Goal: Task Accomplishment & Management: Use online tool/utility

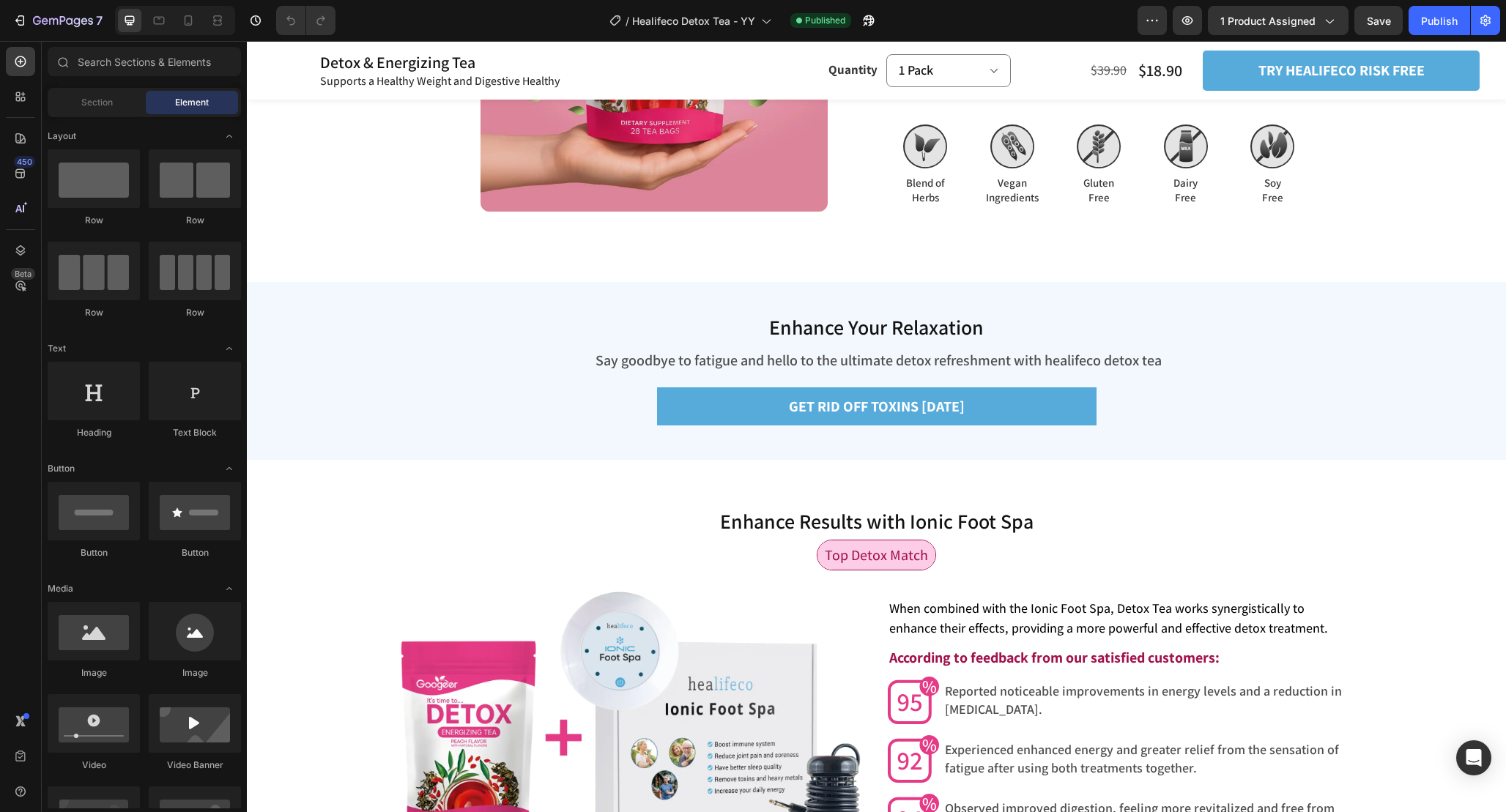
scroll to position [3863, 0]
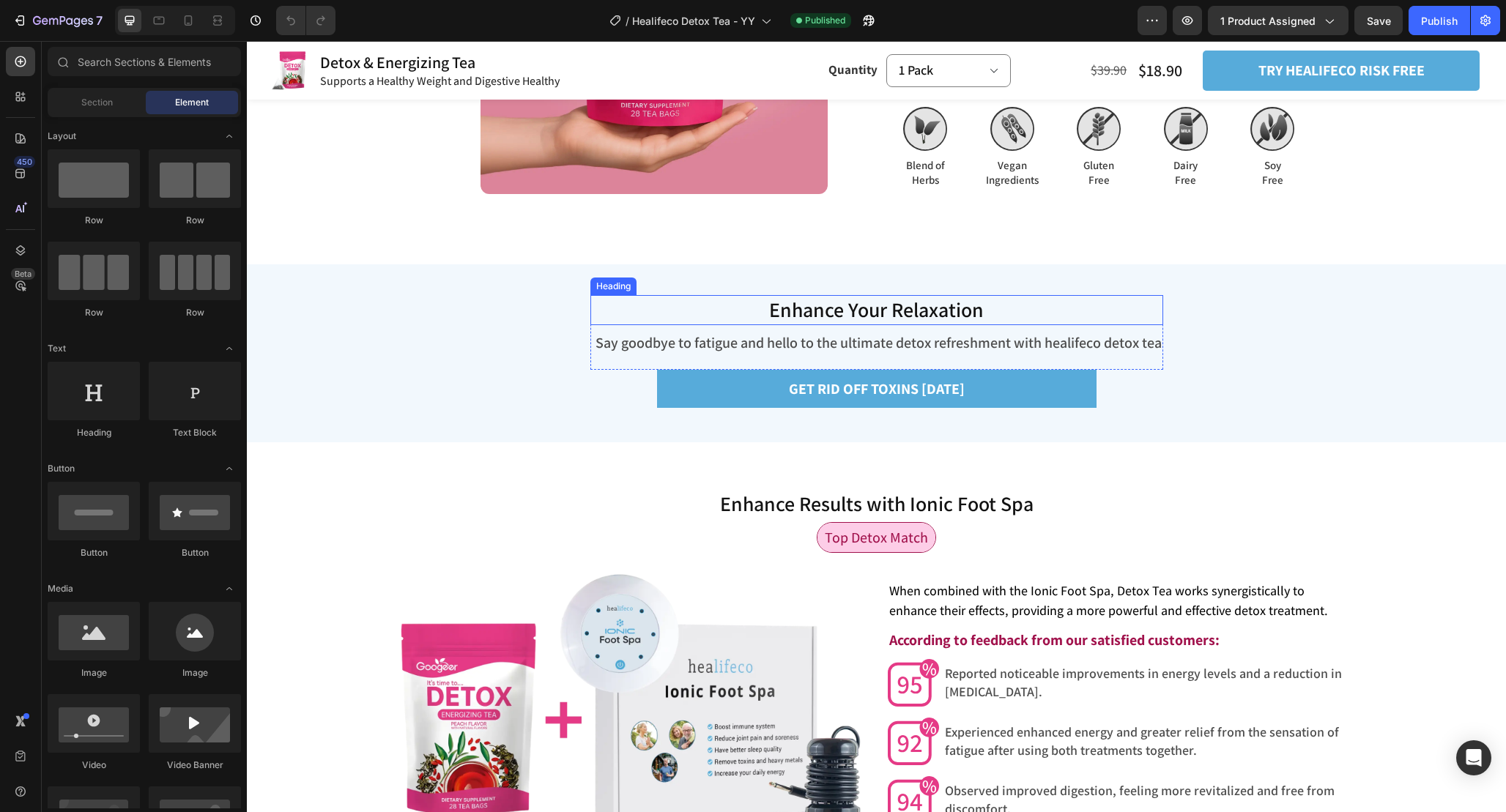
click at [877, 311] on span "Enhance Your Relaxation" at bounding box center [876, 309] width 214 height 27
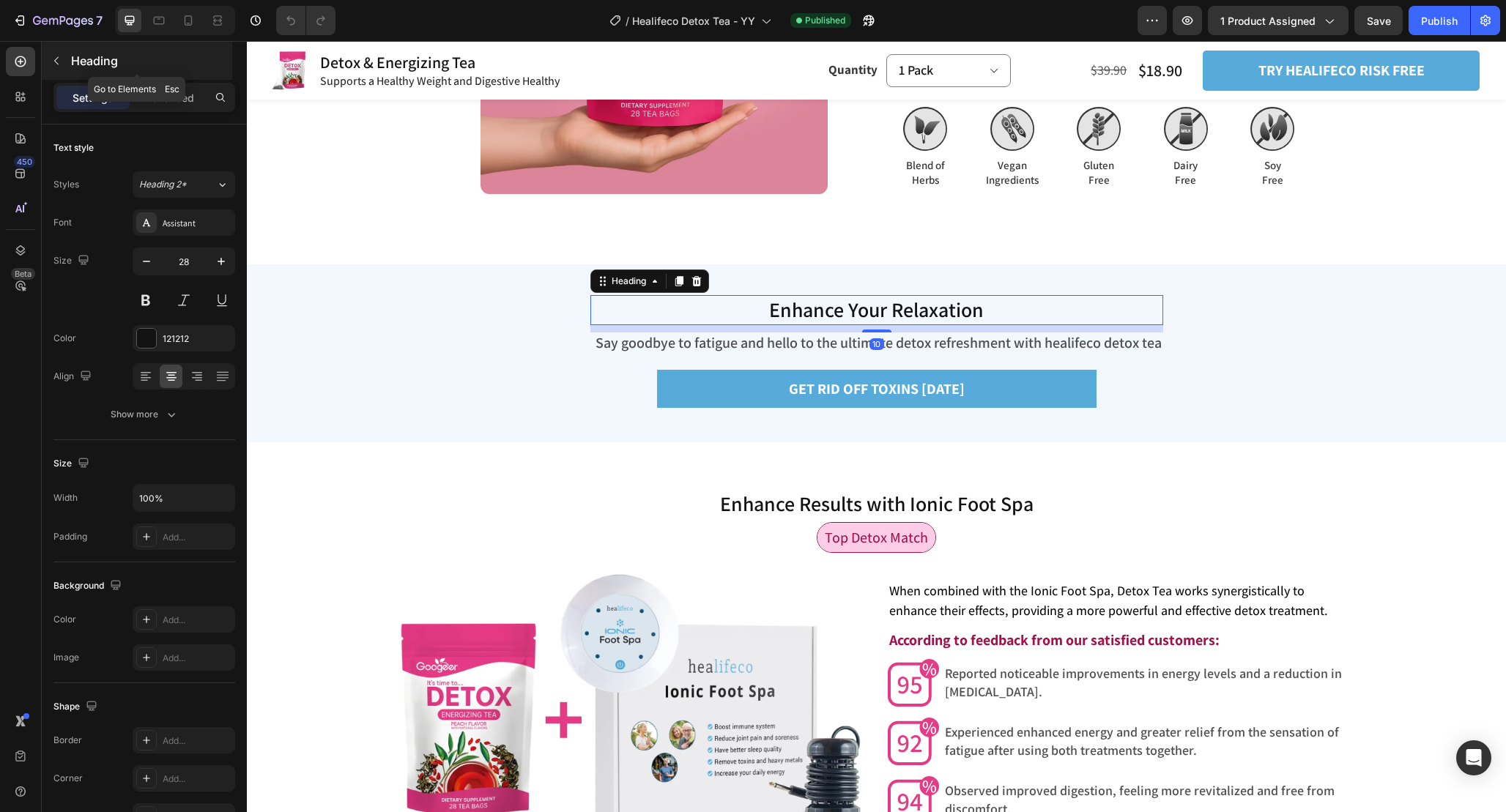
click at [61, 55] on button "button" at bounding box center [56, 60] width 23 height 23
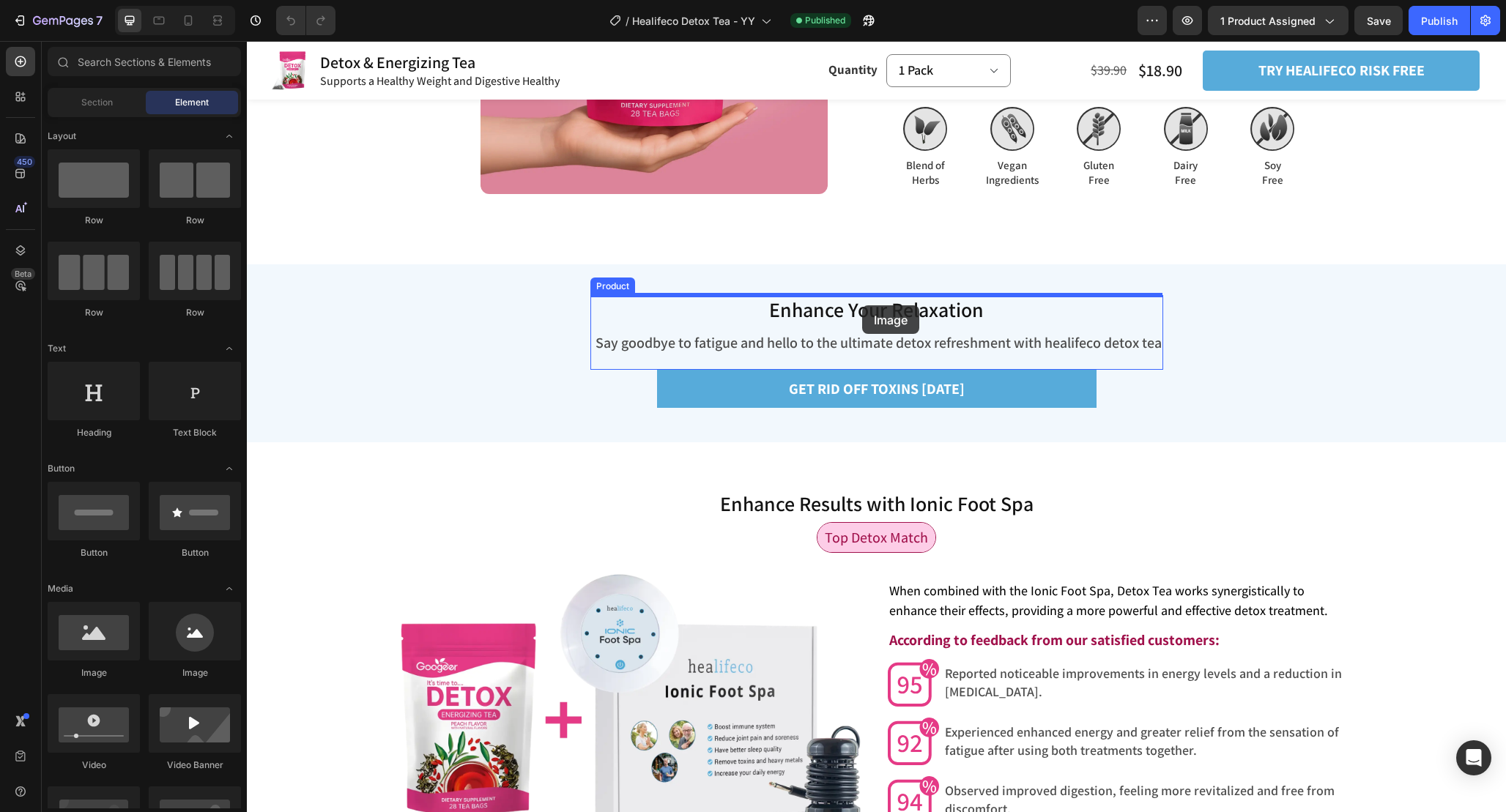
drag, startPoint x: 351, startPoint y: 679, endPoint x: 862, endPoint y: 306, distance: 632.7
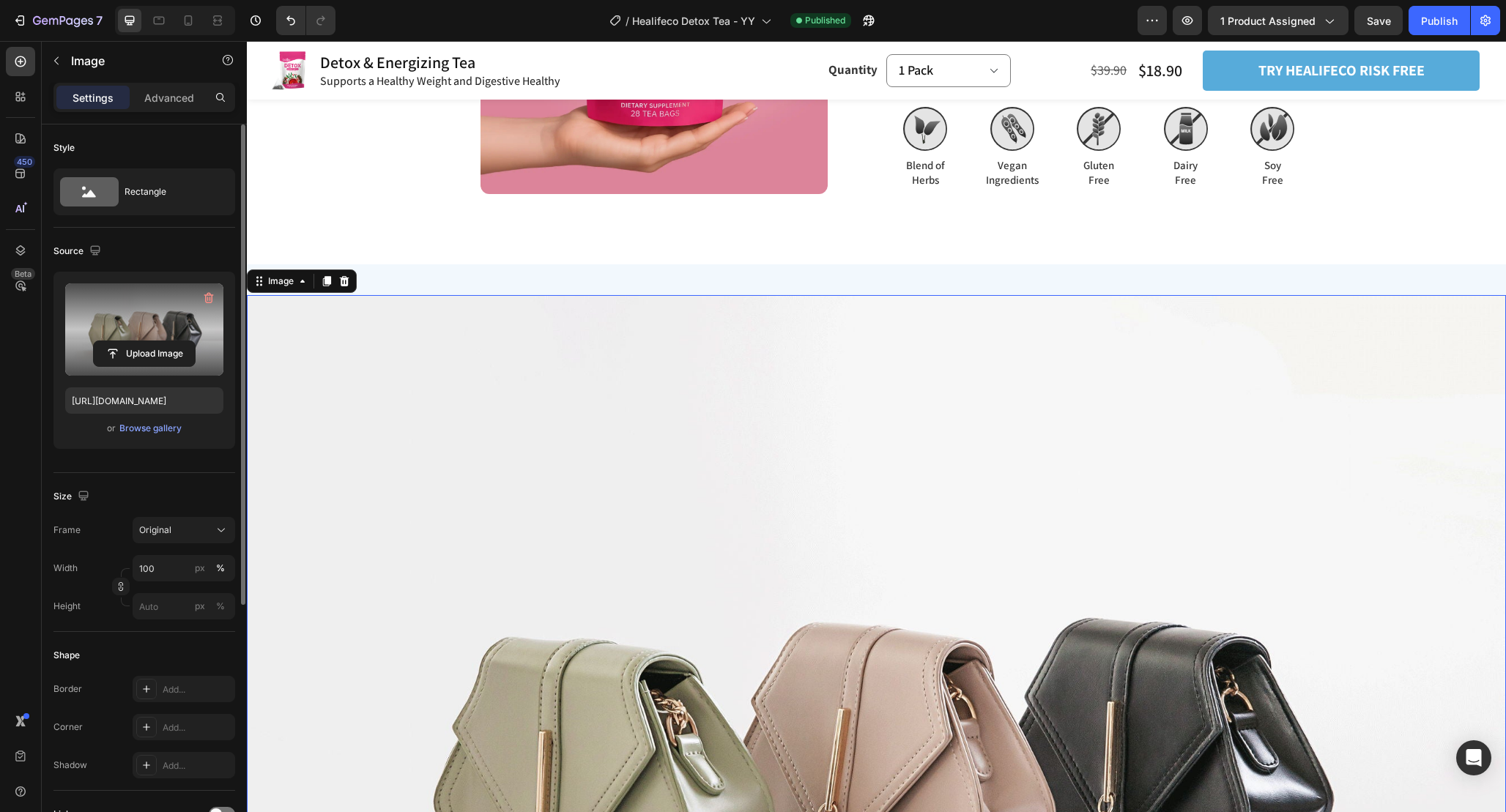
click at [138, 317] on label at bounding box center [144, 330] width 159 height 92
click at [138, 341] on input "file" at bounding box center [144, 353] width 101 height 25
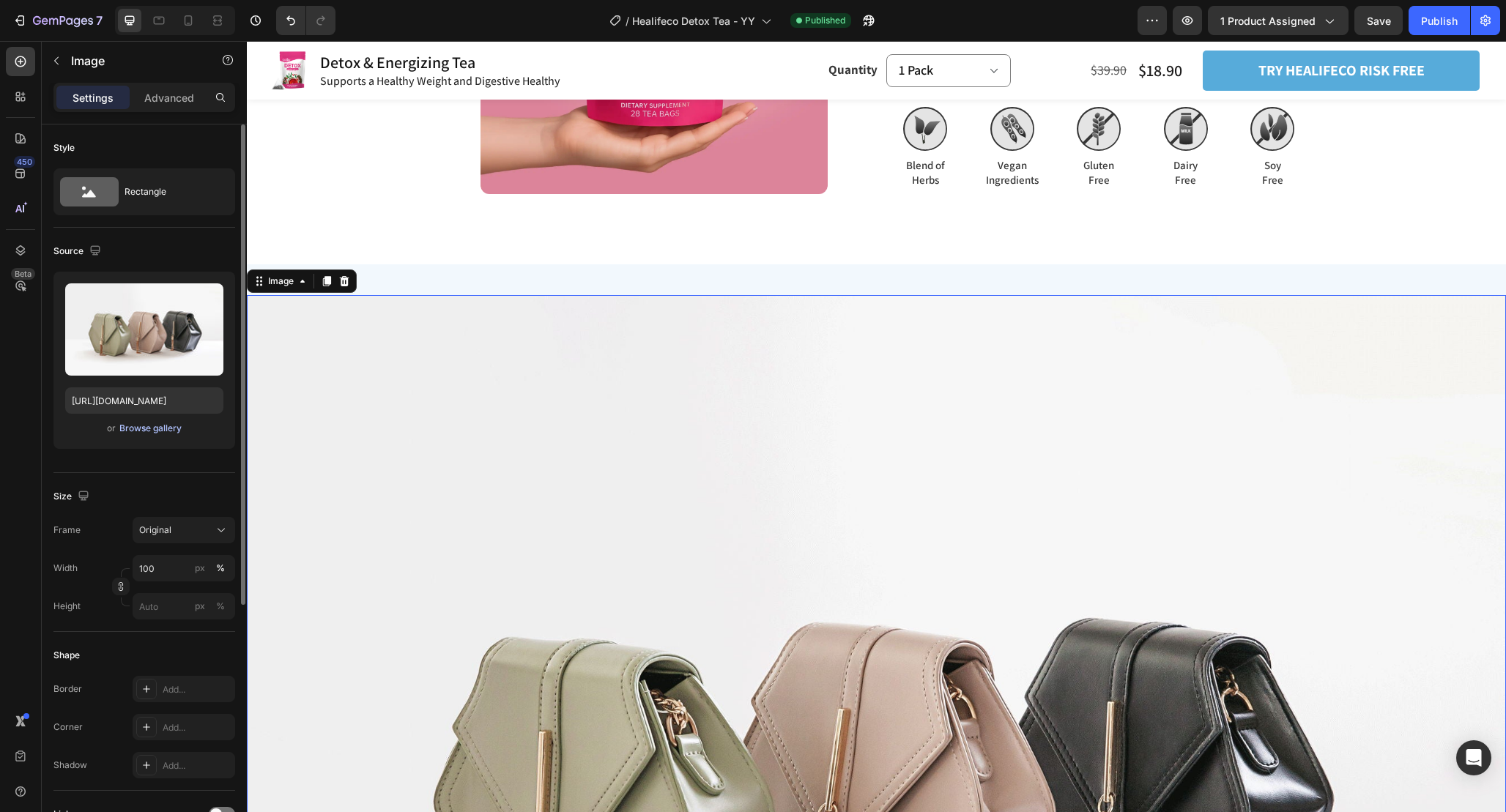
click at [171, 435] on button "Browse gallery" at bounding box center [150, 428] width 63 height 14
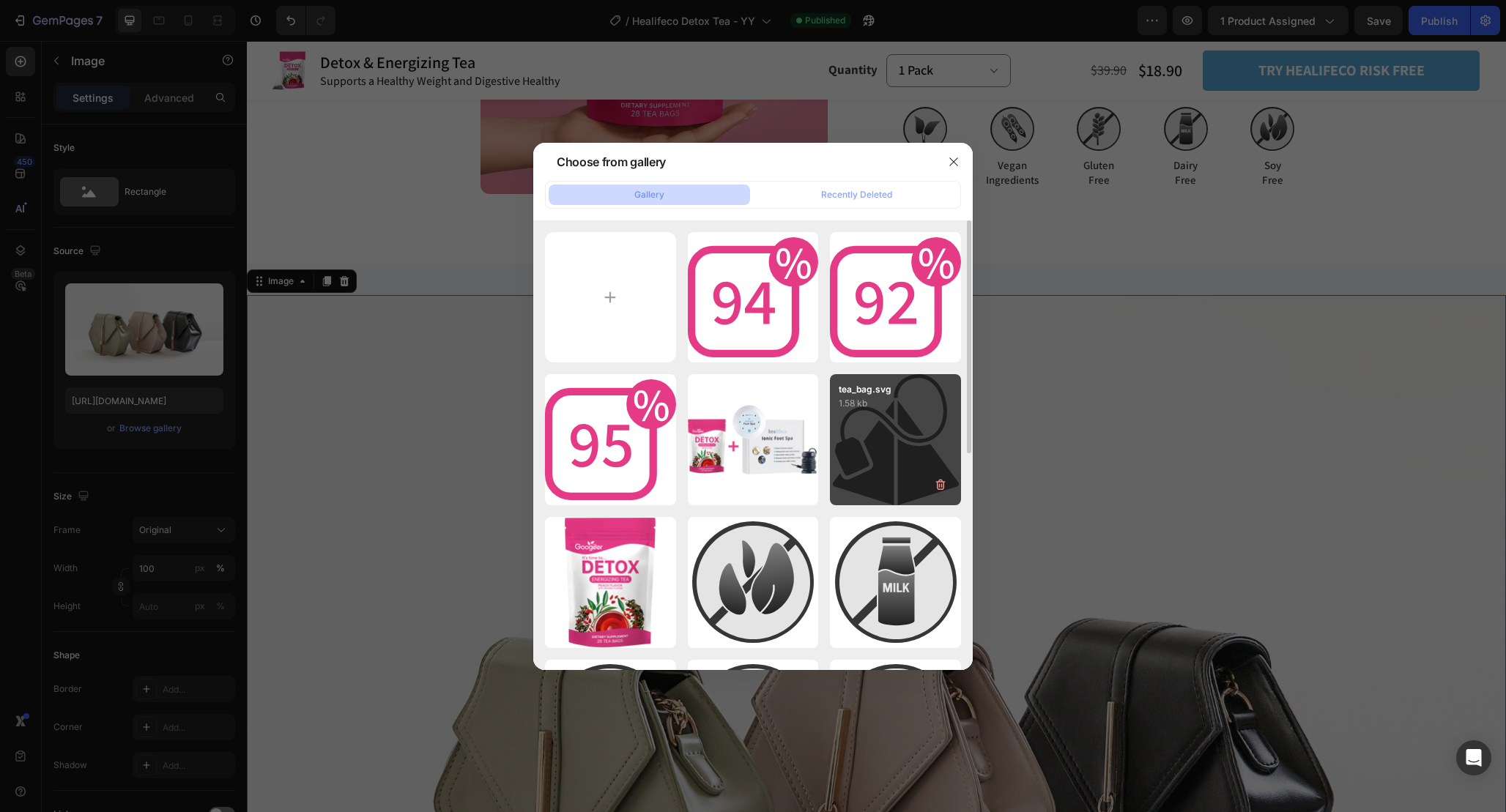
click at [897, 445] on div "tea_bag.svg 1.58 kb" at bounding box center [895, 440] width 131 height 131
type input "https://cdn.shopify.com/s/files/1/0665/9355/4687/files/gempages_464015395364275…"
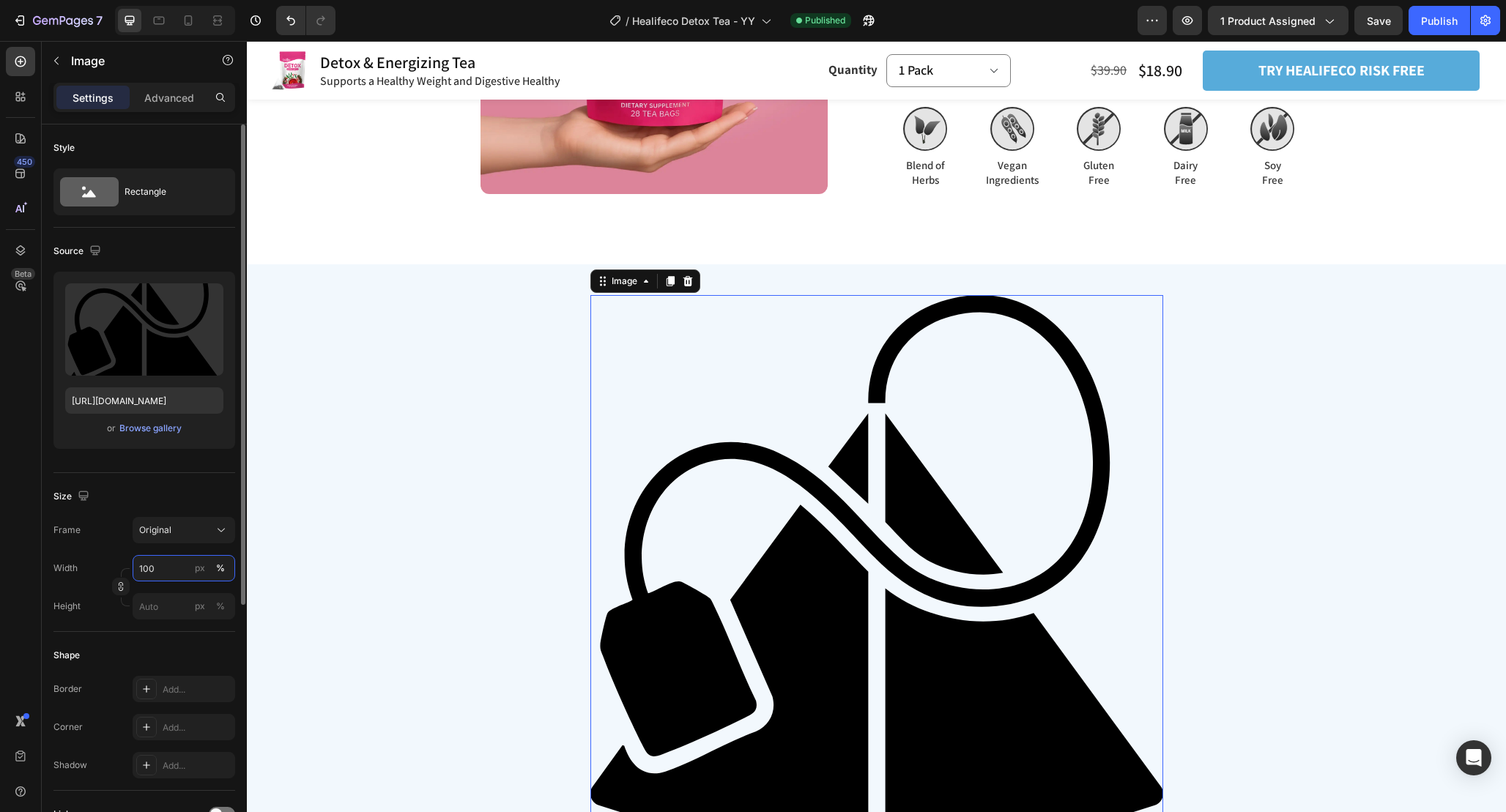
click at [171, 571] on input "100" at bounding box center [184, 568] width 103 height 26
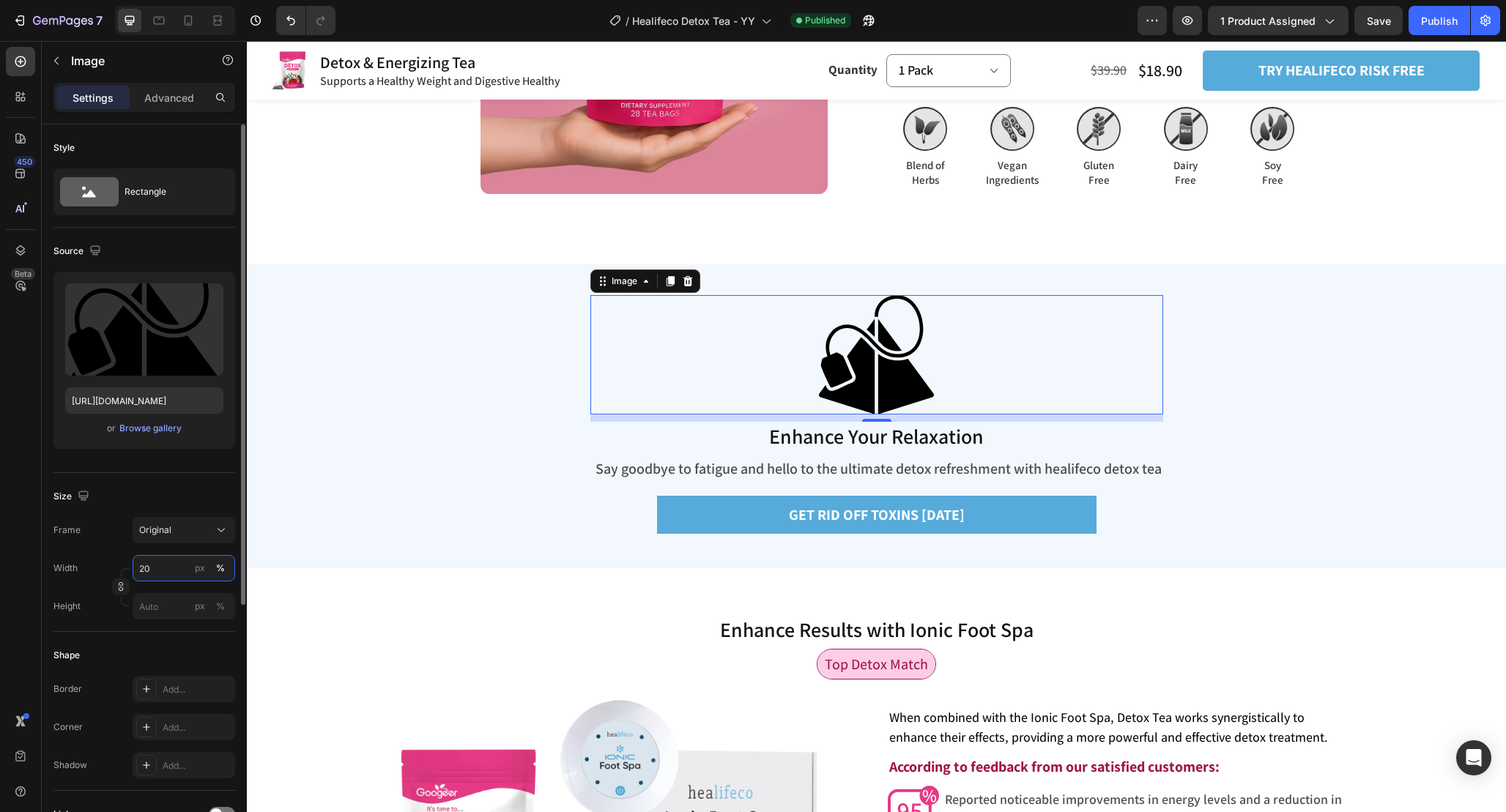
click at [171, 571] on input "20" at bounding box center [184, 568] width 103 height 26
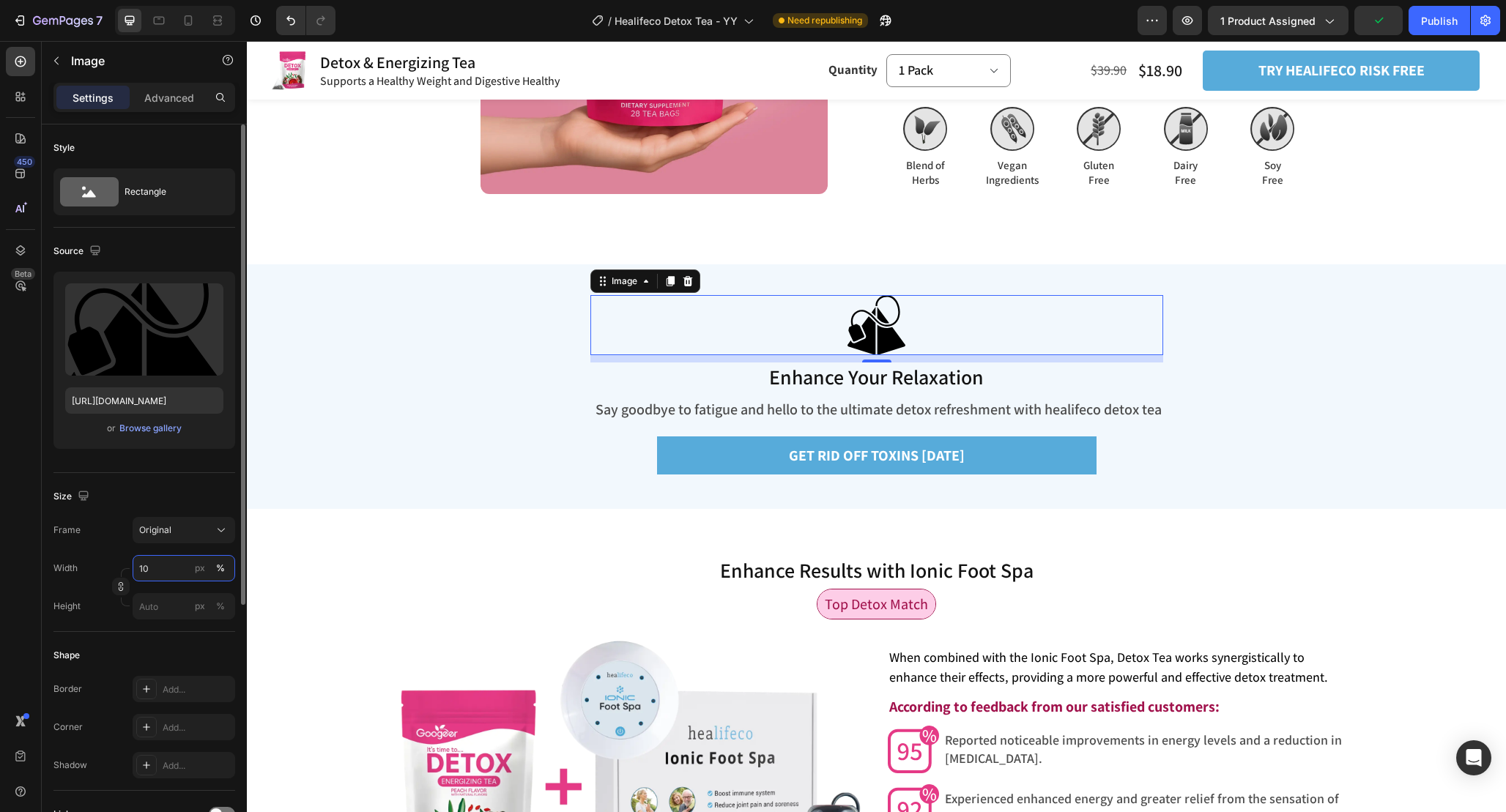
click at [171, 571] on input "10" at bounding box center [184, 568] width 103 height 26
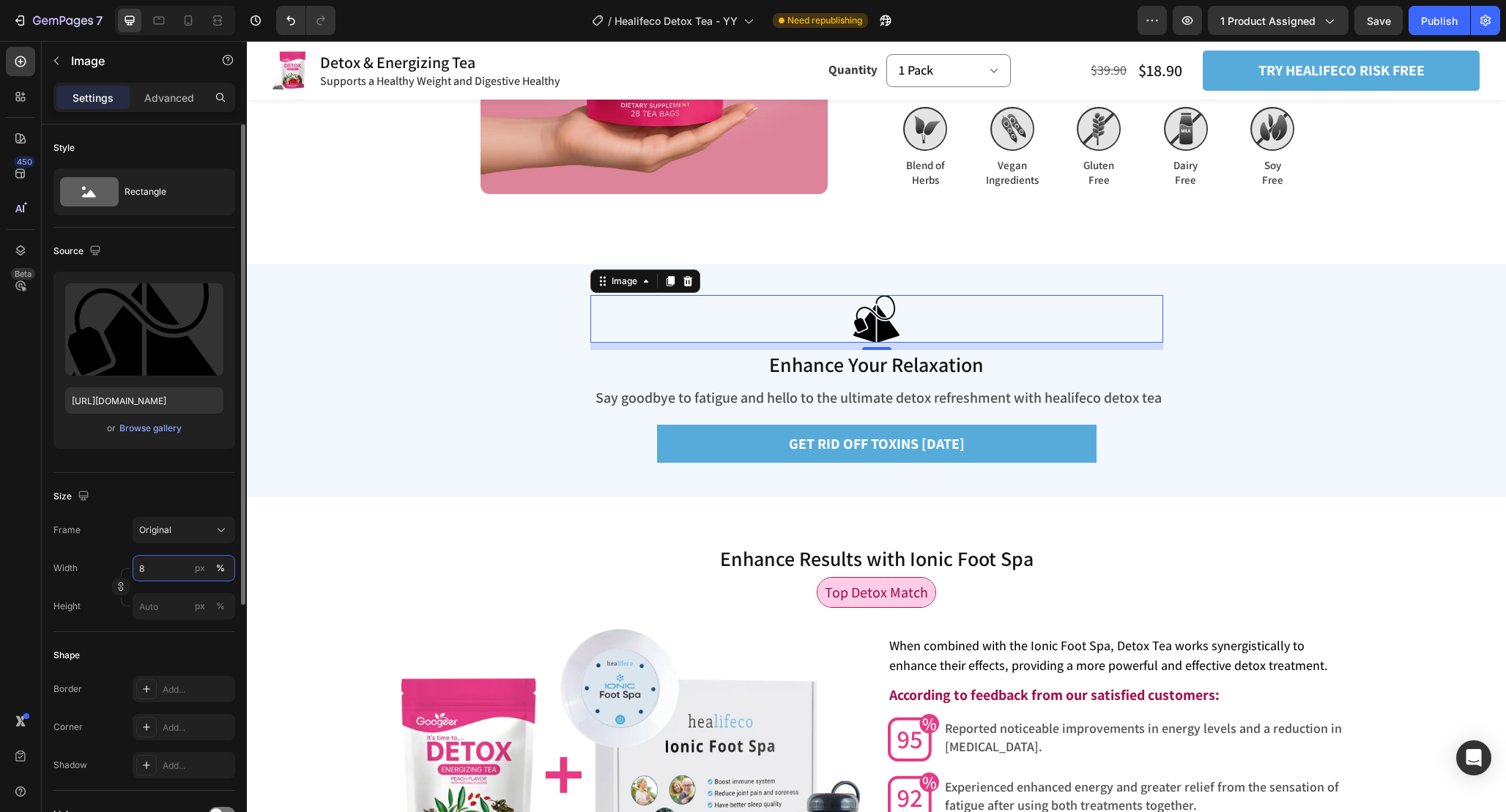
click at [171, 571] on input "8" at bounding box center [184, 568] width 103 height 26
type input "5"
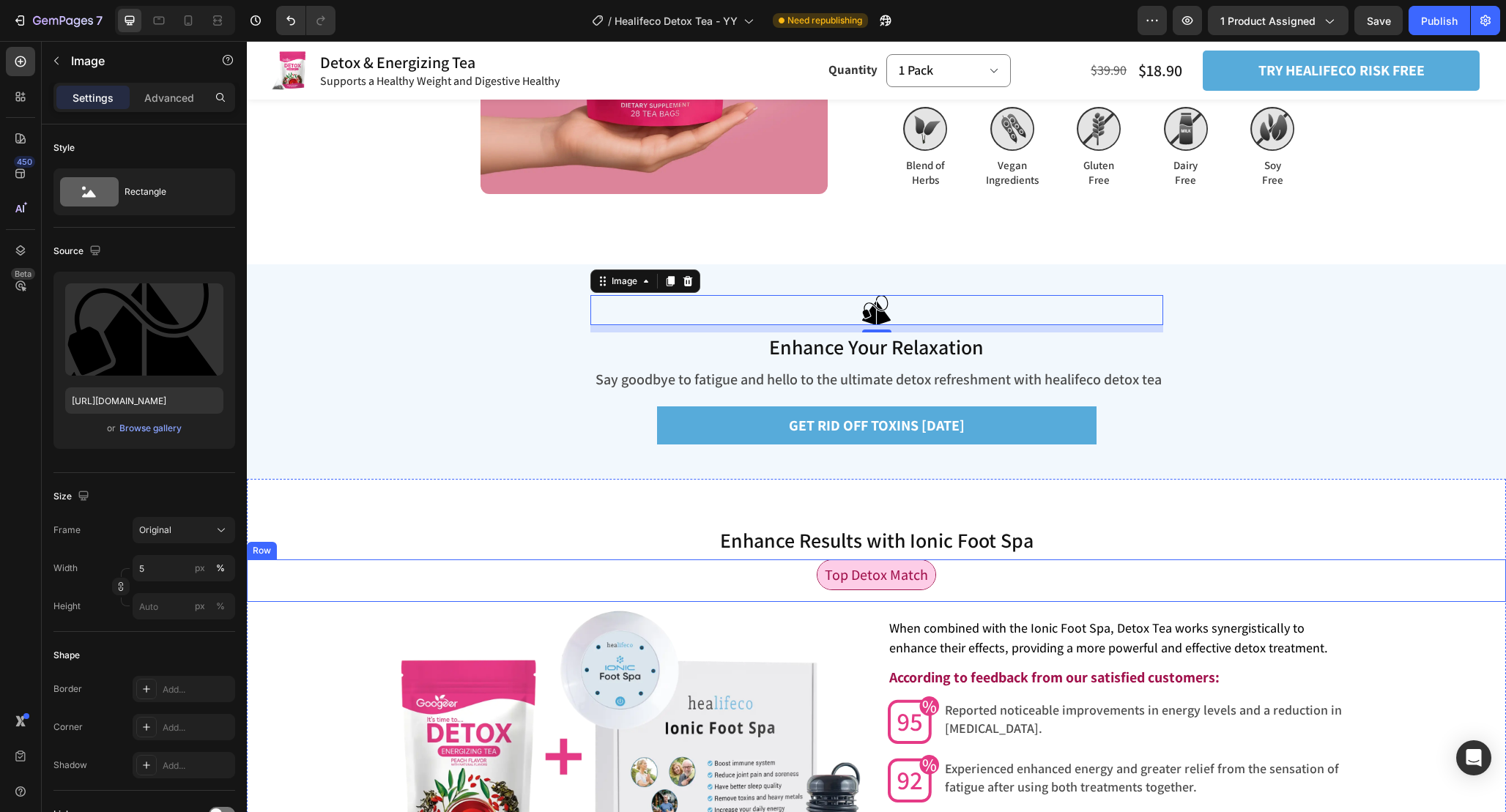
click at [1208, 543] on h2 "Enhance Results with Ionic Foot Spa" at bounding box center [876, 540] width 1259 height 29
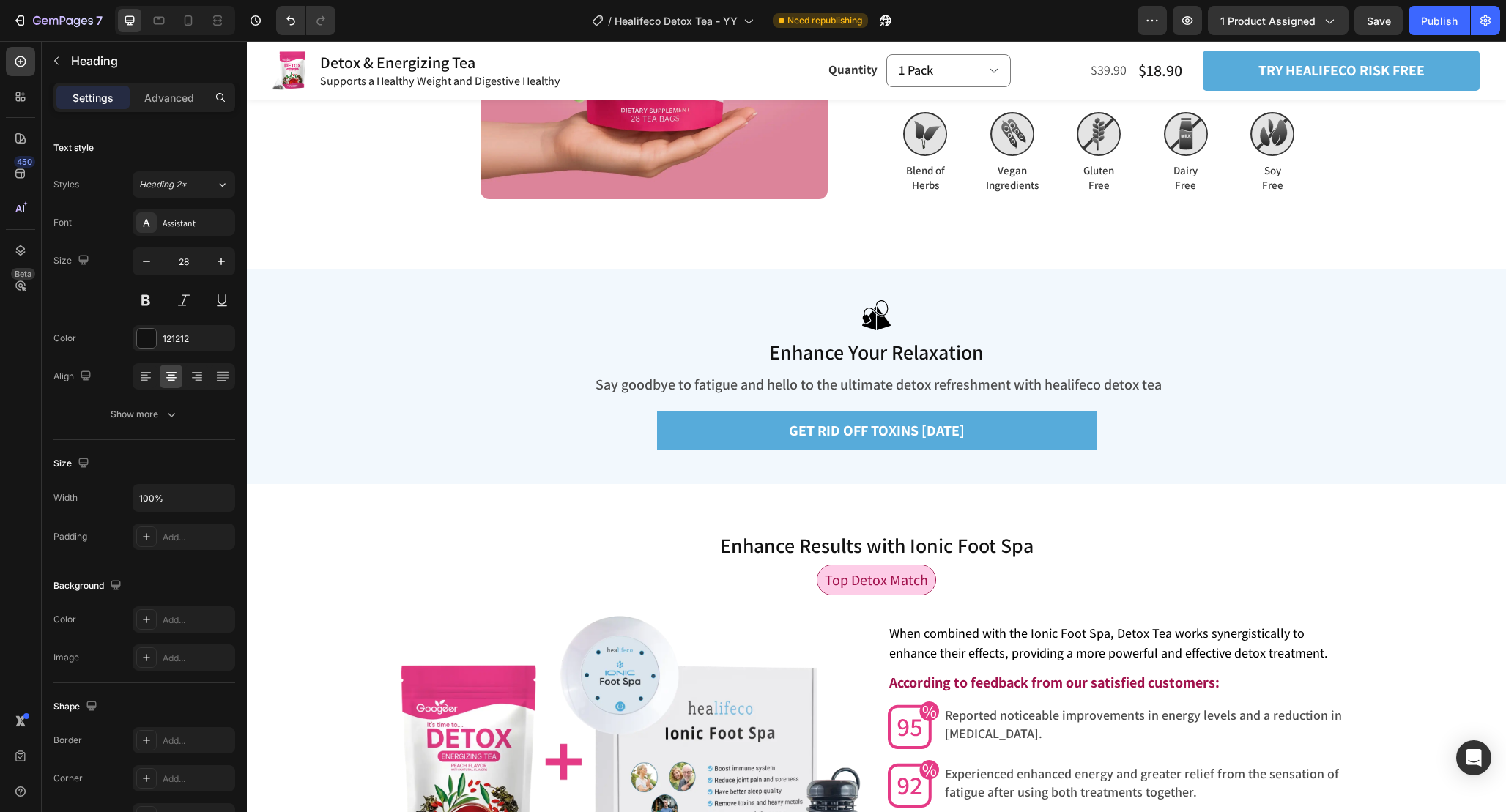
scroll to position [3840, 0]
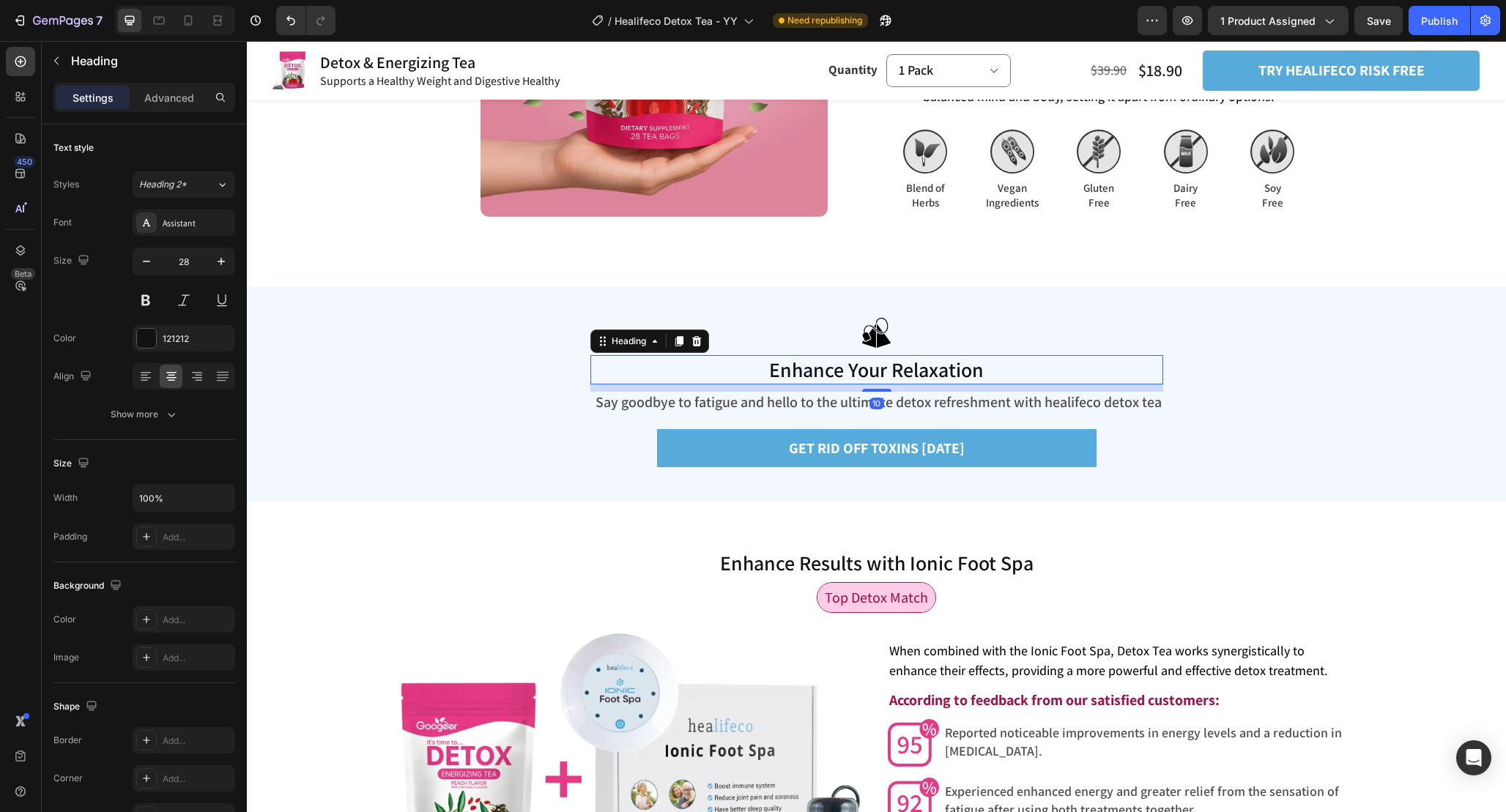
click at [953, 376] on span "Enhance Your Relaxation" at bounding box center [876, 370] width 214 height 27
click at [967, 368] on span "Enhance Your Relaxation" at bounding box center [876, 370] width 214 height 27
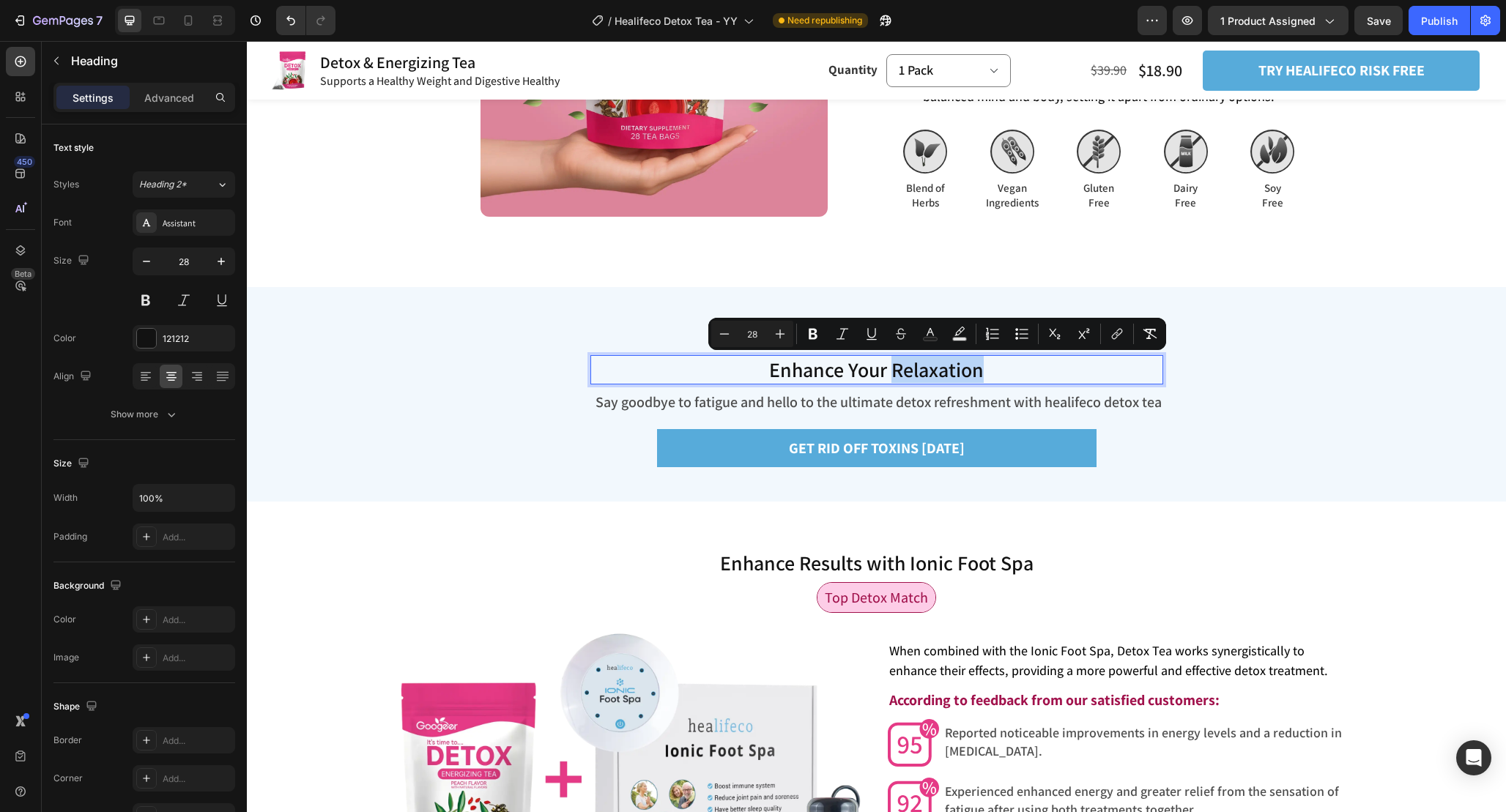
copy span "Relaxation"
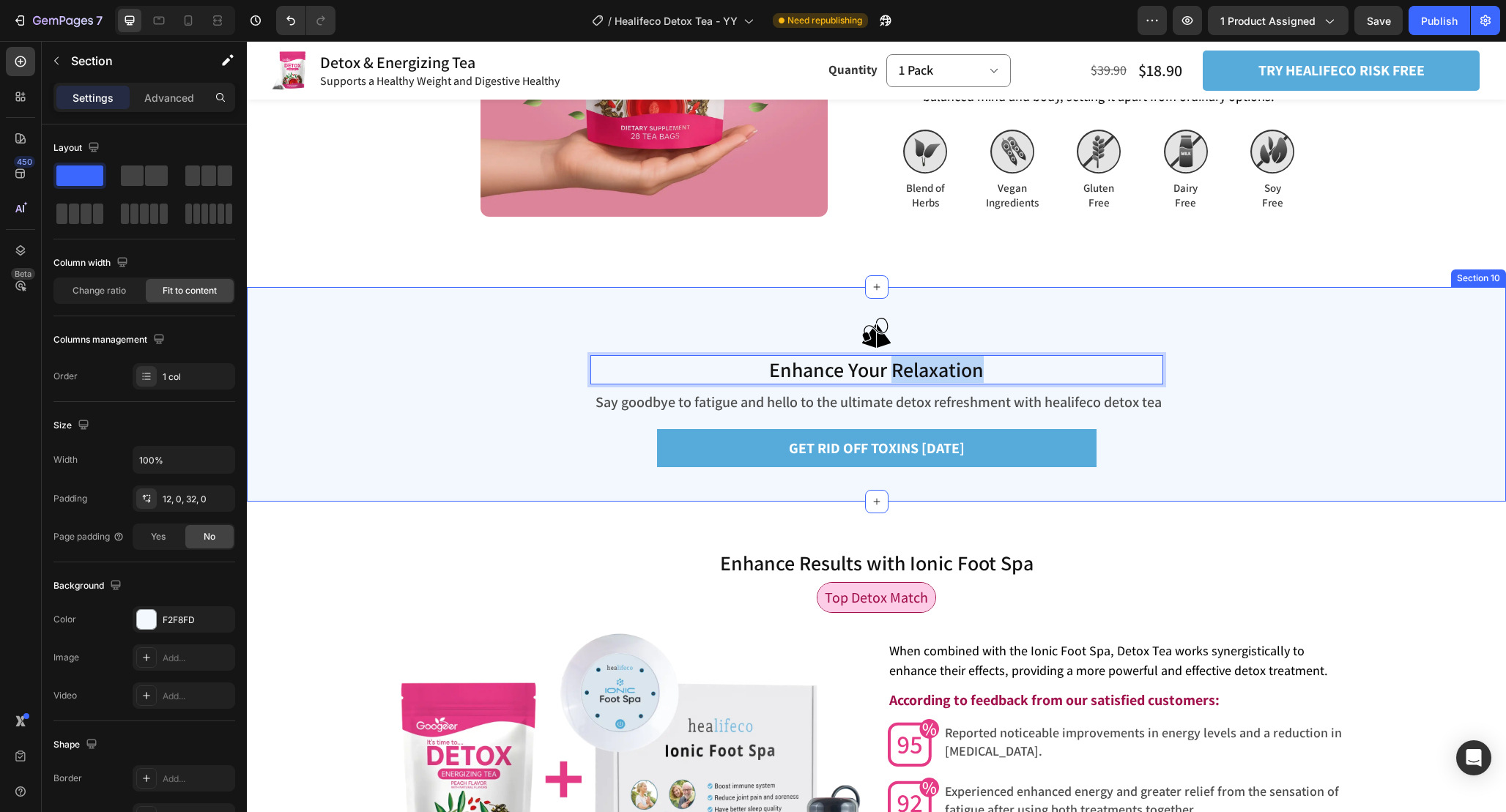
click at [1322, 404] on div "Image Enhance Your Relaxation Heading 10 Say goodbye to fatigue and hello to th…" at bounding box center [876, 394] width 1259 height 214
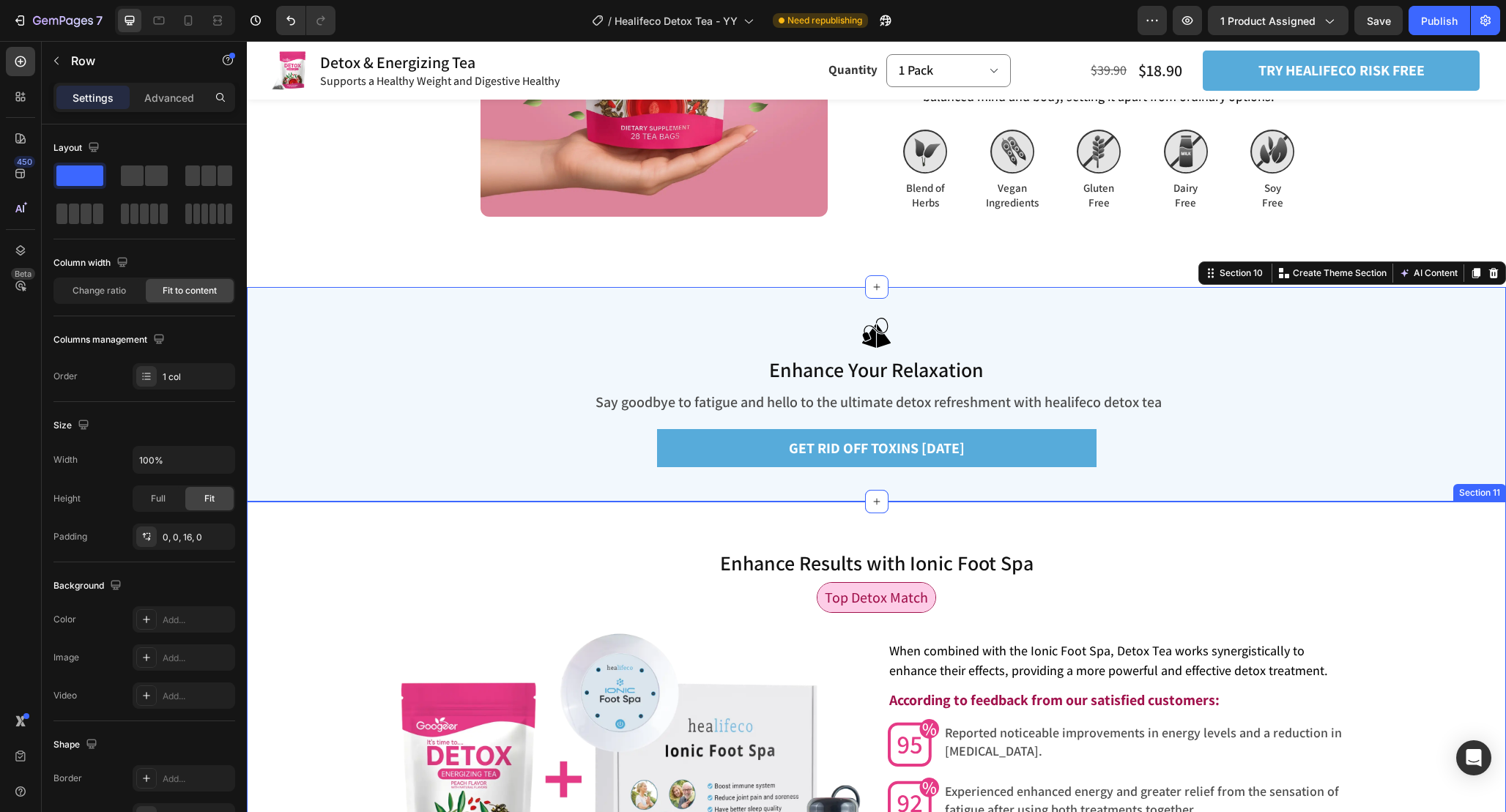
click at [1409, 583] on div "Top Detox Match Text Block Row" at bounding box center [876, 603] width 1259 height 42
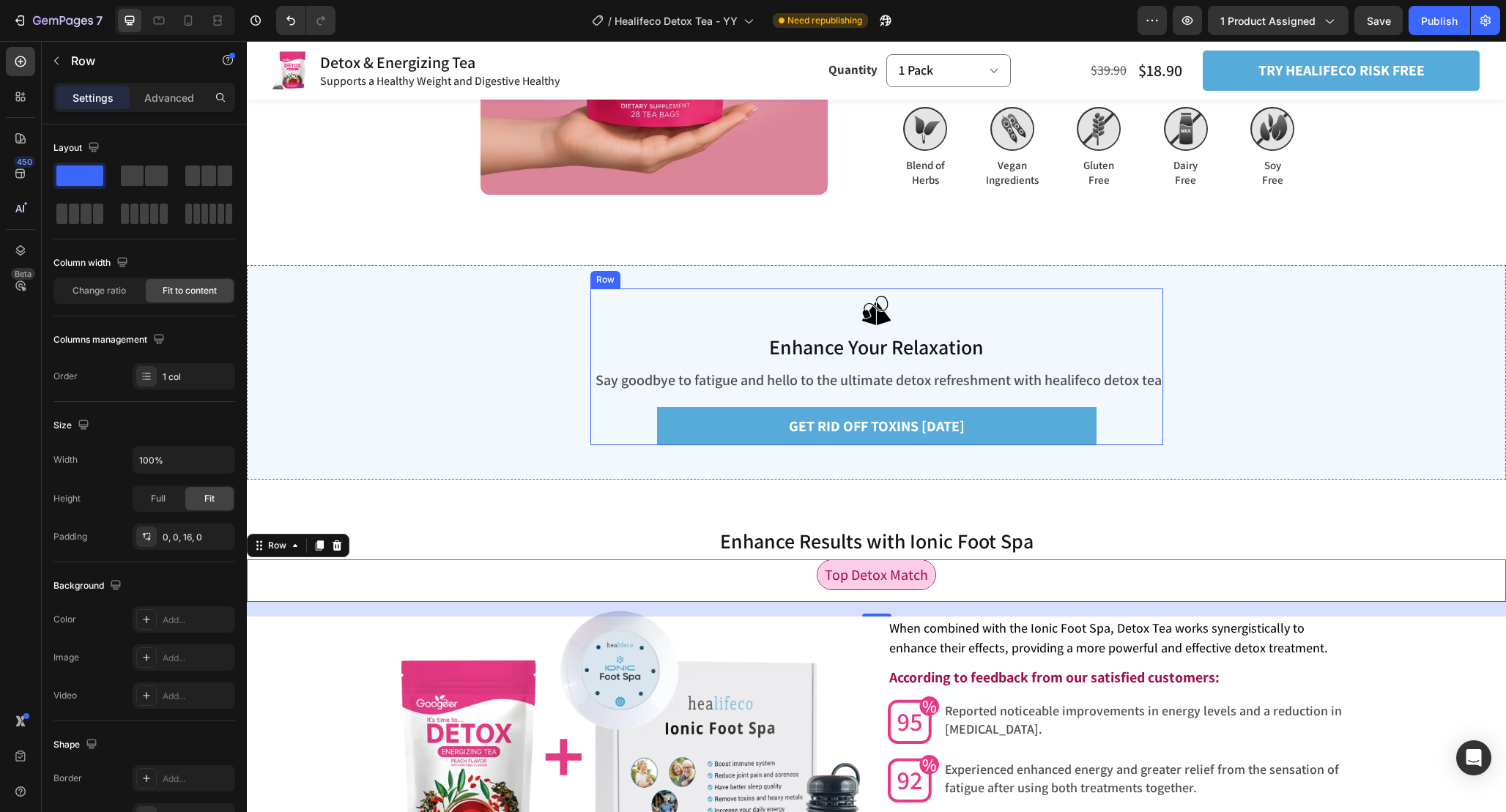
scroll to position [3803, 0]
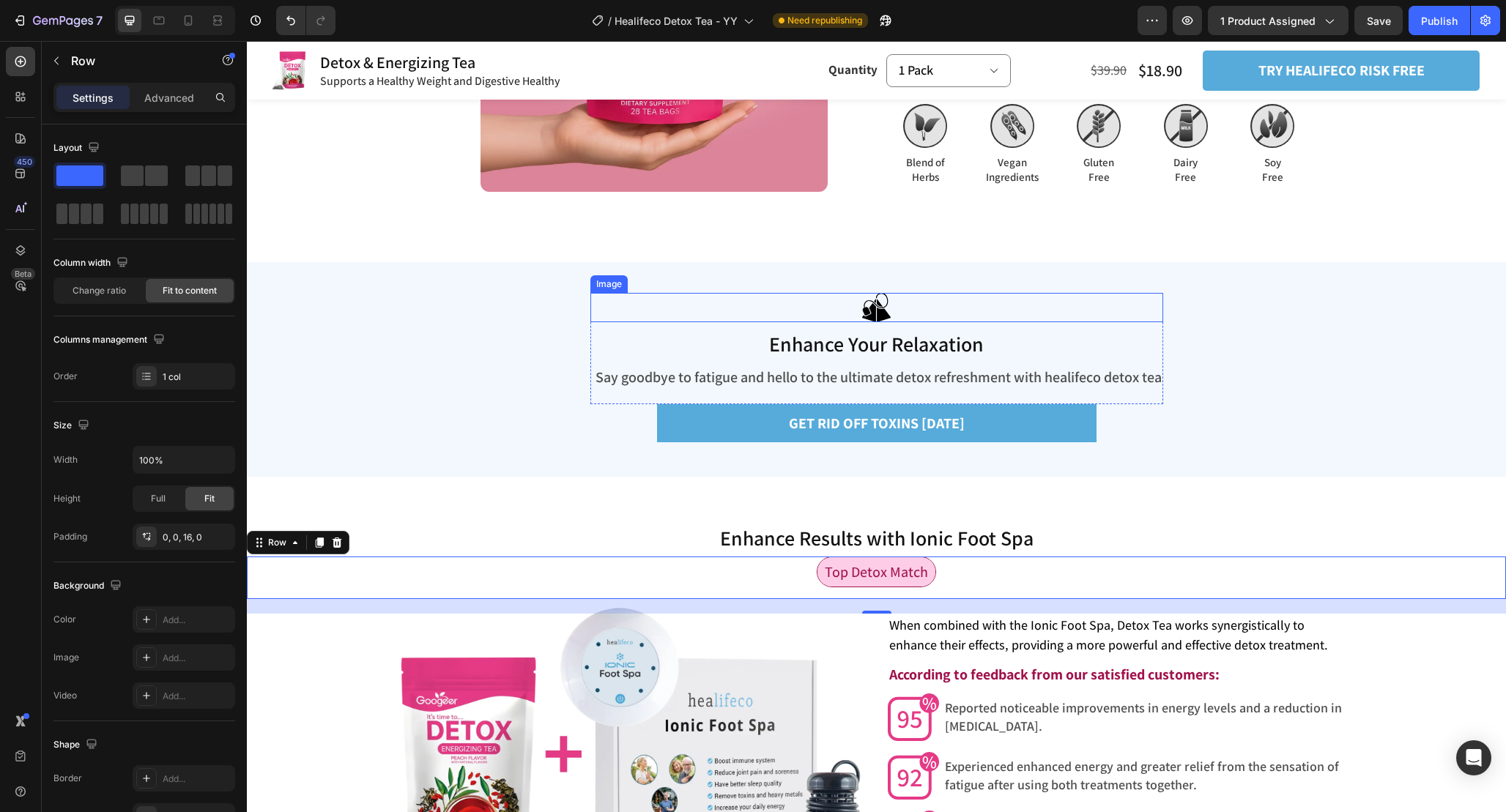
click at [878, 303] on img at bounding box center [876, 308] width 29 height 30
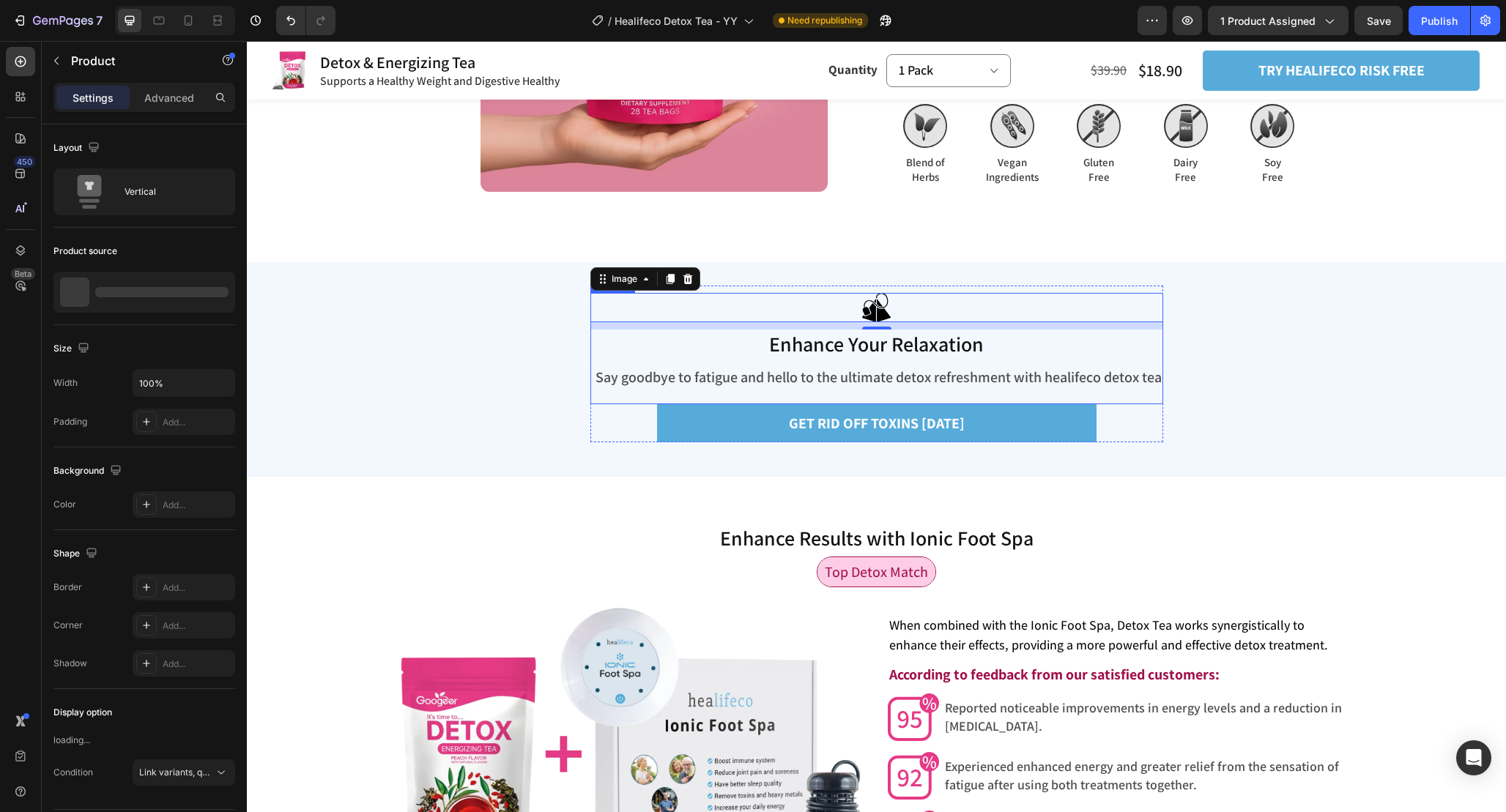
click at [1036, 403] on div "Image 10 ⁠⁠⁠⁠⁠⁠⁠ Enhance Your Relaxation Heading Say goodbye to fatigue and hel…" at bounding box center [876, 348] width 573 height 111
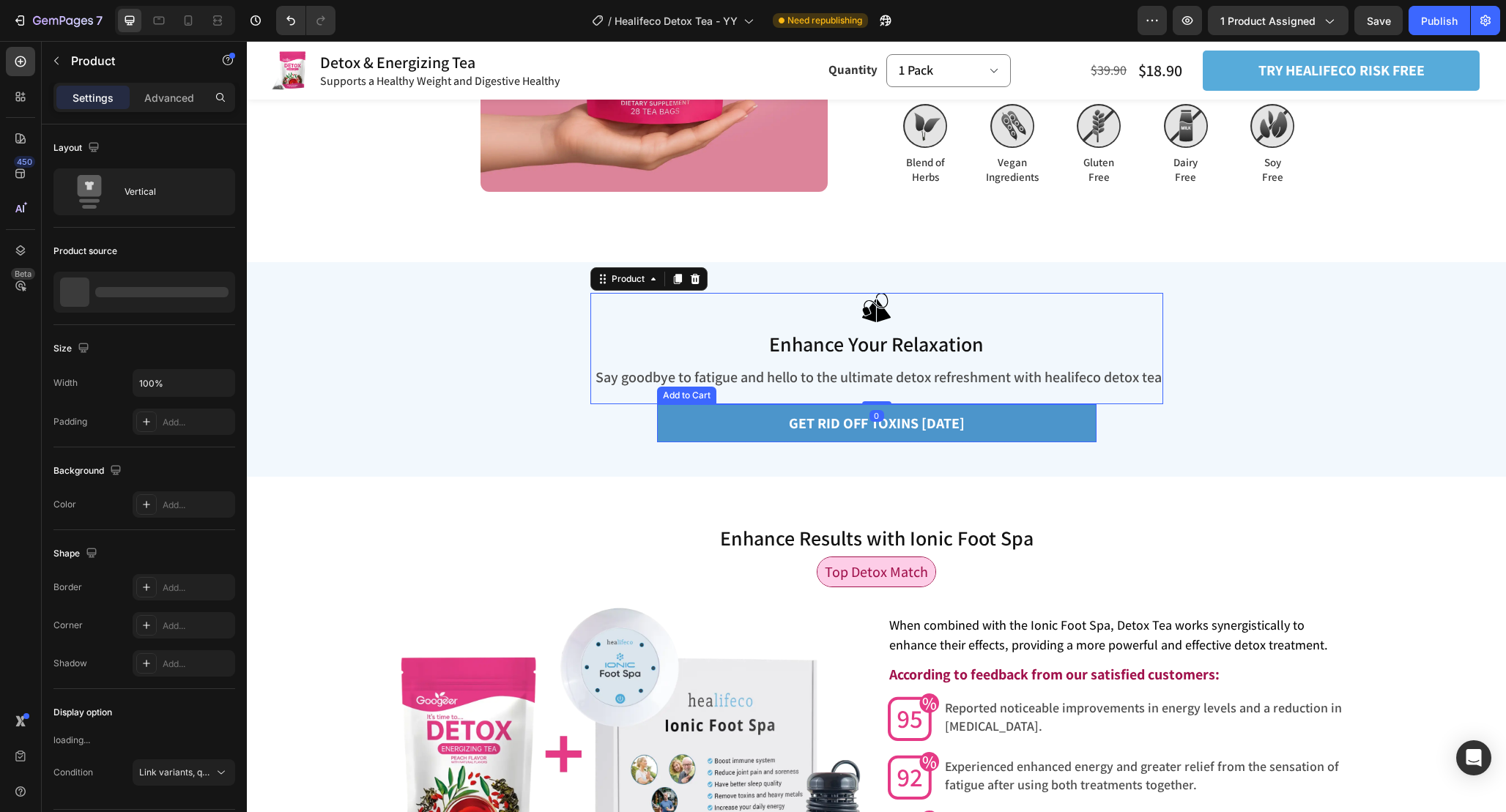
click at [1036, 429] on button "GET RID OFF TOXINS [DATE]" at bounding box center [876, 423] width 439 height 38
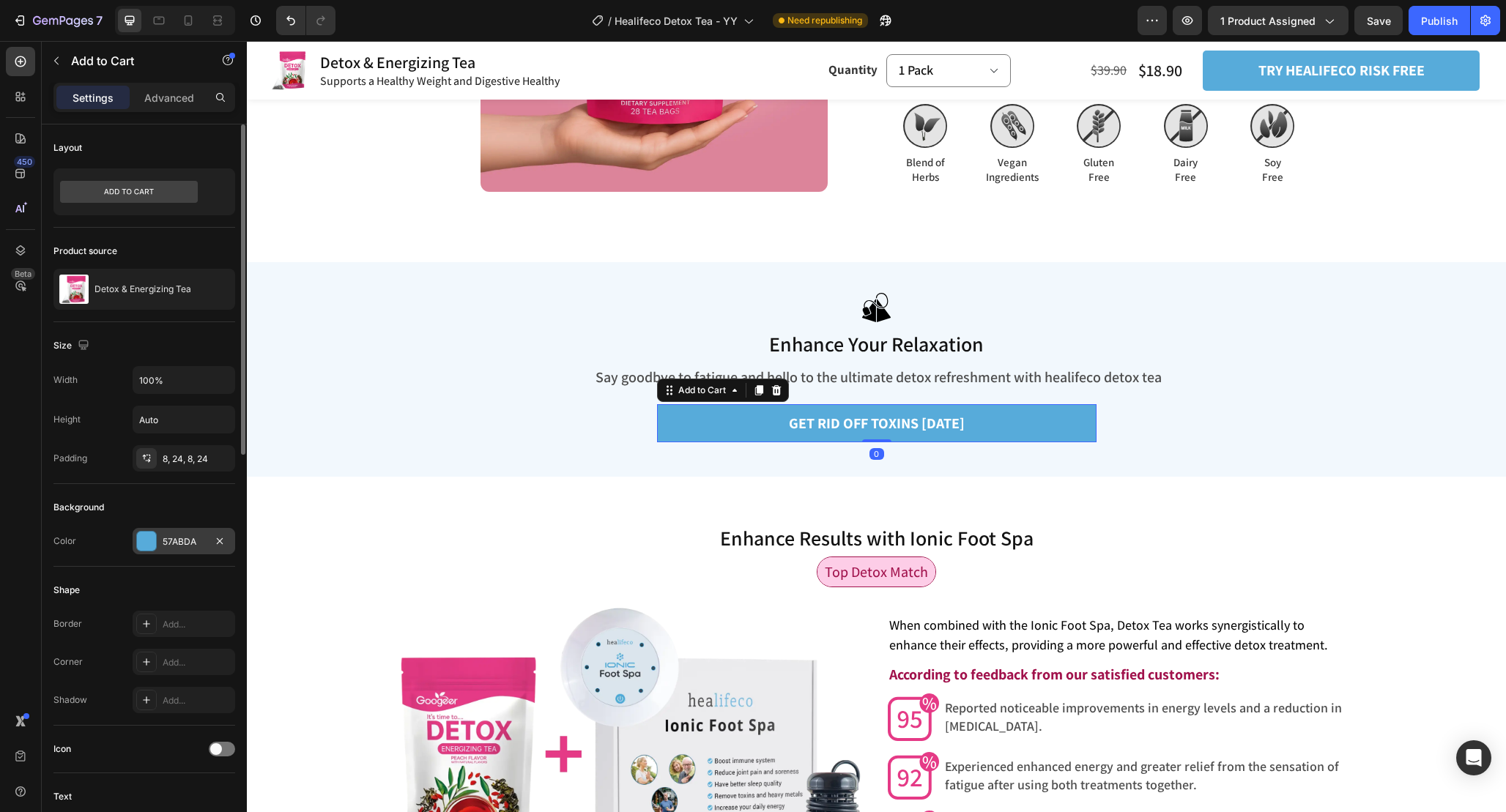
click at [171, 549] on div "57ABDA" at bounding box center [184, 541] width 103 height 26
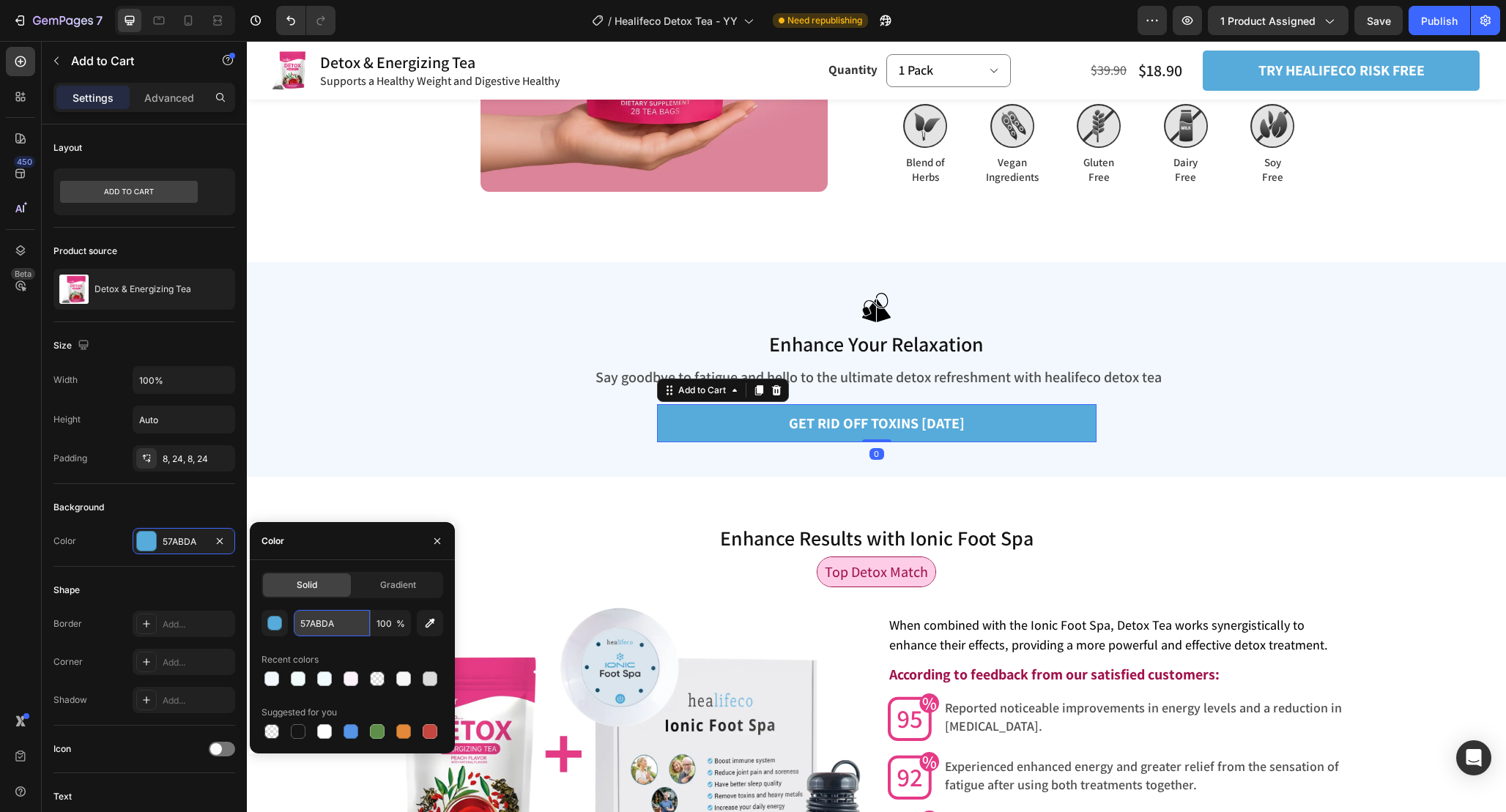
click at [341, 626] on input "57ABDA" at bounding box center [331, 623] width 76 height 26
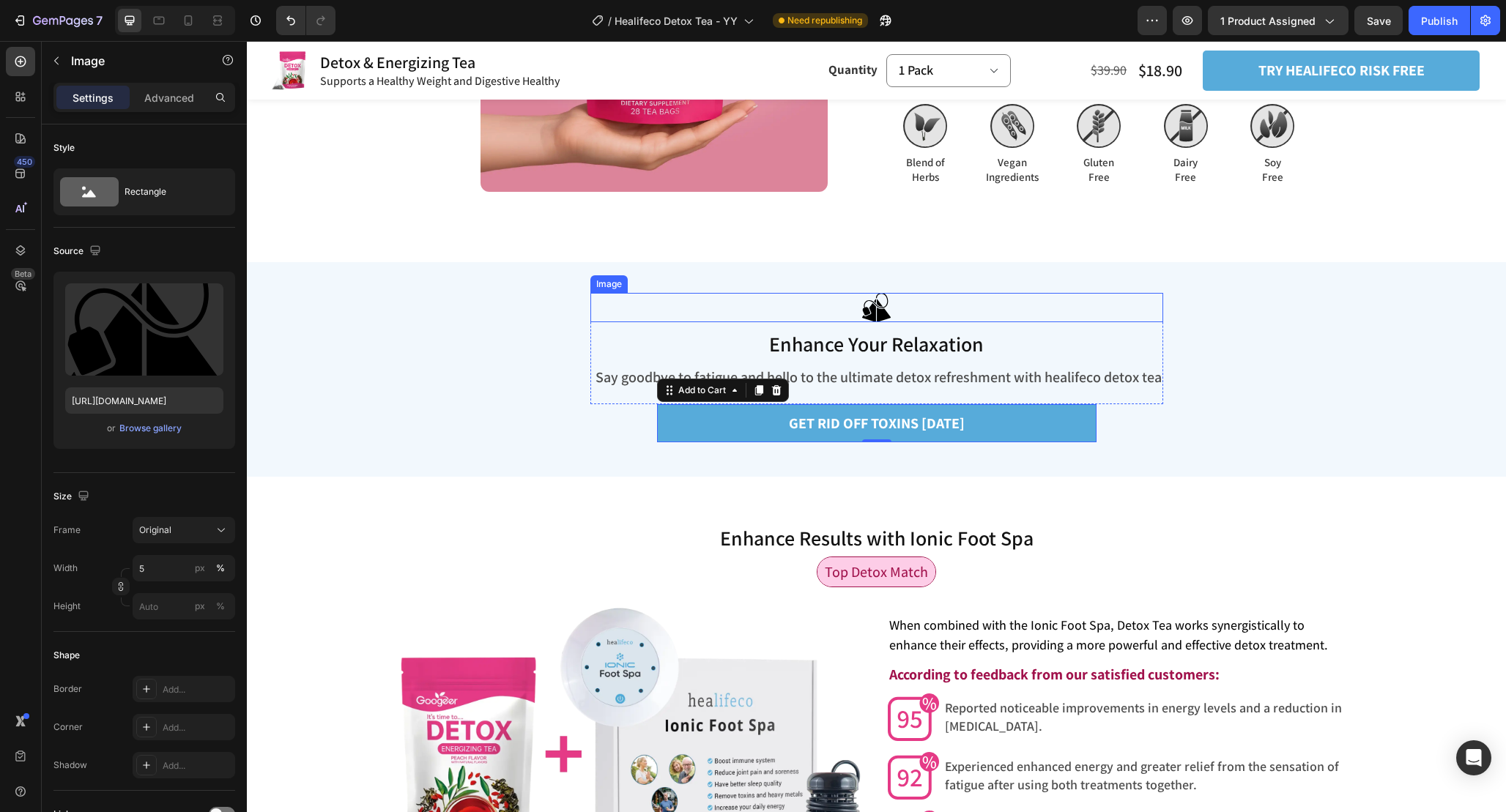
click at [878, 309] on img at bounding box center [876, 308] width 29 height 30
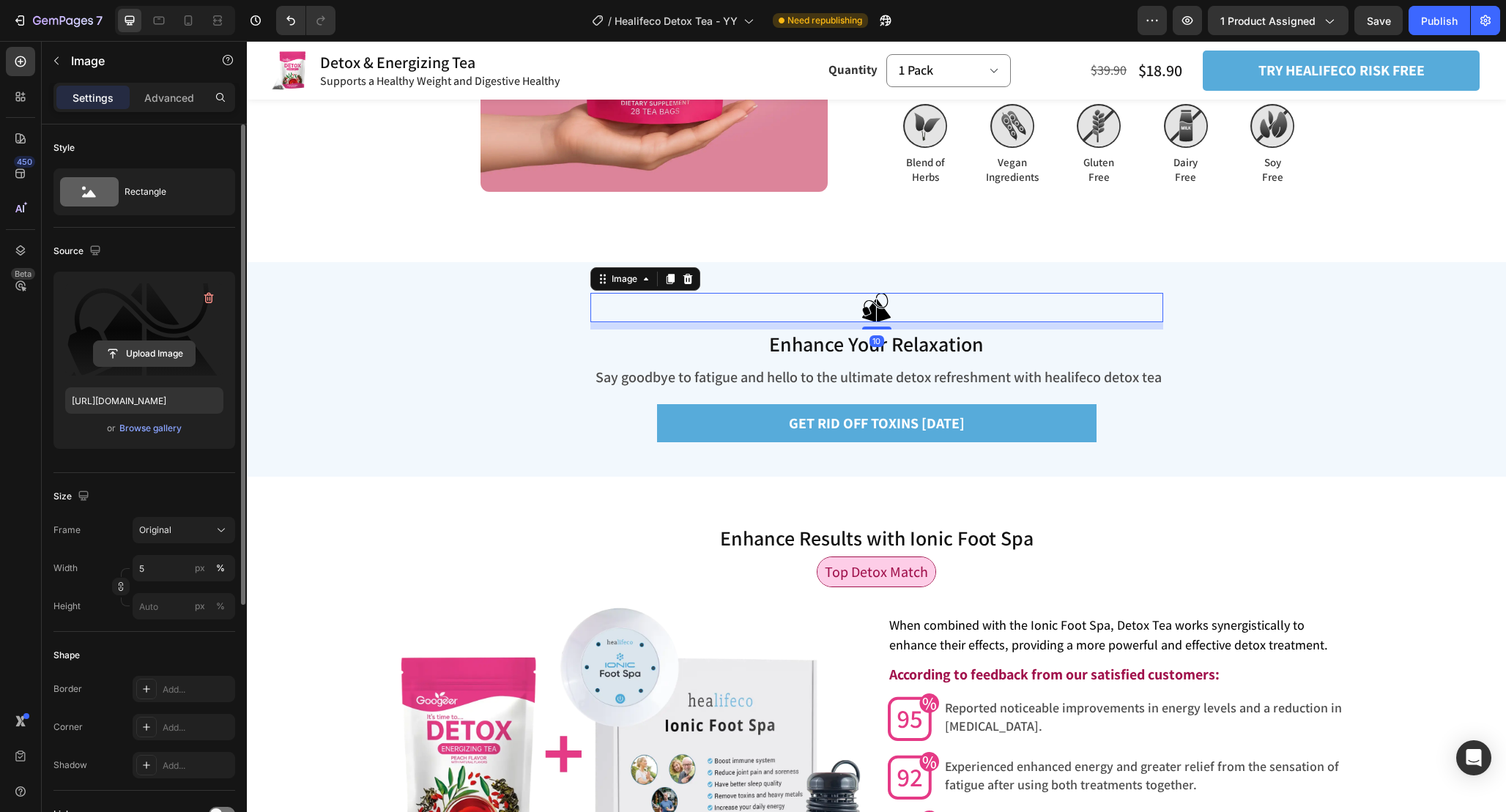
click at [155, 350] on input "file" at bounding box center [144, 353] width 101 height 25
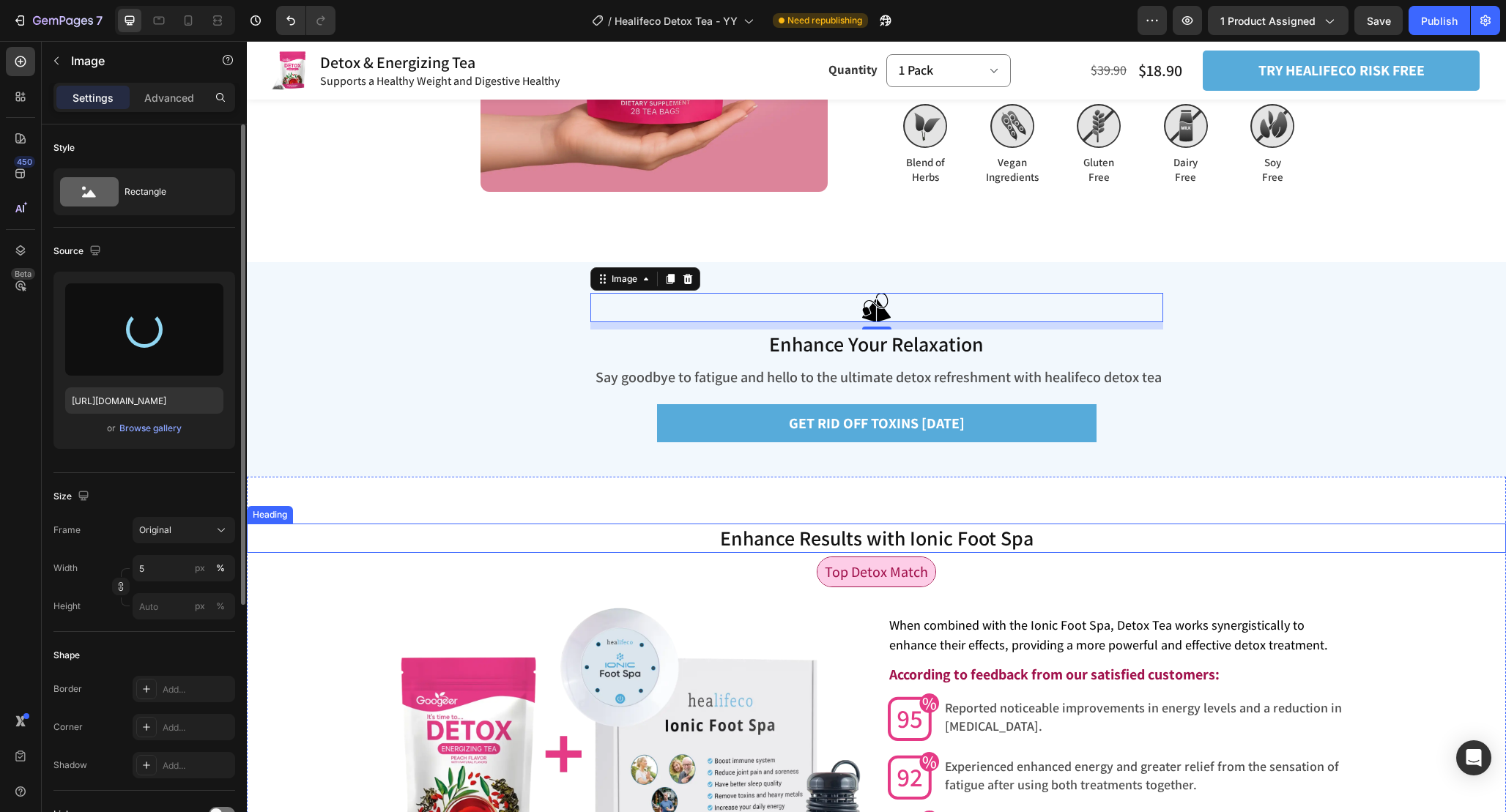
type input "https://cdn.shopify.com/s/files/1/0665/9355/4687/files/gempages_464015395364275…"
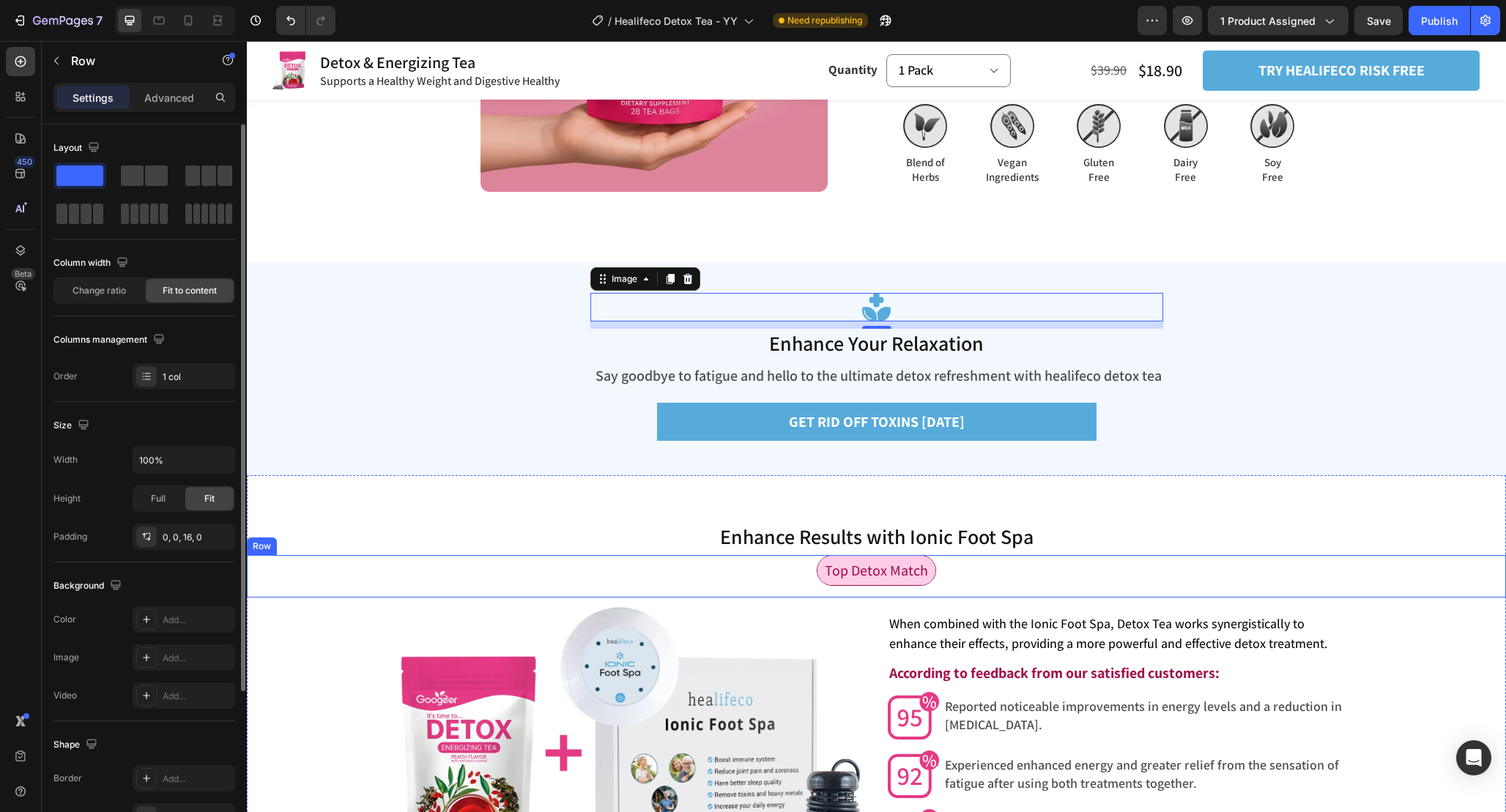
click at [1461, 583] on div "Top Detox Match Text Block Row" at bounding box center [876, 577] width 1259 height 42
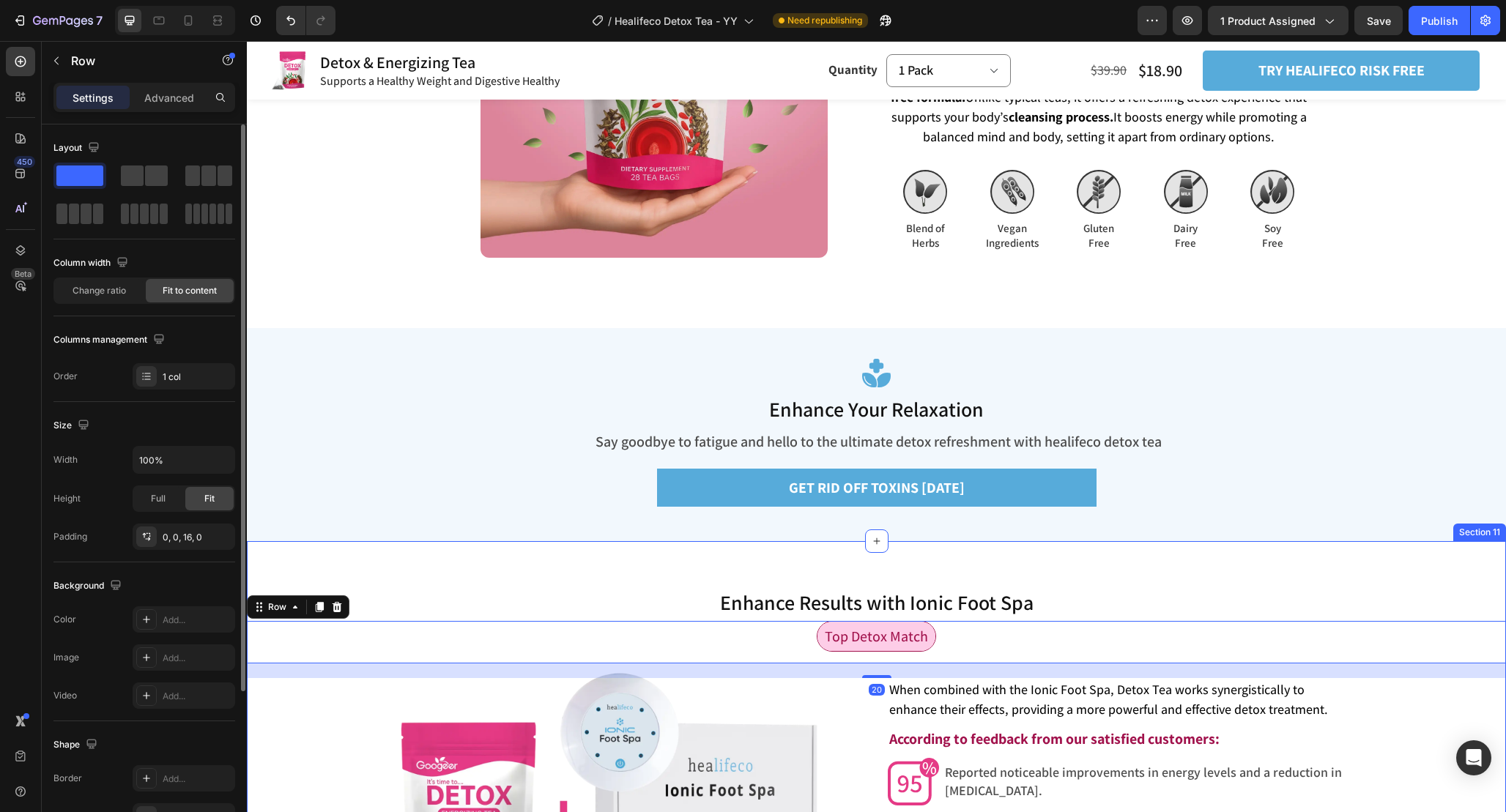
scroll to position [3724, 0]
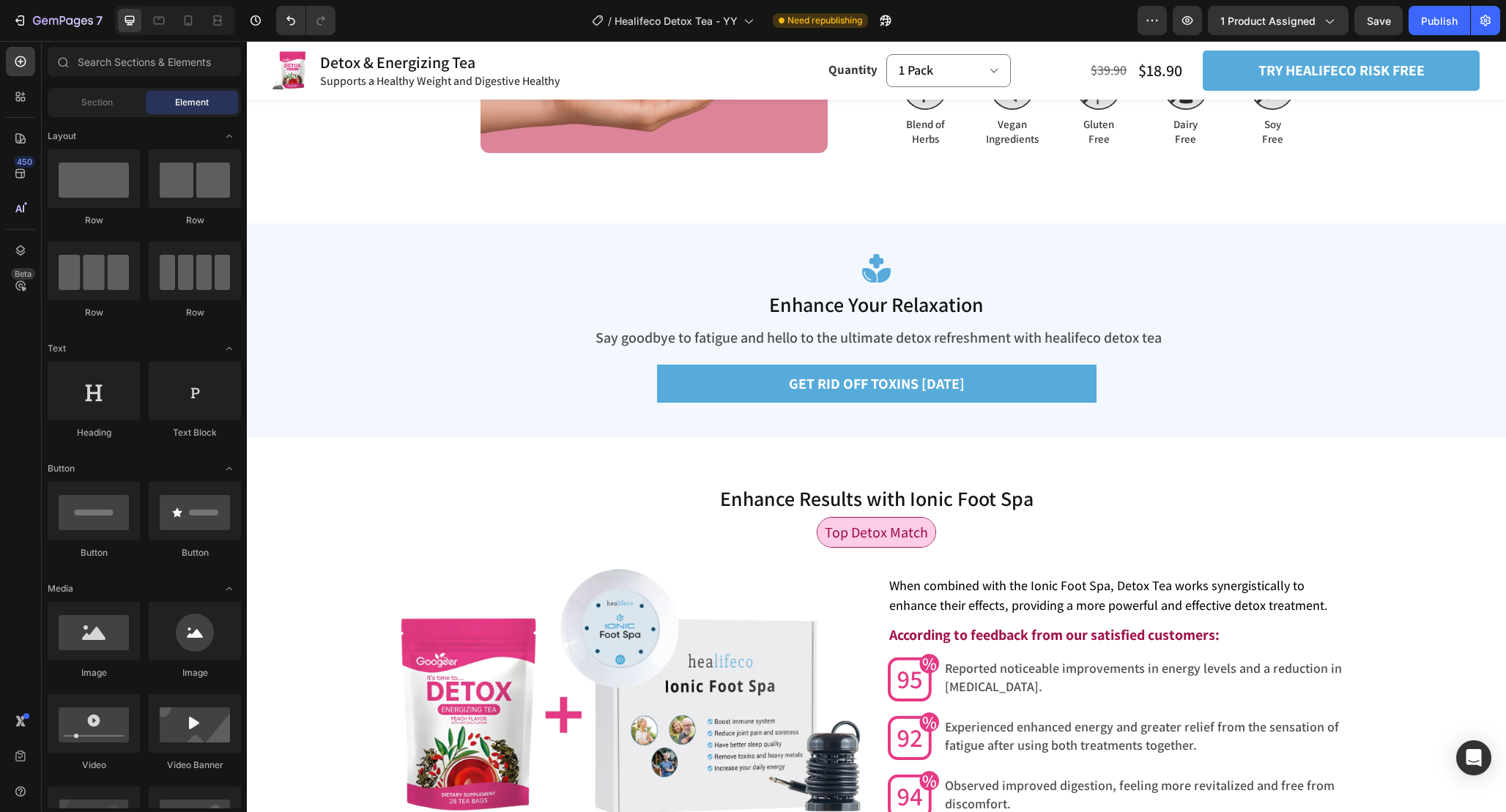
scroll to position [3902, 0]
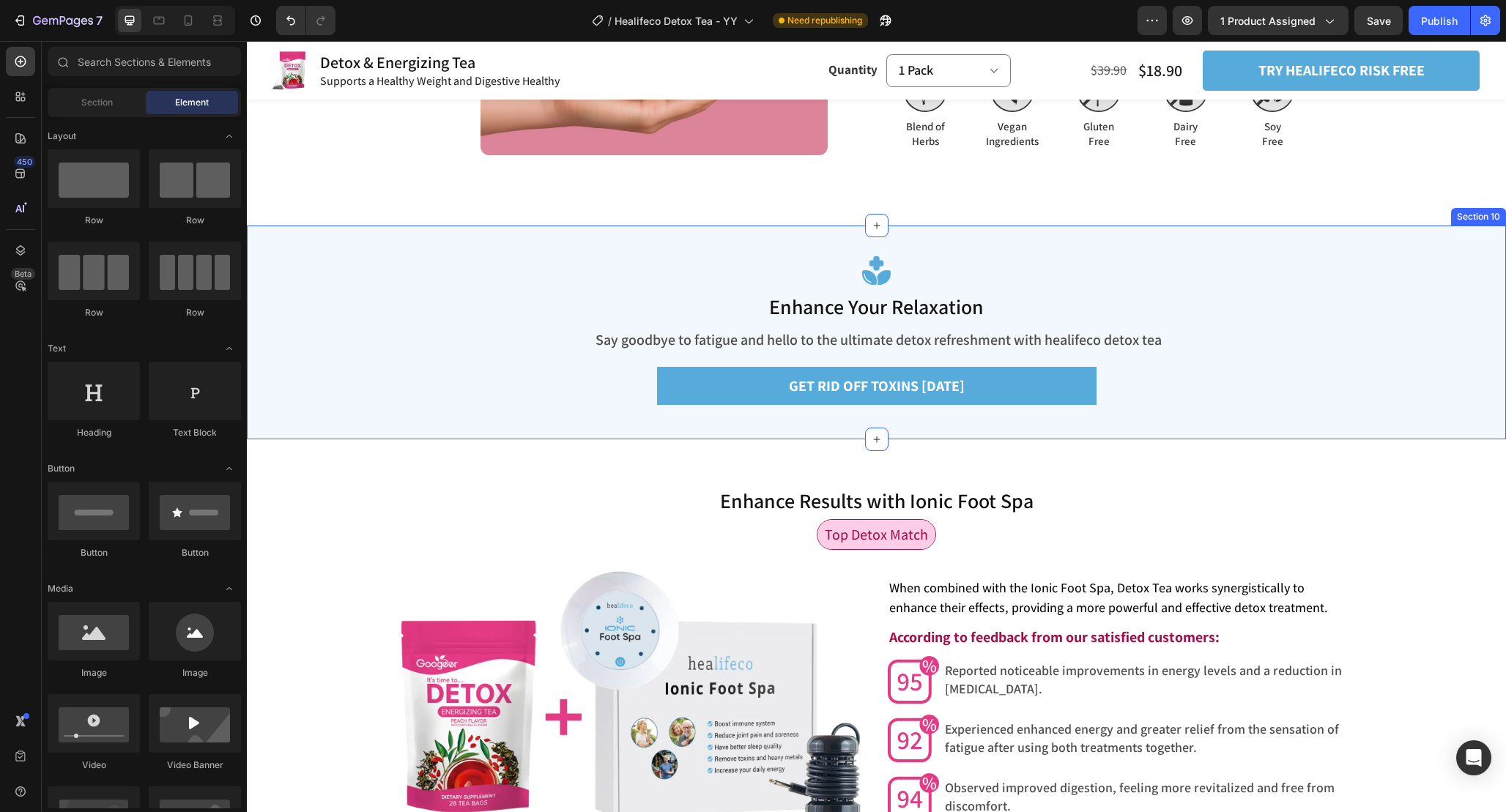
click at [1279, 237] on div "Image Enhance Your Relaxation Heading Say goodbye to fatigue and hello to the u…" at bounding box center [876, 332] width 1259 height 213
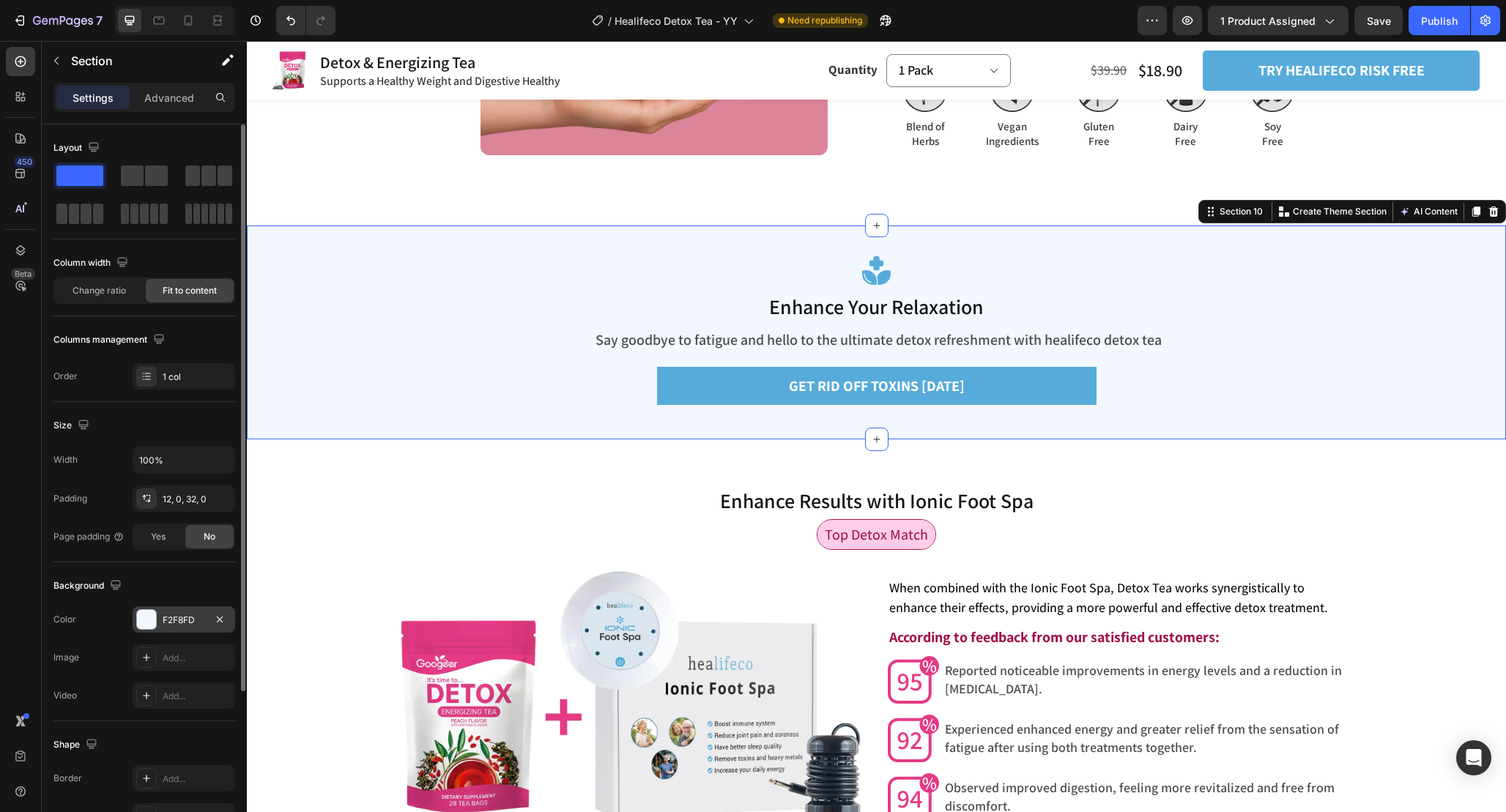
click at [179, 617] on div "F2F8FD" at bounding box center [183, 620] width 42 height 13
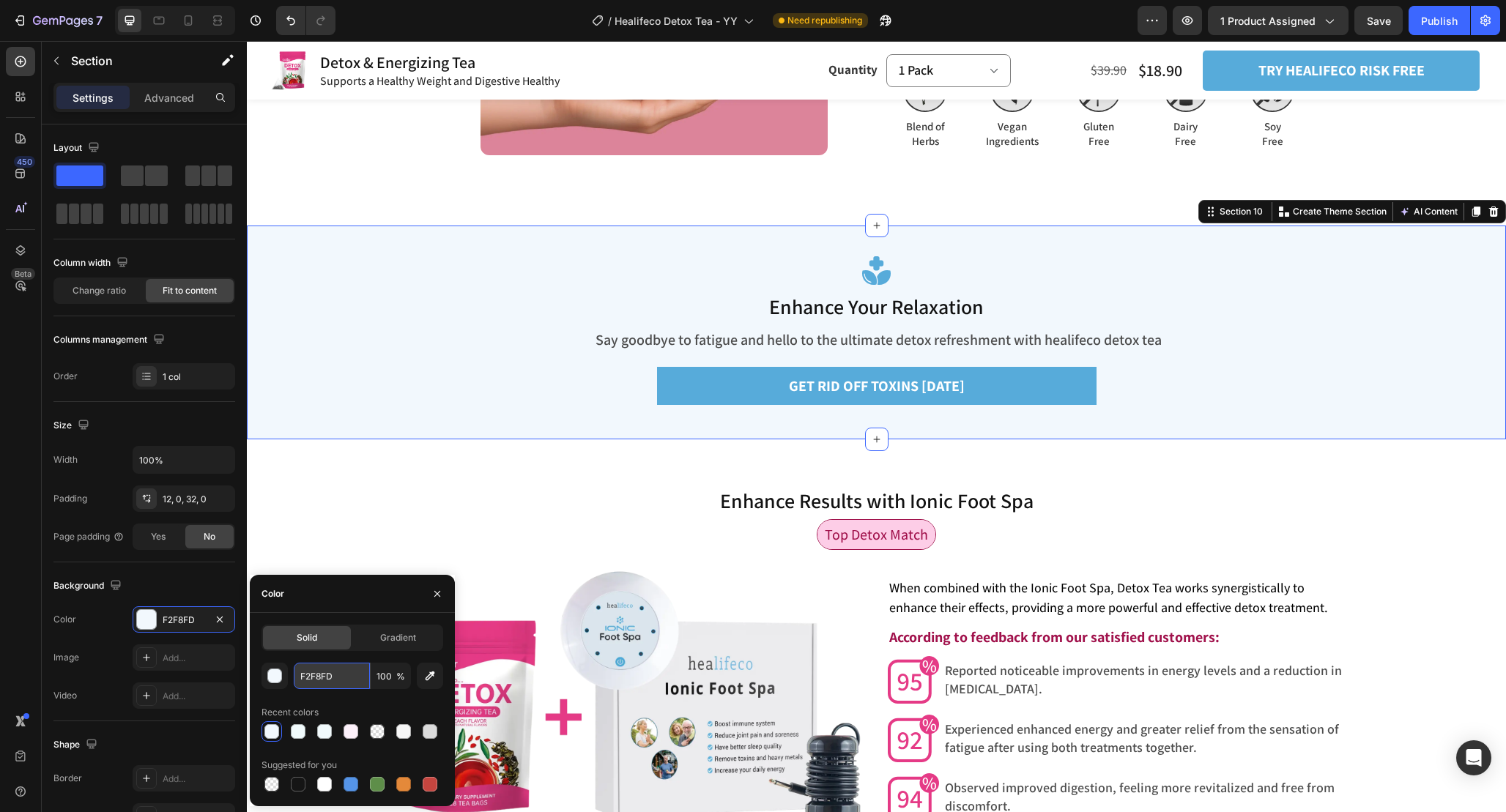
click at [348, 675] on input "F2F8FD" at bounding box center [331, 675] width 76 height 26
click at [1141, 609] on span "When combined with the Ionic Foot Spa, Detox Tea works synergistically to enhan…" at bounding box center [1108, 598] width 439 height 37
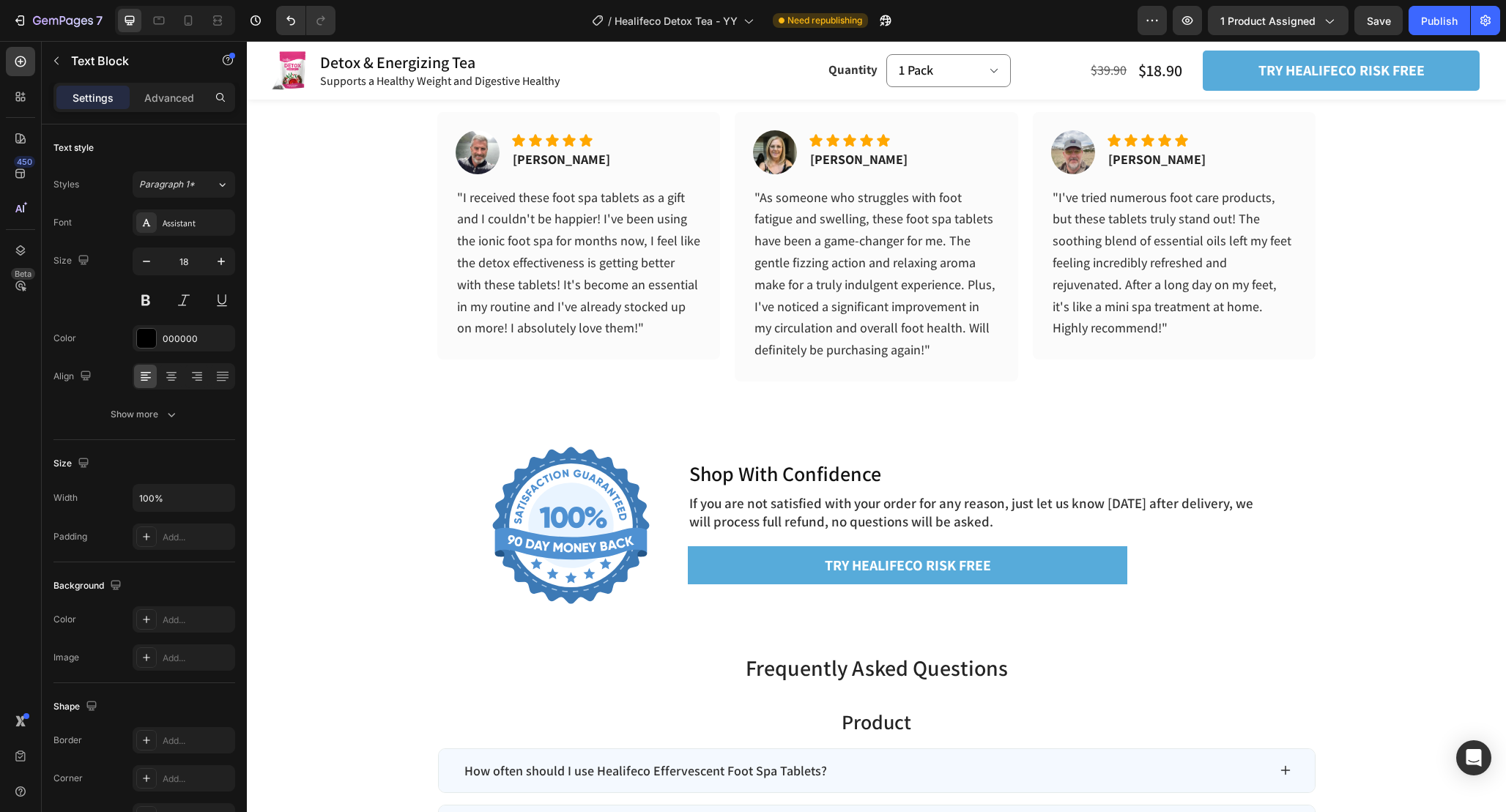
scroll to position [4770, 0]
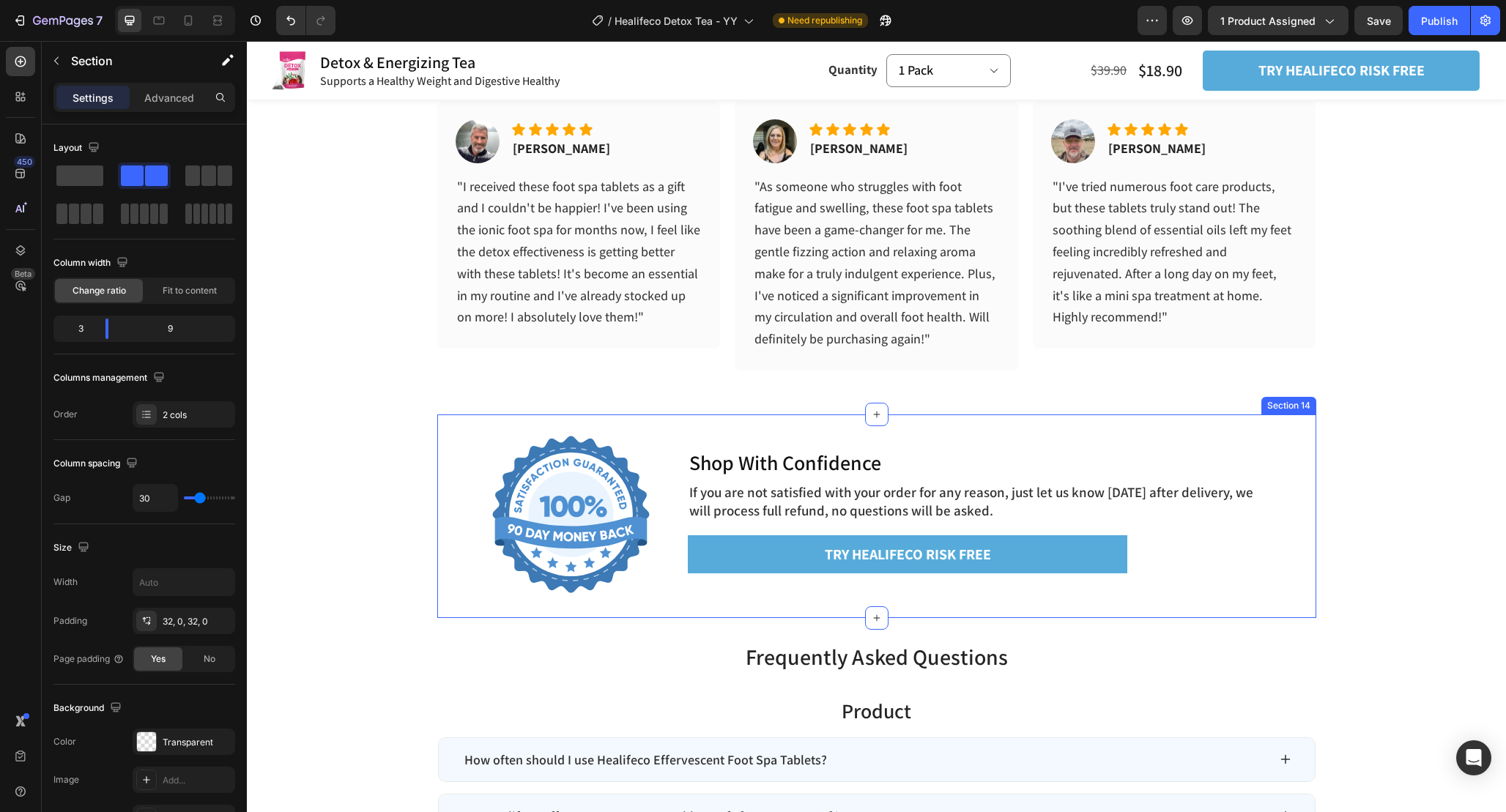
click at [1274, 404] on div "Section 14" at bounding box center [1289, 405] width 55 height 17
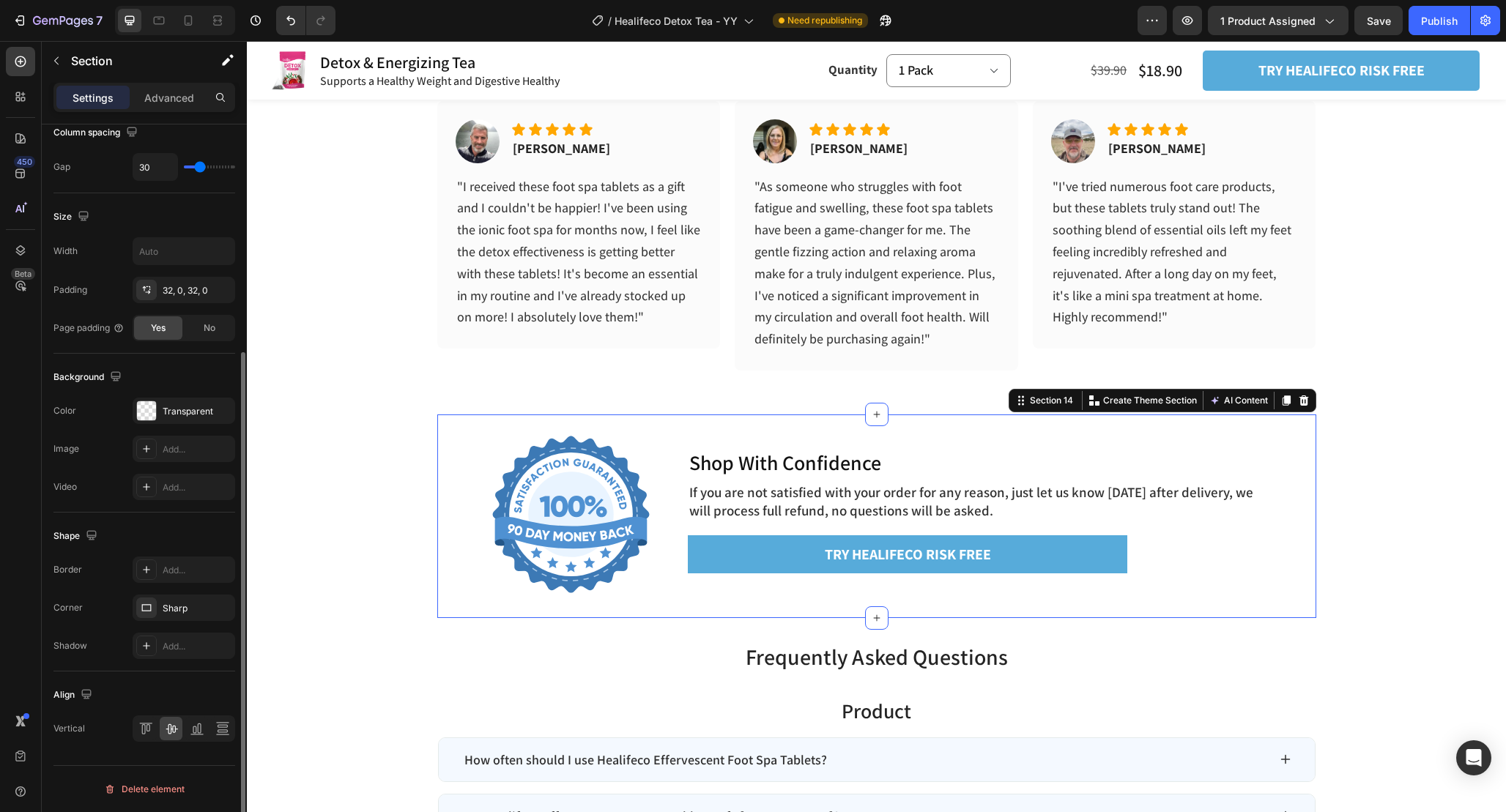
scroll to position [0, 0]
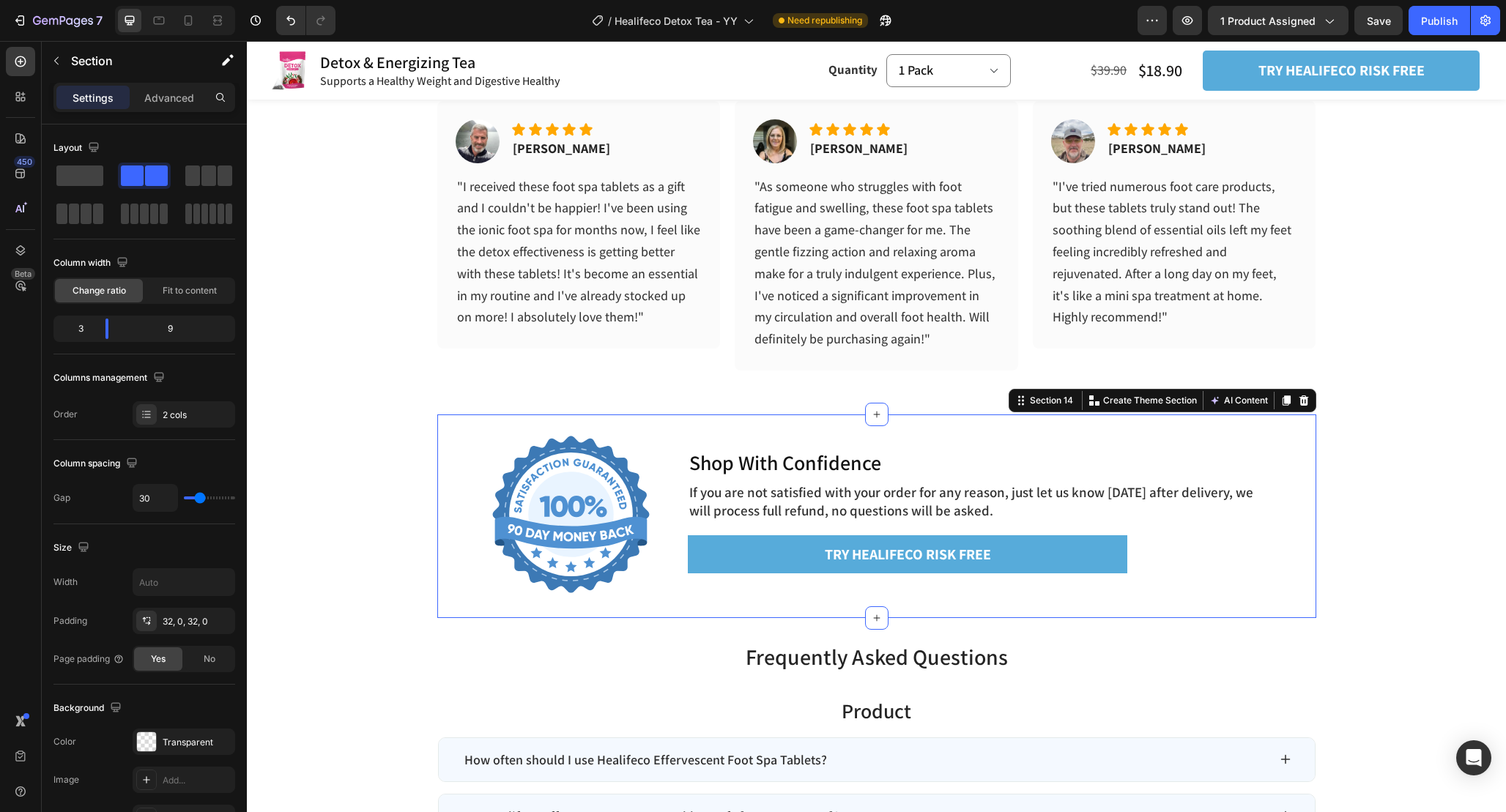
click at [495, 419] on div "Image Shop With Confidence Heading If you are not satisfied with your order for…" at bounding box center [876, 516] width 879 height 204
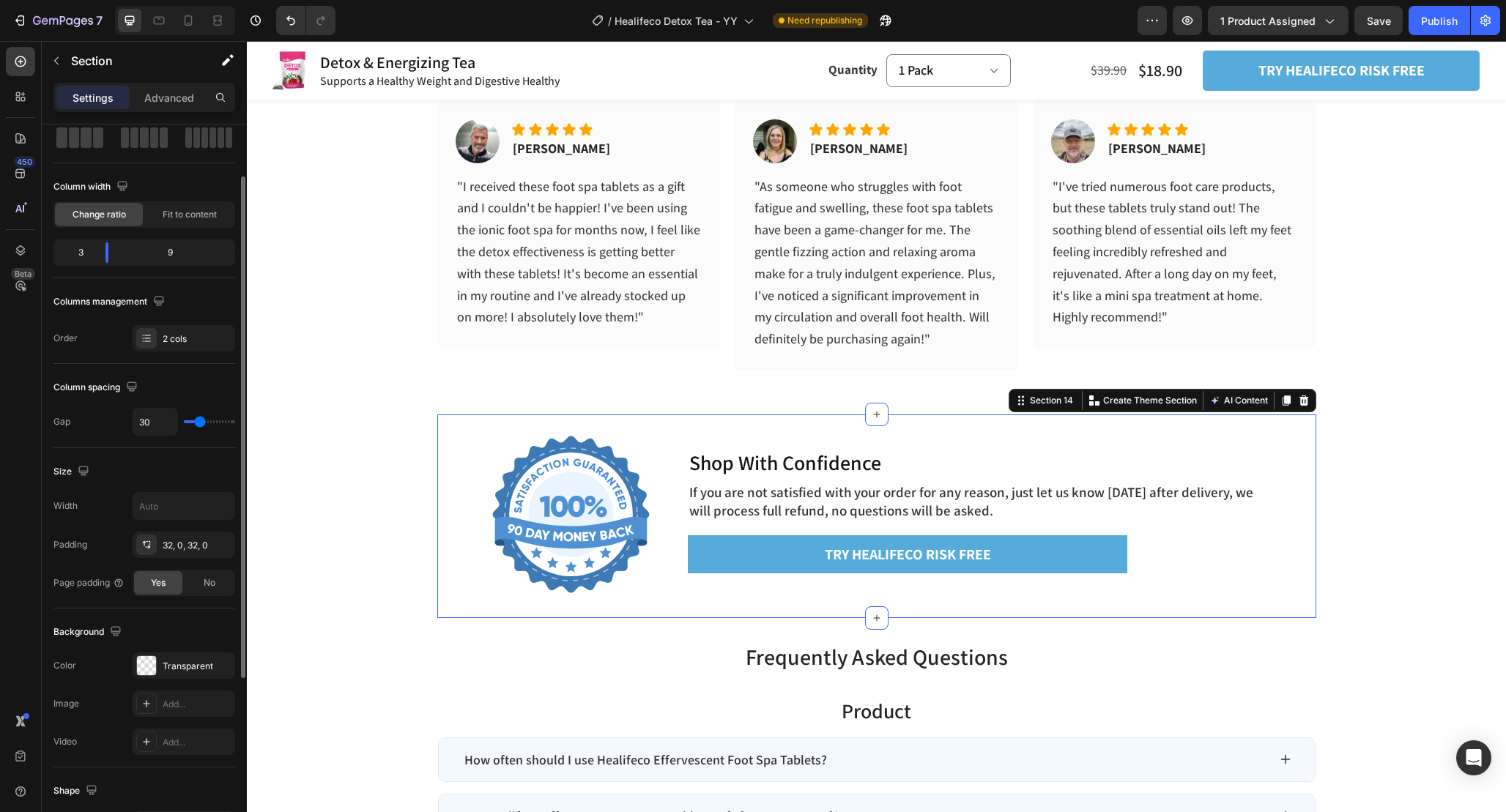
scroll to position [113, 0]
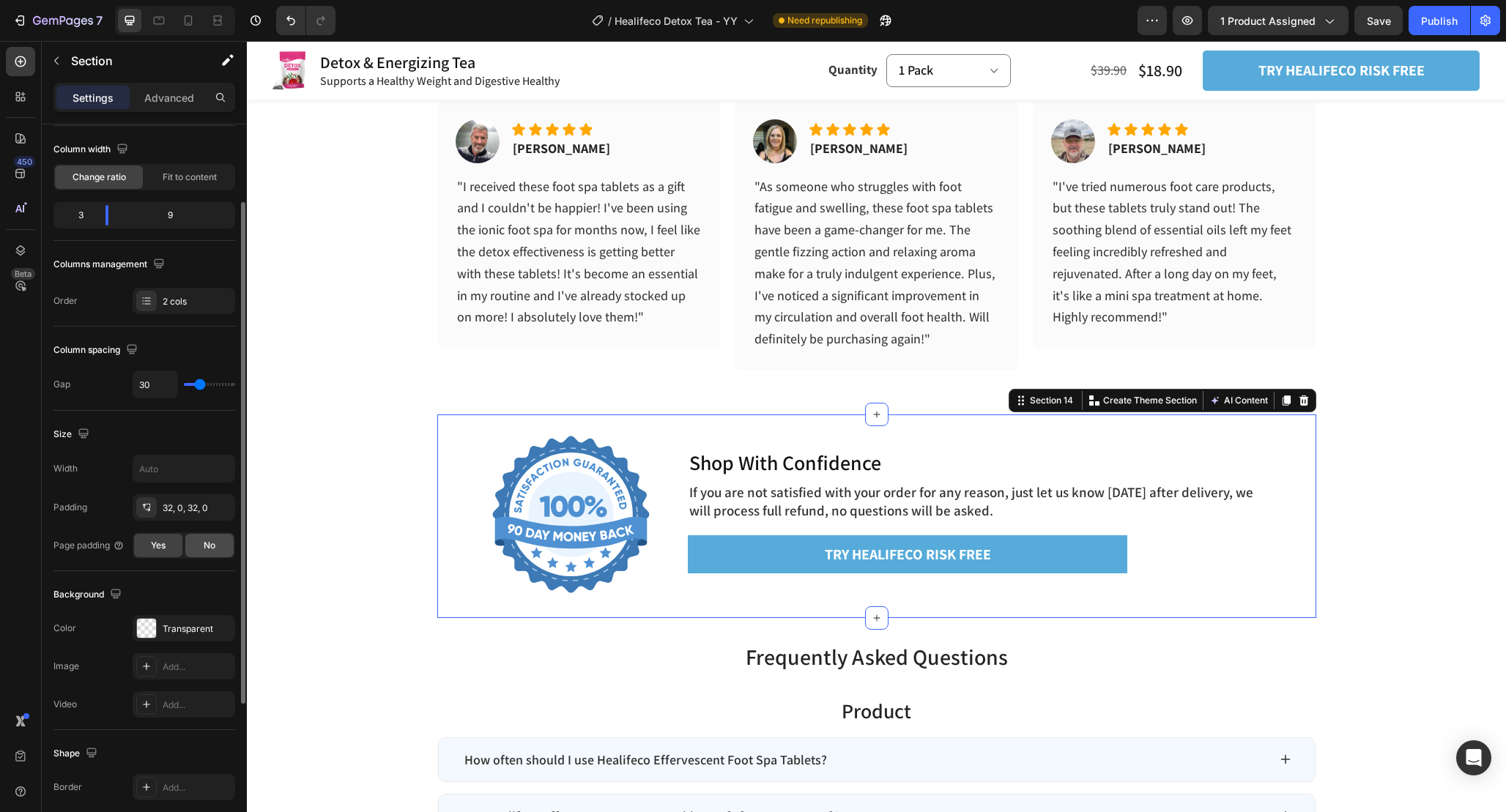
click at [200, 549] on div "No" at bounding box center [210, 545] width 48 height 23
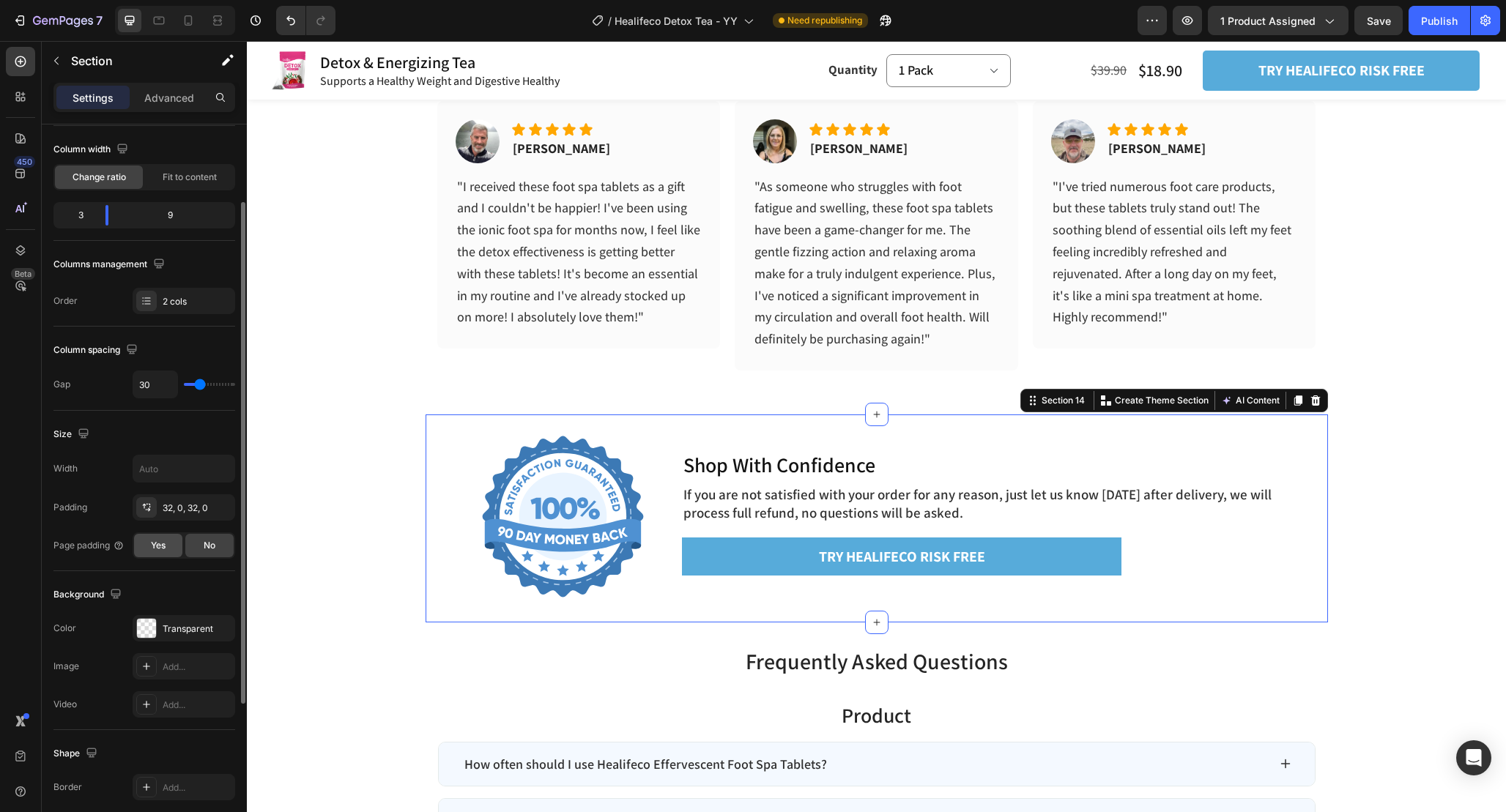
click at [164, 549] on span "Yes" at bounding box center [158, 545] width 14 height 13
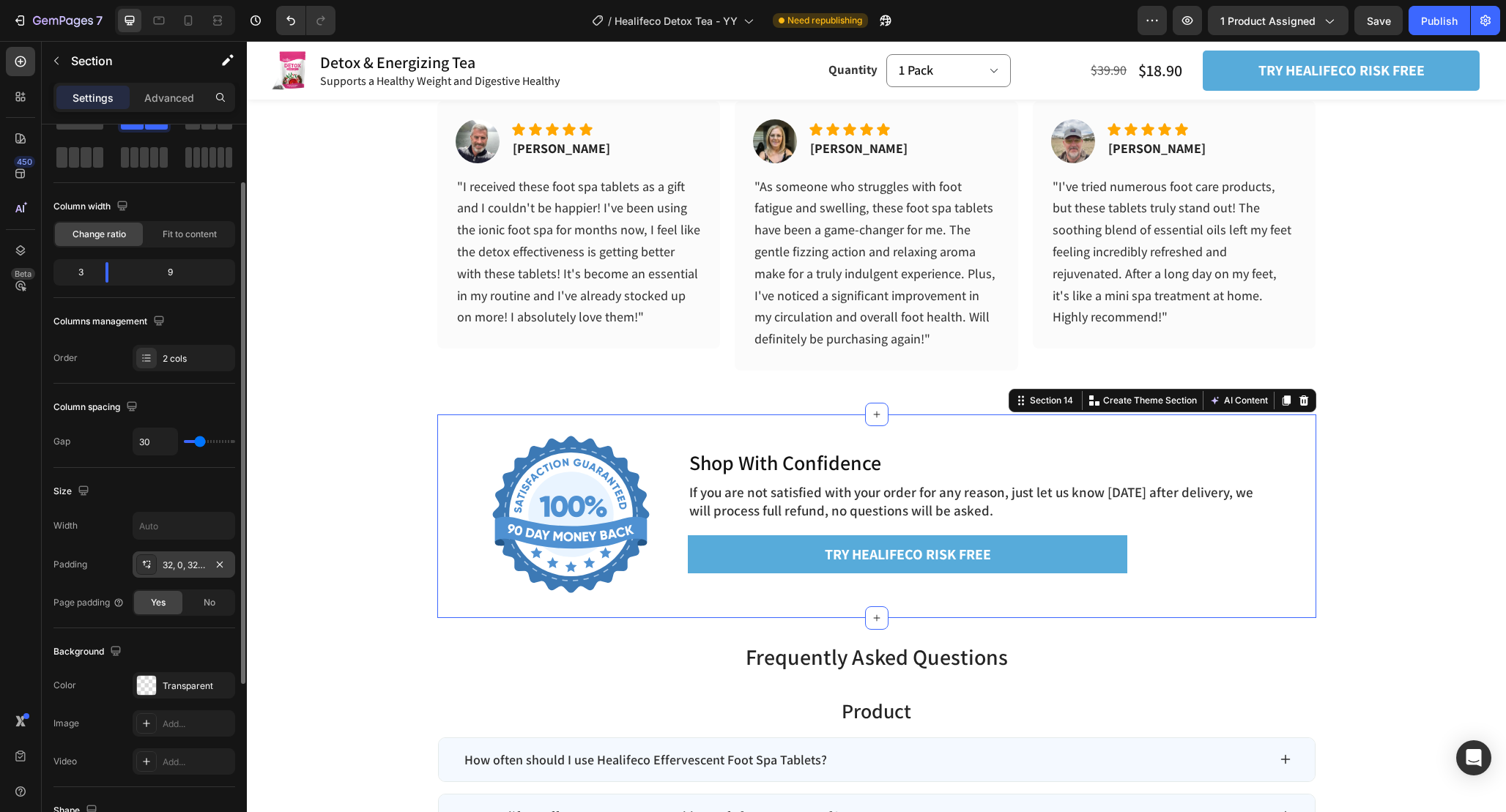
scroll to position [68, 0]
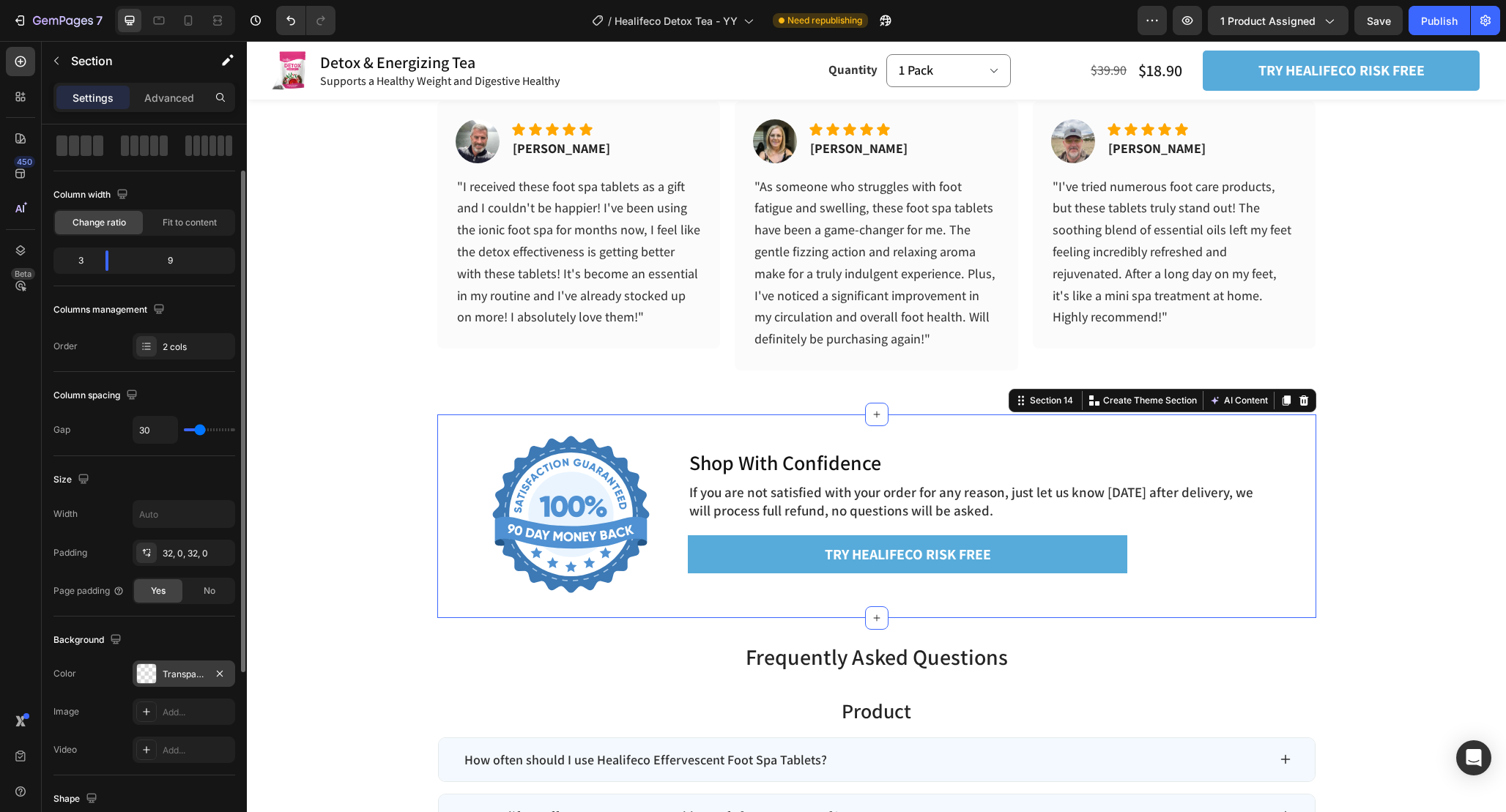
click at [195, 662] on div "Transparent" at bounding box center [184, 673] width 103 height 26
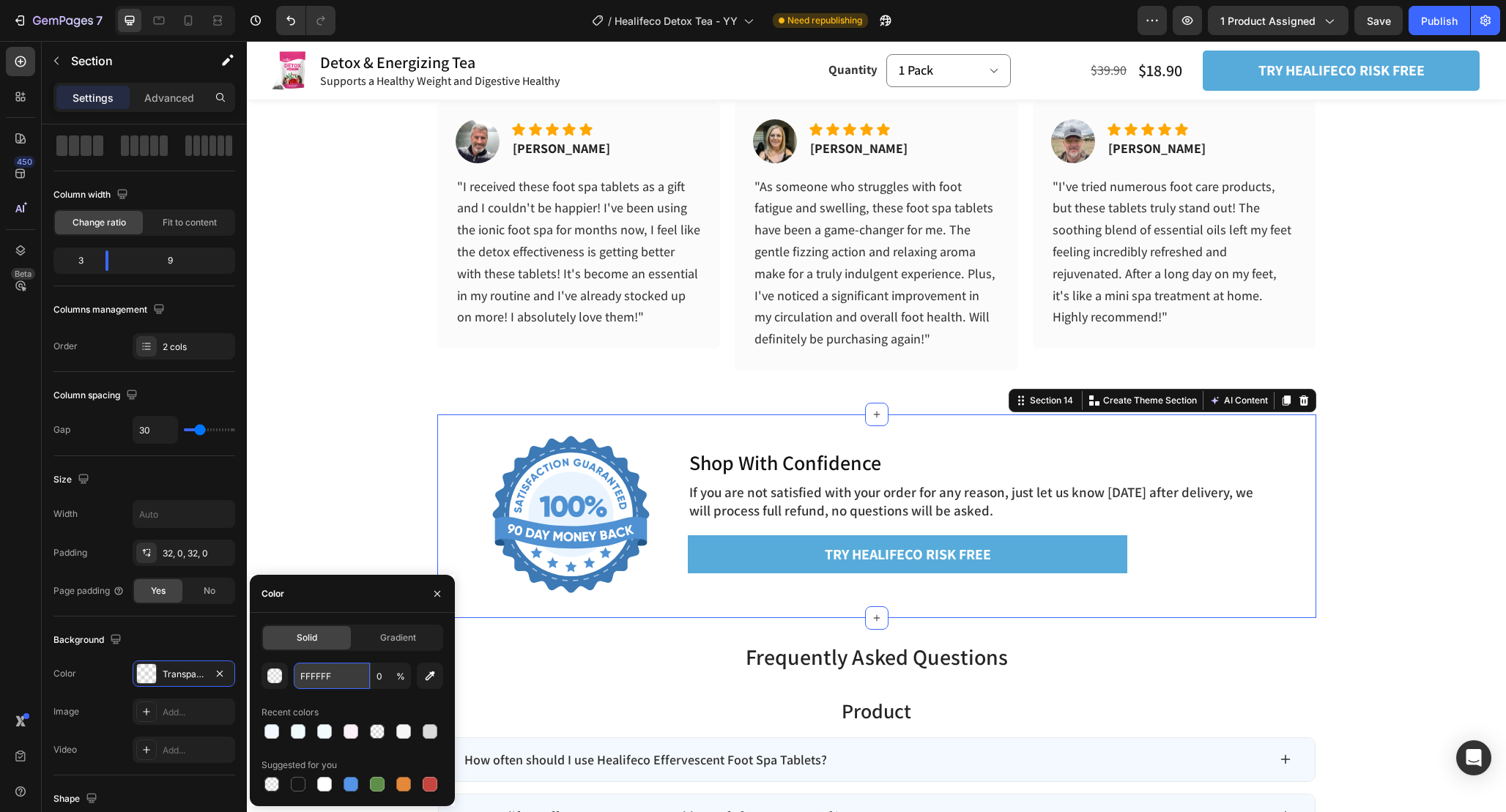
click at [337, 678] on input "FFFFFF" at bounding box center [331, 675] width 76 height 26
paste input "2F8FD"
type input "F2F8FD"
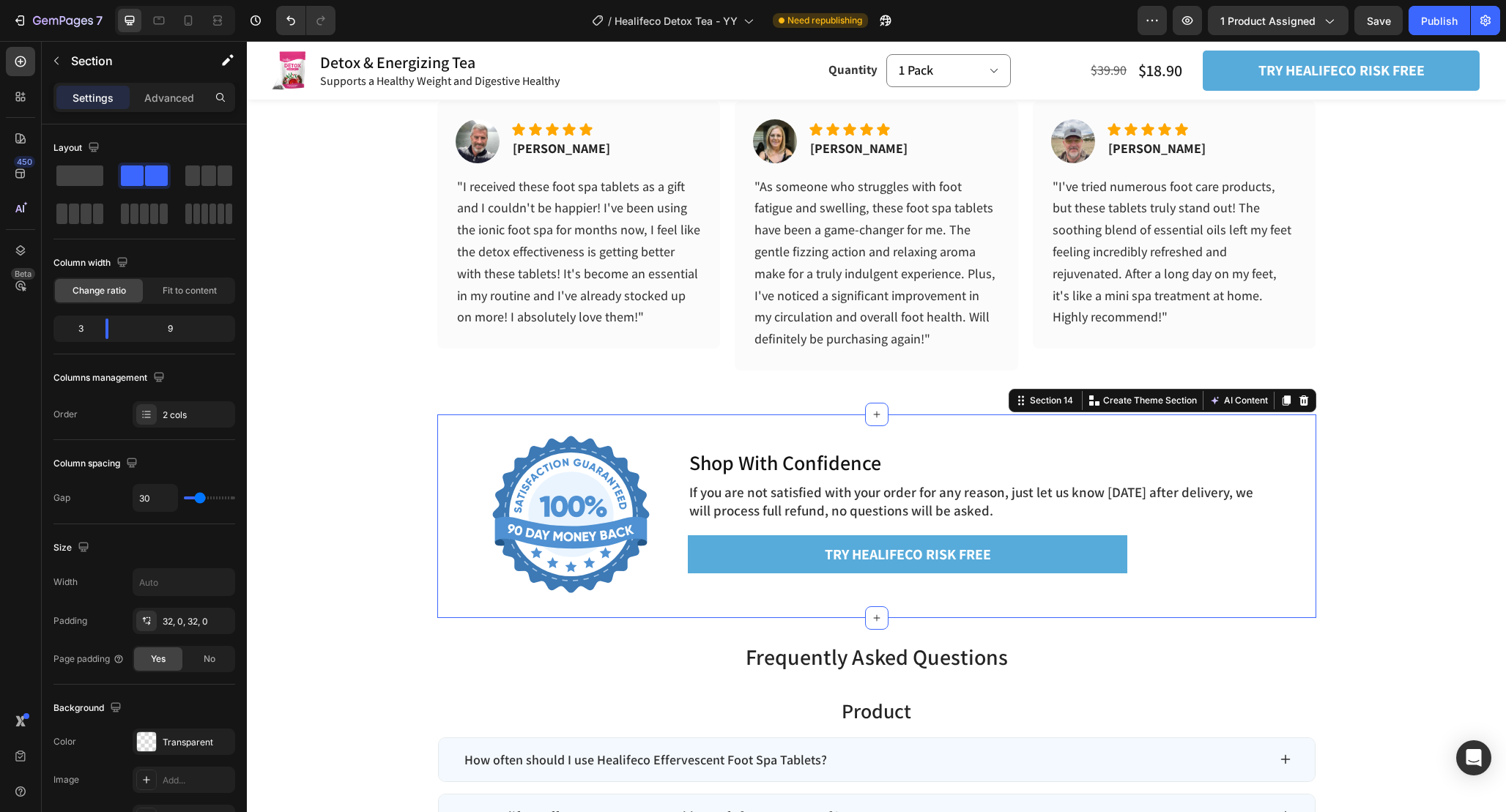
click at [686, 431] on div "Image Shop With Confidence Heading If you are not satisfied with your order for…" at bounding box center [876, 516] width 879 height 204
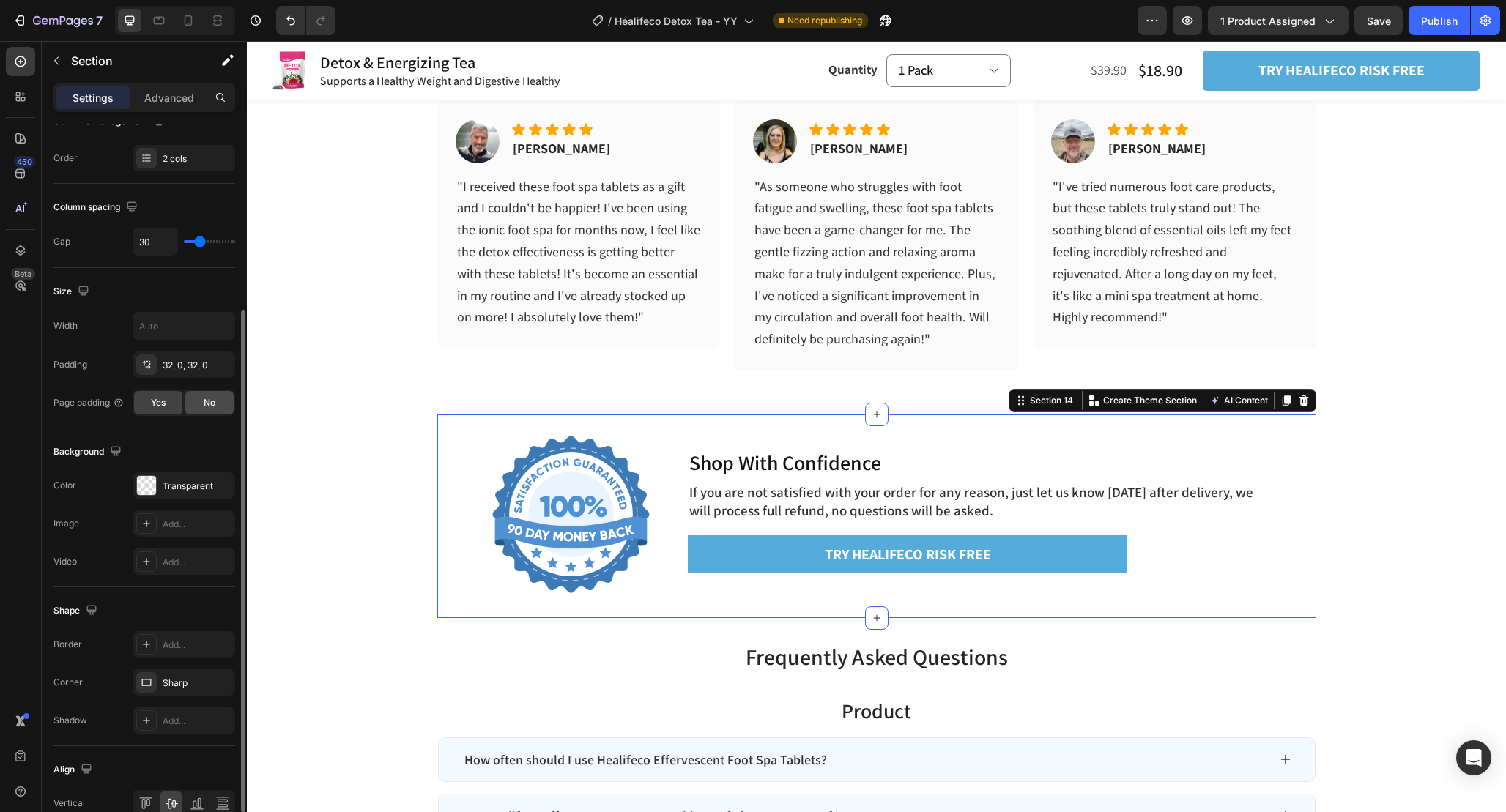
scroll to position [265, 0]
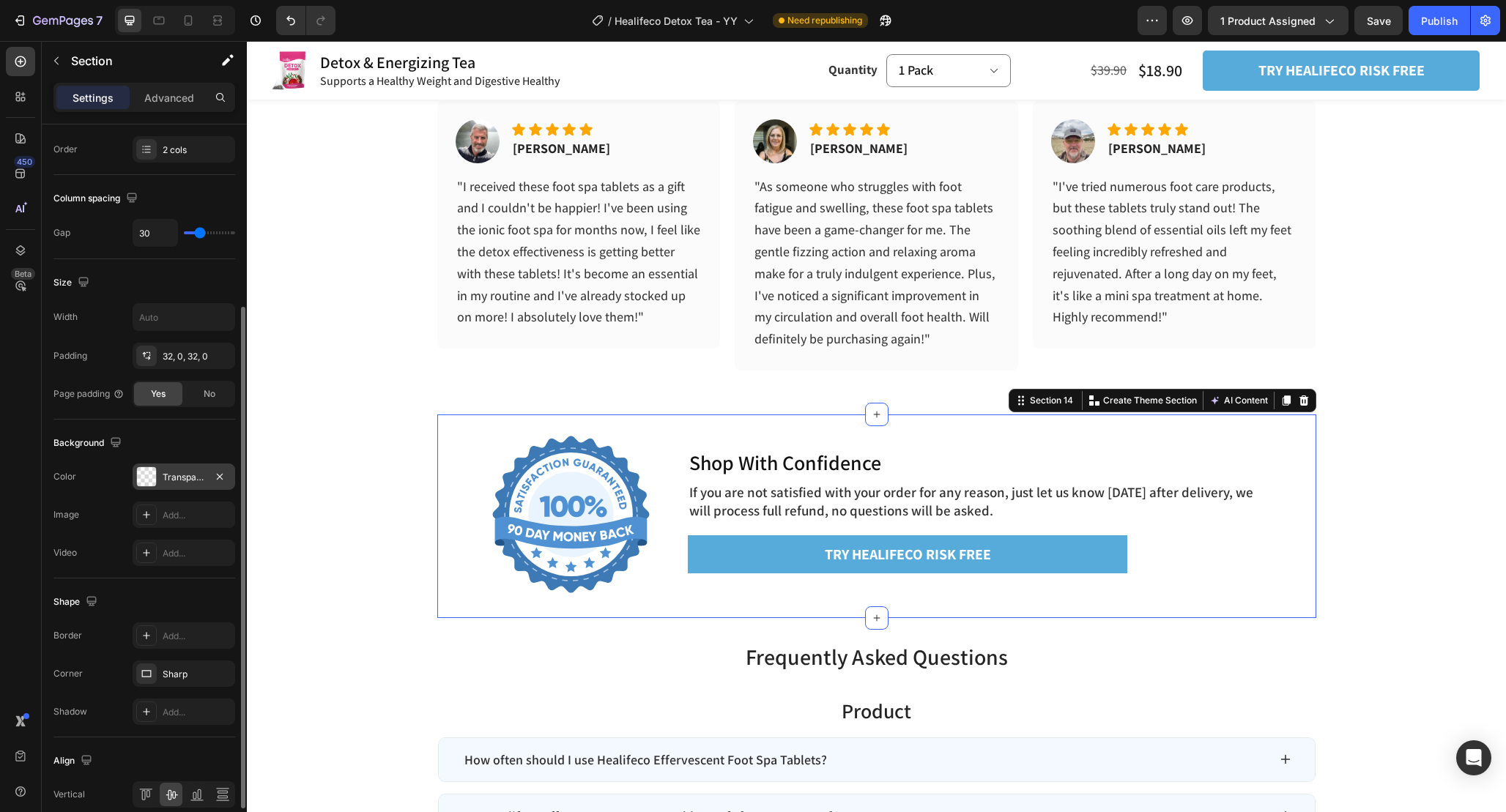
click at [190, 469] on div "Transparent" at bounding box center [184, 476] width 103 height 26
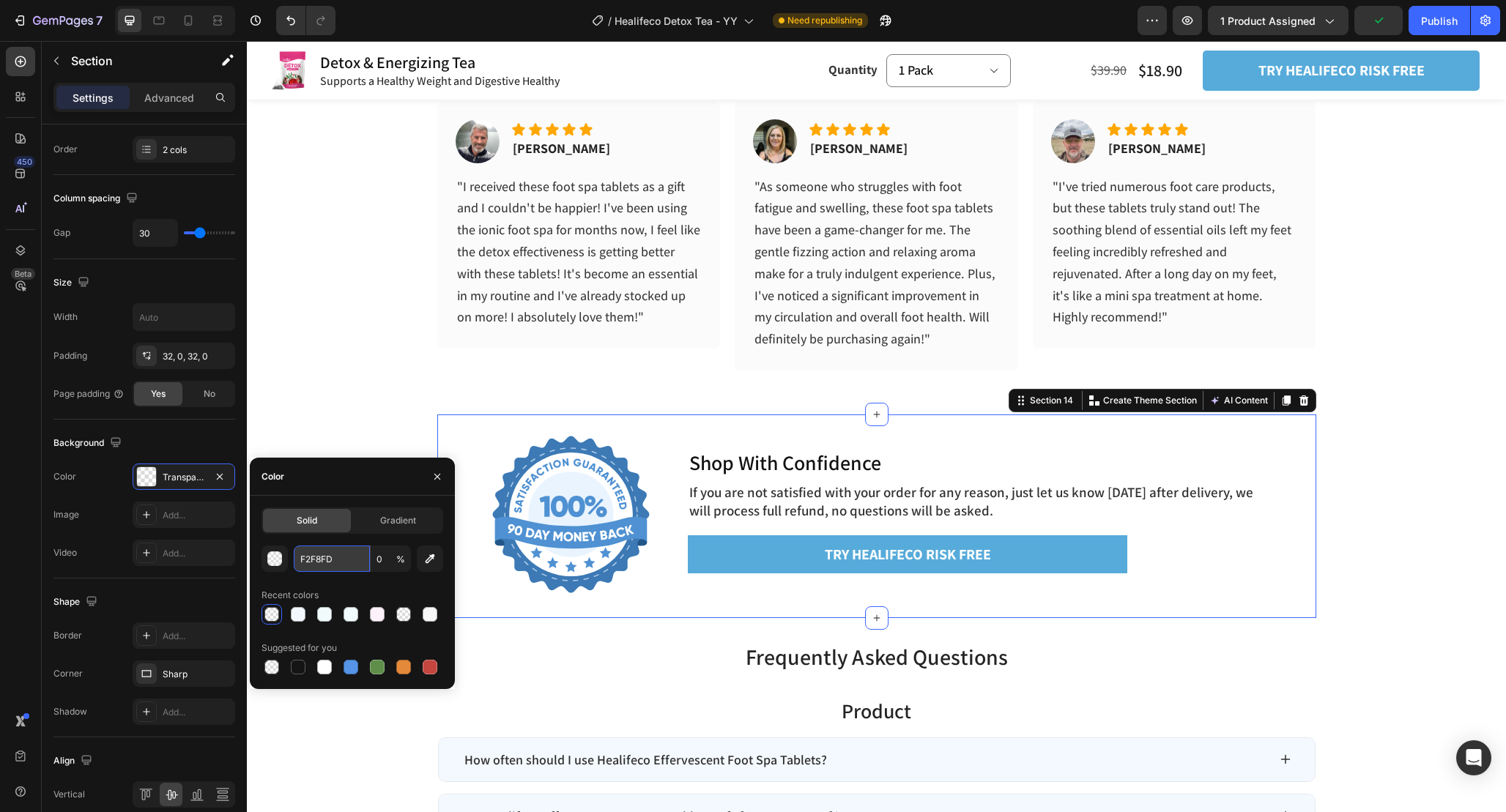
click at [343, 556] on input "F2F8FD" at bounding box center [331, 558] width 76 height 26
click at [387, 564] on input "0" at bounding box center [390, 558] width 40 height 26
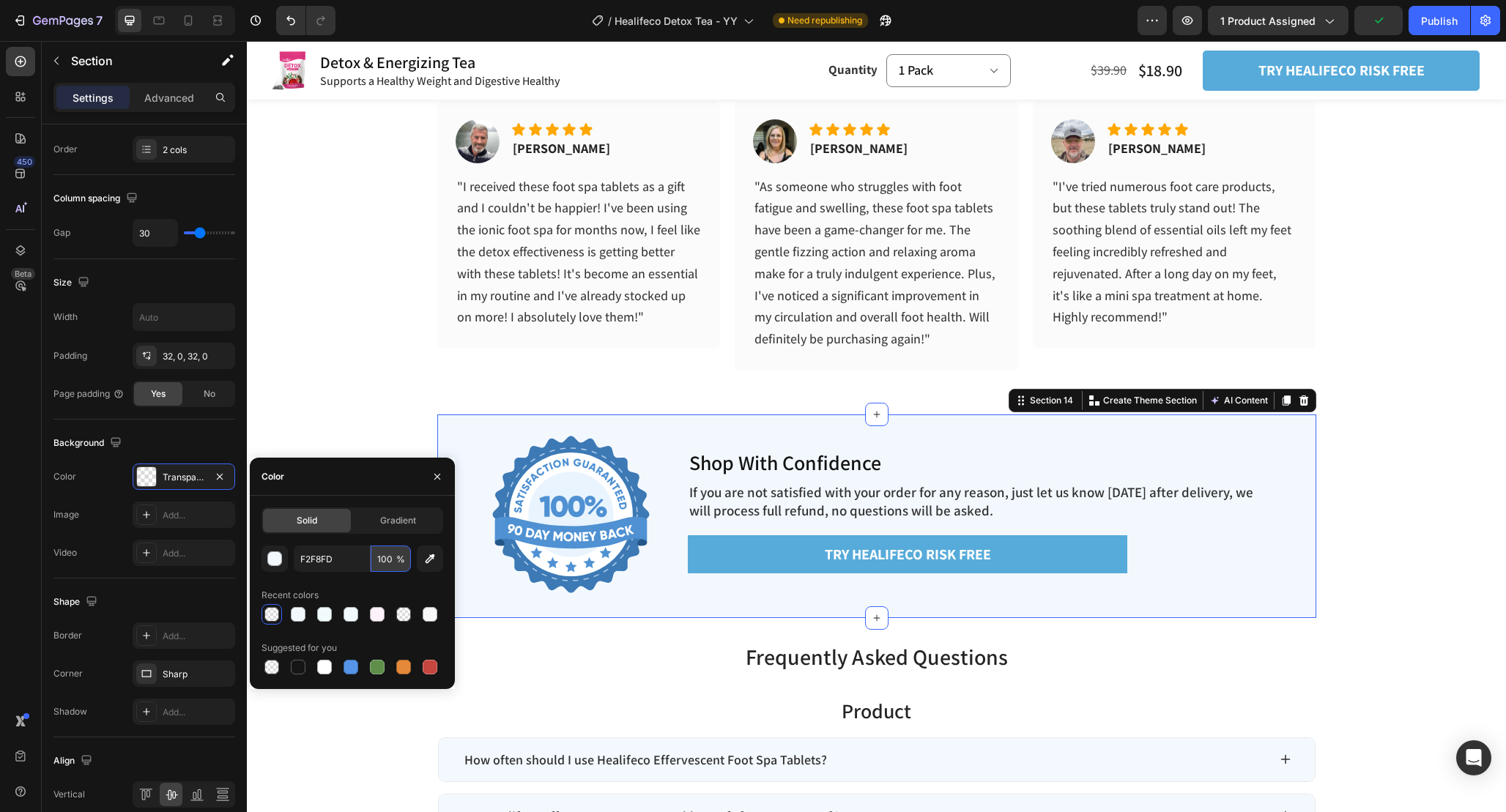
type input "100"
click at [359, 488] on div "Color" at bounding box center [353, 476] width 205 height 38
click at [371, 398] on div "HAPPY CUSTOMERS ALL AROUND THE WORLD Heading Image Icon Icon Icon Icon Icon Ico…" at bounding box center [876, 209] width 1259 height 411
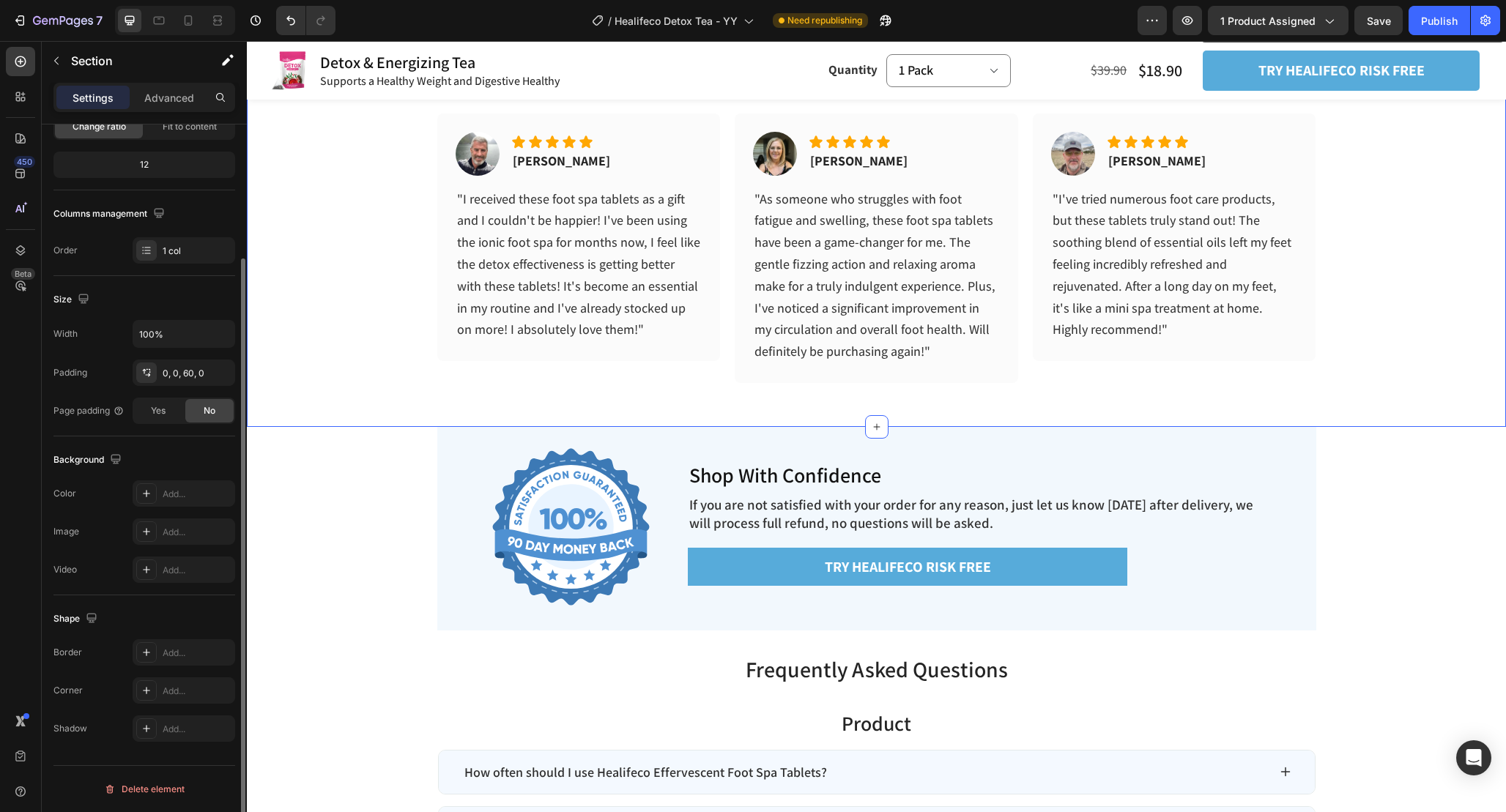
scroll to position [4789, 0]
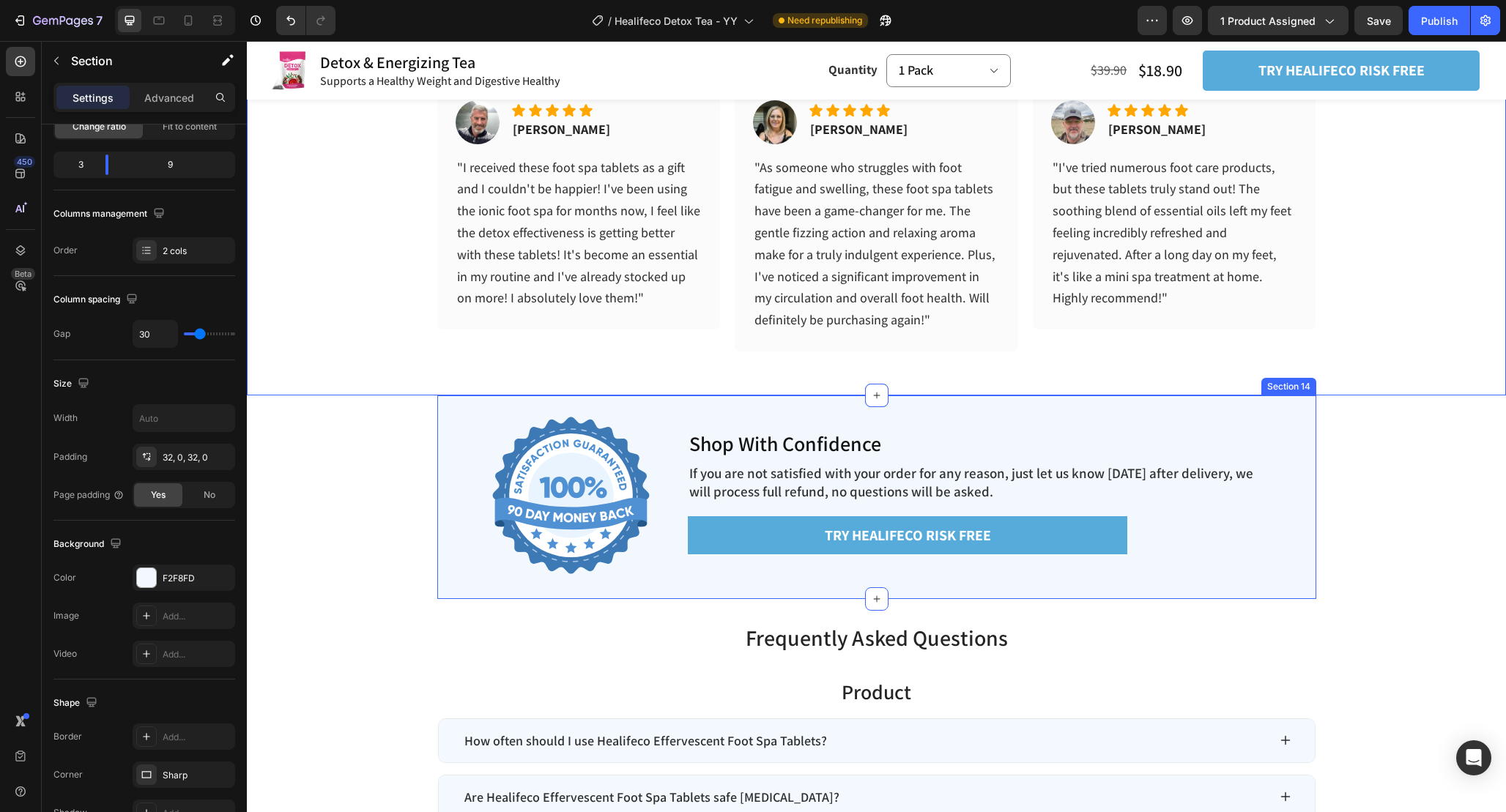
click at [1312, 417] on div "Image Shop With Confidence Heading If you are not satisfied with your order for…" at bounding box center [876, 497] width 879 height 204
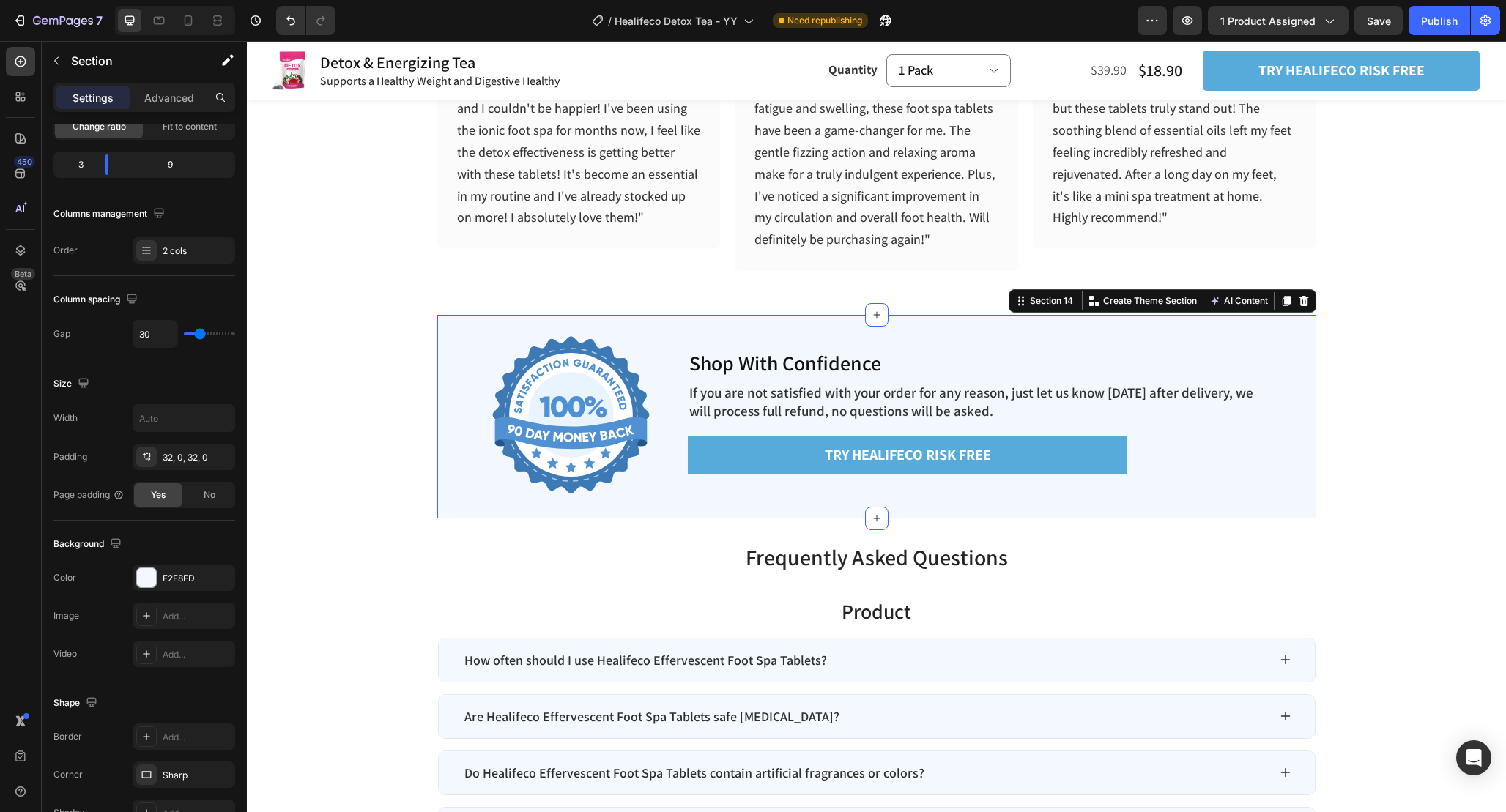
scroll to position [4876, 0]
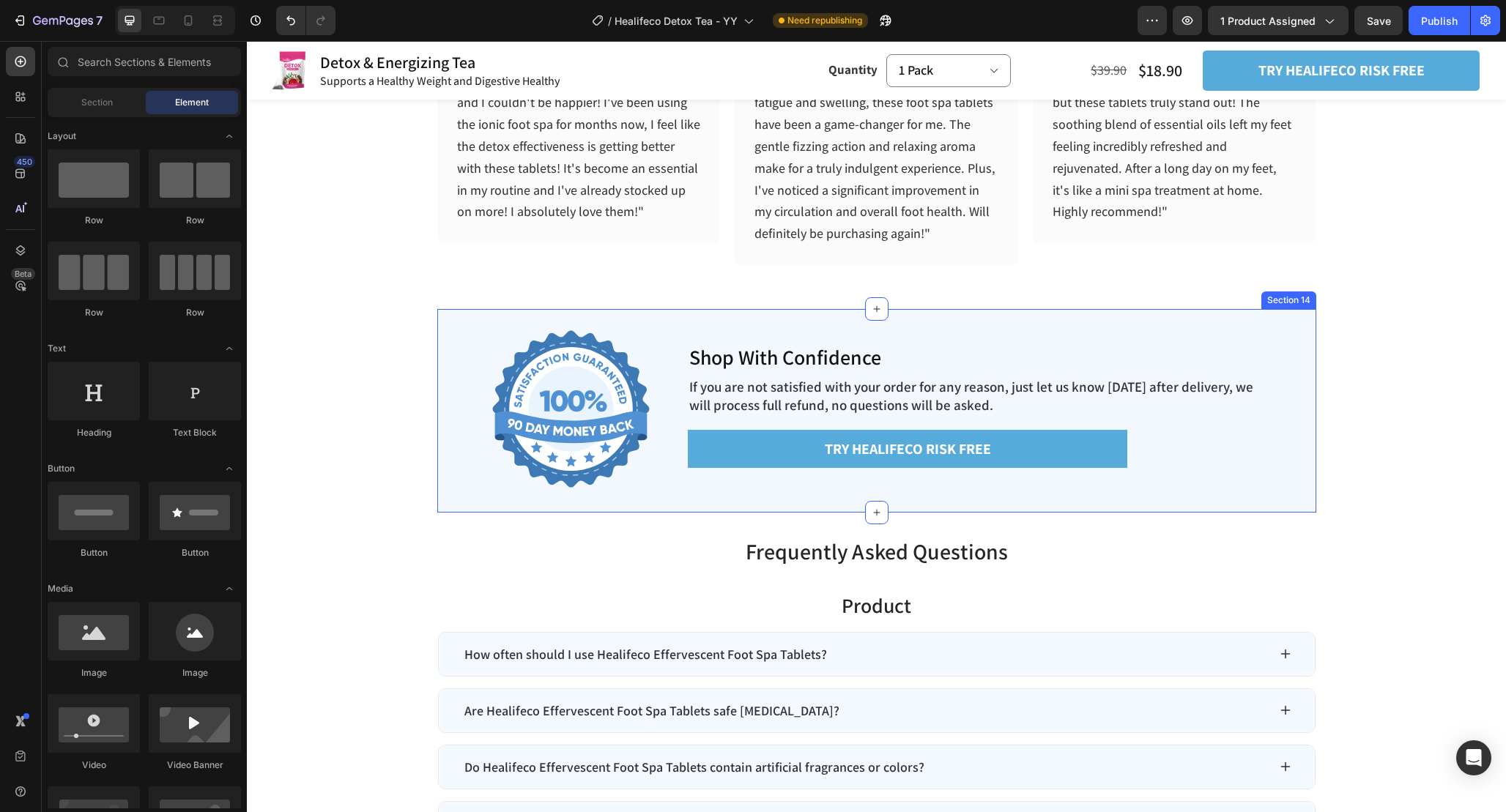
click at [1301, 333] on div "Shop With Confidence Heading If you are not satisfied with your order for any r…" at bounding box center [995, 411] width 643 height 157
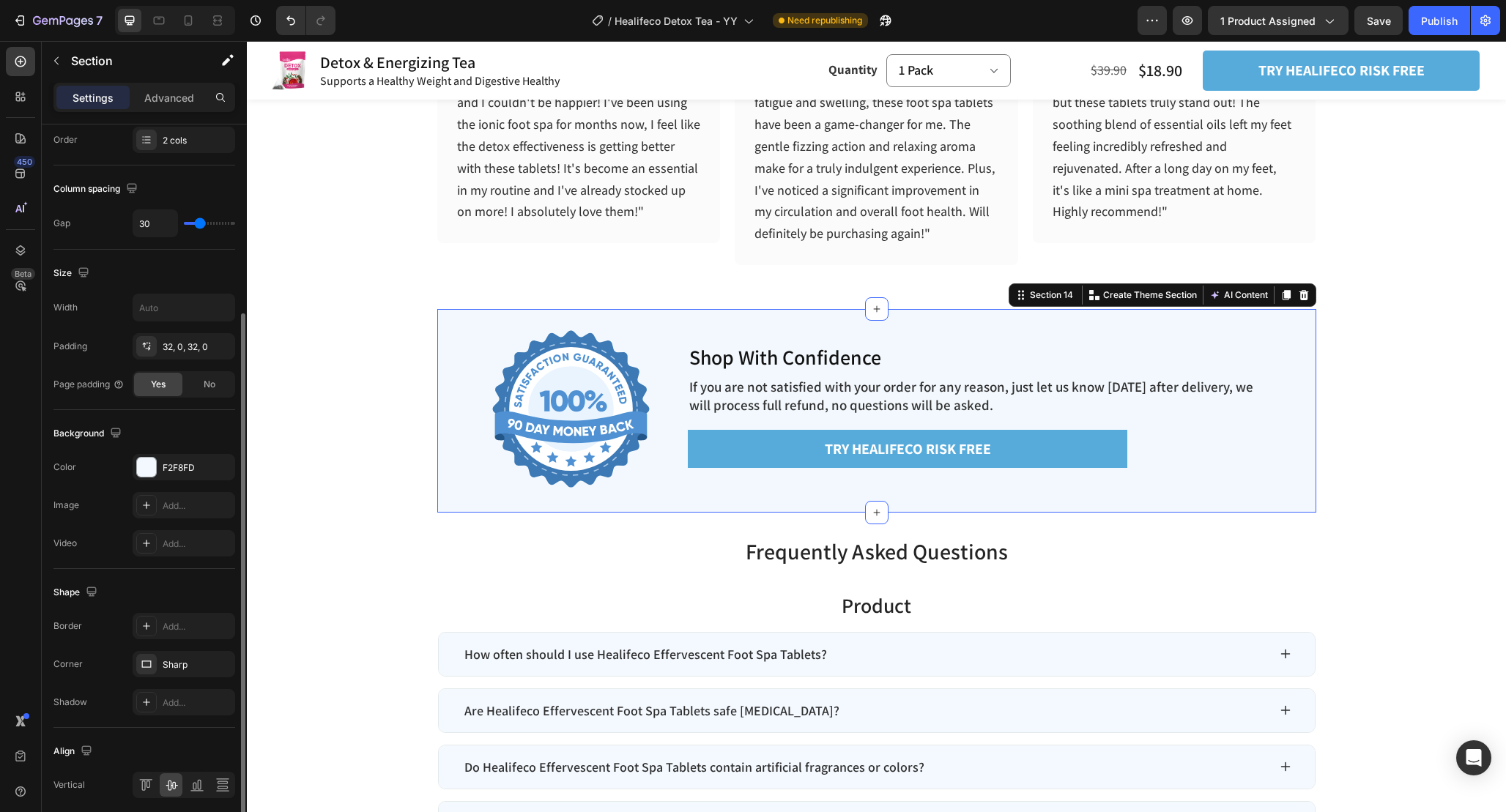
scroll to position [0, 0]
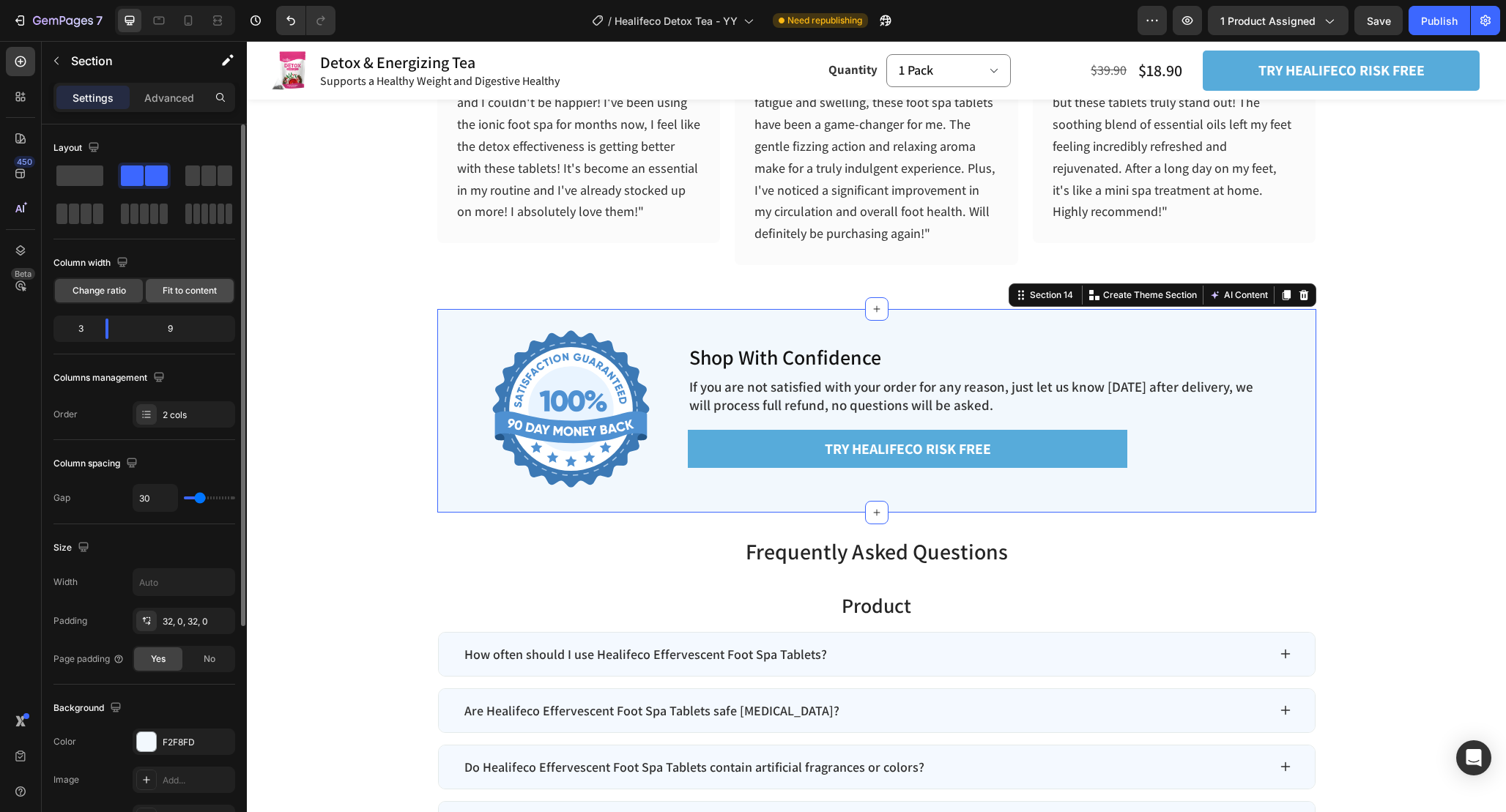
click at [195, 294] on span "Fit to content" at bounding box center [189, 290] width 54 height 13
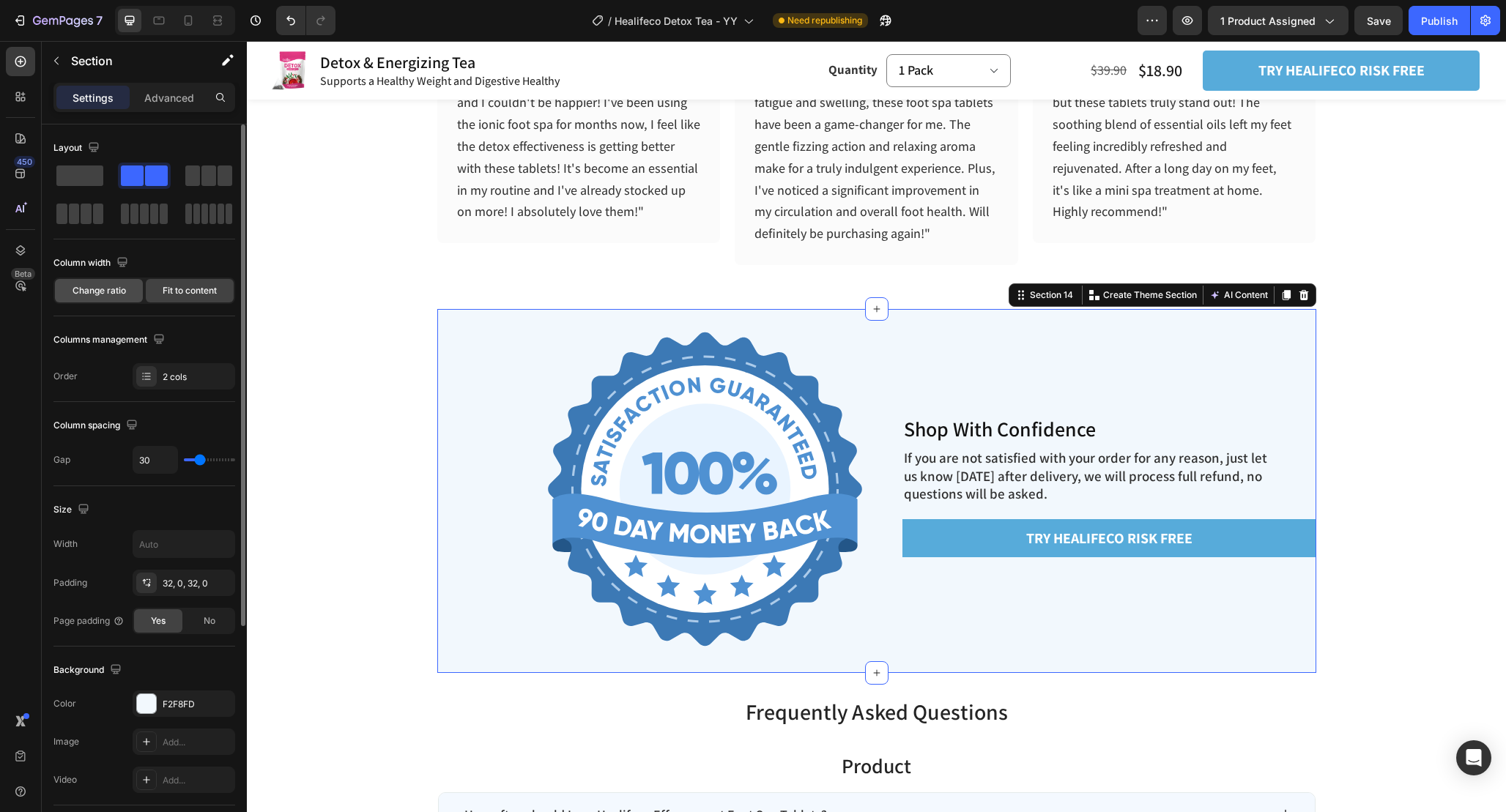
click at [109, 291] on span "Change ratio" at bounding box center [99, 290] width 54 height 13
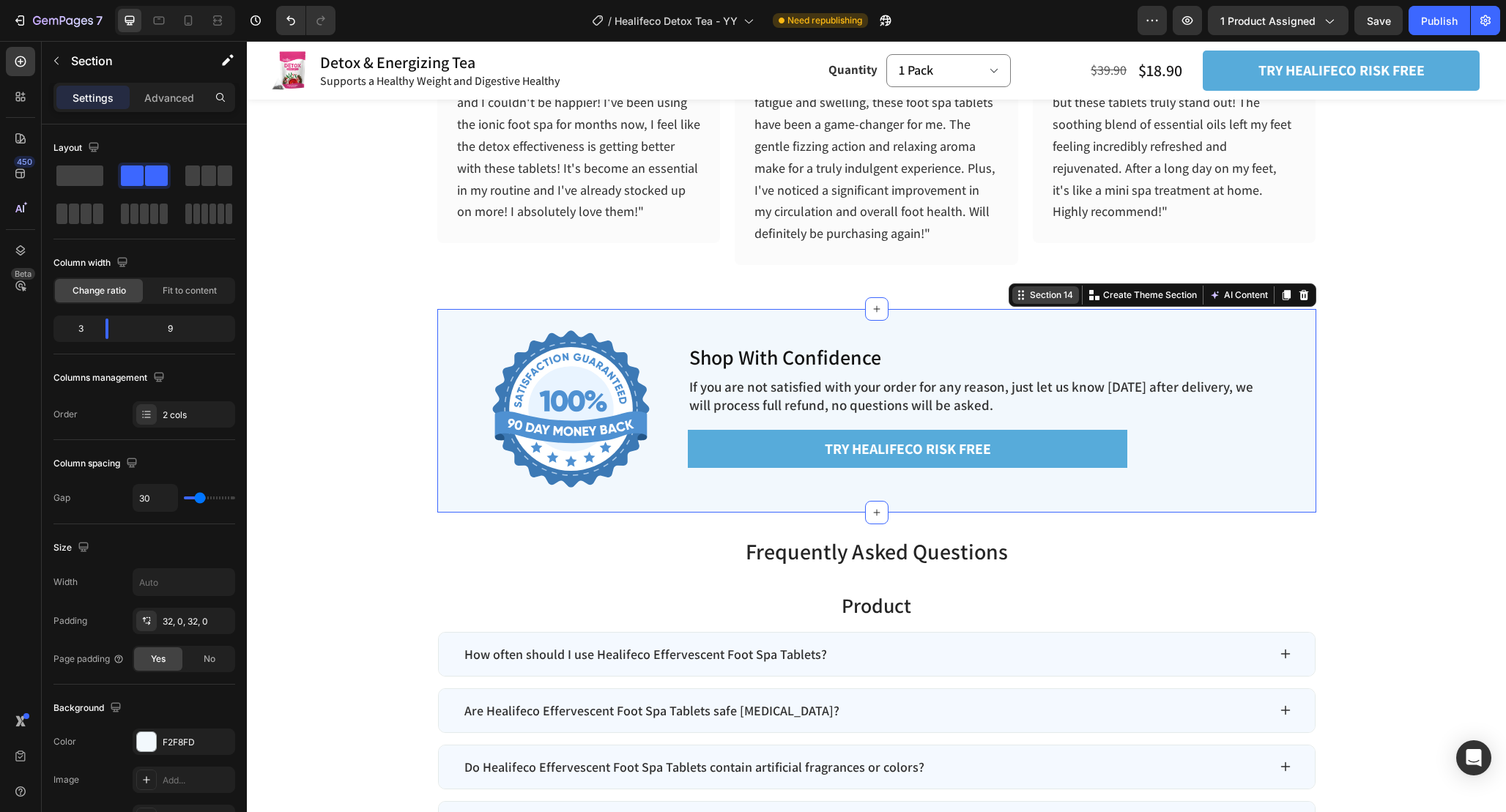
click at [1052, 295] on div "Section 14" at bounding box center [1051, 294] width 49 height 13
click at [1070, 312] on div "Image Shop With Confidence Heading If you are not satisfied with your order for…" at bounding box center [876, 411] width 879 height 204
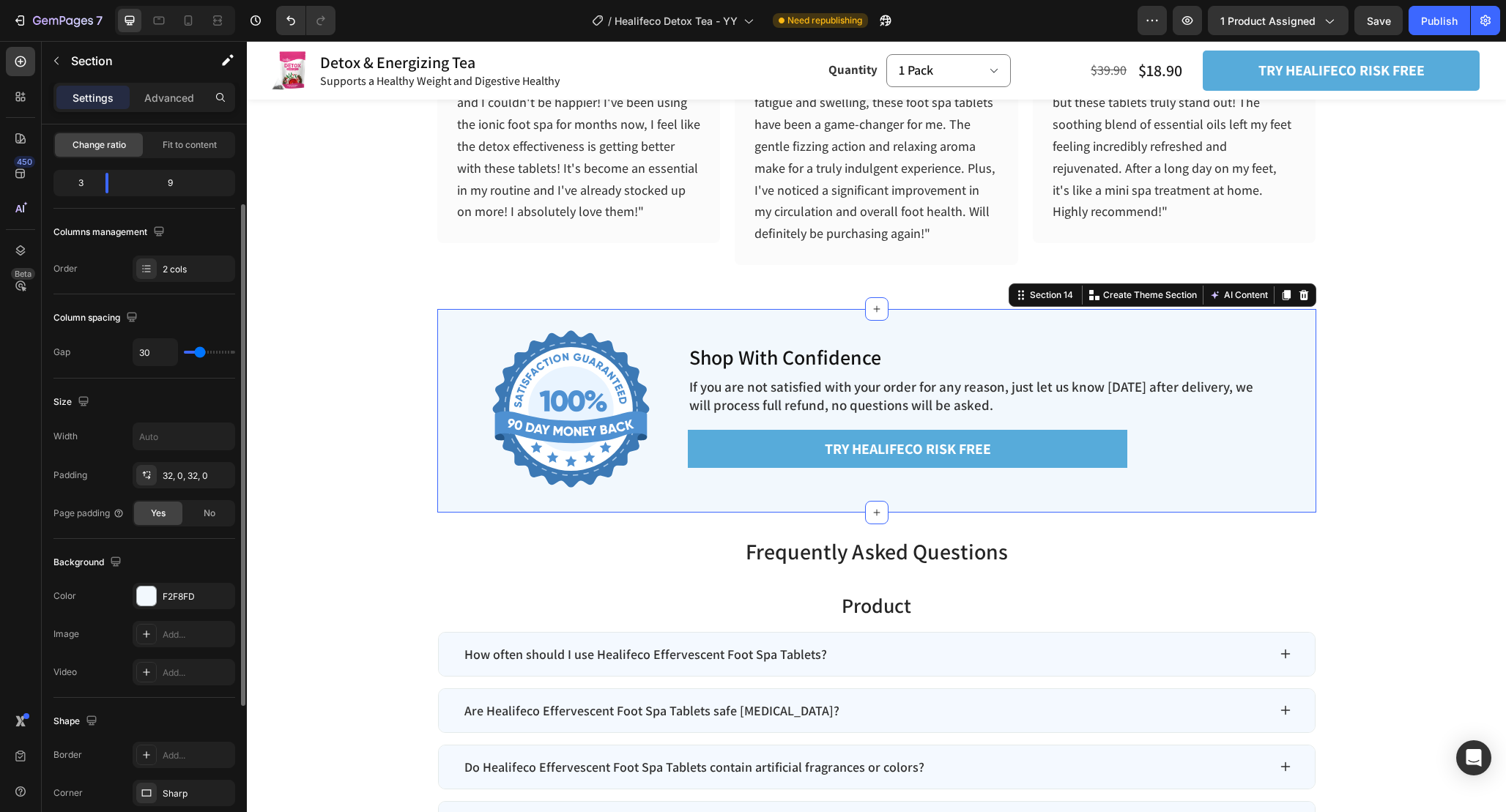
scroll to position [145, 0]
click at [187, 434] on input "text" at bounding box center [184, 437] width 101 height 26
click at [210, 435] on button "button" at bounding box center [221, 437] width 26 height 26
click at [207, 475] on span "100%" at bounding box center [210, 474] width 24 height 13
type input "100%"
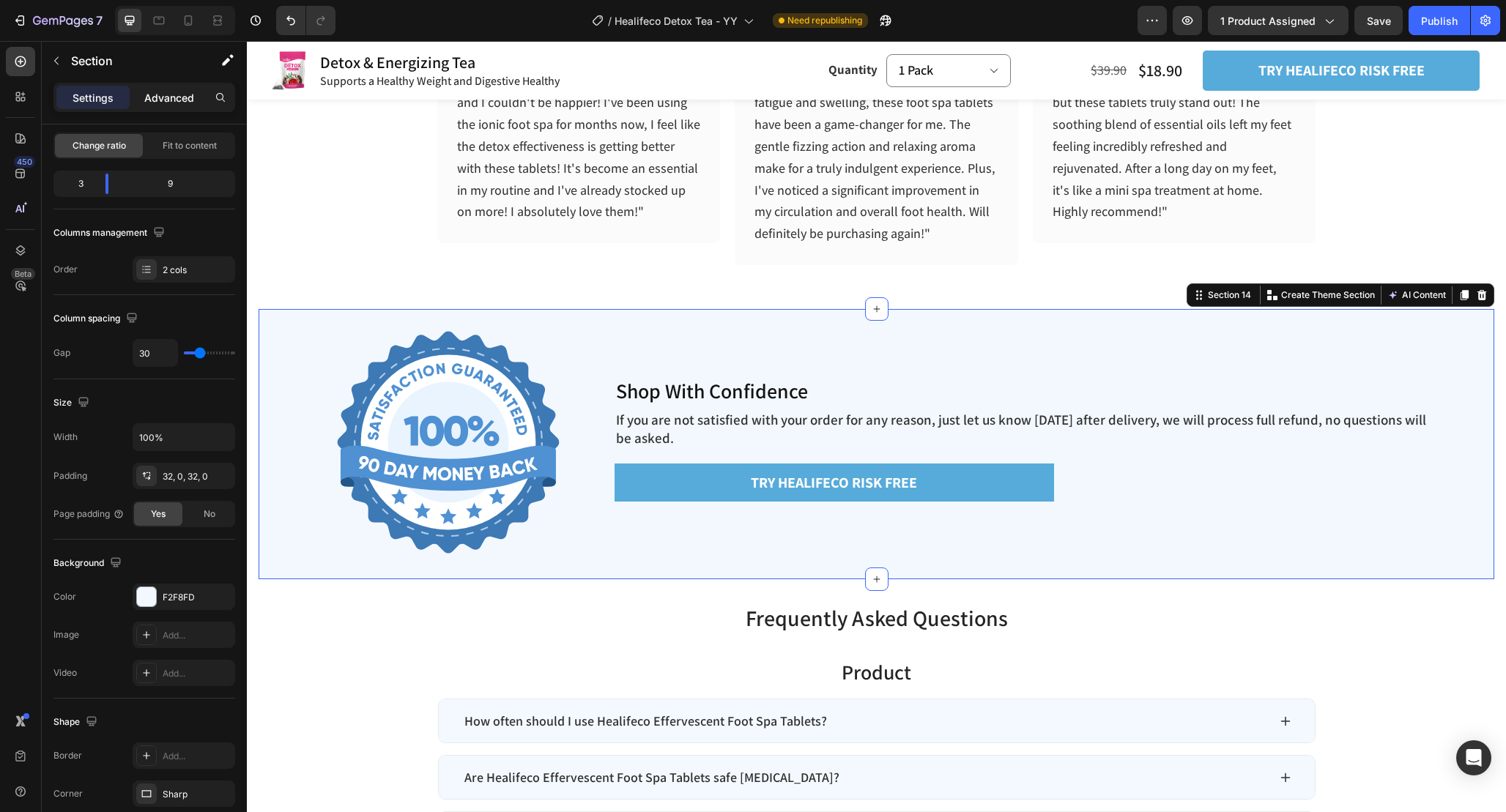
click at [173, 96] on p "Advanced" at bounding box center [169, 97] width 50 height 15
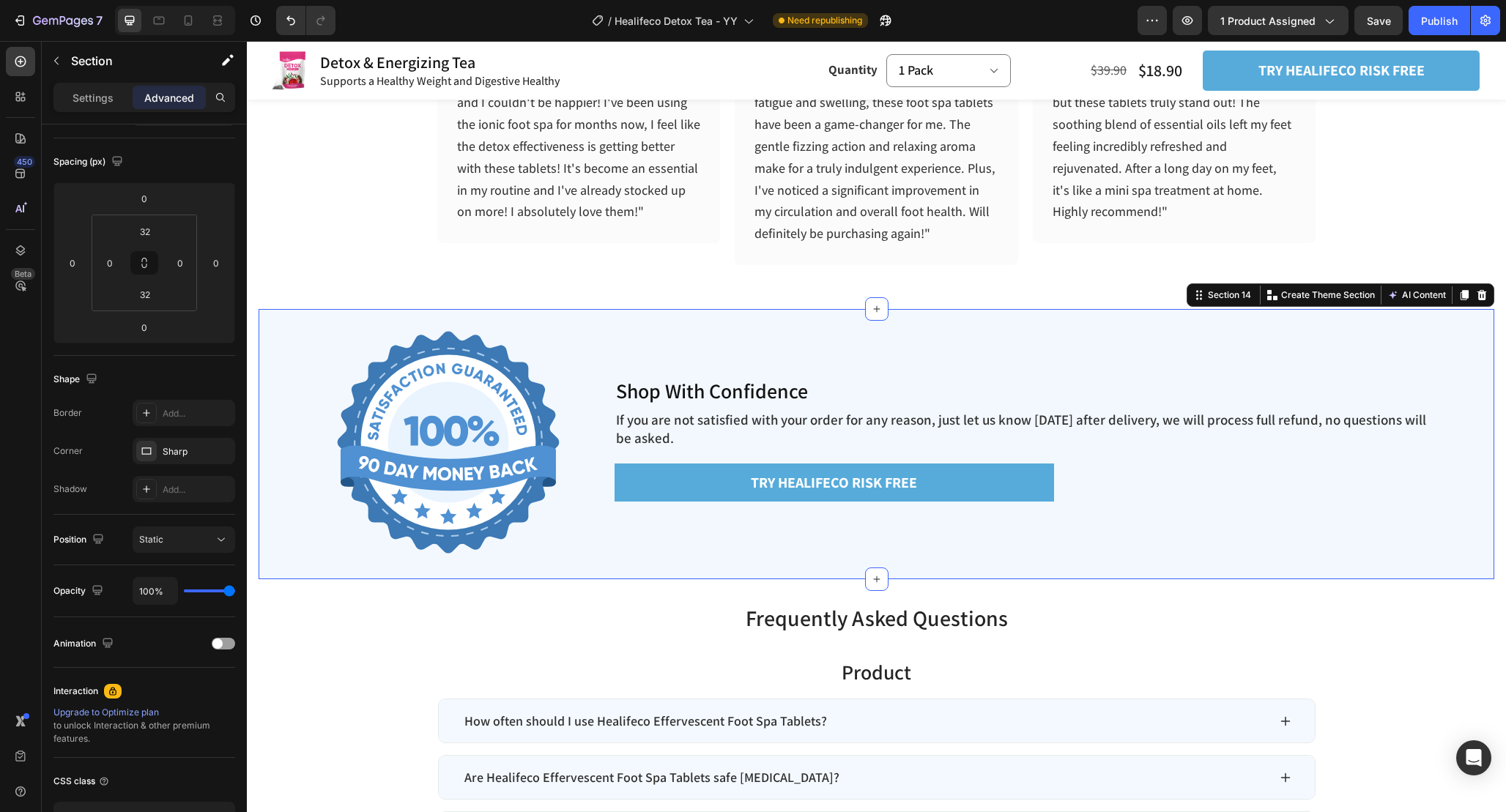
click at [256, 334] on section "Image Shop With Confidence Heading If you are not satisfied with your order for…" at bounding box center [876, 444] width 1259 height 270
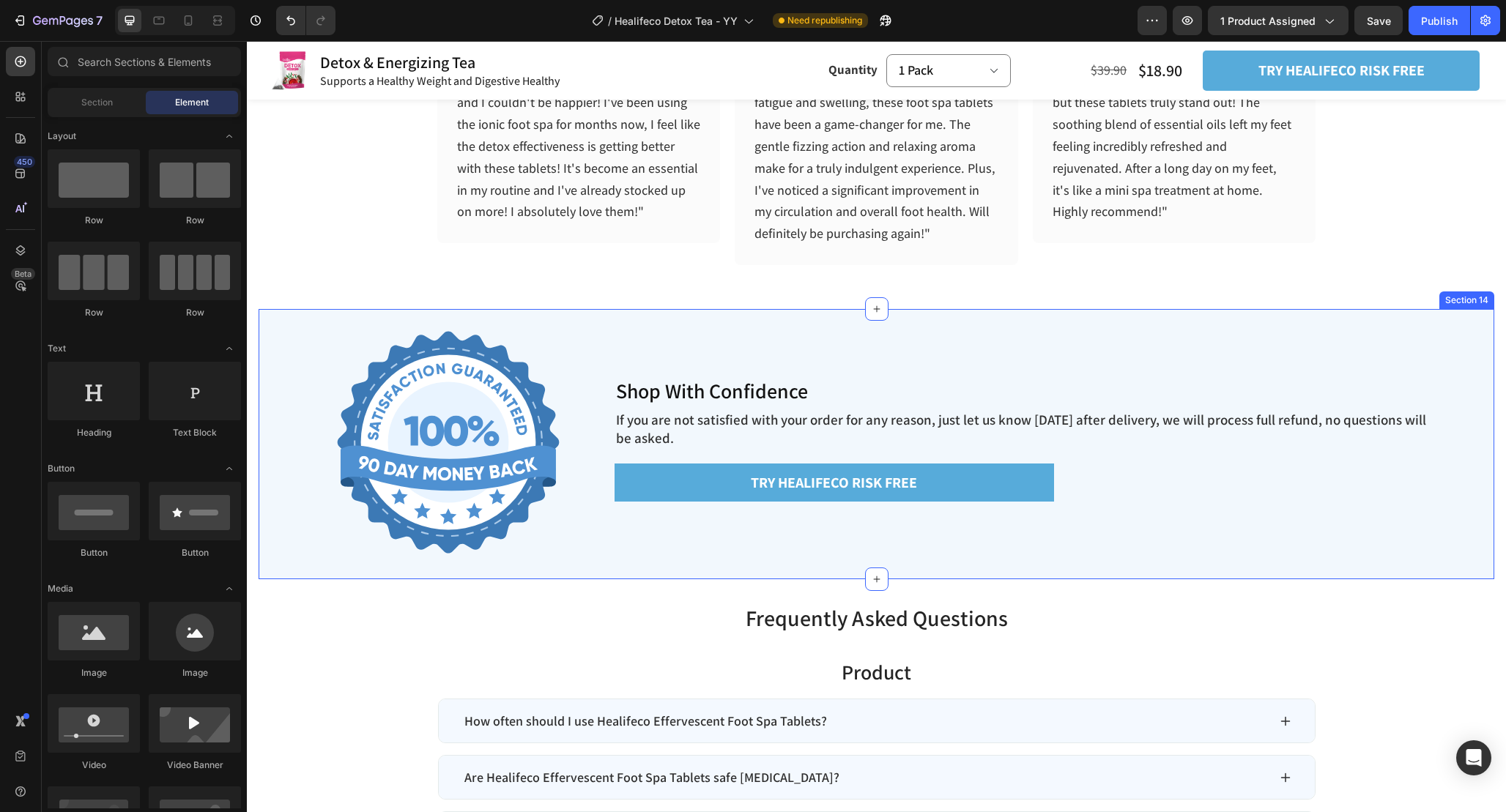
click at [881, 328] on div "Image Shop With Confidence Heading If you are not satisfied with your order for…" at bounding box center [876, 444] width 1236 height 270
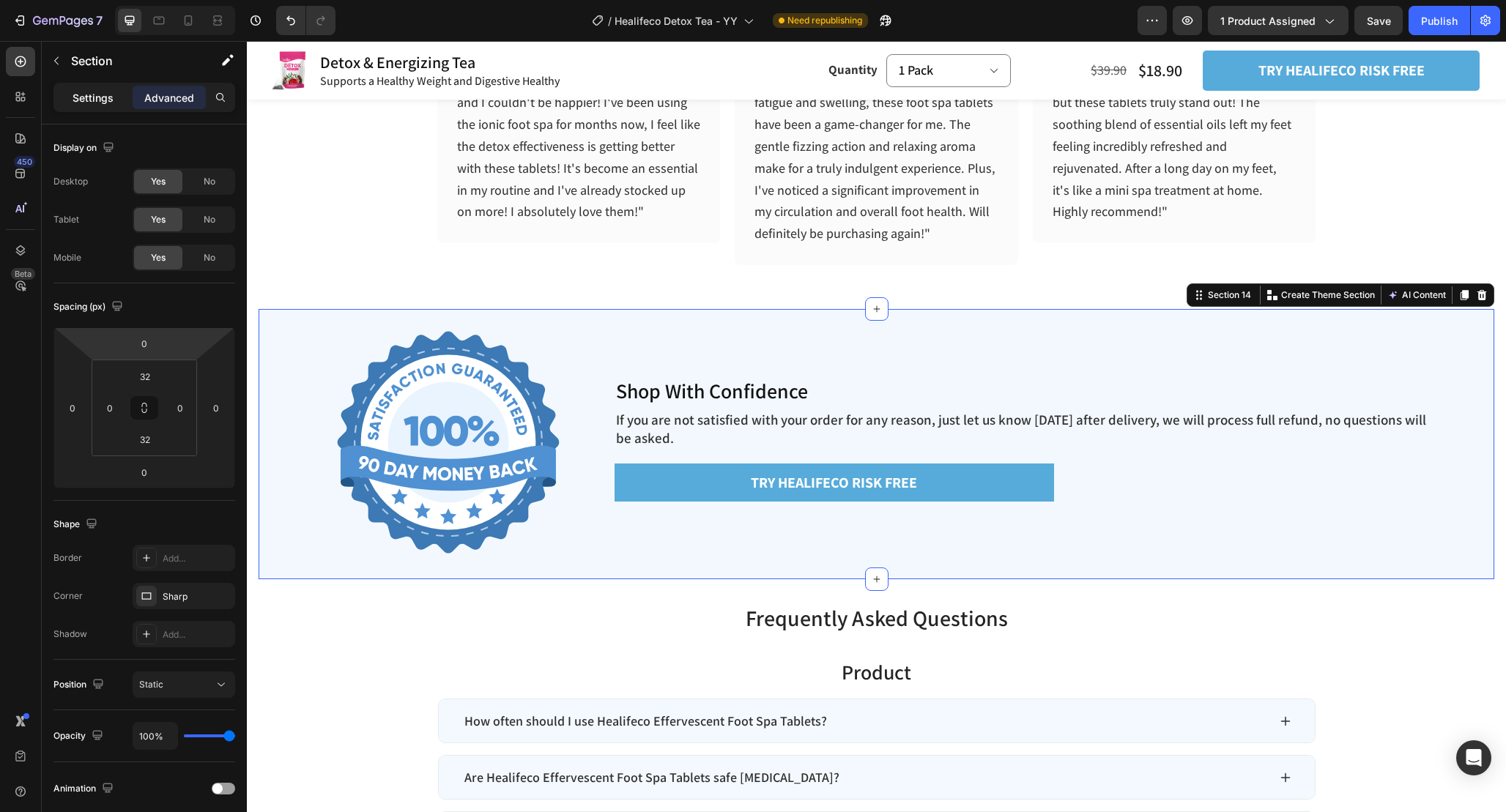
click at [97, 90] on p "Settings" at bounding box center [93, 97] width 41 height 15
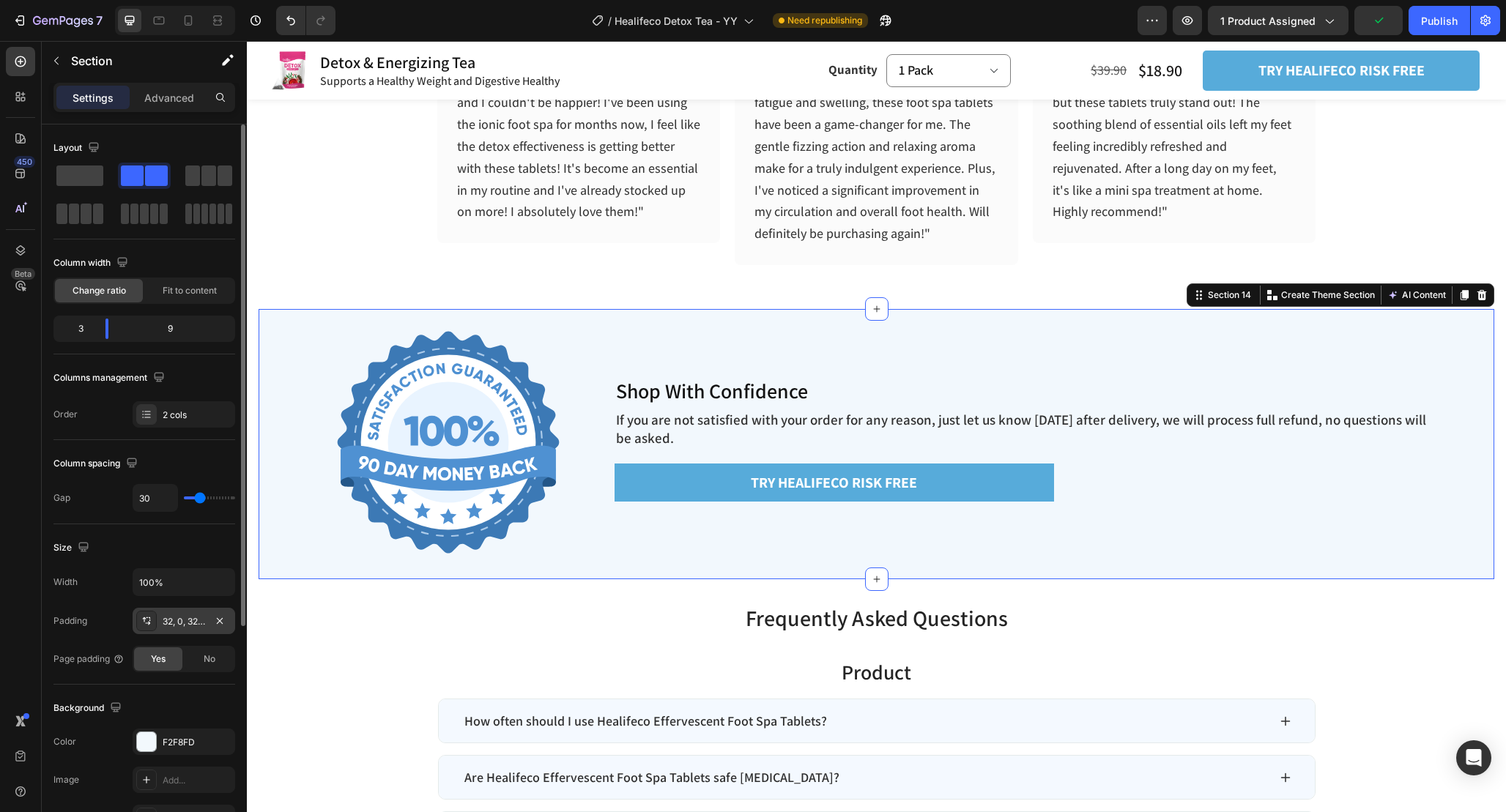
click at [194, 622] on div "32, 0, 32, 0" at bounding box center [183, 621] width 42 height 13
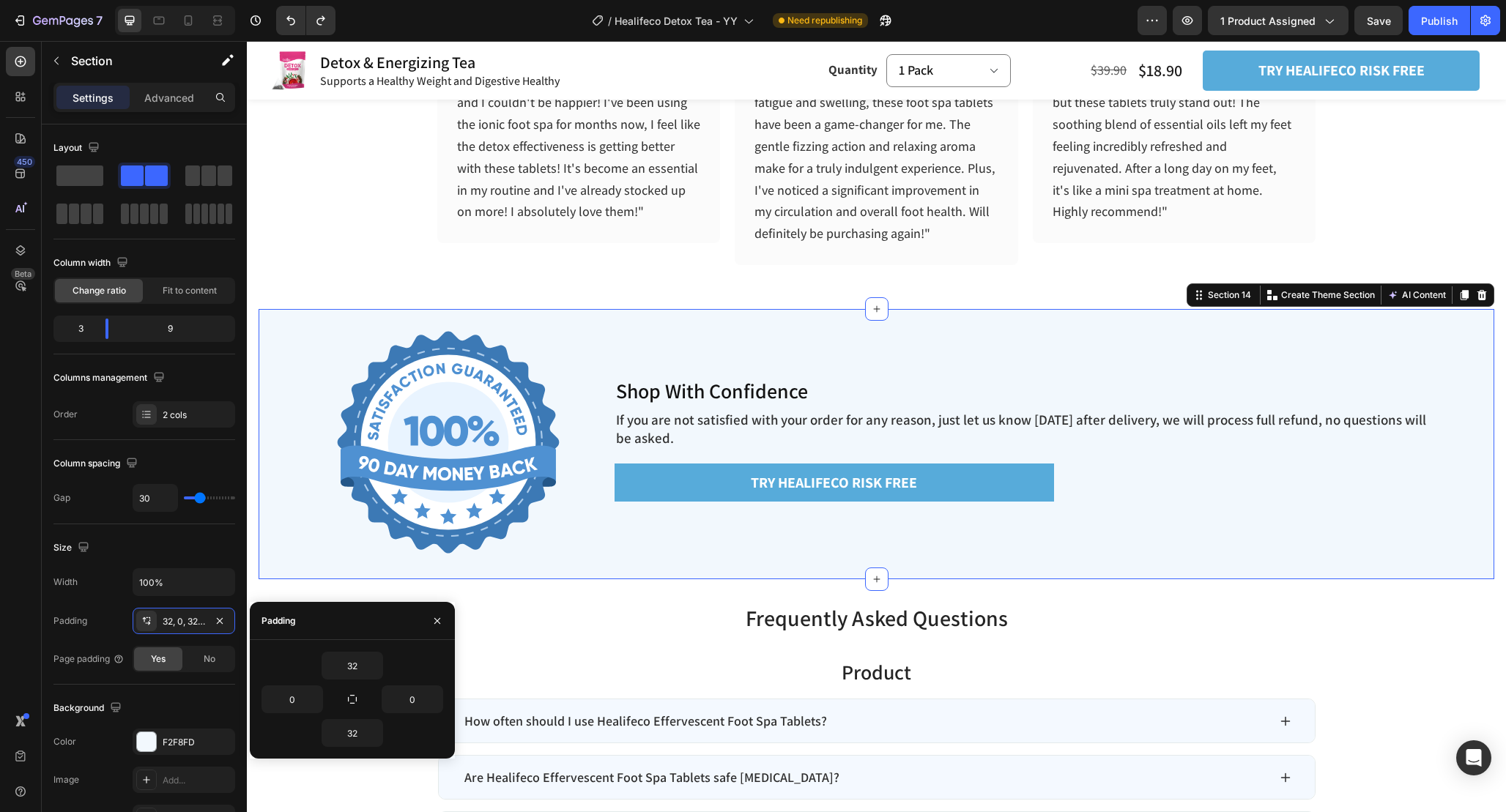
click at [953, 349] on div "Shop With Confidence Heading If you are not satisfied with your order for any r…" at bounding box center [1039, 444] width 910 height 223
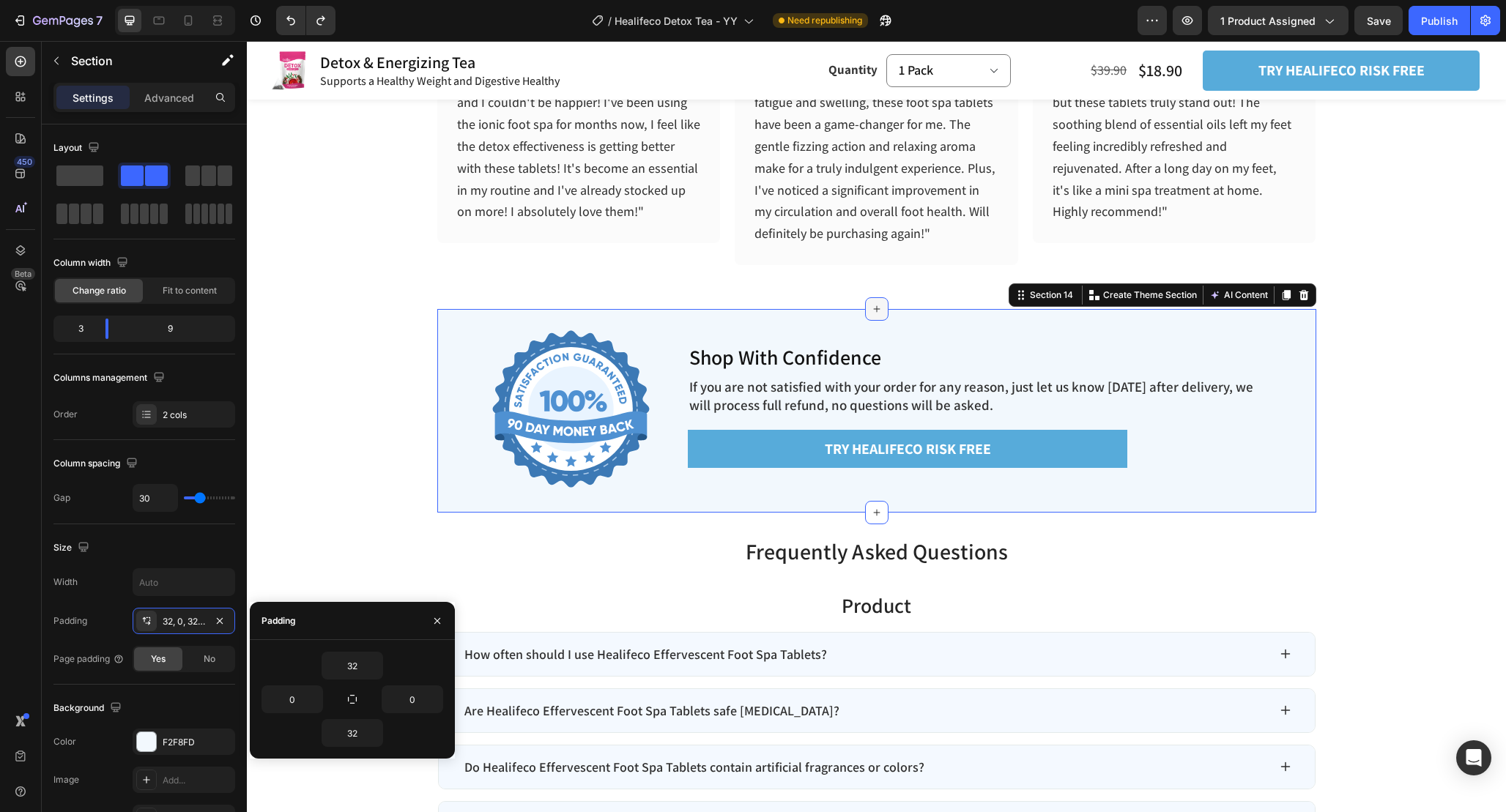
click at [874, 309] on icon at bounding box center [876, 309] width 7 height 7
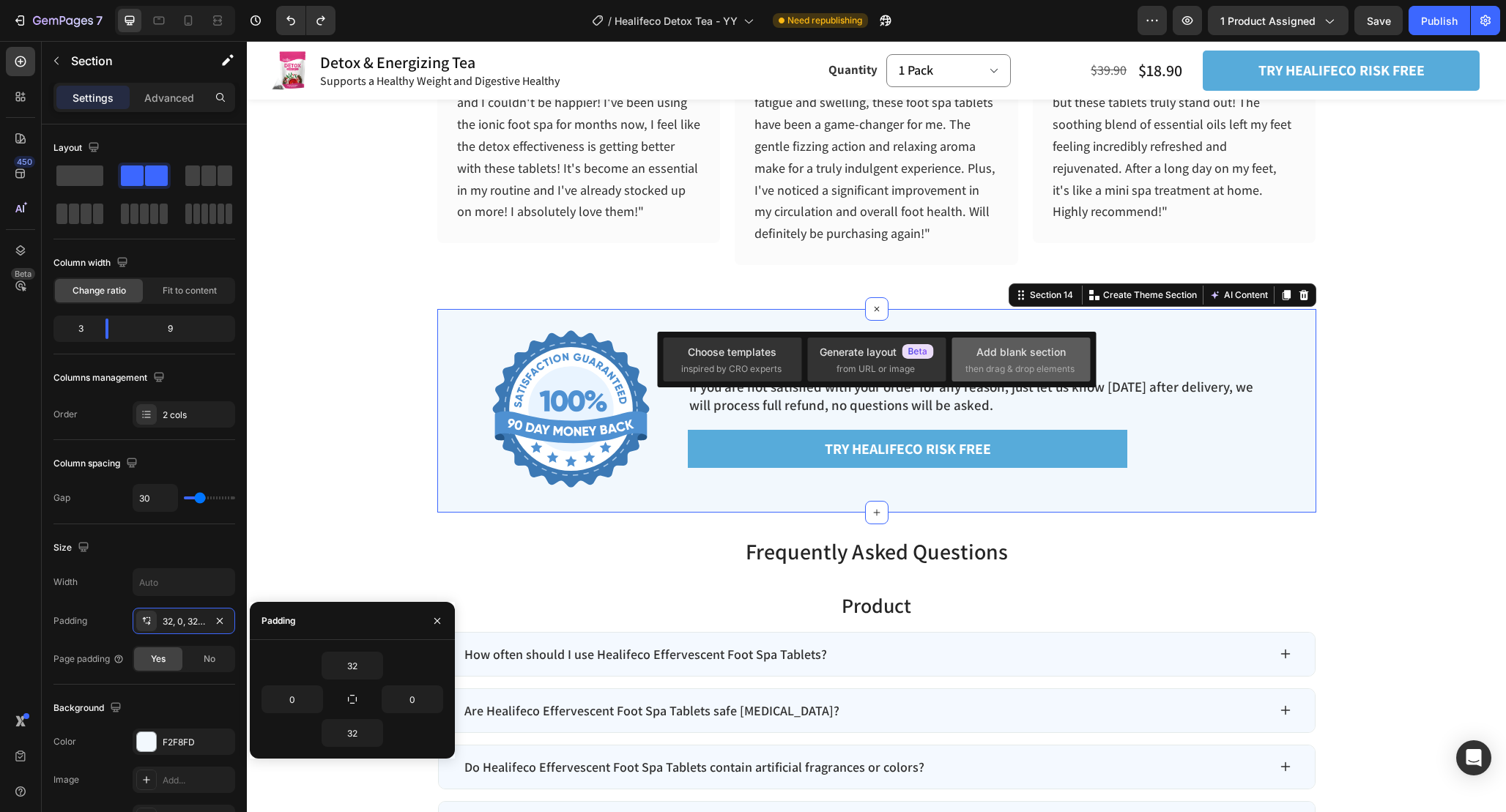
click at [1033, 369] on span "then drag & drop elements" at bounding box center [1020, 368] width 109 height 13
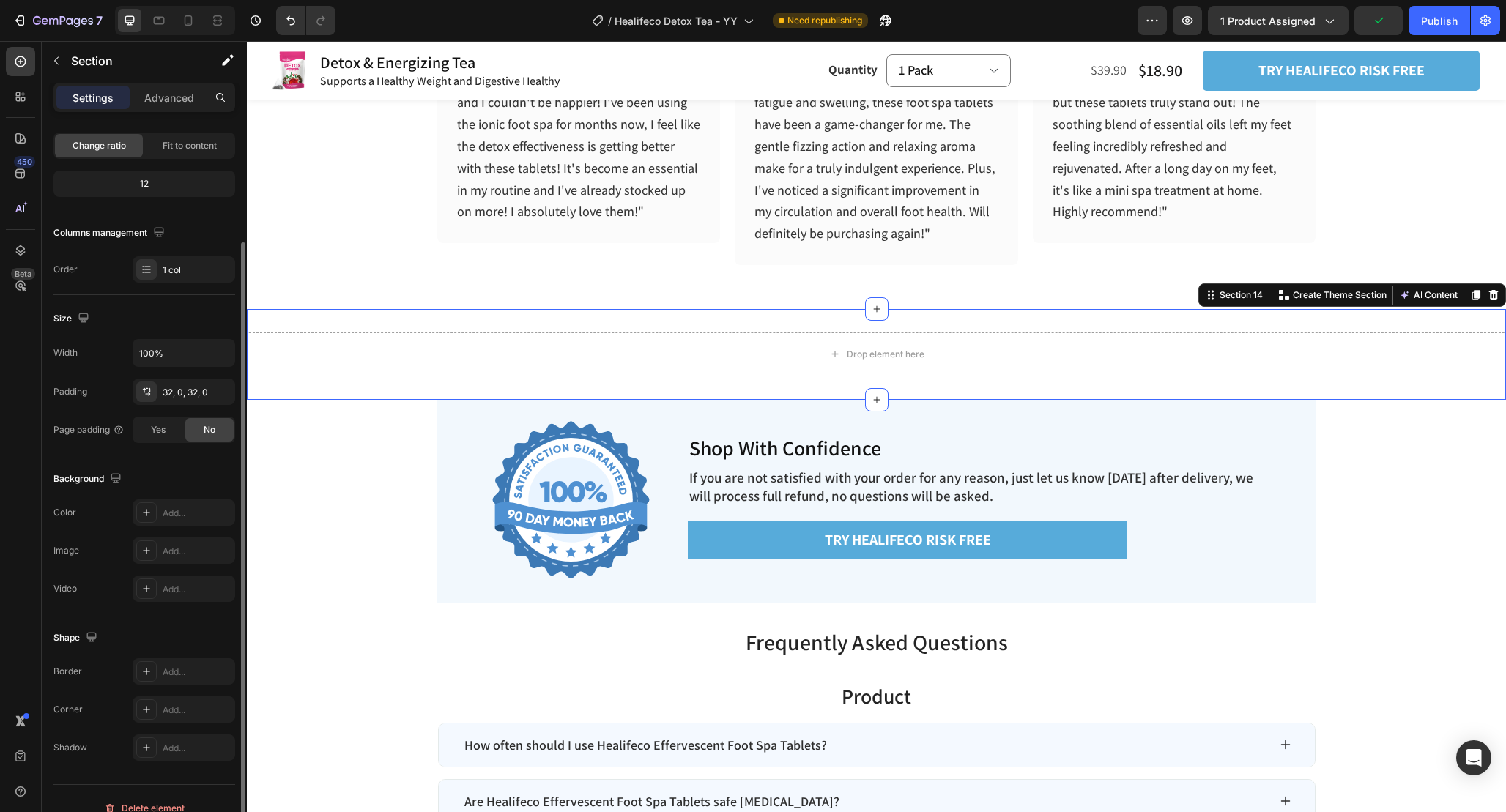
click at [762, 330] on div "Drop element here Section 14 Create Theme Section AI Content Write with GemAI W…" at bounding box center [876, 354] width 1259 height 91
click at [783, 344] on div "Drop element here" at bounding box center [876, 355] width 1259 height 44
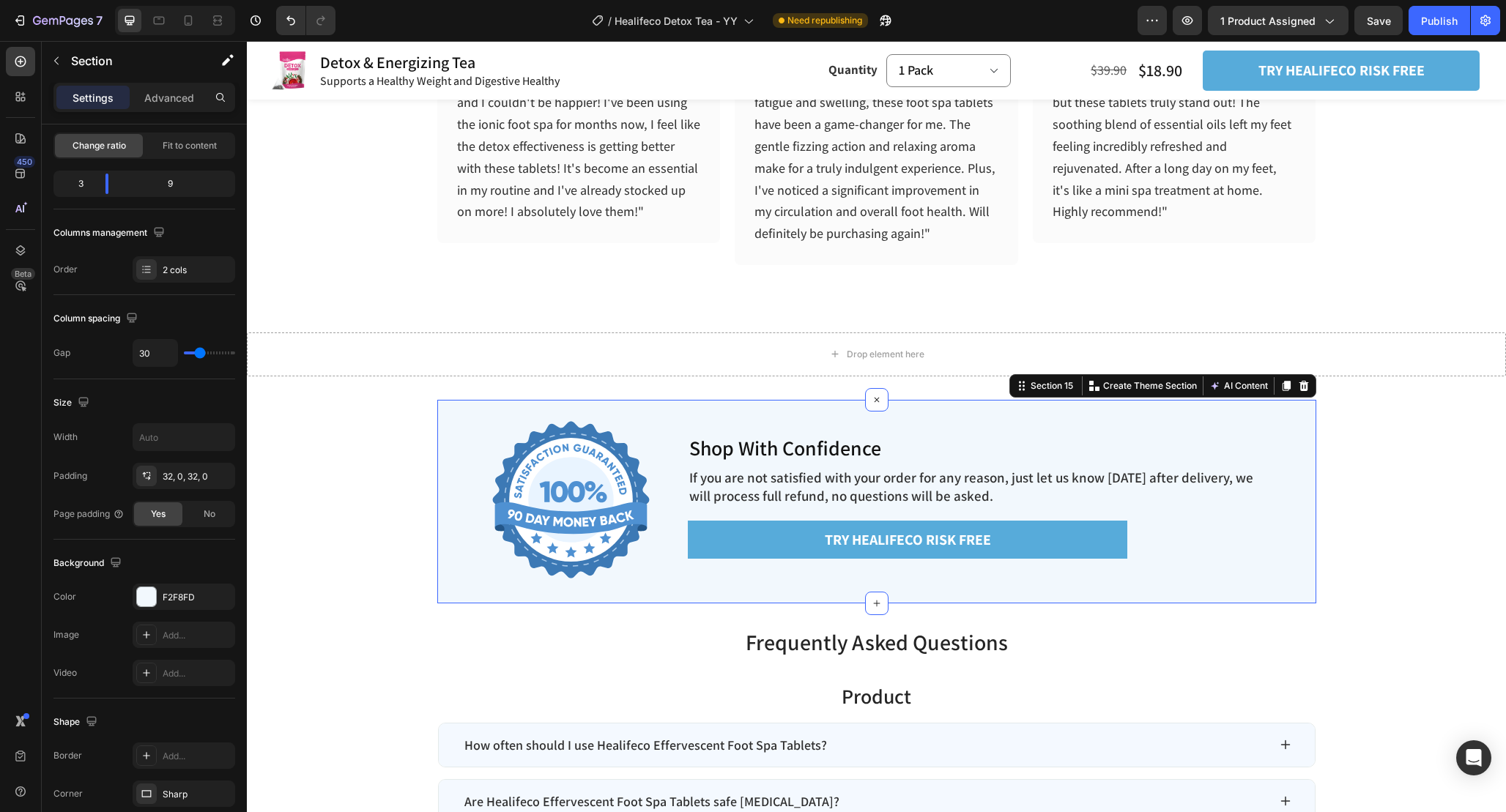
click at [665, 404] on div "Image Shop With Confidence Heading If you are not satisfied with your order for…" at bounding box center [876, 502] width 879 height 204
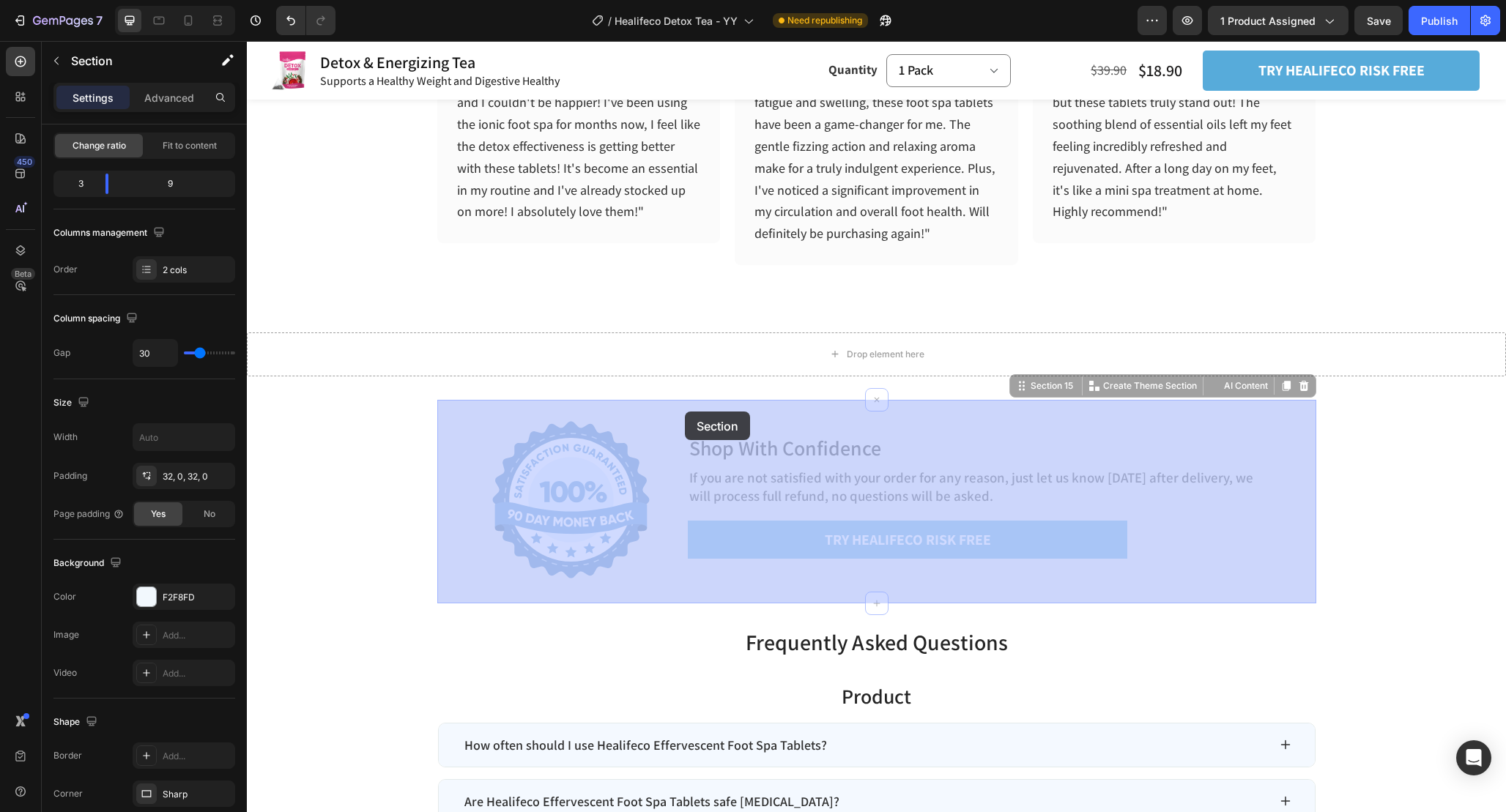
drag, startPoint x: 667, startPoint y: 407, endPoint x: 685, endPoint y: 411, distance: 18.4
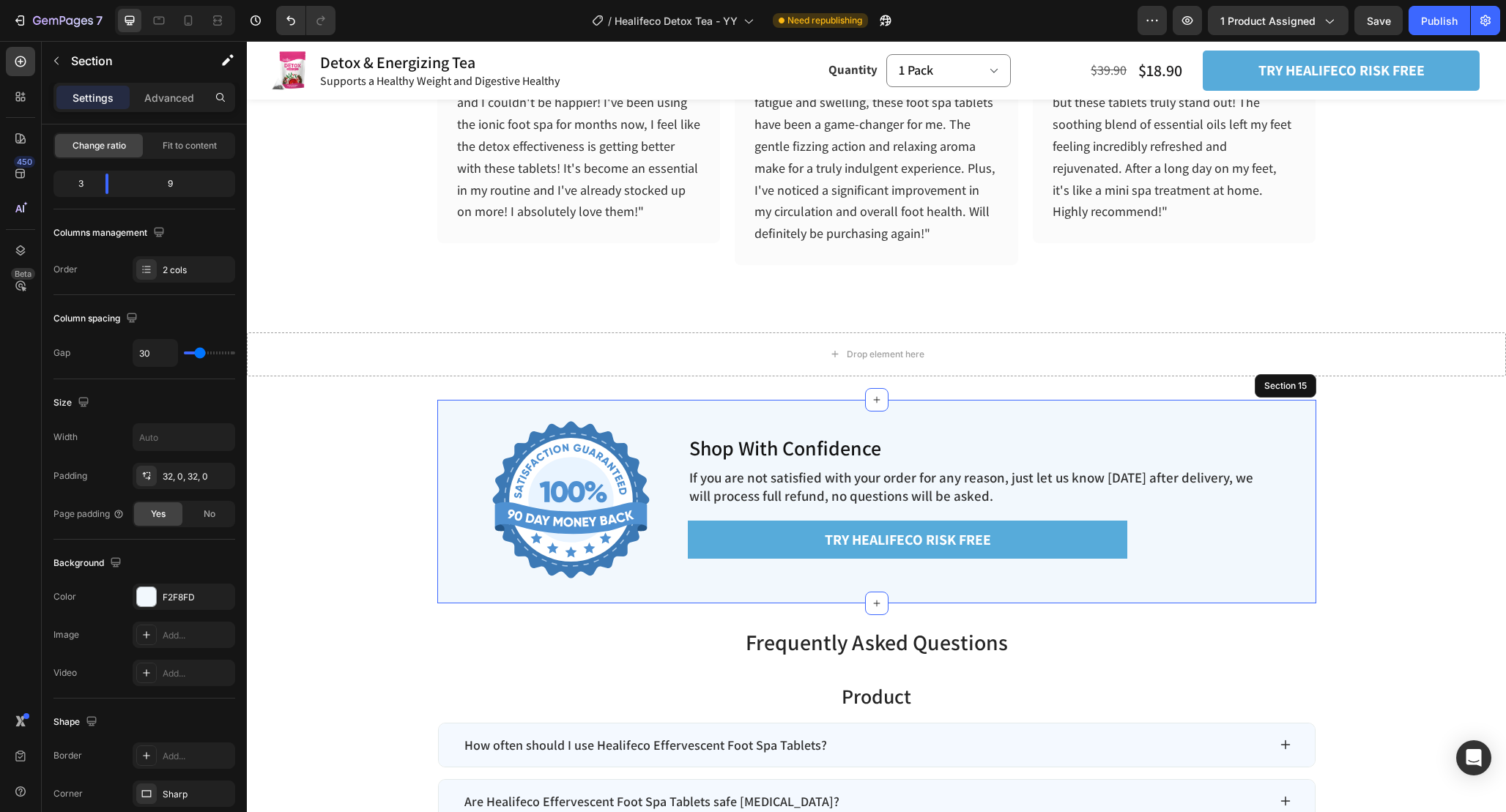
click at [998, 406] on div "Image Shop With Confidence Heading If you are not satisfied with your order for…" at bounding box center [876, 502] width 879 height 204
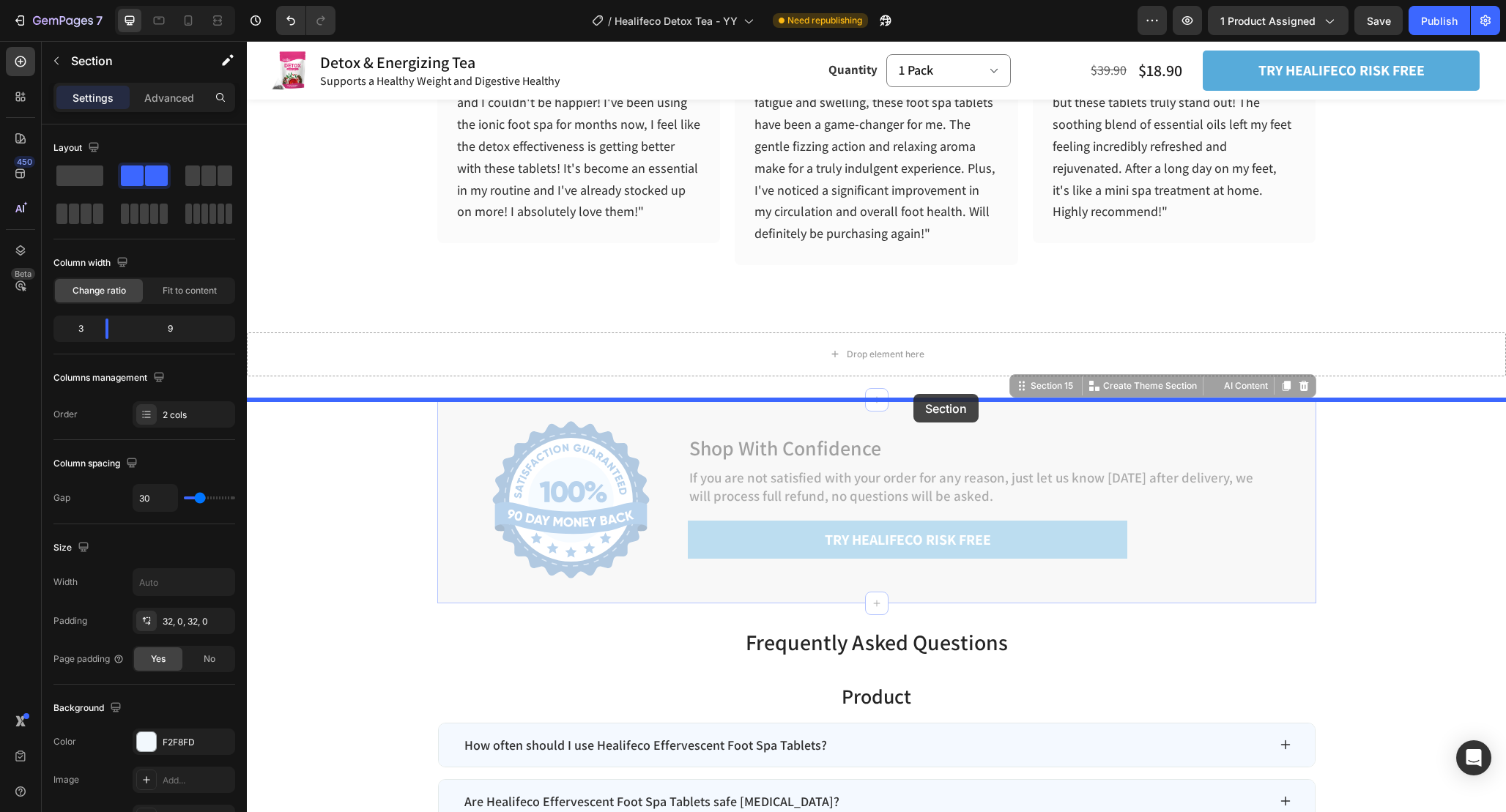
drag, startPoint x: 1274, startPoint y: 393, endPoint x: 913, endPoint y: 394, distance: 361.0
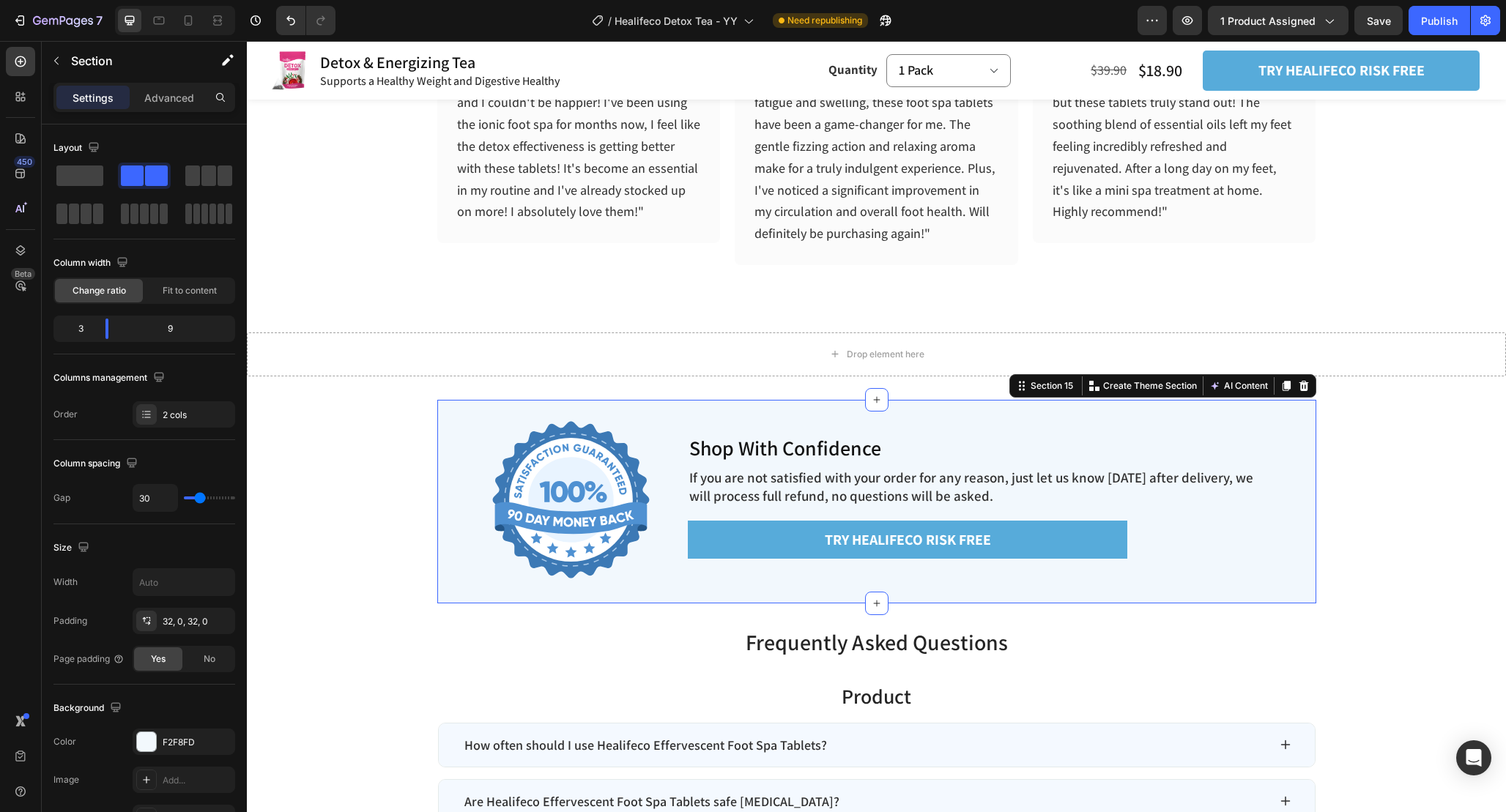
click at [1113, 424] on div "Shop With Confidence Heading If you are not satisfied with your order for any r…" at bounding box center [995, 502] width 643 height 157
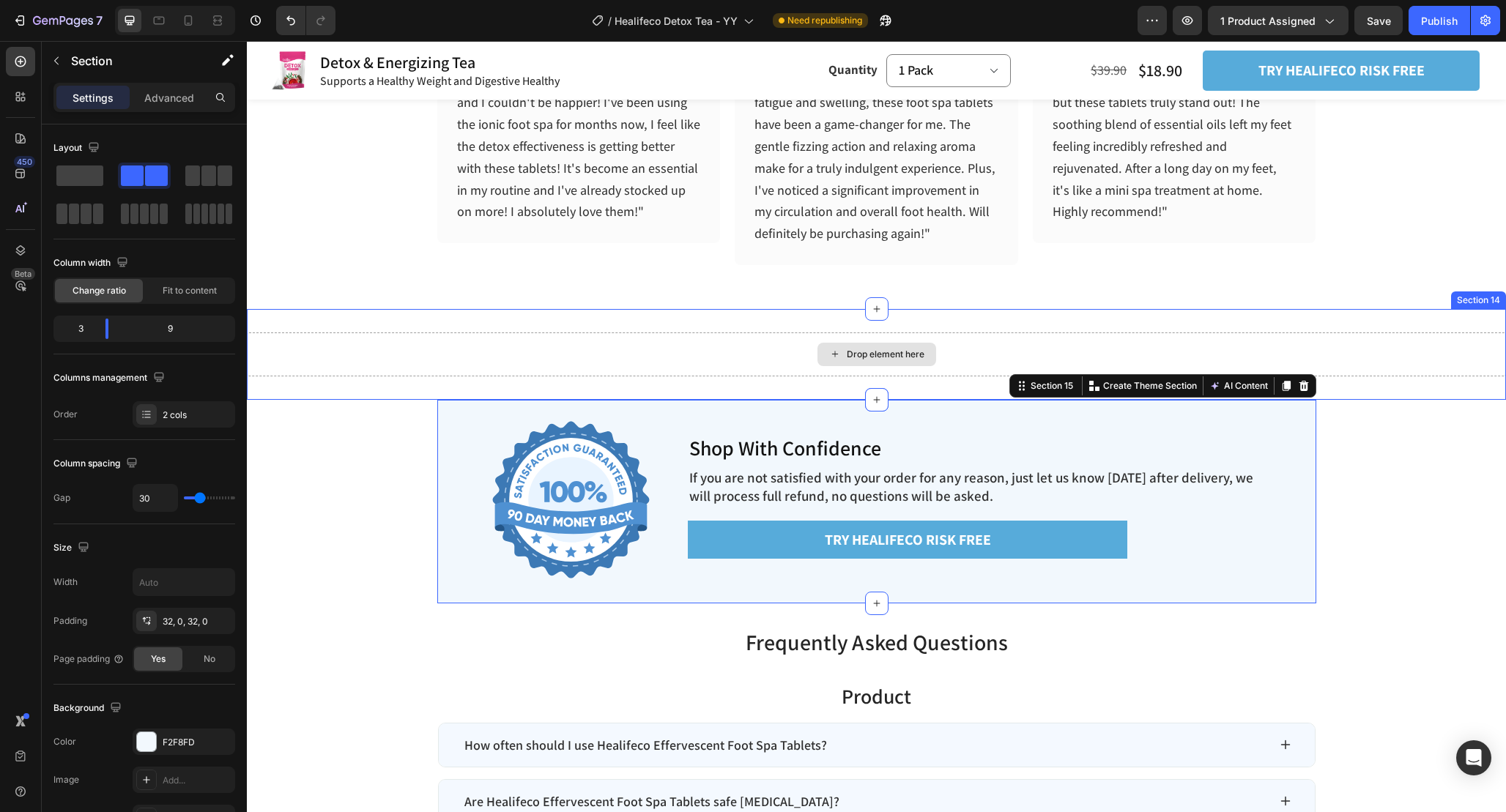
click at [808, 358] on div "Drop element here" at bounding box center [876, 355] width 1259 height 44
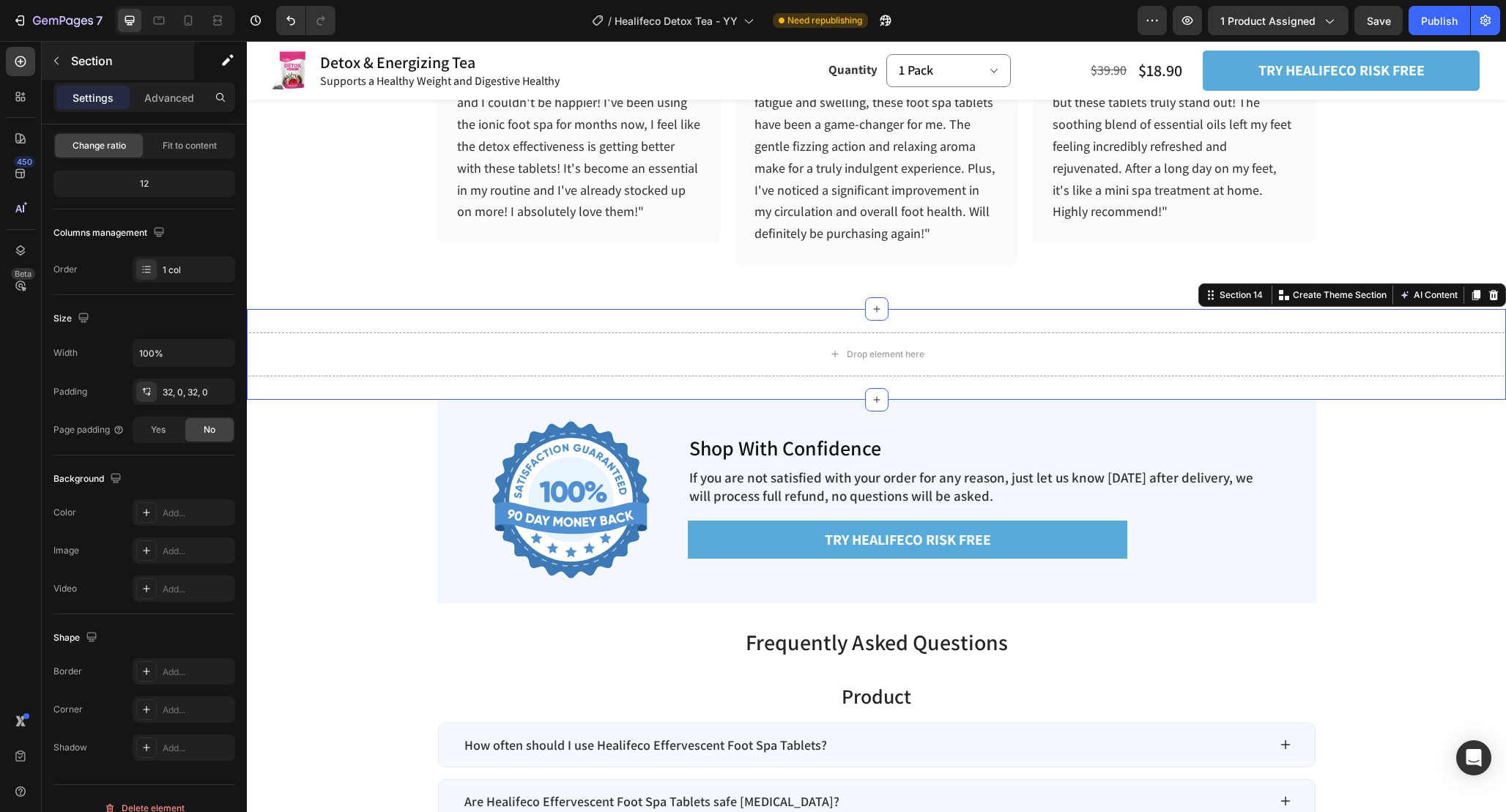
click at [58, 72] on div "Section" at bounding box center [118, 60] width 152 height 38
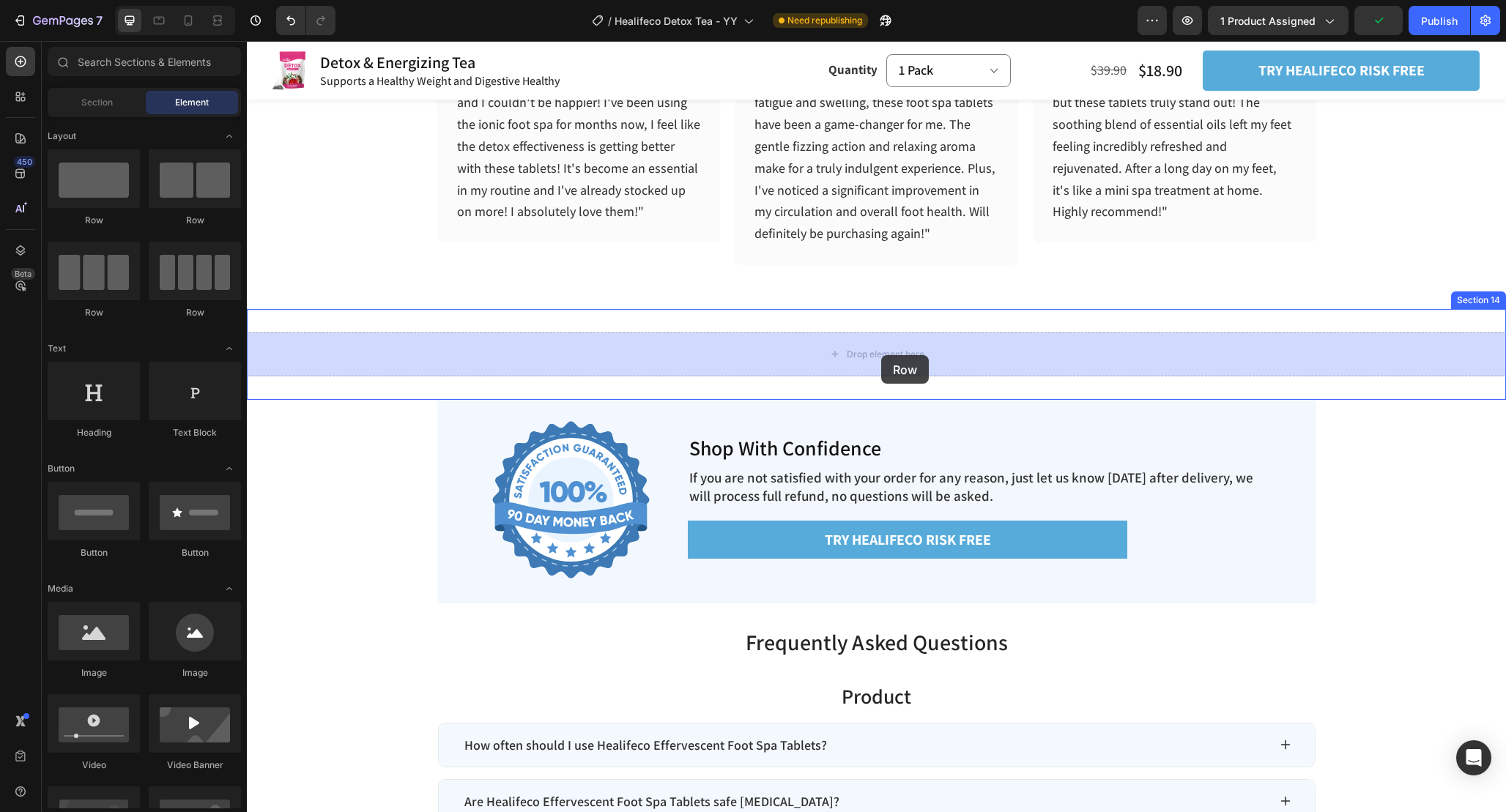
drag, startPoint x: 449, startPoint y: 235, endPoint x: 881, endPoint y: 354, distance: 448.1
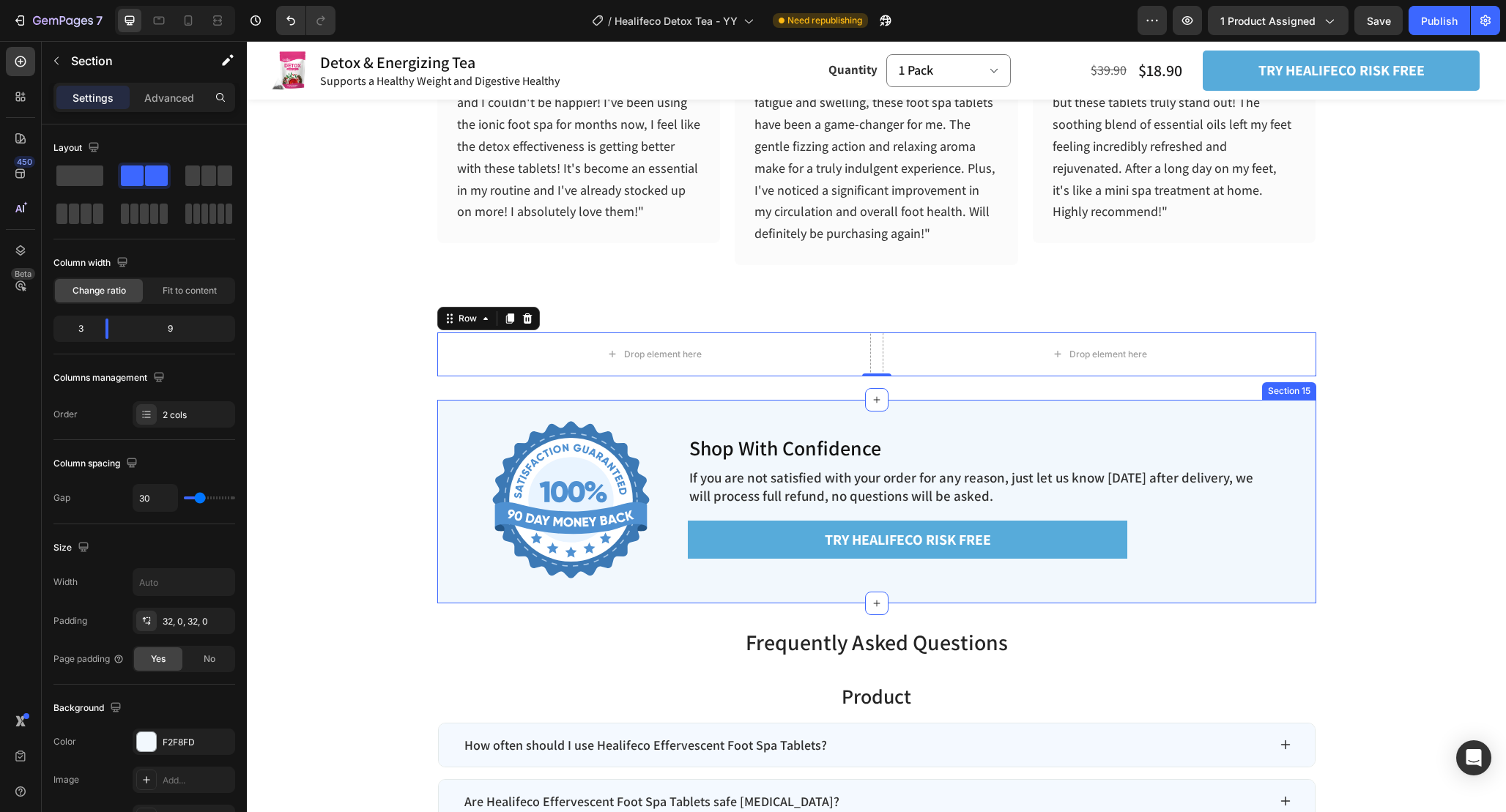
click at [689, 420] on div "Image Shop With Confidence Heading If you are not satisfied with your order for…" at bounding box center [876, 502] width 879 height 204
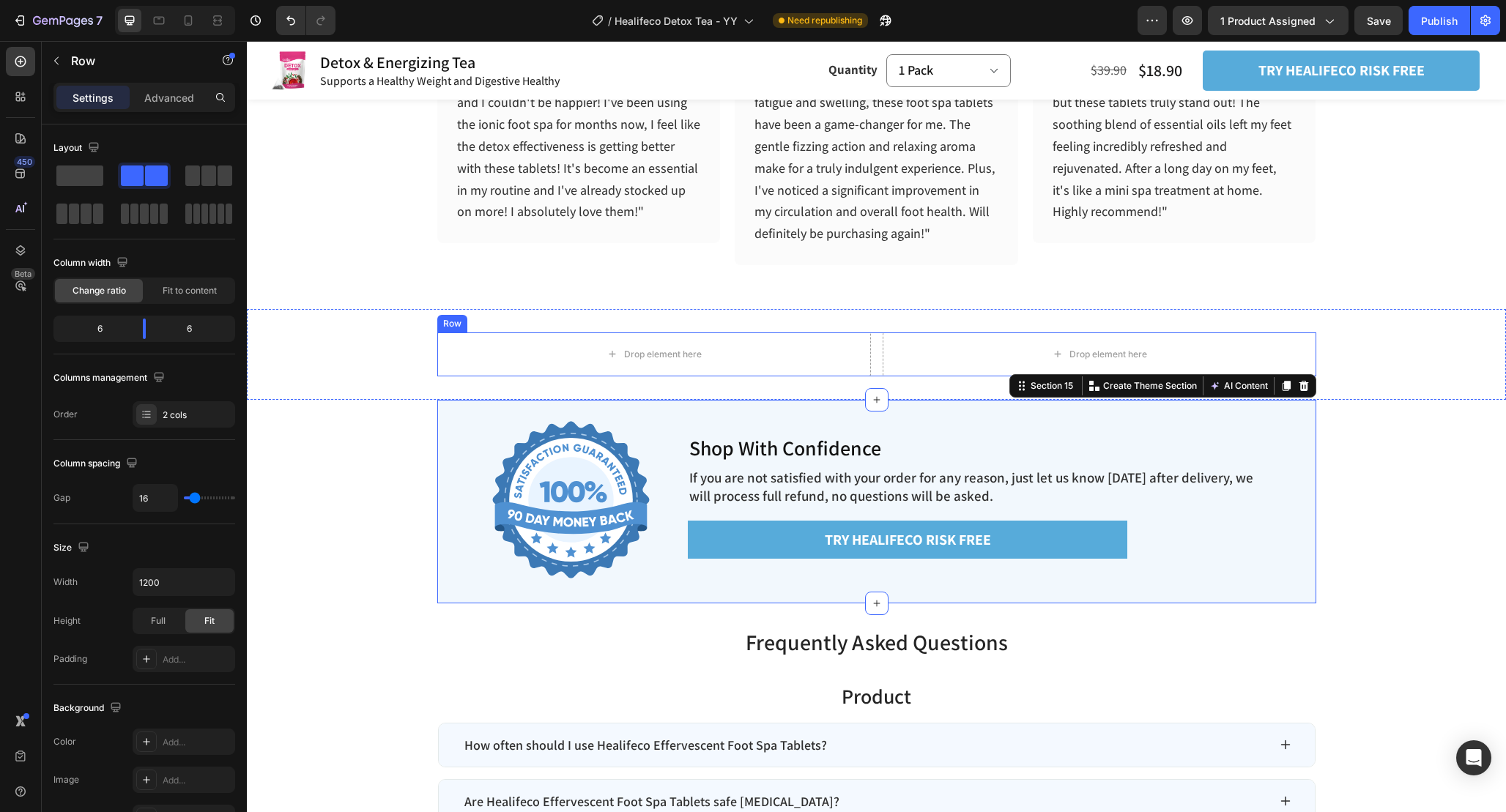
click at [878, 346] on div "Drop element here Drop element here Row" at bounding box center [876, 355] width 879 height 44
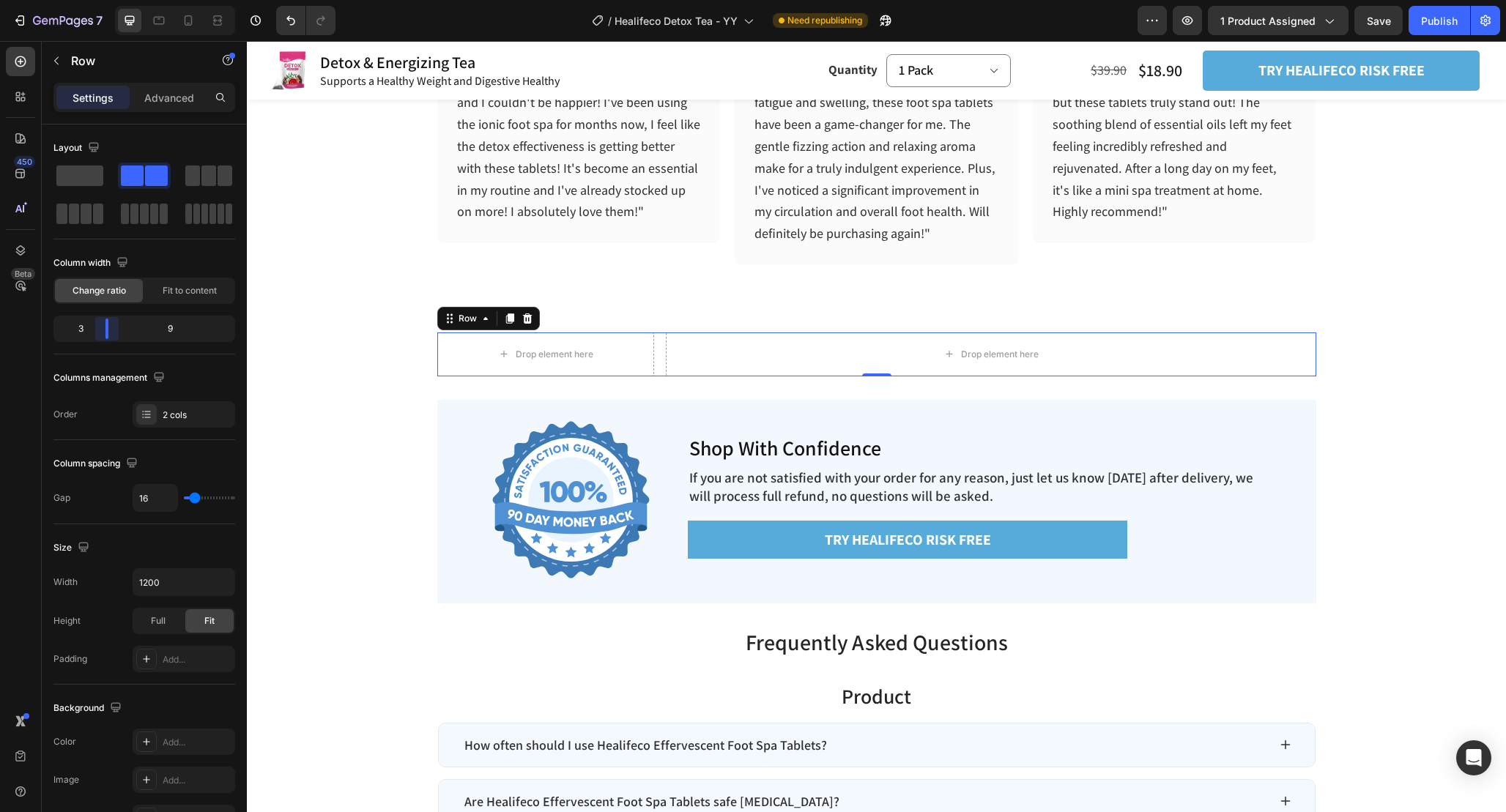
drag, startPoint x: 140, startPoint y: 334, endPoint x: 103, endPoint y: 331, distance: 37.1
click at [103, 0] on body "7 Version history / Healifeco Detox Tea - YY Need republishing Preview 1 produc…" at bounding box center [753, 0] width 1506 height 0
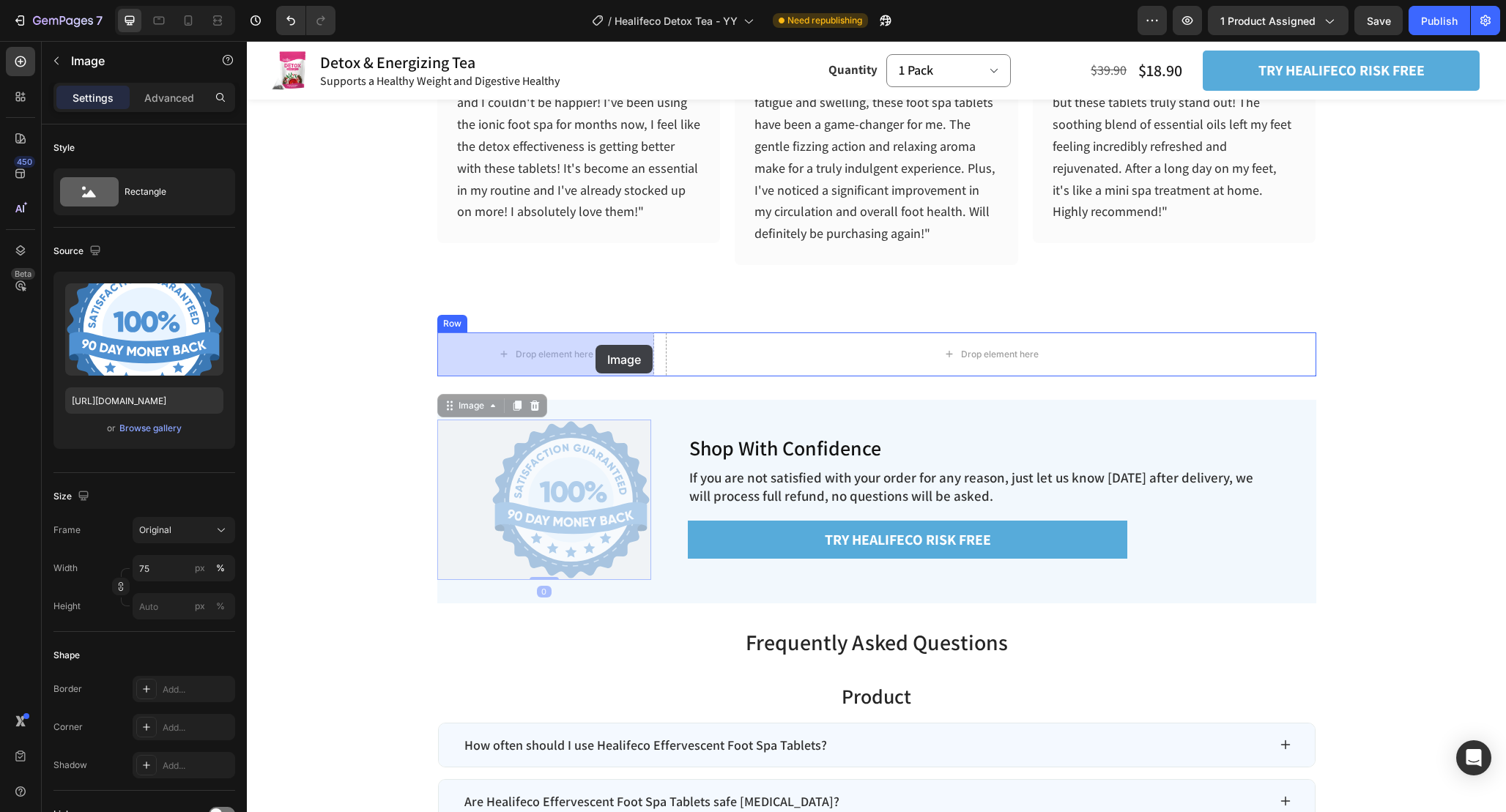
drag, startPoint x: 596, startPoint y: 481, endPoint x: 596, endPoint y: 344, distance: 137.0
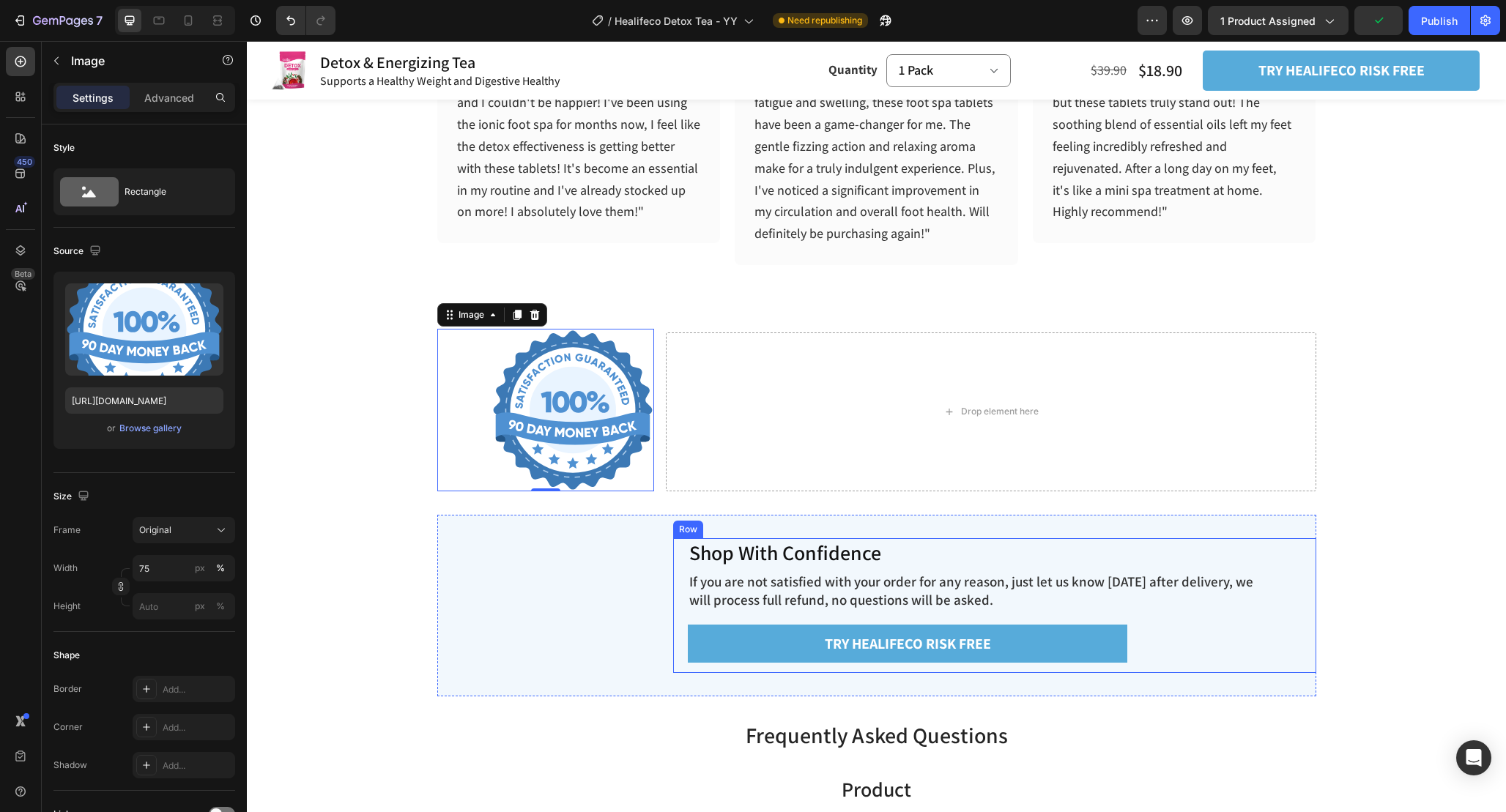
click at [678, 549] on div "Shop With Confidence Heading If you are not satisfied with your order for any r…" at bounding box center [995, 606] width 643 height 136
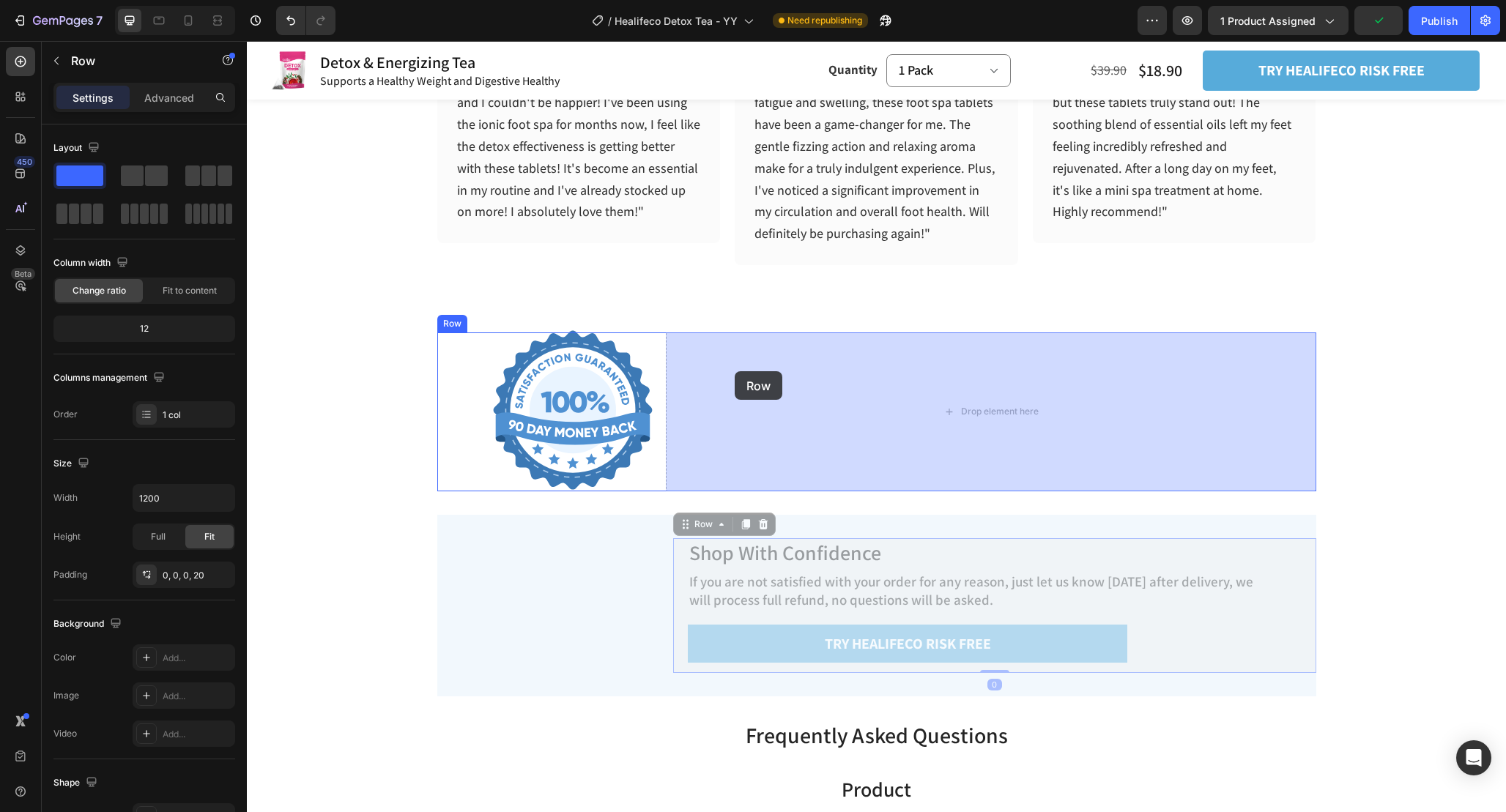
drag, startPoint x: 682, startPoint y: 524, endPoint x: 735, endPoint y: 371, distance: 161.9
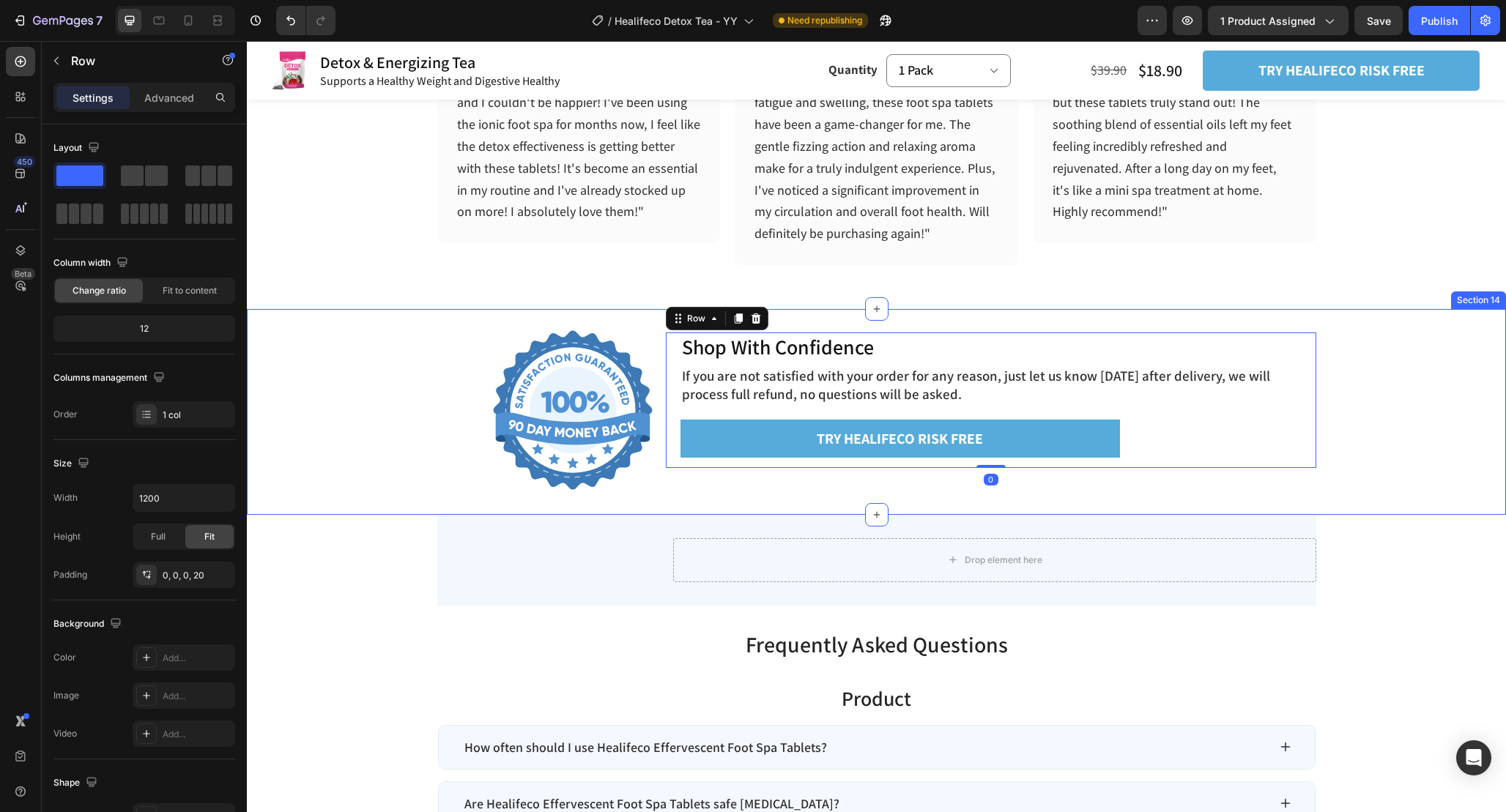
click at [654, 496] on div "Image Shop With Confidence Heading If you are not satisfied with your order for…" at bounding box center [876, 411] width 1259 height 206
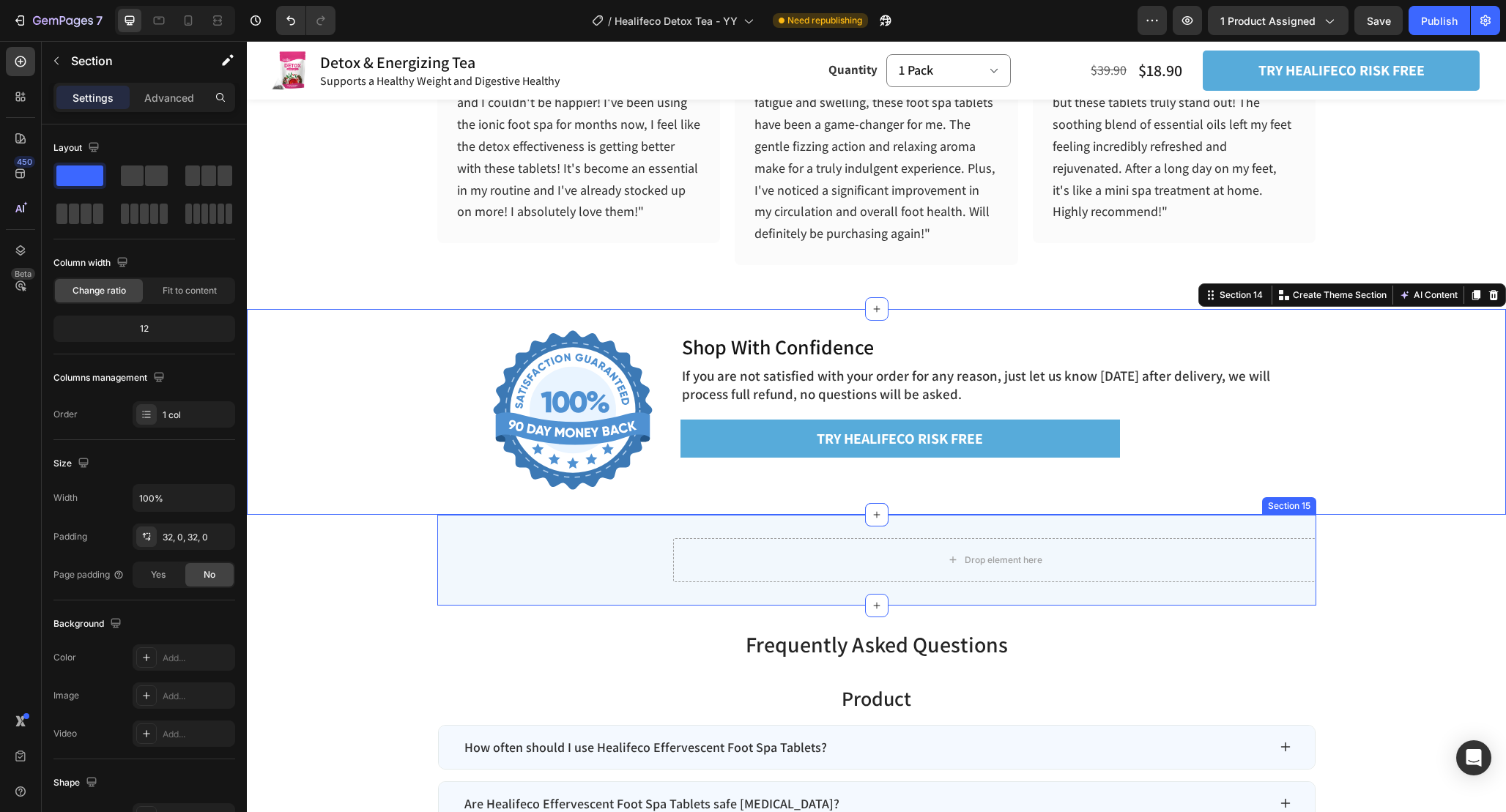
click at [655, 555] on div "Shop With Confidence Heading If you are not satisfied with your order for any r…" at bounding box center [876, 560] width 879 height 91
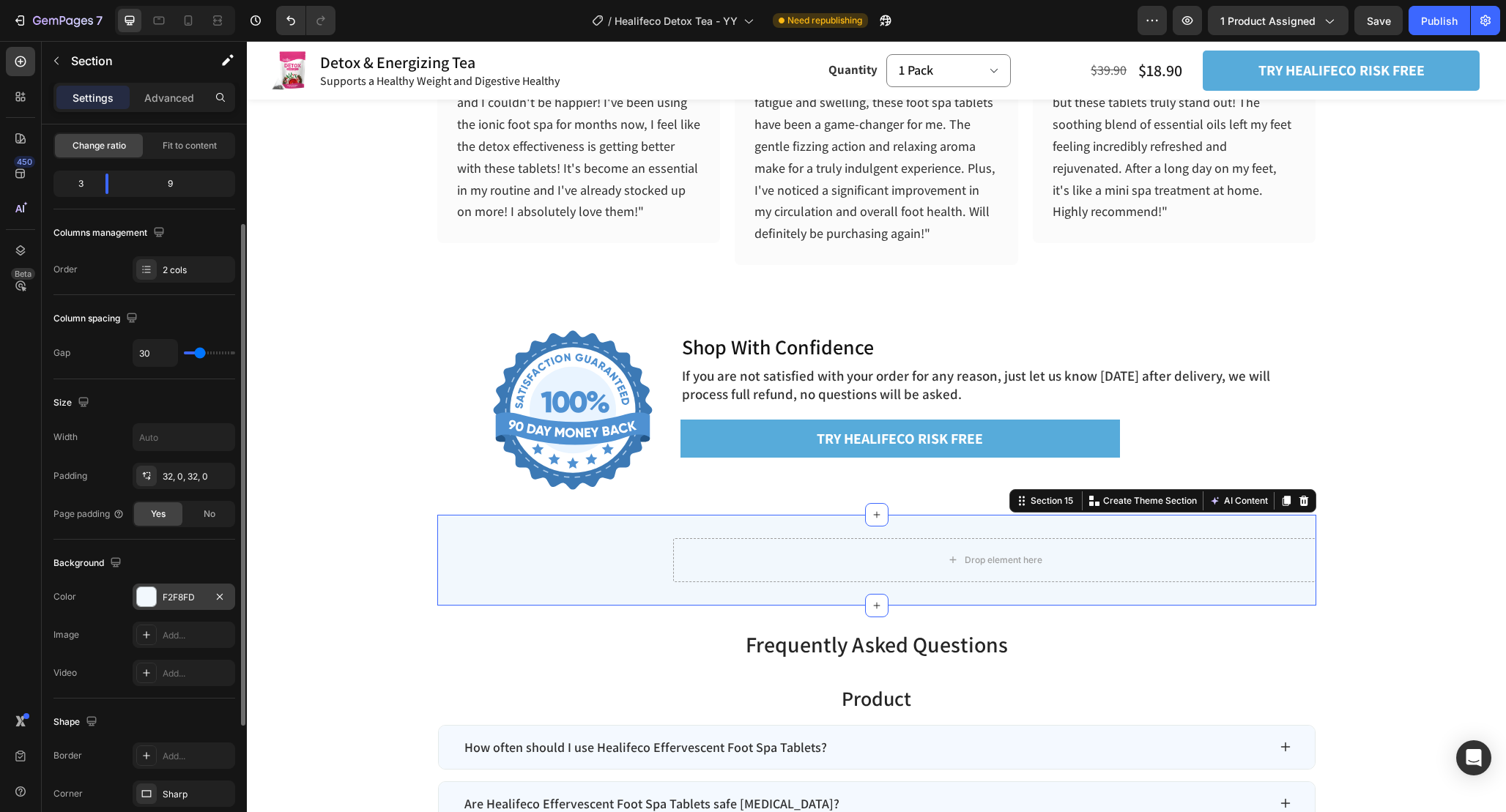
click at [188, 598] on div "F2F8FD" at bounding box center [183, 597] width 42 height 13
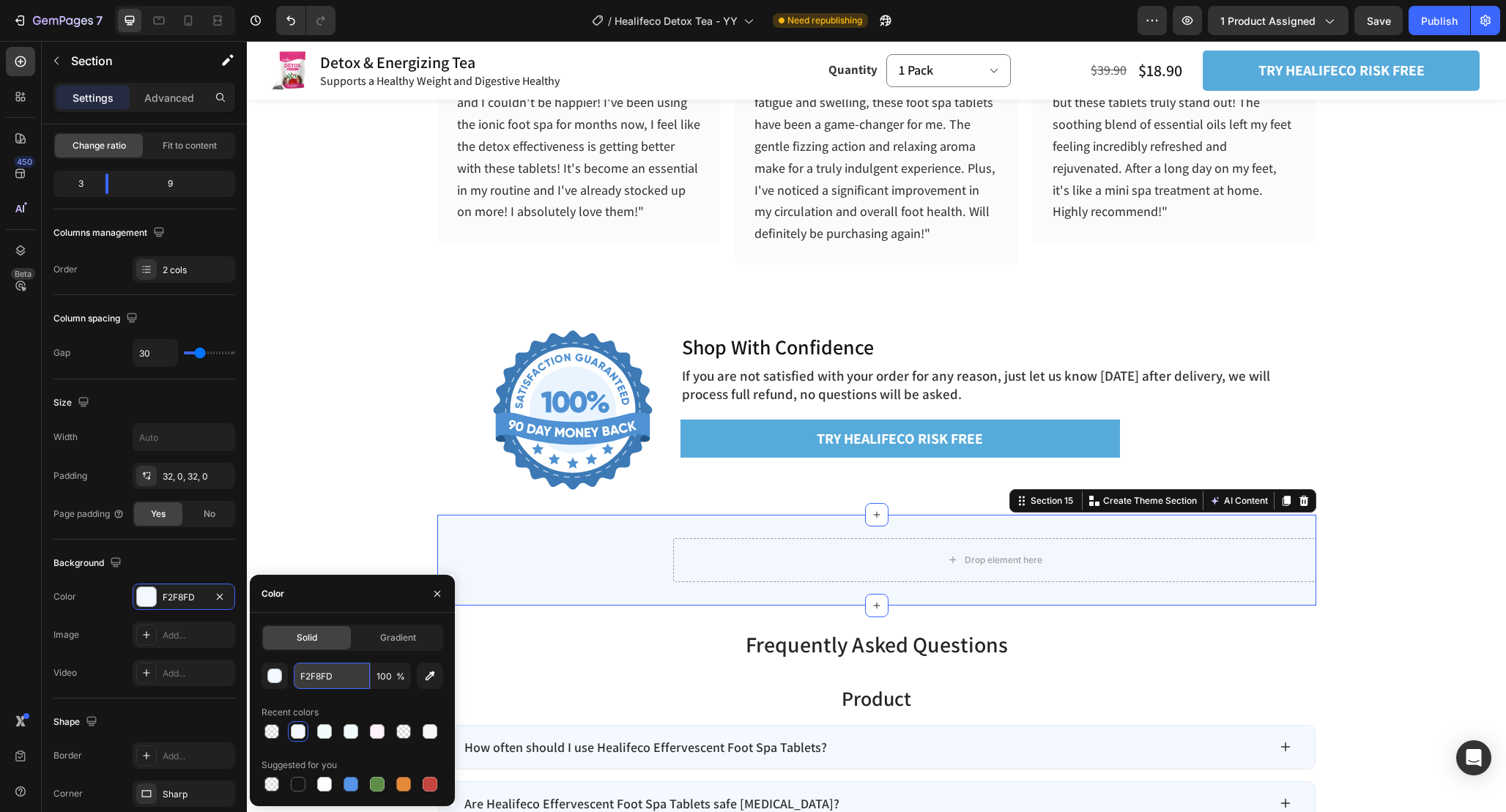
click at [347, 683] on input "F2F8FD" at bounding box center [331, 675] width 76 height 26
click at [656, 486] on div "Image Shop With Confidence Heading If you are not satisfied with your order for…" at bounding box center [876, 412] width 879 height 159
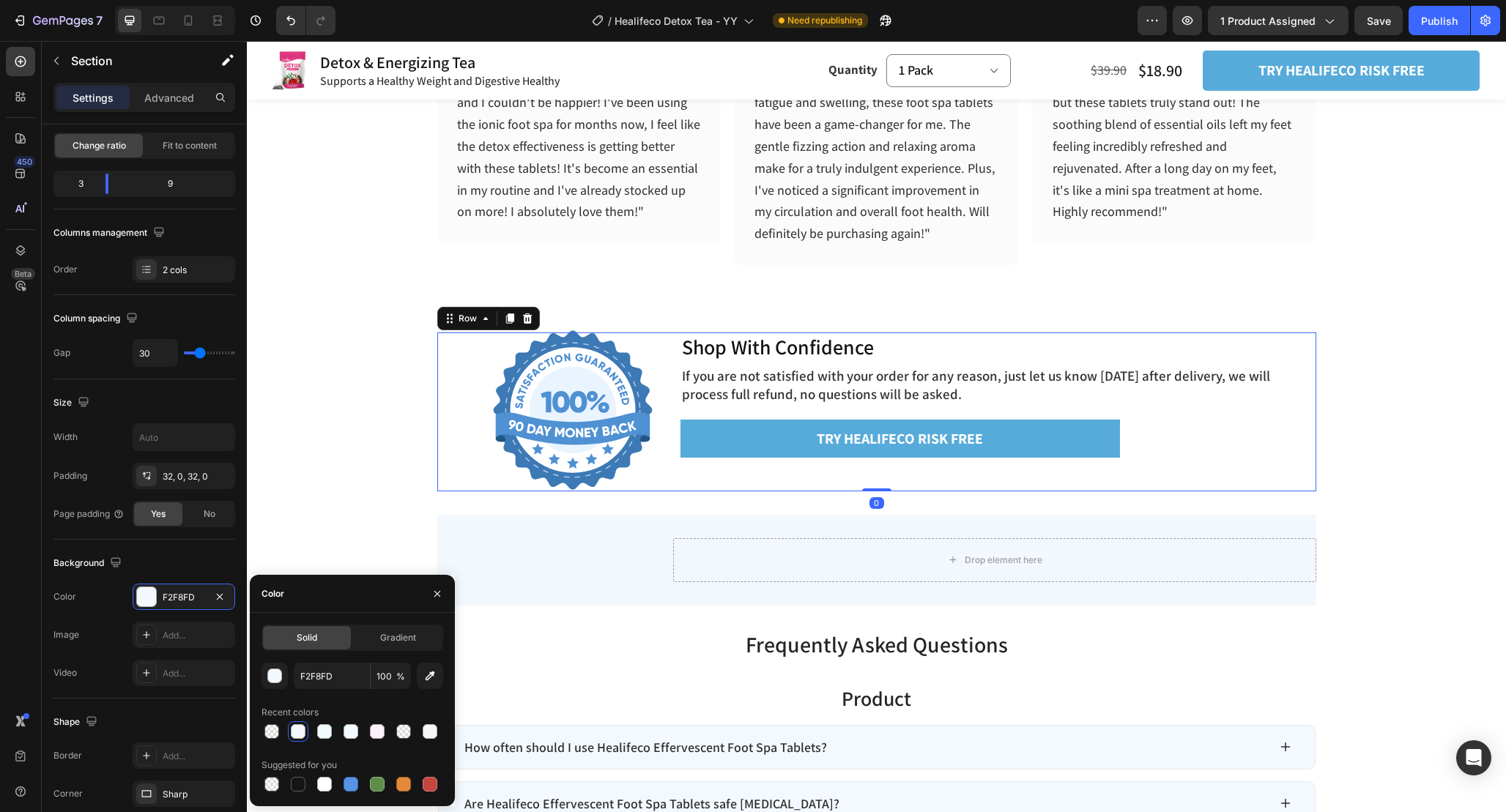
scroll to position [0, 0]
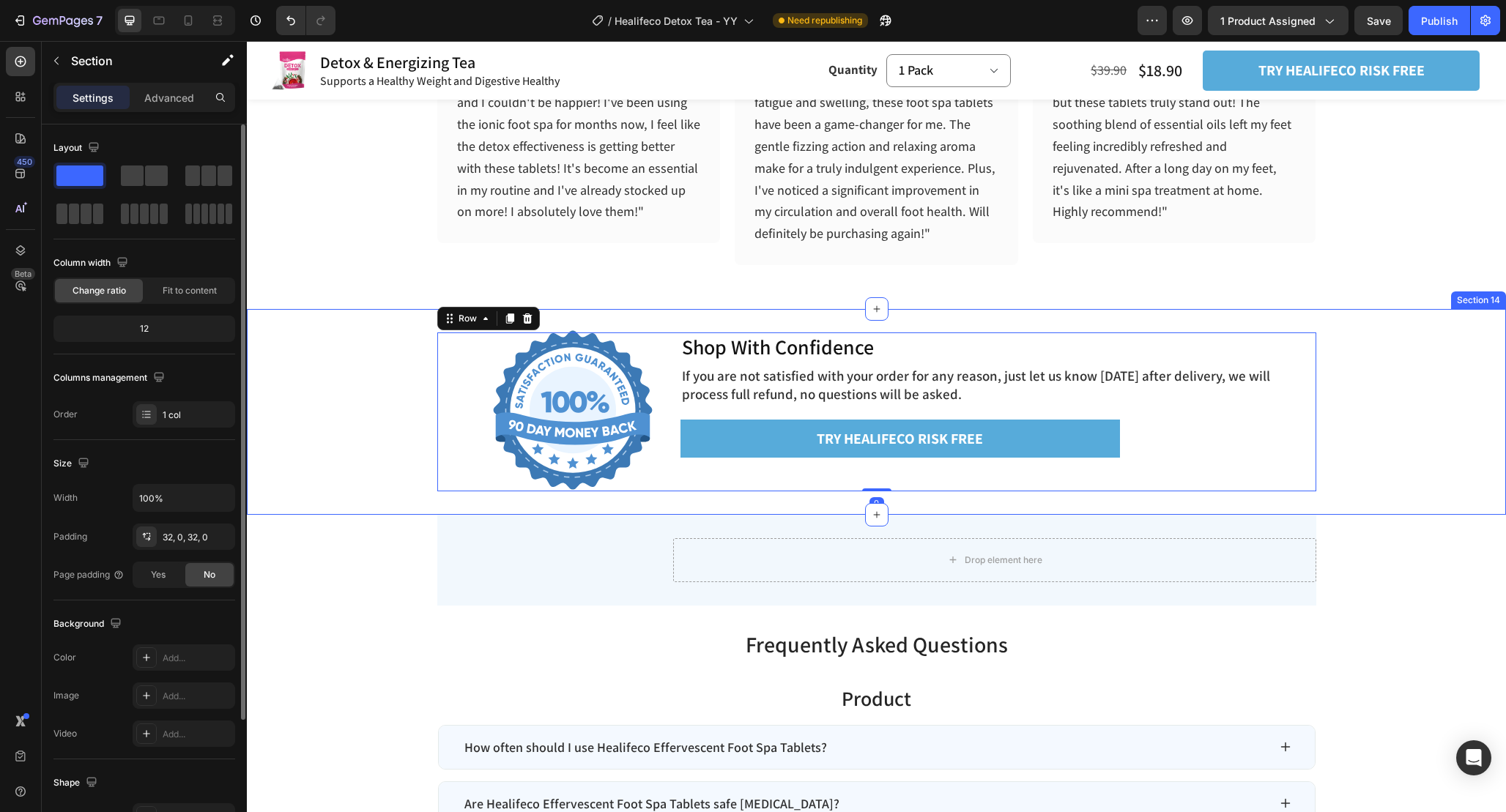
click at [657, 499] on div "Image Shop With Confidence Heading If you are not satisfied with your order for…" at bounding box center [876, 411] width 1259 height 206
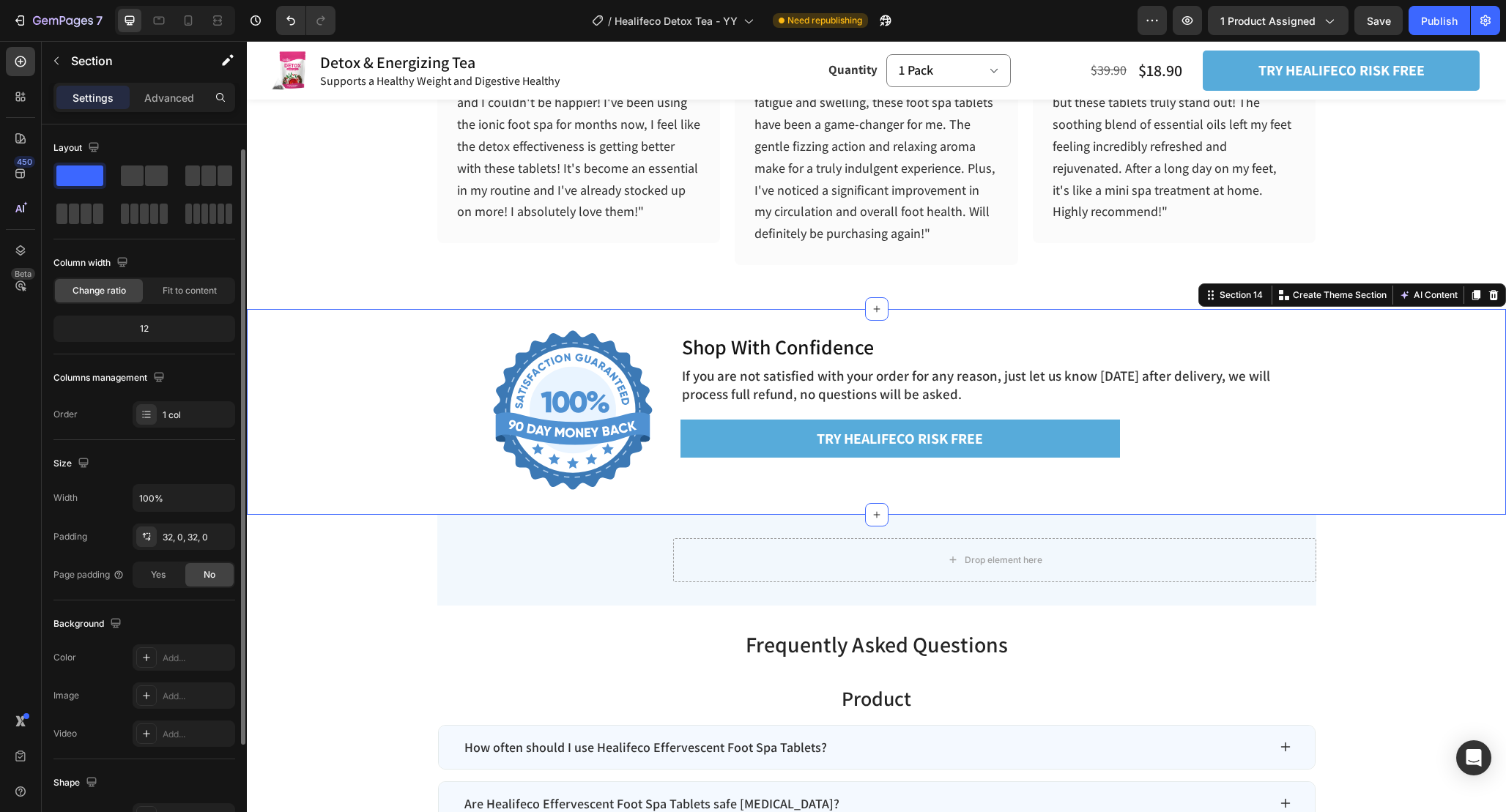
scroll to position [164, 0]
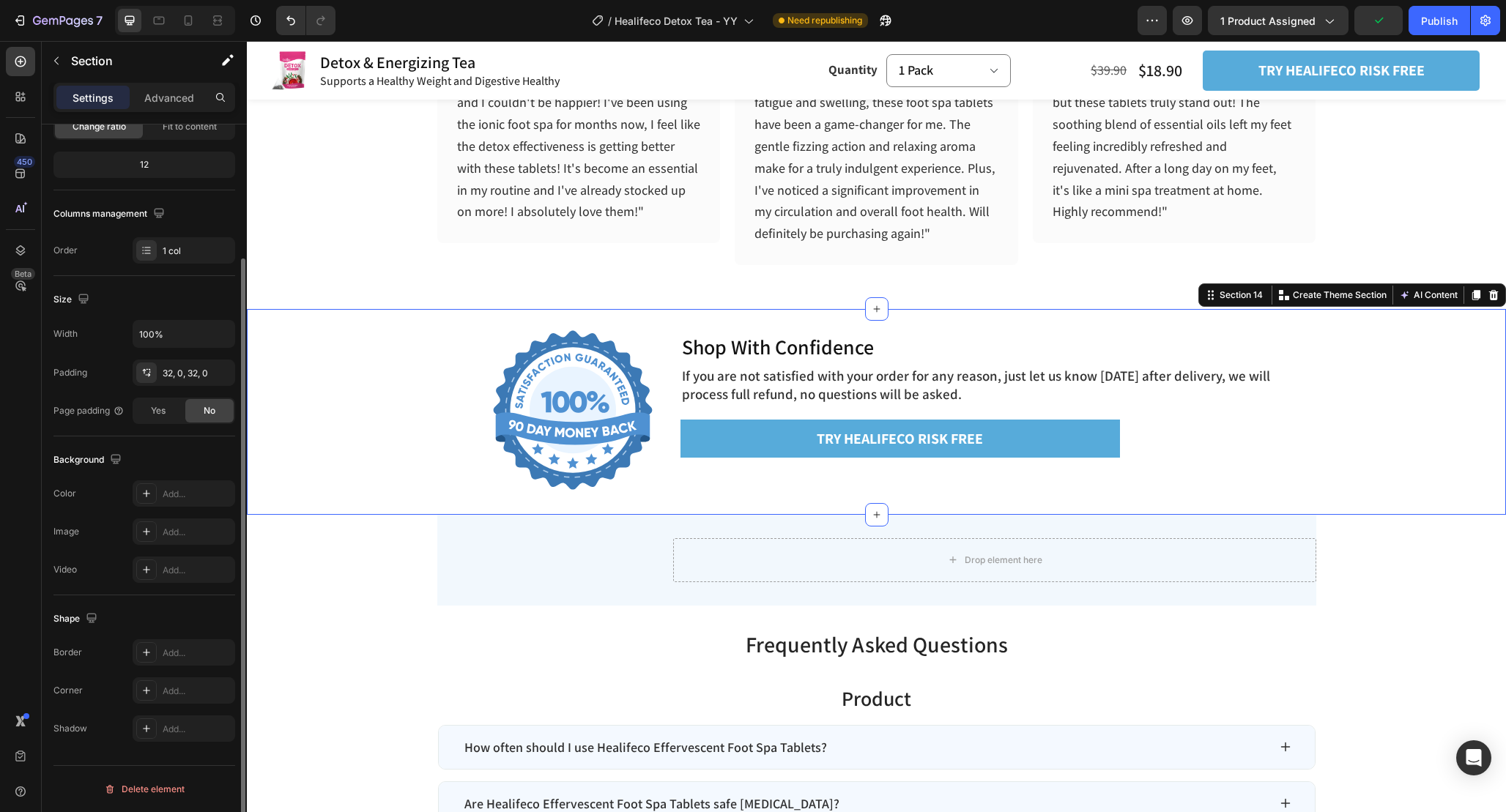
click at [194, 506] on div "The changes might be hidden by the video. Color Add... Image Add... Video Add..." at bounding box center [144, 532] width 182 height 103
click at [193, 498] on div "Add..." at bounding box center [196, 494] width 69 height 13
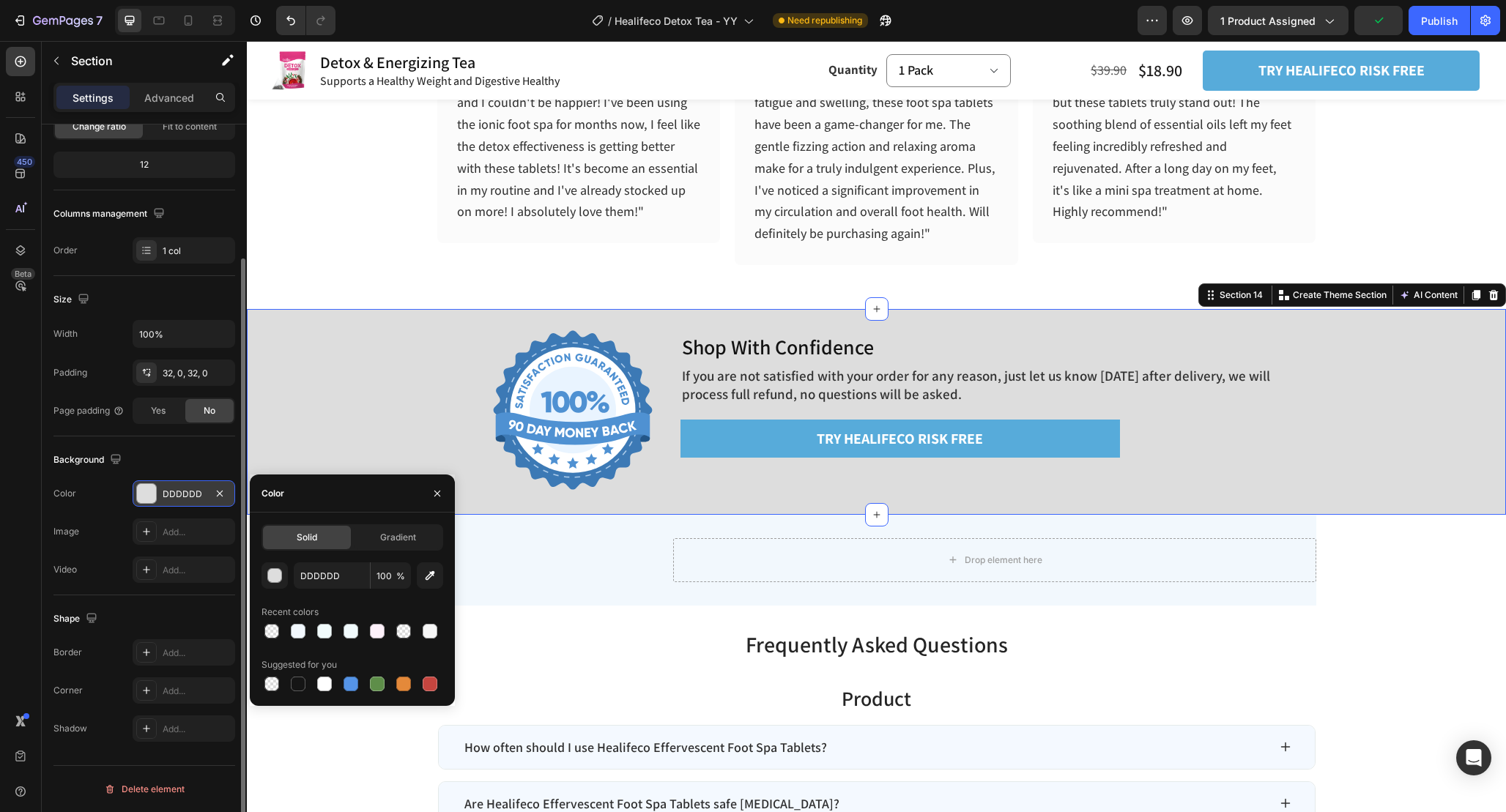
click at [339, 528] on div "Solid" at bounding box center [306, 537] width 88 height 23
click at [348, 567] on input "DDDDDD" at bounding box center [331, 575] width 76 height 26
paste input "F2F8F"
type input "F2F8FD"
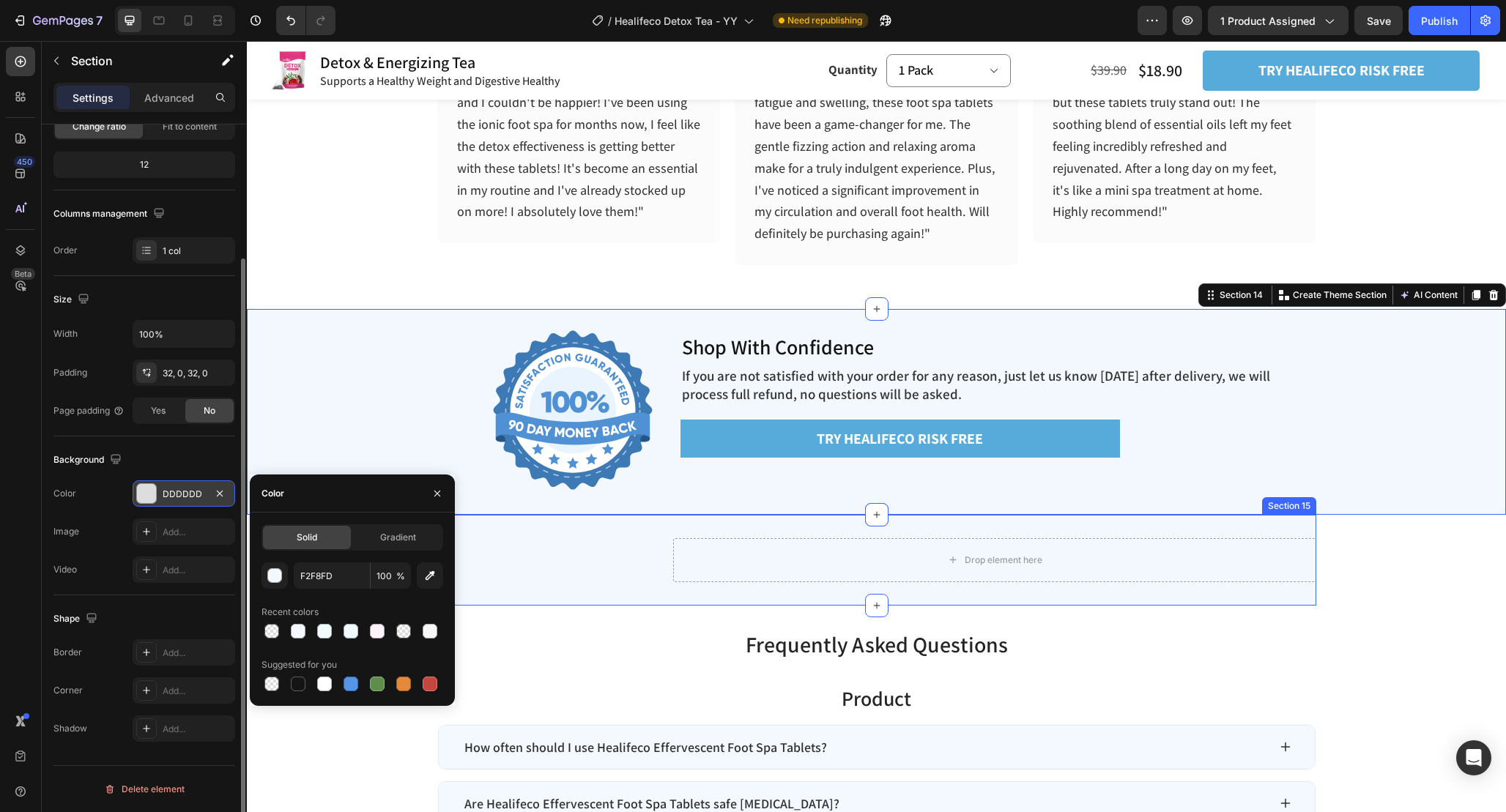
click at [647, 545] on div "Shop With Confidence Heading If you are not satisfied with your order for any r…" at bounding box center [544, 560] width 214 height 44
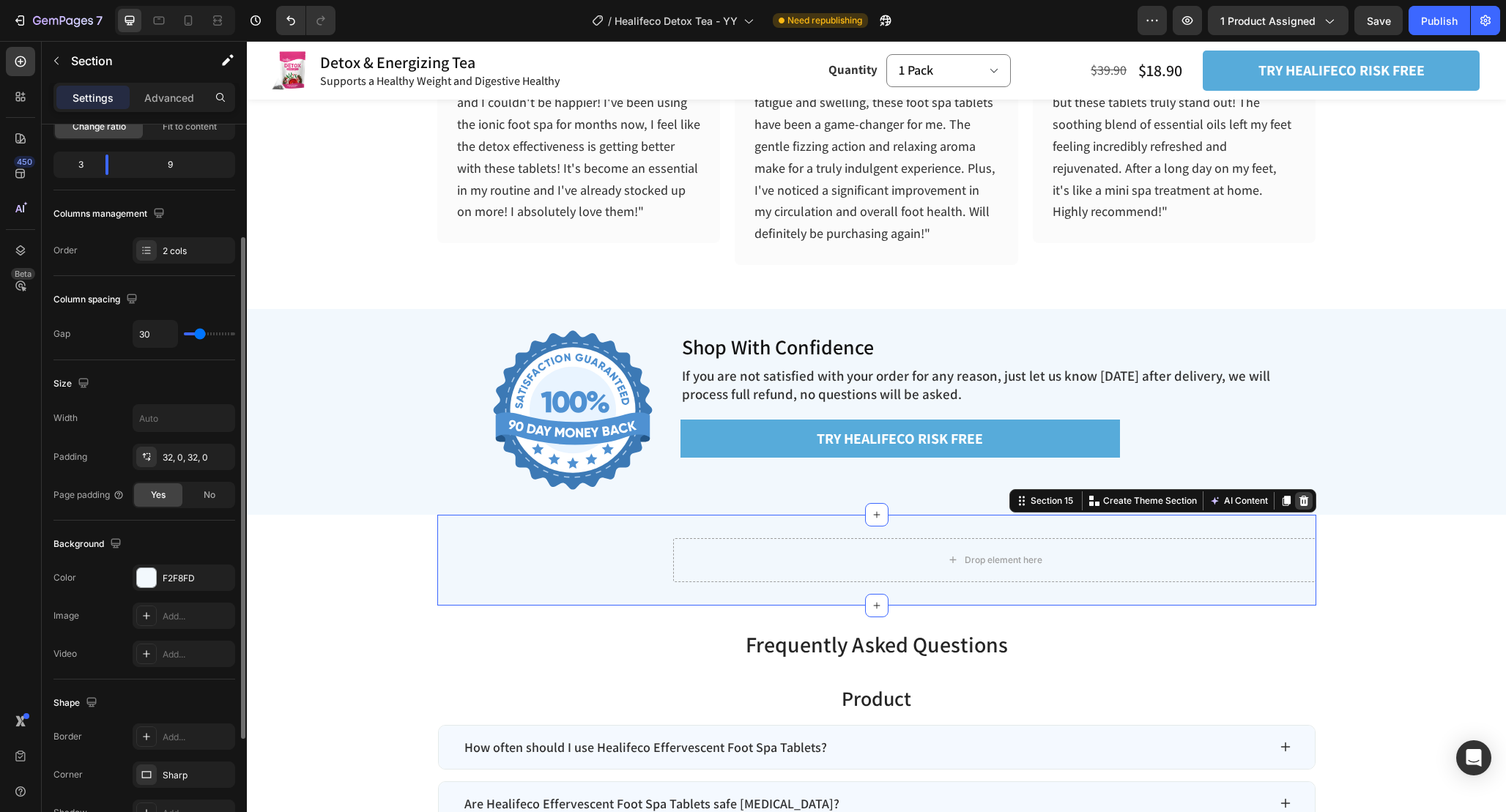
click at [1304, 503] on icon at bounding box center [1303, 500] width 10 height 11
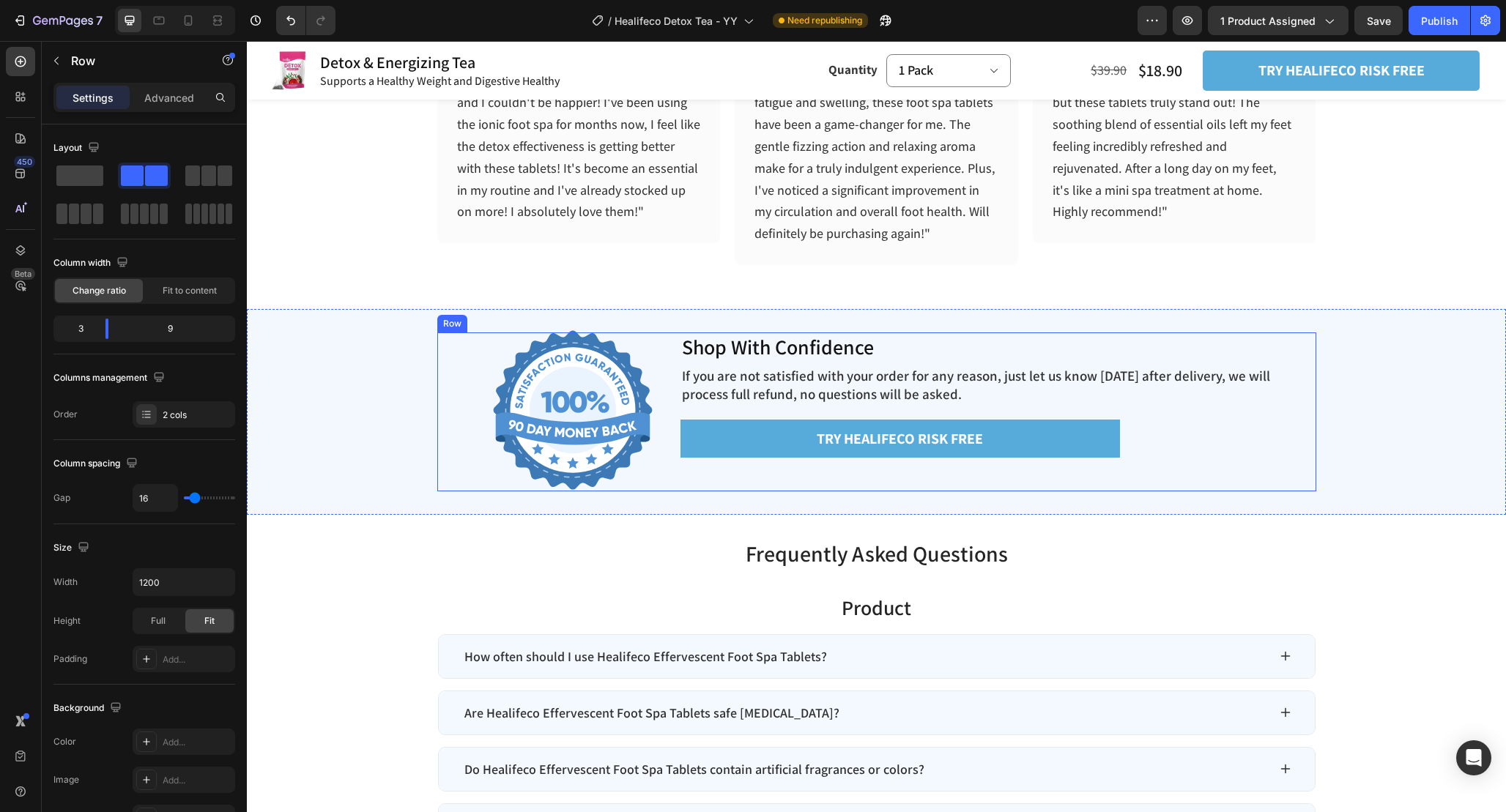
click at [879, 483] on div "Shop With Confidence Heading If you are not satisfied with your order for any r…" at bounding box center [991, 412] width 651 height 159
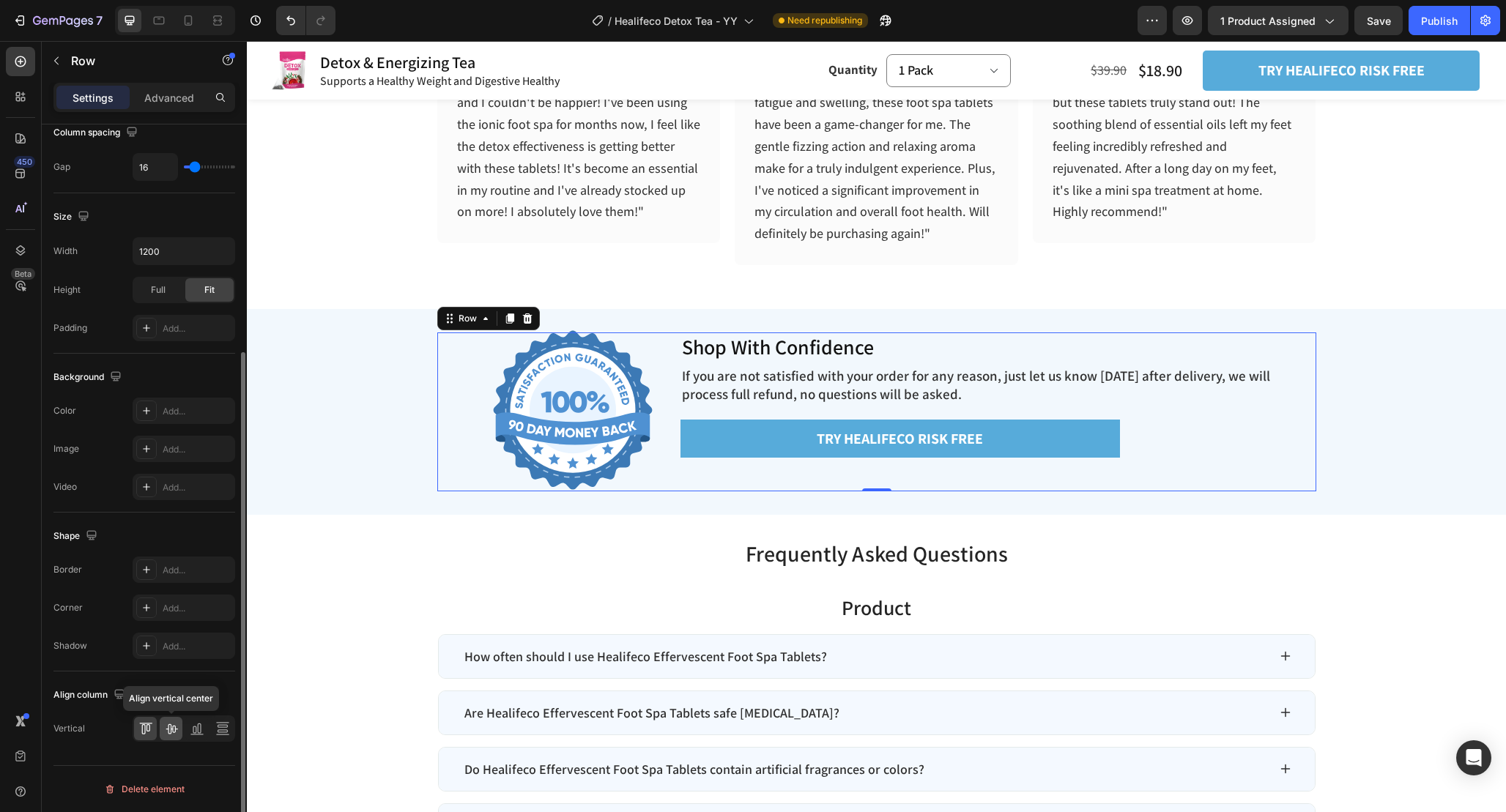
click at [174, 728] on icon at bounding box center [171, 728] width 14 height 14
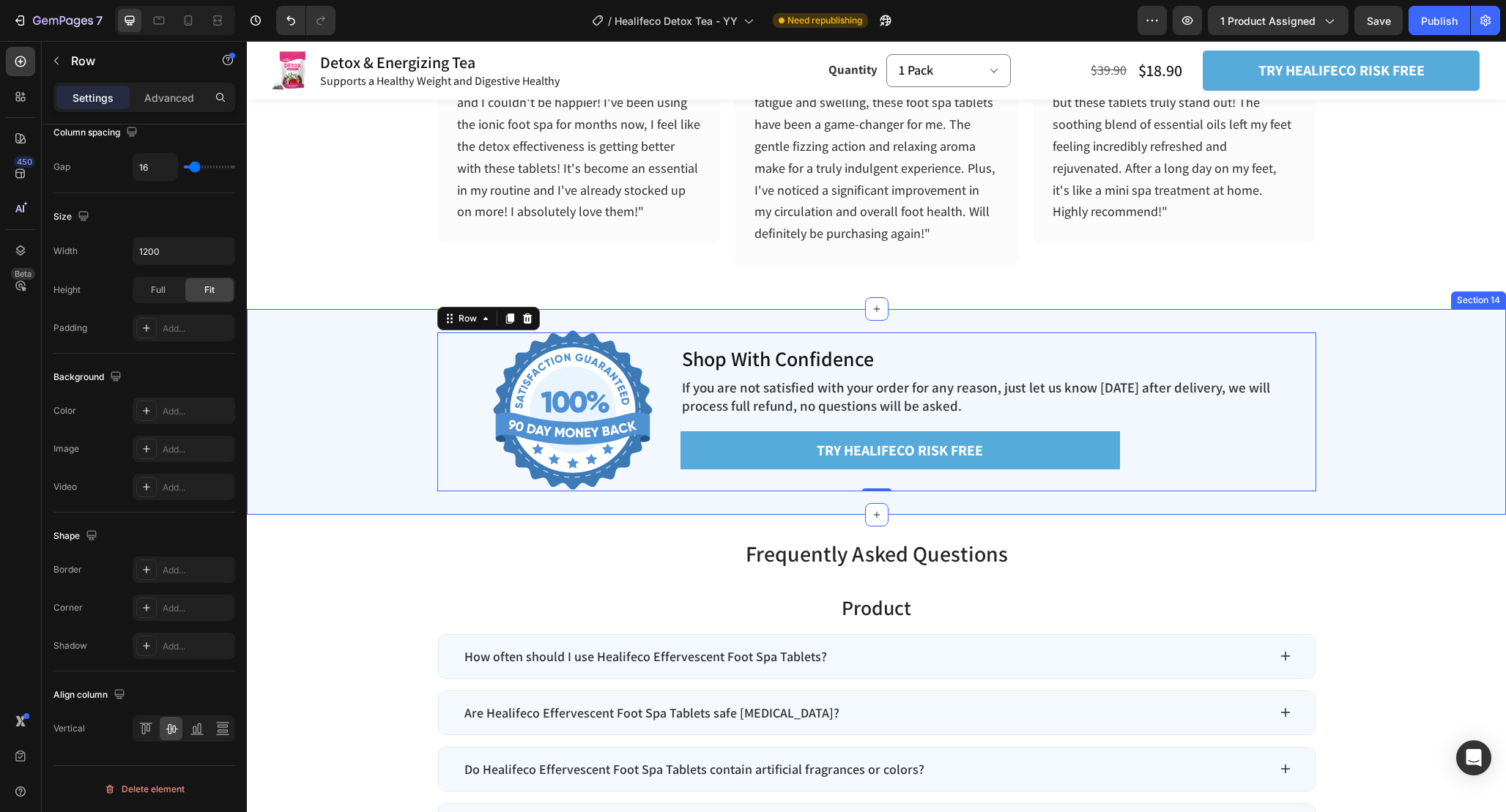
click at [1388, 441] on div "Image Shop With Confidence Heading If you are not satisfied with your order for…" at bounding box center [876, 412] width 1259 height 159
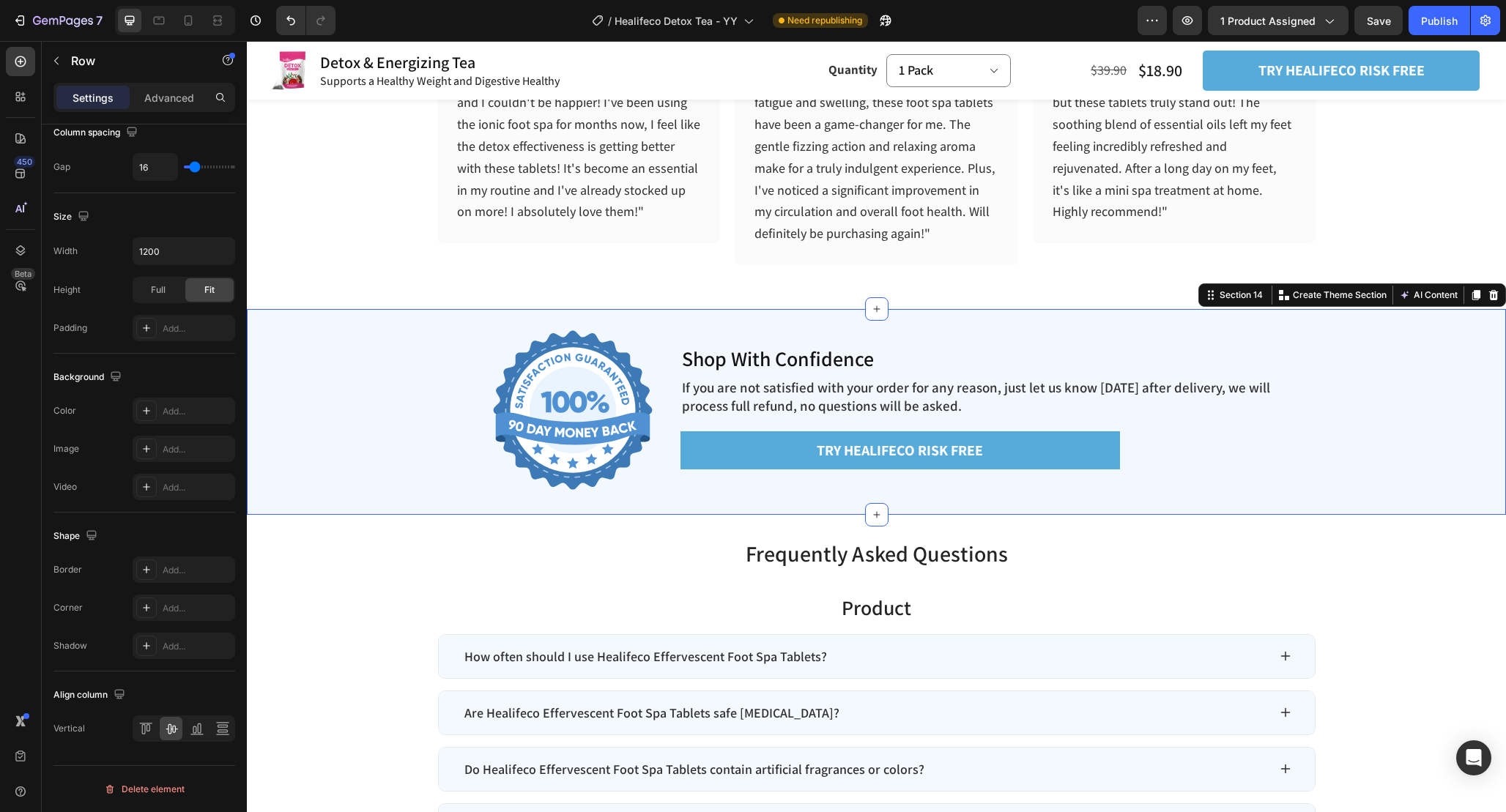
scroll to position [0, 0]
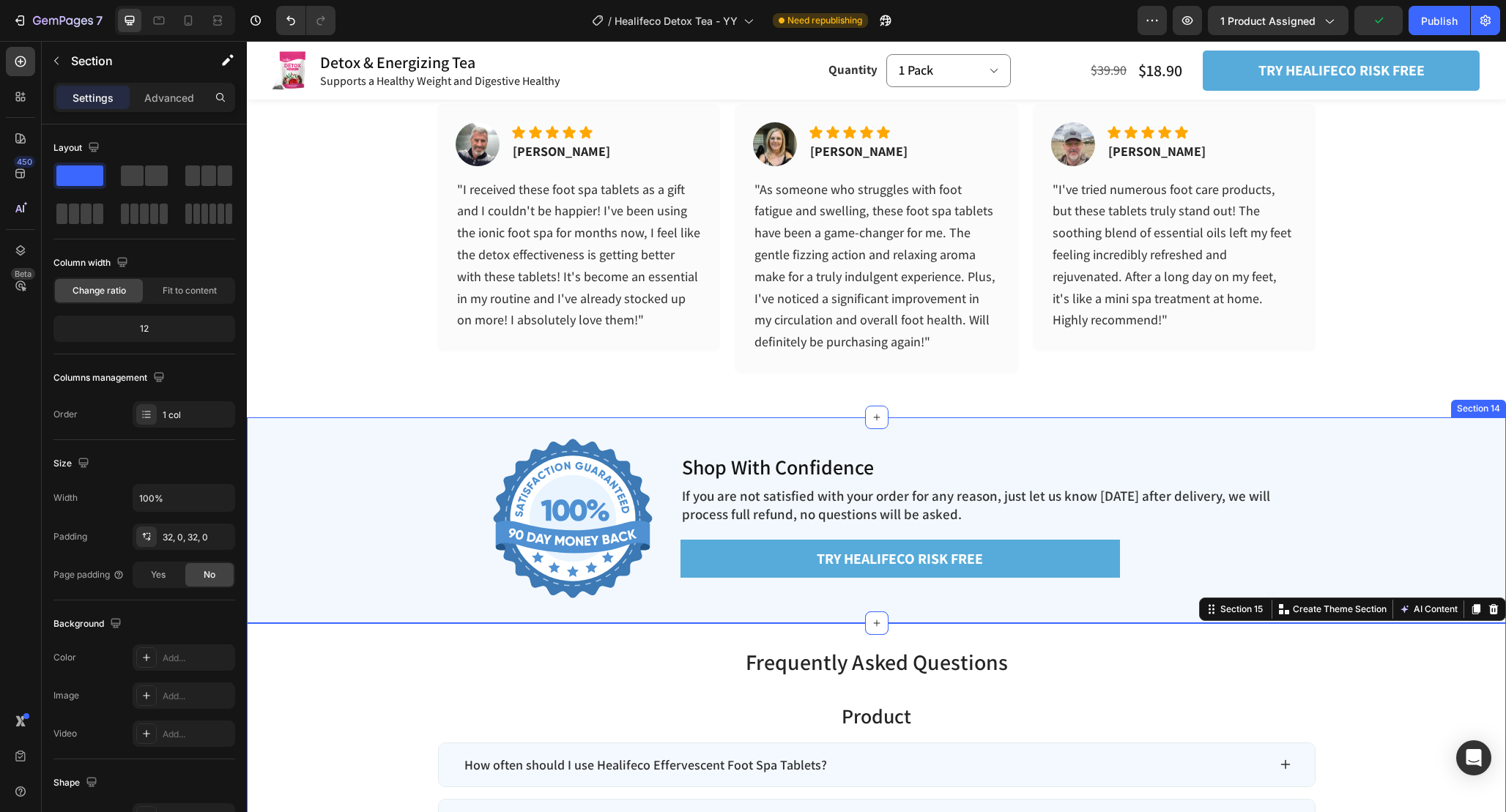
click at [1407, 386] on div "HAPPY CUSTOMERS ALL AROUND THE WORLD Heading Image Icon Icon Icon Icon Icon Ico…" at bounding box center [876, 212] width 1259 height 411
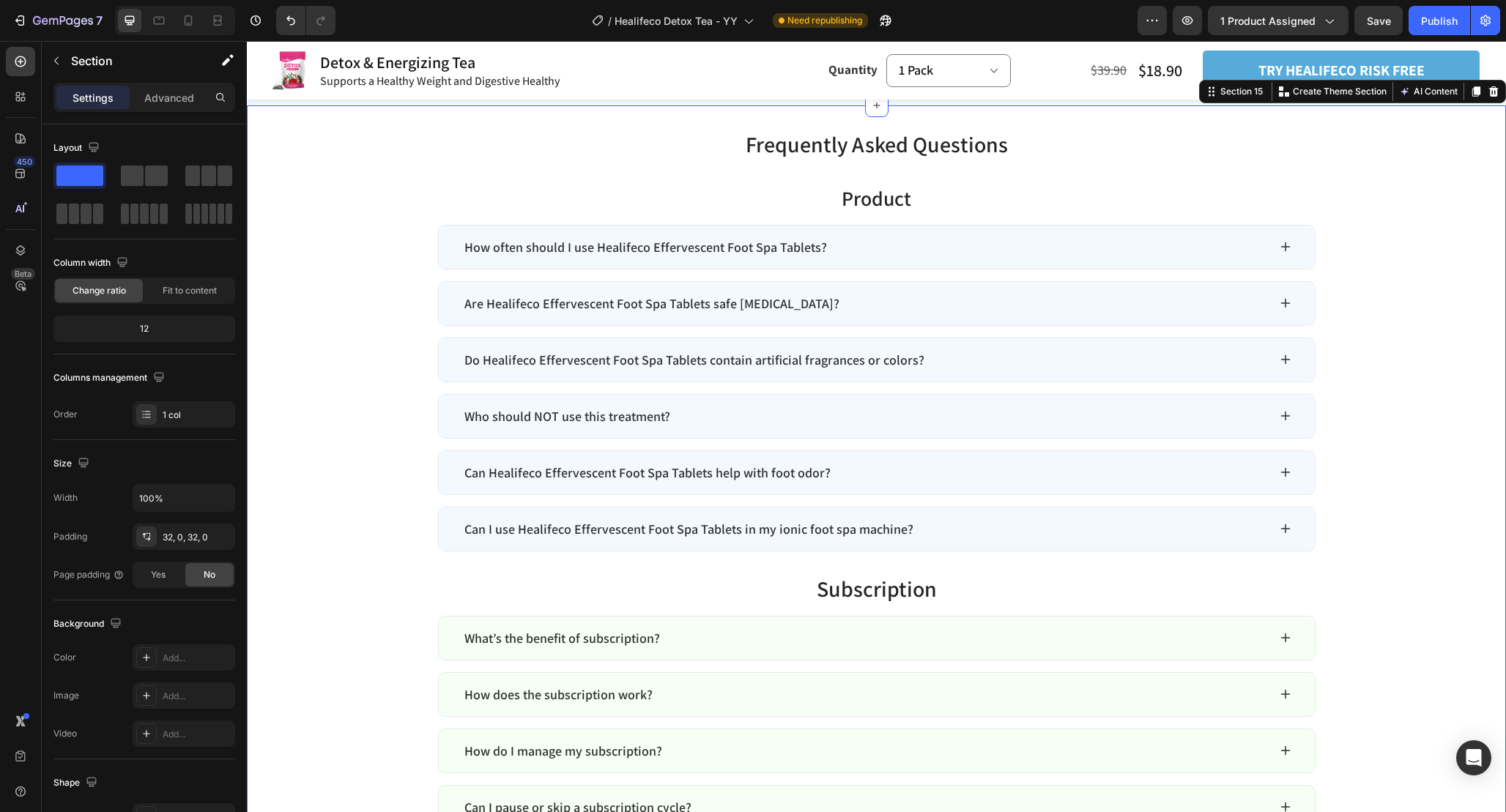
scroll to position [5262, 0]
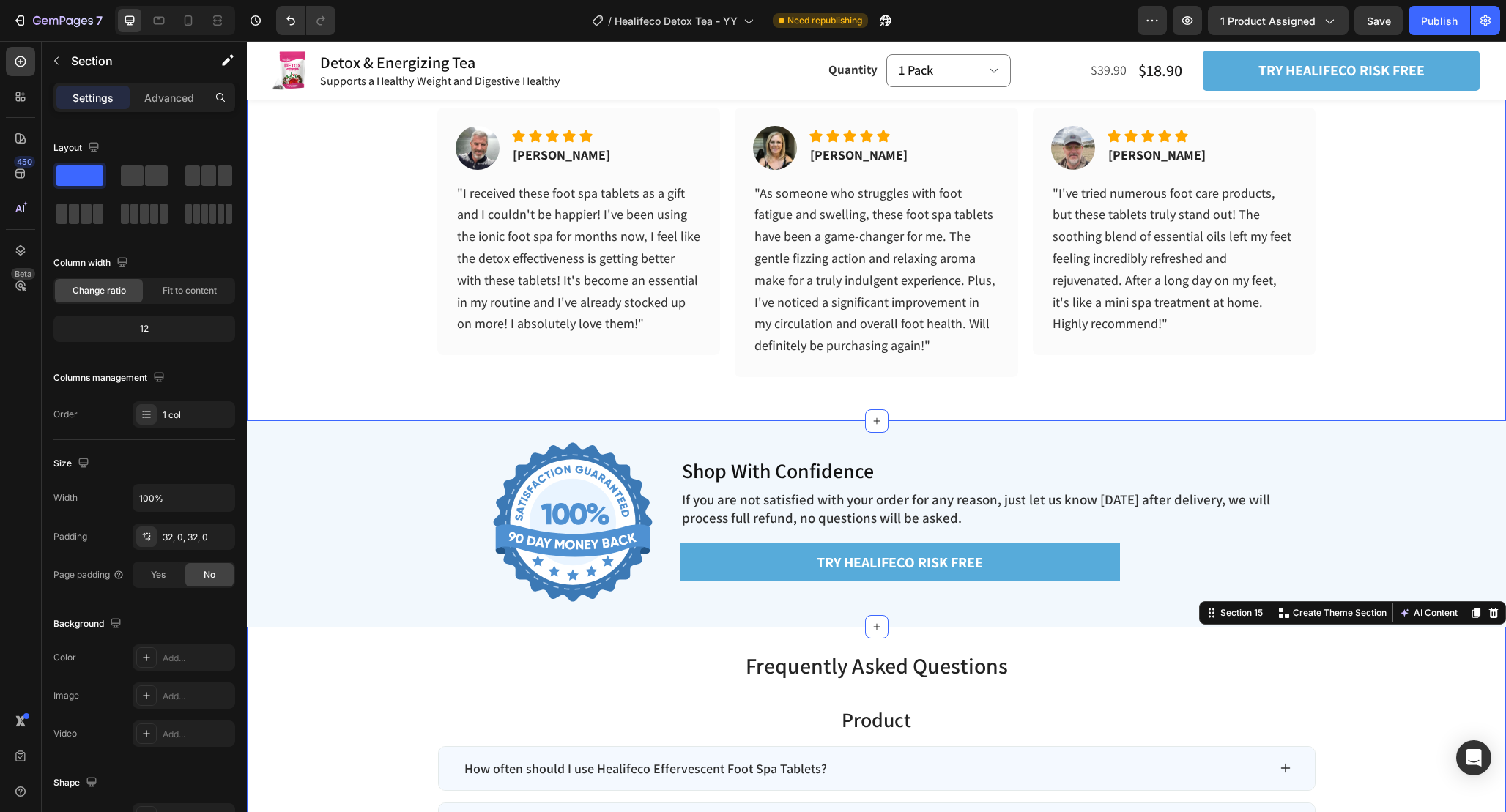
click at [1171, 385] on div "HAPPY CUSTOMERS ALL AROUND THE WORLD Heading Image Icon Icon Icon Icon Icon Ico…" at bounding box center [876, 216] width 1259 height 411
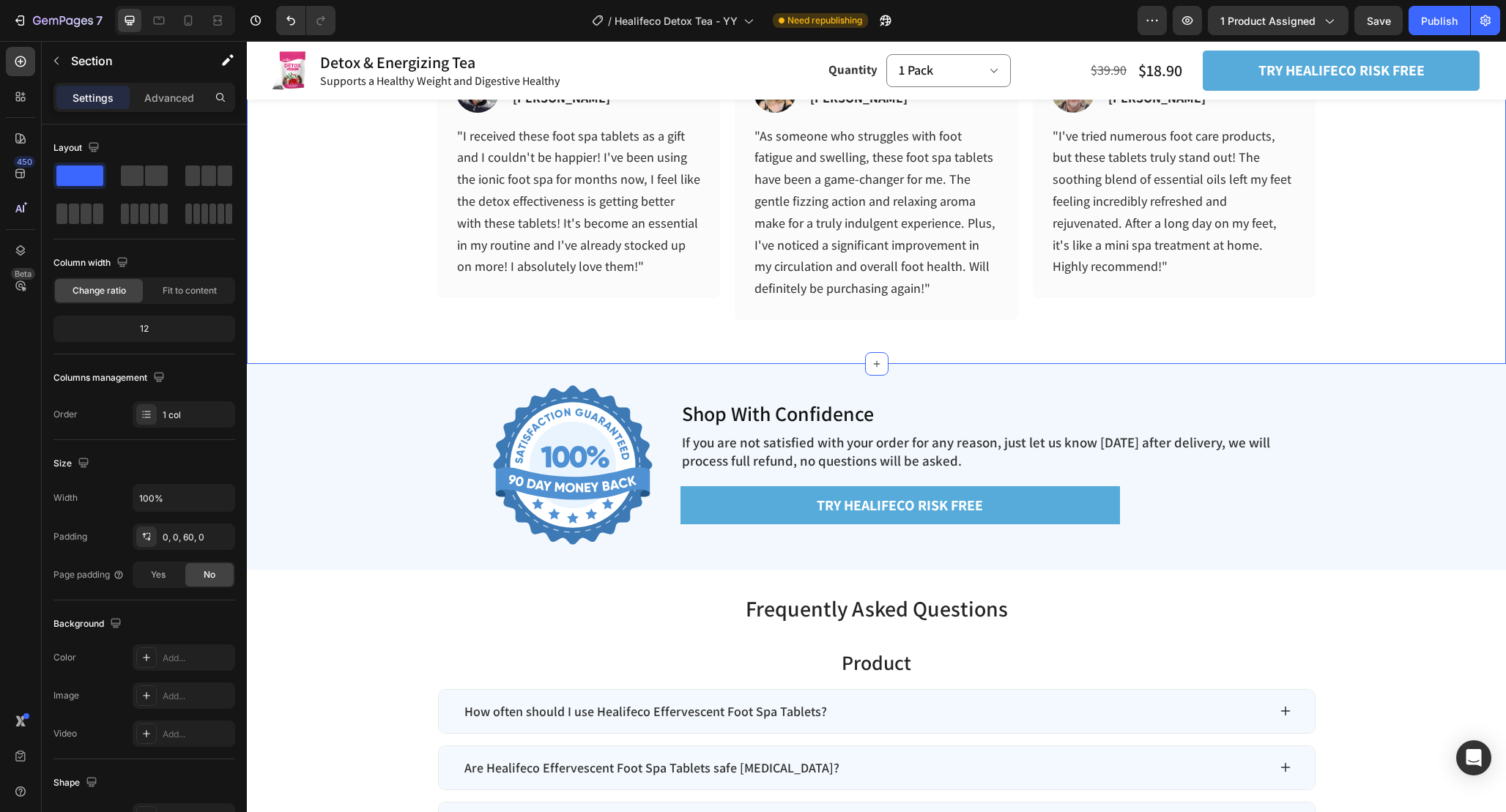
scroll to position [4842, 0]
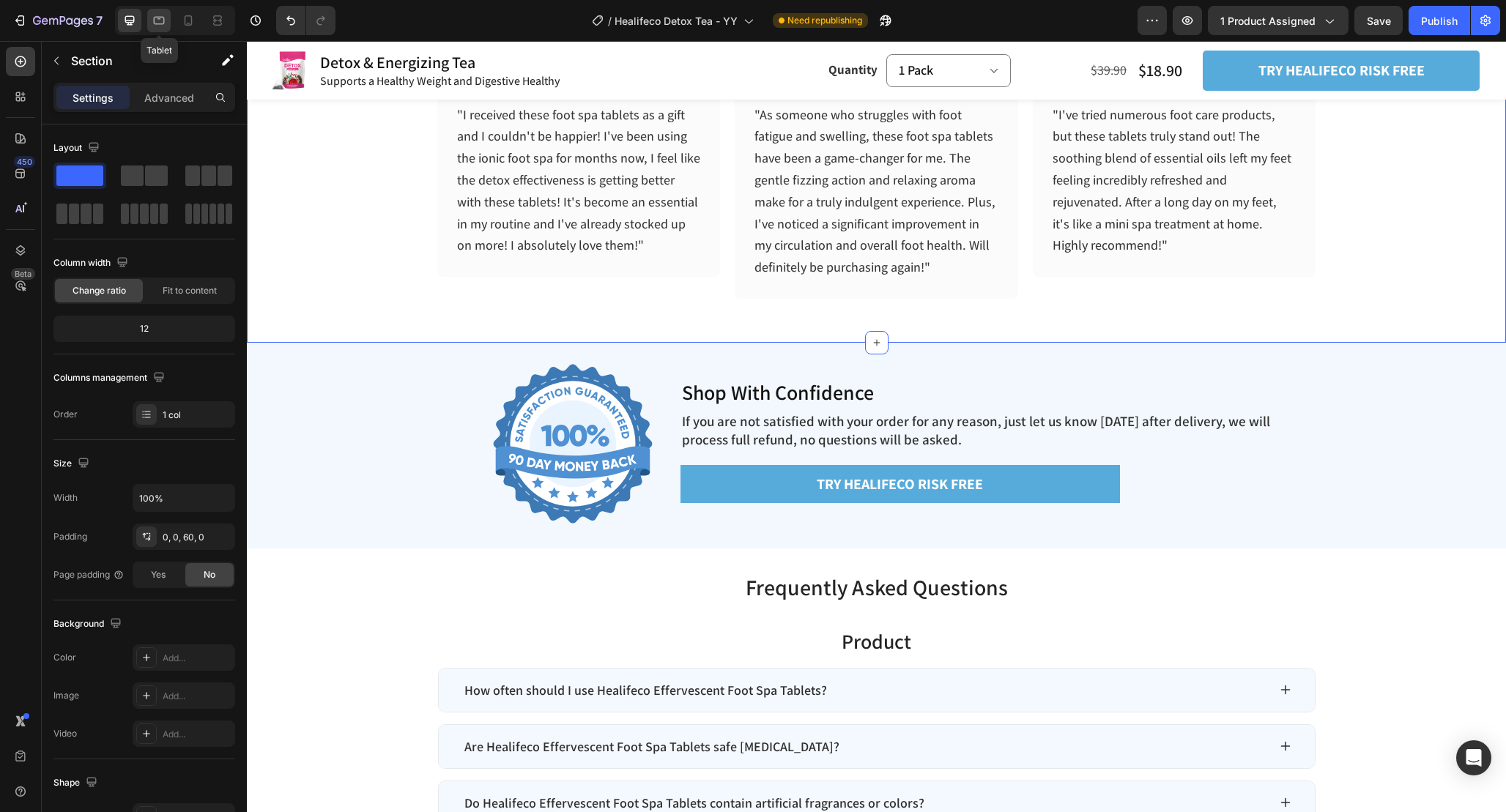
click at [168, 10] on div at bounding box center [159, 20] width 23 height 23
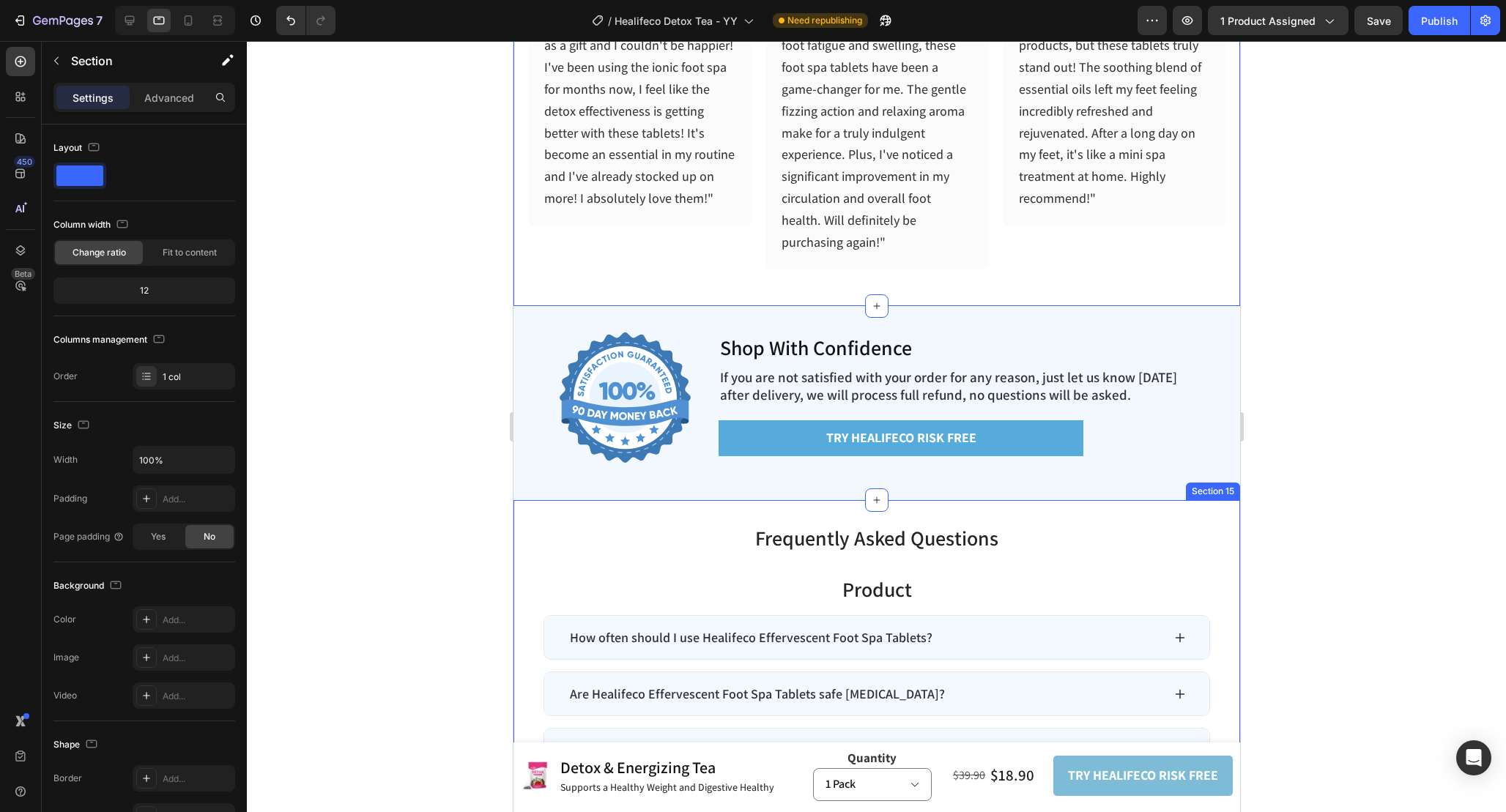
scroll to position [4980, 0]
click at [168, 95] on p "Advanced" at bounding box center [169, 97] width 50 height 15
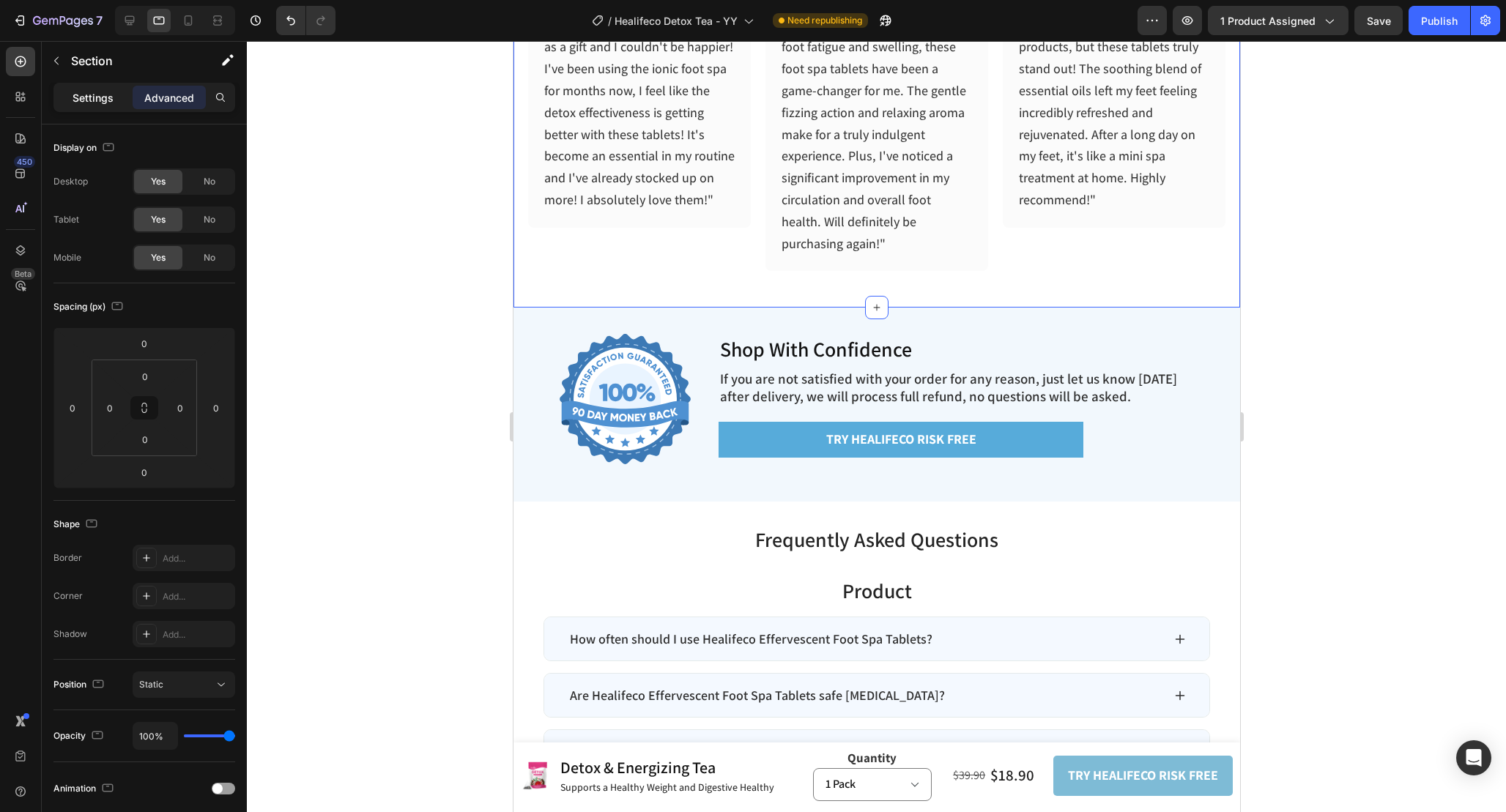
click at [69, 89] on div "Settings" at bounding box center [93, 97] width 73 height 23
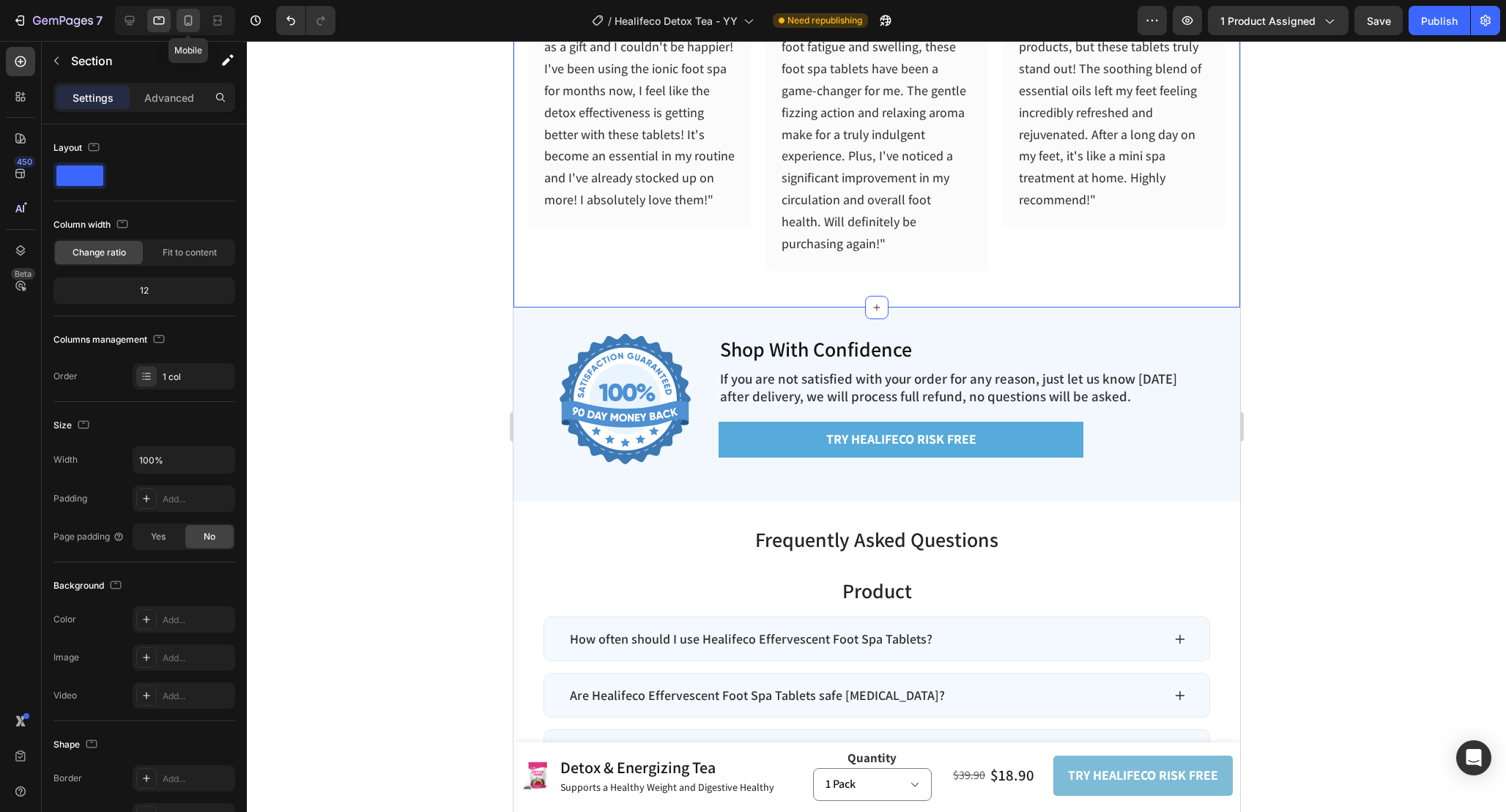
click at [192, 13] on icon at bounding box center [188, 20] width 14 height 14
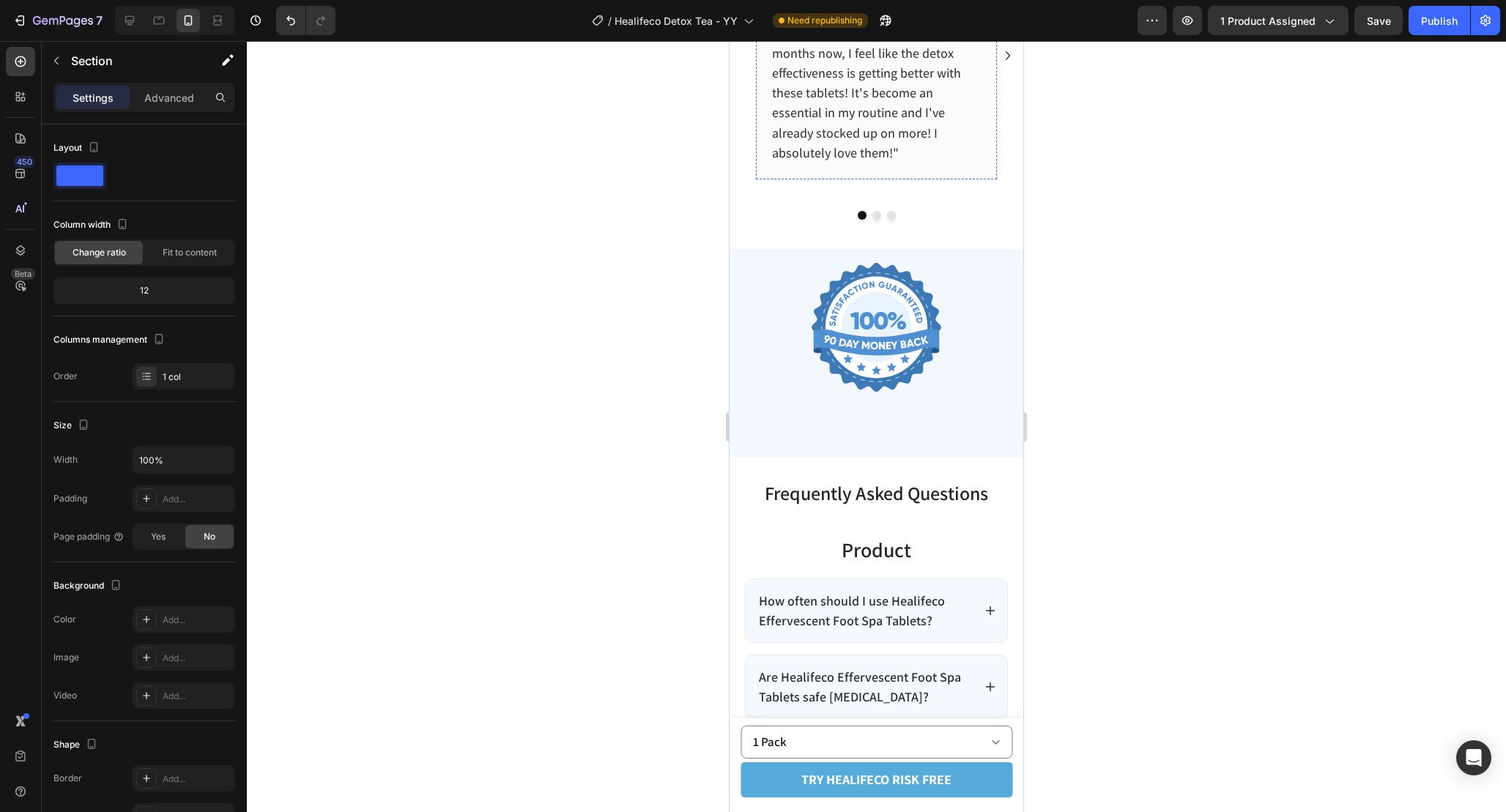
scroll to position [5186, 0]
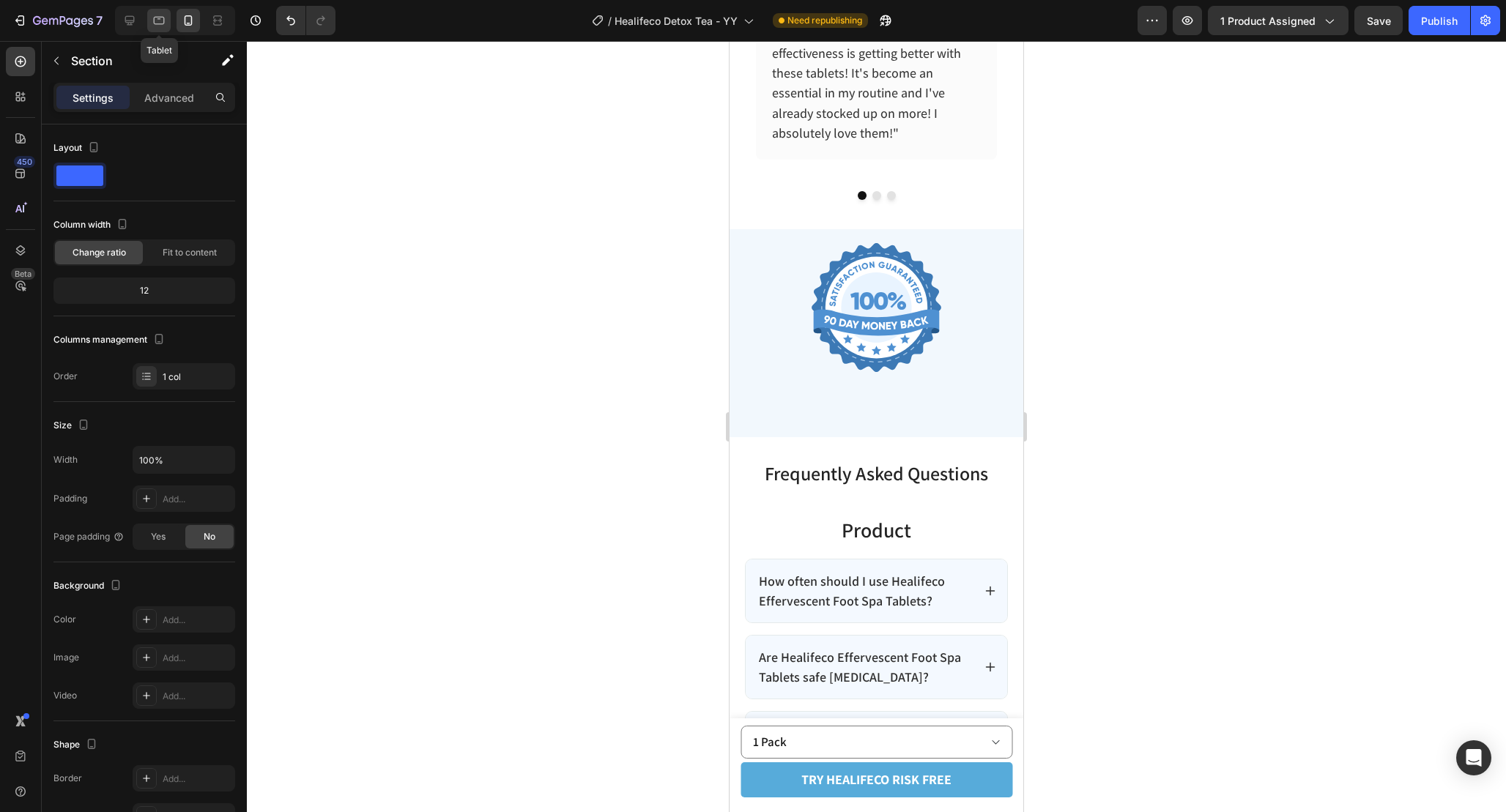
click at [157, 20] on icon at bounding box center [159, 20] width 14 height 14
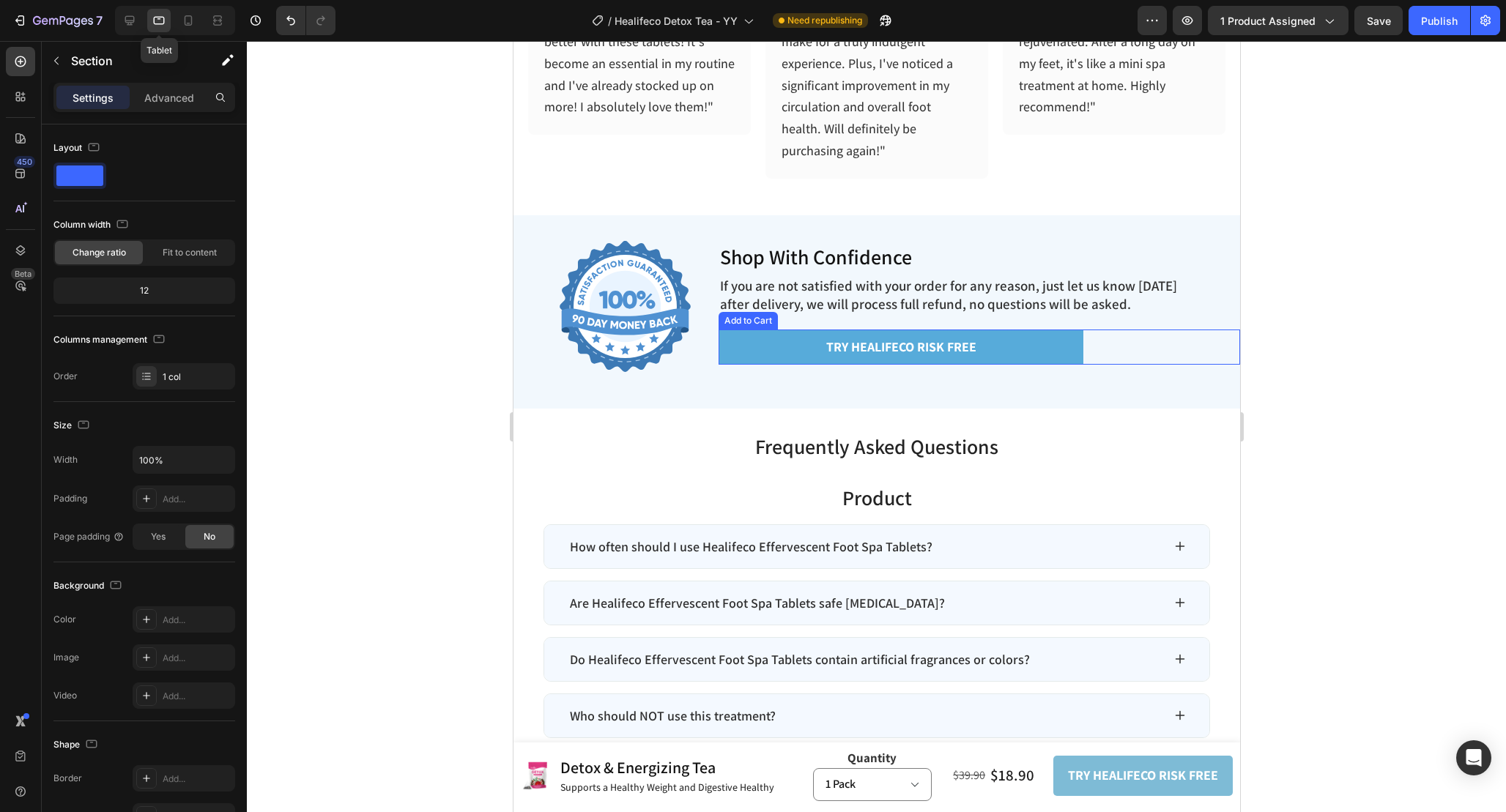
scroll to position [5012, 0]
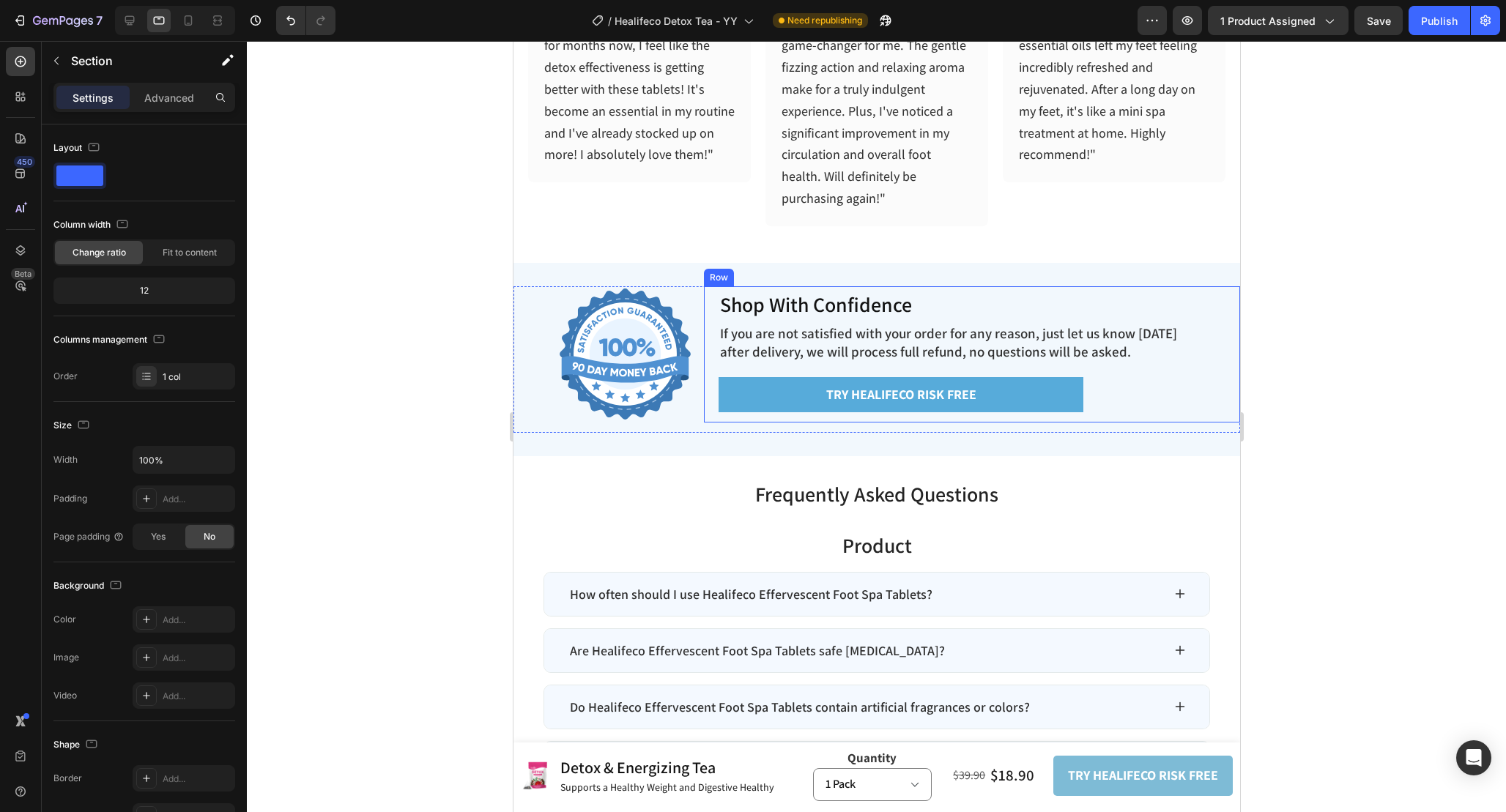
click at [712, 292] on div "Shop With Confidence Heading If you are not satisfied with your order for any r…" at bounding box center [972, 354] width 536 height 136
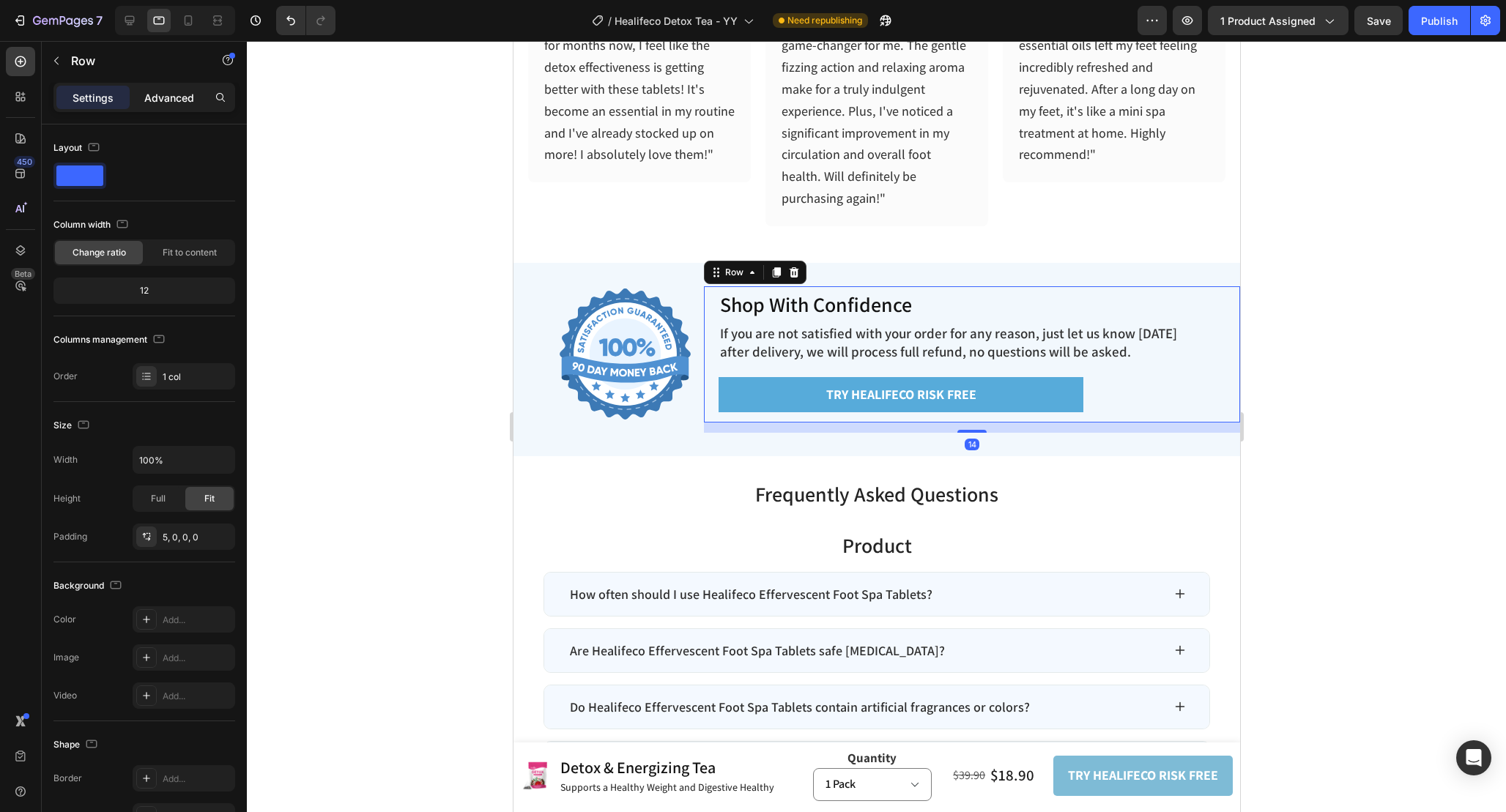
click at [201, 101] on div "Advanced" at bounding box center [169, 97] width 73 height 23
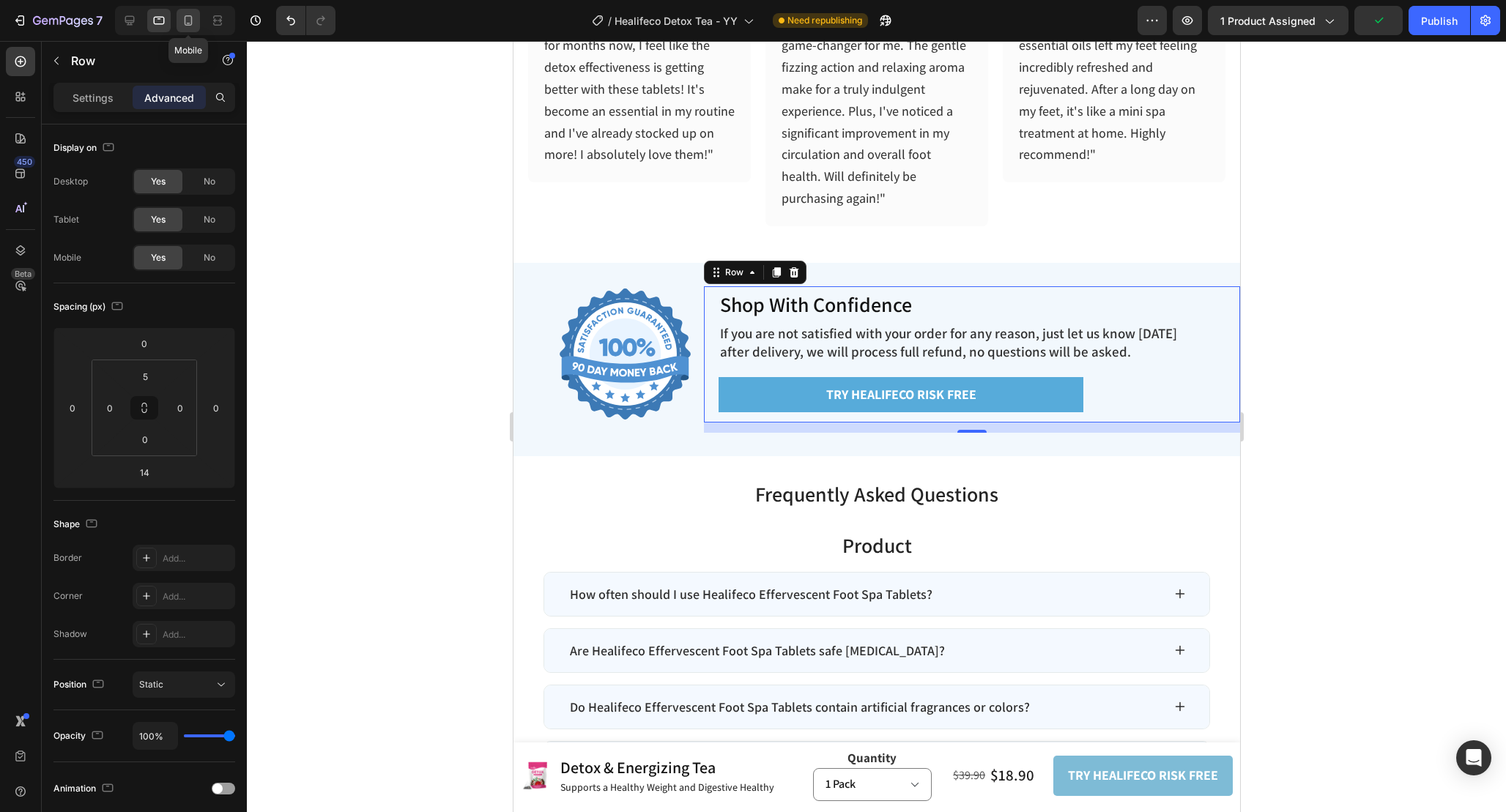
click at [185, 20] on icon at bounding box center [189, 20] width 8 height 11
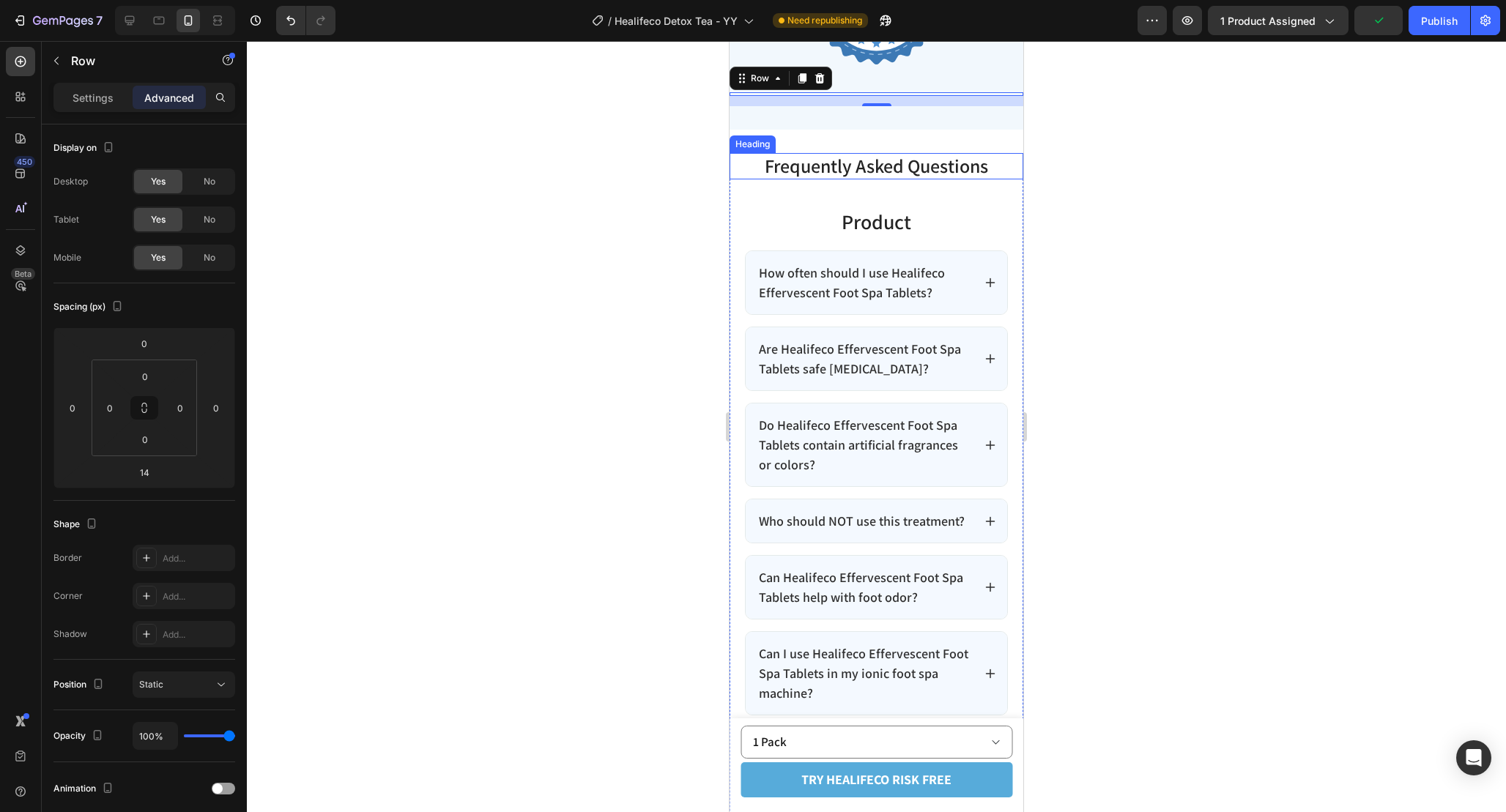
scroll to position [5092, 0]
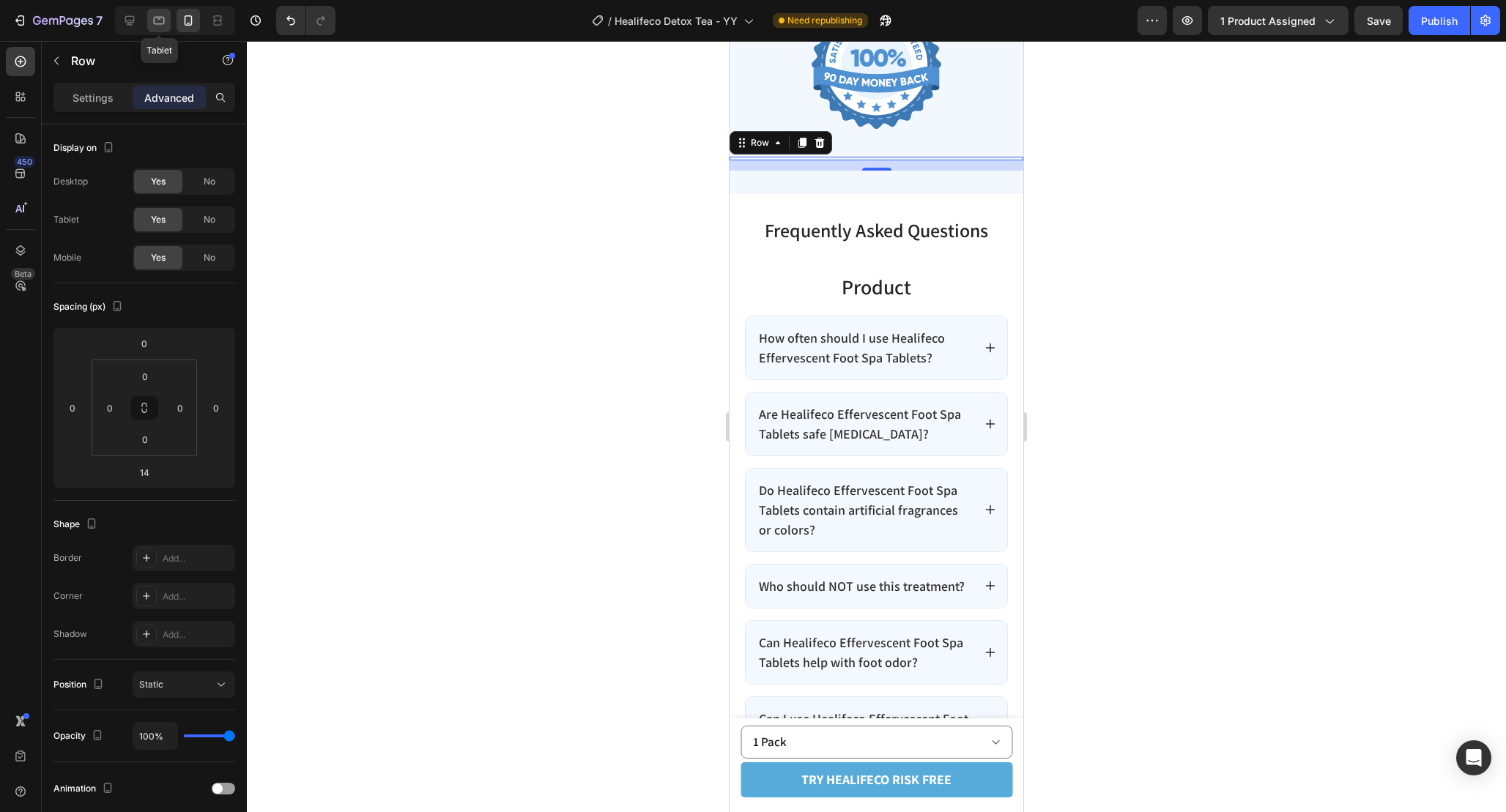
click at [166, 26] on div at bounding box center [159, 20] width 23 height 23
type input "5"
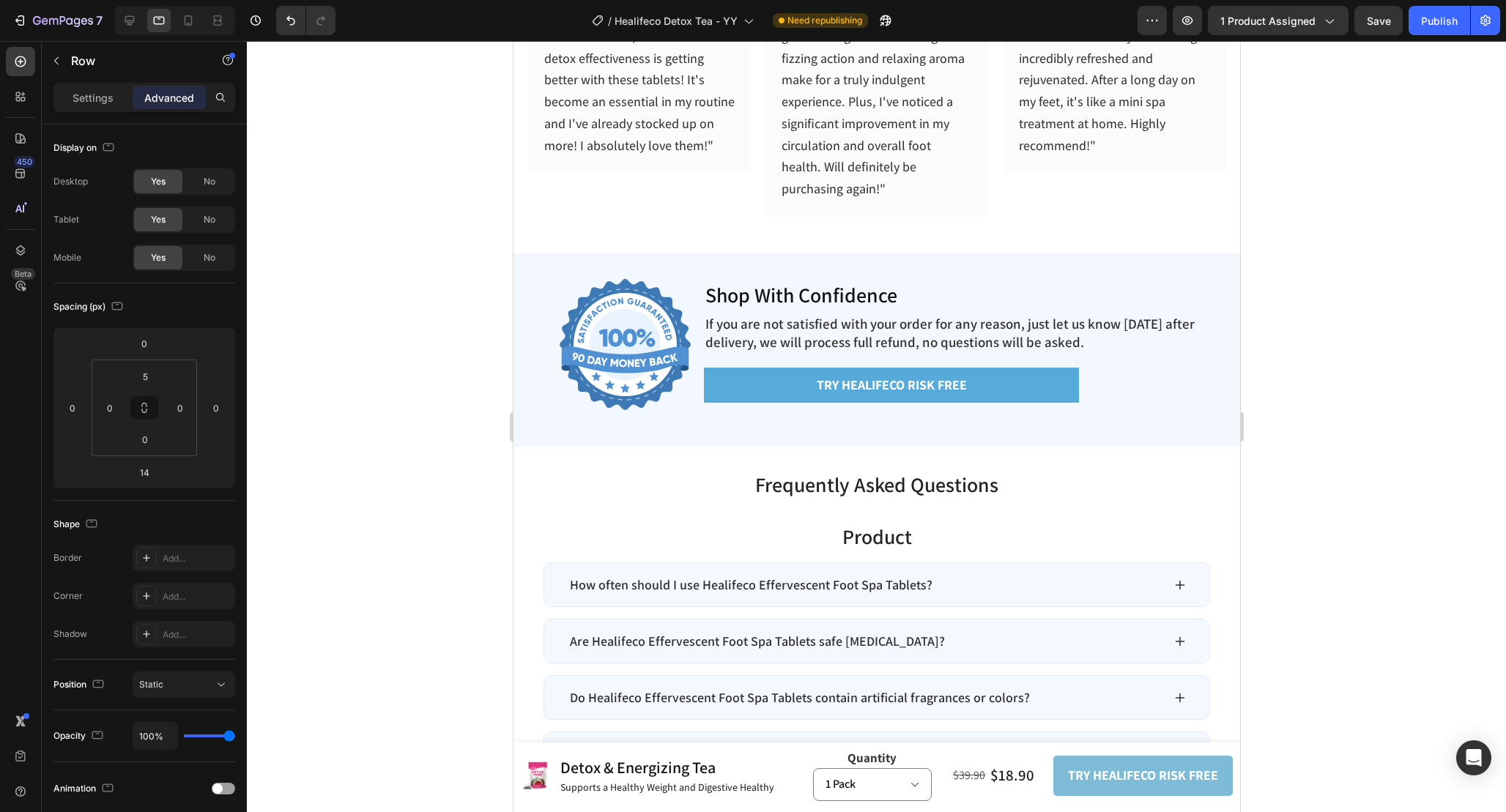
scroll to position [5120, 0]
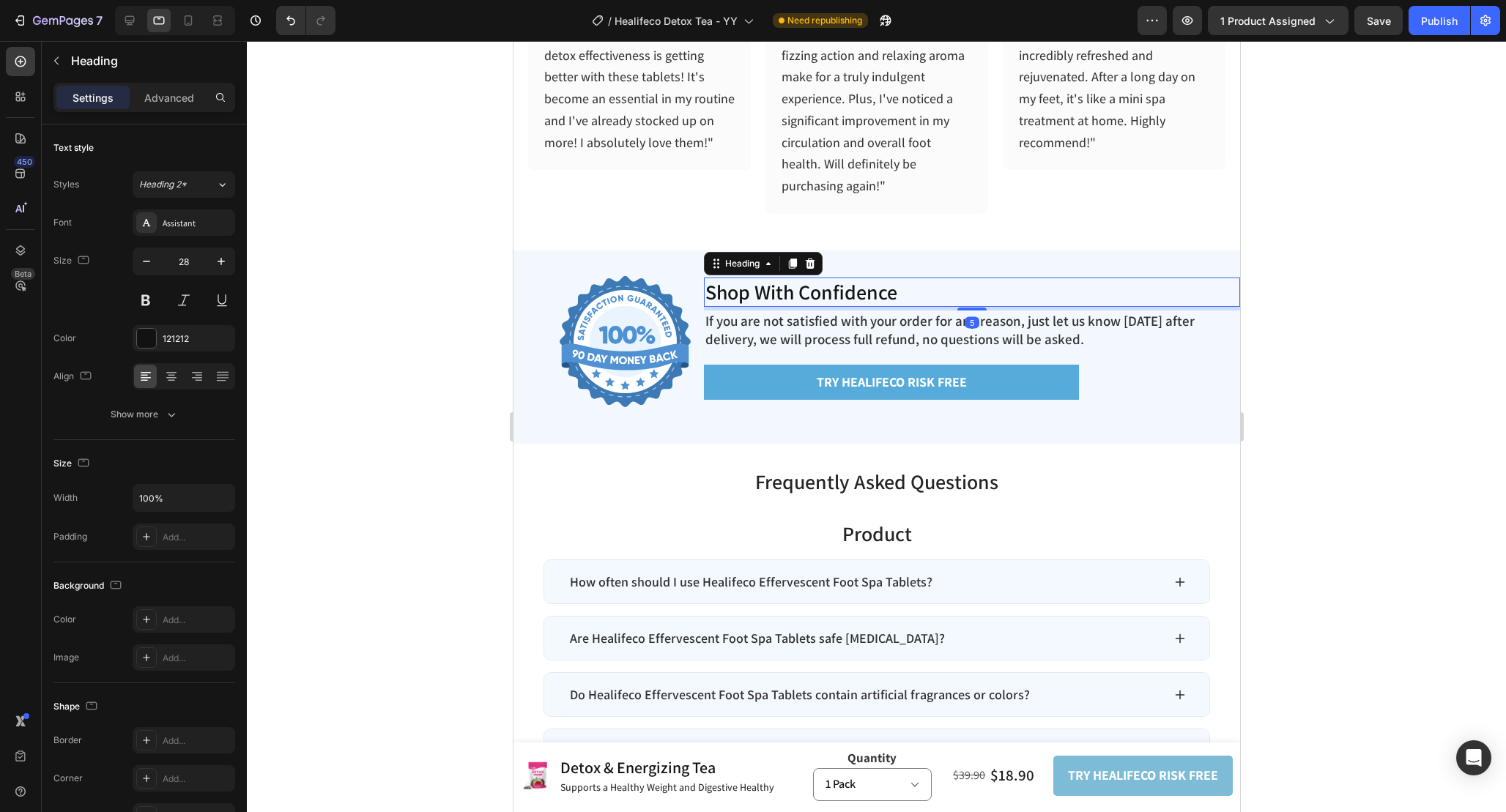
click at [993, 284] on h2 "Shop With Confidence" at bounding box center [972, 292] width 536 height 29
click at [177, 94] on p "Advanced" at bounding box center [169, 97] width 50 height 15
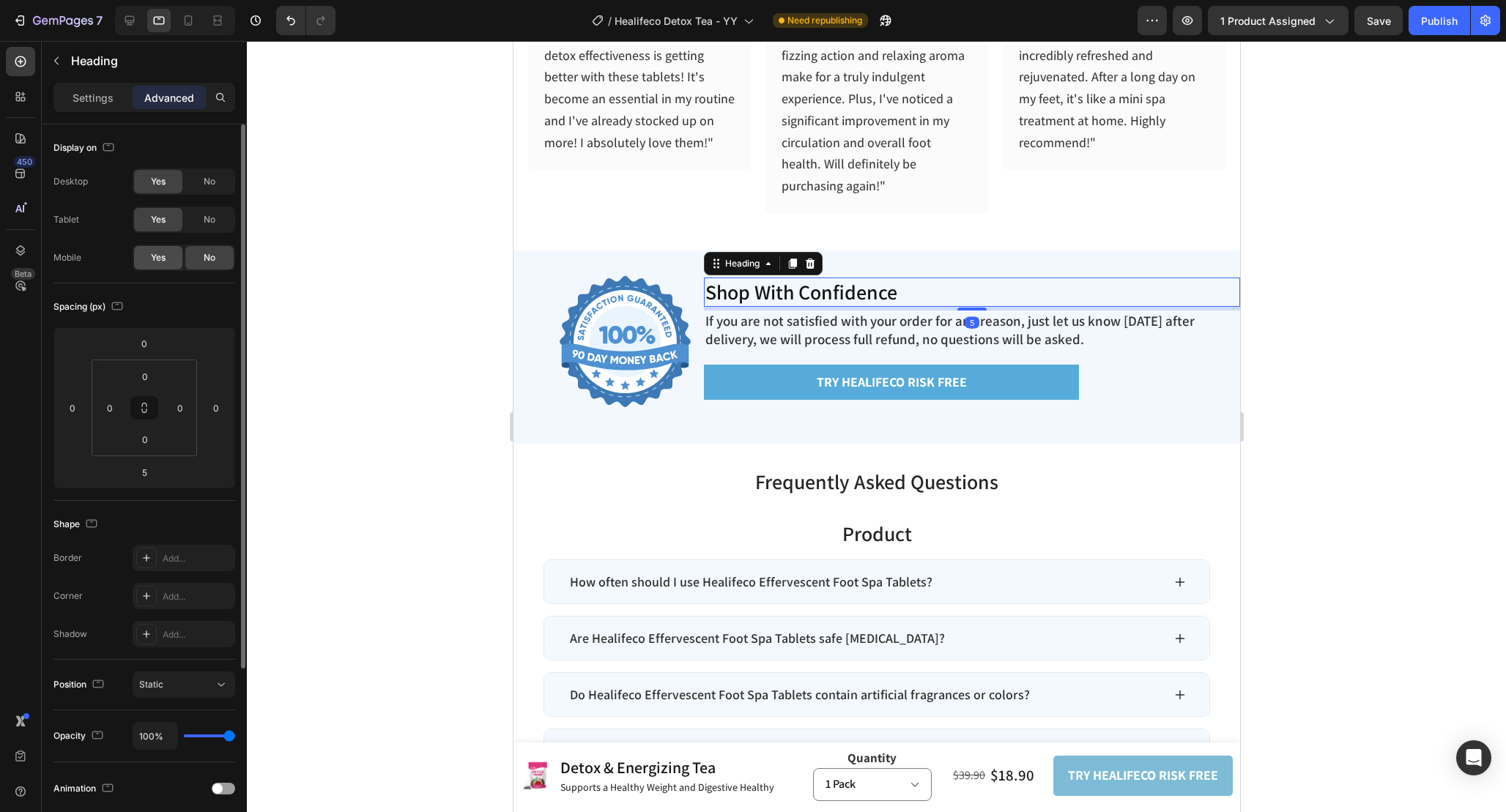
click at [161, 263] on span "Yes" at bounding box center [158, 257] width 14 height 13
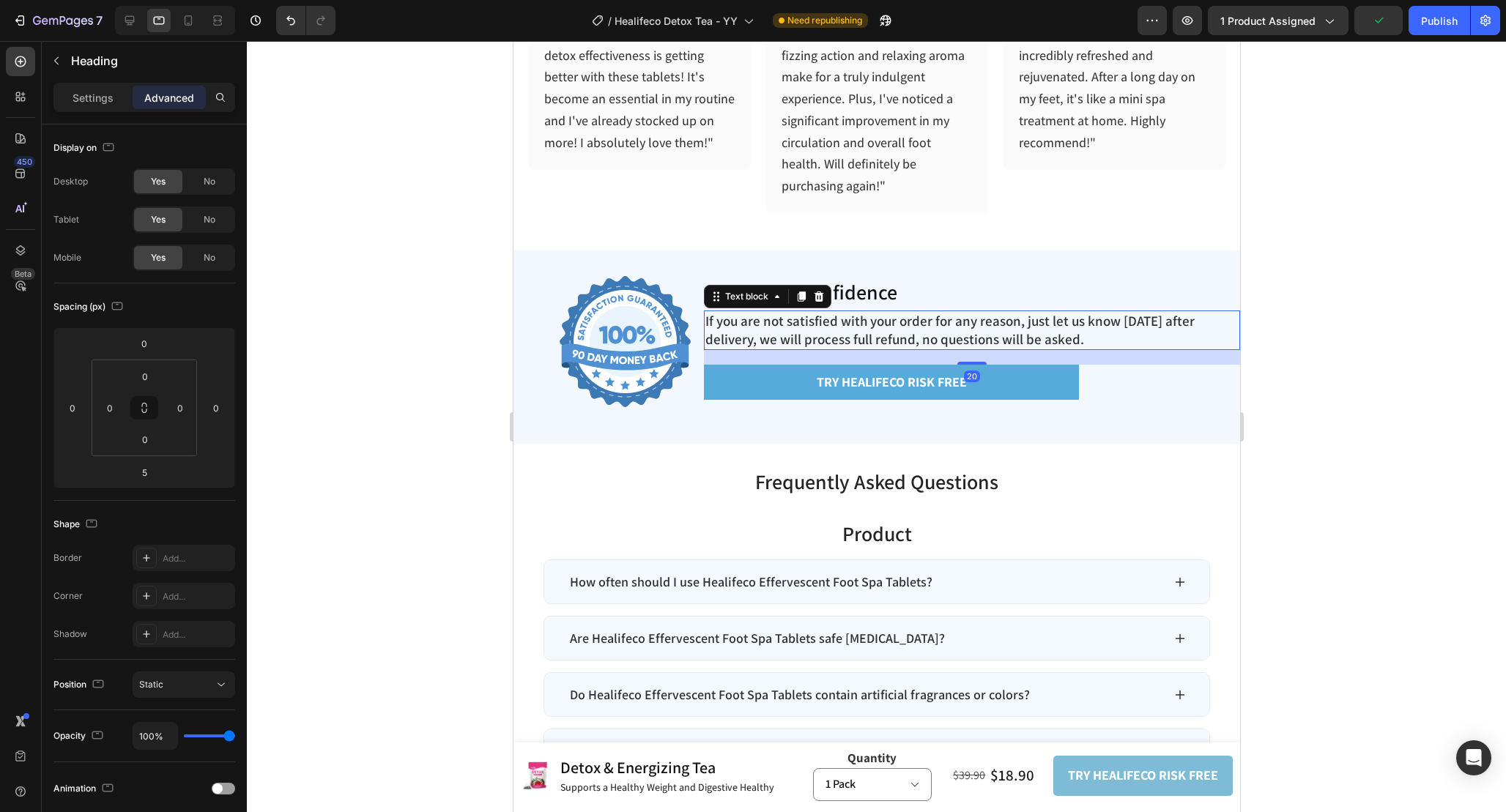
click at [950, 333] on p "If you are not satisfied with your order for any reason, just let us know [DATE…" at bounding box center [949, 330] width 489 height 36
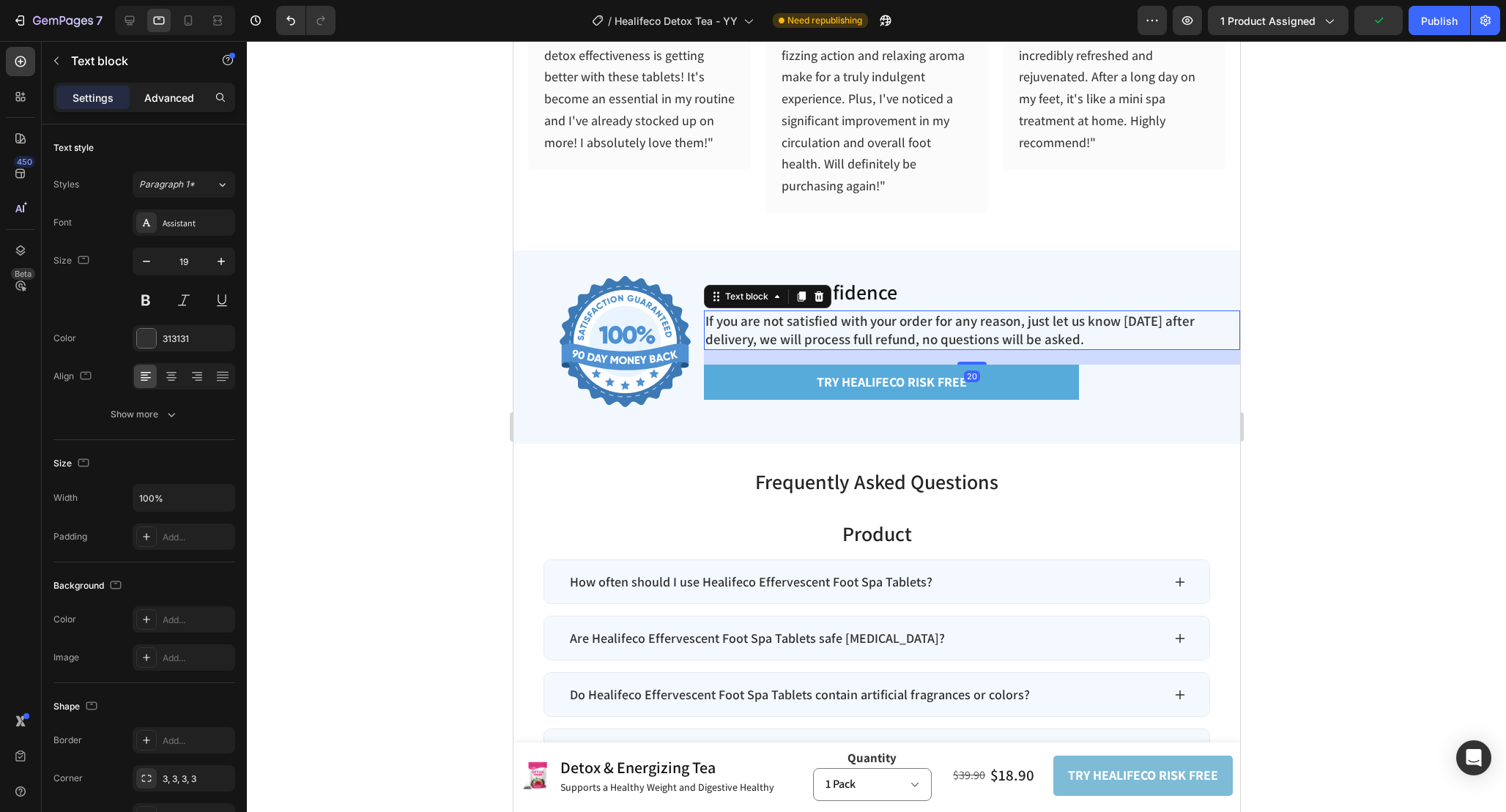
click at [170, 97] on p "Advanced" at bounding box center [169, 97] width 50 height 15
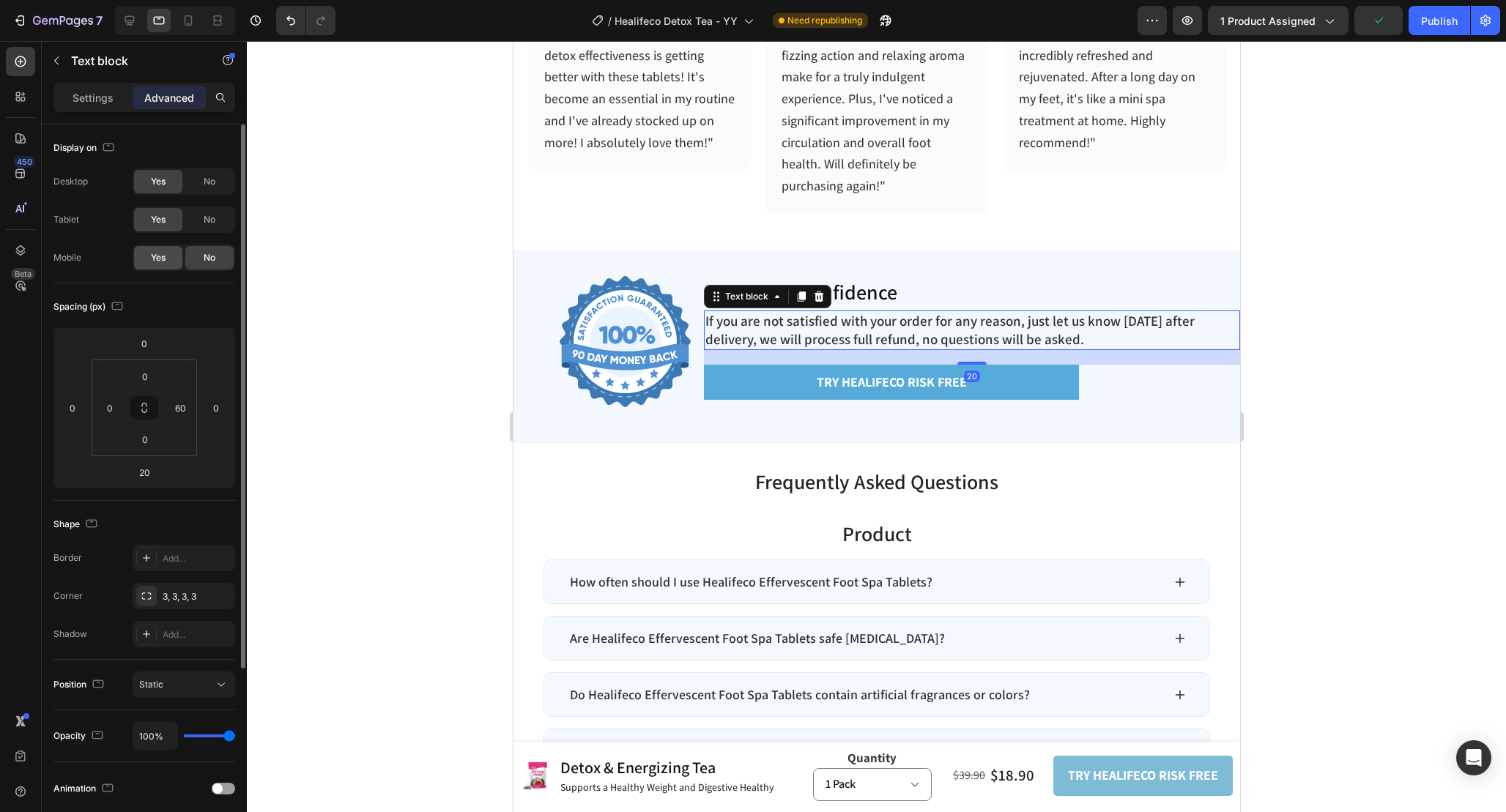
click at [173, 260] on div "Yes" at bounding box center [159, 257] width 48 height 23
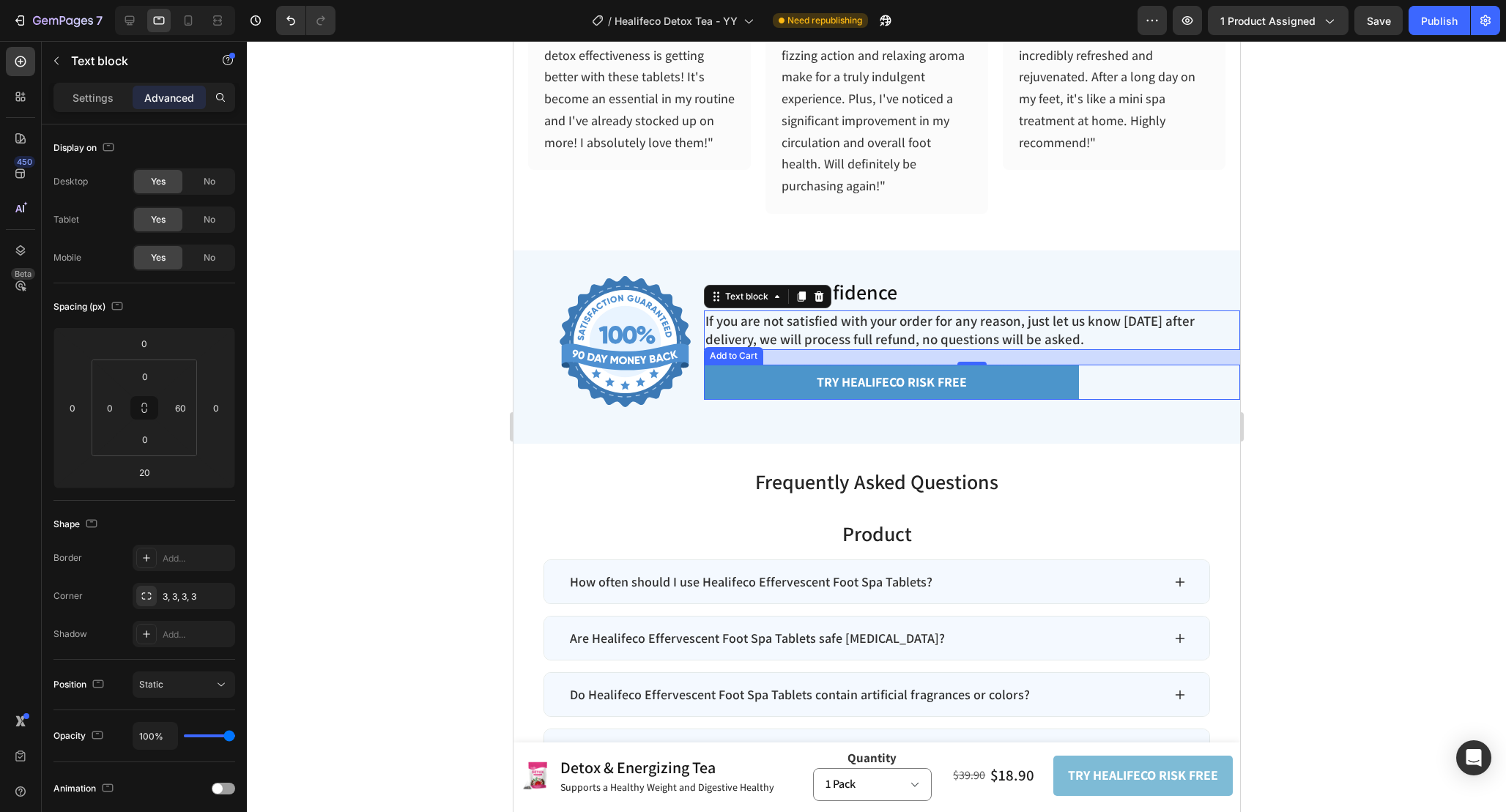
click at [1077, 379] on button "TRY healifeco RISK FREE" at bounding box center [891, 382] width 375 height 35
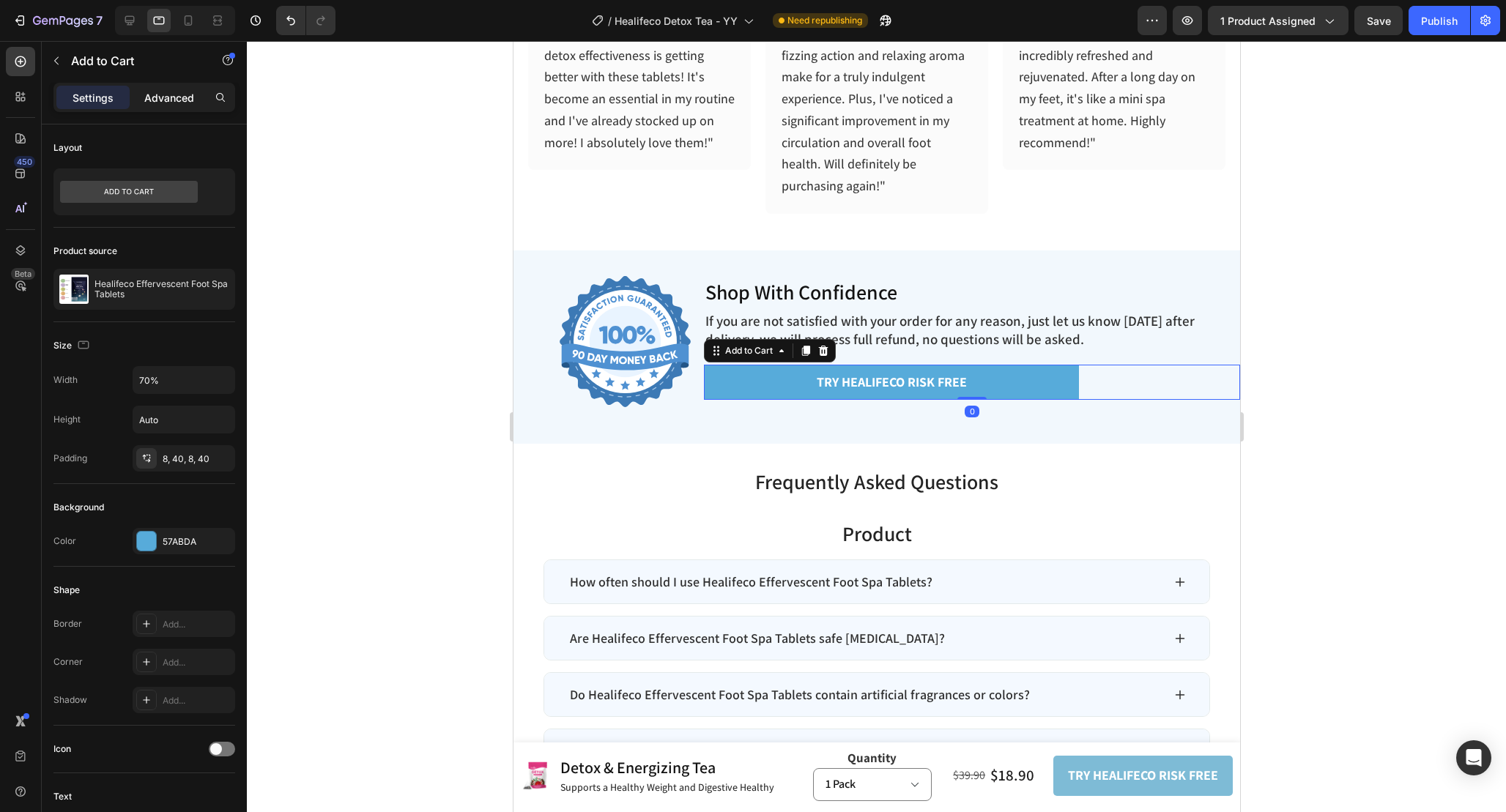
click at [149, 87] on div "Advanced" at bounding box center [169, 97] width 73 height 23
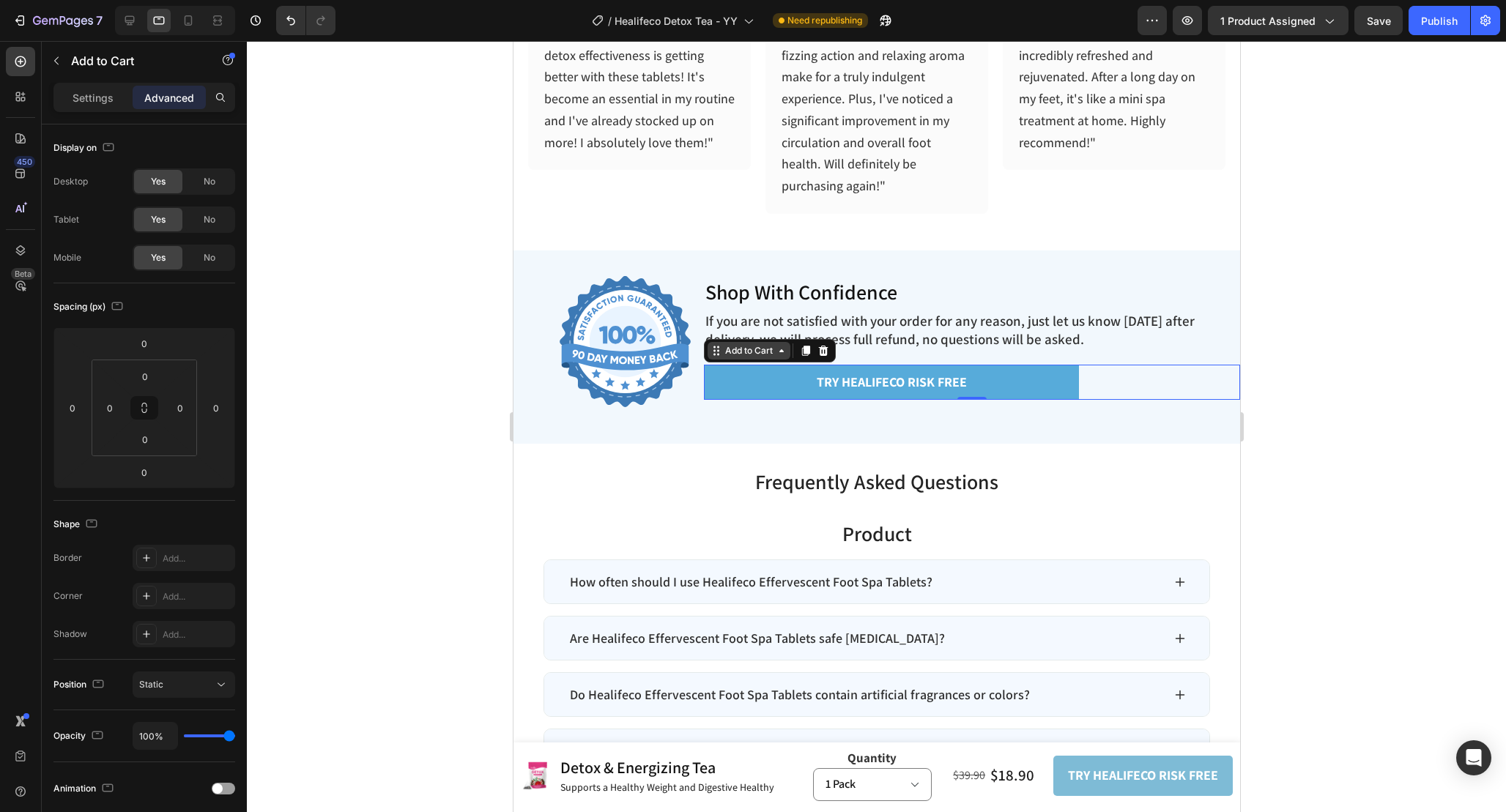
click at [762, 346] on div "Add to Cart" at bounding box center [748, 350] width 54 height 13
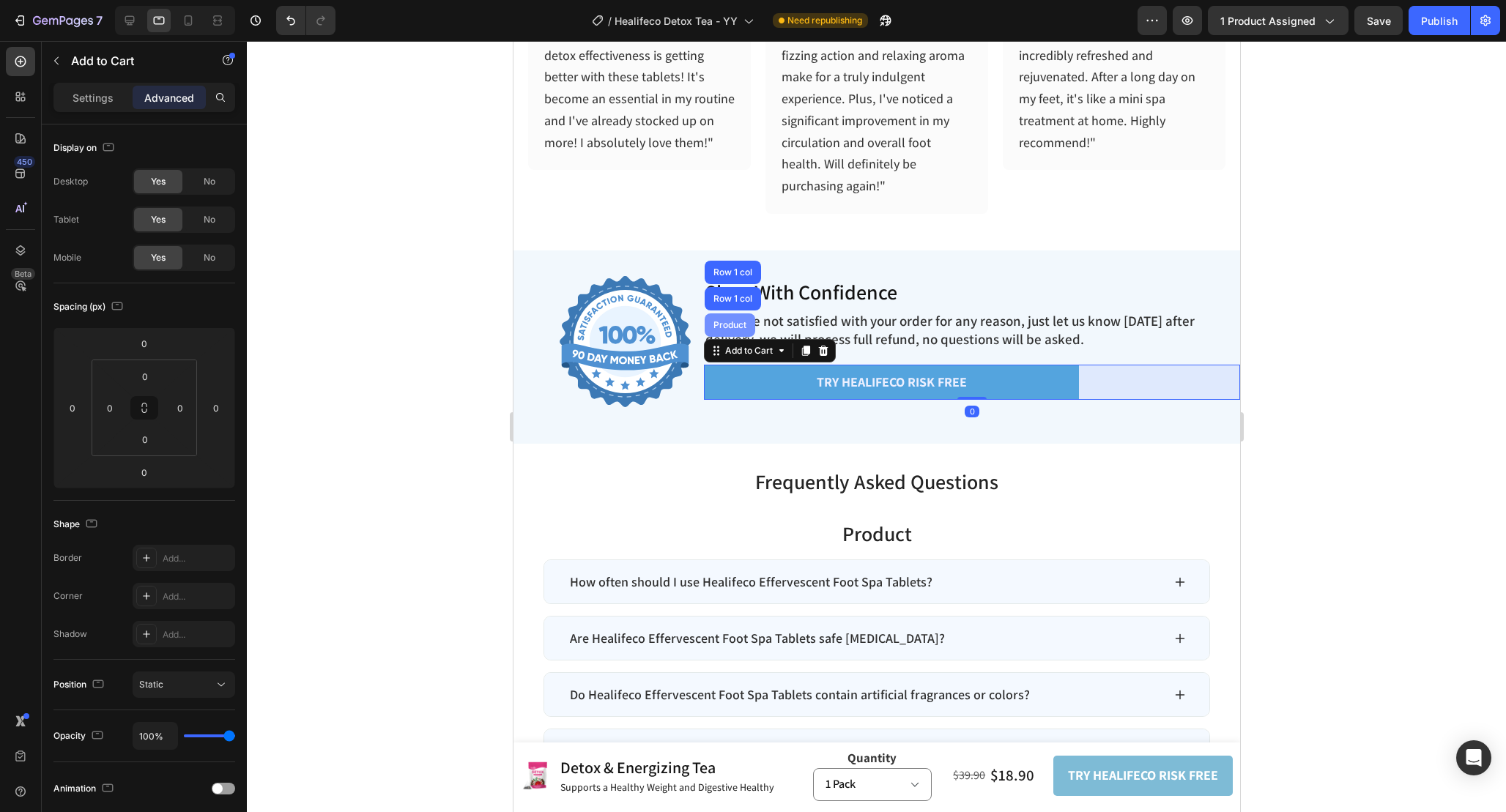
click at [738, 321] on div "Product" at bounding box center [728, 325] width 38 height 9
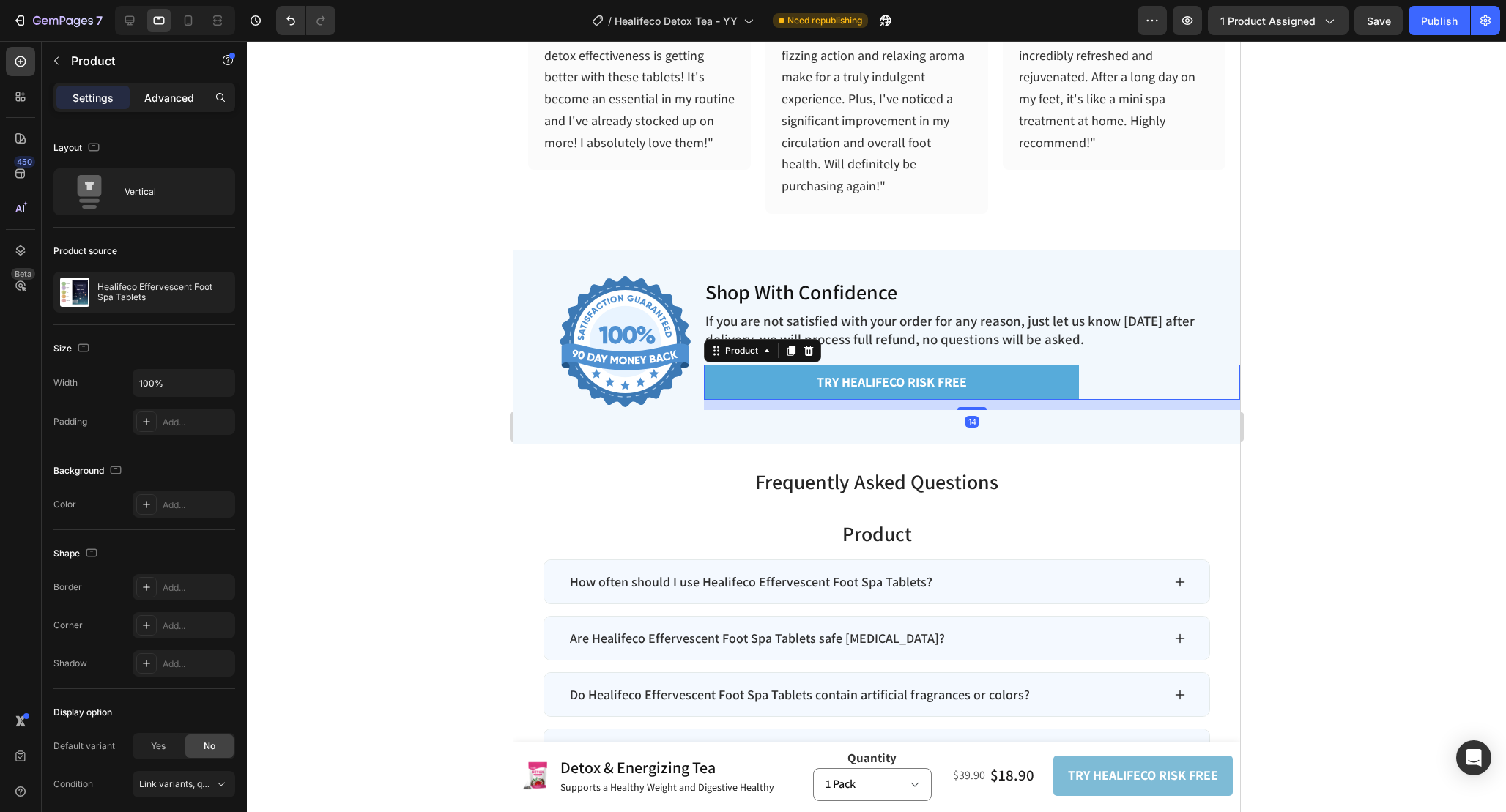
click at [161, 108] on div "Advanced" at bounding box center [169, 97] width 73 height 23
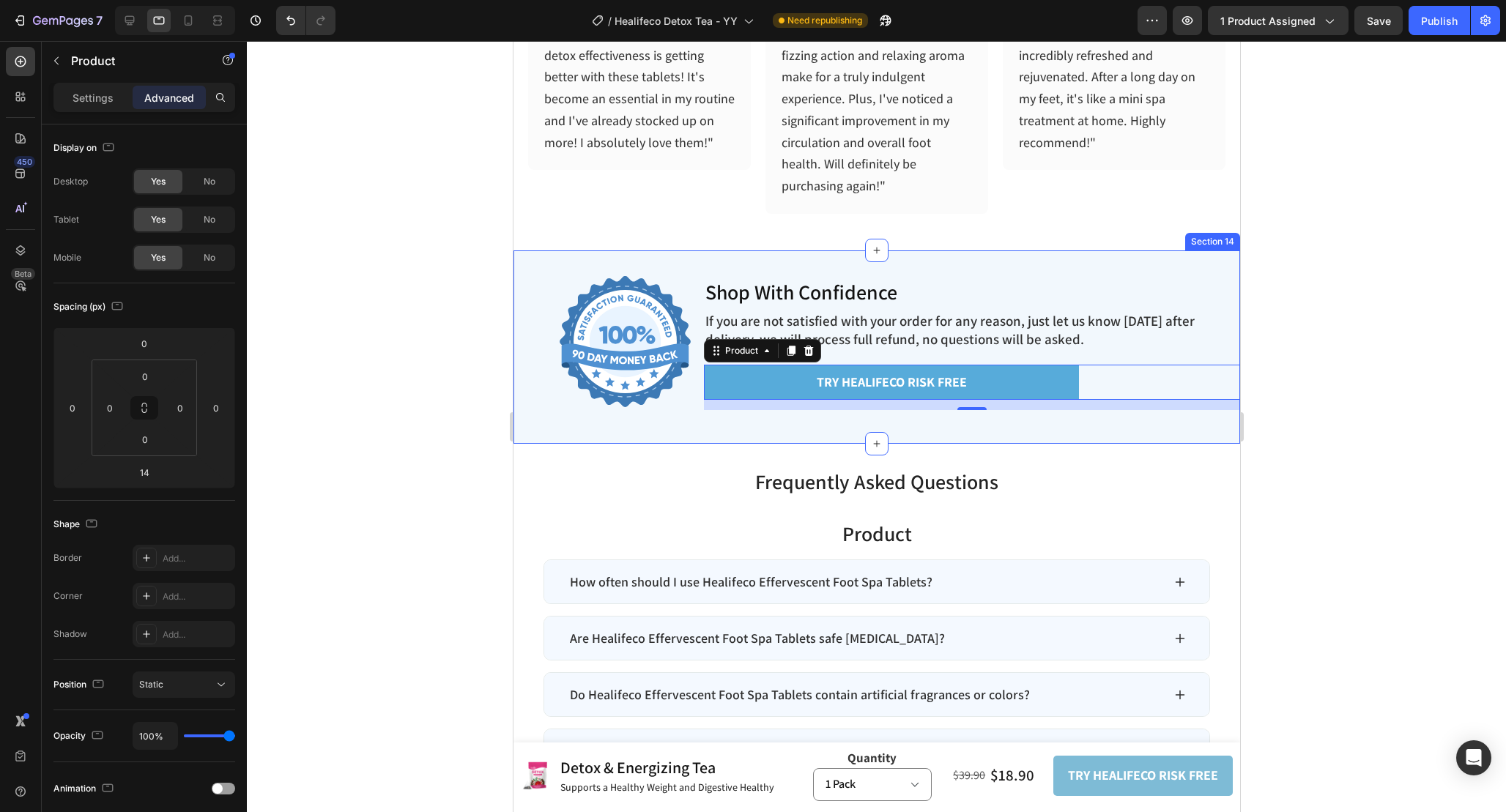
click at [698, 264] on div "Image Shop With Confidence Heading If you are not satisfied with your order for…" at bounding box center [876, 347] width 727 height 193
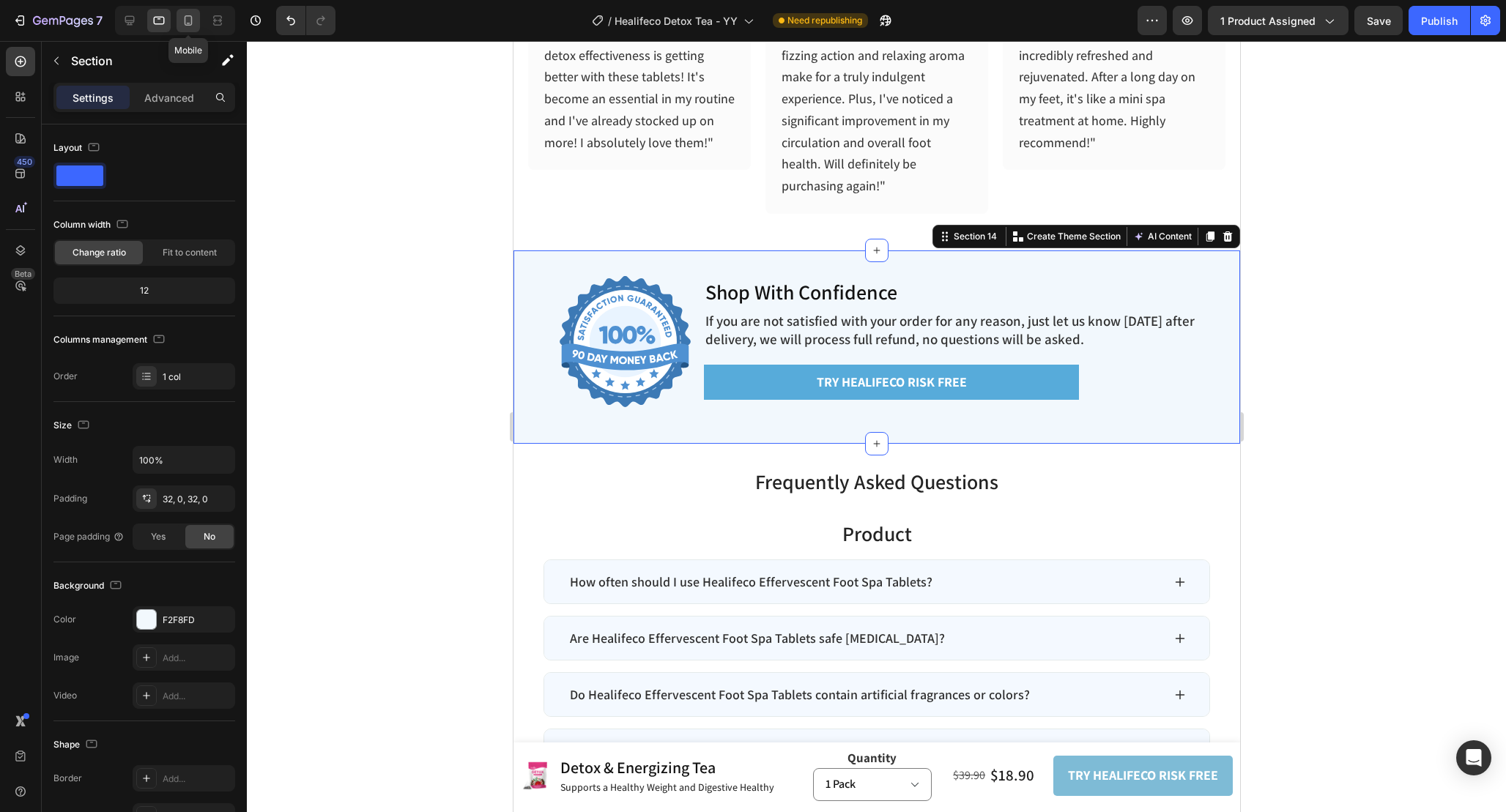
click at [182, 23] on icon at bounding box center [188, 20] width 14 height 14
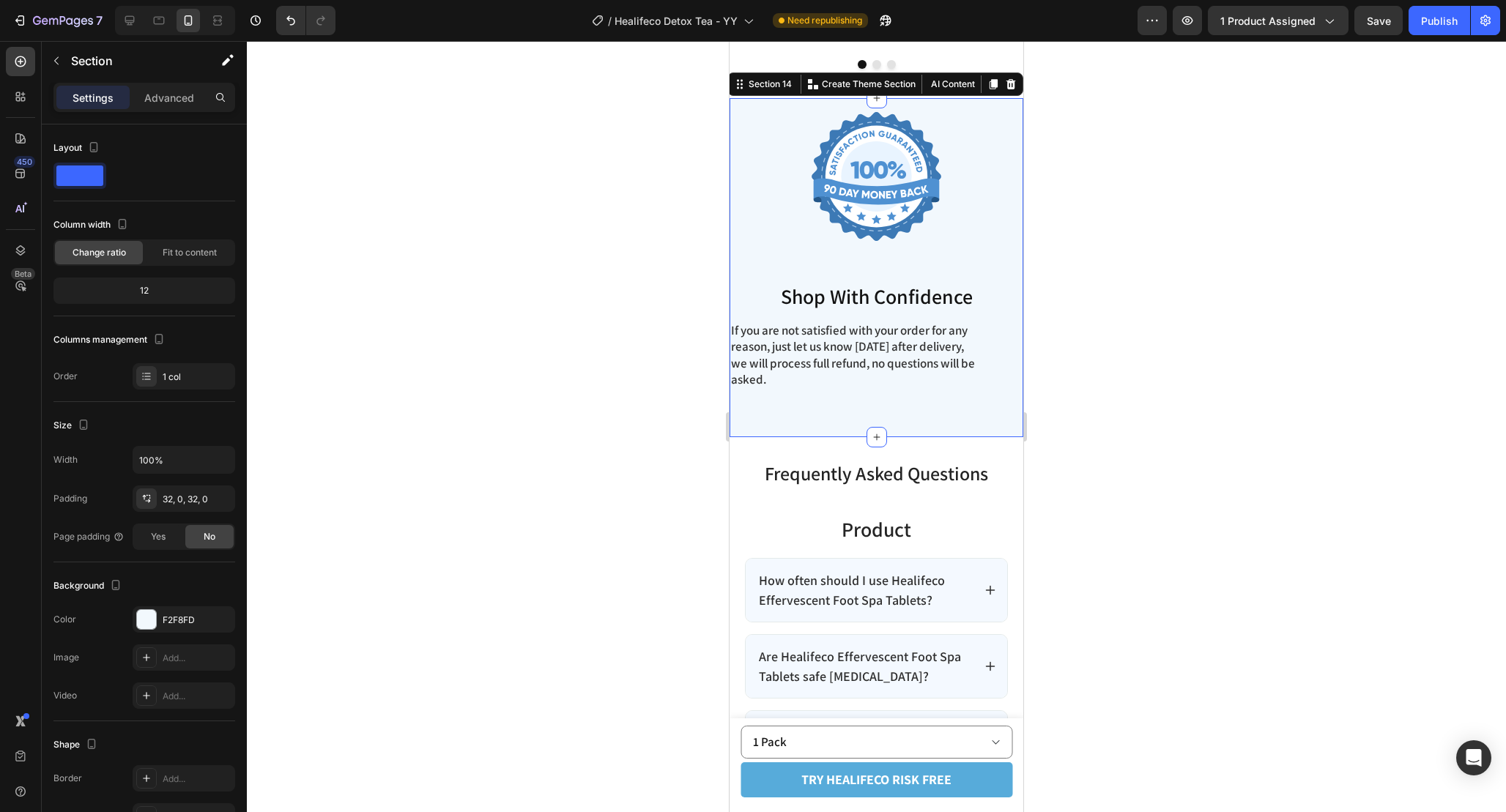
scroll to position [5121, 0]
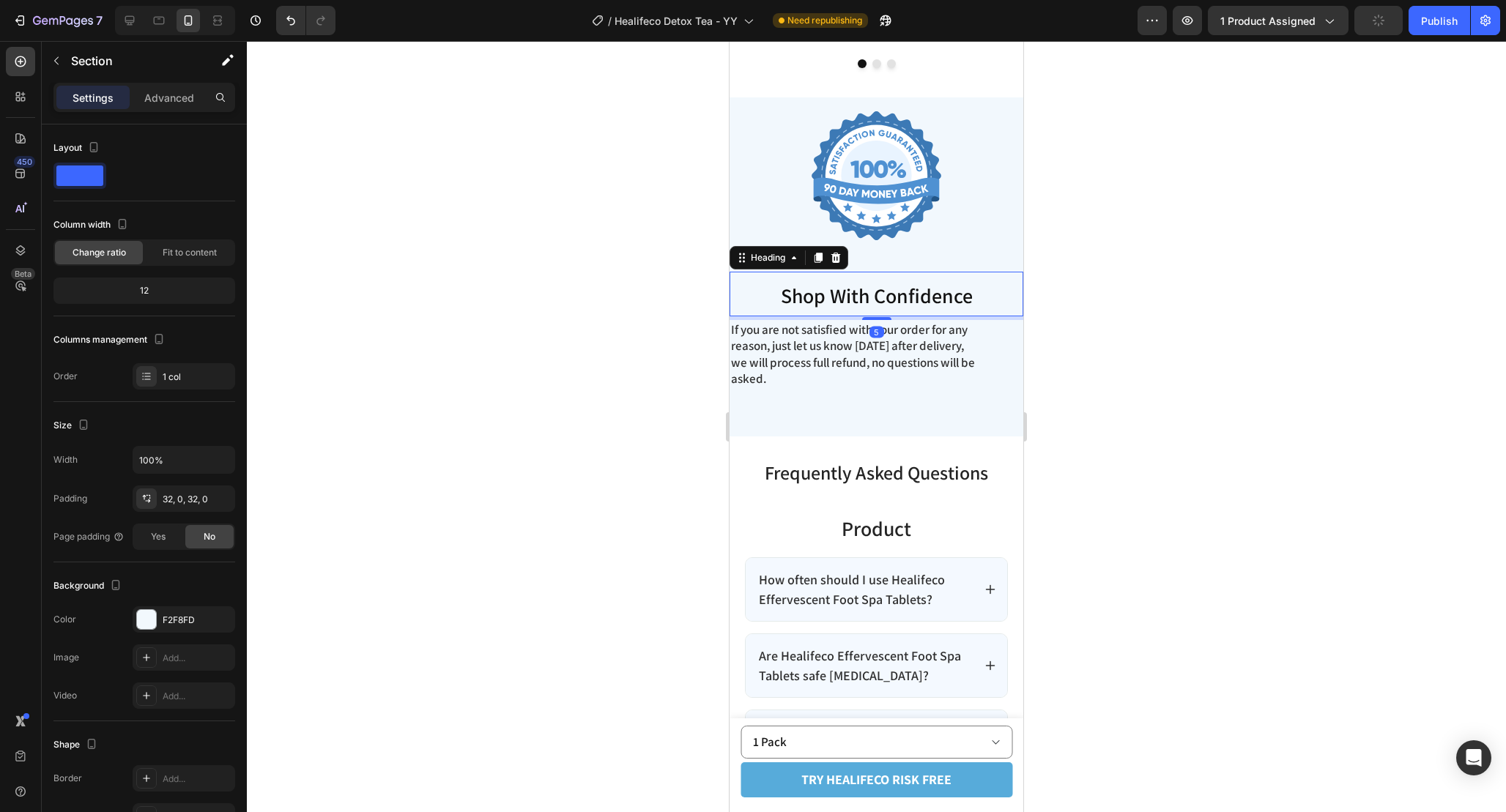
click at [978, 296] on h2 "Shop With Confidence" at bounding box center [876, 294] width 294 height 45
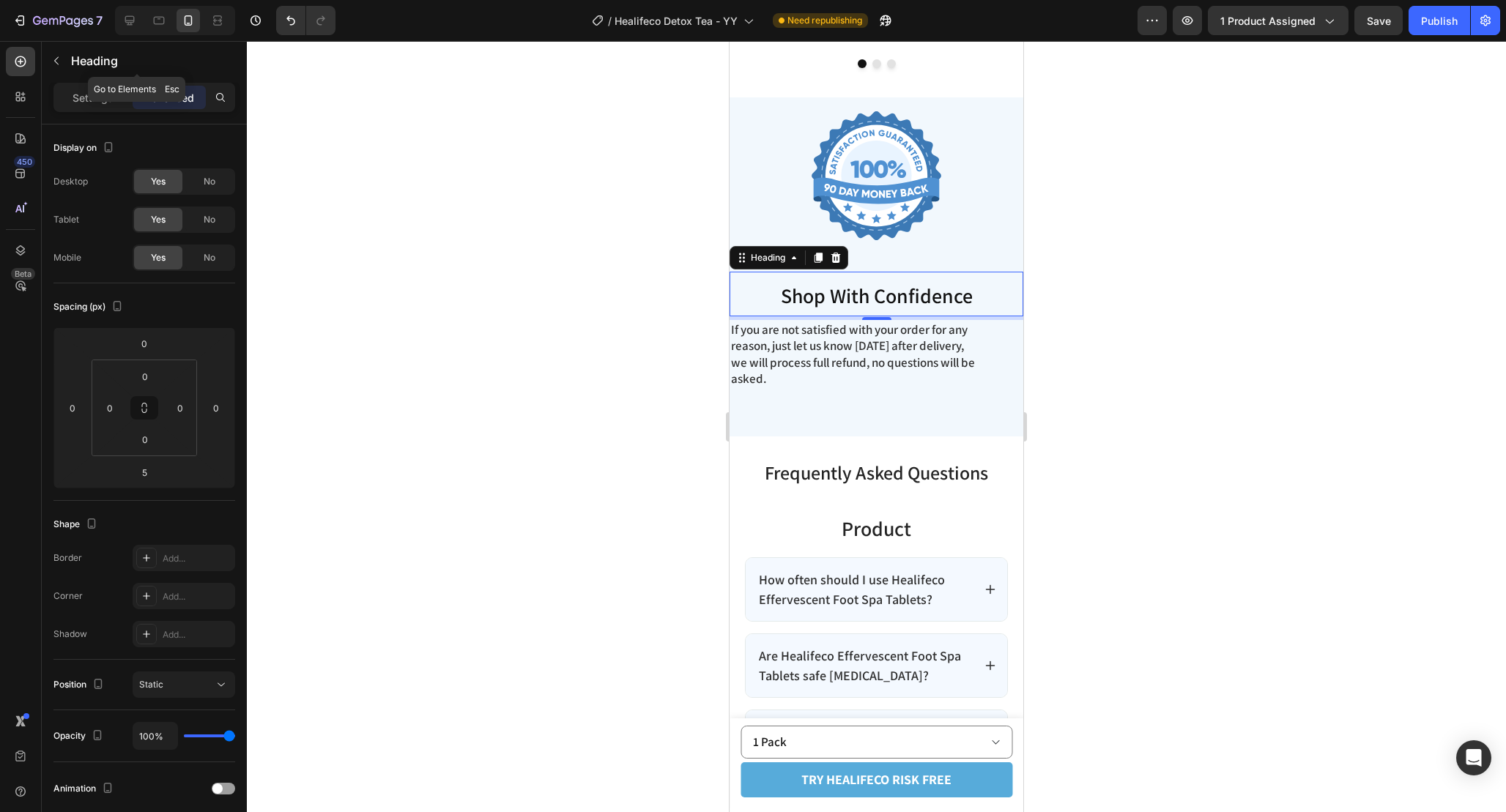
click at [121, 83] on div "Settings Advanced" at bounding box center [144, 97] width 182 height 29
click at [162, 7] on div at bounding box center [174, 20] width 120 height 29
click at [162, 15] on icon at bounding box center [159, 20] width 14 height 14
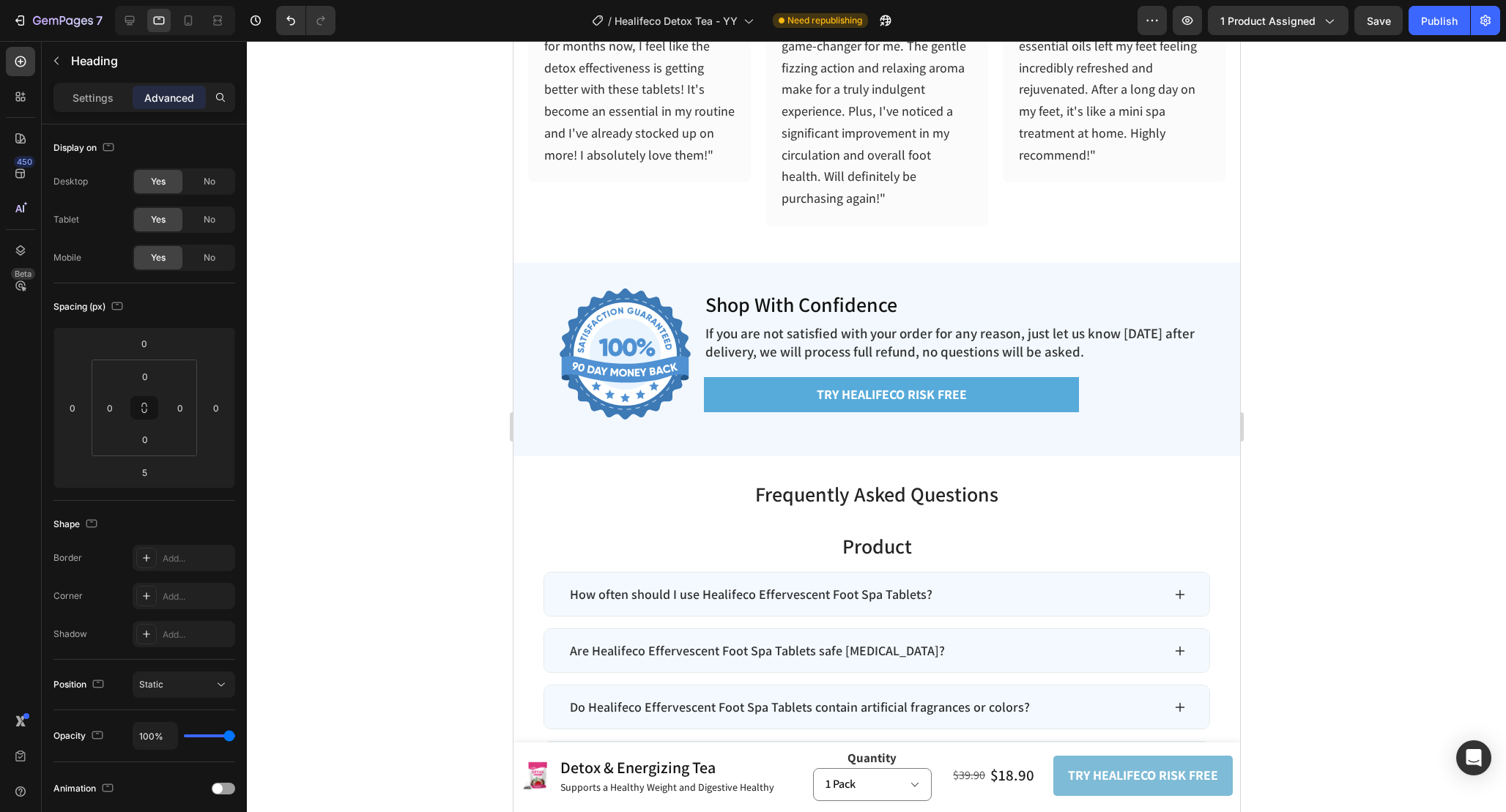
scroll to position [5179, 0]
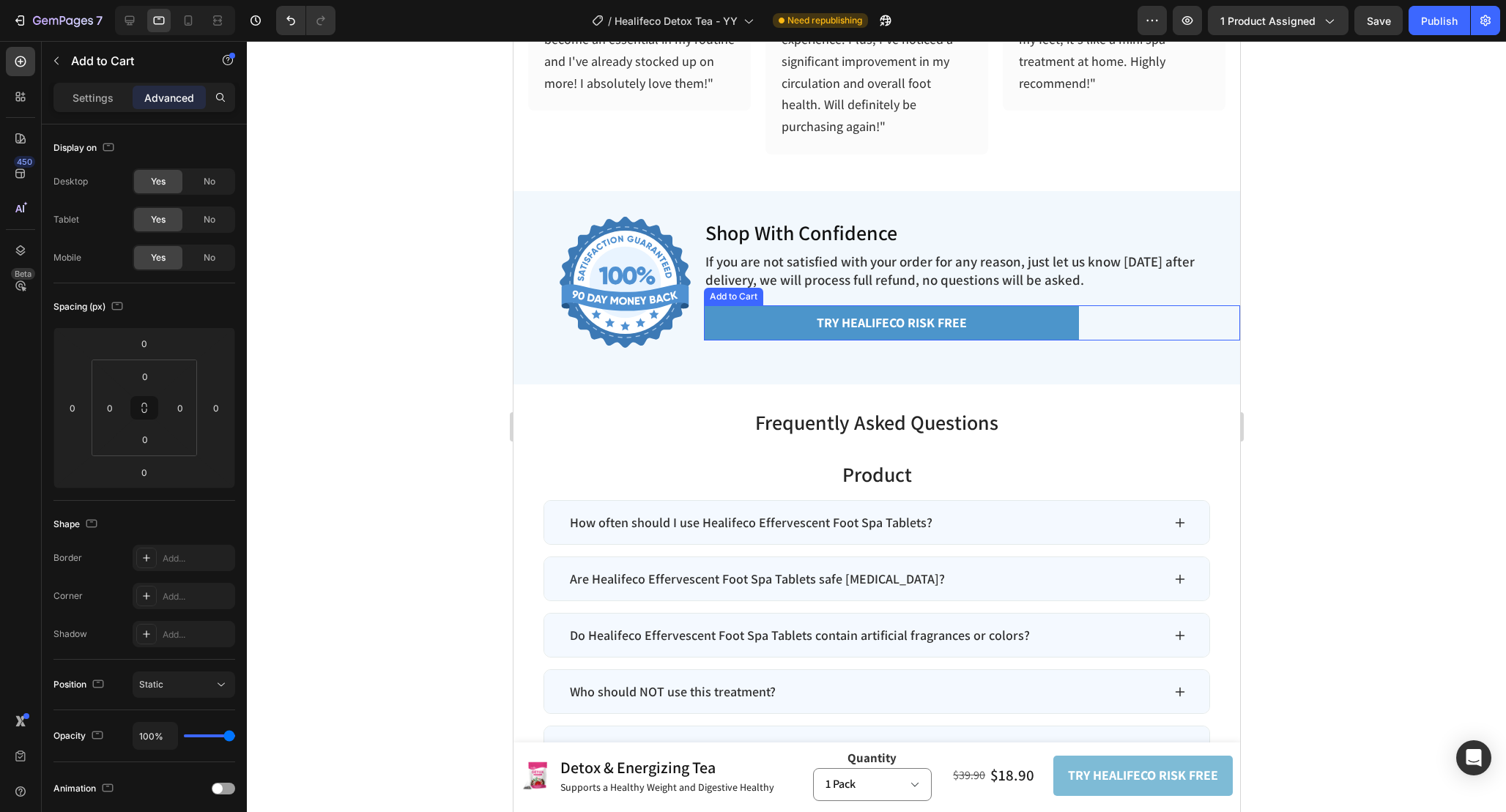
click at [1060, 322] on button "TRY healifeco RISK FREE" at bounding box center [891, 323] width 375 height 35
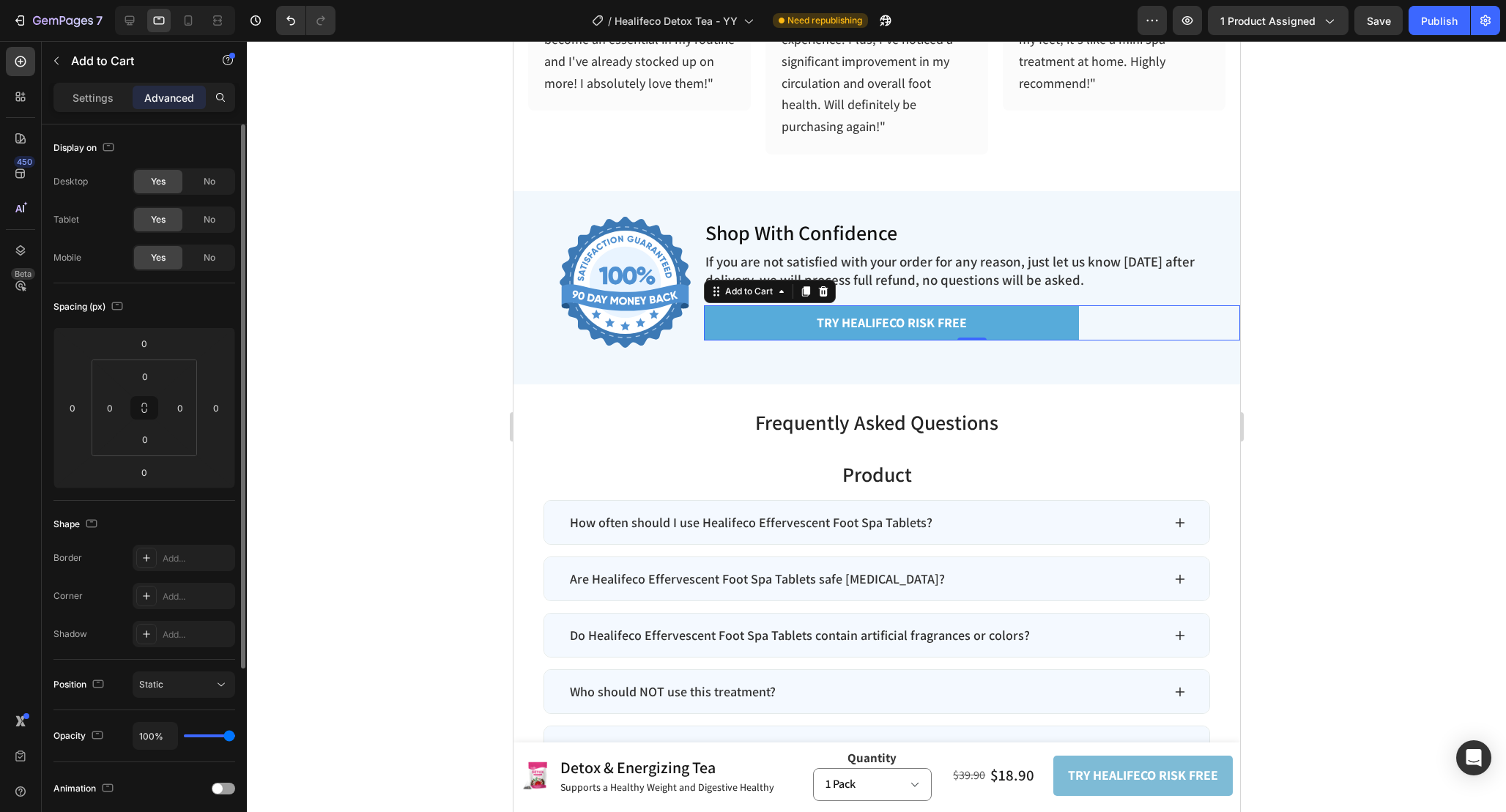
click at [181, 265] on div "Yes" at bounding box center [159, 257] width 48 height 23
click at [189, 260] on div "No" at bounding box center [210, 257] width 48 height 23
click at [156, 260] on span "Yes" at bounding box center [158, 257] width 14 height 13
click at [1162, 328] on div "TRY healifeco RISK FREE Add to Cart 0" at bounding box center [972, 323] width 536 height 35
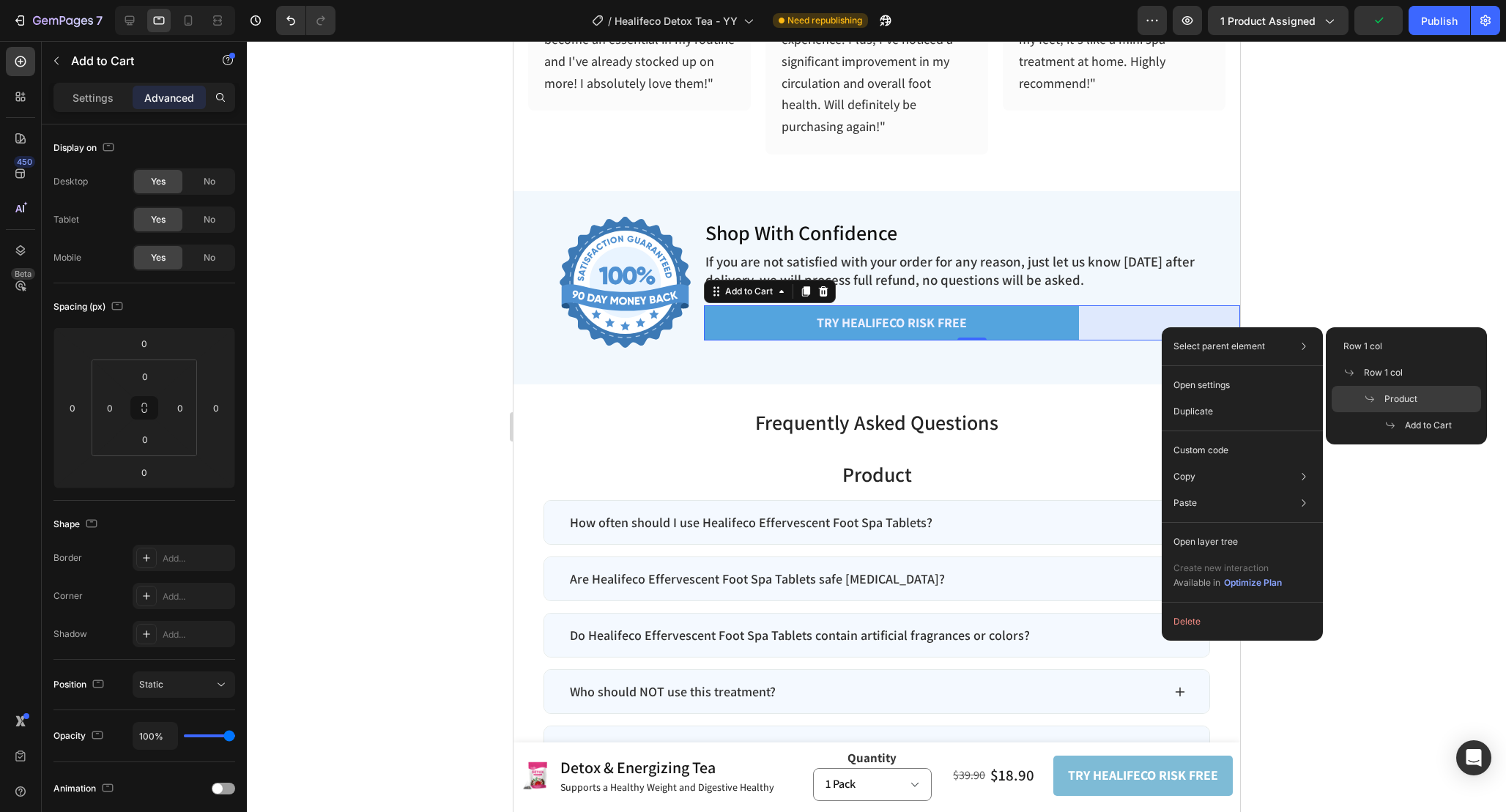
click at [1409, 395] on span "Product" at bounding box center [1401, 398] width 33 height 13
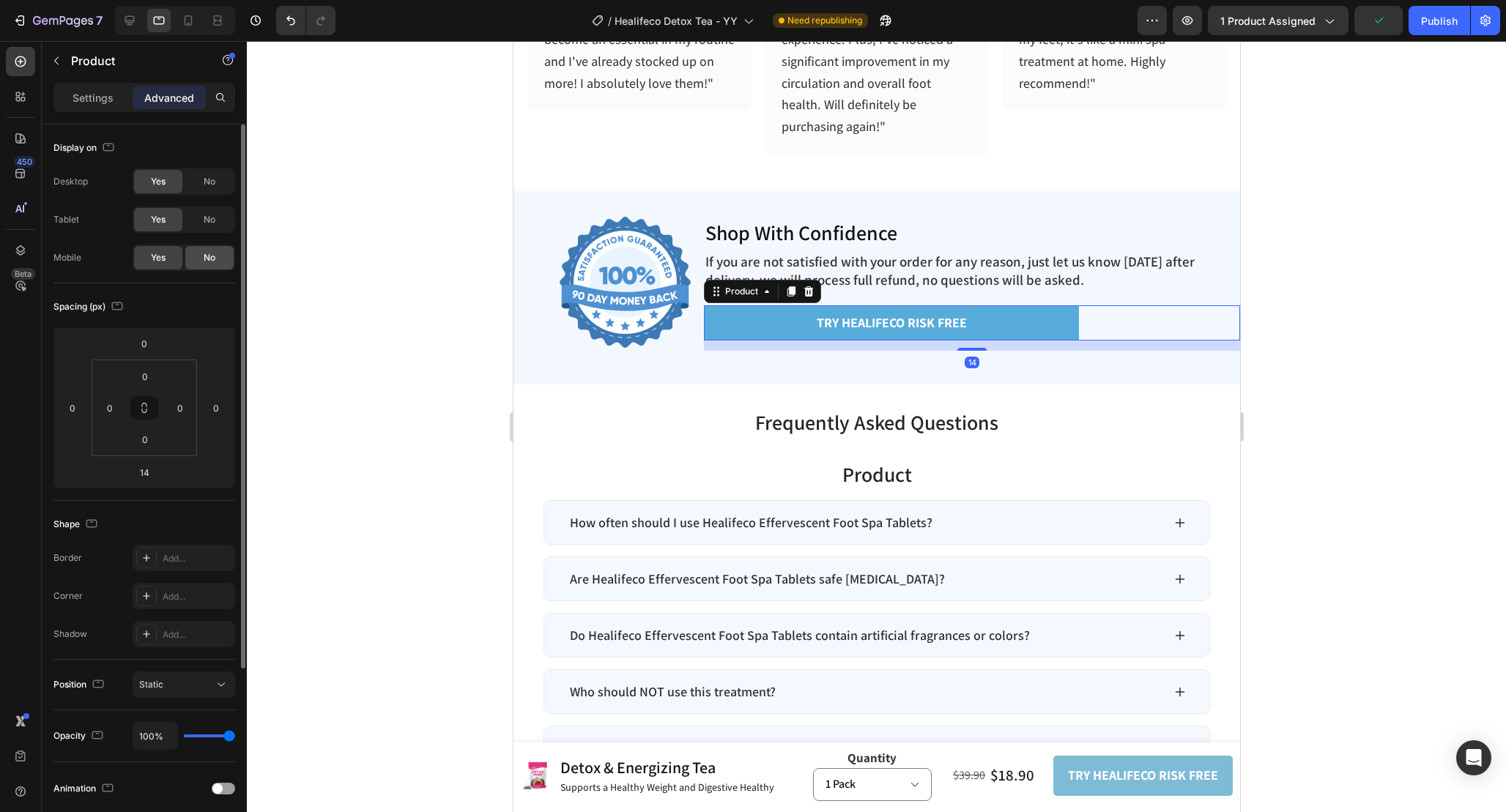
click at [200, 257] on div "No" at bounding box center [210, 257] width 48 height 23
click at [164, 258] on span "Yes" at bounding box center [158, 257] width 14 height 13
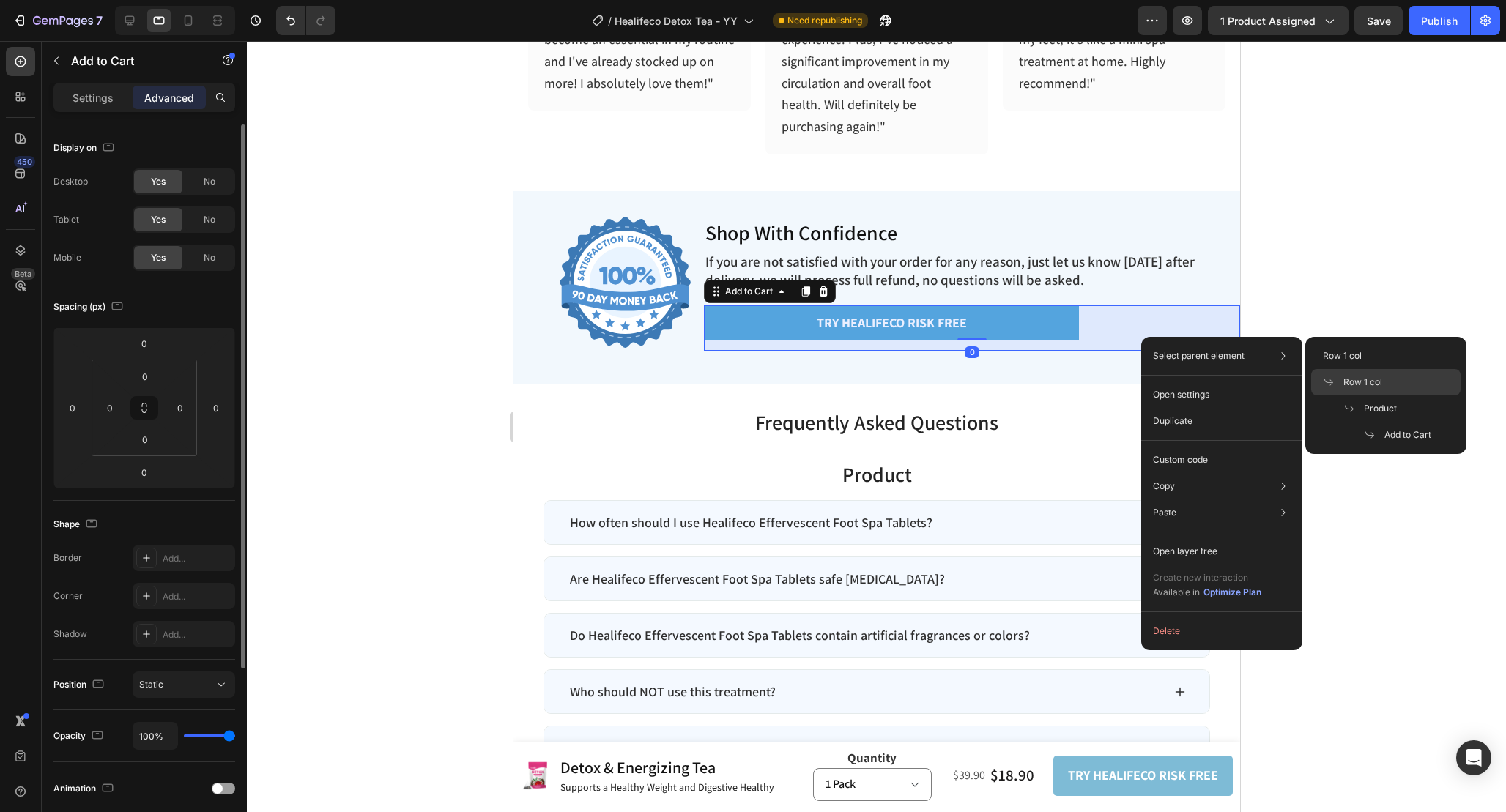
click at [1376, 385] on span "Row 1 col" at bounding box center [1363, 382] width 38 height 13
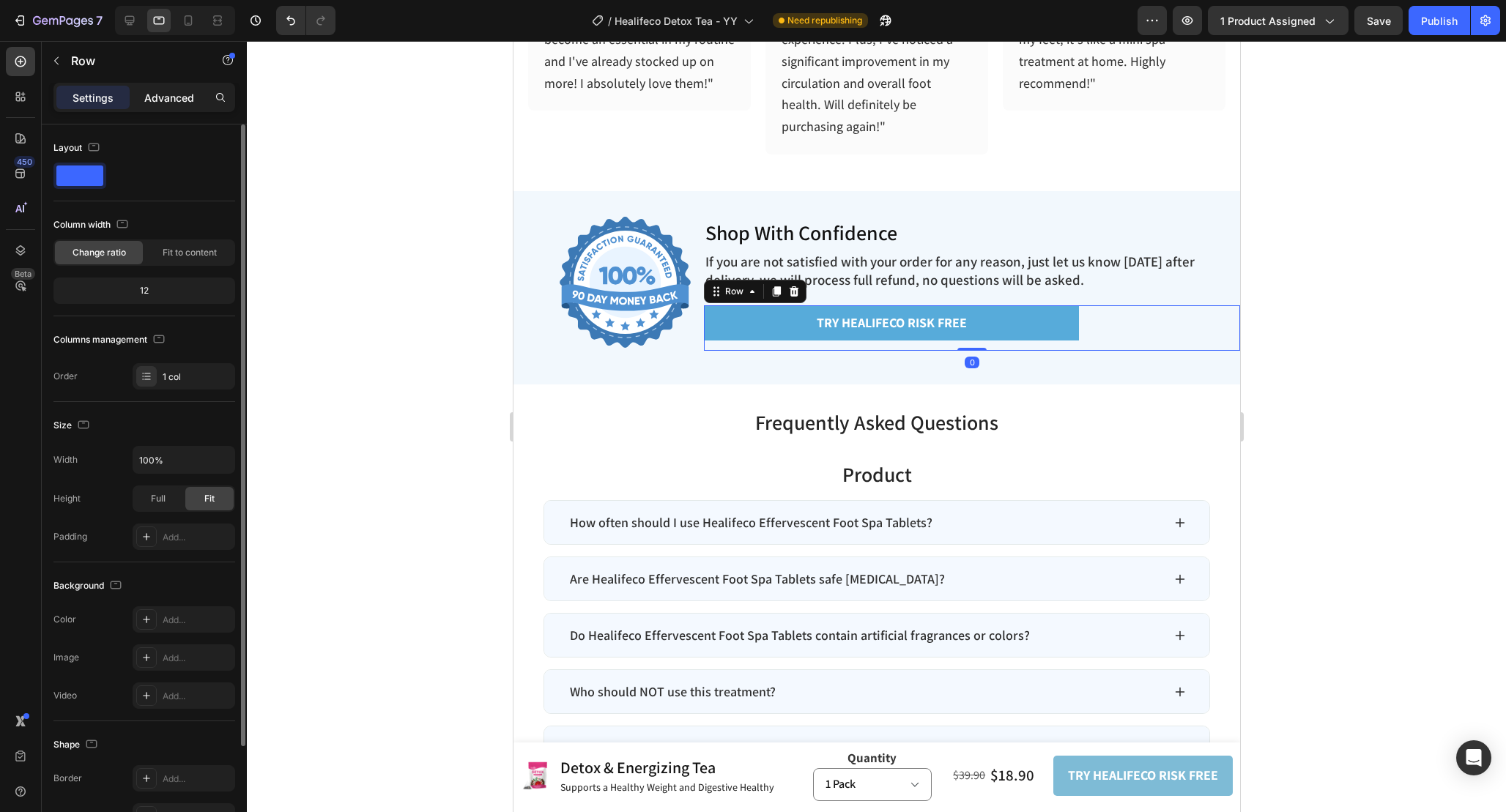
click at [157, 99] on p "Advanced" at bounding box center [169, 97] width 50 height 15
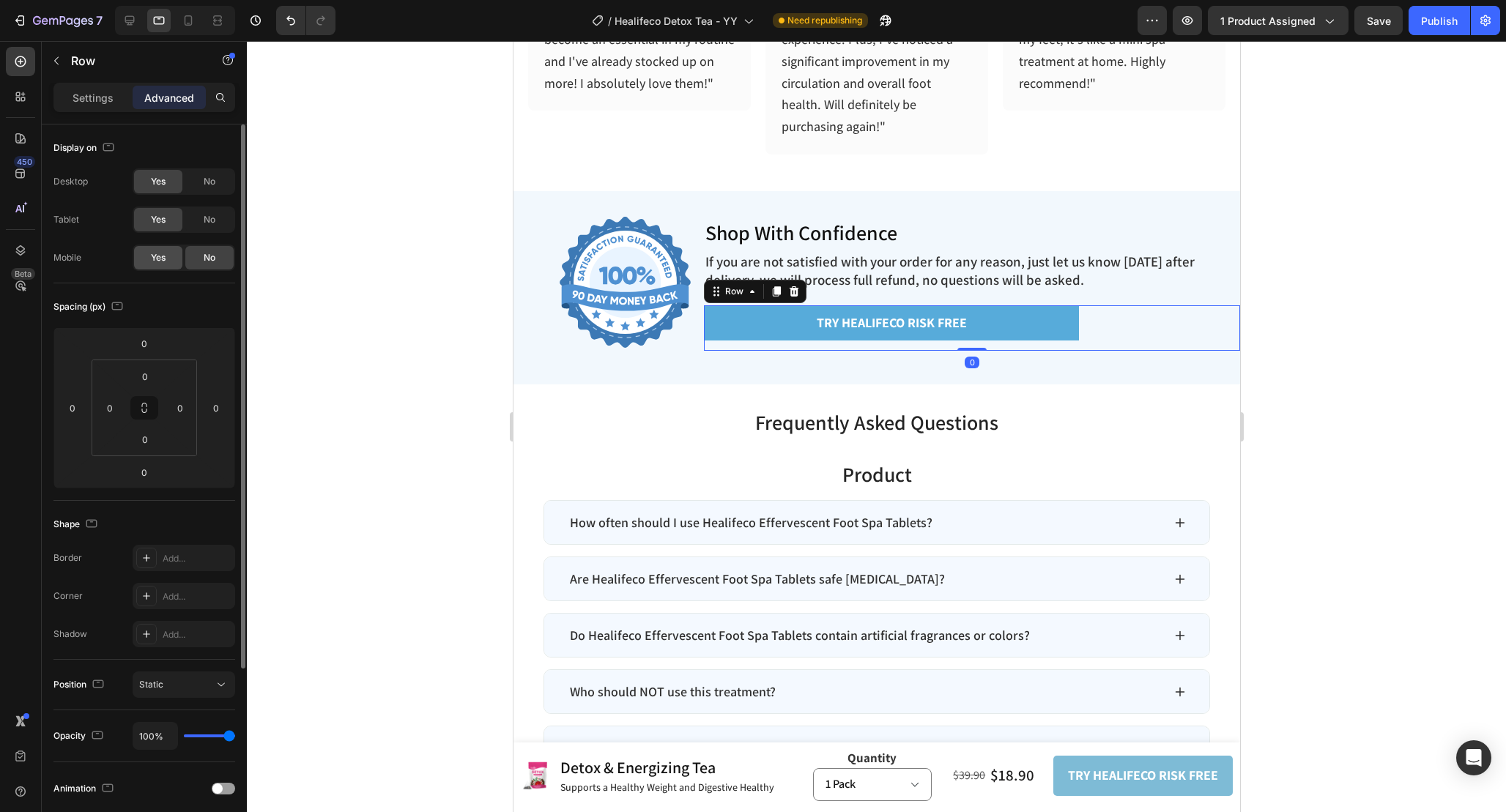
click at [171, 260] on div "Yes" at bounding box center [159, 257] width 48 height 23
click at [193, 19] on icon at bounding box center [188, 20] width 14 height 14
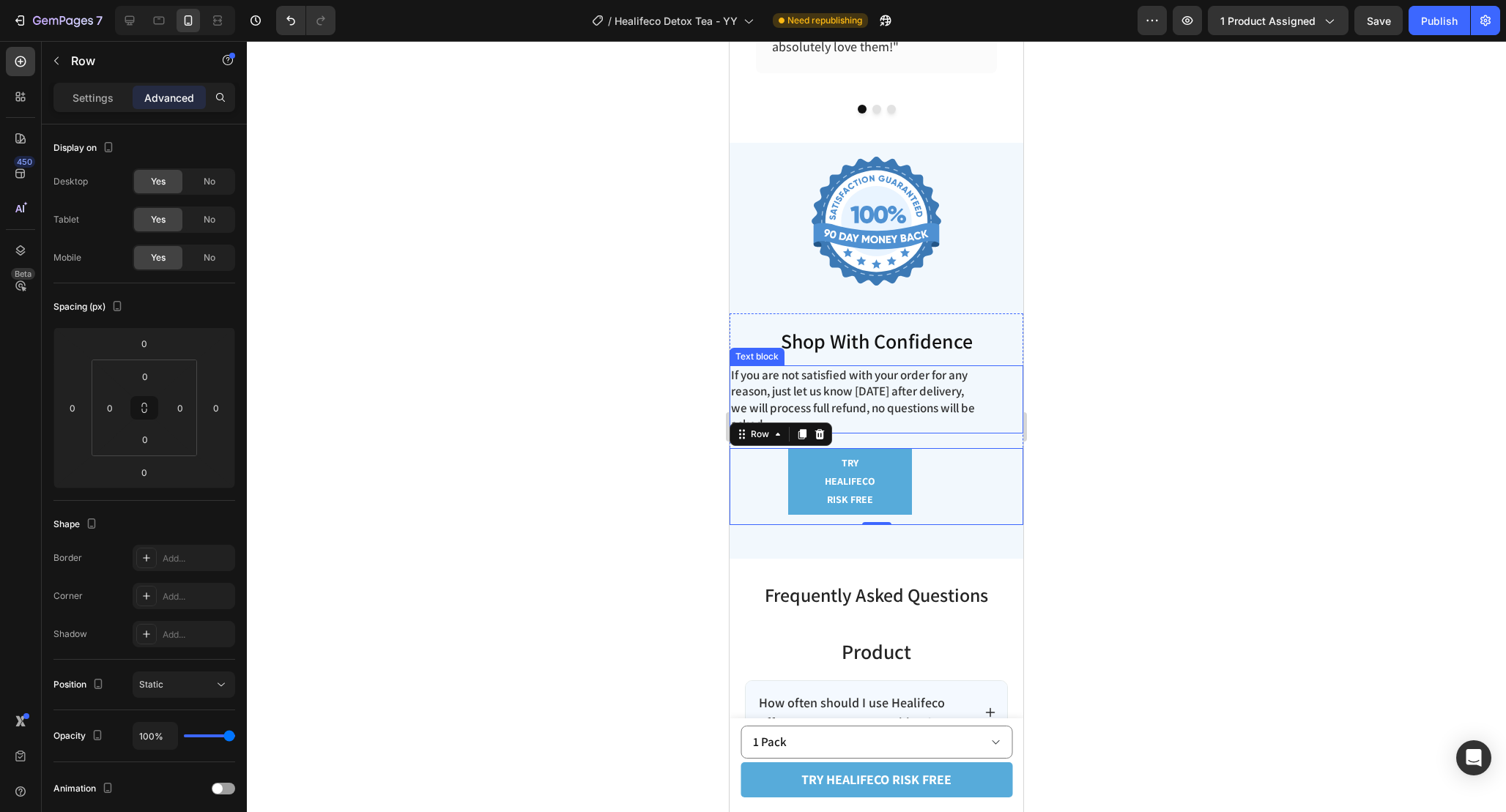
scroll to position [5077, 0]
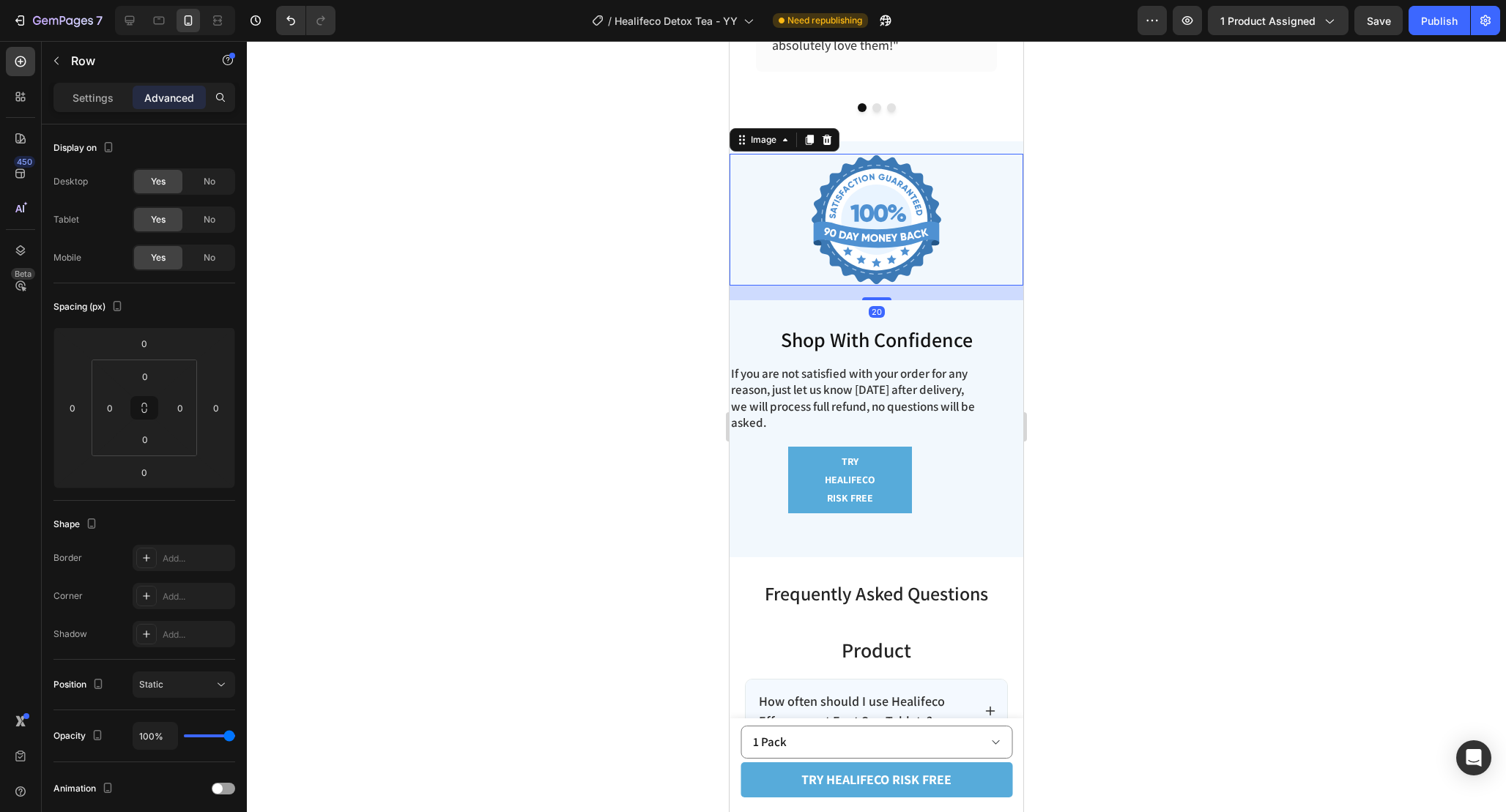
click at [914, 257] on img at bounding box center [876, 220] width 132 height 132
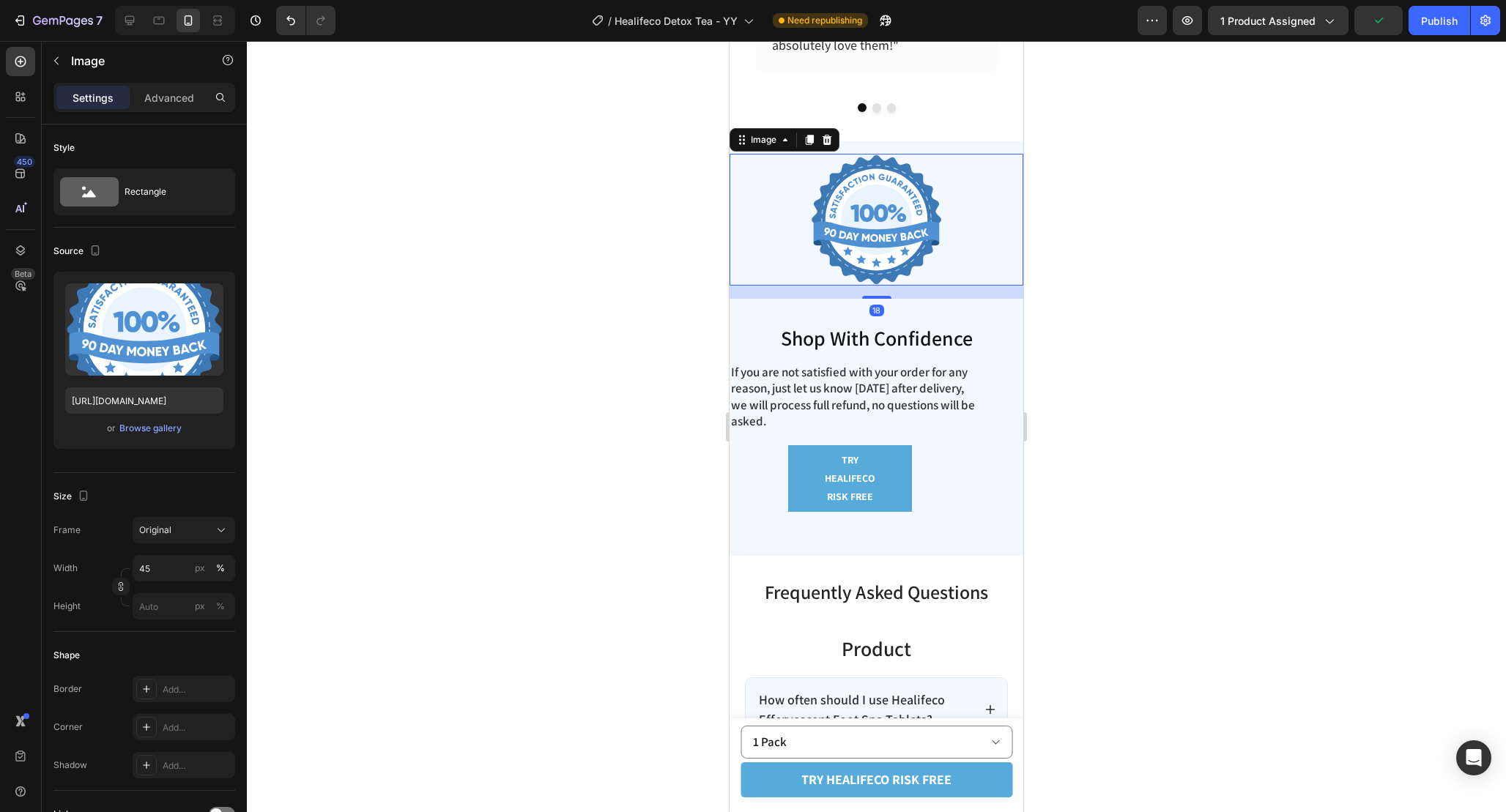
drag, startPoint x: 884, startPoint y: 293, endPoint x: 884, endPoint y: 229, distance: 64.0
click at [884, 245] on div "Image 18" at bounding box center [876, 220] width 294 height 132
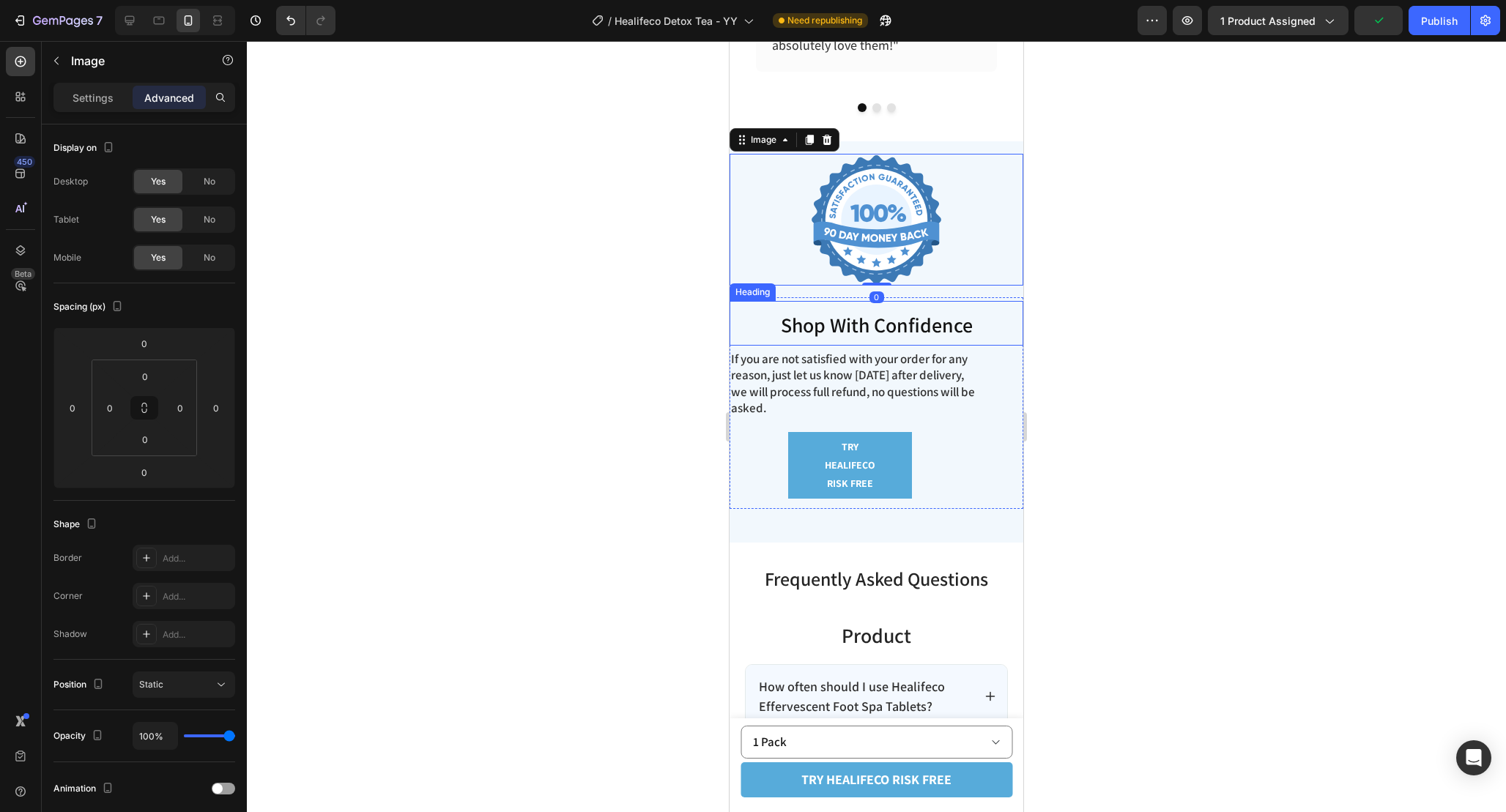
click at [929, 303] on h2 "Shop With Confidence" at bounding box center [876, 323] width 294 height 45
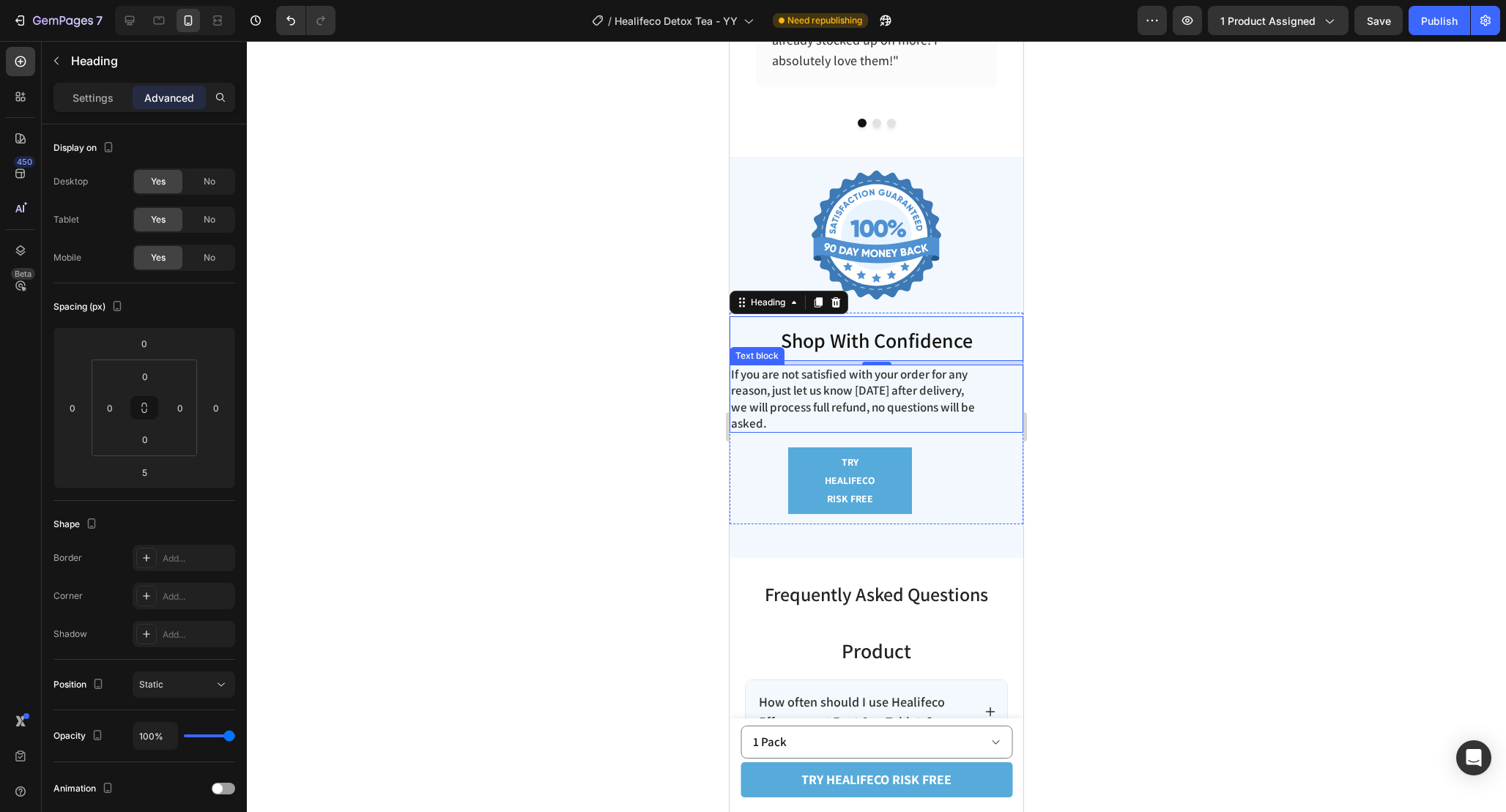
scroll to position [5057, 0]
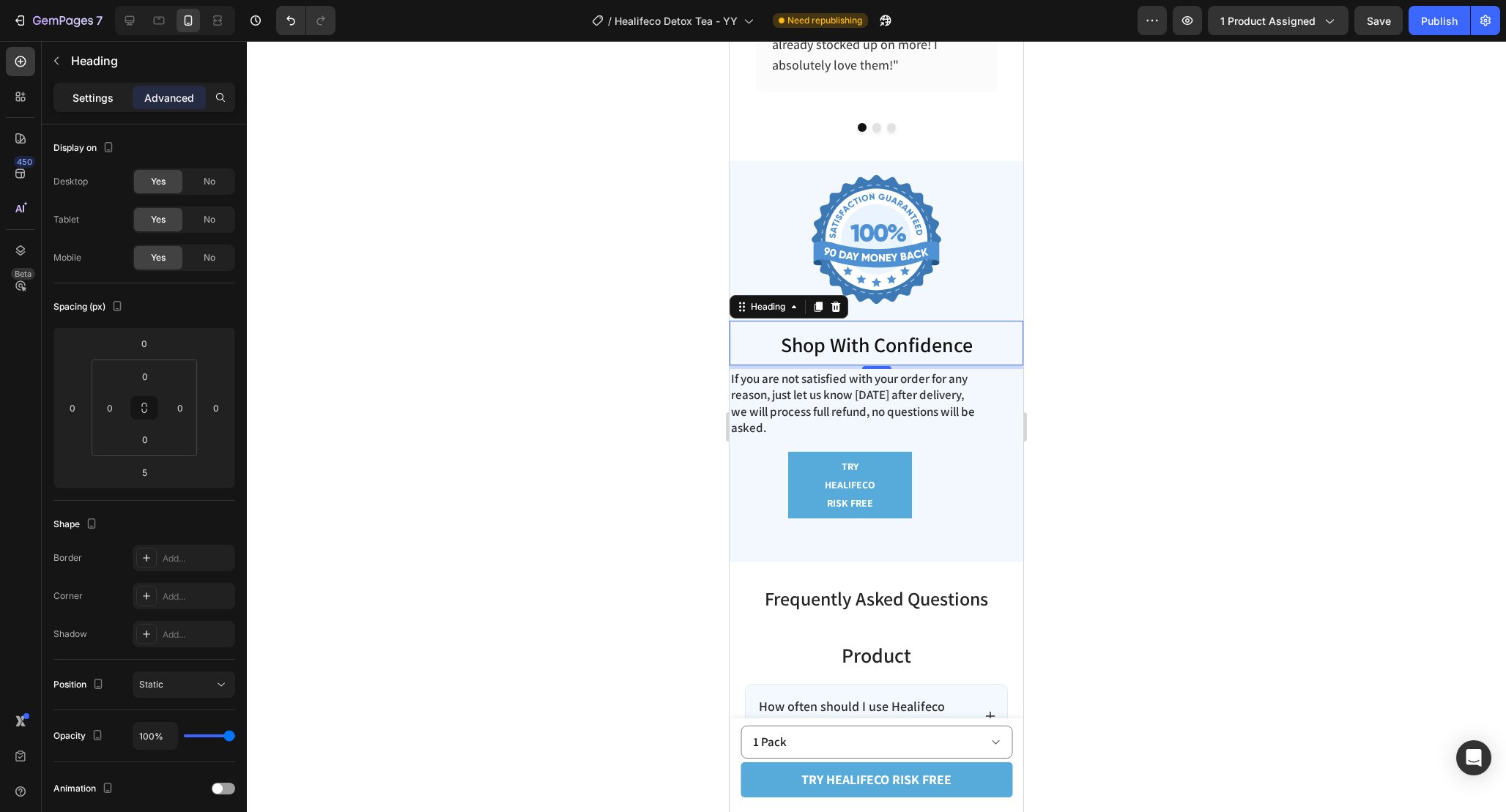
click at [74, 94] on p "Settings" at bounding box center [93, 97] width 41 height 15
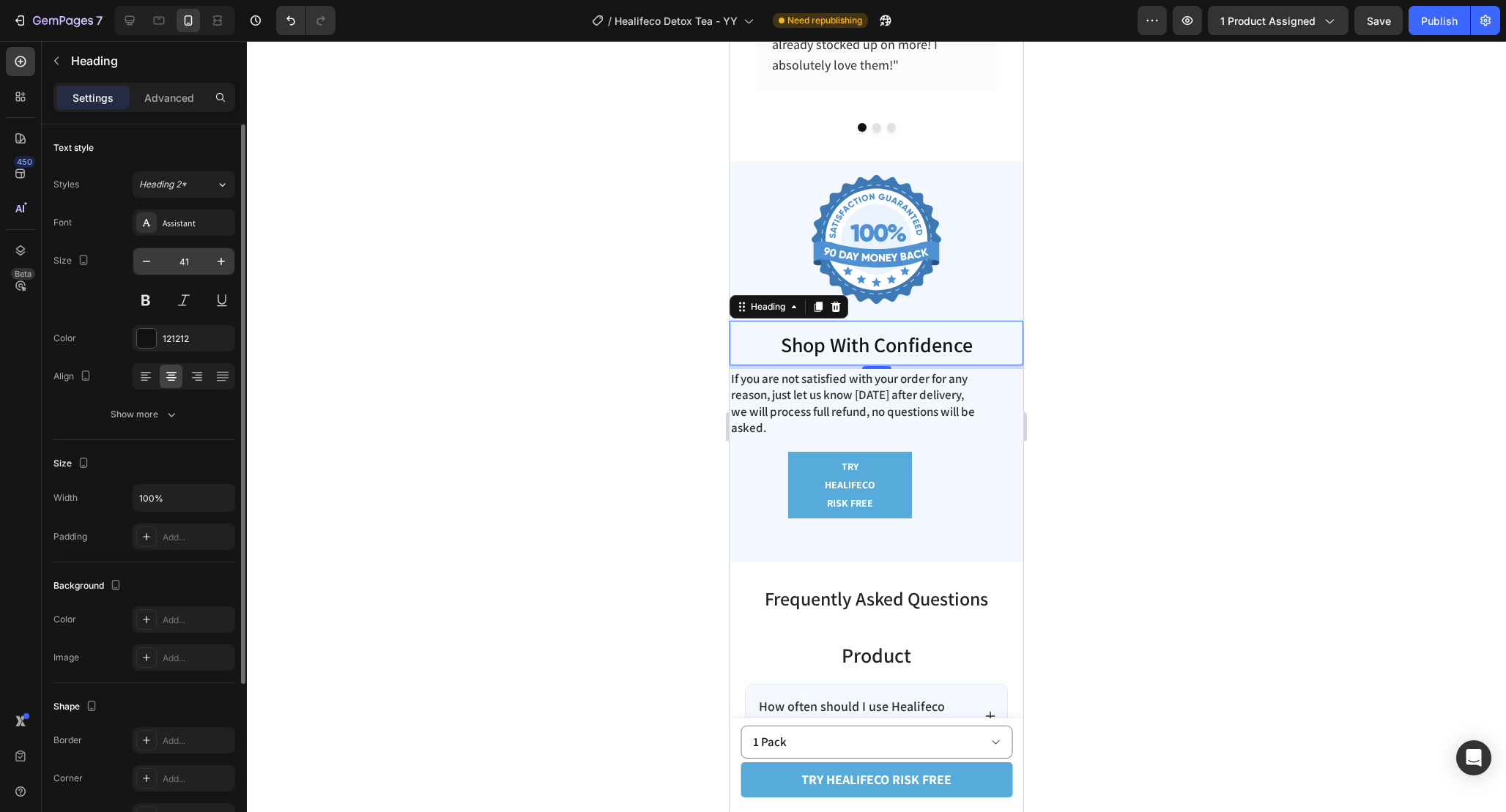
click at [197, 269] on input "41" at bounding box center [184, 261] width 48 height 26
type input "38"
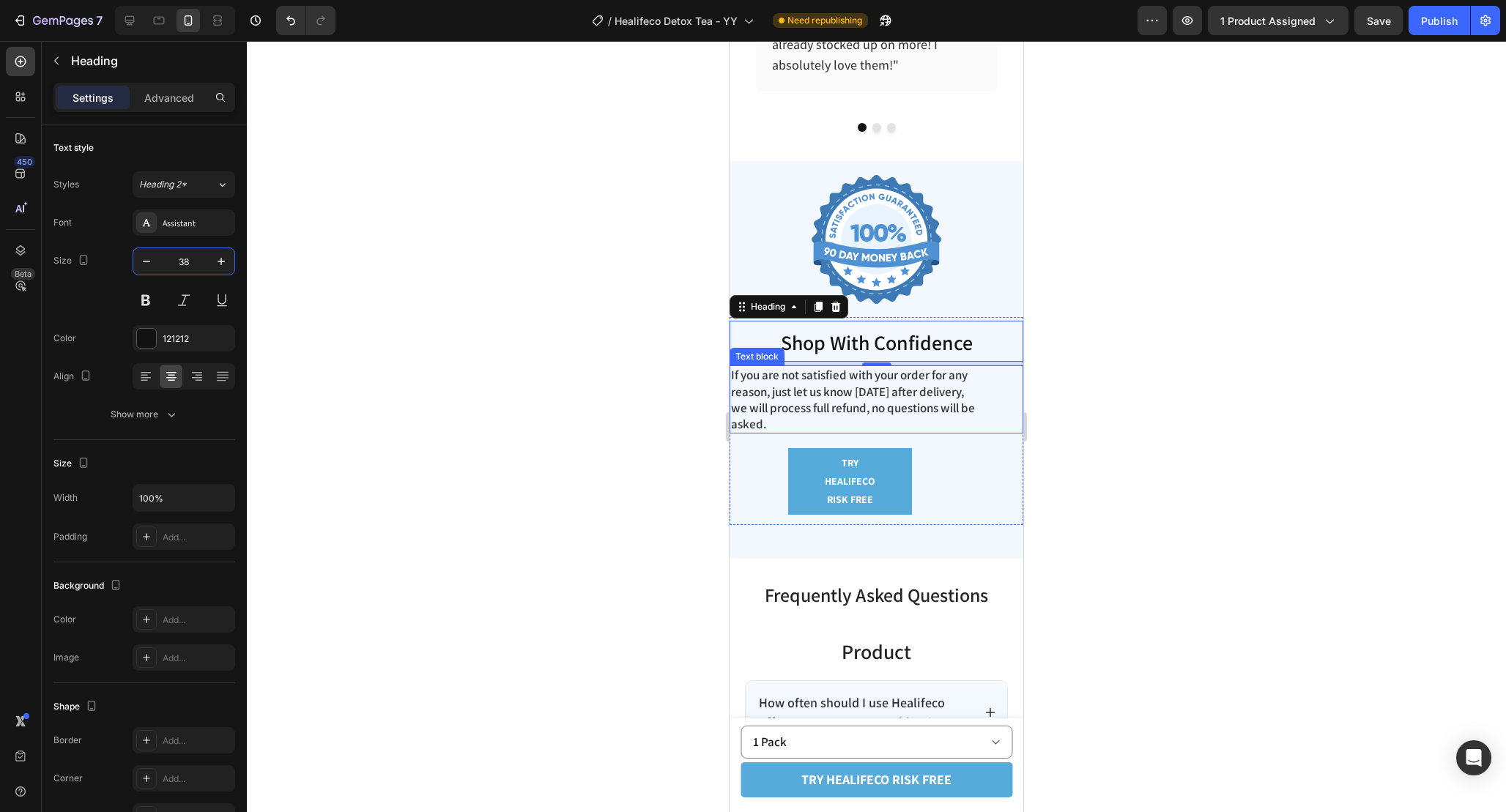
click at [883, 417] on p "If you are not satisfied with your order for any reason, just let us know [DATE…" at bounding box center [854, 398] width 247 height 64
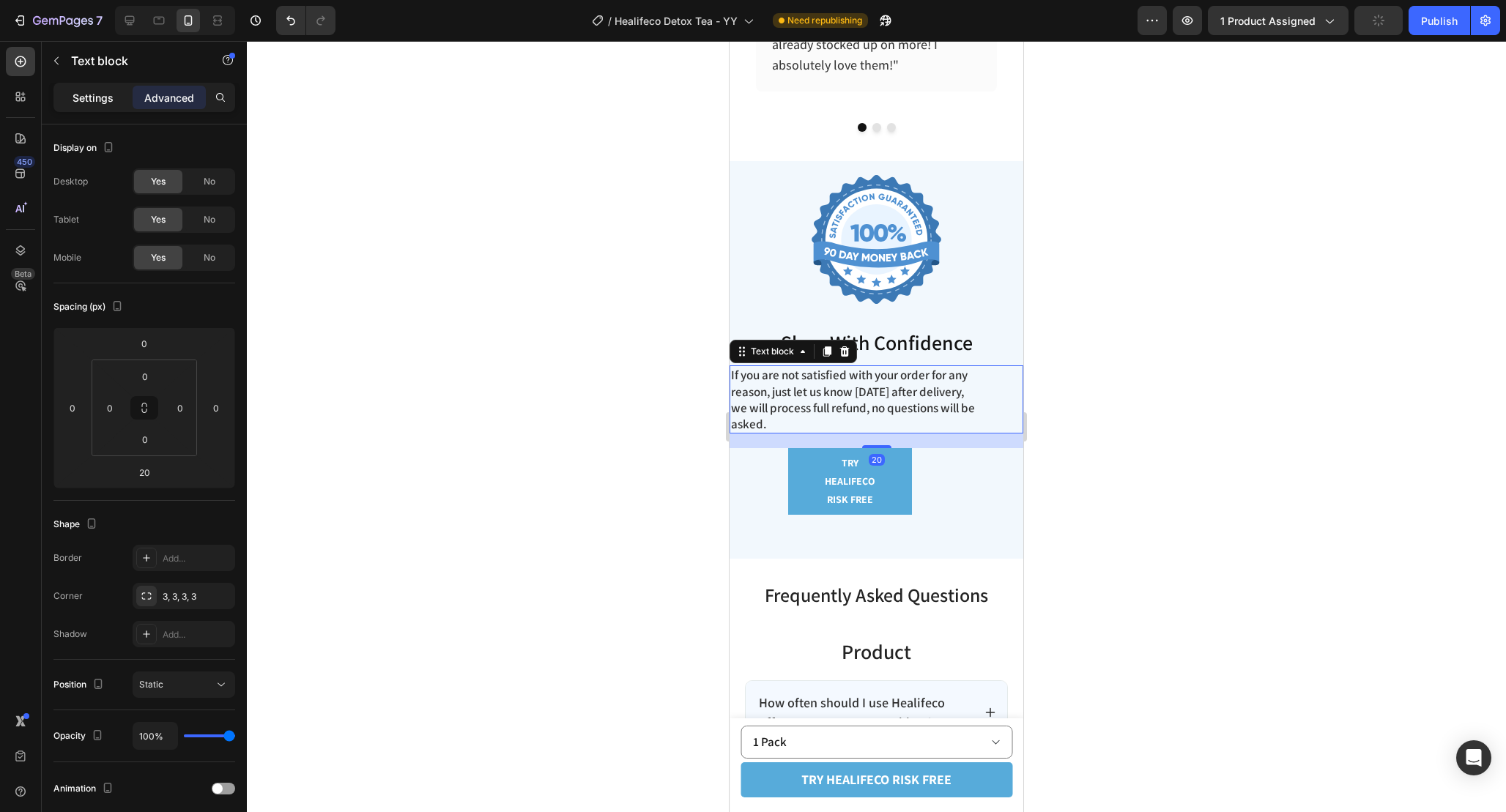
click at [98, 101] on p "Settings" at bounding box center [93, 97] width 41 height 15
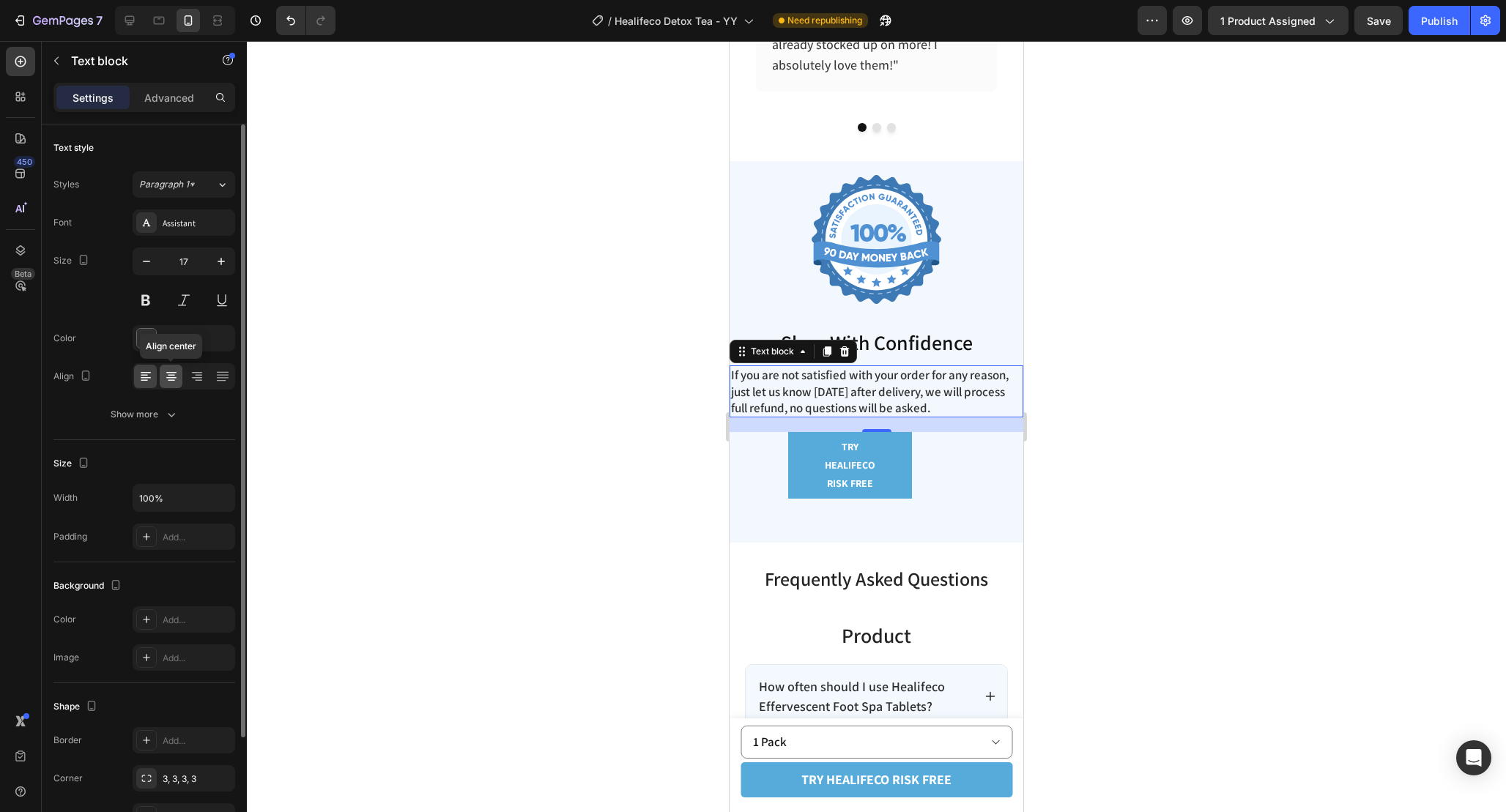
click at [174, 376] on icon at bounding box center [171, 376] width 14 height 14
click at [186, 526] on div "Add..." at bounding box center [184, 537] width 103 height 26
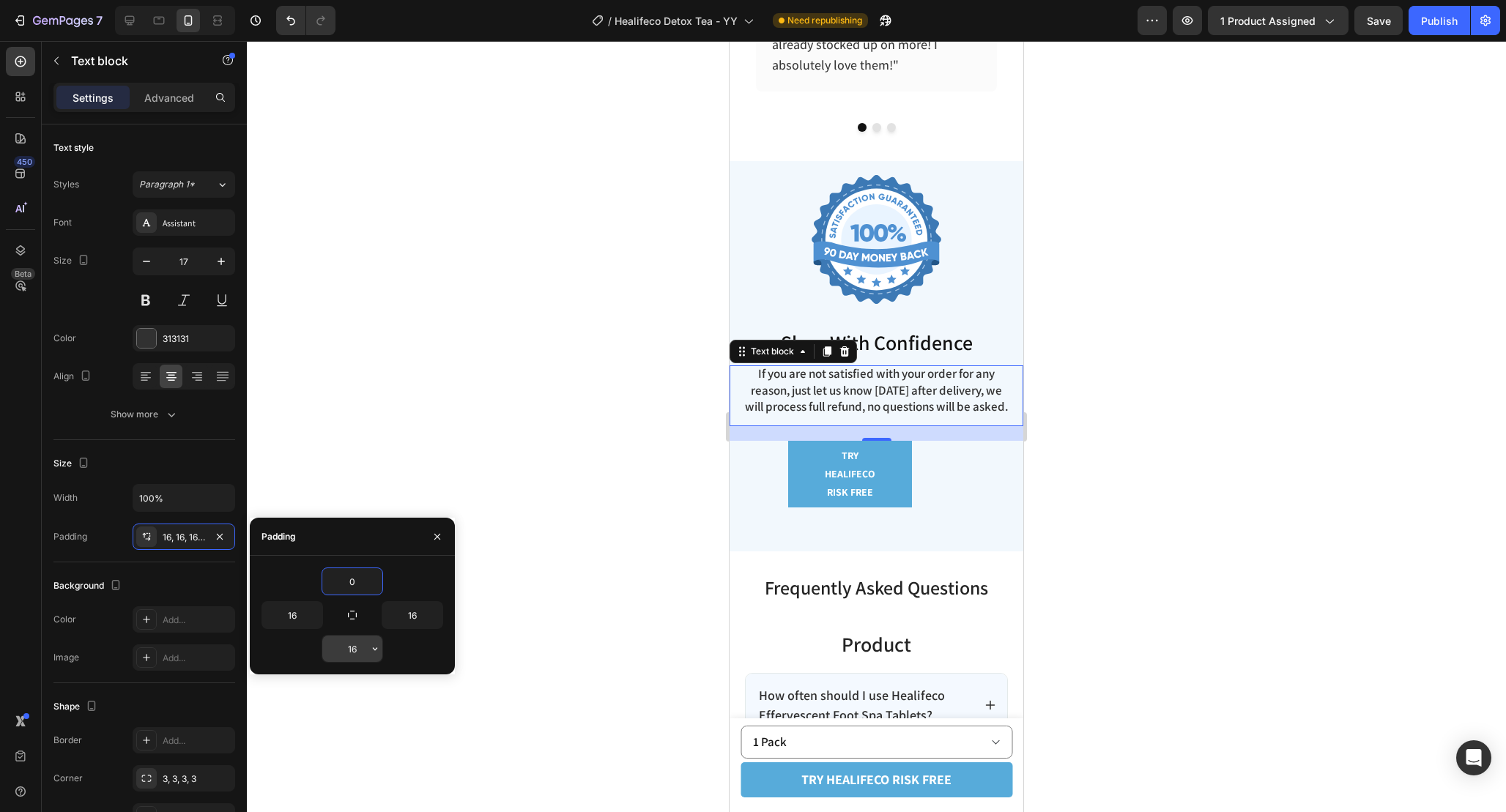
type input "0"
click at [356, 651] on input "16" at bounding box center [353, 648] width 60 height 26
type input "0"
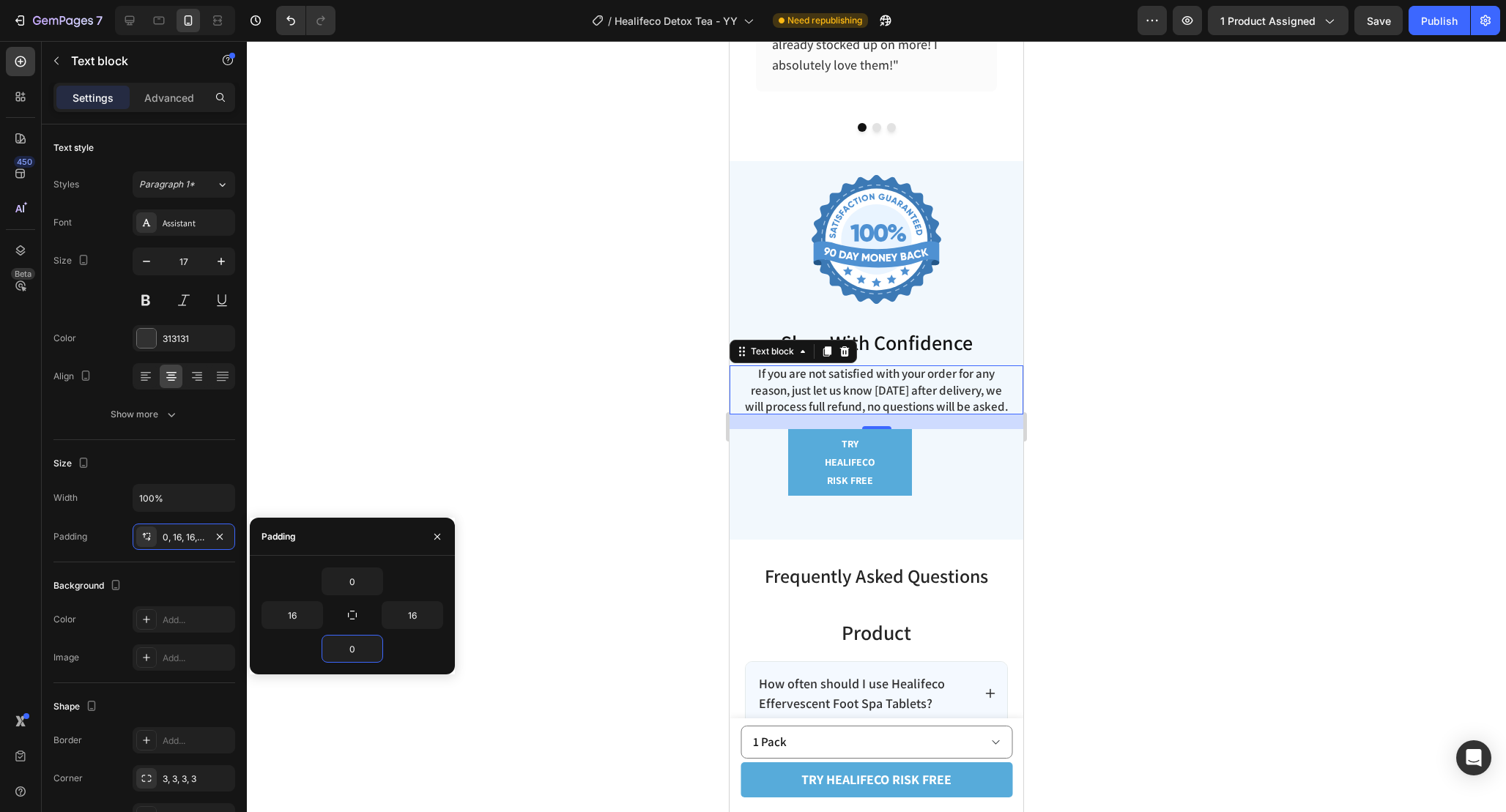
click at [975, 394] on p "If you are not satisfied with your order for any reason, just let us know [DATE…" at bounding box center [876, 389] width 270 height 48
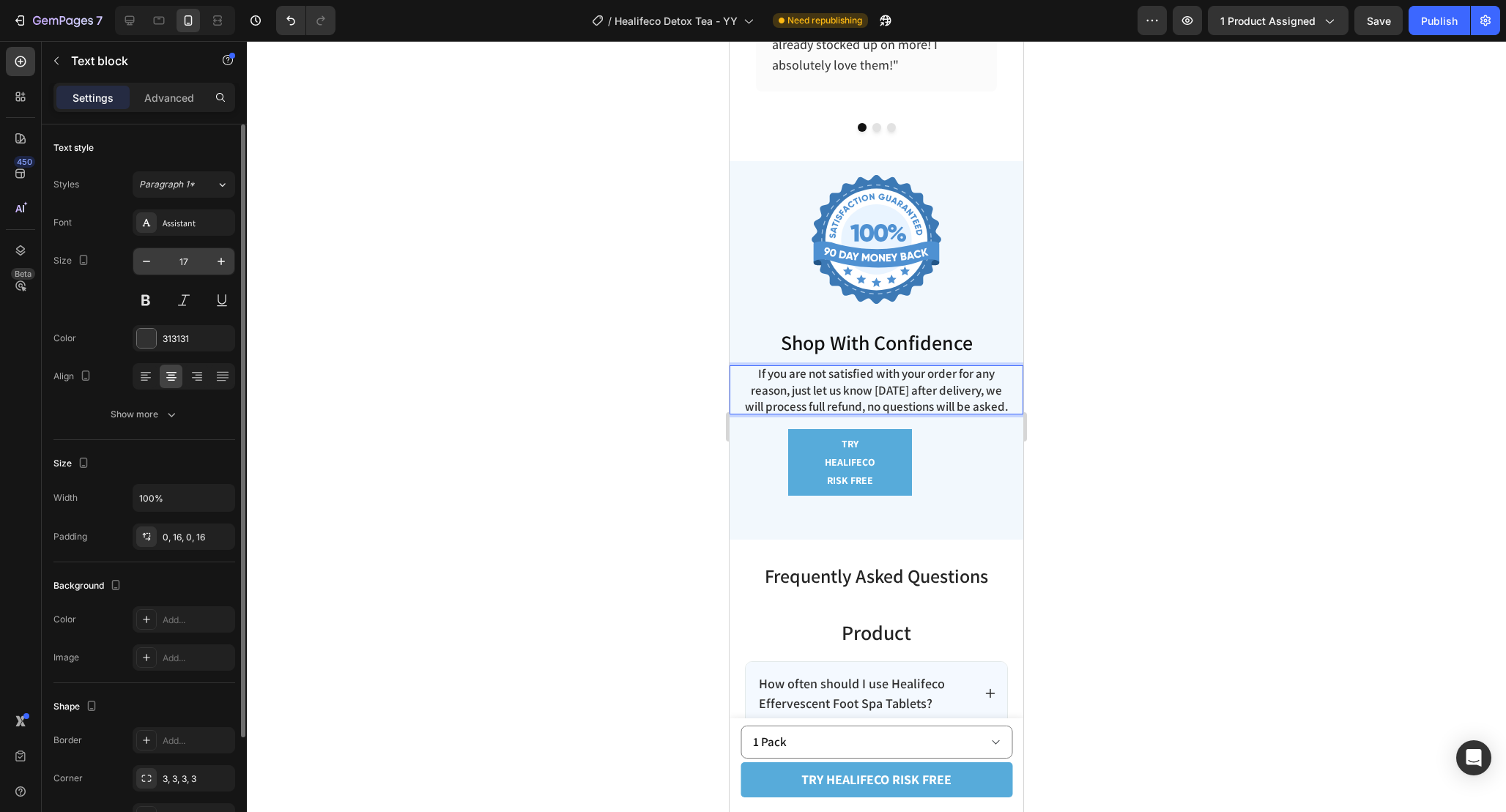
click at [189, 260] on input "17" at bounding box center [184, 261] width 48 height 26
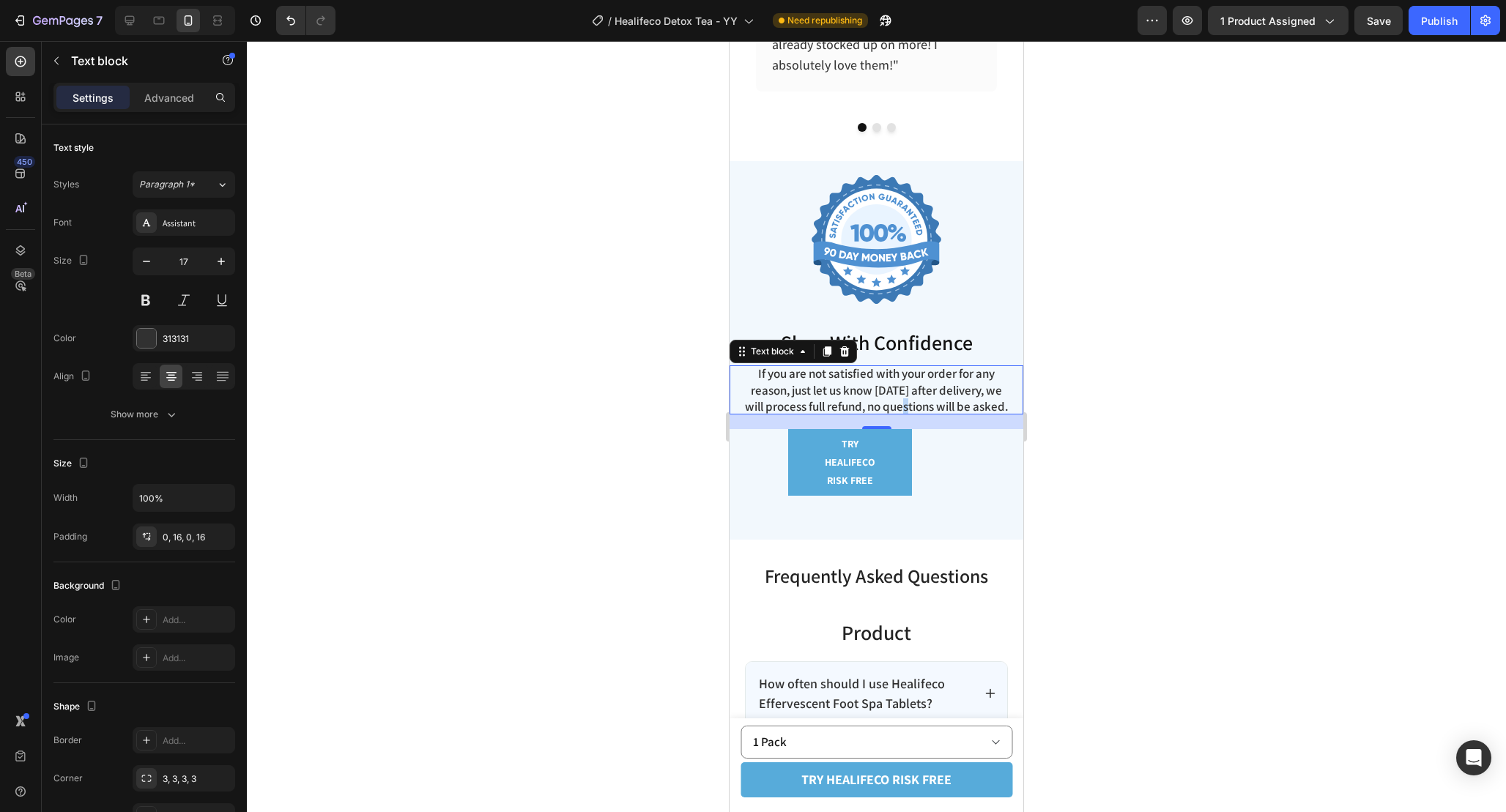
click at [933, 408] on p "If you are not satisfied with your order for any reason, just let us know [DATE…" at bounding box center [876, 389] width 270 height 48
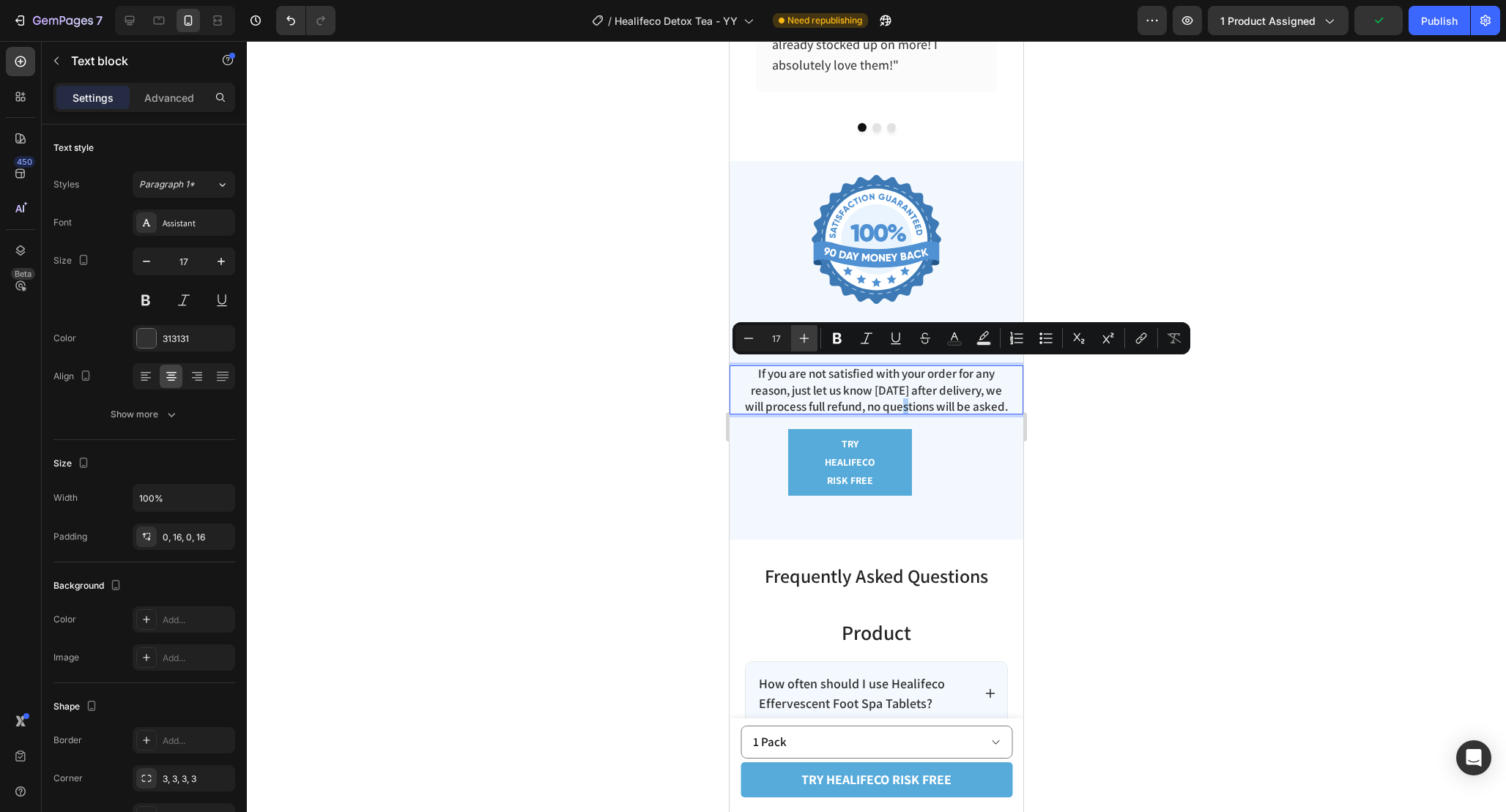
click at [793, 339] on button "Plus" at bounding box center [804, 338] width 26 height 26
type input "18"
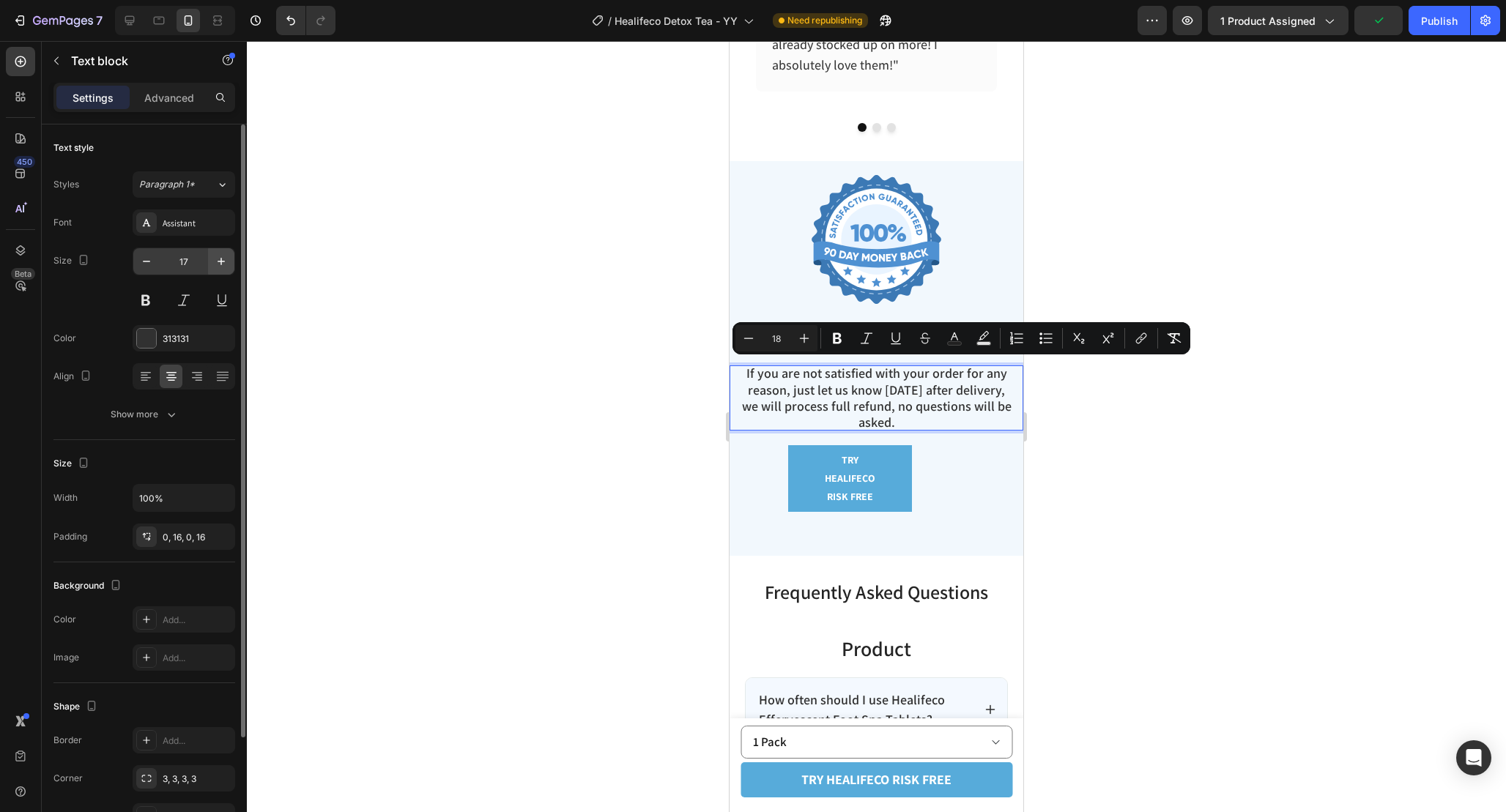
click at [220, 254] on icon "button" at bounding box center [220, 261] width 14 height 14
type input "18"
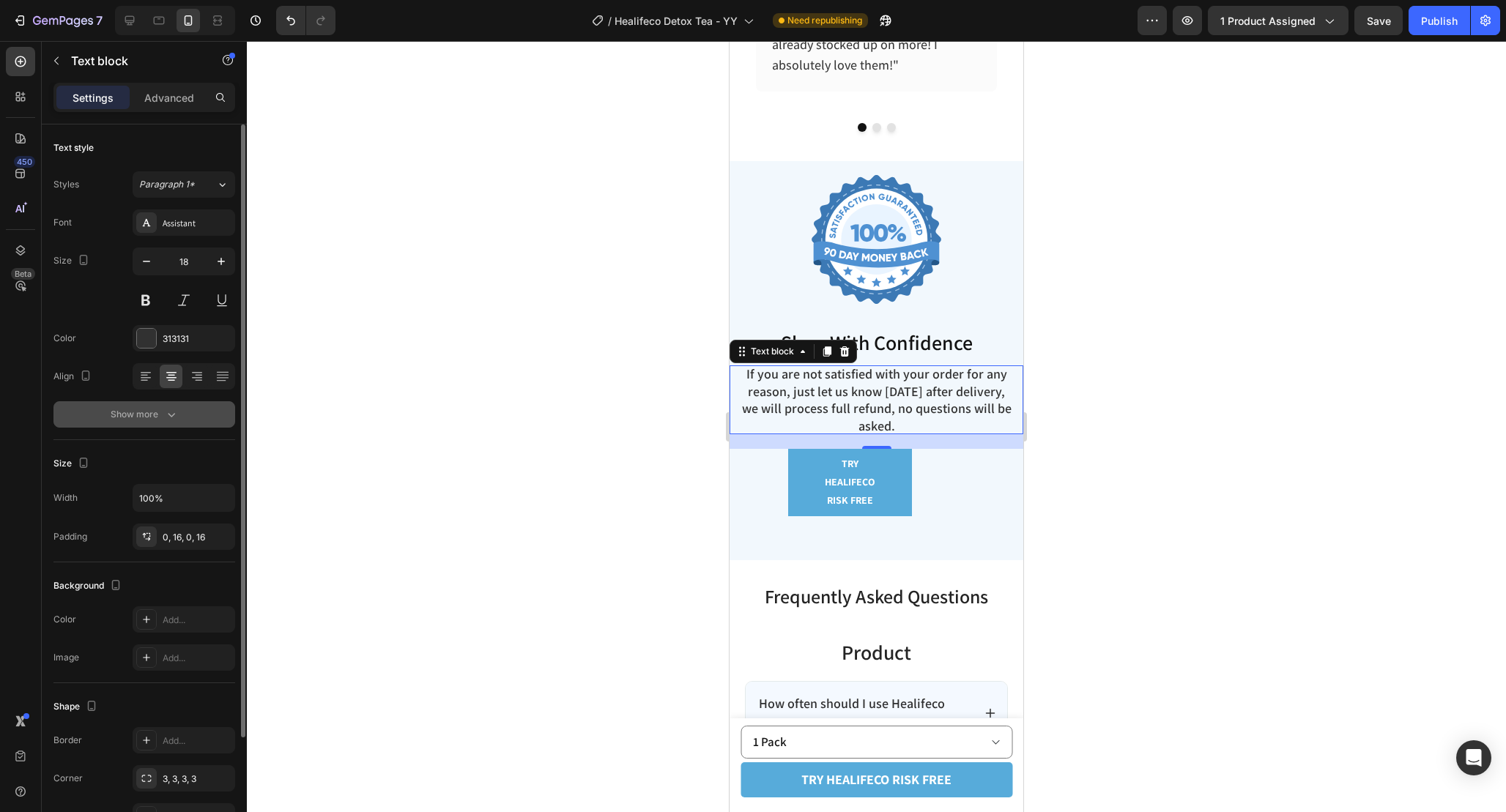
click at [190, 420] on button "Show more" at bounding box center [144, 414] width 182 height 26
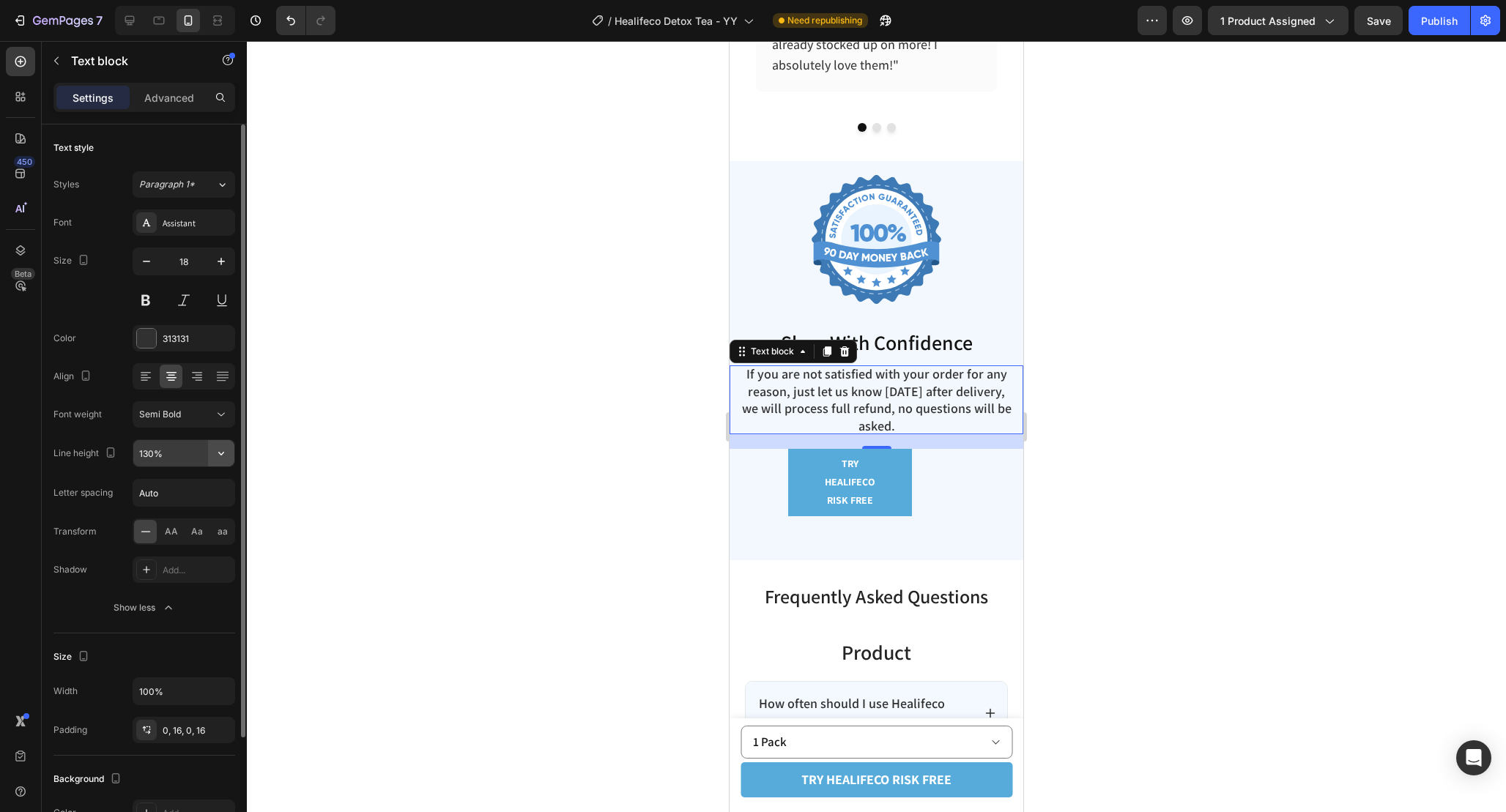
click at [211, 448] on button "button" at bounding box center [221, 453] width 26 height 26
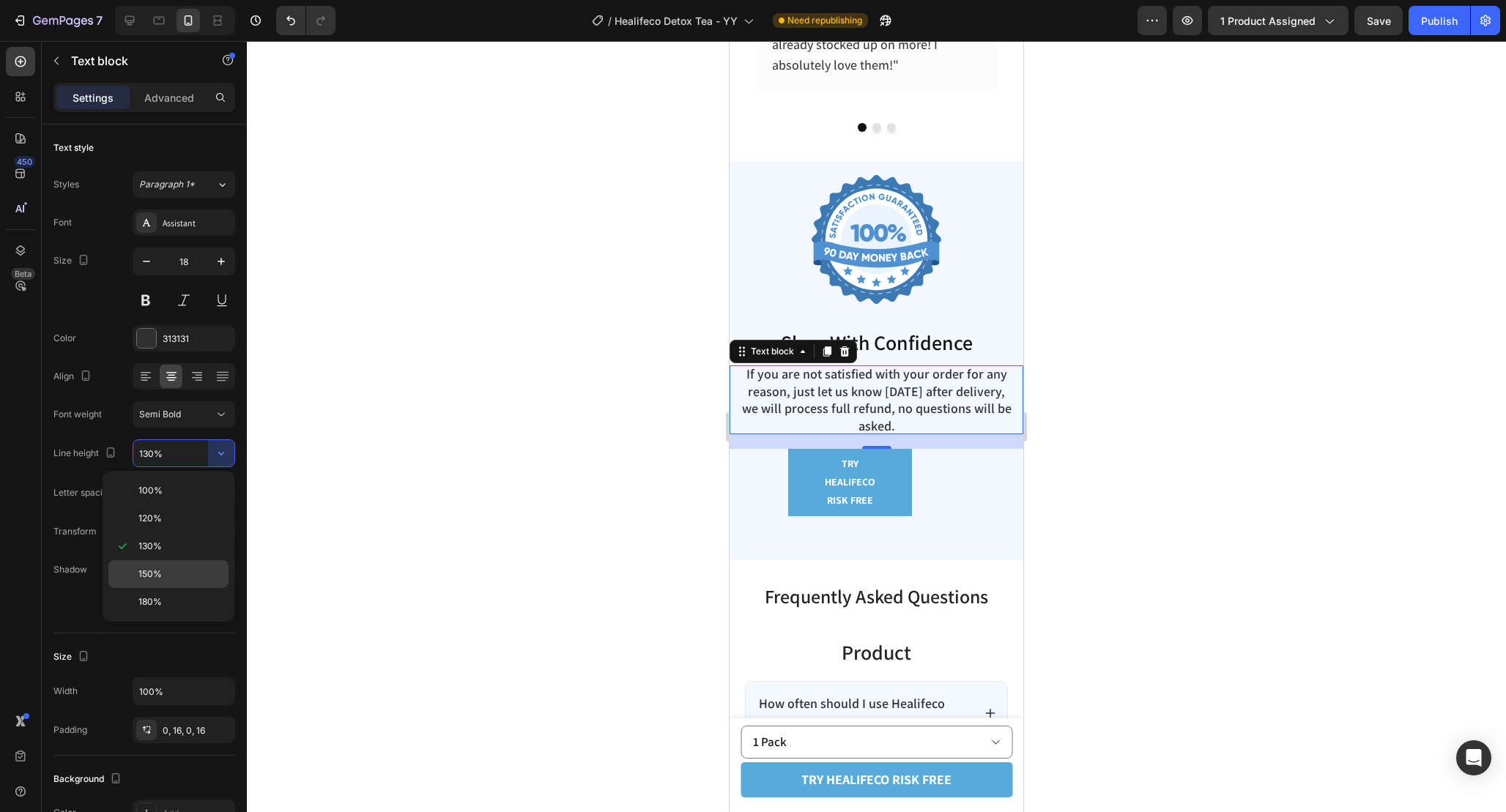
click at [198, 572] on p "150%" at bounding box center [180, 574] width 84 height 13
type input "150%"
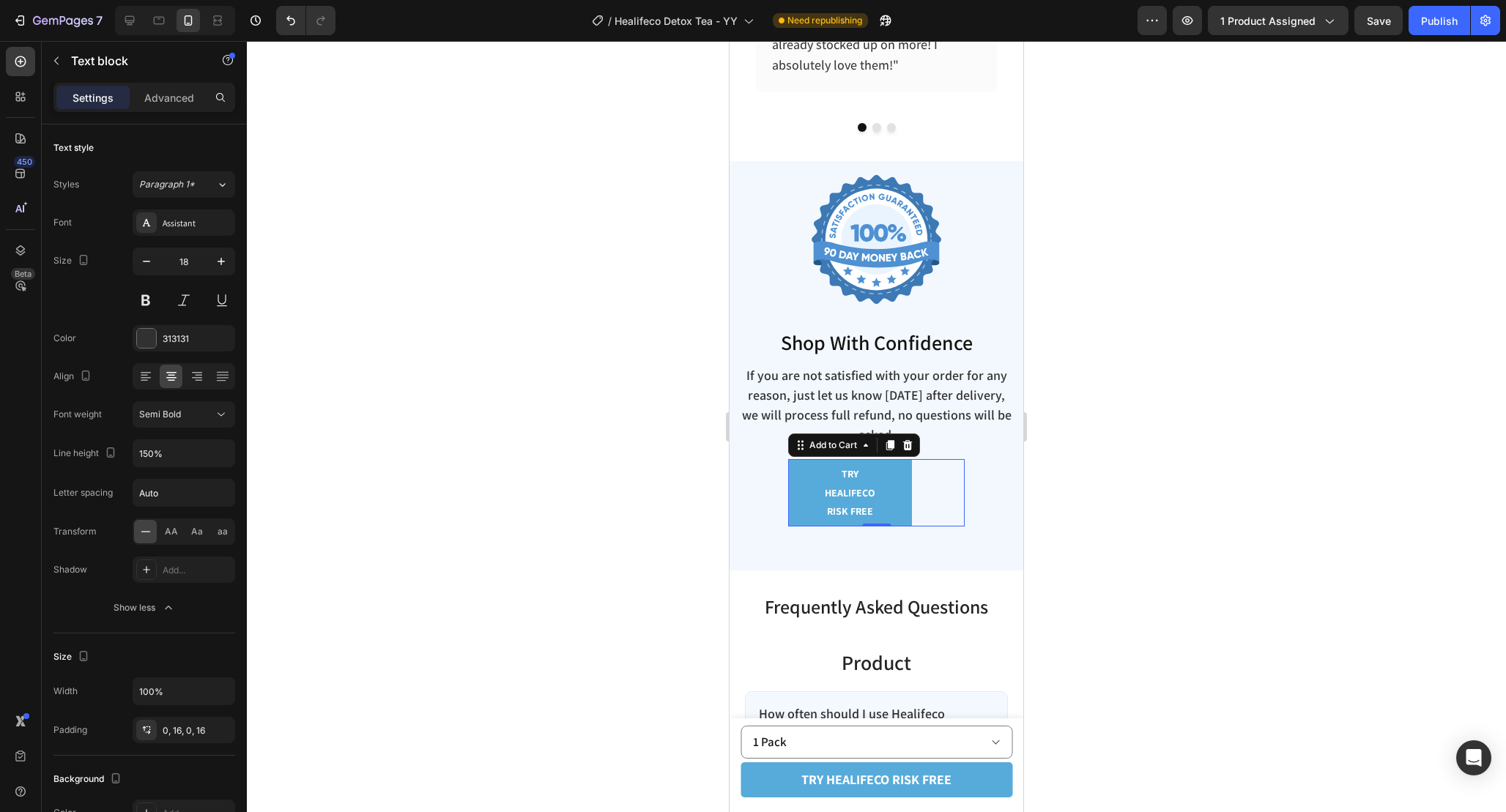
click at [963, 475] on div "TRY healifeco RISK FREE Add to Cart 0" at bounding box center [876, 492] width 177 height 67
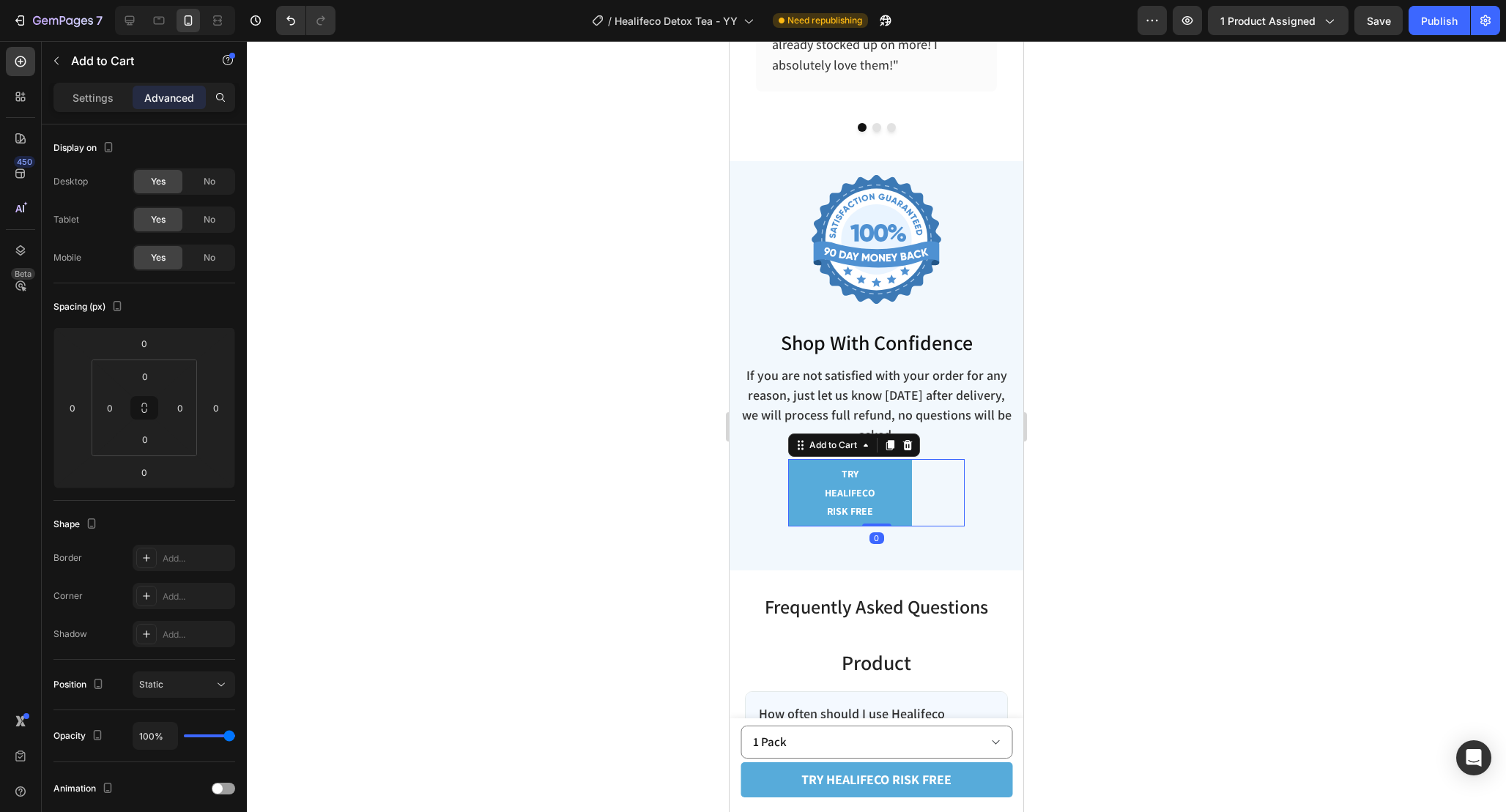
click at [916, 482] on div "TRY healifeco RISK FREE Add to Cart 0" at bounding box center [876, 492] width 177 height 67
click at [887, 475] on button "TRY healifeco RISK FREE" at bounding box center [850, 492] width 124 height 67
click at [112, 106] on div "Settings" at bounding box center [93, 97] width 73 height 23
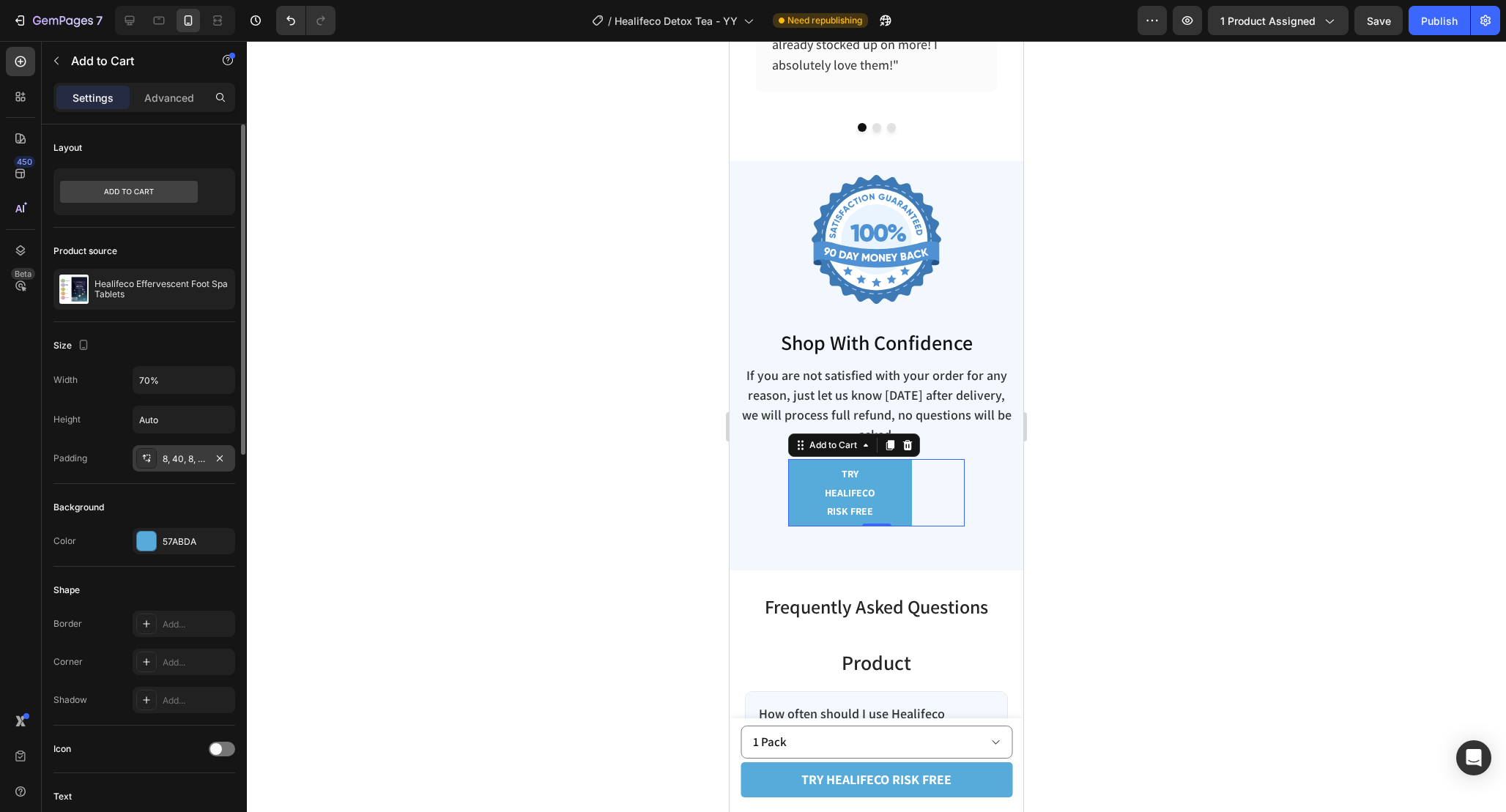
click at [193, 455] on div "8, 40, 8, 40" at bounding box center [183, 459] width 42 height 13
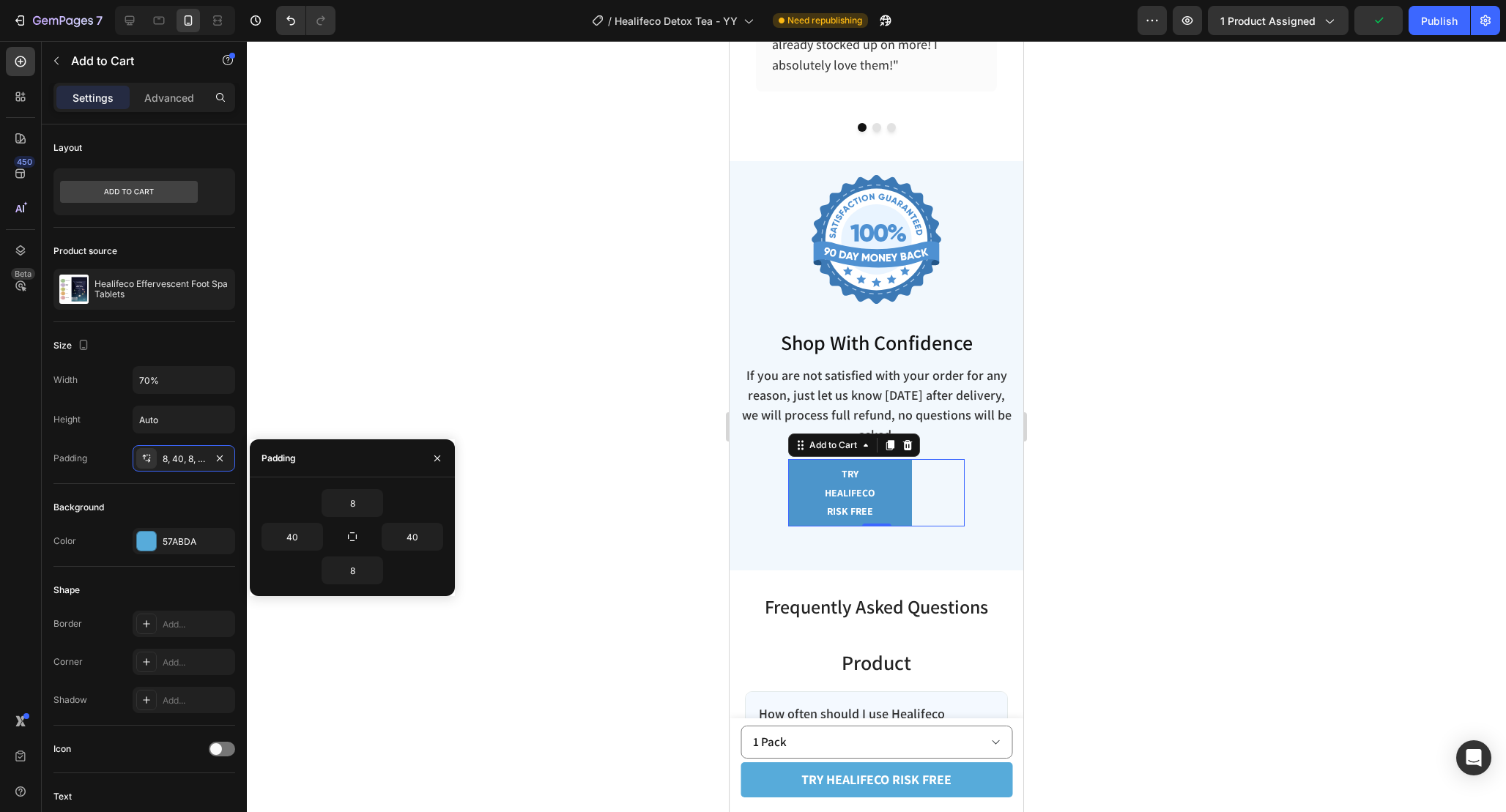
click at [903, 491] on button "TRY healifeco RISK FREE" at bounding box center [850, 492] width 124 height 67
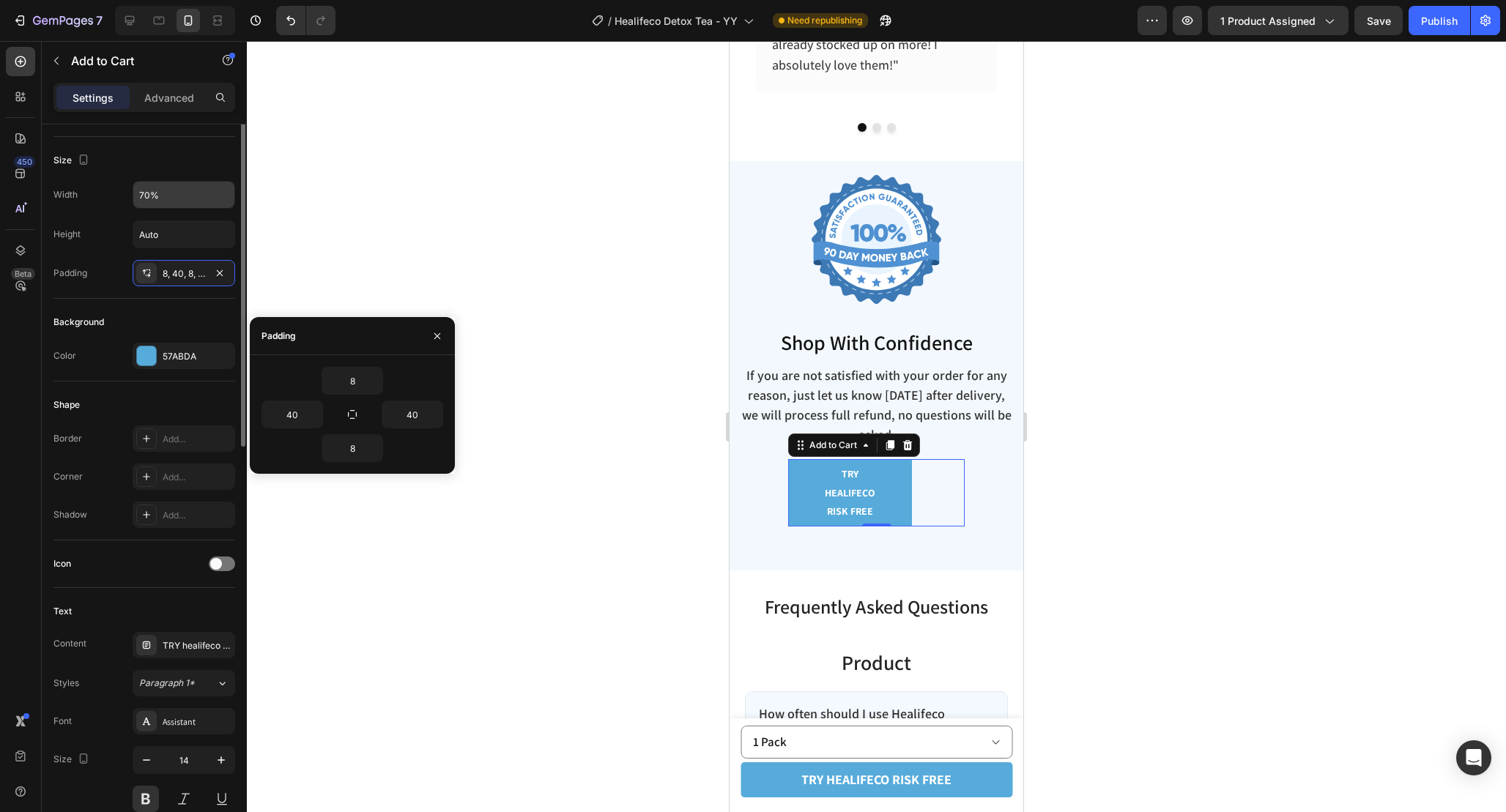
scroll to position [189, 0]
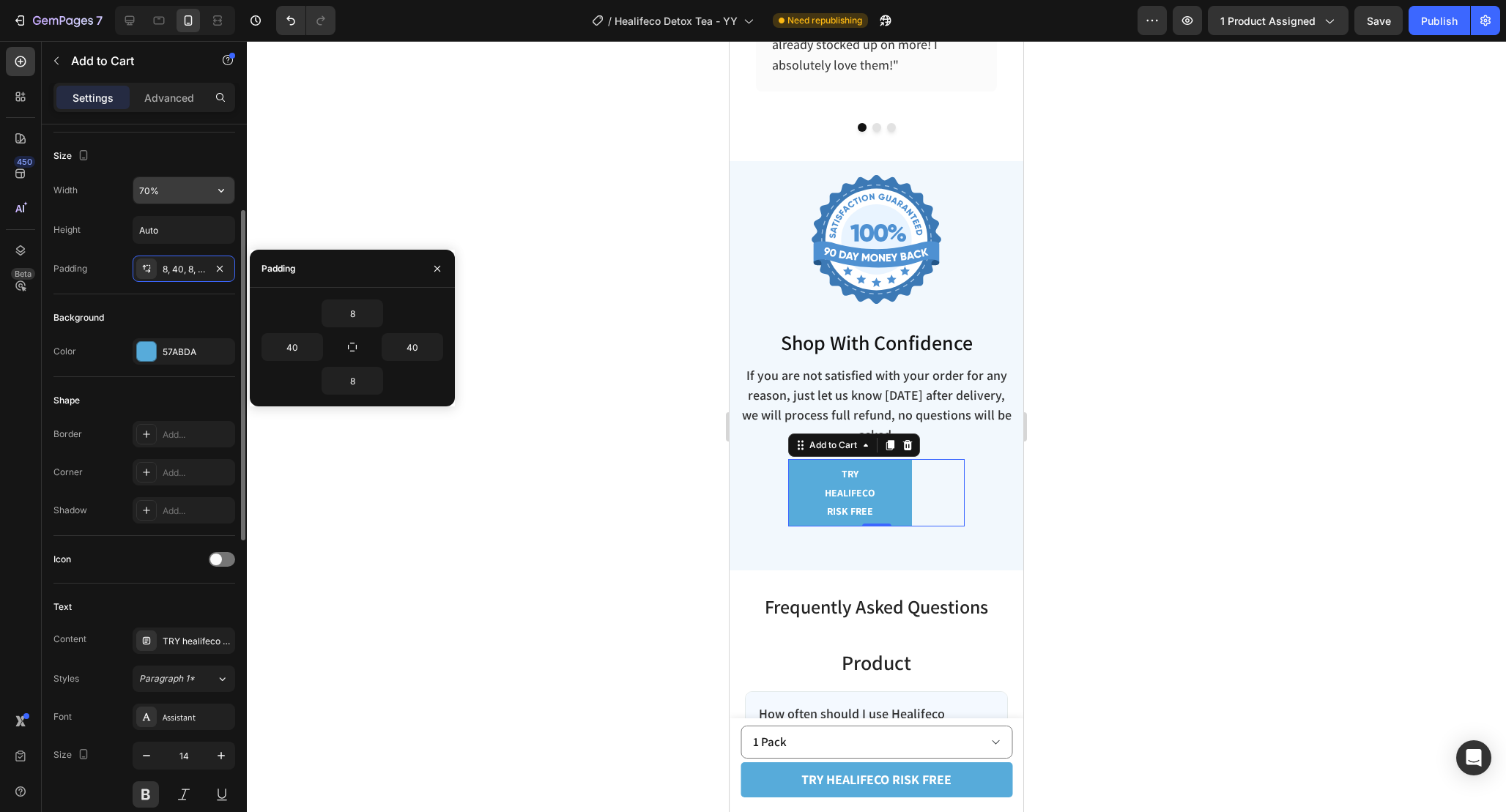
click at [153, 190] on input "70%" at bounding box center [184, 190] width 101 height 26
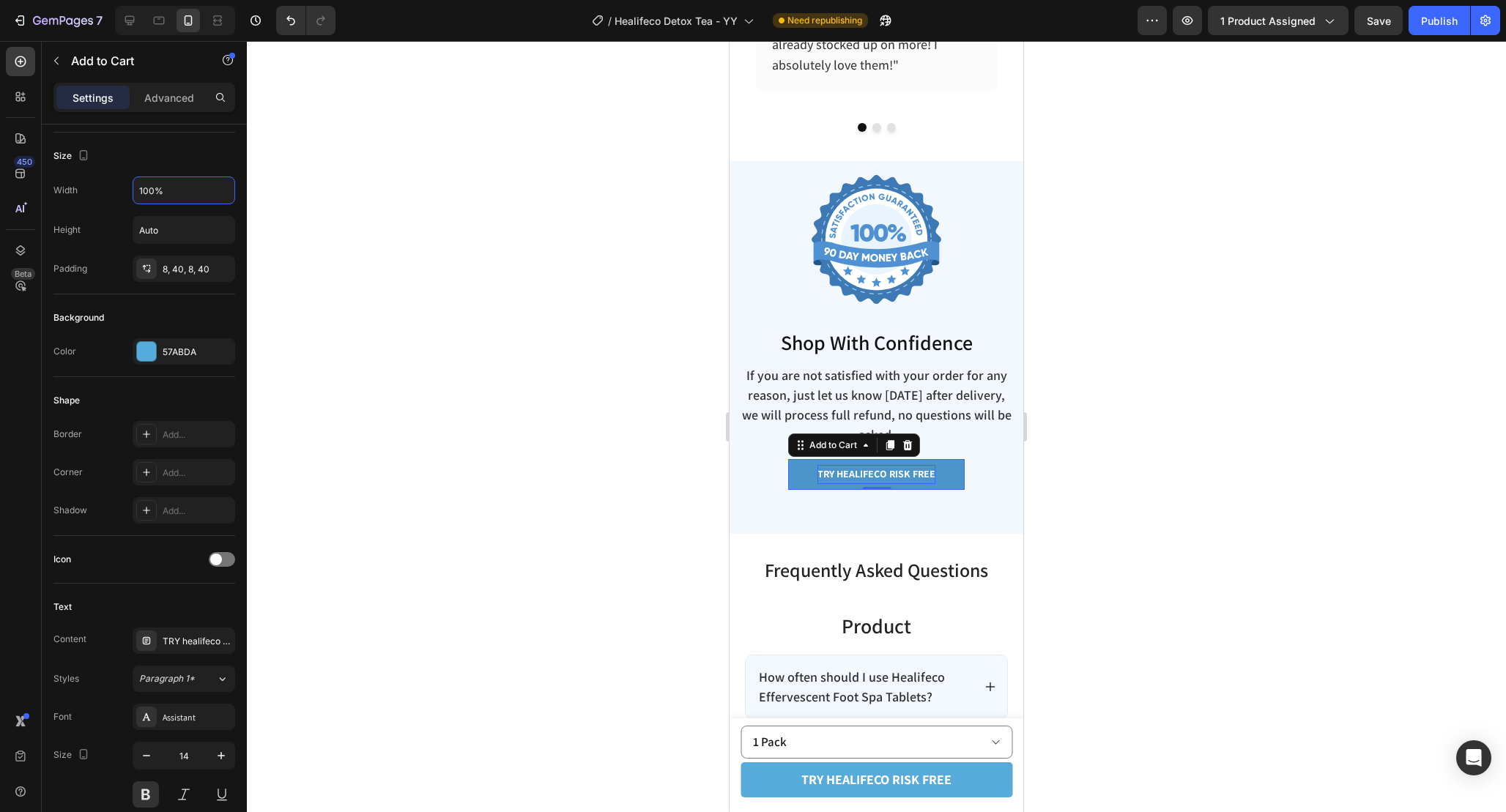
type input "100%"
click at [911, 469] on div "TRY healifeco RISK FREE" at bounding box center [876, 474] width 118 height 18
click at [911, 469] on p "TRY healifeco RISK FREE" at bounding box center [876, 474] width 118 height 18
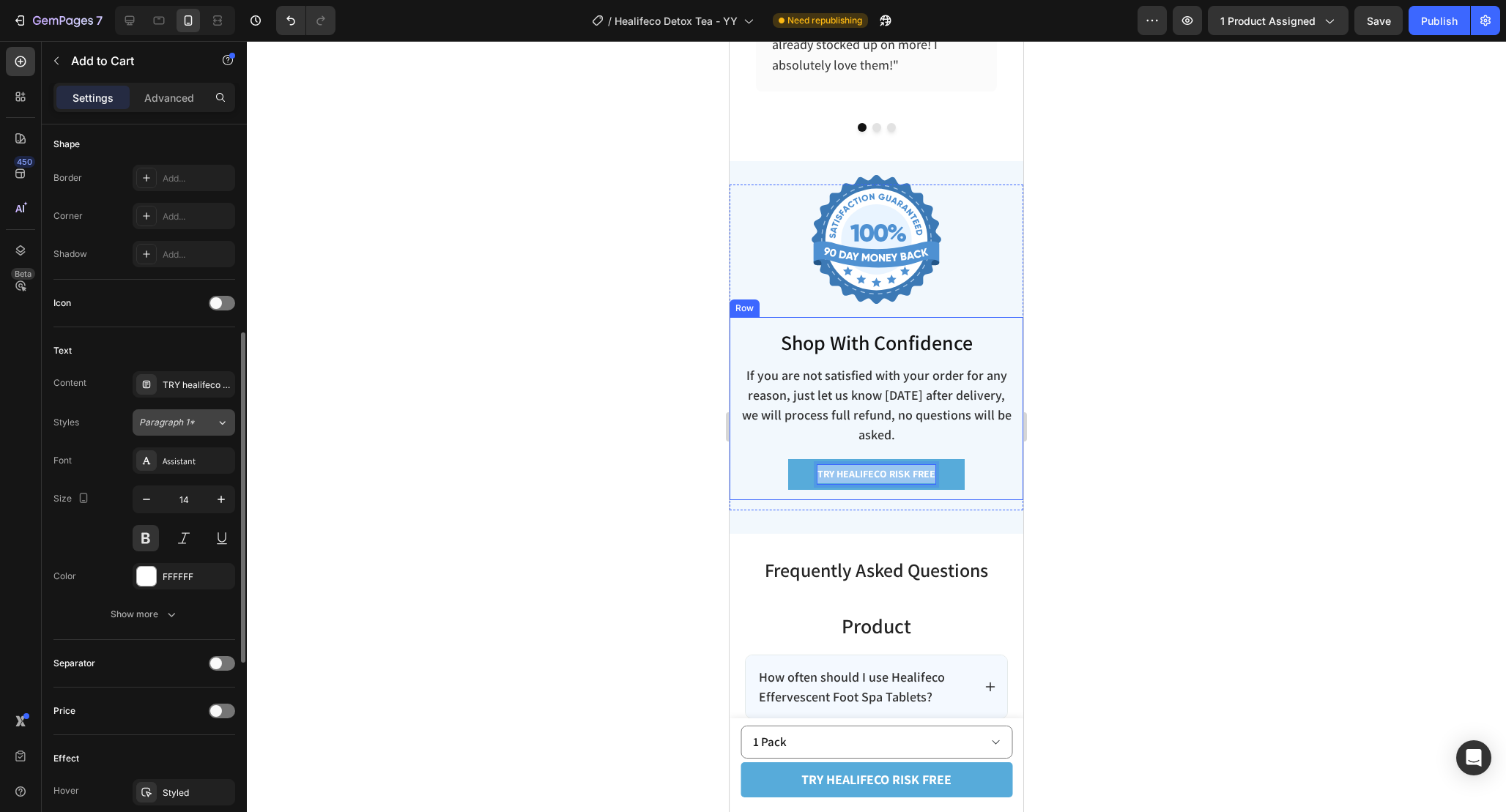
scroll to position [463, 0]
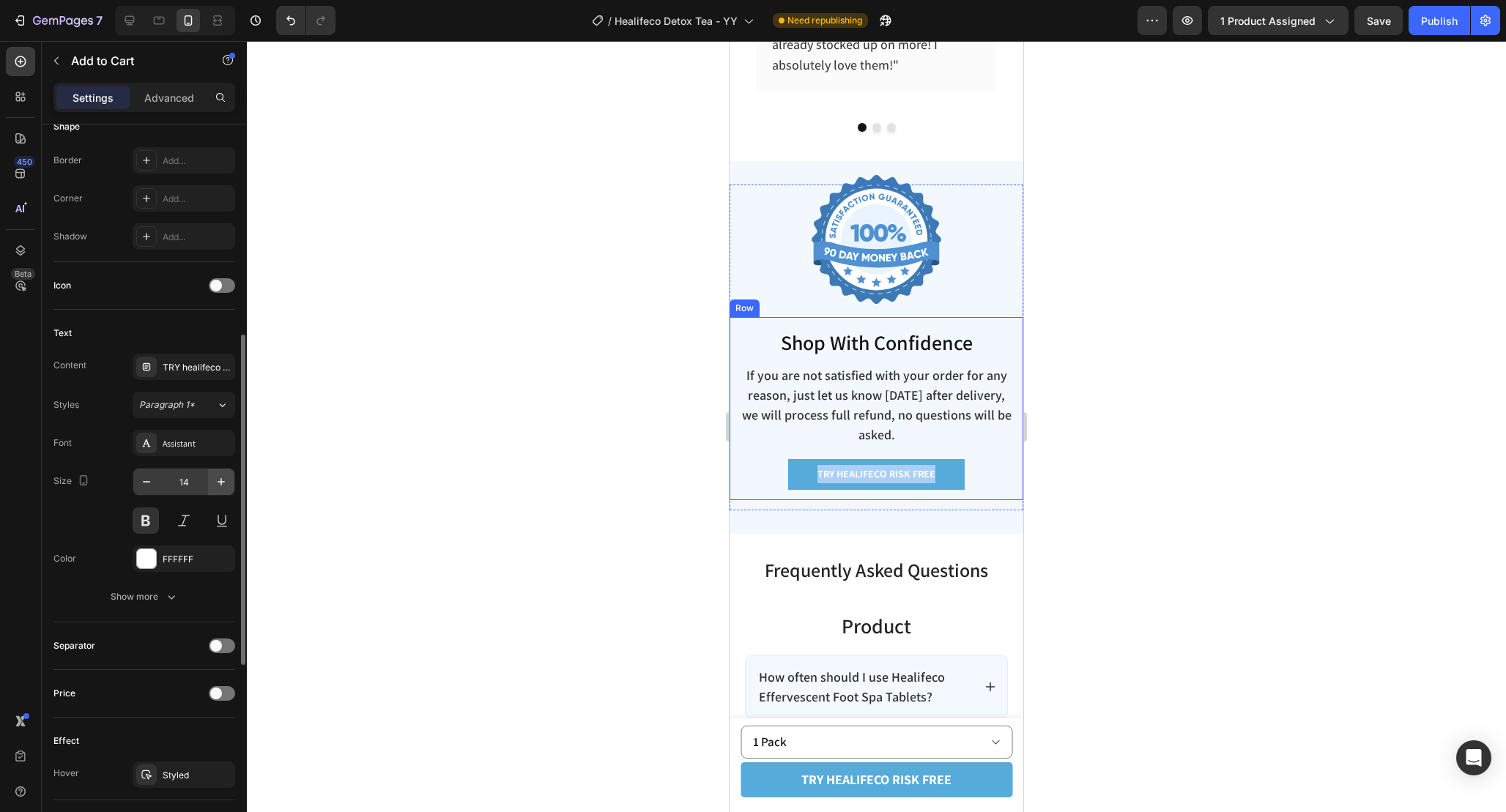
click at [226, 471] on button "button" at bounding box center [221, 481] width 26 height 26
click at [226, 470] on button "button" at bounding box center [221, 481] width 26 height 26
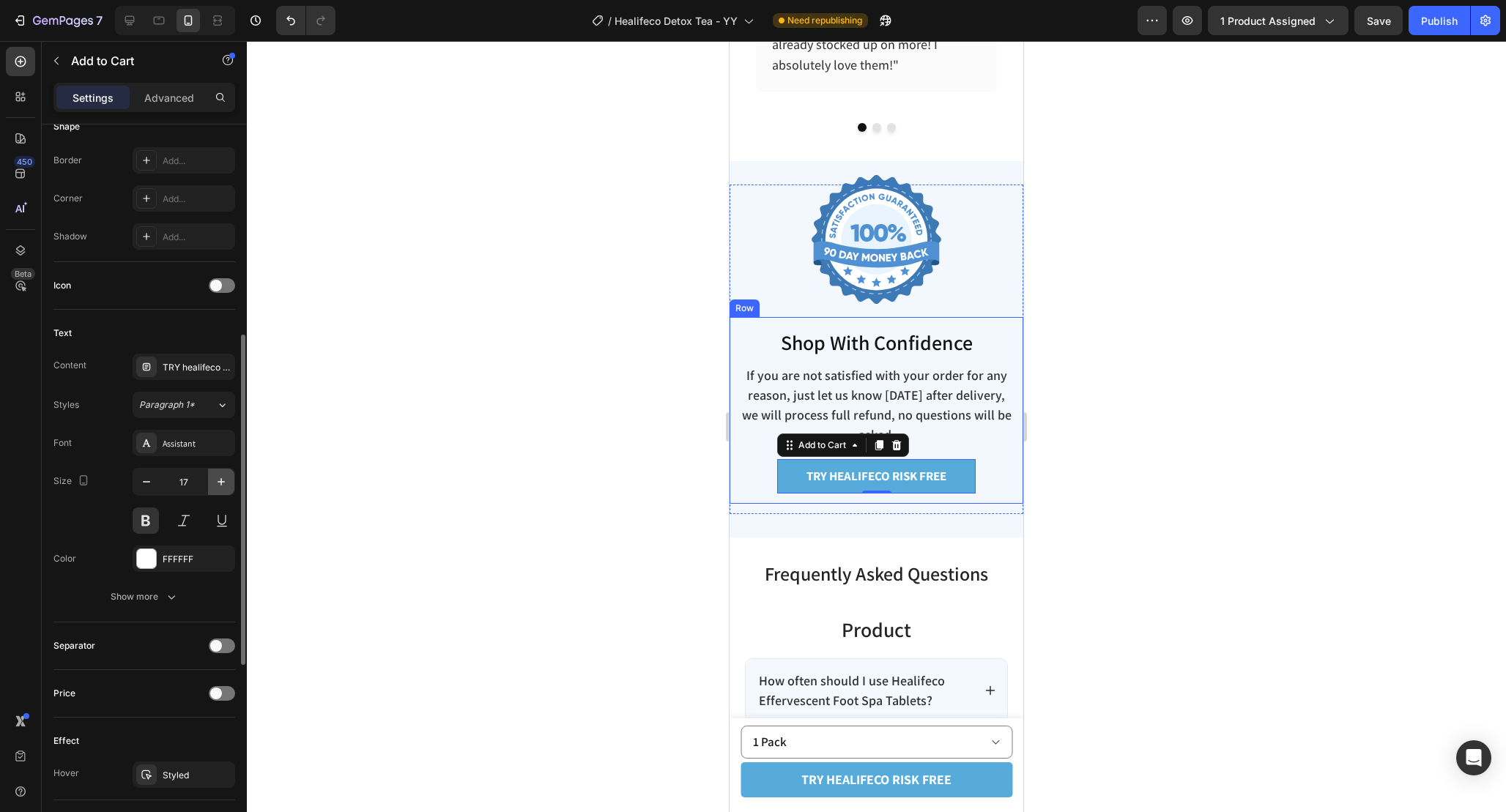
click at [226, 470] on button "button" at bounding box center [221, 481] width 26 height 26
type input "18"
click at [1175, 528] on div at bounding box center [876, 426] width 1259 height 771
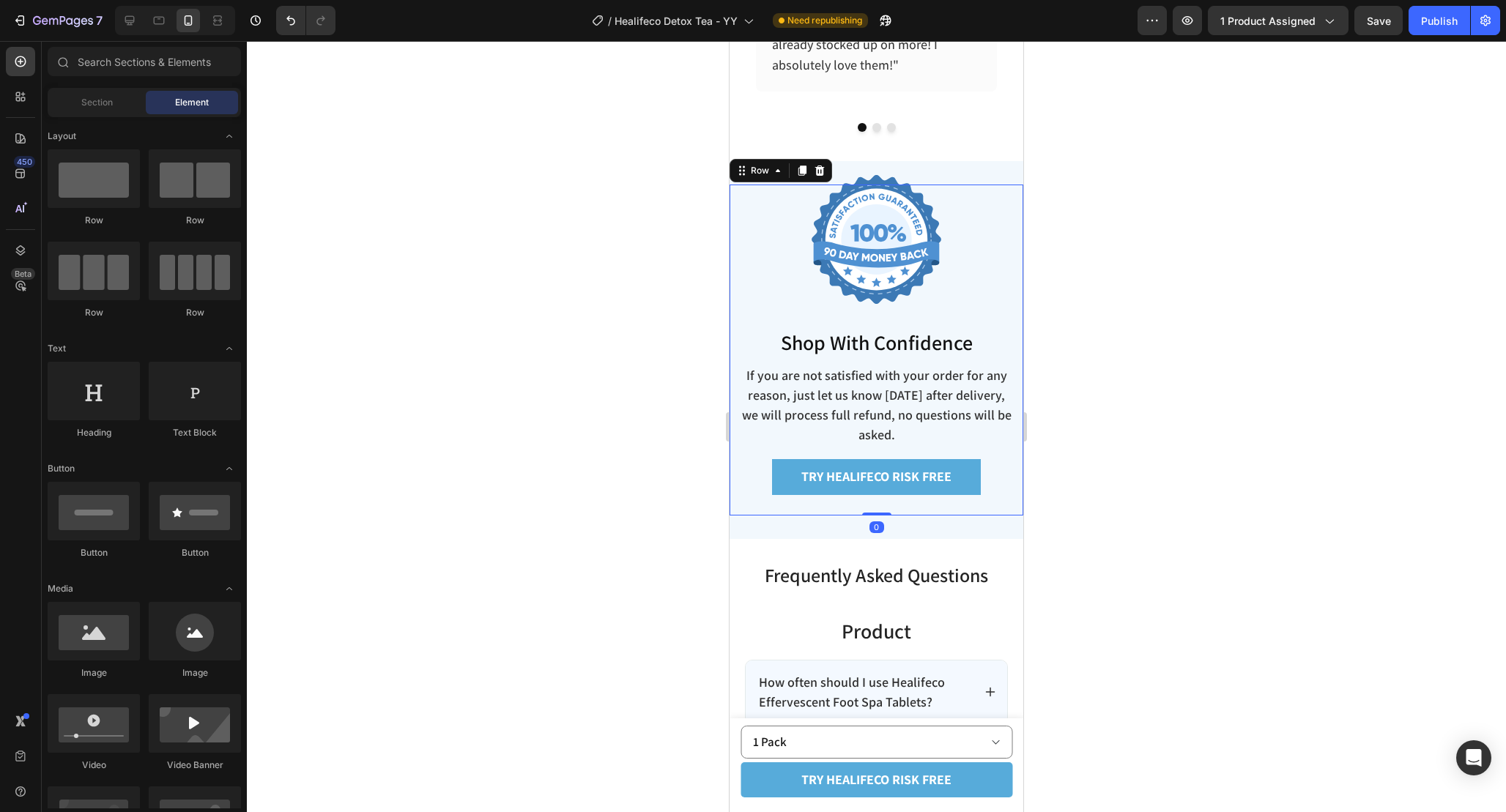
click at [941, 507] on div "Shop With Confidence Heading If you are not satisfied with your order for any r…" at bounding box center [876, 416] width 294 height 198
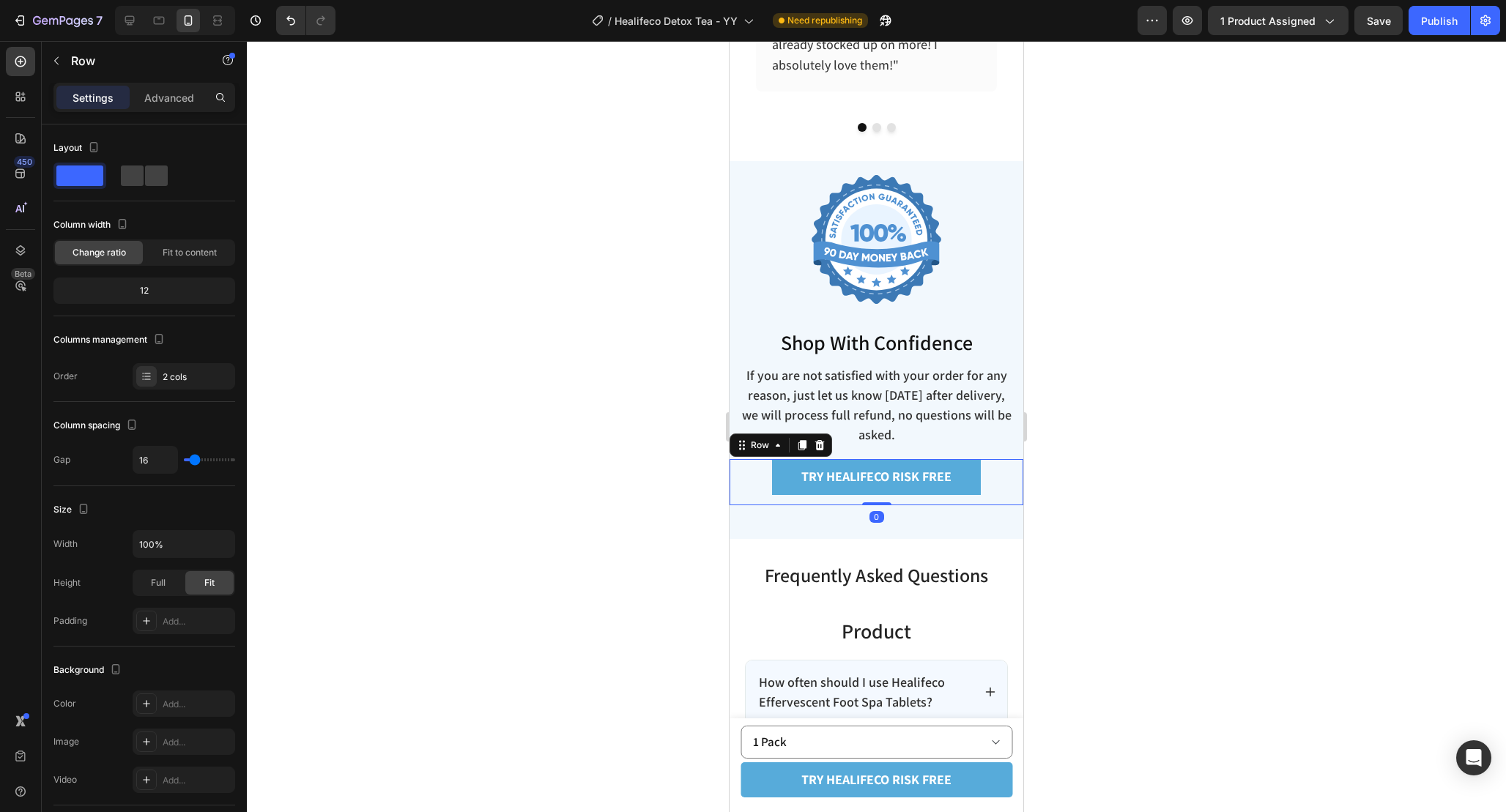
click at [984, 478] on div "TRY healifeco RISK FREE Add to Cart Product Row 0" at bounding box center [876, 481] width 294 height 45
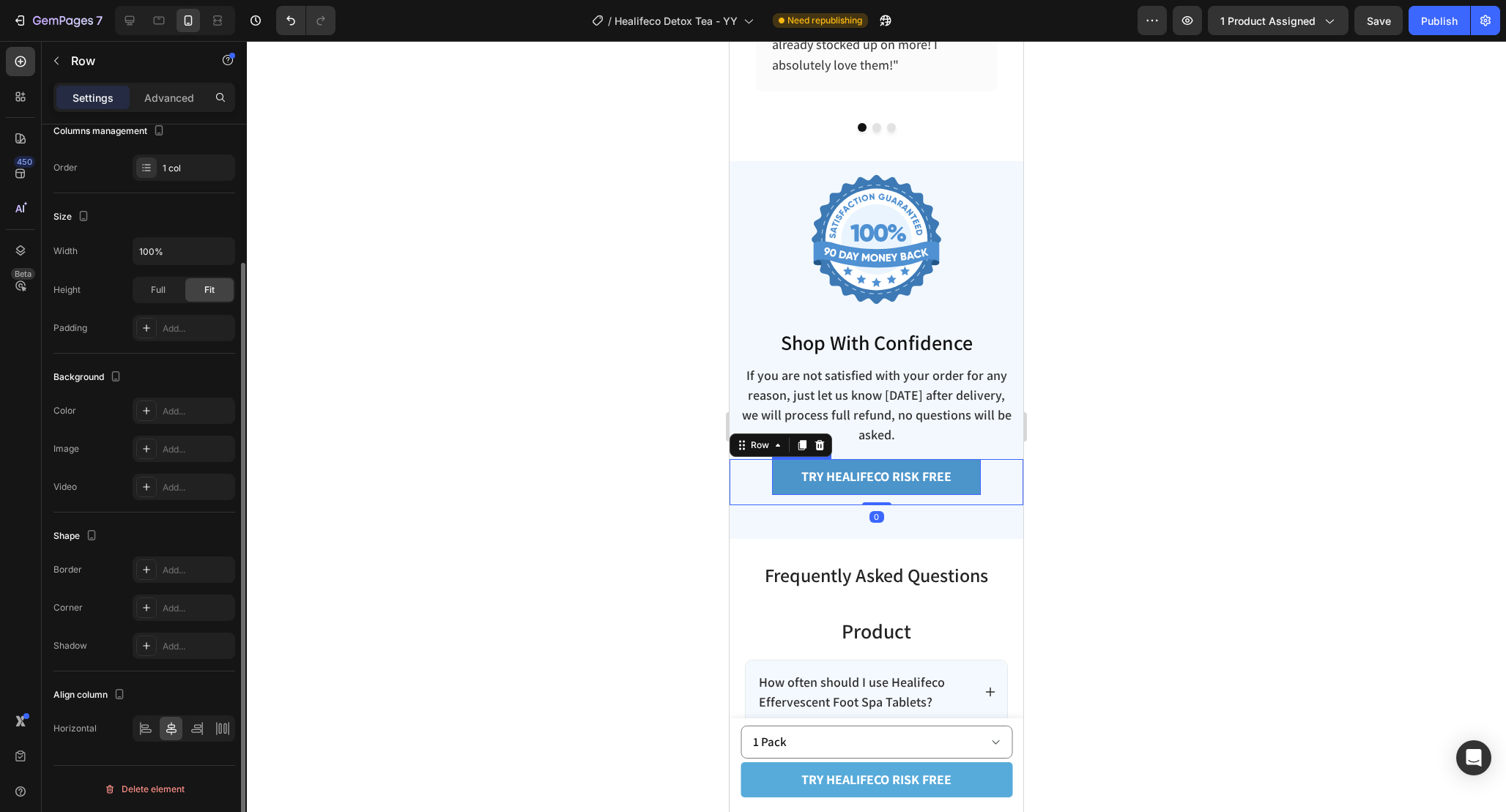
click at [883, 485] on button "TRY healifeco RISK FREE" at bounding box center [876, 476] width 209 height 35
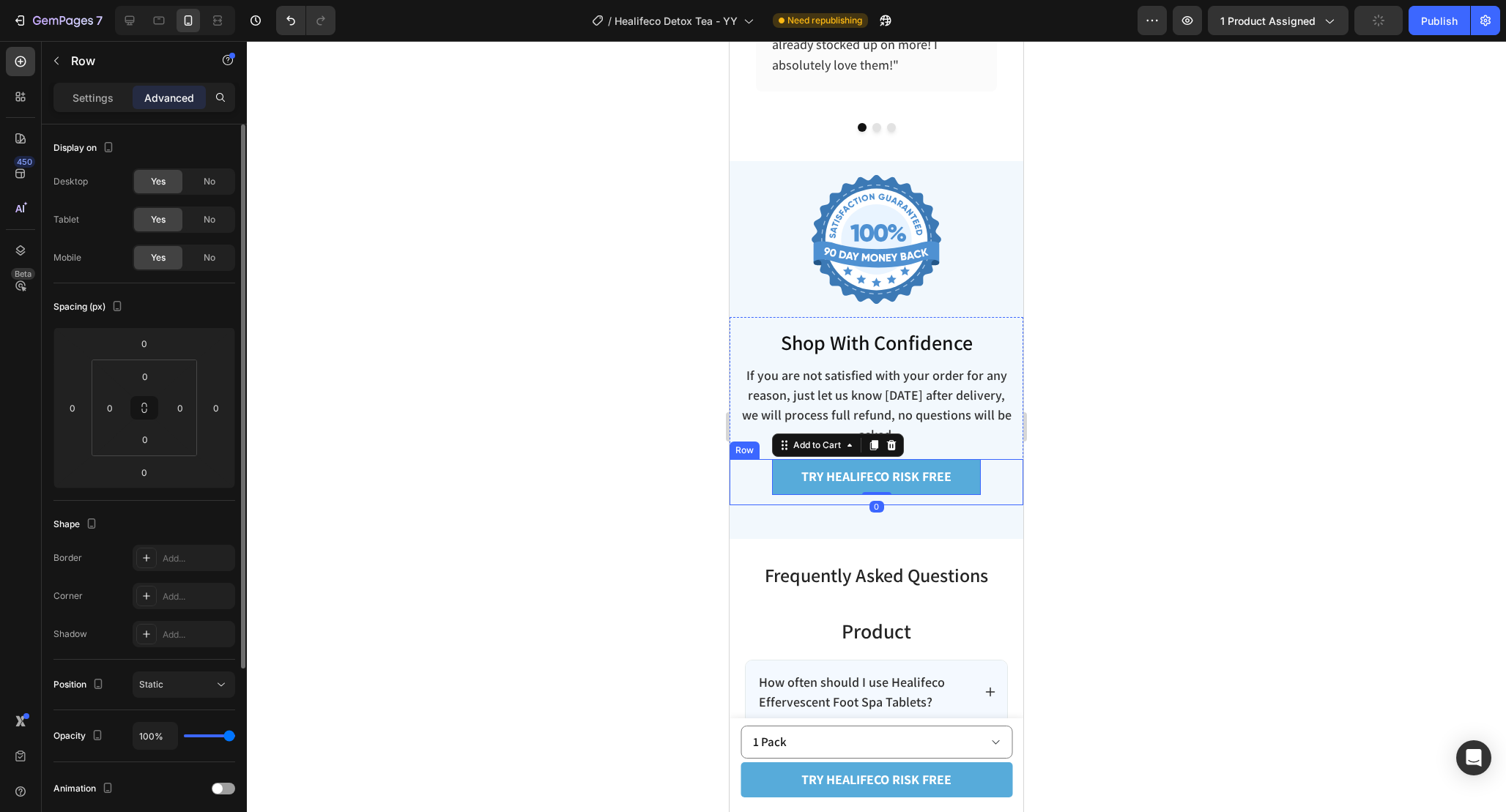
click at [887, 500] on div "TRY healifeco RISK FREE Add to Cart 0 Product Row" at bounding box center [876, 481] width 294 height 45
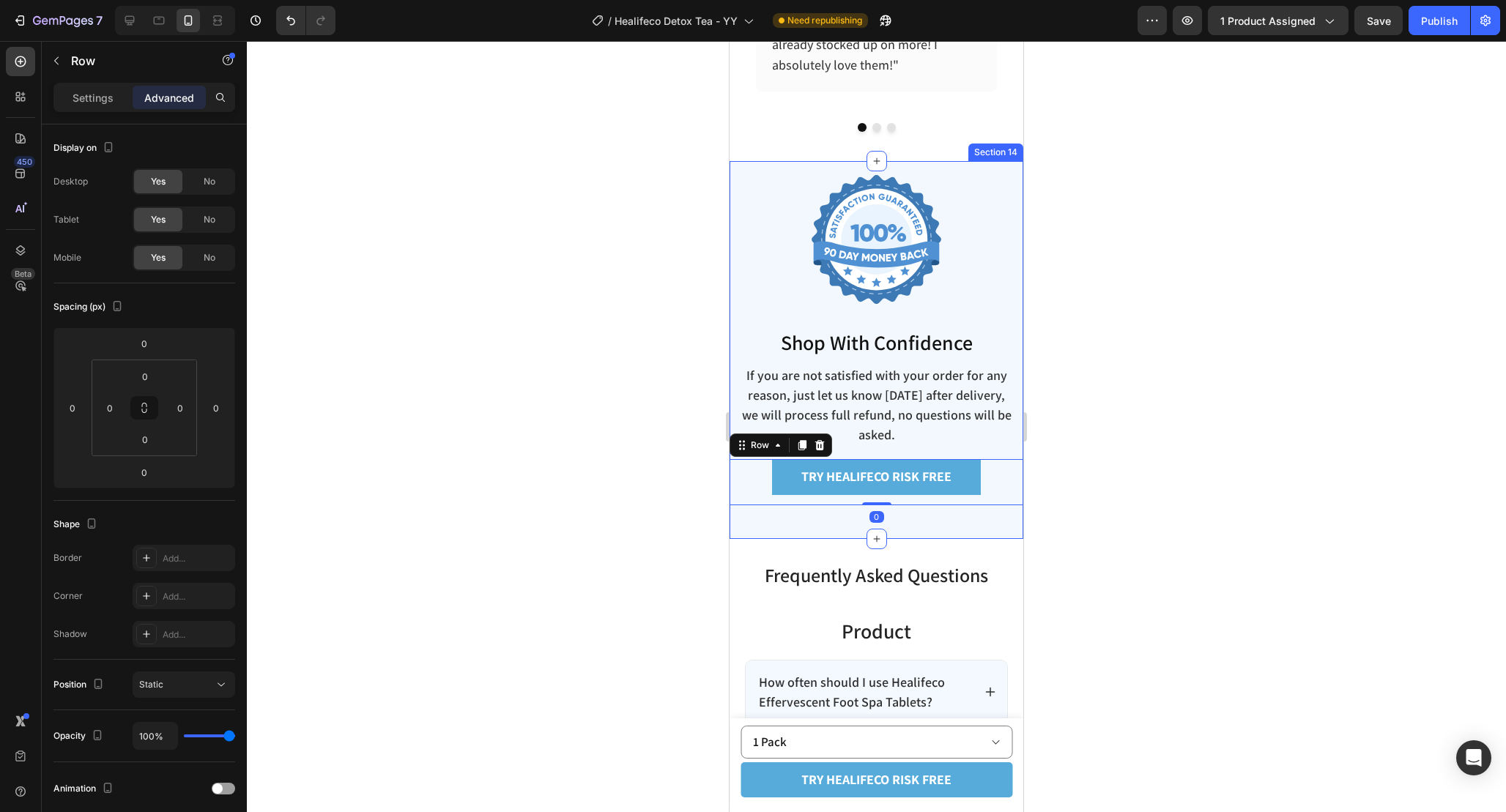
click at [907, 514] on div "Image Shop With Confidence Heading If you are not satisfied with your order for…" at bounding box center [876, 349] width 294 height 378
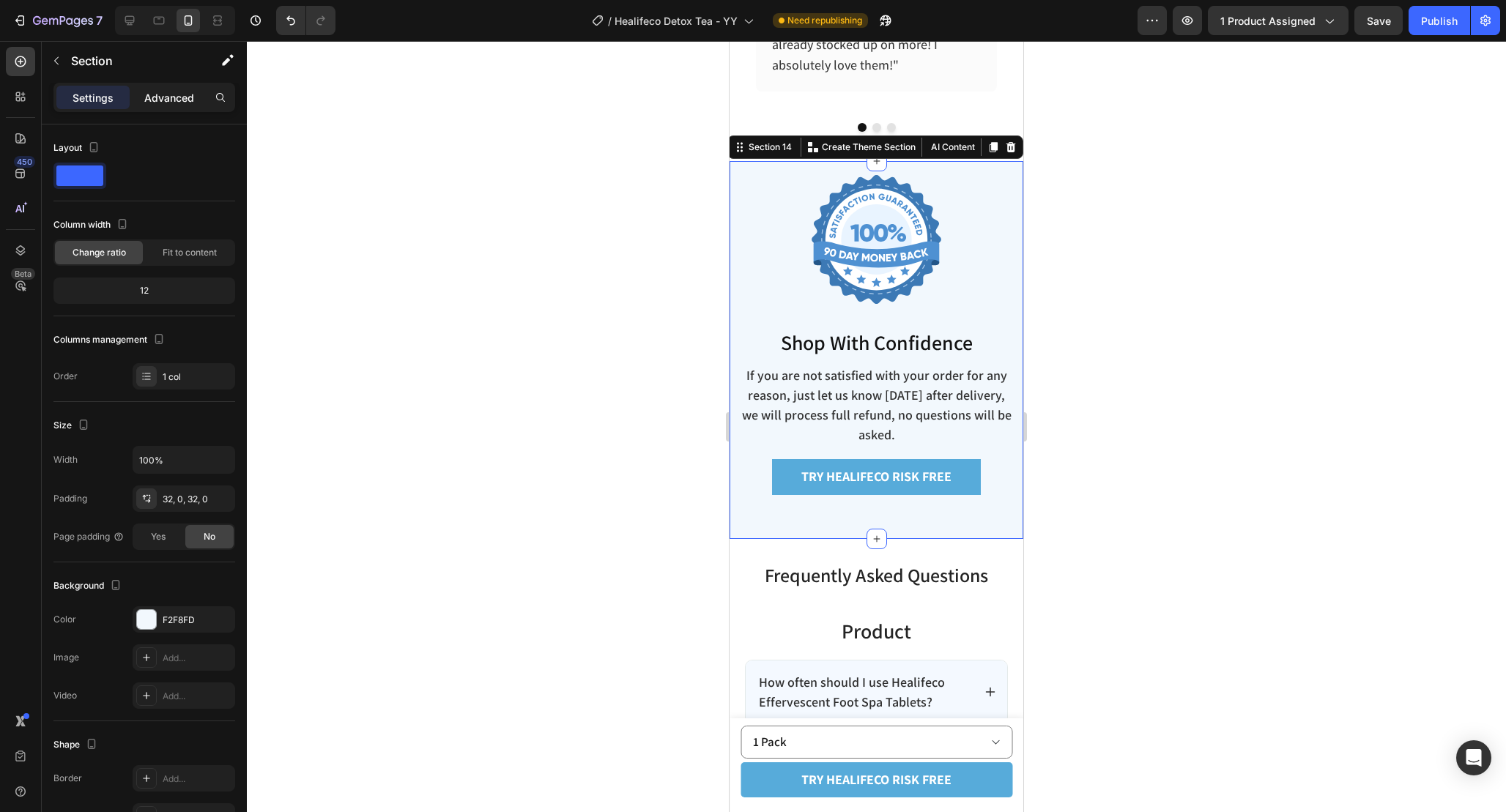
click at [169, 94] on p "Advanced" at bounding box center [169, 97] width 50 height 15
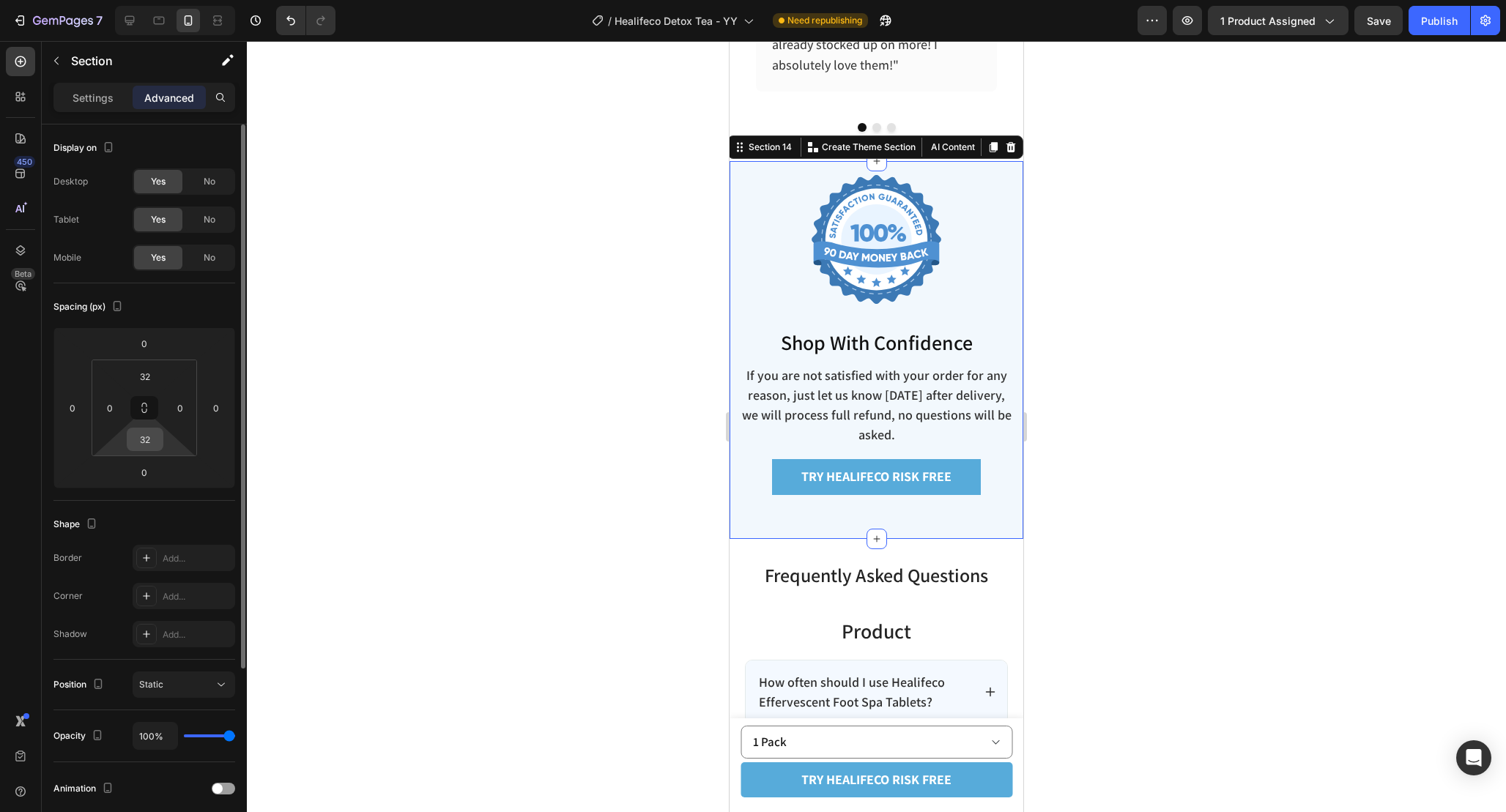
click at [156, 442] on input "32" at bounding box center [145, 439] width 29 height 22
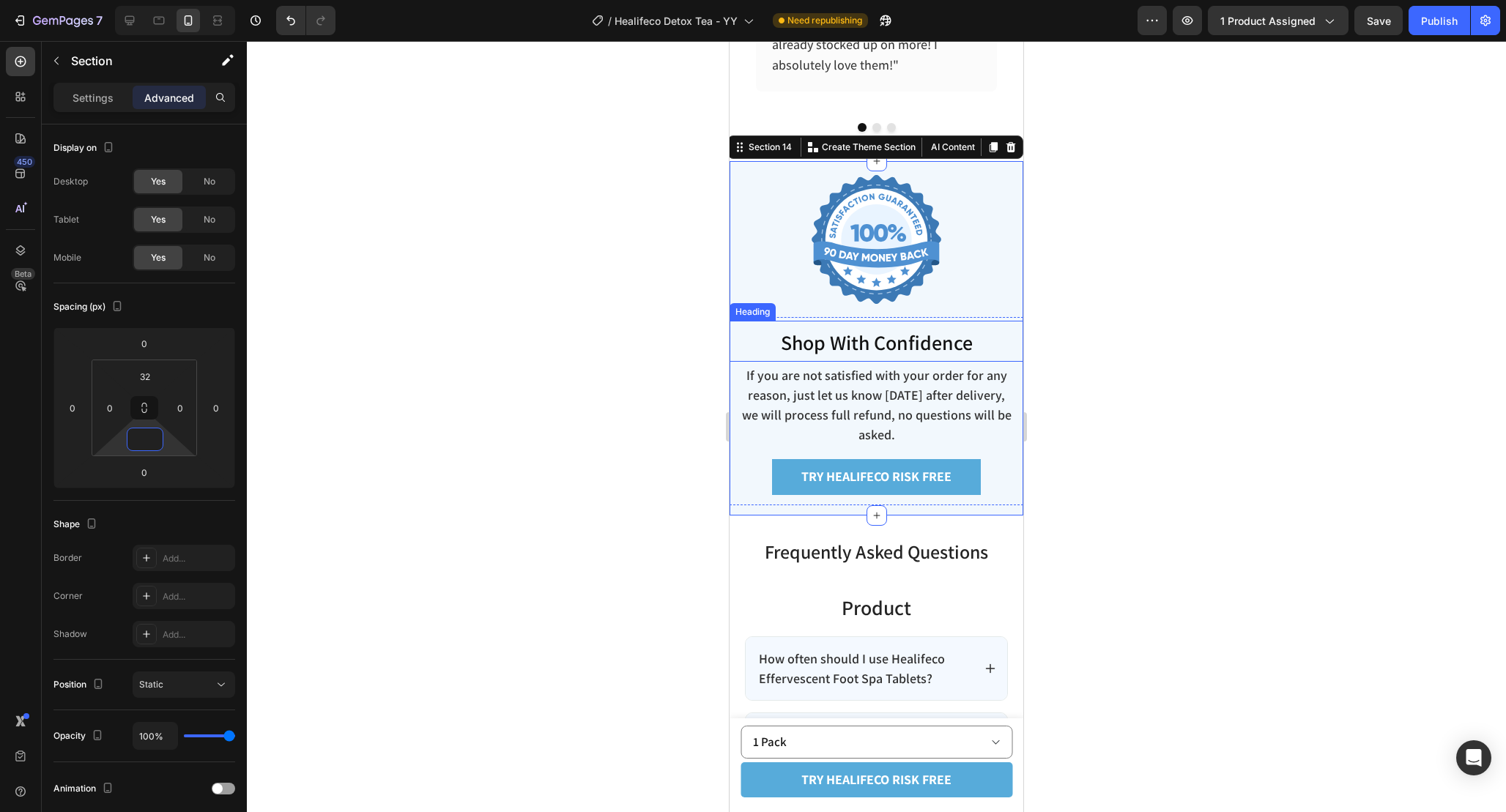
scroll to position [5040, 0]
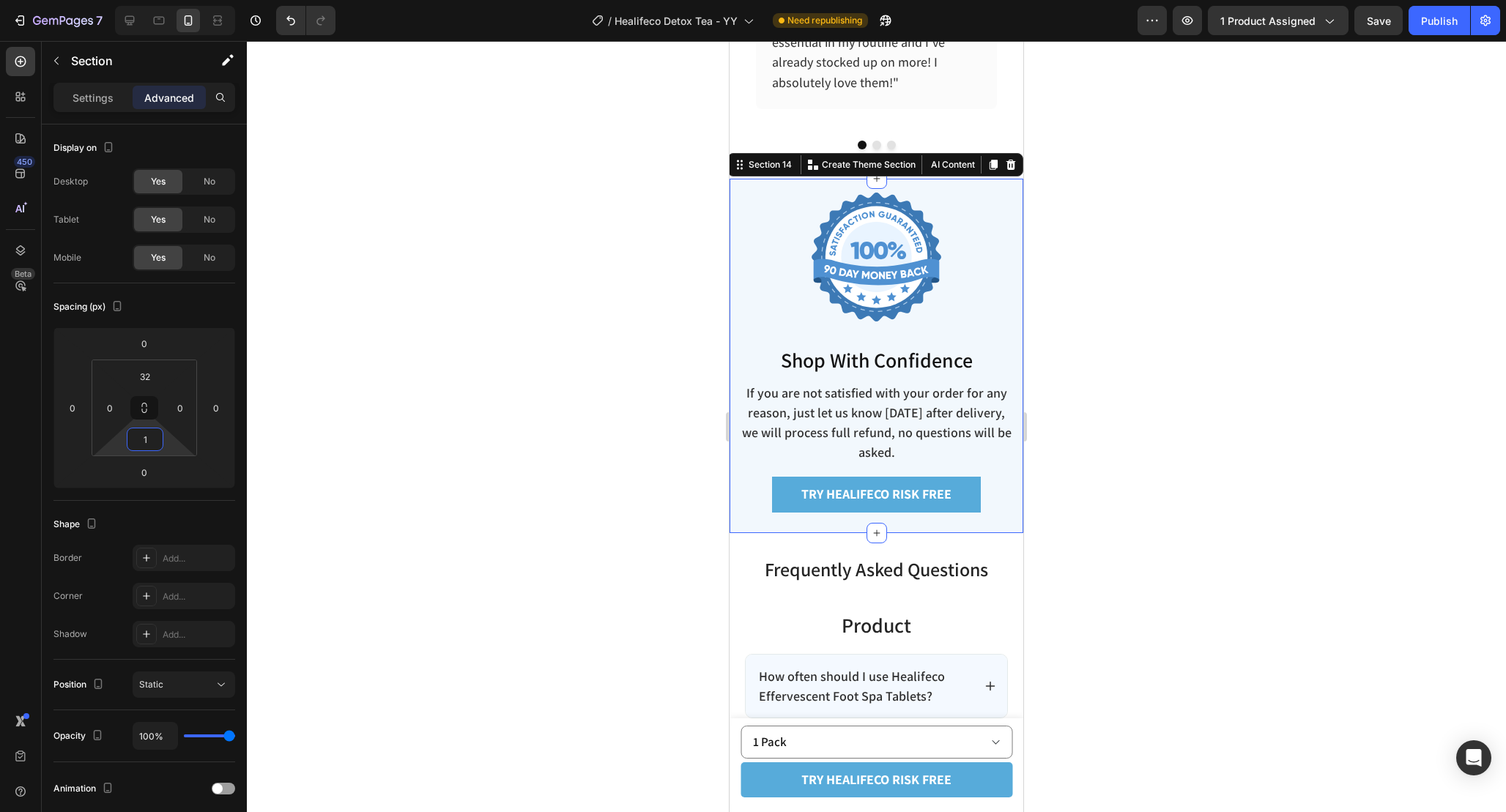
type input "12"
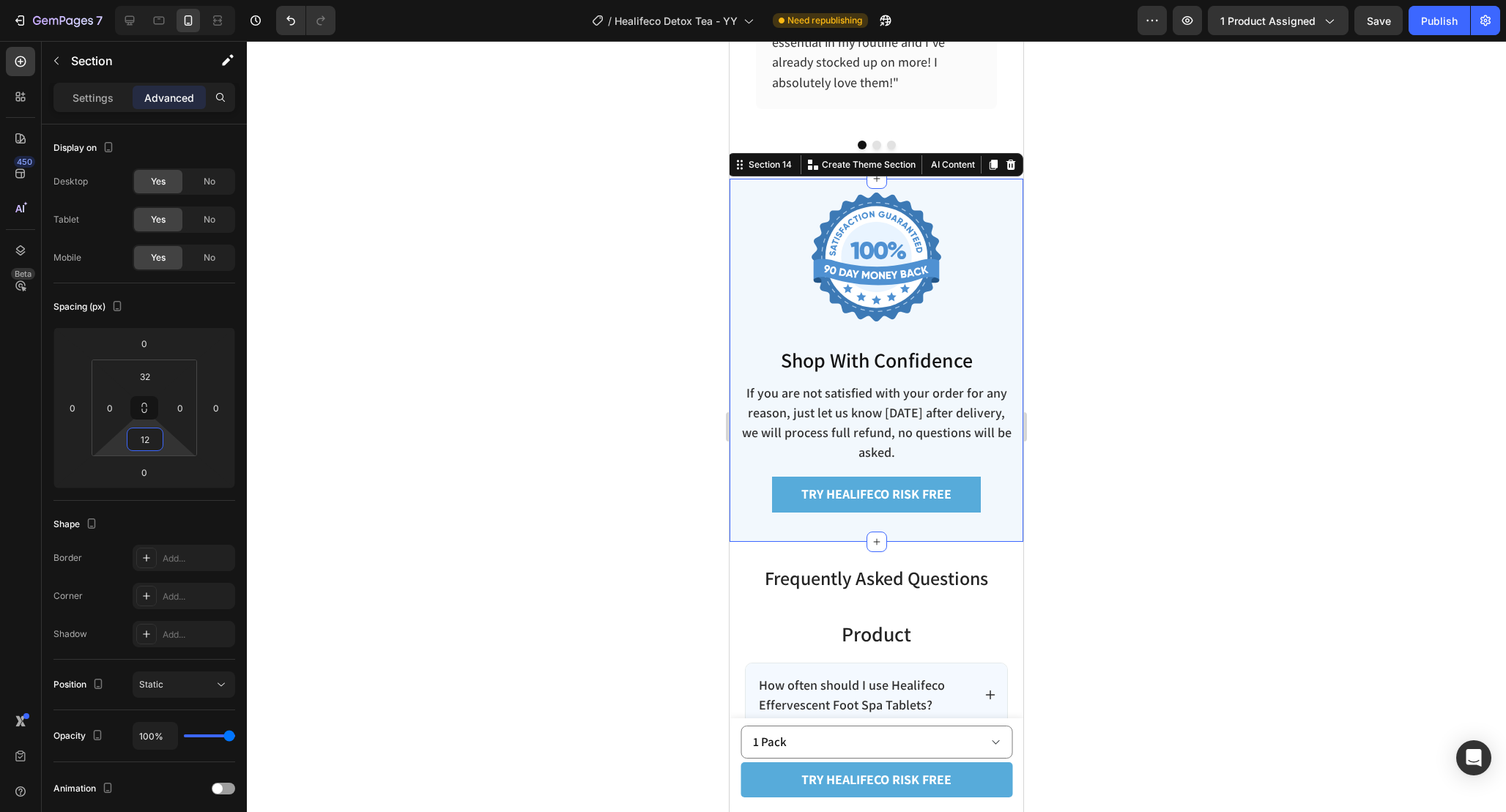
click at [1194, 454] on div at bounding box center [876, 426] width 1259 height 771
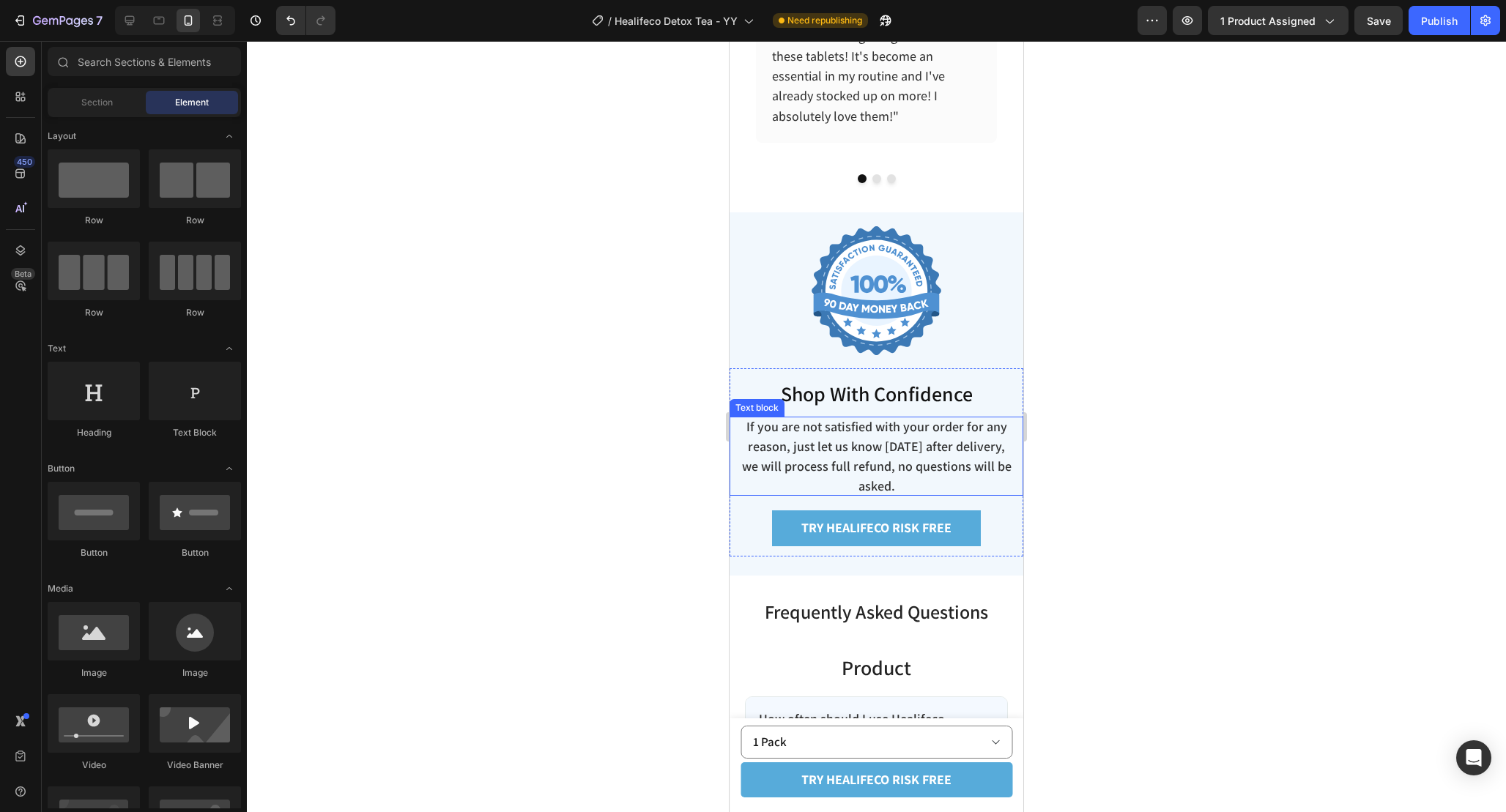
scroll to position [5003, 0]
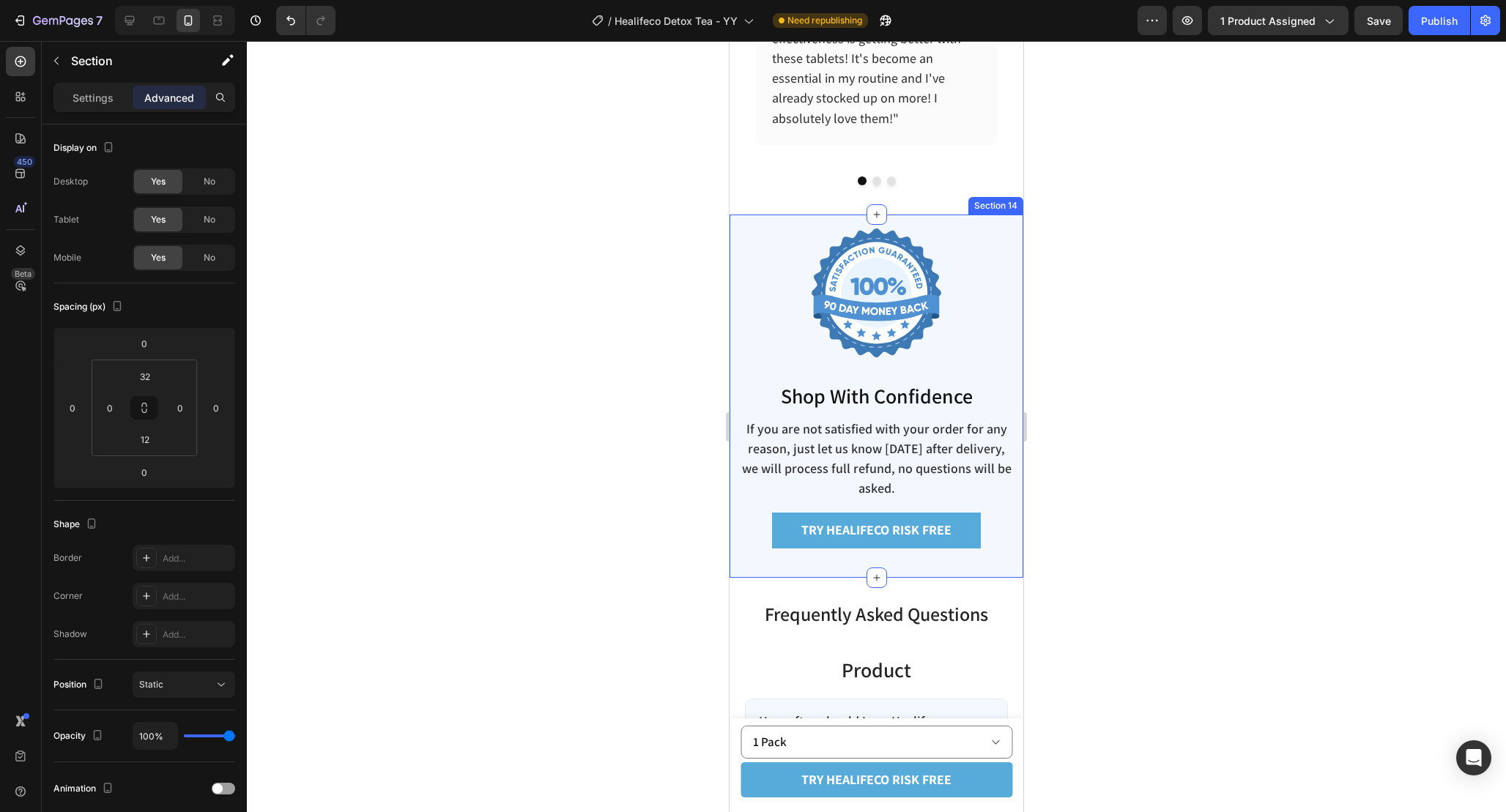
click at [945, 220] on div "Image Shop With Confidence Heading If you are not satisfied with your order for…" at bounding box center [876, 395] width 294 height 363
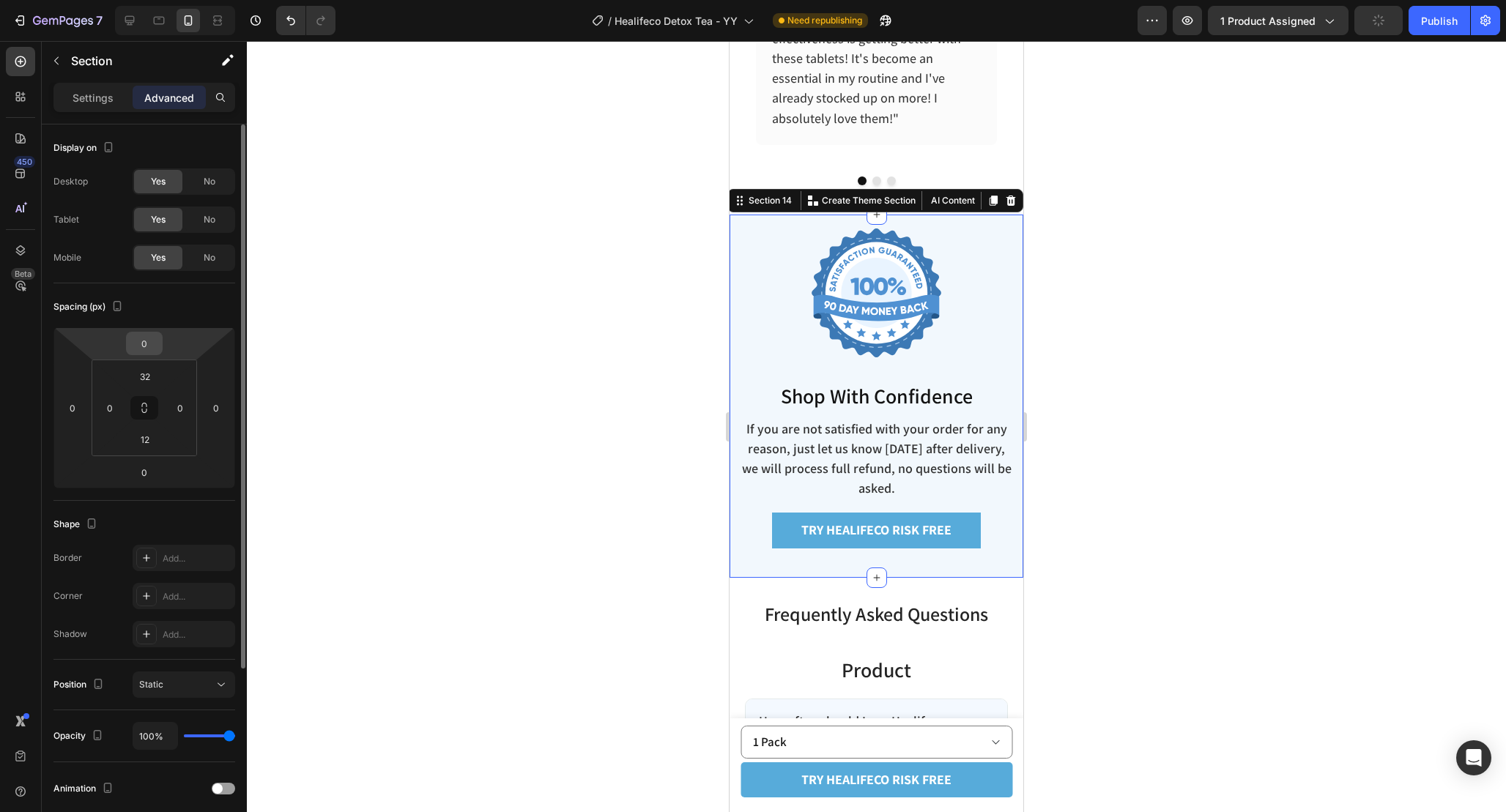
click at [151, 348] on input "0" at bounding box center [144, 343] width 29 height 22
type input "12"
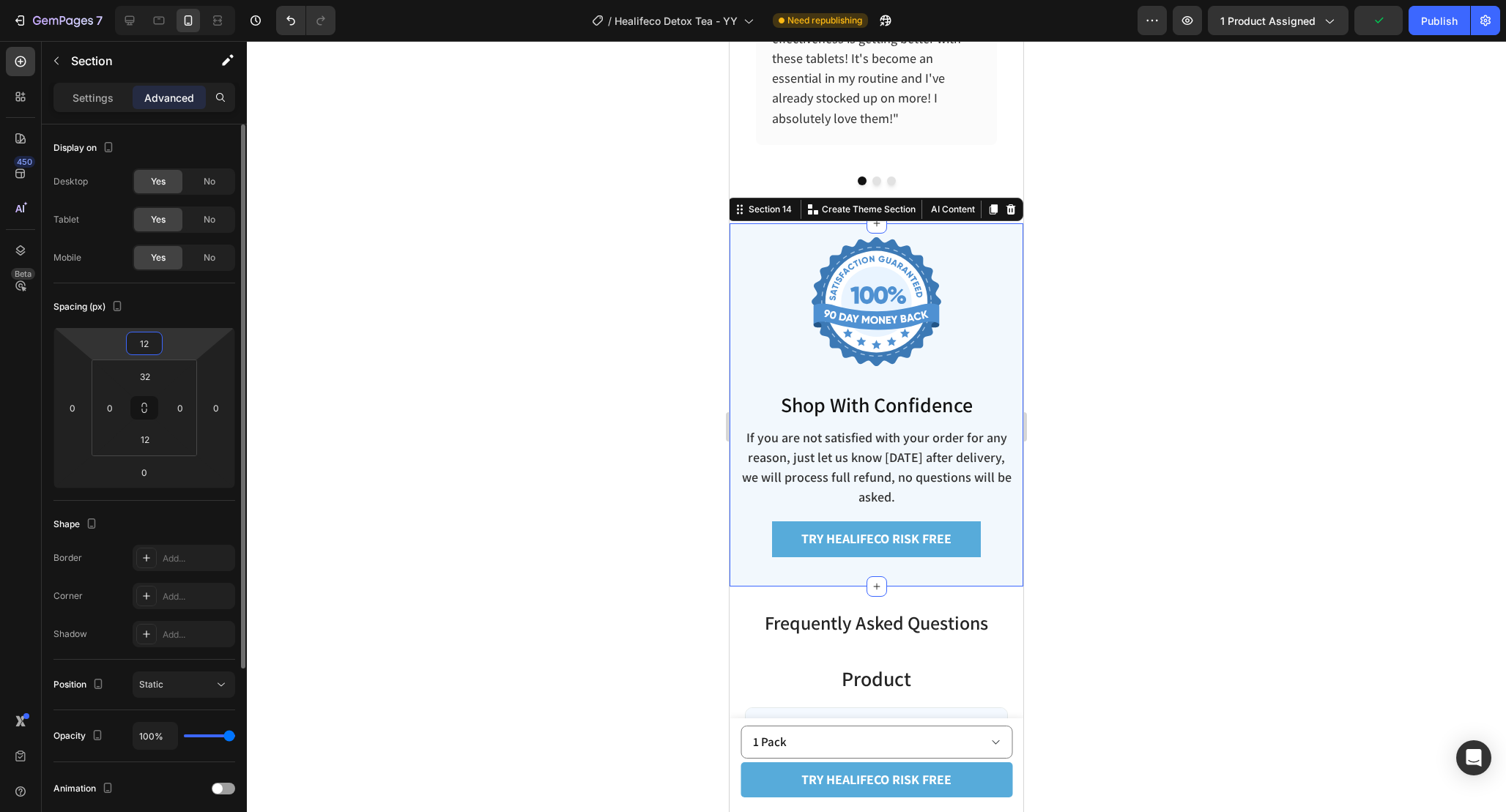
click at [151, 348] on input "12" at bounding box center [144, 343] width 29 height 22
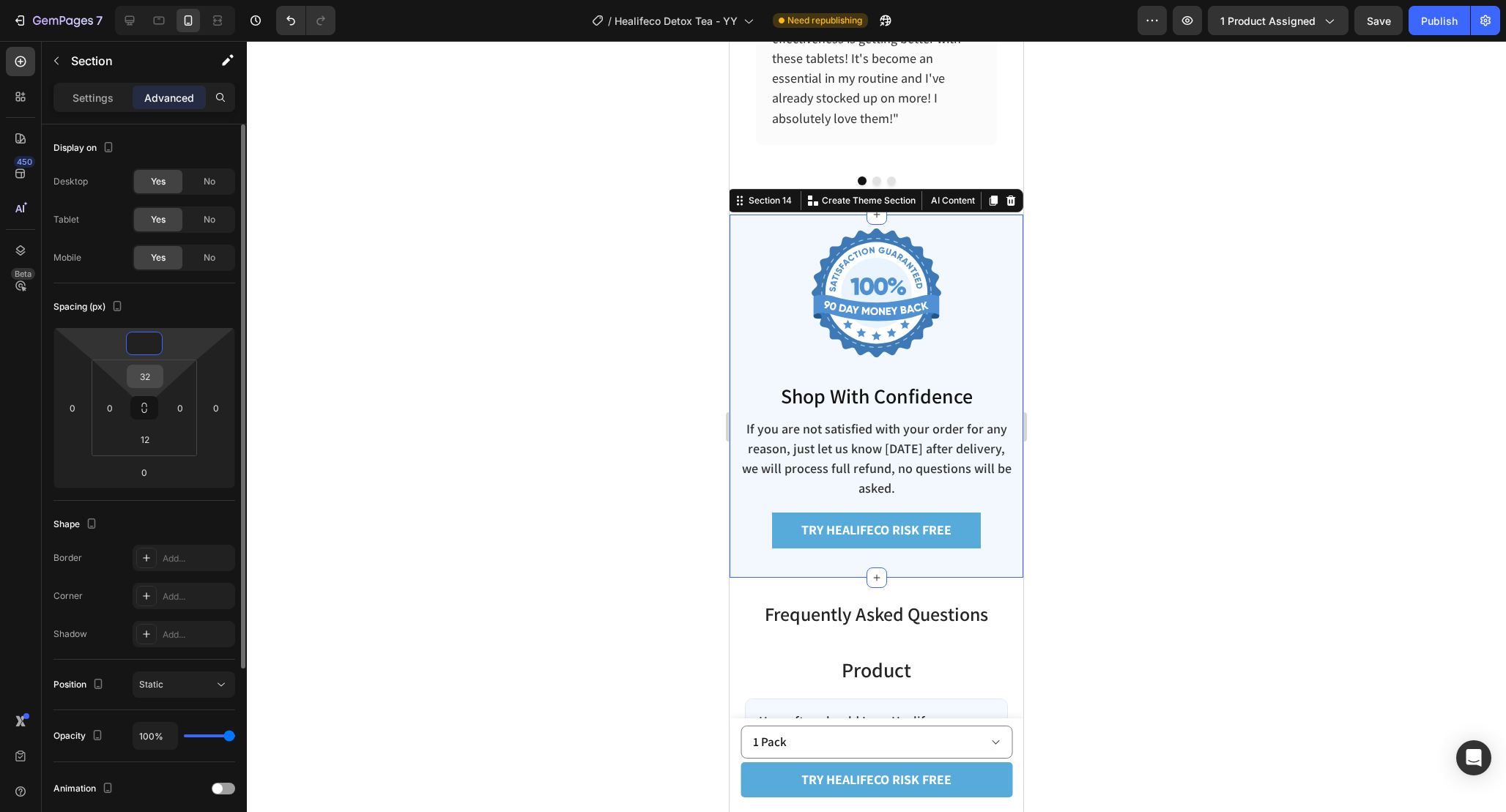
click at [155, 383] on input "32" at bounding box center [145, 376] width 29 height 22
type input "0"
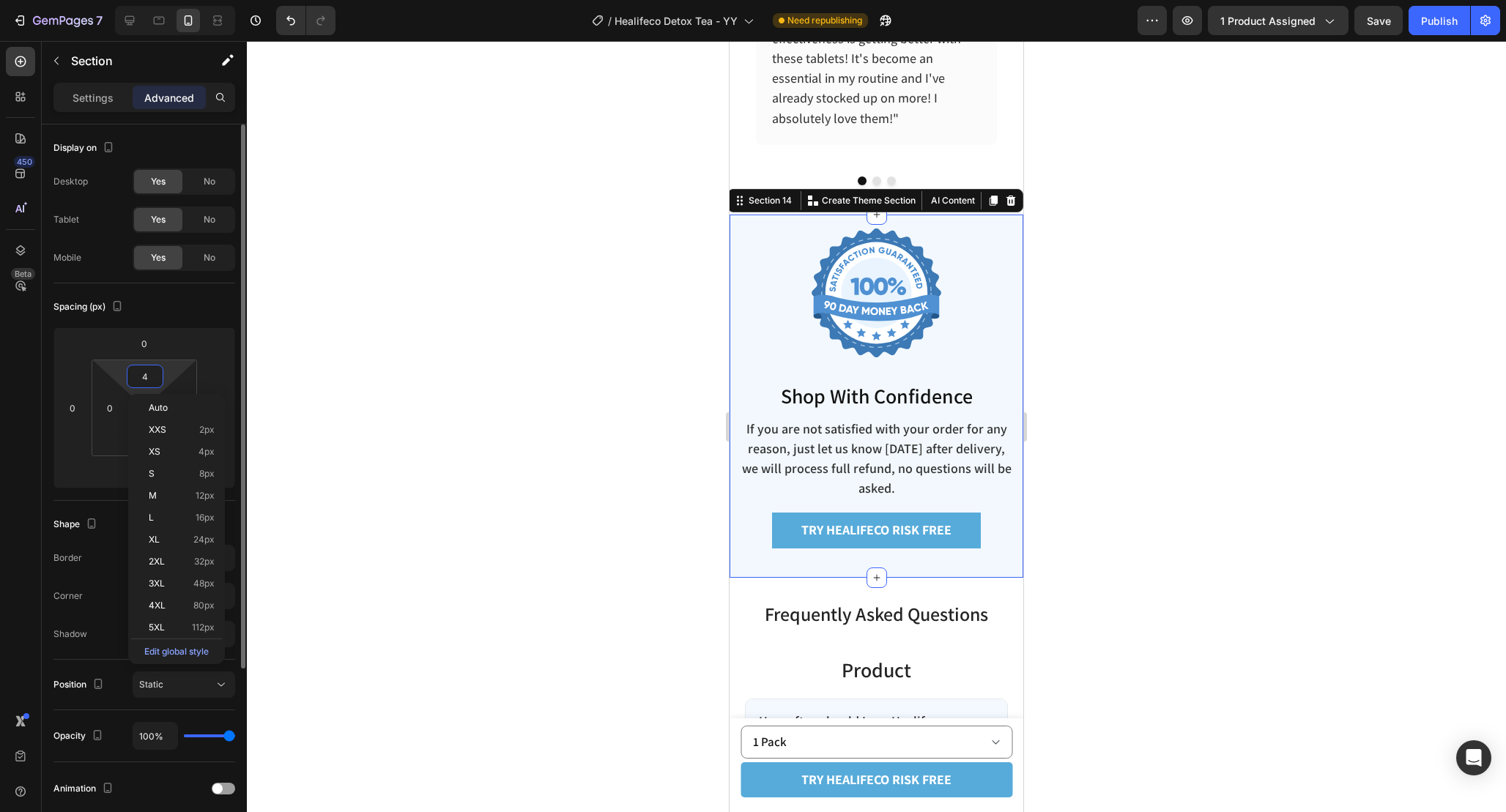
type input "44"
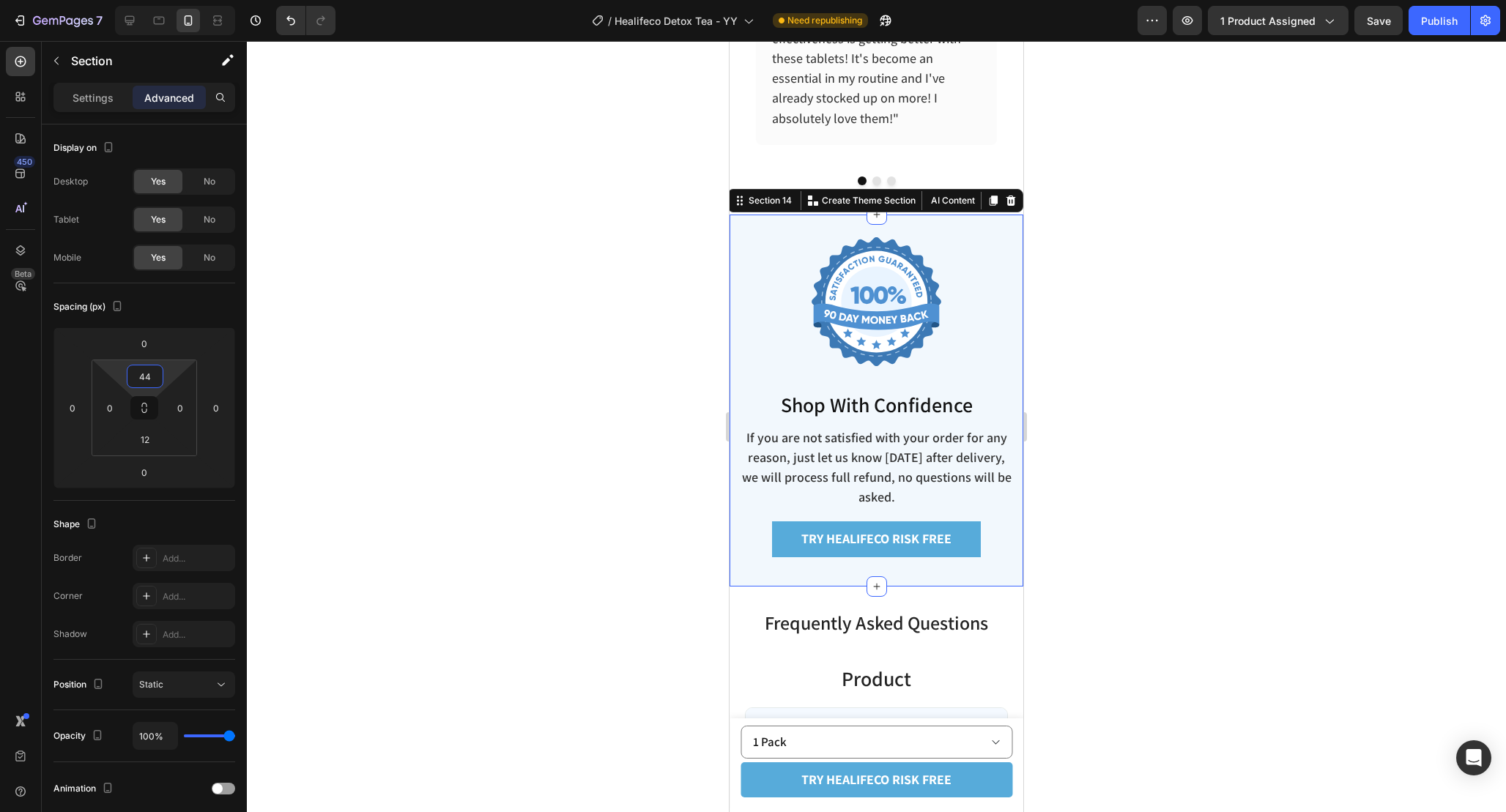
click at [1127, 438] on div at bounding box center [876, 426] width 1259 height 771
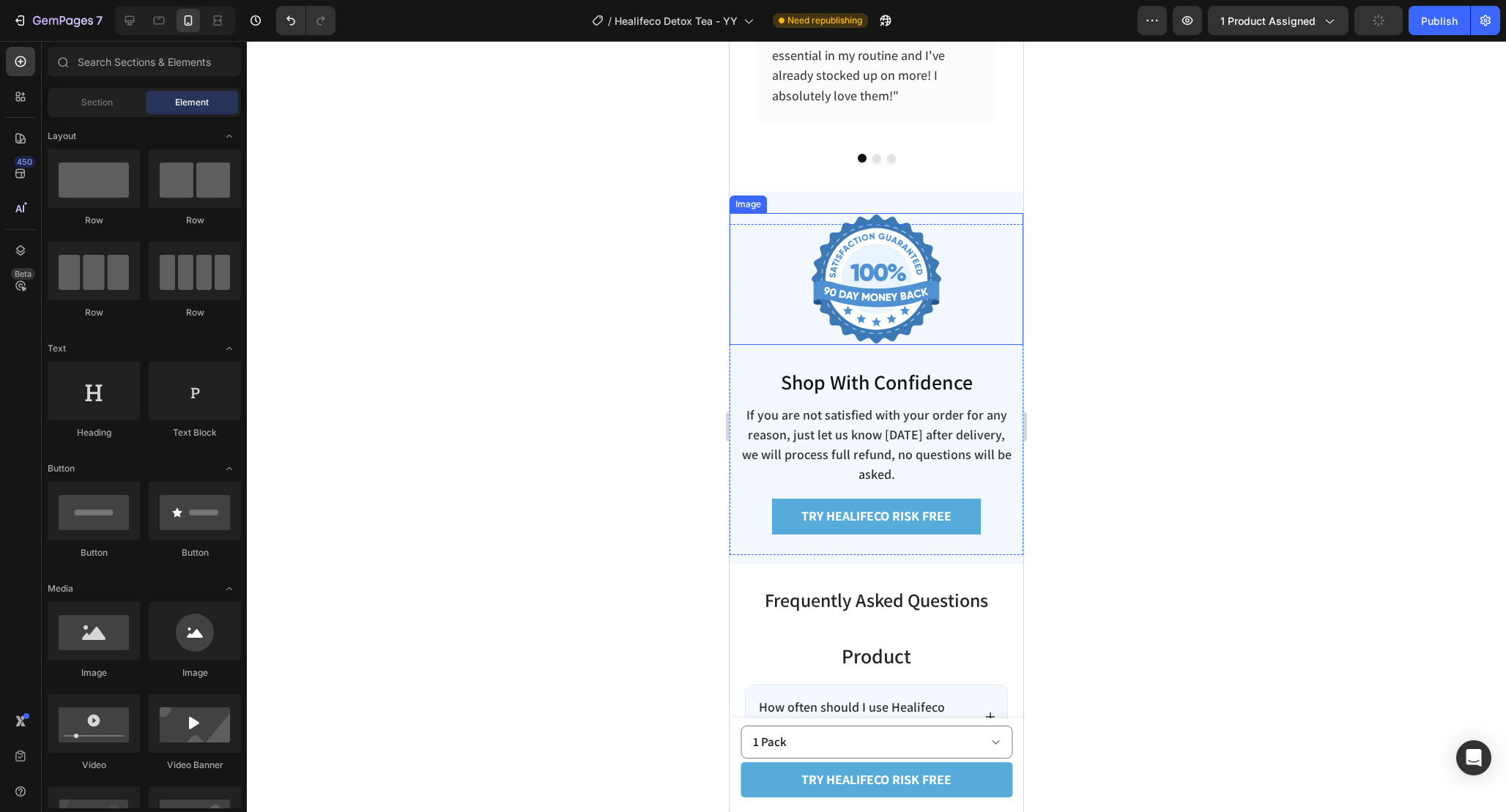
scroll to position [5027, 0]
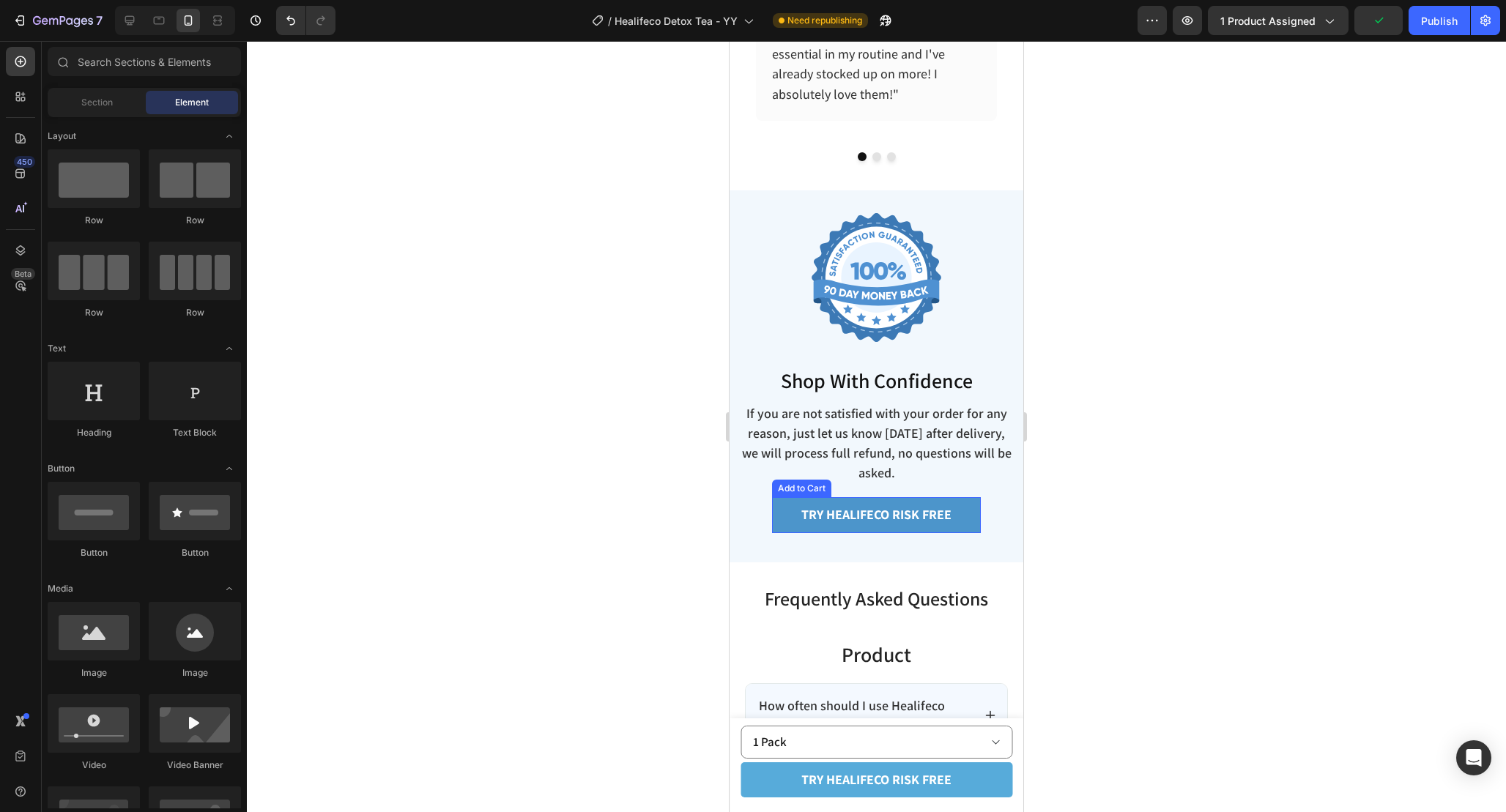
click at [979, 512] on button "TRY healifeco RISK FREE" at bounding box center [876, 515] width 209 height 35
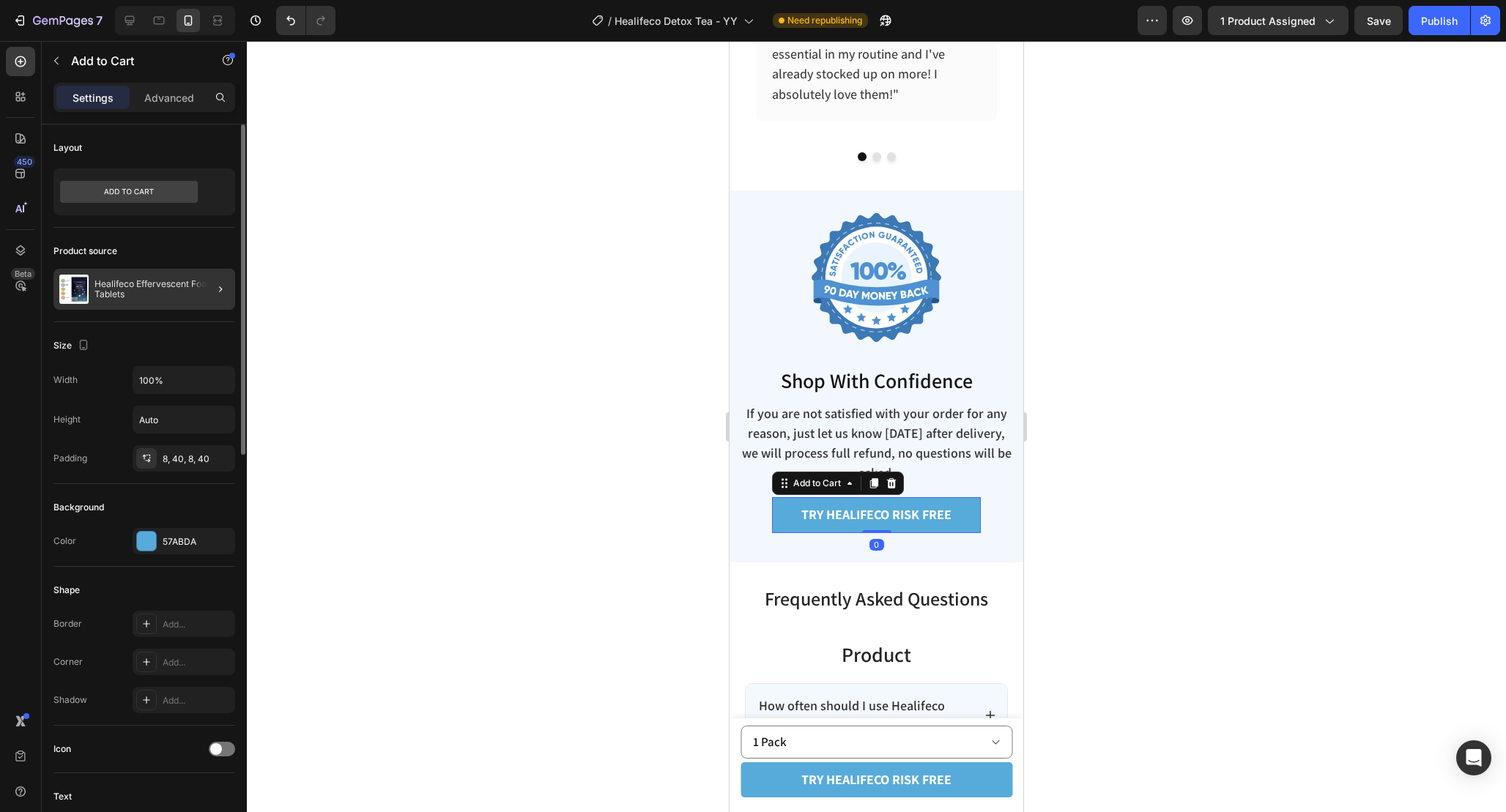
click at [207, 287] on div at bounding box center [214, 289] width 41 height 41
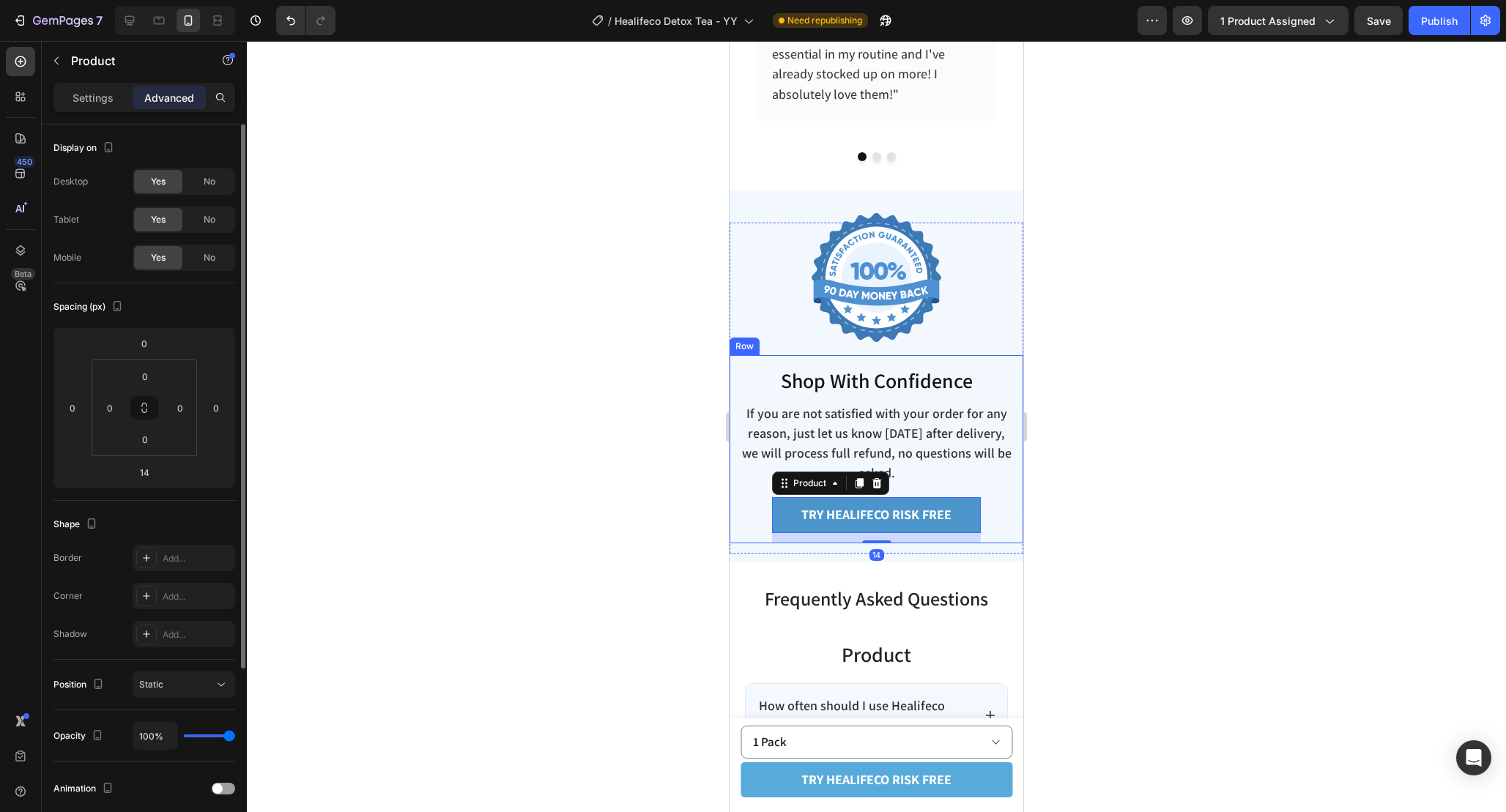
click at [943, 497] on button "TRY healifeco RISK FREE" at bounding box center [876, 515] width 209 height 35
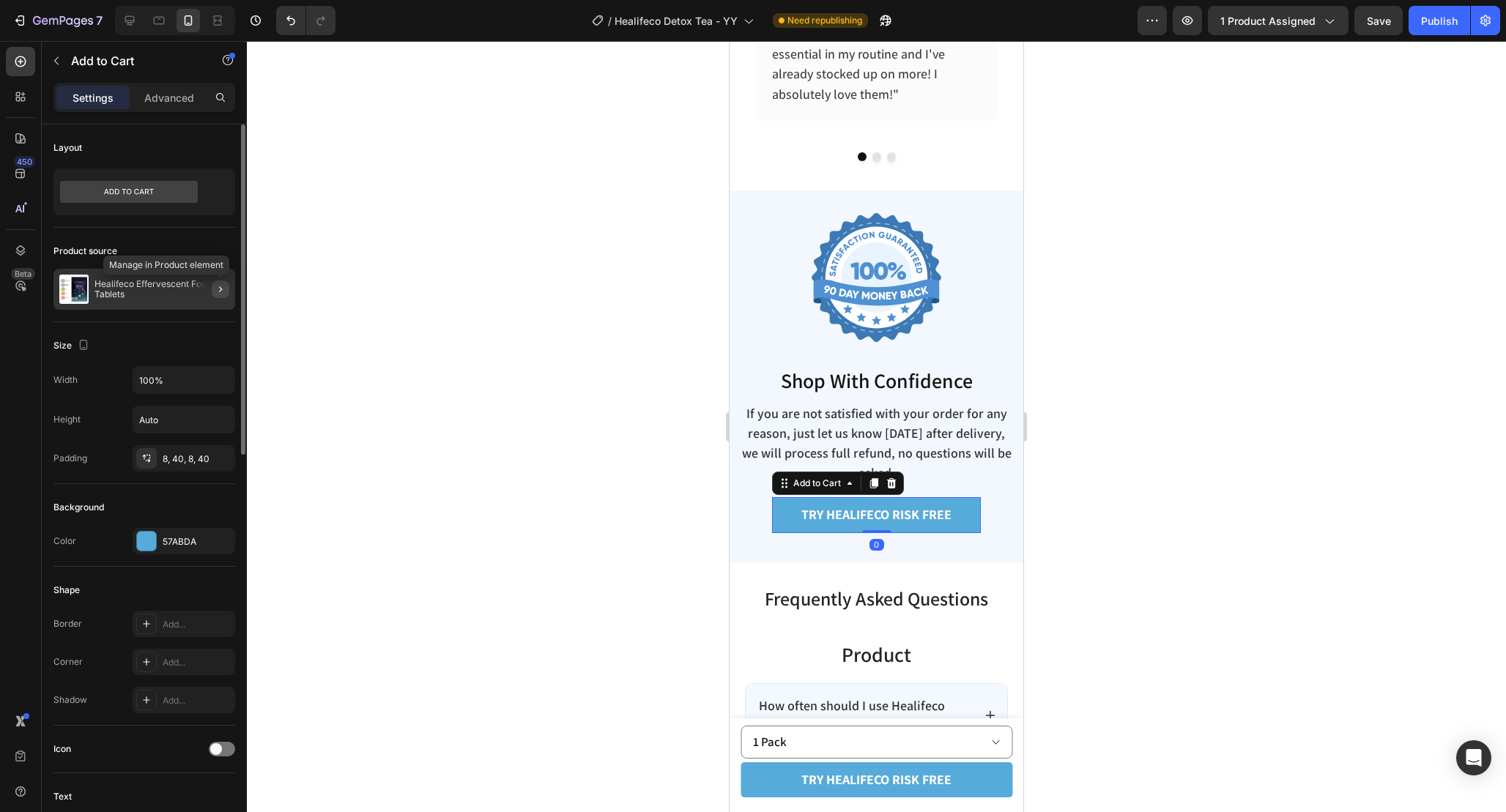
click at [223, 292] on icon "button" at bounding box center [220, 290] width 12 height 12
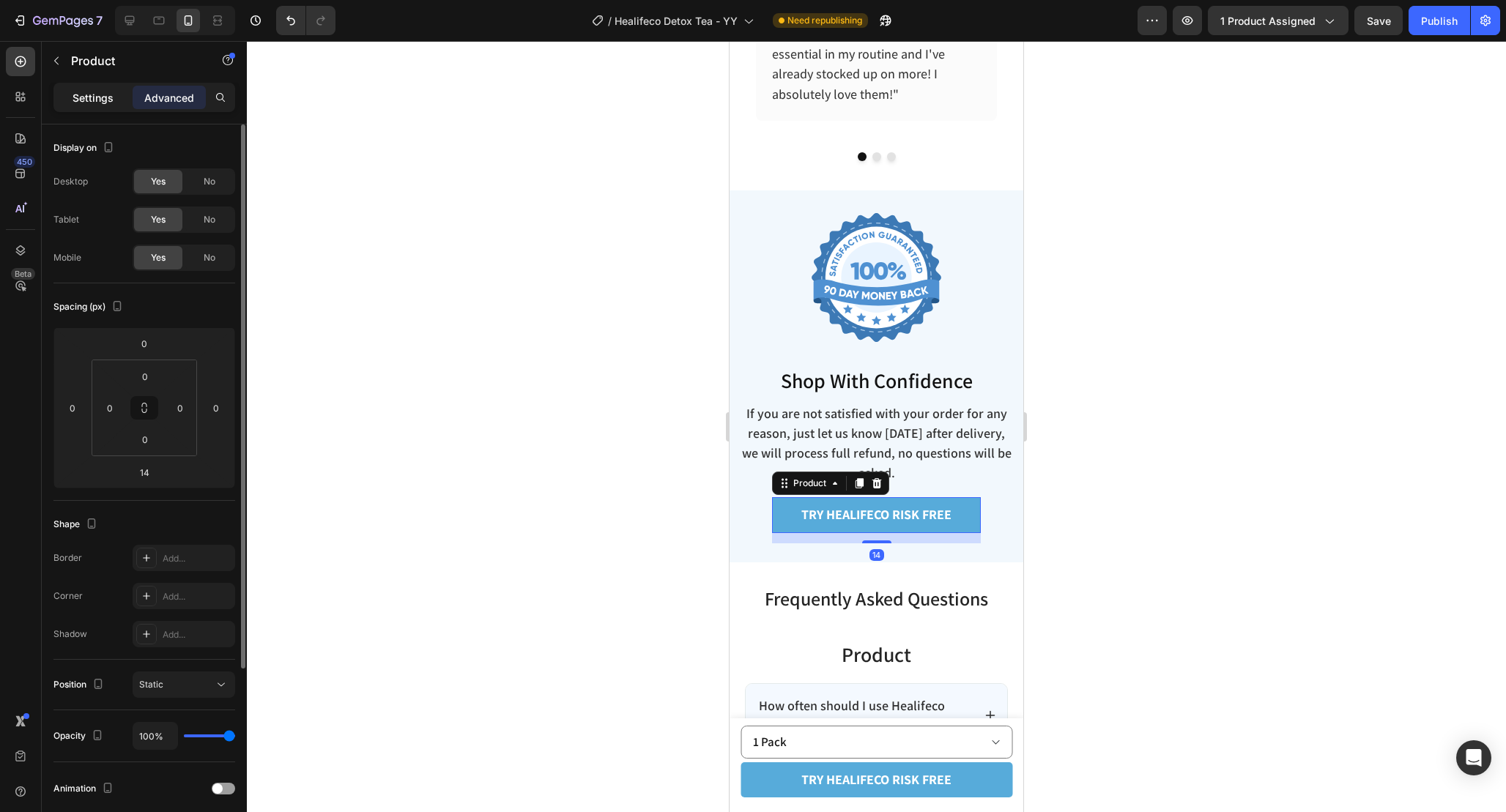
click at [114, 94] on div "Settings" at bounding box center [93, 97] width 73 height 23
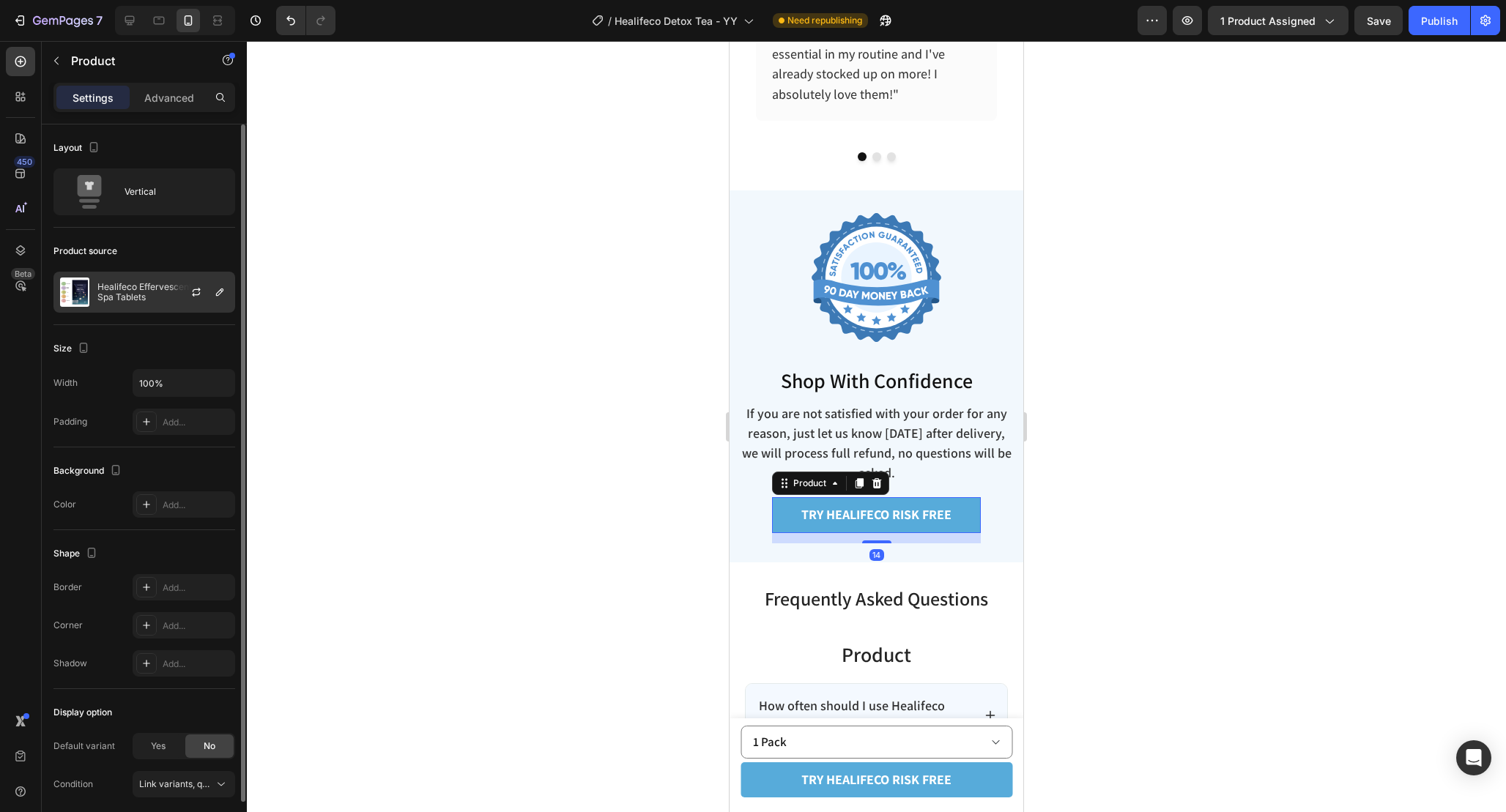
click at [137, 281] on div "Healifeco Effervescent Foot Spa Tablets" at bounding box center [144, 292] width 182 height 41
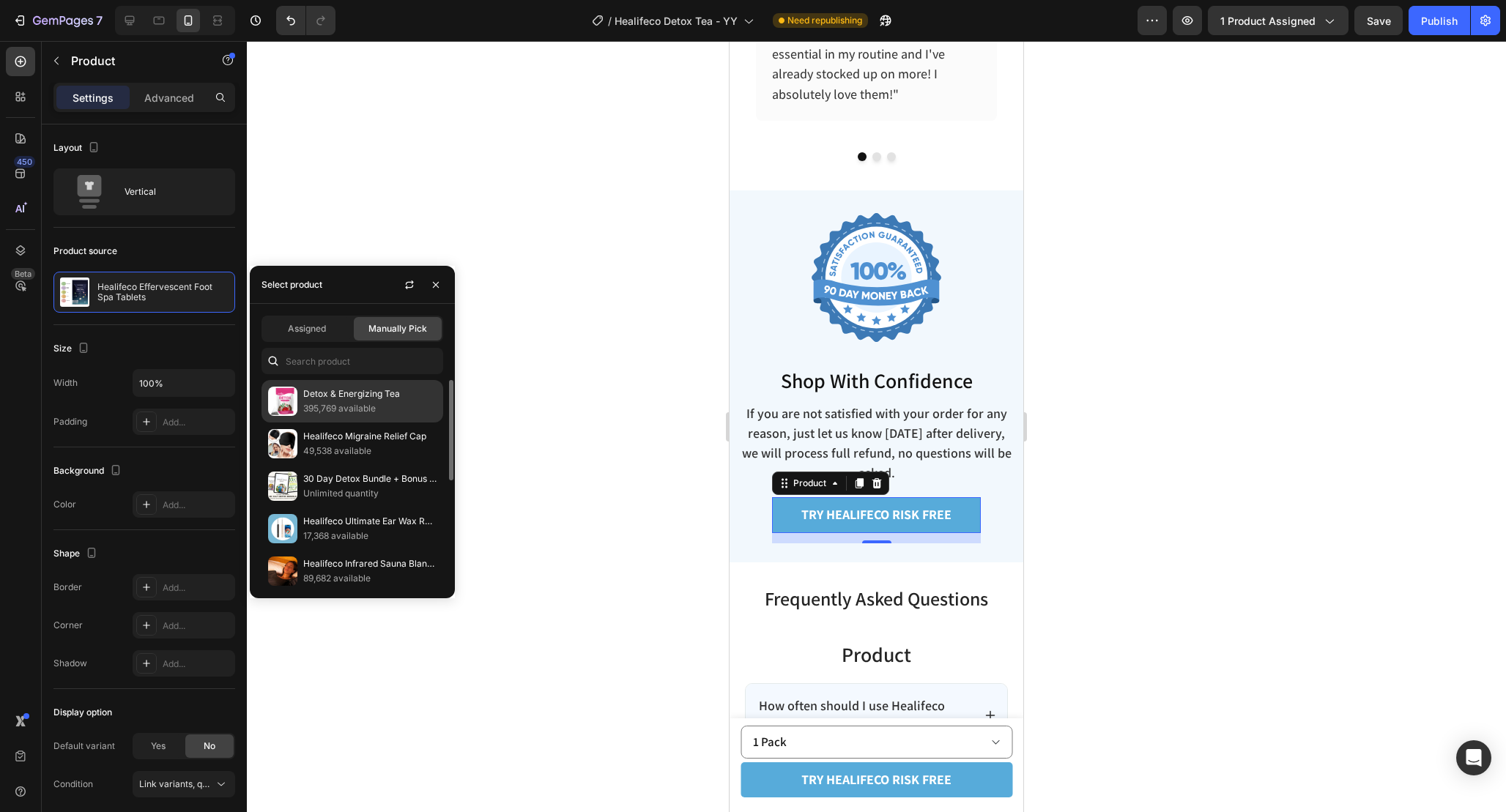
click at [319, 413] on p "395,769 available" at bounding box center [370, 408] width 134 height 14
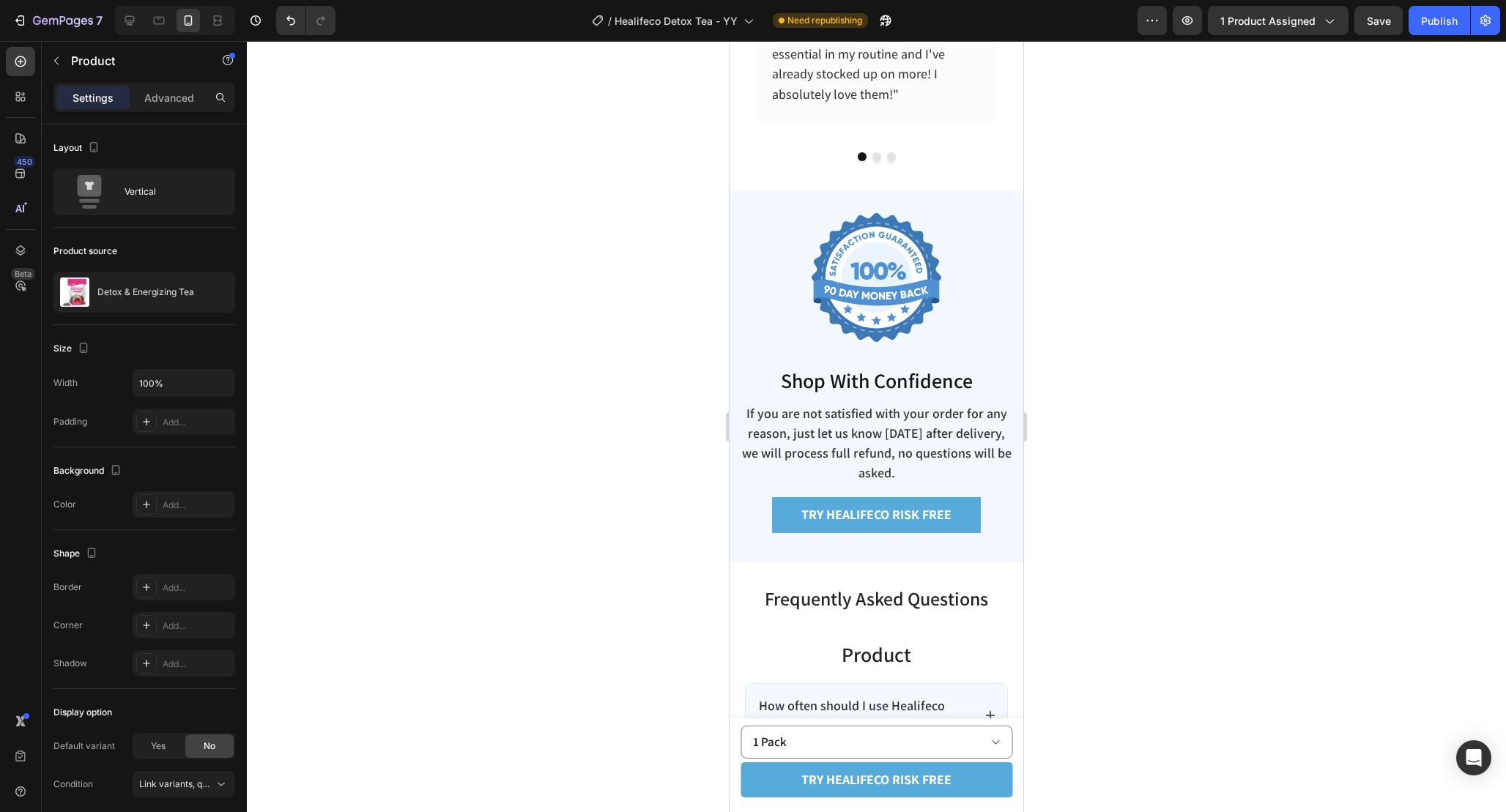
click at [1201, 466] on div at bounding box center [876, 426] width 1259 height 771
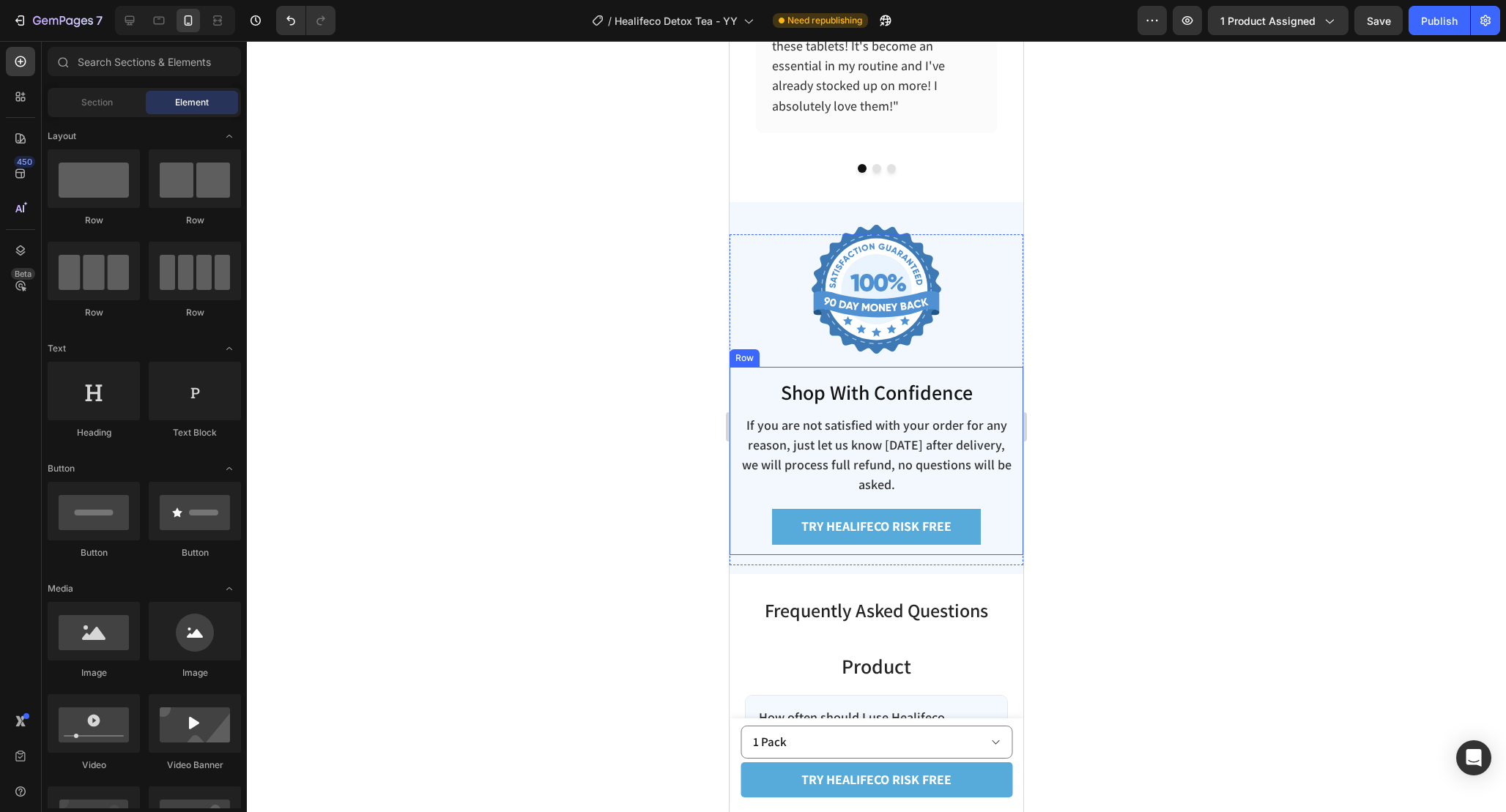
scroll to position [5018, 0]
click at [1168, 476] on div at bounding box center [876, 426] width 1259 height 771
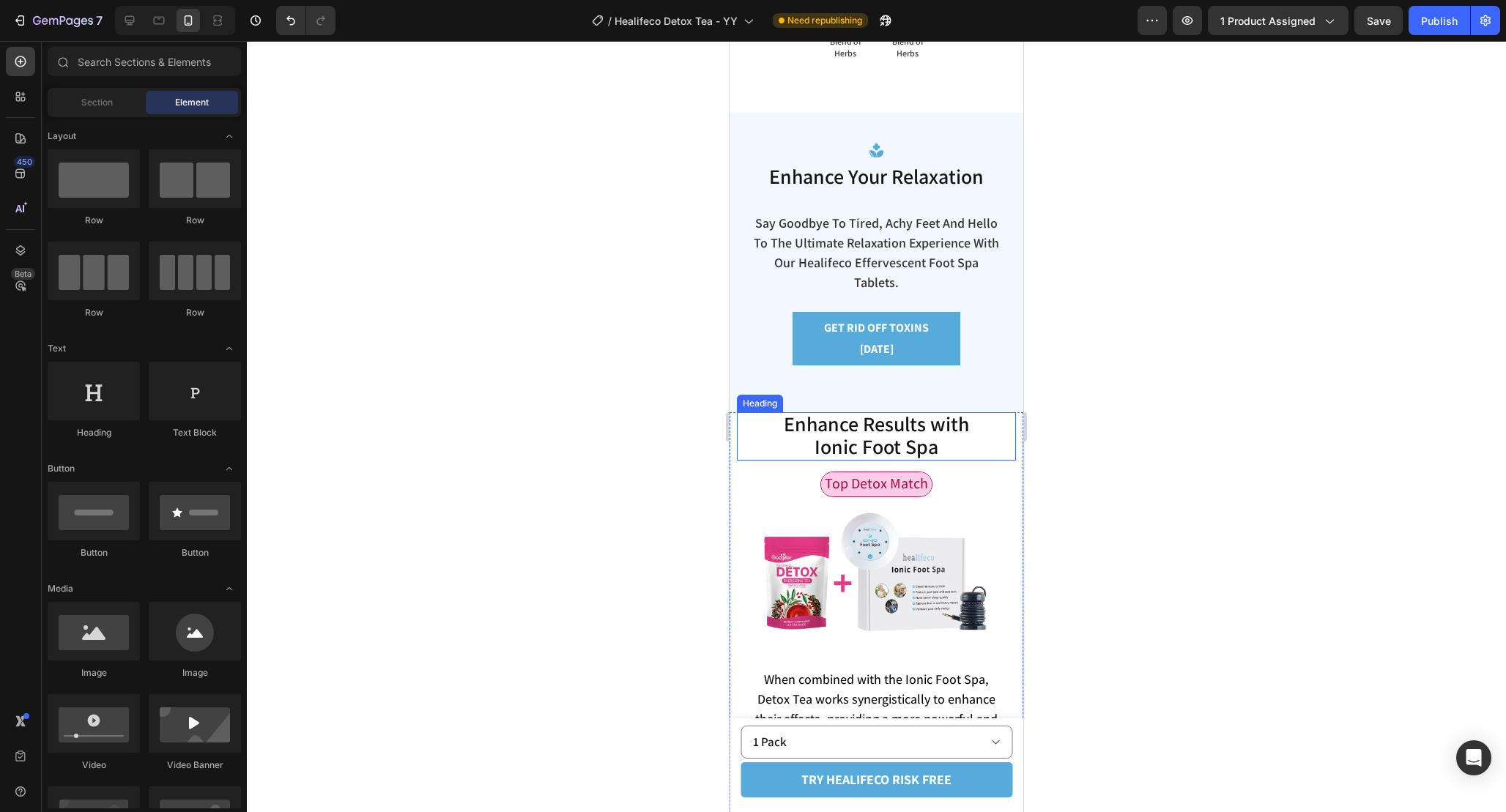
scroll to position [4354, 0]
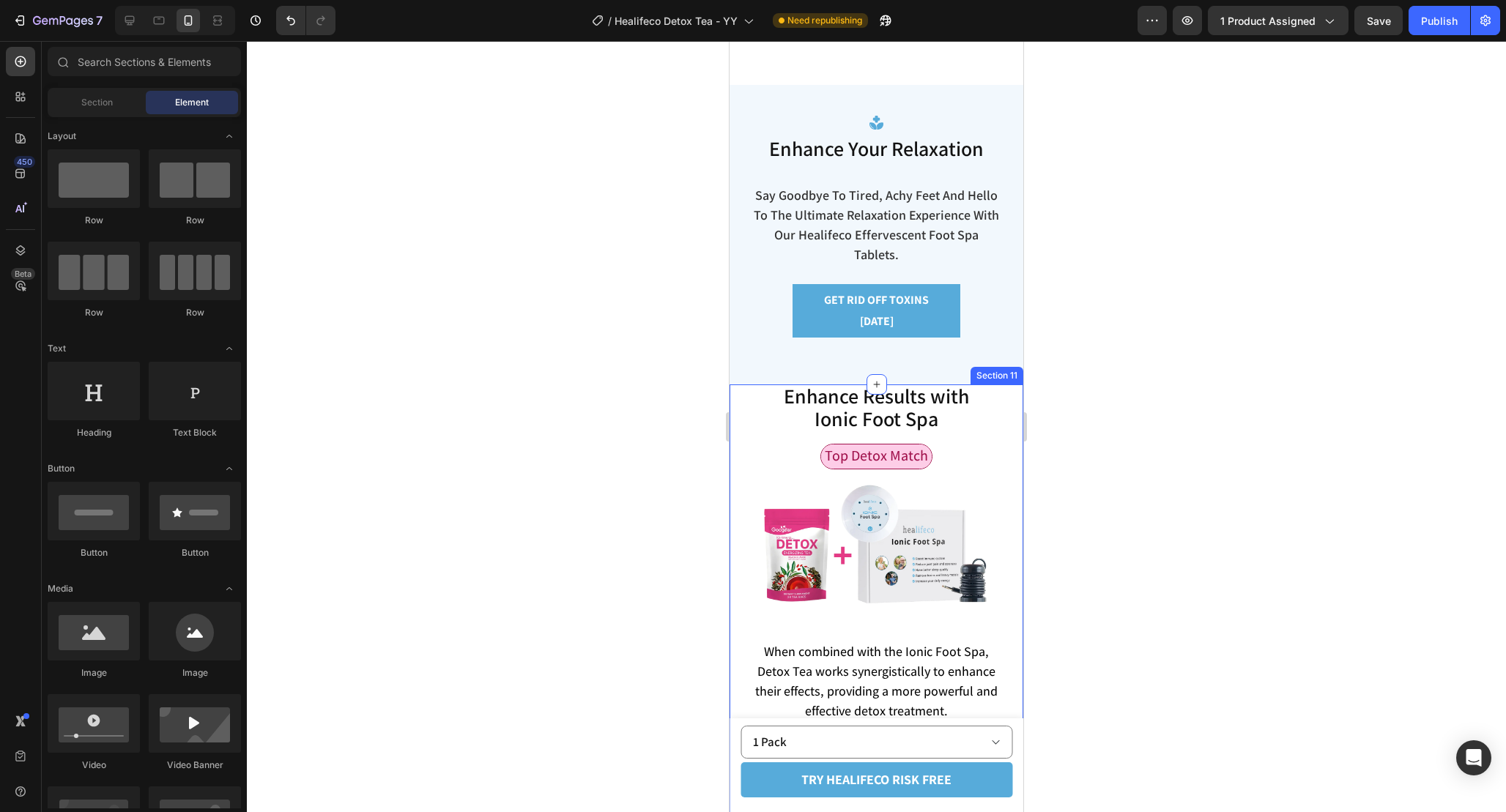
click at [735, 463] on div "Enhance Results with Ionic Foot Spa Heading Enhance Results with Ionic Foot Spa…" at bounding box center [876, 727] width 294 height 686
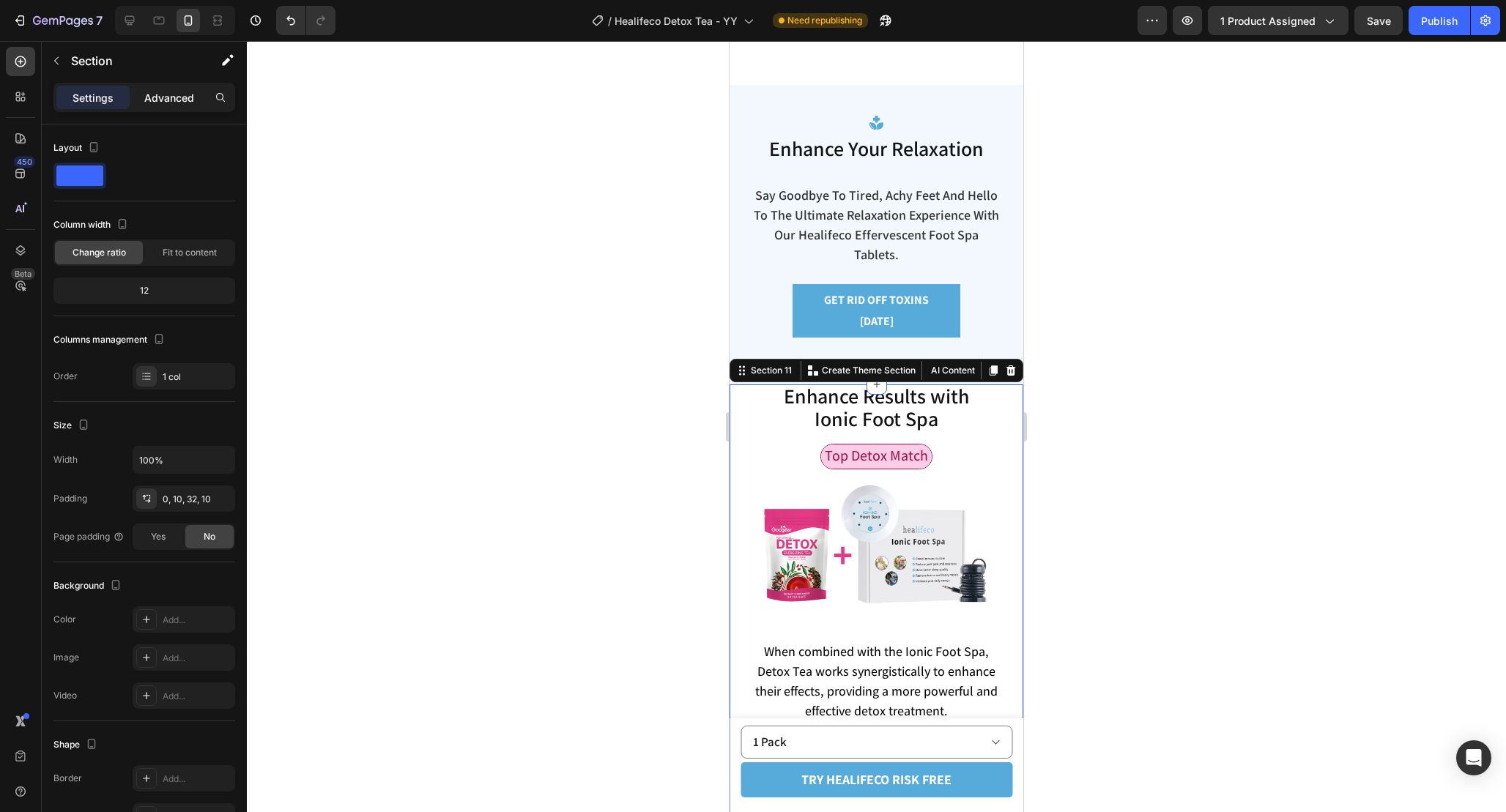
click at [169, 99] on p "Advanced" at bounding box center [169, 97] width 50 height 15
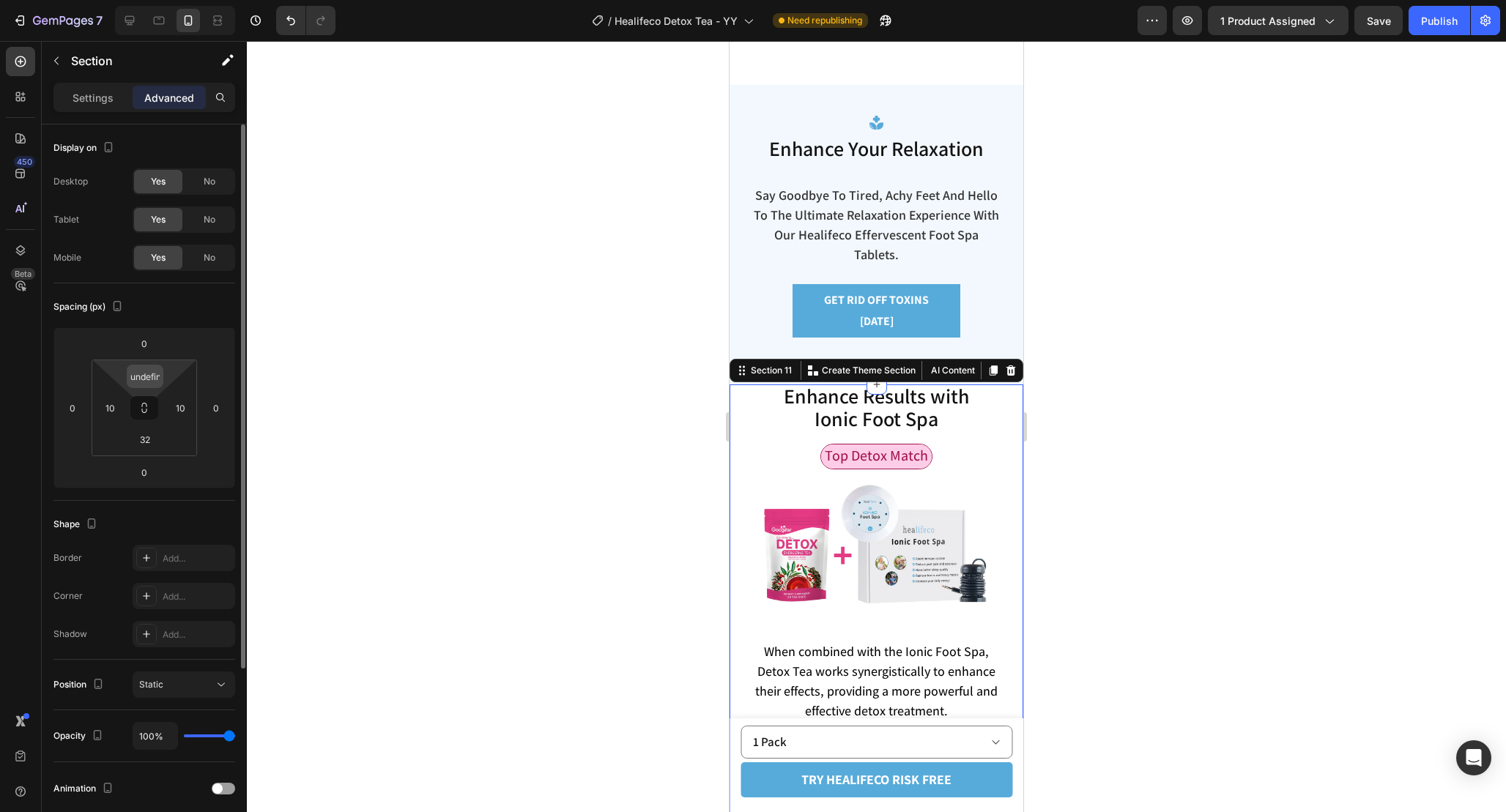
click at [153, 379] on input "undefined" at bounding box center [145, 376] width 29 height 22
type input "32"
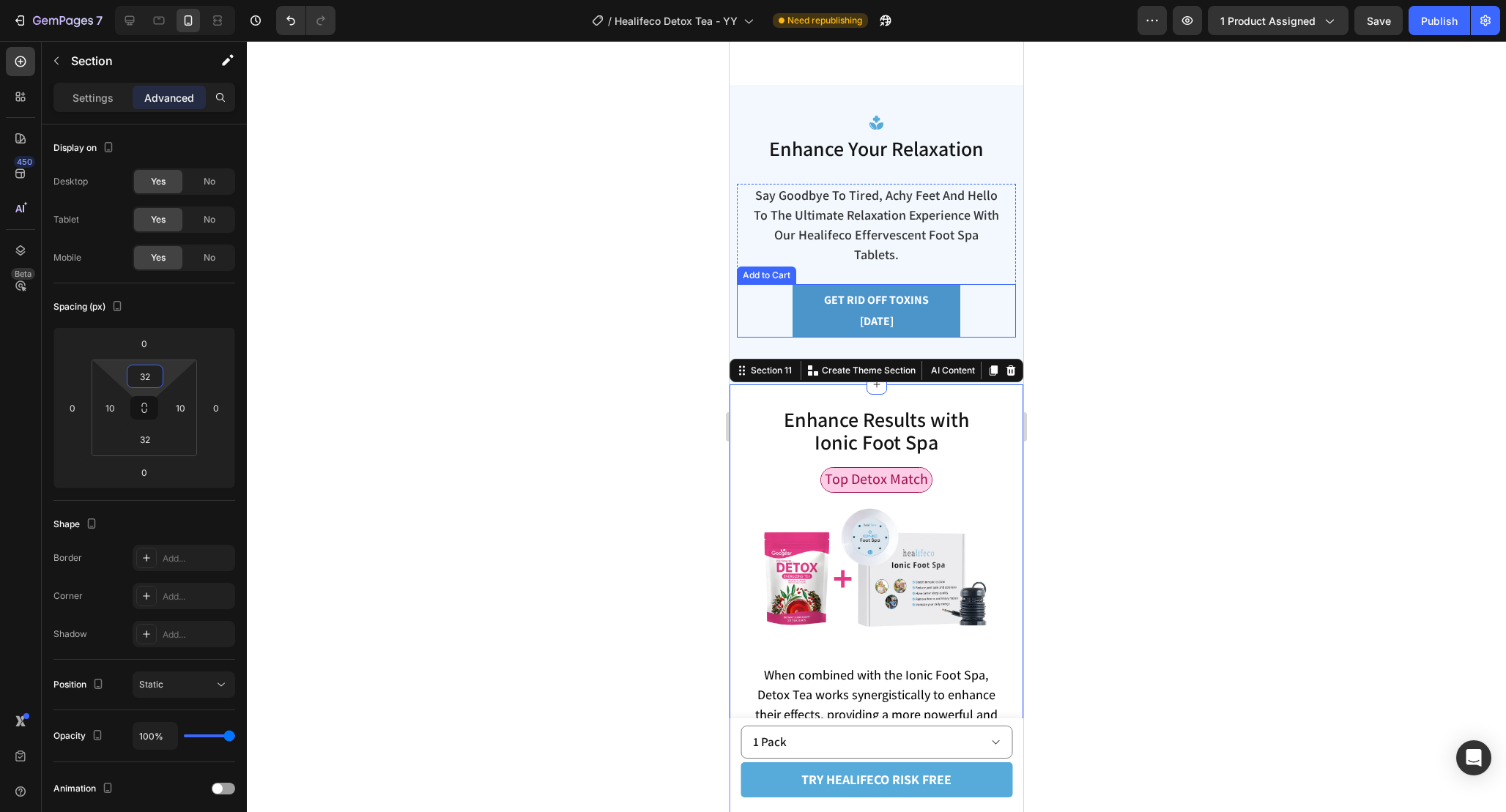
click at [949, 338] on button "GET RID OFF TOXINS [DATE]" at bounding box center [876, 311] width 168 height 54
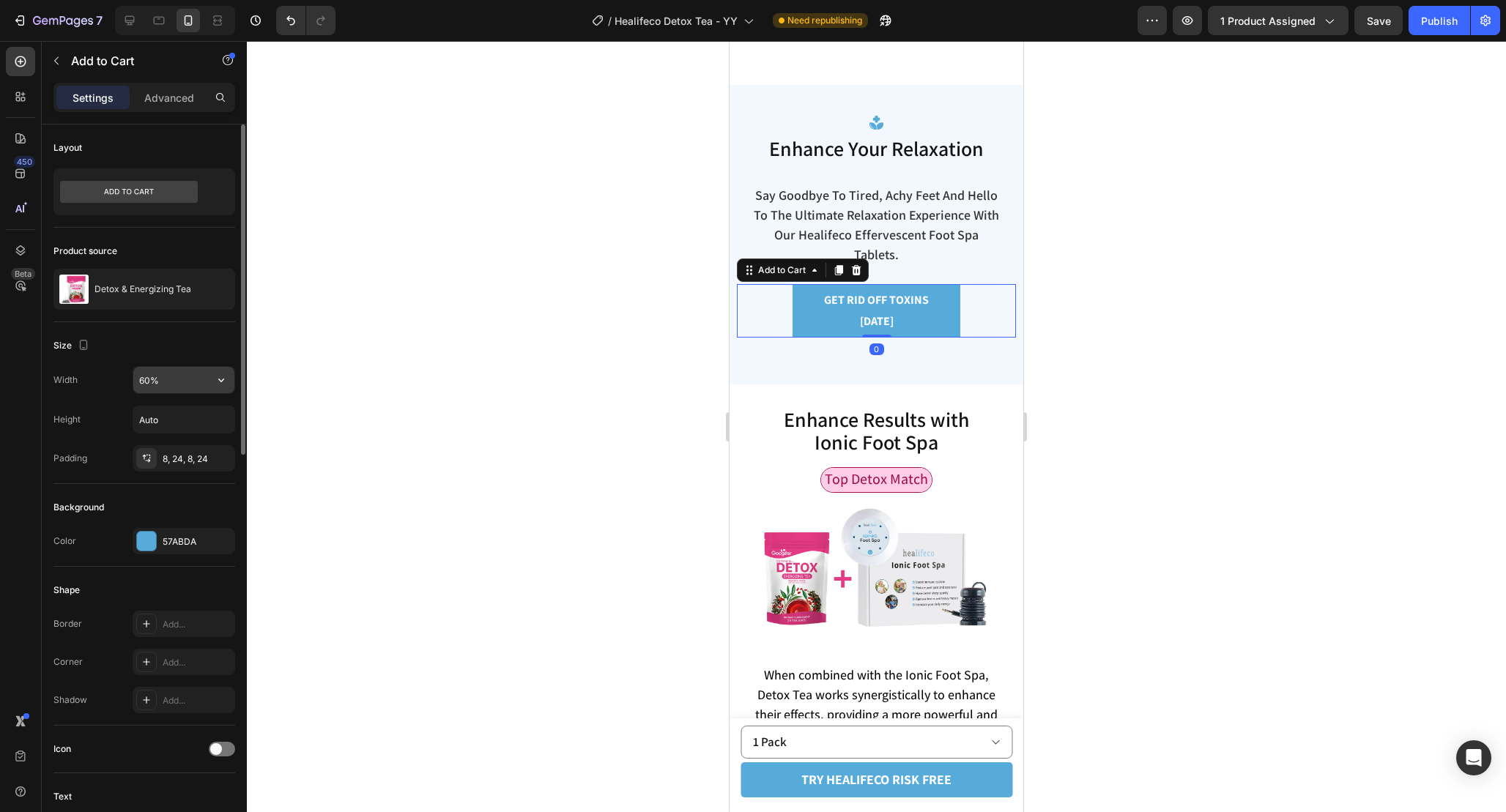
click at [151, 386] on input "60%" at bounding box center [184, 380] width 101 height 26
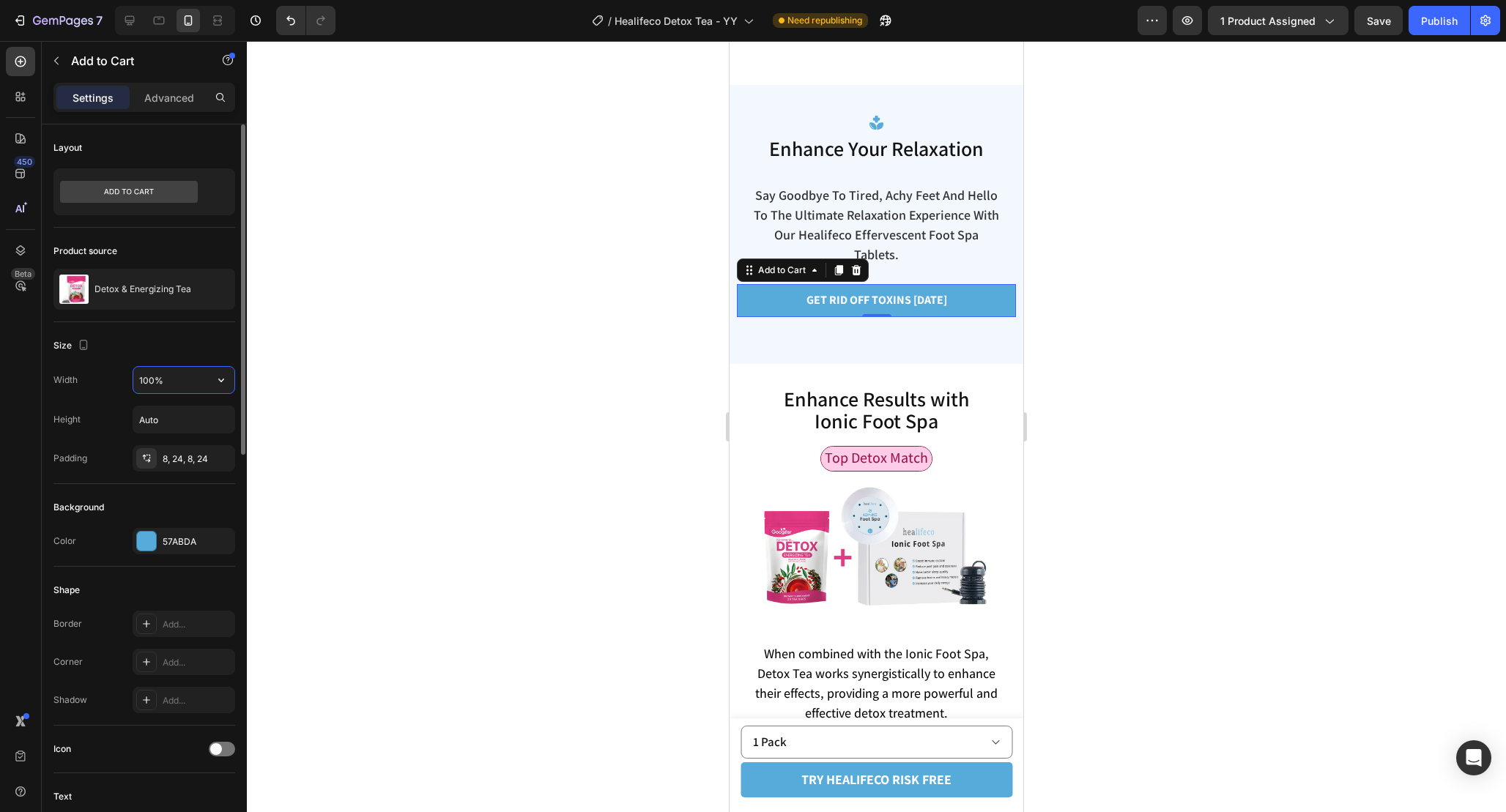
click at [152, 380] on input "100%" at bounding box center [184, 380] width 101 height 26
click at [143, 380] on input "100%" at bounding box center [184, 380] width 101 height 26
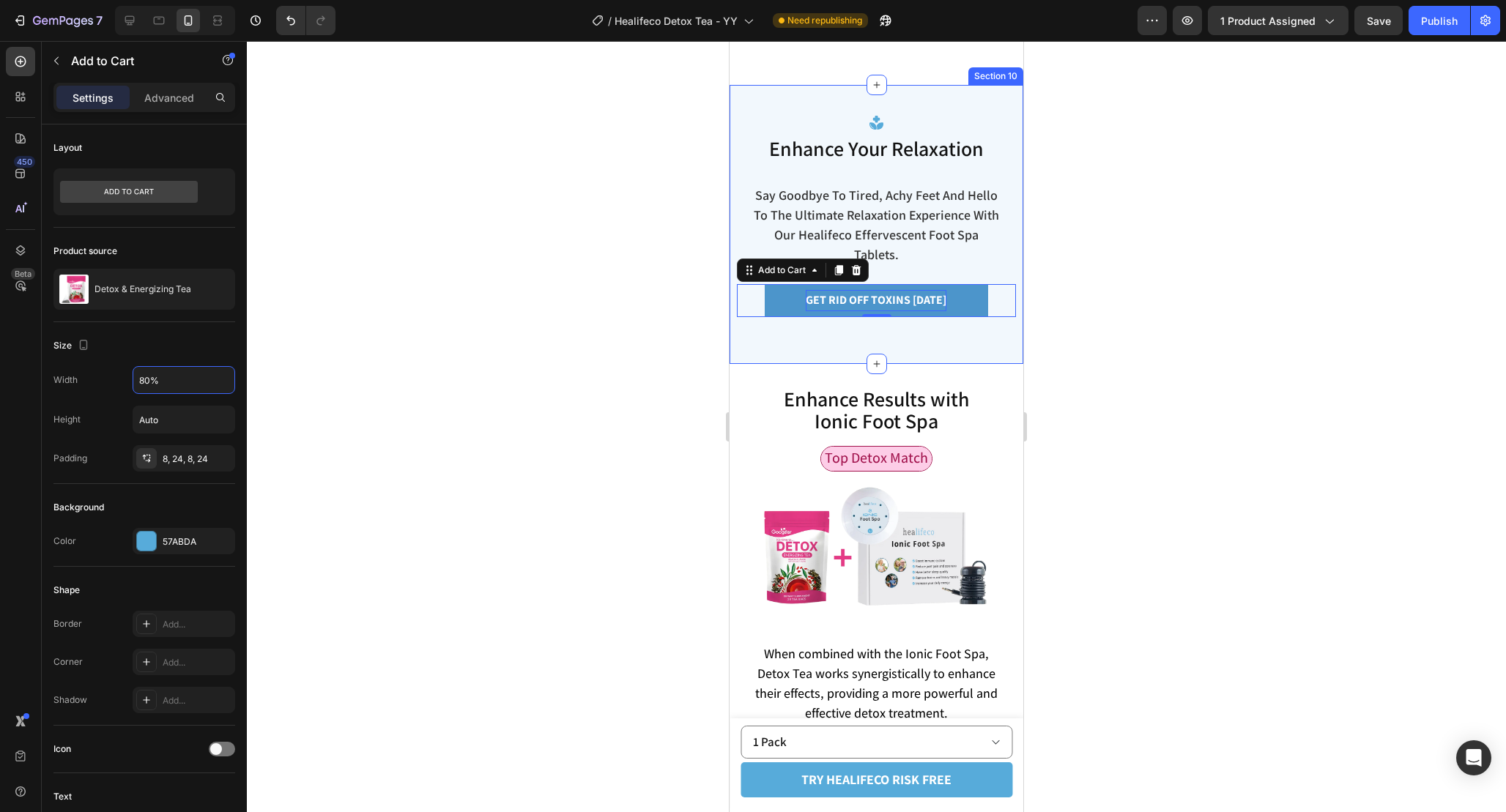
type input "80%"
click at [916, 311] on div "GET RID OFF TOXINS [DATE]" at bounding box center [876, 300] width 140 height 21
click at [916, 311] on p "GET RID OFF TOXINS [DATE]" at bounding box center [876, 300] width 140 height 21
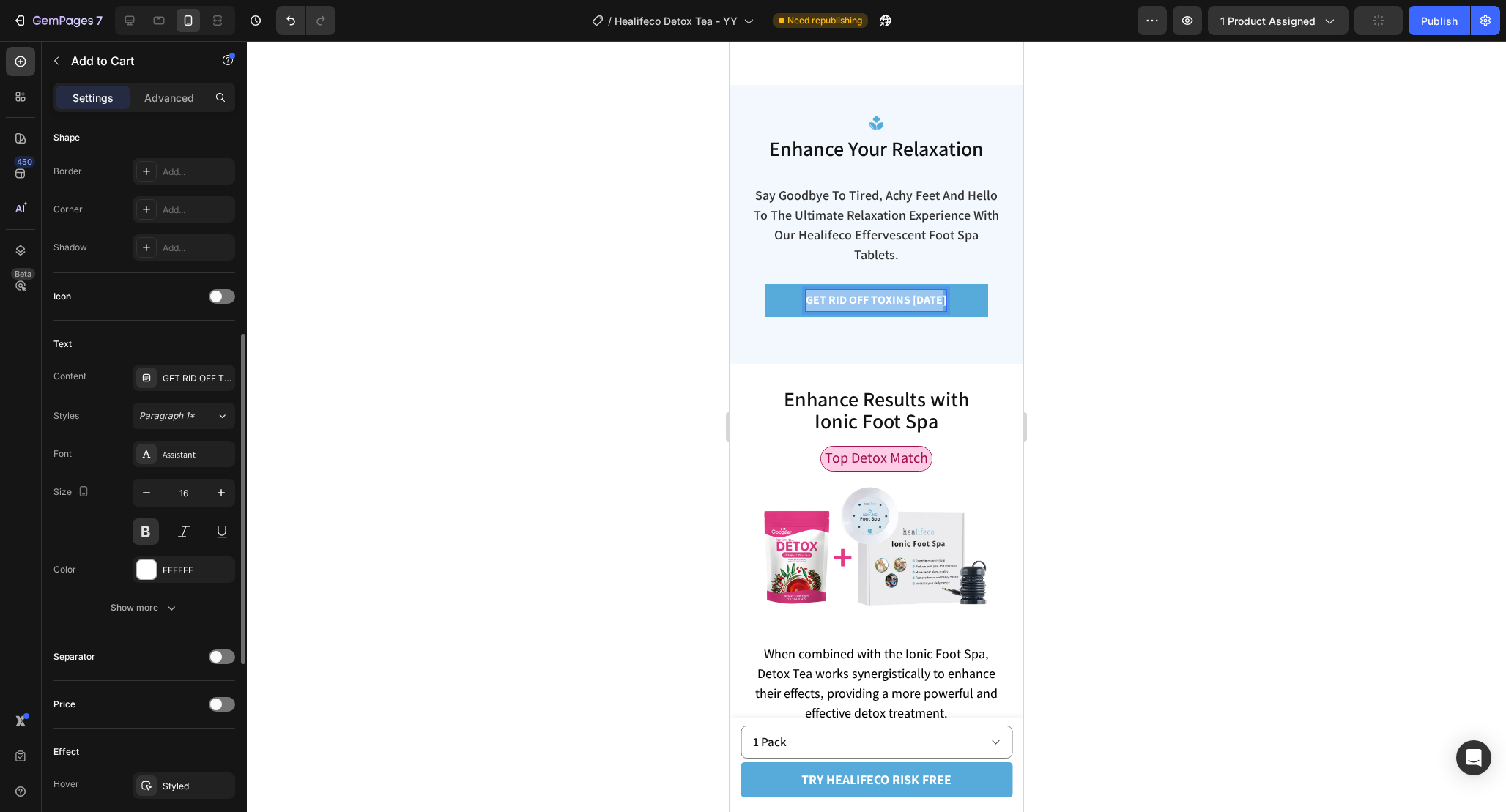
scroll to position [456, 0]
click at [217, 494] on icon "button" at bounding box center [220, 489] width 14 height 14
type input "18"
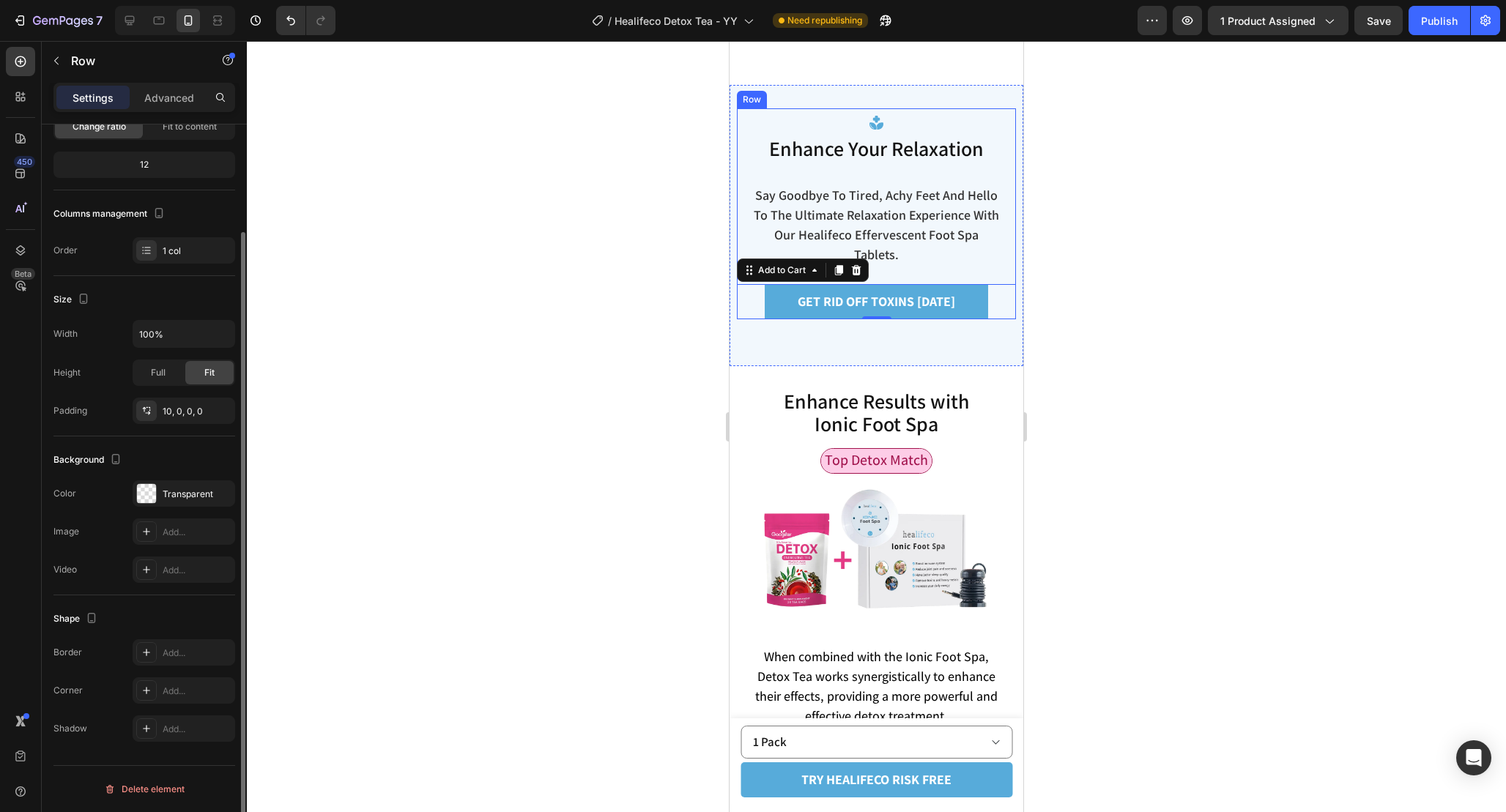
click at [884, 192] on div "Image Enhance Your Relaxation Heading Say goodbye to fatigue and hello to the u…" at bounding box center [876, 214] width 279 height 211
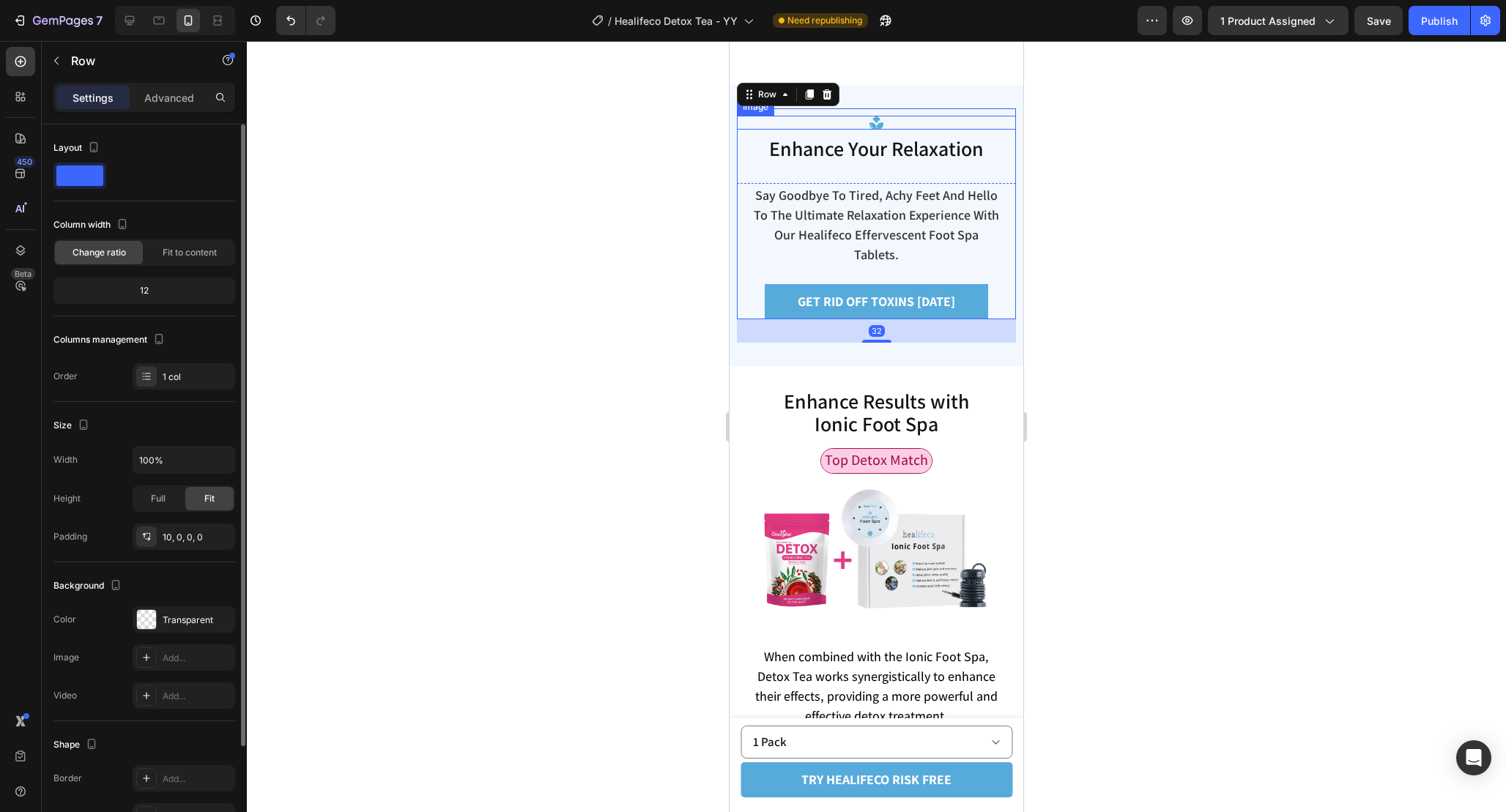
click at [873, 130] on img at bounding box center [876, 122] width 14 height 14
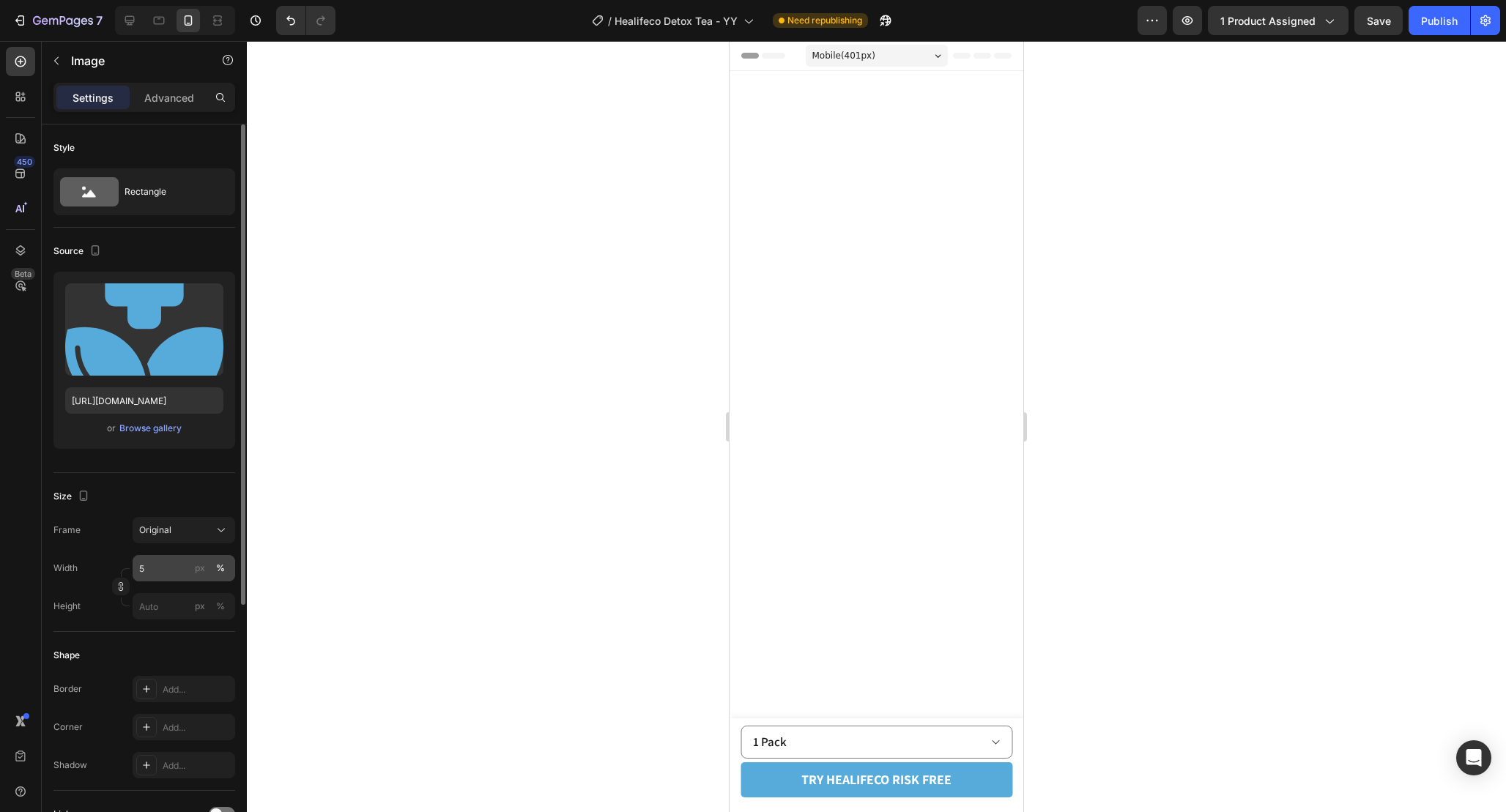
scroll to position [4354, 0]
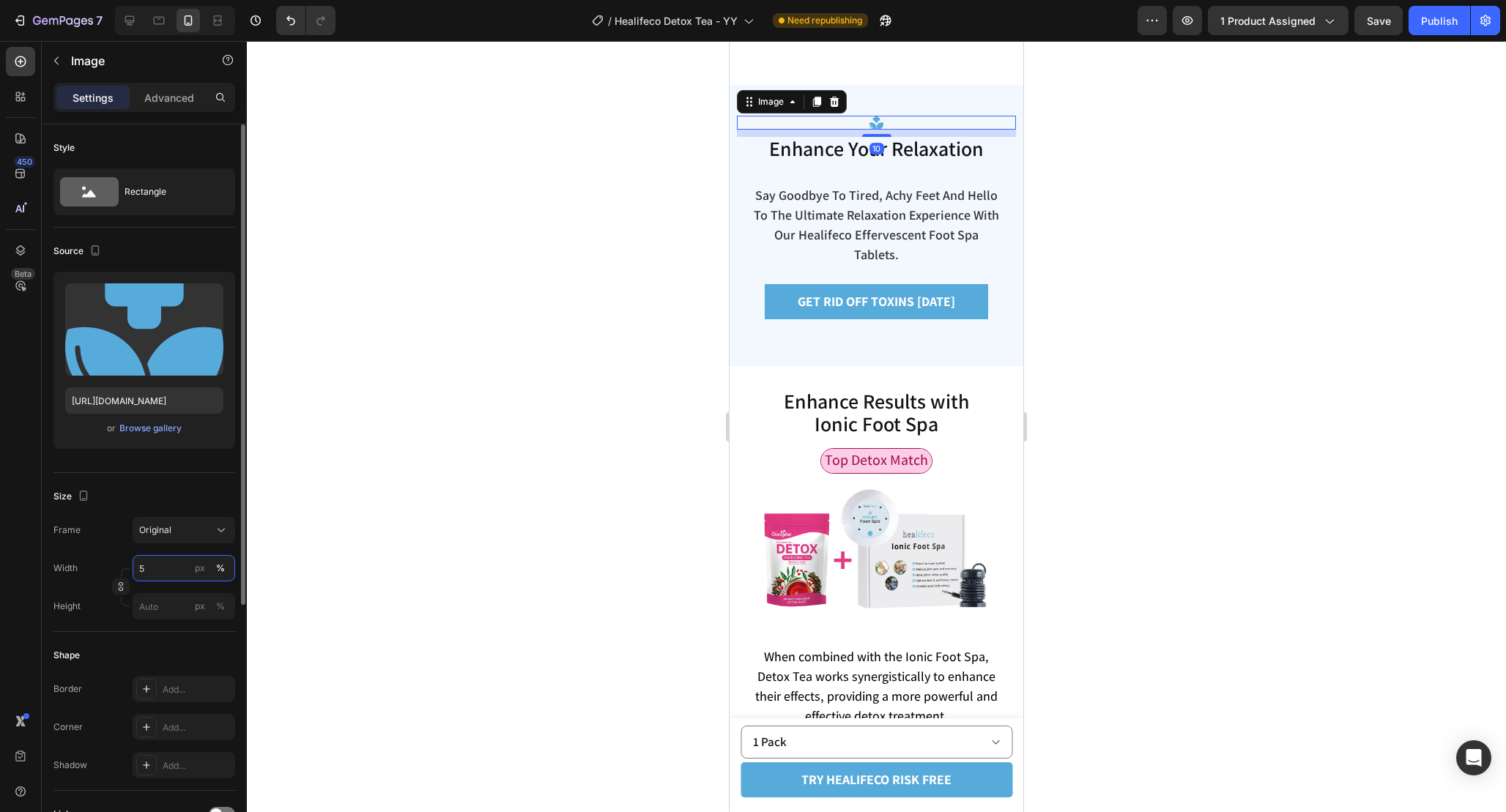
click at [163, 570] on input "5" at bounding box center [184, 568] width 103 height 26
type input "12"
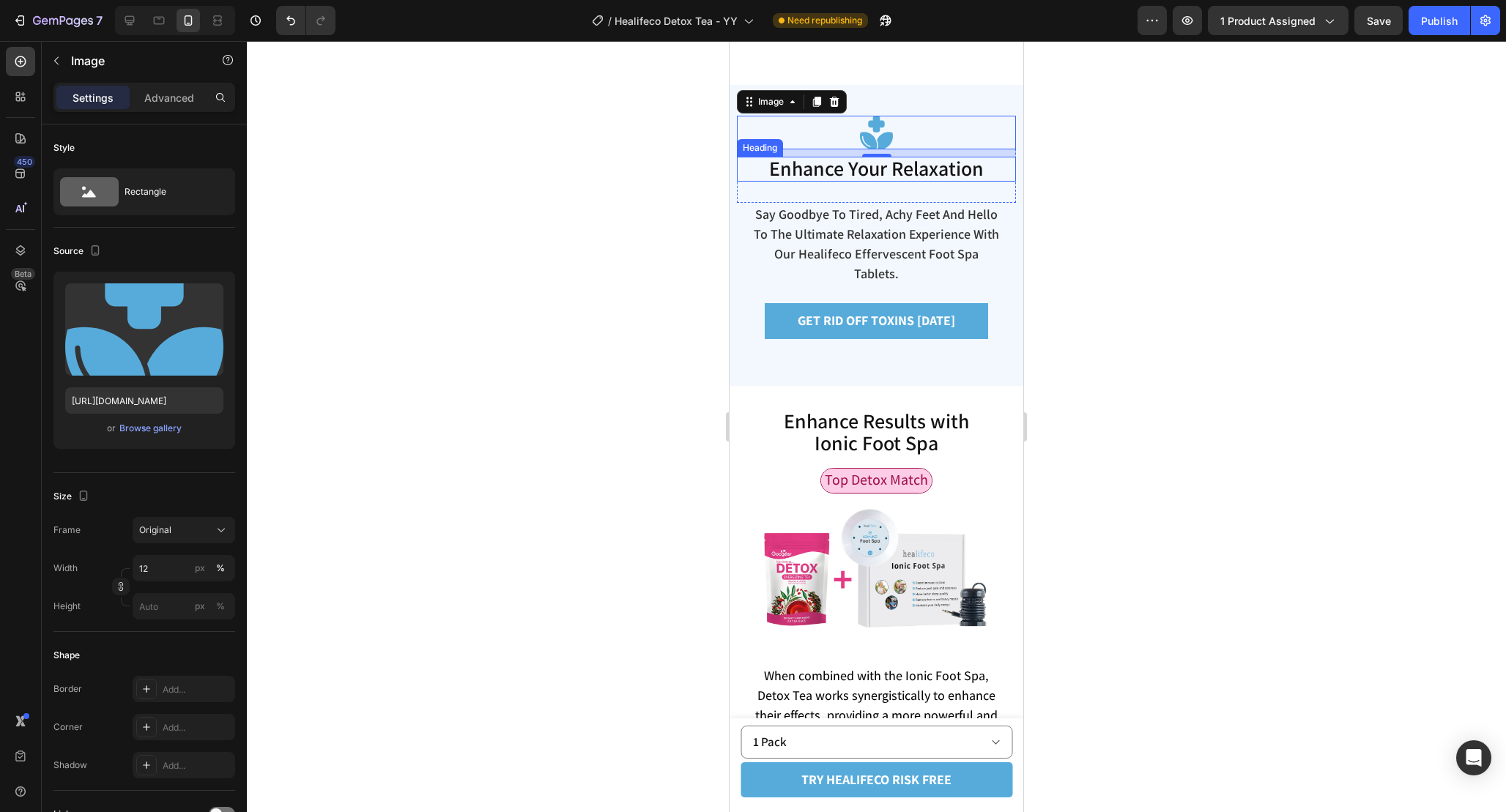
click at [919, 182] on span "Enhance Your Relaxation" at bounding box center [876, 168] width 214 height 27
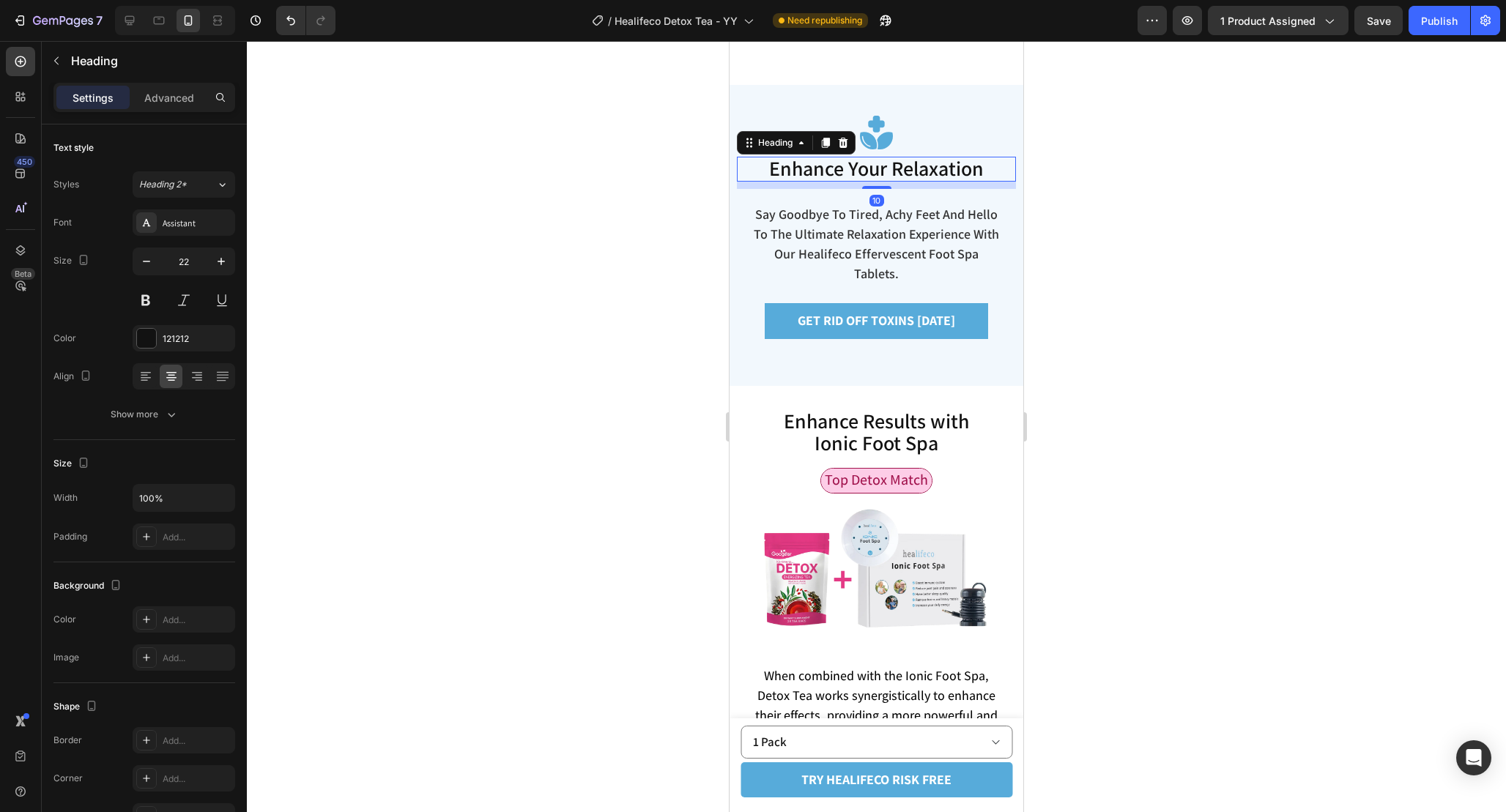
drag, startPoint x: 887, startPoint y: 268, endPoint x: 887, endPoint y: 226, distance: 42.0
click at [887, 203] on div "Image Enhance Your Relaxation Heading 10 Say goodbye to fatigue and hello to th…" at bounding box center [876, 158] width 279 height 87
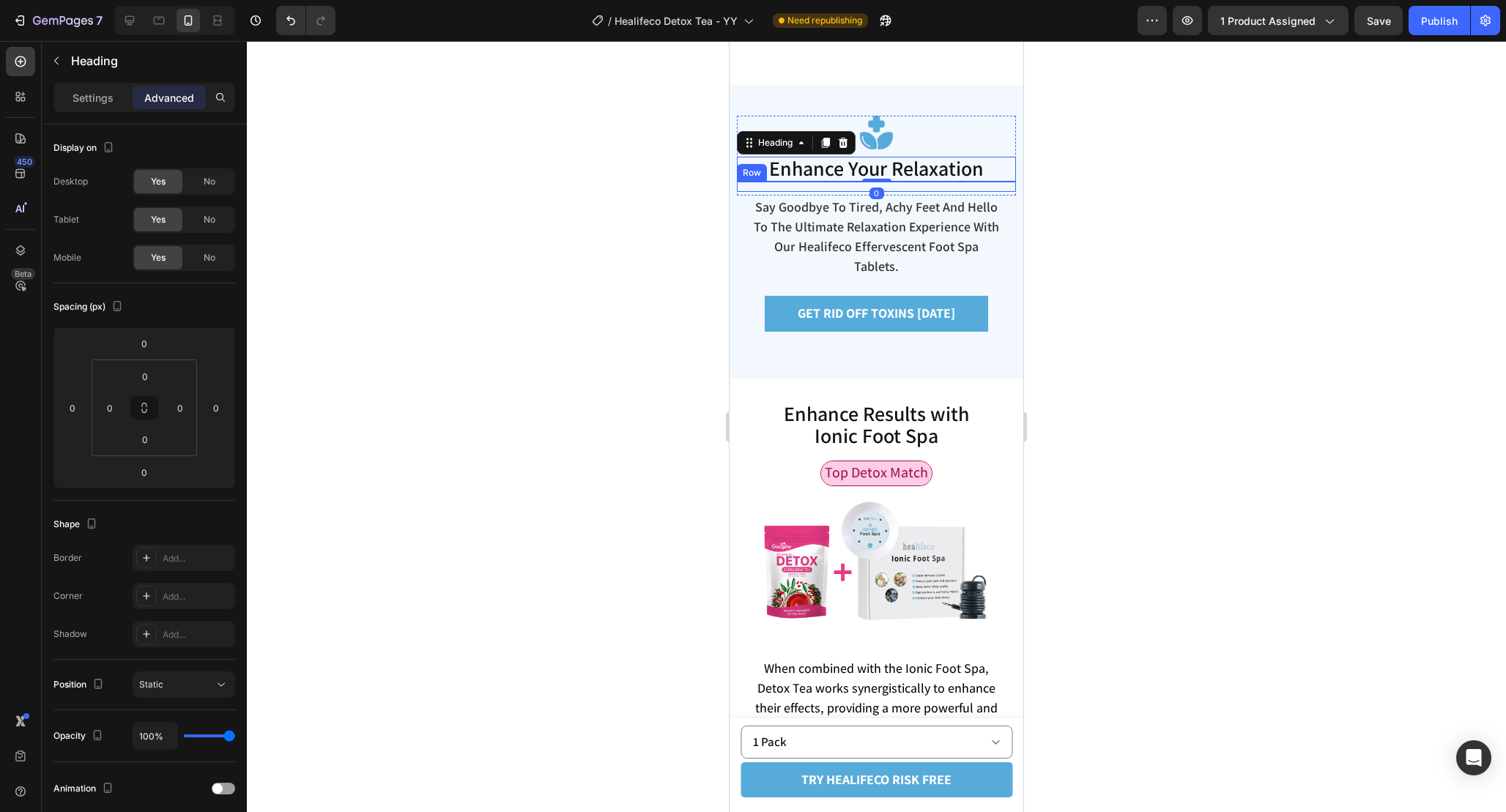
click at [916, 192] on div "Say goodbye to fatigue and hello to the ultimate detox refreshment with healife…" at bounding box center [876, 187] width 279 height 11
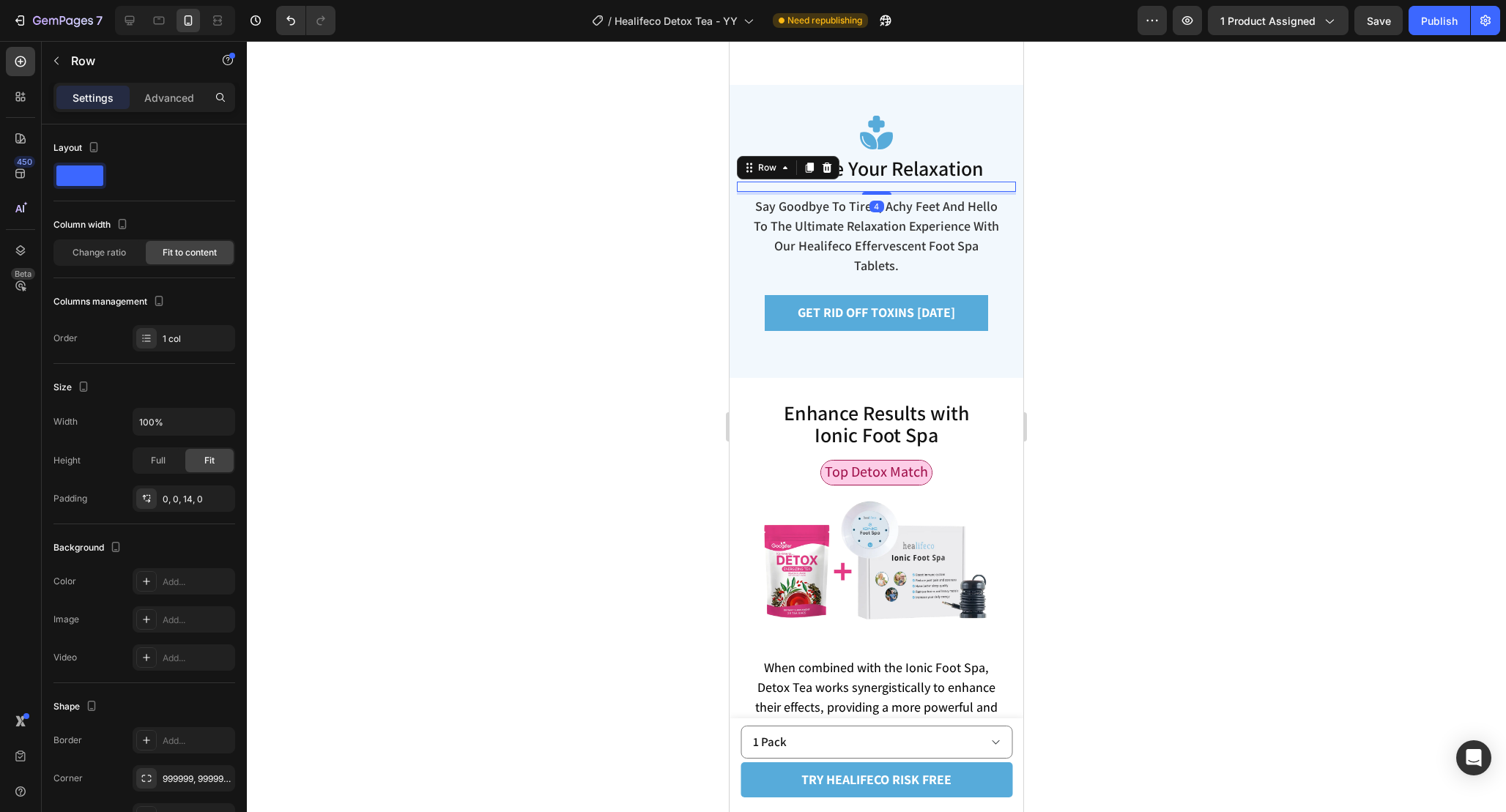
drag, startPoint x: 885, startPoint y: 274, endPoint x: 885, endPoint y: 252, distance: 22.0
click at [885, 195] on div "Image Enhance Your Relaxation Heading Say goodbye to fatigue and hello to the u…" at bounding box center [876, 155] width 279 height 79
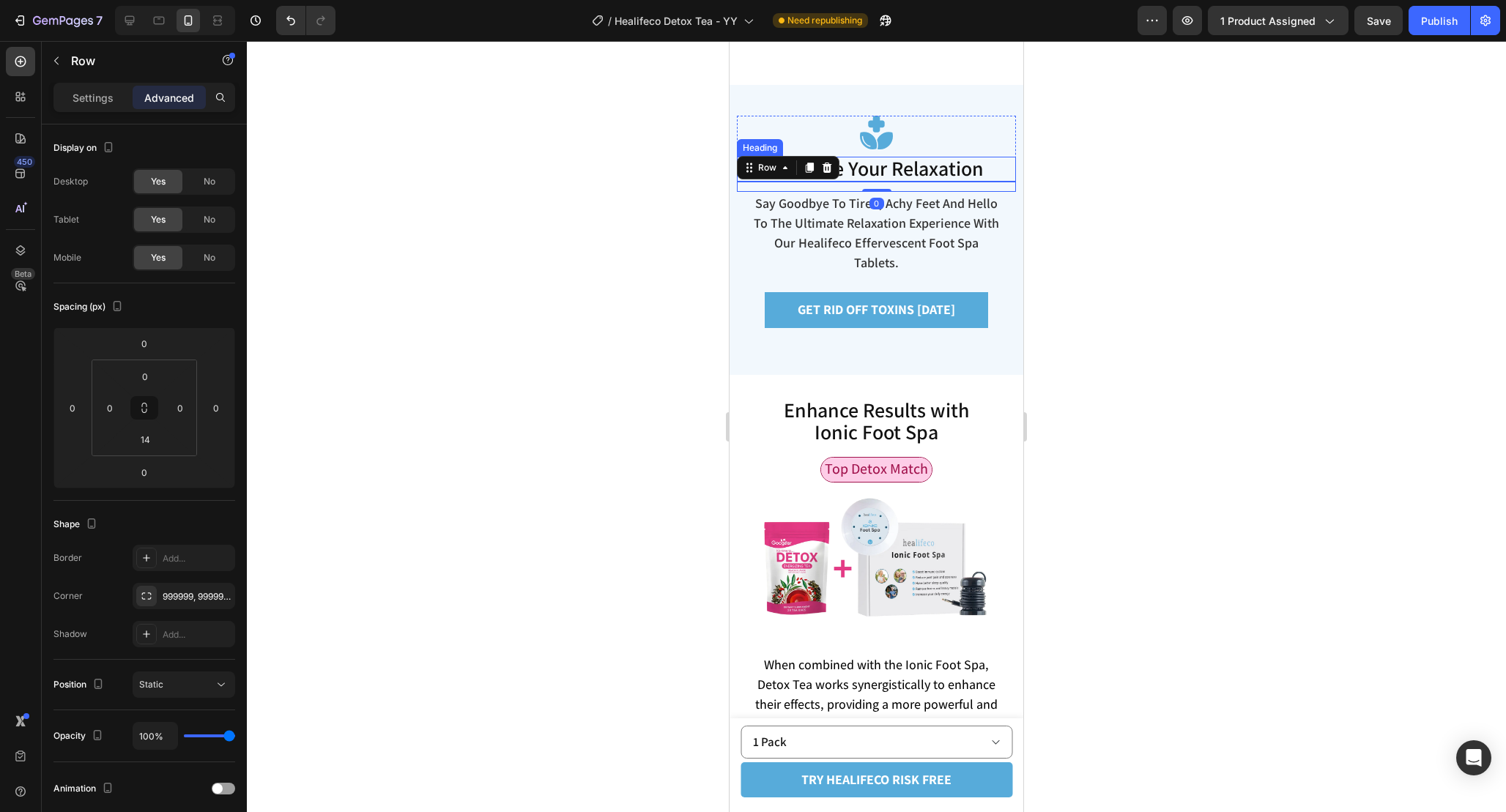
click at [1130, 263] on div at bounding box center [876, 426] width 1259 height 771
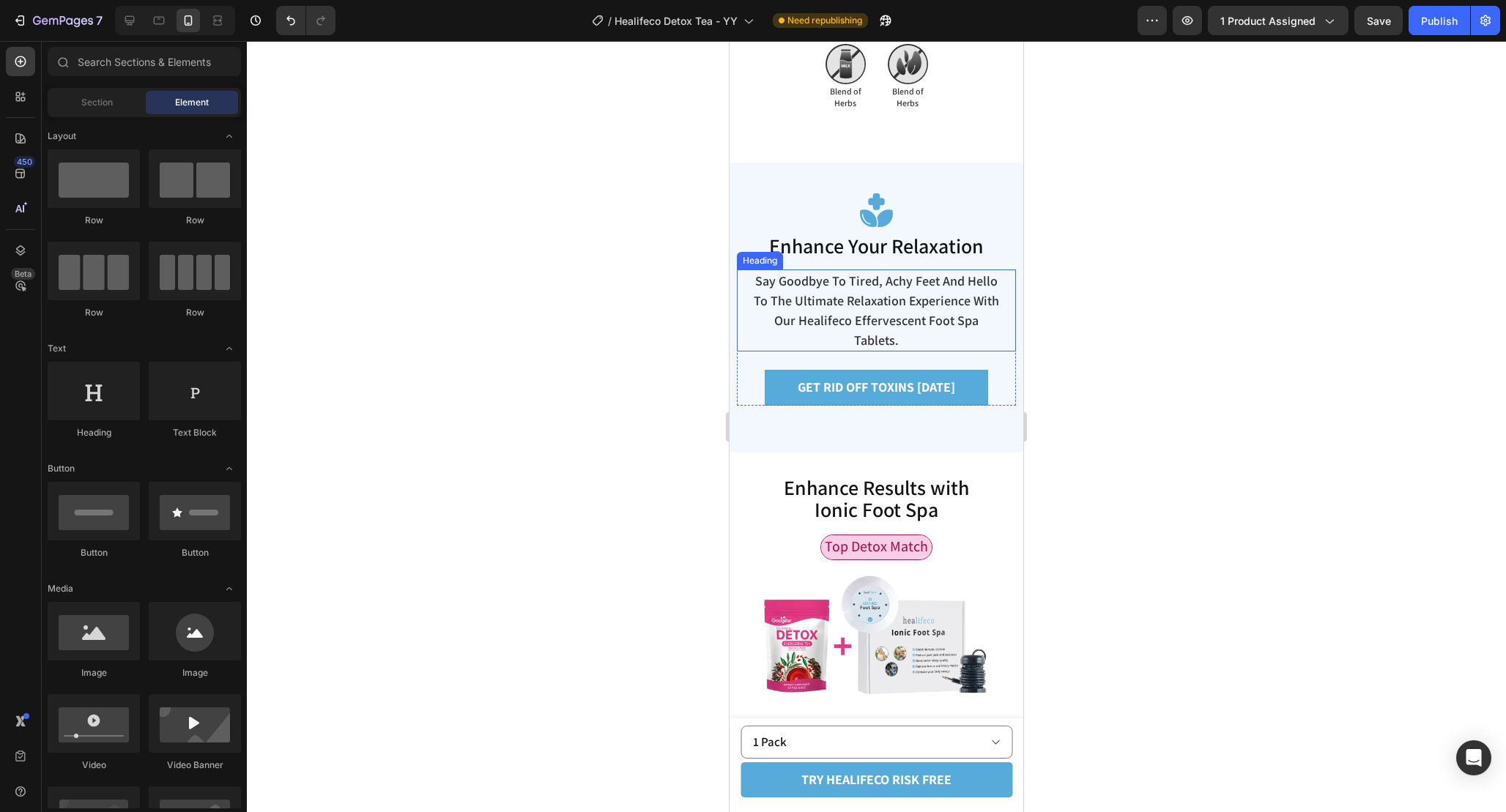
scroll to position [4310, 0]
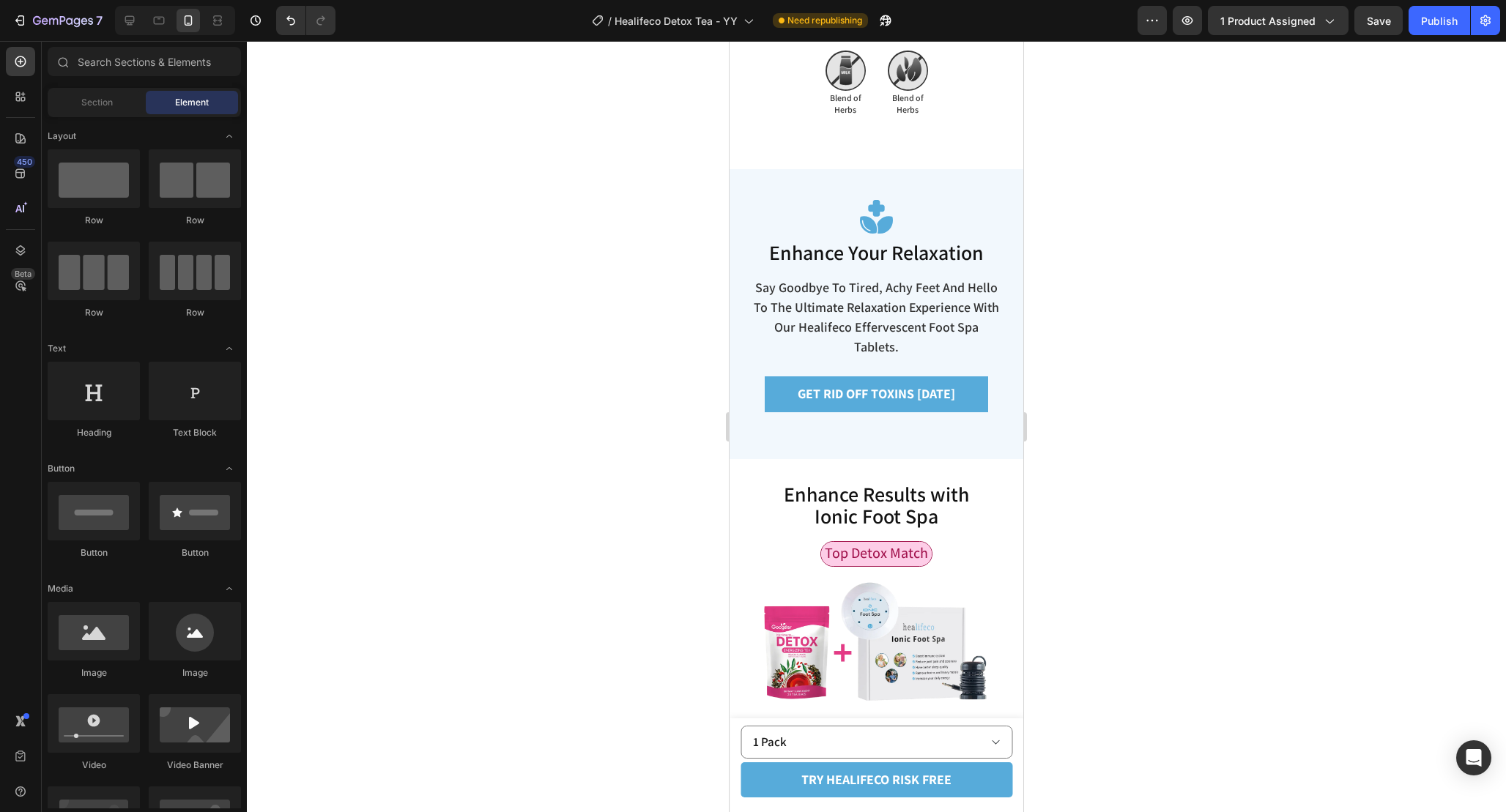
click at [1149, 440] on div at bounding box center [876, 426] width 1259 height 771
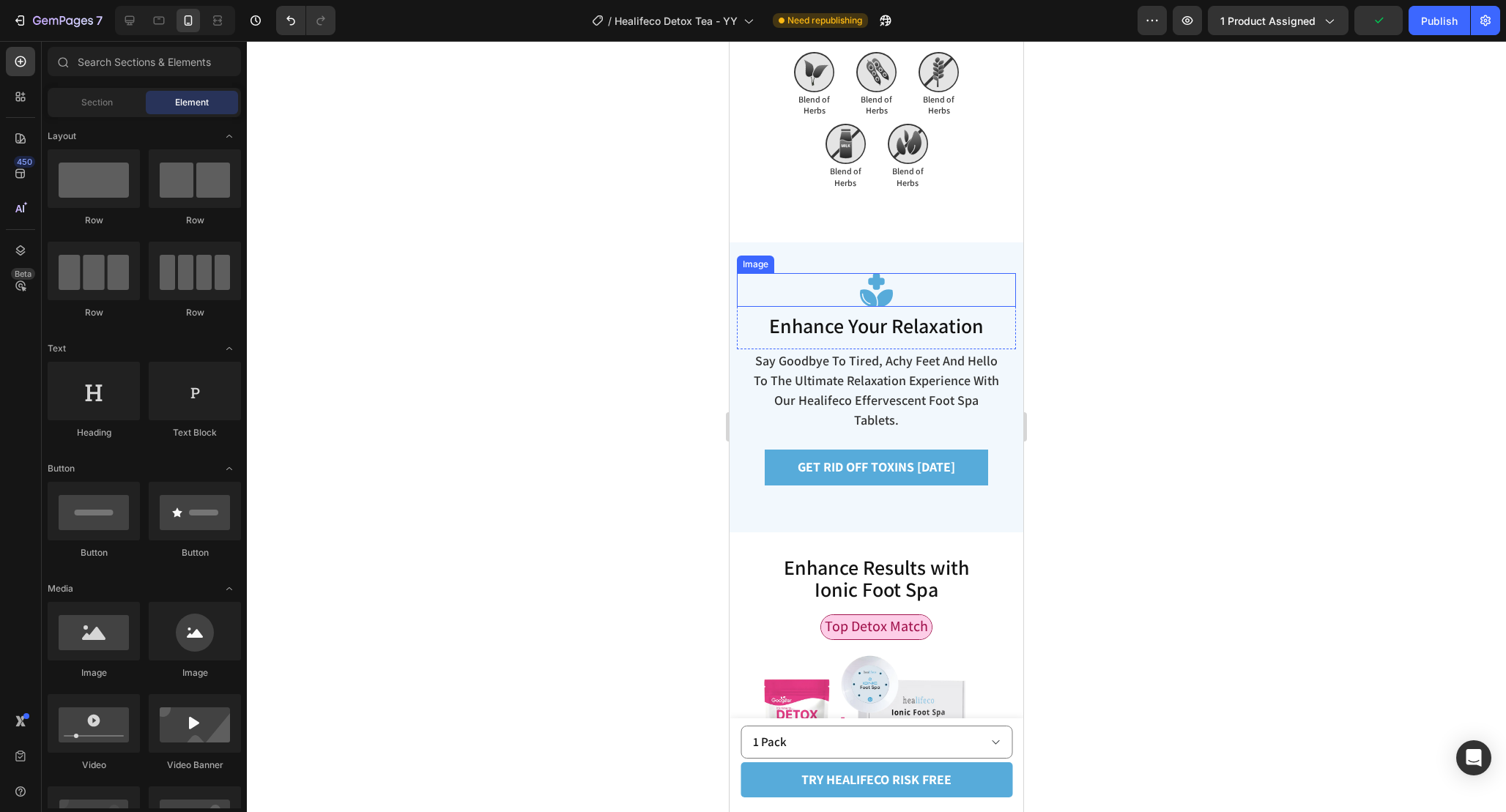
scroll to position [4272, 0]
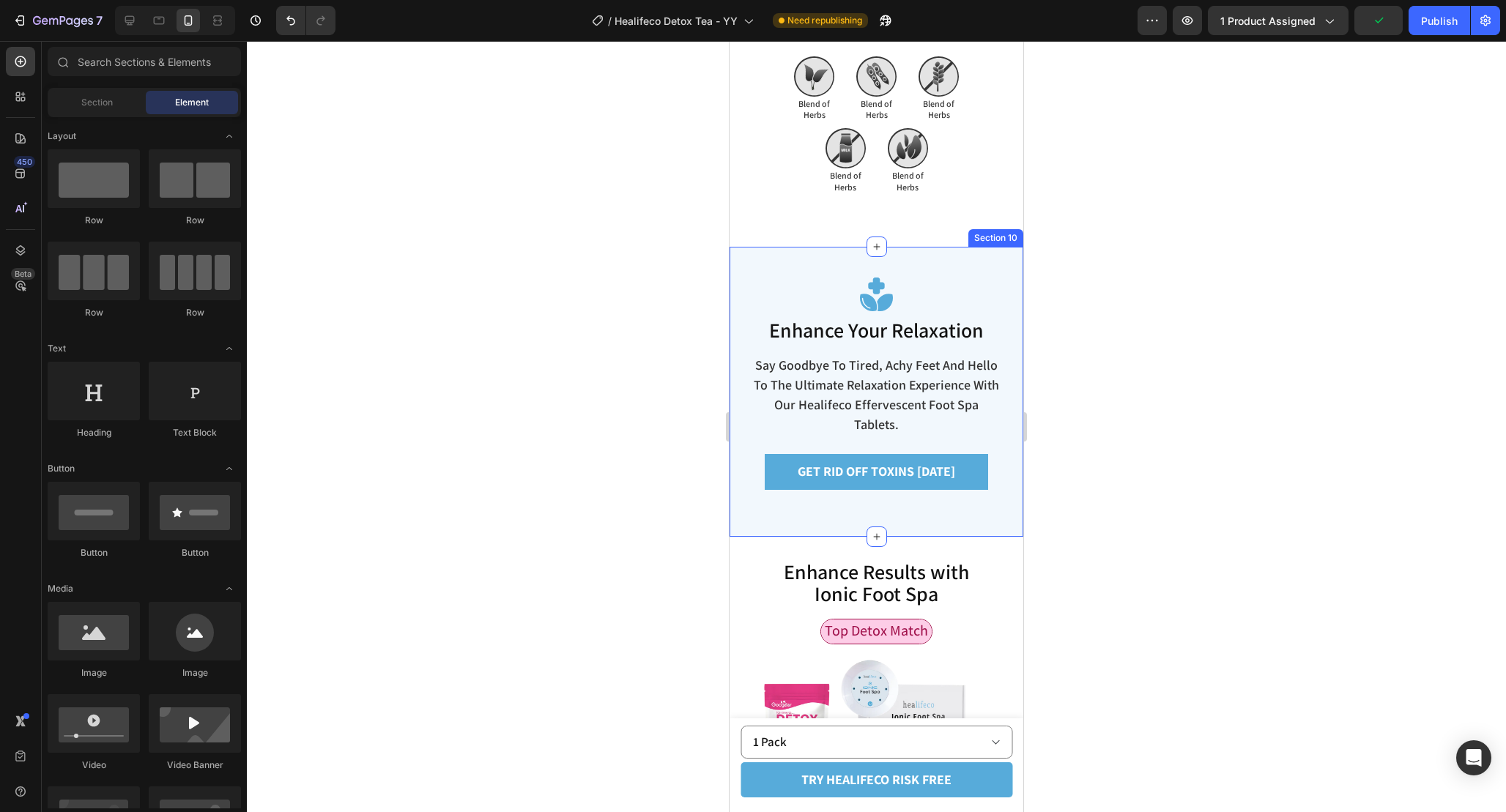
click at [987, 471] on div "Image Enhance Your Relaxation Heading Say goodbye to fatigue and hello to the u…" at bounding box center [876, 380] width 279 height 266
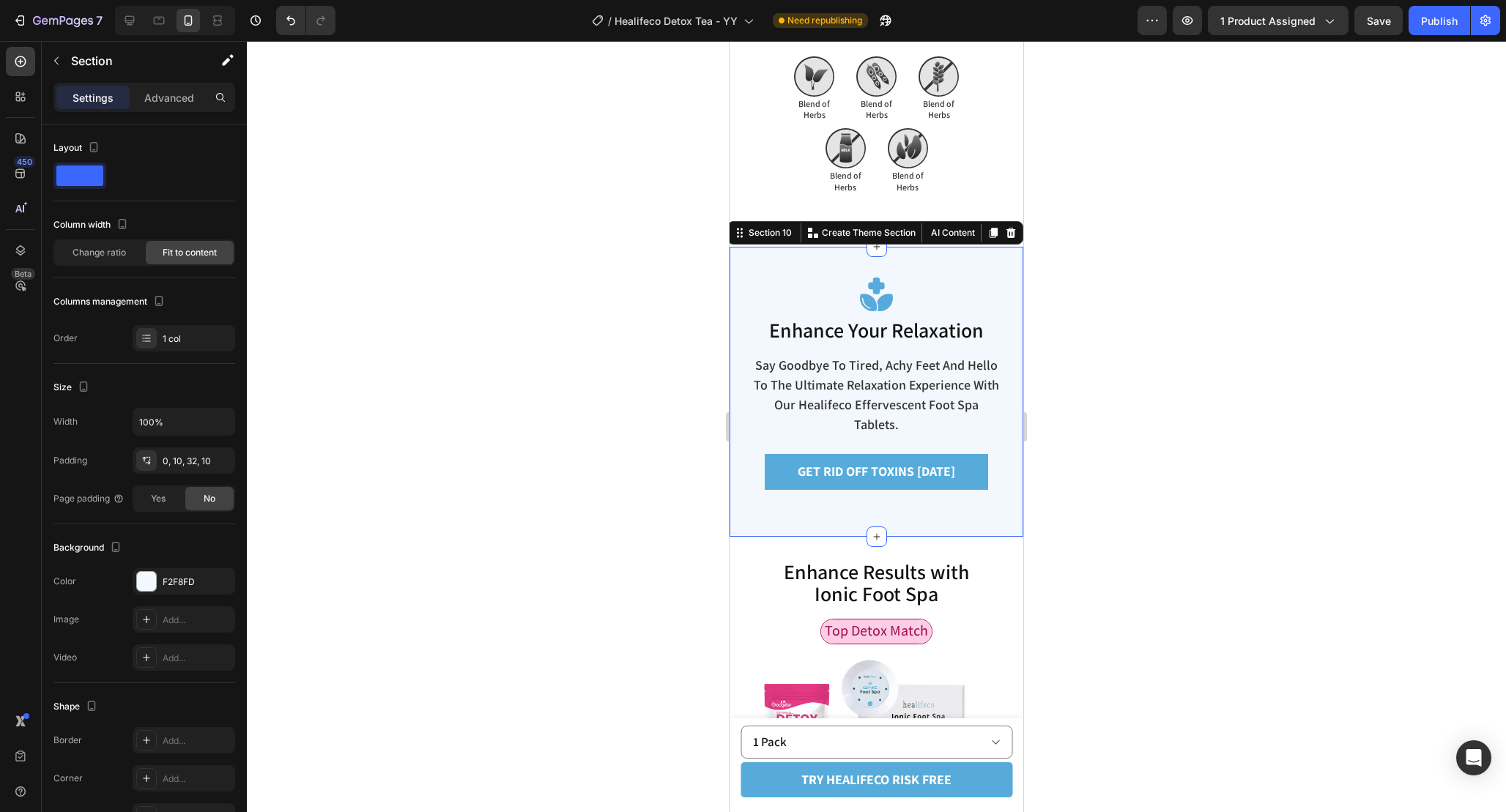
click at [971, 500] on div "Image Enhance Your Relaxation Heading Say goodbye to fatigue and hello to the u…" at bounding box center [876, 392] width 294 height 290
click at [160, 102] on p "Advanced" at bounding box center [169, 97] width 50 height 15
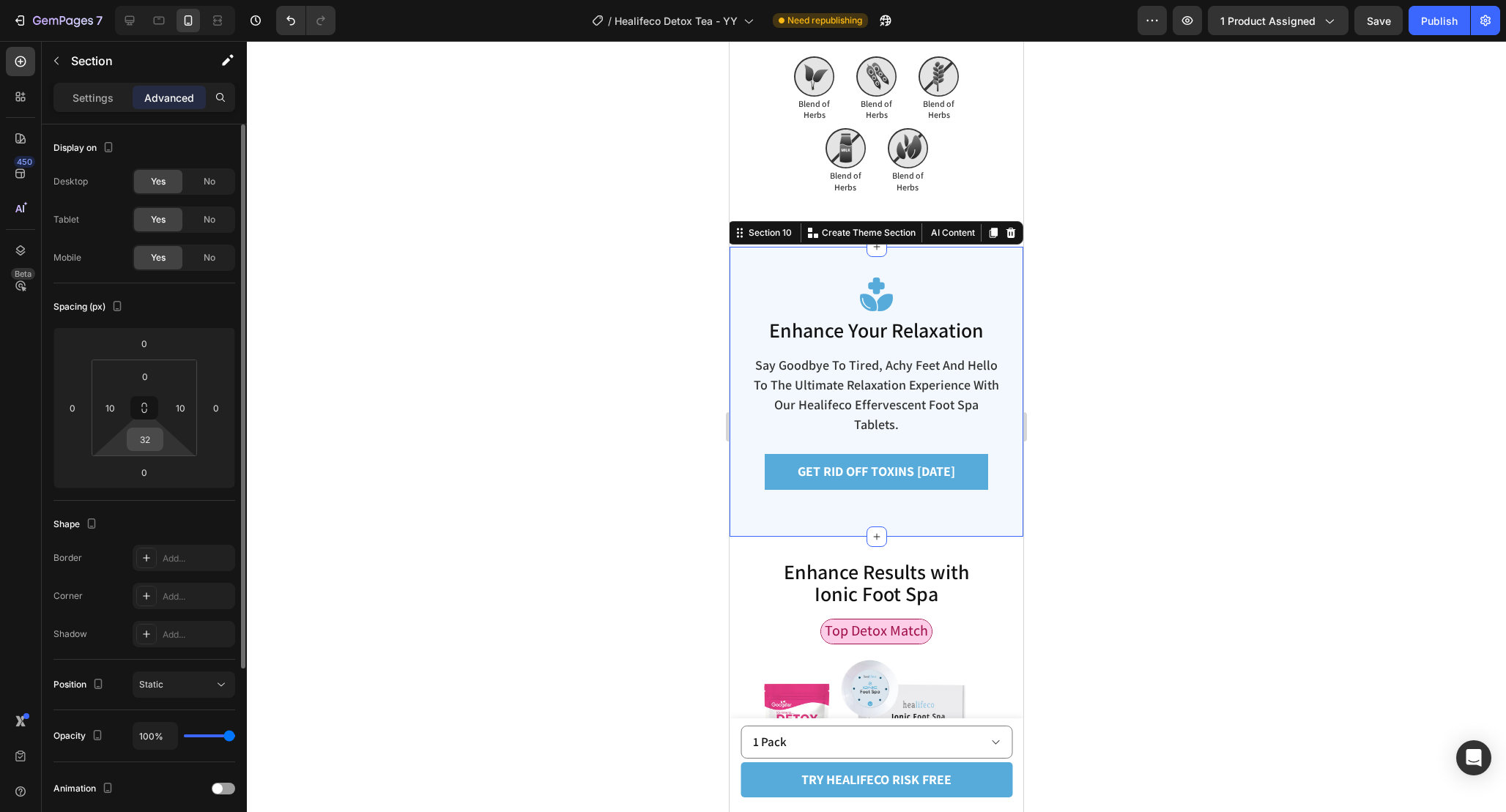
click at [154, 444] on input "32" at bounding box center [145, 439] width 29 height 22
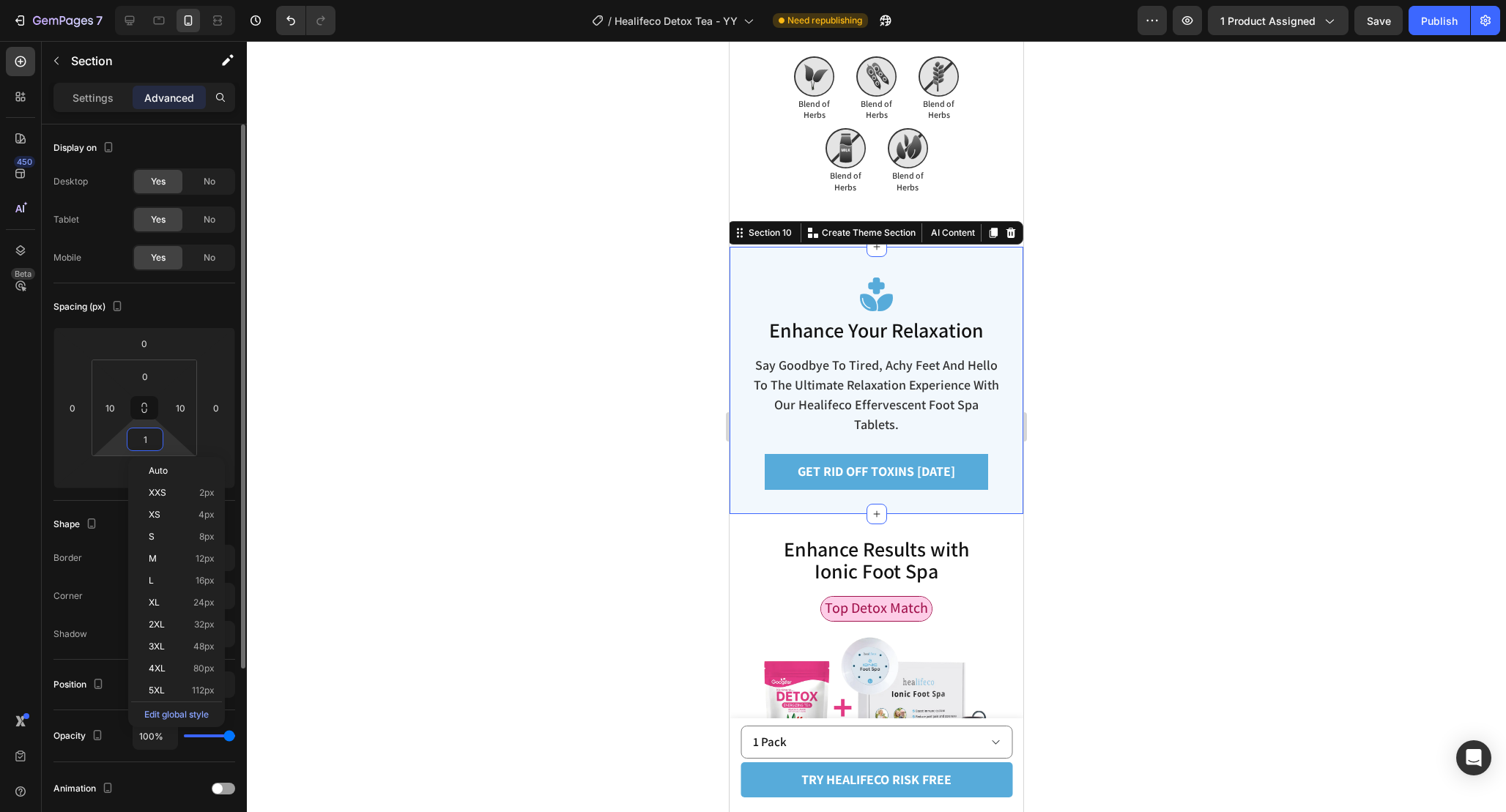
type input "12"
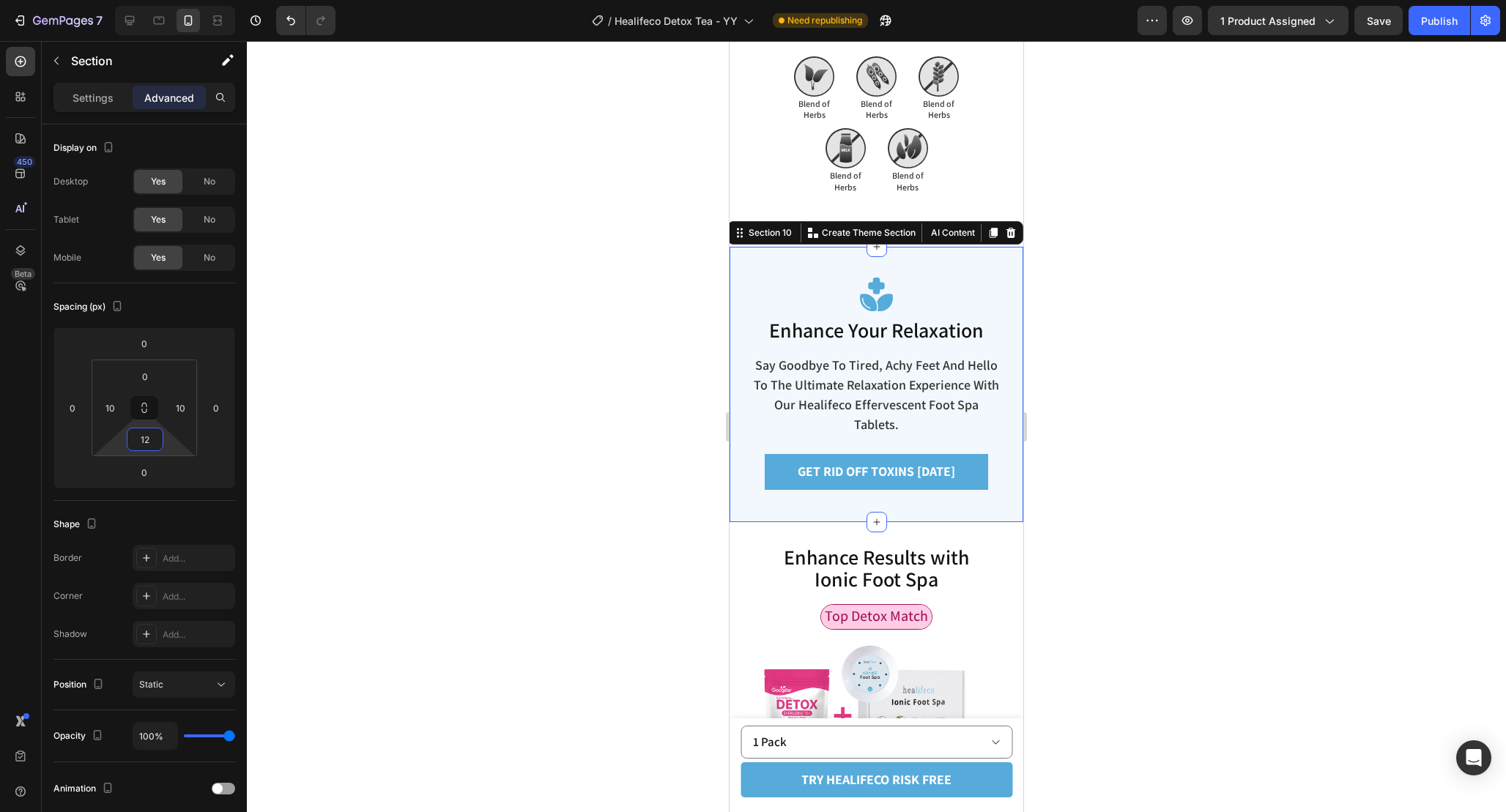
click at [1183, 535] on div at bounding box center [876, 426] width 1259 height 771
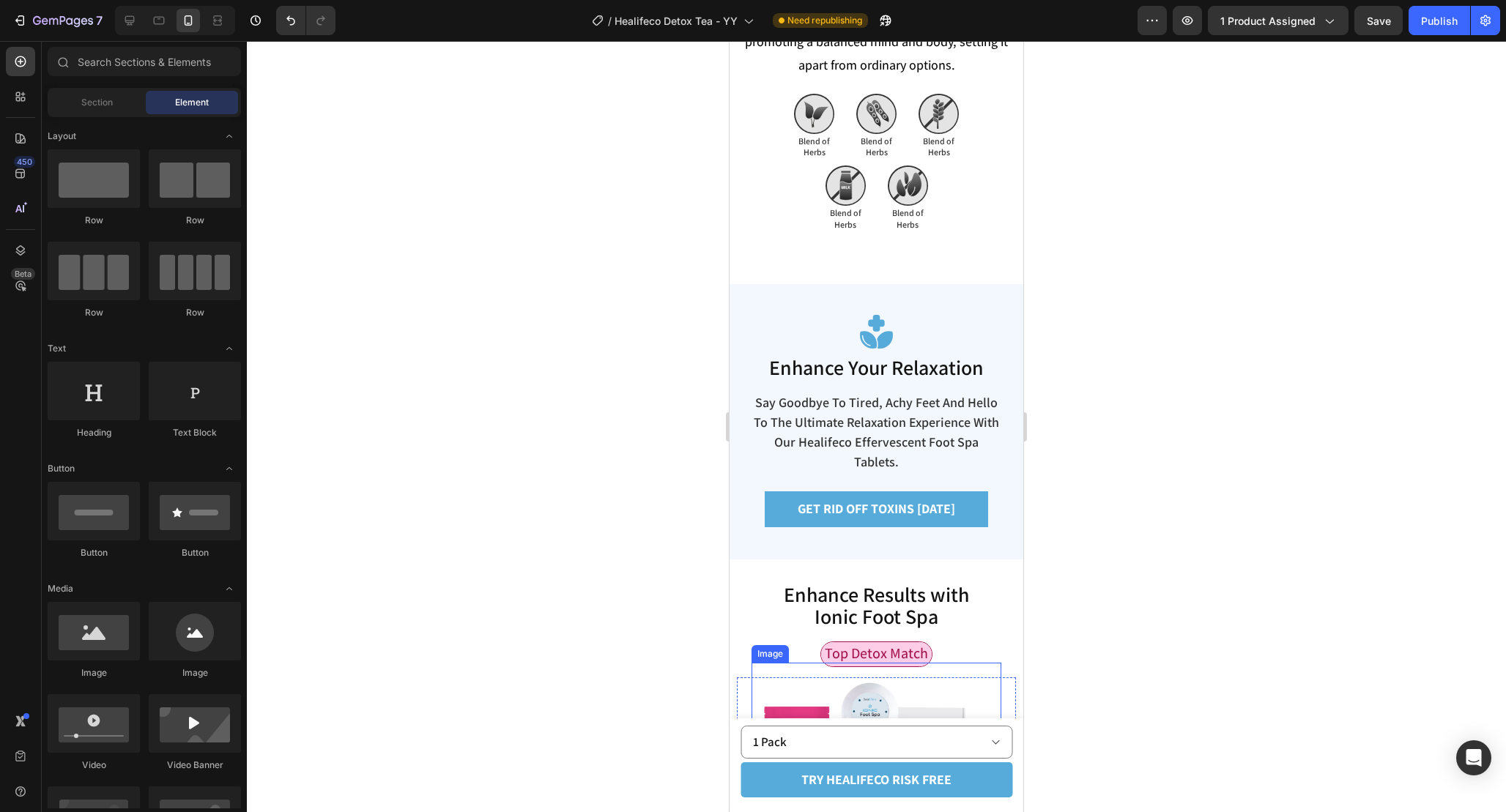
scroll to position [4211, 0]
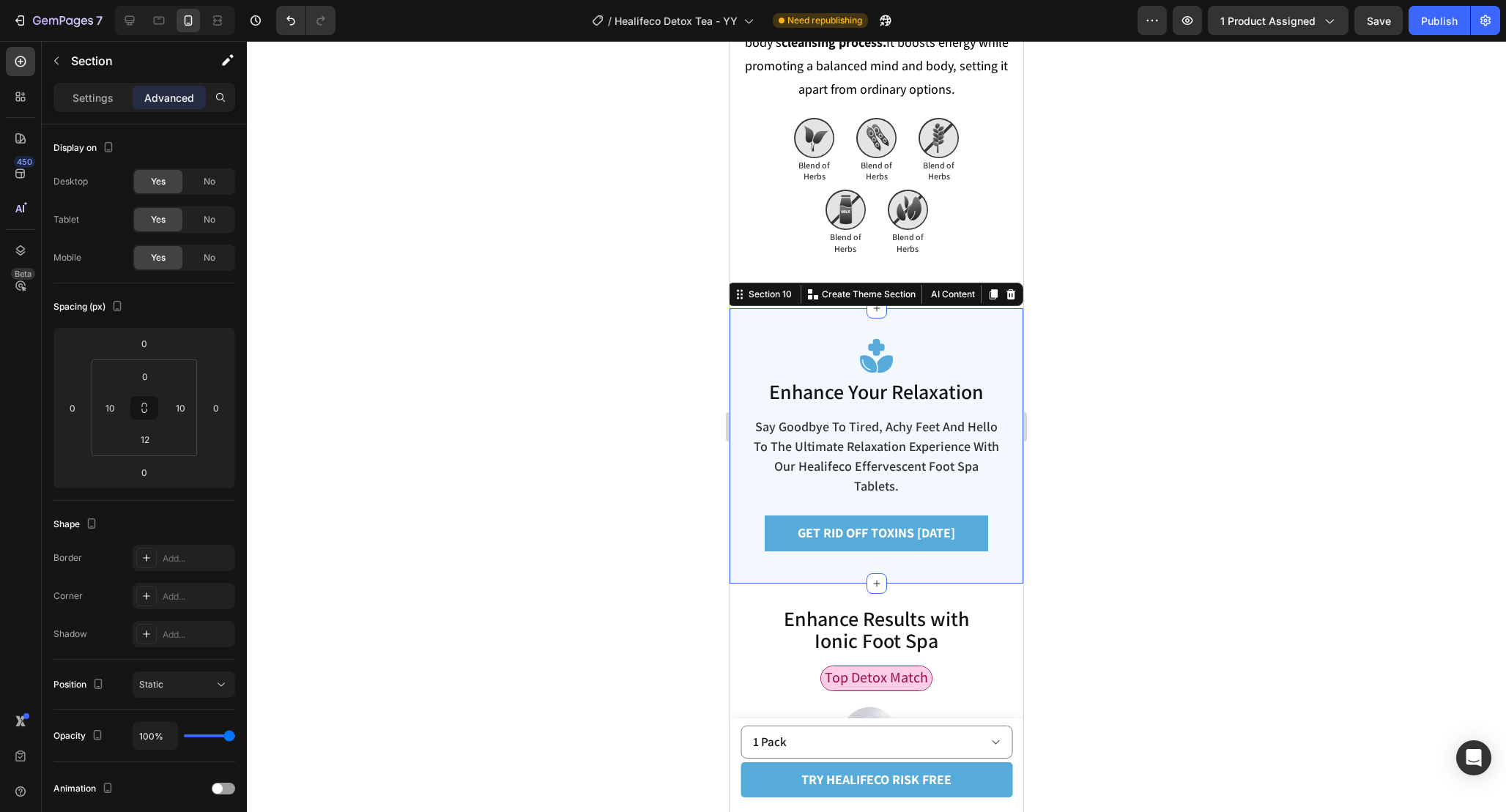
click at [931, 309] on div "Image Enhance Your Relaxation Heading Say goodbye to fatigue and hello to the u…" at bounding box center [876, 441] width 279 height 266
click at [938, 253] on div "Image Blend of Herbs Text Block Dairy Free Text Block Image Blend of Herbs Text…" at bounding box center [876, 225] width 272 height 72
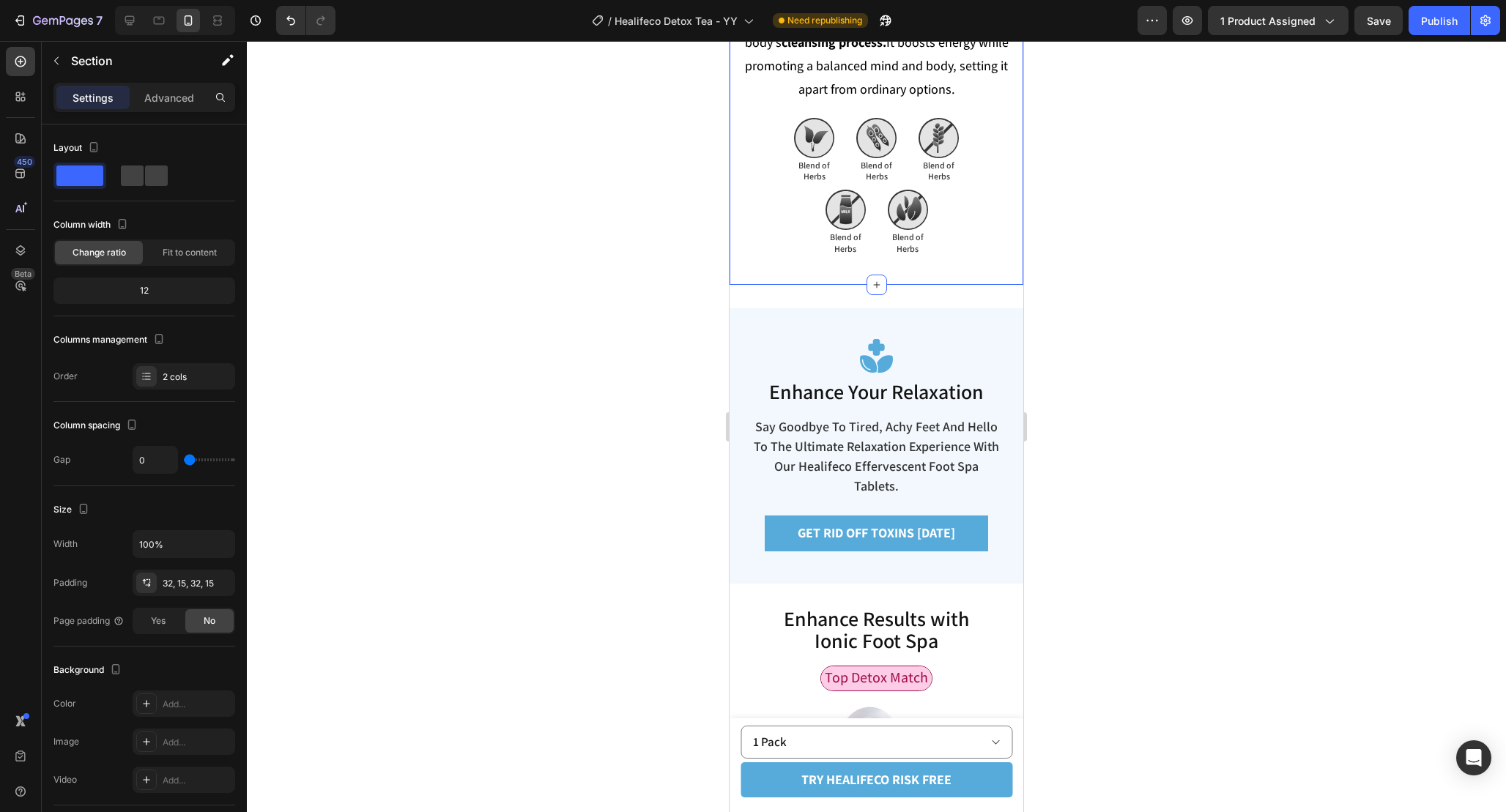
click at [147, 109] on div "Settings Advanced" at bounding box center [144, 97] width 182 height 29
click at [154, 98] on p "Advanced" at bounding box center [169, 97] width 50 height 15
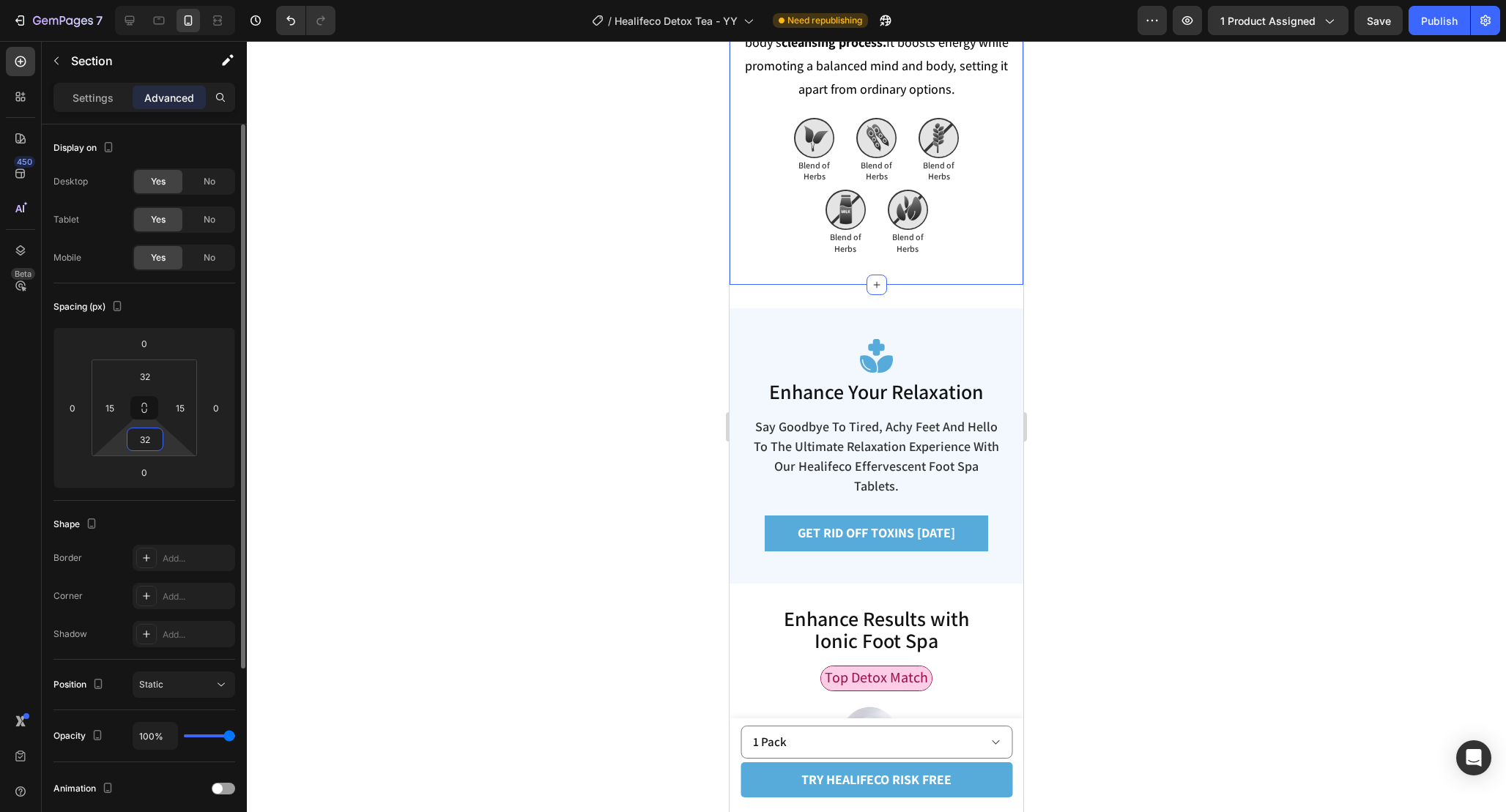
click at [154, 438] on input "32" at bounding box center [145, 439] width 29 height 22
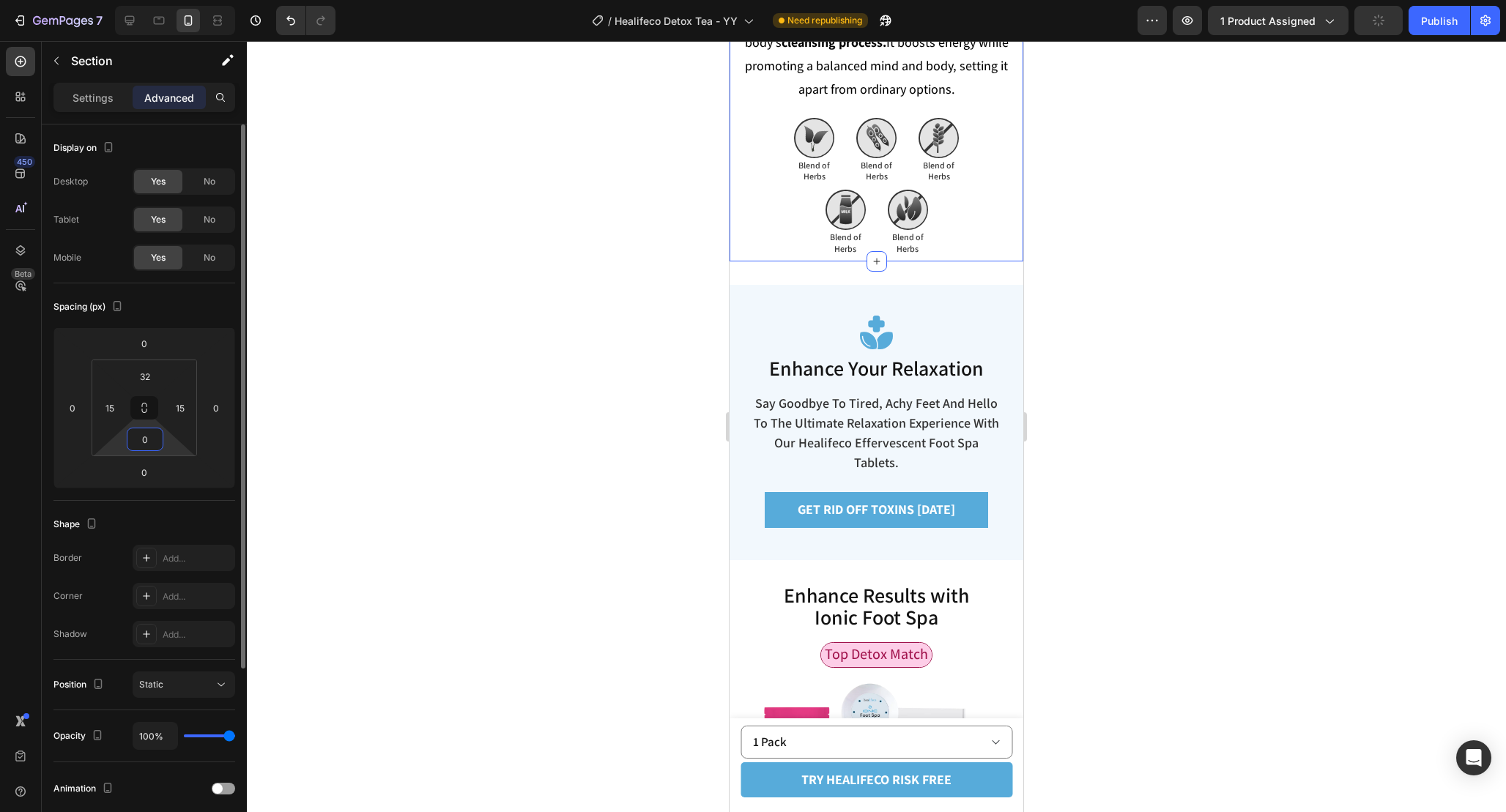
click at [156, 435] on input "0" at bounding box center [145, 439] width 29 height 22
drag, startPoint x: 156, startPoint y: 435, endPoint x: 136, endPoint y: 435, distance: 20.0
click at [139, 435] on input "0" at bounding box center [145, 439] width 29 height 22
type input "12"
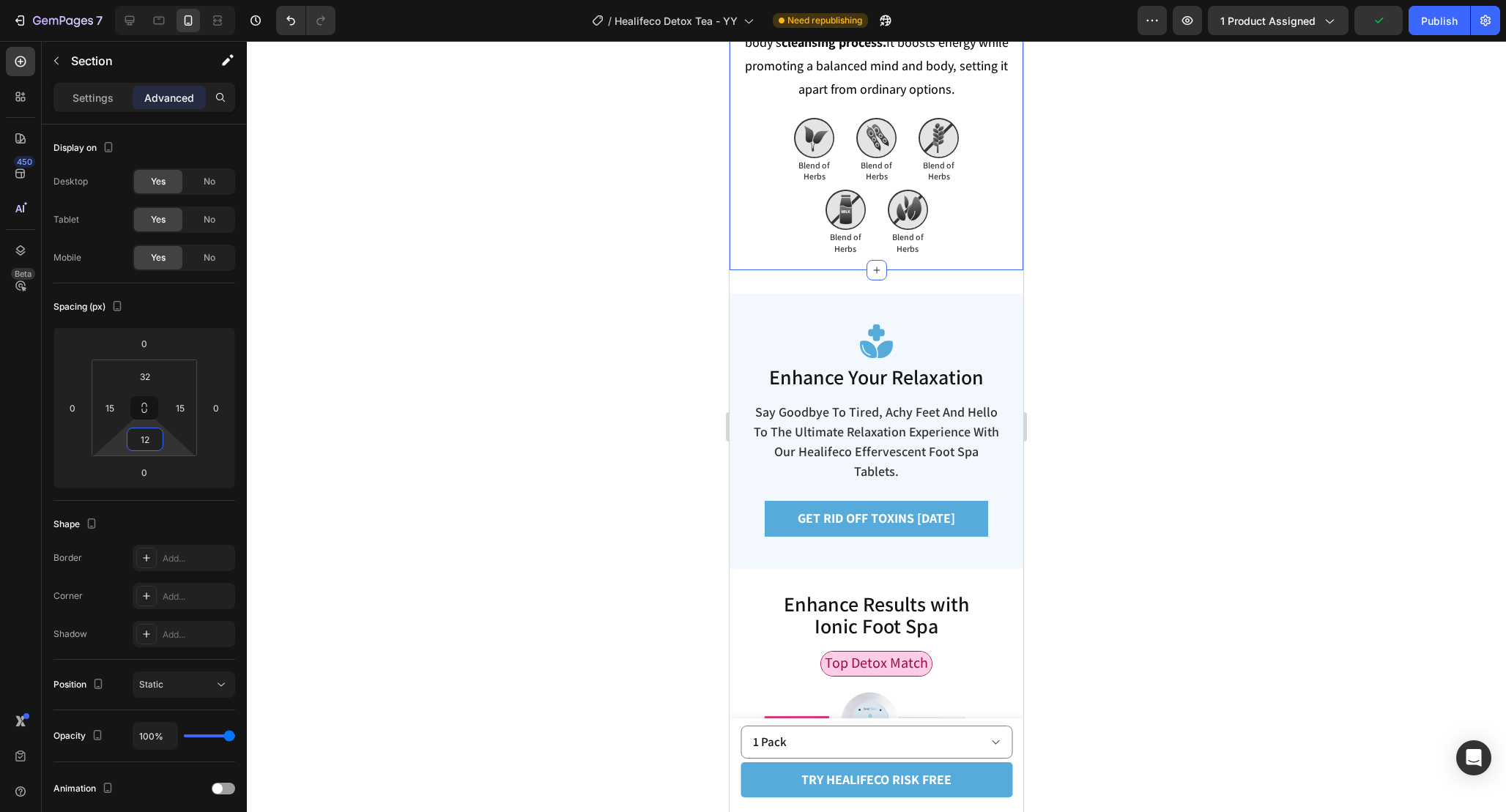
click at [1227, 375] on div at bounding box center [876, 426] width 1259 height 771
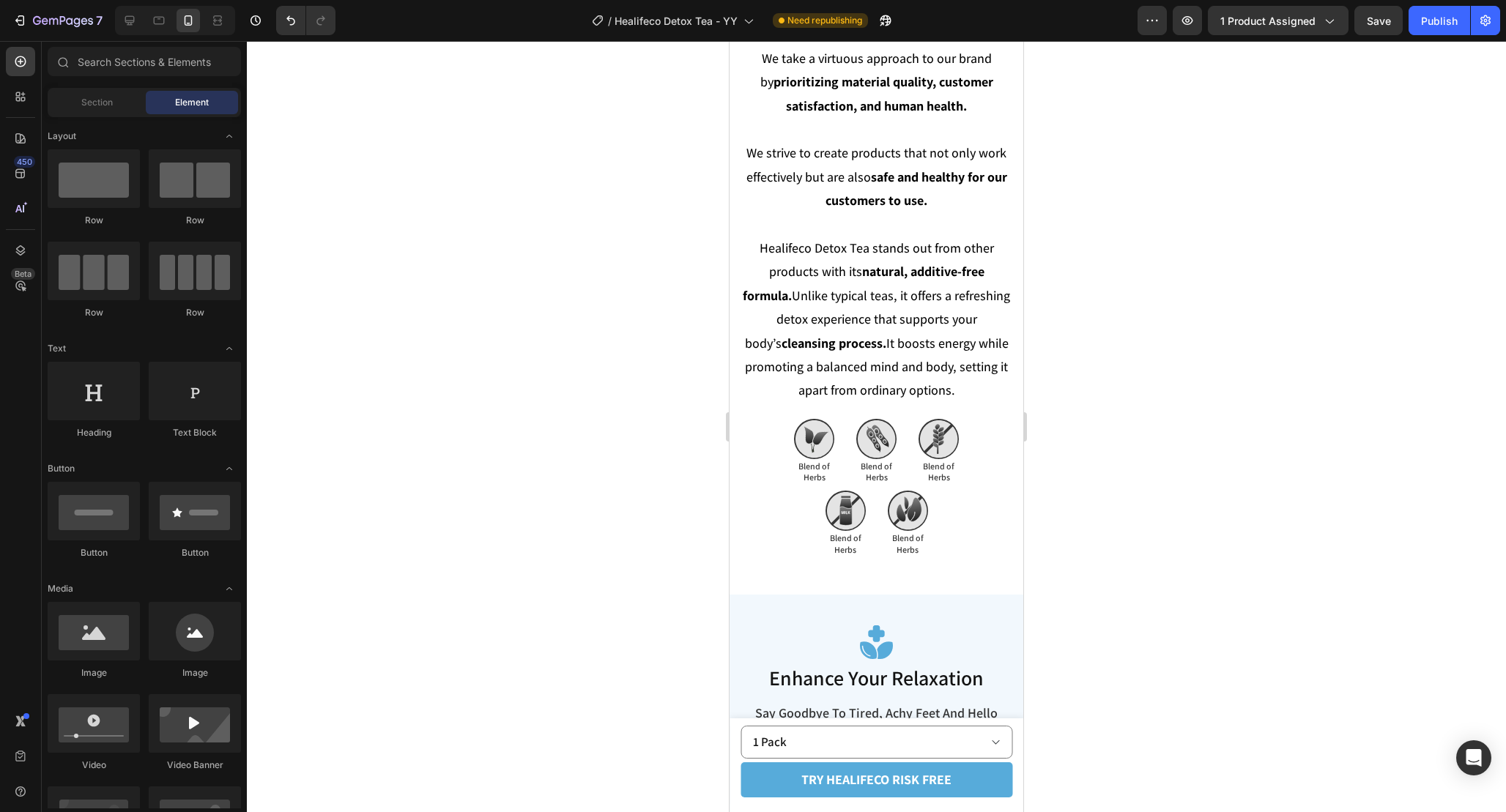
scroll to position [3915, 0]
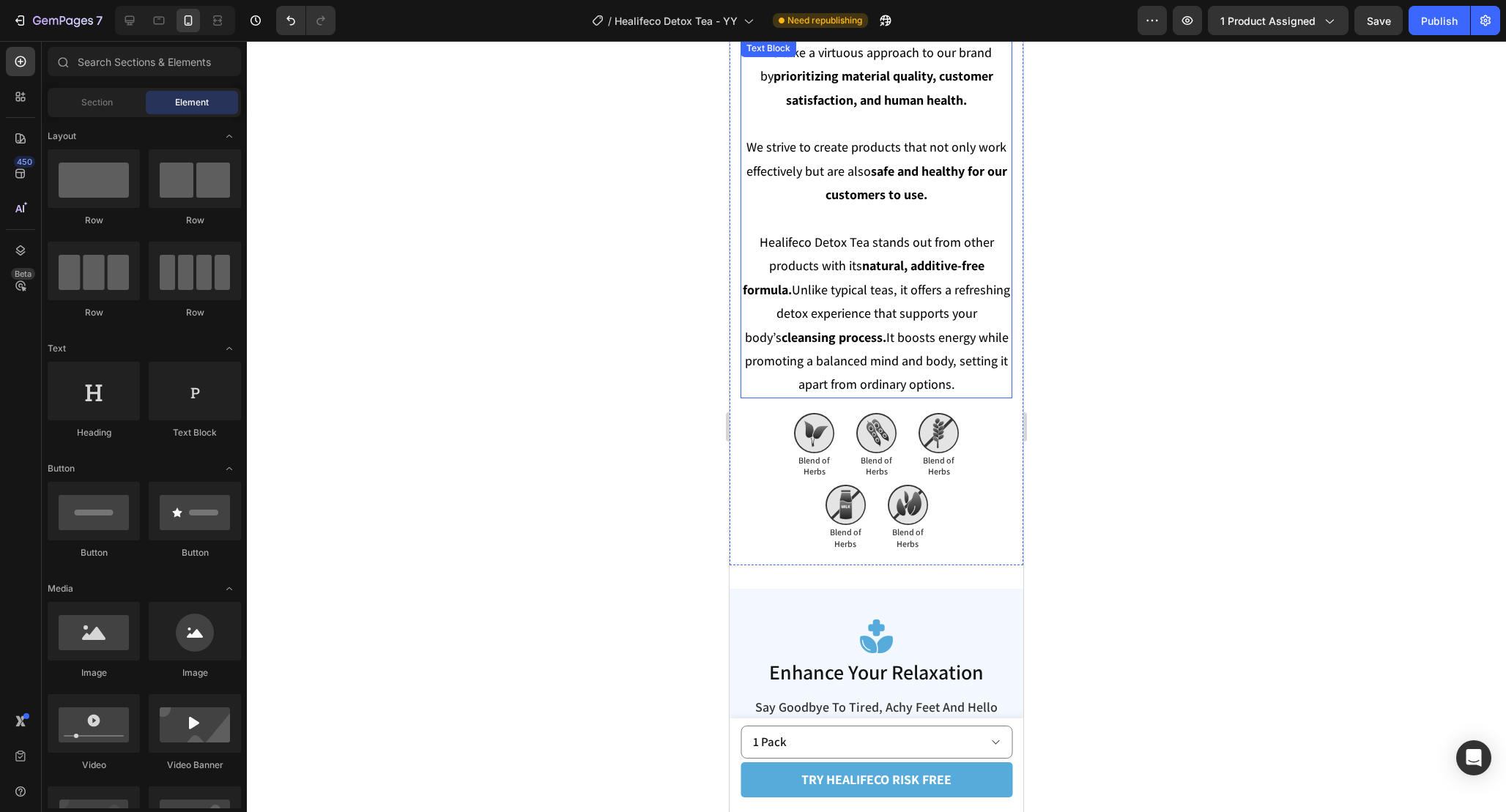
click at [990, 380] on p "We strive to create products that not only work effectively but are also safe a…" at bounding box center [876, 266] width 269 height 260
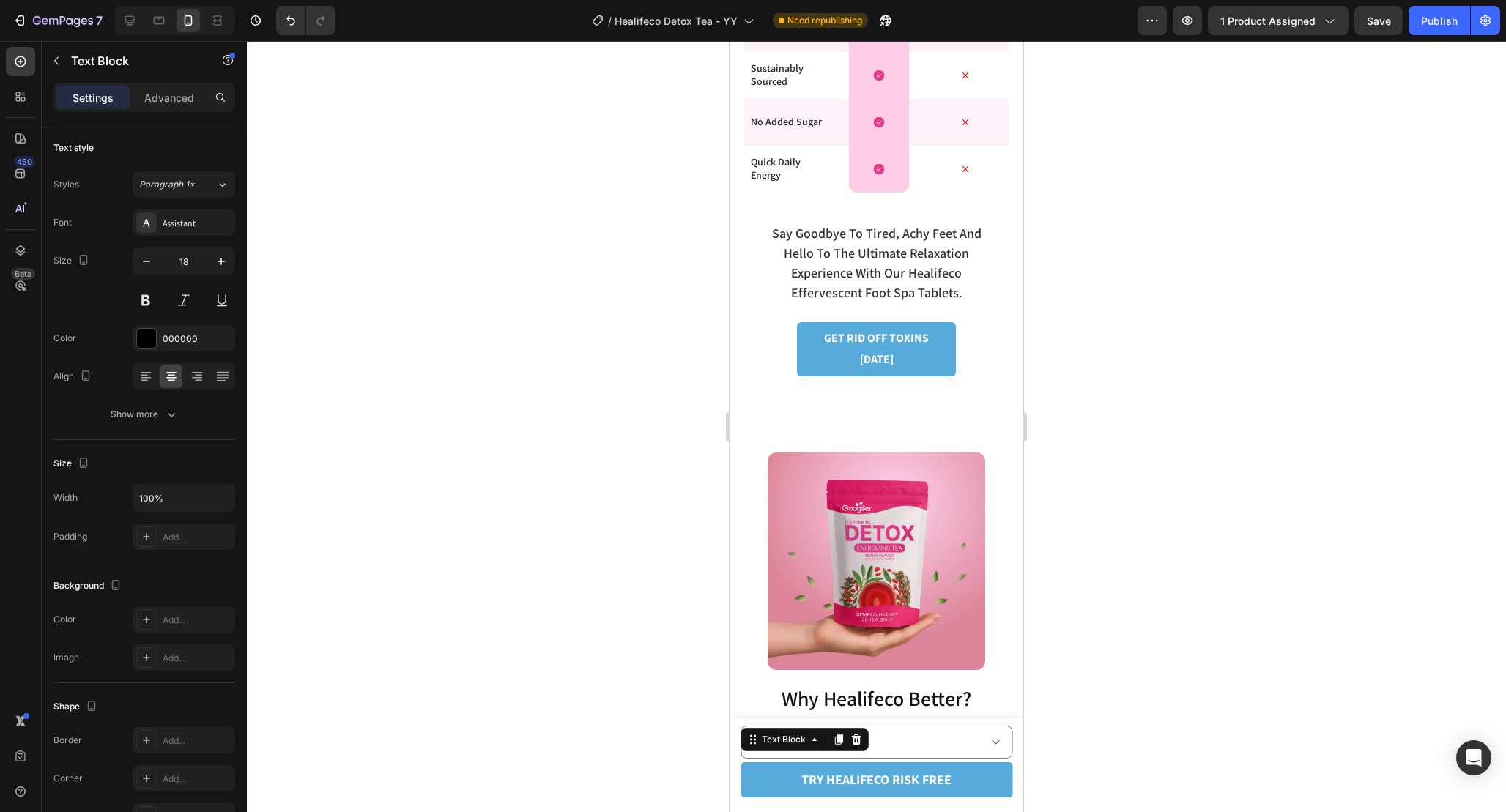
scroll to position [3310, 0]
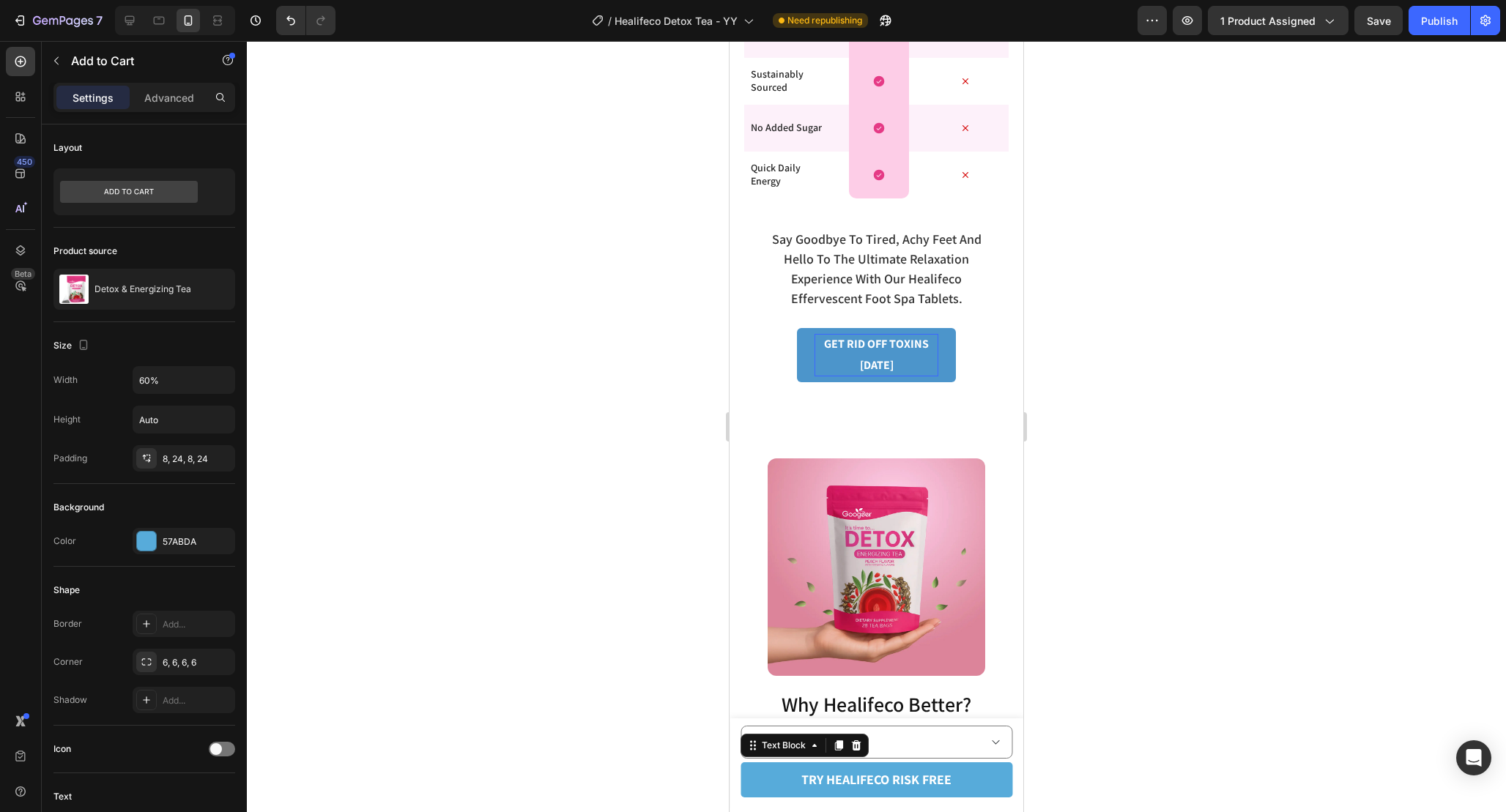
click at [884, 337] on div "GET RID OFF TOXINS [DATE]" at bounding box center [876, 355] width 124 height 42
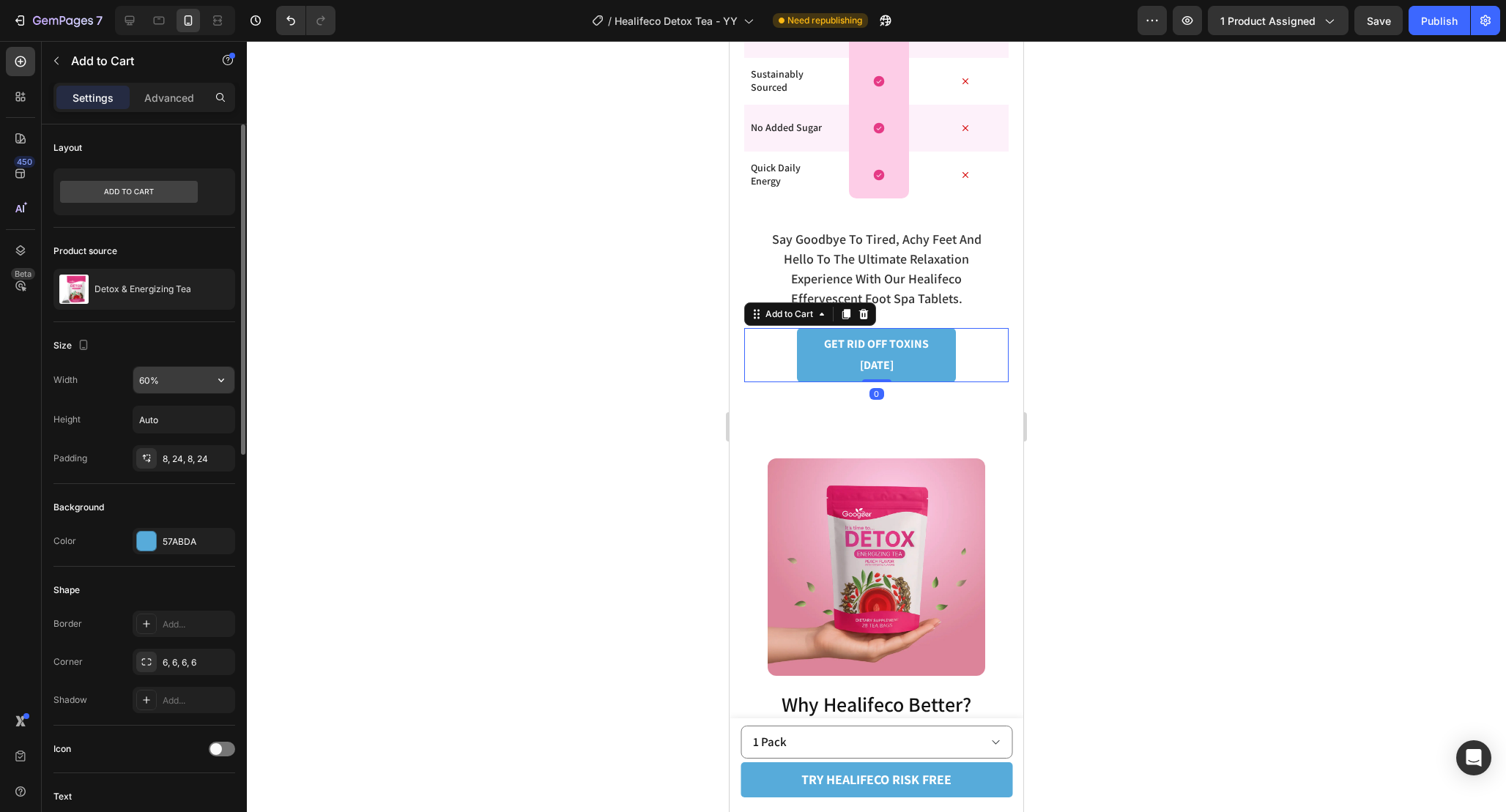
click at [146, 377] on input "60%" at bounding box center [184, 380] width 101 height 26
click at [146, 380] on input "60%" at bounding box center [184, 380] width 101 height 26
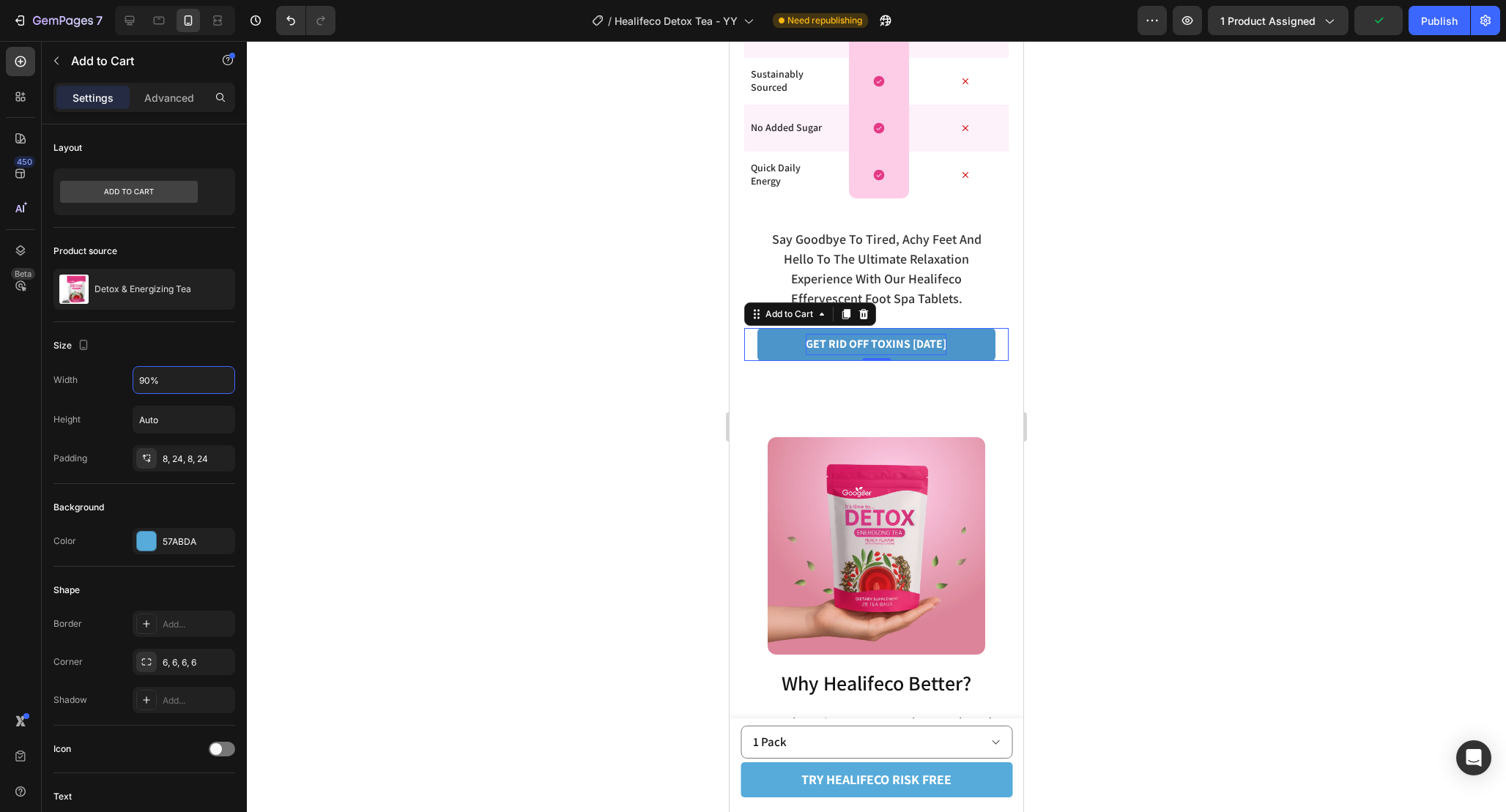
type input "90%"
click at [927, 343] on div "GET RID OFF TOXINS [DATE]" at bounding box center [876, 344] width 140 height 21
click at [927, 343] on p "GET RID OFF TOXINS [DATE]" at bounding box center [876, 344] width 140 height 21
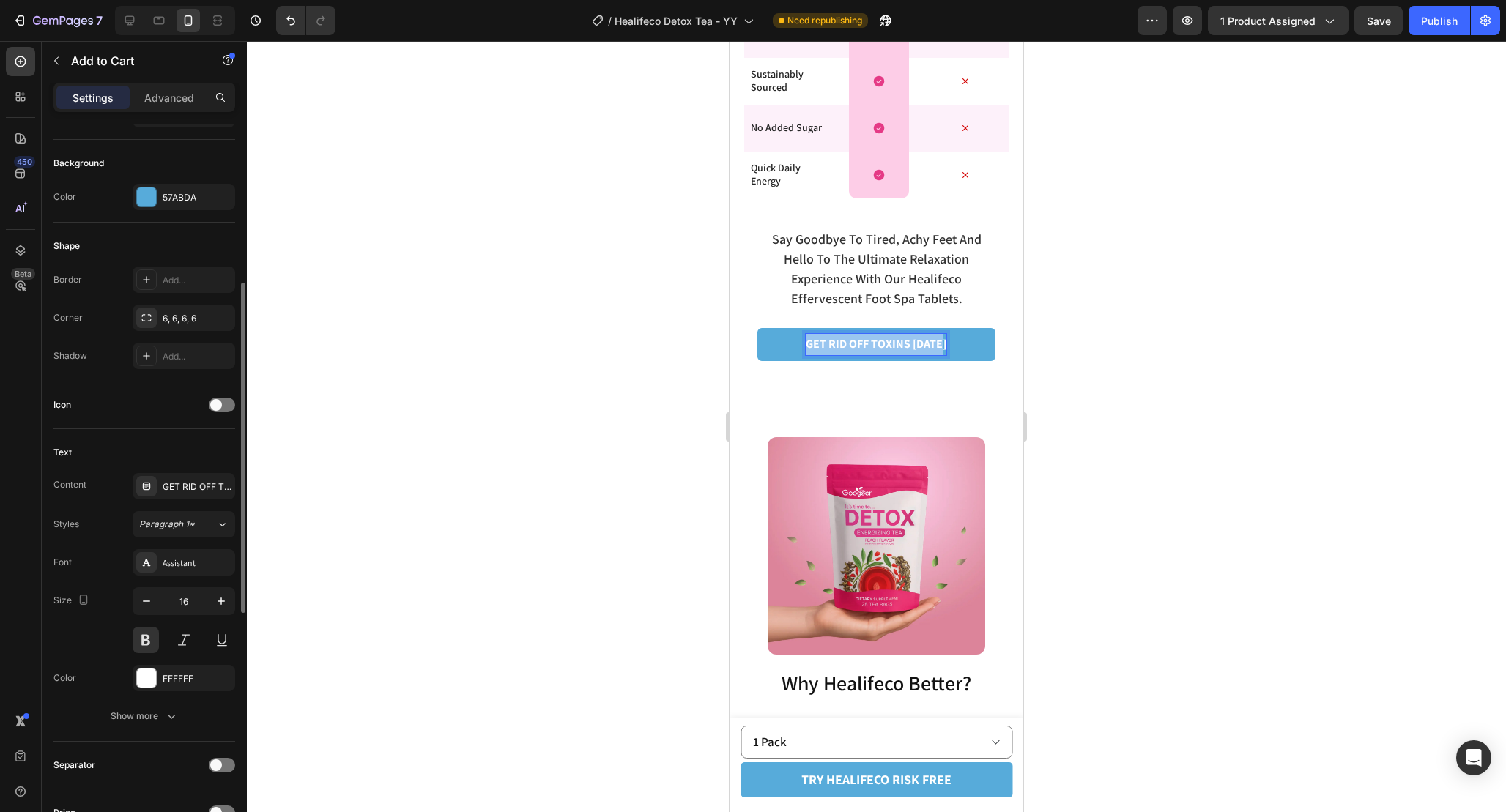
scroll to position [346, 0]
click at [222, 608] on button "button" at bounding box center [221, 599] width 26 height 26
type input "18"
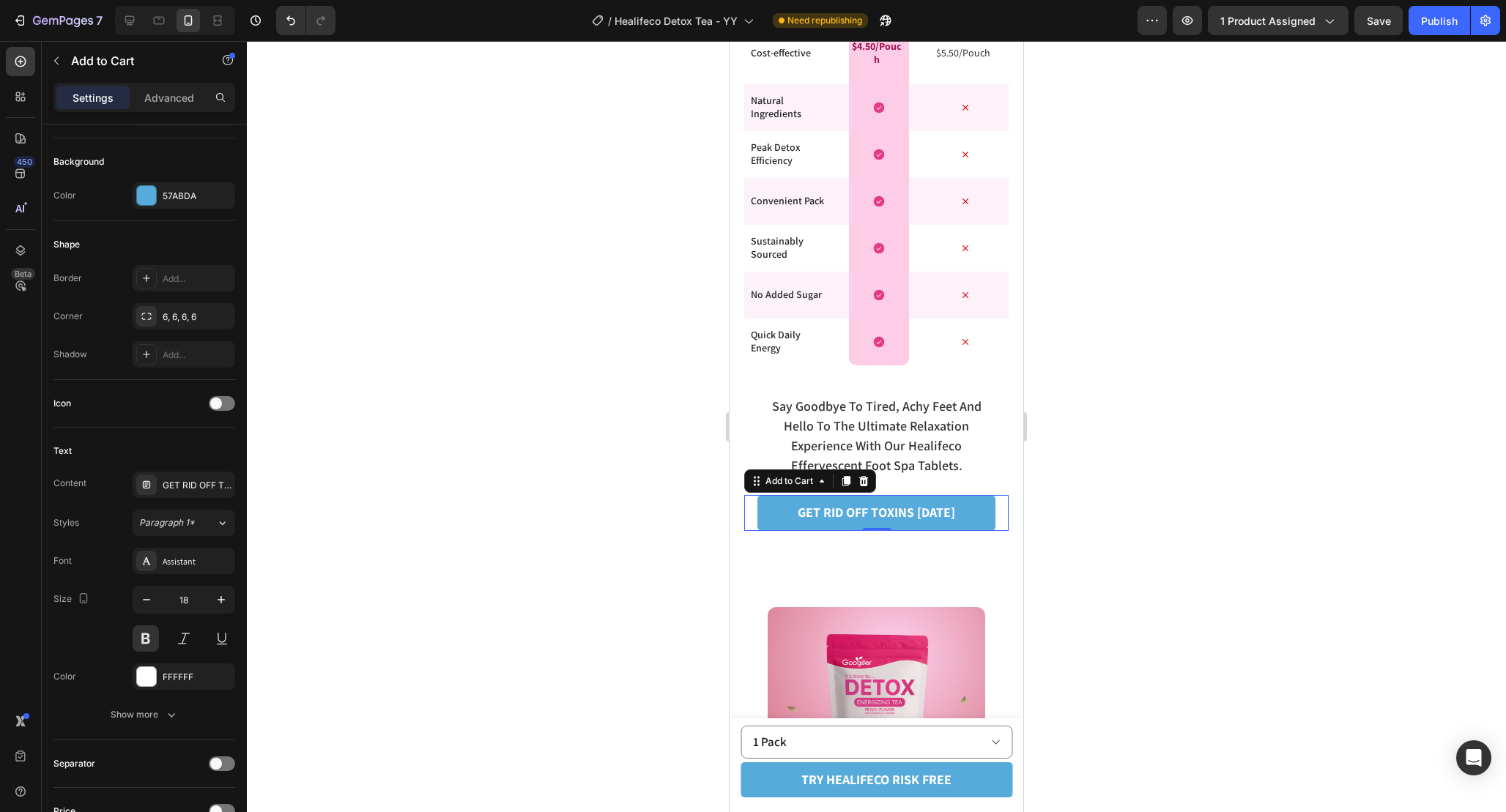
scroll to position [3134, 0]
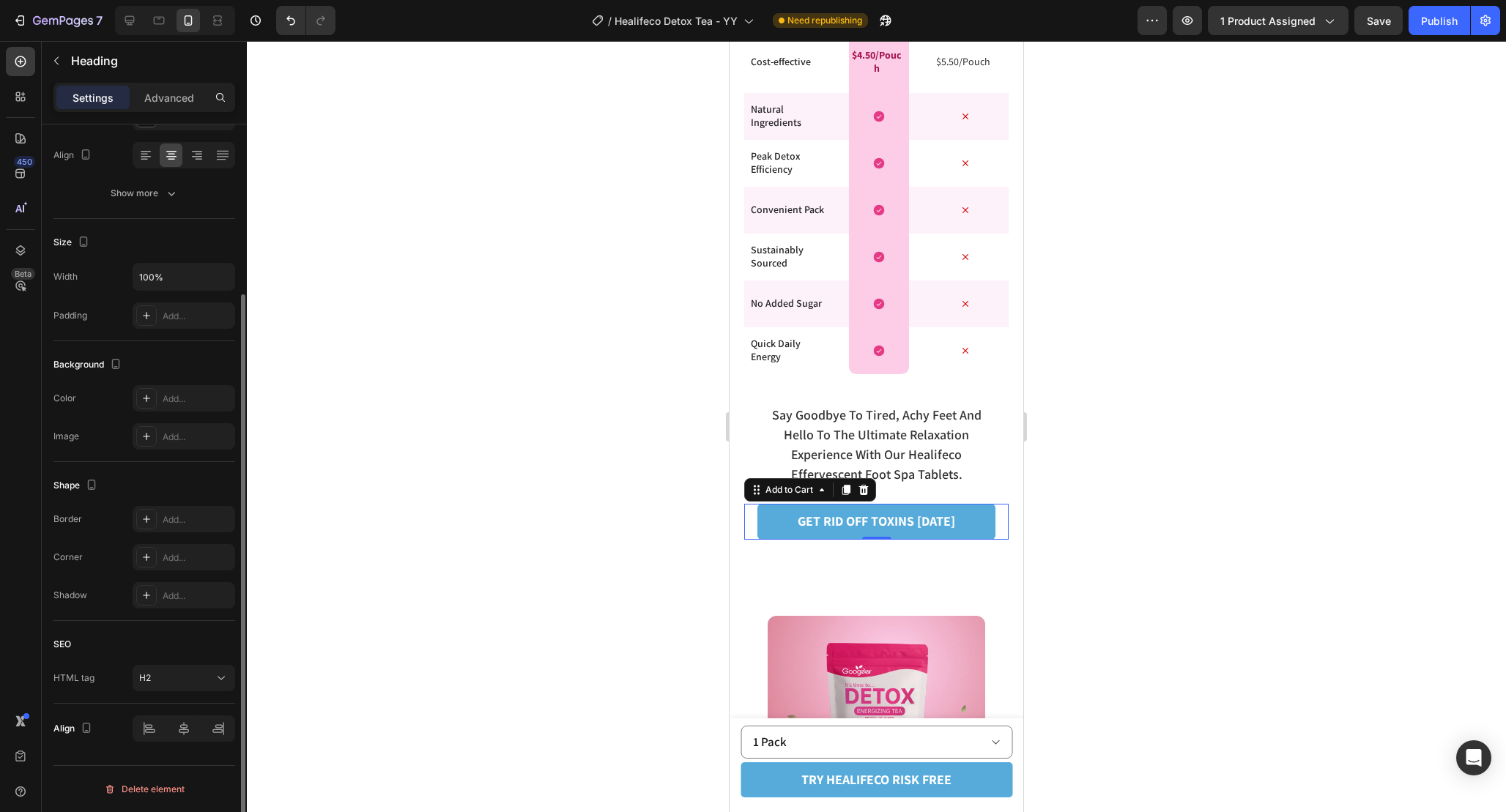
click at [959, 431] on span "say goodbye to tired, achy feet and hello to the ultimate relaxation experience…" at bounding box center [877, 444] width 210 height 76
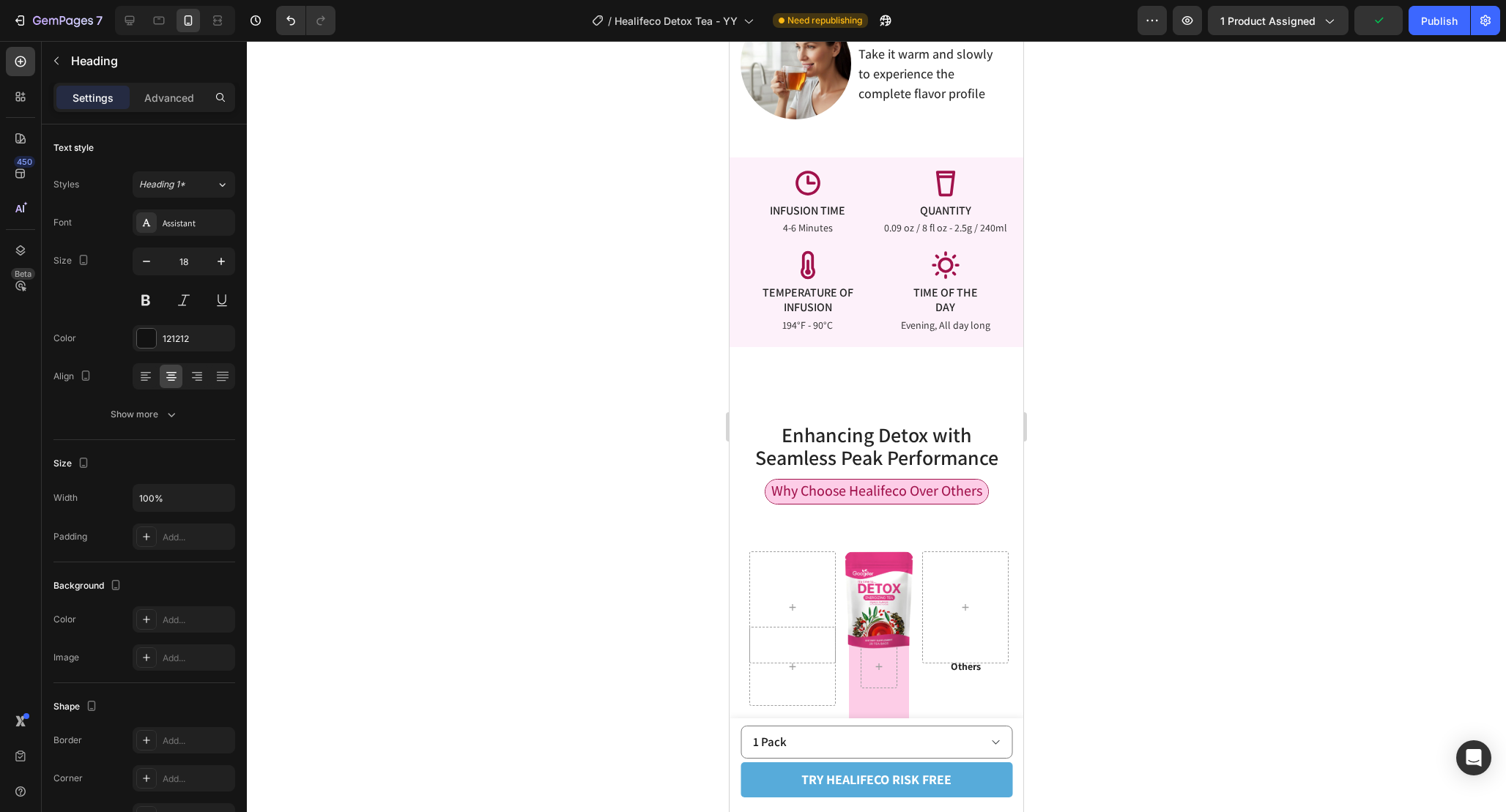
scroll to position [2571, 0]
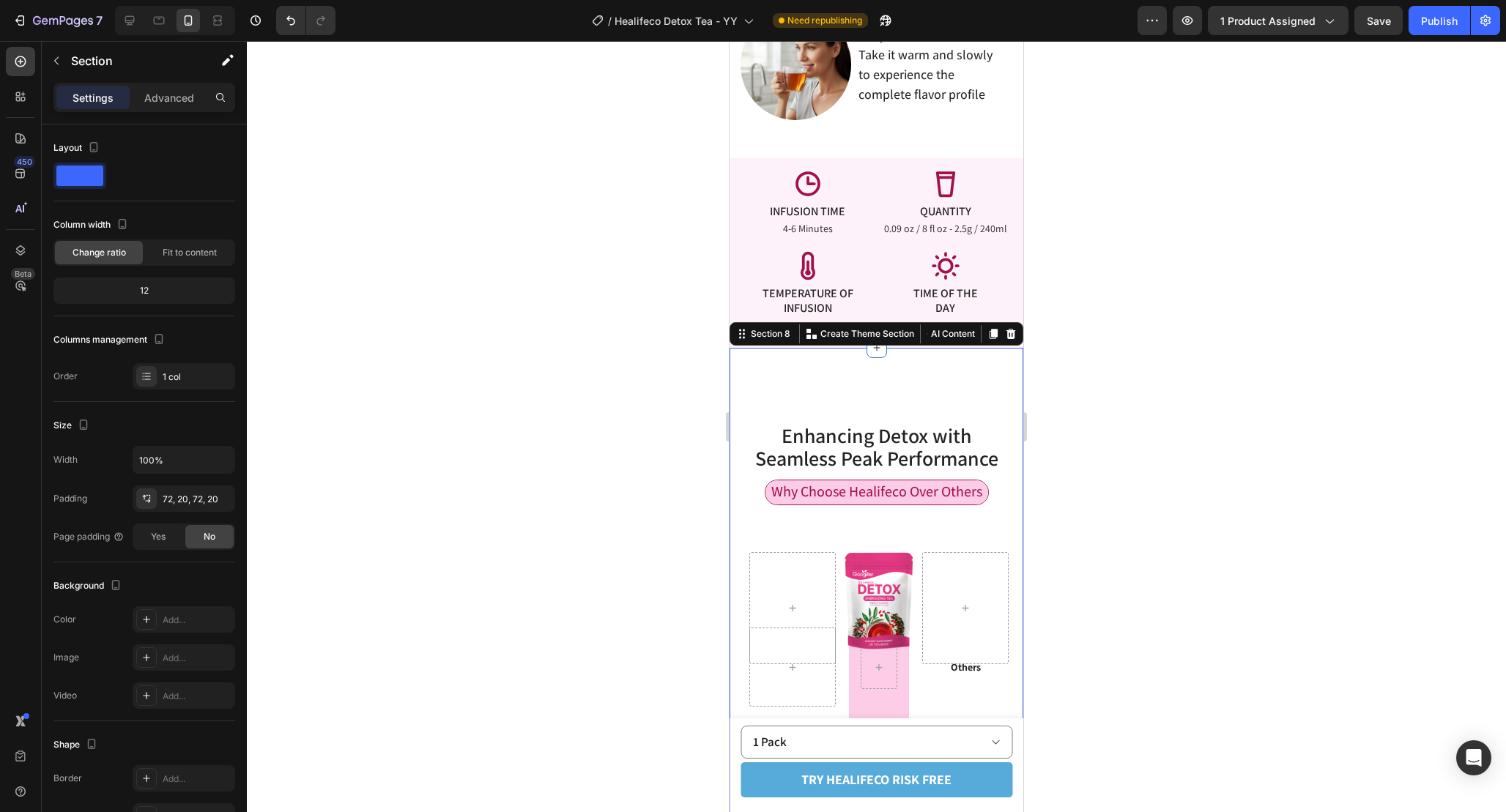
click at [897, 371] on div "Enhancing Detox with Seamless Peak Performance Heading Row Why Choose Healifeco…" at bounding box center [876, 807] width 294 height 920
click at [160, 97] on p "Advanced" at bounding box center [169, 97] width 50 height 15
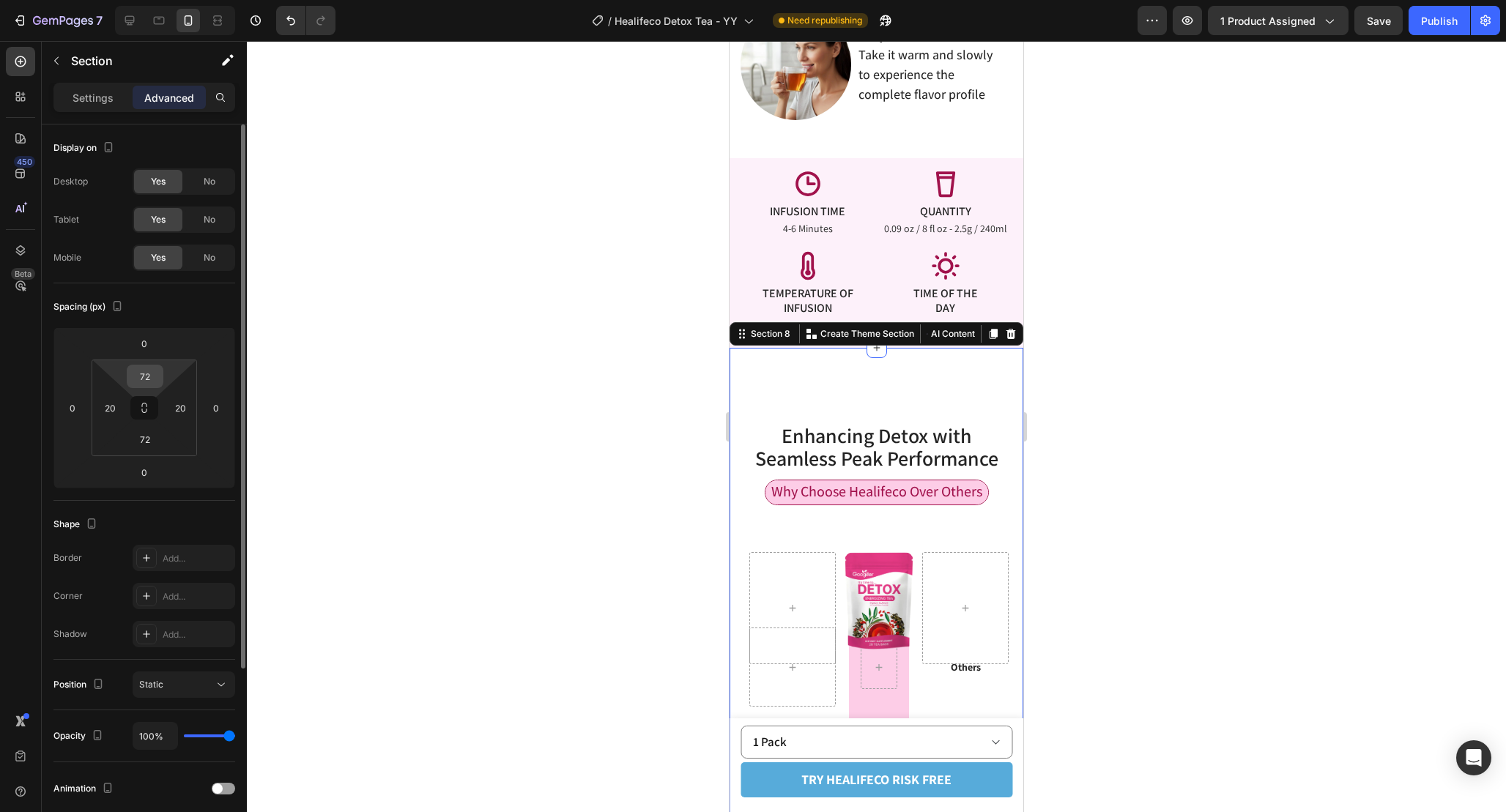
click at [157, 379] on input "72" at bounding box center [145, 376] width 29 height 22
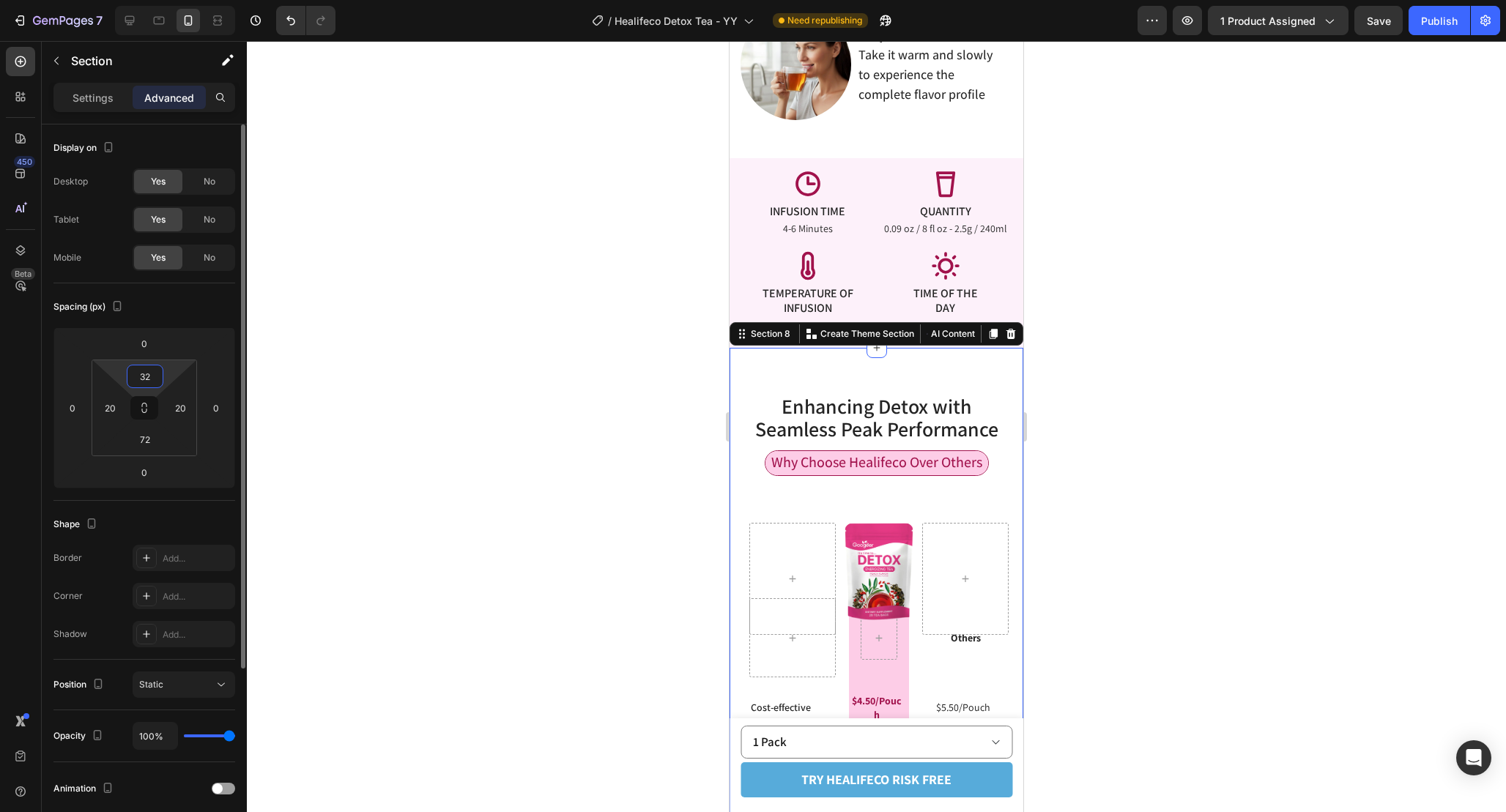
click at [157, 379] on input "32" at bounding box center [145, 376] width 29 height 22
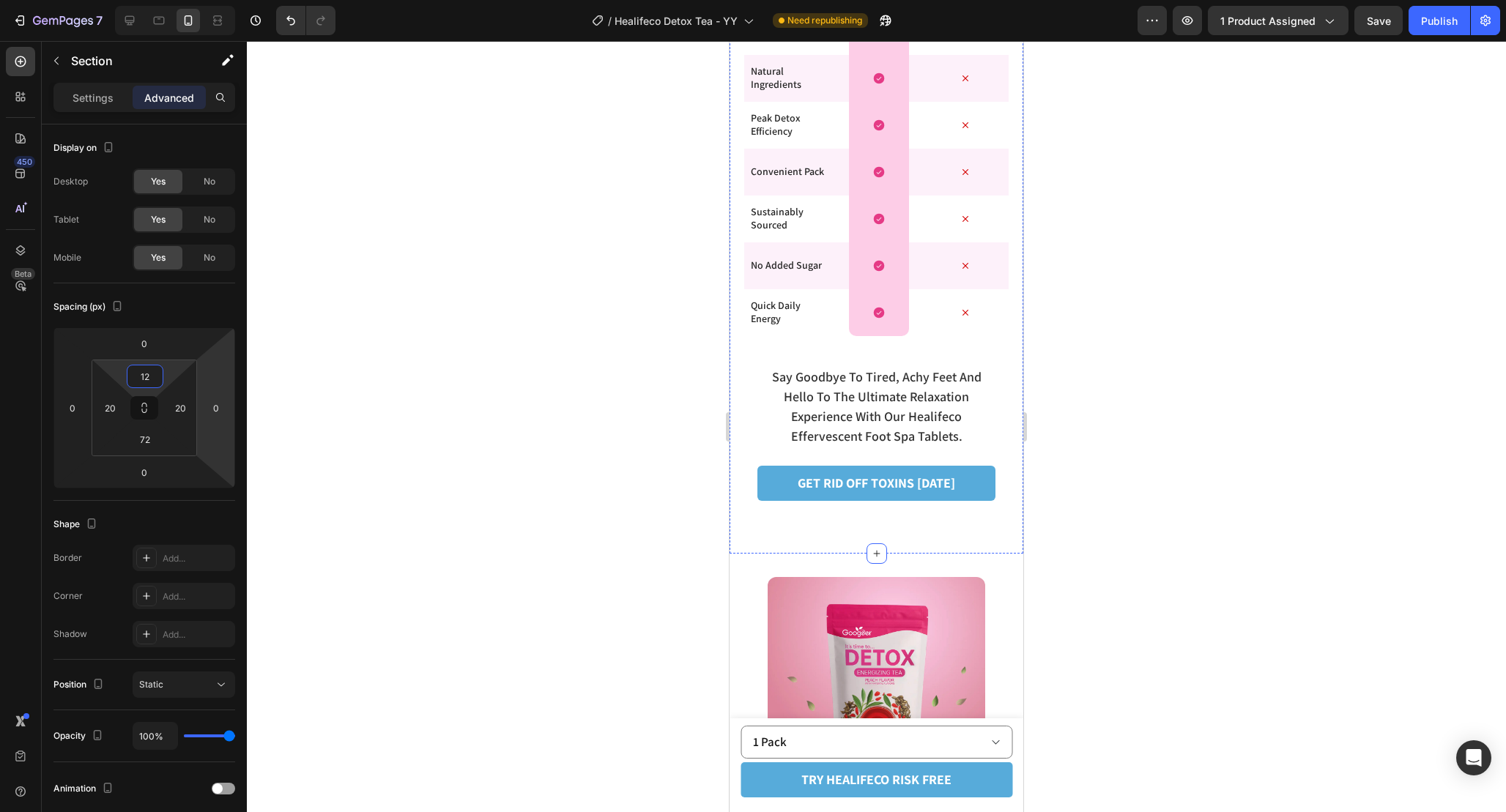
scroll to position [3234, 0]
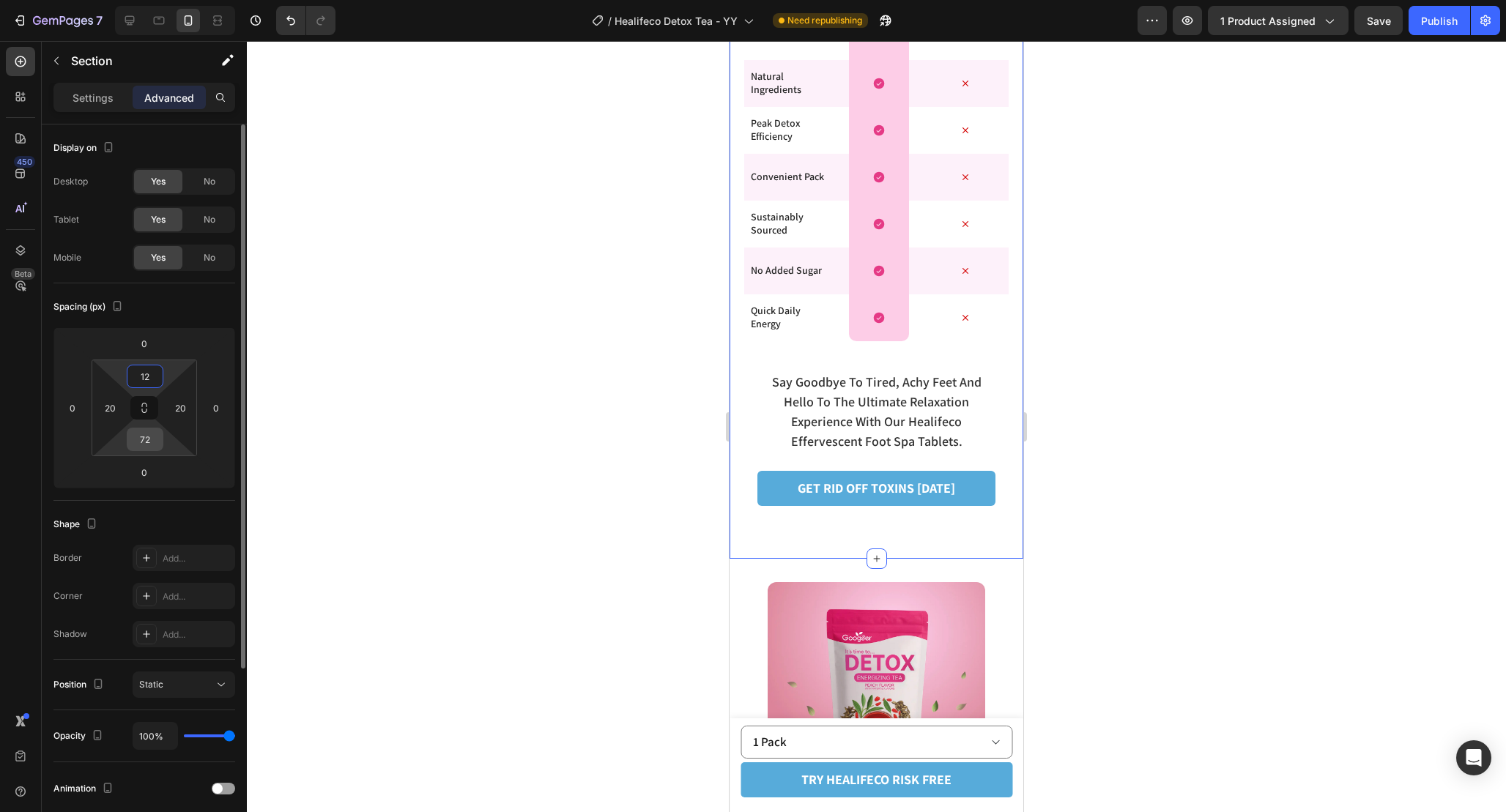
type input "12"
click at [150, 441] on input "72" at bounding box center [145, 439] width 29 height 22
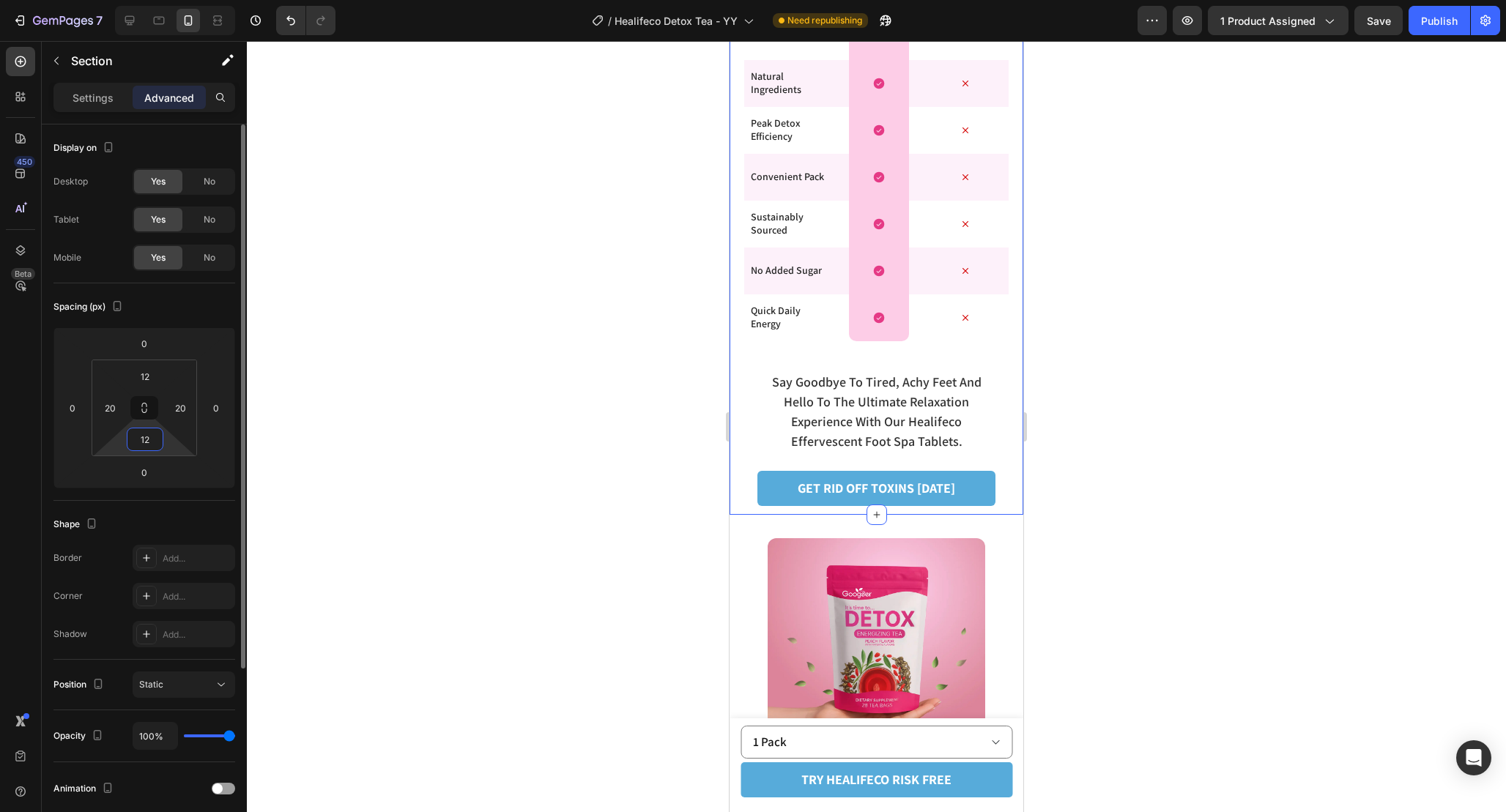
click at [152, 439] on input "12" at bounding box center [145, 439] width 29 height 22
type input "32"
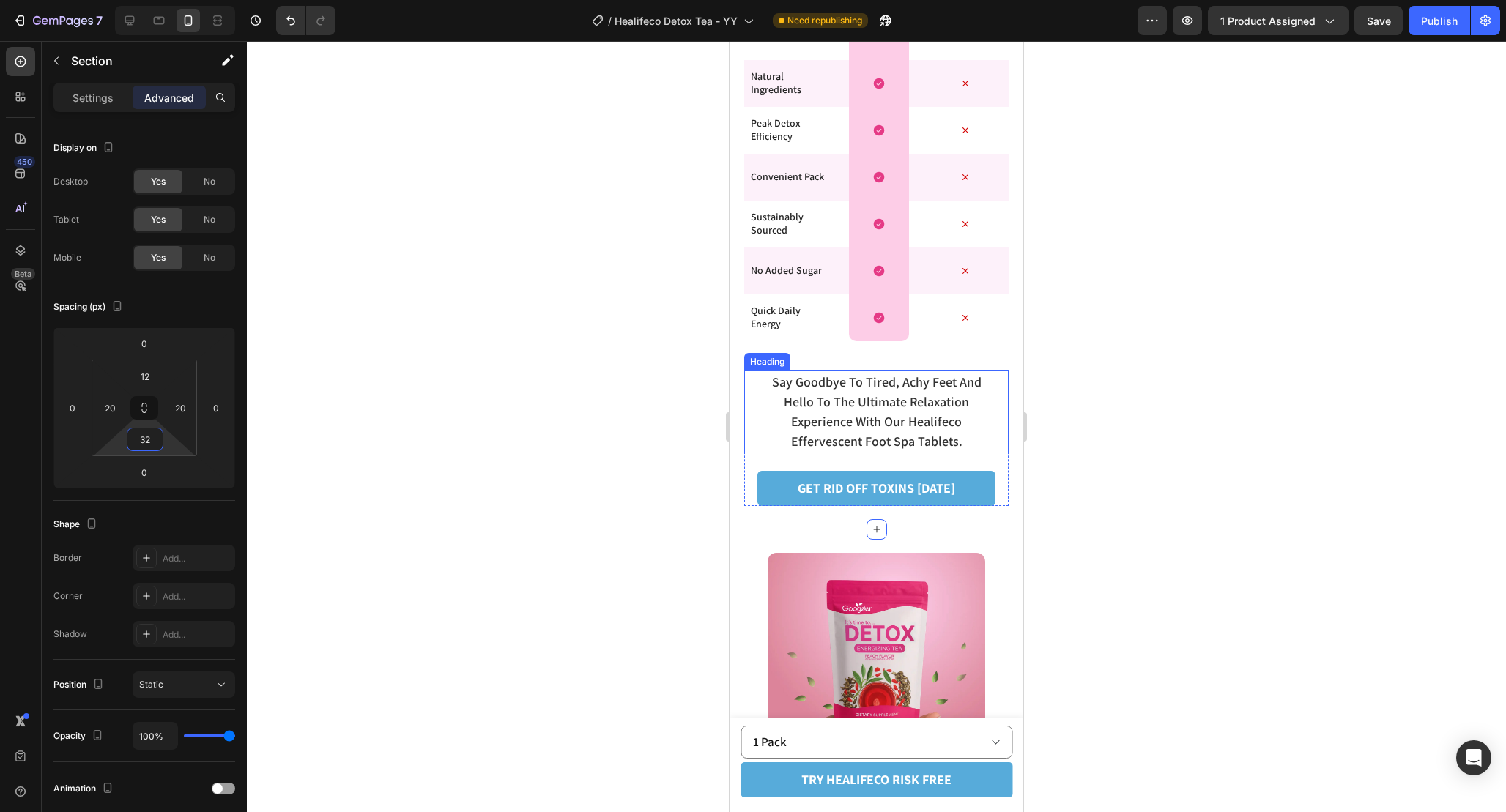
click at [968, 424] on h2 "say goodbye to tired, achy feet and hello to the ultimate relaxation experience…" at bounding box center [876, 411] width 235 height 82
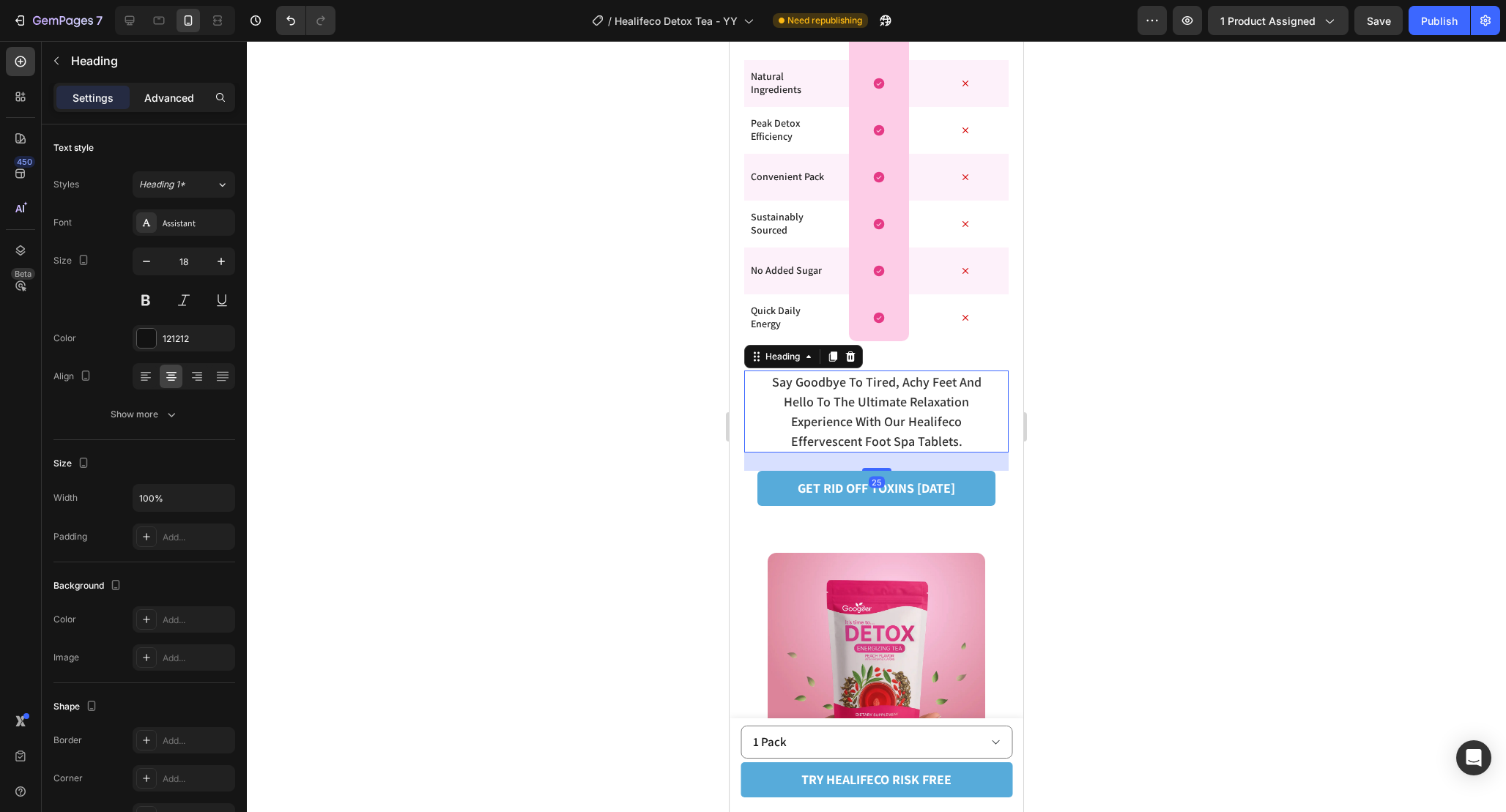
click at [184, 103] on p "Advanced" at bounding box center [169, 97] width 50 height 15
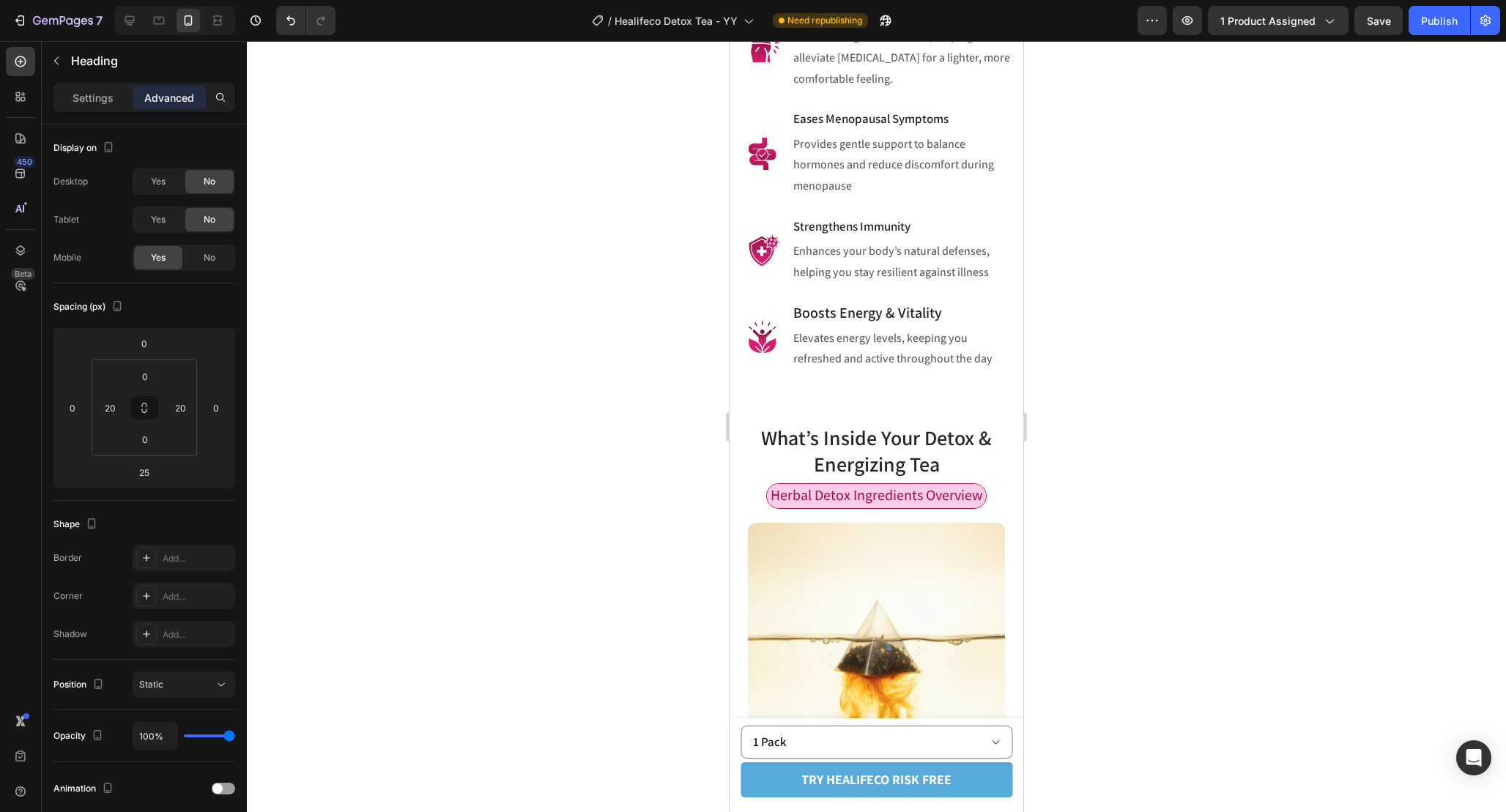
scroll to position [1078, 0]
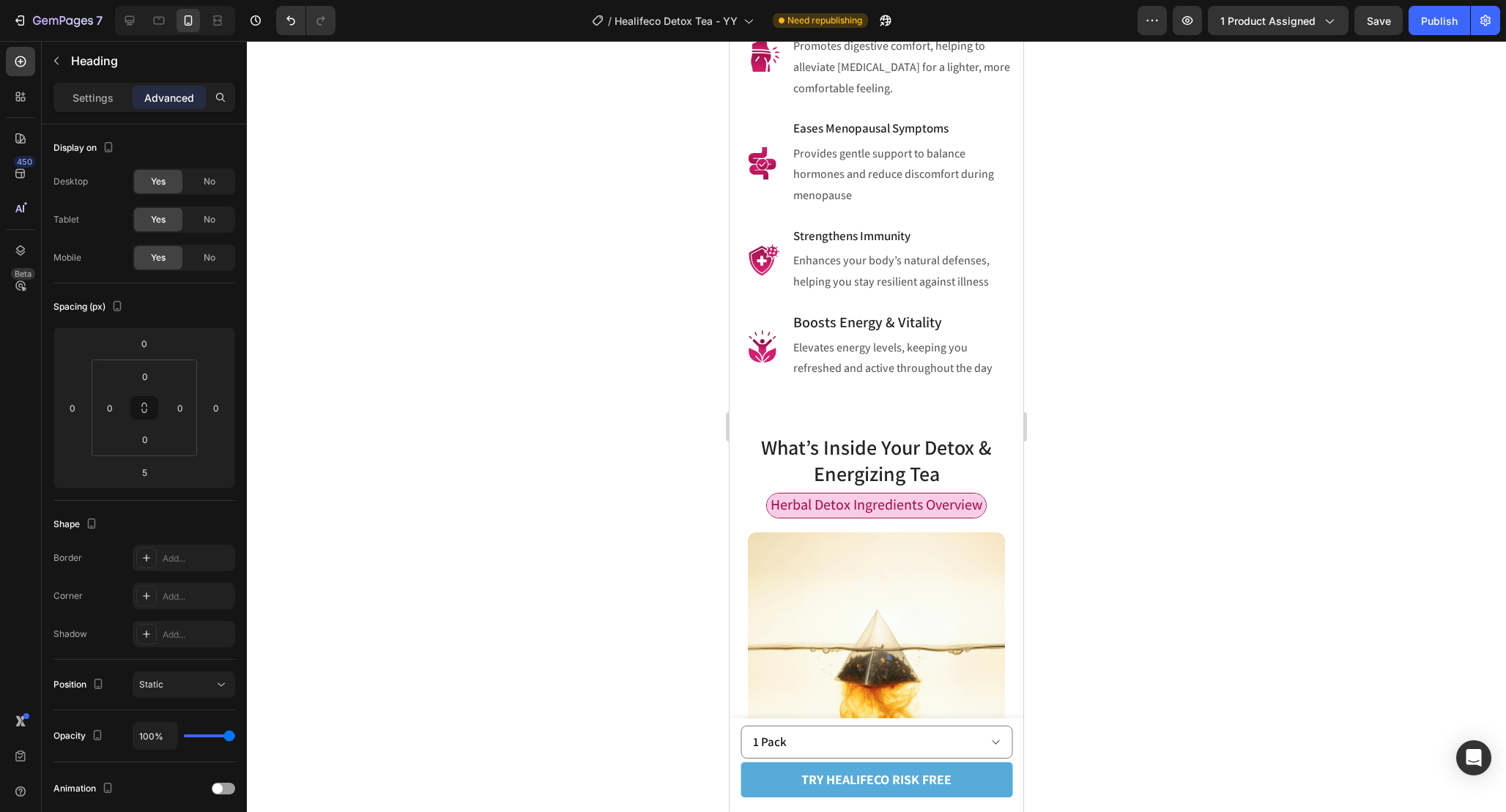
click at [1052, 245] on div at bounding box center [876, 426] width 1259 height 771
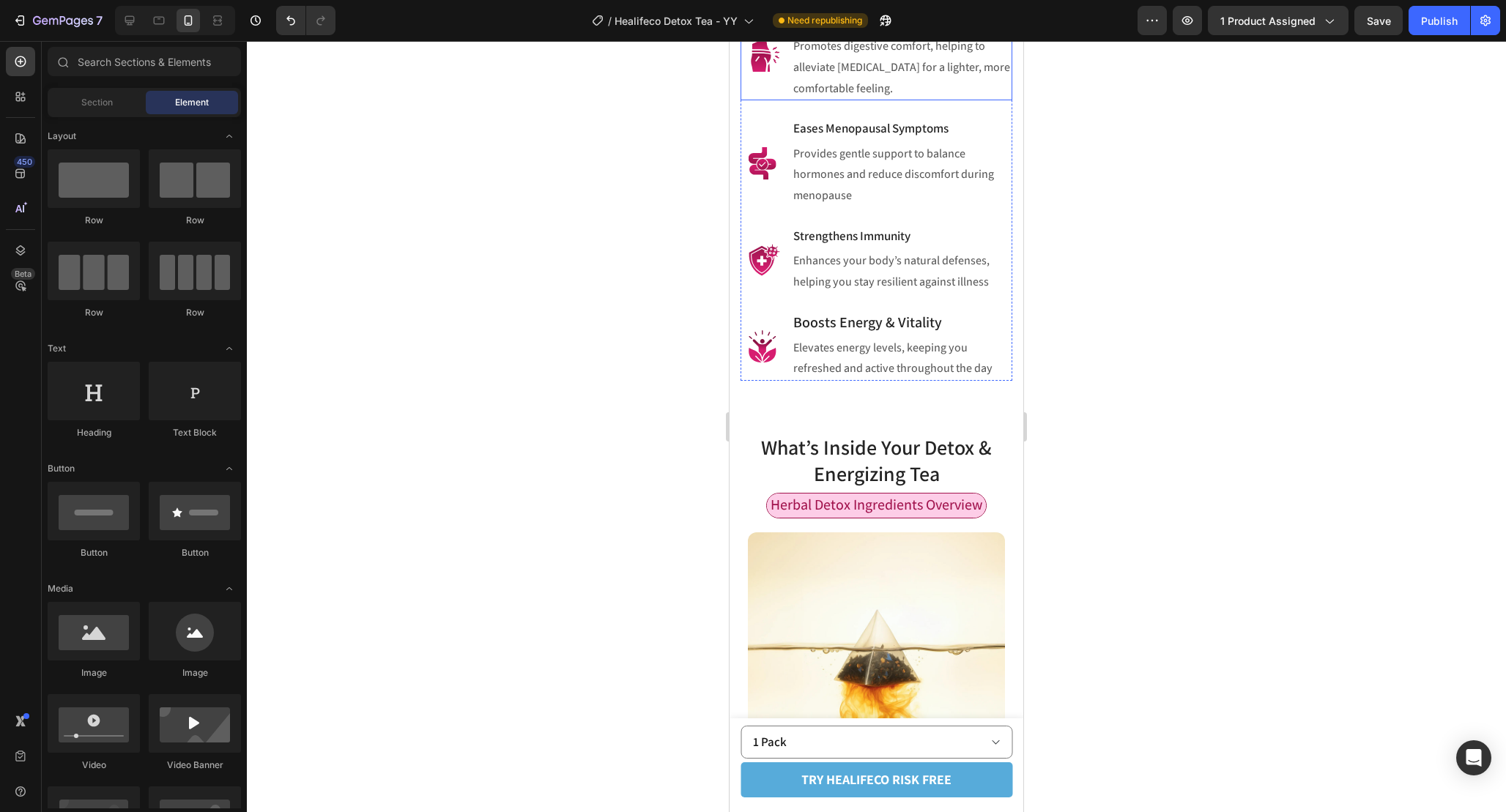
click at [883, 100] on div "Reduces Bloating Heading Promotes digestive comfort, helping to alleviate bloat…" at bounding box center [902, 56] width 220 height 88
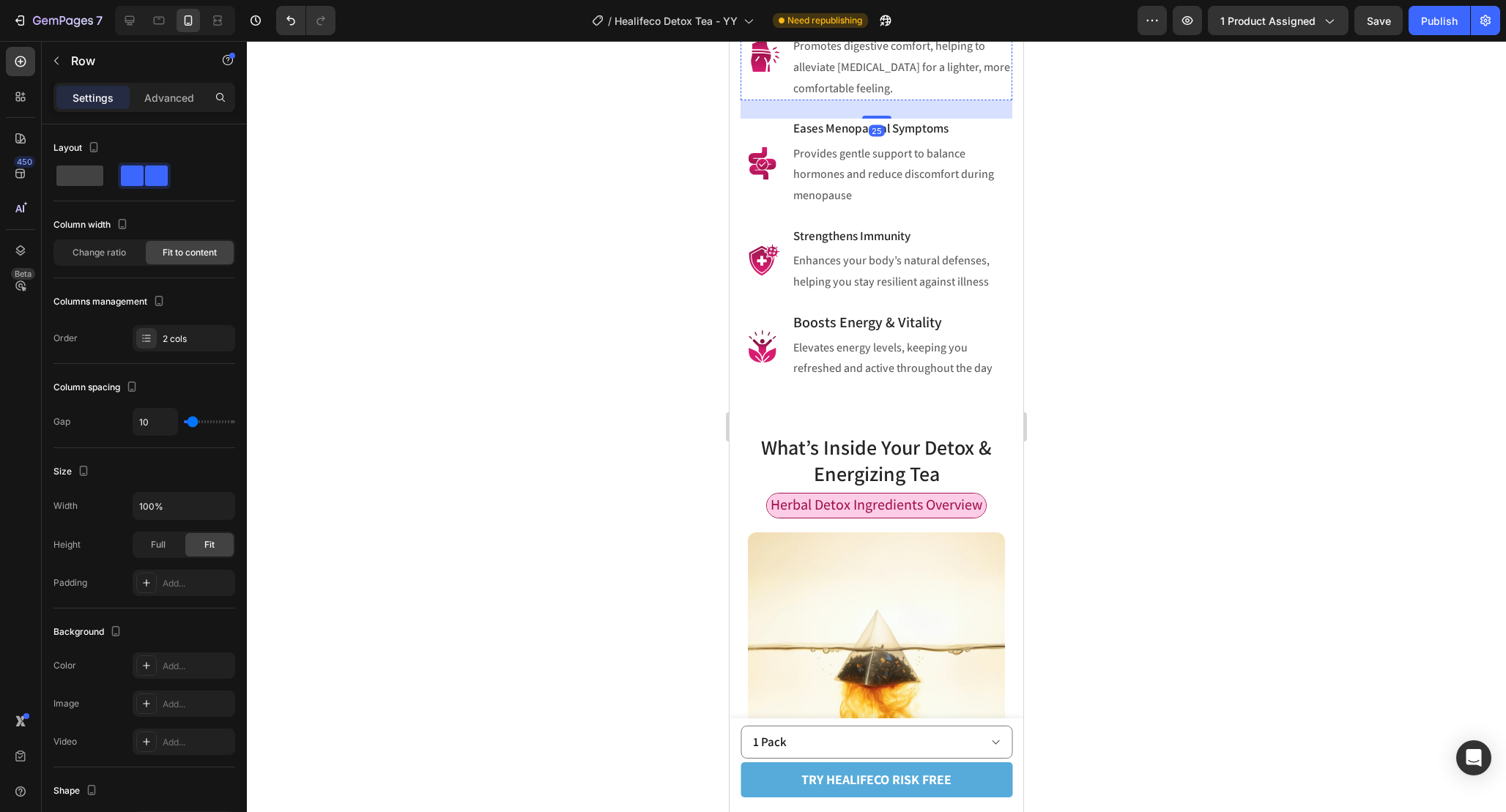
click at [898, 31] on h3 "Reduces [MEDICAL_DATA]" at bounding box center [902, 21] width 220 height 19
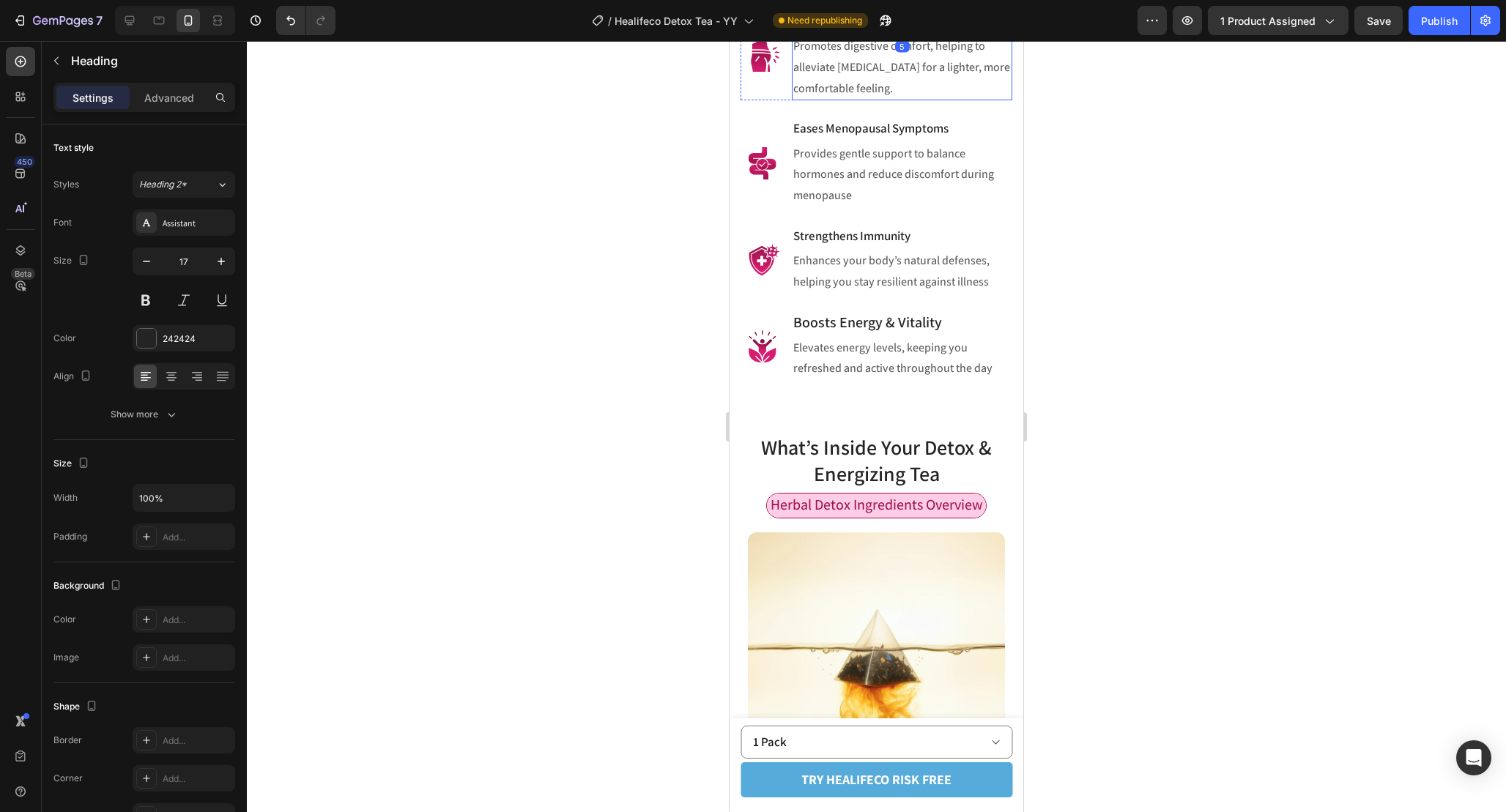
click at [927, 99] on p "Promotes digestive comfort, helping to alleviate [MEDICAL_DATA] for a lighter, …" at bounding box center [902, 67] width 217 height 63
click at [910, 99] on p "Promotes digestive comfort, helping to alleviate [MEDICAL_DATA] for a lighter, …" at bounding box center [902, 67] width 217 height 63
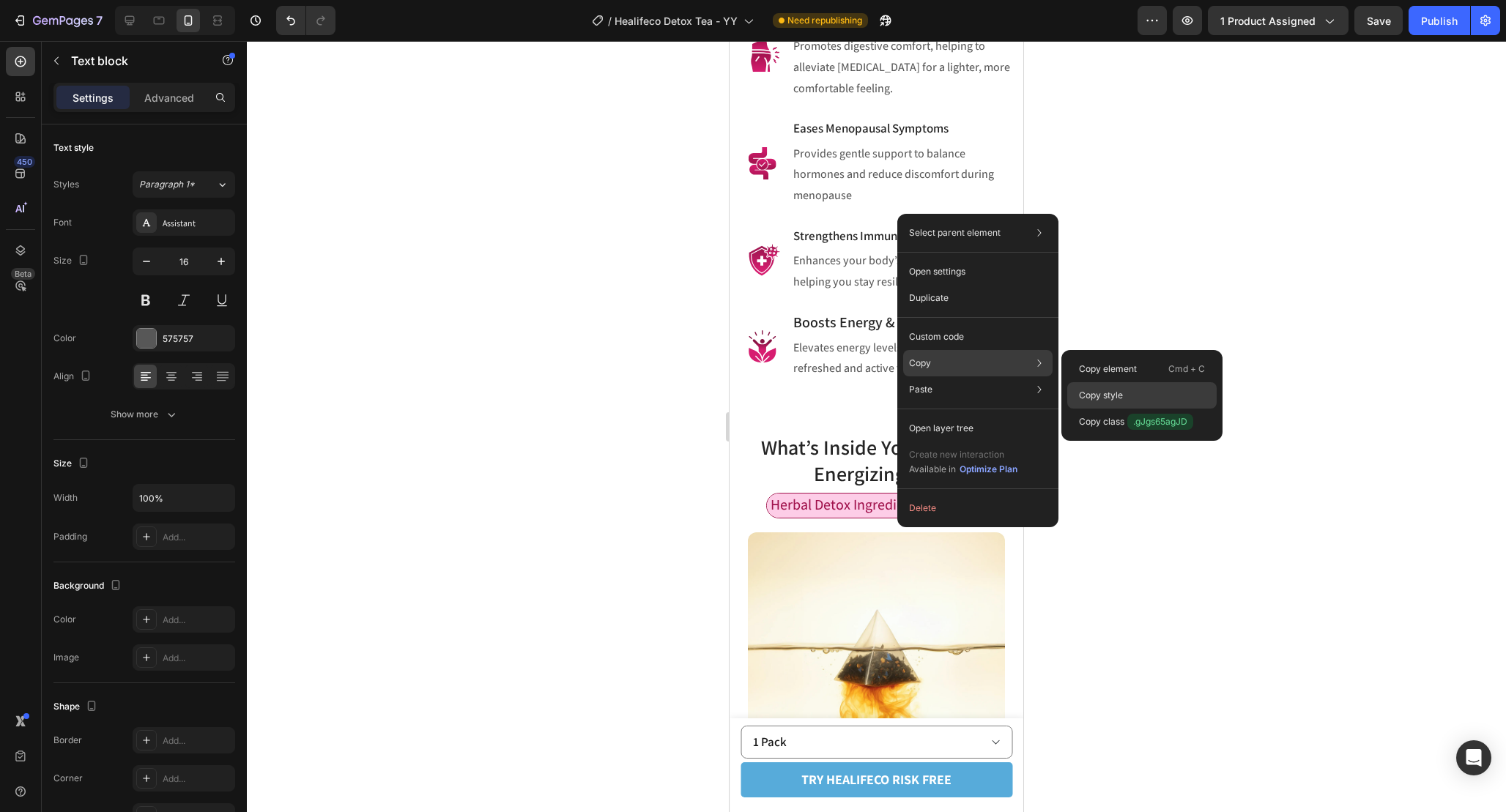
click at [1100, 390] on p "Copy style" at bounding box center [1101, 395] width 44 height 13
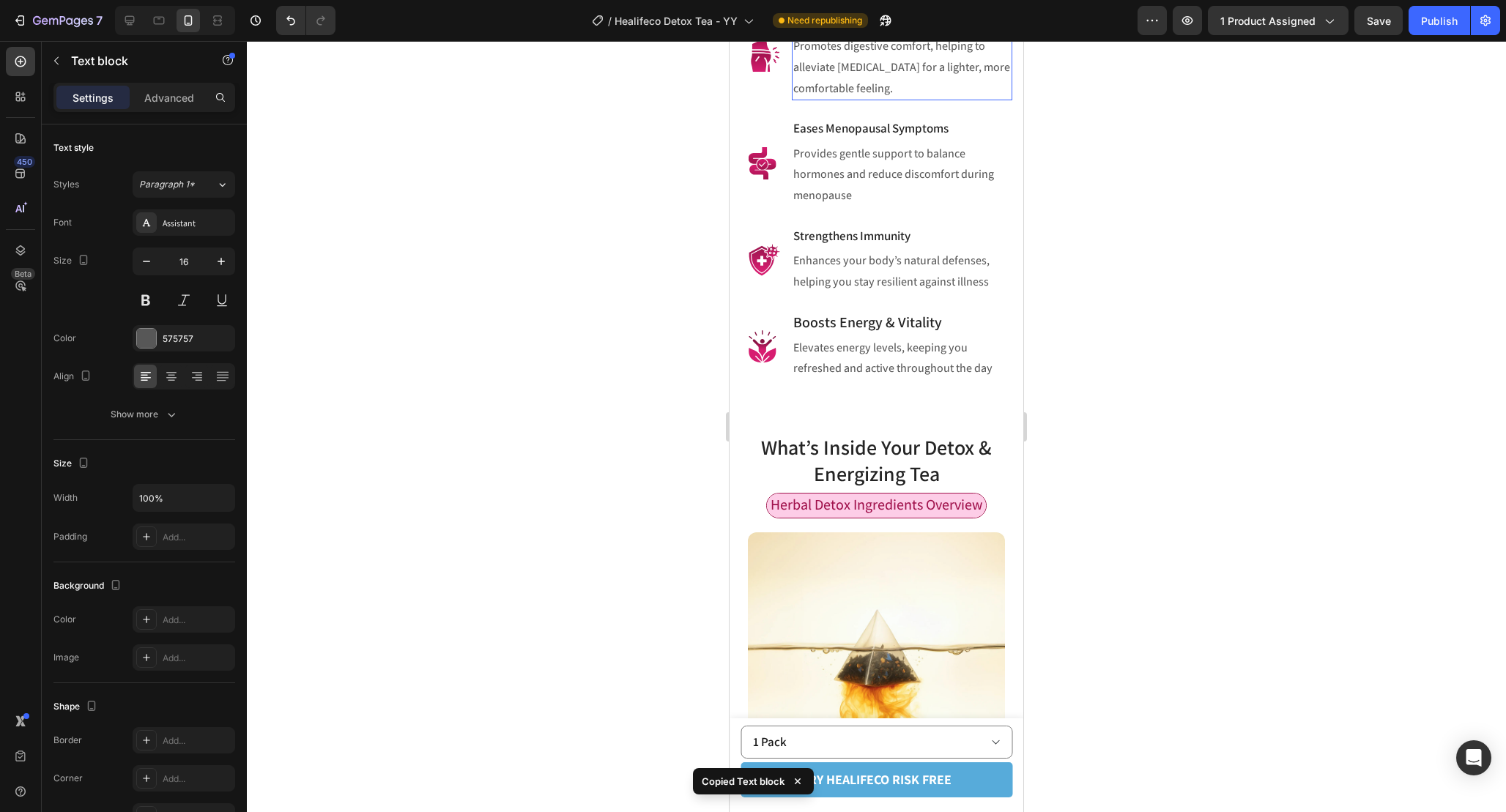
click at [927, 99] on p "Promotes digestive comfort, helping to alleviate [MEDICAL_DATA] for a lighter, …" at bounding box center [902, 67] width 217 height 63
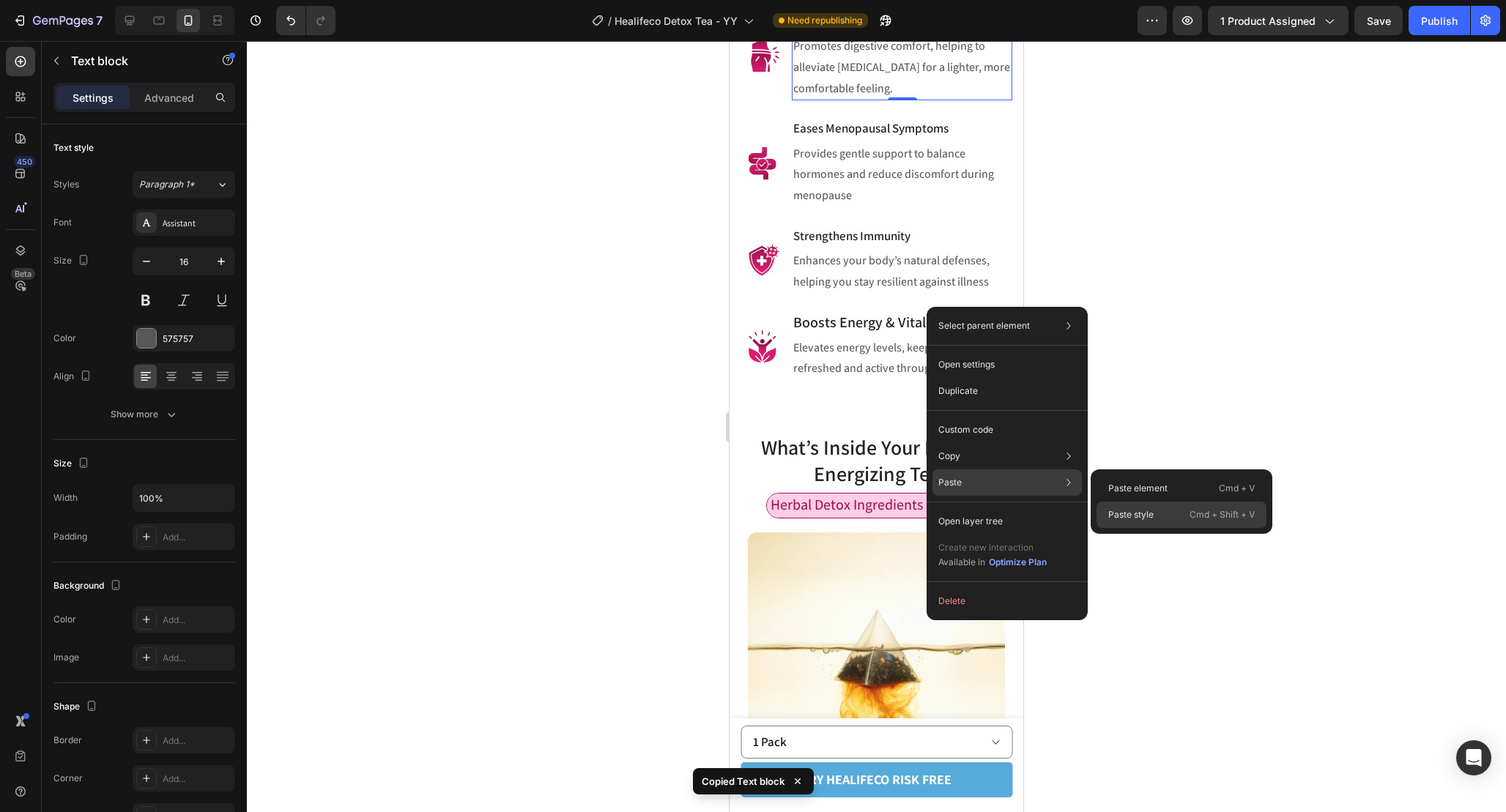
click at [1143, 513] on p "Paste style" at bounding box center [1131, 514] width 45 height 13
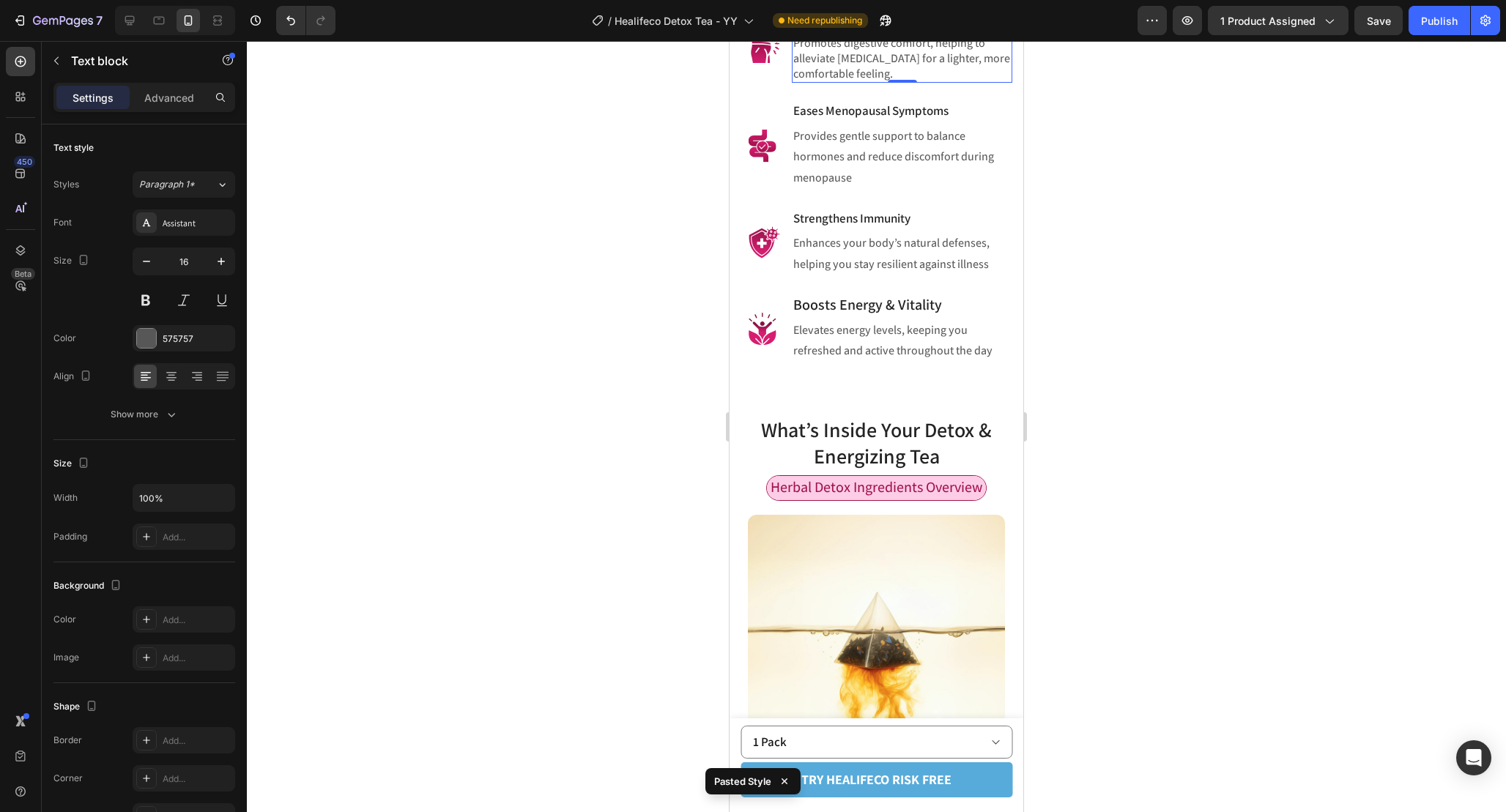
click at [1098, 337] on div at bounding box center [876, 426] width 1259 height 771
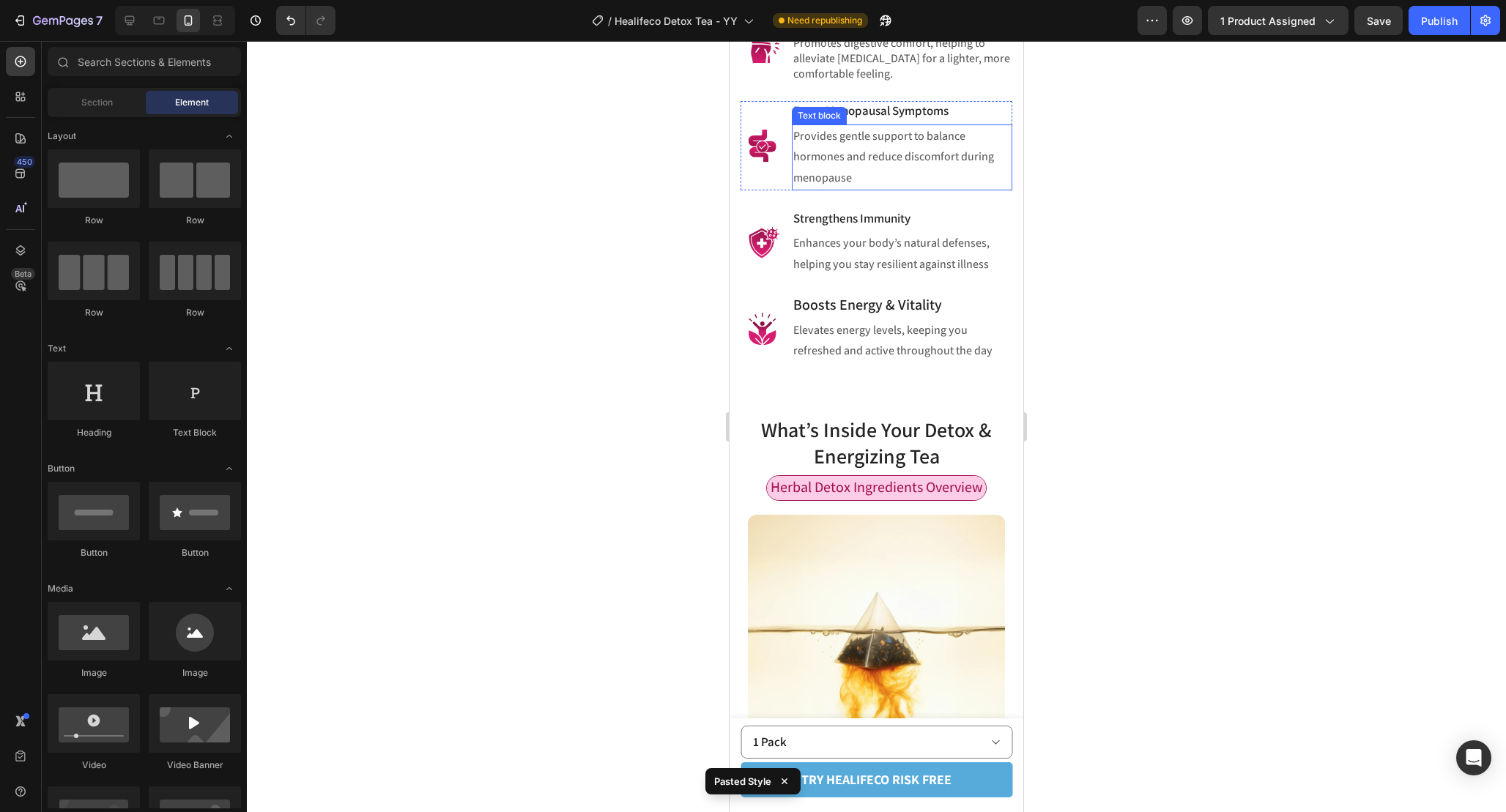
scroll to position [1046, 0]
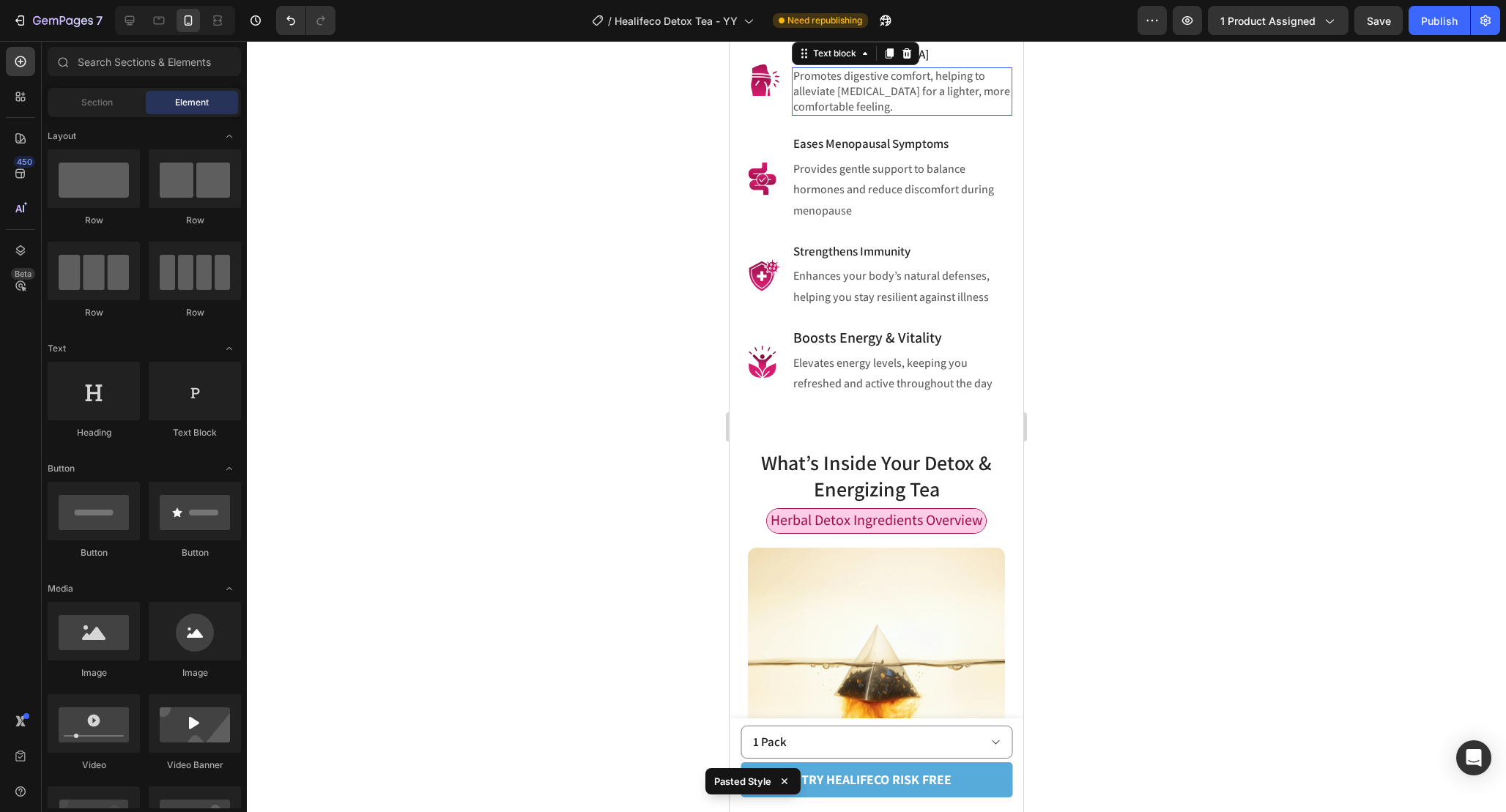
click at [890, 114] on p "Promotes digestive comfort, helping to alleviate [MEDICAL_DATA] for a lighter, …" at bounding box center [902, 91] width 217 height 45
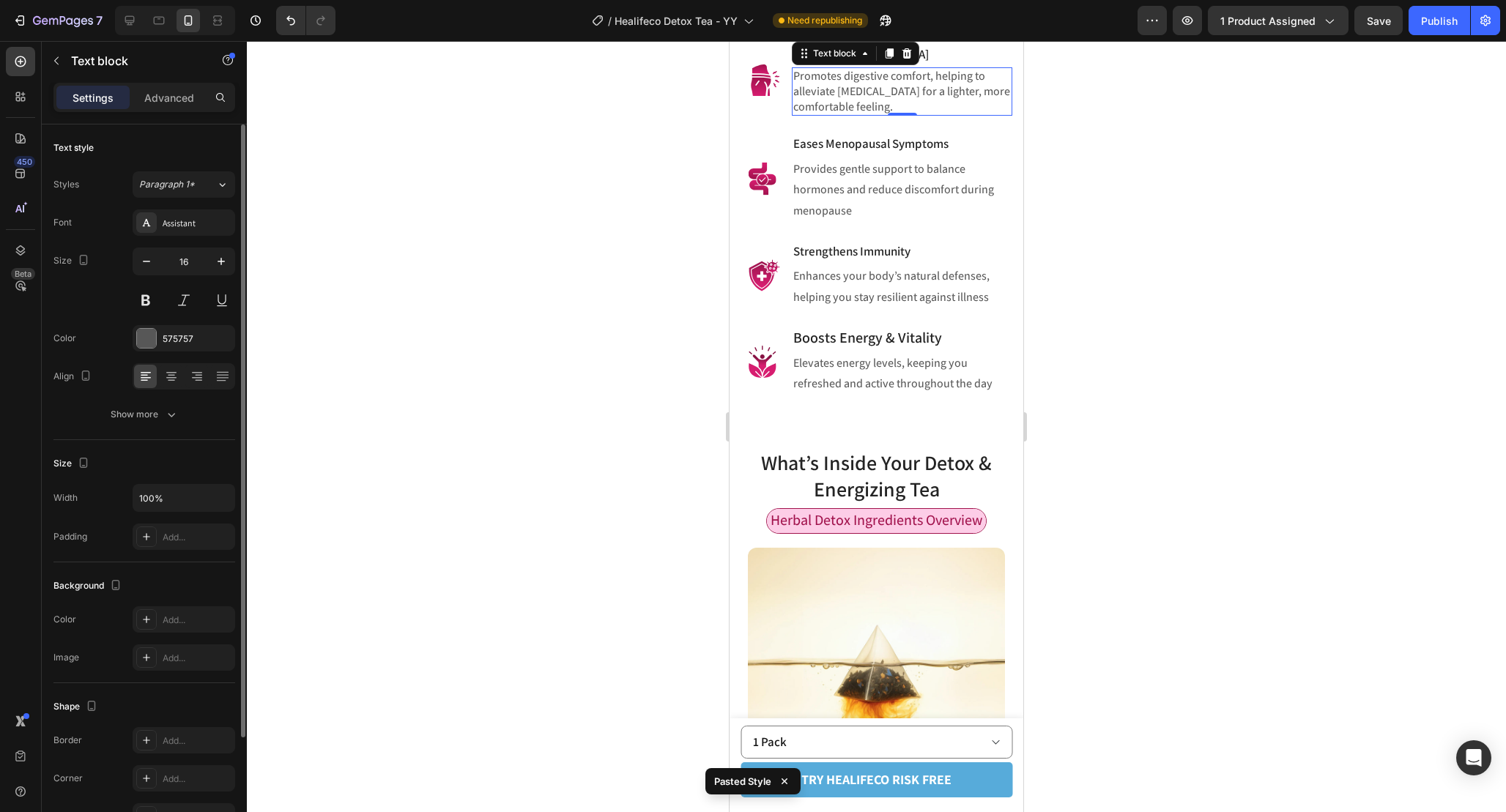
click at [184, 562] on div "Text style Styles Paragraph 1* Font Assistant Size 16 Color 575757 Align Show m…" at bounding box center [144, 623] width 182 height 121
click at [183, 423] on button "Show more" at bounding box center [144, 414] width 182 height 26
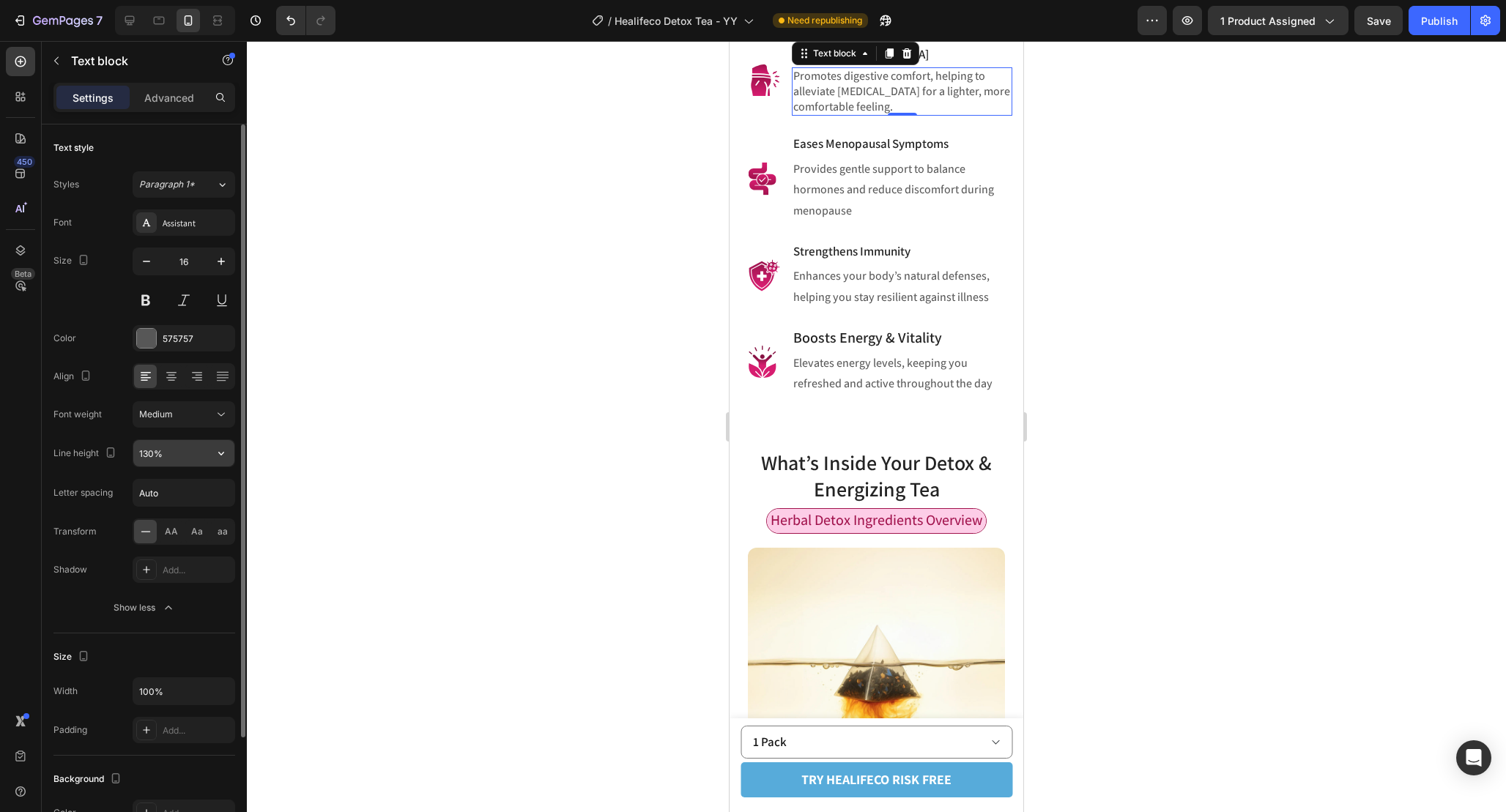
click at [152, 453] on input "130%" at bounding box center [184, 453] width 101 height 26
type input "140%"
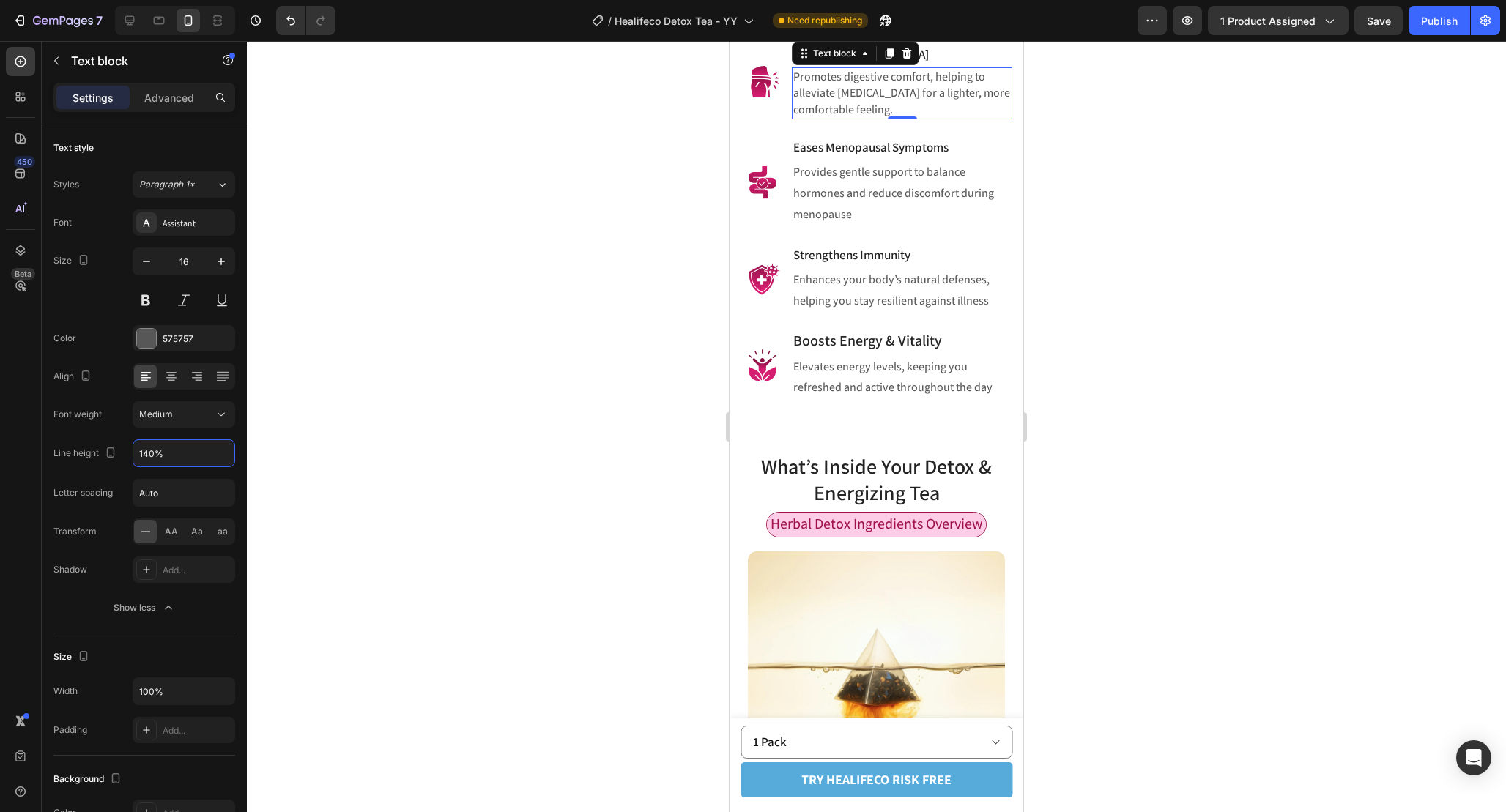
click at [954, 25] on p "Complements a balanced lifestyle to aid in weight loss and maintain a healthy b…" at bounding box center [902, 2] width 217 height 45
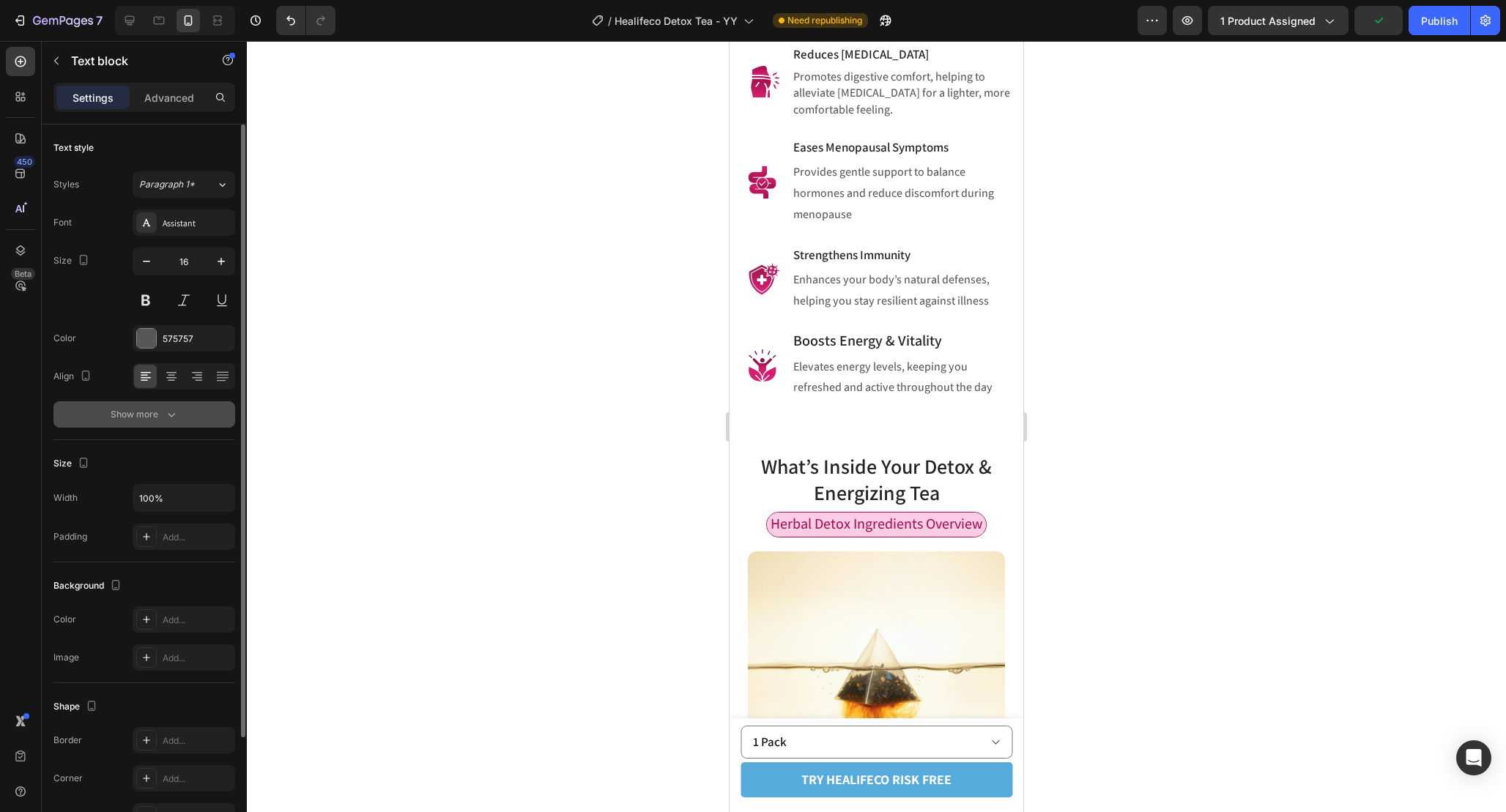
click at [159, 408] on div "Show more" at bounding box center [145, 414] width 68 height 14
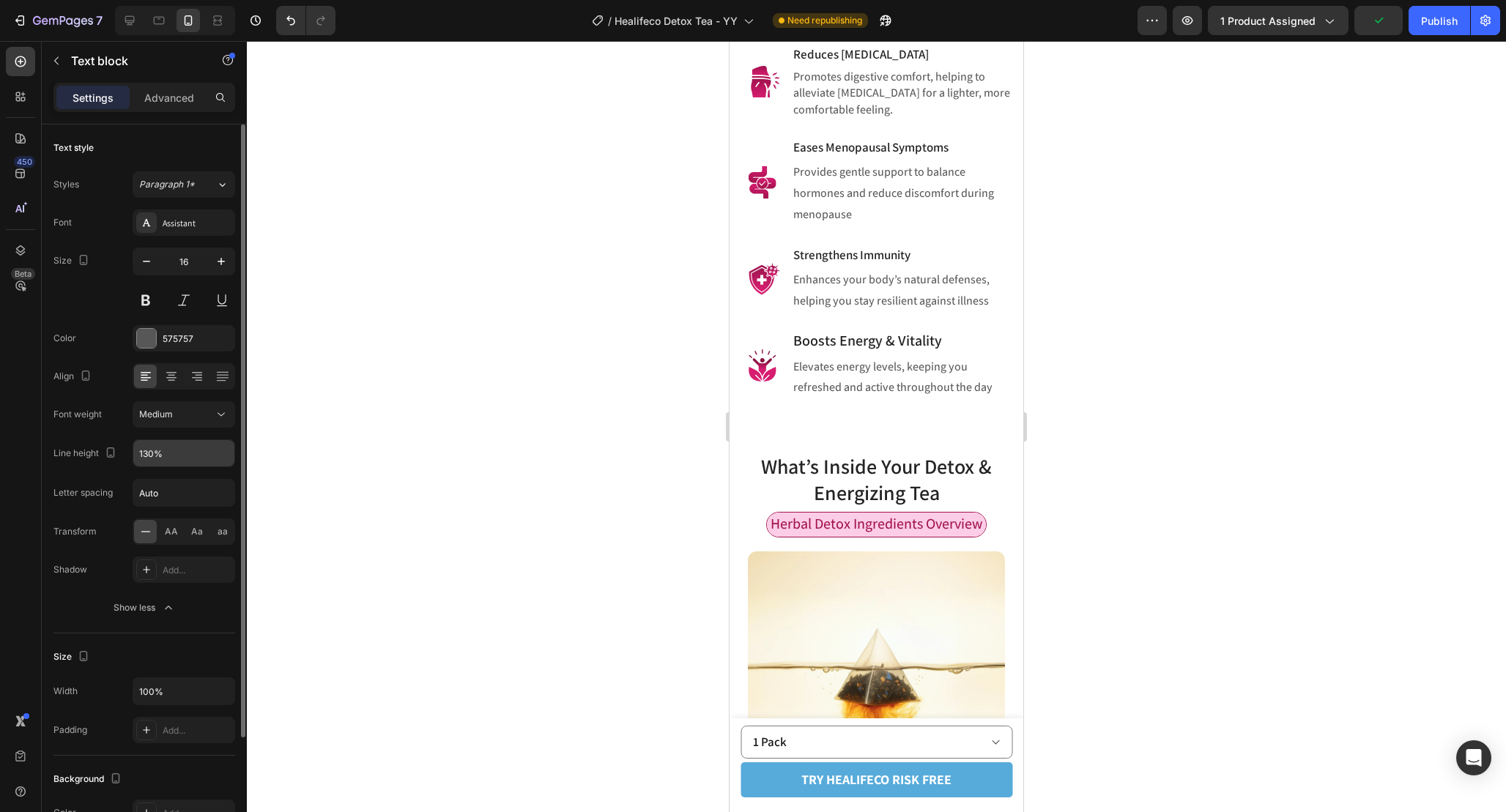
click at [171, 455] on input "130%" at bounding box center [184, 453] width 101 height 26
paste input "4"
type input "140%"
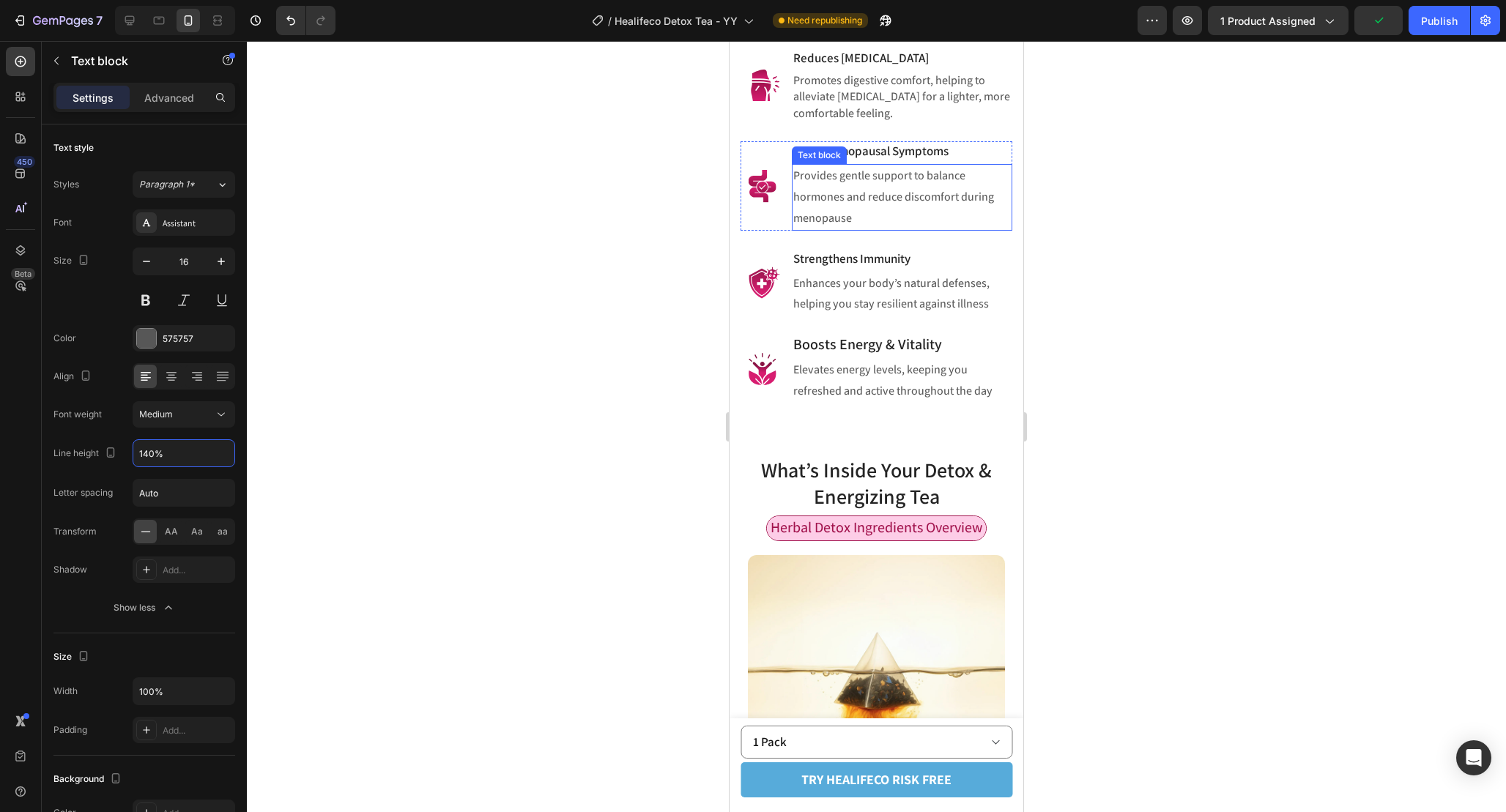
click at [889, 229] on p "Provides gentle support to balance hormones and reduce discomfort during menopa…" at bounding box center [902, 196] width 217 height 63
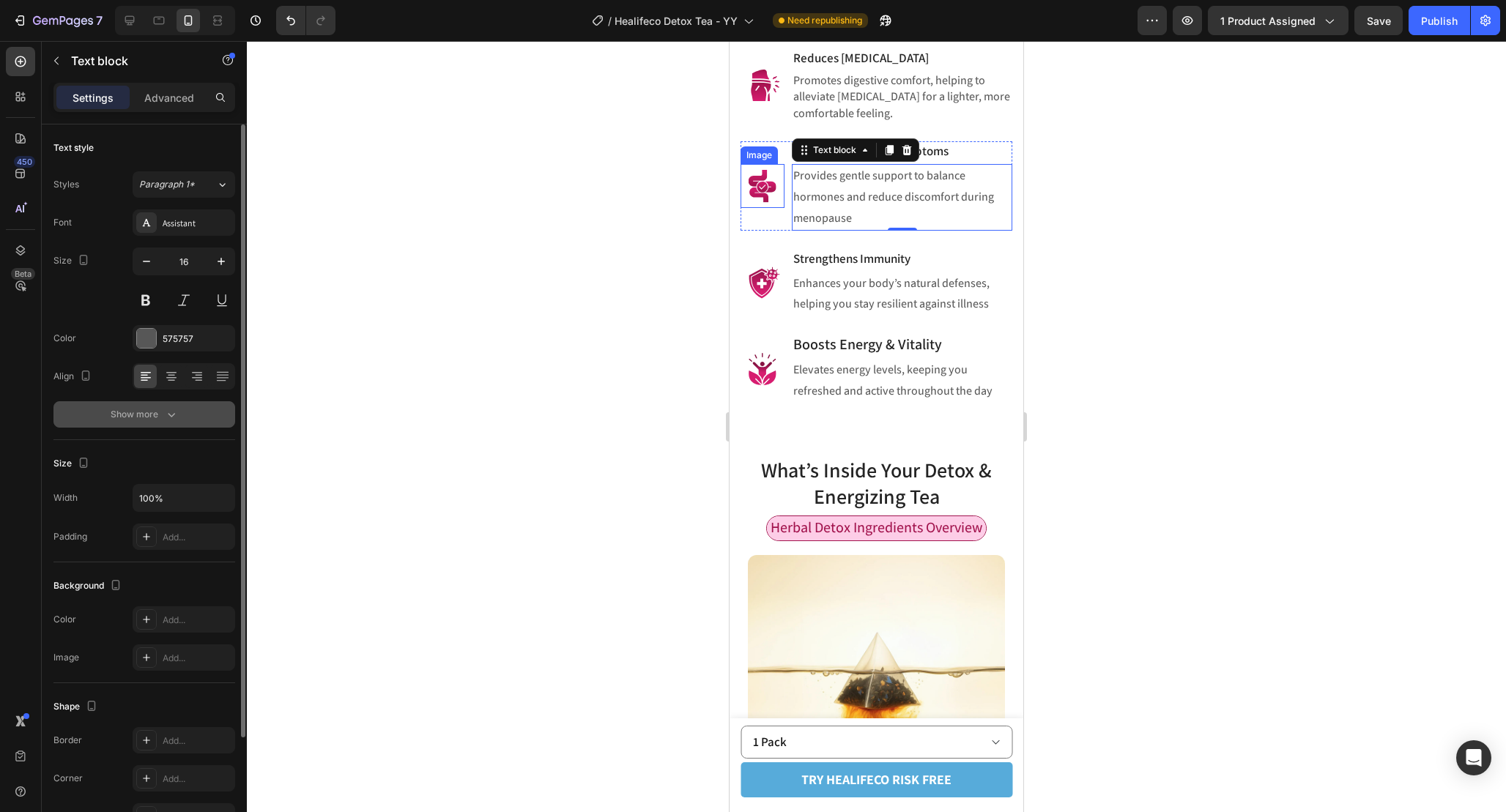
click at [151, 410] on div "Show more" at bounding box center [145, 414] width 68 height 14
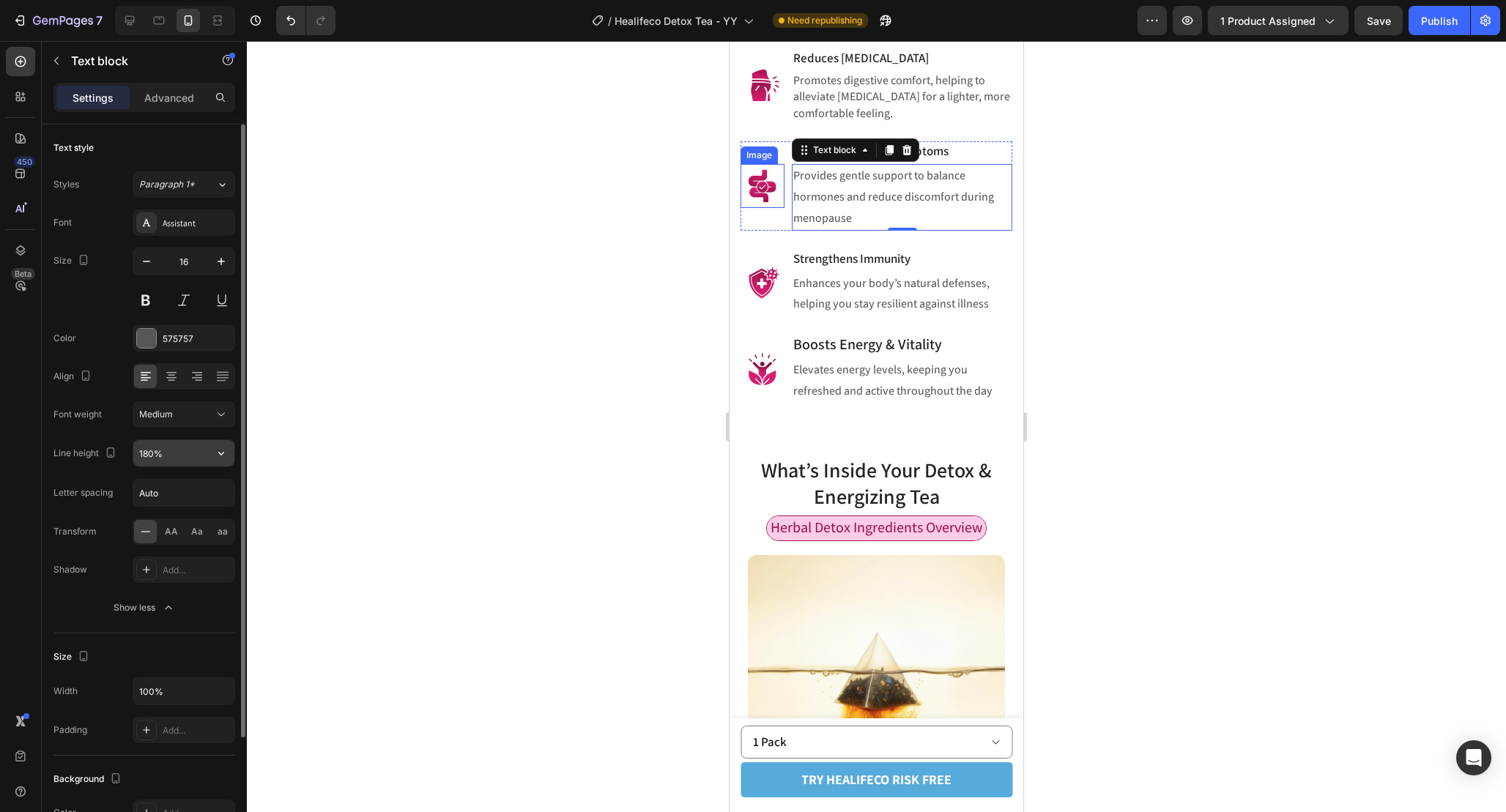
click at [171, 455] on input "180%" at bounding box center [184, 453] width 101 height 26
paste input "40%"
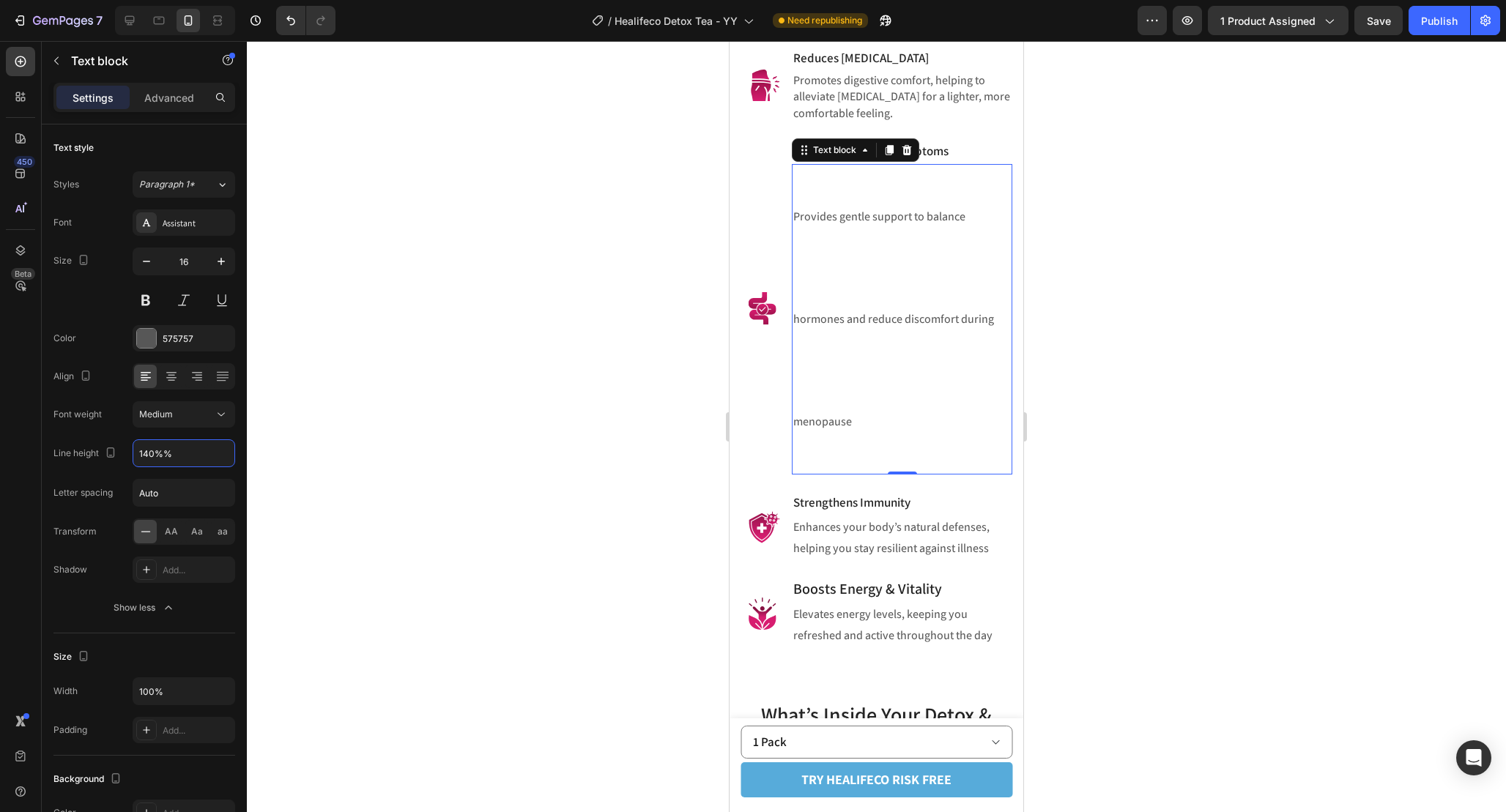
paste input "text"
type input "140%"
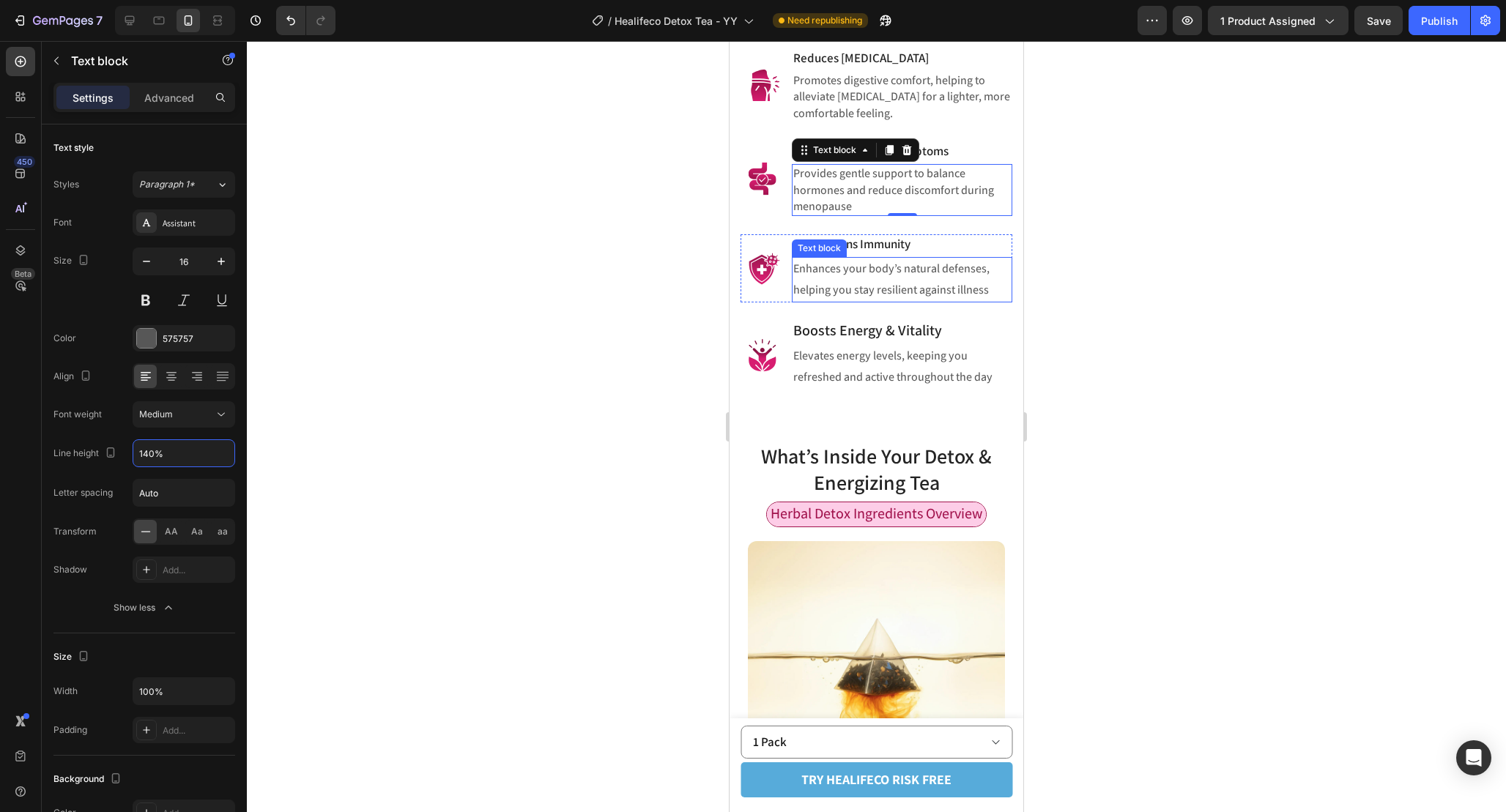
click at [922, 301] on p "Enhances your body’s natural defenses, helping you stay resilient against illne…" at bounding box center [902, 280] width 217 height 42
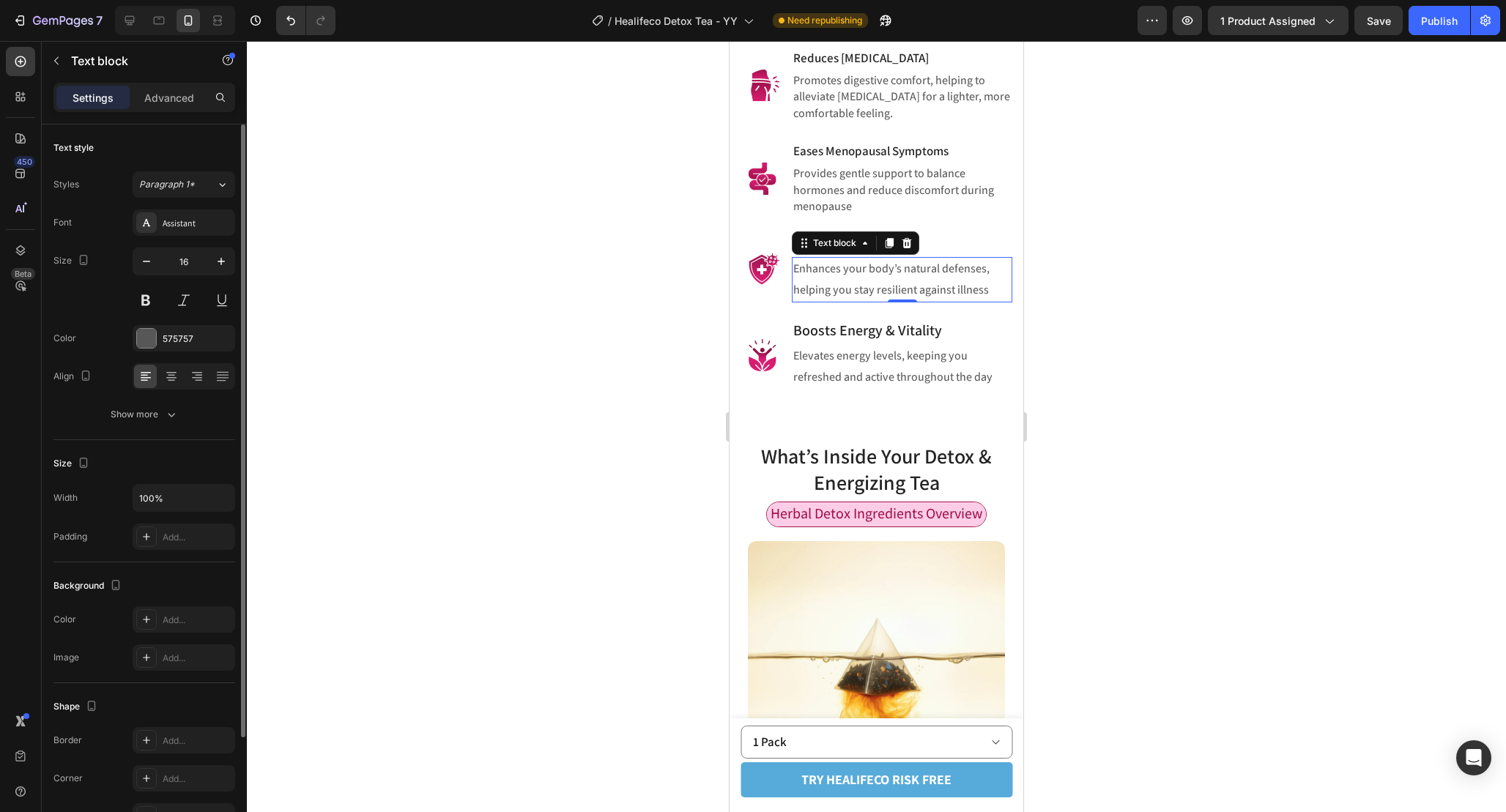
click at [162, 397] on div "Font Assistant Size 16 Color 575757 Align Show more" at bounding box center [144, 318] width 182 height 218
click at [164, 414] on icon "button" at bounding box center [171, 414] width 14 height 14
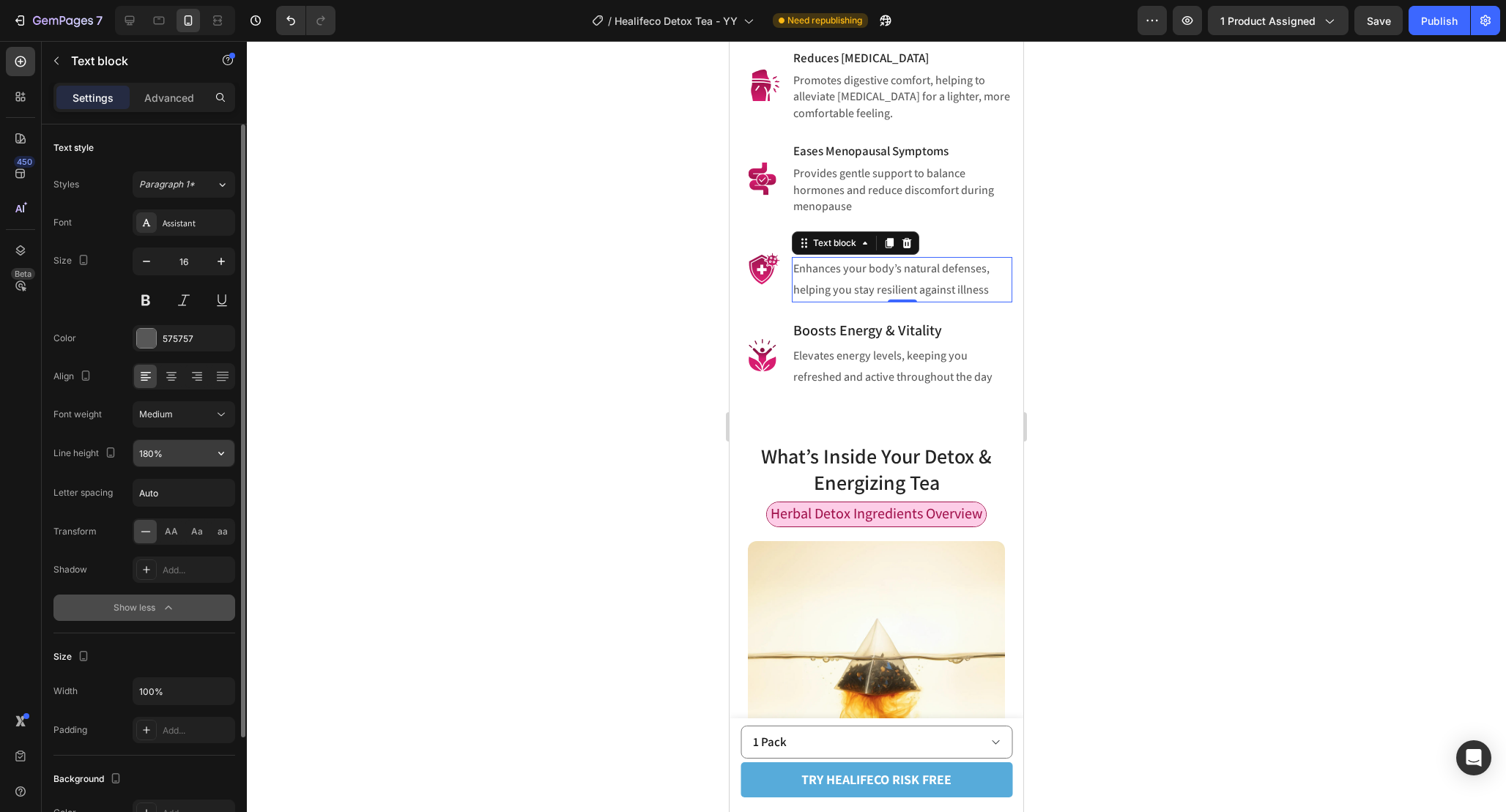
click at [165, 461] on input "180%" at bounding box center [184, 453] width 101 height 26
paste input "40%"
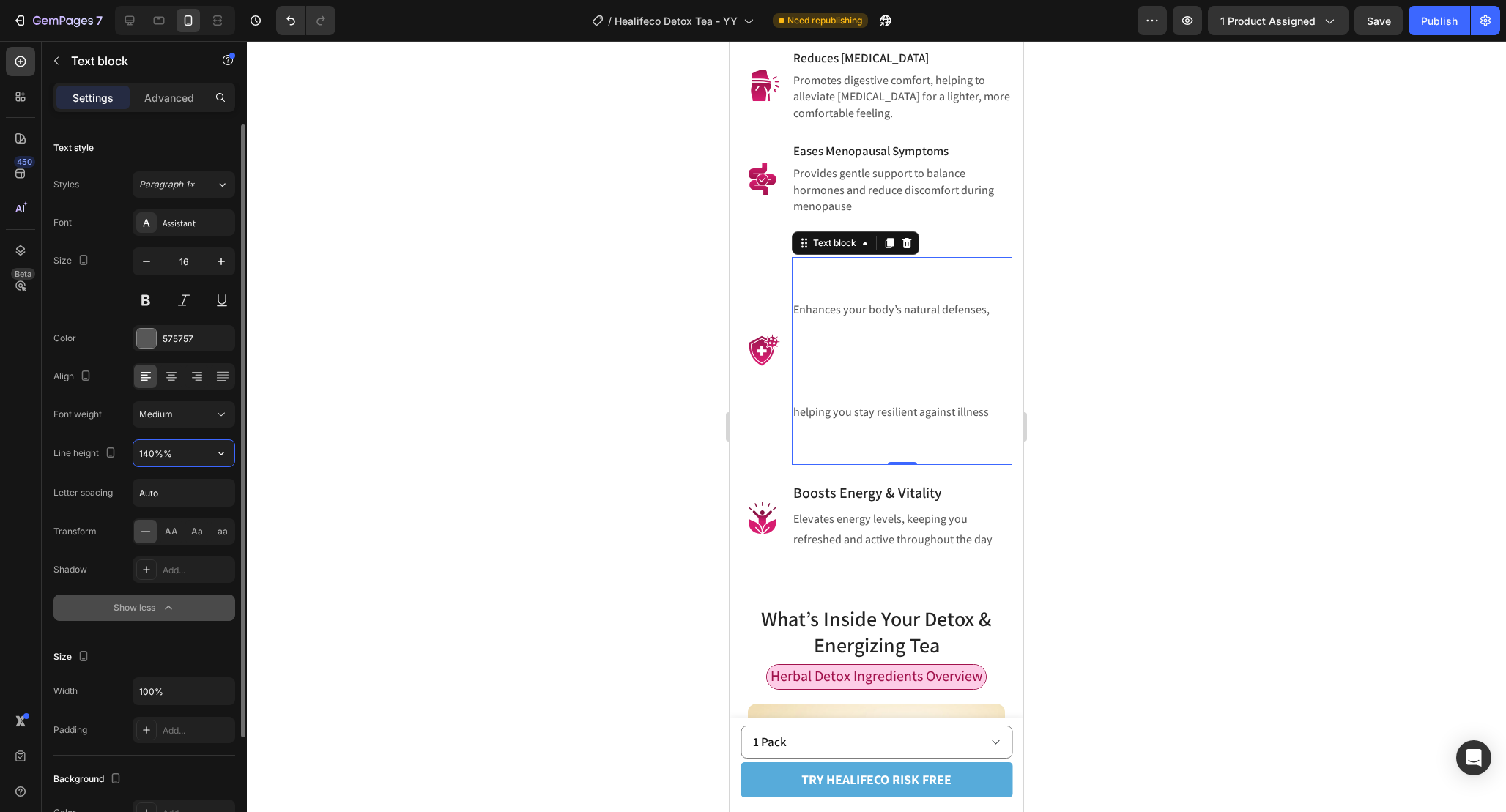
paste input "text"
type input "140%"
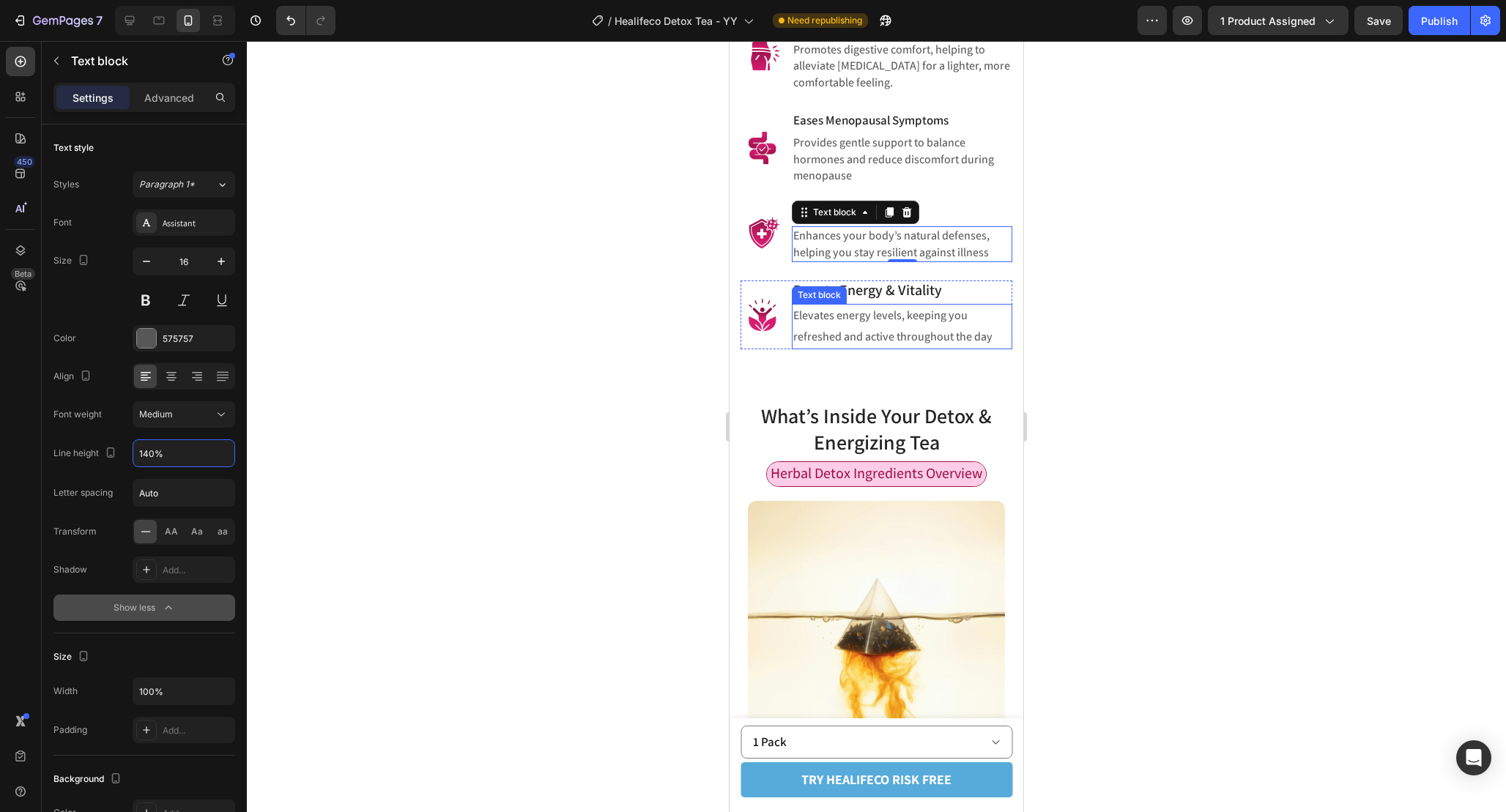
scroll to position [1078, 0]
click at [879, 346] on p "Elevates energy levels, keeping you refreshed and active throughout the day" at bounding box center [902, 325] width 217 height 42
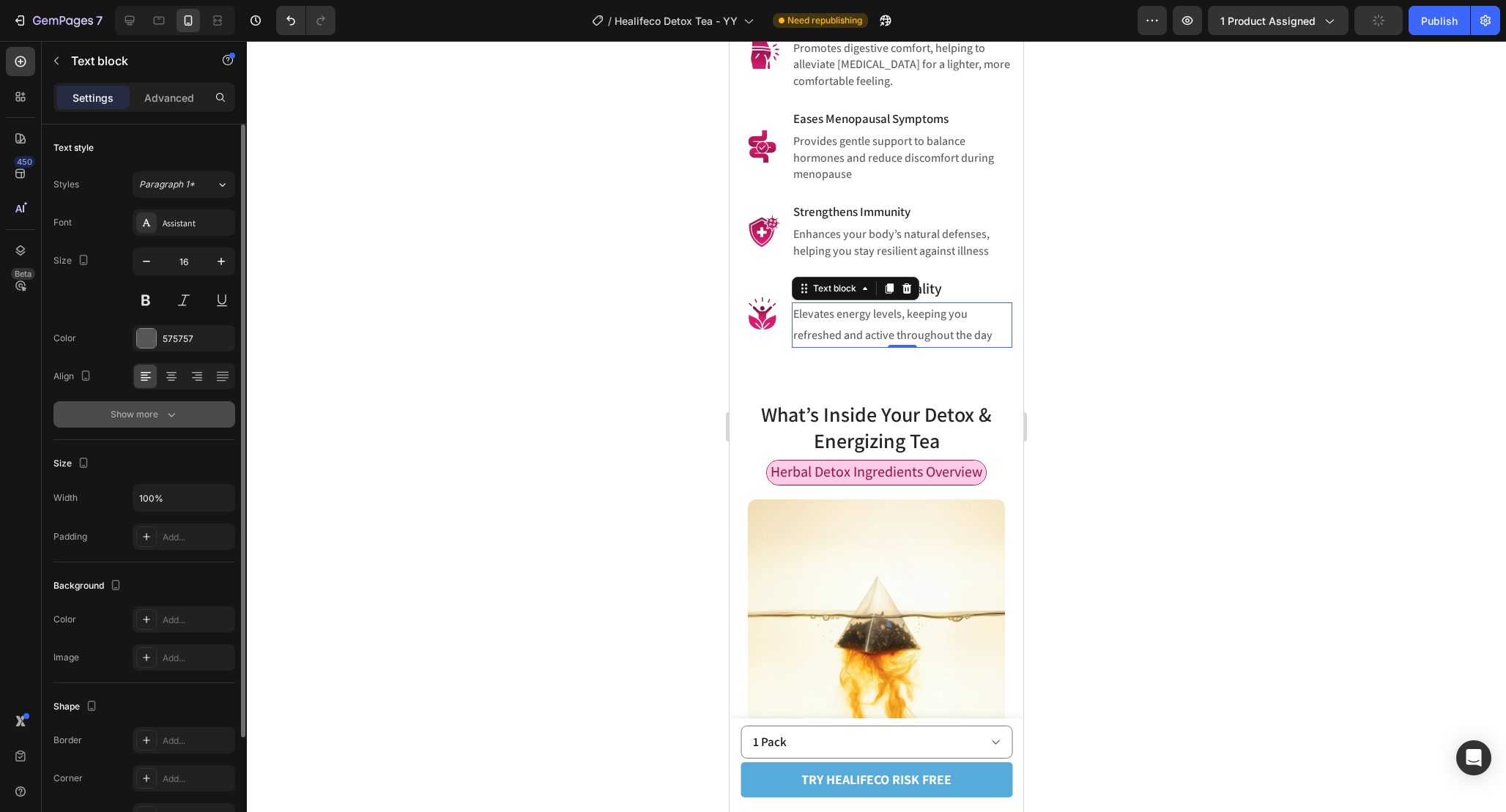
click at [175, 412] on icon "button" at bounding box center [171, 414] width 14 height 14
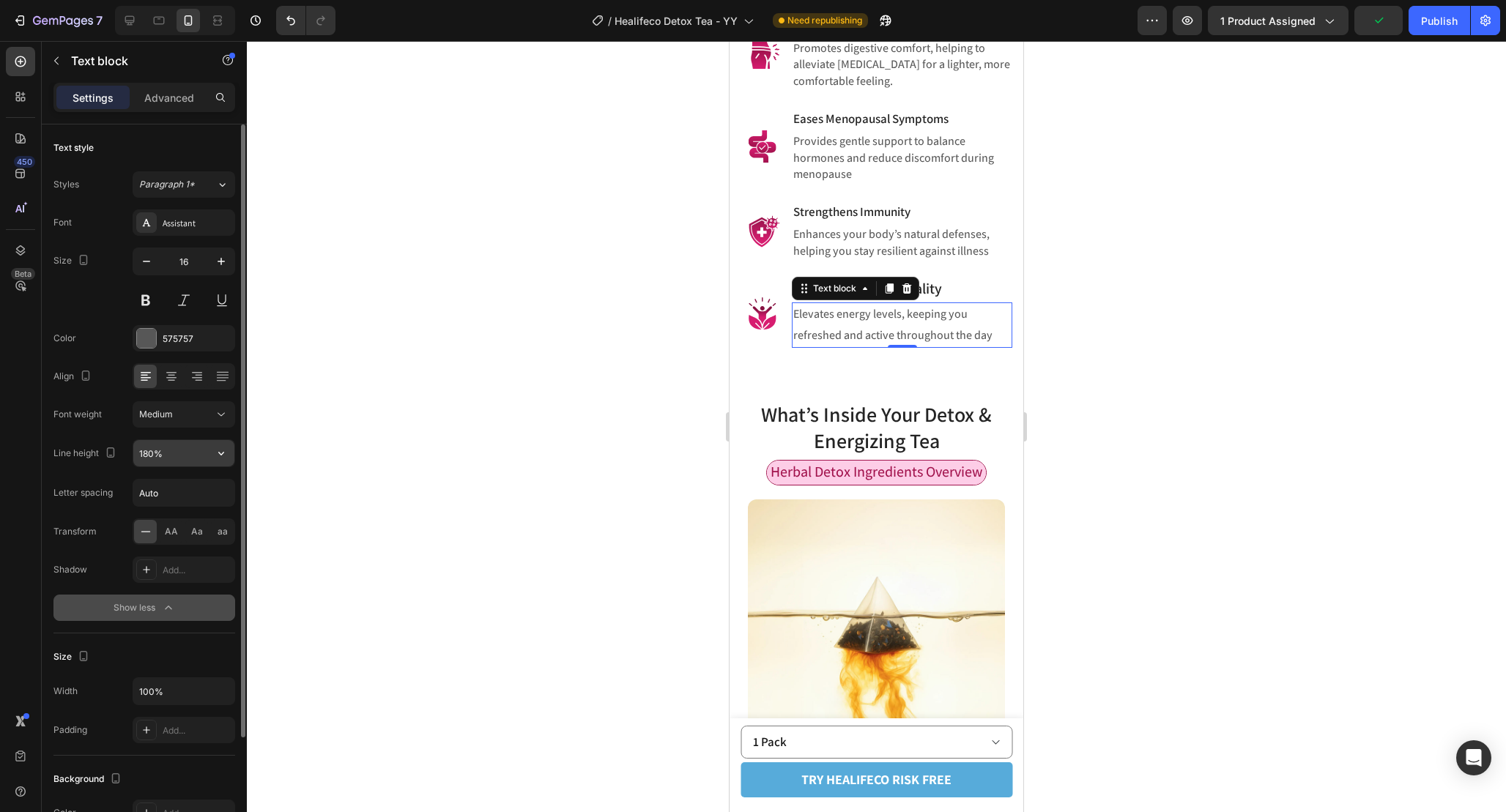
click at [149, 451] on input "180%" at bounding box center [184, 453] width 101 height 26
paste input "4"
type input "140%"
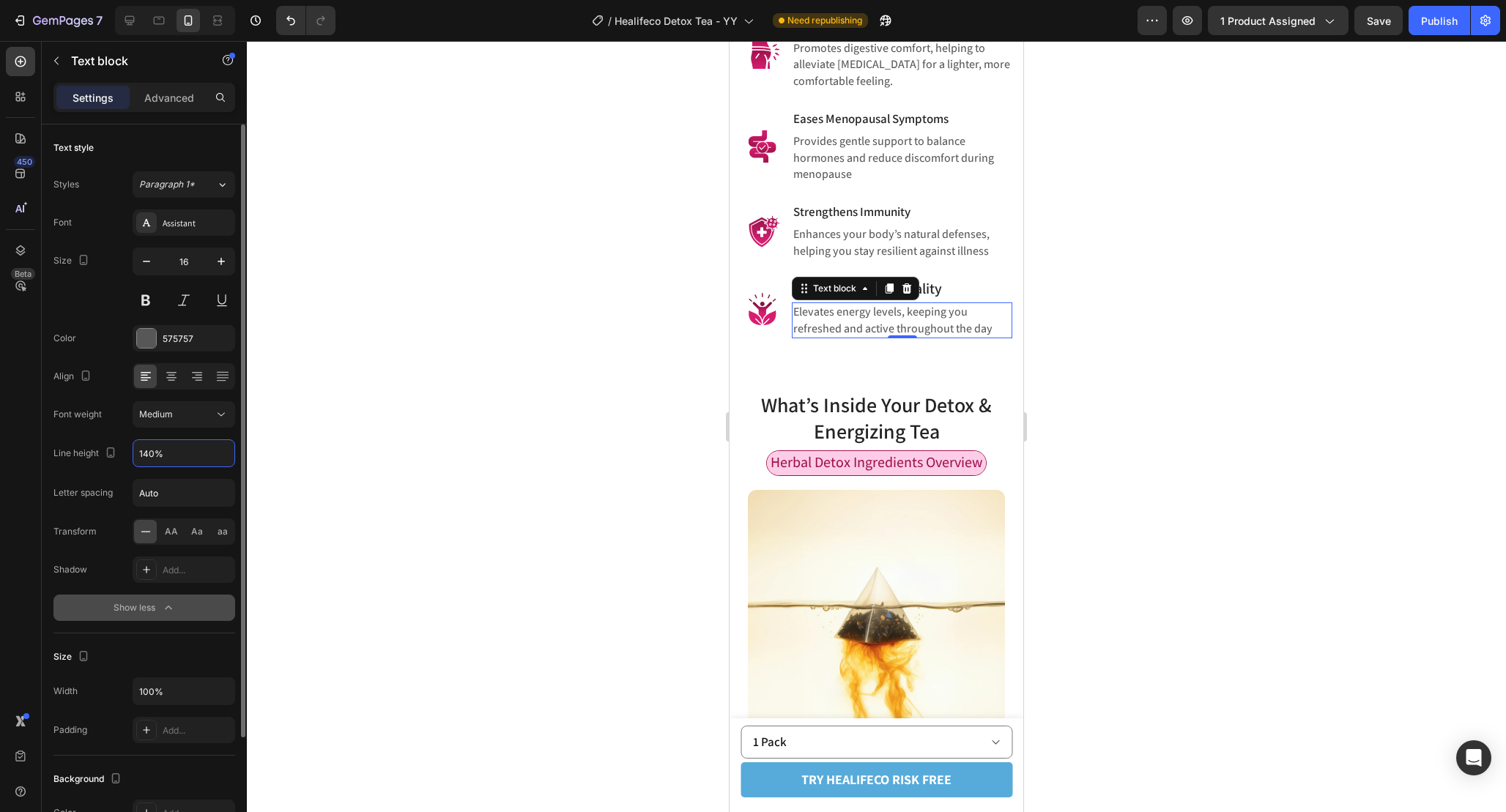
click at [1069, 512] on div at bounding box center [876, 426] width 1259 height 771
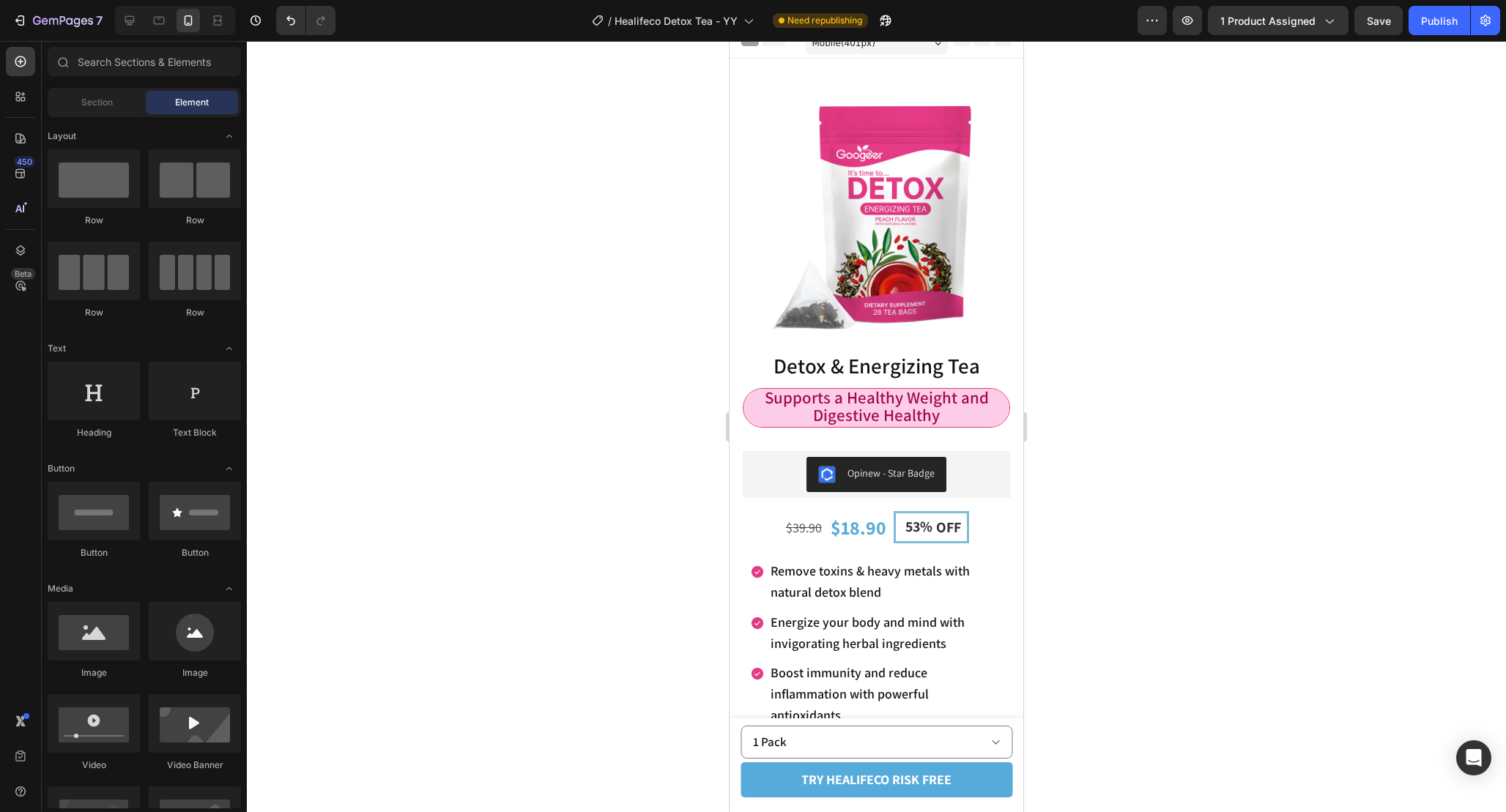
scroll to position [0, 0]
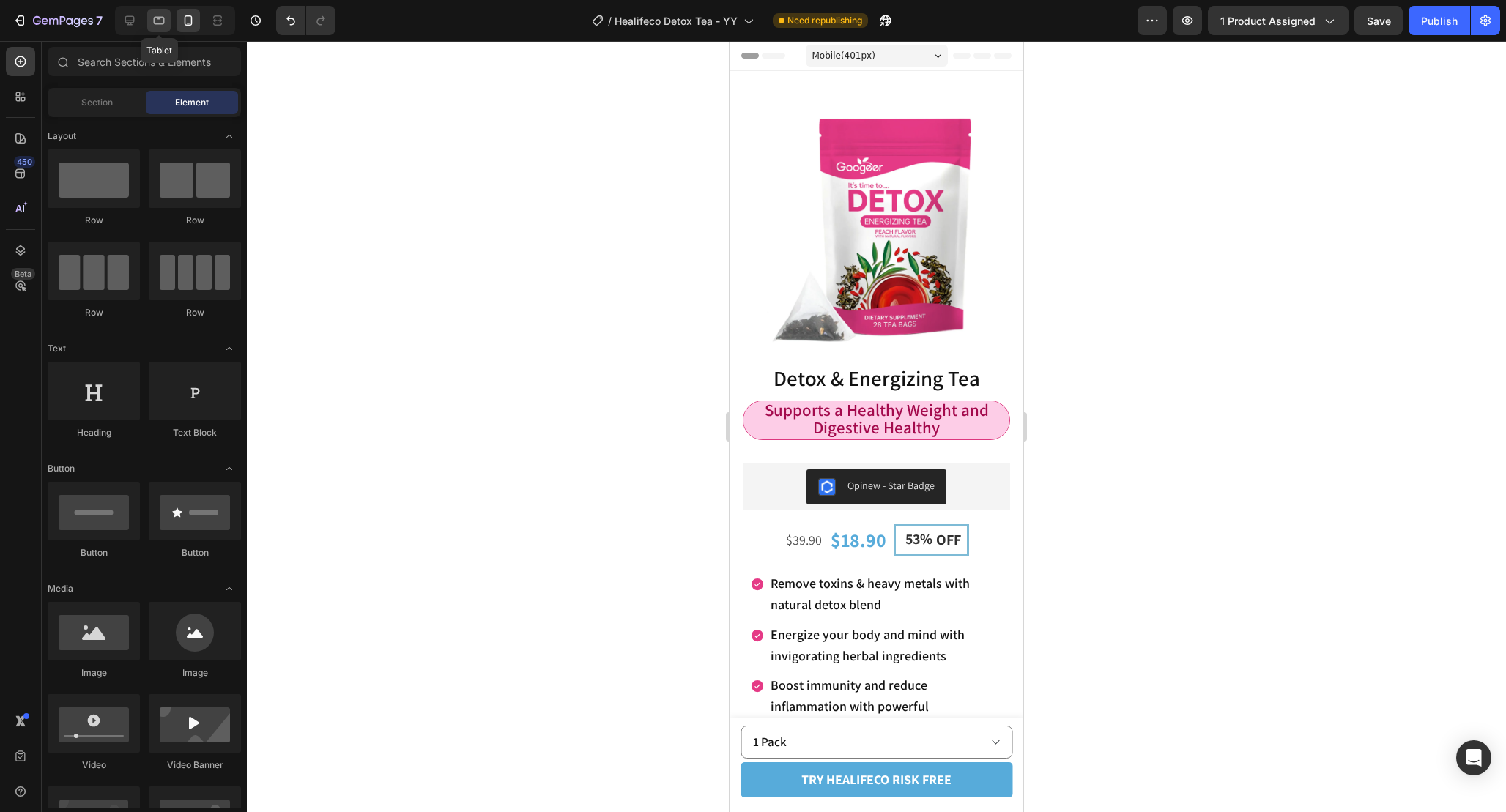
click at [168, 19] on div at bounding box center [159, 20] width 23 height 23
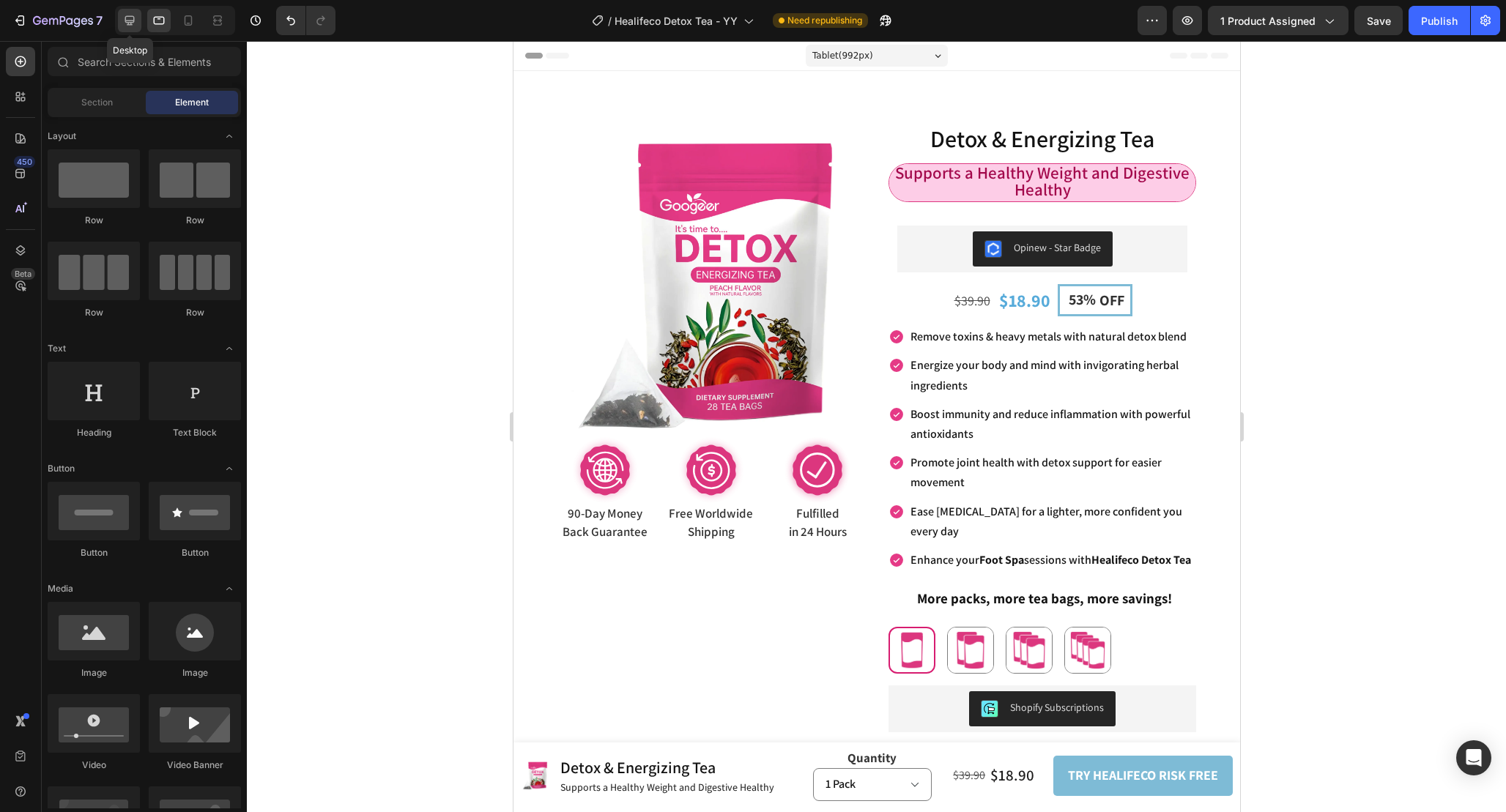
click at [125, 19] on icon at bounding box center [129, 20] width 14 height 14
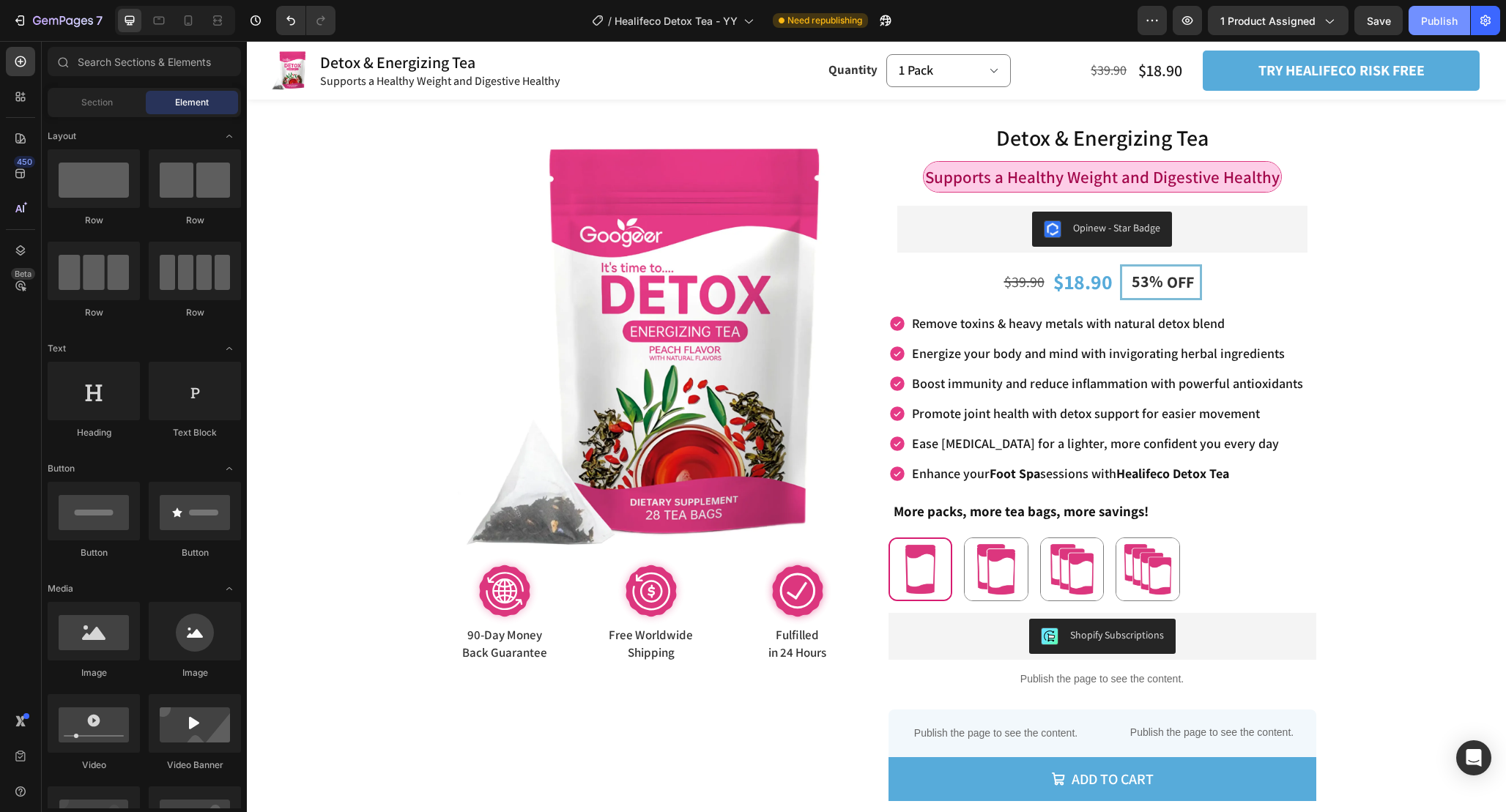
click at [1429, 20] on div "Publish" at bounding box center [1439, 20] width 37 height 15
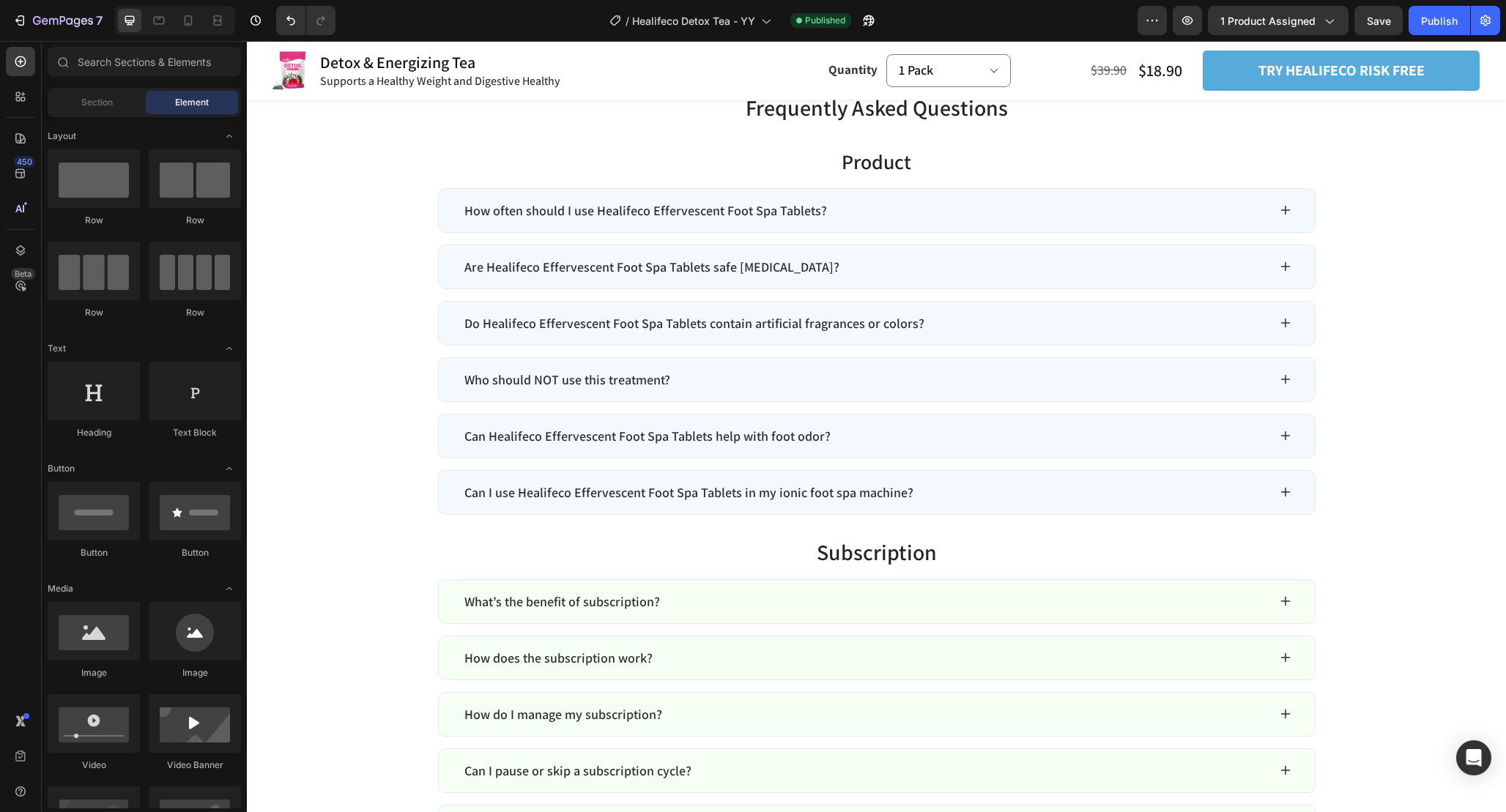
scroll to position [5323, 0]
click at [926, 603] on div "What’s the benefit of subscription?" at bounding box center [864, 601] width 805 height 24
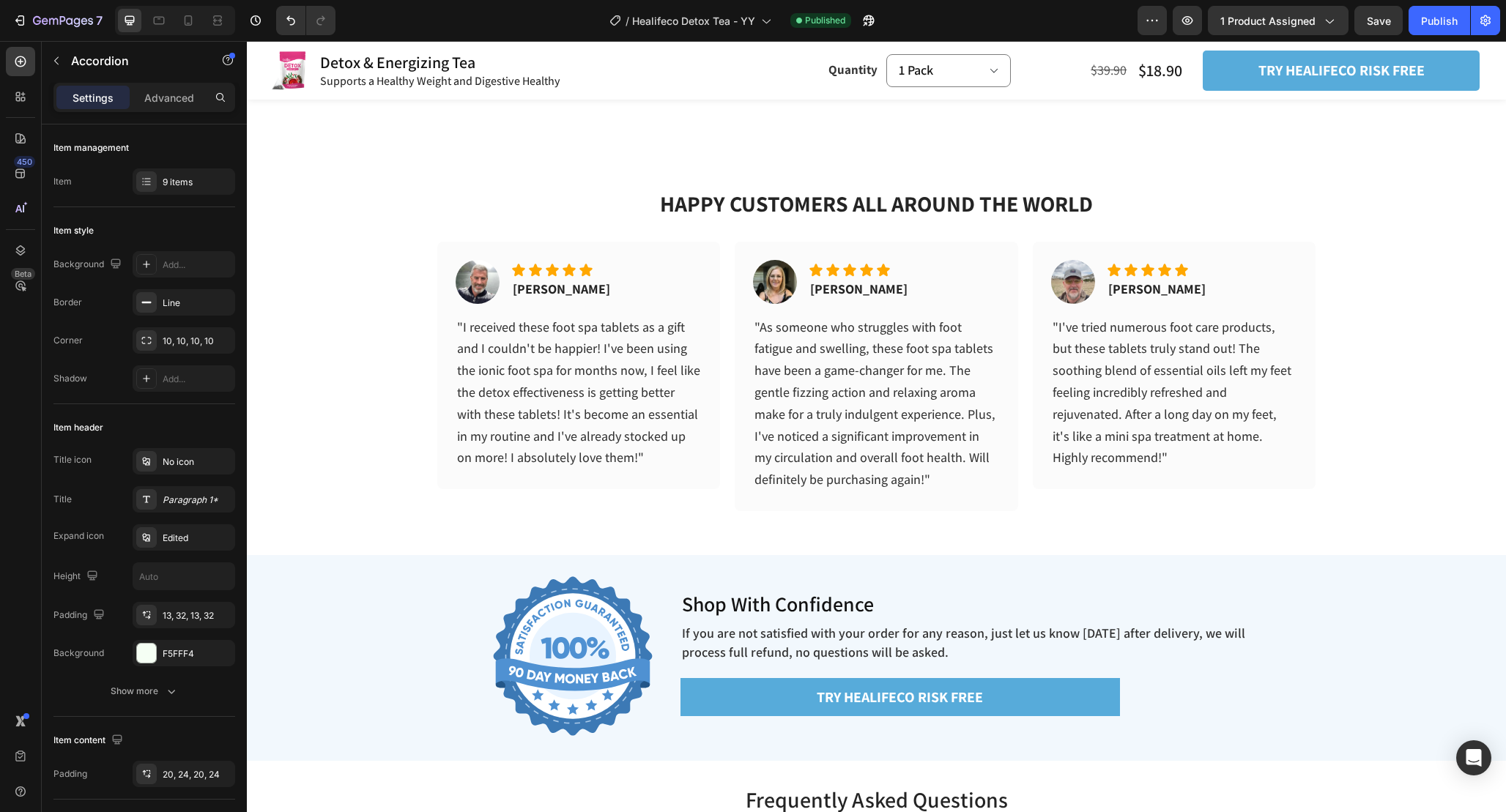
scroll to position [4624, 0]
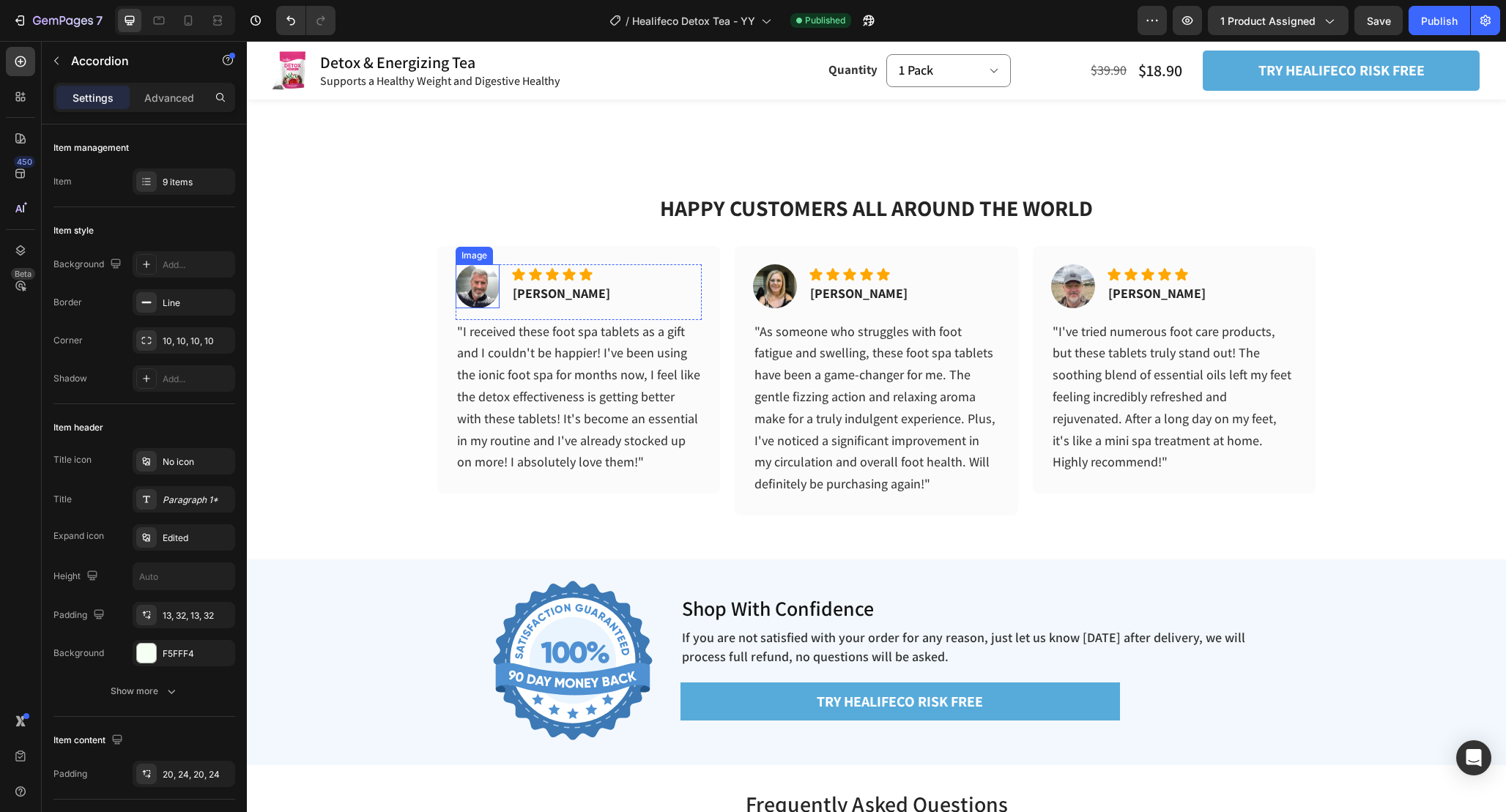
click at [494, 288] on img at bounding box center [478, 286] width 44 height 44
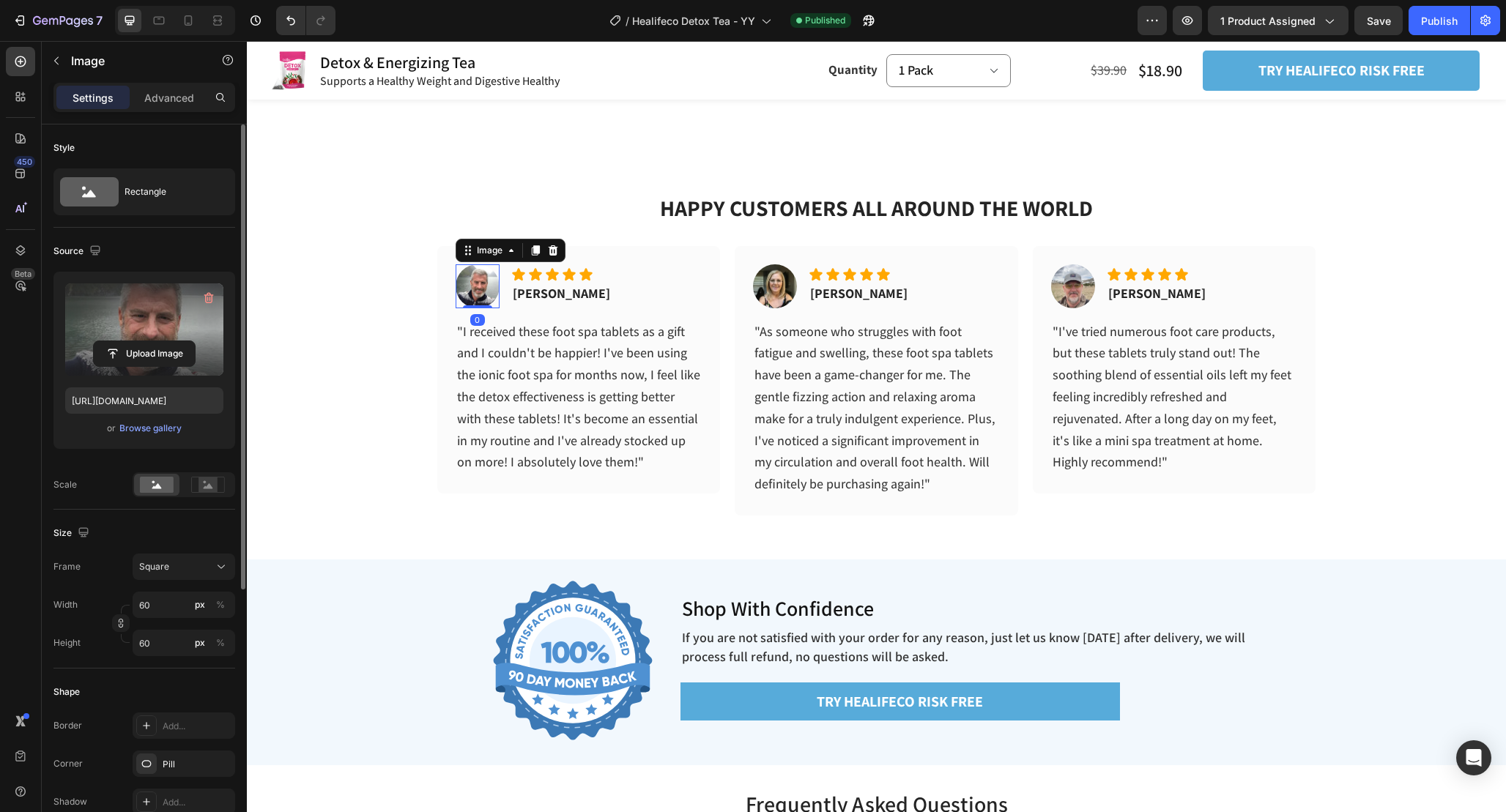
click at [159, 324] on label at bounding box center [144, 330] width 159 height 92
click at [159, 341] on input "file" at bounding box center [144, 353] width 101 height 25
click at [159, 333] on label at bounding box center [144, 330] width 159 height 92
click at [159, 341] on input "file" at bounding box center [144, 353] width 101 height 25
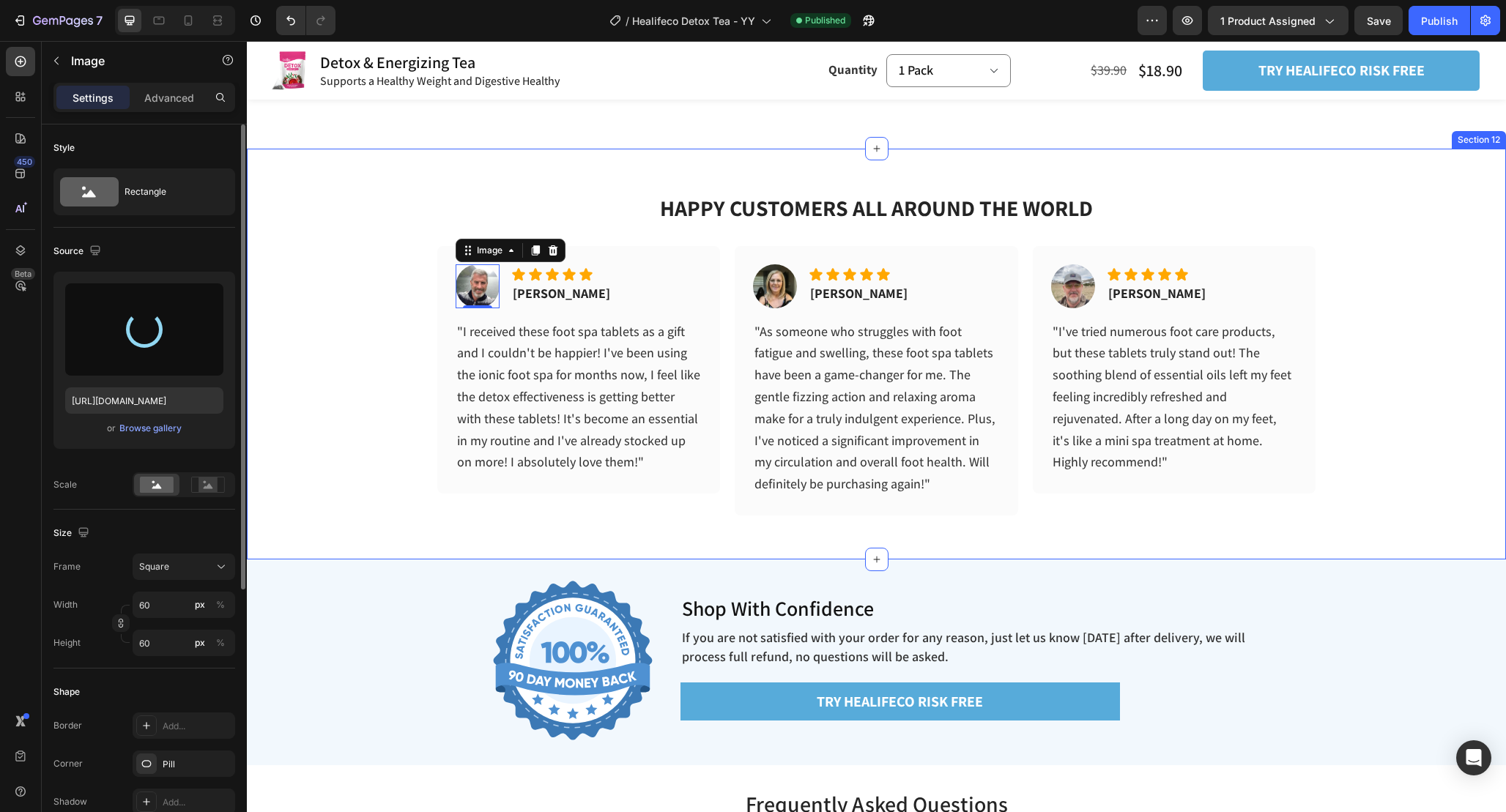
type input "https://cdn.shopify.com/s/files/1/0665/9355/4687/files/gempages_464015395364275…"
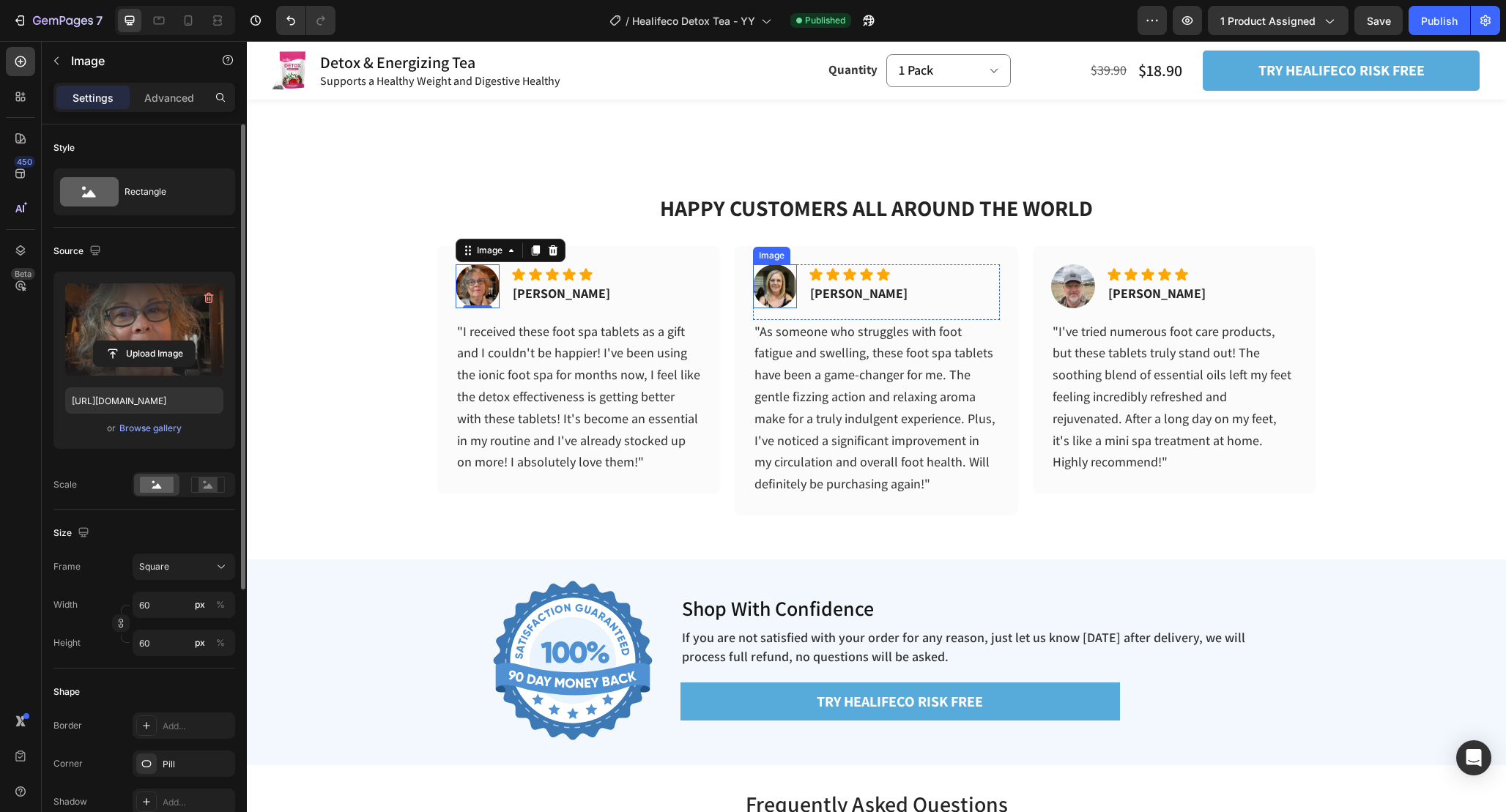
click at [779, 289] on img at bounding box center [775, 286] width 44 height 44
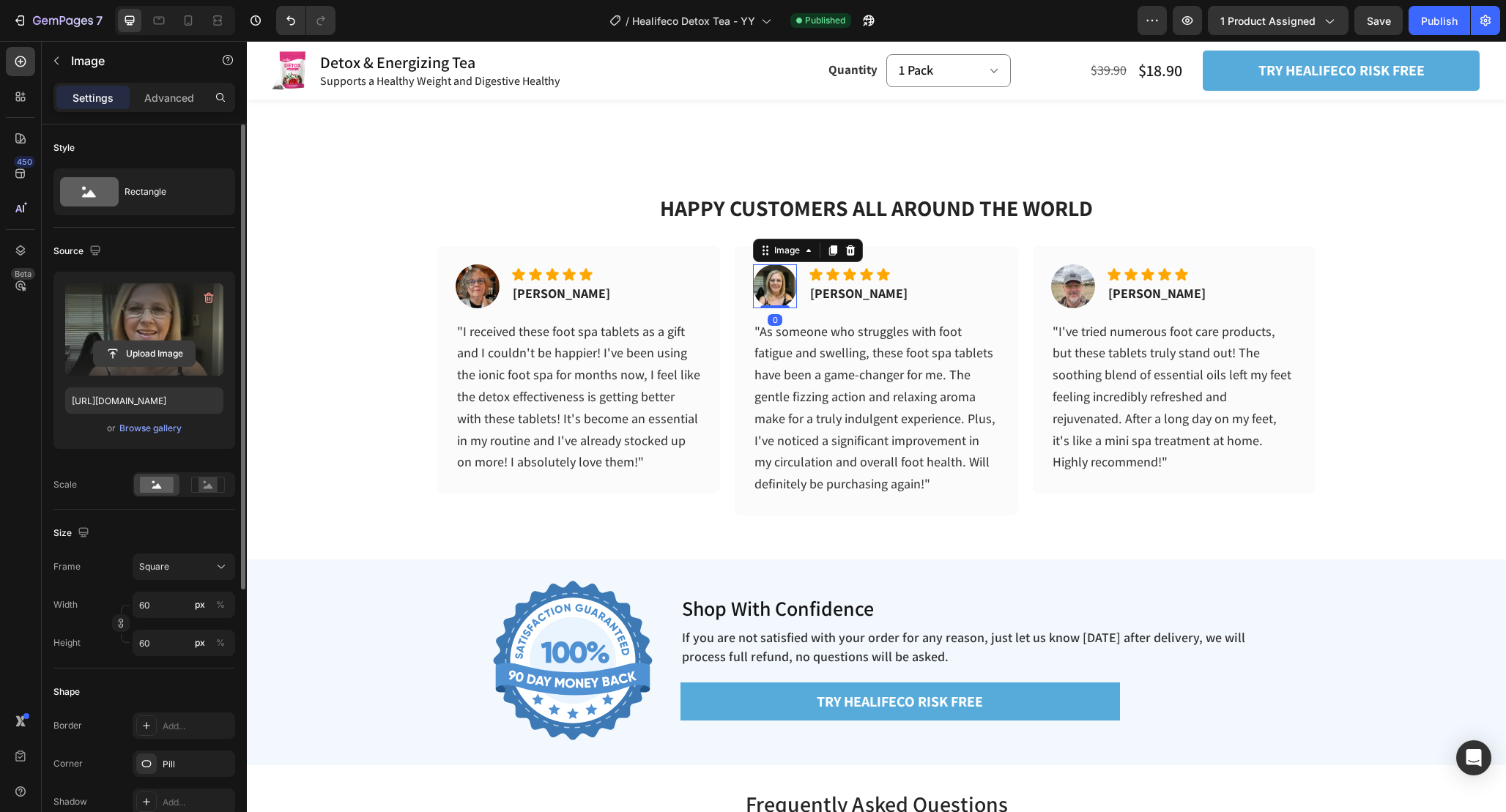
click at [159, 342] on input "file" at bounding box center [144, 353] width 101 height 25
click at [146, 356] on input "file" at bounding box center [144, 353] width 101 height 25
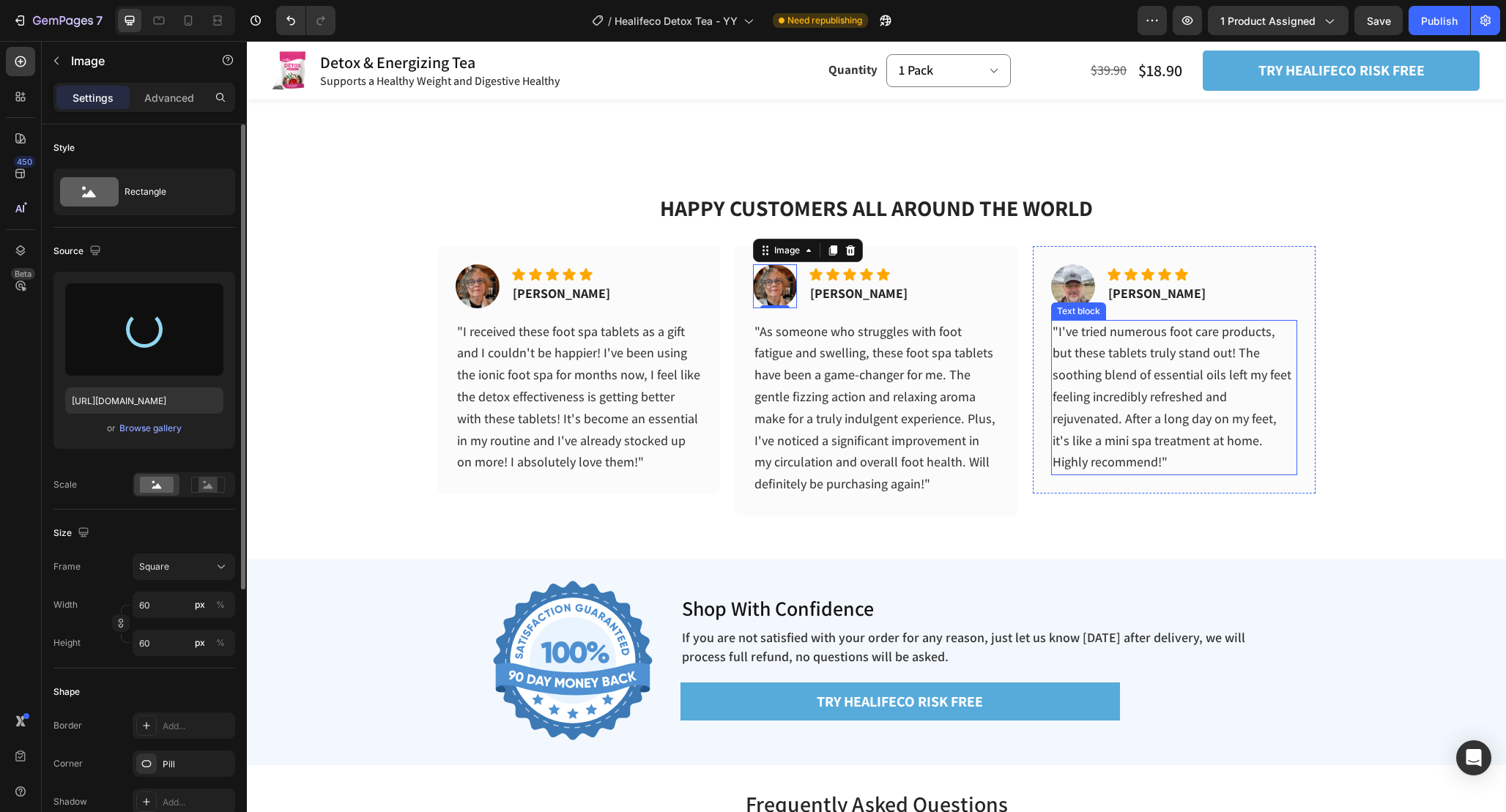
type input "https://cdn.shopify.com/s/files/1/0665/9355/4687/files/gempages_464015395364275…"
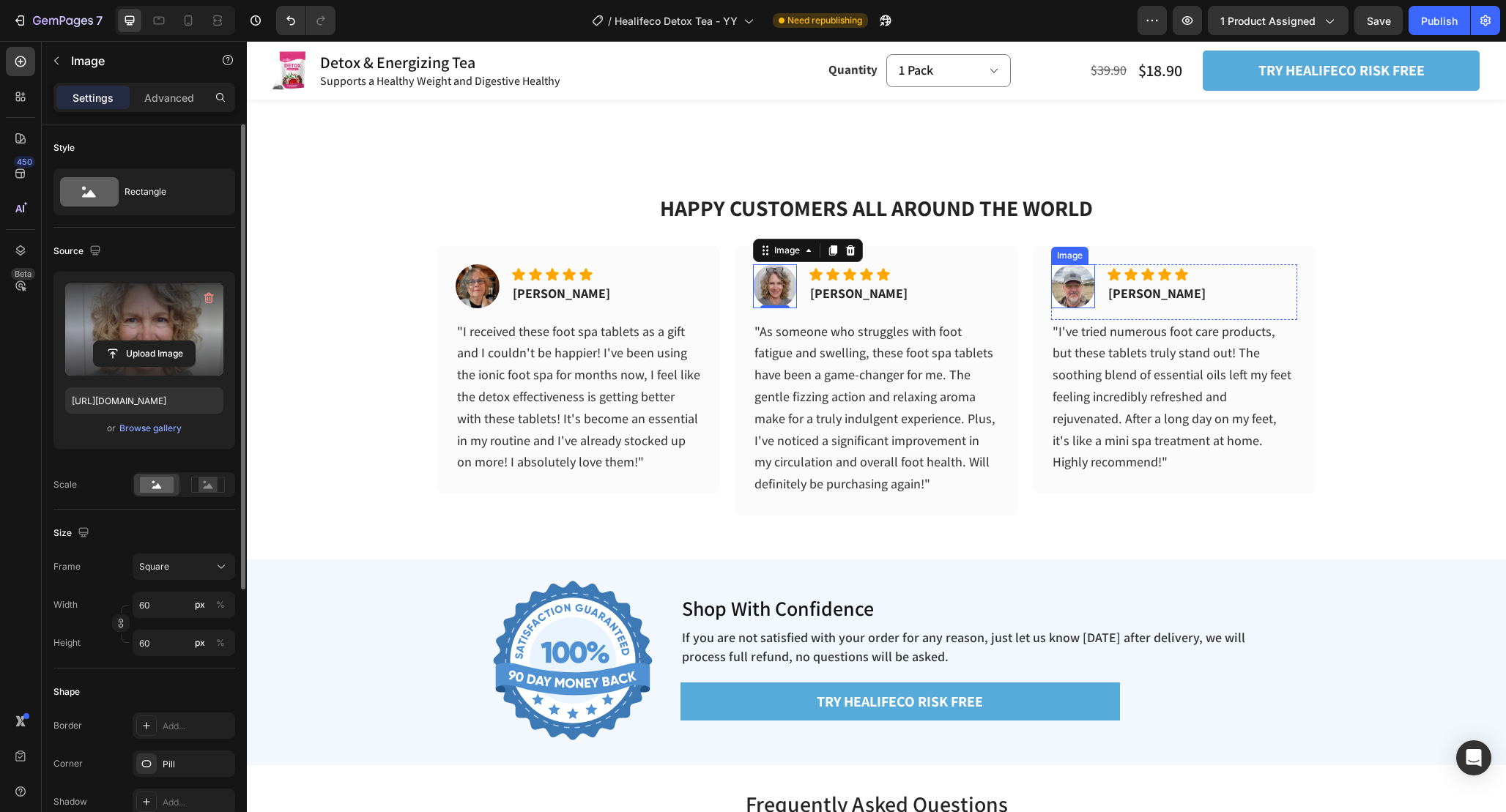
click at [1079, 288] on img at bounding box center [1073, 286] width 44 height 44
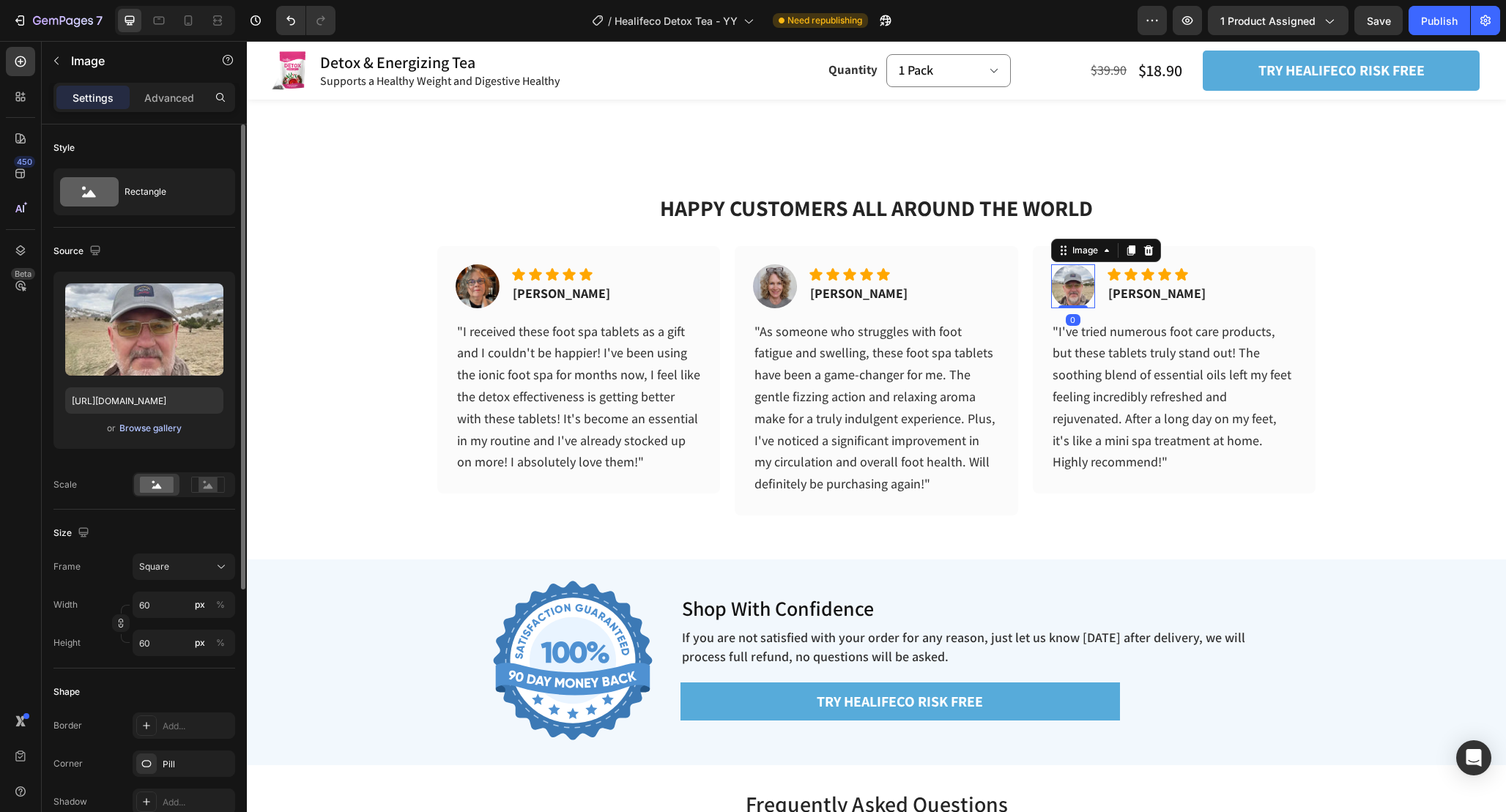
click at [151, 429] on div "Browse gallery" at bounding box center [150, 428] width 62 height 13
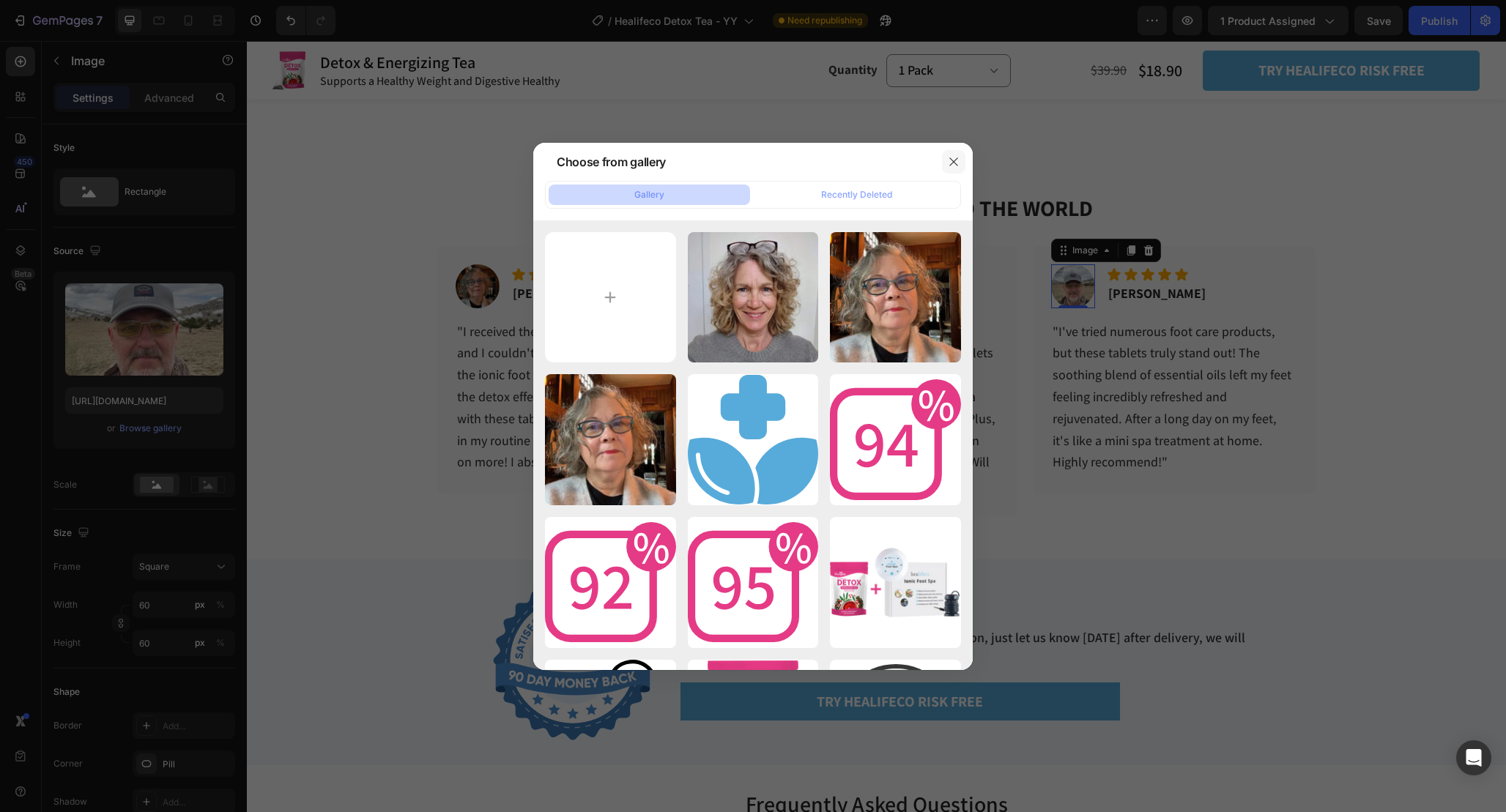
click at [953, 162] on icon "button" at bounding box center [954, 162] width 12 height 12
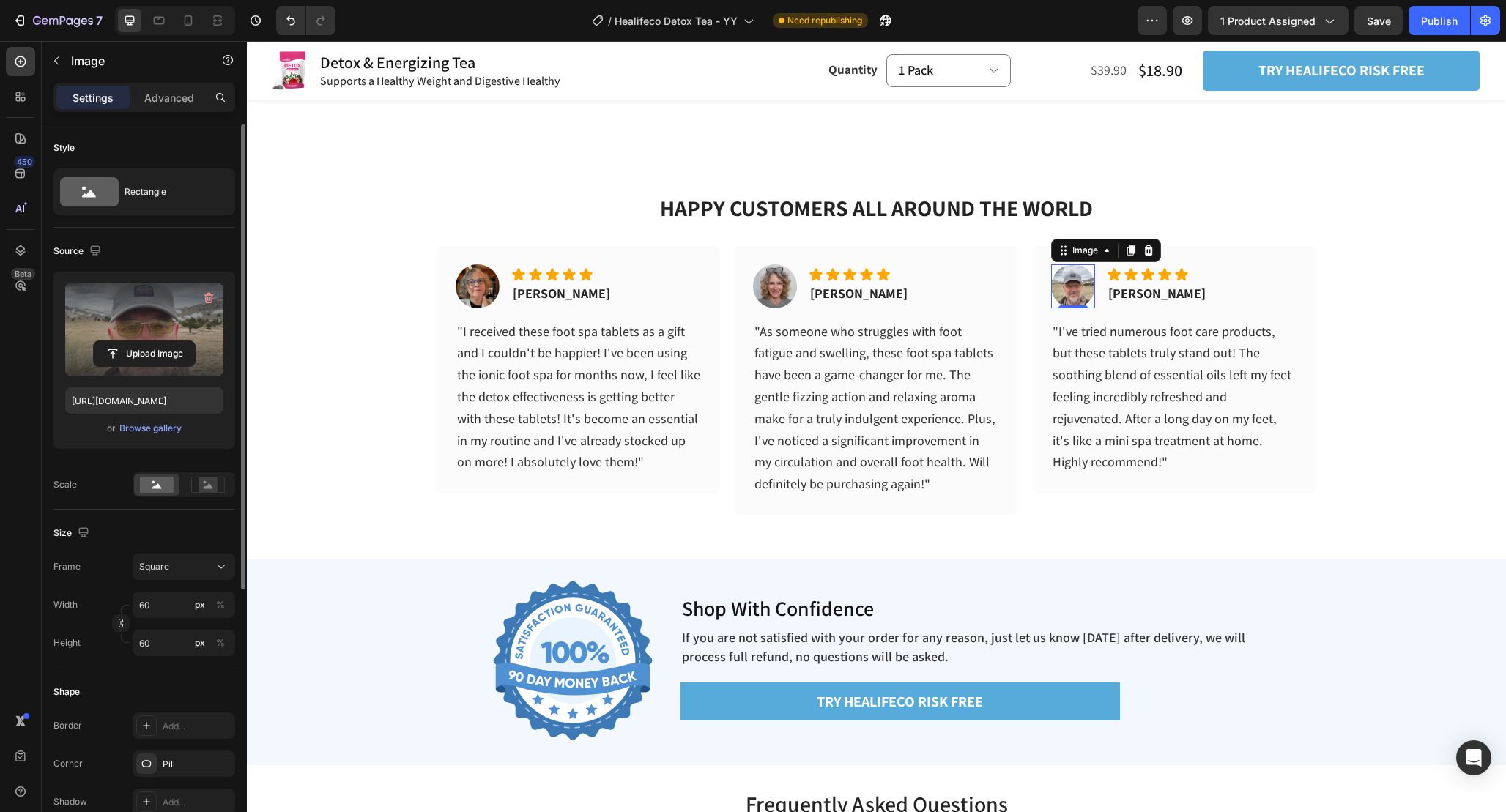
click at [147, 330] on label at bounding box center [144, 330] width 159 height 92
click at [147, 341] on input "file" at bounding box center [144, 353] width 101 height 25
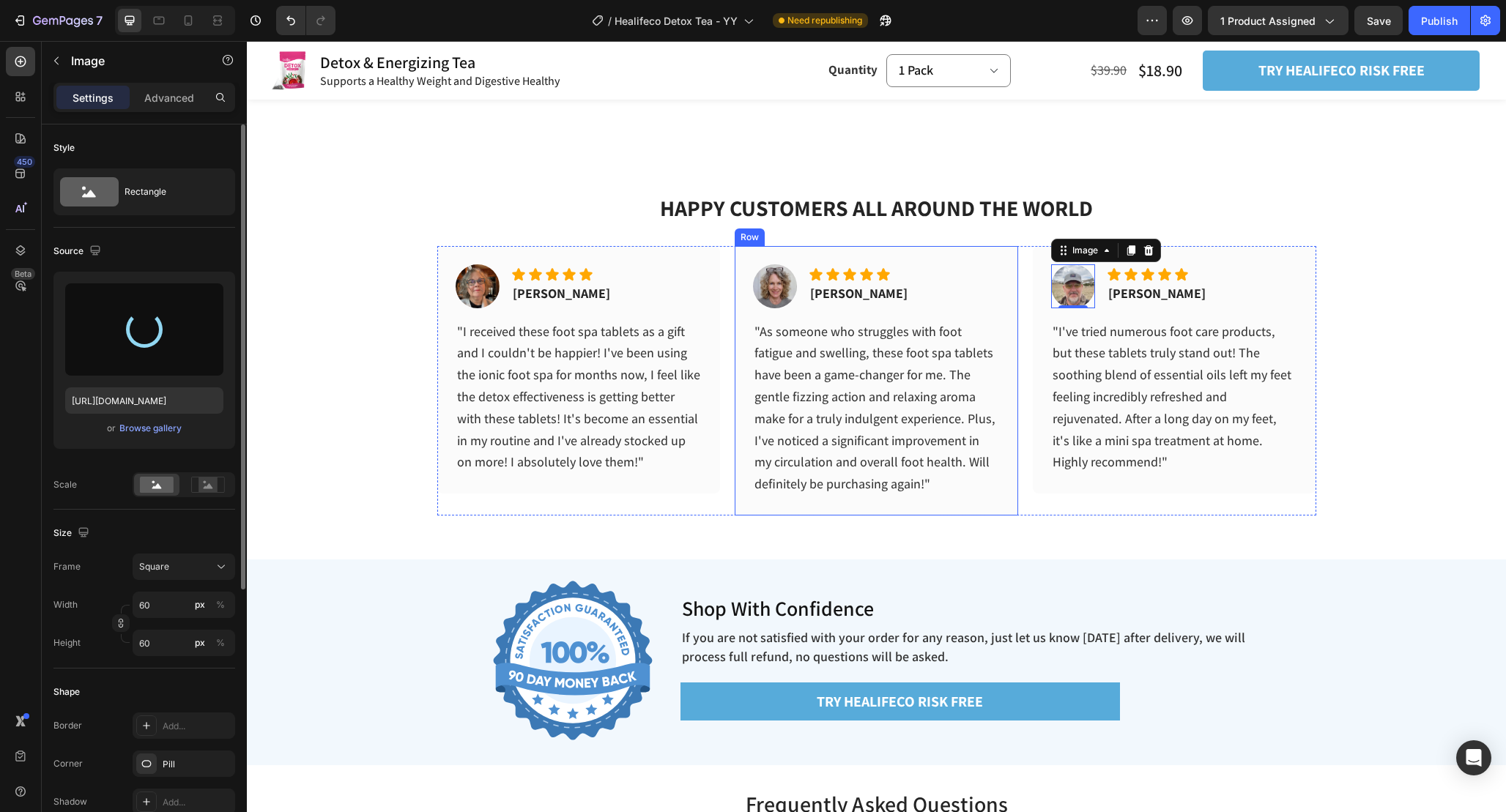
type input "https://cdn.shopify.com/s/files/1/0665/9355/4687/files/gempages_464015395364275…"
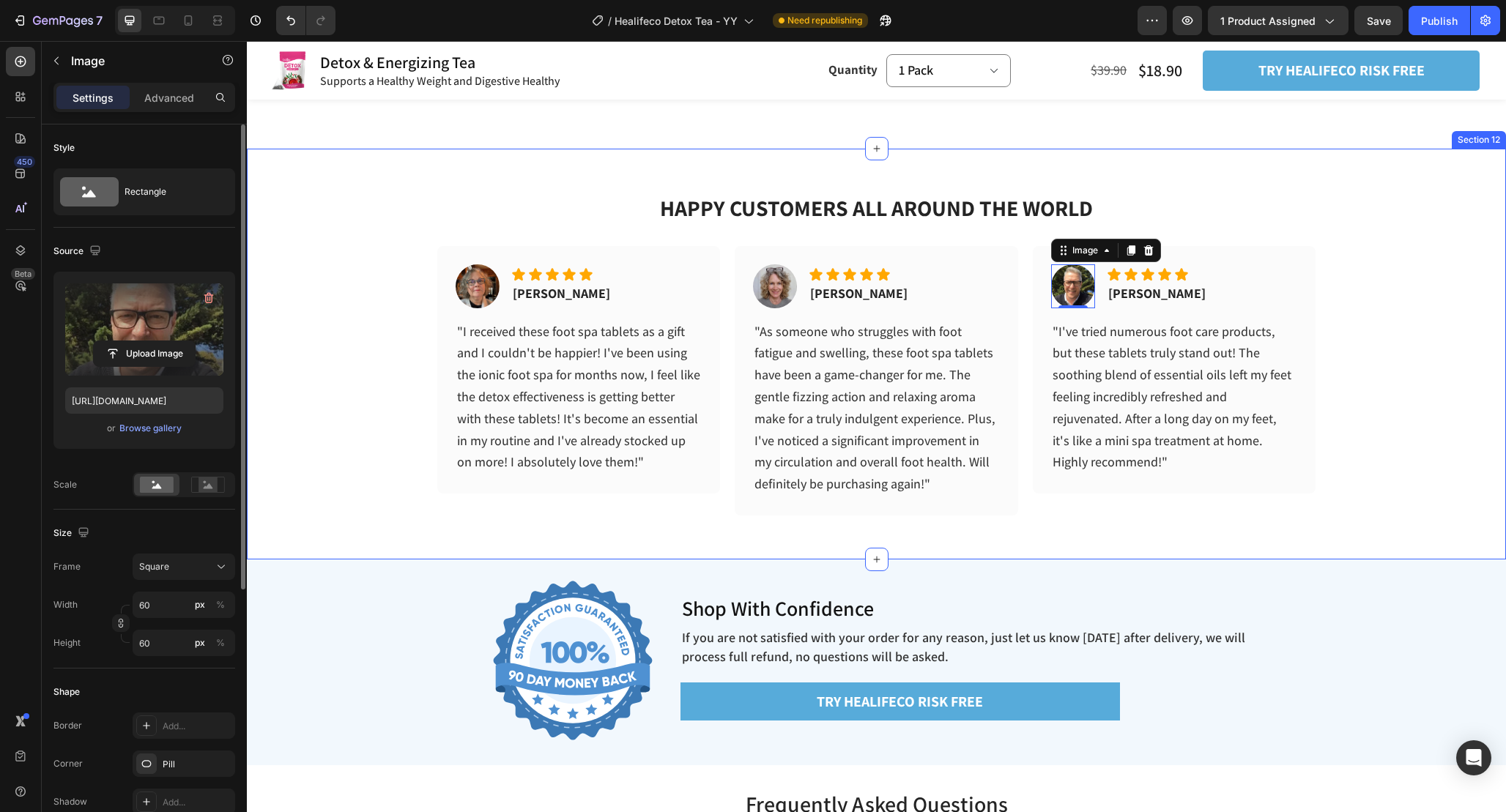
click at [1329, 389] on div "HAPPY CUSTOMERS ALL AROUND THE WORLD Heading Image Icon Icon Icon Icon Icon Ico…" at bounding box center [876, 332] width 1259 height 367
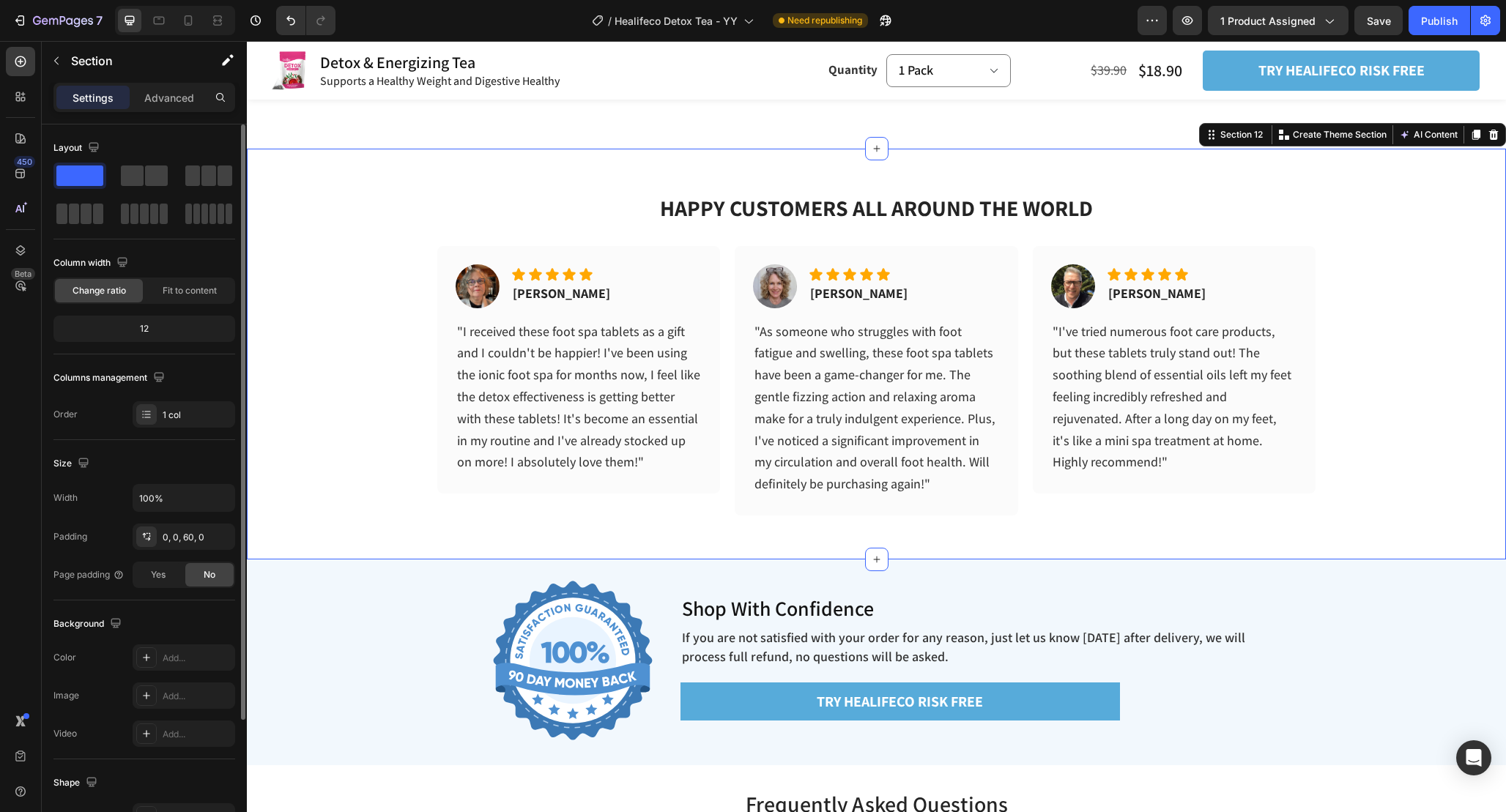
scroll to position [4578, 0]
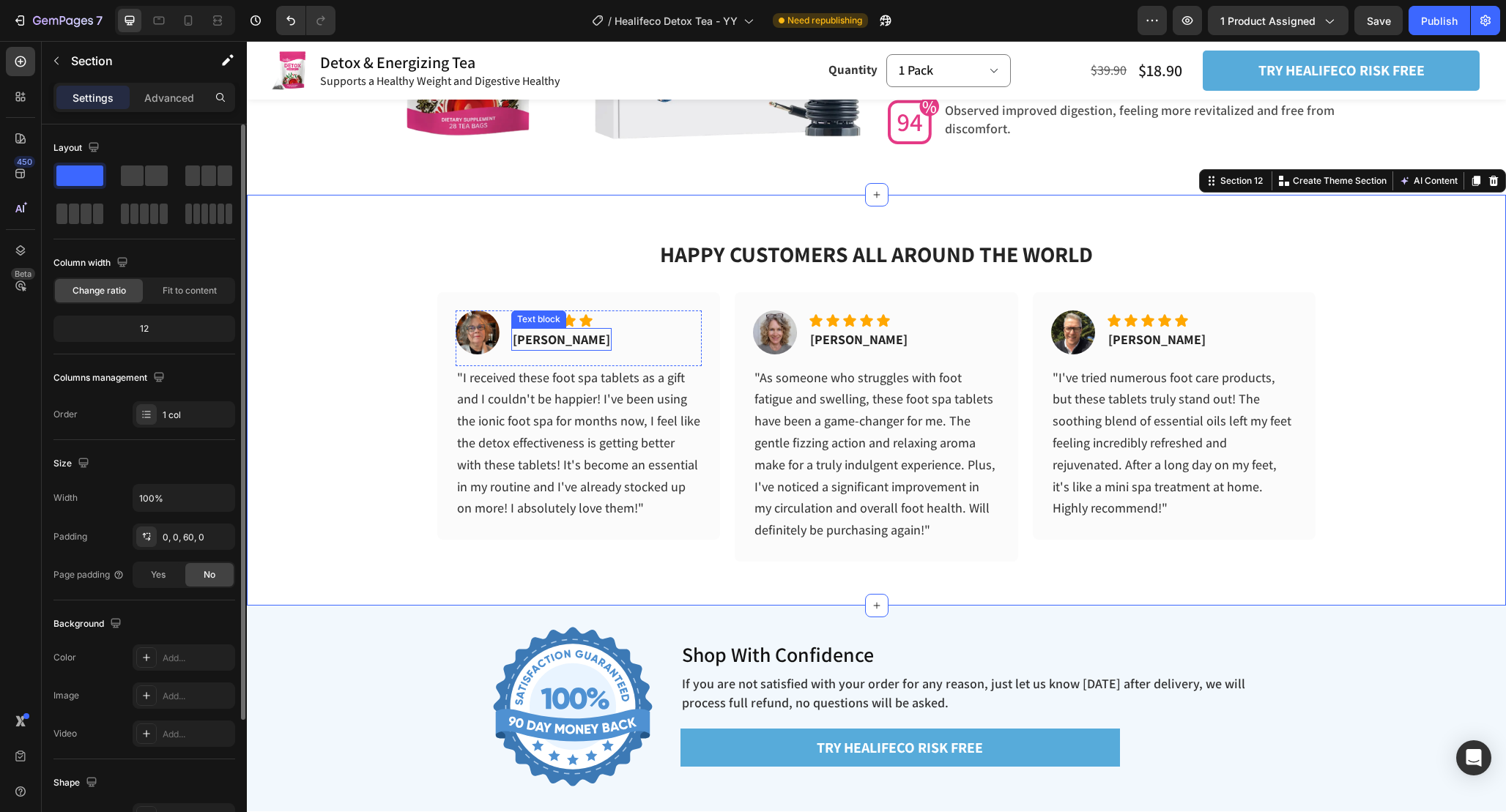
click at [531, 340] on p "Adrian K." at bounding box center [561, 340] width 97 height 20
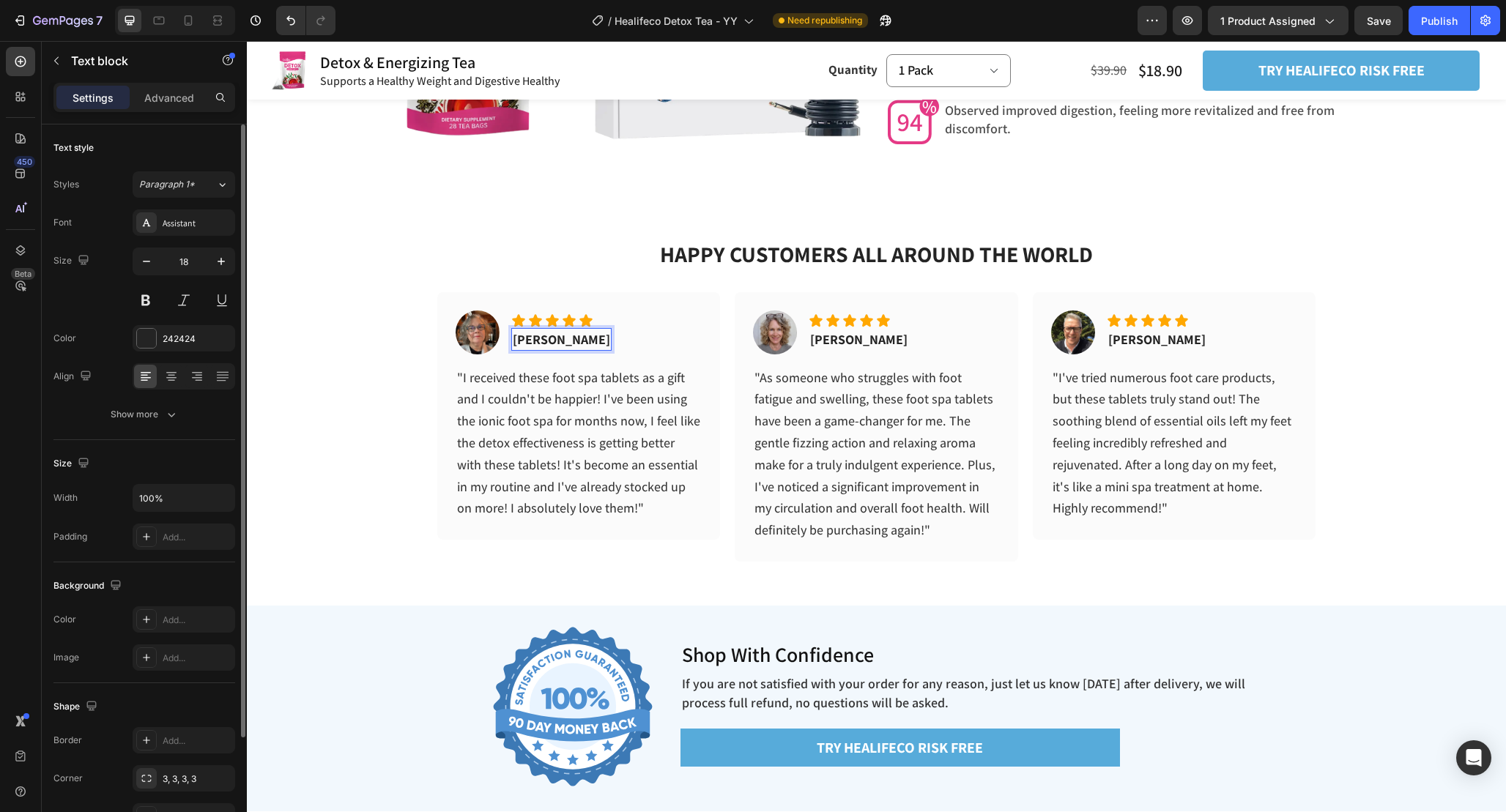
click at [566, 344] on p "Patricia K." at bounding box center [561, 340] width 97 height 20
click at [837, 339] on p "Janice U." at bounding box center [858, 340] width 97 height 20
click at [856, 342] on p "Nancy U." at bounding box center [858, 340] width 97 height 20
click at [1121, 341] on p "Bart W." at bounding box center [1156, 340] width 97 height 20
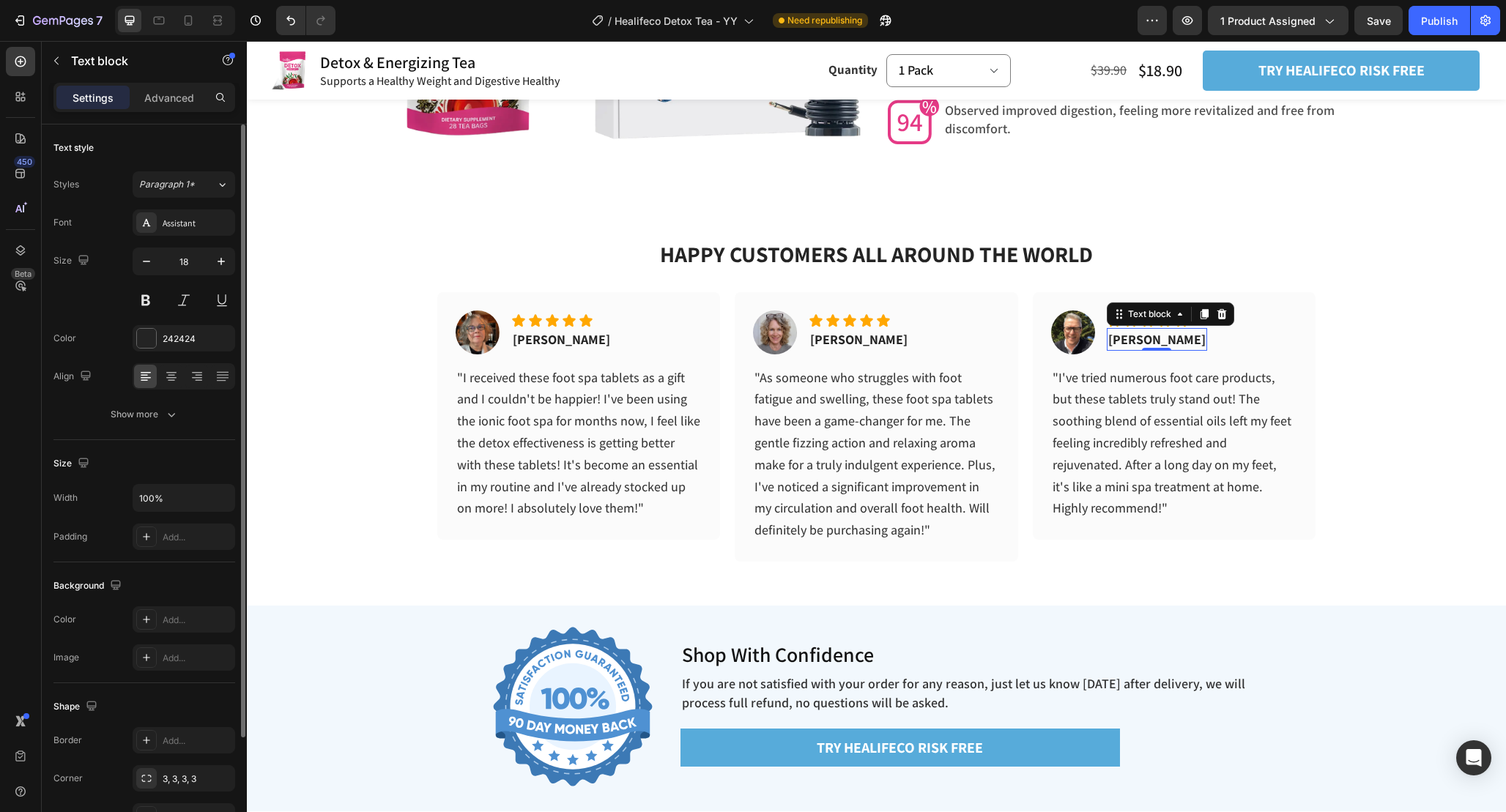
click at [1121, 341] on p "Bart W." at bounding box center [1156, 340] width 97 height 20
click at [1164, 341] on p "Thomas W." at bounding box center [1156, 340] width 97 height 20
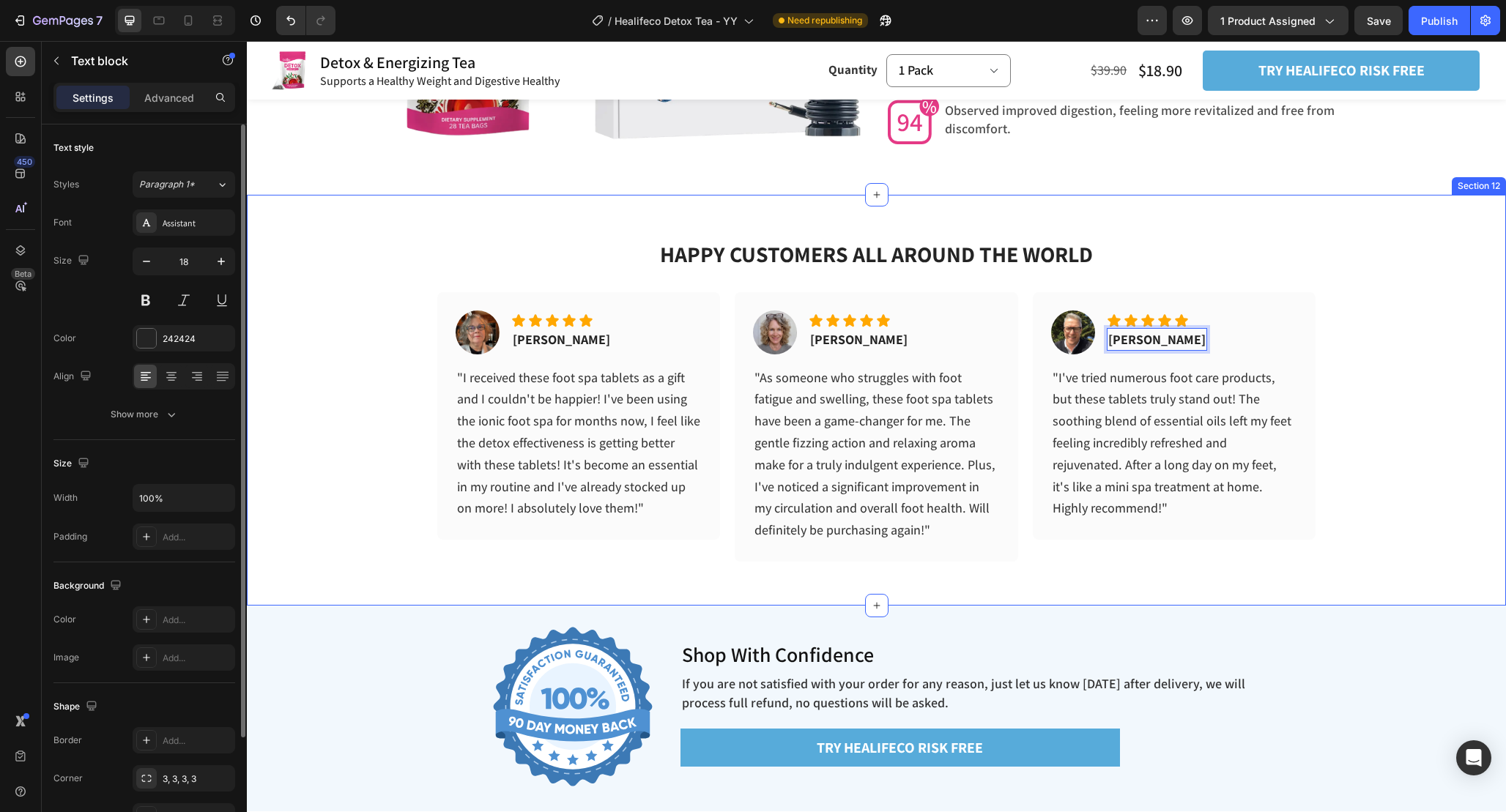
click at [1172, 605] on div "HAPPY CUSTOMERS ALL AROUND THE WORLD Heading Image Icon Icon Icon Icon Icon Ico…" at bounding box center [876, 400] width 1259 height 411
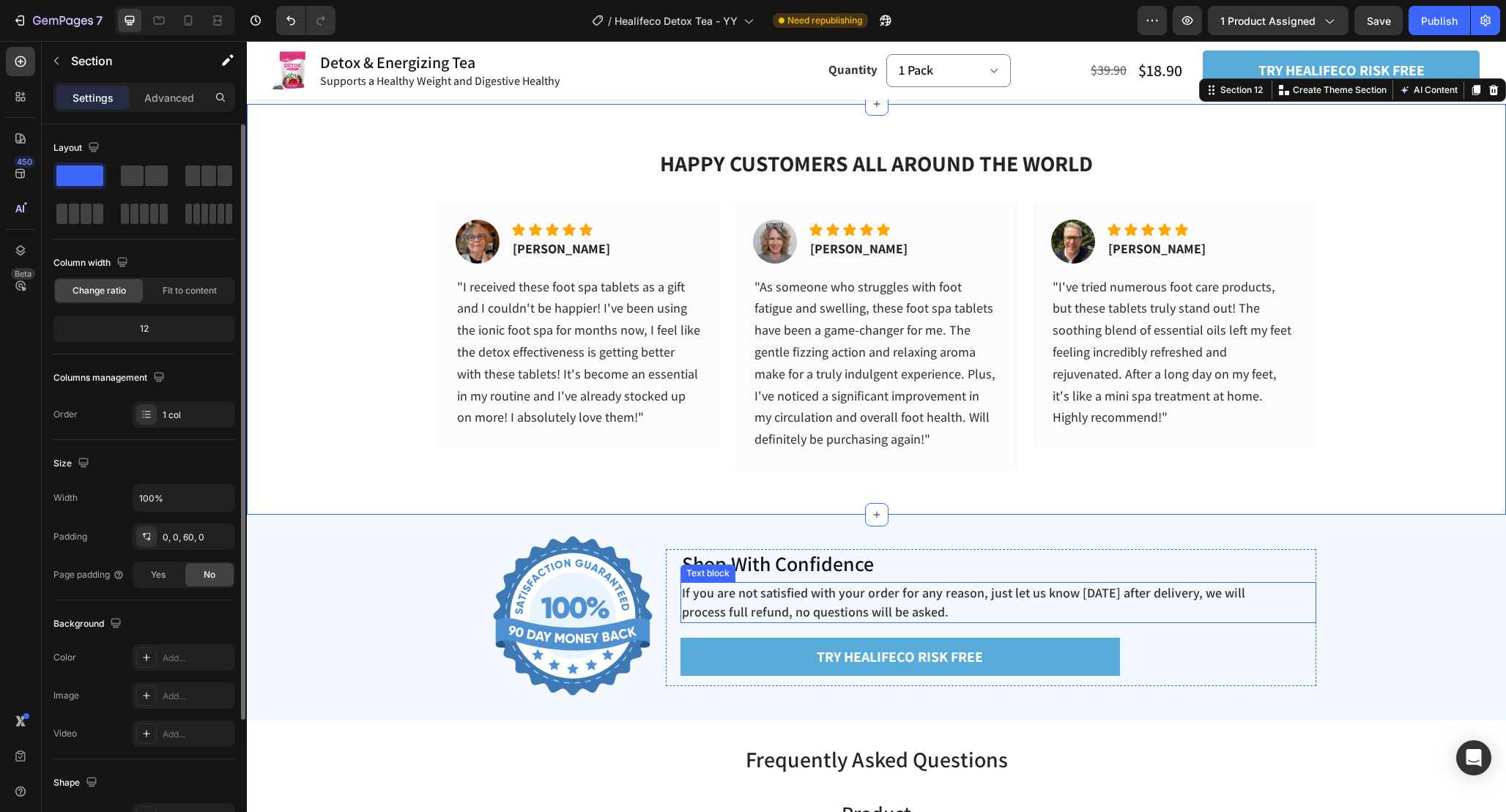
scroll to position [4643, 0]
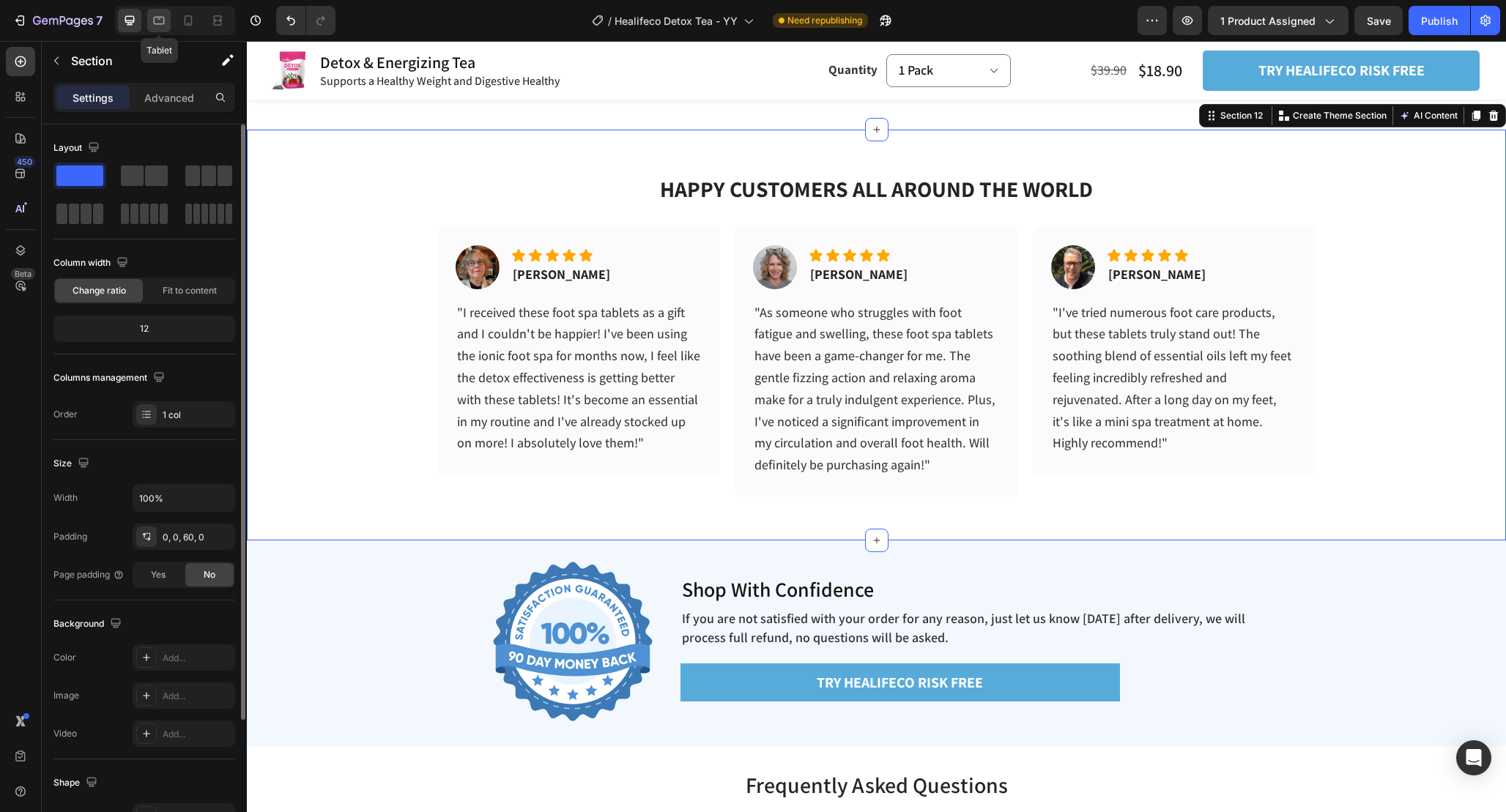
click at [159, 17] on icon at bounding box center [159, 20] width 14 height 14
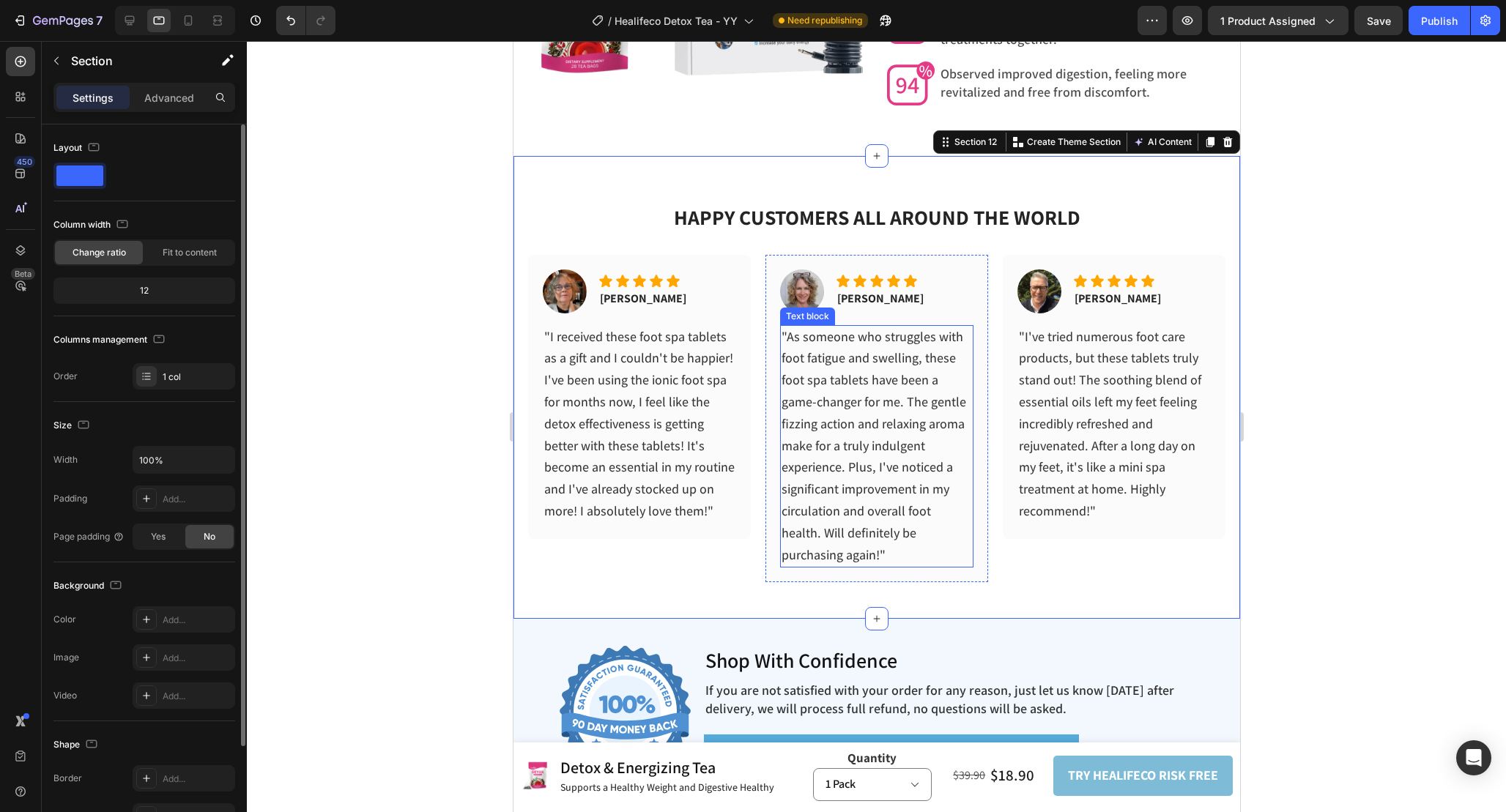
scroll to position [4661, 0]
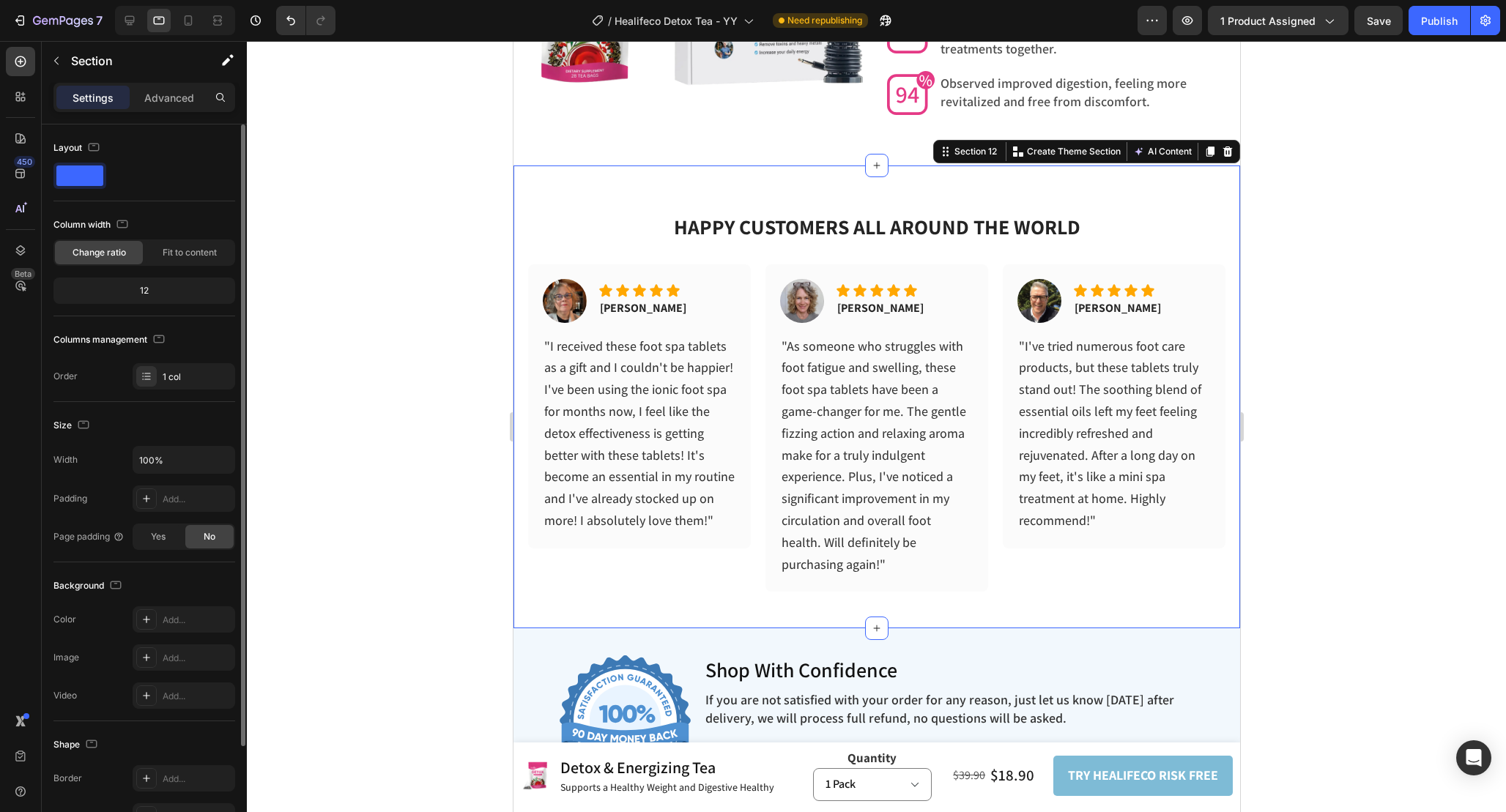
click at [1367, 299] on div at bounding box center [876, 426] width 1259 height 771
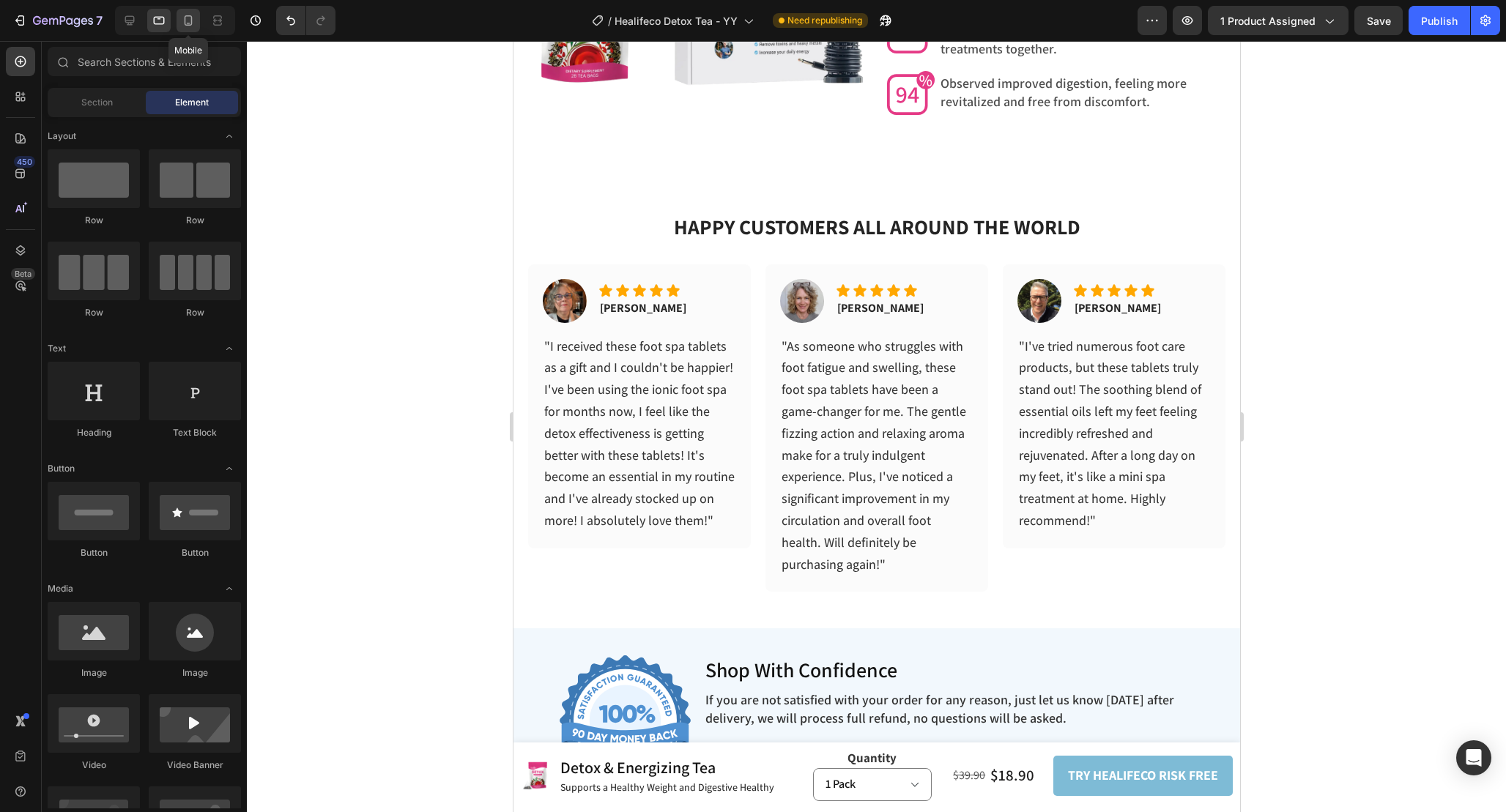
click at [192, 23] on icon at bounding box center [189, 20] width 8 height 11
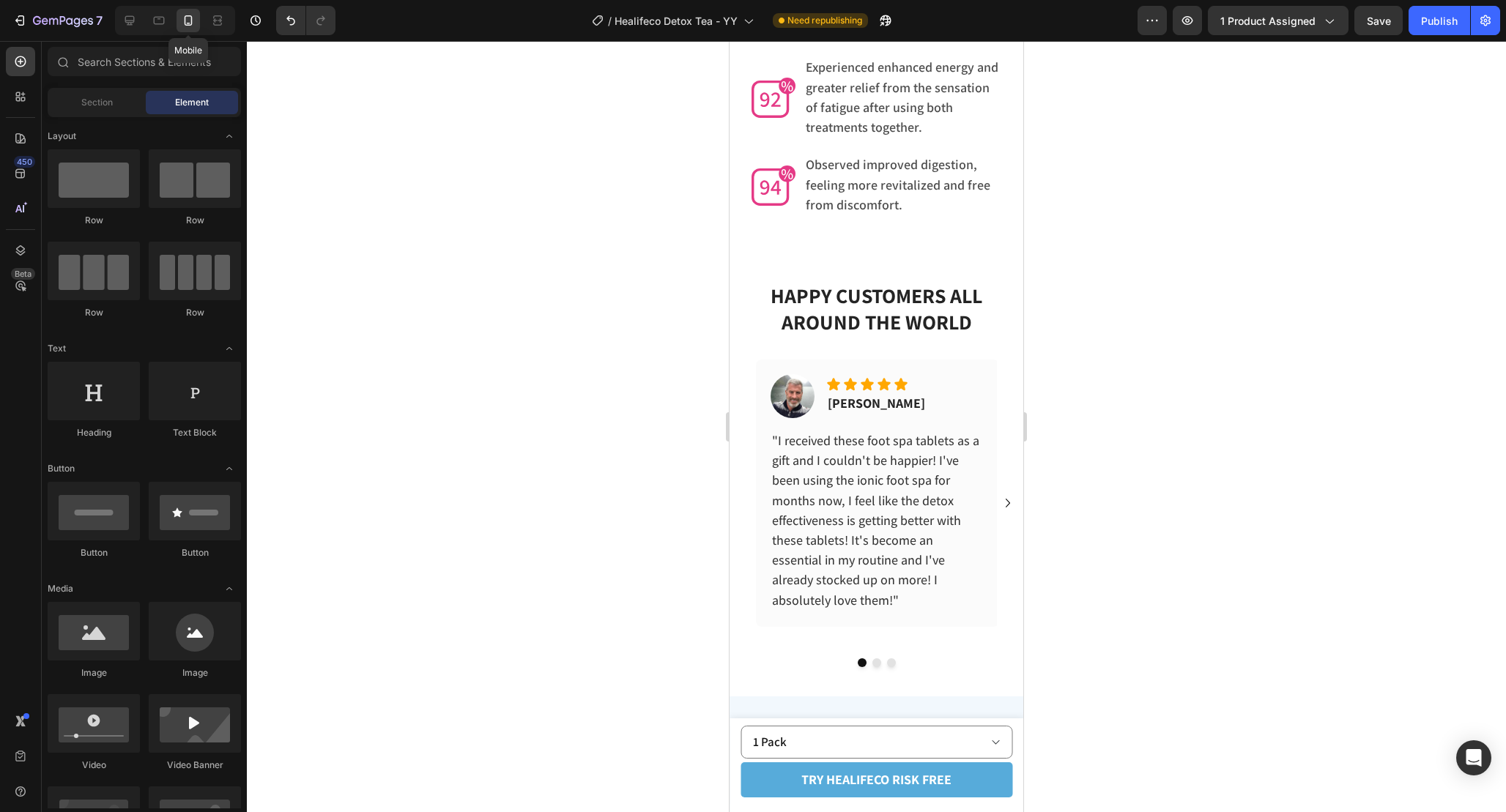
scroll to position [4784, 0]
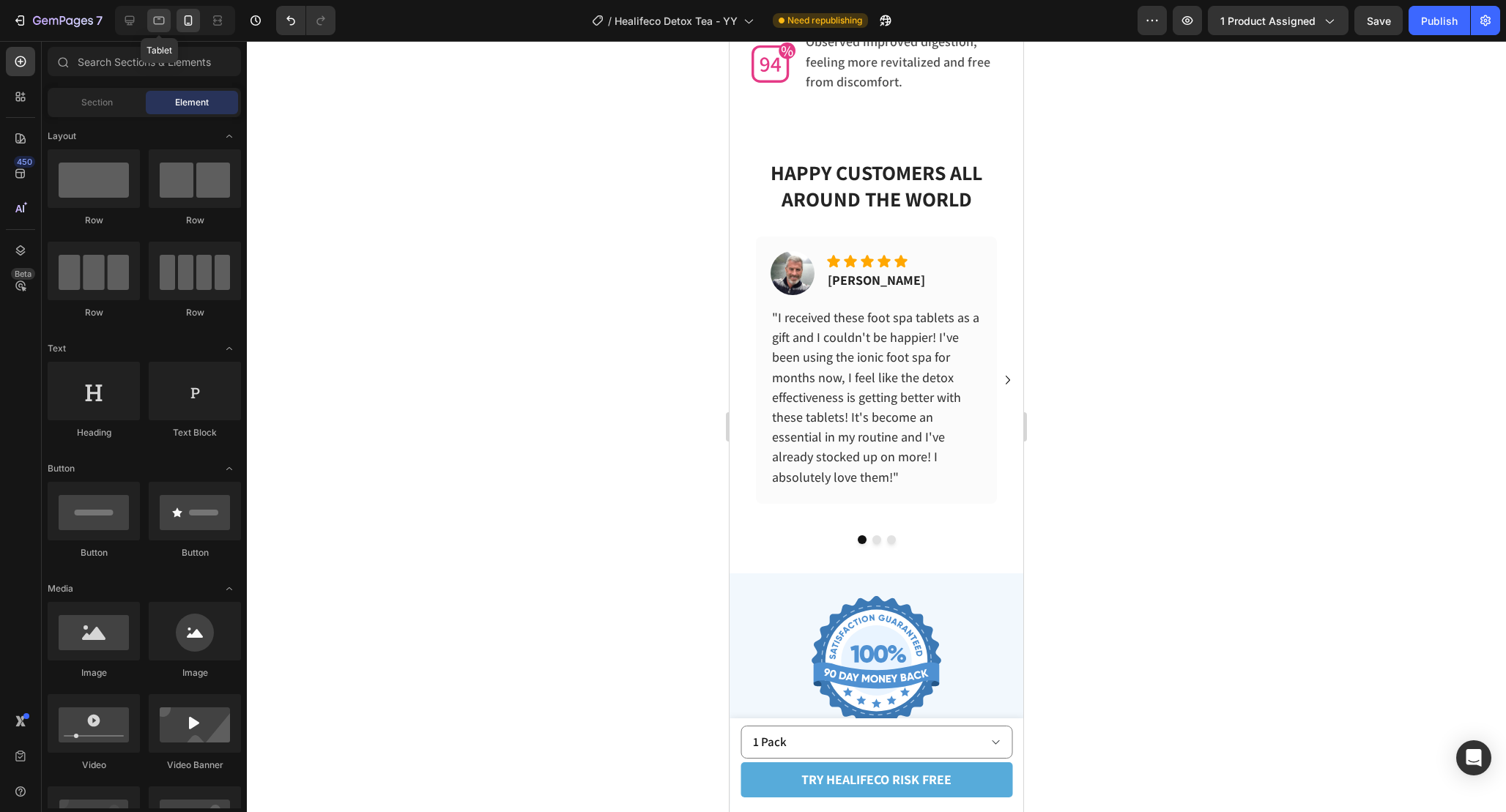
click at [154, 14] on icon at bounding box center [159, 20] width 14 height 14
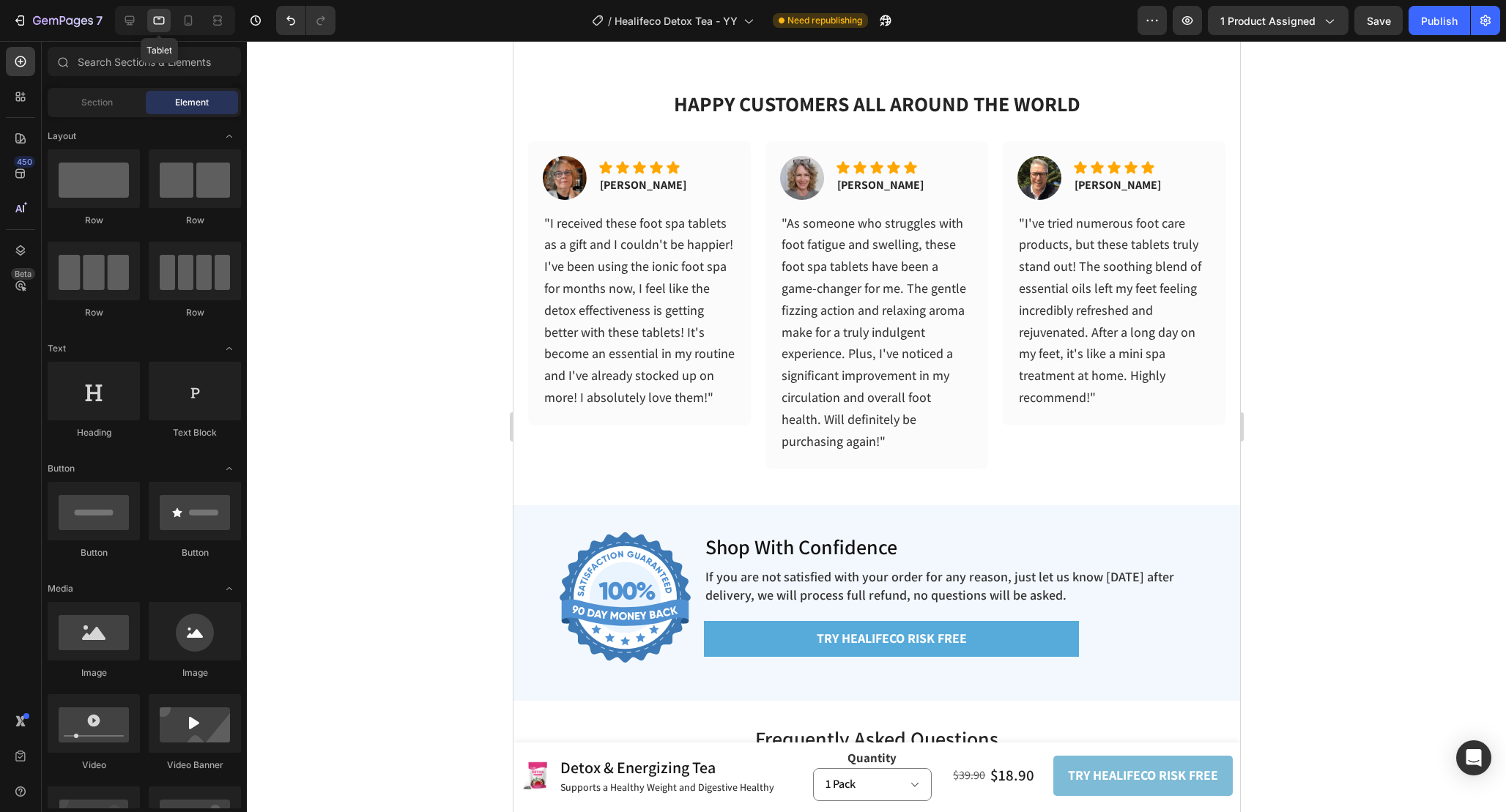
scroll to position [4780, 0]
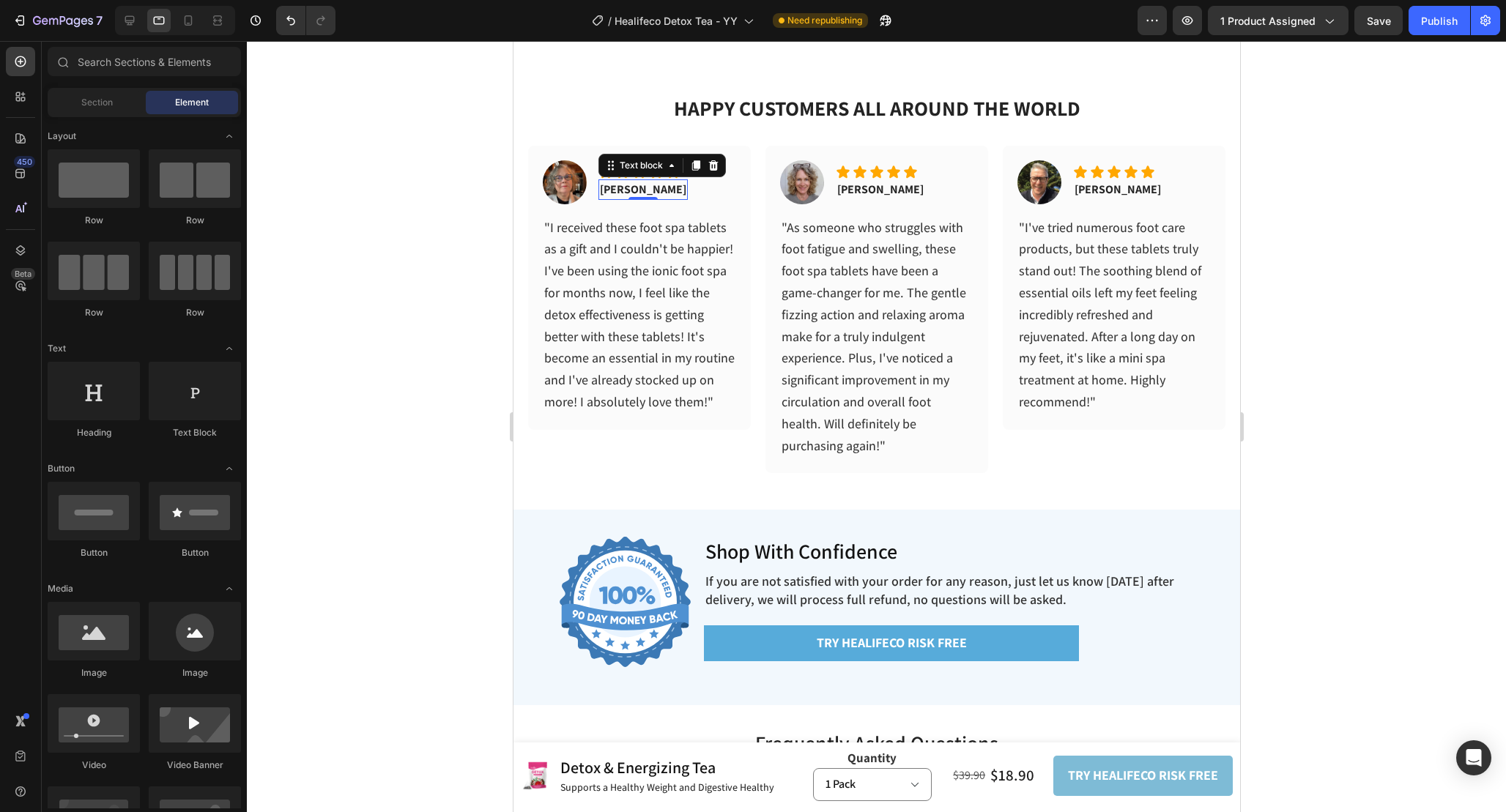
click at [630, 188] on p "[PERSON_NAME]" at bounding box center [642, 189] width 87 height 17
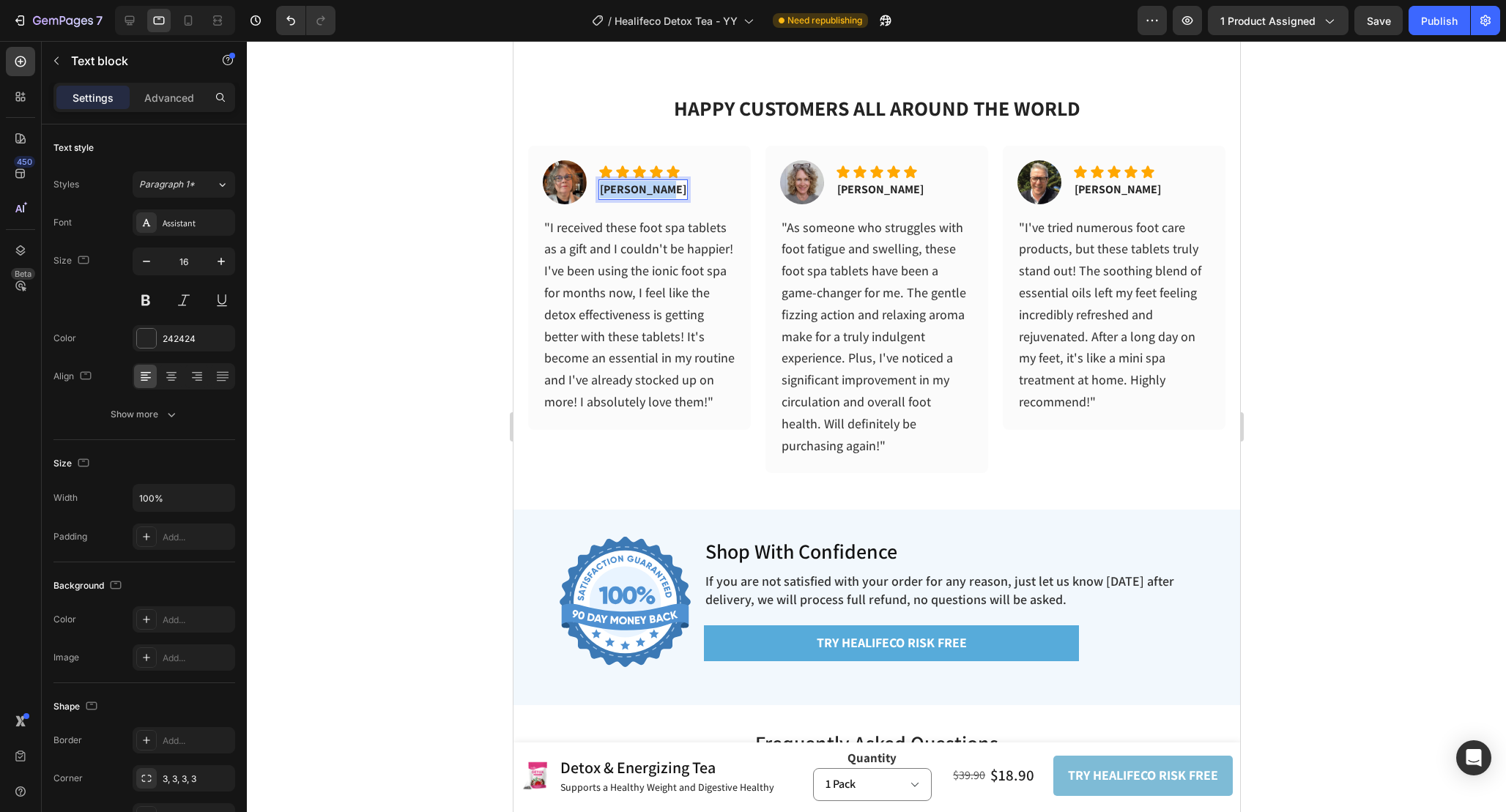
click at [630, 188] on p "[PERSON_NAME]" at bounding box center [642, 189] width 87 height 17
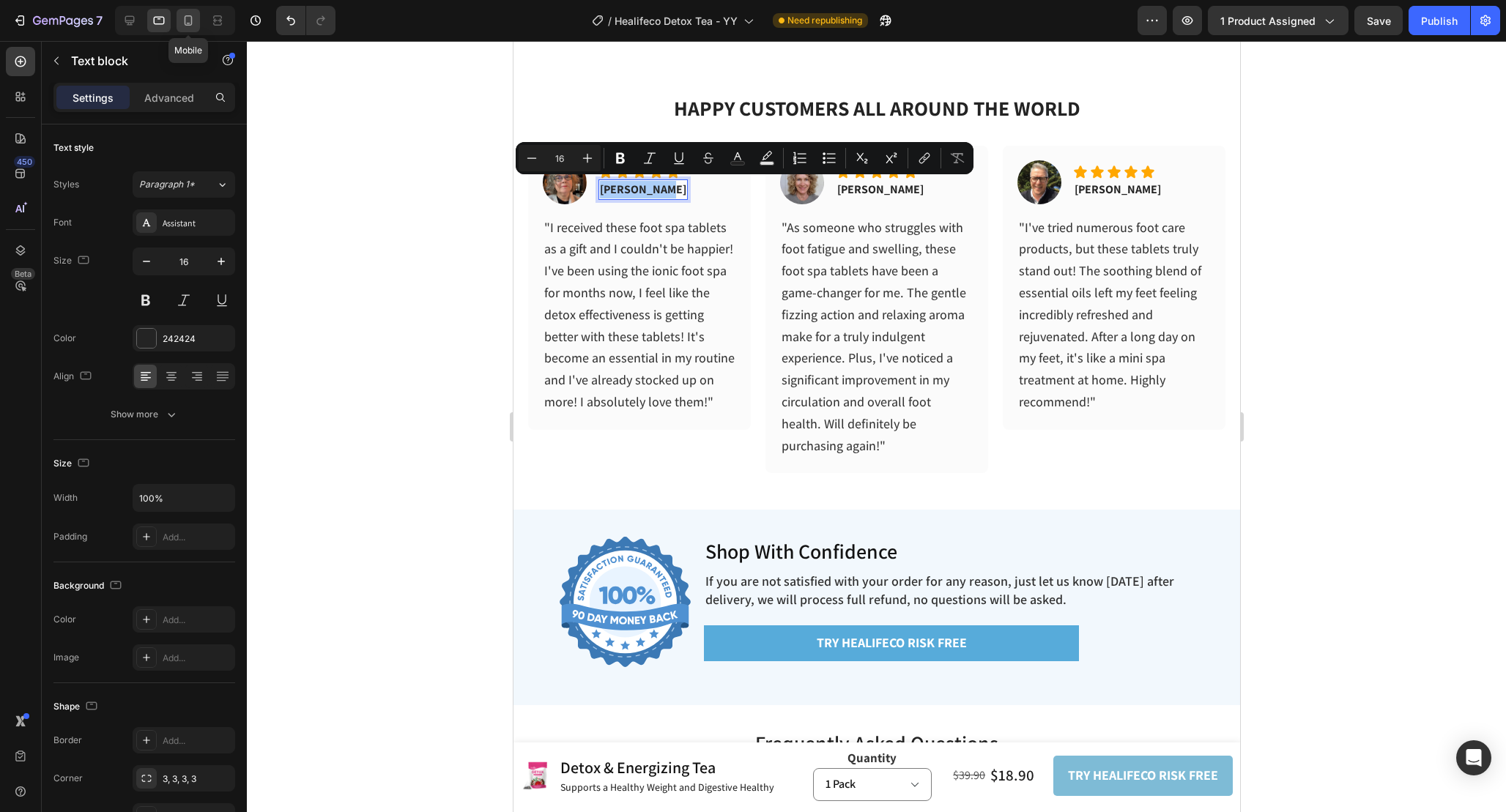
click at [186, 15] on icon at bounding box center [189, 20] width 8 height 11
type input "14"
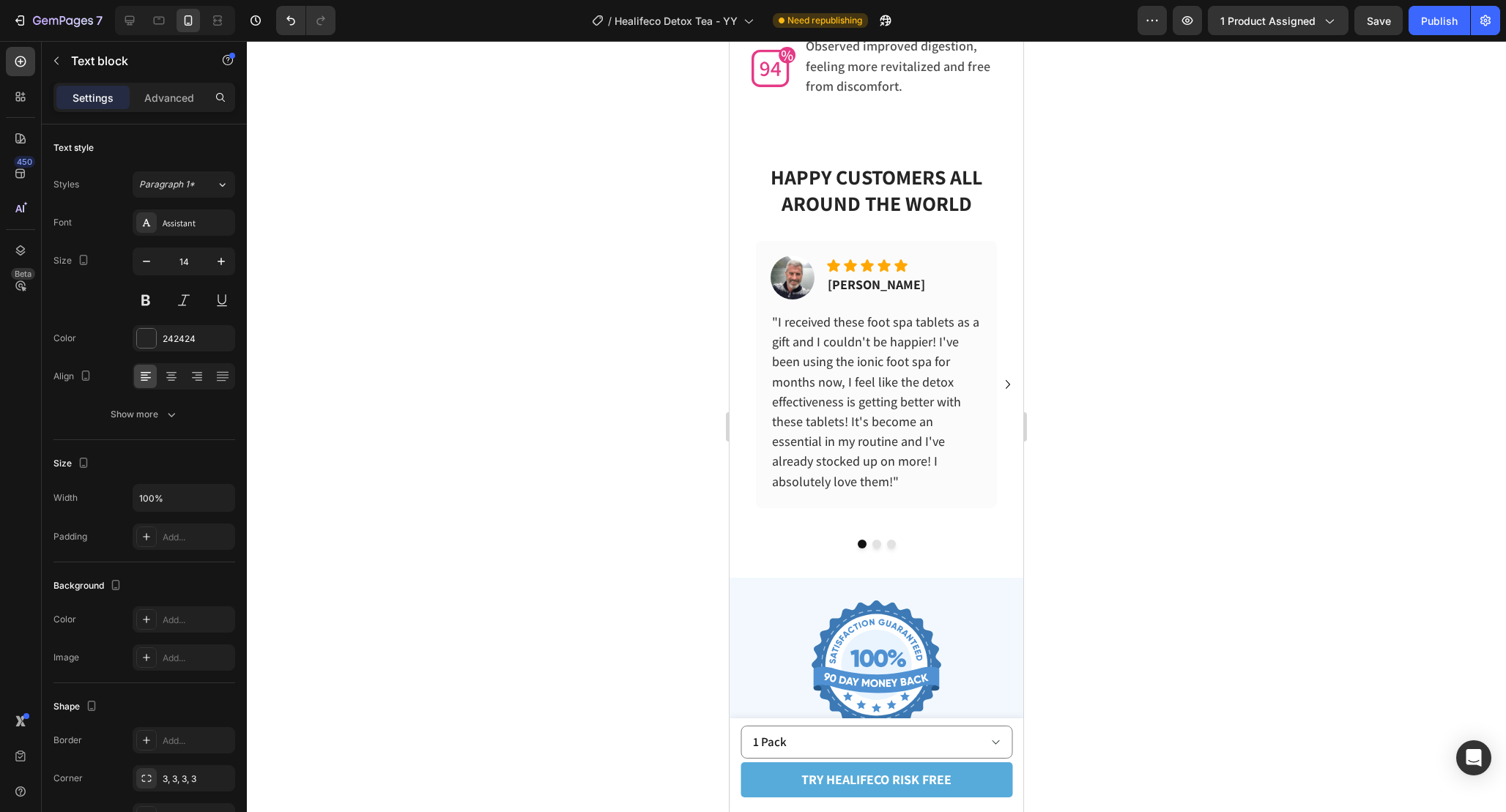
scroll to position [4729, 0]
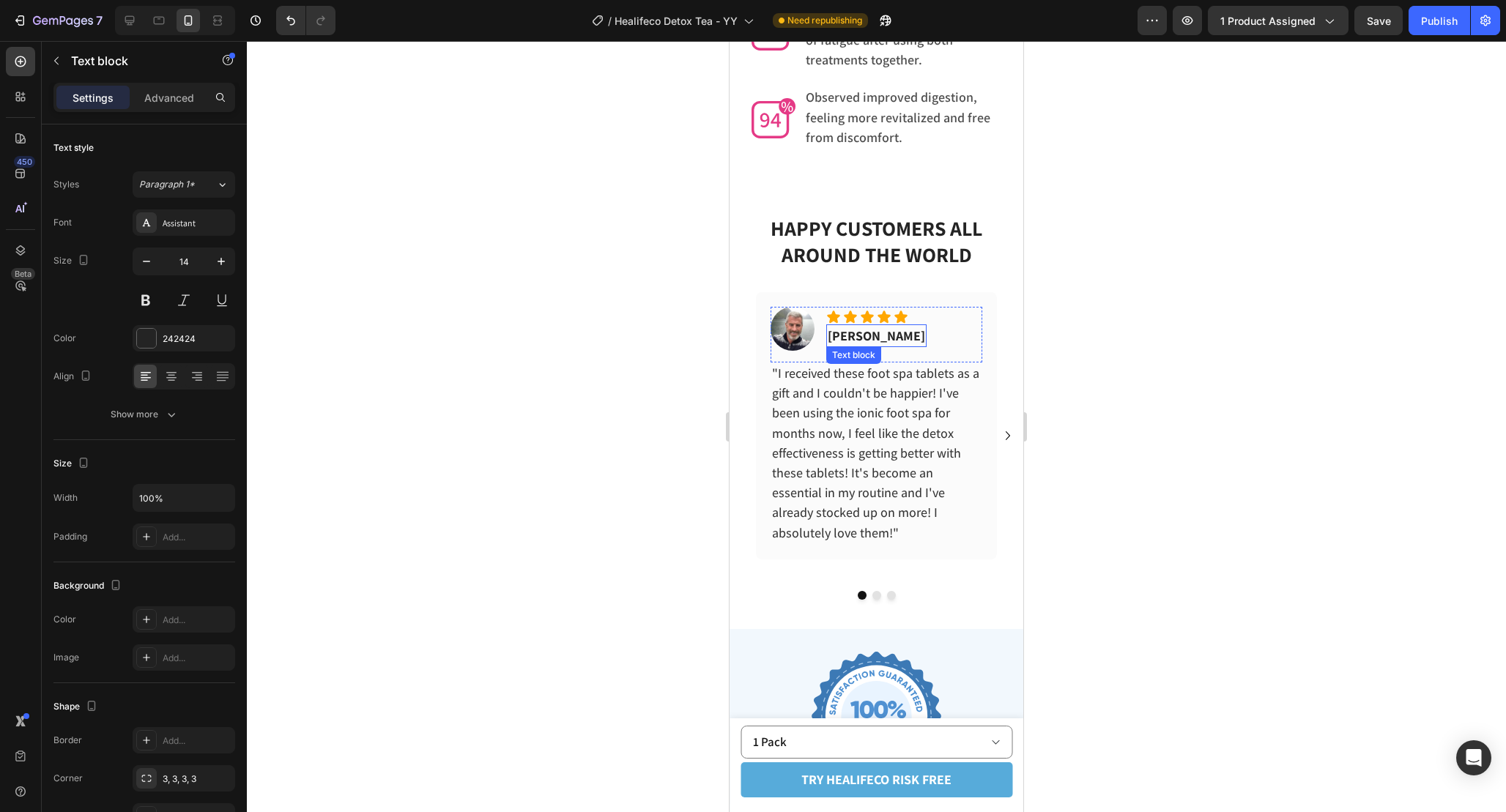
click at [854, 326] on p "Adrian K." at bounding box center [876, 336] width 97 height 20
click at [161, 20] on icon at bounding box center [159, 20] width 14 height 14
type input "16"
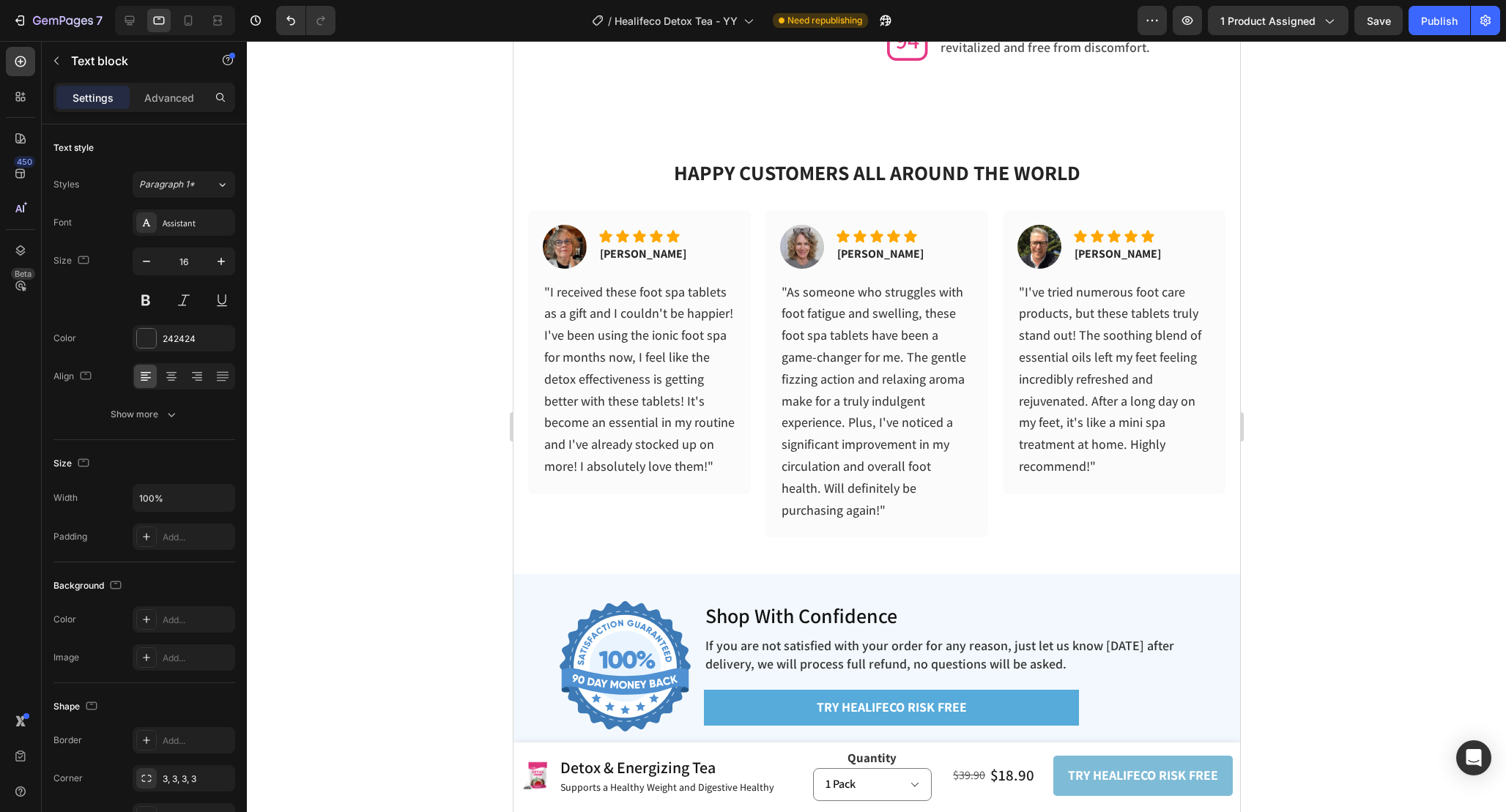
scroll to position [4694, 0]
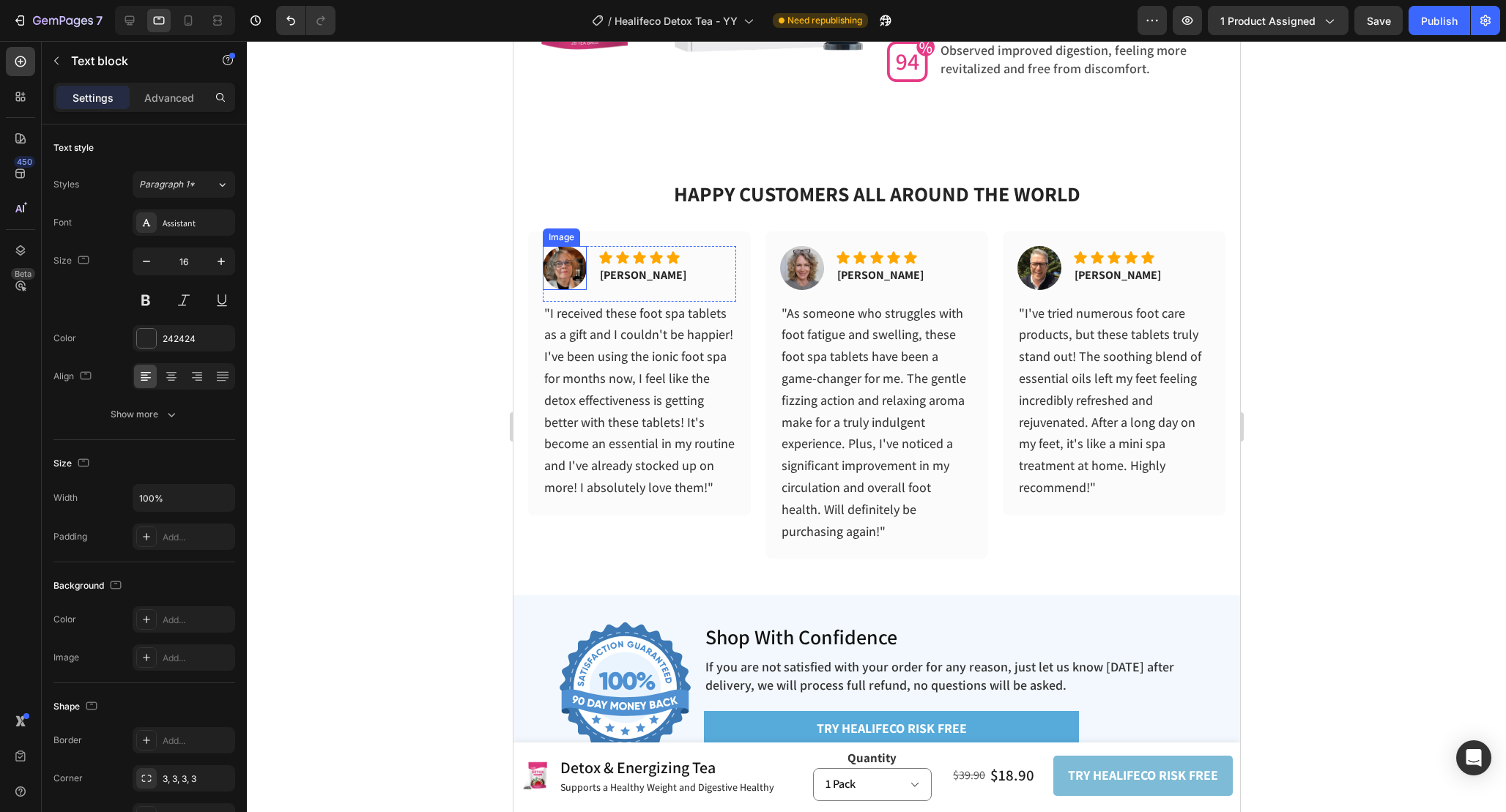
click at [568, 278] on img at bounding box center [564, 268] width 44 height 44
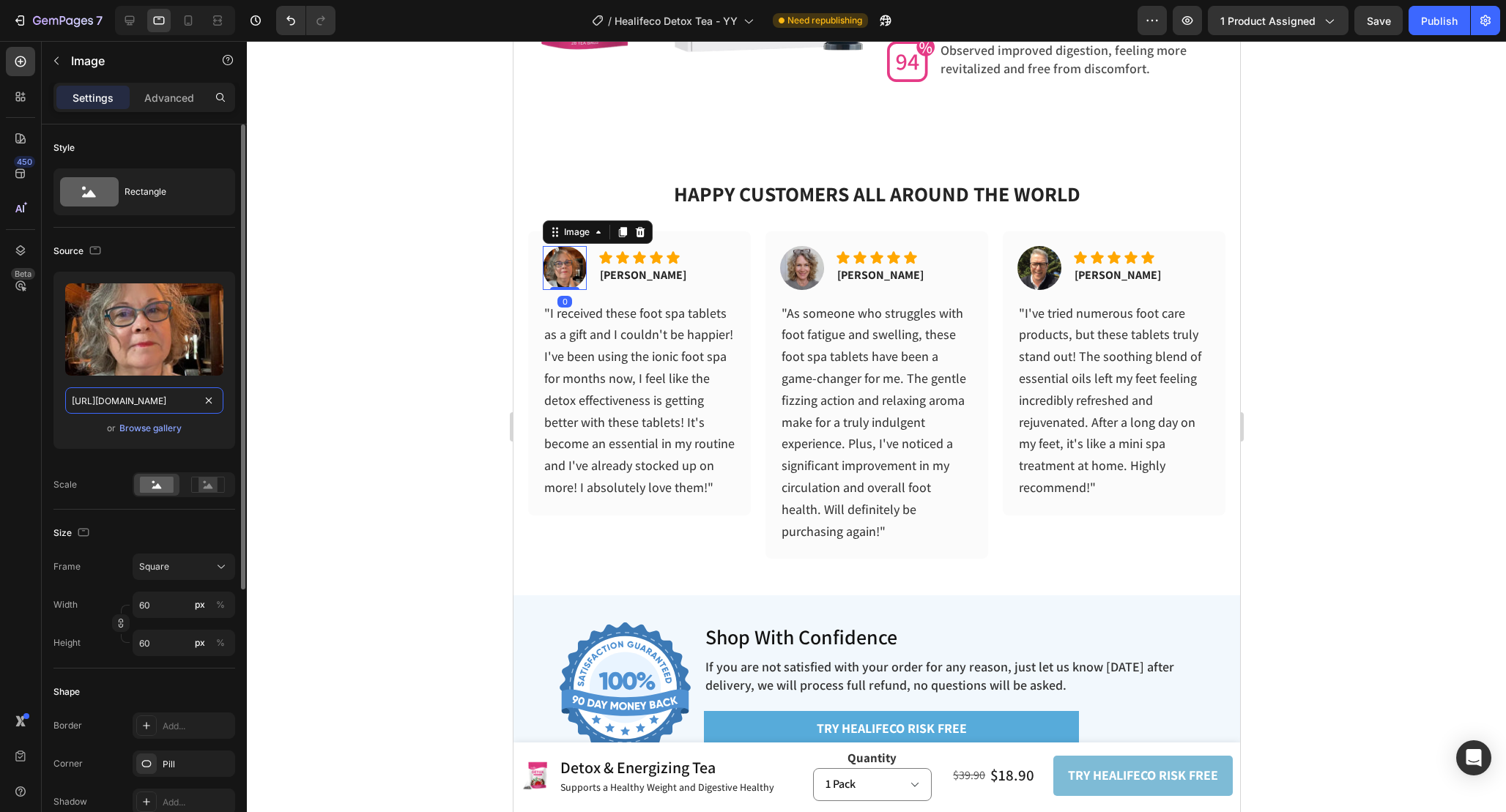
click at [166, 409] on input "https://cdn.shopify.com/s/files/1/0665/9355/4687/files/gempages_464015395364275…" at bounding box center [144, 400] width 159 height 26
click at [184, 21] on icon at bounding box center [188, 20] width 14 height 14
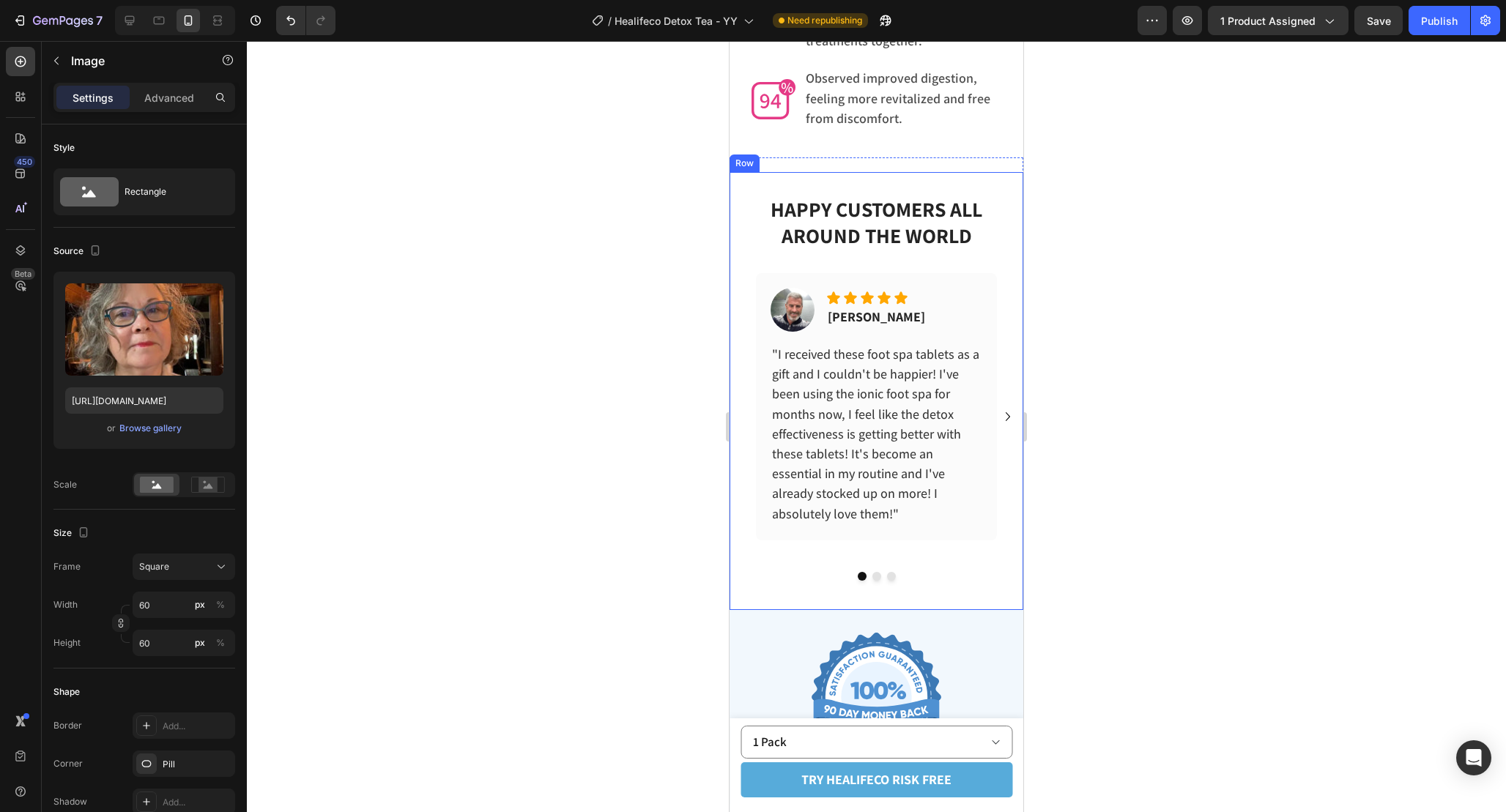
scroll to position [4752, 0]
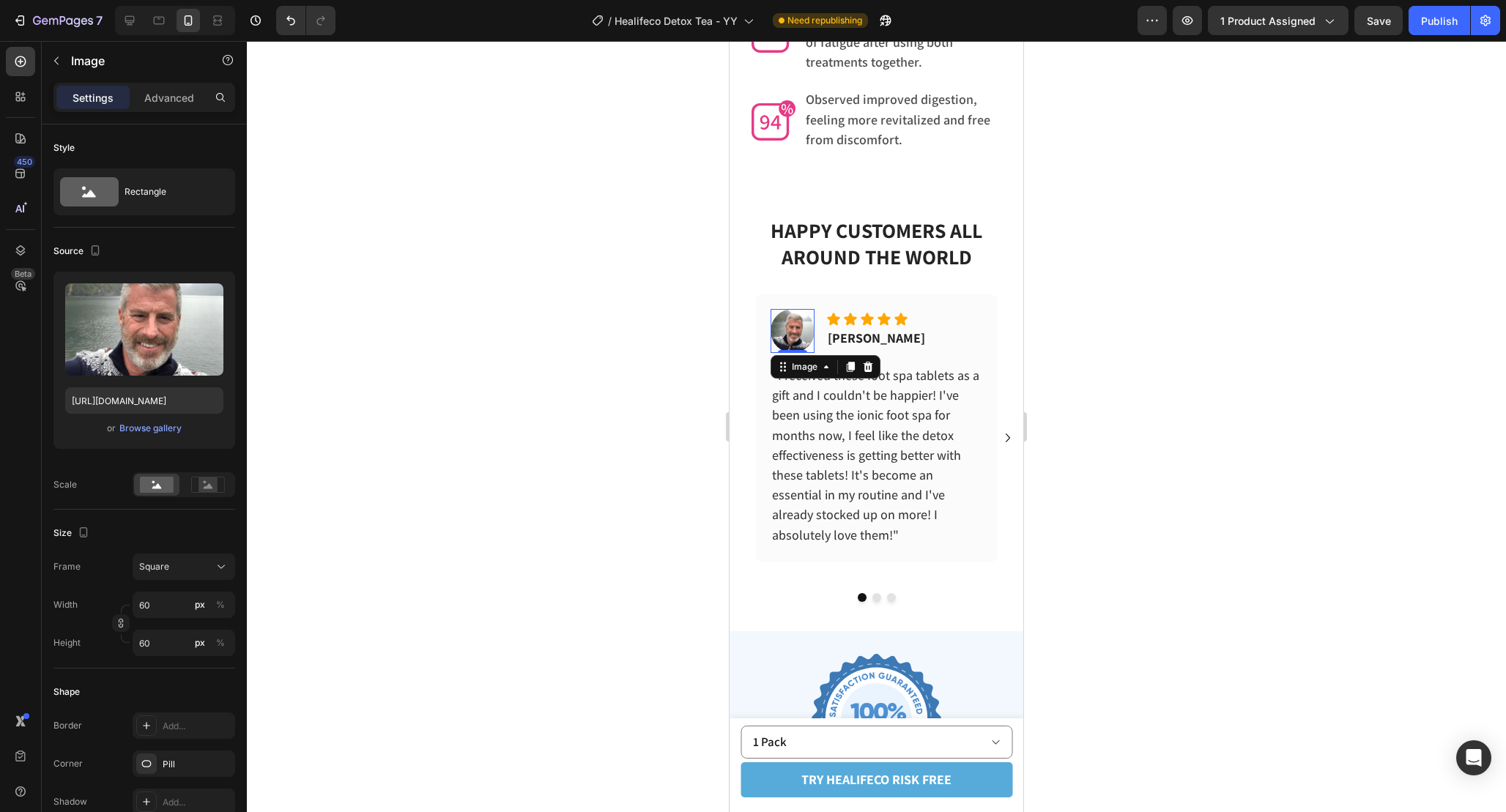
click at [802, 309] on img at bounding box center [793, 331] width 44 height 44
click at [149, 401] on input "https://cdn.shopify.com/s/files/1/0665/9355/4687/files/gempages_464015395364275…" at bounding box center [144, 400] width 159 height 26
paste input "ad1e13f8-05ee-452a-9aba-bf9ab884e01"
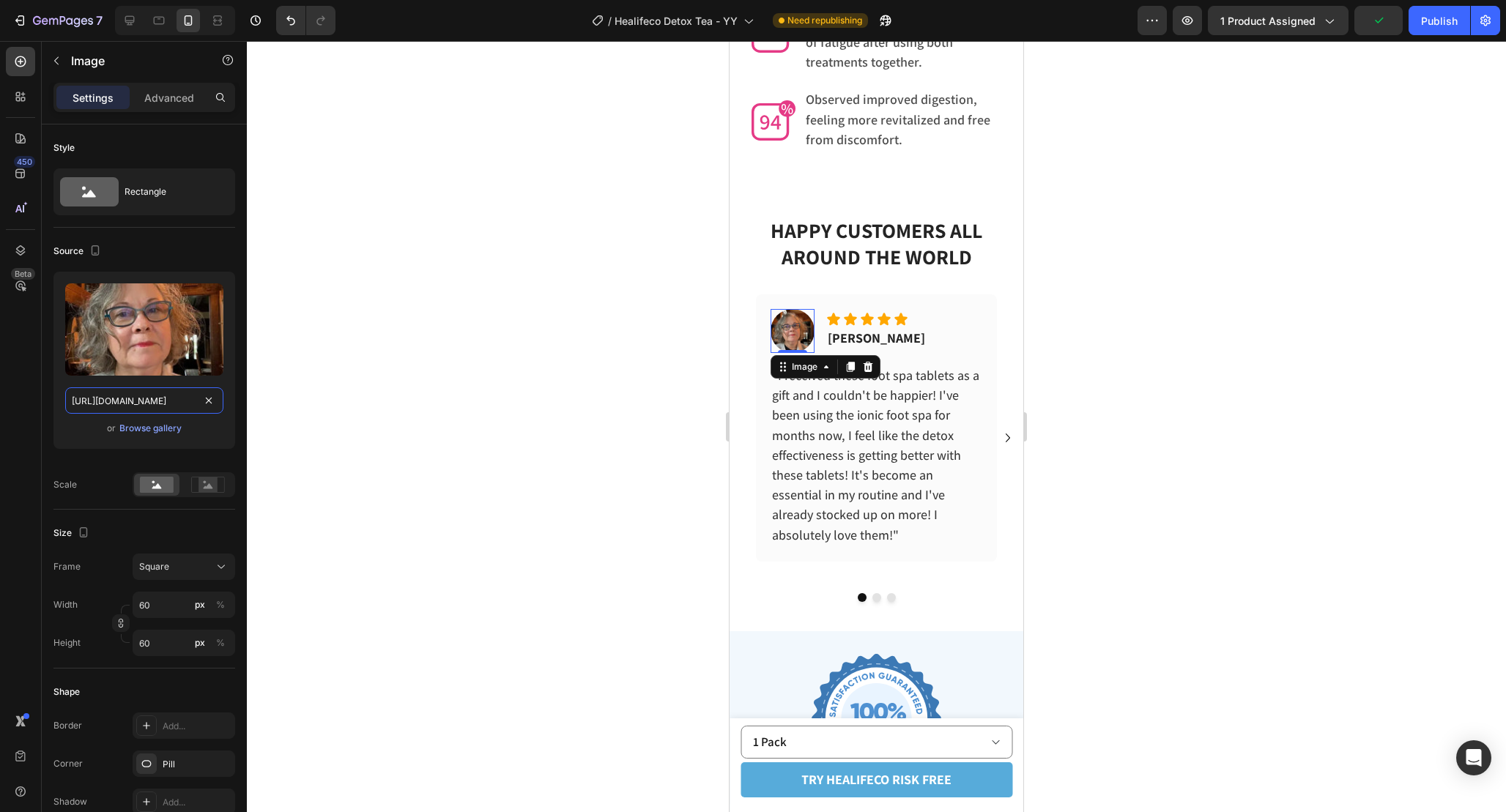
type input "https://cdn.shopify.com/s/files/1/0665/9355/4687/files/gempages_464015395364275…"
click at [1127, 360] on div at bounding box center [876, 426] width 1259 height 771
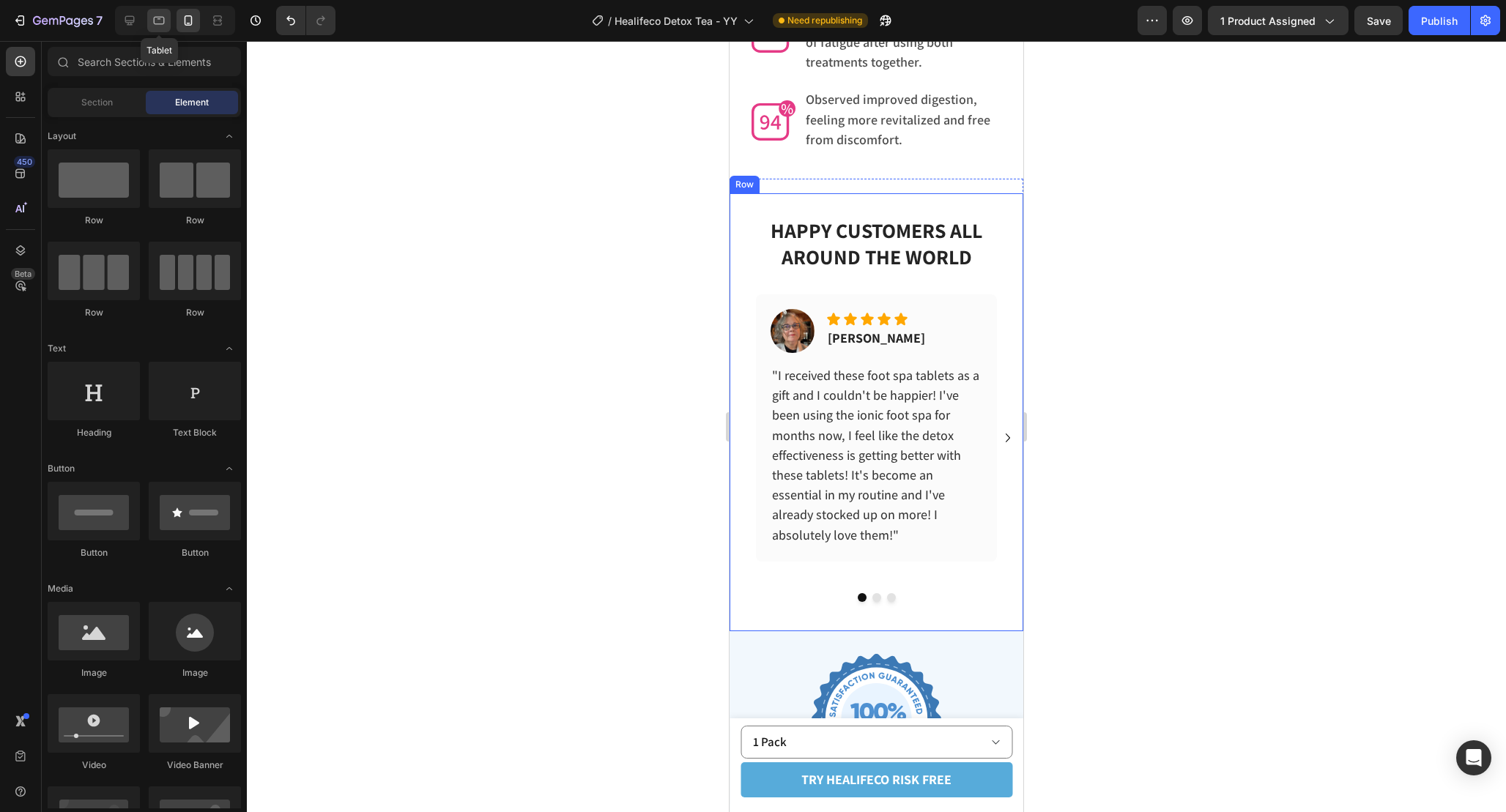
click at [158, 22] on icon at bounding box center [159, 20] width 14 height 14
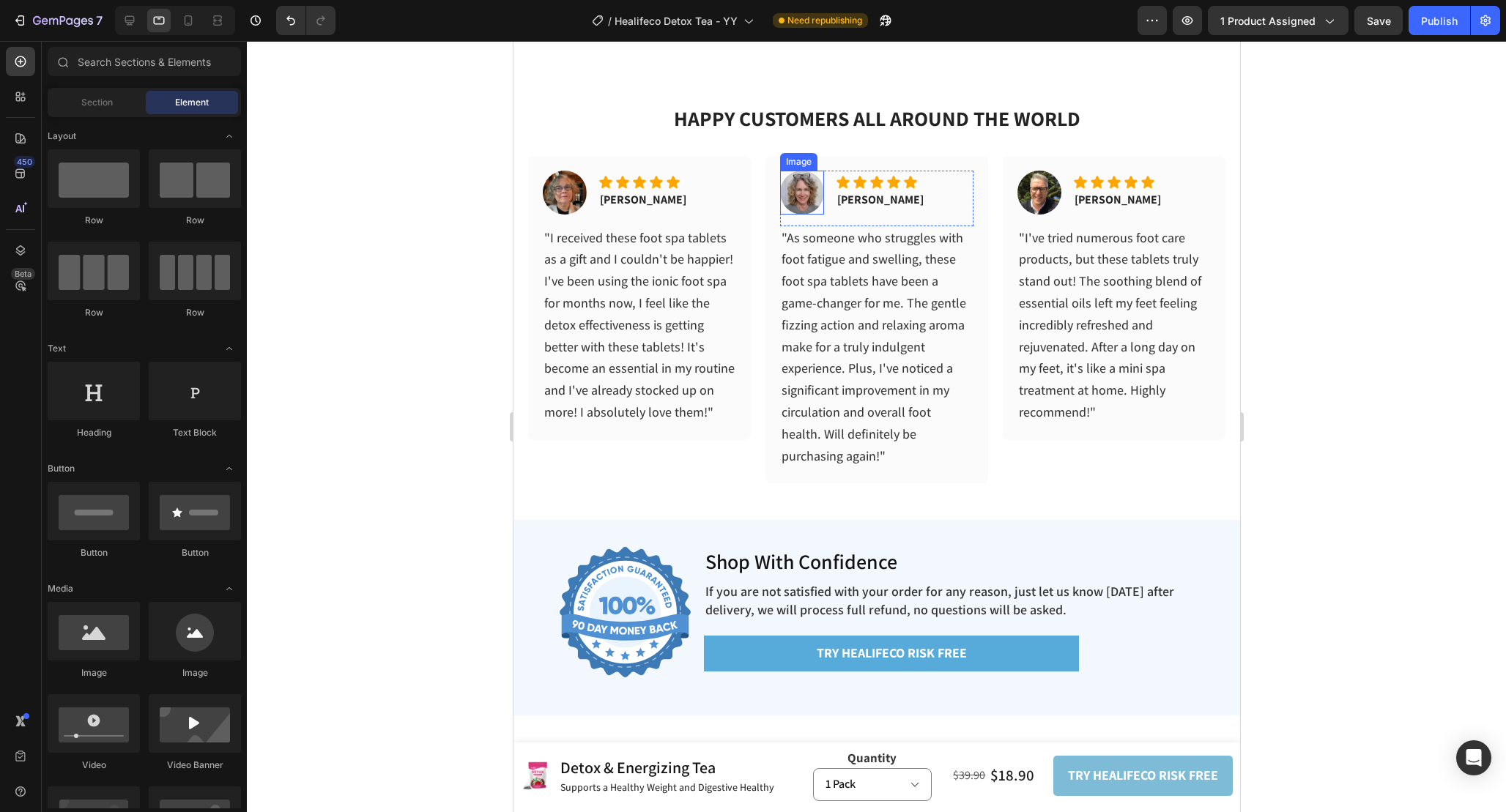
click at [794, 196] on img at bounding box center [801, 192] width 44 height 44
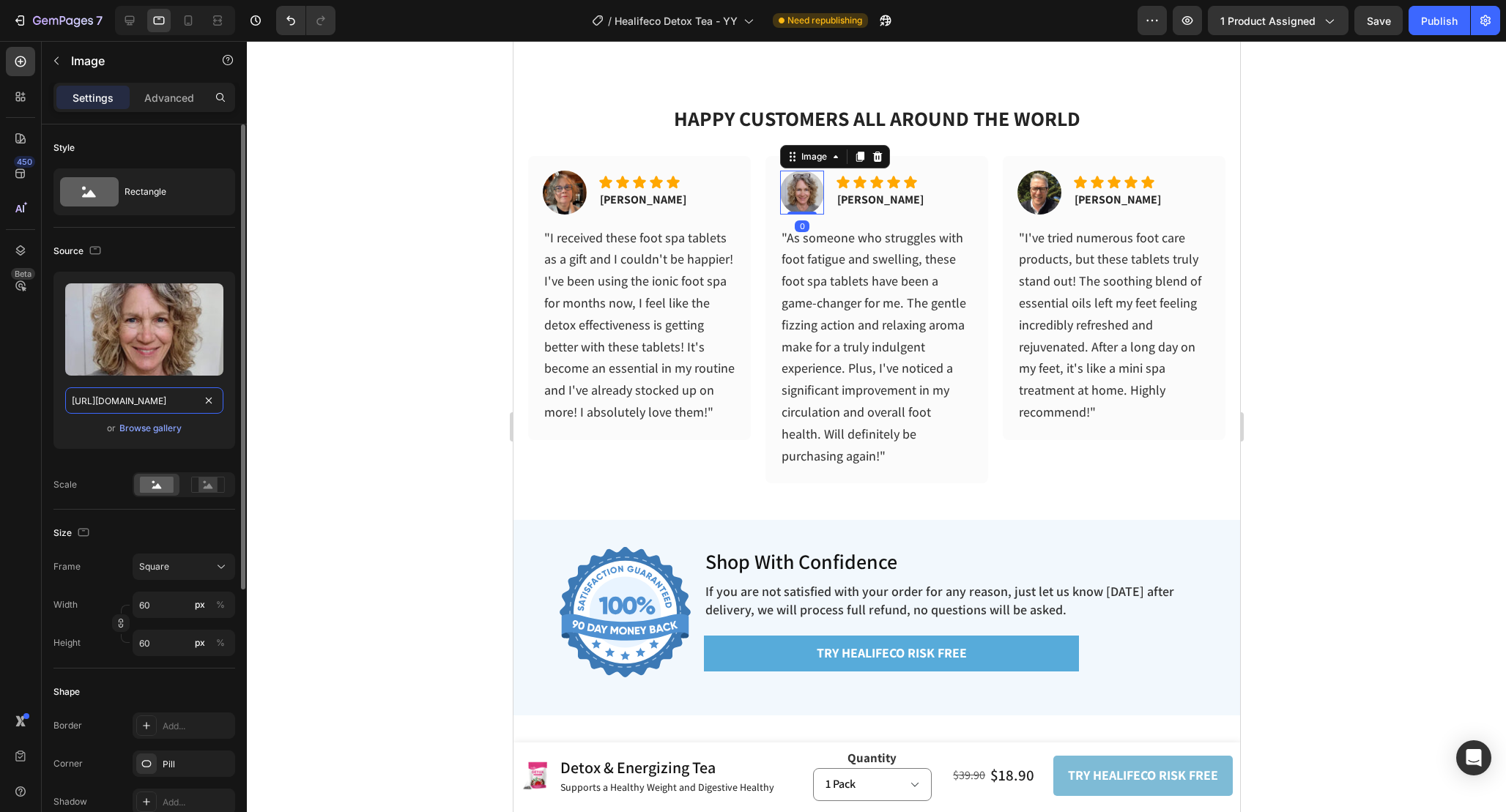
click at [139, 397] on input "https://cdn.shopify.com/s/files/1/0665/9355/4687/files/gempages_464015395364275…" at bounding box center [144, 400] width 159 height 26
click at [190, 20] on icon at bounding box center [188, 20] width 14 height 14
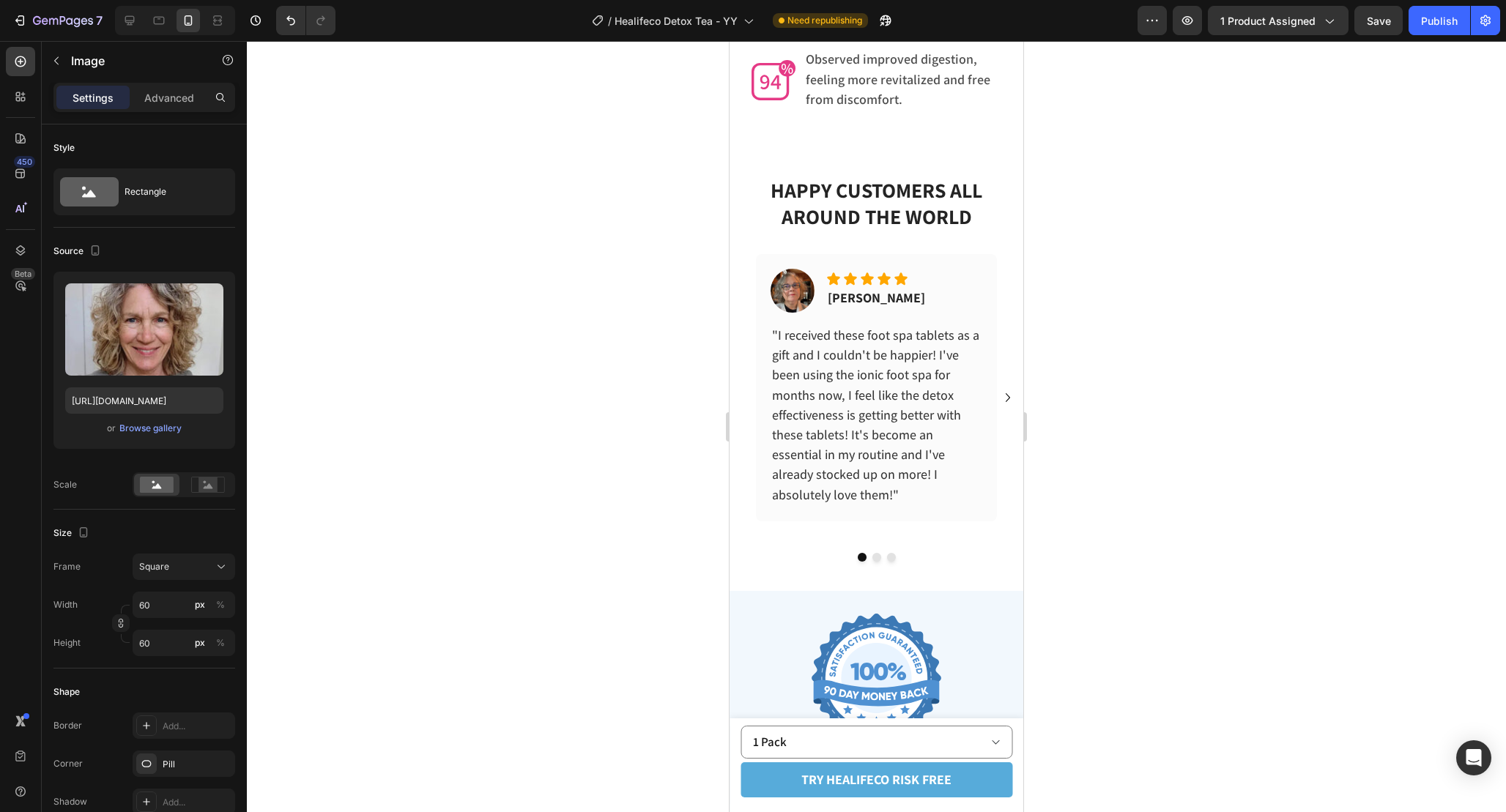
scroll to position [4753, 0]
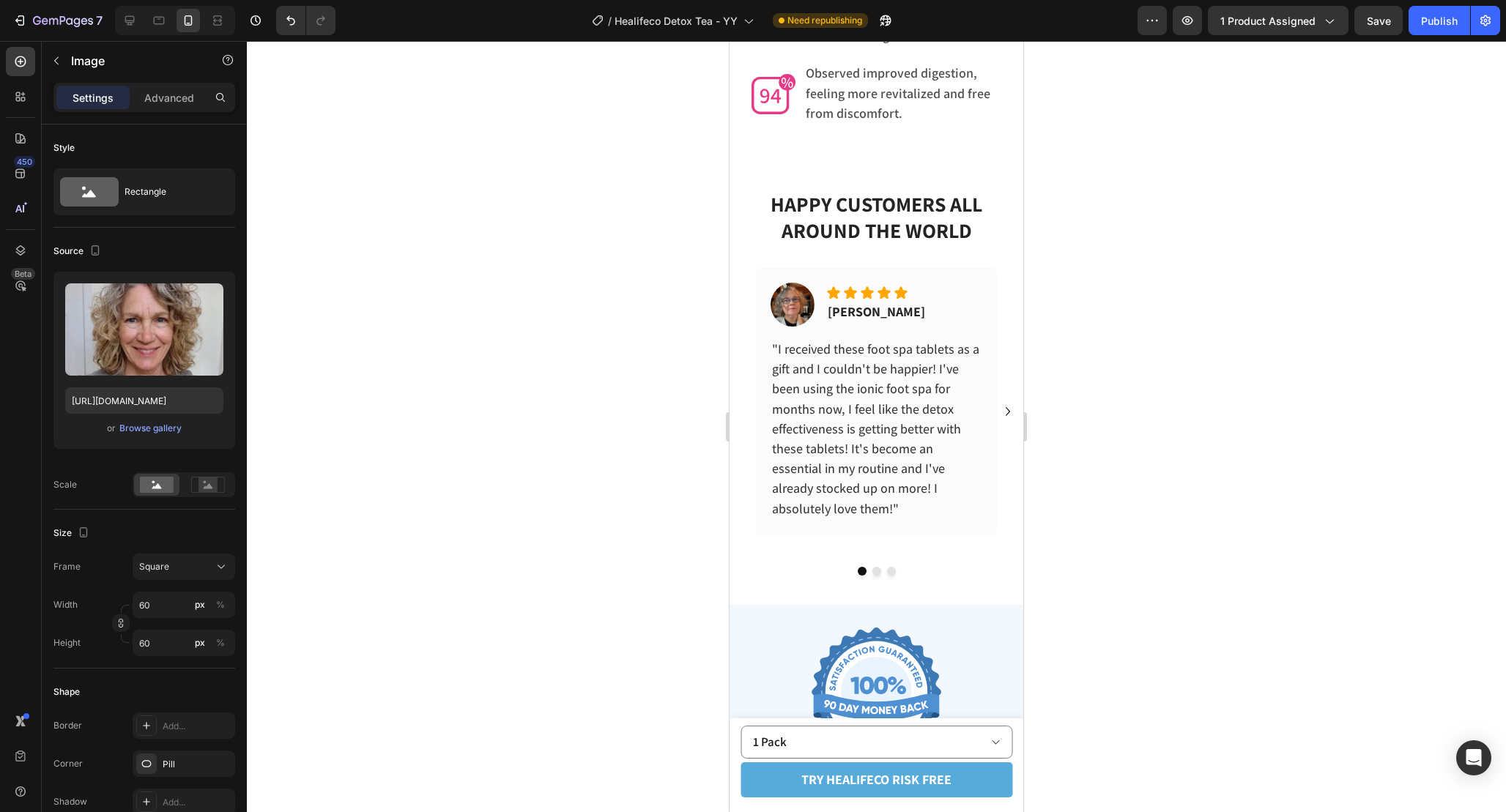
click at [1011, 403] on icon "Carousel Next Arrow" at bounding box center [1008, 411] width 17 height 17
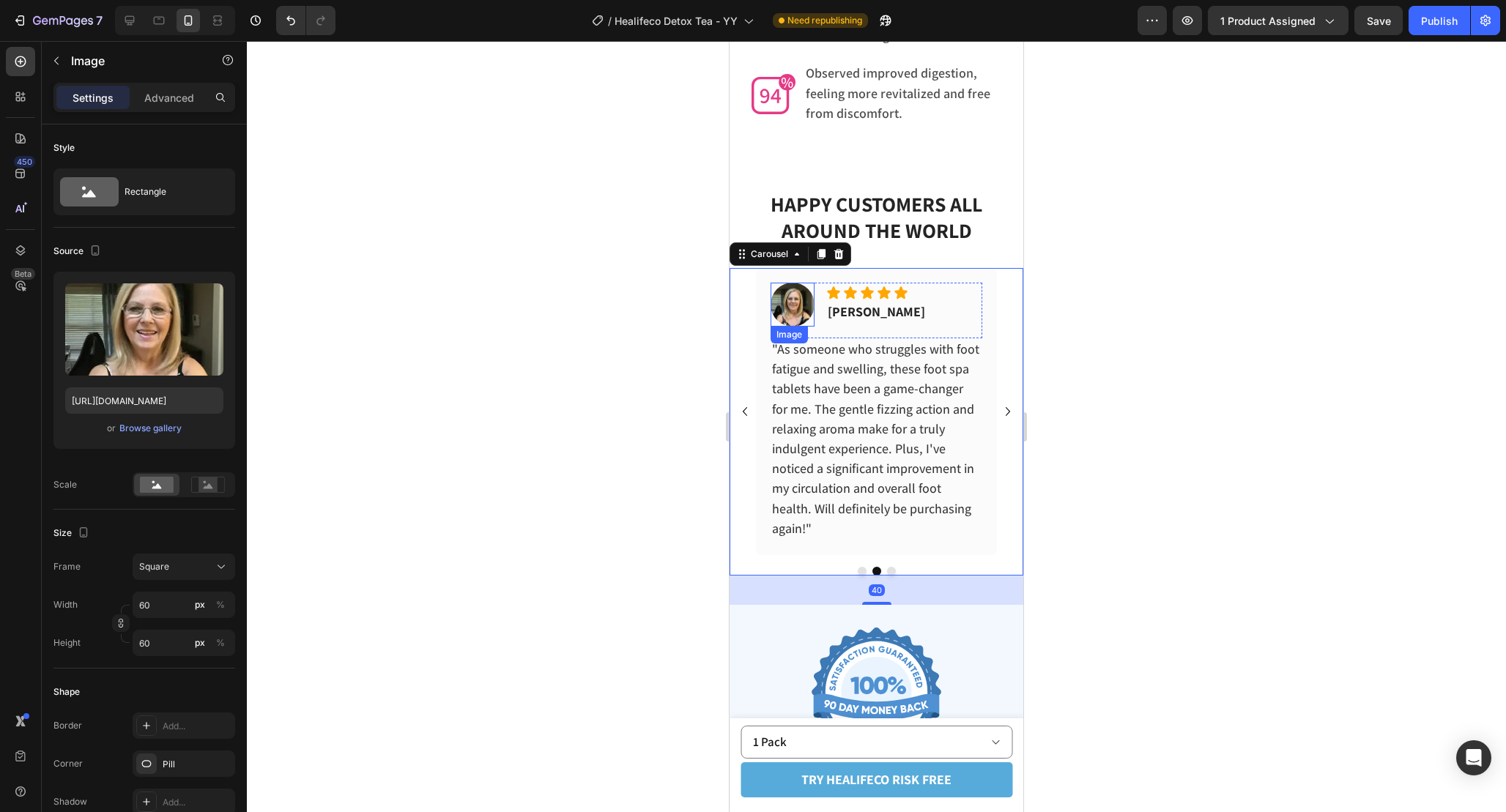
click at [799, 288] on img at bounding box center [793, 305] width 44 height 44
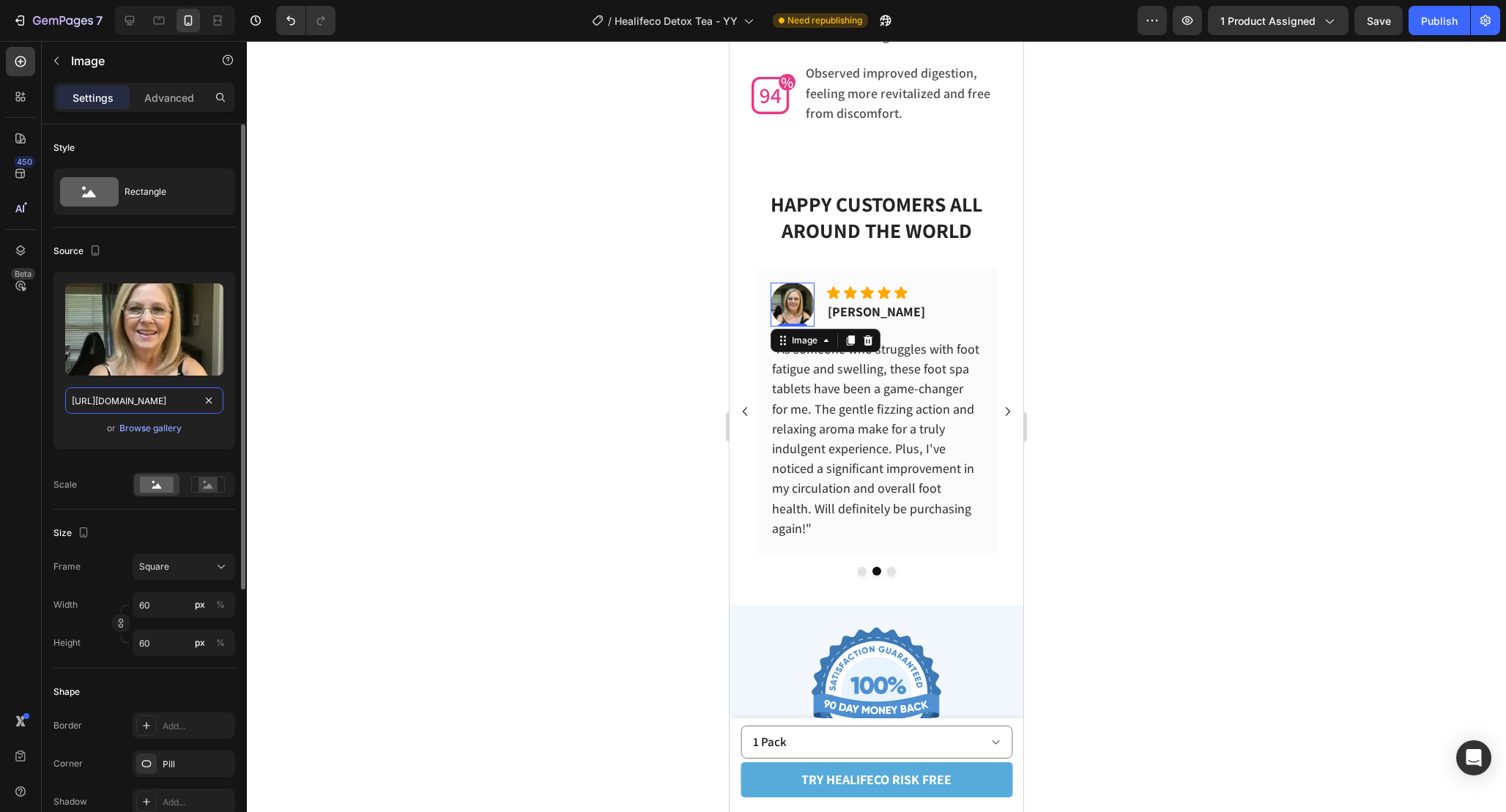
click at [129, 399] on input "https://cdn.shopify.com/s/files/1/0665/9355/4687/files/gempages_464015395364275…" at bounding box center [144, 400] width 159 height 26
paste input "01e9a34b-2d4b-4255-81a9-5e7bb4f0c2ea"
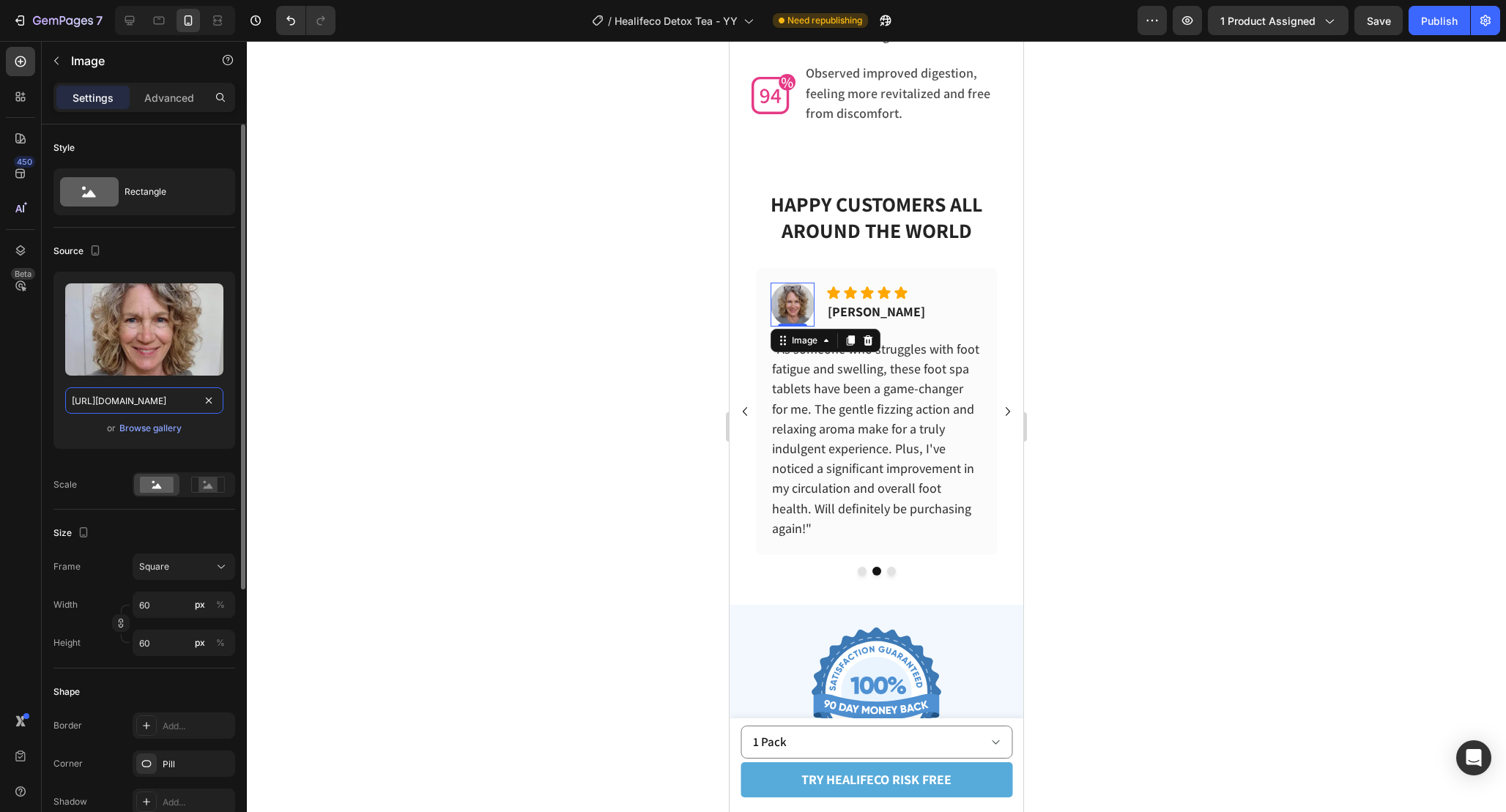
scroll to position [0, 460]
type input "https://cdn.shopify.com/s/files/1/0665/9355/4687/files/gempages_464015395364275…"
click at [1103, 361] on div at bounding box center [876, 426] width 1259 height 771
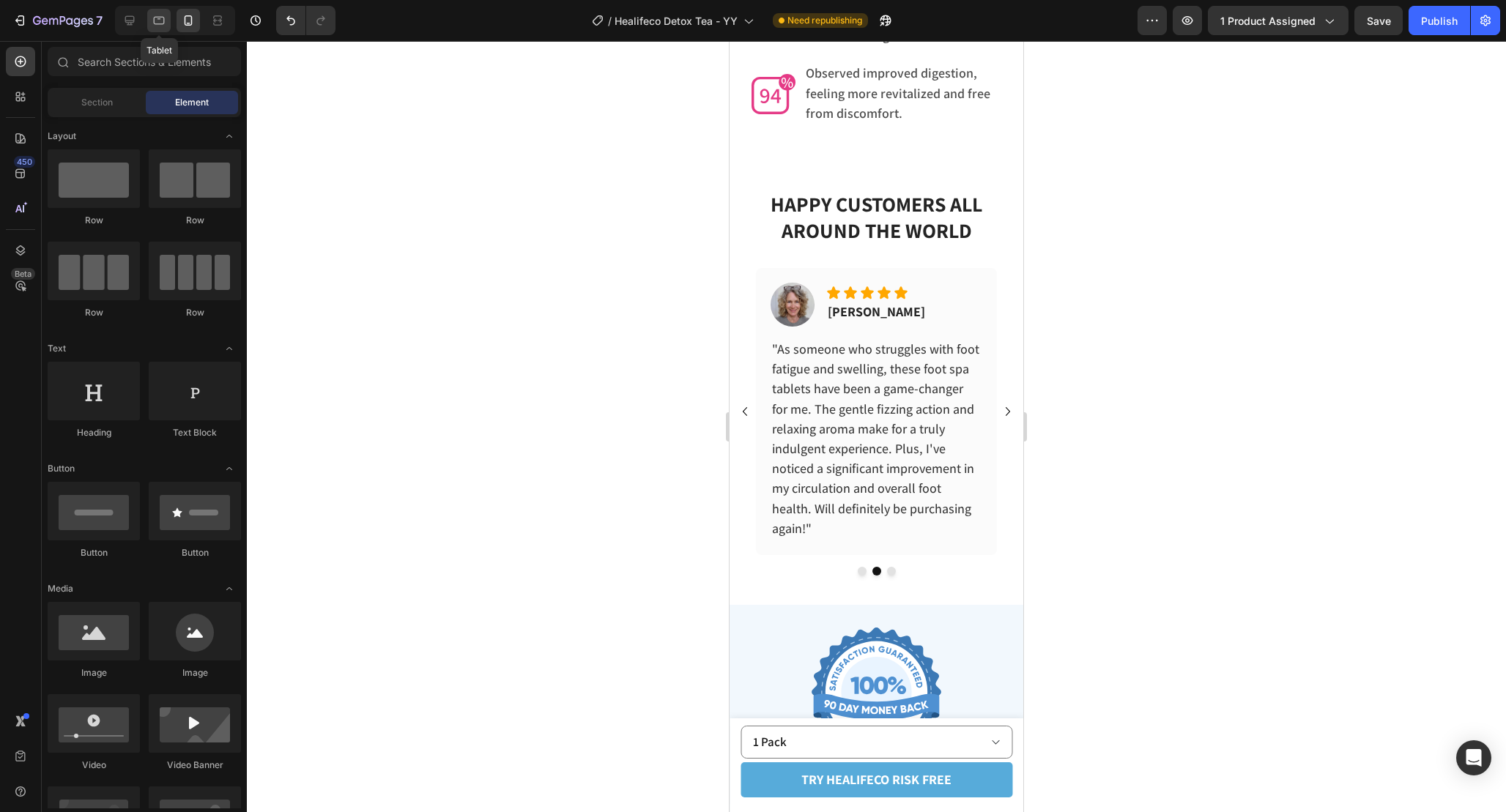
click at [156, 17] on icon at bounding box center [159, 20] width 14 height 14
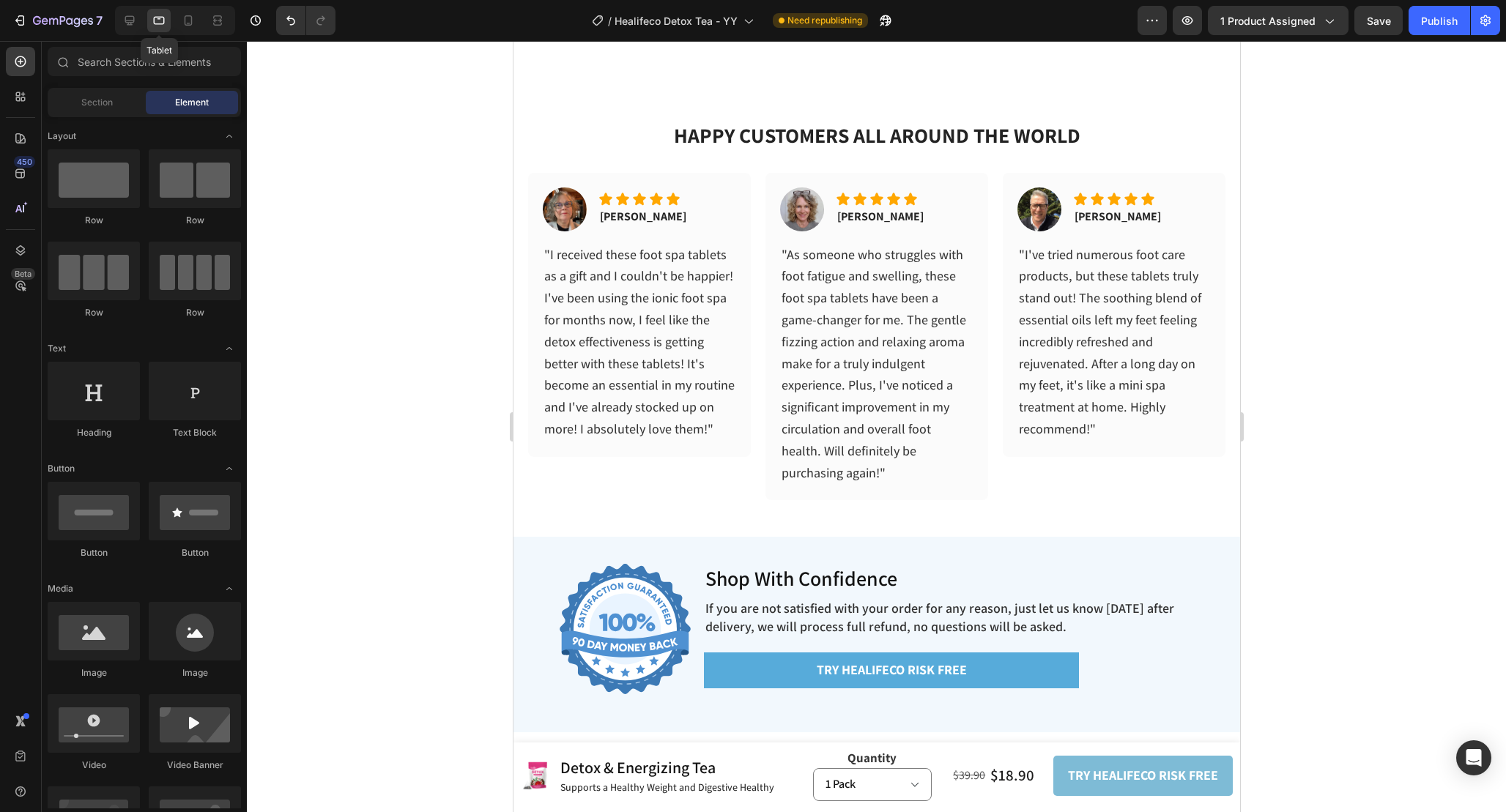
scroll to position [4731, 0]
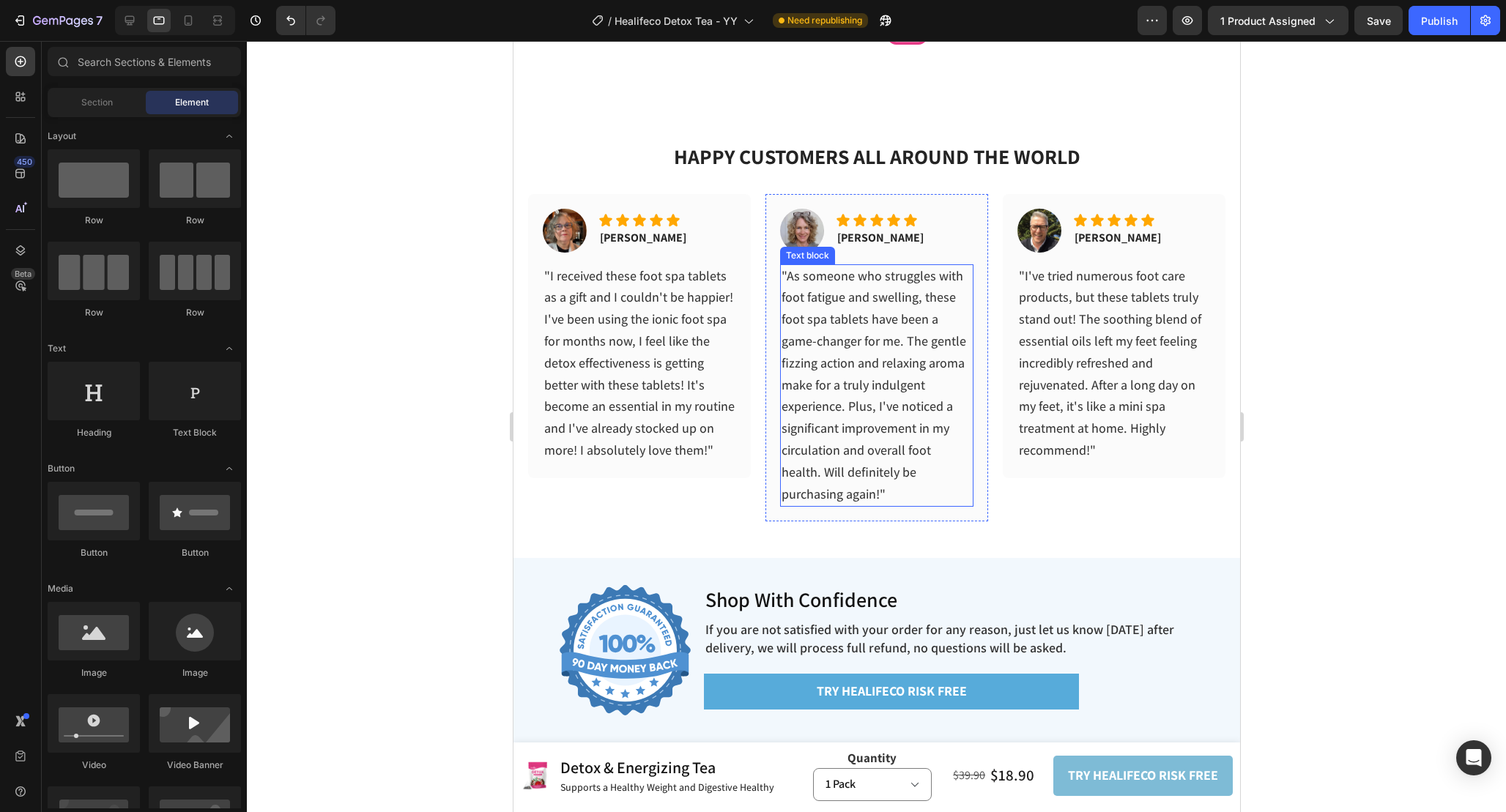
click at [866, 301] on span ""As someone who struggles with foot fatigue and swelling, these foot spa tablet…" at bounding box center [873, 384] width 185 height 235
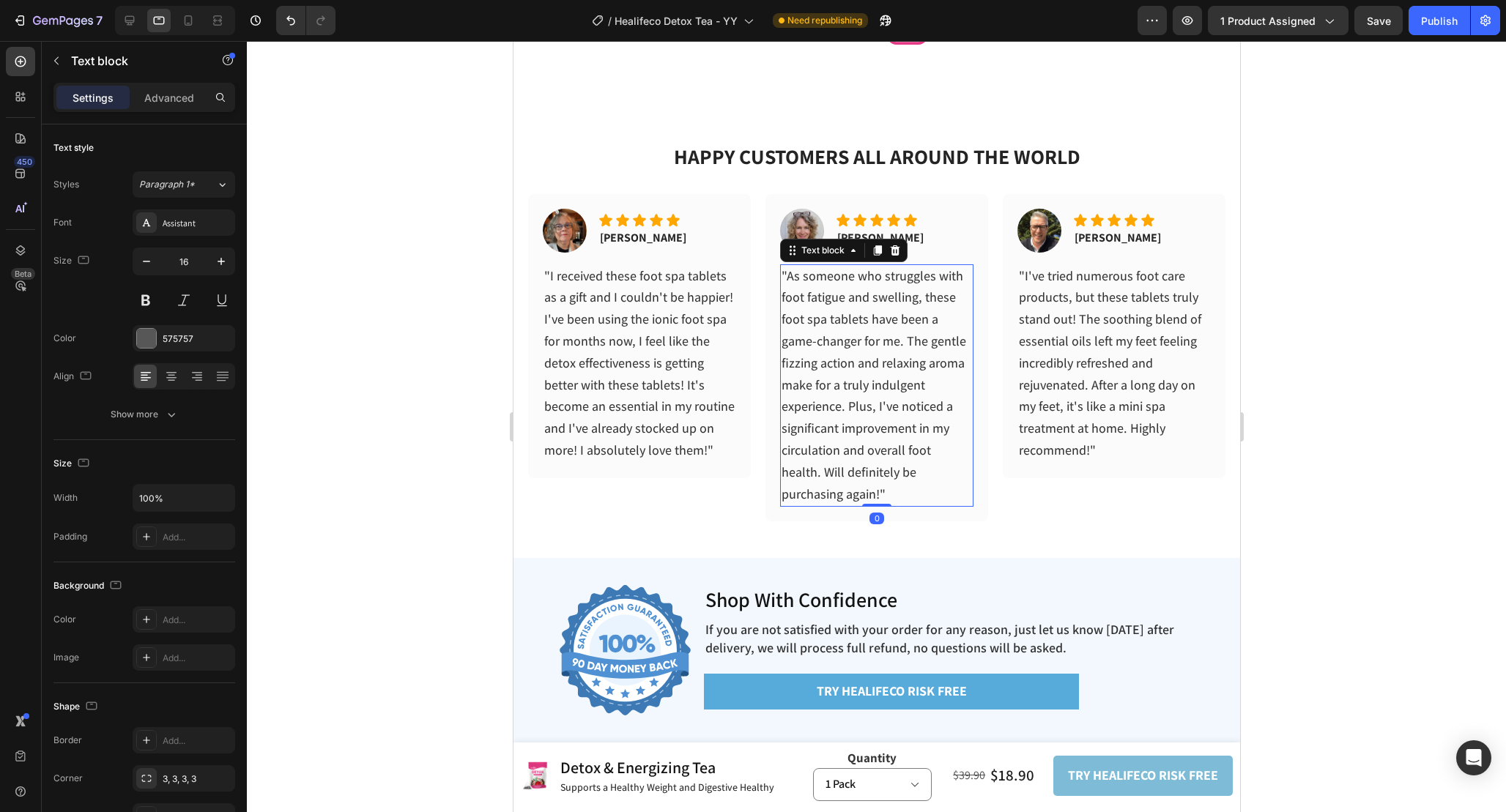
click at [866, 301] on span ""As someone who struggles with foot fatigue and swelling, these foot spa tablet…" at bounding box center [873, 384] width 185 height 235
click at [874, 232] on p "Nancy K." at bounding box center [879, 238] width 87 height 17
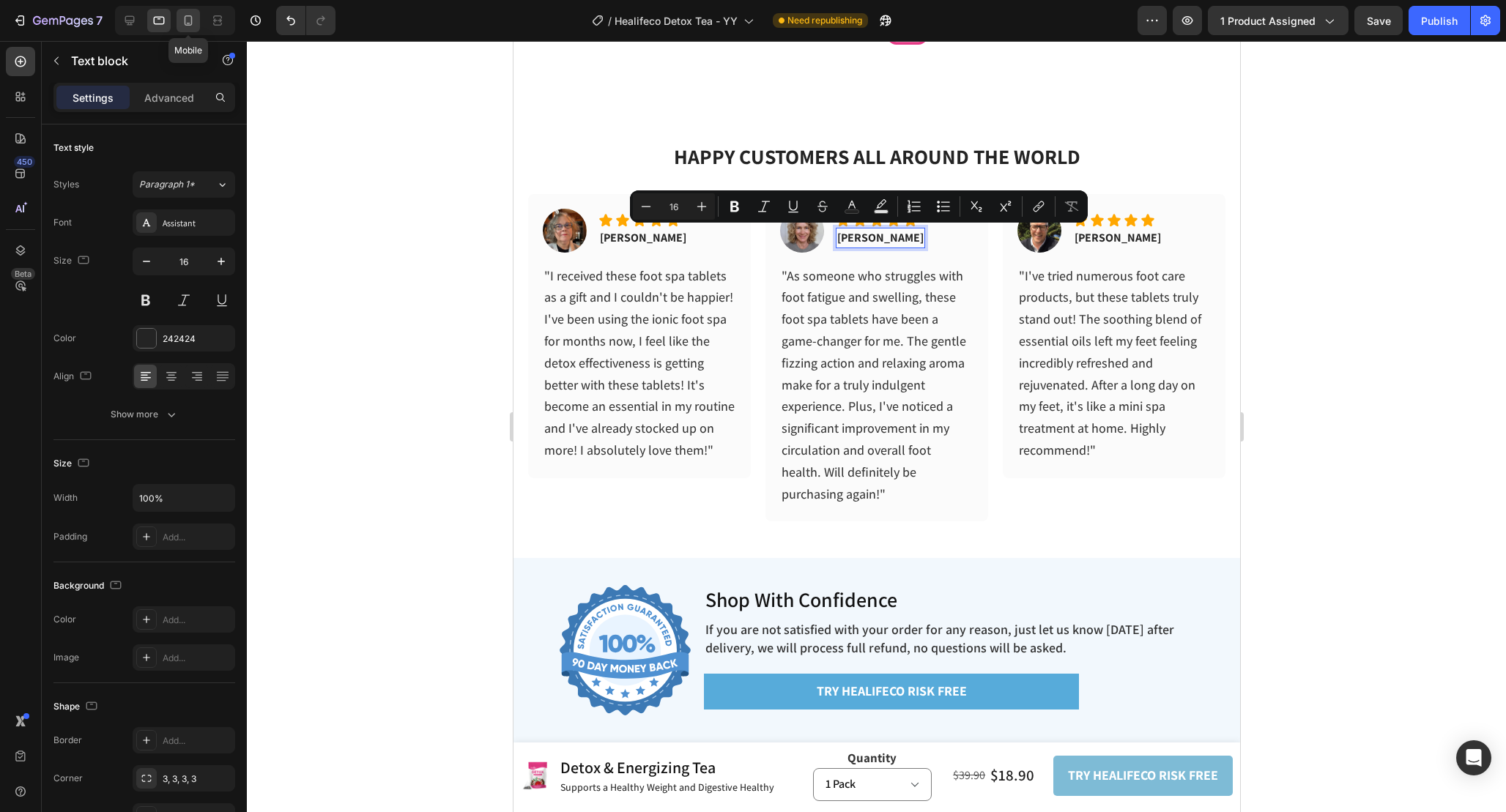
click at [192, 26] on icon at bounding box center [188, 20] width 14 height 14
type input "14"
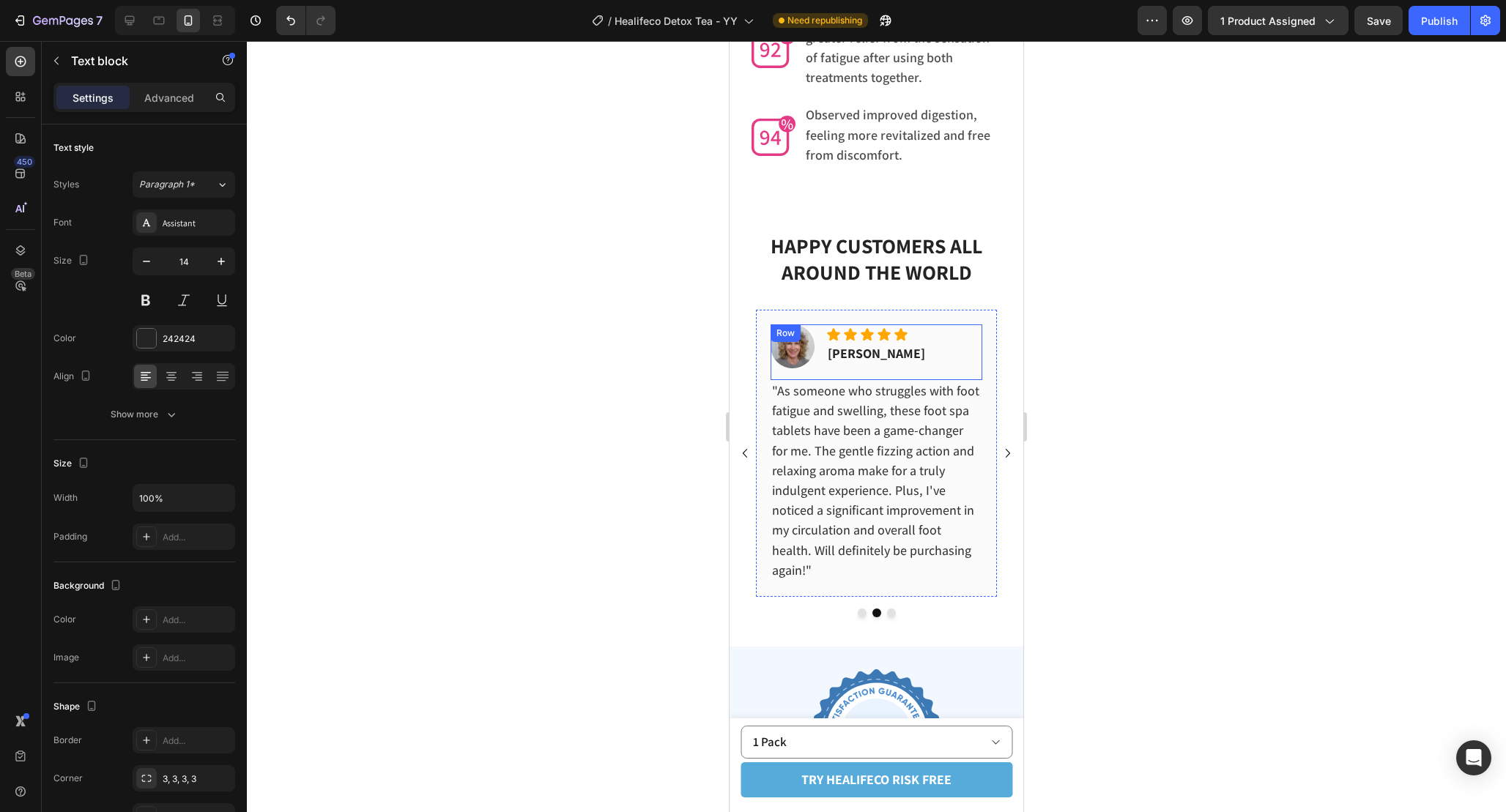
scroll to position [4700, 0]
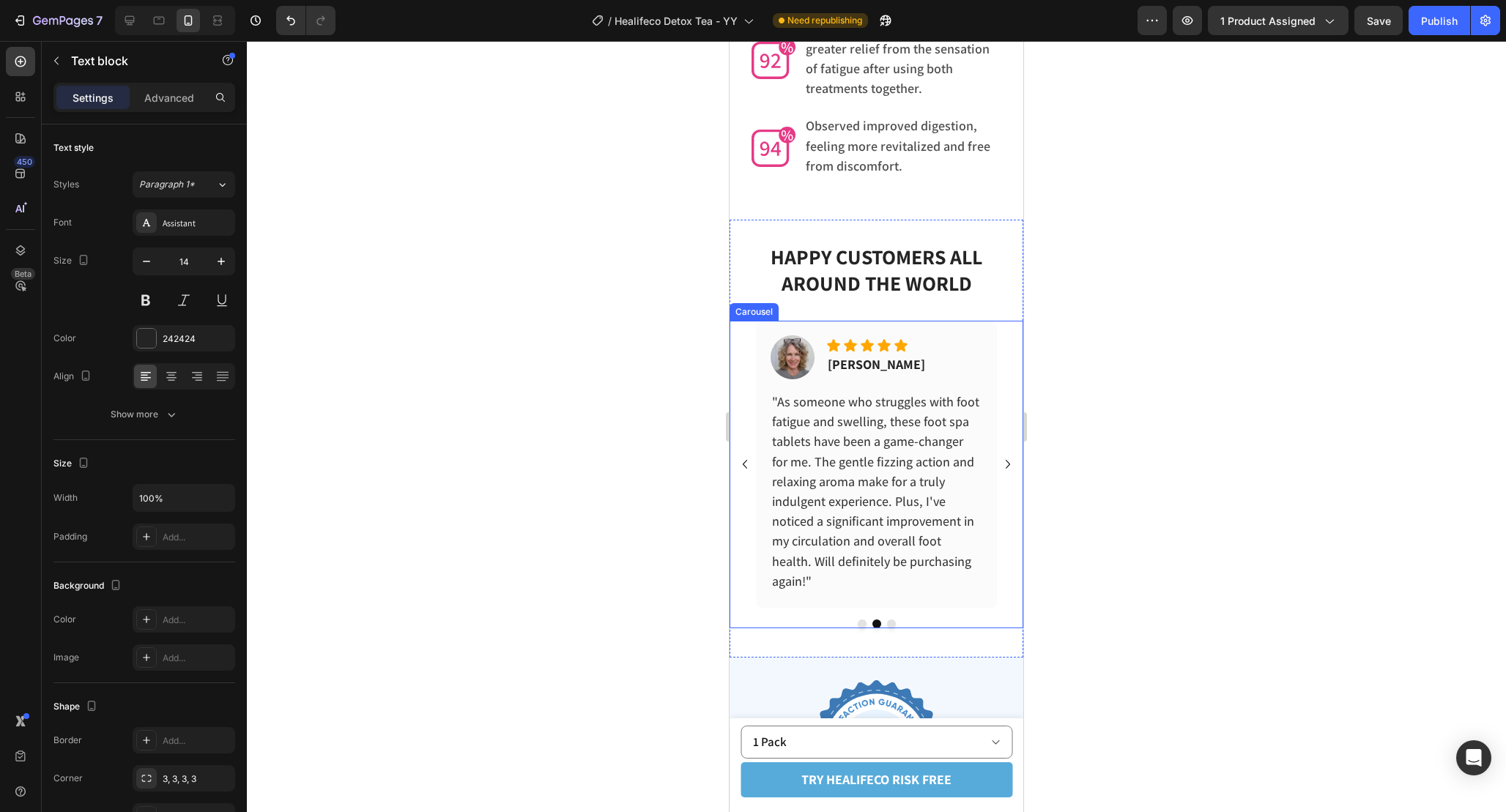
click at [744, 456] on icon "Carousel Back Arrow" at bounding box center [744, 464] width 17 height 17
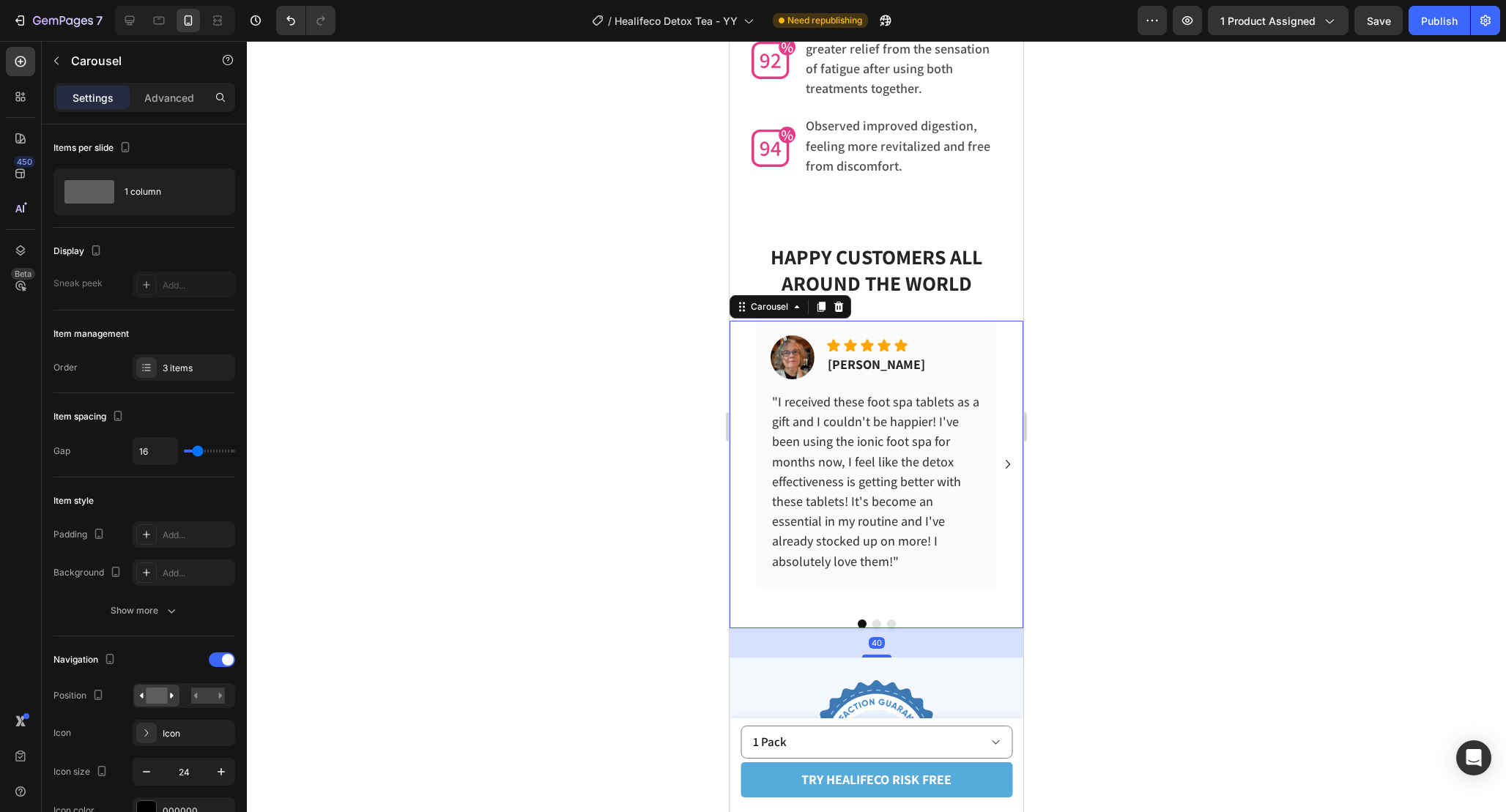
click at [1004, 451] on button "Carousel Next Arrow" at bounding box center [1008, 464] width 26 height 26
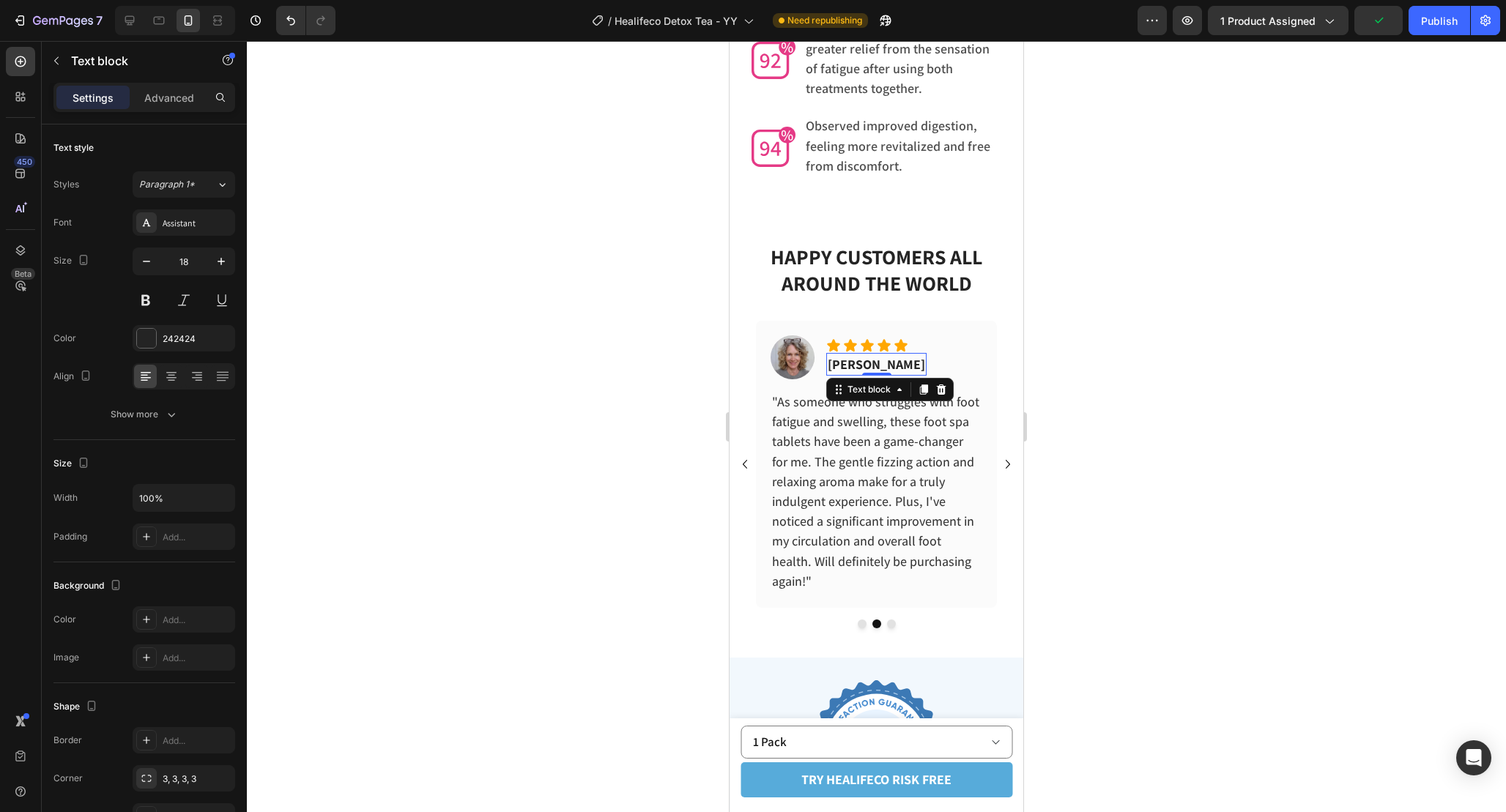
click at [855, 356] on span "Janice U." at bounding box center [876, 364] width 97 height 17
click at [1072, 421] on div at bounding box center [876, 426] width 1259 height 771
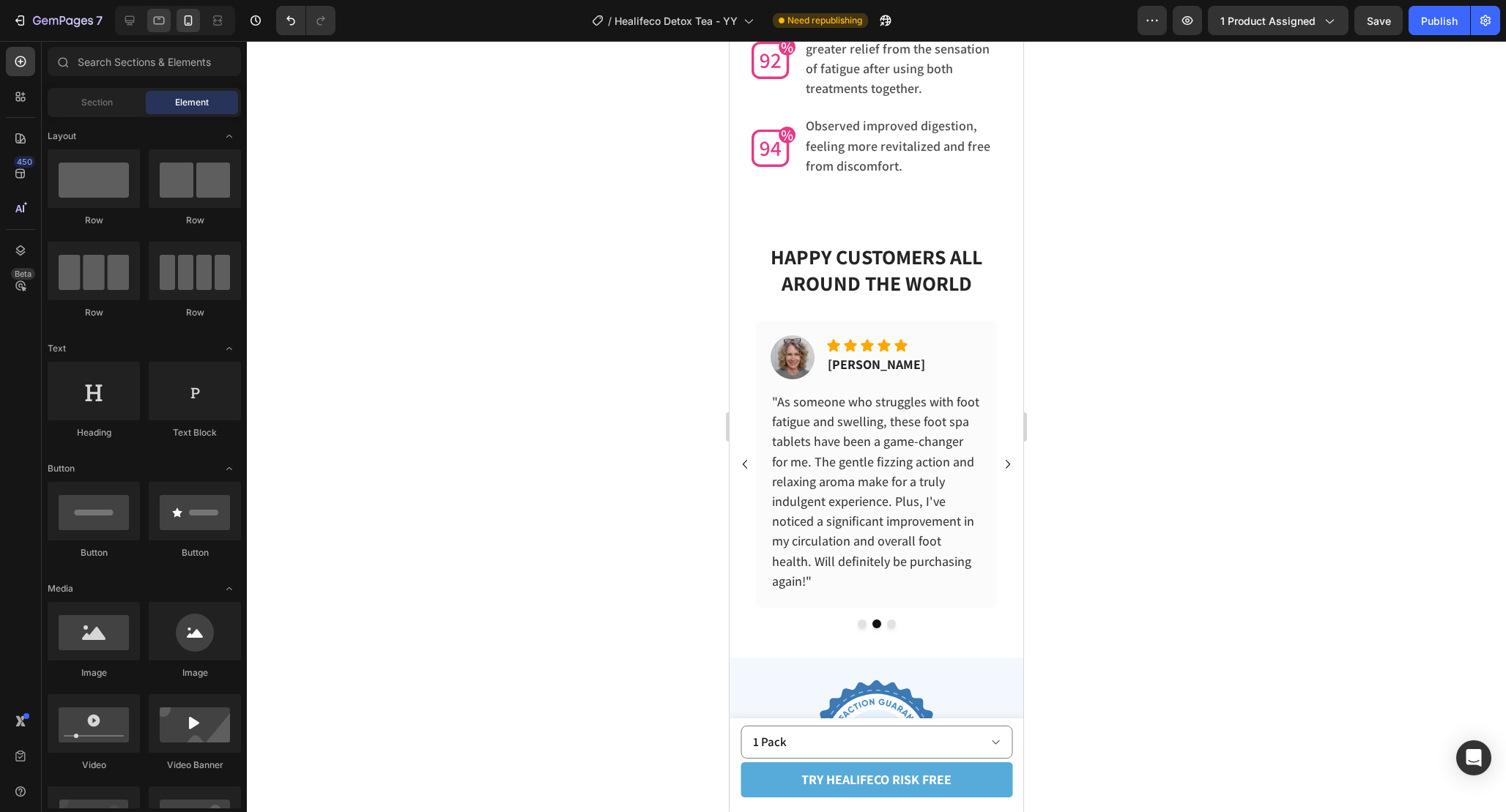
click at [163, 22] on icon at bounding box center [159, 20] width 11 height 8
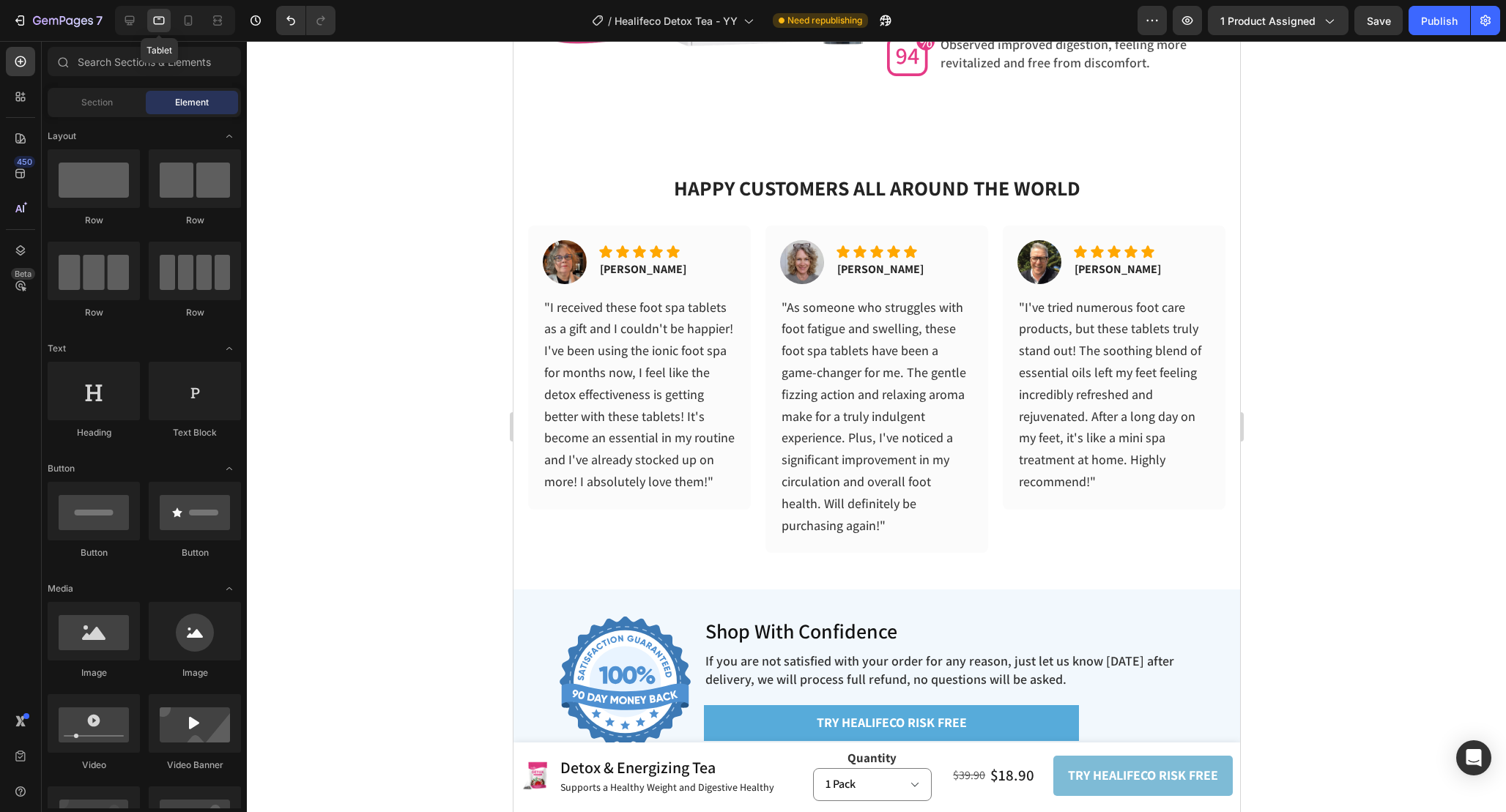
scroll to position [4656, 0]
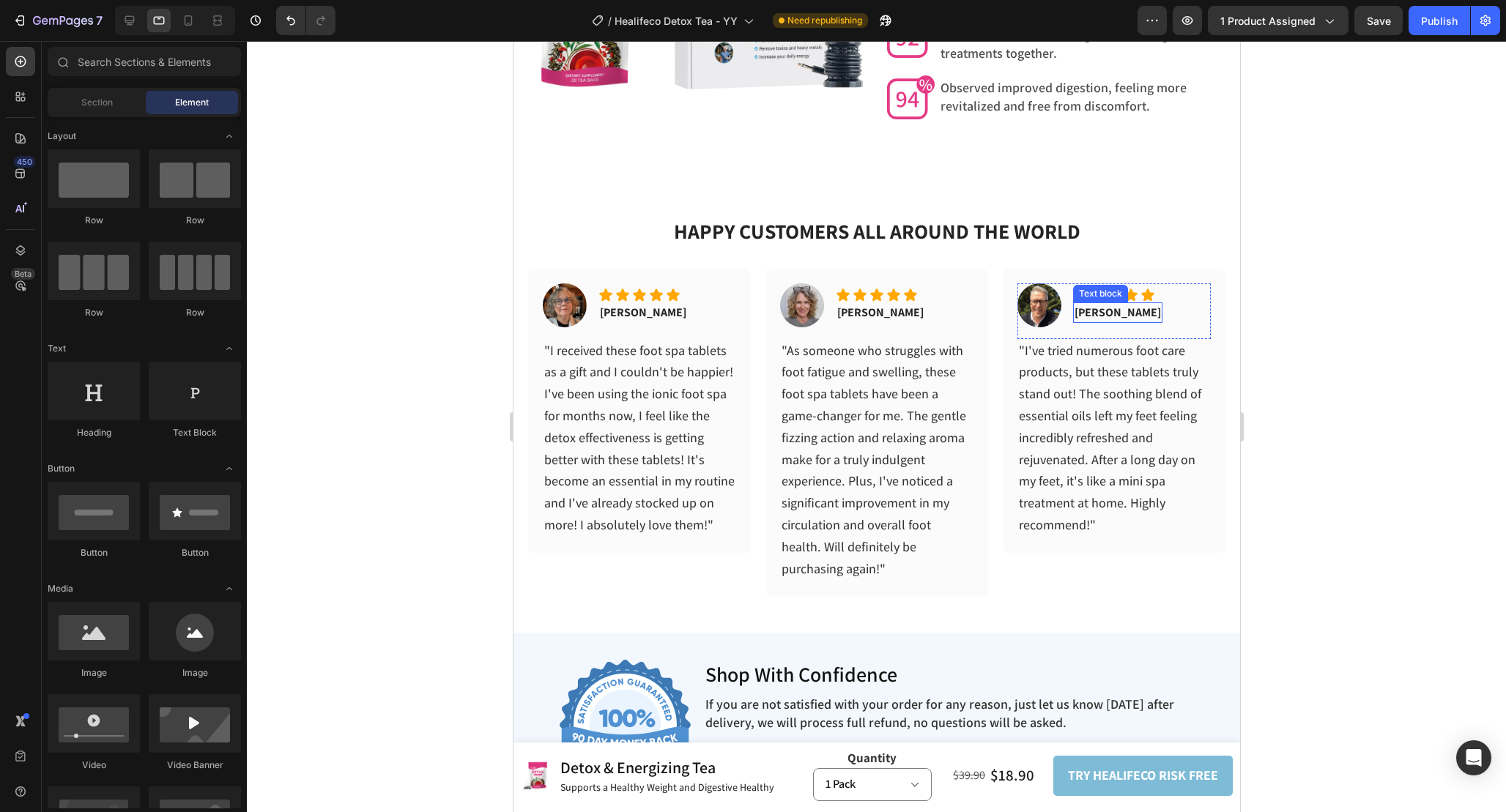
click at [1126, 313] on p "Thomas V." at bounding box center [1117, 312] width 87 height 17
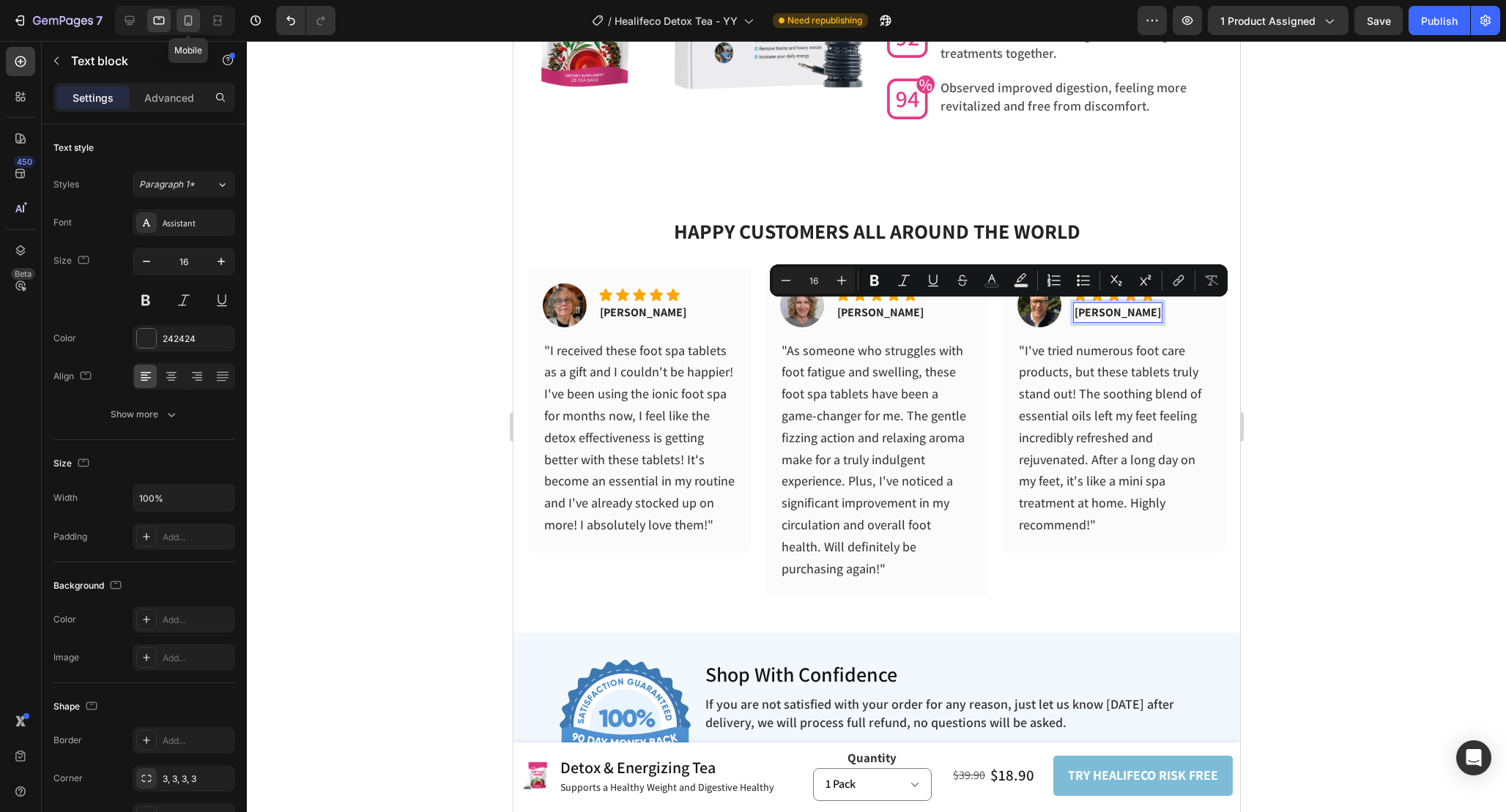
click at [197, 18] on div at bounding box center [188, 20] width 23 height 23
type input "14"
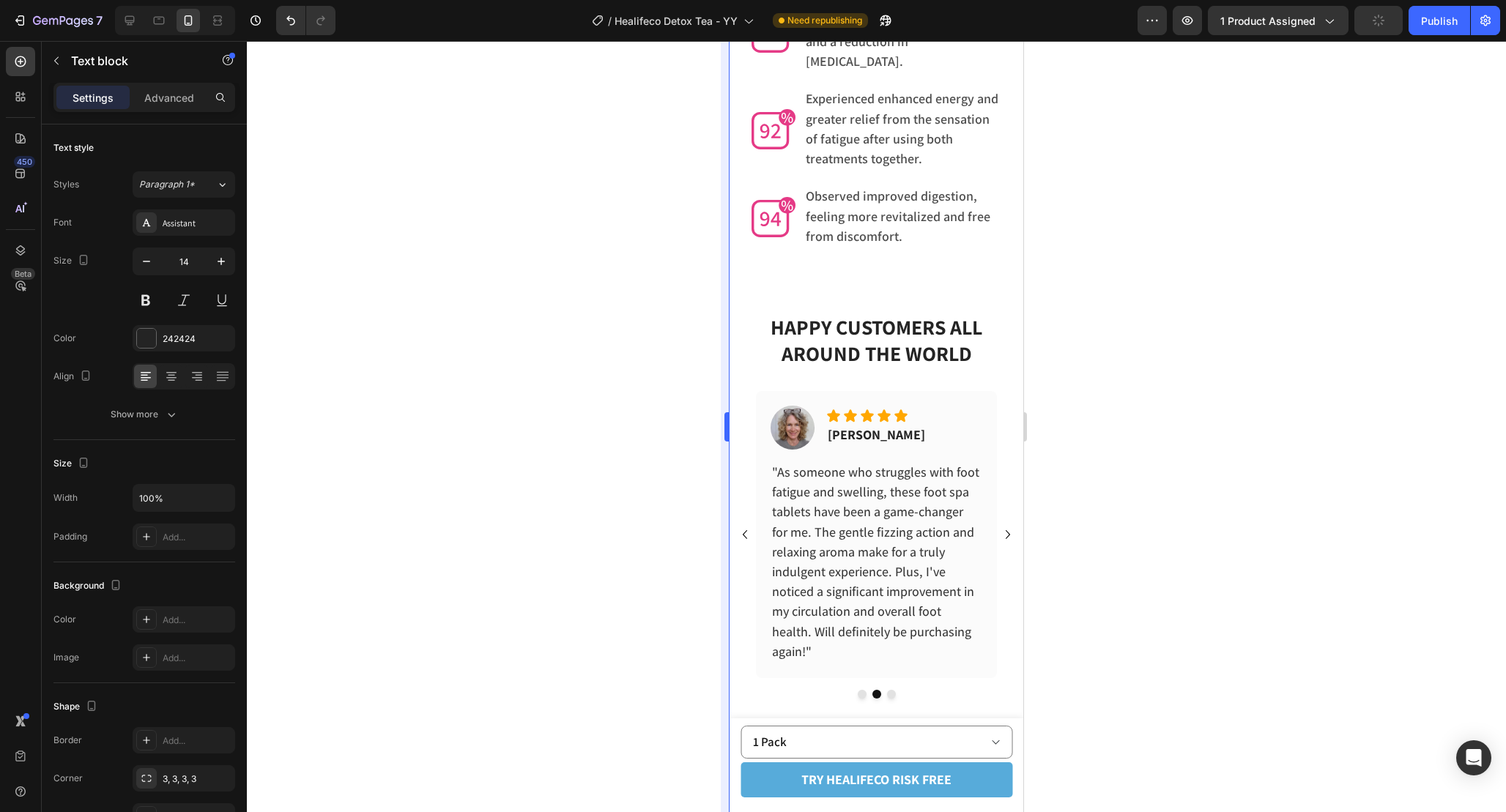
scroll to position [4654, 0]
click at [1006, 527] on icon "Carousel Next Arrow" at bounding box center [1008, 536] width 17 height 17
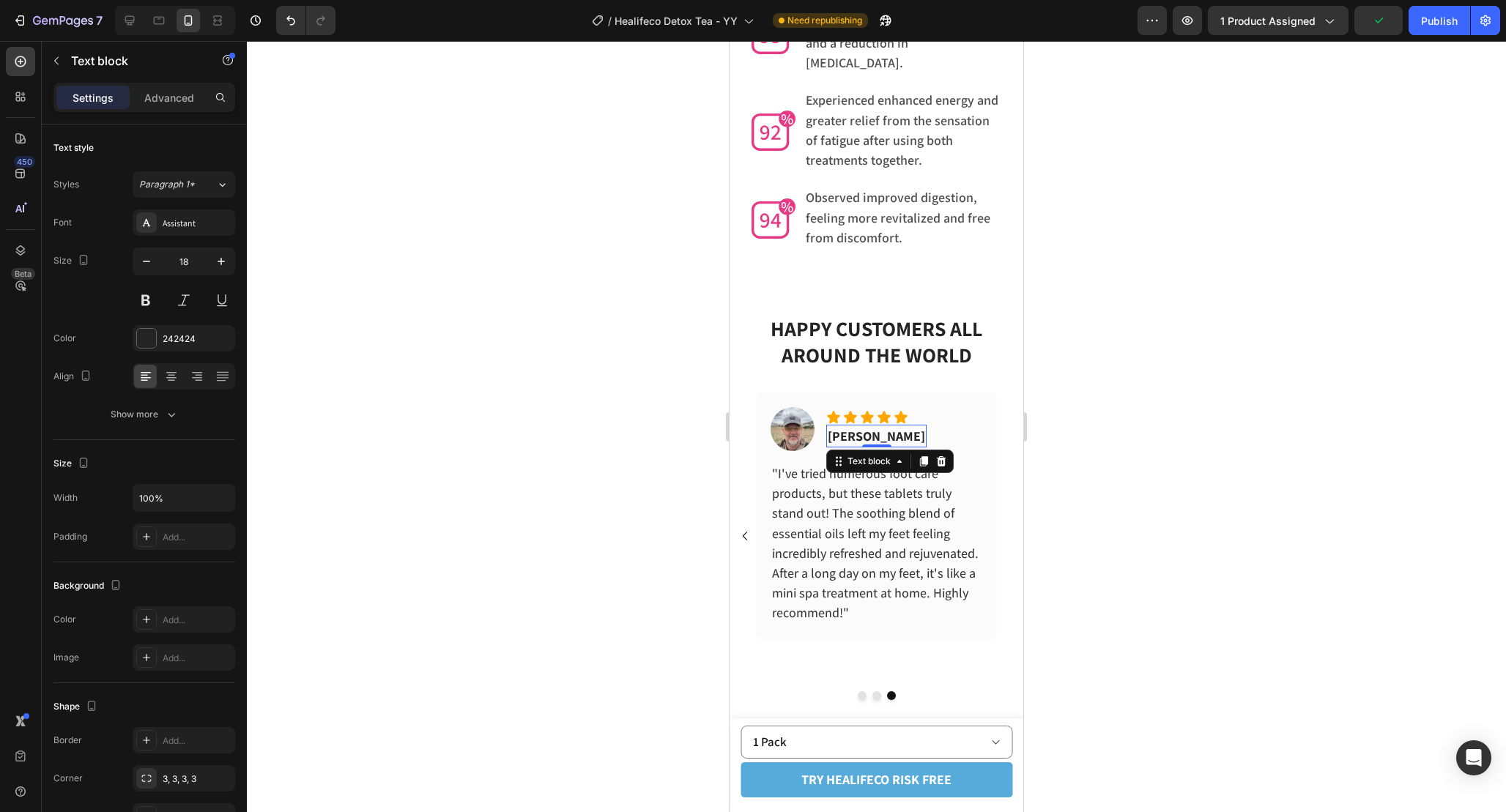
click at [865, 425] on div "Bart W. Text block 0" at bounding box center [876, 436] width 100 height 23
click at [870, 441] on div "0" at bounding box center [876, 448] width 14 height 12
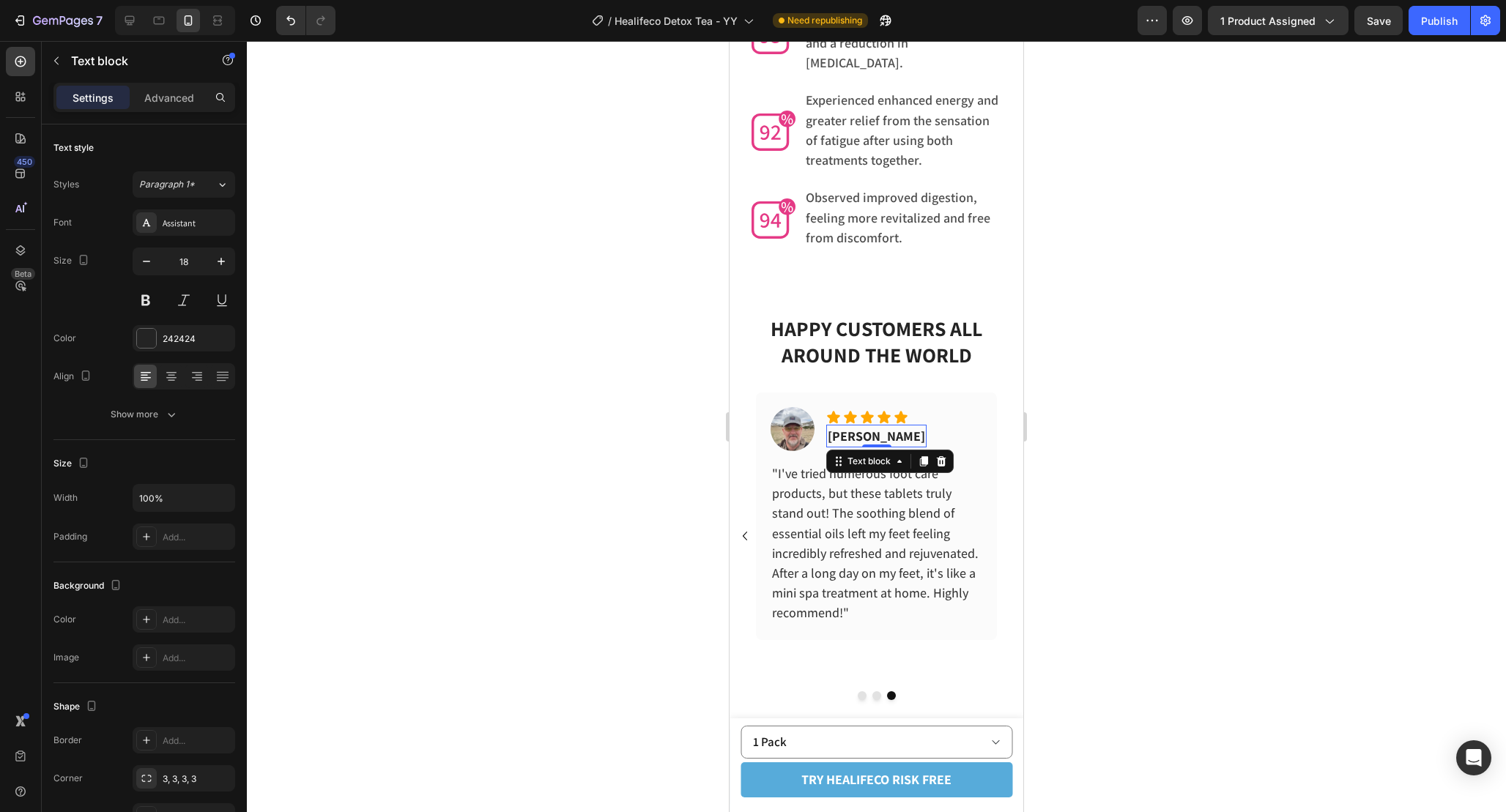
click at [870, 441] on div "0" at bounding box center [876, 448] width 14 height 12
click at [870, 426] on p "Bart W." at bounding box center [876, 436] width 97 height 20
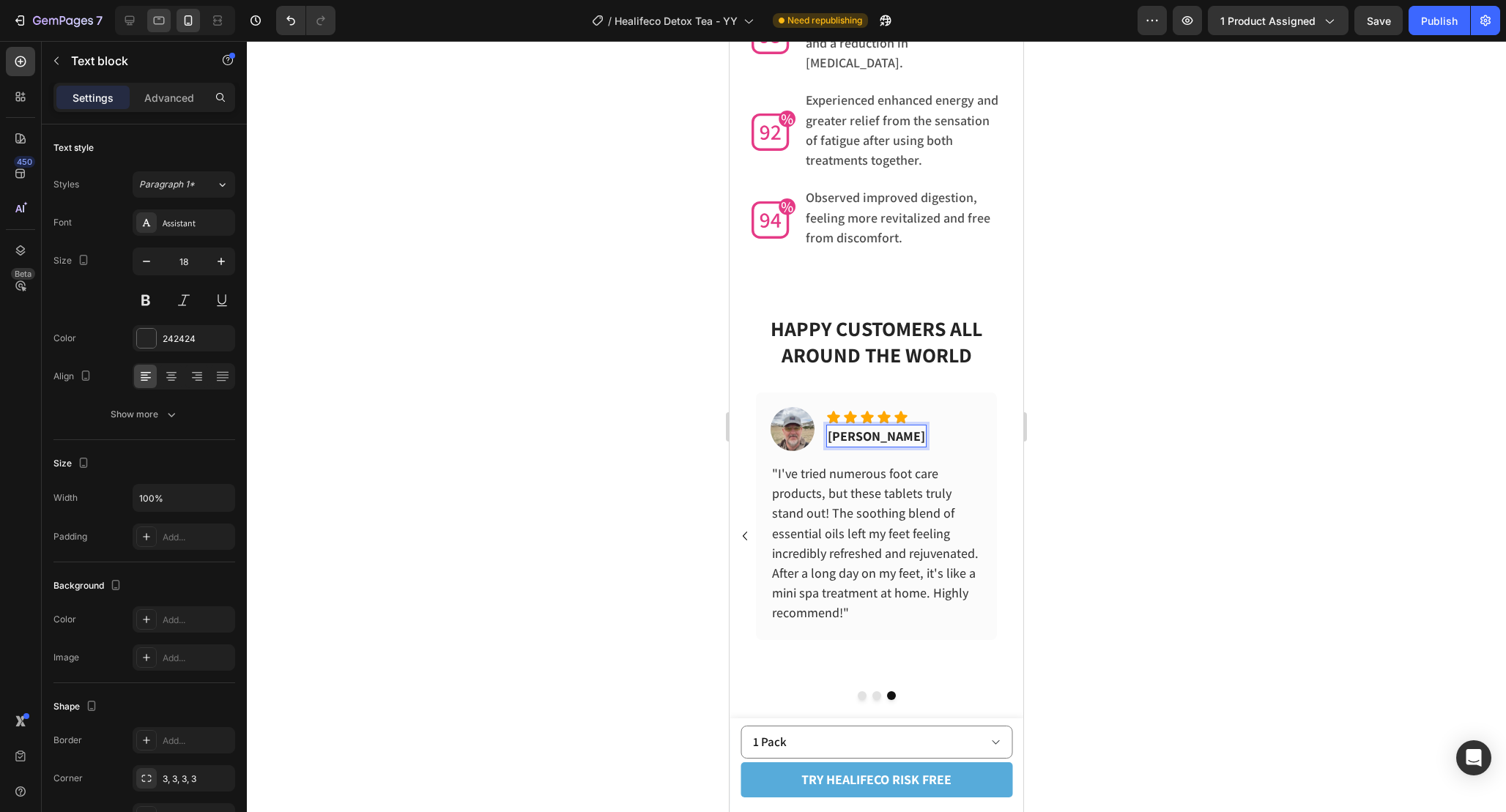
click at [162, 9] on div at bounding box center [159, 20] width 23 height 23
type input "16"
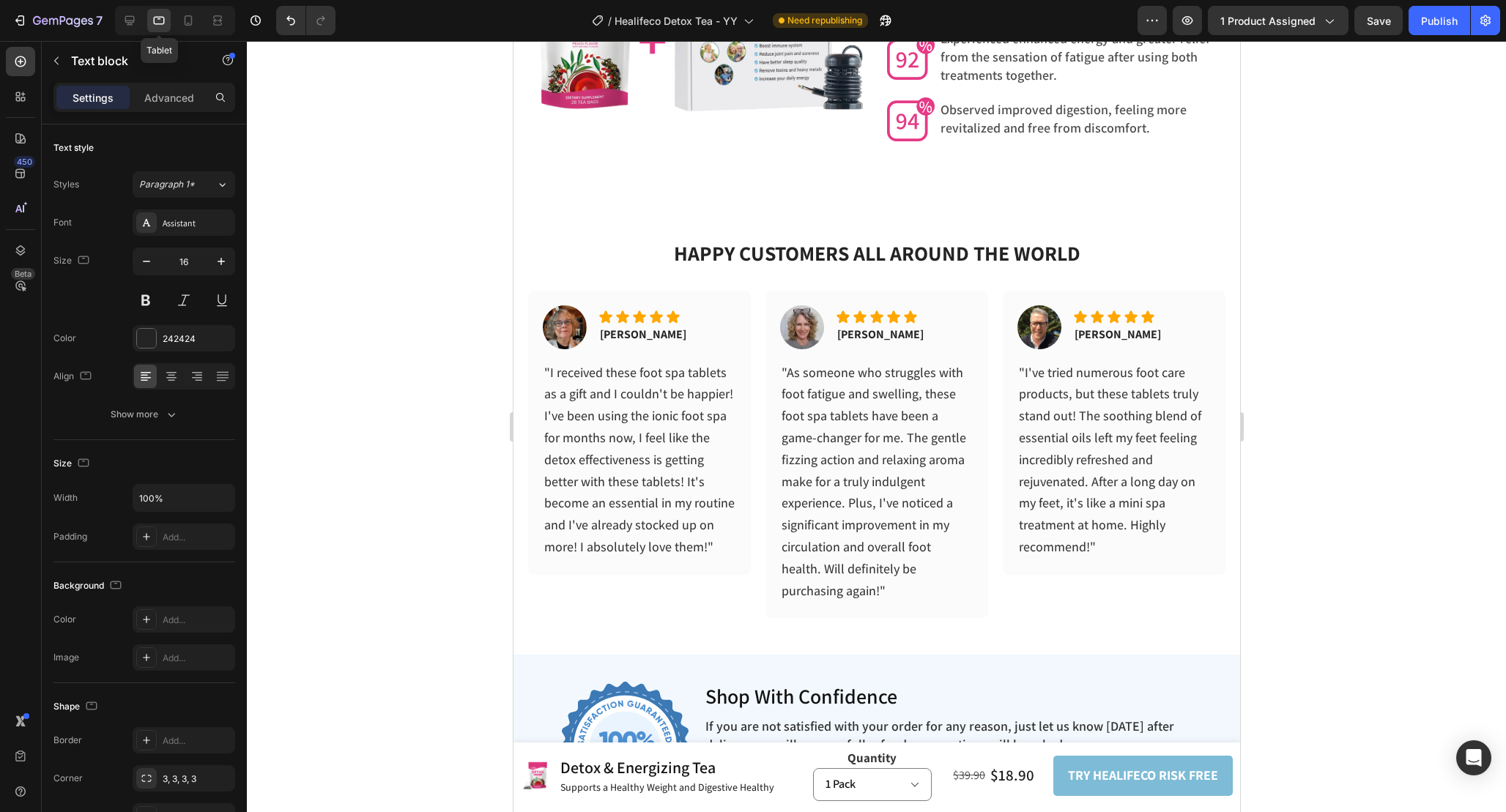
scroll to position [4626, 0]
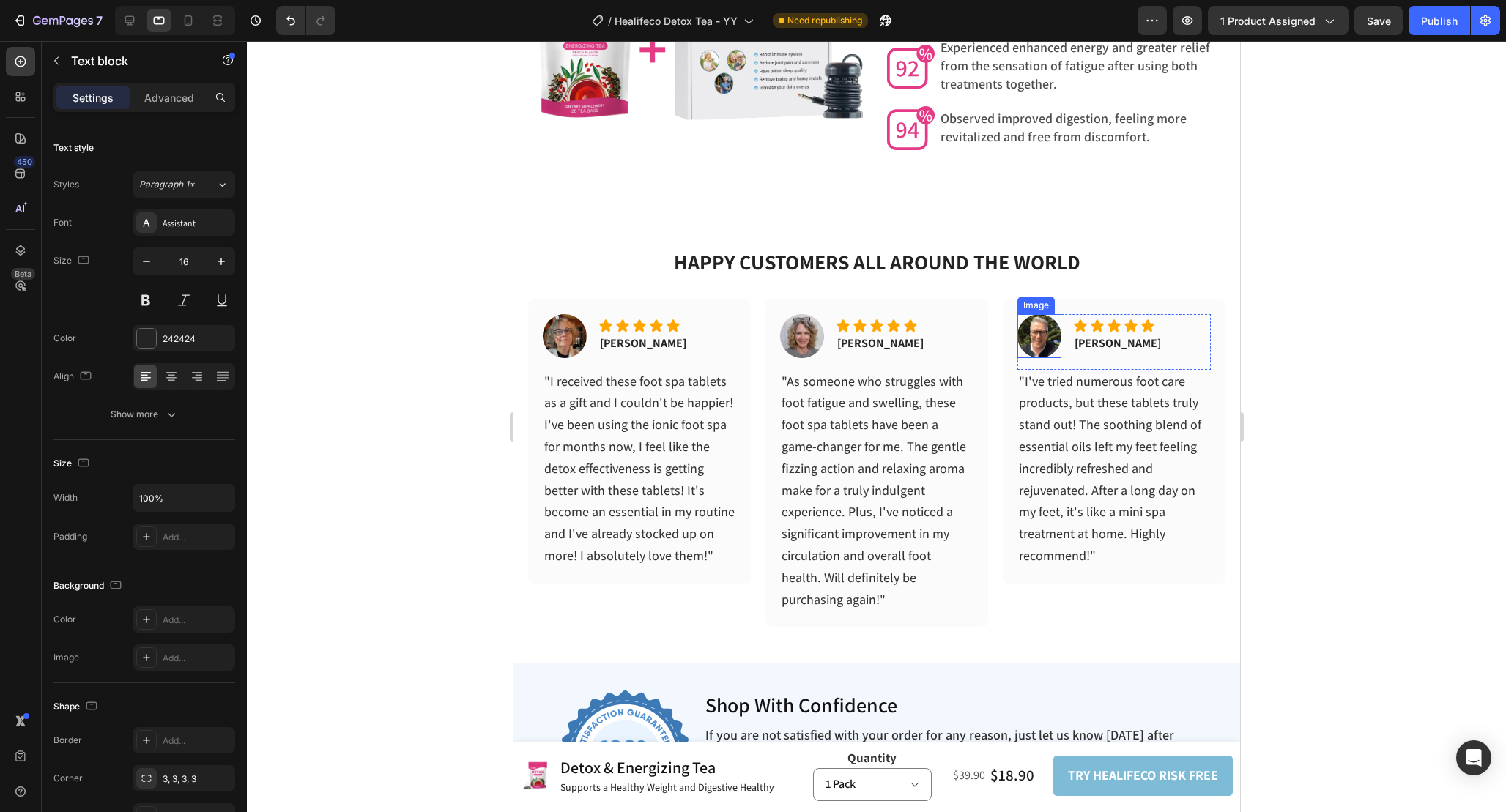
click at [1029, 337] on img at bounding box center [1039, 336] width 44 height 44
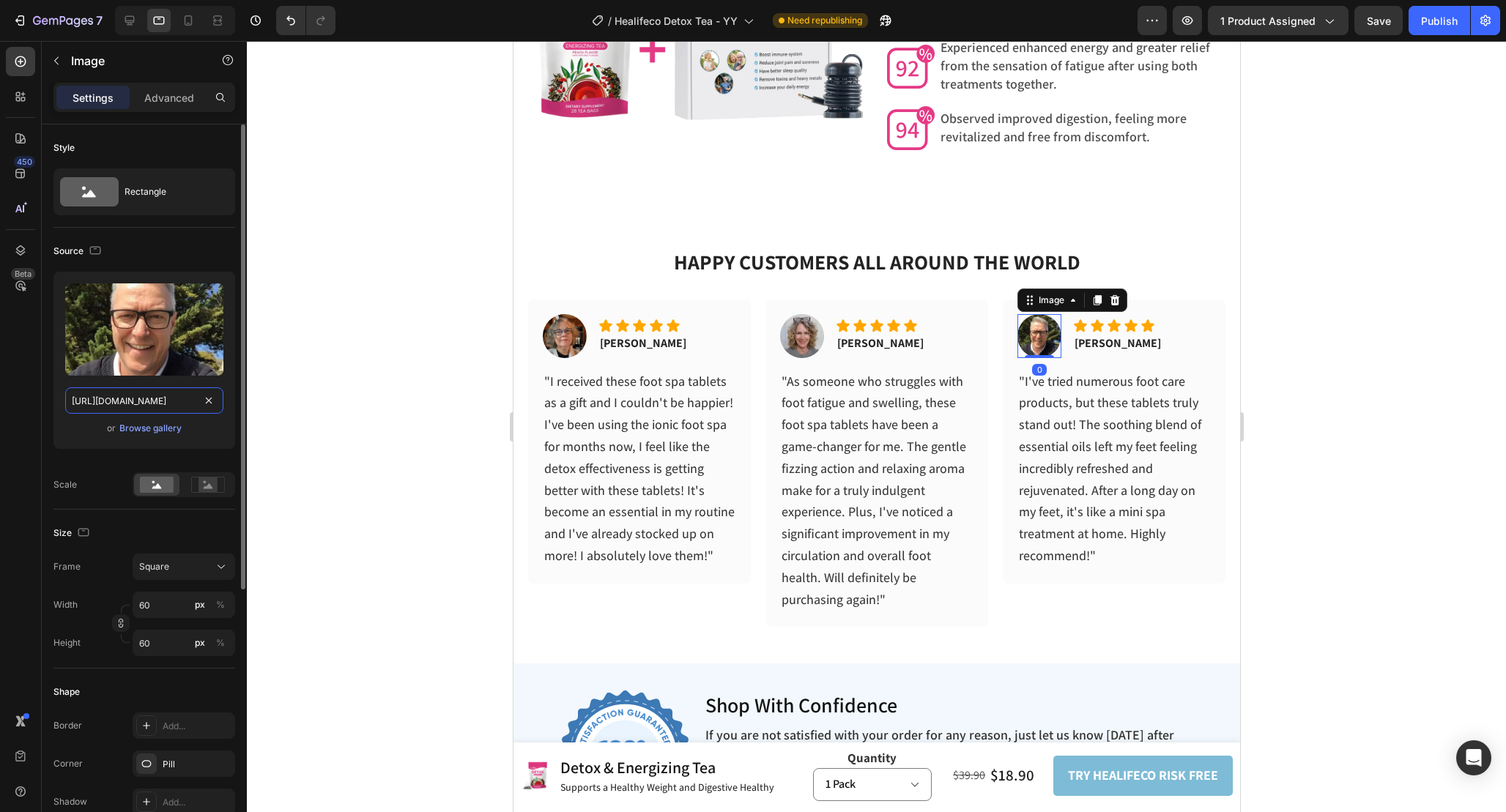
click at [129, 391] on input "https://cdn.shopify.com/s/files/1/0665/9355/4687/files/gempages_464015395364275…" at bounding box center [144, 400] width 159 height 26
click at [186, 25] on icon at bounding box center [188, 20] width 14 height 14
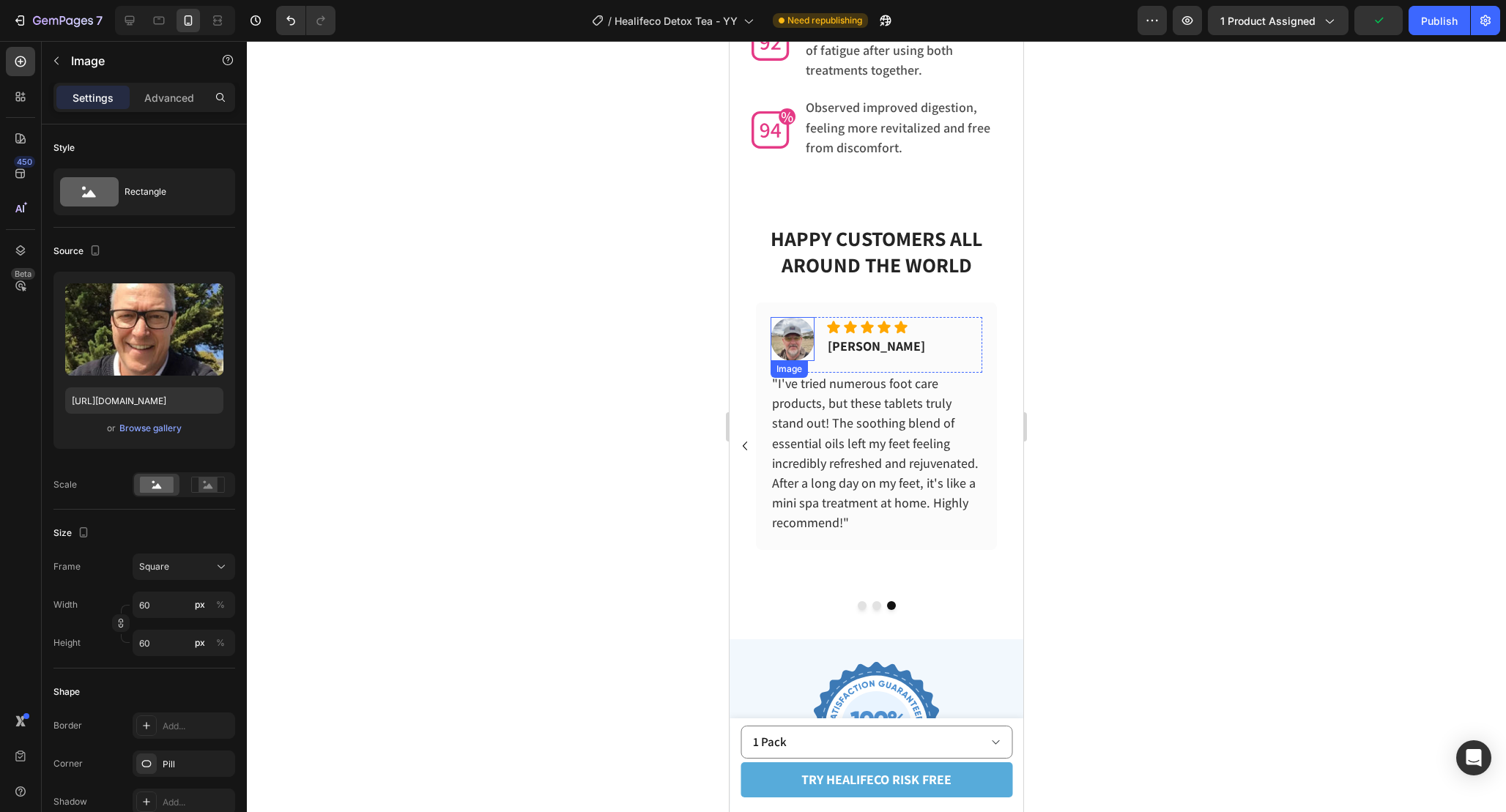
scroll to position [4667, 0]
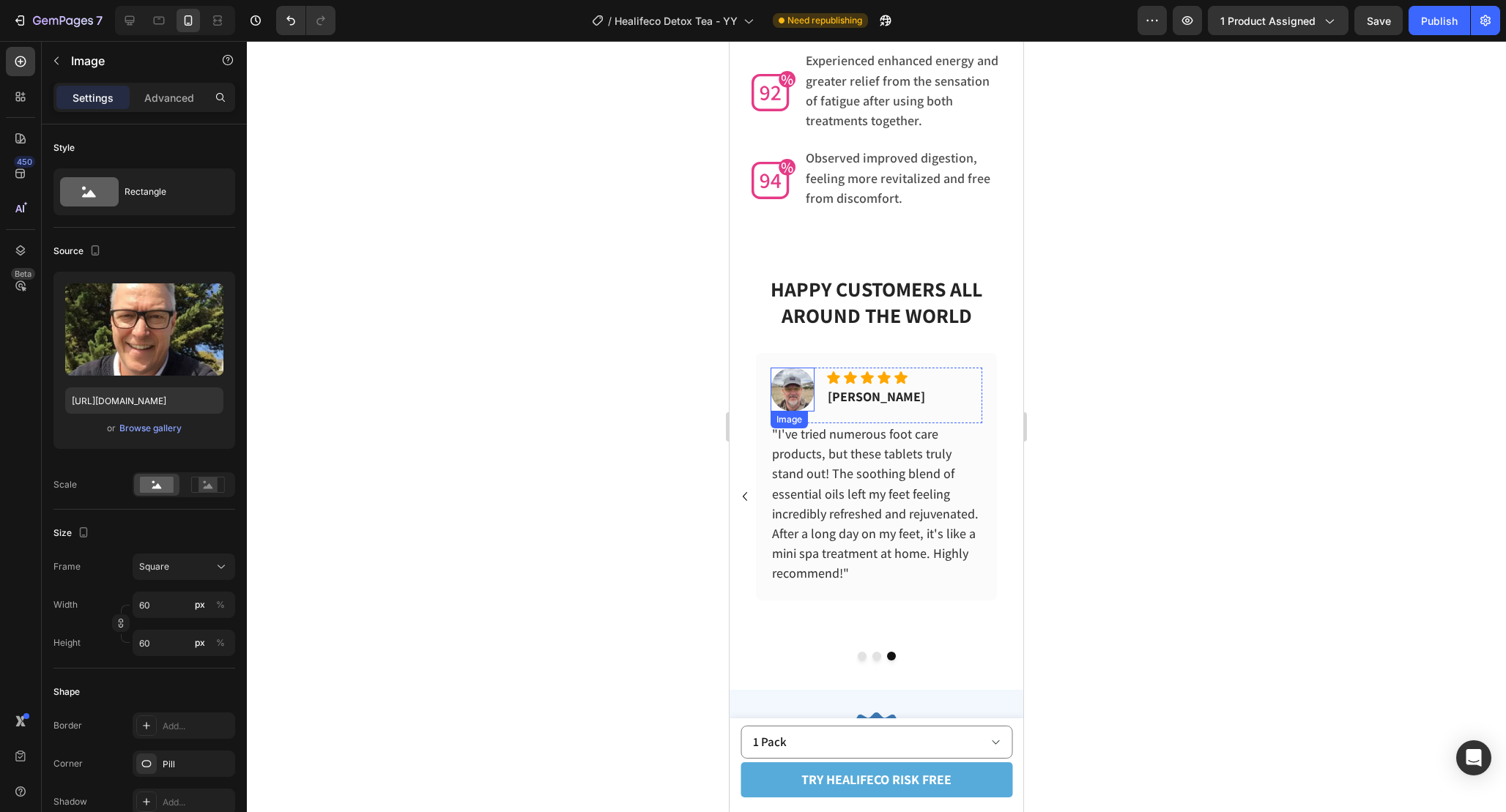
click at [798, 369] on img at bounding box center [793, 389] width 44 height 44
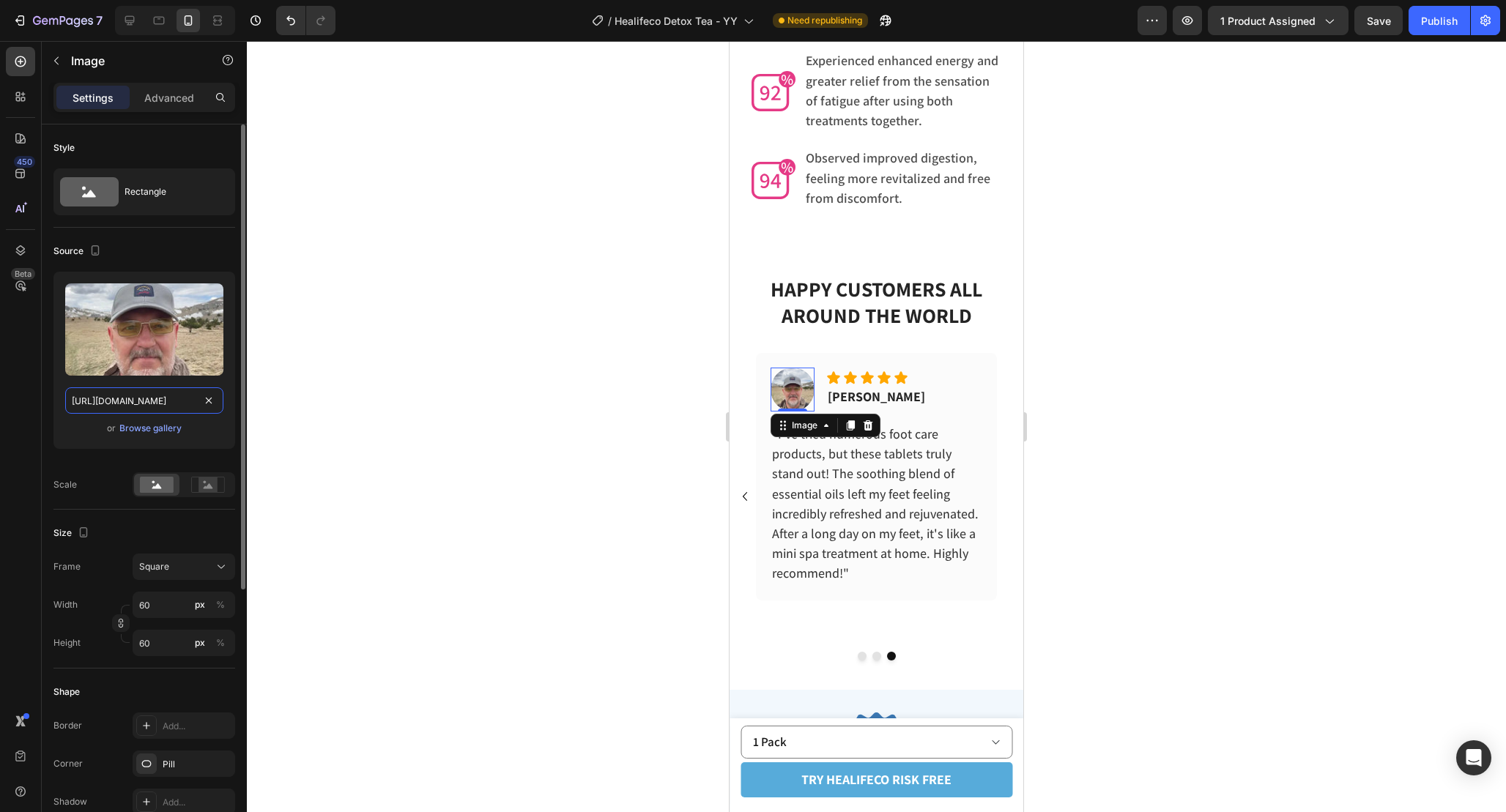
click at [165, 406] on input "https://cdn.shopify.com/s/files/1/0665/9355/4687/files/gempages_464015395364275…" at bounding box center [144, 400] width 159 height 26
paste input "c4f230c8-ec89-4c60-9f0f-be5ab2f2c9d8"
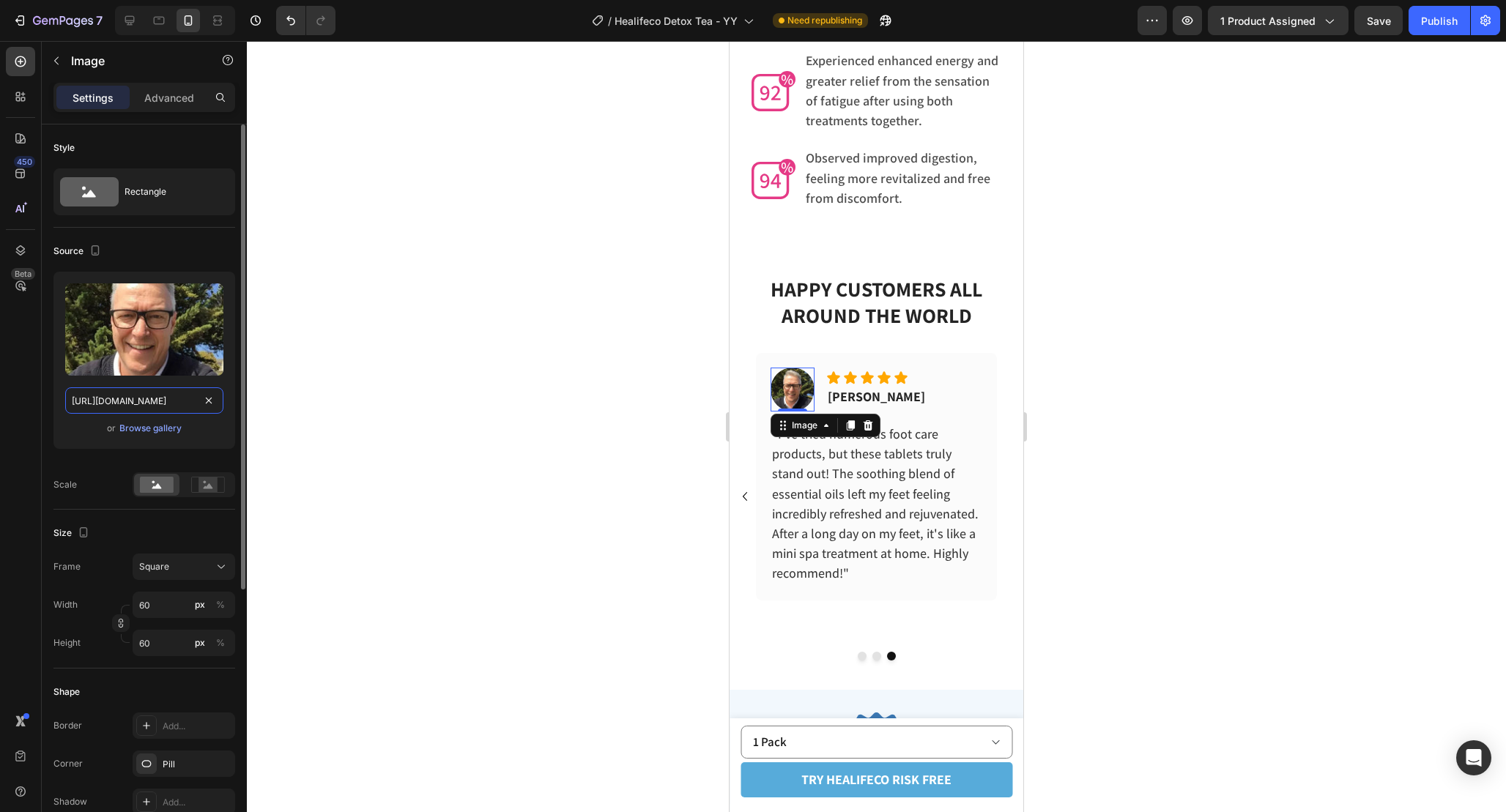
scroll to position [0, 458]
type input "https://cdn.shopify.com/s/files/1/0665/9355/4687/files/gempages_464015395364275…"
click at [1047, 440] on div at bounding box center [876, 426] width 1259 height 771
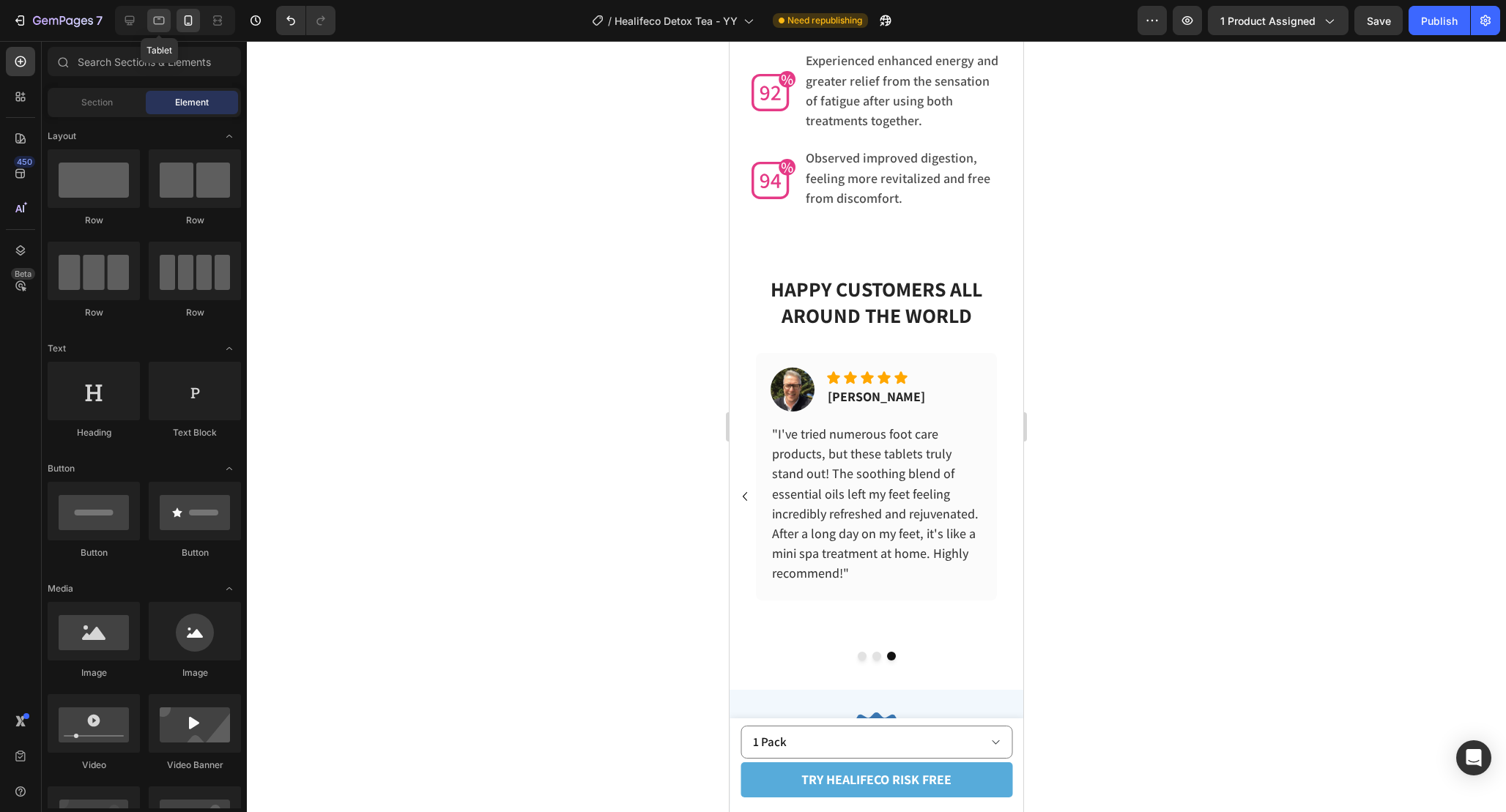
click at [162, 20] on icon at bounding box center [159, 20] width 14 height 14
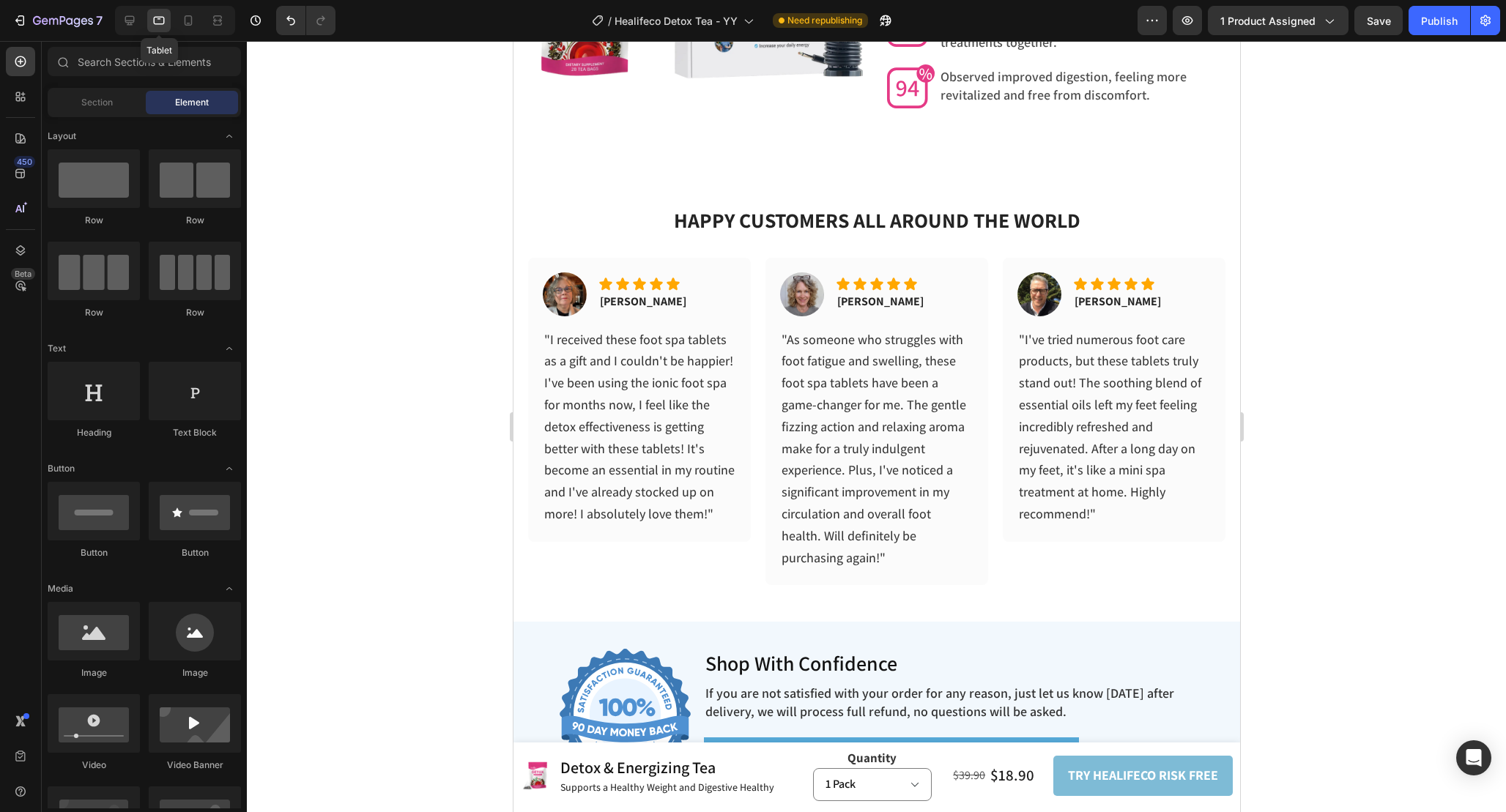
scroll to position [4575, 0]
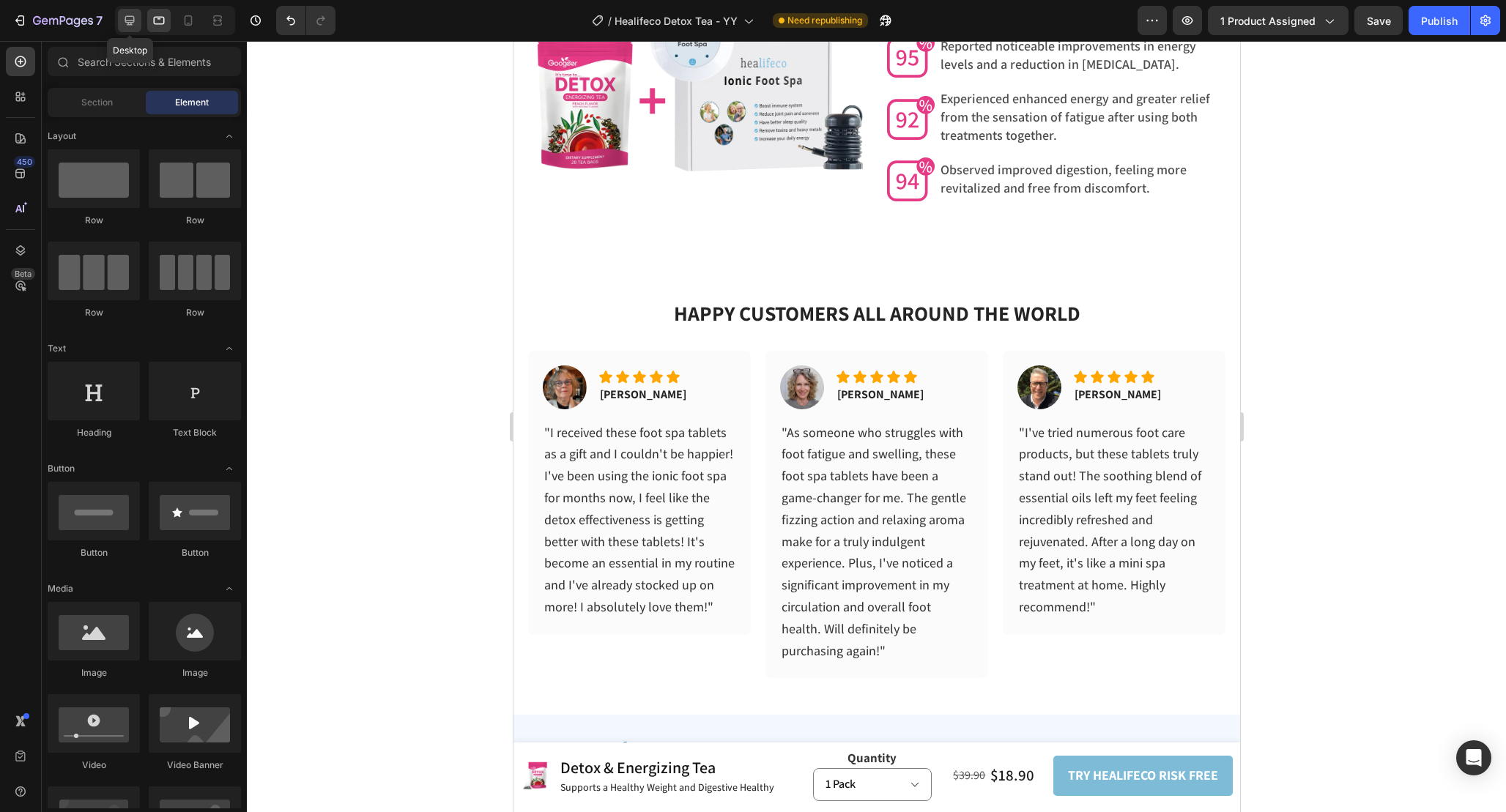
click at [130, 20] on icon at bounding box center [130, 20] width 10 height 10
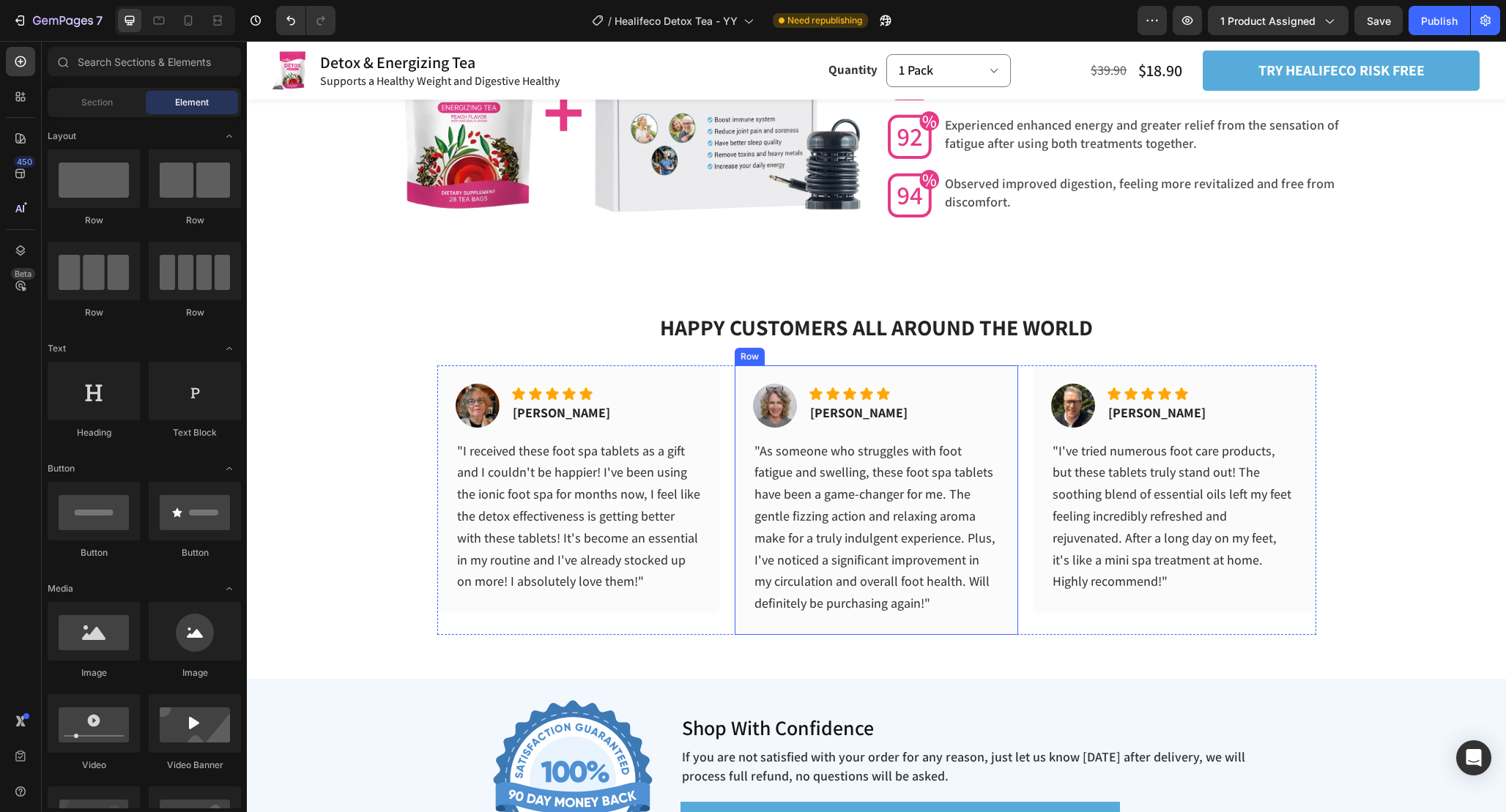
scroll to position [4555, 0]
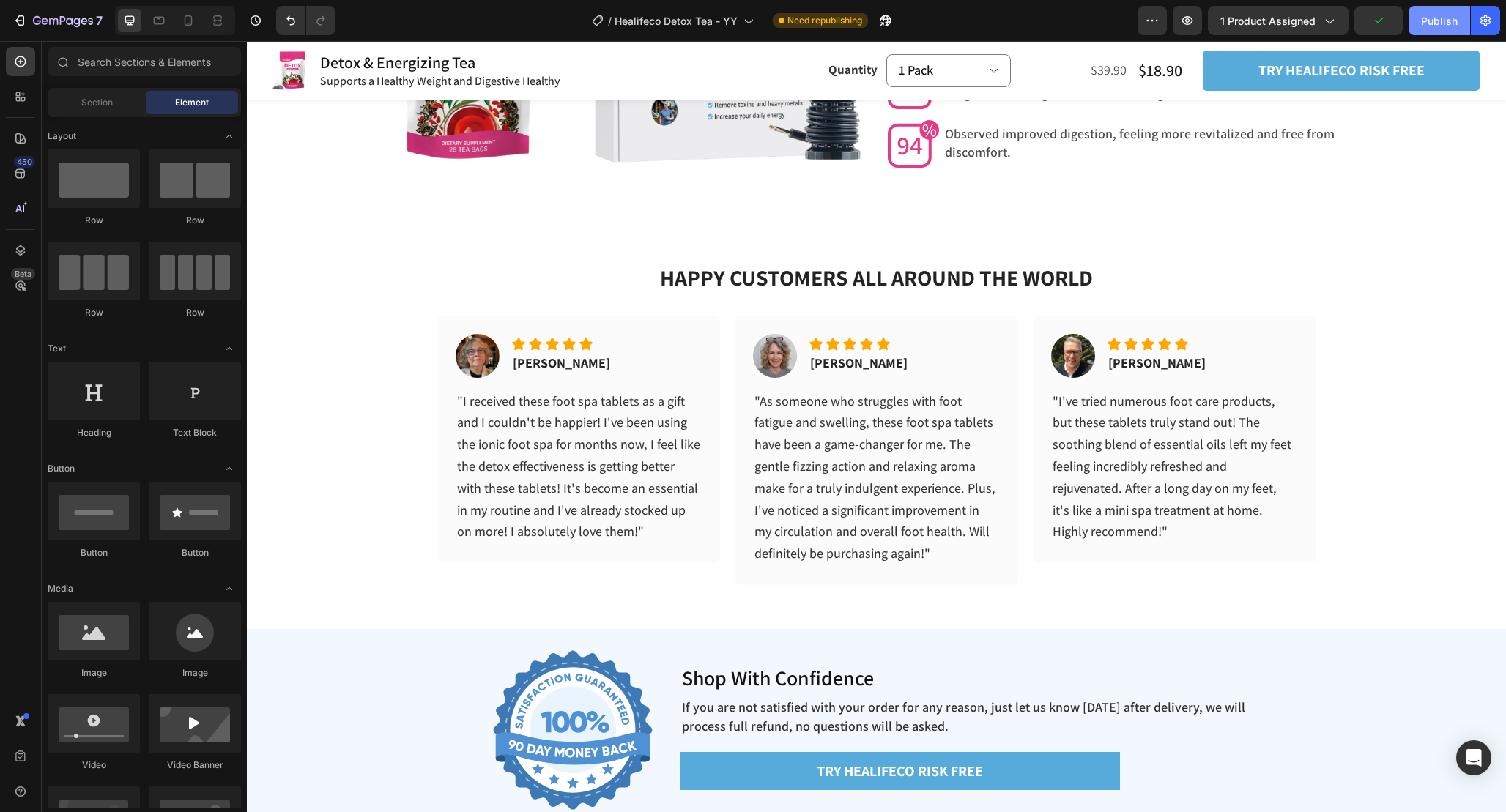
click at [1440, 27] on div "Publish" at bounding box center [1439, 20] width 37 height 15
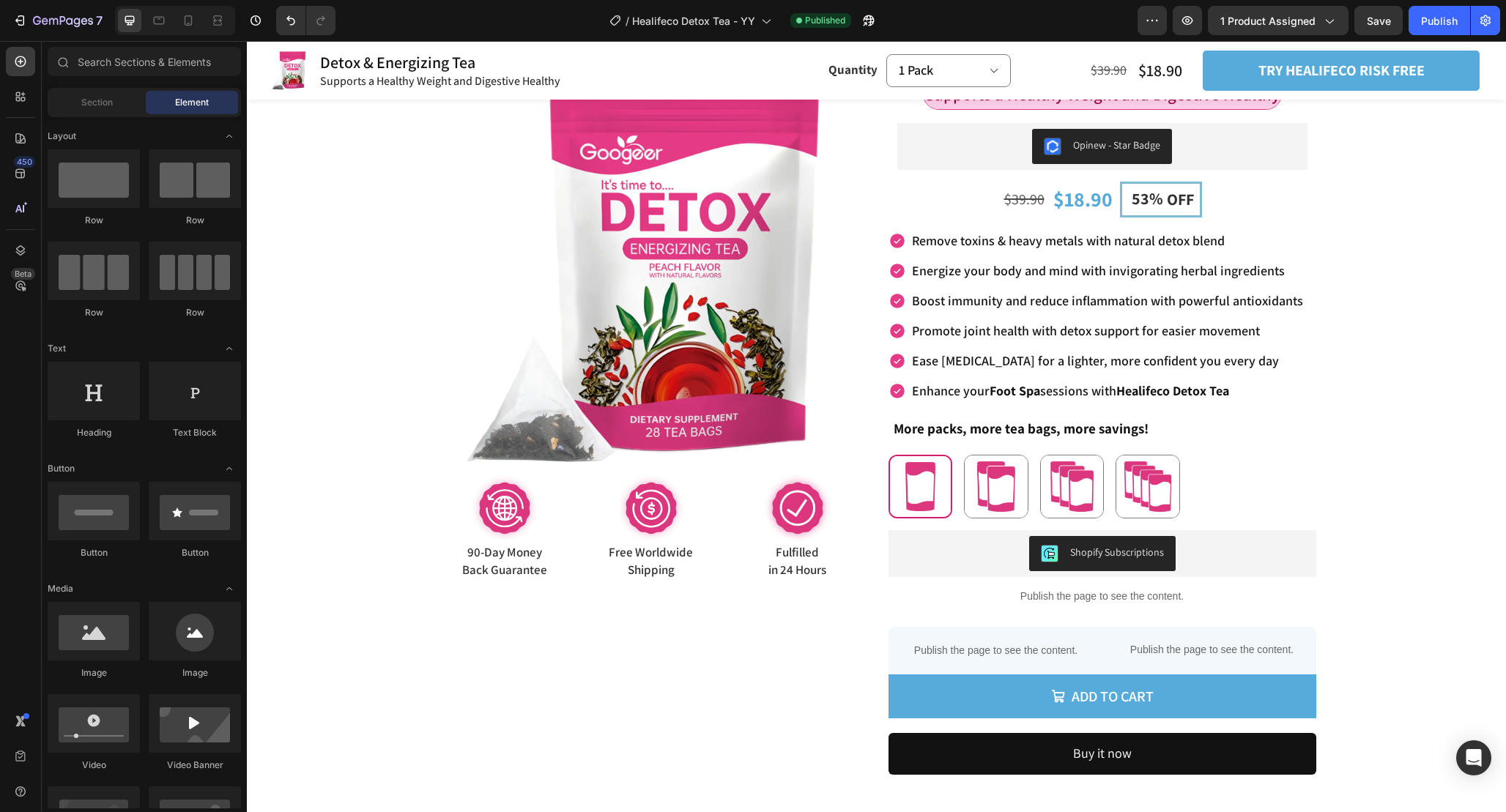
scroll to position [0, 0]
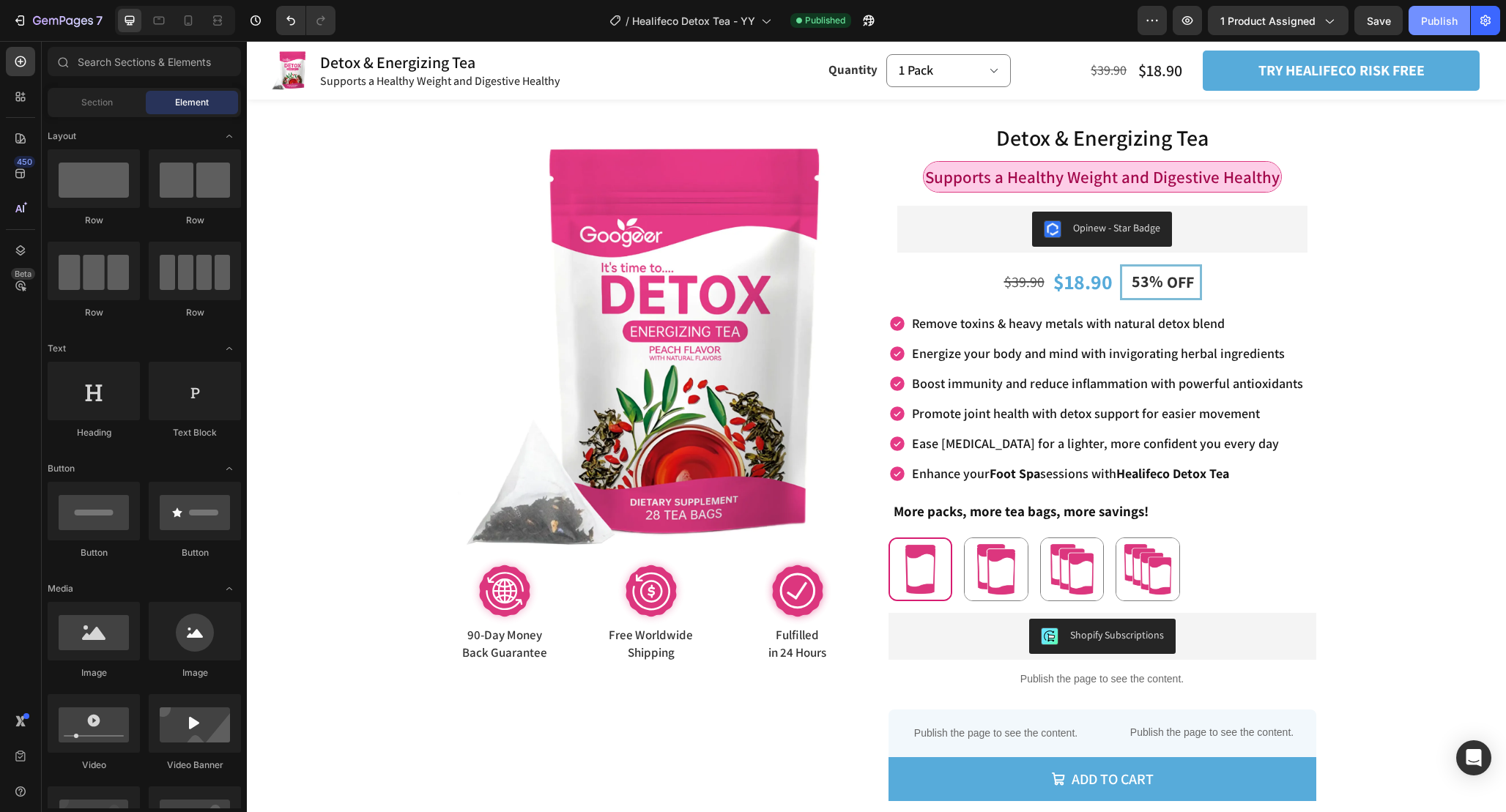
click at [1455, 19] on div "Publish" at bounding box center [1439, 20] width 37 height 15
click at [691, 378] on img at bounding box center [651, 343] width 428 height 428
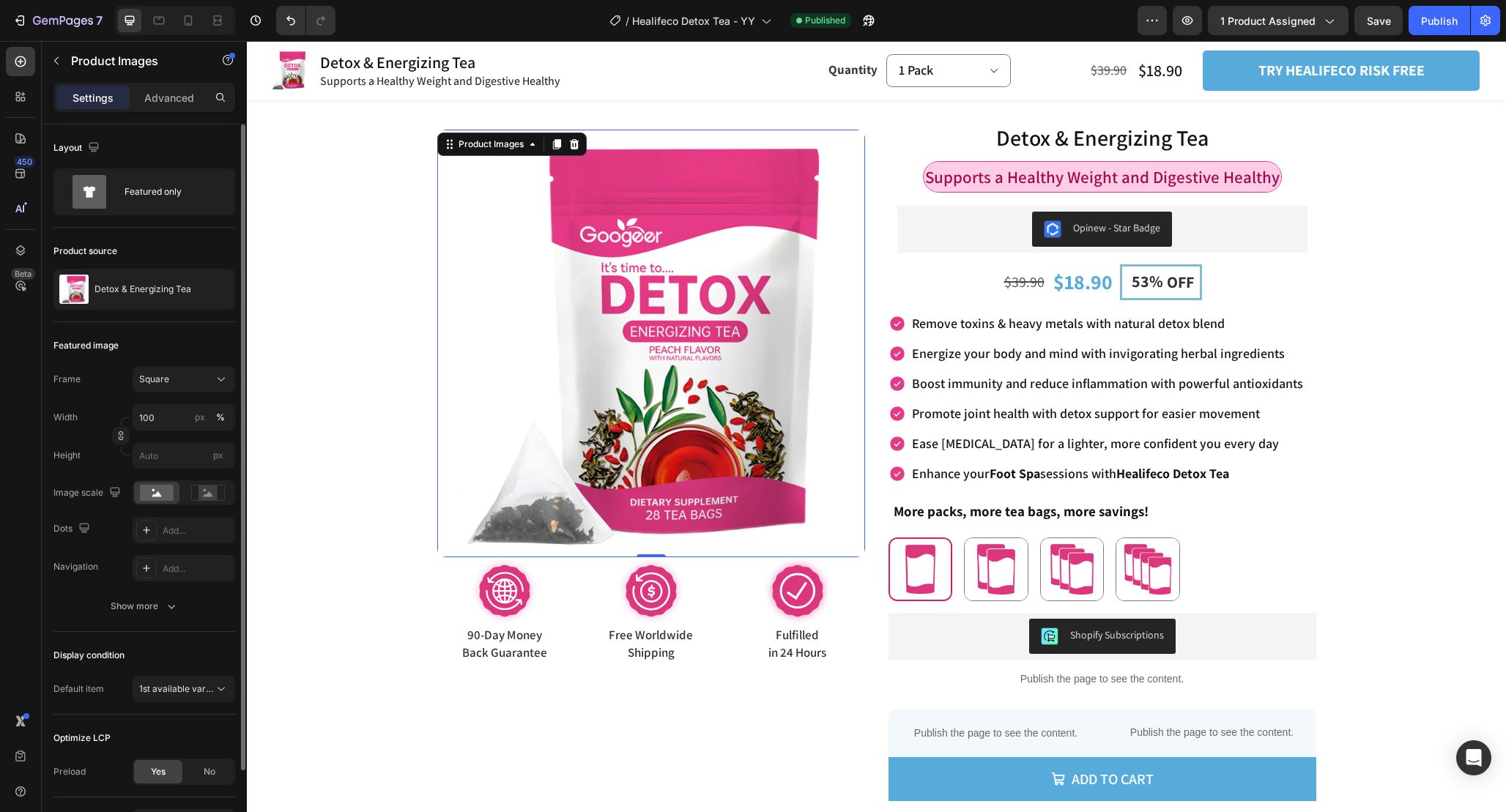
scroll to position [94, 0]
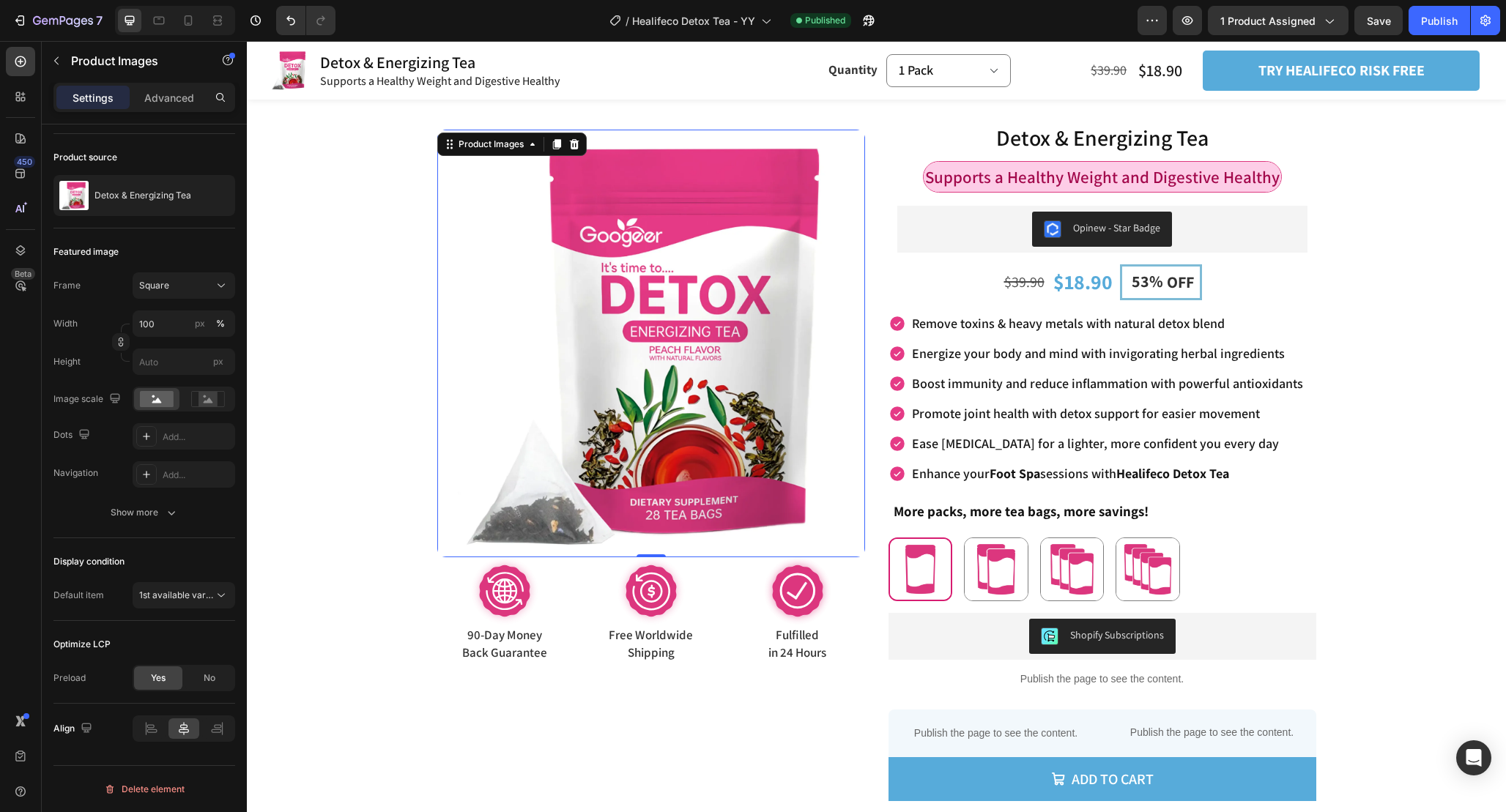
click at [668, 273] on img at bounding box center [651, 343] width 428 height 428
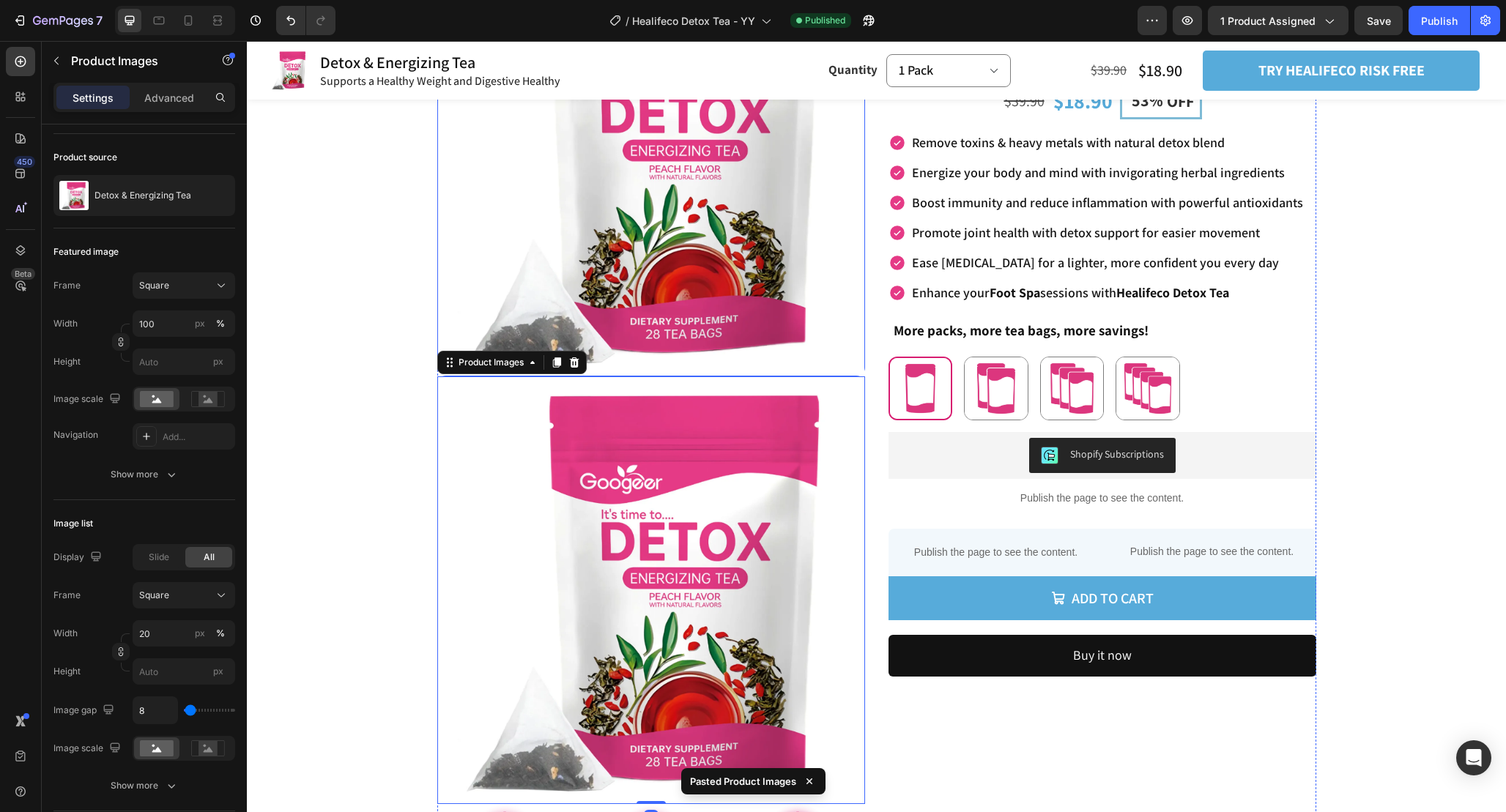
click at [680, 212] on img at bounding box center [651, 162] width 428 height 428
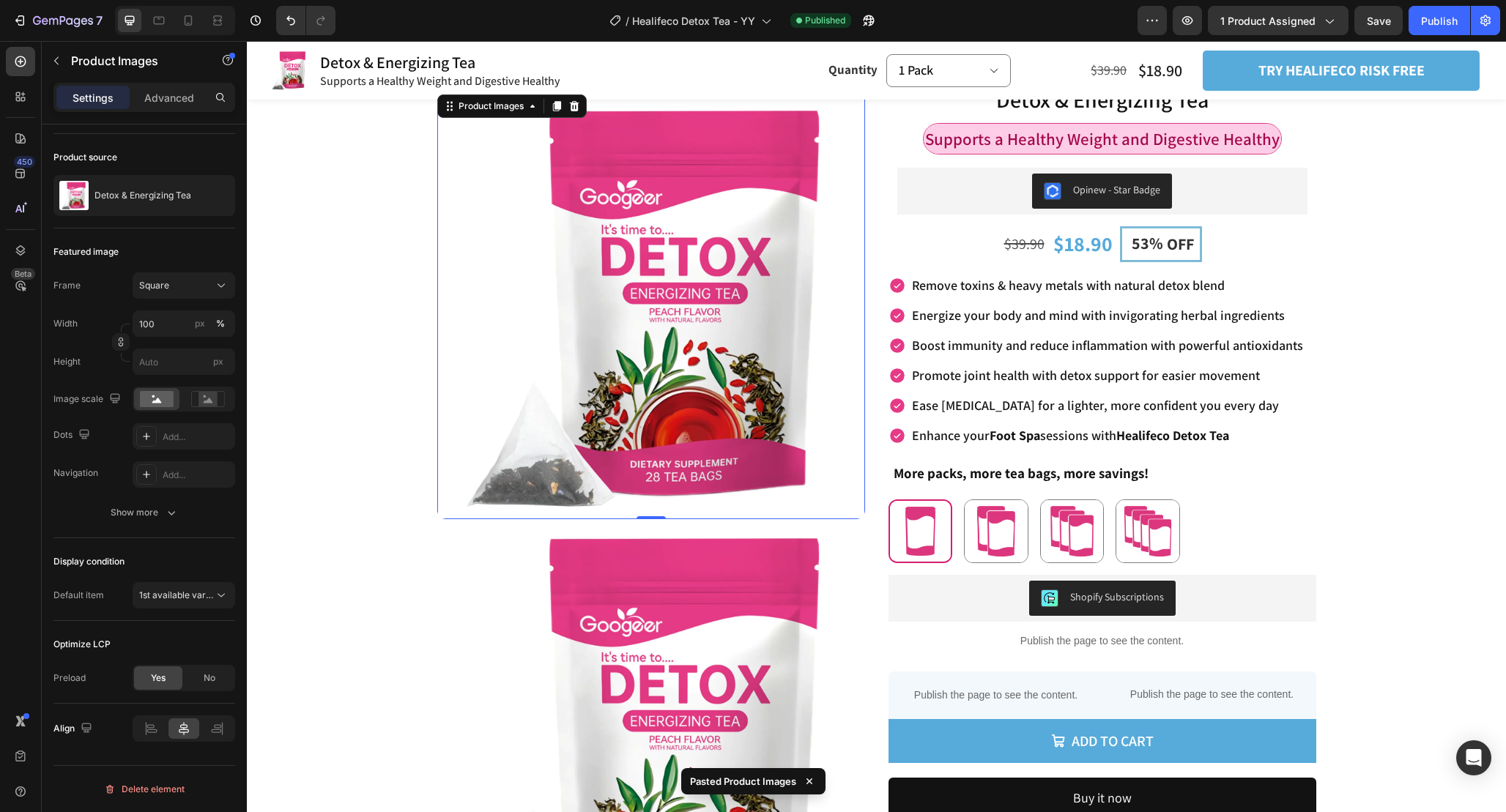
scroll to position [35, 0]
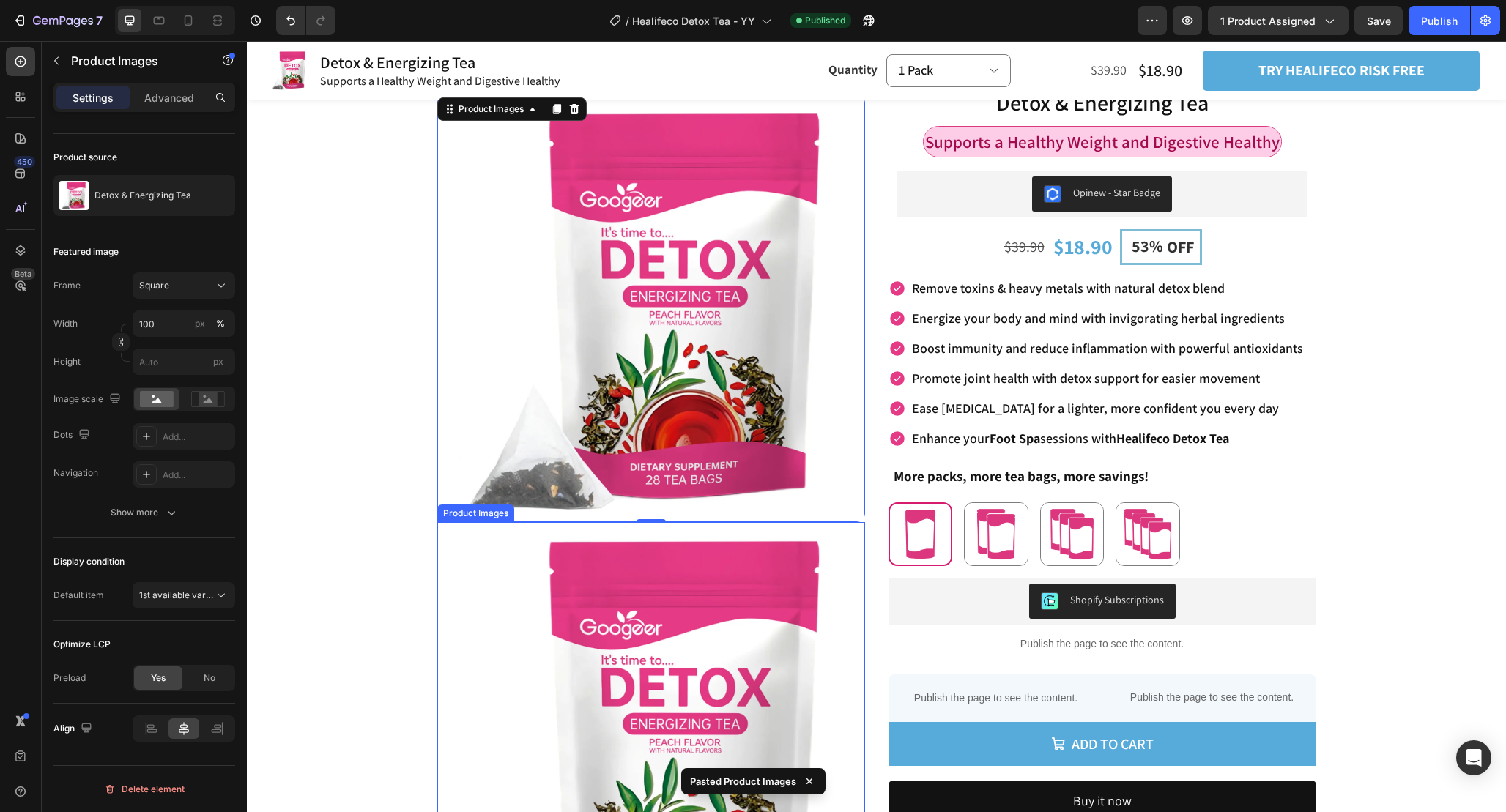
click at [657, 569] on img at bounding box center [651, 736] width 428 height 428
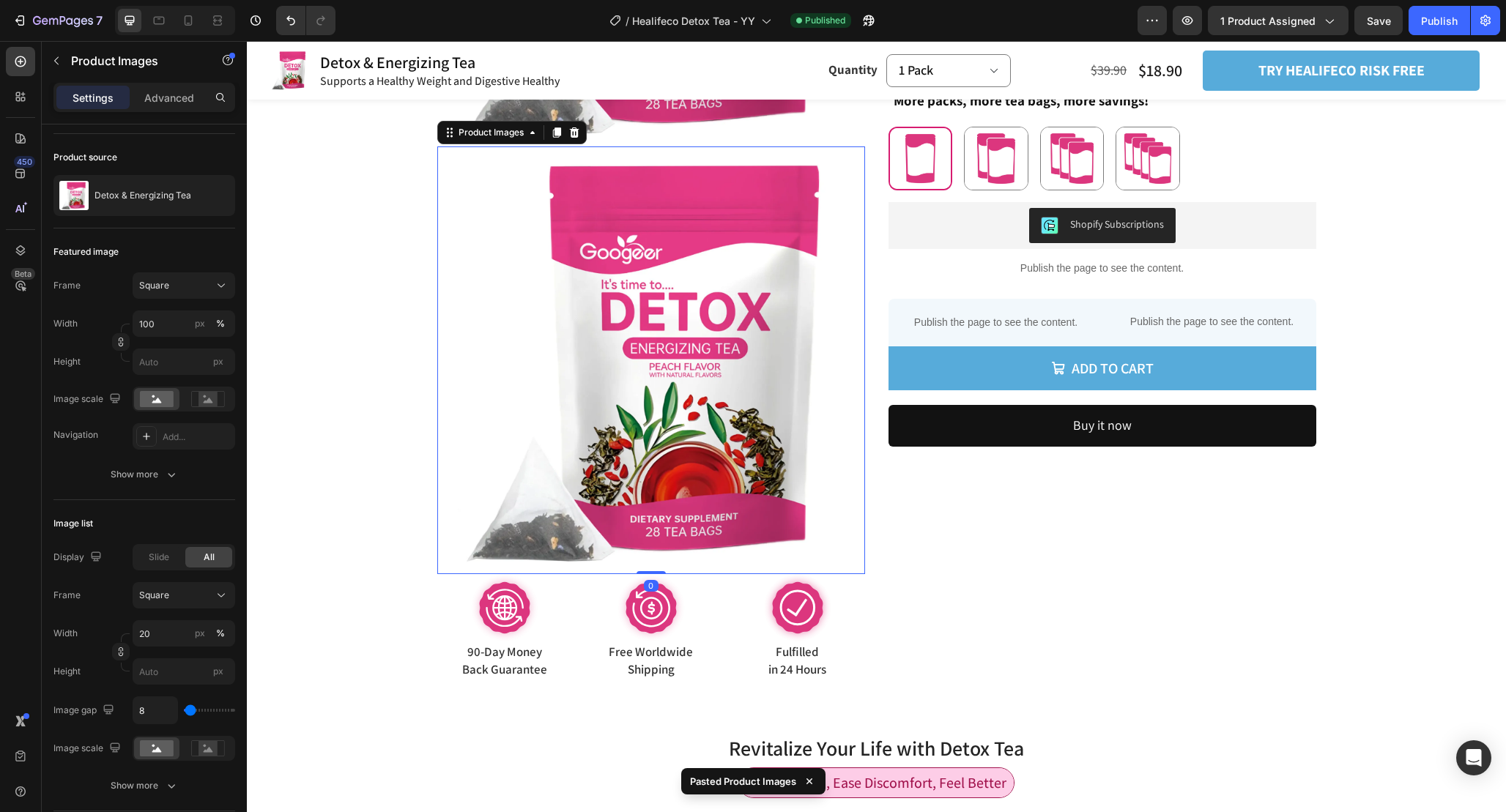
scroll to position [0, 0]
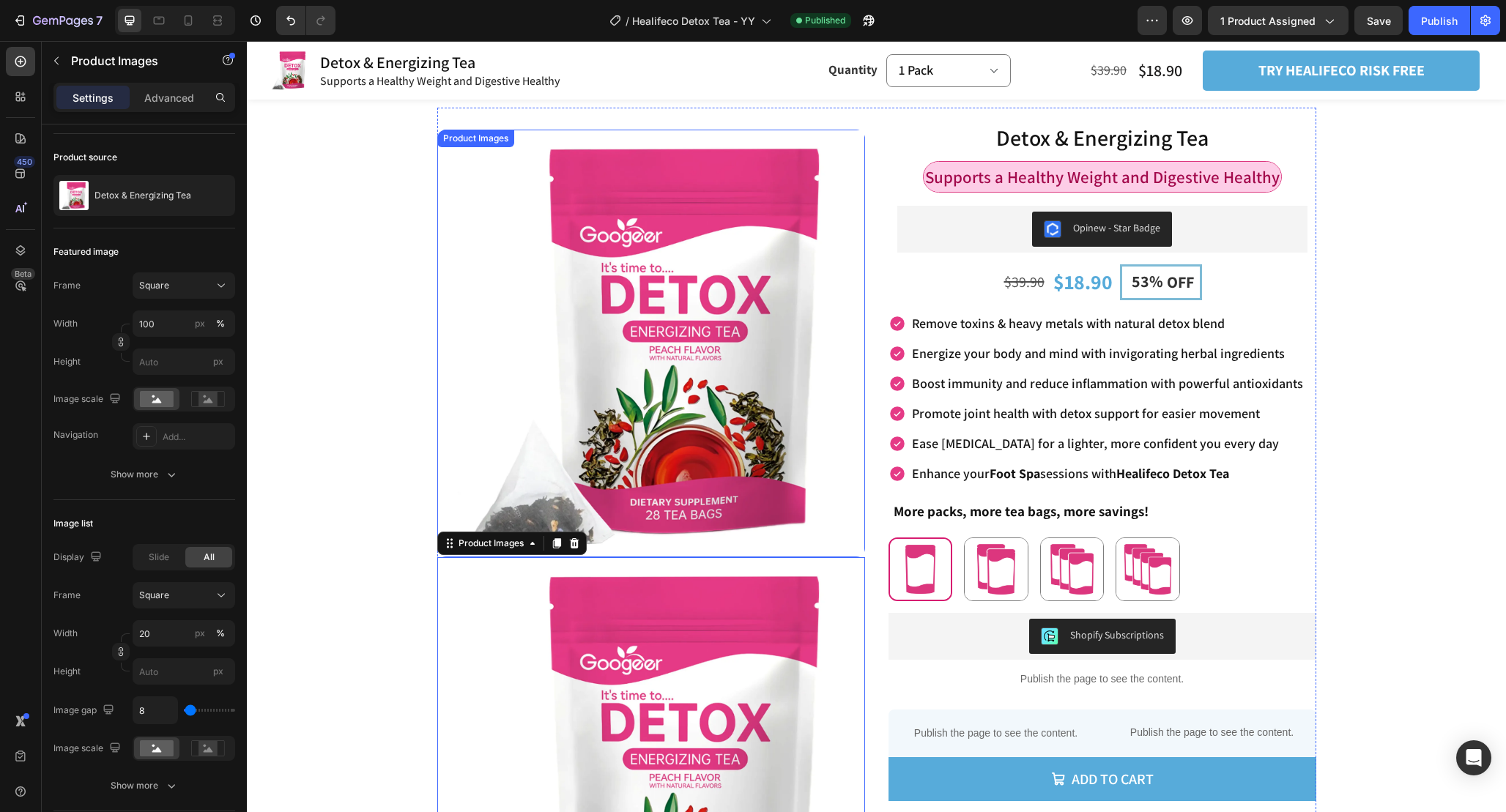
click at [697, 349] on img at bounding box center [651, 343] width 428 height 428
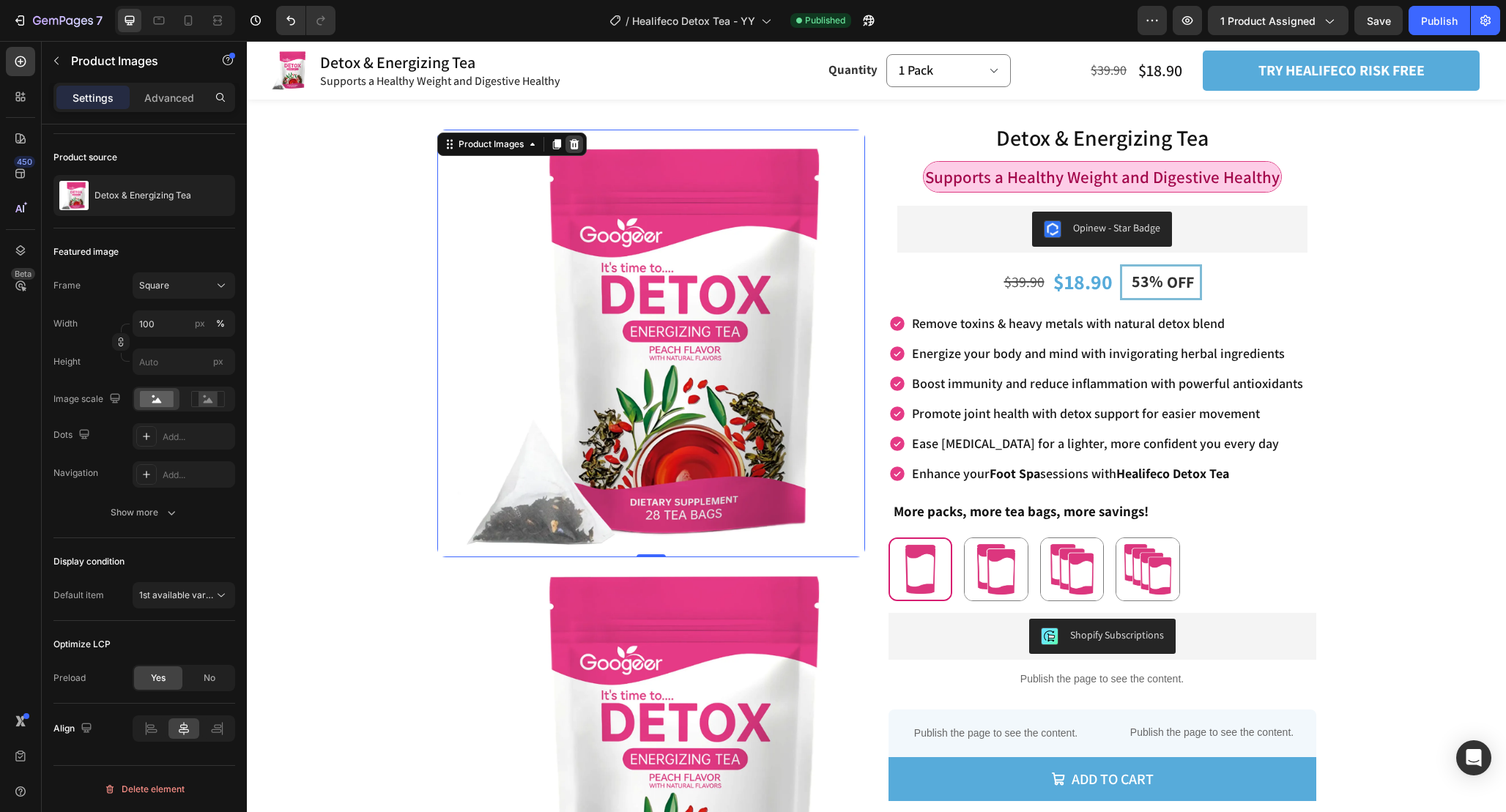
click at [576, 146] on icon at bounding box center [574, 144] width 12 height 12
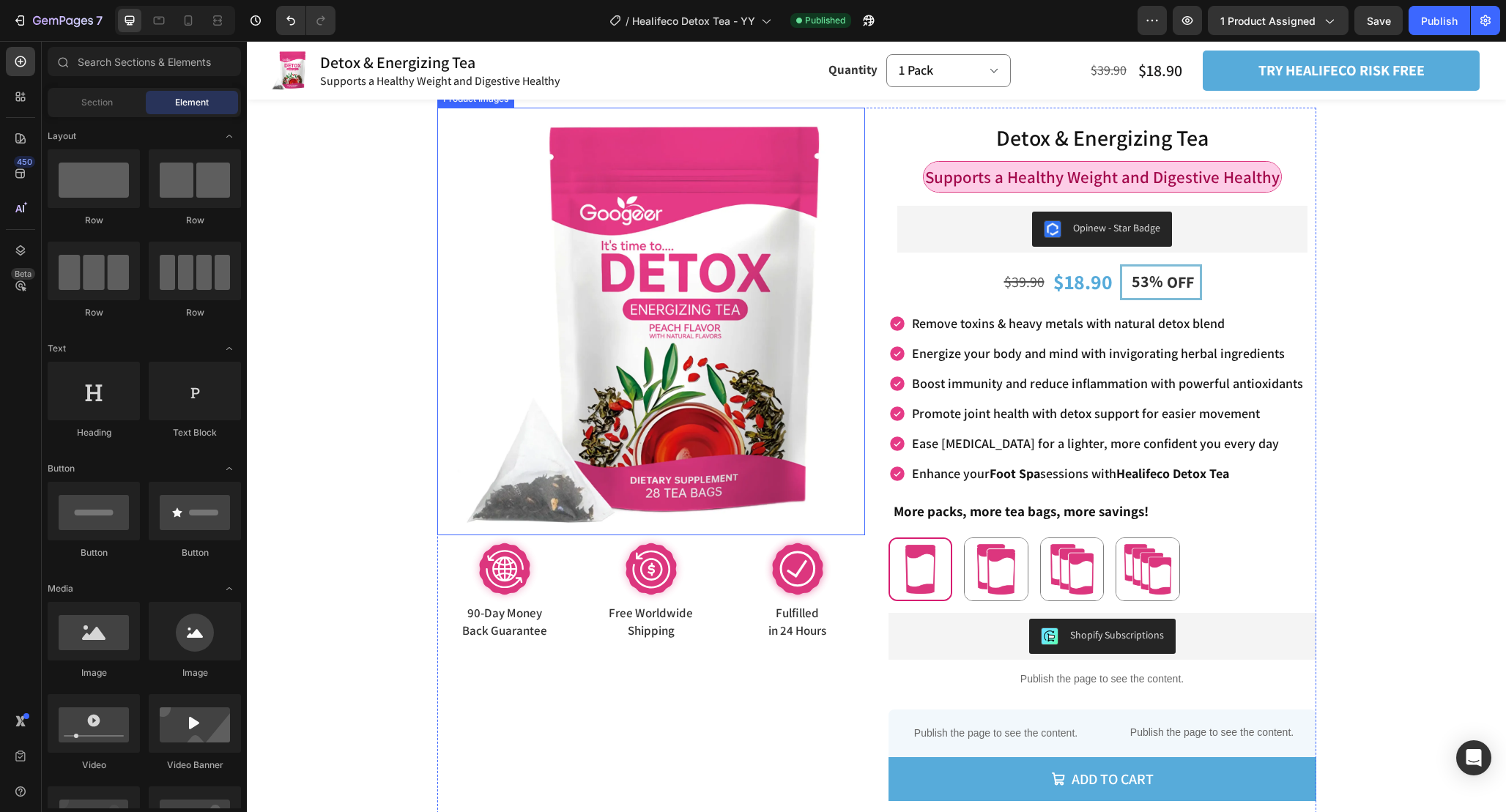
click at [741, 281] on img at bounding box center [651, 321] width 428 height 428
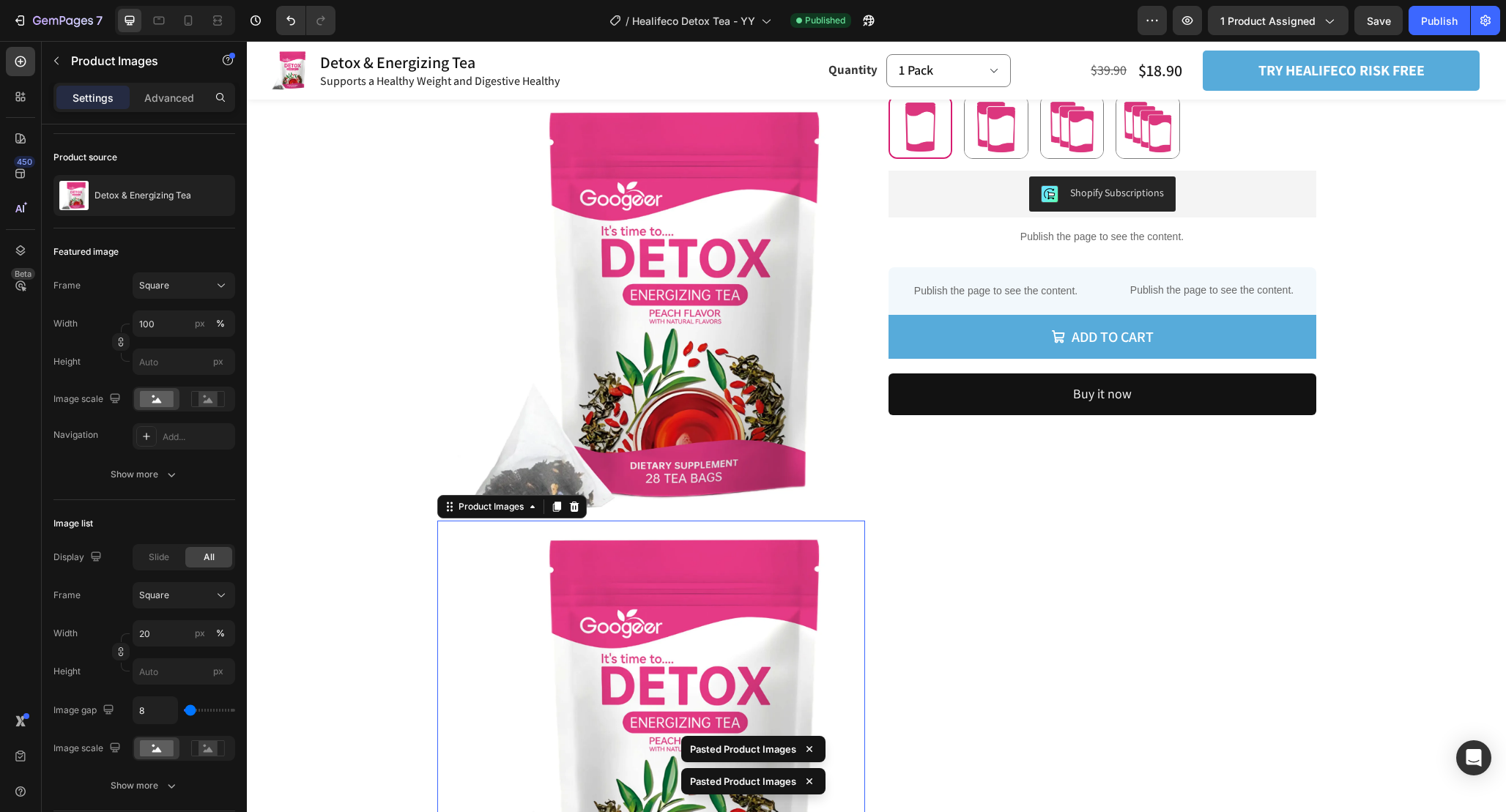
scroll to position [443, 0]
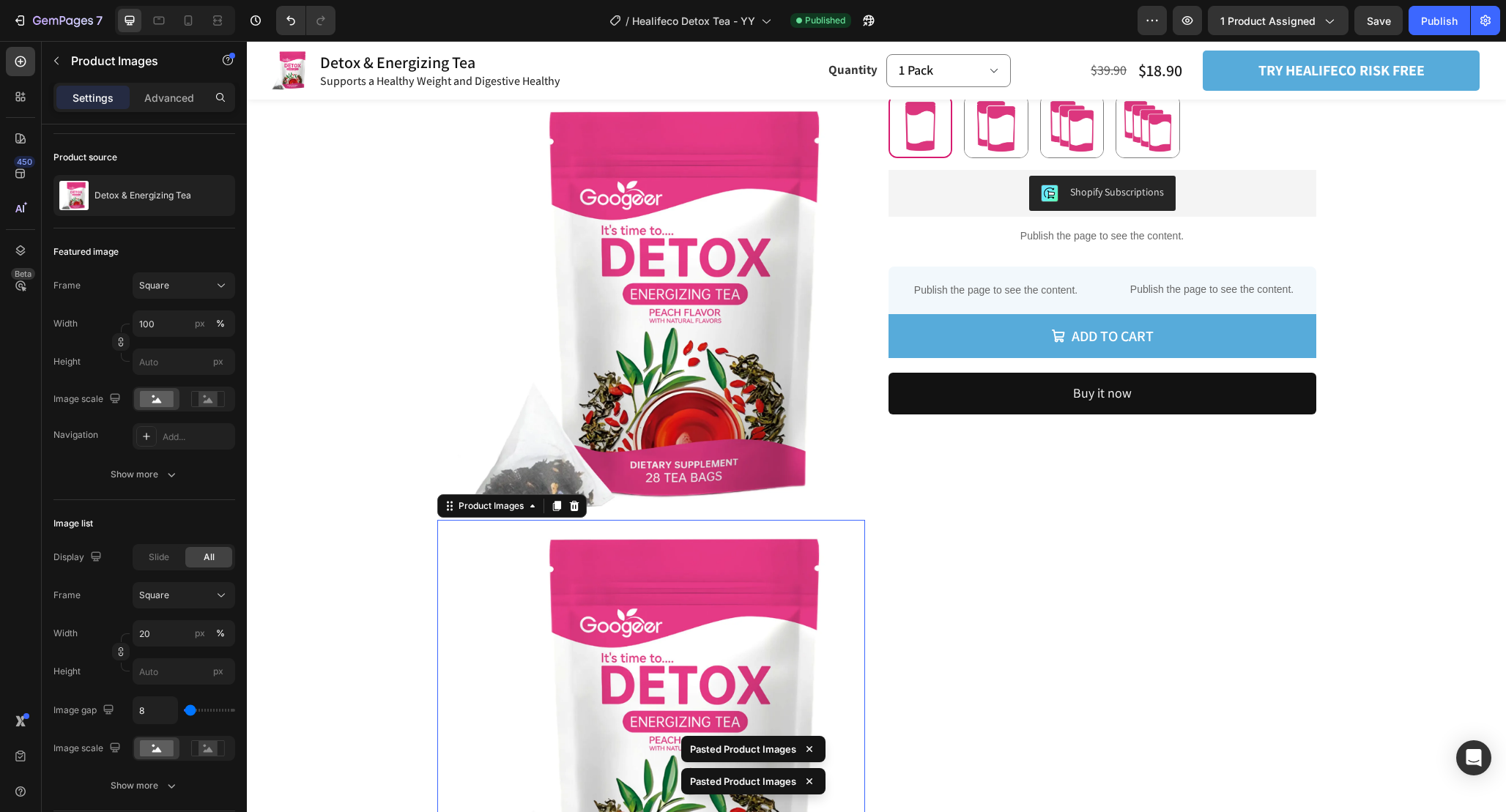
click at [738, 288] on img at bounding box center [651, 306] width 428 height 428
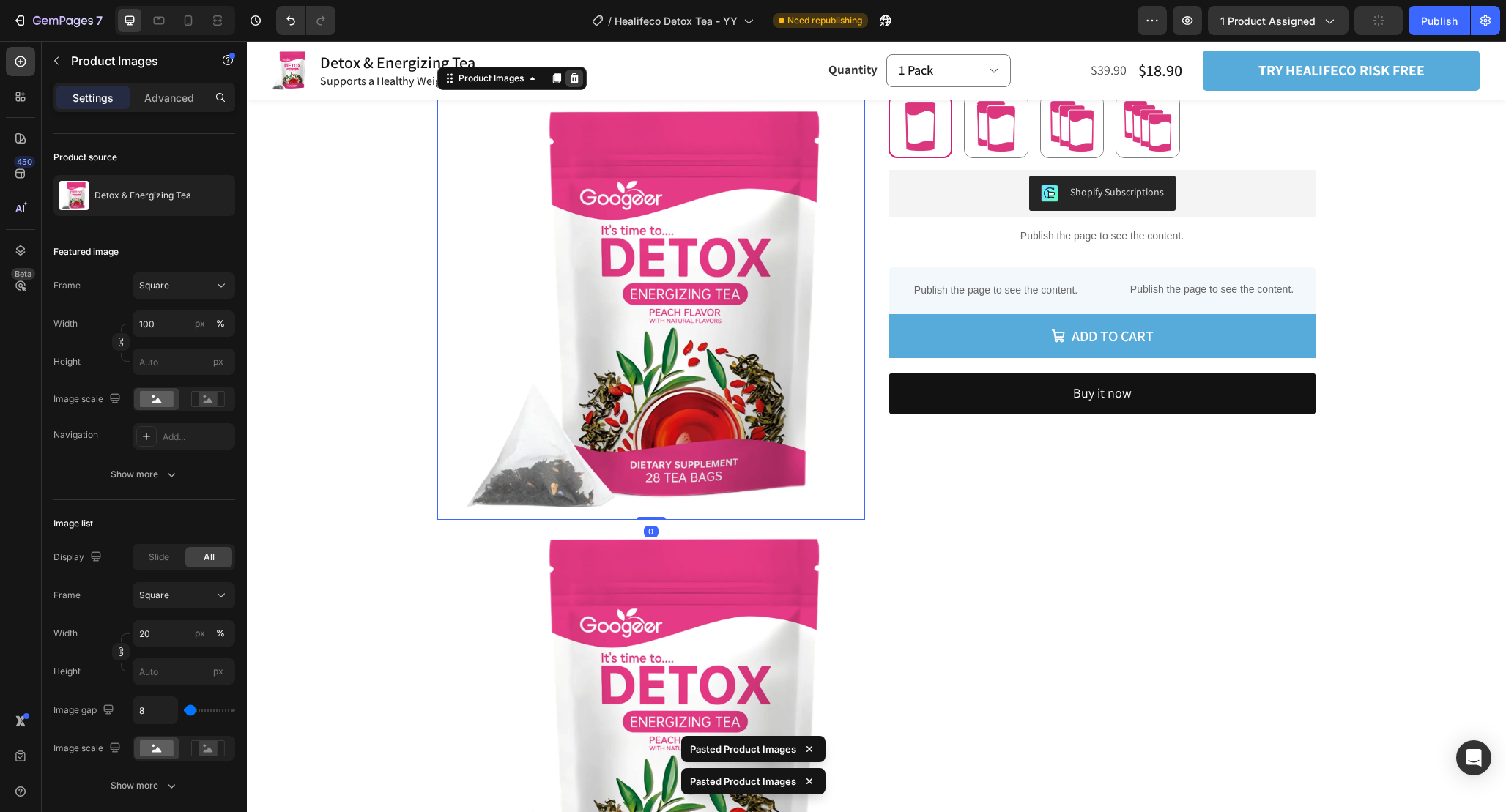
click at [579, 78] on icon at bounding box center [574, 78] width 12 height 12
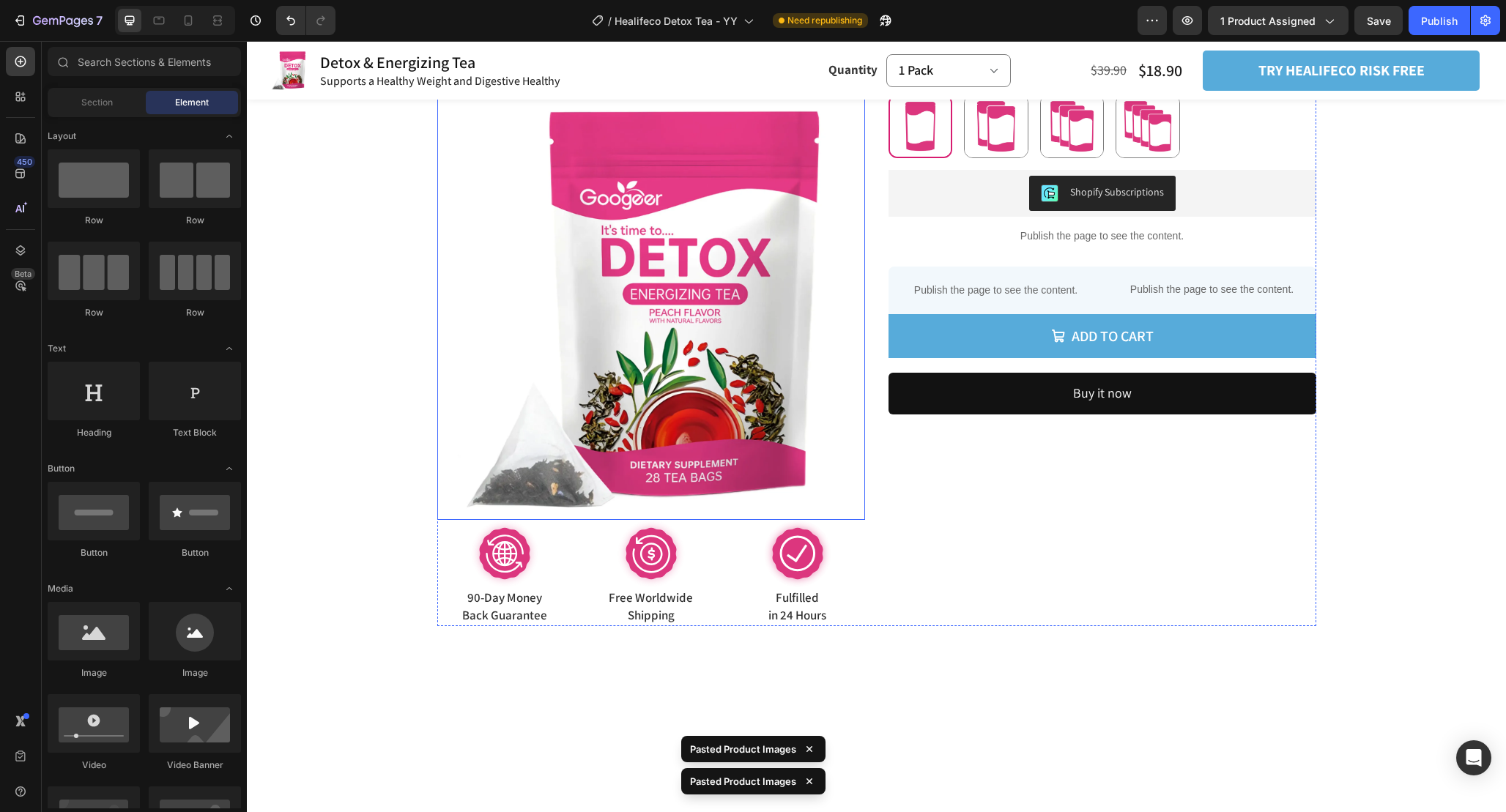
scroll to position [0, 0]
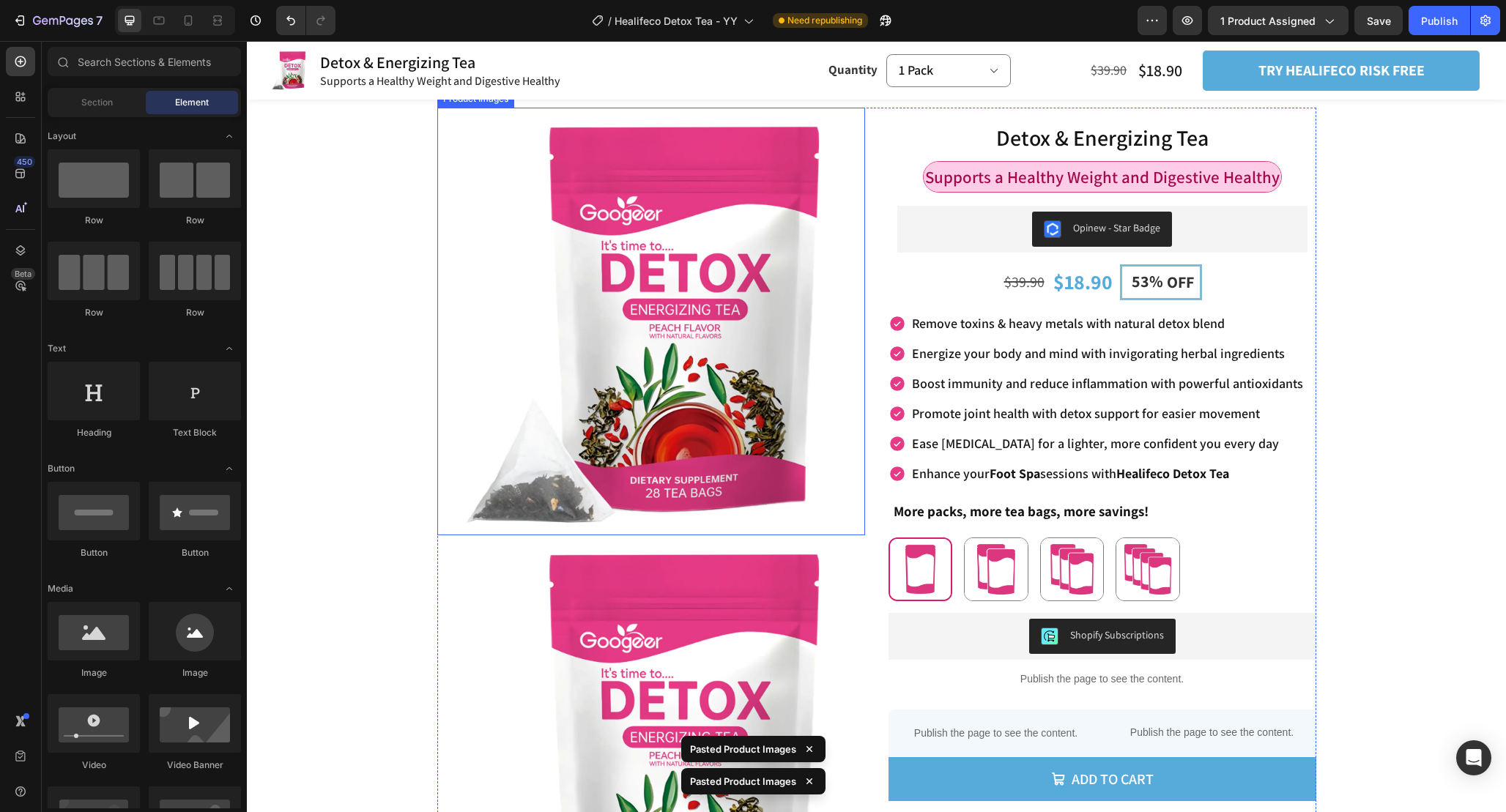
click at [746, 324] on img at bounding box center [651, 321] width 428 height 428
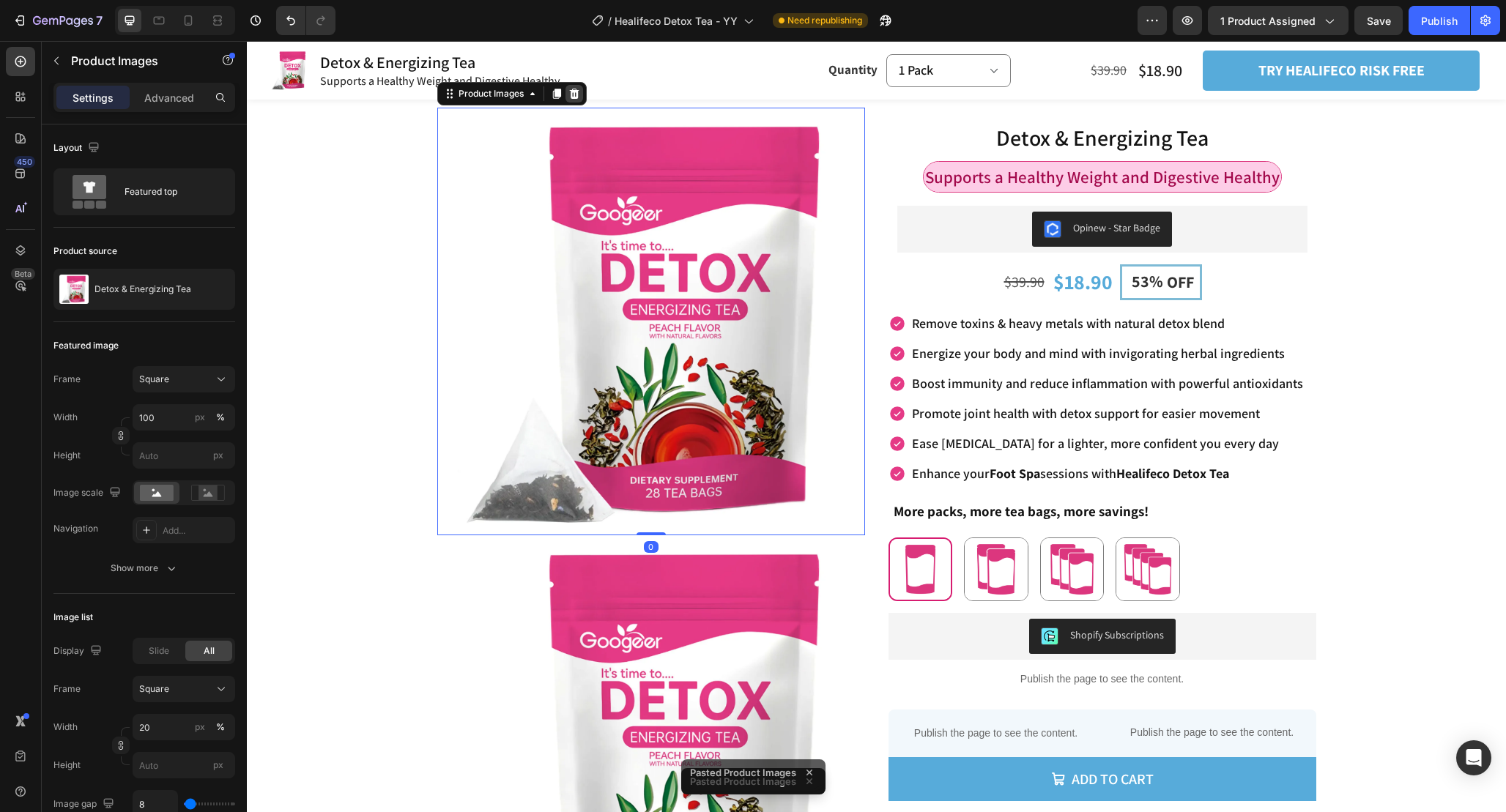
click at [569, 89] on icon at bounding box center [574, 94] width 12 height 12
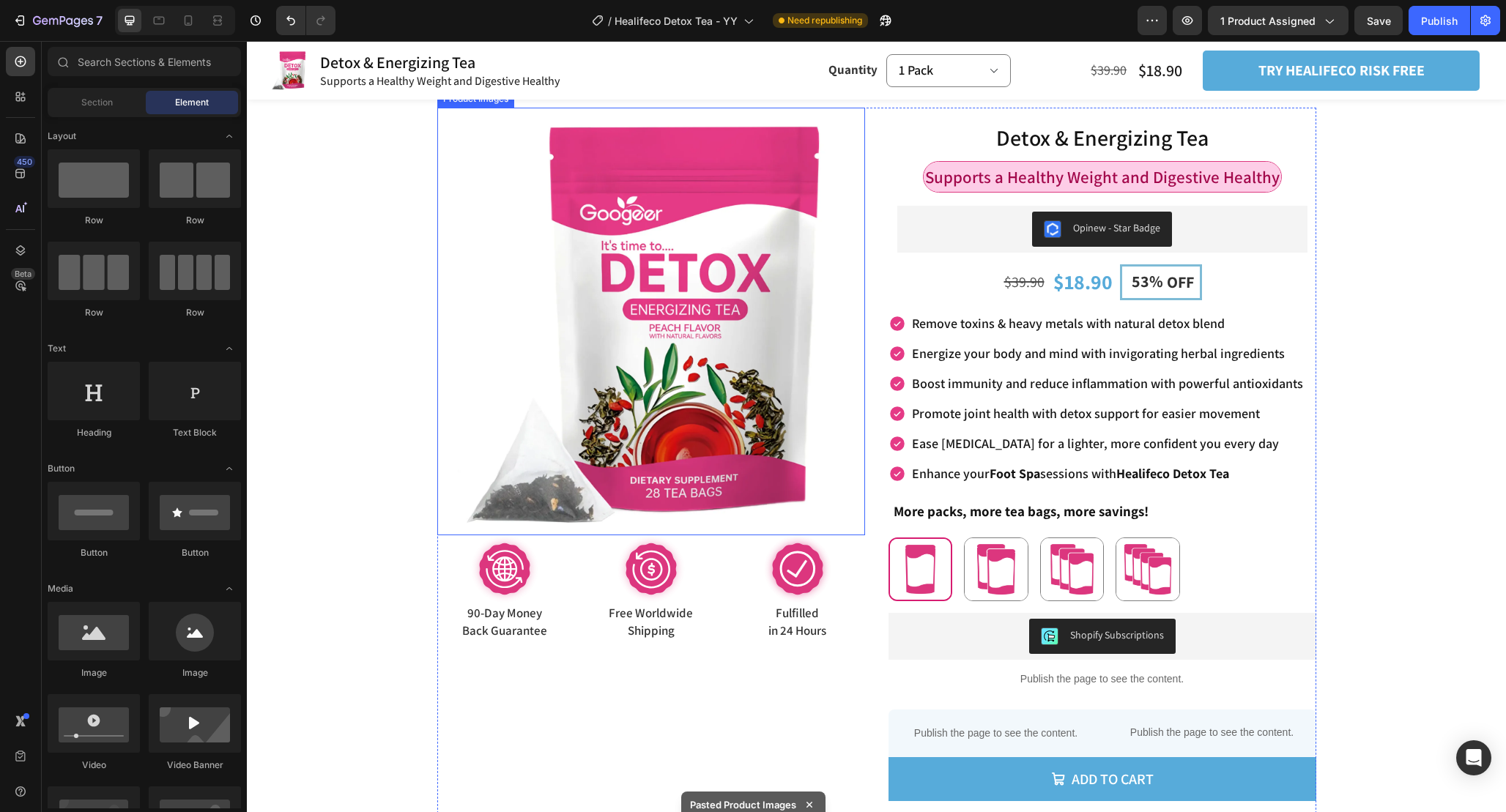
click at [778, 360] on img at bounding box center [651, 321] width 428 height 428
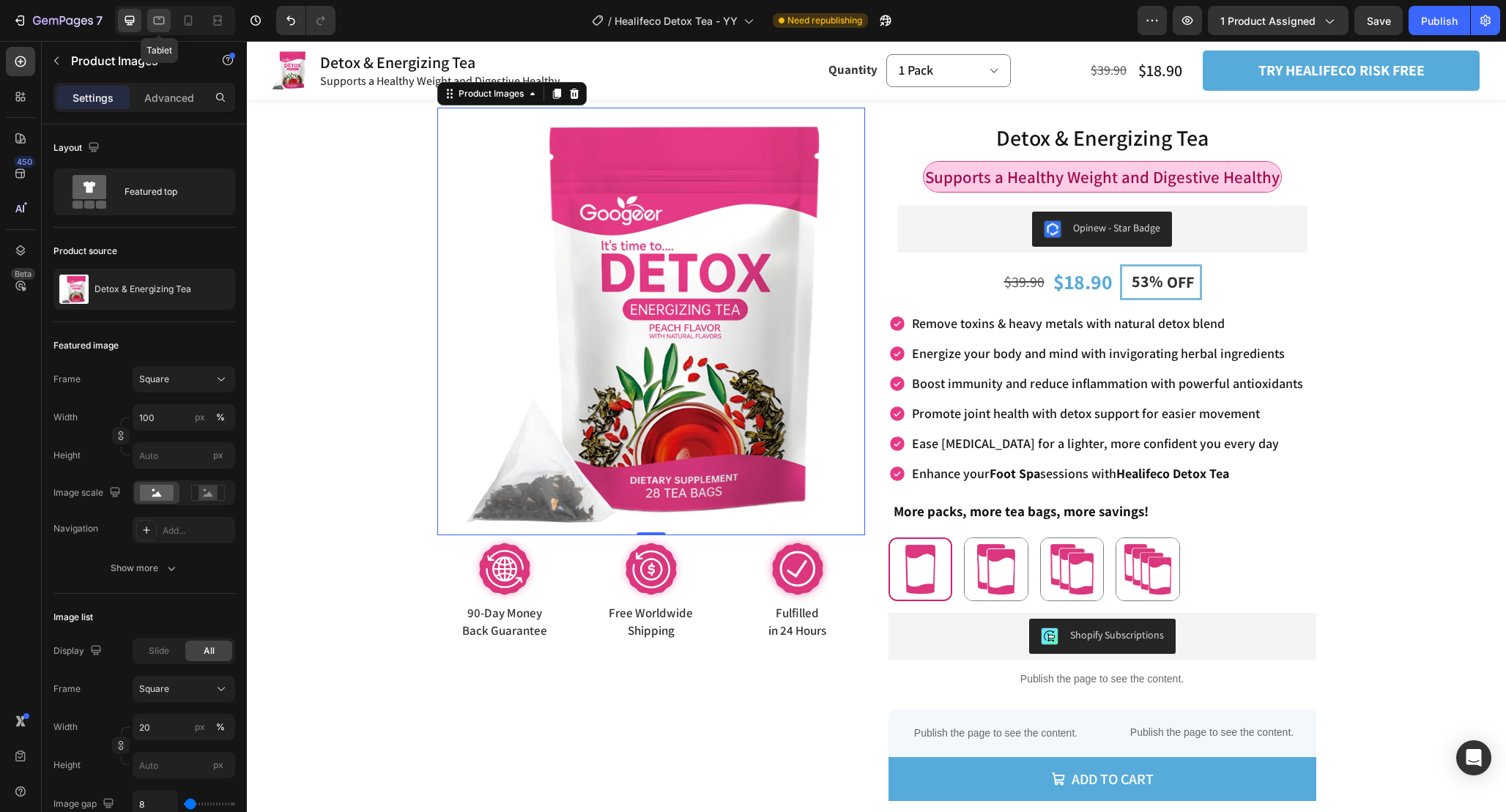
click at [159, 19] on icon at bounding box center [159, 20] width 11 height 8
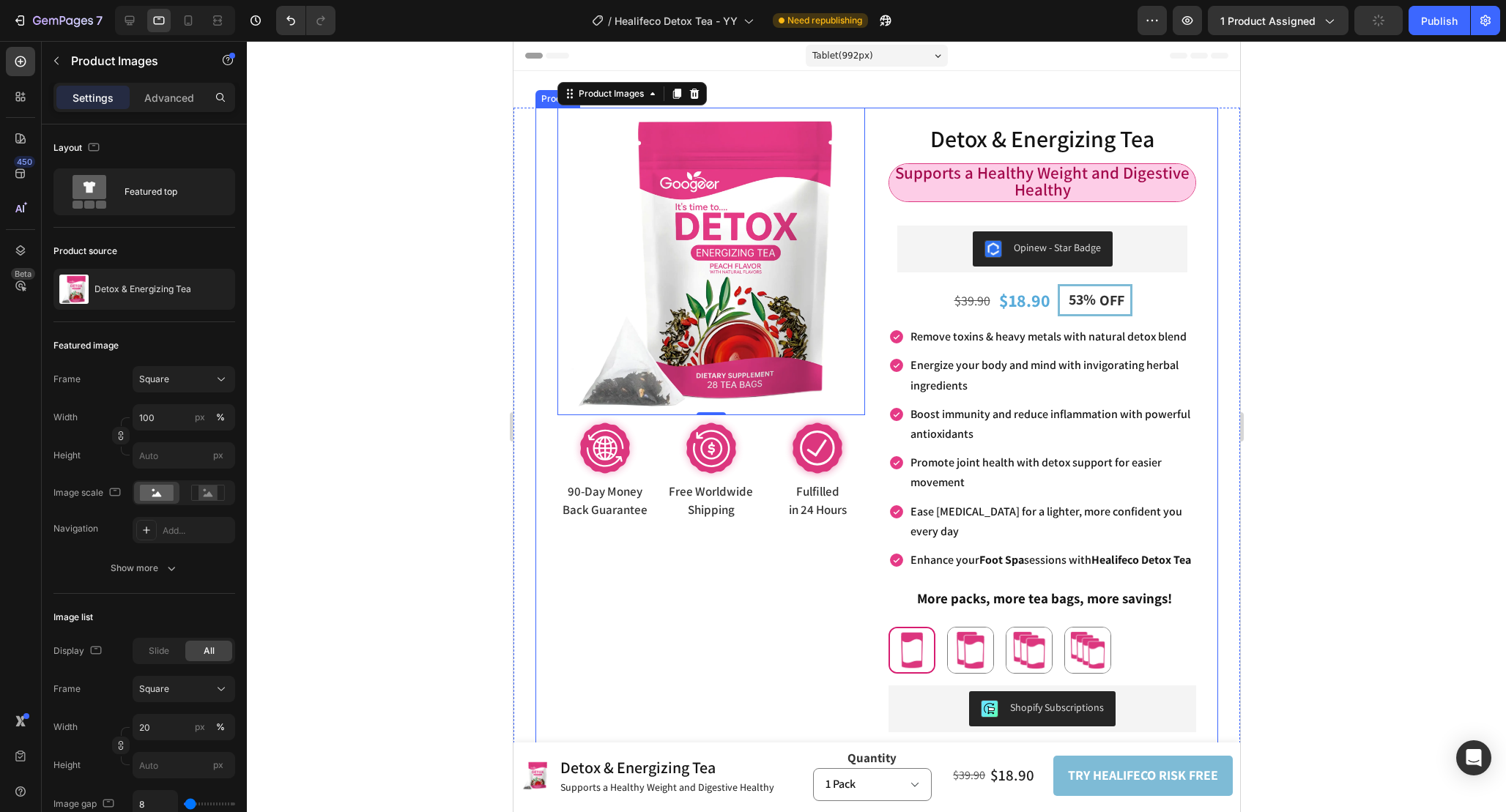
click at [643, 527] on div "Product Images 0 Image 90-Day Money Back Guarantee Text Block 90-Day Money Back…" at bounding box center [710, 522] width 308 height 829
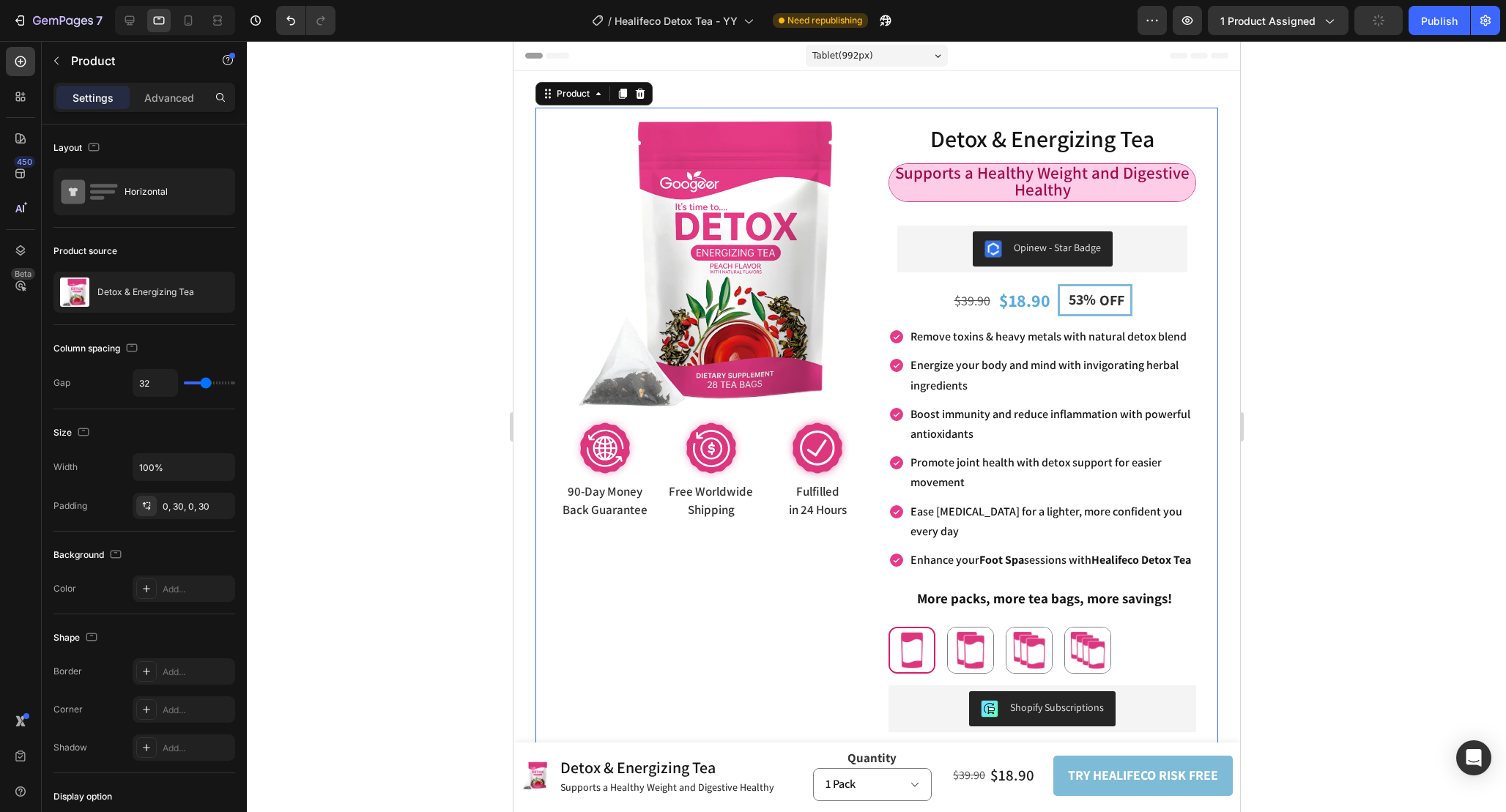
click at [624, 512] on span "Back Guarantee" at bounding box center [604, 509] width 85 height 16
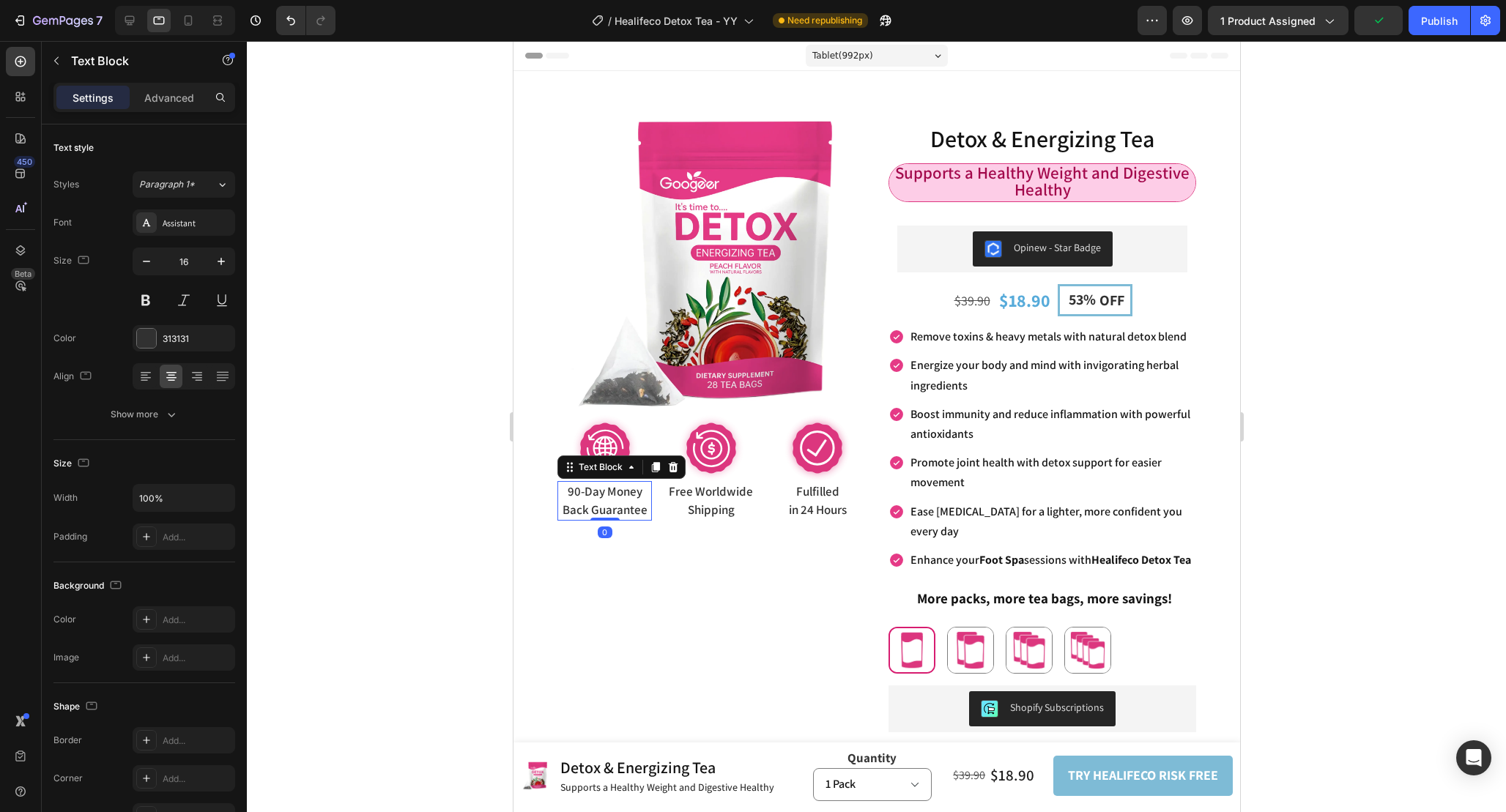
click at [624, 512] on span "Back Guarantee" at bounding box center [604, 509] width 85 height 16
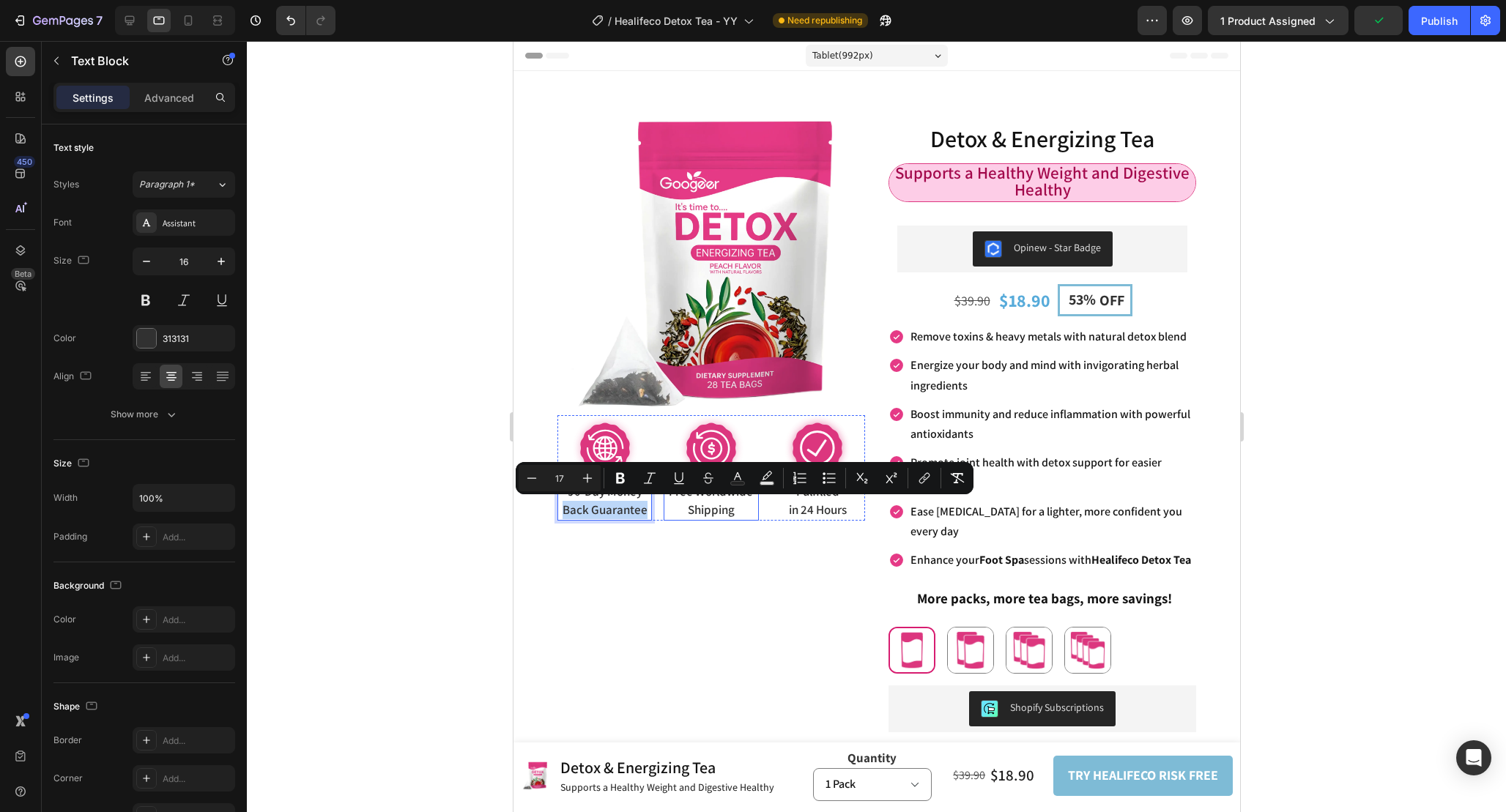
click at [692, 504] on span "Shipping" at bounding box center [710, 509] width 47 height 16
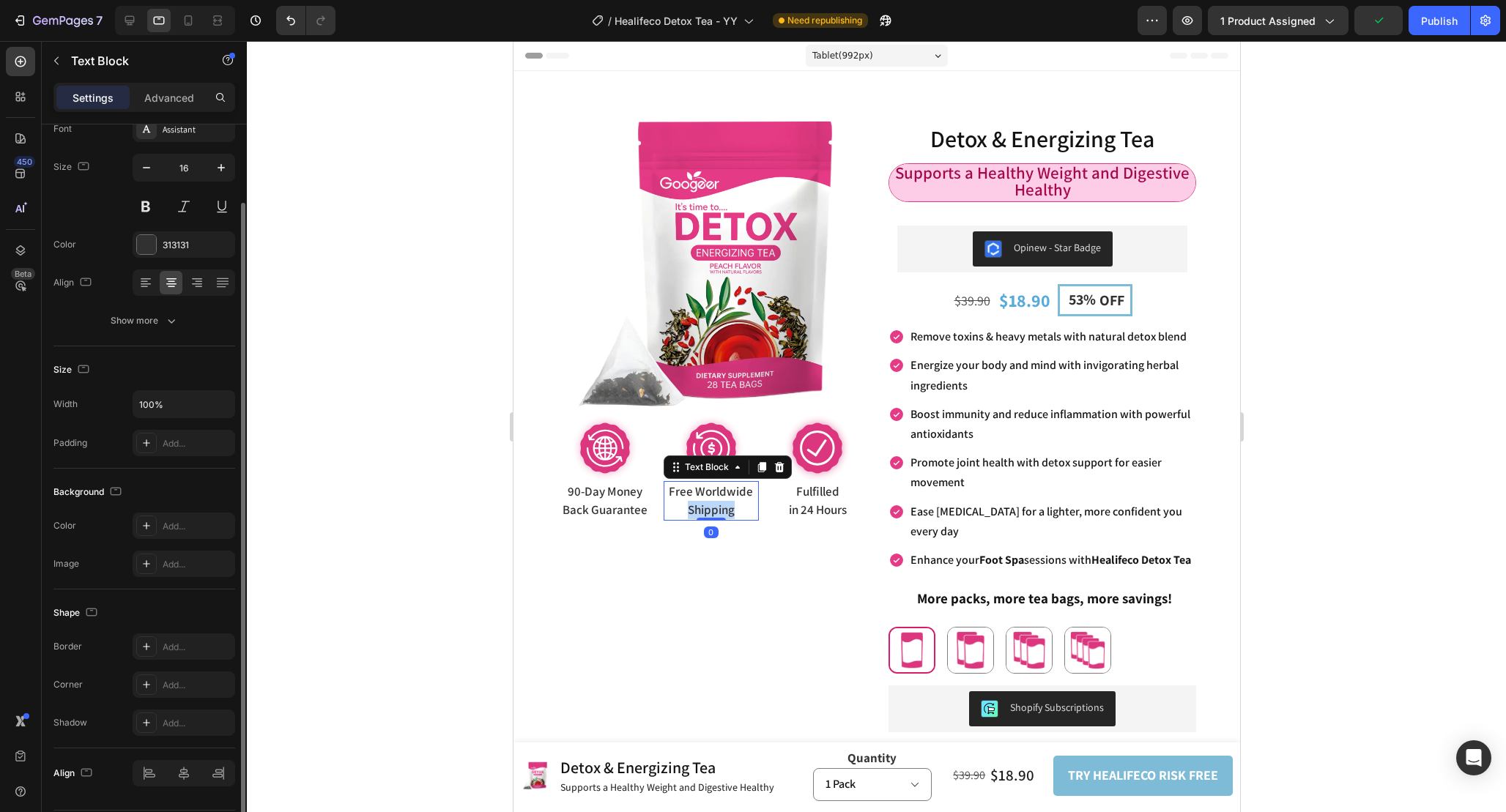
click at [692, 504] on span "Shipping" at bounding box center [710, 509] width 47 height 16
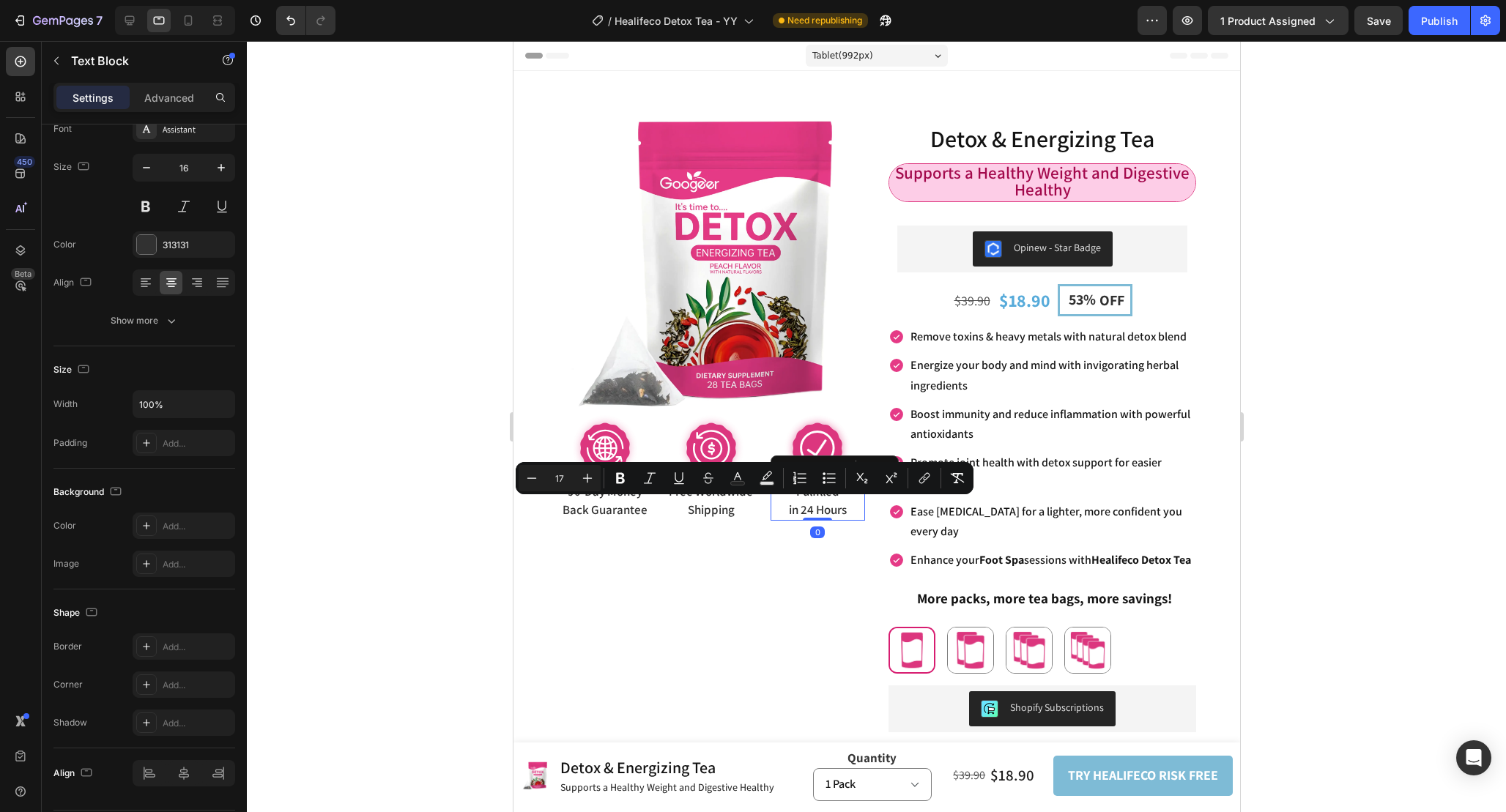
click at [836, 503] on span "in 24 Hours" at bounding box center [817, 509] width 58 height 16
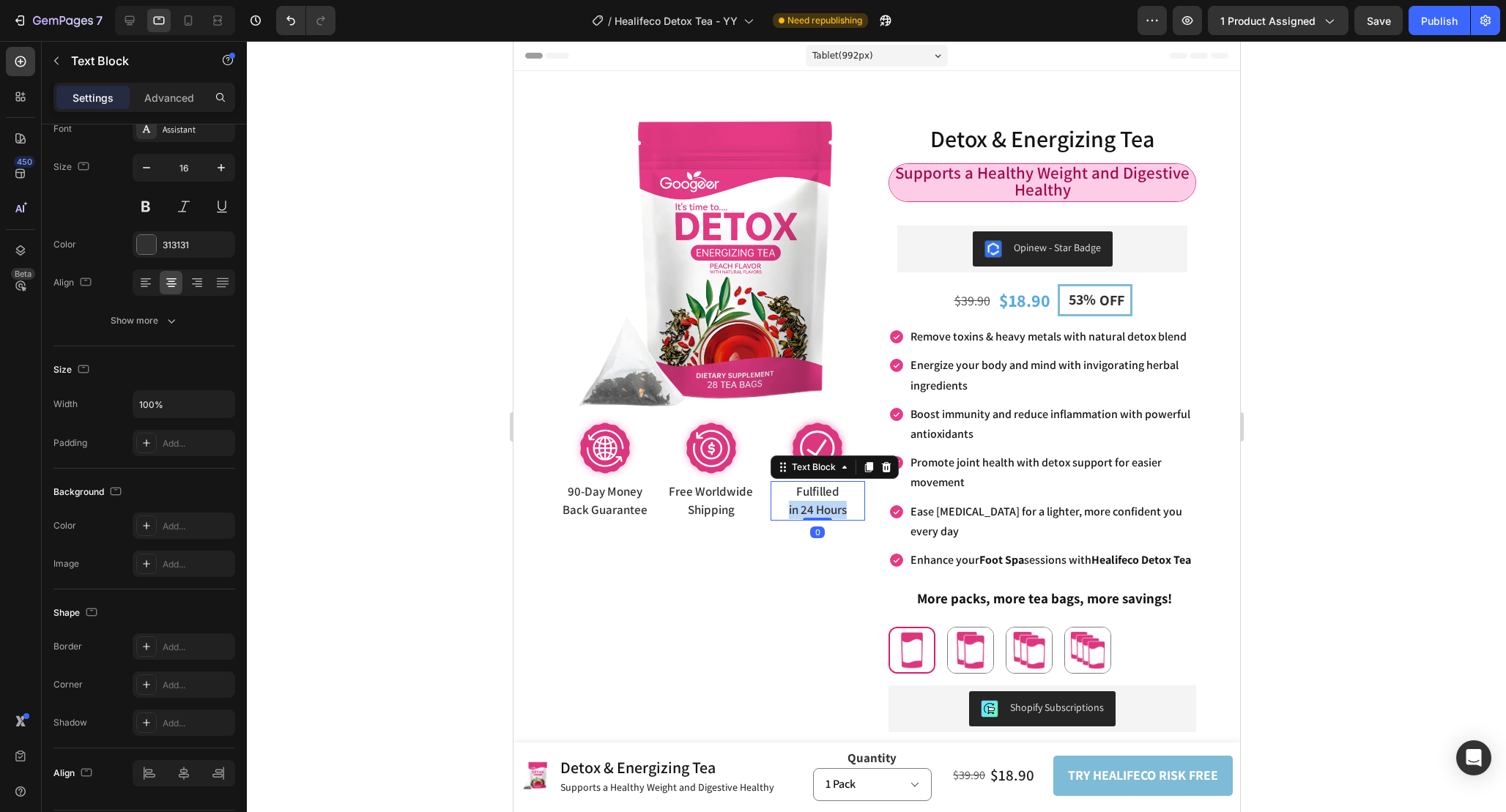
click at [836, 503] on span "in 24 Hours" at bounding box center [817, 509] width 58 height 16
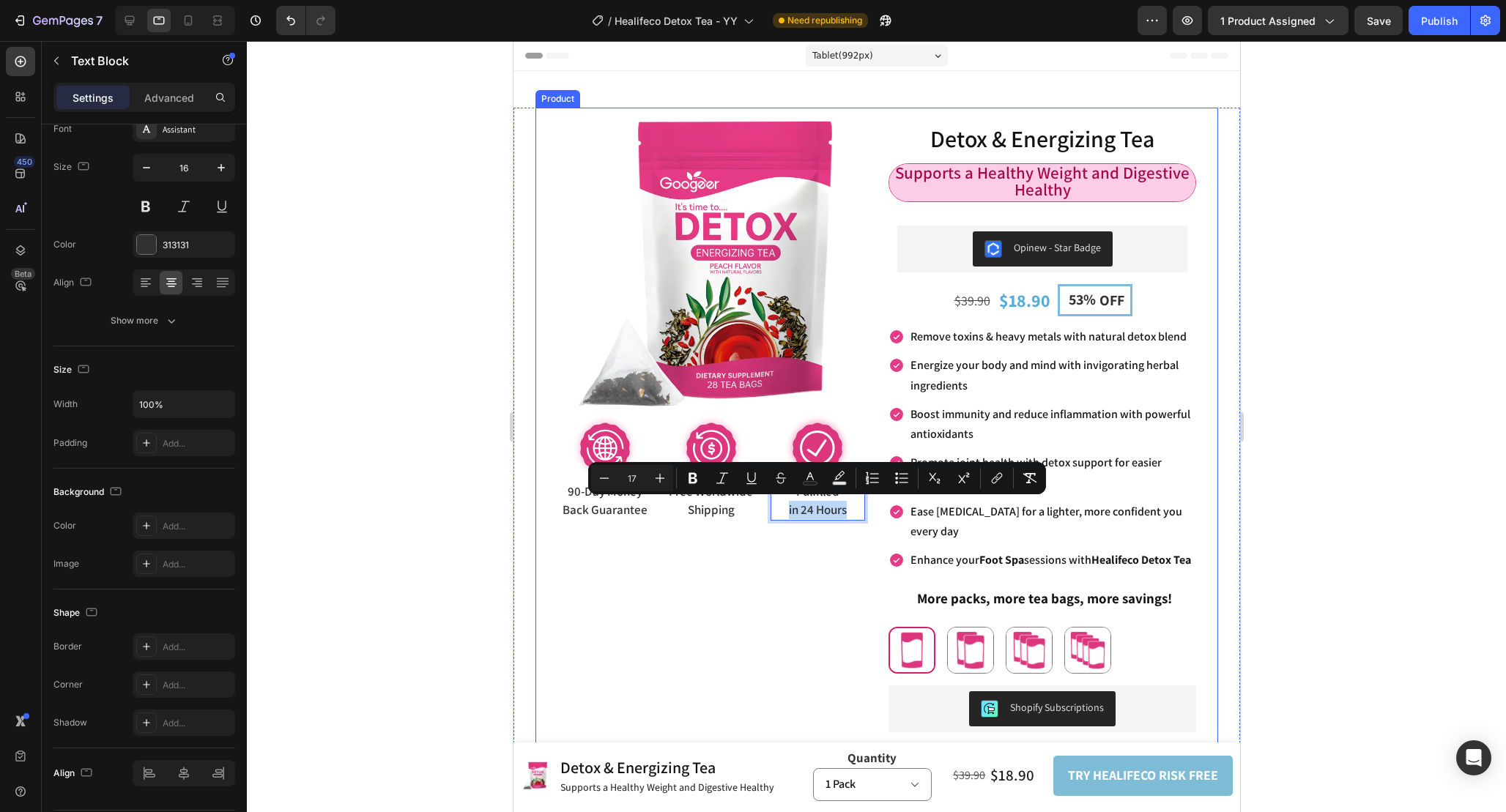
click at [800, 569] on div "Product Images Image 90-Day Money Back Guarantee Text Block 90-Day Money Back G…" at bounding box center [710, 522] width 308 height 829
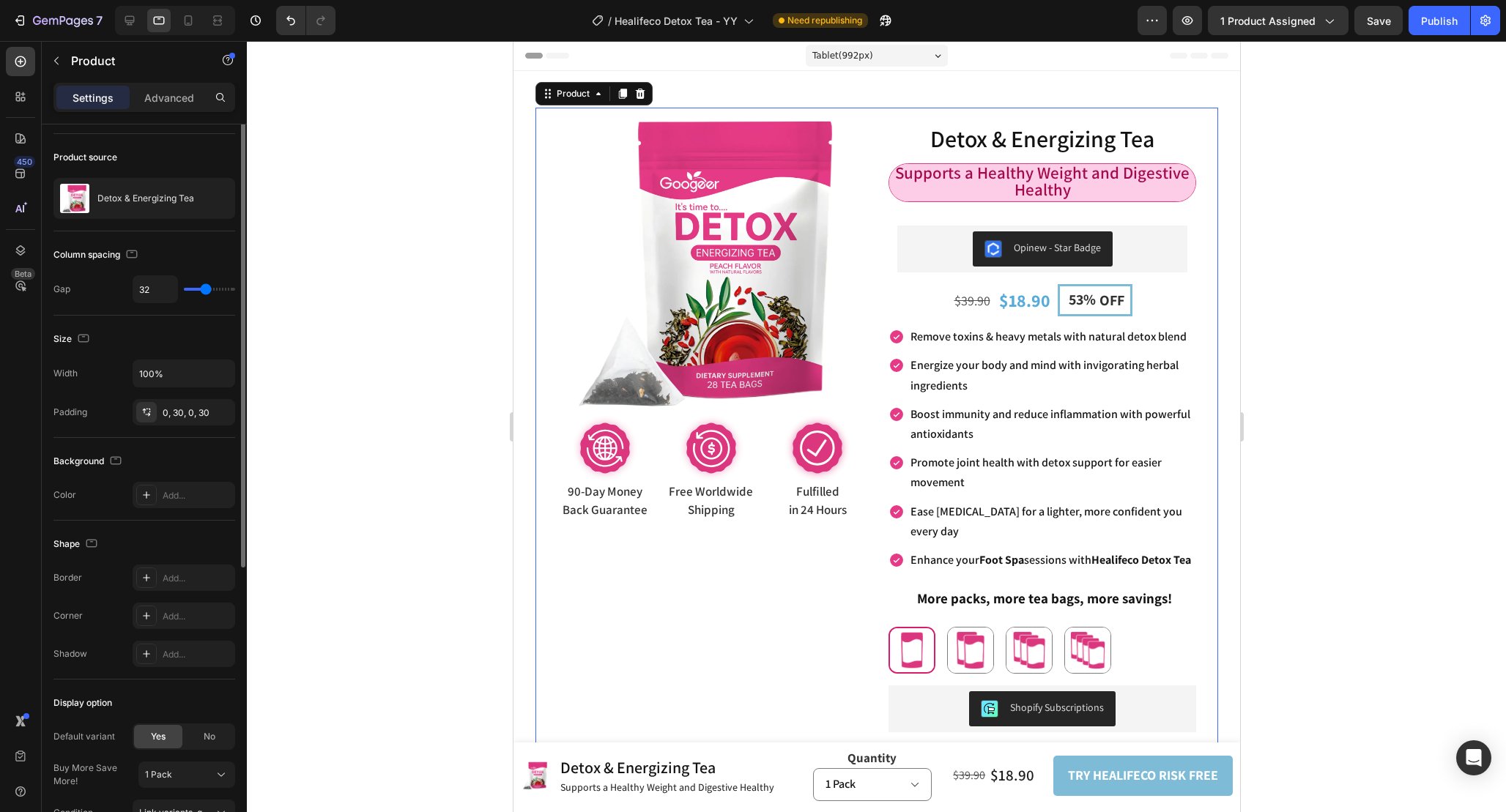
scroll to position [0, 0]
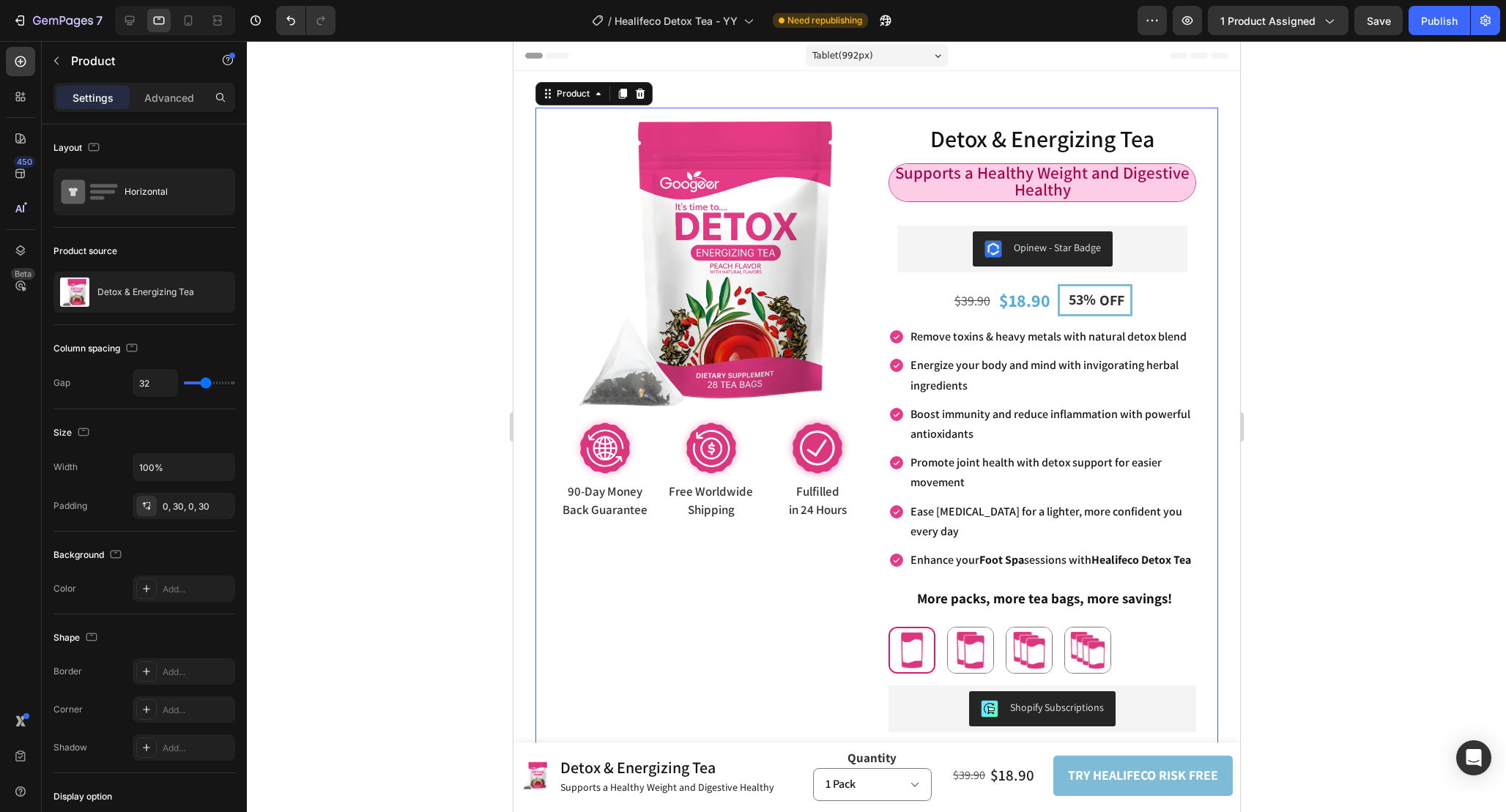
click at [1205, 358] on div "Product Images Image 90-Day Money Back Guarantee Text Block 90-Day Money Back G…" at bounding box center [876, 522] width 682 height 829
click at [173, 97] on p "Advanced" at bounding box center [169, 97] width 50 height 15
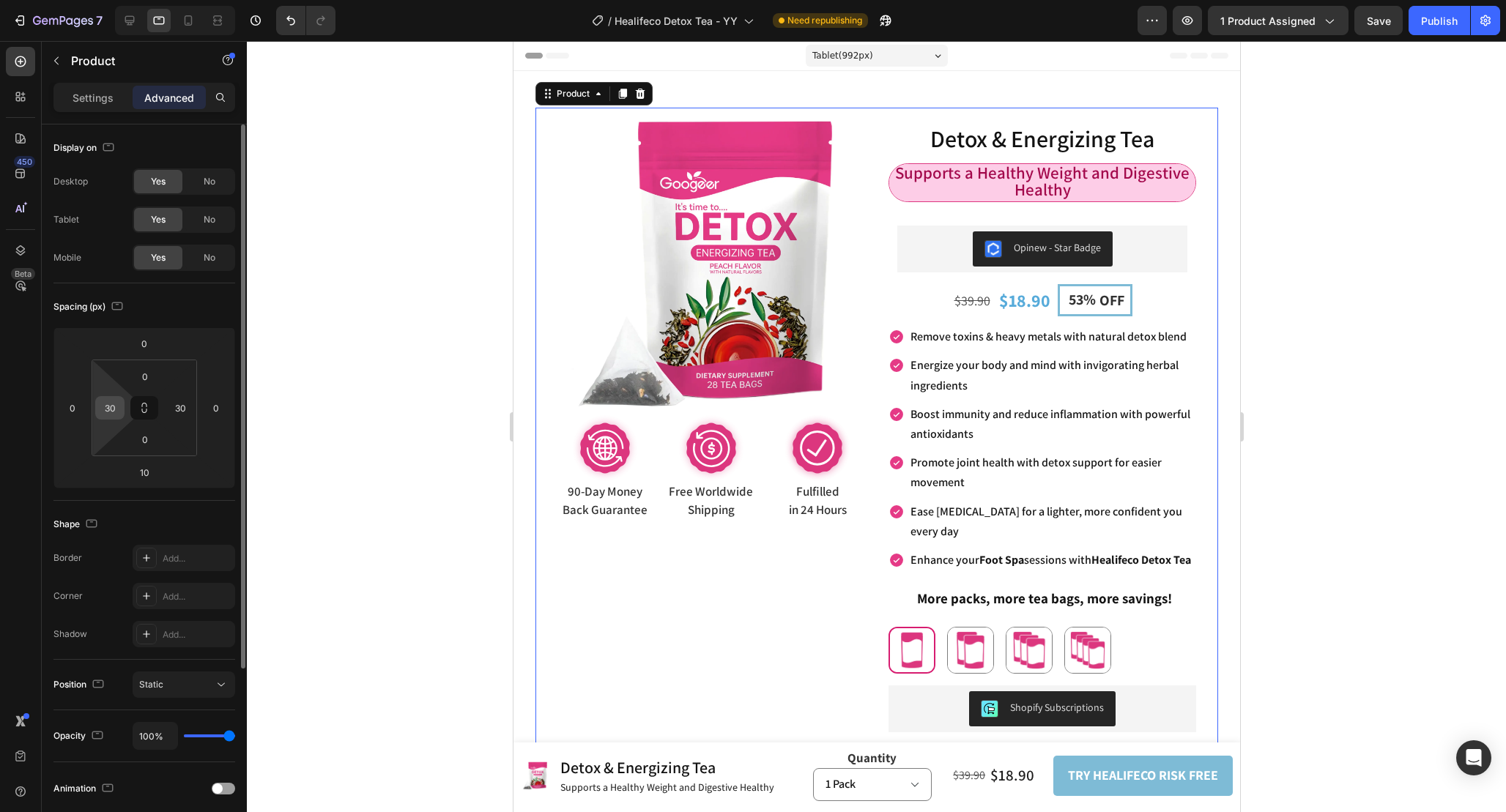
click at [119, 407] on input "30" at bounding box center [109, 408] width 22 height 22
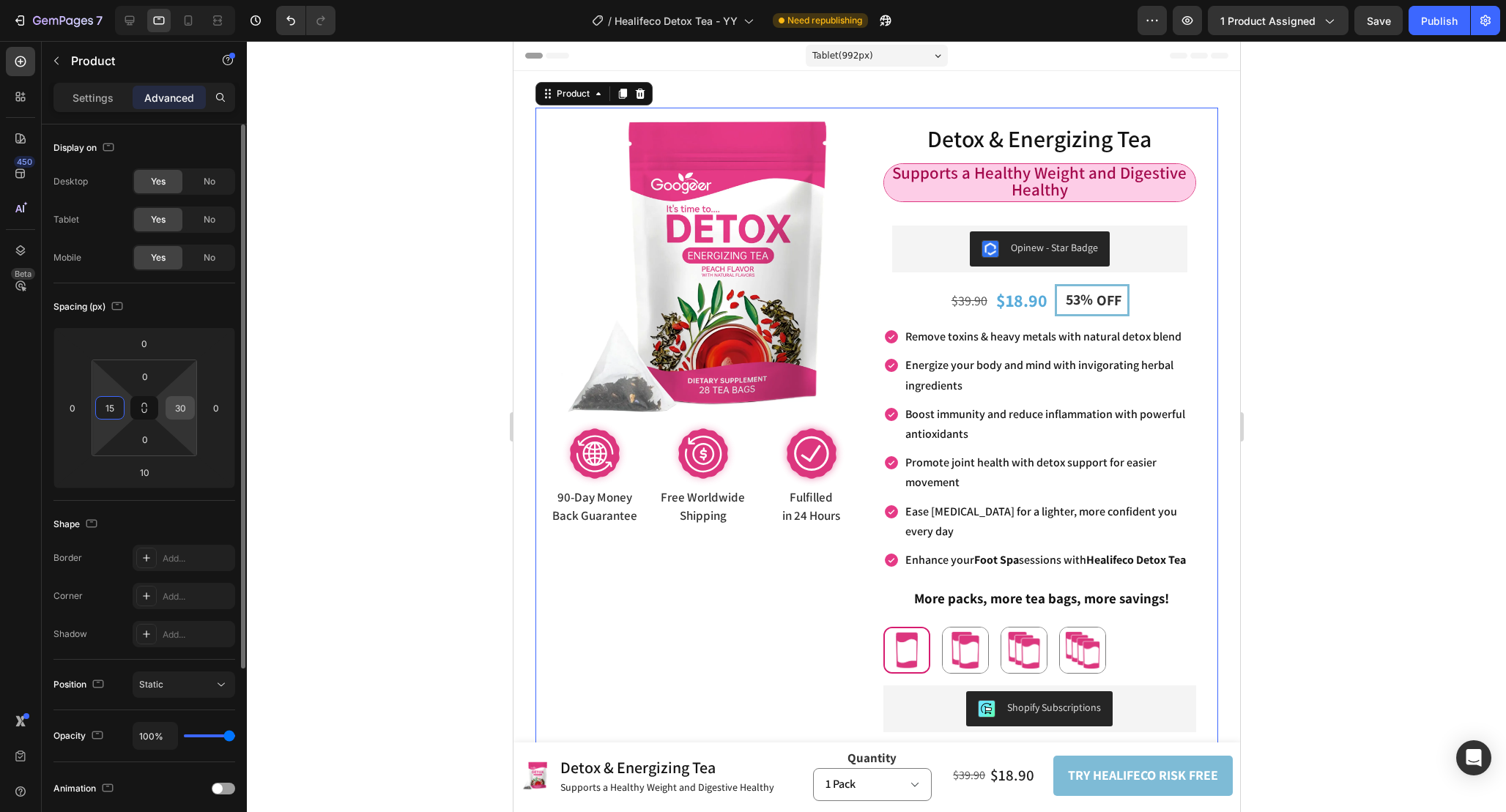
type input "15"
click at [183, 411] on input "30" at bounding box center [180, 408] width 22 height 22
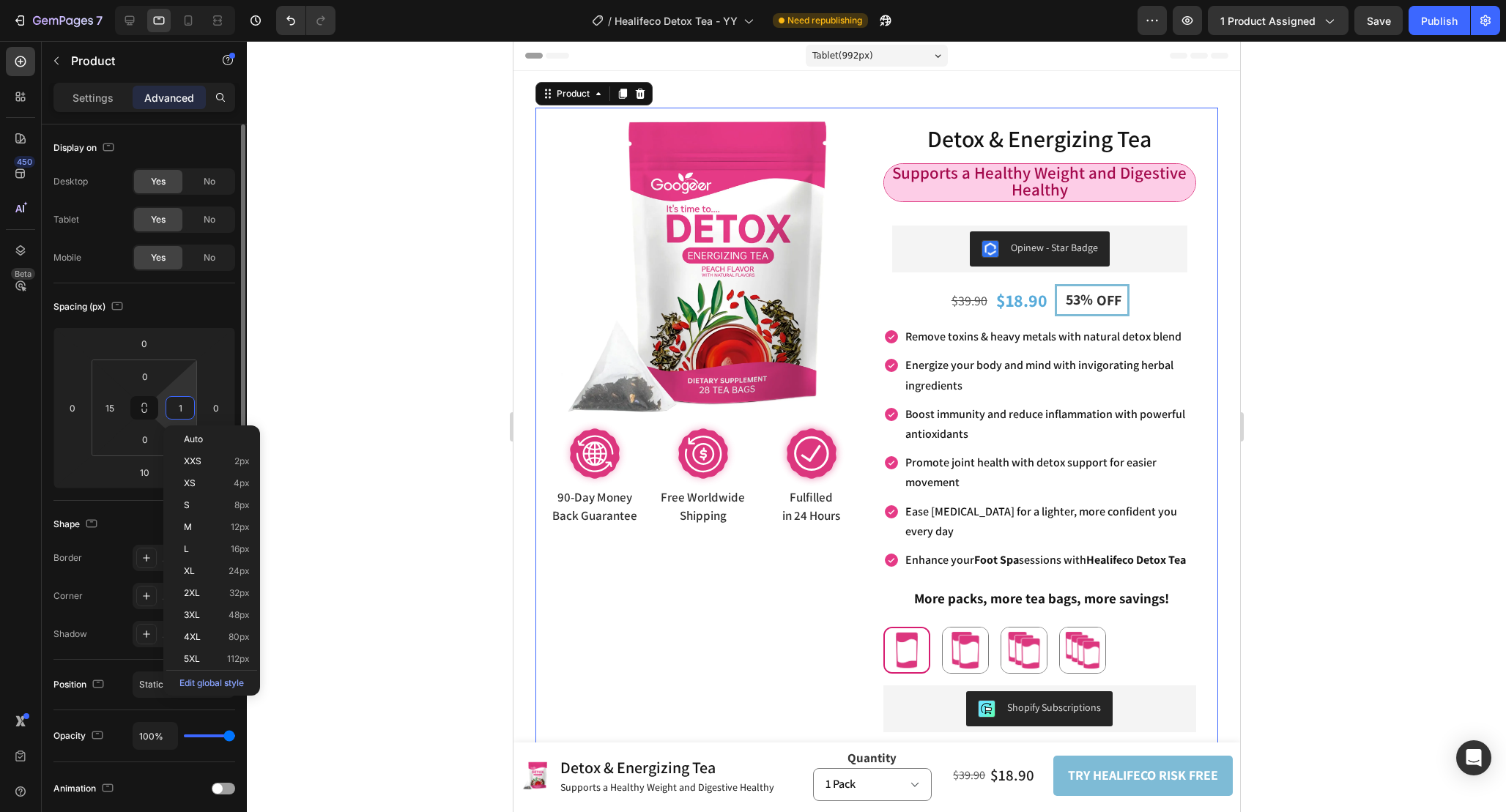
type input "15"
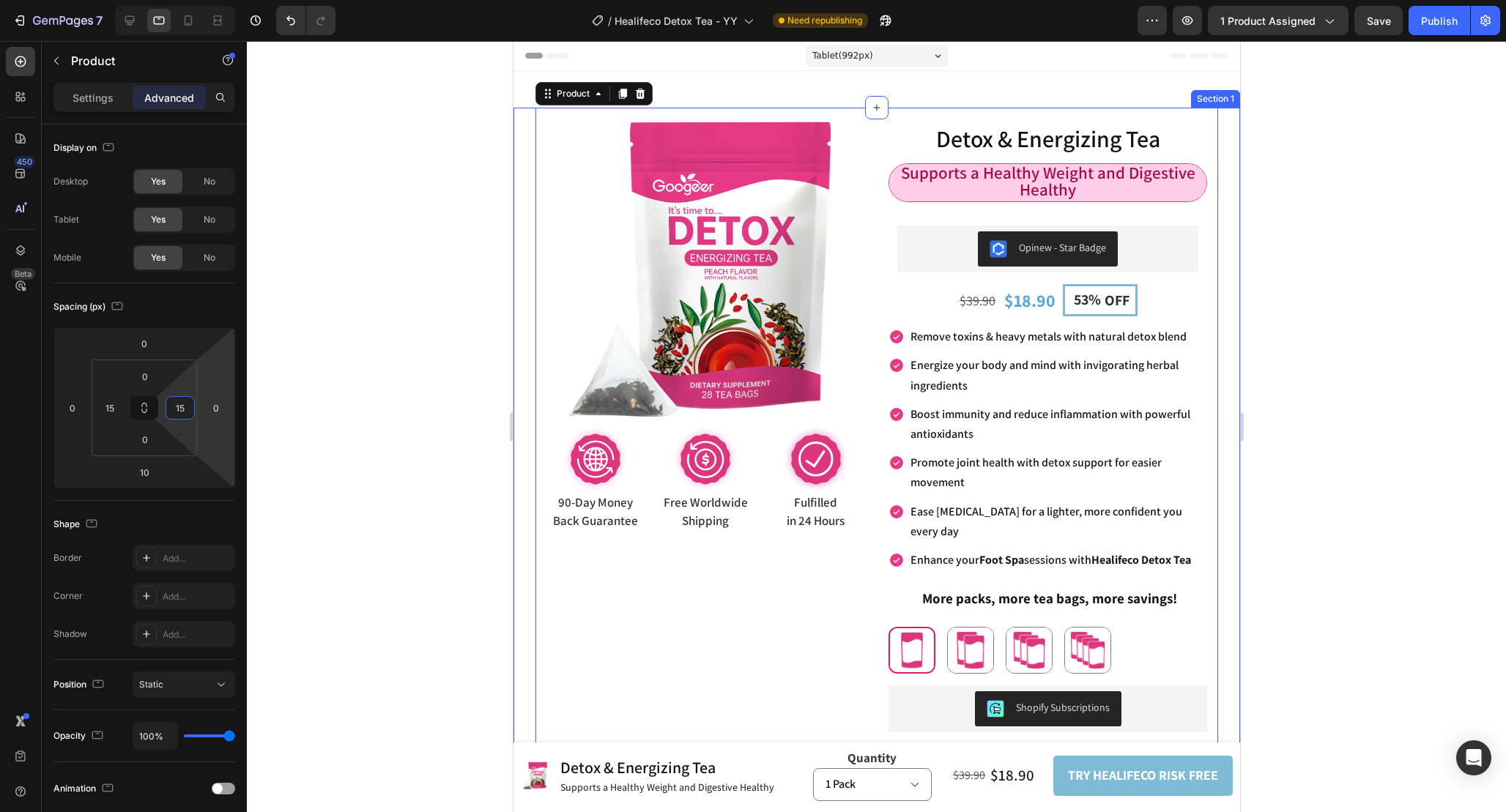
click at [1224, 220] on div "Product Images Image 90-Day Money Back Guarantee Text Block 90-Day Money Back G…" at bounding box center [876, 526] width 727 height 837
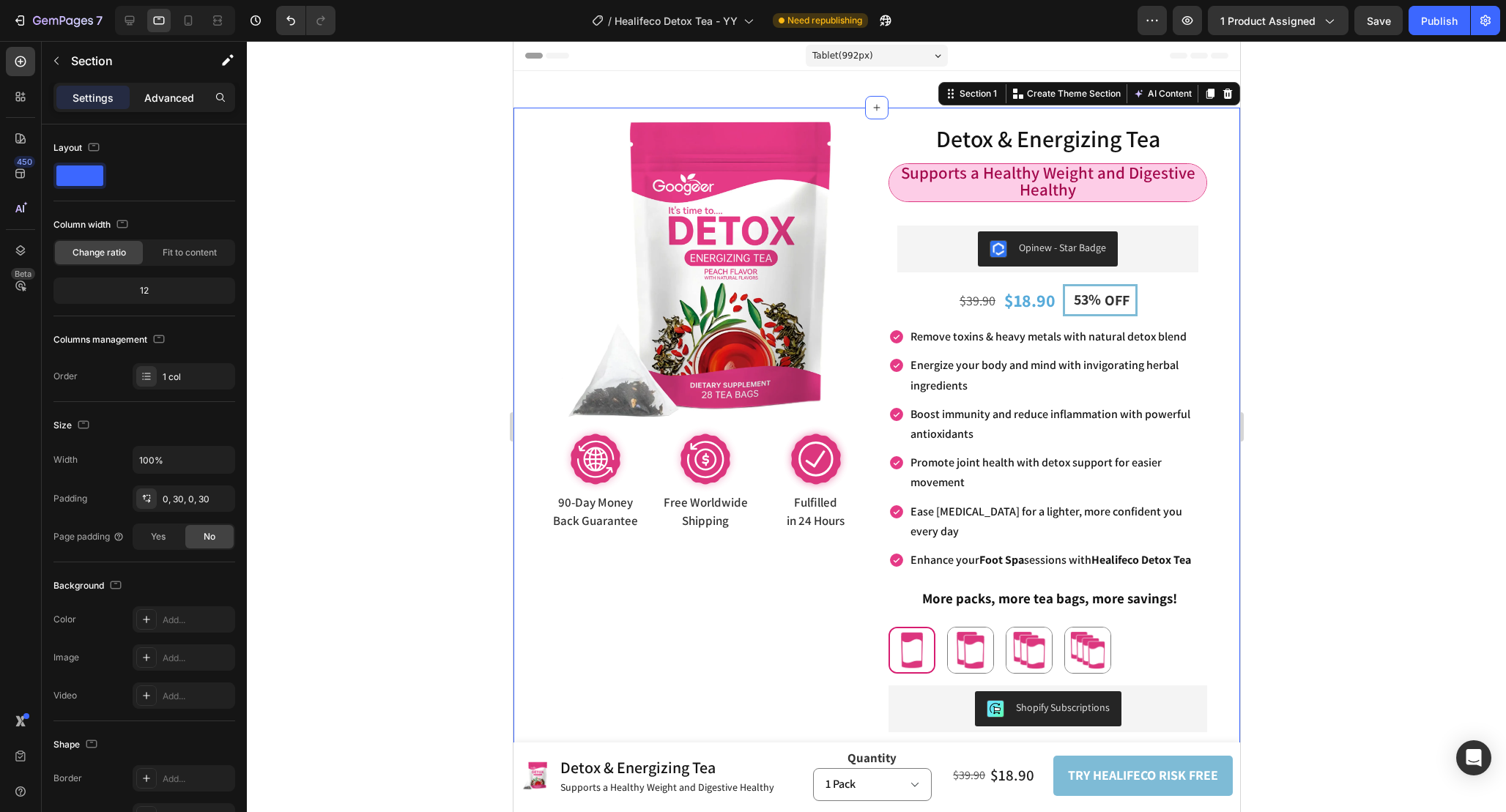
click at [170, 96] on p "Advanced" at bounding box center [169, 97] width 50 height 15
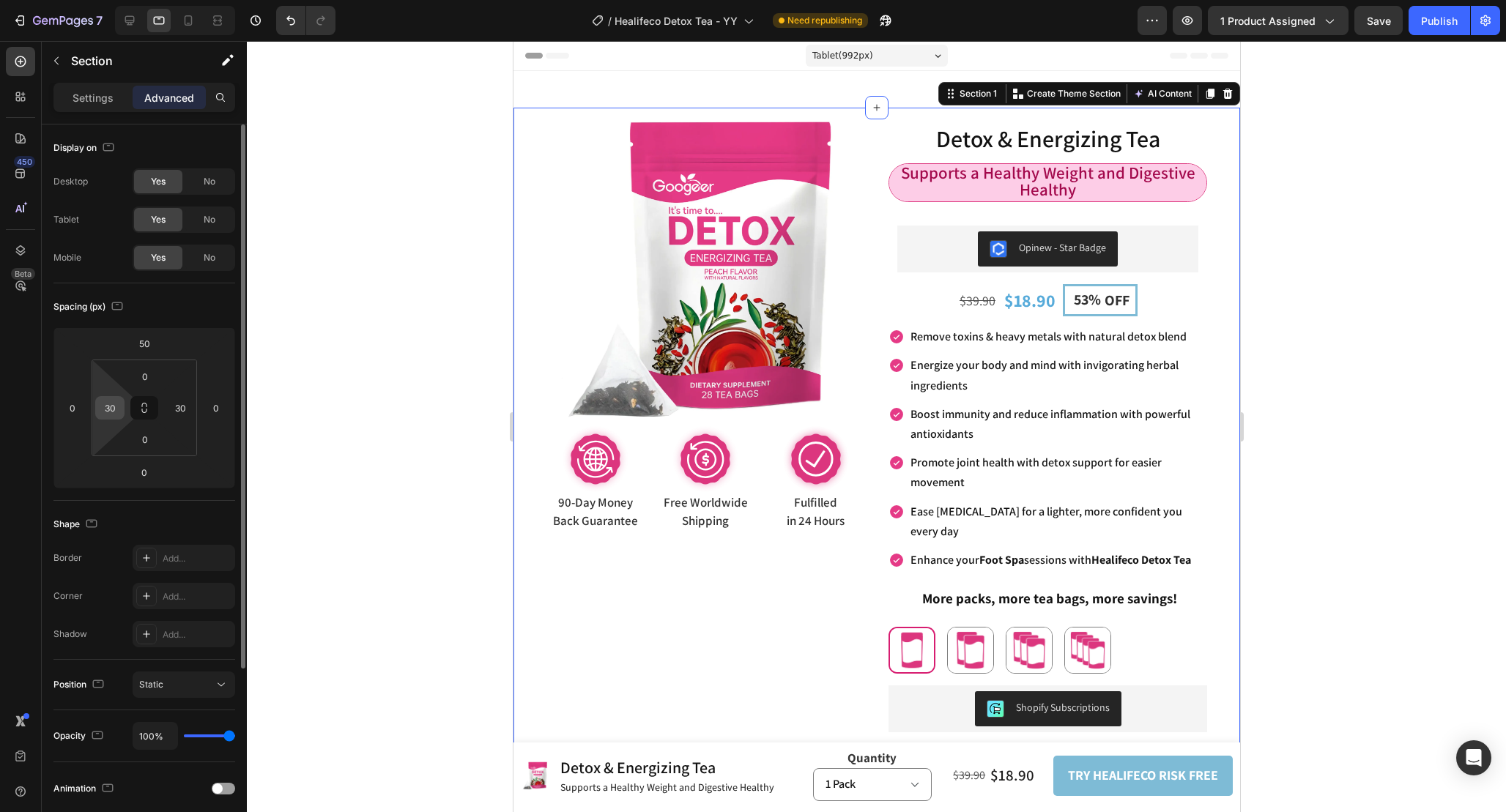
click at [117, 404] on input "30" at bounding box center [109, 408] width 22 height 22
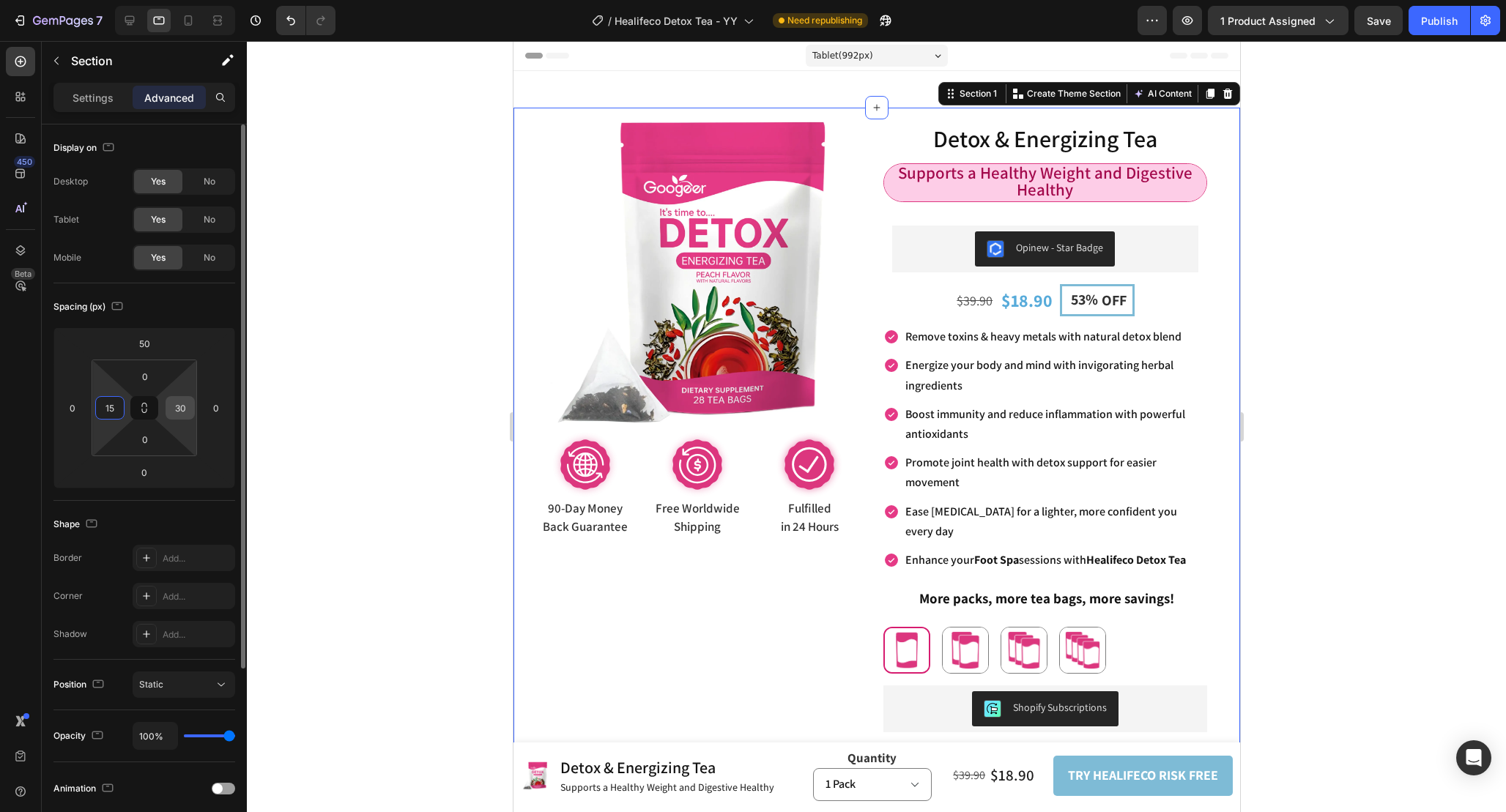
type input "15"
click at [180, 404] on input "30" at bounding box center [180, 408] width 22 height 22
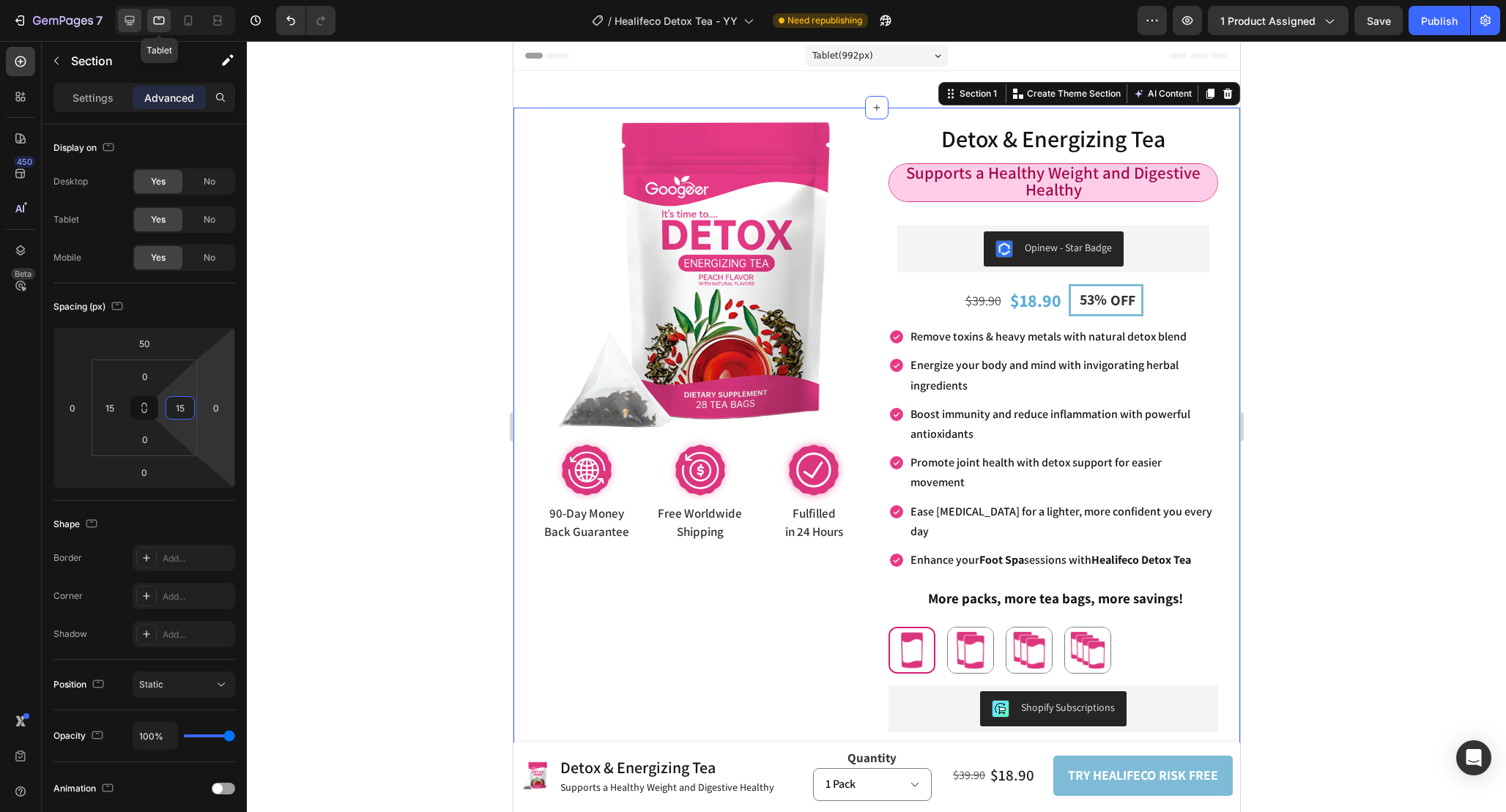
type input "15"
click at [137, 20] on div at bounding box center [129, 20] width 23 height 23
type input "50"
type input "12"
type input "50"
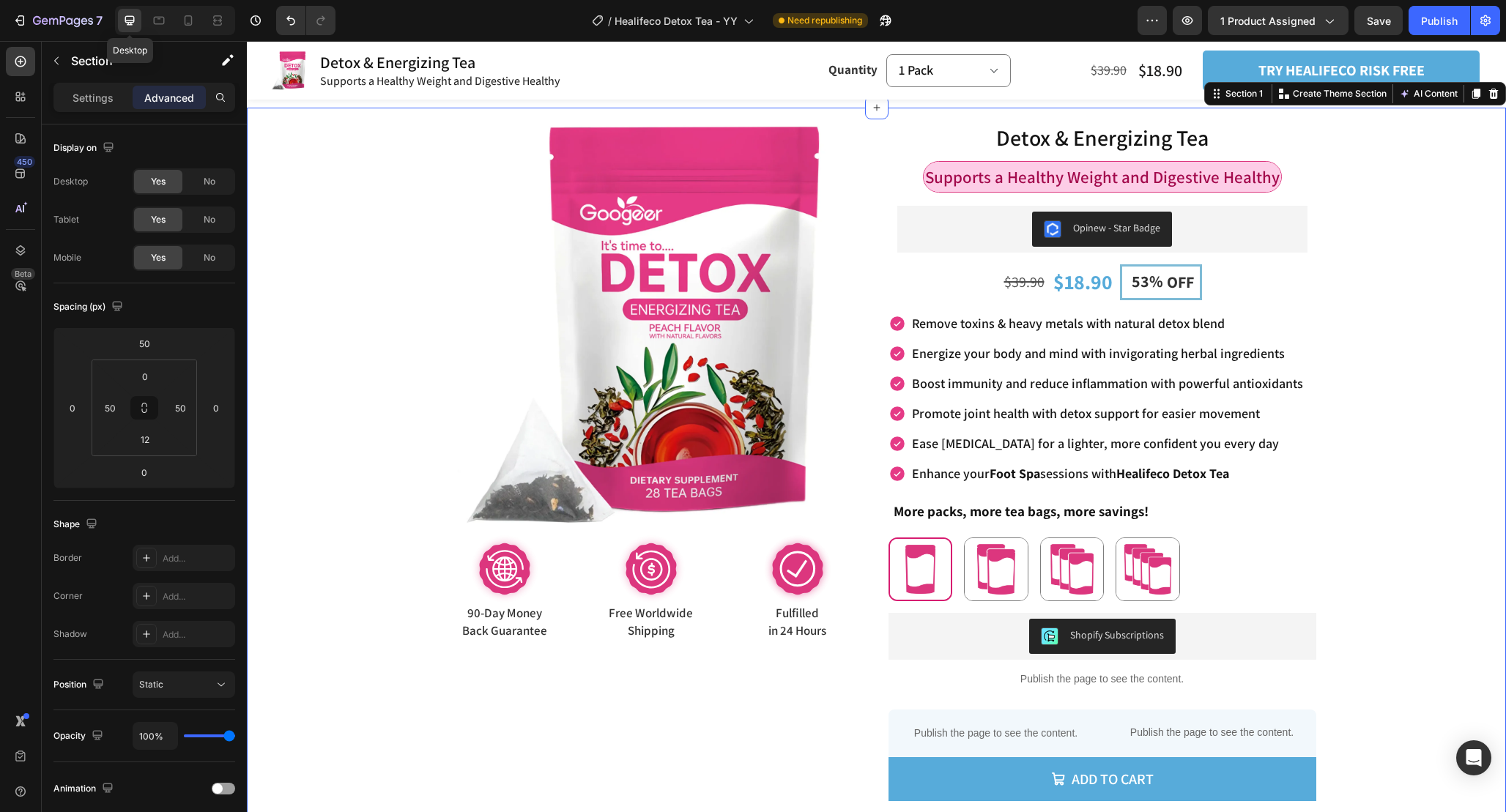
click at [140, 15] on div at bounding box center [129, 20] width 23 height 23
click at [162, 16] on icon at bounding box center [159, 20] width 14 height 14
type input "15"
type input "0"
type input "15"
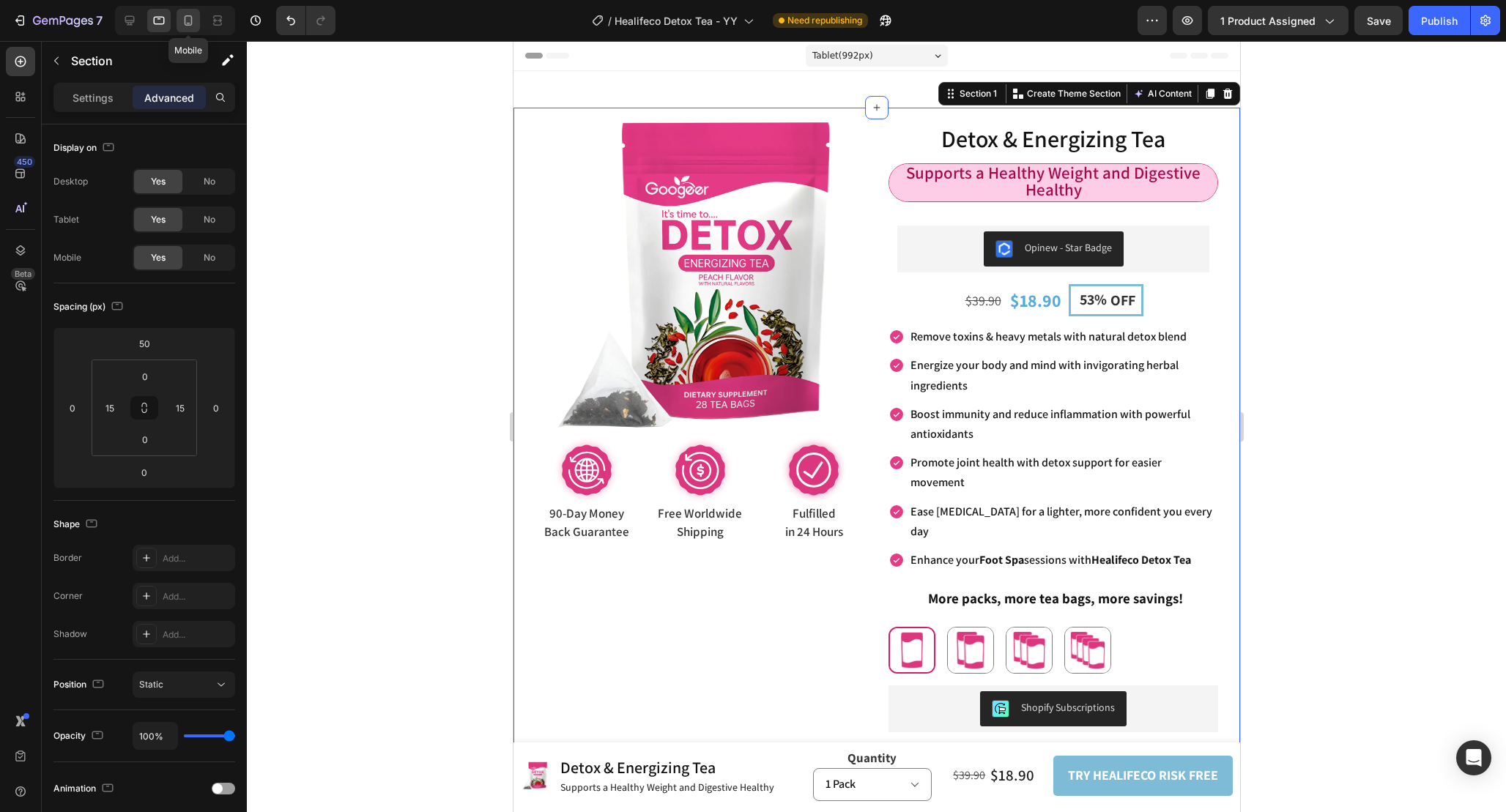
click at [185, 16] on icon at bounding box center [188, 20] width 14 height 14
type input "20"
type input "8"
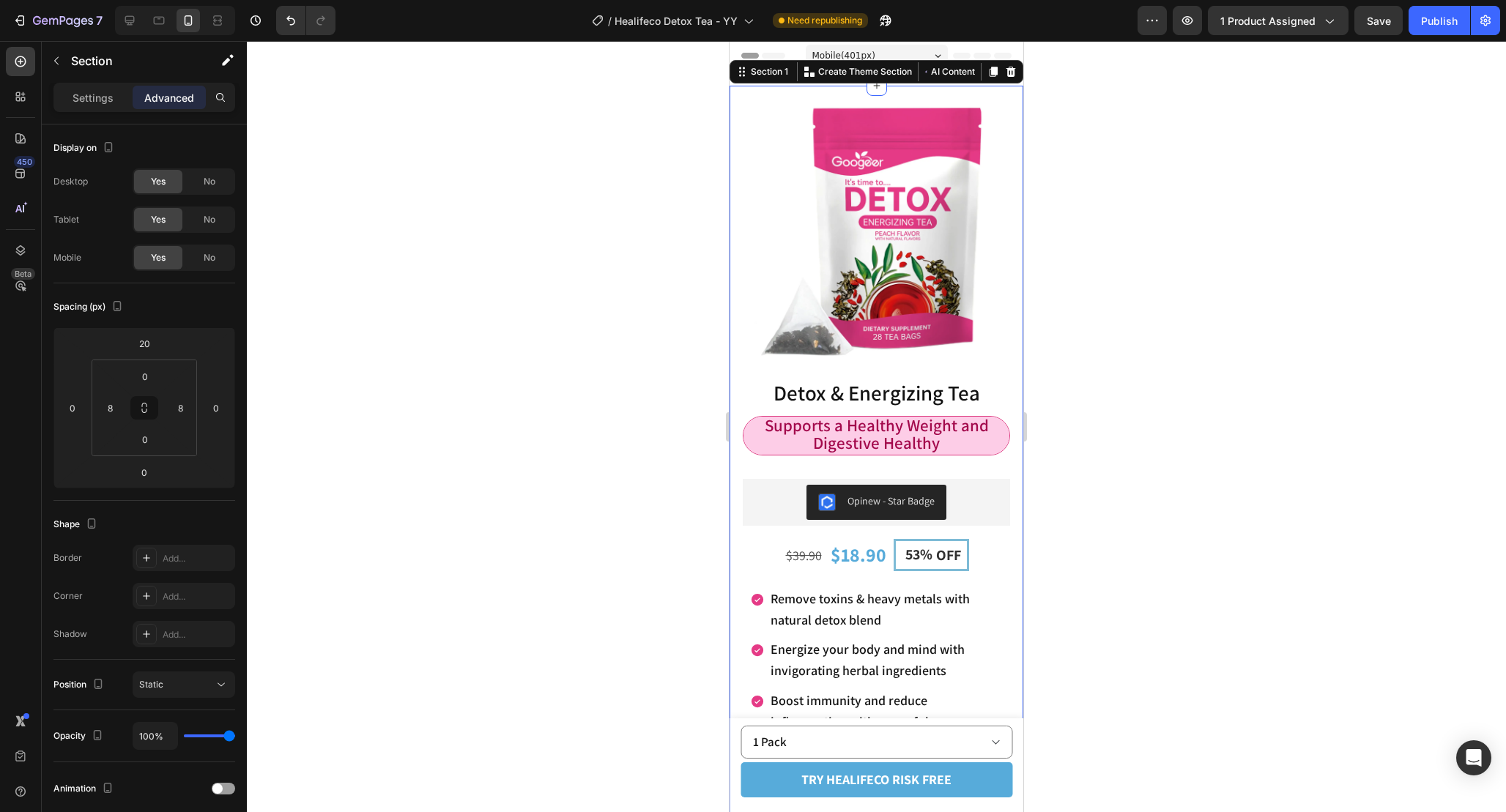
click at [1121, 345] on div at bounding box center [876, 426] width 1259 height 771
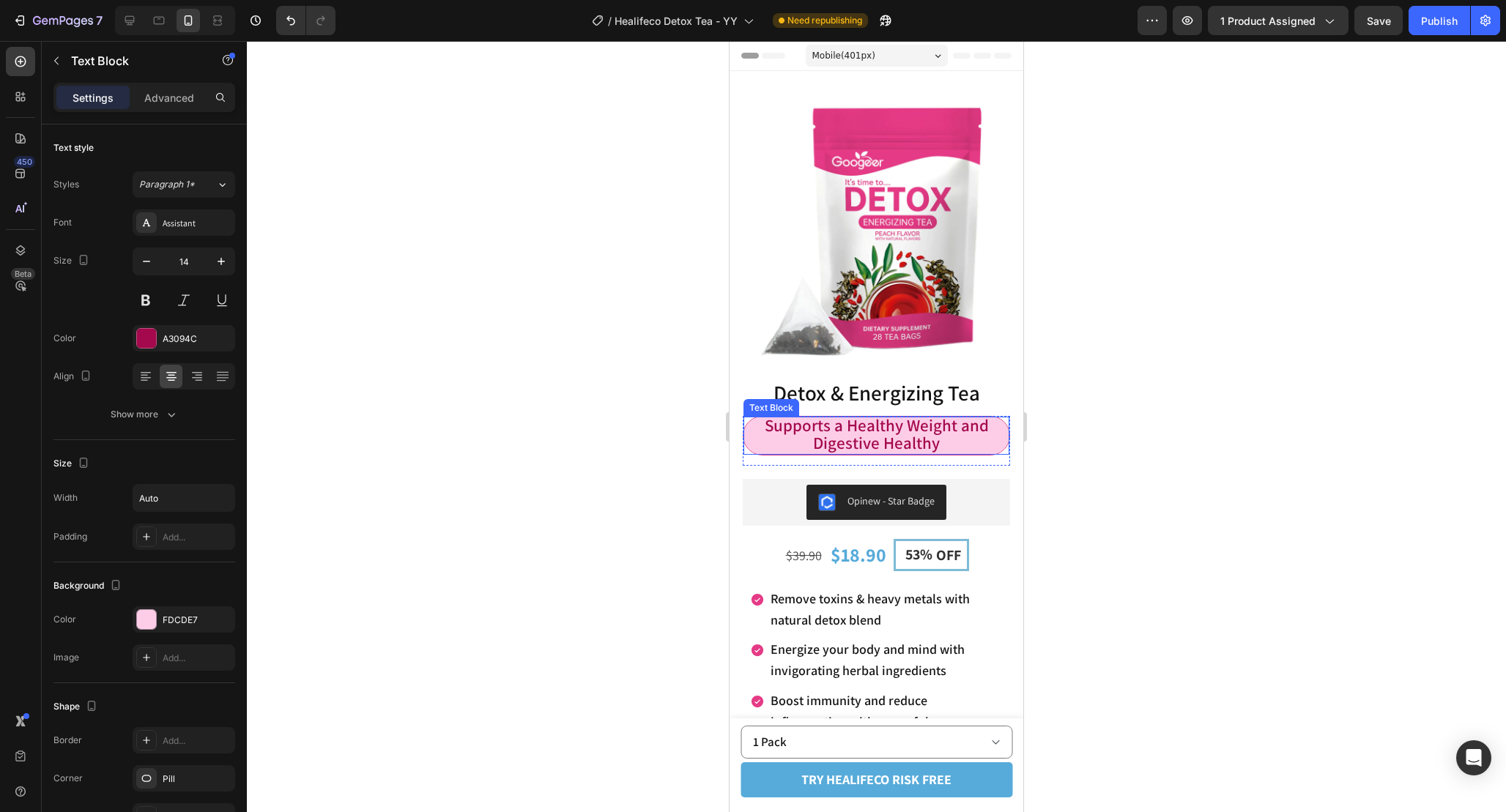
click at [862, 435] on span "Supports a Healthy Weight and Digestive Healthy" at bounding box center [876, 434] width 224 height 39
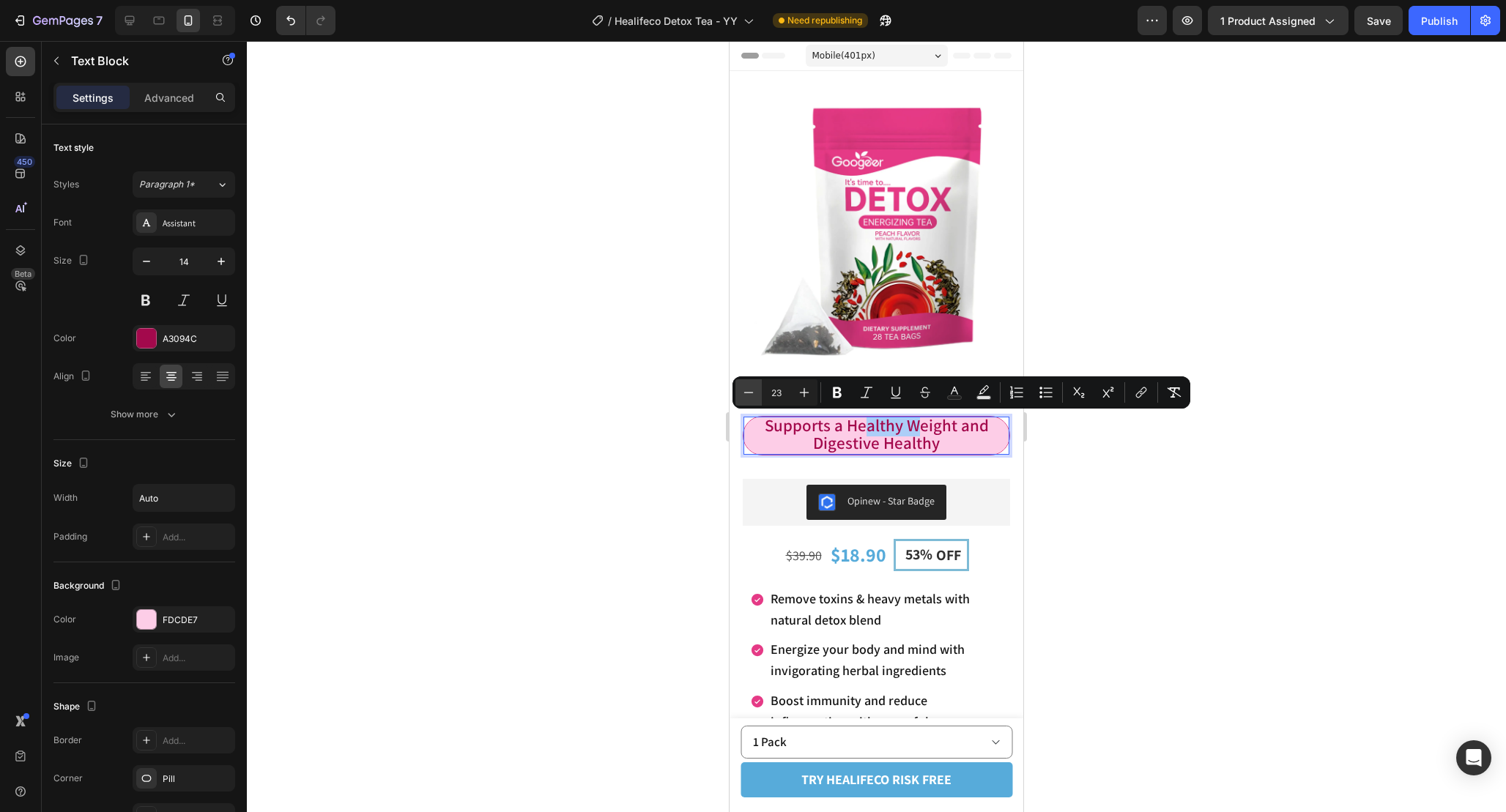
click at [750, 391] on icon "Editor contextual toolbar" at bounding box center [748, 392] width 14 height 14
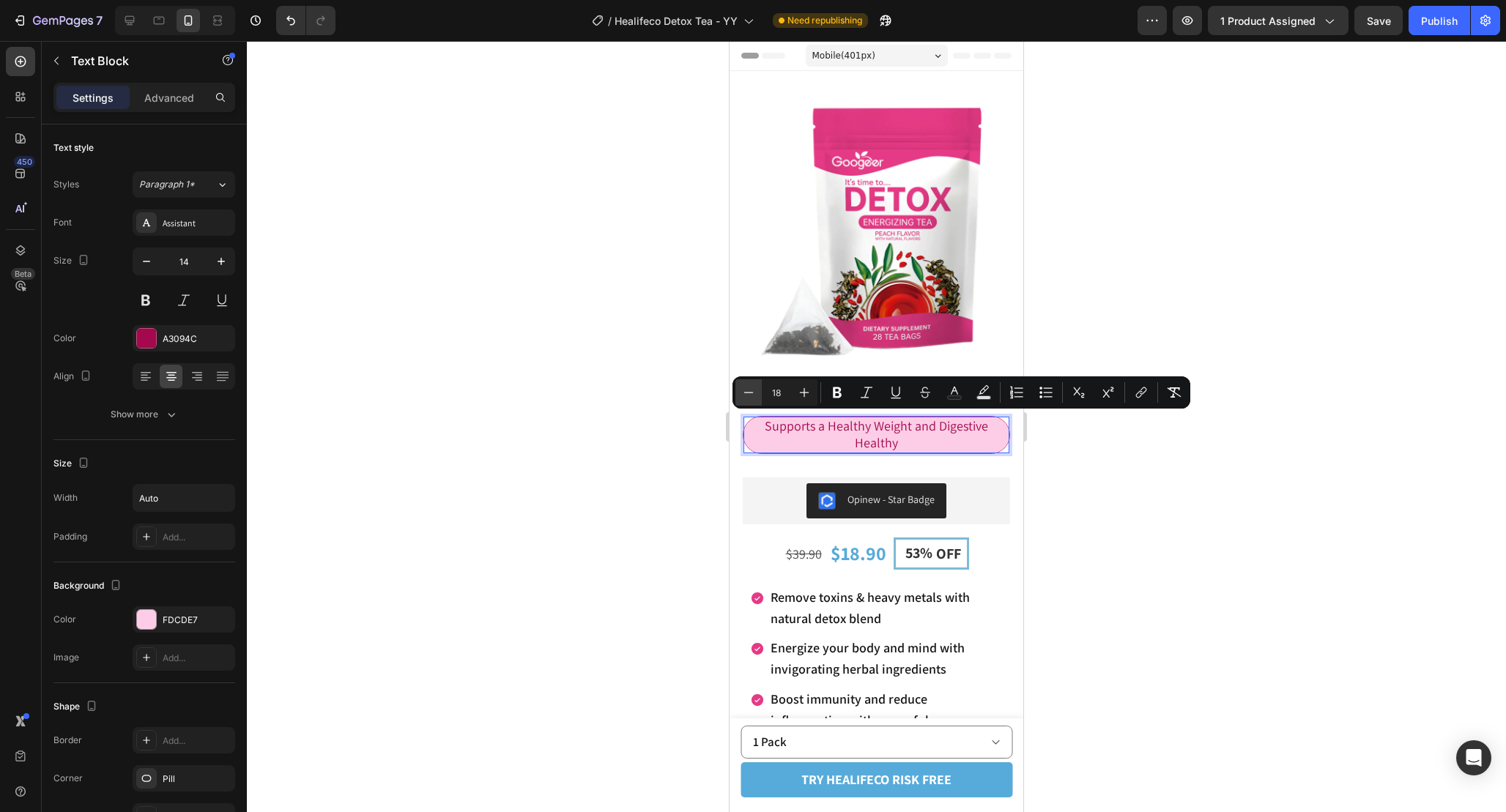
click at [750, 391] on icon "Editor contextual toolbar" at bounding box center [748, 392] width 14 height 14
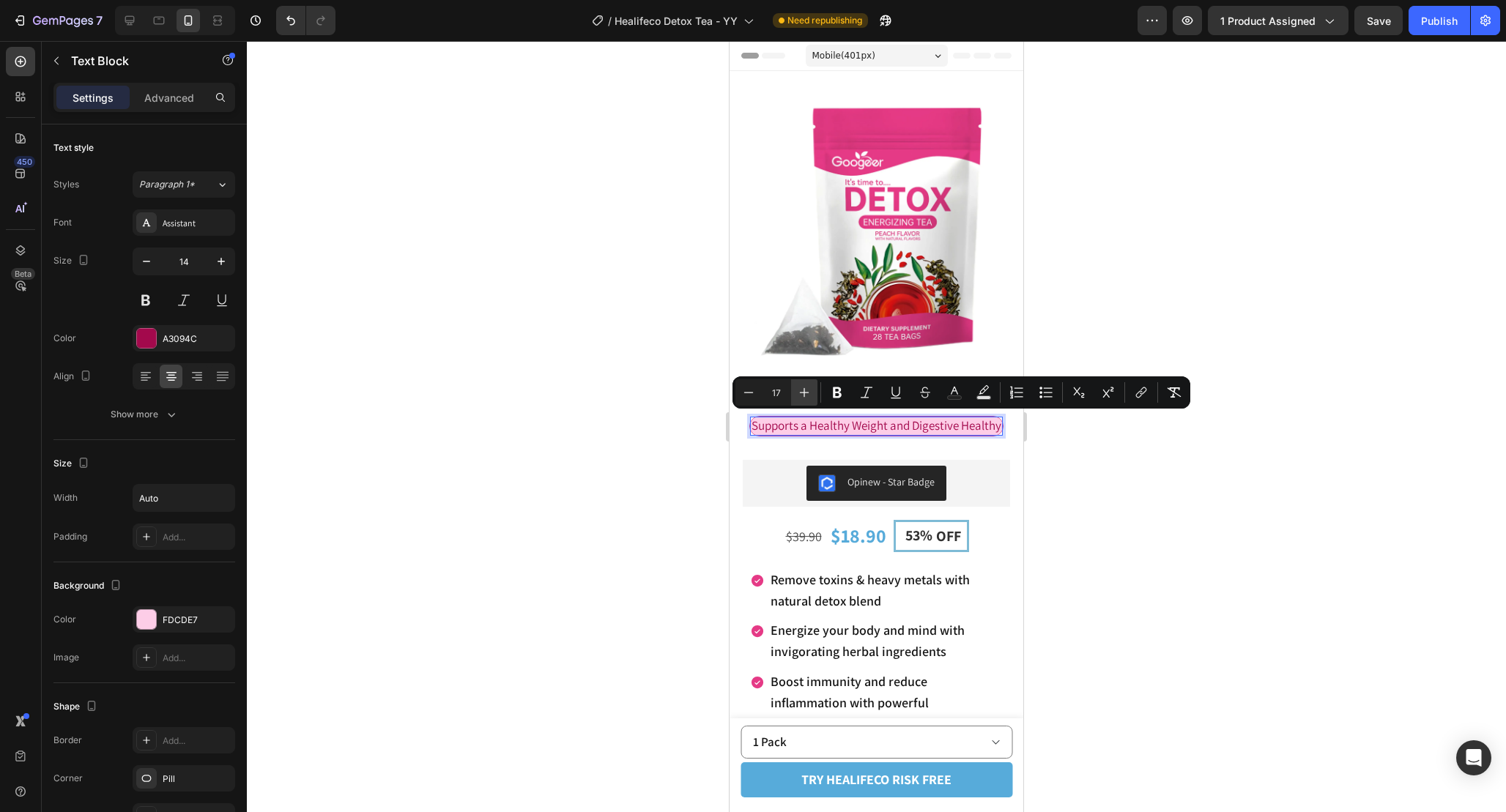
click at [798, 389] on icon "Editor contextual toolbar" at bounding box center [804, 392] width 14 height 14
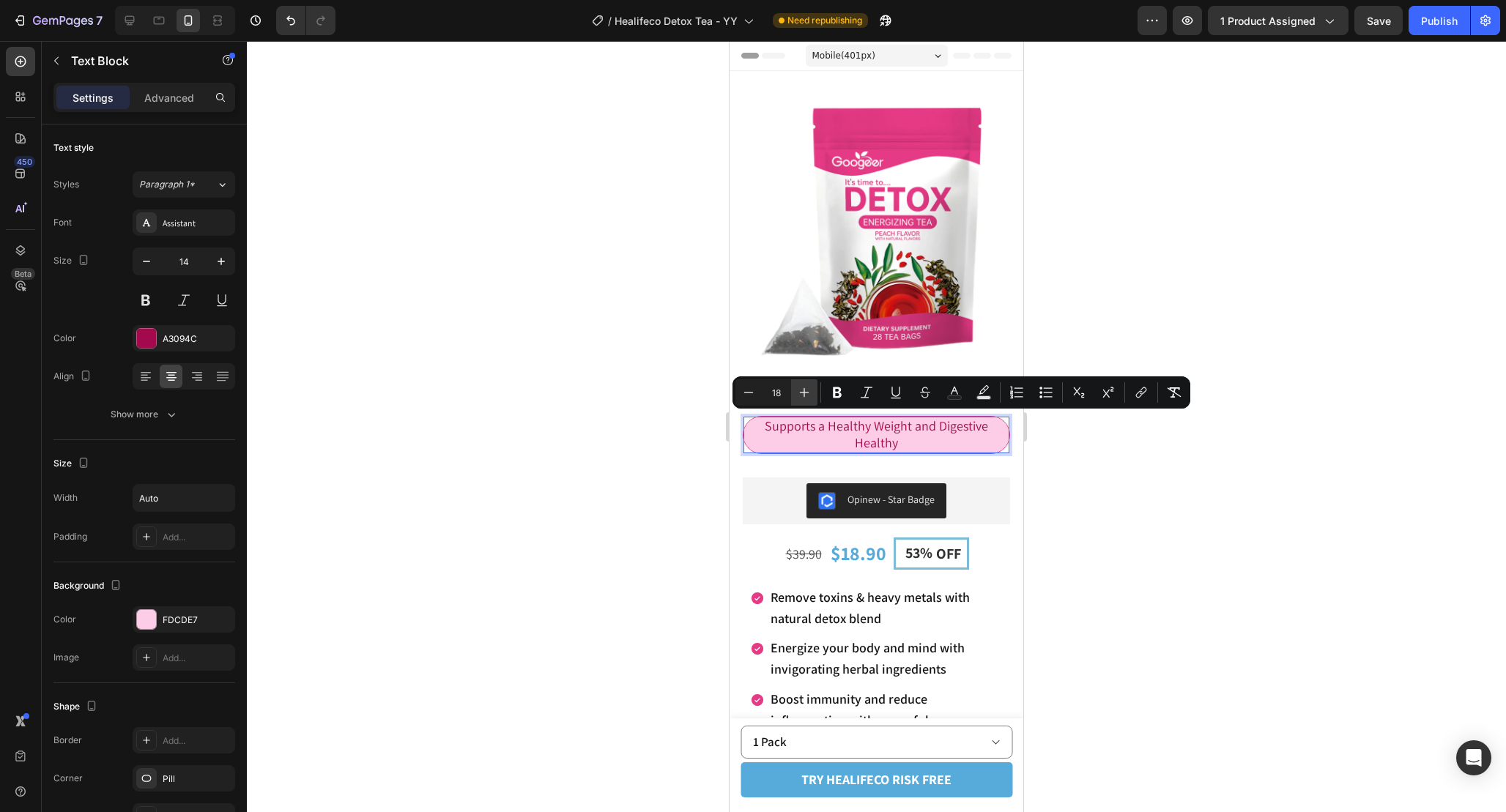
click at [798, 389] on icon "Editor contextual toolbar" at bounding box center [804, 392] width 14 height 14
click at [753, 388] on icon "Editor contextual toolbar" at bounding box center [748, 392] width 14 height 14
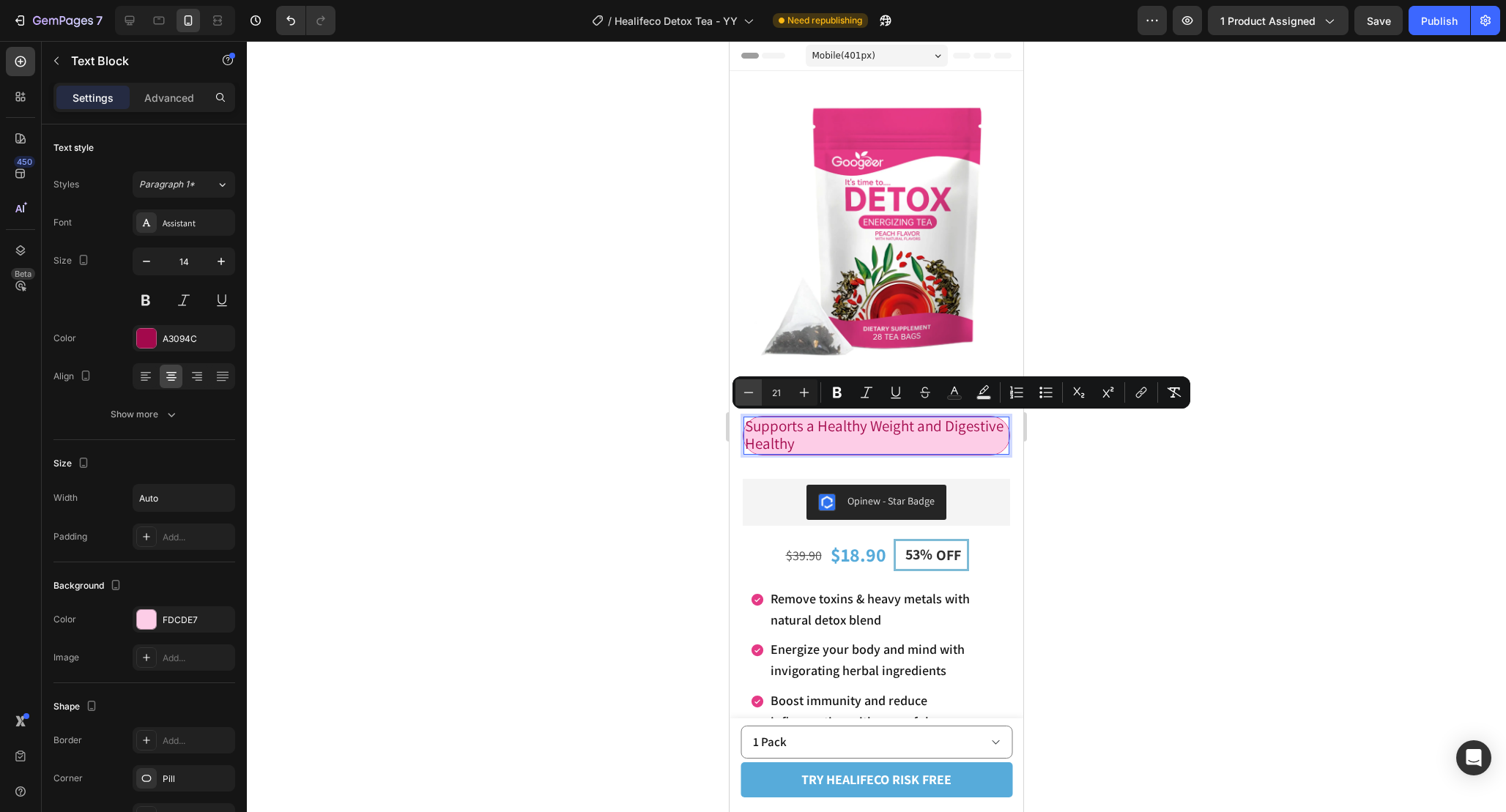
click at [753, 388] on icon "Editor contextual toolbar" at bounding box center [748, 392] width 14 height 14
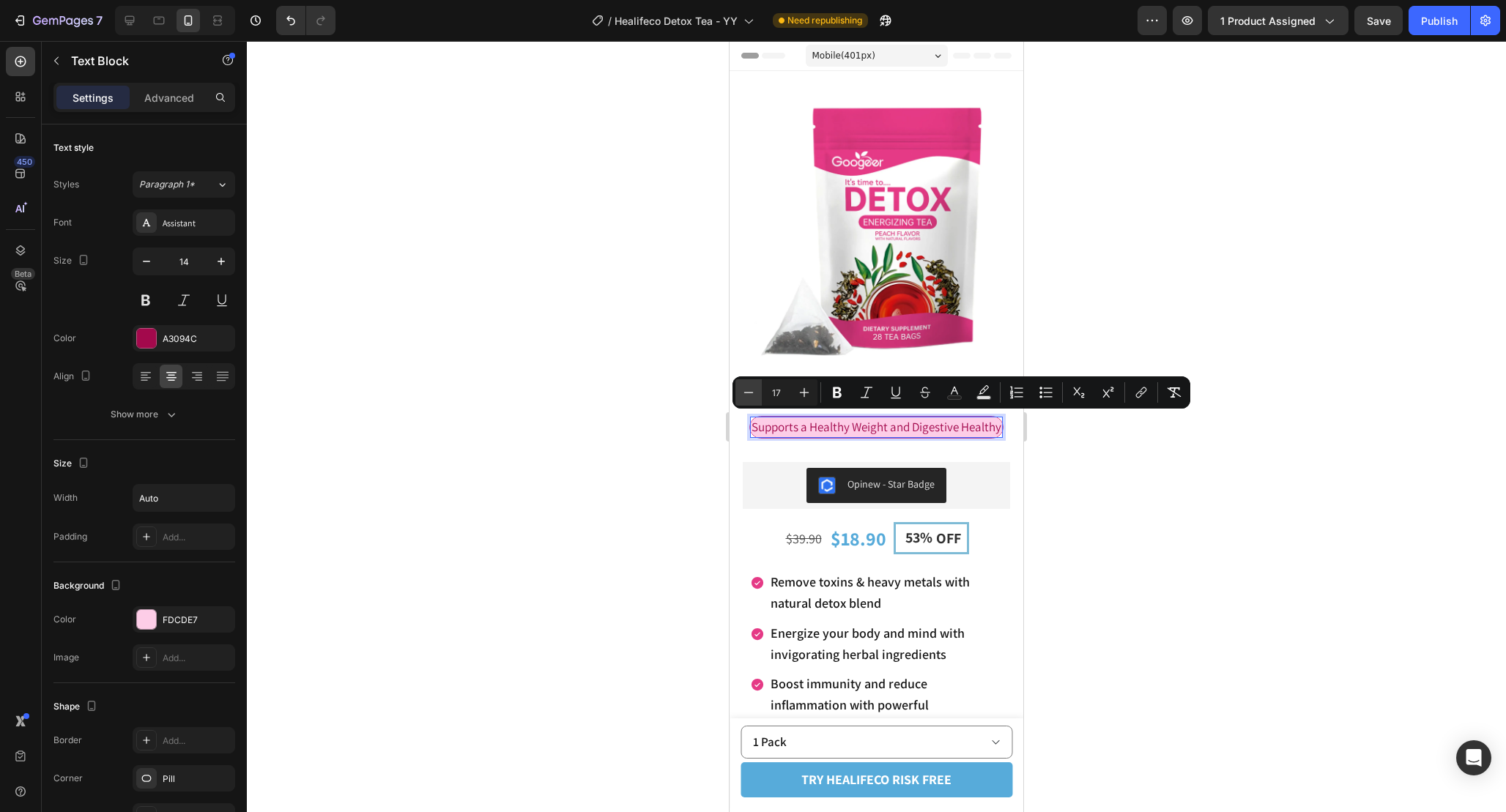
click at [753, 388] on icon "Editor contextual toolbar" at bounding box center [748, 392] width 14 height 14
click at [812, 384] on button "Plus" at bounding box center [804, 392] width 26 height 26
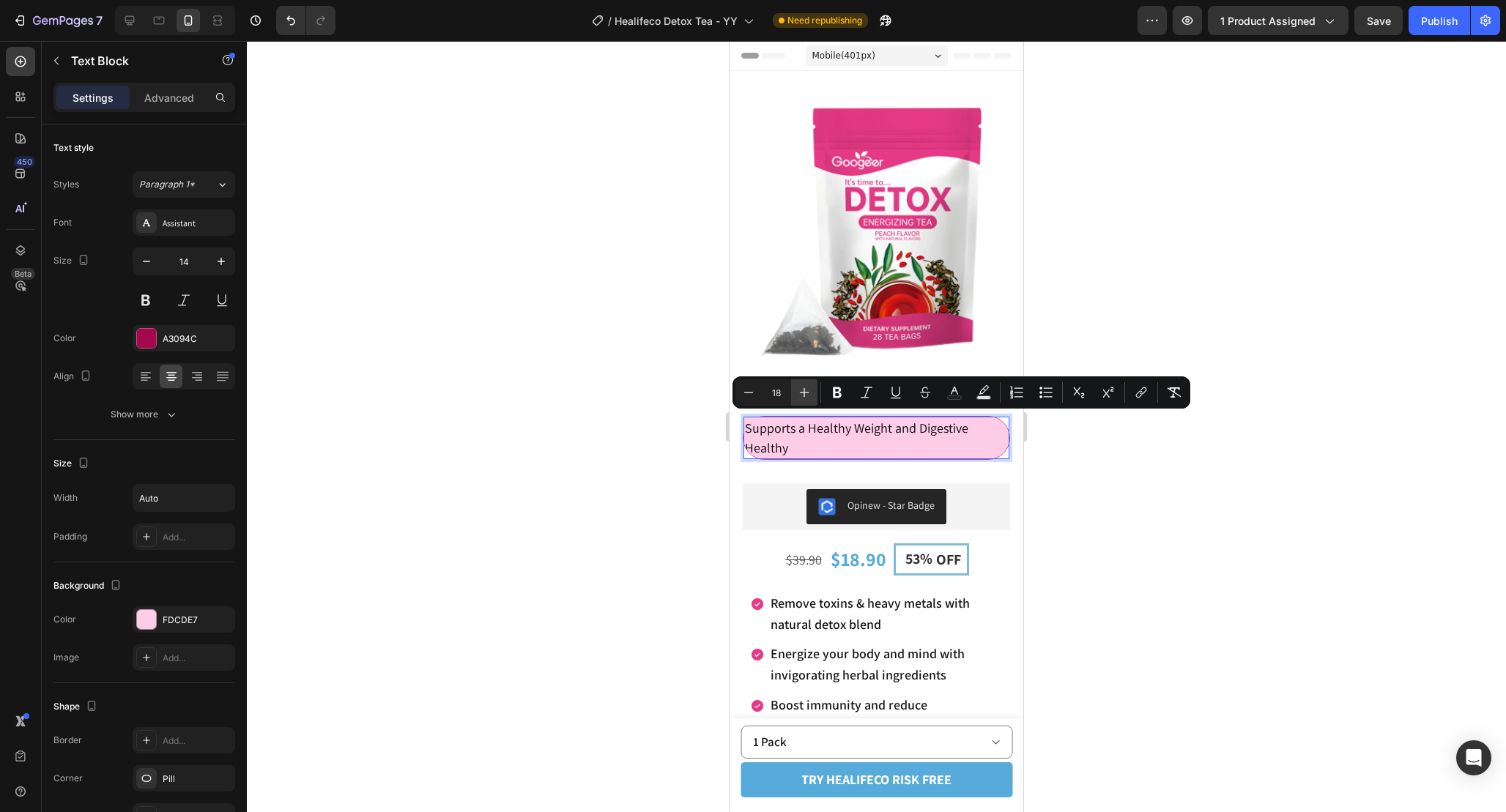
click at [812, 384] on button "Plus" at bounding box center [804, 392] width 26 height 26
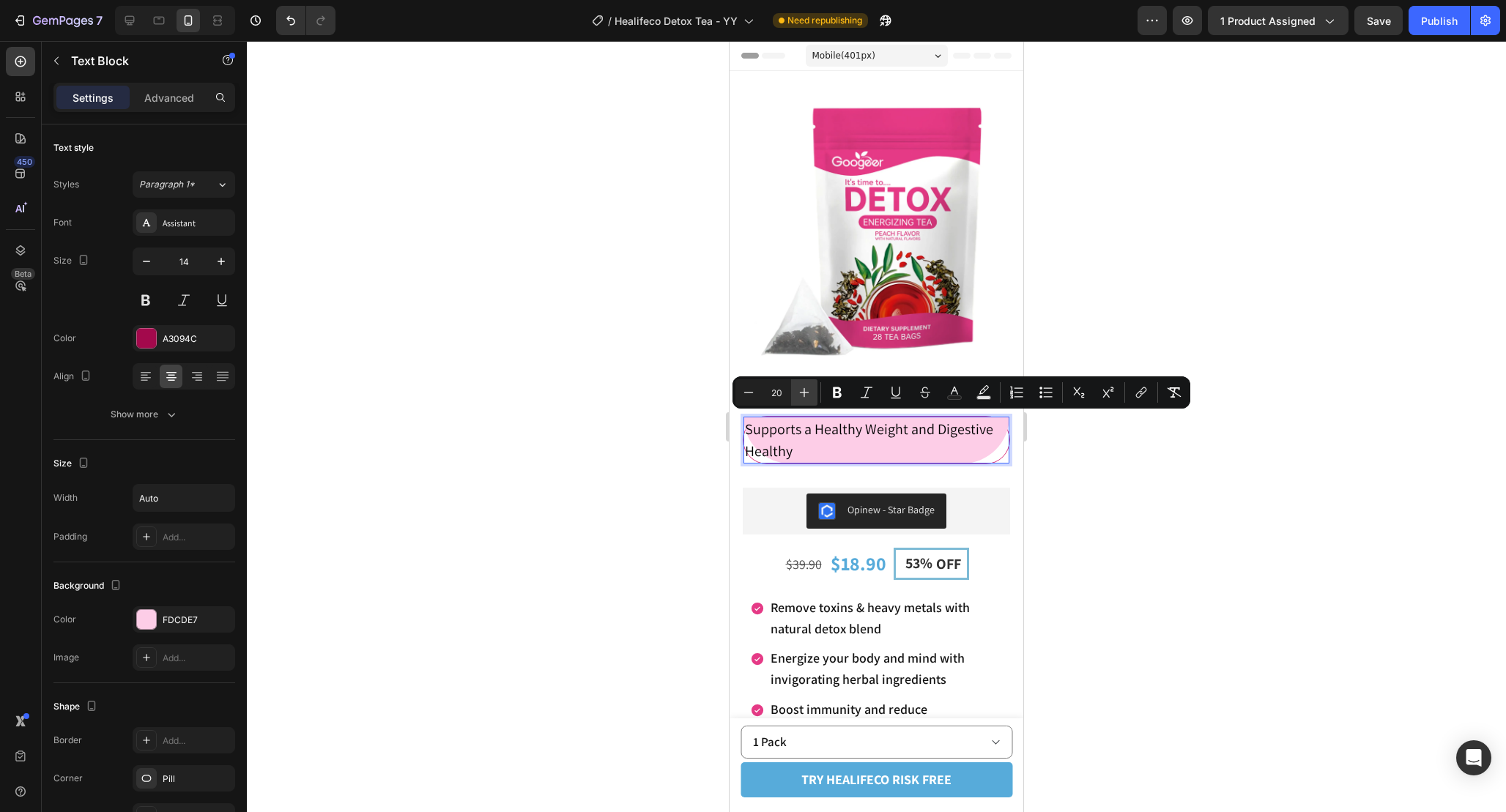
click at [812, 384] on button "Plus" at bounding box center [804, 392] width 26 height 26
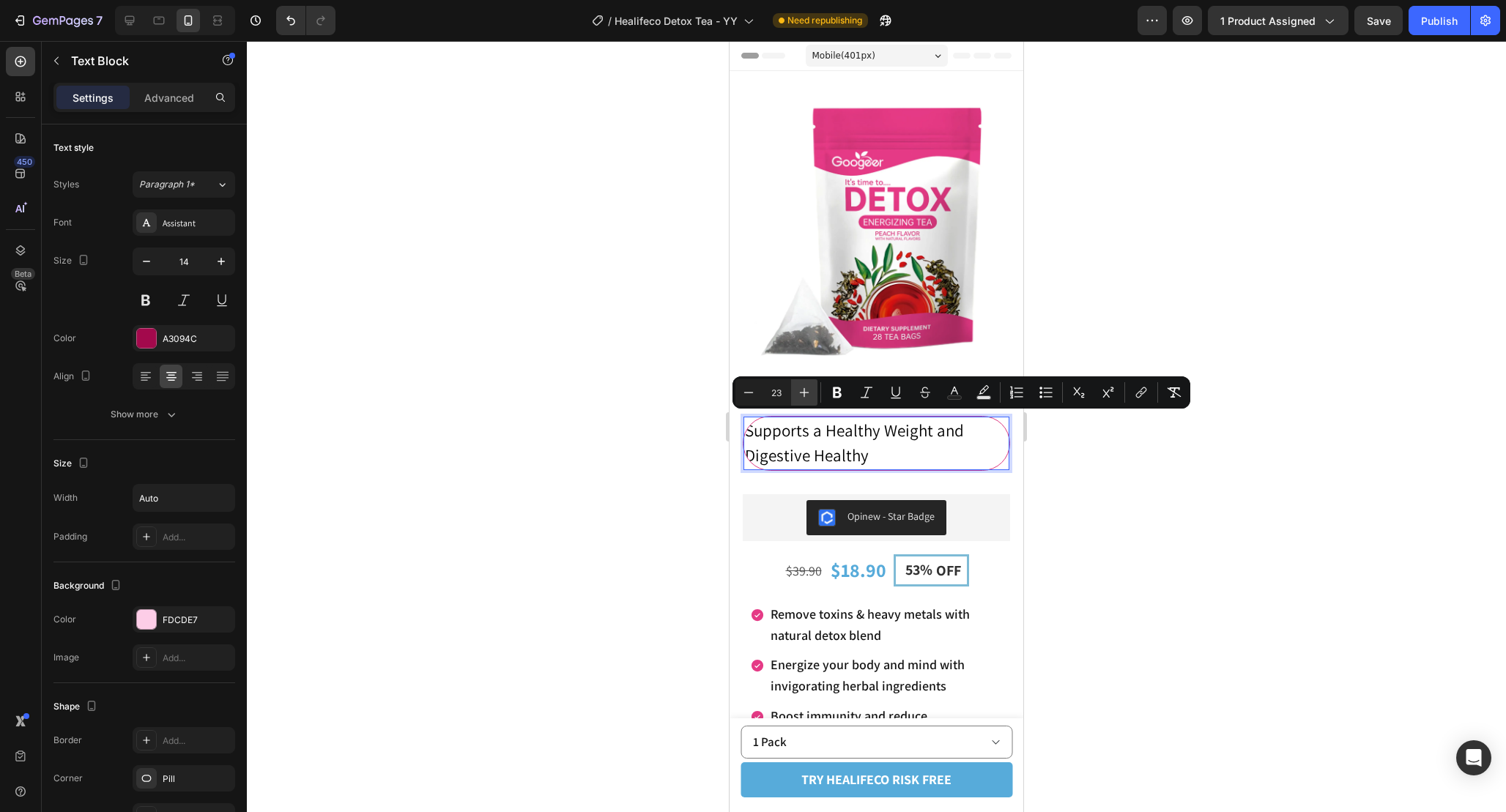
click at [812, 384] on button "Plus" at bounding box center [804, 392] width 26 height 26
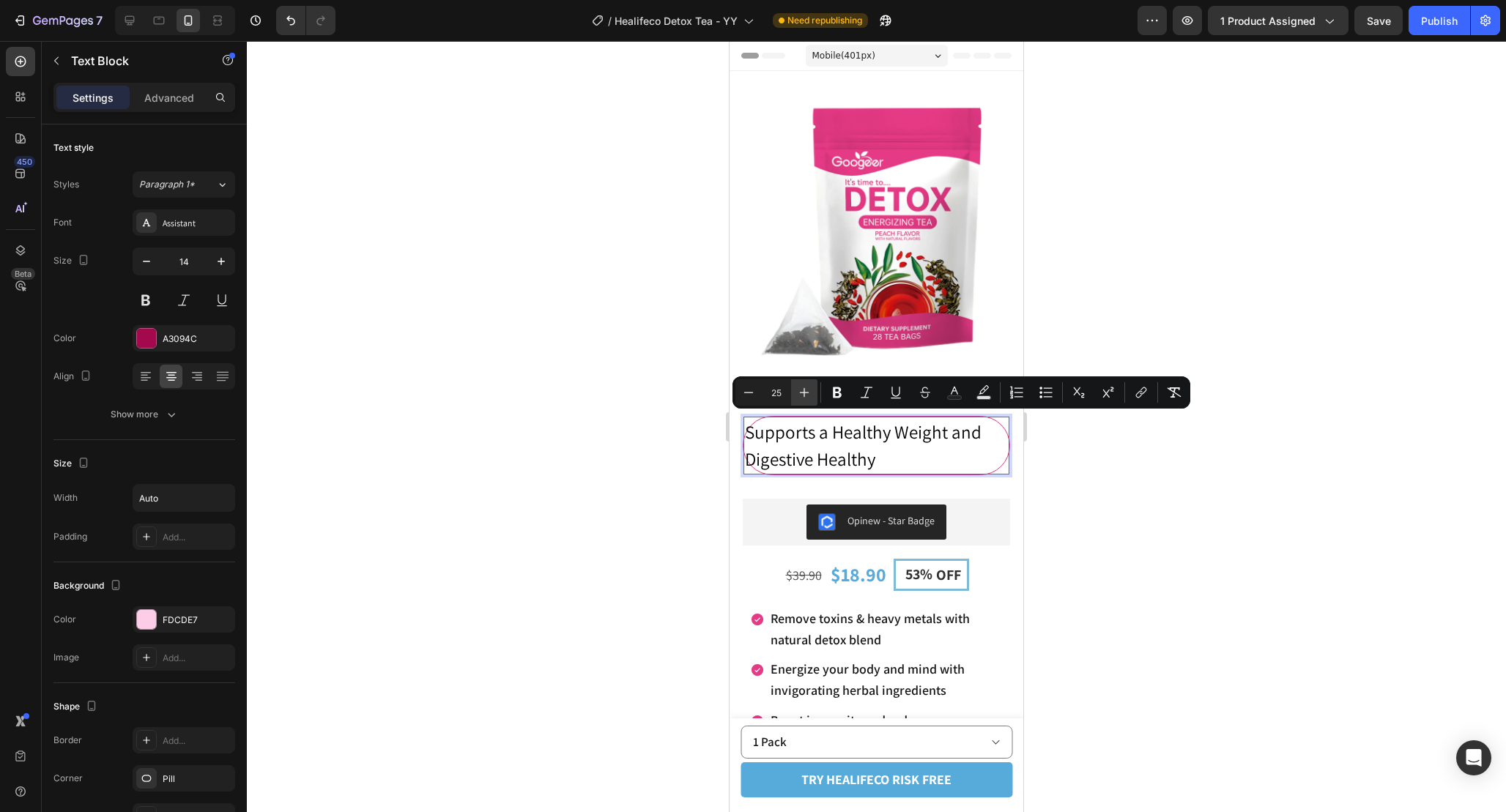
click at [812, 384] on button "Plus" at bounding box center [804, 392] width 26 height 26
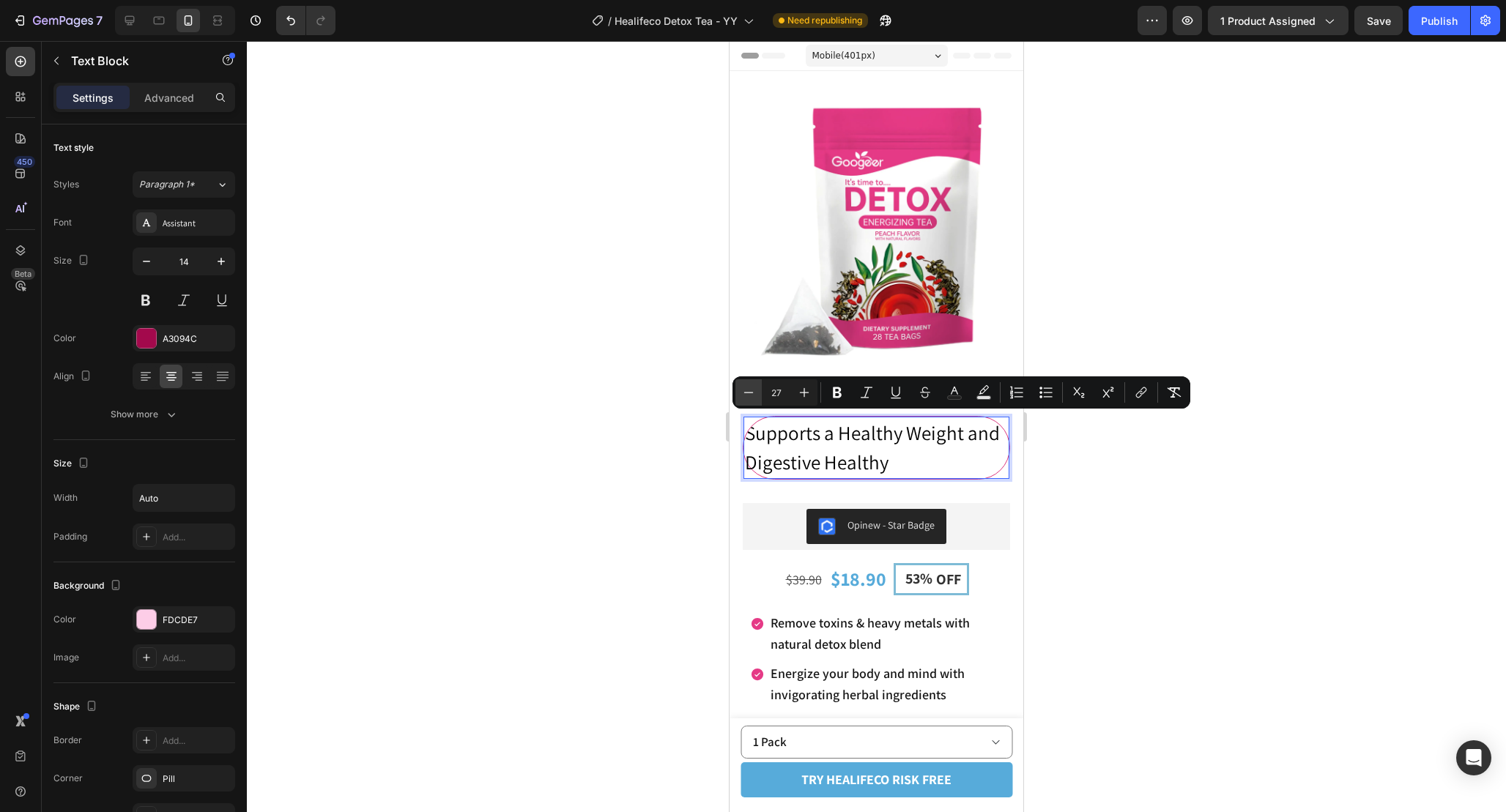
click at [751, 390] on icon "Editor contextual toolbar" at bounding box center [748, 392] width 14 height 14
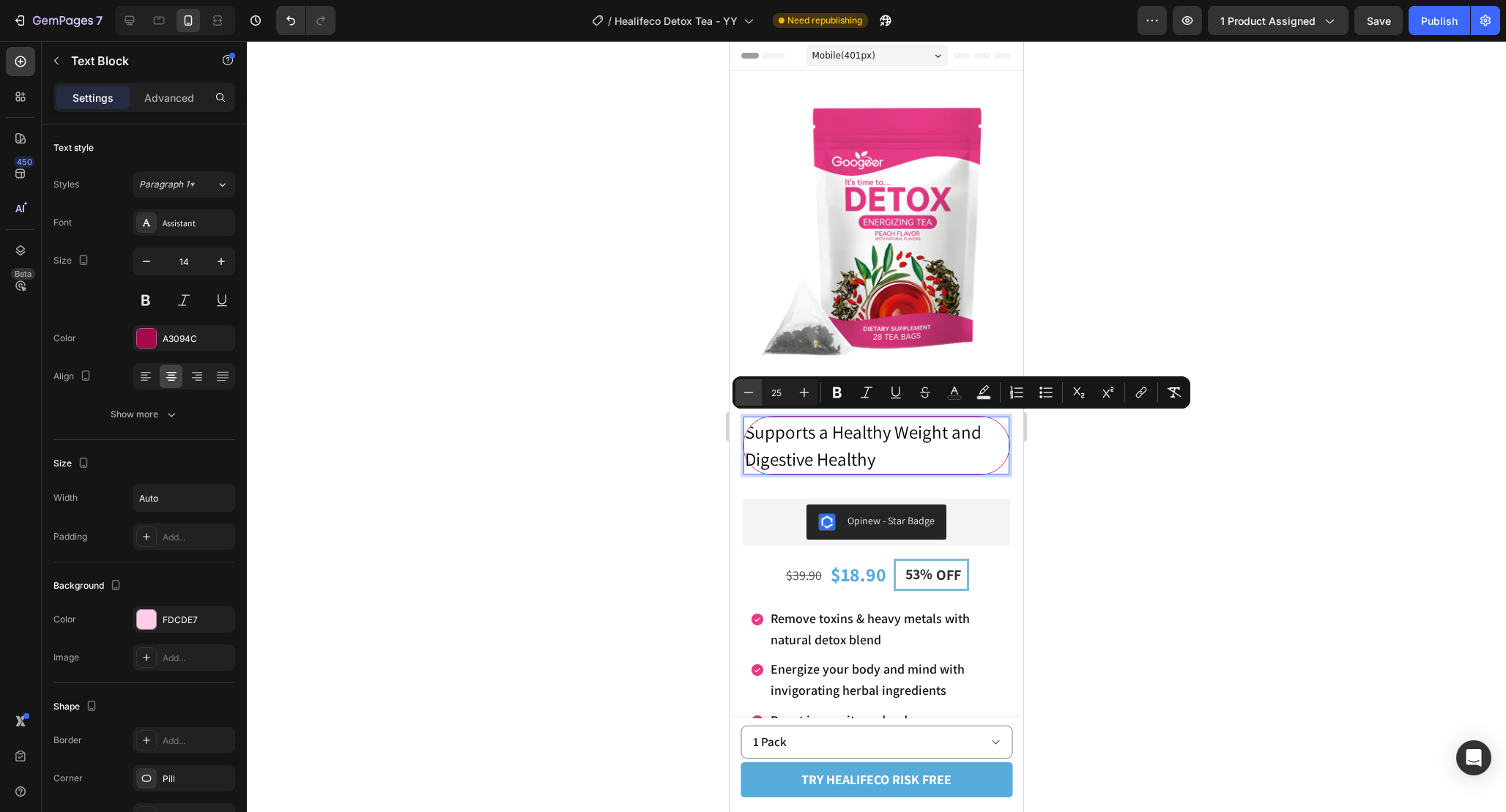
click at [751, 390] on icon "Editor contextual toolbar" at bounding box center [748, 392] width 14 height 14
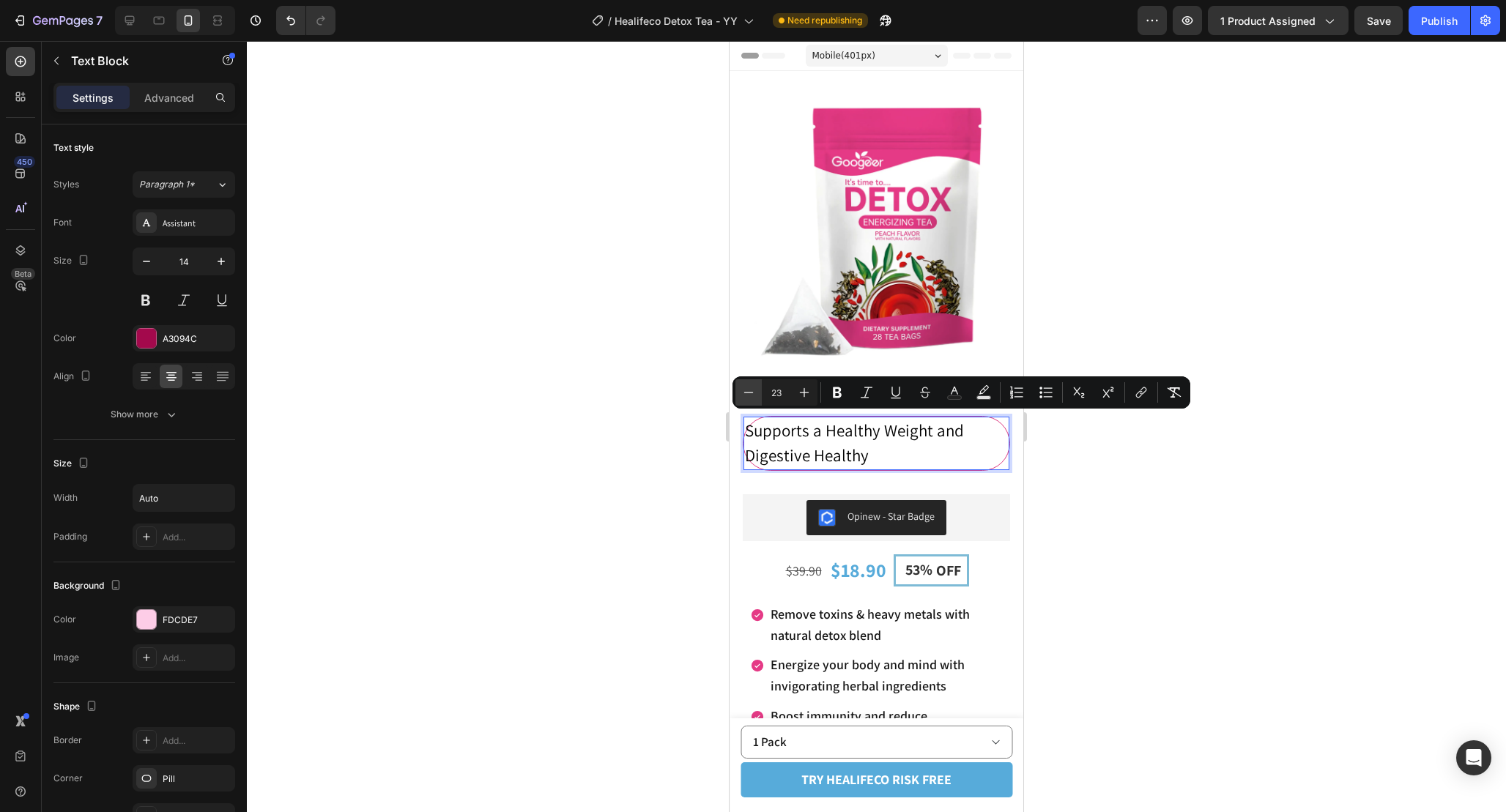
click at [751, 390] on icon "Editor contextual toolbar" at bounding box center [748, 392] width 14 height 14
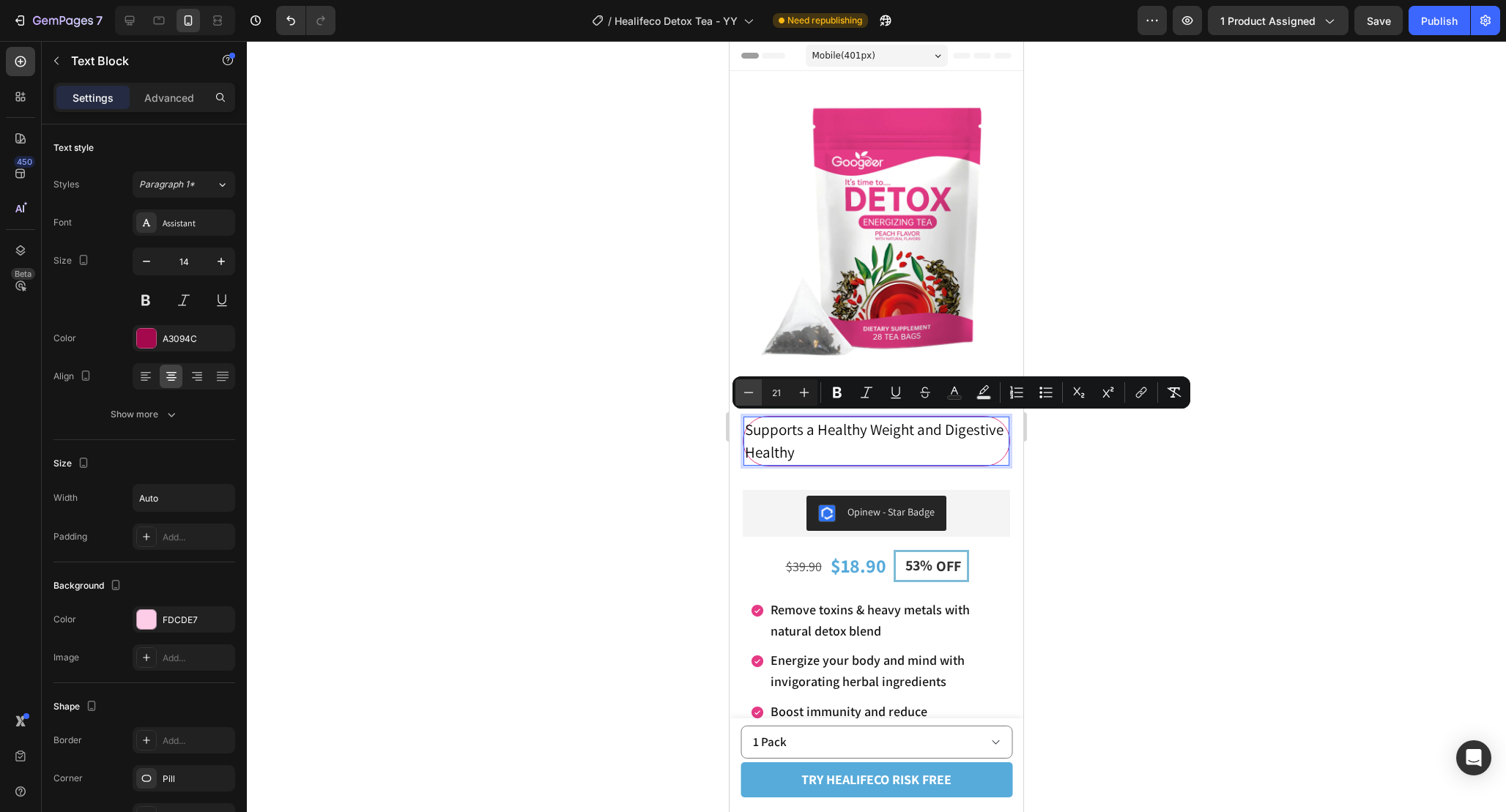
click at [751, 390] on icon "Editor contextual toolbar" at bounding box center [748, 392] width 14 height 14
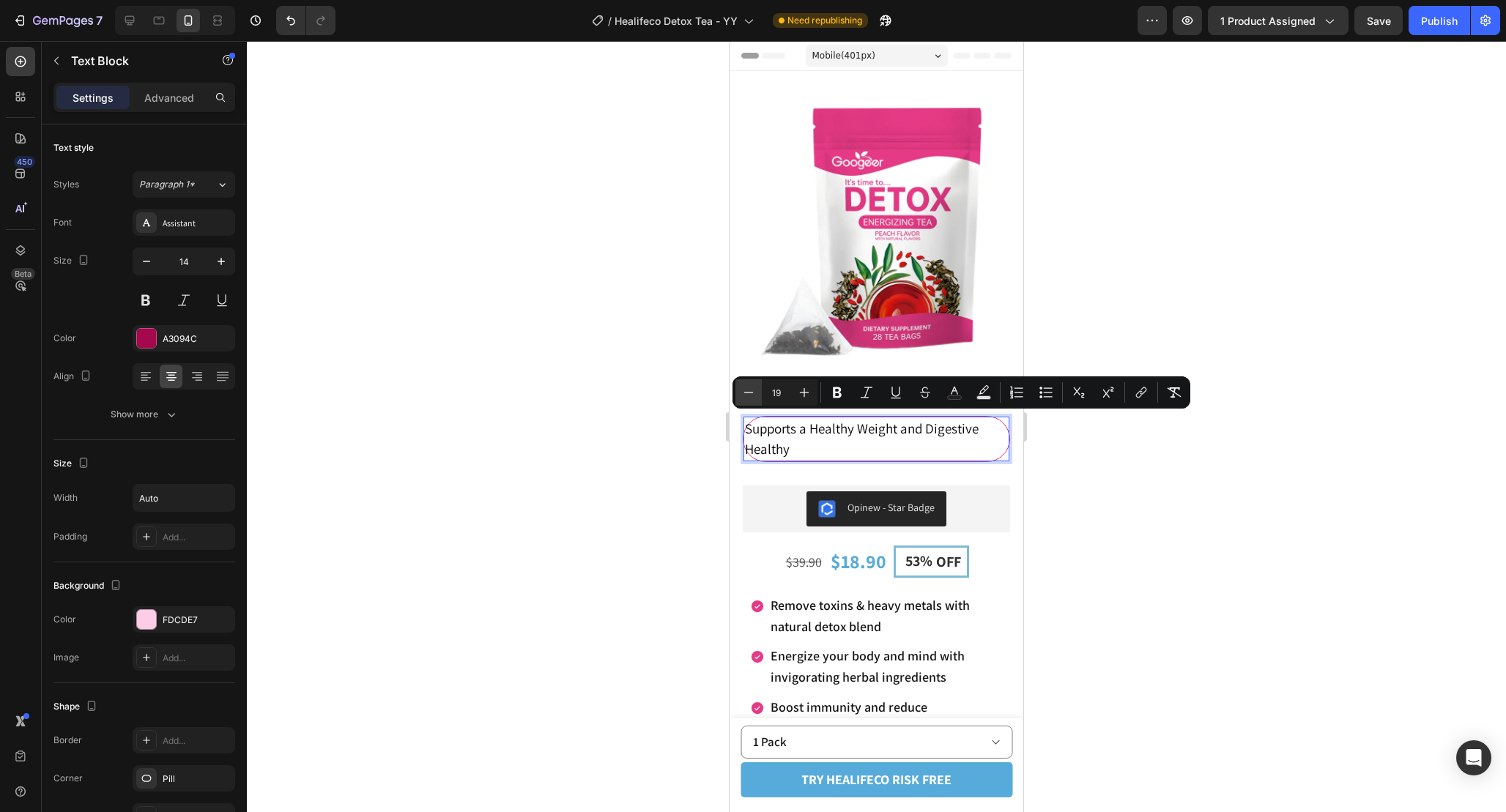
click at [751, 390] on icon "Editor contextual toolbar" at bounding box center [748, 392] width 14 height 14
click at [808, 392] on icon "Editor contextual toolbar" at bounding box center [805, 392] width 10 height 10
type input "20"
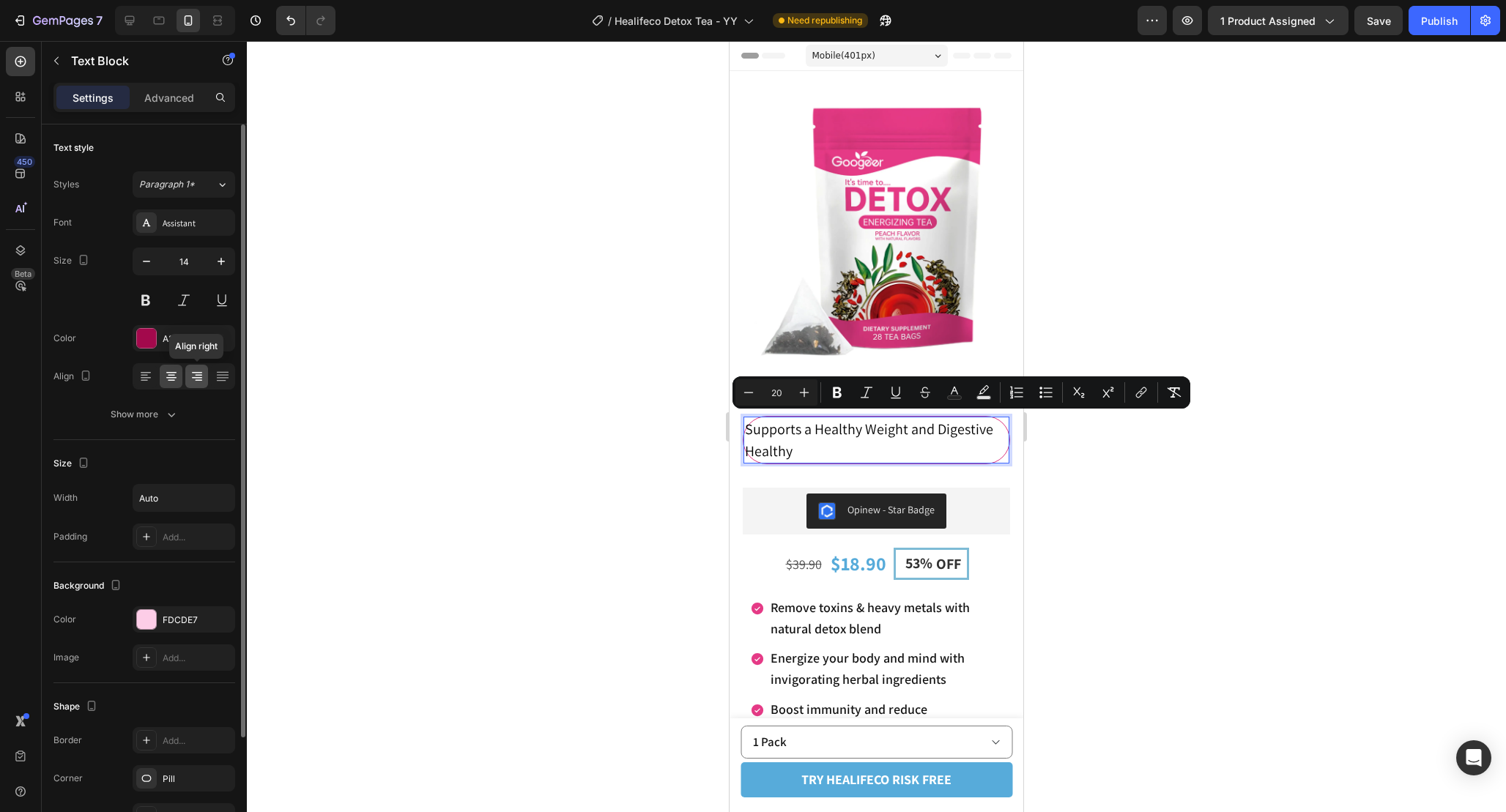
click at [207, 378] on div at bounding box center [197, 376] width 23 height 23
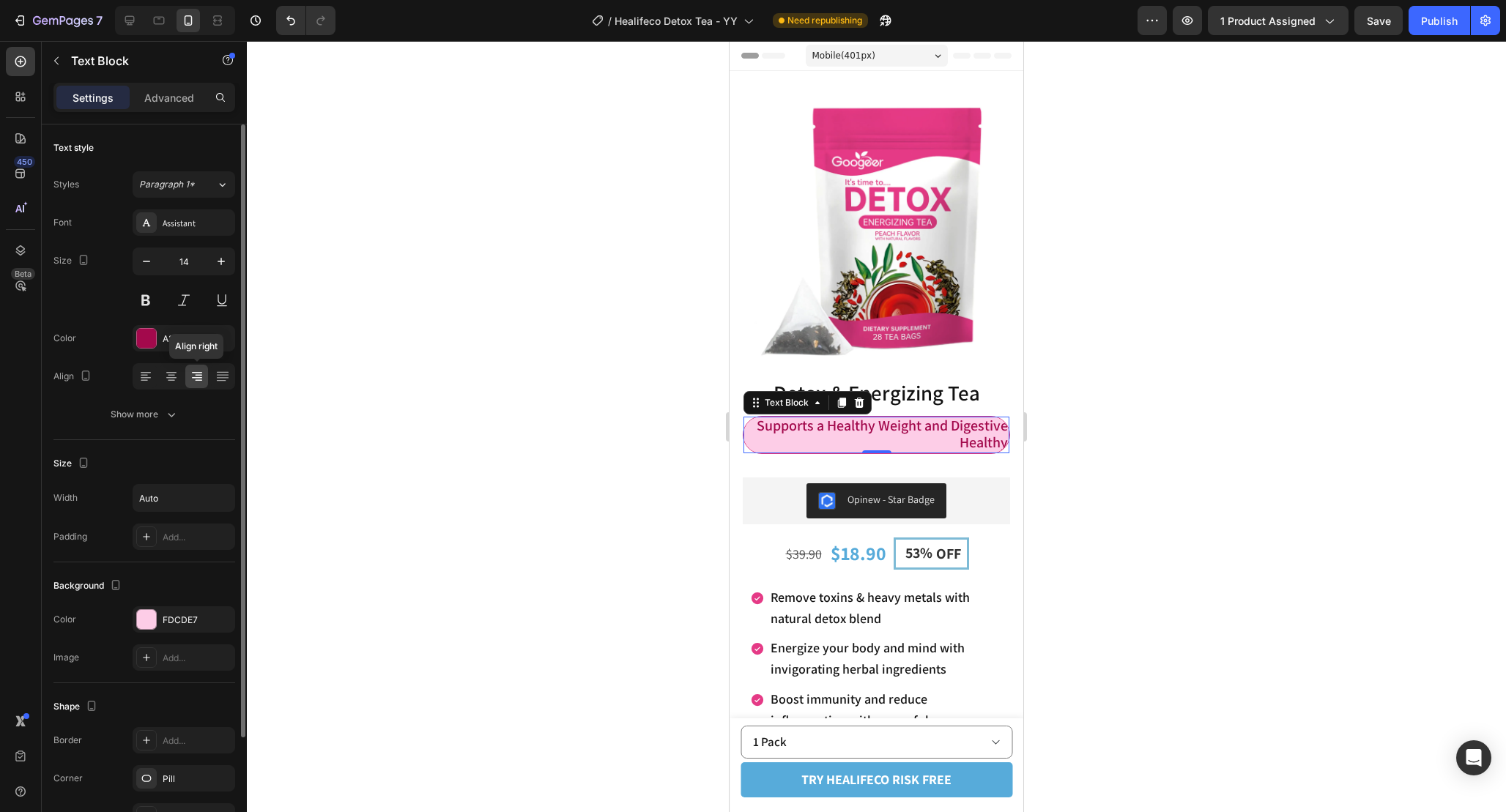
click at [189, 376] on icon at bounding box center [196, 376] width 14 height 14
click at [175, 376] on icon at bounding box center [171, 376] width 14 height 14
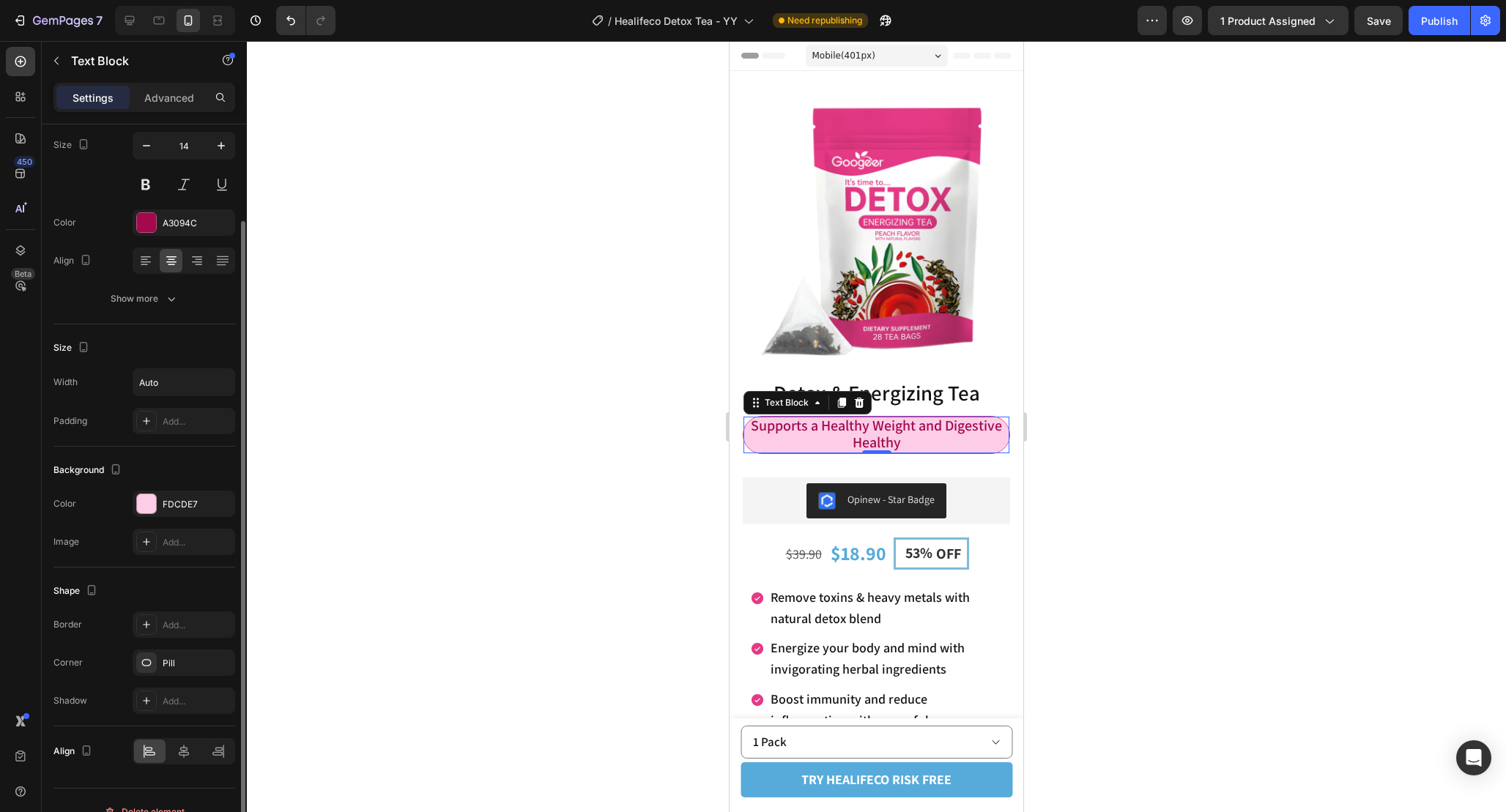
scroll to position [138, 0]
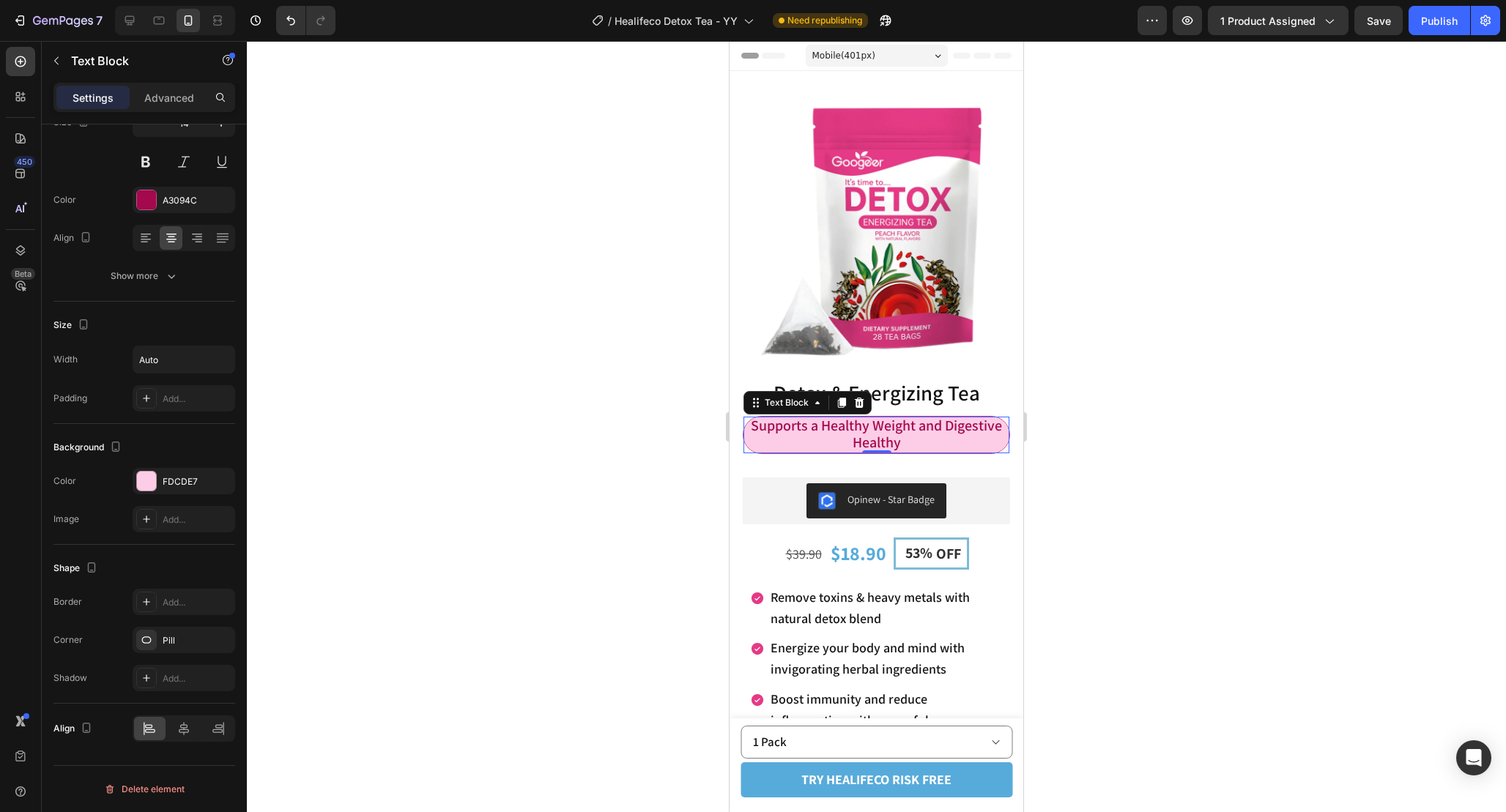
click at [1249, 391] on div at bounding box center [876, 426] width 1259 height 771
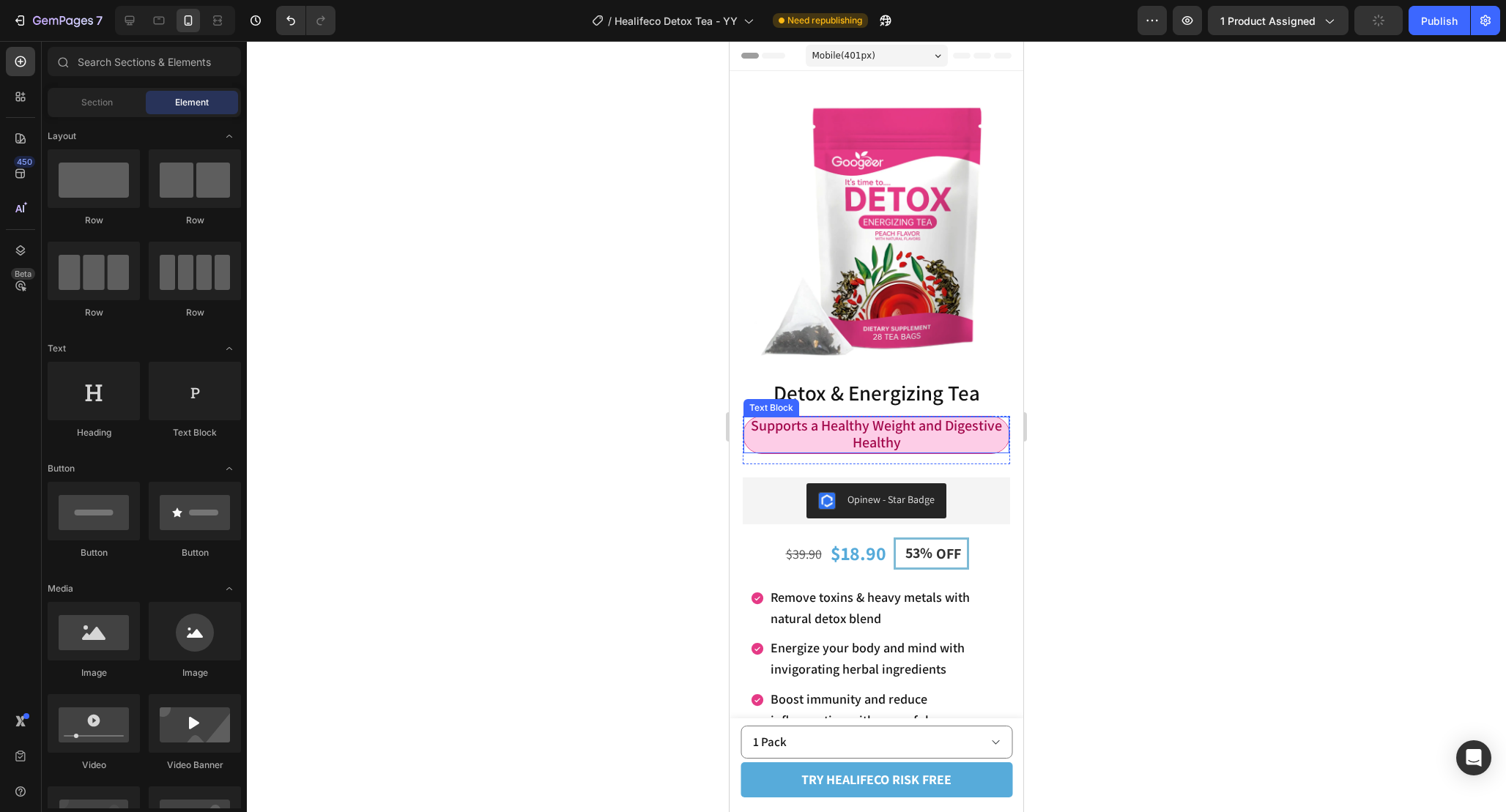
click at [972, 436] on p "Supports a Healthy Weight and Digestive Healthy" at bounding box center [876, 435] width 263 height 34
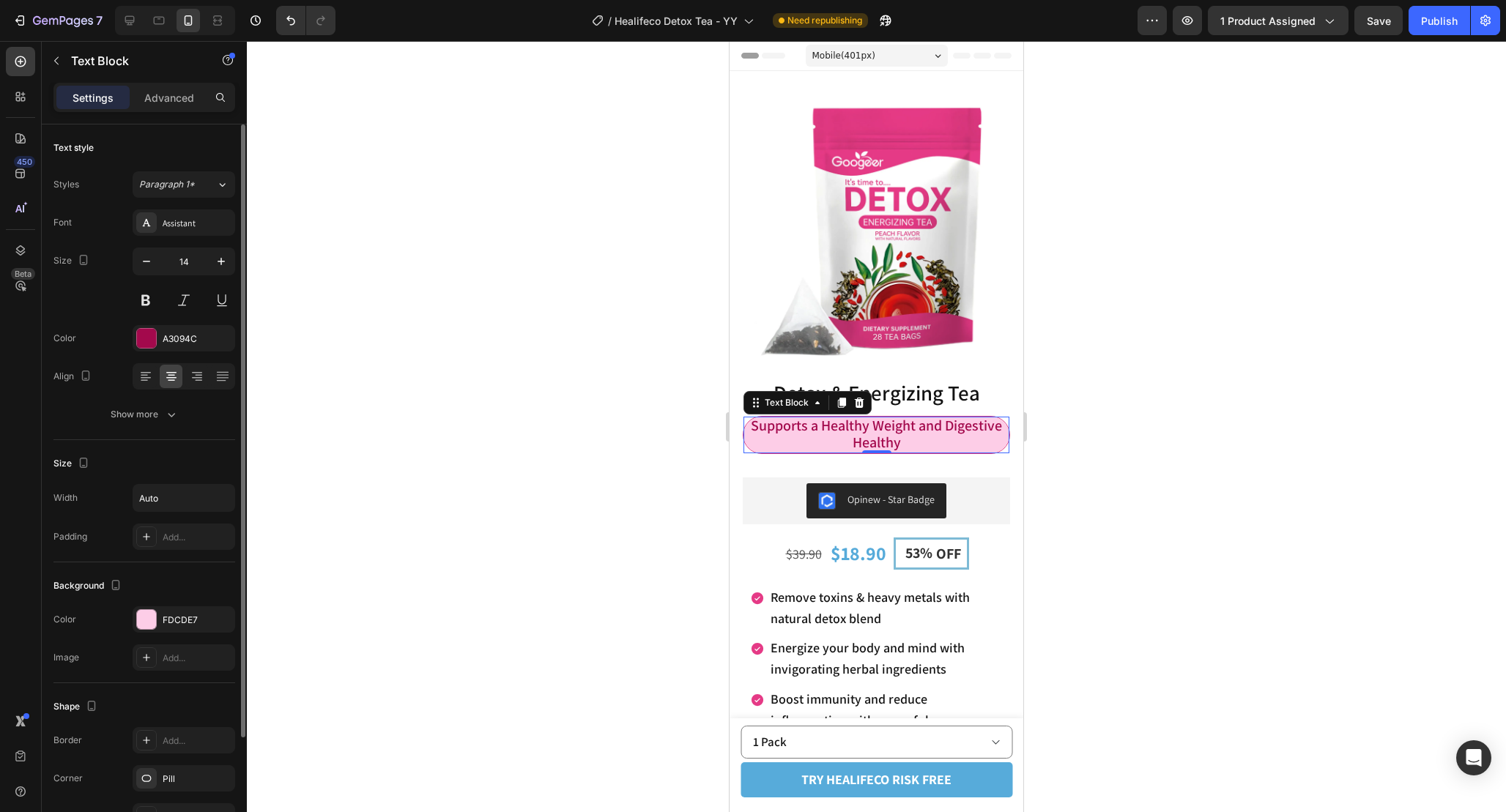
scroll to position [37, 0]
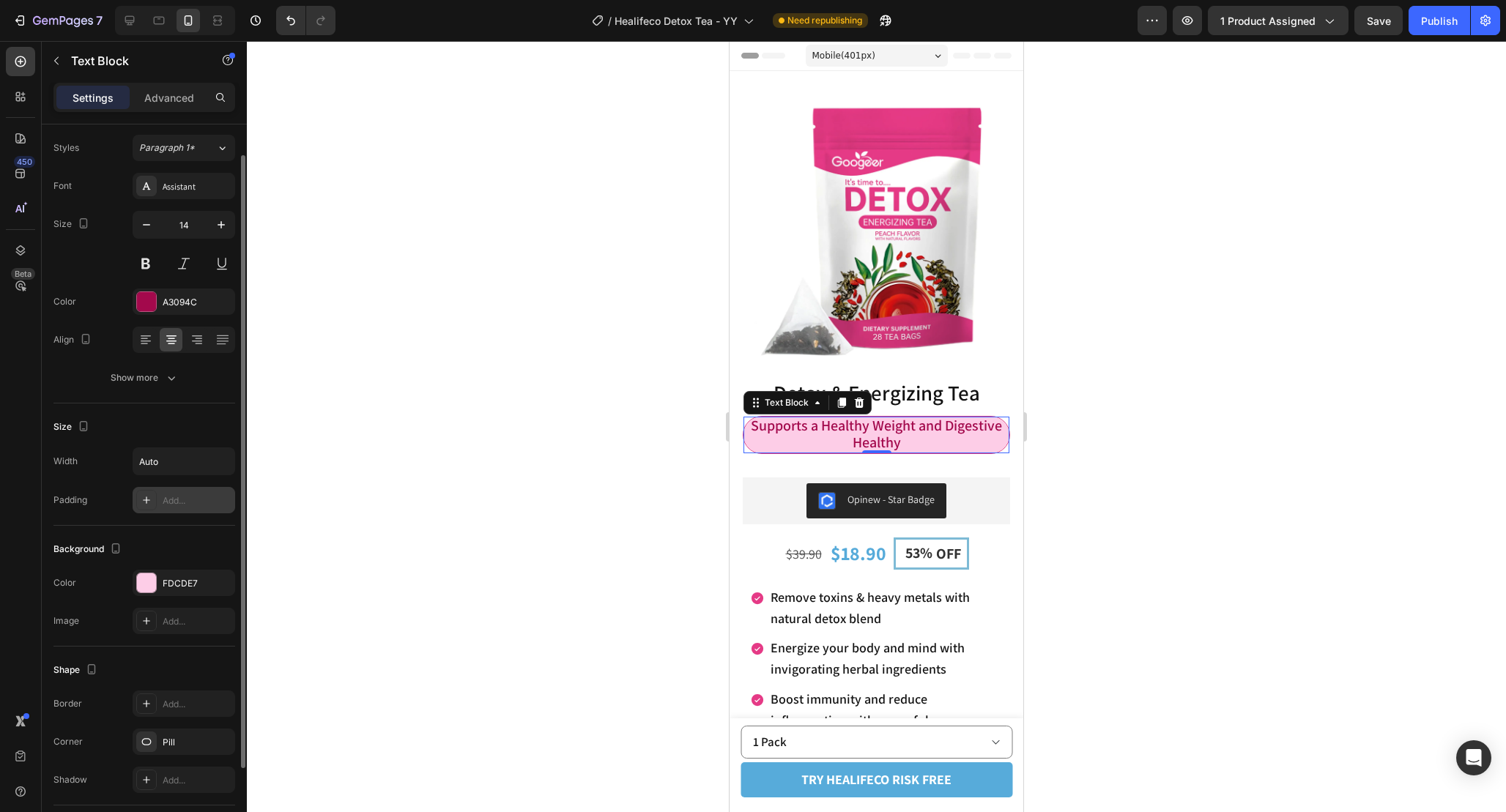
click at [178, 496] on div "Add..." at bounding box center [196, 500] width 69 height 13
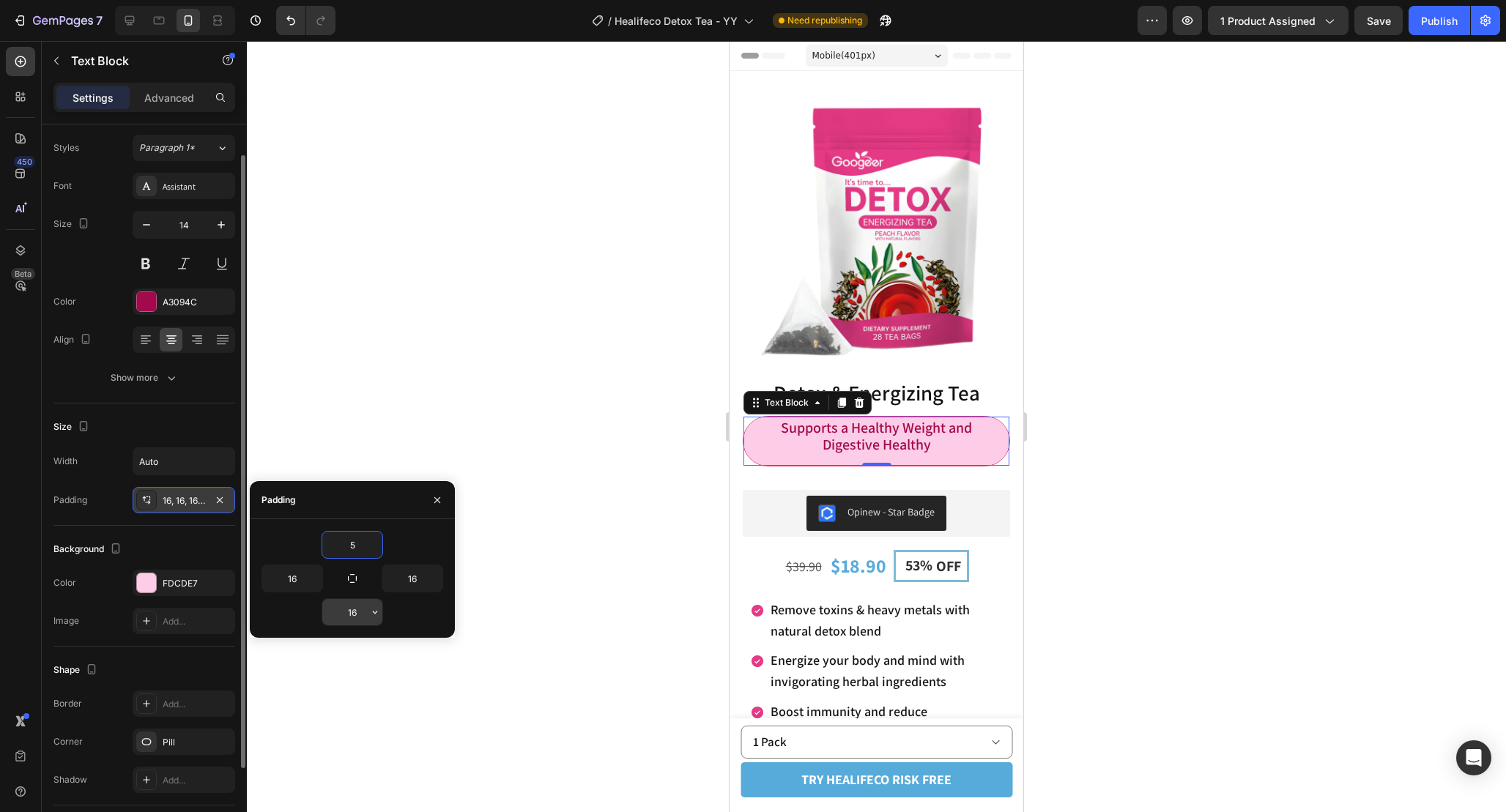
type input "5"
click at [361, 616] on input "16" at bounding box center [353, 612] width 60 height 26
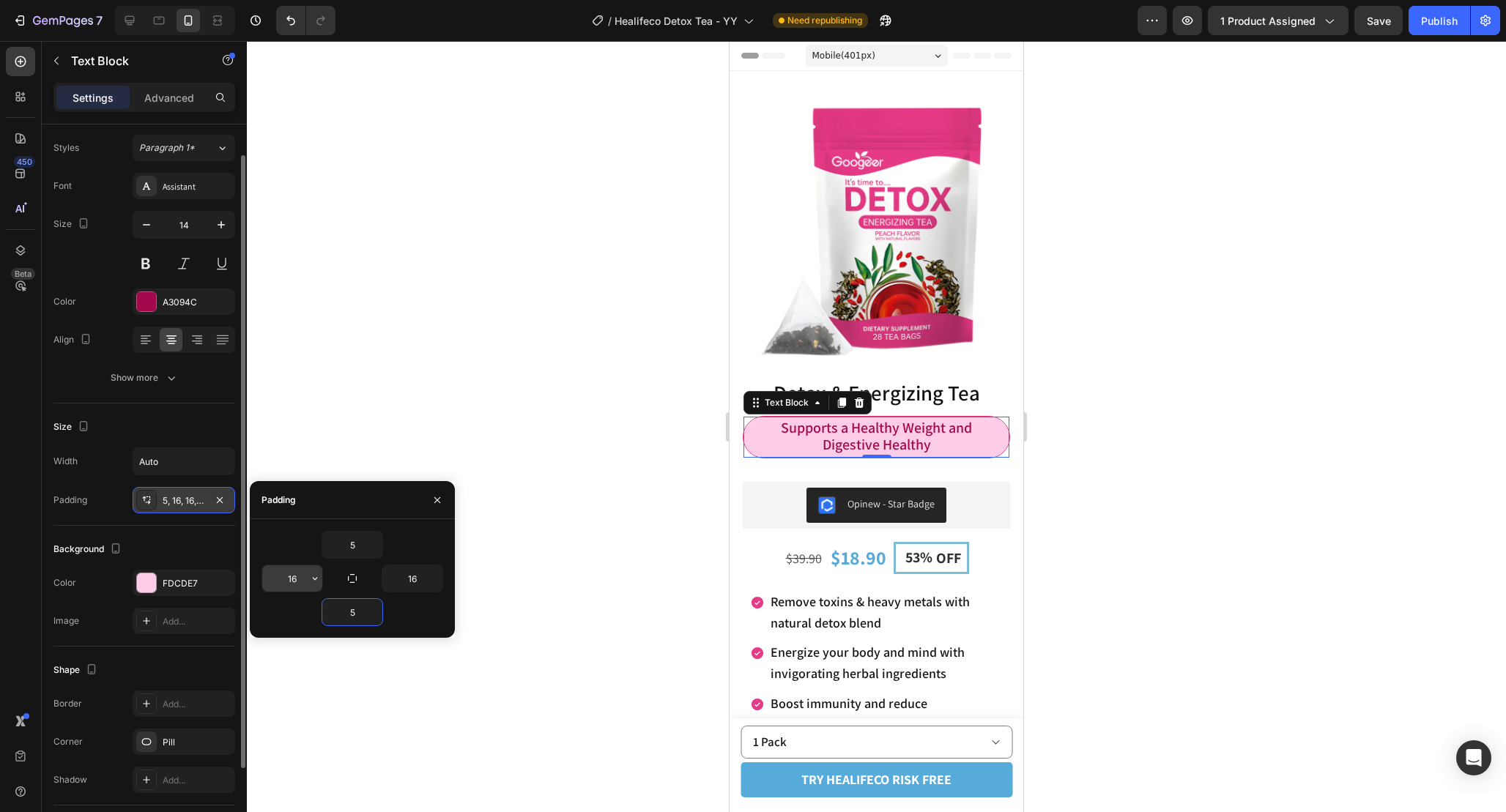
type input "5"
click at [299, 579] on input "16" at bounding box center [292, 578] width 60 height 26
type input "5"
click at [423, 580] on input "16" at bounding box center [413, 578] width 60 height 26
type input "5"
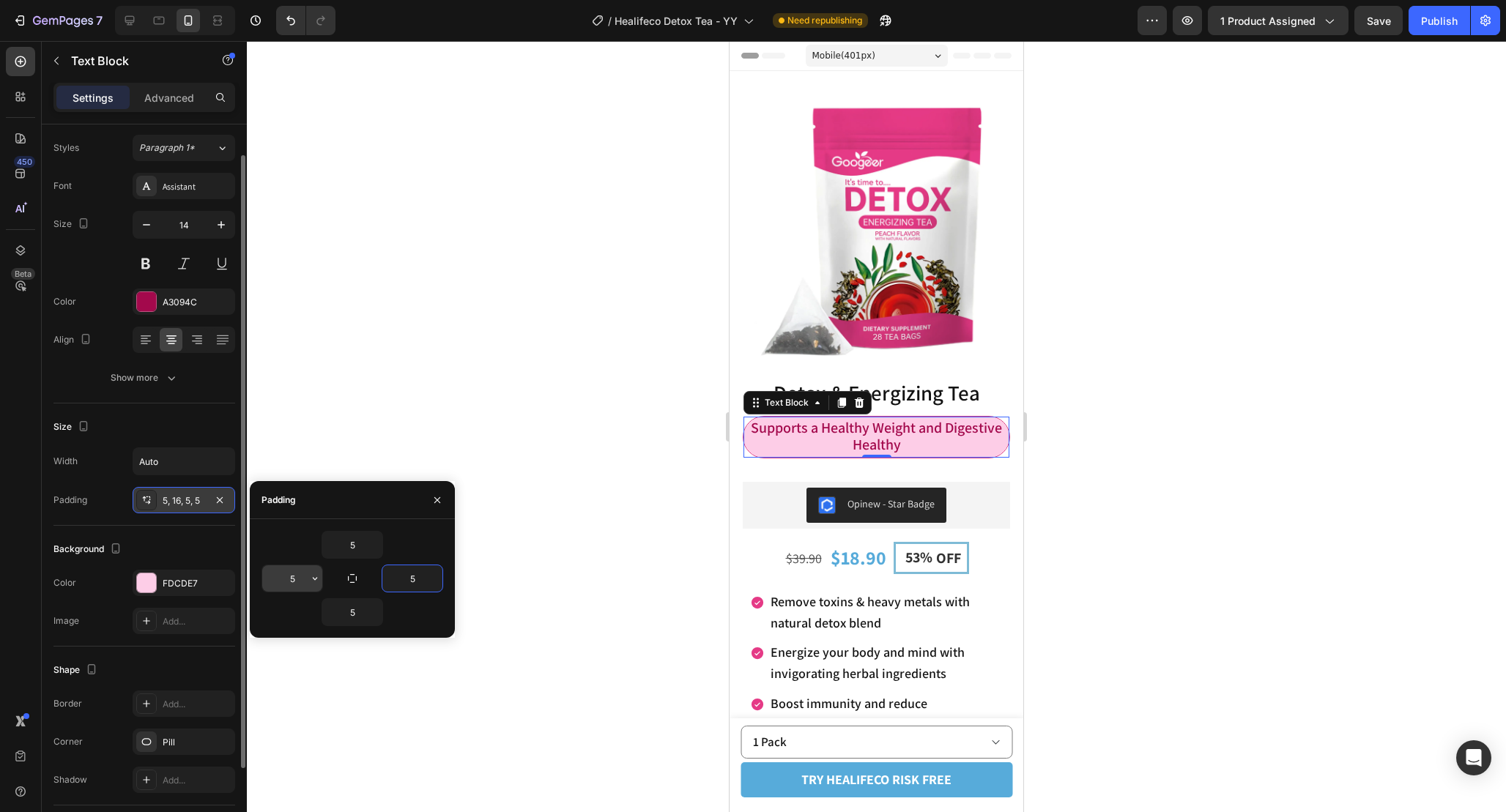
click at [296, 580] on input "5" at bounding box center [292, 578] width 60 height 26
type input "12"
click at [411, 580] on input "5" at bounding box center [413, 578] width 60 height 26
type input "12"
click at [356, 542] on input "5" at bounding box center [353, 544] width 60 height 26
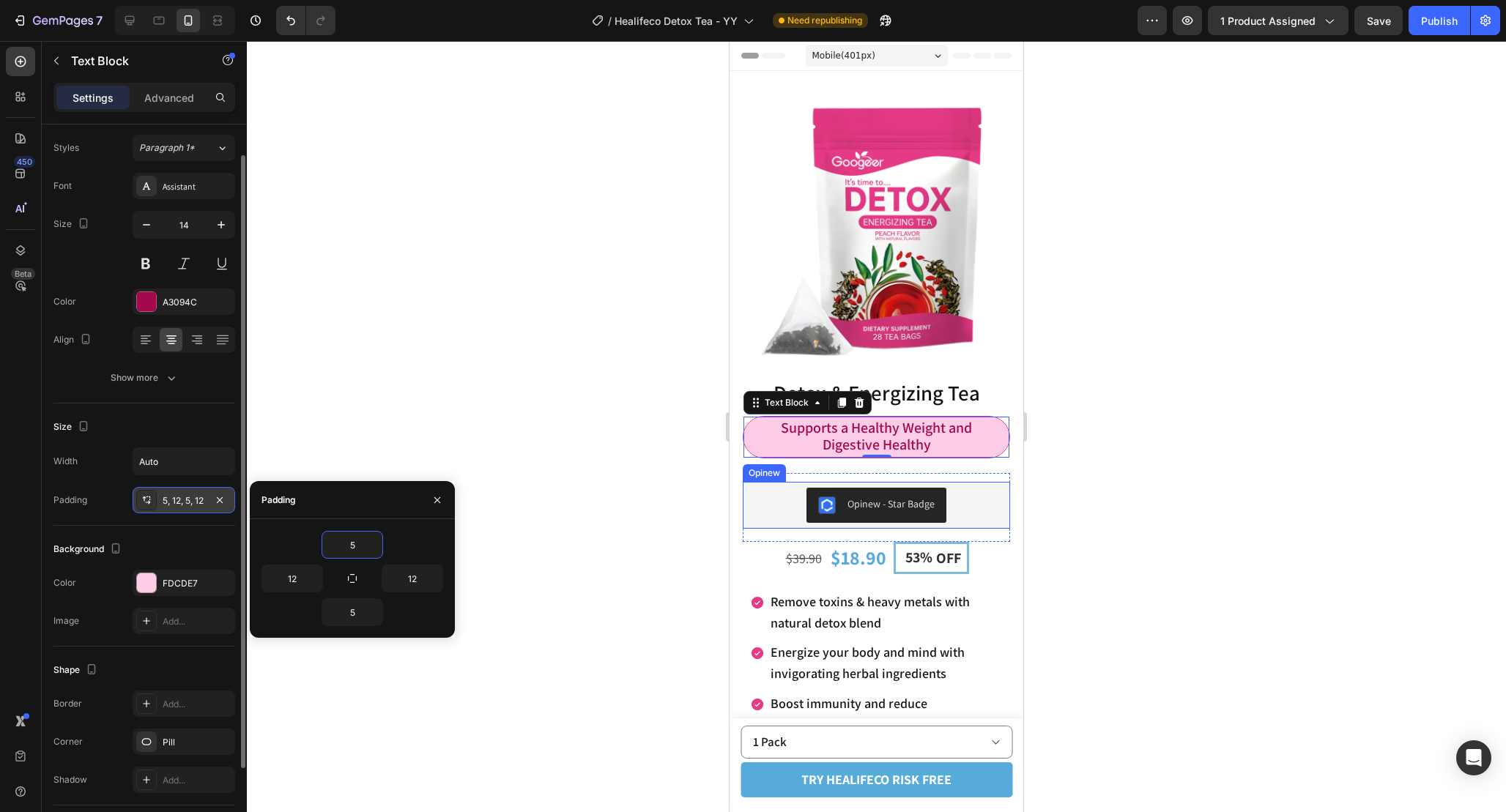
click at [1081, 494] on div at bounding box center [876, 426] width 1259 height 771
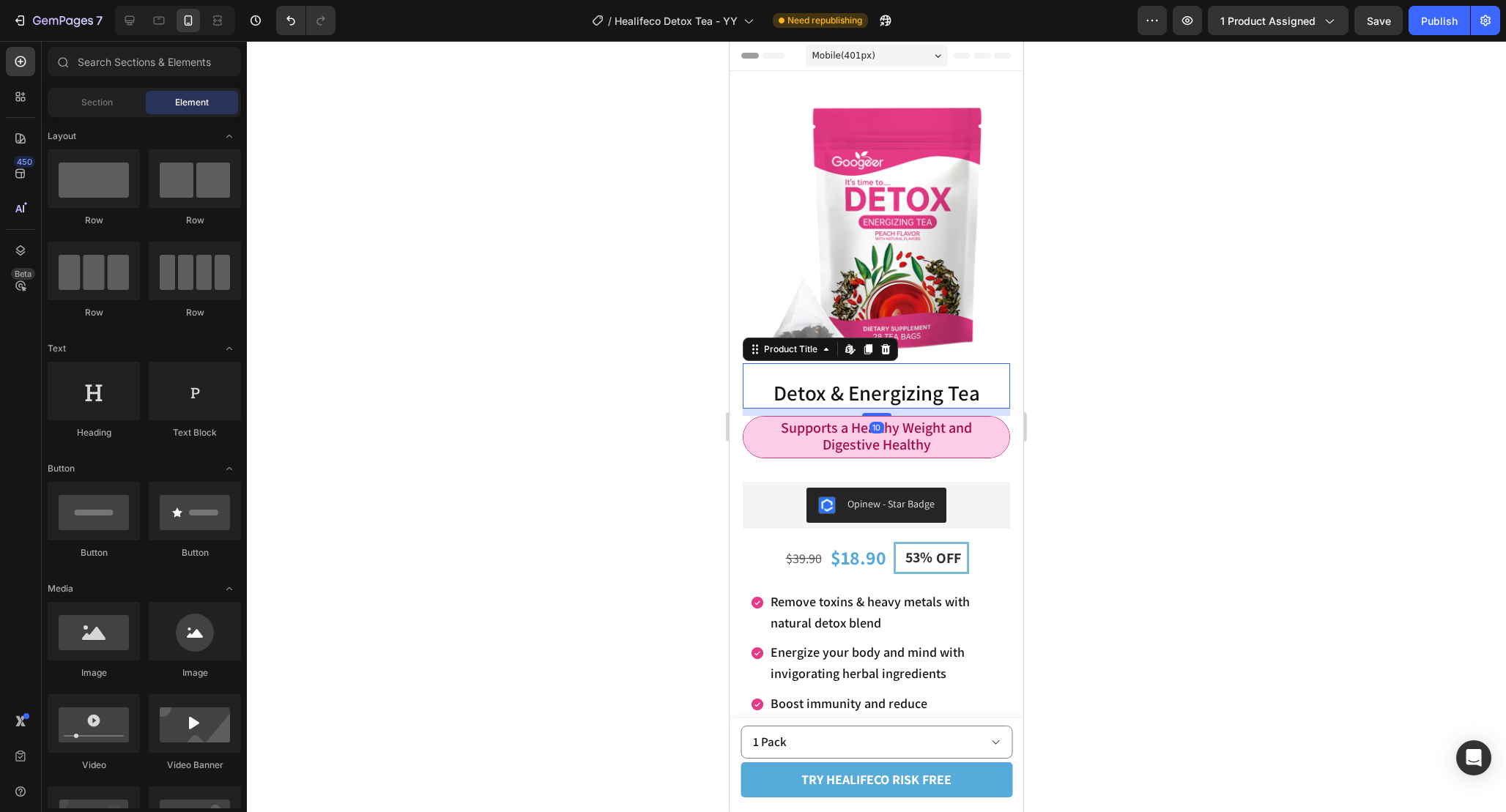
click at [993, 394] on h1 "Detox & Energizing Tea" at bounding box center [876, 393] width 267 height 31
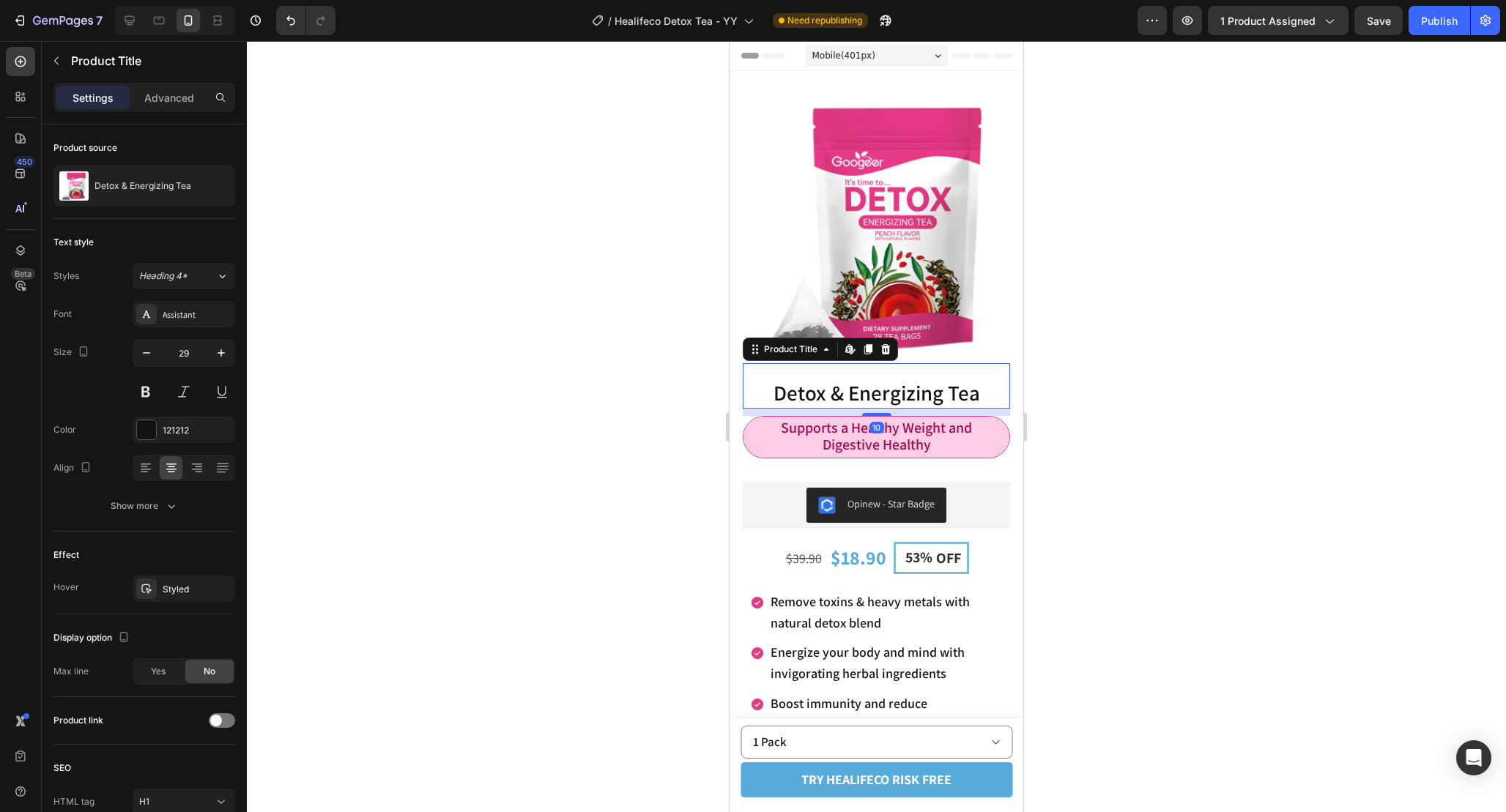
click at [1057, 429] on div at bounding box center [876, 426] width 1259 height 771
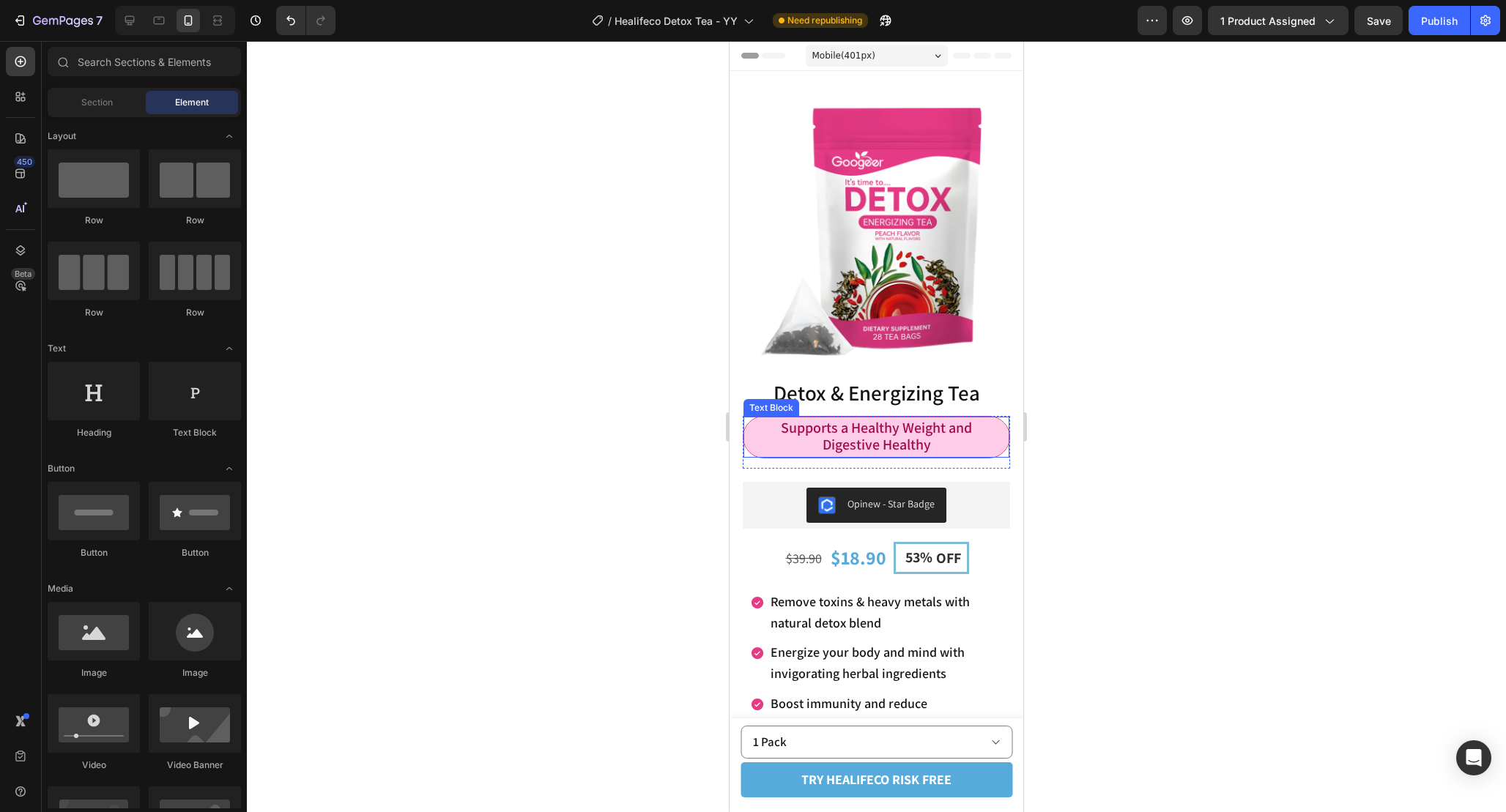
click at [978, 454] on p "Supports a Healthy Weight and Digestive Healthy" at bounding box center [876, 437] width 248 height 34
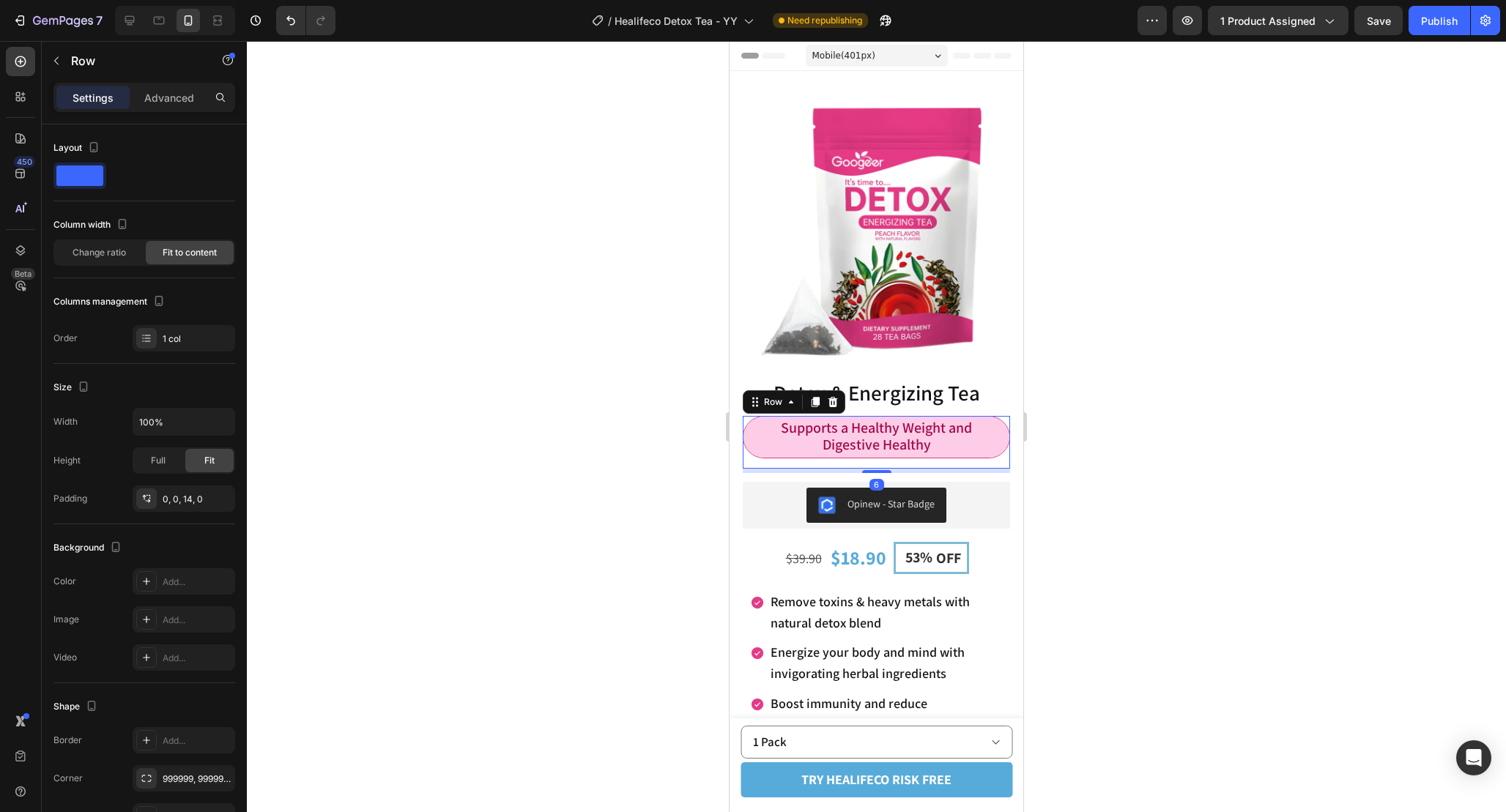
click at [902, 464] on div "Supports a Healthy Weight and Digestive Healthy Text Block Row 6" at bounding box center [876, 442] width 267 height 53
drag, startPoint x: 884, startPoint y: 472, endPoint x: 884, endPoint y: 395, distance: 77.0
click at [884, 420] on div "Supports a Healthy Weight and Digestive Healthy Text Block Row 6" at bounding box center [876, 442] width 267 height 53
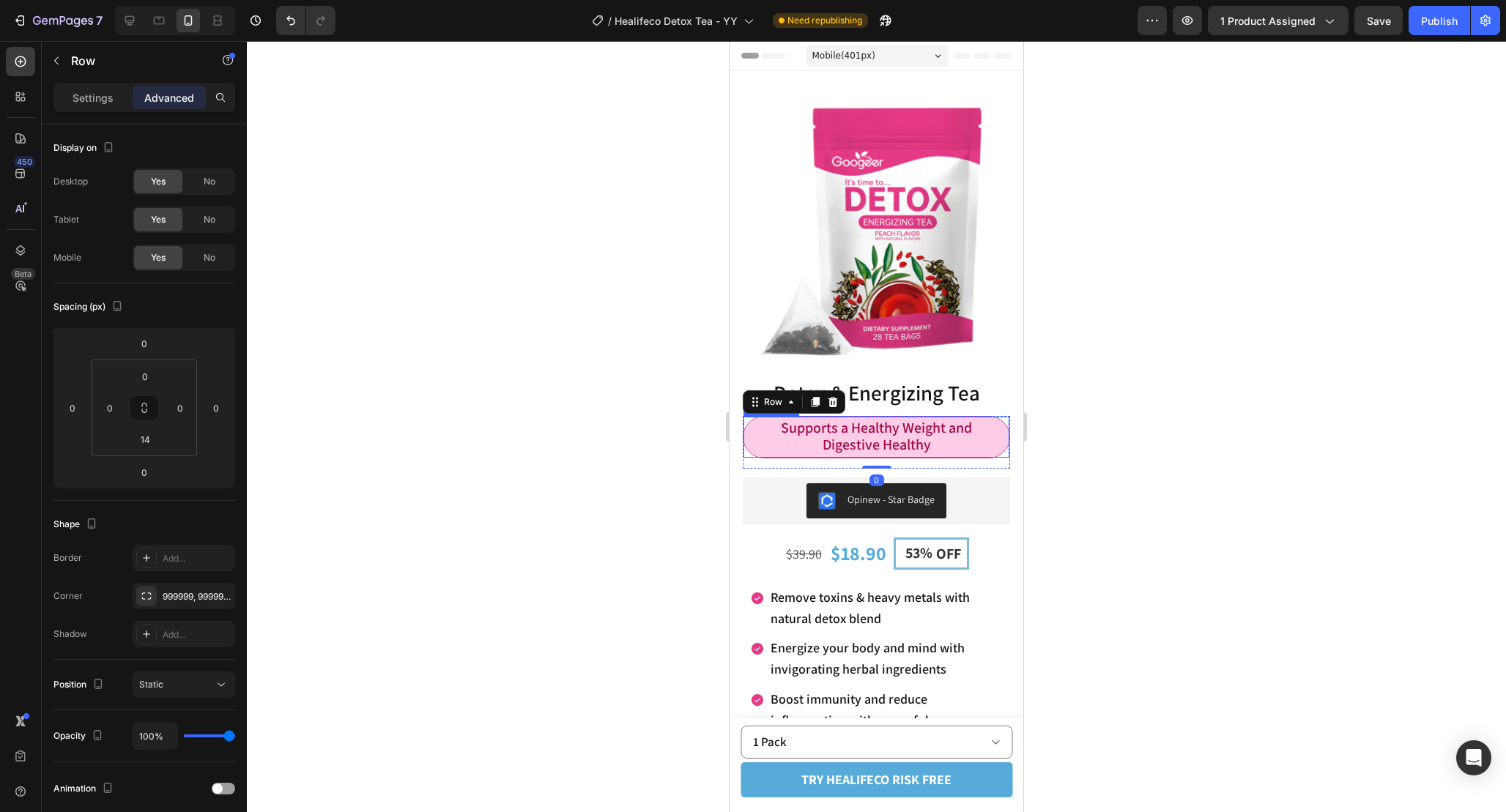
click at [1141, 479] on div at bounding box center [876, 426] width 1259 height 771
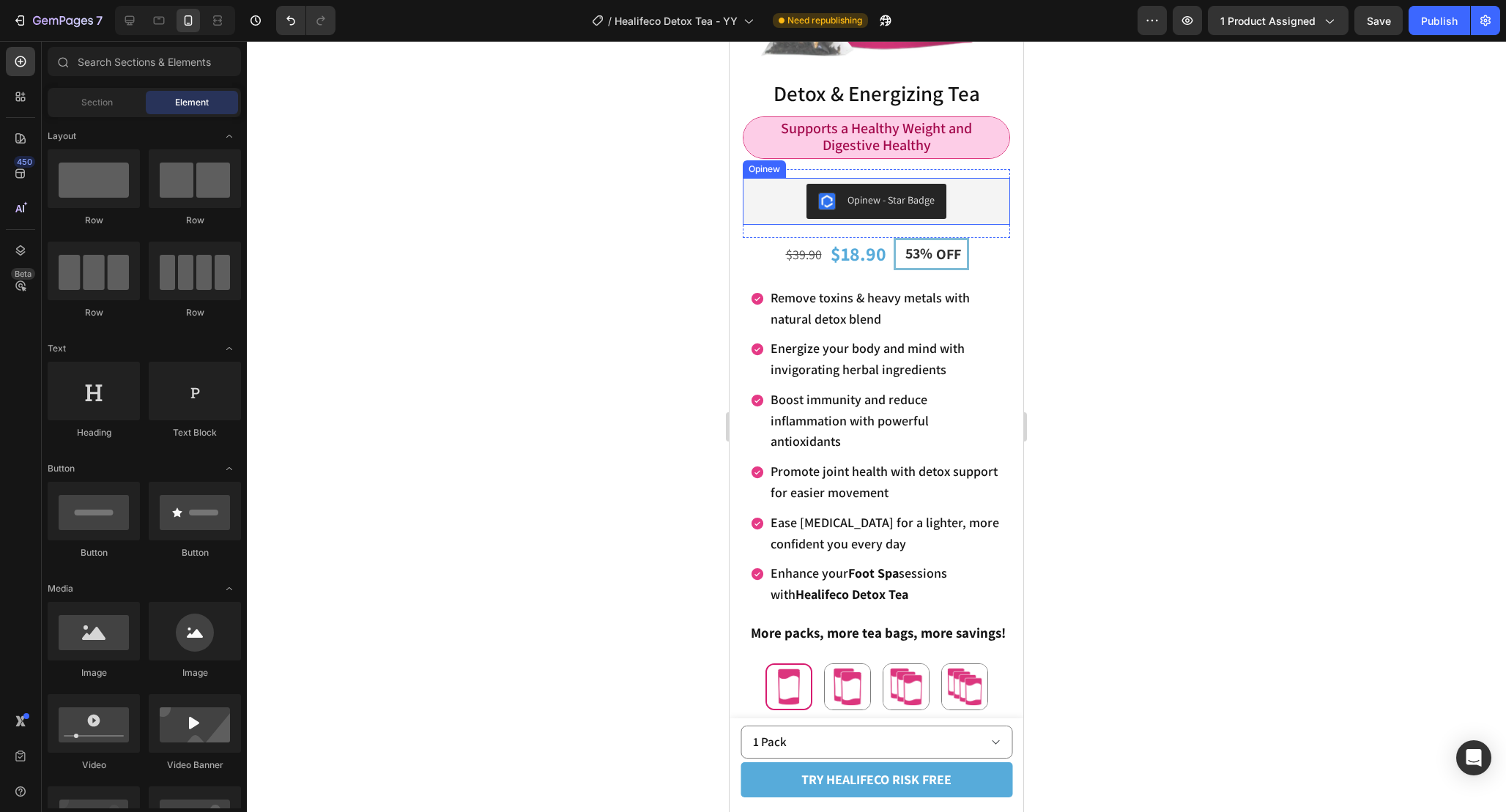
scroll to position [315, 0]
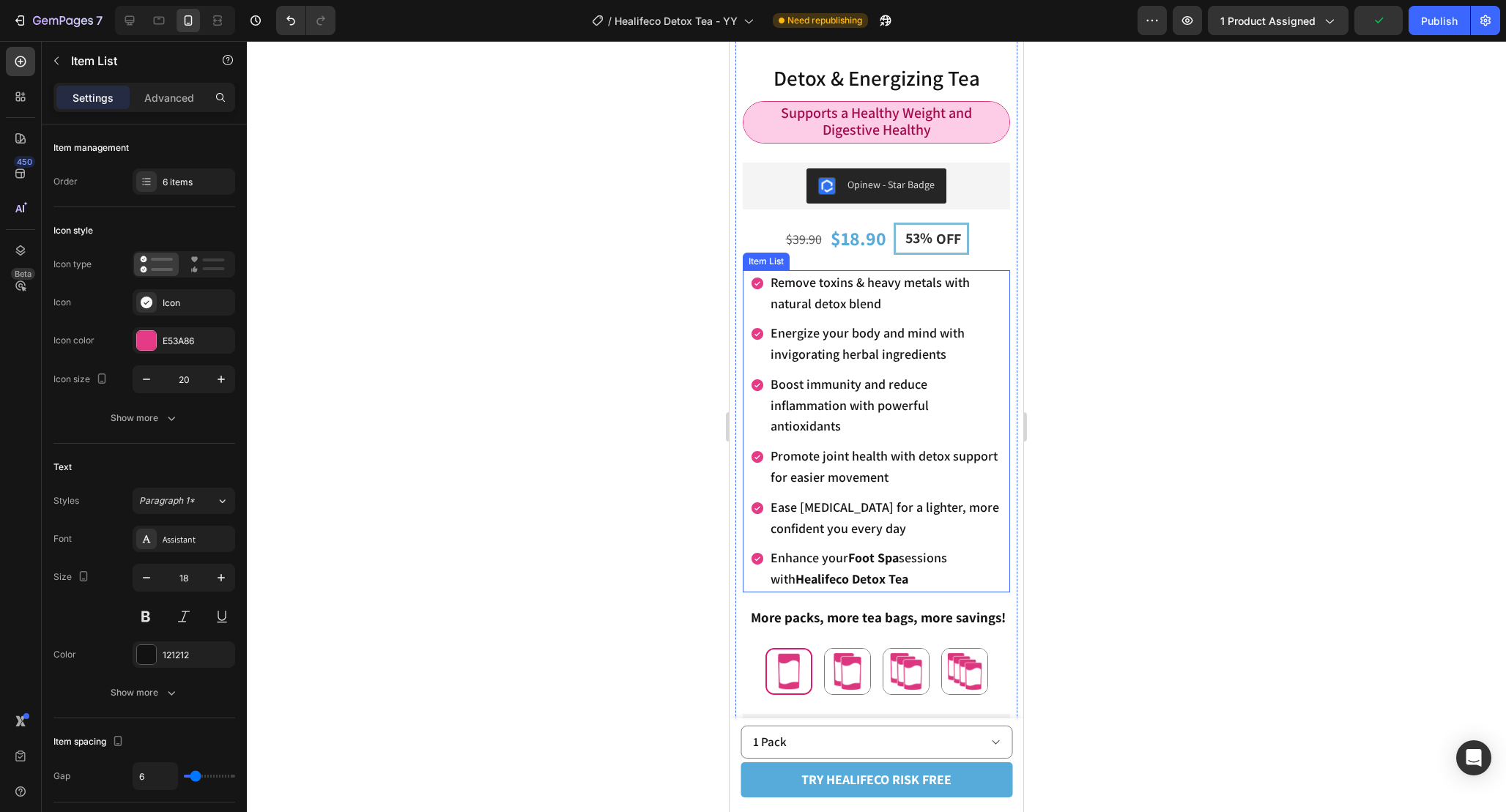
click at [1007, 306] on div "Remove toxins & heavy metals with natural detox blend Energize your body and mi…" at bounding box center [876, 431] width 267 height 322
click at [184, 100] on p "Advanced" at bounding box center [169, 97] width 50 height 15
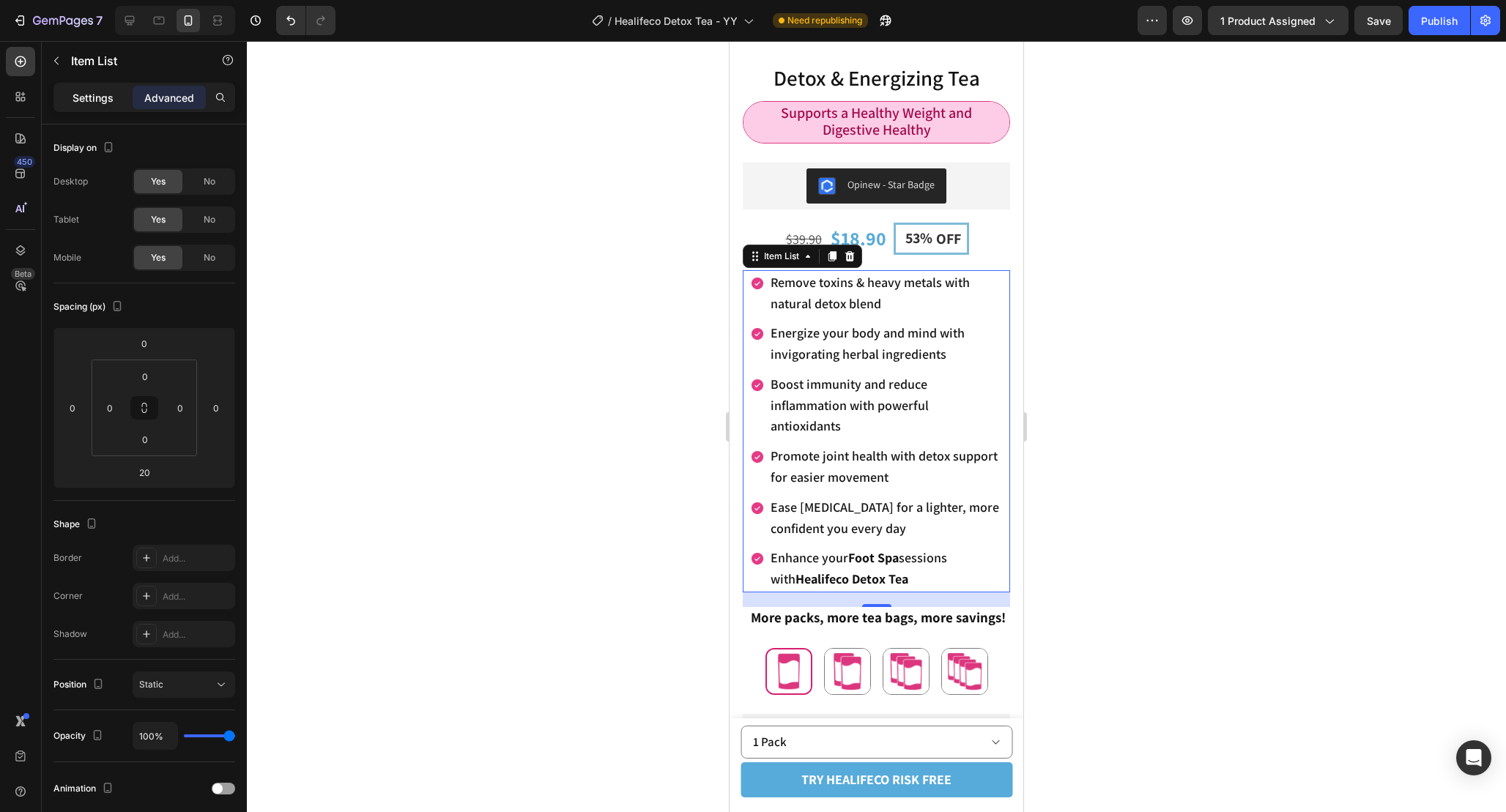
click at [93, 92] on p "Settings" at bounding box center [93, 97] width 41 height 15
type input "5"
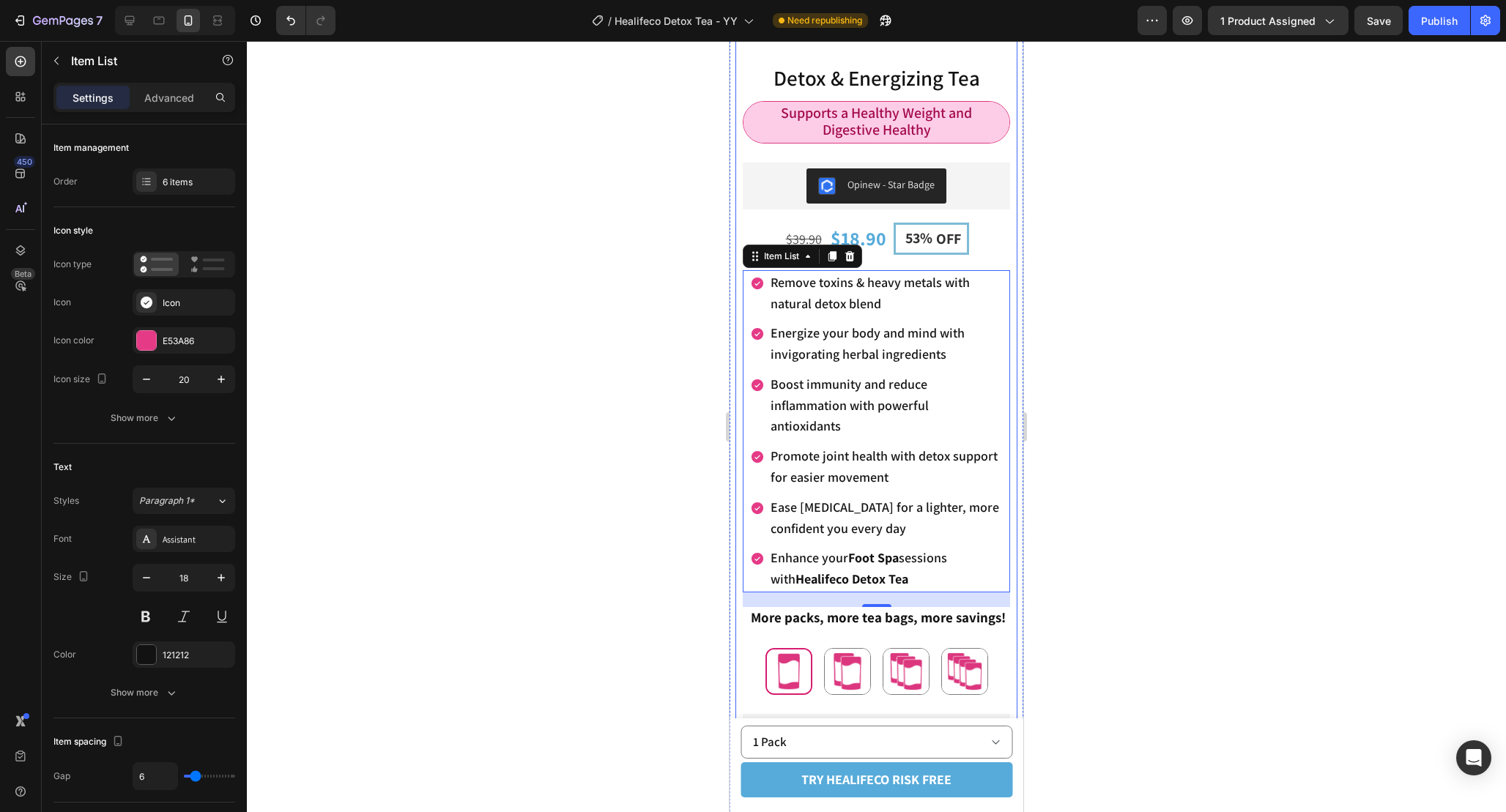
click at [741, 312] on div "Product Images Image 90-Day Money Back Guarantee Text Block 90-Day Money Back G…" at bounding box center [876, 384] width 282 height 1227
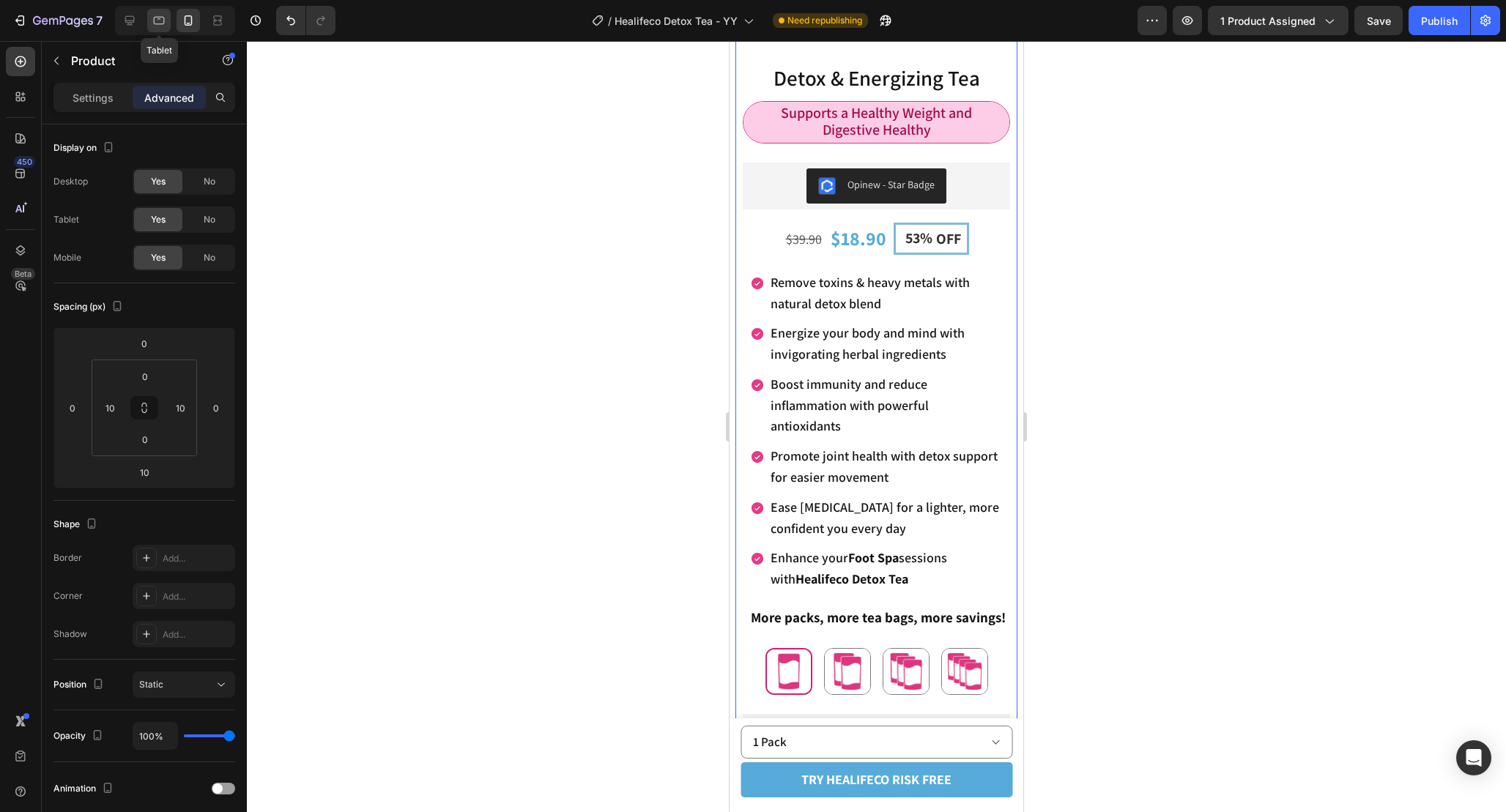
click at [162, 21] on icon at bounding box center [159, 20] width 14 height 14
type input "15"
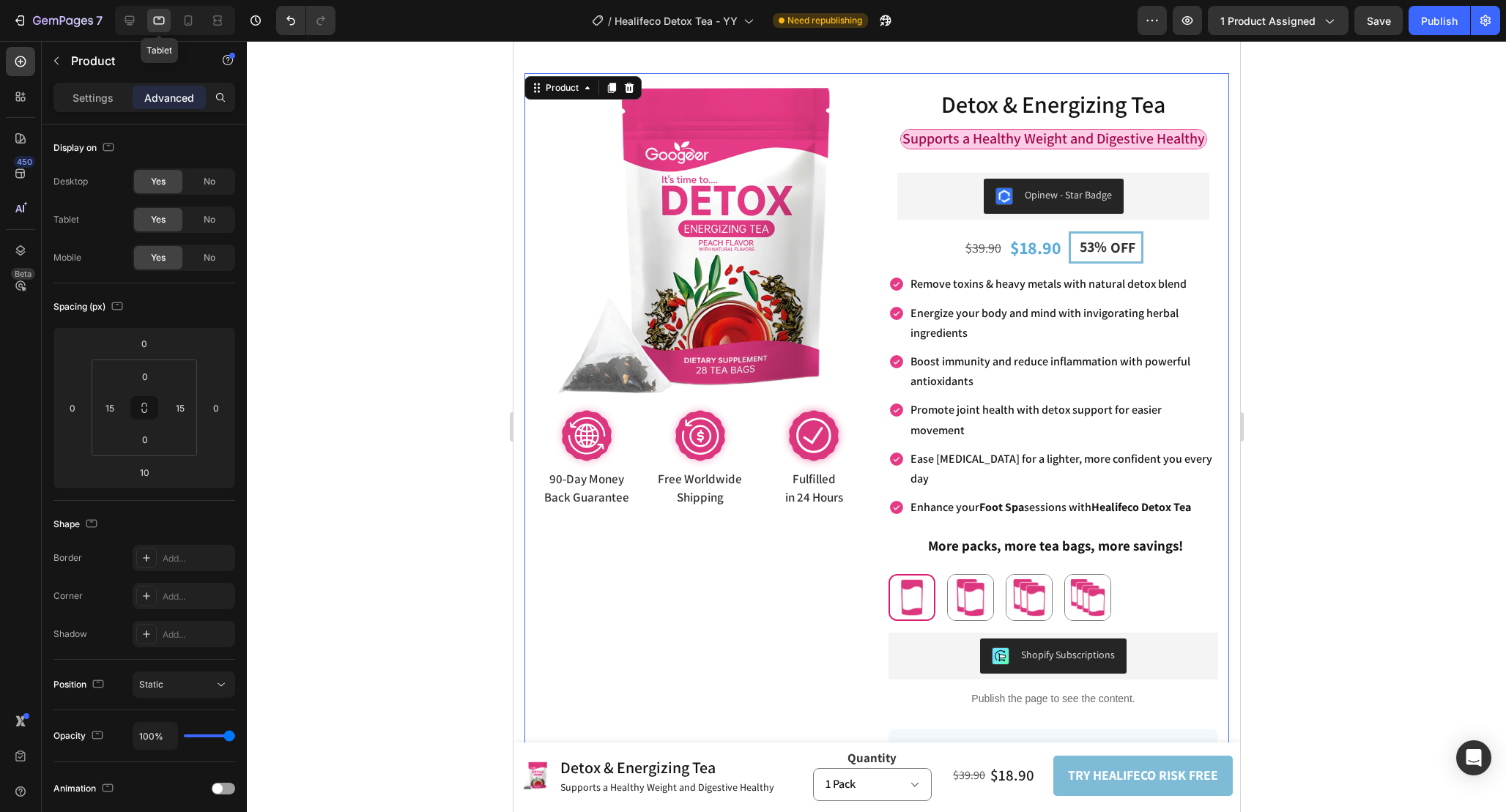
scroll to position [15, 0]
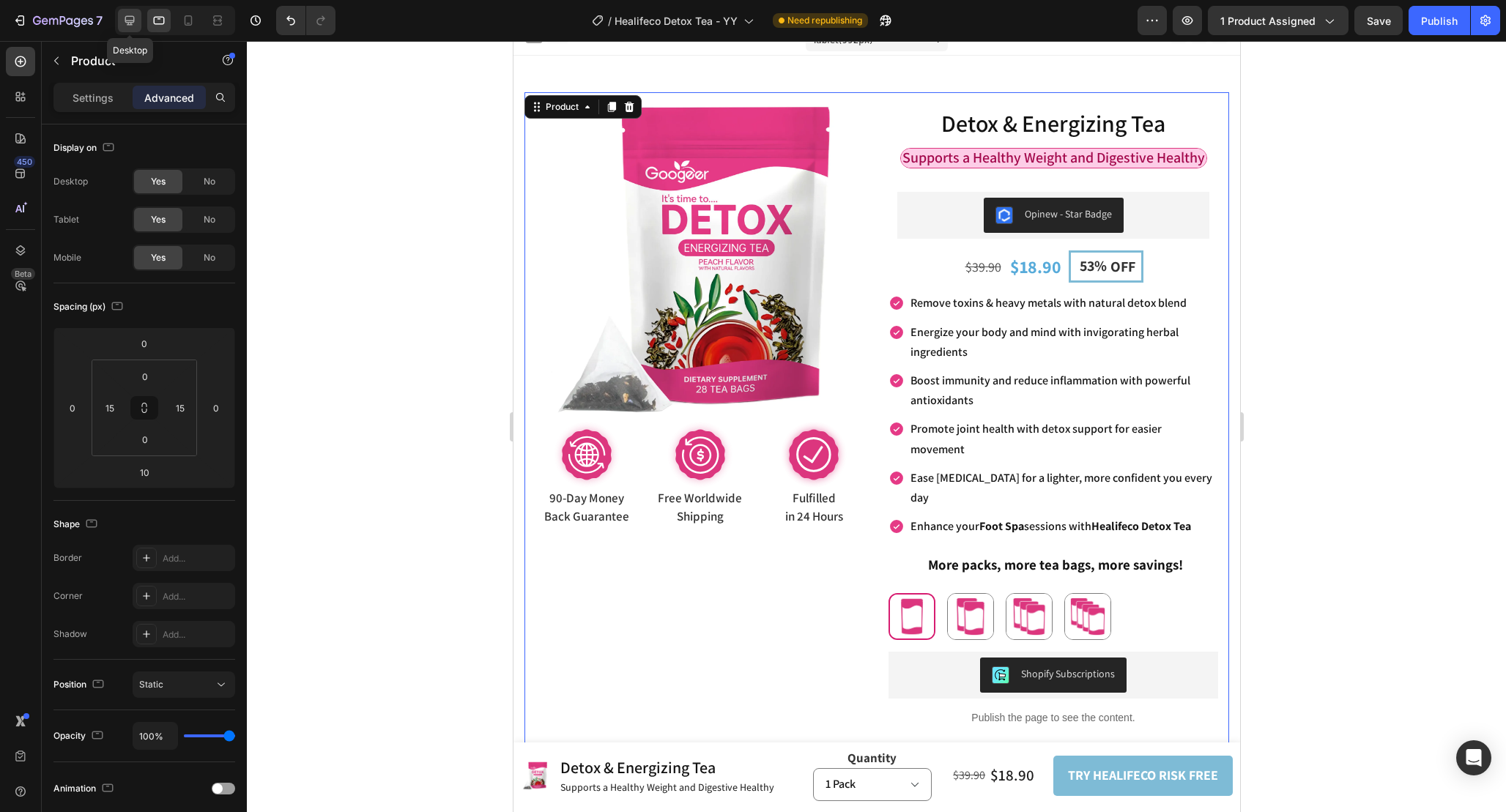
click at [131, 20] on icon at bounding box center [130, 20] width 10 height 10
type input "15"
type input "0"
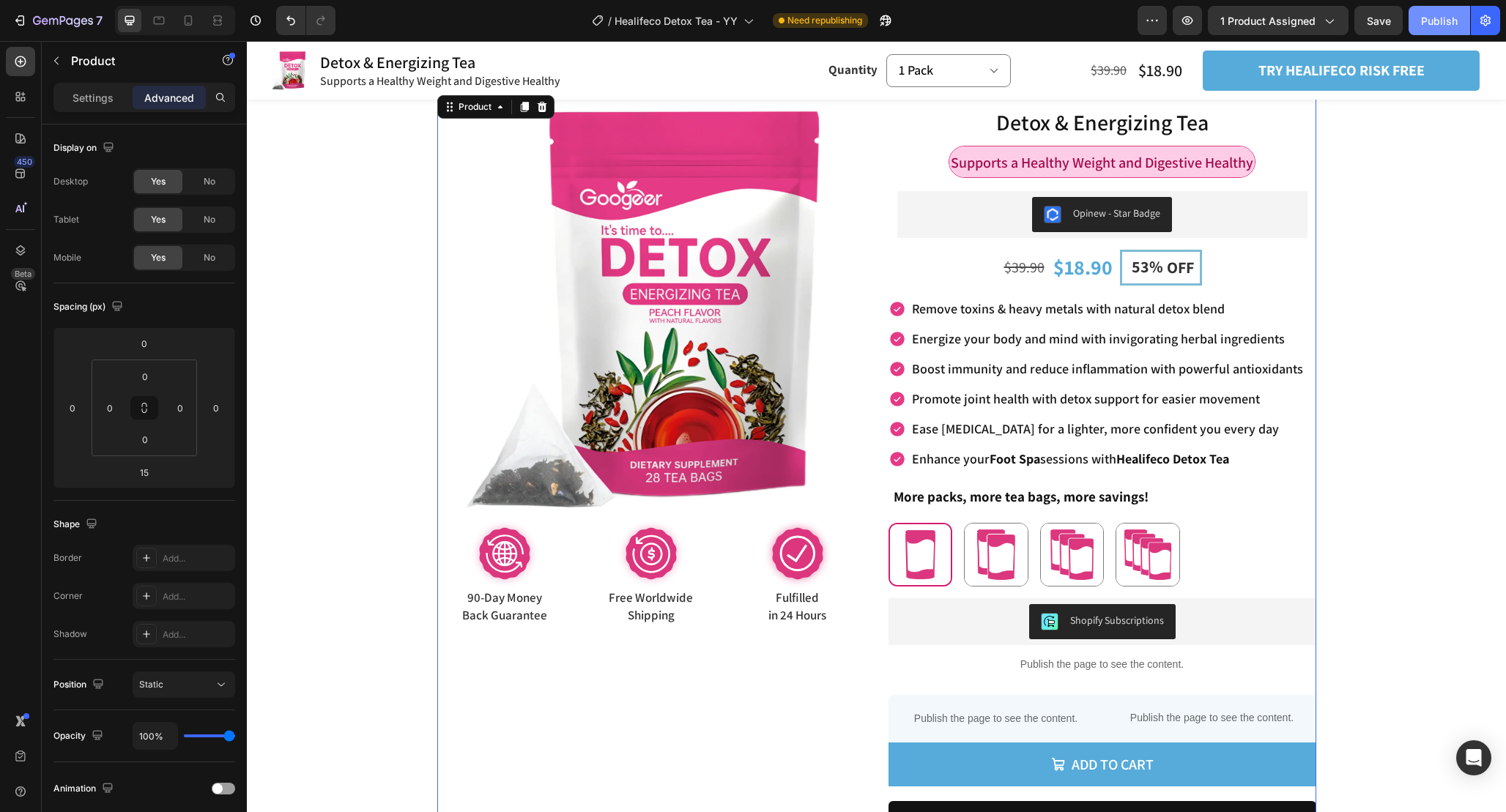
click at [1429, 20] on div "Publish" at bounding box center [1439, 20] width 37 height 15
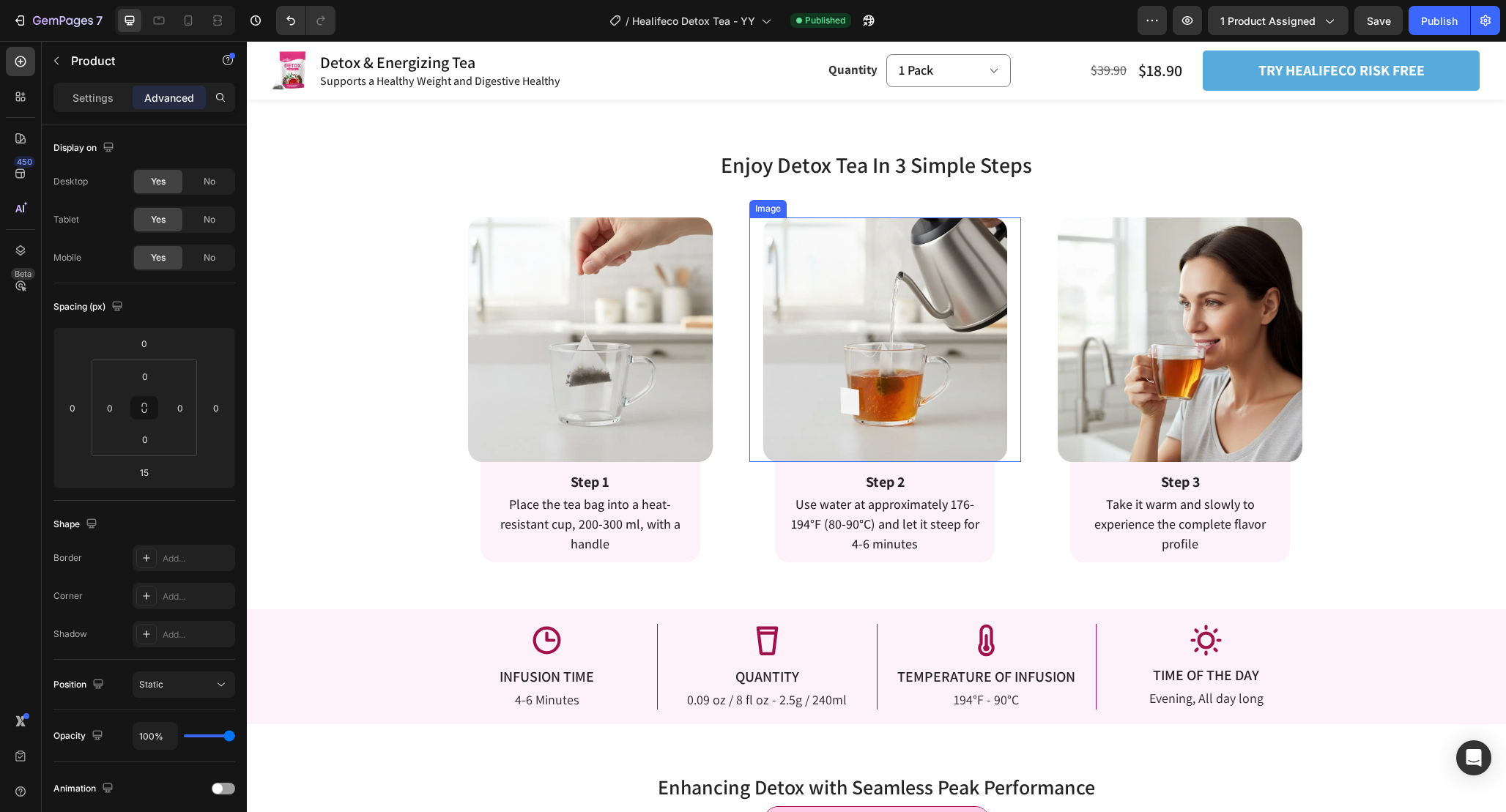
scroll to position [2083, 0]
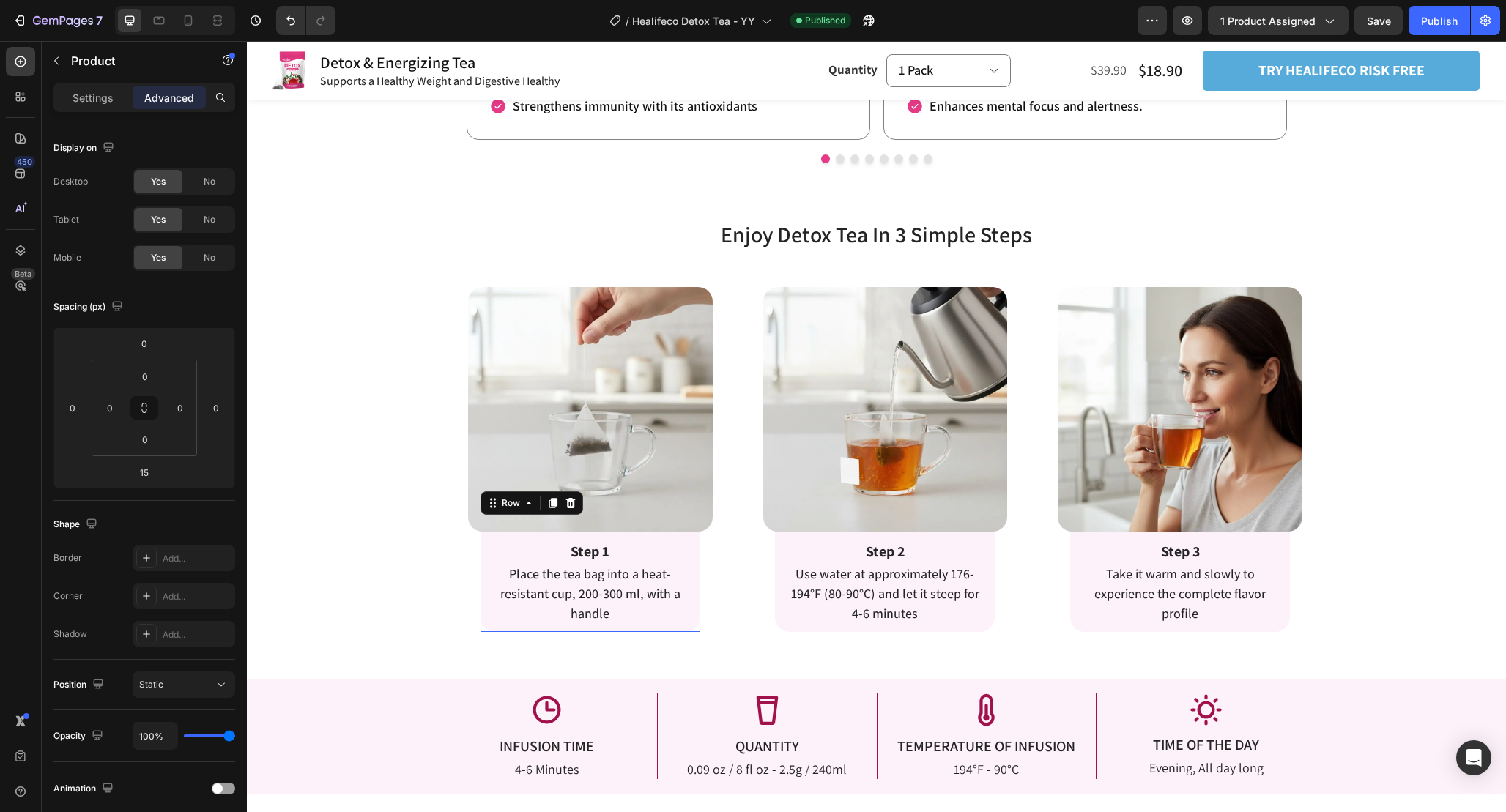
click at [694, 534] on div "Step 1 Text Block Place the tea bag into a heat-resistant cup, 200-300 ml, with…" at bounding box center [590, 574] width 220 height 115
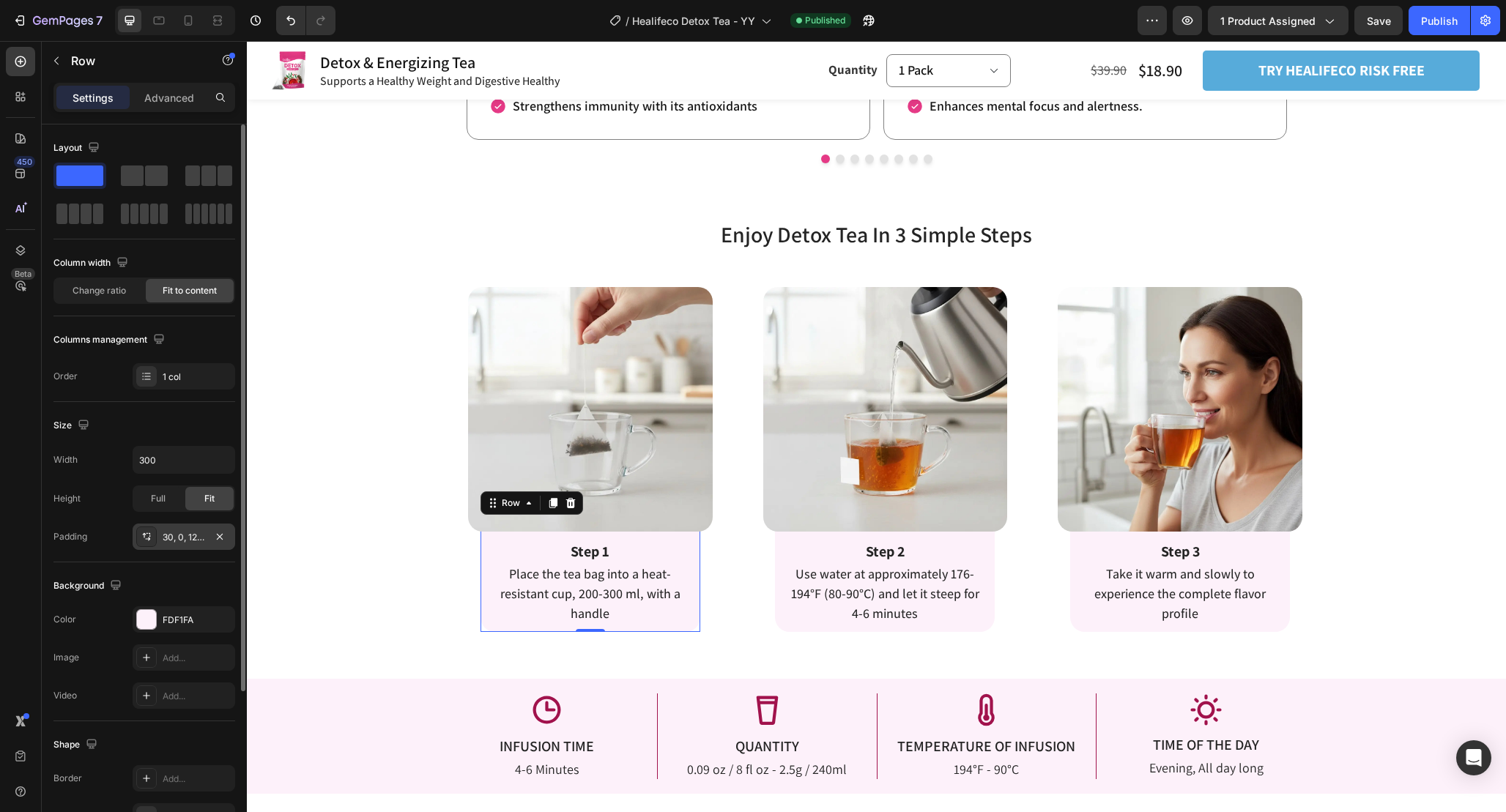
click at [195, 531] on div "30, 0, 12, 0" at bounding box center [183, 537] width 42 height 13
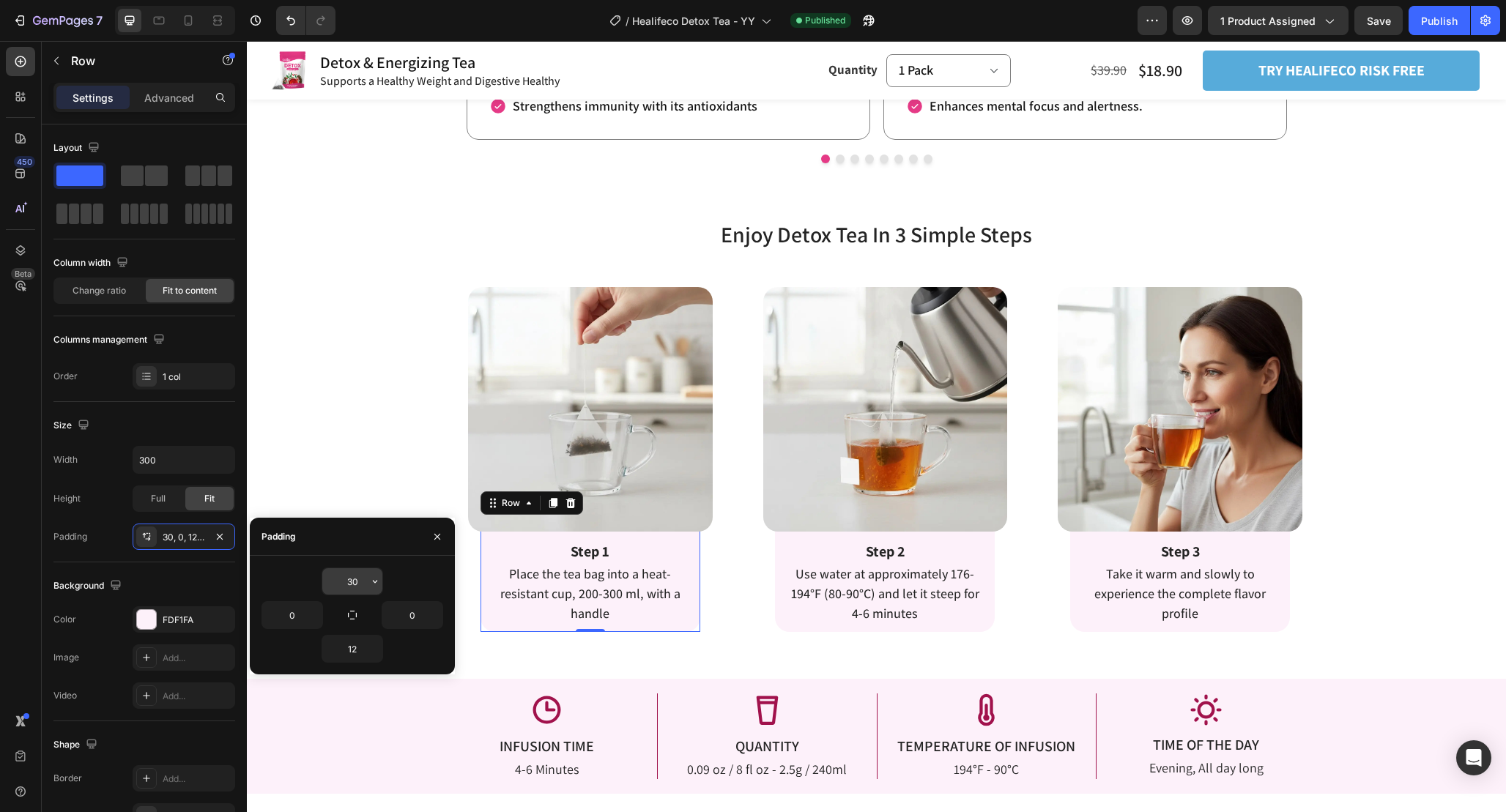
click at [355, 579] on input "30" at bounding box center [353, 581] width 60 height 26
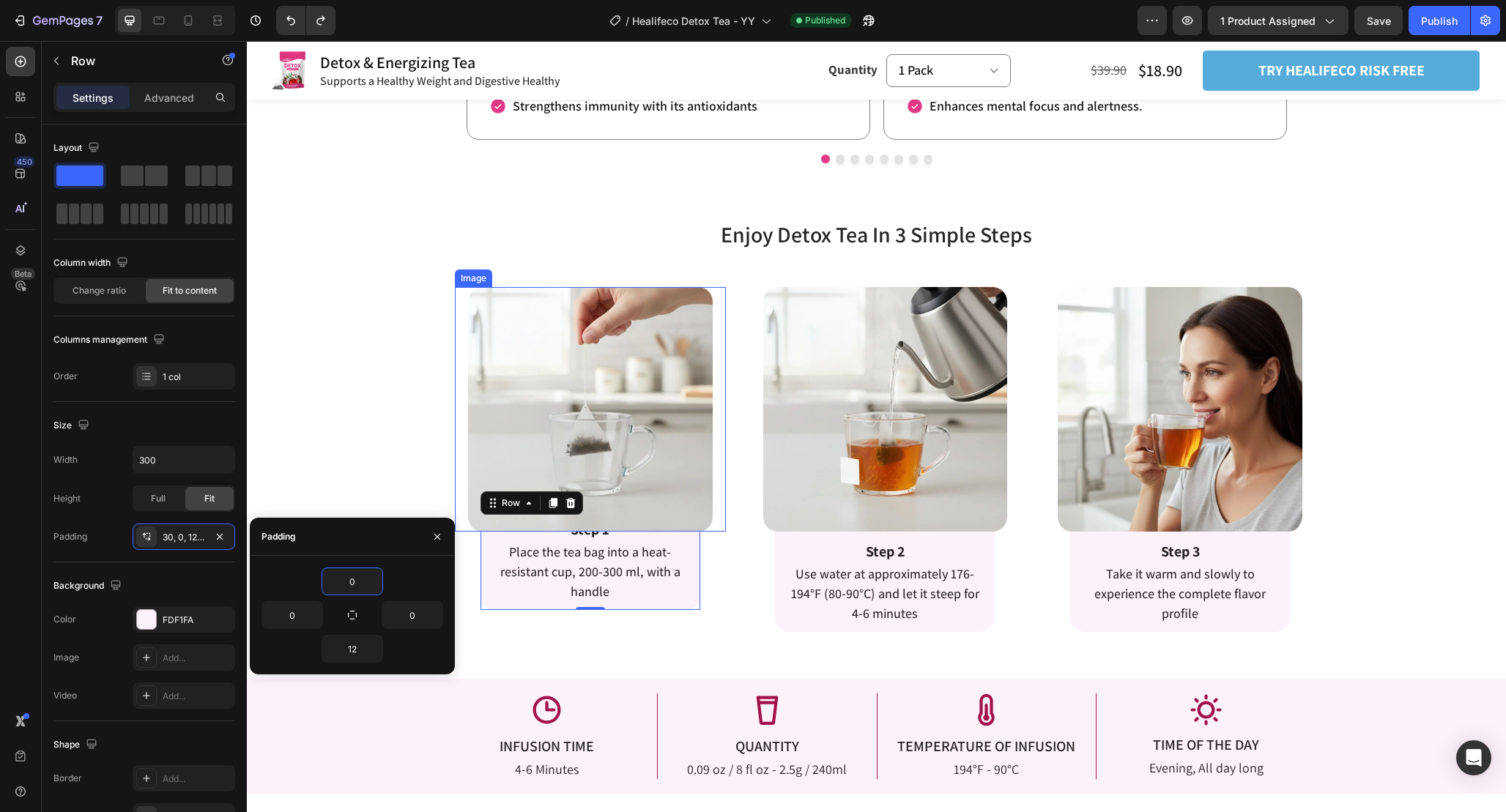
type input "30"
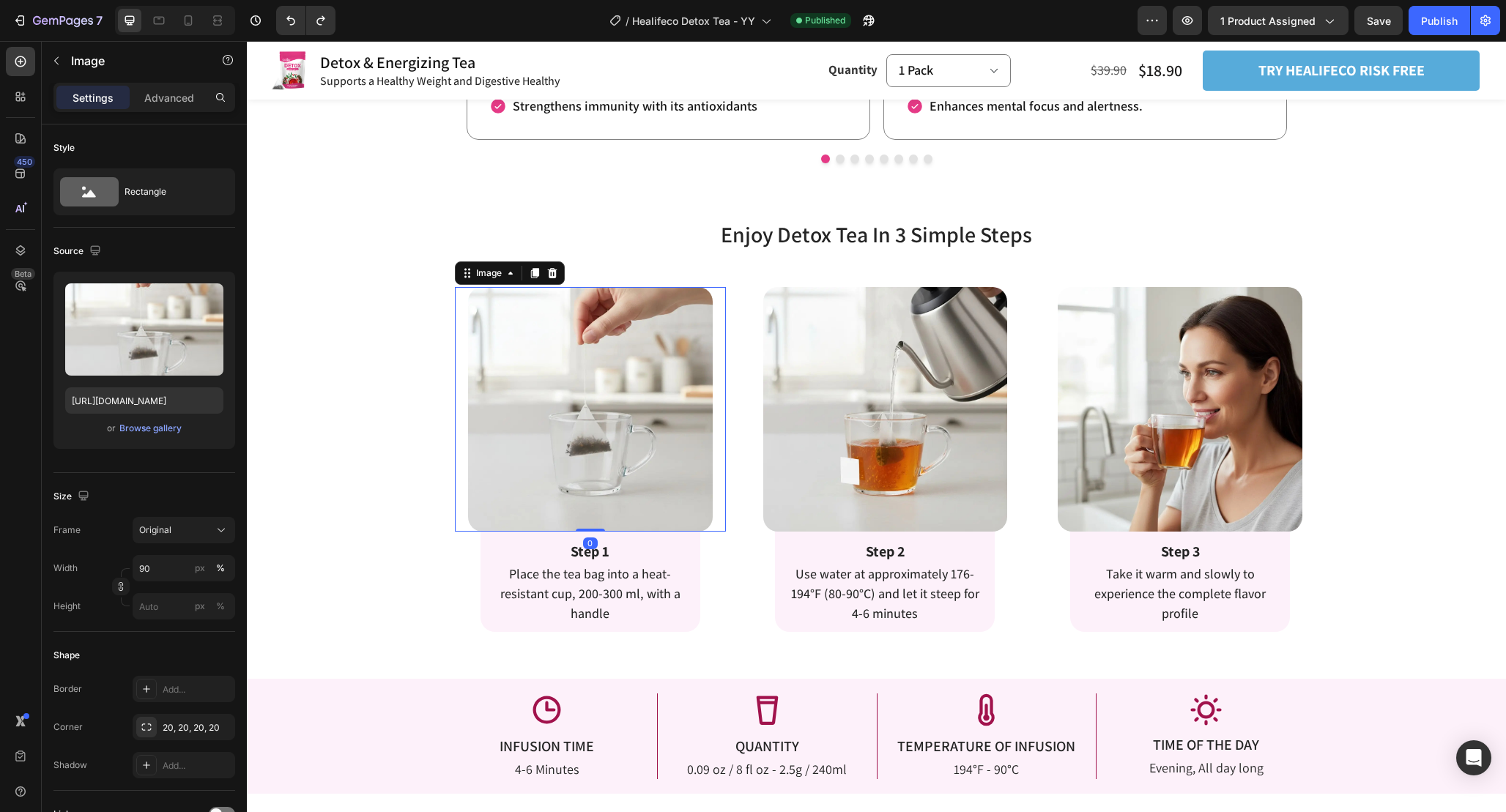
click at [668, 466] on img at bounding box center [590, 409] width 245 height 245
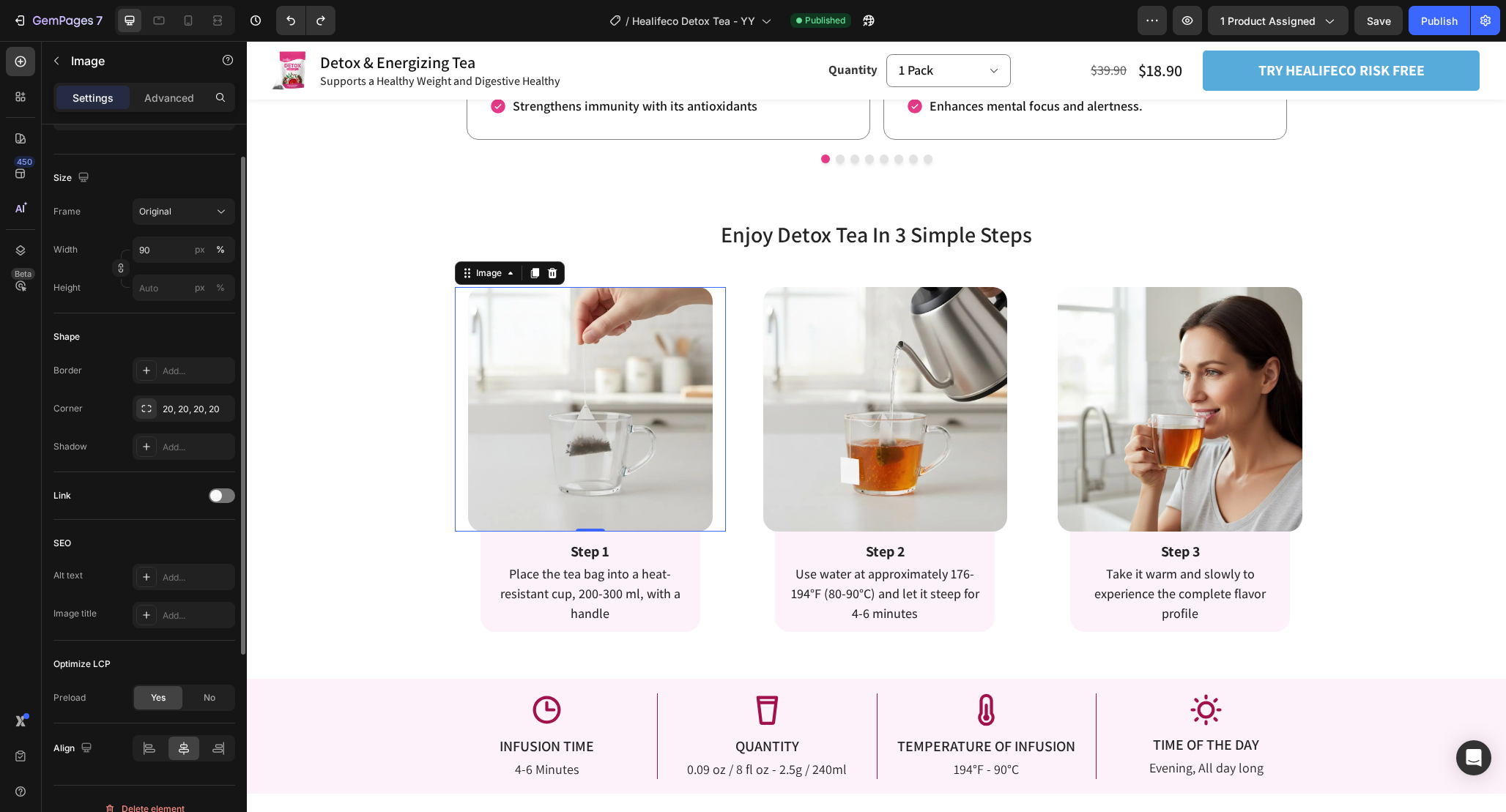
scroll to position [0, 0]
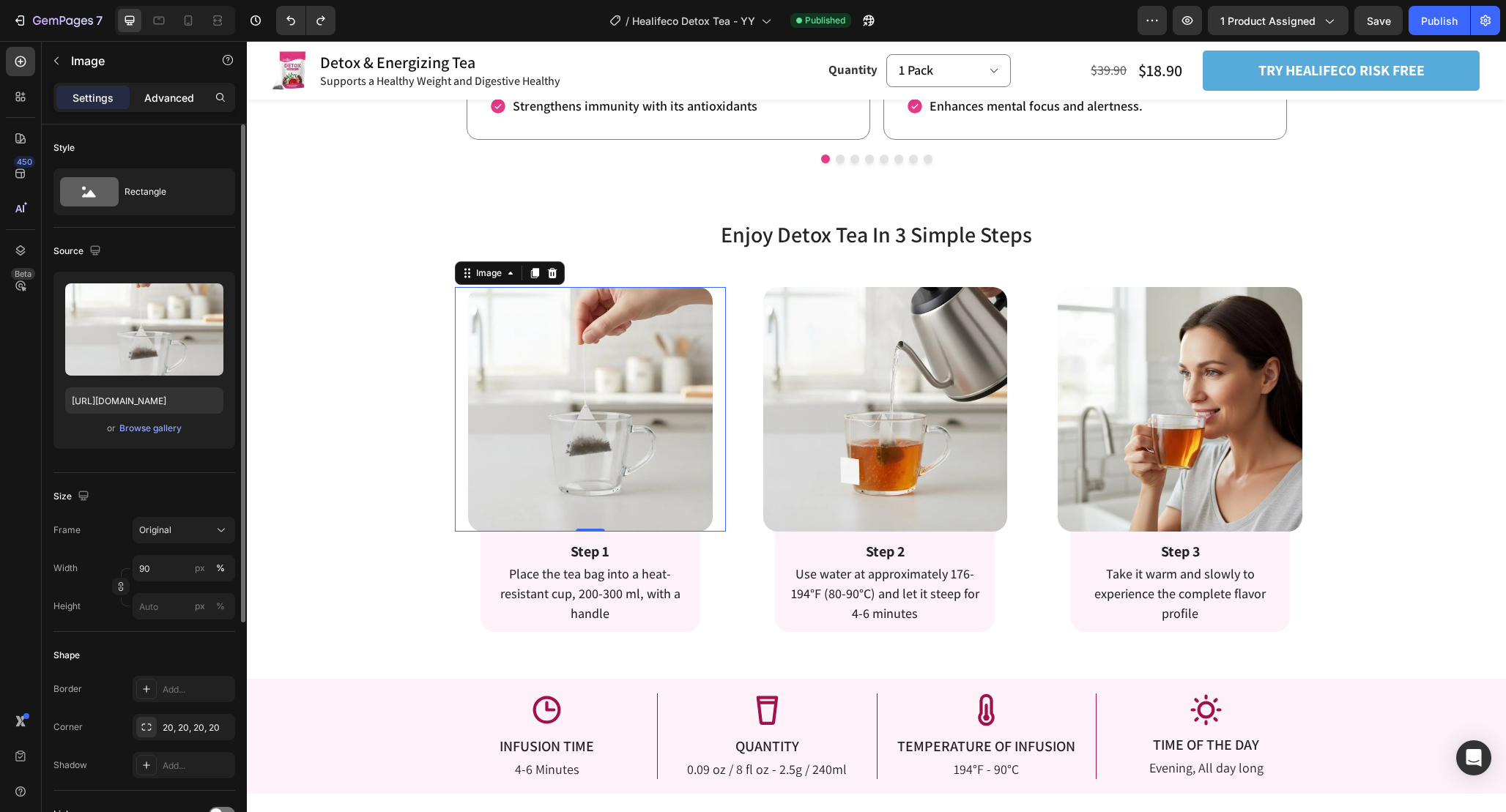
click at [165, 97] on p "Advanced" at bounding box center [169, 97] width 50 height 15
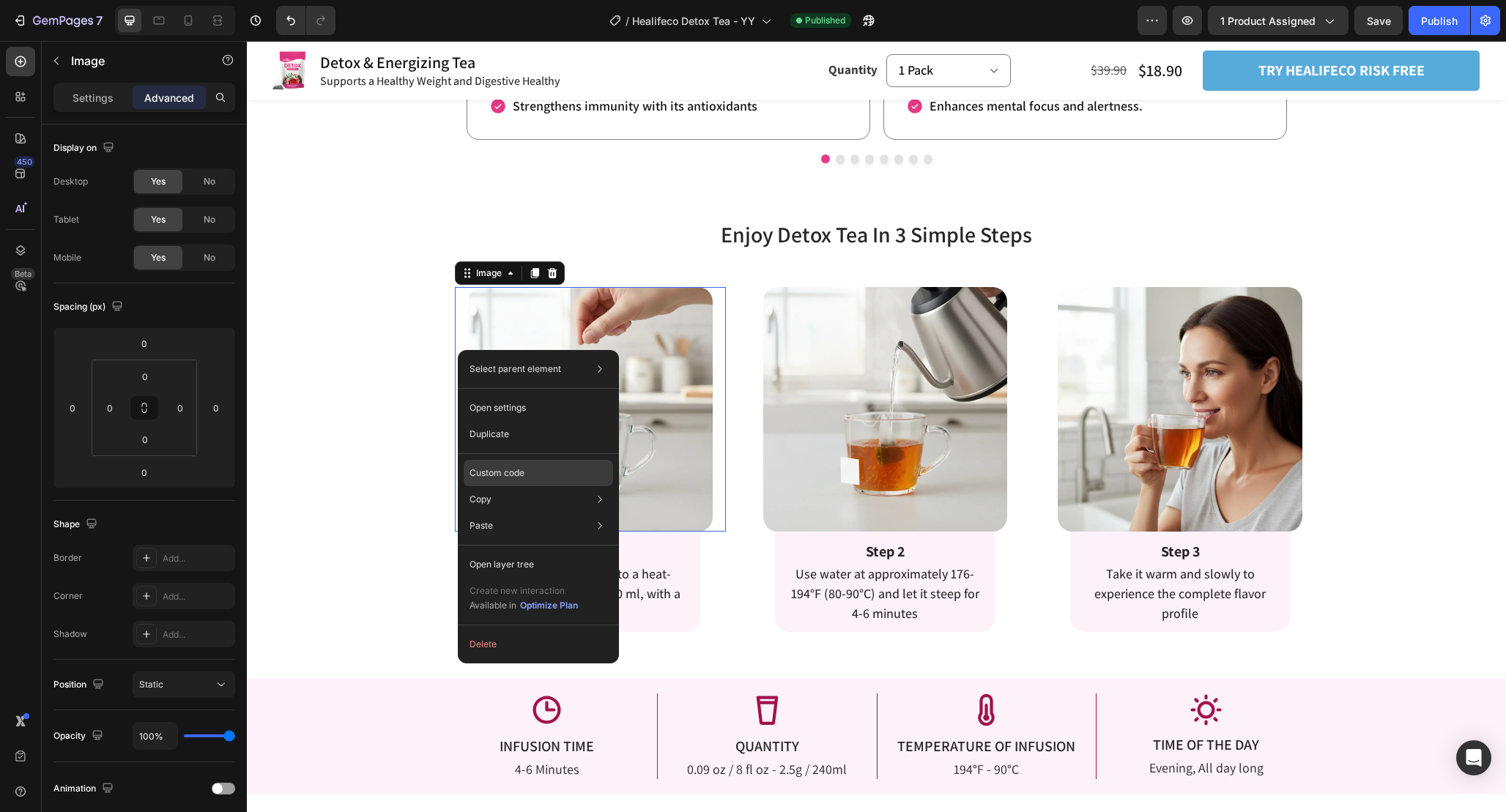
click at [542, 512] on div "Custom code" at bounding box center [538, 525] width 149 height 26
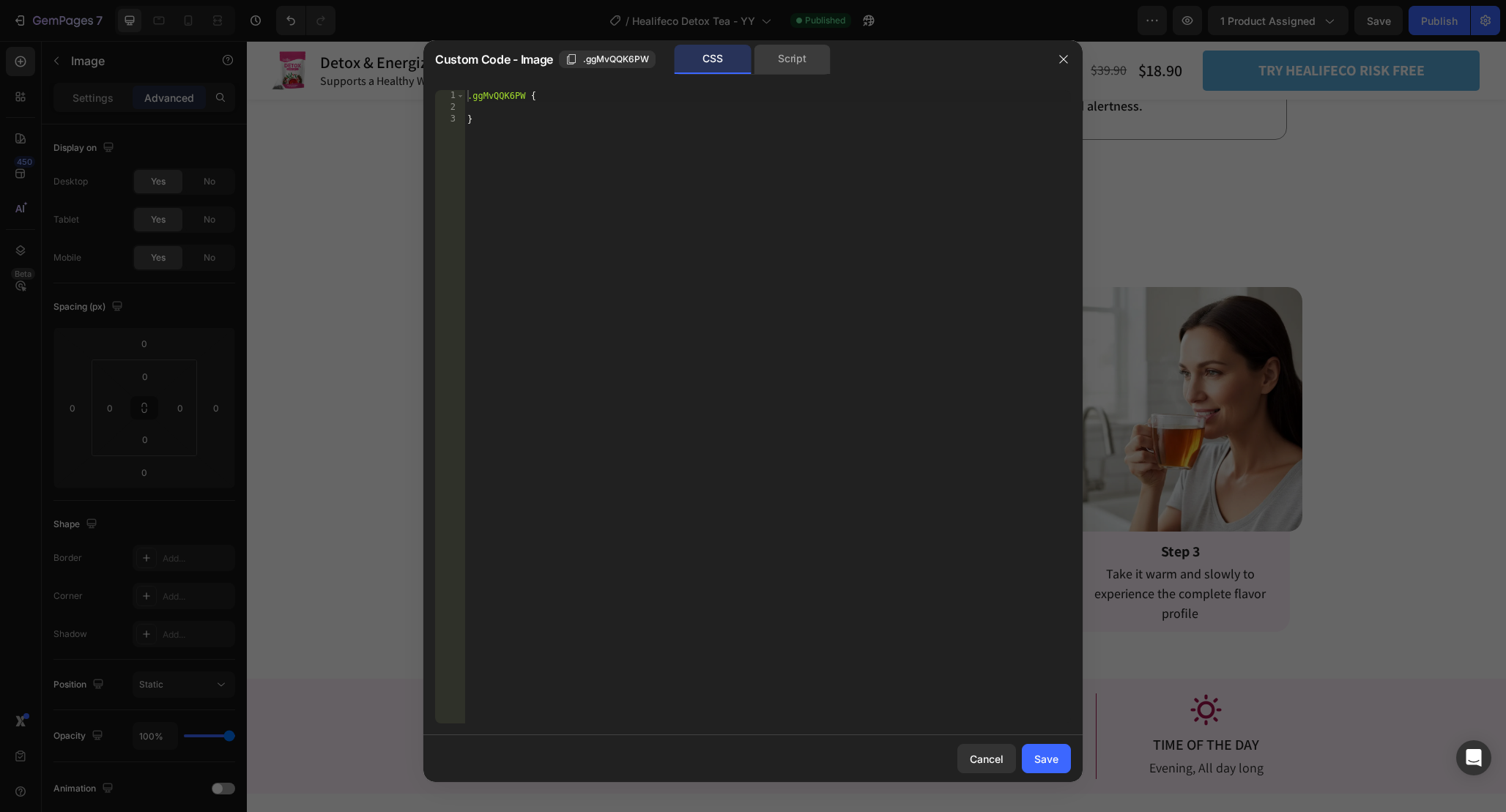
click at [788, 58] on div "Script" at bounding box center [792, 59] width 77 height 29
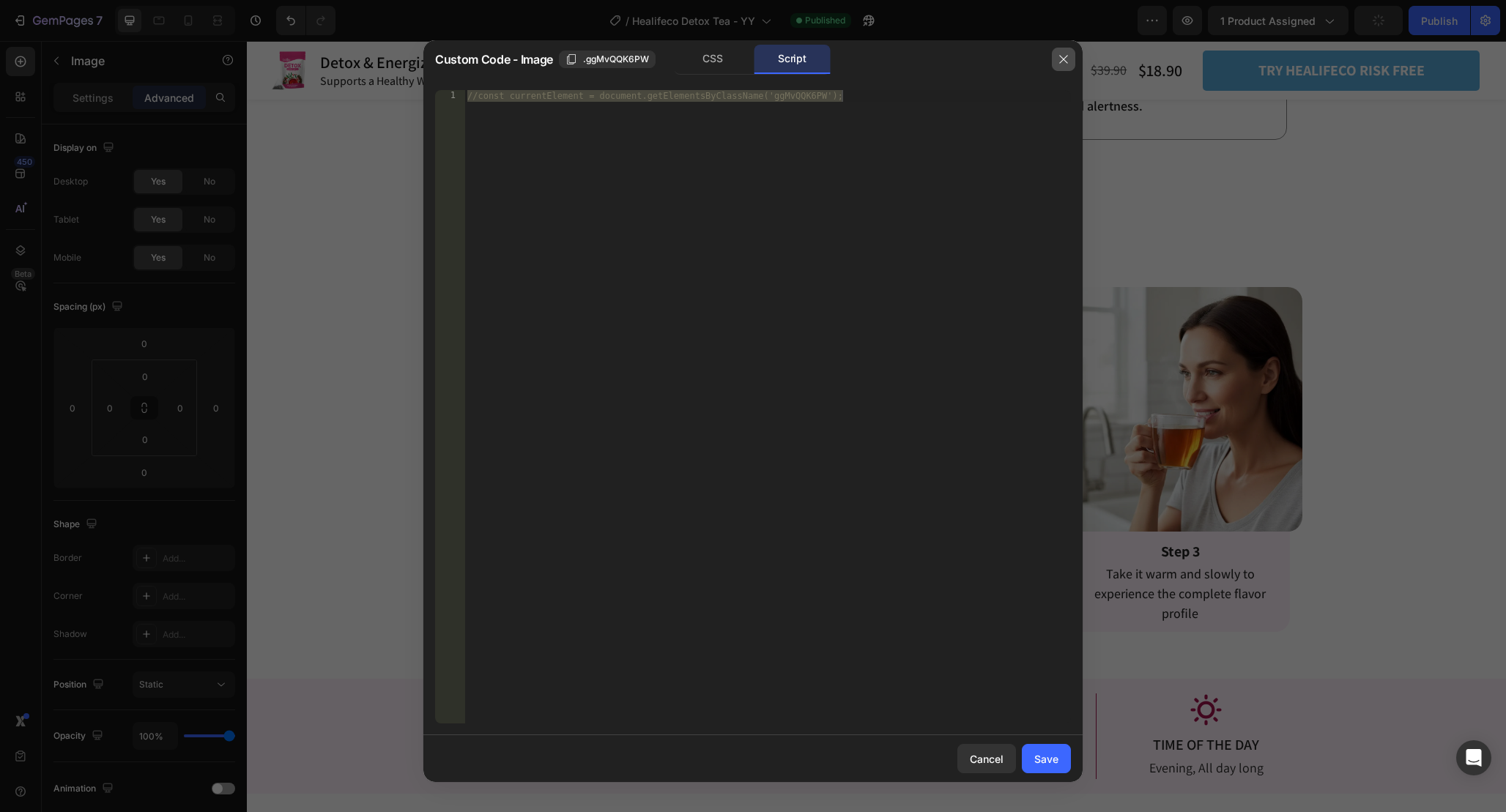
click at [1065, 60] on icon "button" at bounding box center [1064, 60] width 12 height 12
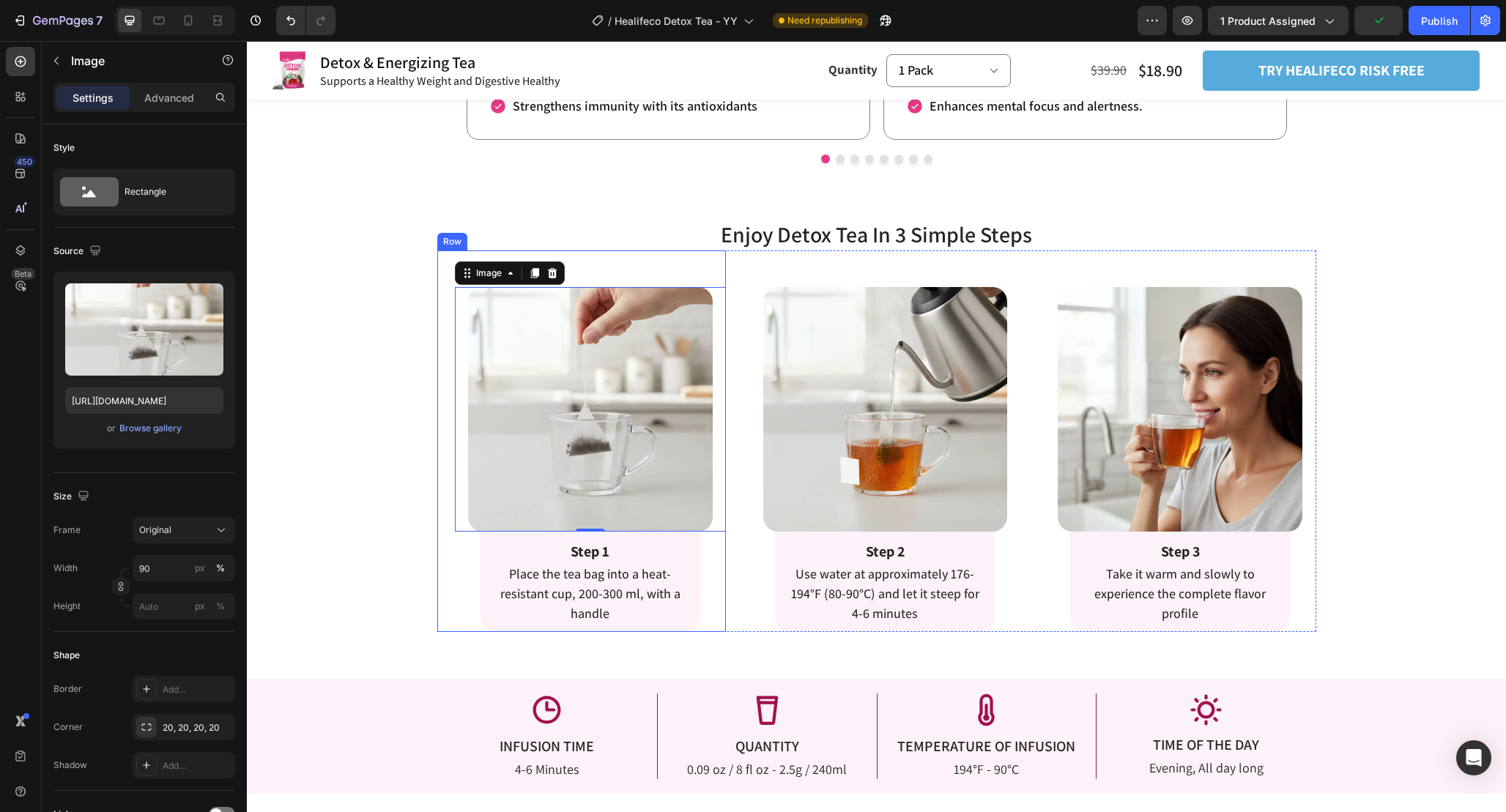
click at [704, 559] on div "Image 0 Row Step 1 Text Block Place the tea bag into a heat-resistant cup, 200-…" at bounding box center [591, 441] width 272 height 382
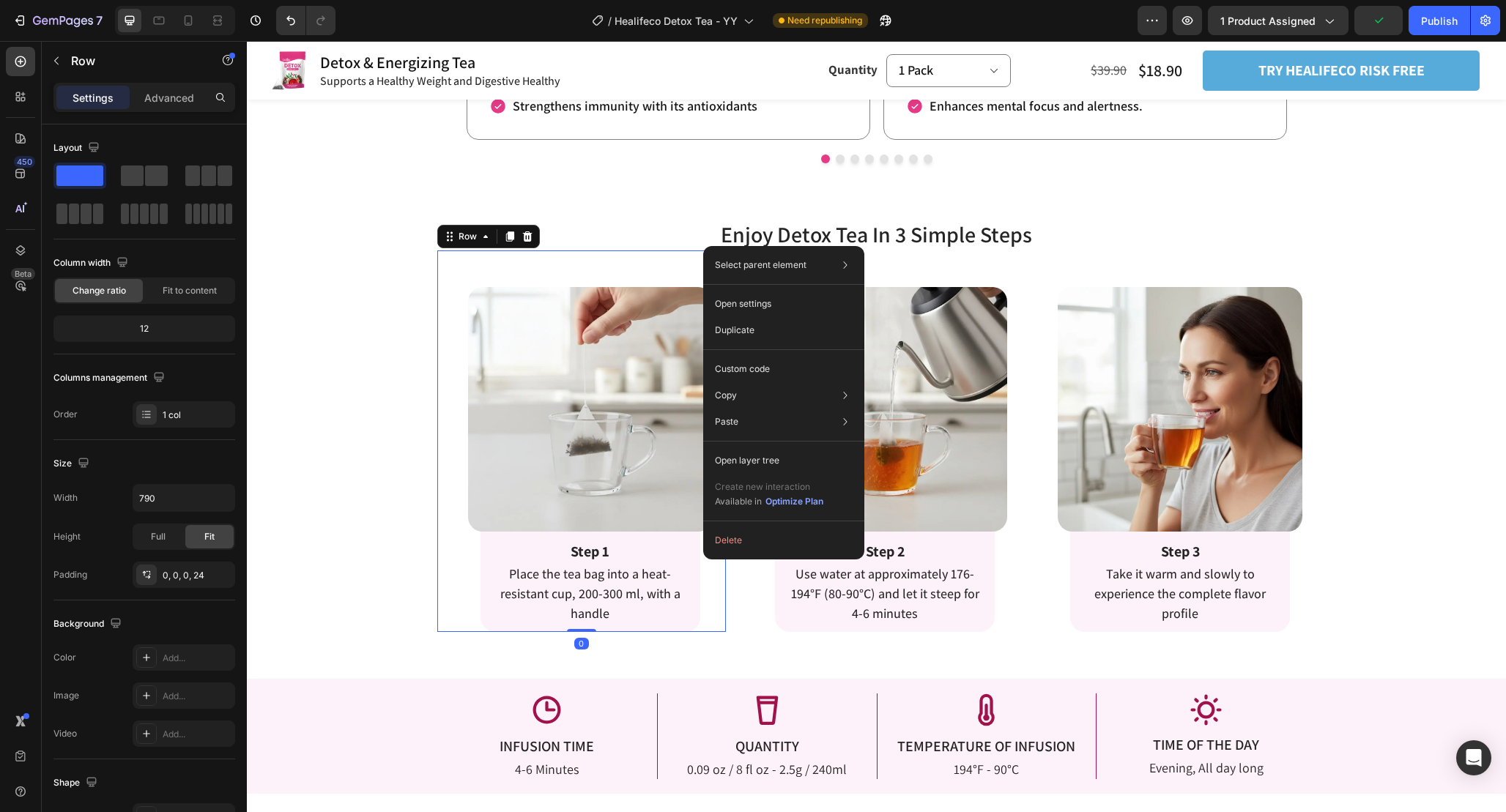
drag, startPoint x: 704, startPoint y: 559, endPoint x: 950, endPoint y: 600, distance: 249.4
click at [795, 408] on div "Custom code" at bounding box center [784, 421] width 149 height 26
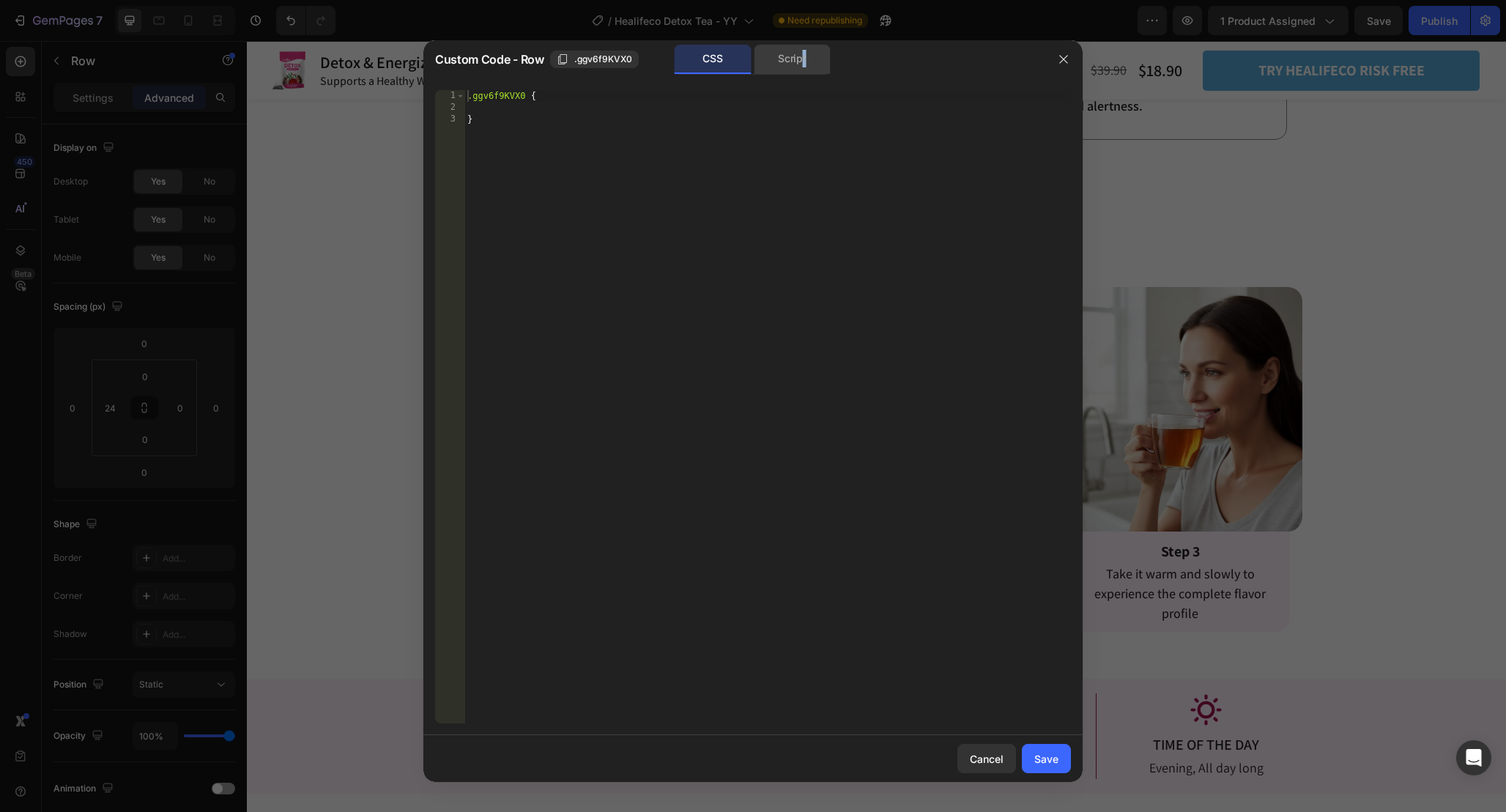
click at [803, 59] on div "Script" at bounding box center [792, 59] width 77 height 29
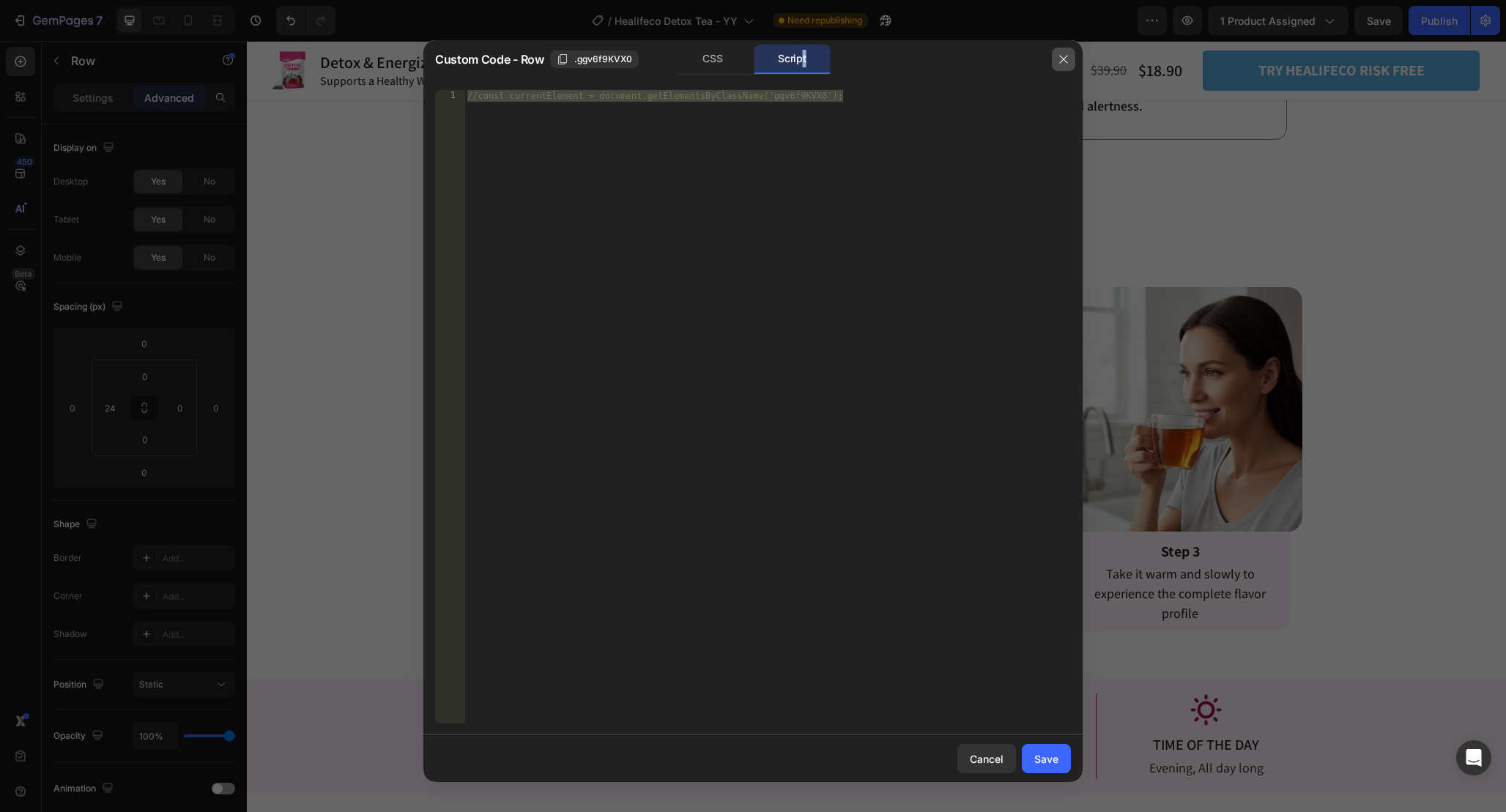
click at [1054, 59] on button "button" at bounding box center [1063, 59] width 23 height 23
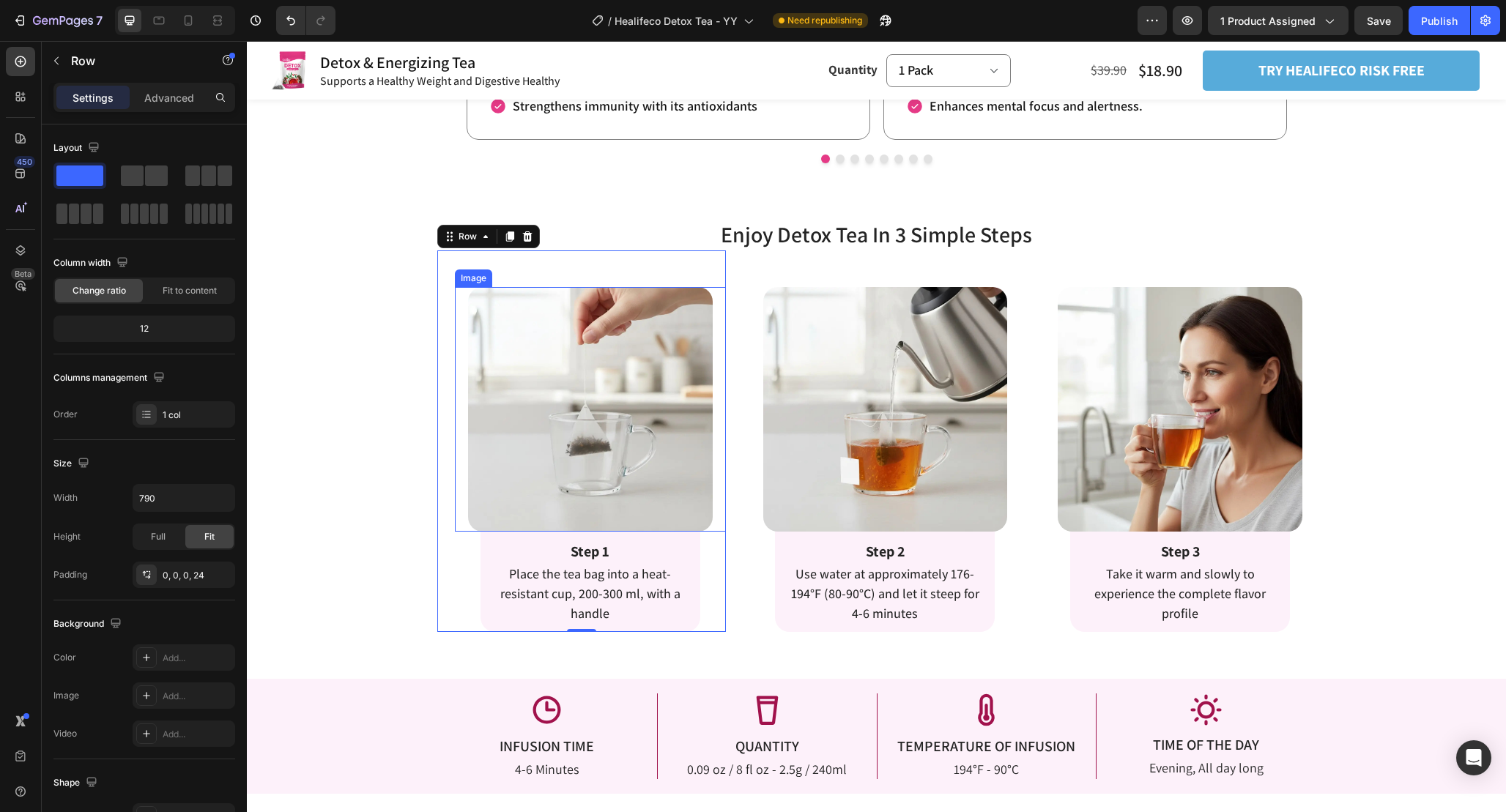
click at [696, 451] on img at bounding box center [590, 409] width 245 height 245
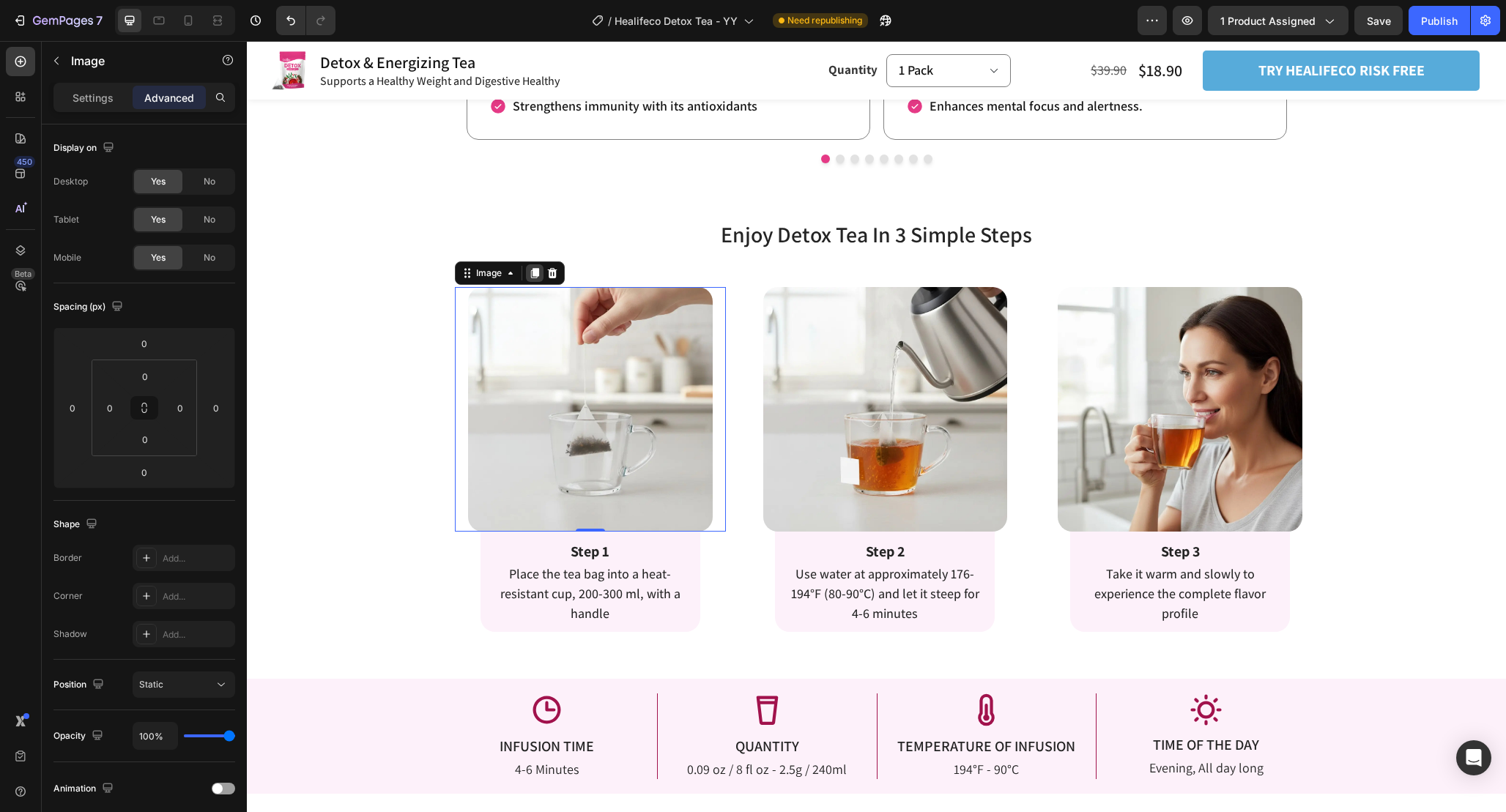
click at [539, 273] on icon at bounding box center [535, 273] width 12 height 12
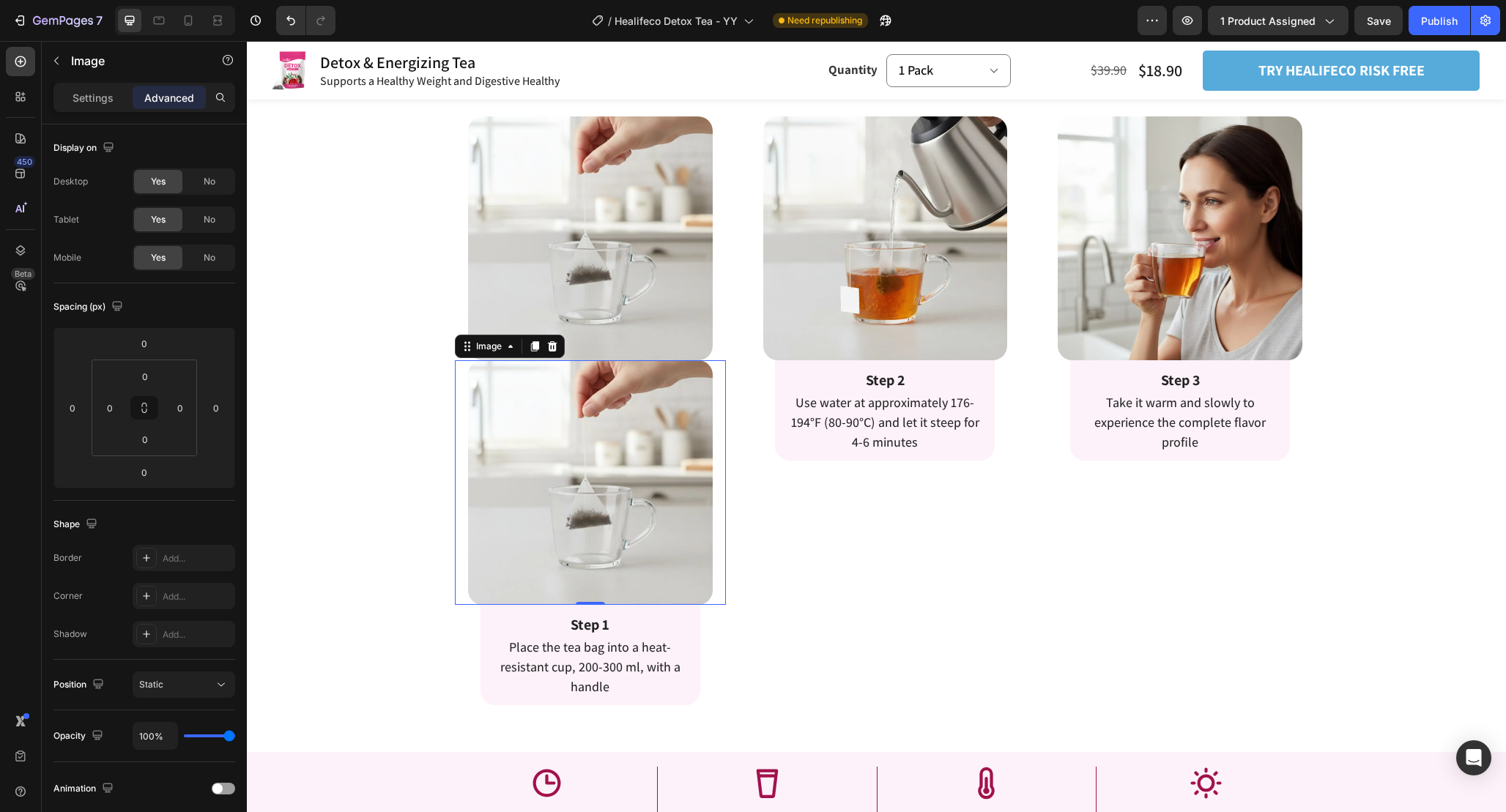
scroll to position [2259, 0]
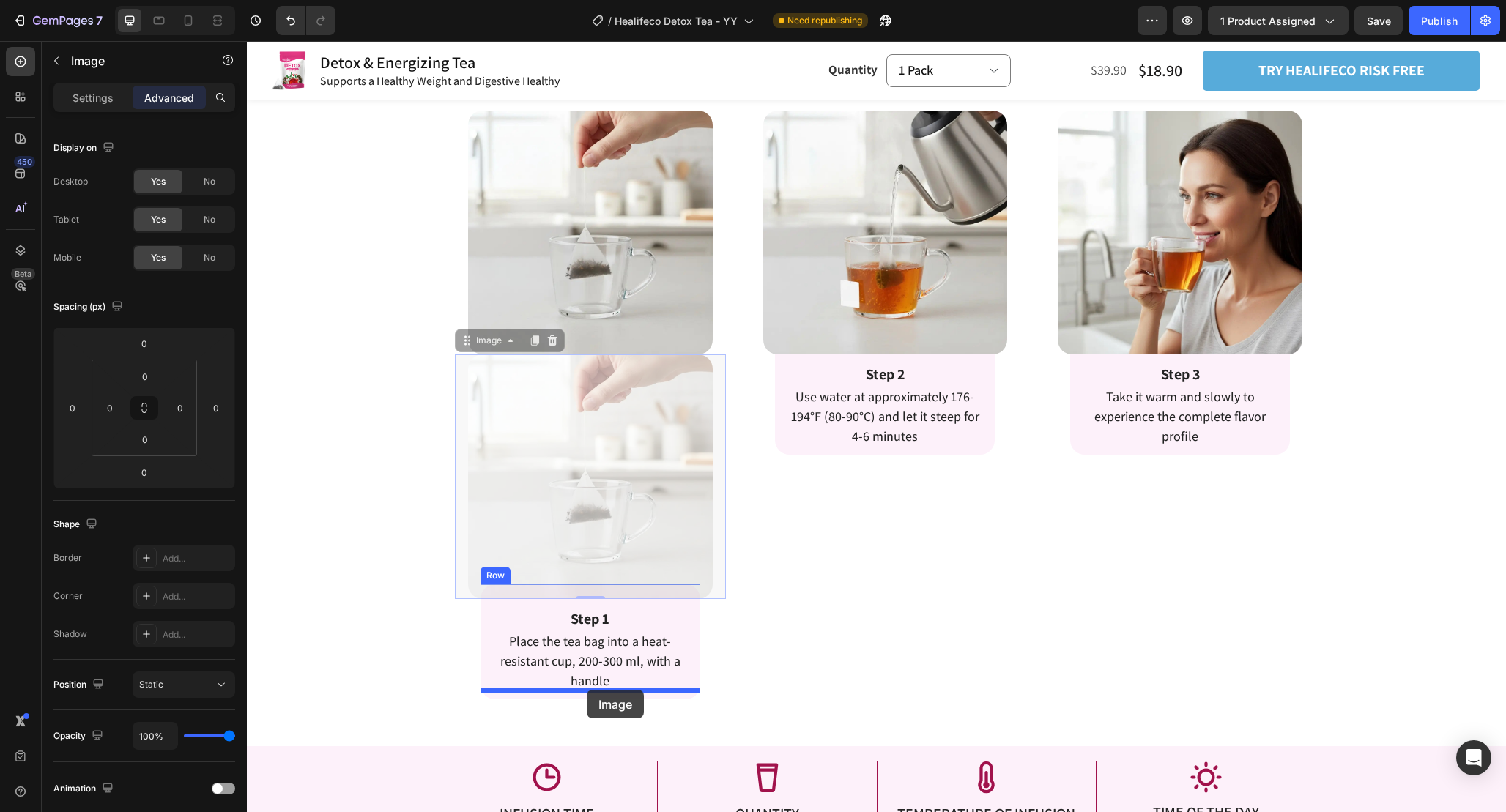
drag, startPoint x: 570, startPoint y: 461, endPoint x: 587, endPoint y: 690, distance: 229.6
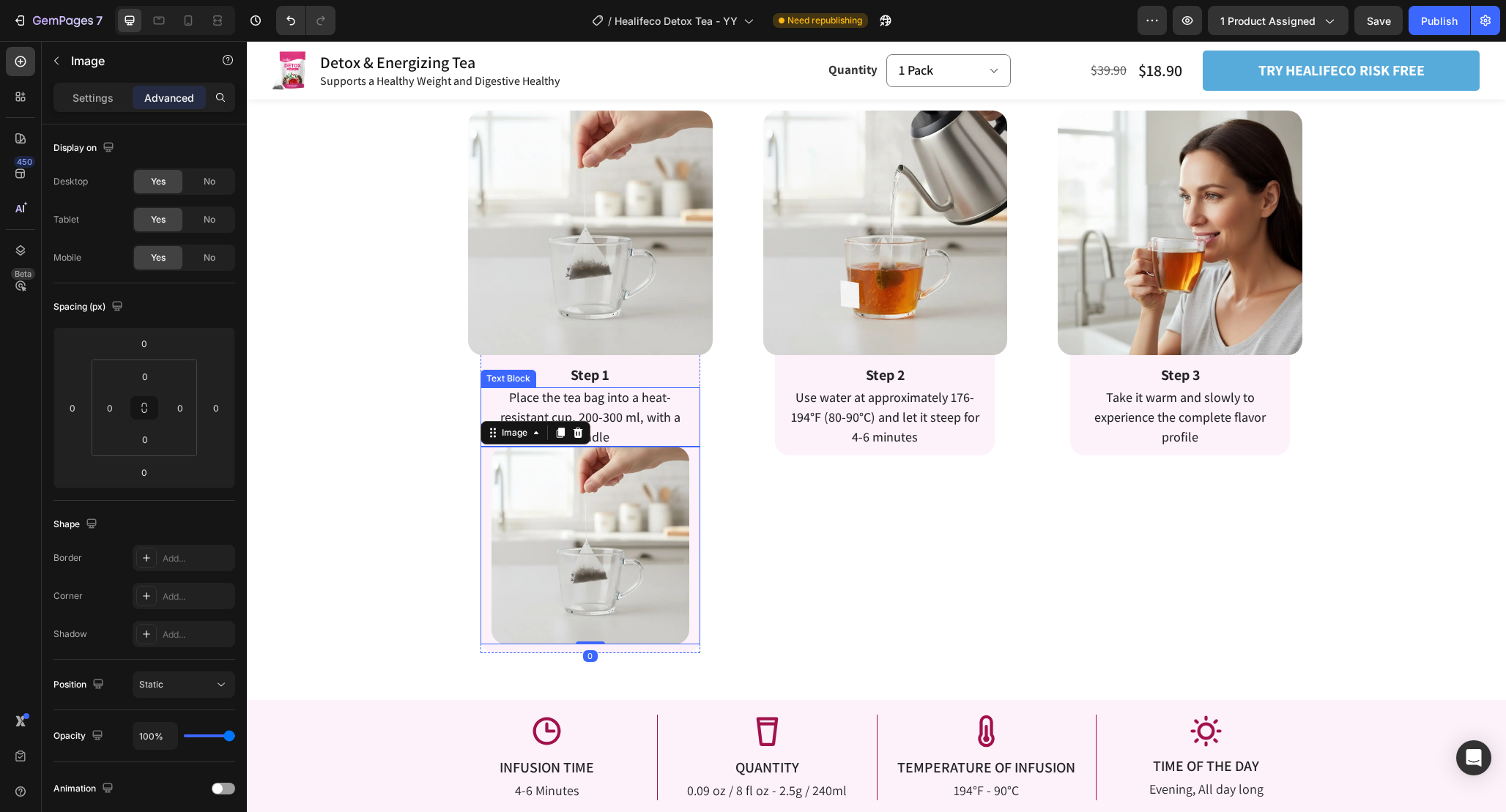
scroll to position [2271, 0]
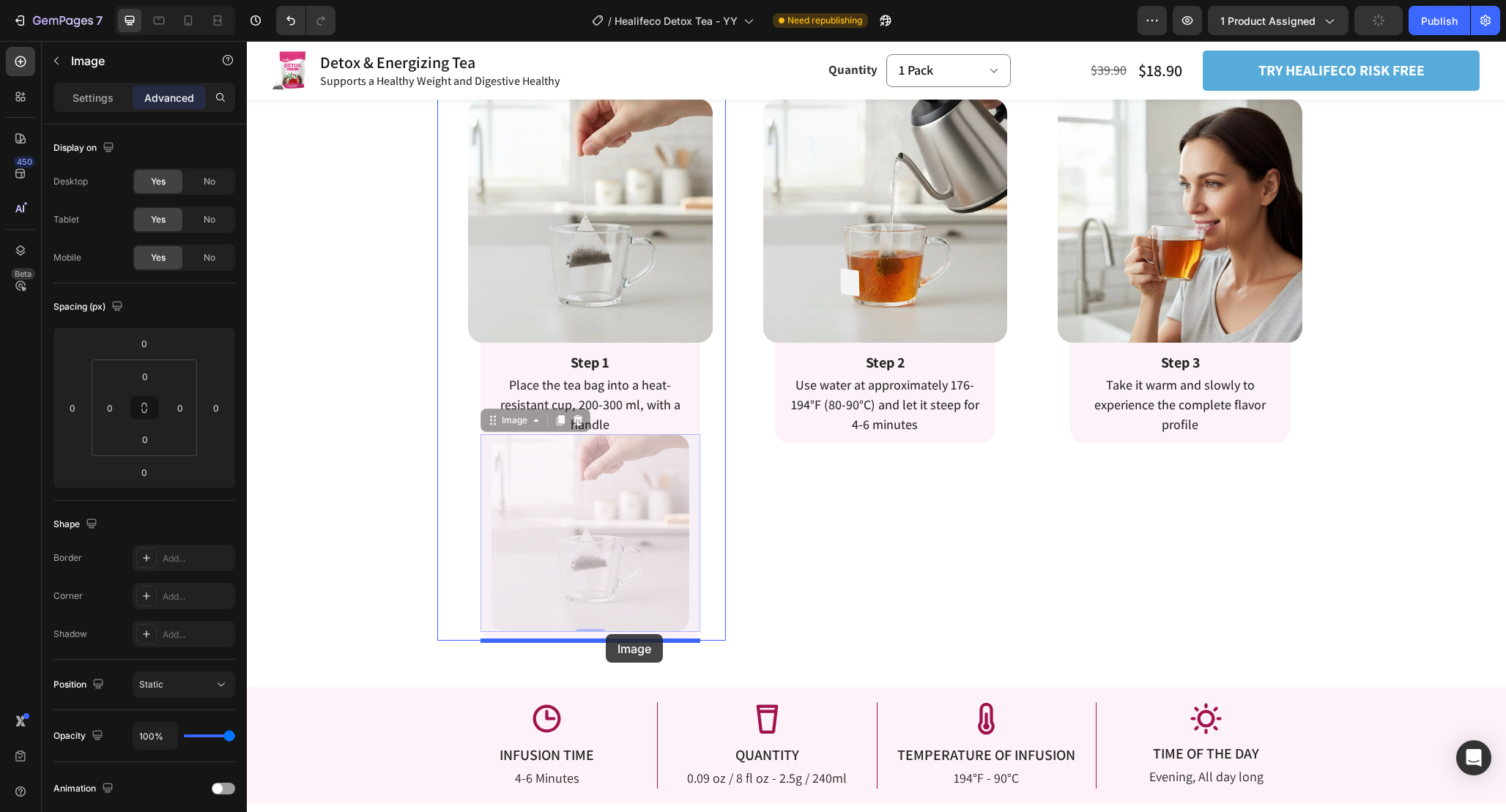
drag, startPoint x: 597, startPoint y: 494, endPoint x: 605, endPoint y: 634, distance: 140.2
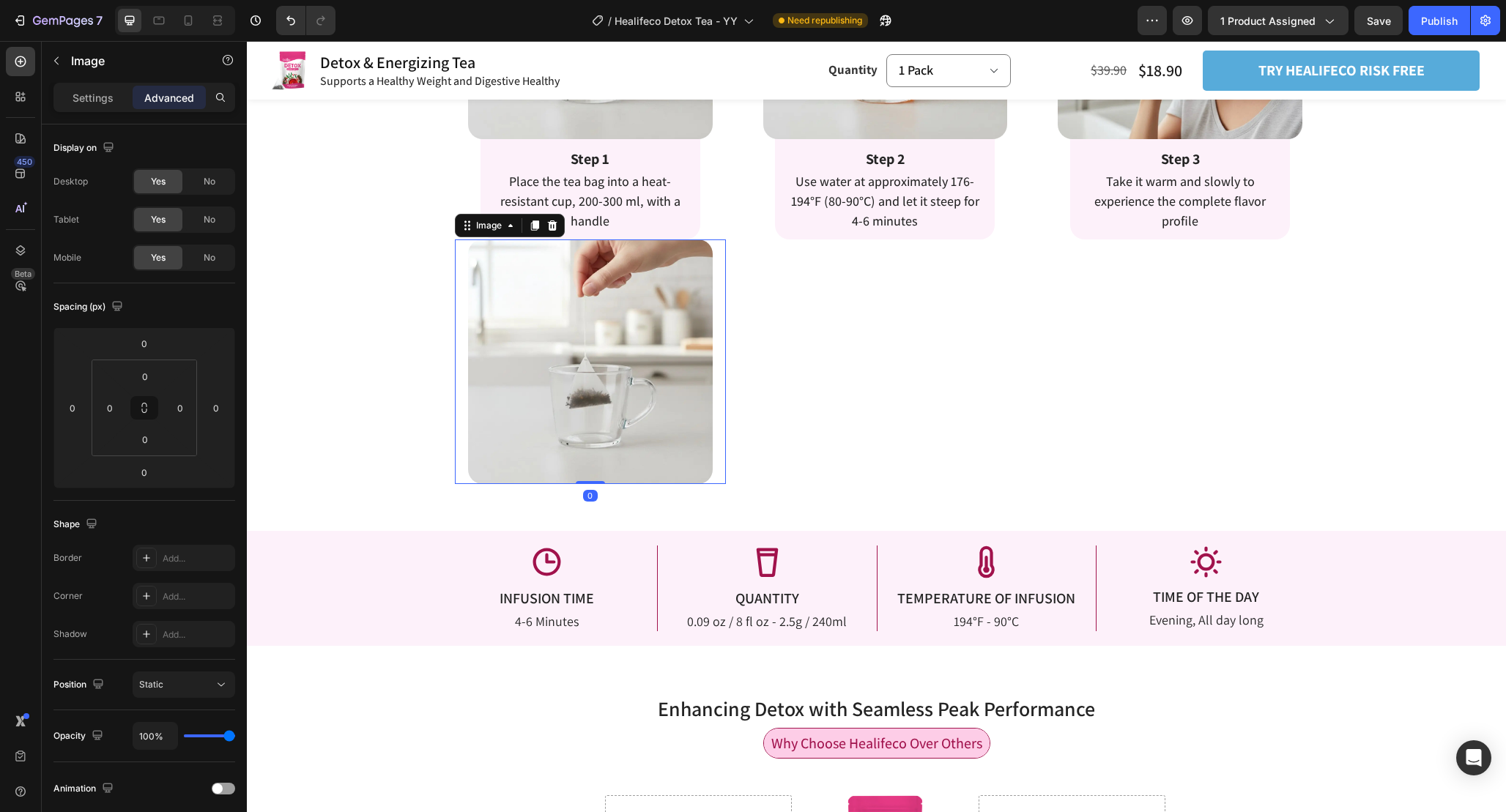
scroll to position [2312, 0]
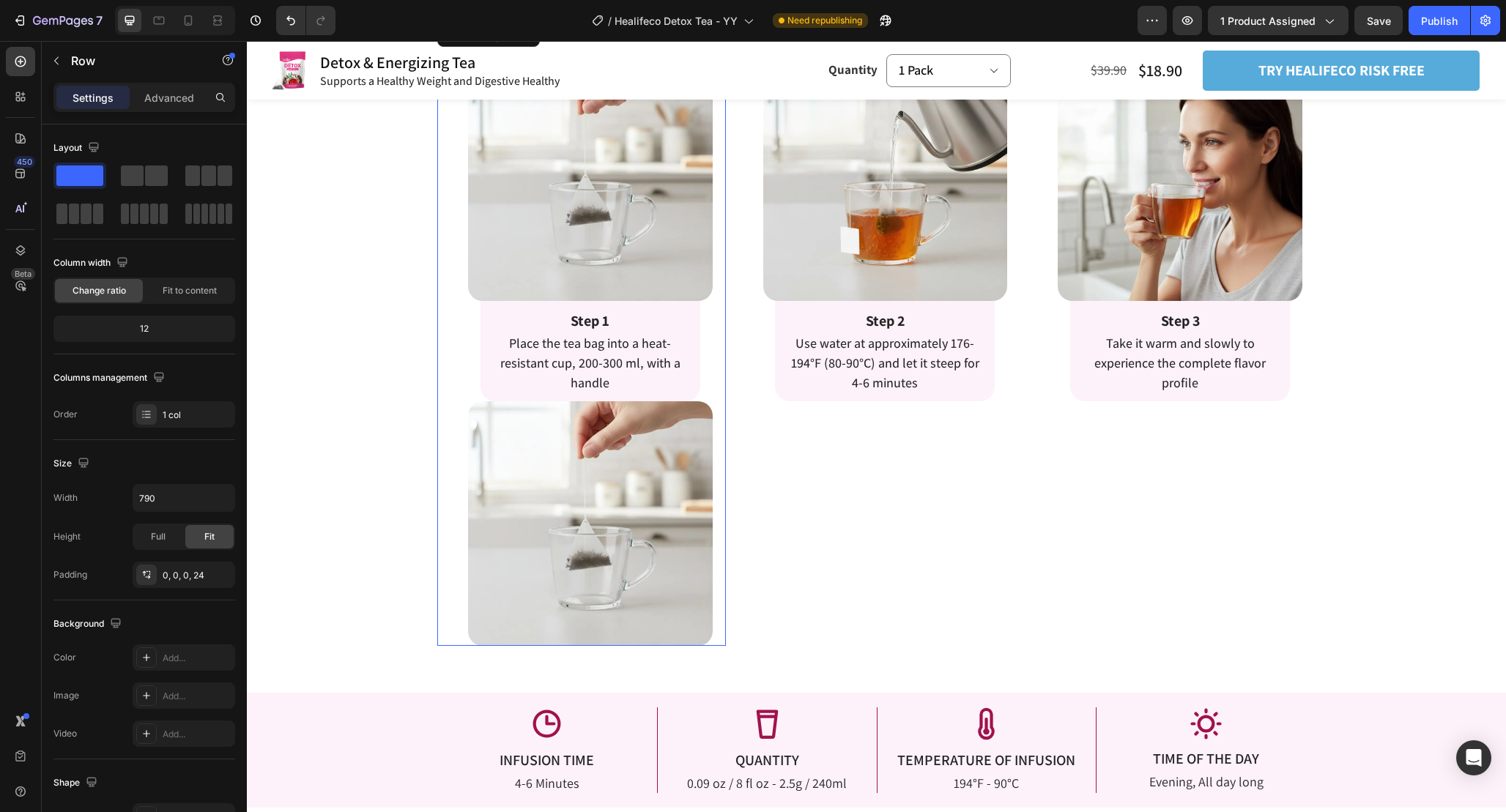
click at [722, 371] on div "Image Row Step 1 Text Block Place the tea bag into a heat-resistant cup, 200-30…" at bounding box center [591, 333] width 272 height 626
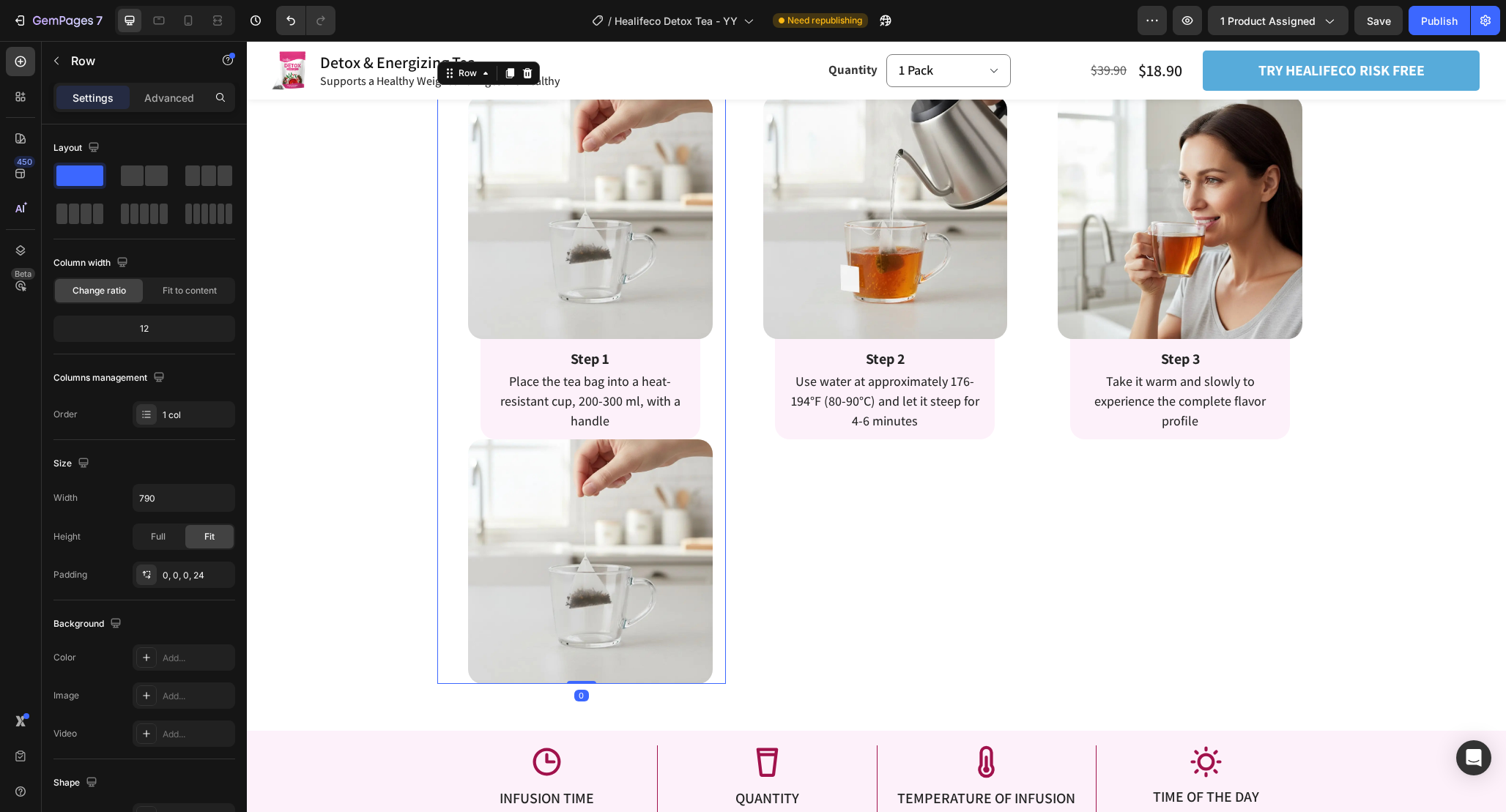
scroll to position [2271, 0]
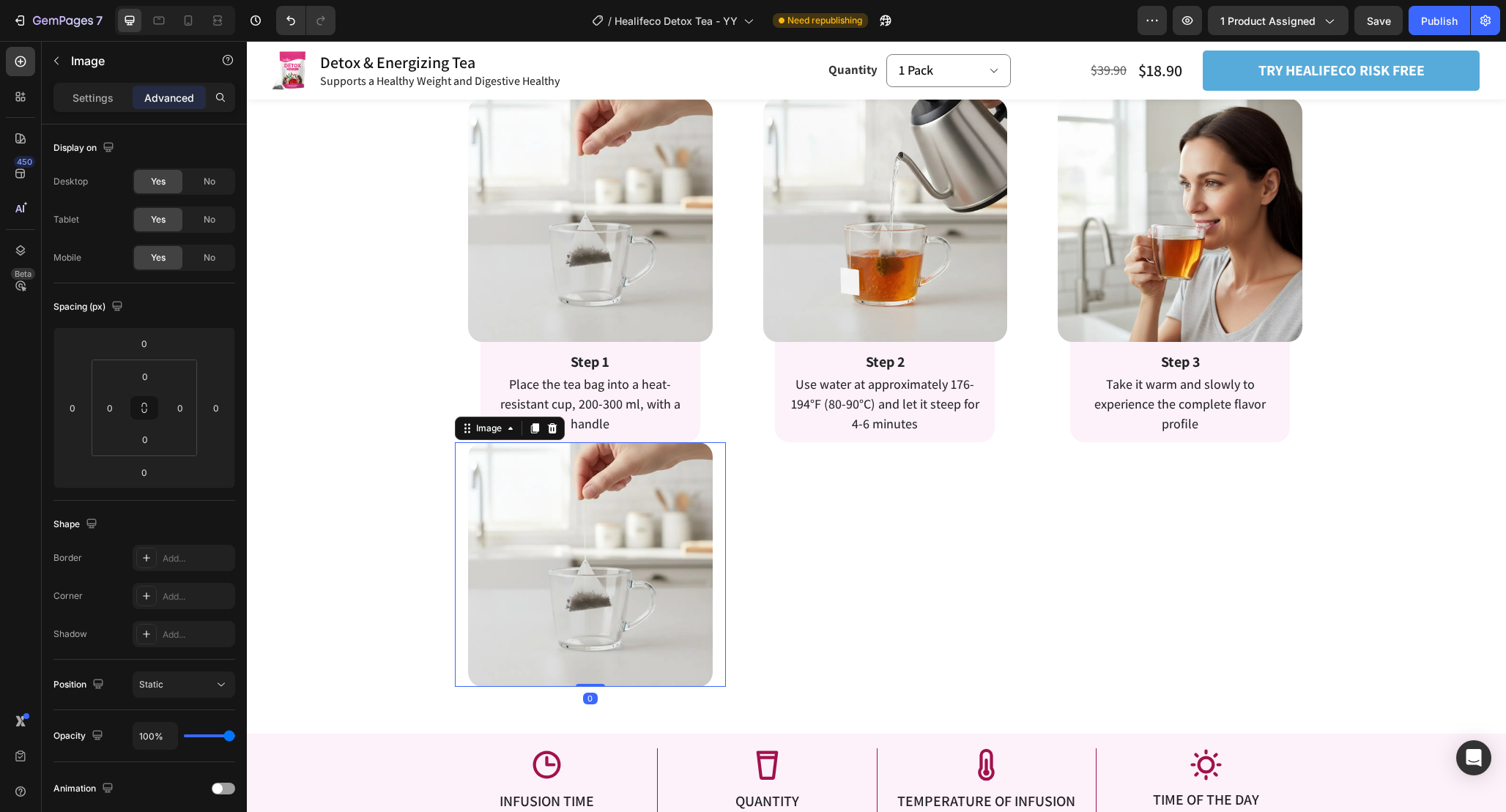
click at [704, 494] on img at bounding box center [590, 564] width 245 height 245
click at [94, 107] on div "Settings" at bounding box center [93, 97] width 73 height 23
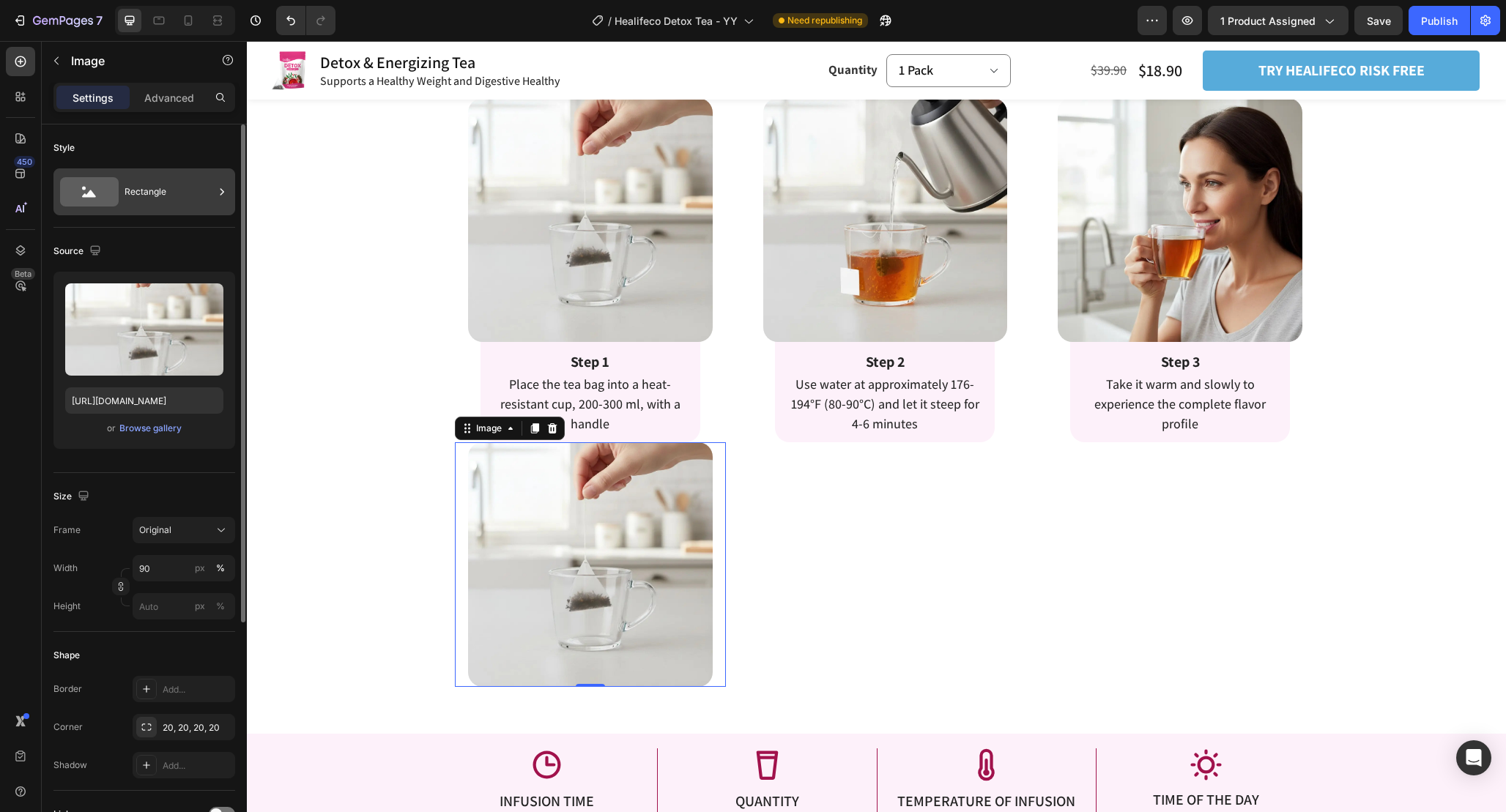
click at [177, 191] on div "Rectangle" at bounding box center [169, 192] width 89 height 34
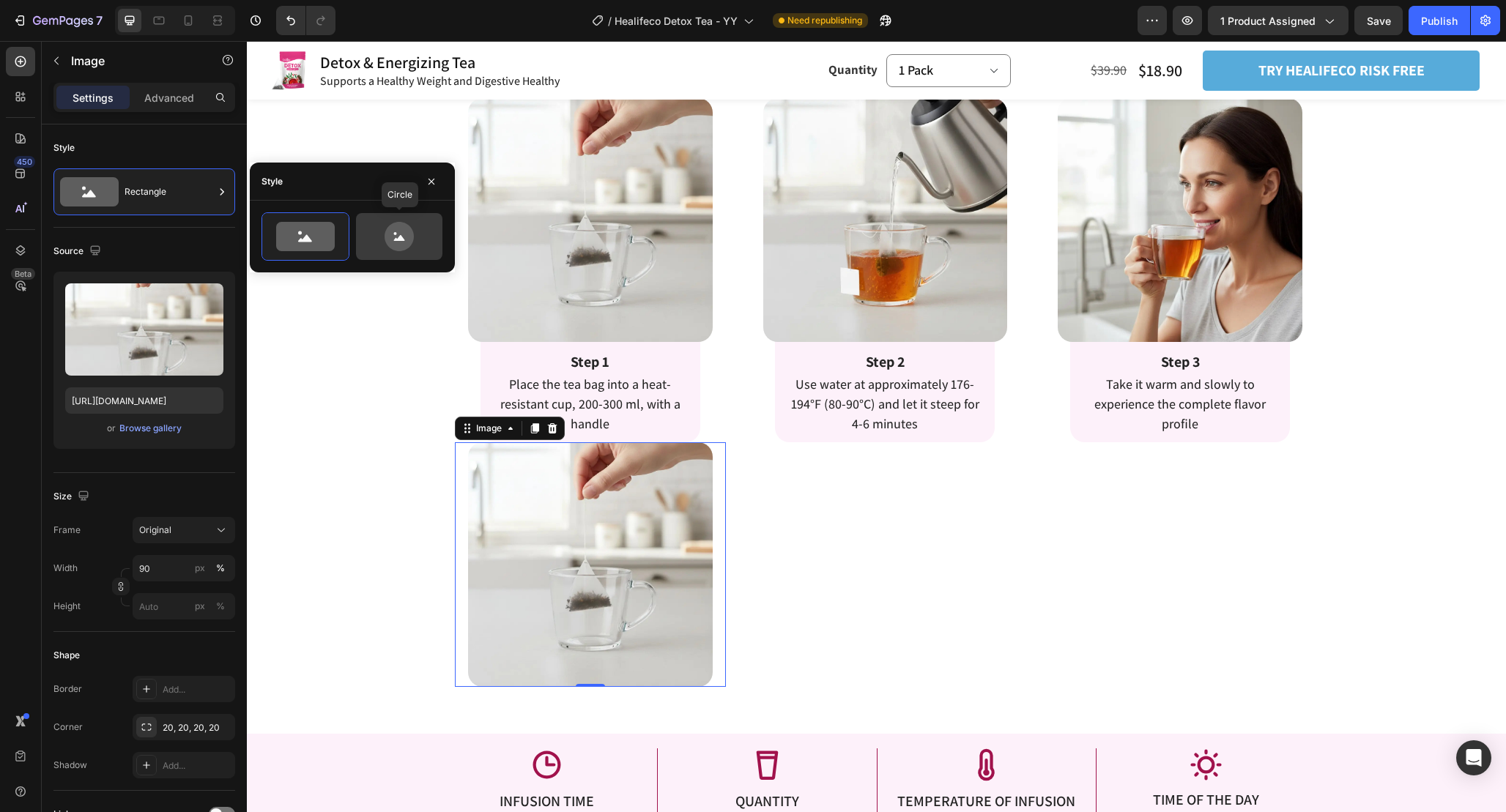
click at [399, 229] on icon at bounding box center [399, 236] width 29 height 29
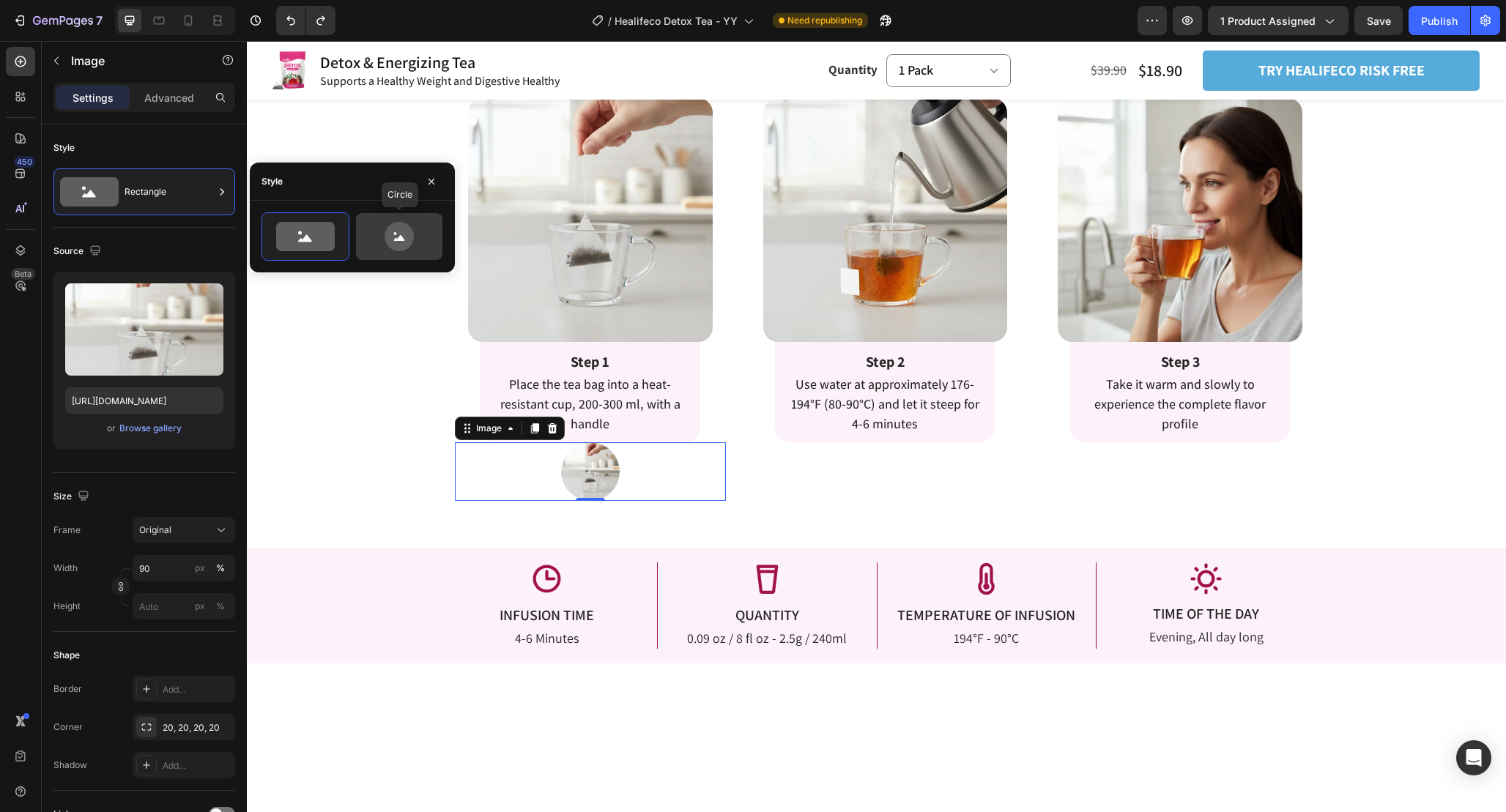
click at [393, 234] on icon at bounding box center [399, 236] width 29 height 29
type input "80"
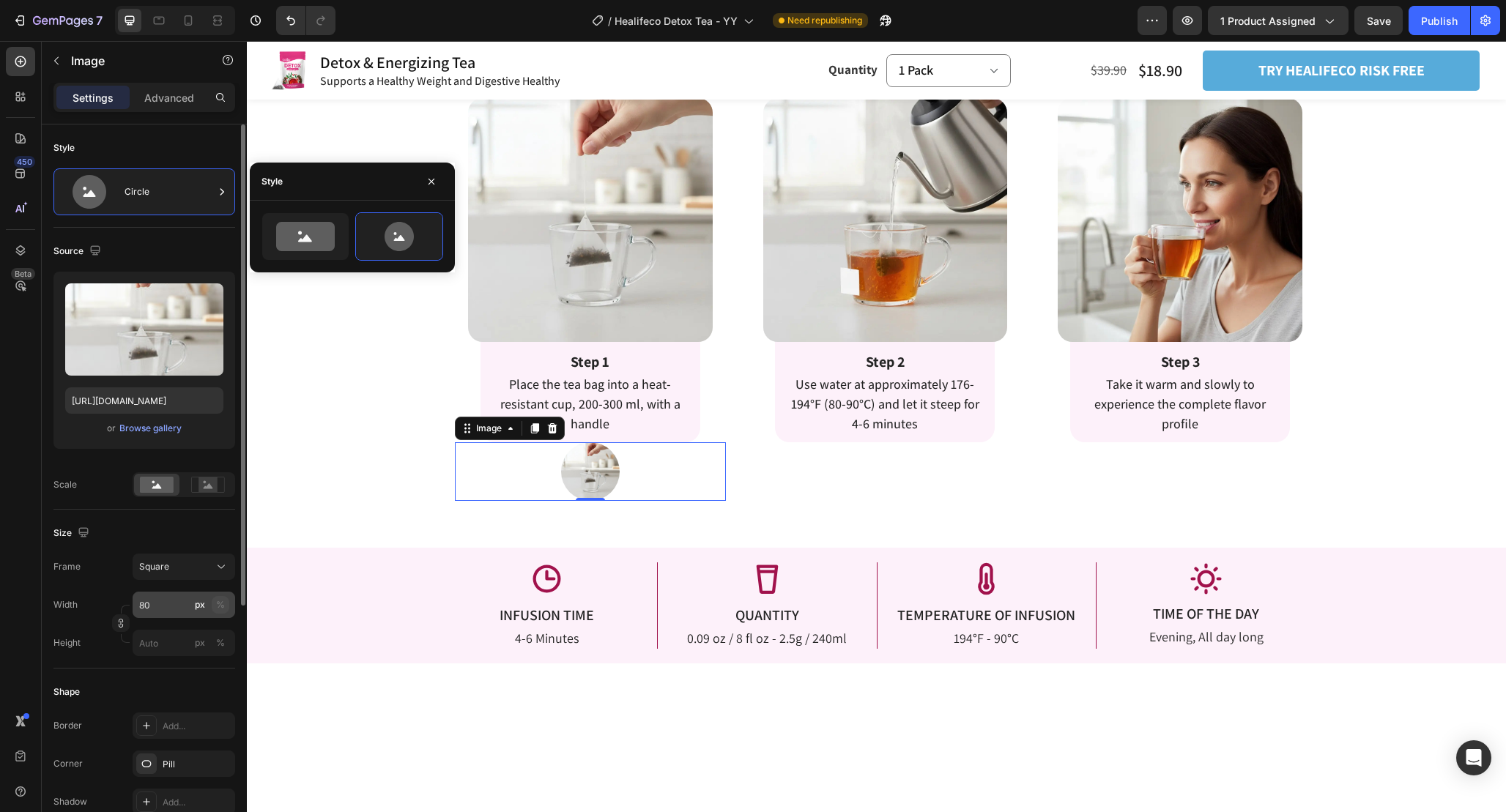
click at [223, 606] on div "%" at bounding box center [220, 604] width 9 height 13
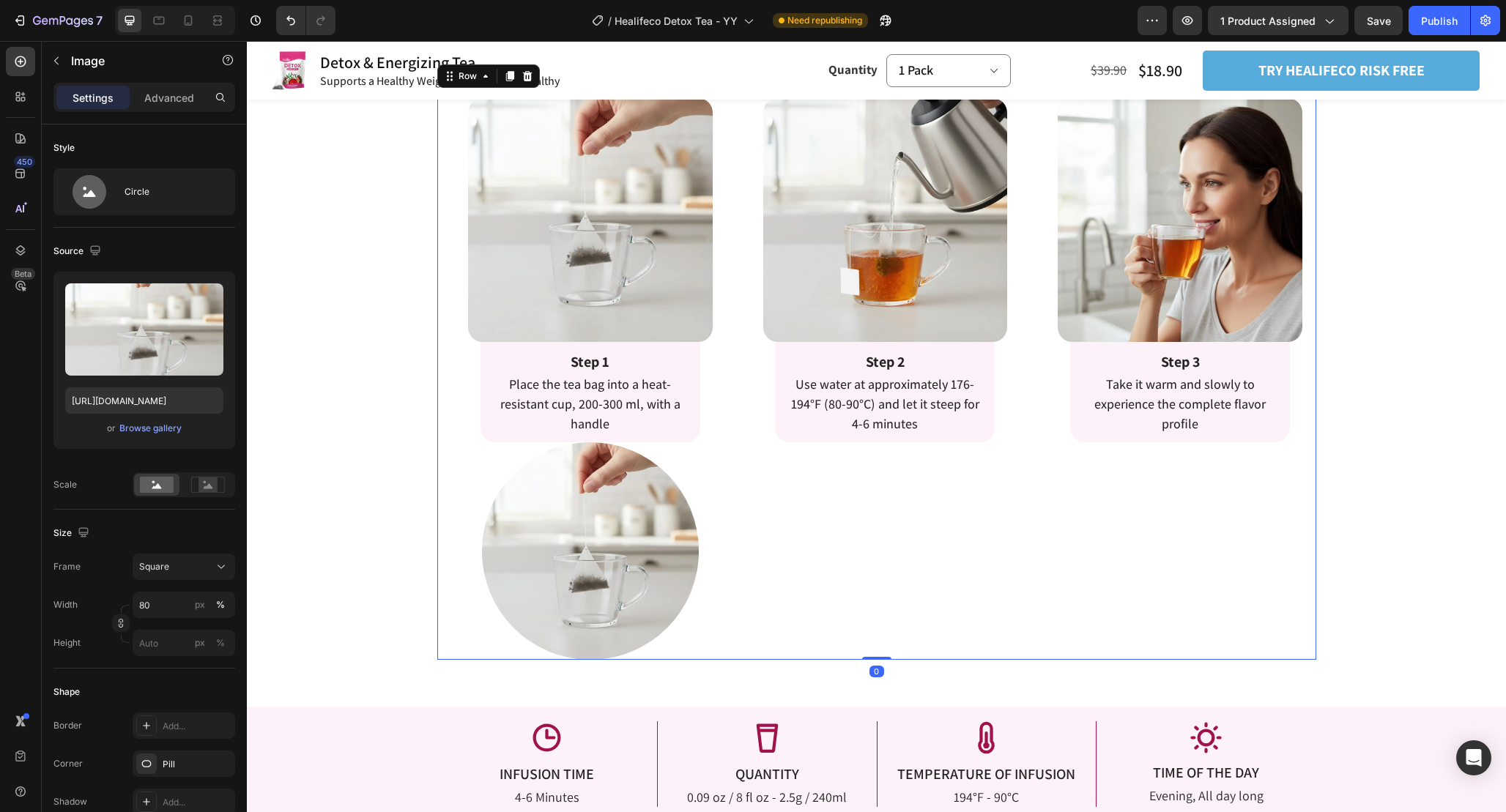
click at [741, 511] on div "Image Row Step 2 Text Block Use water at approximately 176-194°F (80-90°C) and …" at bounding box center [876, 361] width 289 height 598
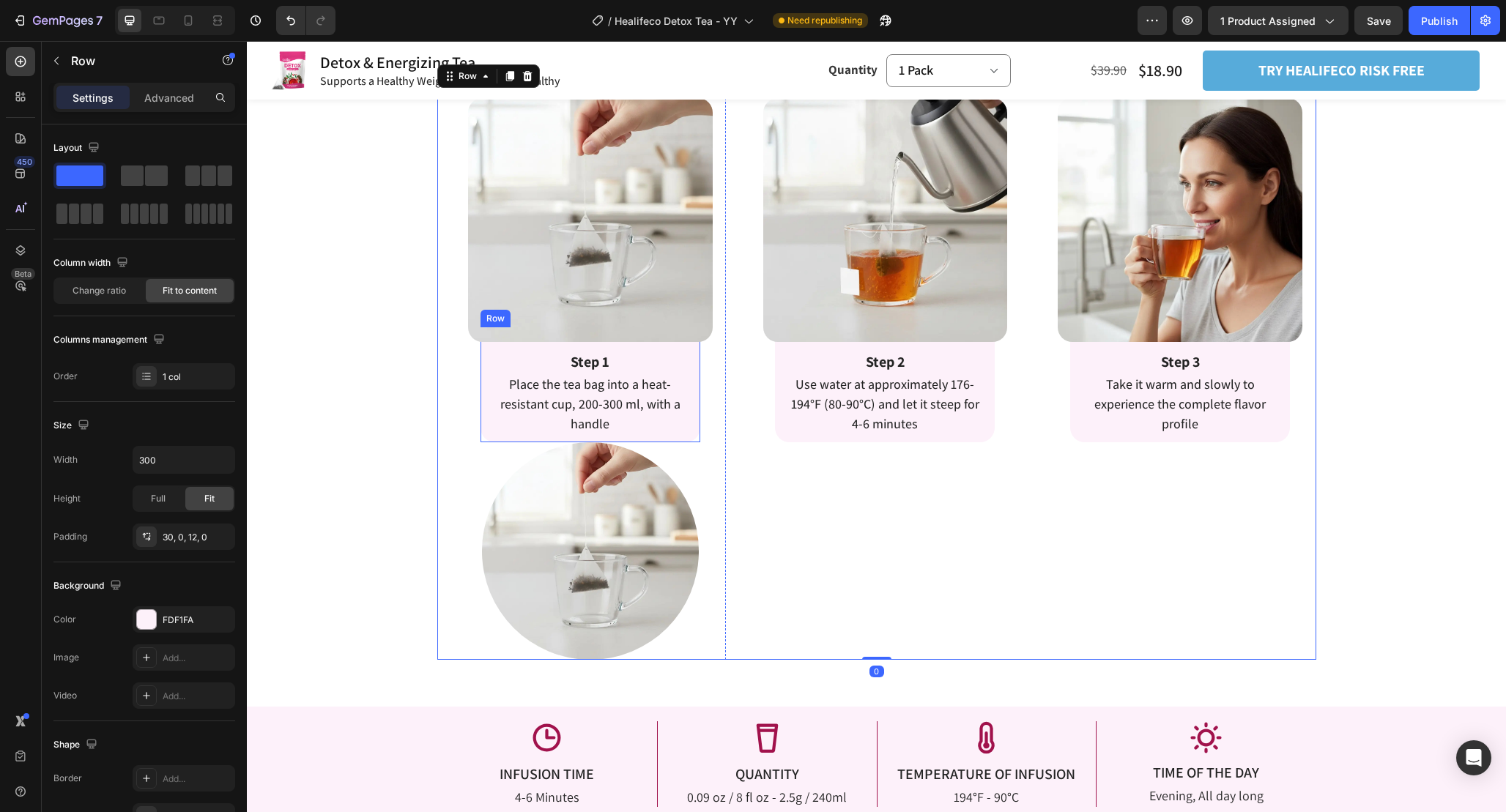
click at [659, 435] on div "Step 1 Text Block Place the tea bag into a heat-resistant cup, 200-300 ml, with…" at bounding box center [590, 385] width 220 height 115
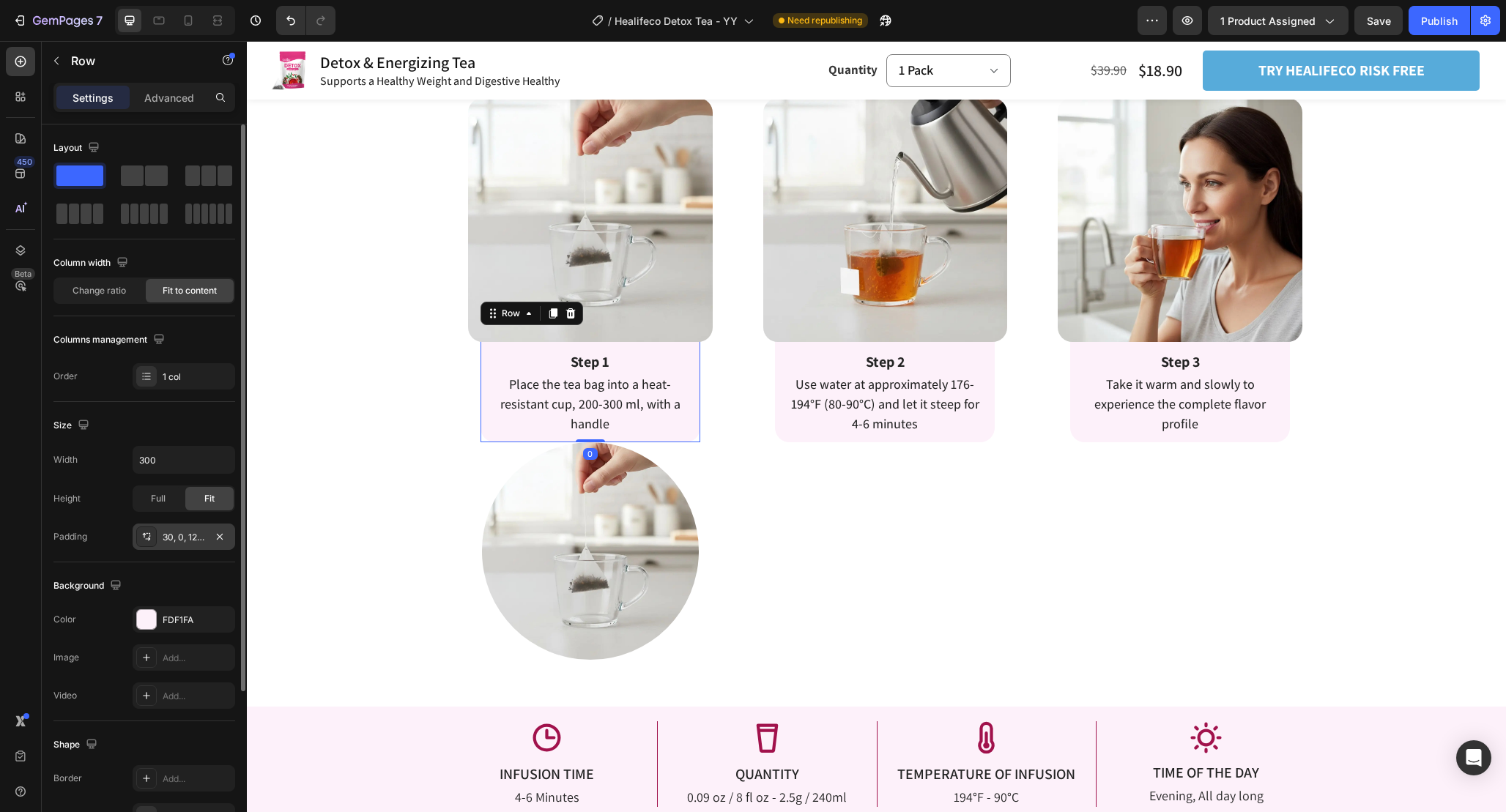
click at [190, 528] on div "30, 0, 12, 0" at bounding box center [184, 537] width 103 height 26
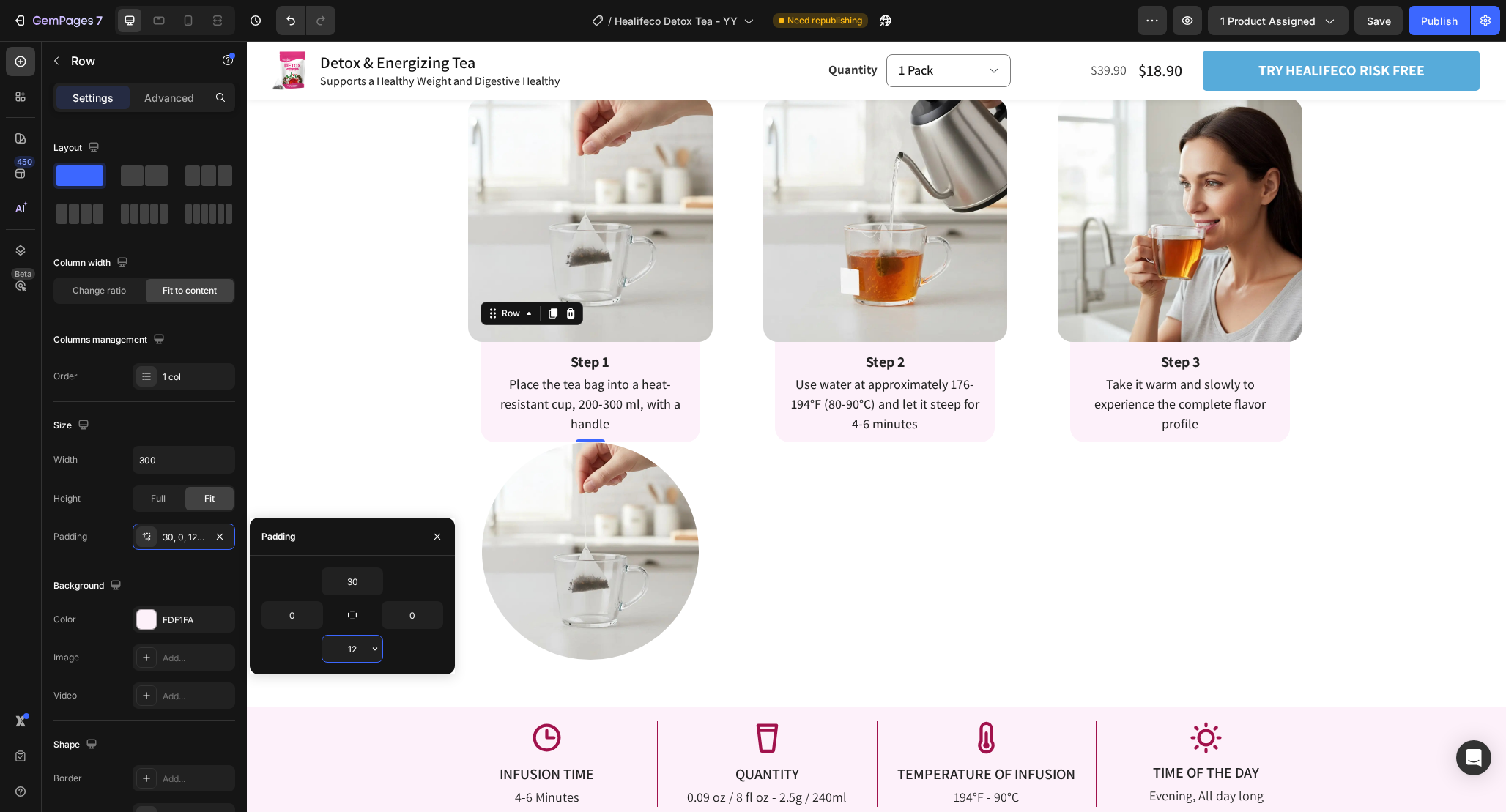
click at [359, 651] on input "12" at bounding box center [353, 648] width 60 height 26
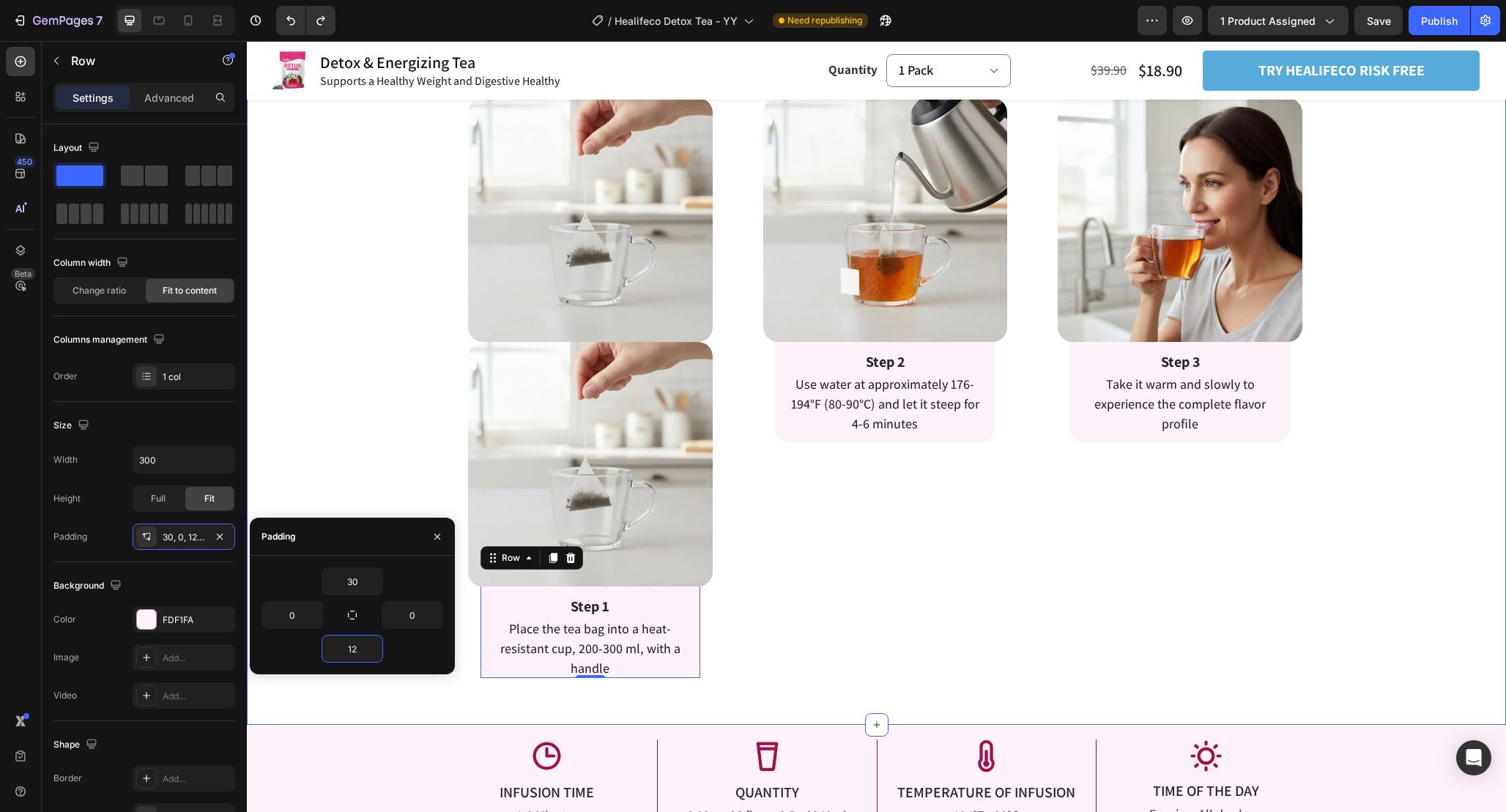
type input "0"
click at [646, 462] on img at bounding box center [590, 464] width 245 height 245
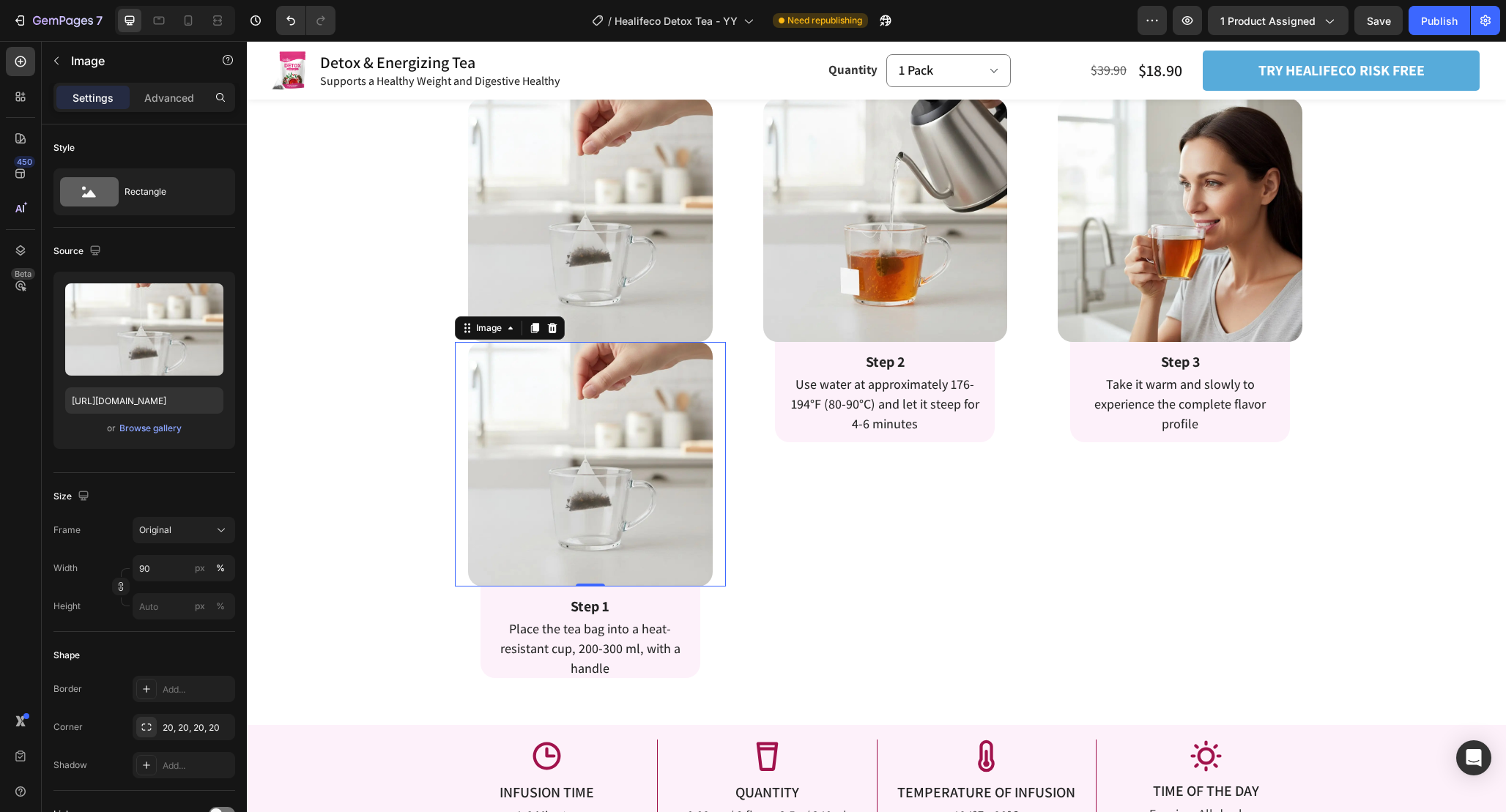
click at [646, 448] on img at bounding box center [590, 464] width 245 height 245
click at [553, 326] on icon at bounding box center [552, 328] width 10 height 11
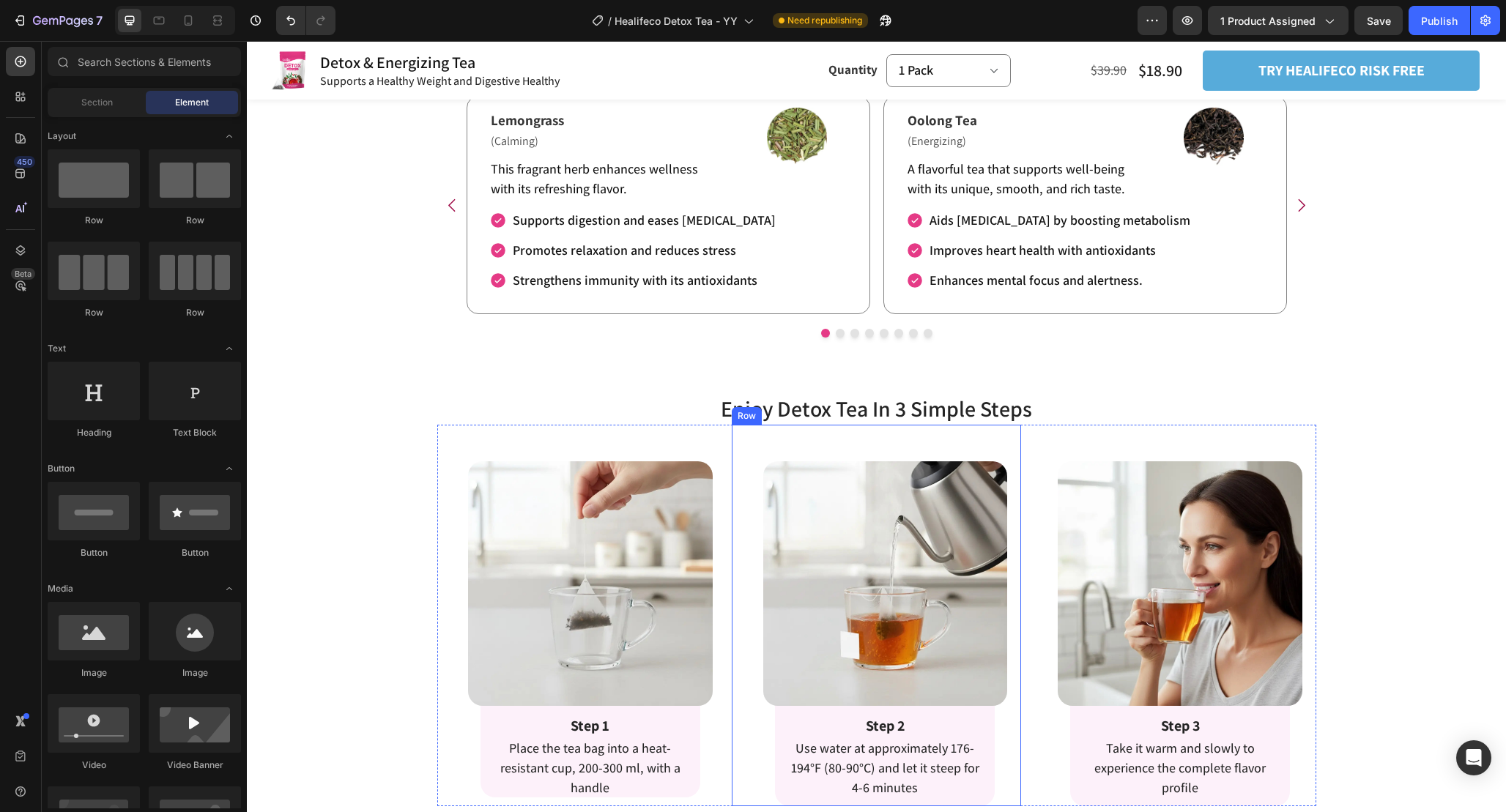
scroll to position [2290, 0]
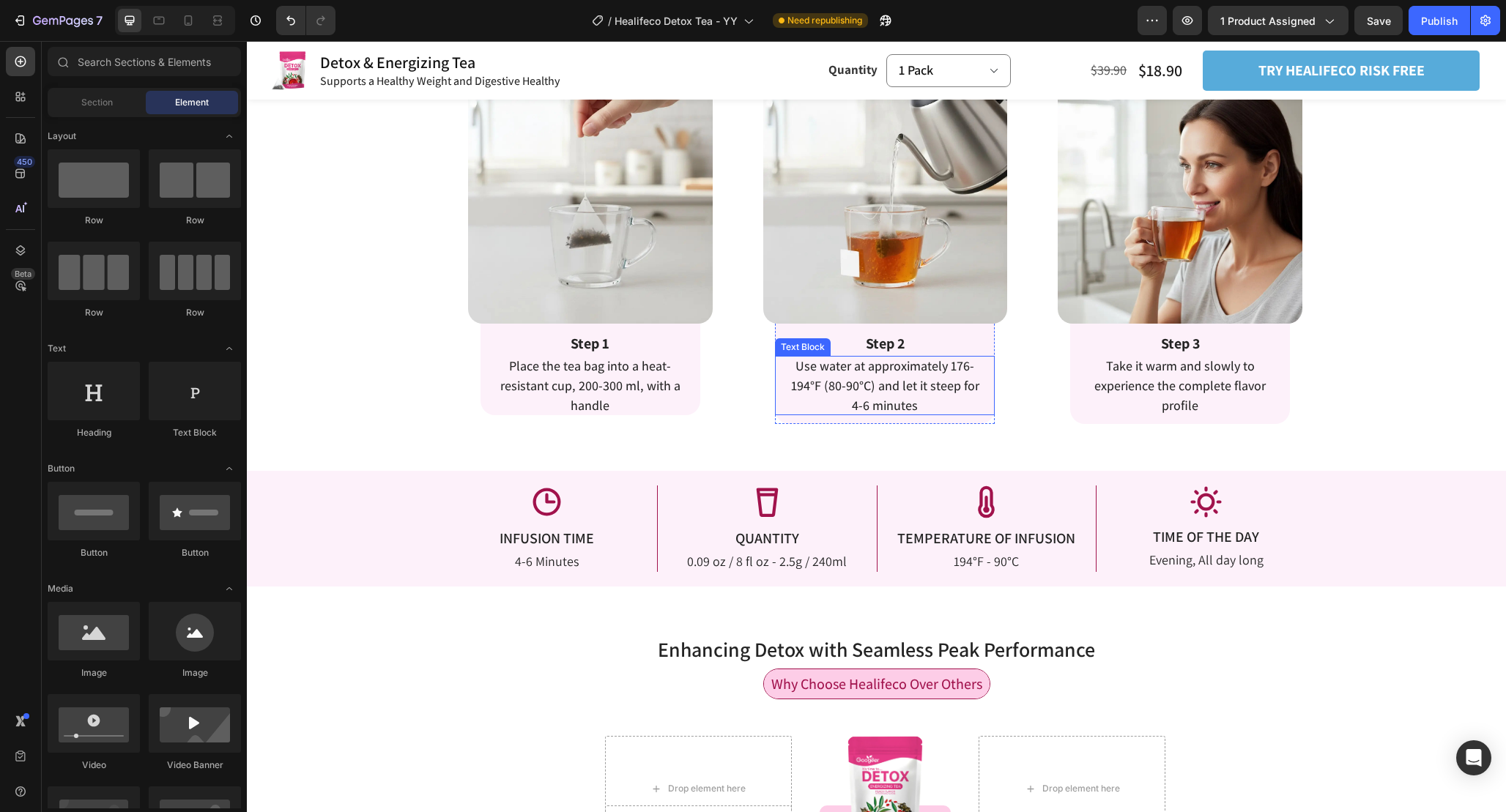
click at [872, 377] on span "Use water at approximately 176-194°F (80-90°C) and let it steep for 4-6 minutes" at bounding box center [885, 386] width 188 height 57
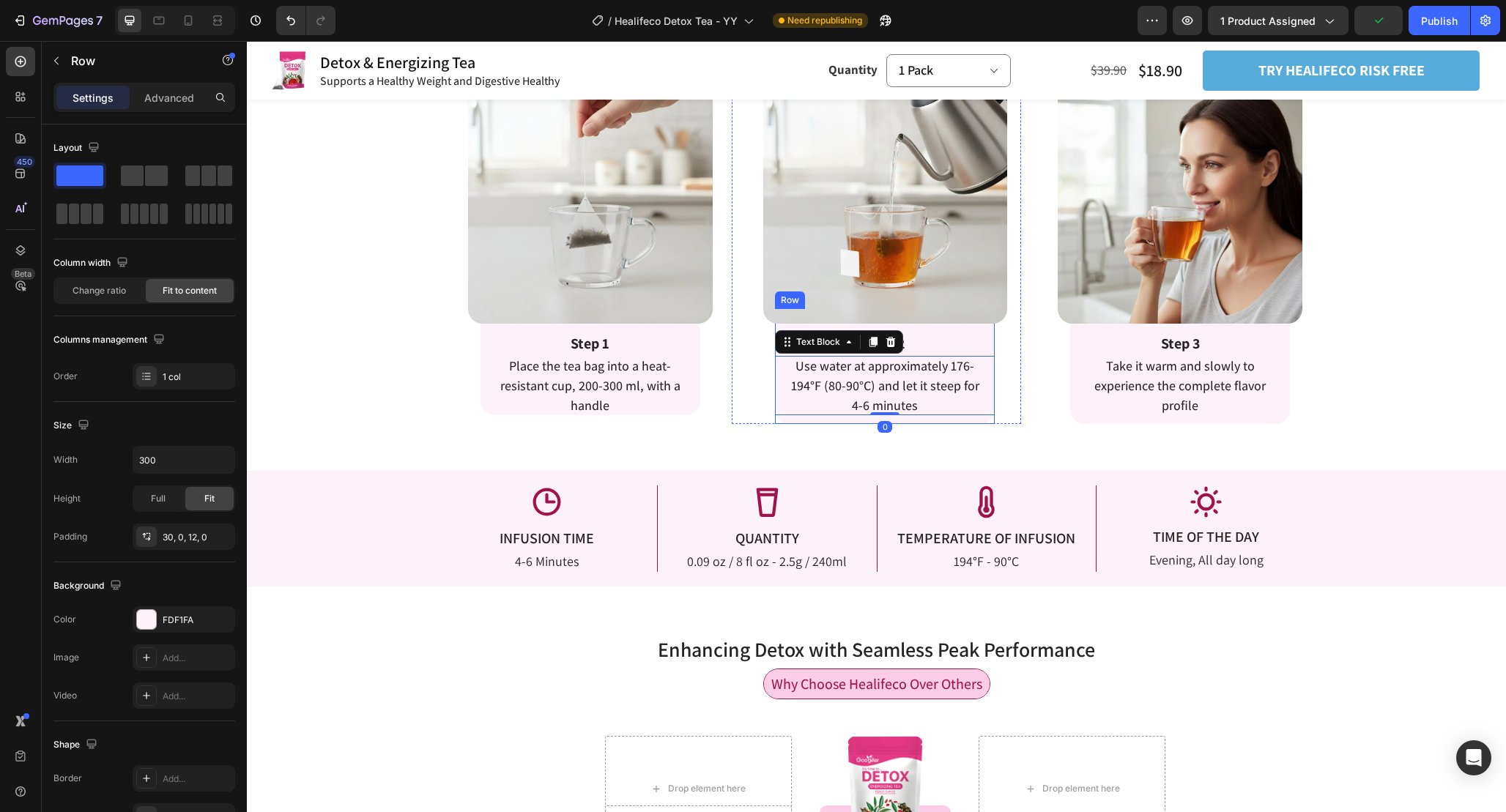
click at [822, 419] on div "Step 2 Text Block Use water at approximately 176-194°F (80-90°C) and let it ste…" at bounding box center [885, 366] width 220 height 115
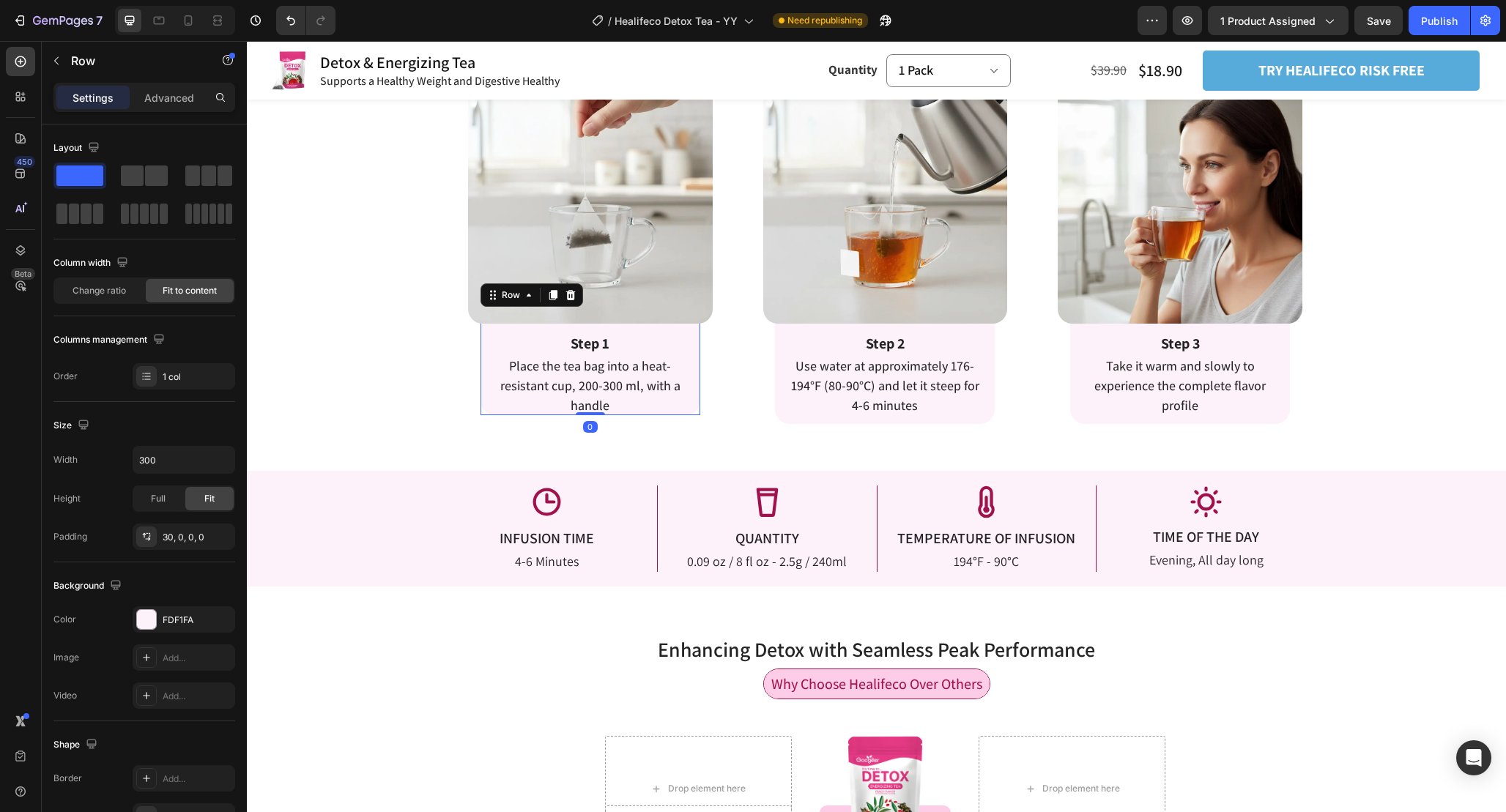
click at [697, 327] on div "Step 1 Text Block Place the tea bag into a heat-resistant cup, 200-300 ml, with…" at bounding box center [590, 361] width 220 height 106
click at [199, 540] on div "30, 0, 0, 0" at bounding box center [183, 537] width 42 height 13
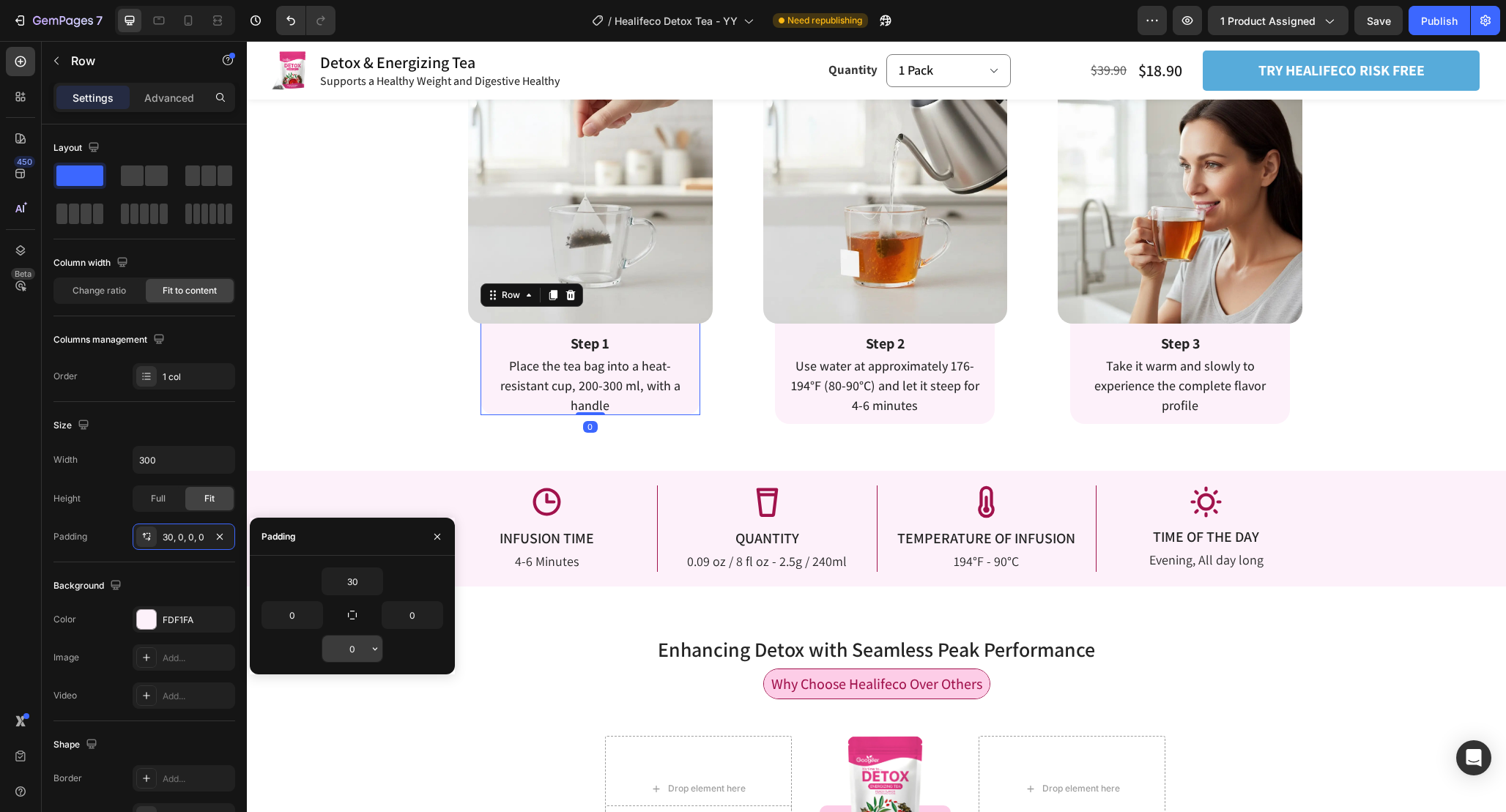
click at [360, 649] on input "0" at bounding box center [353, 648] width 60 height 26
type input "12"
click at [380, 478] on div "Icon INFUSION TIME Text Block 4-6 Minutes Text Block Icon QUANTITY Text Block 0…" at bounding box center [876, 528] width 1259 height 115
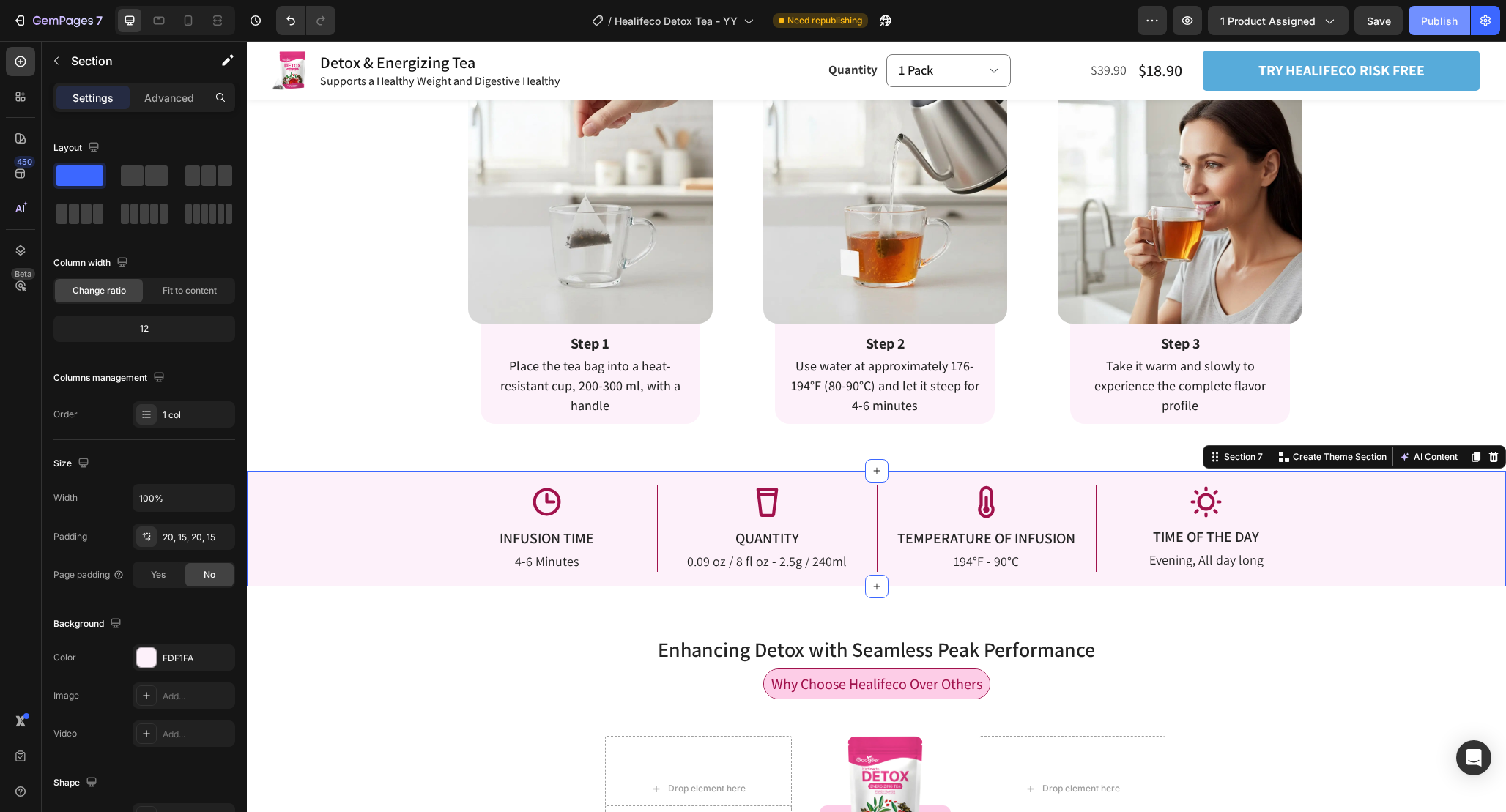
click at [1452, 17] on div "Publish" at bounding box center [1439, 20] width 37 height 15
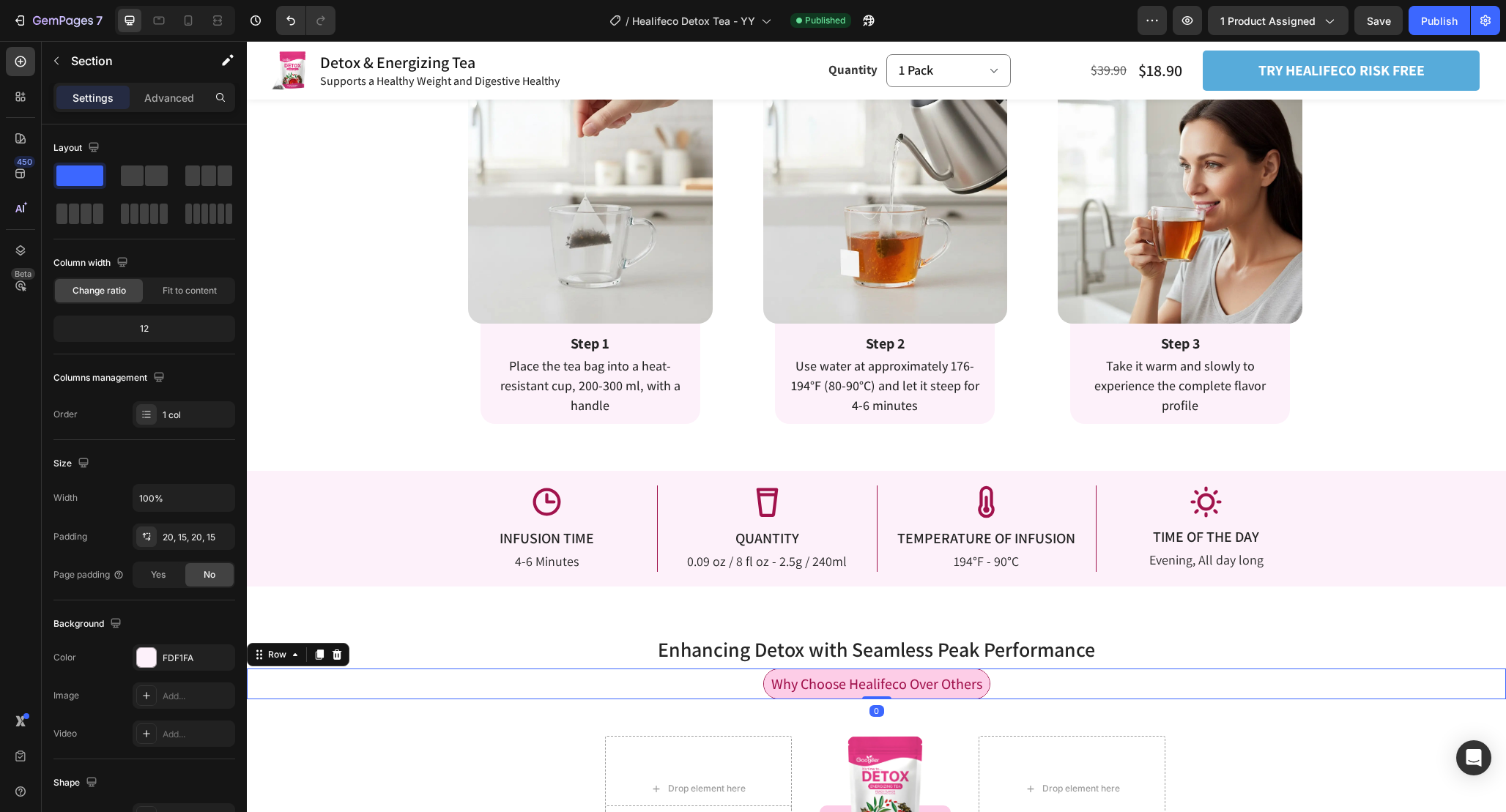
click at [1244, 697] on div "Why Choose Healifeco Over Others Text Block Row 0" at bounding box center [876, 684] width 1259 height 31
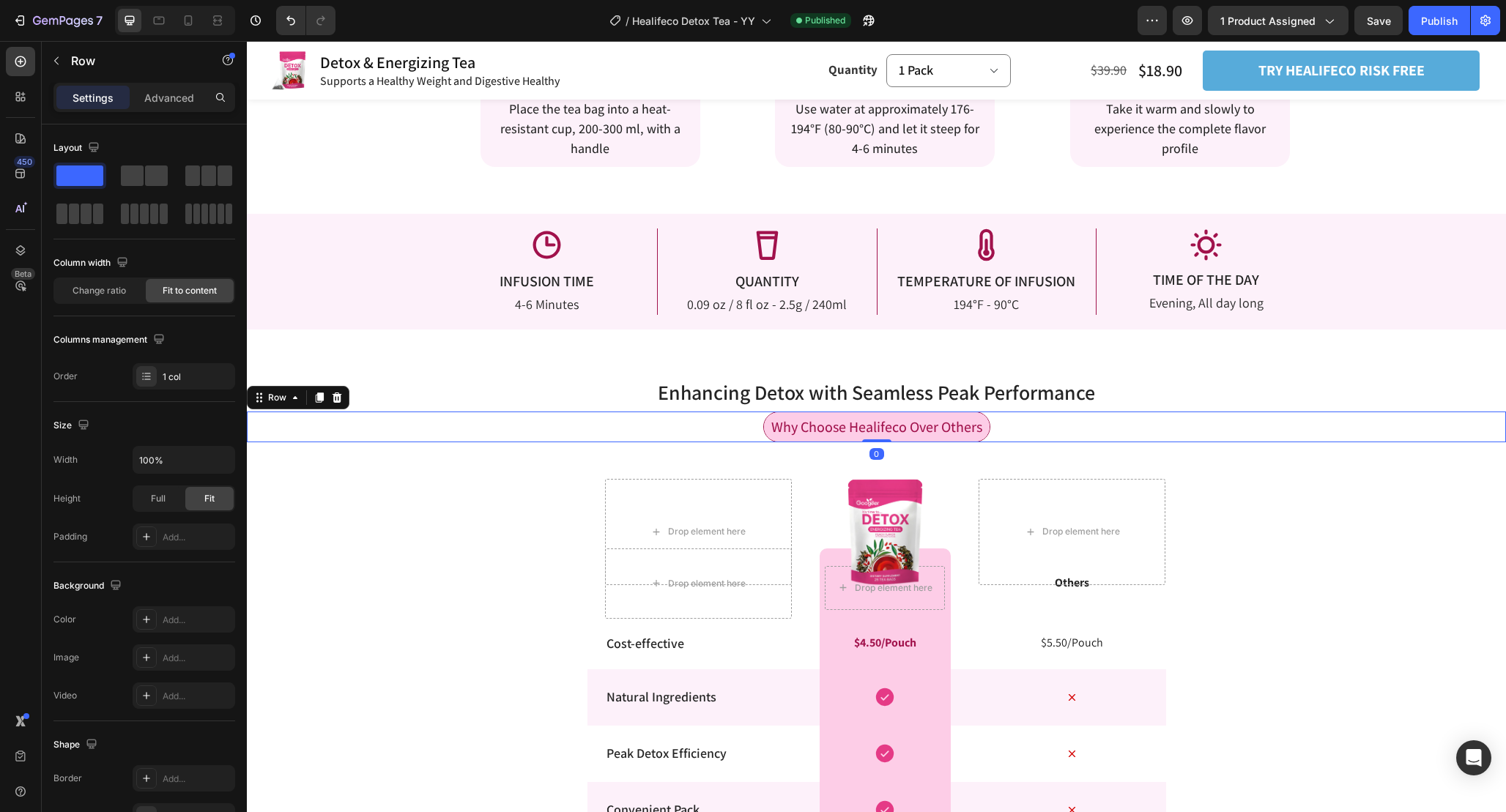
scroll to position [2558, 0]
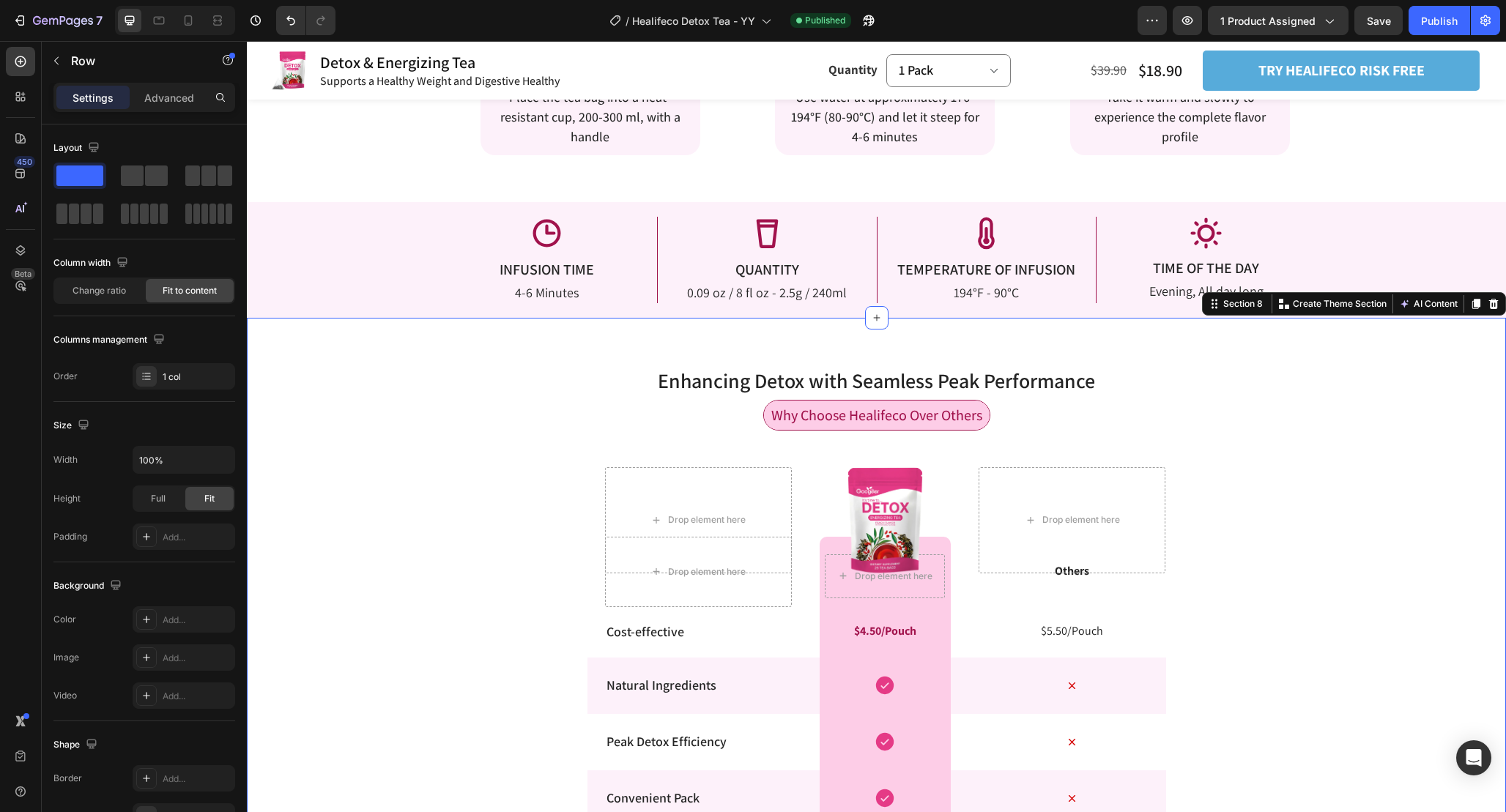
click at [1246, 662] on div "Enhancing Detox with Seamless Peak Performance Heading Row Why Choose Healifeco…" at bounding box center [876, 723] width 1259 height 764
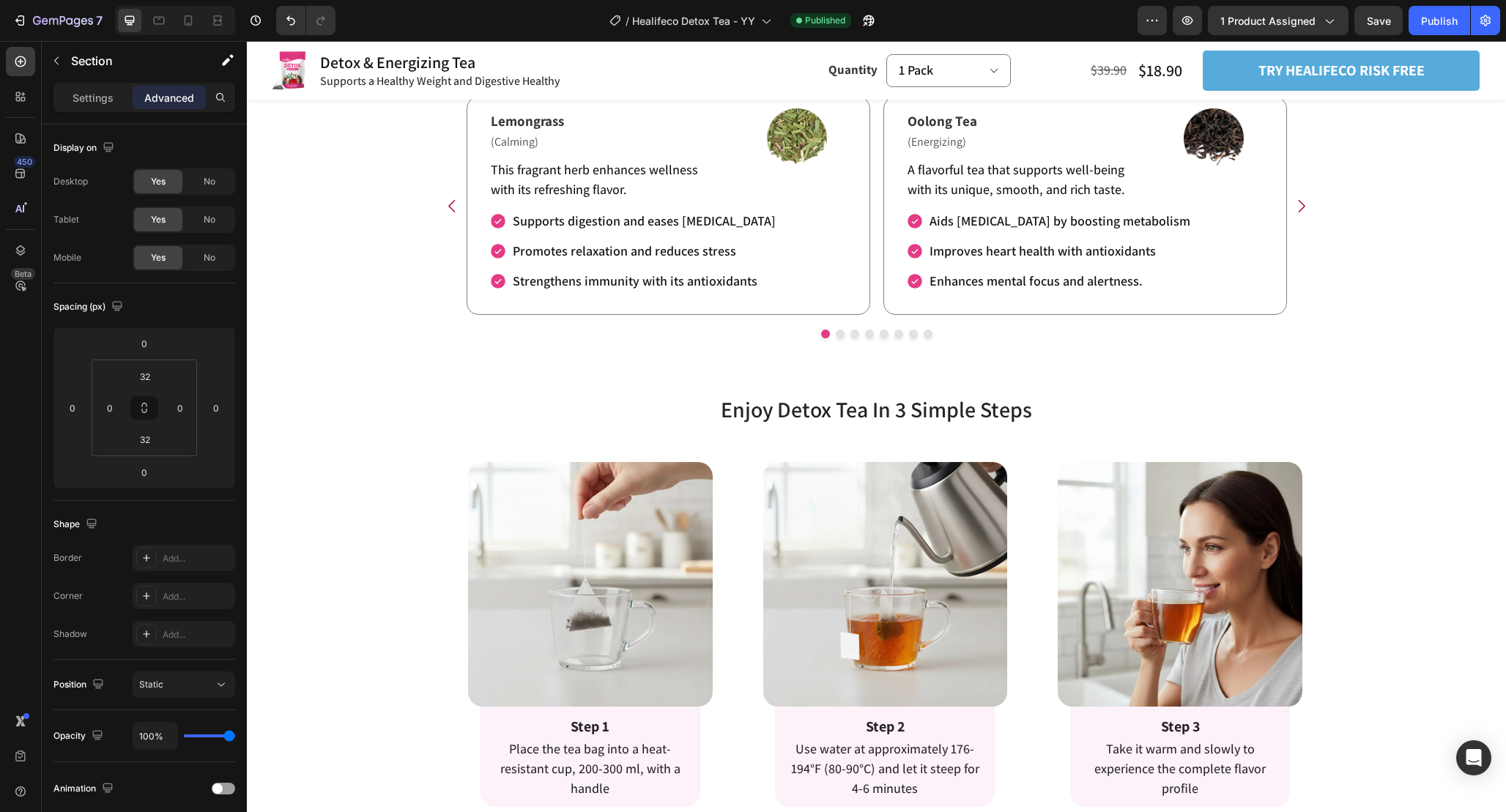
scroll to position [1930, 0]
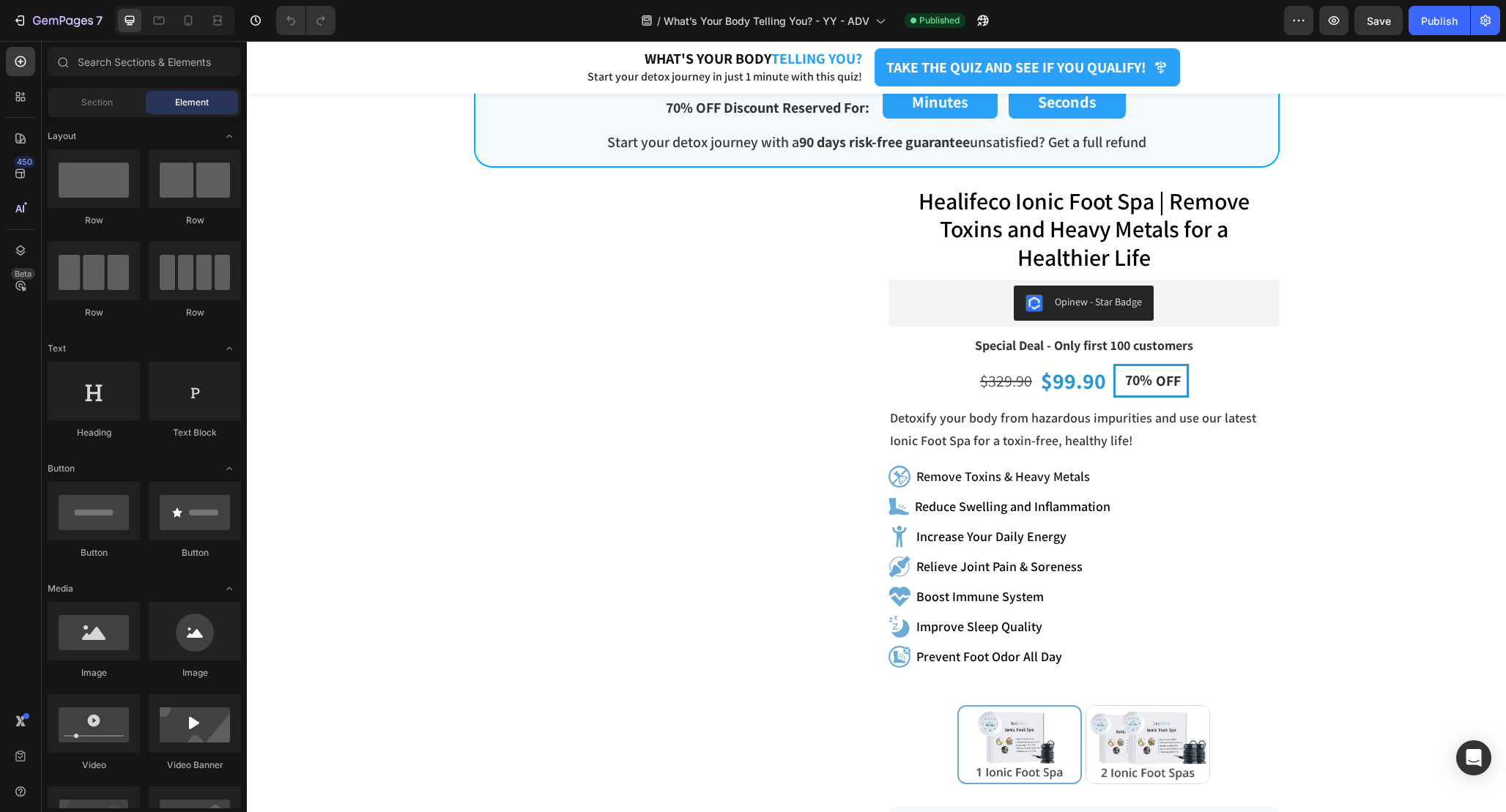
scroll to position [1003, 0]
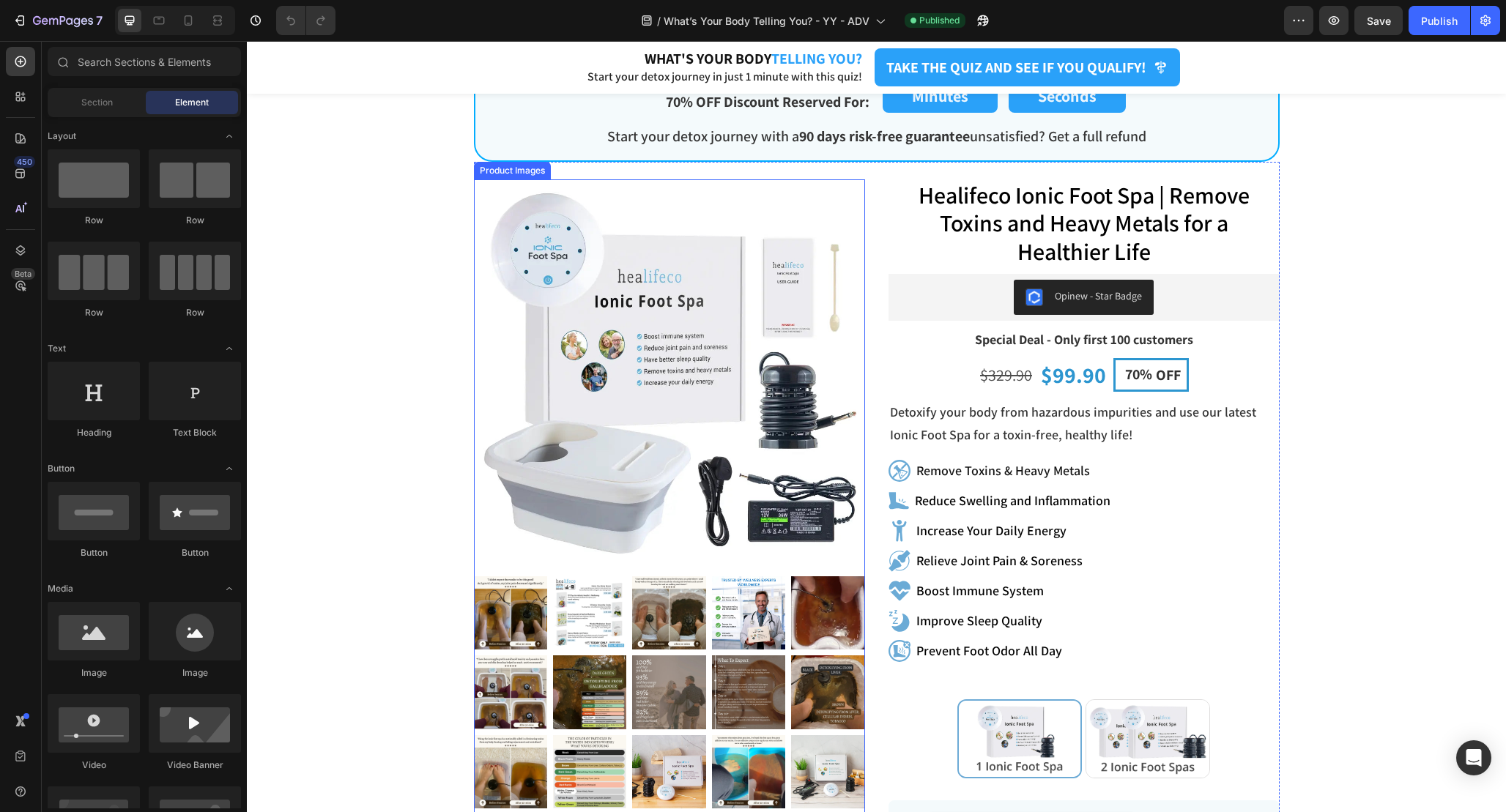
click at [728, 355] on img at bounding box center [670, 375] width 391 height 391
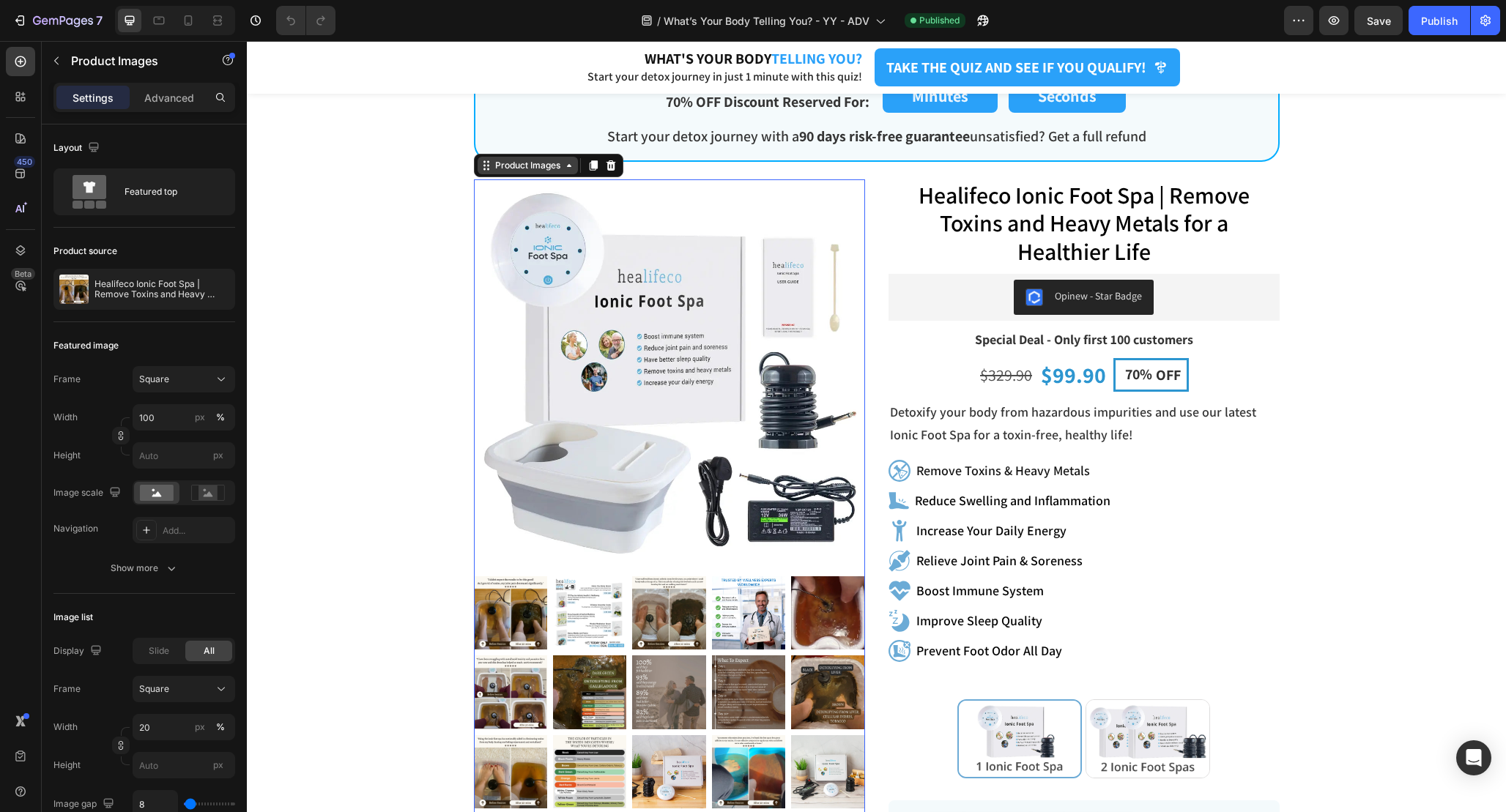
click at [510, 166] on div "Product Images" at bounding box center [528, 165] width 71 height 13
click at [174, 97] on p "Advanced" at bounding box center [169, 97] width 50 height 15
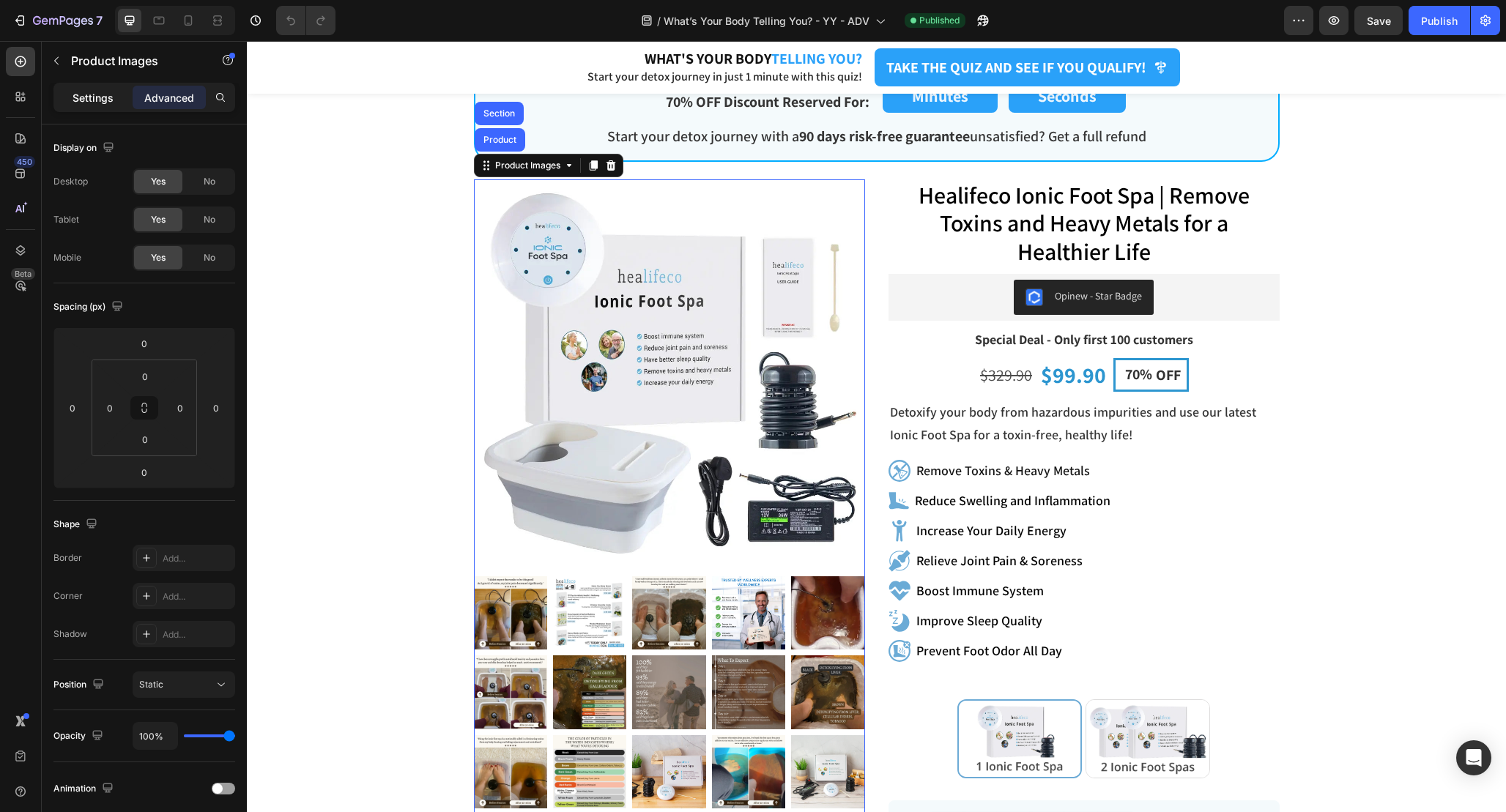
click at [86, 106] on div "Settings" at bounding box center [93, 97] width 73 height 23
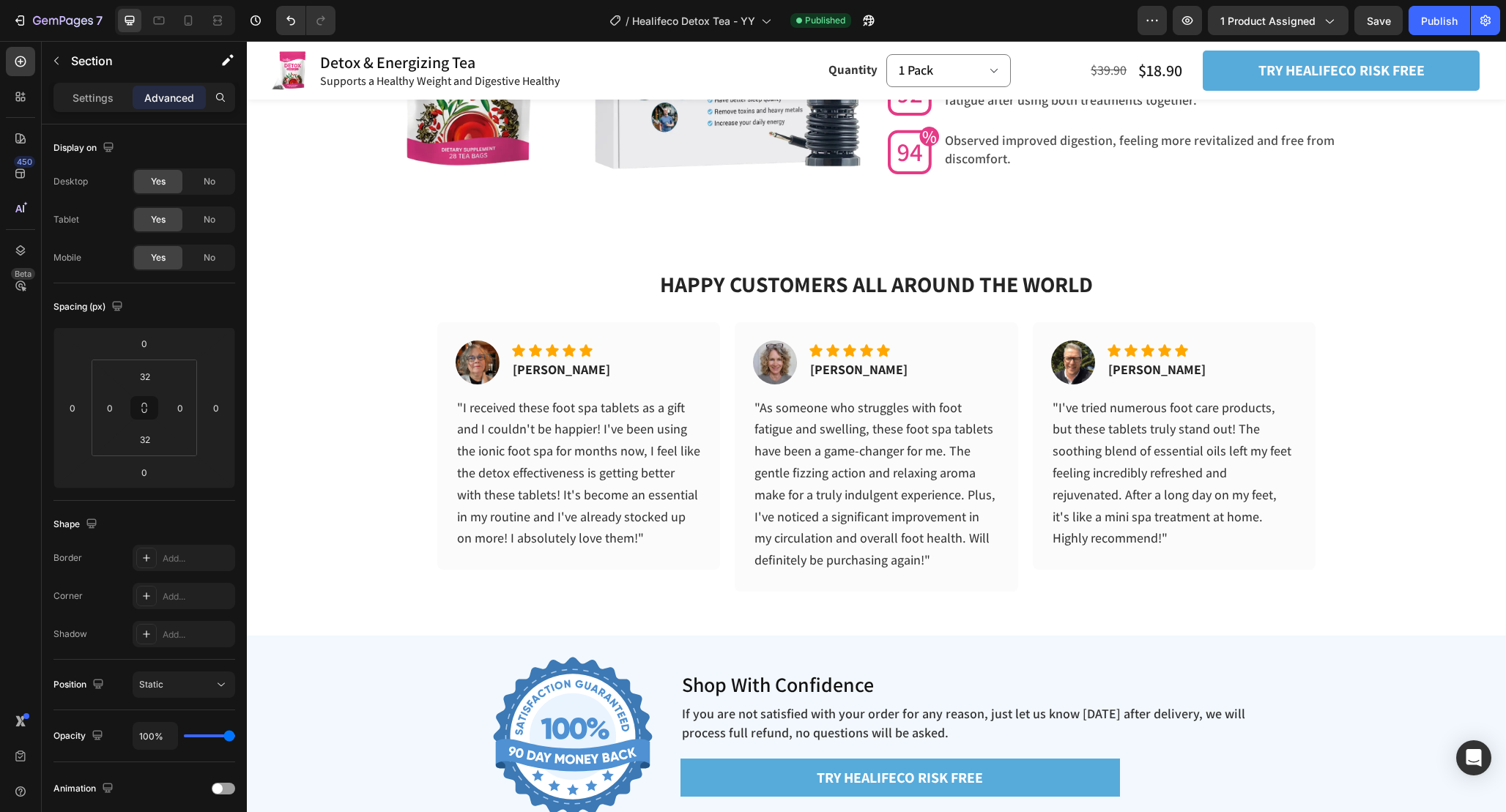
scroll to position [4544, 0]
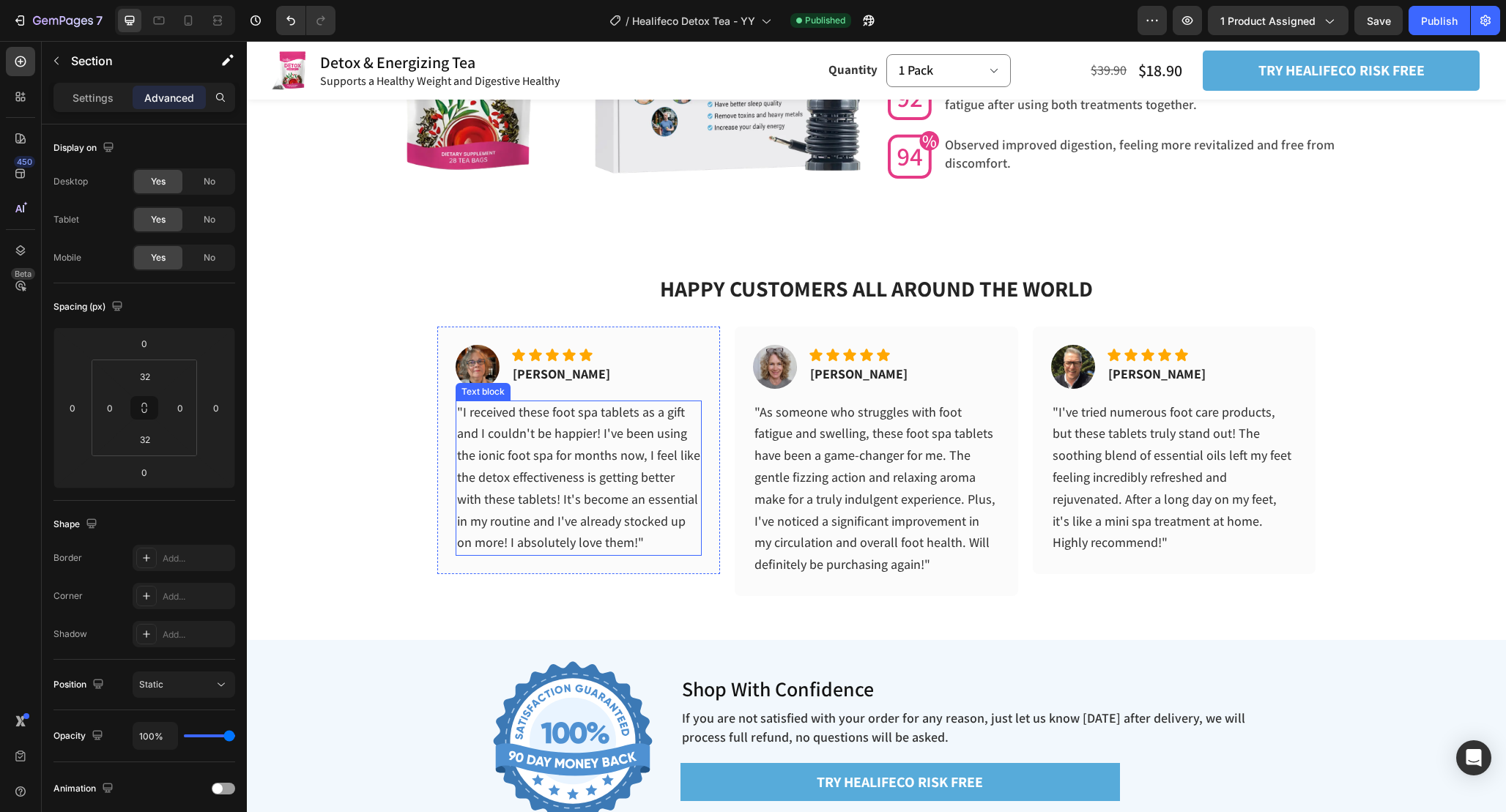
click at [646, 477] on span ""I received these foot spa tablets as a gift and I couldn't be happier! I've be…" at bounding box center [579, 478] width 243 height 148
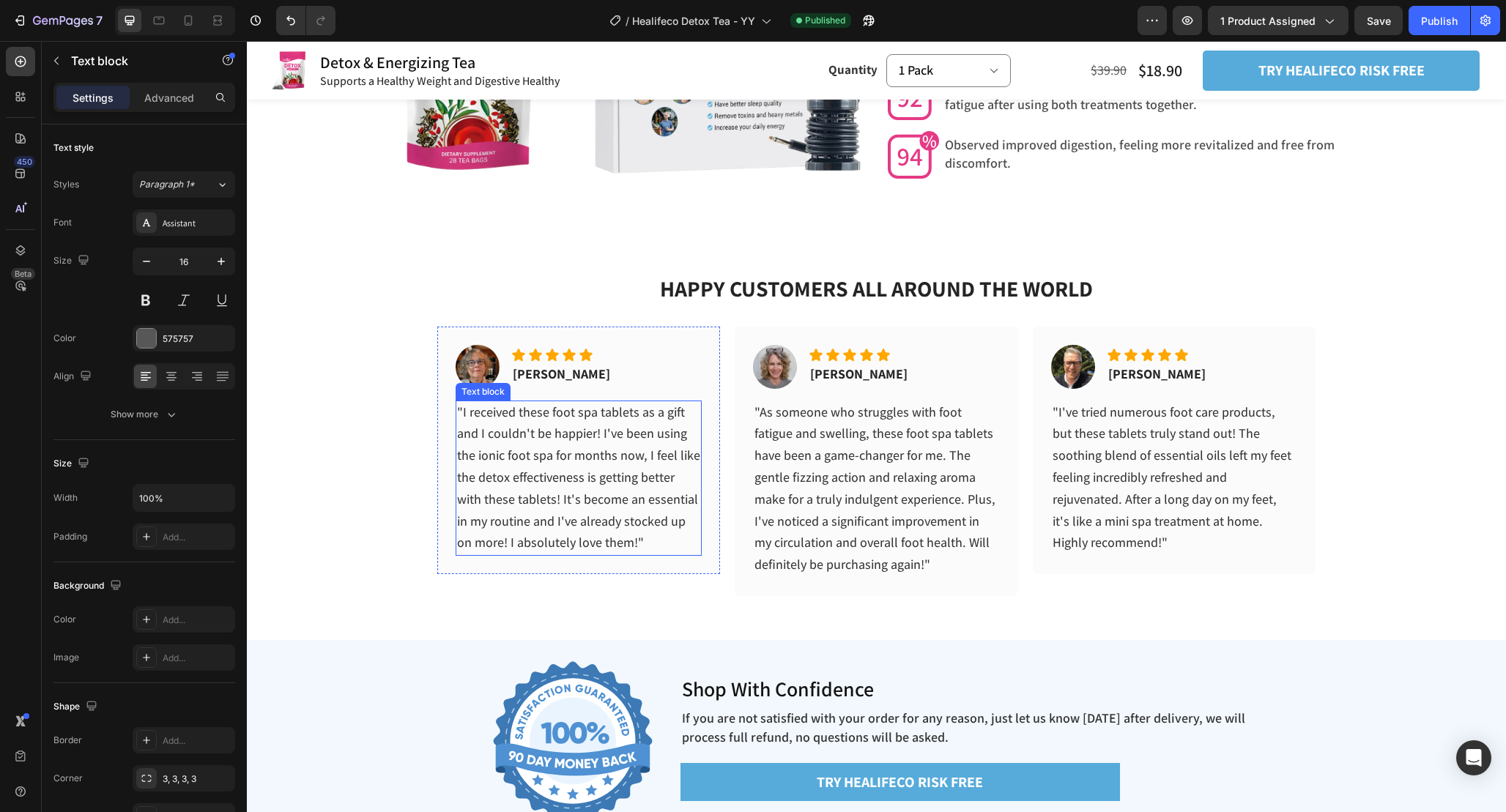
click at [646, 477] on span ""I received these foot spa tablets as a gift and I couldn't be happier! I've be…" at bounding box center [579, 478] width 243 height 148
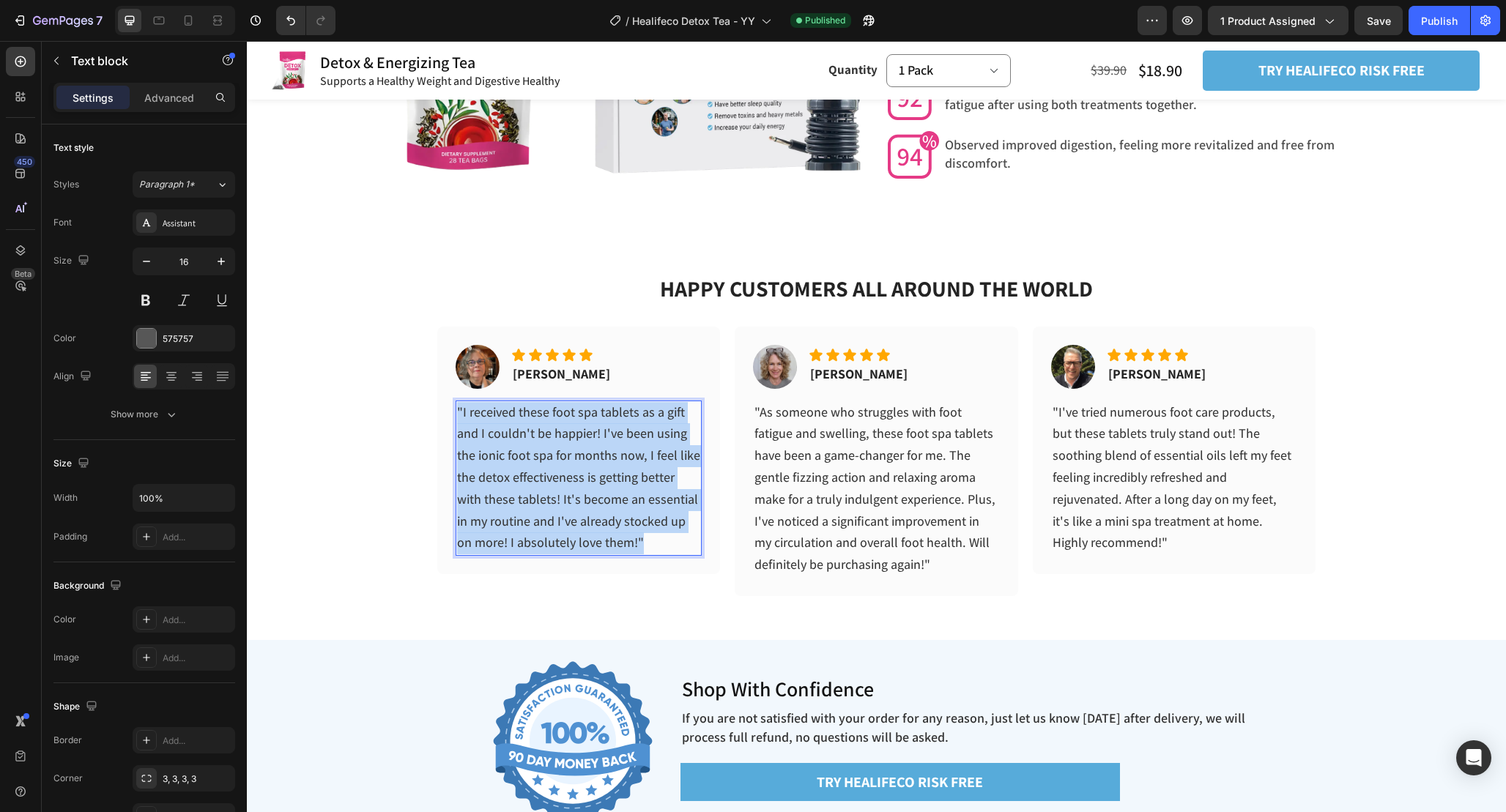
click at [646, 477] on span ""I received these foot spa tablets as a gift and I couldn't be happier! I've be…" at bounding box center [579, 478] width 243 height 148
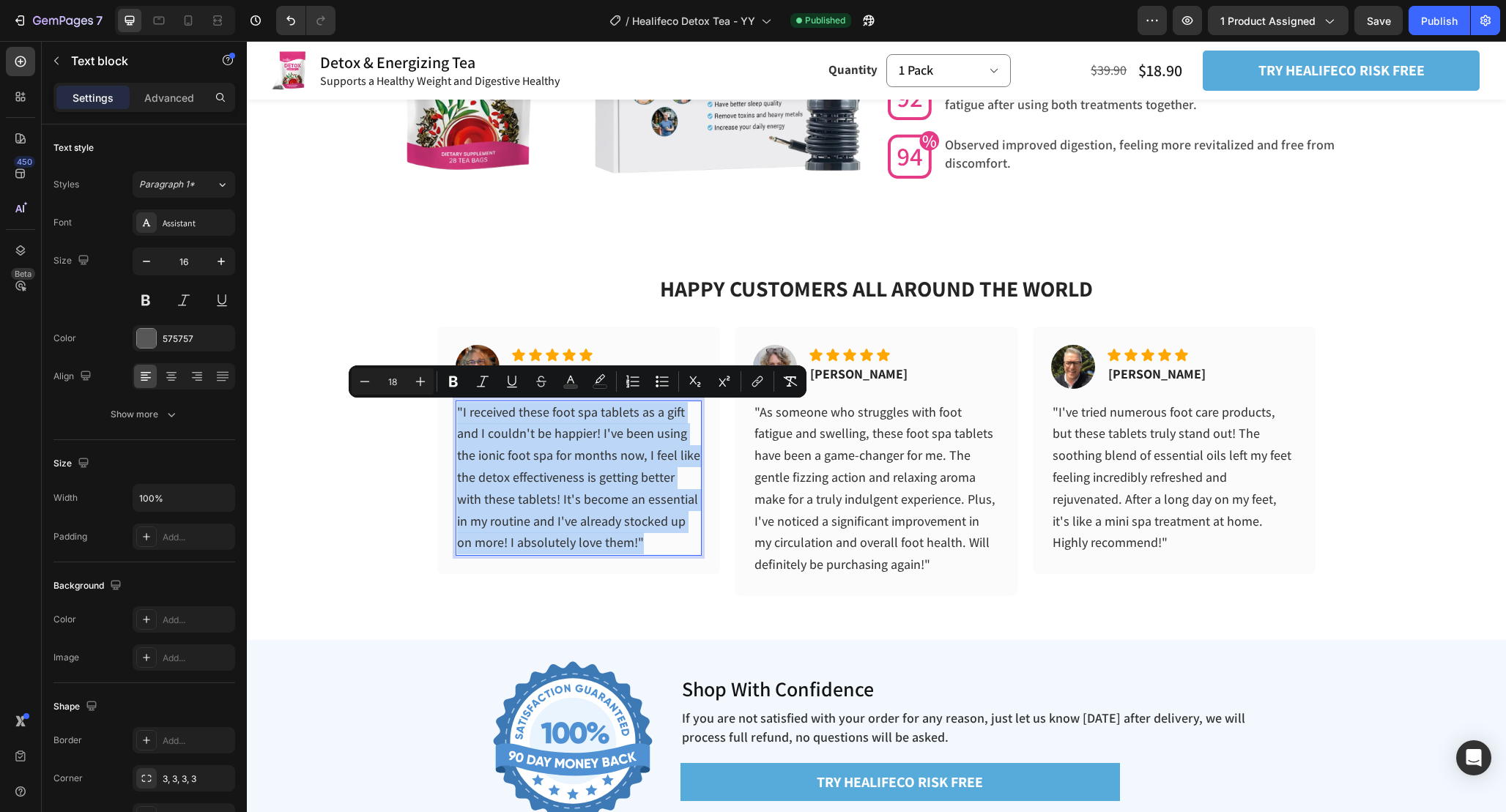
copy span ""I received these foot spa tablets as a gift and I couldn't be happier! I've be…"
click at [601, 454] on span ""I received these foot spa tablets as a gift and I couldn't be happier! I've be…" at bounding box center [579, 478] width 243 height 148
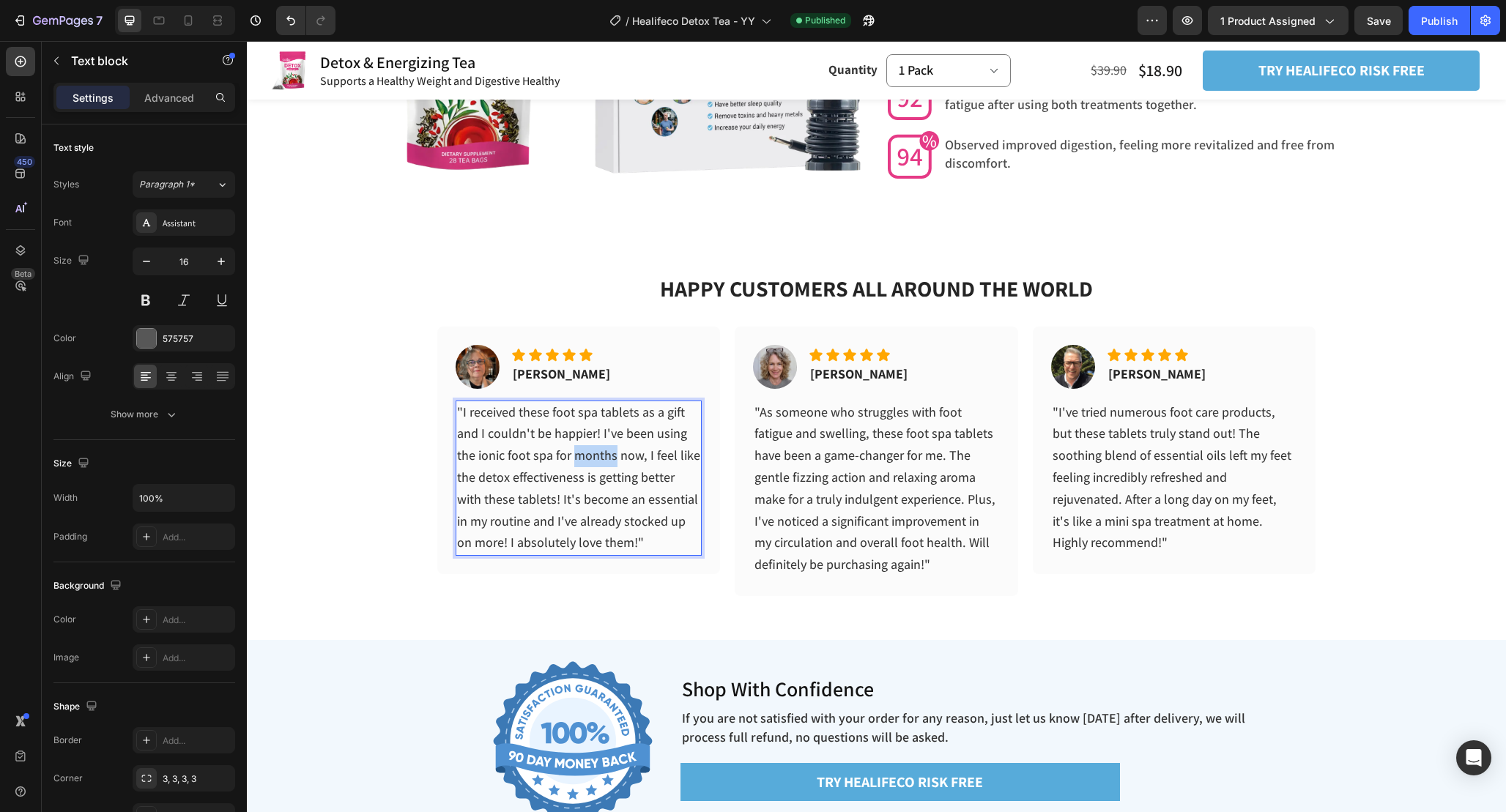
click at [601, 454] on span ""I received these foot spa tablets as a gift and I couldn't be happier! I've be…" at bounding box center [579, 478] width 243 height 148
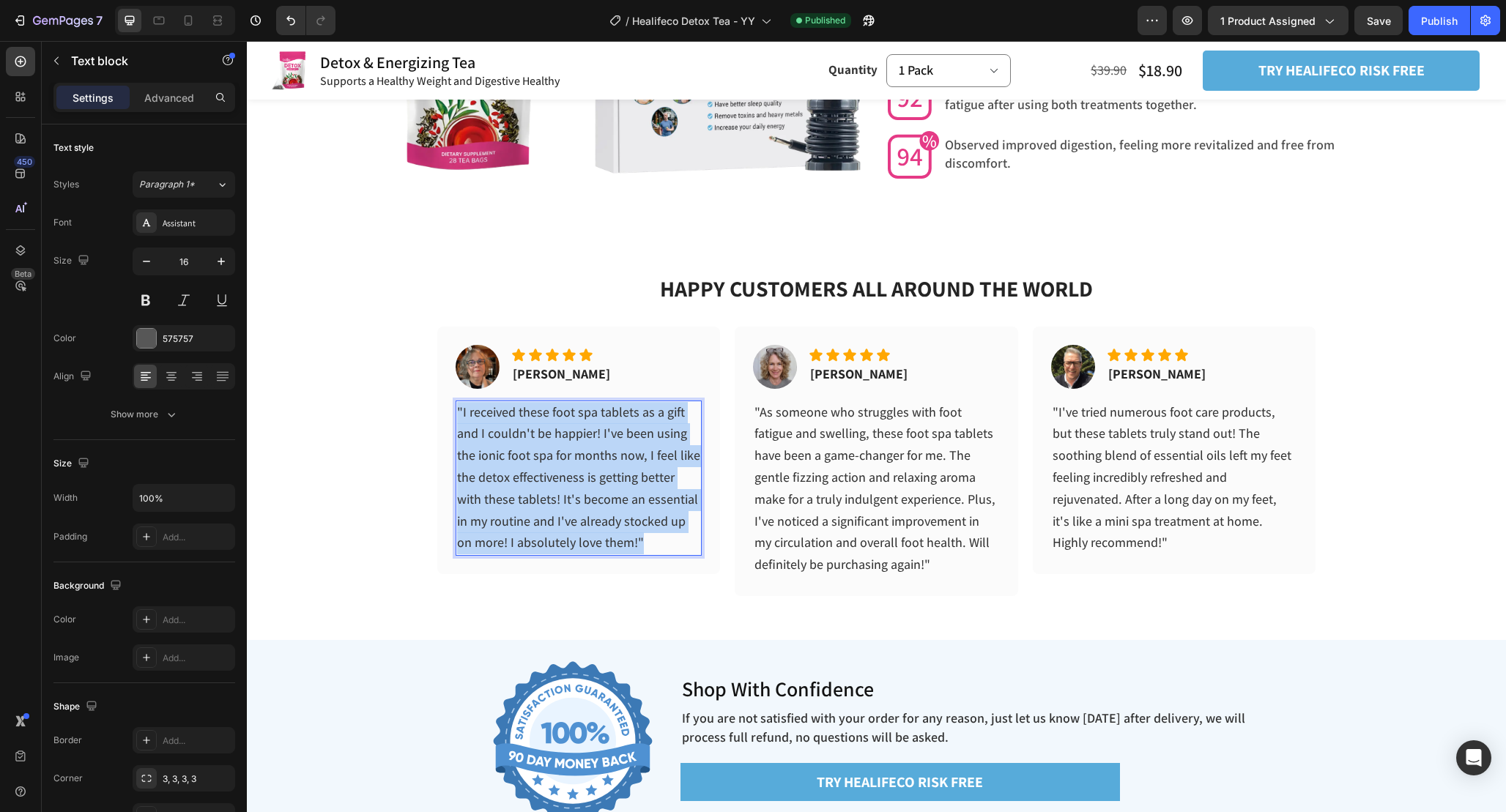
click at [601, 454] on span ""I received these foot spa tablets as a gift and I couldn't be happier! I've be…" at bounding box center [579, 478] width 243 height 148
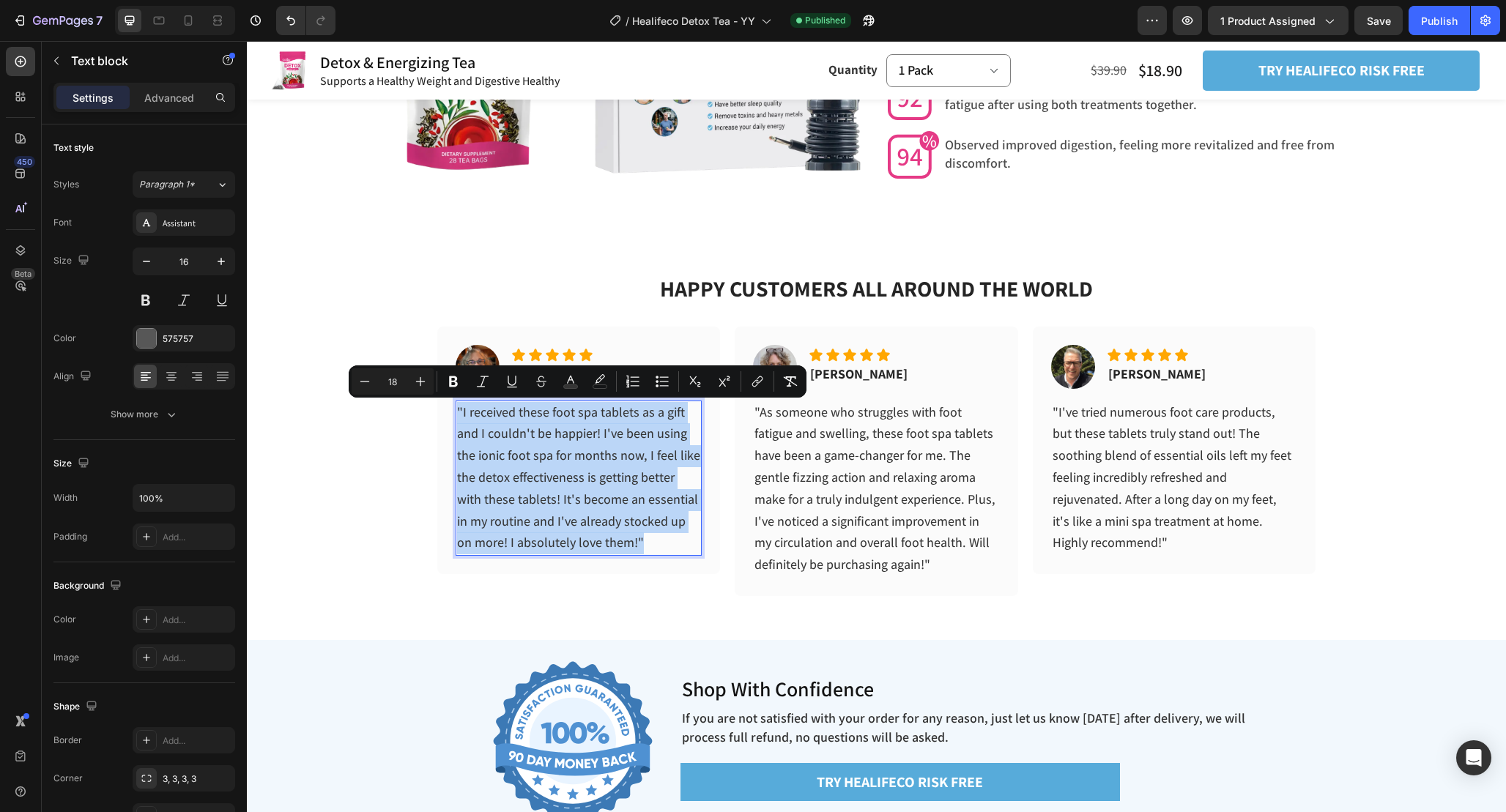
copy span ""I received these foot spa tablets as a gift and I couldn't be happier! I've be…"
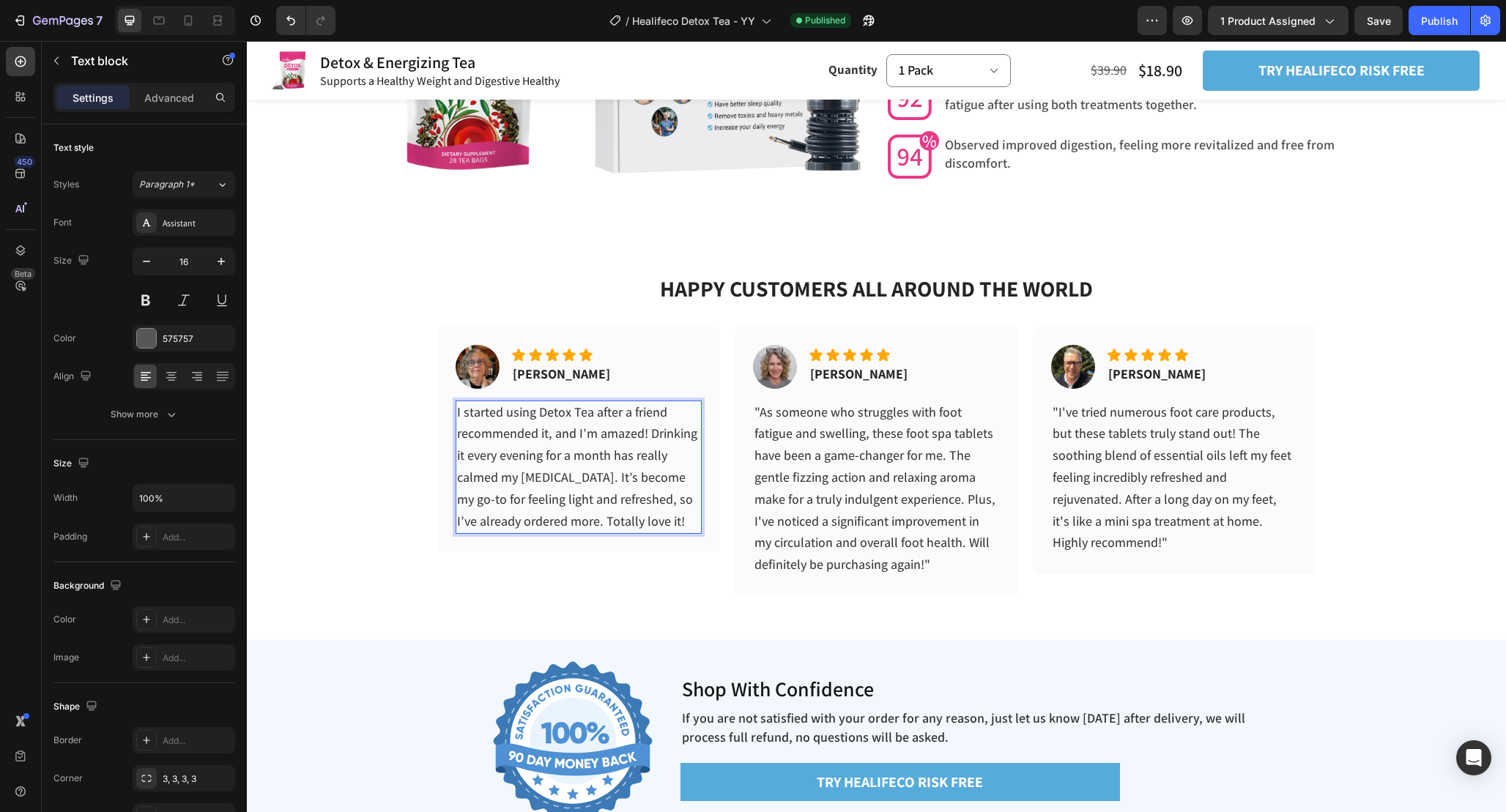
click at [547, 412] on span "I started using Detox Tea after a friend recommended it, and I’m amazed! Drinki…" at bounding box center [577, 466] width 240 height 126
click at [575, 420] on span "I started using detox Tea after a friend recommended it, and I’m amazed! Drinki…" at bounding box center [577, 466] width 240 height 126
click at [518, 458] on span "I started using detox tea after a friend recommended it, and I’m amazed! Drinki…" at bounding box center [577, 466] width 240 height 126
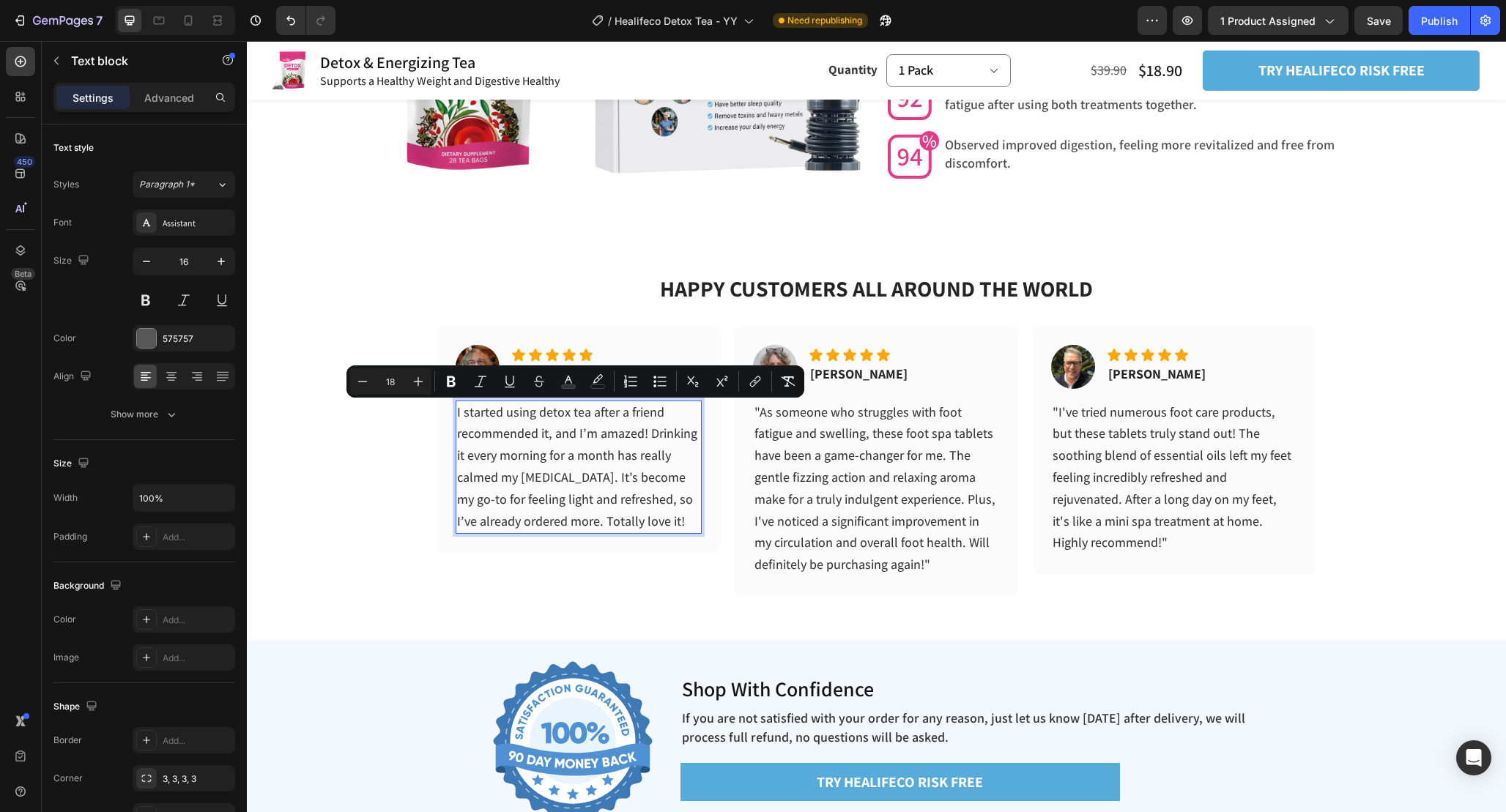
click at [516, 457] on span "I started using detox tea after a friend recommended it, and I’m amazed! Drinki…" at bounding box center [577, 466] width 240 height 126
click at [528, 458] on span "I started using detox tea after a friend recommended it, and I’m amazed! Drinki…" at bounding box center [577, 466] width 240 height 126
click at [562, 489] on p "I started using detox tea after a friend recommended it, and I’m amazed! Drinki…" at bounding box center [579, 468] width 244 height 131
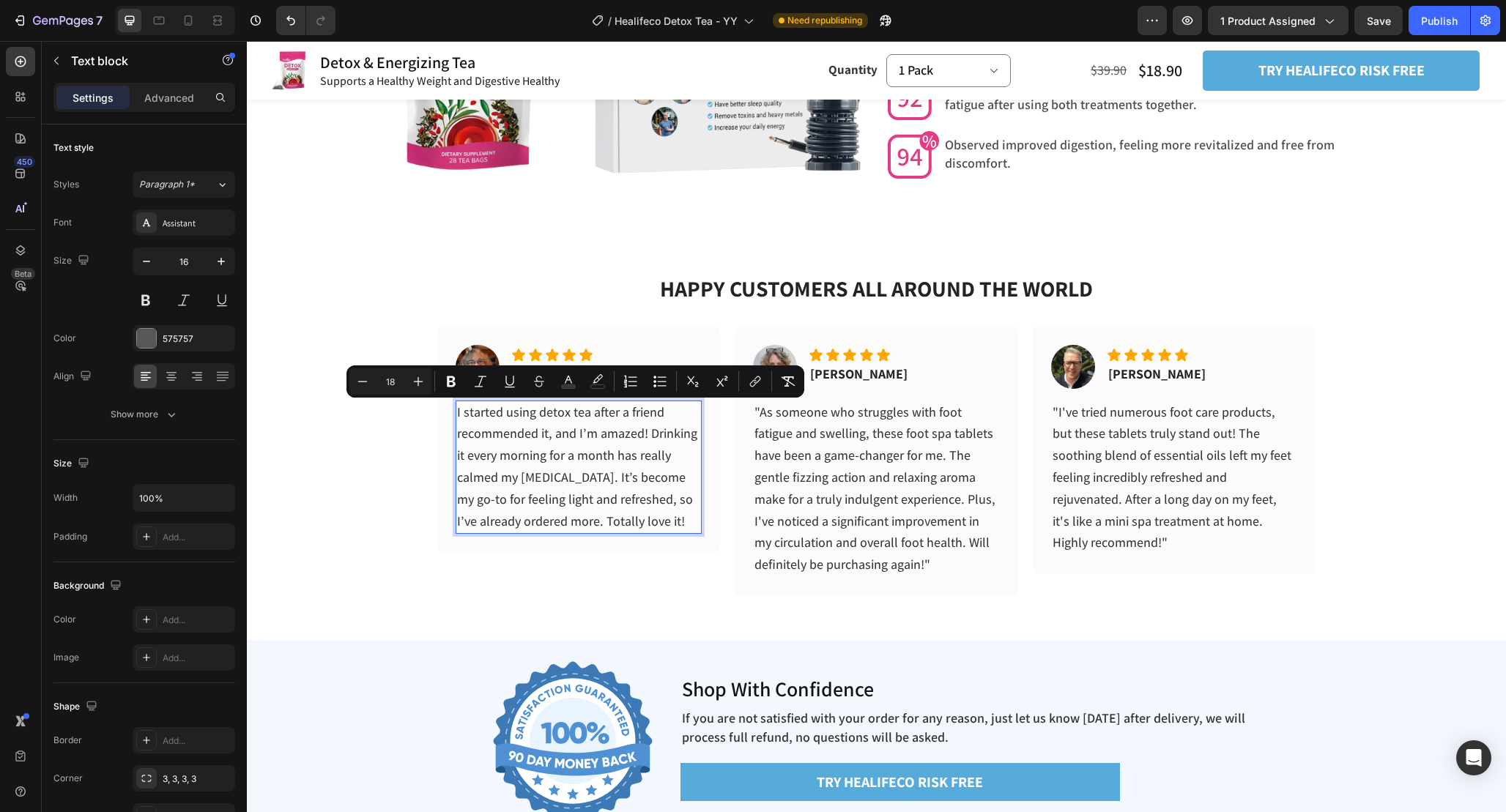
click at [691, 443] on p "I started using detox tea after a friend recommended it, and I’m amazed! Drinki…" at bounding box center [579, 468] width 244 height 131
click at [853, 534] on p ""As someone who struggles with foot fatigue and swelling, these foot spa tablet…" at bounding box center [876, 489] width 244 height 174
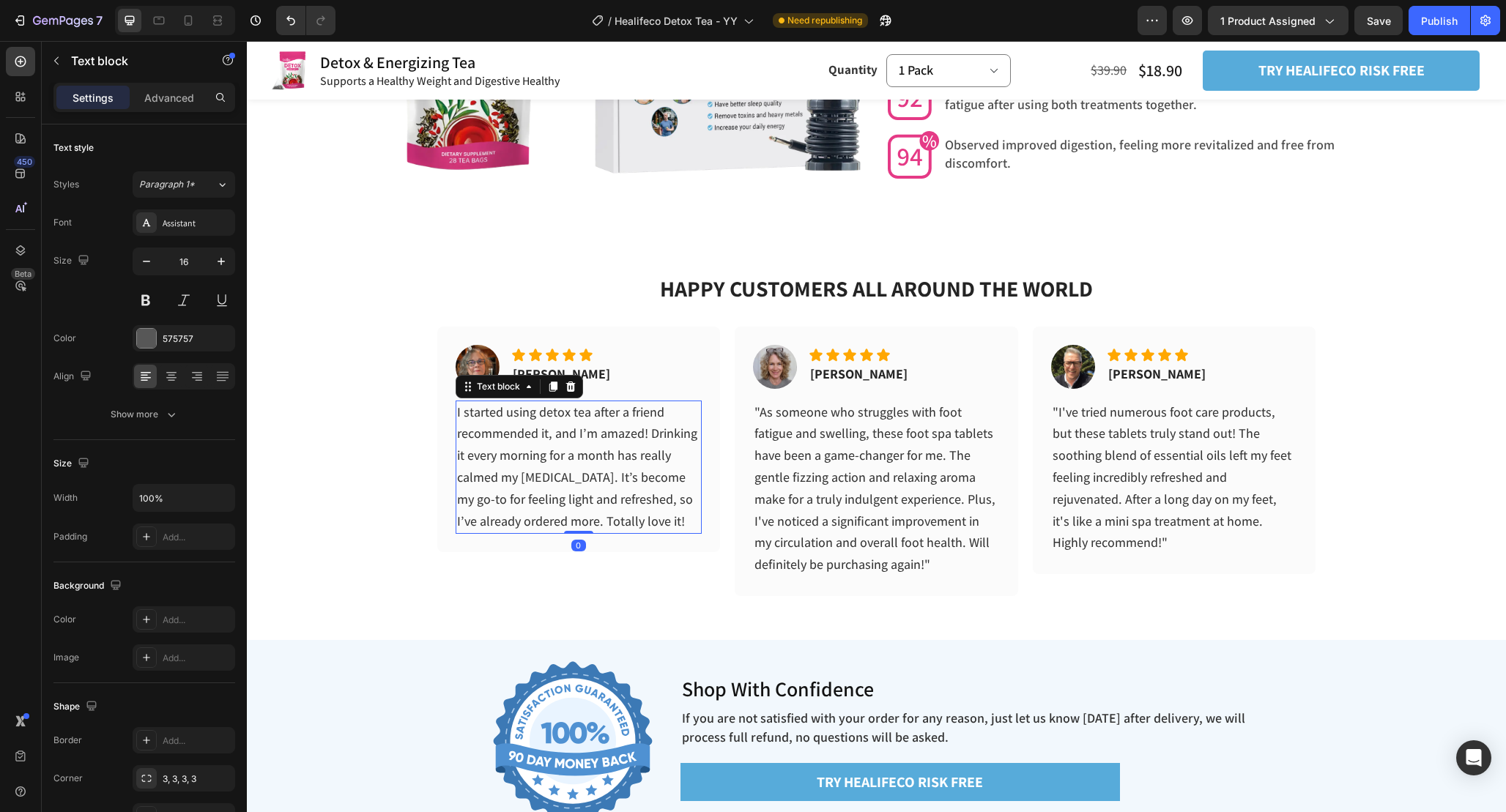
click at [590, 494] on span "I started using detox tea after a friend recommended it, and I’m amazed! Drinki…" at bounding box center [577, 466] width 240 height 126
click at [531, 452] on span "I started using detox tea after a friend recommended it, and I’m amazed! Drinki…" at bounding box center [577, 466] width 240 height 126
click at [676, 553] on div "Image Icon Icon Icon Icon Icon Icon List Patricia N. Text block Row I started u…" at bounding box center [579, 461] width 284 height 269
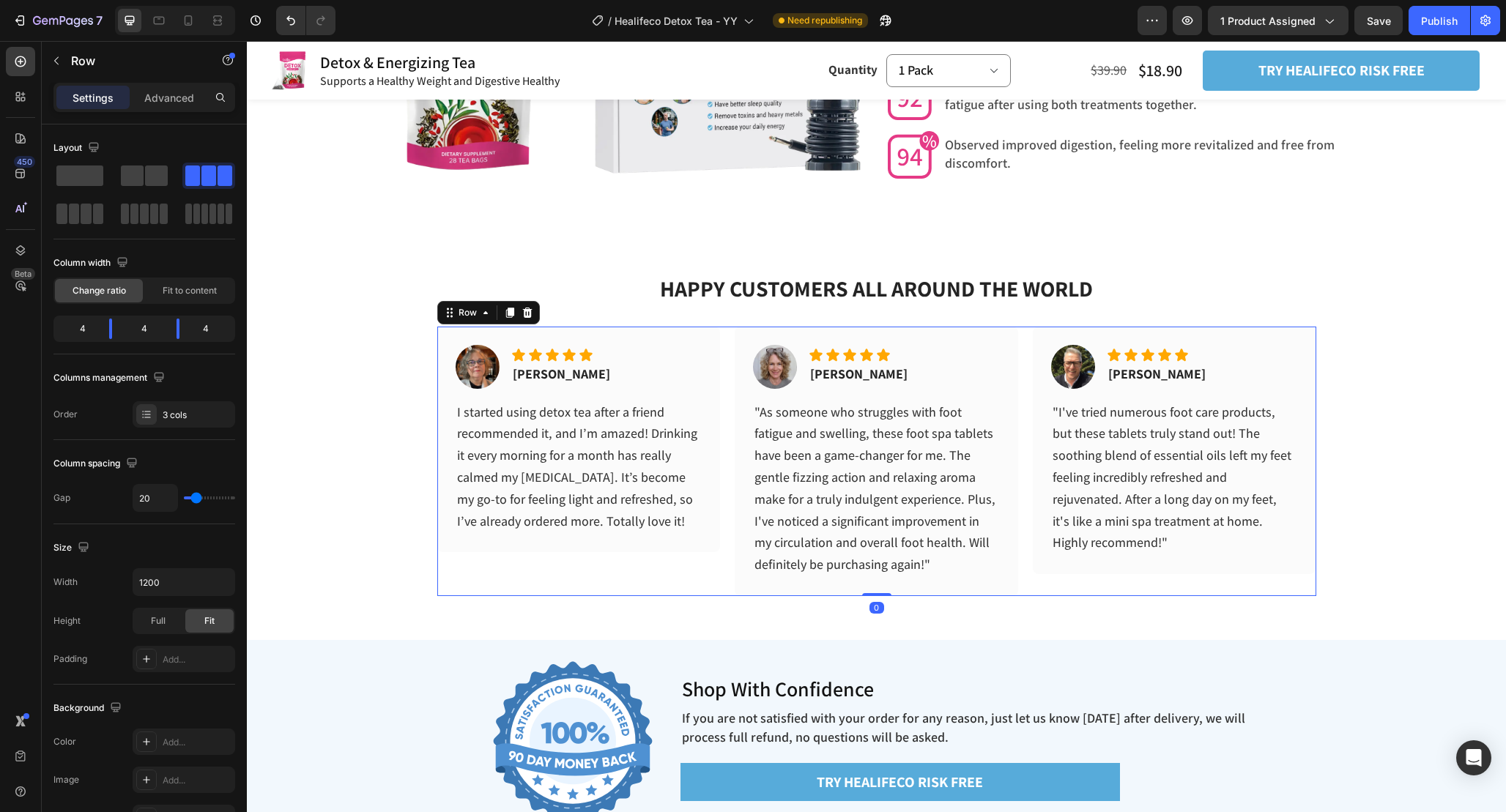
scroll to position [4591, 0]
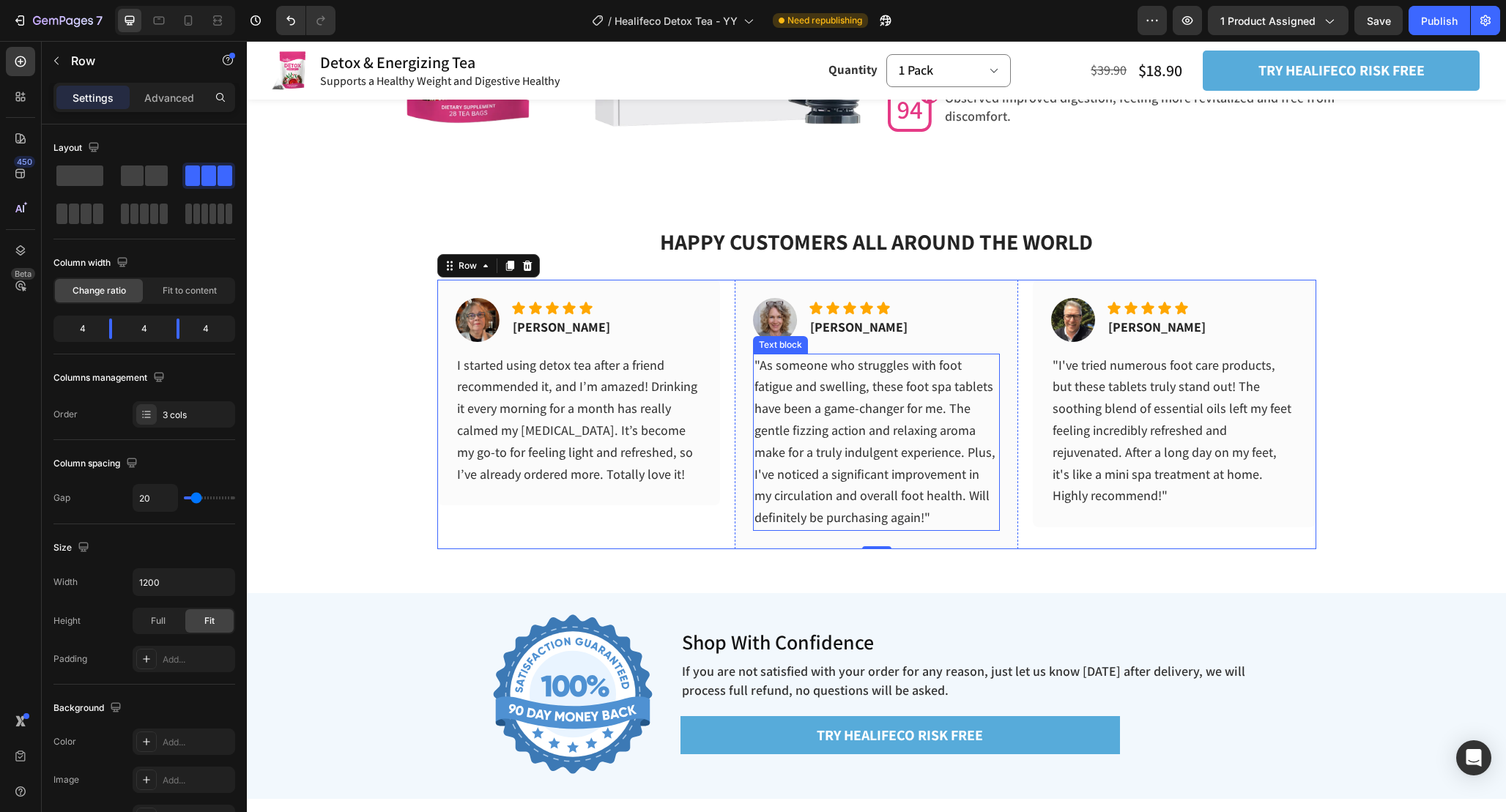
click at [947, 516] on p ""As someone who struggles with foot fatigue and swelling, these foot spa tablet…" at bounding box center [876, 442] width 244 height 174
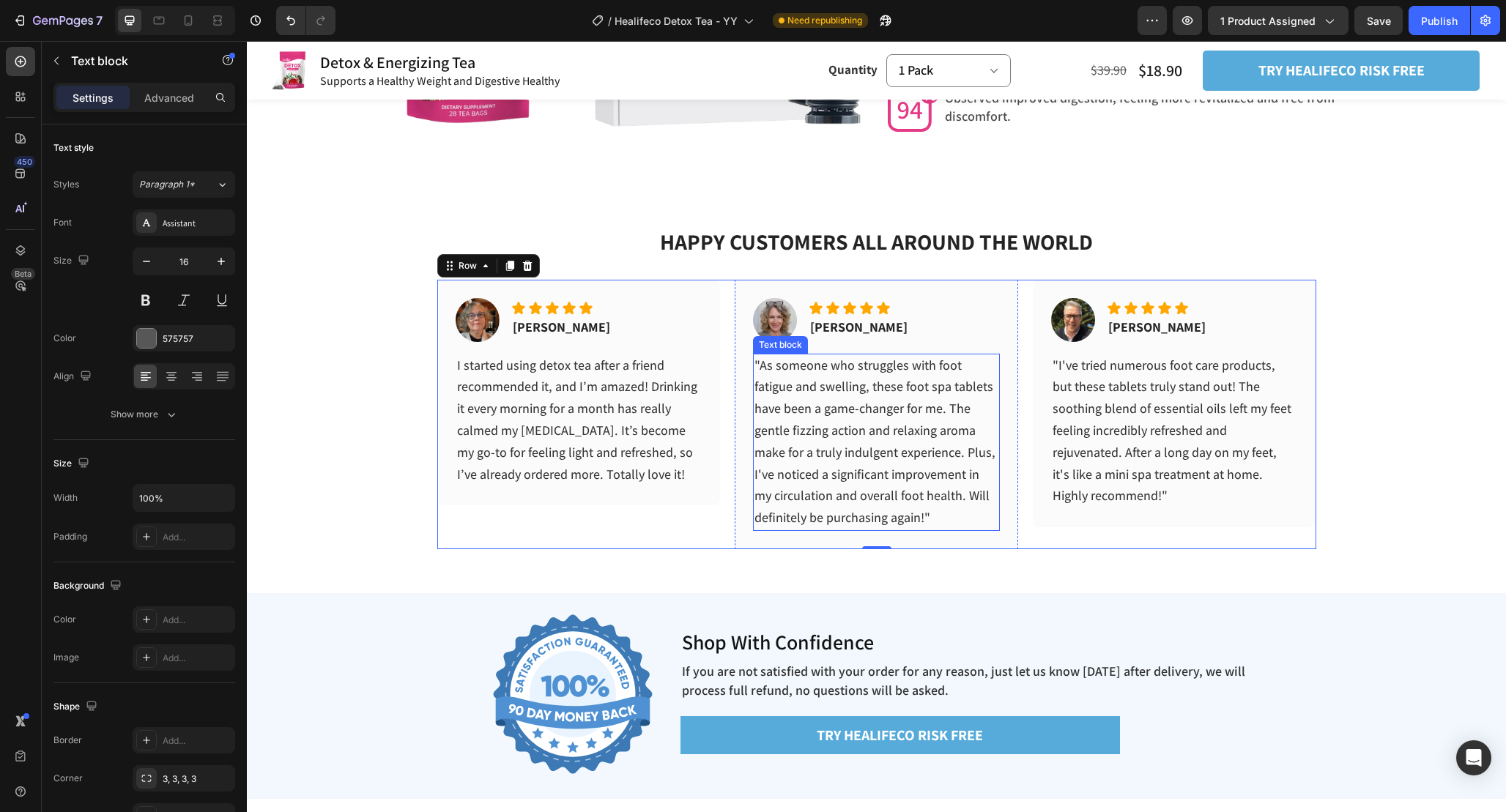
click at [947, 516] on p ""As someone who struggles with foot fatigue and swelling, these foot spa tablet…" at bounding box center [876, 442] width 244 height 174
drag, startPoint x: 925, startPoint y: 519, endPoint x: 932, endPoint y: 519, distance: 7.0
click at [932, 519] on p ""As someone who struggles with foot fatigue and swelling, these foot spa tablet…" at bounding box center [876, 442] width 244 height 174
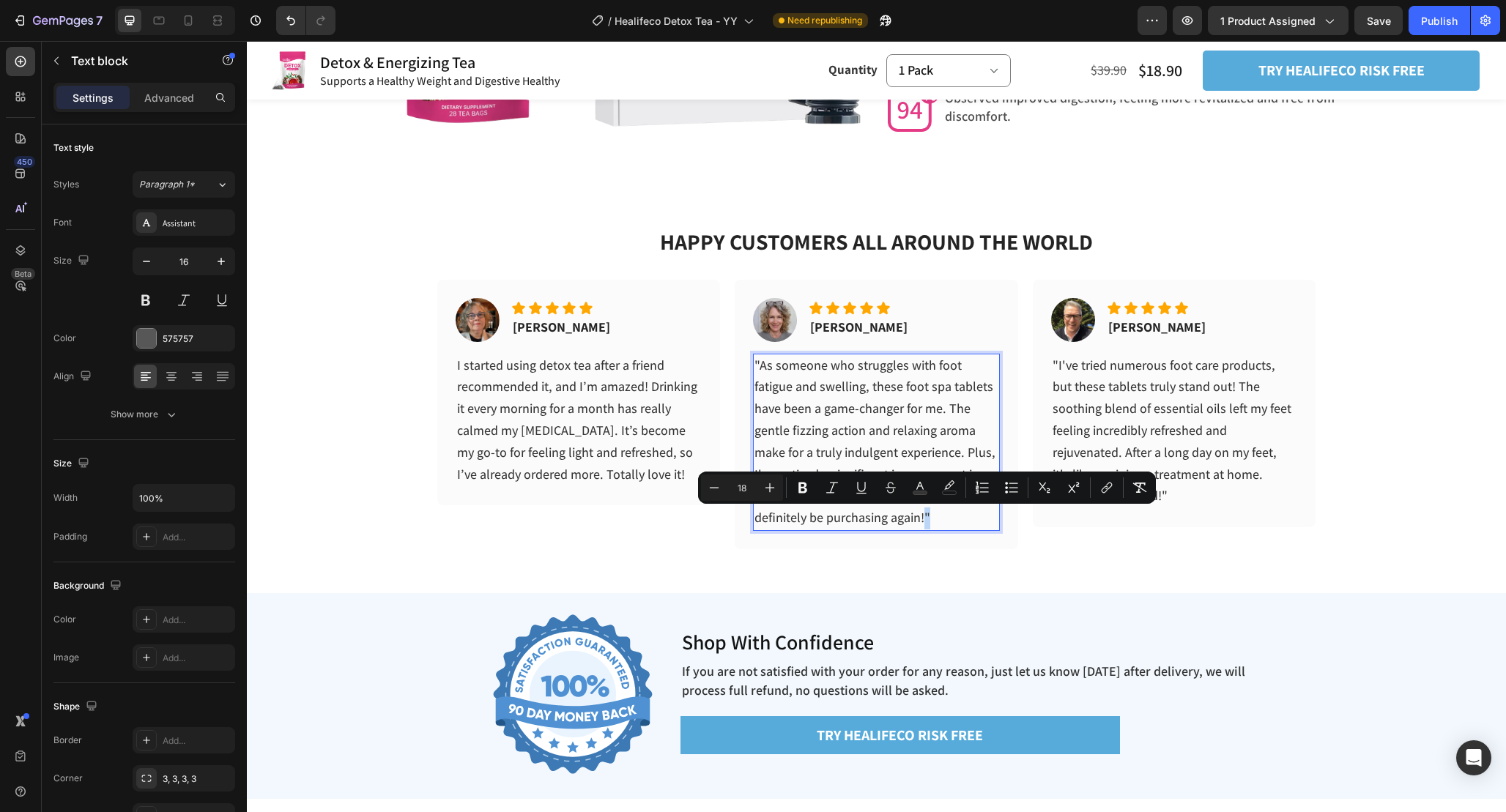
copy span """
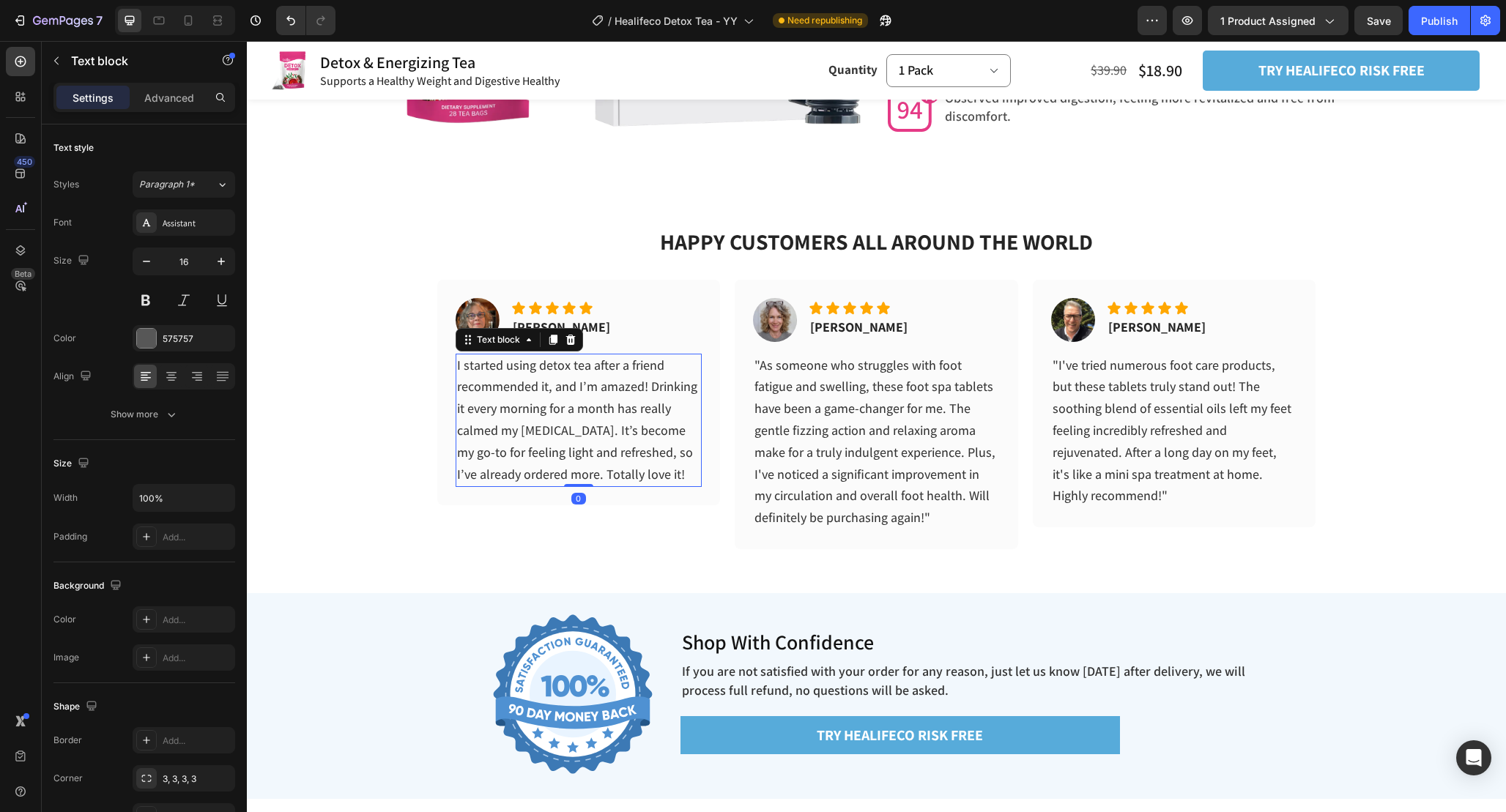
click at [676, 481] on p "I started using detox tea after a friend recommended it, and I’m amazed! Drinki…" at bounding box center [579, 421] width 244 height 131
click at [675, 478] on p "I started using detox tea after a friend recommended it, and I’m amazed! Drinki…" at bounding box center [579, 421] width 244 height 131
click at [765, 392] on span ""As someone who struggles with foot fatigue and swelling, these foot spa tablet…" at bounding box center [874, 441] width 241 height 170
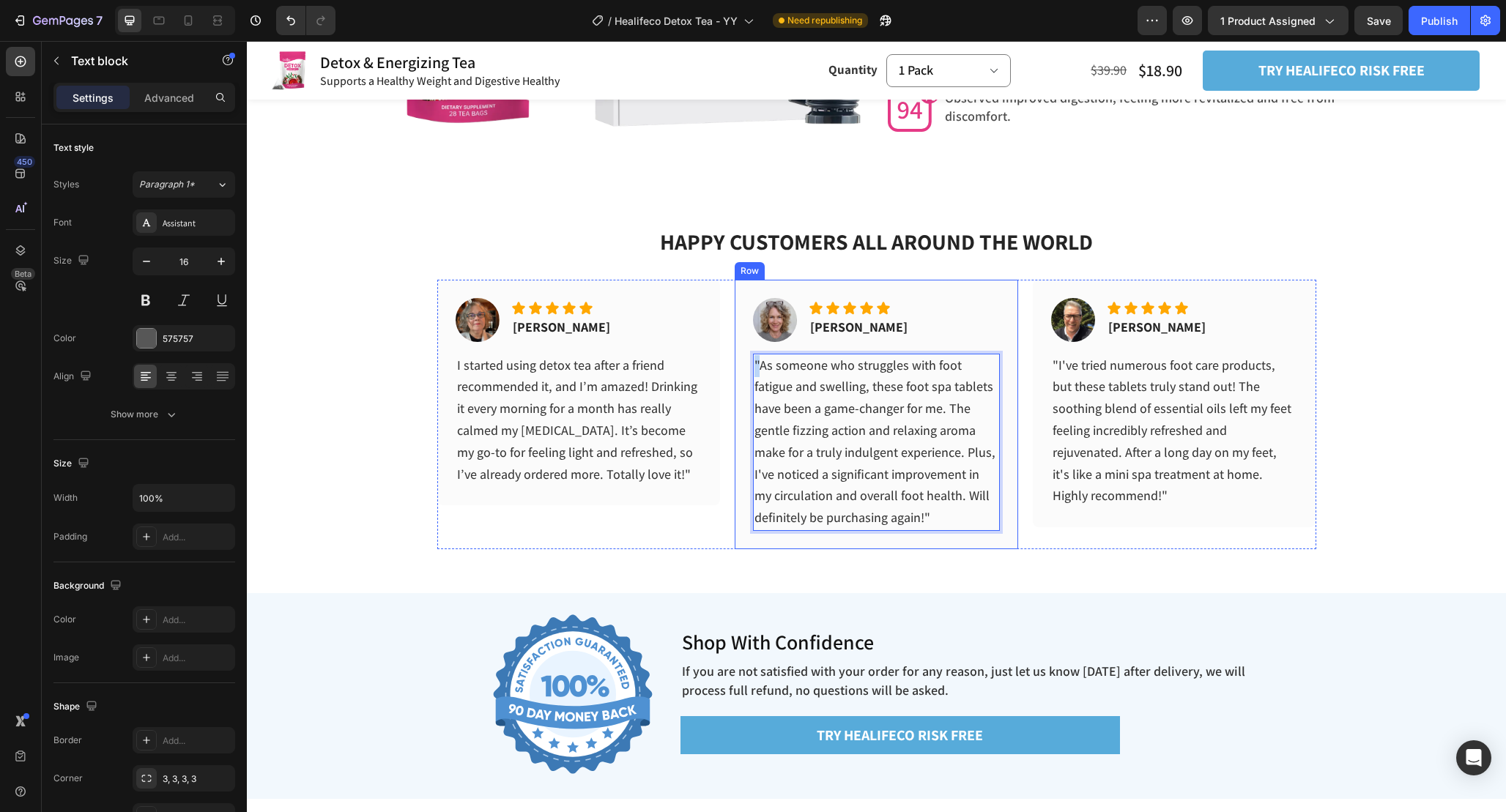
drag, startPoint x: 761, startPoint y: 366, endPoint x: 753, endPoint y: 366, distance: 8.0
click at [753, 366] on div "Image Icon Icon Icon Icon Icon Icon List Nancy K. Text block Row "As someone wh…" at bounding box center [876, 414] width 284 height 269
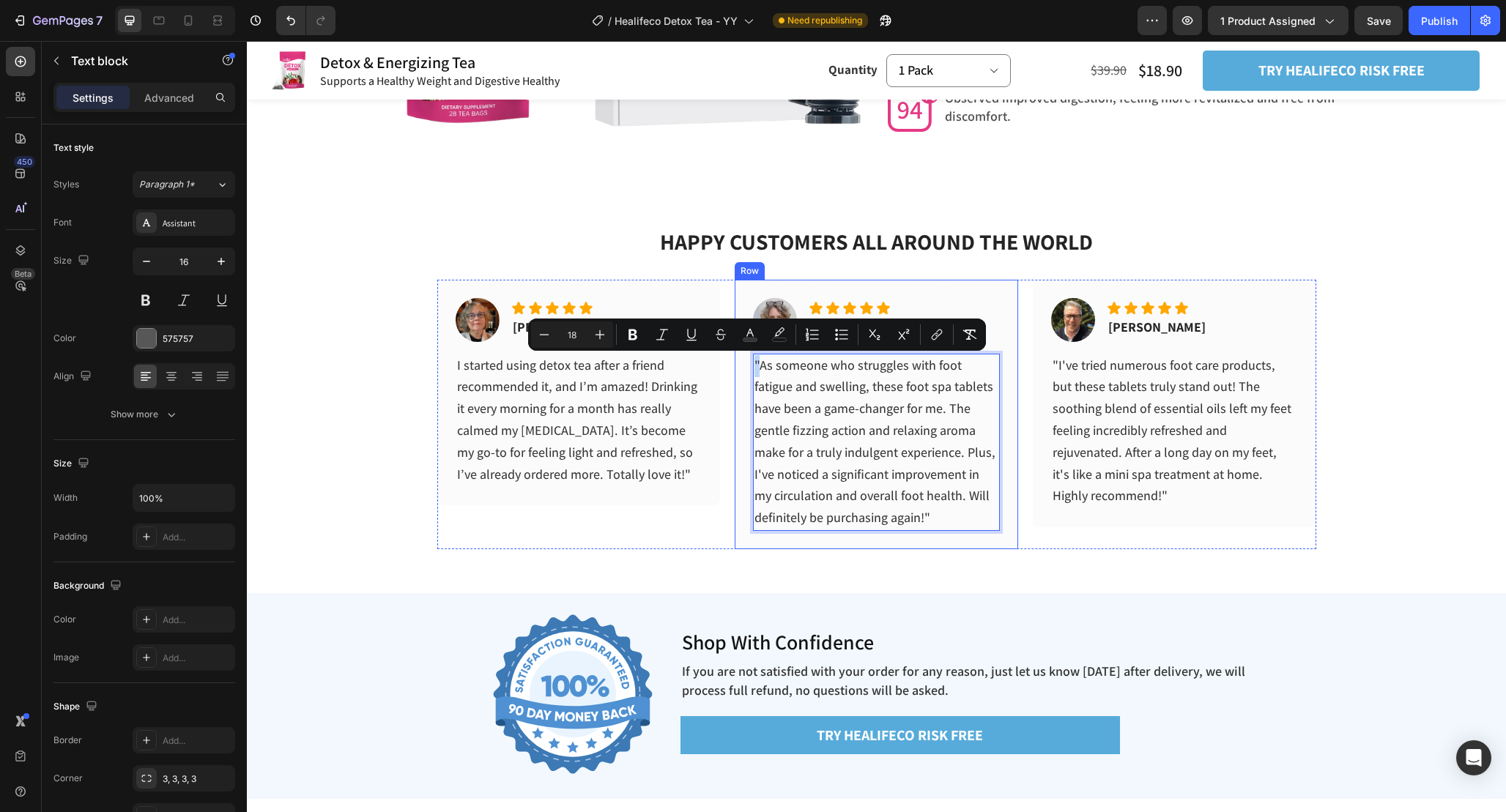
copy span """
click at [472, 389] on span "I started using detox tea after a friend recommended it, and I’m amazed! Drinki…" at bounding box center [577, 420] width 240 height 126
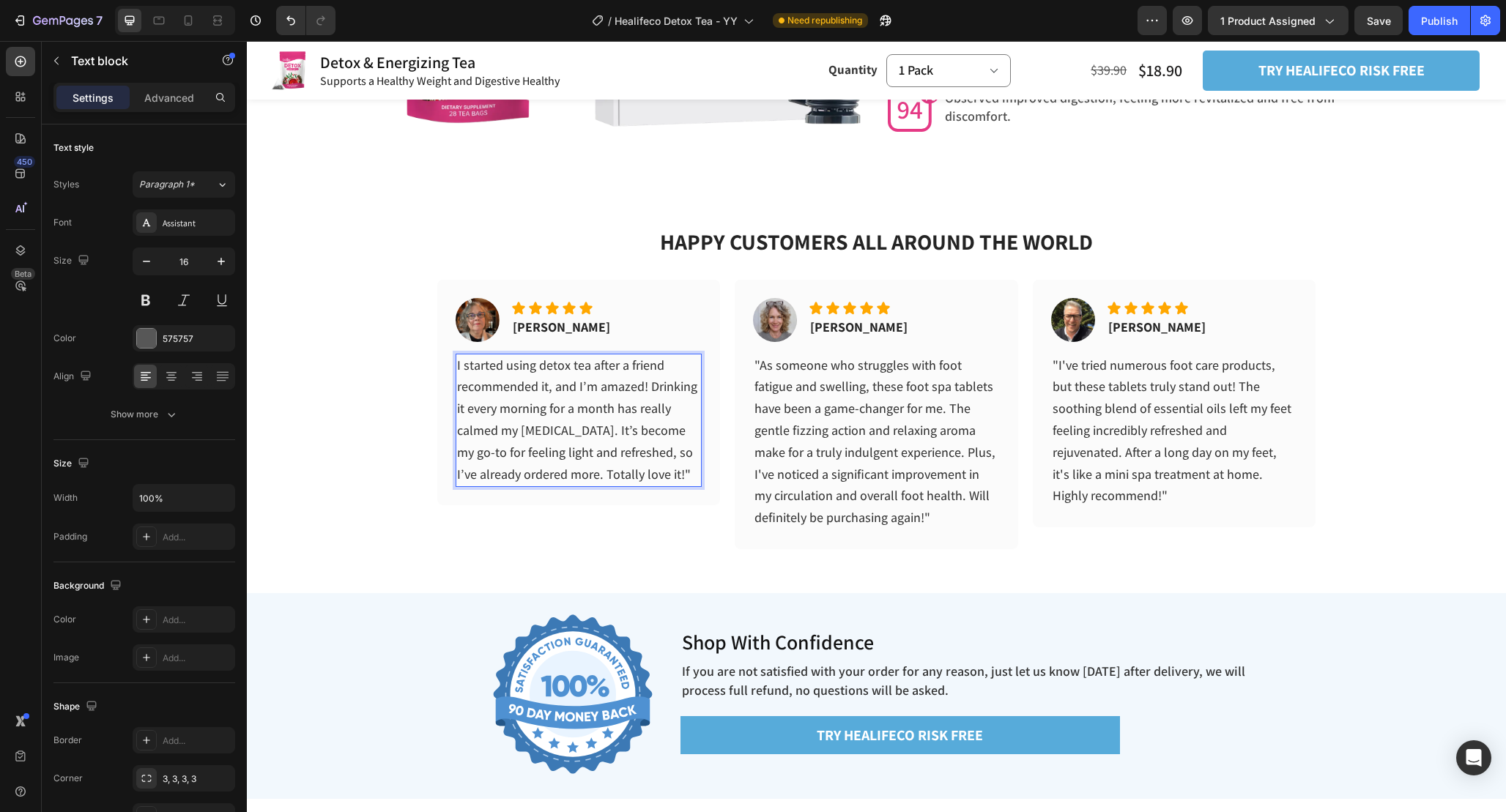
click at [461, 370] on span "I started using detox tea after a friend recommended it, and I’m amazed! Drinki…" at bounding box center [577, 420] width 240 height 126
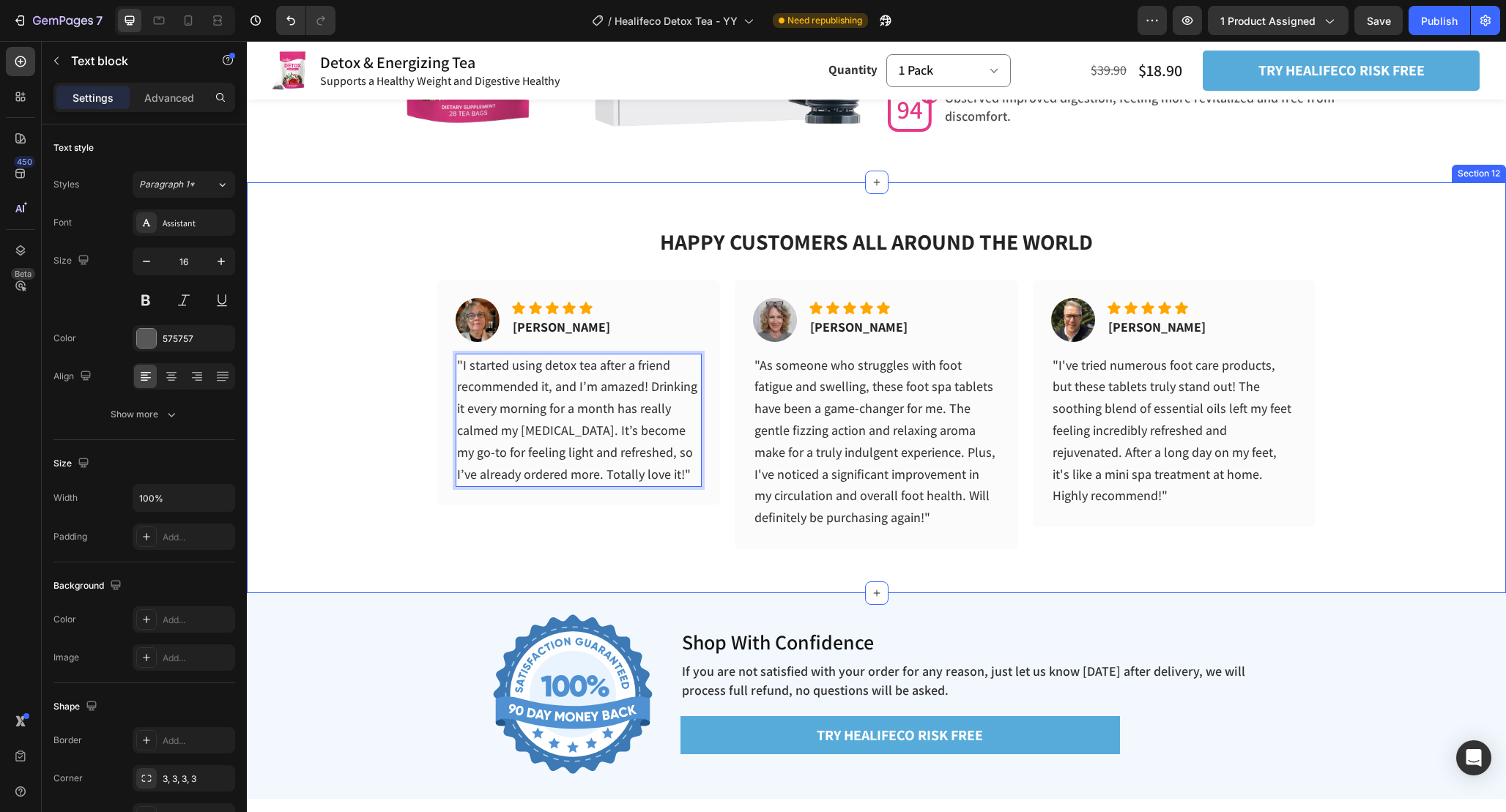
click at [359, 427] on div "HAPPY CUSTOMERS ALL AROUND THE WORLD Heading Image Icon Icon Icon Icon Icon Ico…" at bounding box center [876, 366] width 1259 height 367
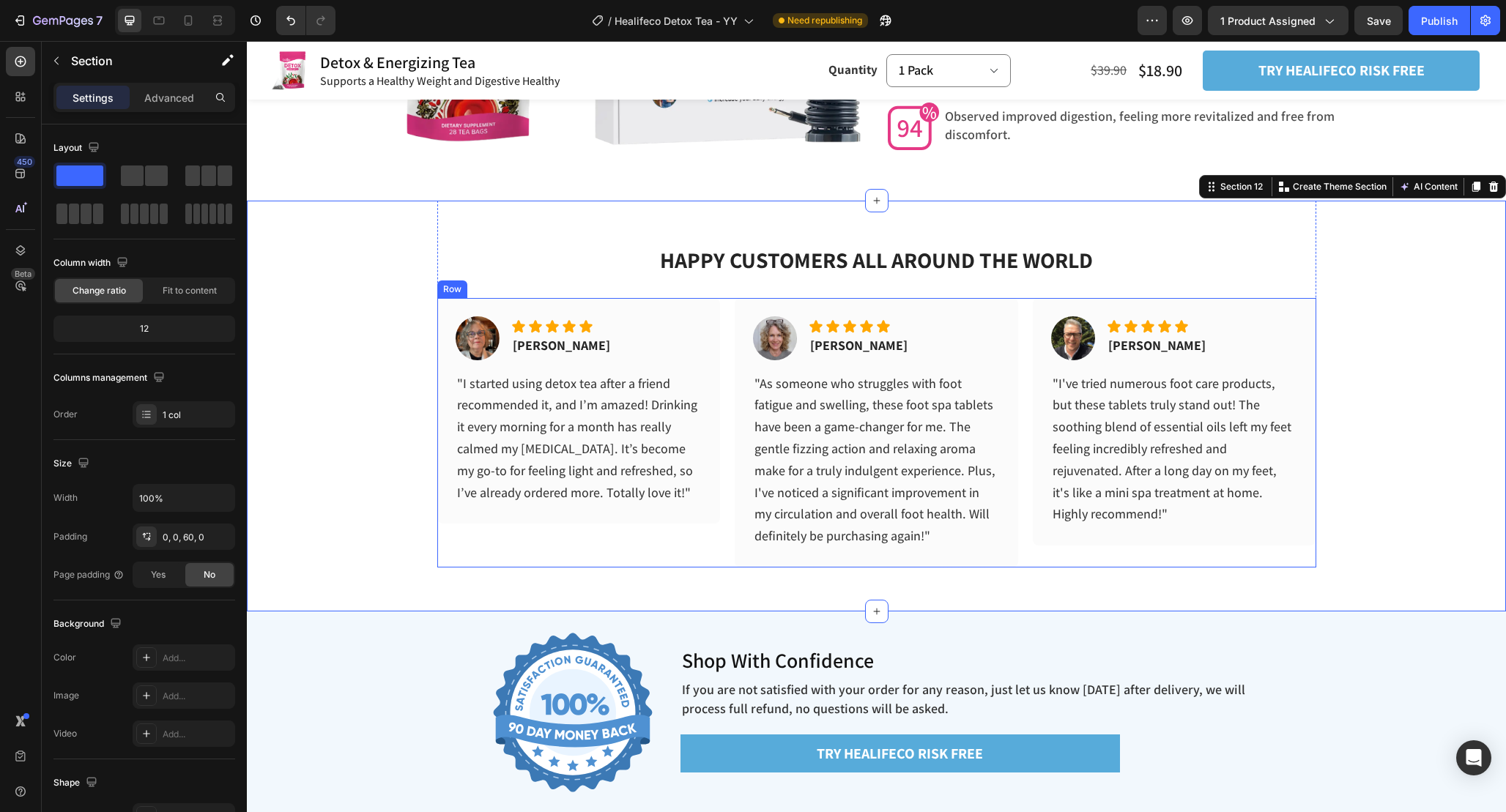
scroll to position [4574, 0]
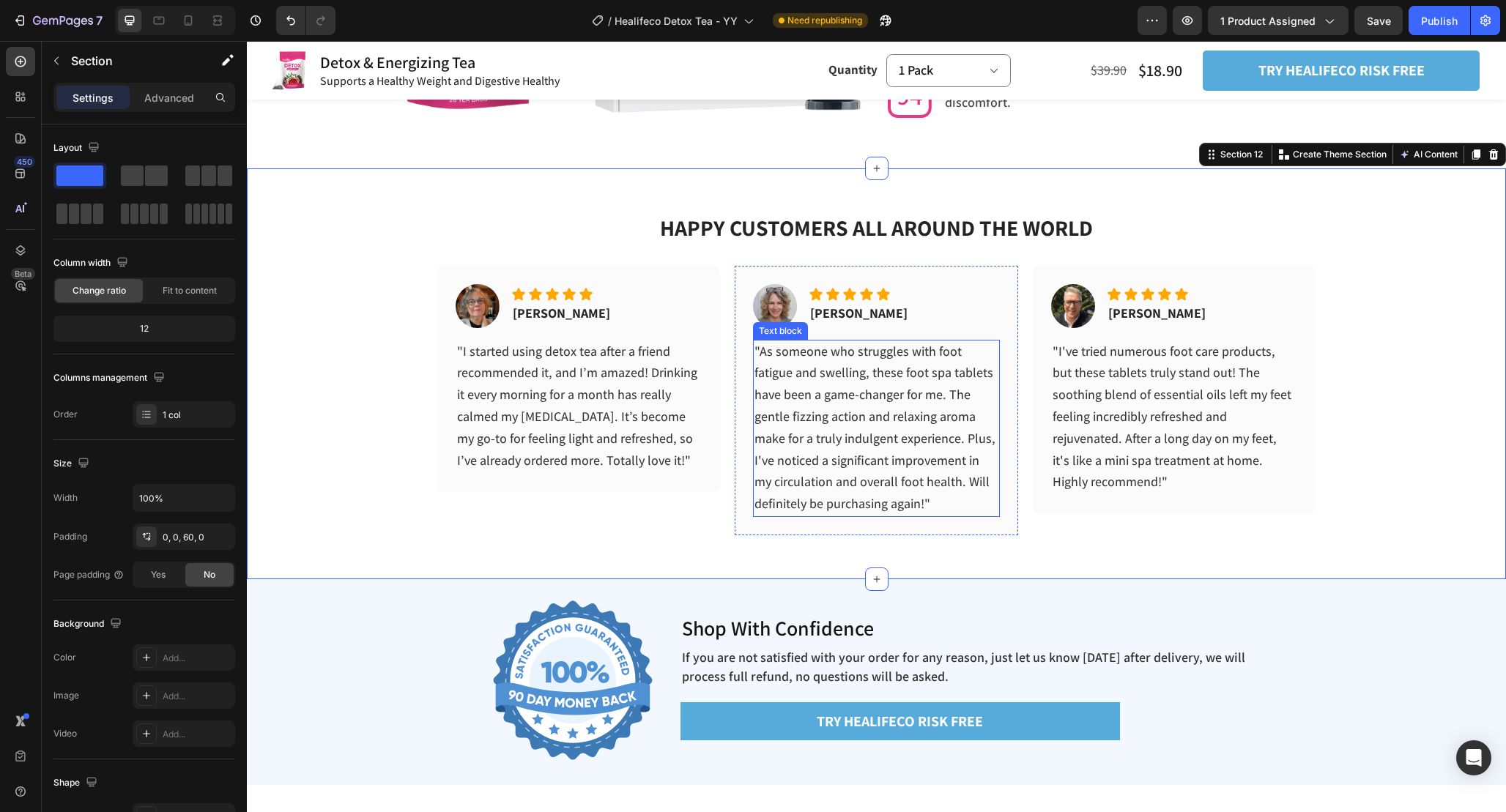
click at [855, 456] on span ""As someone who struggles with foot fatigue and swelling, these foot spa tablet…" at bounding box center [874, 427] width 241 height 170
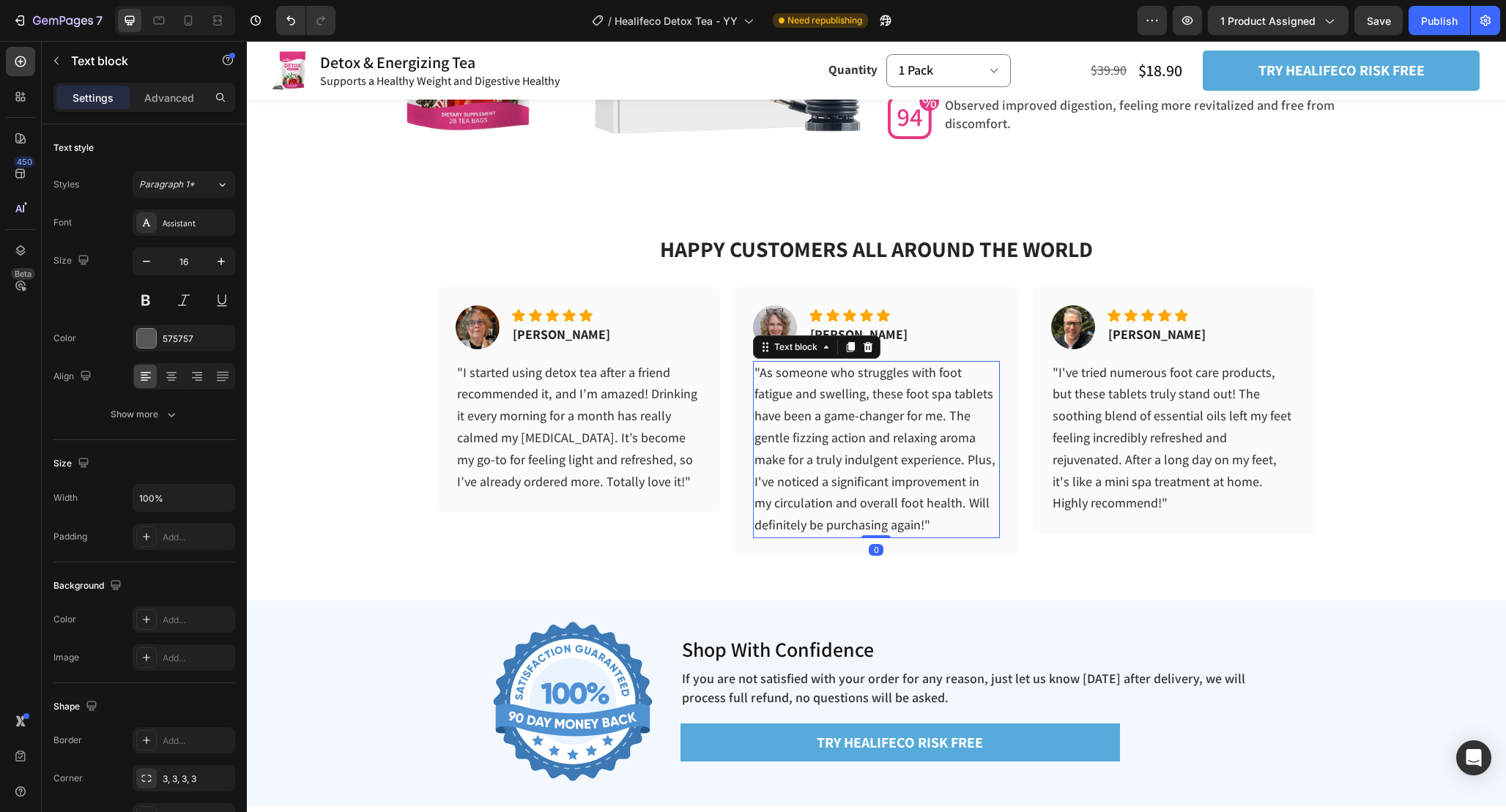
scroll to position [4583, 0]
click at [896, 479] on span ""As someone who struggles with foot fatigue and swelling, these foot spa tablet…" at bounding box center [874, 449] width 241 height 170
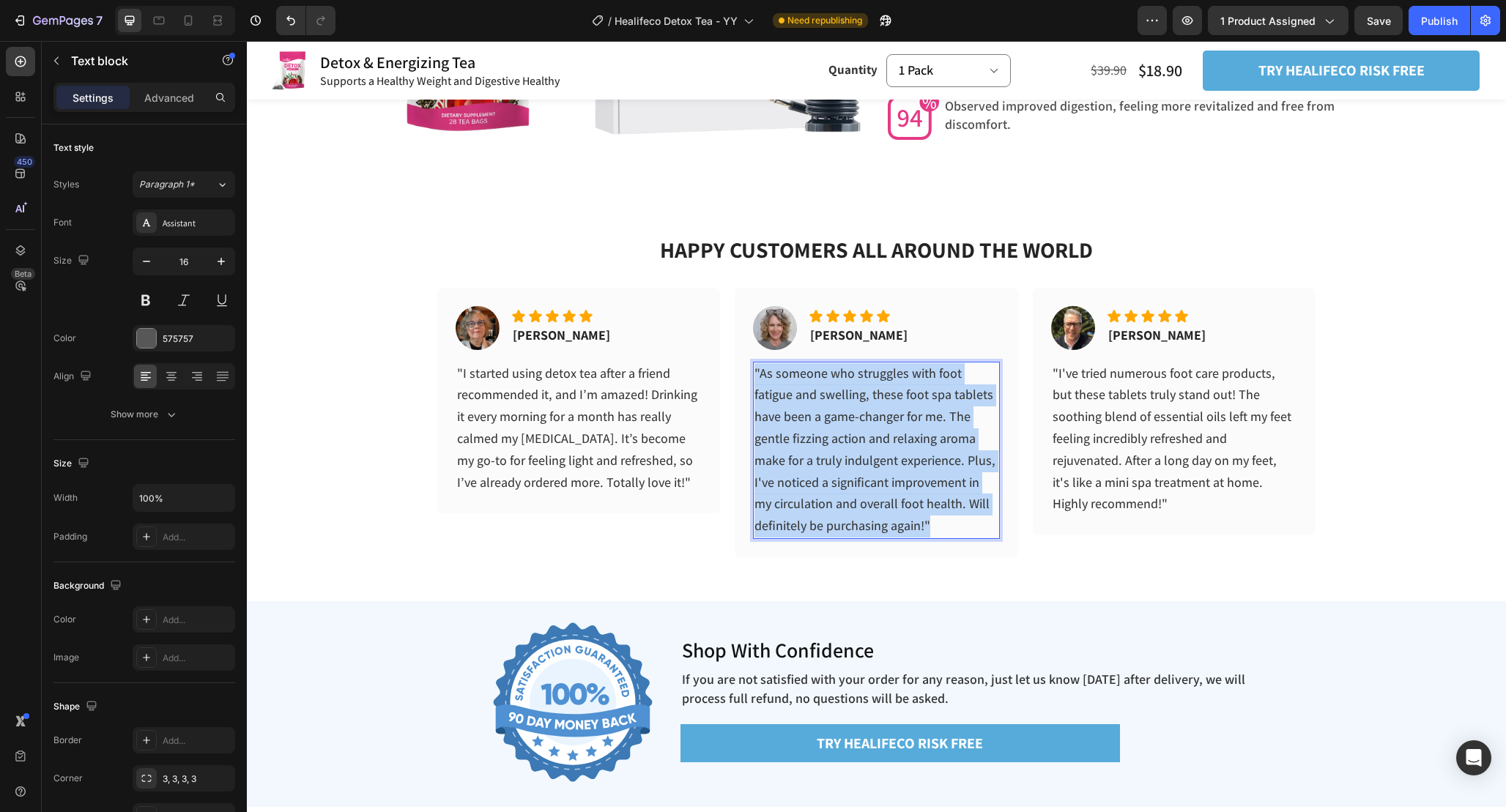
click at [896, 479] on span ""As someone who struggles with foot fatigue and swelling, these foot spa tablet…" at bounding box center [874, 449] width 241 height 170
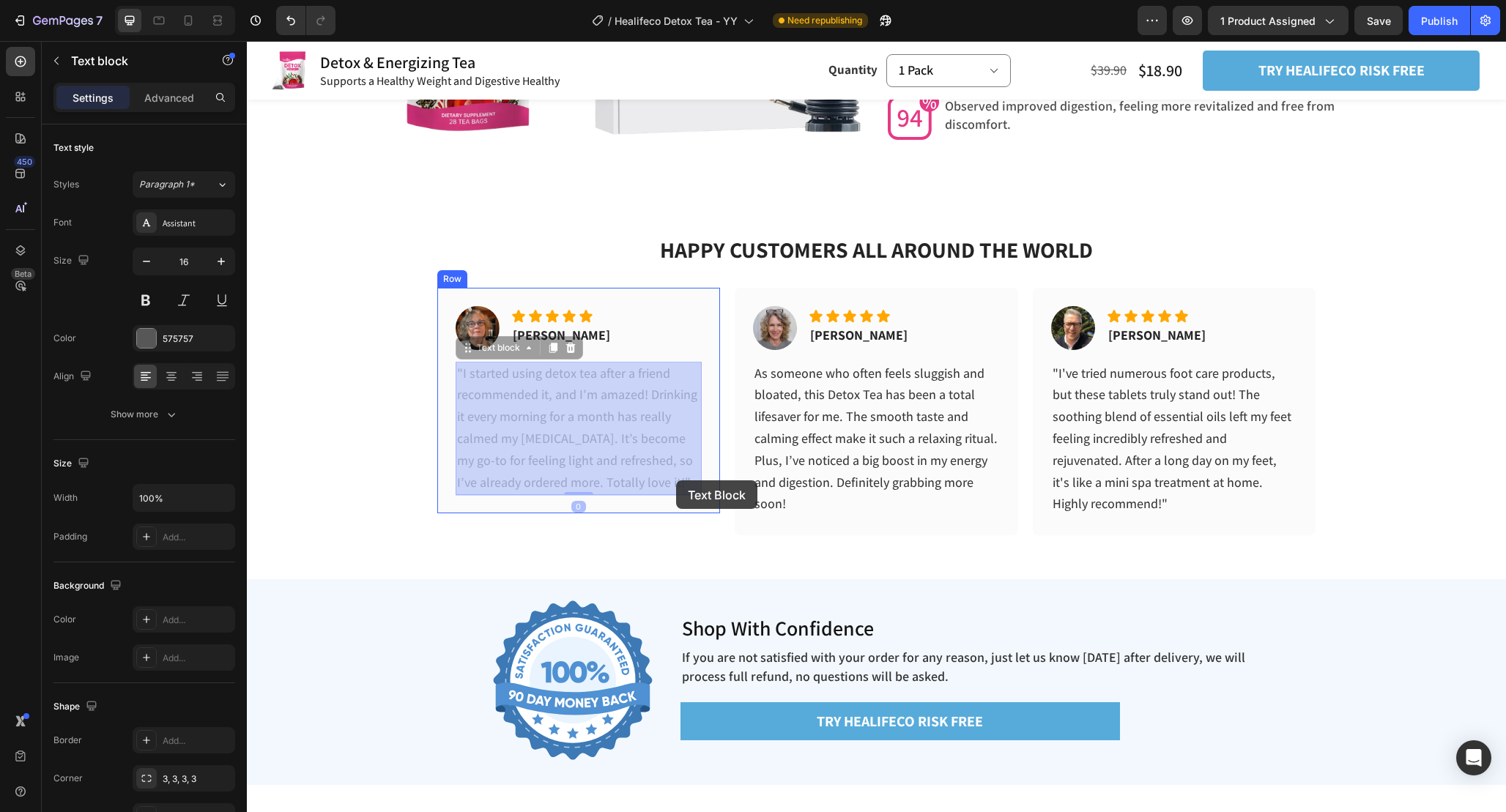
drag, startPoint x: 660, startPoint y: 480, endPoint x: 676, endPoint y: 481, distance: 16.0
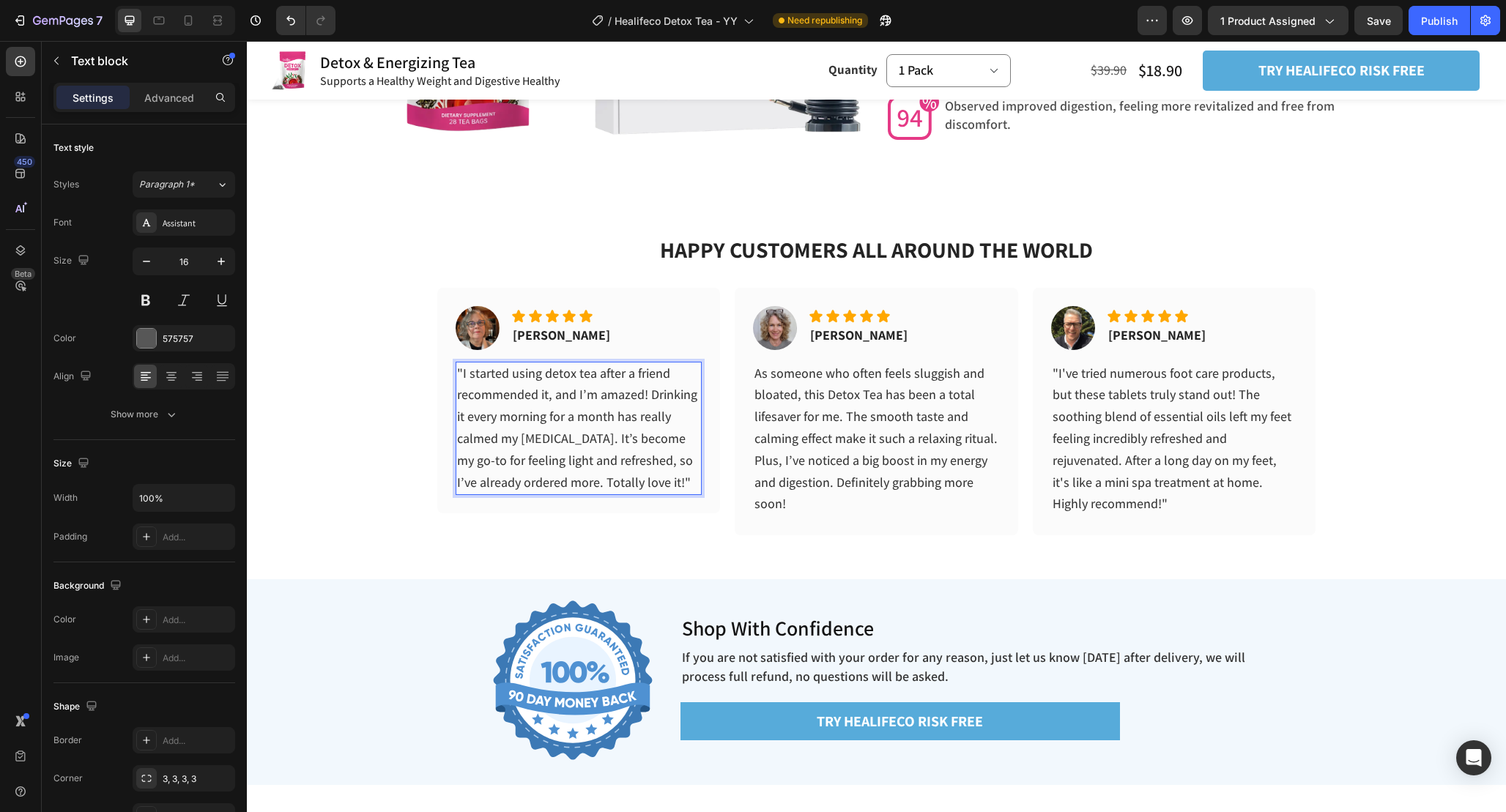
click at [660, 482] on span ""I started using detox tea after a friend recommended it, and I’m amazed! Drink…" at bounding box center [577, 427] width 240 height 126
drag, startPoint x: 660, startPoint y: 481, endPoint x: 682, endPoint y: 482, distance: 22.0
click at [682, 482] on p ""I started using detox tea after a friend recommended it, and I’m amazed! Drink…" at bounding box center [579, 429] width 244 height 131
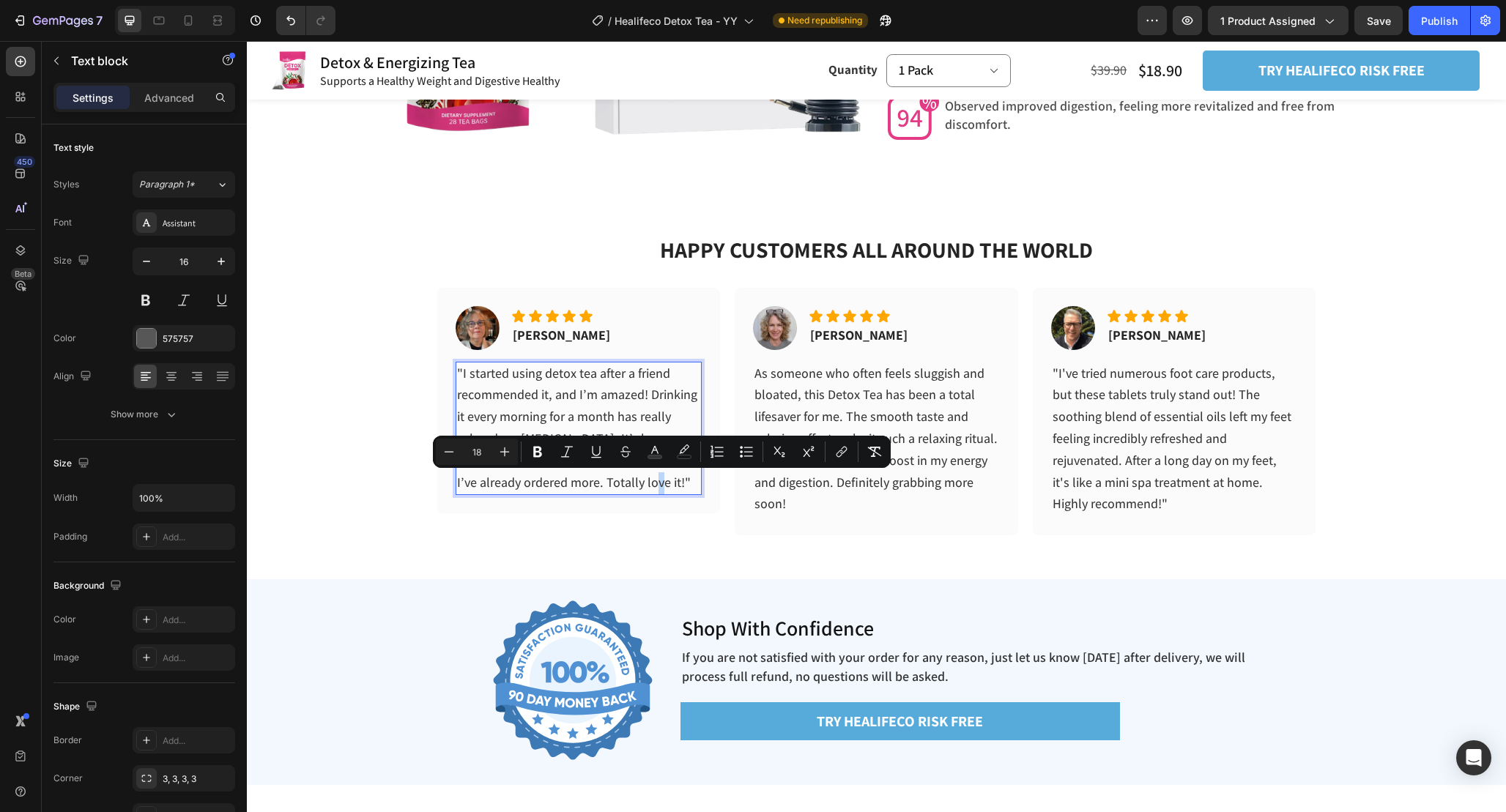
copy span """
click at [799, 503] on p "As someone who often feels sluggish and bloated, this Detox Tea has been a tota…" at bounding box center [876, 439] width 244 height 153
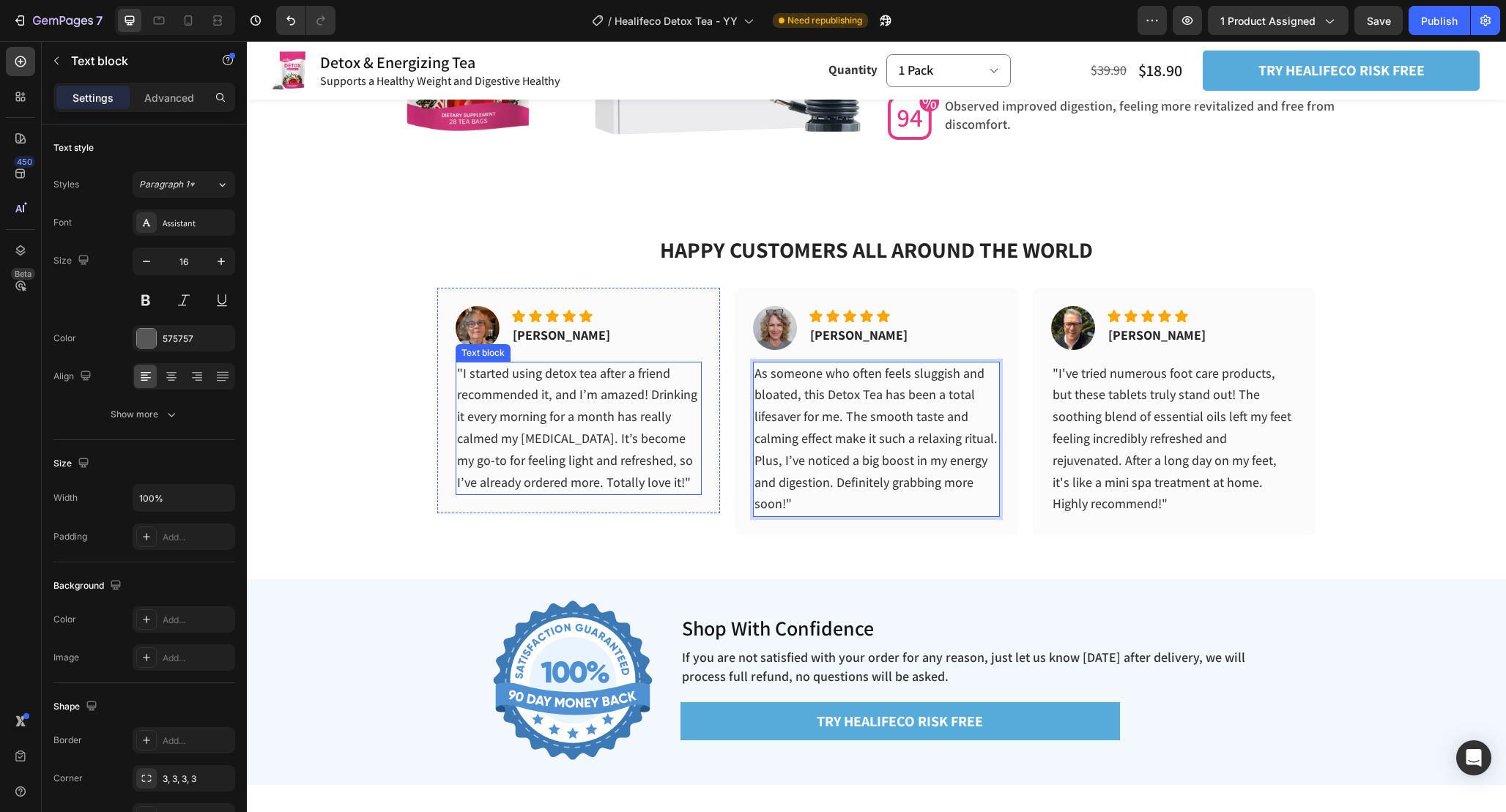
click at [464, 377] on span ""I started using detox tea after a friend recommended it, and I’m amazed! Drink…" at bounding box center [577, 427] width 240 height 126
click at [456, 376] on div ""I started using detox tea after a friend recommended it, and I’m amazed! Drink…" at bounding box center [579, 429] width 247 height 134
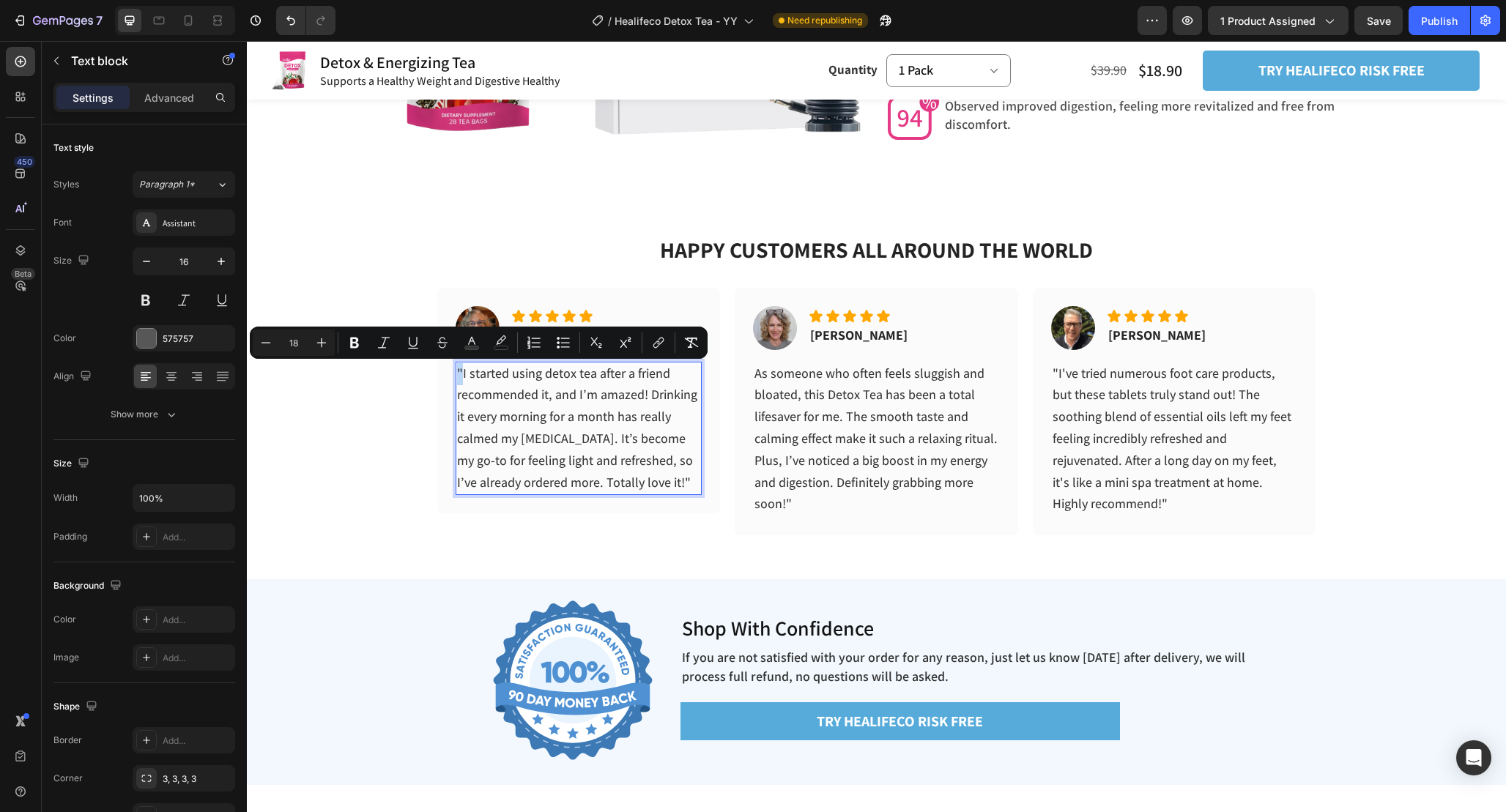
copy span """
click at [768, 384] on p "As someone who often feels sluggish and bloated, this Detox Tea has been a tota…" at bounding box center [876, 439] width 244 height 153
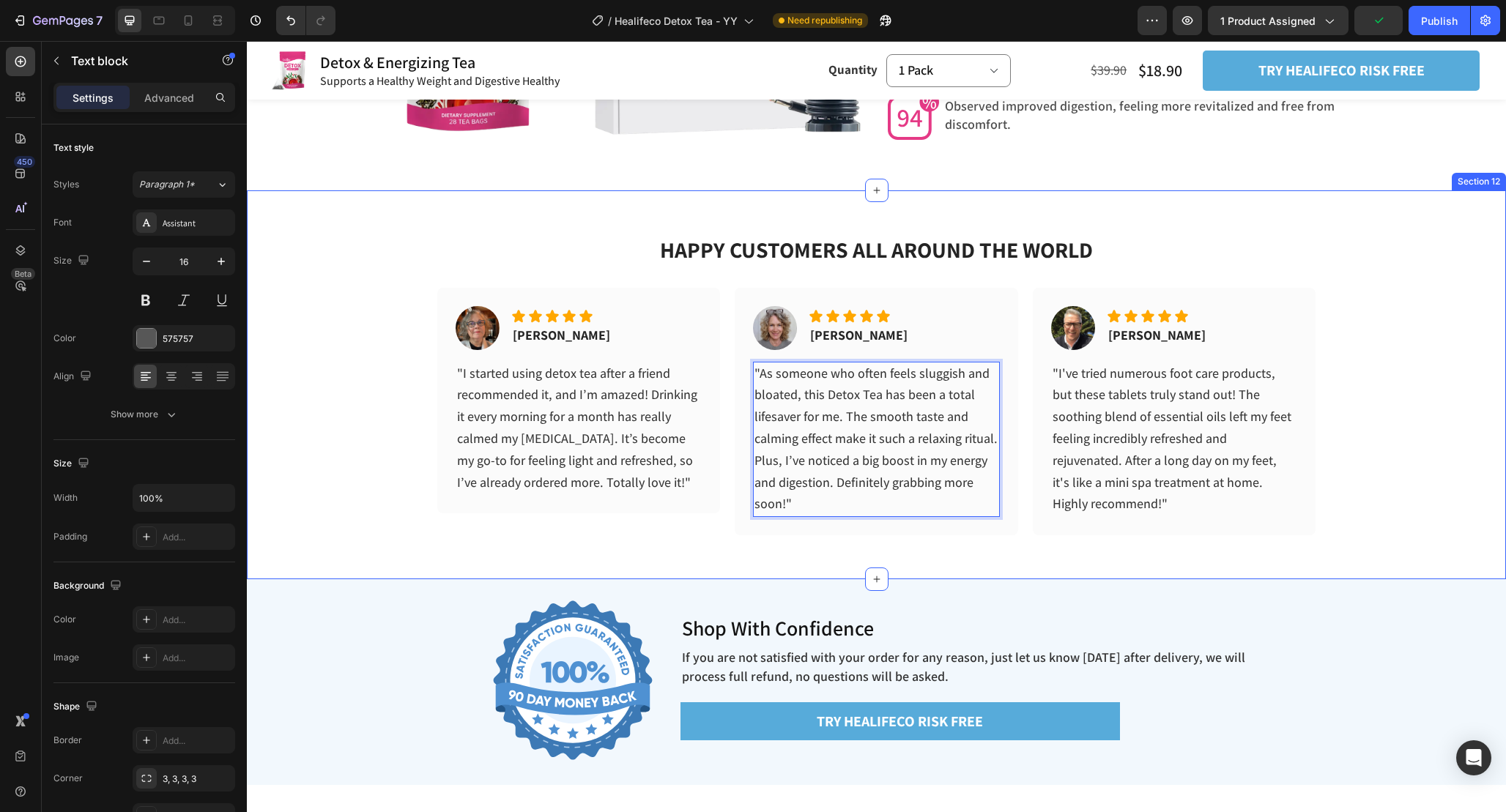
click at [858, 561] on div "HAPPY CUSTOMERS ALL AROUND THE WORLD Heading Image Icon Icon Icon Icon Icon Ico…" at bounding box center [876, 385] width 1259 height 389
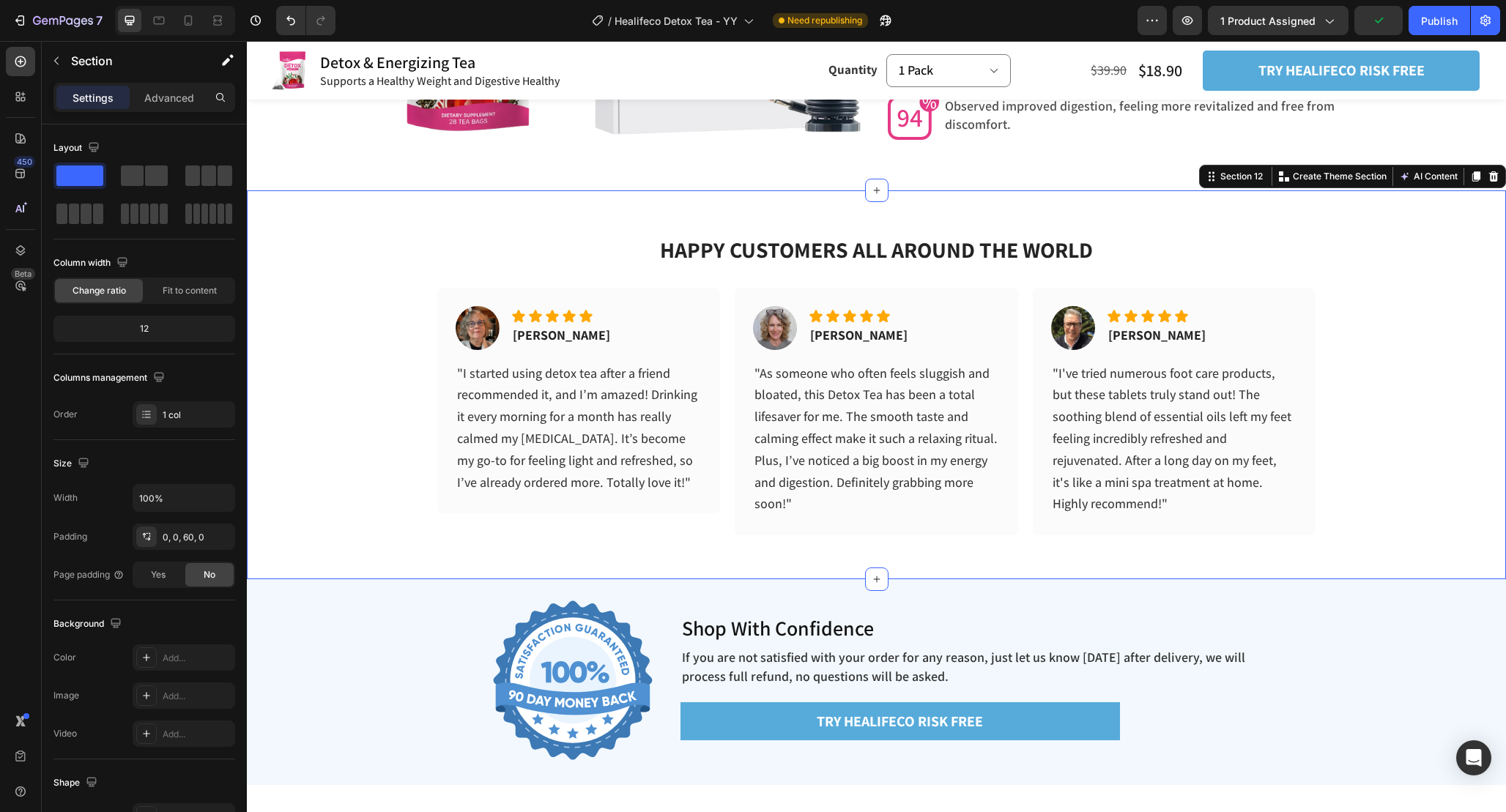
click at [1089, 537] on div "HAPPY CUSTOMERS ALL AROUND THE WORLD Heading Image Icon Icon Icon Icon Icon Ico…" at bounding box center [876, 385] width 1259 height 389
click at [1215, 435] on span ""I've tried numerous foot care products, but these tablets truly stand out! The…" at bounding box center [1172, 438] width 239 height 148
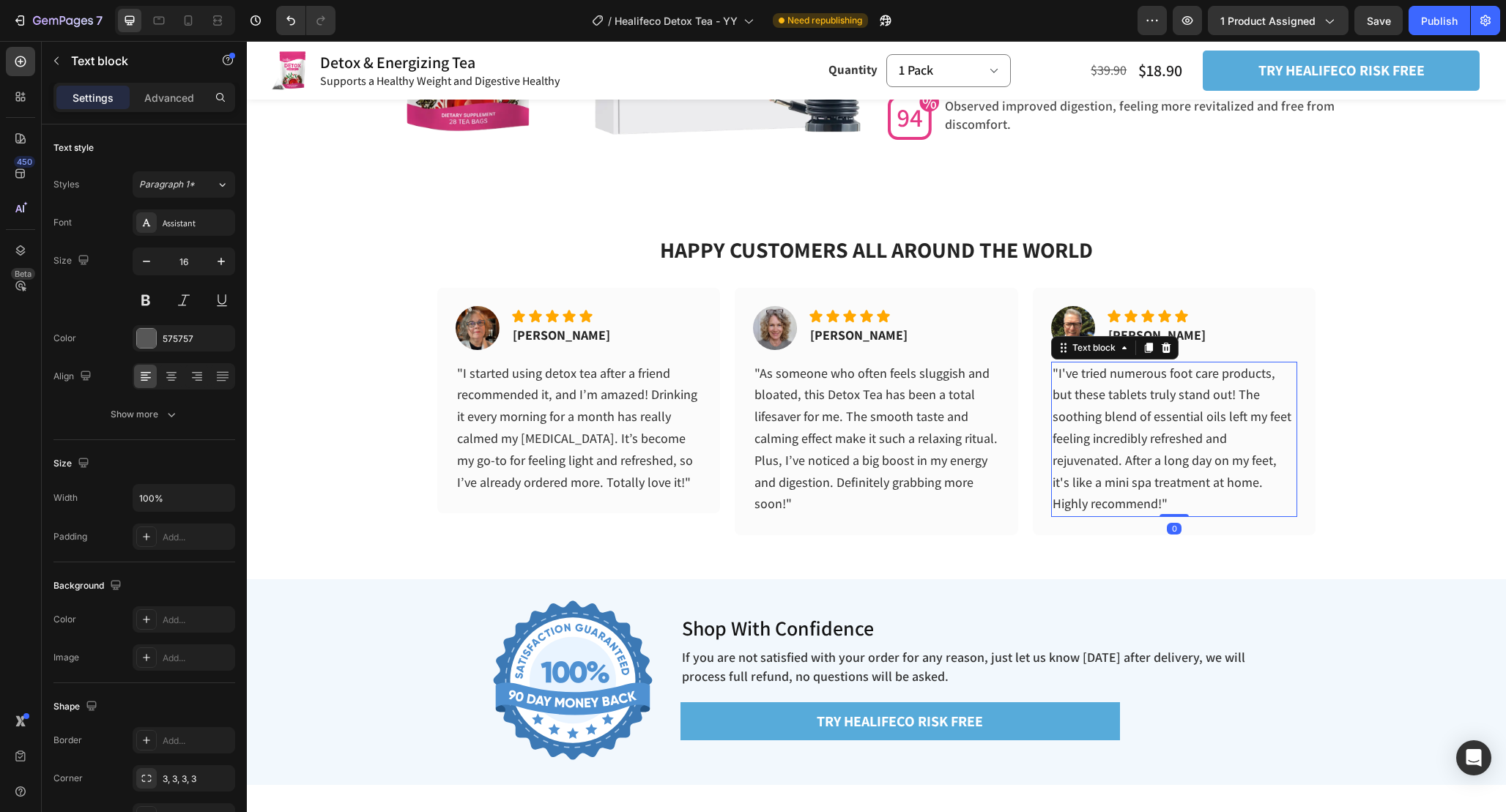
click at [1215, 435] on span ""I've tried numerous foot care products, but these tablets truly stand out! The…" at bounding box center [1172, 438] width 239 height 148
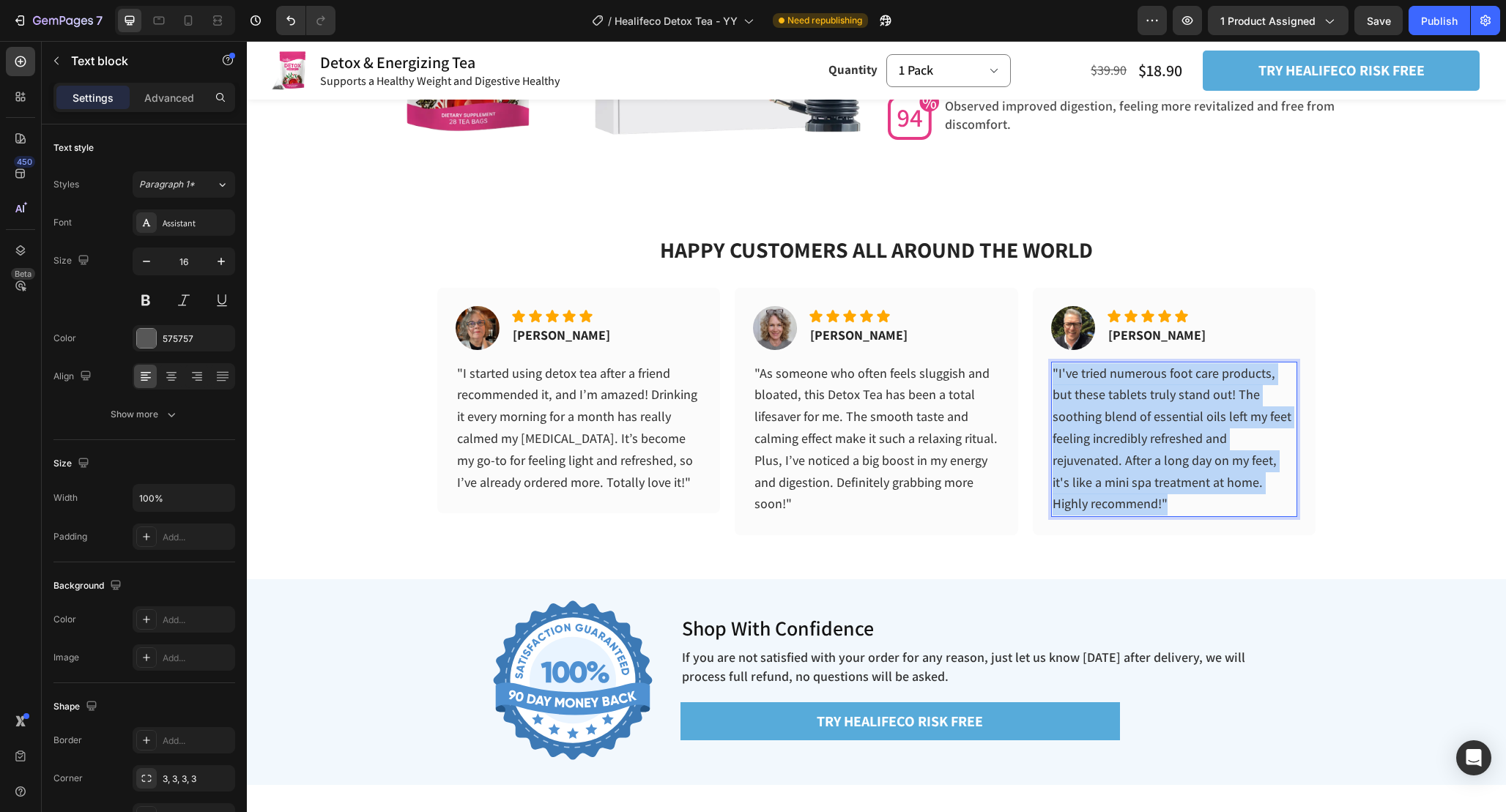
click at [1215, 435] on span ""I've tried numerous foot care products, but these tablets truly stand out! The…" at bounding box center [1172, 438] width 239 height 148
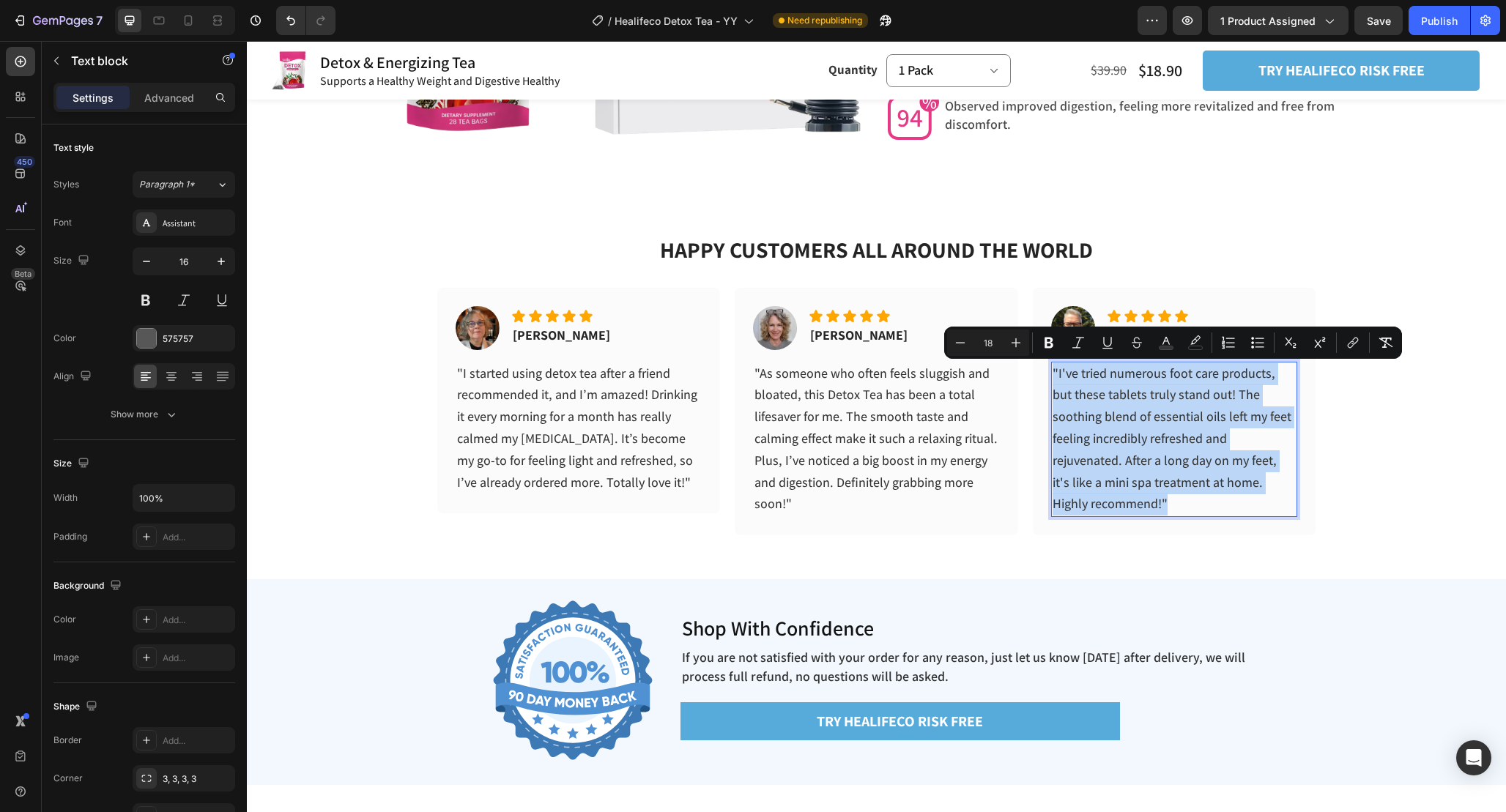
copy span ""I've tried numerous foot care products, but these tablets truly stand out! The…"
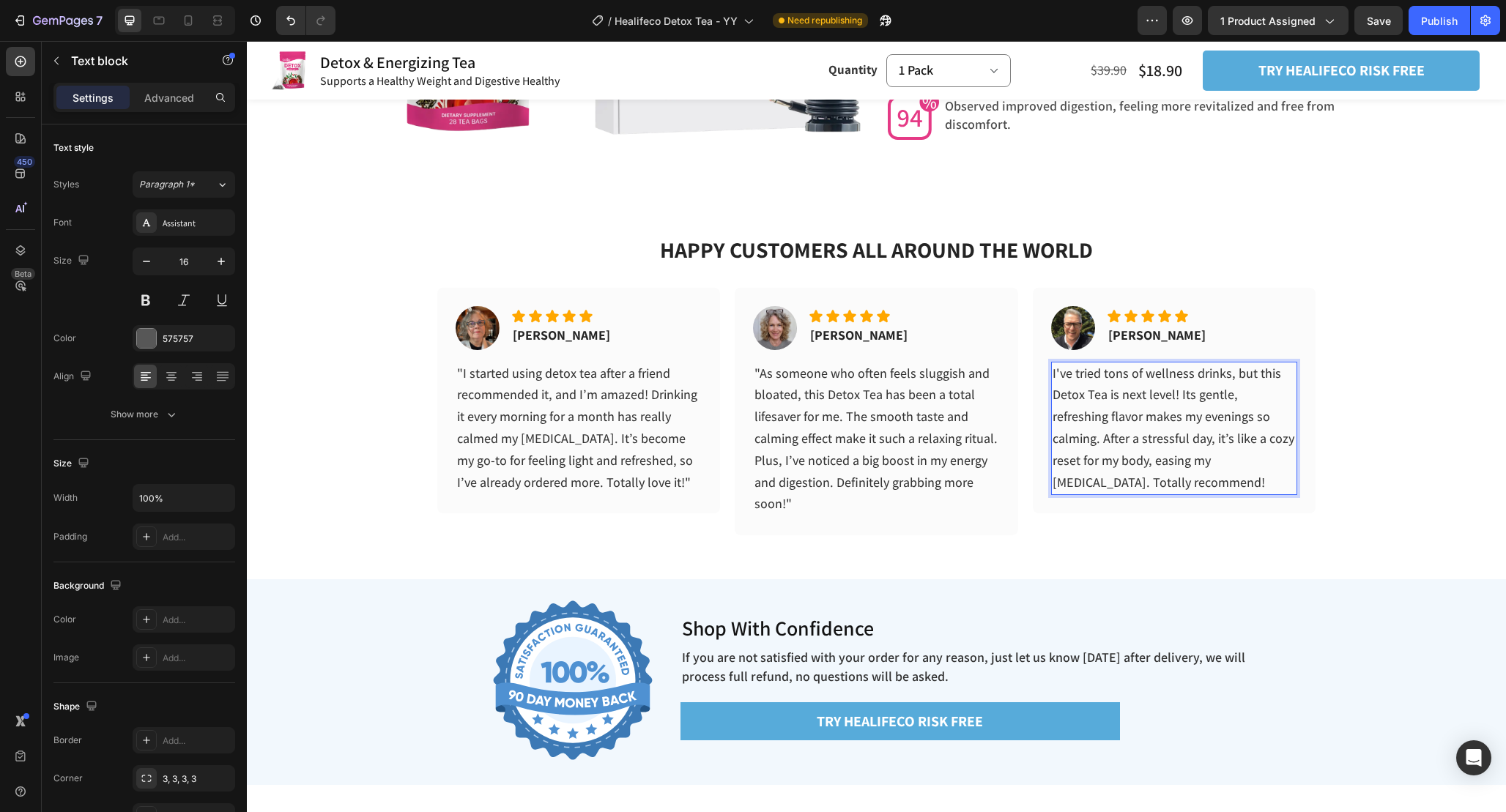
click at [1221, 465] on span "I've tried tons of wellness drinks, but this Detox Tea is next level! Its gentl…" at bounding box center [1173, 427] width 242 height 126
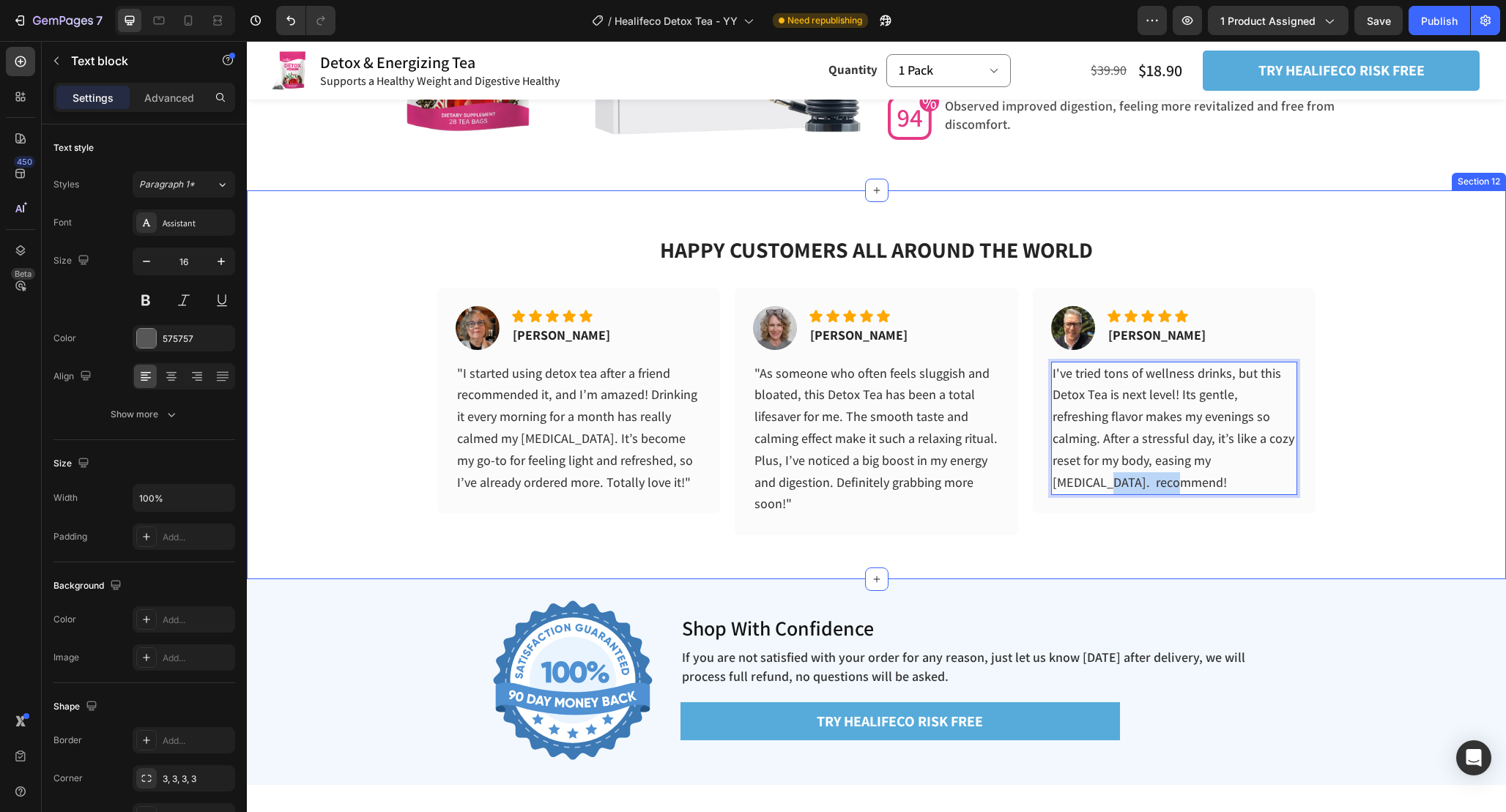
drag, startPoint x: 1193, startPoint y: 462, endPoint x: 1350, endPoint y: 462, distance: 157.0
click at [1350, 462] on div "HAPPY CUSTOMERS ALL AROUND THE WORLD Heading Image Icon Icon Icon Icon Icon Ico…" at bounding box center [876, 363] width 1259 height 346
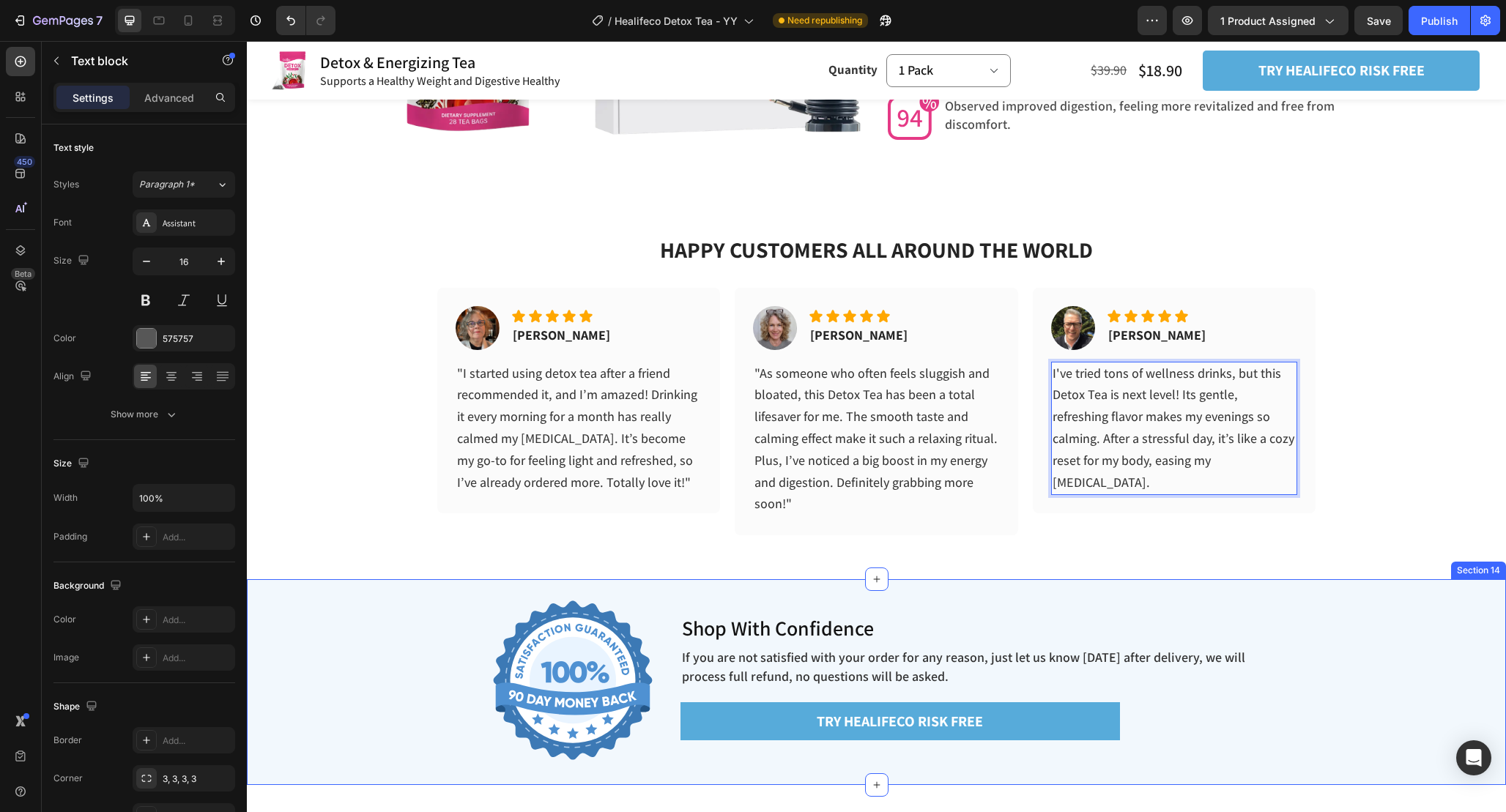
click at [1323, 648] on div "Image Shop With Confidence Heading If you are not satisfied with your order for…" at bounding box center [876, 682] width 1259 height 159
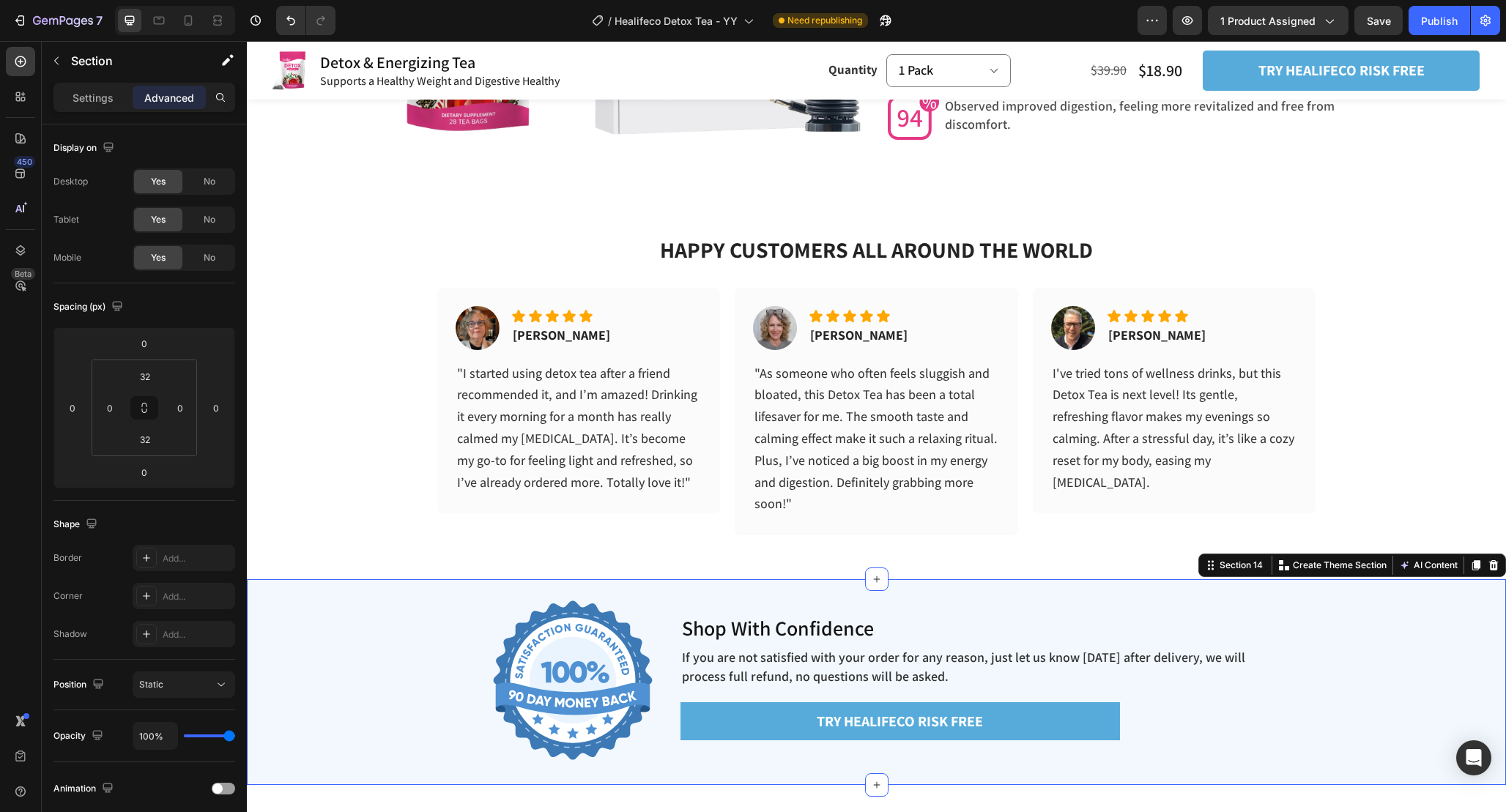
scroll to position [4657, 0]
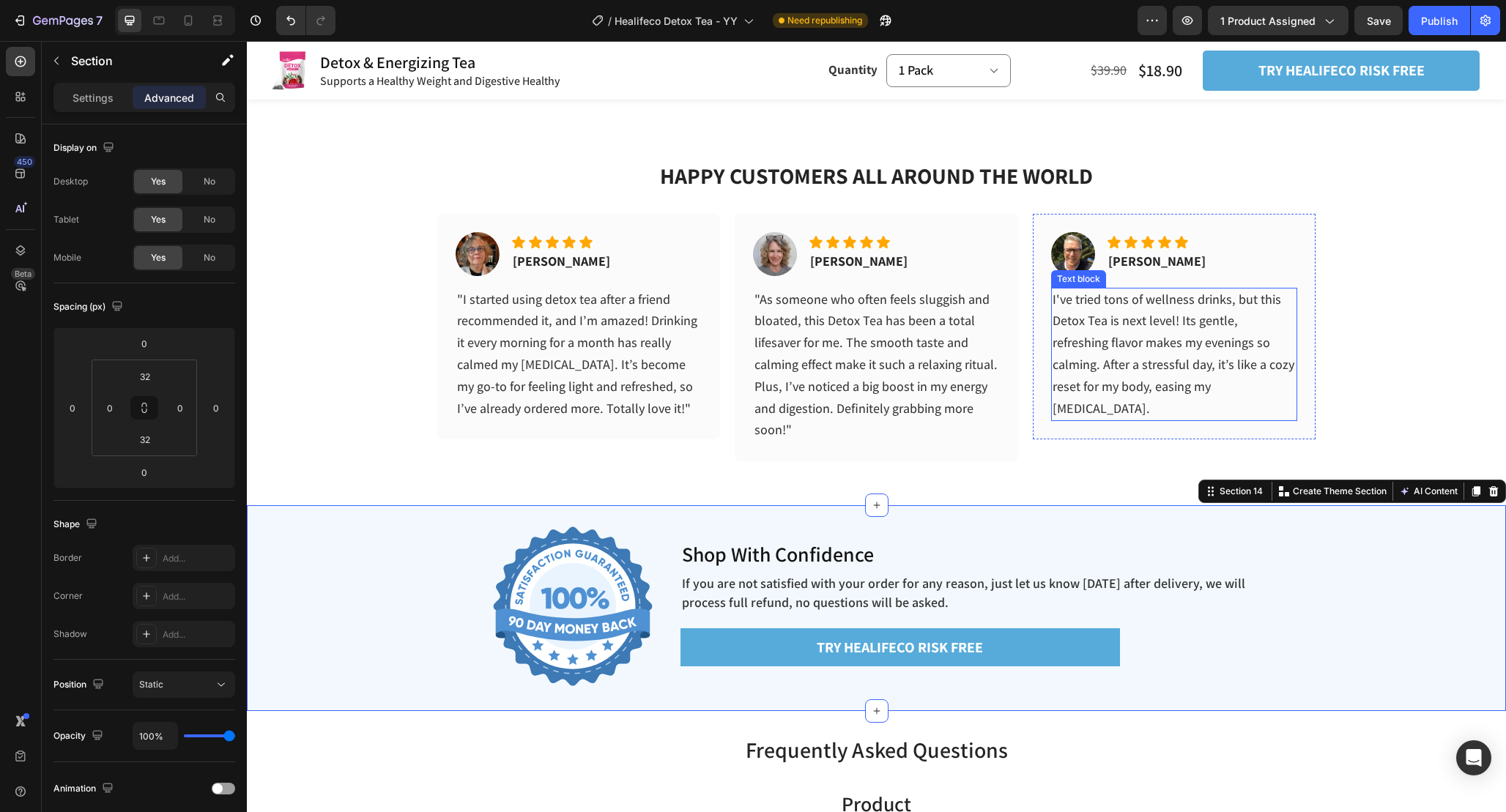
click at [1166, 368] on span "I've tried tons of wellness drinks, but this Detox Tea is next level! Its gentl…" at bounding box center [1173, 353] width 242 height 126
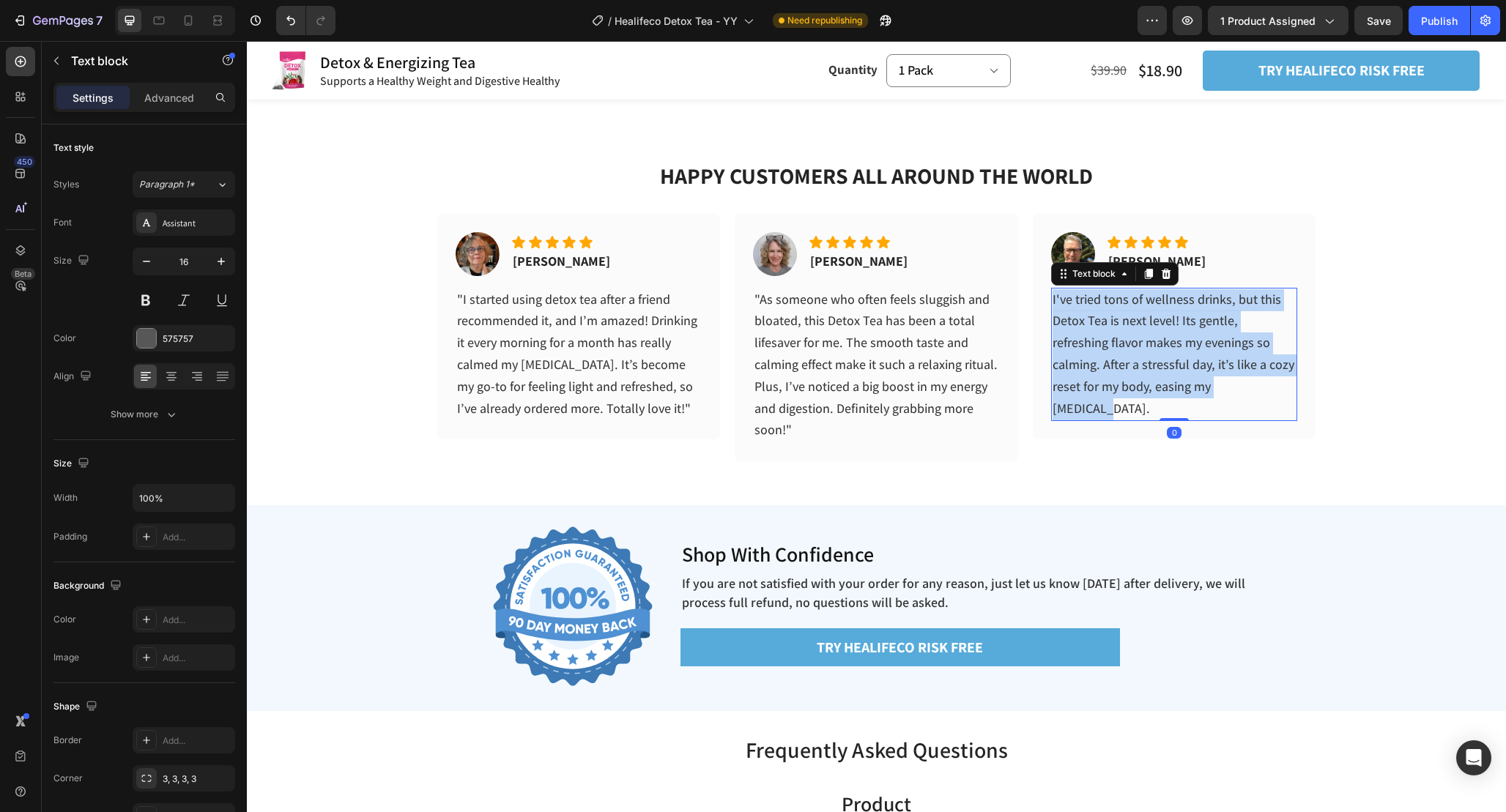
click at [1166, 368] on span "I've tried tons of wellness drinks, but this Detox Tea is next level! Its gentl…" at bounding box center [1173, 353] width 242 height 126
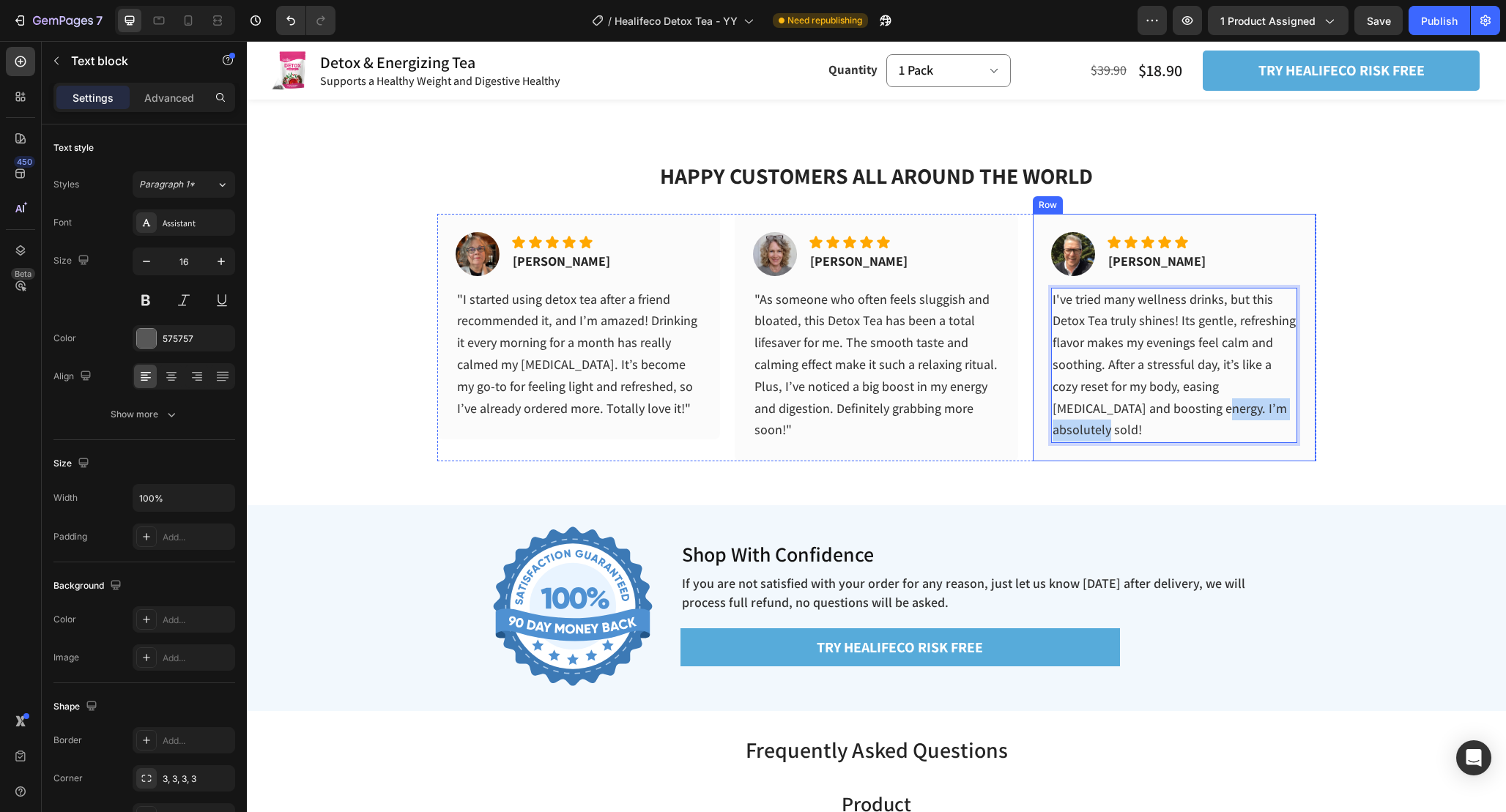
drag, startPoint x: 1144, startPoint y: 408, endPoint x: 1299, endPoint y: 409, distance: 155.0
click at [1299, 409] on div "Image Icon Icon Icon Icon Icon Icon List Thomas V. Text block Row I've tried ma…" at bounding box center [1175, 337] width 284 height 248
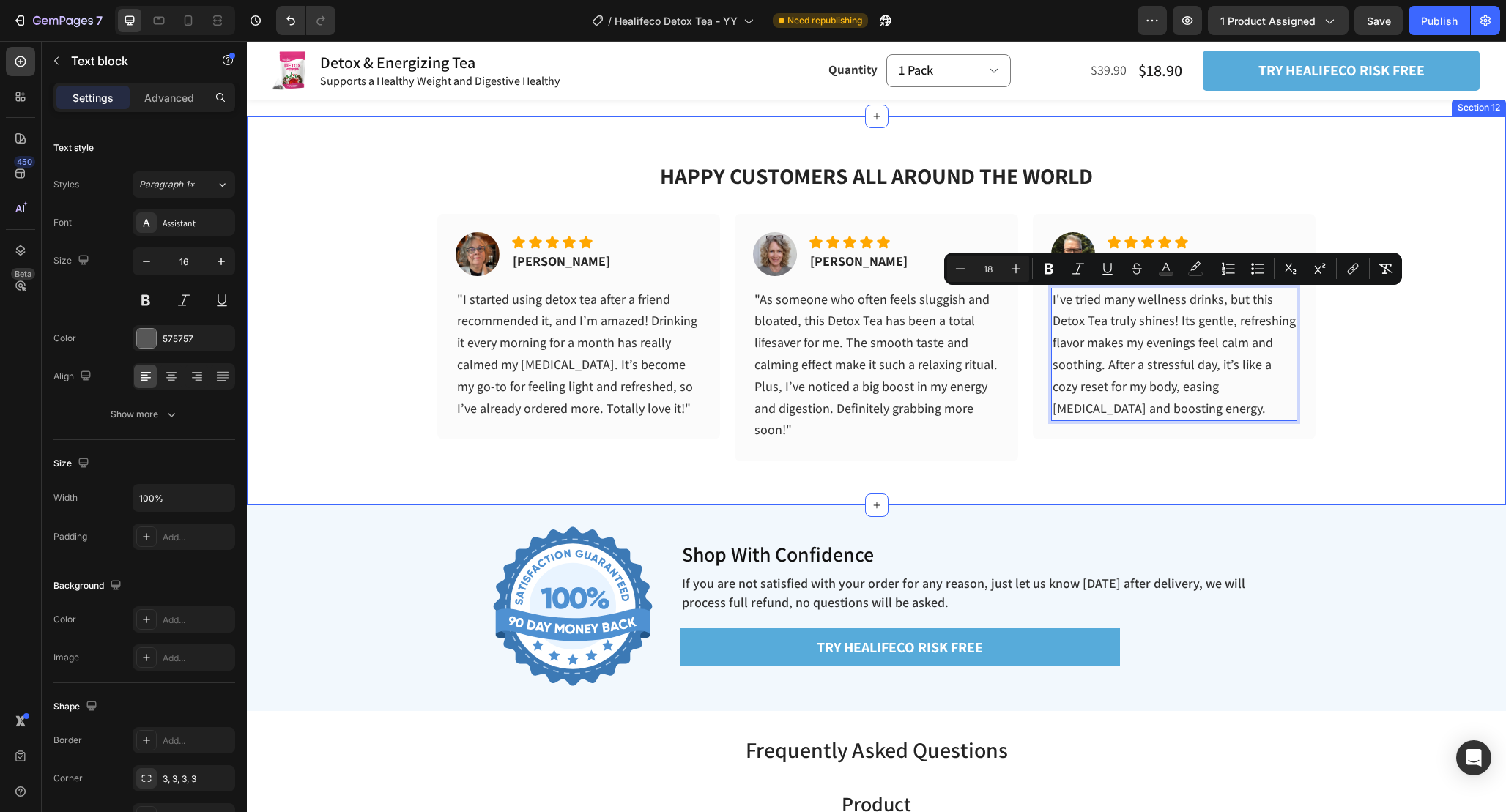
click at [1378, 439] on div "HAPPY CUSTOMERS ALL AROUND THE WORLD Heading Image Icon Icon Icon Icon Icon Ico…" at bounding box center [876, 289] width 1259 height 346
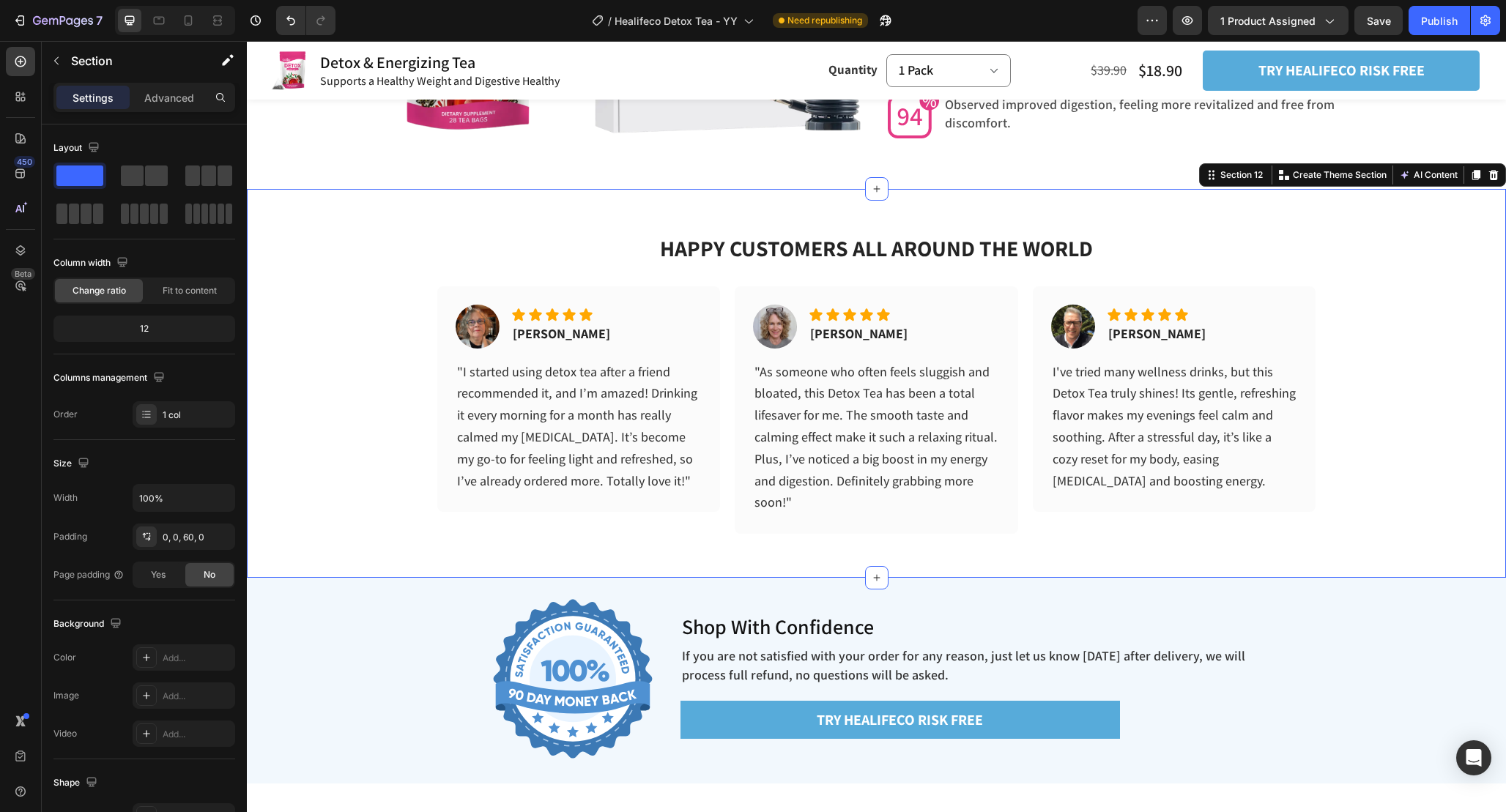
scroll to position [4583, 0]
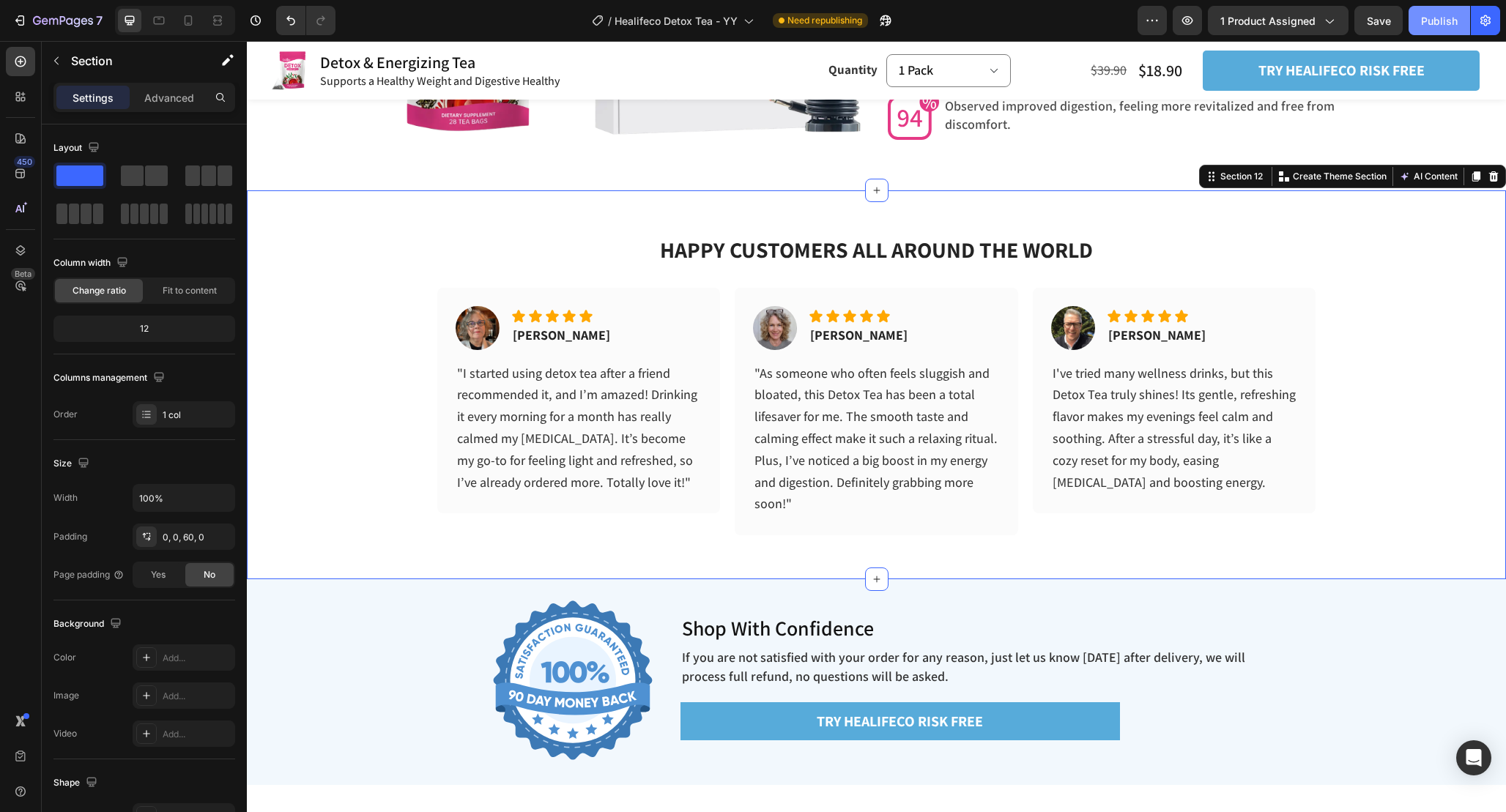
click at [1412, 26] on button "Publish" at bounding box center [1440, 20] width 62 height 29
click at [636, 416] on span ""I started using detox tea after a friend recommended it, and I’m amazed! Drink…" at bounding box center [577, 427] width 240 height 126
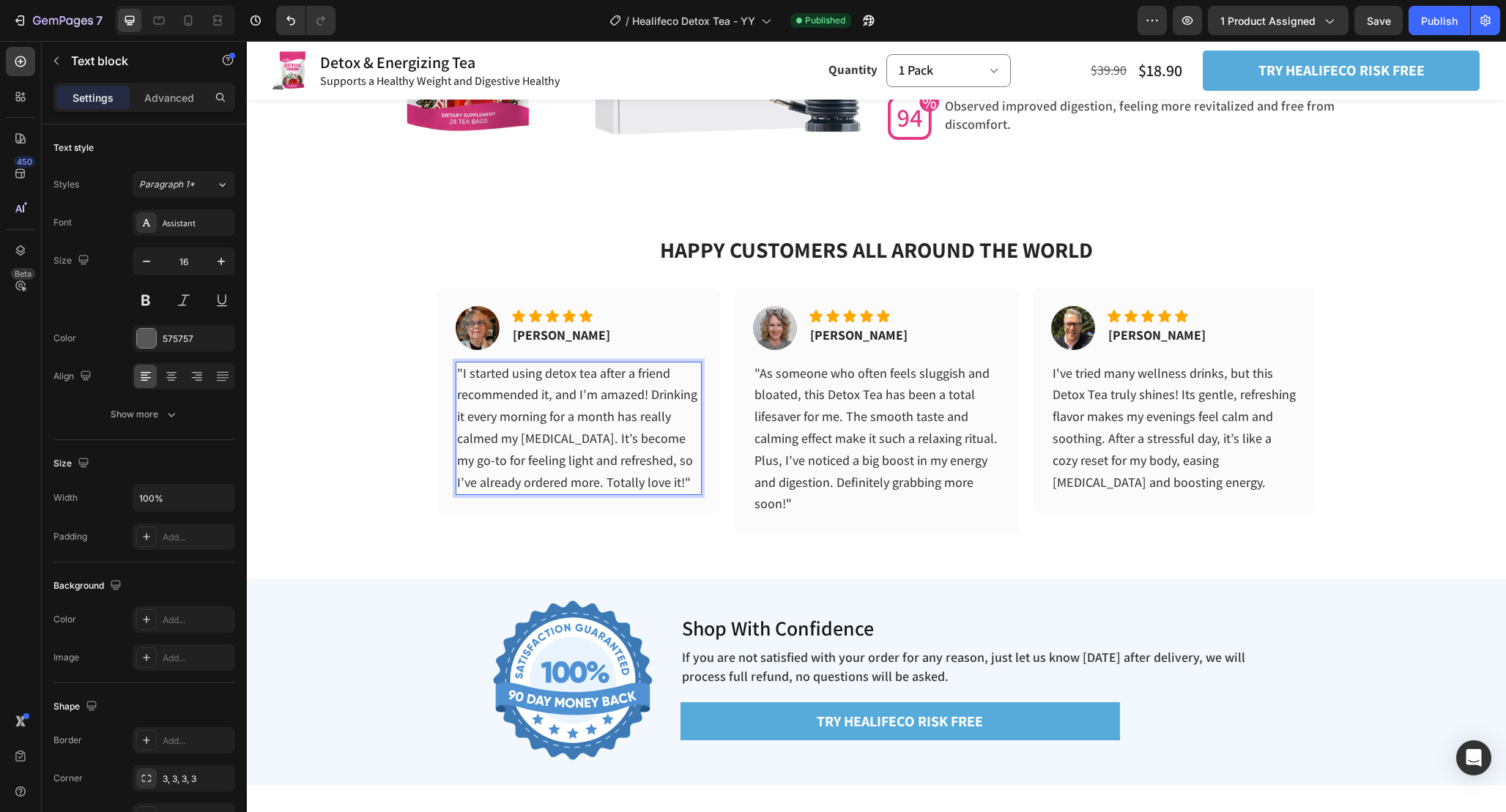
click at [636, 416] on span ""I started using detox tea after a friend recommended it, and I’m amazed! Drink…" at bounding box center [577, 427] width 240 height 126
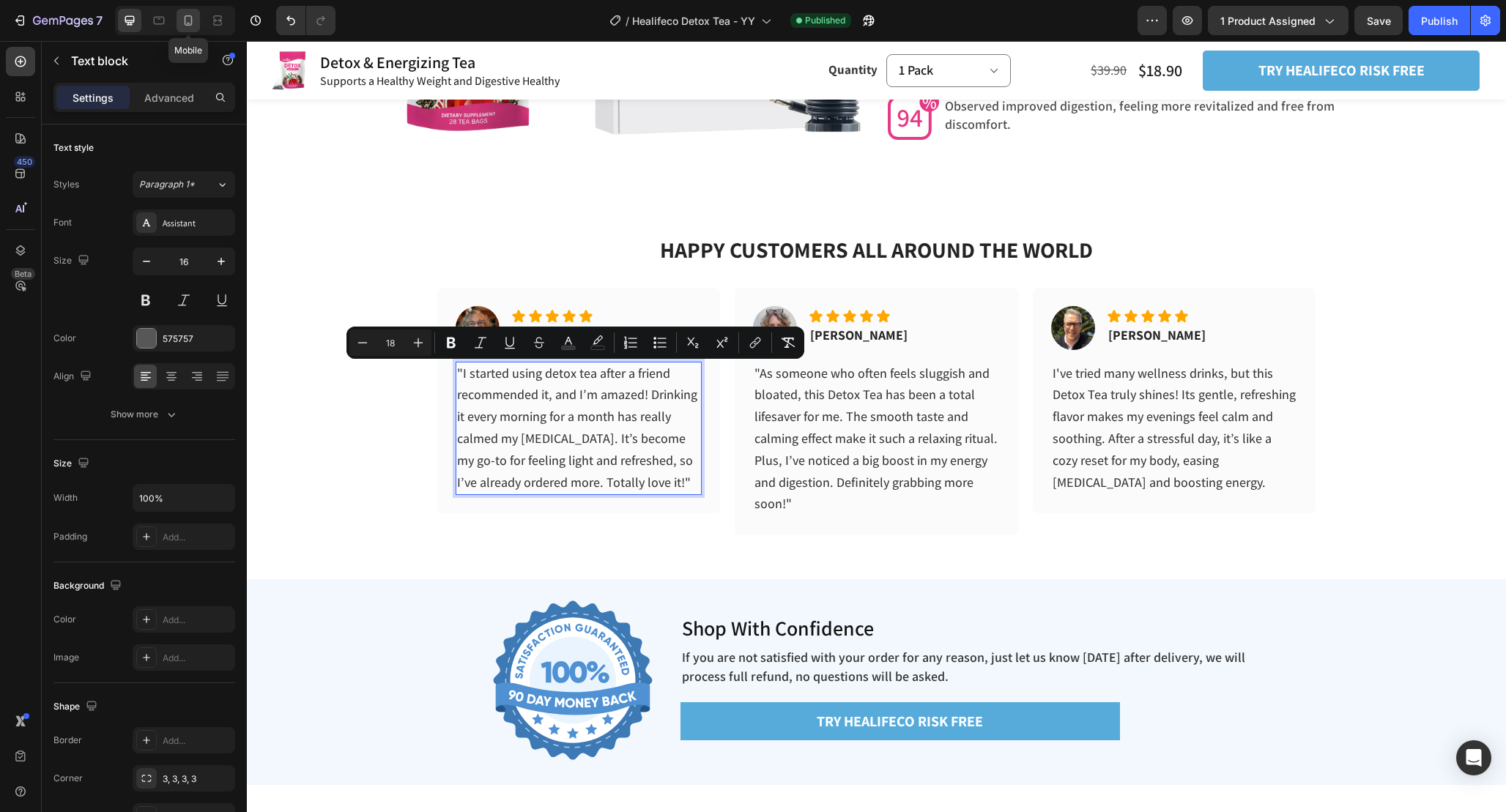
click at [184, 18] on icon at bounding box center [188, 20] width 14 height 14
type input "14"
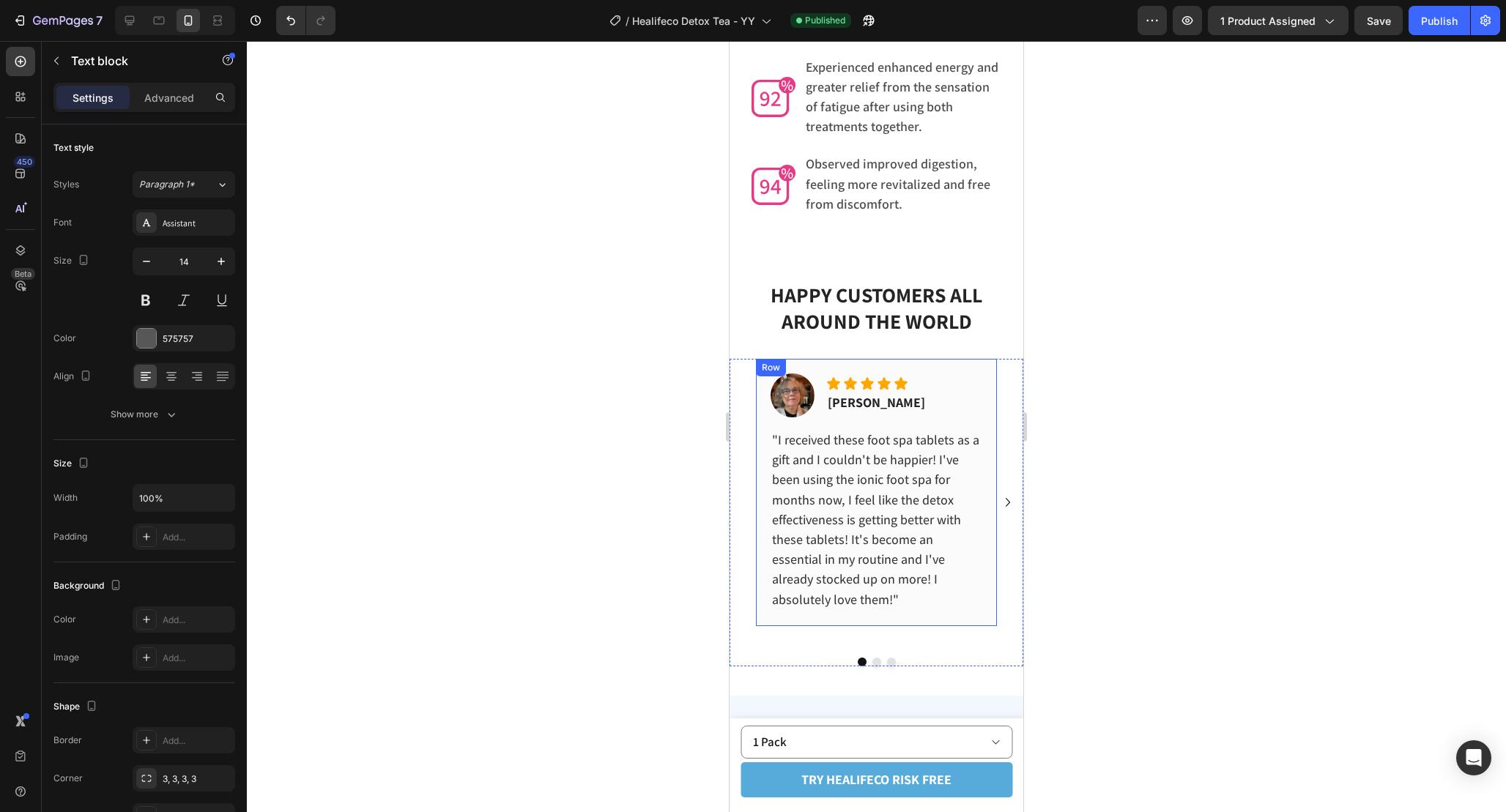
scroll to position [4669, 0]
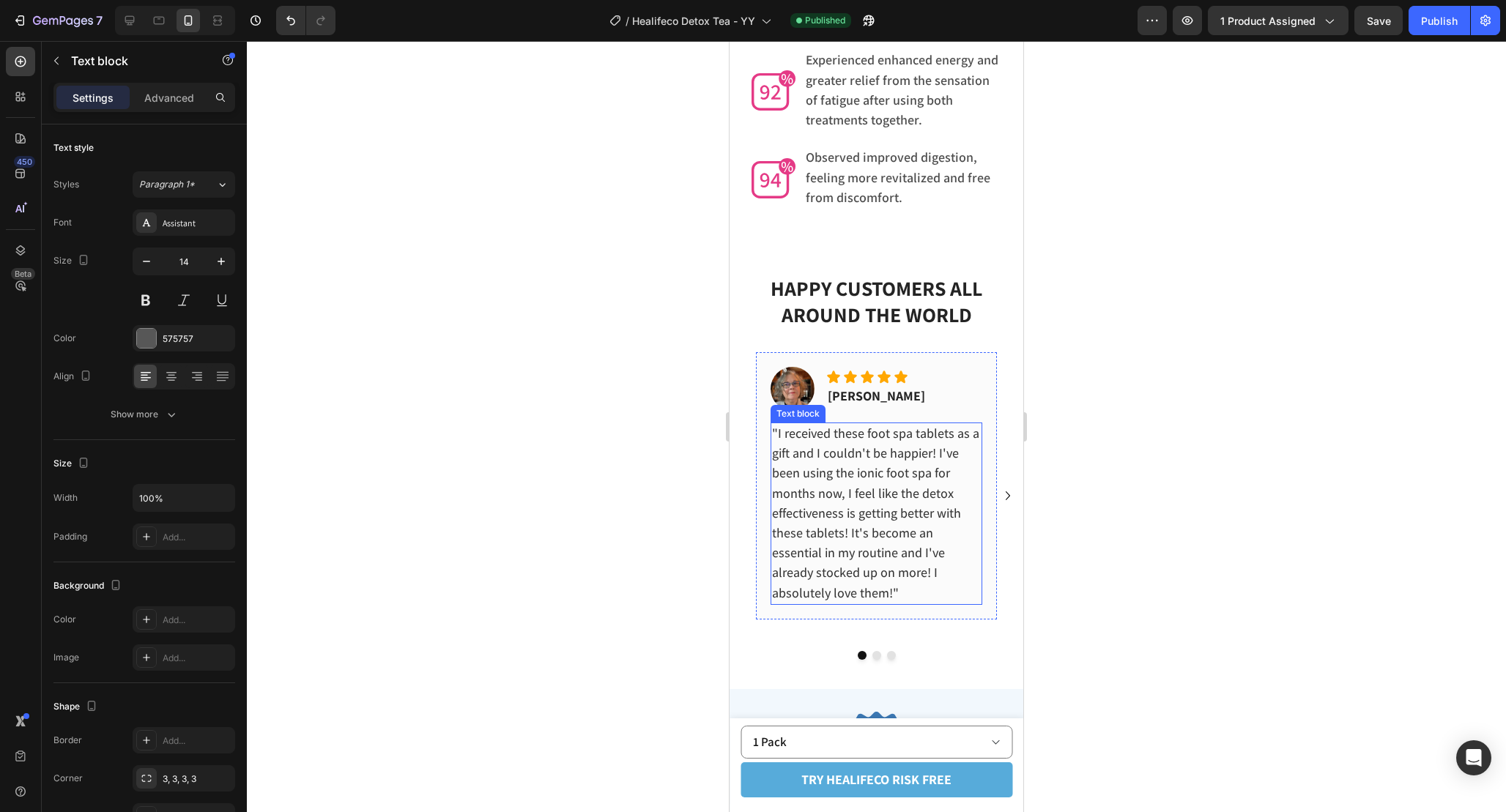
click at [880, 475] on span ""I received these foot spa tablets as a gift and I couldn't be happier! I've be…" at bounding box center [876, 513] width 208 height 177
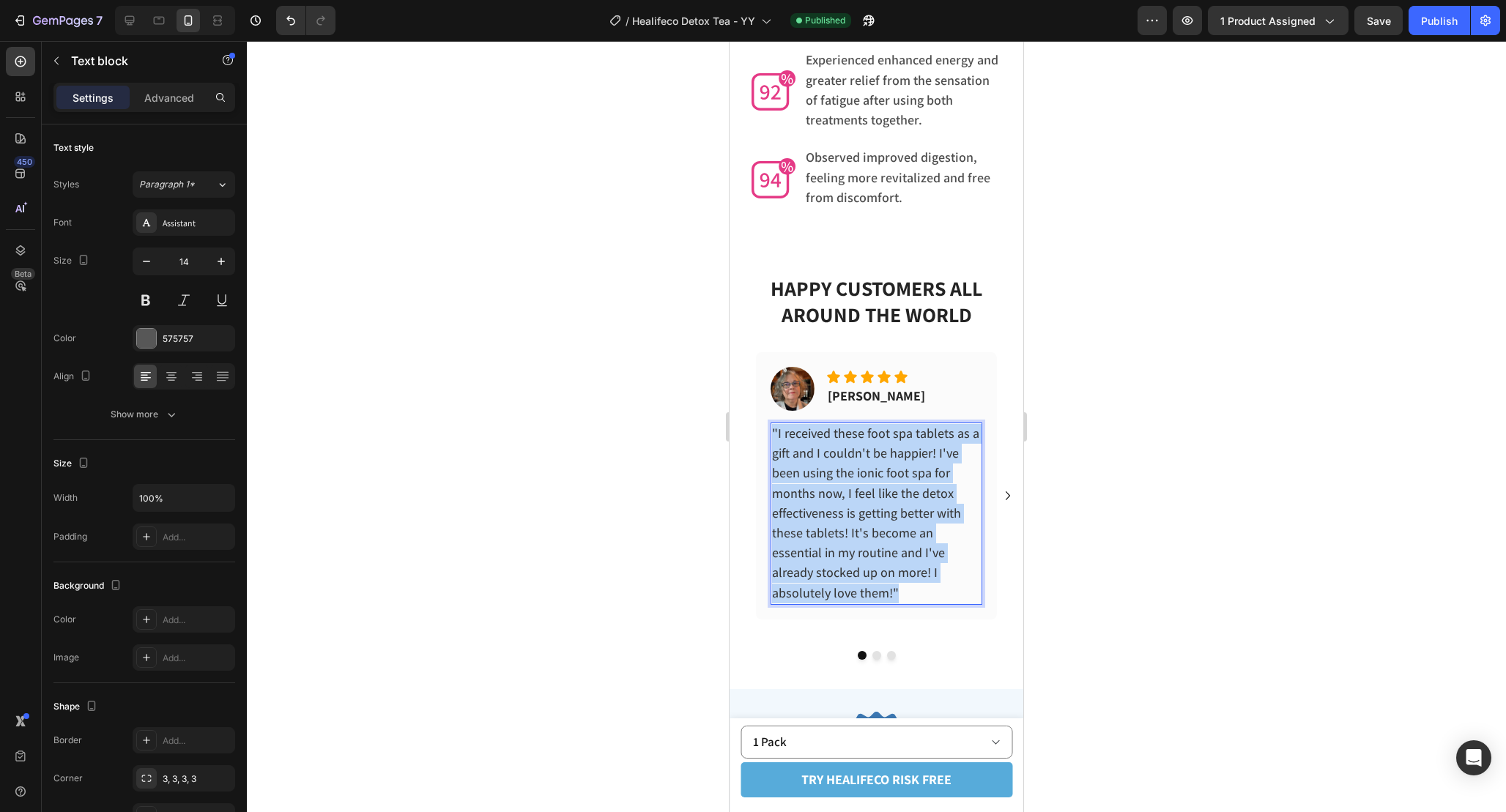
click at [880, 475] on span ""I received these foot spa tablets as a gift and I couldn't be happier! I've be…" at bounding box center [876, 513] width 208 height 177
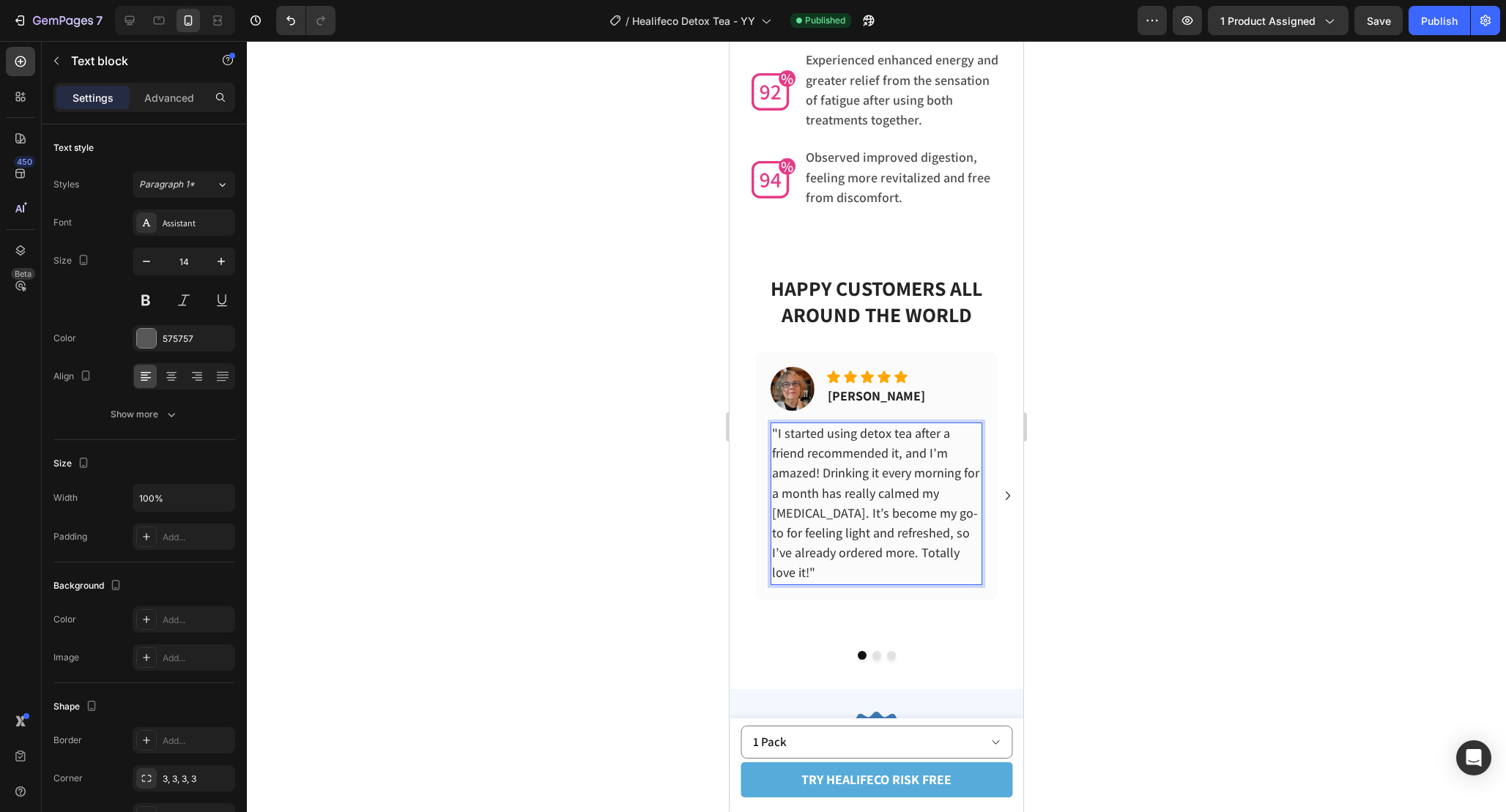
click at [1115, 518] on div at bounding box center [876, 426] width 1259 height 771
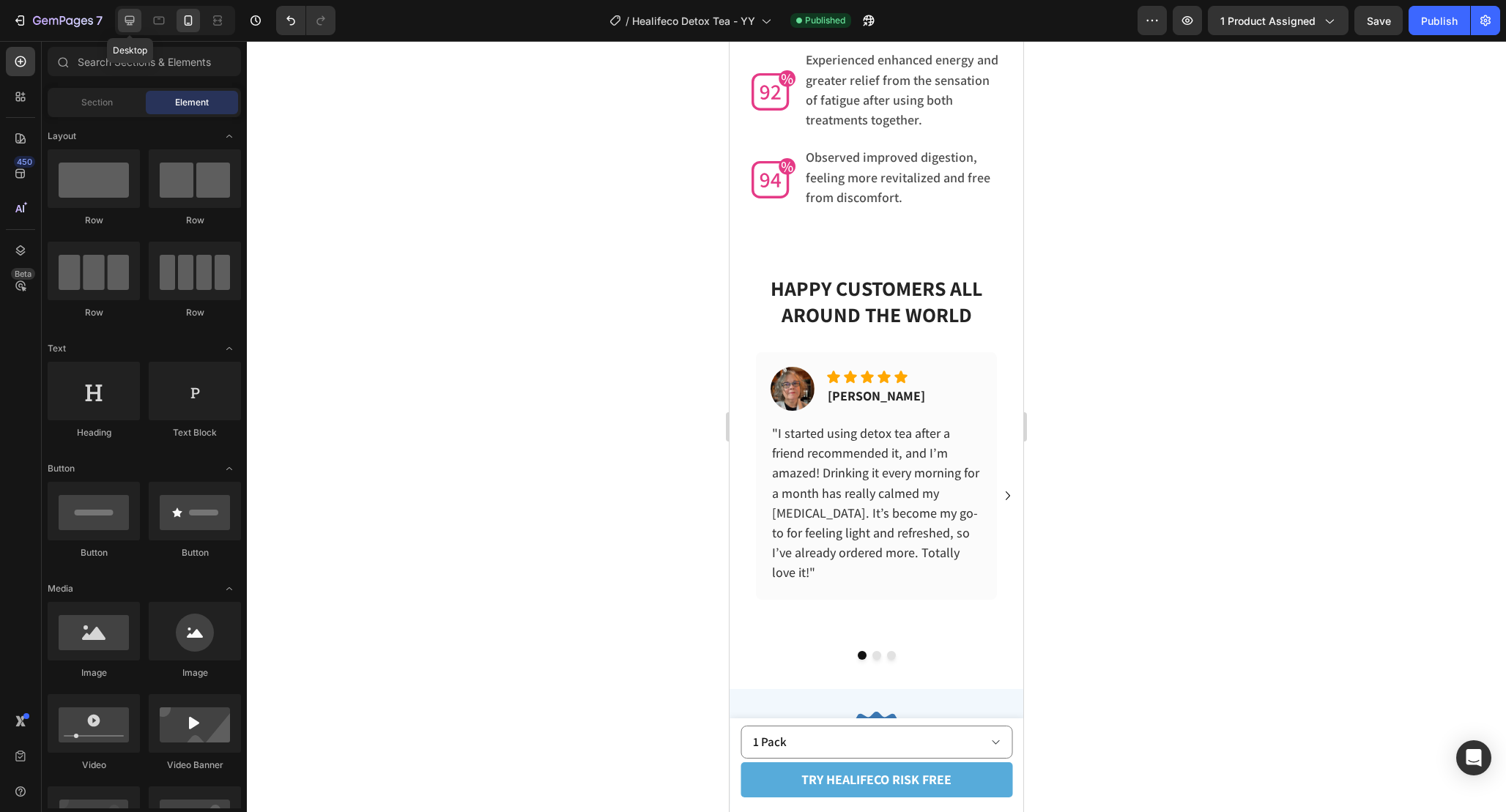
click at [130, 21] on icon at bounding box center [129, 20] width 14 height 14
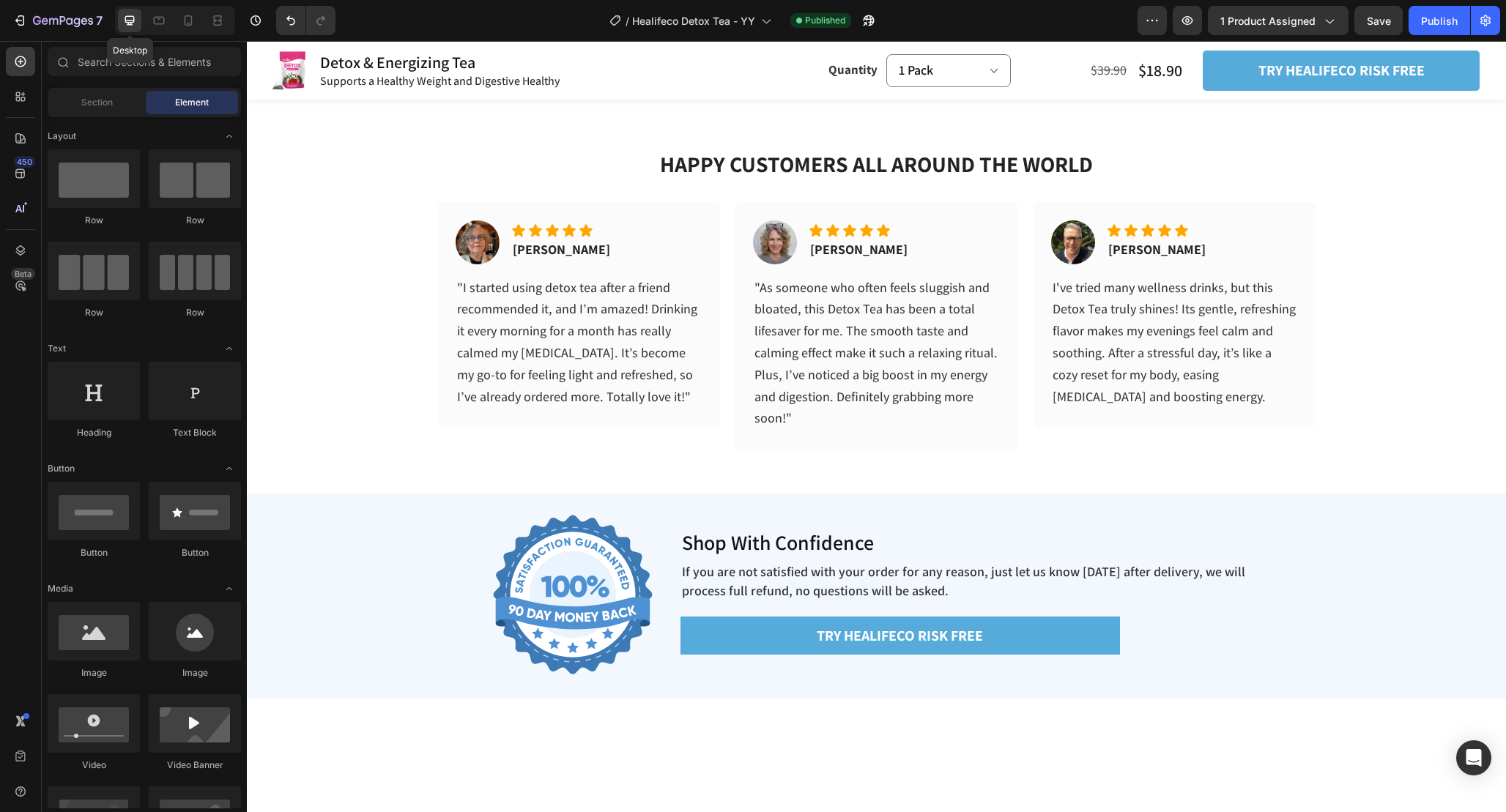
scroll to position [4653, 0]
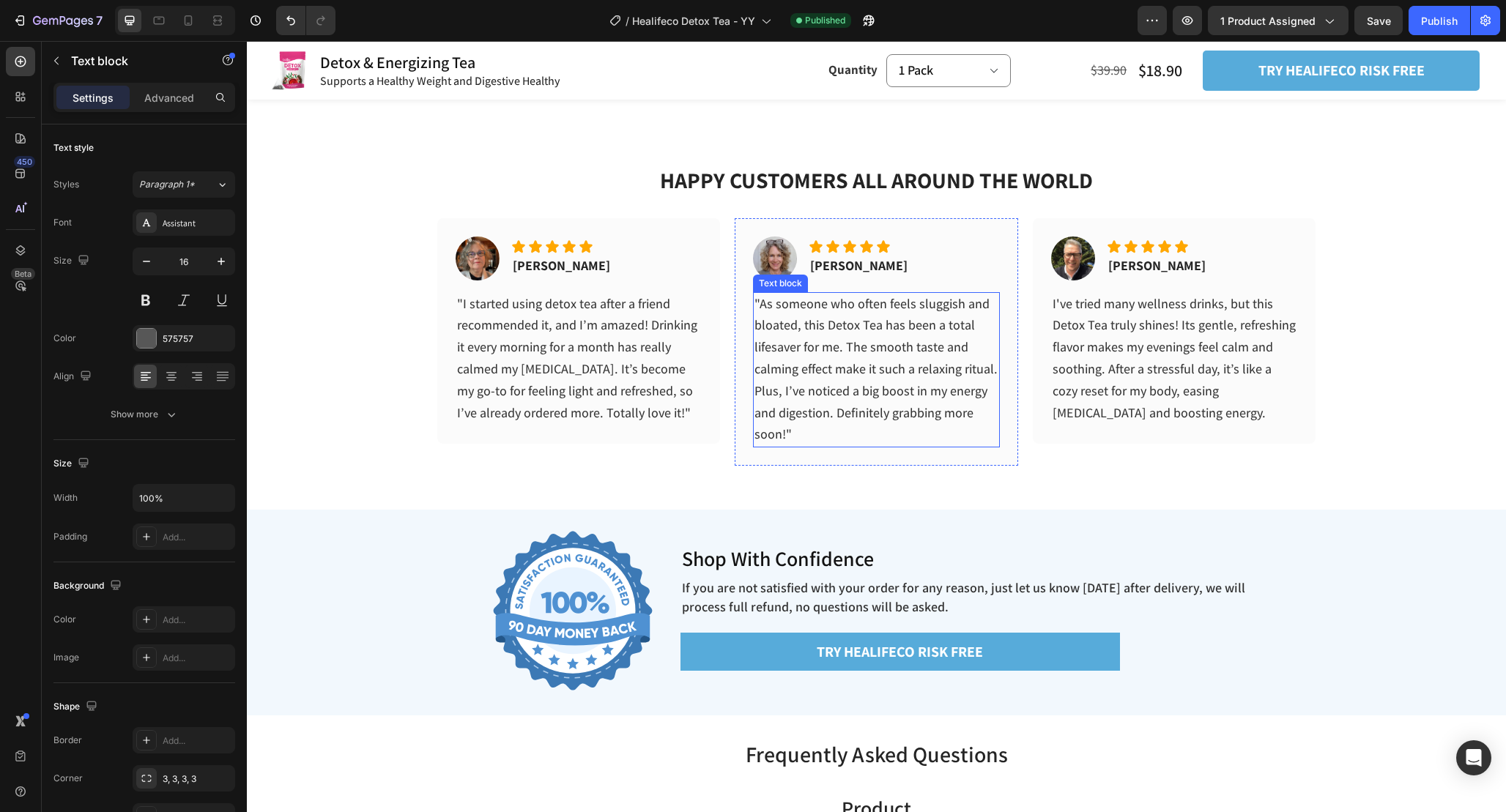
click at [847, 389] on span ""As someone who often feels sluggish and bloated, this Detox Tea has been a tot…" at bounding box center [876, 369] width 243 height 148
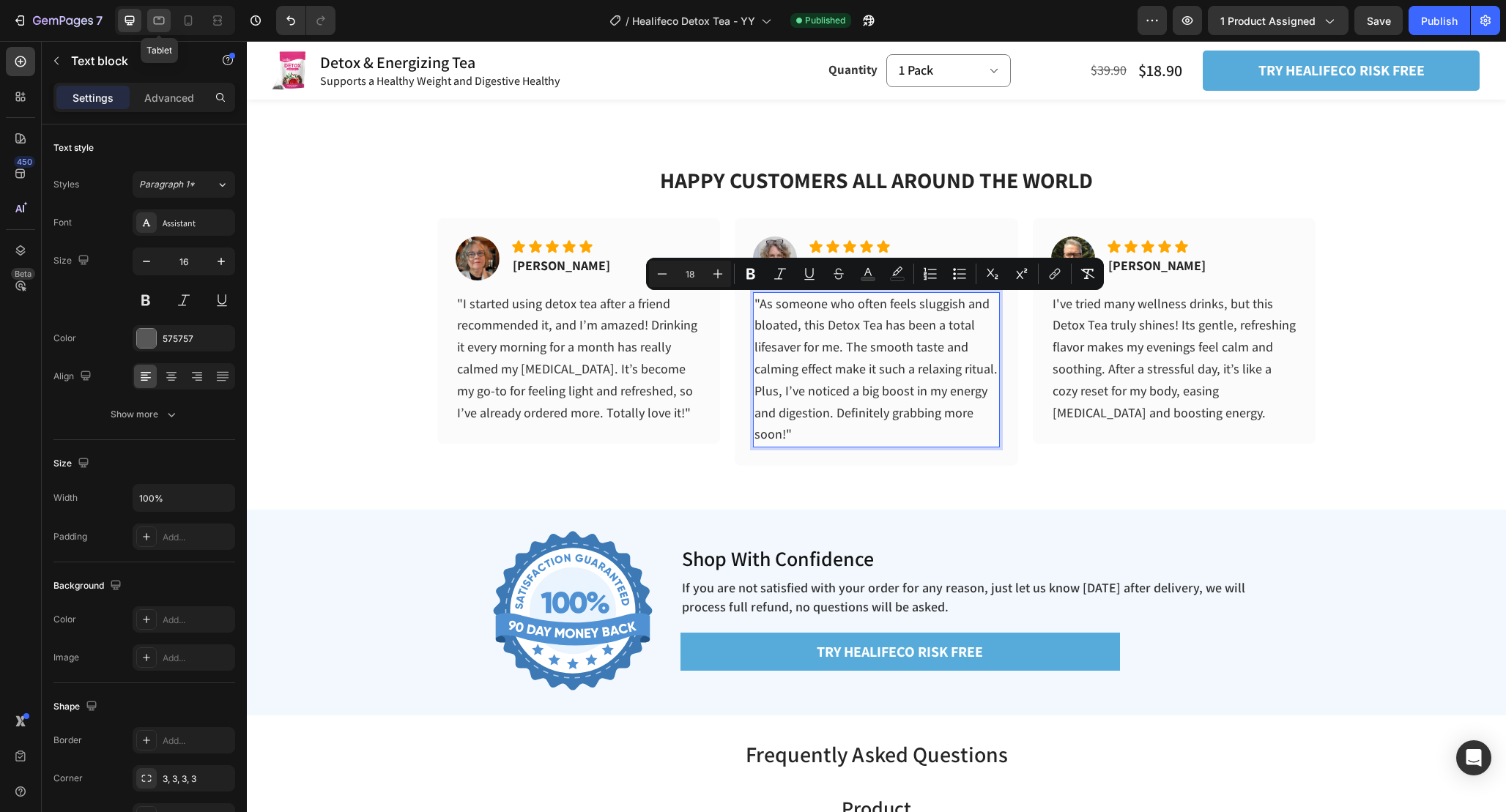
click at [168, 20] on div at bounding box center [159, 20] width 23 height 23
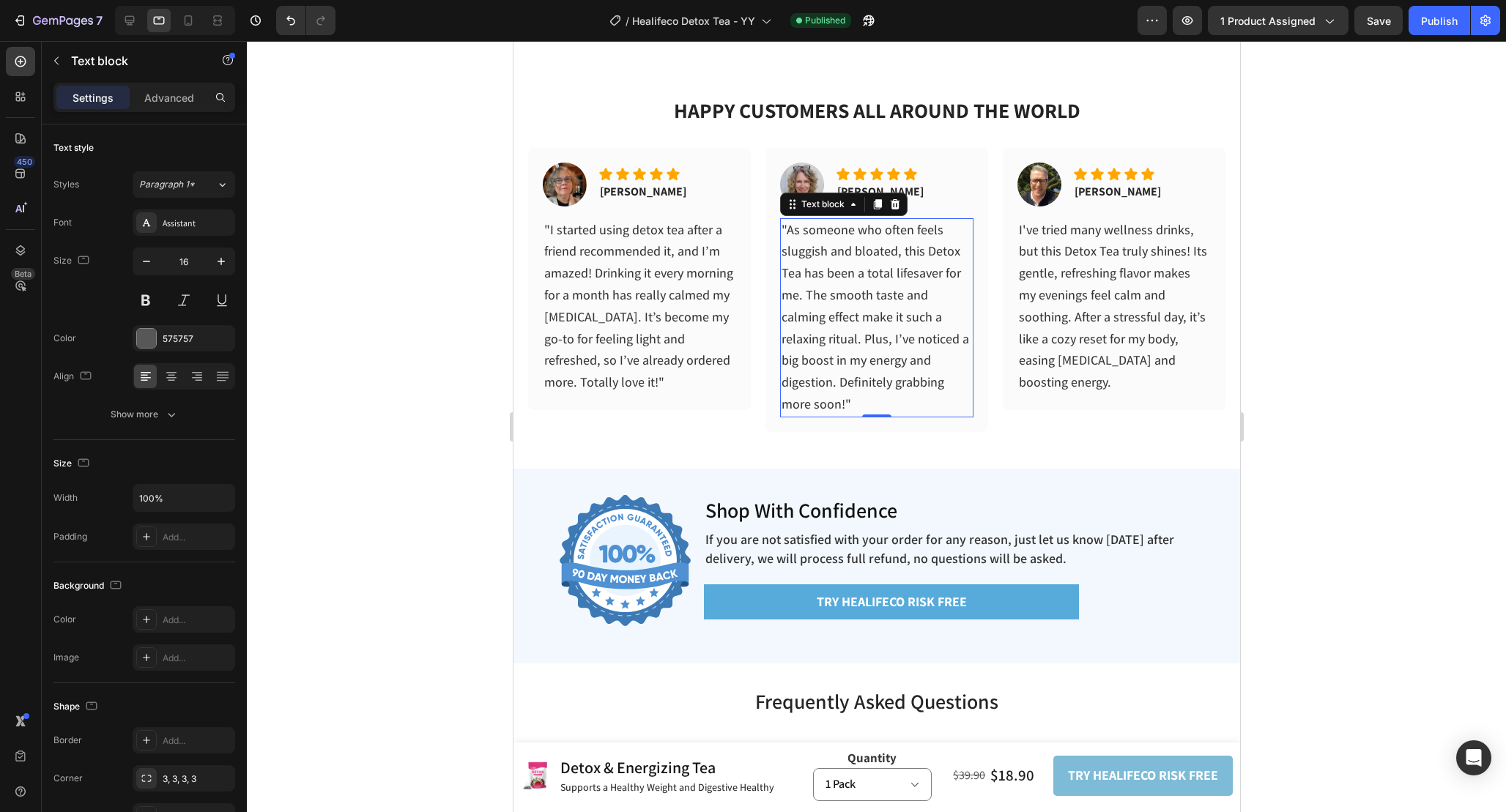
scroll to position [4781, 0]
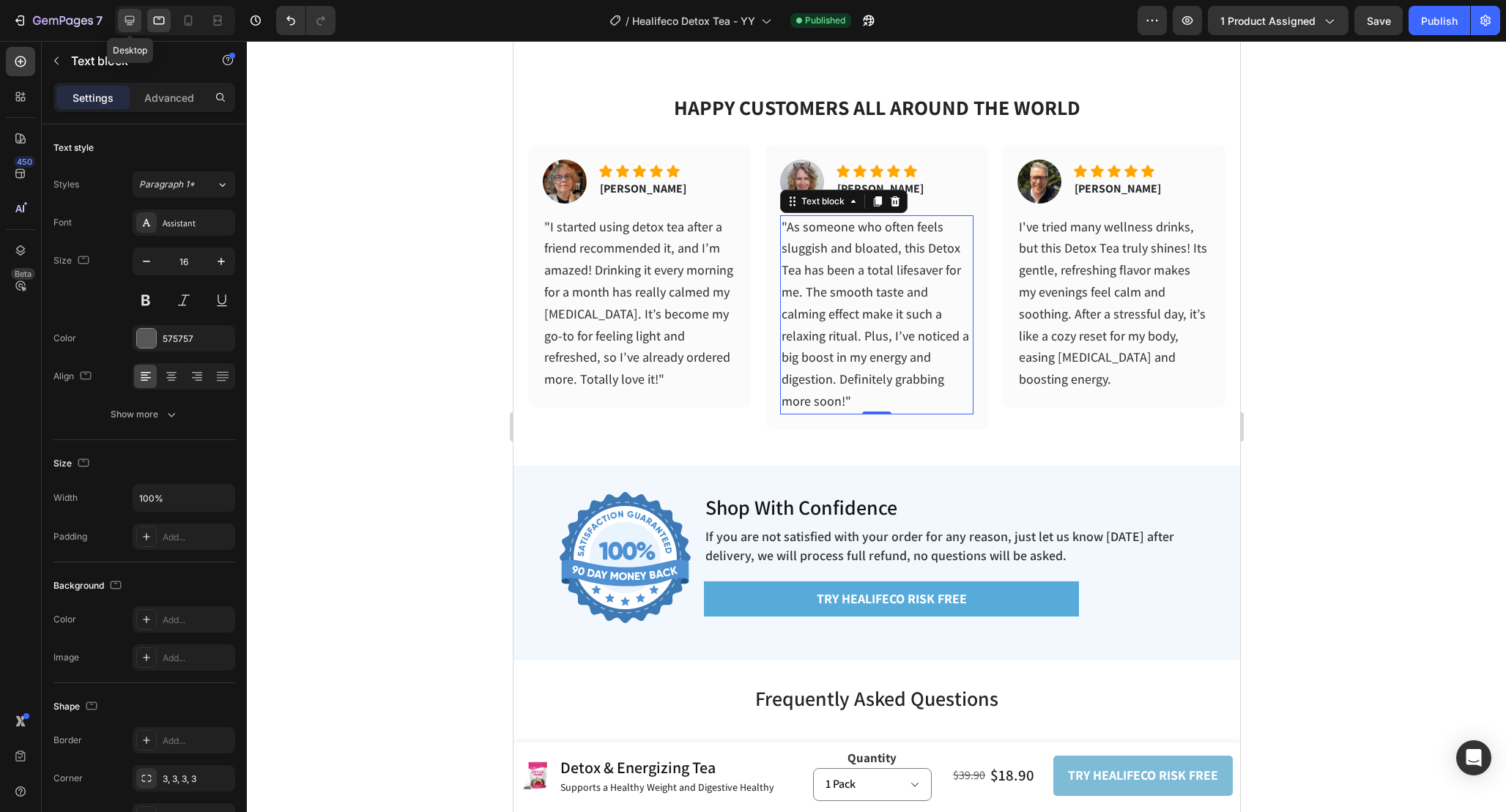
click at [135, 20] on icon at bounding box center [129, 20] width 14 height 14
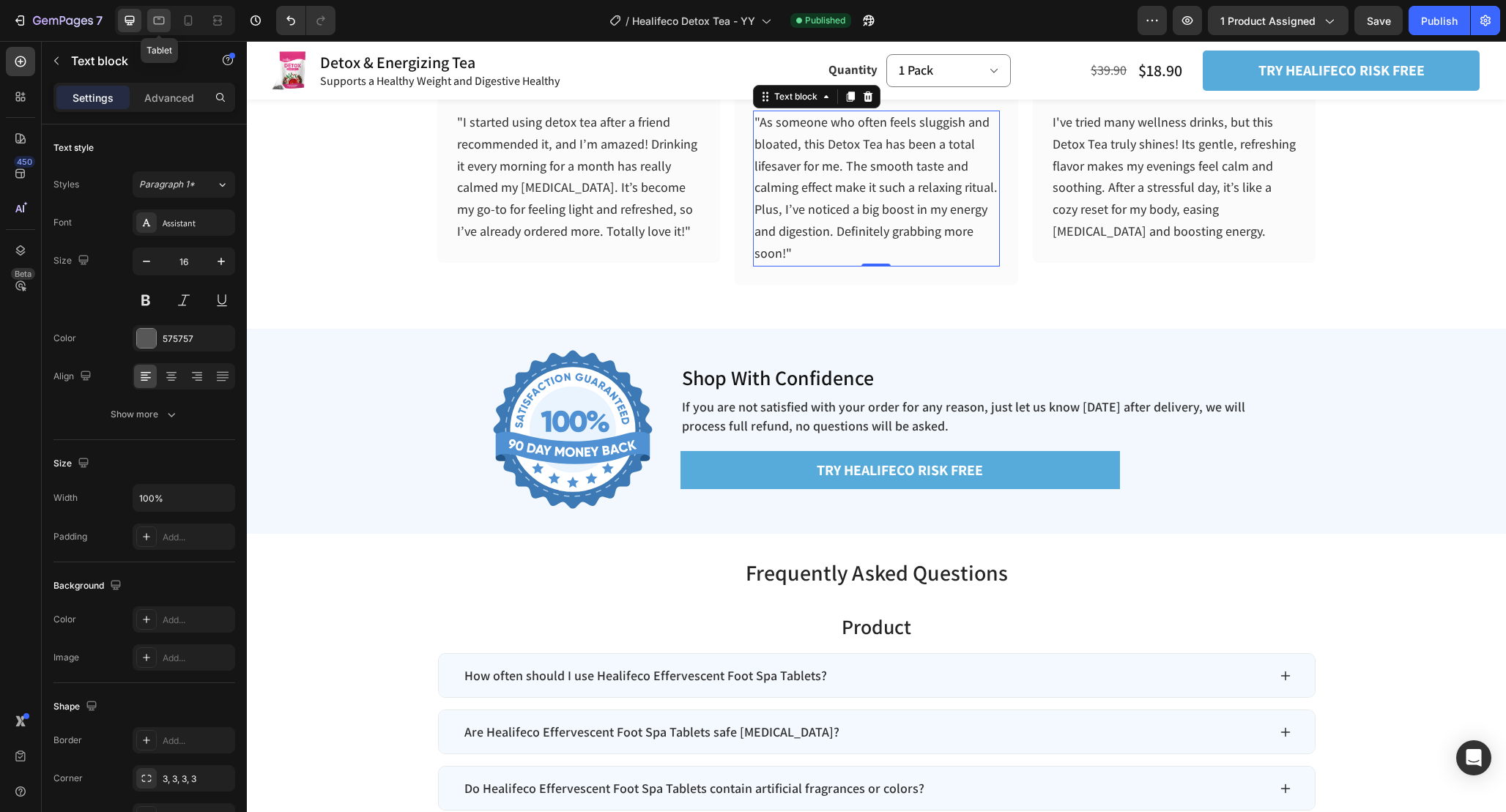
click at [161, 20] on icon at bounding box center [159, 20] width 14 height 14
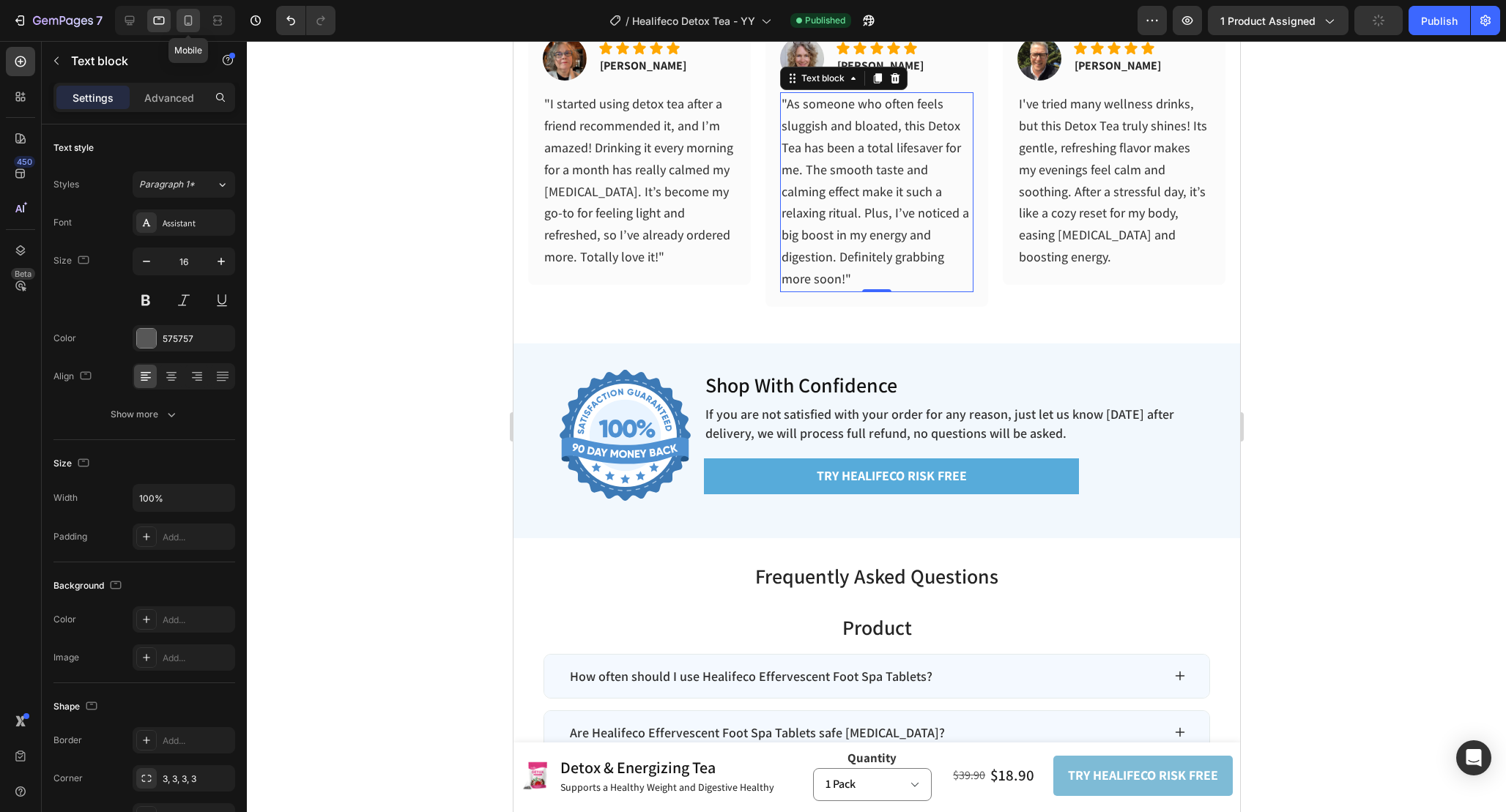
click at [189, 22] on icon at bounding box center [188, 20] width 14 height 14
type input "14"
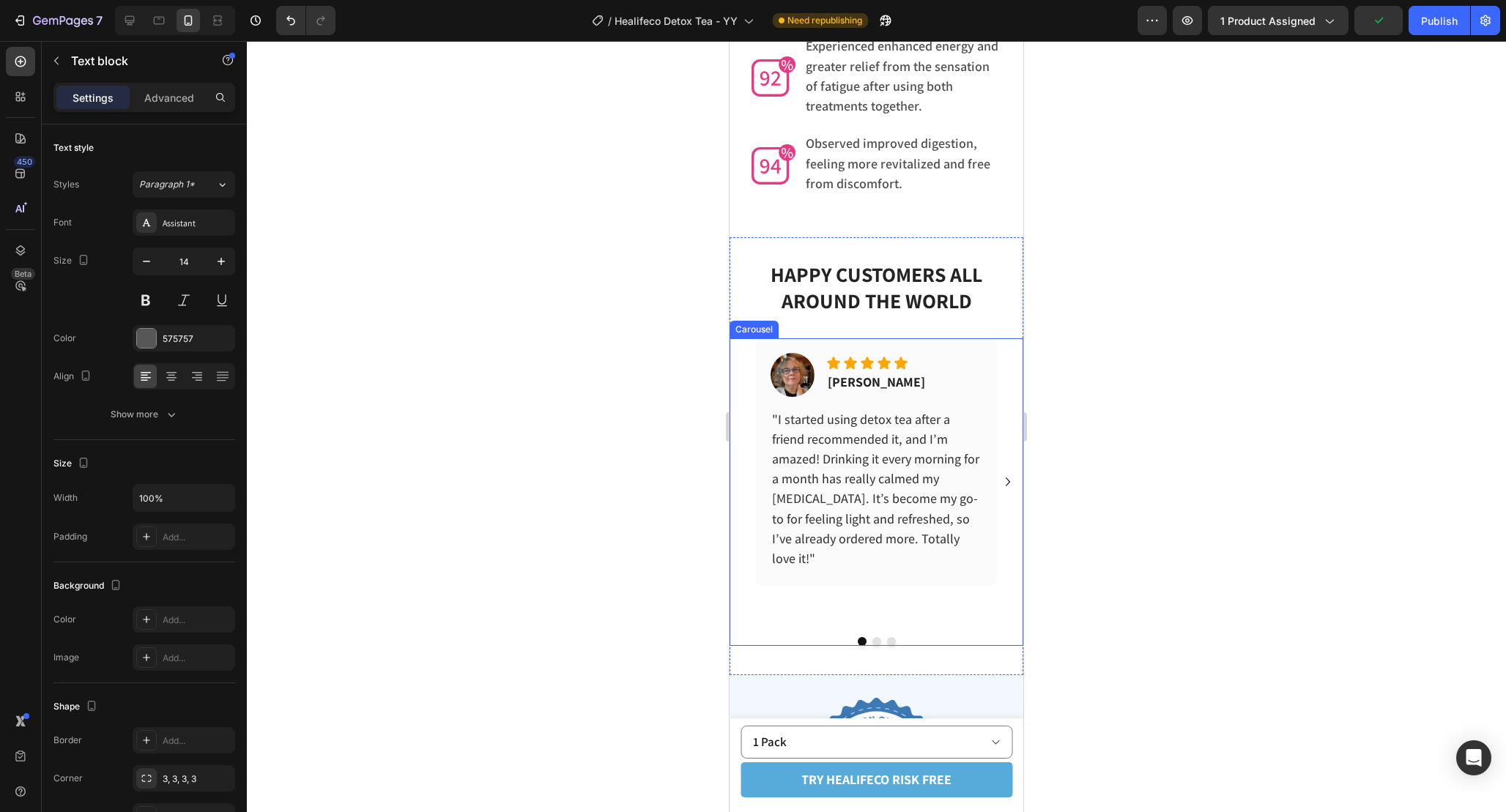
scroll to position [4693, 0]
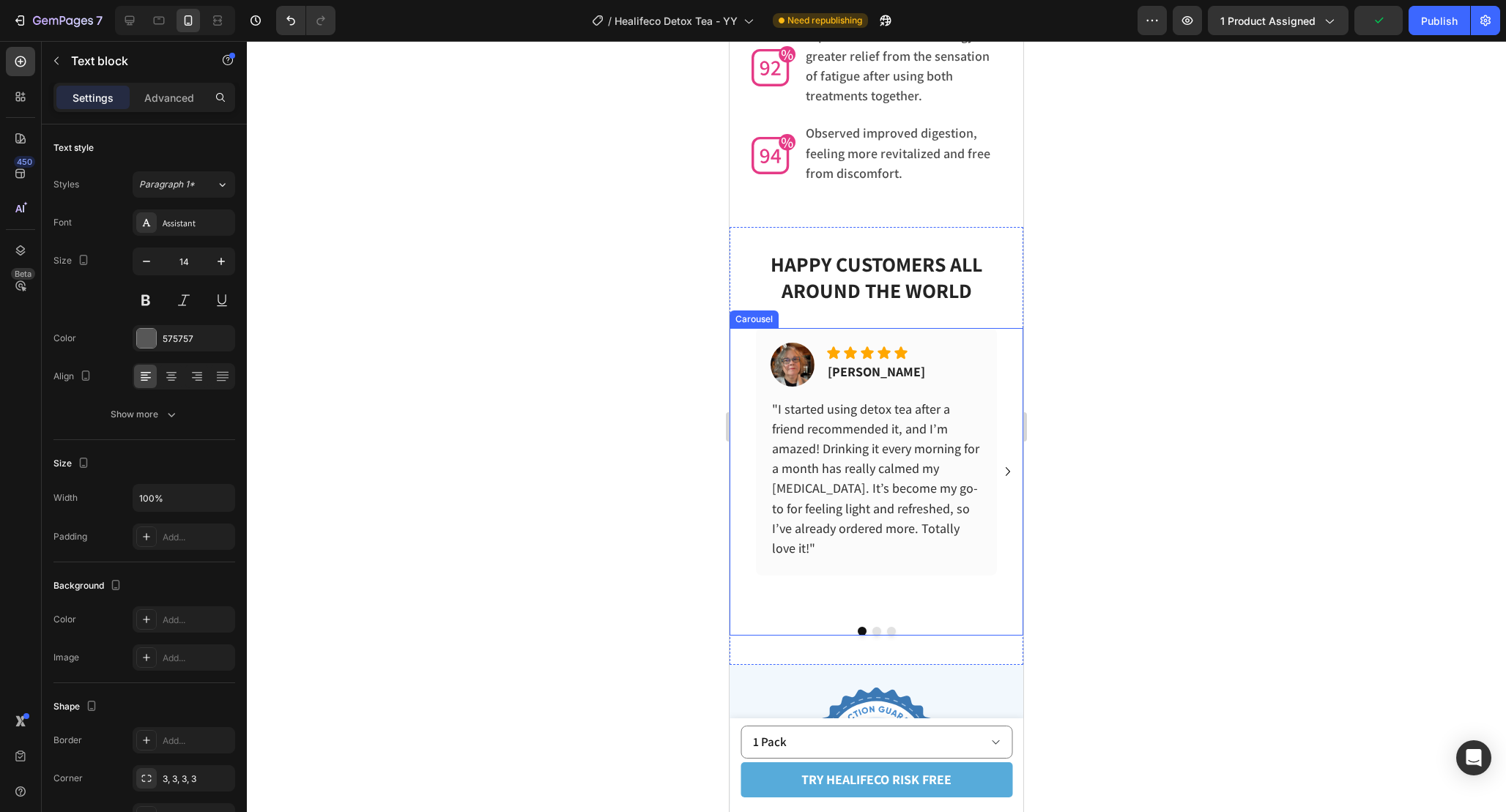
click at [1007, 463] on icon "Carousel Next Arrow" at bounding box center [1008, 471] width 17 height 17
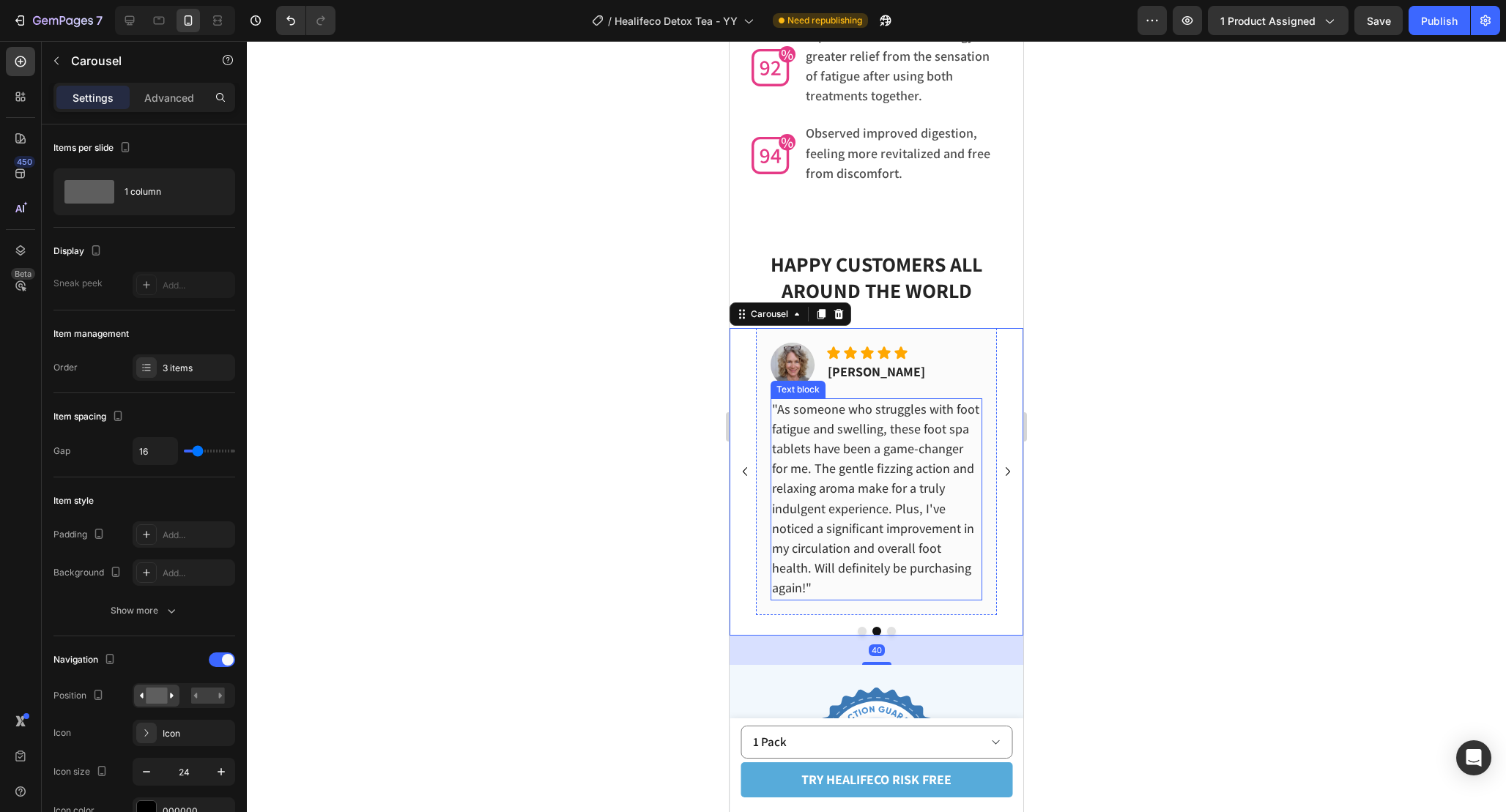
click at [842, 457] on span ""As someone who struggles with foot fatigue and swelling, these foot spa tablet…" at bounding box center [876, 499] width 208 height 196
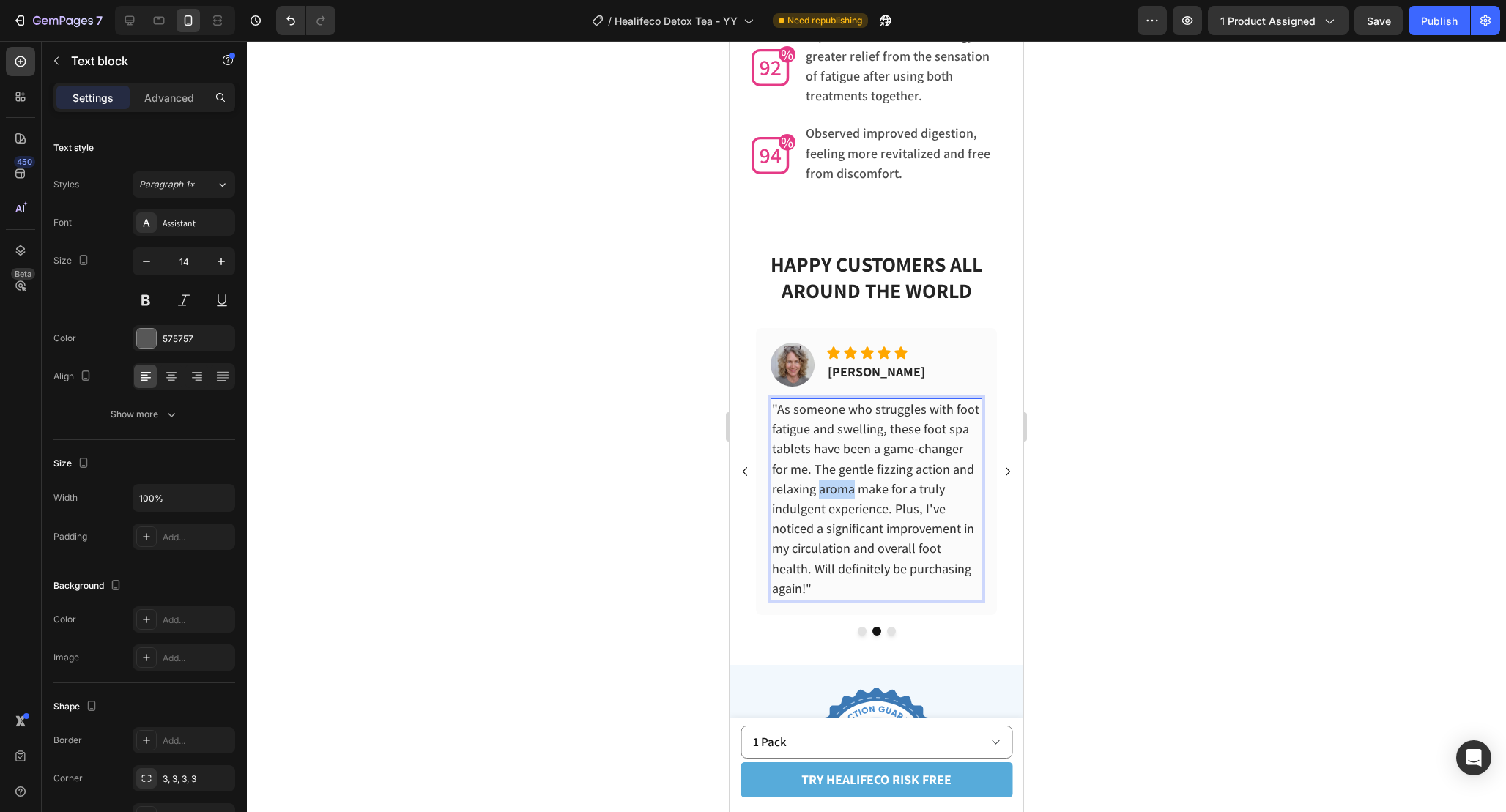
click at [842, 457] on span ""As someone who struggles with foot fatigue and swelling, these foot spa tablet…" at bounding box center [876, 499] width 208 height 196
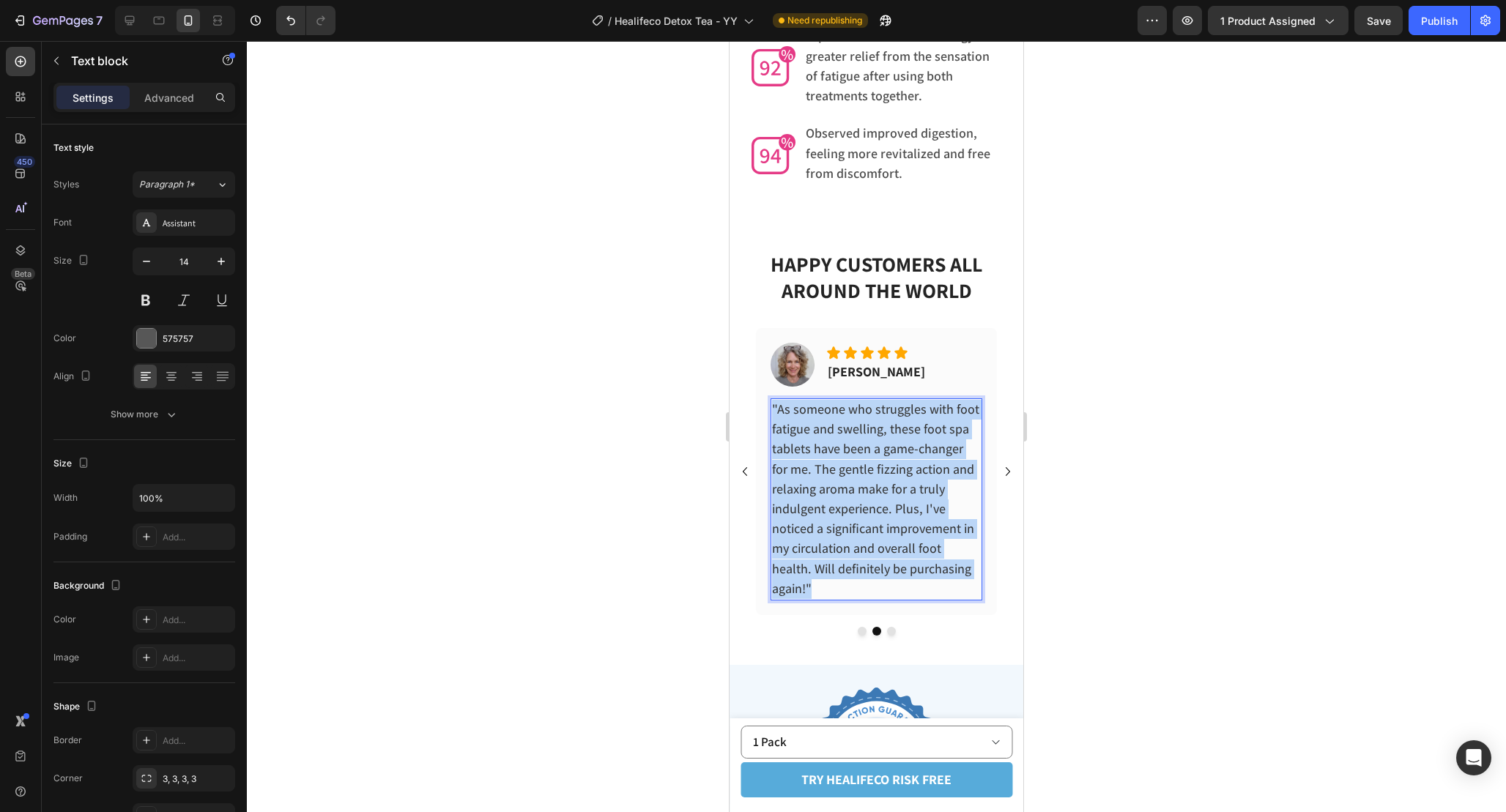
click at [842, 457] on span ""As someone who struggles with foot fatigue and swelling, these foot spa tablet…" at bounding box center [876, 499] width 208 height 196
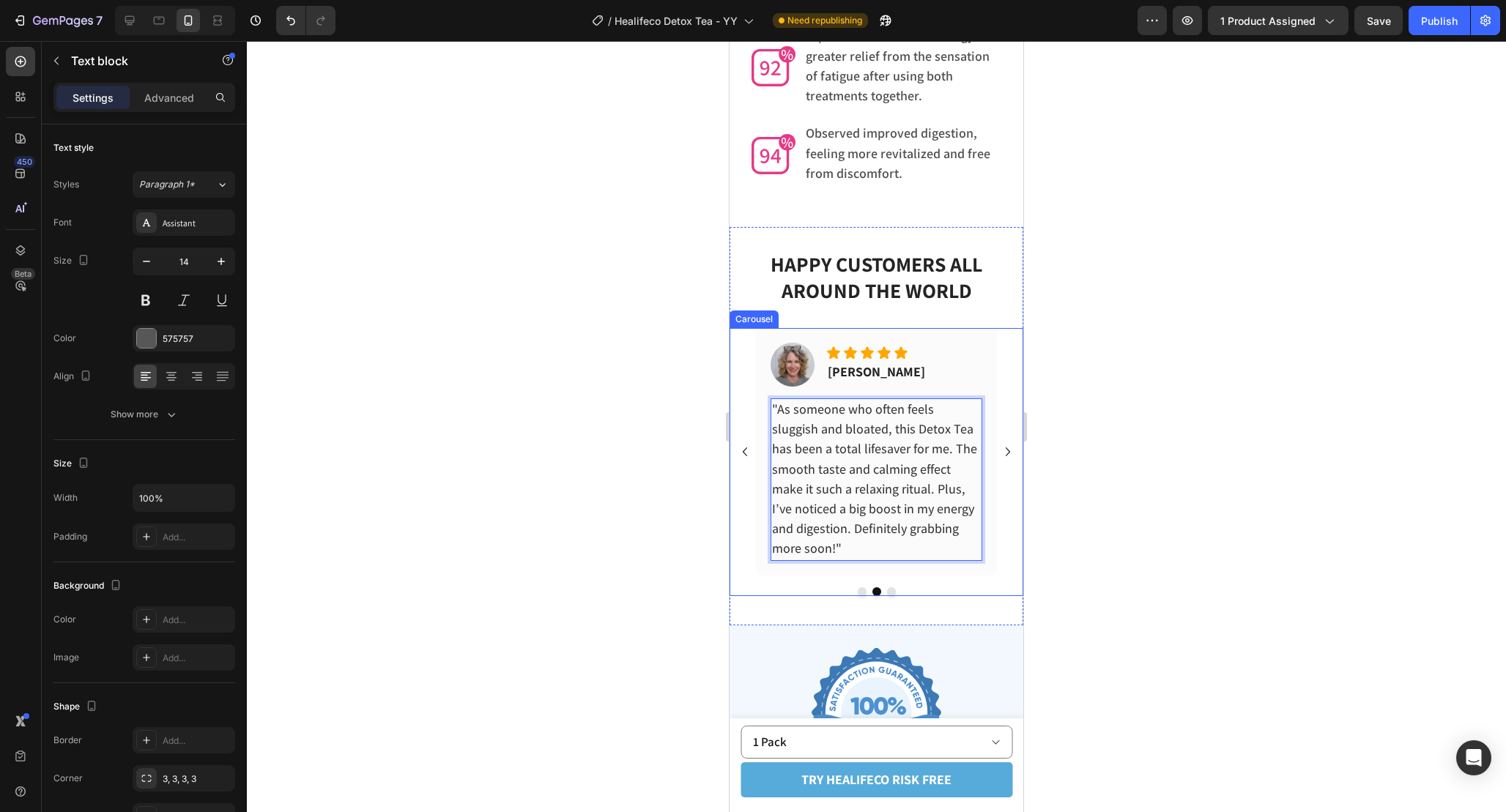
click at [555, 349] on div at bounding box center [876, 426] width 1259 height 771
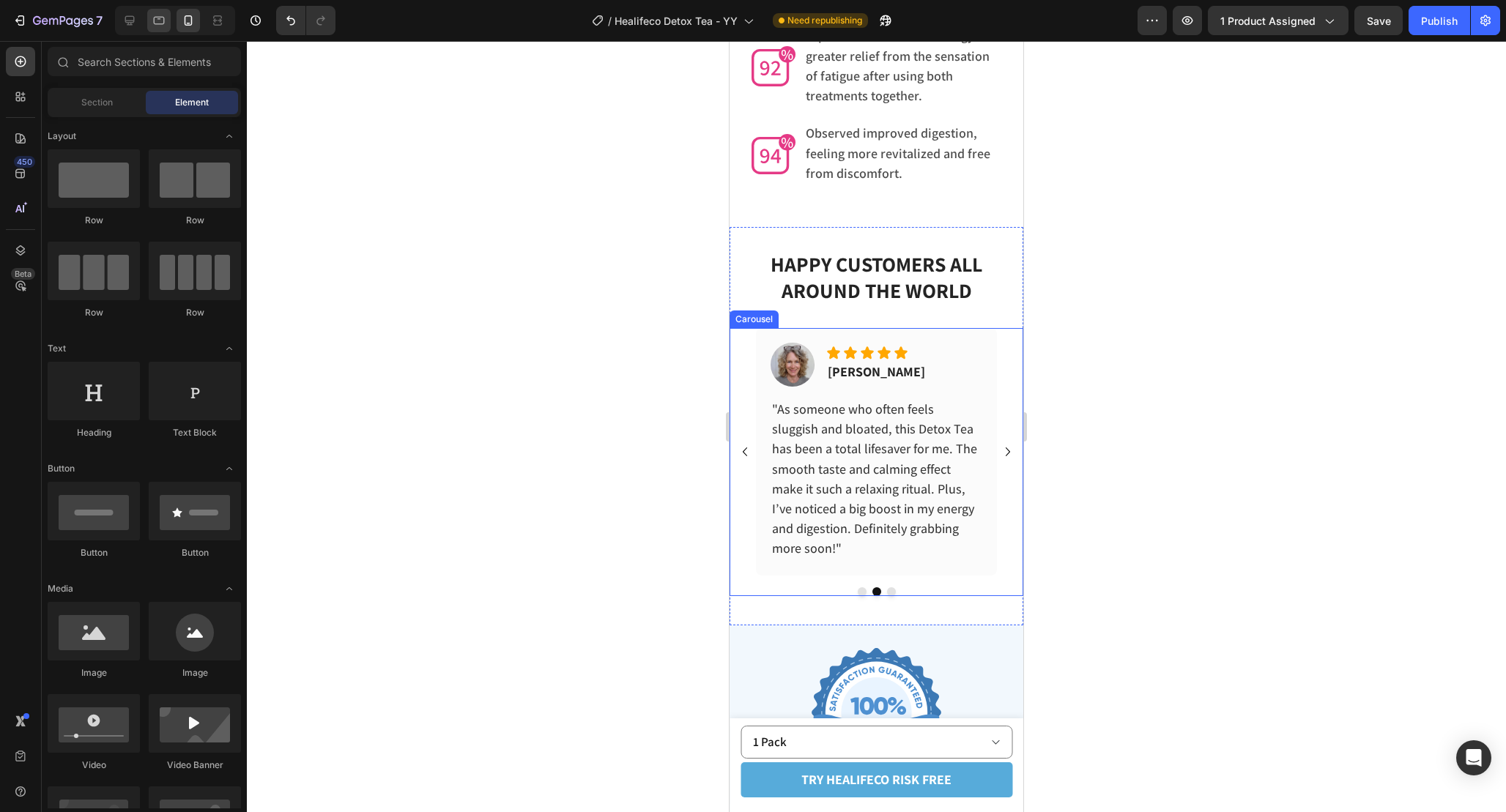
click at [161, 26] on icon at bounding box center [159, 20] width 14 height 14
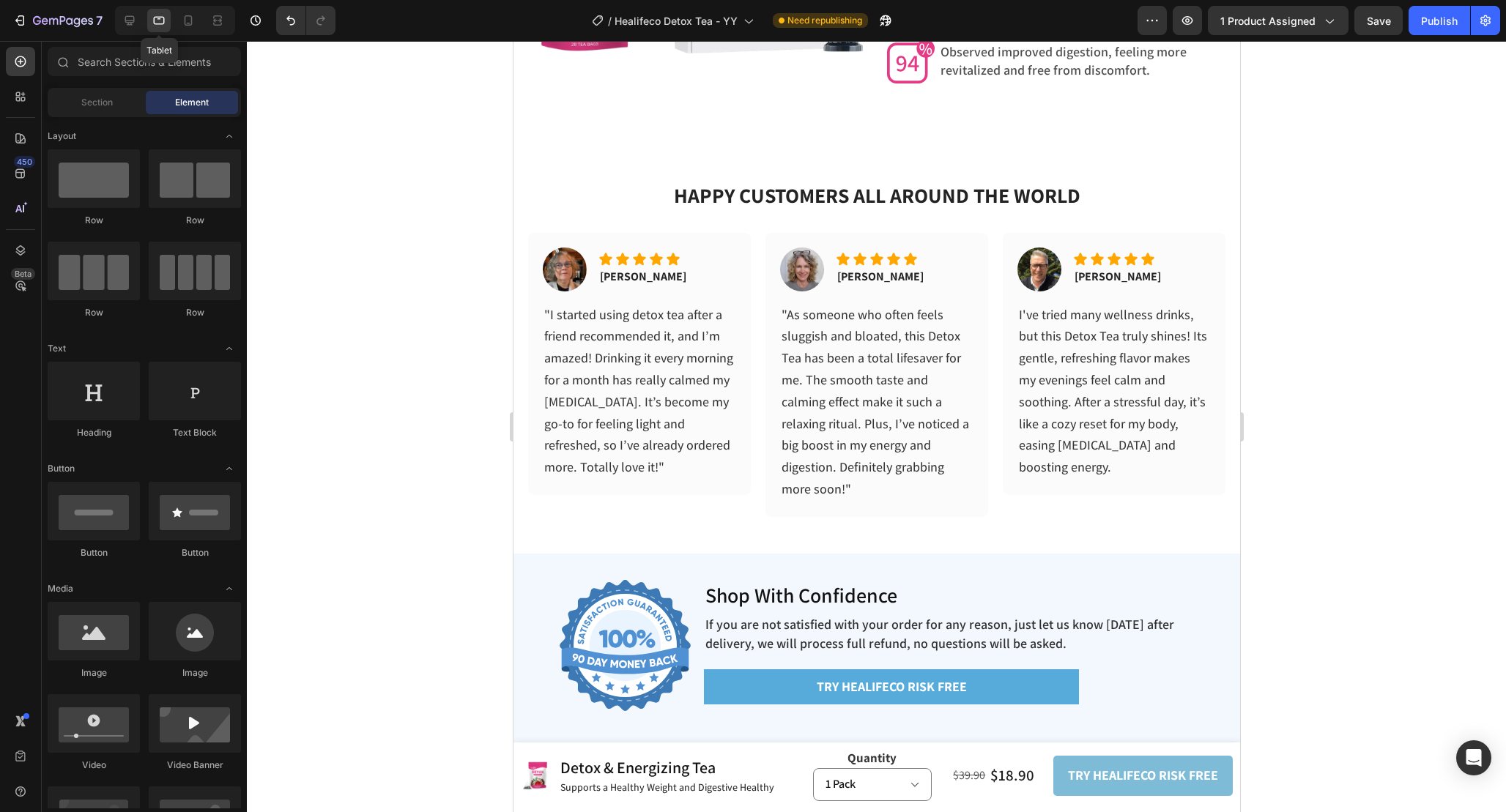
scroll to position [4649, 0]
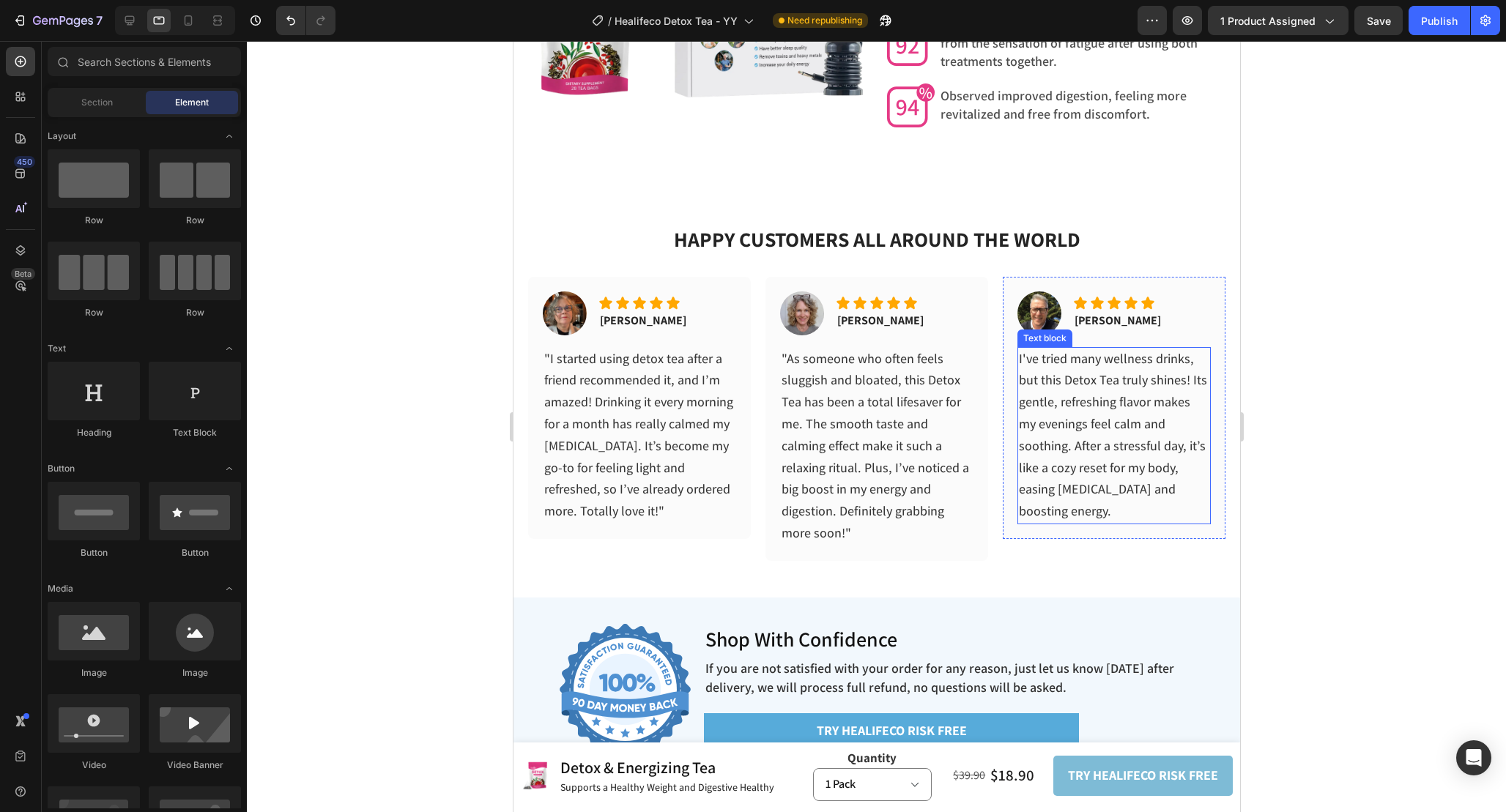
click at [1104, 424] on span "I've tried many wellness drinks, but this Detox Tea truly shines! Its gentle, r…" at bounding box center [1112, 435] width 188 height 170
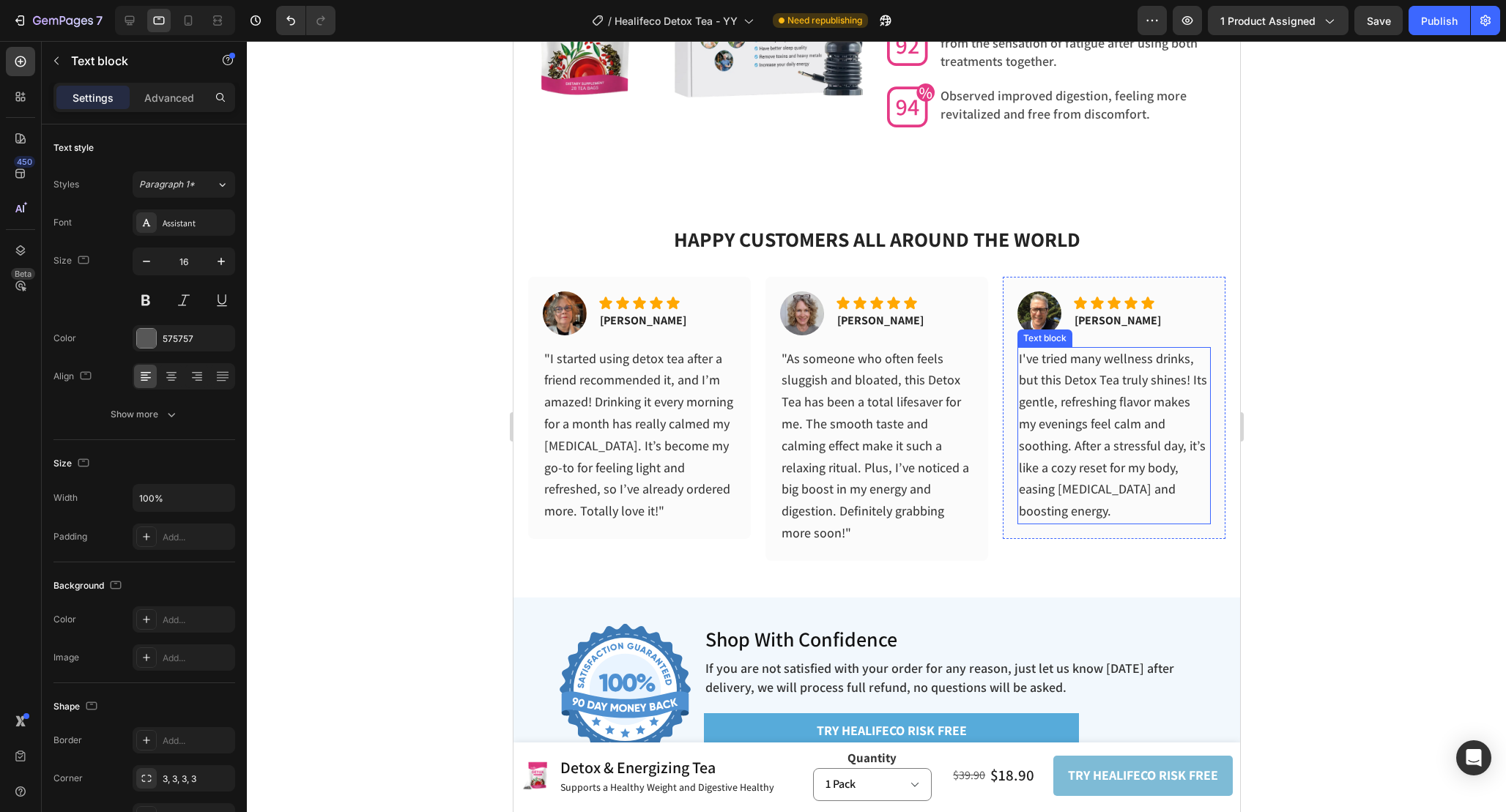
click at [1104, 424] on span "I've tried many wellness drinks, but this Detox Tea truly shines! Its gentle, r…" at bounding box center [1112, 435] width 188 height 170
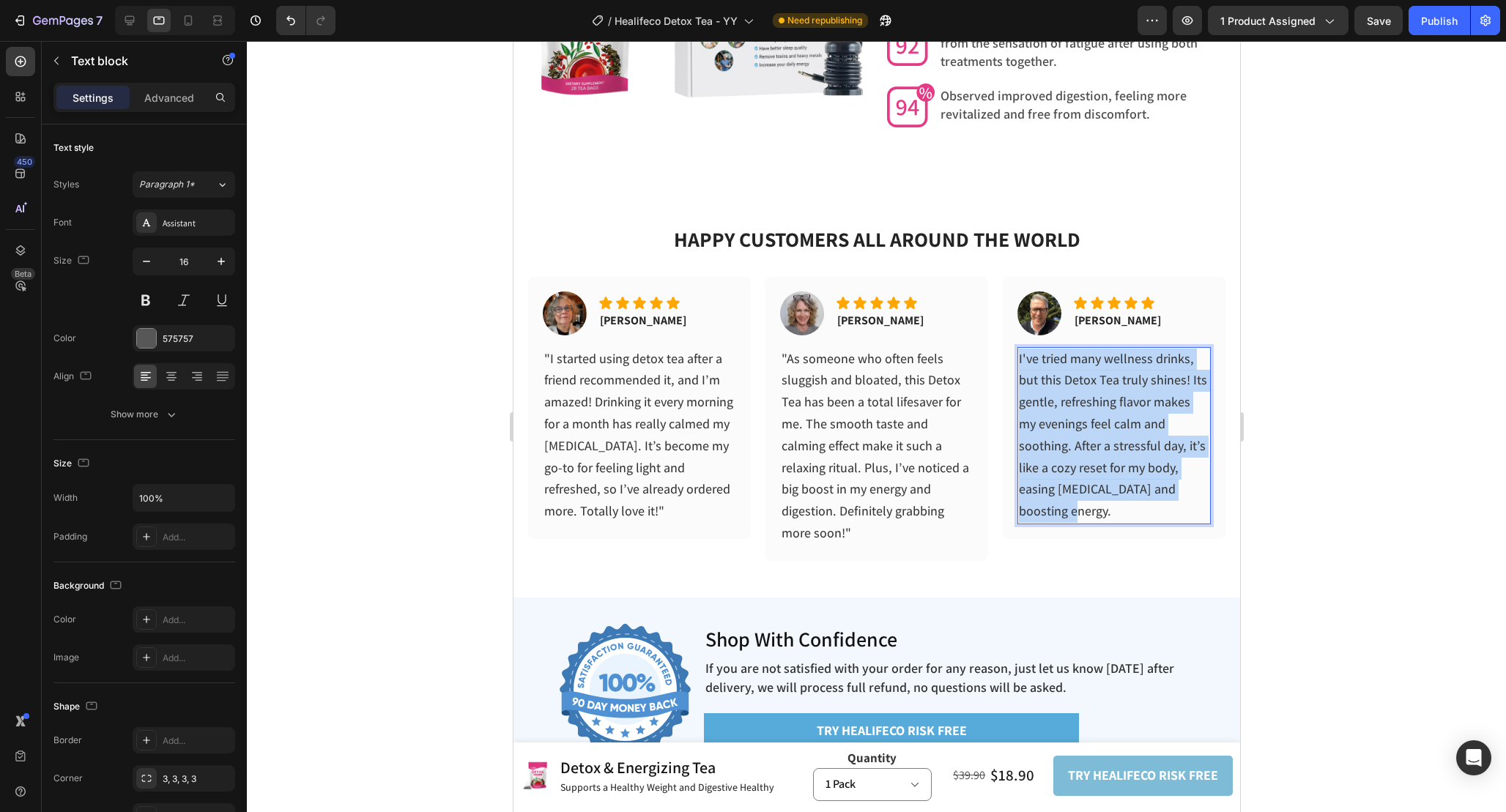
click at [1104, 424] on span "I've tried many wellness drinks, but this Detox Tea truly shines! Its gentle, r…" at bounding box center [1112, 435] width 188 height 170
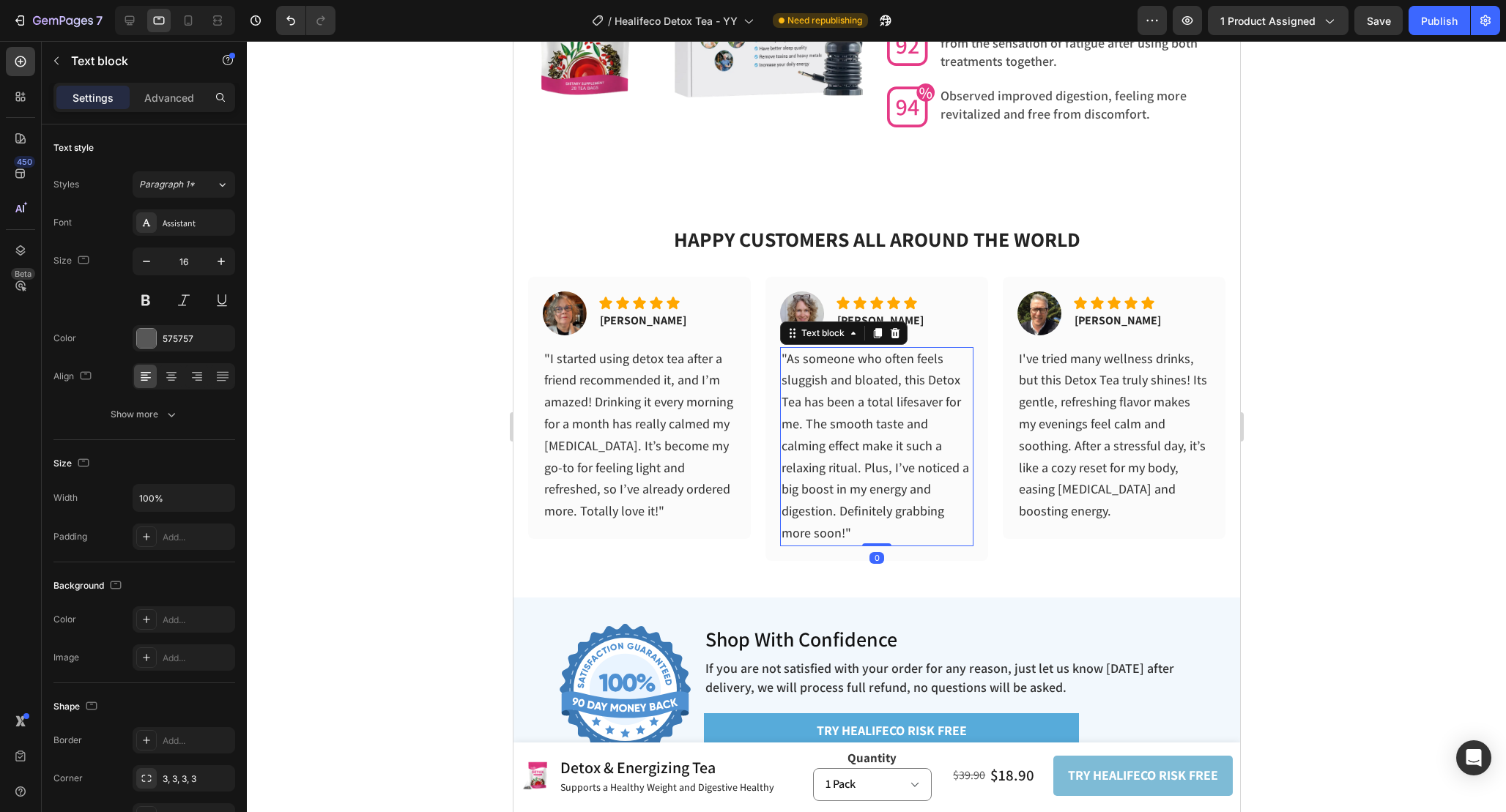
click at [836, 392] on span ""As someone who often feels sluggish and bloated, this Detox Tea has been a tot…" at bounding box center [874, 445] width 187 height 191
click at [782, 357] on span ""As someone who often feels sluggish and bloated, this Detox Tea has been a tot…" at bounding box center [874, 445] width 187 height 191
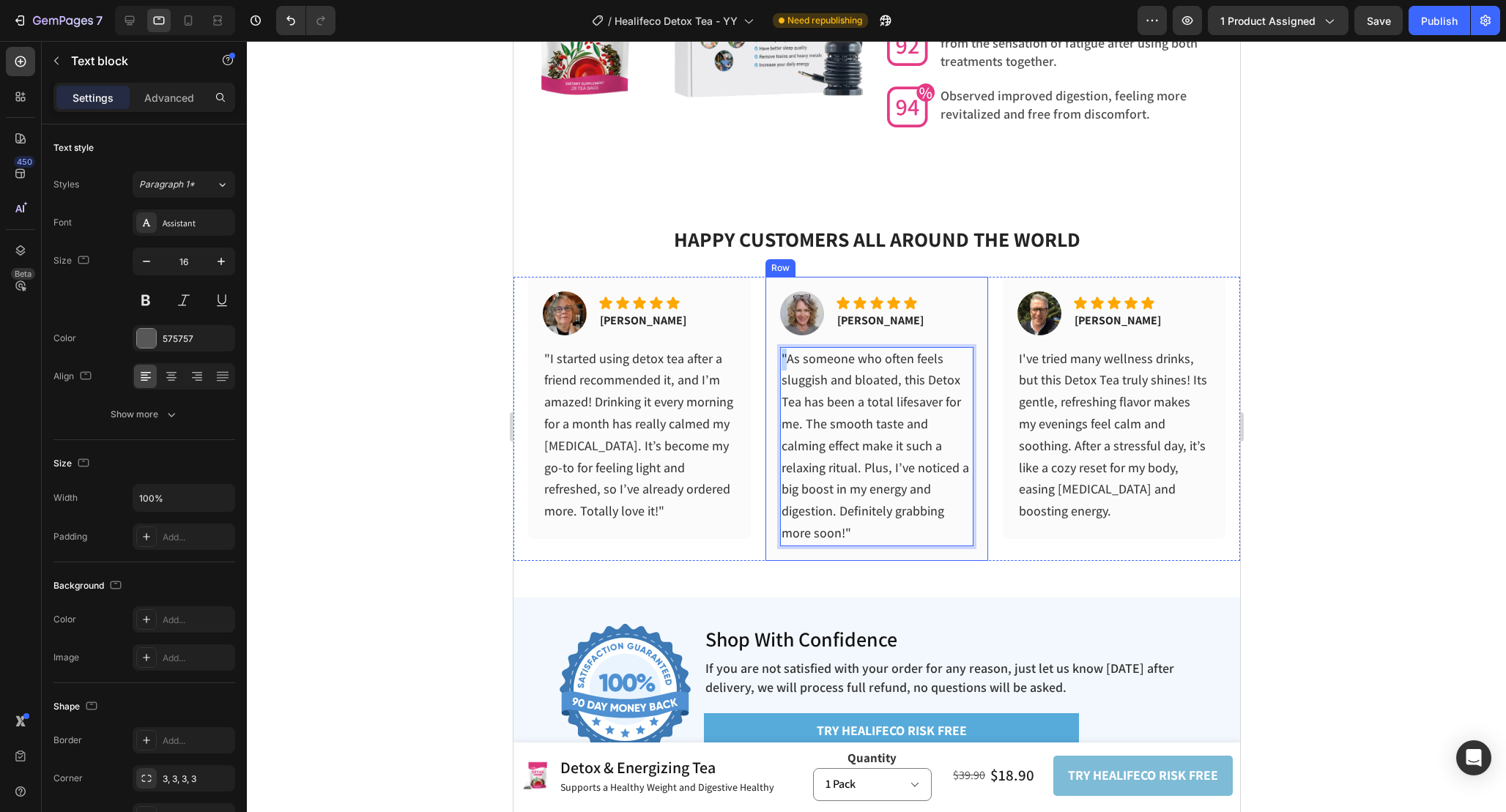
drag, startPoint x: 787, startPoint y: 358, endPoint x: 778, endPoint y: 358, distance: 9.0
click at [778, 358] on div "Image Icon Icon Icon Icon Icon Icon List Nancy K. Text block Row "As someone wh…" at bounding box center [876, 419] width 223 height 284
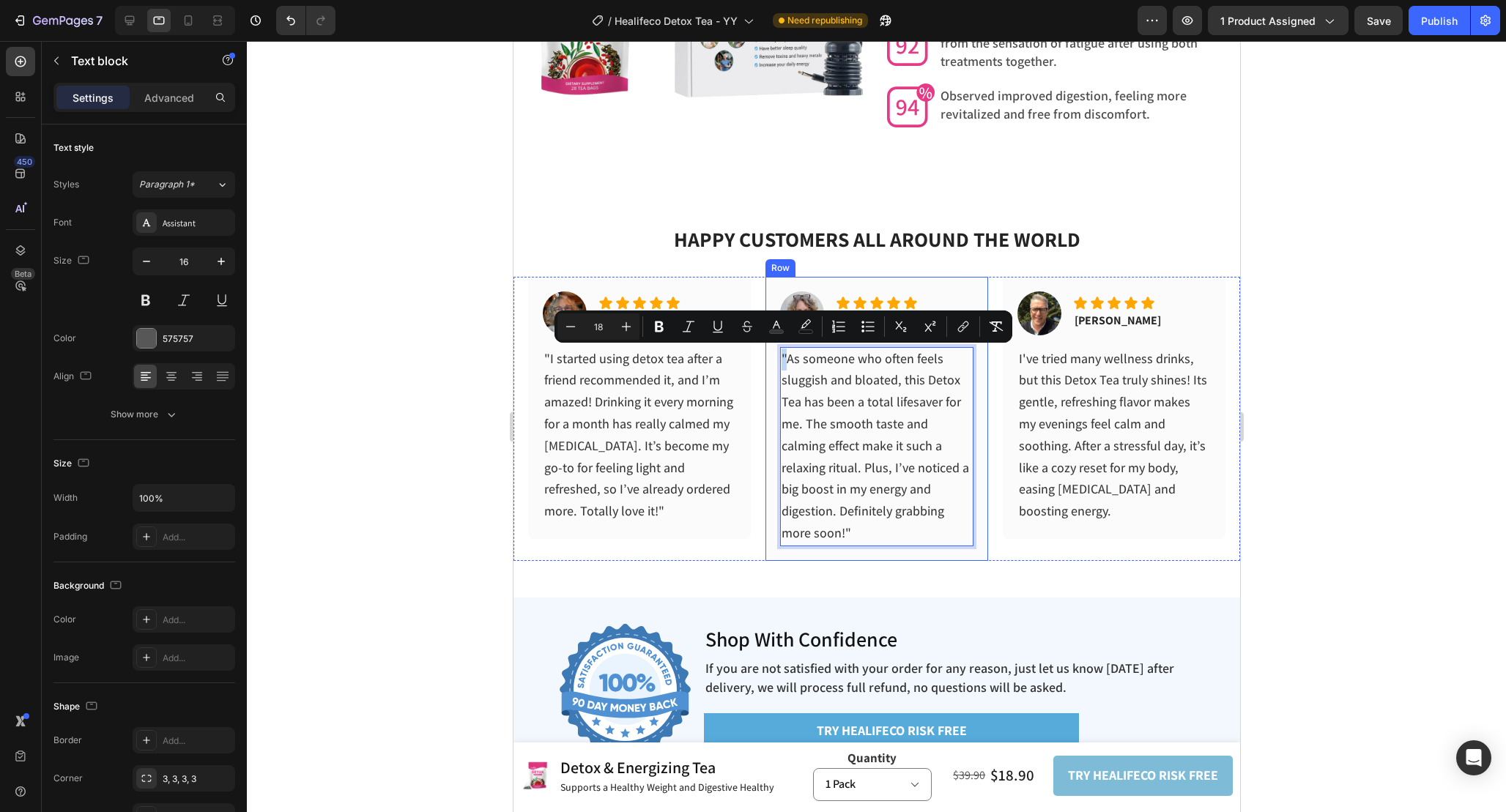
copy span """
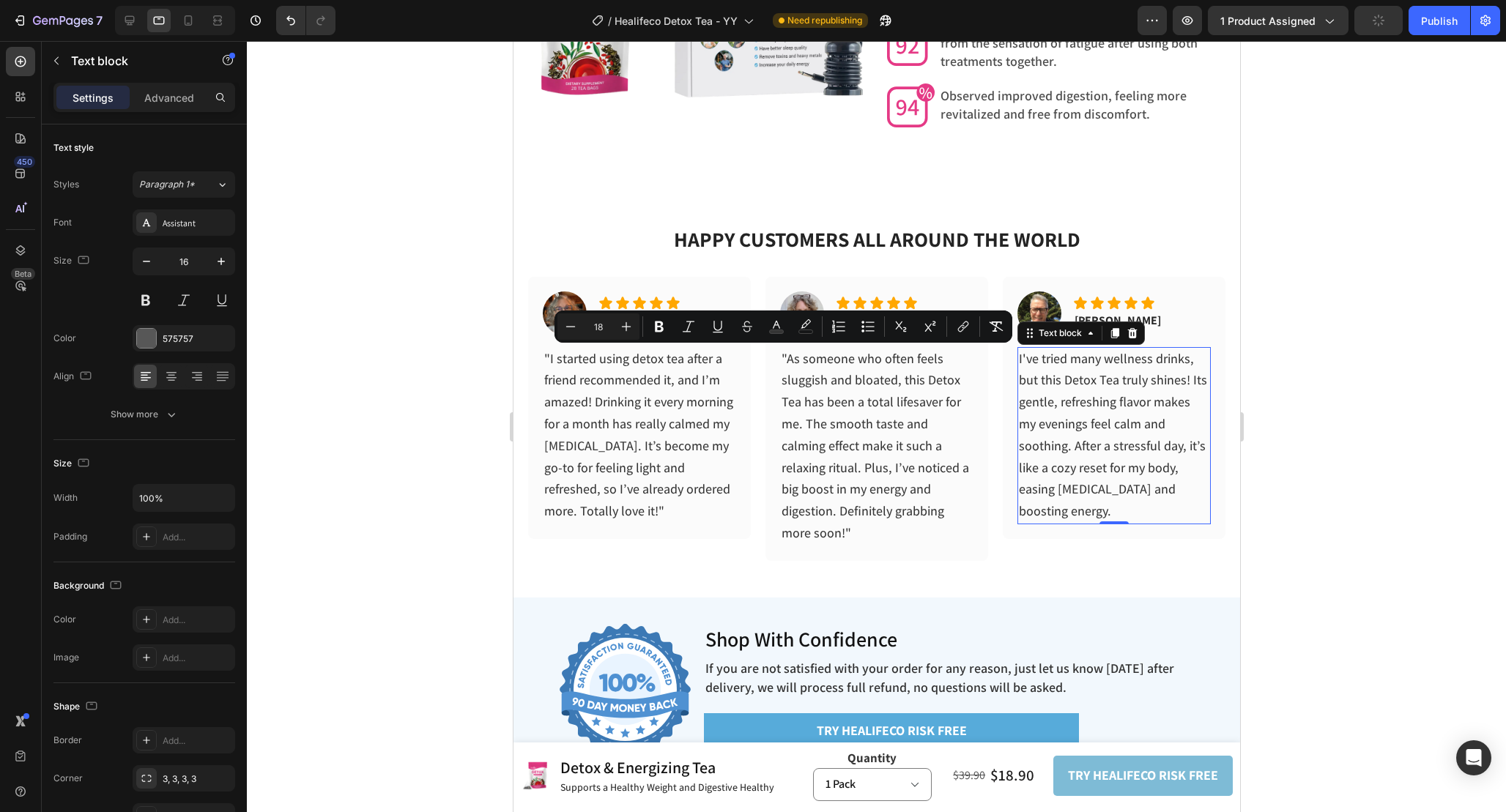
click at [1038, 358] on span "I've tried many wellness drinks, but this Detox Tea truly shines! Its gentle, r…" at bounding box center [1112, 435] width 188 height 170
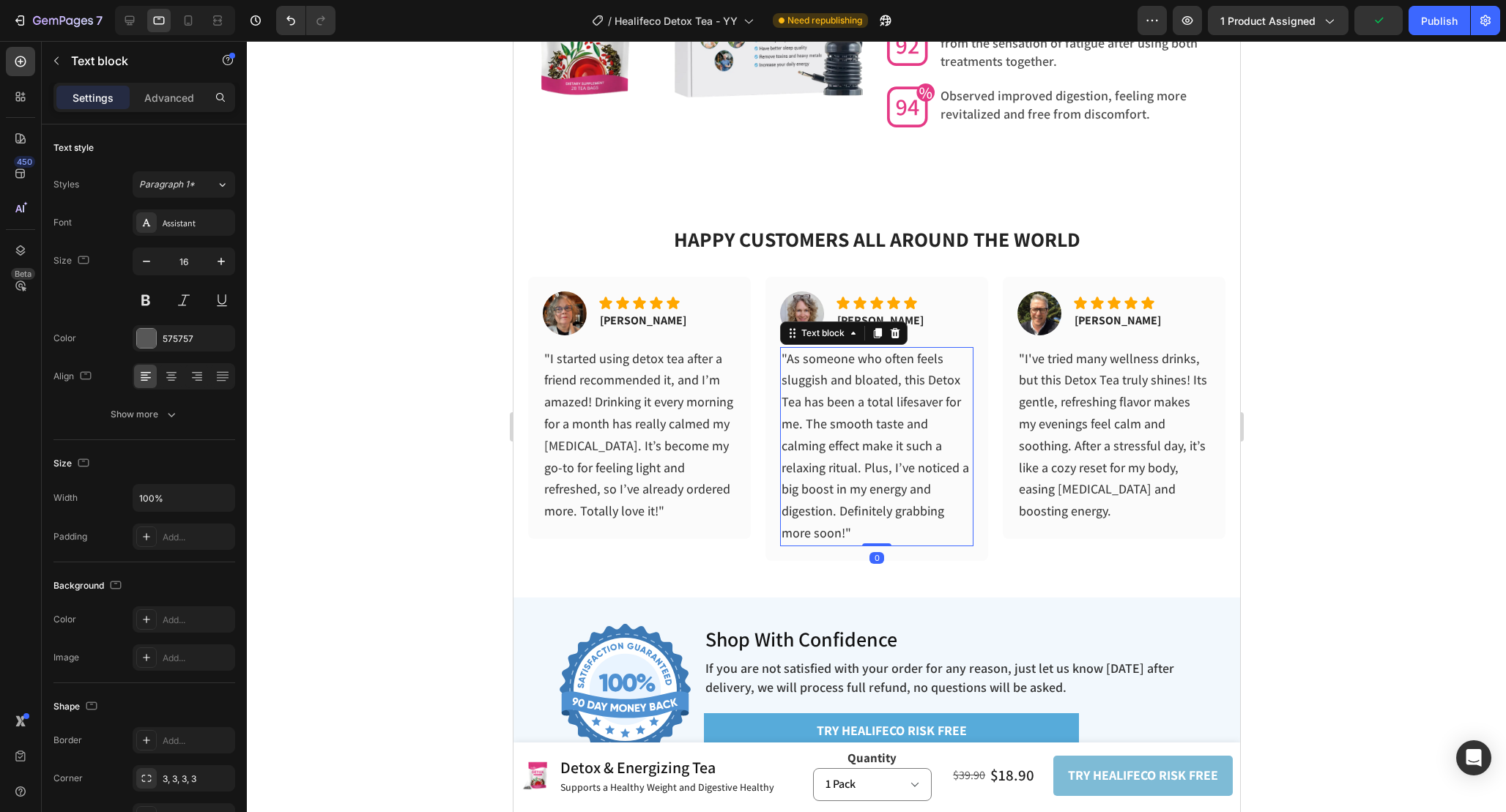
click at [948, 505] on span ""As someone who often feels sluggish and bloated, this Detox Tea has been a tot…" at bounding box center [874, 445] width 187 height 191
drag, startPoint x: 953, startPoint y: 508, endPoint x: 964, endPoint y: 508, distance: 11.0
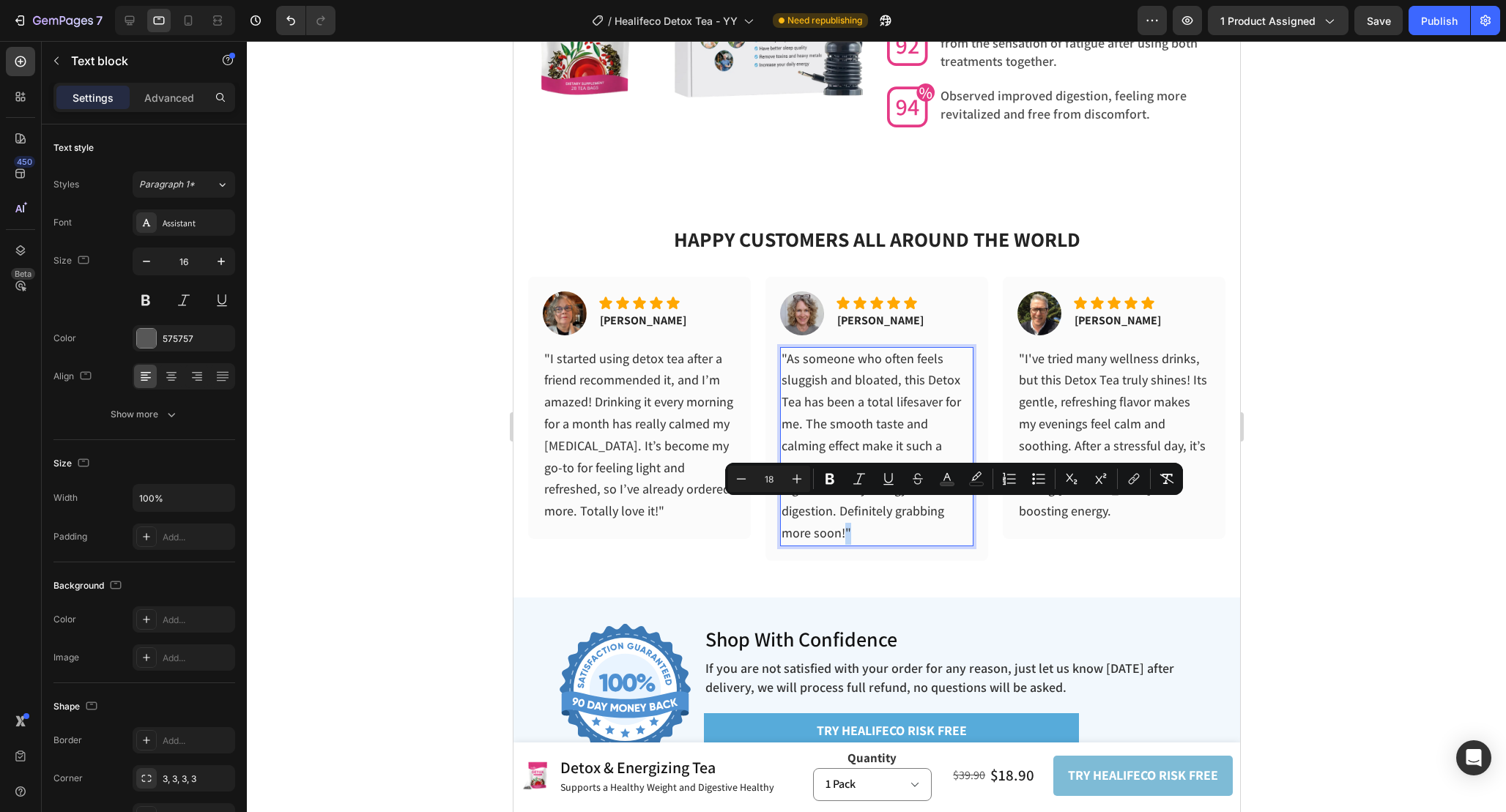
drag, startPoint x: 964, startPoint y: 509, endPoint x: 951, endPoint y: 513, distance: 13.6
click at [951, 513] on p ""As someone who often feels sluggish and bloated, this Detox Tea has been a tot…" at bounding box center [876, 447] width 190 height 196
copy span """
click at [1201, 466] on span ""I've tried many wellness drinks, but this Detox Tea truly shines! Its gentle, …" at bounding box center [1112, 435] width 188 height 170
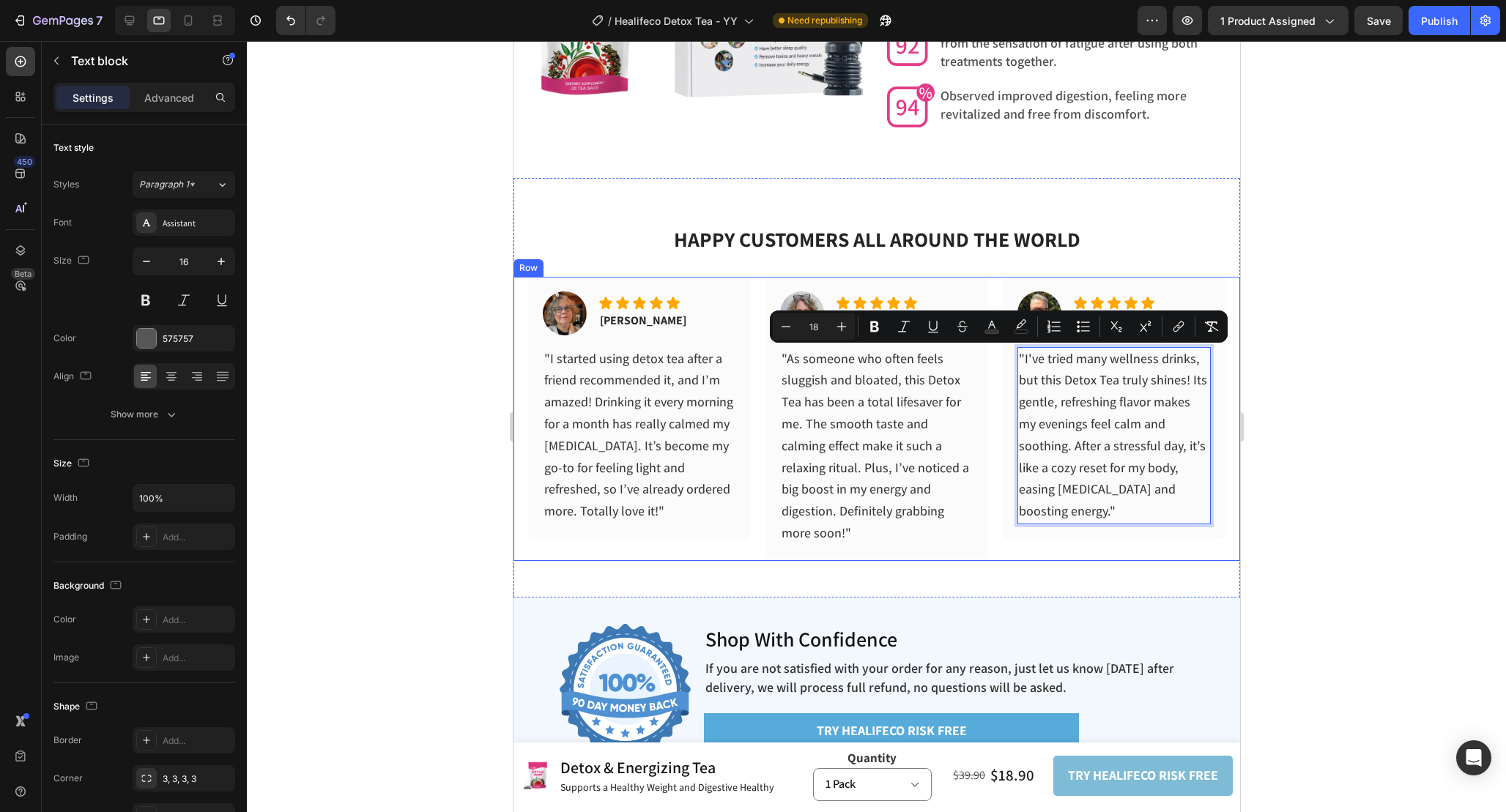
click at [1348, 457] on div at bounding box center [876, 426] width 1259 height 771
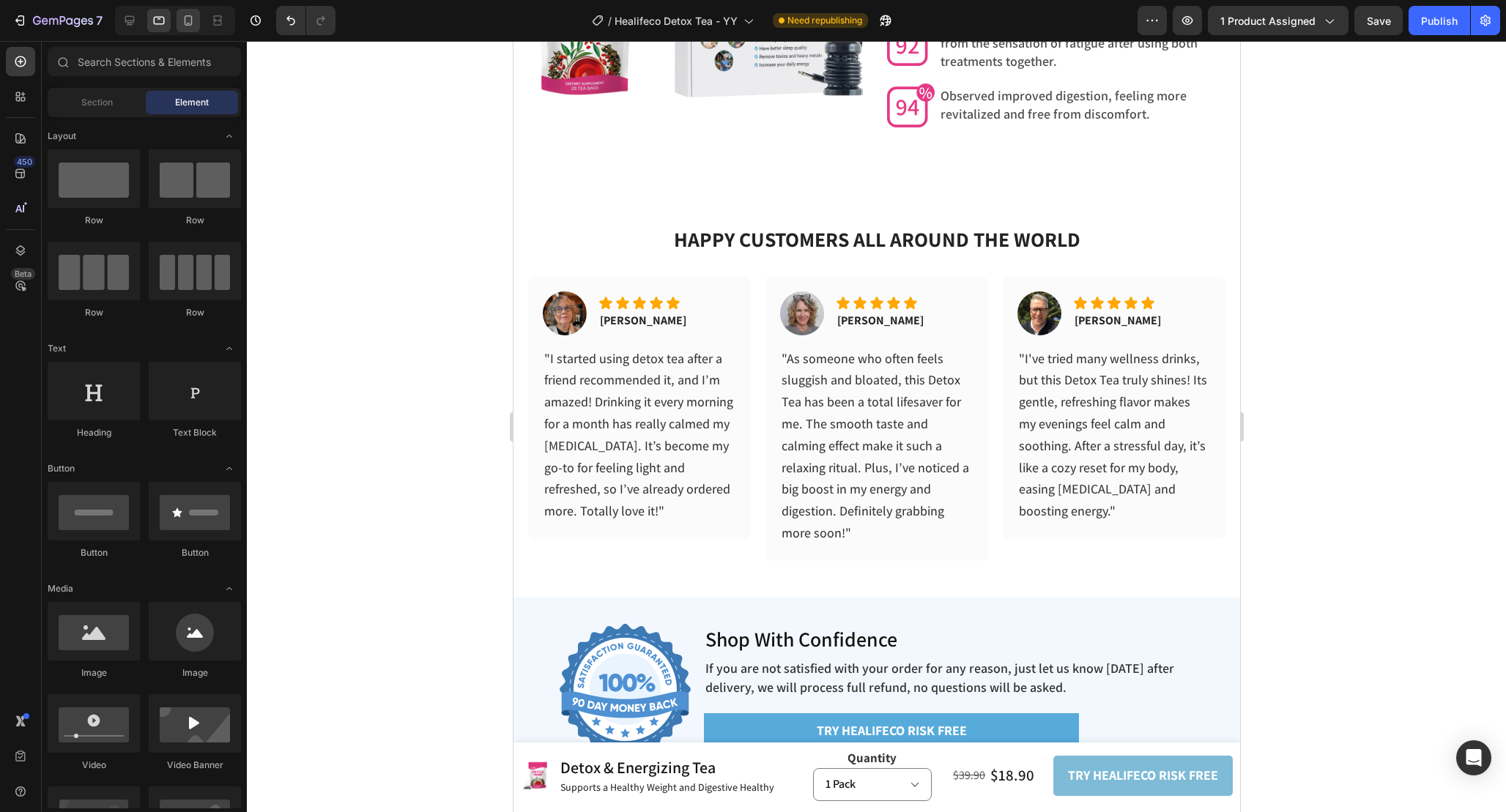
click at [191, 15] on icon at bounding box center [189, 20] width 8 height 11
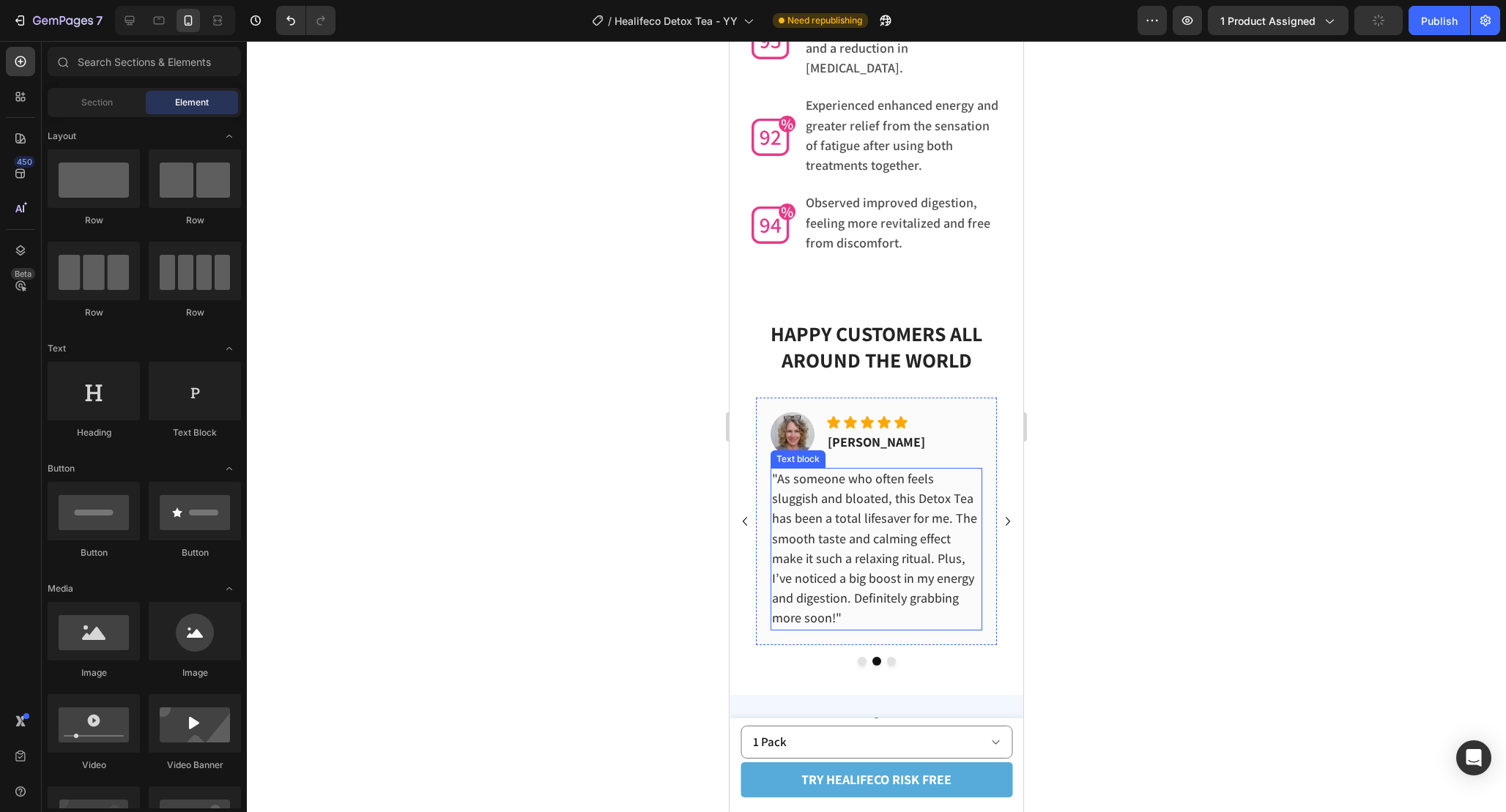
scroll to position [4698, 0]
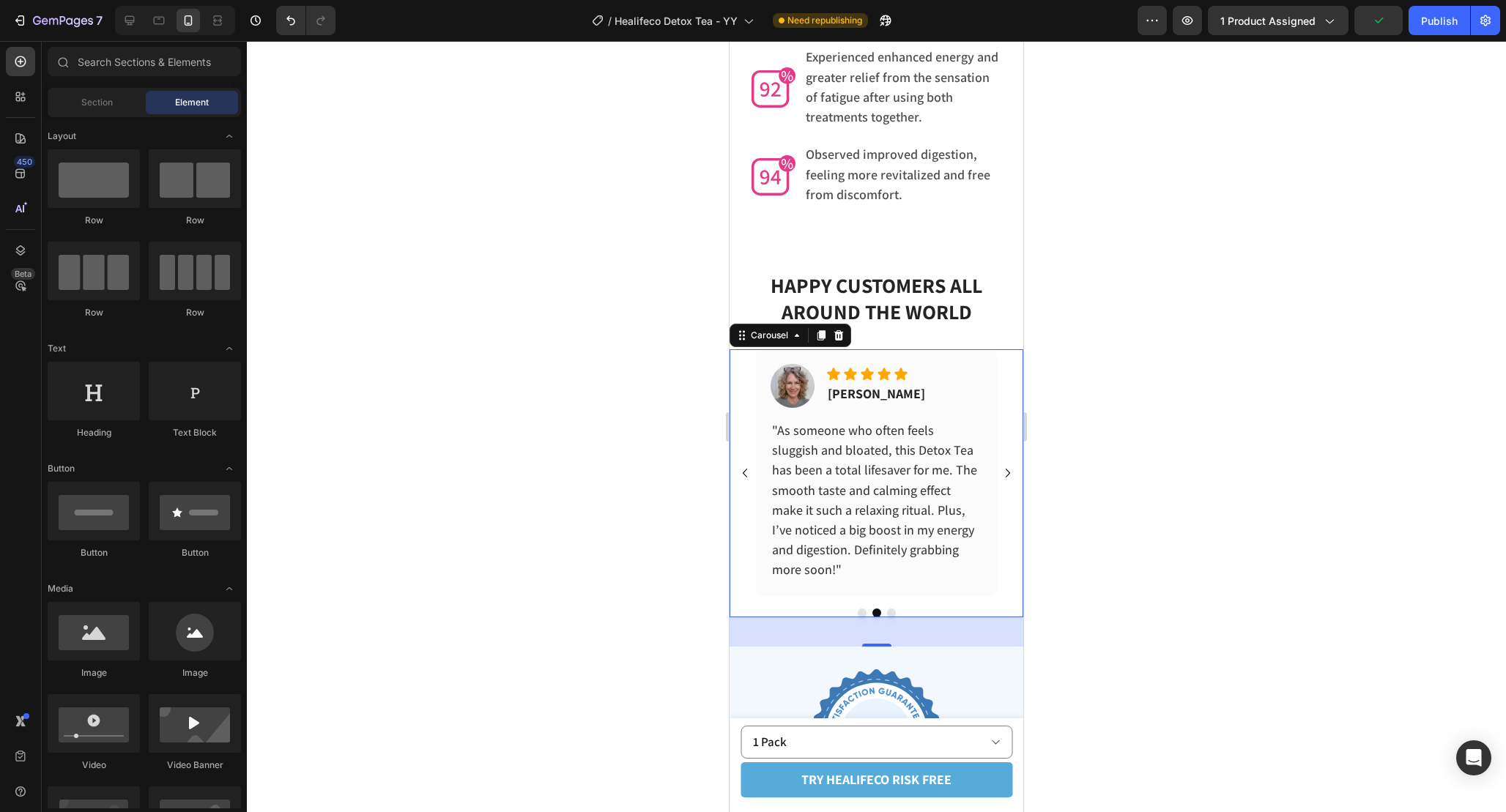
click at [1003, 464] on icon "Carousel Next Arrow" at bounding box center [1008, 472] width 17 height 17
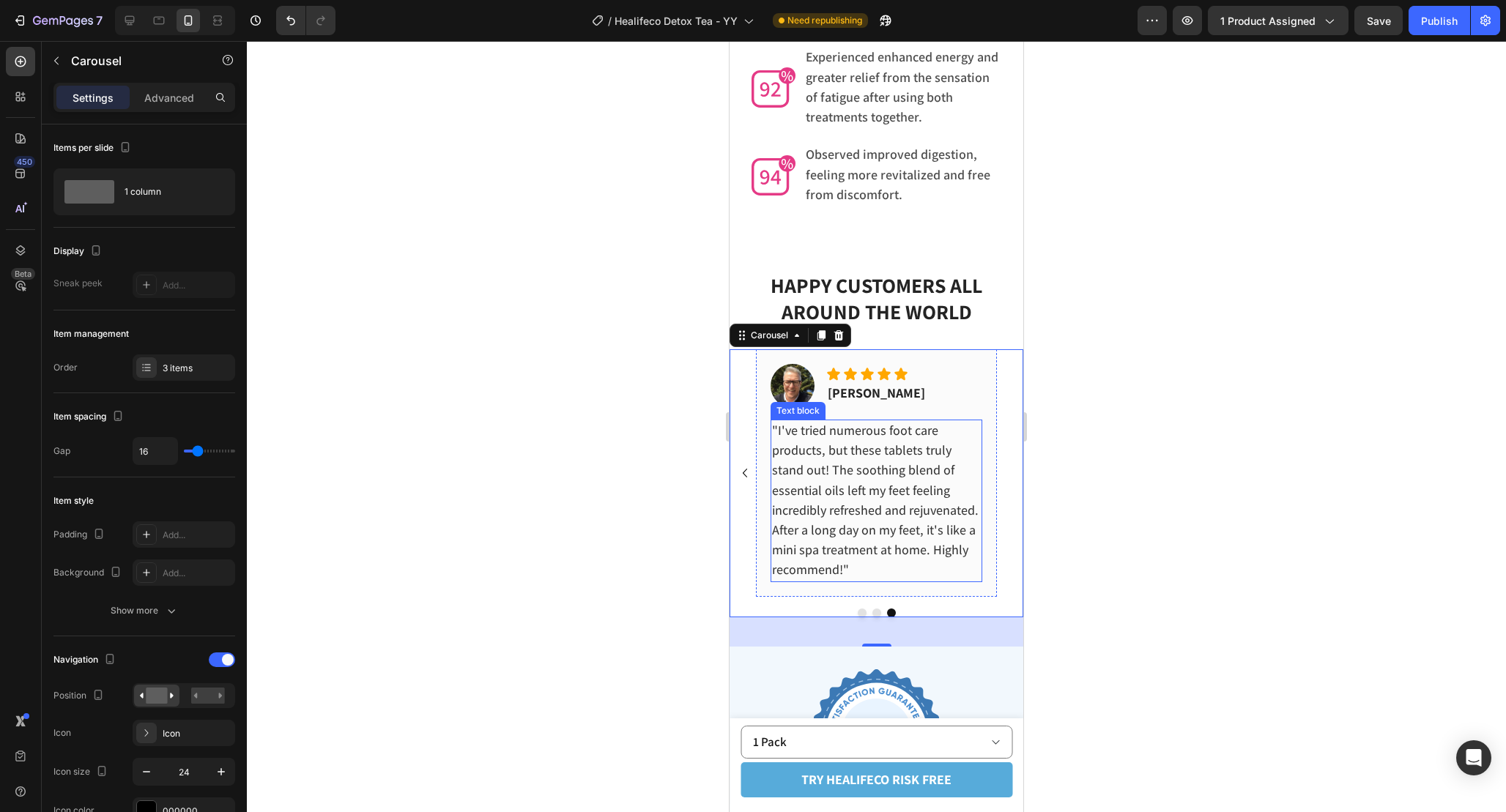
click at [852, 455] on span ""I've tried numerous foot care products, but these tablets truly stand out! The…" at bounding box center [876, 500] width 207 height 156
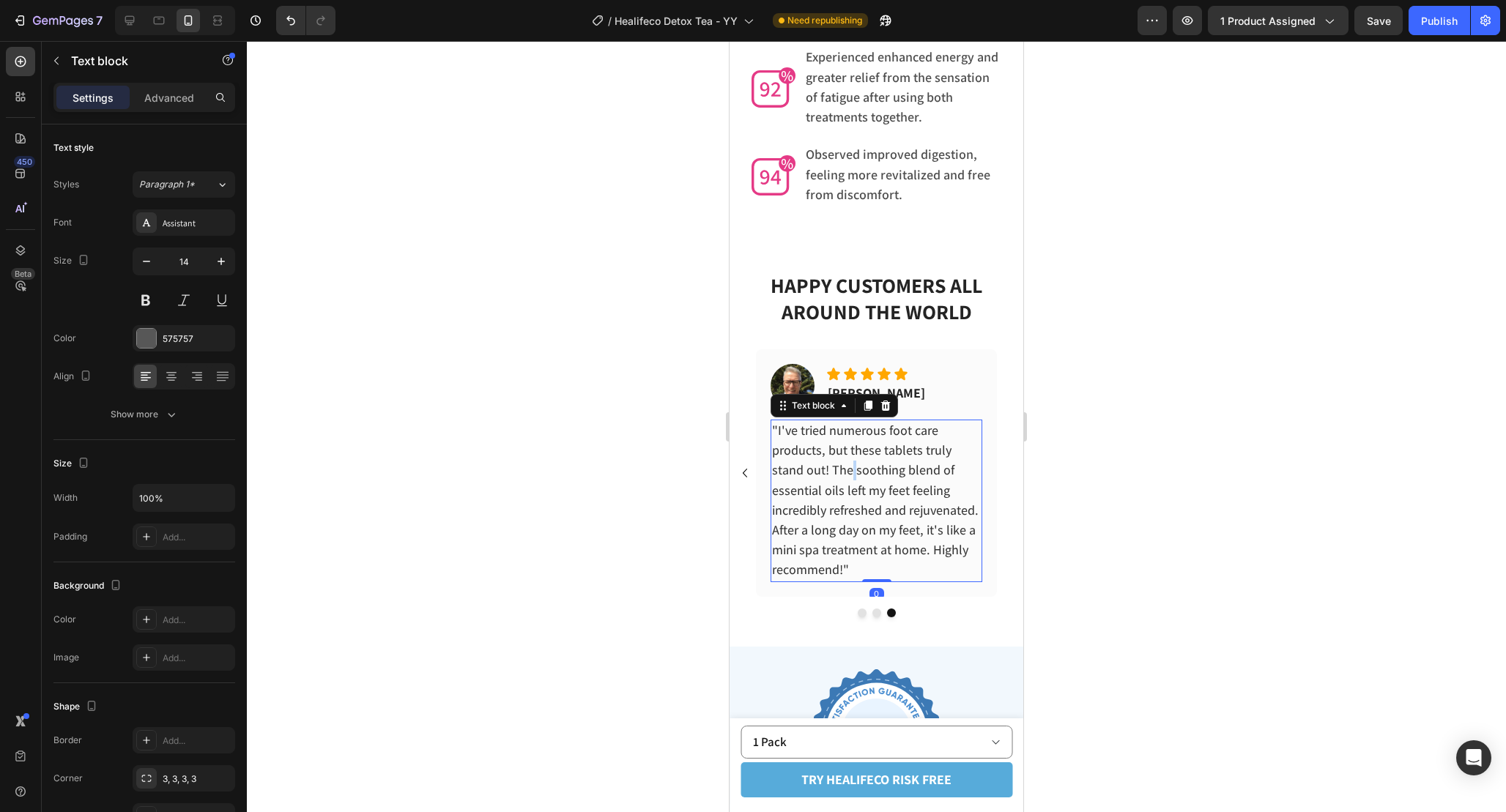
click at [852, 455] on span ""I've tried numerous foot care products, but these tablets truly stand out! The…" at bounding box center [876, 500] width 207 height 156
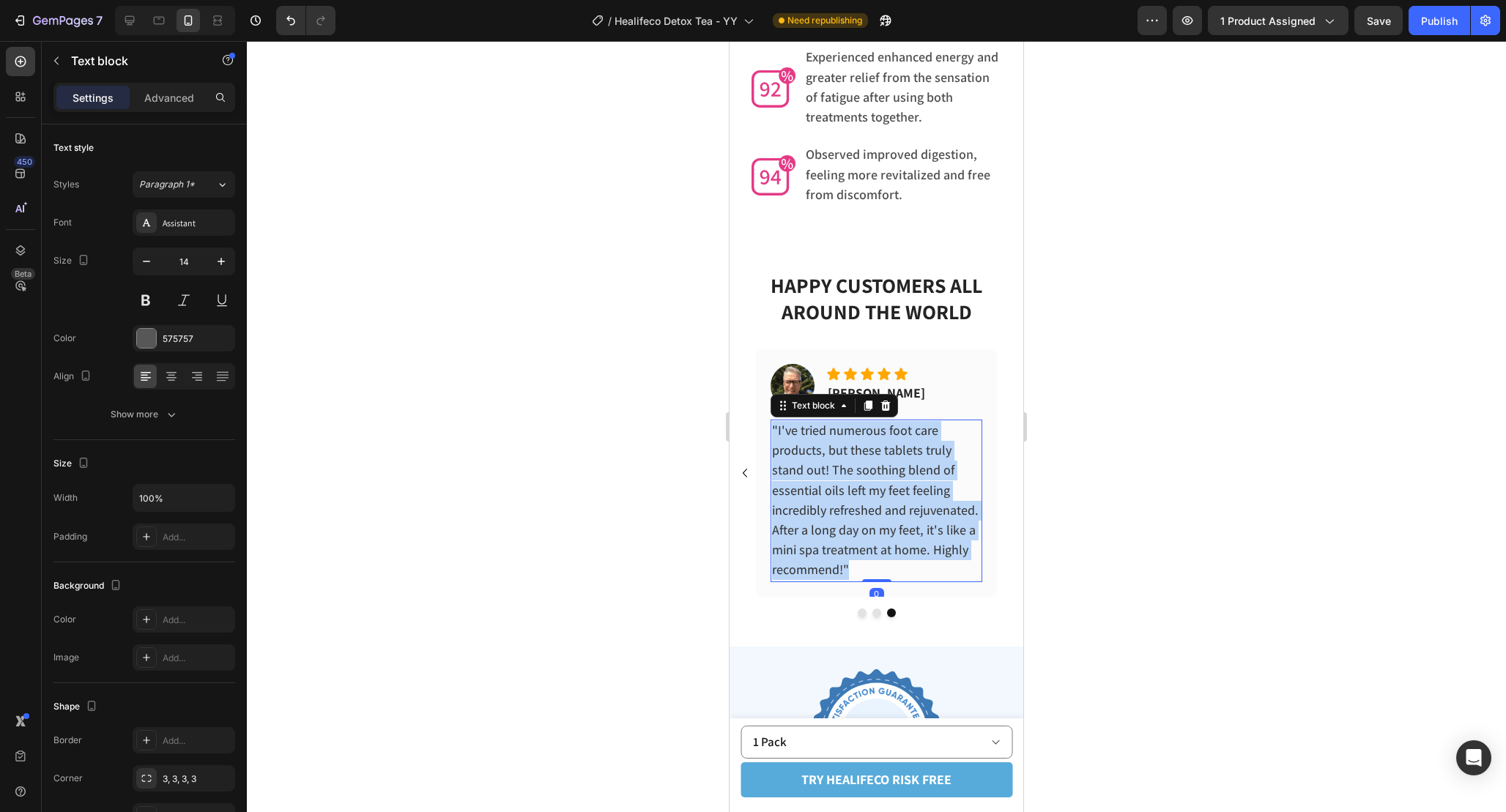
click at [852, 455] on span ""I've tried numerous foot care products, but these tablets truly stand out! The…" at bounding box center [876, 500] width 207 height 156
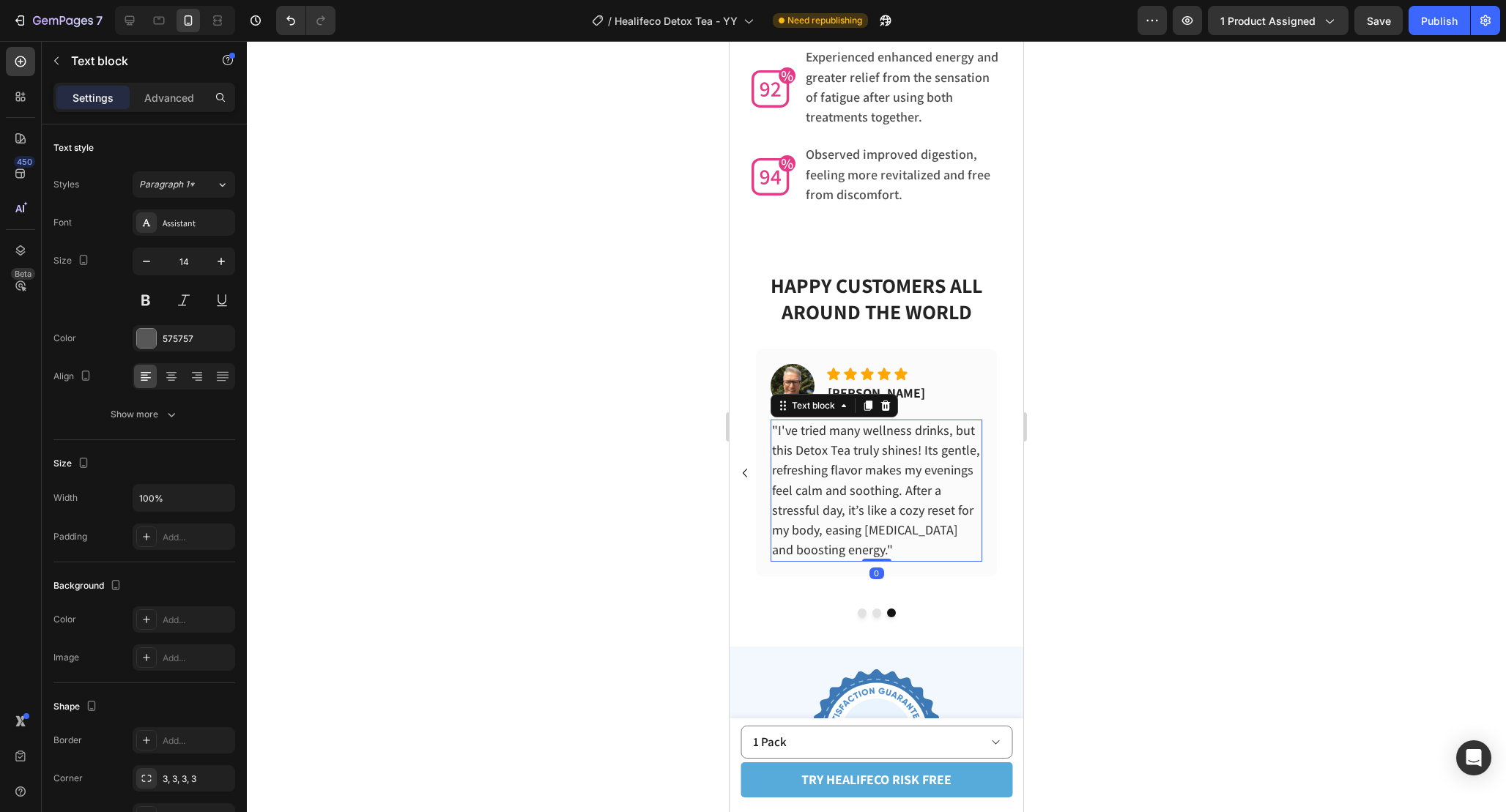
click at [1111, 482] on div at bounding box center [876, 426] width 1259 height 771
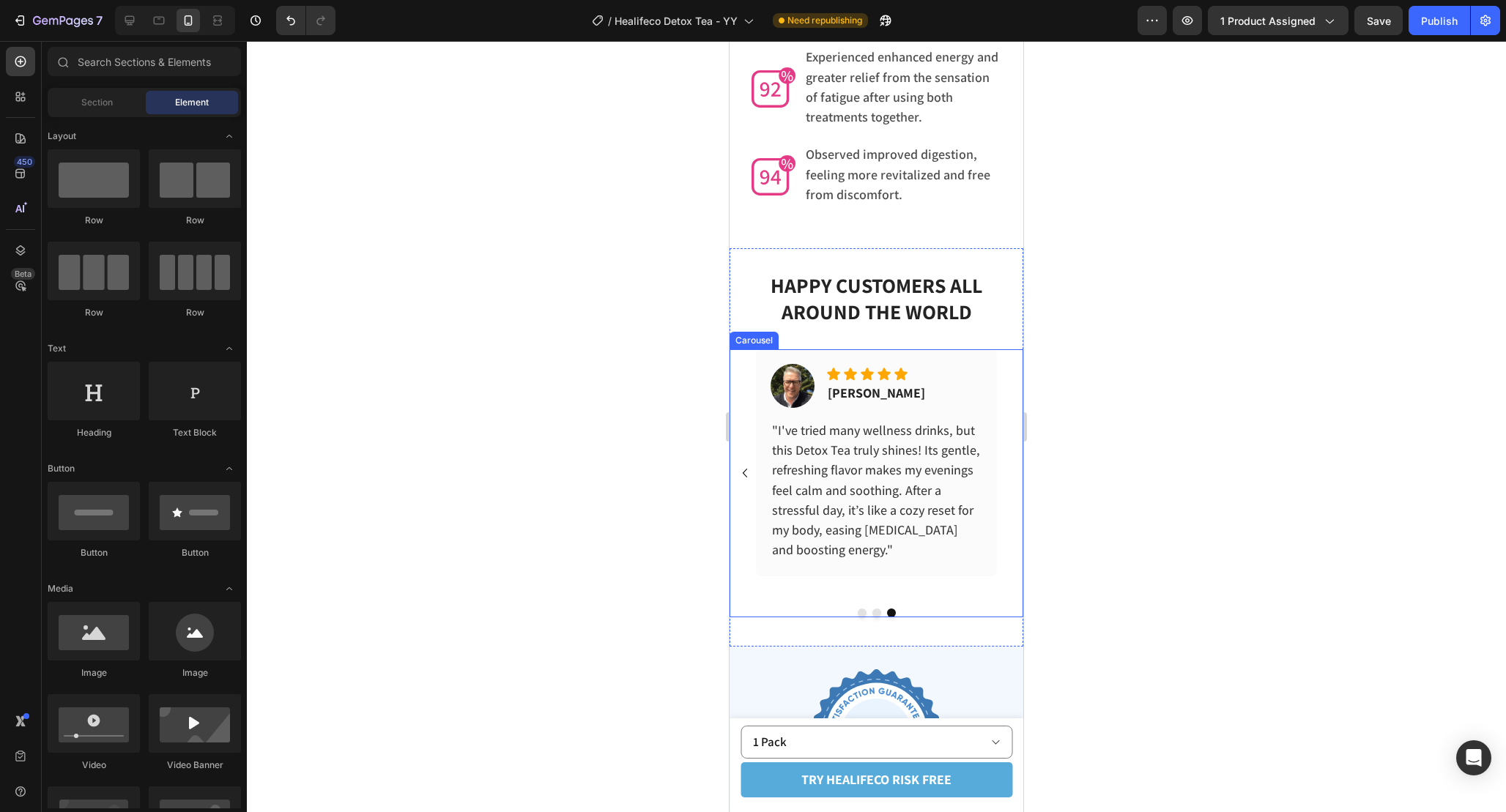
click at [747, 464] on icon "Carousel Back Arrow" at bounding box center [744, 472] width 17 height 17
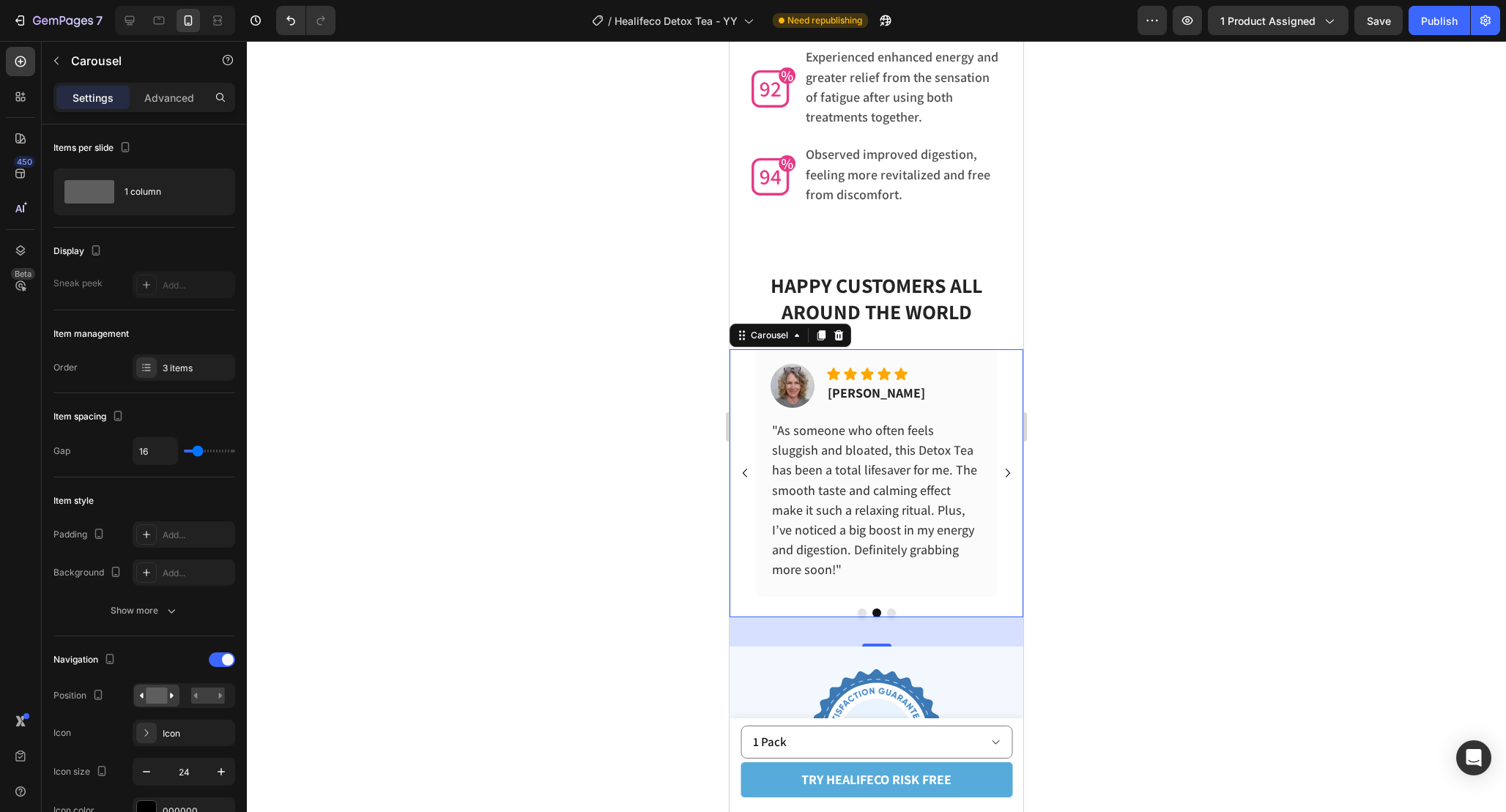
click at [747, 464] on icon "Carousel Back Arrow" at bounding box center [744, 472] width 17 height 17
click at [1138, 454] on div at bounding box center [876, 426] width 1259 height 771
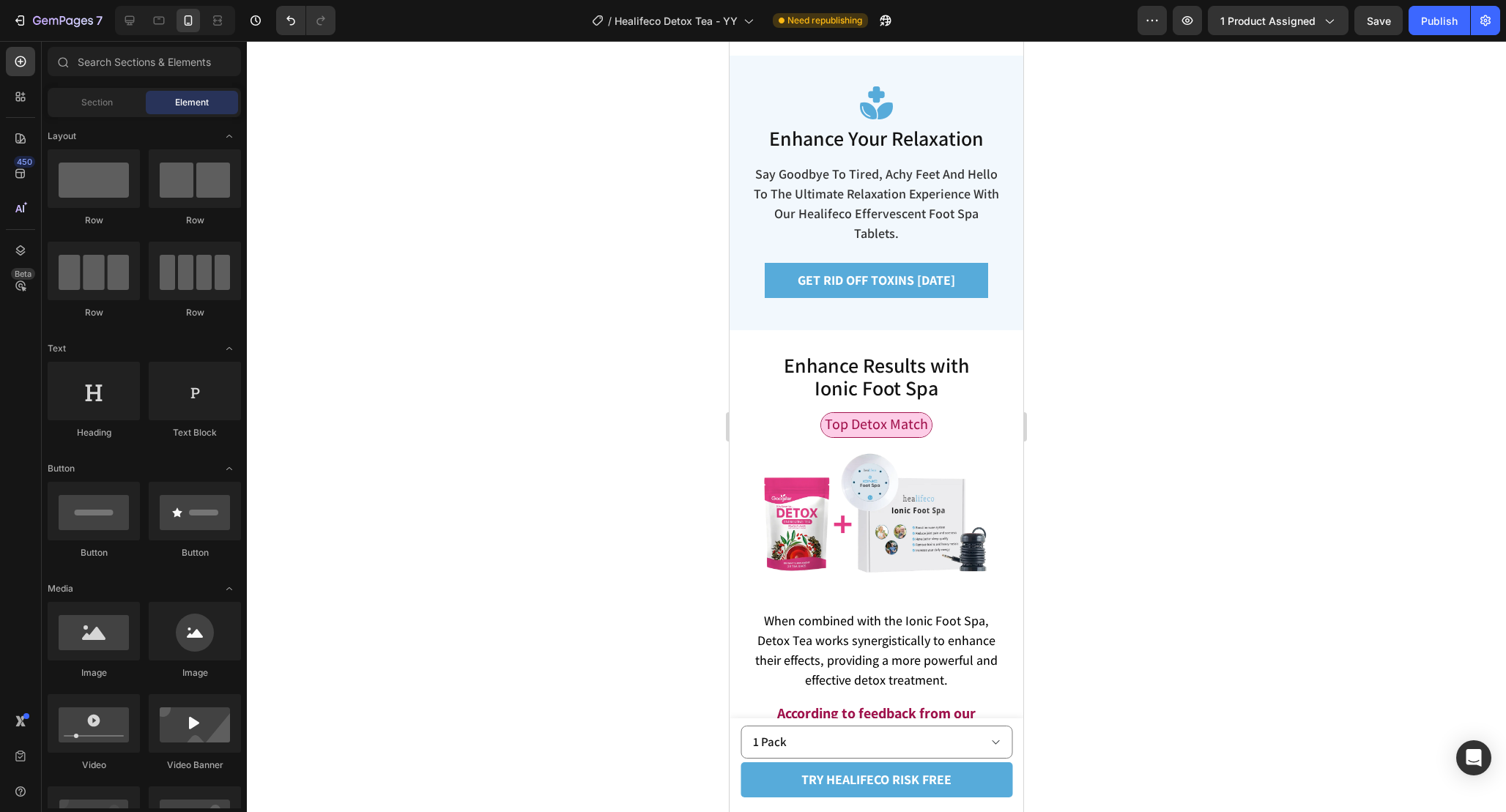
scroll to position [4314, 0]
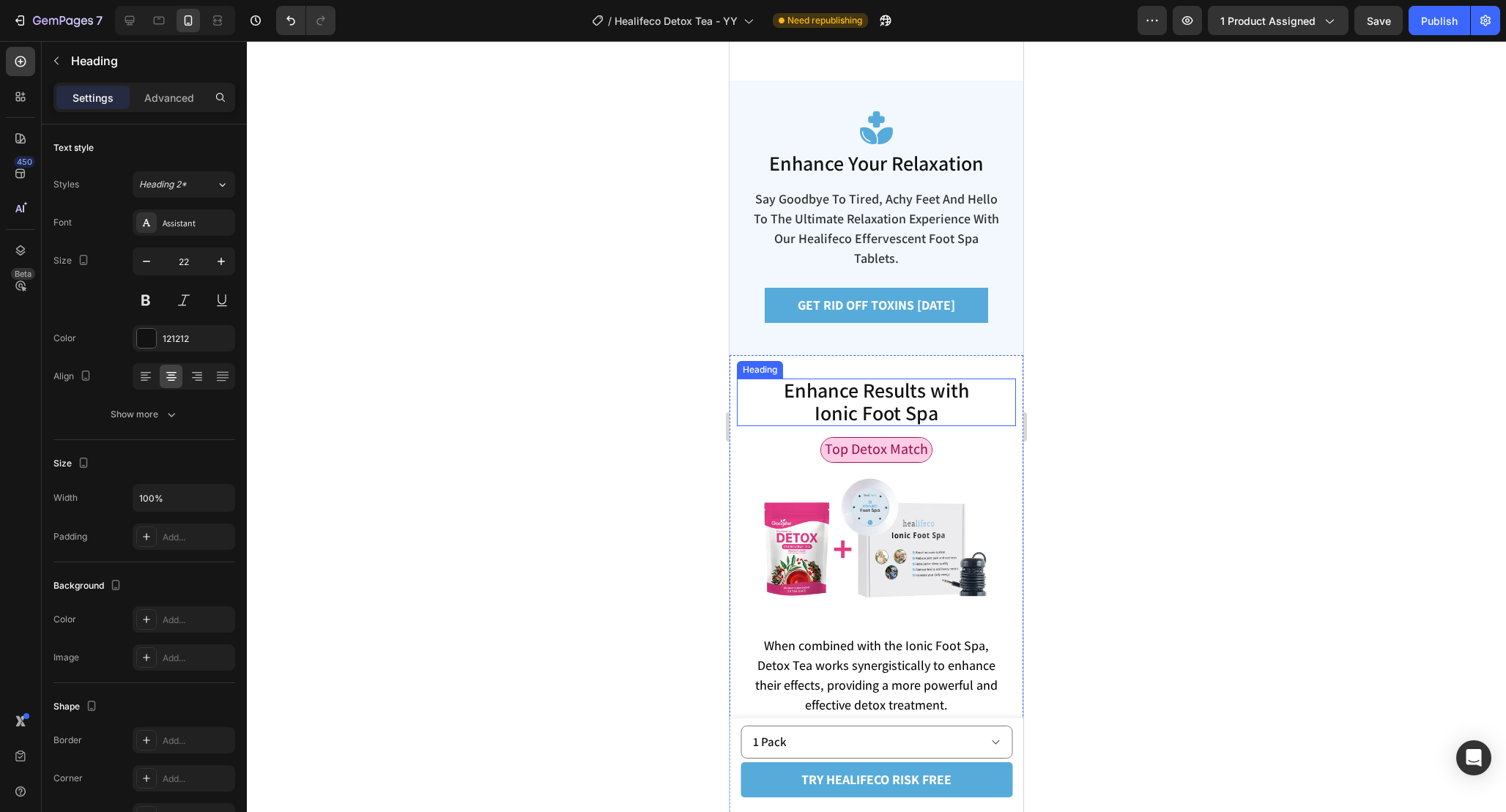
click at [948, 426] on span "Enhance Results with Ionic Foot Spa" at bounding box center [876, 401] width 186 height 50
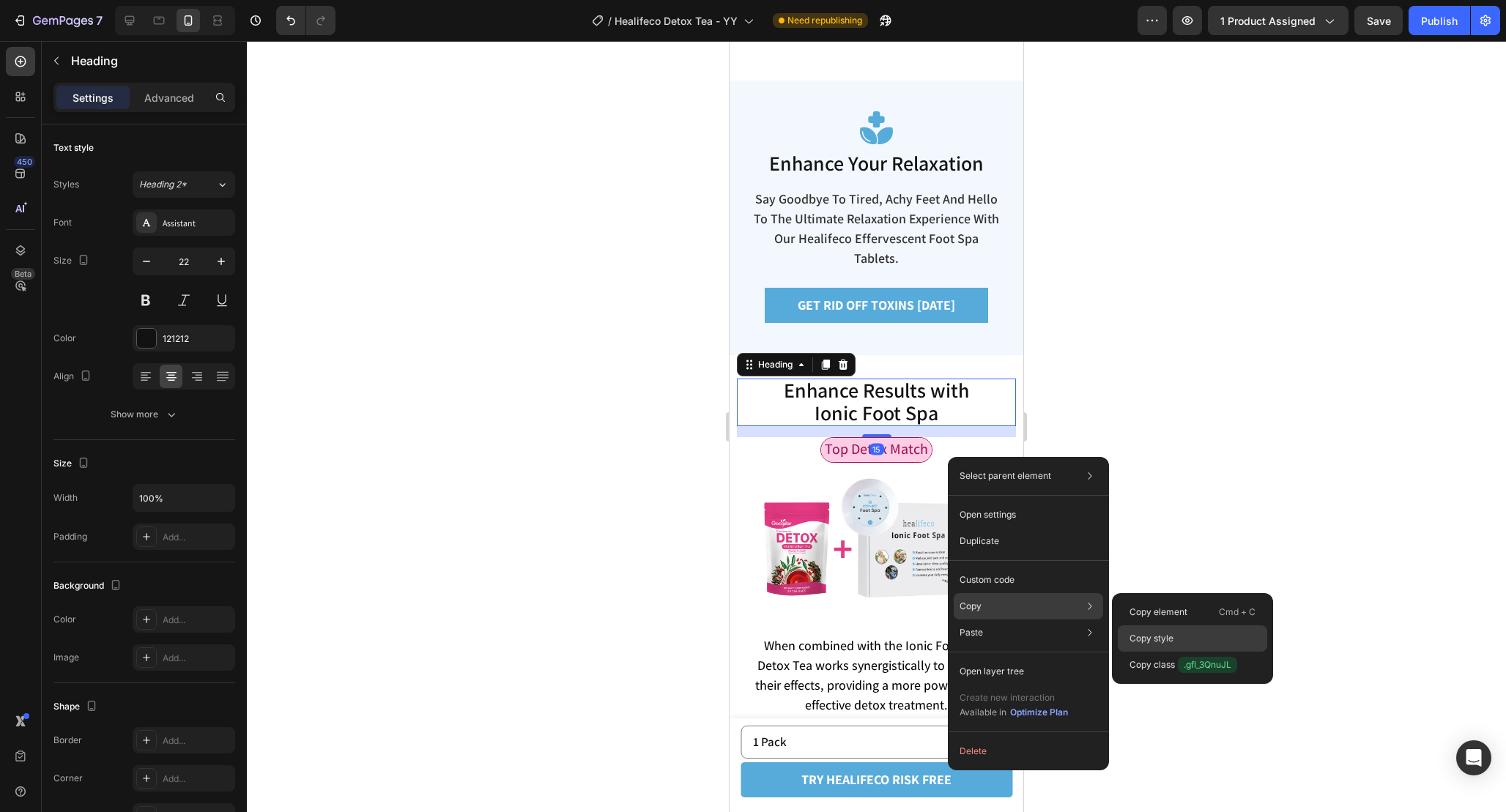
click at [1148, 633] on p "Copy style" at bounding box center [1151, 638] width 44 height 13
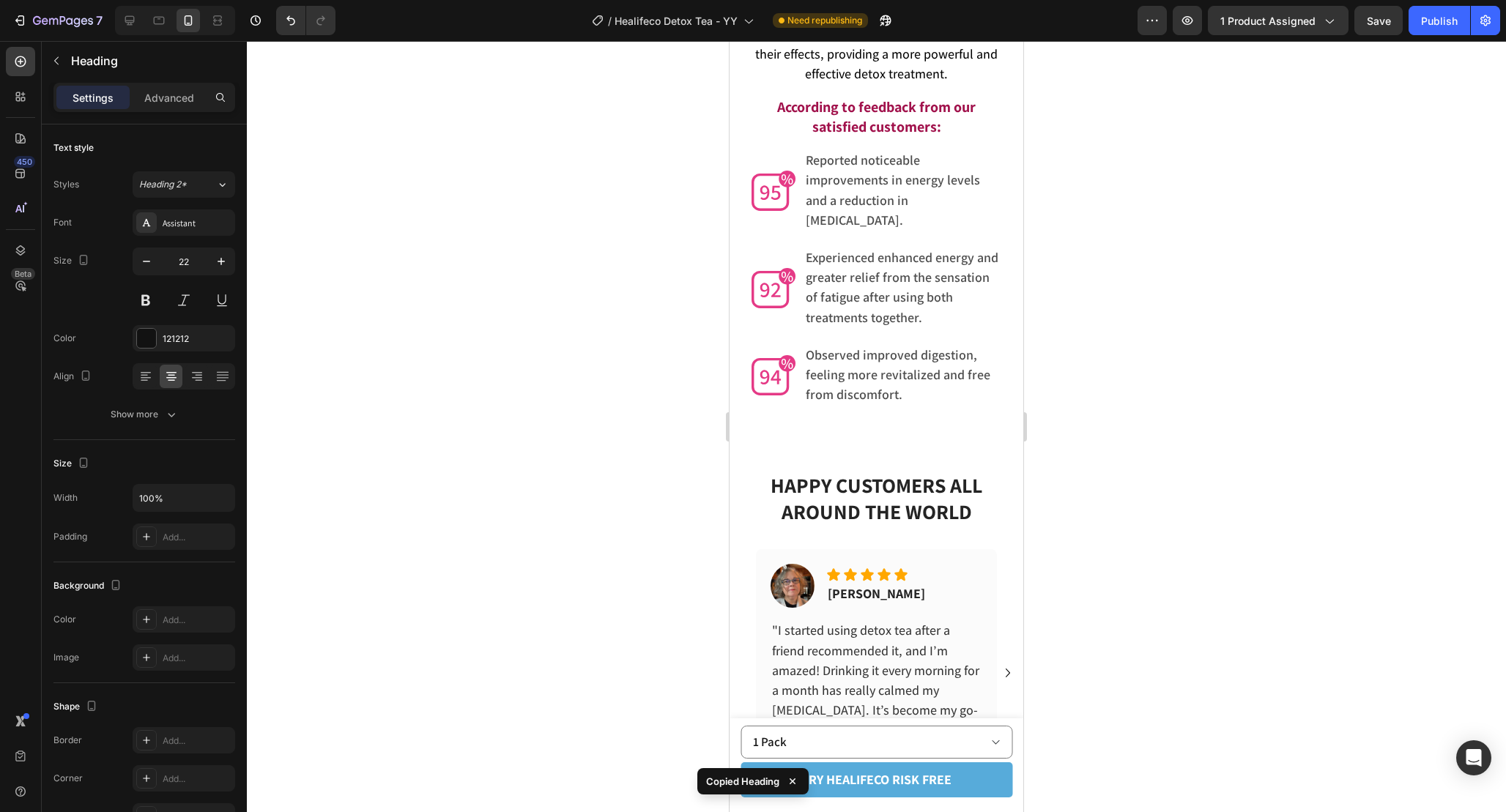
scroll to position [5155, 0]
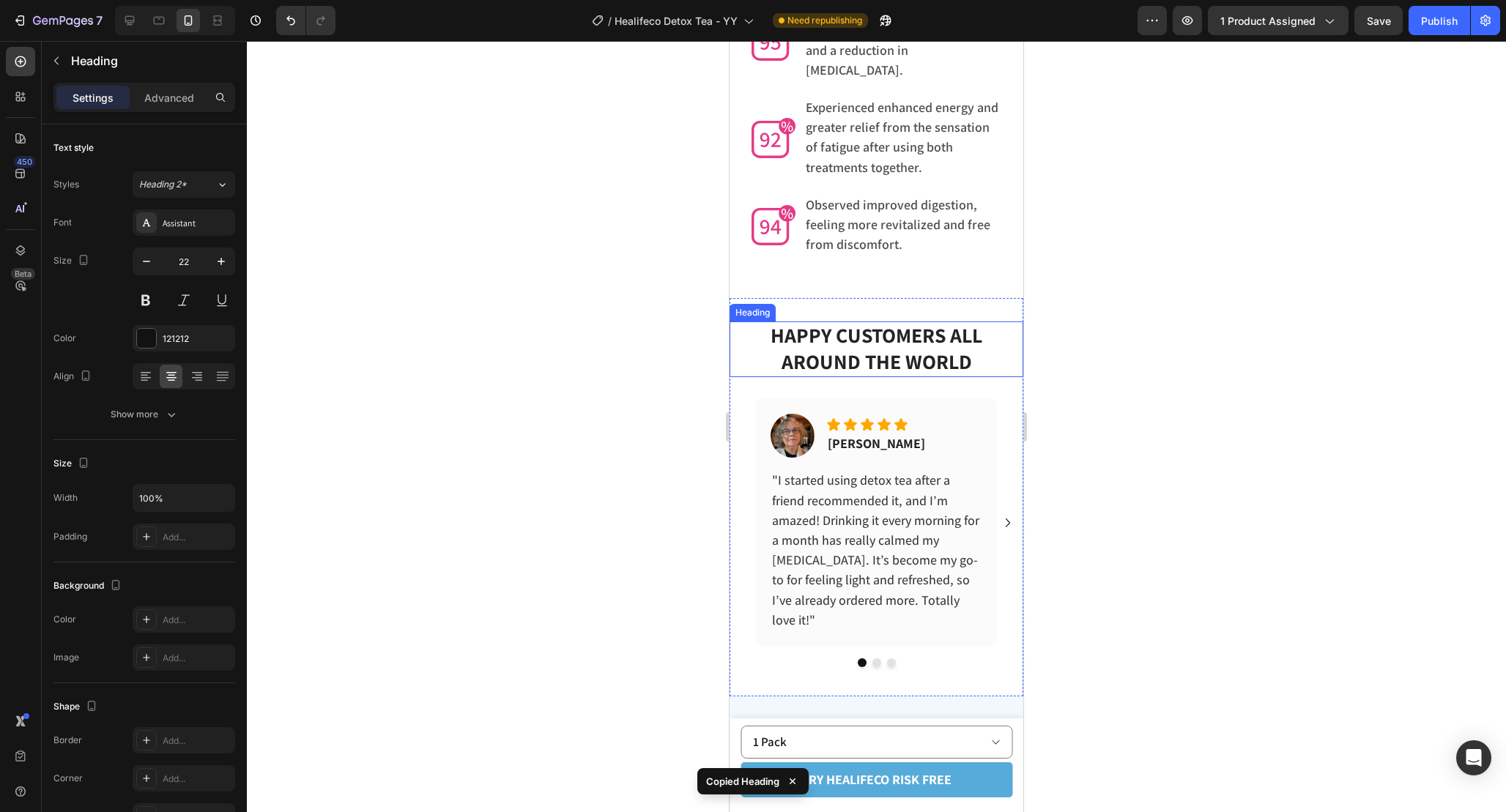
click at [989, 324] on h2 "HAPPY CUSTOMERS ALL AROUND THE WORLD" at bounding box center [876, 349] width 294 height 56
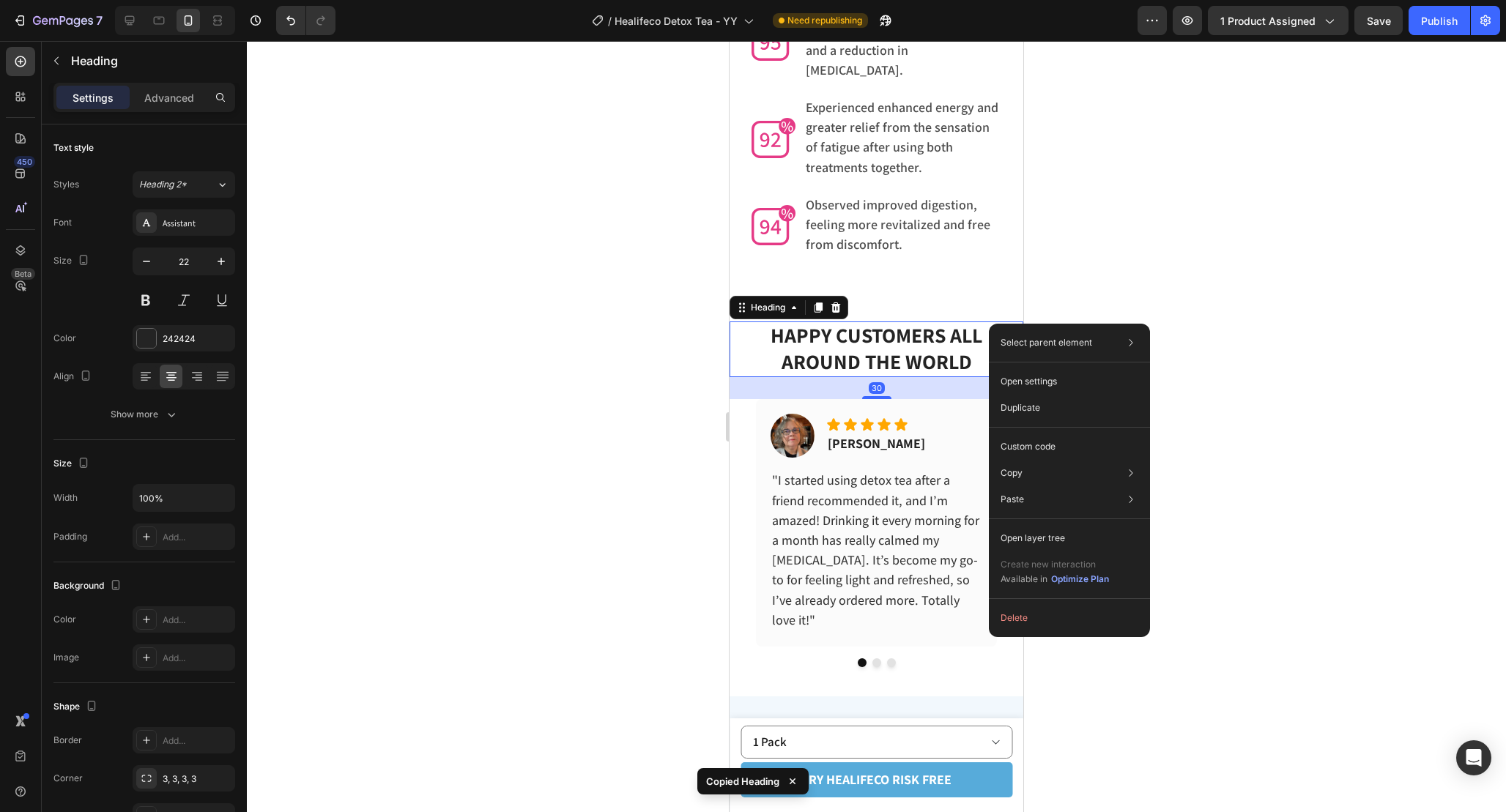
drag, startPoint x: 989, startPoint y: 324, endPoint x: 1801, endPoint y: 449, distance: 821.6
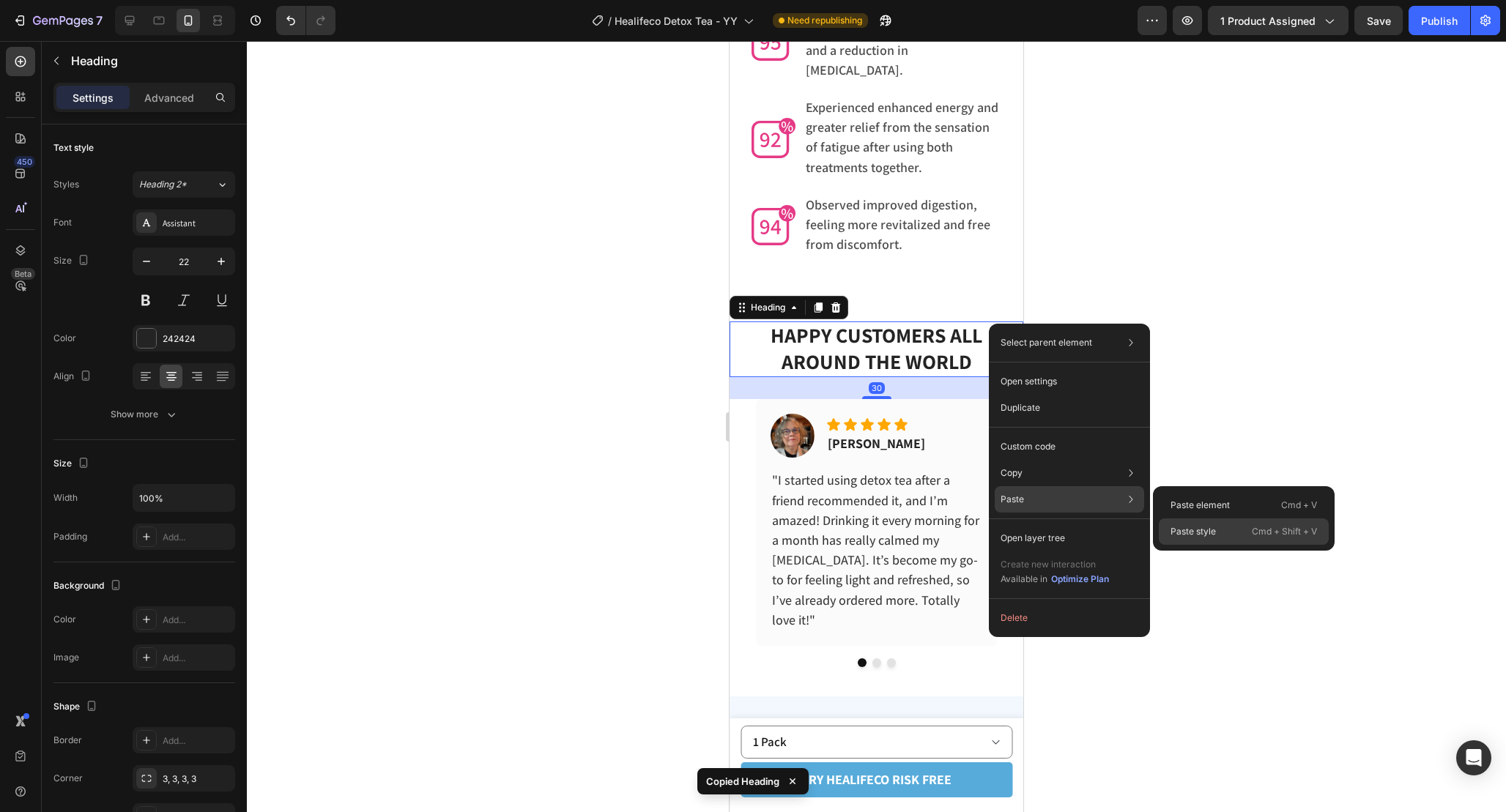
click at [1211, 529] on p "Paste style" at bounding box center [1193, 531] width 45 height 13
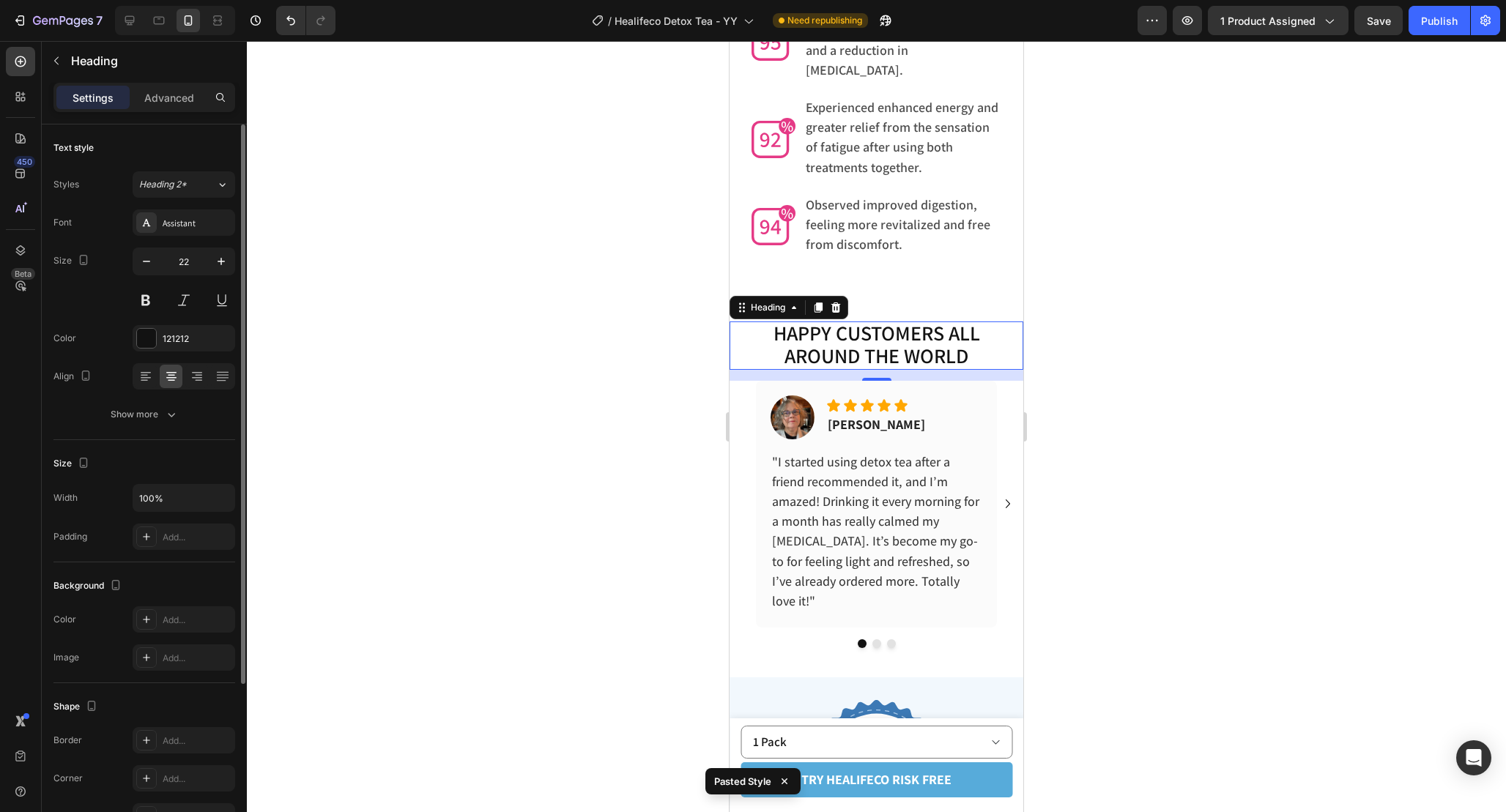
click at [176, 562] on div "Text style Styles Heading 2* Font Assistant Size 22 Color 121212 Align Show more" at bounding box center [144, 623] width 182 height 121
click at [169, 415] on icon "button" at bounding box center [171, 414] width 14 height 14
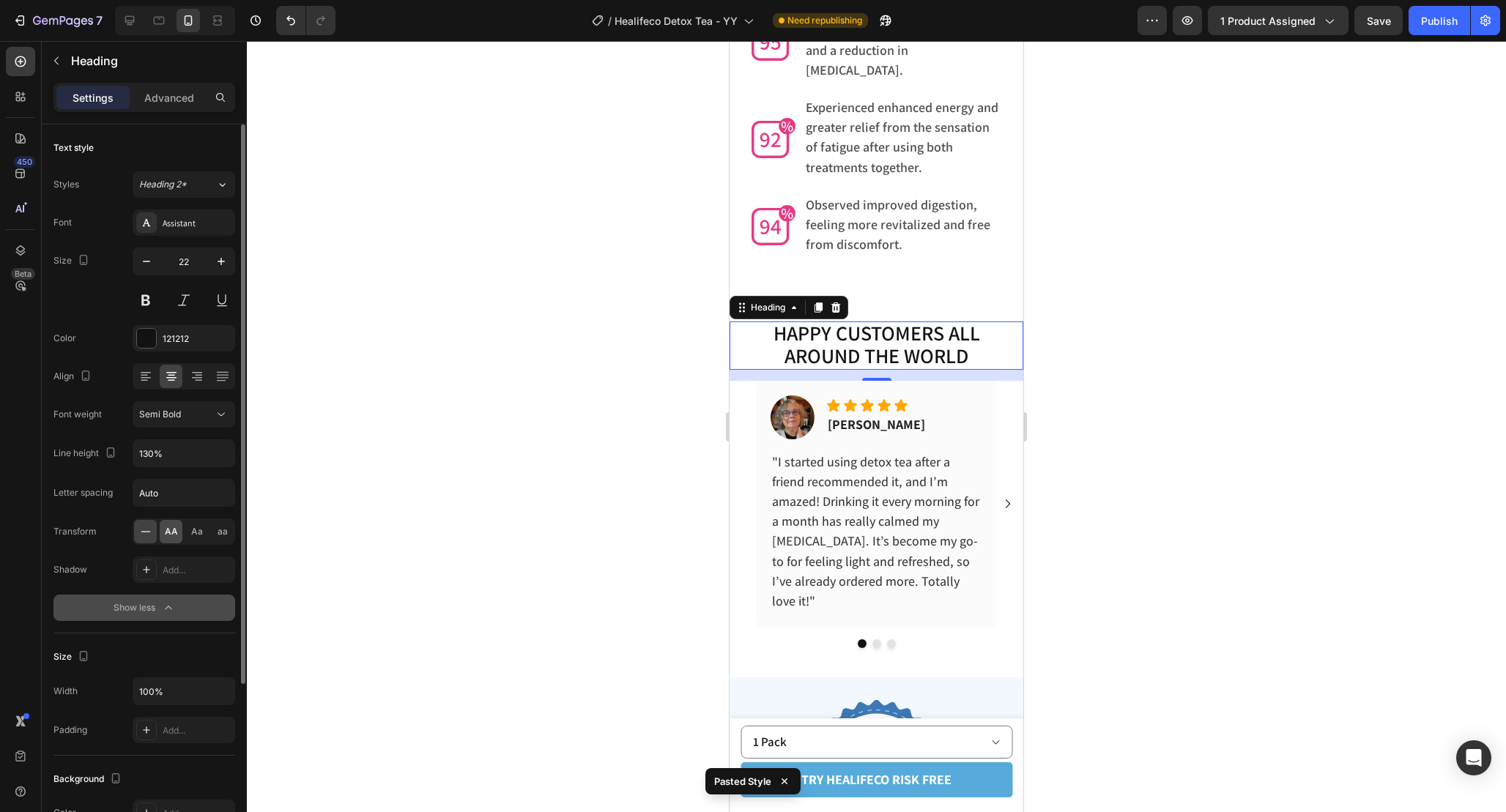
click at [169, 538] on div "AA" at bounding box center [171, 531] width 23 height 23
click at [193, 537] on span "Aa" at bounding box center [197, 531] width 12 height 13
click at [172, 534] on span "AA" at bounding box center [171, 531] width 13 height 13
click at [1206, 368] on div at bounding box center [876, 426] width 1259 height 771
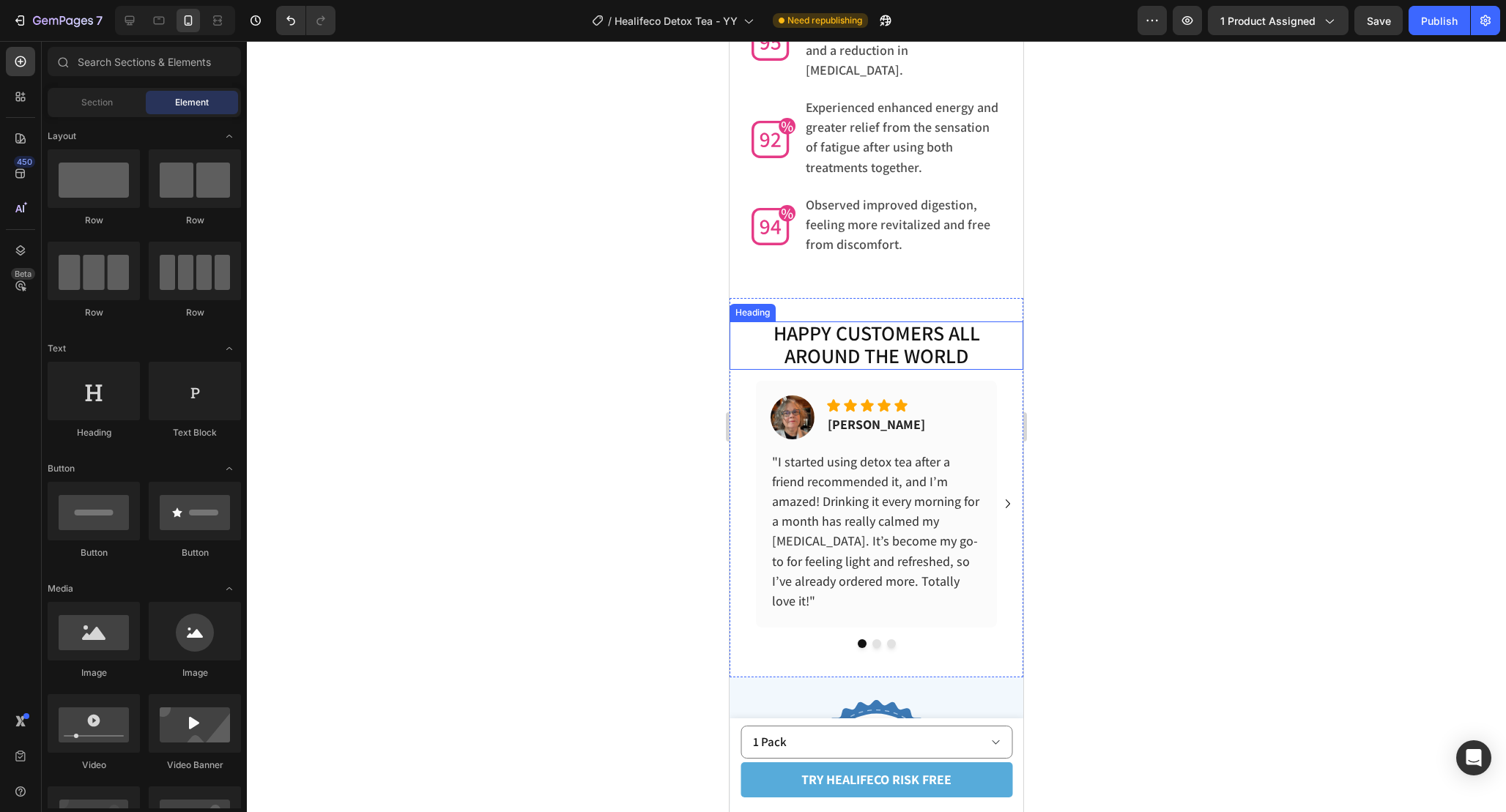
click at [900, 342] on span "AROUND THE WORLD" at bounding box center [876, 355] width 184 height 27
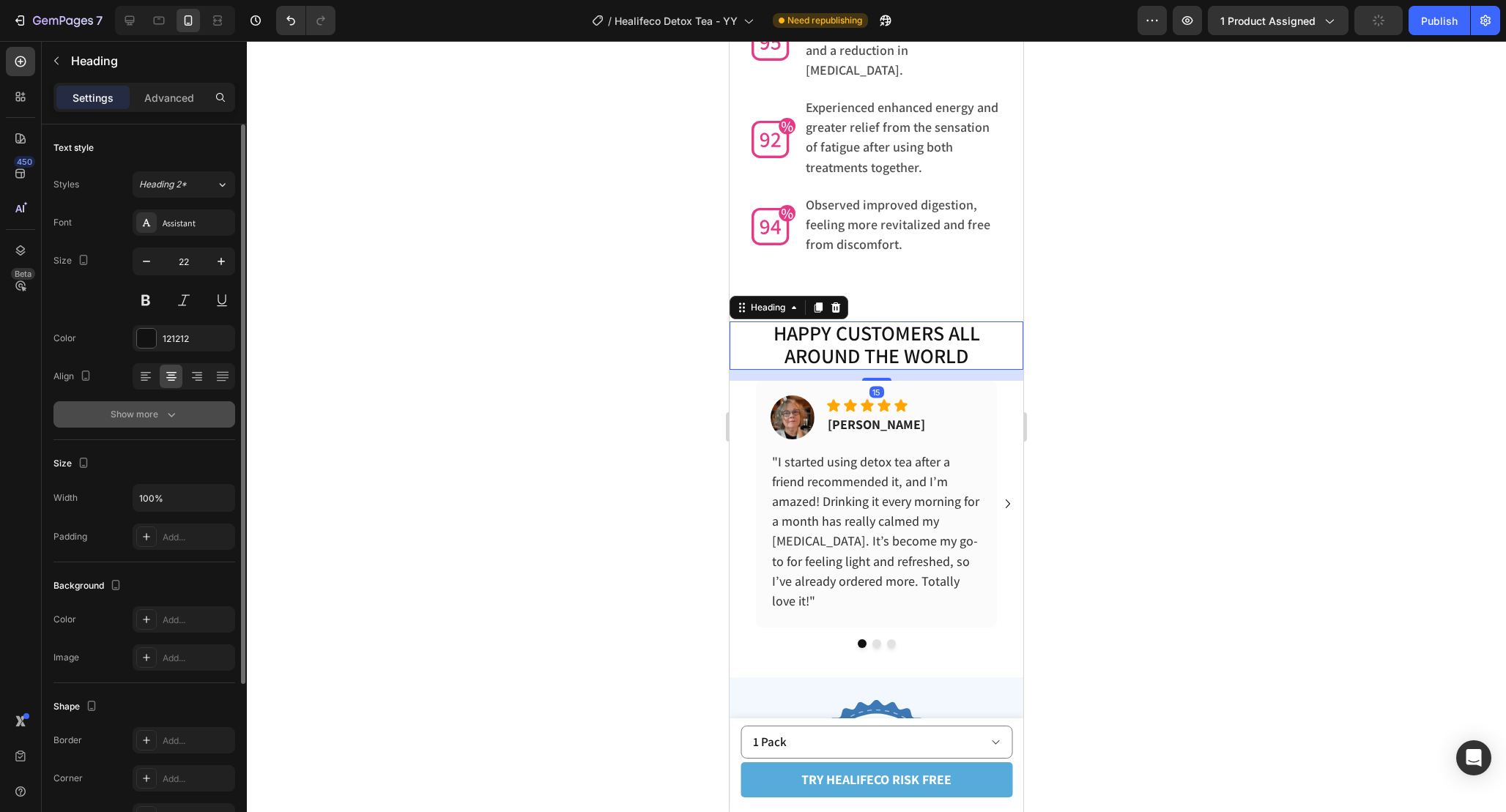
click at [159, 420] on div "Show more" at bounding box center [145, 414] width 68 height 14
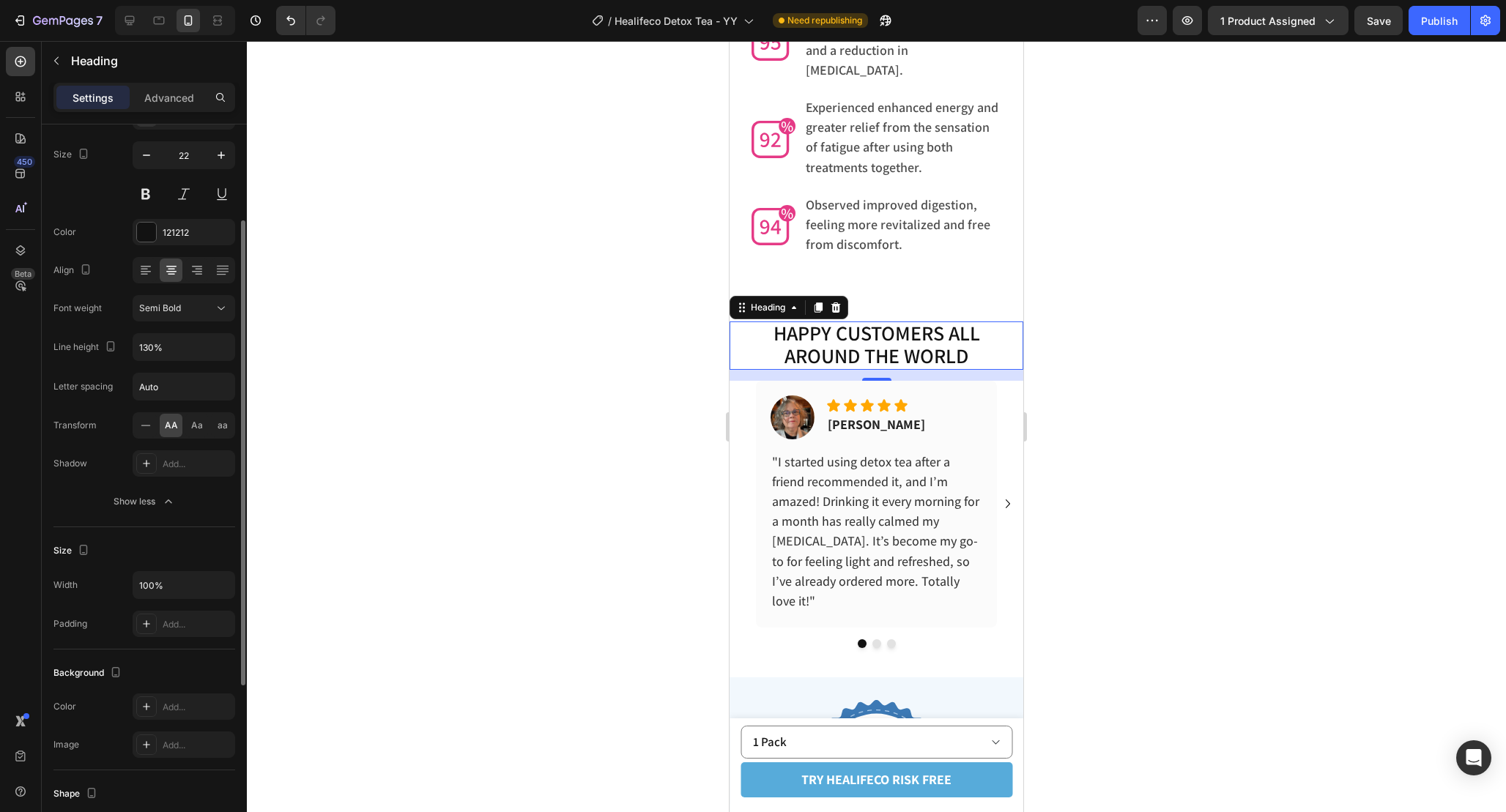
scroll to position [37, 0]
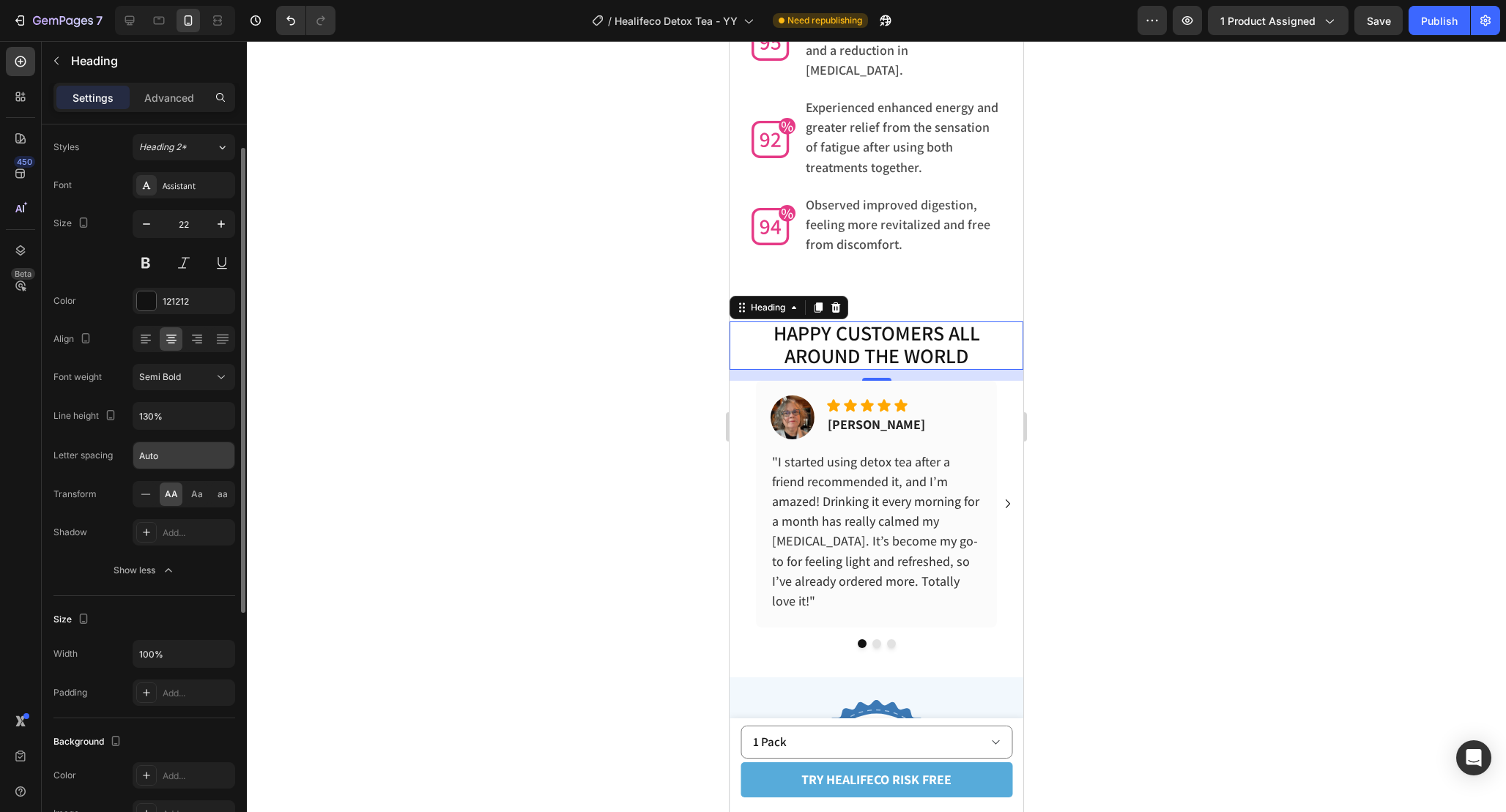
click at [198, 459] on input "Auto" at bounding box center [184, 455] width 101 height 26
type input "1"
click at [1085, 412] on div at bounding box center [876, 426] width 1259 height 771
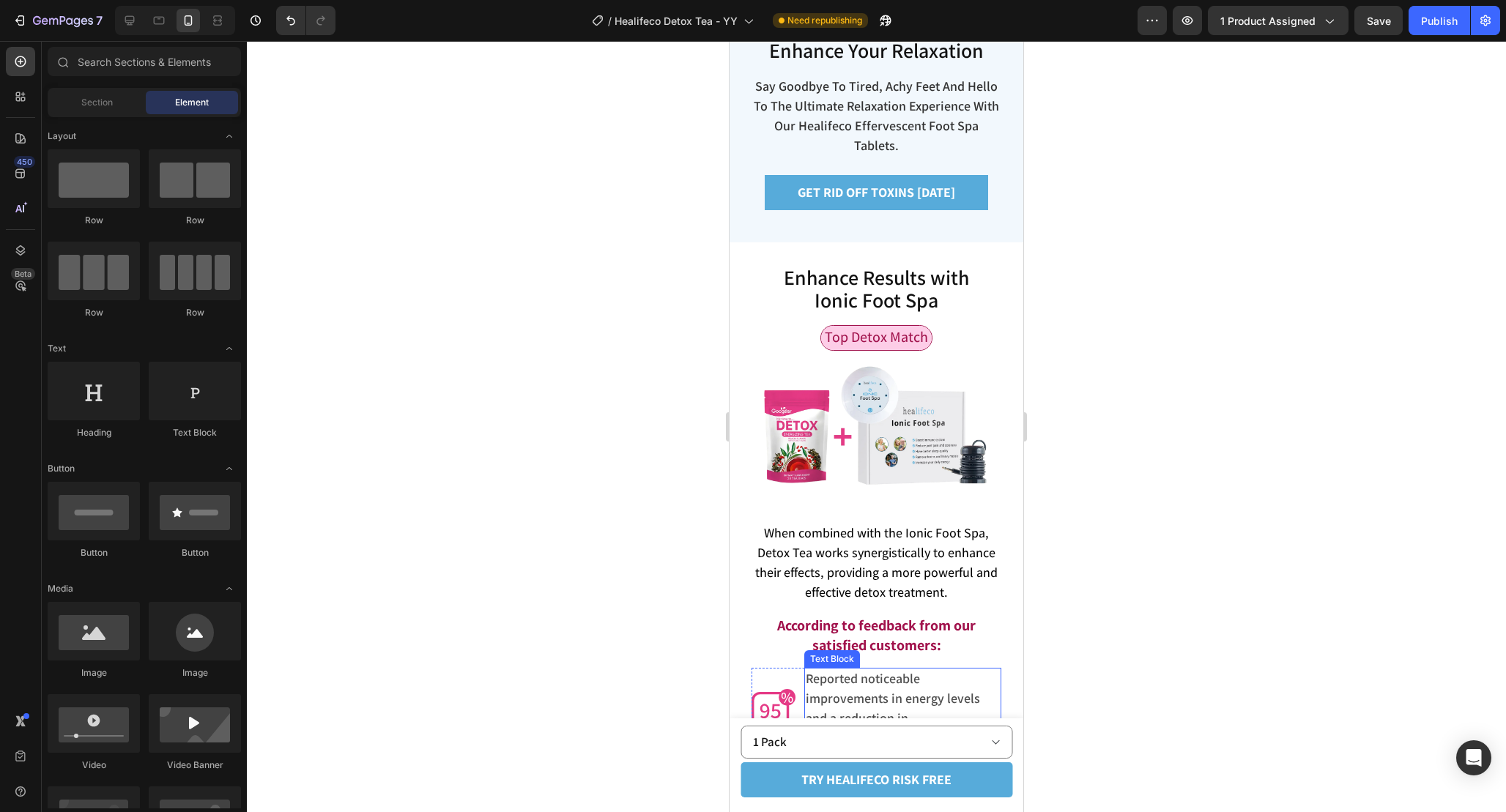
scroll to position [4187, 0]
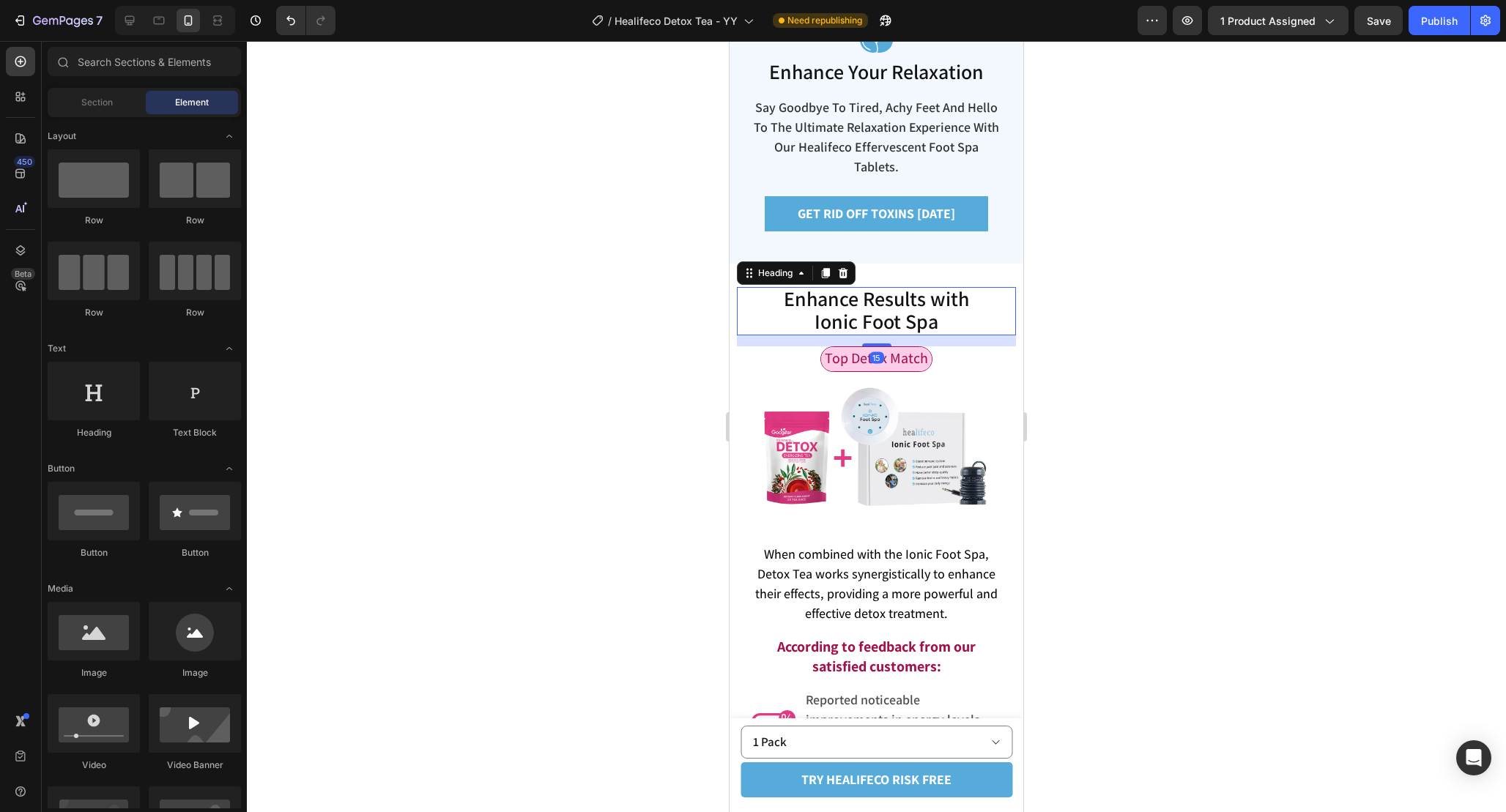
click at [947, 290] on span "Enhance Results with Ionic Foot Spa" at bounding box center [876, 309] width 186 height 50
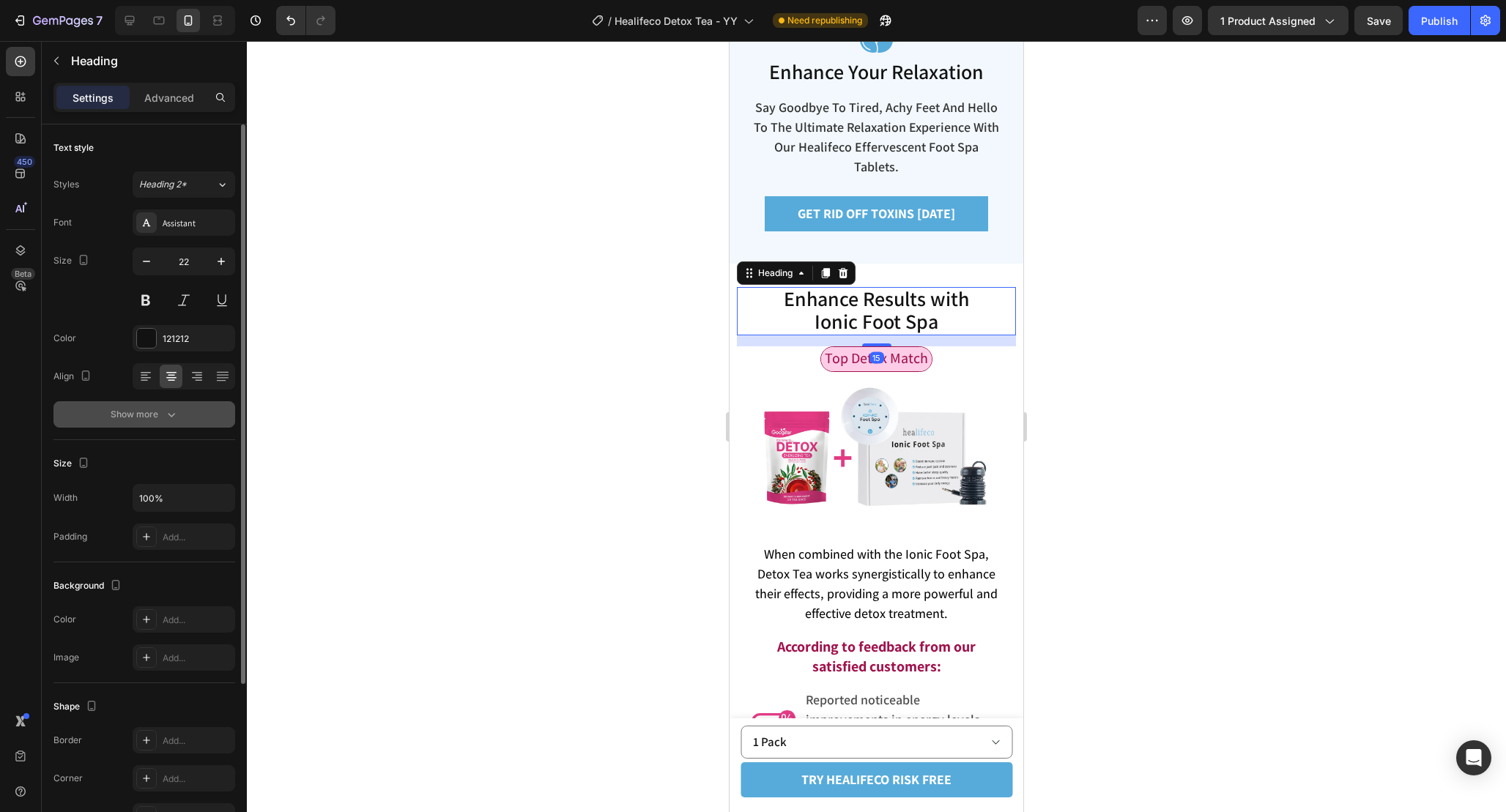
click at [175, 408] on icon "button" at bounding box center [171, 414] width 14 height 14
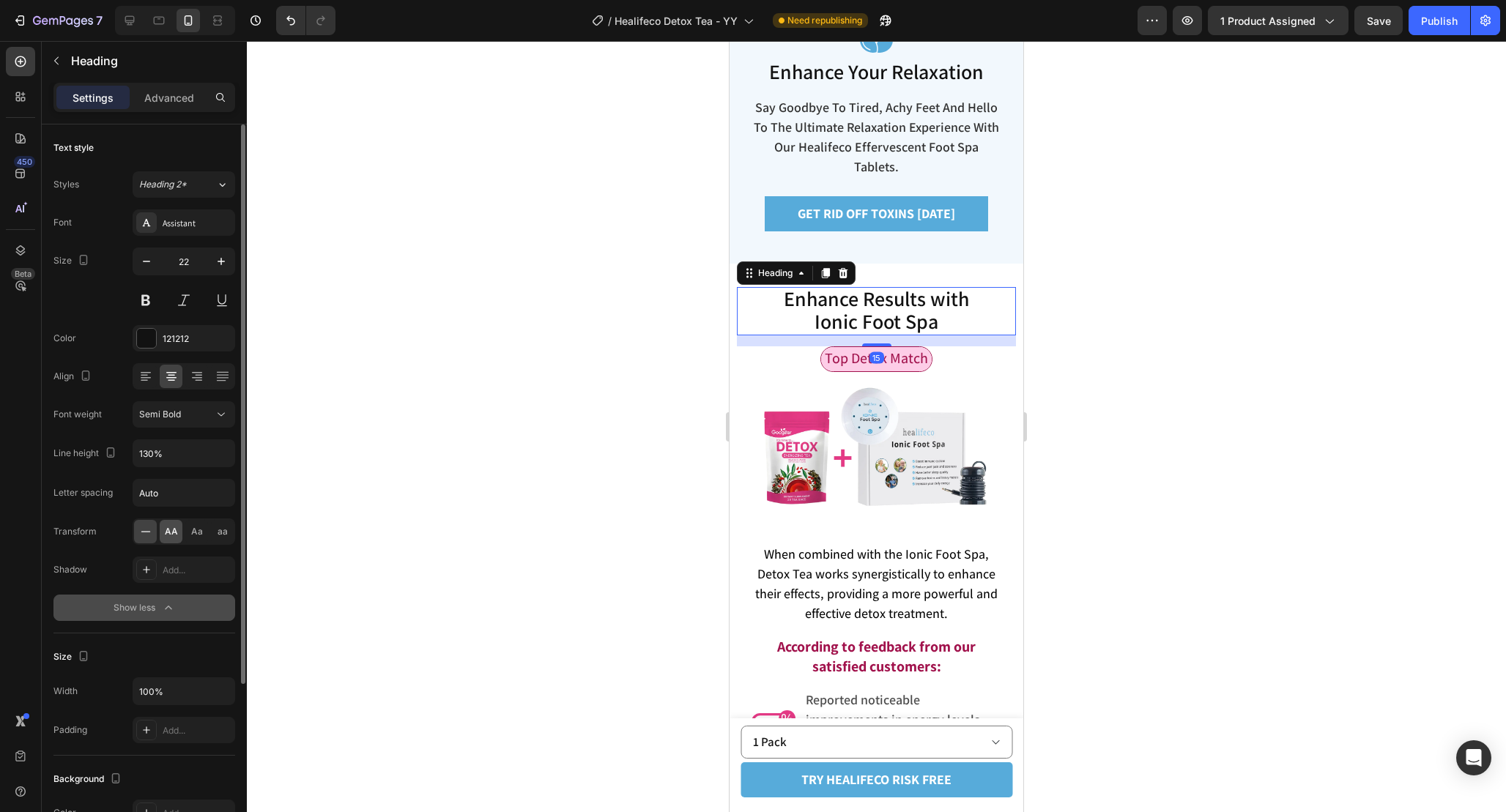
click at [167, 532] on span "AA" at bounding box center [171, 531] width 13 height 13
click at [148, 532] on icon at bounding box center [145, 531] width 14 height 14
click at [1187, 400] on div at bounding box center [876, 426] width 1259 height 771
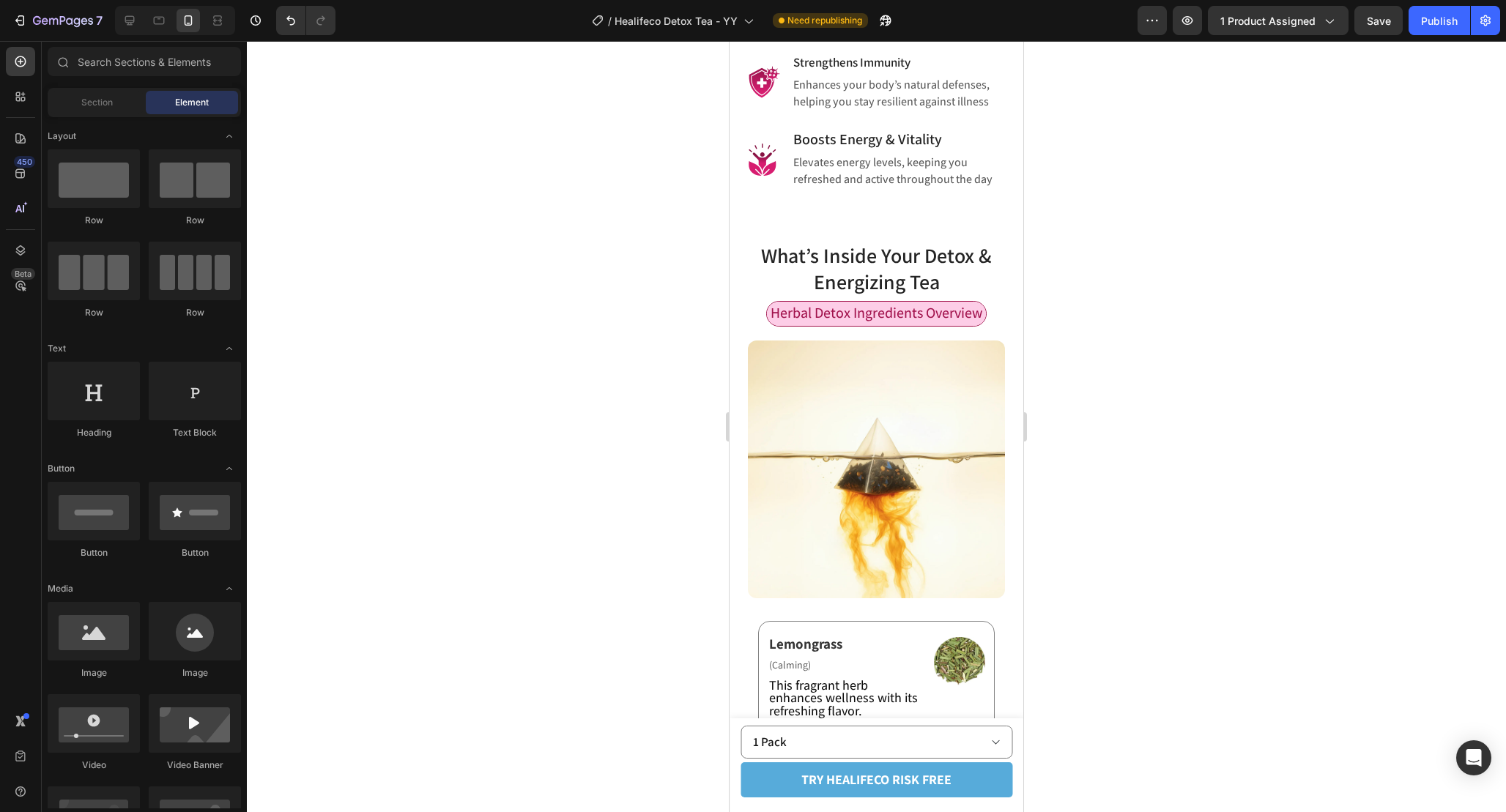
scroll to position [0, 0]
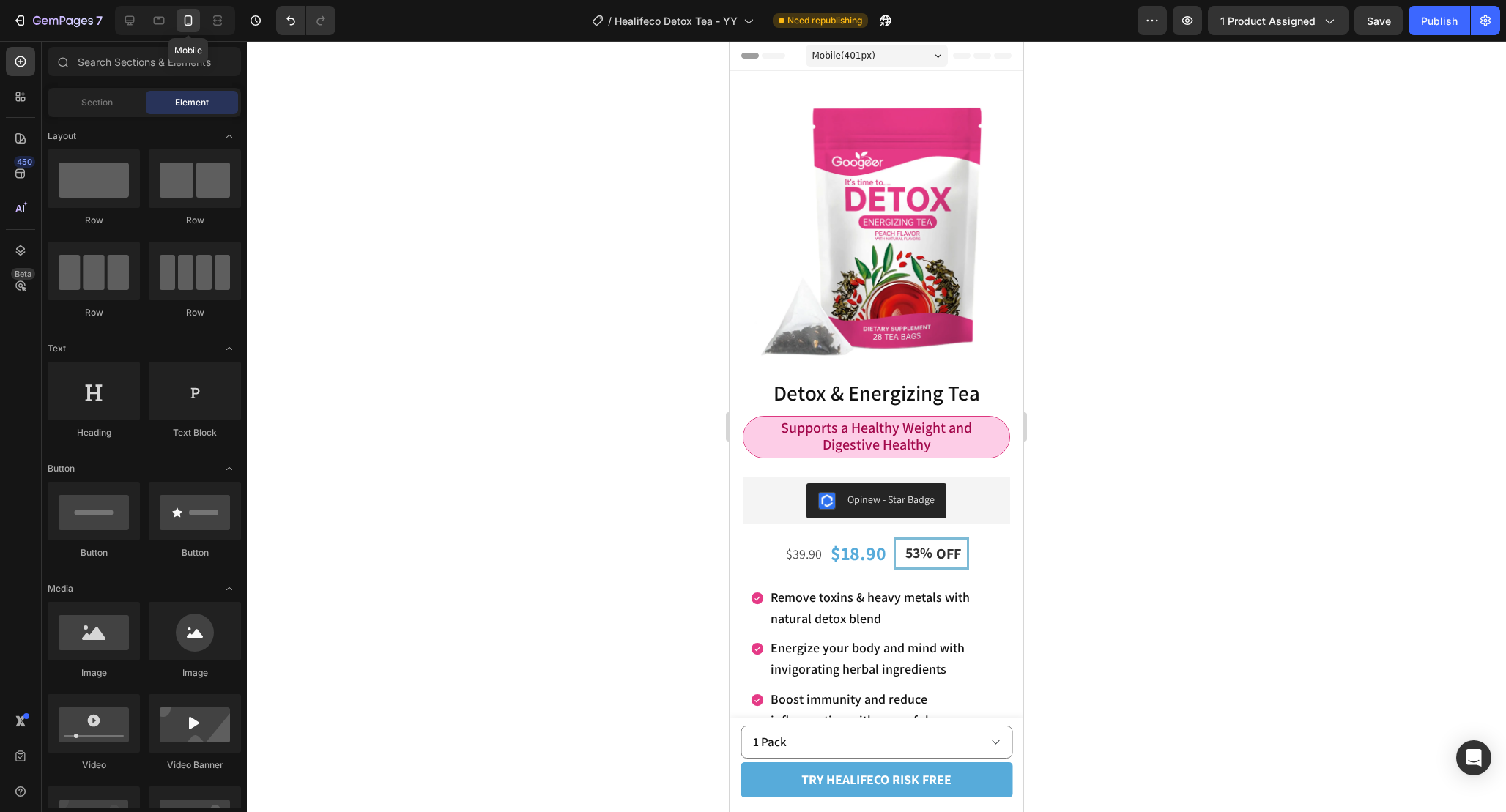
click at [177, 24] on div at bounding box center [188, 20] width 23 height 23
click at [161, 20] on icon at bounding box center [159, 20] width 14 height 14
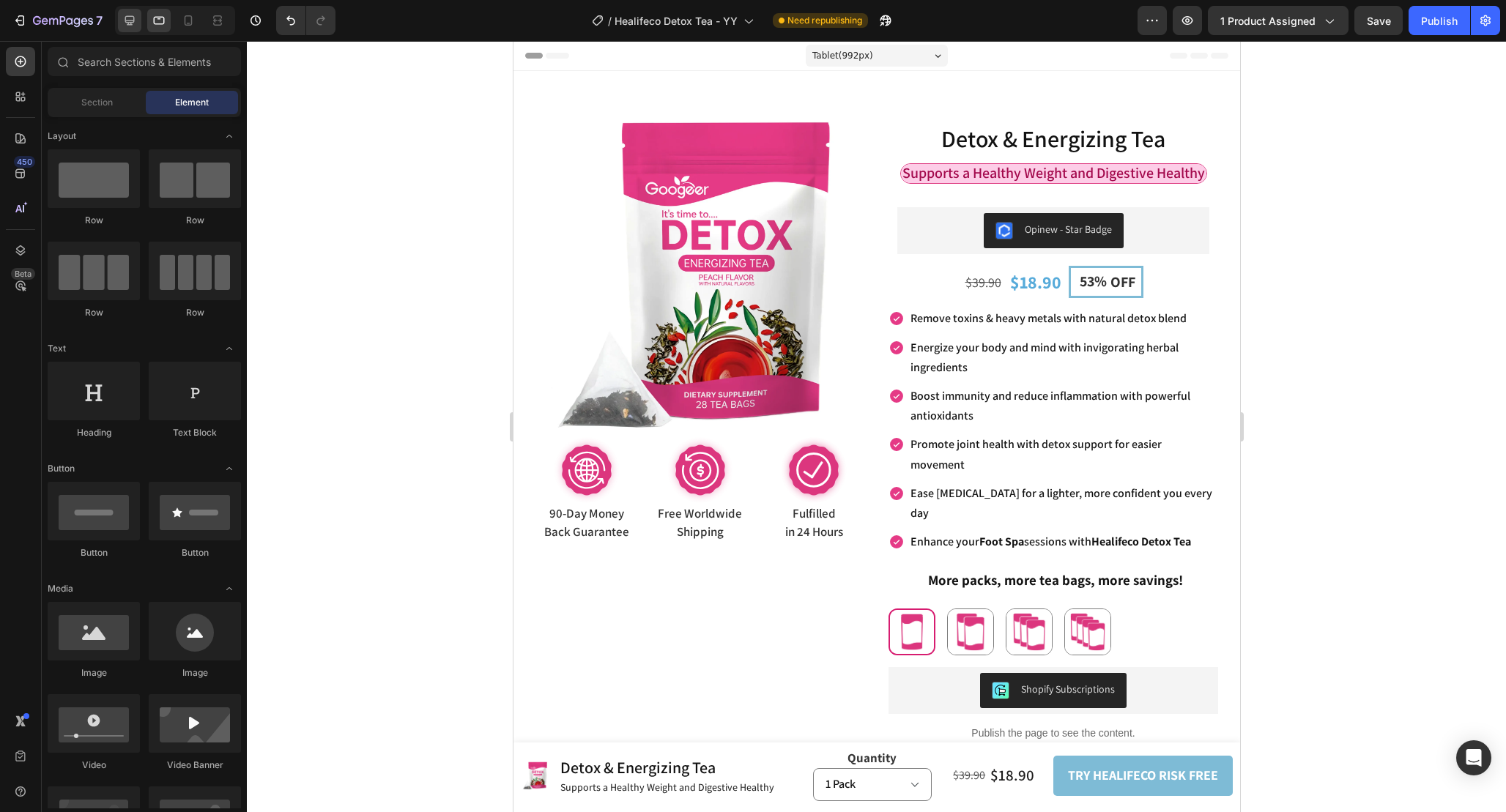
click at [134, 22] on icon at bounding box center [130, 20] width 10 height 10
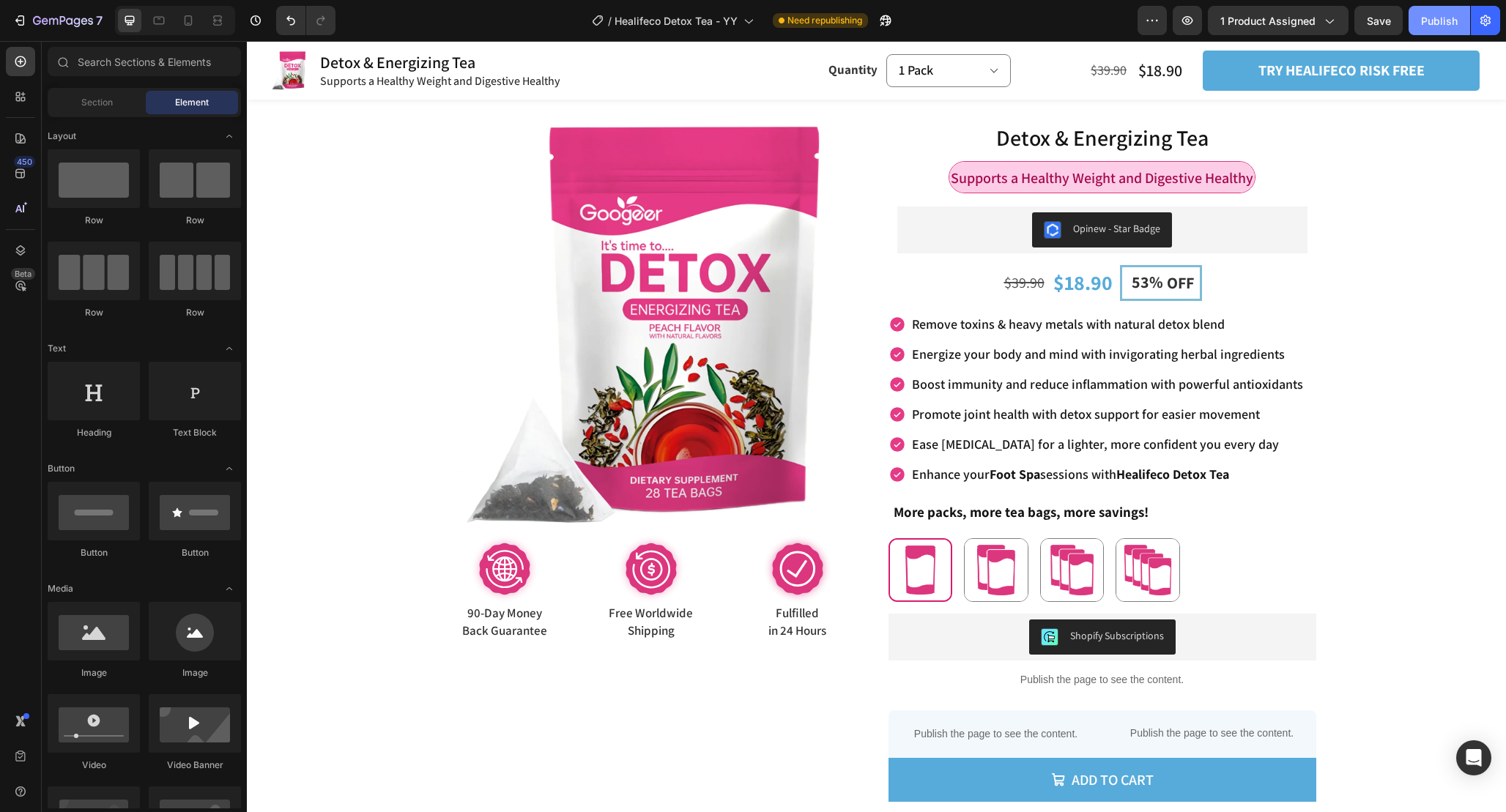
click at [1434, 26] on div "Publish" at bounding box center [1439, 20] width 37 height 15
click at [867, 23] on icon "button" at bounding box center [864, 23] width 4 height 4
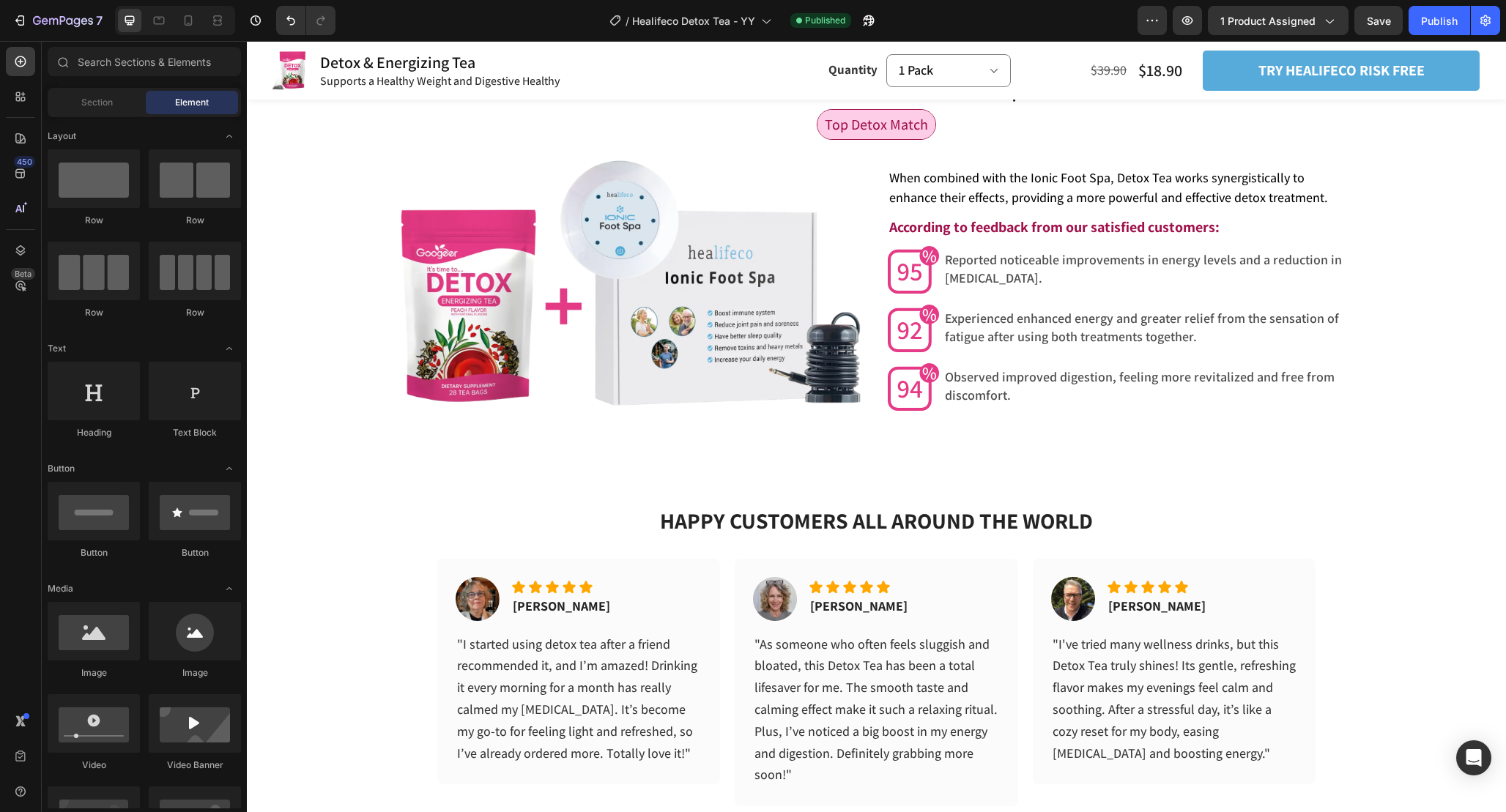
scroll to position [4269, 0]
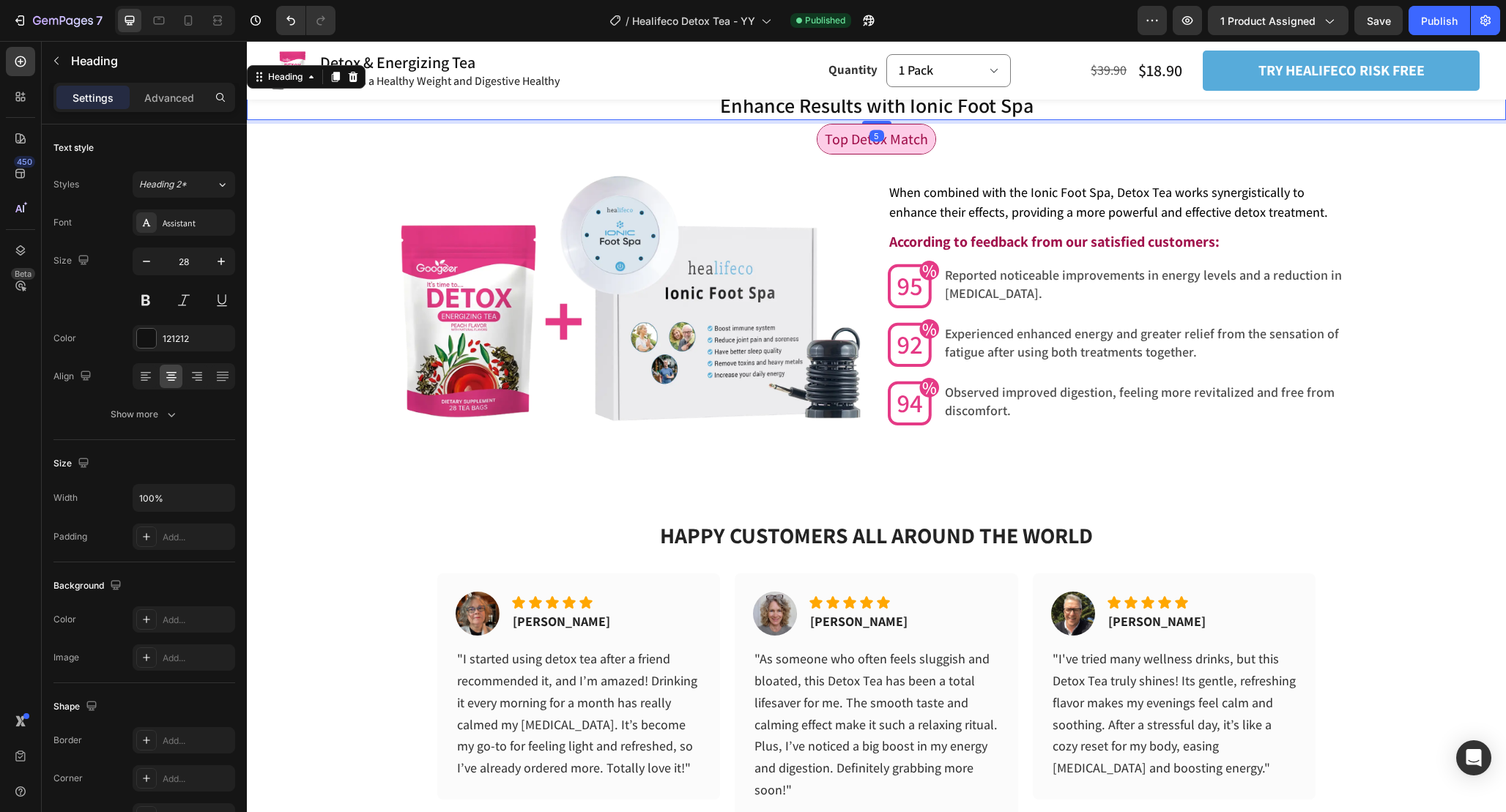
click at [1046, 118] on h2 "Enhance Results with Ionic Foot Spa" at bounding box center [876, 105] width 1259 height 29
click at [336, 82] on icon at bounding box center [336, 77] width 8 height 11
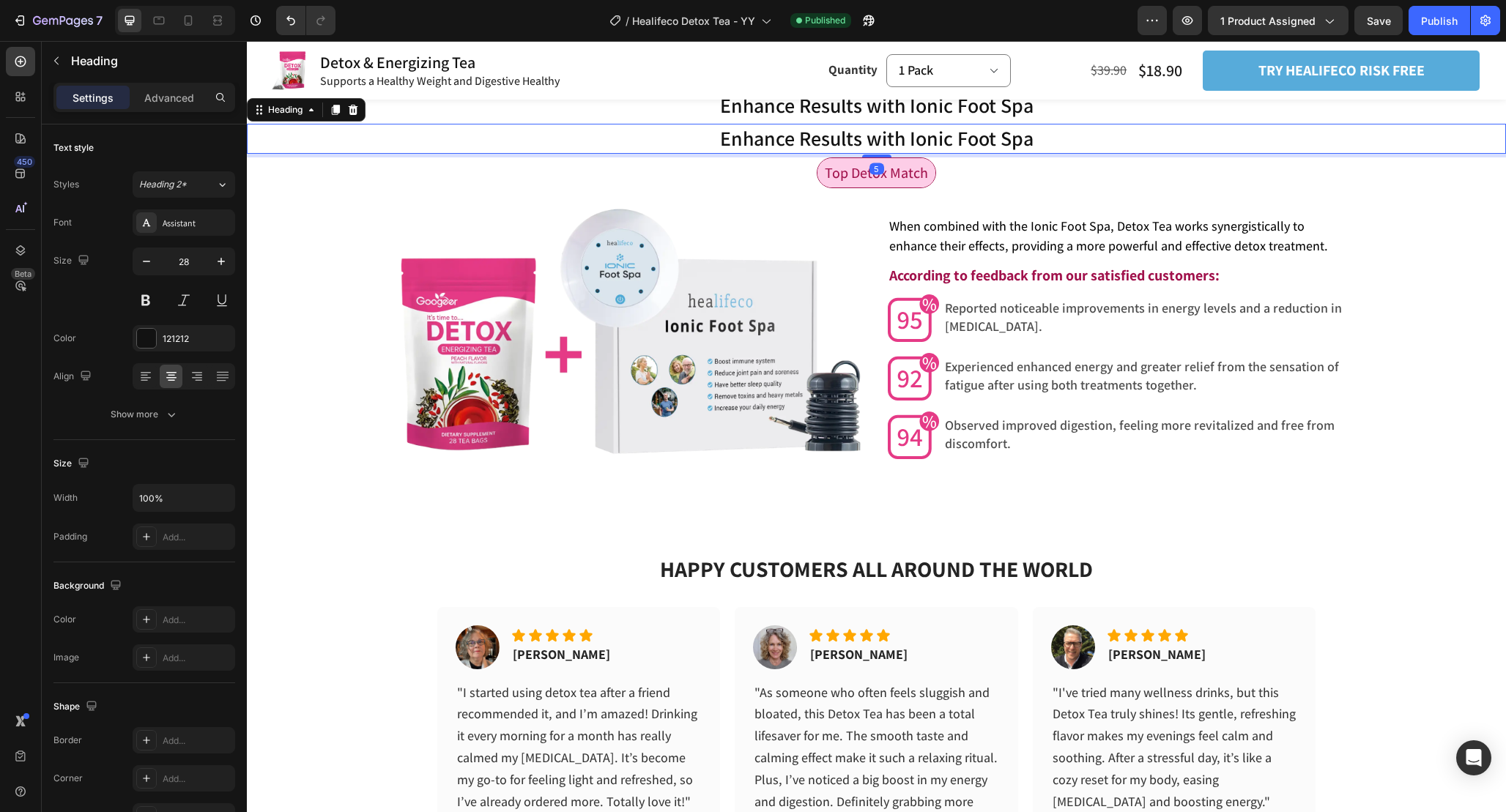
scroll to position [37, 0]
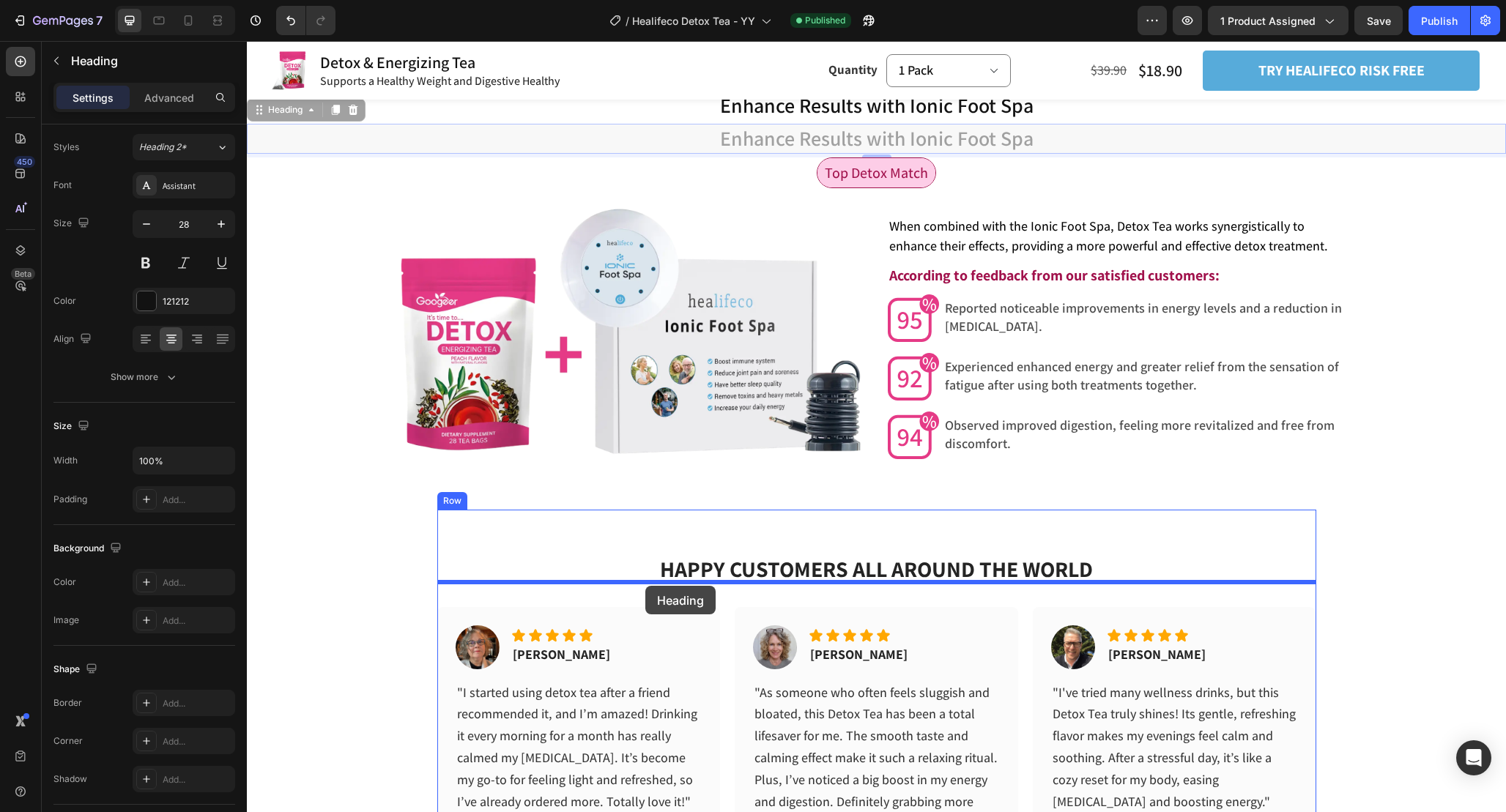
drag, startPoint x: 256, startPoint y: 133, endPoint x: 645, endPoint y: 588, distance: 598.6
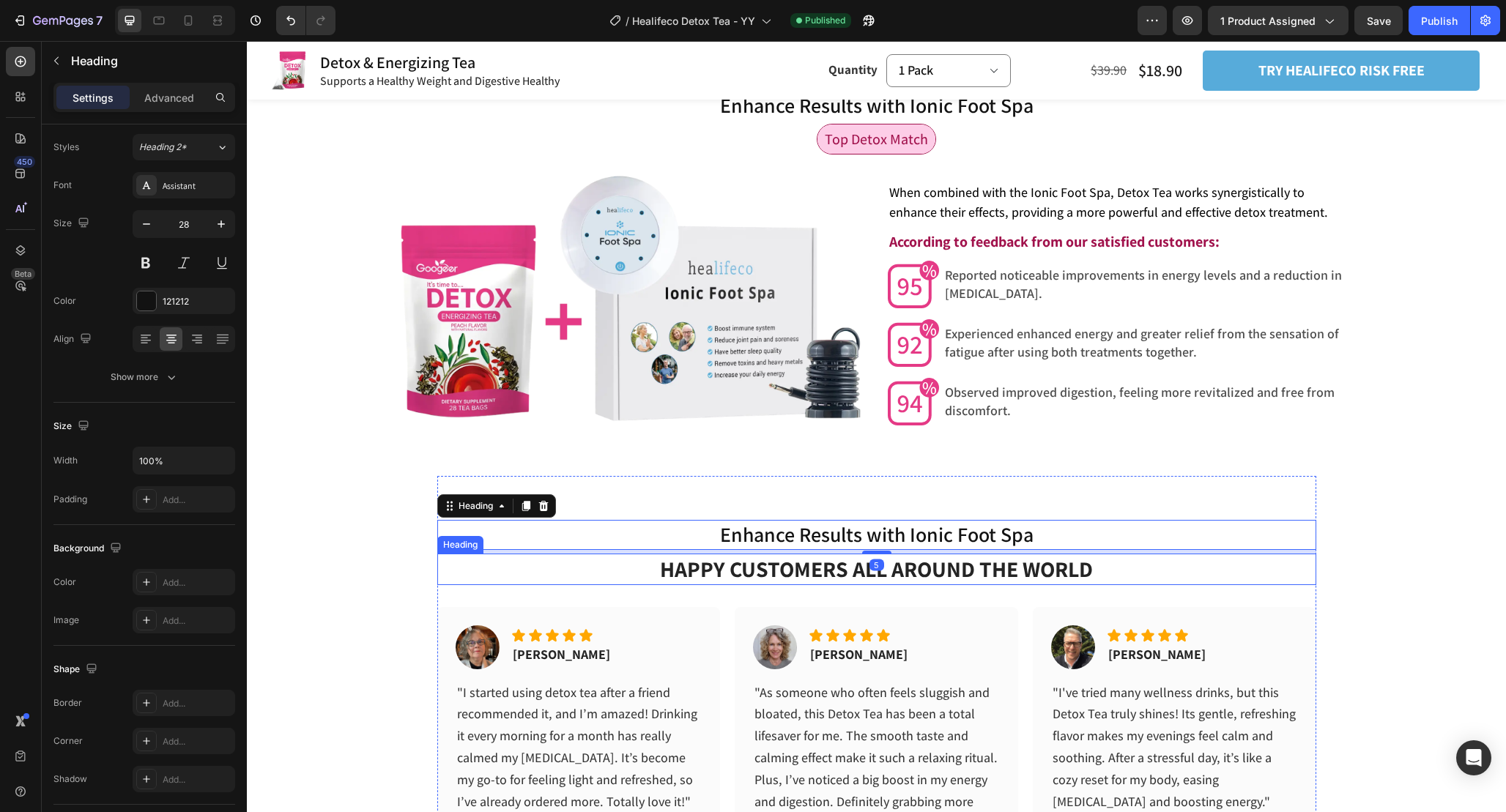
click at [1031, 585] on h2 "HAPPY CUSTOMERS ALL AROUND THE WORLD" at bounding box center [876, 570] width 879 height 32
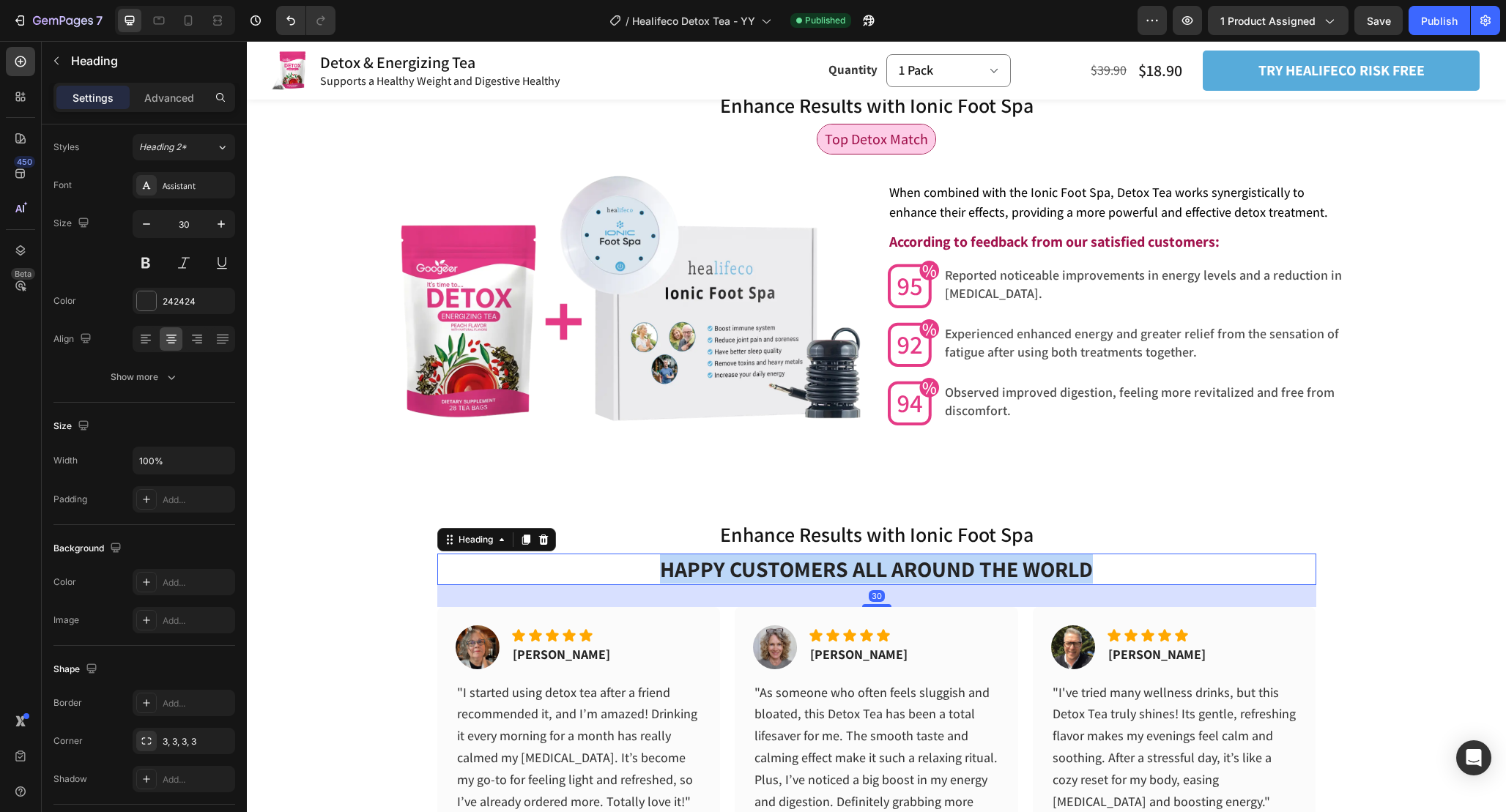
click at [1031, 583] on p "HAPPY CUSTOMERS ALL AROUND THE WORLD" at bounding box center [876, 570] width 876 height 29
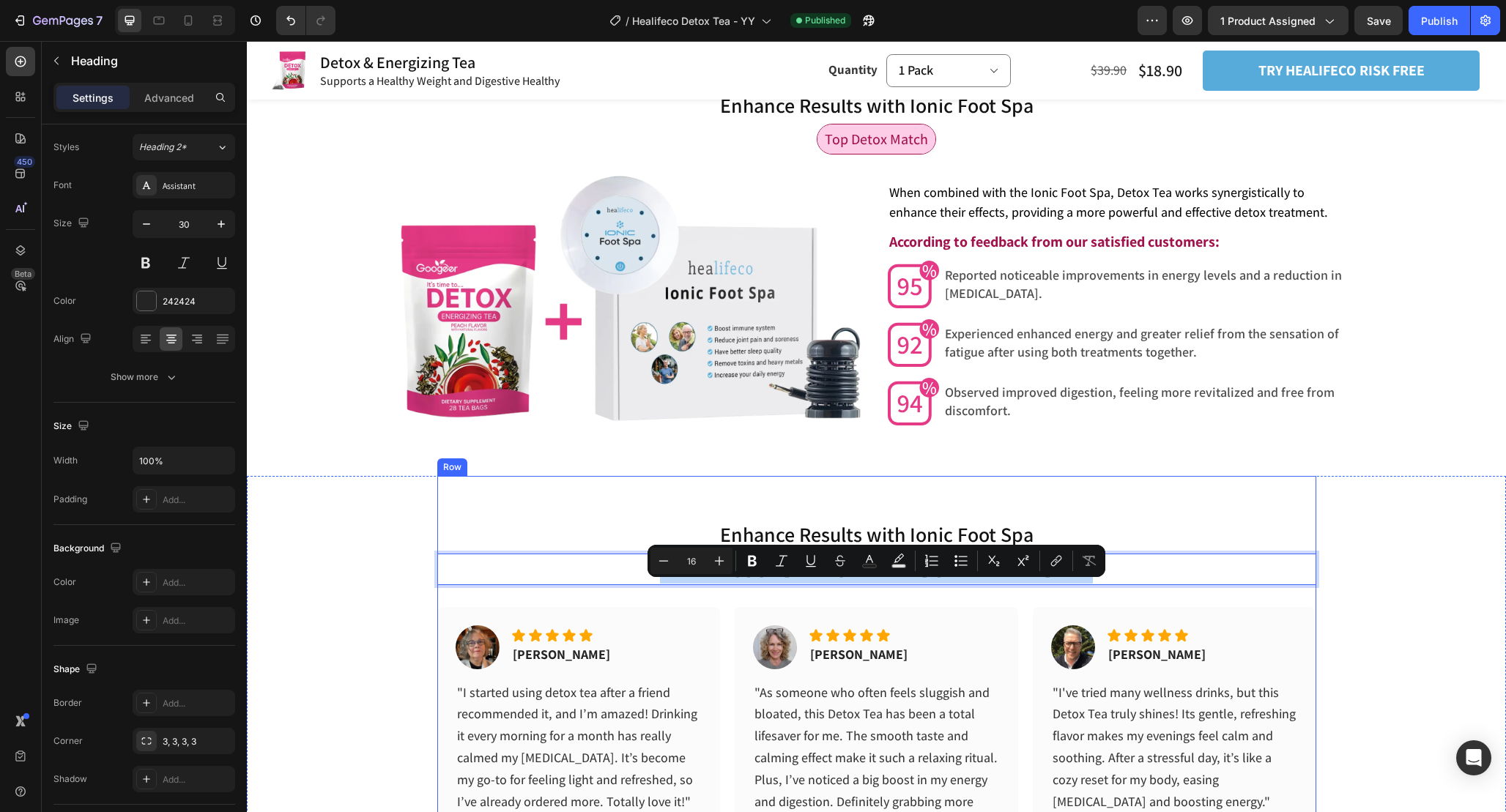
click at [1149, 549] on h2 "Enhance Results with Ionic Foot Spa" at bounding box center [876, 534] width 879 height 29
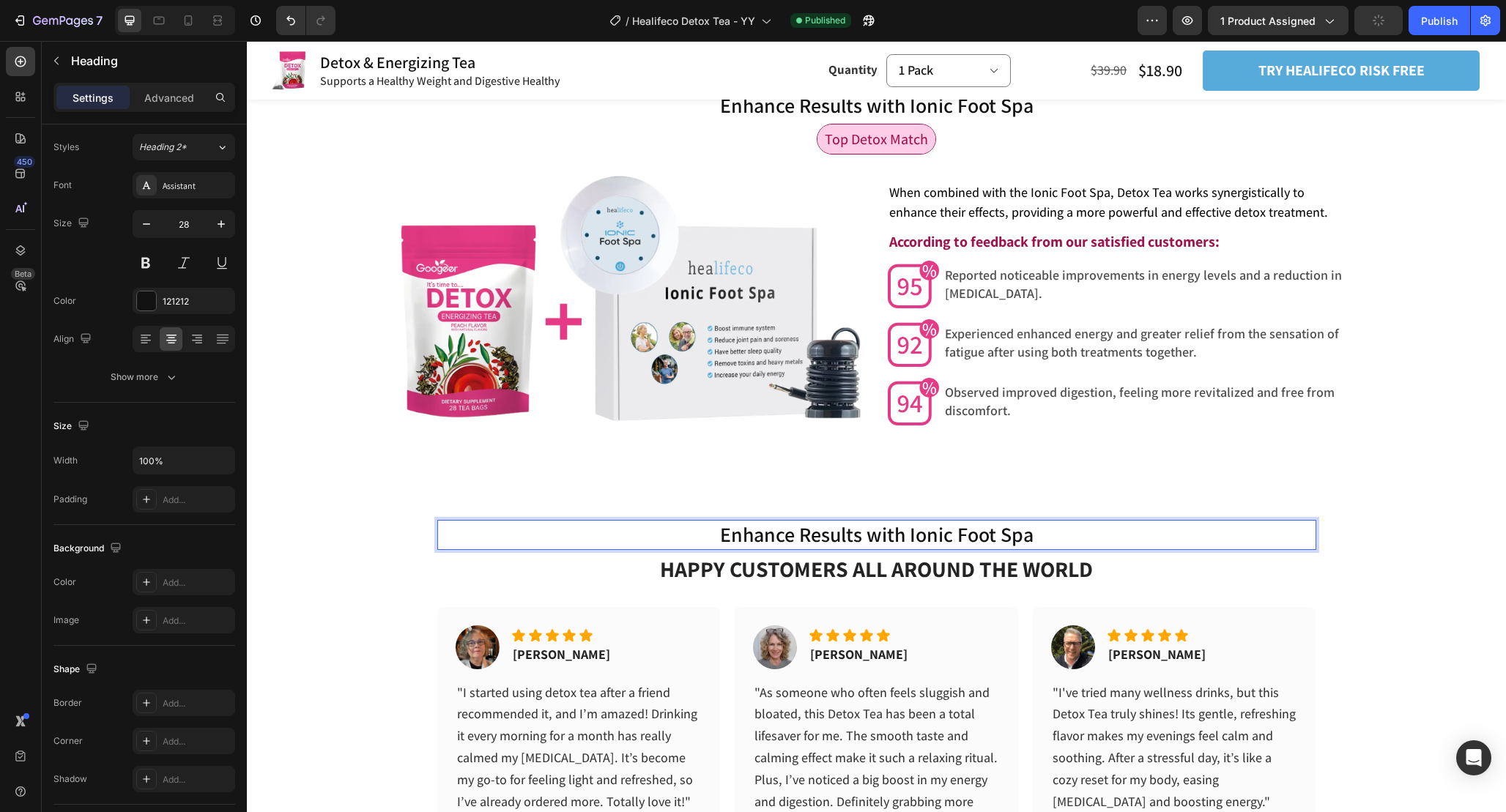
click at [1013, 549] on h2 "Enhance Results with Ionic Foot Spa" at bounding box center [876, 534] width 879 height 29
click at [1013, 548] on p "Enhance Results with Ionic Foot Spa" at bounding box center [876, 534] width 876 height 26
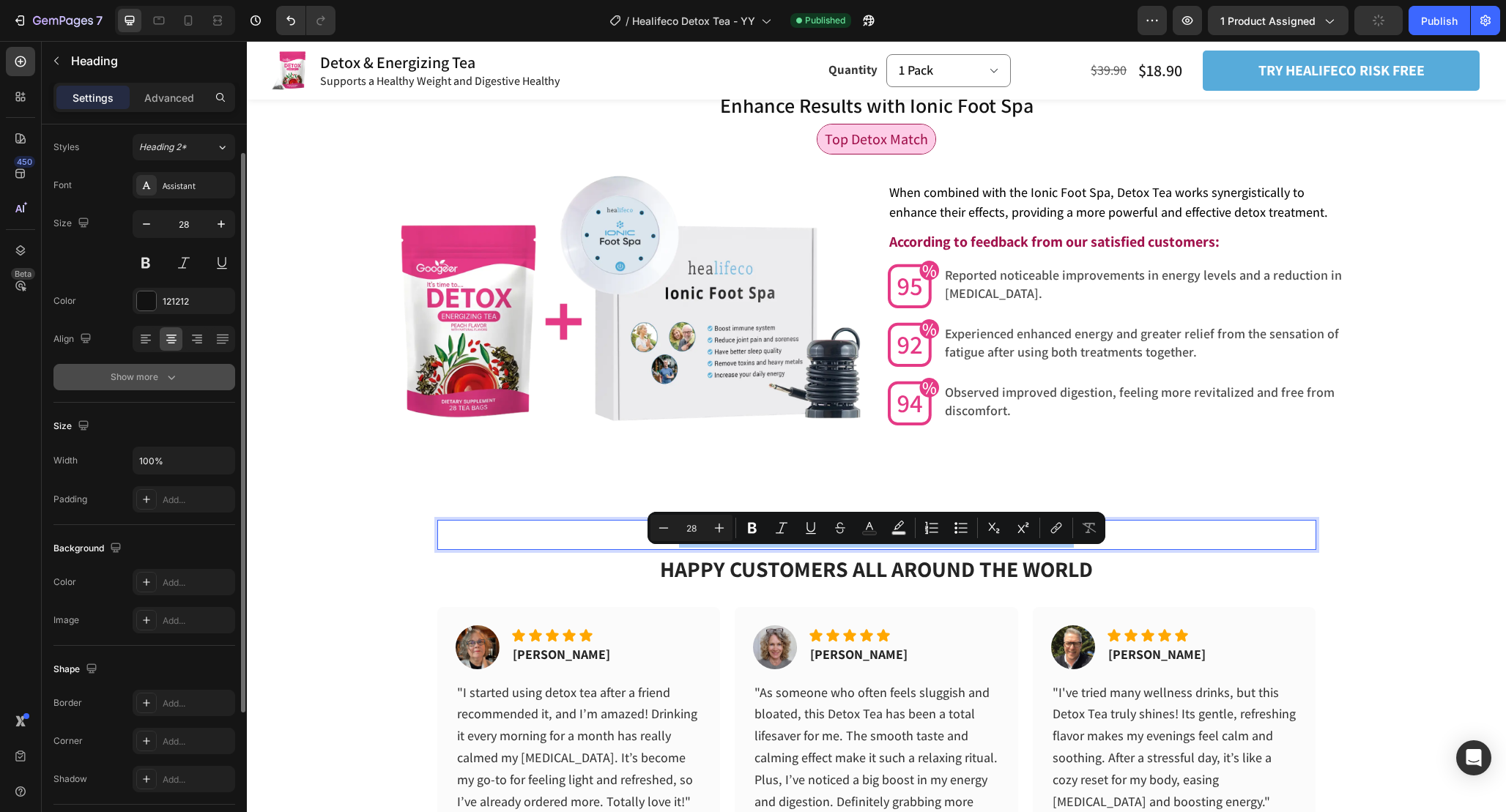
click at [193, 367] on button "Show more" at bounding box center [144, 377] width 182 height 26
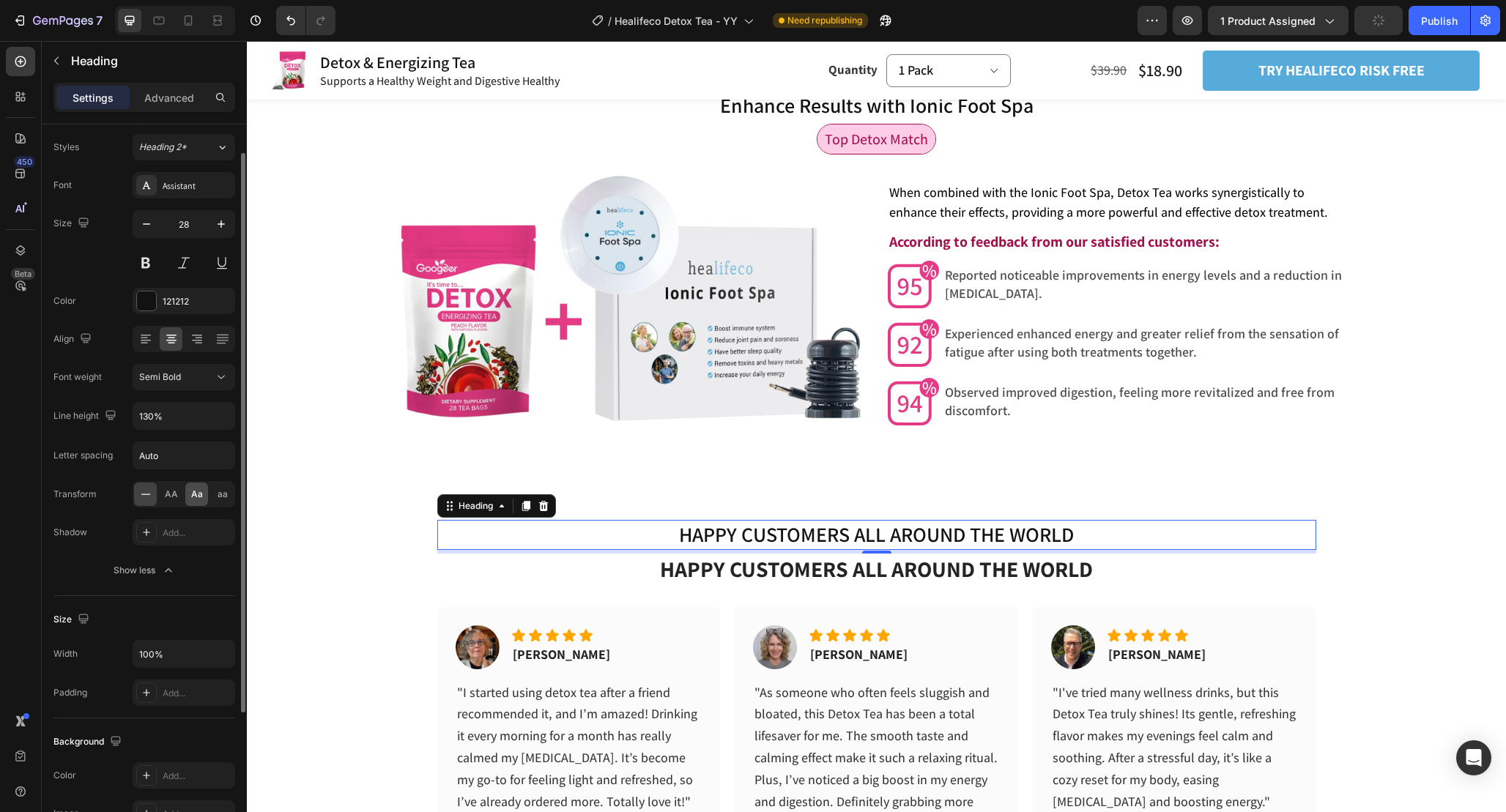
click at [193, 494] on span "Aa" at bounding box center [197, 494] width 12 height 13
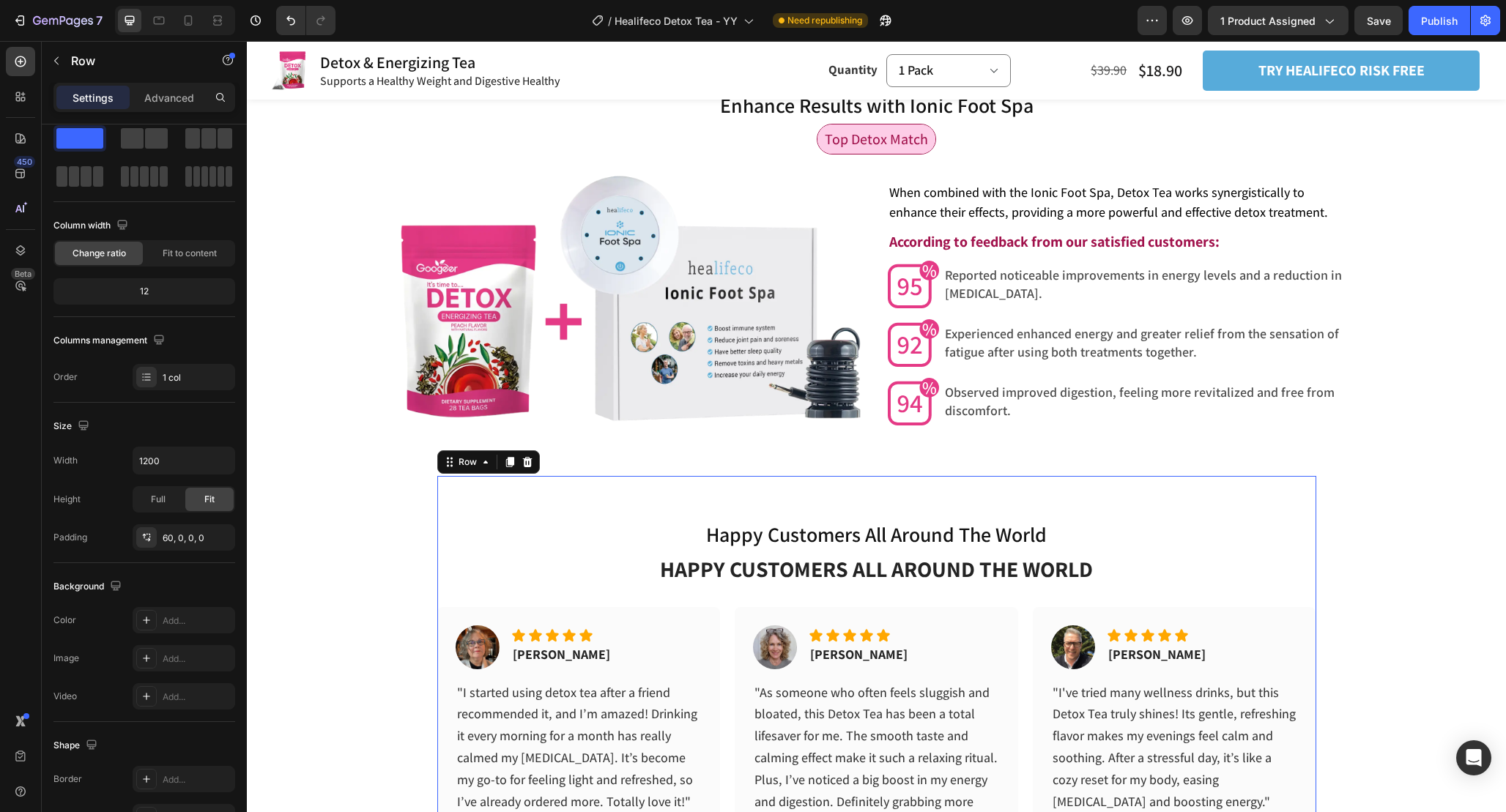
click at [1125, 617] on div "happy customers all around the world Heading HAPPY CUSTOMERS ALL AROUND THE WOR…" at bounding box center [876, 687] width 879 height 334
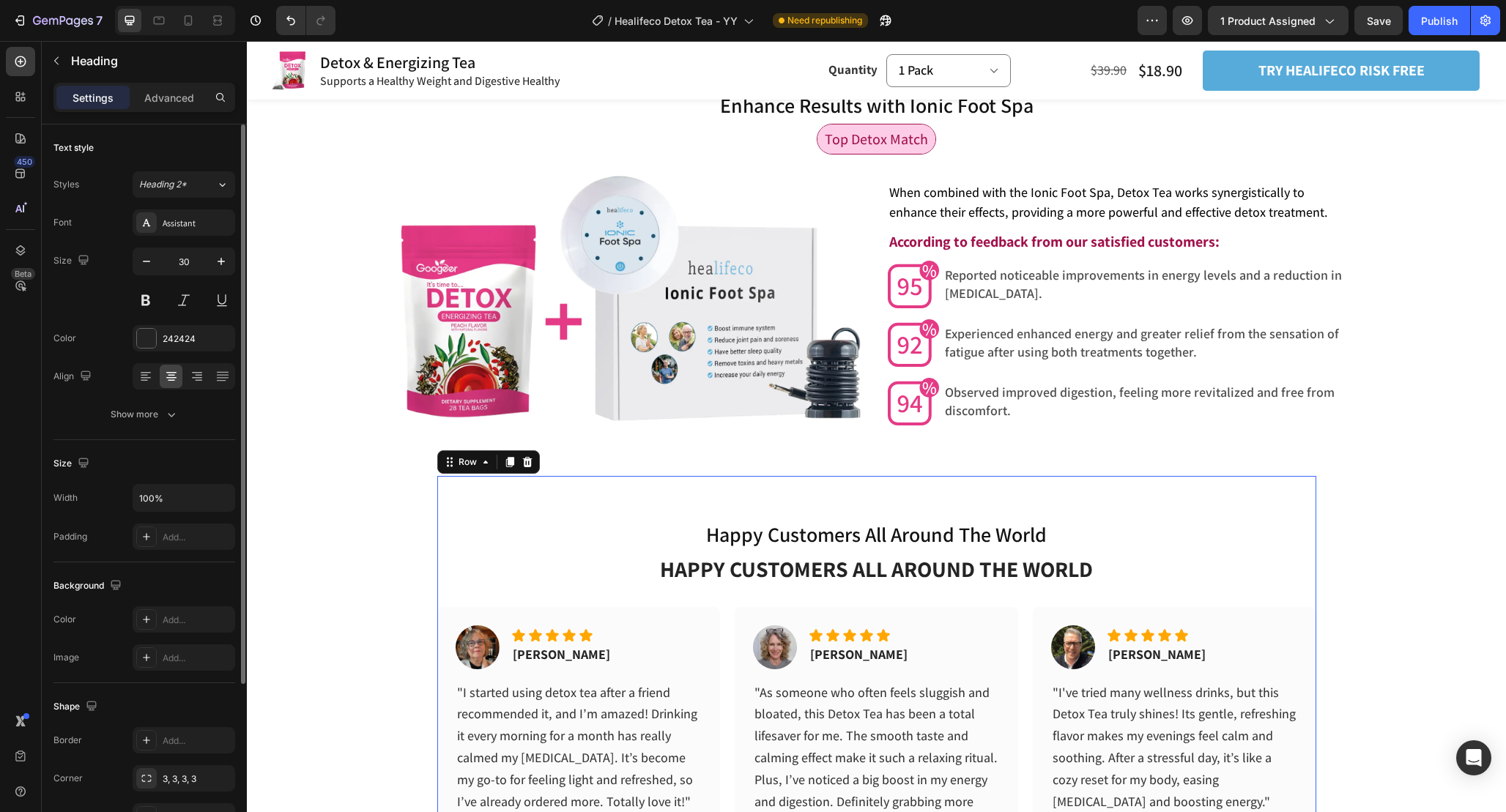
click at [1116, 583] on p "HAPPY CUSTOMERS ALL AROUND THE WORLD" at bounding box center [876, 570] width 876 height 29
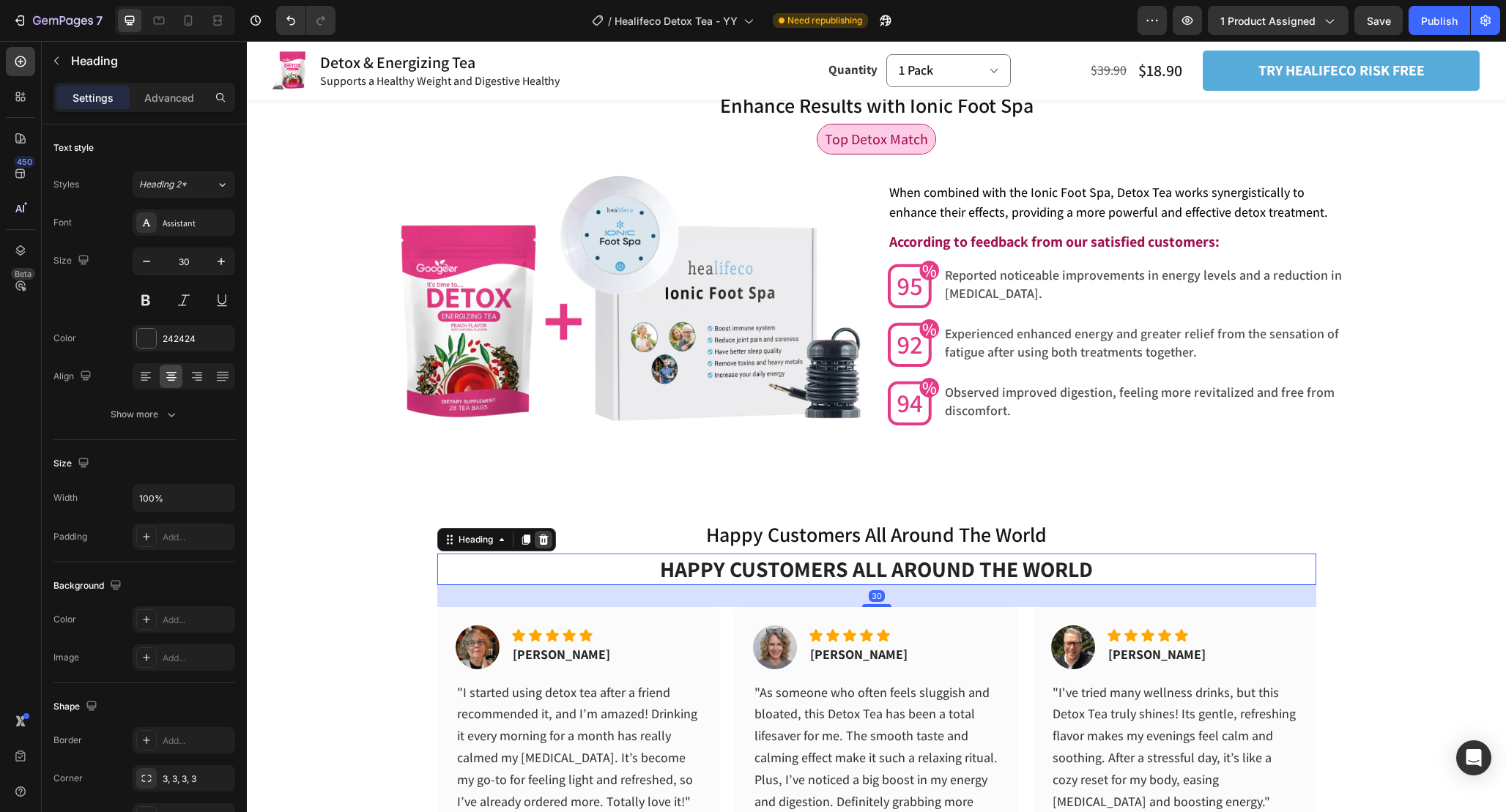
click at [544, 545] on icon at bounding box center [543, 540] width 10 height 11
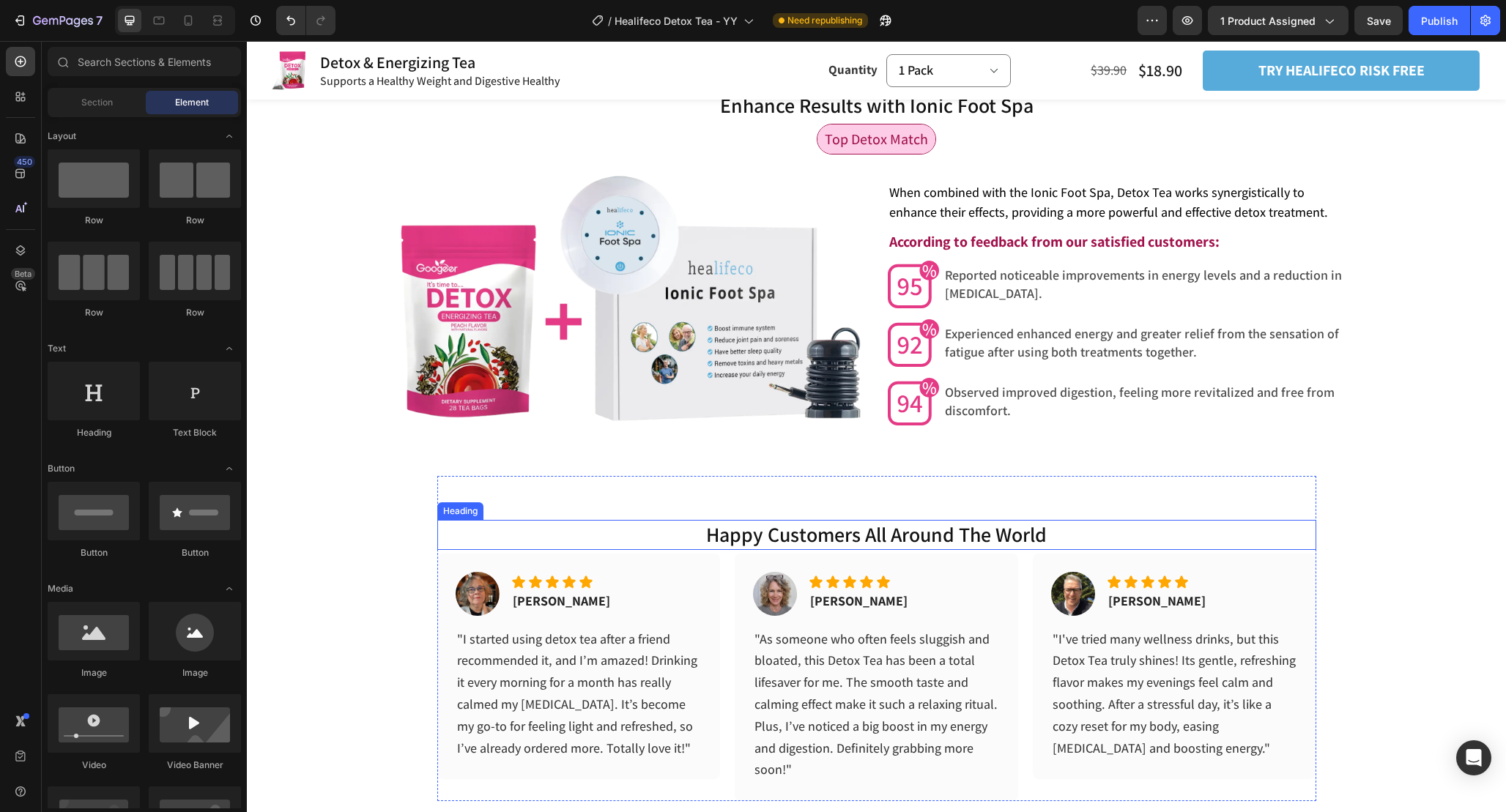
click at [1082, 549] on h2 "happy customers all around the world" at bounding box center [876, 534] width 879 height 29
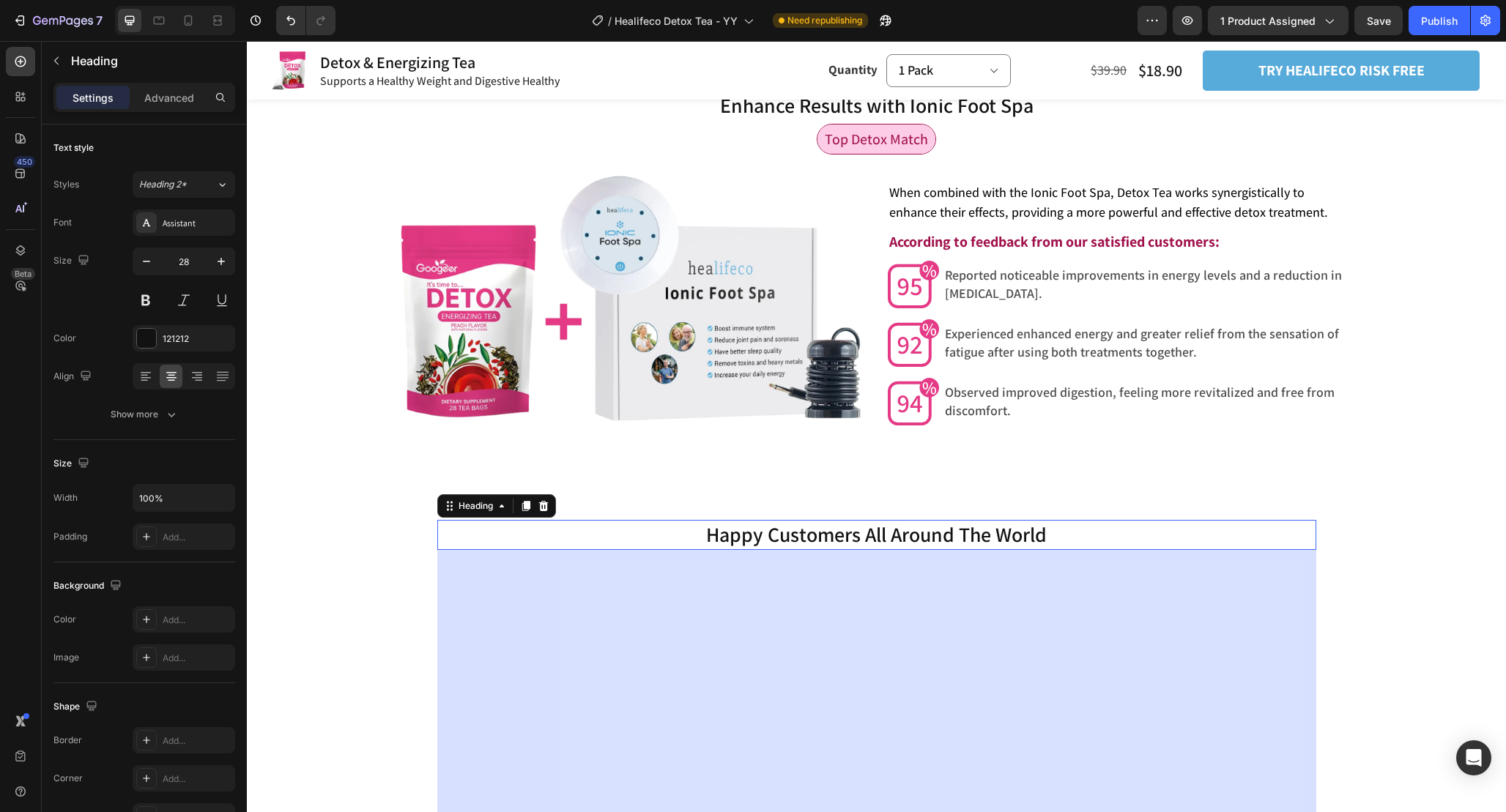
drag, startPoint x: 882, startPoint y: 580, endPoint x: 20599, endPoint y: 2385, distance: 19799.4
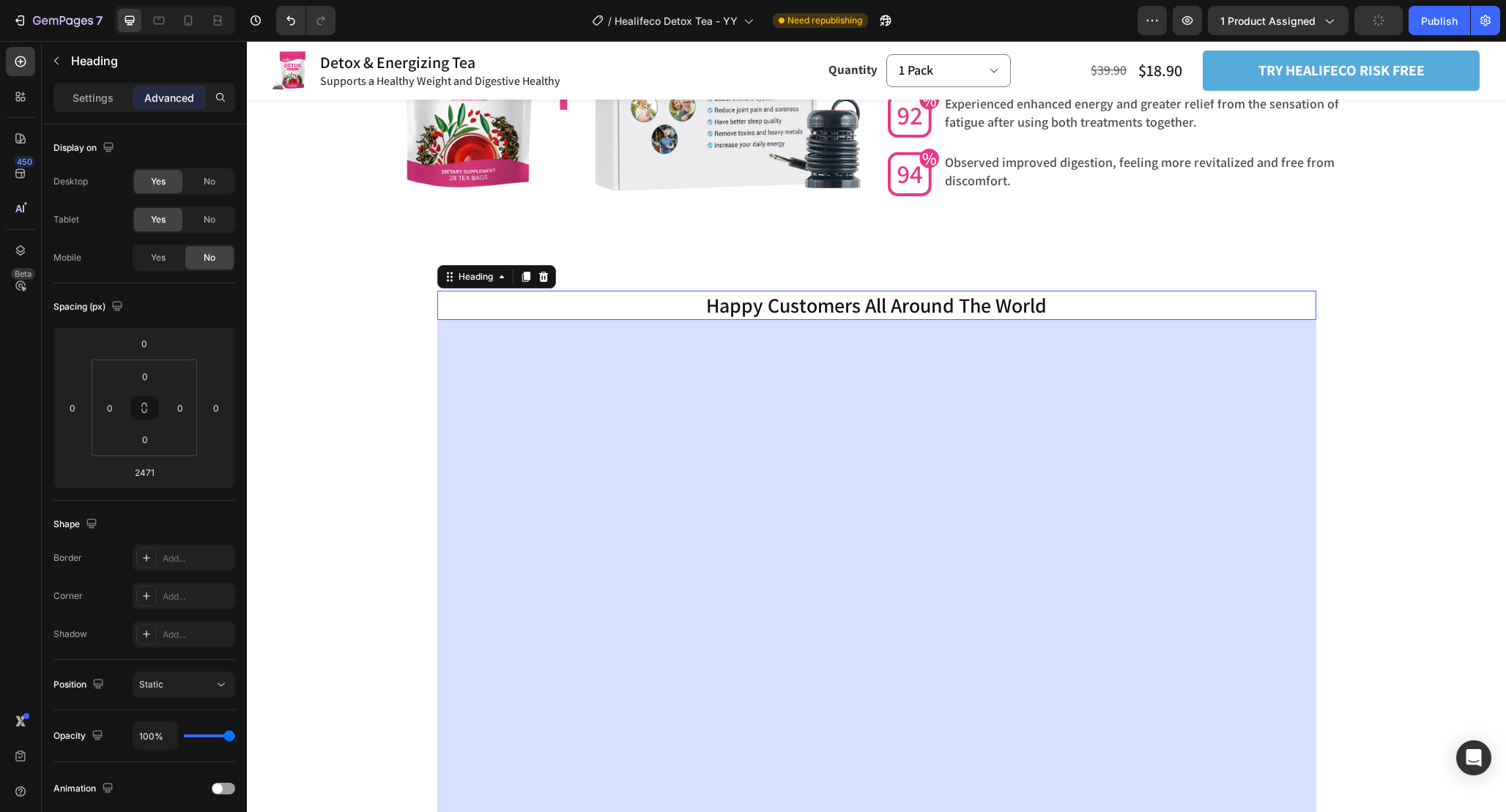
scroll to position [4526, 0]
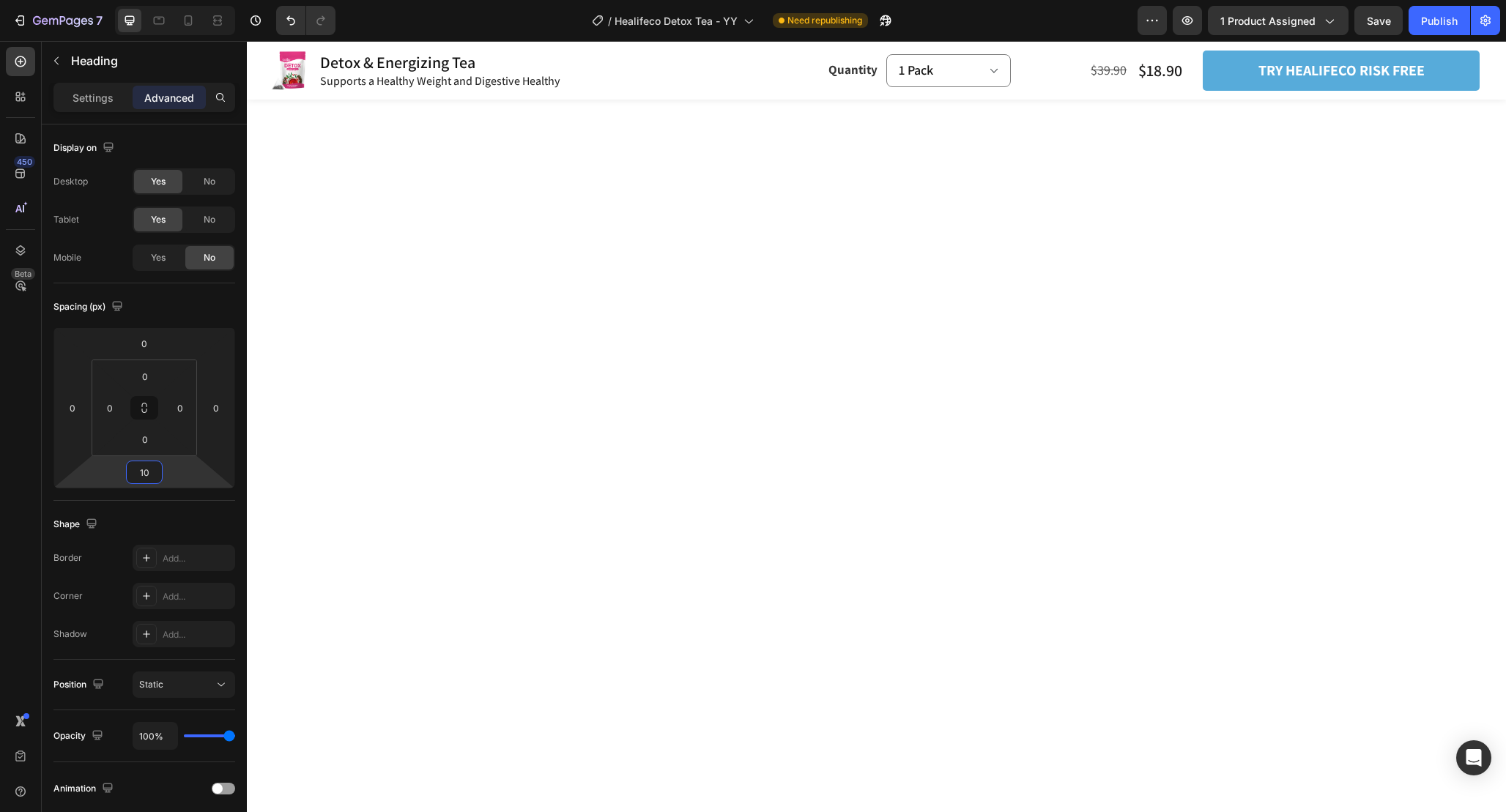
scroll to position [4526, 0]
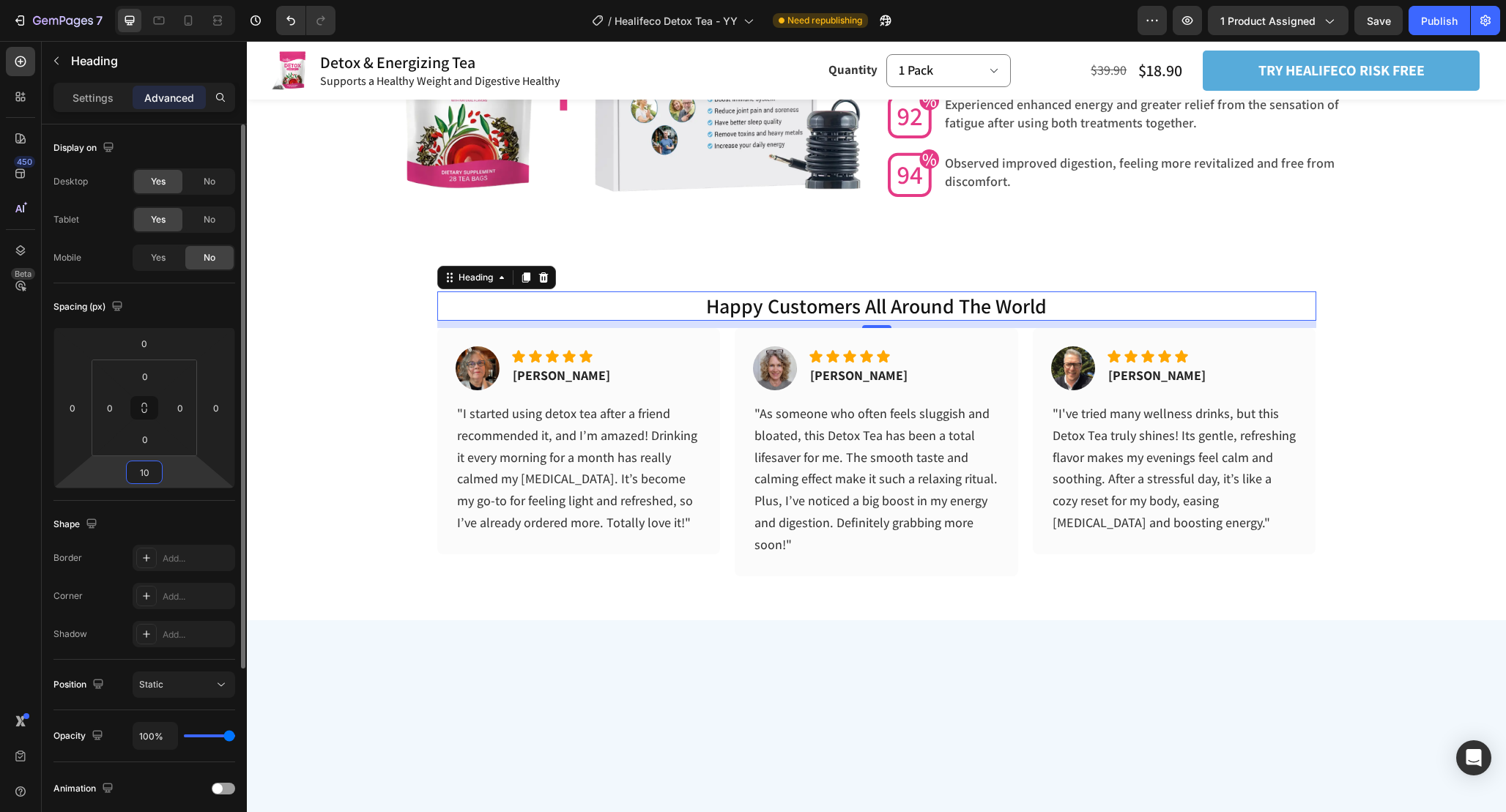
click at [154, 472] on input "10" at bounding box center [144, 472] width 29 height 22
type input "20"
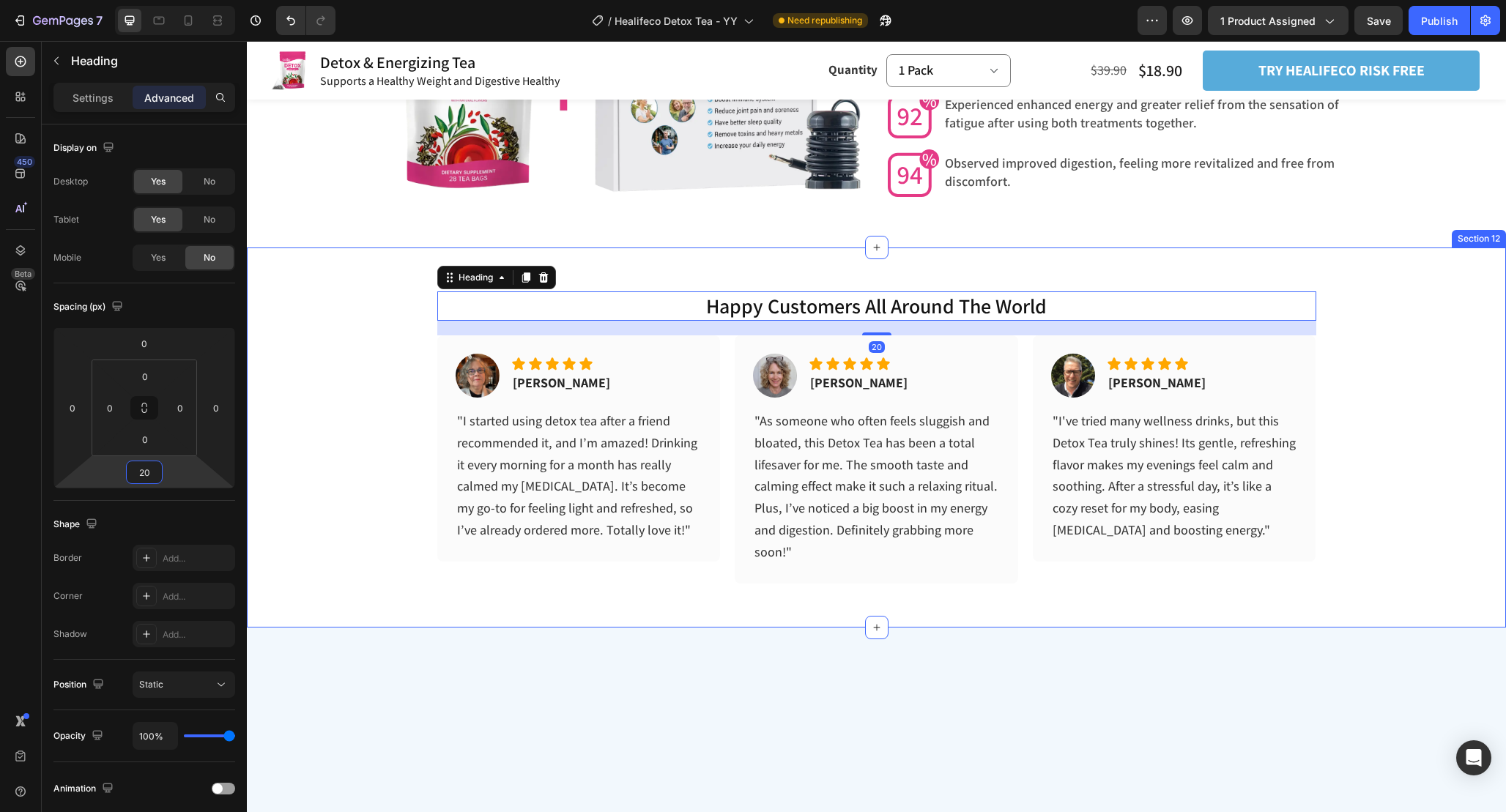
click at [1385, 392] on div "happy customers all around the world Heading 20 Image Icon Icon Icon Icon Icon …" at bounding box center [876, 415] width 1259 height 336
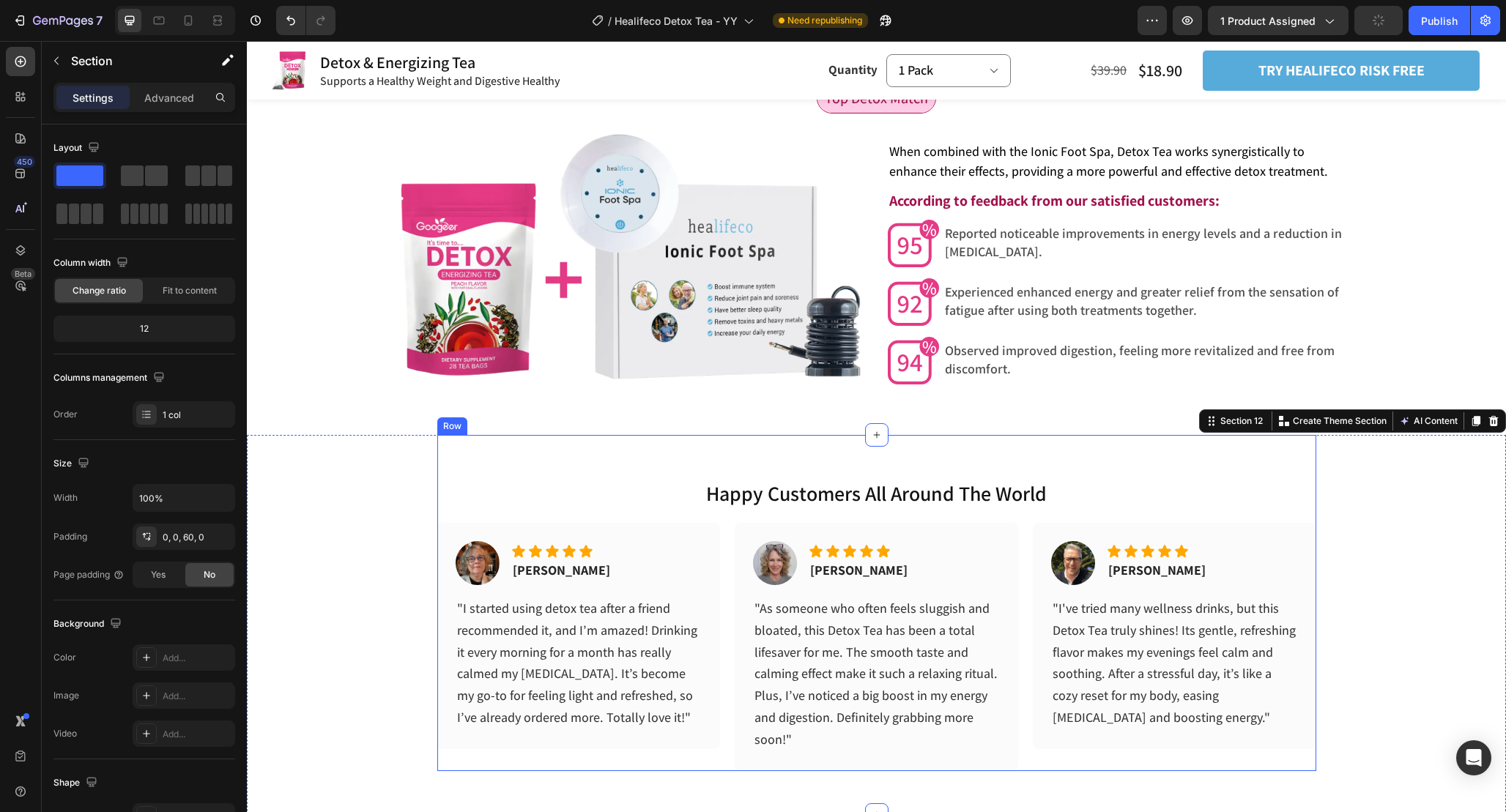
scroll to position [4354, 0]
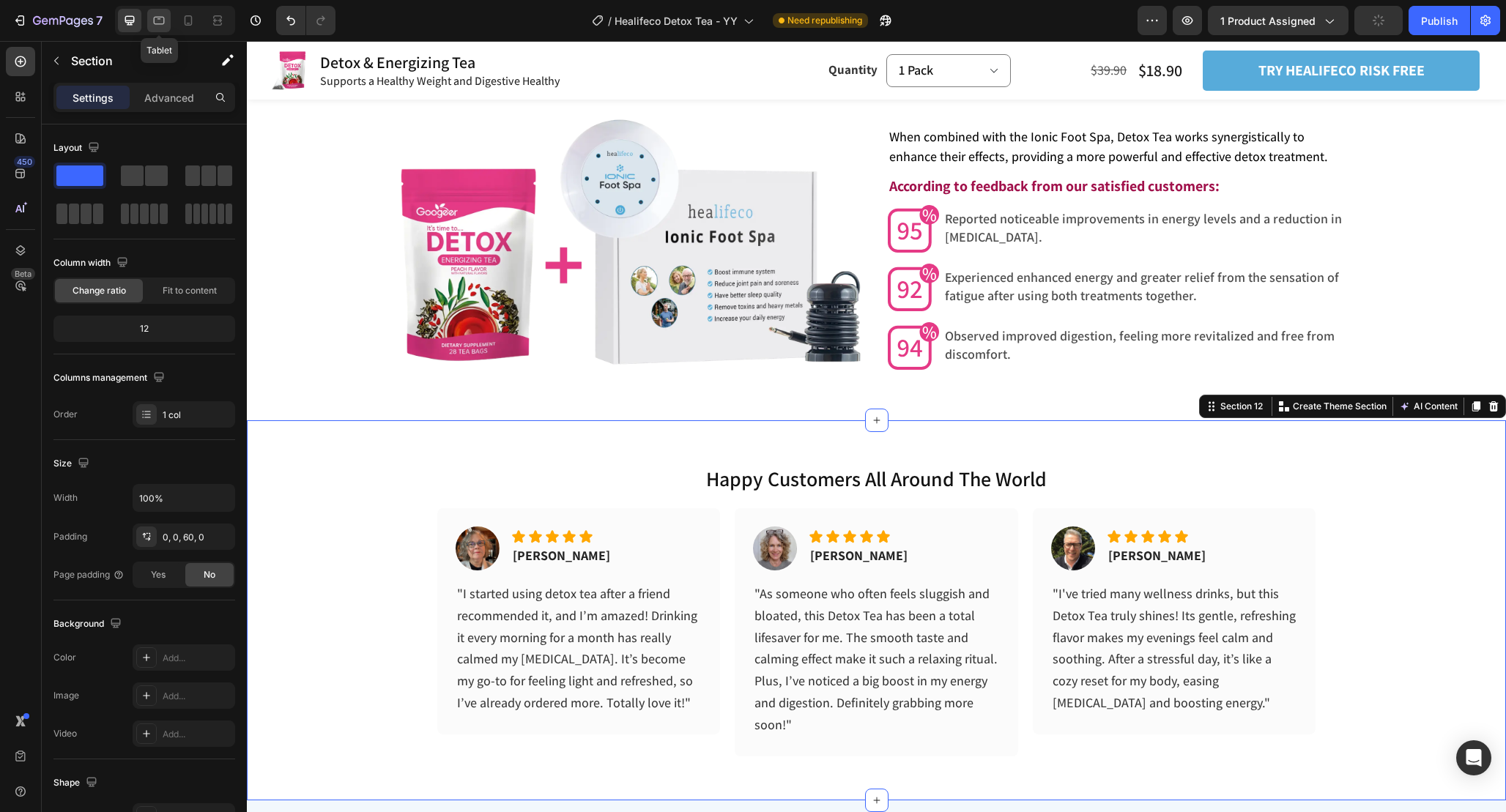
click at [160, 22] on icon at bounding box center [159, 20] width 14 height 14
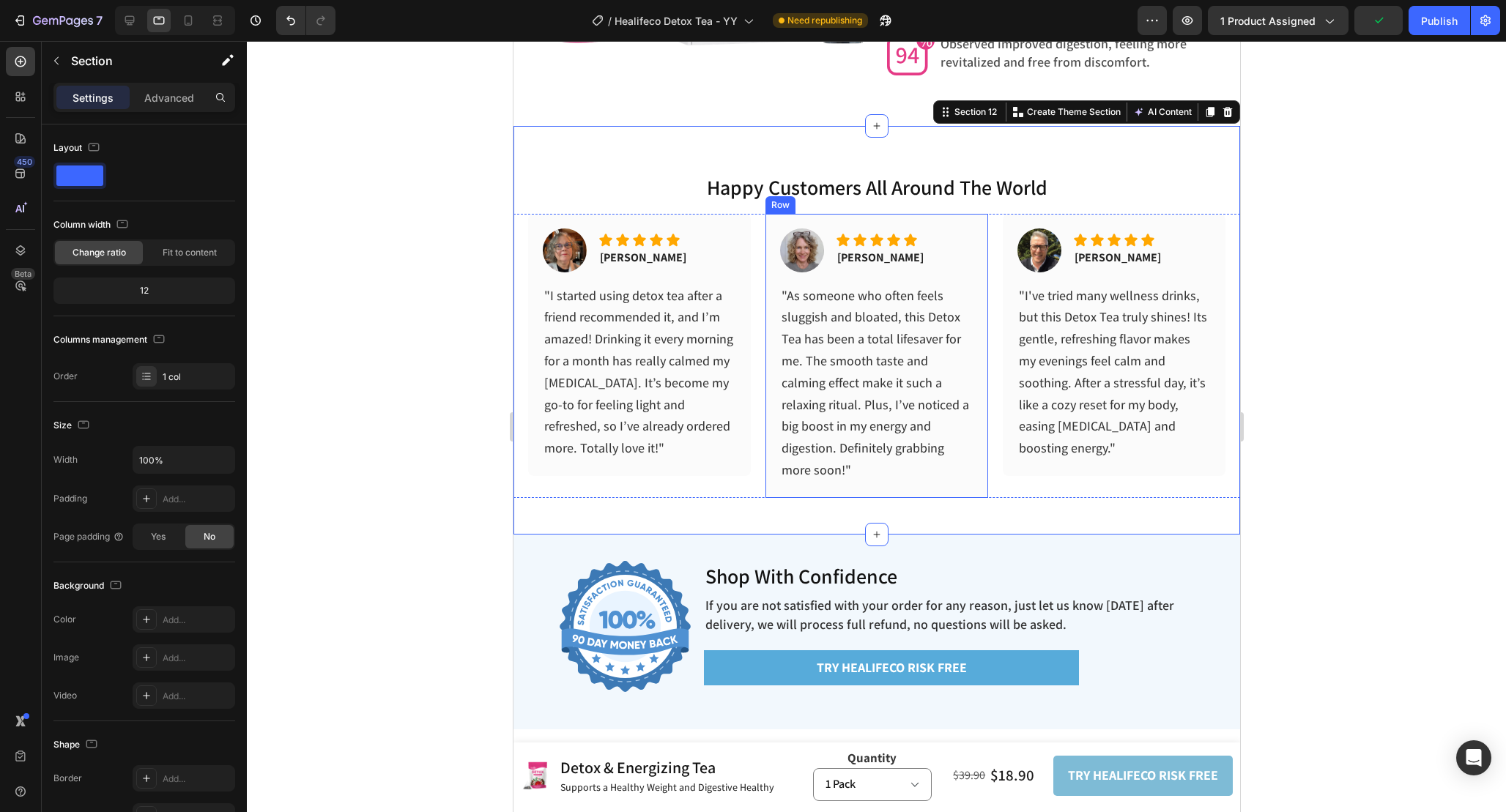
scroll to position [4697, 0]
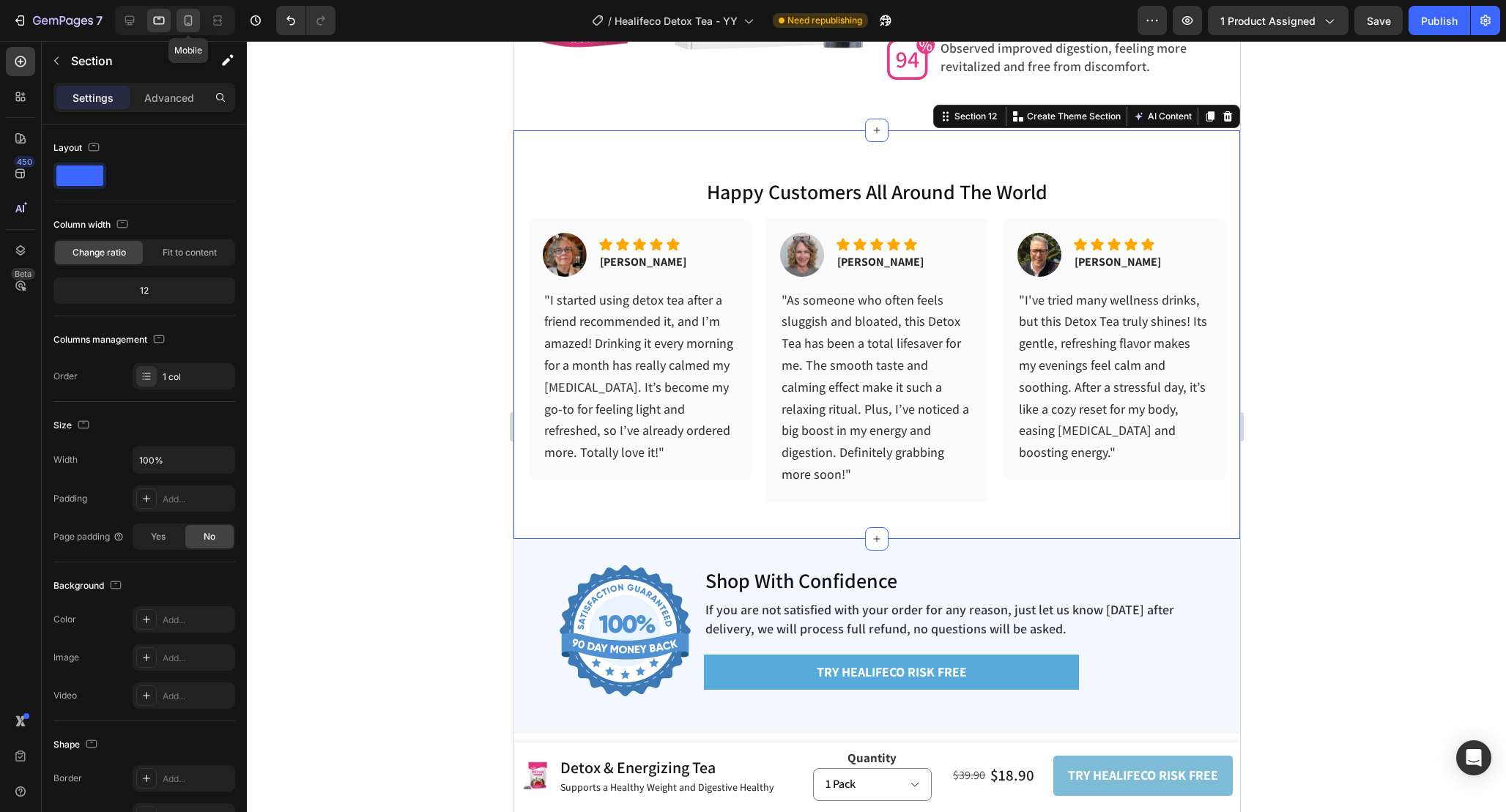
click at [186, 20] on icon at bounding box center [188, 20] width 14 height 14
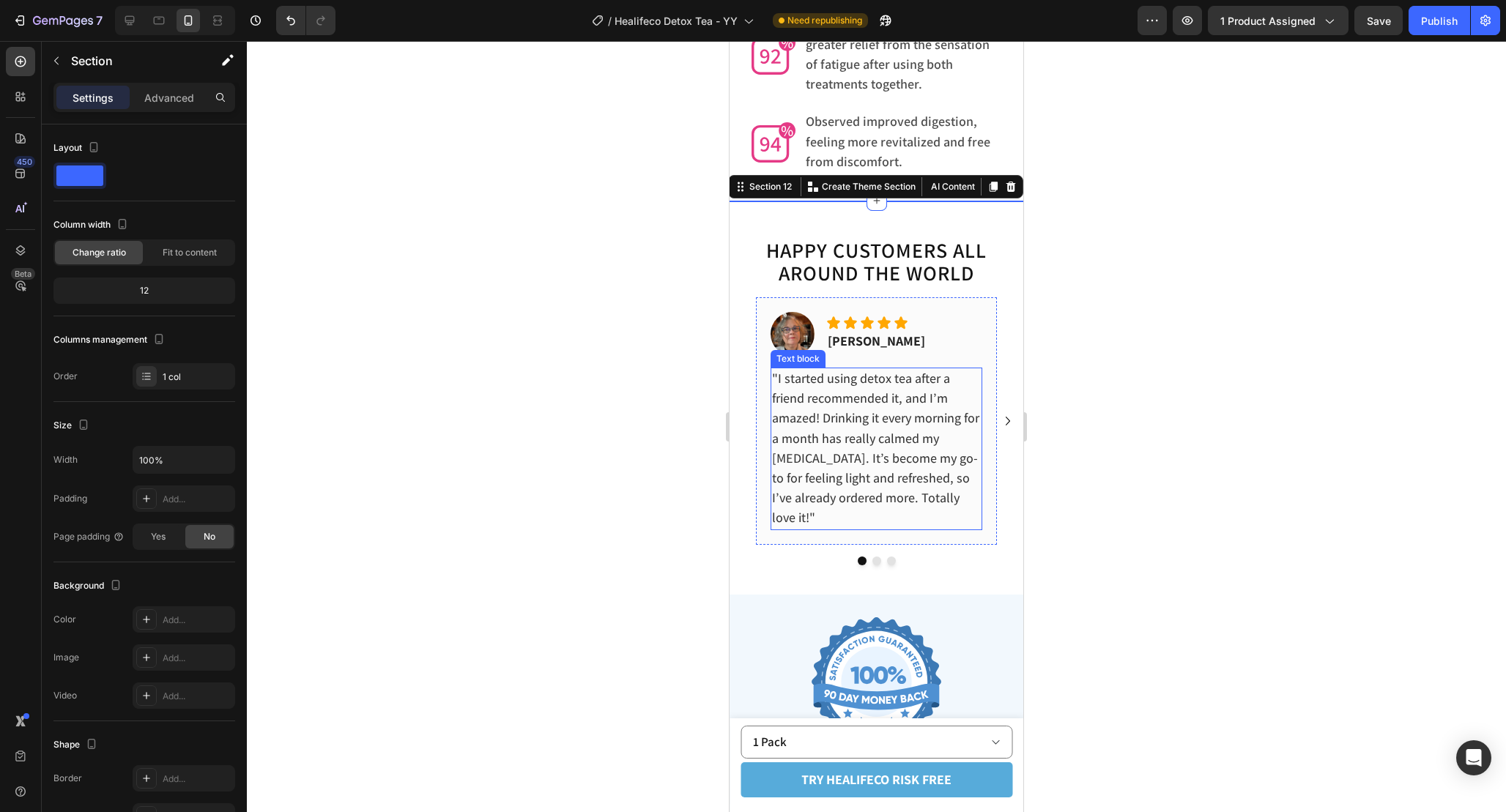
scroll to position [4725, 0]
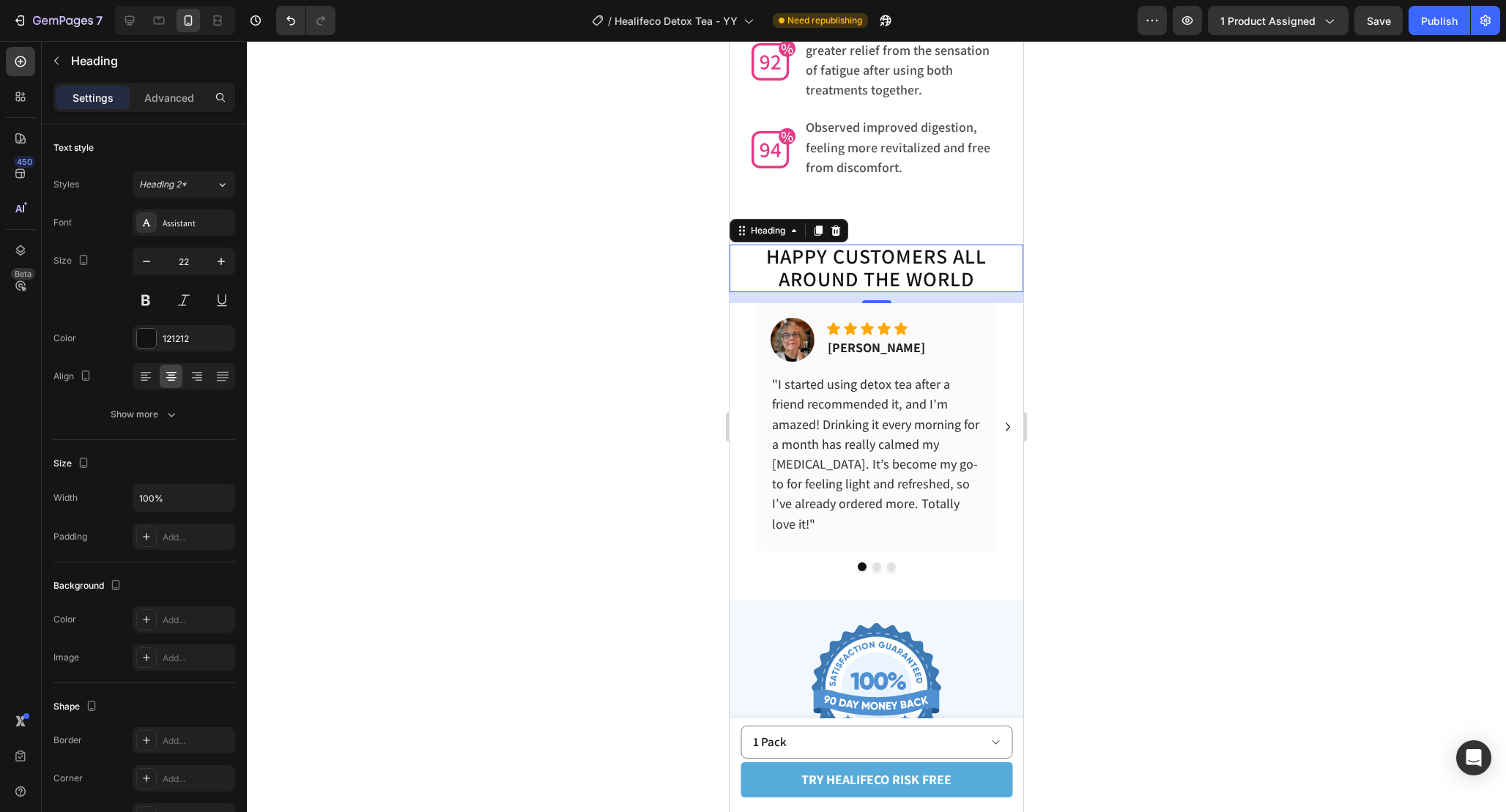
click at [947, 265] on span "AROUND THE WORLD" at bounding box center [876, 278] width 196 height 27
click at [156, 20] on icon at bounding box center [159, 20] width 14 height 14
type input "28"
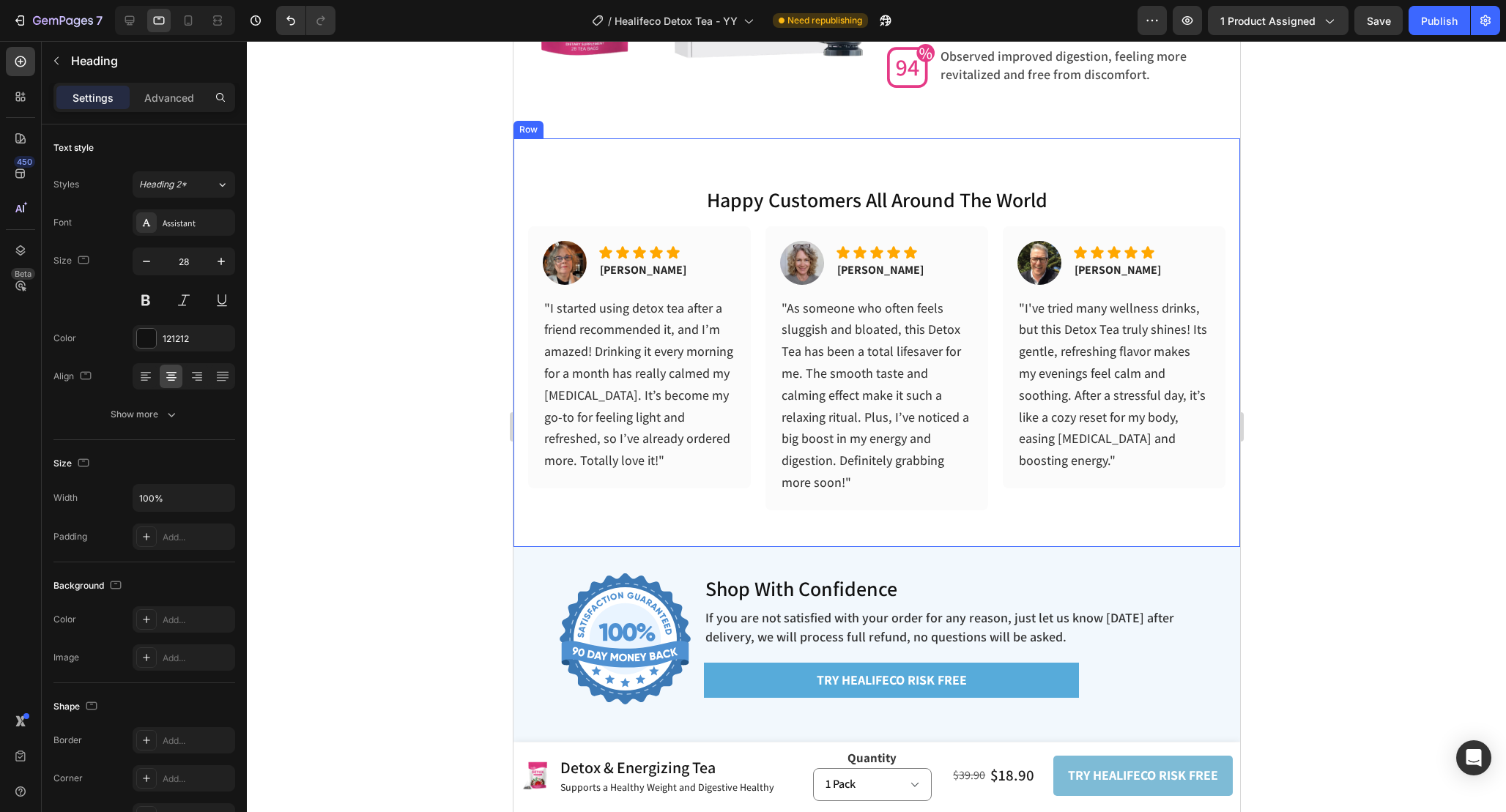
scroll to position [4671, 0]
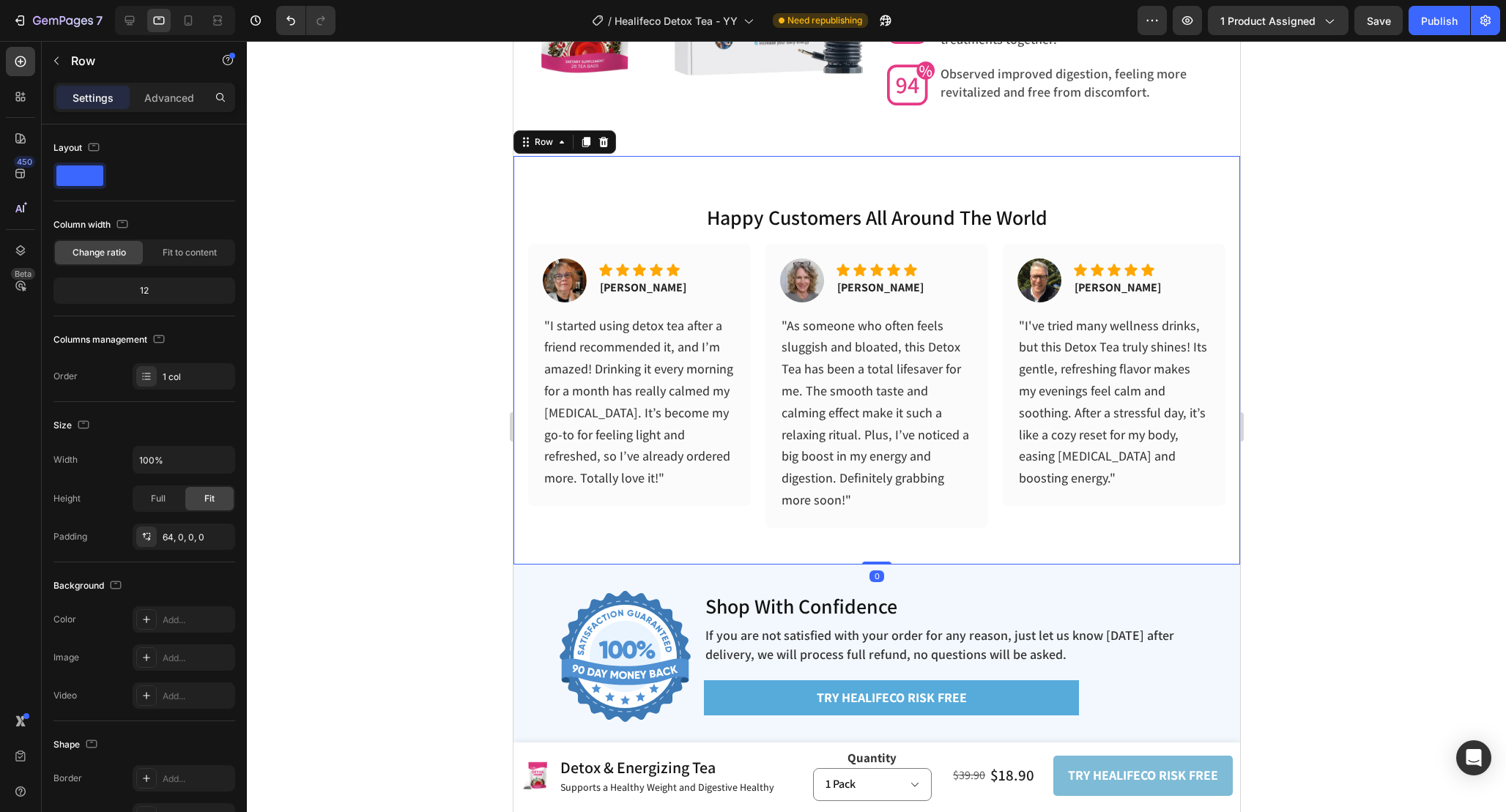
click at [975, 231] on div "happy customers all around the world Heading Image Icon Icon Icon Icon Icon Ico…" at bounding box center [876, 383] width 727 height 361
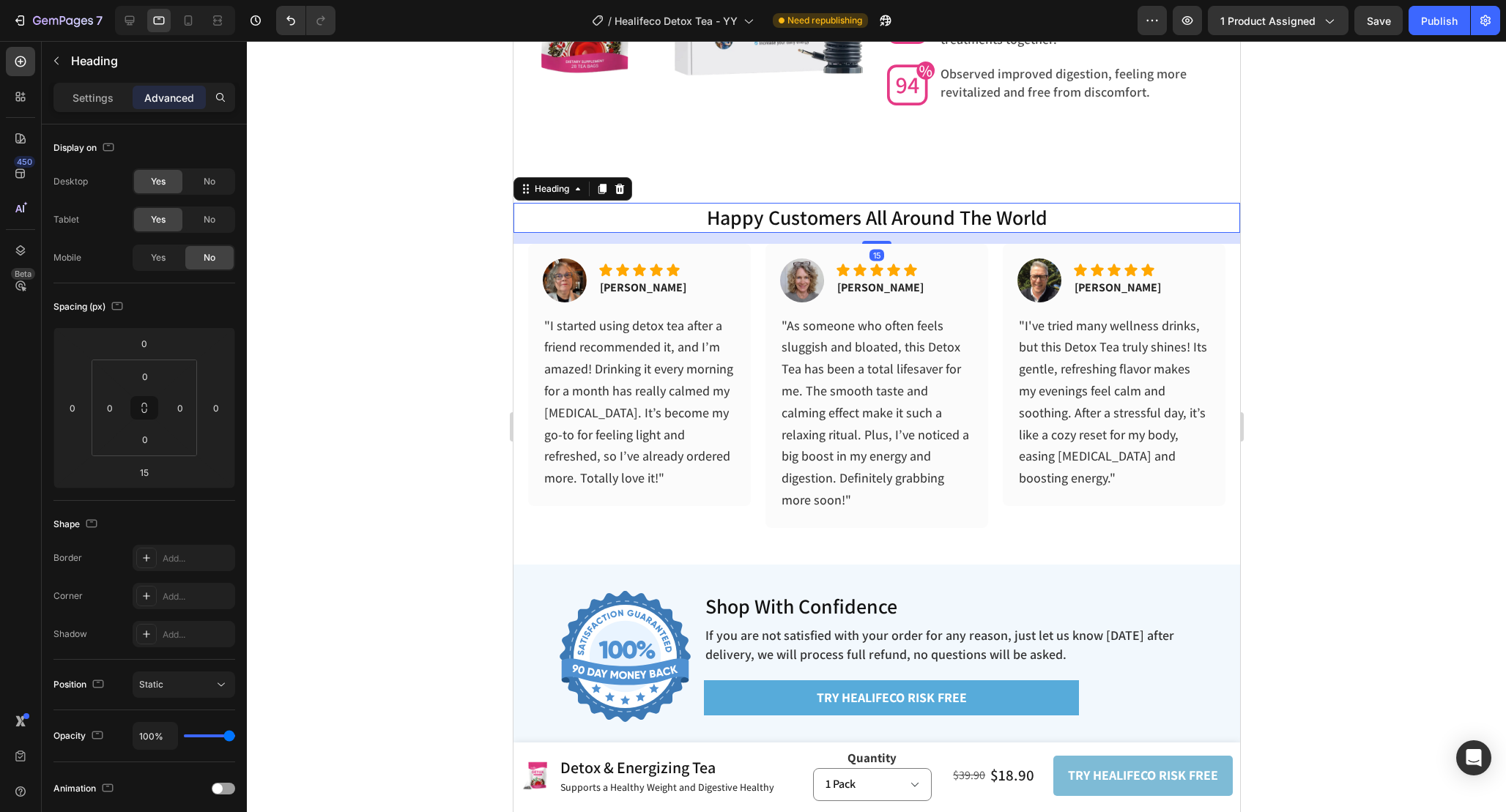
click at [971, 218] on h2 "happy customers all around the world" at bounding box center [876, 217] width 727 height 29
click at [165, 263] on span "Yes" at bounding box center [158, 257] width 14 height 13
click at [180, 22] on div at bounding box center [188, 20] width 23 height 23
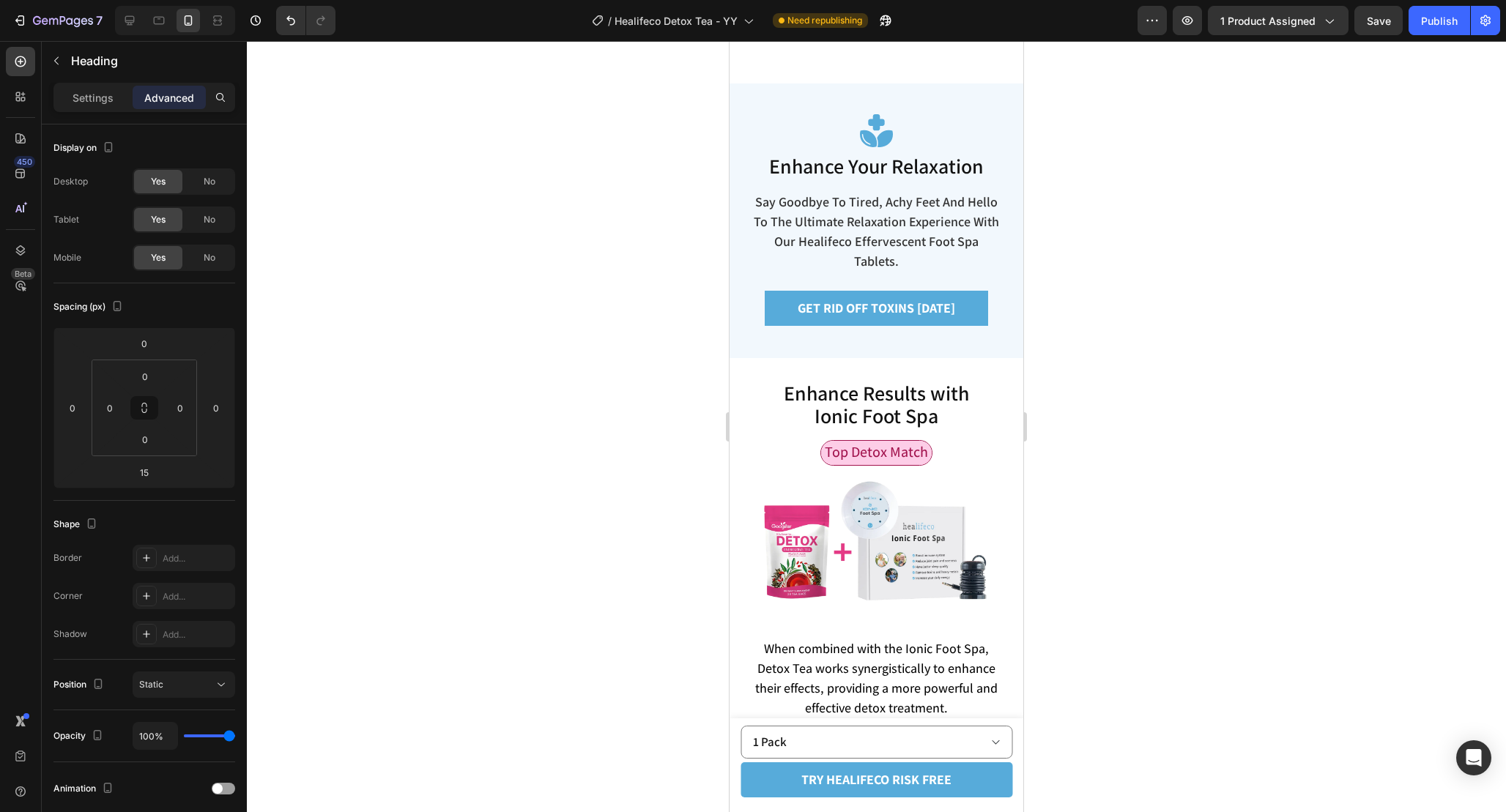
scroll to position [4326, 0]
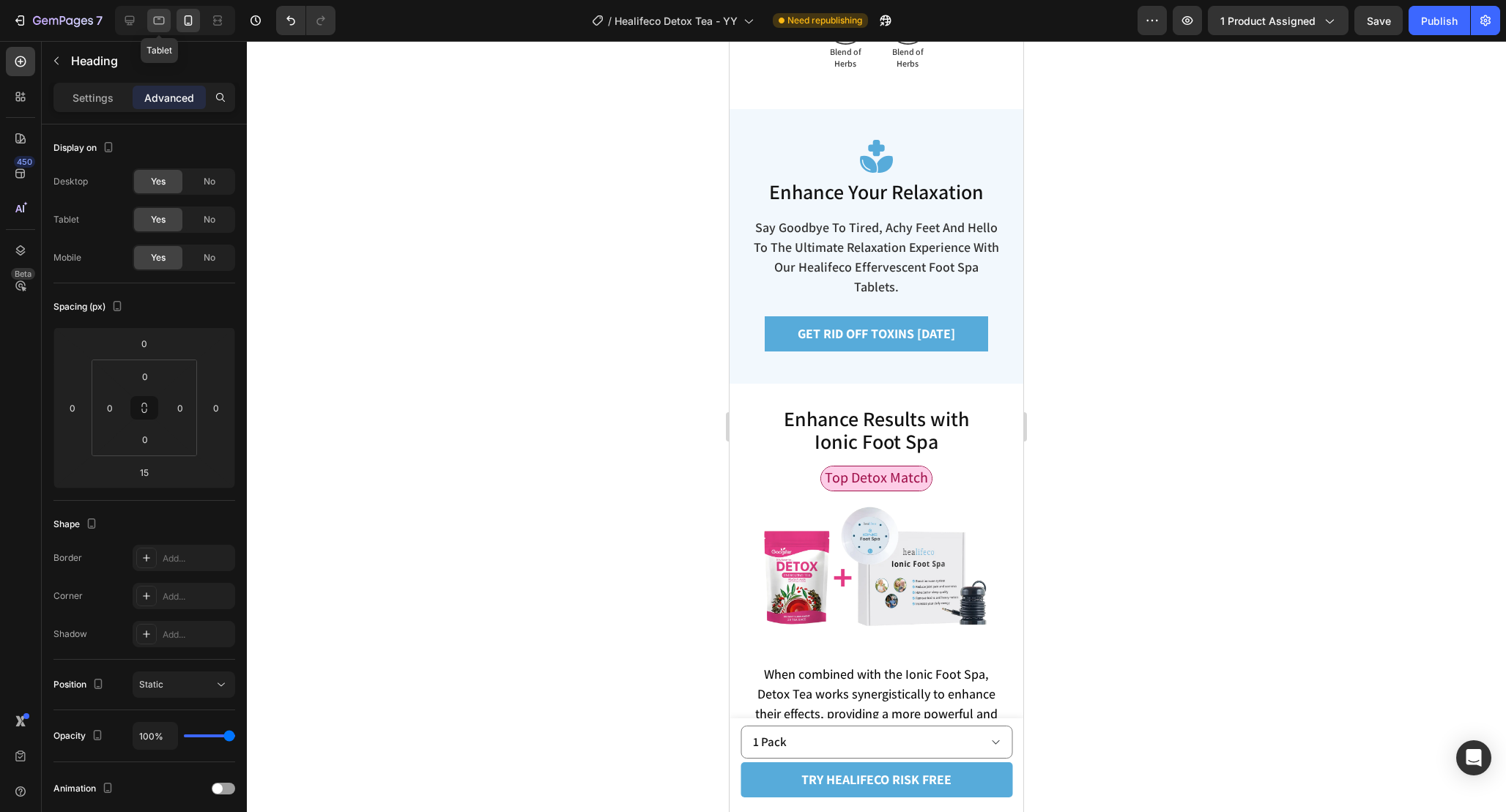
click at [164, 16] on icon at bounding box center [159, 20] width 14 height 14
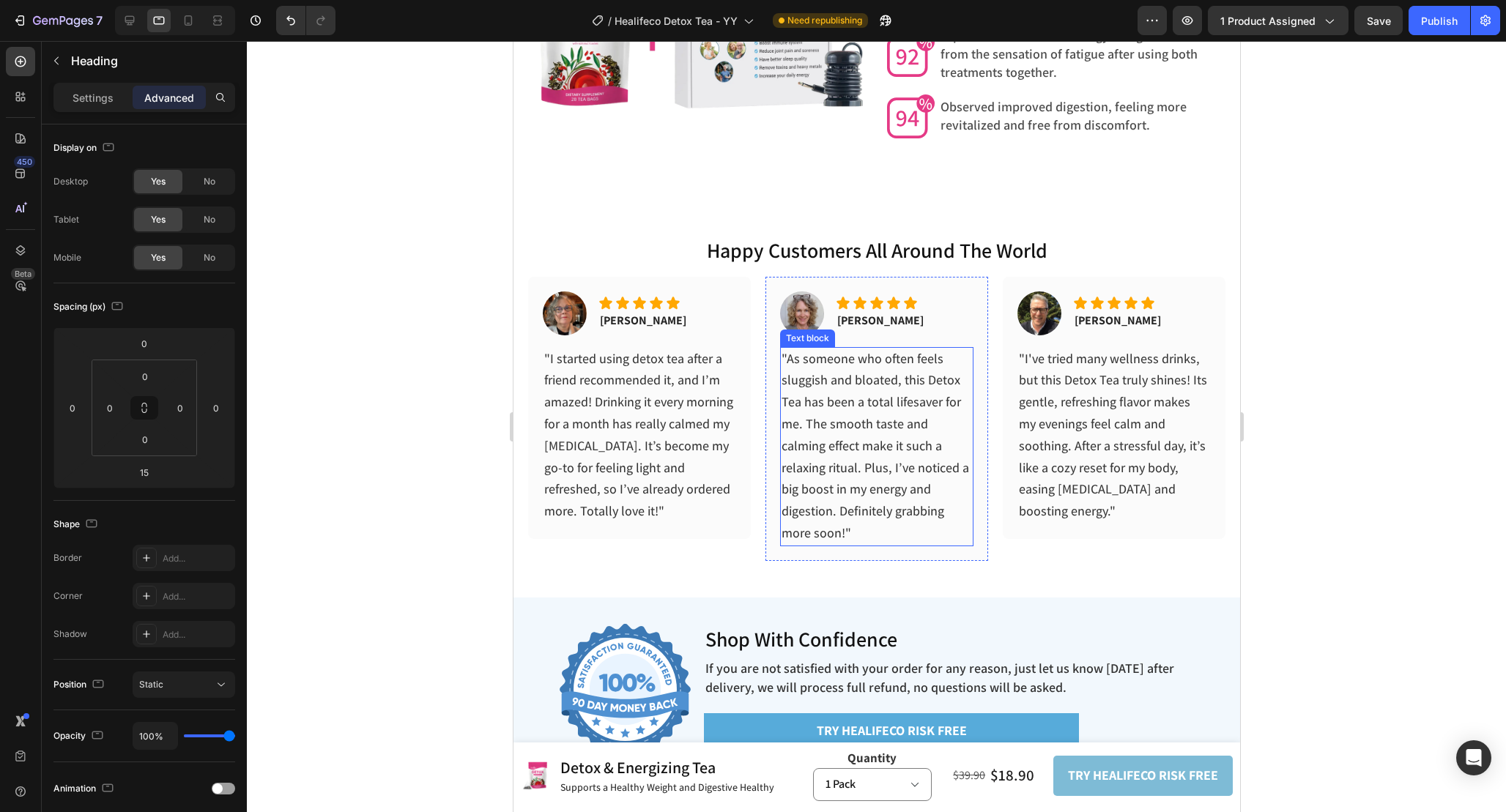
scroll to position [4768, 0]
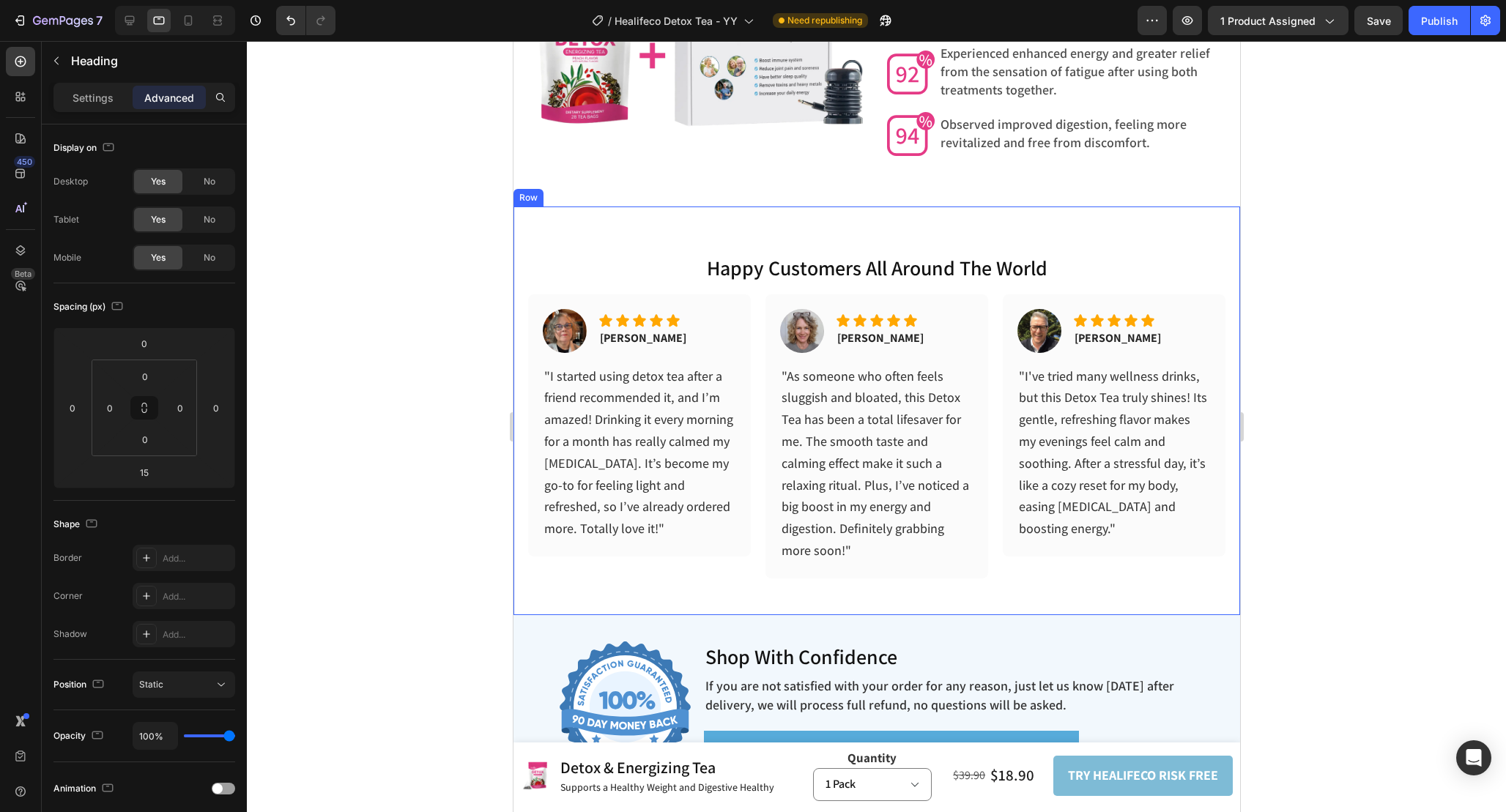
click at [1073, 263] on h2 "happy customers all around the world" at bounding box center [876, 268] width 727 height 29
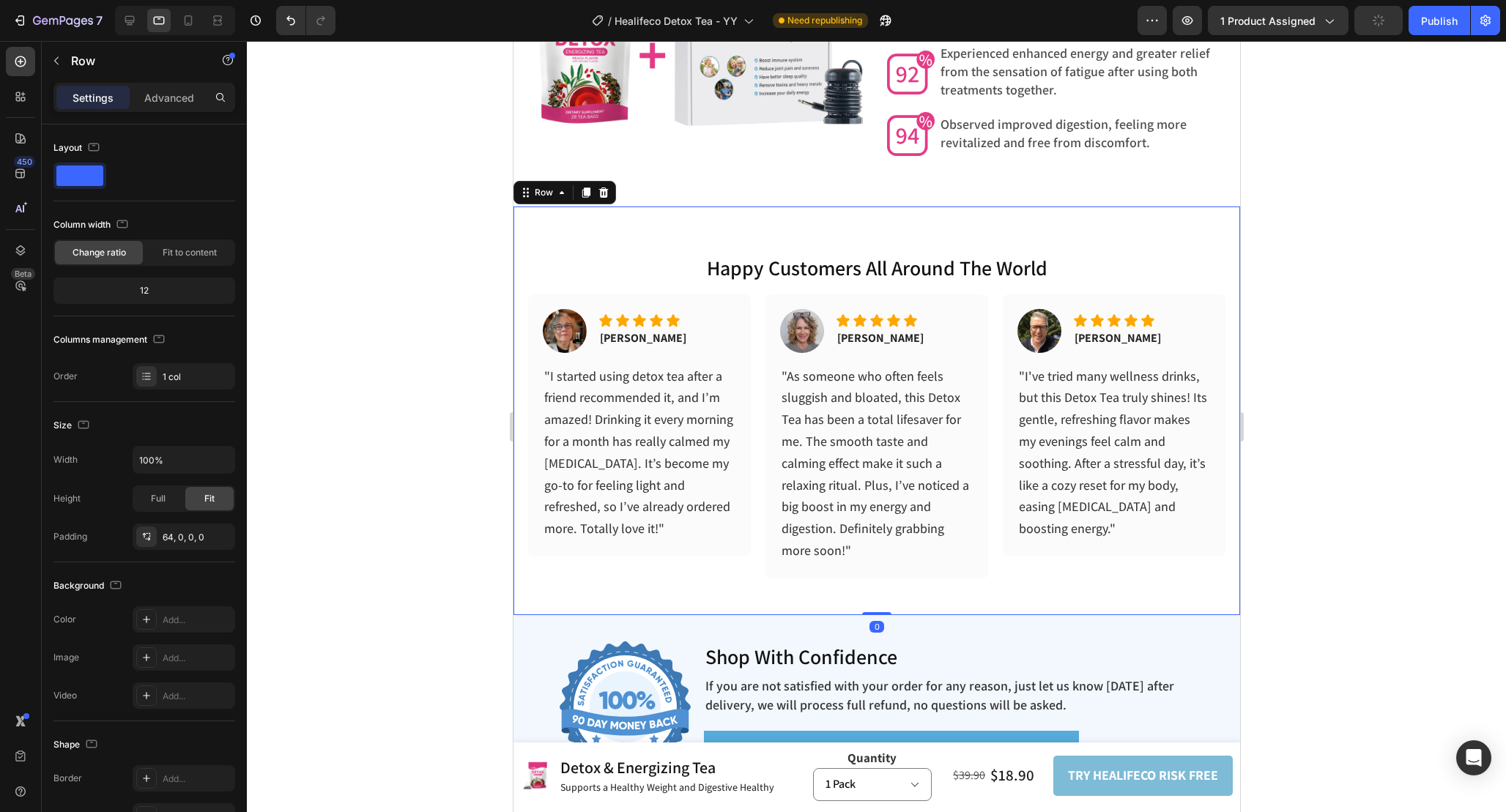
click at [985, 217] on div "happy customers all around the world Heading Image Icon Icon Icon Icon Icon Ico…" at bounding box center [876, 411] width 727 height 408
click at [1011, 254] on h2 "happy customers all around the world" at bounding box center [876, 268] width 727 height 29
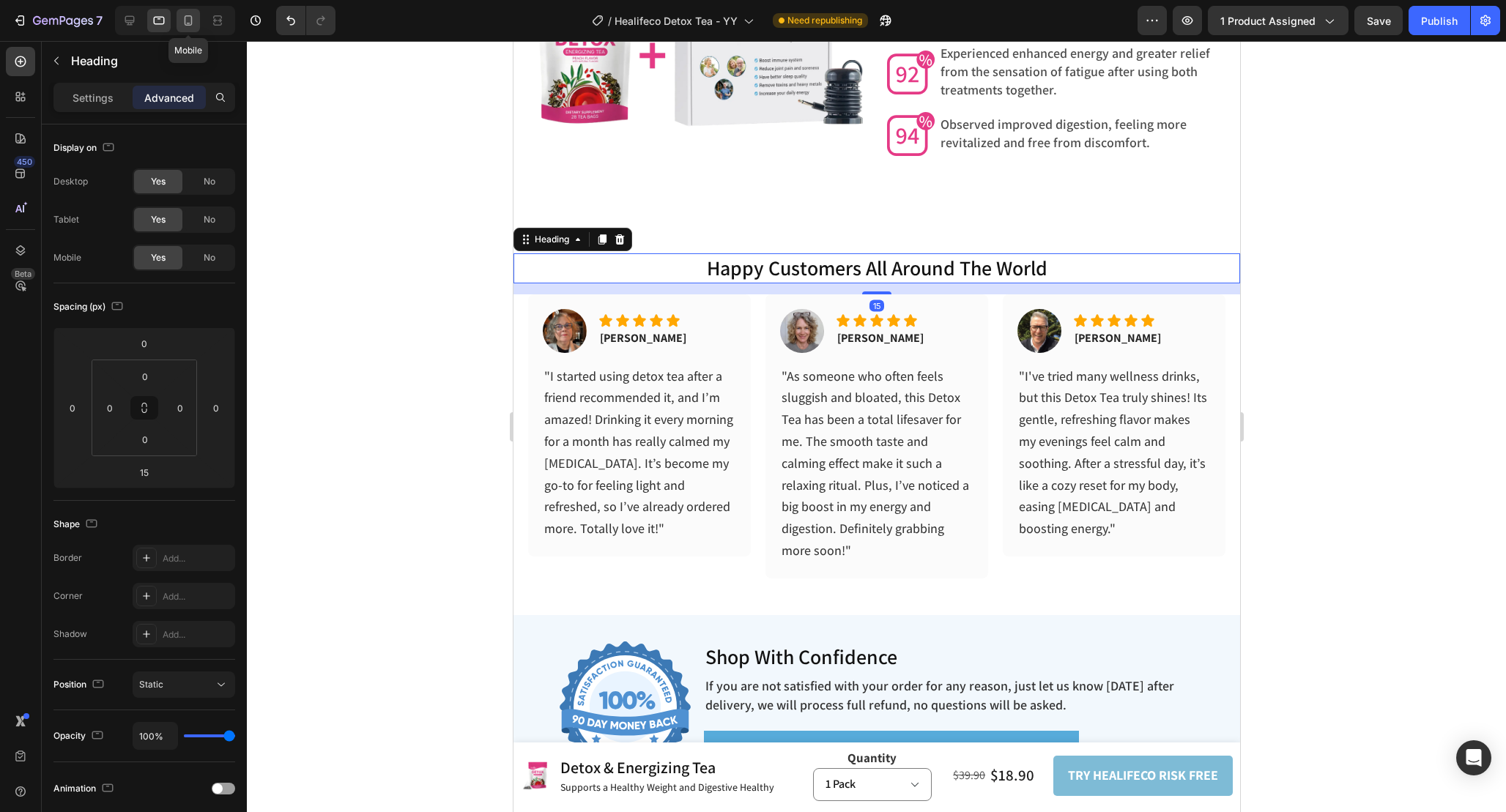
click at [189, 21] on icon at bounding box center [188, 20] width 14 height 14
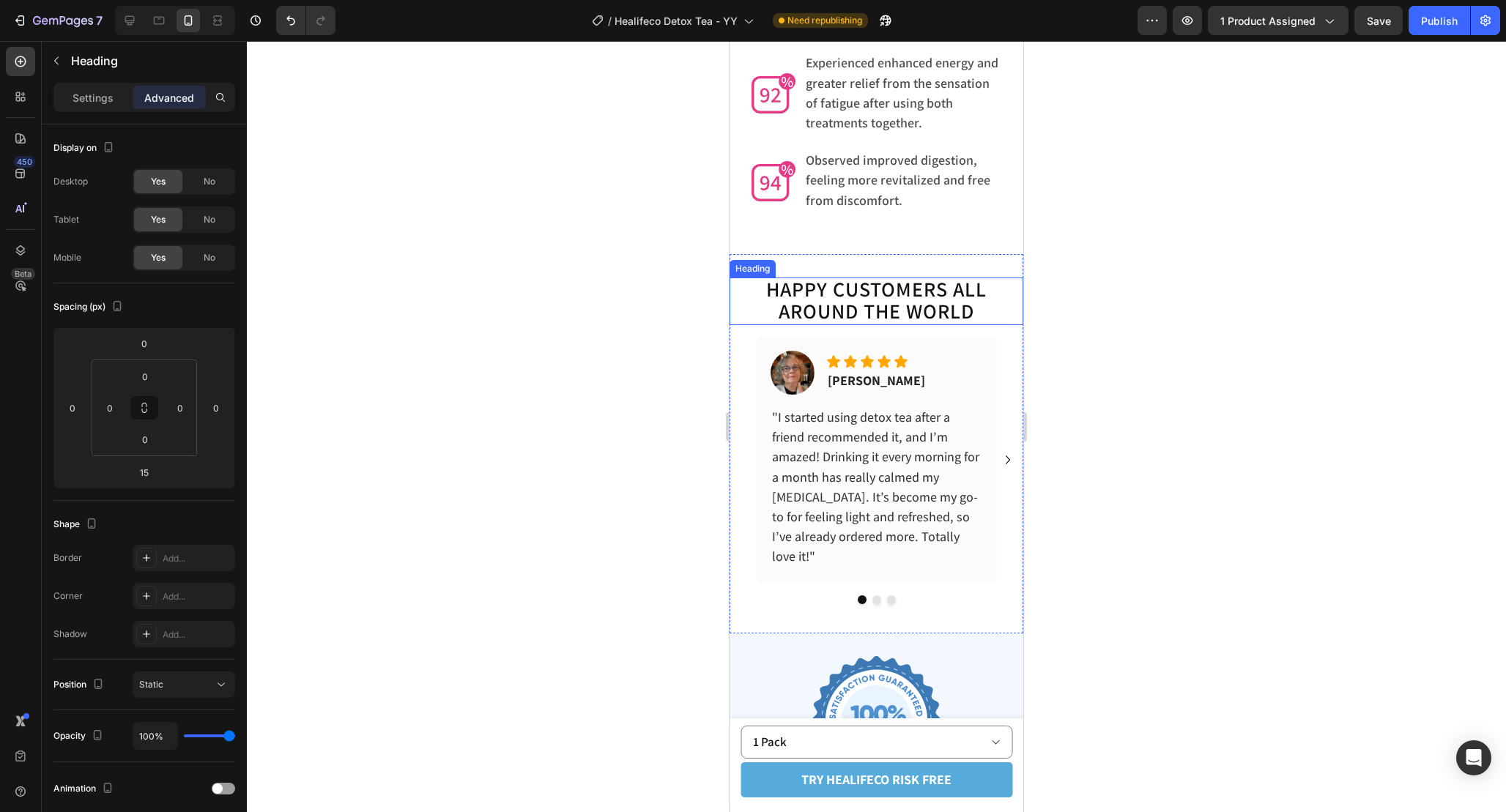
scroll to position [4812, 0]
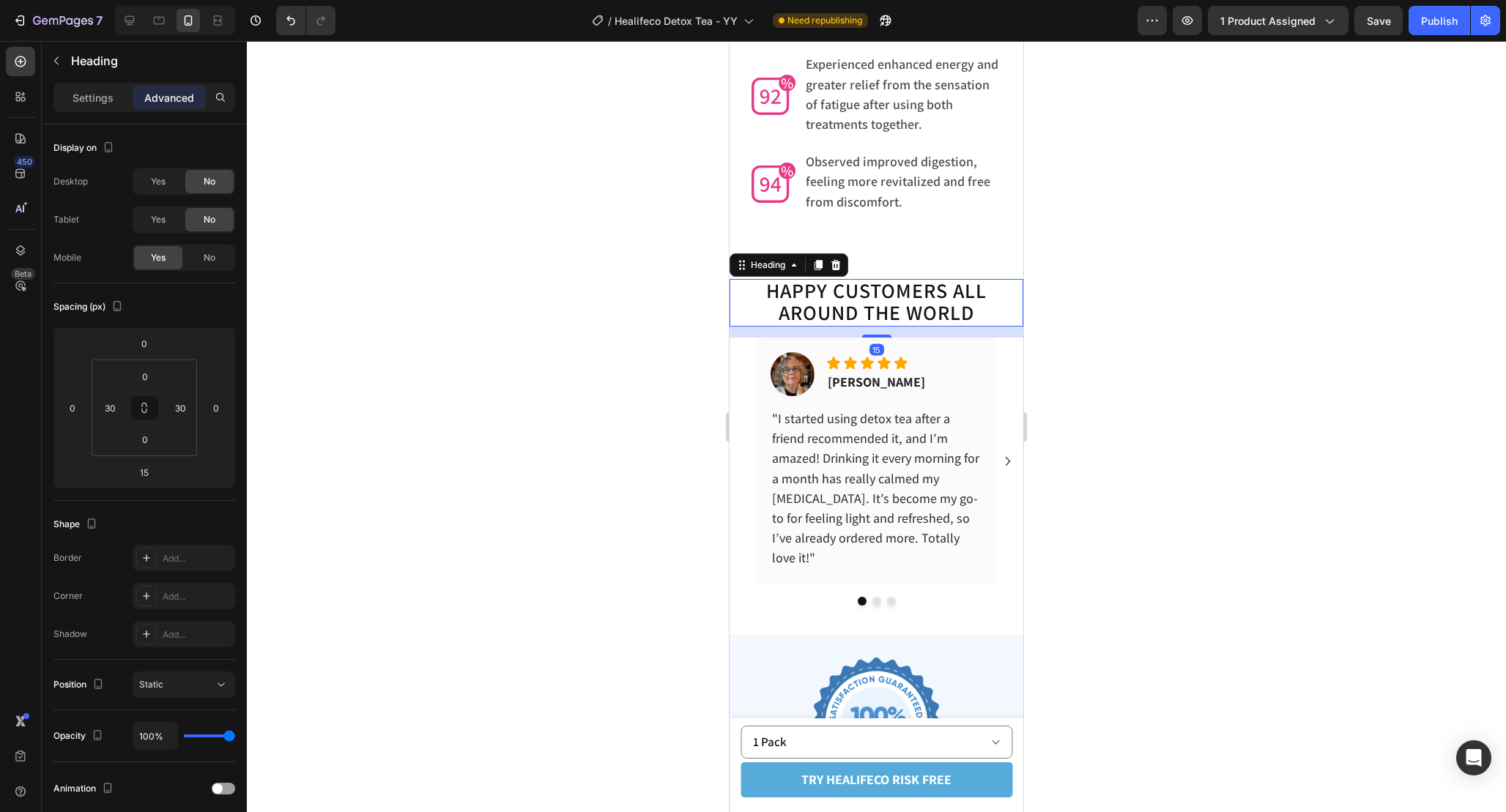
click at [941, 277] on span "HAPPY CUSTOMERS ALL" at bounding box center [876, 291] width 220 height 27
click at [837, 260] on icon at bounding box center [836, 265] width 10 height 11
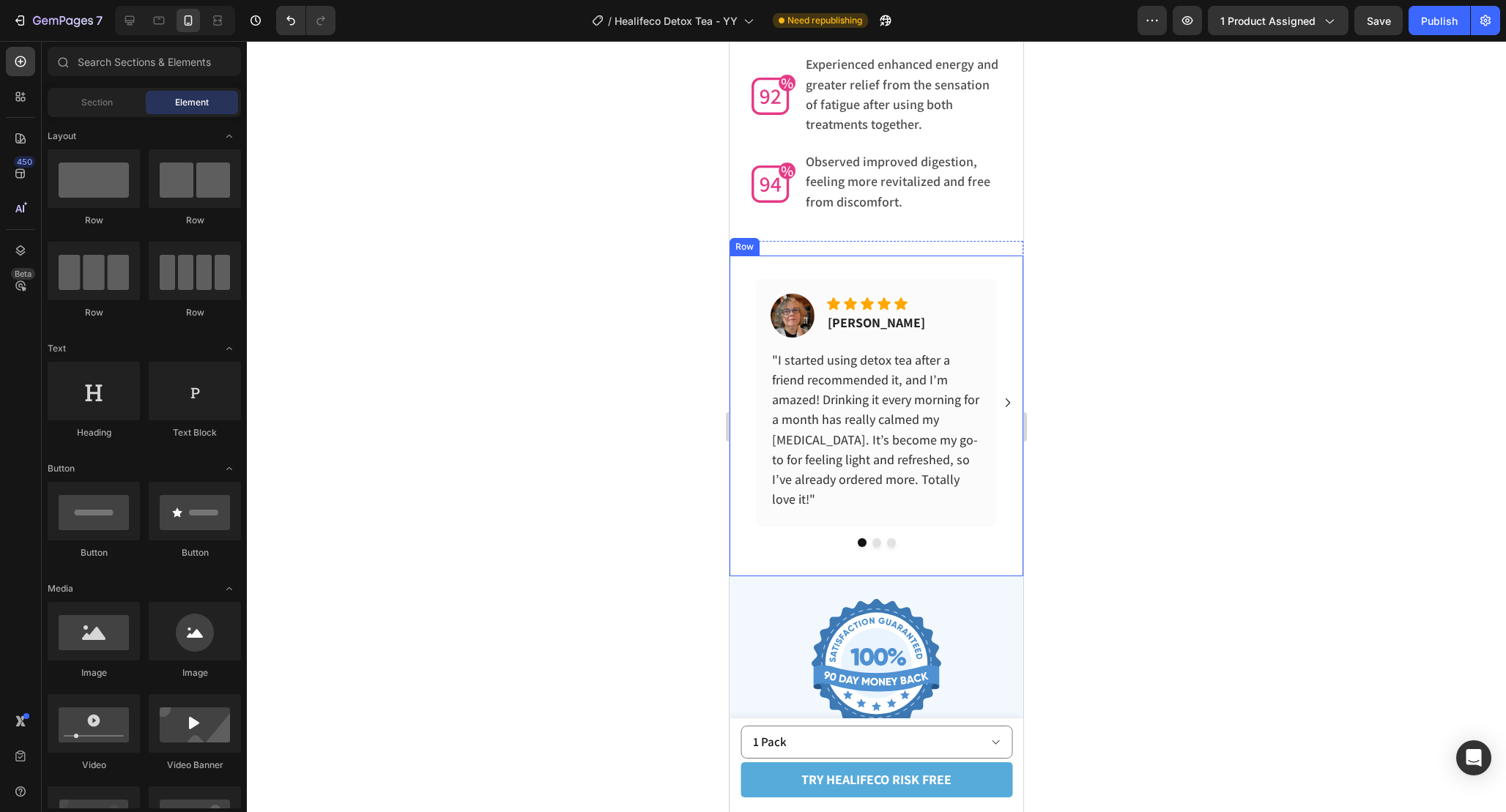
click at [880, 256] on div "Image Icon Icon Icon Icon Icon Icon List [PERSON_NAME] Text block Row "I starte…" at bounding box center [876, 416] width 294 height 321
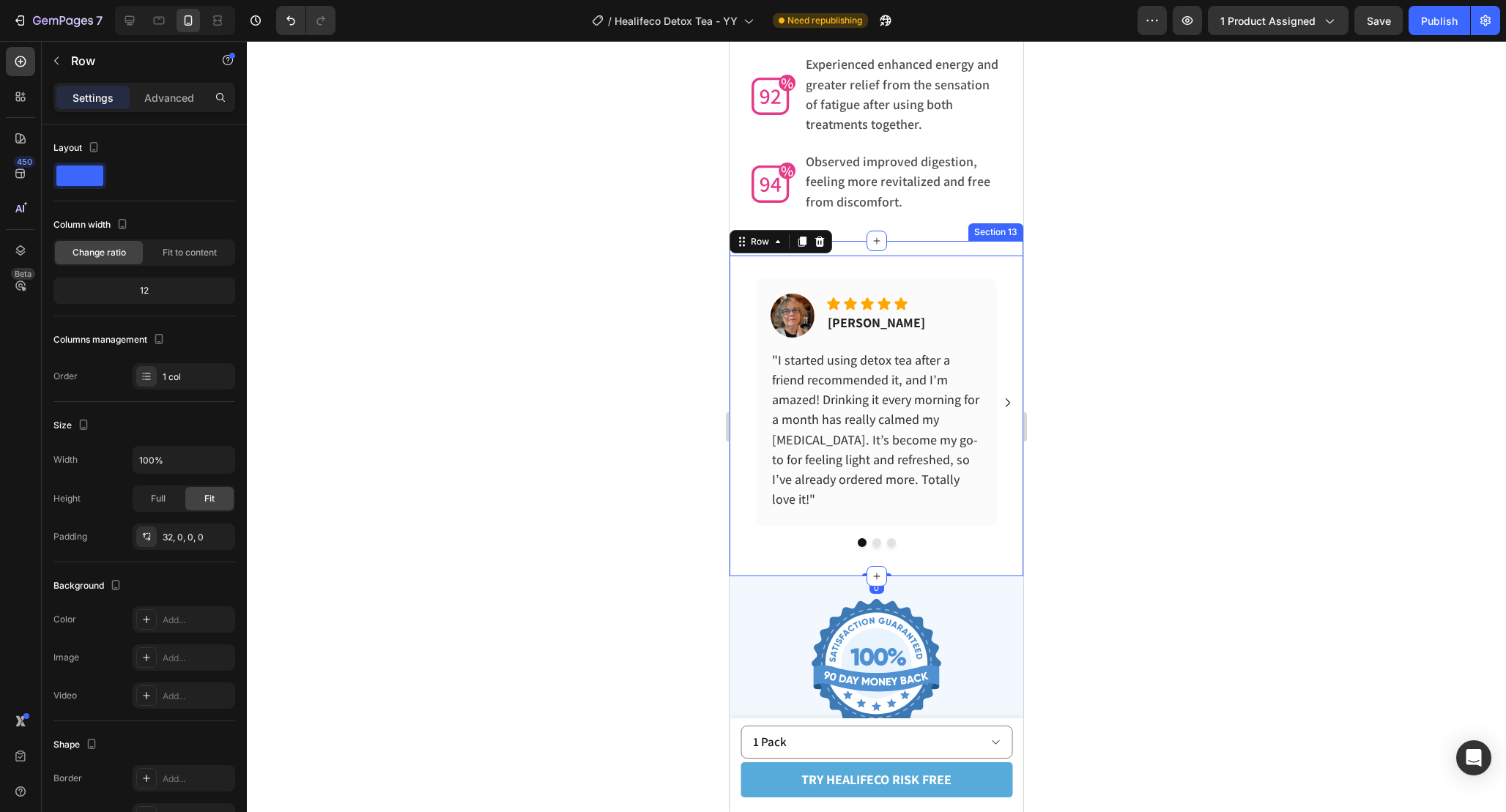
click at [894, 241] on div "Image Icon Icon Icon Icon Icon Icon List [PERSON_NAME] Text block Row "I starte…" at bounding box center [876, 408] width 294 height 335
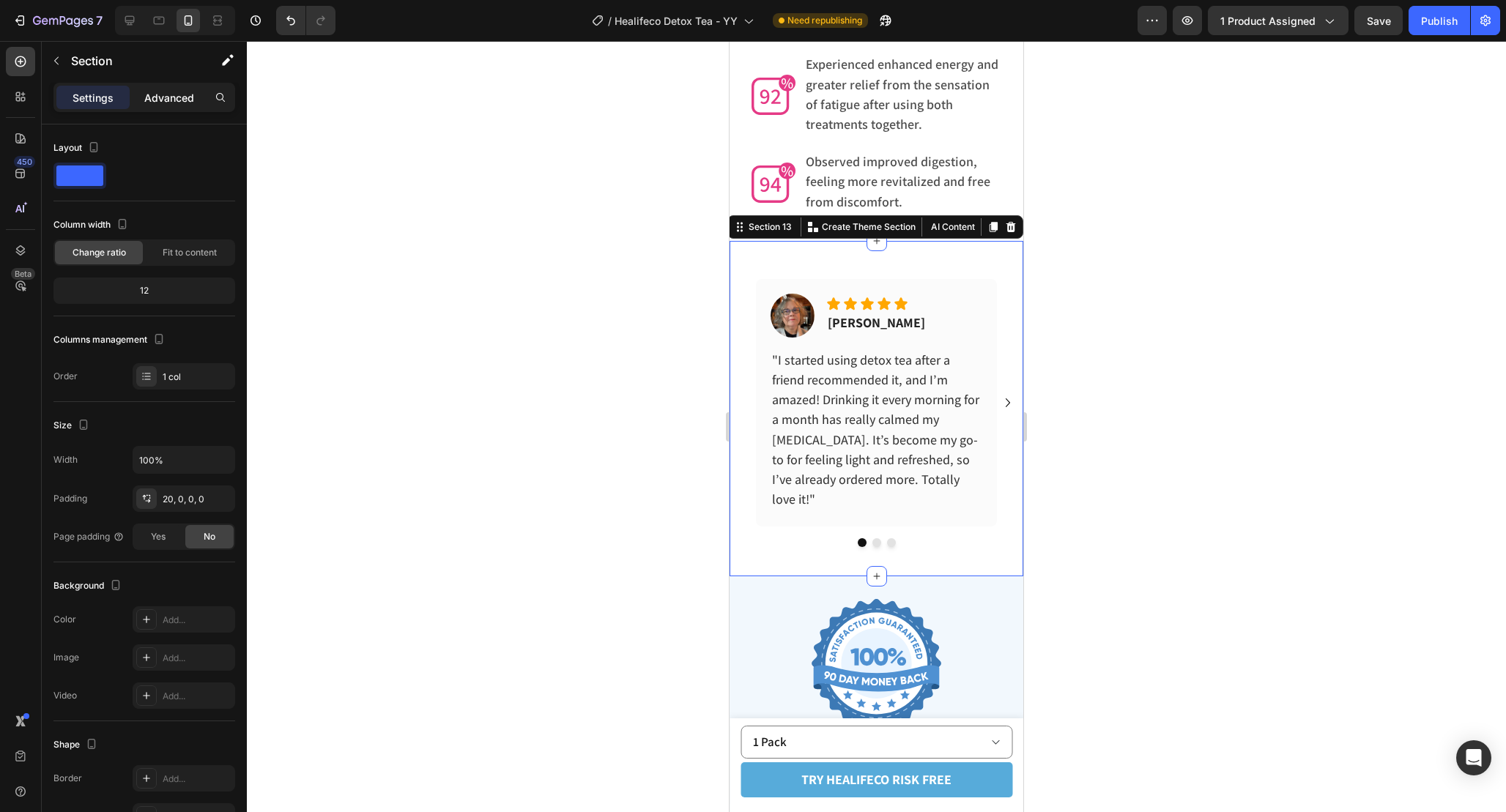
click at [174, 98] on p "Advanced" at bounding box center [169, 97] width 50 height 15
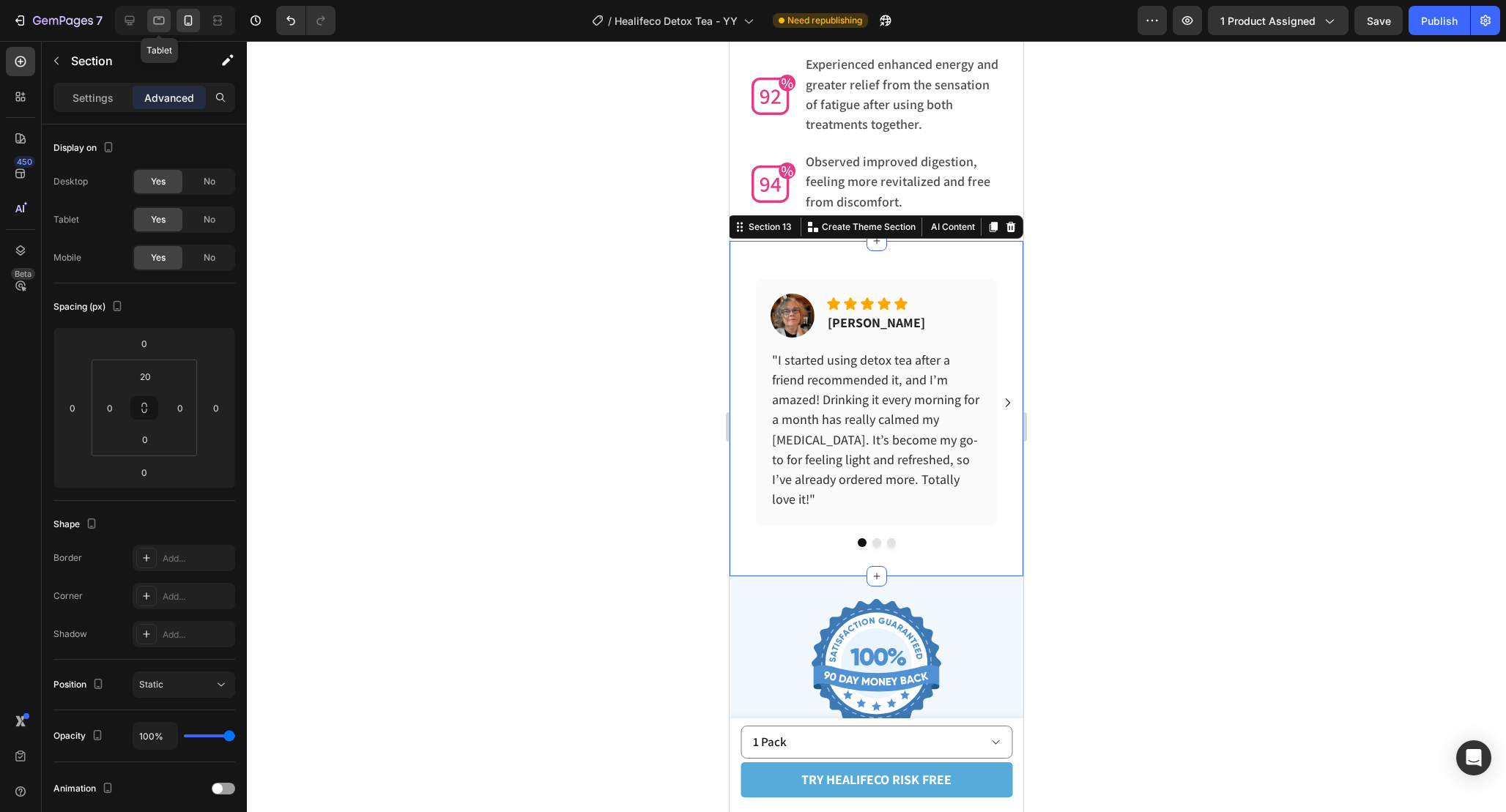
click at [161, 14] on icon at bounding box center [159, 20] width 14 height 14
type input "0"
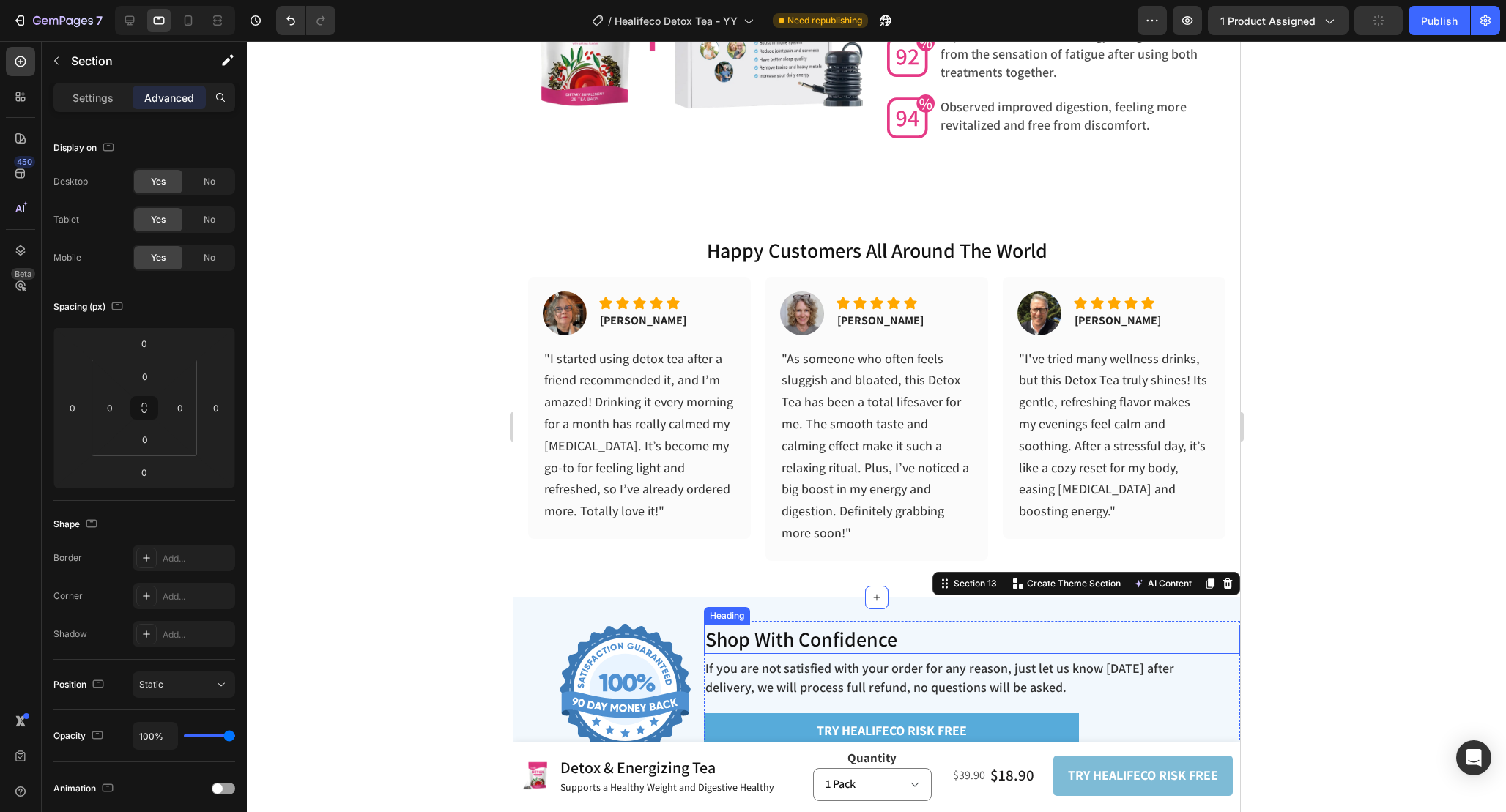
scroll to position [4784, 0]
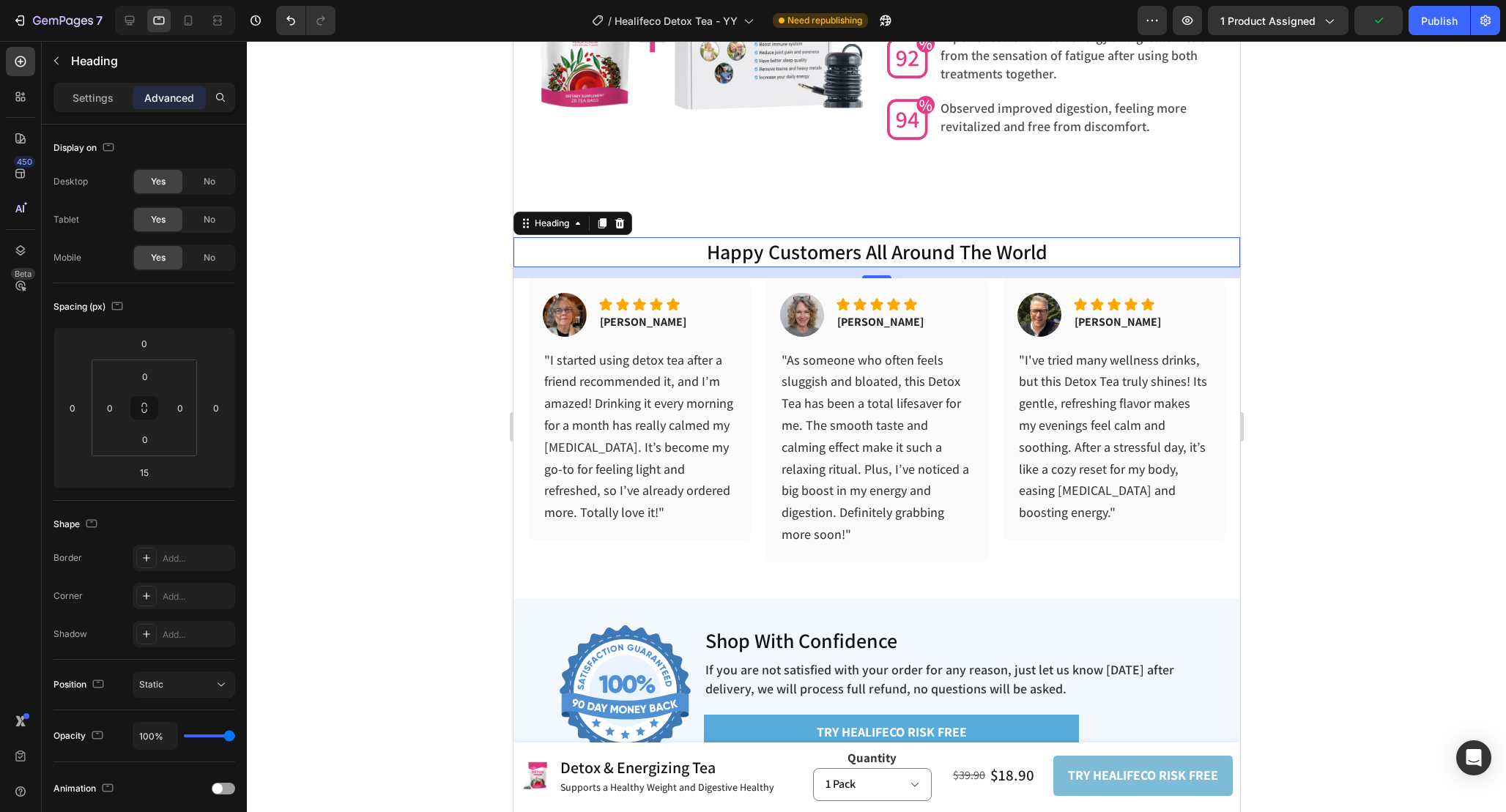
click at [1129, 238] on p "happy customers all around the world" at bounding box center [876, 251] width 724 height 26
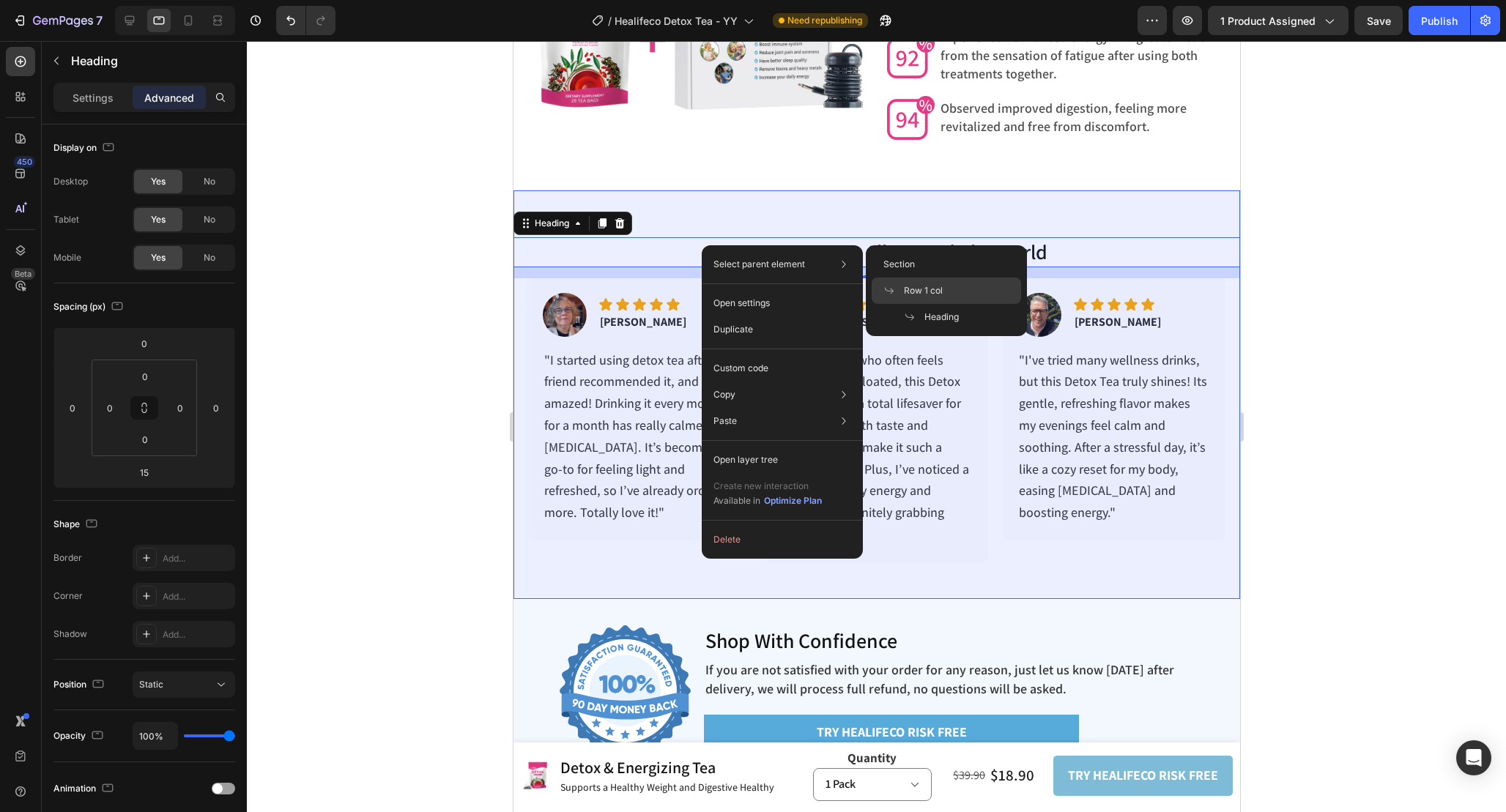
click at [927, 296] on span "Row 1 col" at bounding box center [922, 290] width 38 height 13
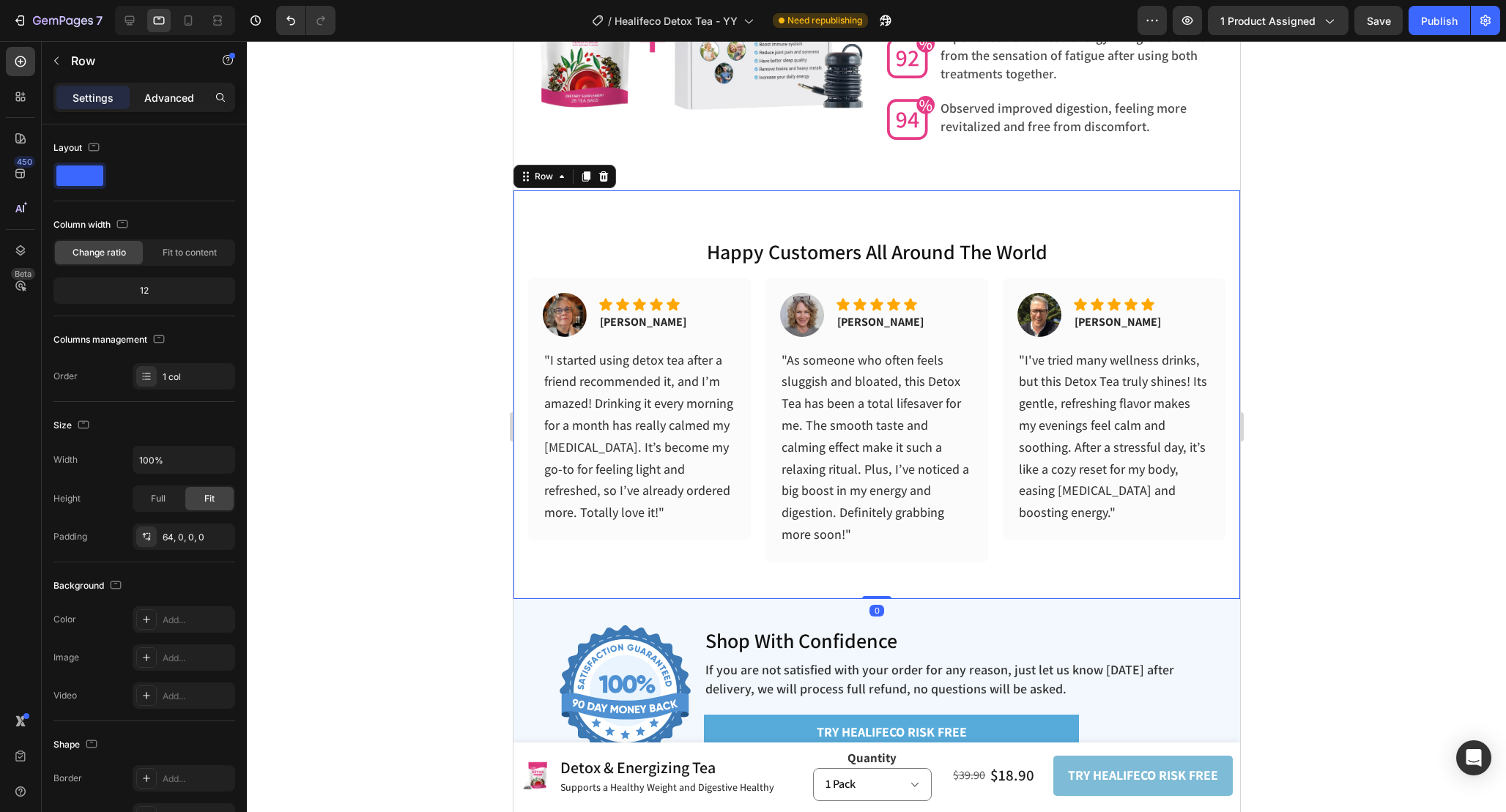
click at [161, 93] on p "Advanced" at bounding box center [169, 97] width 50 height 15
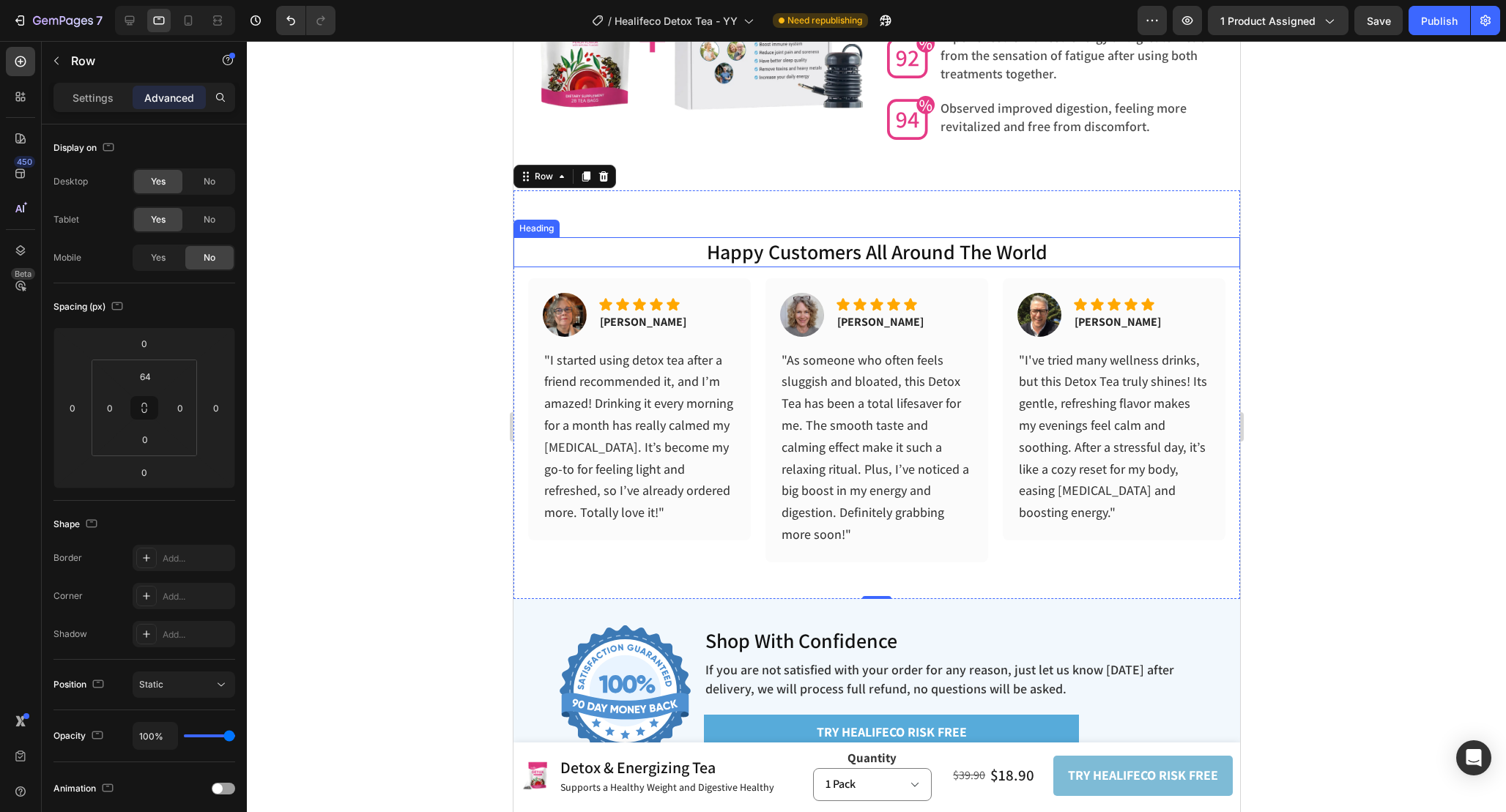
click at [702, 242] on p "happy customers all around the world" at bounding box center [876, 251] width 724 height 26
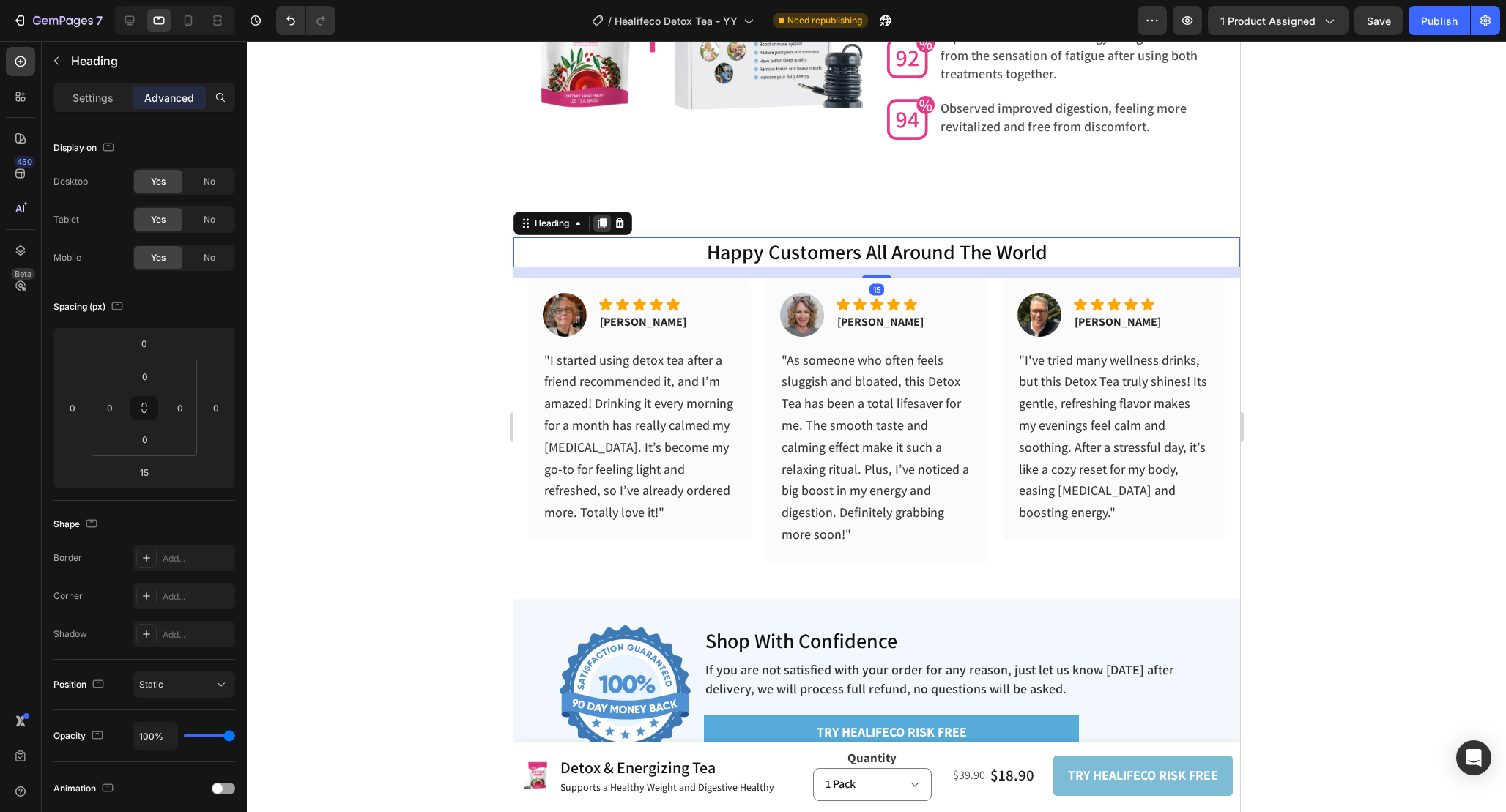
click at [605, 225] on icon at bounding box center [602, 223] width 8 height 11
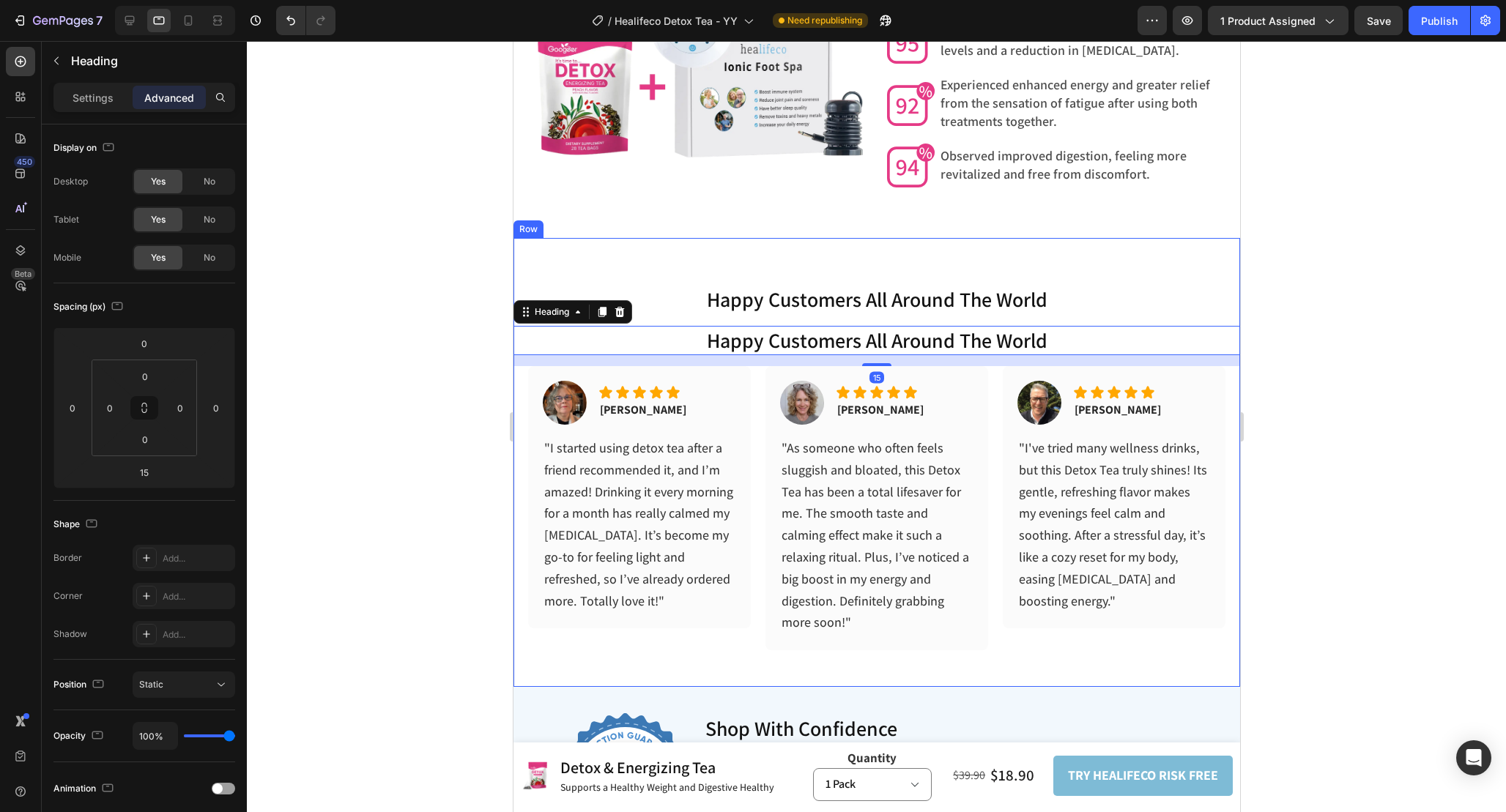
scroll to position [4729, 0]
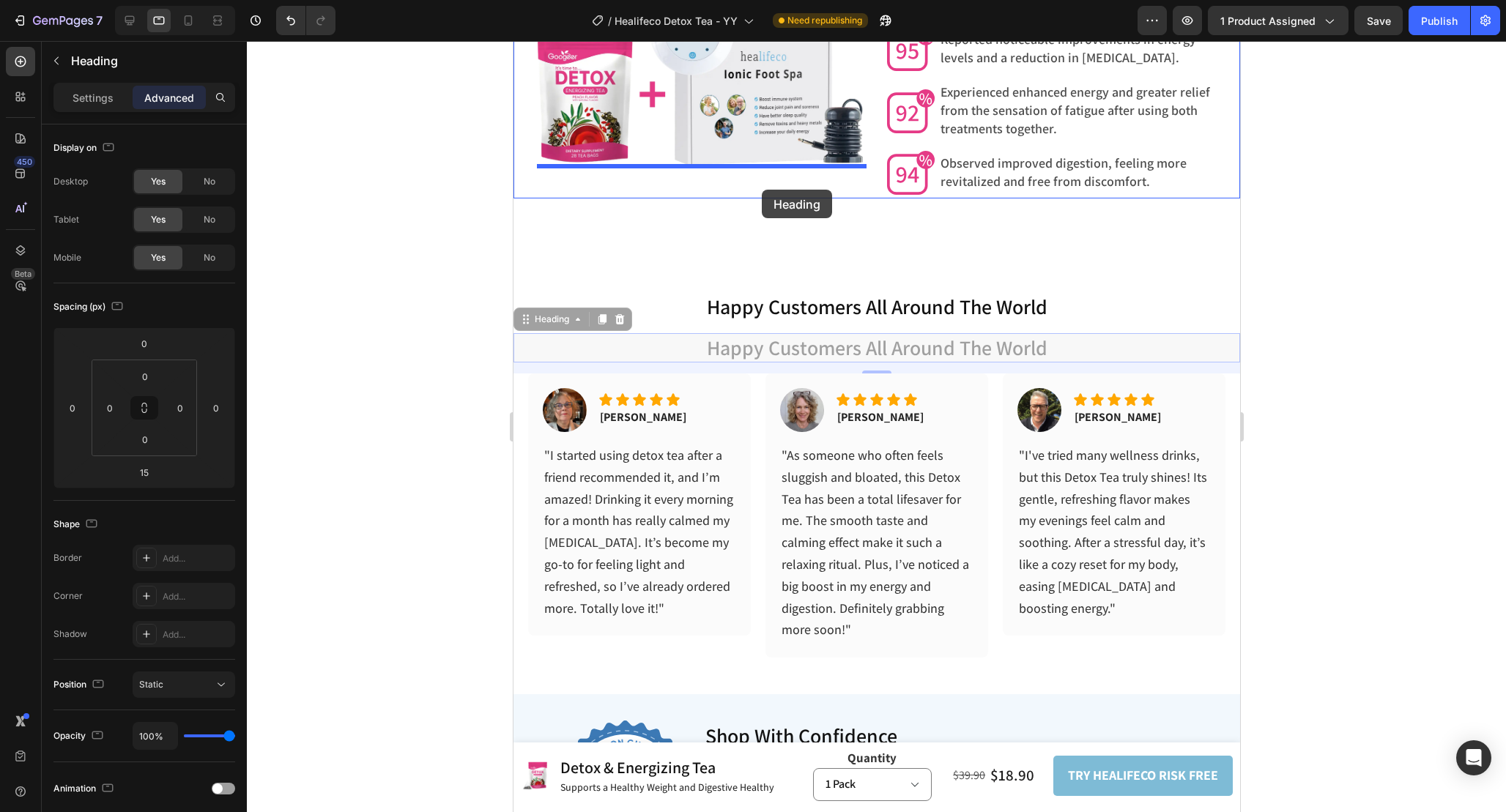
drag, startPoint x: 531, startPoint y: 321, endPoint x: 761, endPoint y: 189, distance: 265.2
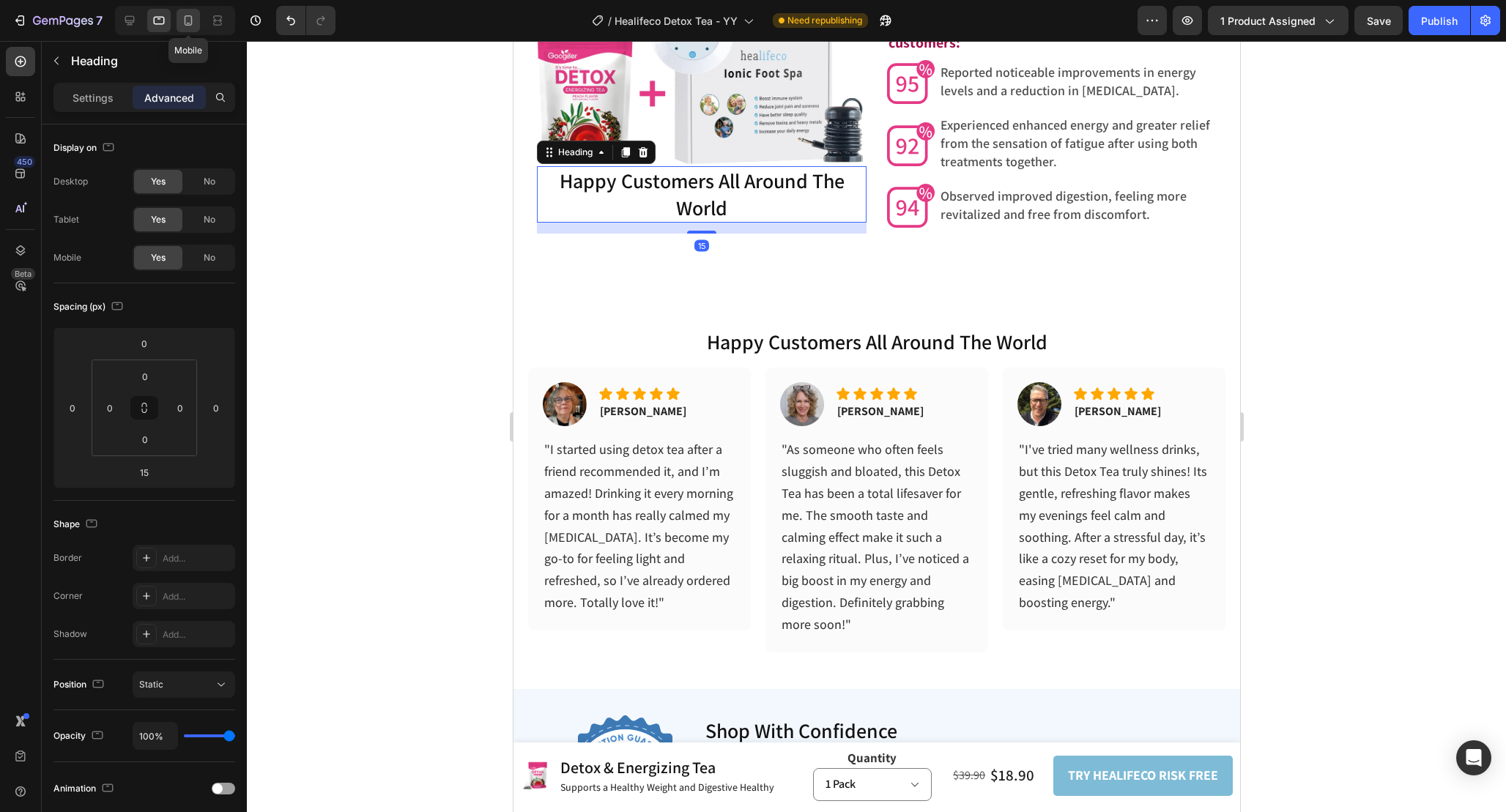
click at [184, 17] on icon at bounding box center [188, 20] width 14 height 14
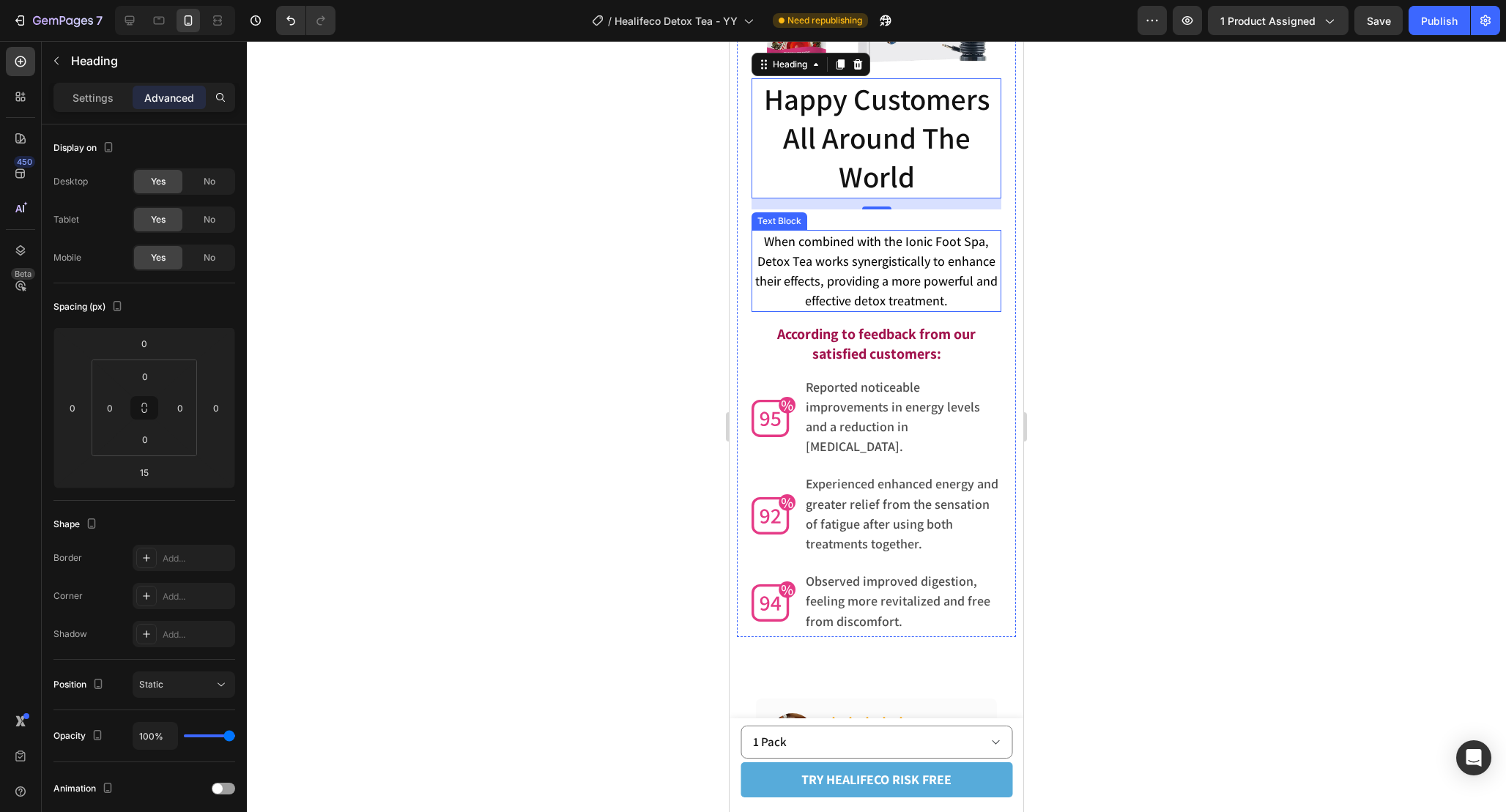
scroll to position [4522, 0]
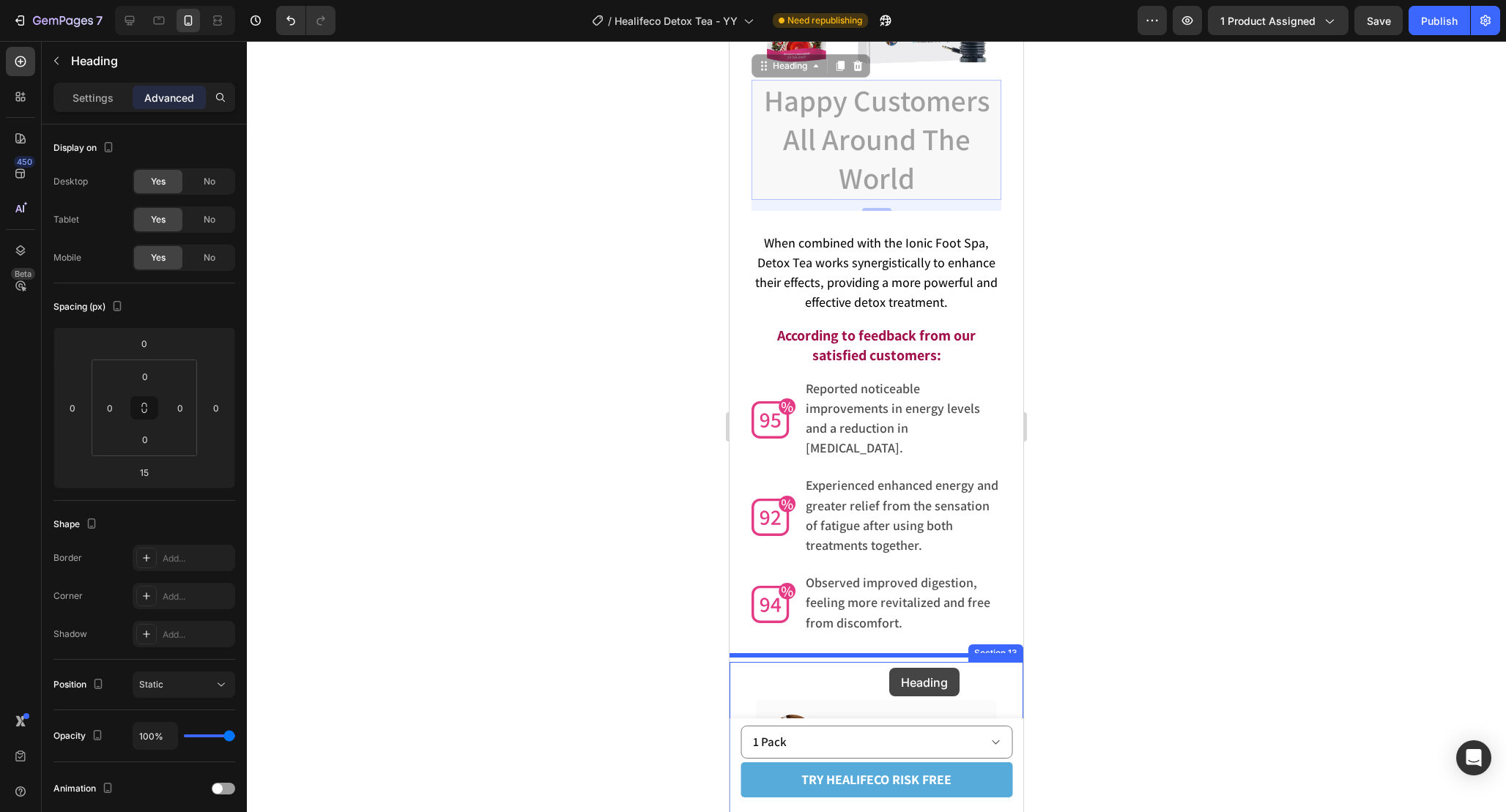
drag, startPoint x: 763, startPoint y: 68, endPoint x: 889, endPoint y: 668, distance: 613.1
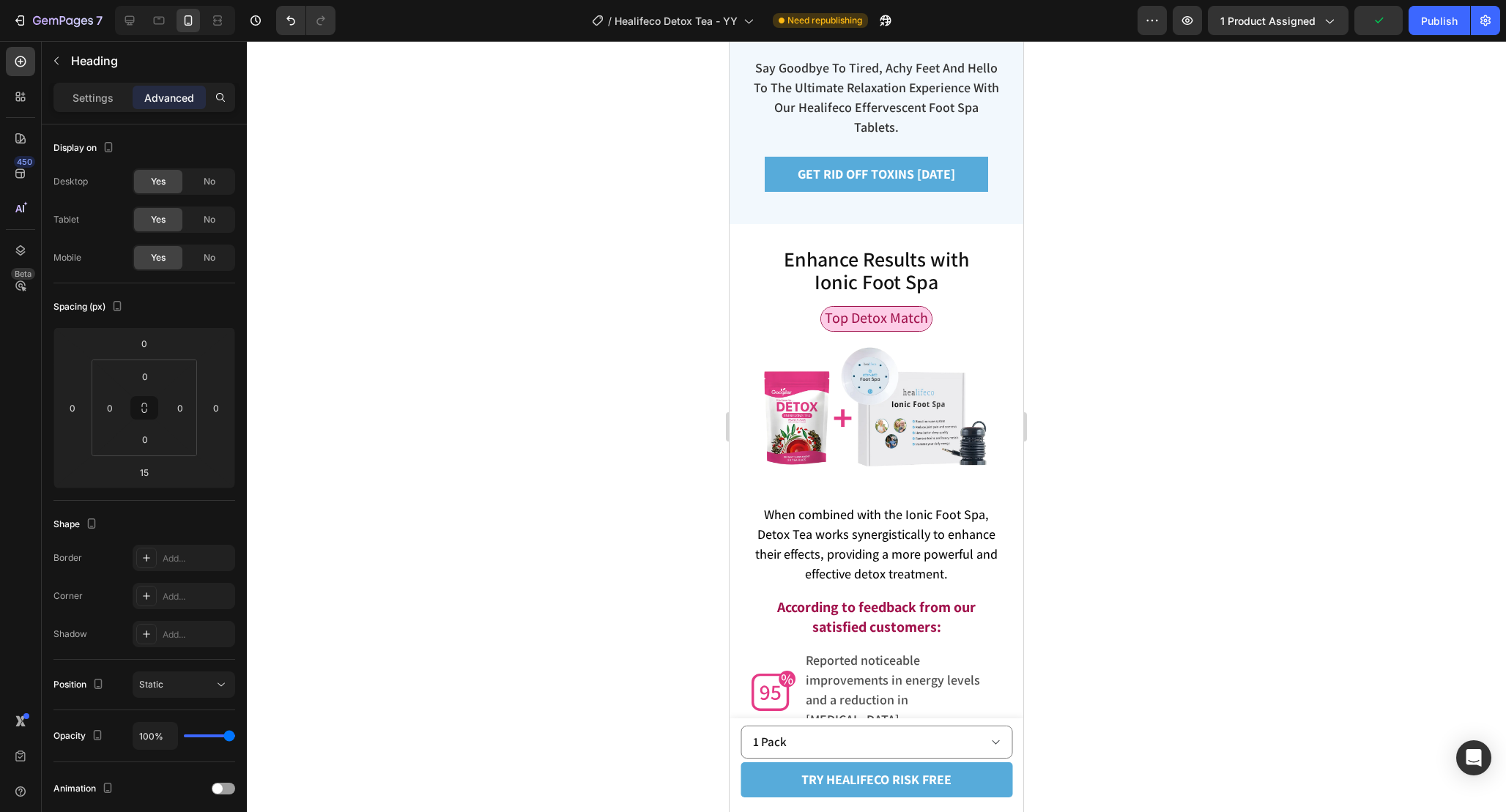
scroll to position [4200, 0]
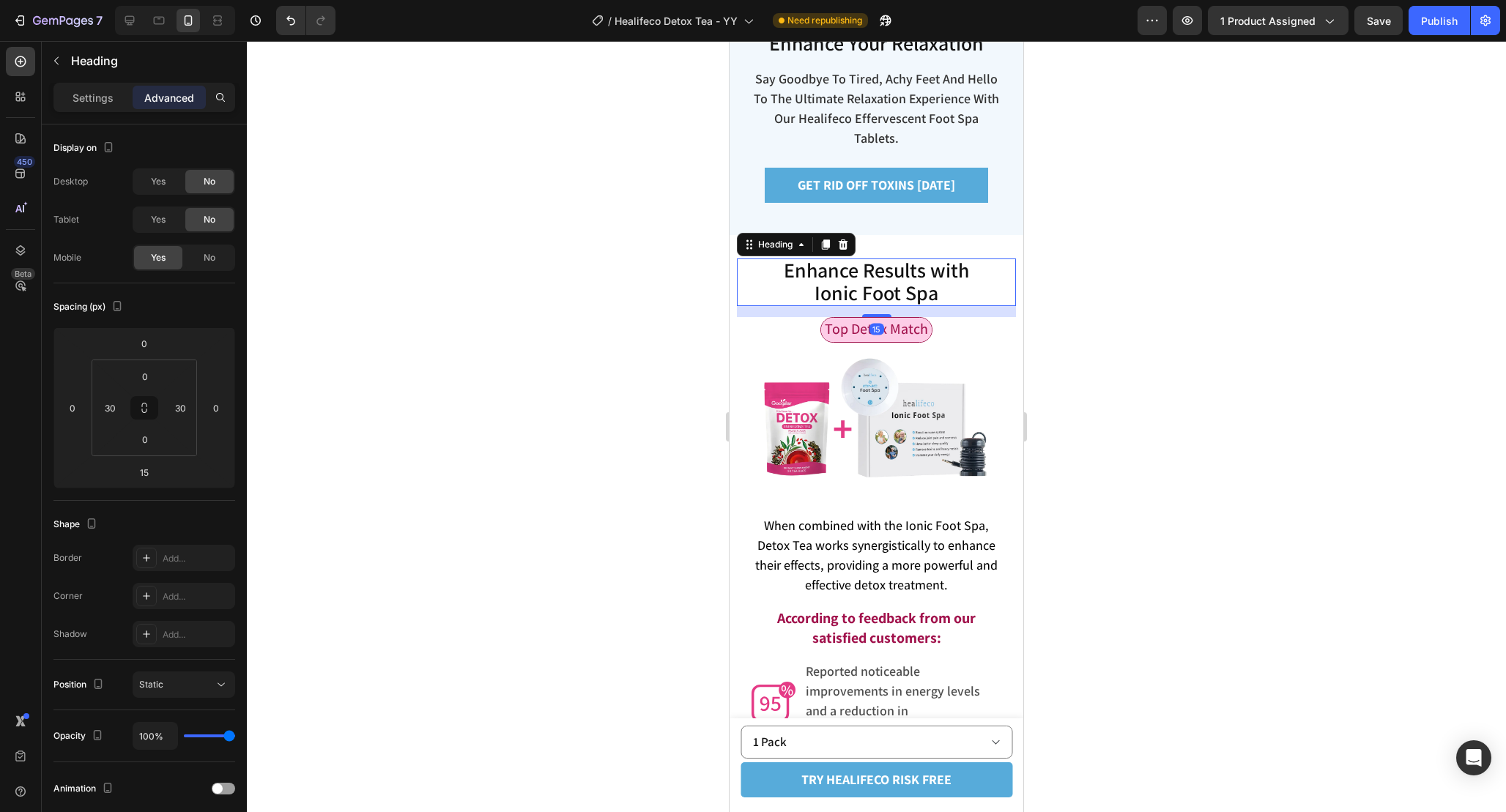
click at [919, 263] on span "Enhance Results with Ionic Foot Spa" at bounding box center [876, 281] width 186 height 50
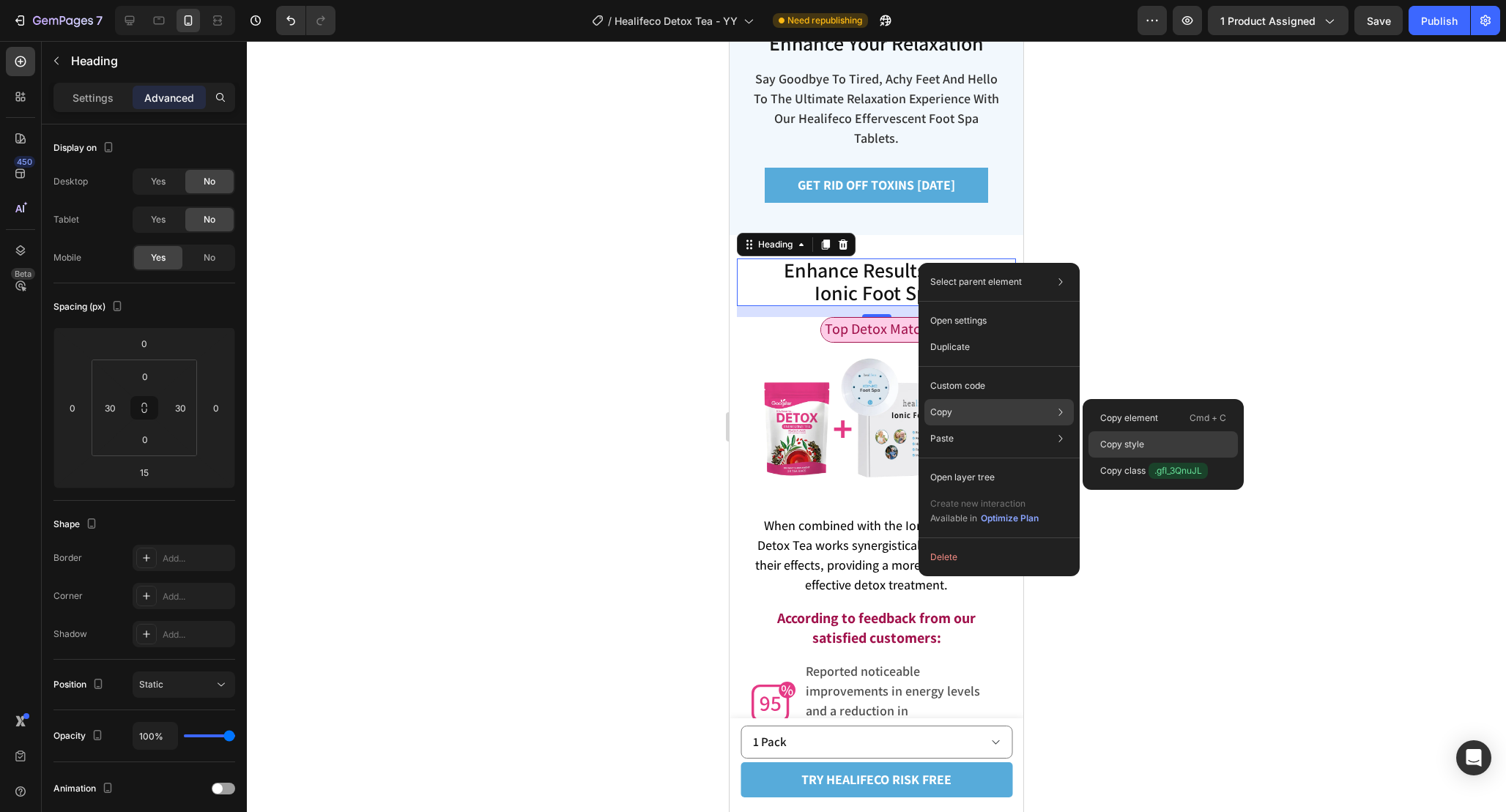
click at [1109, 438] on p "Copy style" at bounding box center [1122, 444] width 44 height 13
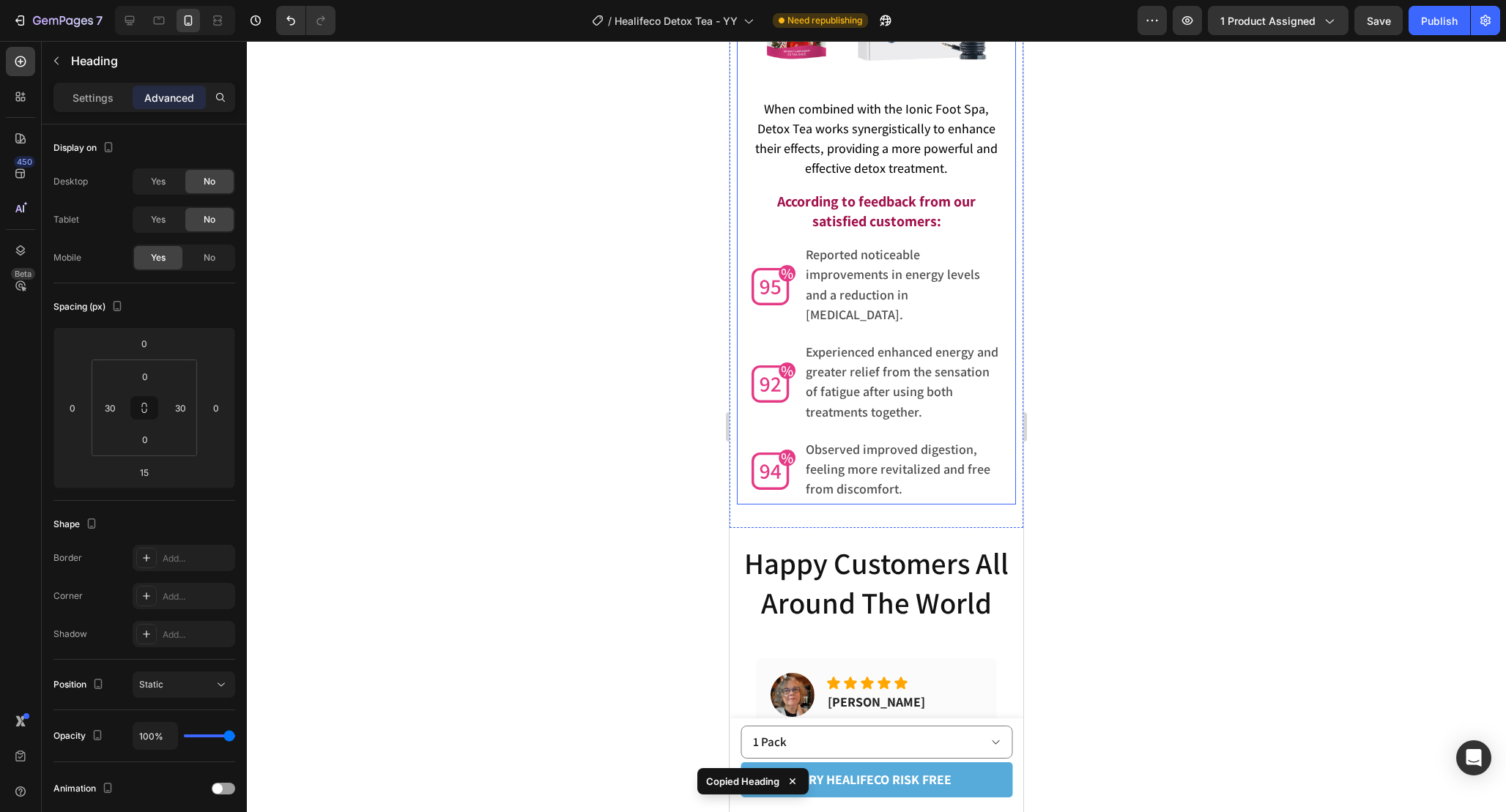
scroll to position [4598, 0]
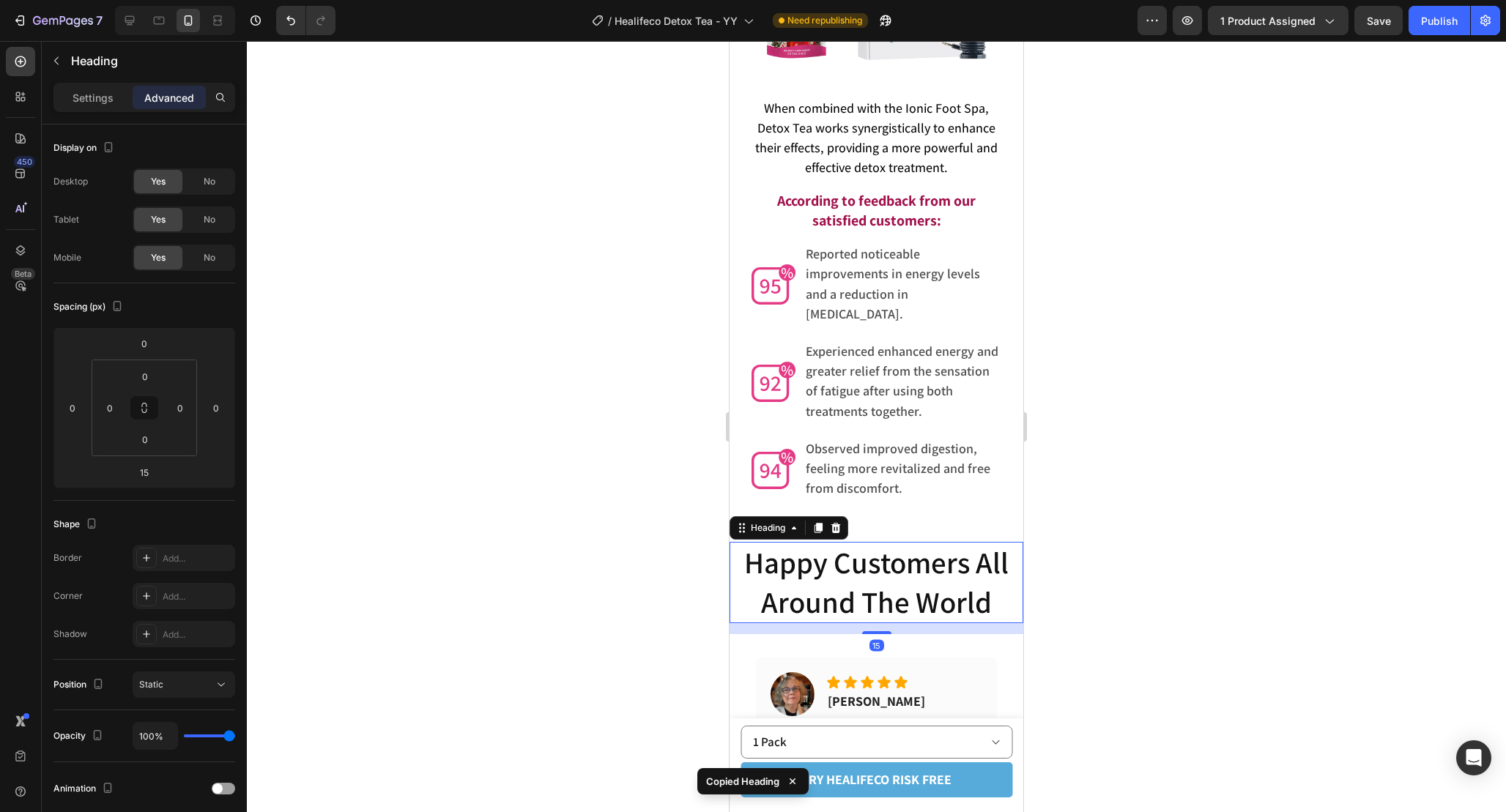
click at [875, 555] on h2 "happy customers all around the world" at bounding box center [876, 583] width 294 height 82
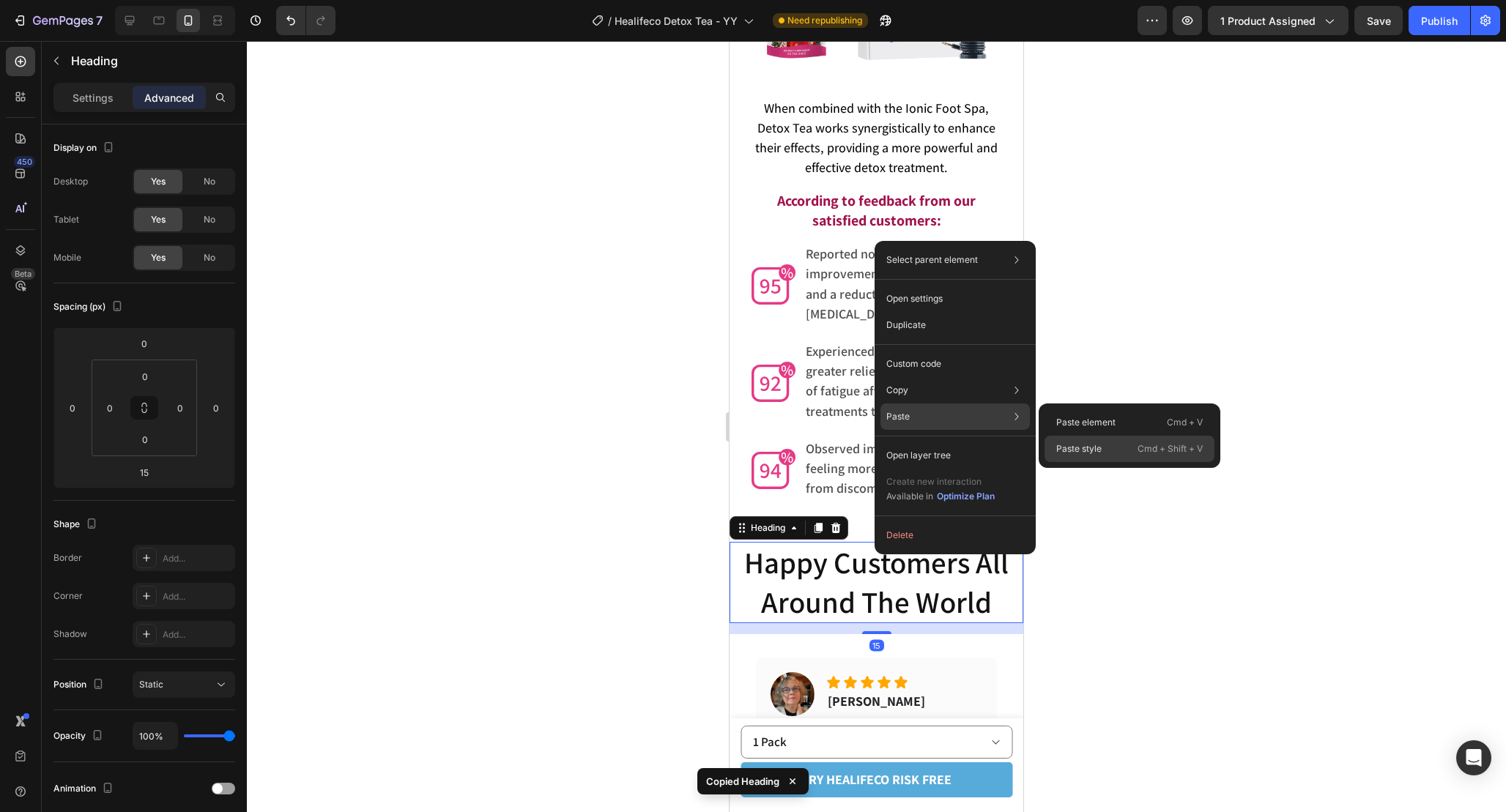
click at [1085, 451] on p "Paste style" at bounding box center [1079, 448] width 45 height 13
type input "30"
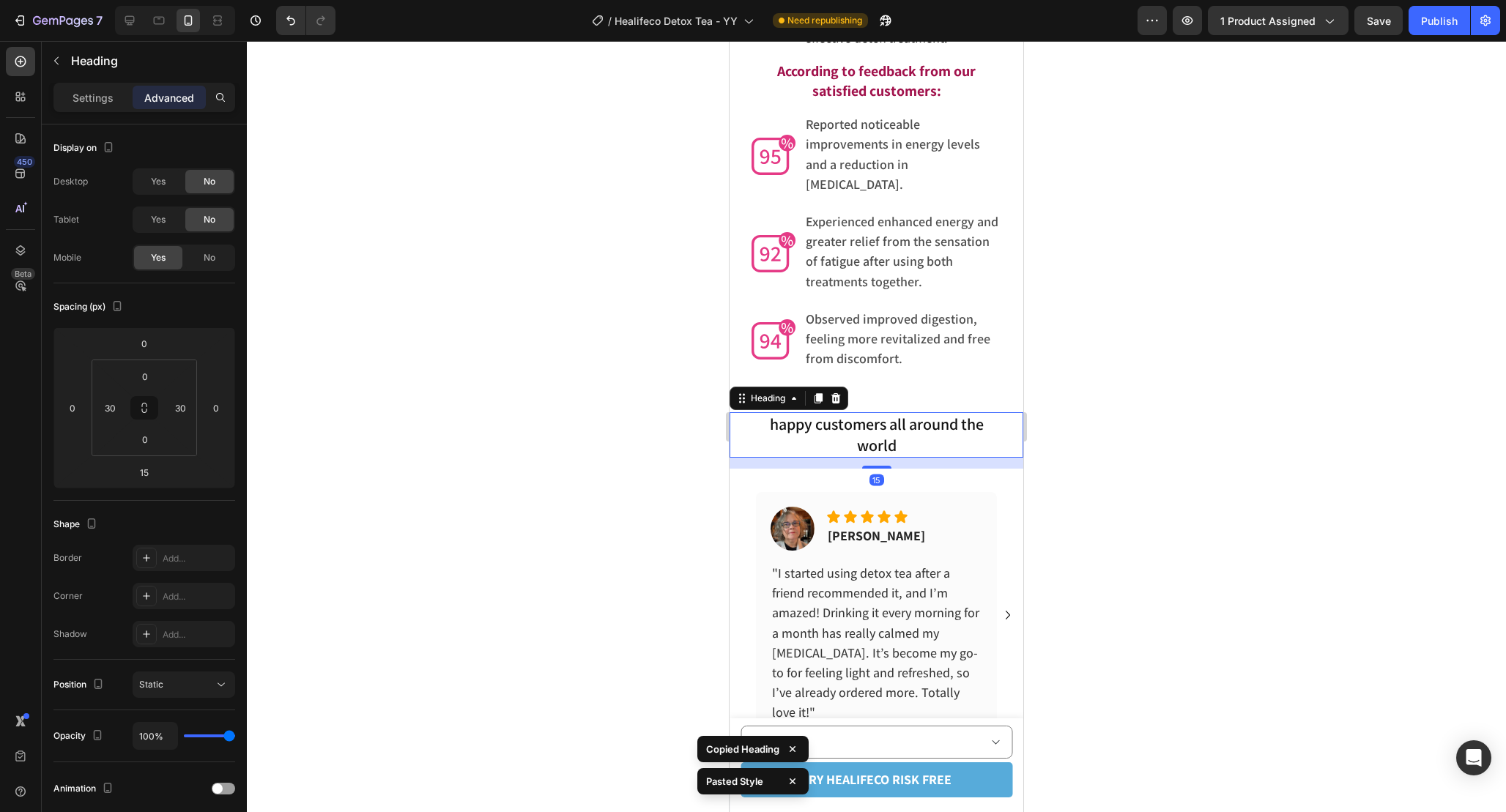
scroll to position [4733, 0]
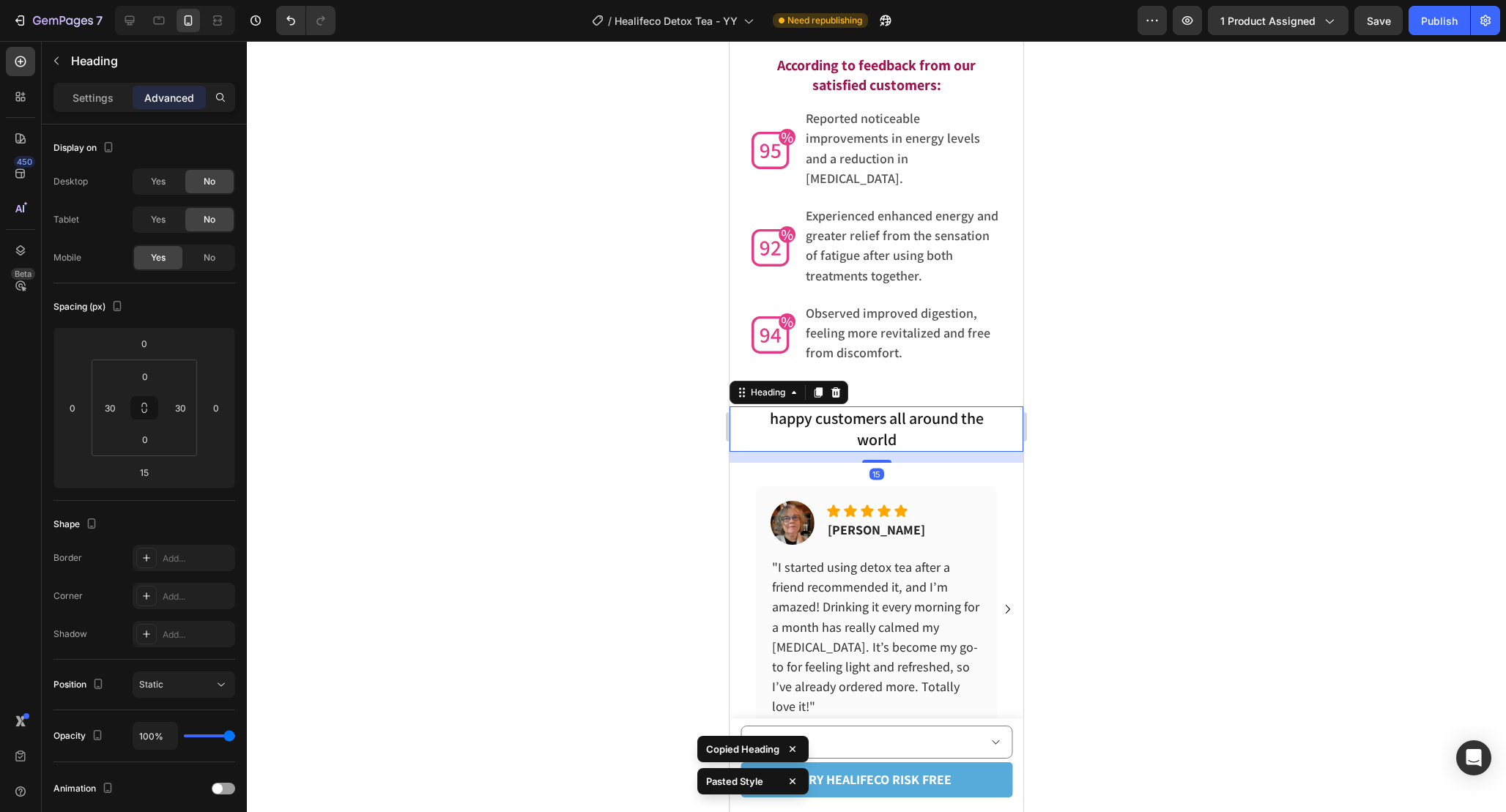
click at [784, 407] on h2 "happy customers all around the world" at bounding box center [876, 429] width 250 height 45
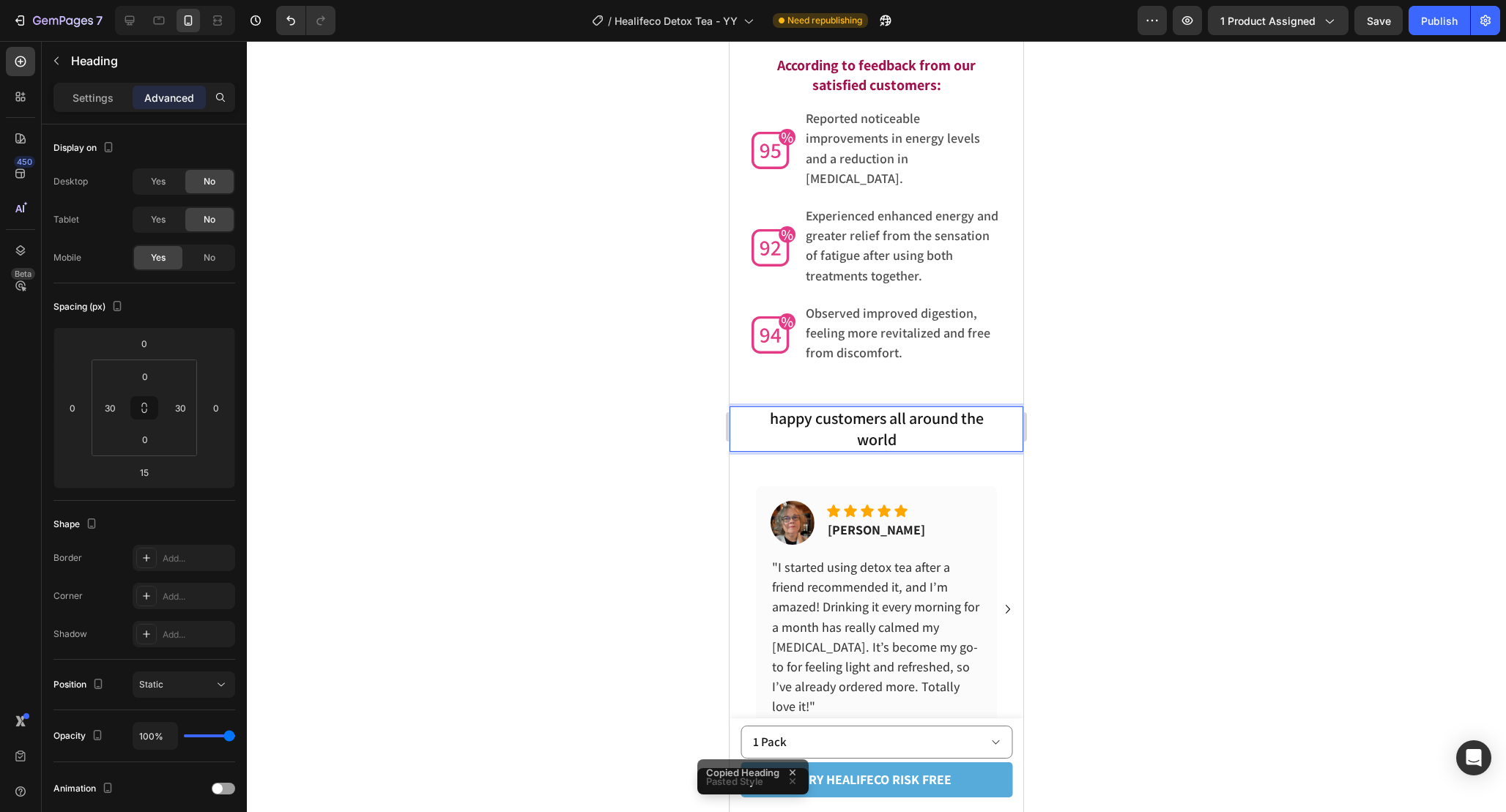
click at [937, 429] on h2 "happy customers all around the world" at bounding box center [876, 429] width 250 height 45
click at [1124, 524] on div at bounding box center [876, 426] width 1259 height 771
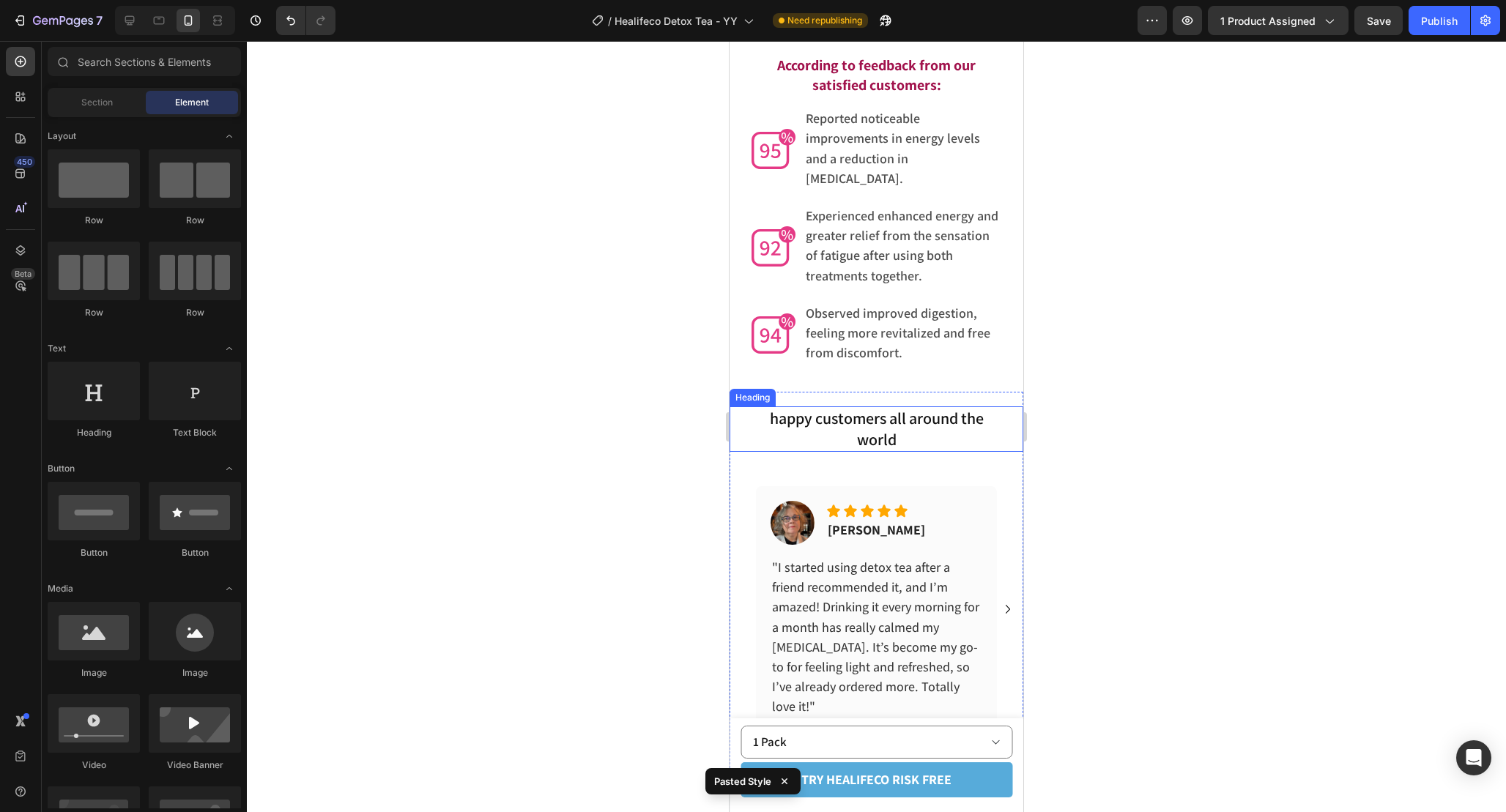
click at [945, 408] on p "happy customers all around the world" at bounding box center [876, 428] width 247 height 42
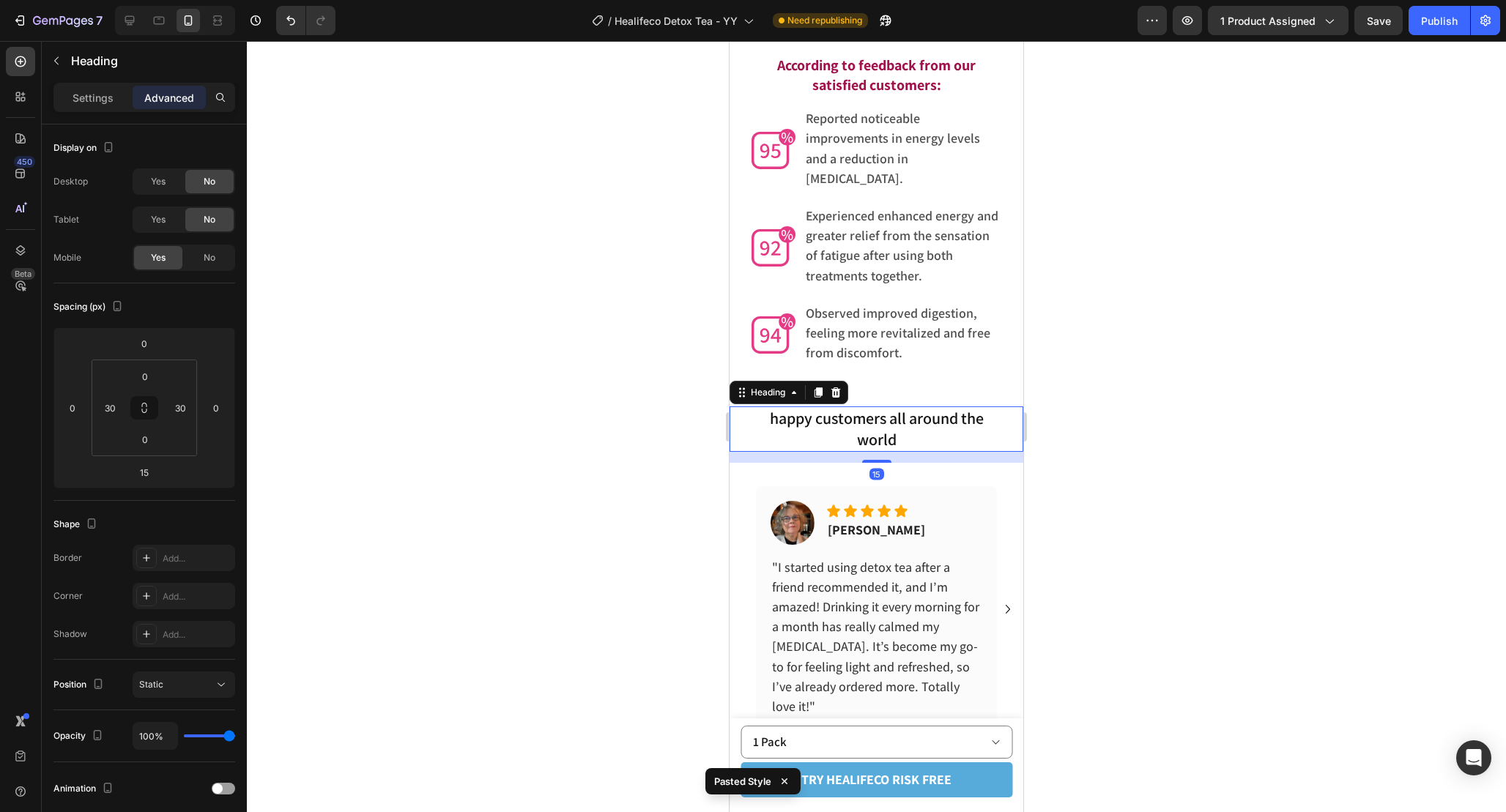
drag, startPoint x: 882, startPoint y: 440, endPoint x: 882, endPoint y: 395, distance: 45.0
click at [882, 407] on div "happy customers all around the world Heading 15" at bounding box center [876, 429] width 294 height 45
type input "0"
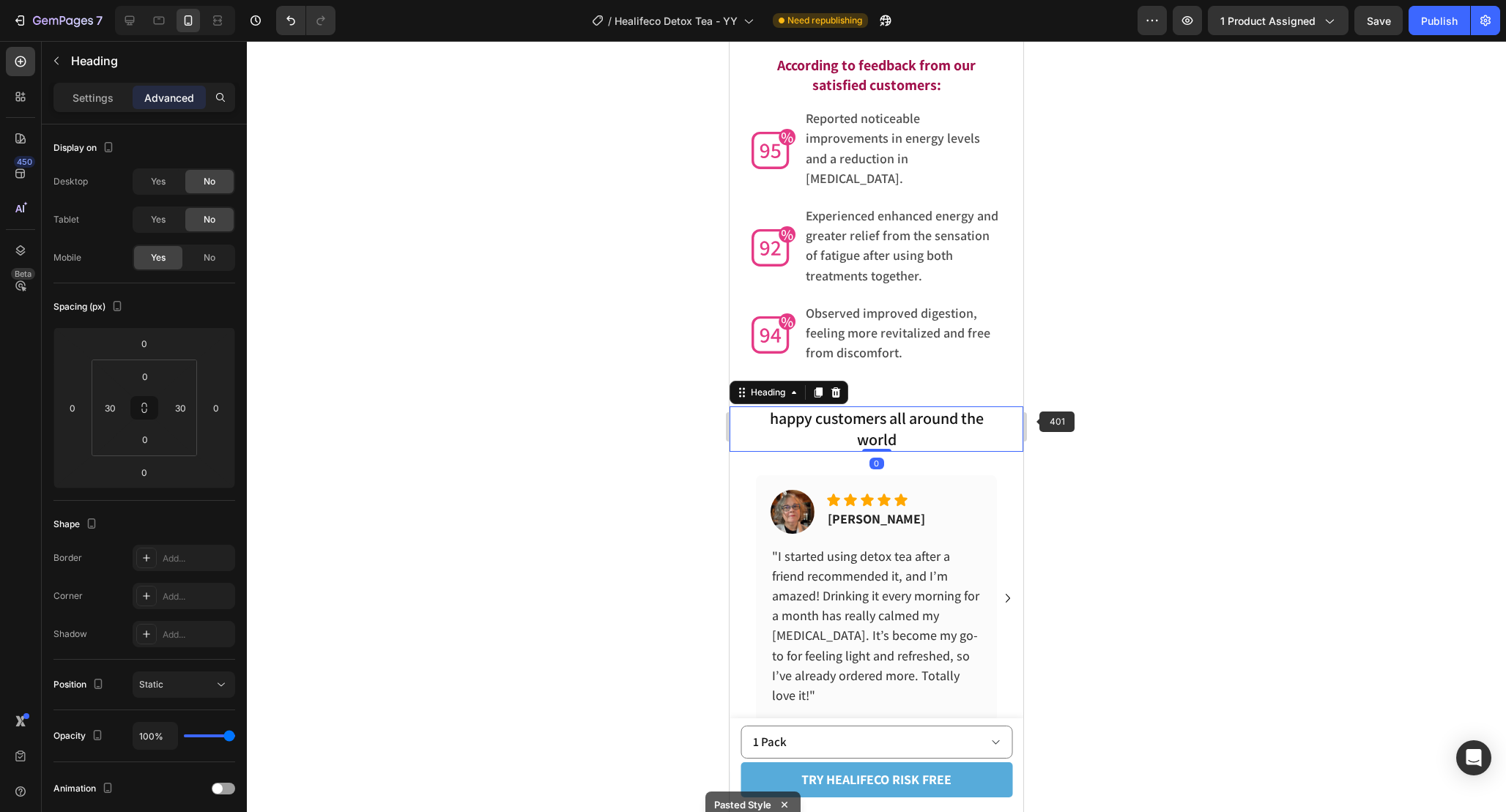
click at [1101, 444] on div at bounding box center [876, 426] width 1259 height 771
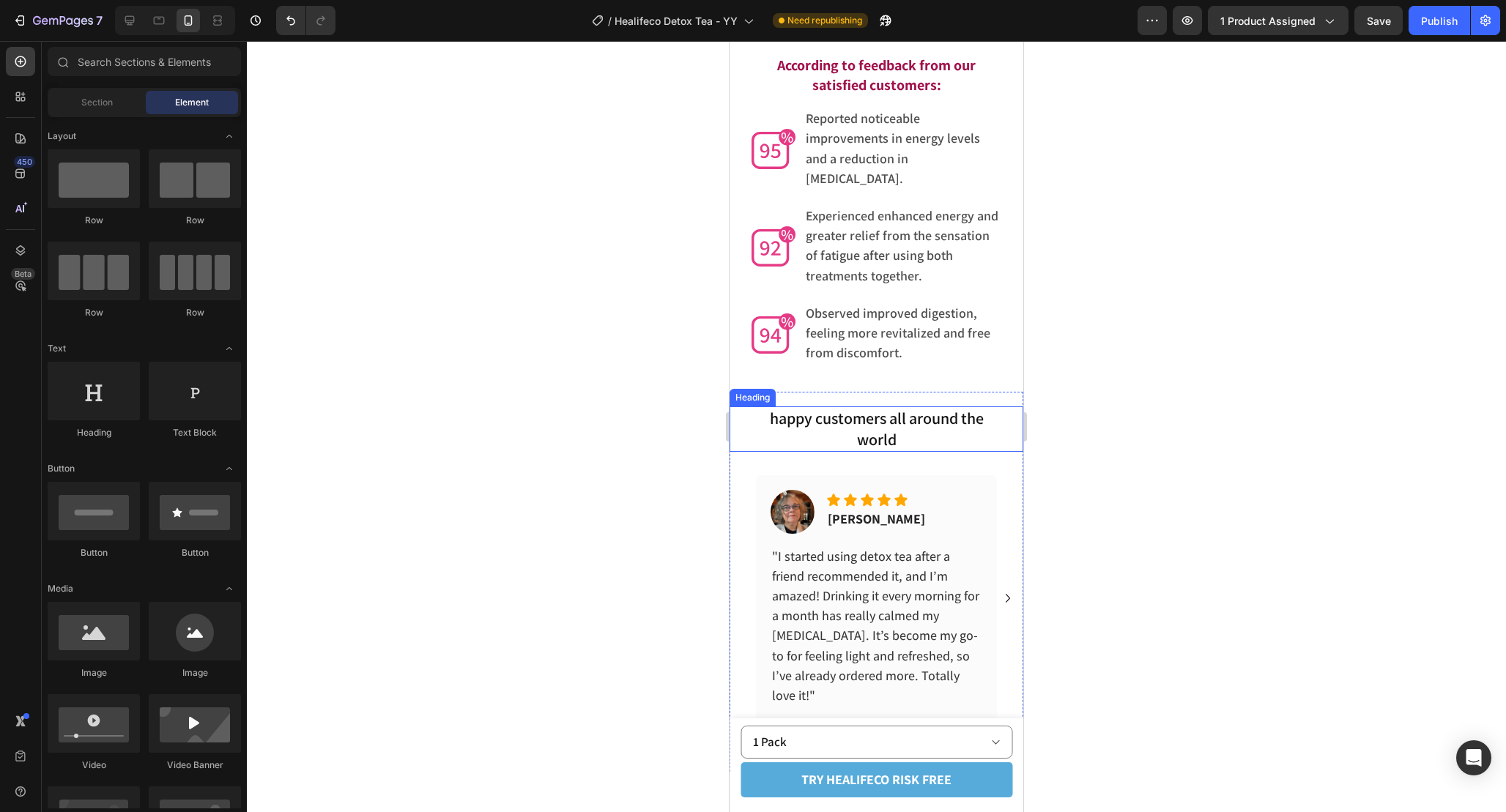
click at [927, 423] on p "happy customers all around the world" at bounding box center [876, 428] width 247 height 42
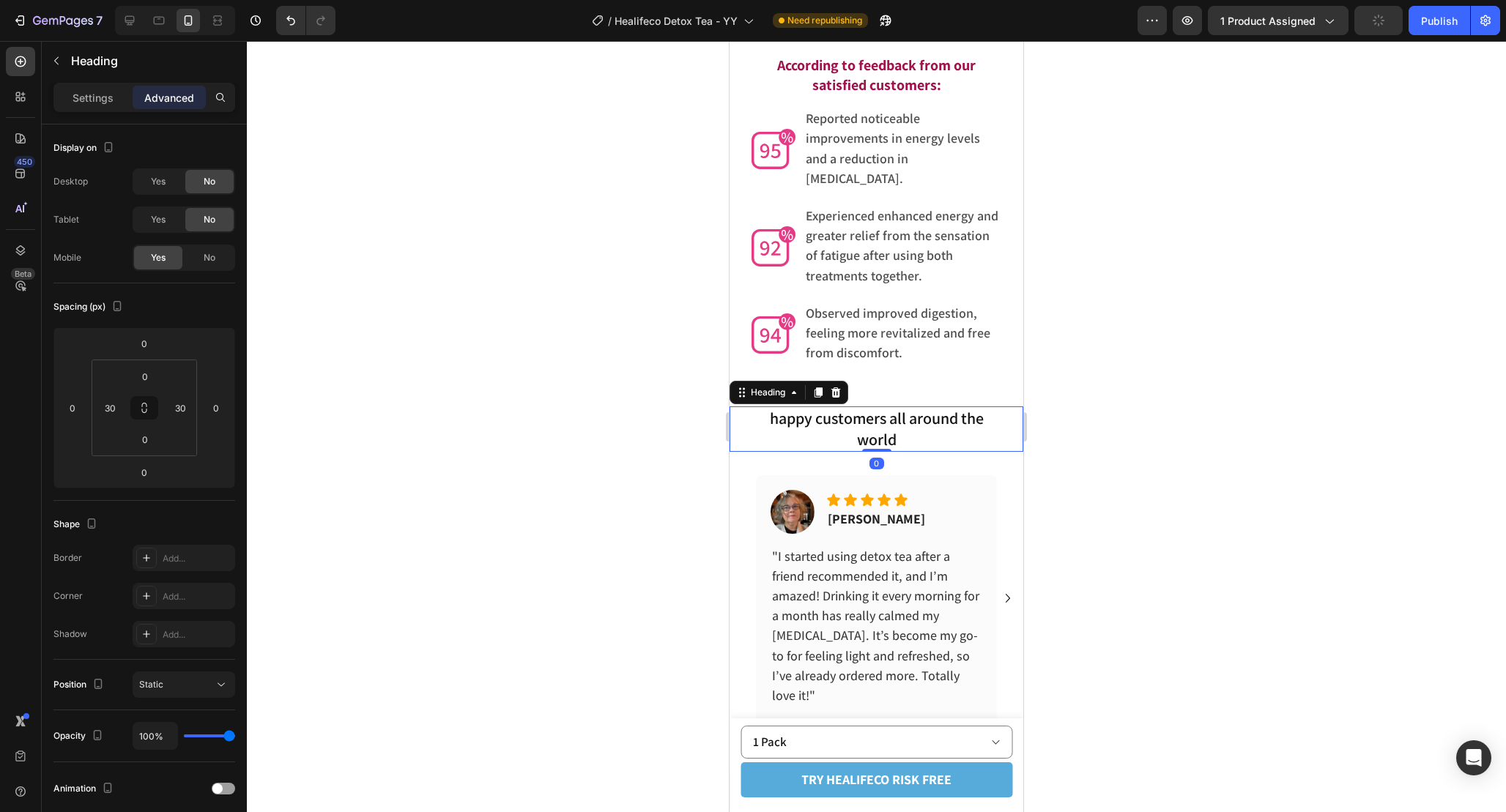
click at [98, 109] on div "Settings Advanced" at bounding box center [144, 97] width 182 height 29
click at [99, 102] on p "Settings" at bounding box center [93, 97] width 41 height 15
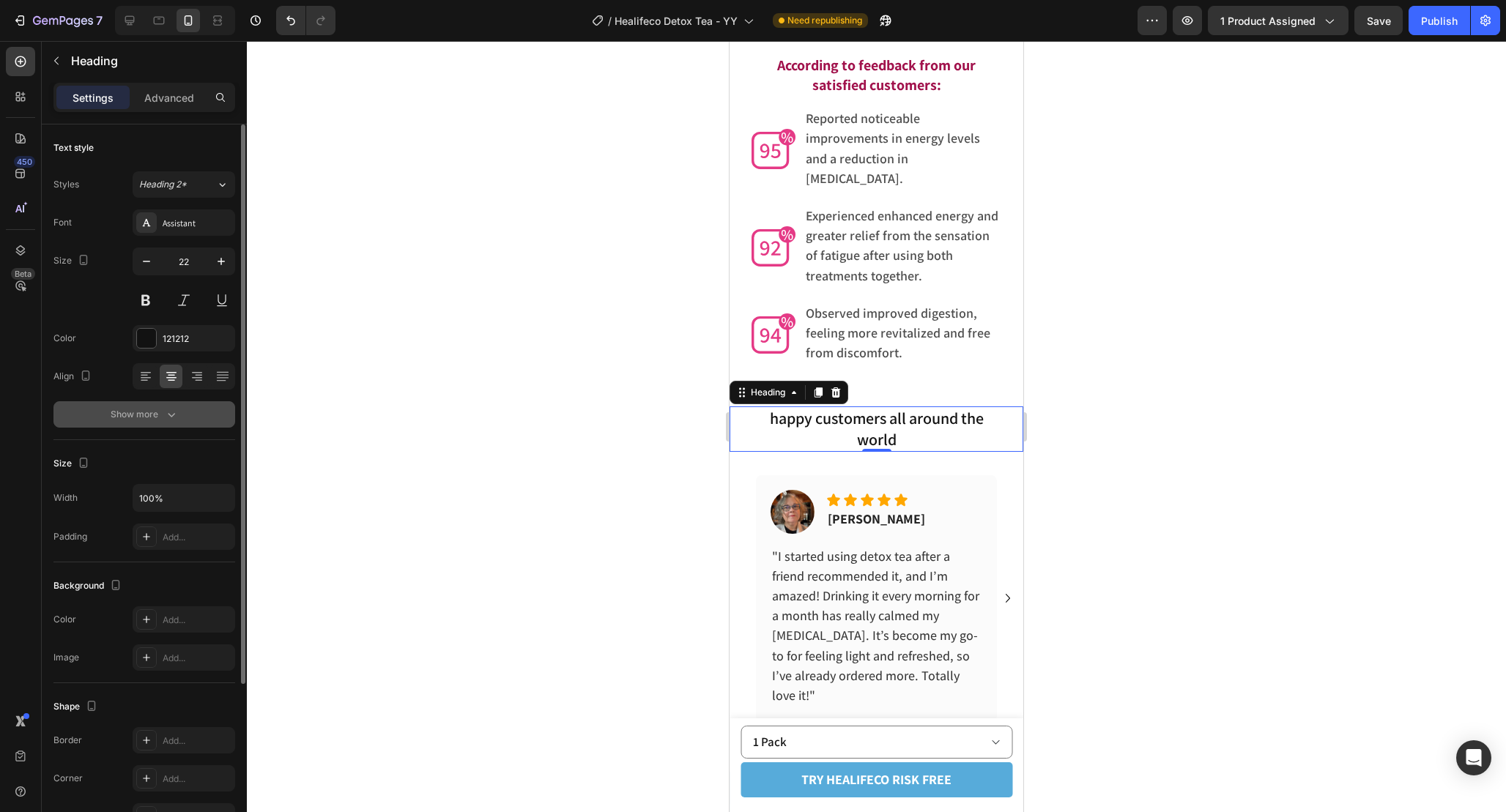
click at [166, 418] on icon "button" at bounding box center [171, 414] width 14 height 14
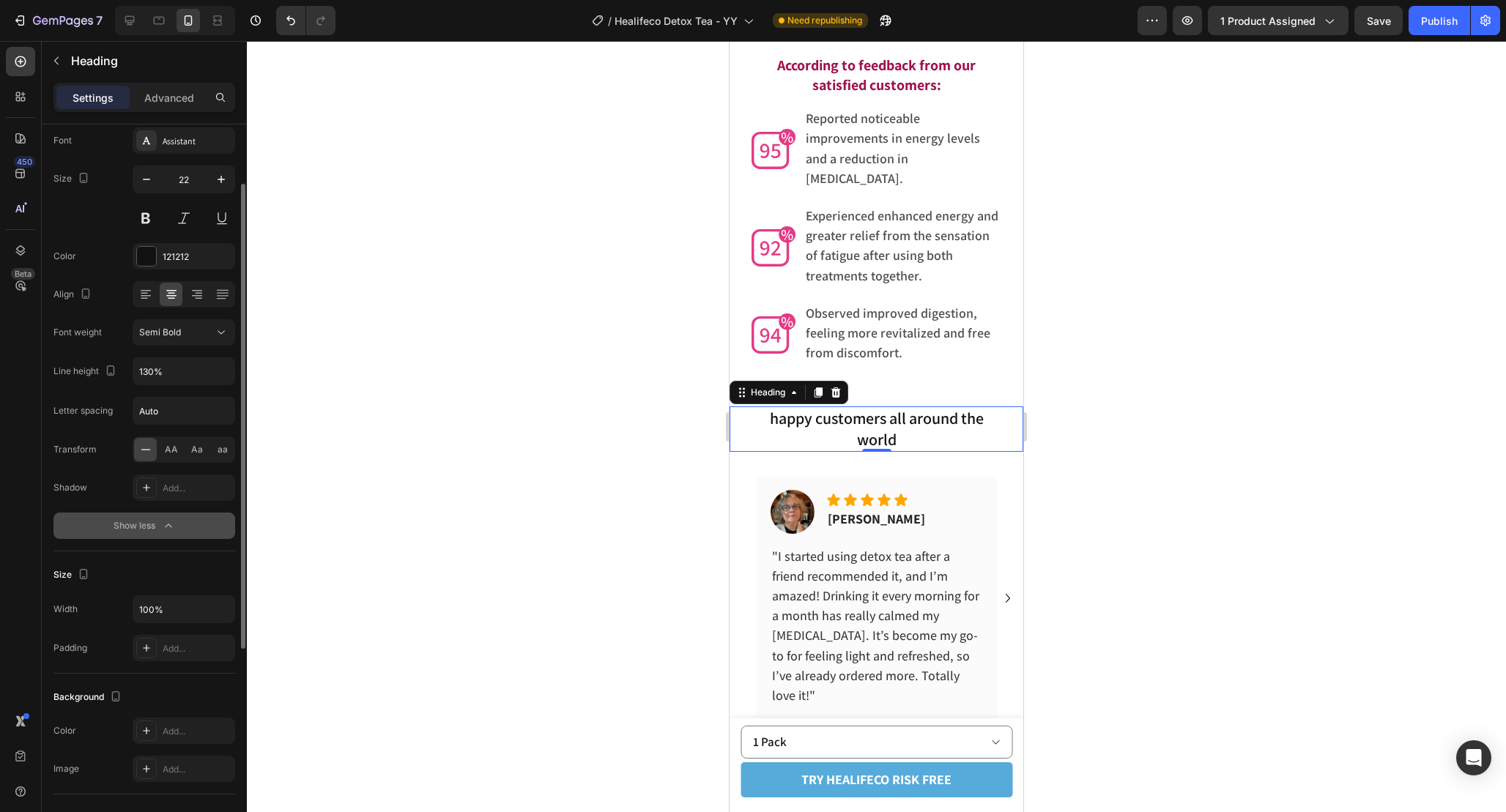
scroll to position [92, 0]
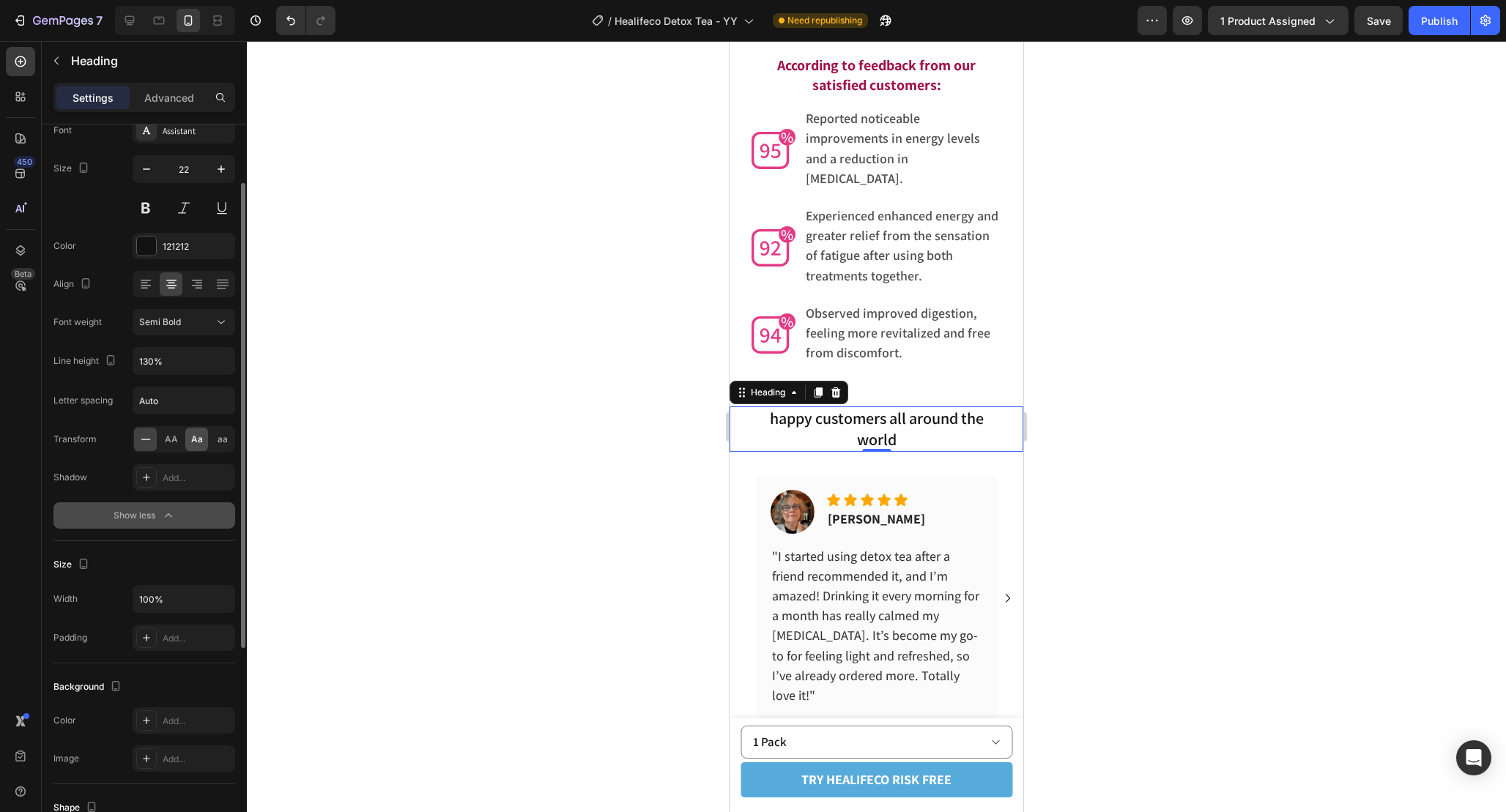
click at [191, 442] on span "Aa" at bounding box center [197, 438] width 12 height 13
click at [1156, 515] on div at bounding box center [876, 426] width 1259 height 771
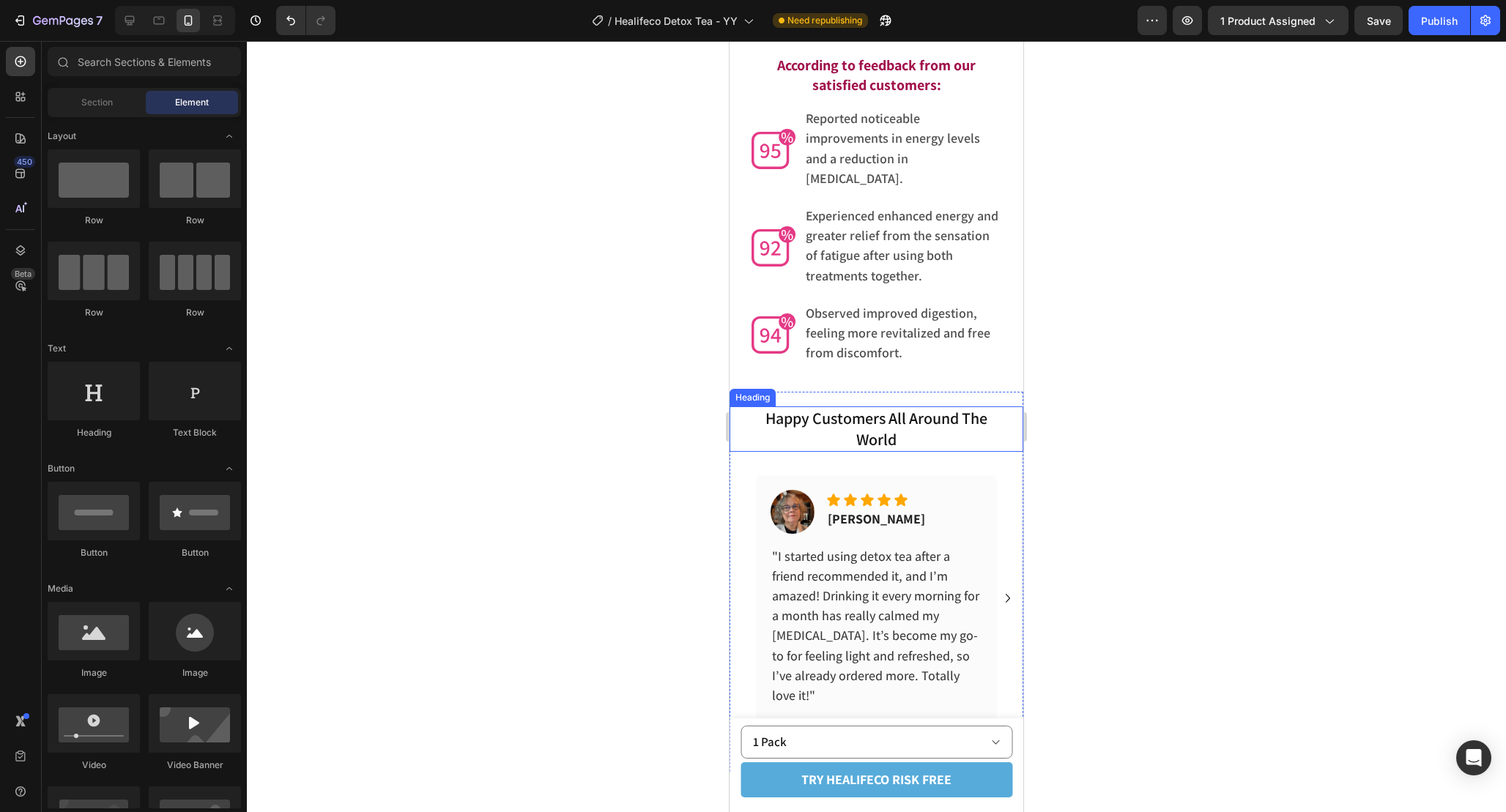
click at [901, 408] on p "happy customers all around the world" at bounding box center [876, 428] width 247 height 42
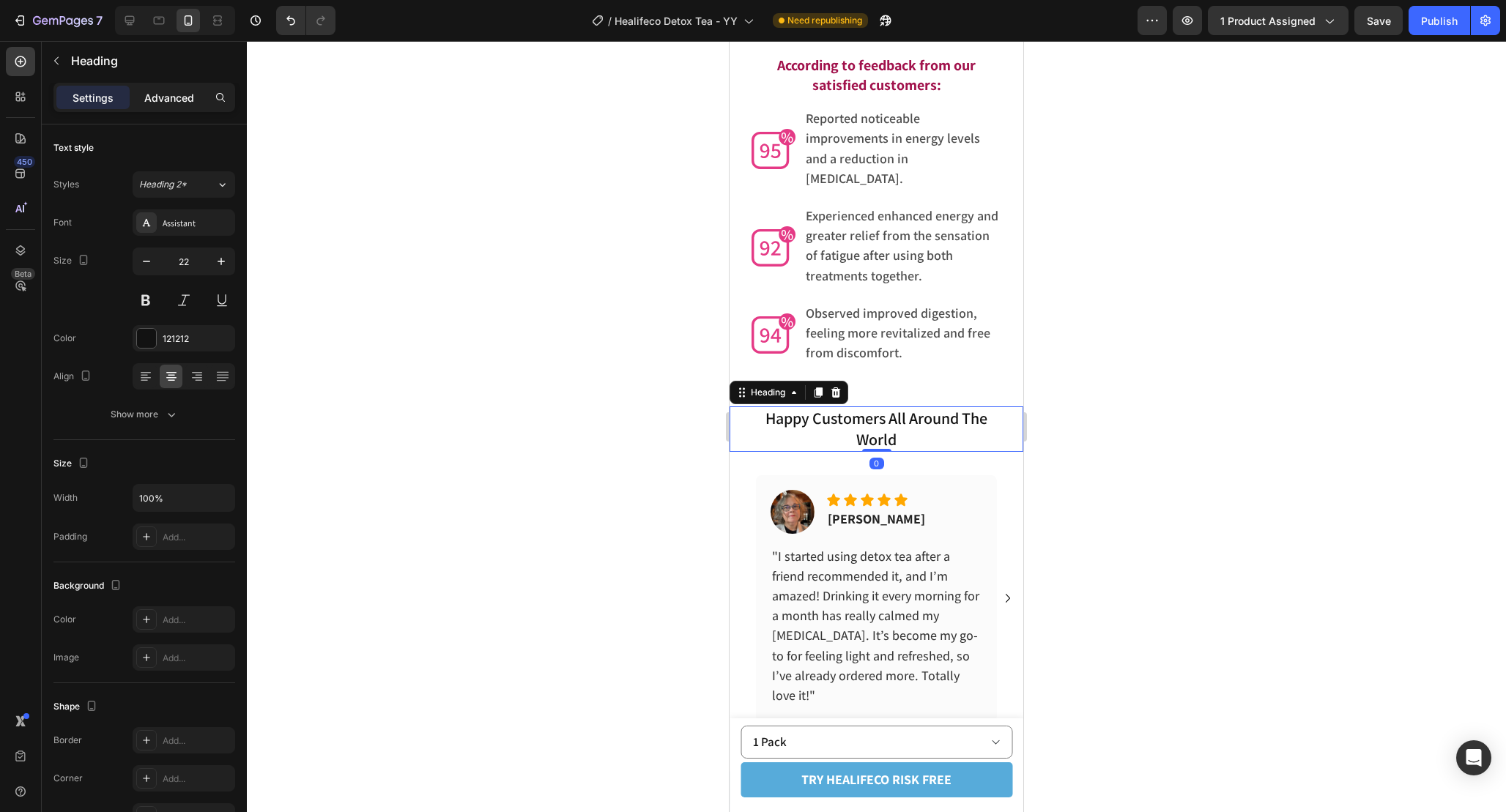
click at [170, 101] on p "Advanced" at bounding box center [169, 97] width 50 height 15
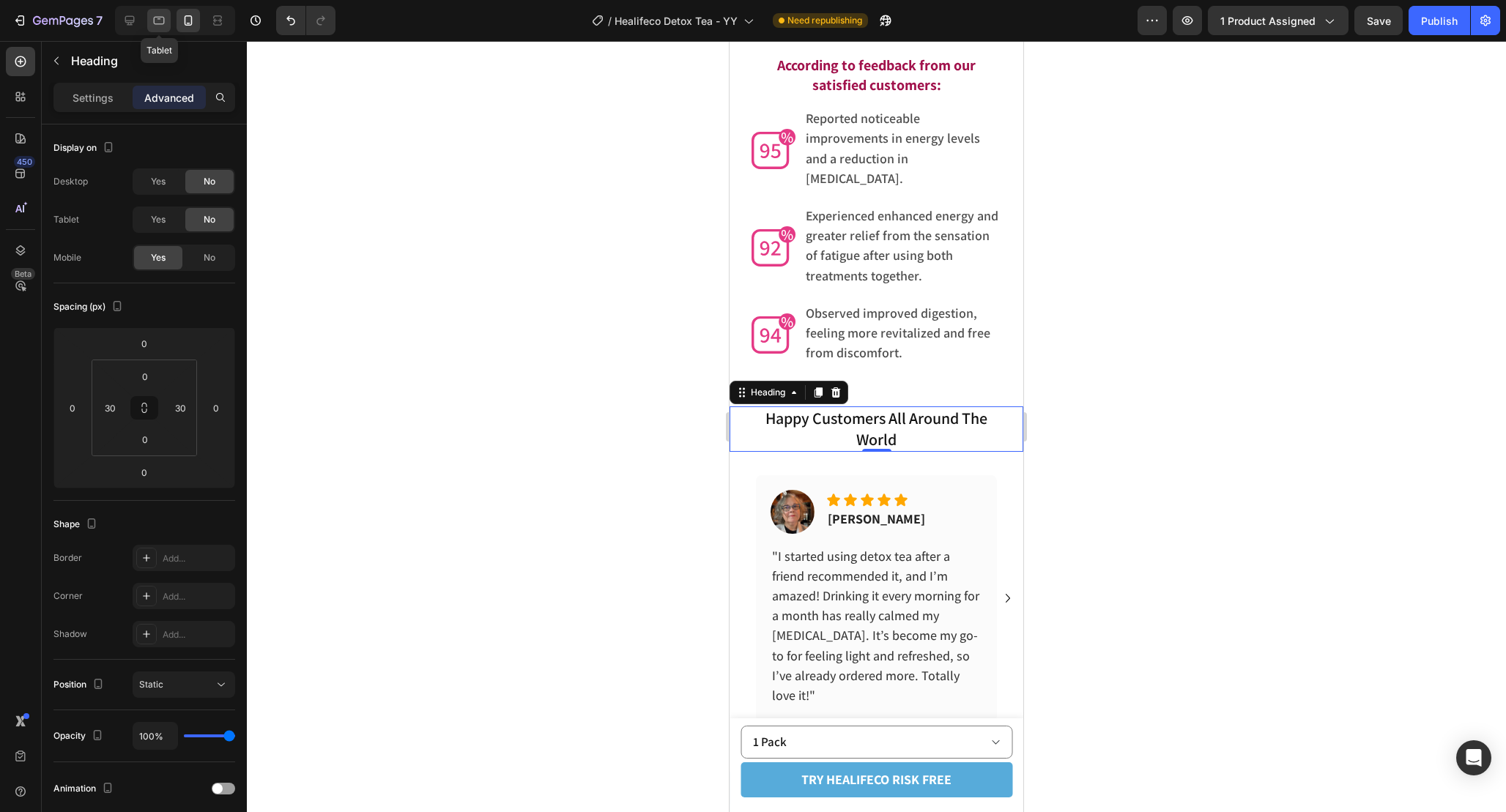
click at [153, 19] on icon at bounding box center [159, 20] width 14 height 14
type input "15"
type input "0"
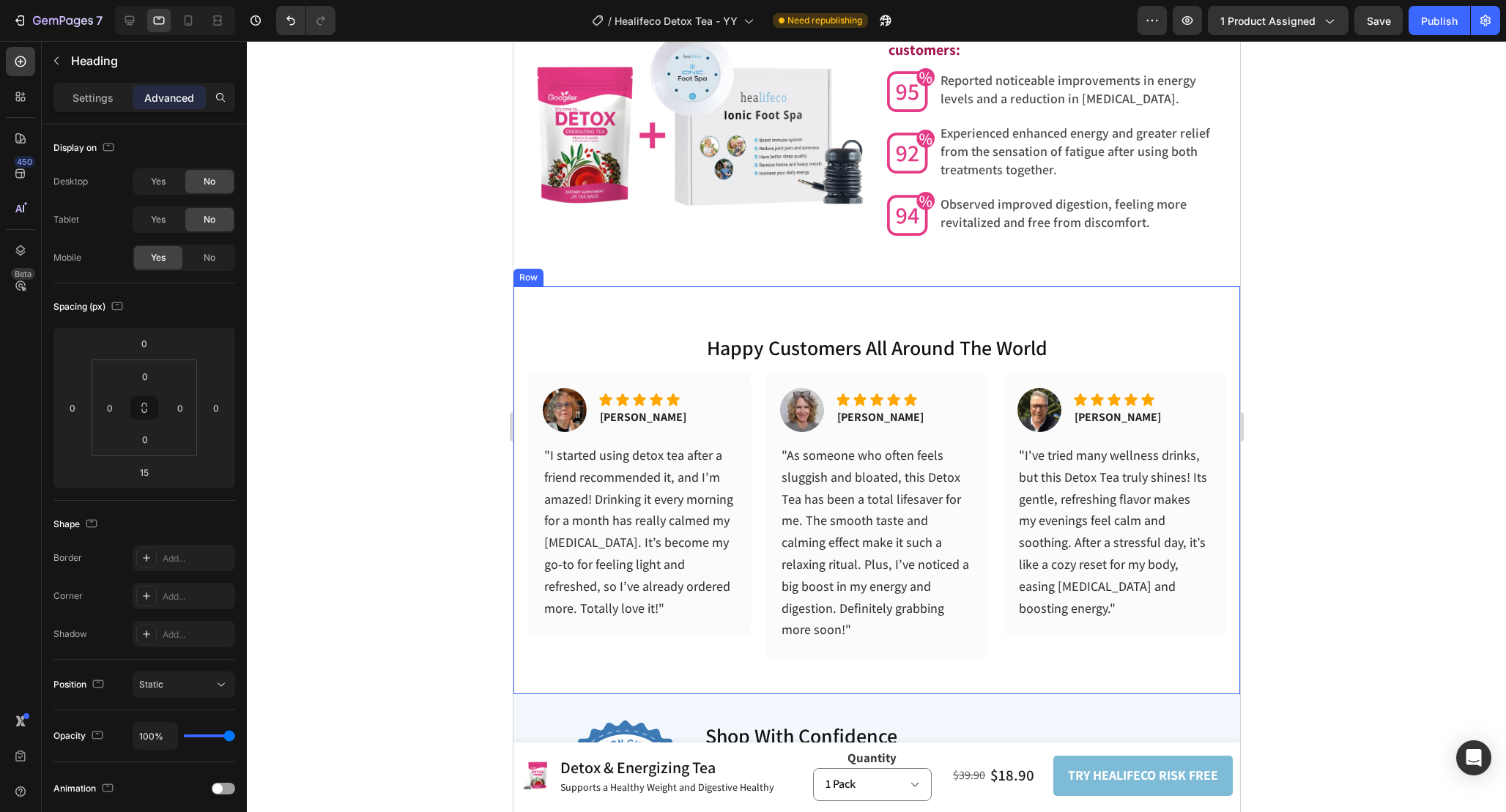
scroll to position [4758, 0]
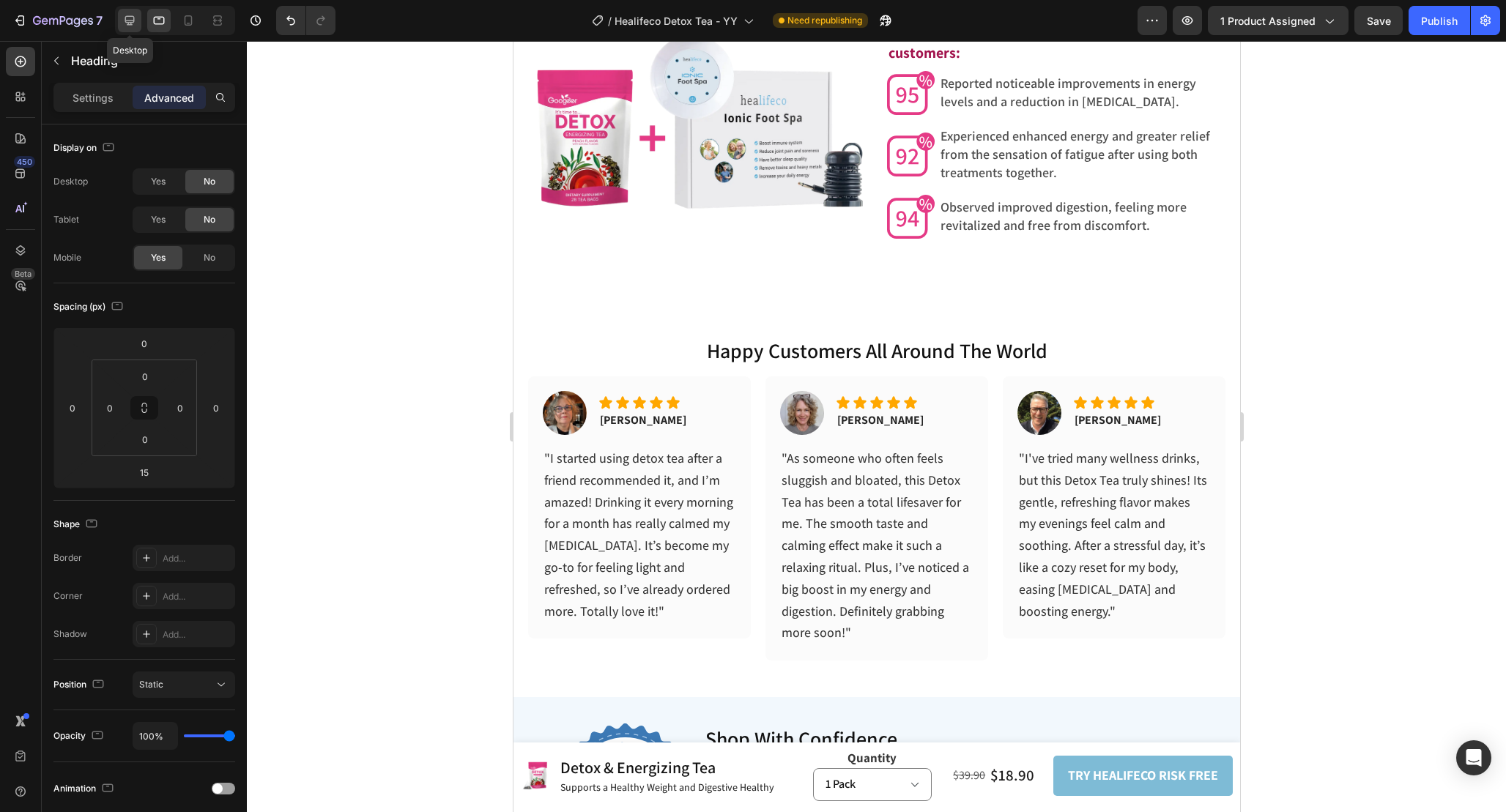
click at [127, 22] on icon at bounding box center [130, 20] width 10 height 10
type input "38"
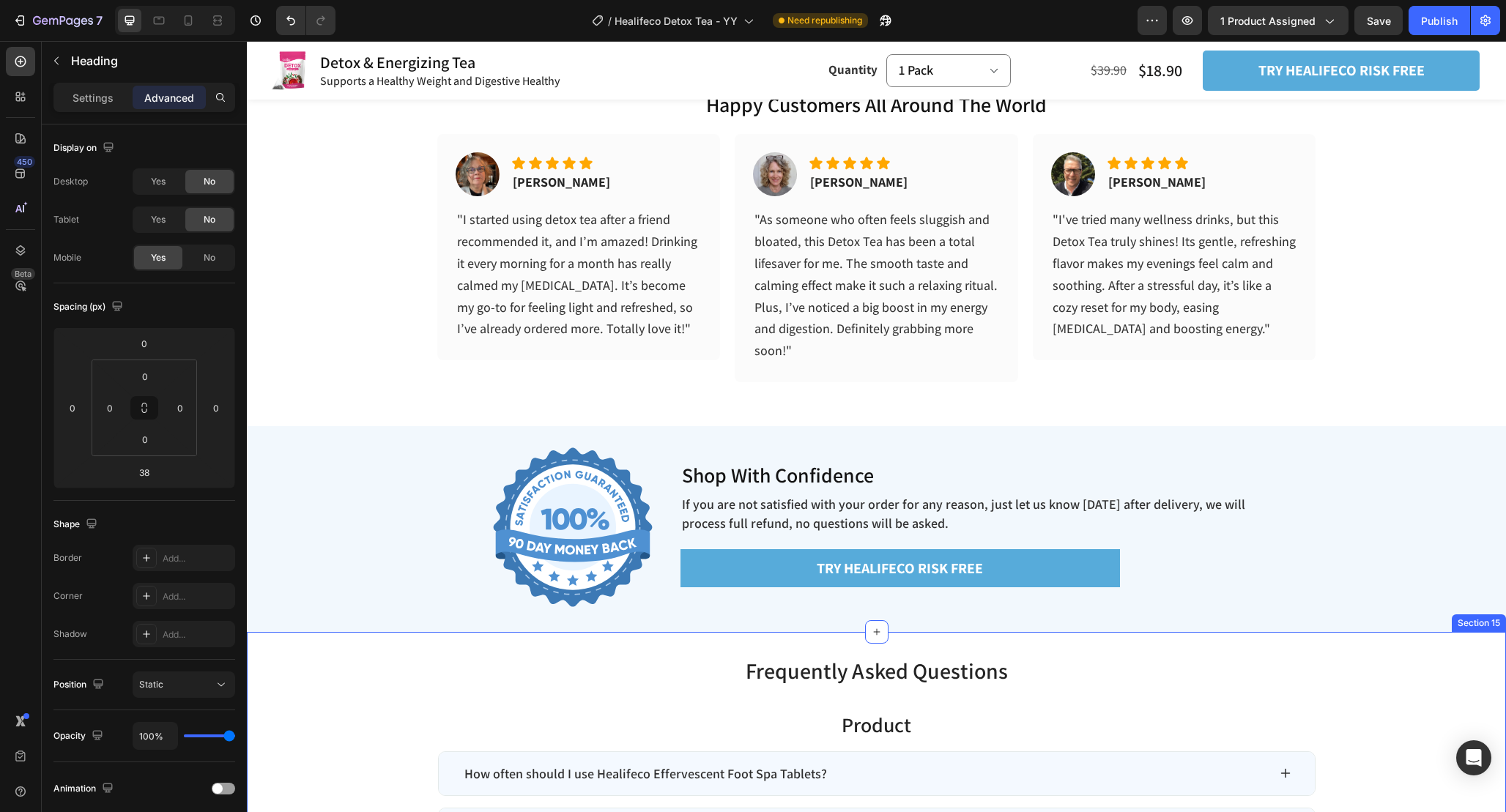
scroll to position [4939, 0]
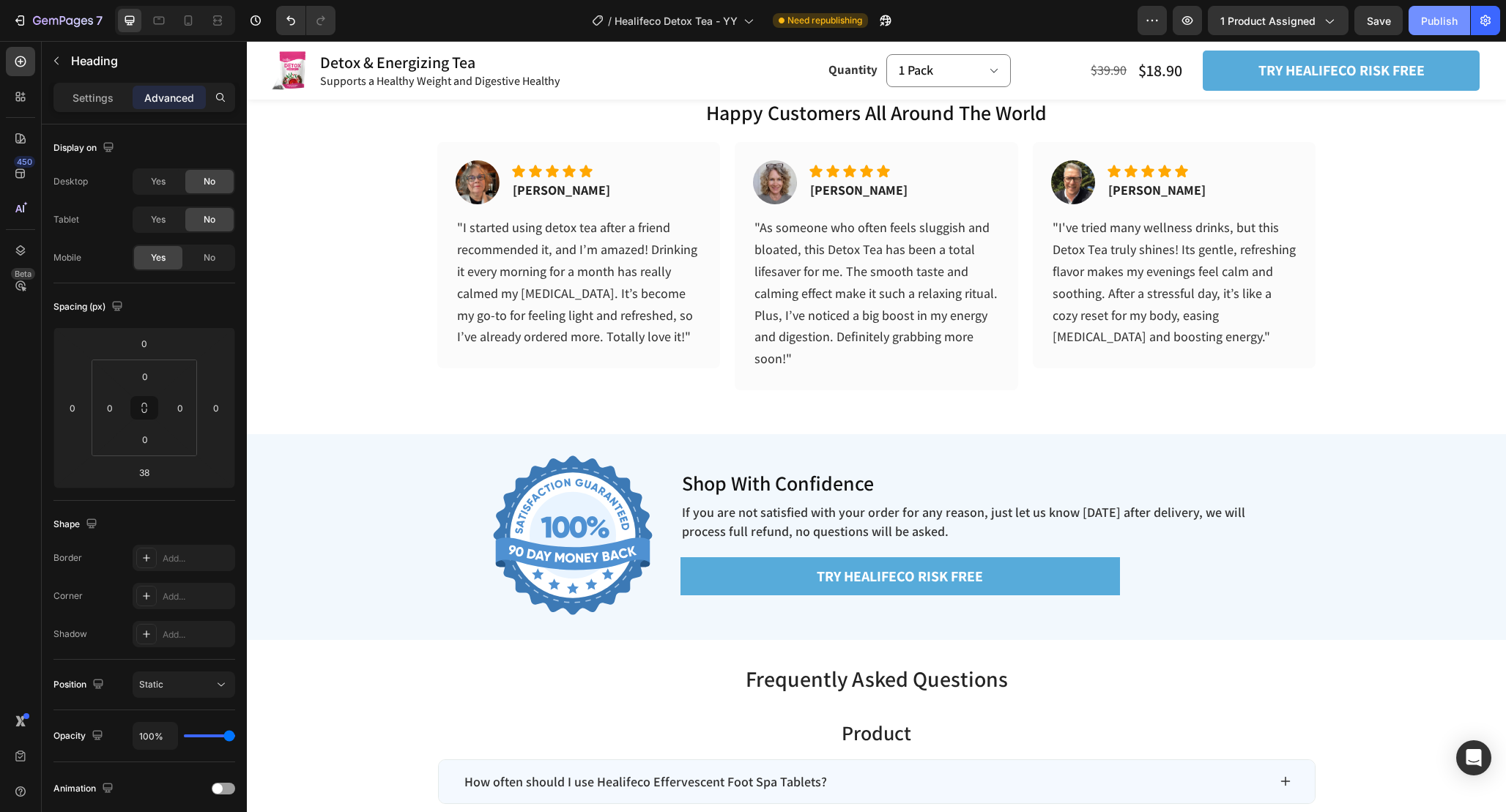
click at [1453, 7] on button "Publish" at bounding box center [1440, 20] width 62 height 29
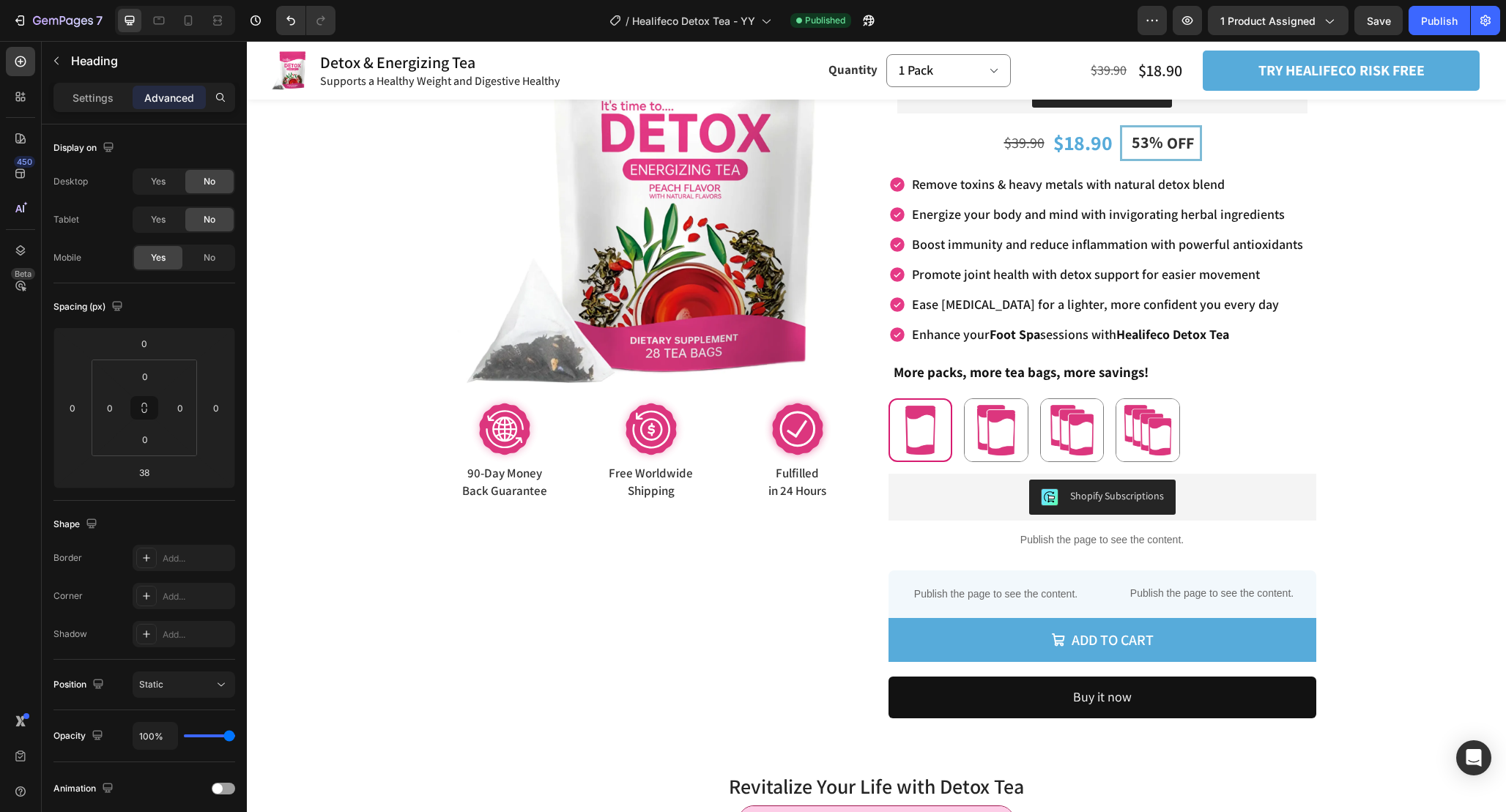
scroll to position [0, 0]
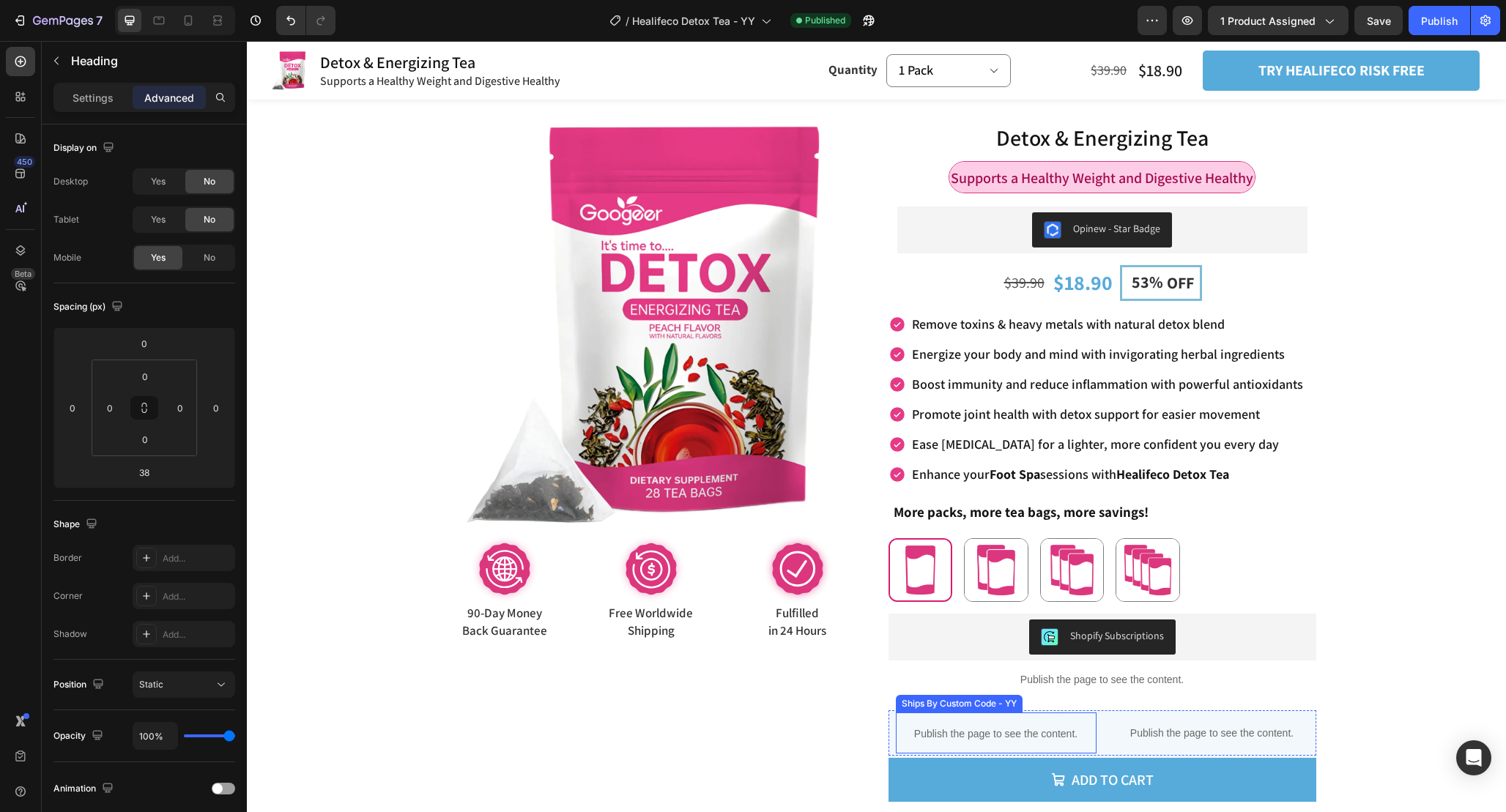
click at [1089, 727] on p "Publish the page to see the content." at bounding box center [996, 734] width 201 height 15
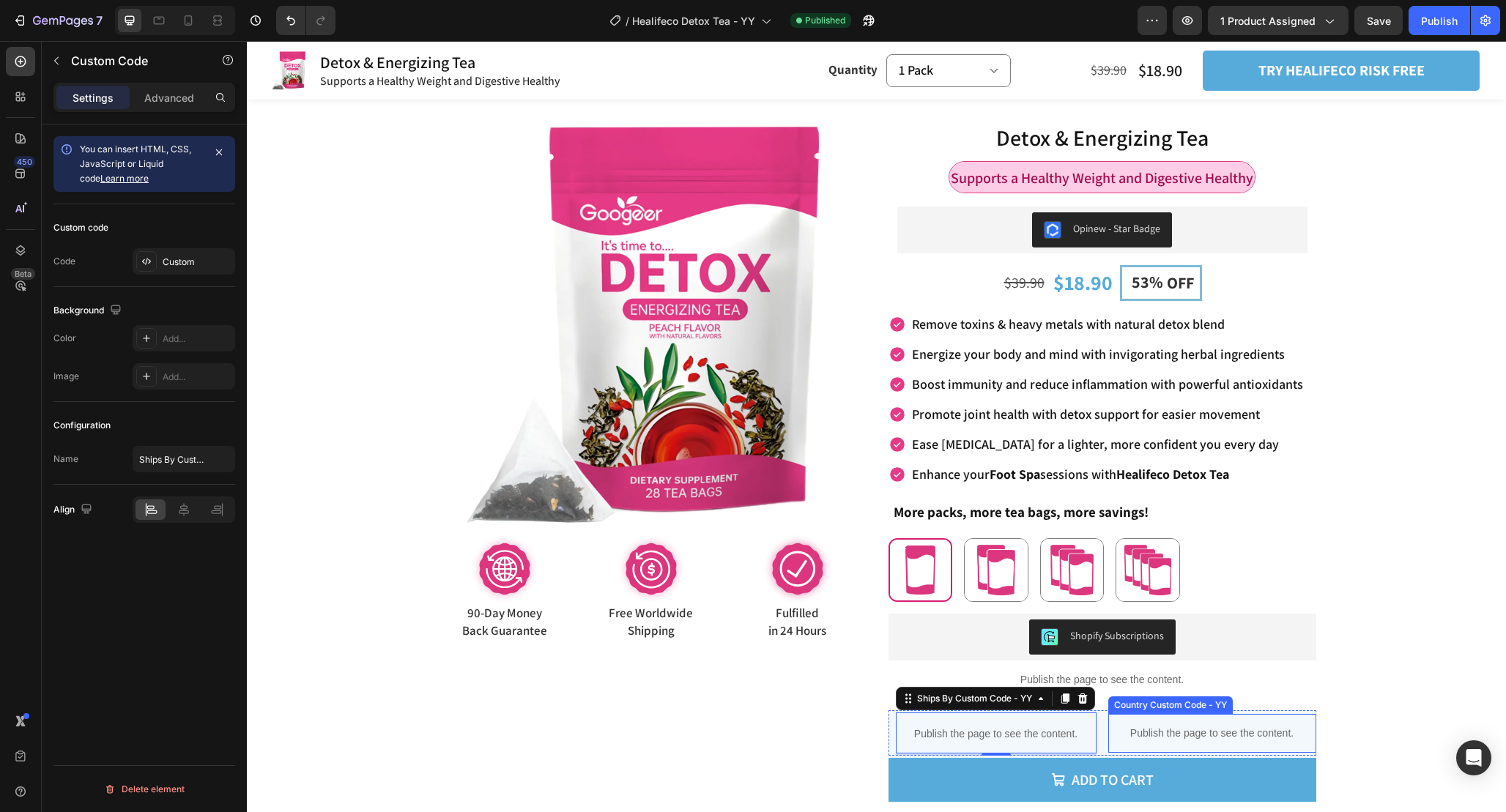
click at [1124, 734] on p "Publish the page to see the content." at bounding box center [1212, 734] width 208 height 15
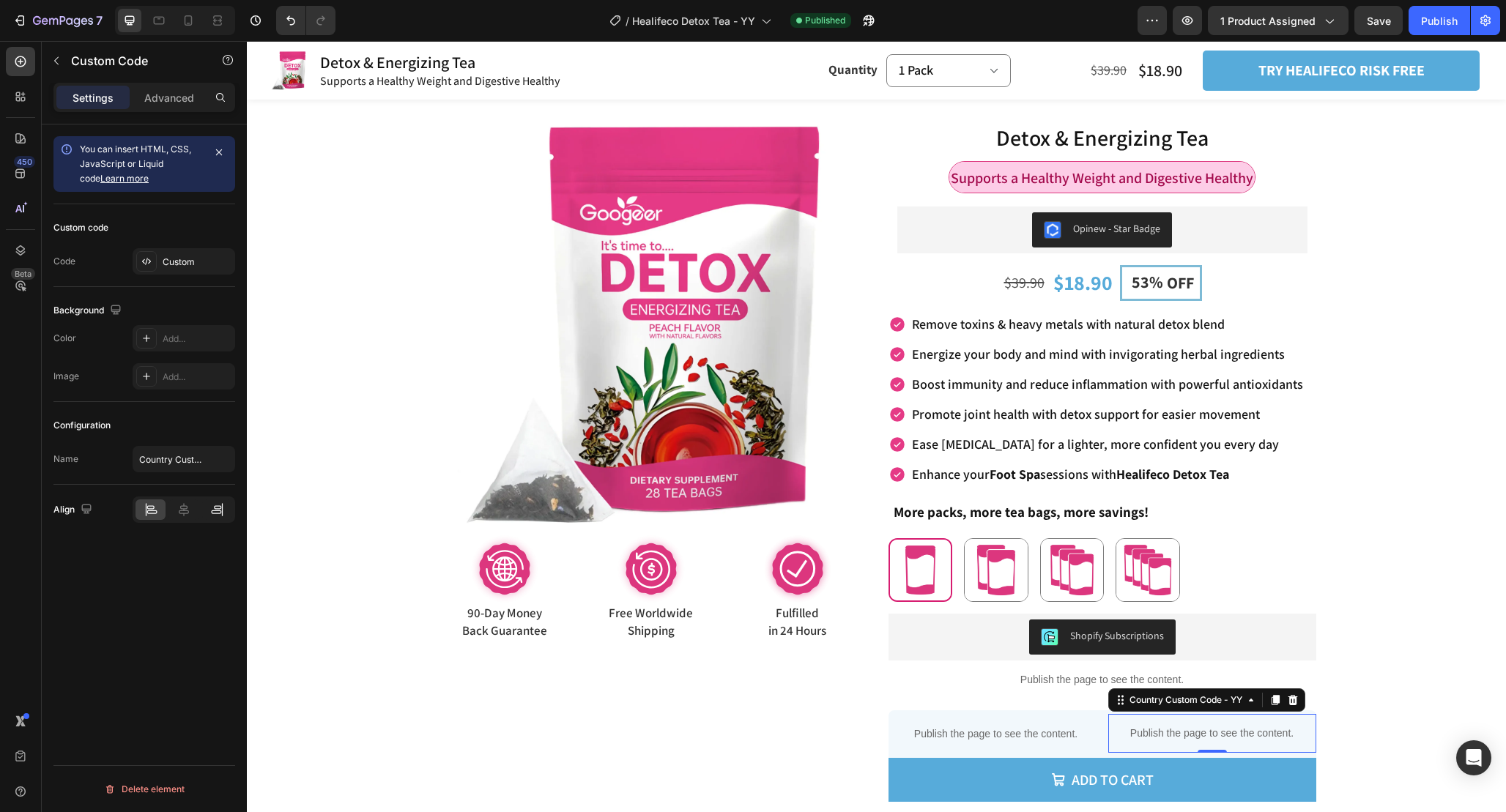
click at [222, 519] on div at bounding box center [217, 509] width 30 height 20
click at [157, 23] on icon at bounding box center [159, 20] width 14 height 14
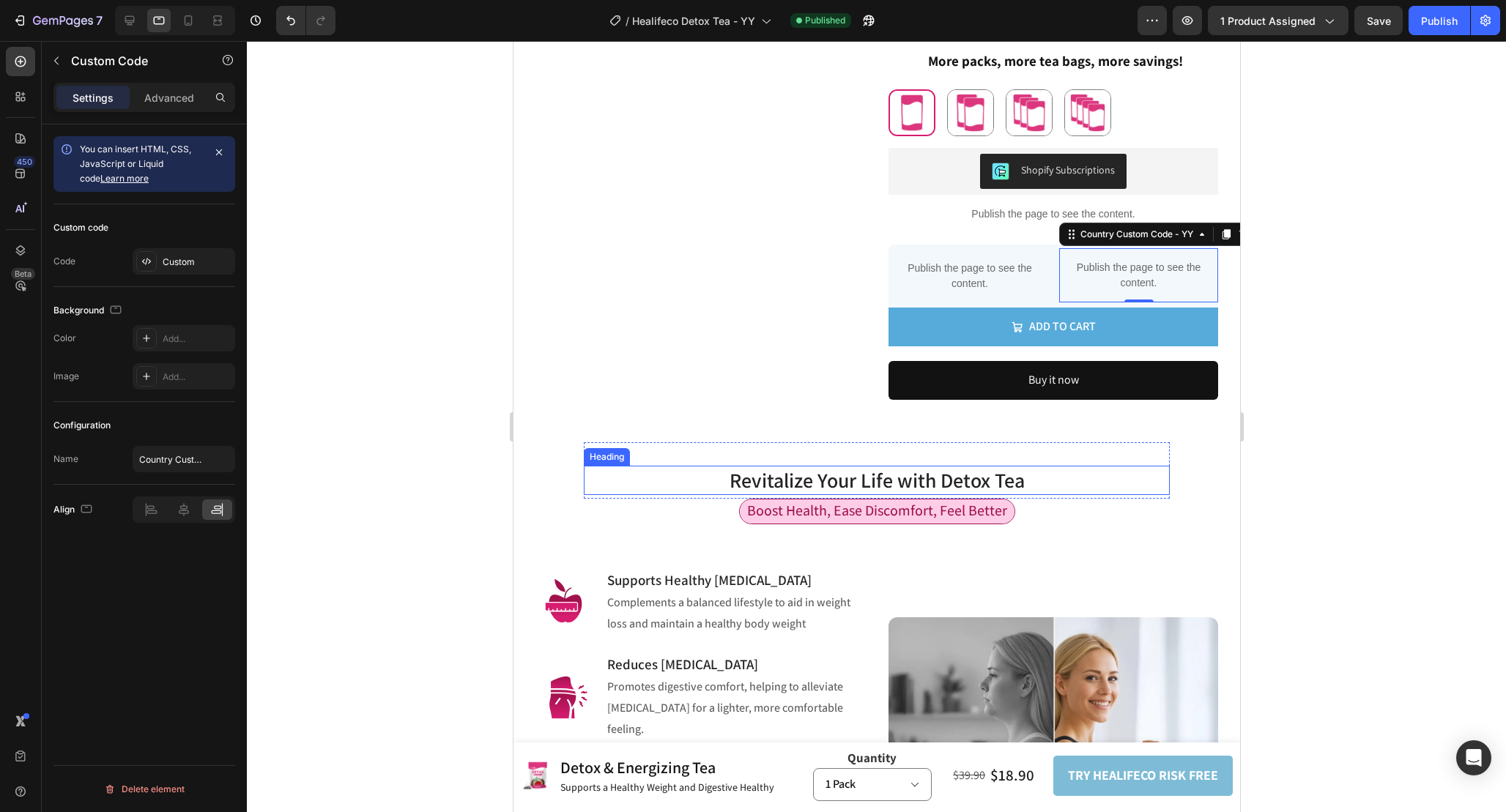
scroll to position [517, 0]
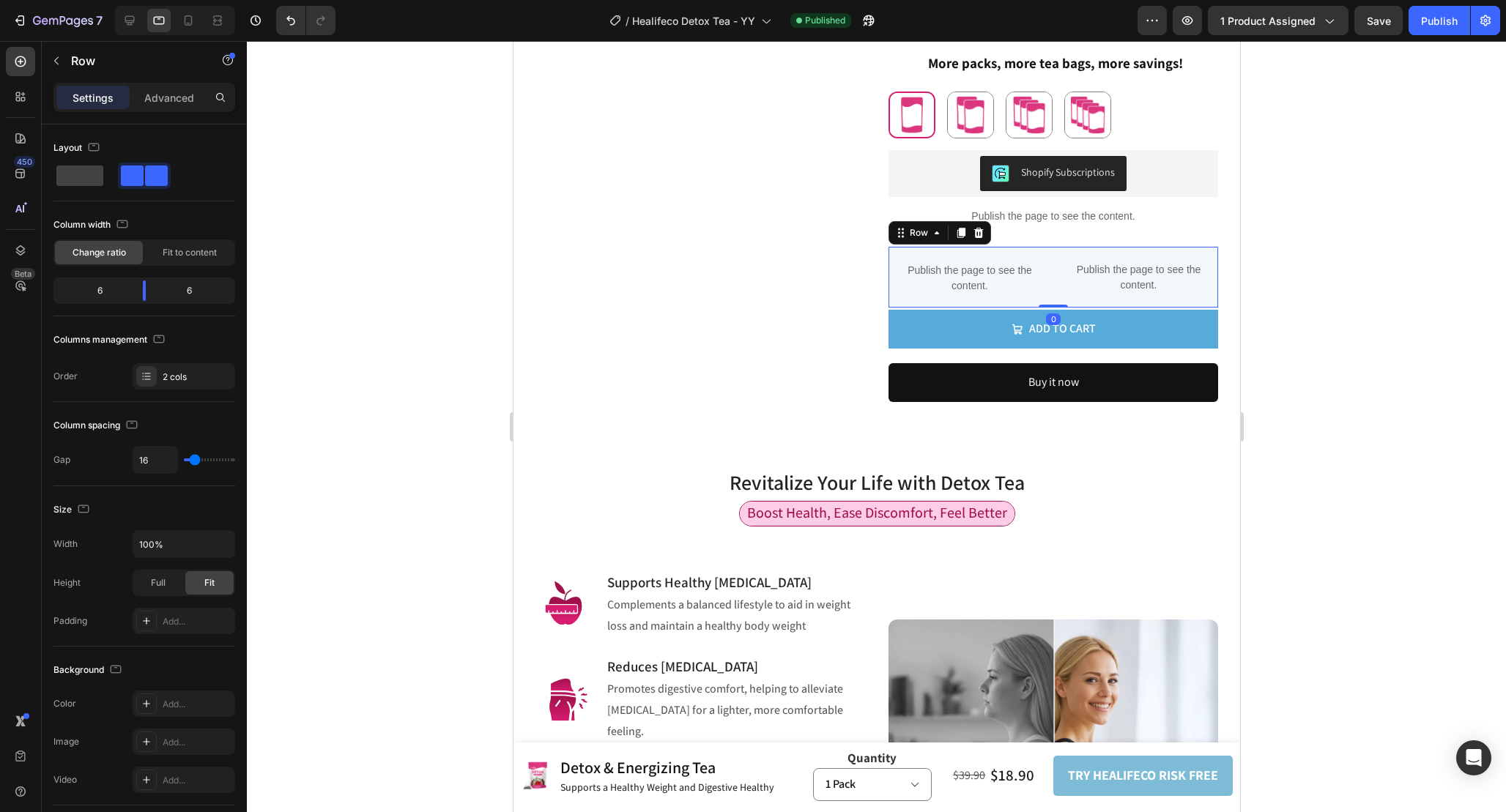
click at [1052, 247] on div "Publish the page to see the content. Ships By Custom Code - YY Publish the page…" at bounding box center [1052, 277] width 330 height 61
type input "15"
type input "10"
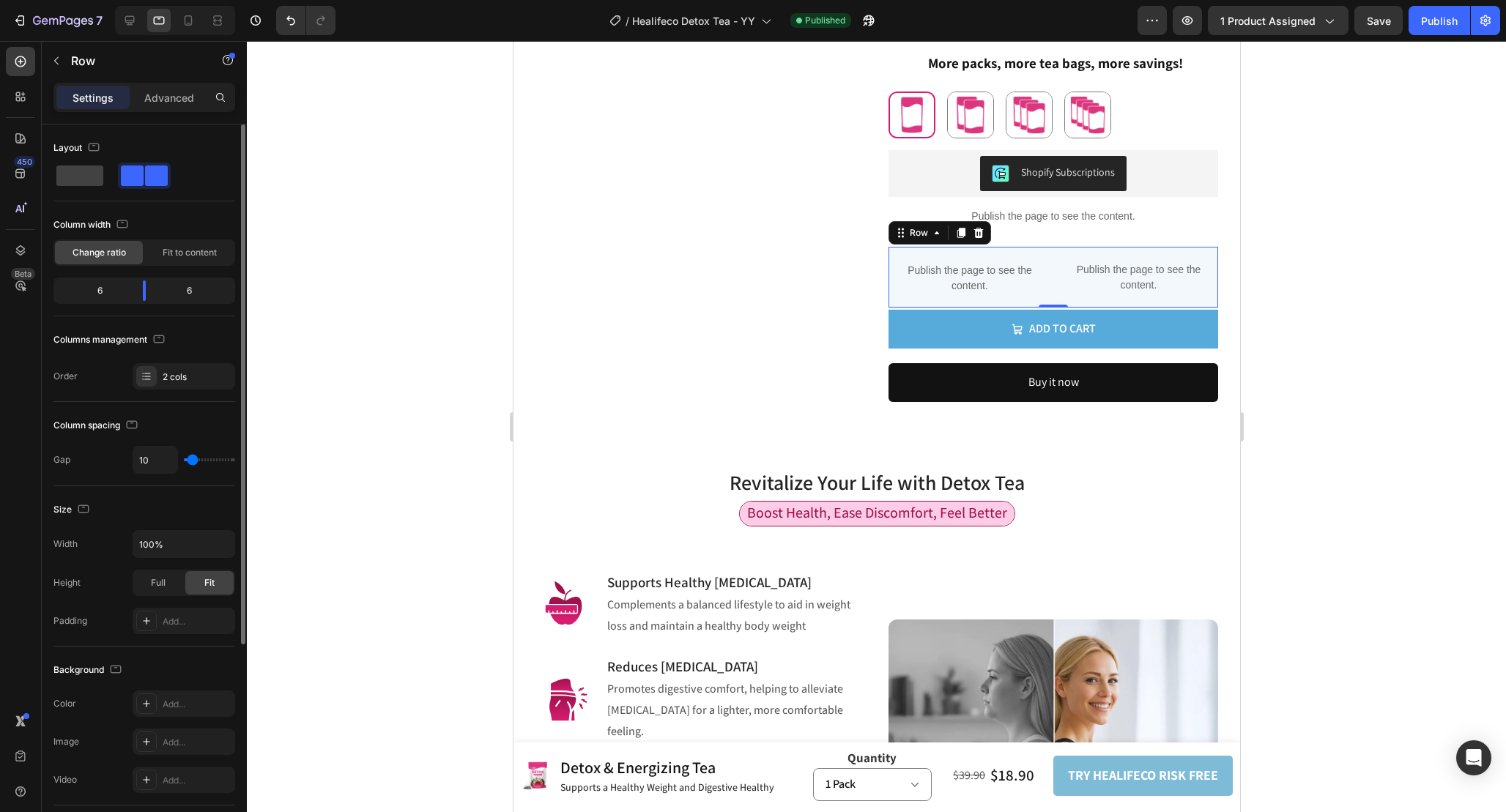
type input "0"
drag, startPoint x: 194, startPoint y: 462, endPoint x: 162, endPoint y: 460, distance: 32.1
type input "0"
click at [184, 460] on input "range" at bounding box center [210, 460] width 51 height 3
click at [137, 29] on div at bounding box center [129, 20] width 23 height 23
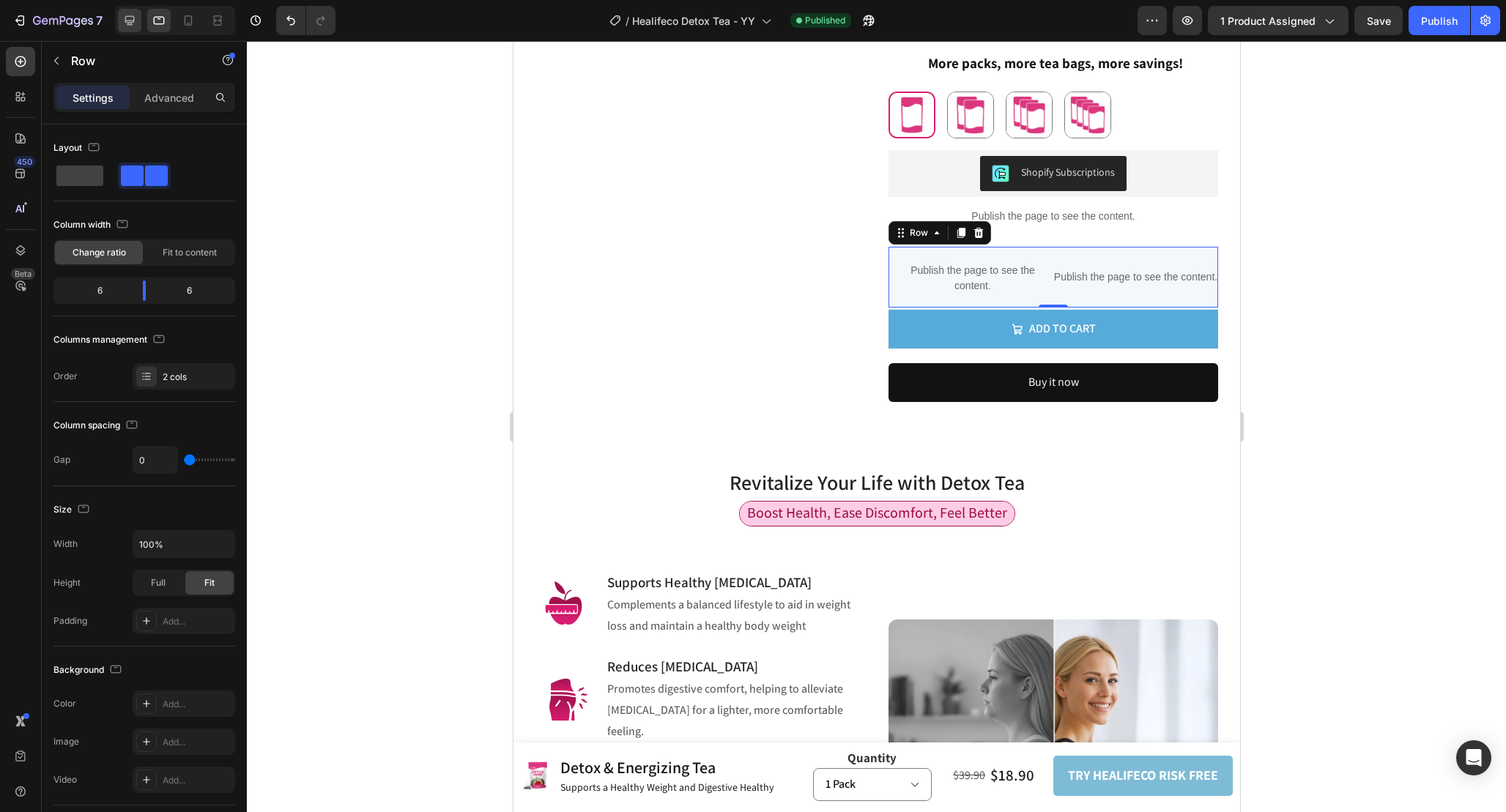
type input "16"
type input "1200"
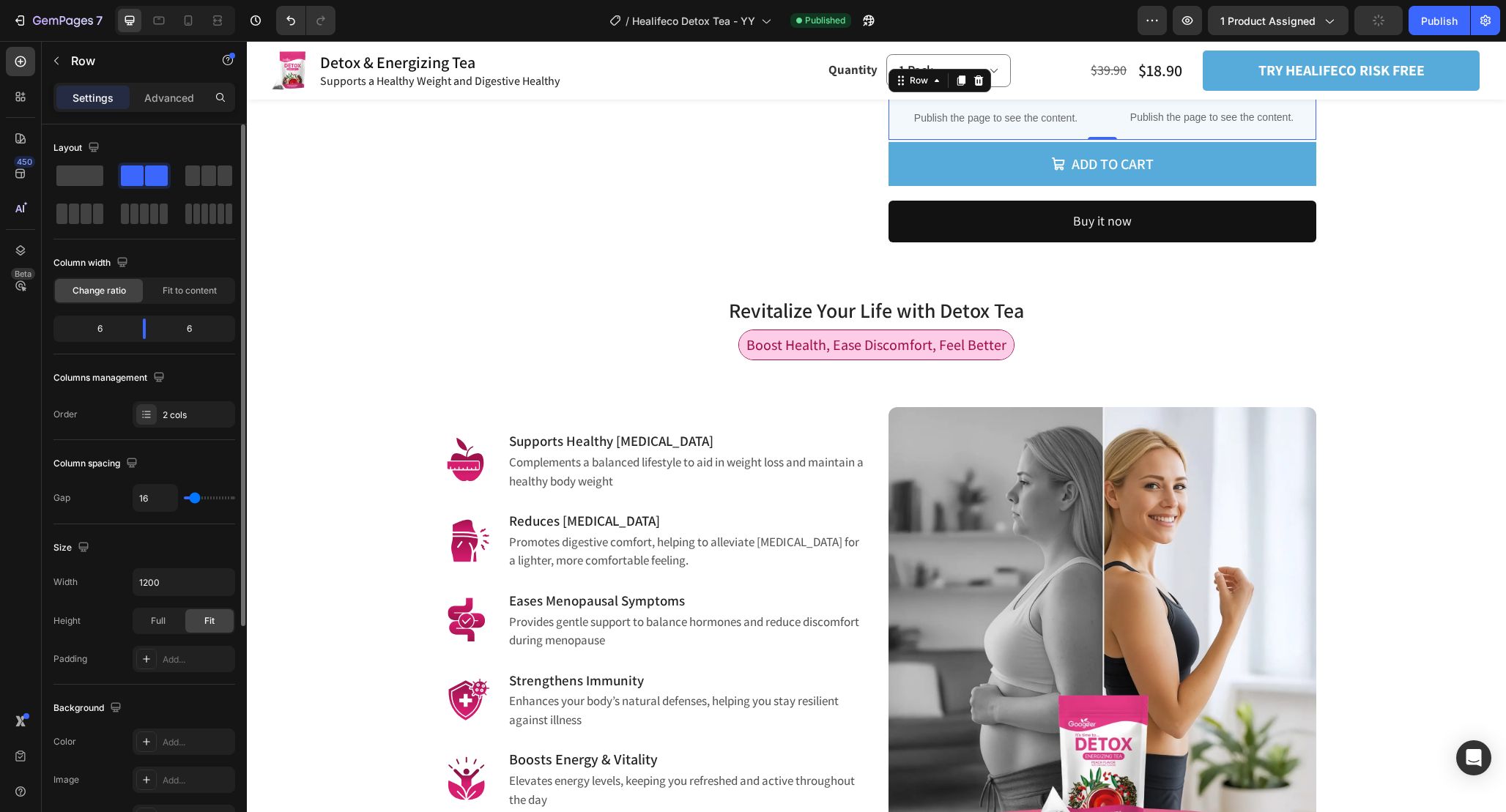
scroll to position [618, 0]
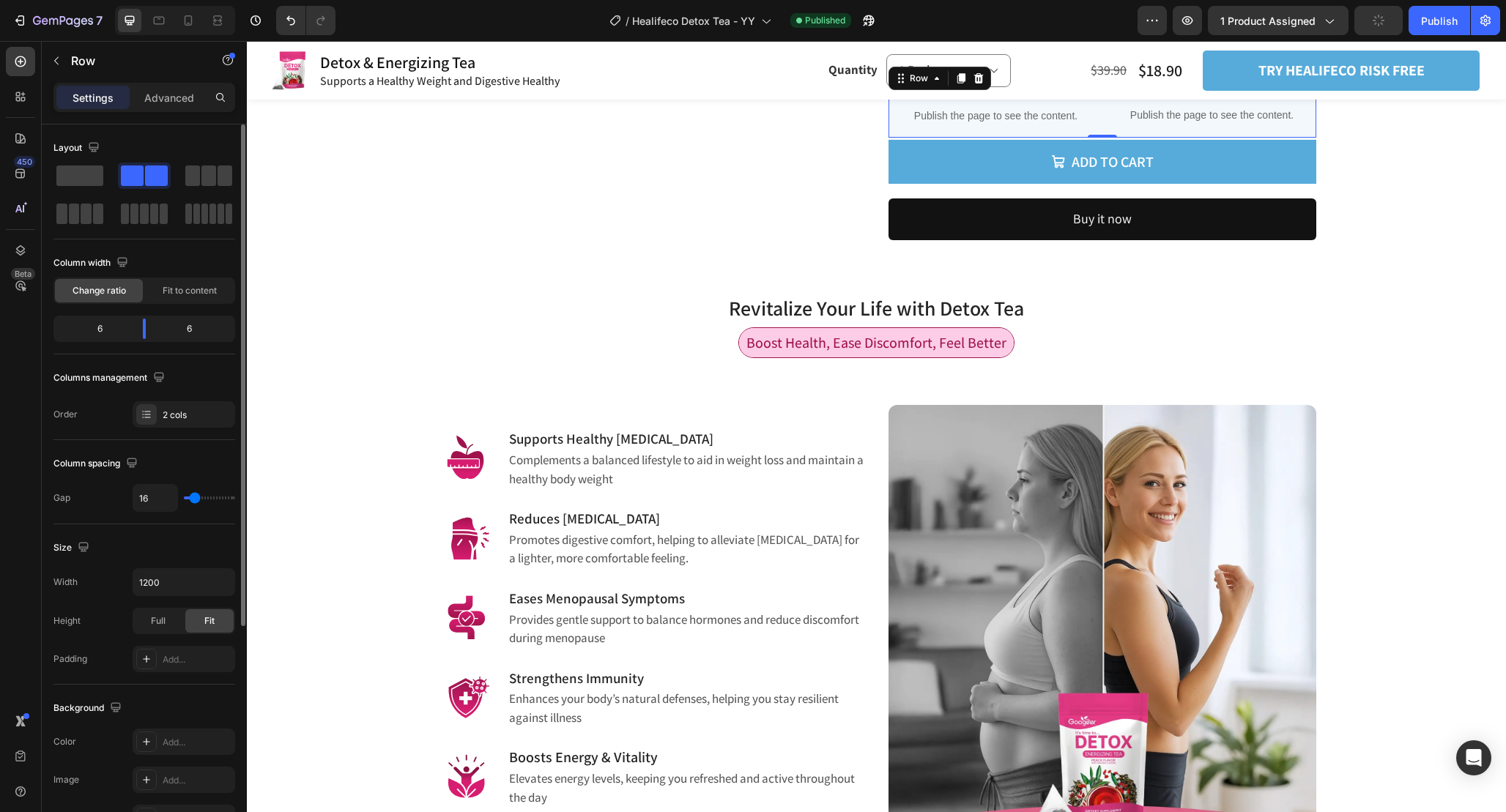
type input "14"
type input "13"
type input "8"
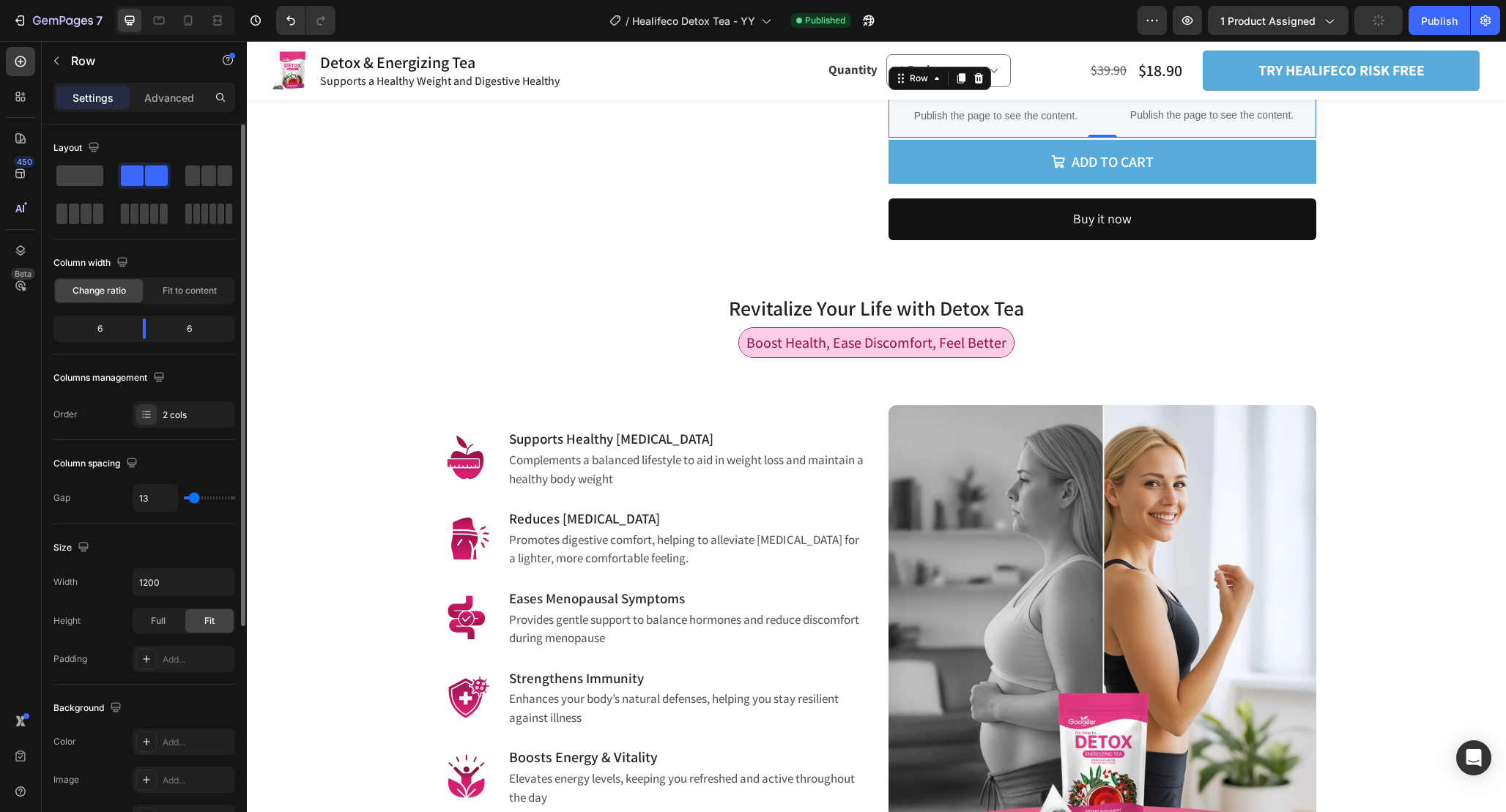
type input "8"
type input "6"
type input "4"
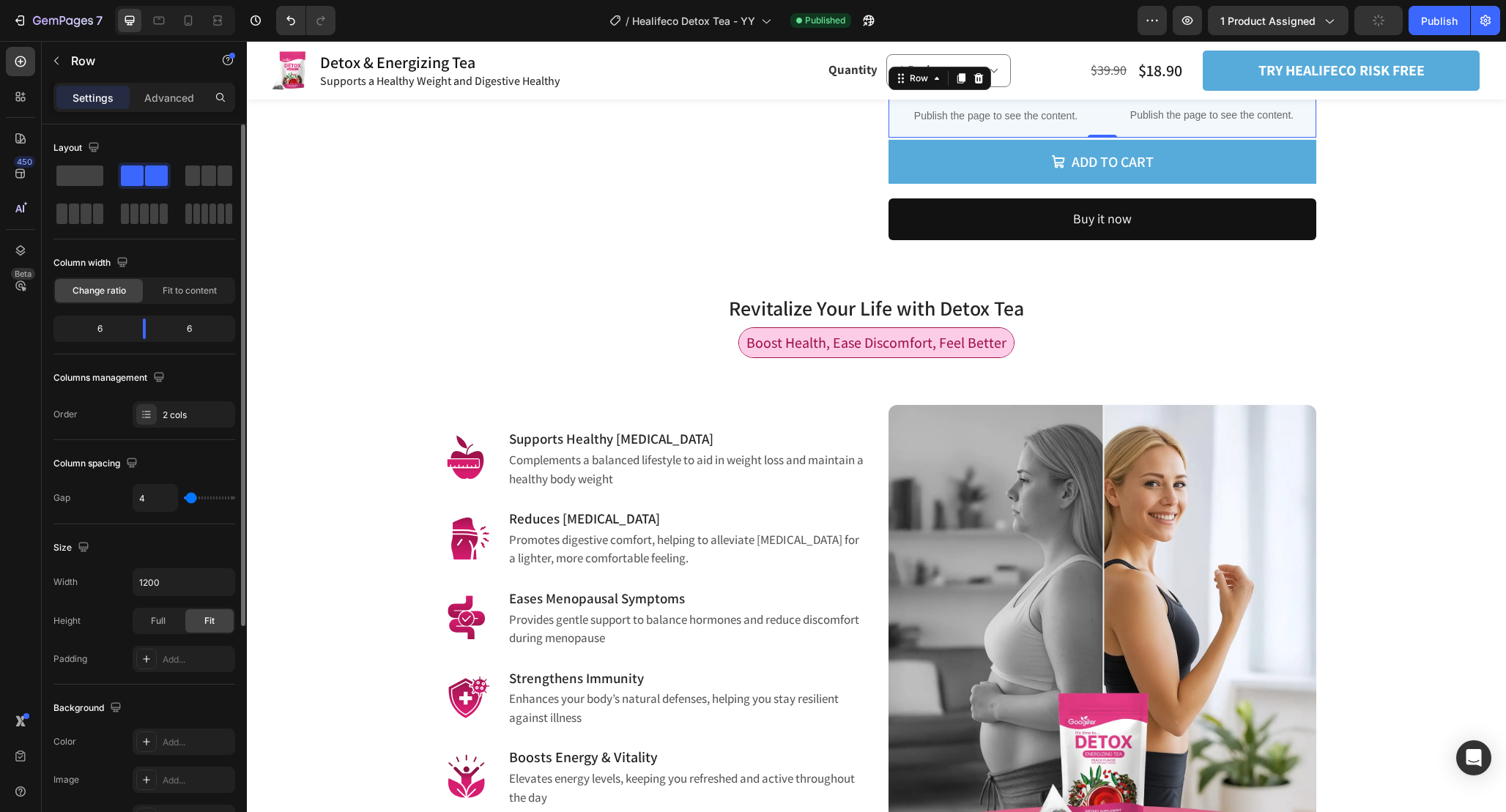
type input "1"
type input "0"
drag, startPoint x: 194, startPoint y: 499, endPoint x: 180, endPoint y: 496, distance: 14.3
type input "0"
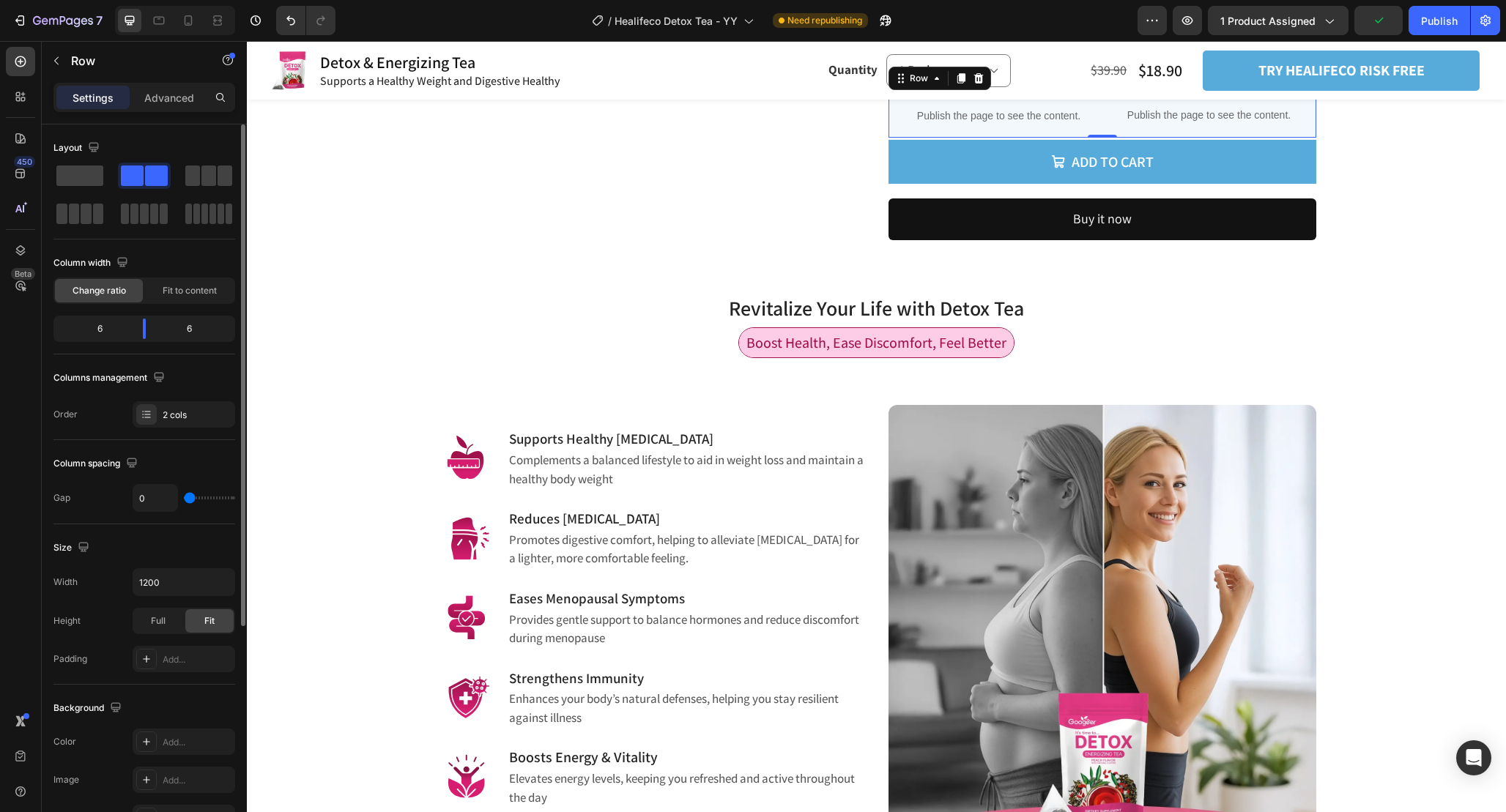
click at [184, 498] on input "range" at bounding box center [210, 498] width 51 height 3
click at [168, 96] on p "Advanced" at bounding box center [169, 97] width 50 height 15
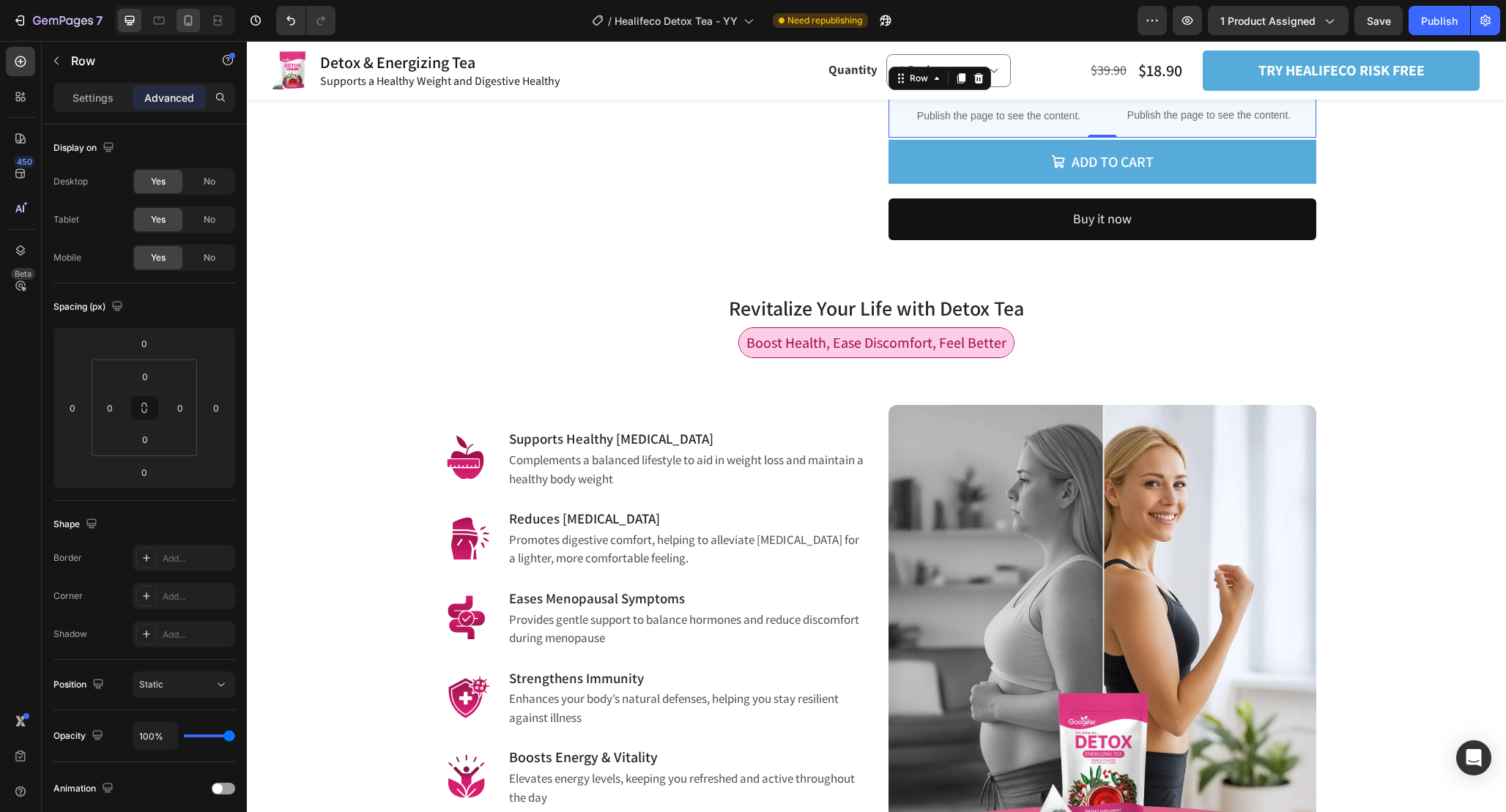
click at [190, 17] on icon at bounding box center [188, 20] width 14 height 14
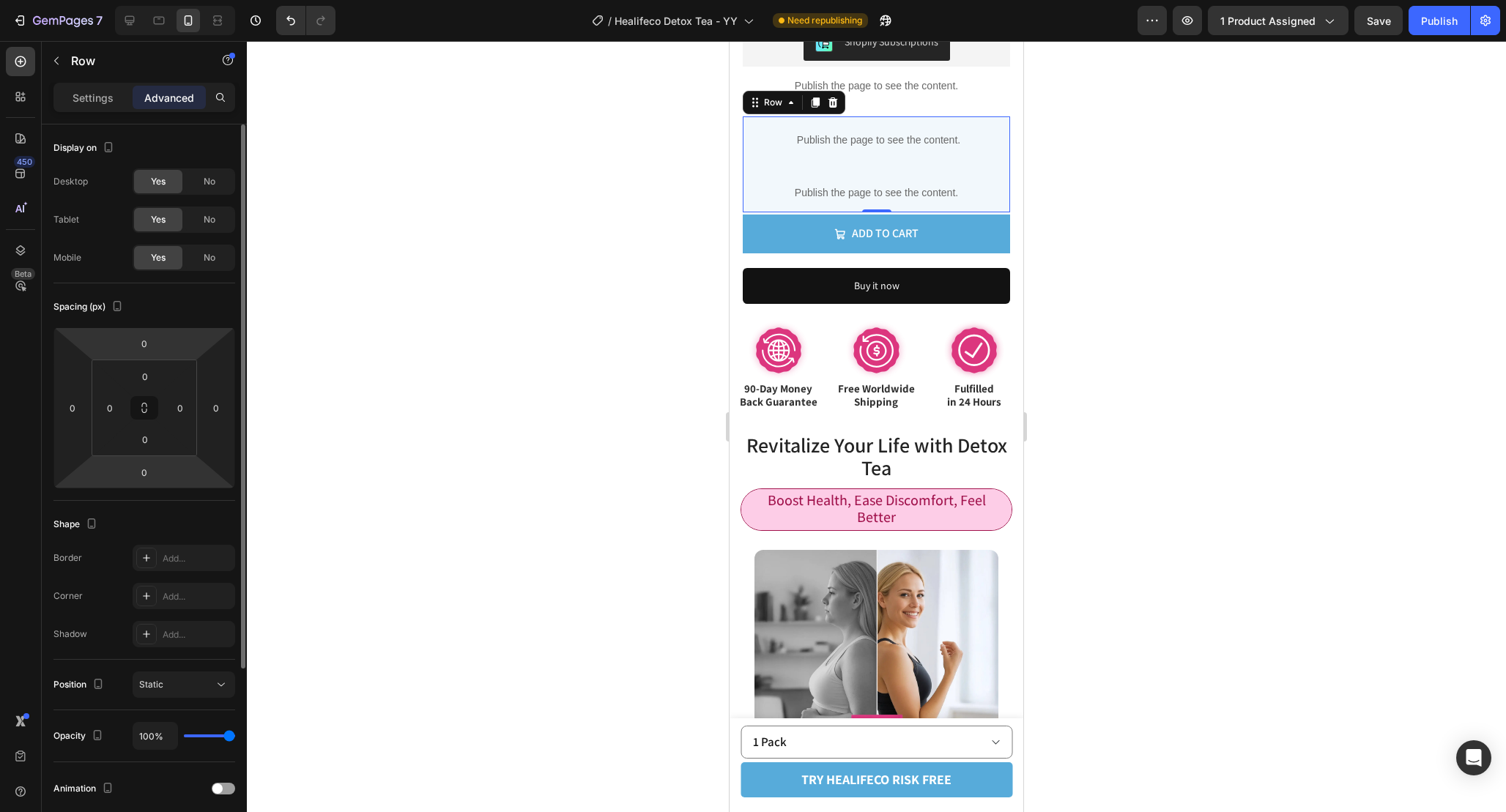
scroll to position [1012, 0]
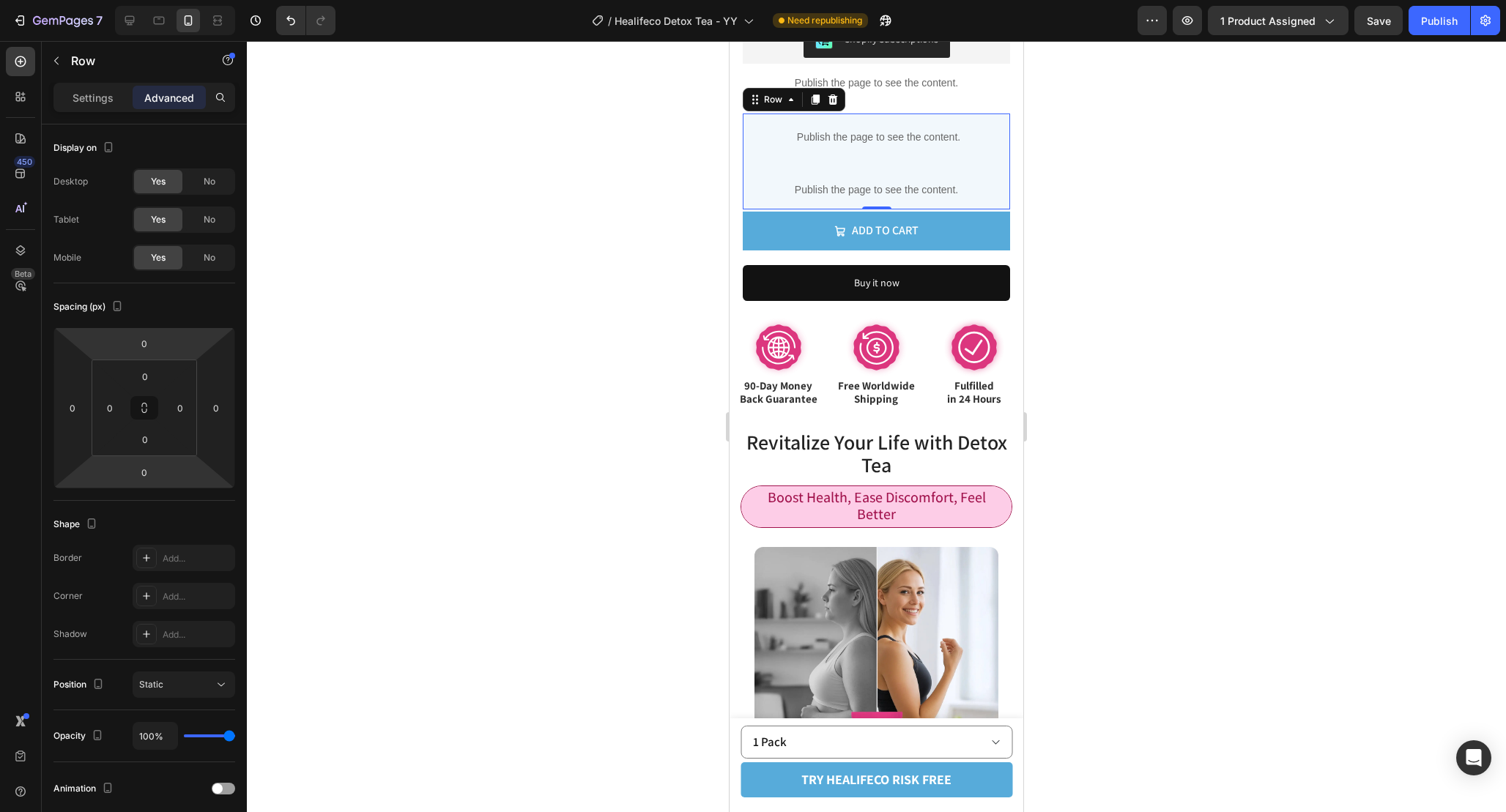
click at [85, 109] on div "Settings Advanced" at bounding box center [144, 97] width 182 height 29
click at [85, 93] on p "Settings" at bounding box center [93, 97] width 41 height 15
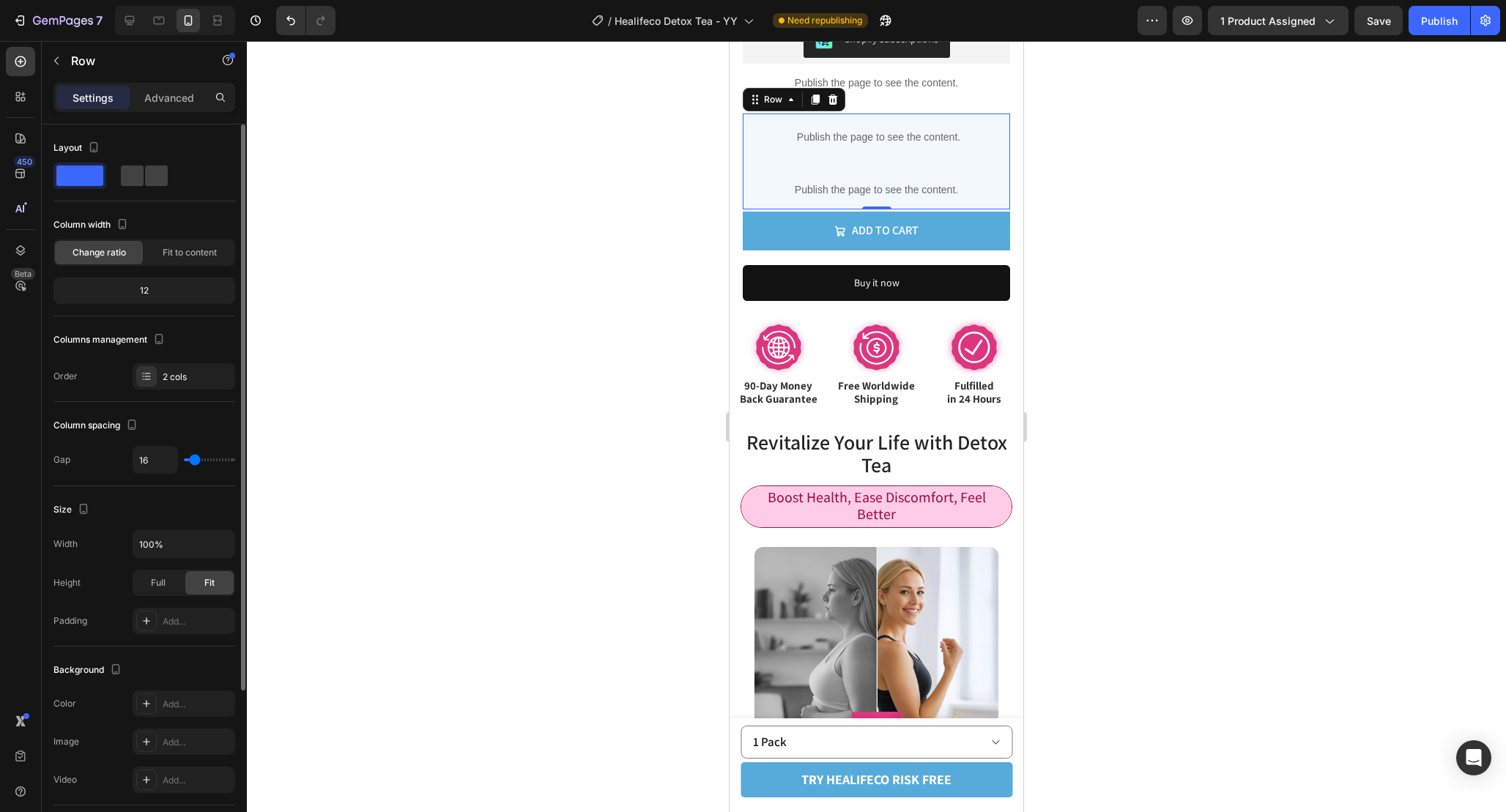
type input "0"
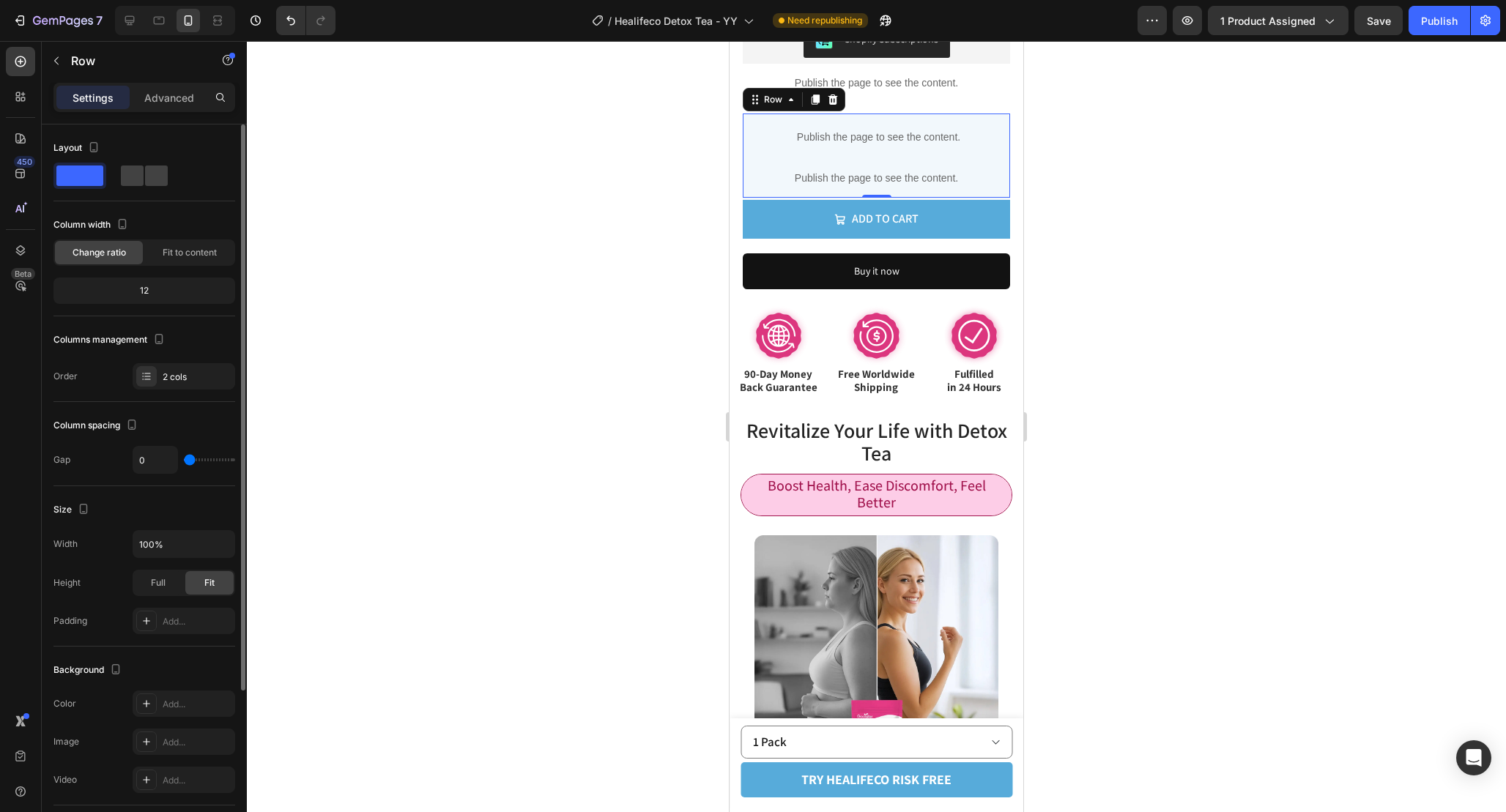
drag, startPoint x: 195, startPoint y: 461, endPoint x: 101, endPoint y: 454, distance: 94.3
type input "0"
click at [184, 458] on input "range" at bounding box center [210, 460] width 51 height 3
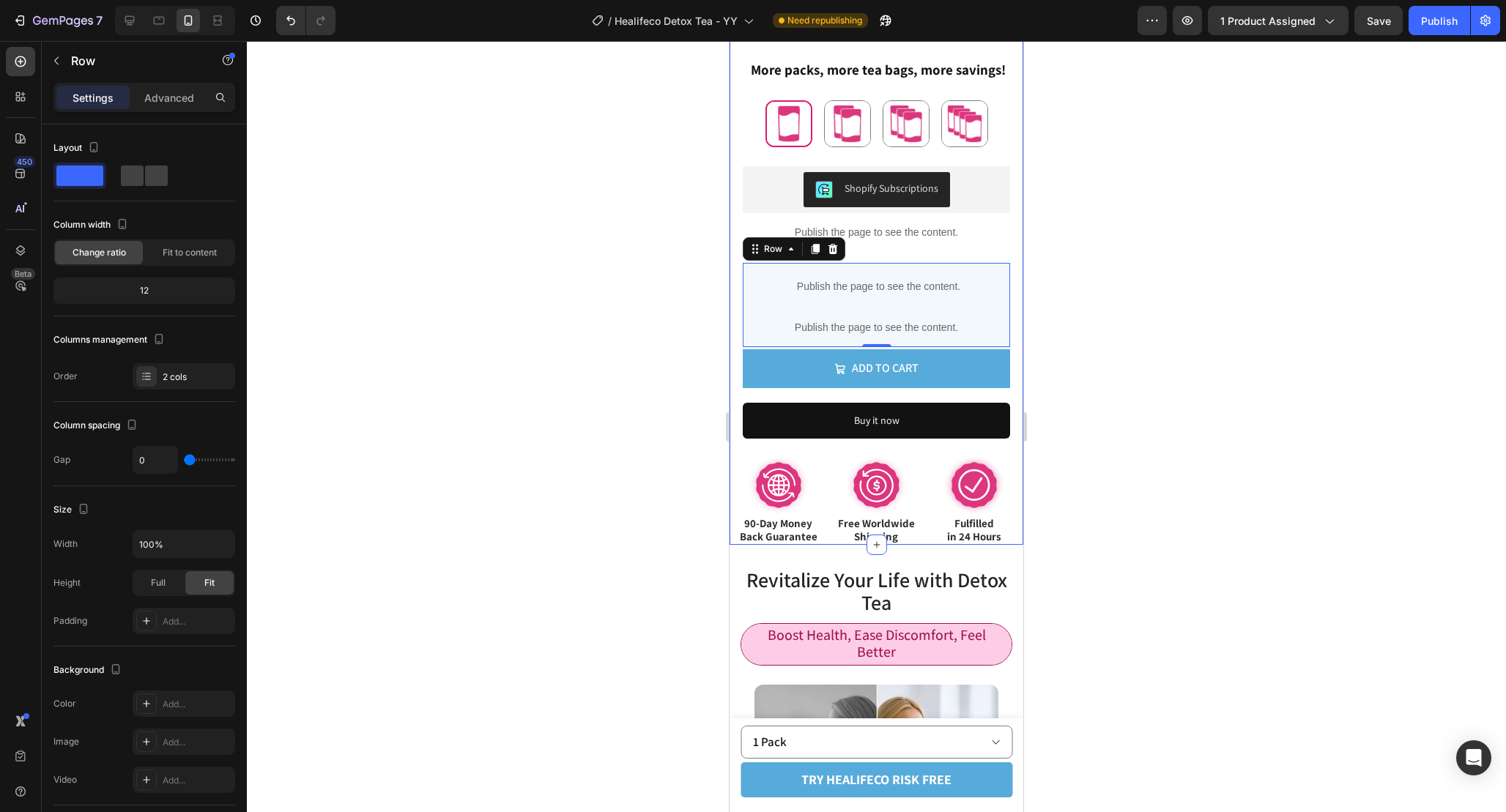
scroll to position [861, 0]
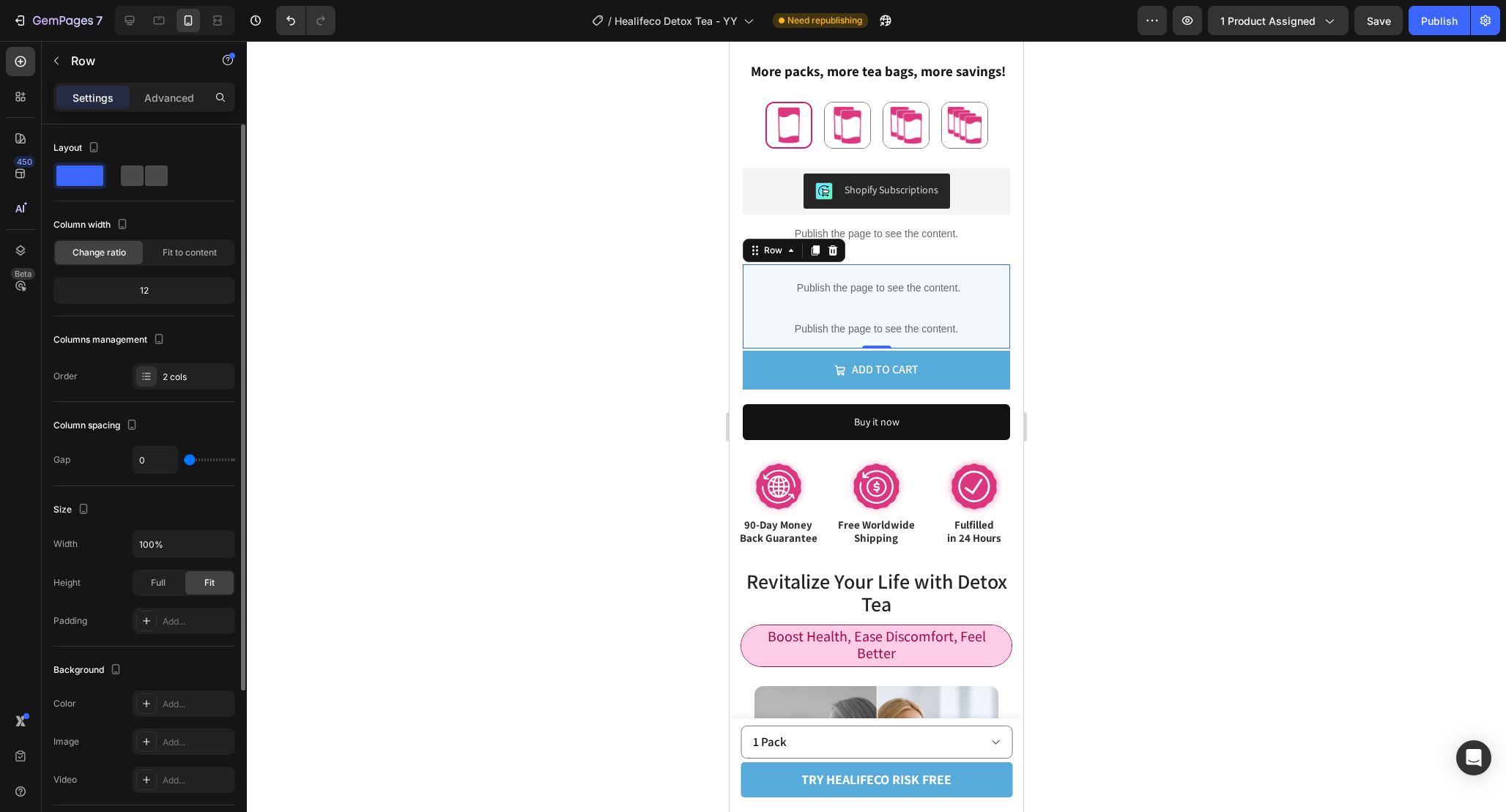
click at [145, 175] on span at bounding box center [156, 175] width 23 height 20
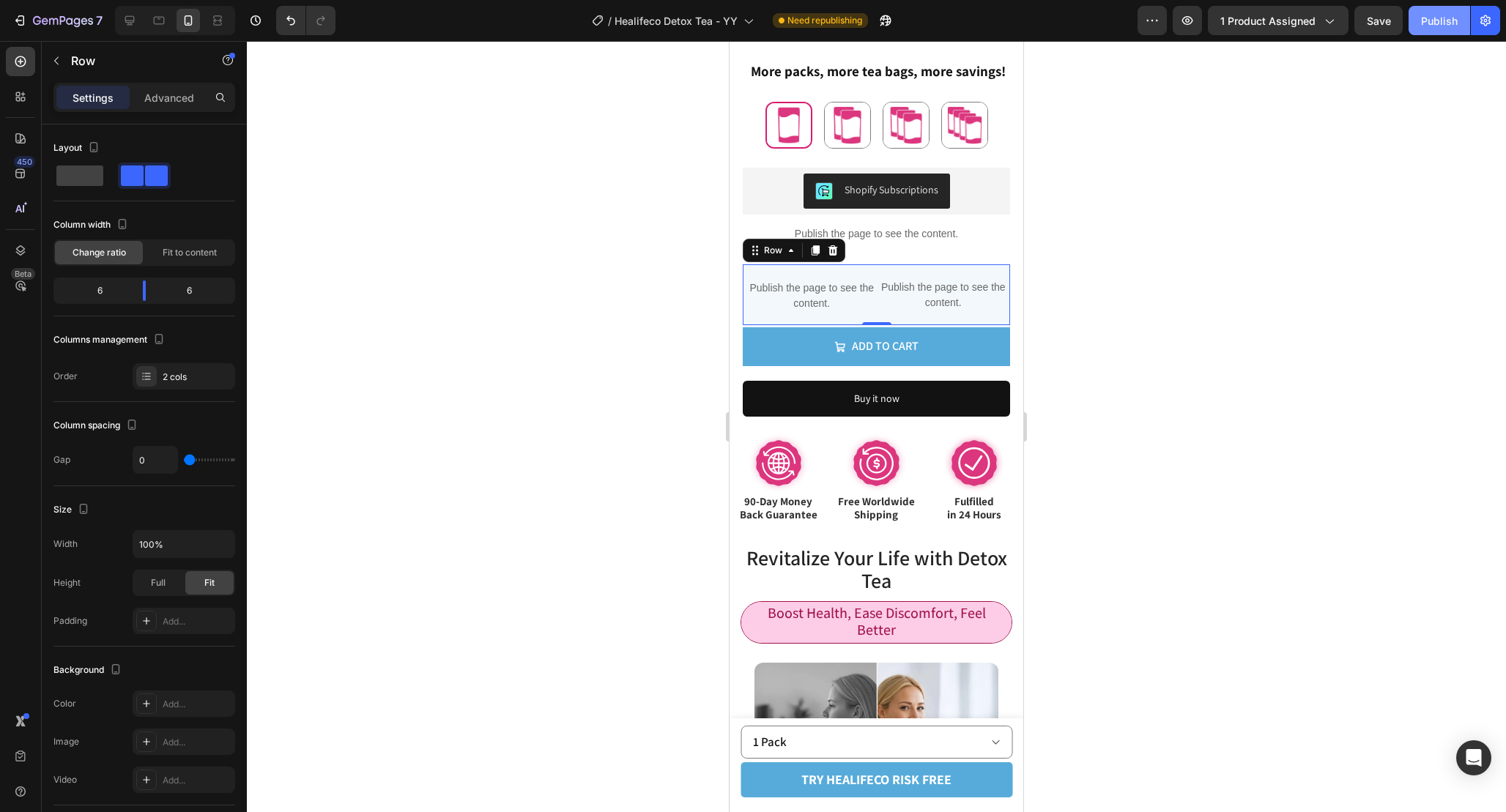
click at [1424, 32] on button "Publish" at bounding box center [1440, 20] width 62 height 29
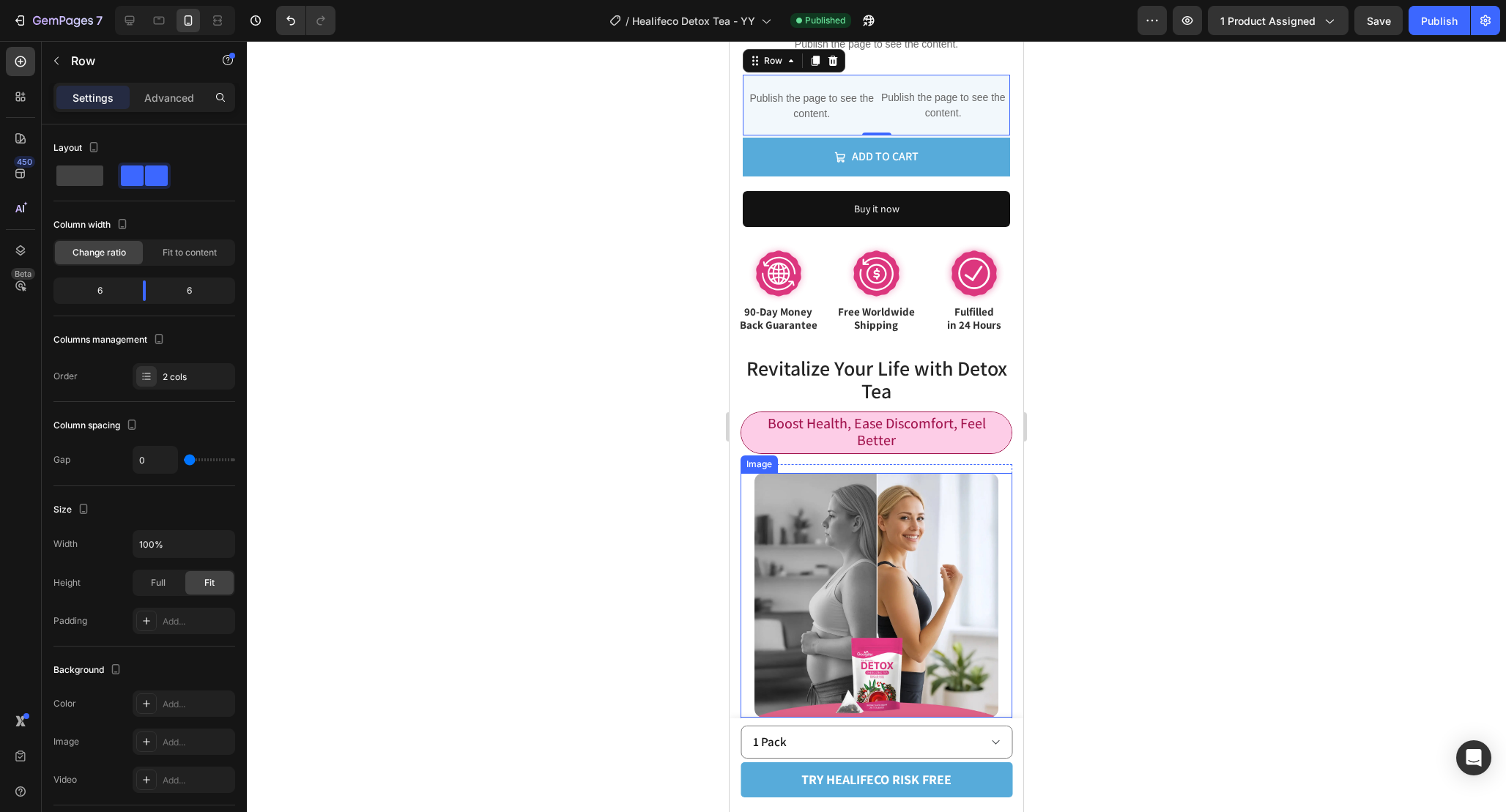
scroll to position [1055, 0]
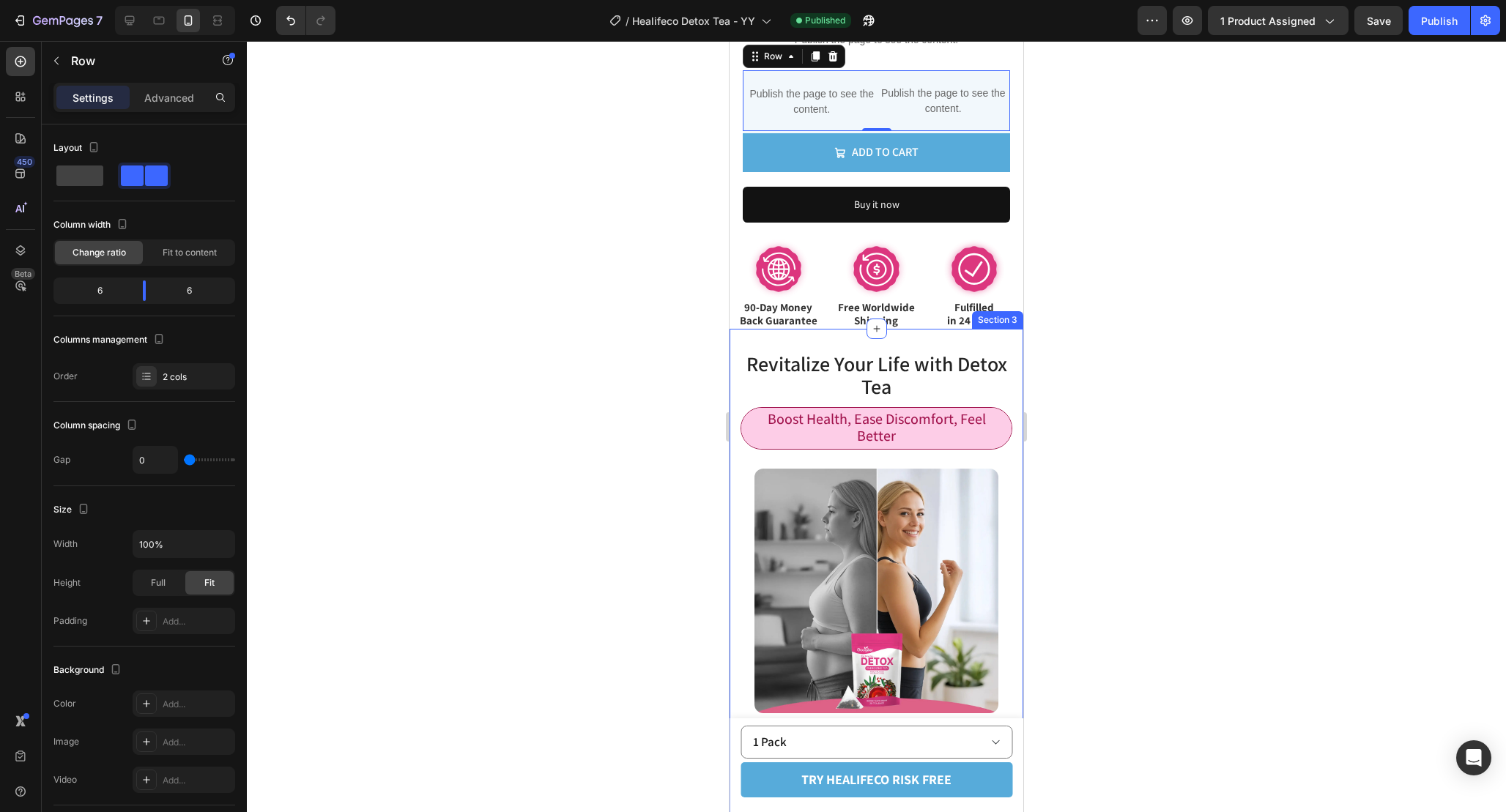
click at [739, 334] on div "Revitalize Your Life with Detox Tea Heading Row Boost Health, Ease Discomfort, …" at bounding box center [876, 748] width 294 height 838
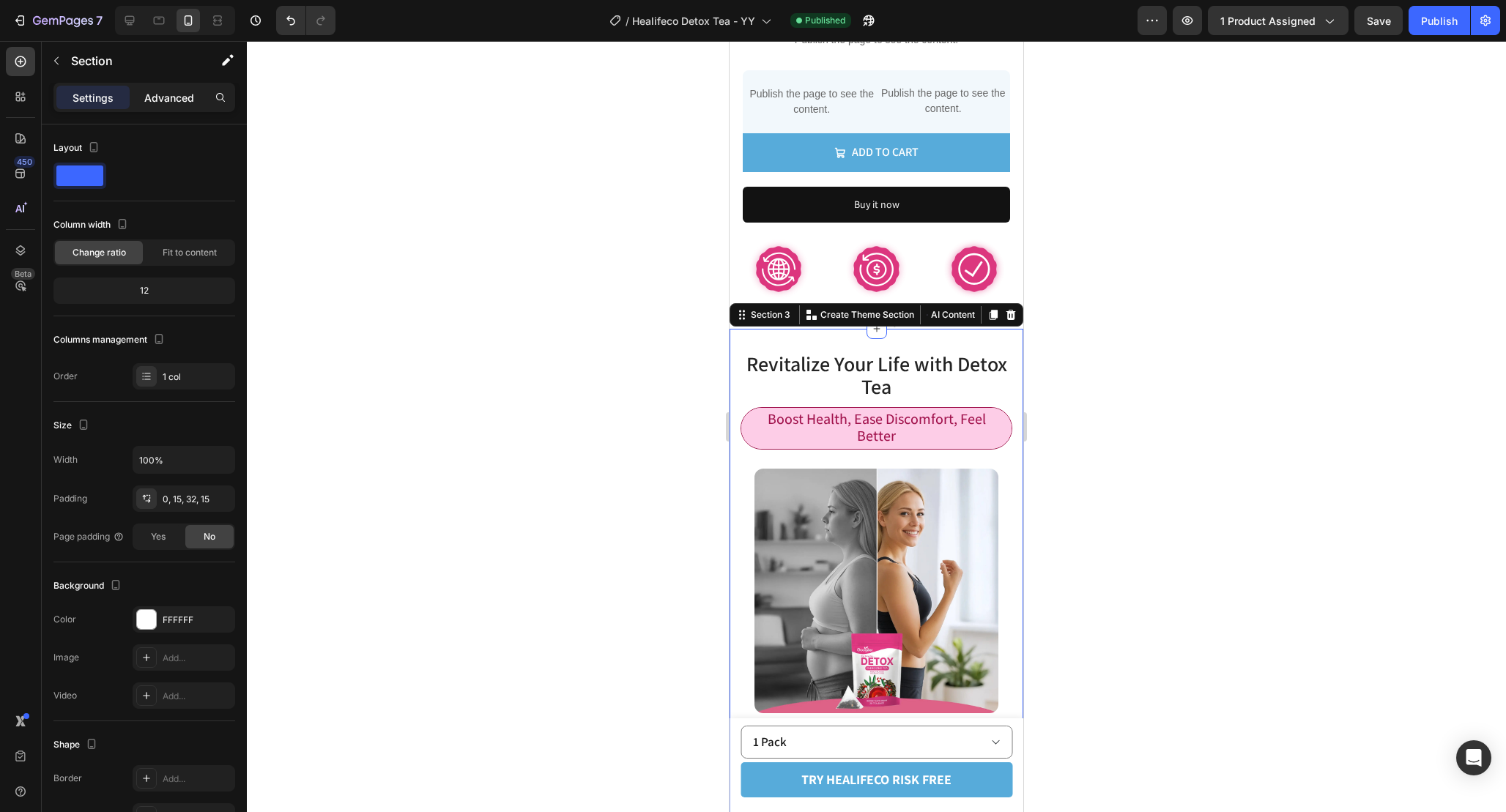
click at [171, 92] on p "Advanced" at bounding box center [169, 97] width 50 height 15
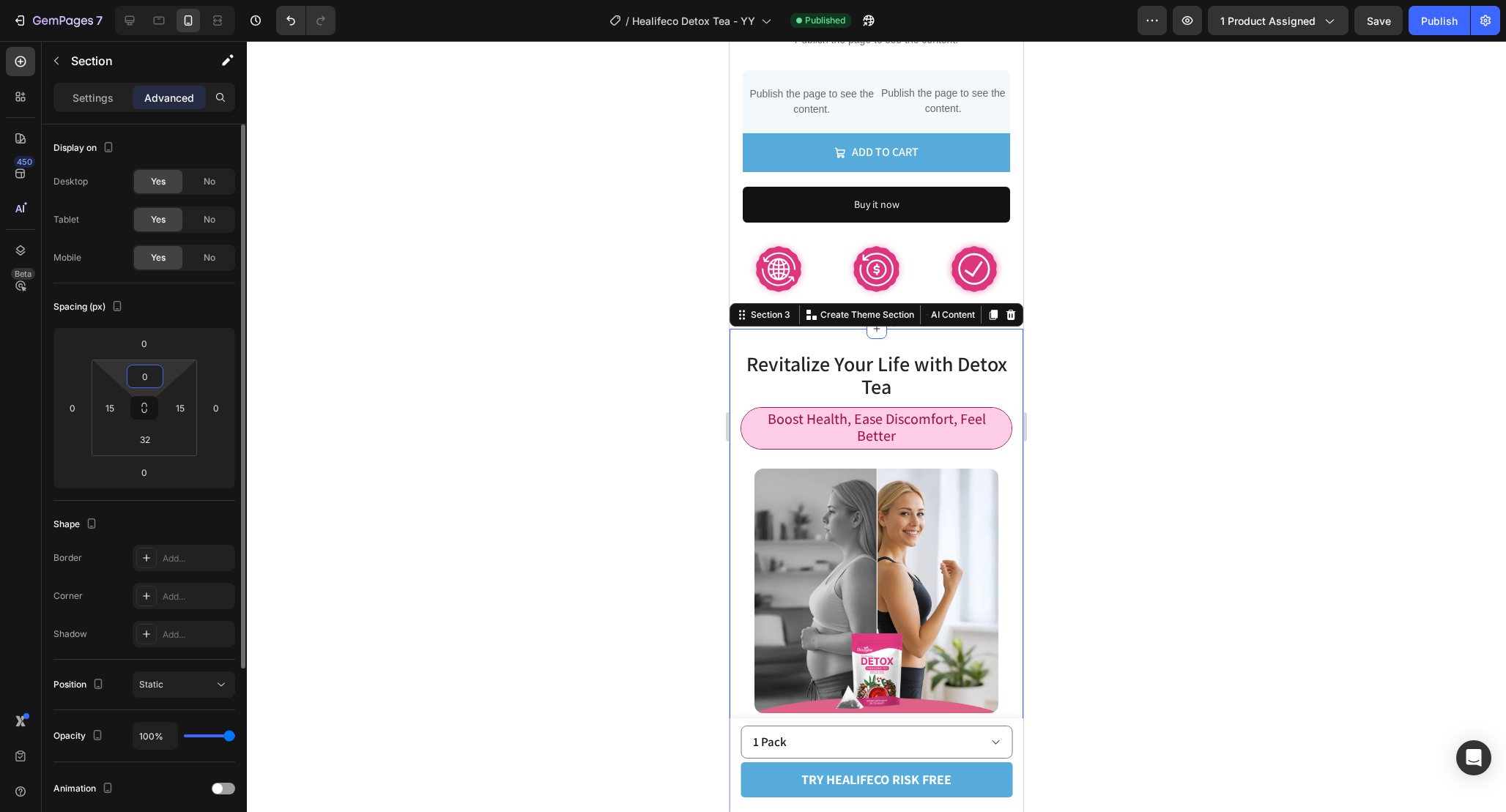
click at [159, 380] on input "0" at bounding box center [145, 376] width 29 height 22
type input "64"
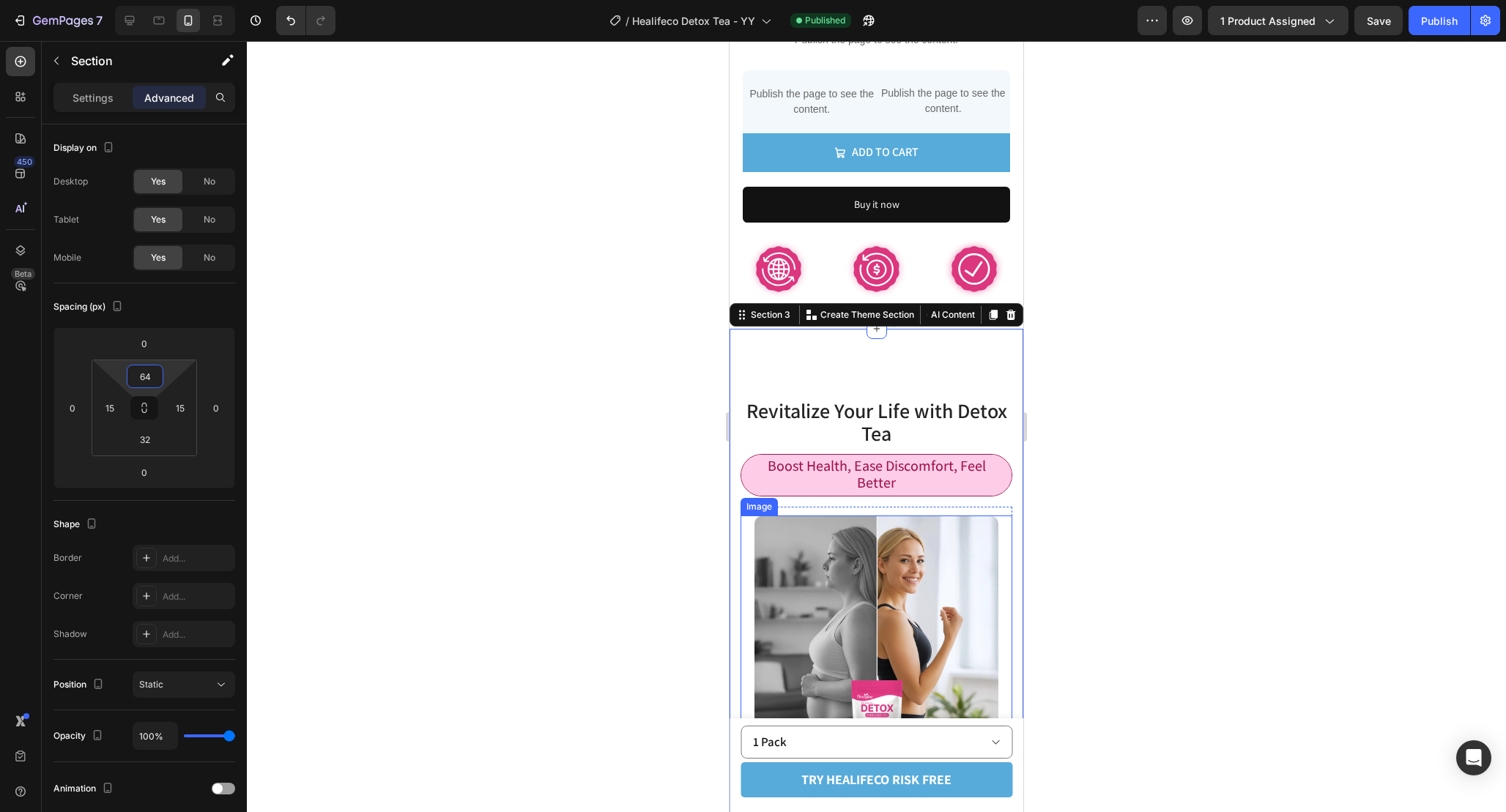
scroll to position [1032, 0]
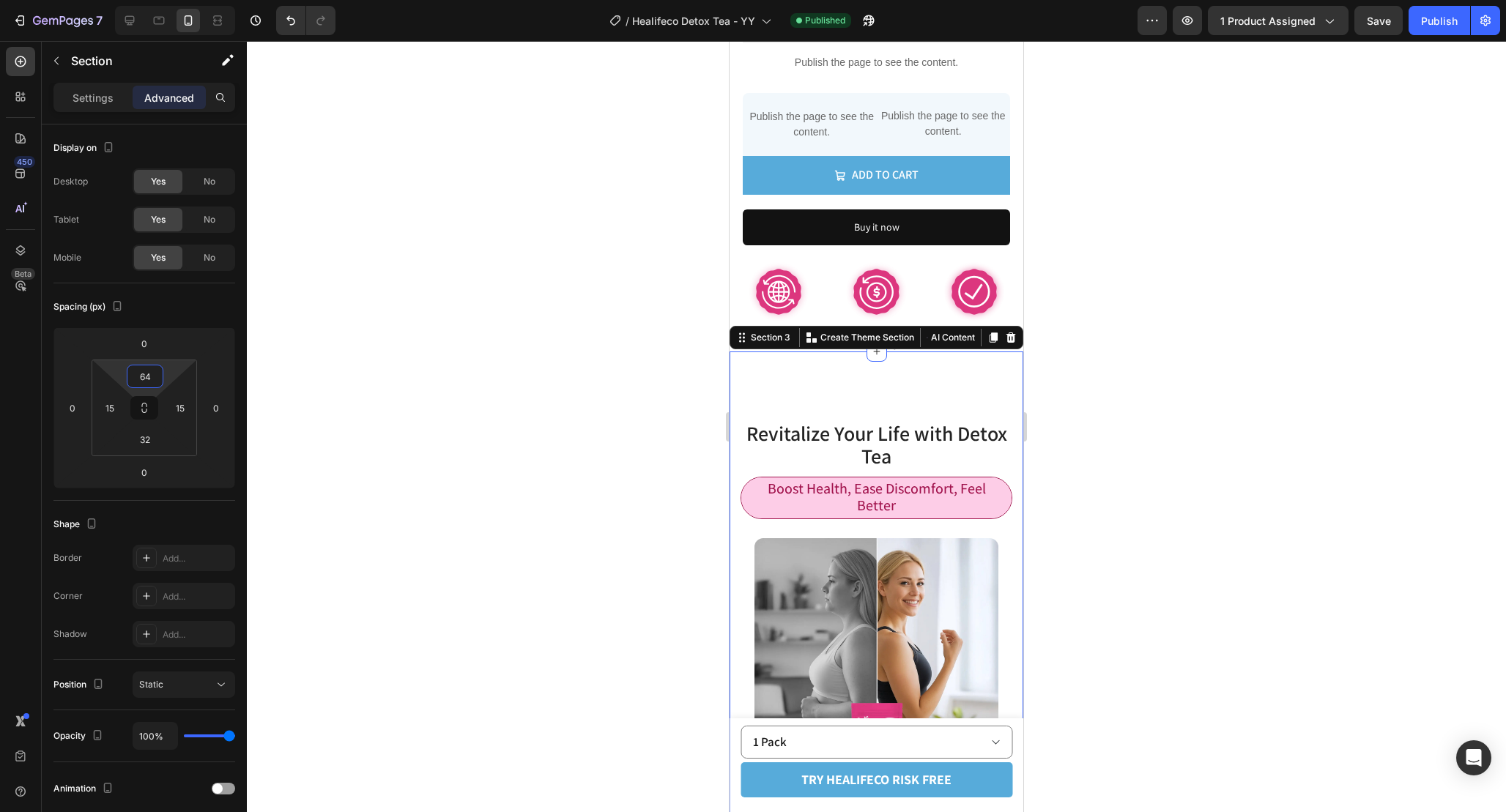
click at [1130, 547] on div at bounding box center [876, 426] width 1259 height 771
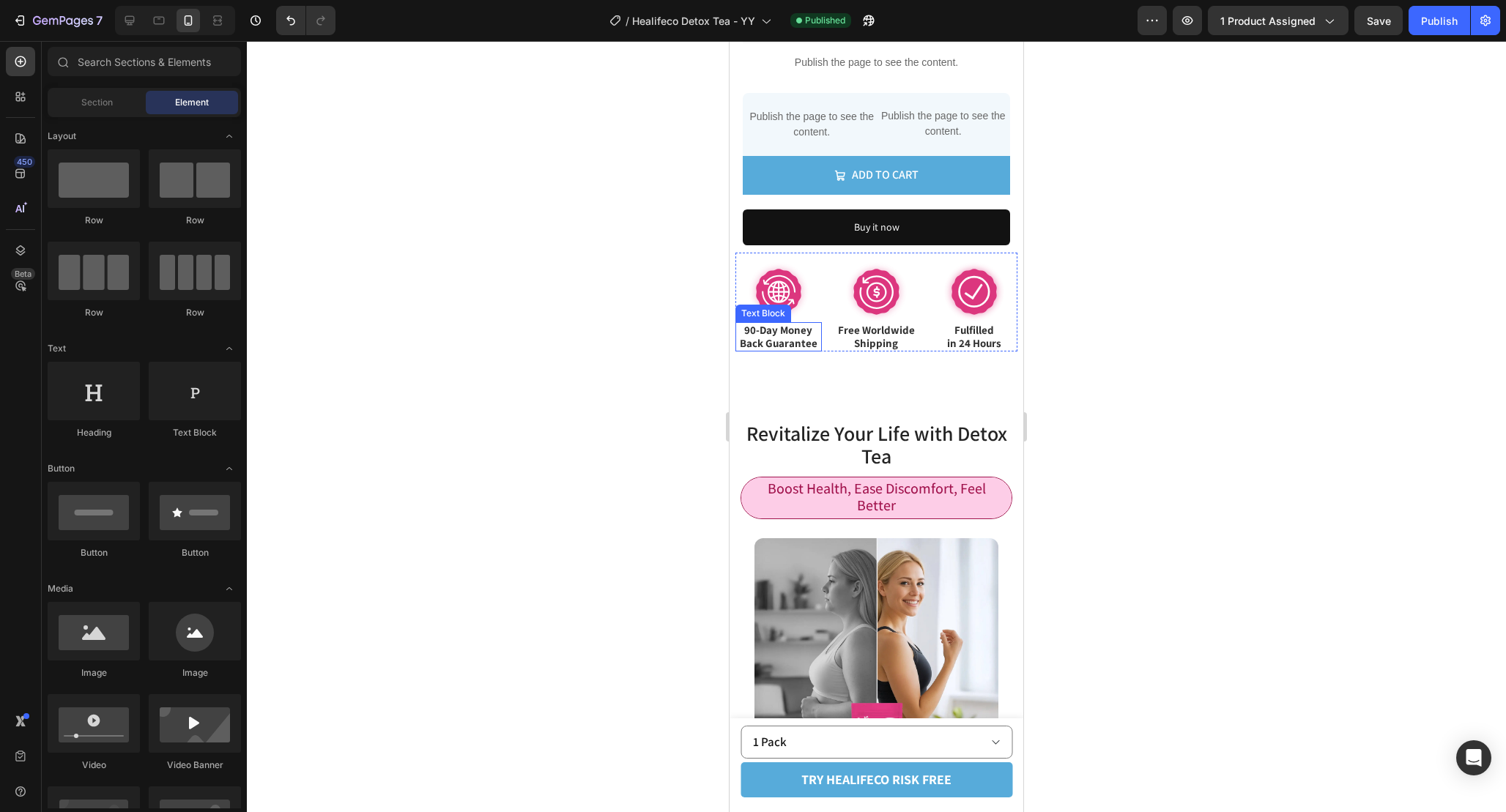
click at [775, 323] on span "90-Day Money Back Guarantee" at bounding box center [778, 337] width 78 height 27
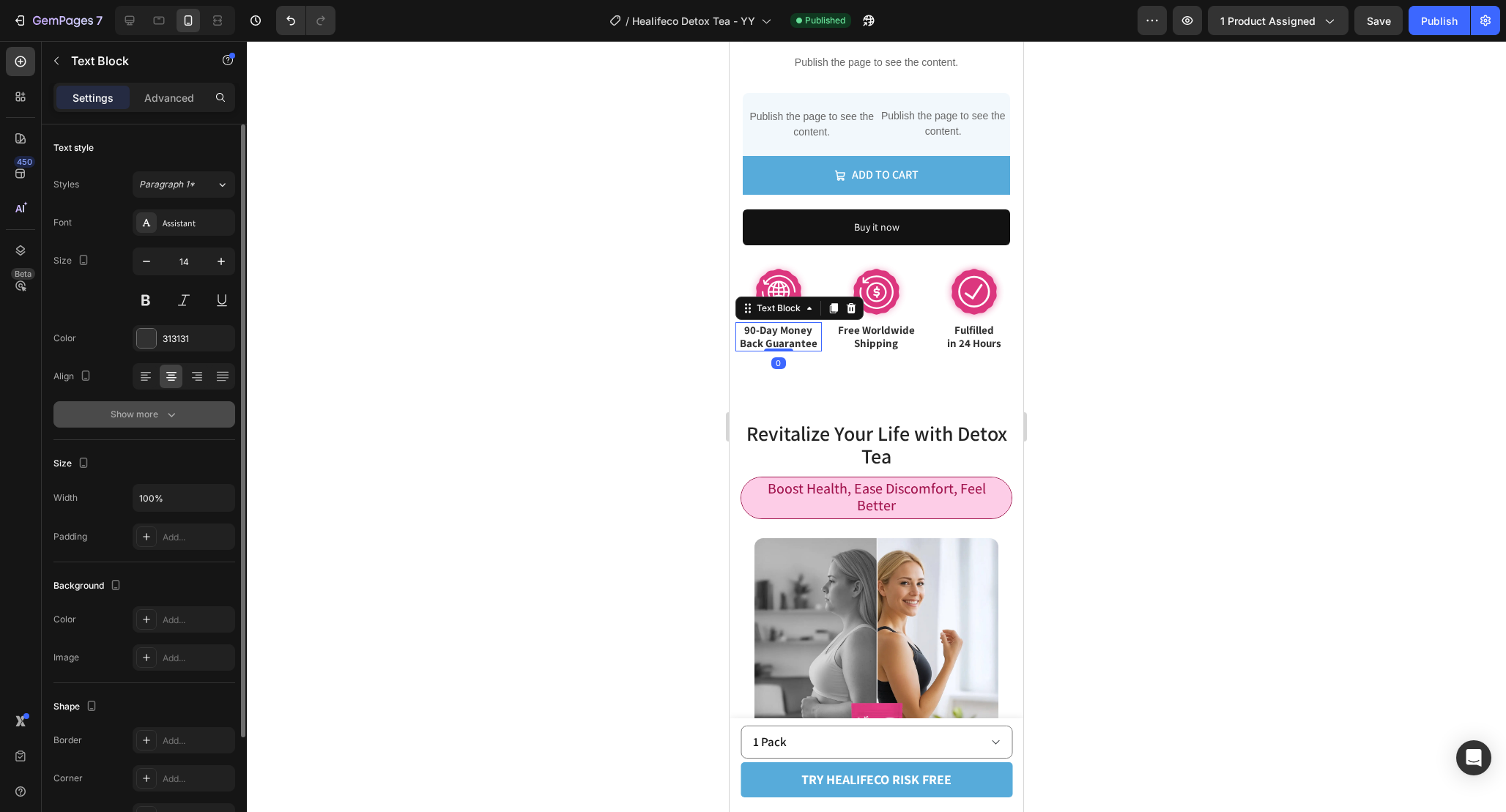
click at [164, 410] on icon "button" at bounding box center [171, 414] width 14 height 14
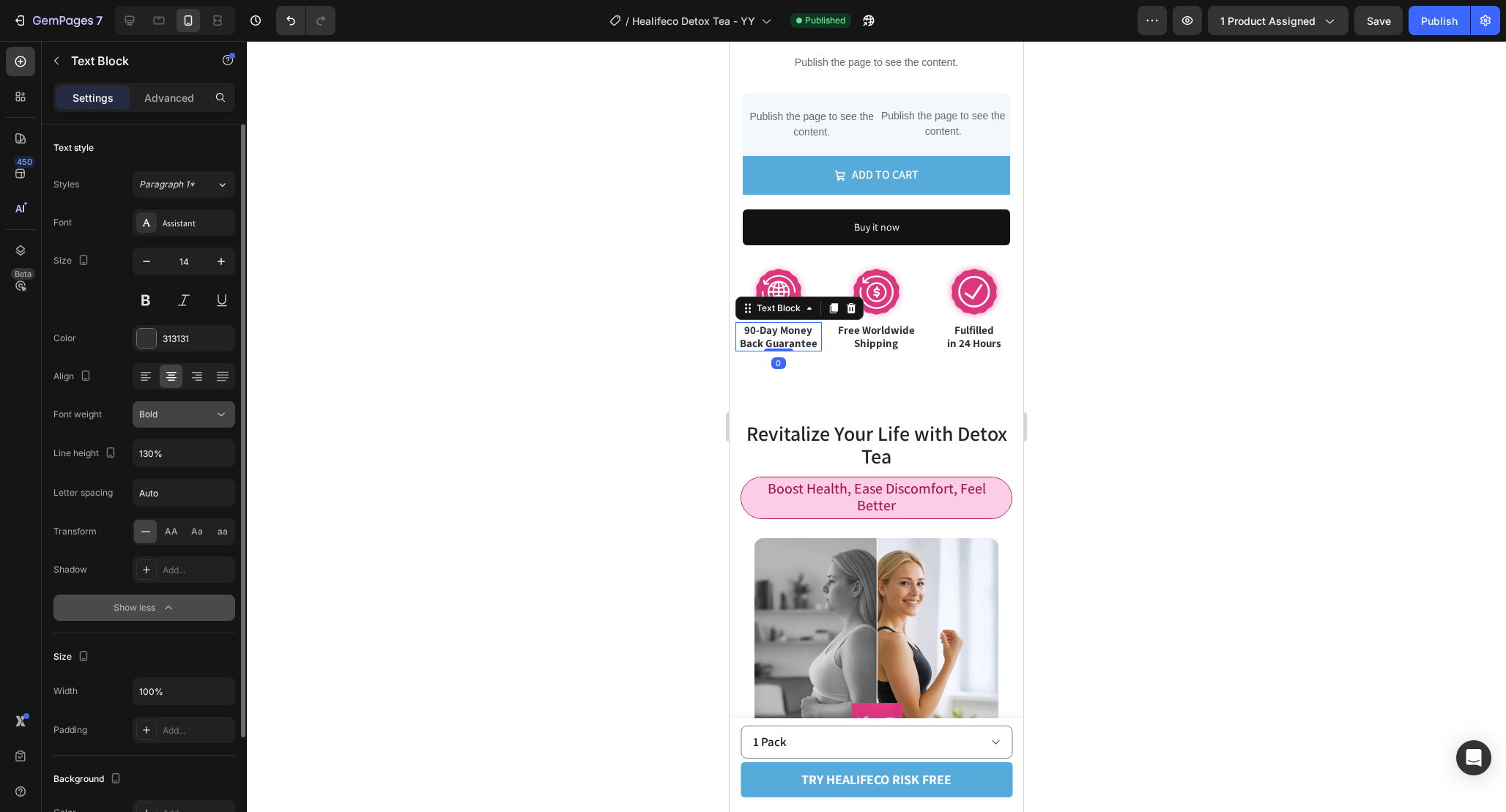
click at [202, 420] on div "Bold" at bounding box center [176, 414] width 75 height 13
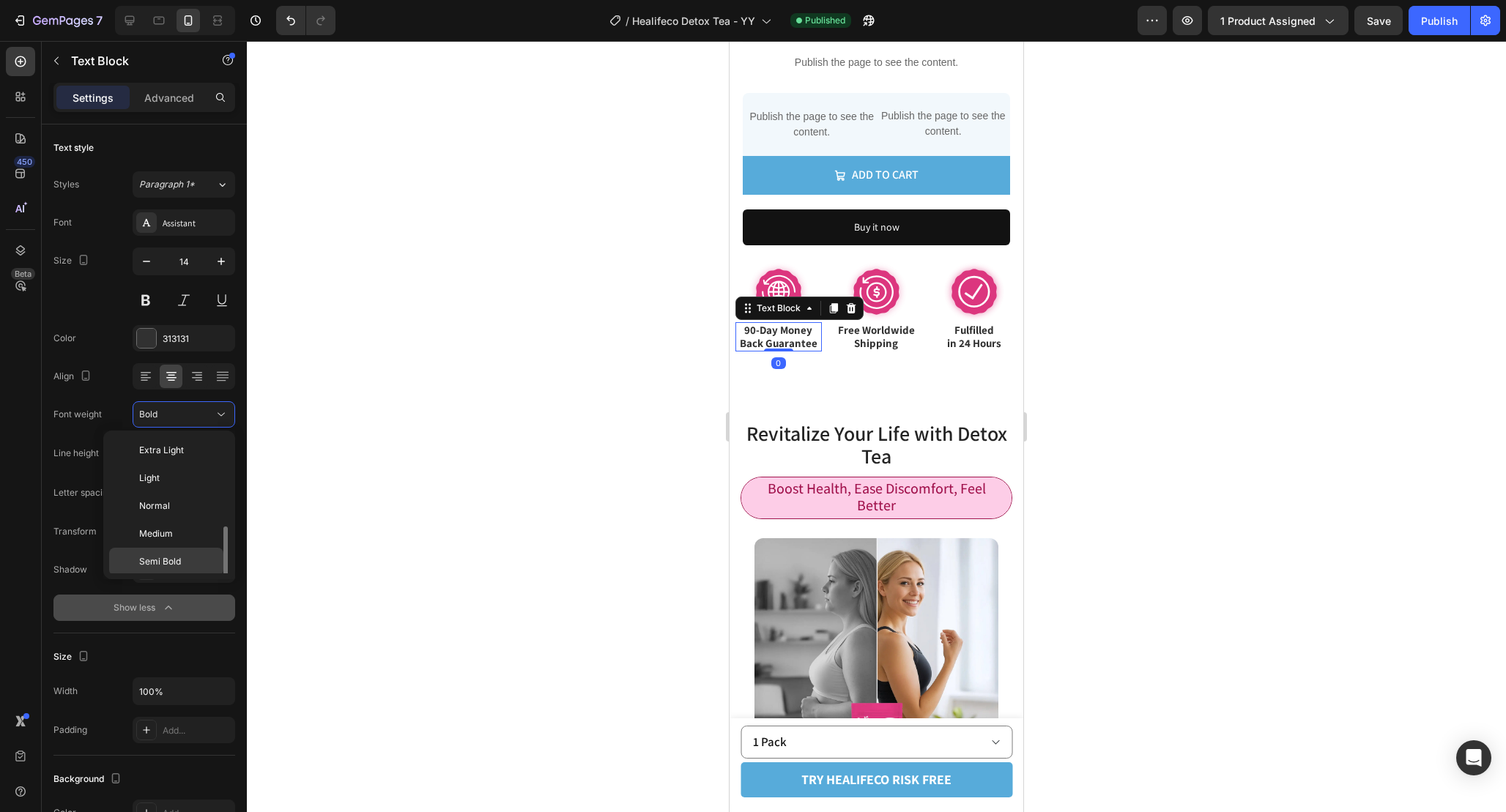
scroll to position [53, 0]
click at [192, 504] on p "Semi Bold" at bounding box center [177, 509] width 78 height 13
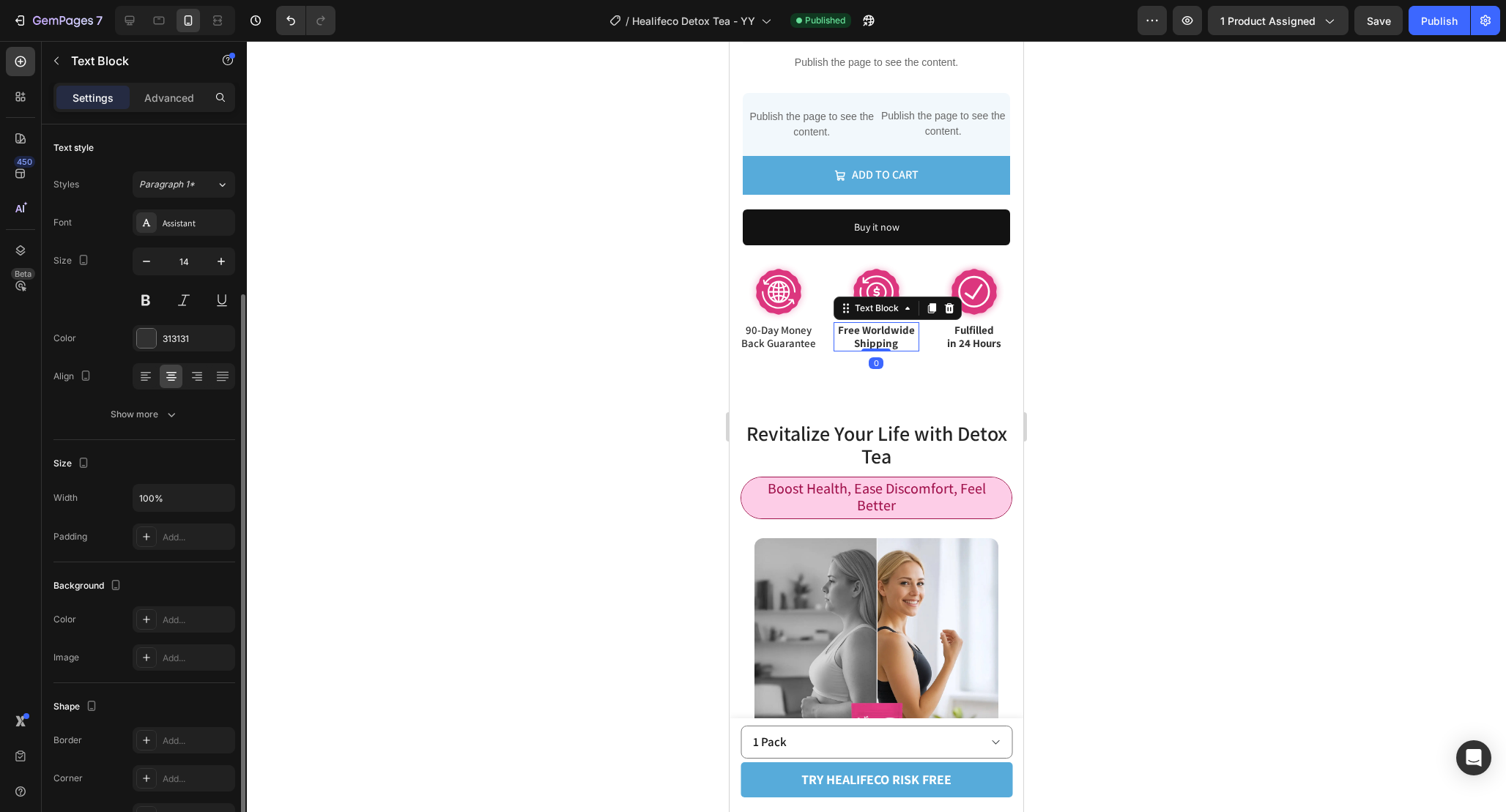
click at [887, 336] on span "Shipping" at bounding box center [876, 343] width 44 height 14
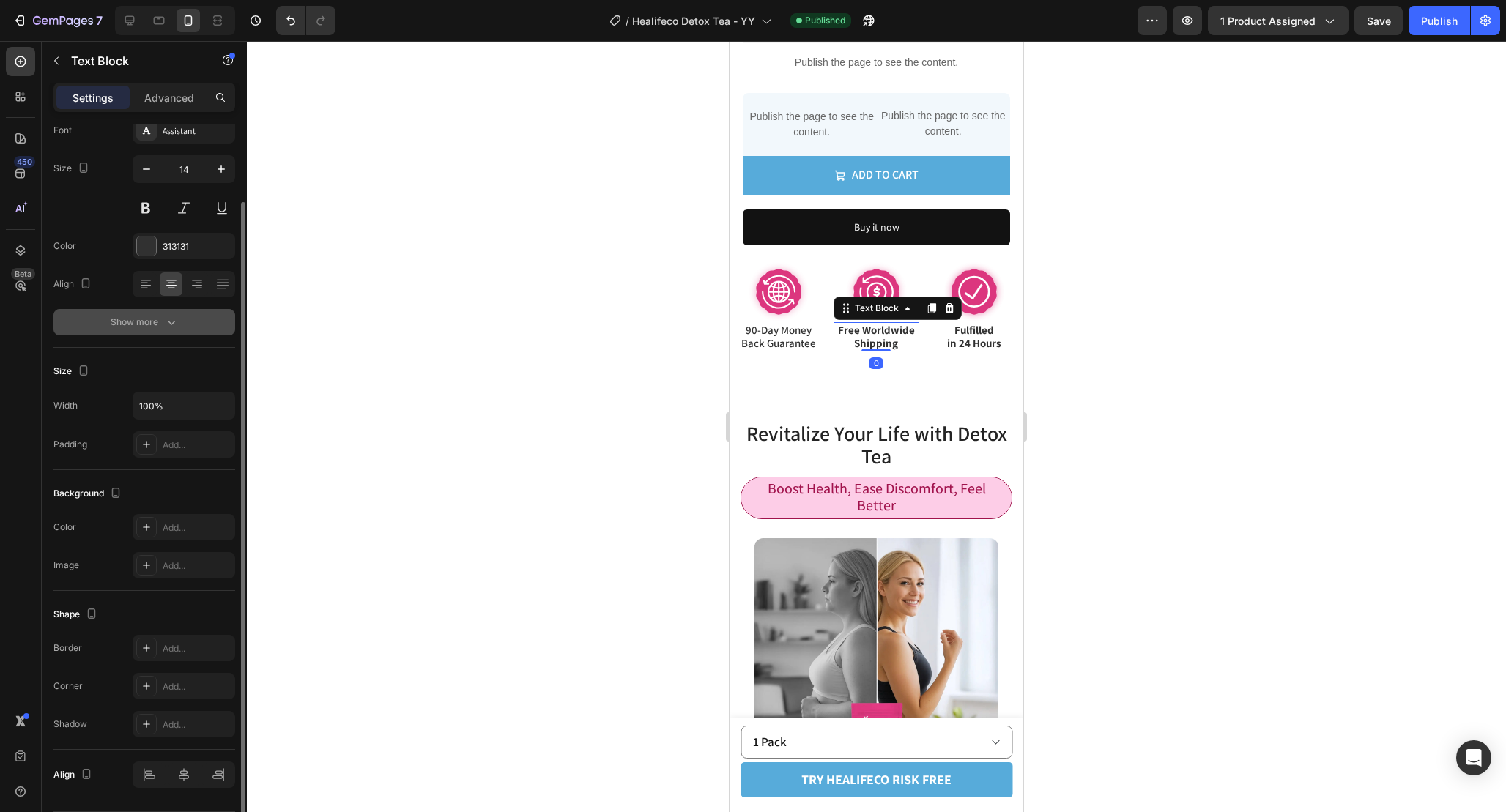
click at [200, 334] on button "Show more" at bounding box center [144, 321] width 182 height 26
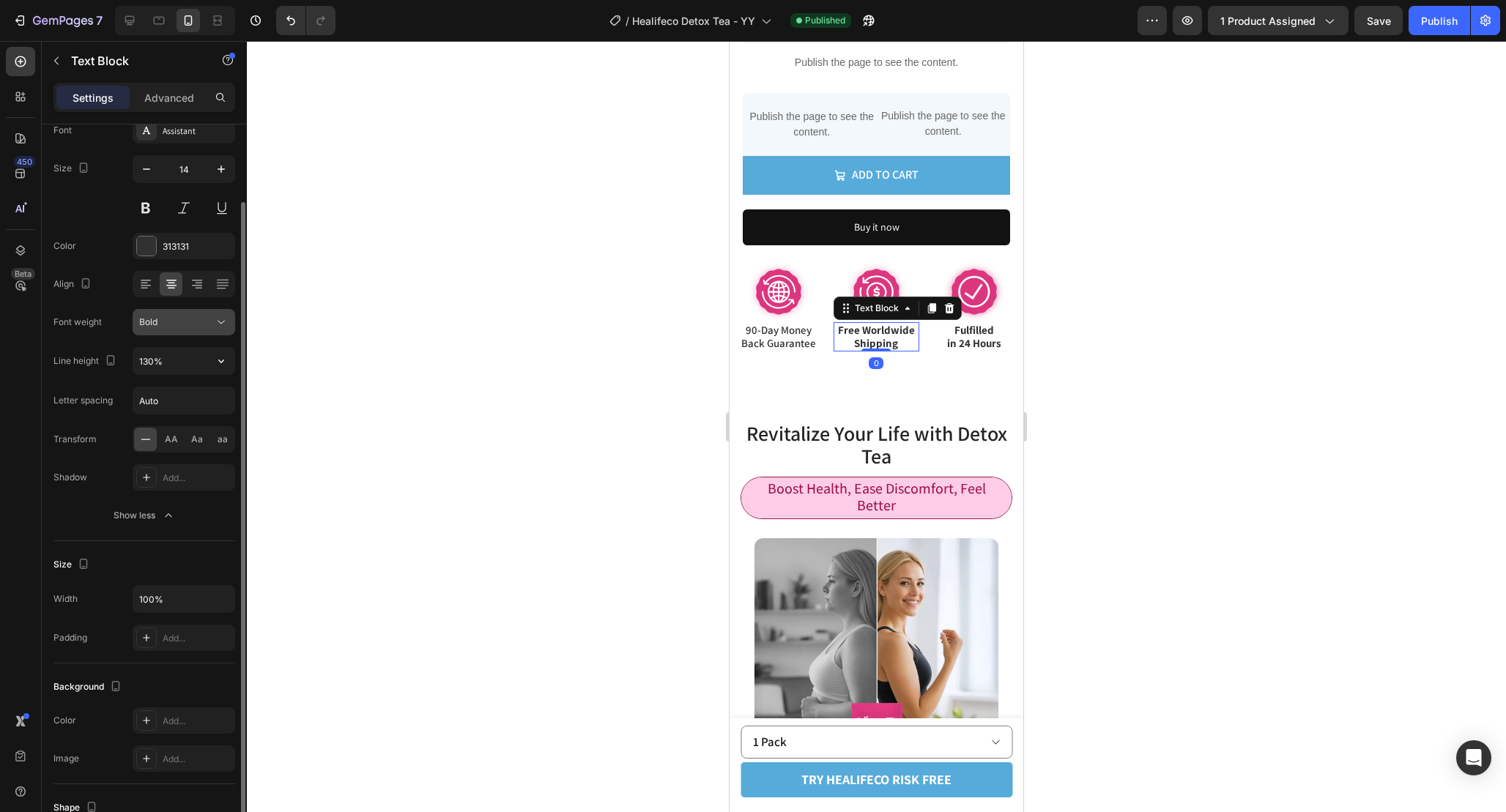
click at [192, 321] on div "Bold" at bounding box center [176, 321] width 75 height 13
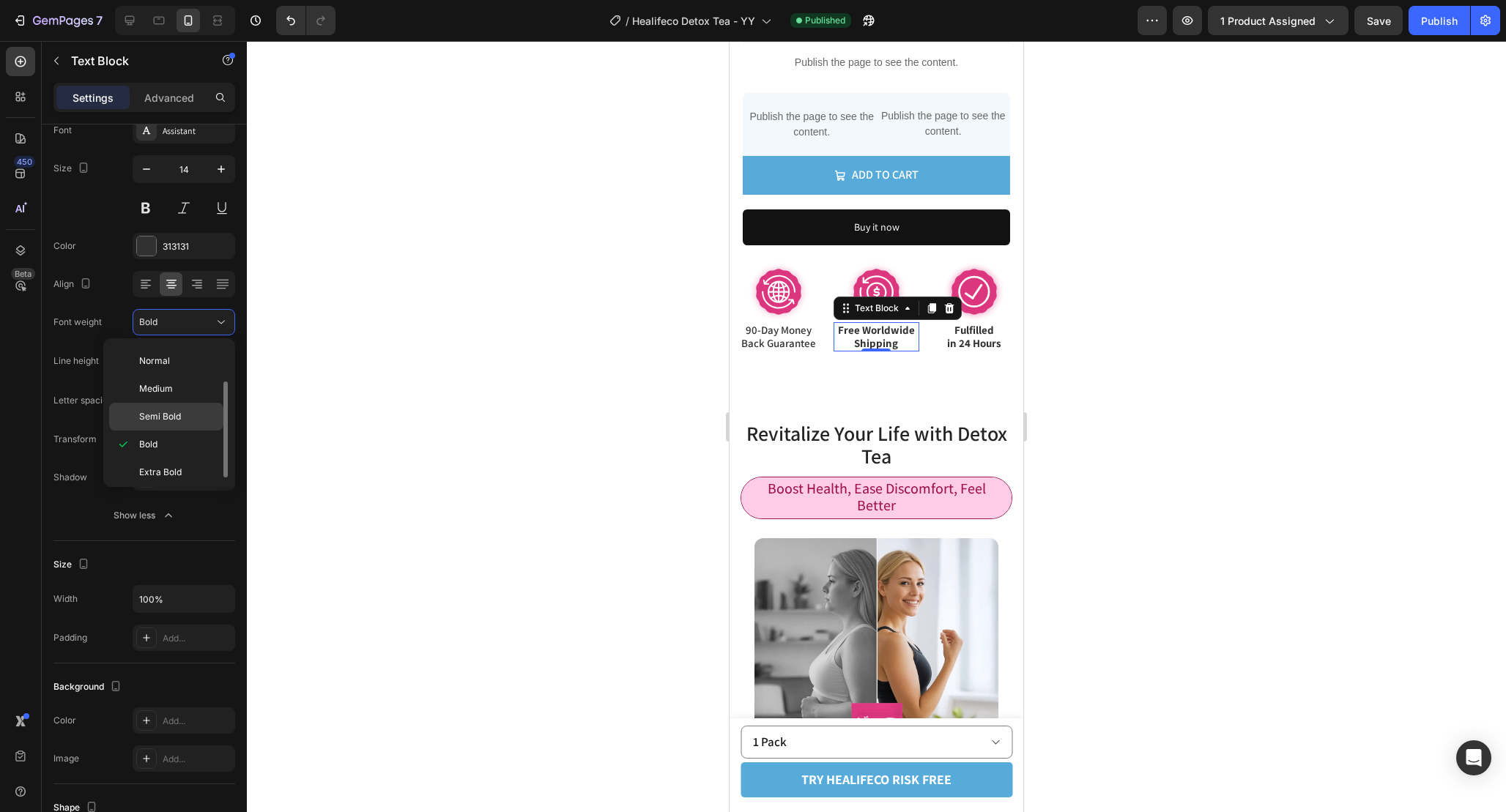
click at [186, 413] on p "Semi Bold" at bounding box center [177, 416] width 78 height 13
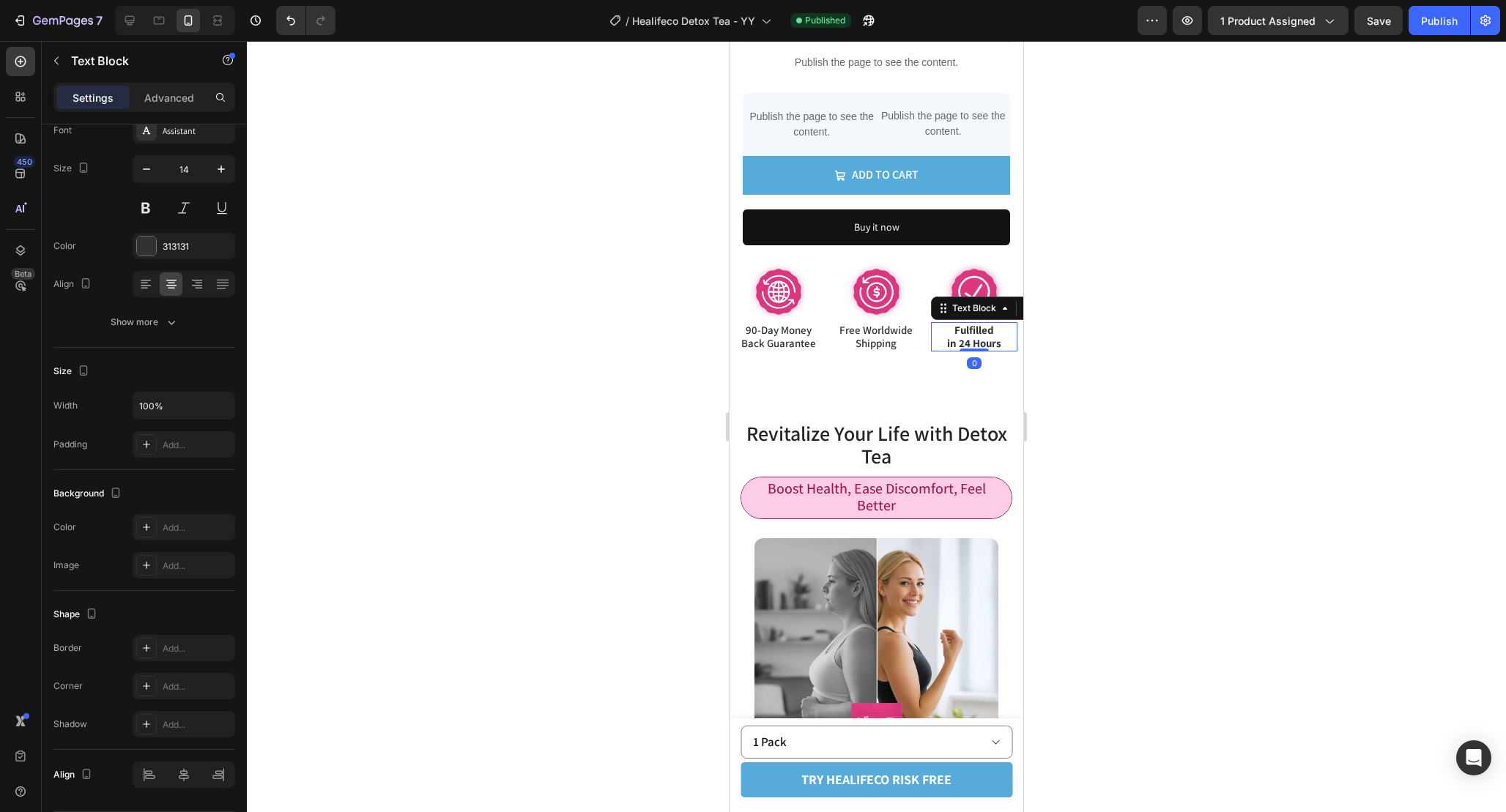
click at [985, 323] on span "Fulfilled" at bounding box center [974, 330] width 39 height 14
click at [182, 324] on button "Show more" at bounding box center [144, 321] width 182 height 26
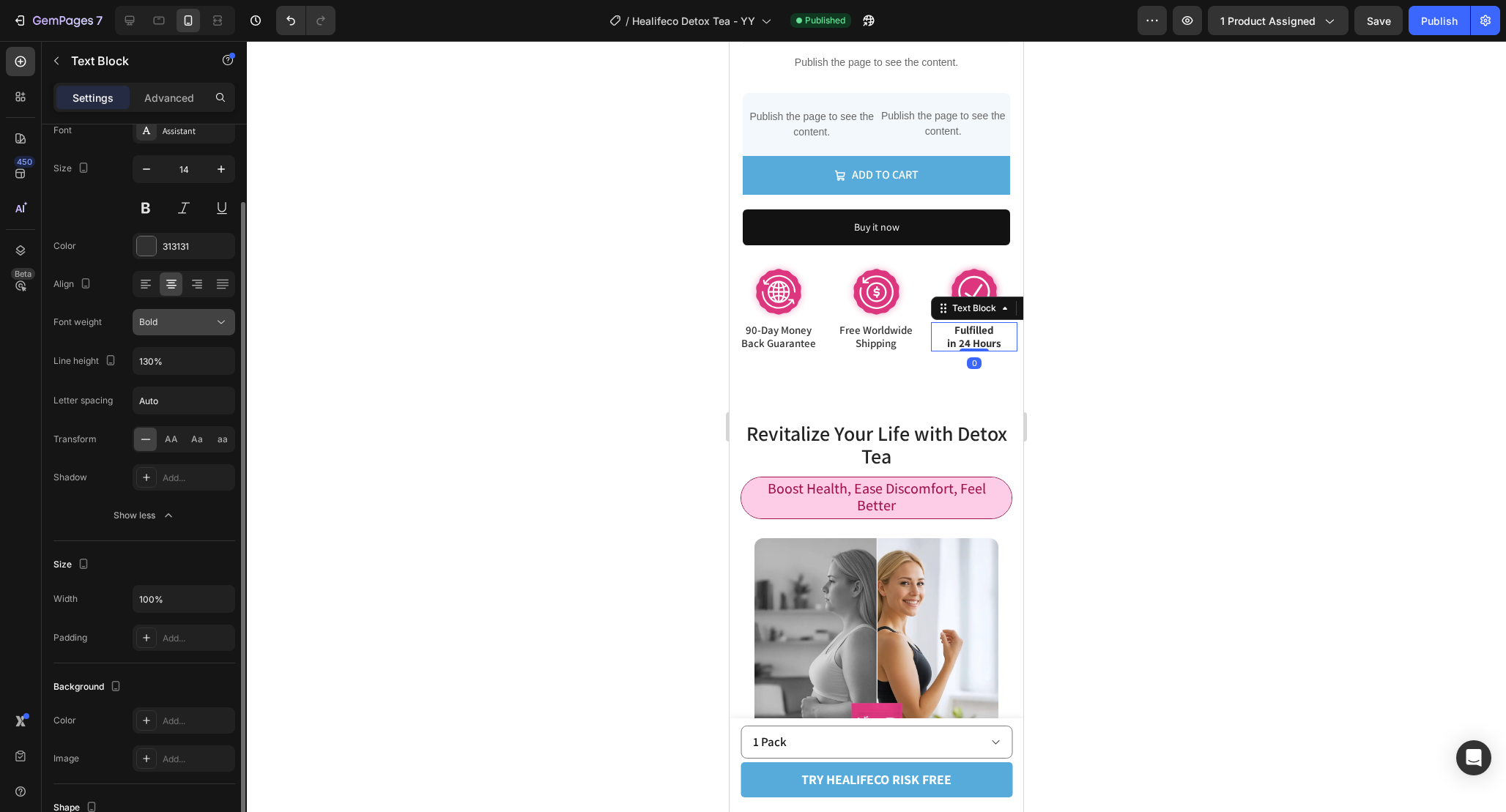
click at [212, 324] on div "Bold" at bounding box center [176, 321] width 75 height 13
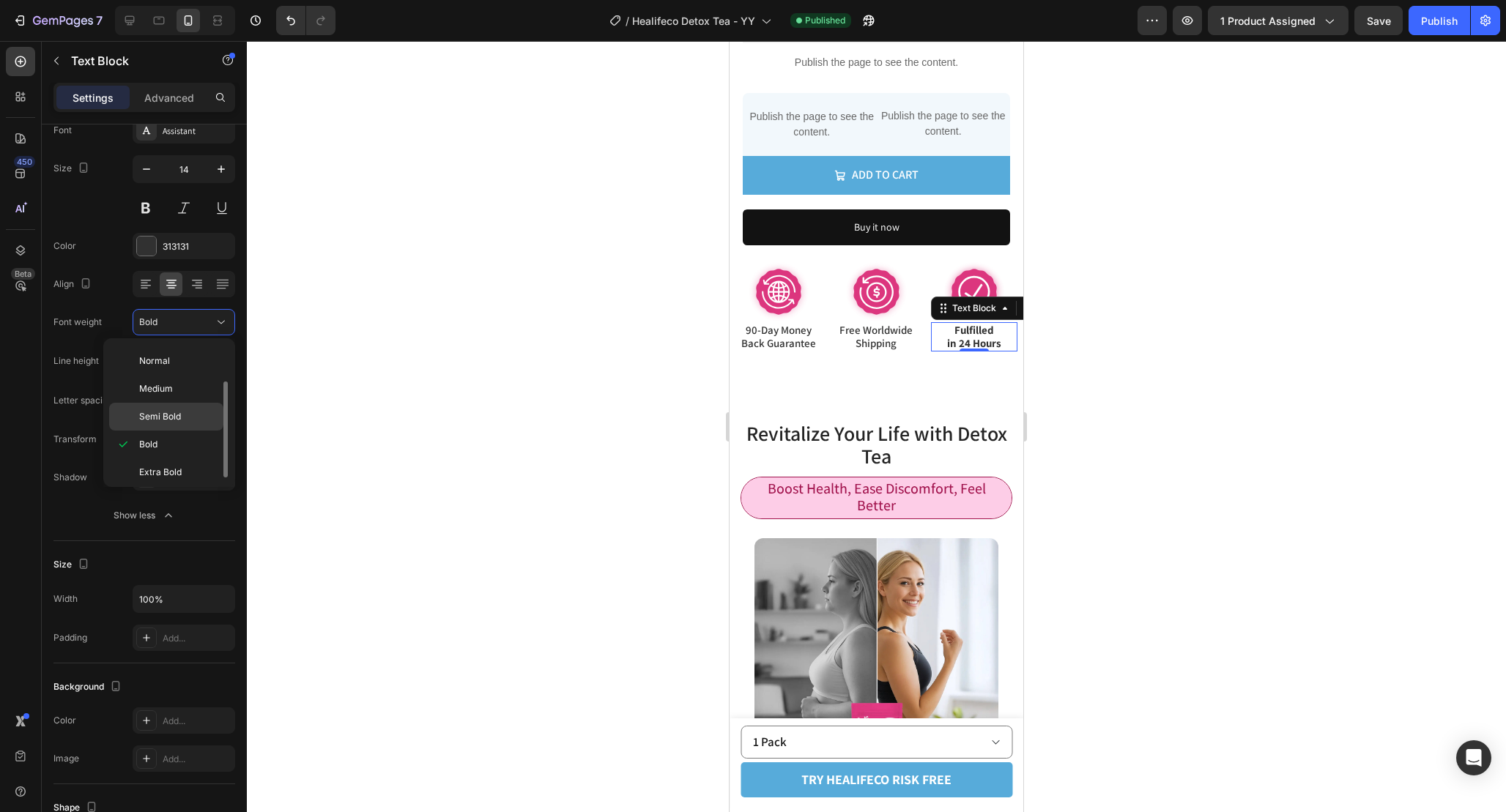
click at [196, 409] on div "Semi Bold" at bounding box center [166, 417] width 114 height 28
click at [1440, 29] on button "Publish" at bounding box center [1440, 20] width 62 height 29
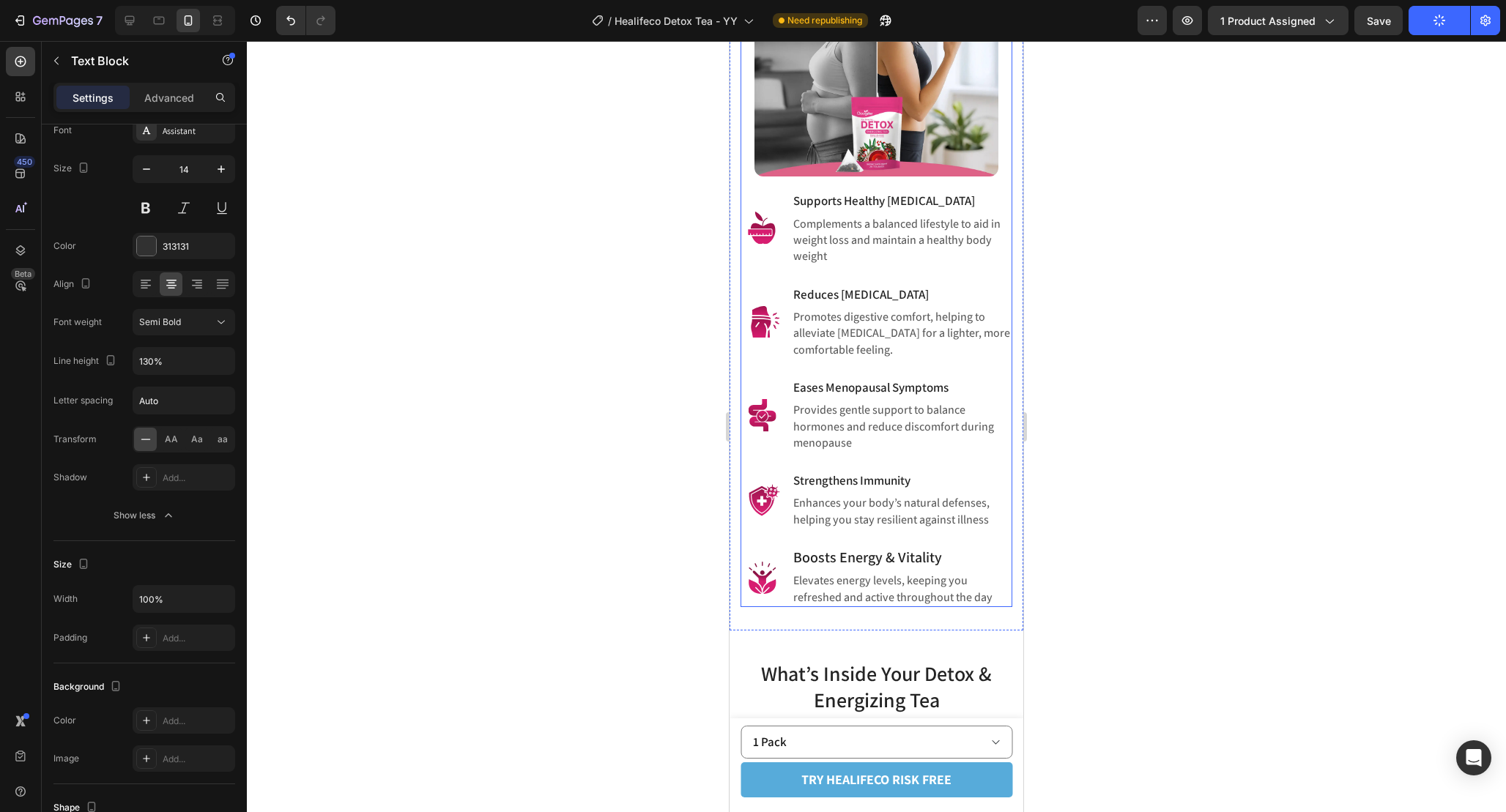
scroll to position [1622, 0]
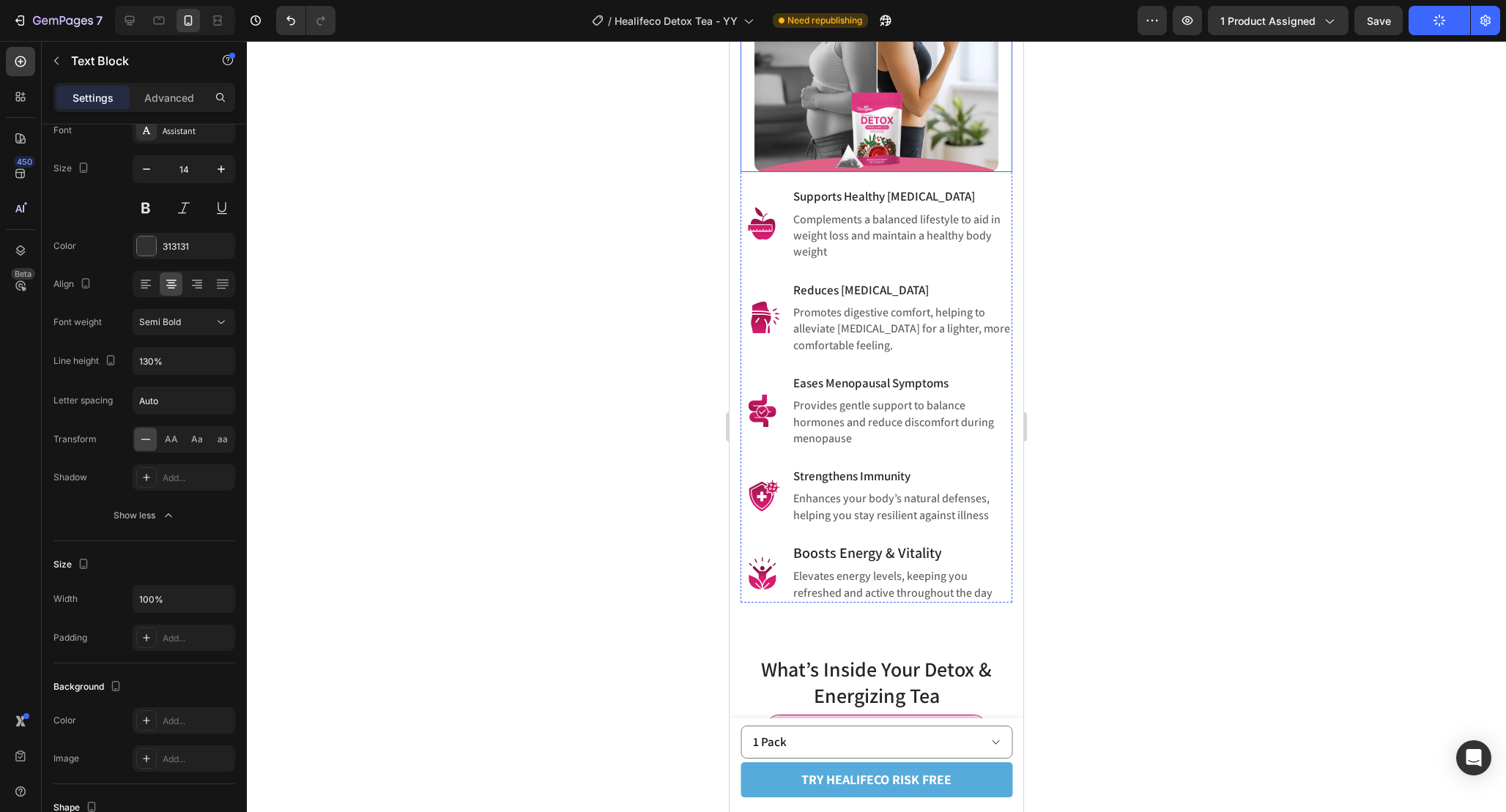
click at [926, 121] on img at bounding box center [876, 51] width 245 height 245
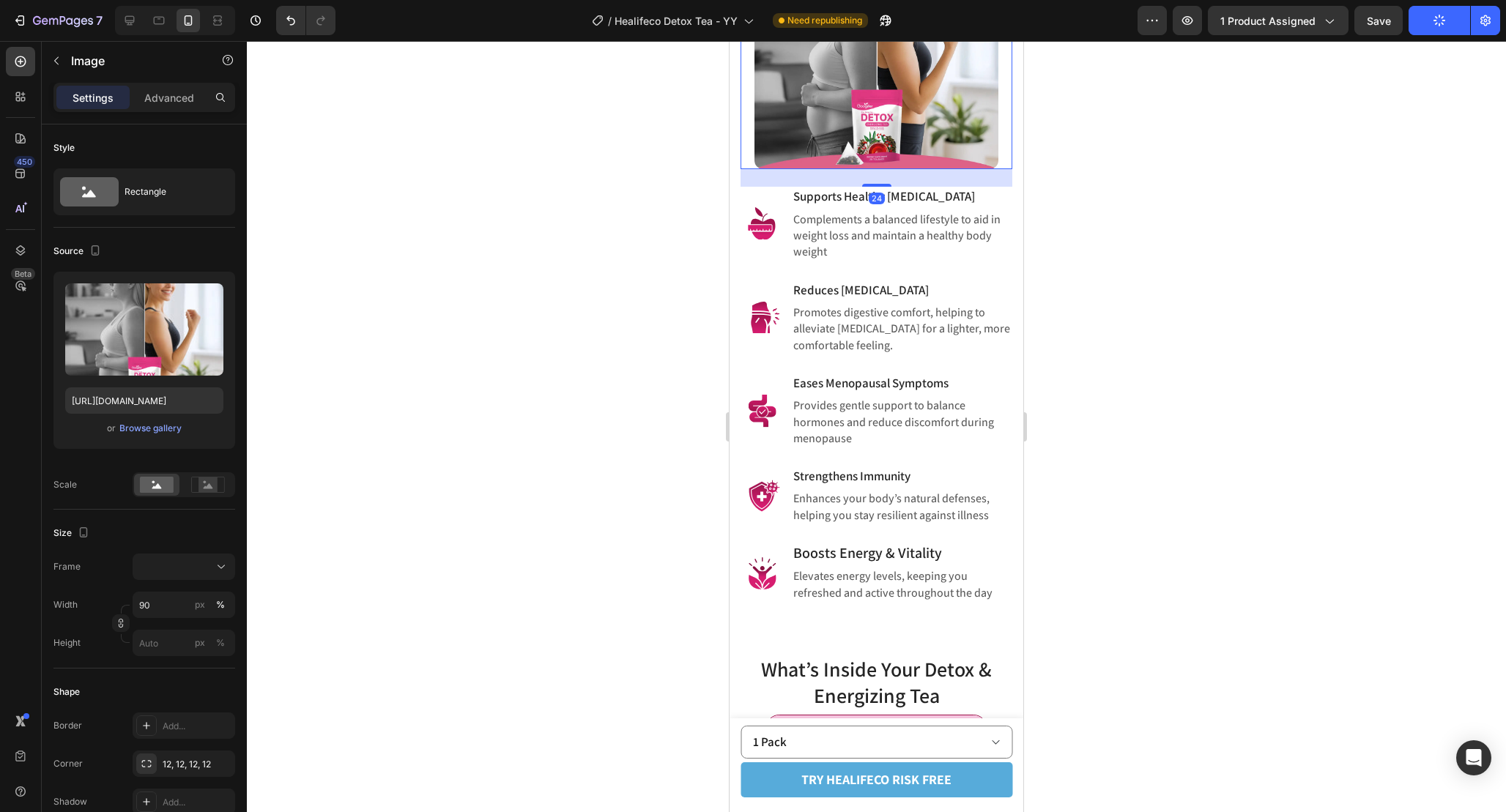
scroll to position [1626, 0]
click at [885, 174] on div "Image Supports Healthy [MEDICAL_DATA] Heading Complements a balanced lifestyle …" at bounding box center [876, 259] width 272 height 687
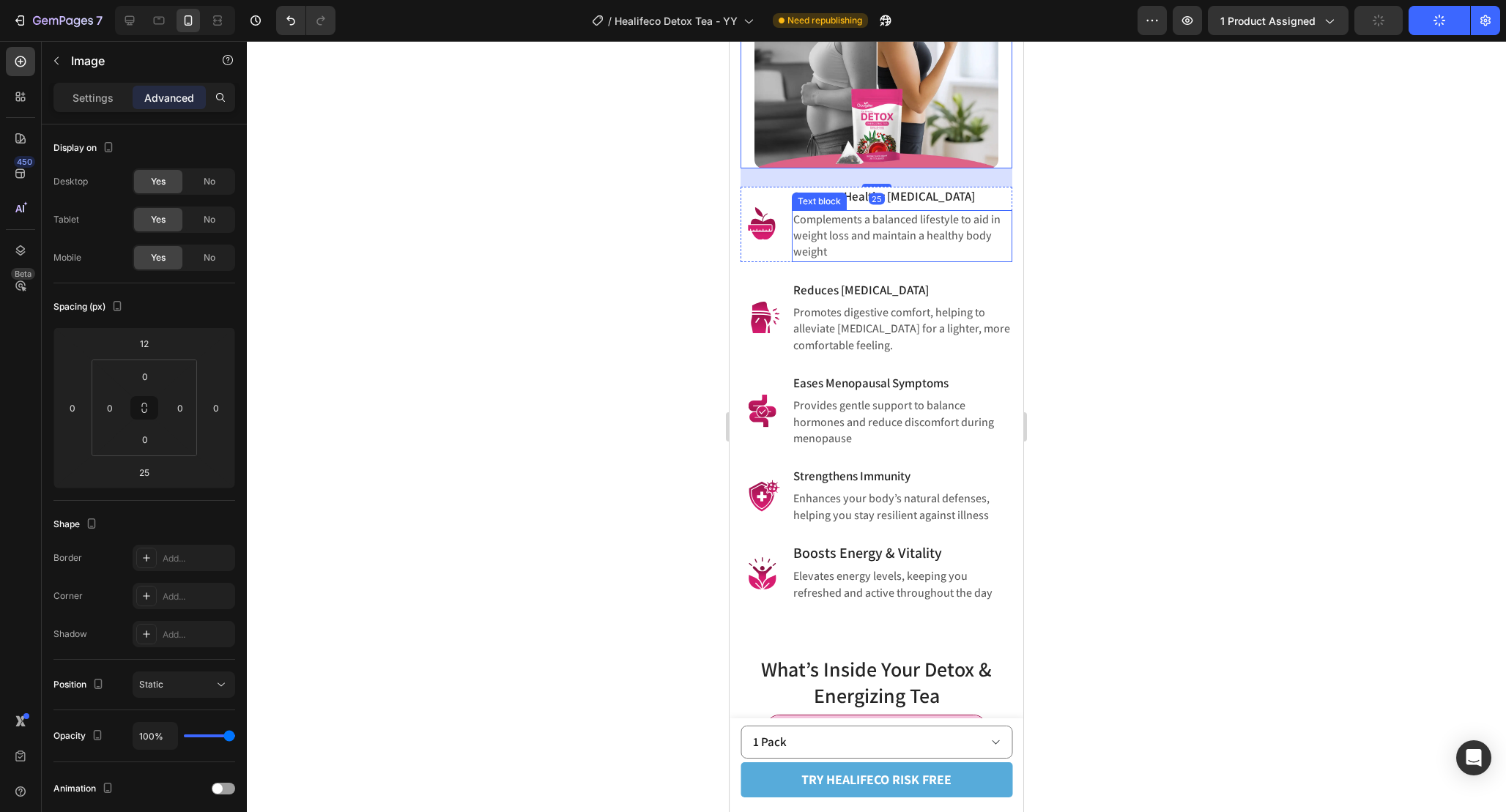
click at [1209, 207] on div at bounding box center [876, 426] width 1259 height 771
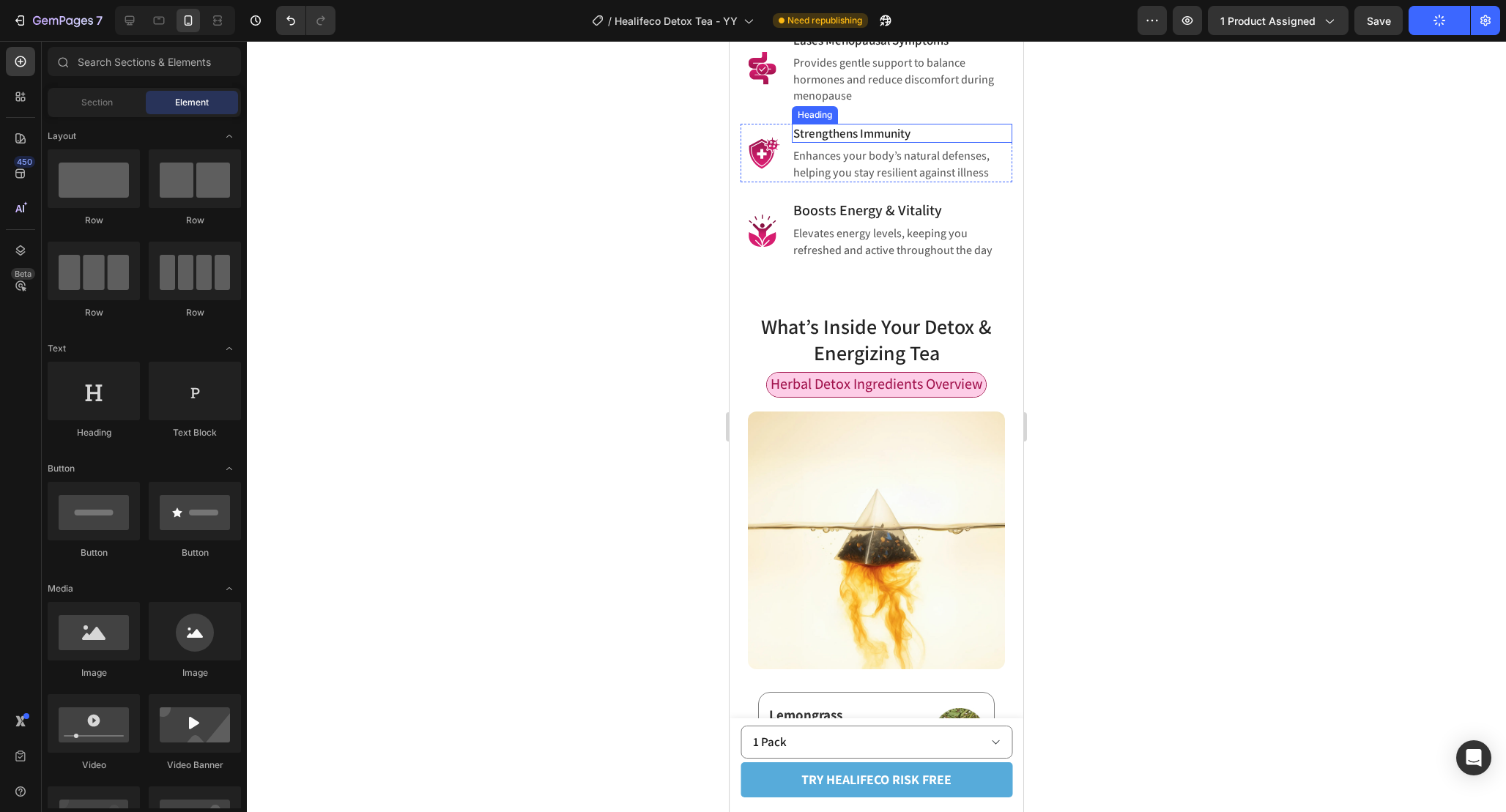
scroll to position [1985, 0]
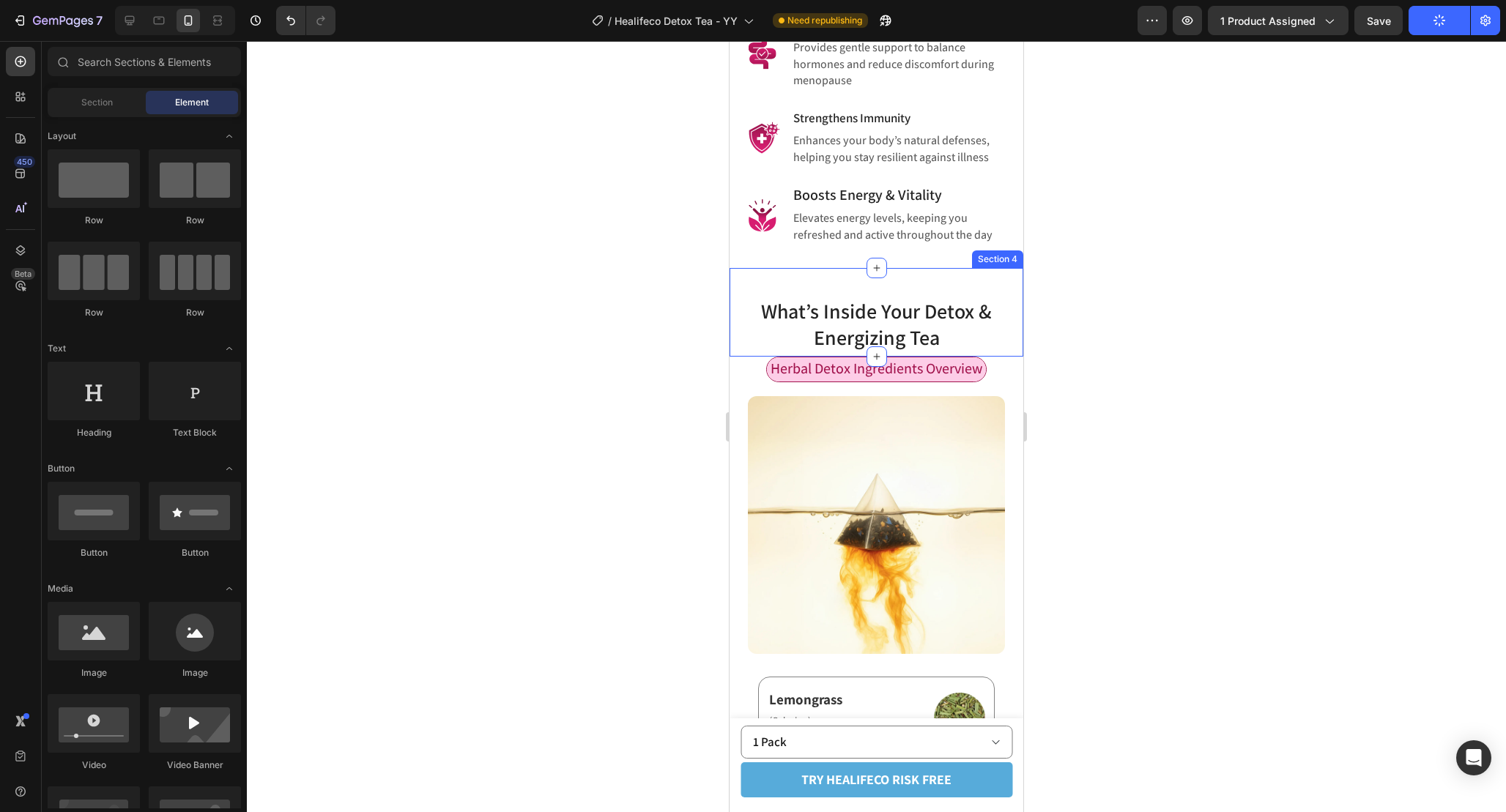
click at [824, 268] on div "What’s Inside Your Detox & Energizing Tea Heading Section 4" at bounding box center [876, 312] width 294 height 88
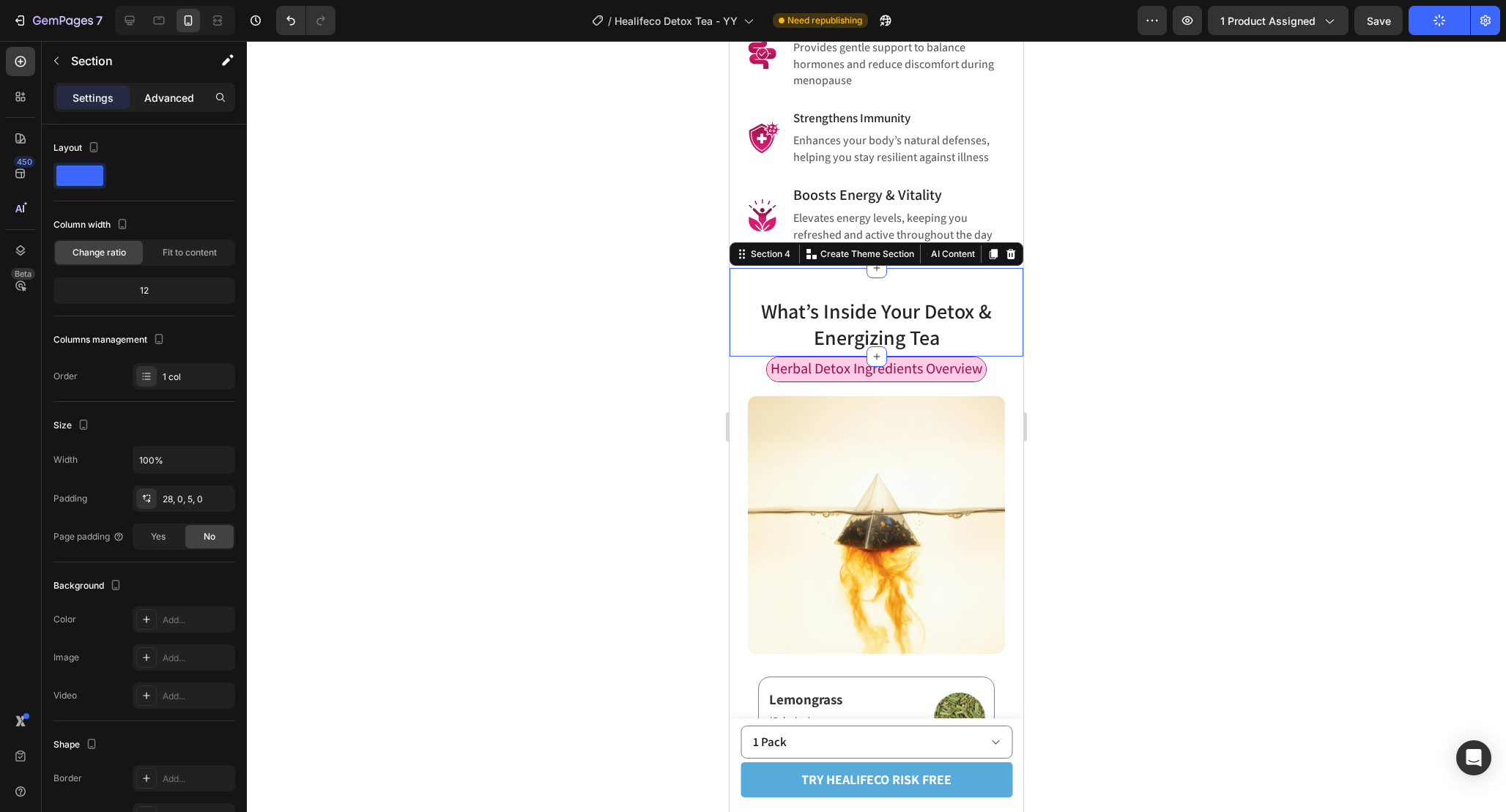
click at [162, 94] on p "Advanced" at bounding box center [169, 97] width 50 height 15
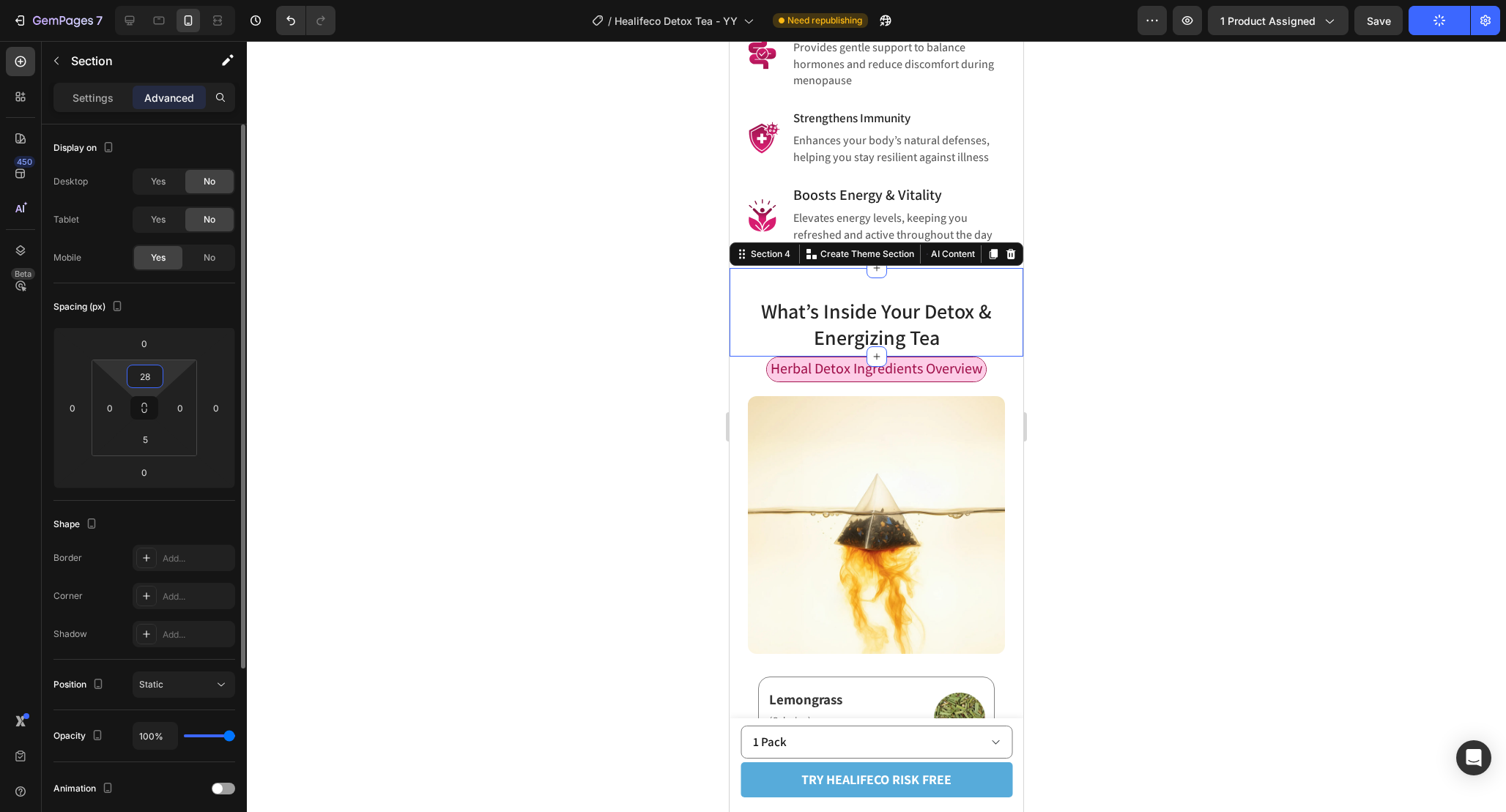
click at [155, 374] on input "28" at bounding box center [145, 376] width 29 height 22
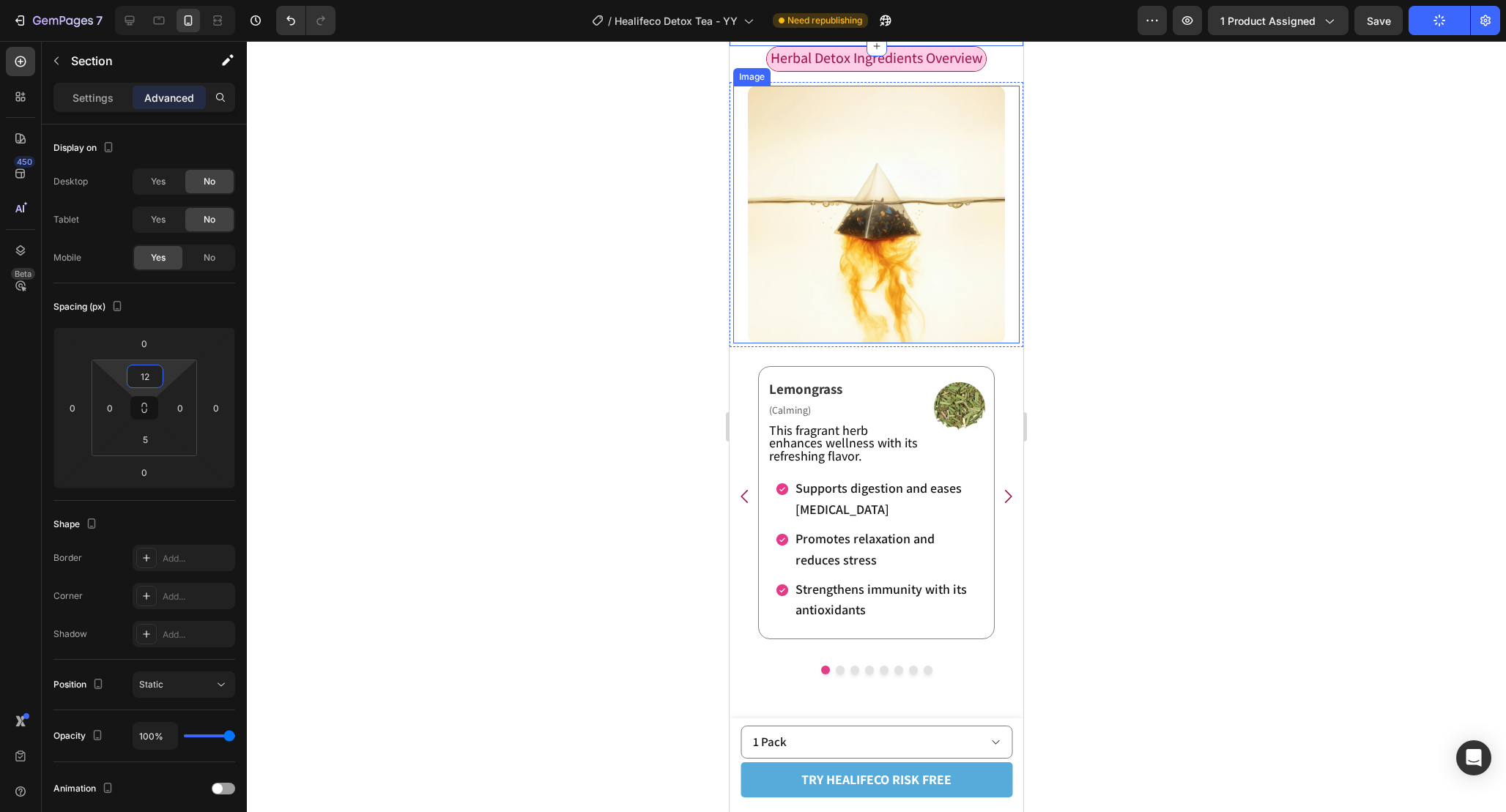
scroll to position [2266, 0]
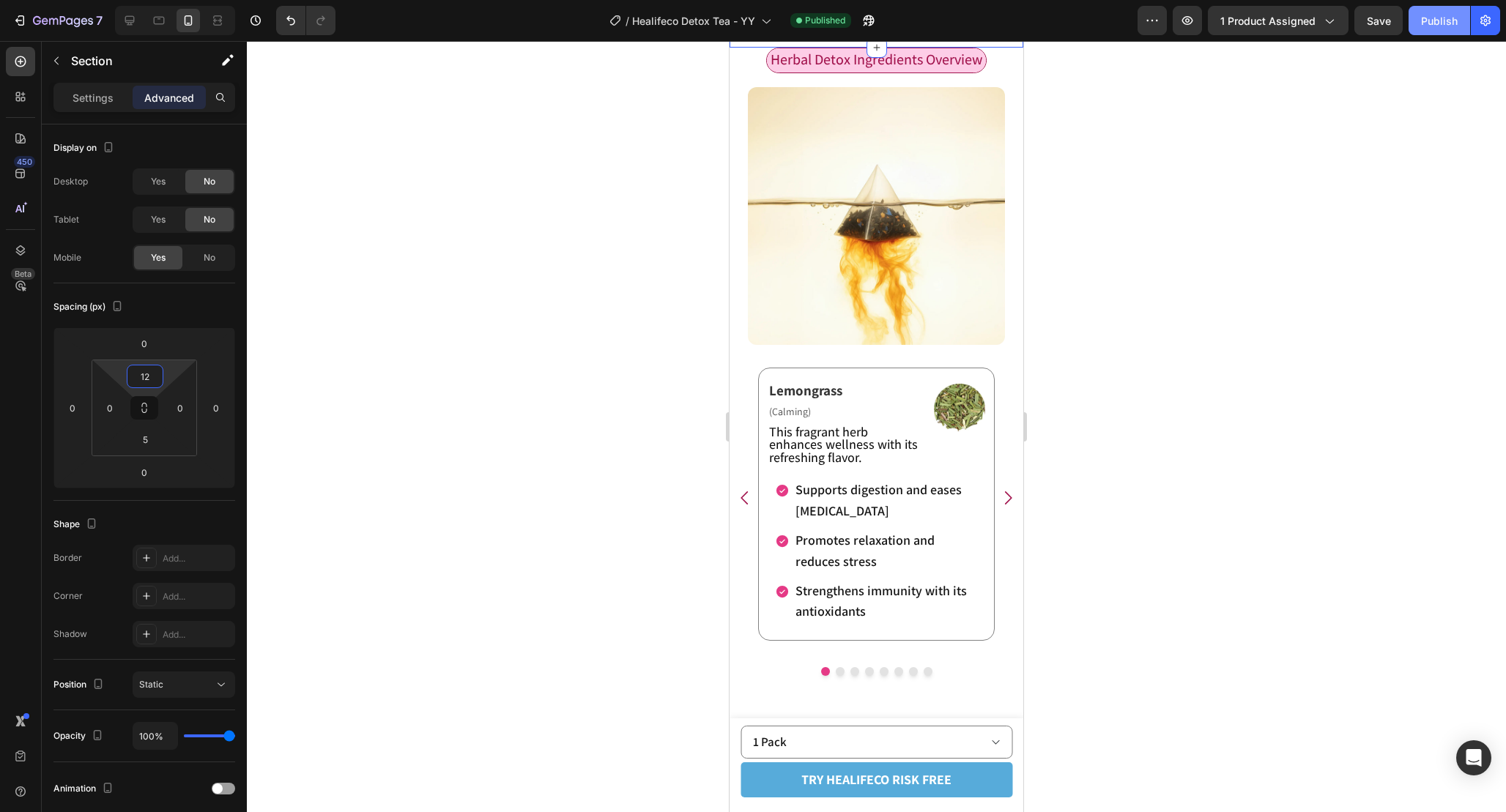
type input "12"
click at [1421, 29] on button "Publish" at bounding box center [1440, 20] width 62 height 29
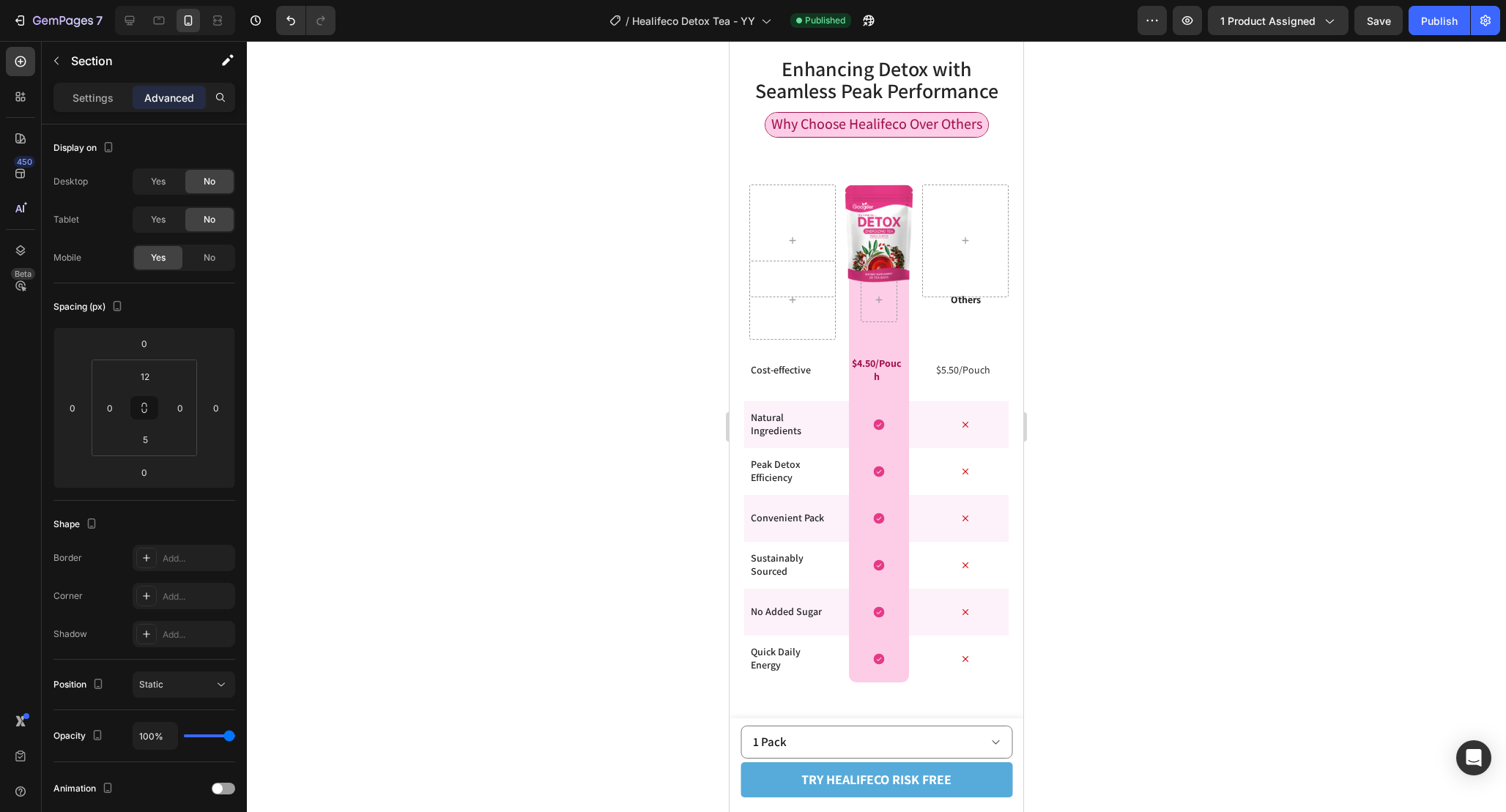
scroll to position [3607, 0]
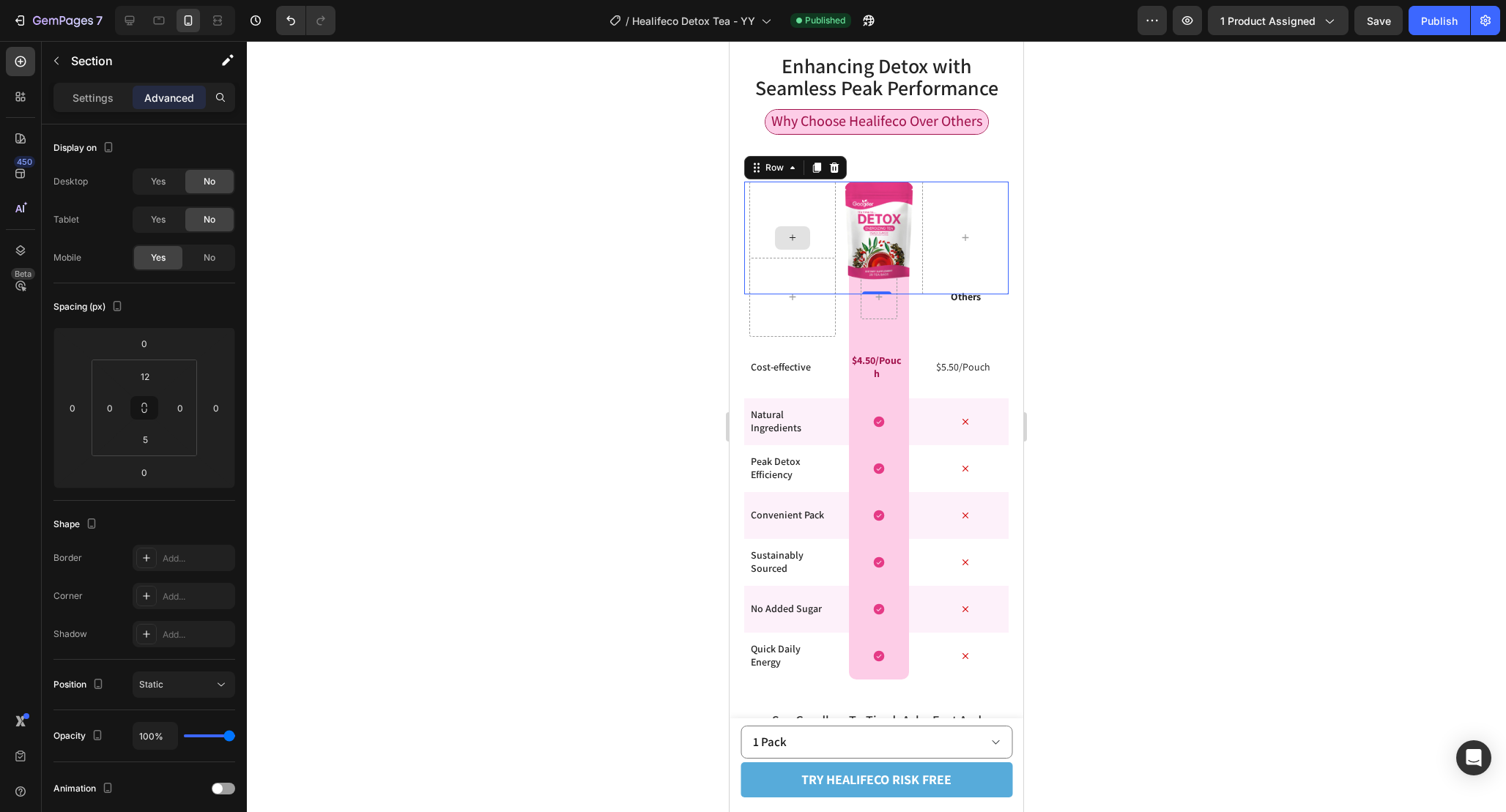
click at [828, 210] on div at bounding box center [793, 238] width 87 height 112
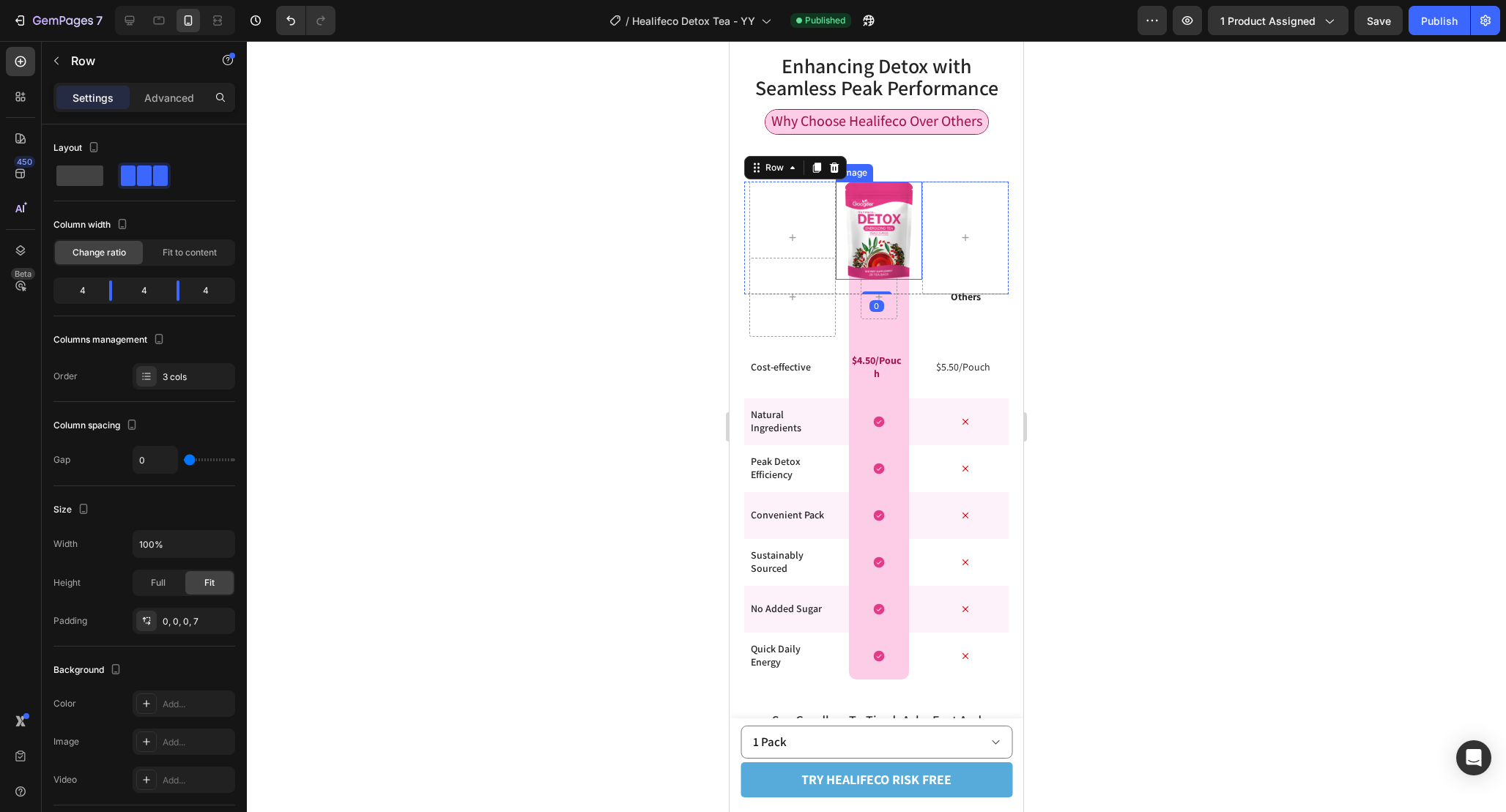
click at [845, 210] on img at bounding box center [879, 231] width 69 height 98
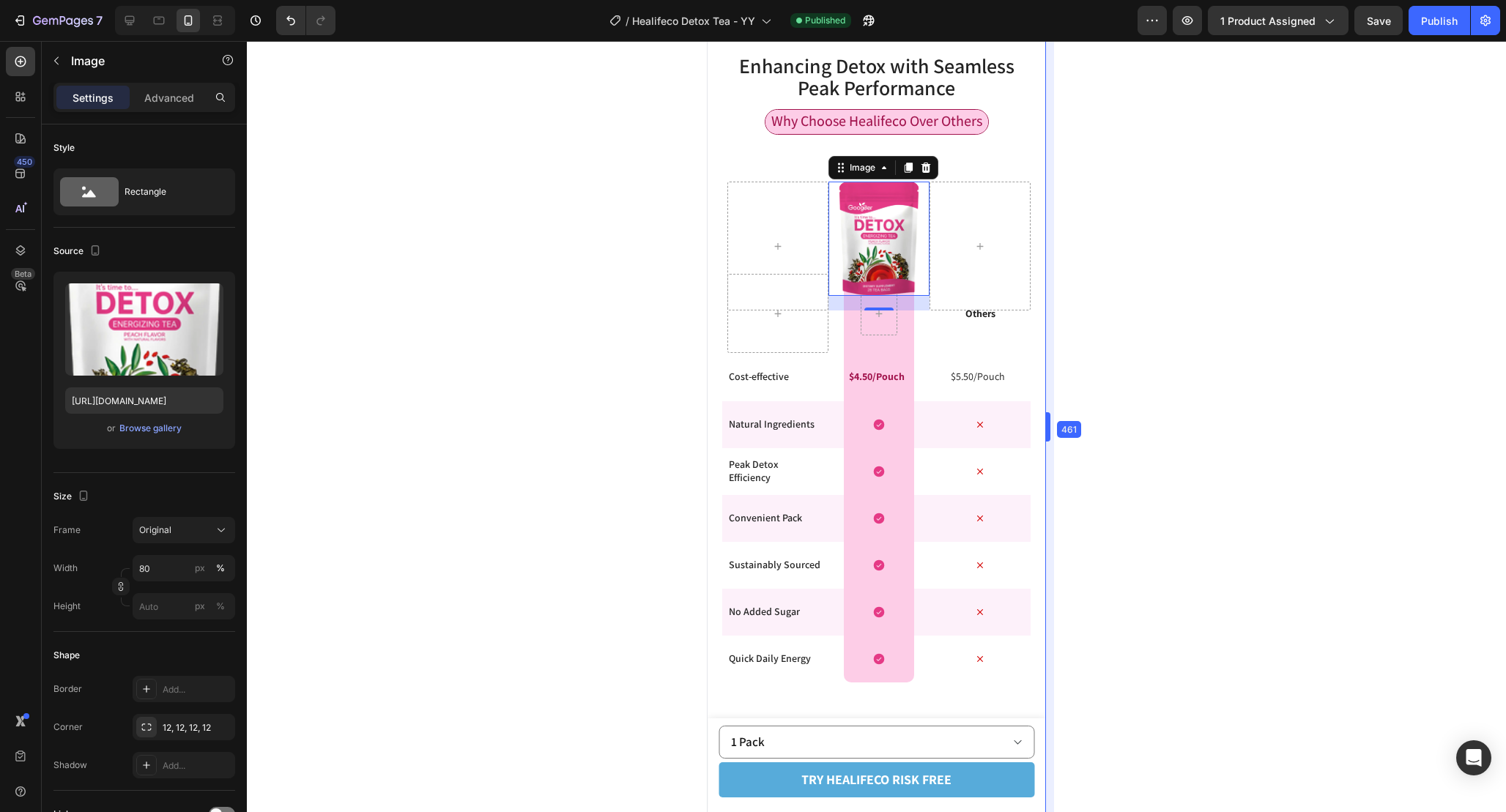
drag, startPoint x: 1026, startPoint y: 427, endPoint x: 1071, endPoint y: 438, distance: 46.3
click at [812, 190] on div at bounding box center [778, 247] width 101 height 130
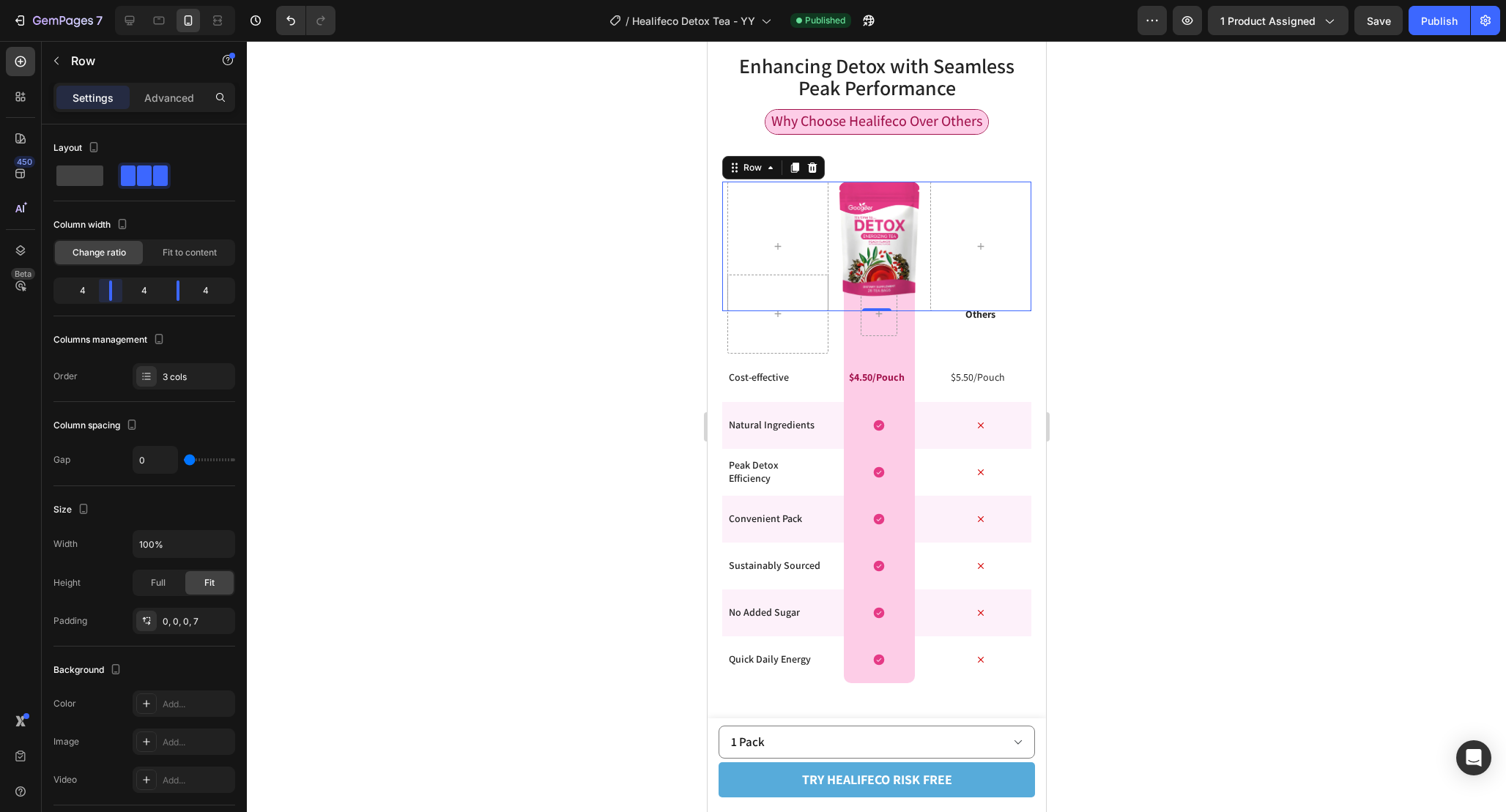
drag, startPoint x: 103, startPoint y: 294, endPoint x: 113, endPoint y: 295, distance: 10.0
click at [113, 0] on body "7 Version history / Healifeco Detox Tea - YY Published Preview 1 product assign…" at bounding box center [753, 0] width 1506 height 0
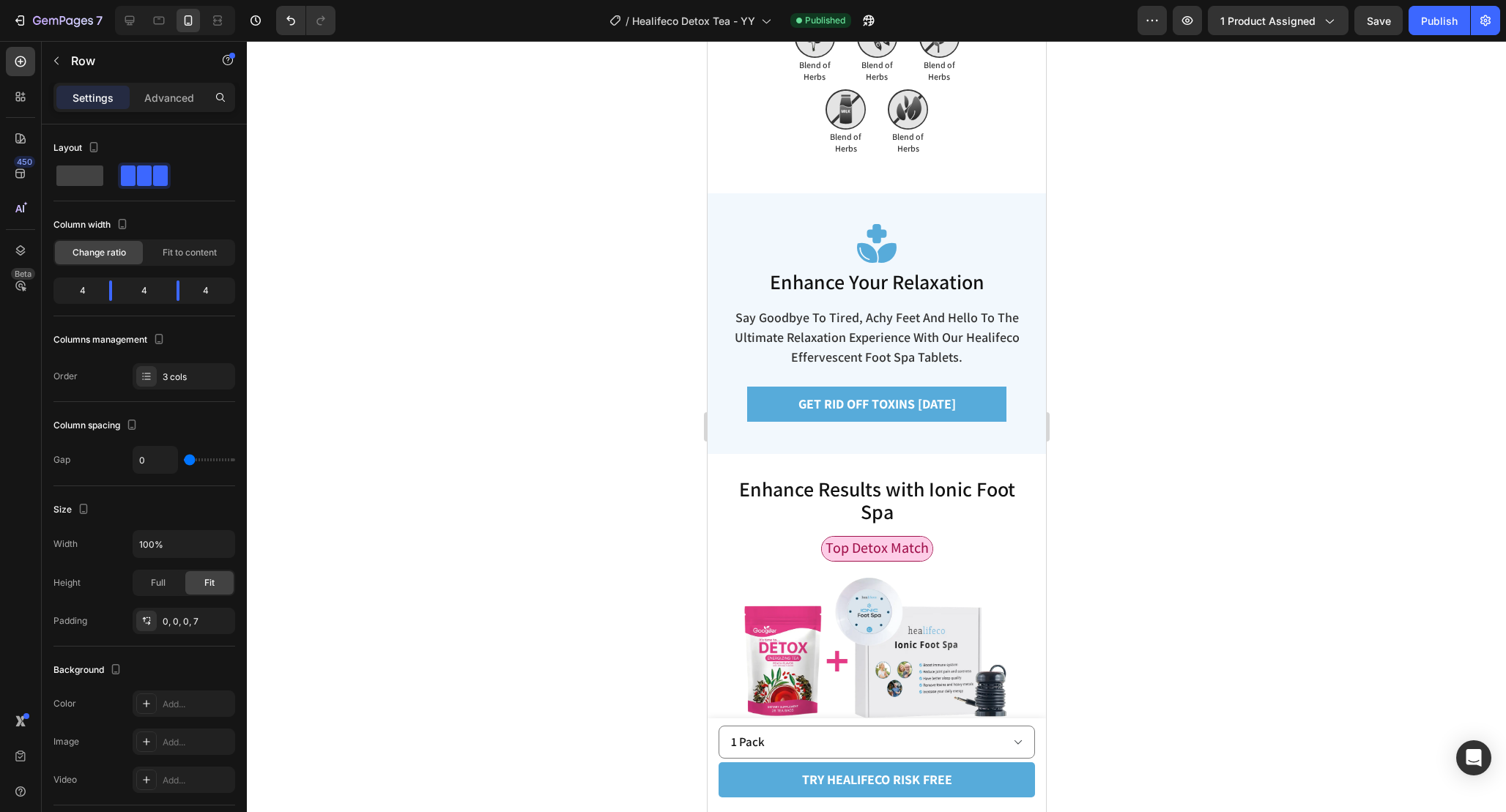
scroll to position [5103, 0]
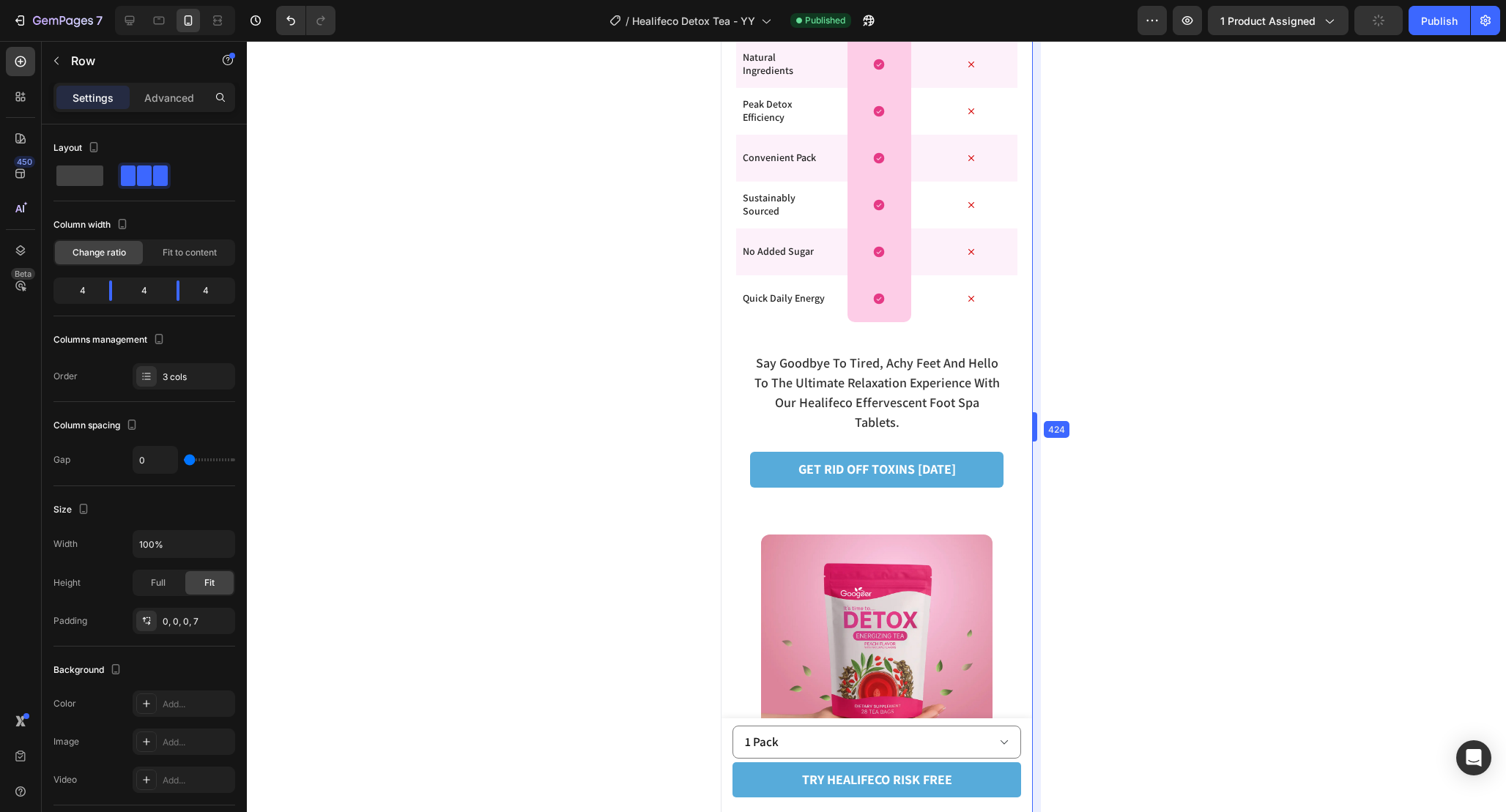
drag, startPoint x: 1046, startPoint y: 420, endPoint x: 1012, endPoint y: 420, distance: 34.0
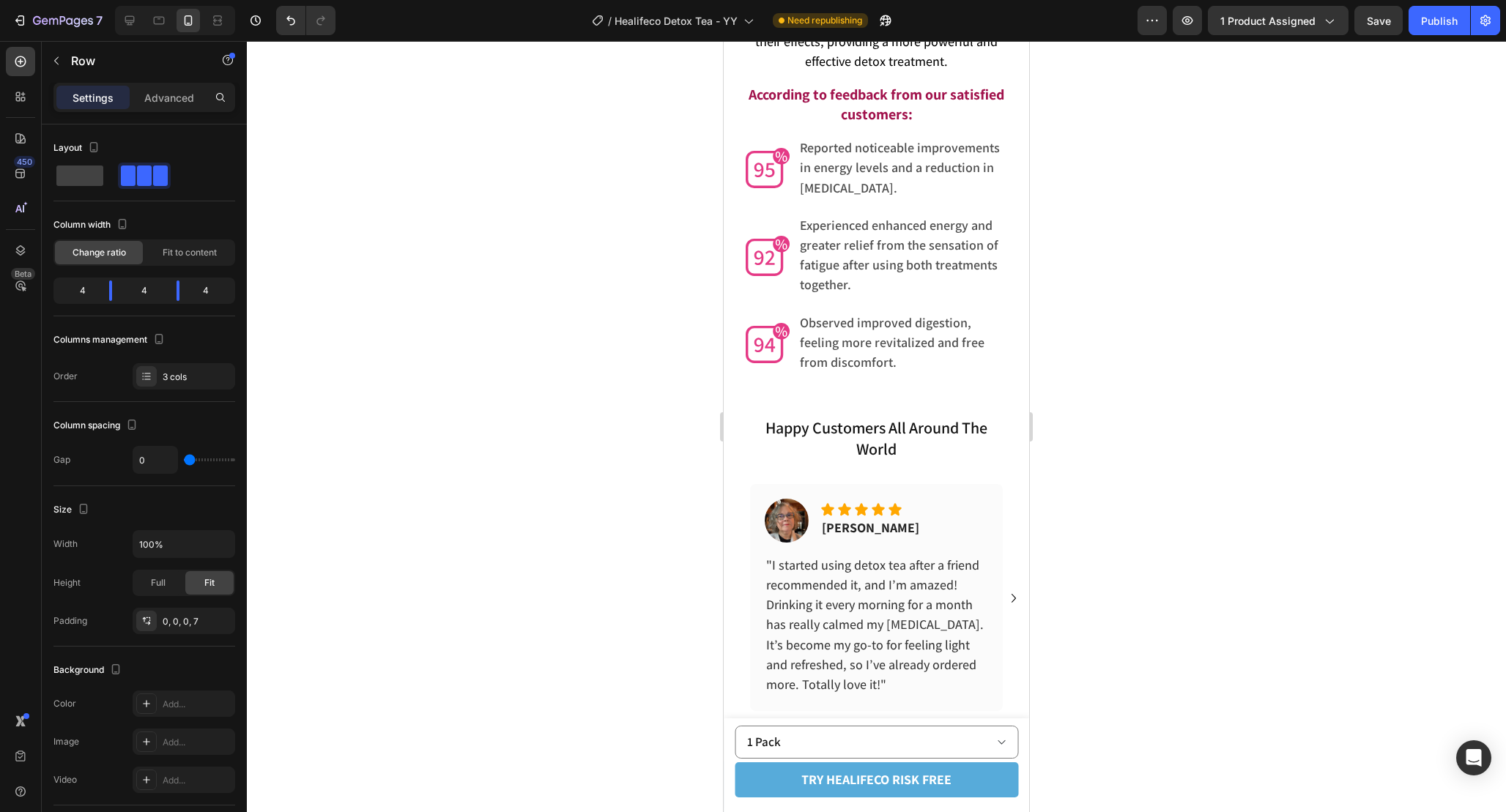
scroll to position [5739, 0]
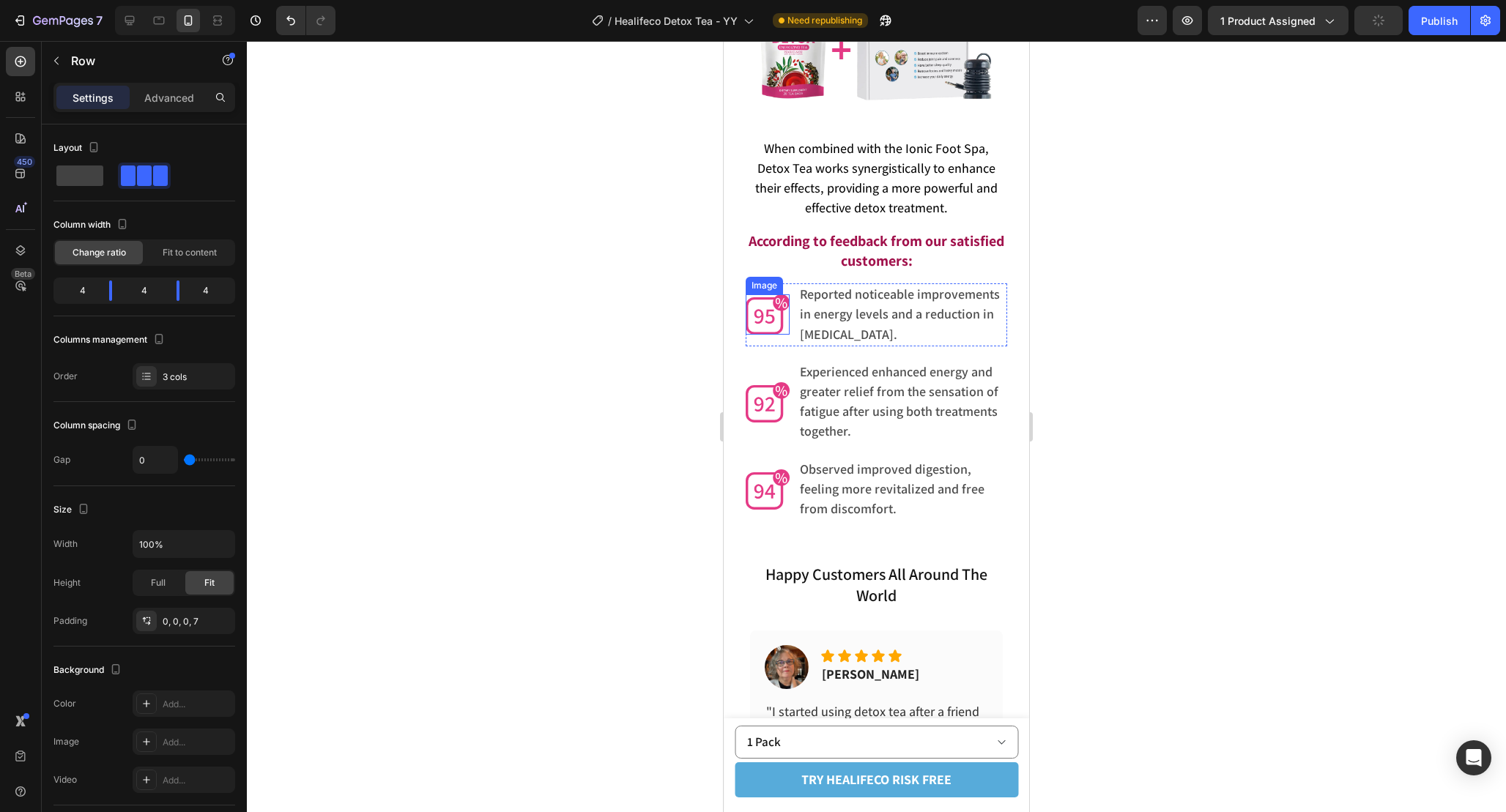
click at [778, 320] on img at bounding box center [768, 314] width 44 height 40
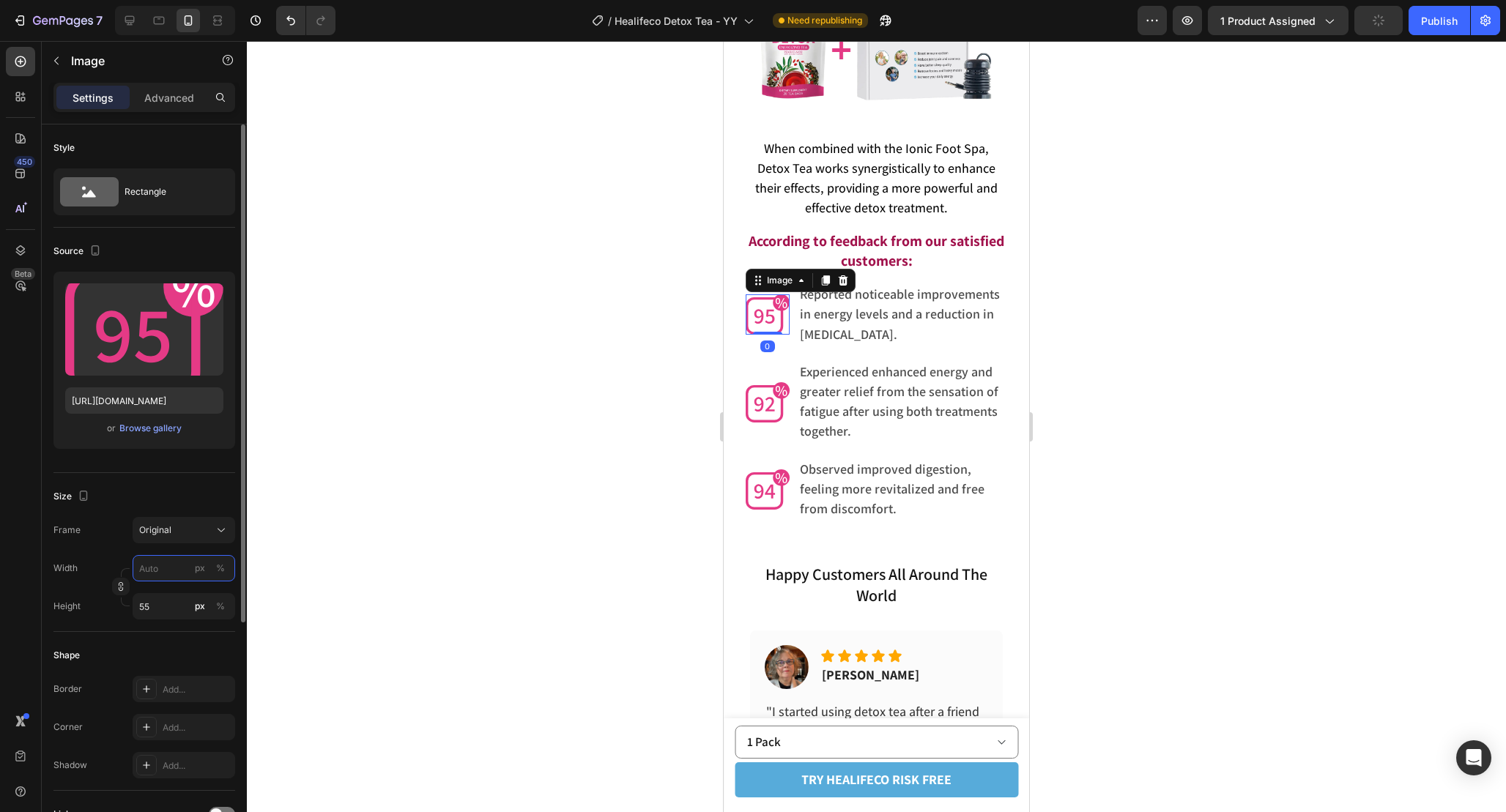
click at [152, 577] on input "px %" at bounding box center [184, 568] width 103 height 26
type input "5"
type input "55"
click at [764, 404] on img at bounding box center [768, 402] width 44 height 40
click at [168, 565] on input "px %" at bounding box center [184, 568] width 103 height 26
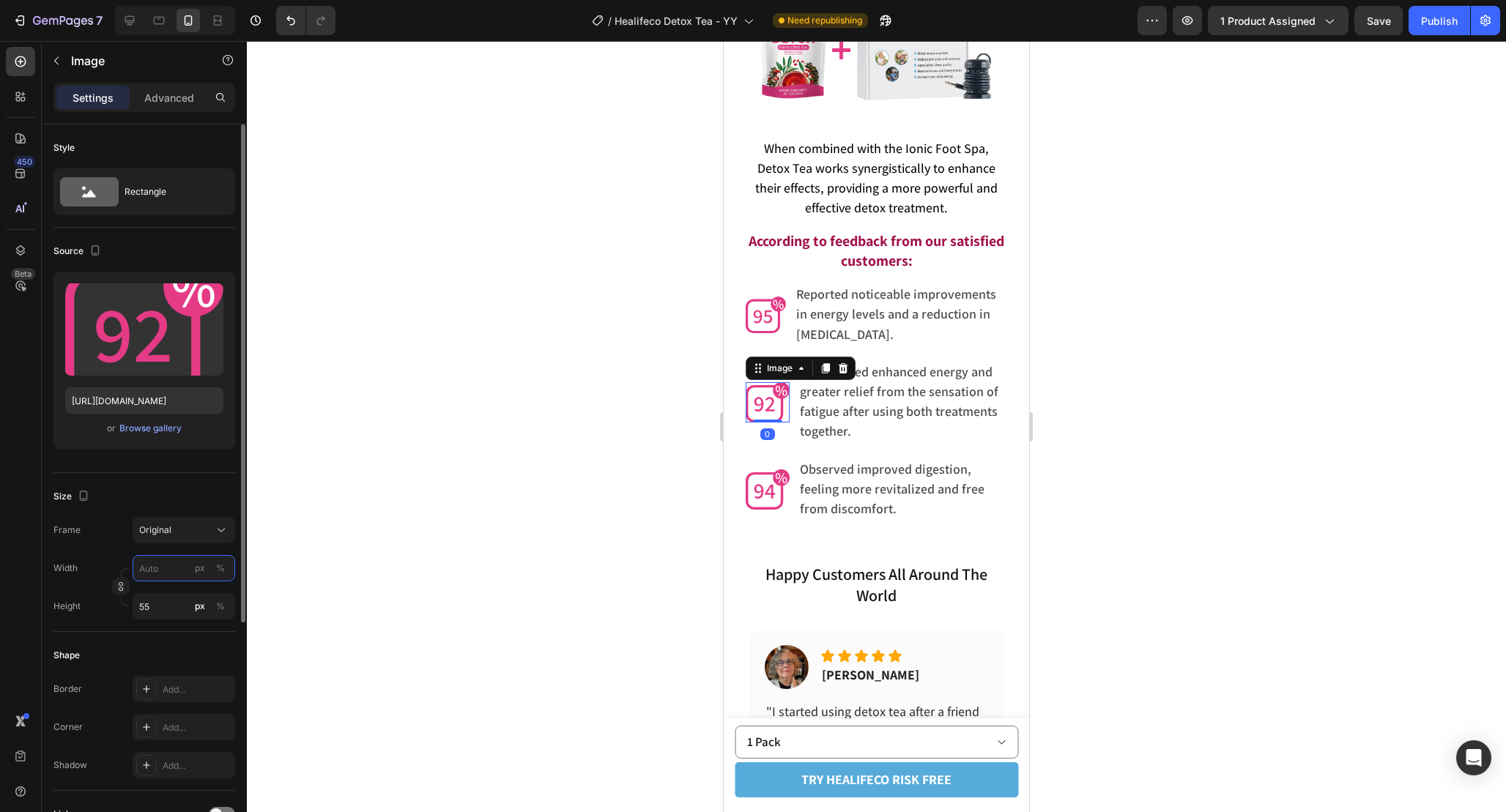
type input "5"
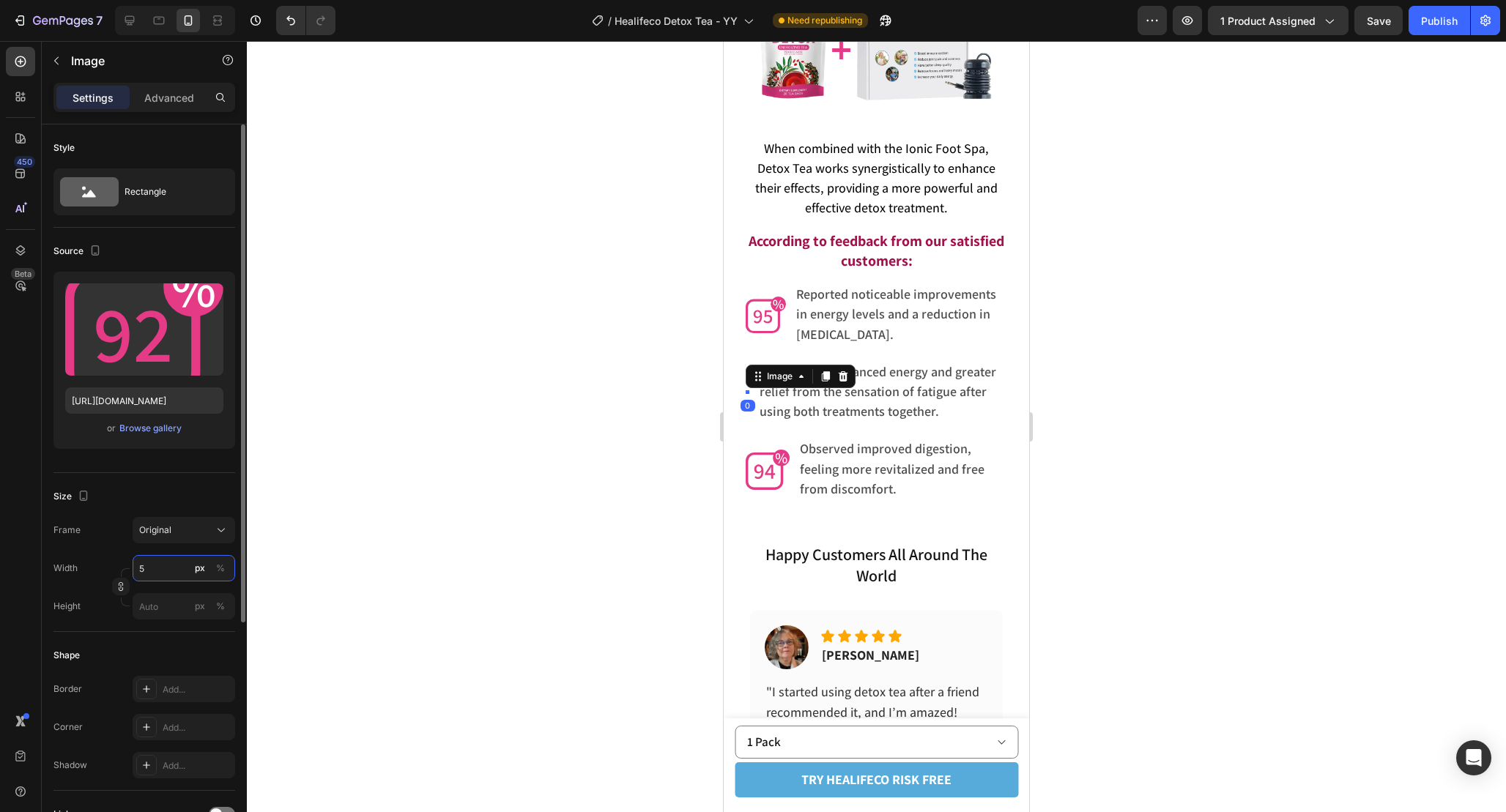
type input "55"
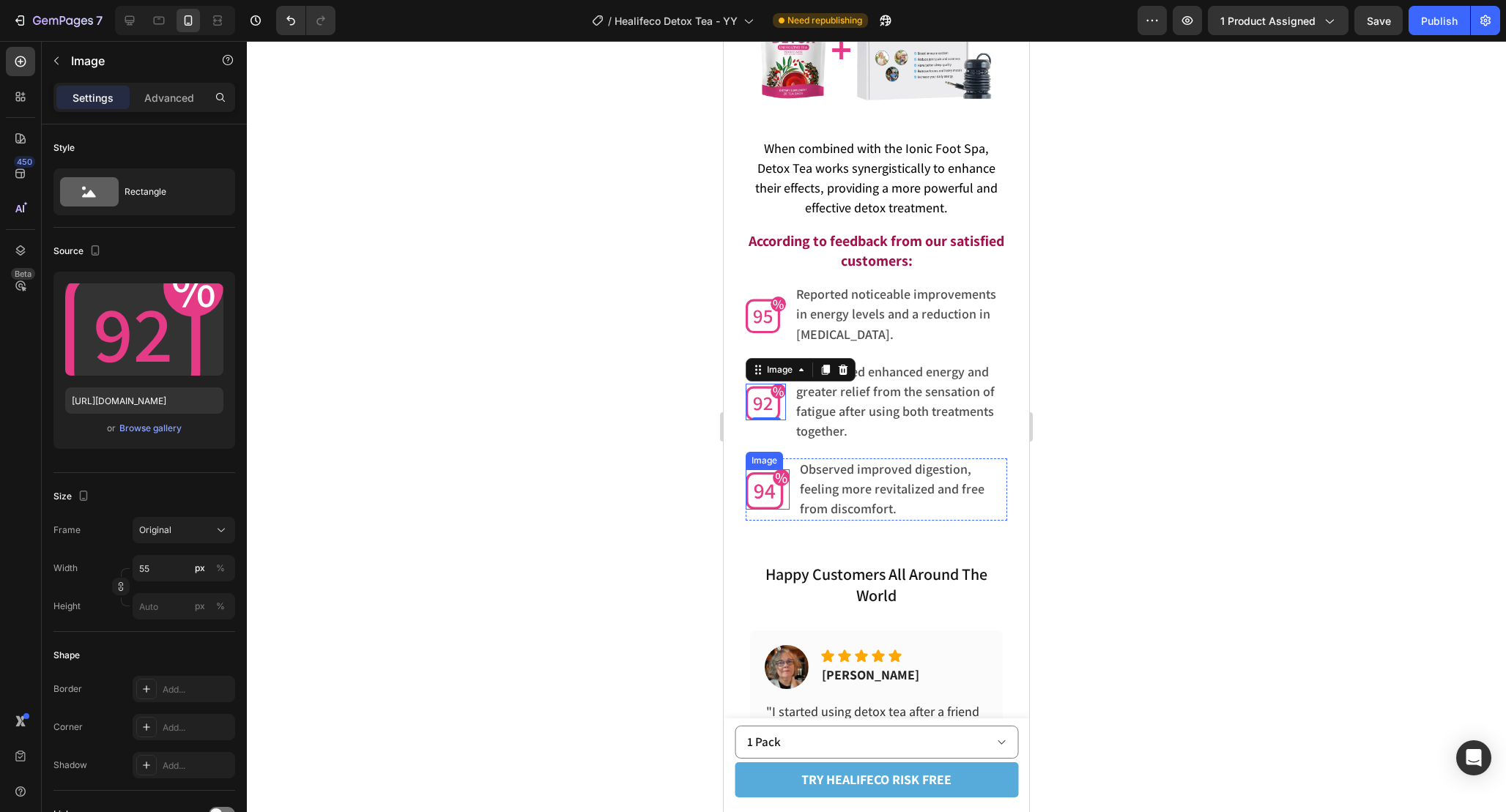
click at [765, 490] on img at bounding box center [768, 489] width 44 height 40
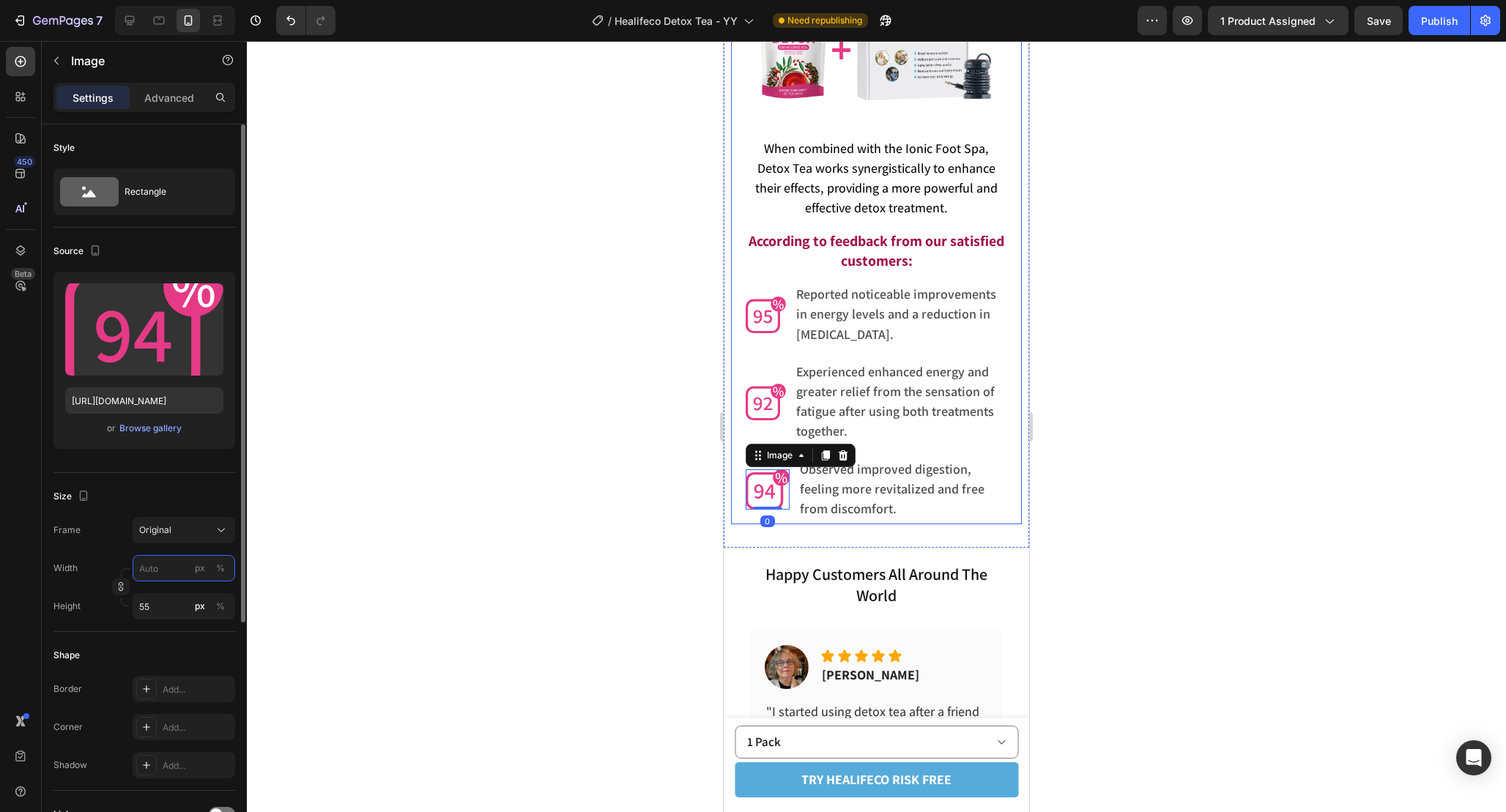
click at [172, 575] on input "px %" at bounding box center [184, 568] width 103 height 26
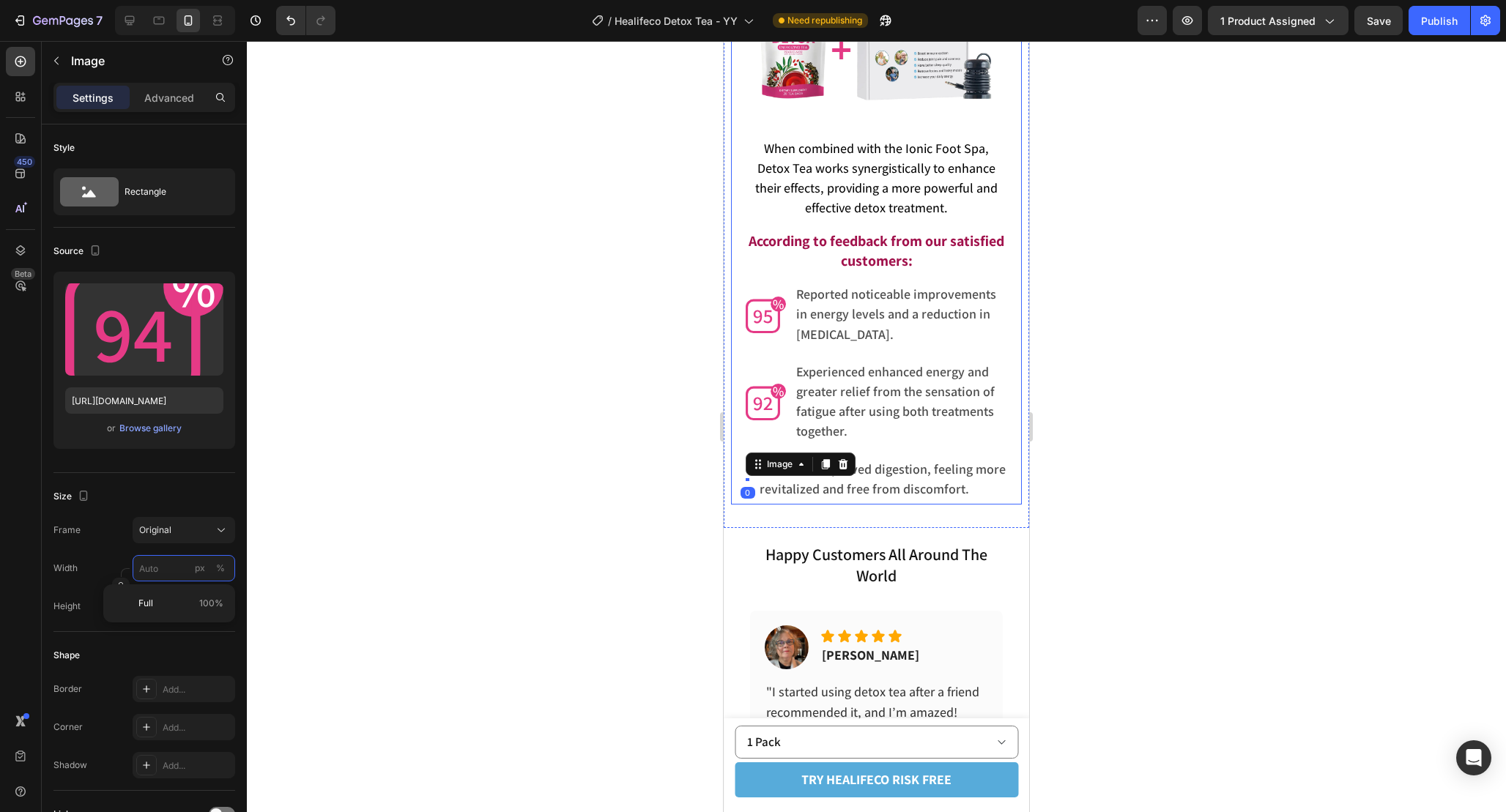
type input "5"
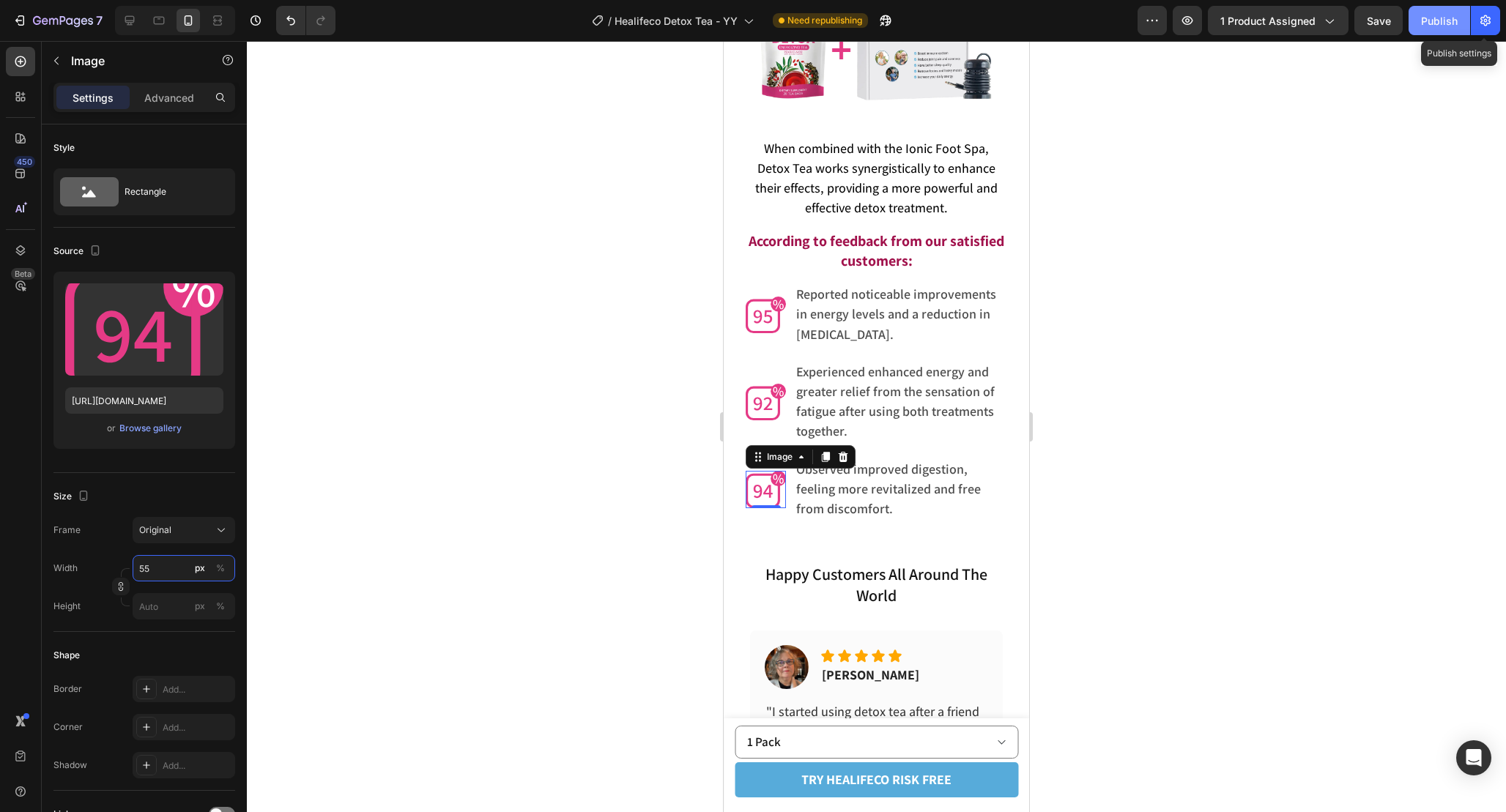
type input "55"
click at [1446, 11] on button "Publish" at bounding box center [1440, 20] width 62 height 29
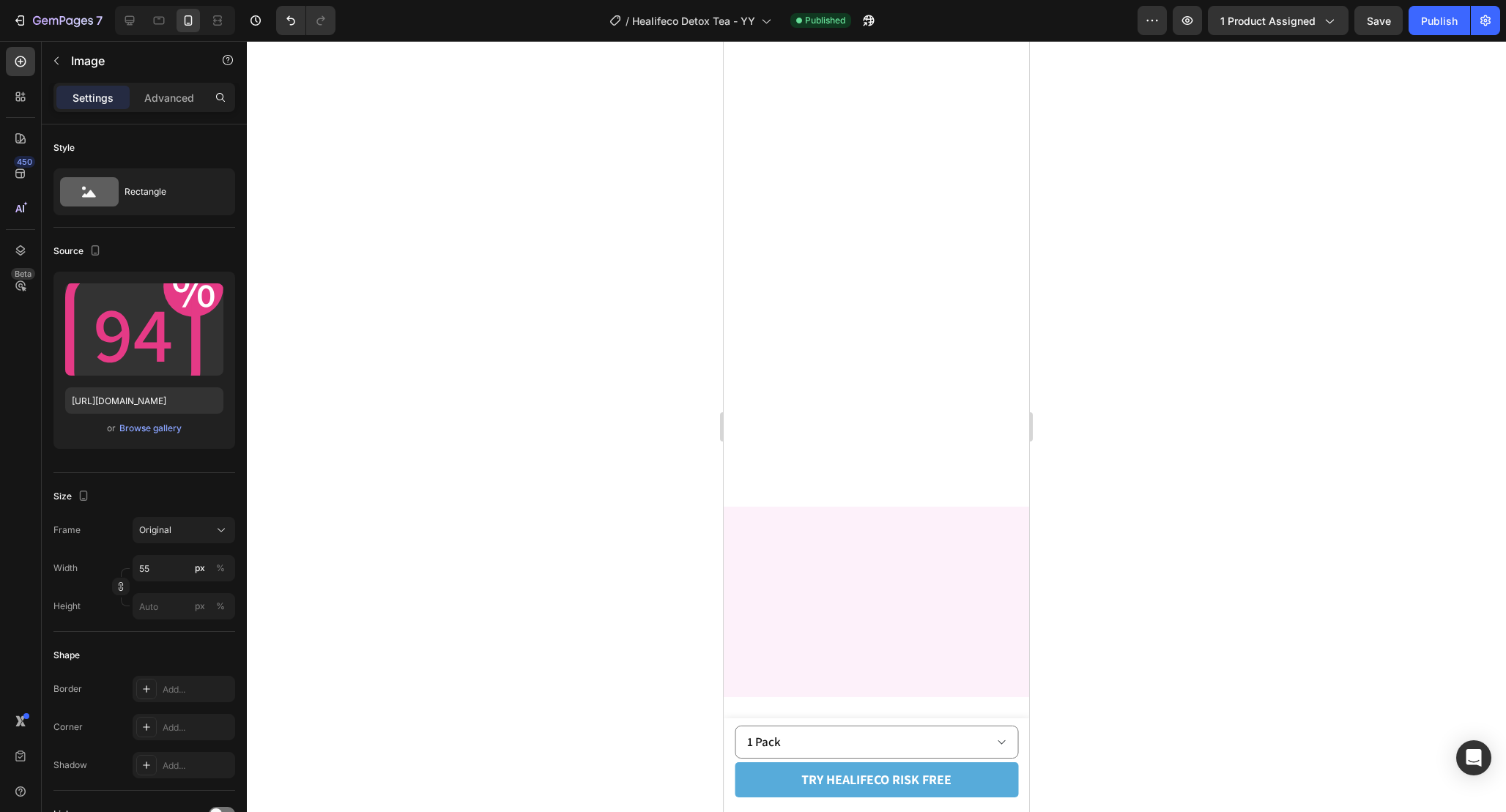
scroll to position [0, 0]
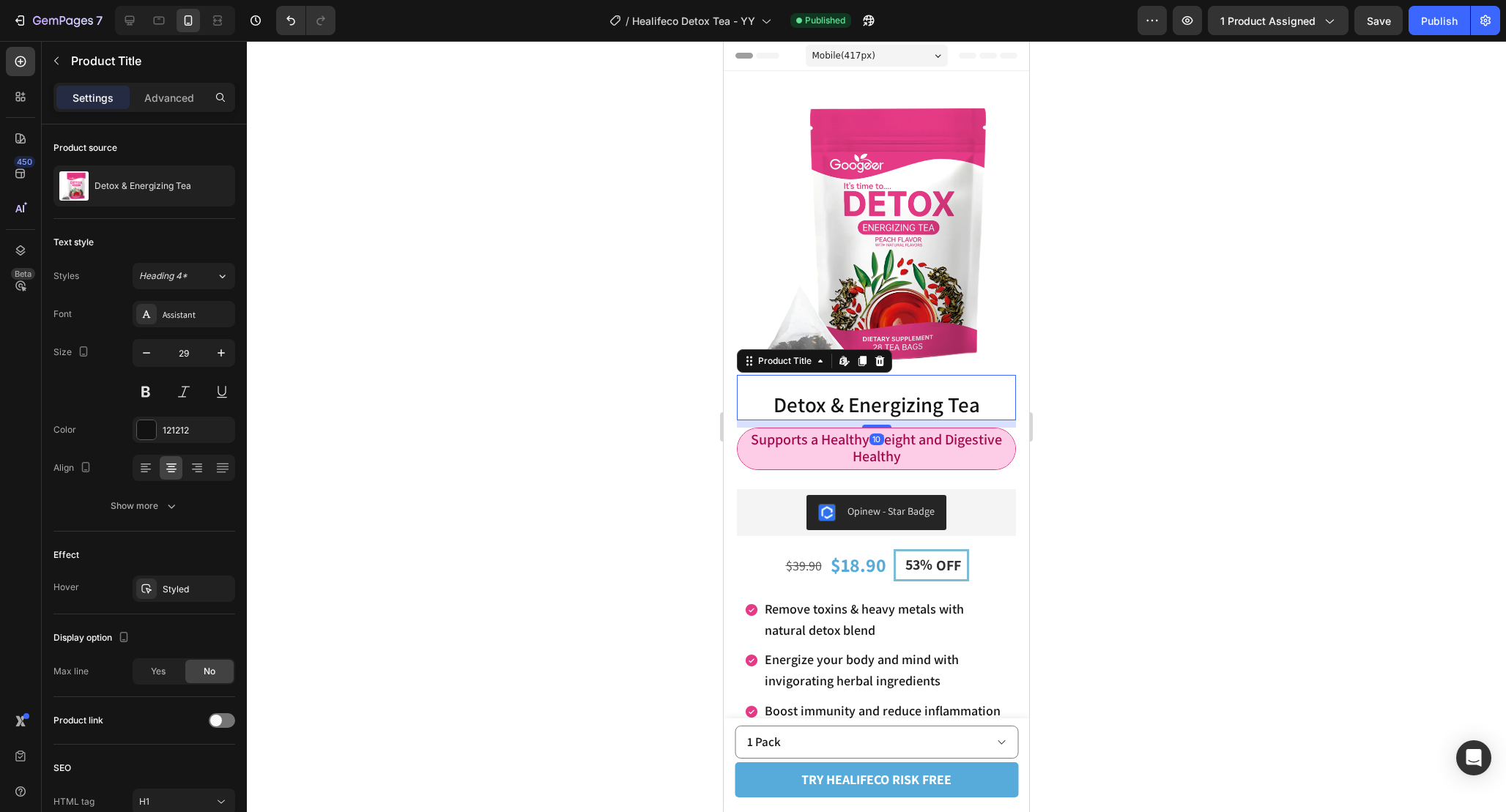
click at [935, 403] on h1 "Detox & Energizing Tea" at bounding box center [876, 404] width 279 height 31
click at [154, 352] on button "button" at bounding box center [146, 352] width 26 height 26
type input "28"
click at [1421, 19] on button "Publish" at bounding box center [1440, 20] width 62 height 29
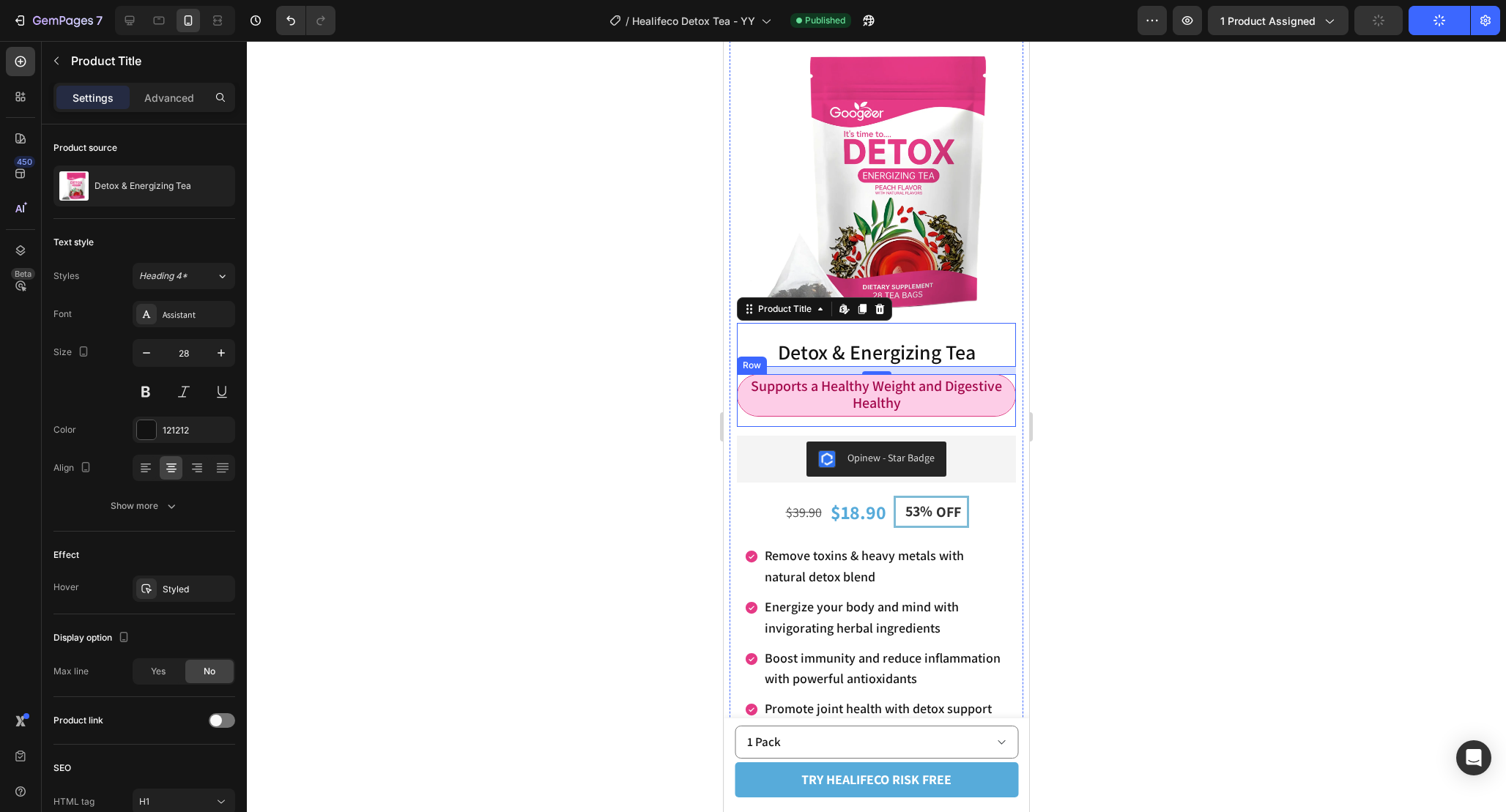
scroll to position [58, 0]
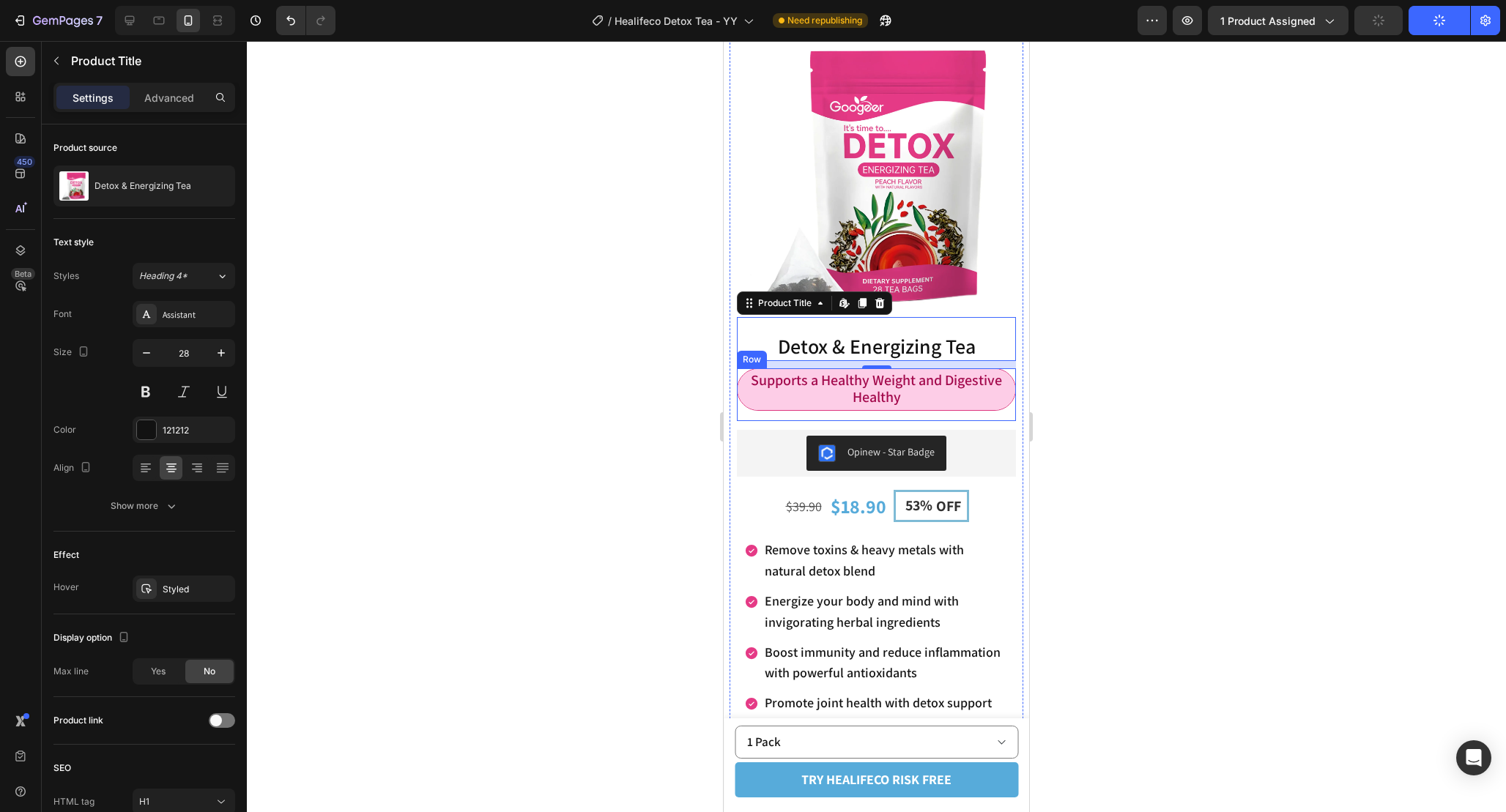
click at [986, 415] on div "Supports a Healthy Weight and Digestive Healthy Text Block Row" at bounding box center [876, 395] width 279 height 53
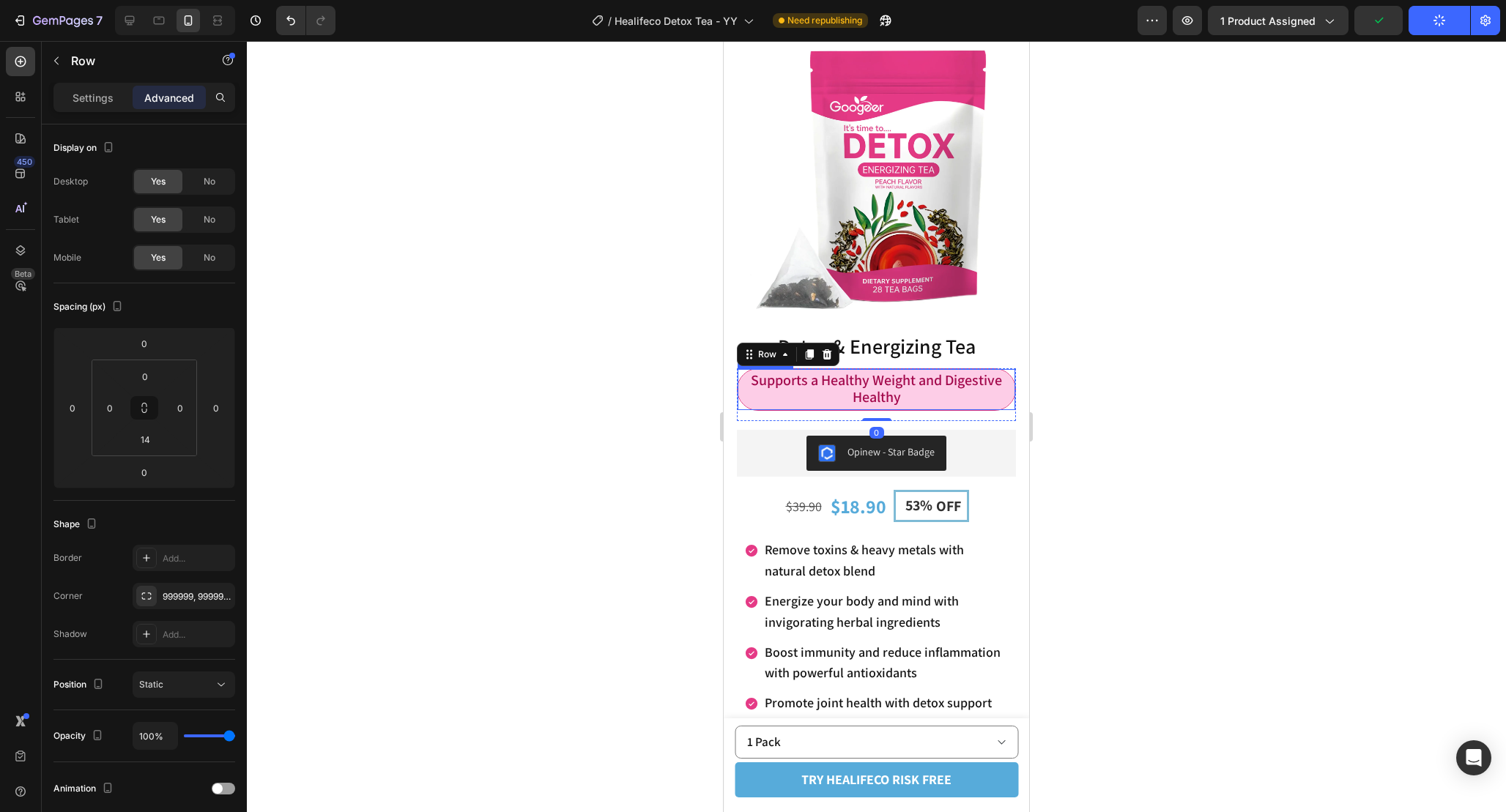
click at [981, 407] on p "Supports a Healthy Weight and Digestive Healthy" at bounding box center [876, 389] width 260 height 34
click at [899, 414] on div "Supports a Healthy Weight and Digestive Healthy Text Block 0 Row" at bounding box center [876, 395] width 279 height 53
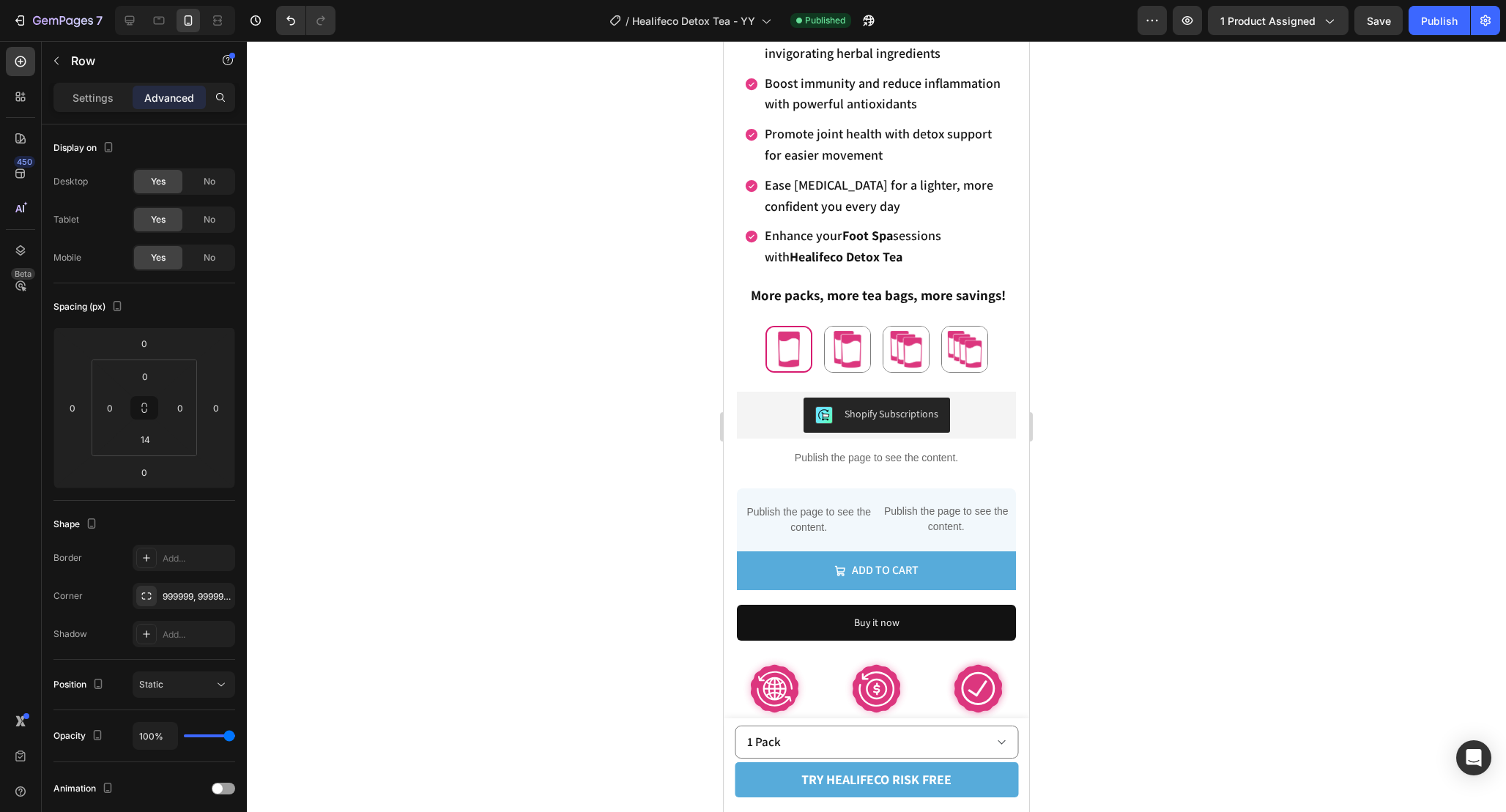
scroll to position [632, 0]
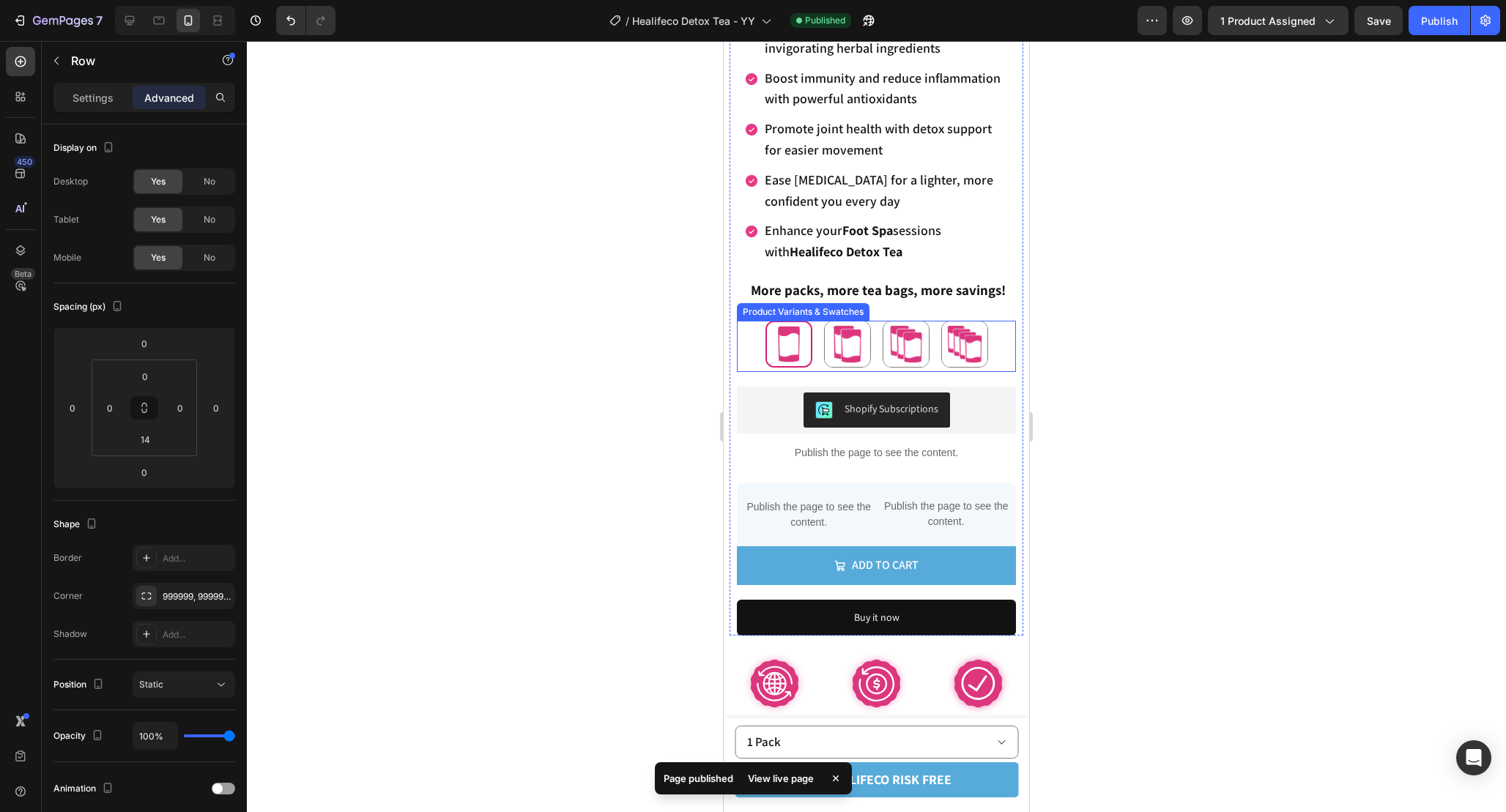
click at [935, 355] on div "1 Pack 1 Pack 2 Pack 2 Pack 3 Pack 3 Pack 4 Pack 4 Pack" at bounding box center [876, 346] width 279 height 51
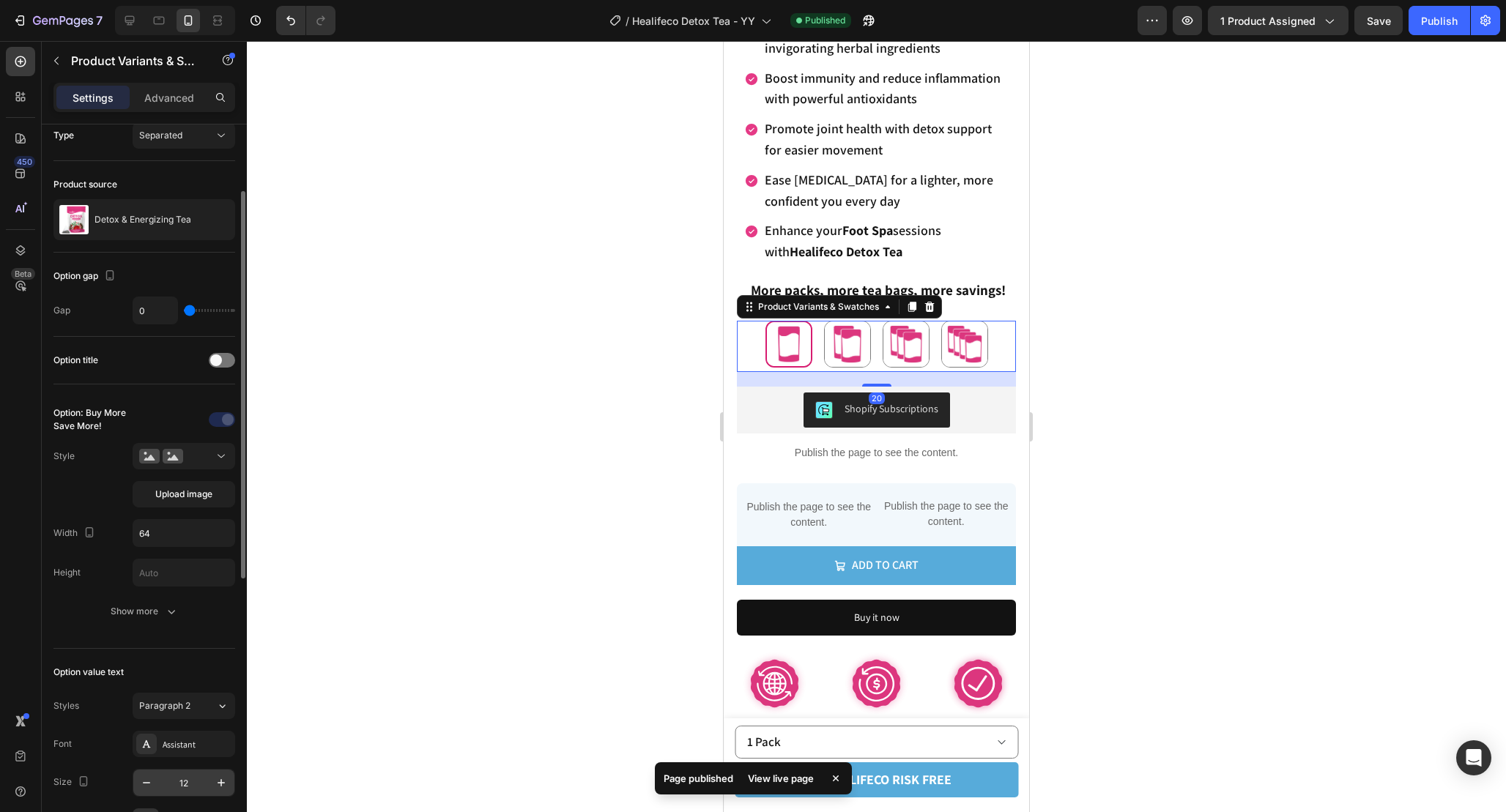
scroll to position [0, 0]
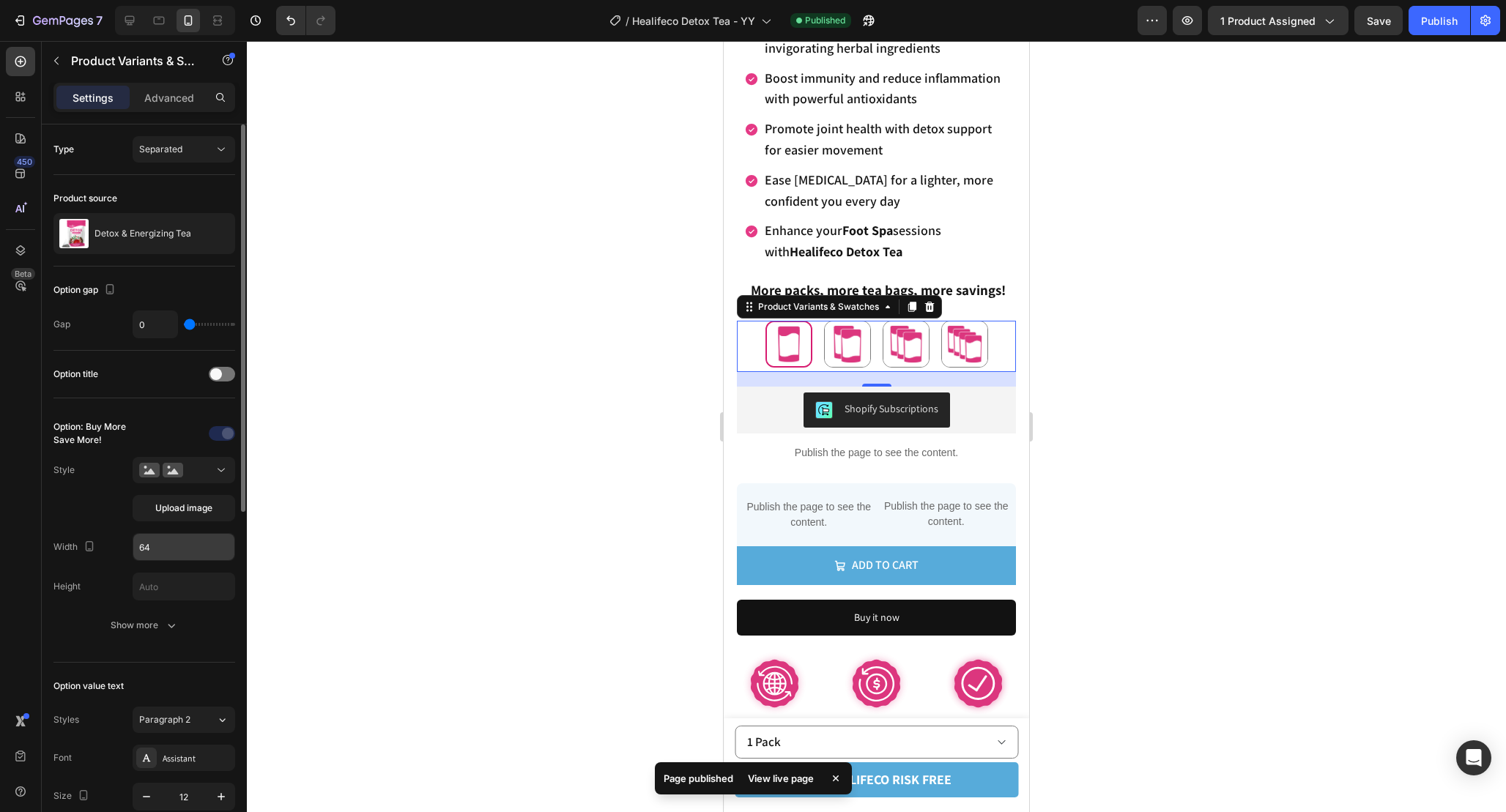
click at [177, 552] on input "64" at bounding box center [184, 546] width 101 height 26
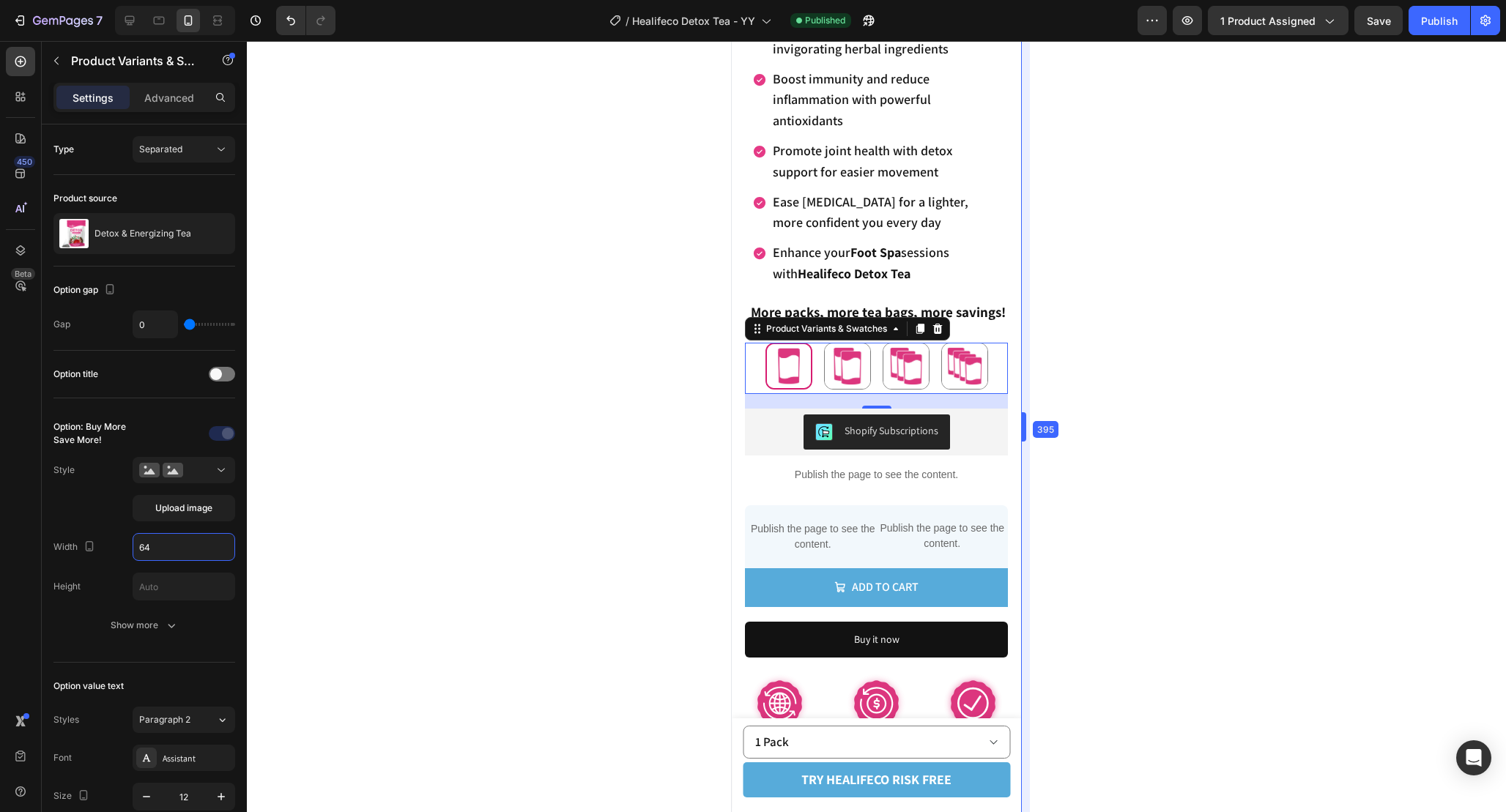
scroll to position [616, 0]
drag, startPoint x: 1033, startPoint y: 419, endPoint x: 1018, endPoint y: 424, distance: 15.8
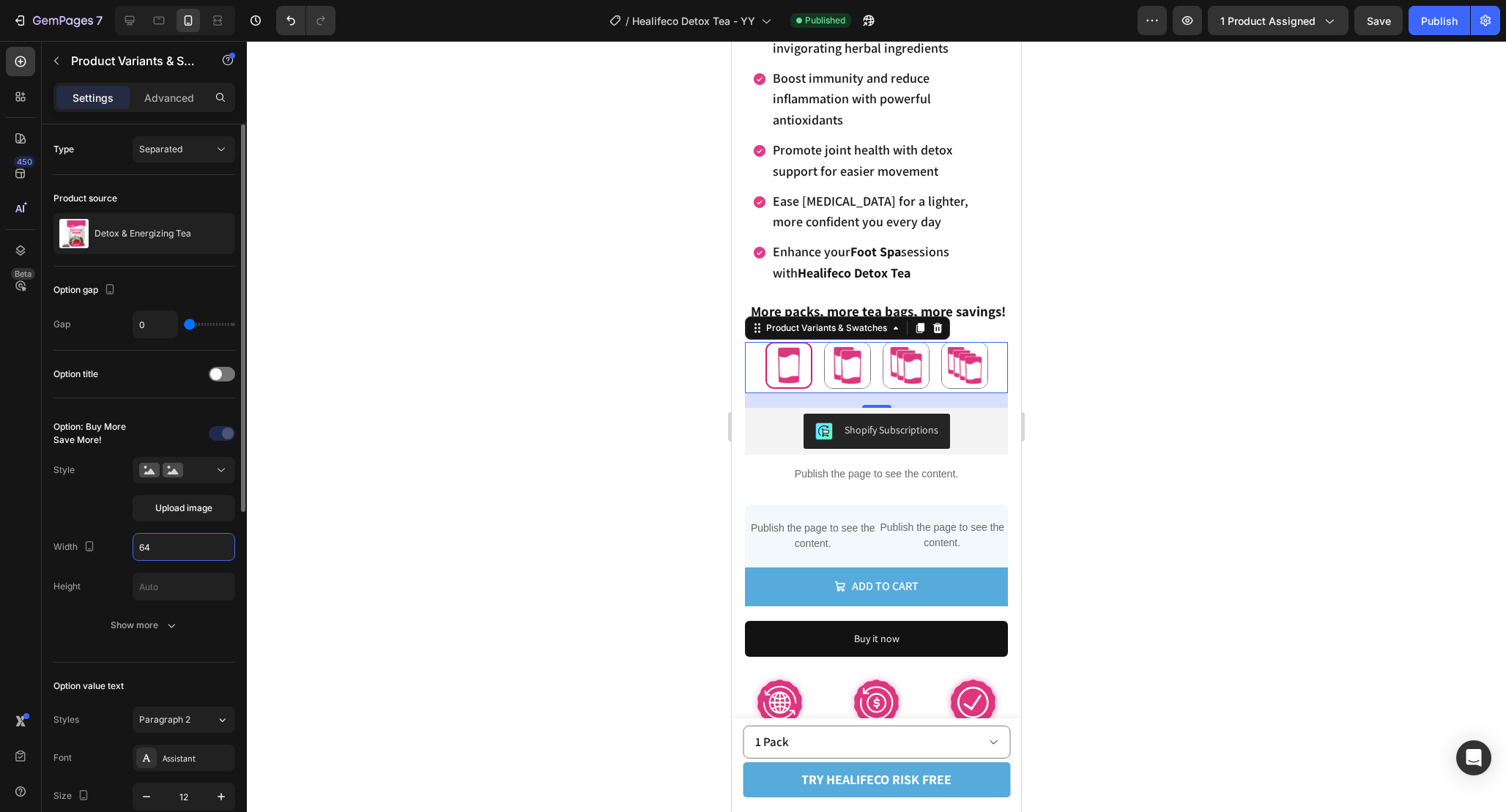
click at [163, 546] on input "64" at bounding box center [184, 546] width 101 height 26
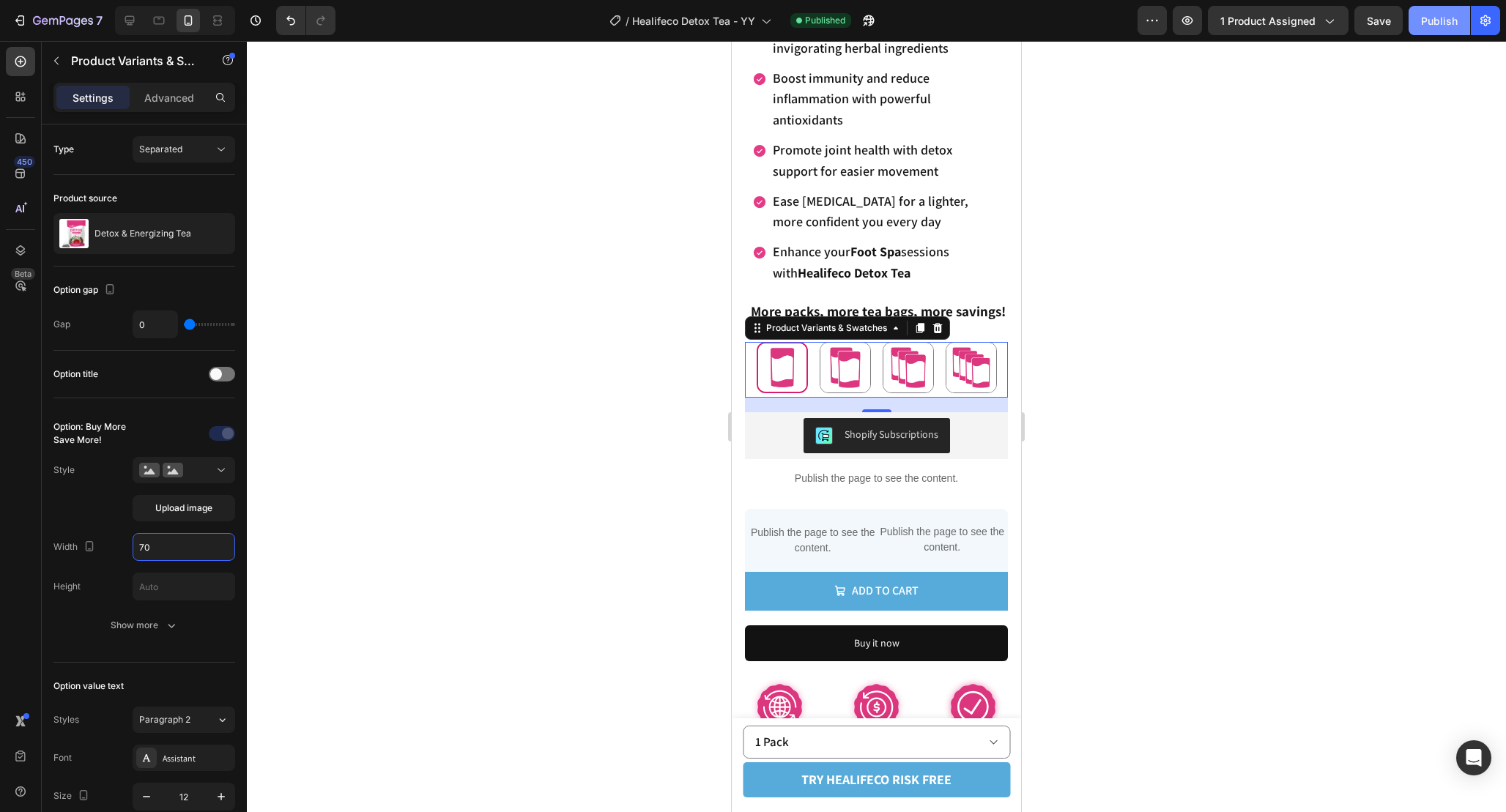
type input "70"
click at [1449, 23] on div "Publish" at bounding box center [1439, 20] width 37 height 15
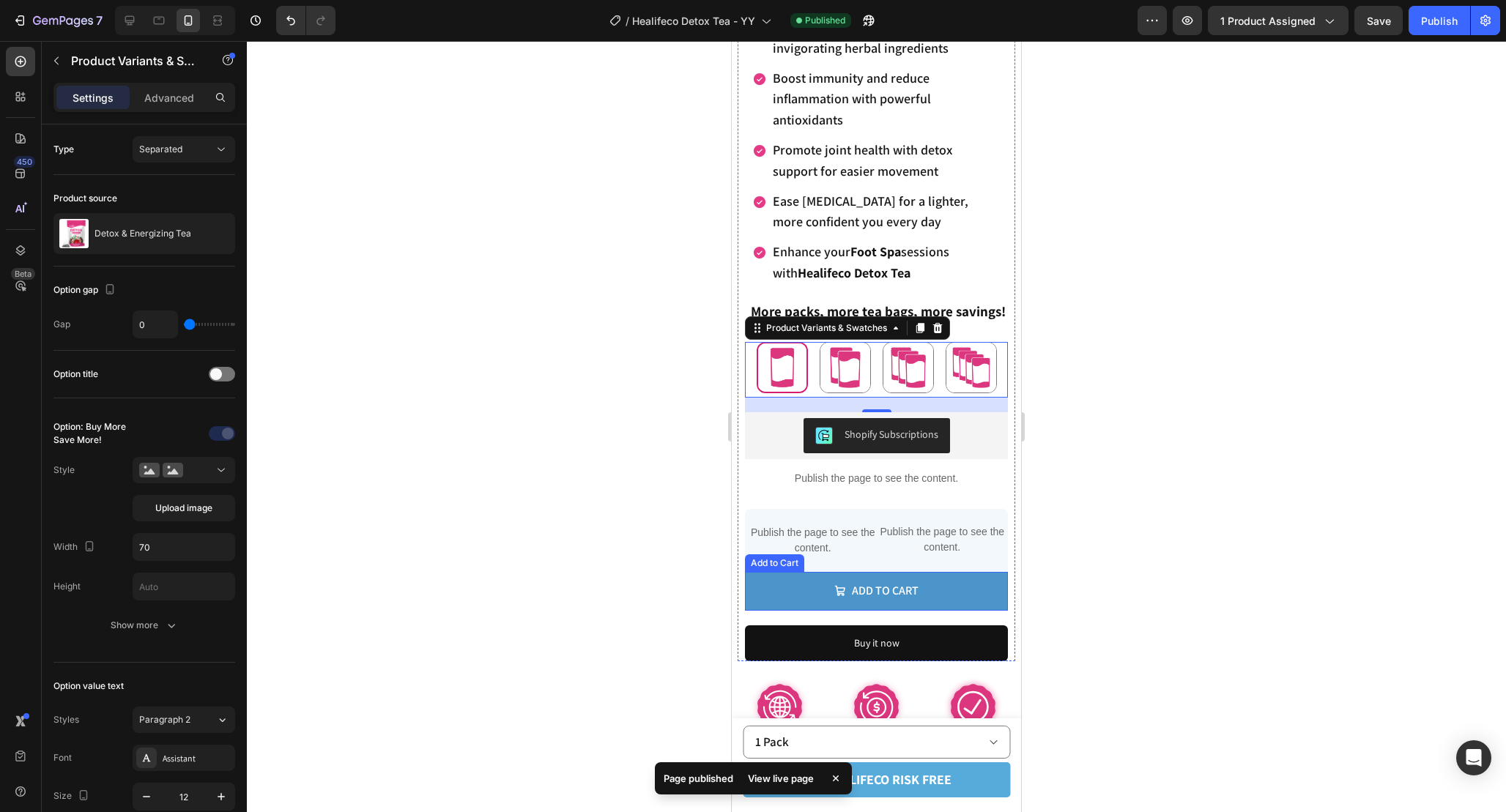
click at [953, 603] on button "Add to cart" at bounding box center [876, 591] width 263 height 38
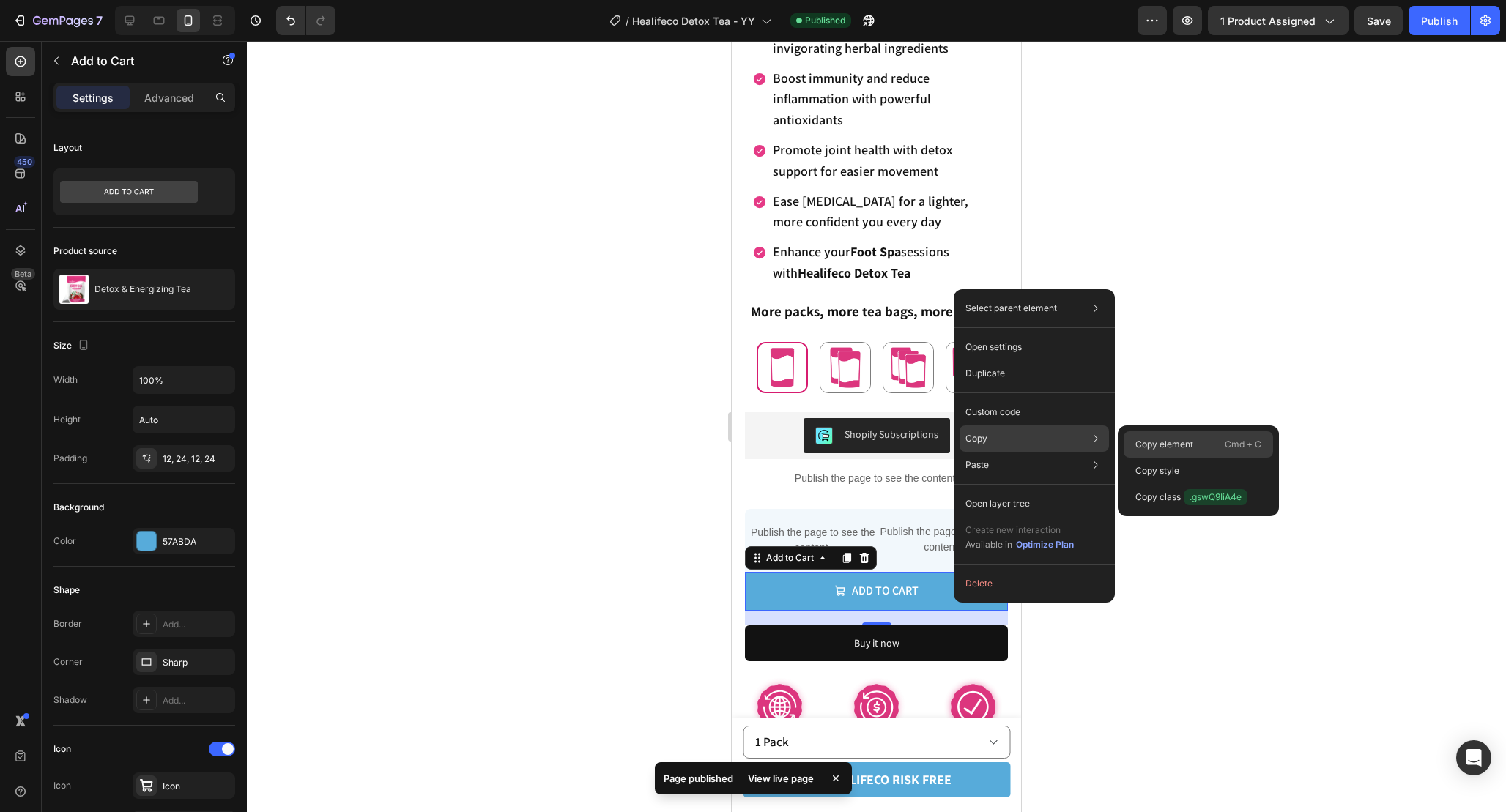
click at [1200, 457] on div "Copy element Cmd + C" at bounding box center [1199, 470] width 149 height 26
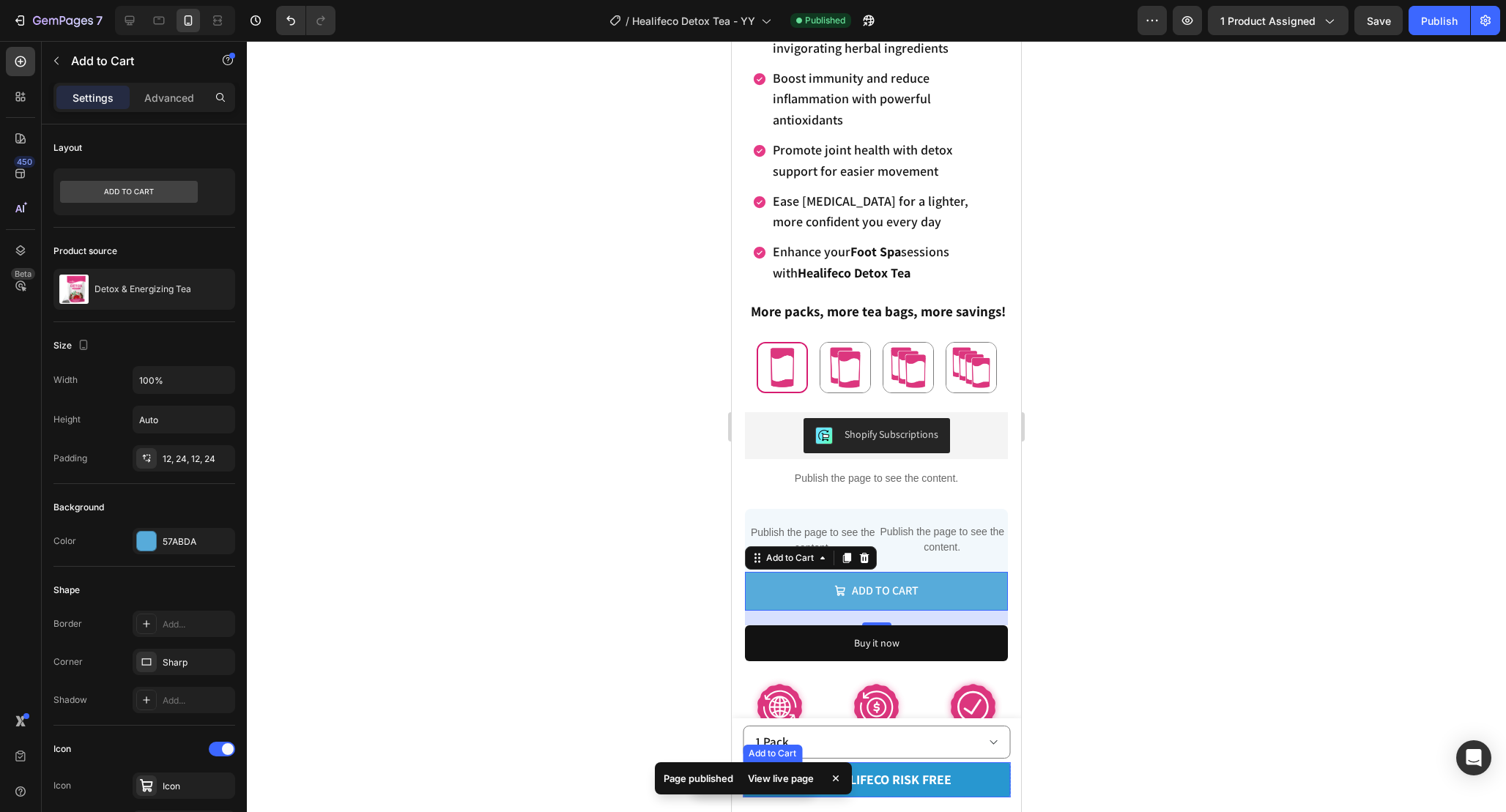
click at [975, 778] on button "try healifeco risk free" at bounding box center [876, 780] width 267 height 35
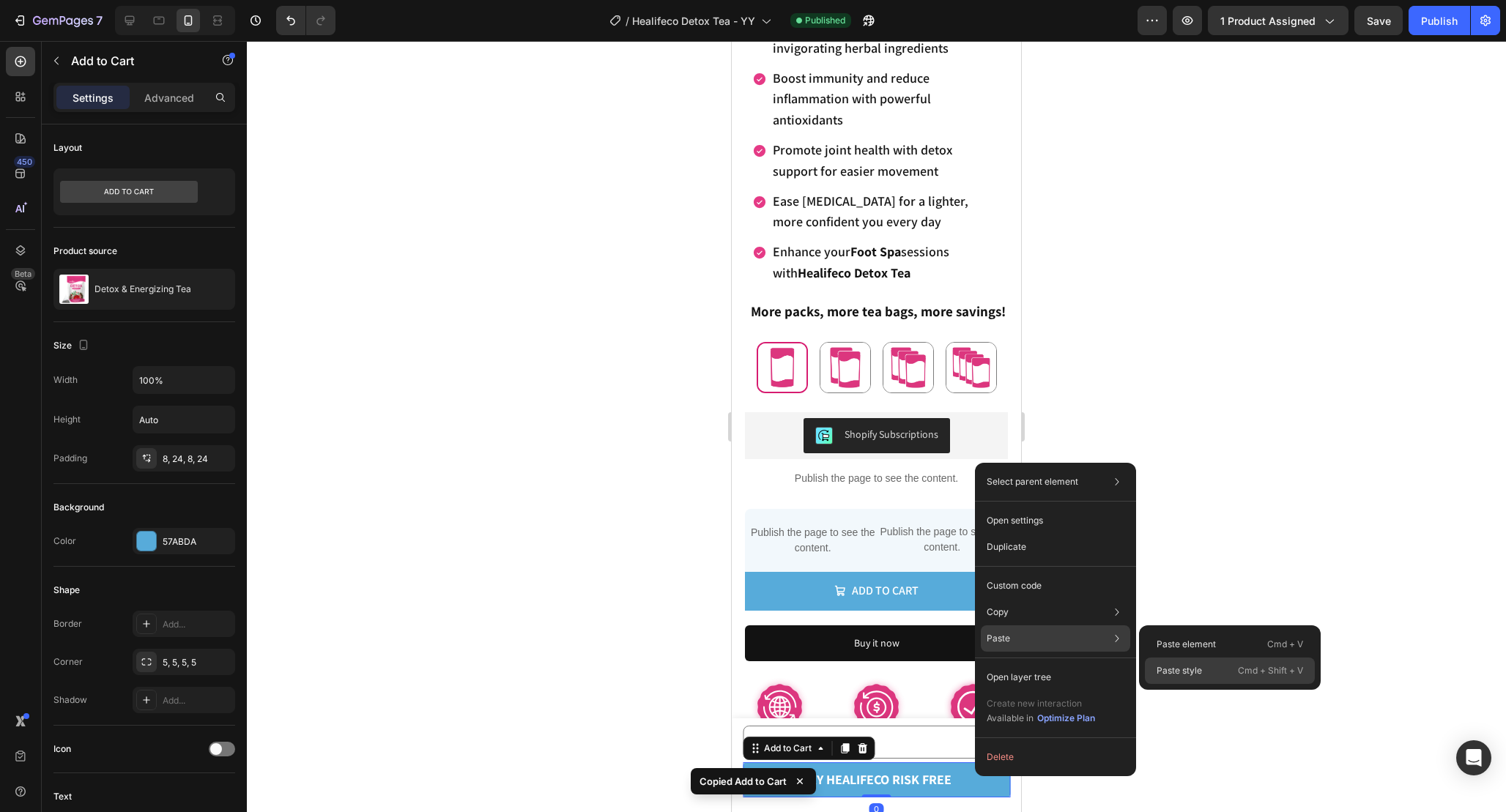
click at [1203, 673] on div "Paste style Cmd + Shift + V" at bounding box center [1230, 670] width 170 height 26
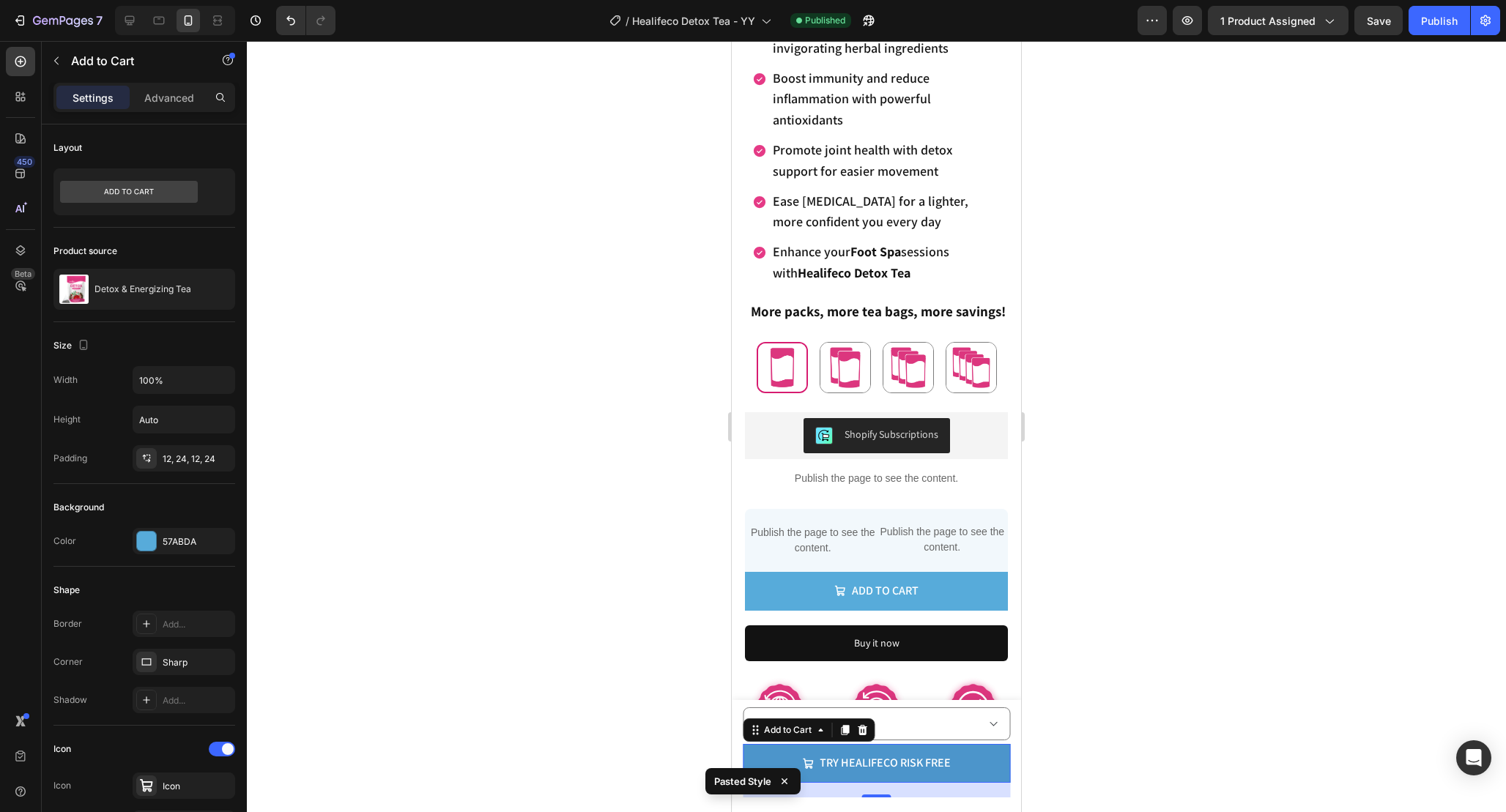
type input "18"
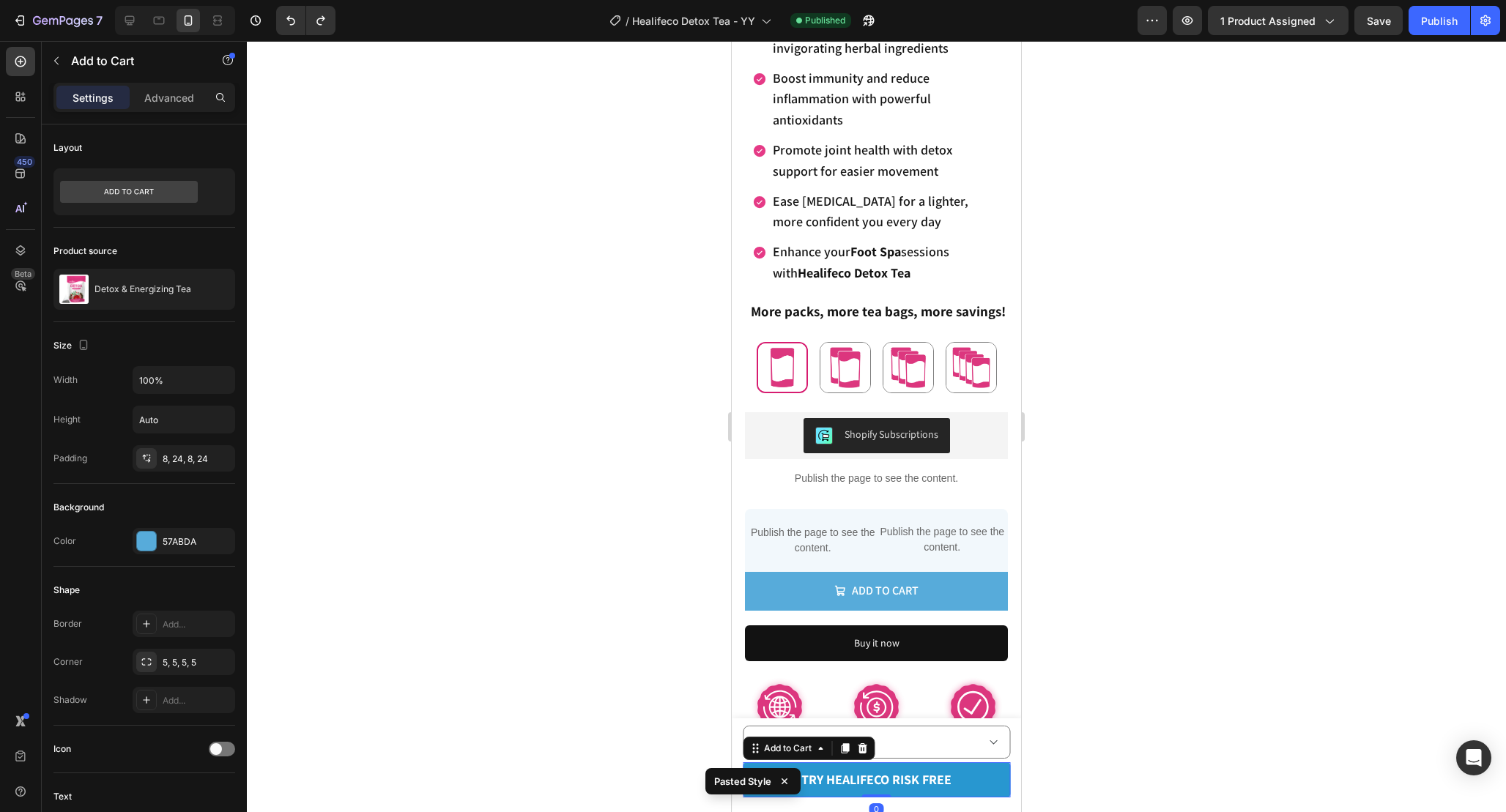
click at [975, 764] on button "try healifeco risk free" at bounding box center [876, 780] width 267 height 35
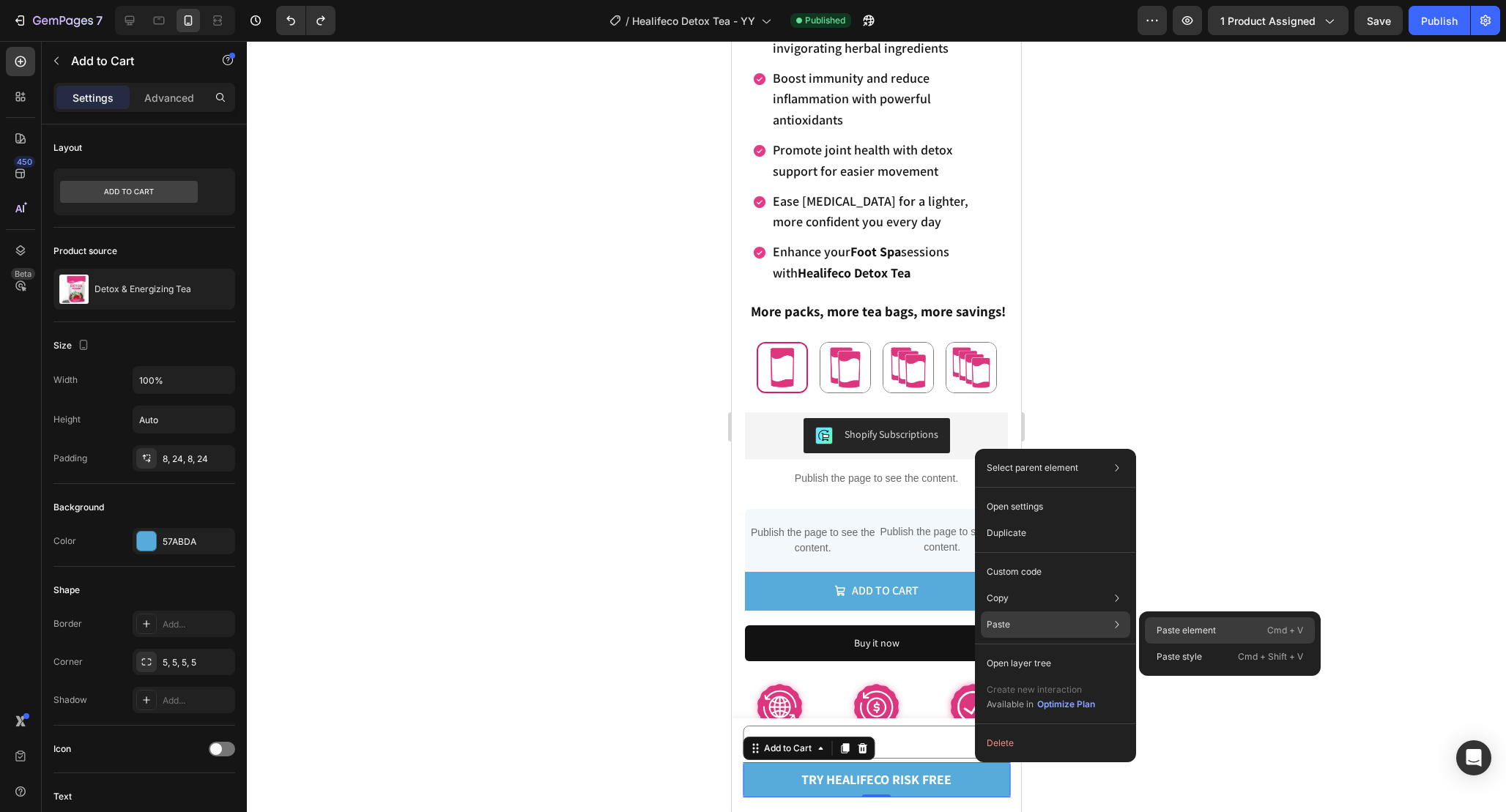
click at [1184, 630] on p "Paste element" at bounding box center [1186, 630] width 60 height 13
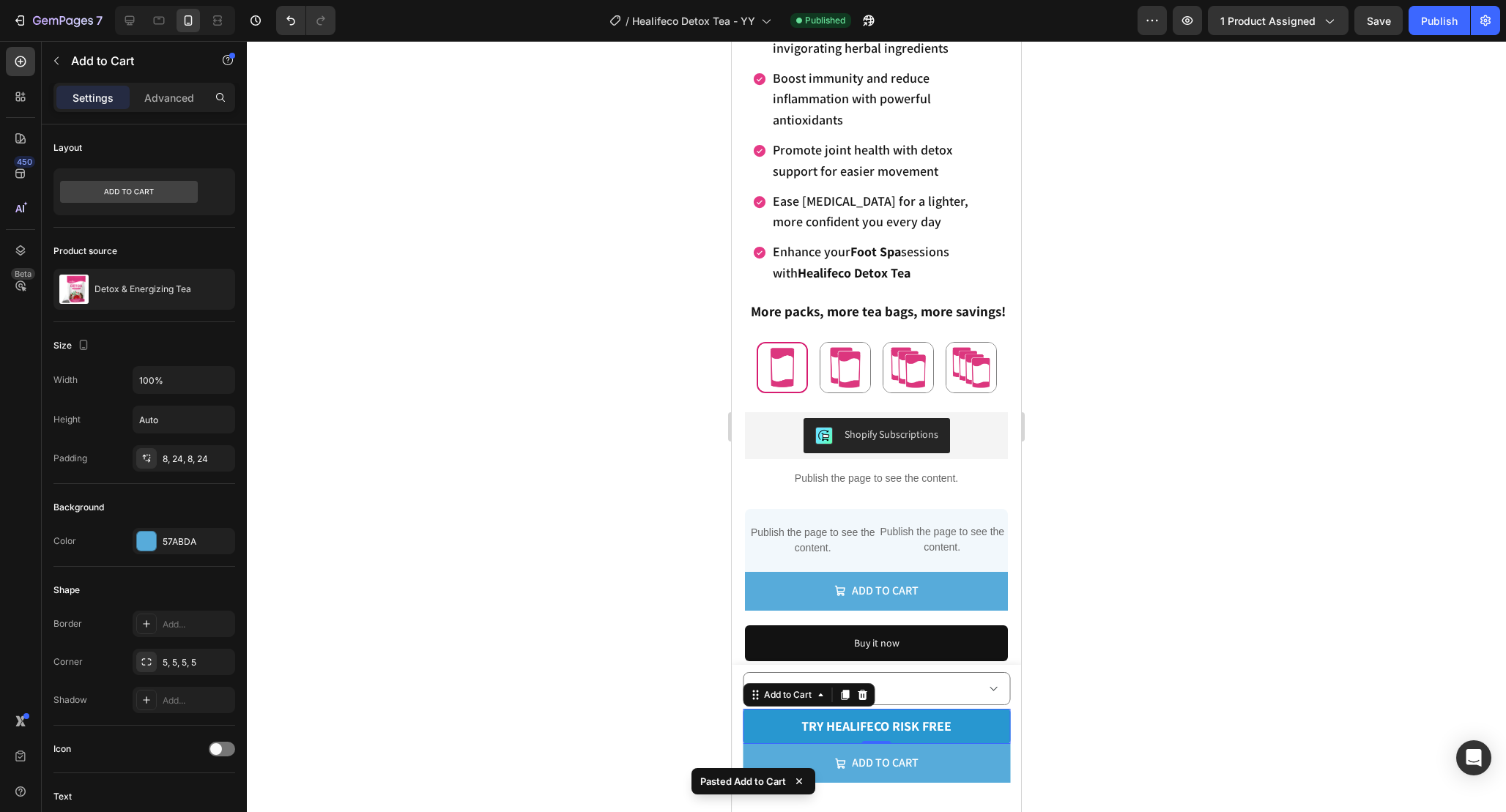
click at [1001, 731] on button "try healifeco risk free" at bounding box center [876, 726] width 267 height 35
click at [926, 730] on div "try healifeco risk free" at bounding box center [876, 726] width 150 height 23
click at [926, 730] on p "try healifeco risk free" at bounding box center [876, 726] width 150 height 23
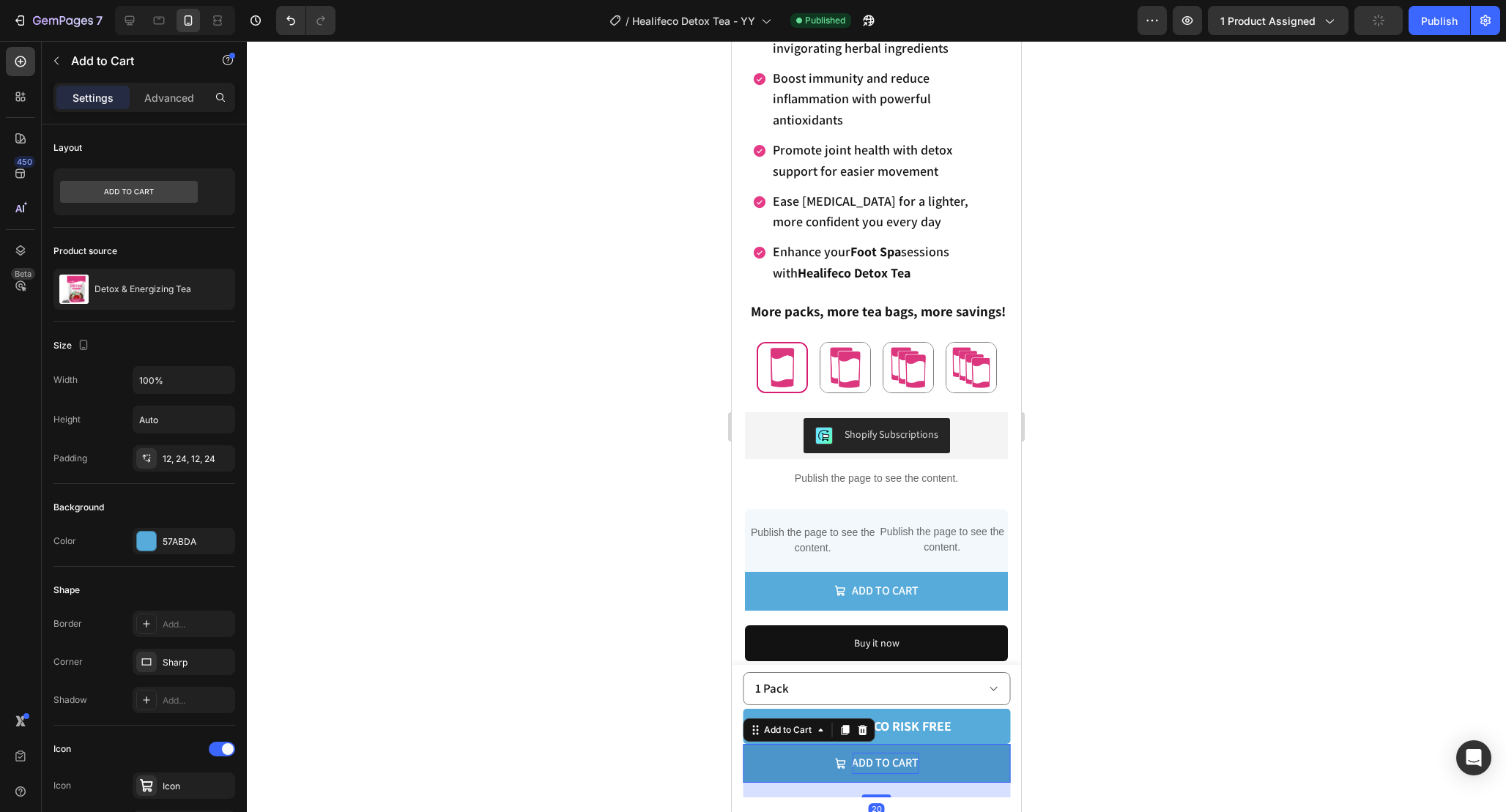
click at [907, 770] on div "Add to cart" at bounding box center [885, 764] width 66 height 21
click at [907, 770] on p "Add to cart" at bounding box center [885, 764] width 66 height 21
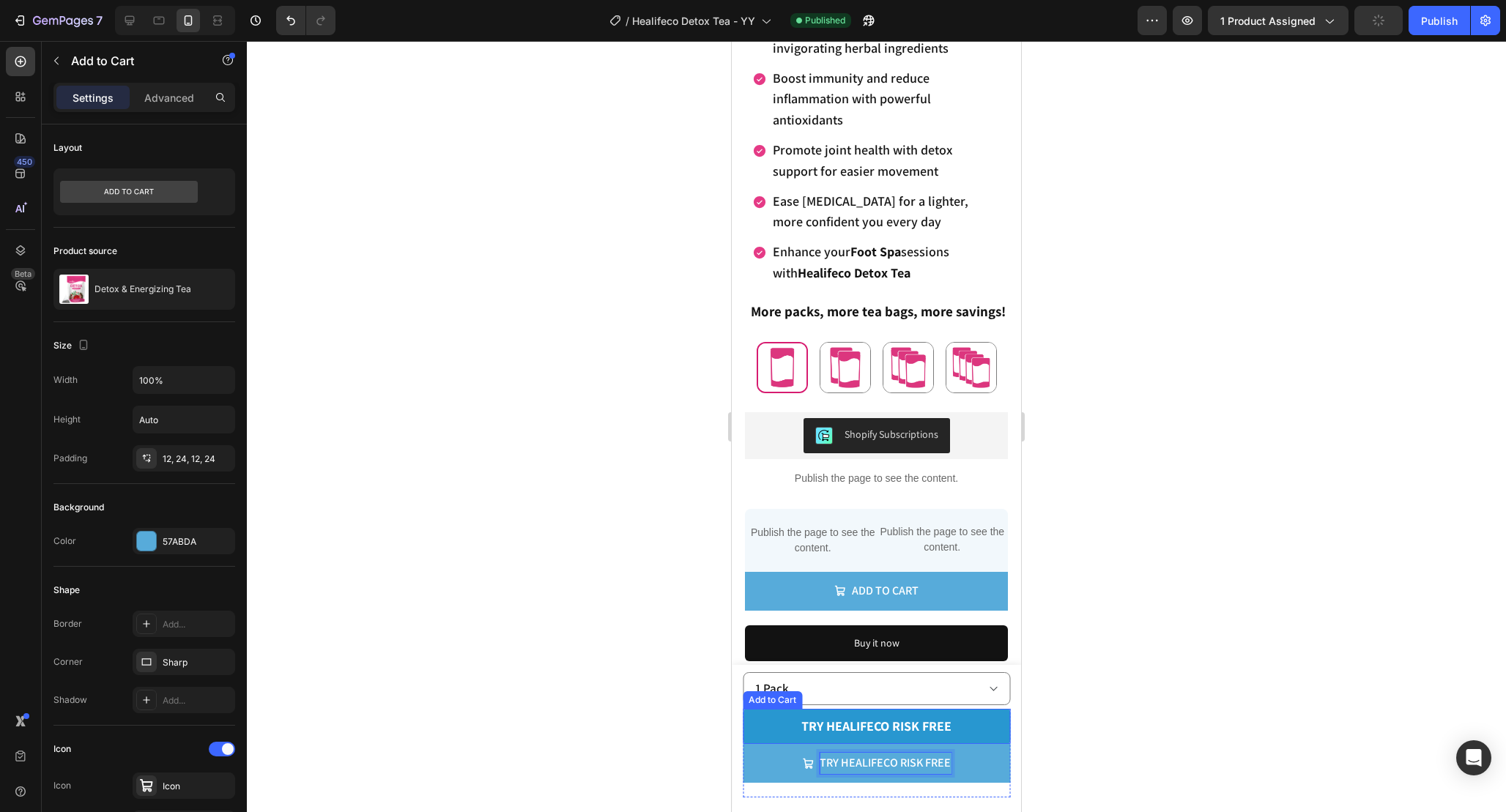
click at [972, 734] on button "try healifeco risk free" at bounding box center [876, 726] width 267 height 35
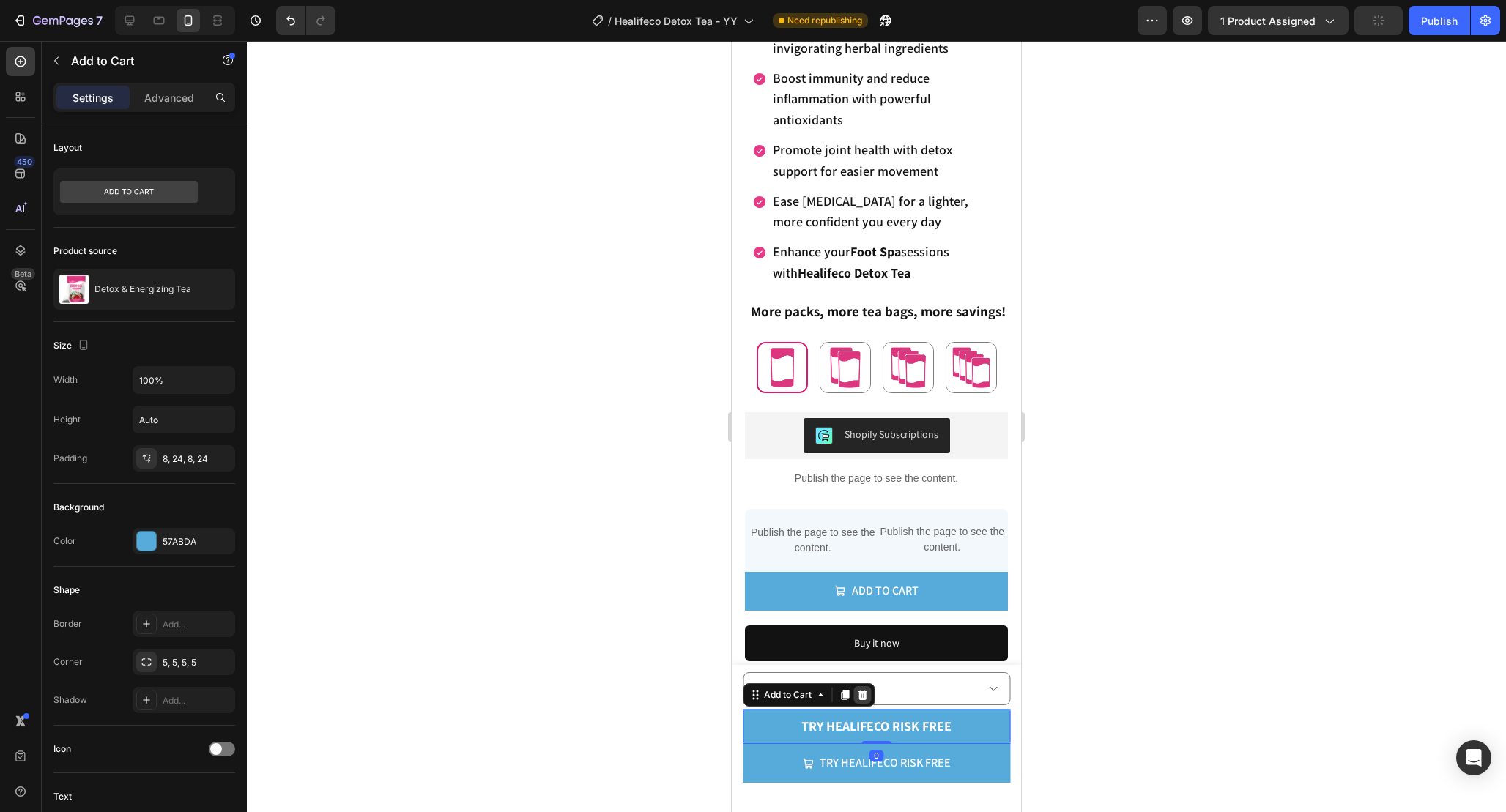
click at [861, 689] on icon at bounding box center [862, 695] width 12 height 12
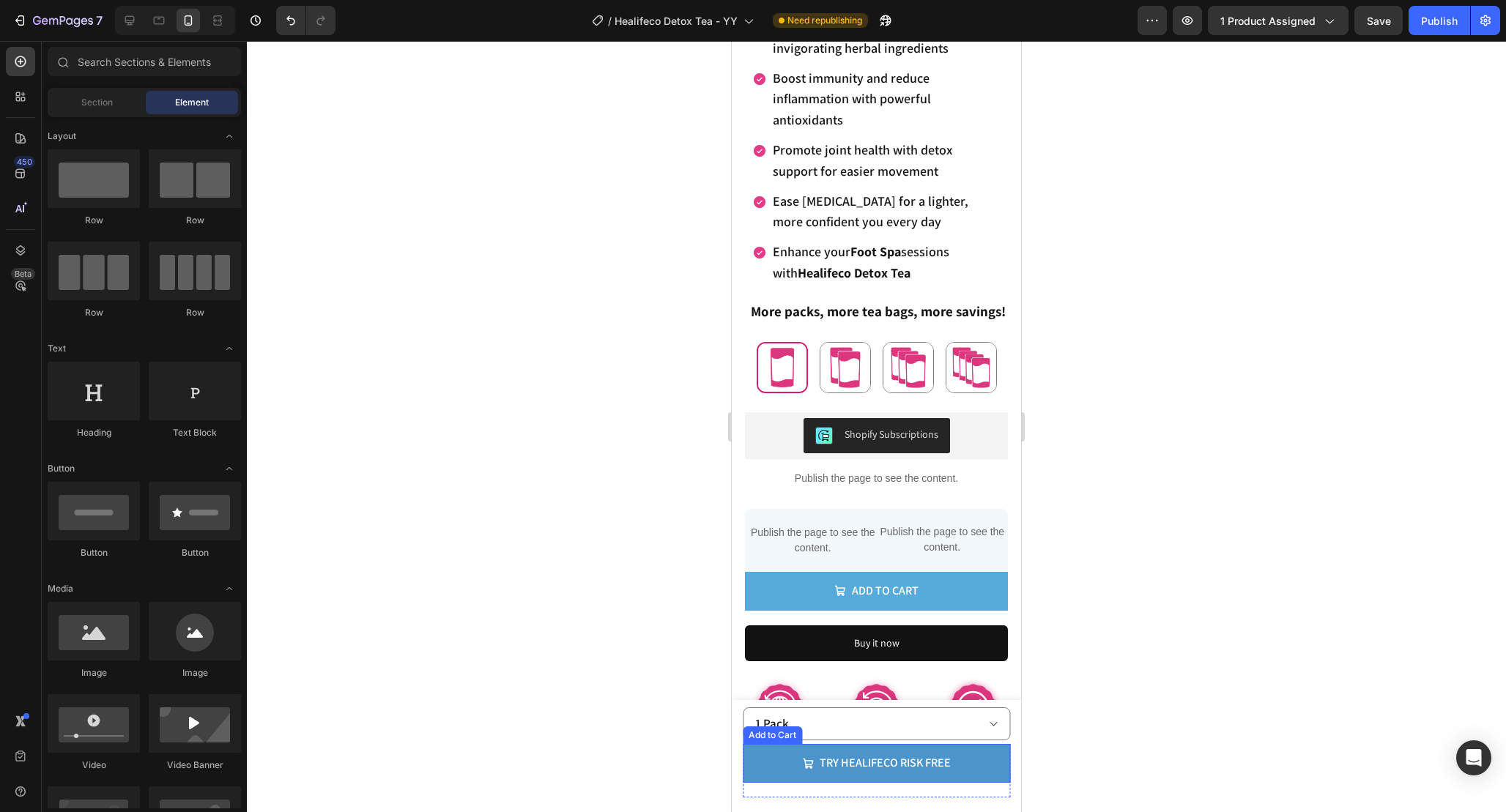
click at [987, 770] on button "try healifeco risk free" at bounding box center [876, 763] width 267 height 38
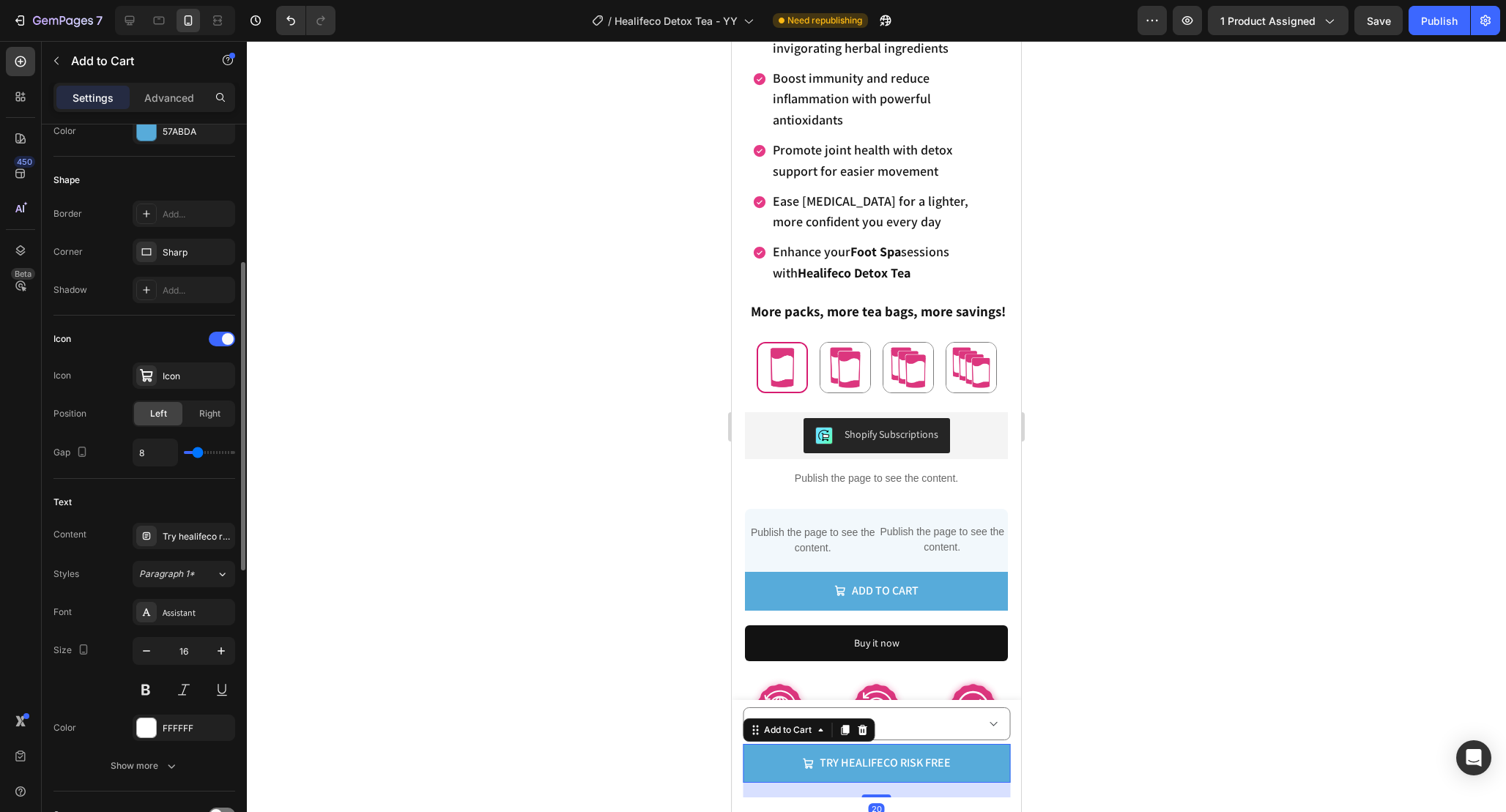
scroll to position [423, 0]
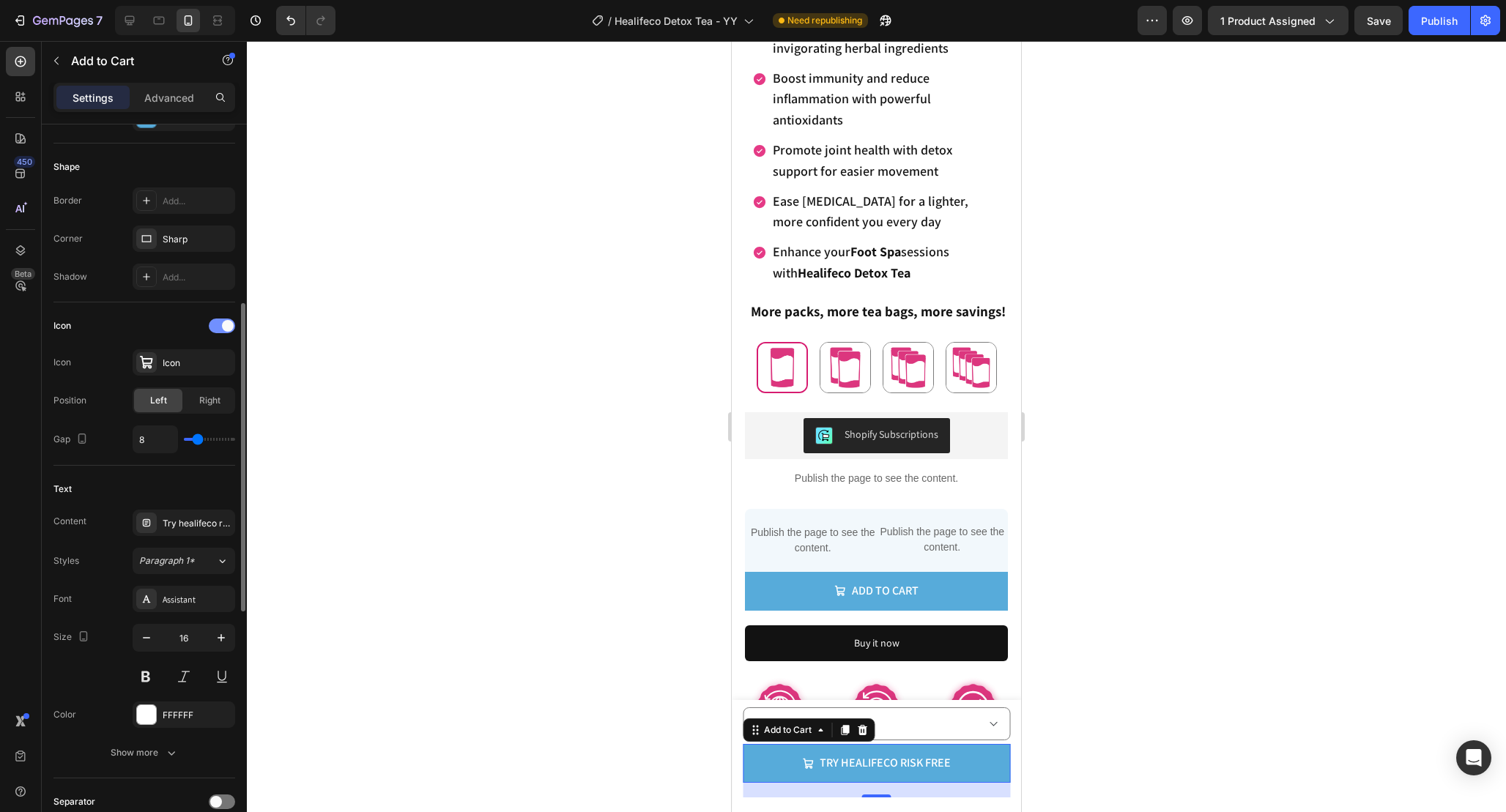
click at [220, 324] on div at bounding box center [222, 325] width 26 height 14
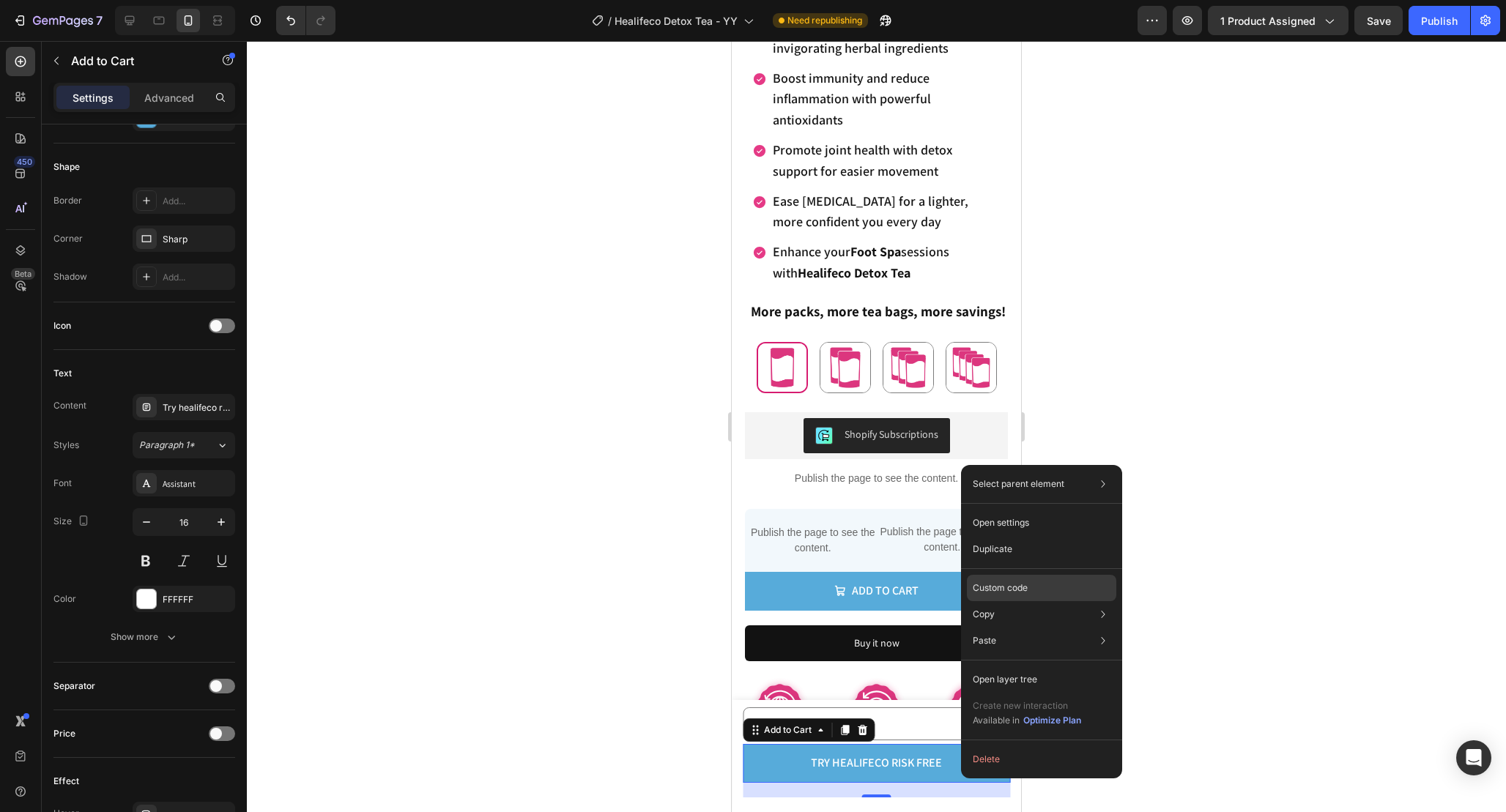
click at [1042, 628] on div "Custom code" at bounding box center [1042, 641] width 149 height 26
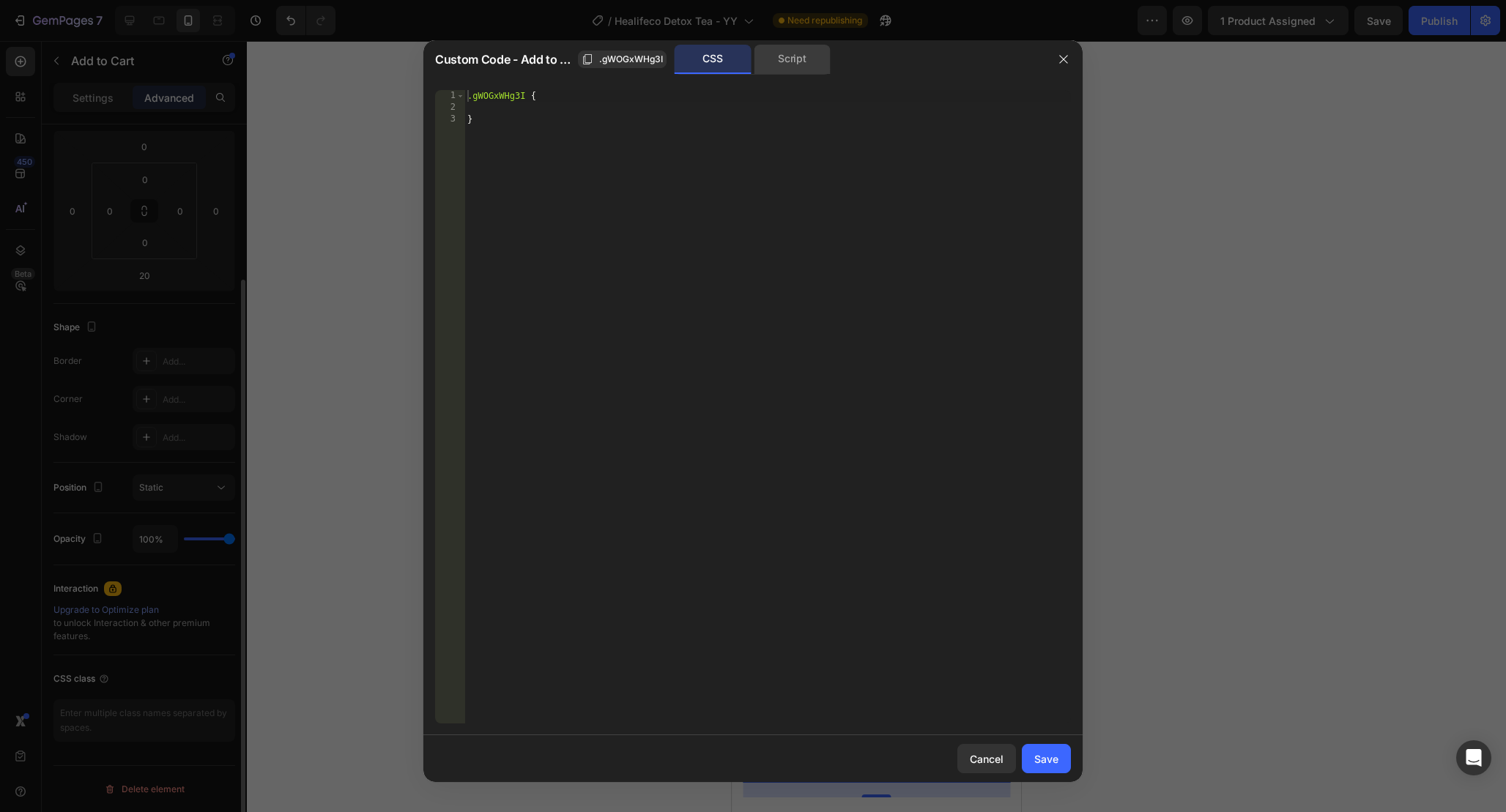
click at [799, 67] on div "Script" at bounding box center [792, 59] width 77 height 29
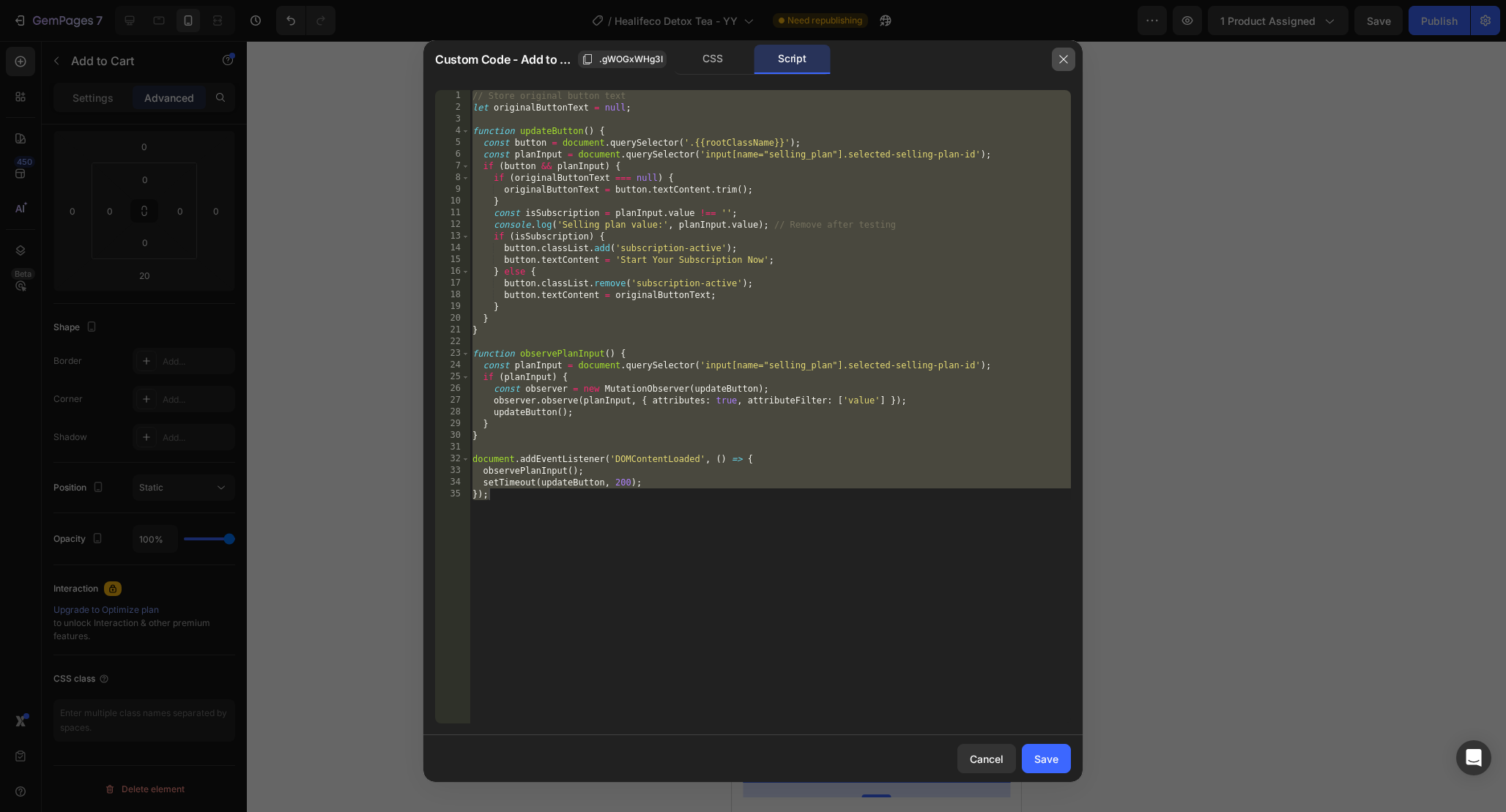
click at [1071, 57] on button "button" at bounding box center [1063, 59] width 23 height 23
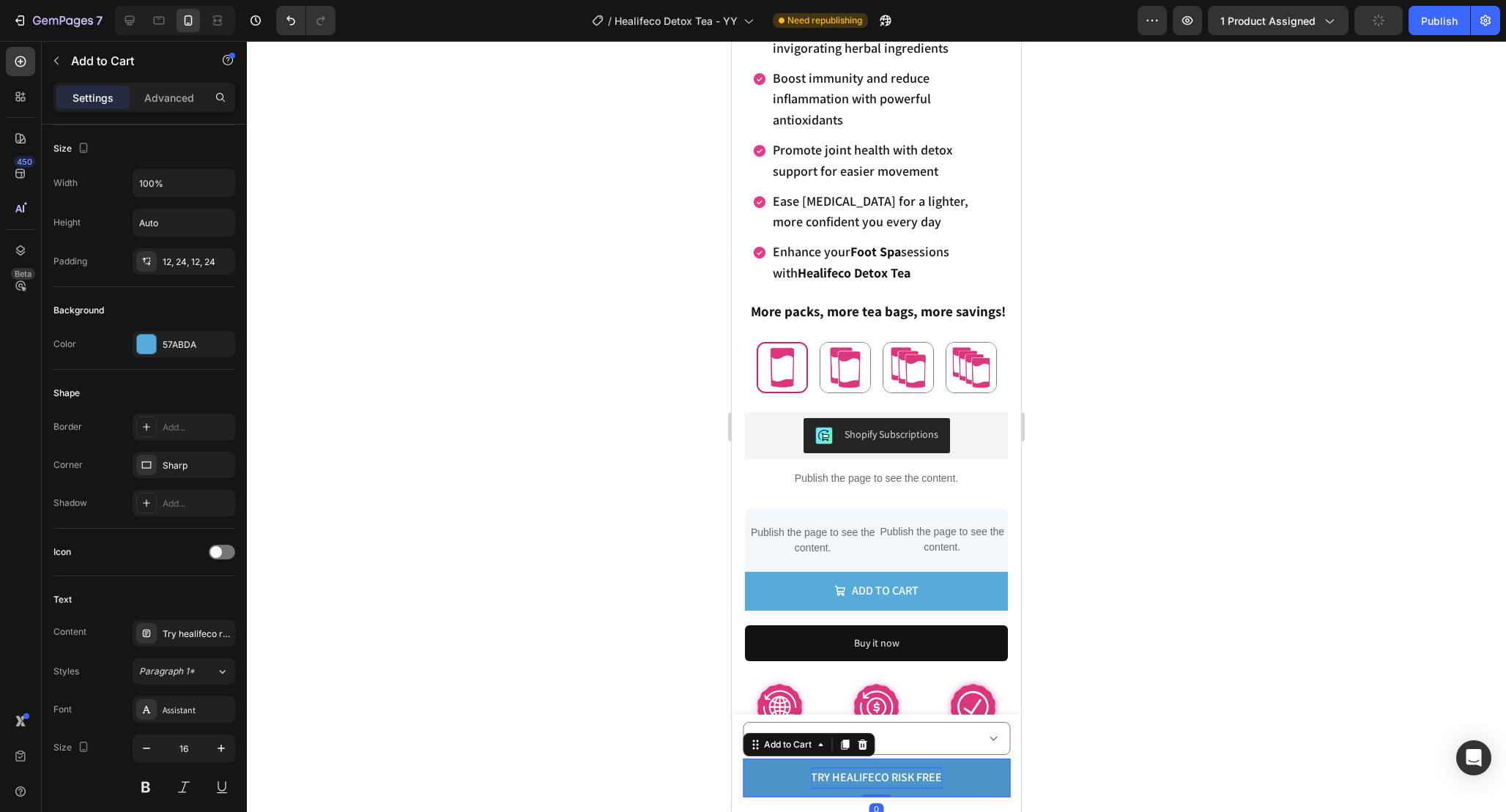
drag, startPoint x: 880, startPoint y: 796, endPoint x: 880, endPoint y: 769, distance: 27.0
click at [880, 771] on div "try healifeco risk free Add to Cart 0" at bounding box center [876, 777] width 267 height 38
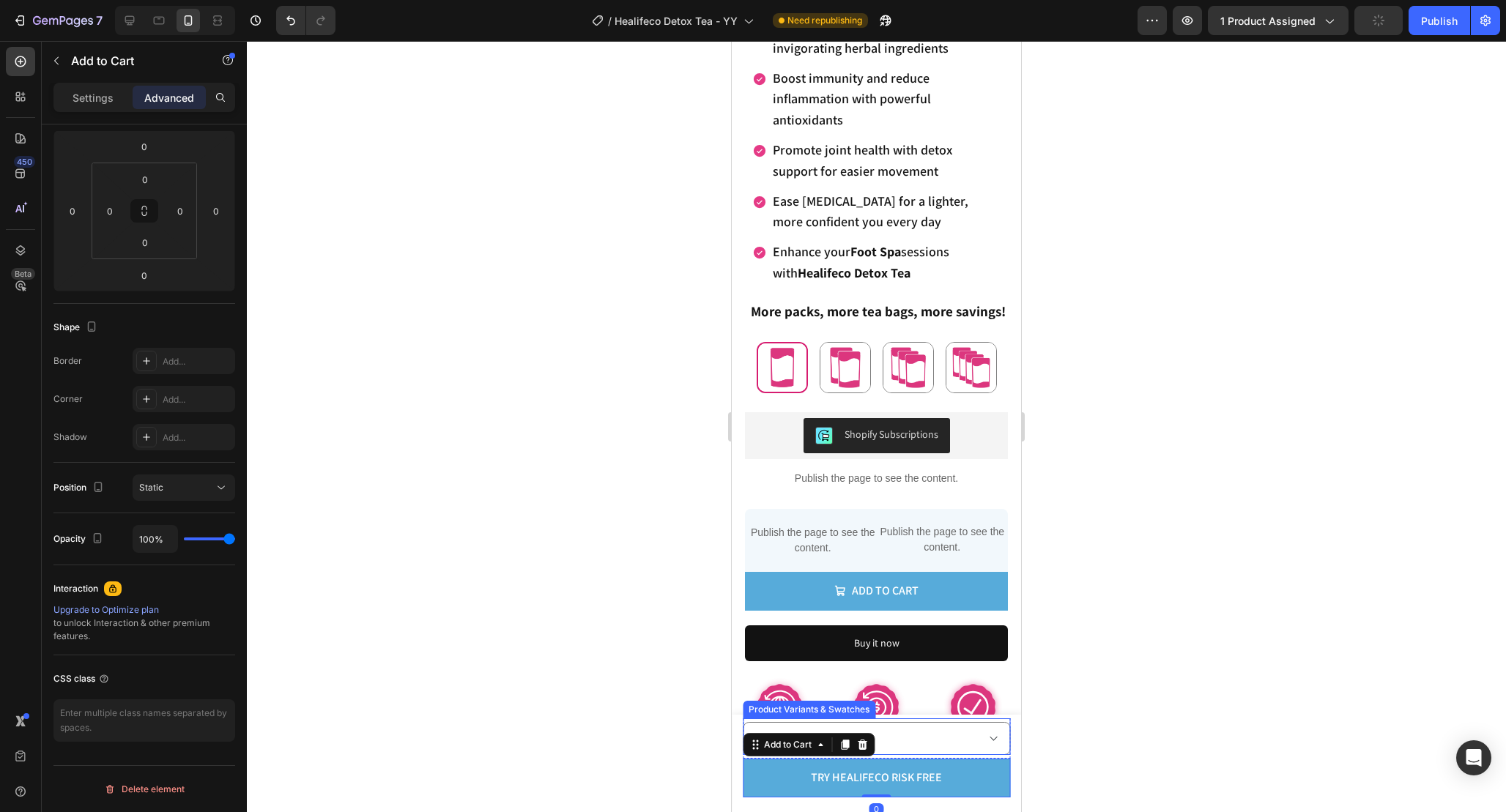
click at [1180, 624] on div at bounding box center [876, 426] width 1259 height 771
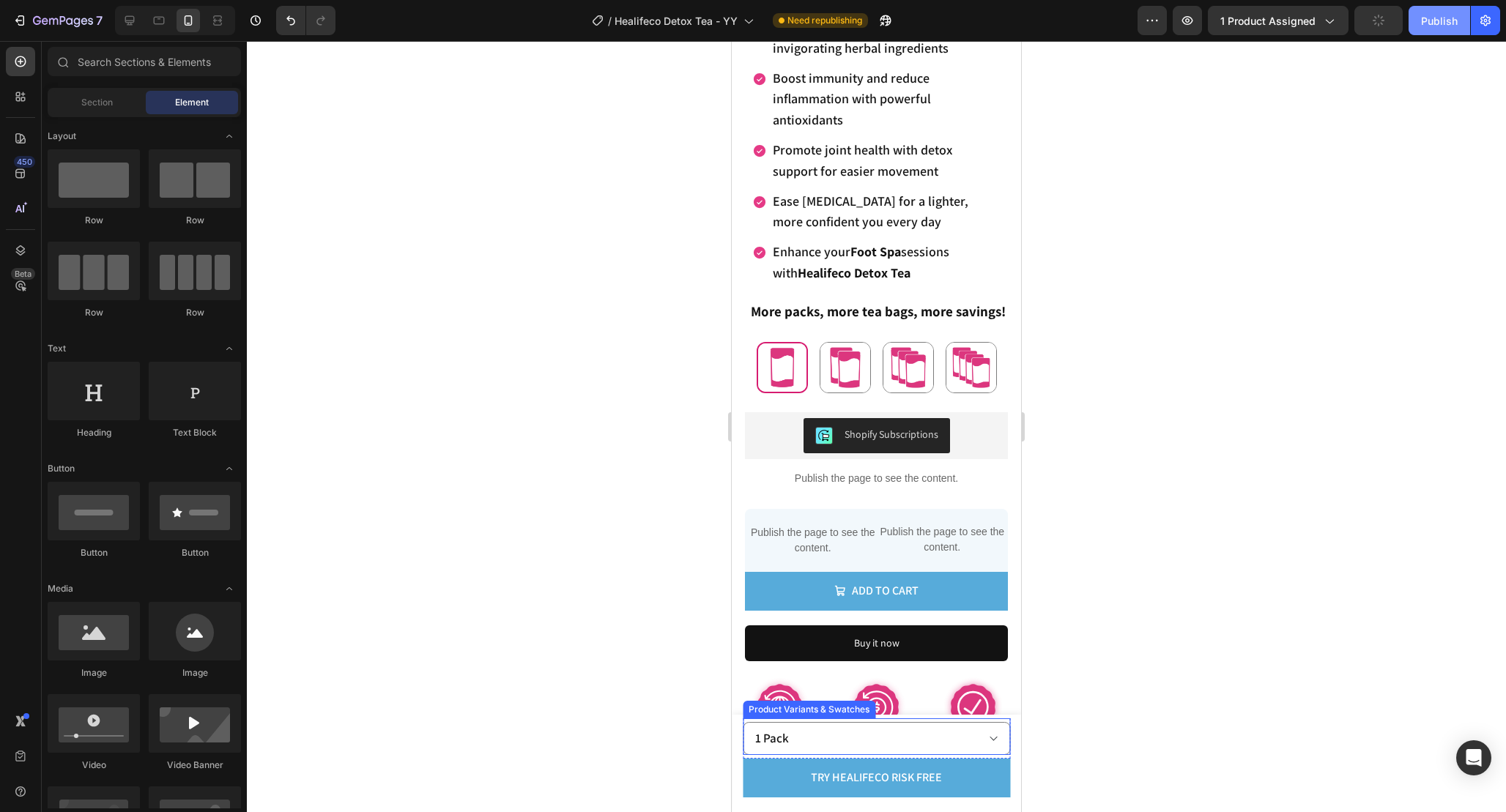
click at [1437, 20] on div "Publish" at bounding box center [1439, 20] width 37 height 15
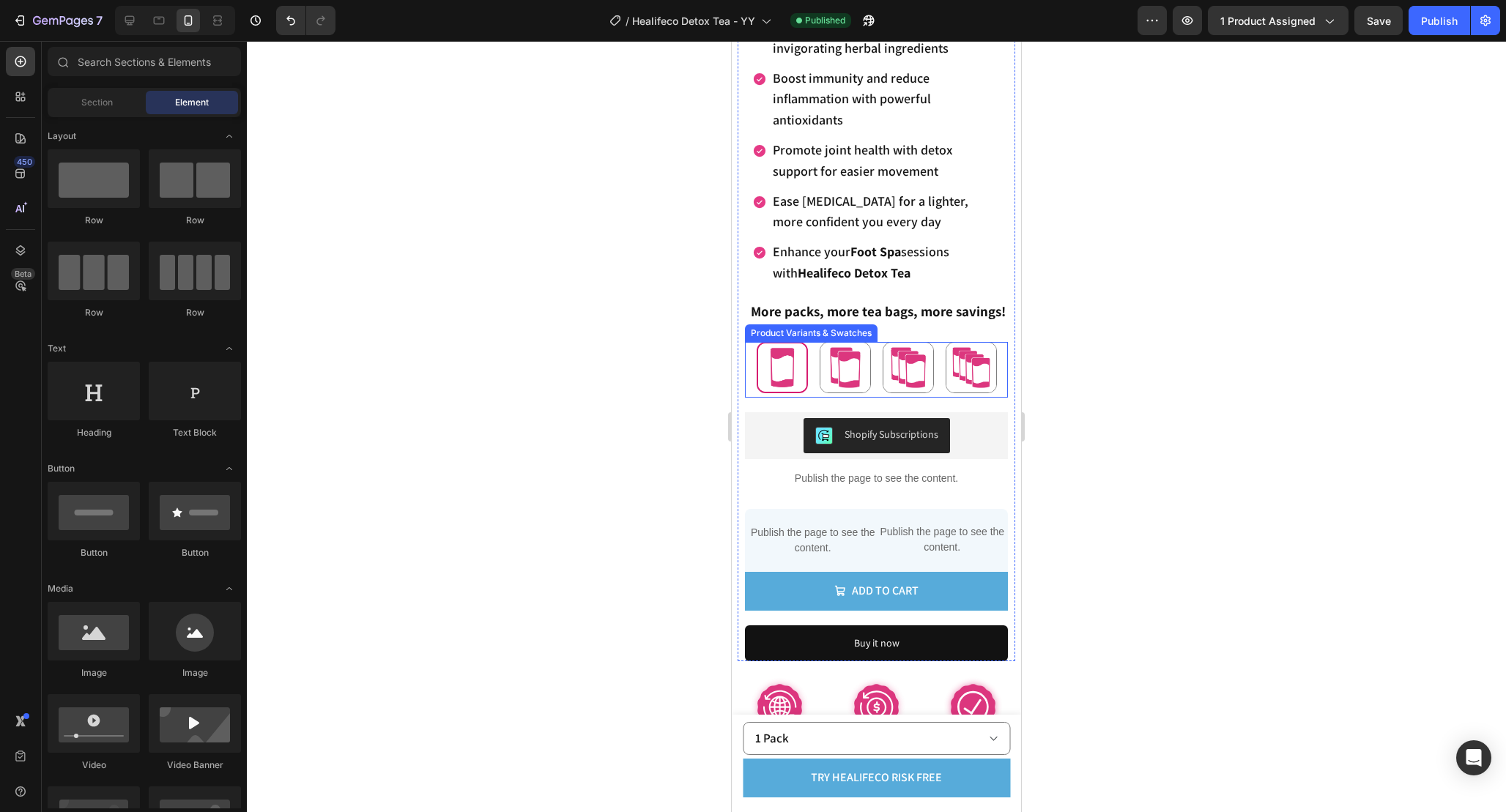
click at [1003, 377] on div "1 Pack 1 Pack 2 Pack 2 Pack 3 Pack 3 Pack 4 Pack 4 Pack" at bounding box center [876, 370] width 263 height 56
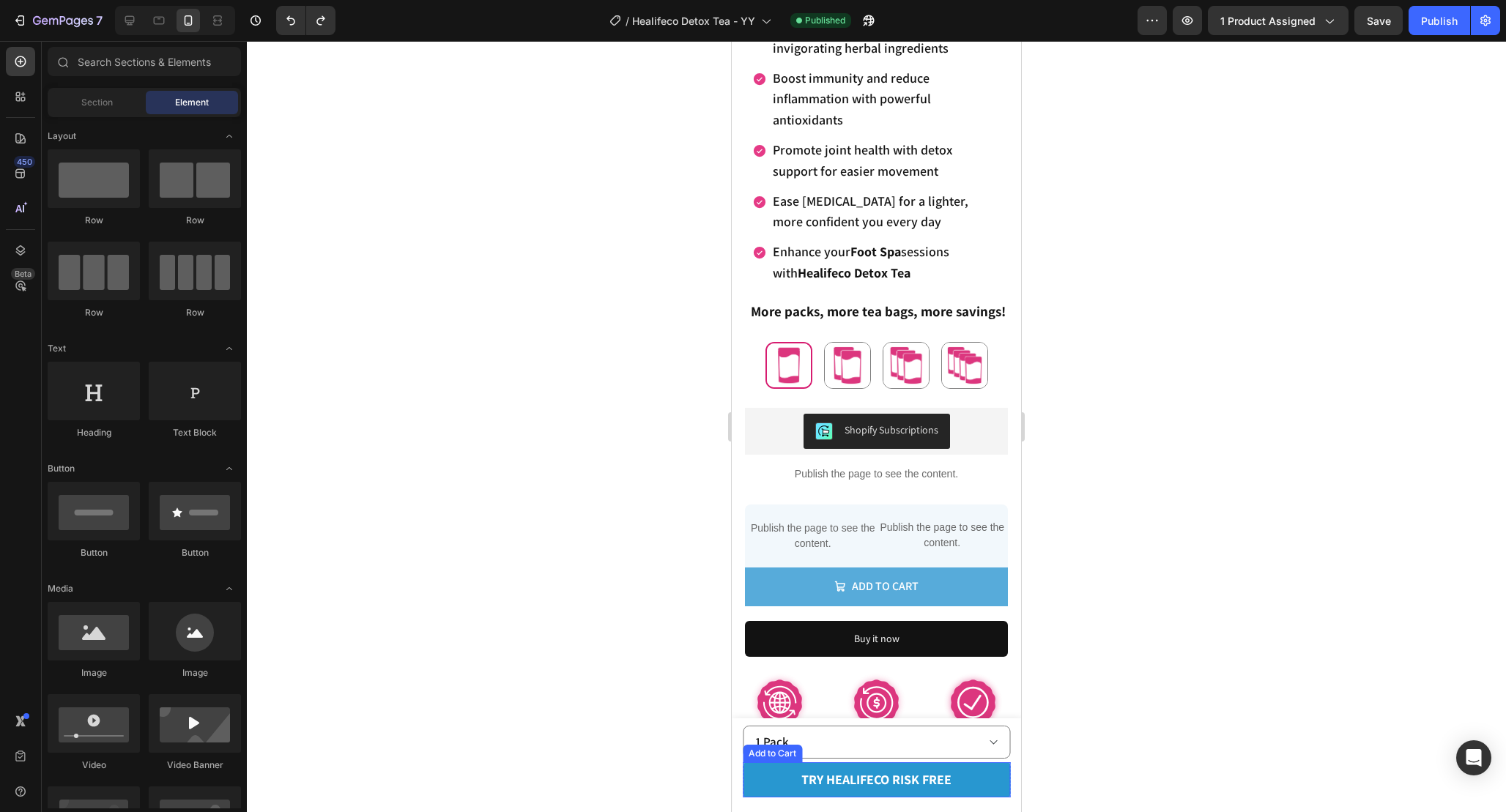
click at [975, 786] on button "try healifeco risk free" at bounding box center [876, 780] width 267 height 35
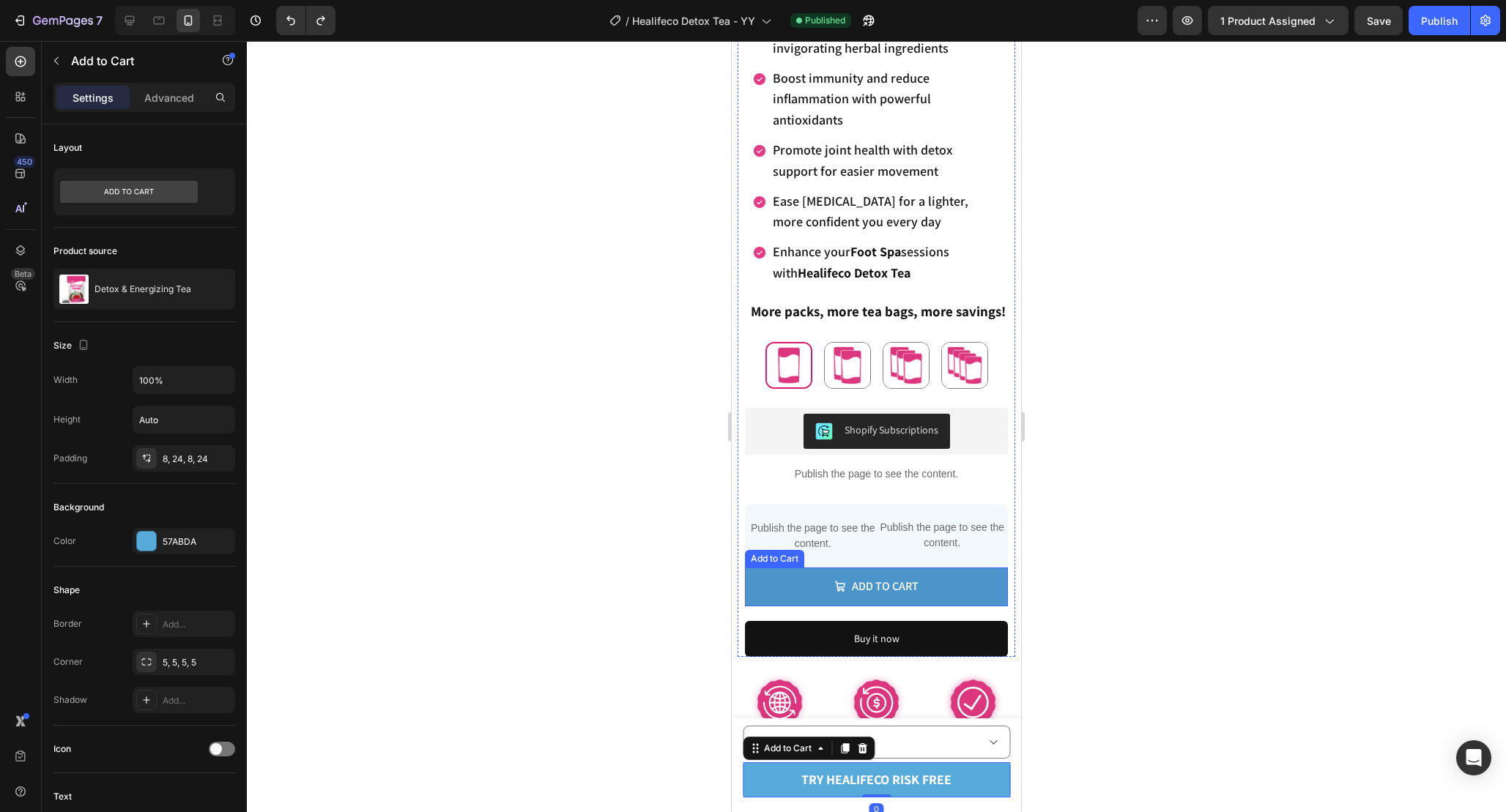
scroll to position [762, 0]
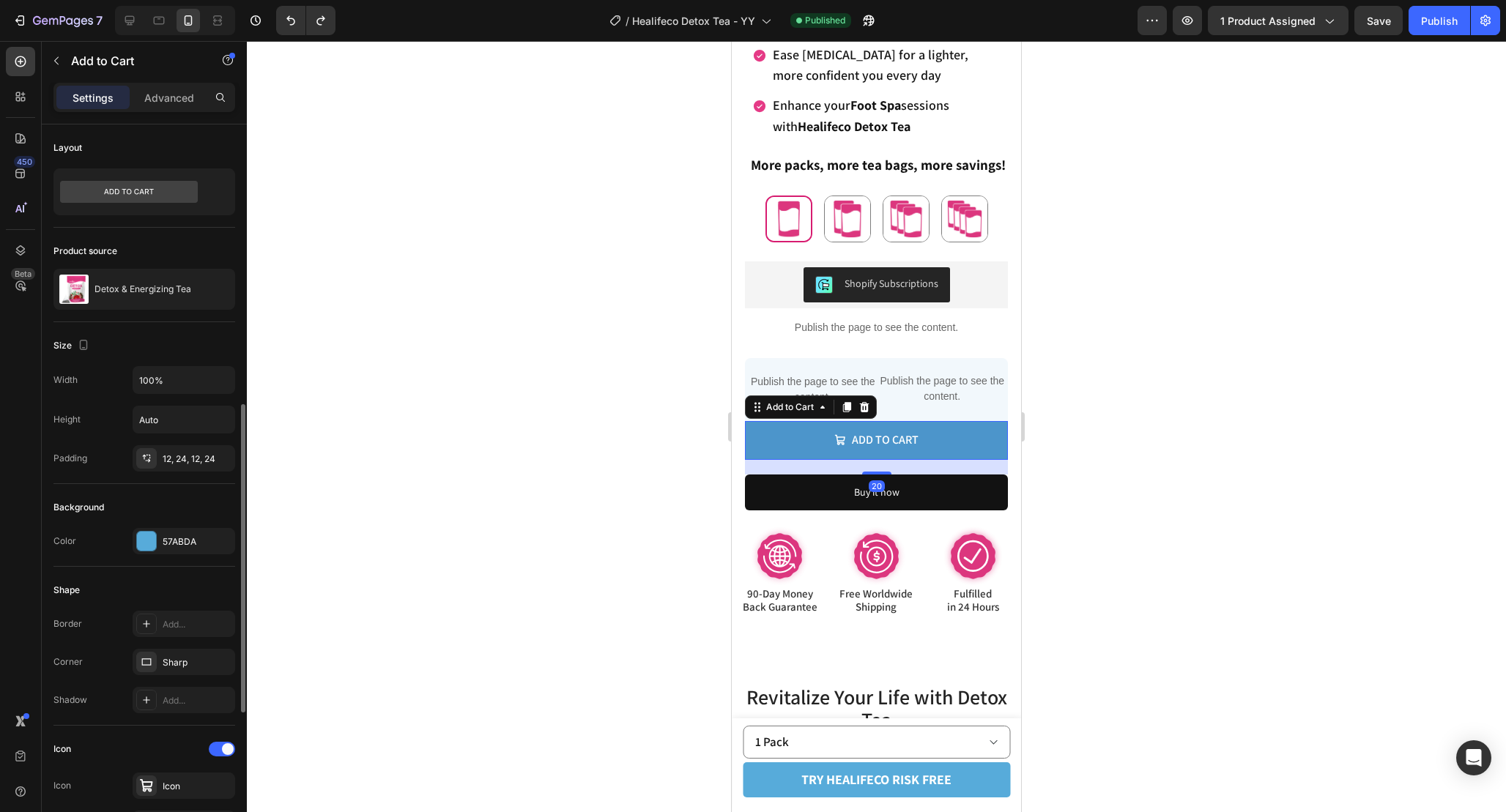
click at [956, 451] on button "Add to cart" at bounding box center [876, 440] width 263 height 38
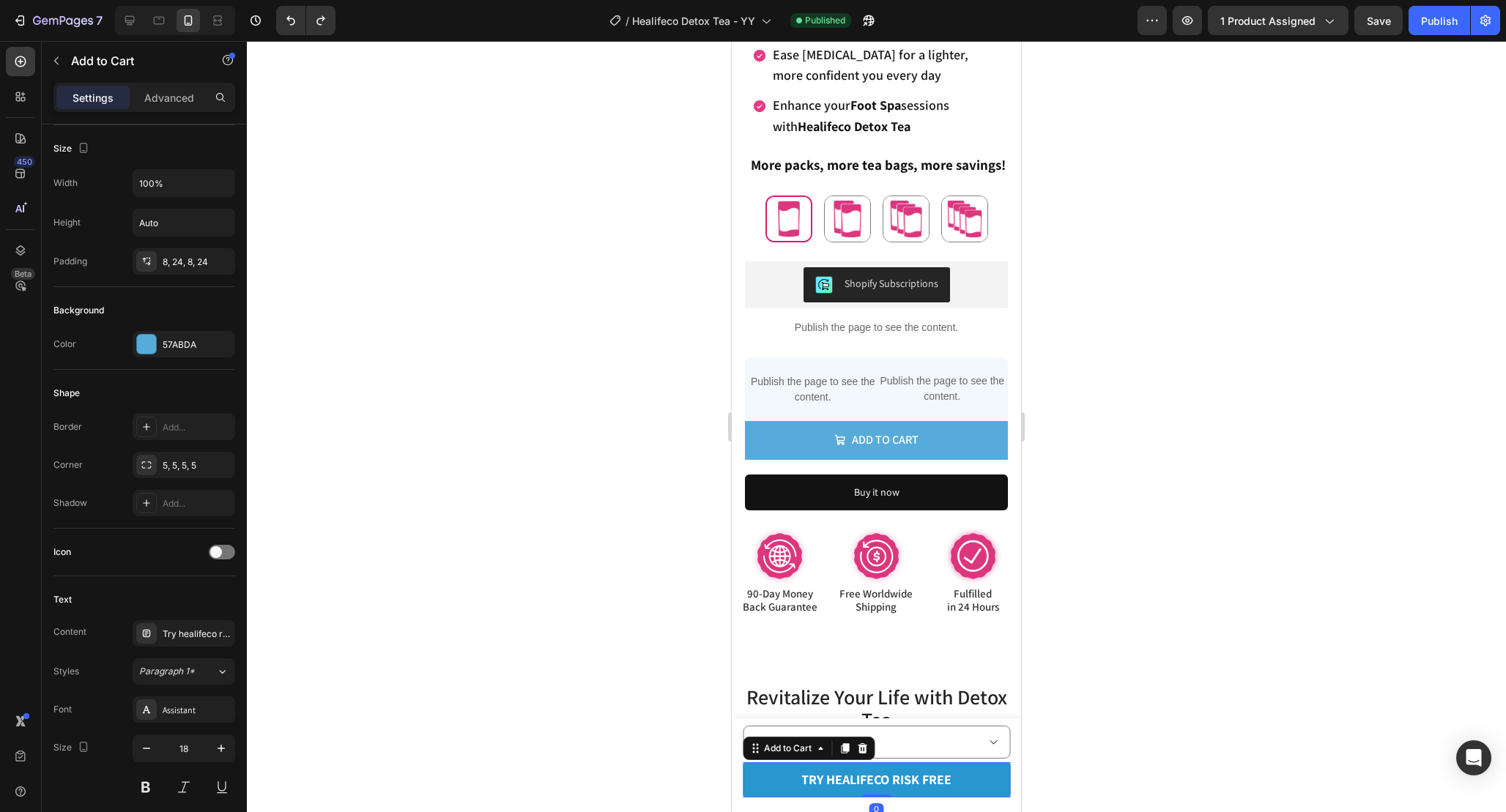
click at [948, 767] on button "try healifeco risk free" at bounding box center [876, 780] width 267 height 35
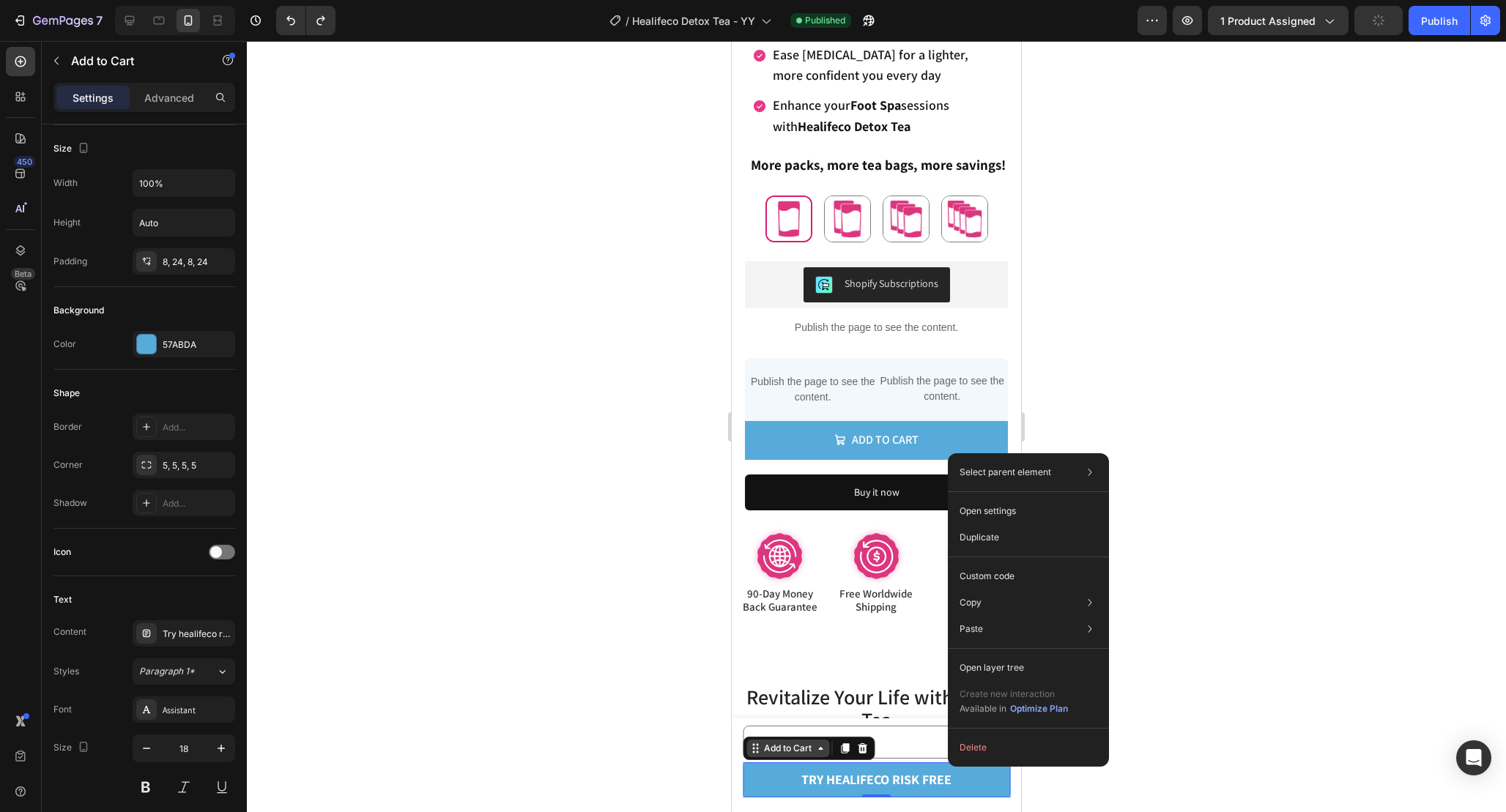
click at [798, 751] on div "Add to Cart" at bounding box center [787, 748] width 54 height 13
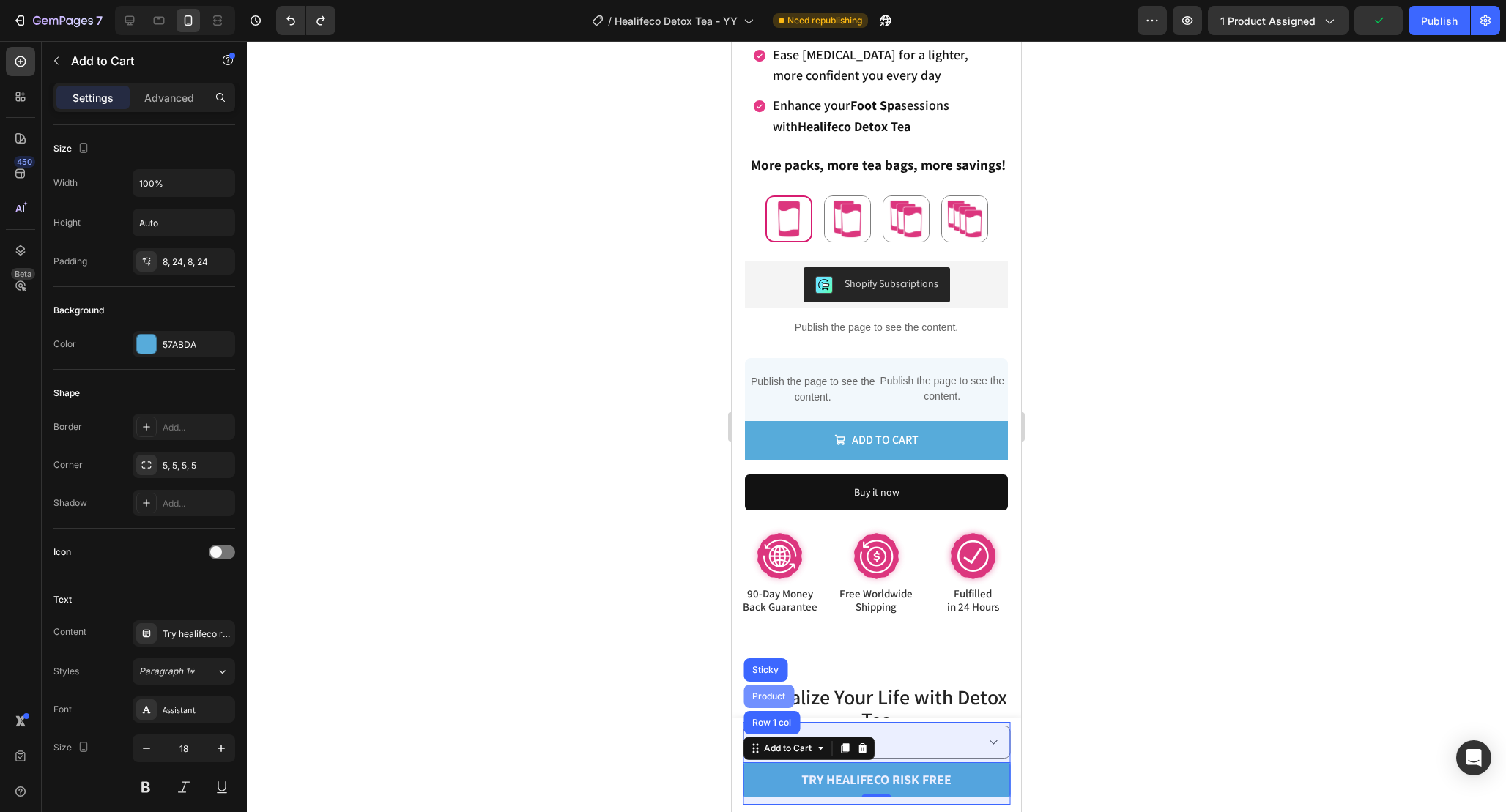
click at [775, 691] on div "Product" at bounding box center [768, 696] width 51 height 23
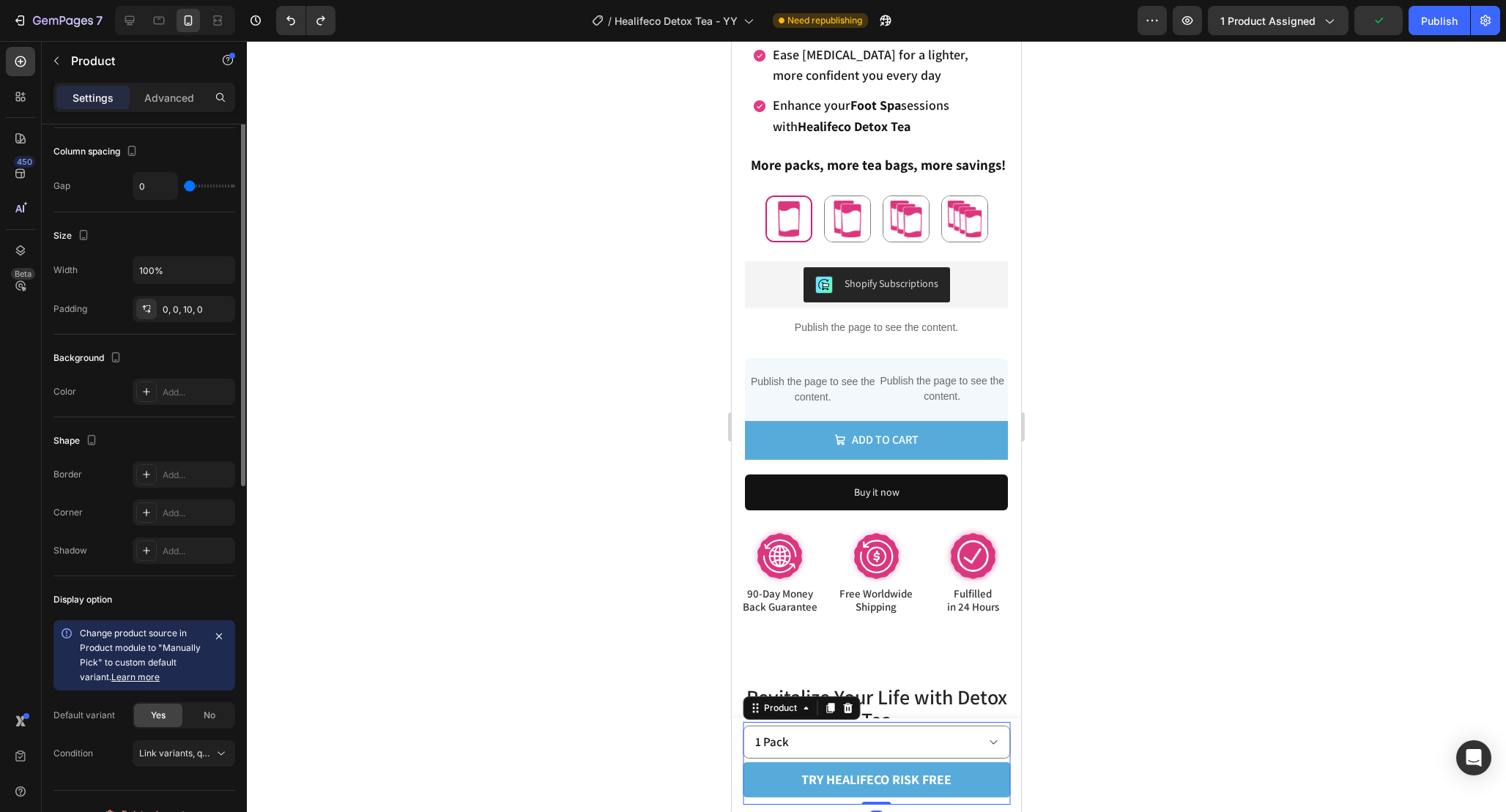
scroll to position [0, 0]
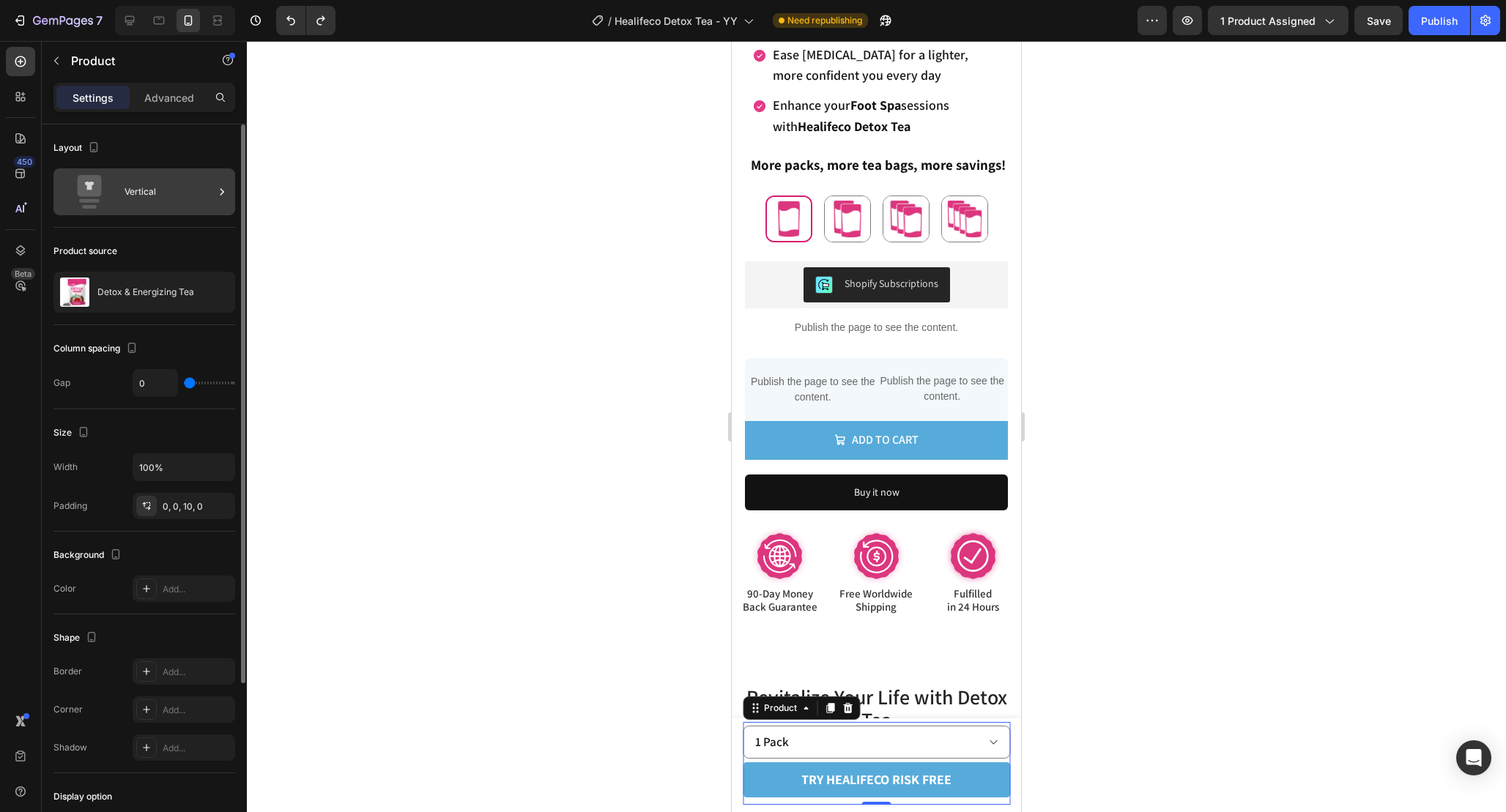
click at [195, 181] on div "Vertical" at bounding box center [169, 192] width 89 height 34
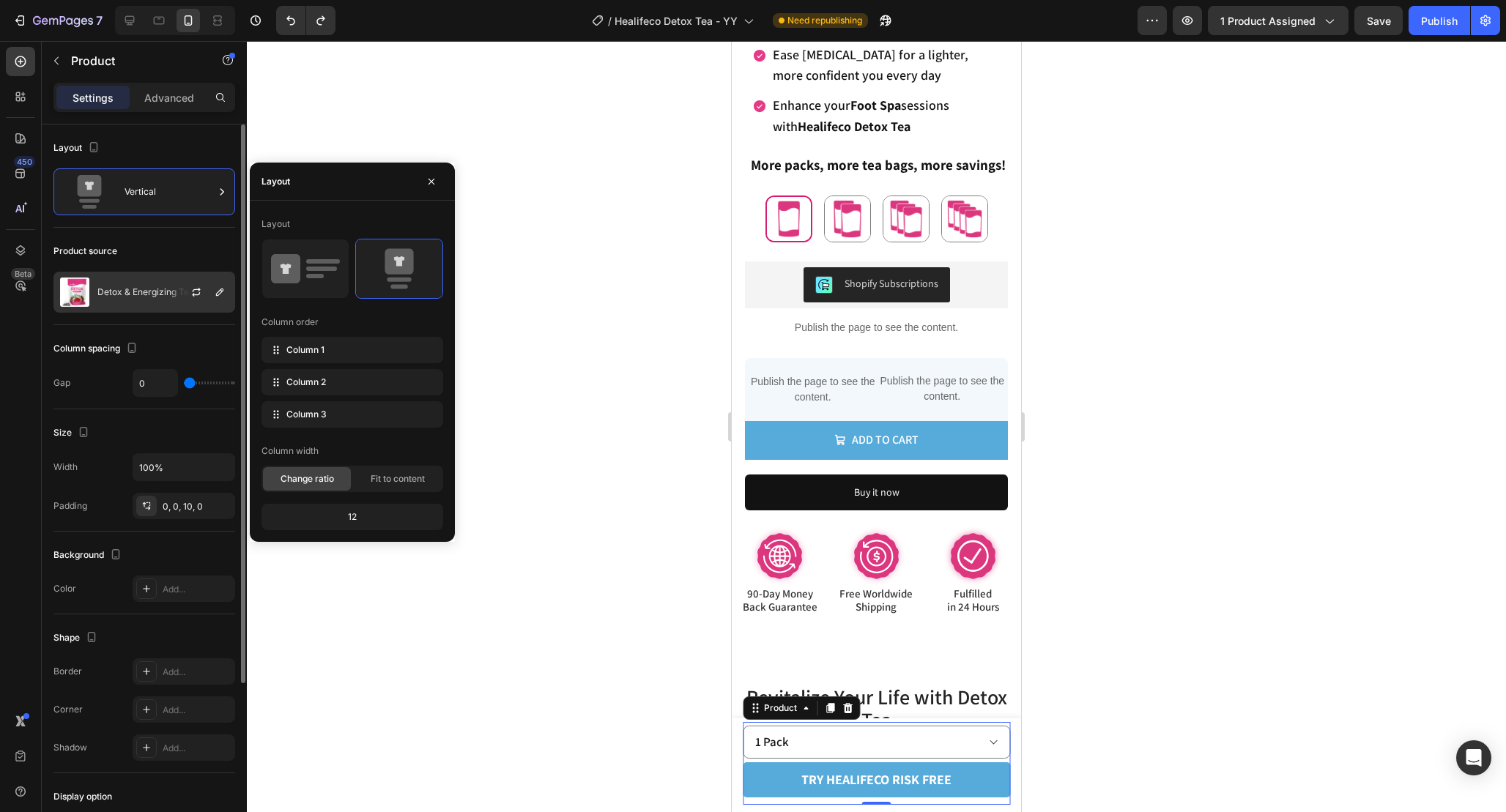
click at [184, 290] on div at bounding box center [202, 292] width 64 height 39
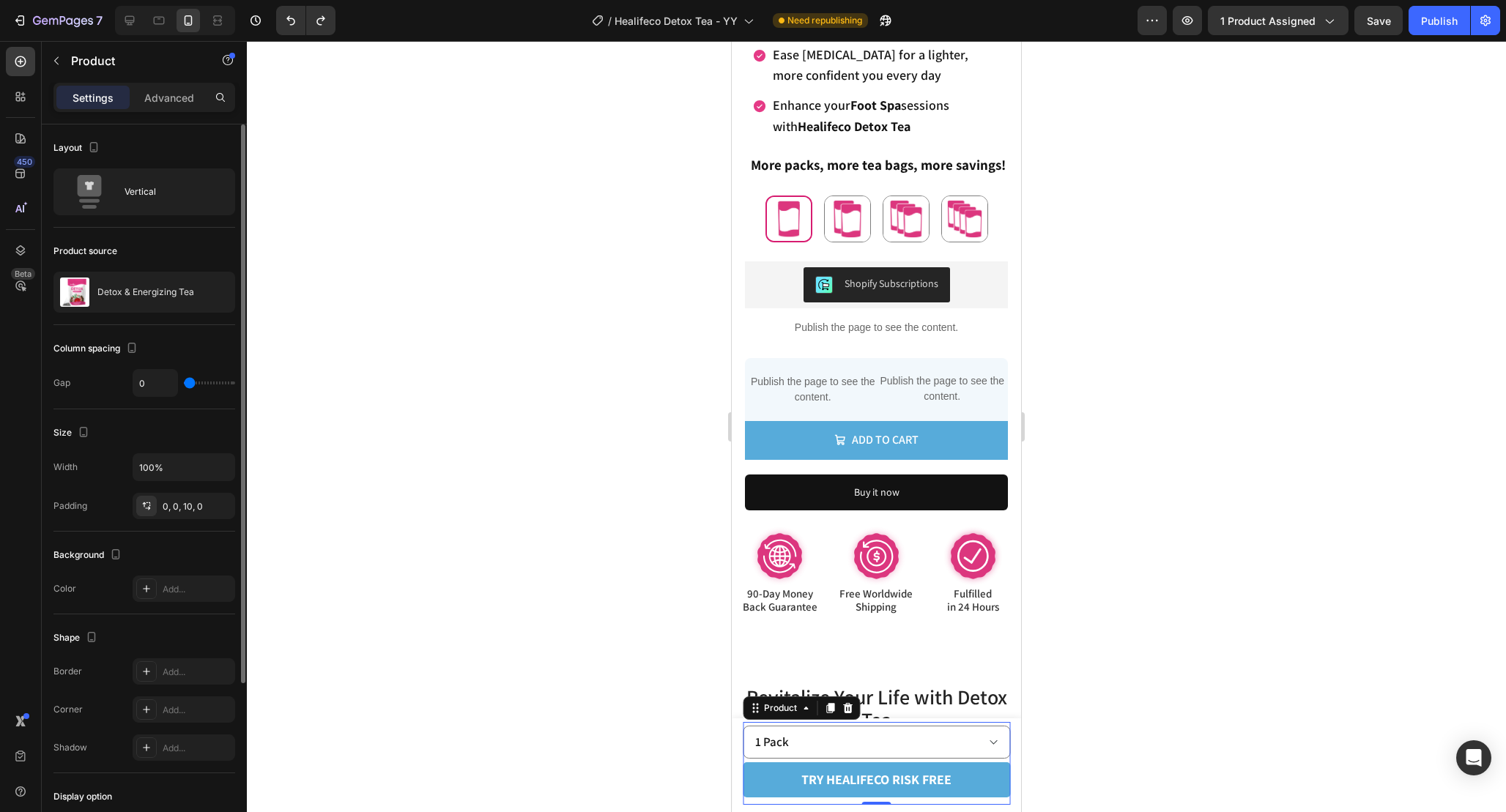
click at [178, 239] on div "Product source" at bounding box center [144, 251] width 182 height 23
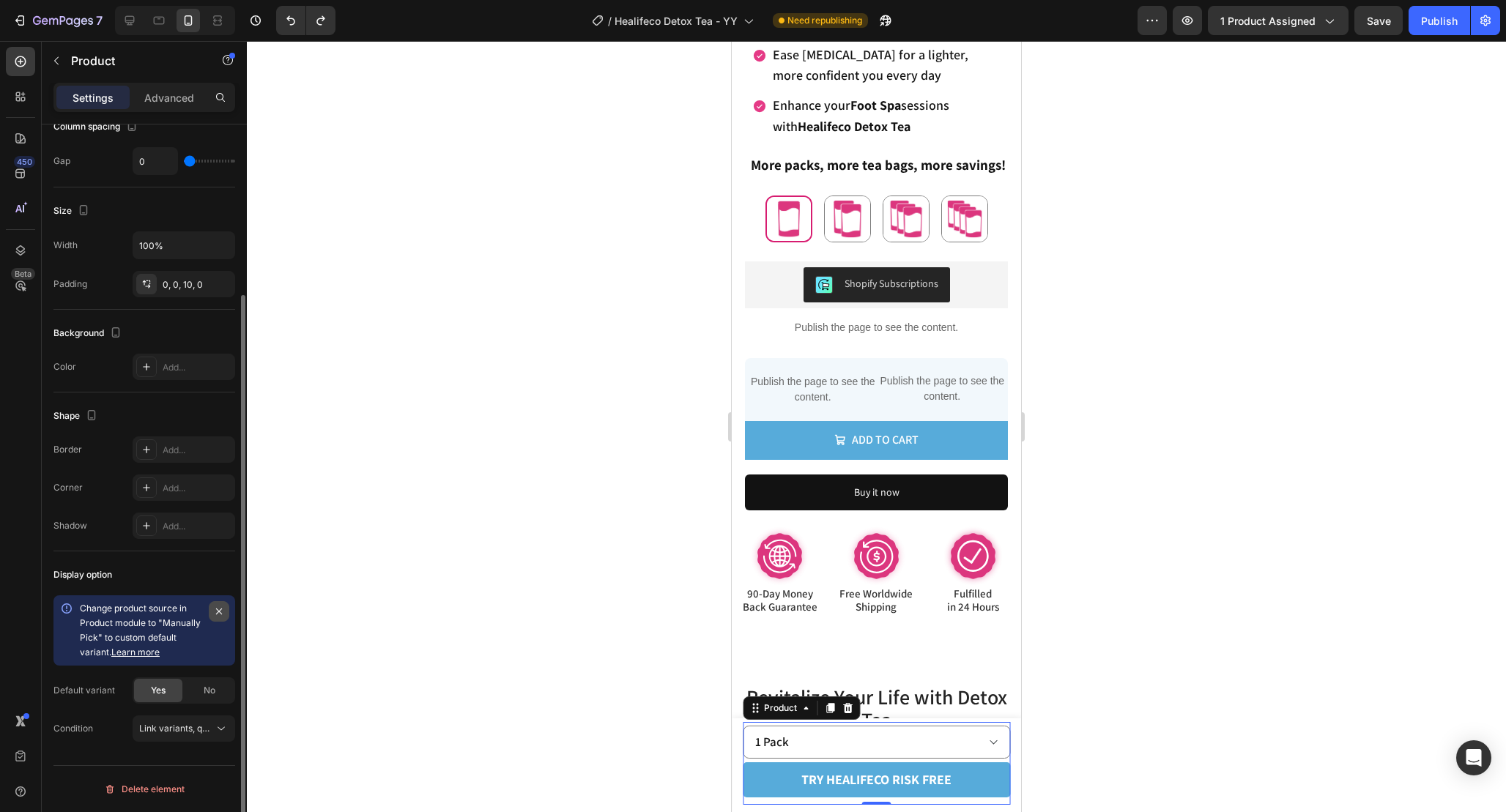
click at [221, 612] on icon "button" at bounding box center [219, 611] width 12 height 12
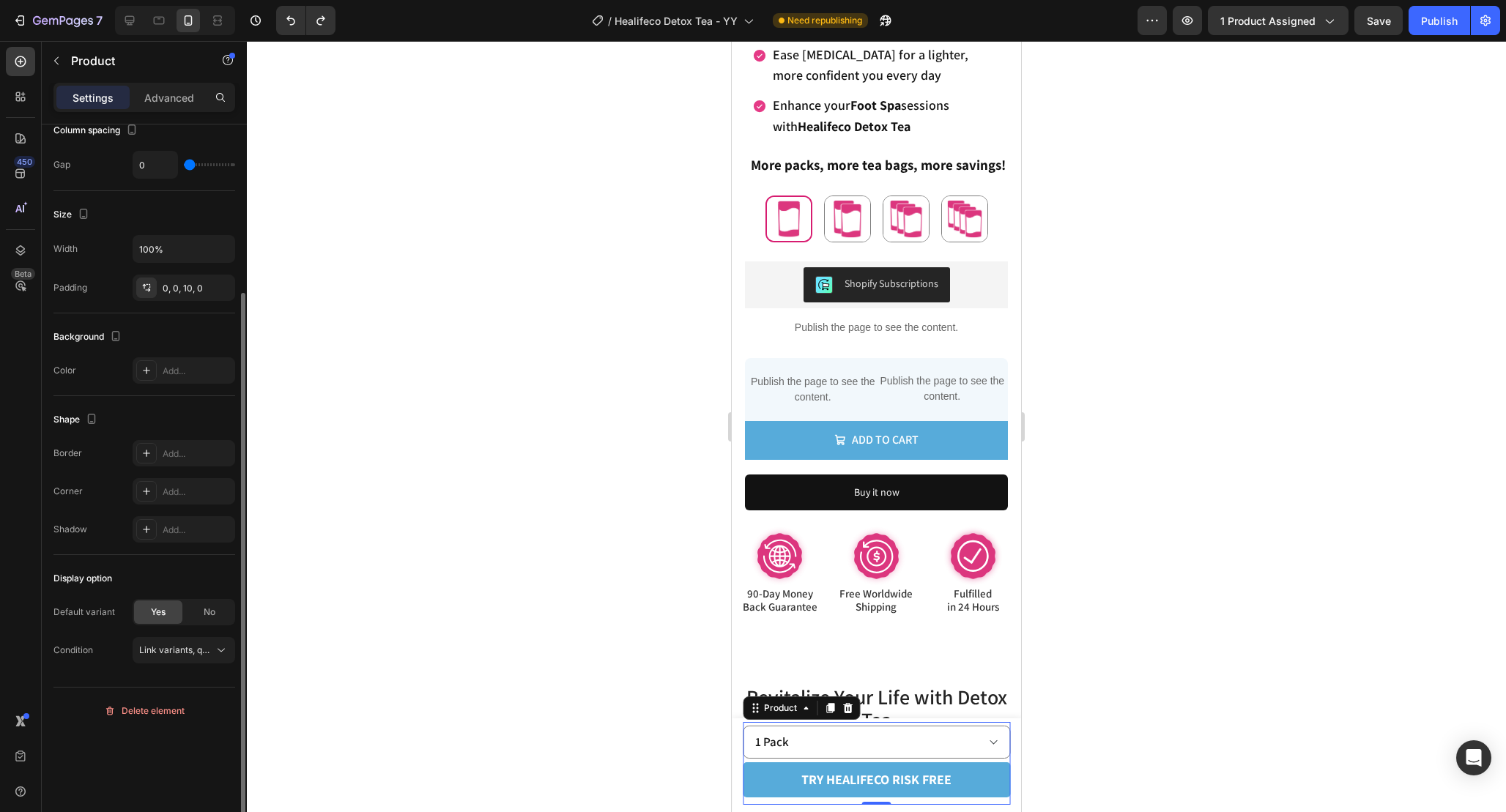
scroll to position [214, 0]
click at [215, 617] on div "No" at bounding box center [210, 617] width 48 height 23
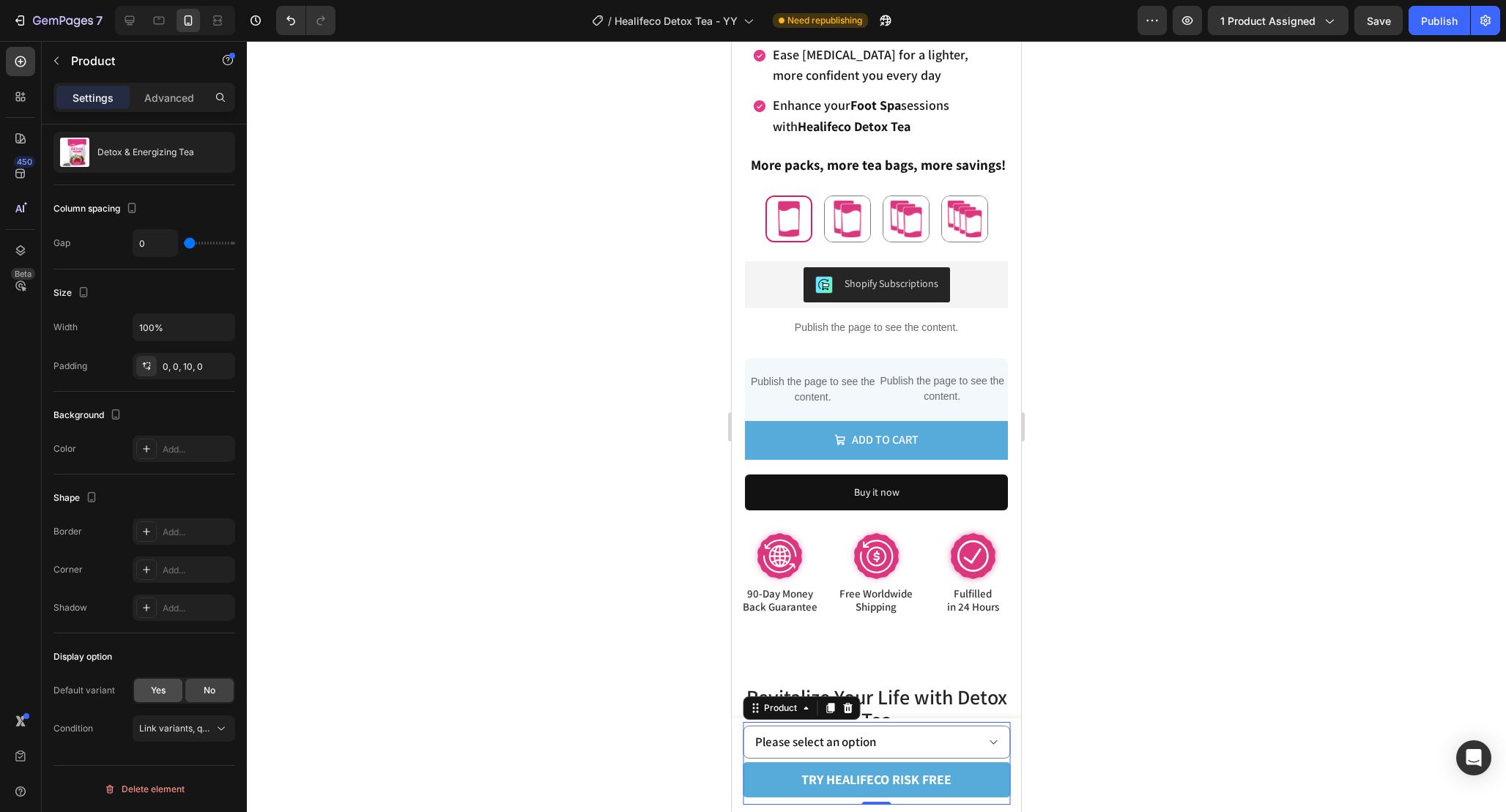
click at [153, 685] on span "Yes" at bounding box center [158, 690] width 14 height 13
select select "1 Pack"
click at [214, 720] on button "Link variants, quantity <br> between same products" at bounding box center [184, 728] width 103 height 26
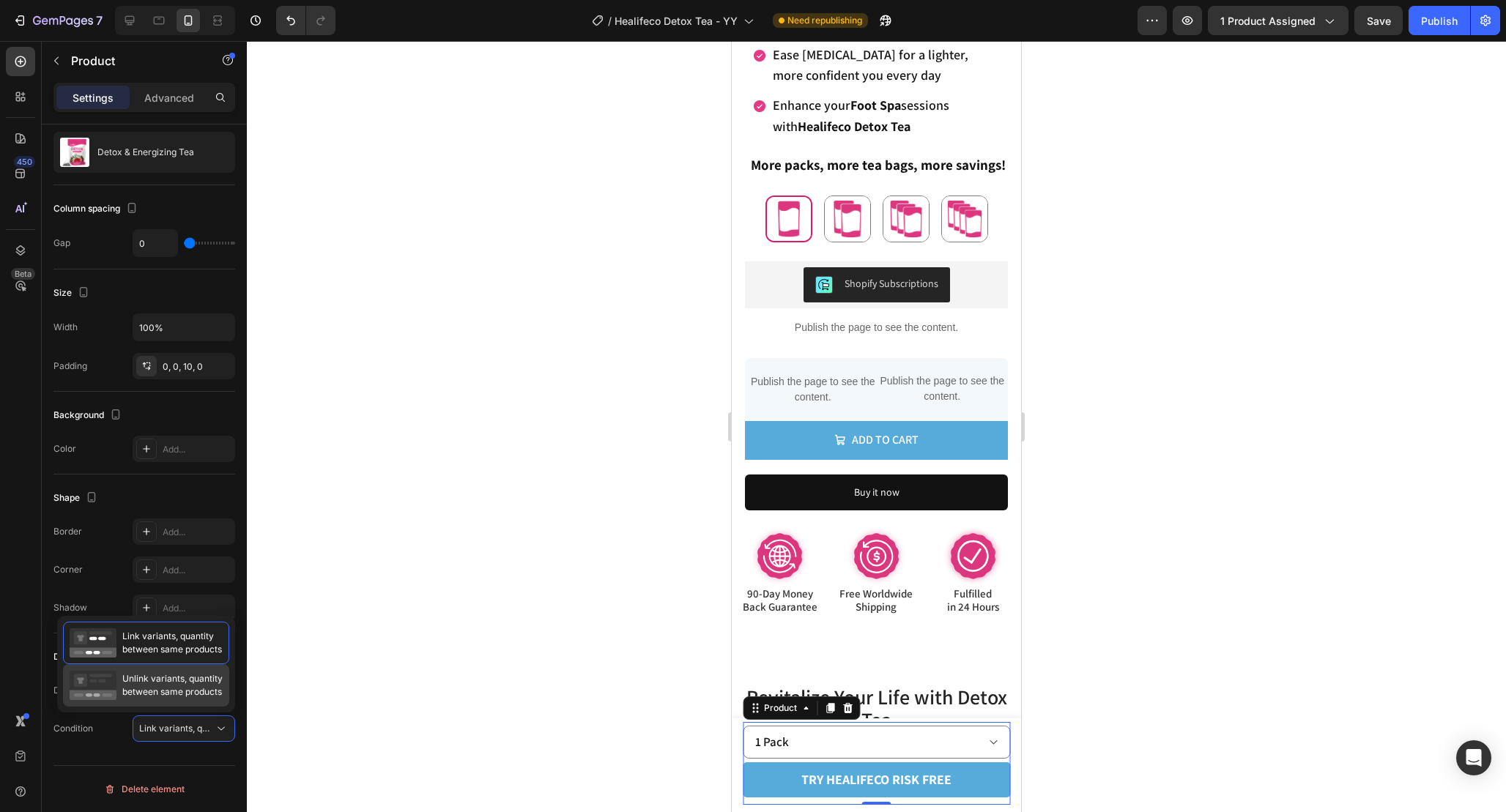
click at [172, 685] on span "Unlink variants, quantity between same products" at bounding box center [172, 685] width 100 height 26
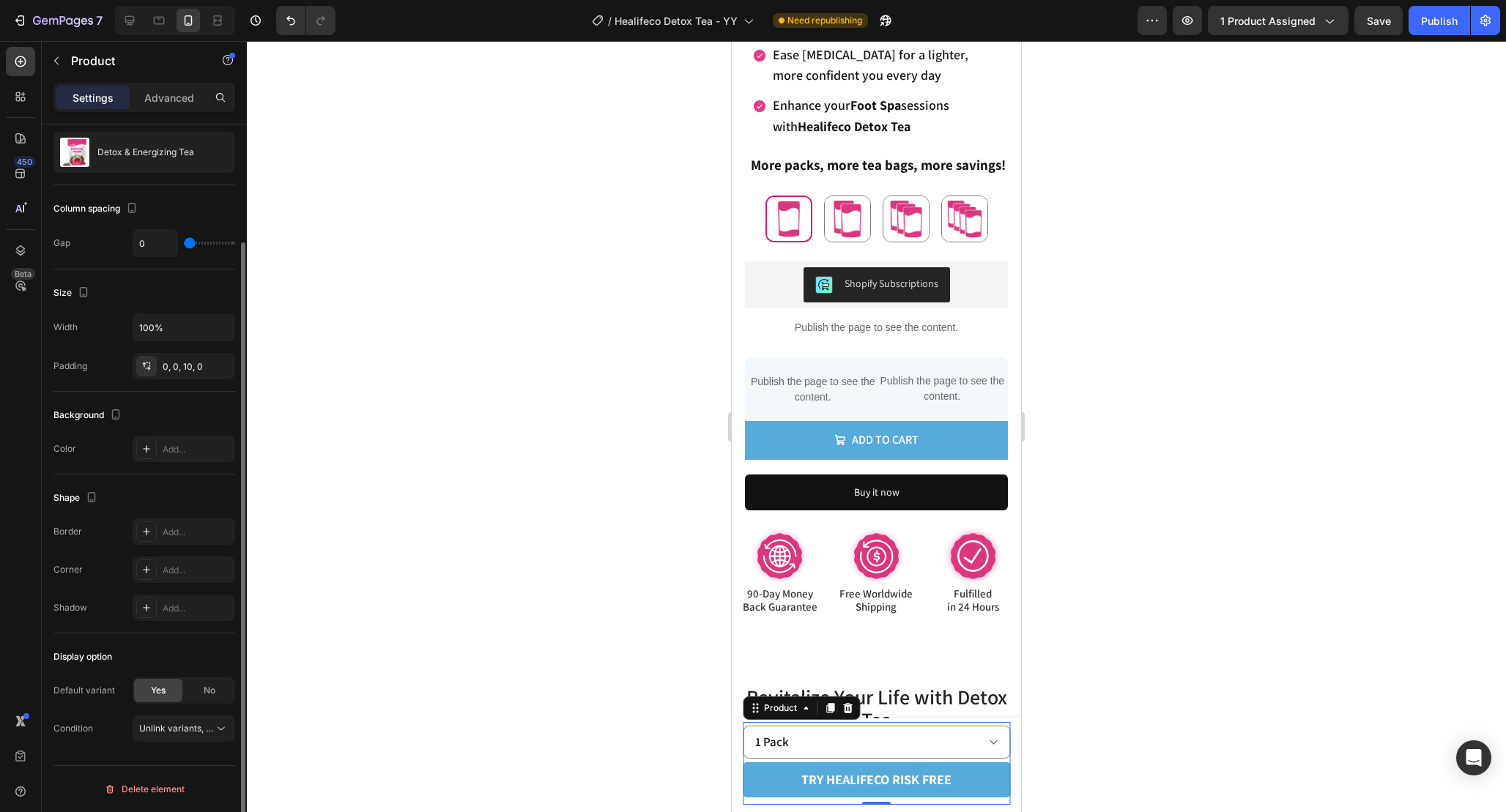
click at [226, 749] on div "Display option Default variant Yes No Condition Unlink variants, quantity <br> …" at bounding box center [144, 693] width 182 height 120
click at [213, 730] on span "Unlink variants, quantity <br> between same products" at bounding box center [251, 728] width 225 height 11
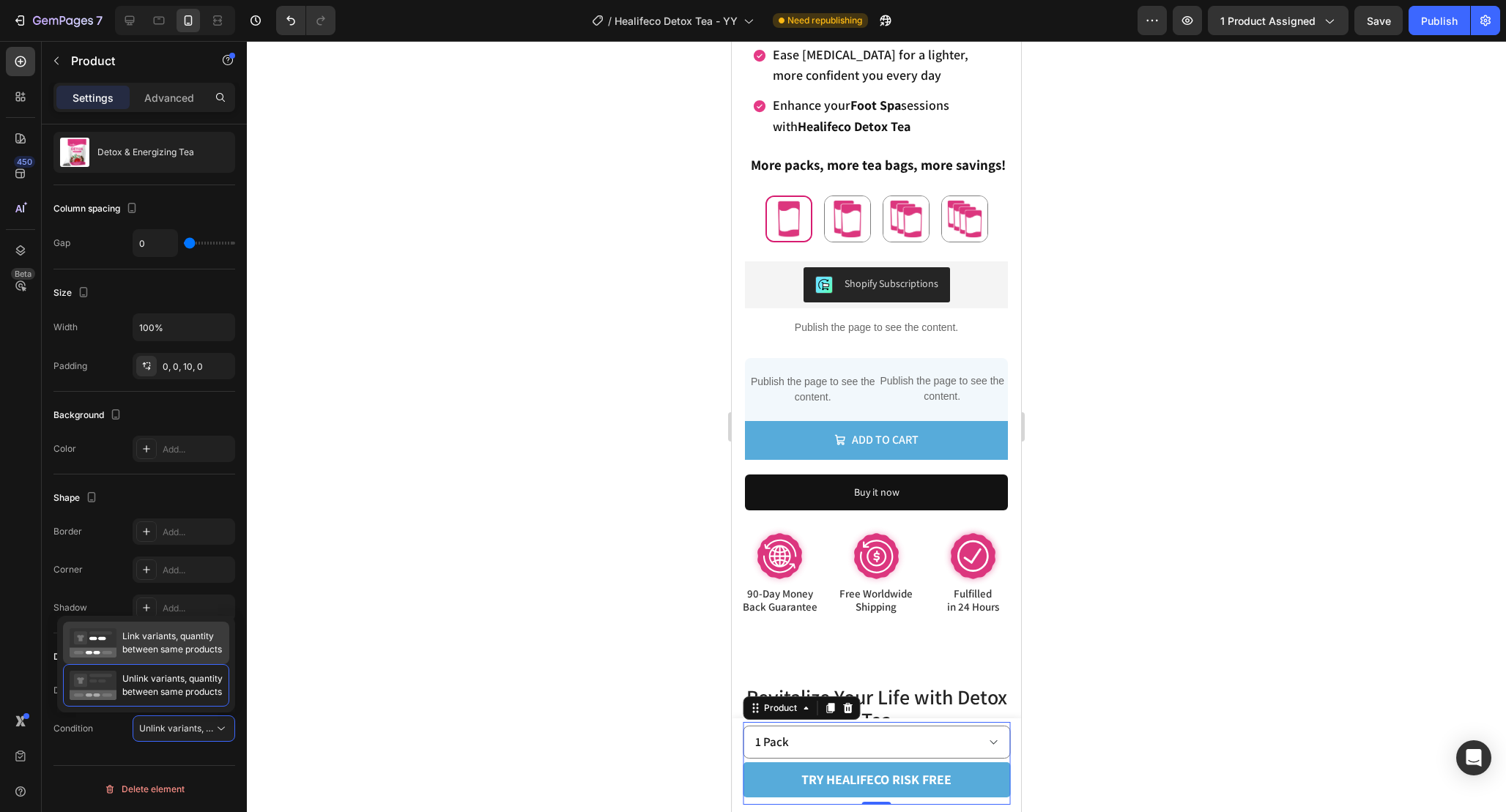
click at [182, 647] on span "Link variants, quantity between same products" at bounding box center [172, 643] width 100 height 26
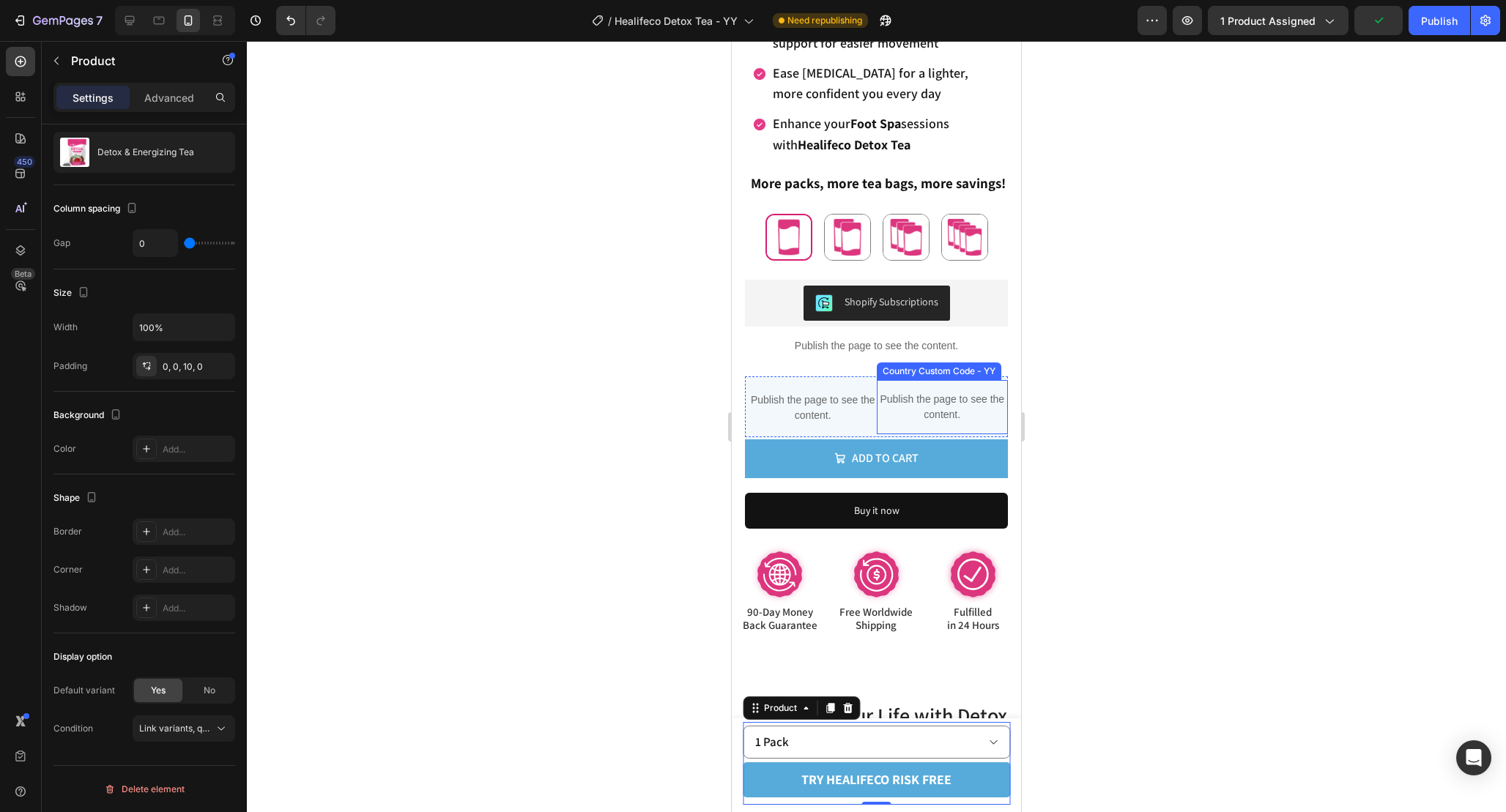
scroll to position [741, 0]
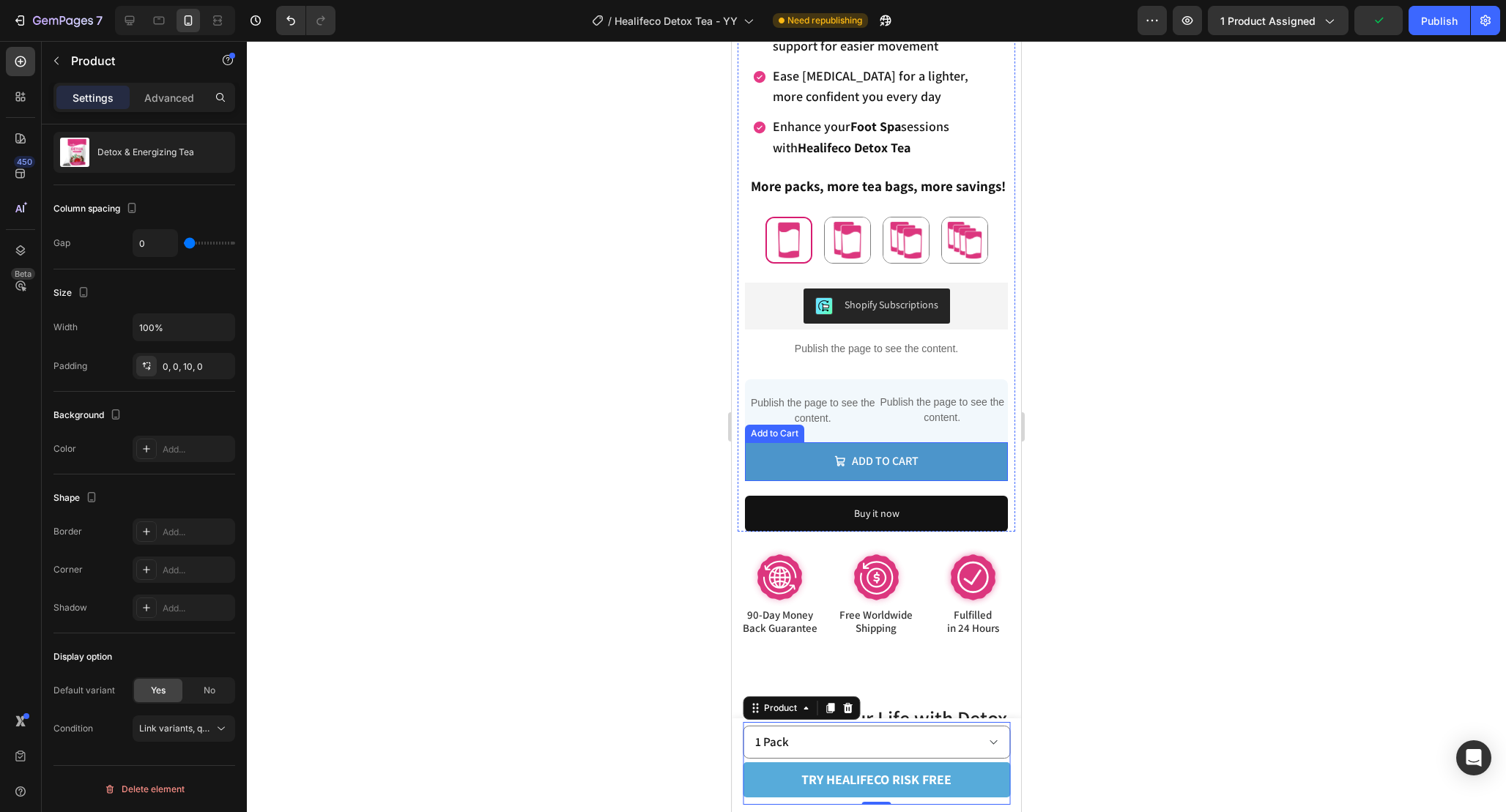
click at [966, 461] on button "Add to cart" at bounding box center [876, 461] width 263 height 38
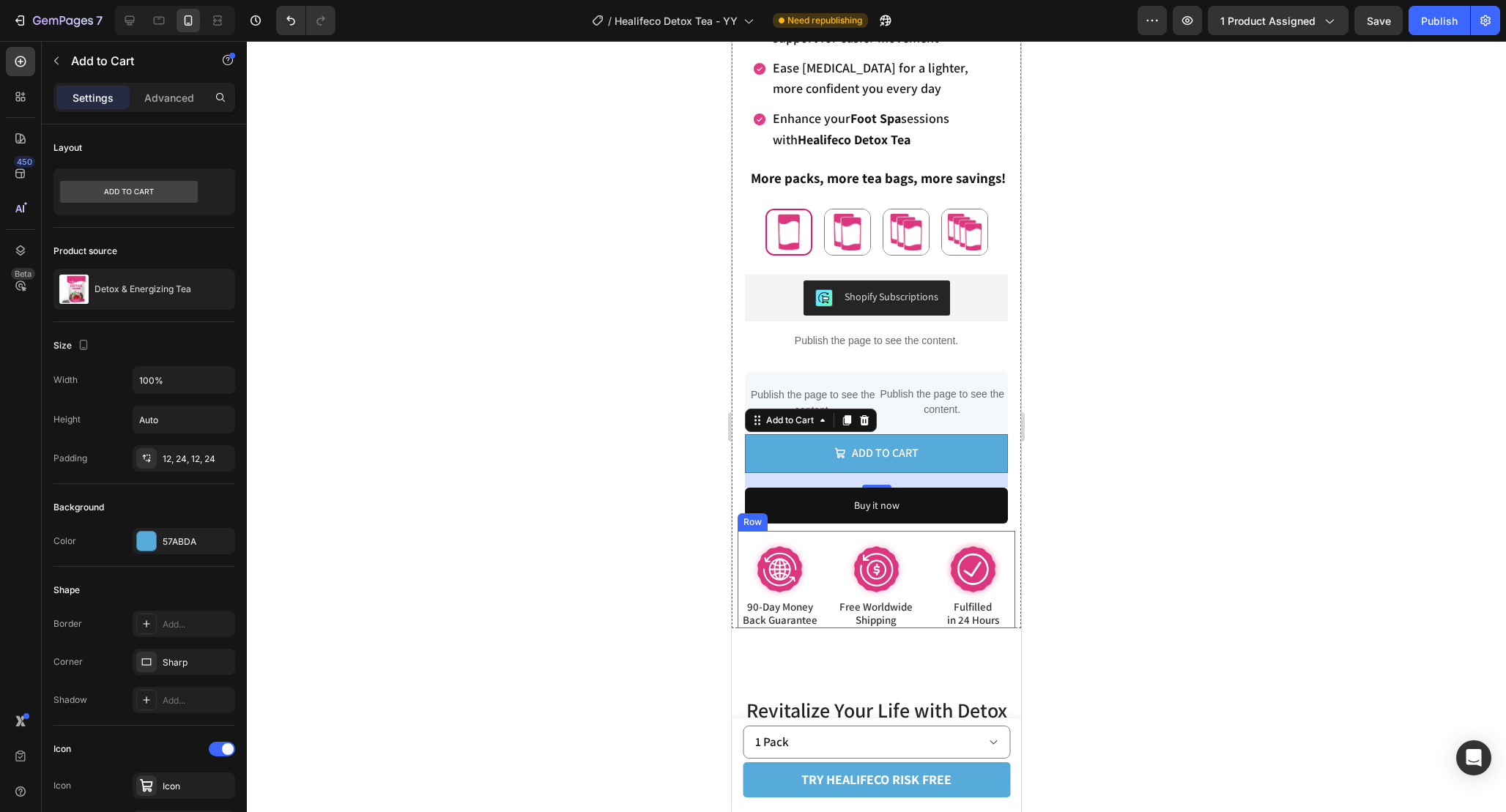
scroll to position [747, 0]
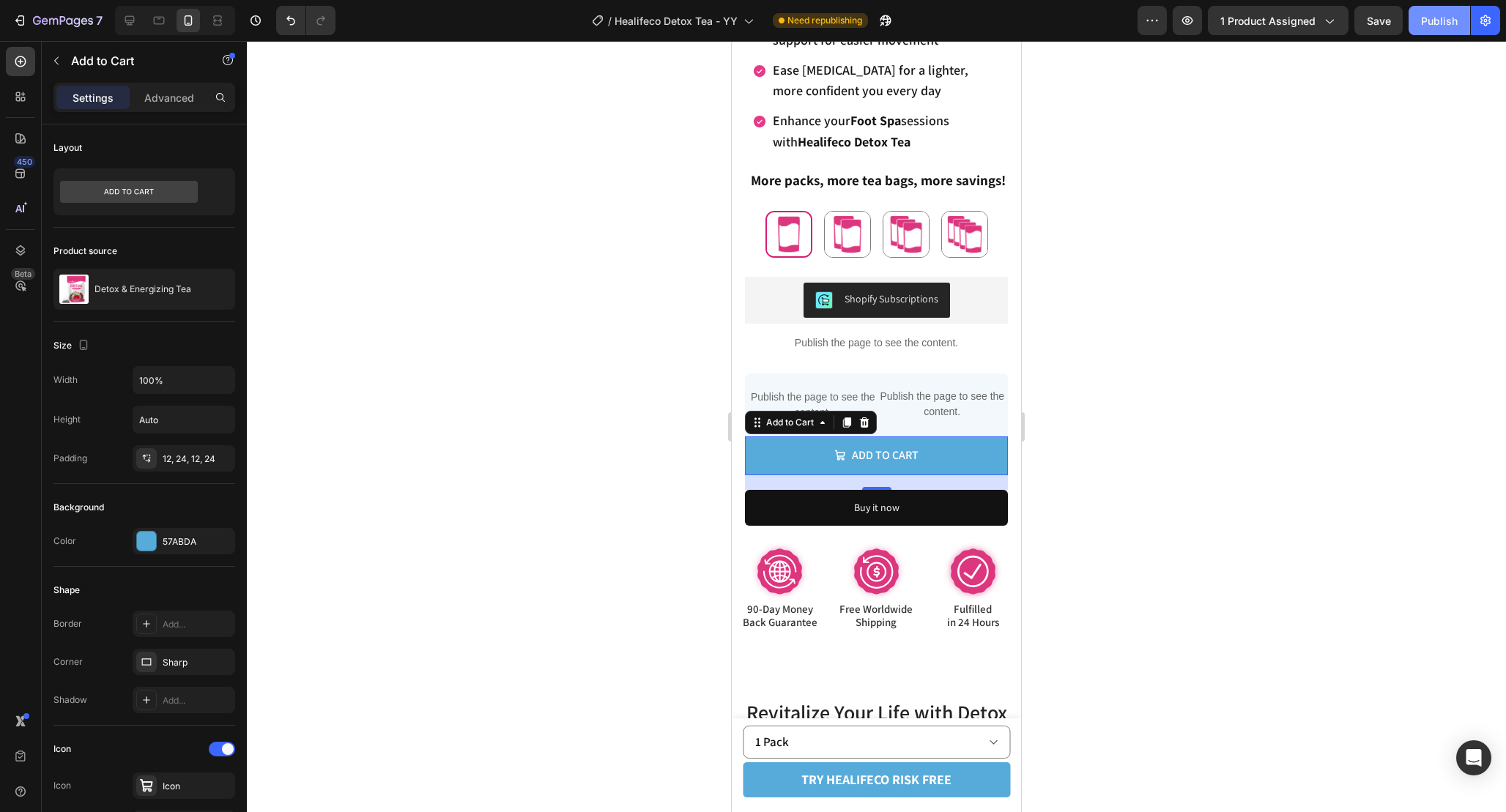
click at [1462, 12] on button "Publish" at bounding box center [1440, 20] width 62 height 29
click at [802, 613] on span "90-Day Money Back Guarantee" at bounding box center [780, 616] width 75 height 27
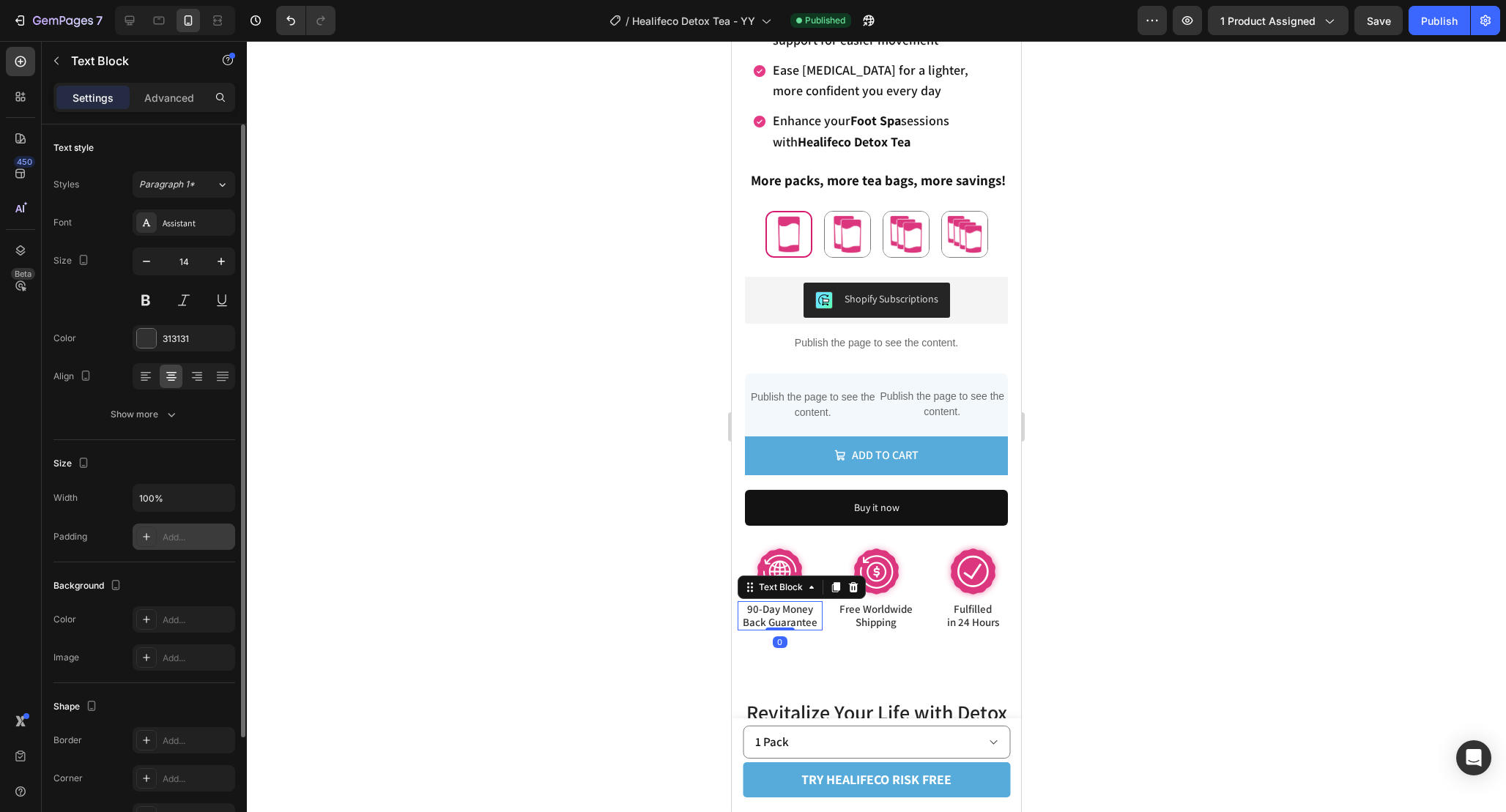
click at [186, 537] on div "Add..." at bounding box center [196, 537] width 69 height 13
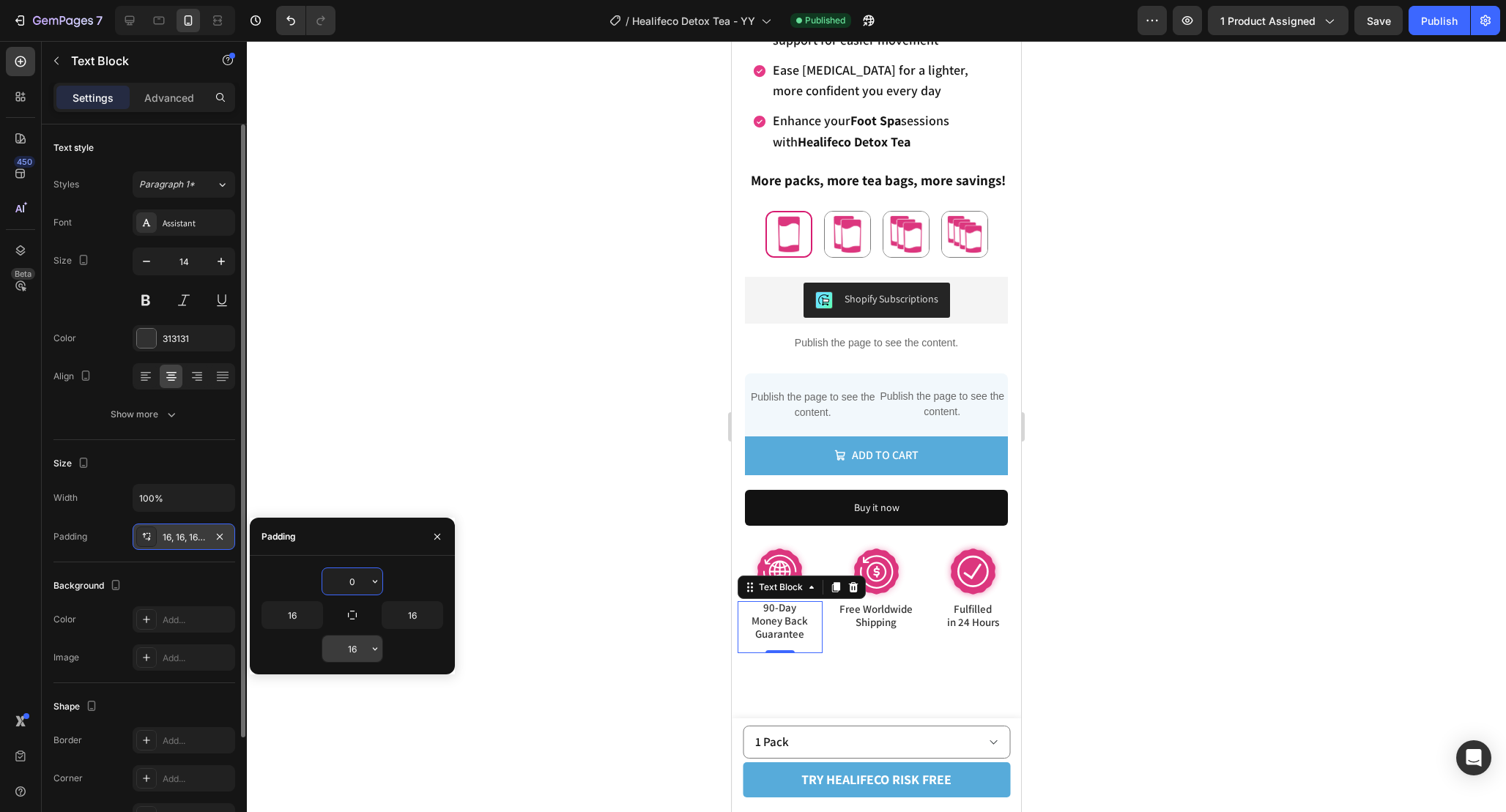
type input "0"
click at [357, 651] on input "16" at bounding box center [353, 648] width 60 height 26
type input "0"
click at [299, 615] on input "16" at bounding box center [292, 615] width 60 height 26
type input "5"
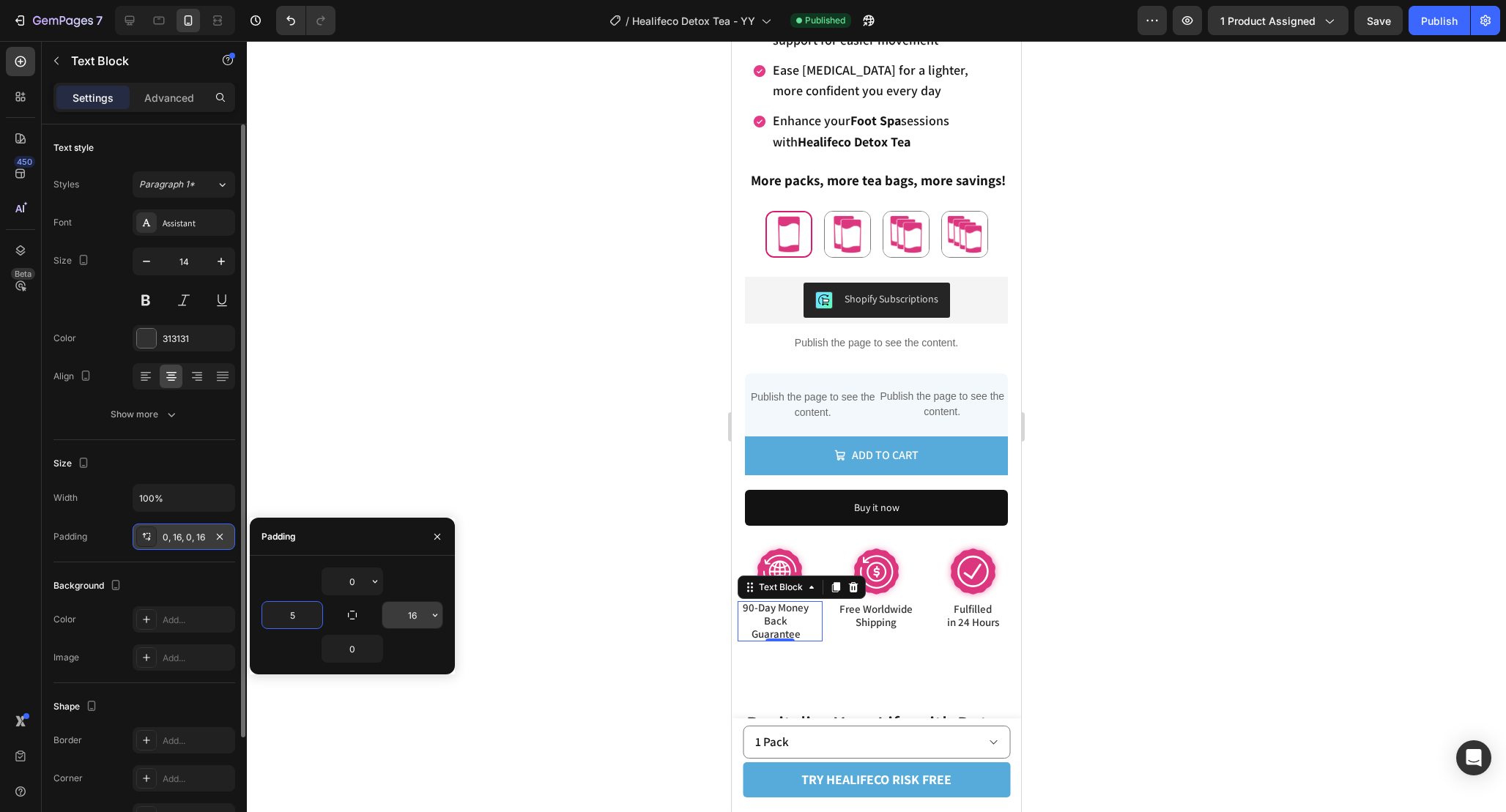
click at [416, 617] on input "16" at bounding box center [413, 615] width 60 height 26
type input "5"
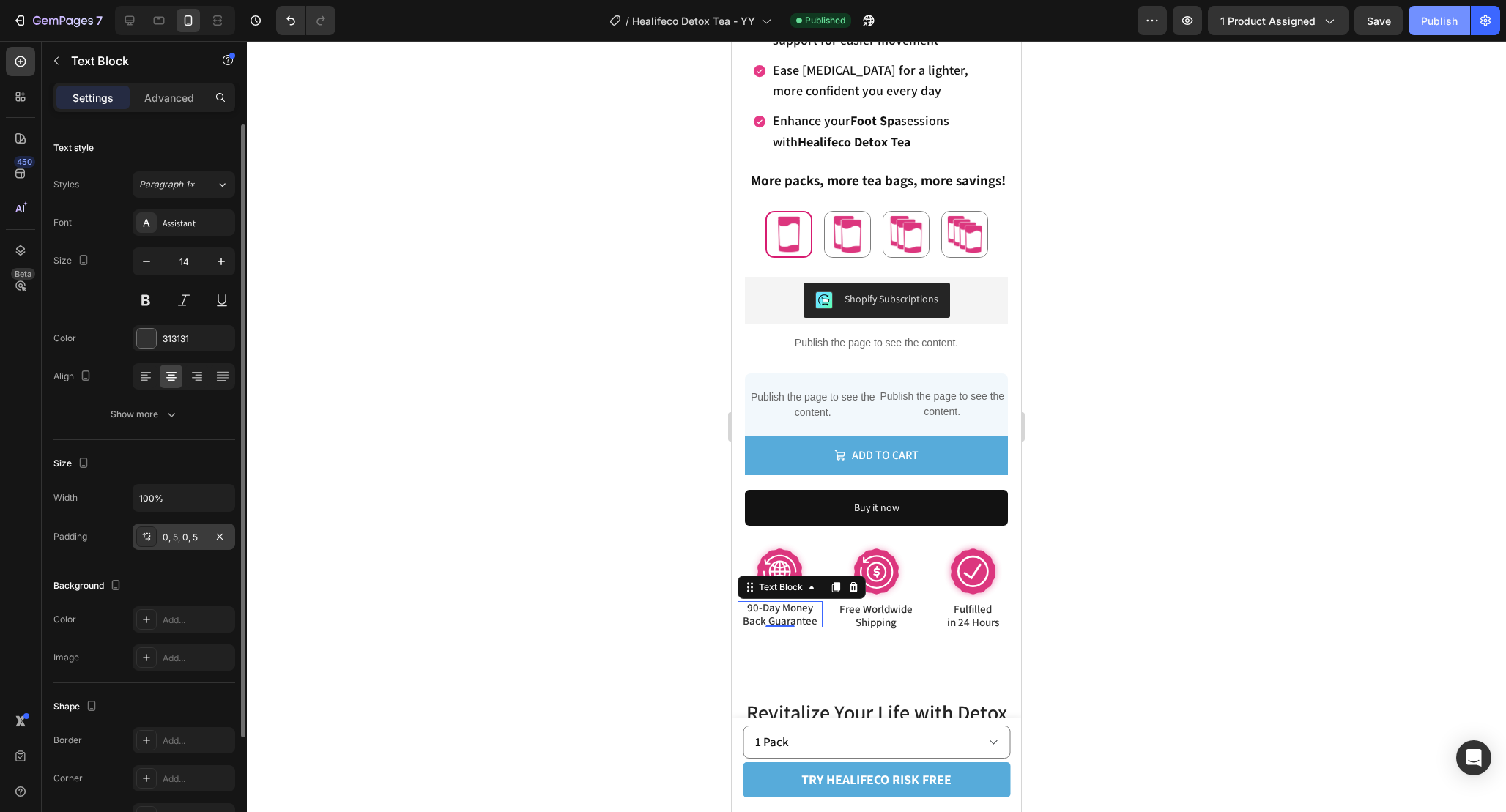
click at [1434, 15] on div "Publish" at bounding box center [1439, 20] width 37 height 15
click at [932, 257] on div "1 Pack 1 Pack 2 Pack 2 Pack 3 Pack 3 Pack 4 Pack 4 Pack" at bounding box center [876, 236] width 263 height 51
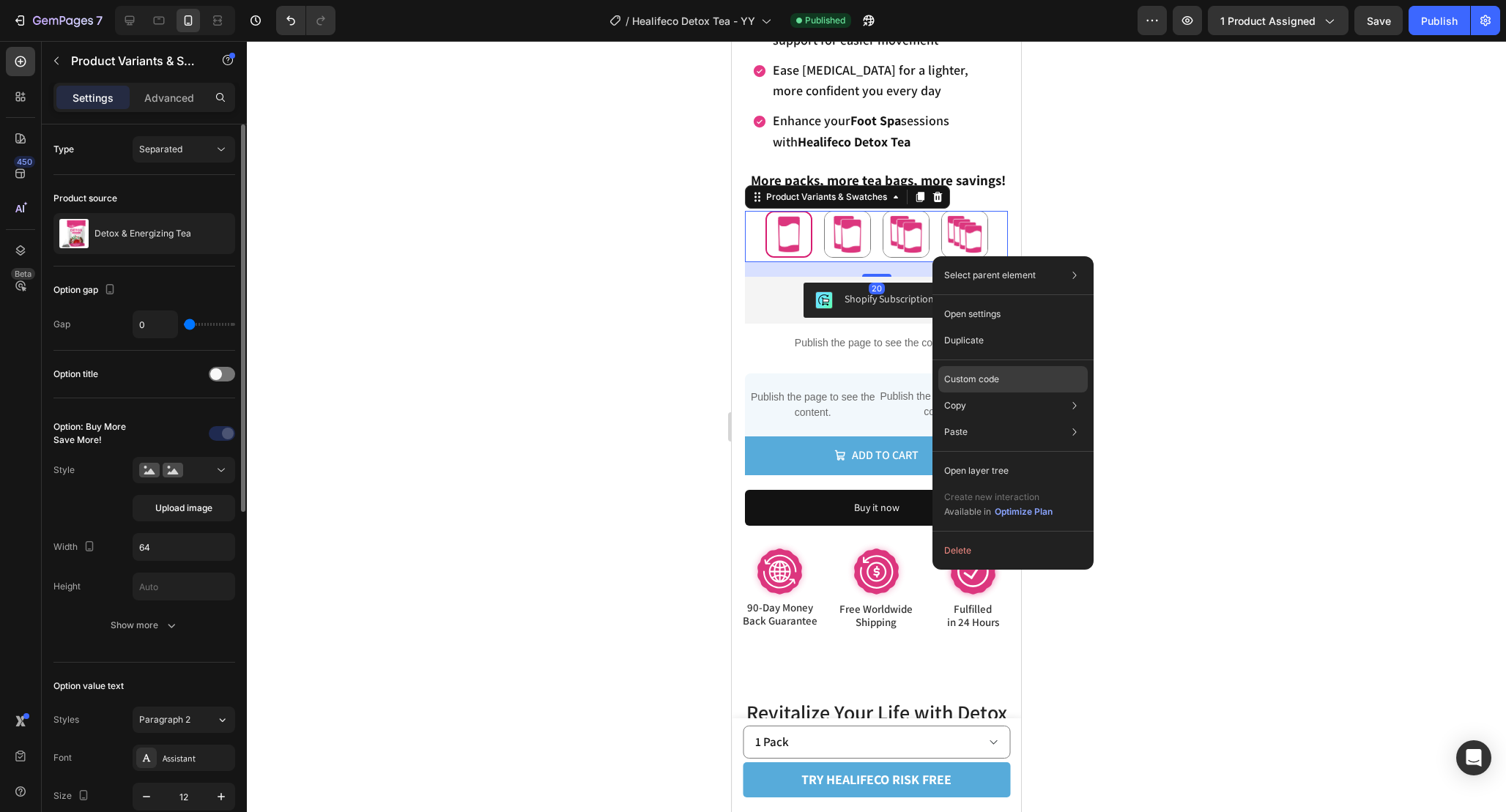
click at [1012, 419] on div "Custom code" at bounding box center [1013, 432] width 149 height 26
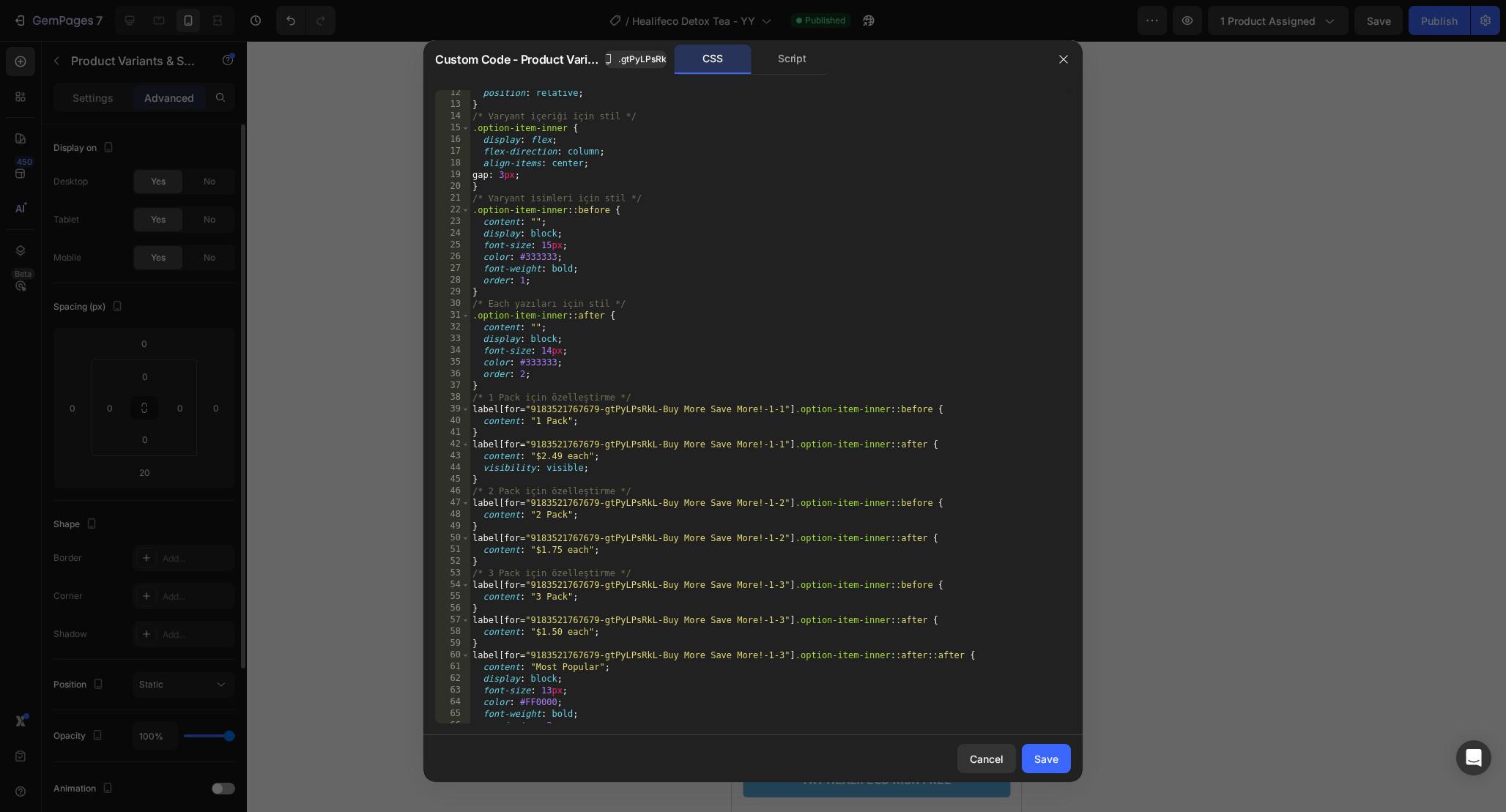
scroll to position [409, 0]
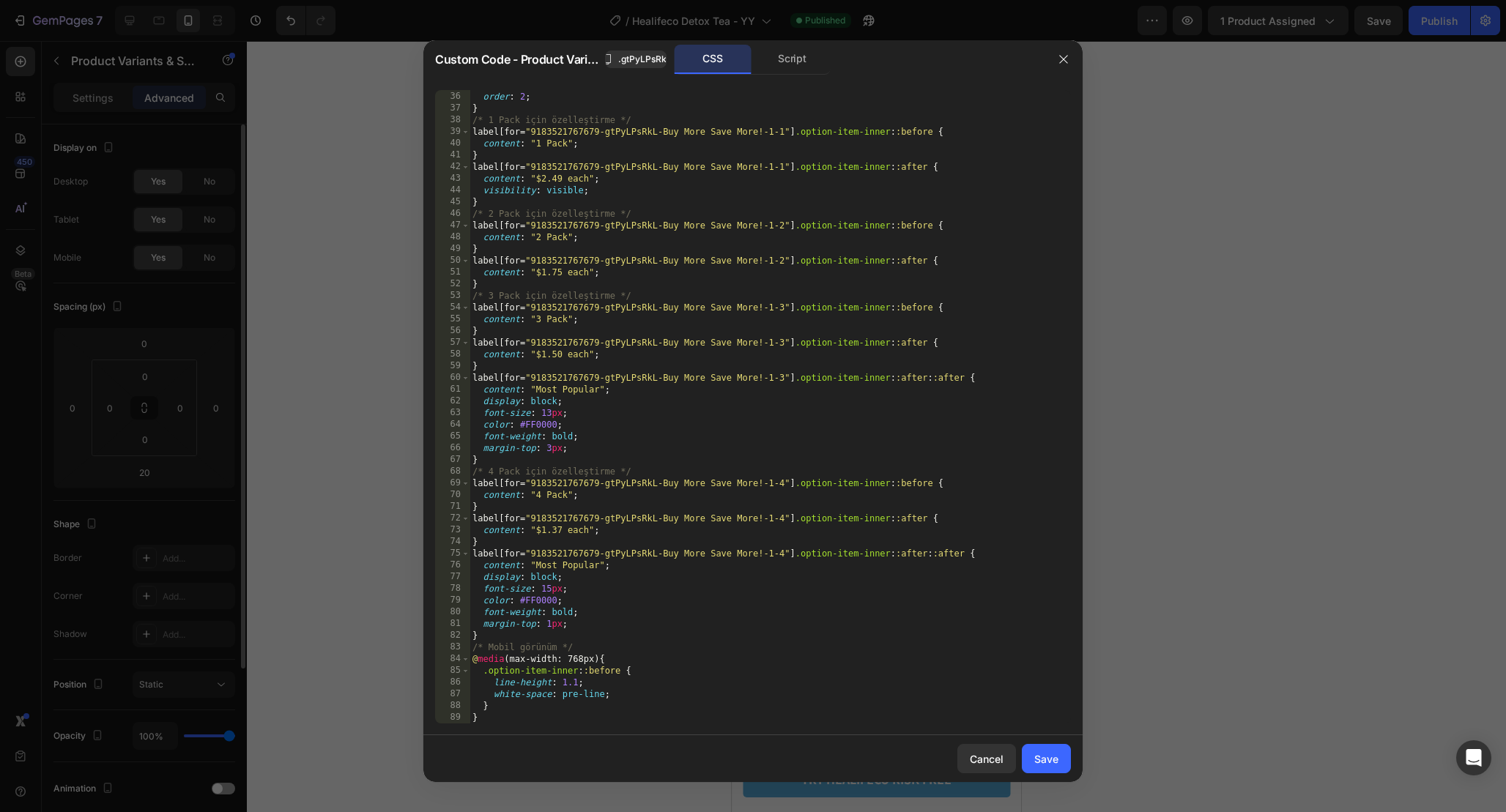
click at [646, 629] on div "color : #333333 ; order : 2 ; } /* 1 Pack için özelleştirme */ label [ for = " …" at bounding box center [770, 408] width 602 height 657
click at [656, 684] on div "color : #333333 ; order : 2 ; } /* 1 Pack için özelleştirme */ label [ for = " …" at bounding box center [770, 408] width 602 height 657
type textarea "line-height: 1.1;"
click at [806, 64] on div "Script" at bounding box center [792, 59] width 77 height 29
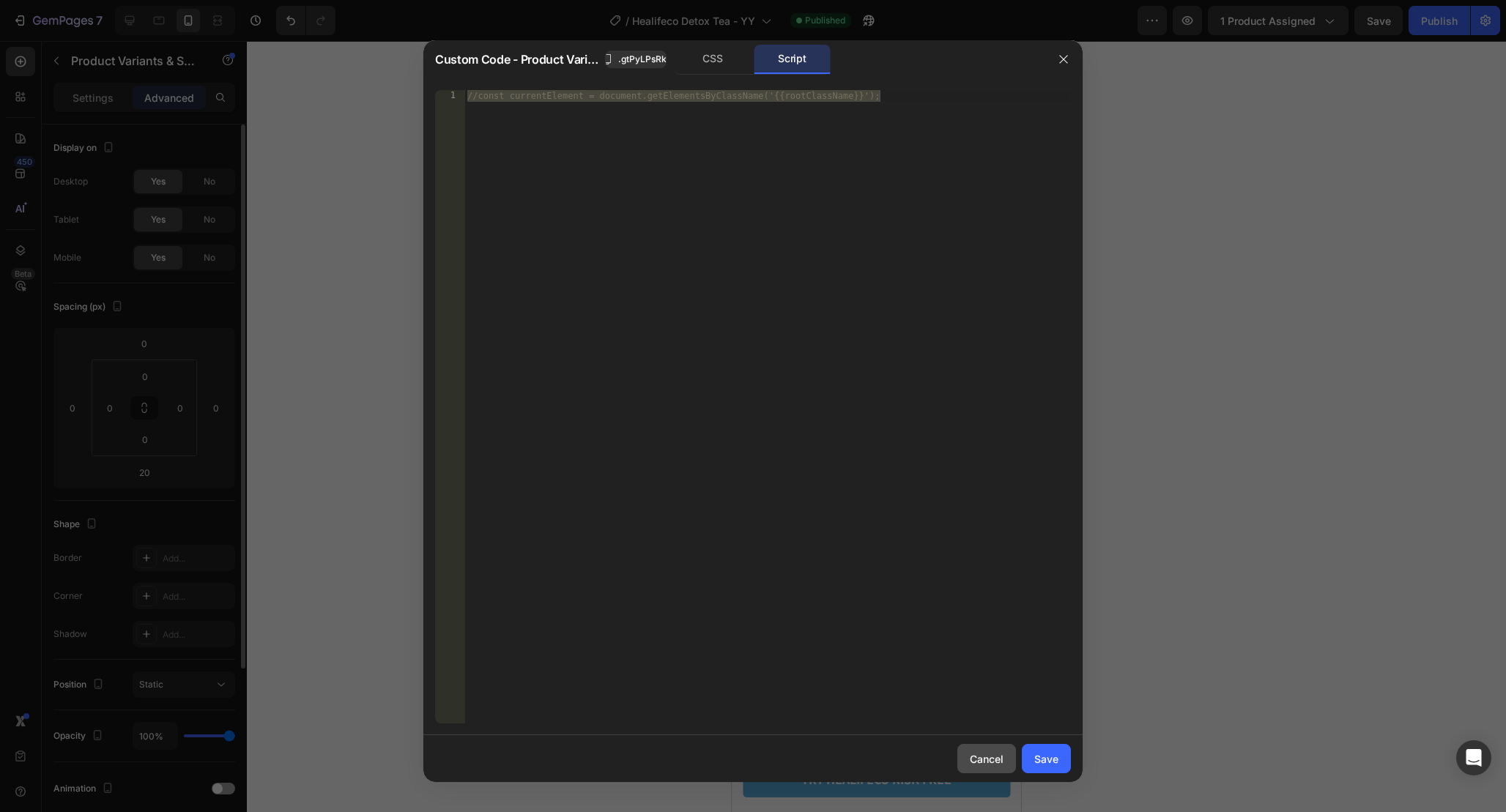
click at [999, 757] on div "Cancel" at bounding box center [987, 759] width 34 height 15
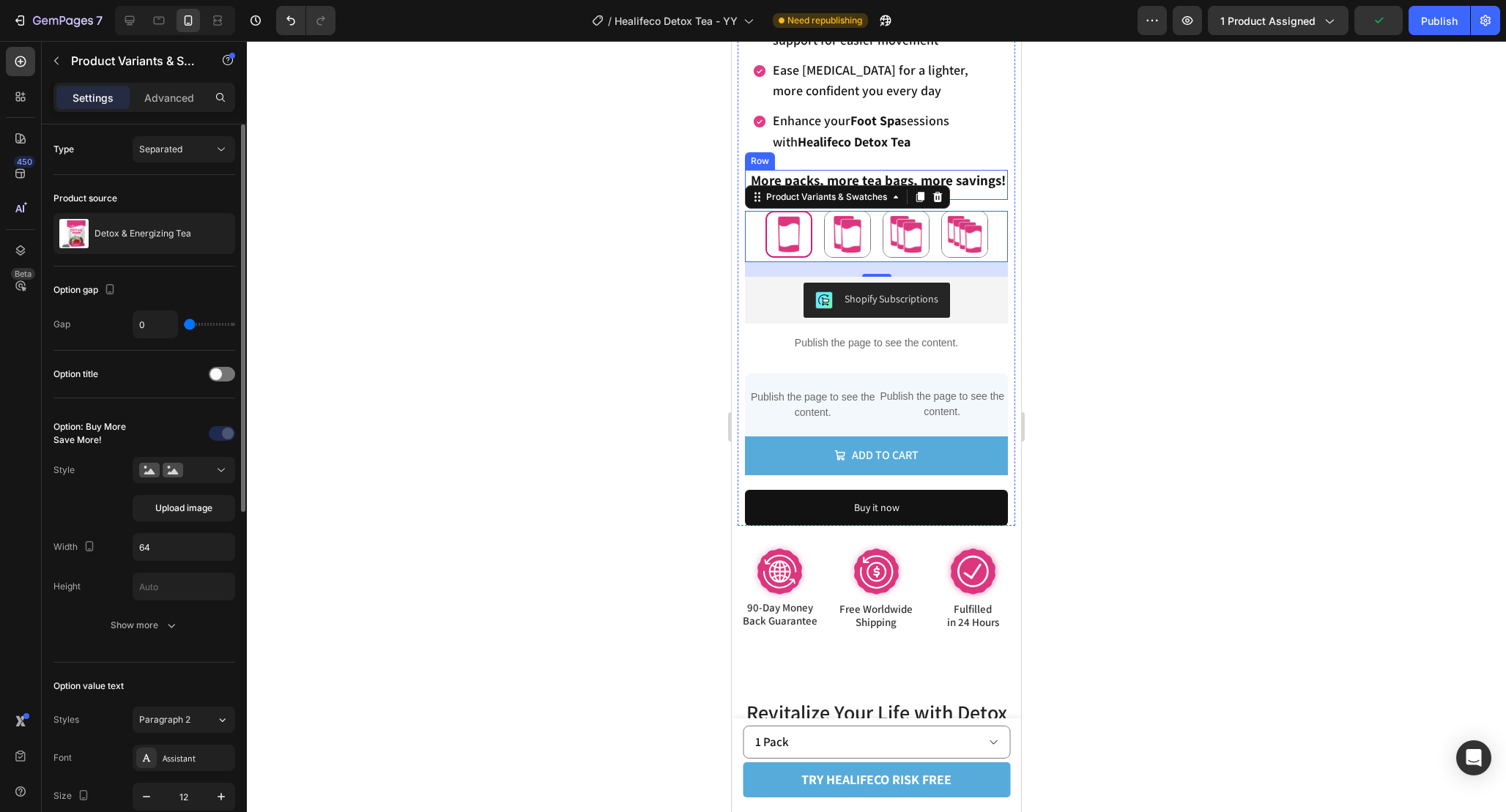
click at [989, 186] on span "More packs, more tea bags, more savings!" at bounding box center [879, 180] width 255 height 17
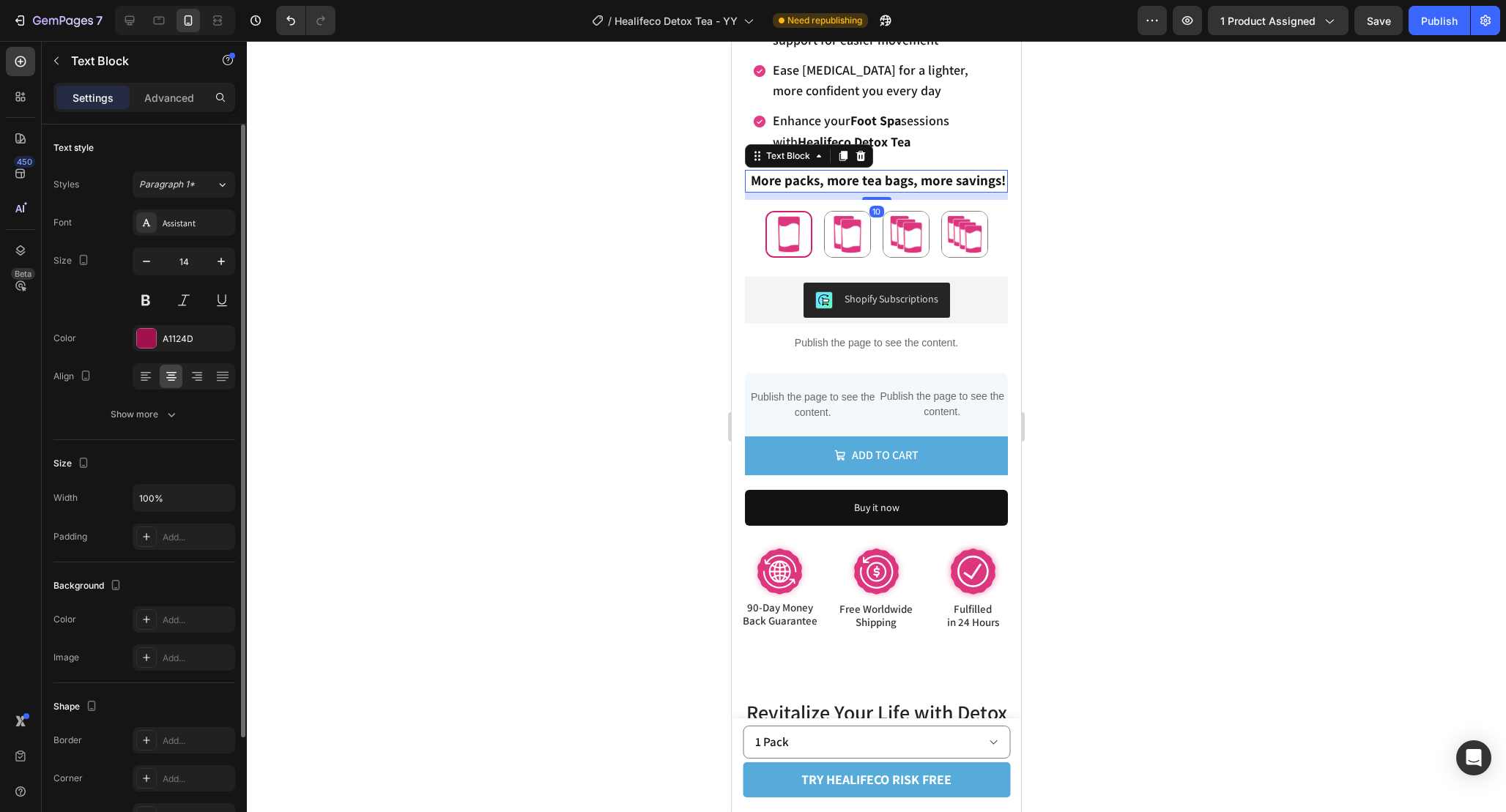
drag, startPoint x: 883, startPoint y: 198, endPoint x: 883, endPoint y: 137, distance: 61.0
click at [883, 152] on div "Detox & Energizing Tea Product Title Supports a Healthy Weight and Digestive He…" at bounding box center [876, 69] width 263 height 914
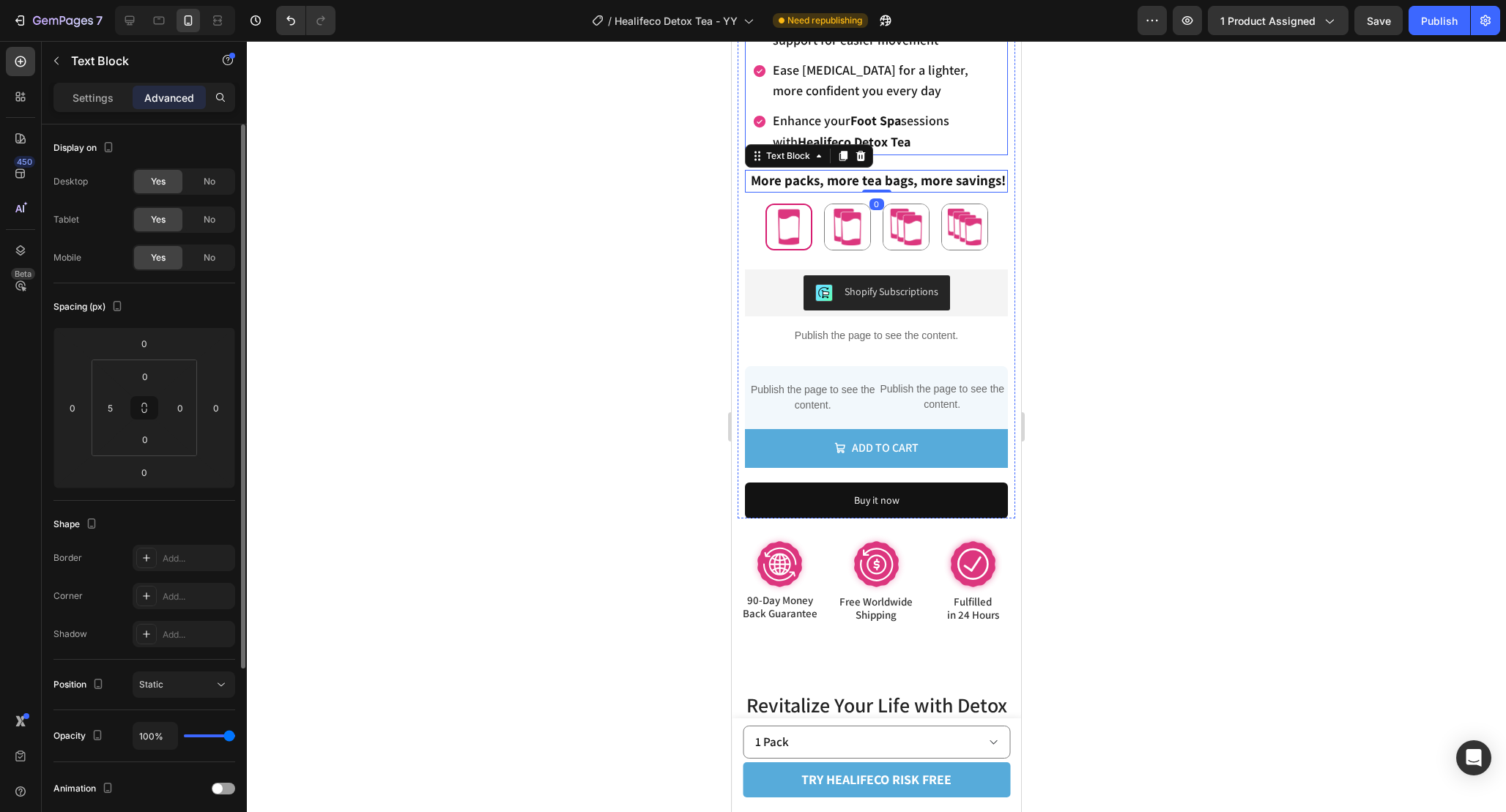
click at [1465, 4] on div "7 Version history / Healifeco Detox Tea - YY Need republishing Preview 1 produc…" at bounding box center [753, 20] width 1506 height 42
click at [1446, 17] on div "Publish" at bounding box center [1439, 20] width 37 height 15
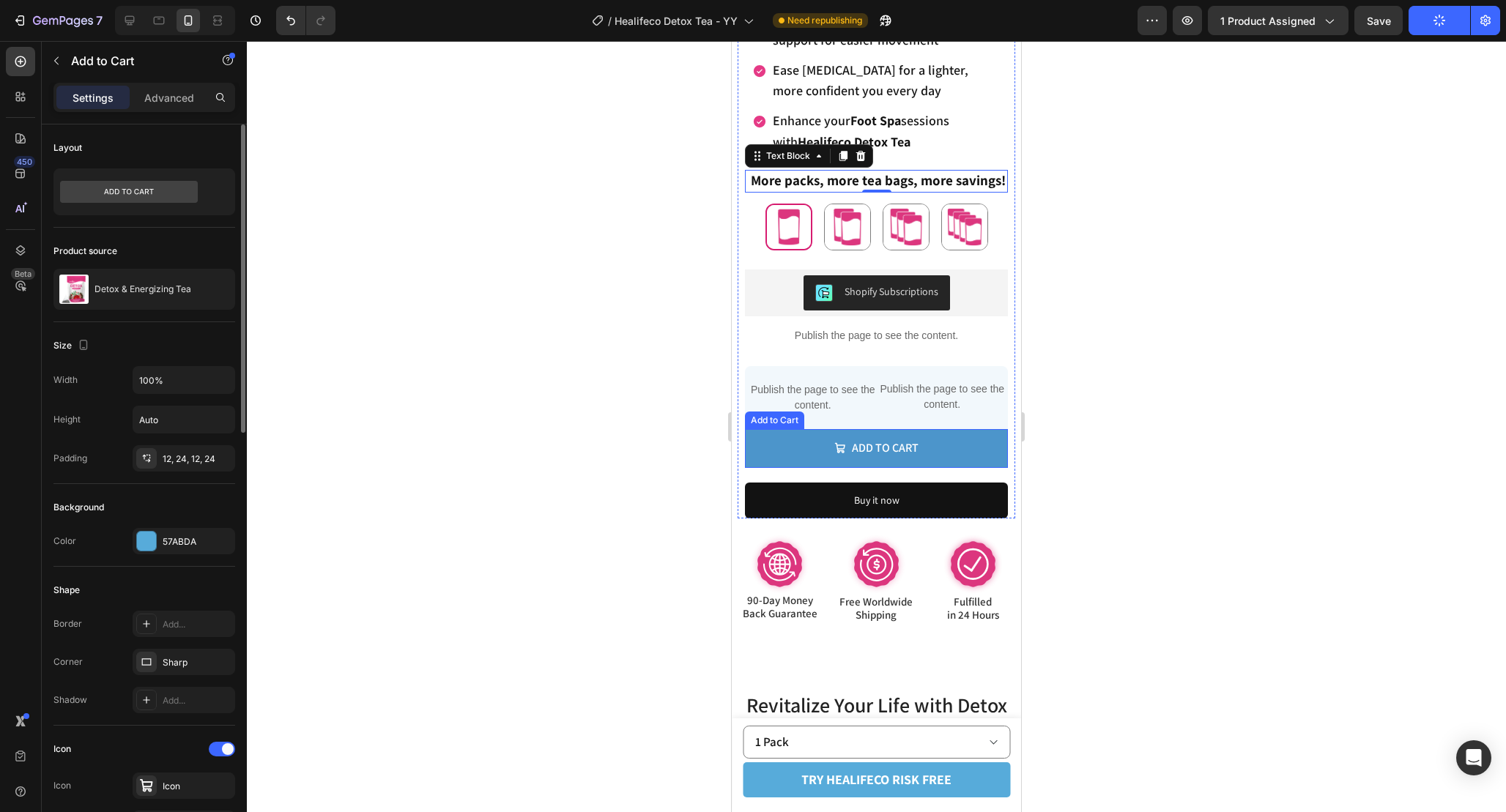
click at [991, 445] on button "Add to cart" at bounding box center [876, 448] width 263 height 38
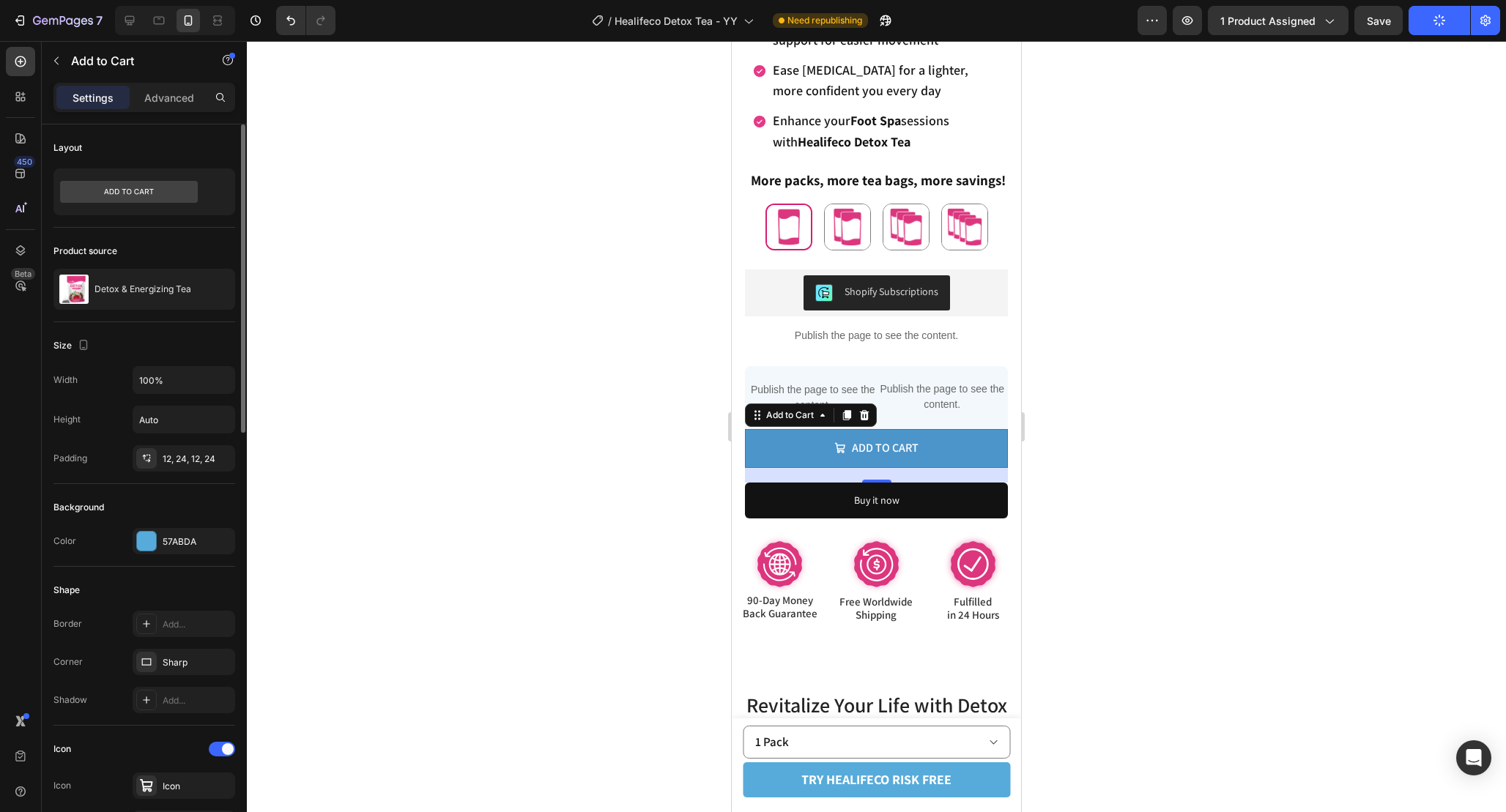
click at [976, 444] on button "Add to cart" at bounding box center [876, 448] width 263 height 38
click at [848, 417] on icon at bounding box center [847, 415] width 8 height 11
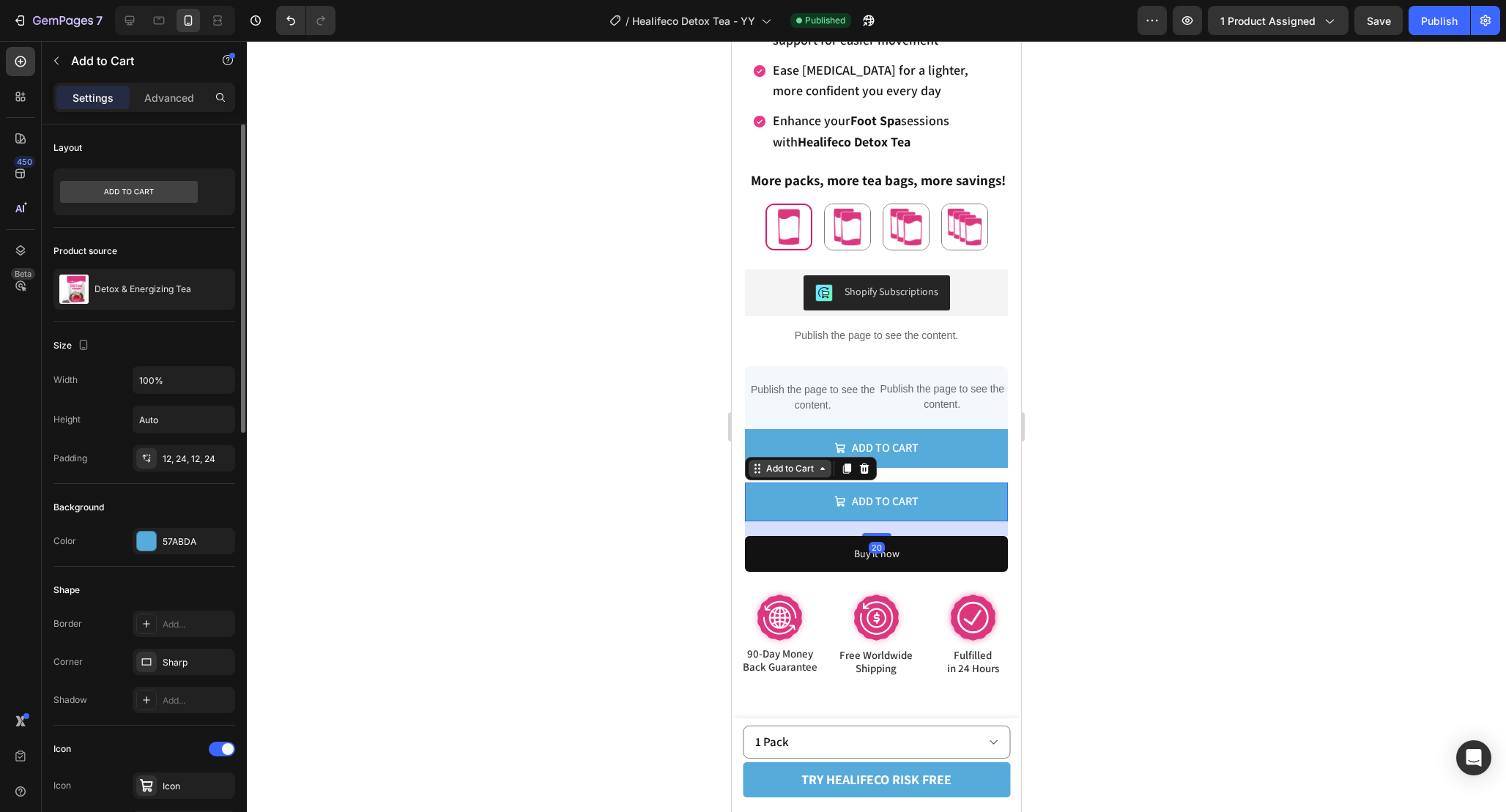
click at [773, 472] on div "Add to Cart" at bounding box center [790, 468] width 54 height 13
click at [786, 474] on div "Add to Cart" at bounding box center [790, 468] width 54 height 13
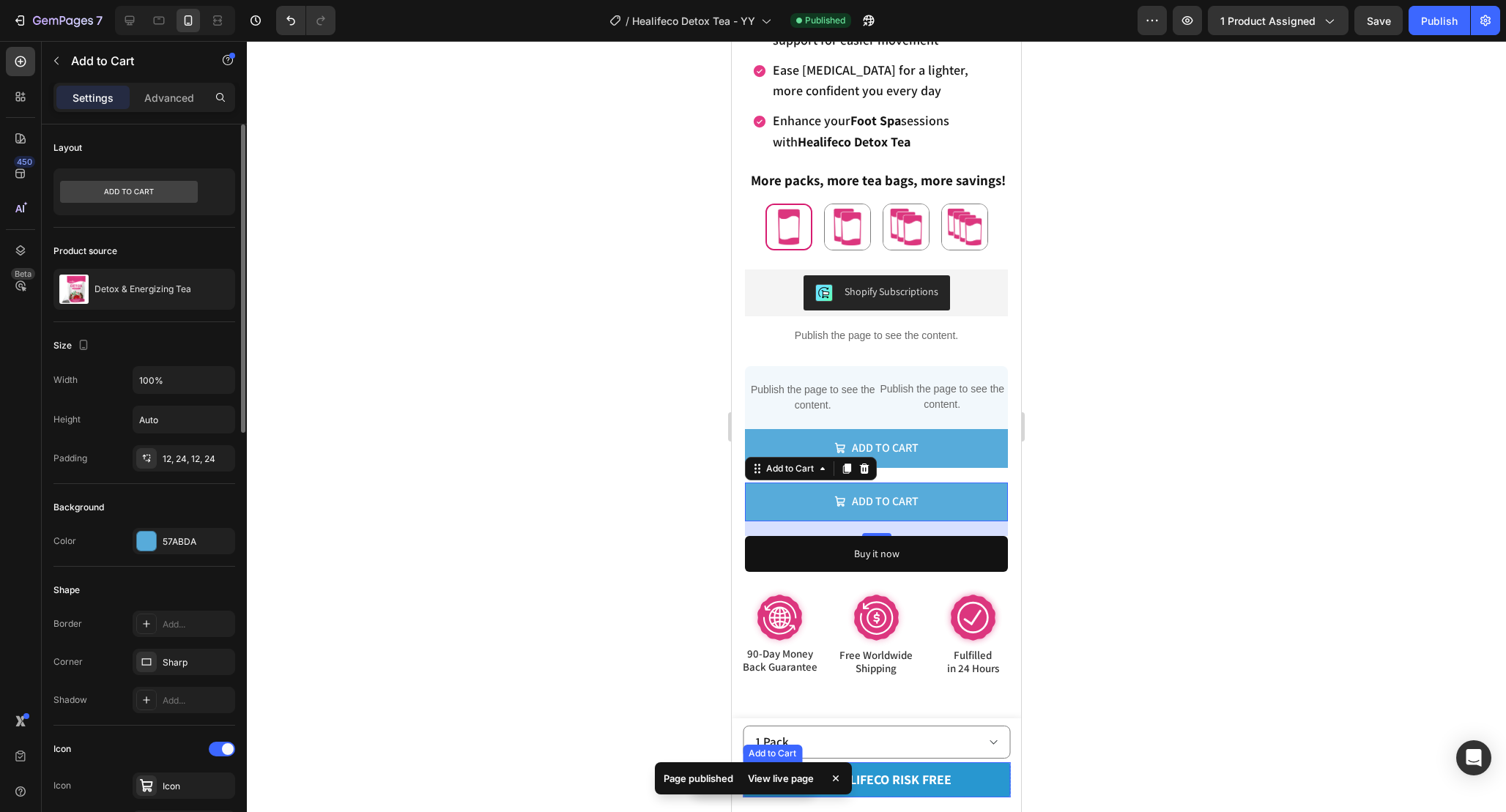
click at [957, 774] on button "try healifeco risk free" at bounding box center [876, 780] width 267 height 35
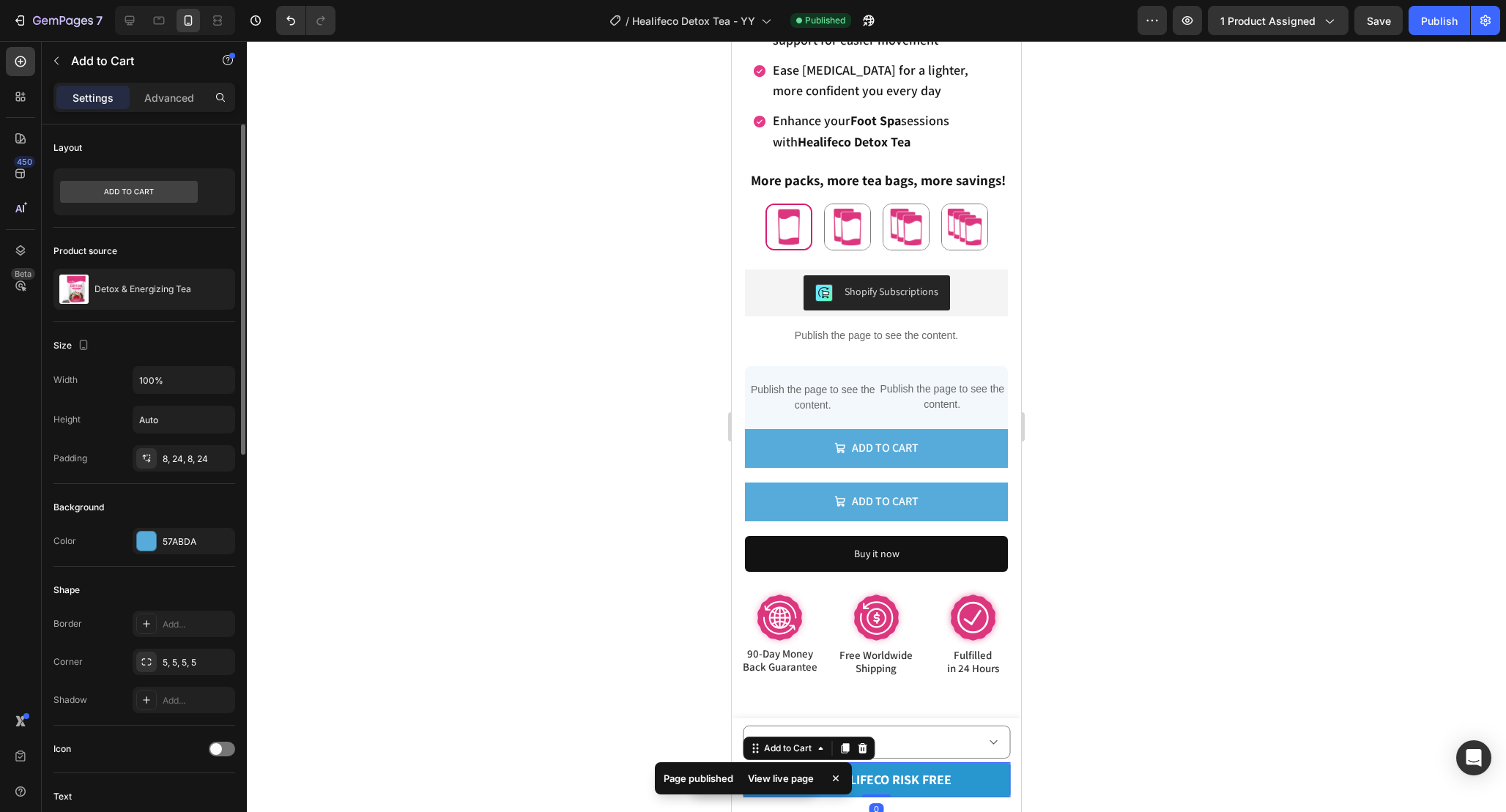
click at [991, 774] on button "try healifeco risk free" at bounding box center [876, 780] width 267 height 35
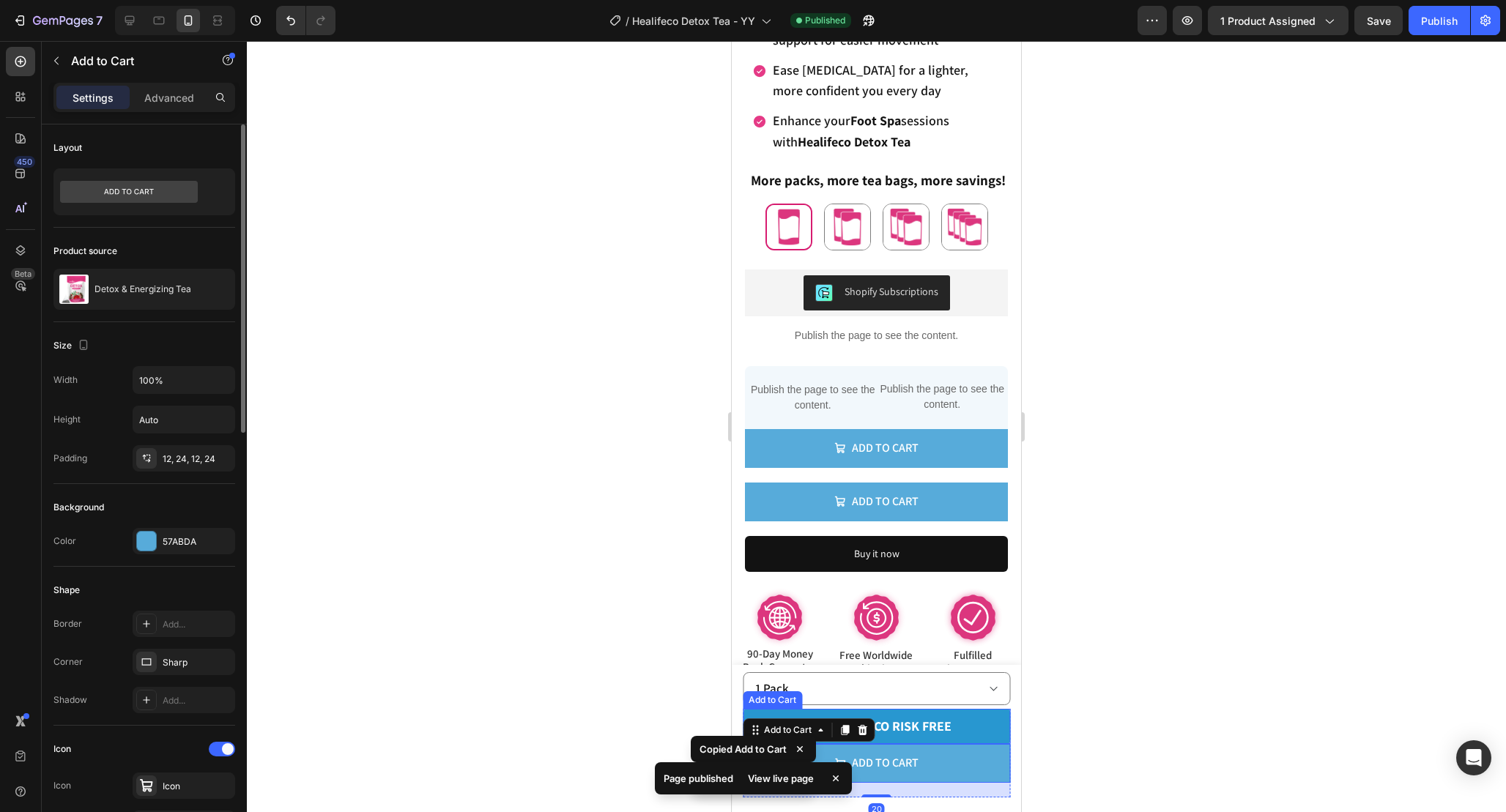
click at [996, 723] on button "try healifeco risk free" at bounding box center [876, 726] width 267 height 35
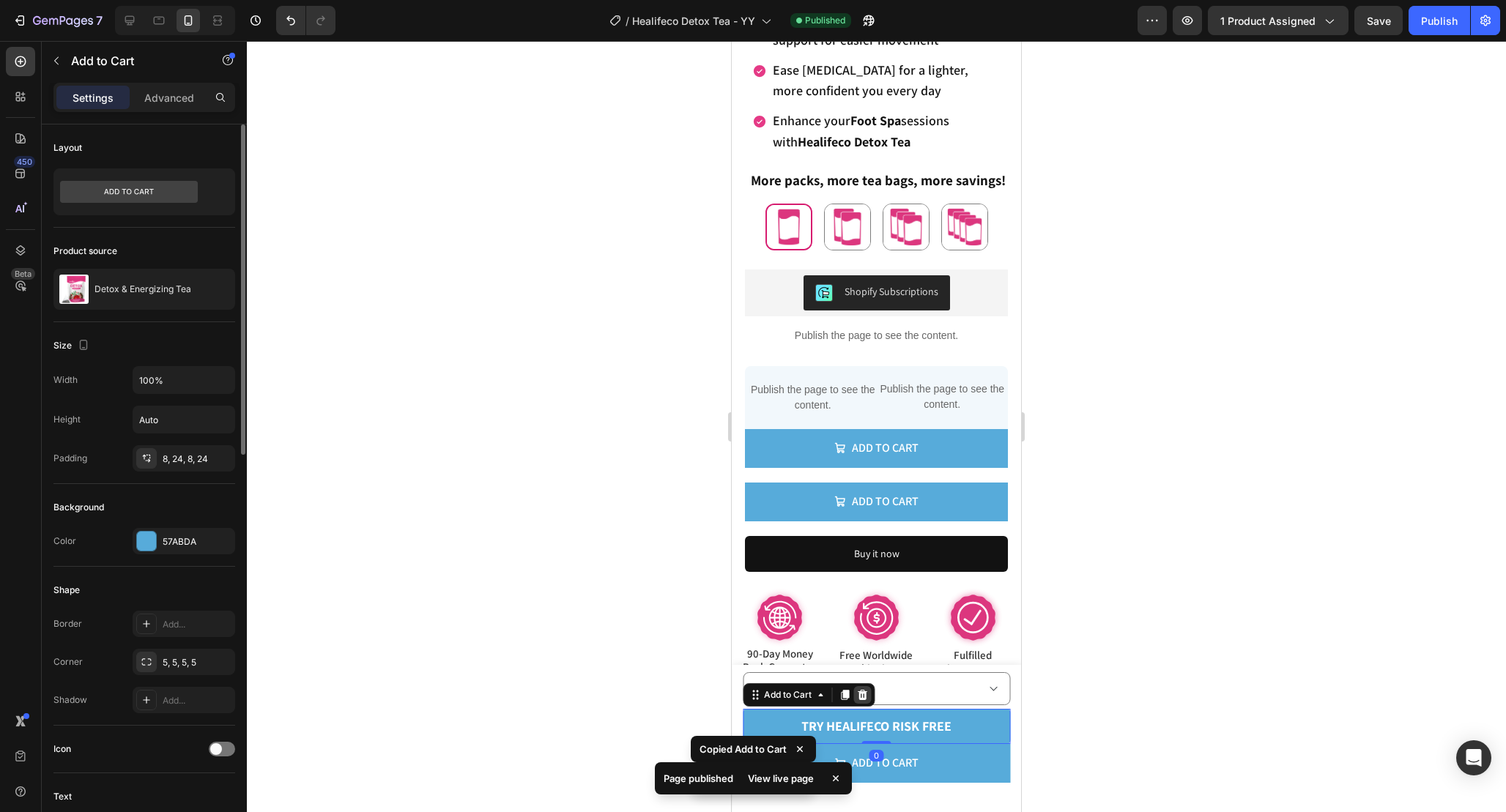
click at [861, 695] on icon at bounding box center [862, 695] width 10 height 11
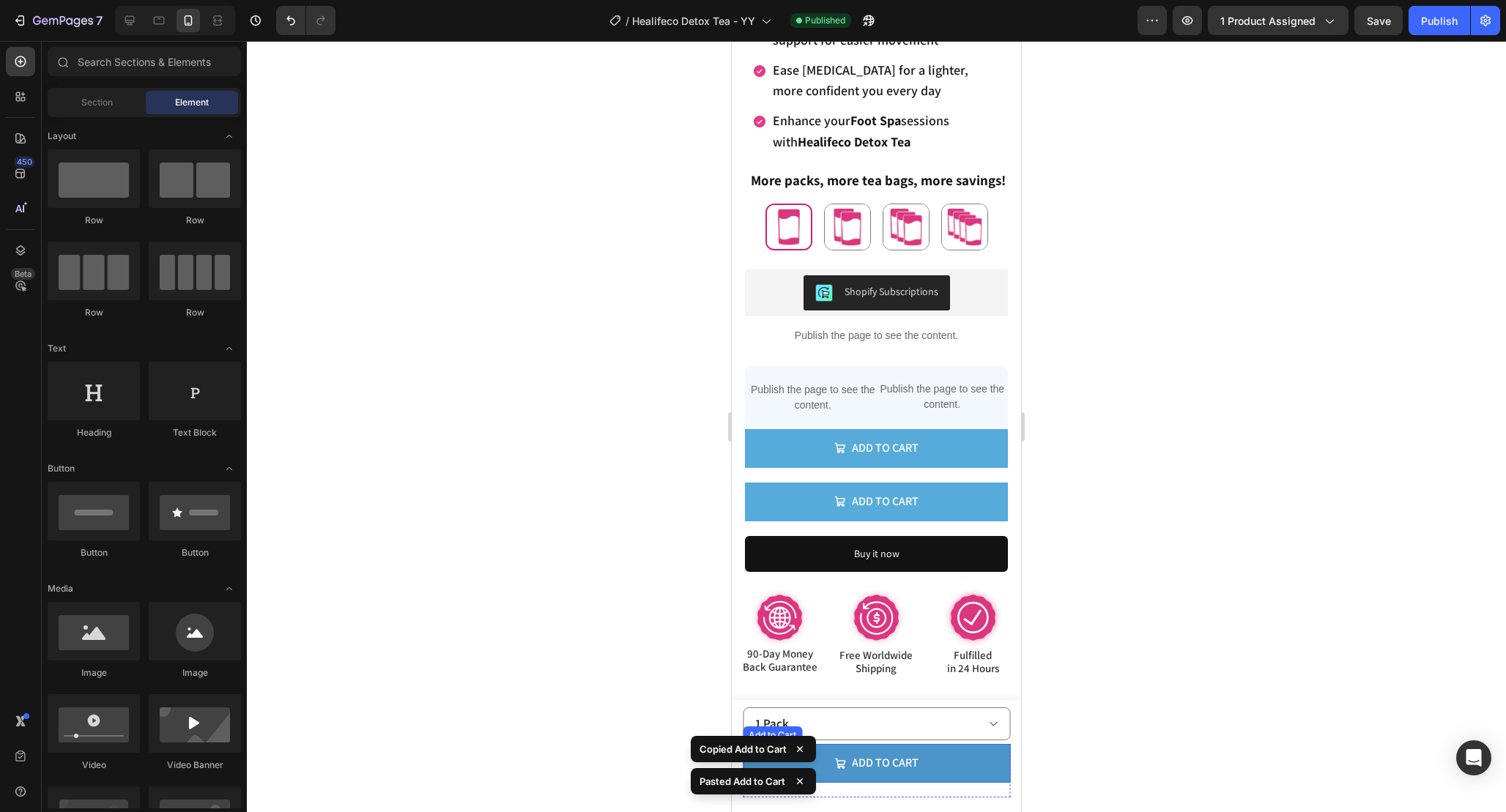
click at [975, 766] on button "Add to cart" at bounding box center [876, 763] width 267 height 38
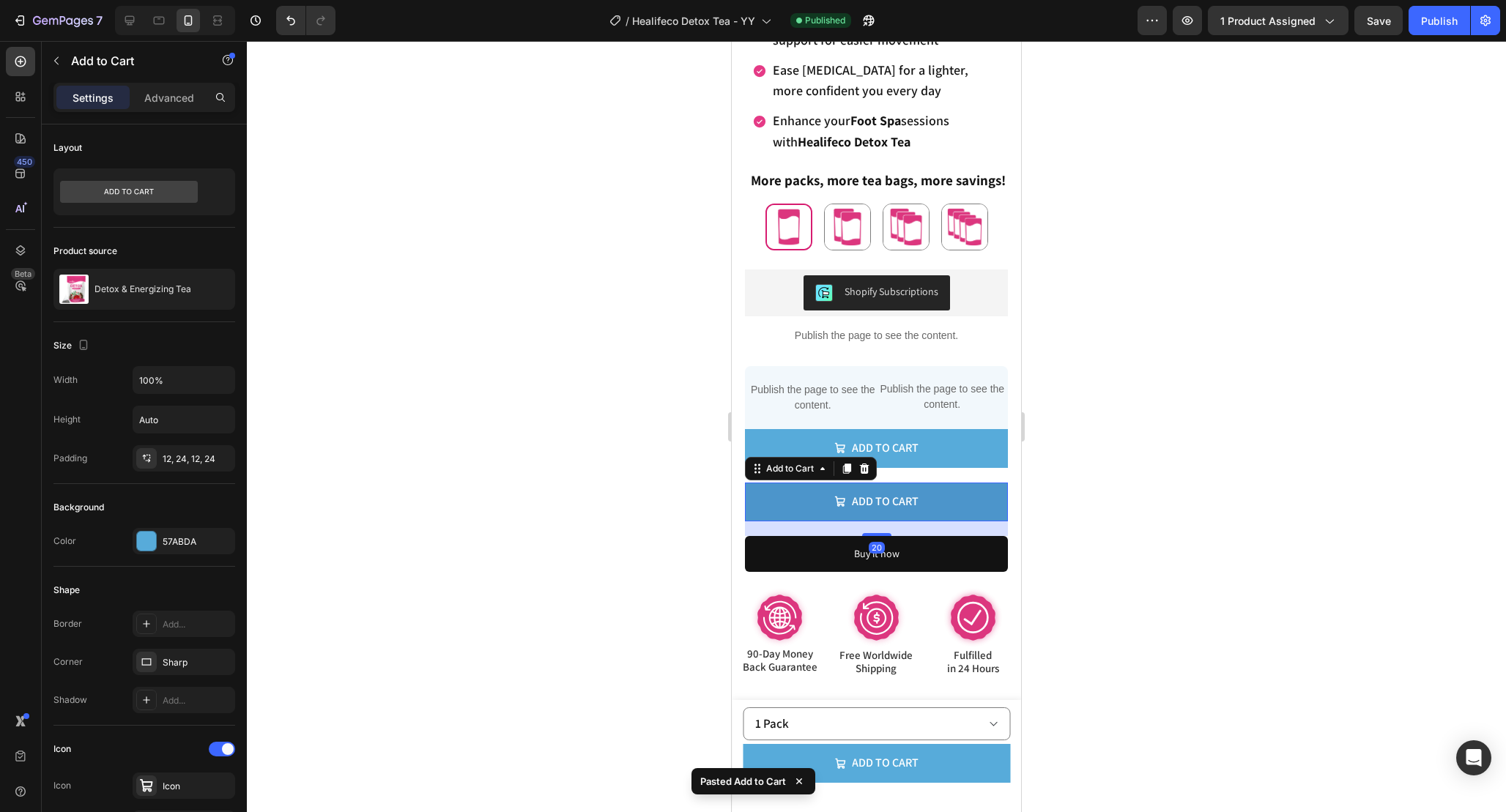
click at [953, 489] on button "Add to cart" at bounding box center [876, 501] width 263 height 38
click at [869, 465] on icon at bounding box center [864, 469] width 10 height 11
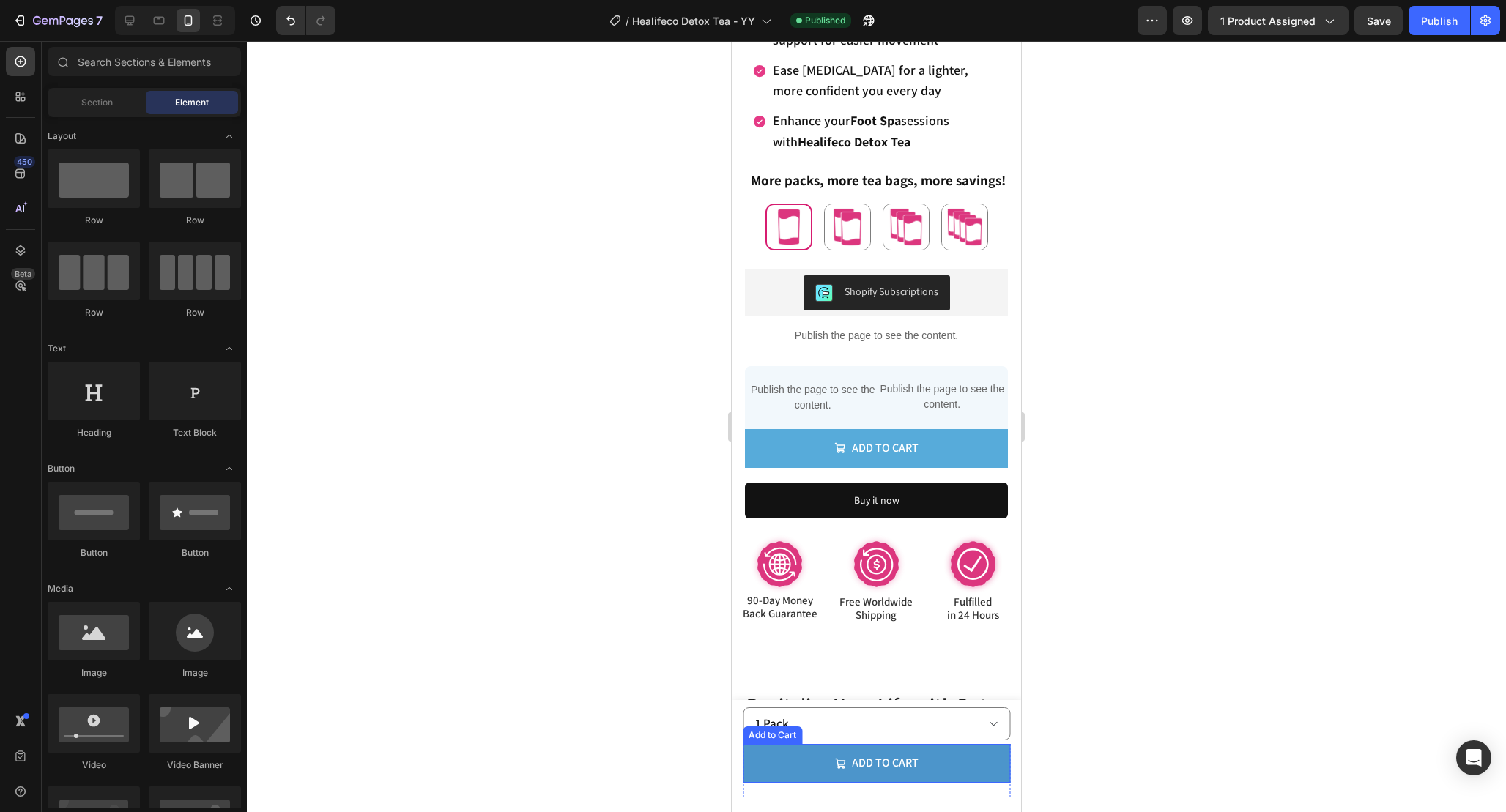
click at [956, 758] on button "Add to cart" at bounding box center [876, 763] width 267 height 38
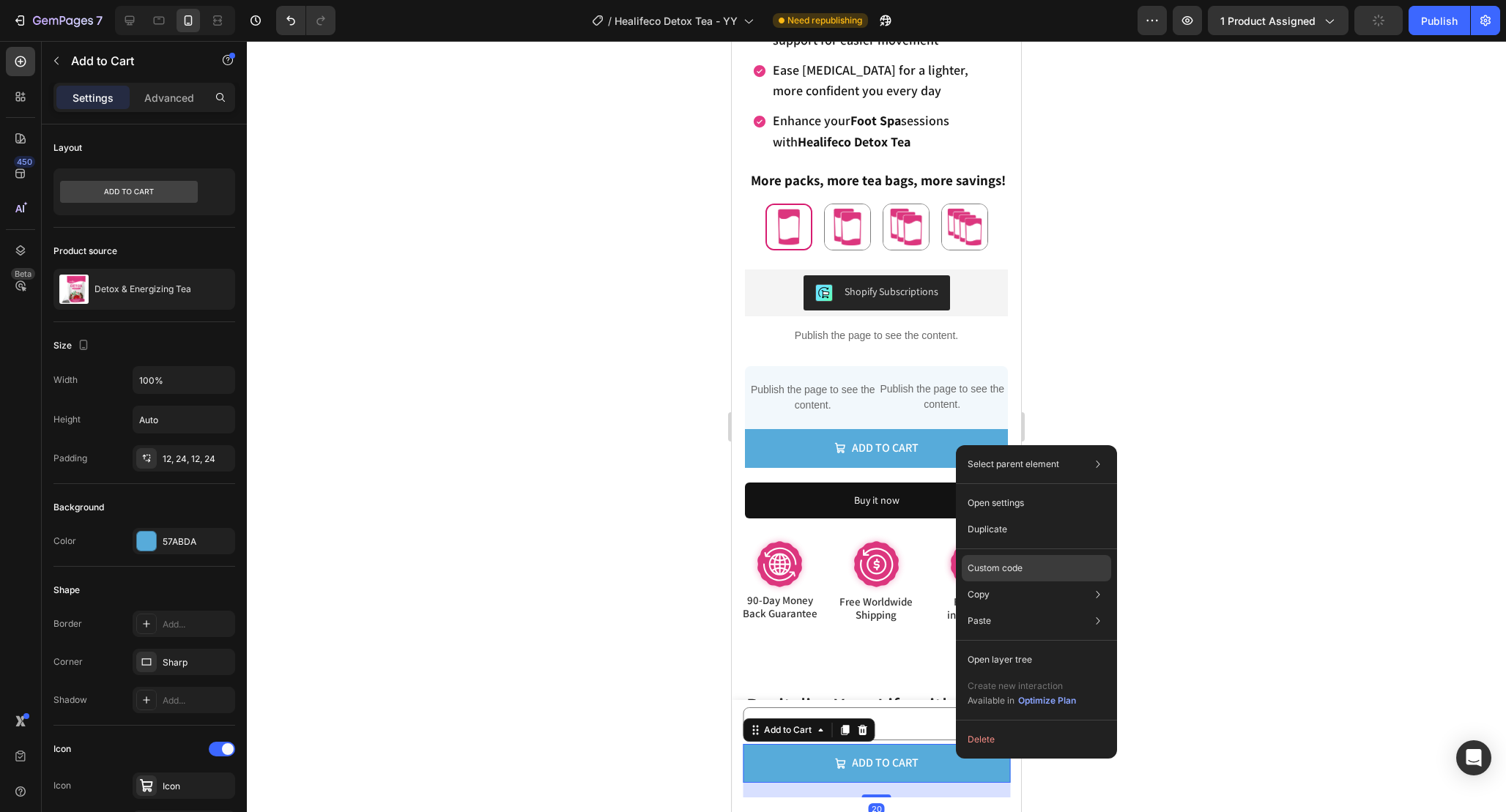
click at [1024, 607] on div "Custom code" at bounding box center [1036, 620] width 149 height 26
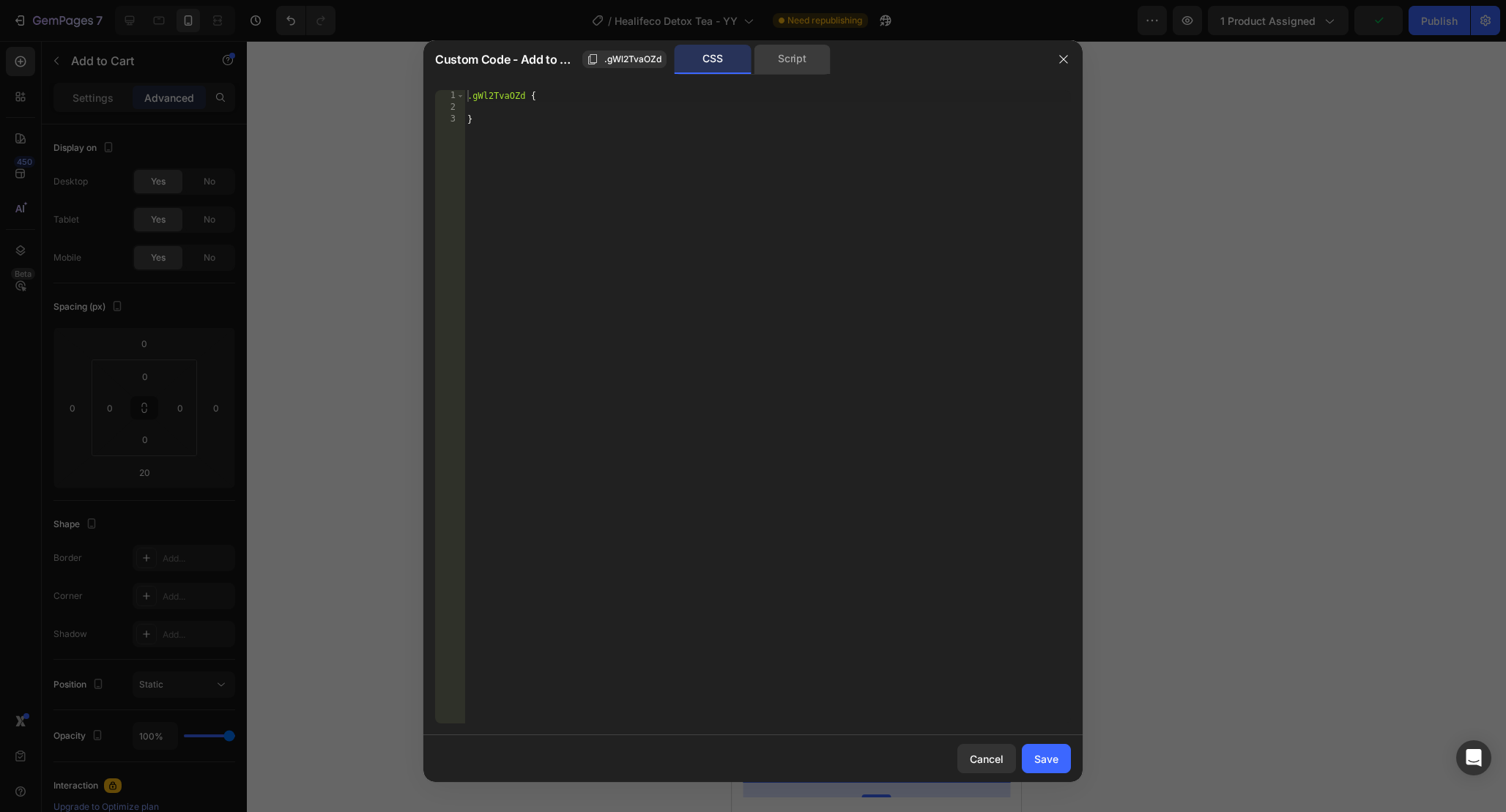
click at [792, 65] on div "Script" at bounding box center [792, 59] width 77 height 29
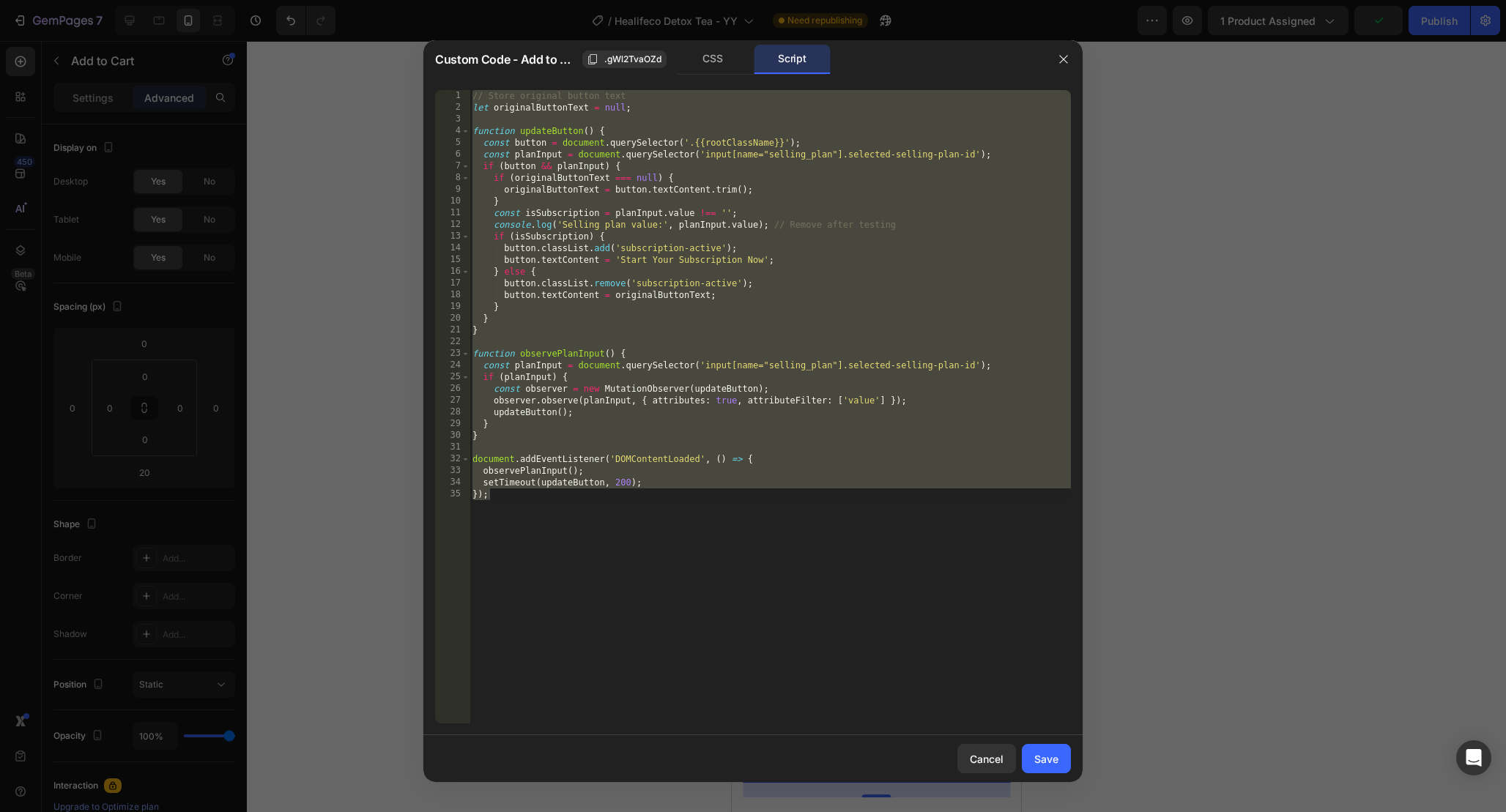
type textarea "if (button && planInput) {"
click at [781, 171] on div "// Store original button text let originalButtonText = null ; function updateBu…" at bounding box center [770, 418] width 602 height 657
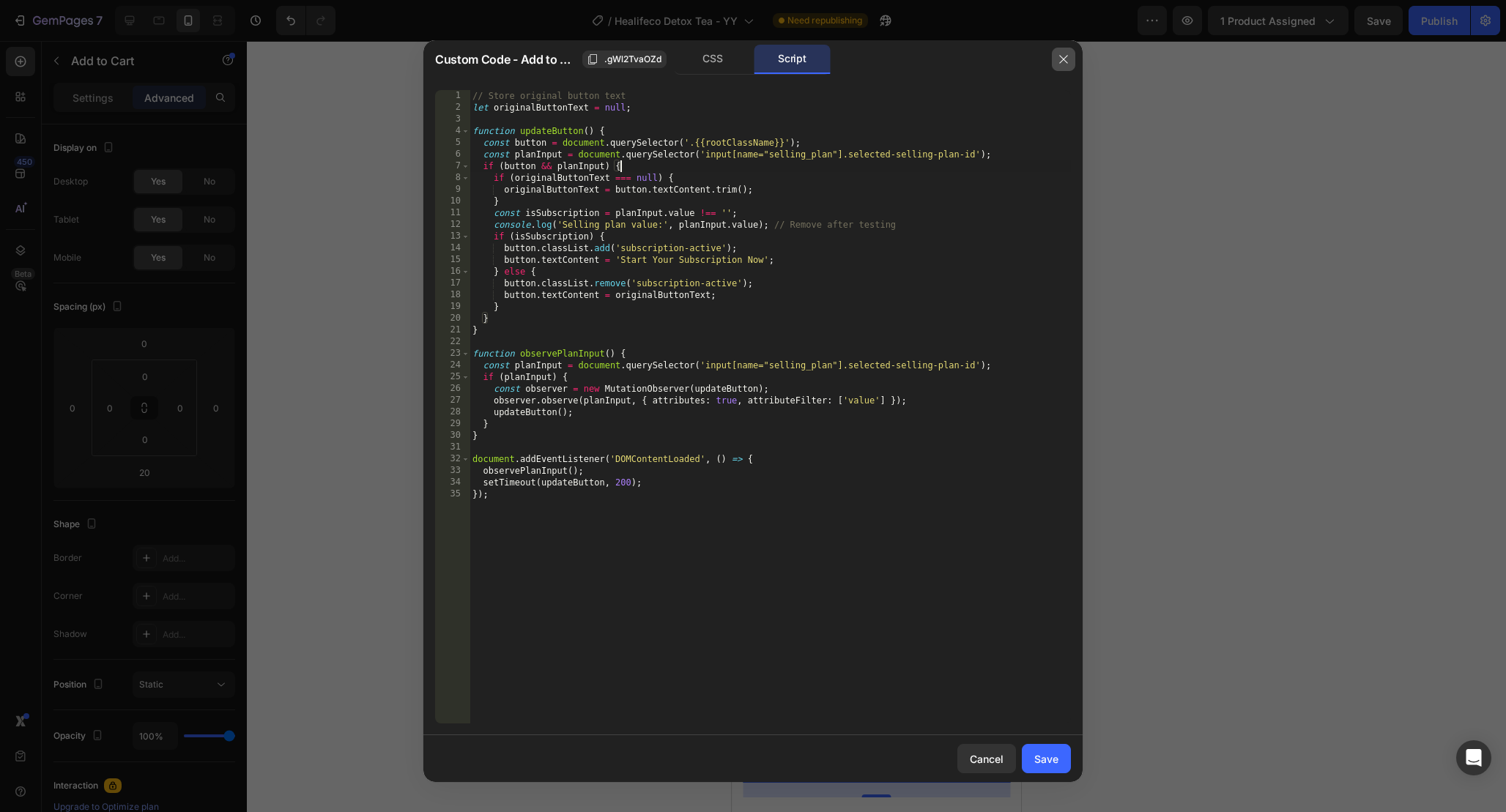
click at [1061, 65] on button "button" at bounding box center [1063, 59] width 23 height 23
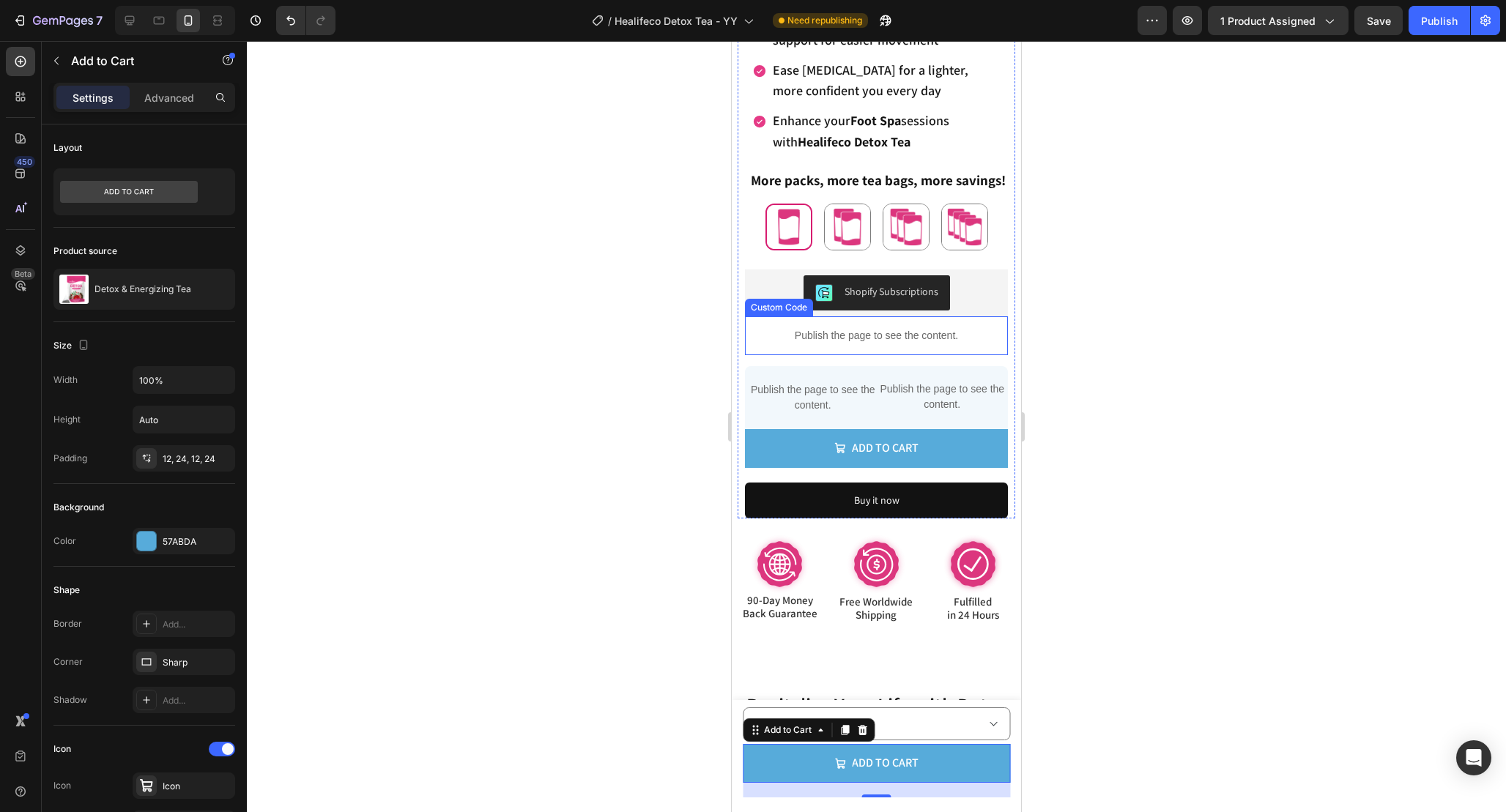
scroll to position [736, 0]
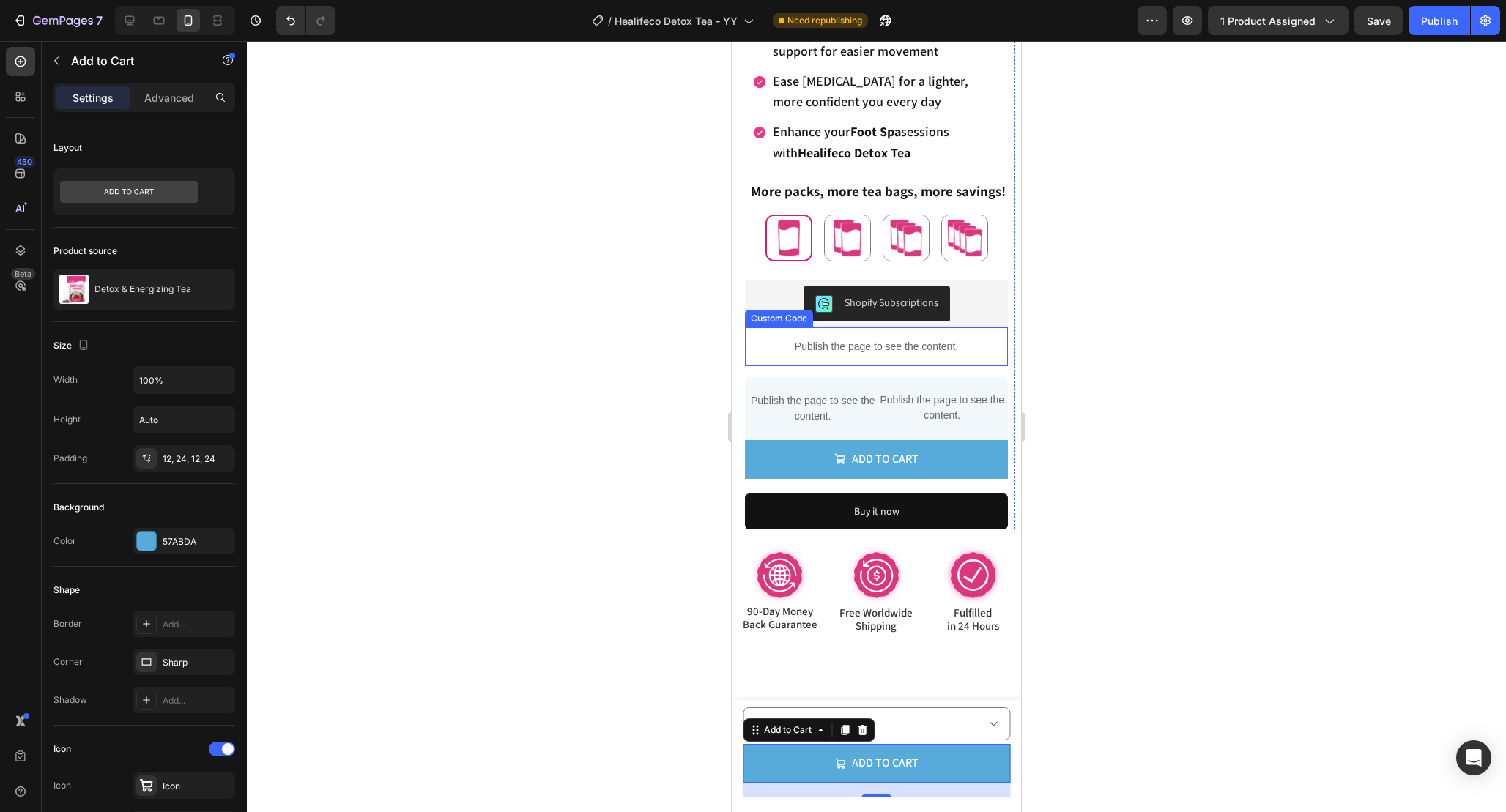
click at [902, 349] on p "Publish the page to see the content." at bounding box center [876, 346] width 263 height 15
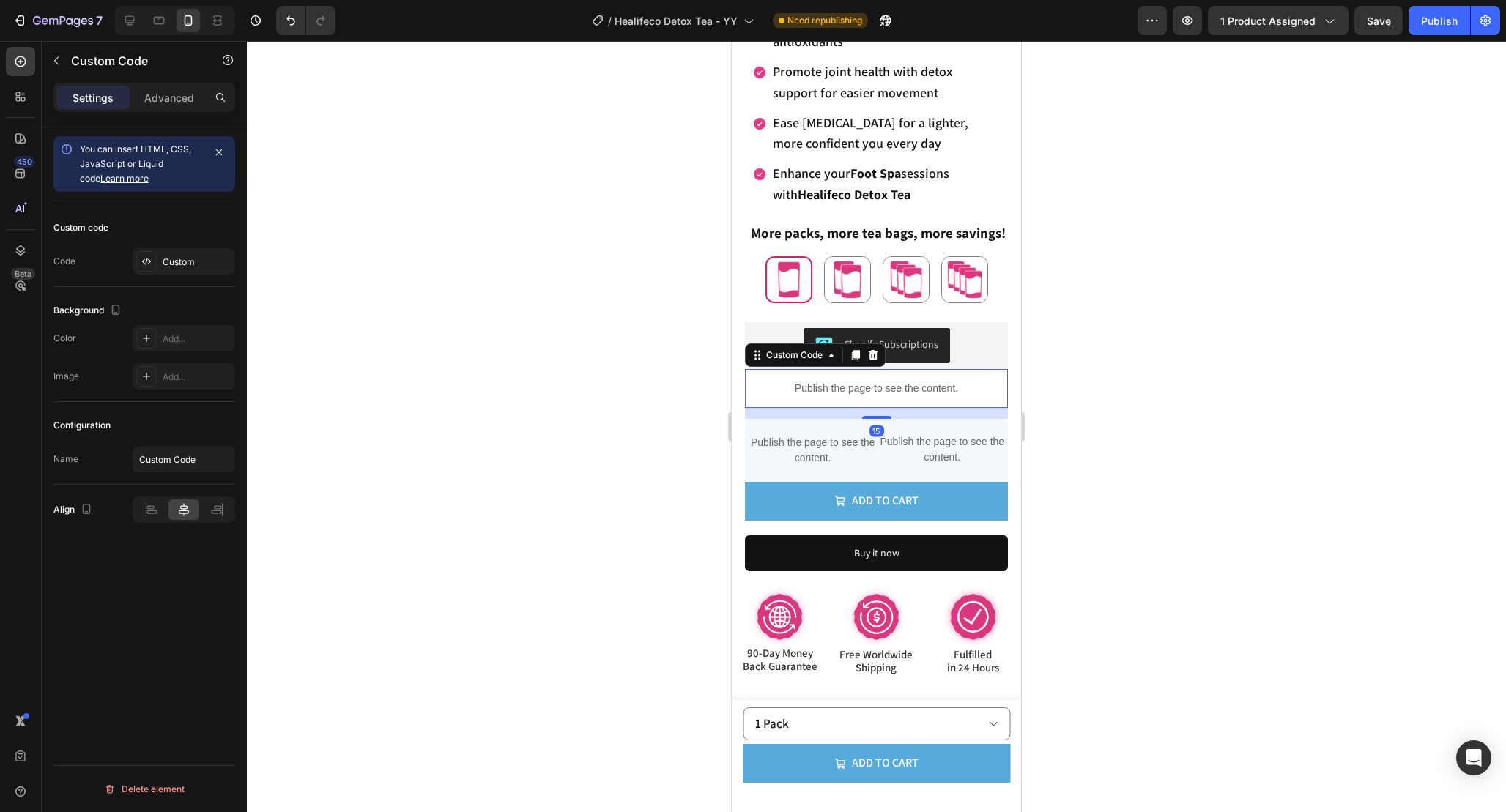
scroll to position [715, 0]
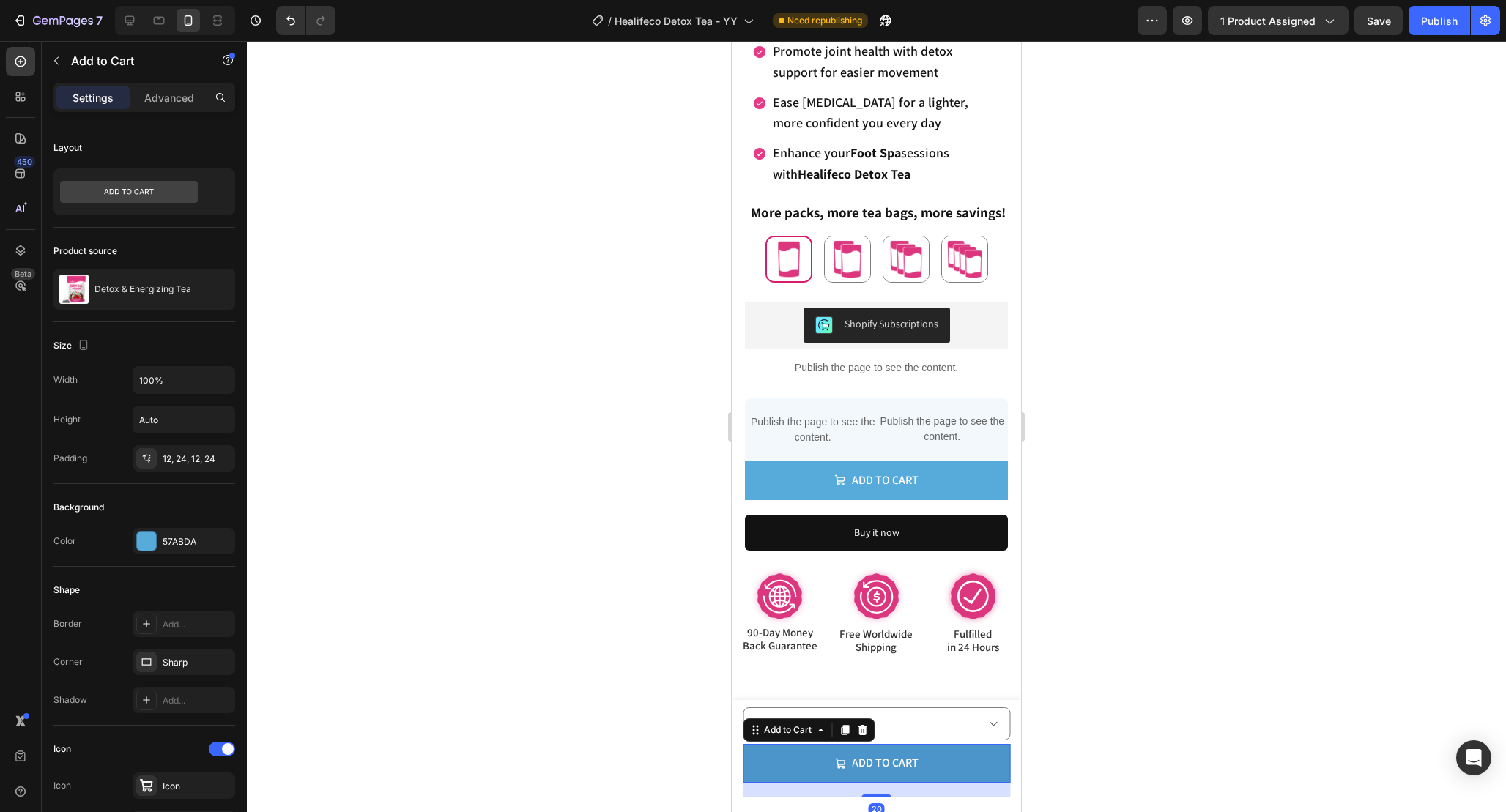
click at [931, 758] on button "Add to cart" at bounding box center [876, 763] width 267 height 38
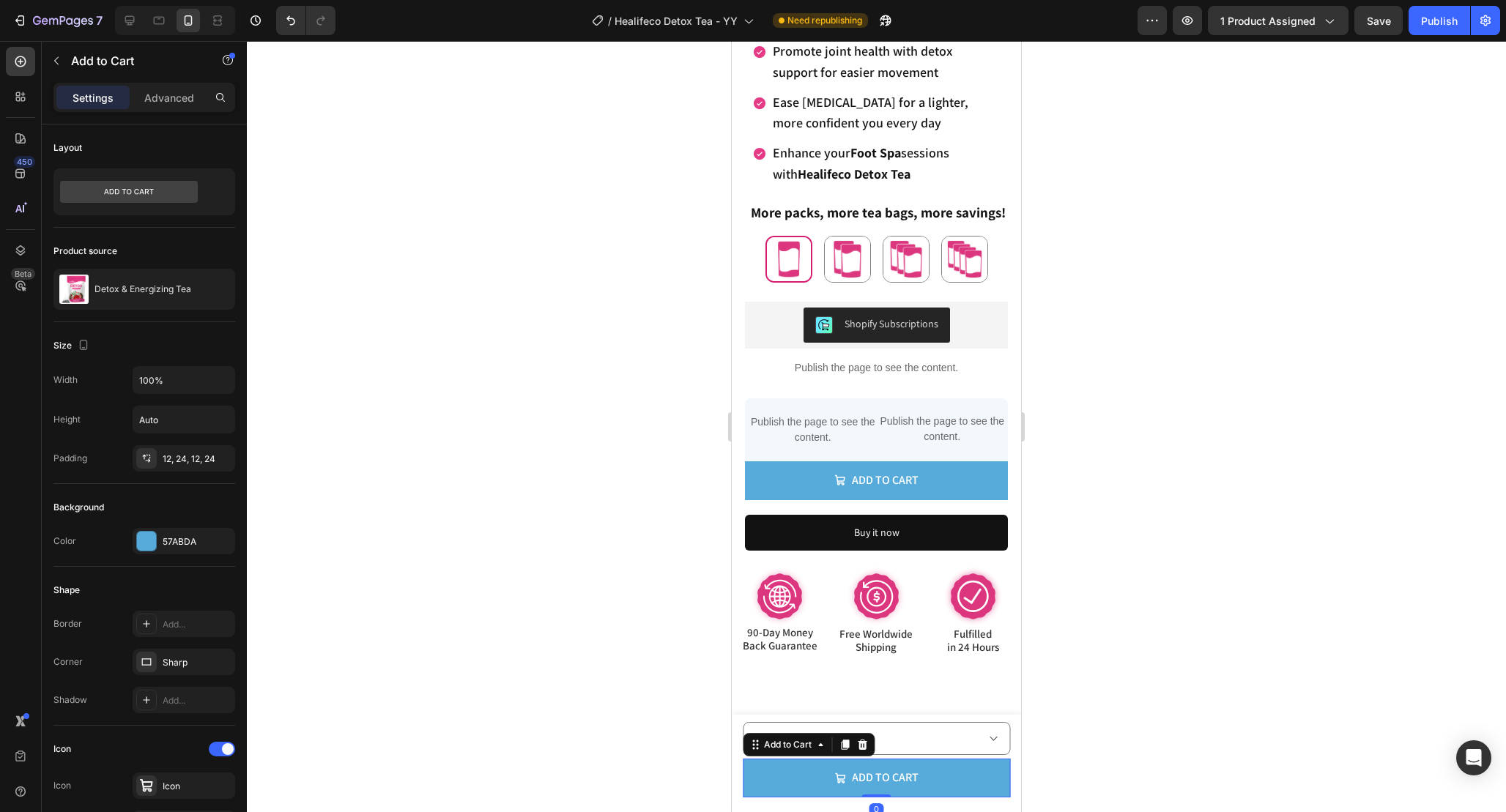
drag, startPoint x: 884, startPoint y: 797, endPoint x: 884, endPoint y: 700, distance: 97.0
click at [884, 715] on div "Product Images Detox & Energizing Tea Product Title Supports a Healthy Weight a…" at bounding box center [876, 759] width 267 height 90
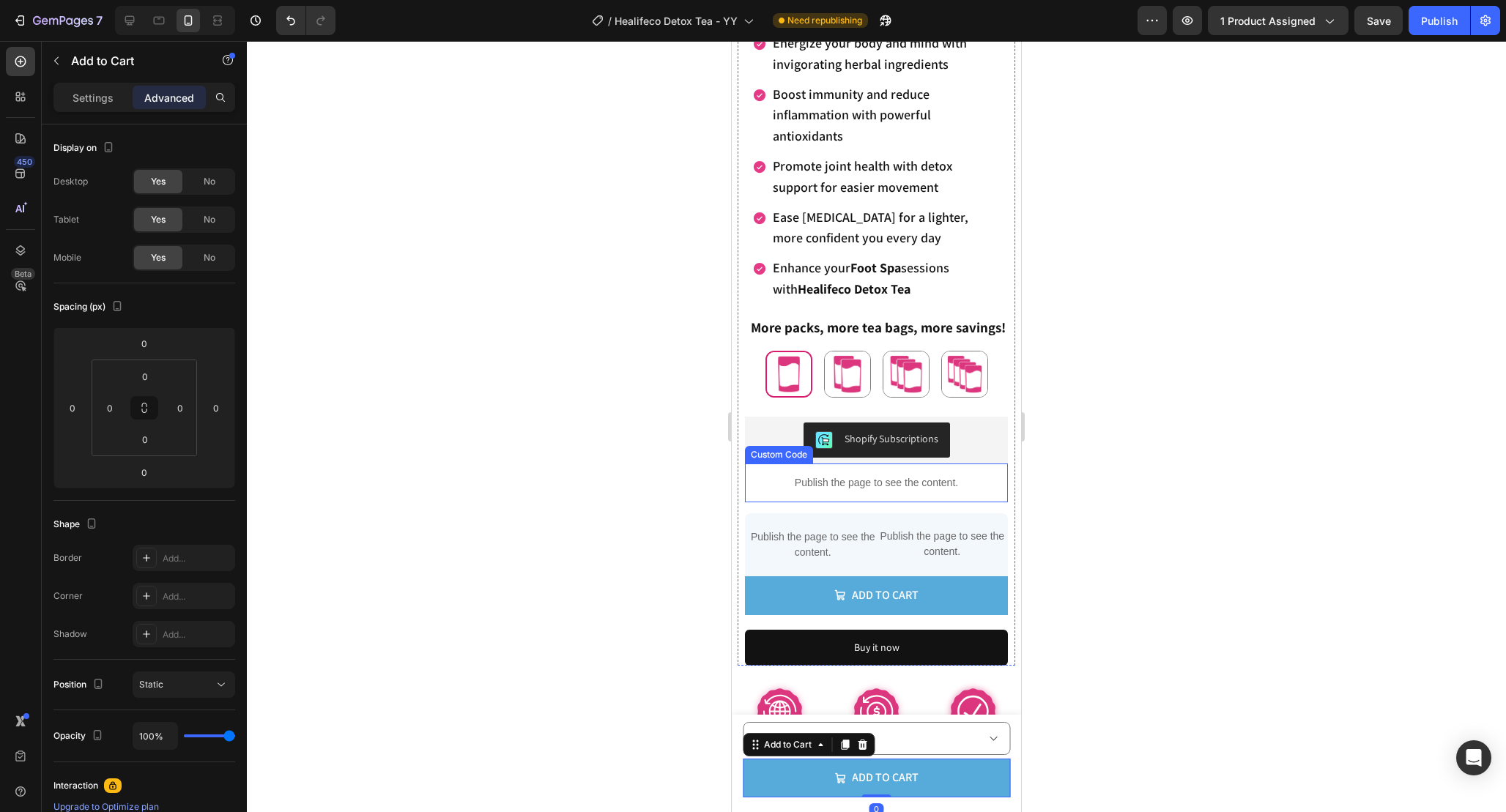
scroll to position [596, 0]
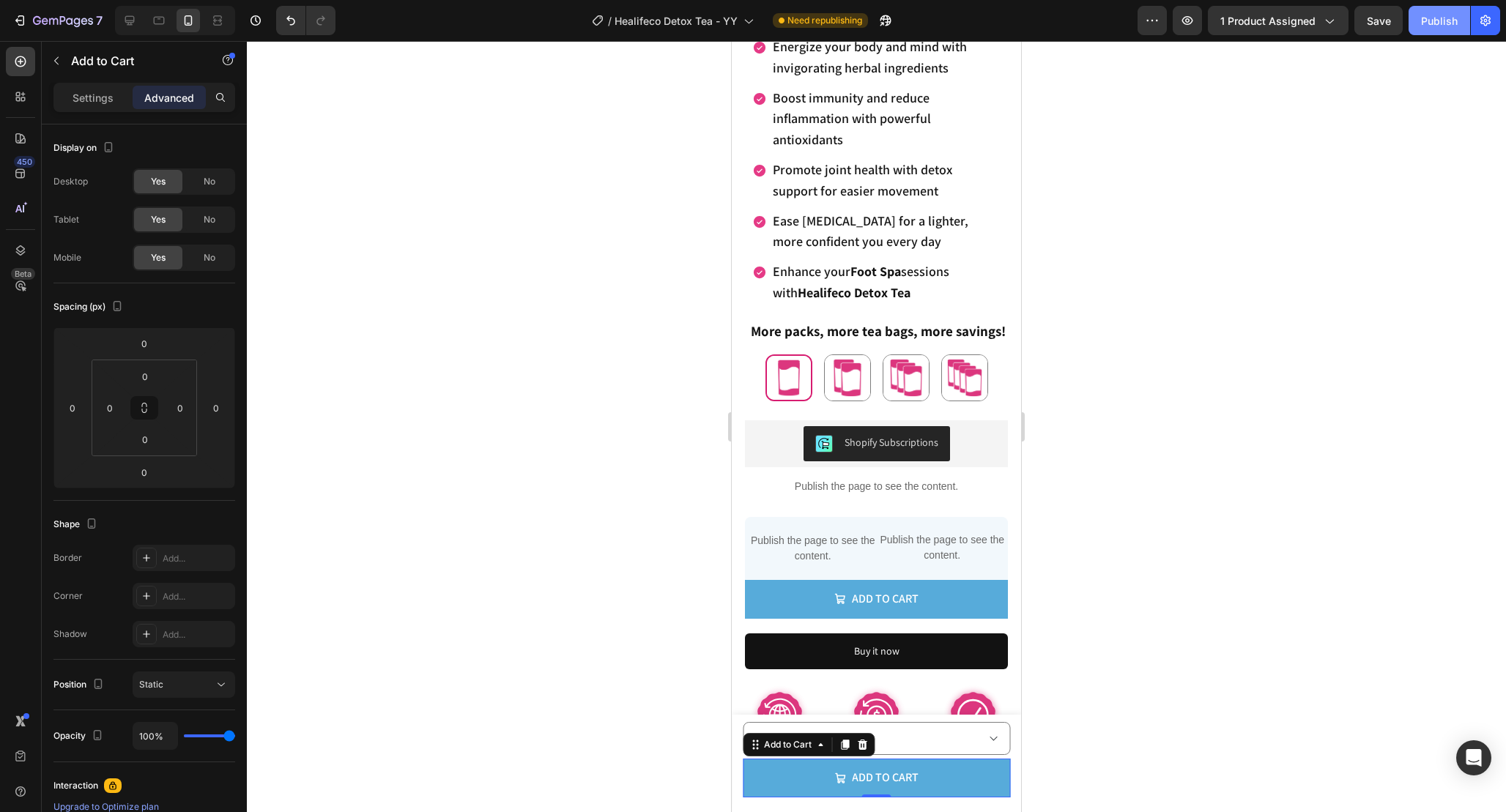
click at [1445, 34] on button "Publish" at bounding box center [1440, 20] width 62 height 29
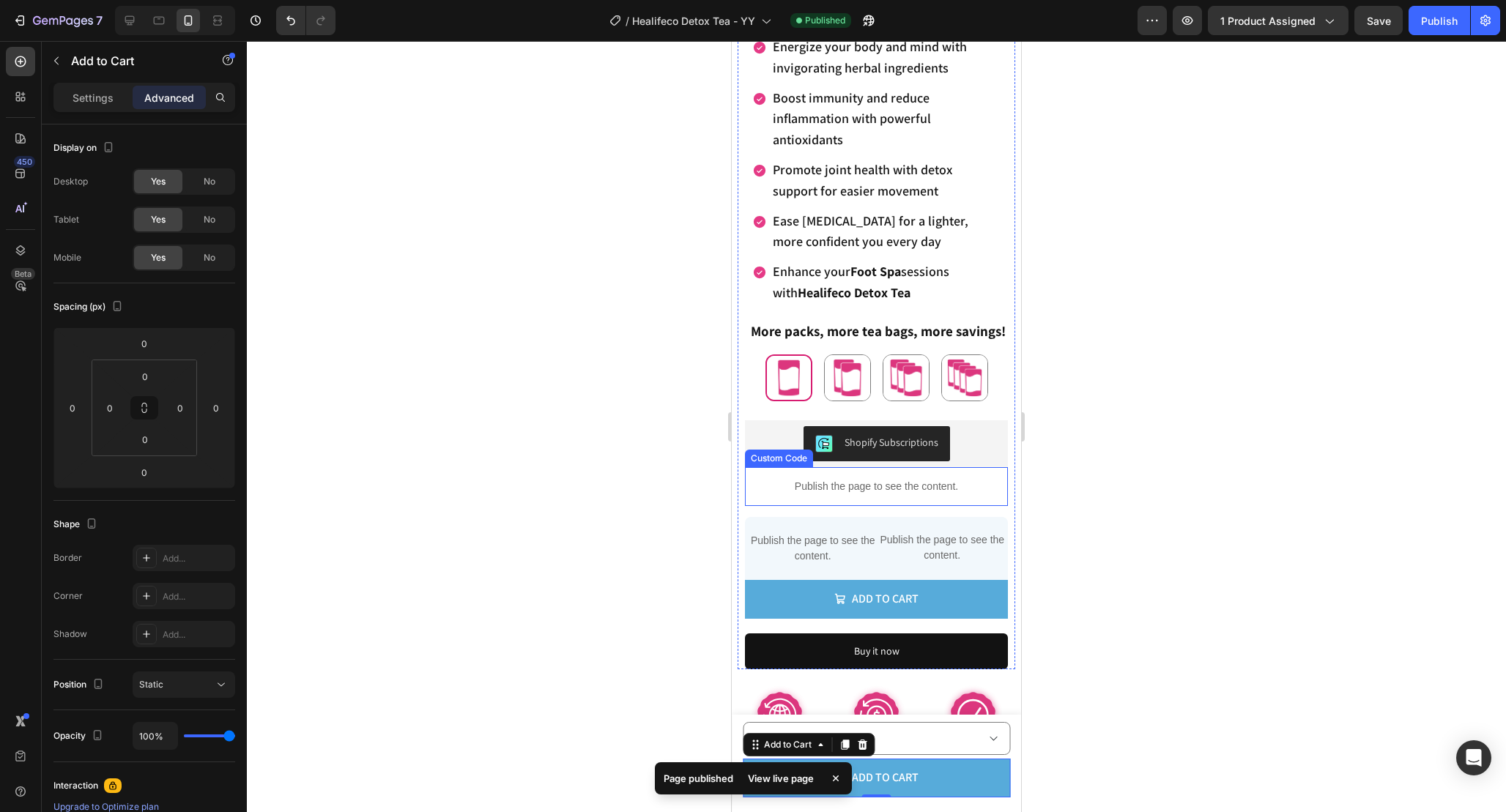
click at [941, 485] on p "Publish the page to see the content." at bounding box center [876, 487] width 263 height 15
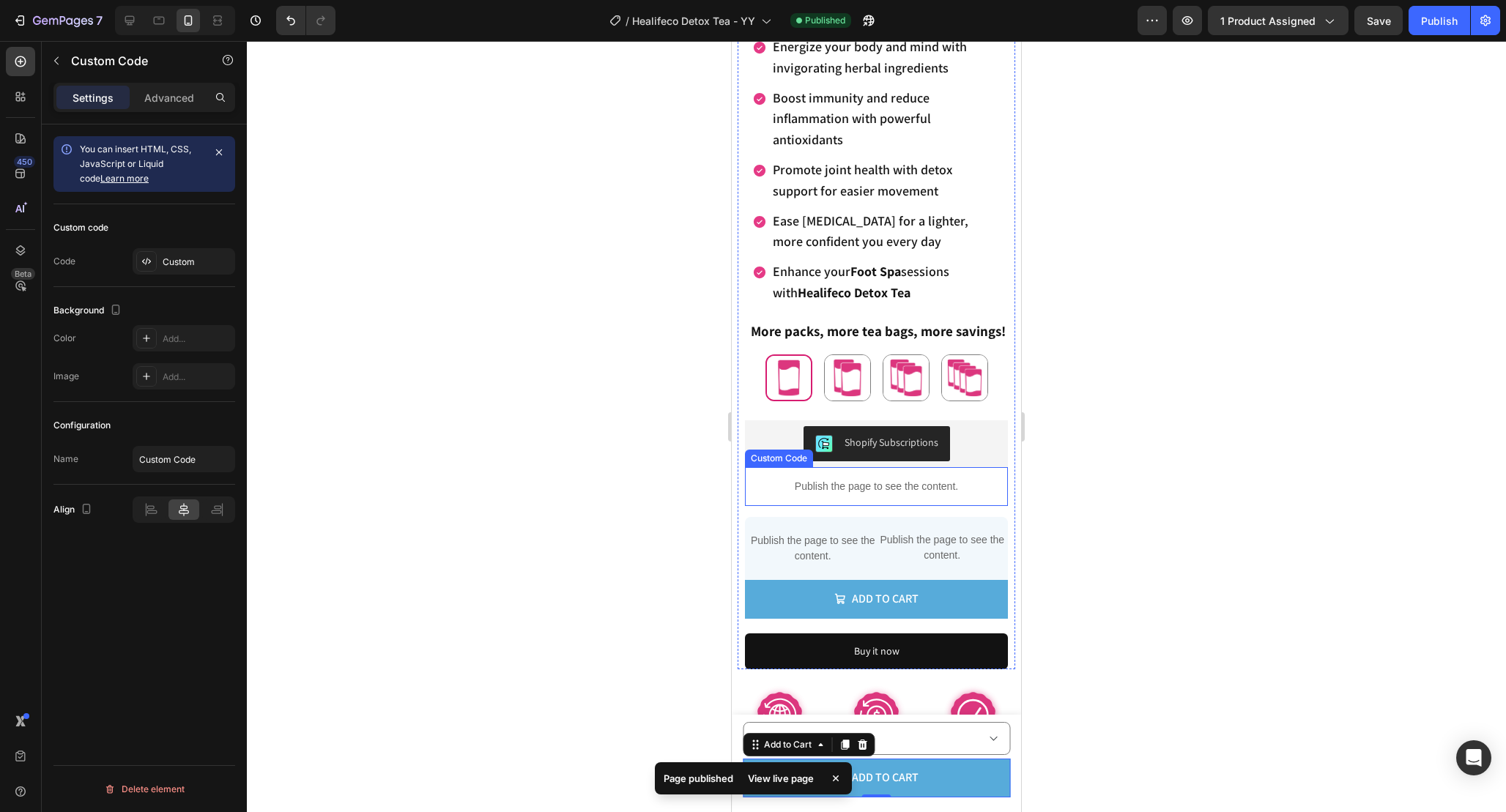
click at [941, 485] on p "Publish the page to see the content." at bounding box center [876, 487] width 263 height 15
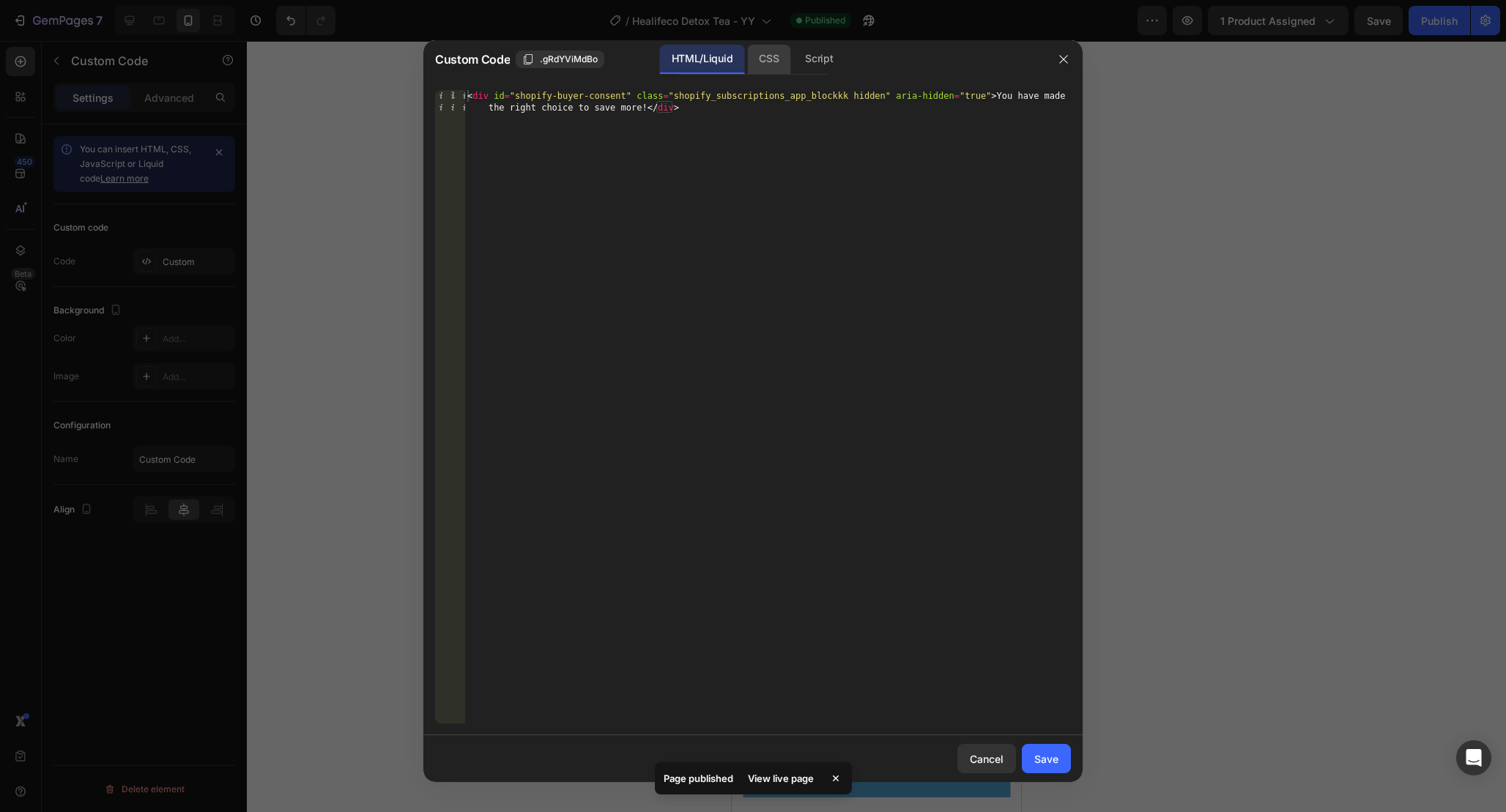
click at [793, 58] on div "CSS" at bounding box center [819, 59] width 51 height 29
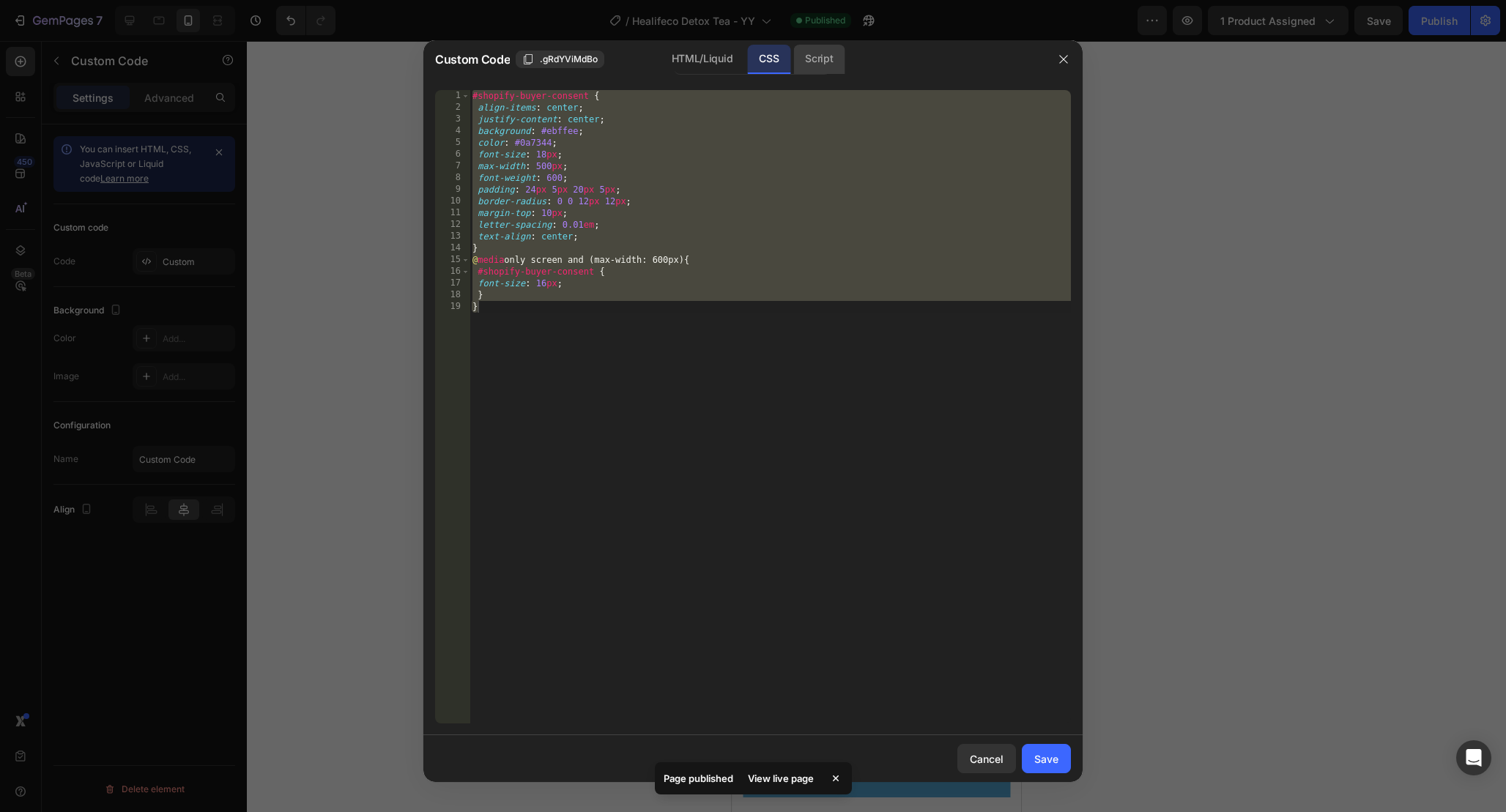
click at [837, 58] on div "Script" at bounding box center [819, 59] width 51 height 29
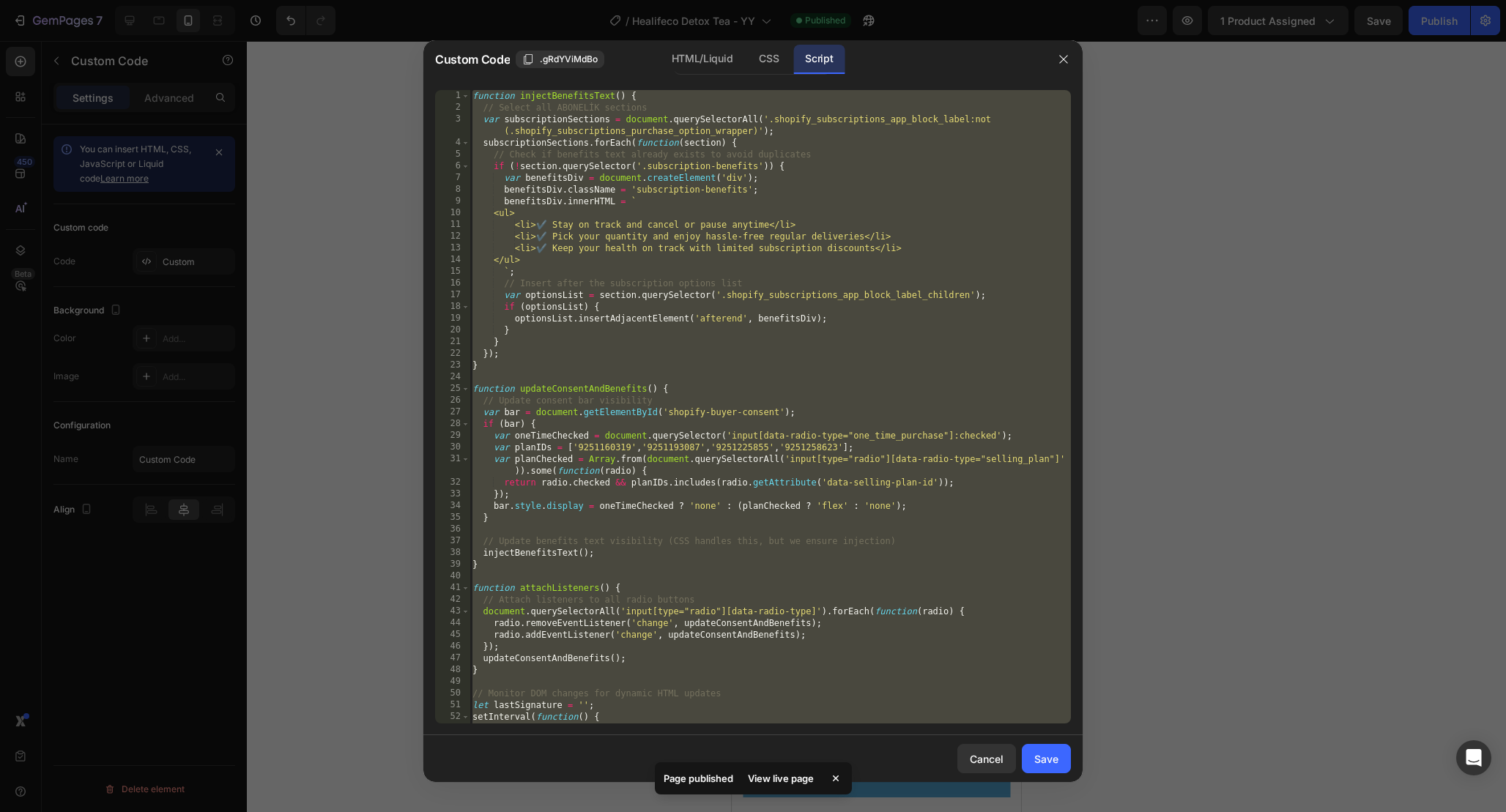
click at [924, 217] on div "function injectBenefitsText ( ) { // Select all ABONELİK sections var subscript…" at bounding box center [770, 418] width 602 height 657
type textarea "<ul>"
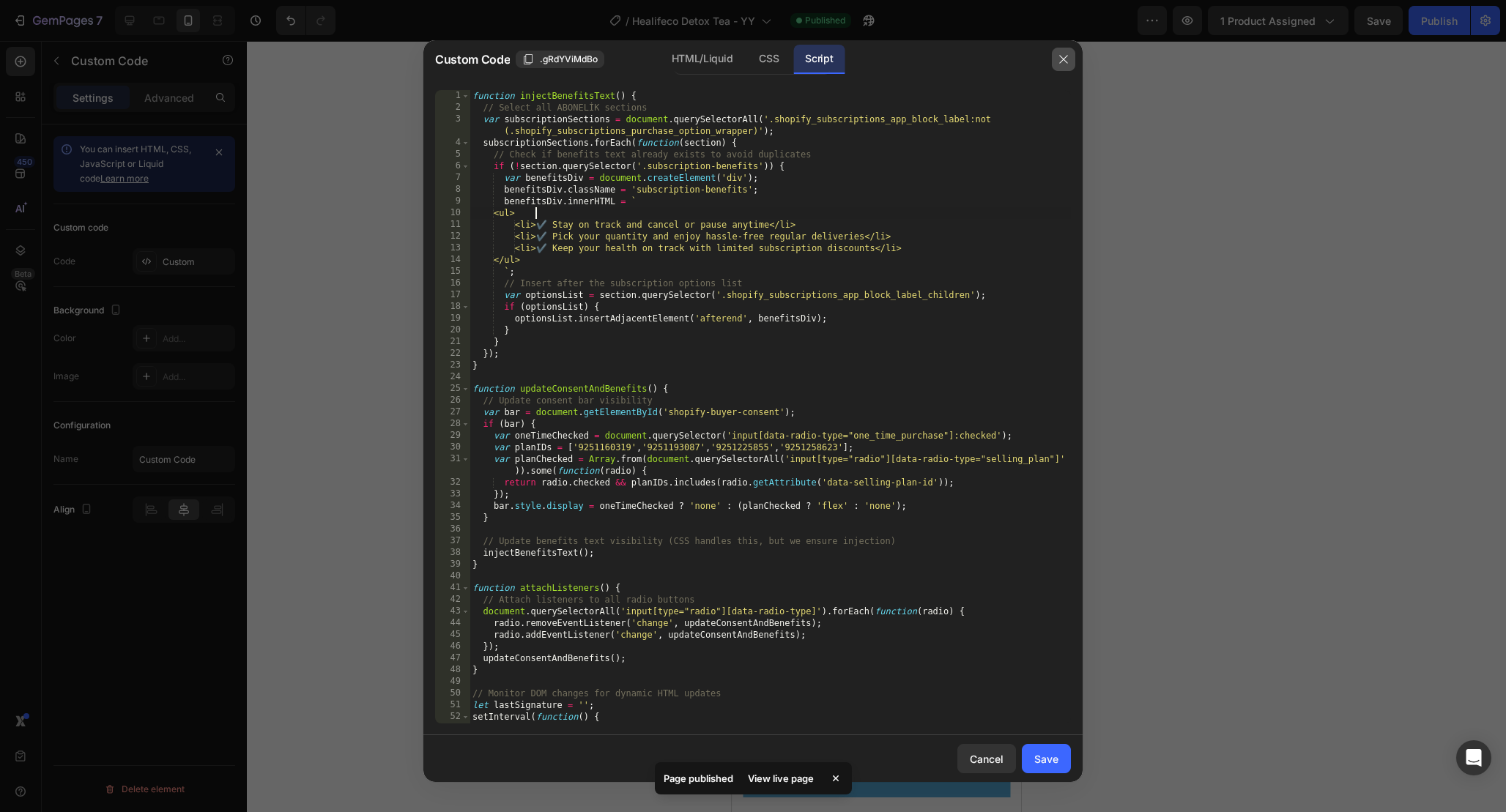
click at [1067, 54] on icon "button" at bounding box center [1064, 60] width 12 height 12
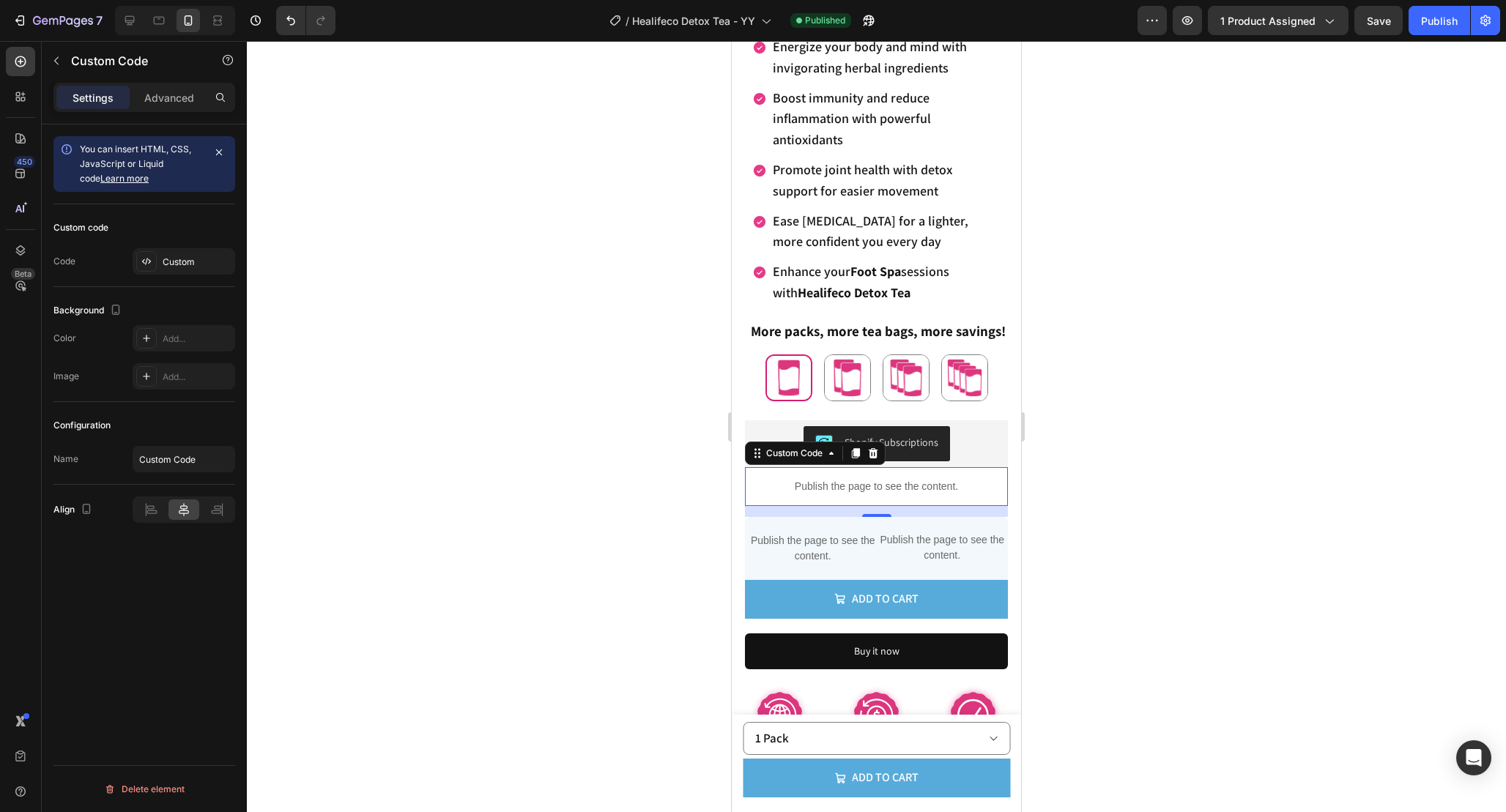
click at [953, 484] on p "Publish the page to see the content." at bounding box center [876, 487] width 263 height 15
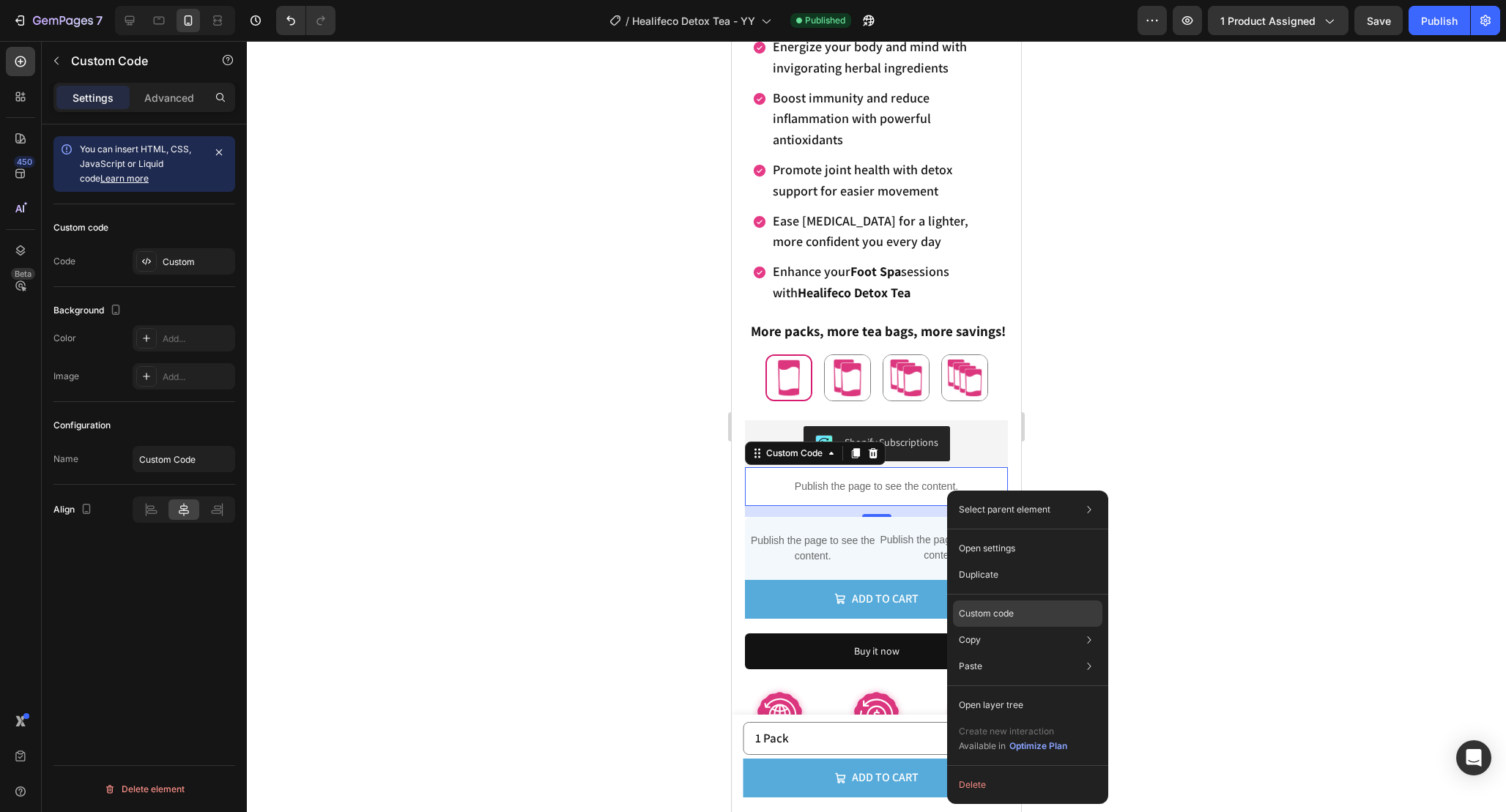
click at [1062, 654] on div "Custom code" at bounding box center [1027, 666] width 149 height 26
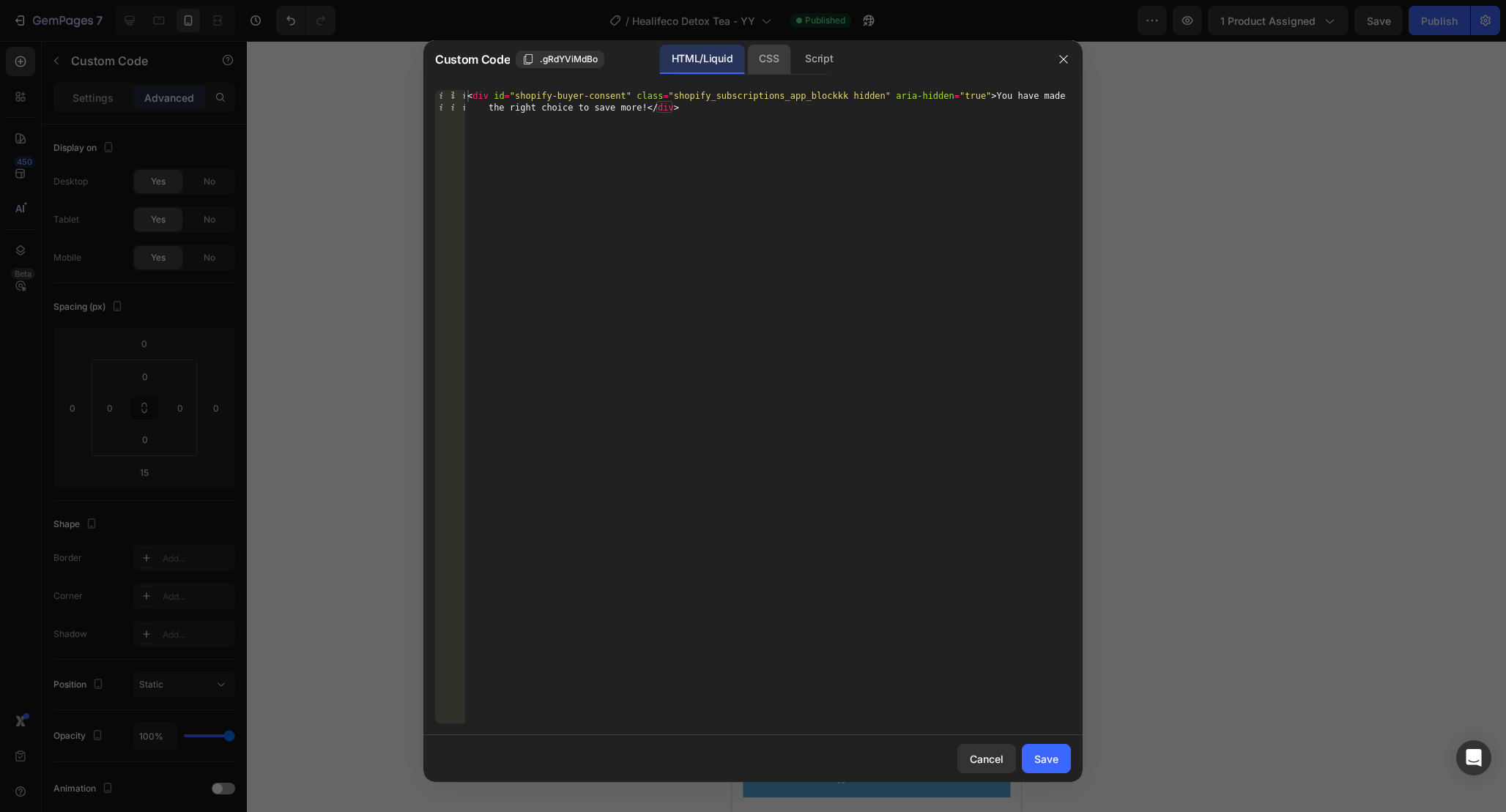
click at [793, 62] on div "CSS" at bounding box center [819, 59] width 51 height 29
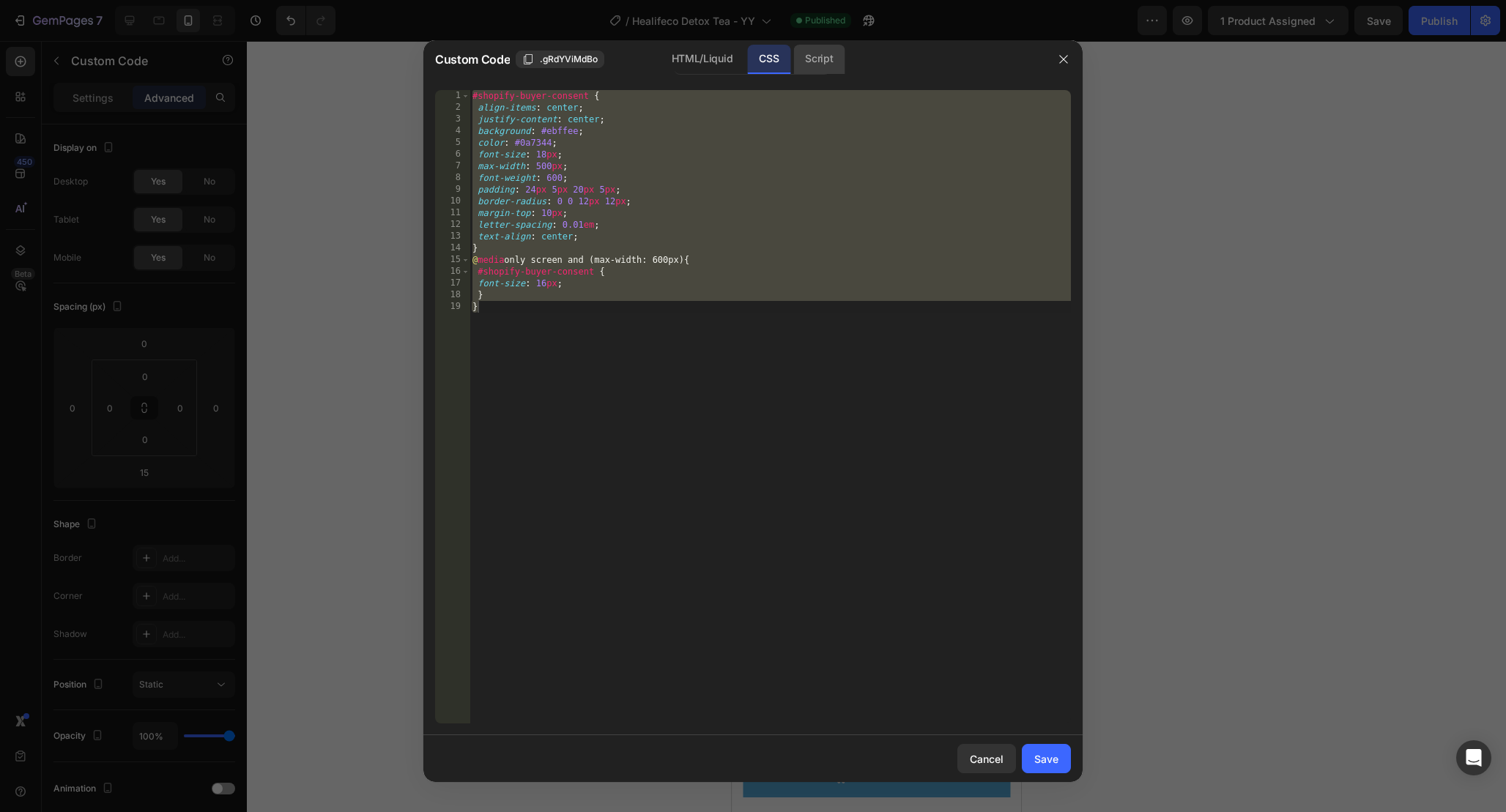
click at [824, 63] on div "Script" at bounding box center [819, 59] width 51 height 29
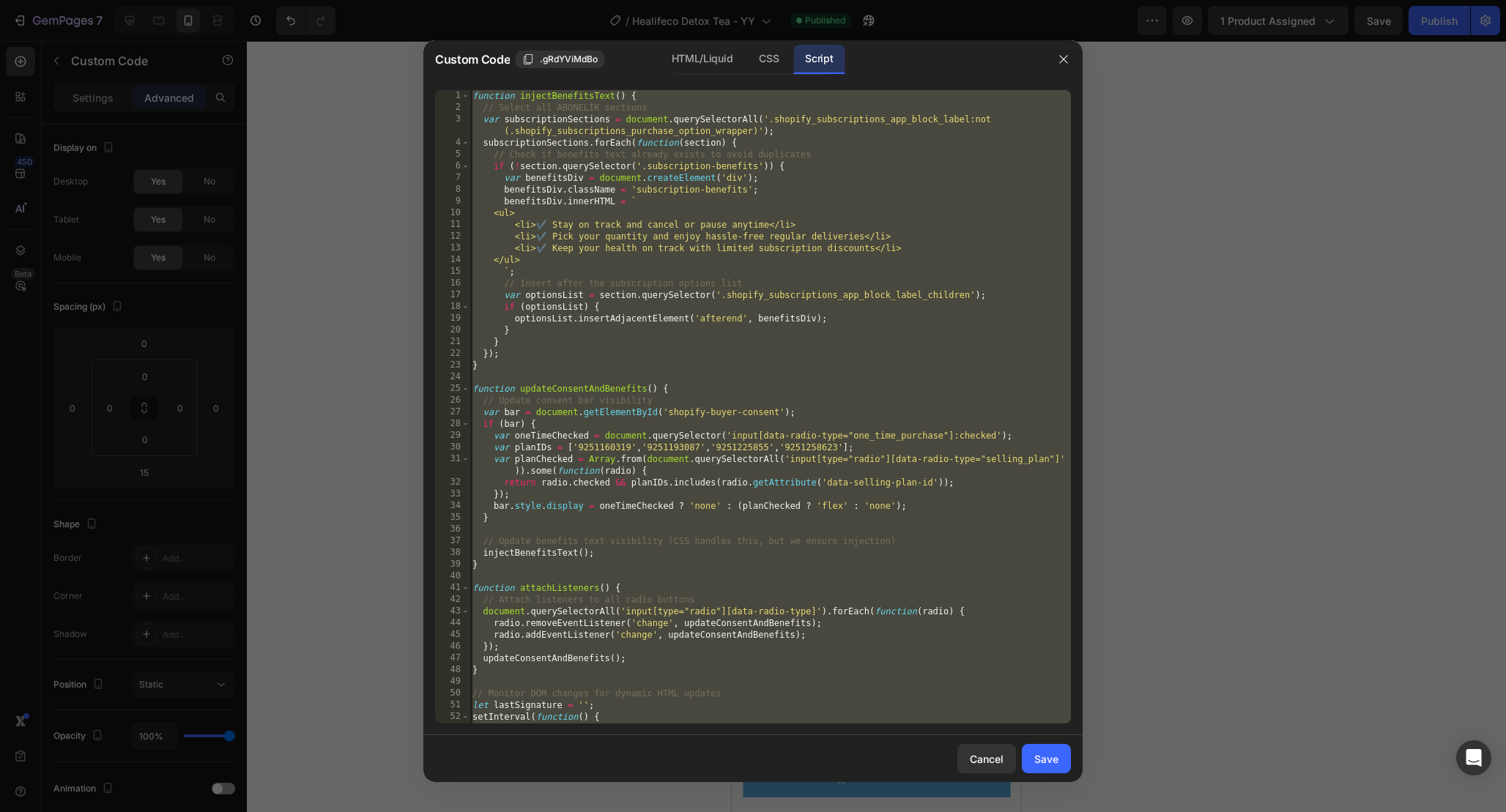
click at [919, 360] on div "function injectBenefitsText ( ) { // Select all ABONELİK sections var subscript…" at bounding box center [770, 418] width 602 height 657
type textarea "}"
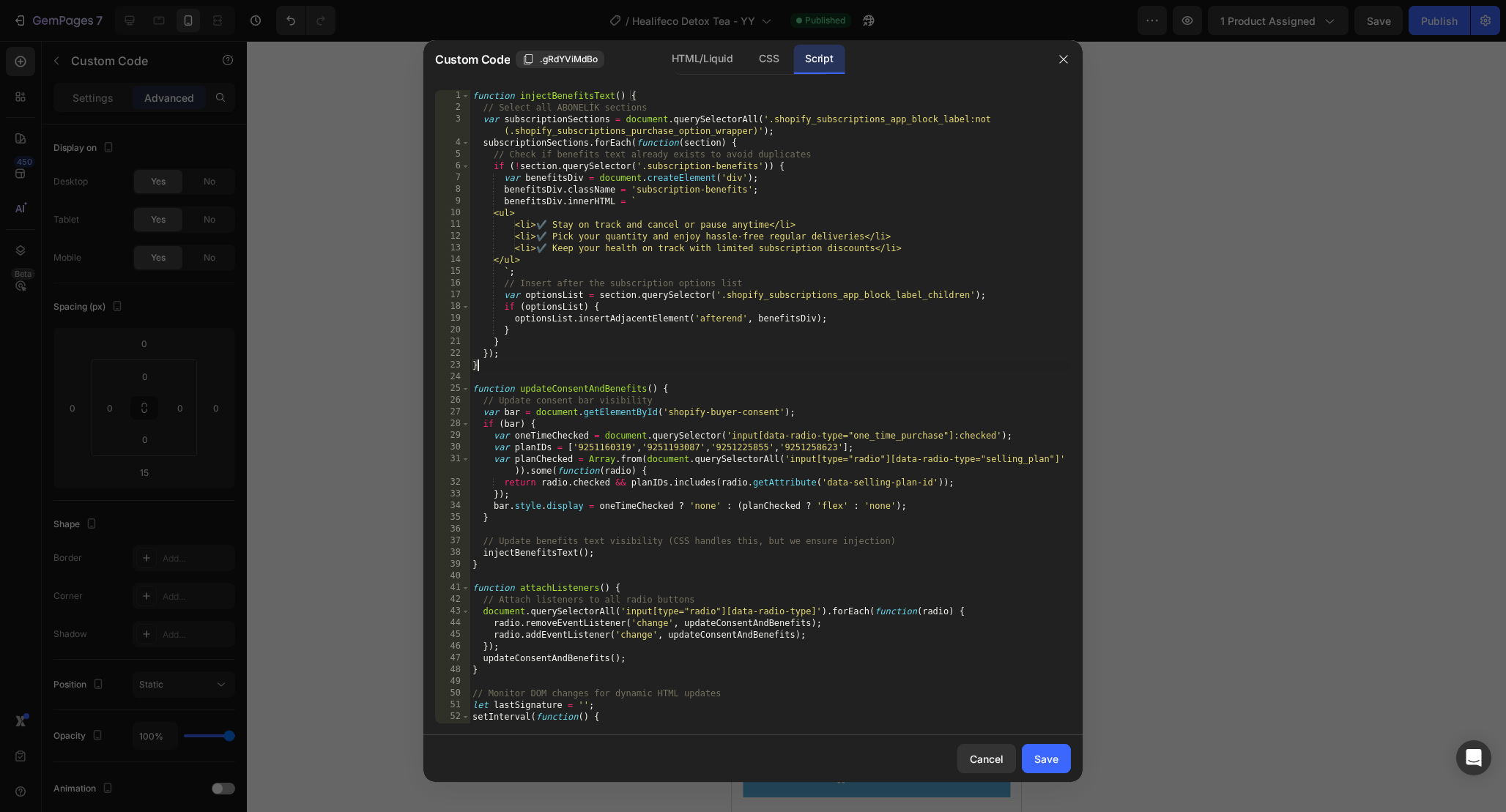
scroll to position [105, 0]
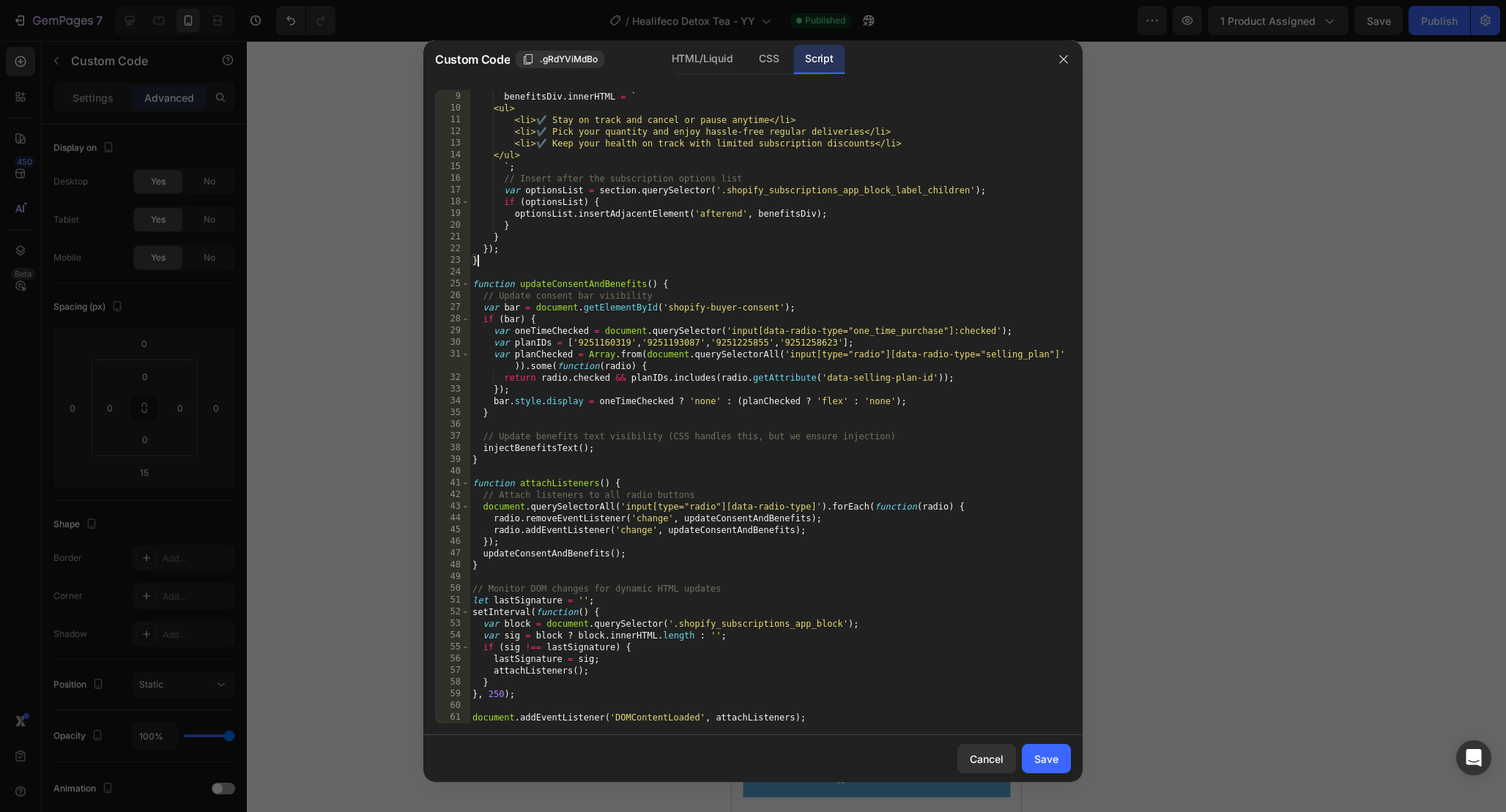
click at [1075, 60] on div at bounding box center [1064, 59] width 38 height 38
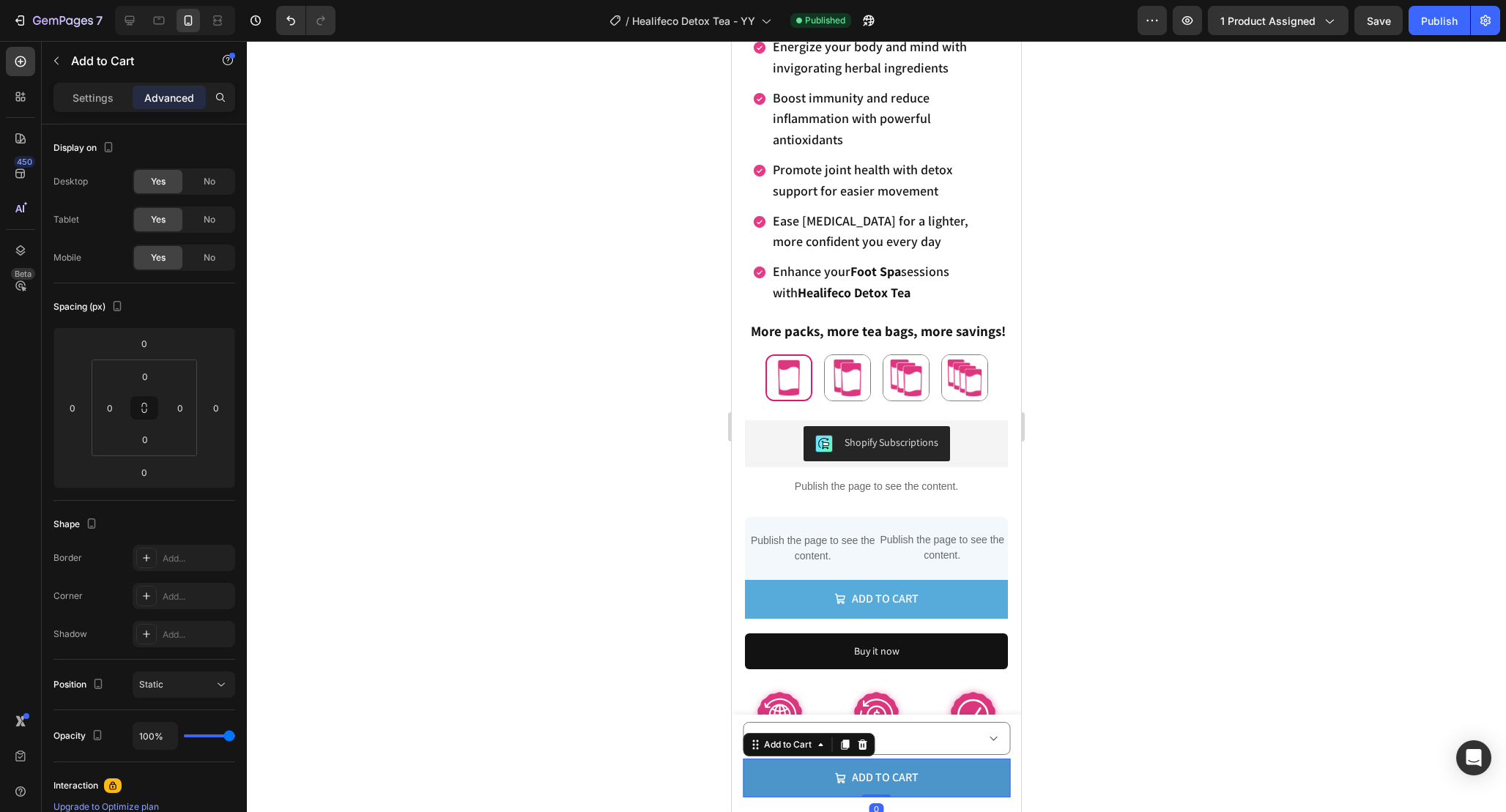
click at [989, 792] on button "Add to cart" at bounding box center [876, 777] width 267 height 38
click at [104, 102] on p "Settings" at bounding box center [93, 97] width 41 height 15
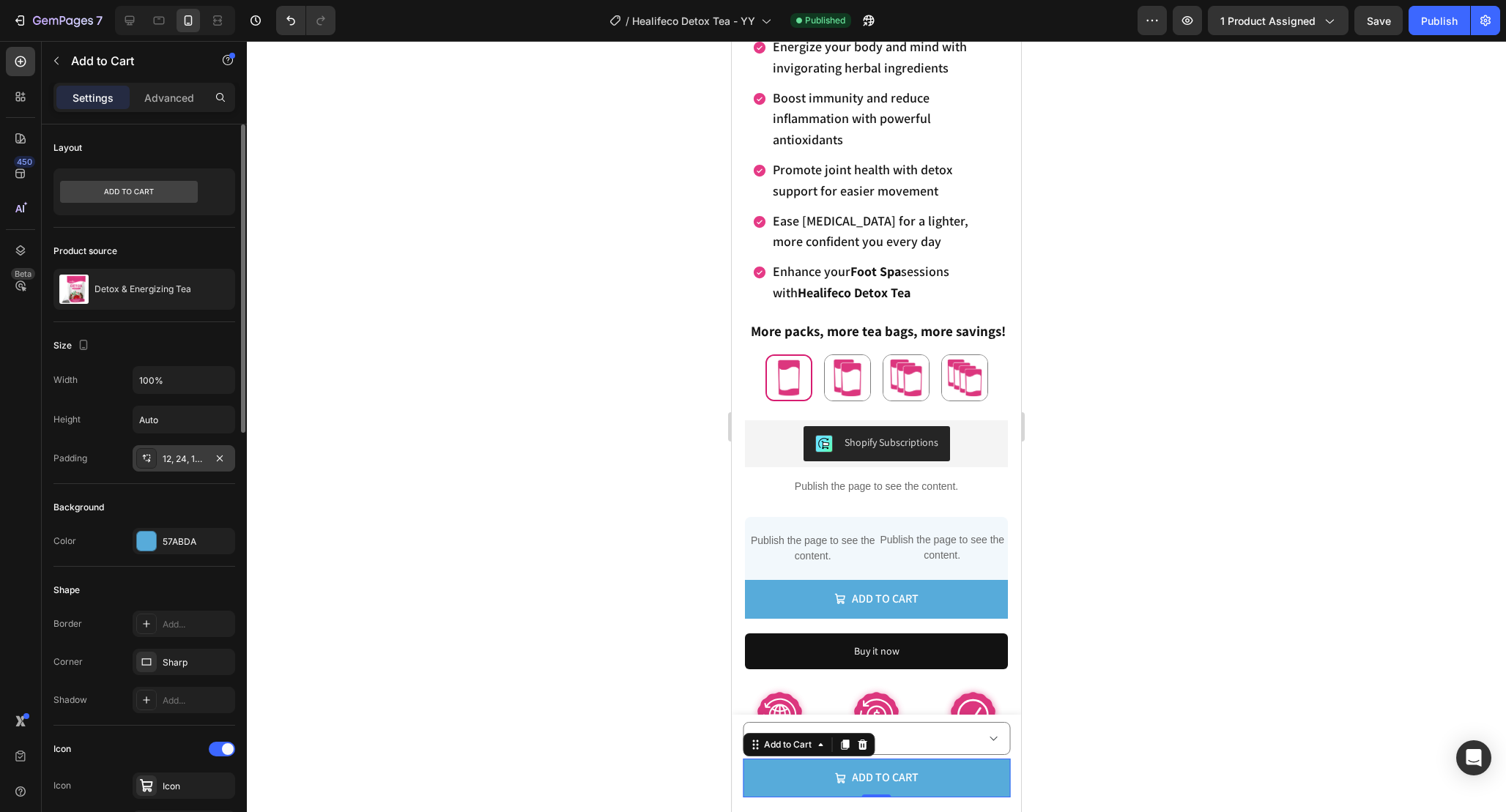
click at [194, 467] on div "12, 24, 12, 24" at bounding box center [184, 458] width 103 height 26
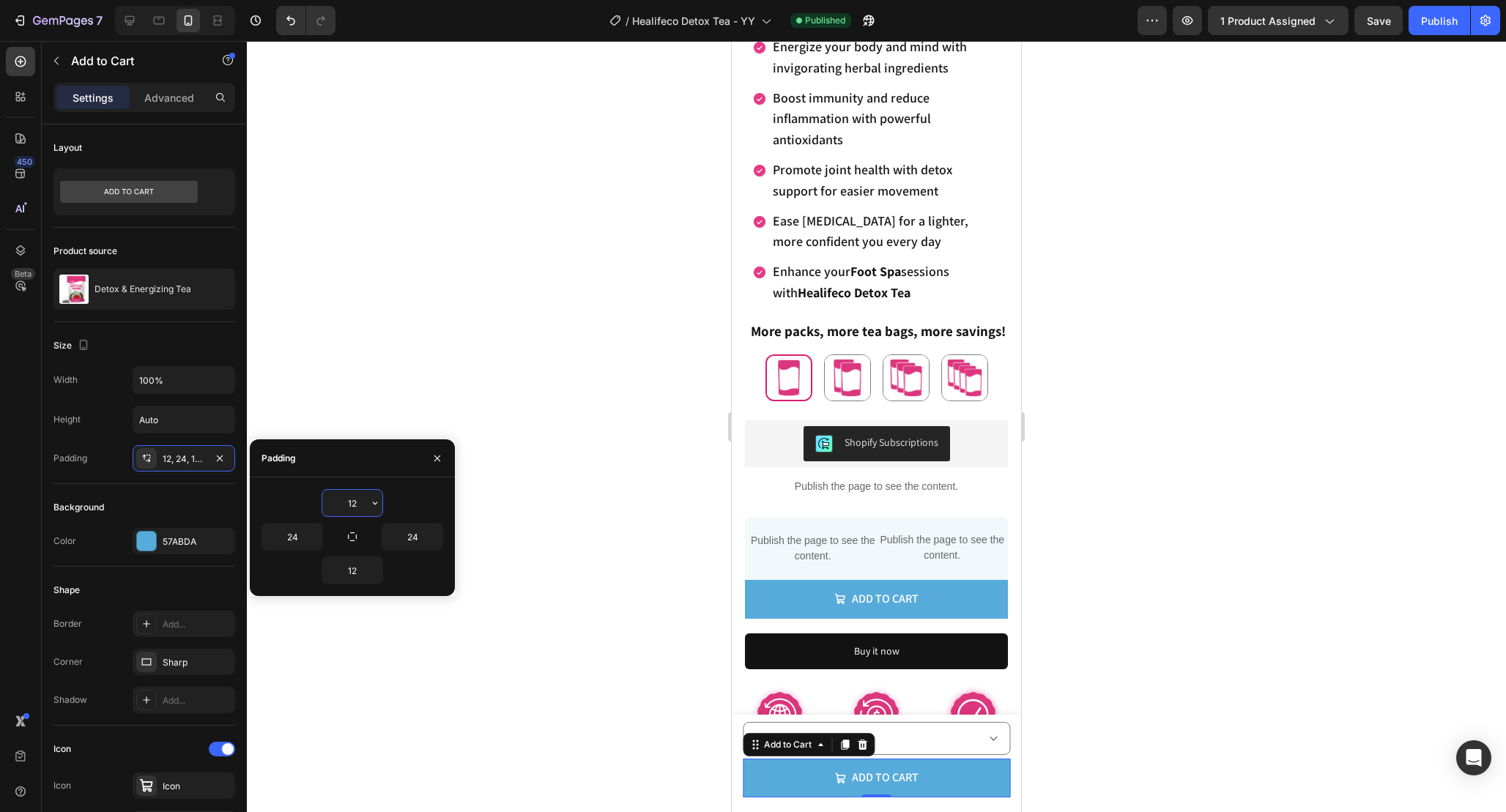
click at [362, 501] on input "12" at bounding box center [353, 503] width 60 height 26
type input "8"
click at [358, 562] on input "12" at bounding box center [353, 570] width 60 height 26
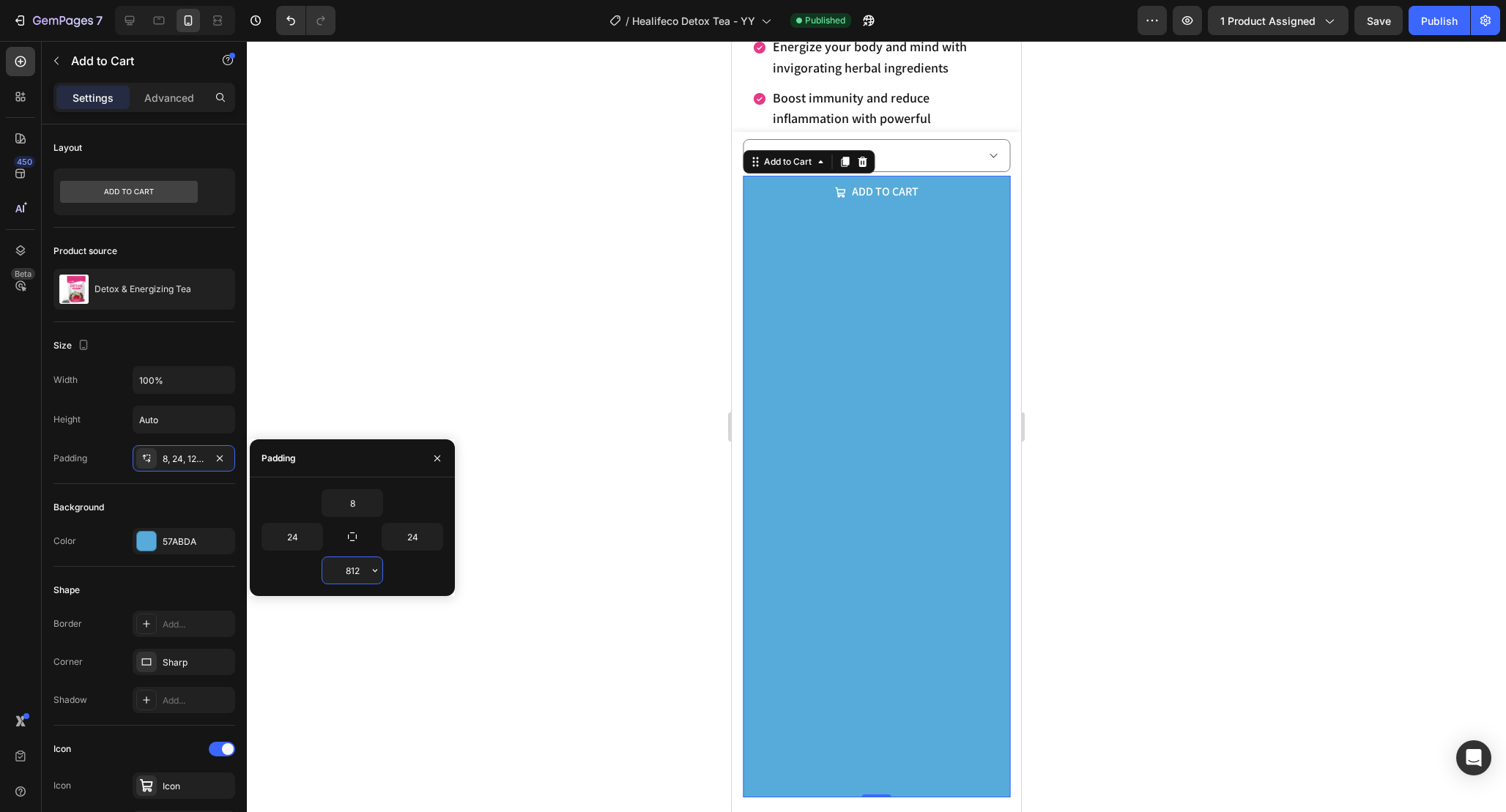
click at [359, 567] on input "812" at bounding box center [353, 570] width 60 height 26
type input "8"
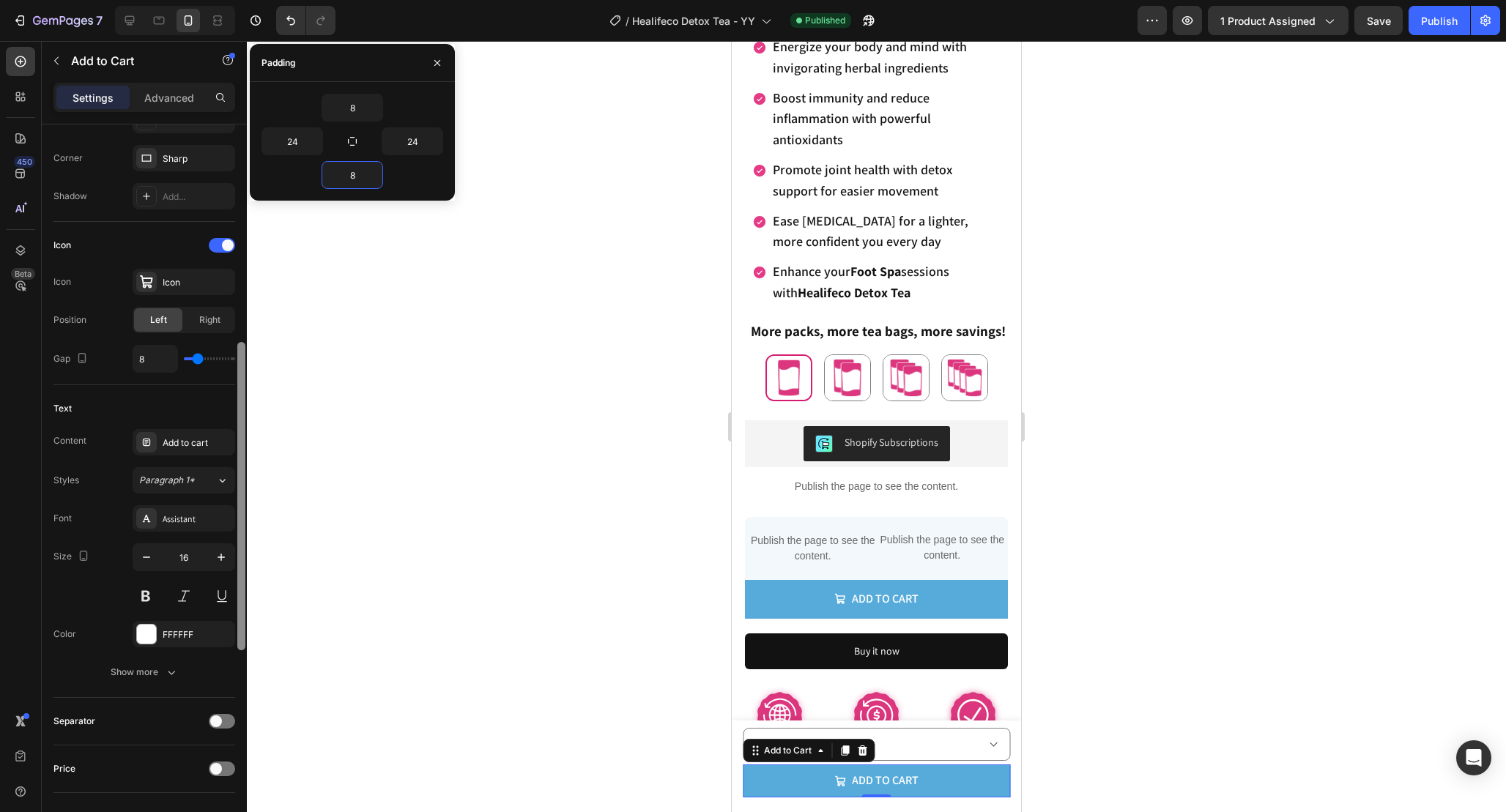
scroll to position [506, 0]
click at [222, 239] on span at bounding box center [228, 242] width 12 height 12
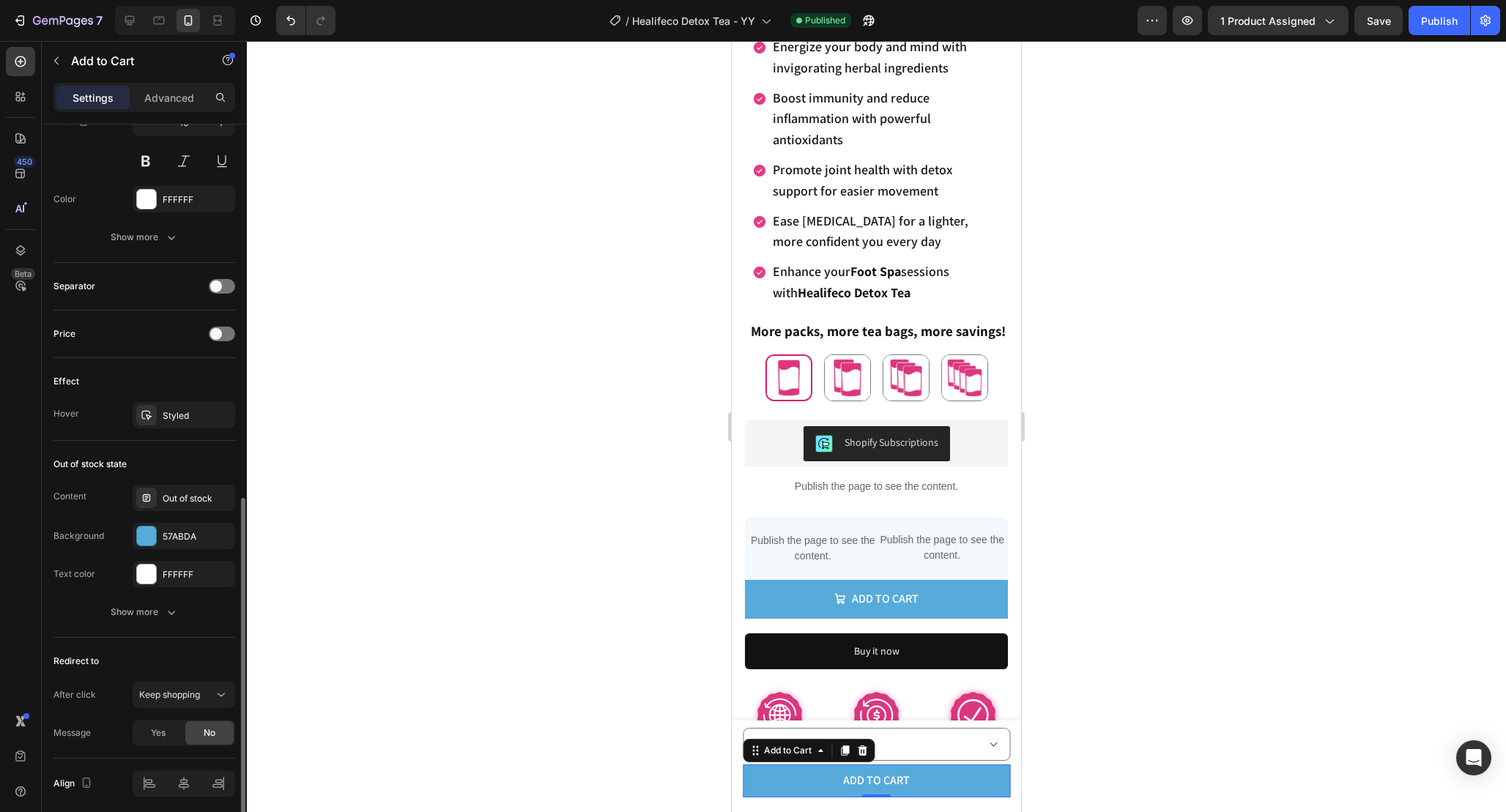
scroll to position [878, 0]
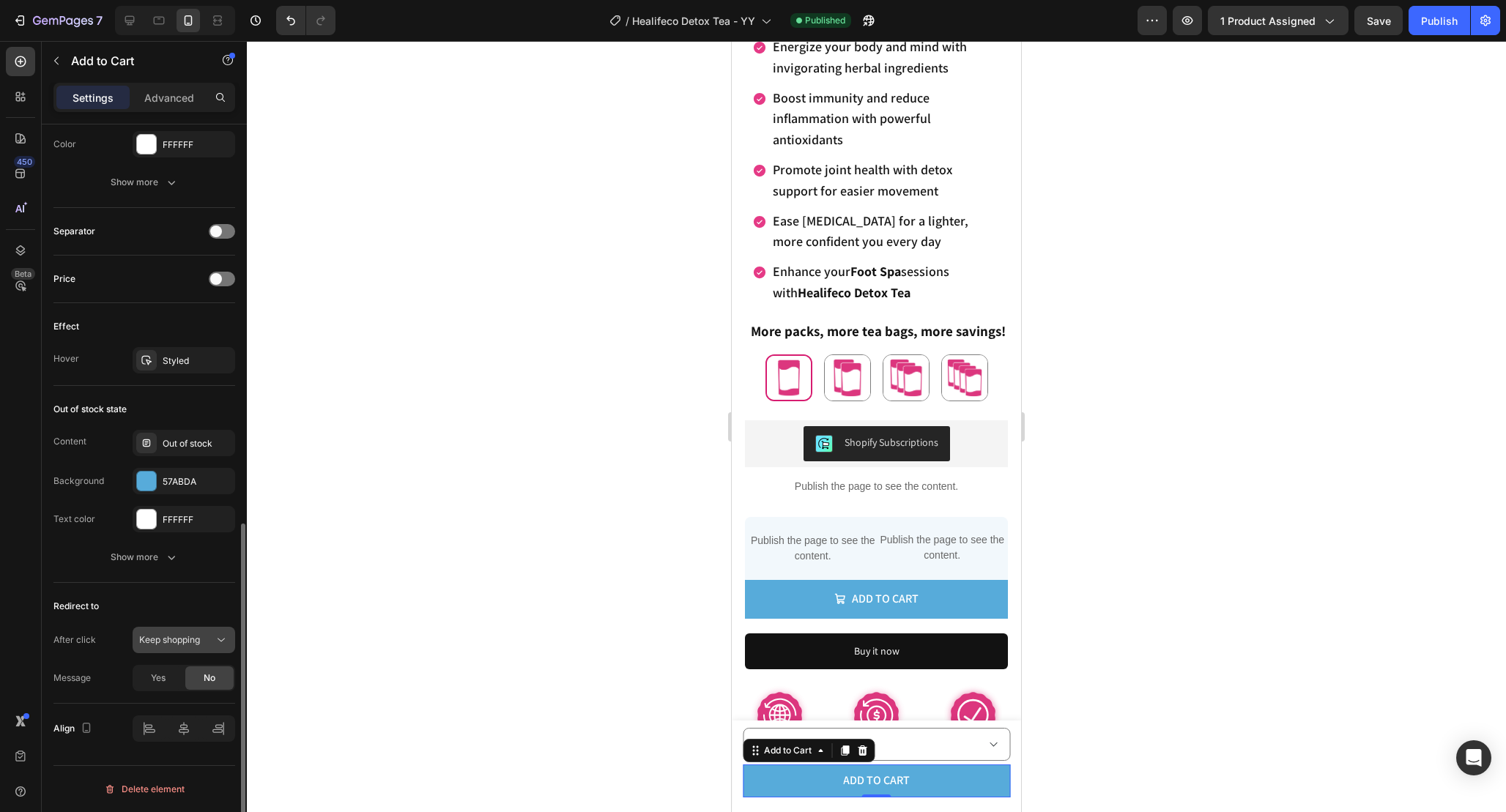
click at [183, 628] on button "Keep shopping" at bounding box center [184, 640] width 103 height 26
click at [177, 572] on div "Out of stock state Content Out of stock Background 57ABDA Text color FFFFFF Sho…" at bounding box center [144, 484] width 182 height 197
click at [203, 634] on div "Keep shopping" at bounding box center [176, 639] width 75 height 13
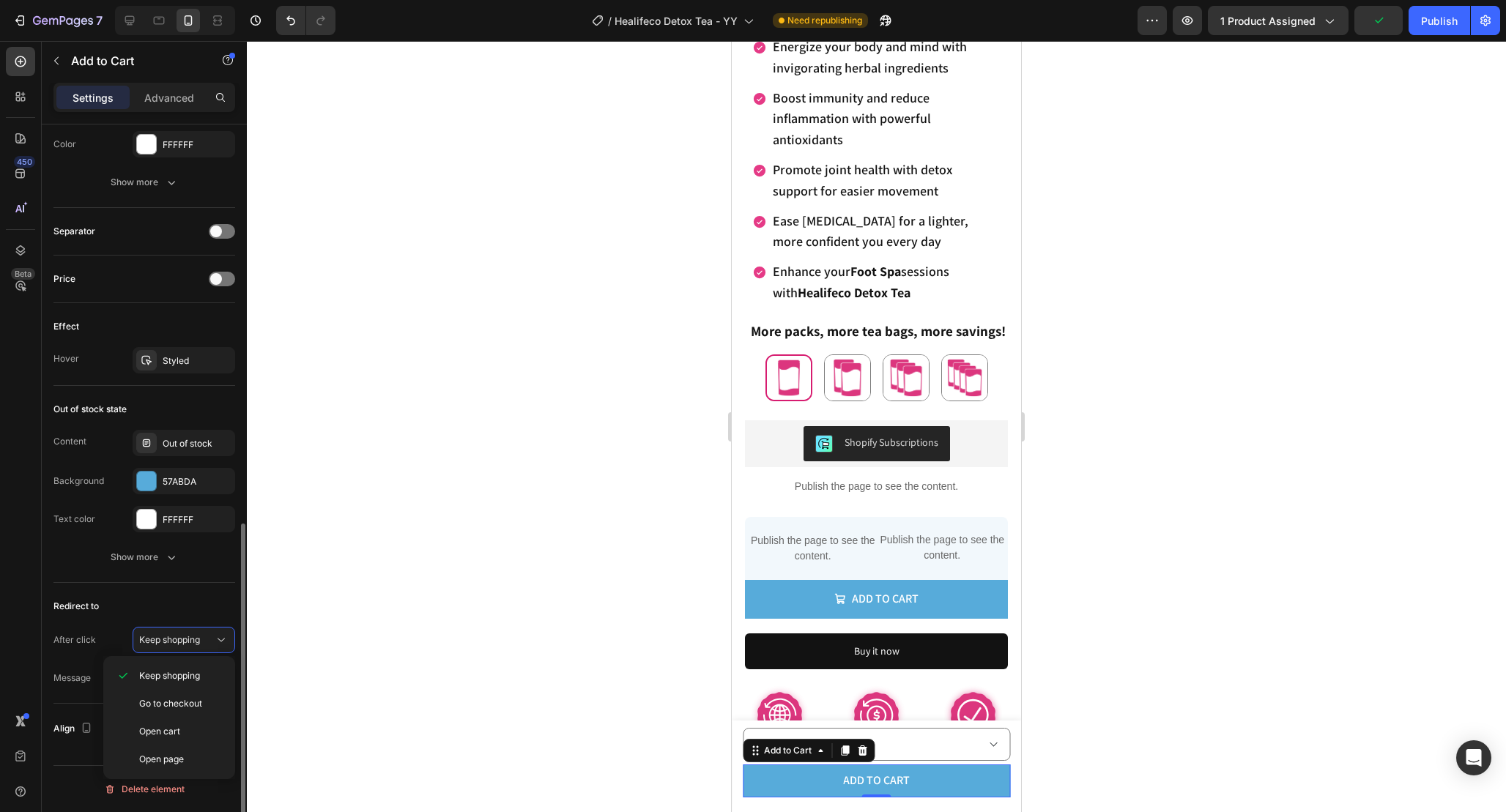
click at [180, 588] on div "Redirect to After click Keep shopping Message Yes No" at bounding box center [144, 643] width 182 height 121
click at [223, 635] on icon at bounding box center [220, 639] width 14 height 14
click at [190, 746] on div "Open cart" at bounding box center [169, 759] width 120 height 28
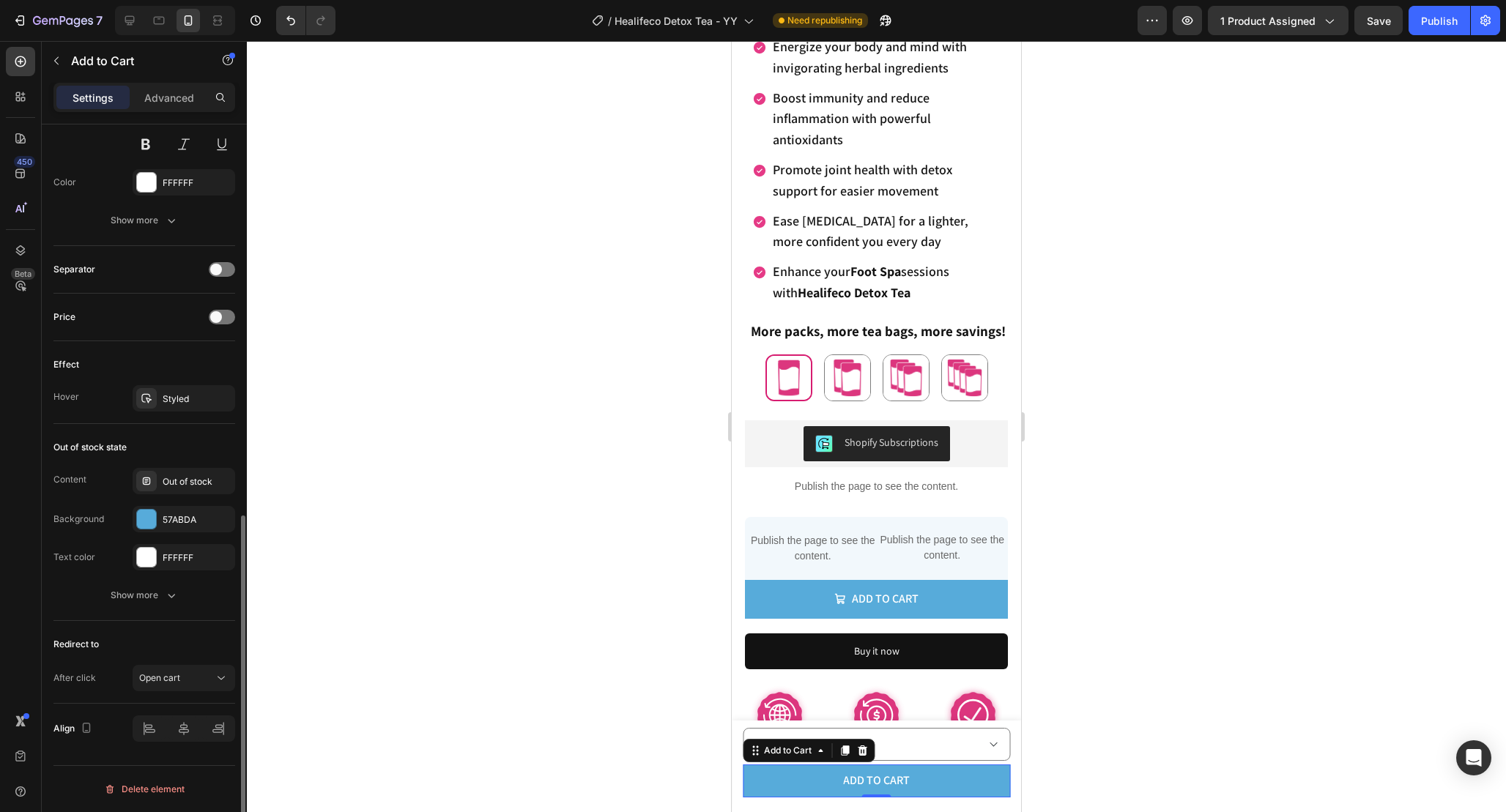
scroll to position [840, 0]
click at [203, 679] on div "Open cart" at bounding box center [176, 678] width 75 height 13
click at [113, 690] on div "After click Open cart" at bounding box center [144, 678] width 182 height 26
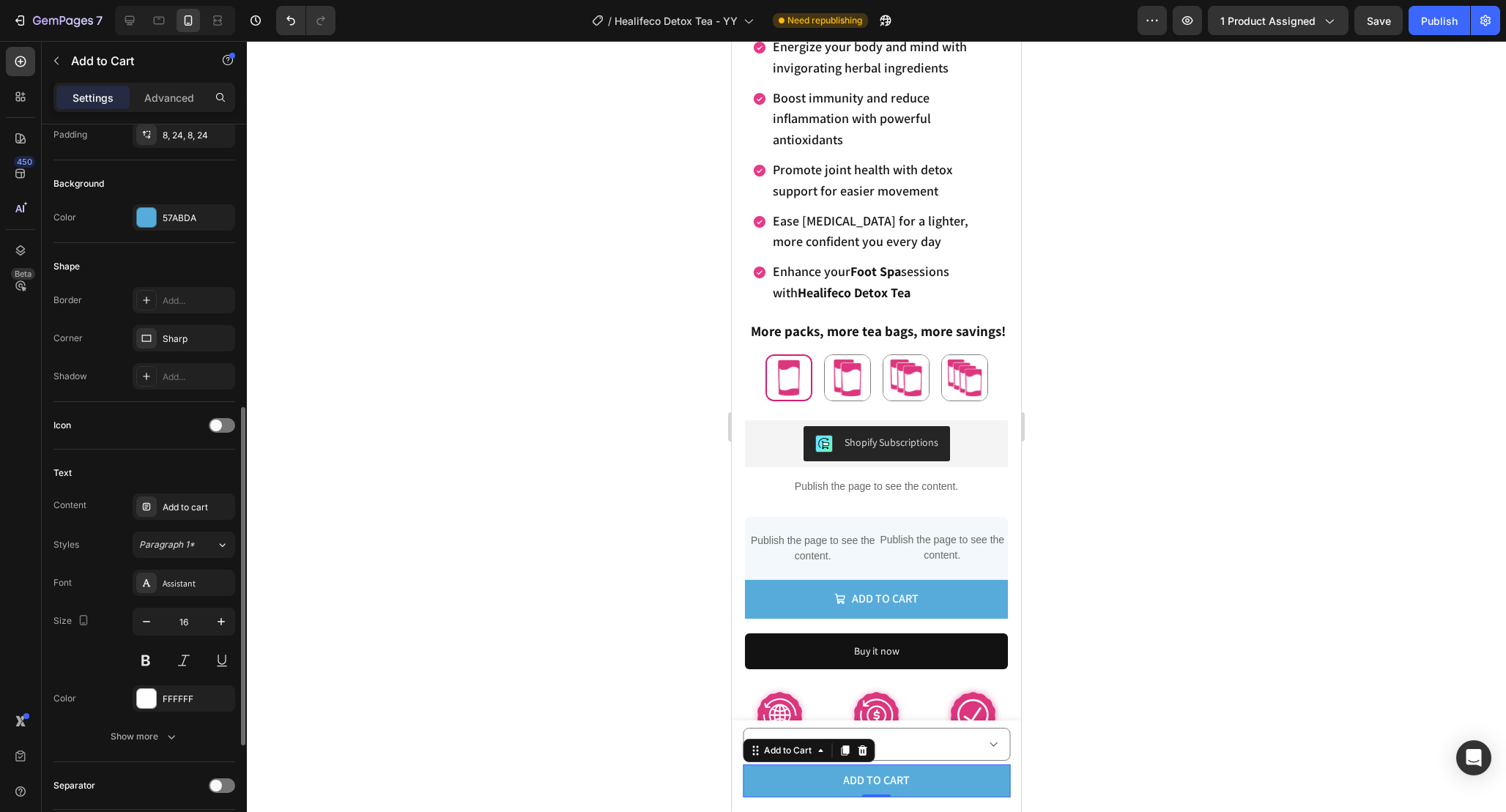
scroll to position [0, 0]
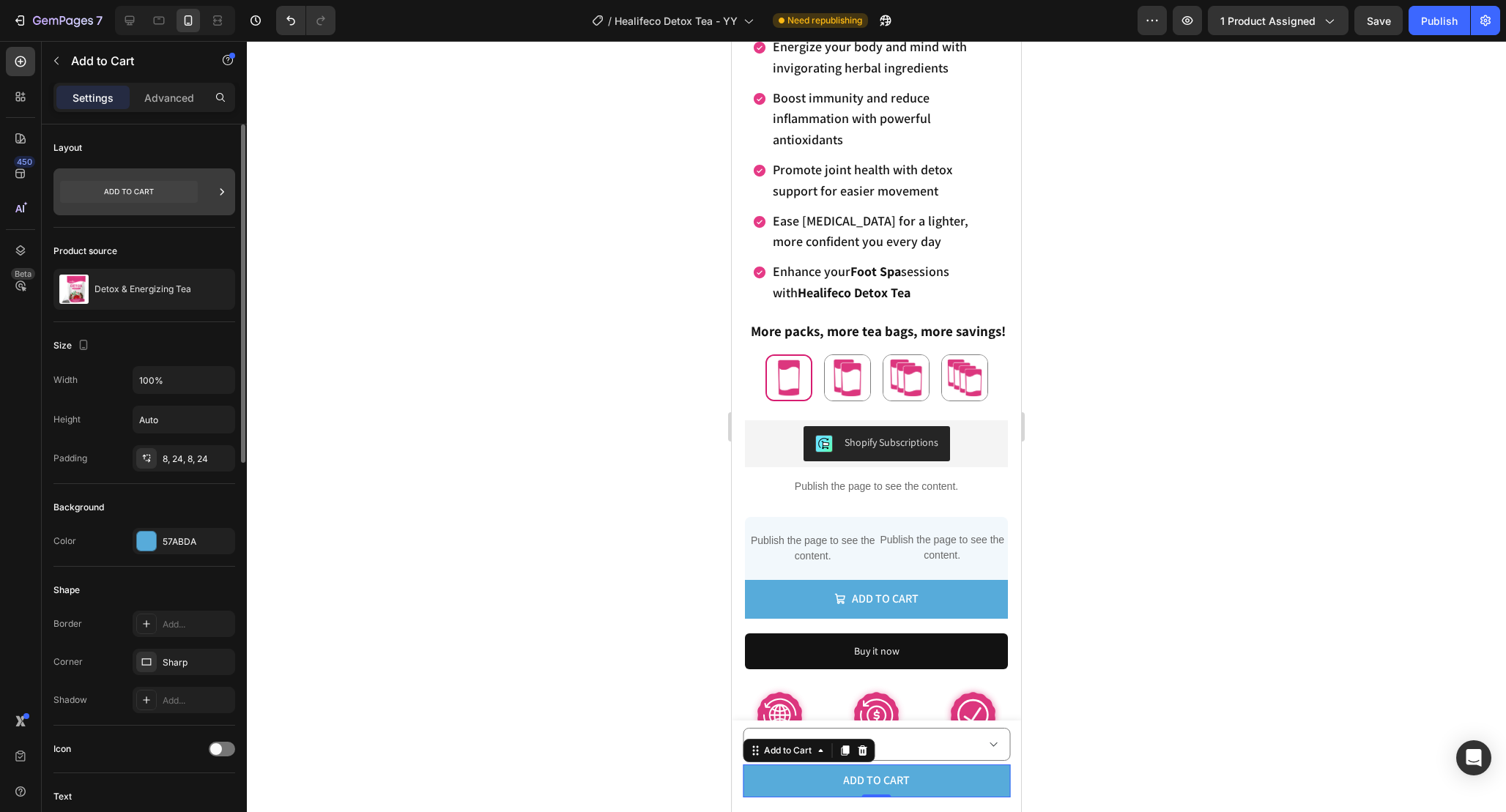
click at [202, 196] on div at bounding box center [144, 192] width 182 height 47
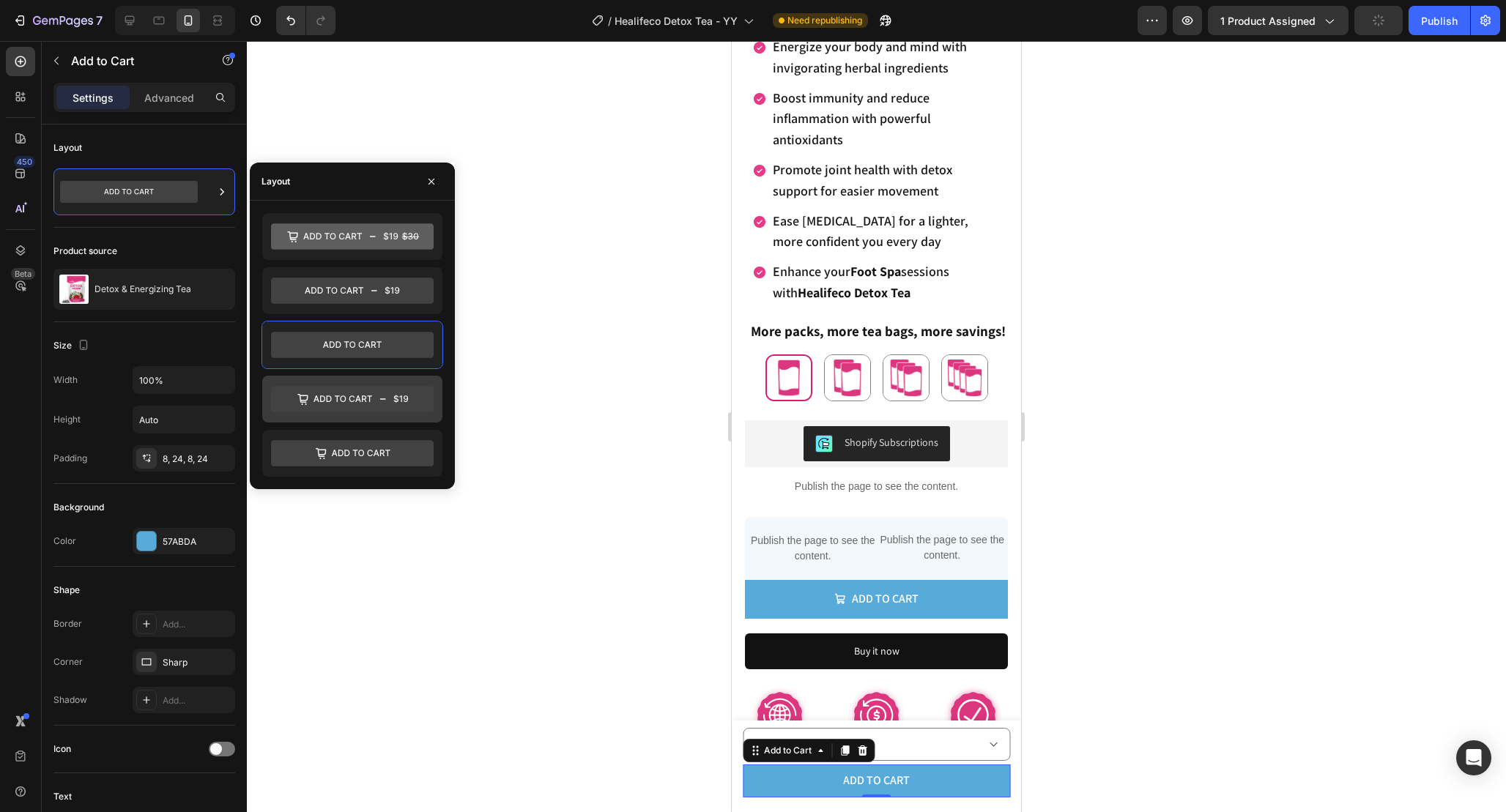
click at [359, 392] on icon at bounding box center [352, 398] width 162 height 26
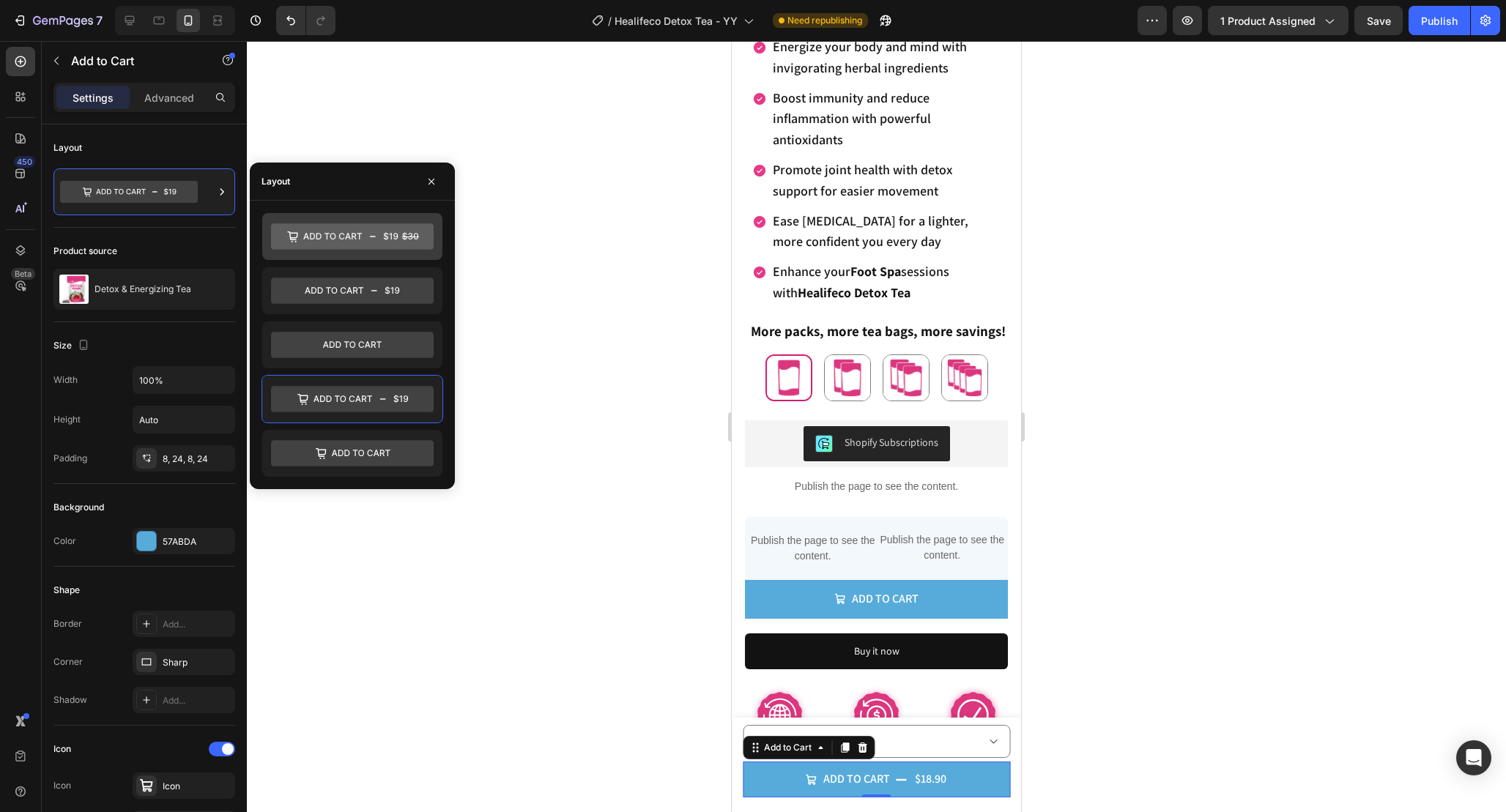
click at [380, 248] on icon at bounding box center [352, 236] width 162 height 26
click at [363, 333] on icon at bounding box center [352, 345] width 162 height 26
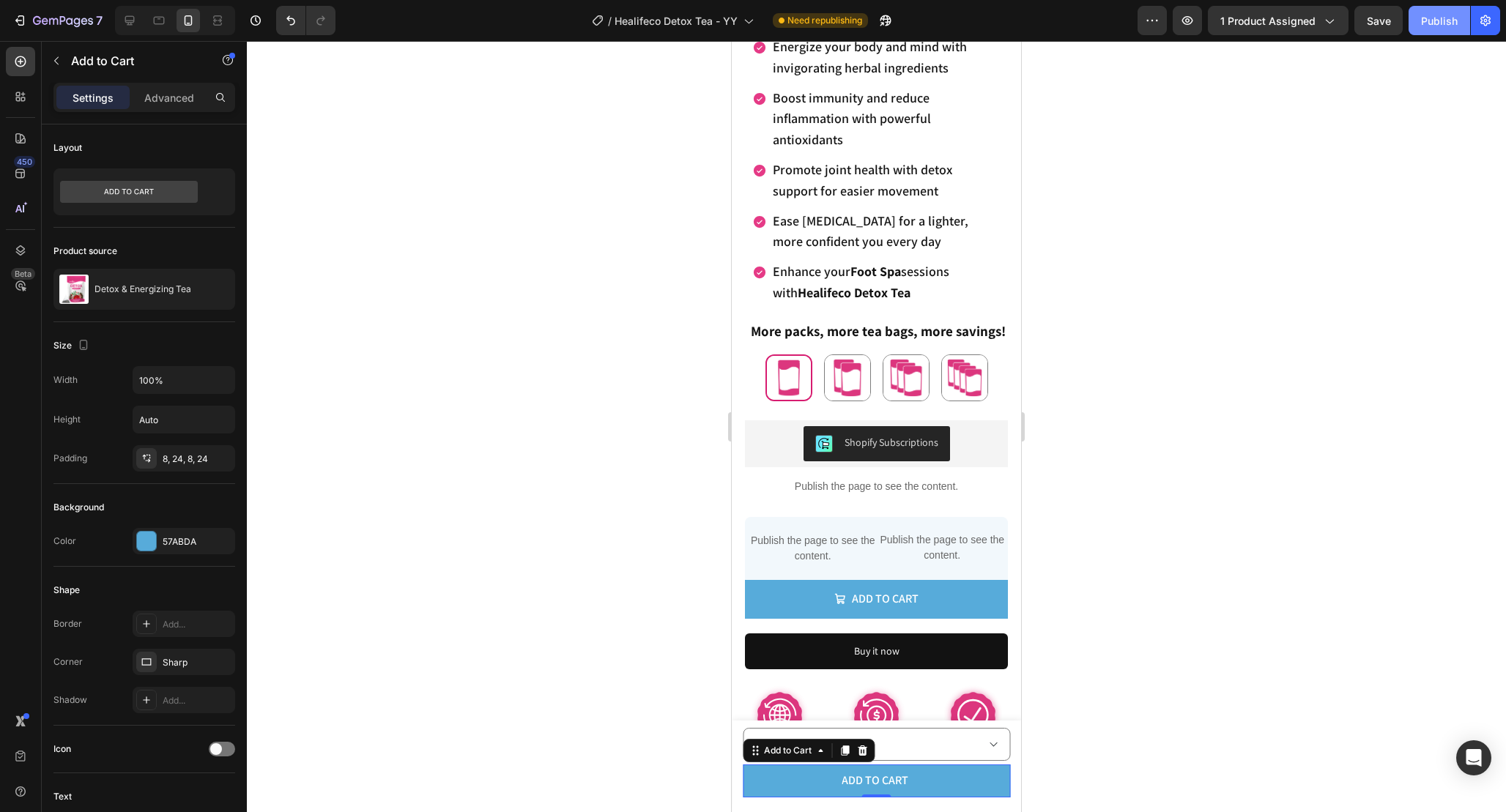
click at [1446, 26] on div "Publish" at bounding box center [1439, 20] width 37 height 15
click at [168, 100] on p "Advanced" at bounding box center [169, 97] width 50 height 15
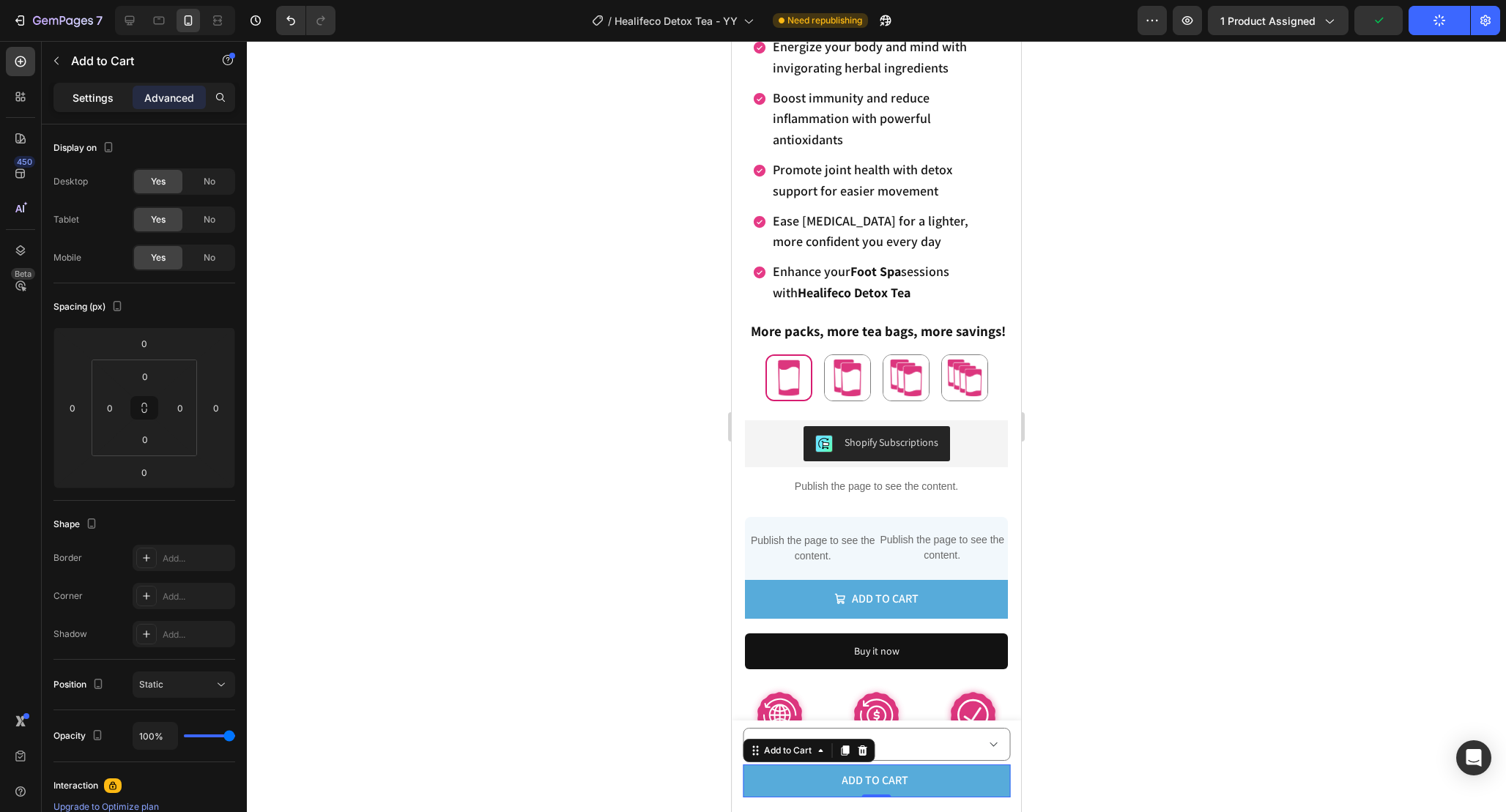
click at [95, 99] on p "Settings" at bounding box center [93, 97] width 41 height 15
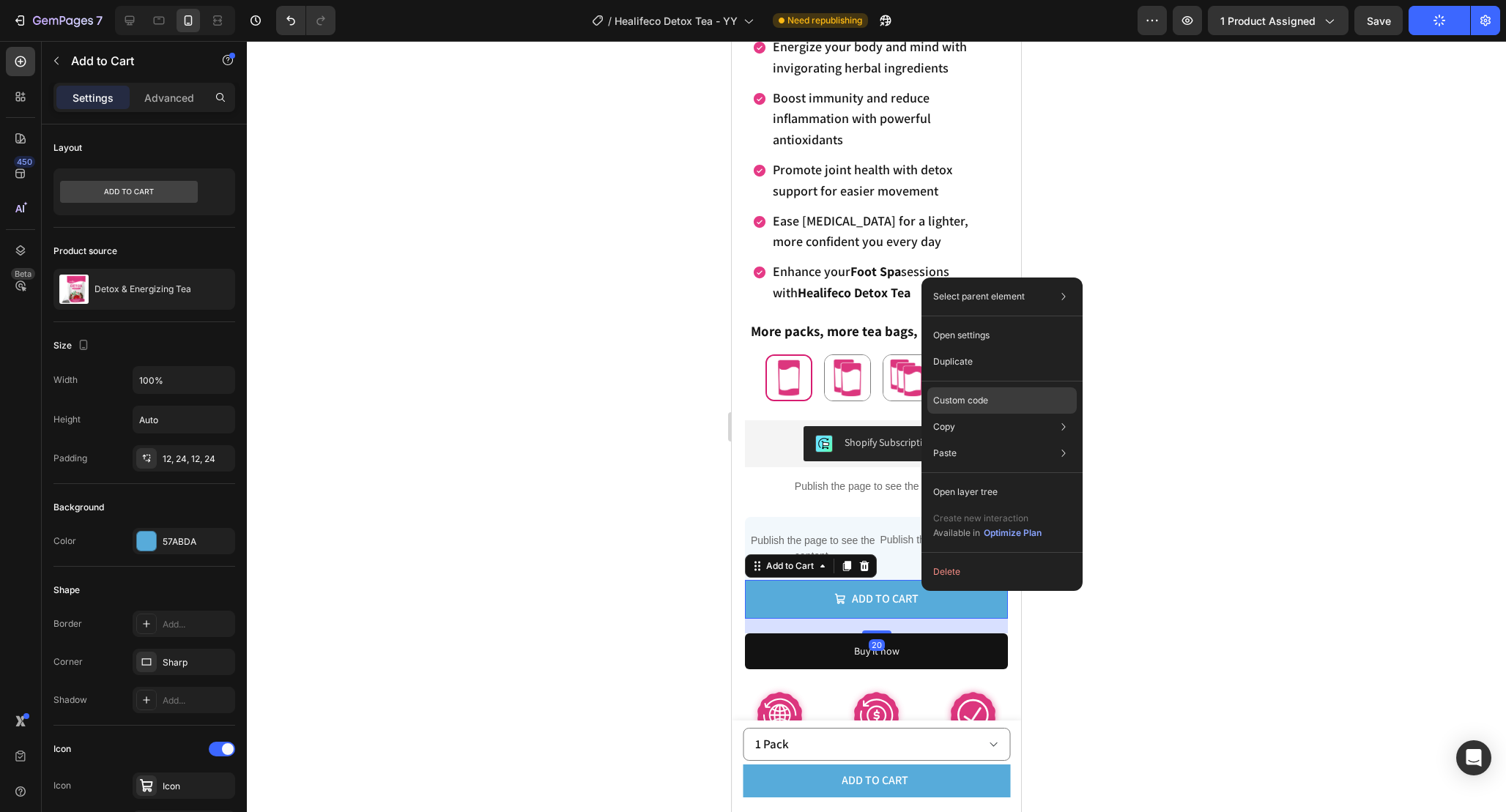
click at [1000, 440] on div "Custom code" at bounding box center [1002, 453] width 149 height 26
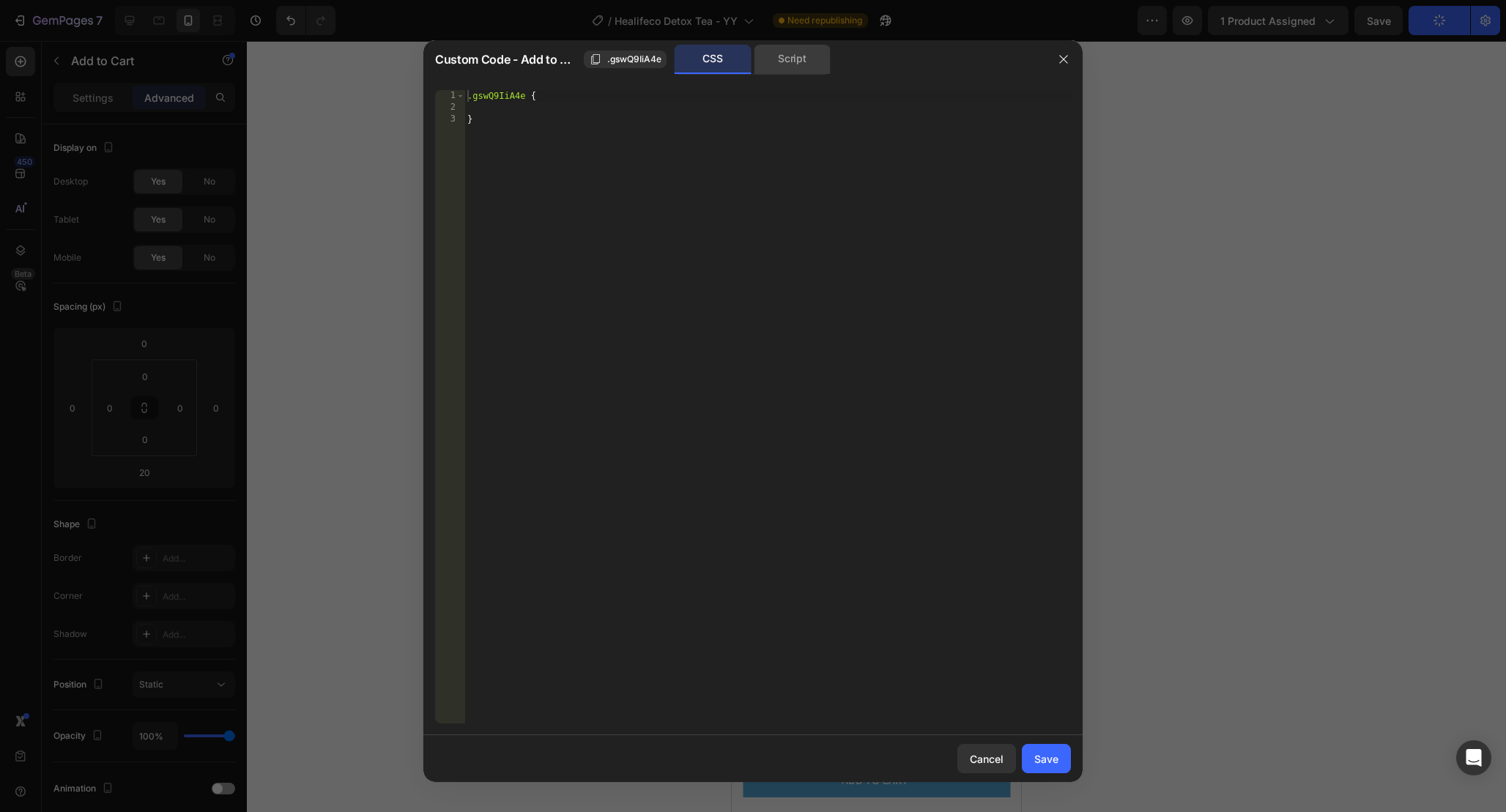
click at [785, 57] on div "Script" at bounding box center [792, 59] width 77 height 29
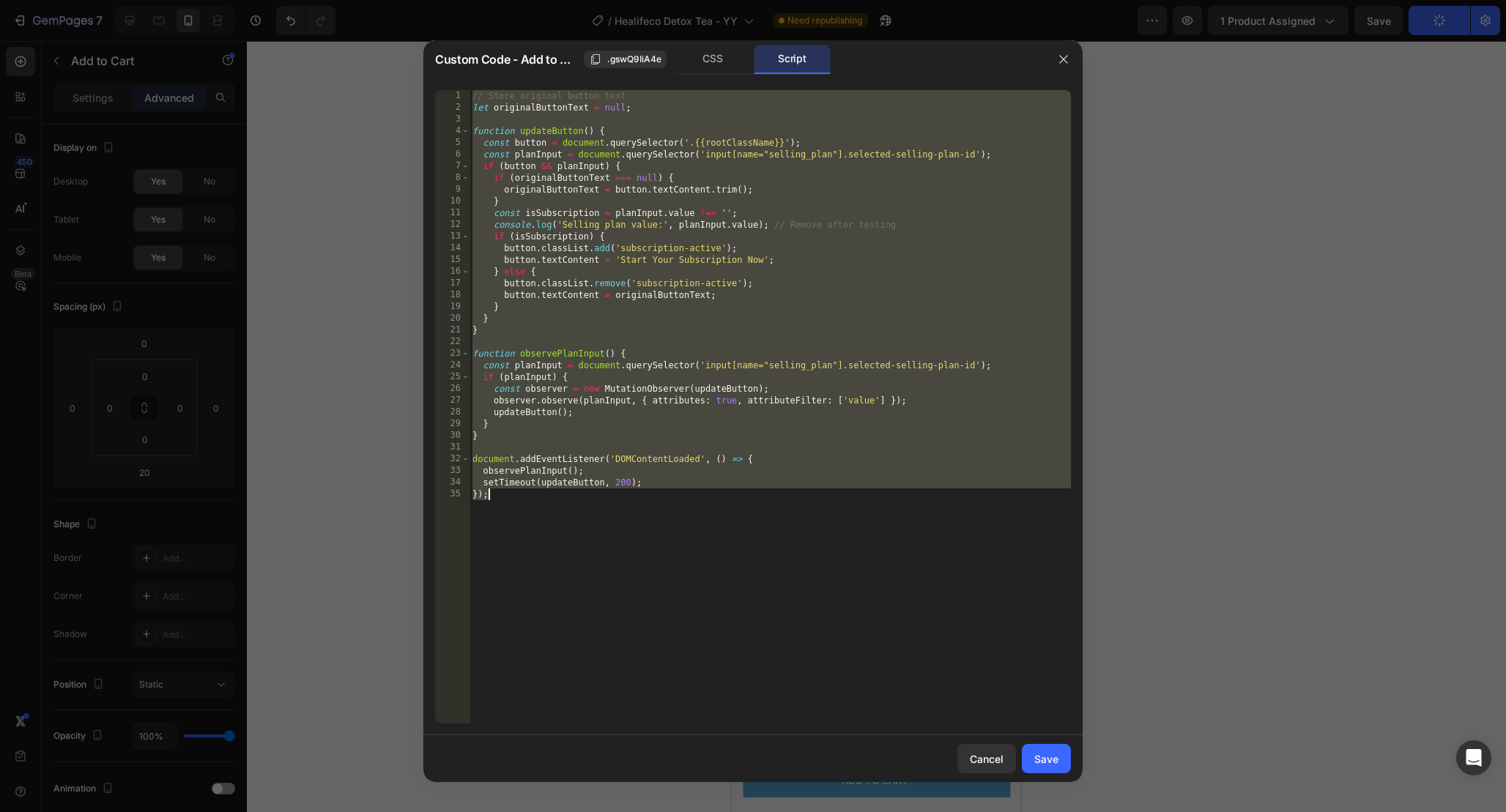
click at [882, 287] on div "// Store original button text let originalButtonText = null ; function updateBu…" at bounding box center [770, 418] width 602 height 657
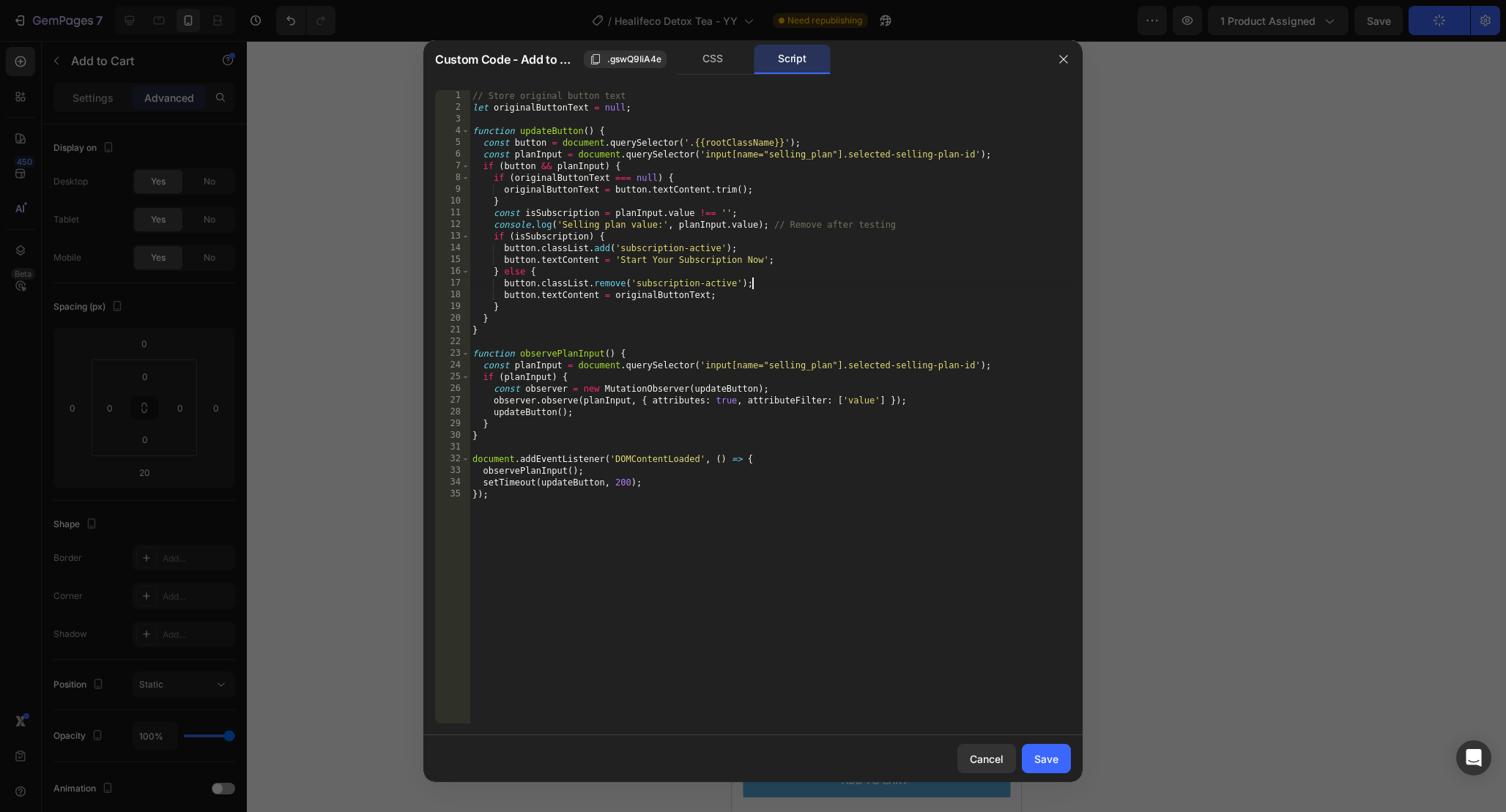
click at [718, 496] on div "// Store original button text let originalButtonText = null ; function updateBu…" at bounding box center [770, 418] width 602 height 657
type textarea "});"
click at [709, 63] on div "CSS" at bounding box center [713, 59] width 77 height 29
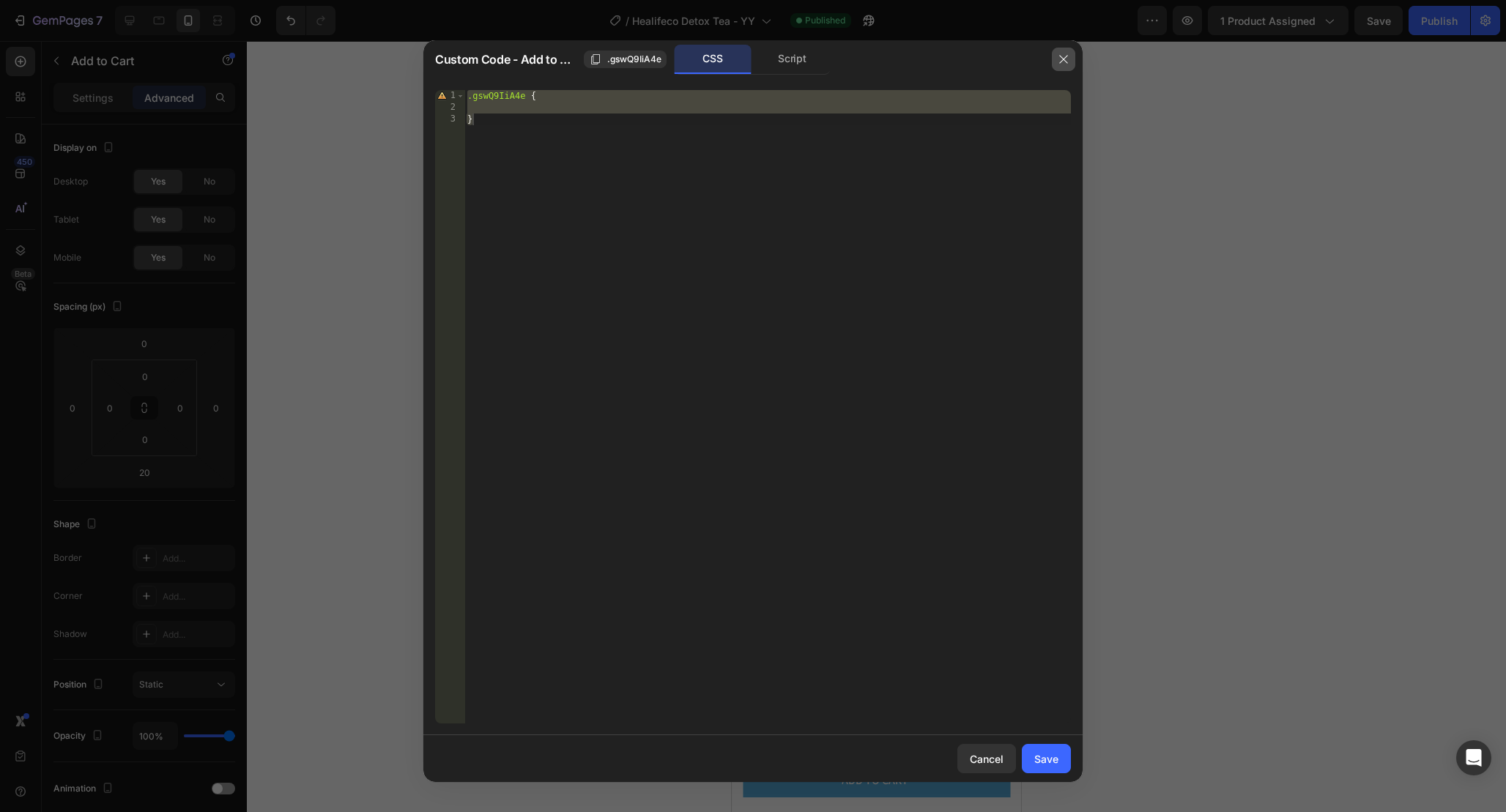
click at [1061, 60] on icon "button" at bounding box center [1064, 60] width 12 height 12
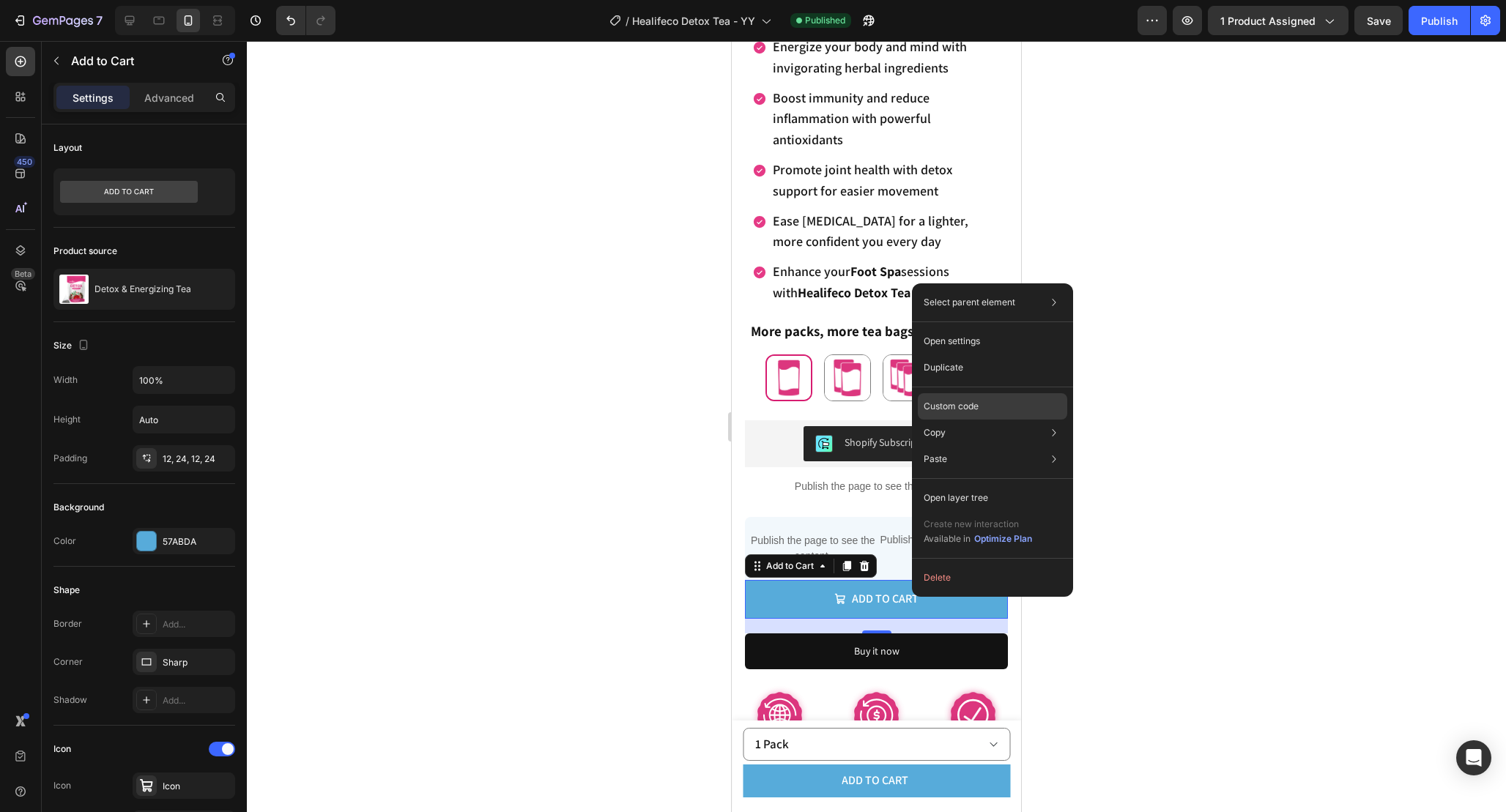
click at [1000, 446] on div "Custom code" at bounding box center [993, 459] width 149 height 26
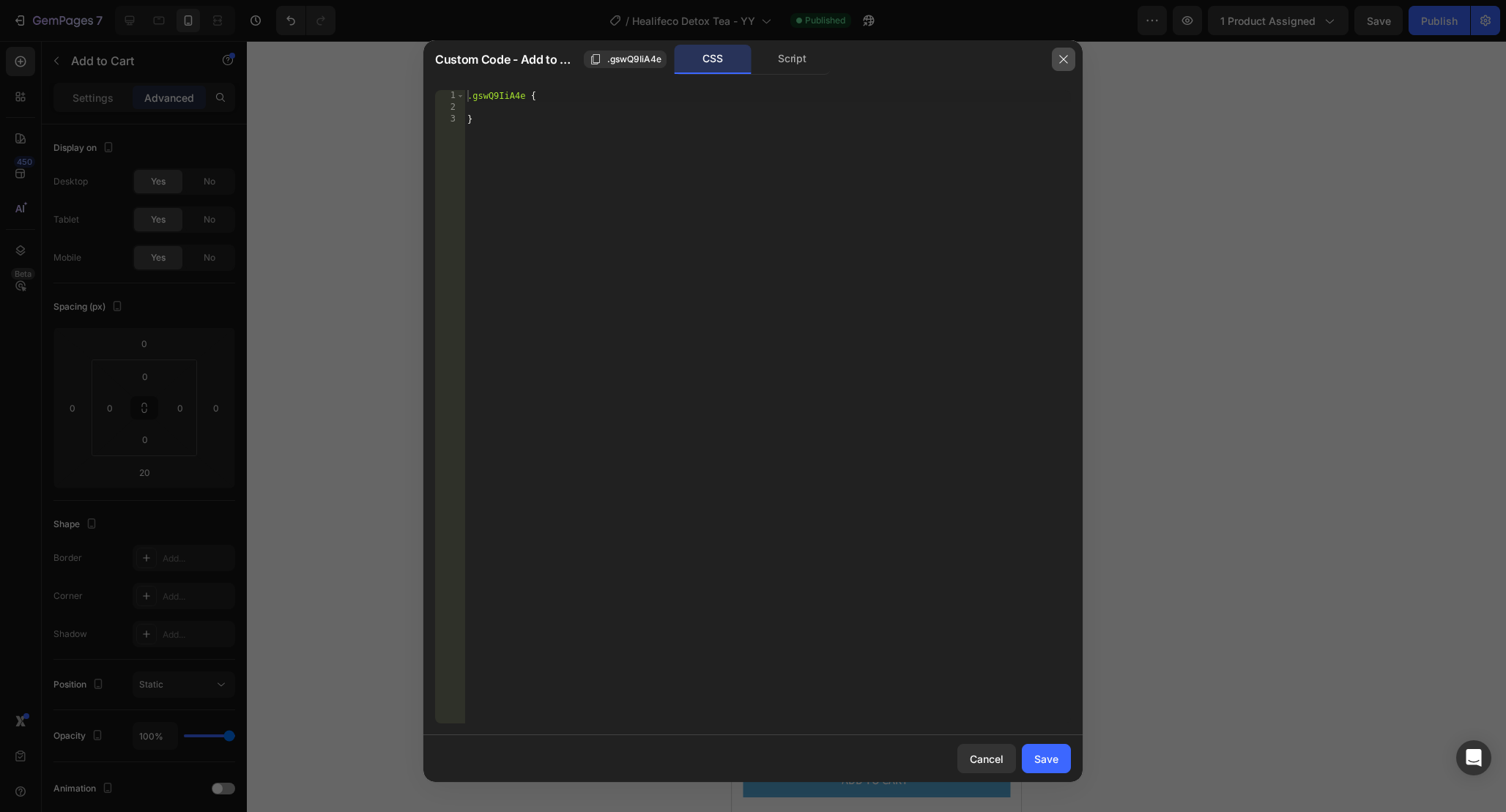
click at [1060, 61] on icon "button" at bounding box center [1064, 60] width 12 height 12
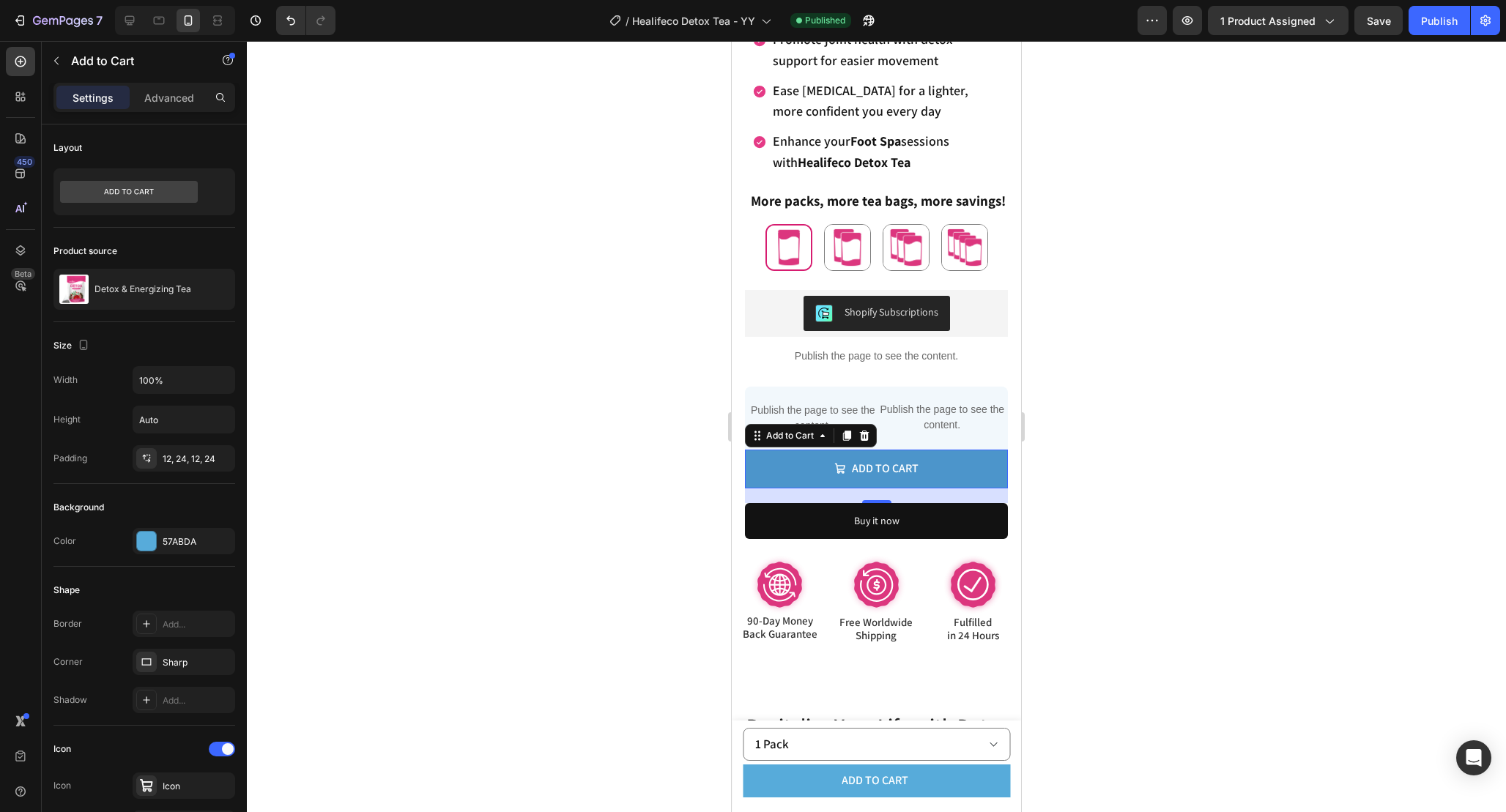
scroll to position [740, 0]
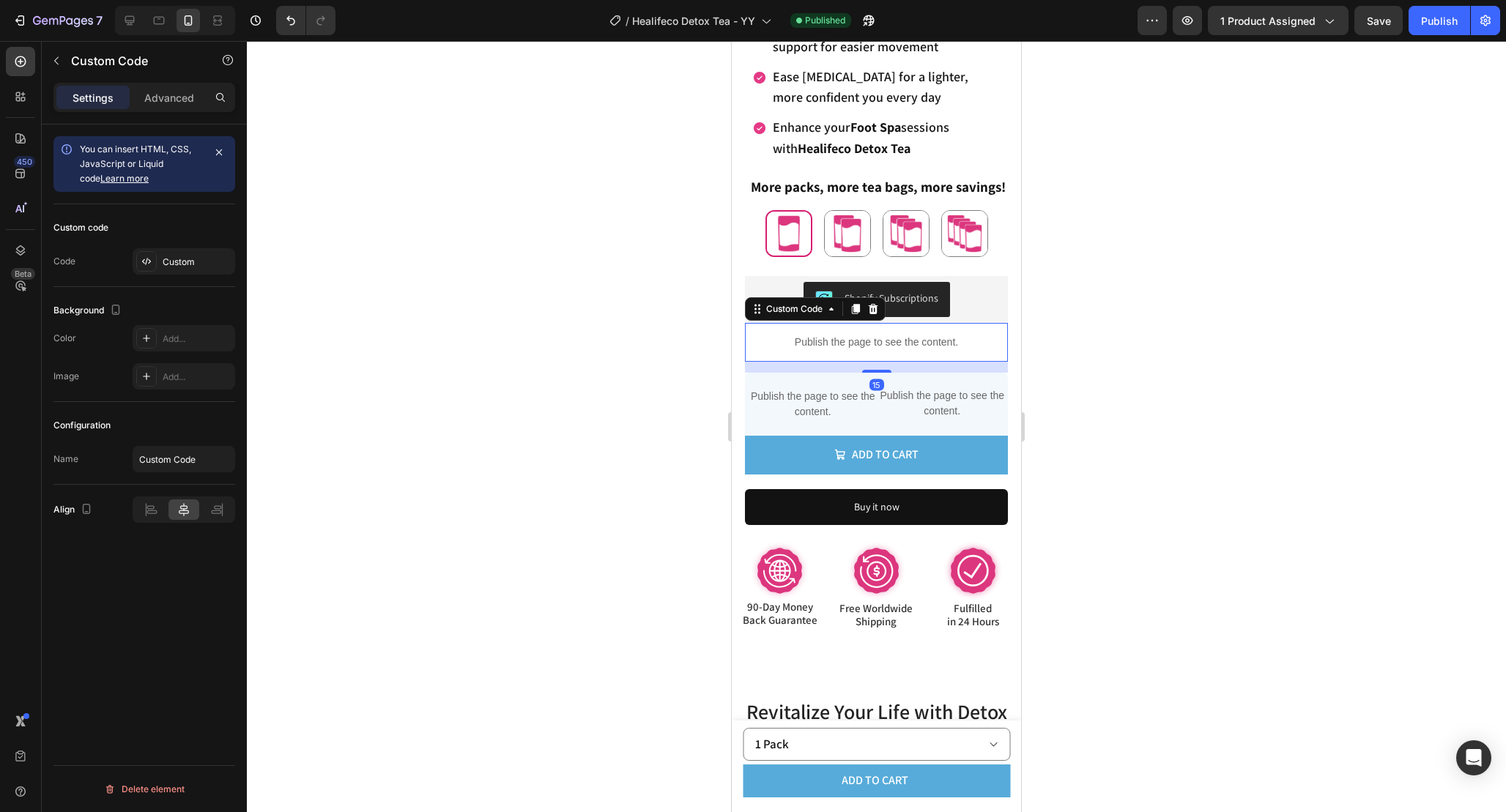
click at [961, 350] on div "Publish the page to see the content." at bounding box center [876, 342] width 263 height 38
click at [972, 308] on div "Shopify Subscriptions" at bounding box center [876, 300] width 251 height 35
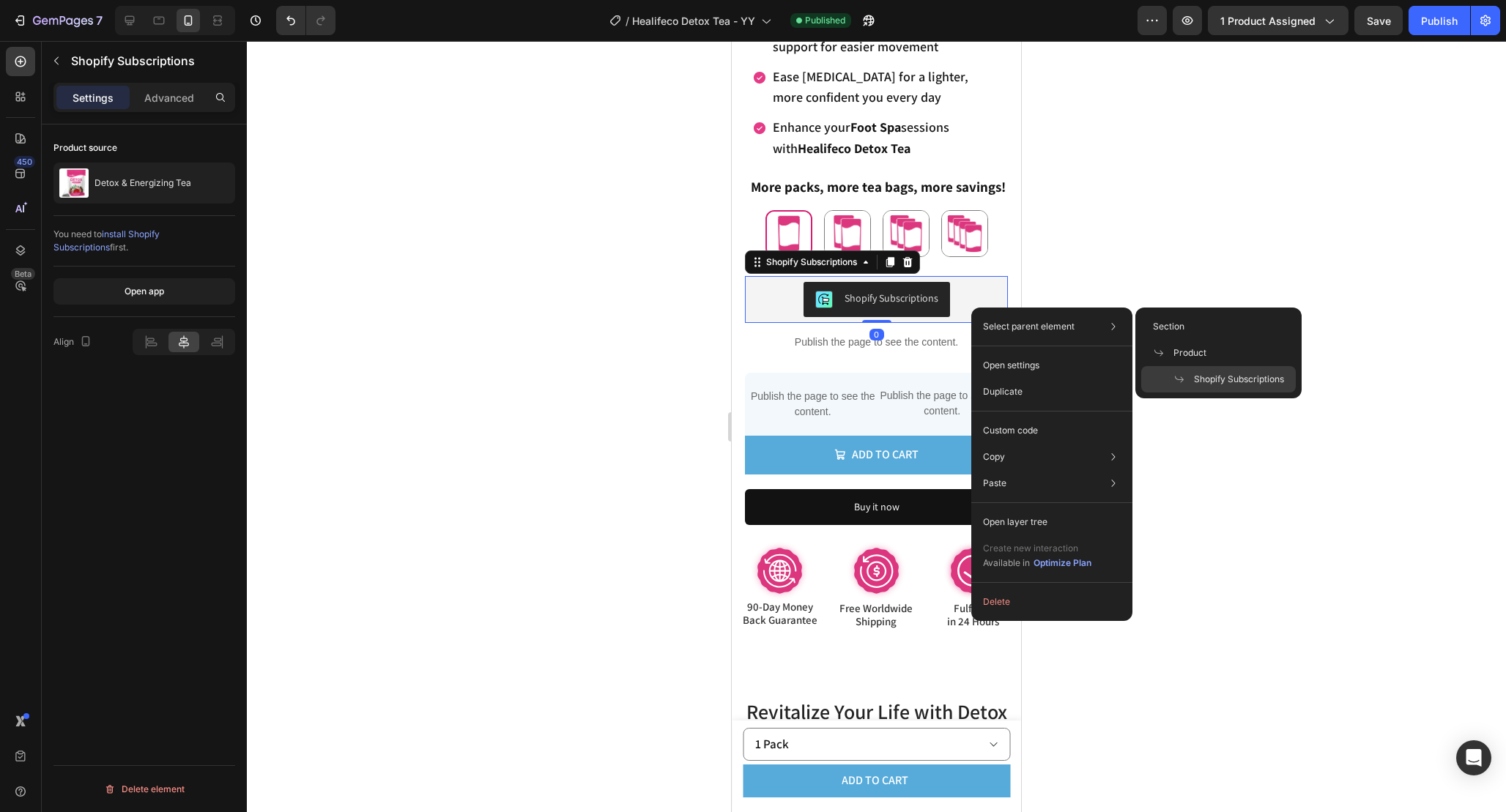
click at [1056, 417] on div "Select parent element Section Product Shopify Subscriptions Open settings Dupli…" at bounding box center [1052, 464] width 161 height 313
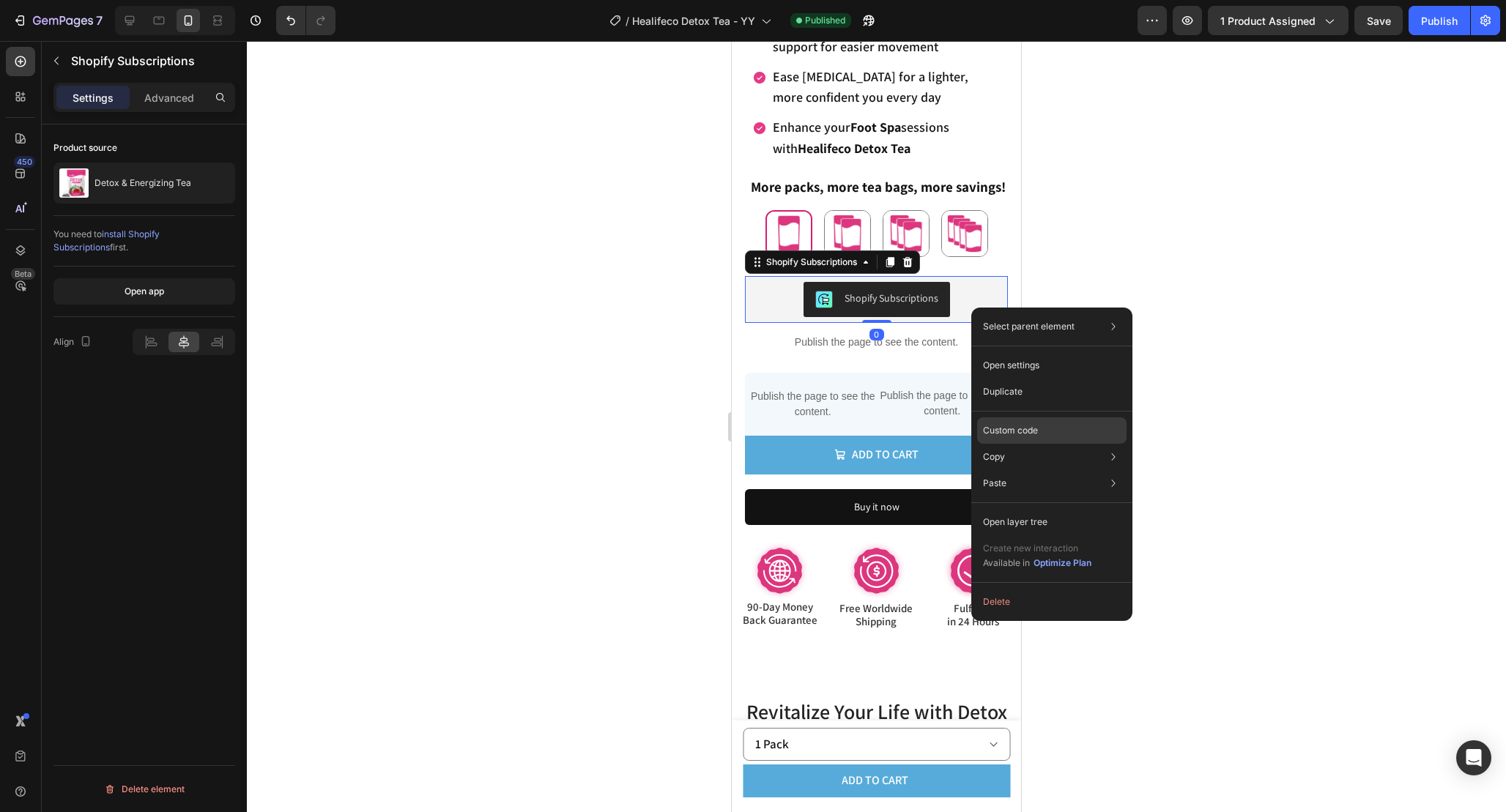
click at [1050, 470] on div "Custom code" at bounding box center [1052, 483] width 149 height 26
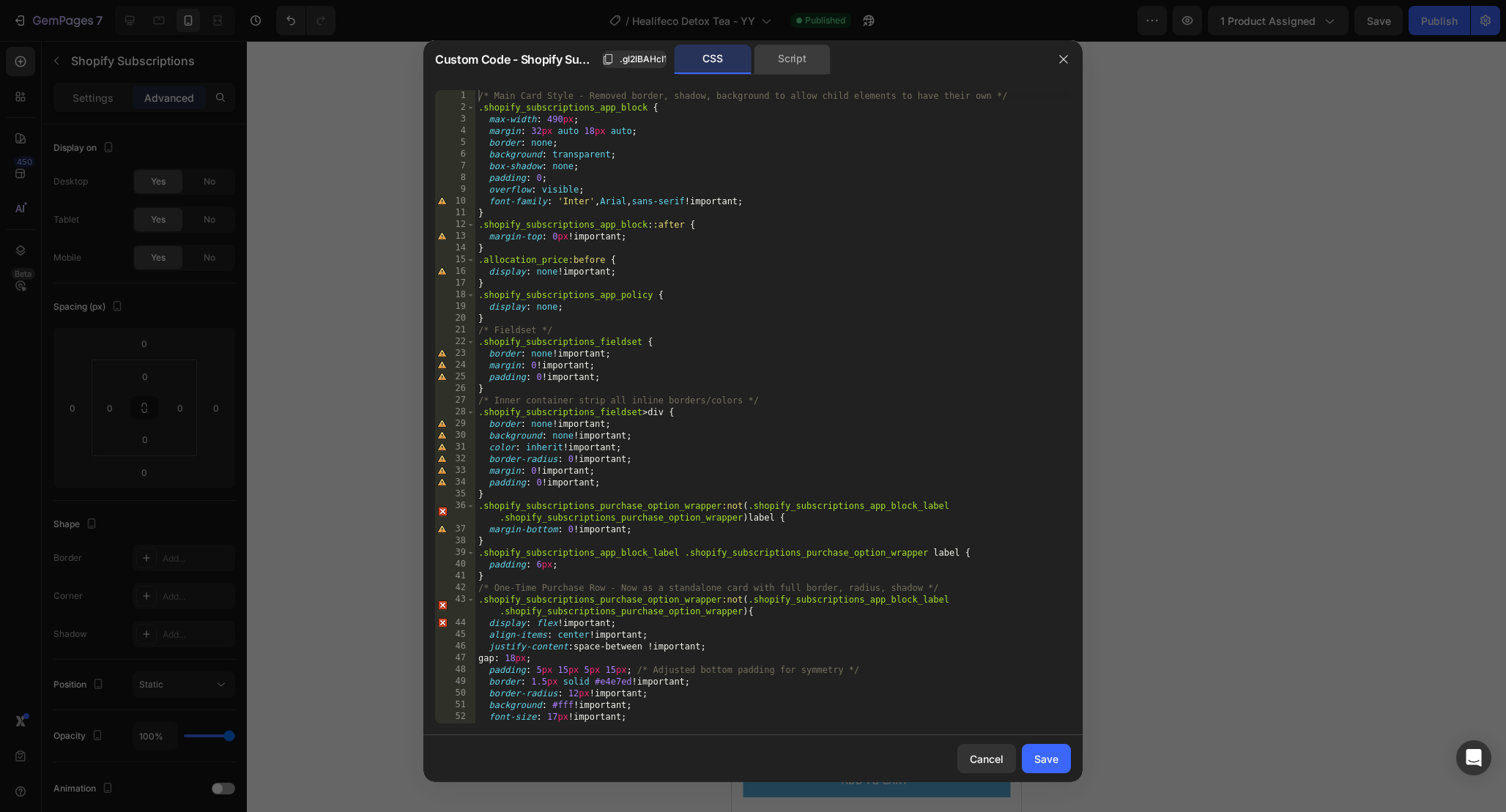
click at [804, 54] on div "Script" at bounding box center [792, 59] width 77 height 29
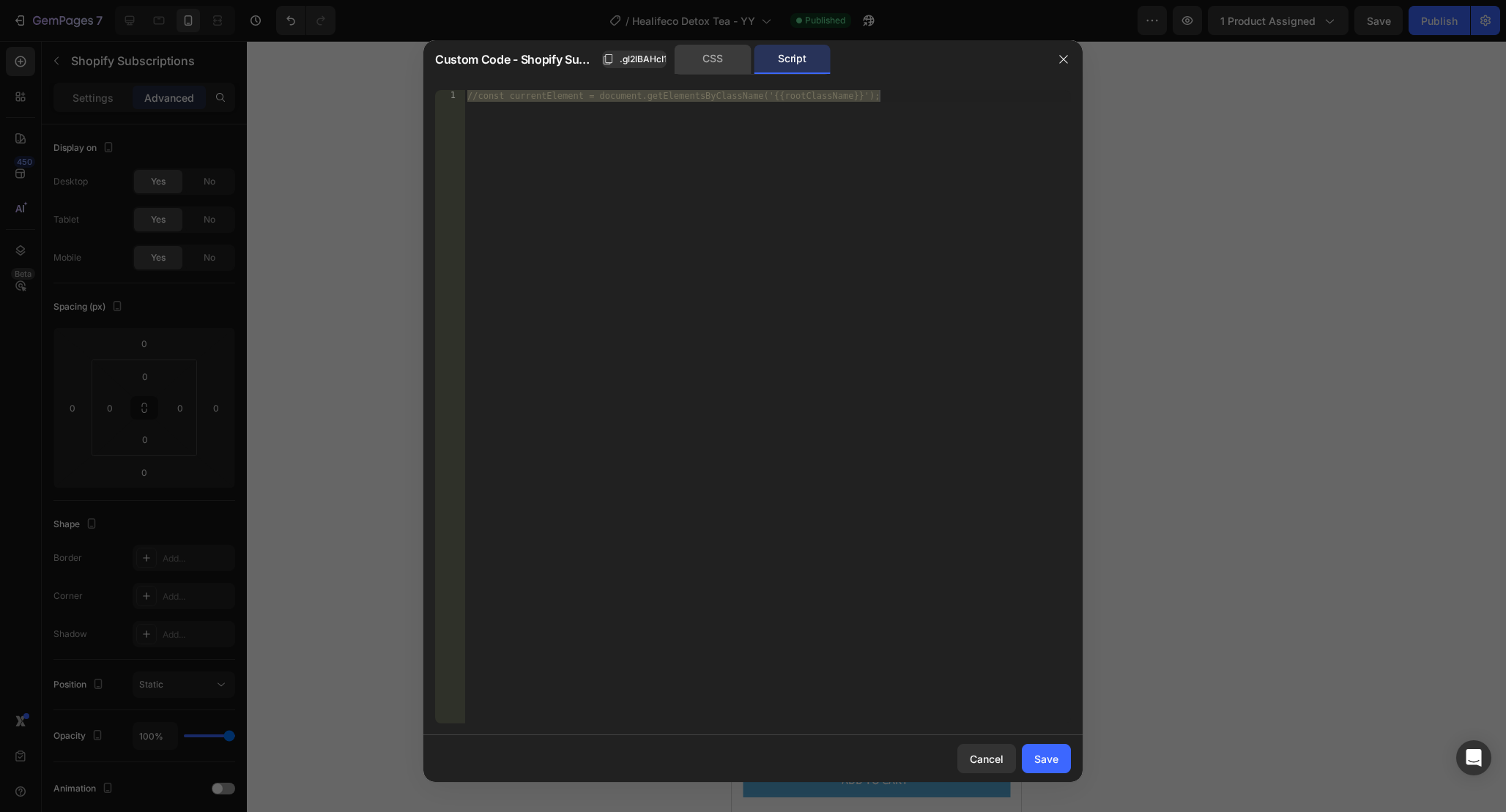
click at [741, 54] on div "CSS" at bounding box center [713, 59] width 77 height 29
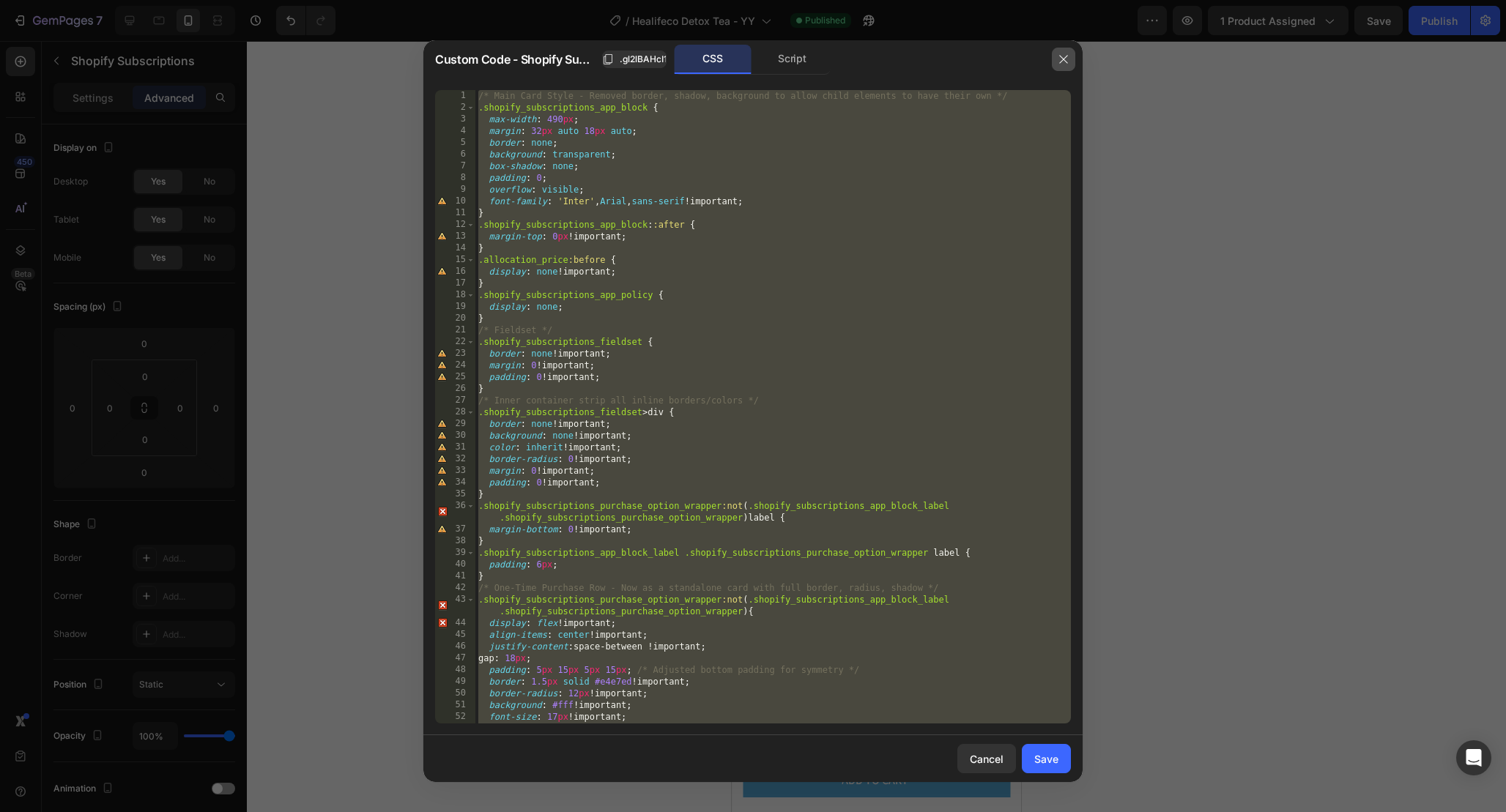
click at [1059, 63] on icon "button" at bounding box center [1064, 60] width 12 height 12
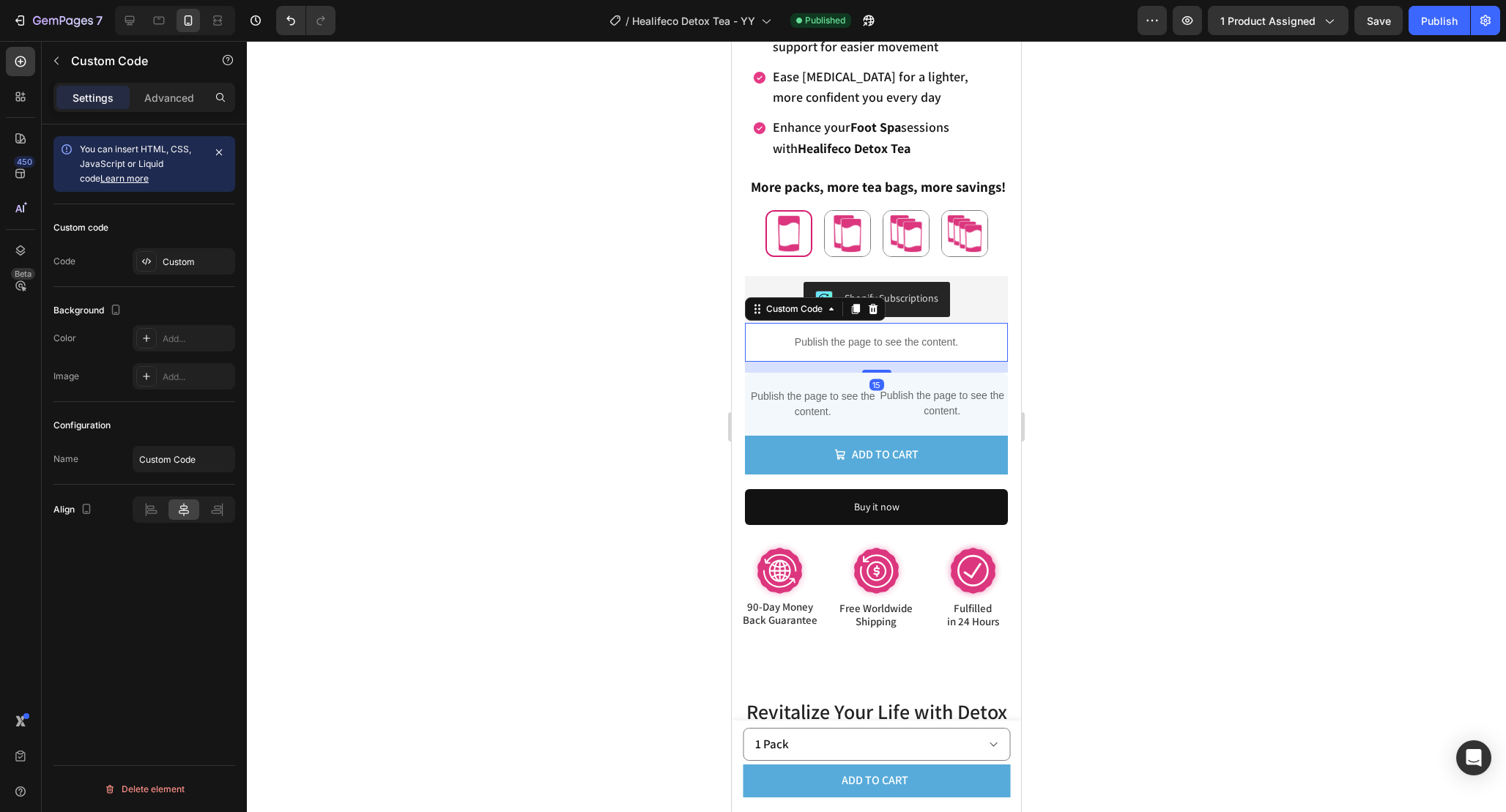
click at [956, 331] on div "Publish the page to see the content." at bounding box center [876, 342] width 263 height 38
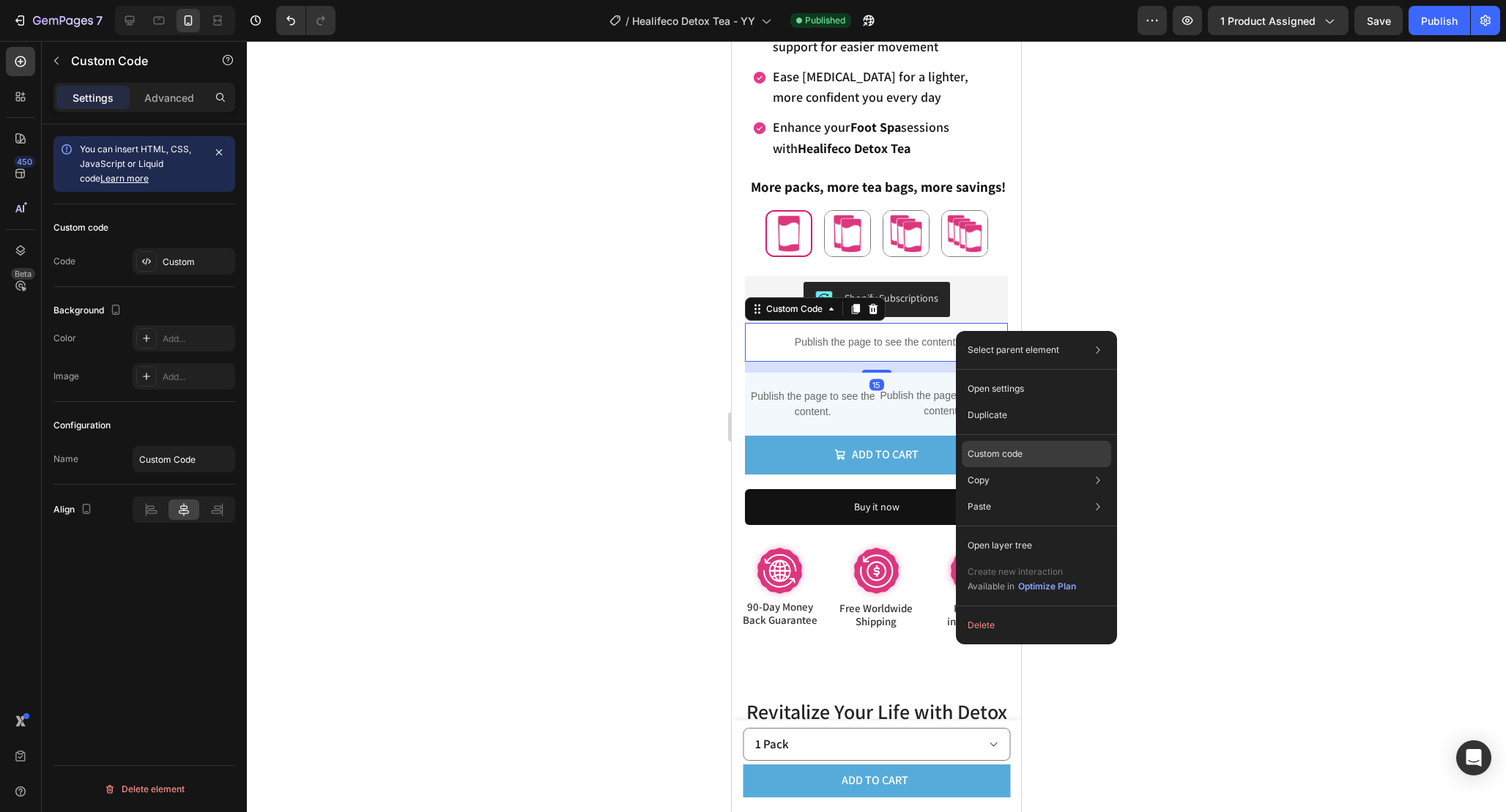
click at [1033, 494] on div "Custom code" at bounding box center [1036, 506] width 149 height 26
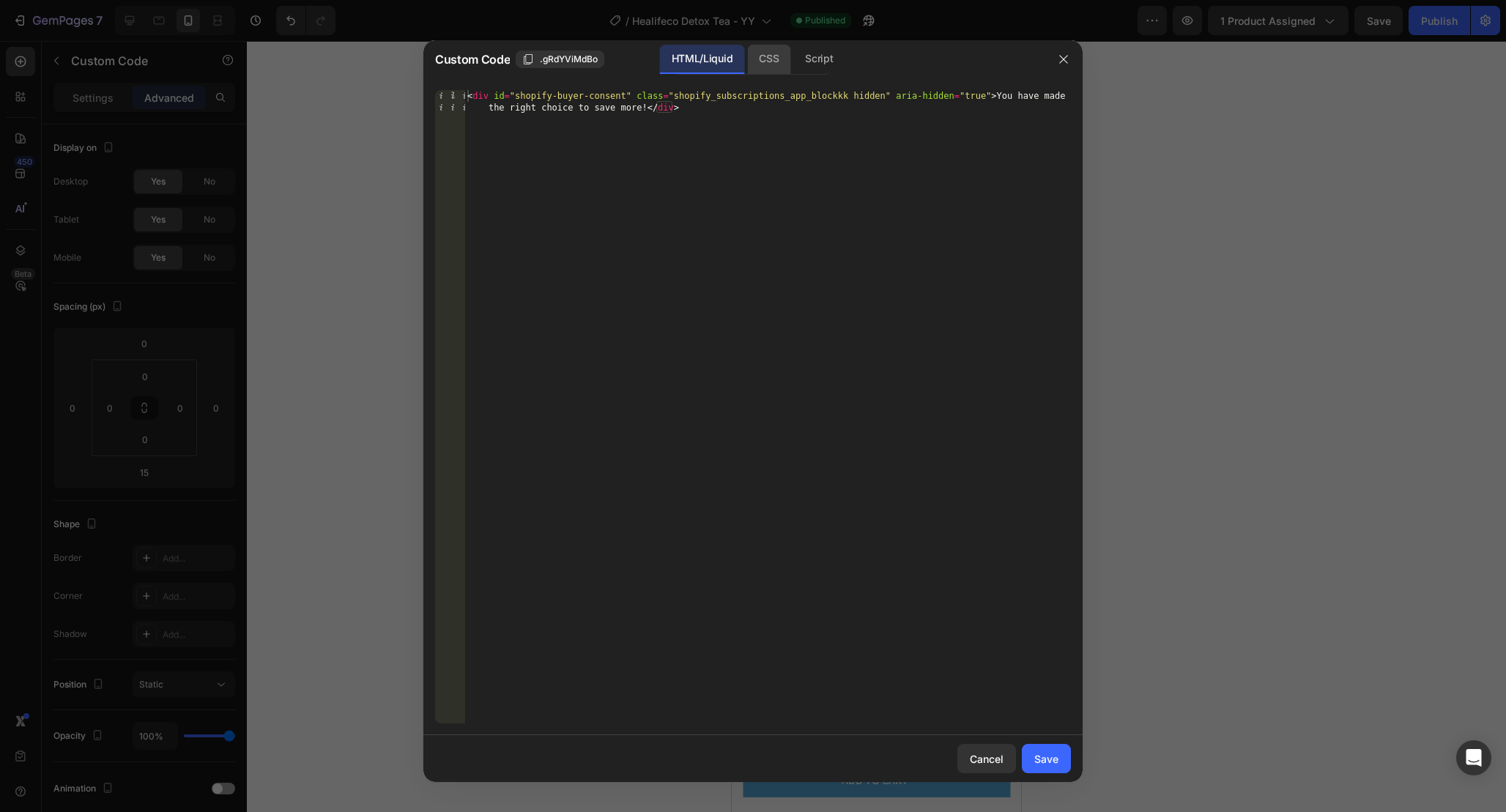
click at [793, 62] on div "CSS" at bounding box center [819, 59] width 51 height 29
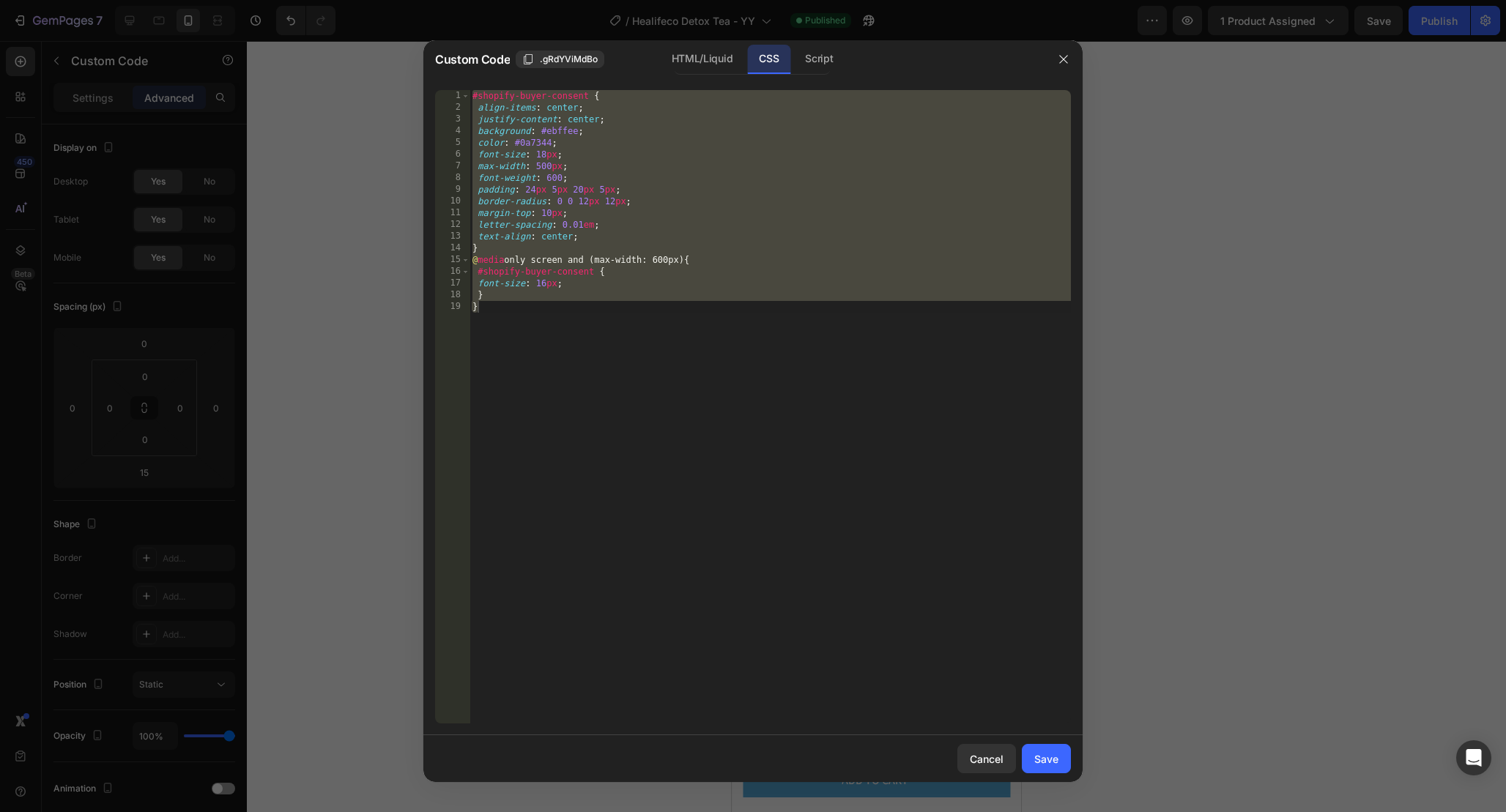
type textarea "}"
click at [824, 365] on div "#shopify-buyer-consent { align-items : center ; justify-content : center ; back…" at bounding box center [770, 418] width 602 height 657
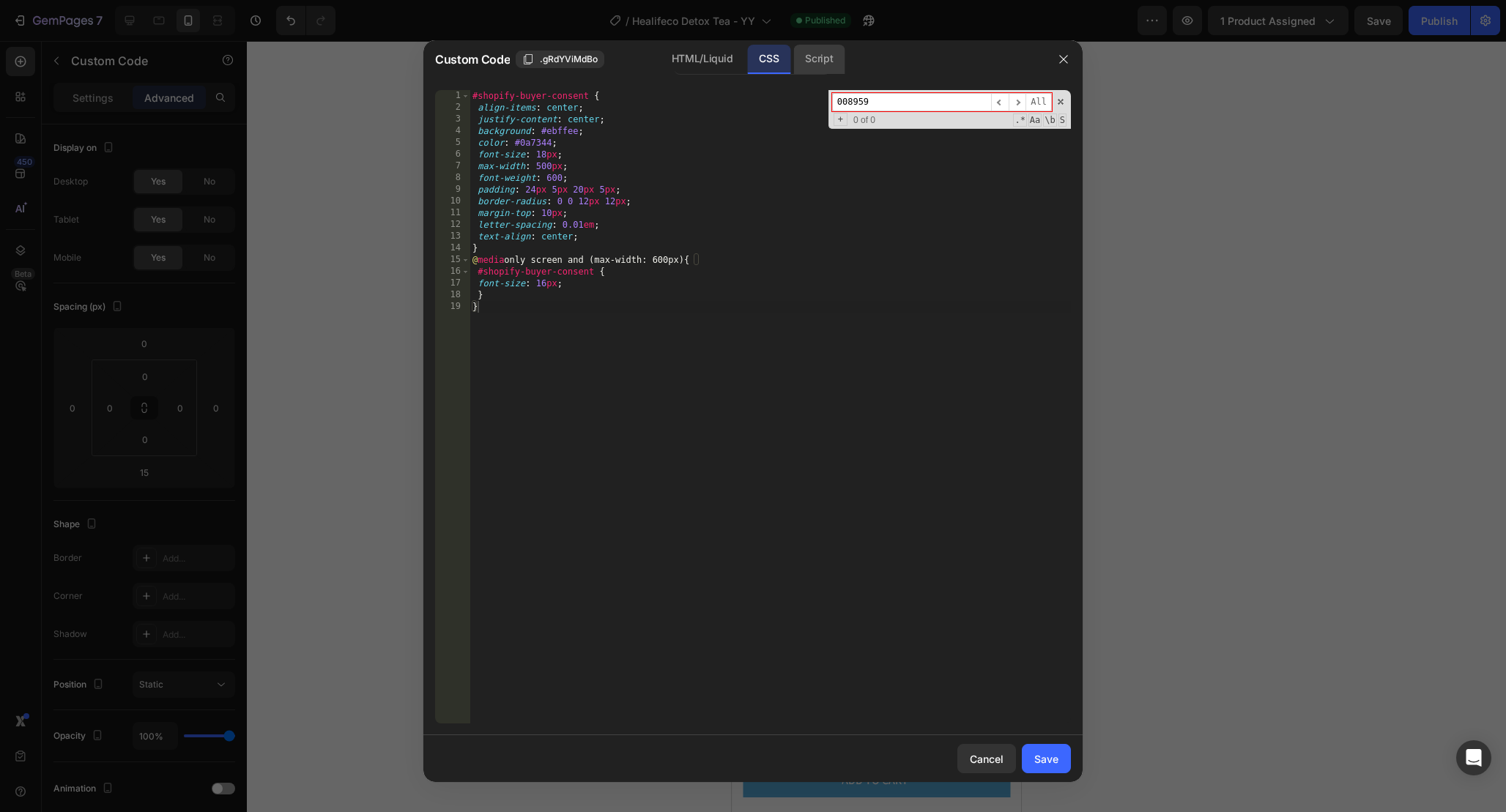
type input "008959"
click at [842, 66] on div "Script" at bounding box center [819, 59] width 51 height 29
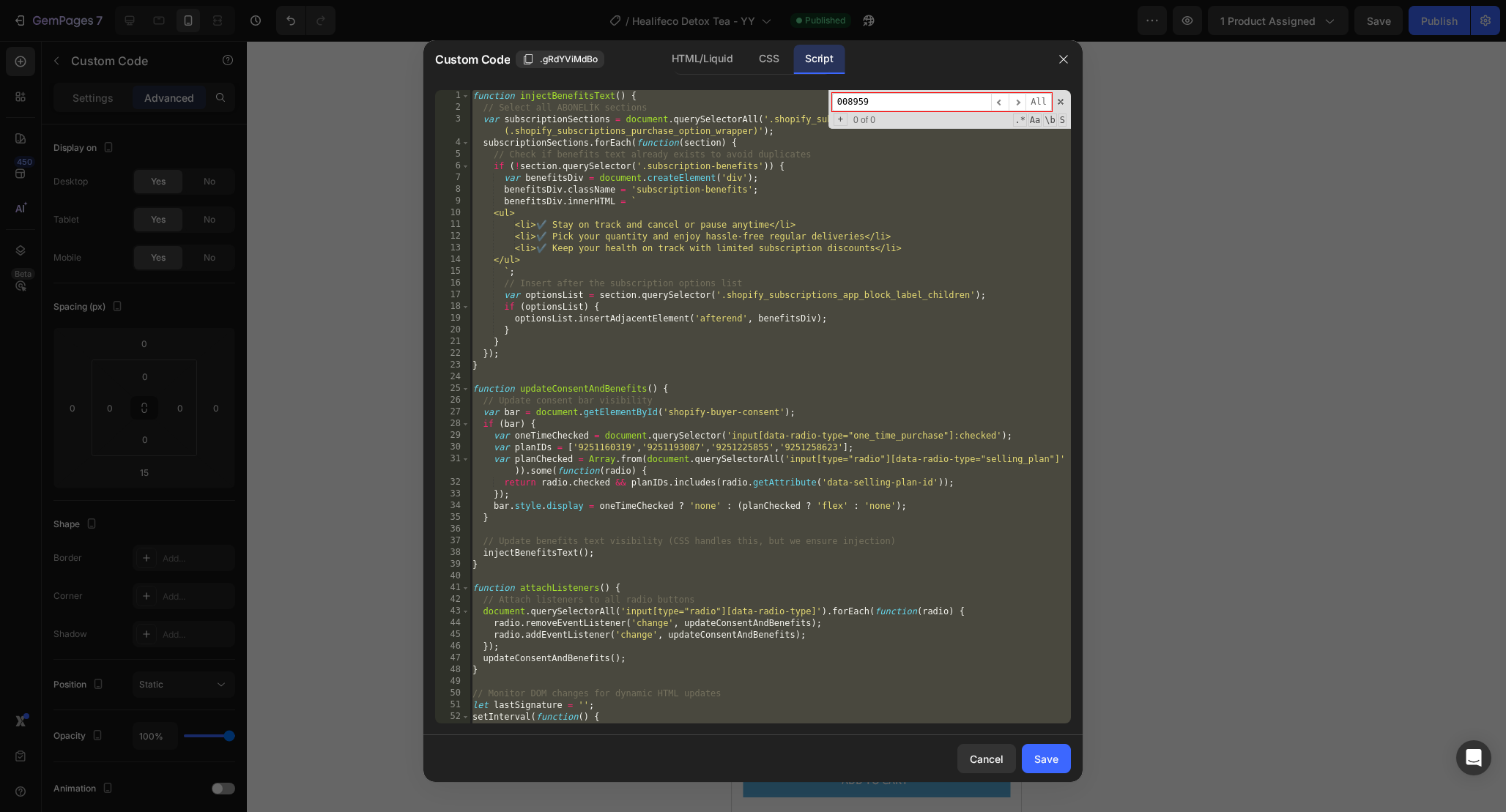
click at [920, 109] on input "008959" at bounding box center [911, 102] width 159 height 18
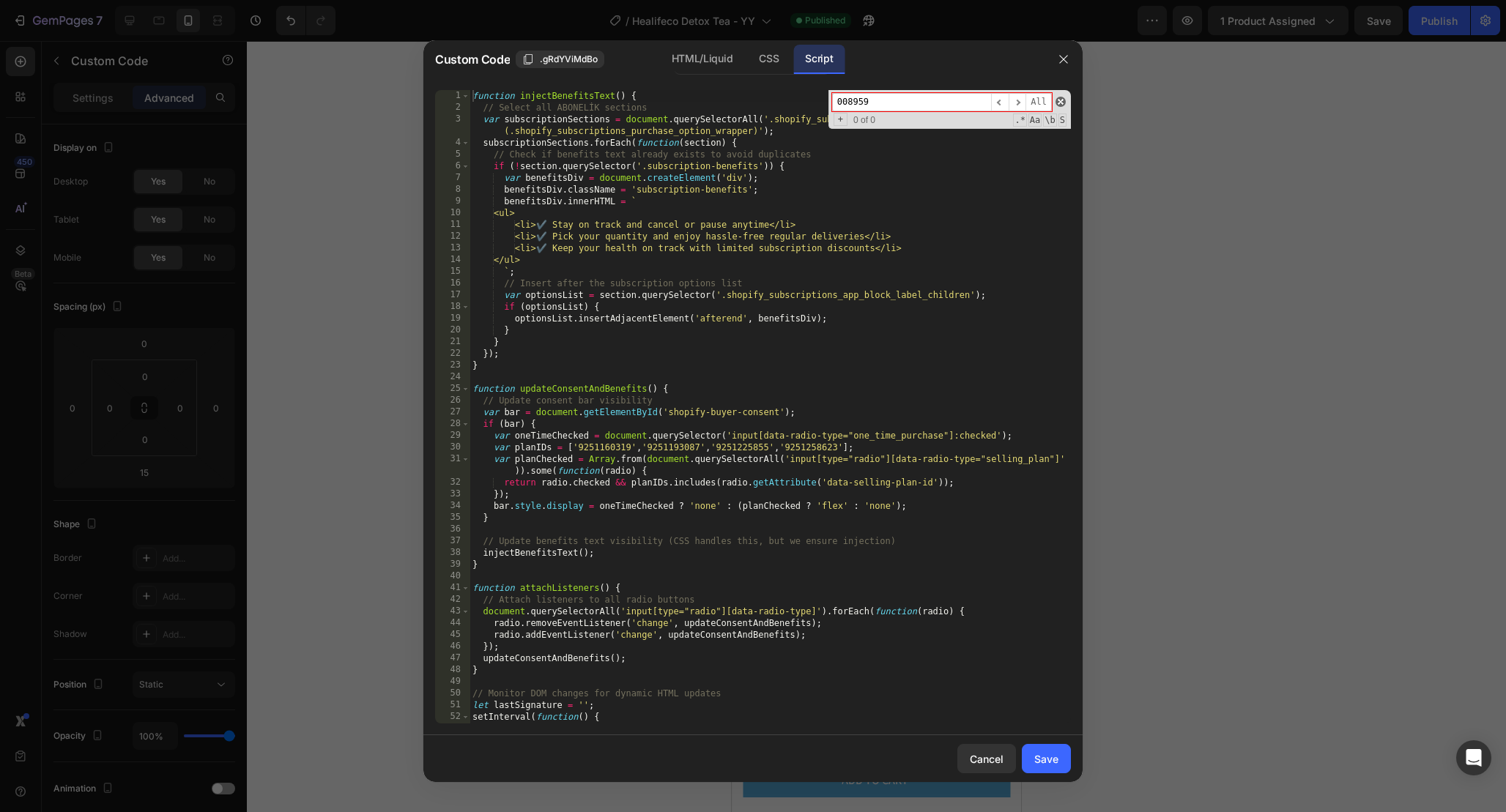
click at [1061, 99] on span at bounding box center [1061, 102] width 11 height 11
type textarea "function injectBenefitsText() {"
click at [1061, 61] on icon "button" at bounding box center [1064, 60] width 12 height 12
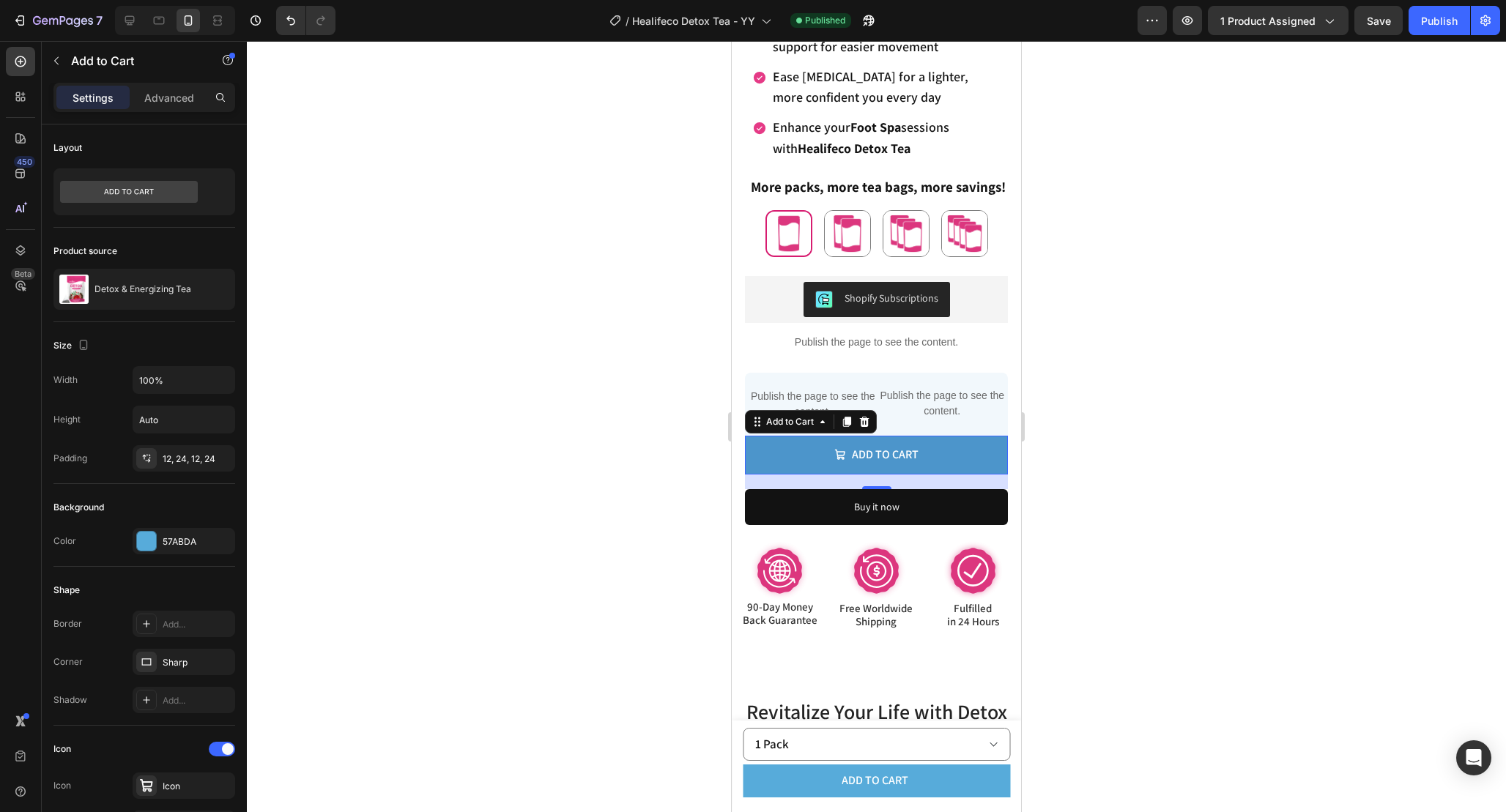
click at [945, 463] on button "Add to cart" at bounding box center [876, 454] width 263 height 38
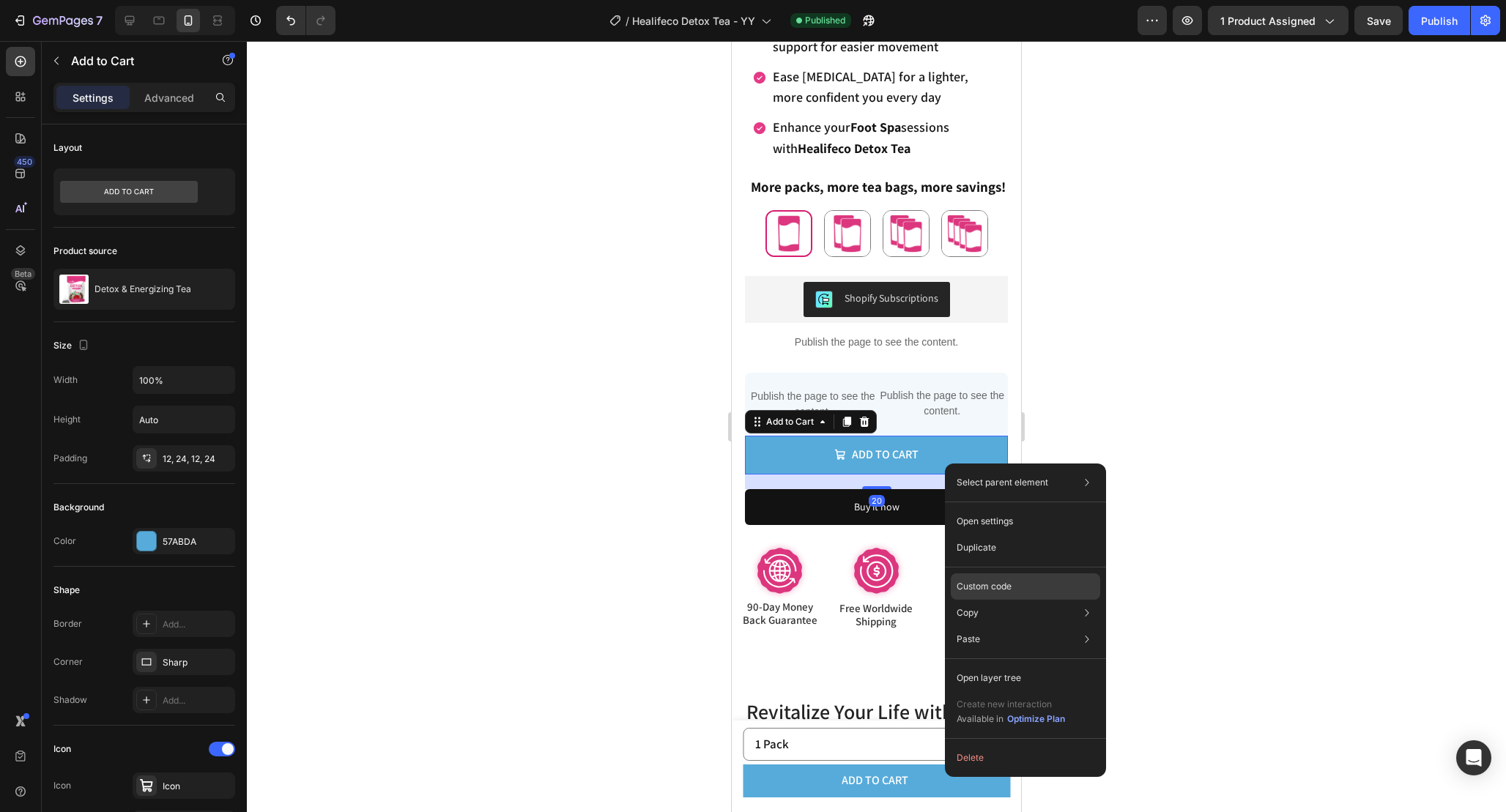
click at [1036, 626] on div "Custom code" at bounding box center [1026, 639] width 149 height 26
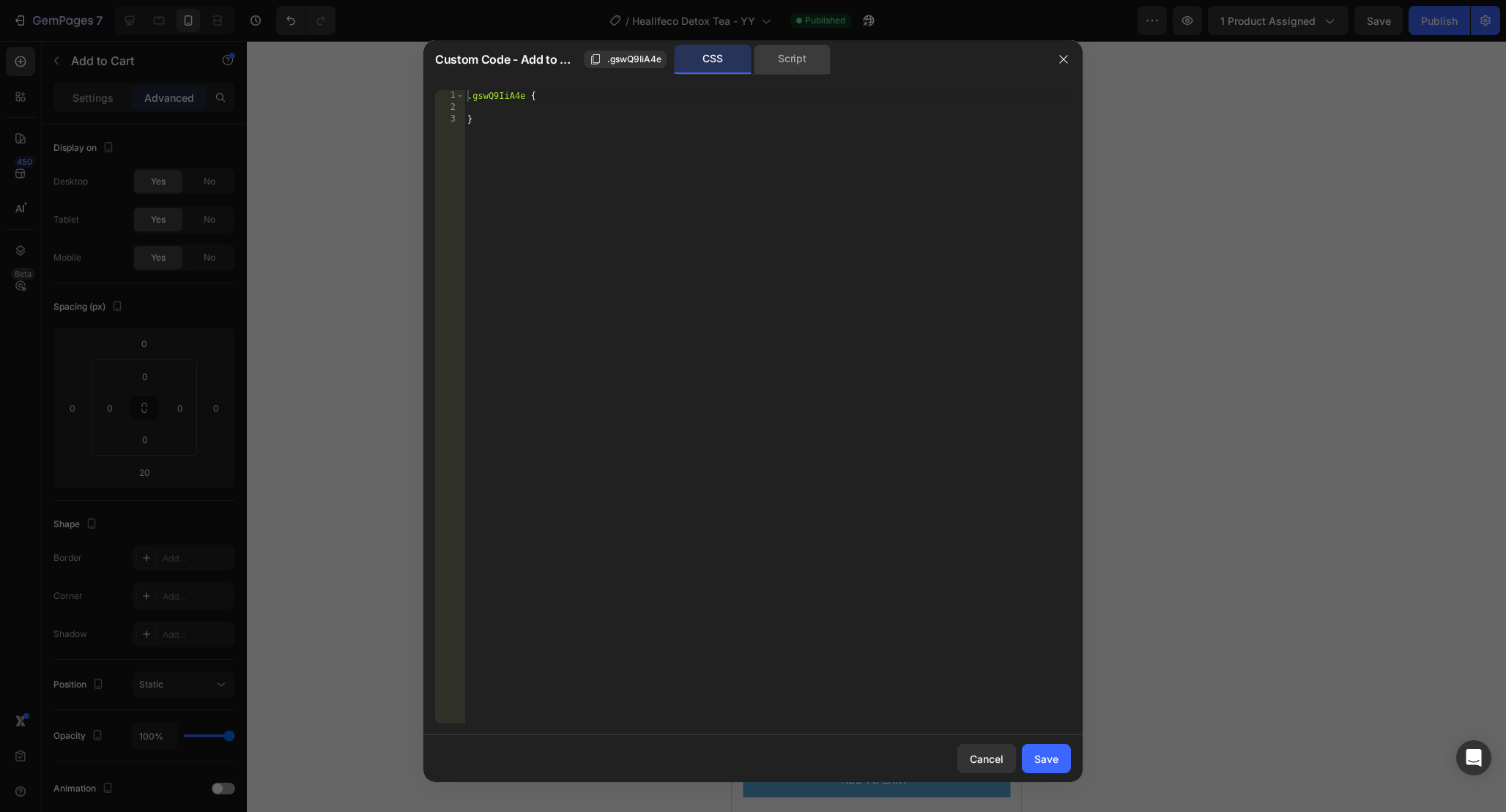
click at [802, 62] on div "Script" at bounding box center [792, 59] width 77 height 29
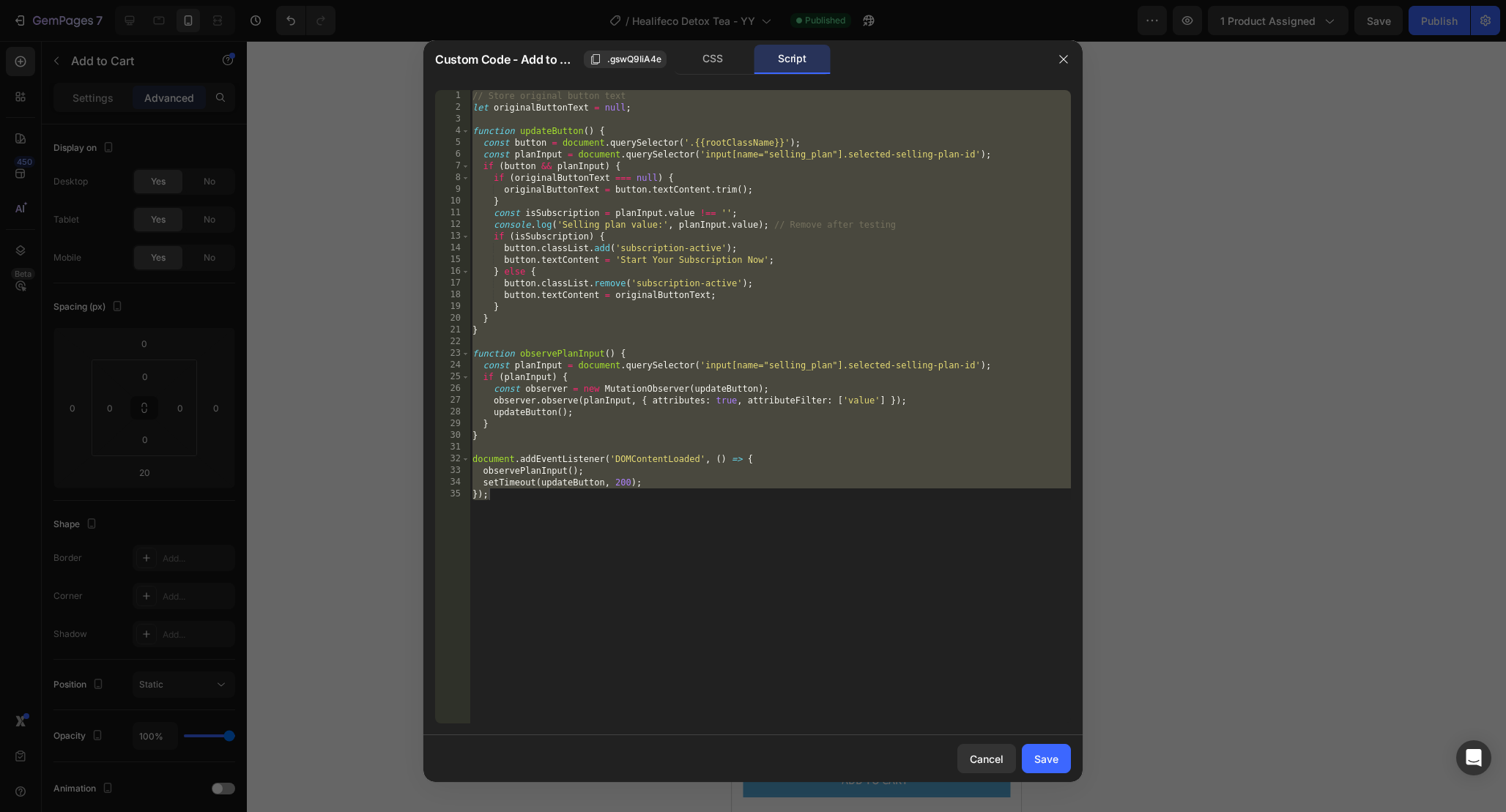
type textarea "});"
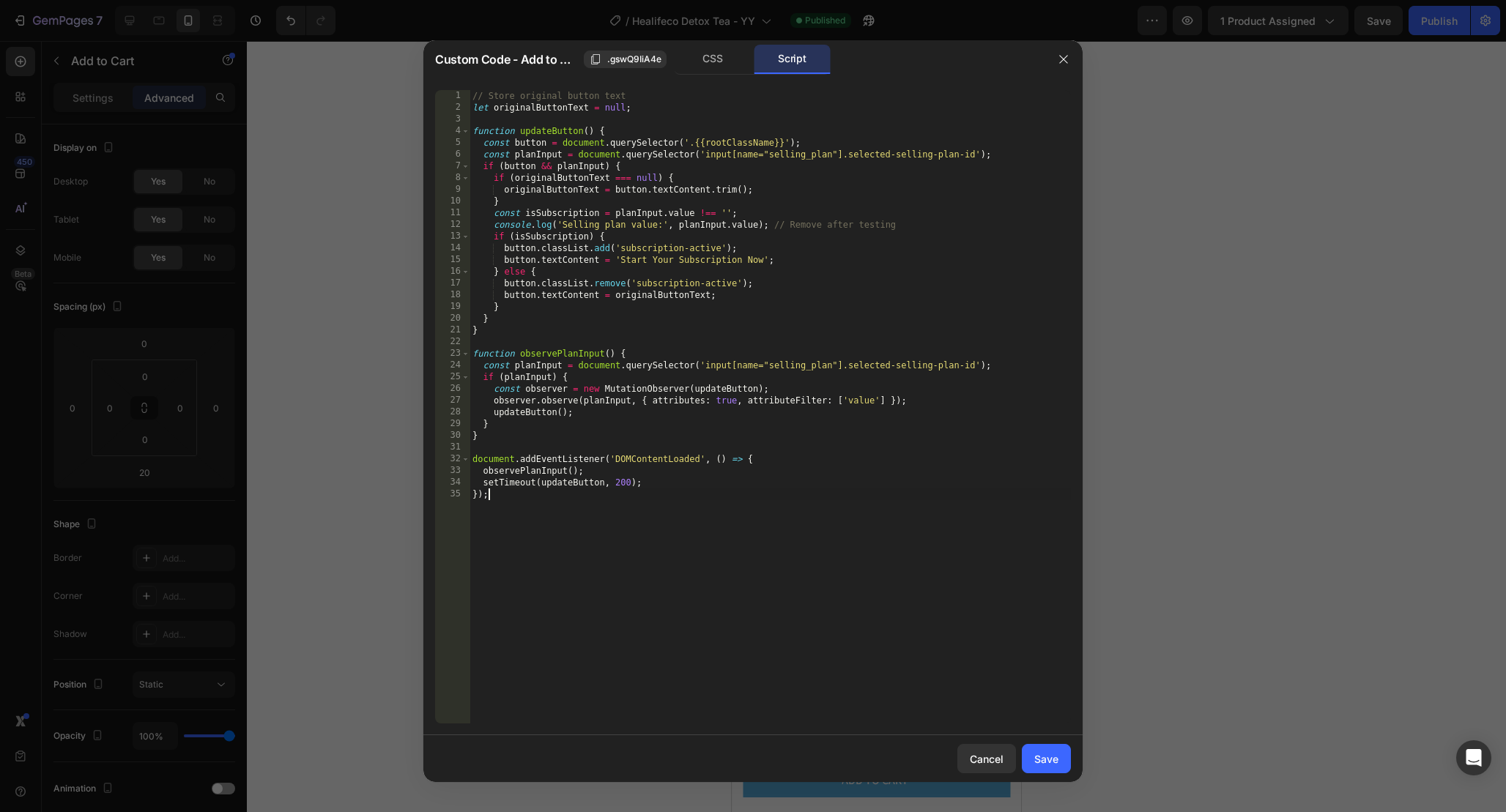
click at [914, 516] on div "// Store original button text let originalButtonText = null ; function updateBu…" at bounding box center [770, 418] width 602 height 657
type input "008959"
click at [1058, 101] on span at bounding box center [1061, 102] width 11 height 11
click at [1070, 57] on button "button" at bounding box center [1063, 59] width 23 height 23
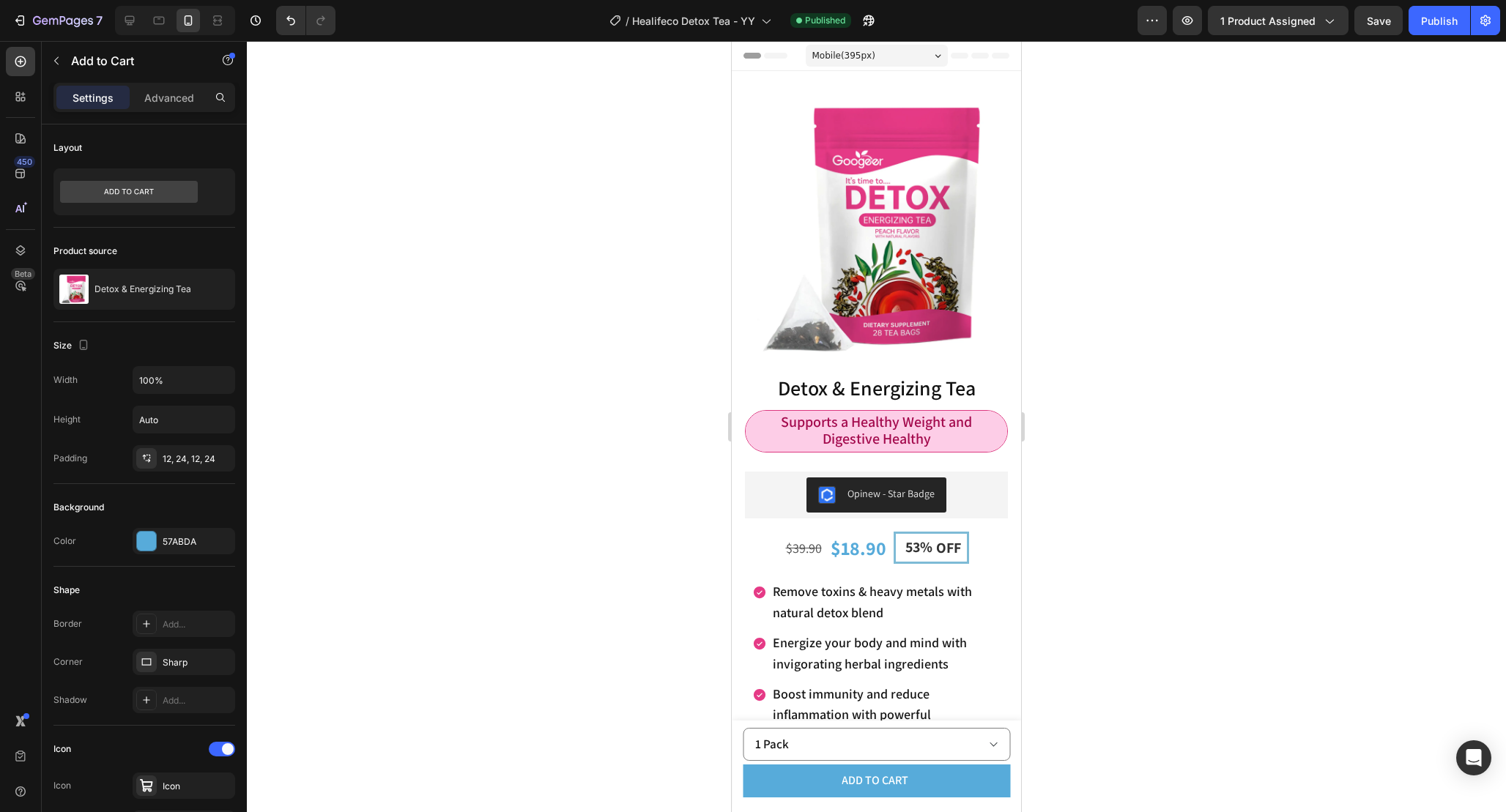
scroll to position [740, 0]
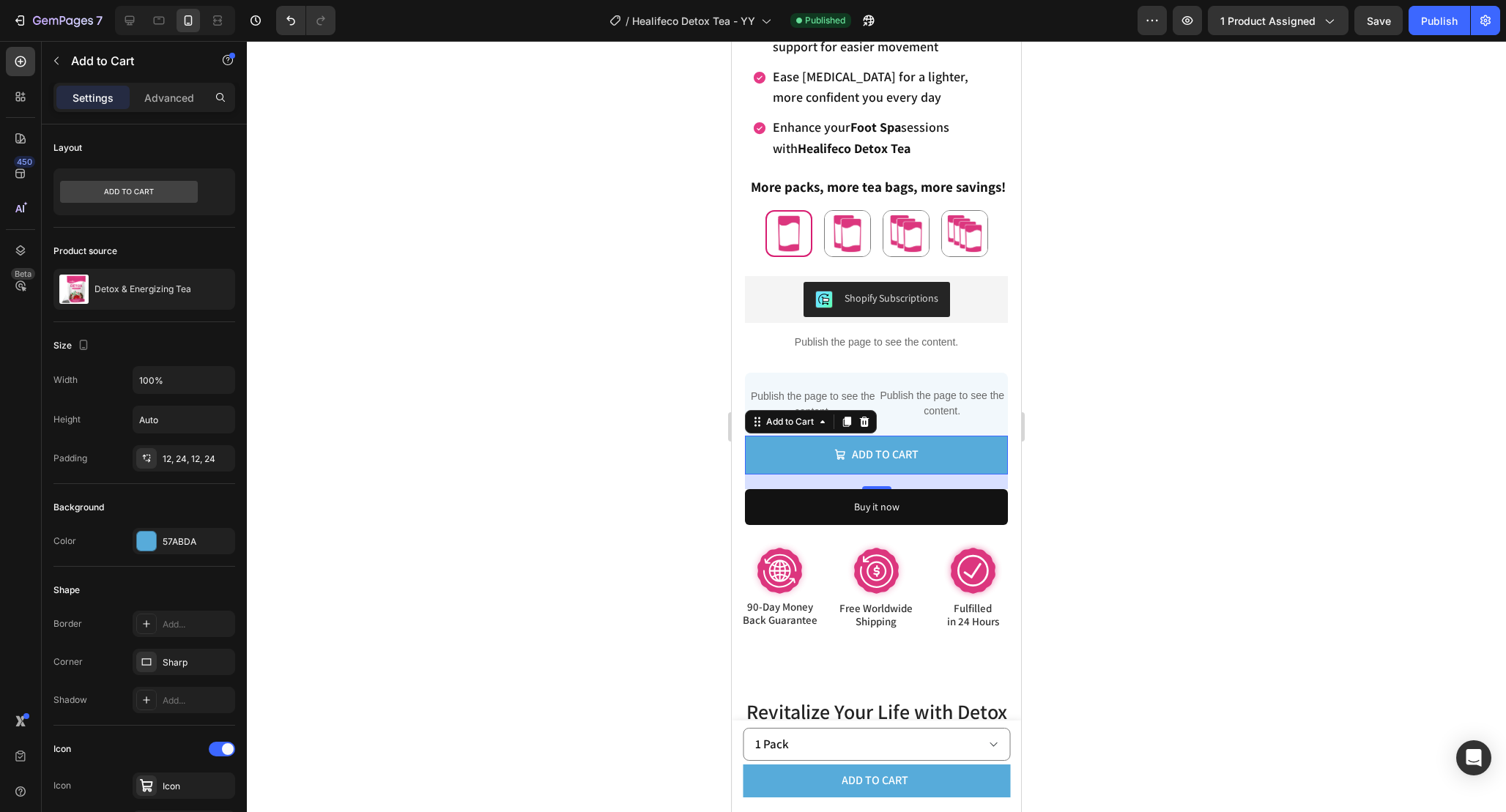
click at [171, 21] on div at bounding box center [174, 20] width 120 height 29
click at [163, 21] on icon at bounding box center [159, 20] width 11 height 8
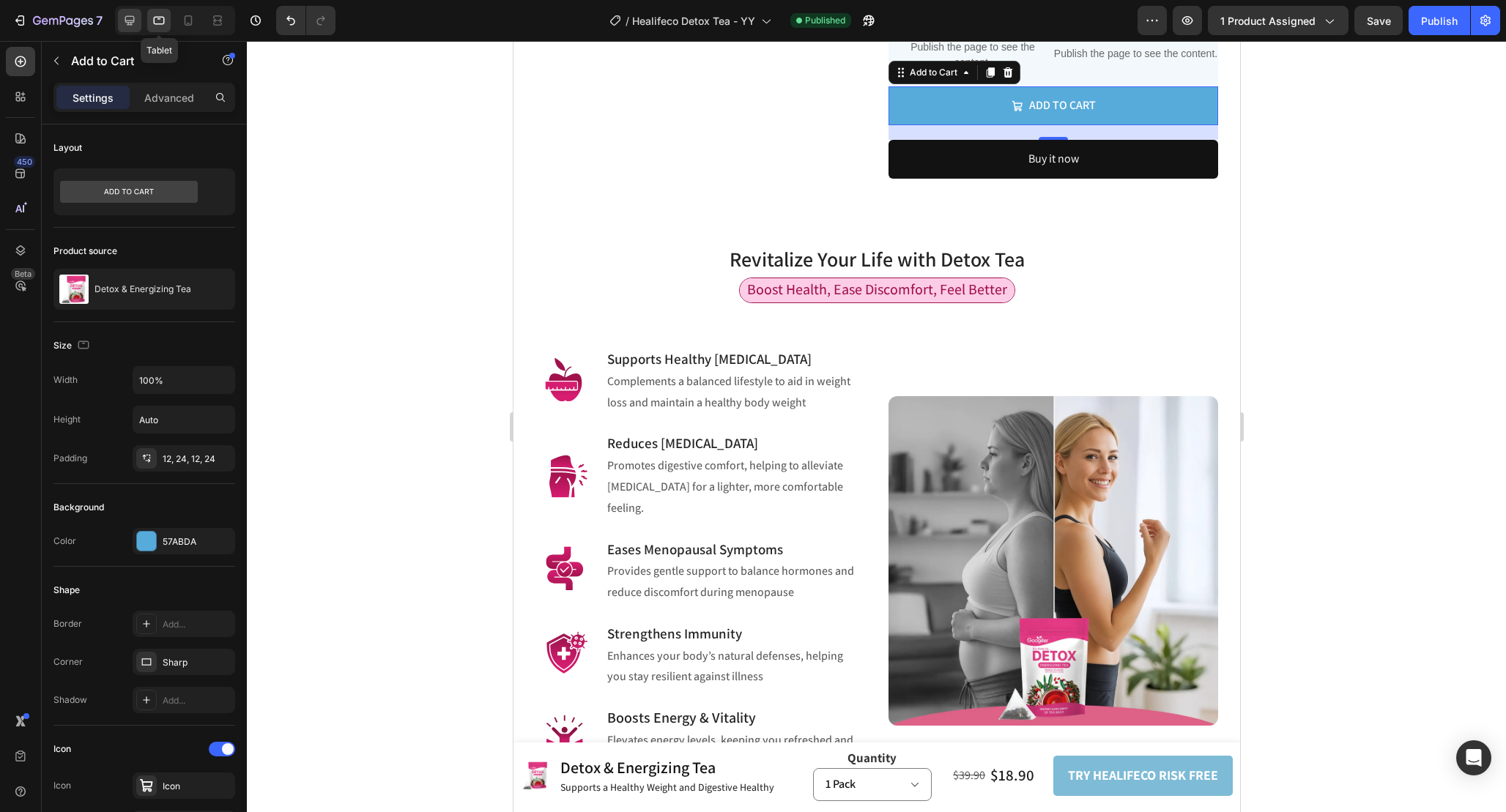
scroll to position [890, 0]
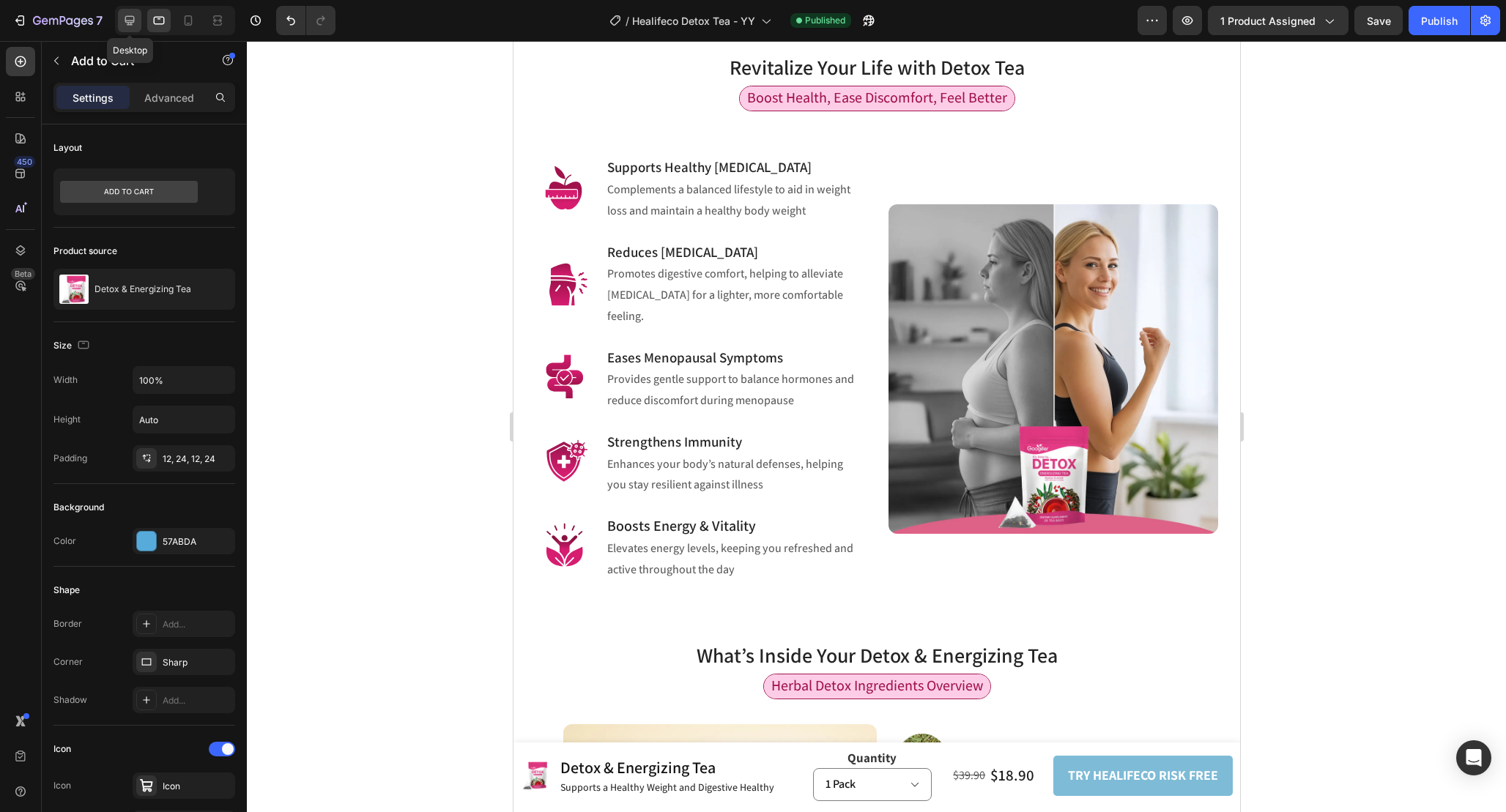
click at [133, 20] on icon at bounding box center [130, 20] width 10 height 10
type input "20"
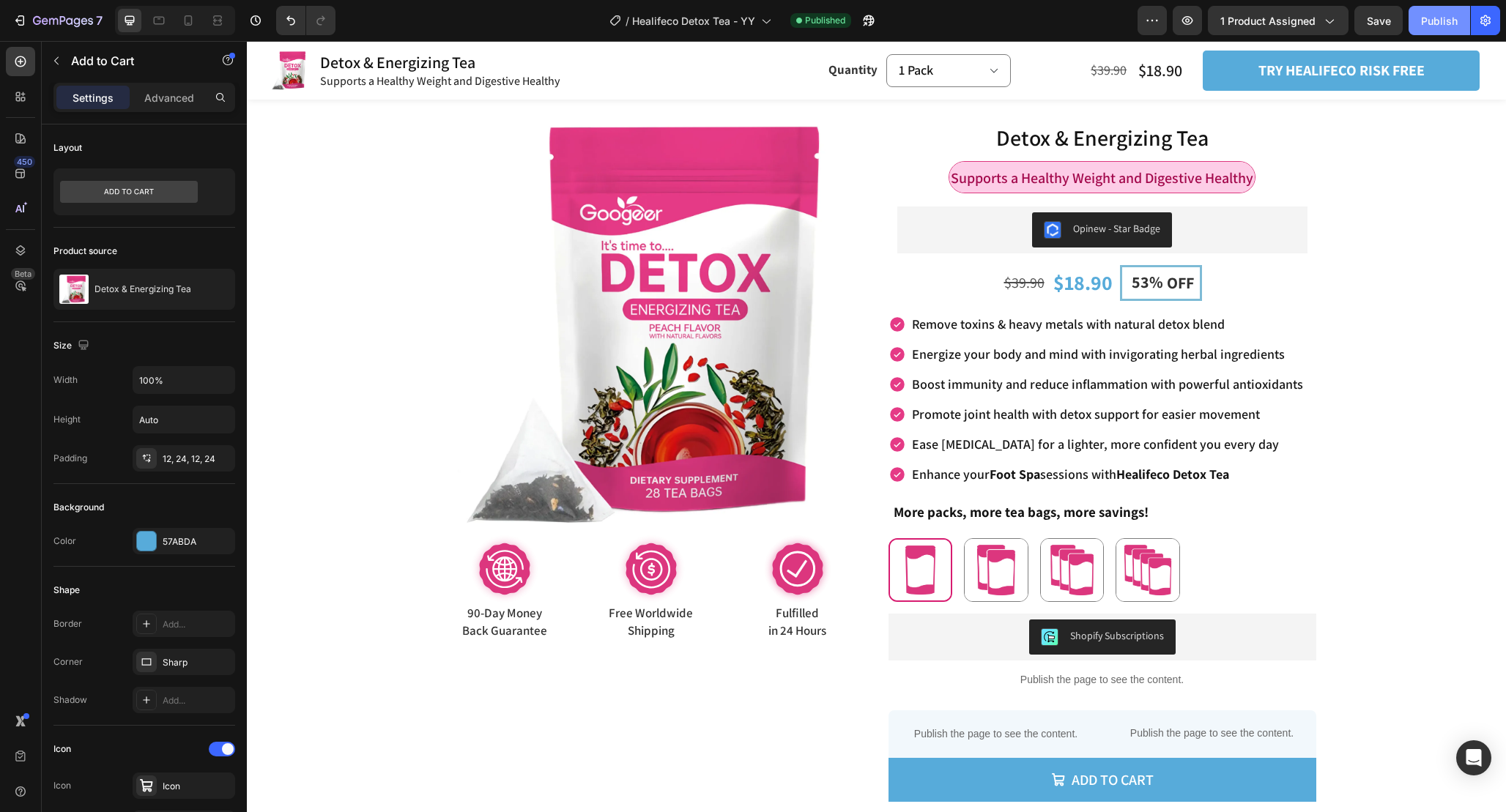
click at [1443, 24] on div "Publish" at bounding box center [1439, 20] width 37 height 15
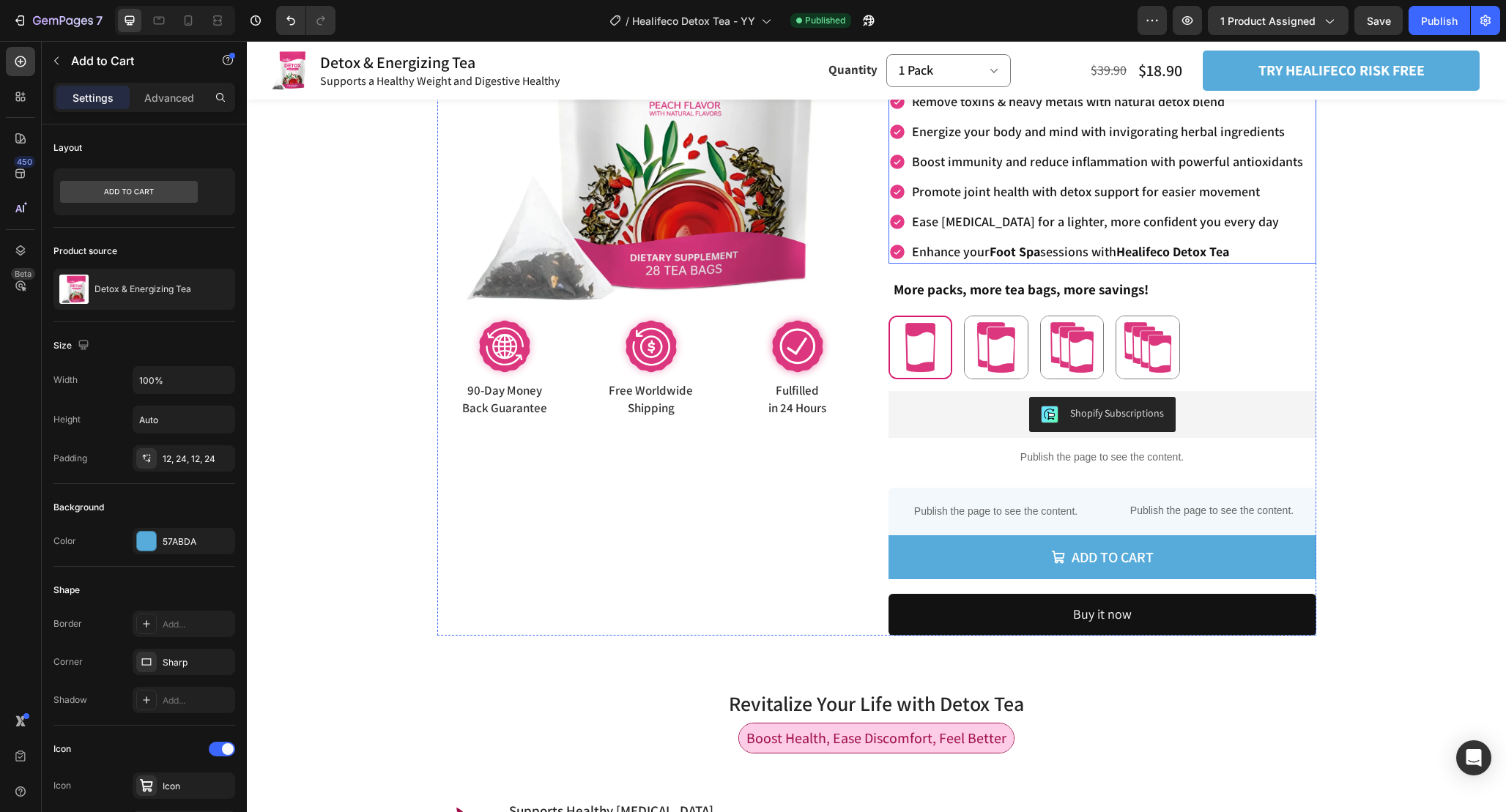
scroll to position [223, 0]
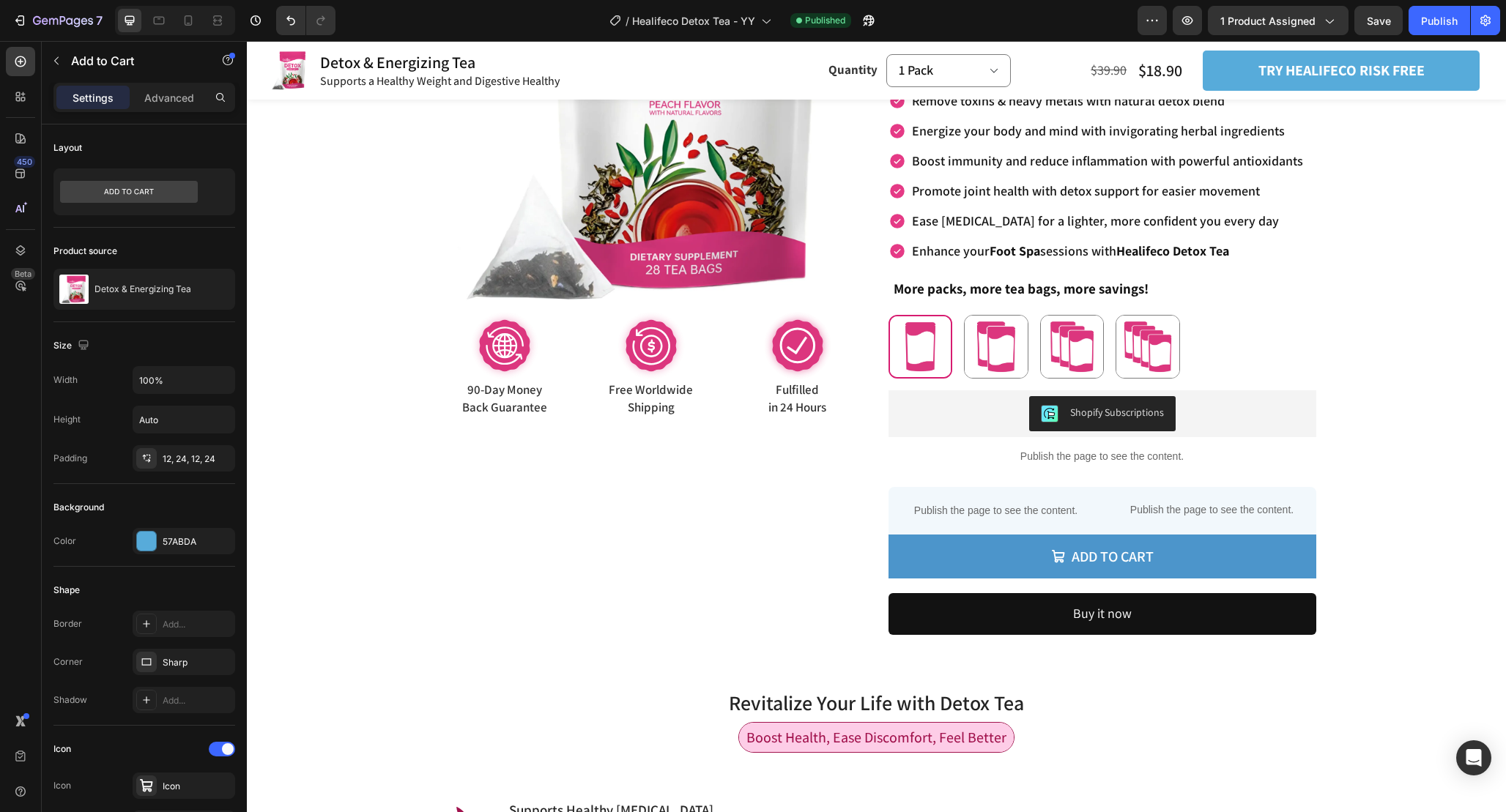
click at [1280, 539] on button "Add to cart" at bounding box center [1102, 556] width 428 height 44
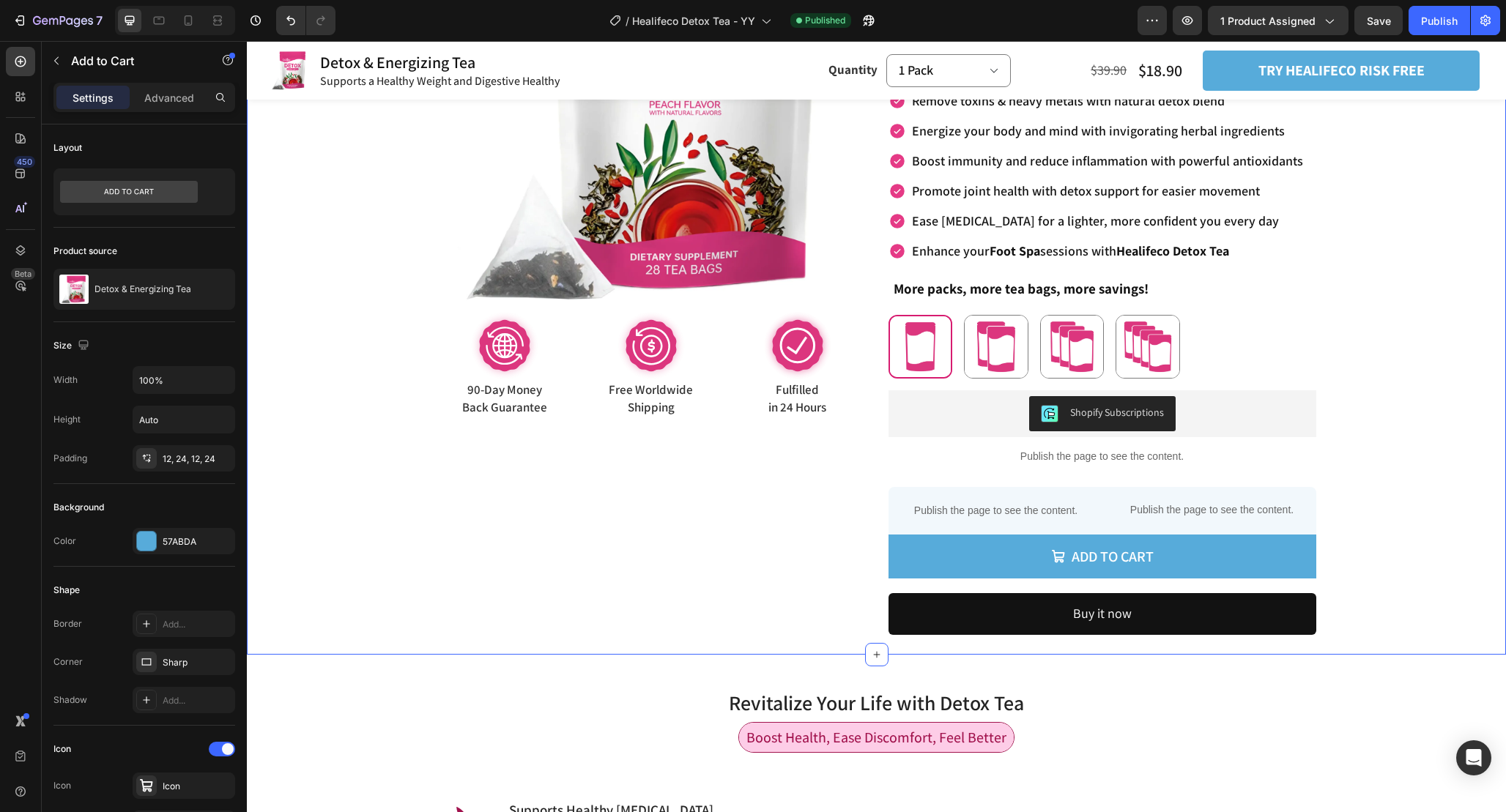
click at [1437, 448] on div "Product Images Image 90-Day Money Back Guarantee Text Block 90-Day Money Back G…" at bounding box center [876, 265] width 1186 height 761
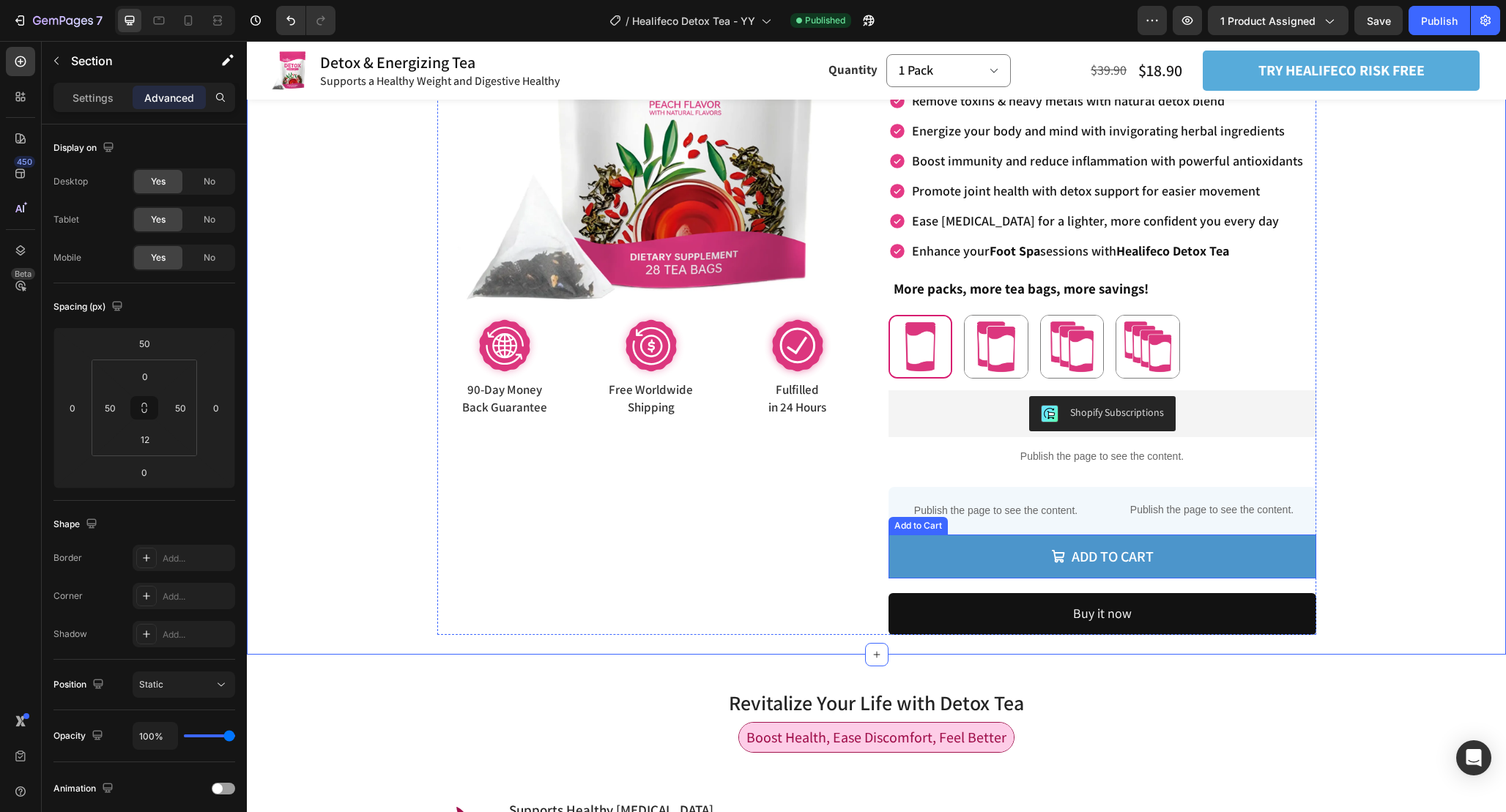
click at [1278, 560] on button "Add to cart" at bounding box center [1102, 556] width 428 height 44
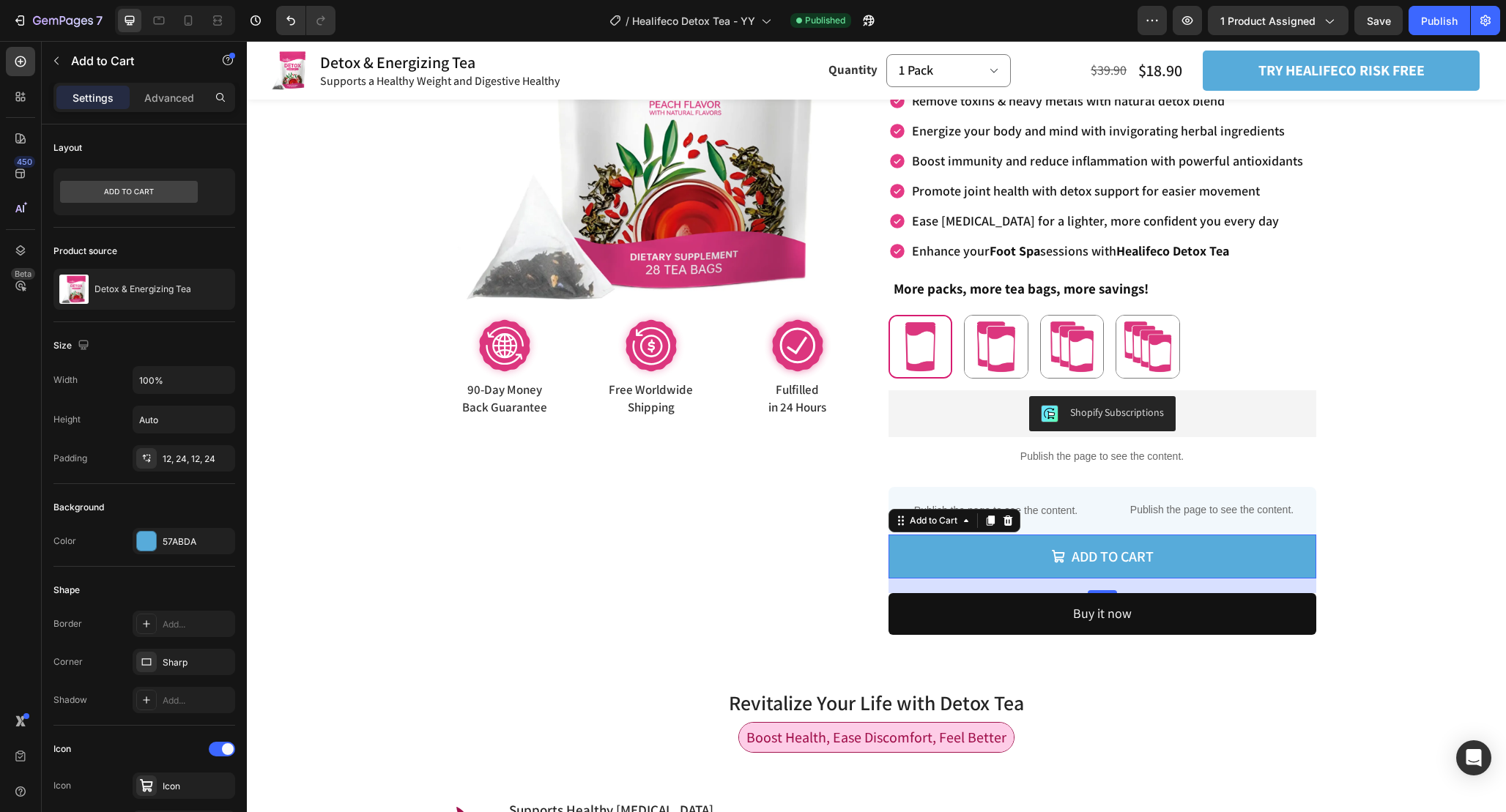
click at [985, 531] on div "Add to Cart" at bounding box center [954, 520] width 132 height 23
click at [997, 522] on div at bounding box center [990, 520] width 17 height 17
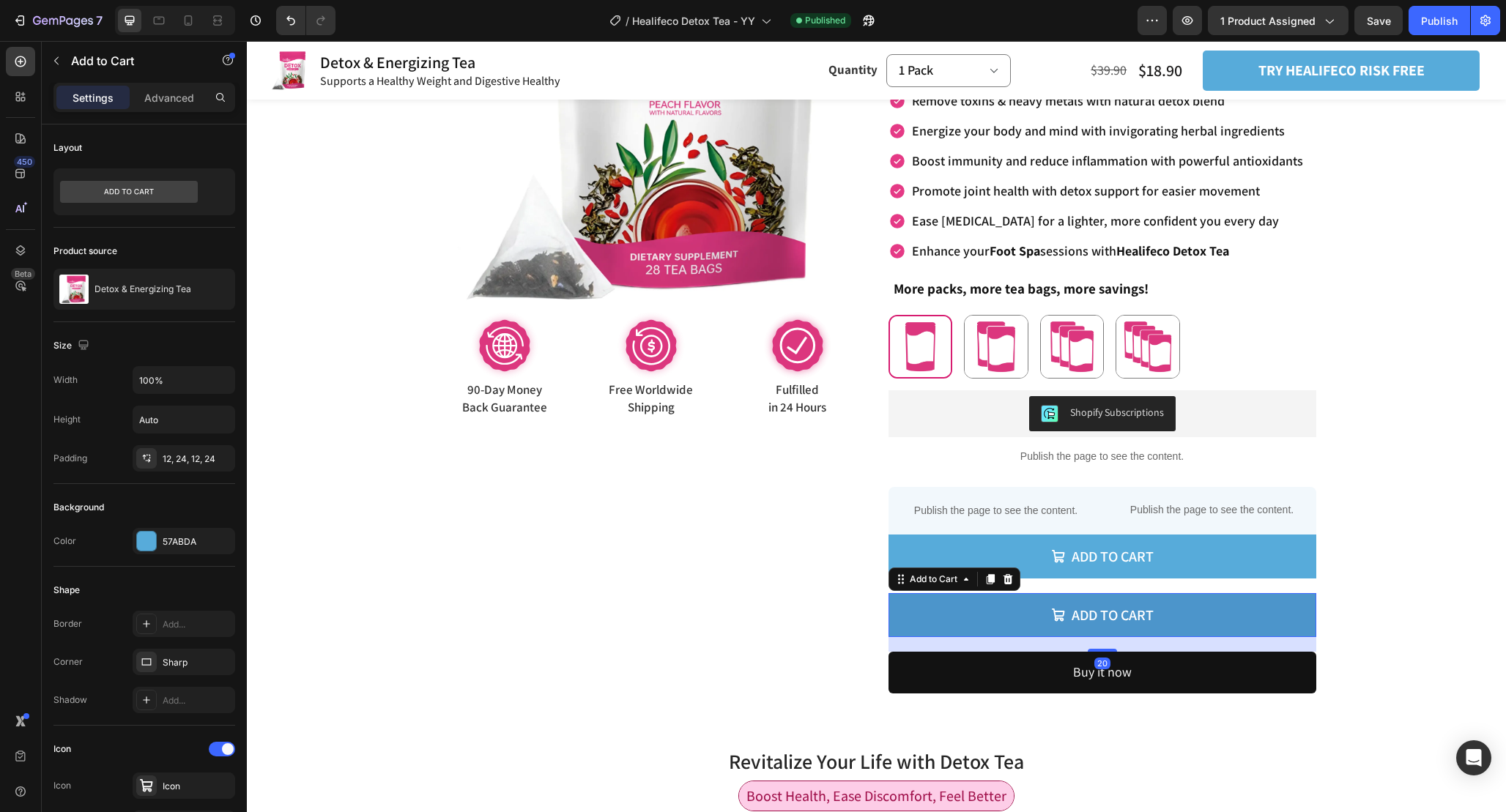
click at [1273, 606] on button "Add to cart" at bounding box center [1102, 615] width 428 height 44
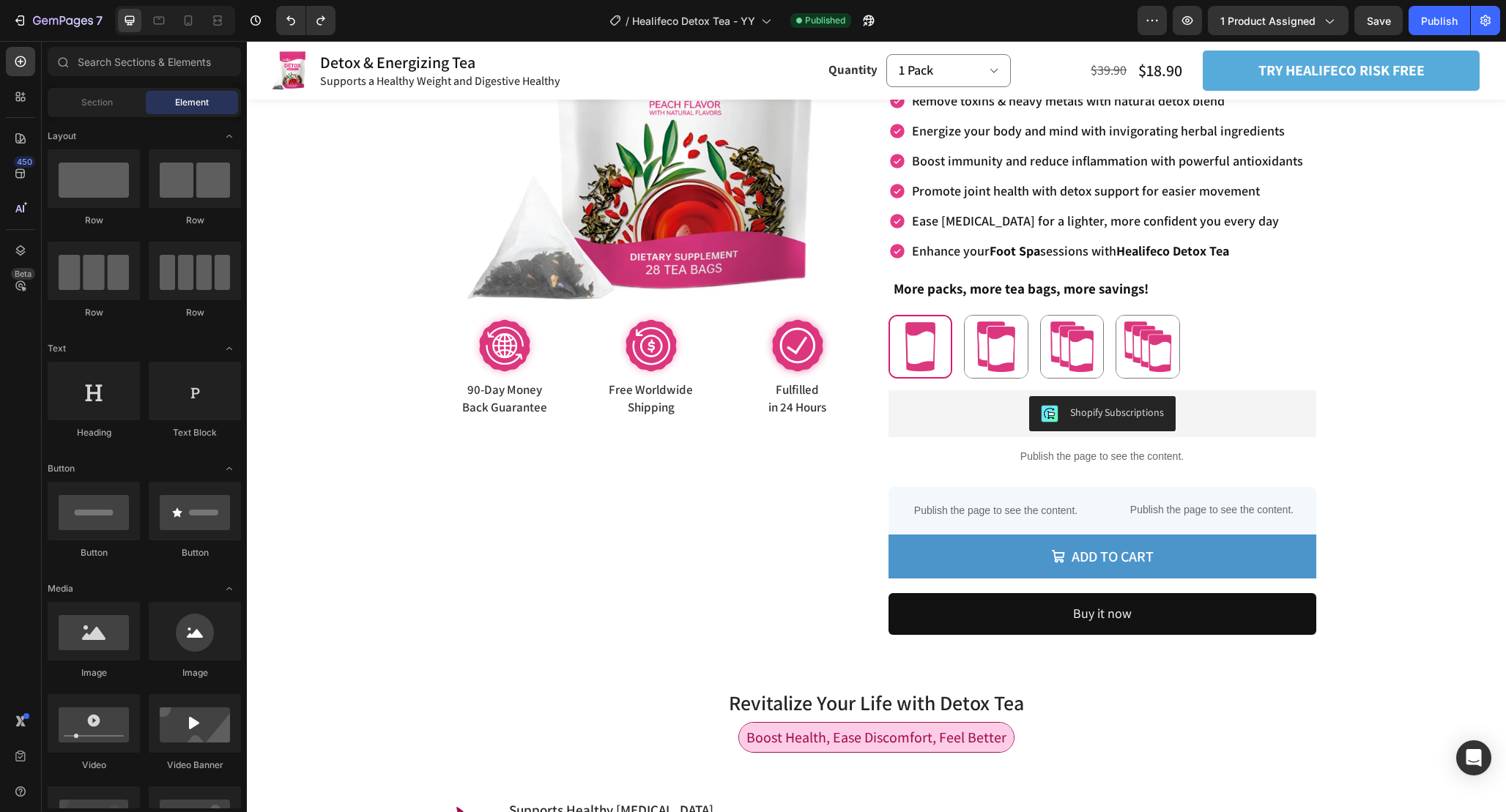
click at [1264, 555] on button "Add to cart" at bounding box center [1102, 556] width 428 height 44
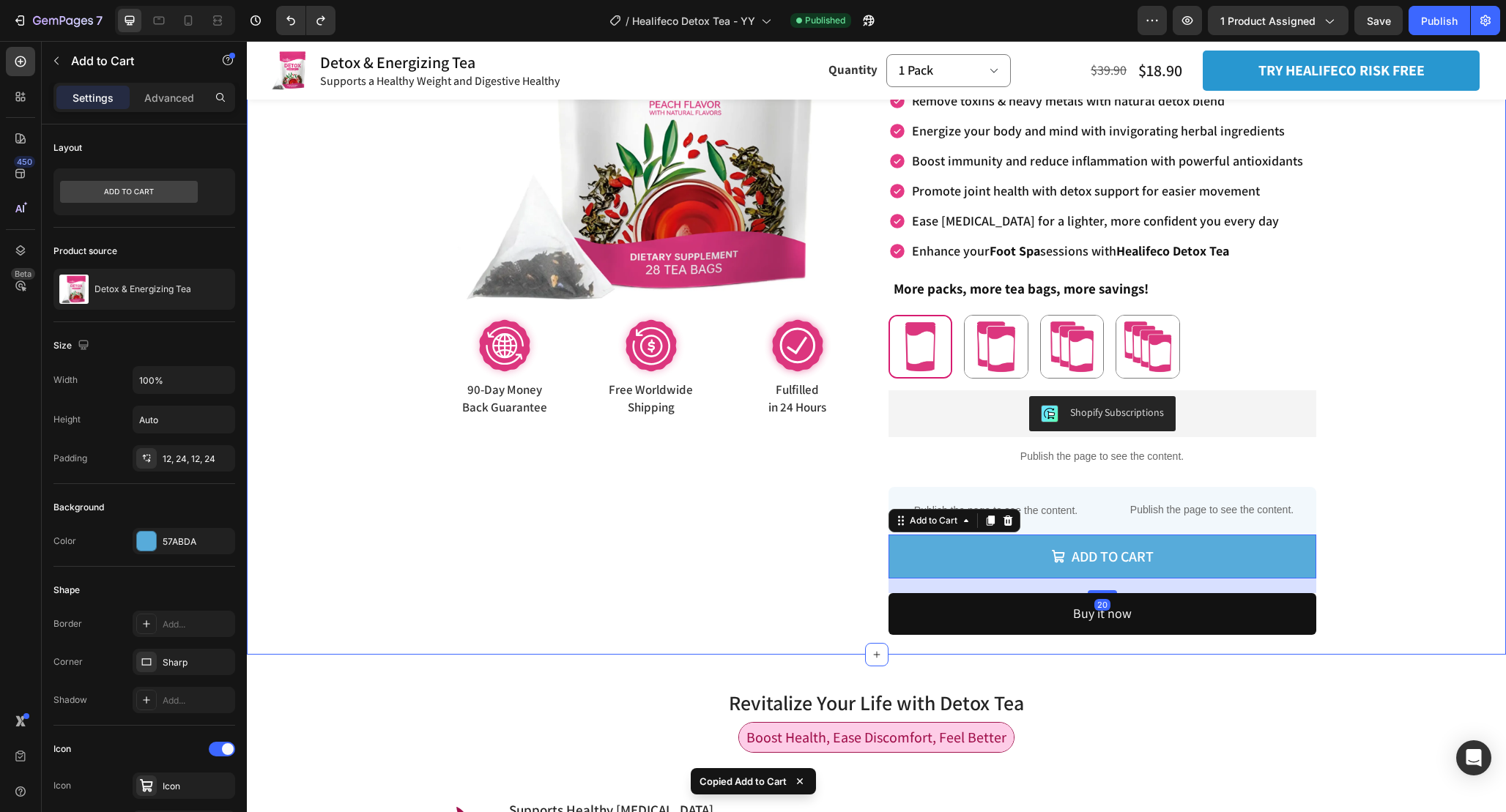
click at [1443, 75] on button "try healifeco risk free" at bounding box center [1341, 70] width 277 height 40
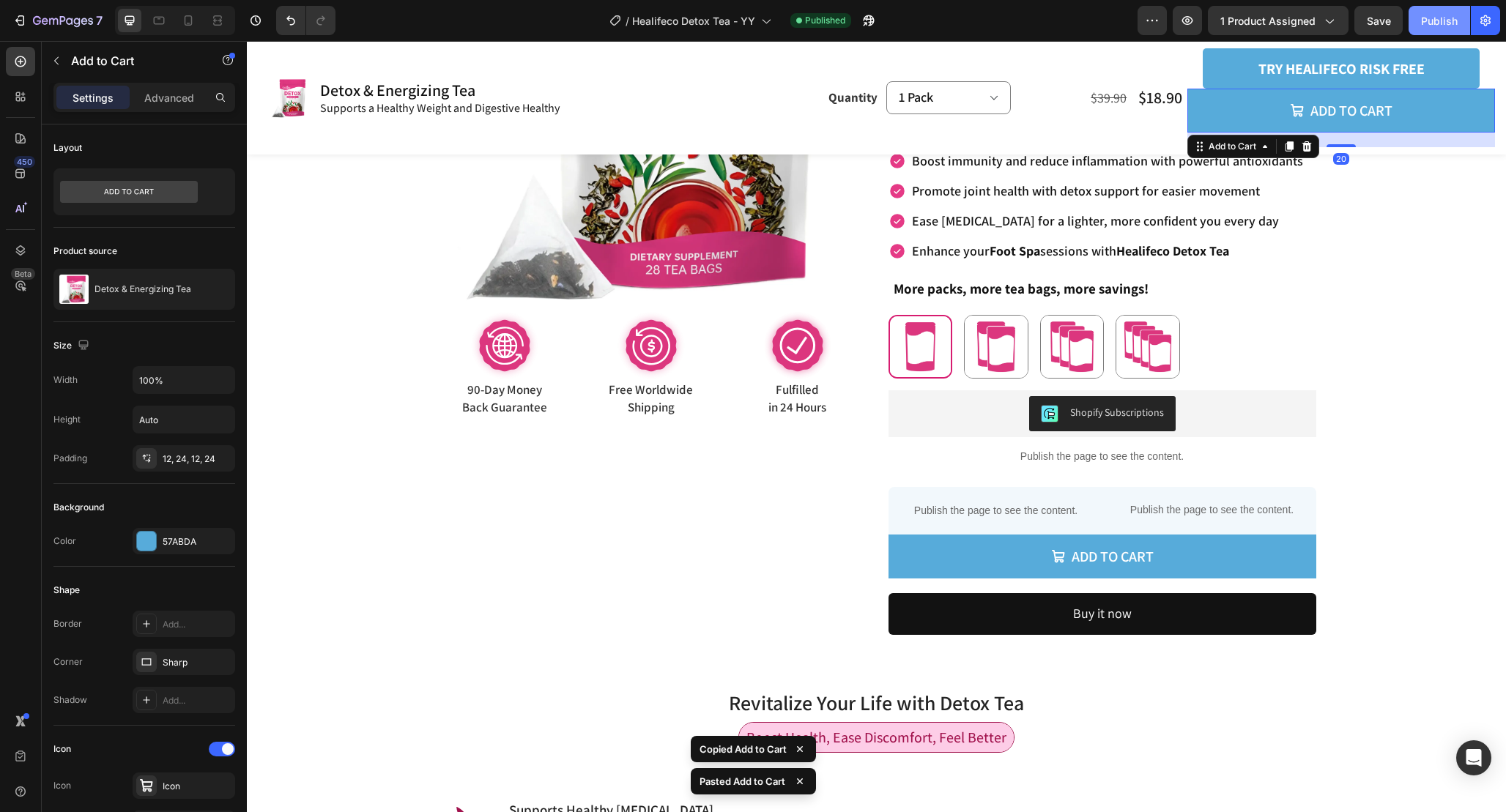
click at [1446, 16] on div "Publish" at bounding box center [1439, 20] width 37 height 15
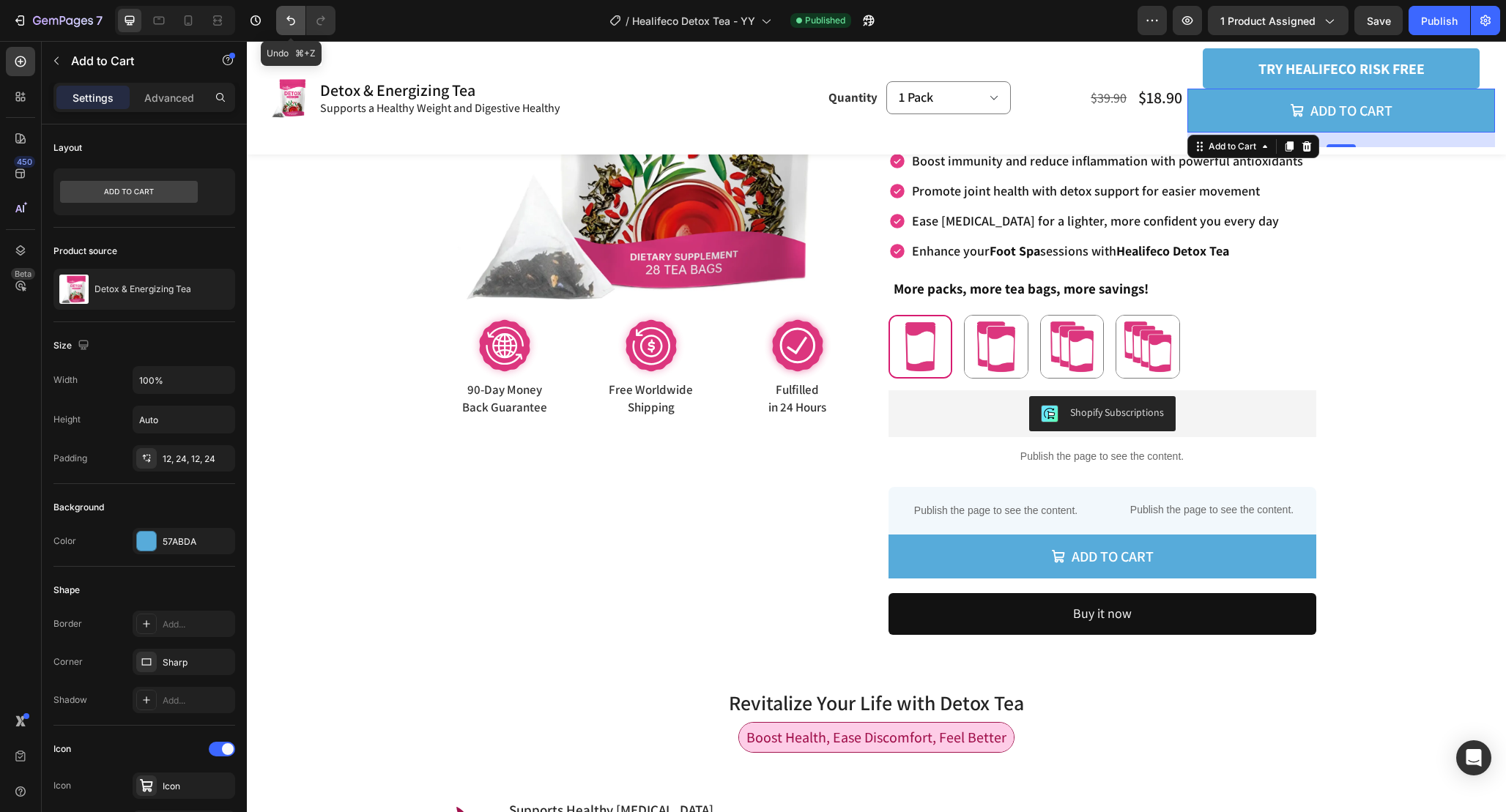
click at [289, 24] on icon "Undo/Redo" at bounding box center [291, 20] width 14 height 14
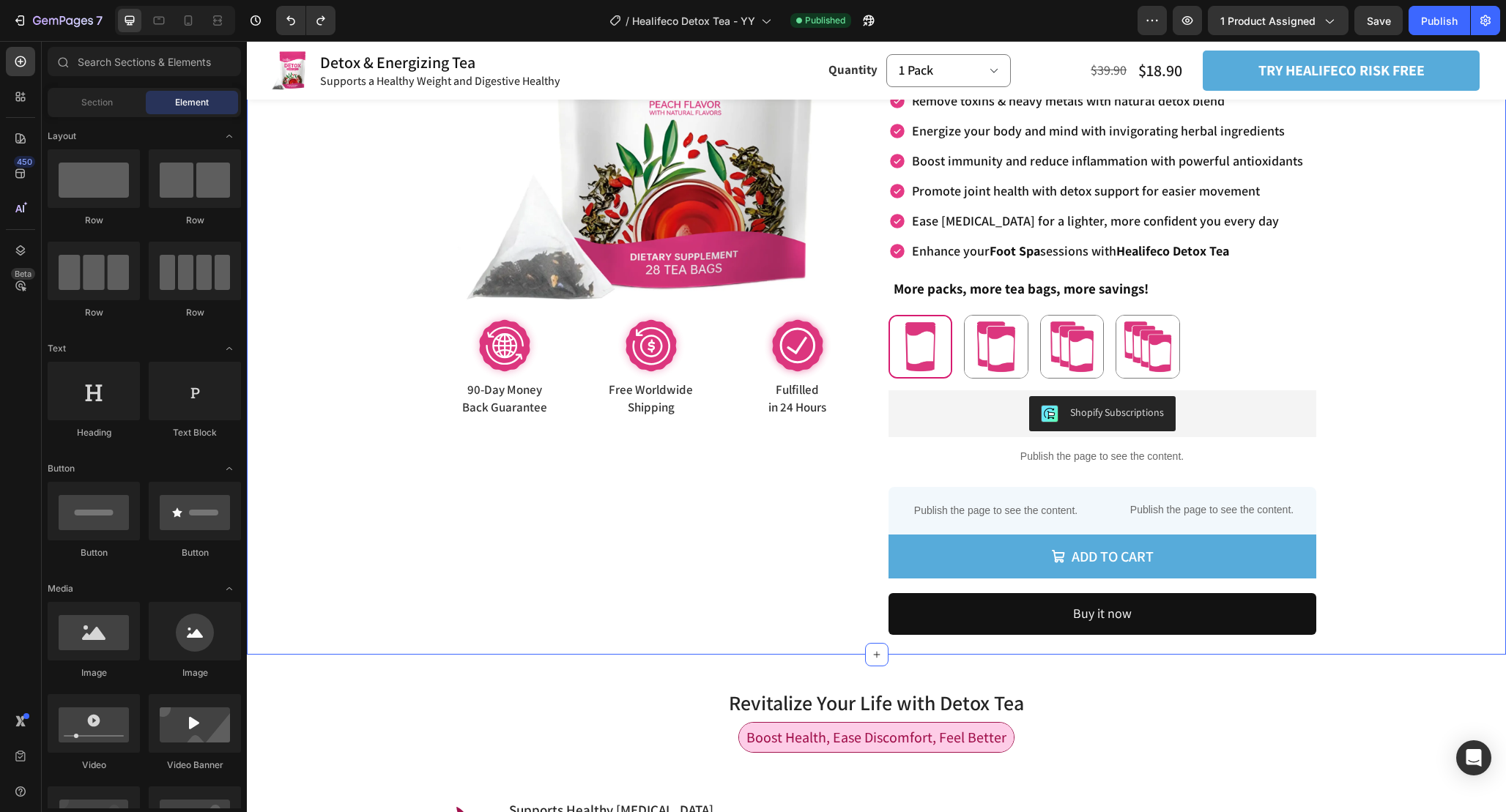
scroll to position [0, 0]
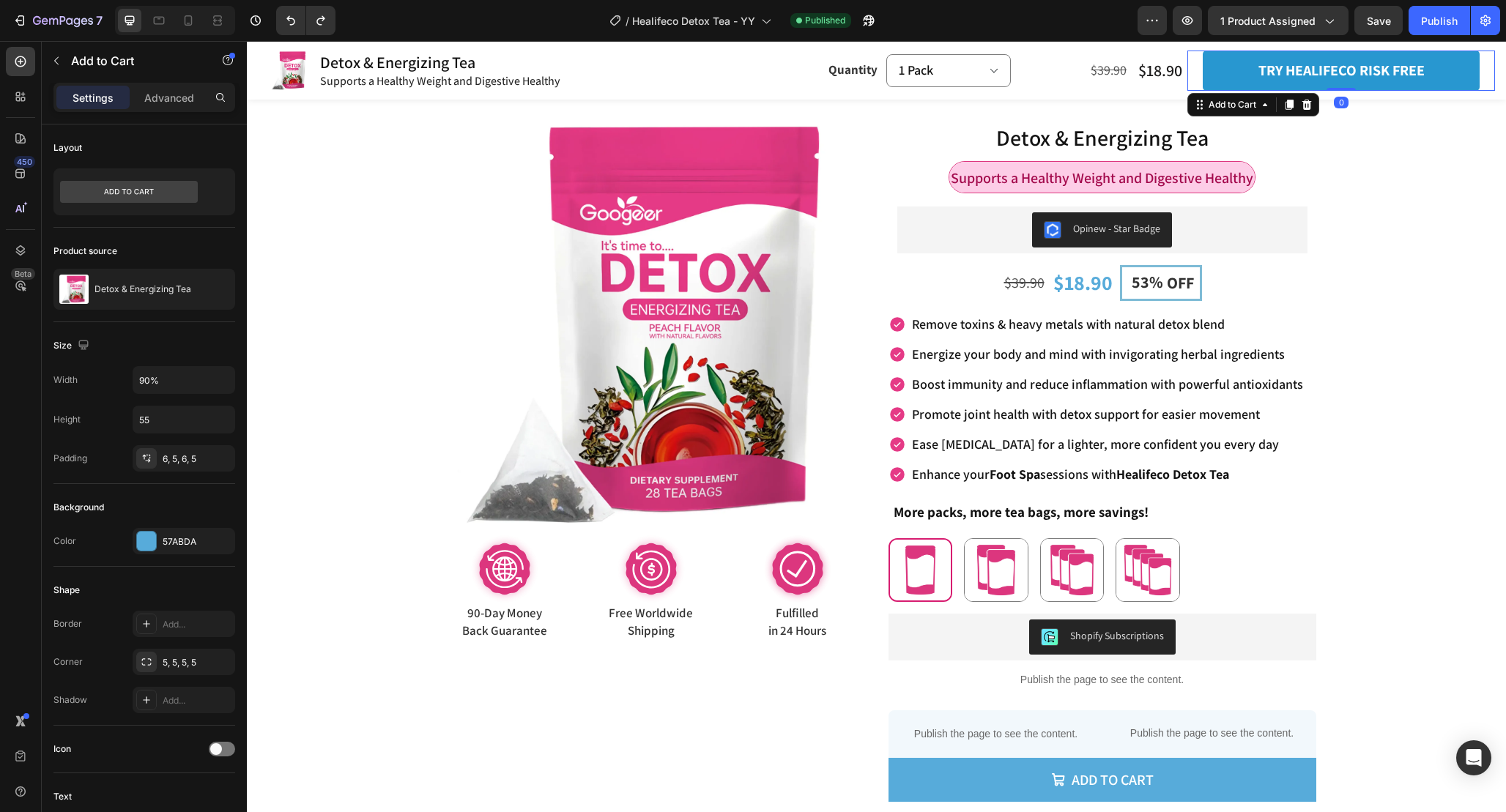
click at [1461, 78] on button "try healifeco risk free" at bounding box center [1341, 70] width 277 height 40
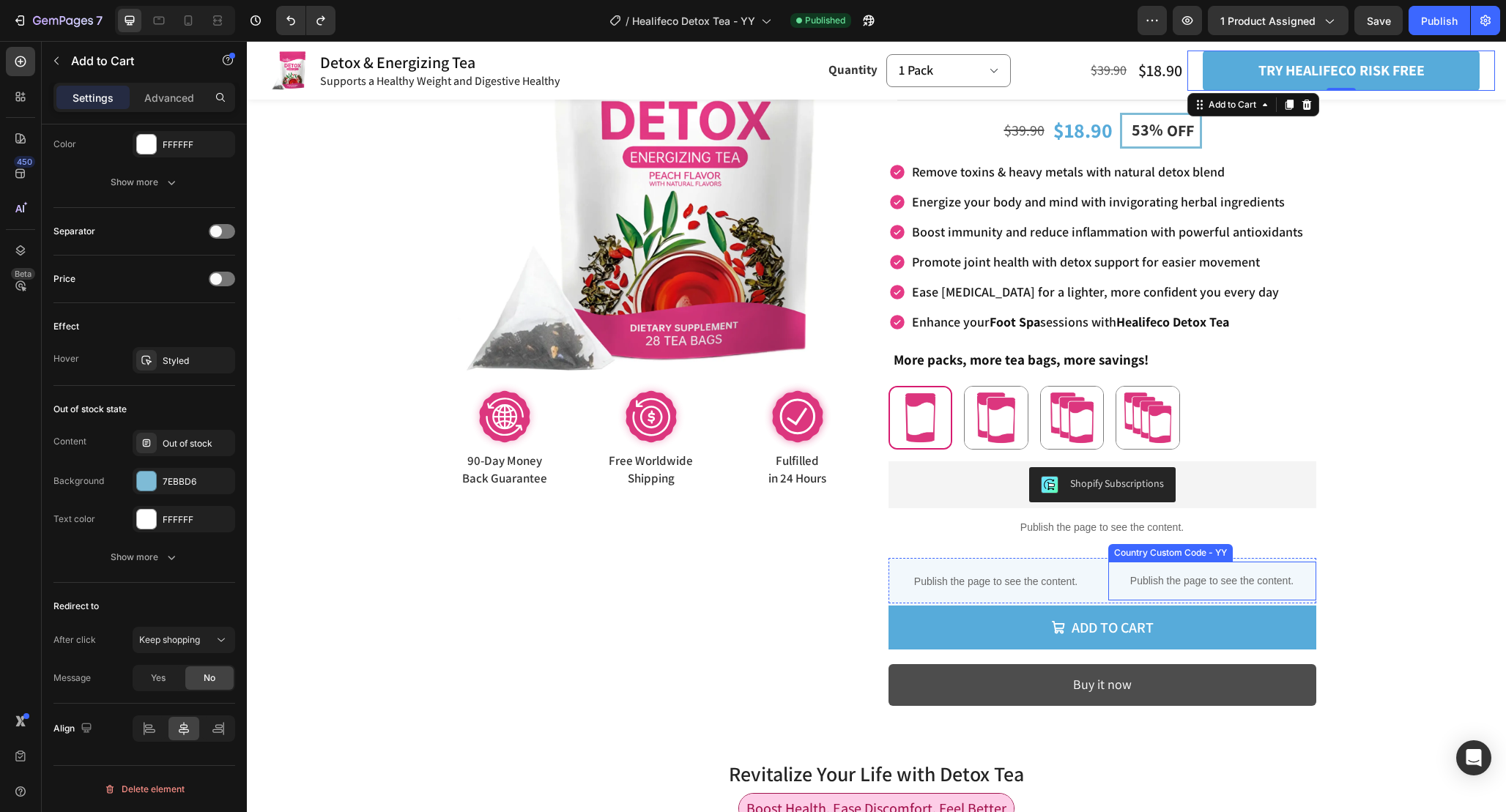
scroll to position [157, 0]
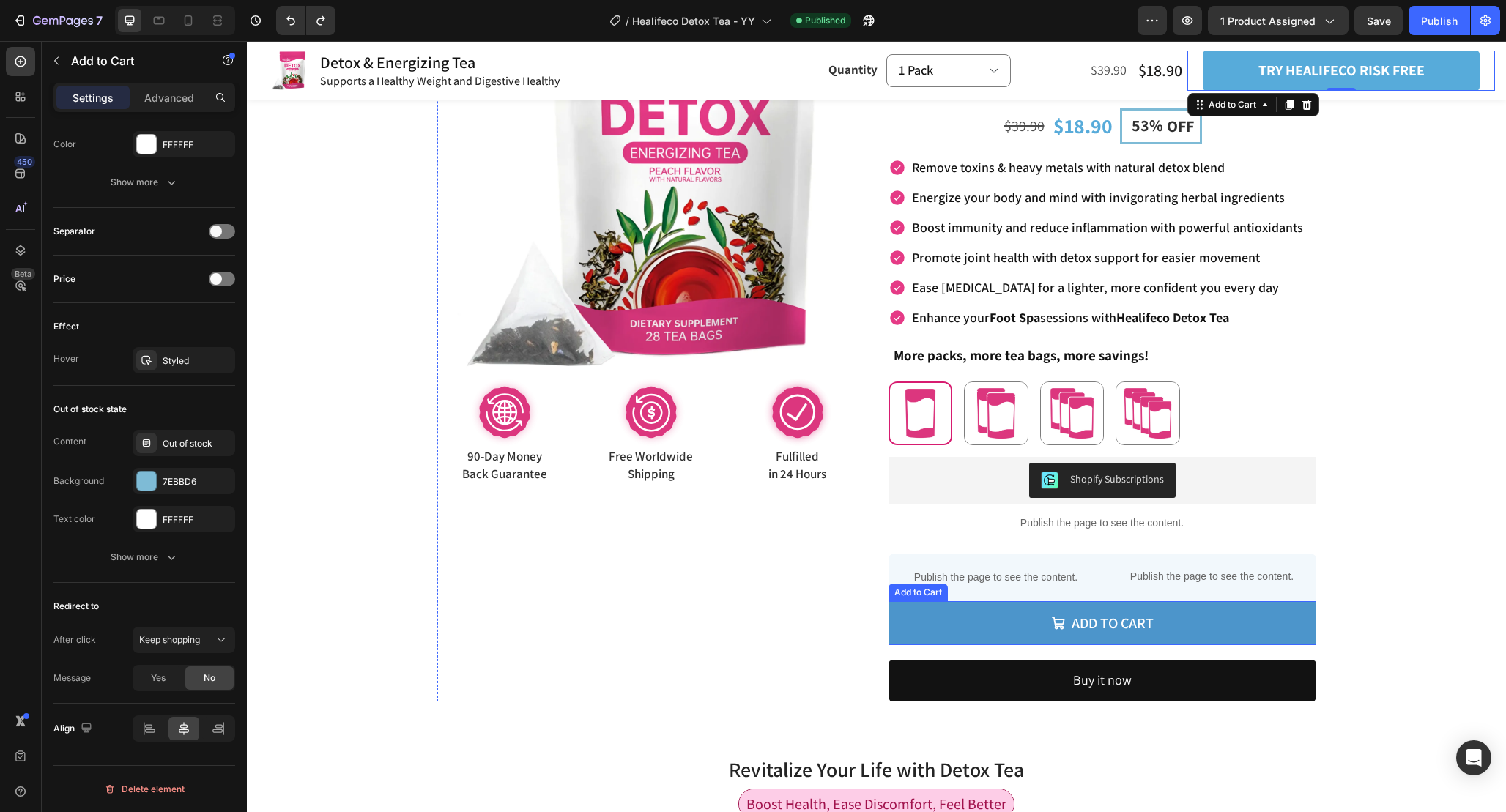
click at [1259, 632] on button "Add to cart" at bounding box center [1102, 623] width 428 height 44
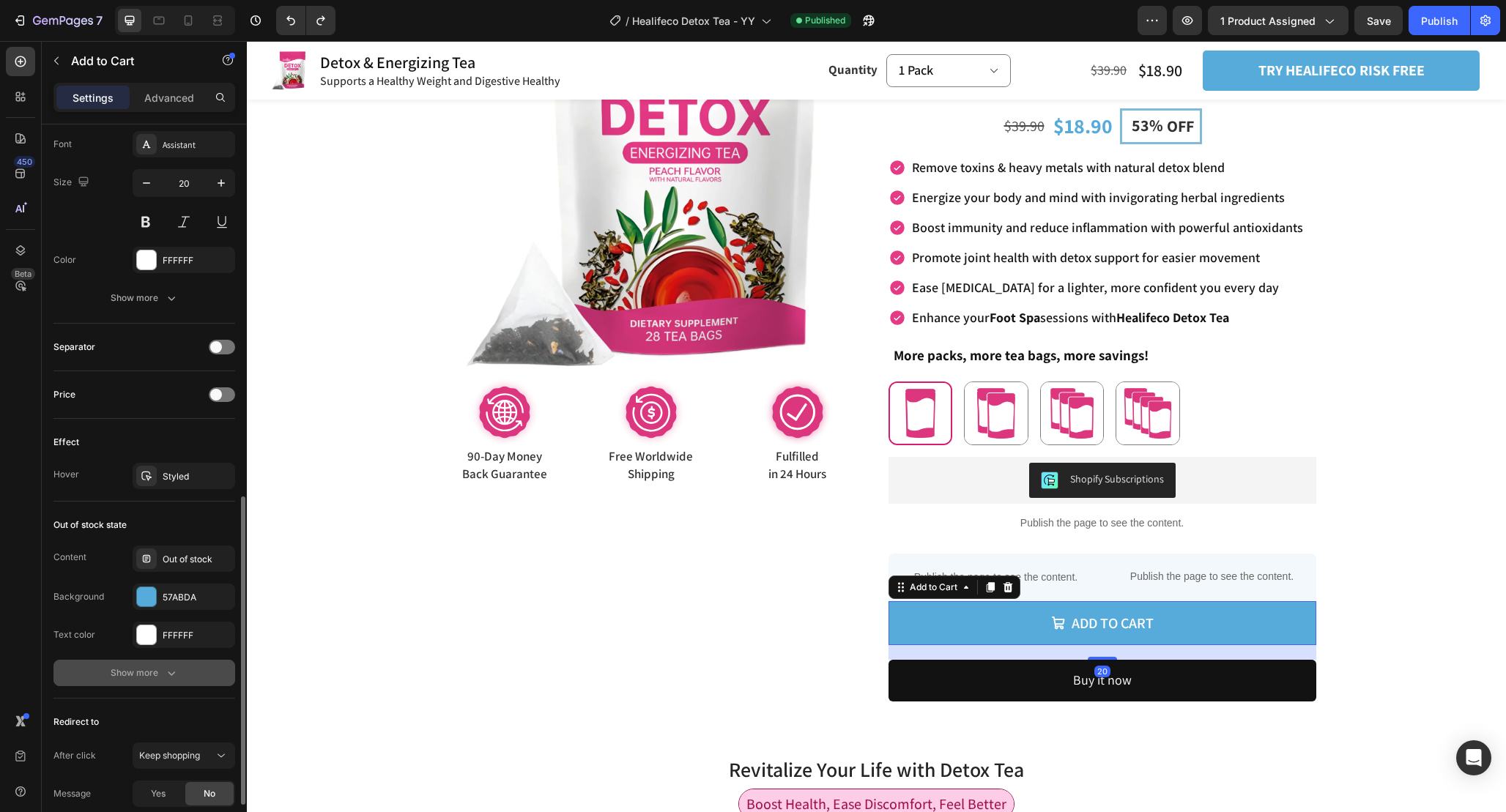
scroll to position [994, 0]
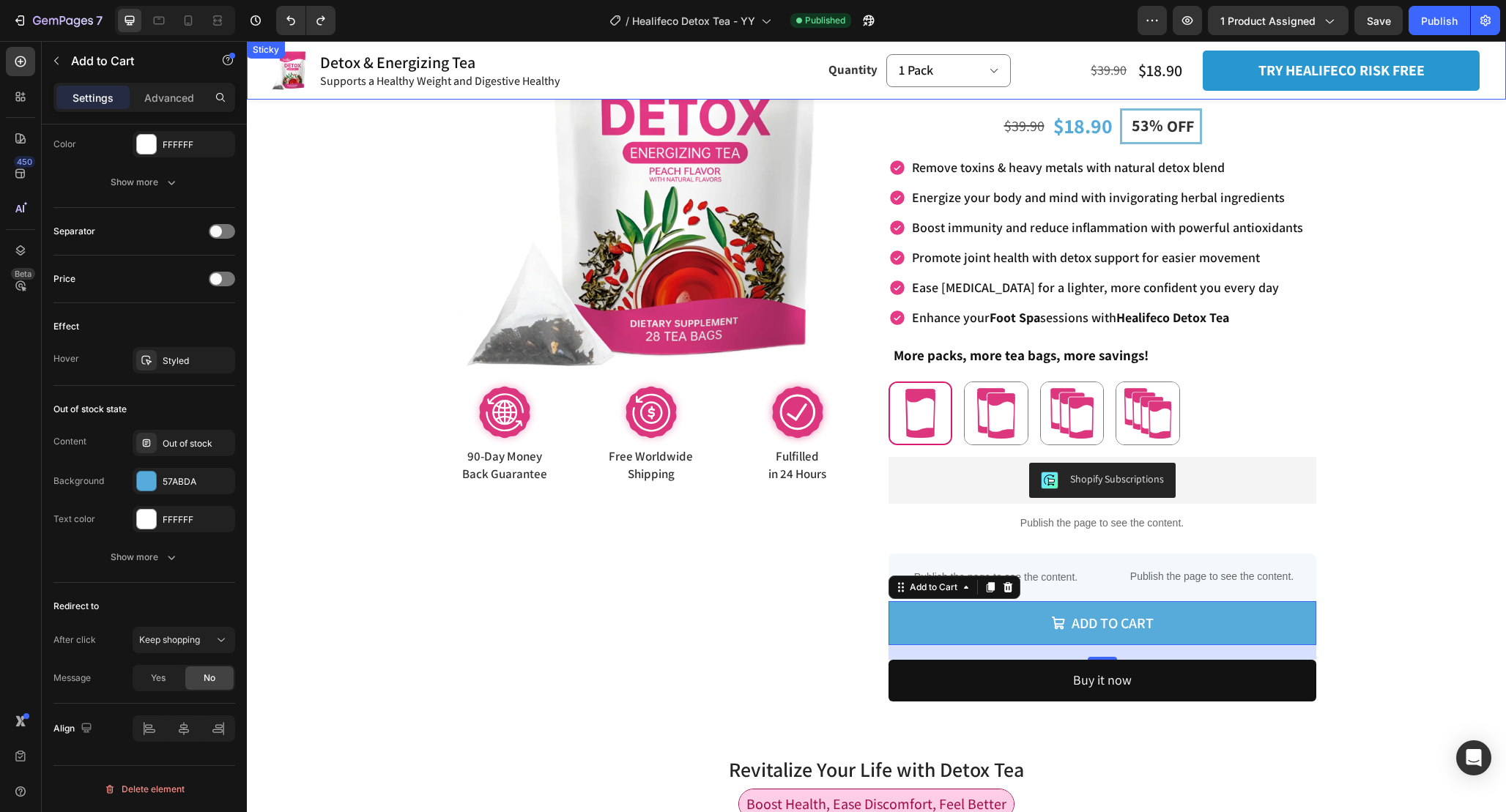
click at [1463, 89] on button "try healifeco risk free" at bounding box center [1341, 70] width 277 height 40
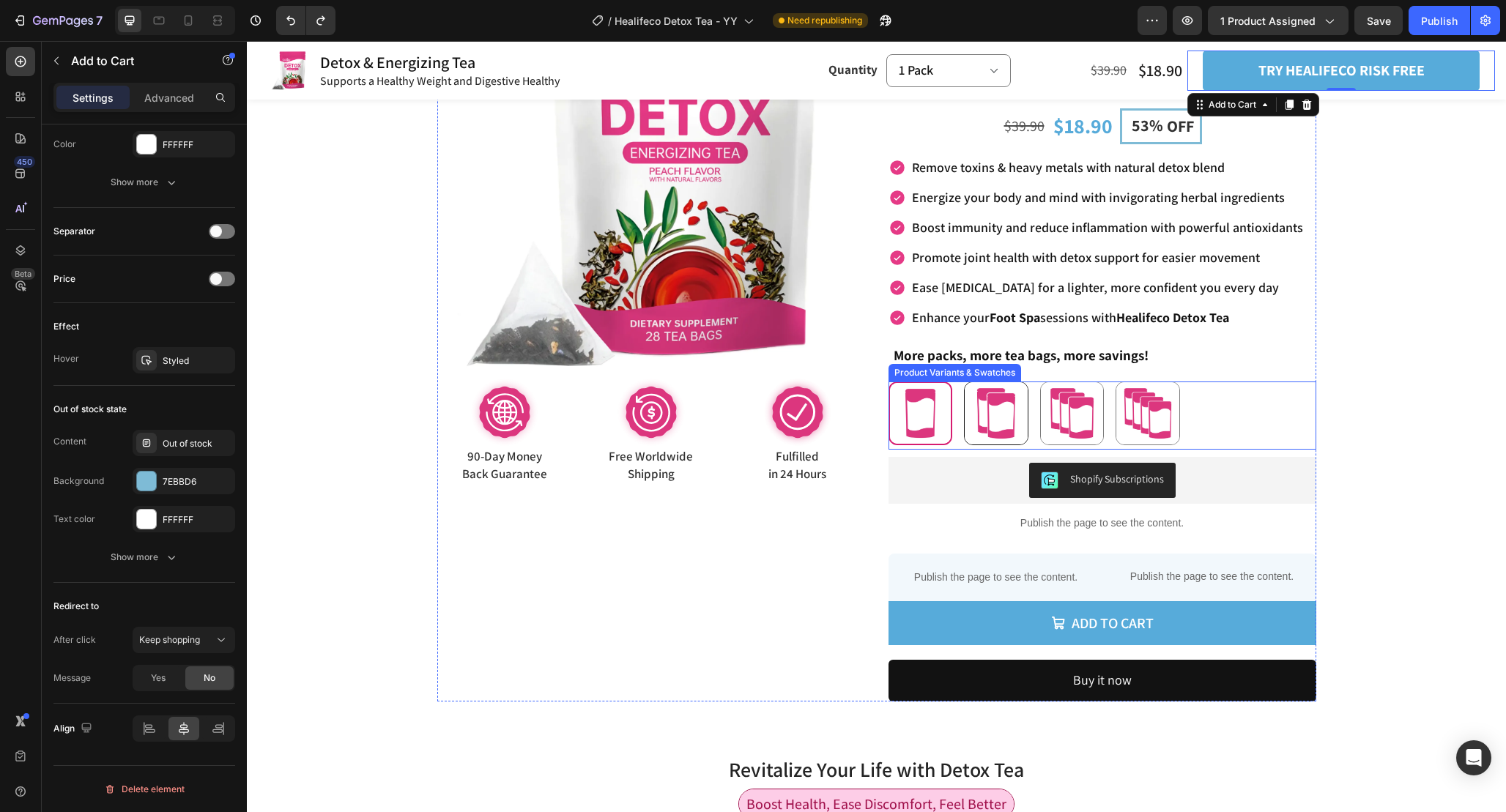
scroll to position [0, 0]
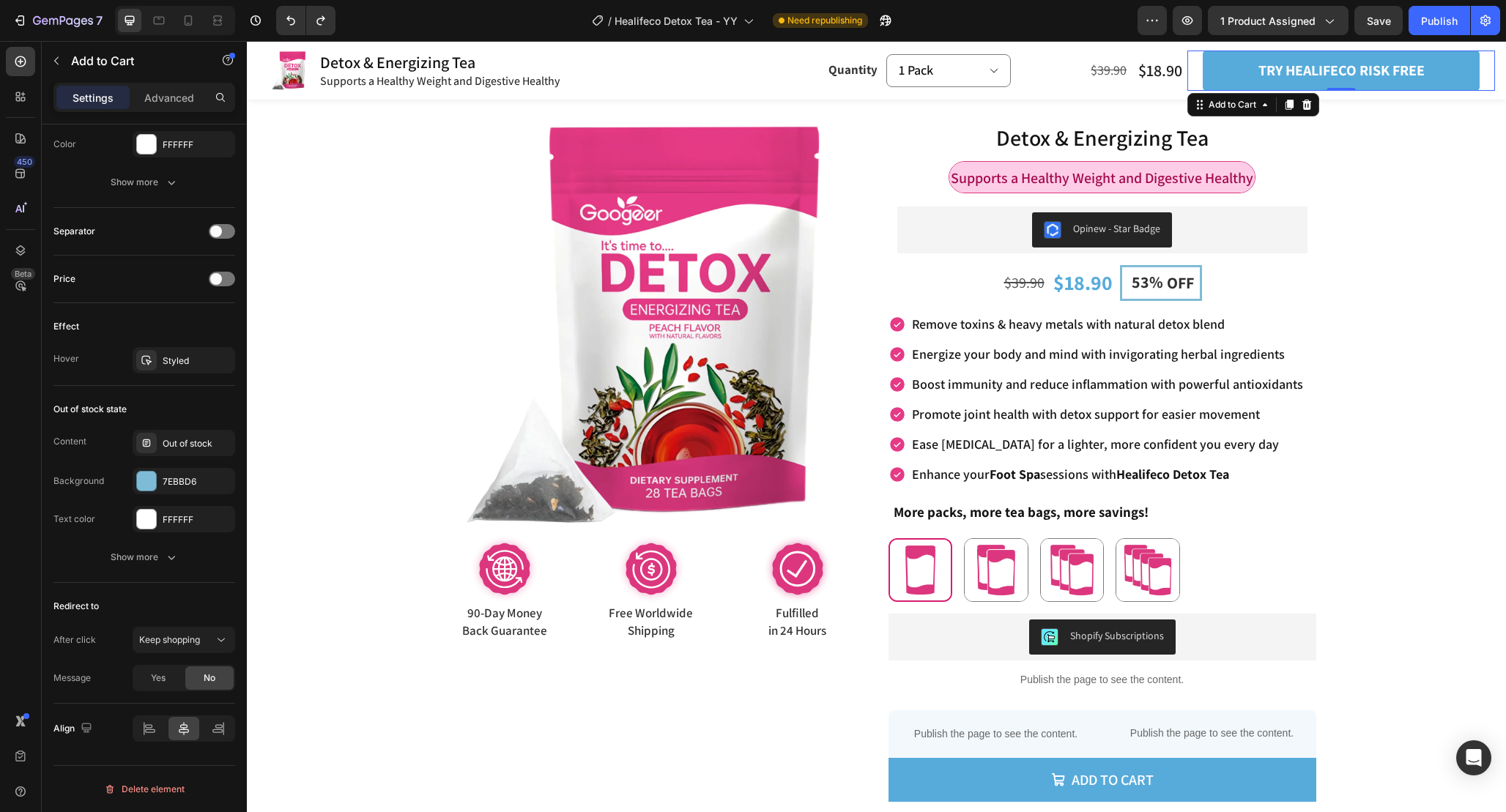
click at [1437, 37] on div "7 Version history / Healifeco Detox Tea - YY Need republishing Preview 1 produc…" at bounding box center [753, 20] width 1506 height 42
click at [1436, 29] on button "Publish" at bounding box center [1440, 20] width 62 height 29
click at [1434, 22] on div "Publish" at bounding box center [1439, 20] width 37 height 15
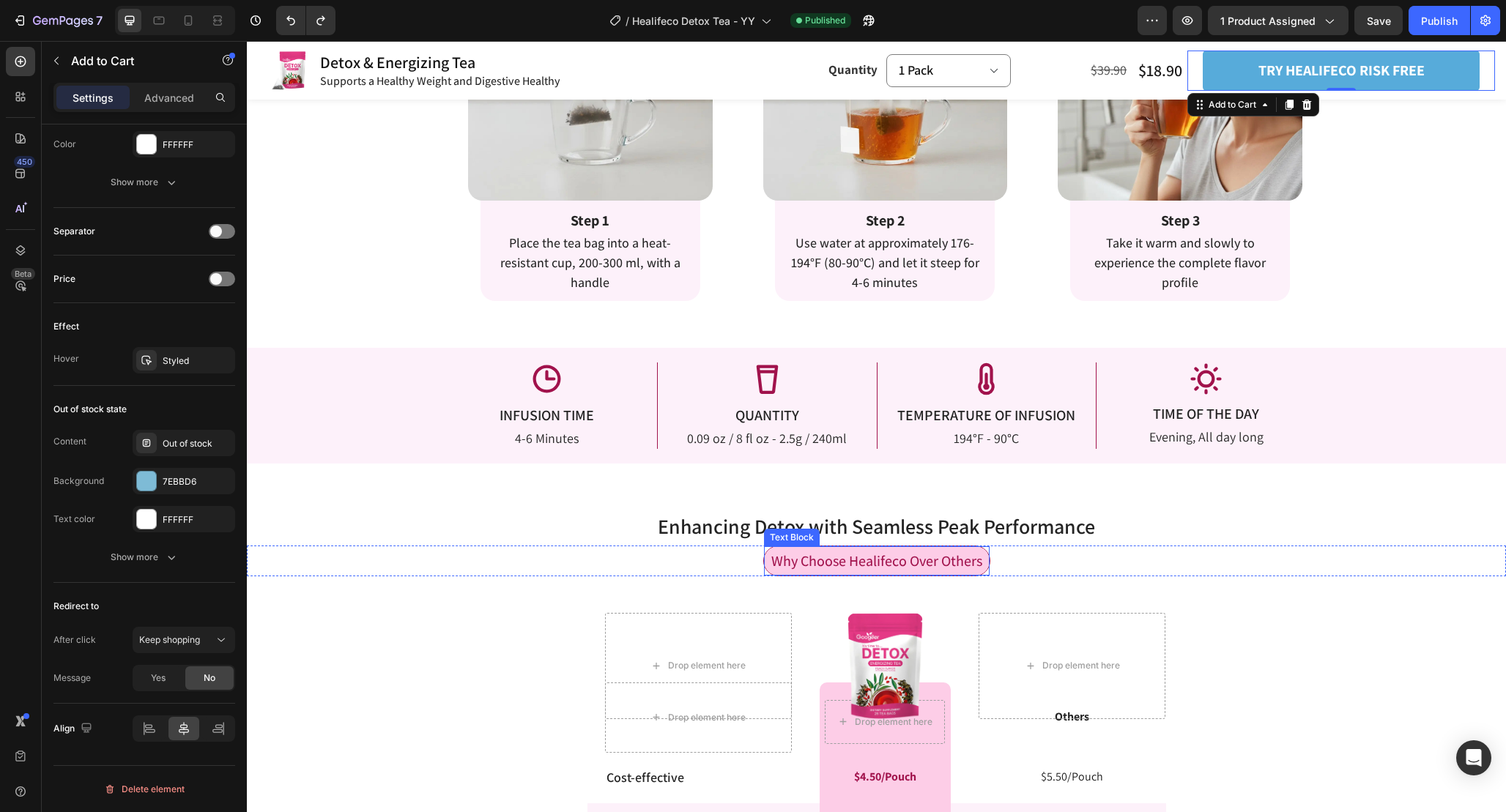
scroll to position [2412, 0]
click at [187, 20] on icon at bounding box center [188, 20] width 14 height 14
type input "100%"
type input "Auto"
type input "14"
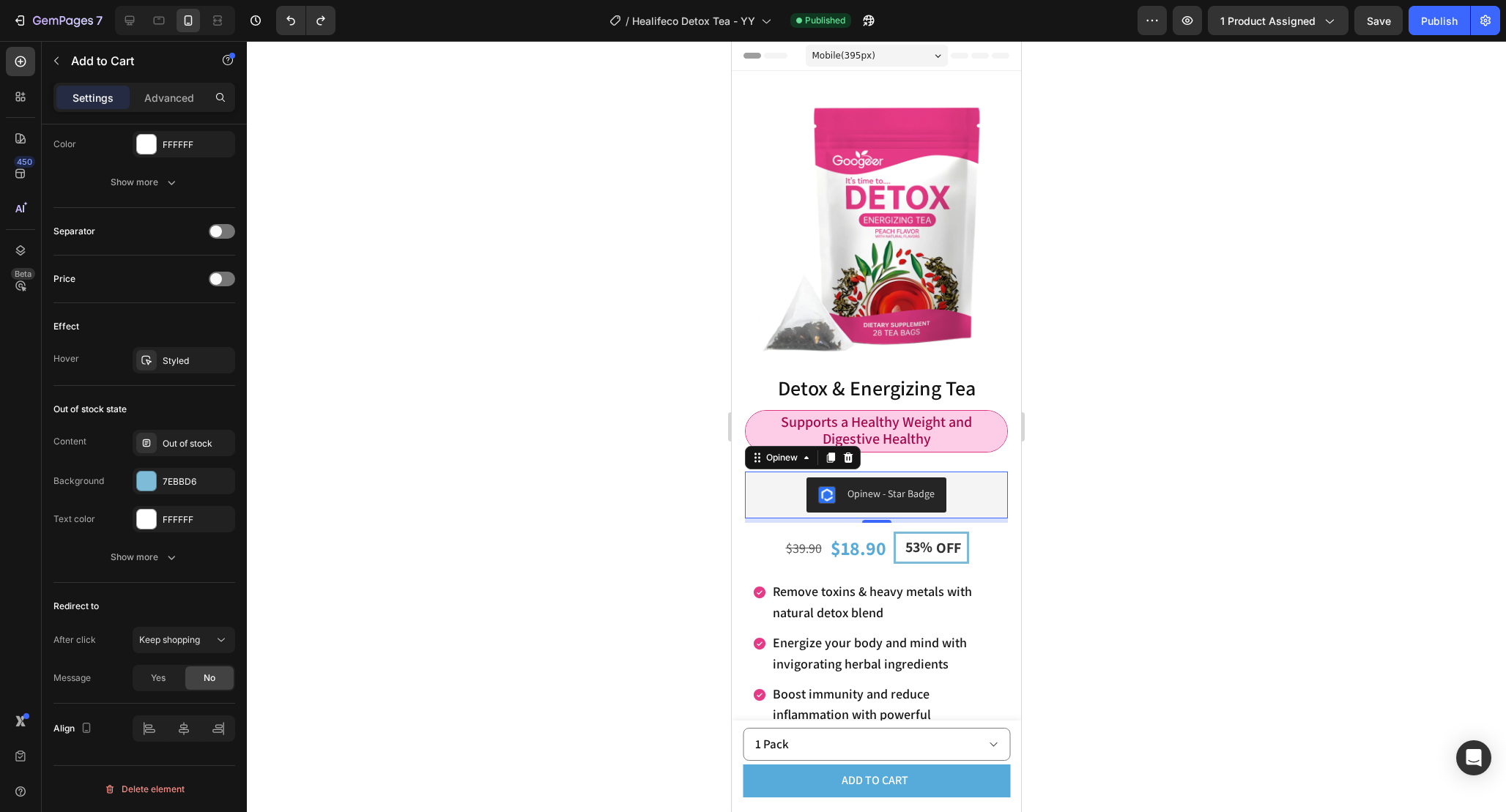
click at [958, 495] on div "Opinew - Star Badge" at bounding box center [876, 495] width 251 height 35
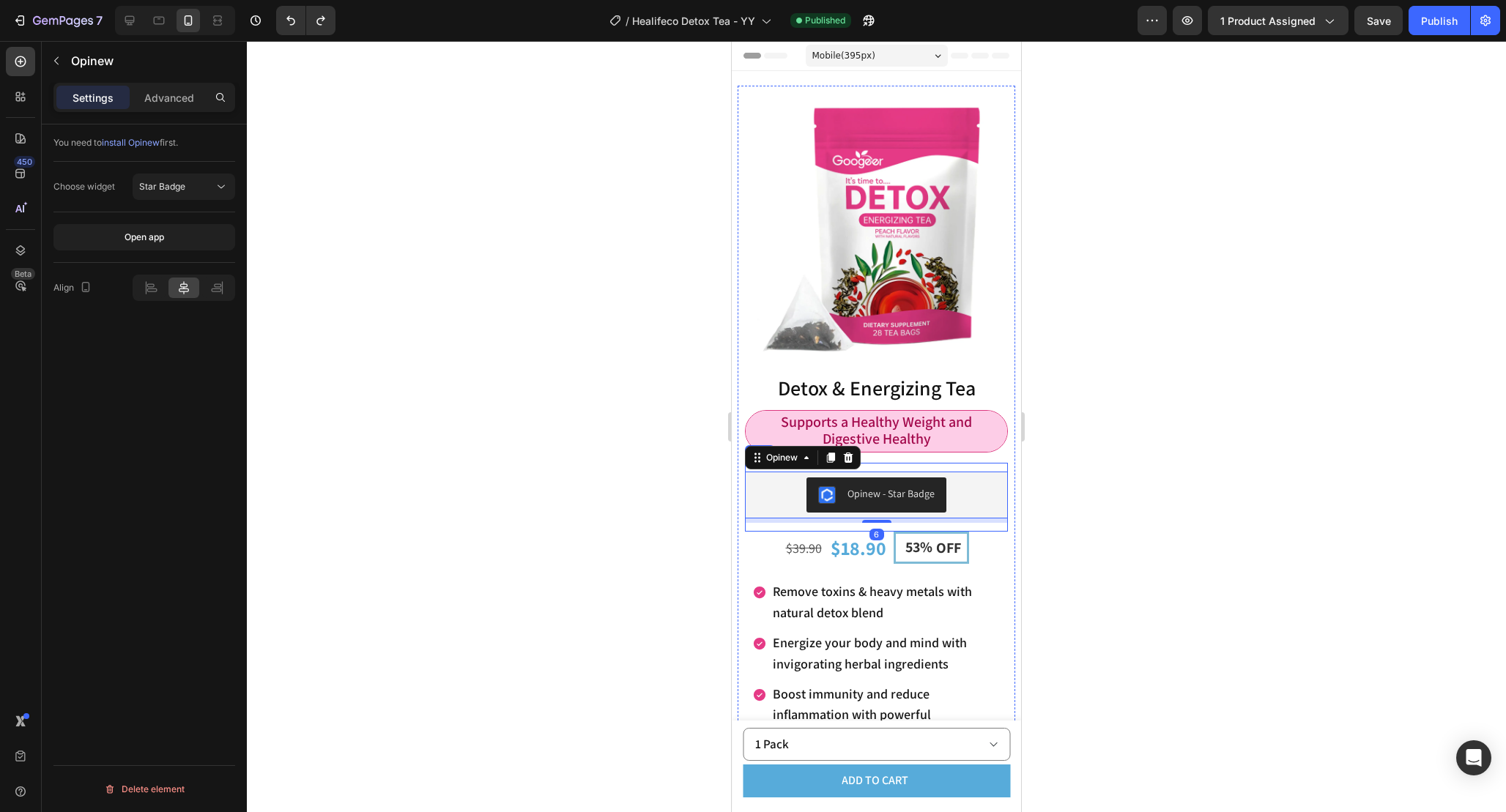
click at [958, 467] on div "Opinew - Star Badge Opinew 6 Row" at bounding box center [876, 497] width 263 height 69
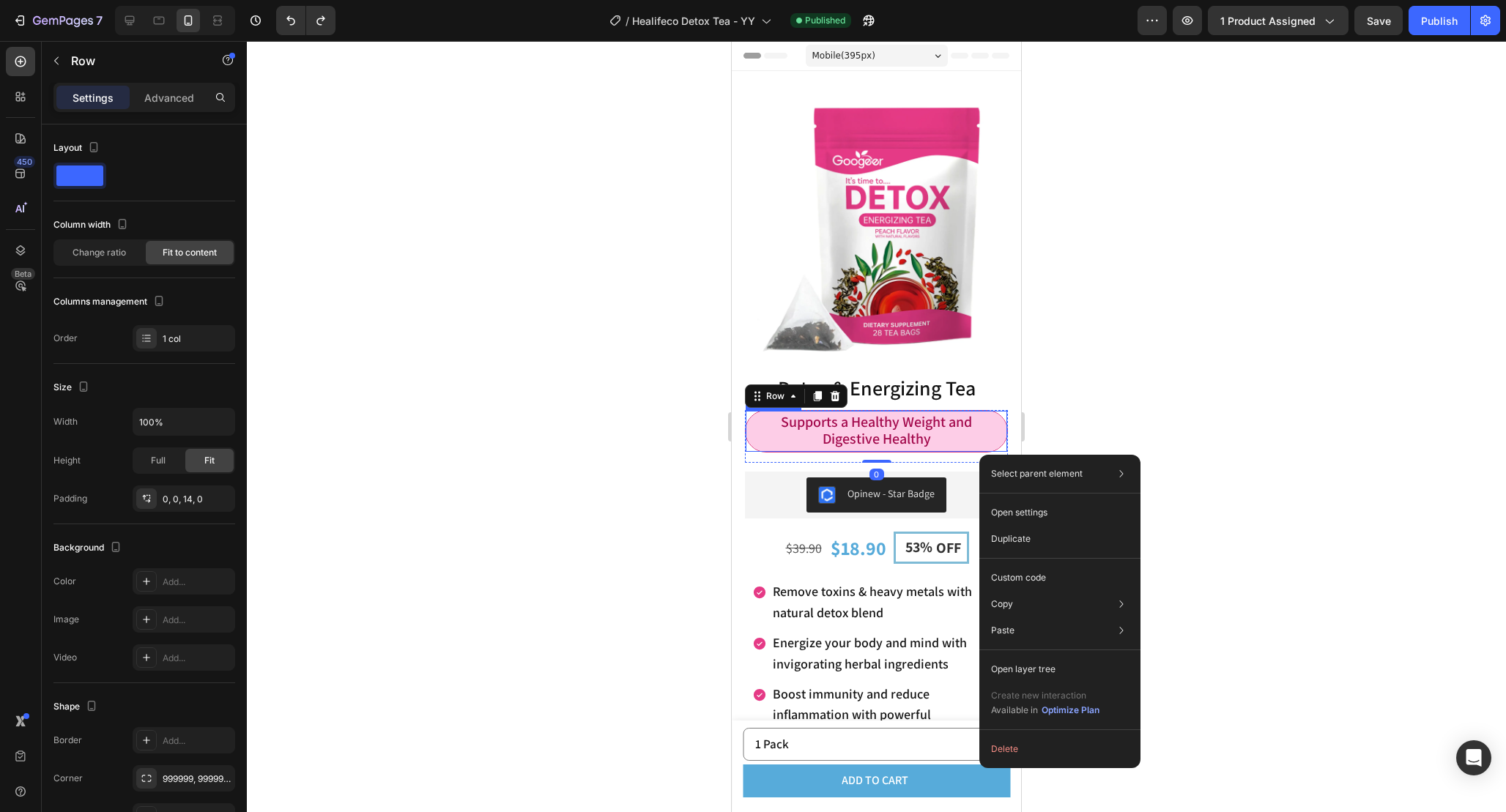
click at [933, 449] on div "Supports a Healthy Weight and Digestive Healthy" at bounding box center [876, 431] width 261 height 41
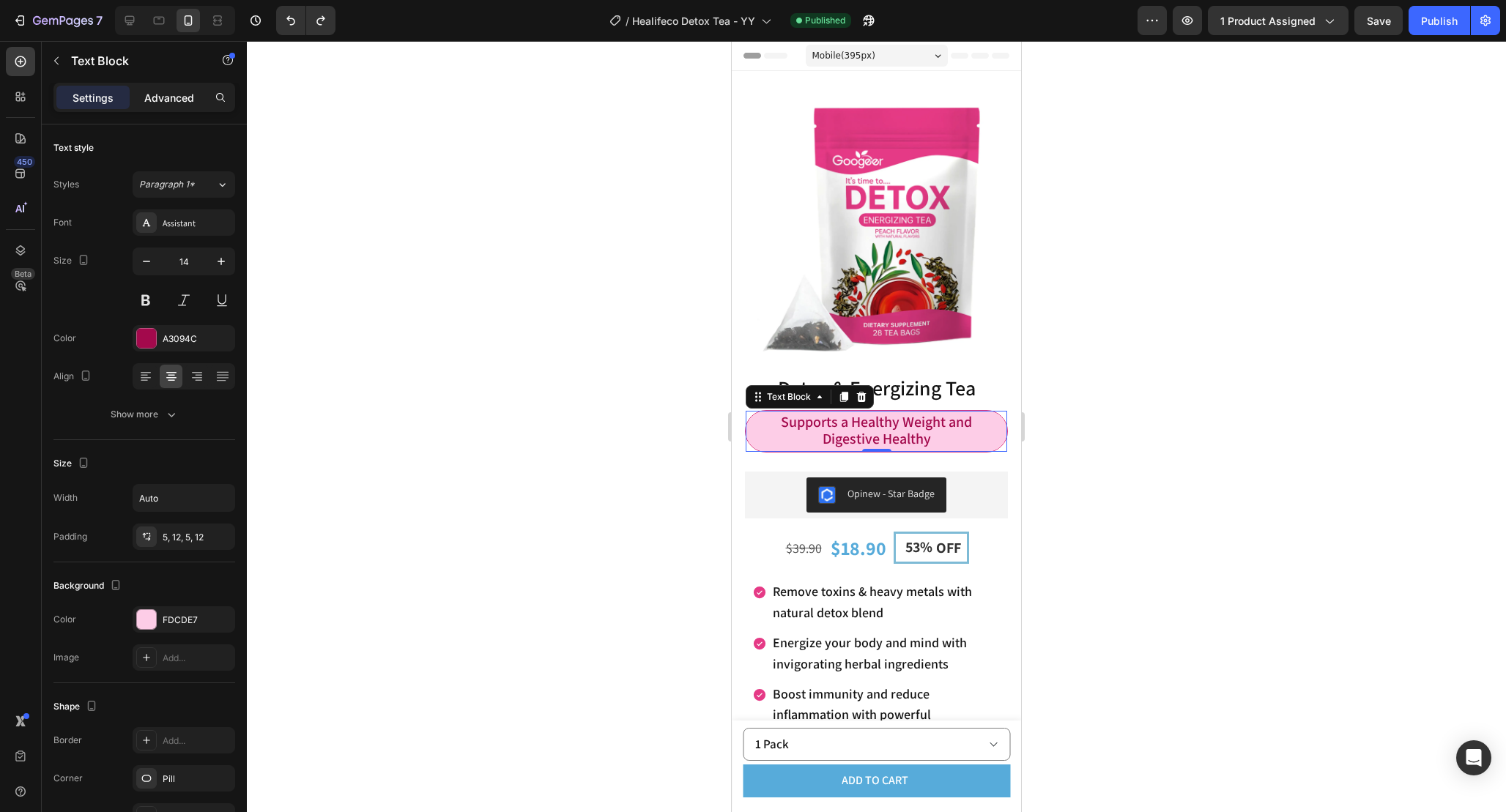
click at [159, 96] on p "Advanced" at bounding box center [169, 97] width 50 height 15
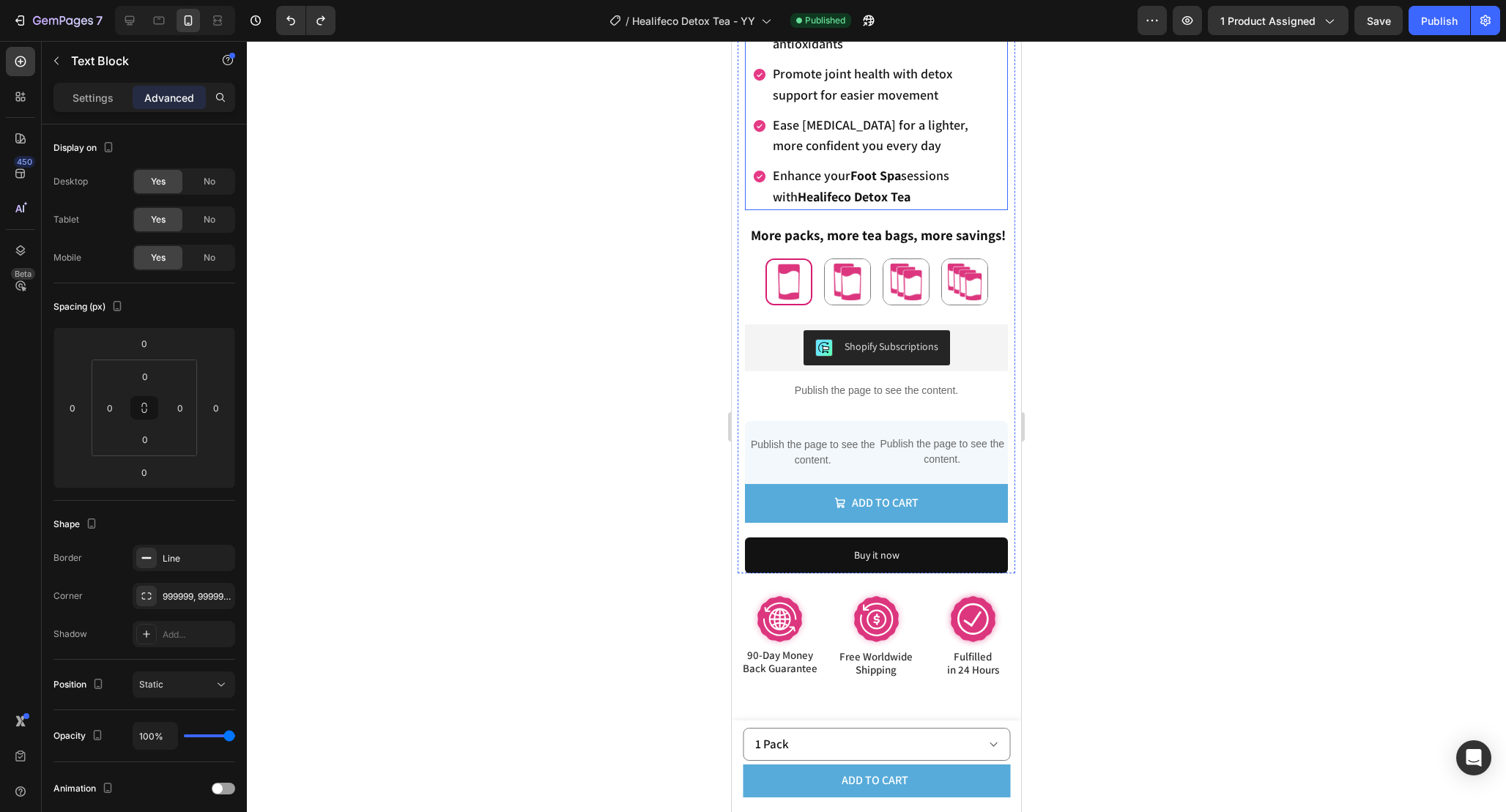
scroll to position [892, 0]
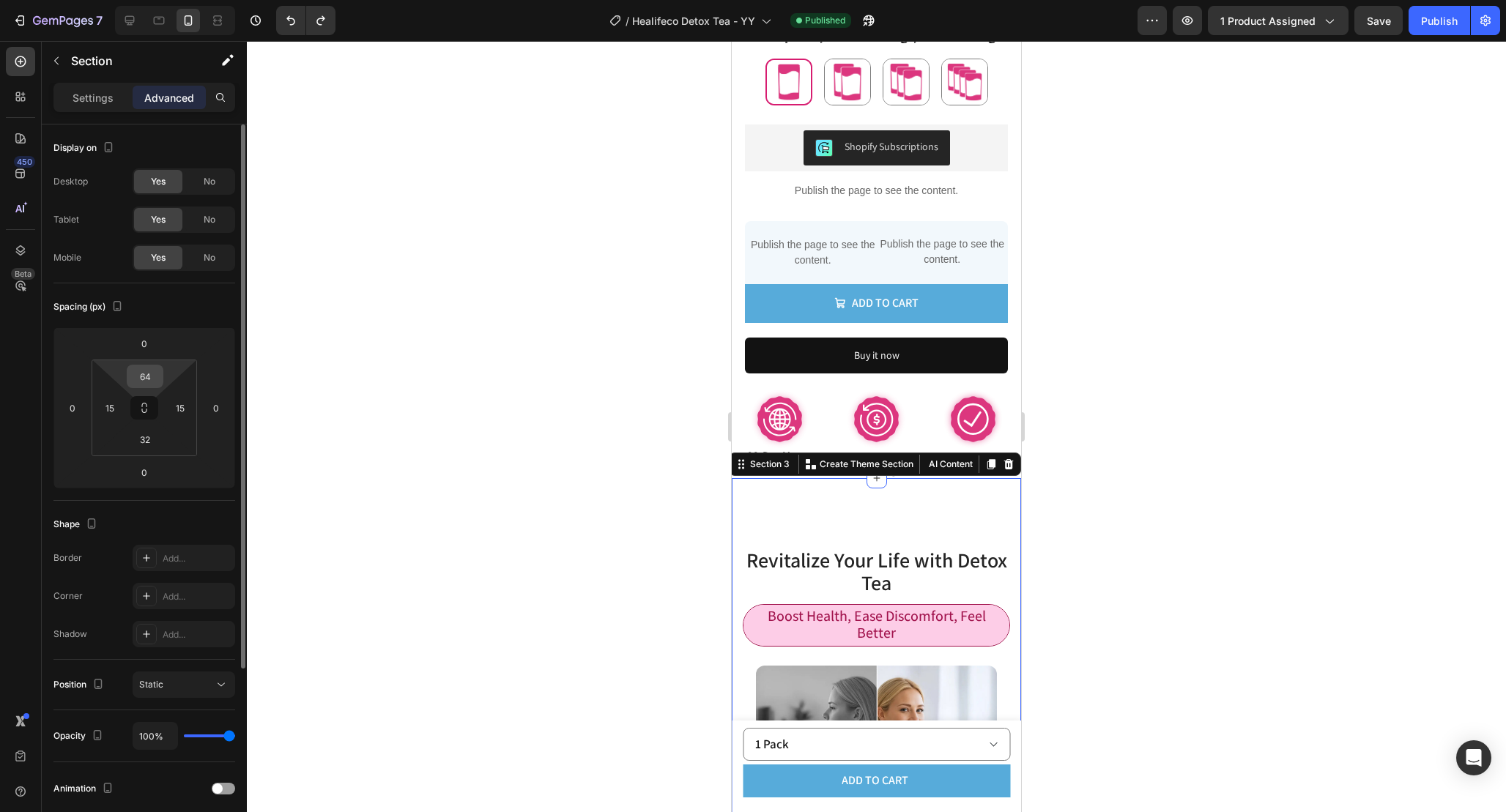
click at [154, 381] on input "64" at bounding box center [145, 376] width 29 height 22
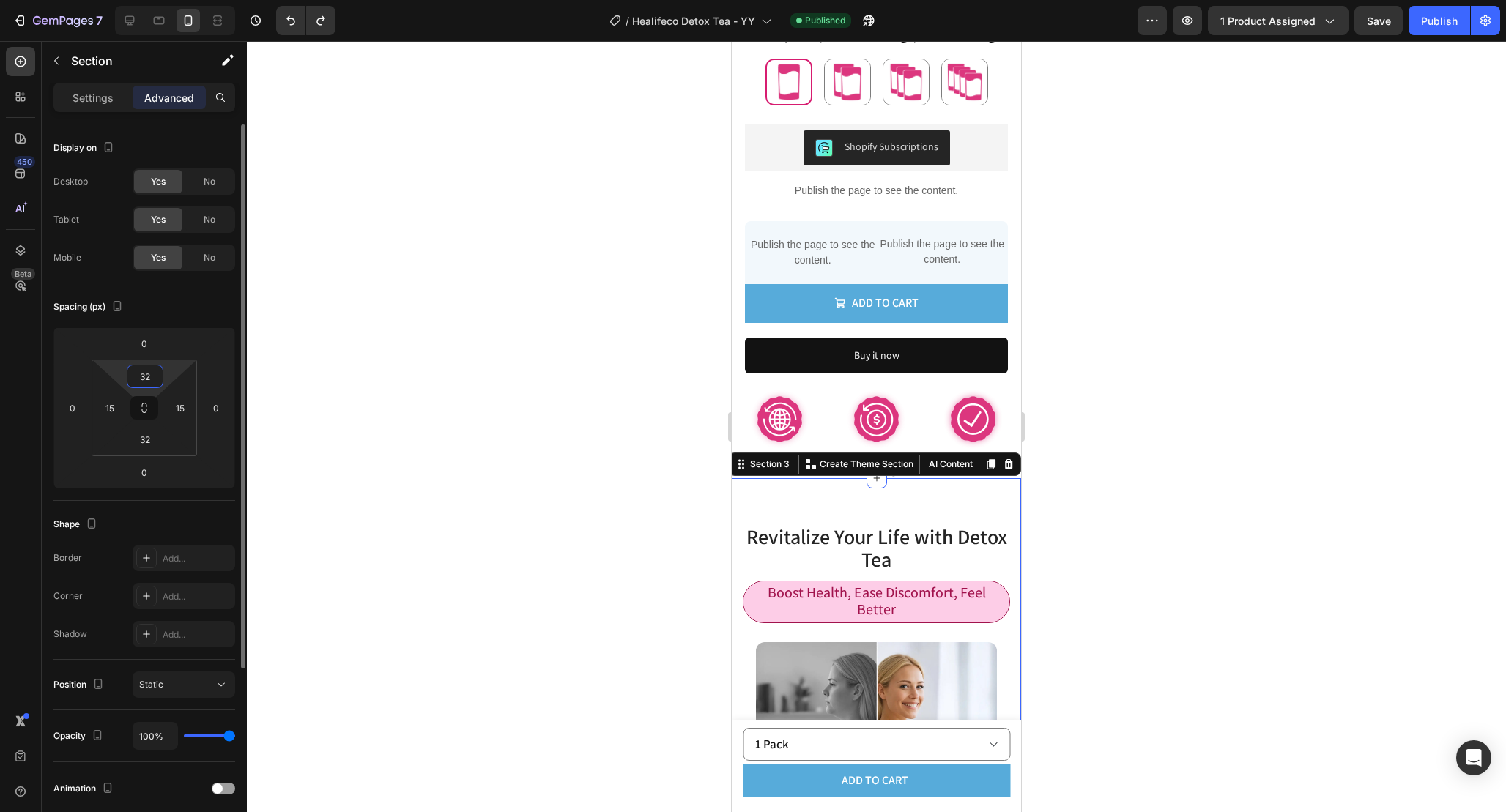
click at [152, 374] on input "32" at bounding box center [145, 376] width 29 height 22
type input "20"
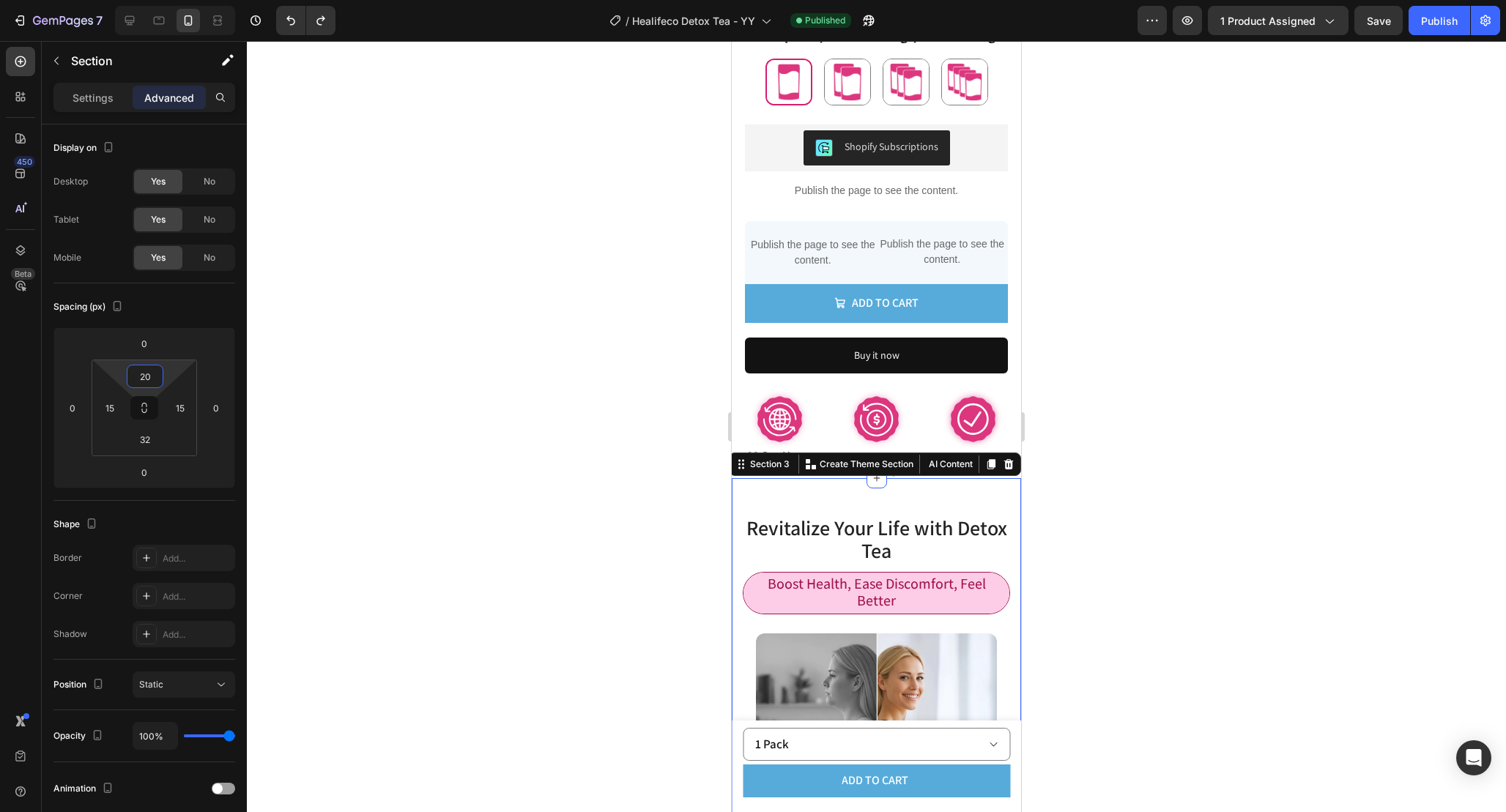
click at [1144, 422] on div at bounding box center [876, 426] width 1259 height 771
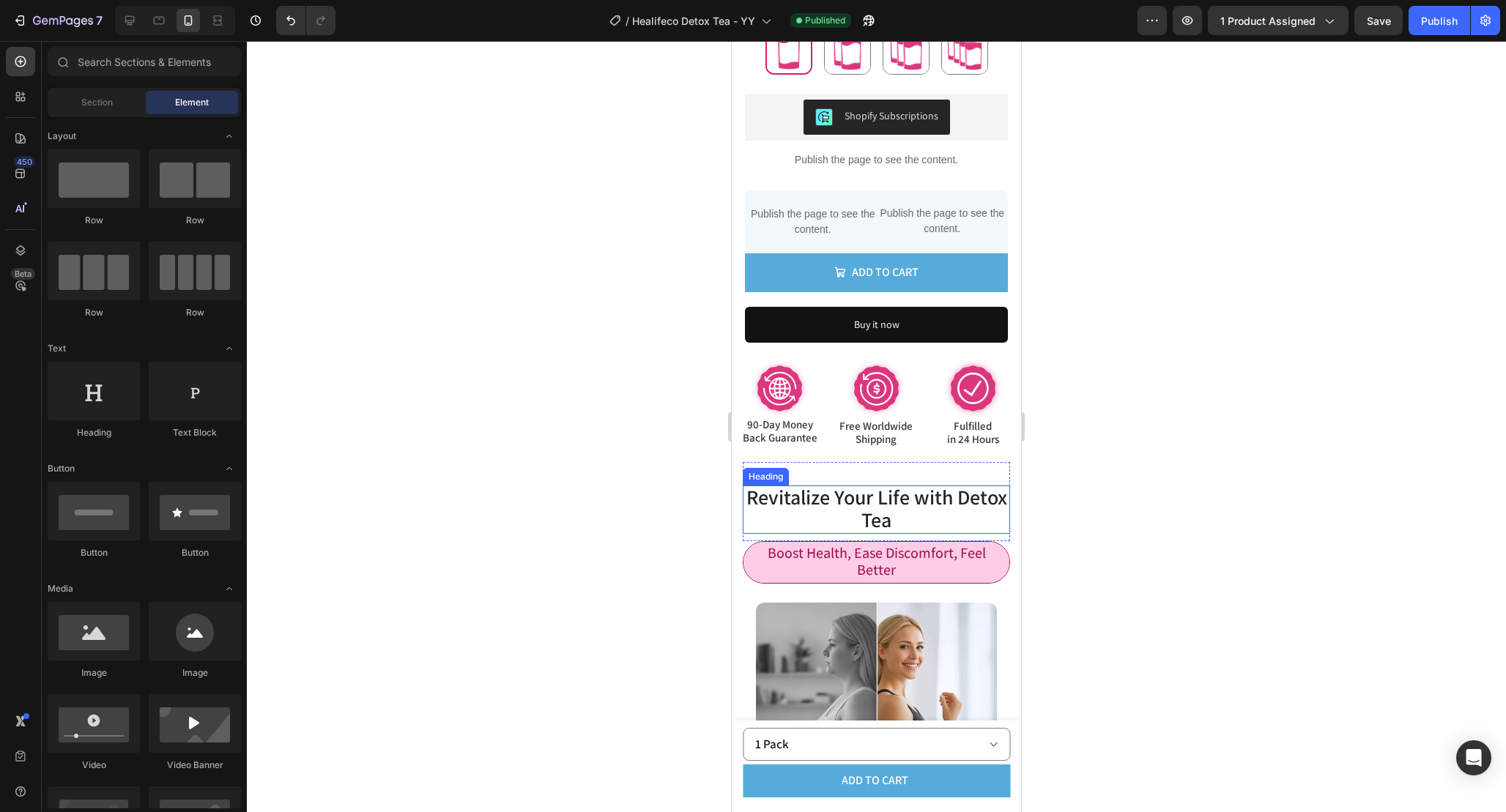
scroll to position [924, 0]
click at [1429, 25] on div "Publish" at bounding box center [1439, 20] width 37 height 15
click at [938, 500] on span "Revitalize Your Life with Detox Tea" at bounding box center [876, 507] width 260 height 50
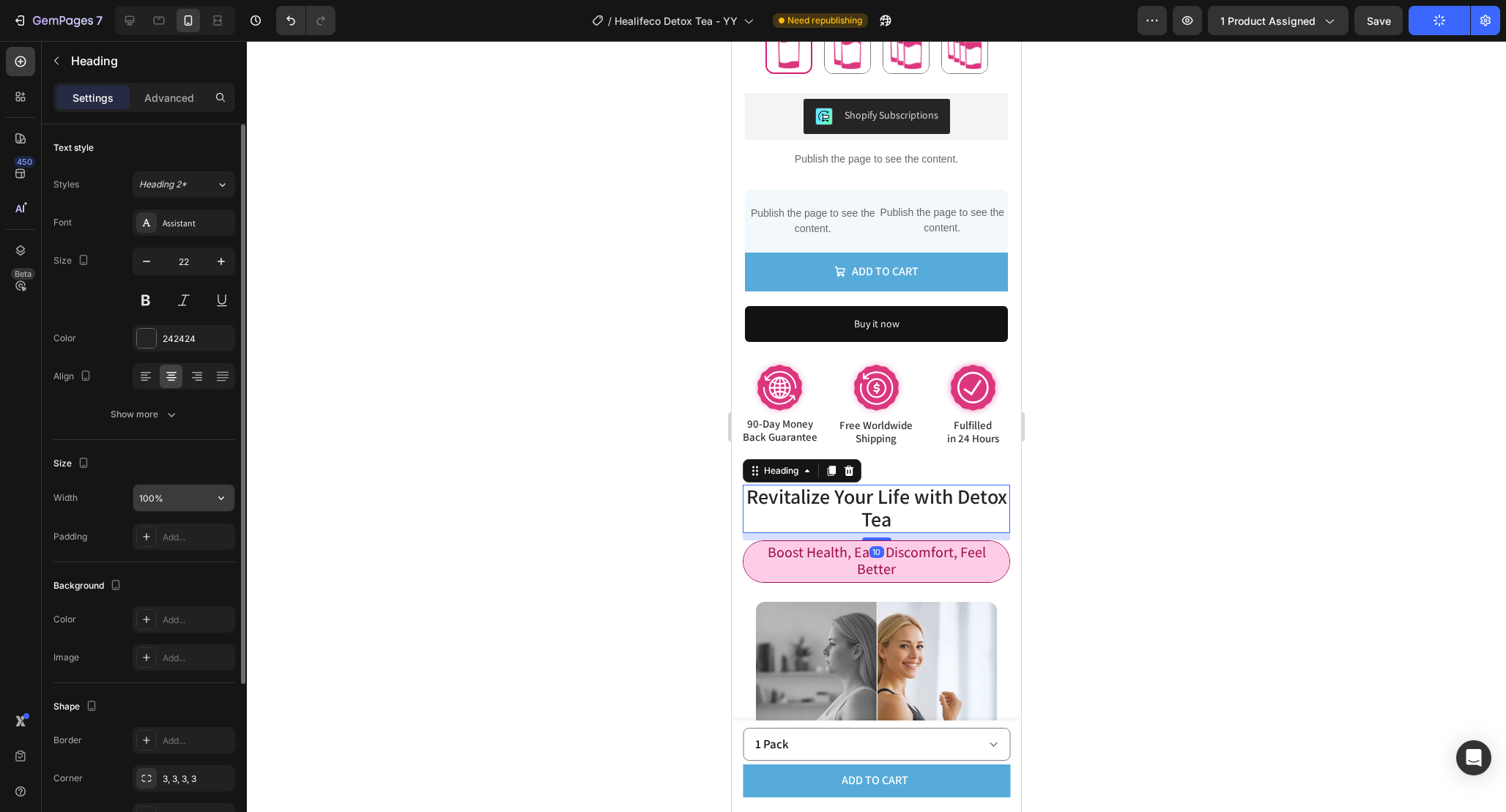
click at [147, 497] on input "100%" at bounding box center [184, 497] width 101 height 26
click at [150, 496] on input "100%" at bounding box center [184, 497] width 101 height 26
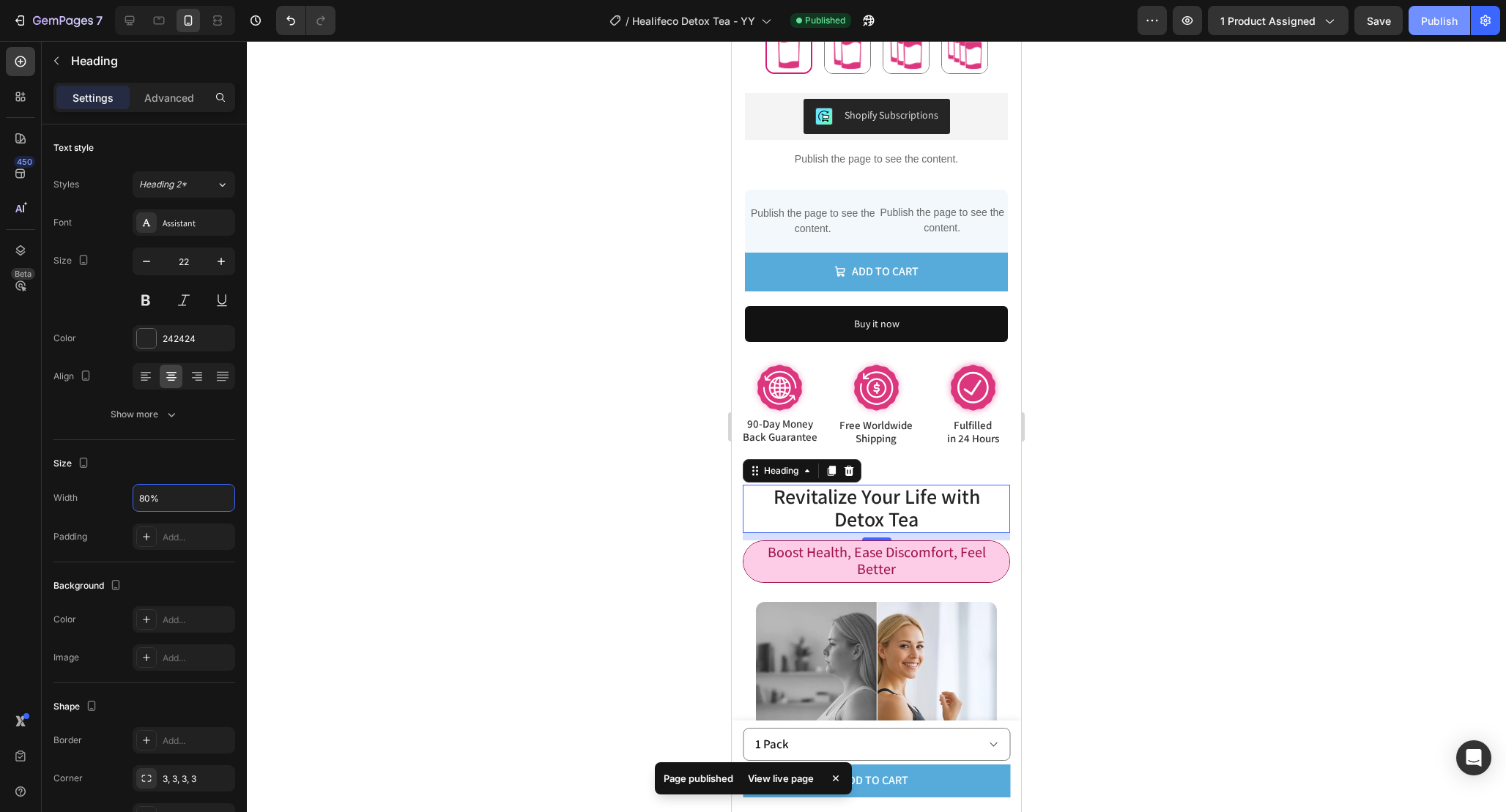
type input "80%"
click at [1431, 7] on button "Publish" at bounding box center [1440, 20] width 62 height 29
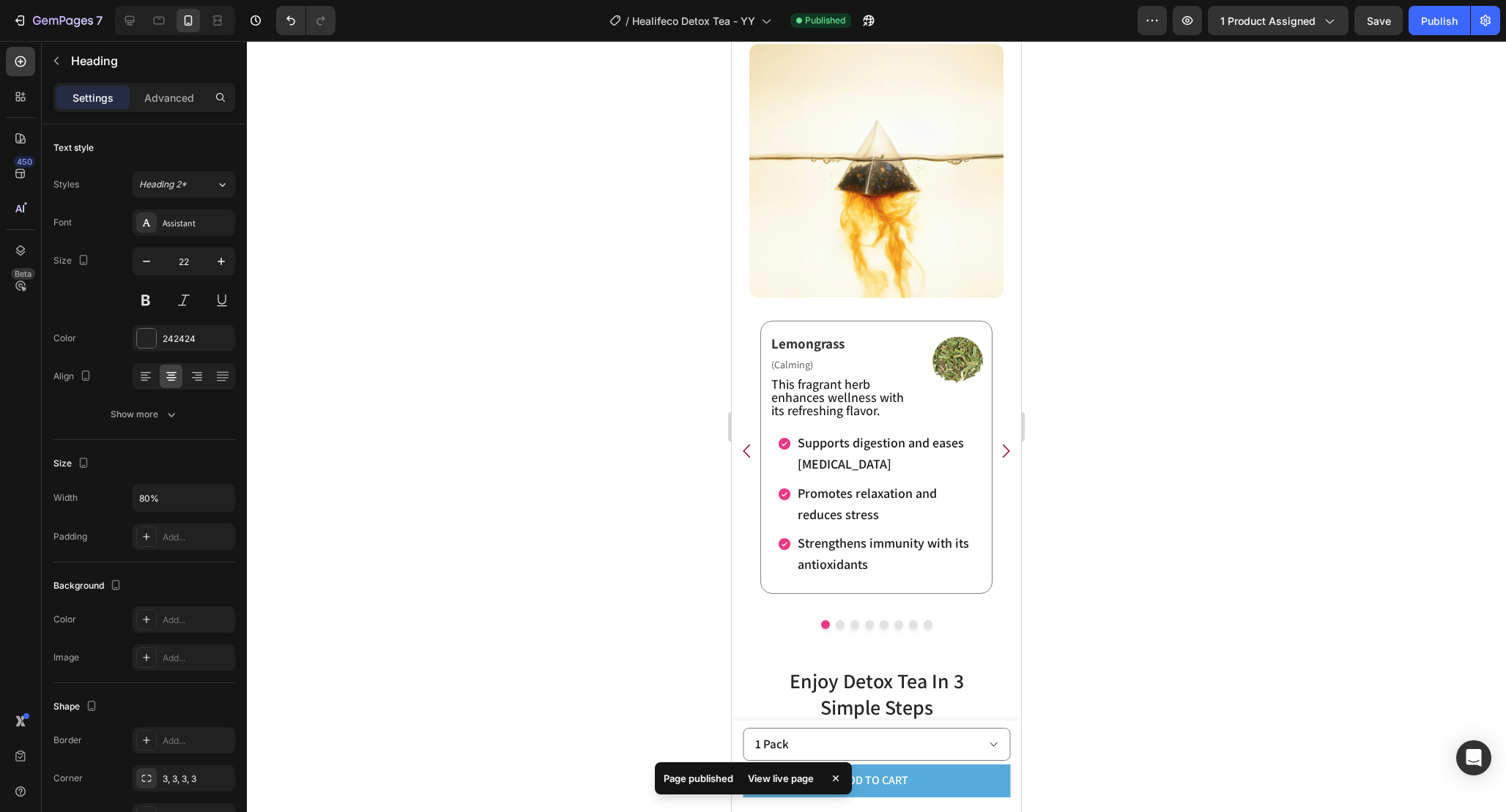
scroll to position [2301, 0]
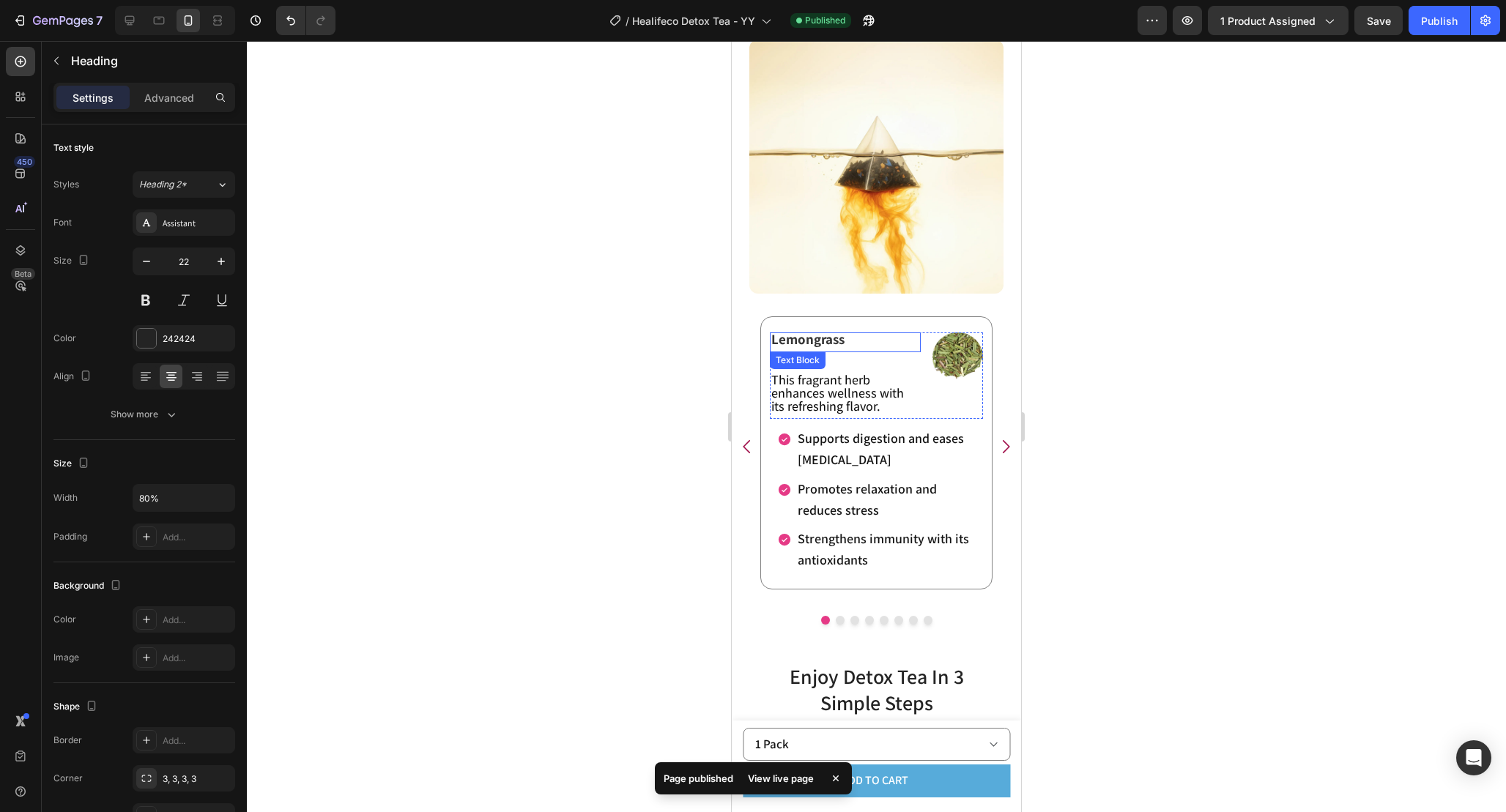
click at [824, 342] on span "Lemongrass" at bounding box center [808, 339] width 73 height 17
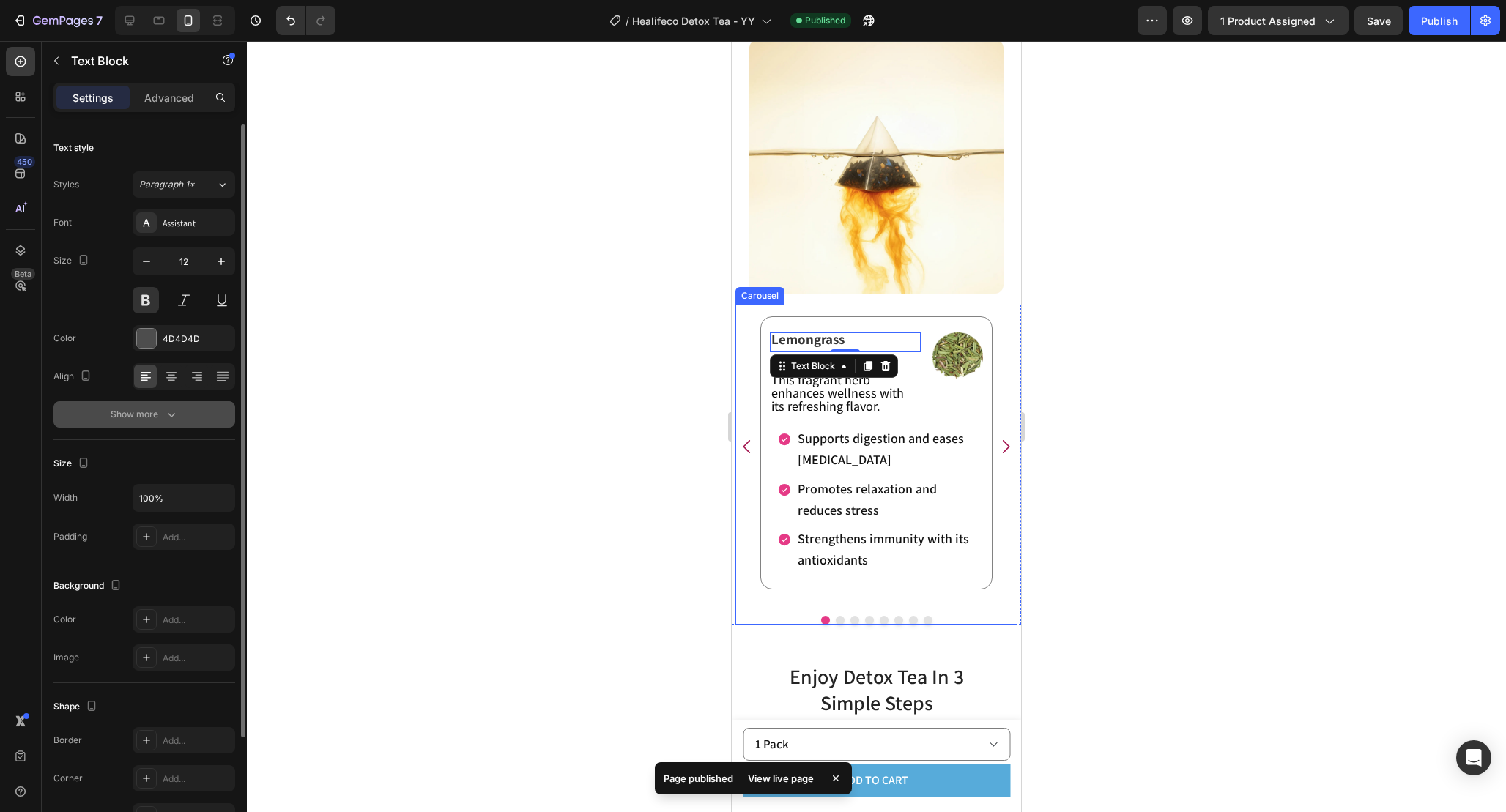
click at [196, 408] on button "Show more" at bounding box center [144, 414] width 182 height 26
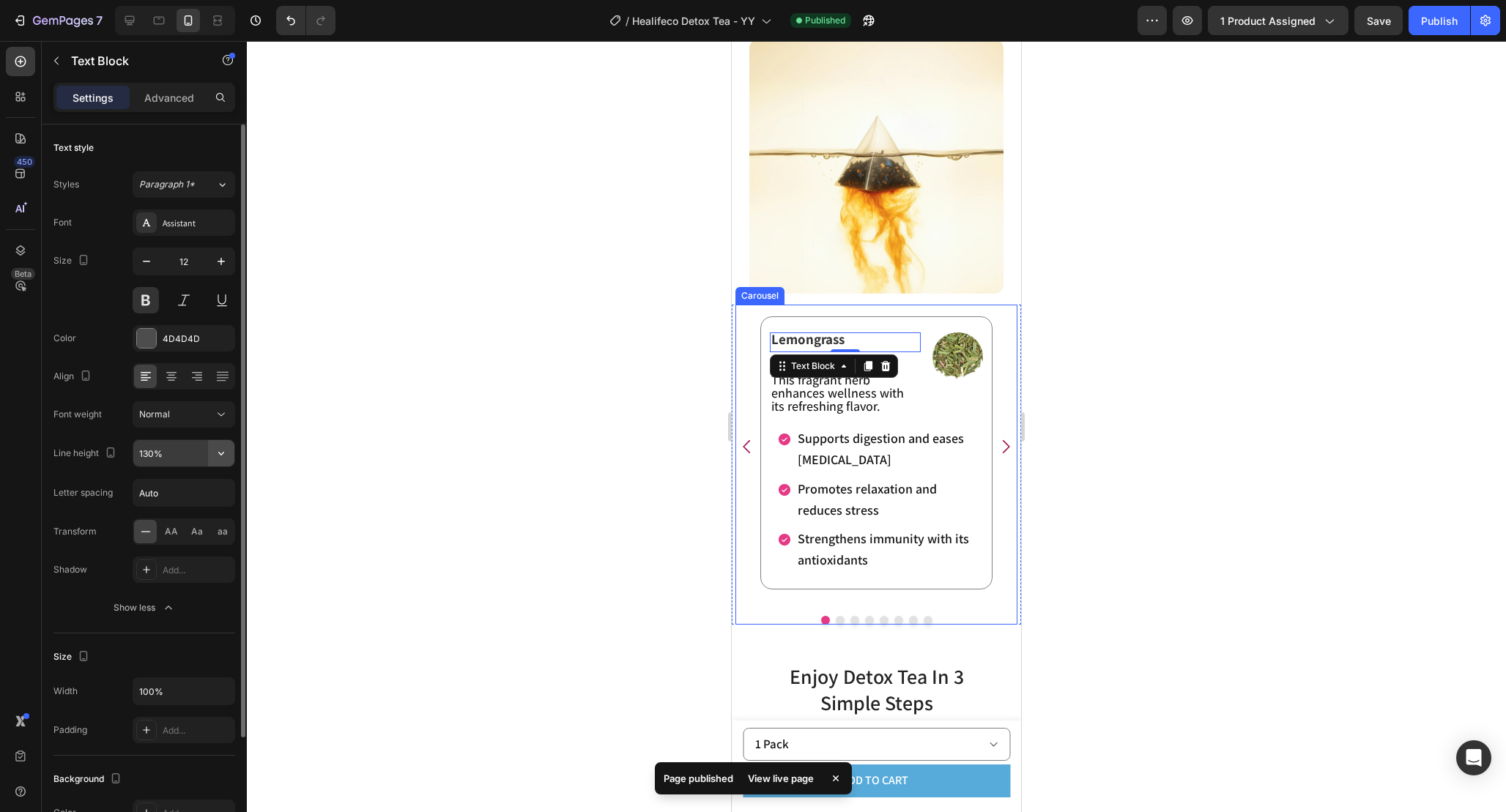
click at [210, 456] on button "button" at bounding box center [221, 453] width 26 height 26
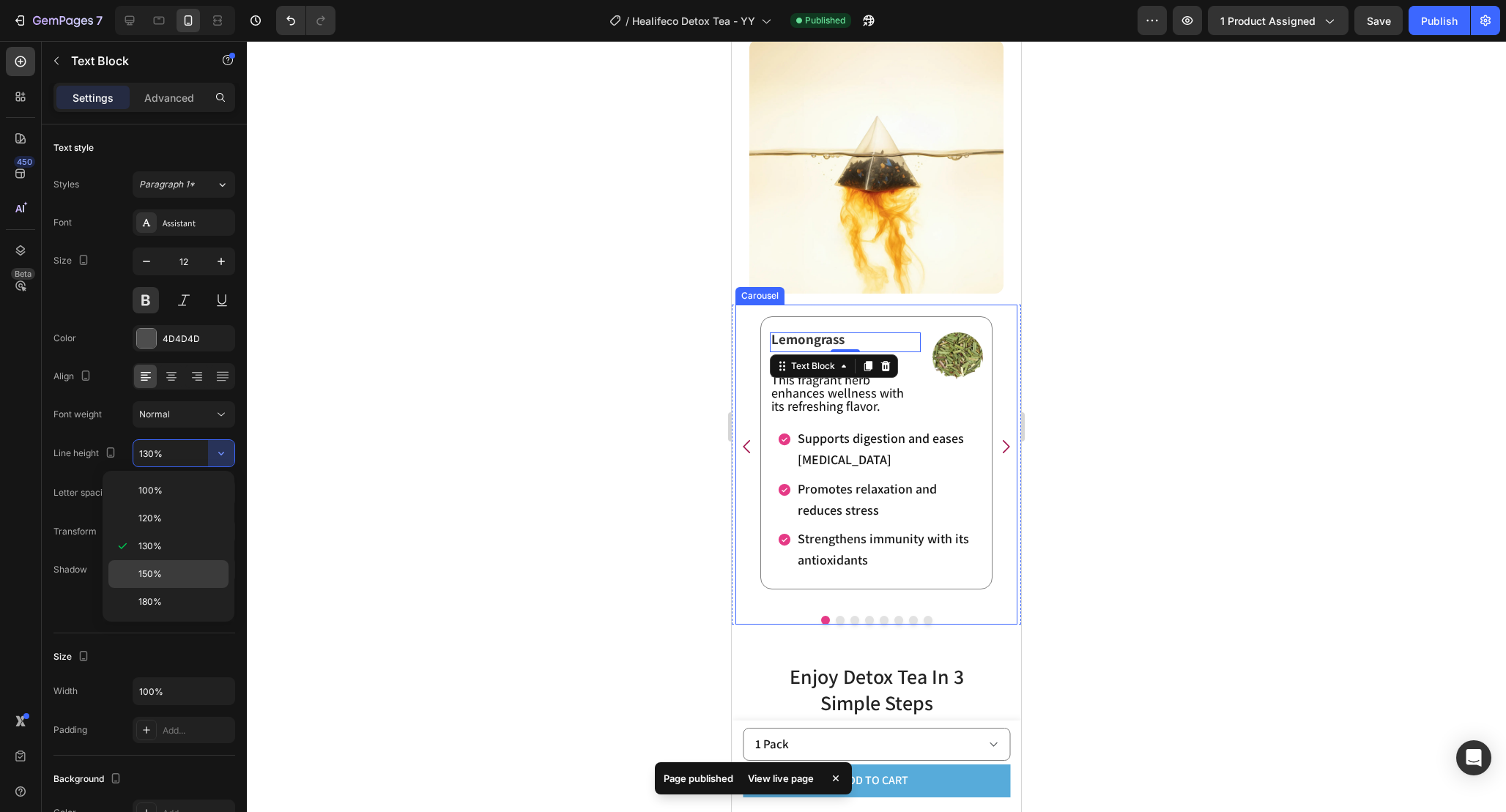
click at [181, 579] on p "150%" at bounding box center [180, 574] width 84 height 13
type input "150%"
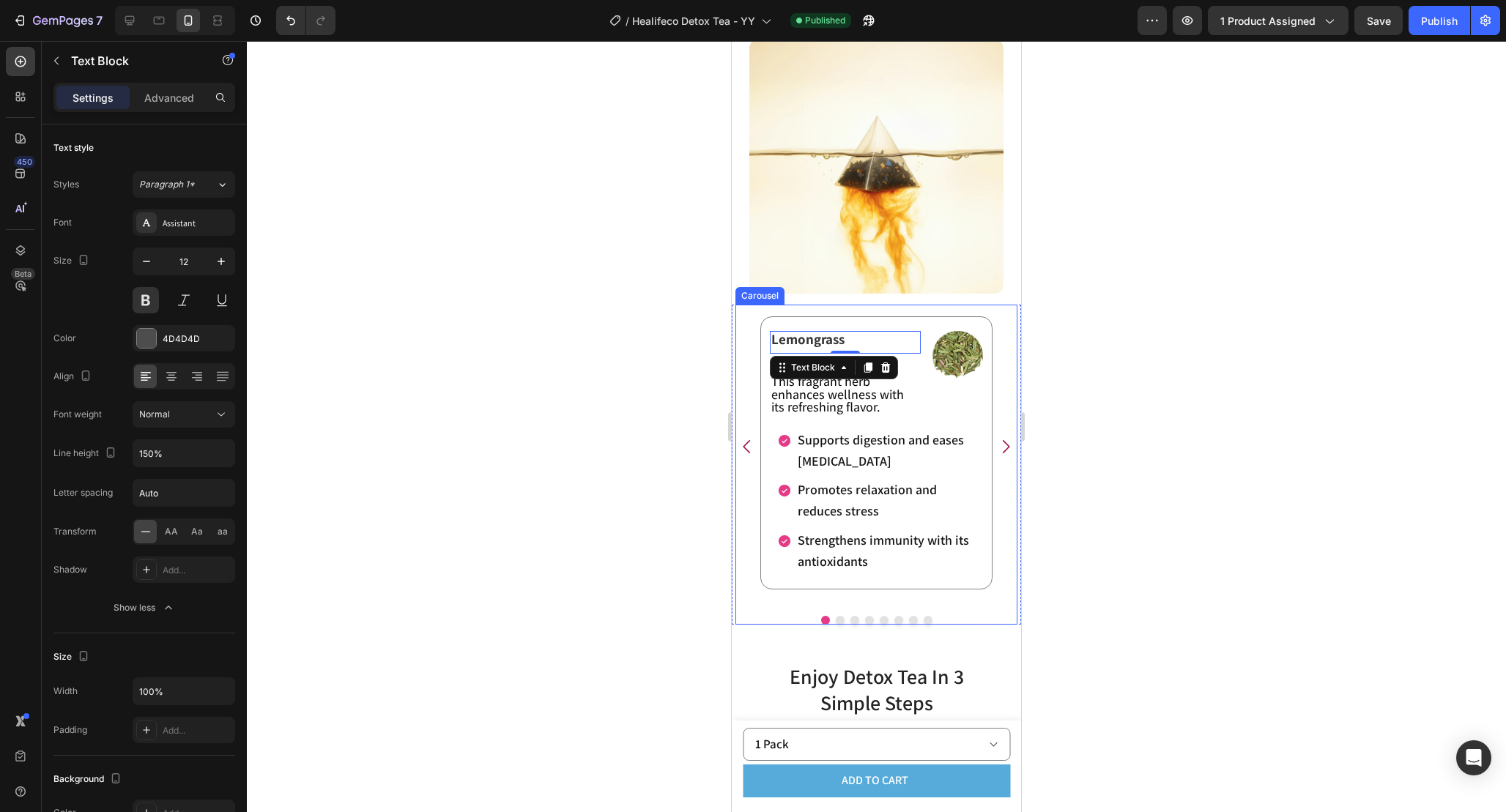
click at [1009, 451] on icon "Carousel Next Arrow" at bounding box center [1006, 446] width 19 height 19
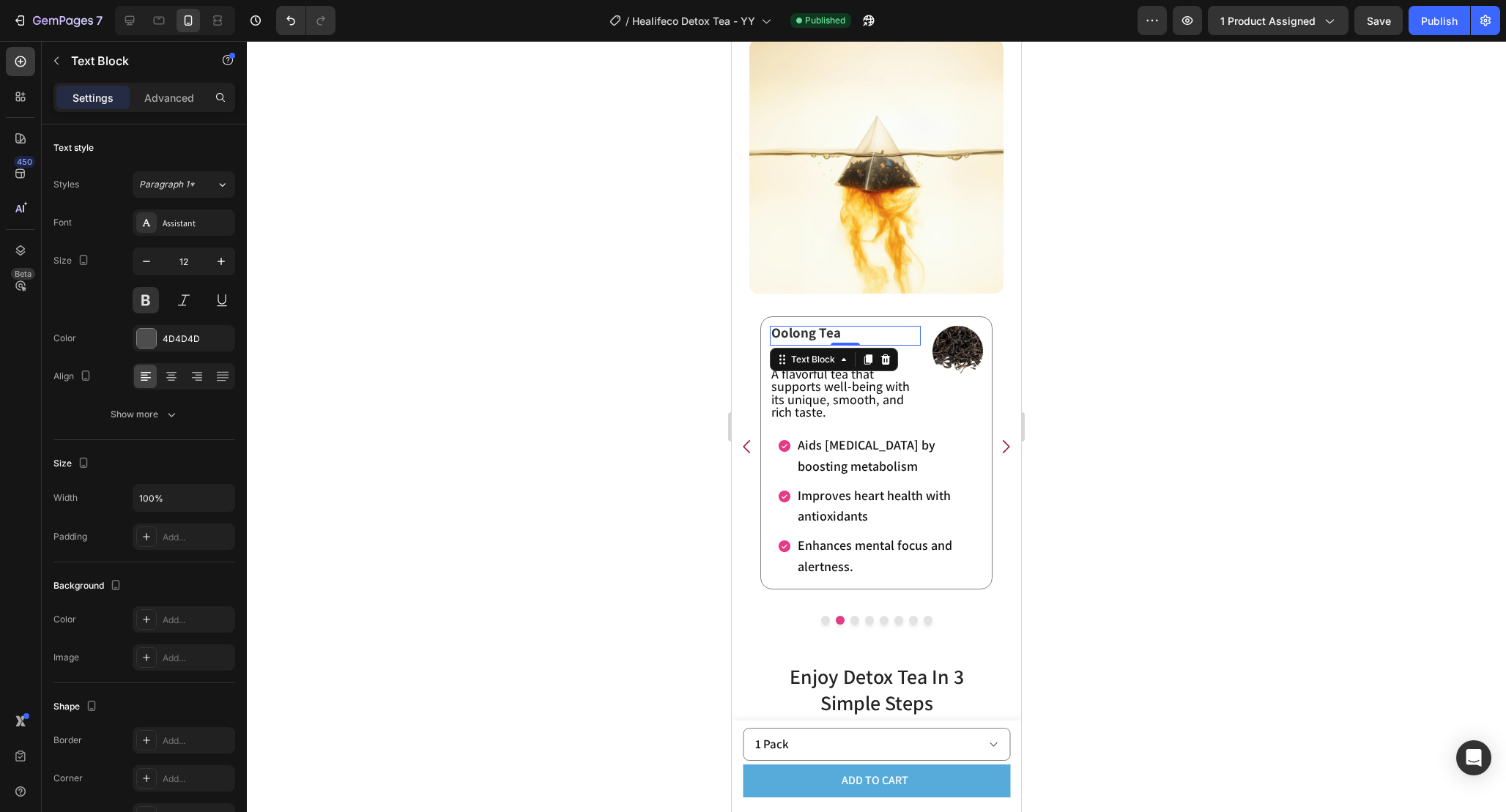
click at [842, 335] on p "Oolong Tea" at bounding box center [845, 334] width 148 height 13
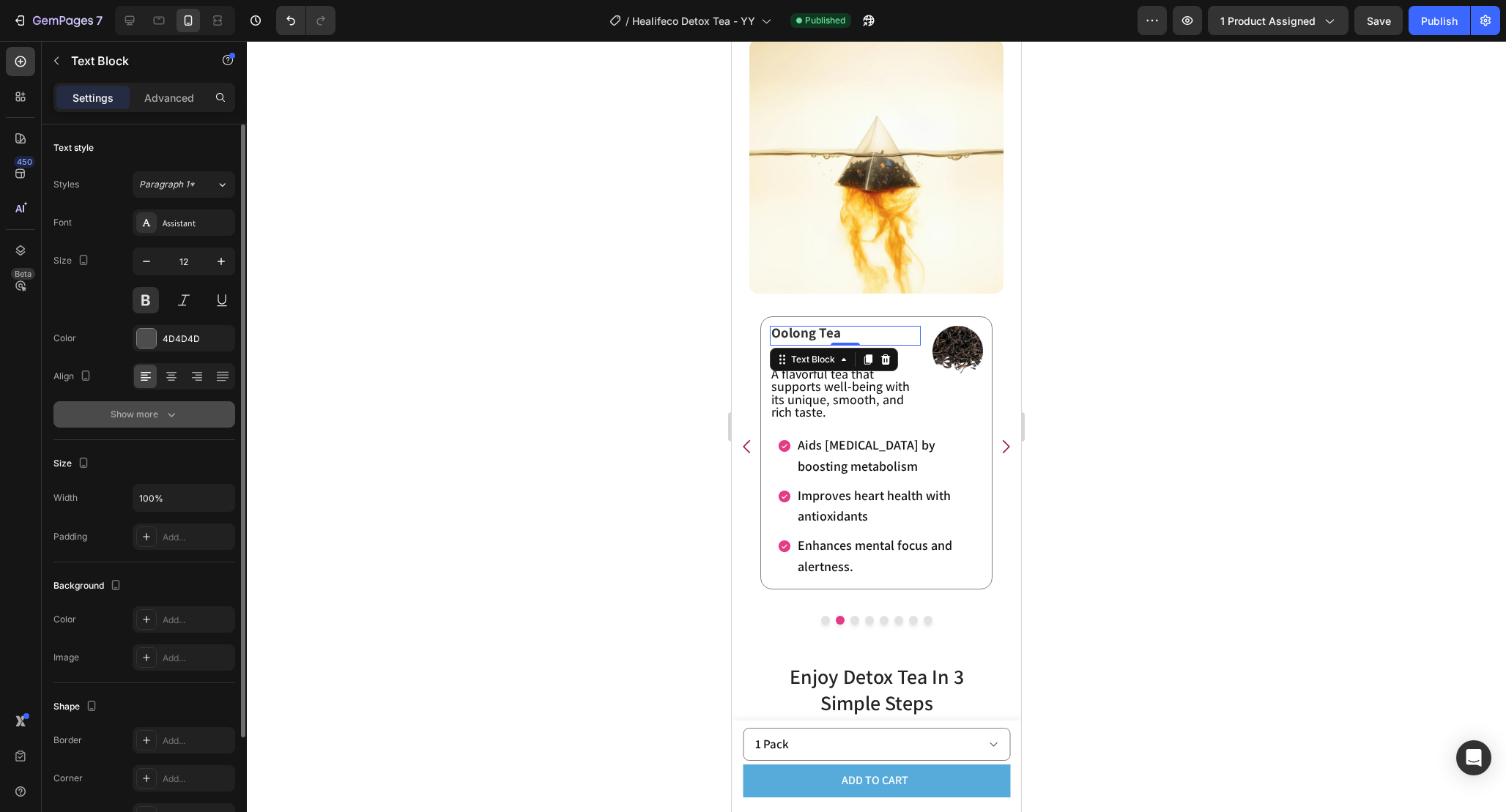
click at [150, 413] on div "Show more" at bounding box center [145, 414] width 68 height 14
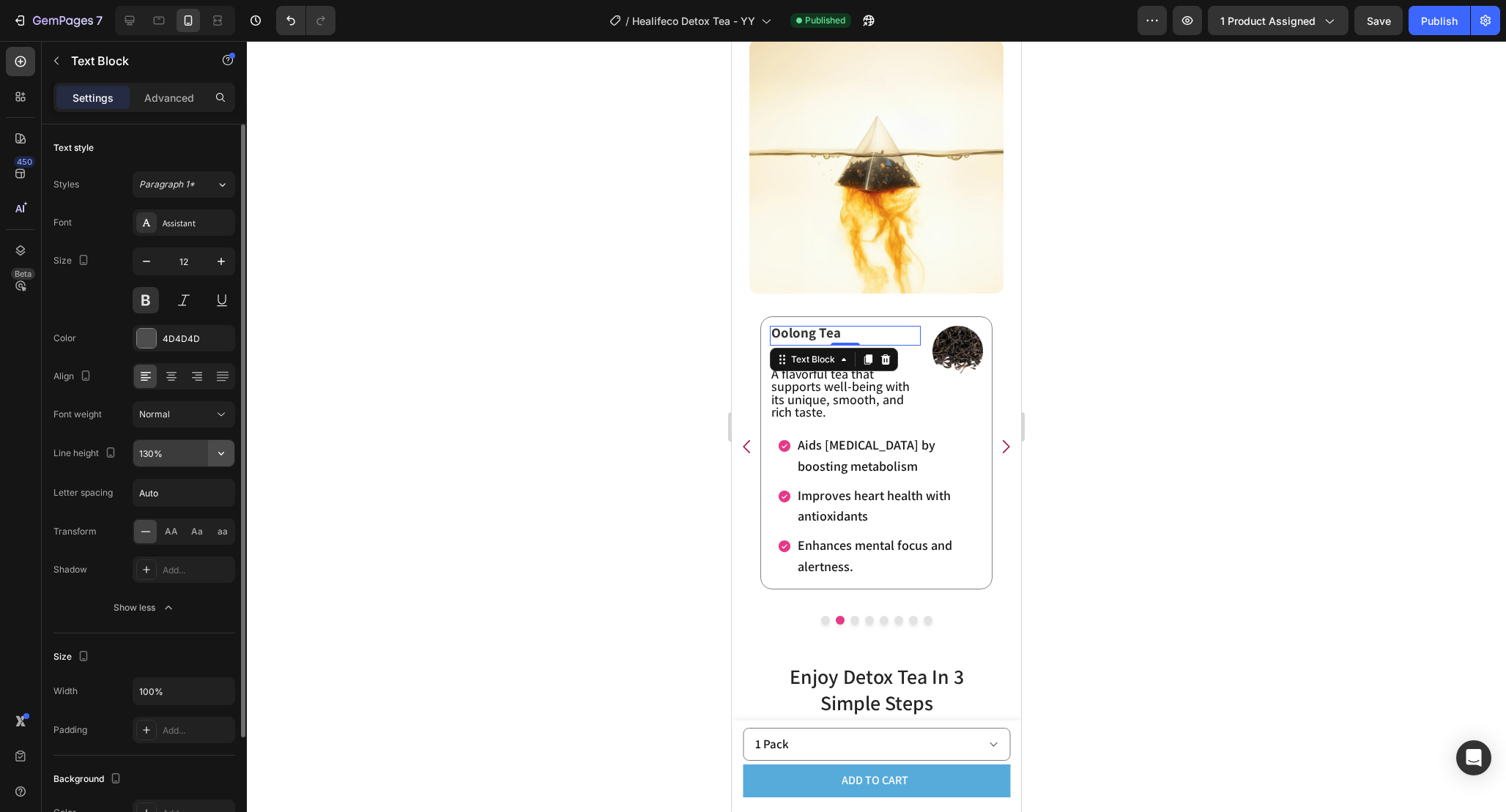
click at [225, 456] on icon "button" at bounding box center [220, 453] width 14 height 14
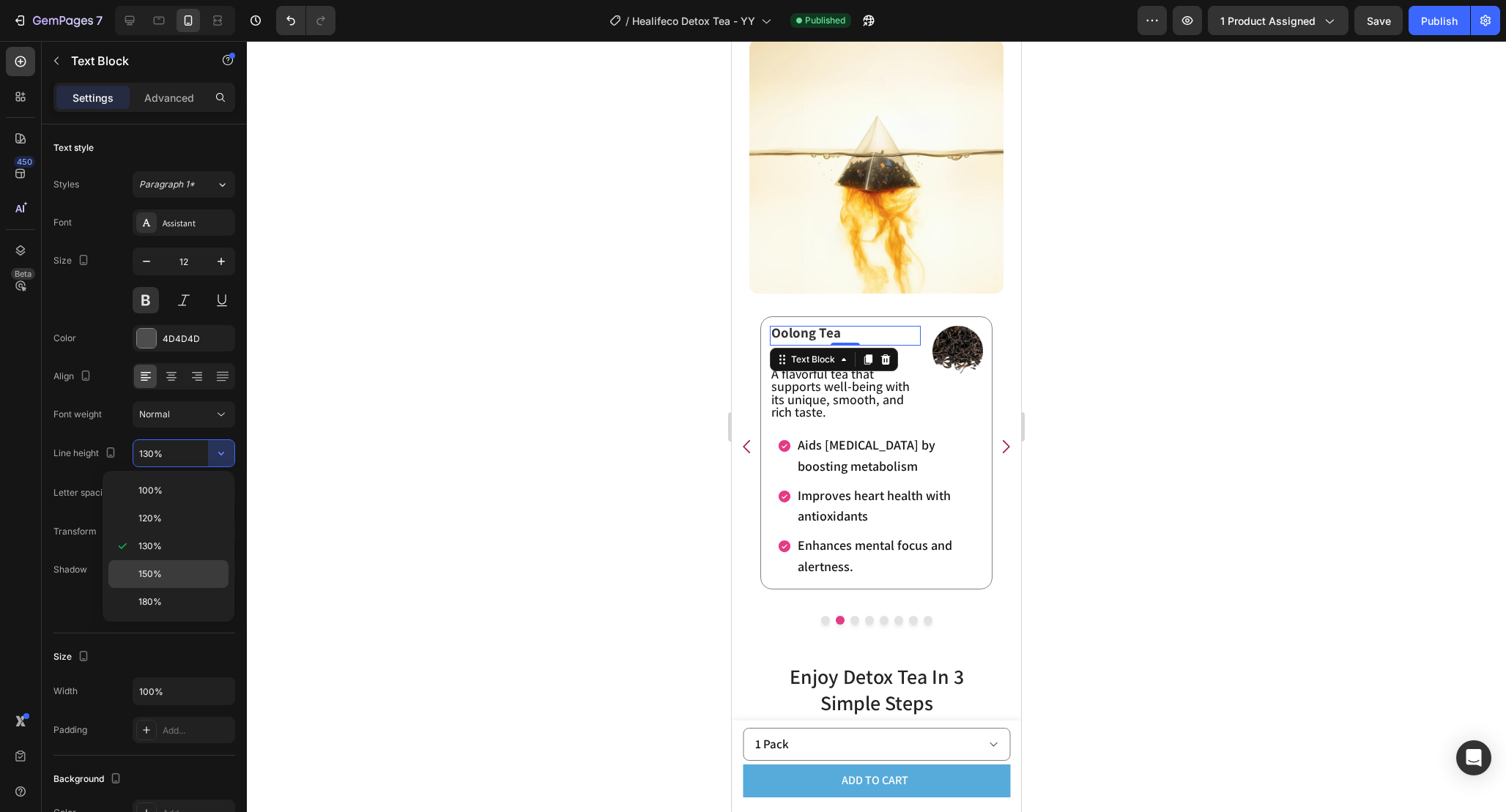
click at [161, 579] on p "150%" at bounding box center [180, 574] width 84 height 13
type input "150%"
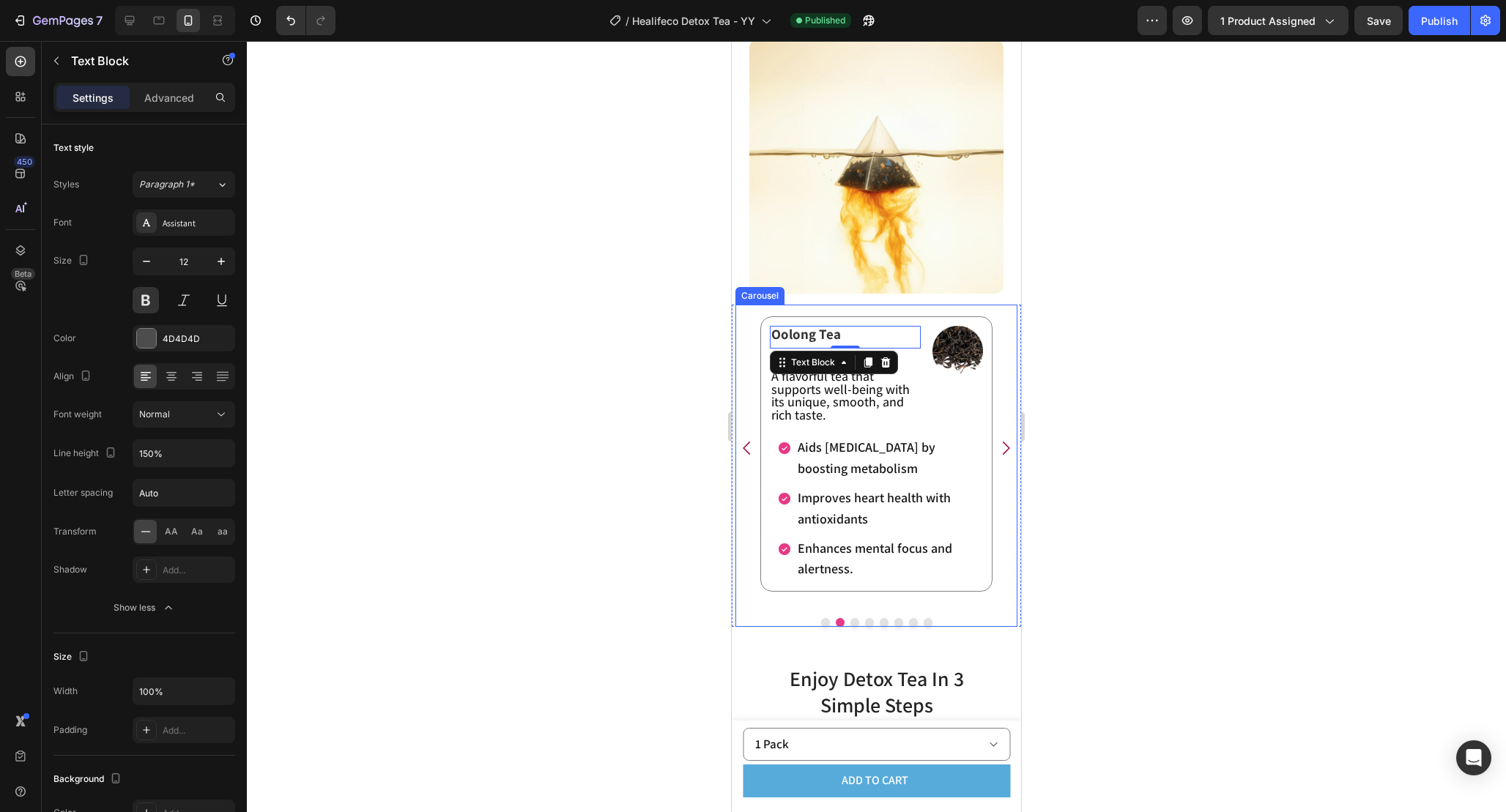
click at [1001, 450] on icon "Carousel Next Arrow" at bounding box center [1006, 448] width 19 height 19
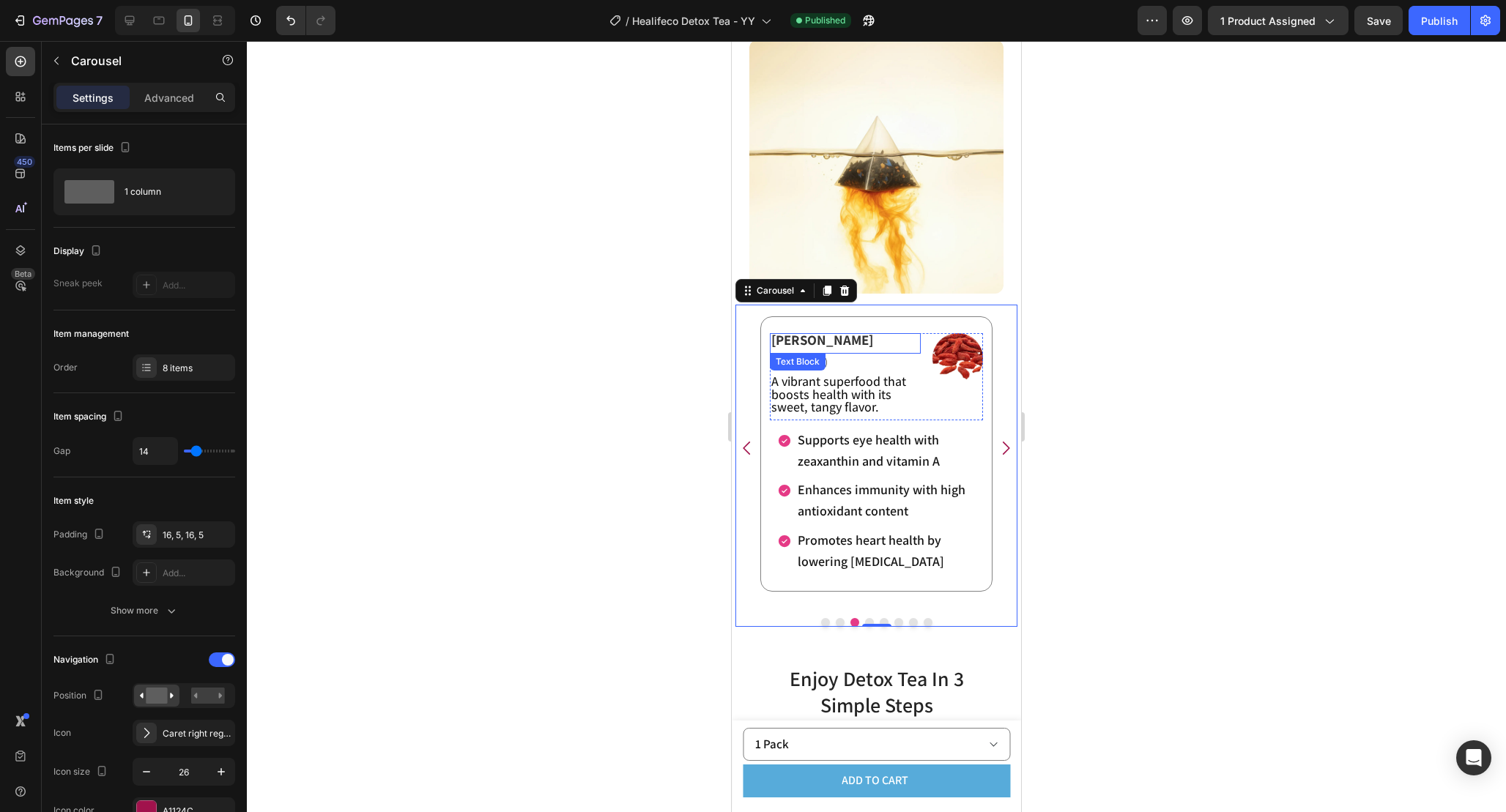
click at [852, 346] on p "[PERSON_NAME]" at bounding box center [845, 340] width 148 height 13
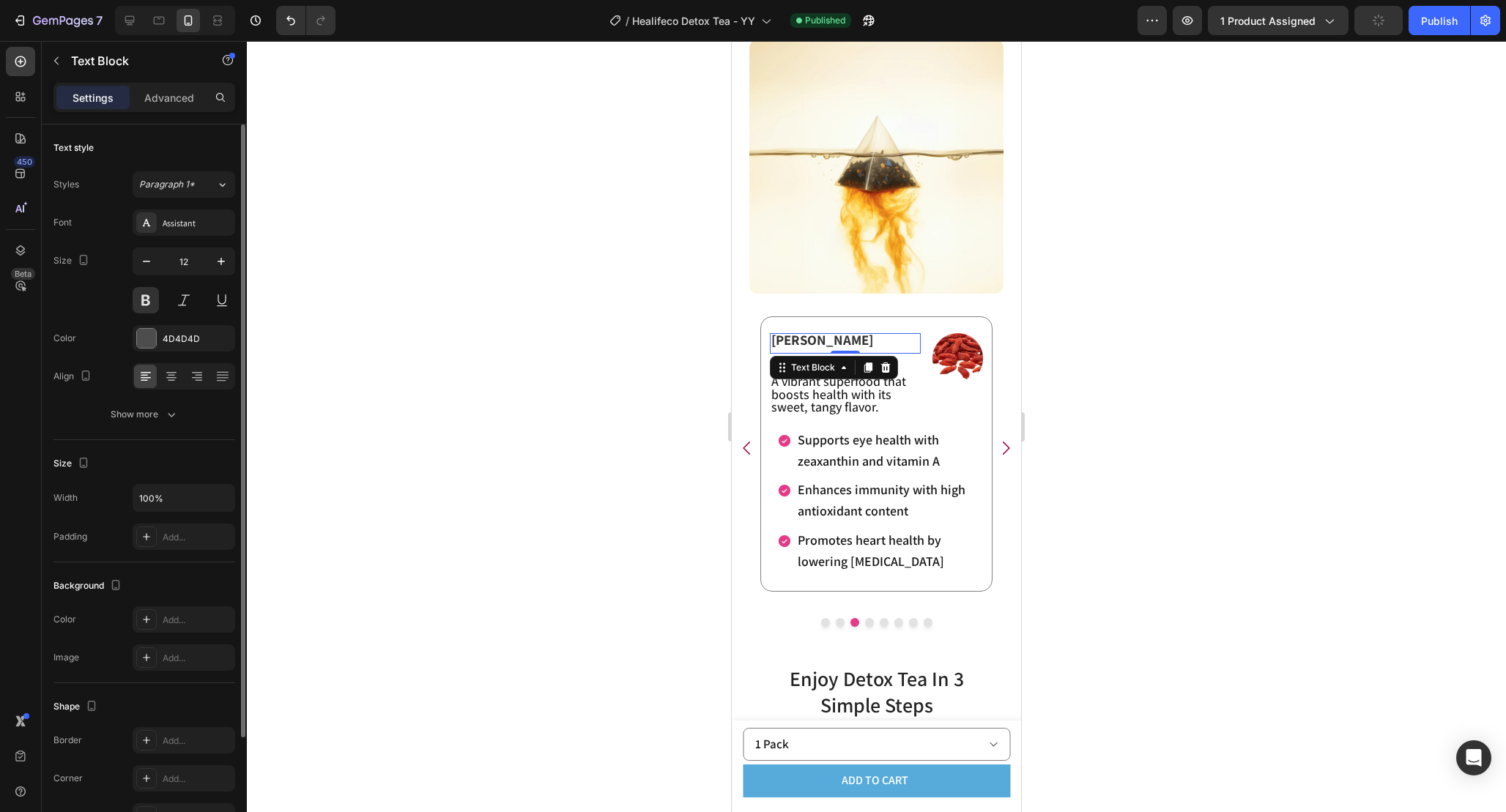
click at [182, 562] on div "Text style Styles Paragraph 1* Font Assistant Size 12 Color 4D4D4D Align Show m…" at bounding box center [144, 623] width 182 height 121
click at [168, 417] on icon "button" at bounding box center [171, 414] width 14 height 14
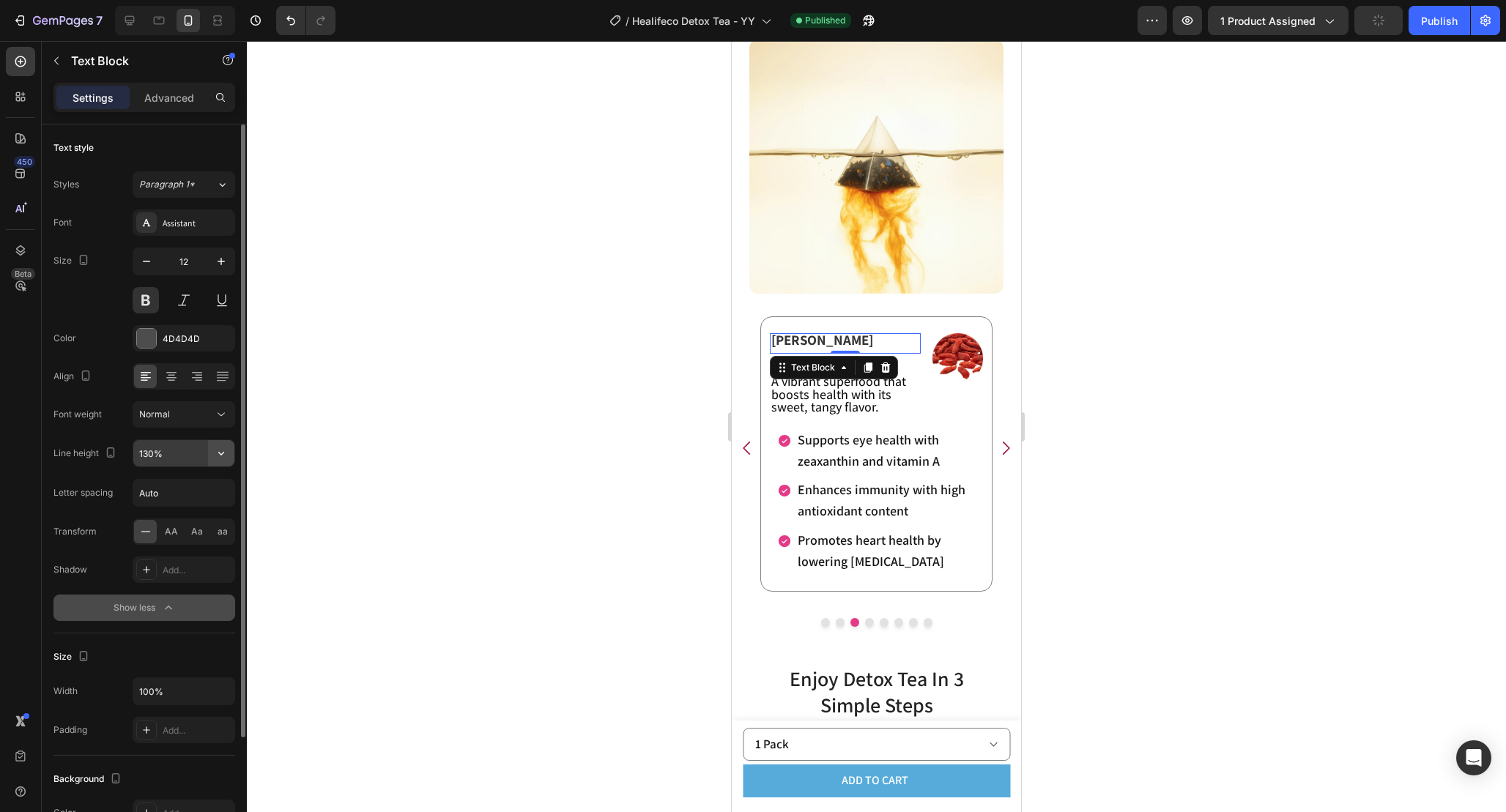
click at [225, 455] on icon "button" at bounding box center [220, 453] width 14 height 14
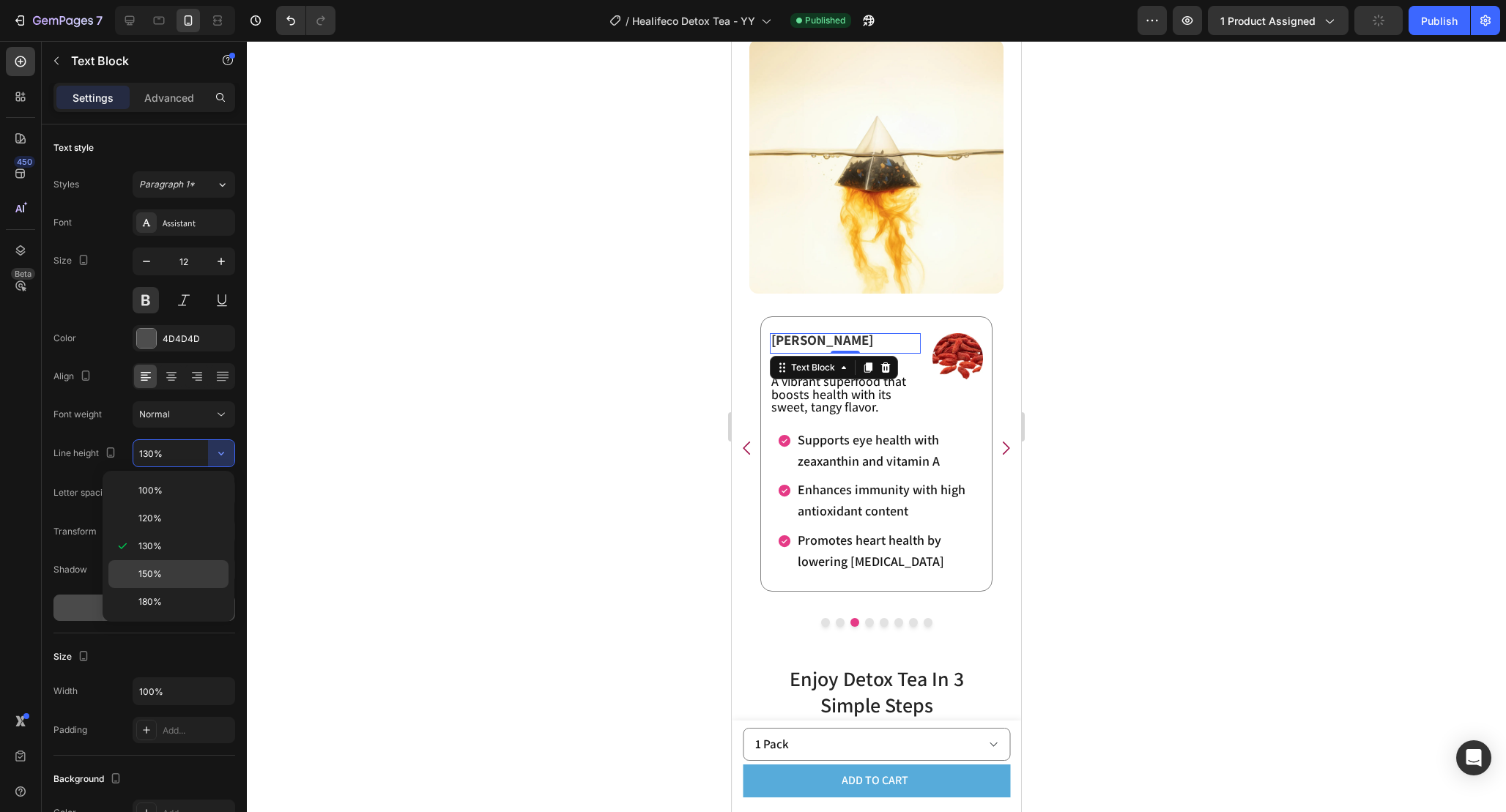
click at [176, 588] on div "150%" at bounding box center [168, 601] width 120 height 28
type input "150%"
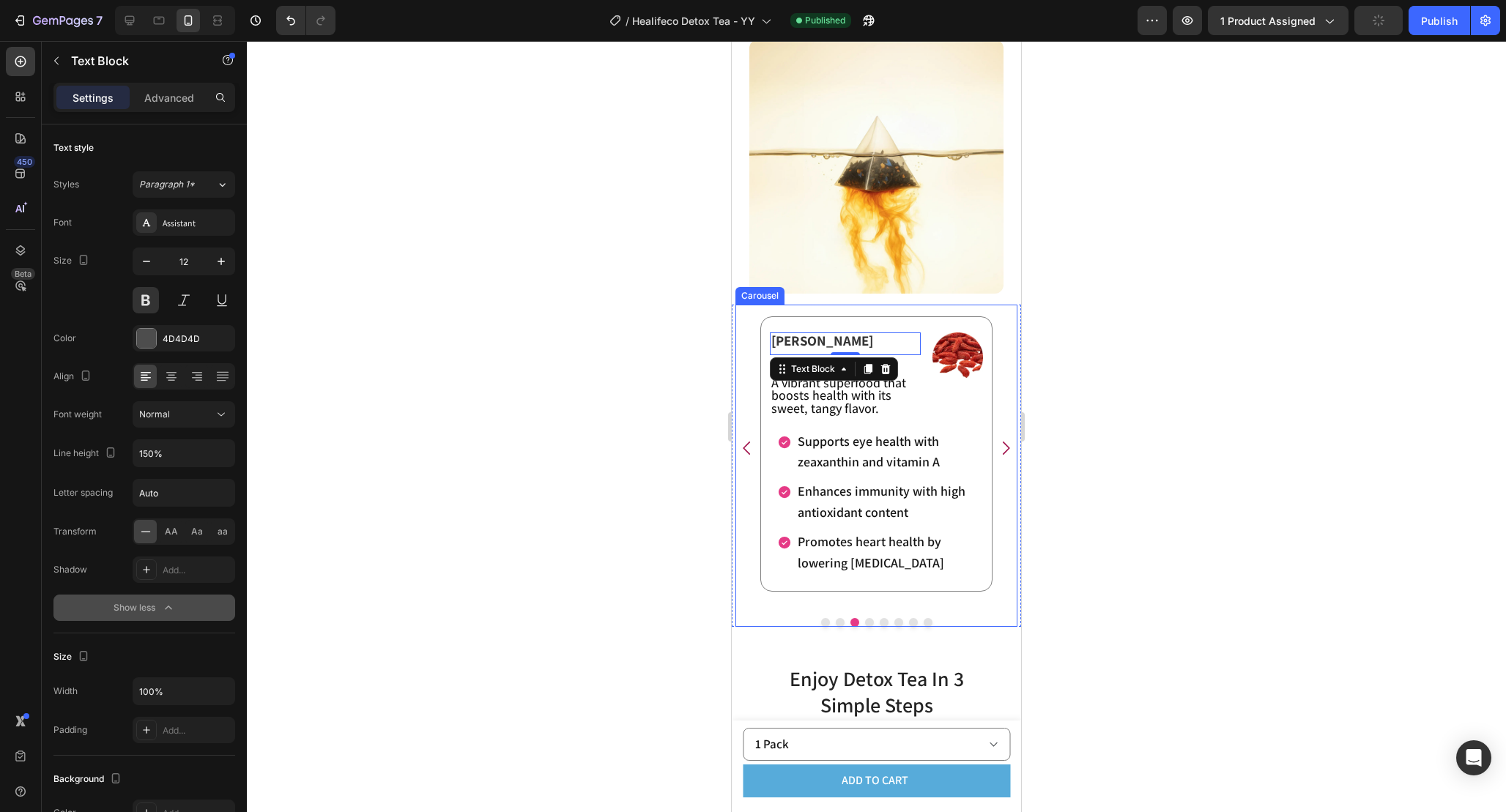
click at [1001, 448] on icon "Carousel Next Arrow" at bounding box center [1006, 448] width 19 height 19
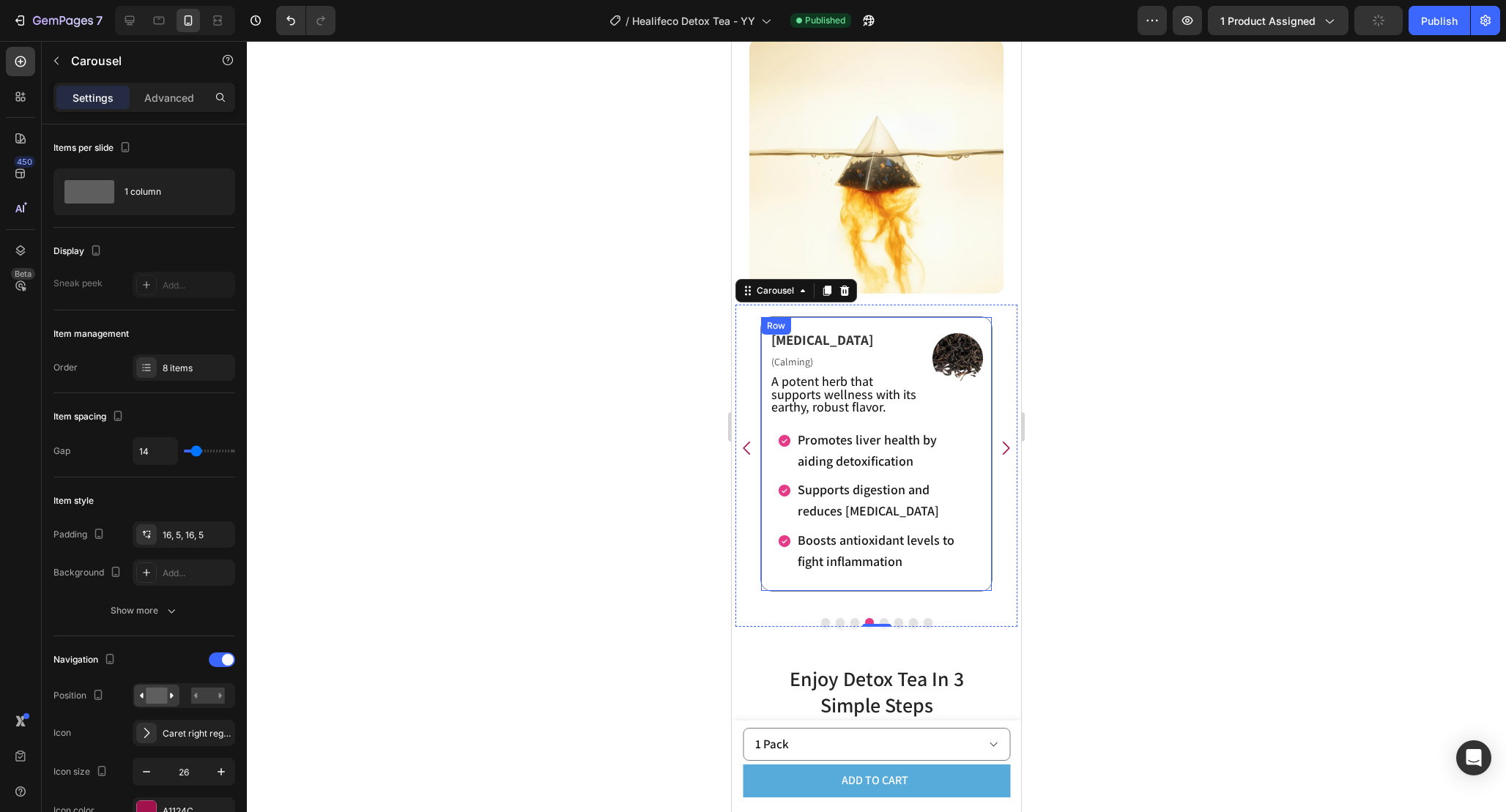
click at [850, 343] on p "[MEDICAL_DATA]" at bounding box center [845, 340] width 148 height 13
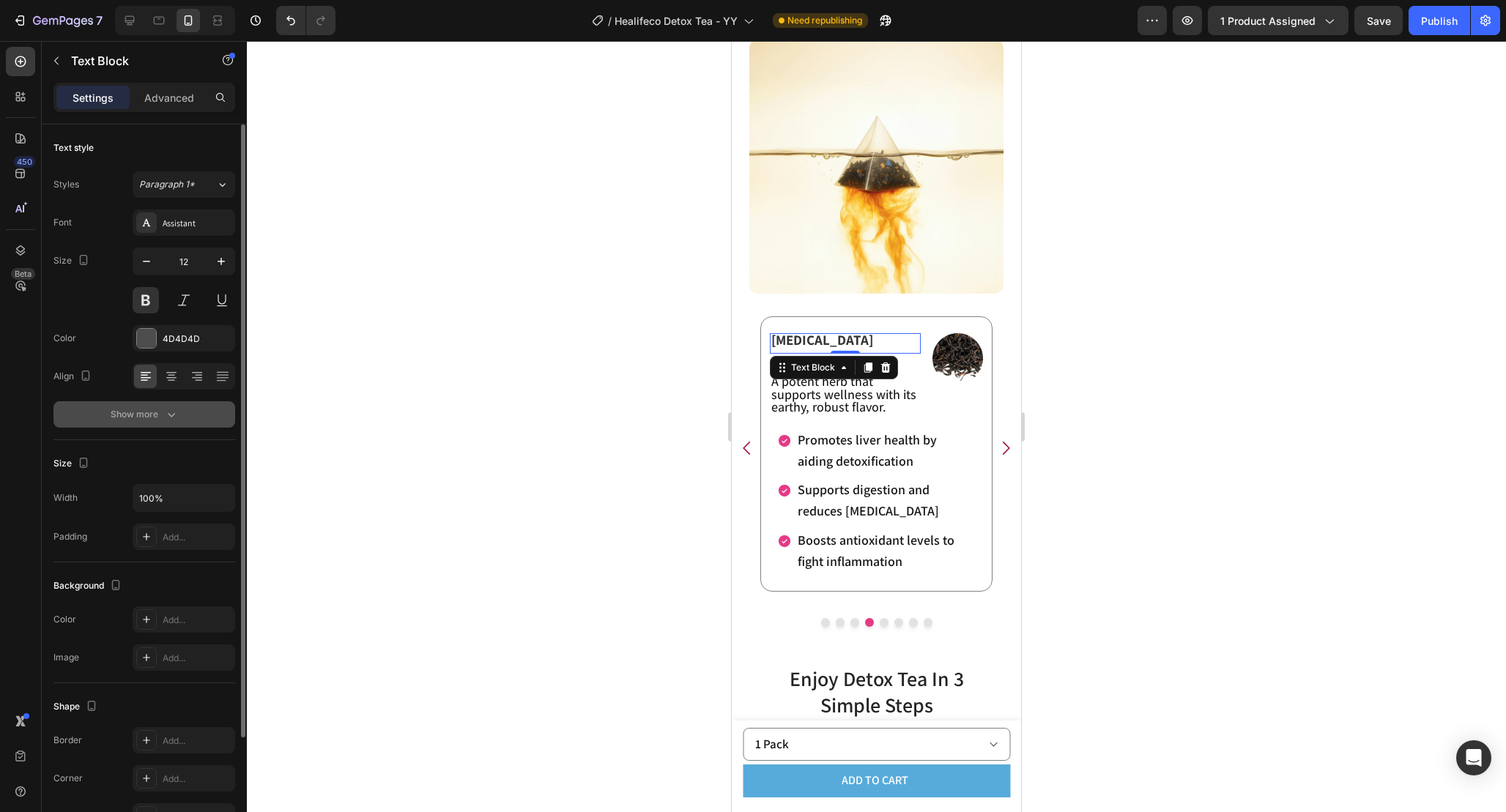
click at [174, 404] on button "Show more" at bounding box center [144, 414] width 182 height 26
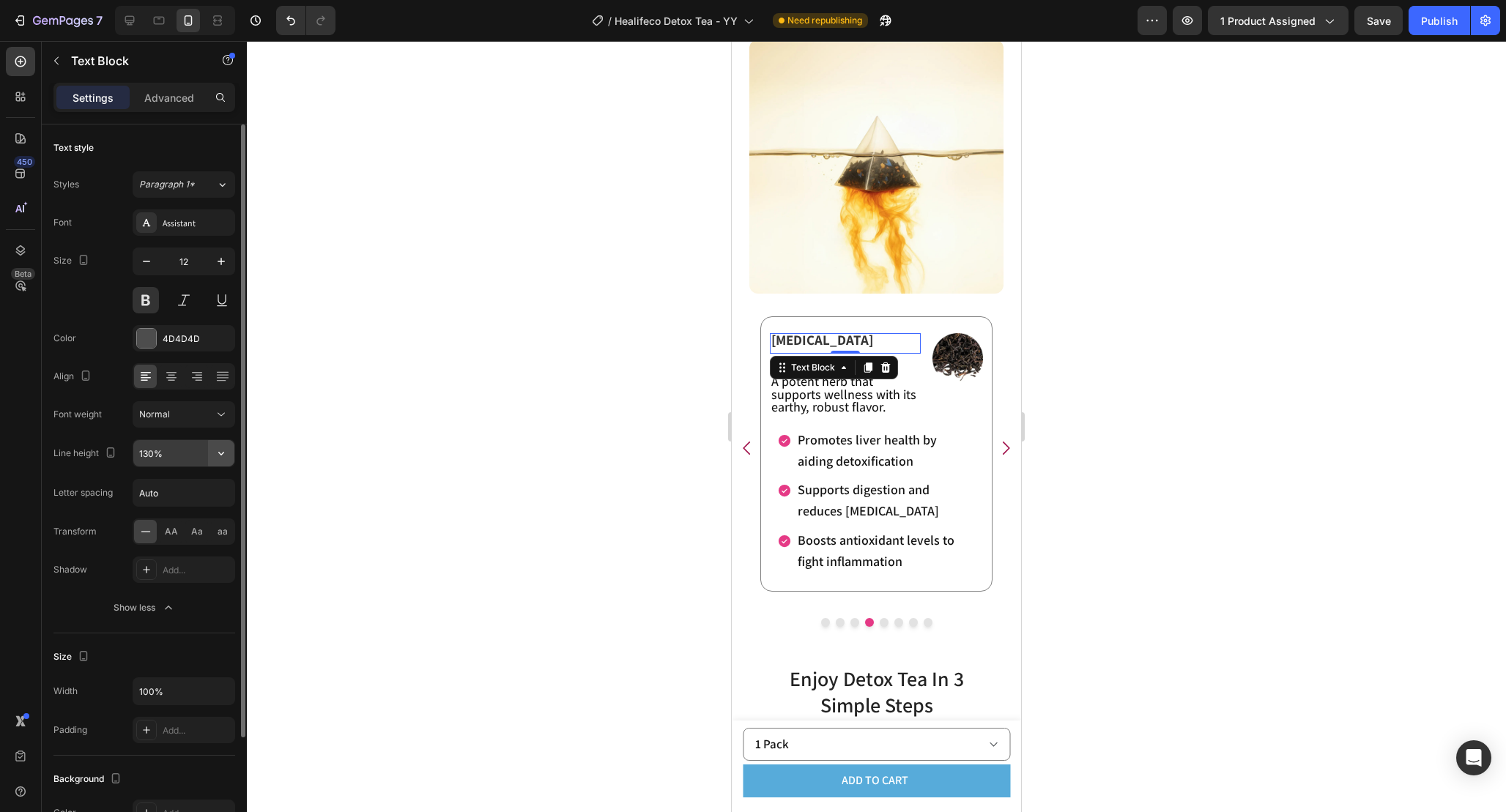
click at [218, 463] on button "button" at bounding box center [221, 453] width 26 height 26
click at [178, 574] on p "150%" at bounding box center [180, 574] width 84 height 13
type input "150%"
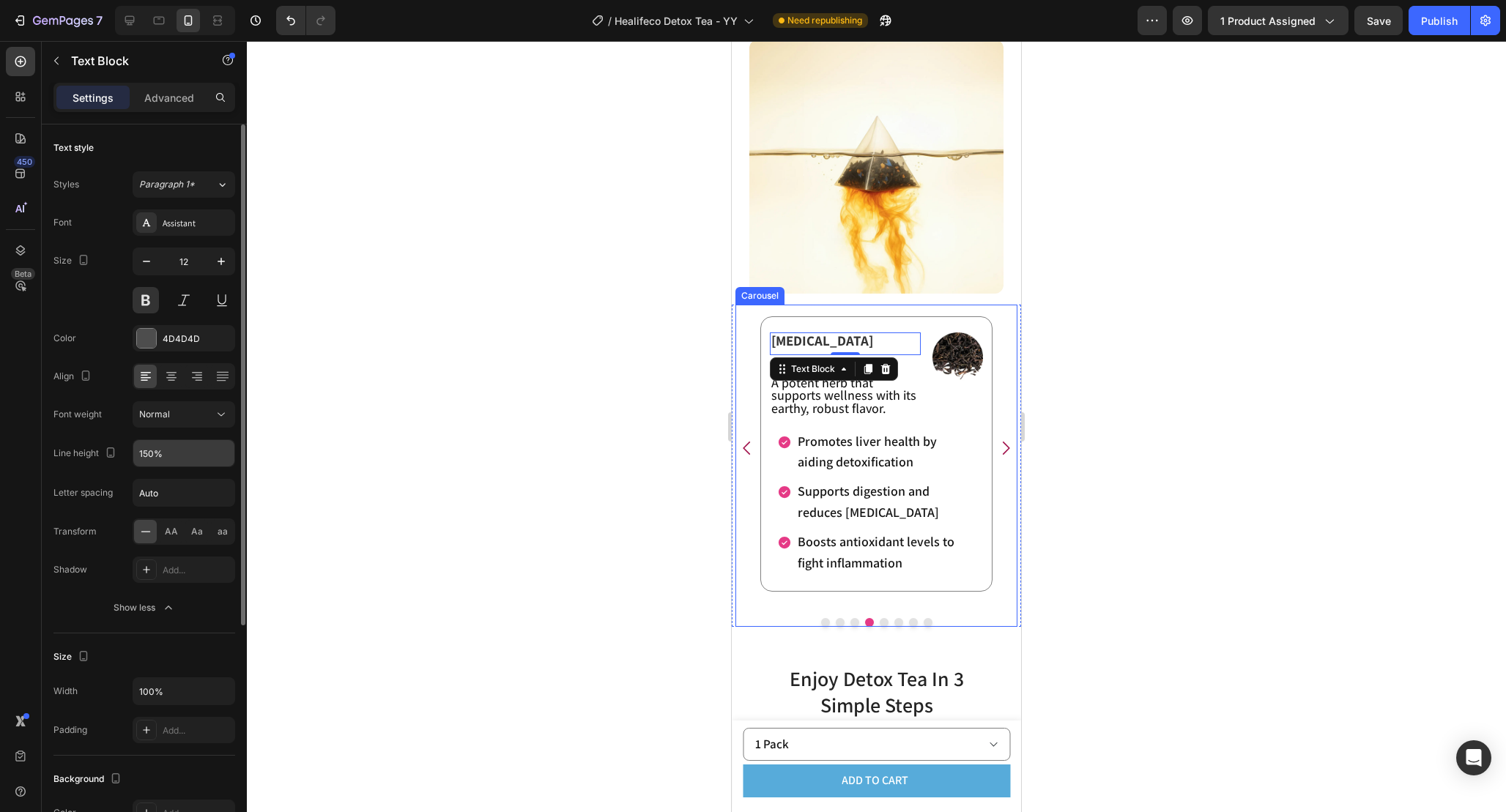
click at [1002, 454] on icon "Carousel Next Arrow" at bounding box center [1006, 448] width 19 height 19
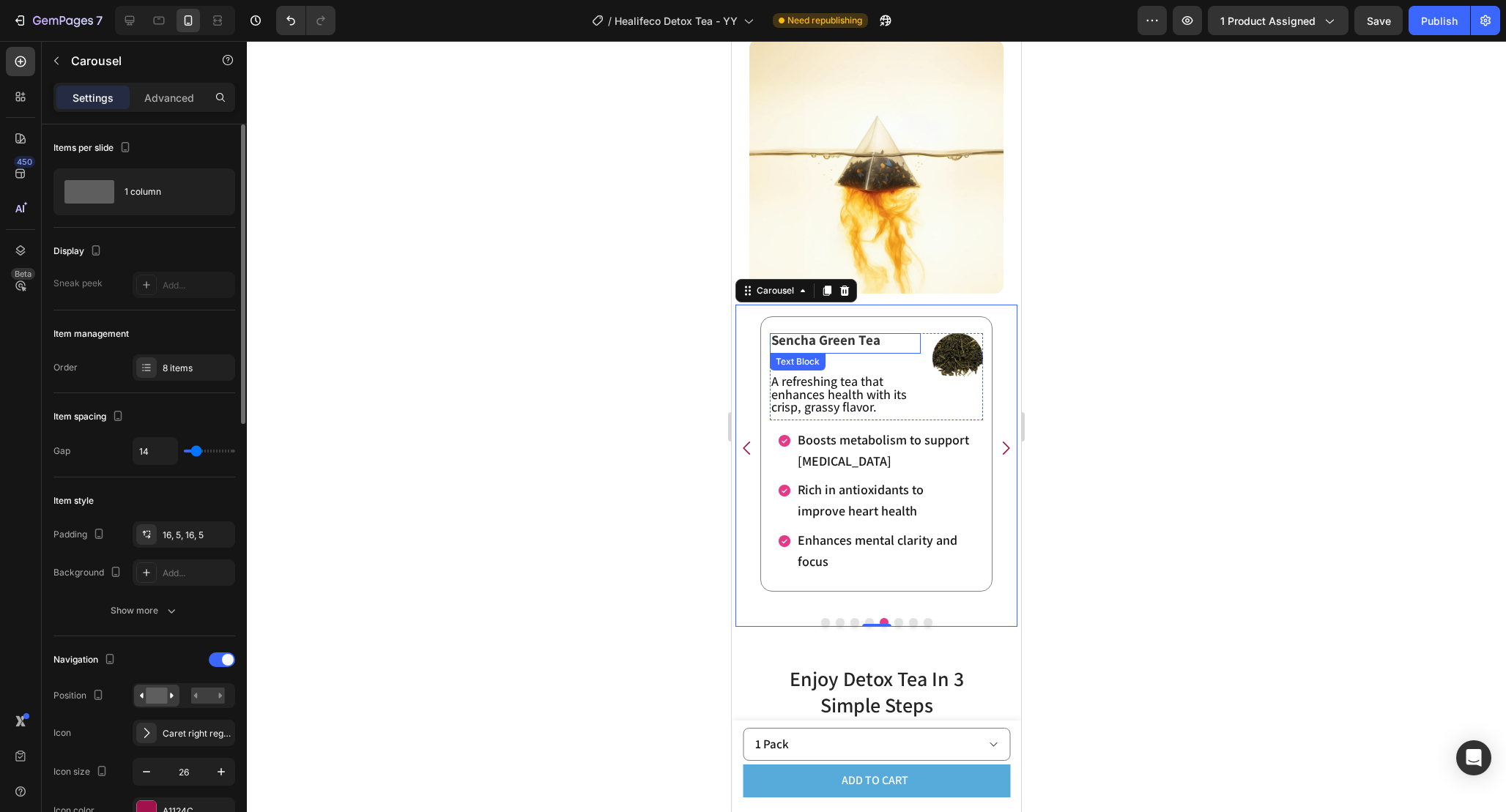
click at [861, 343] on span "Sencha Green Tea" at bounding box center [826, 340] width 109 height 17
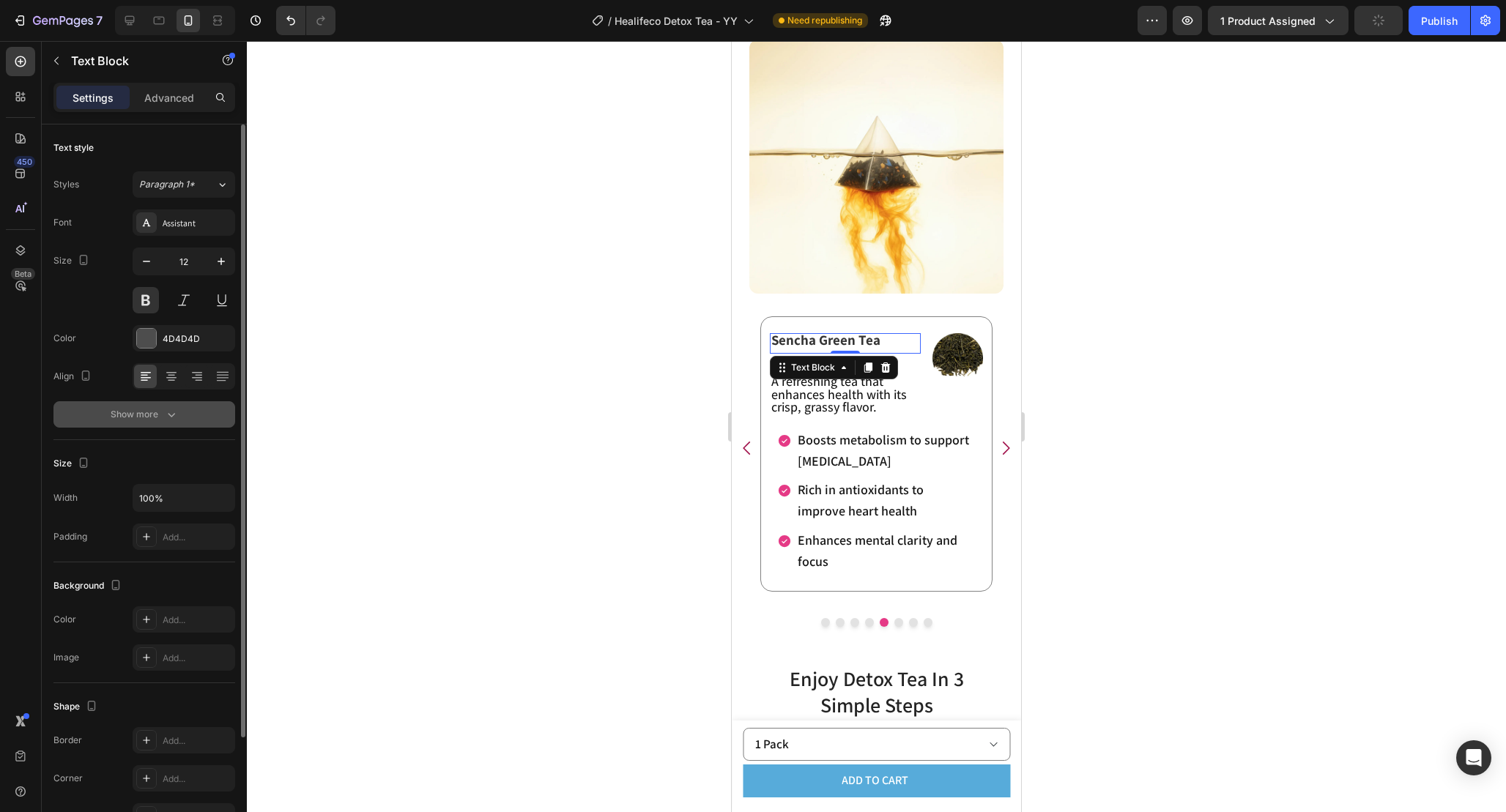
click at [171, 401] on button "Show more" at bounding box center [144, 414] width 182 height 26
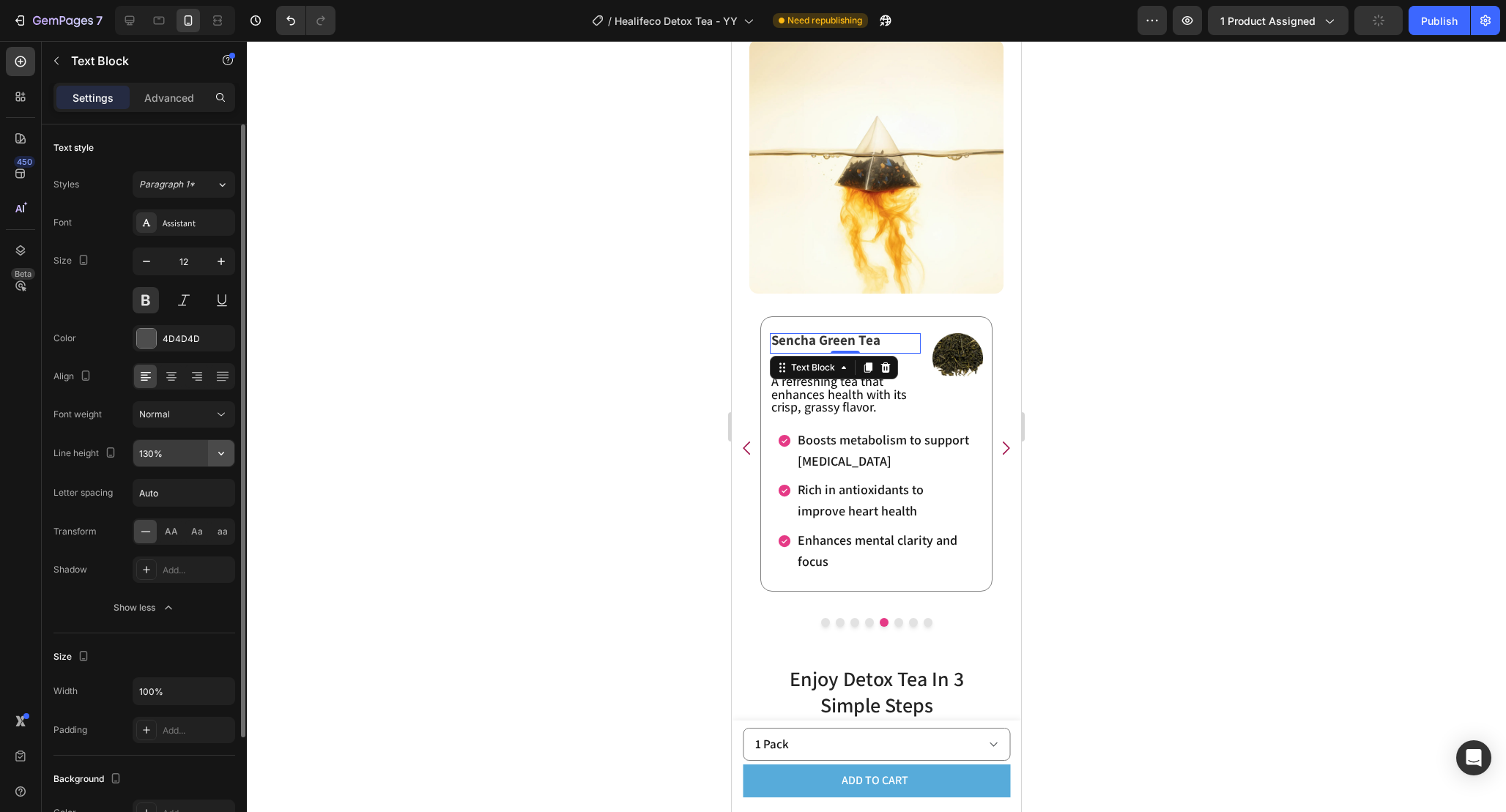
click at [212, 454] on button "button" at bounding box center [221, 453] width 26 height 26
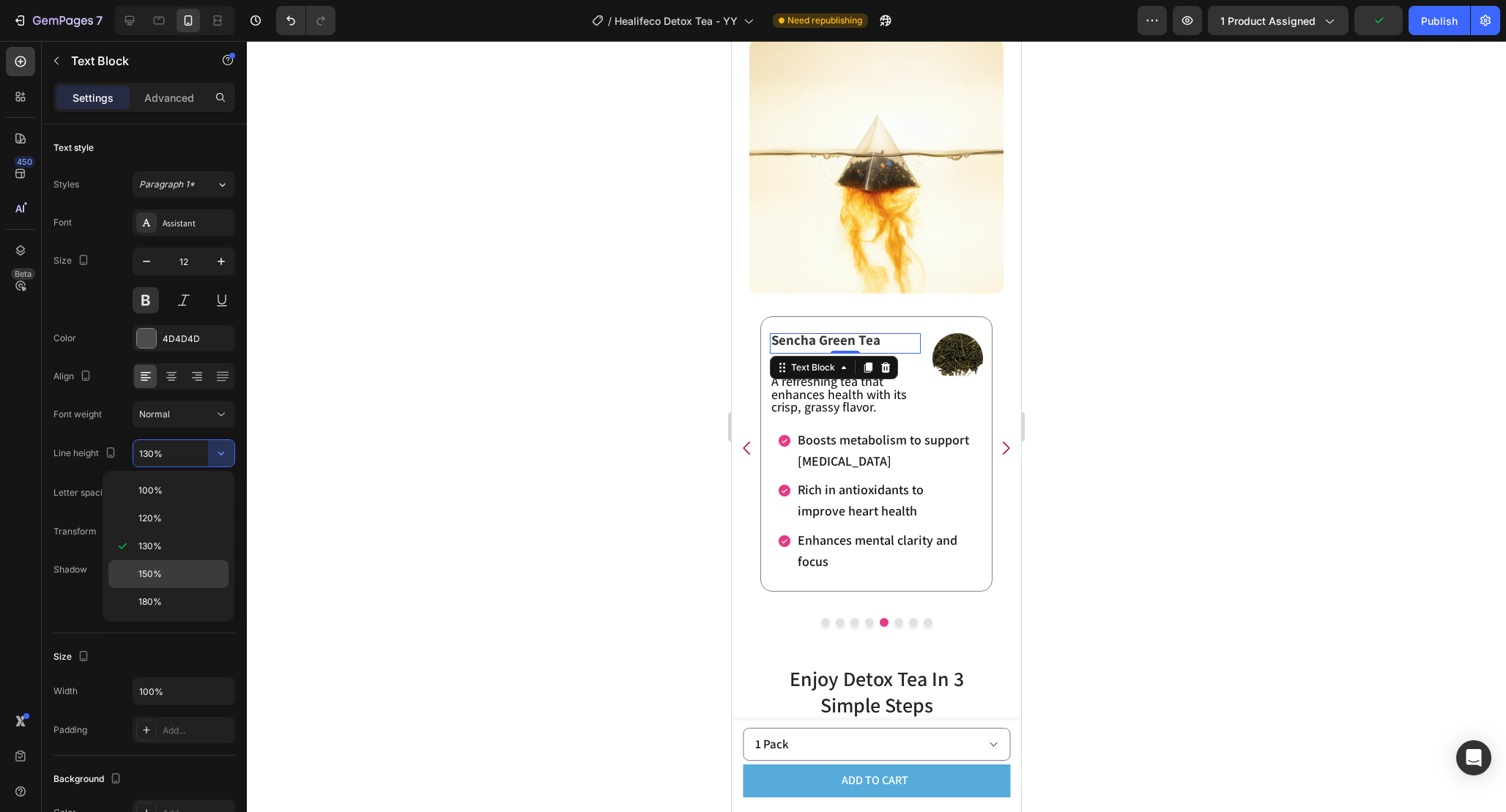
click at [191, 588] on div "150%" at bounding box center [168, 601] width 120 height 28
type input "150%"
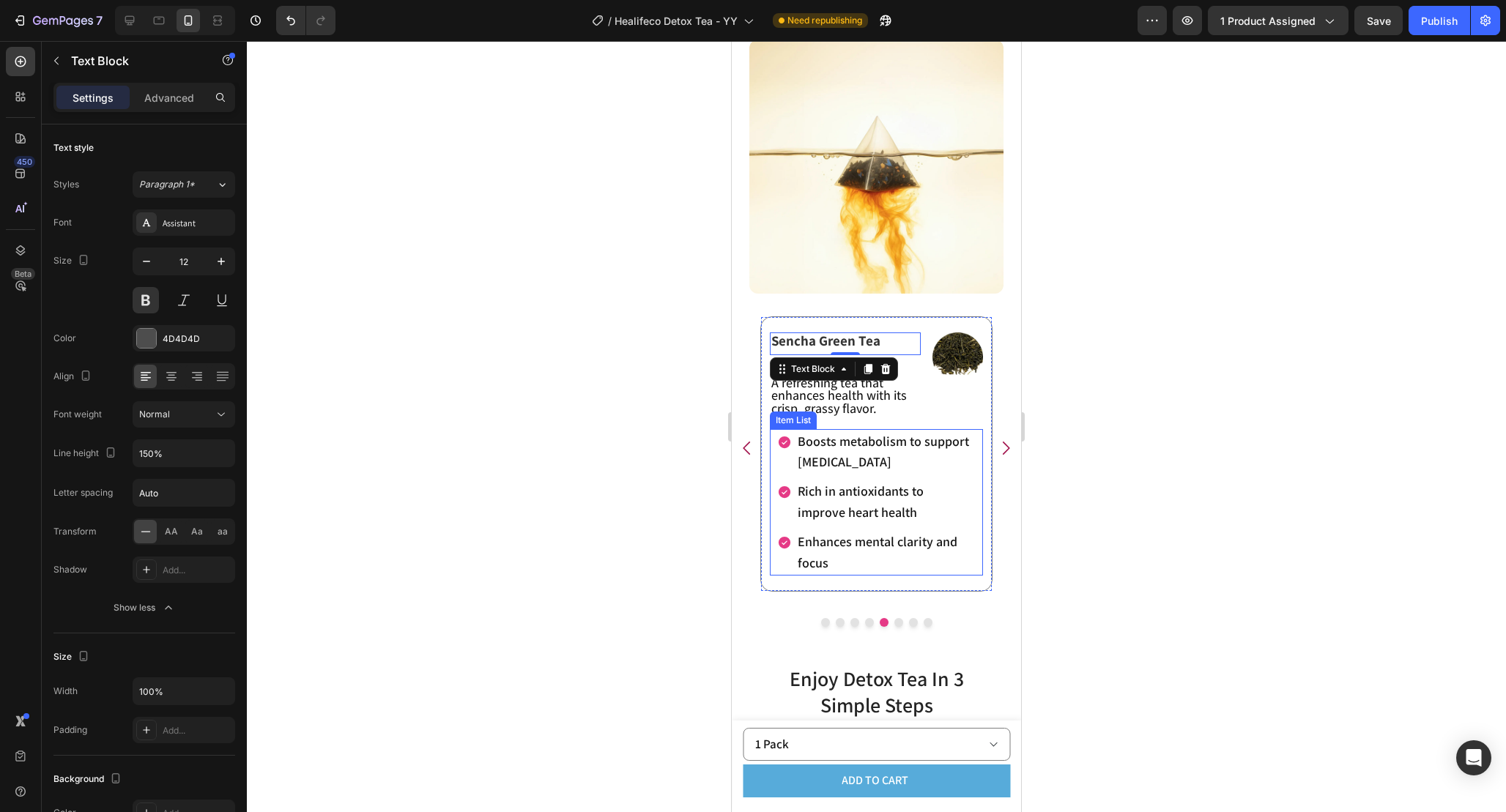
click at [781, 462] on div "Boosts metabolism to support [MEDICAL_DATA]" at bounding box center [876, 453] width 199 height 47
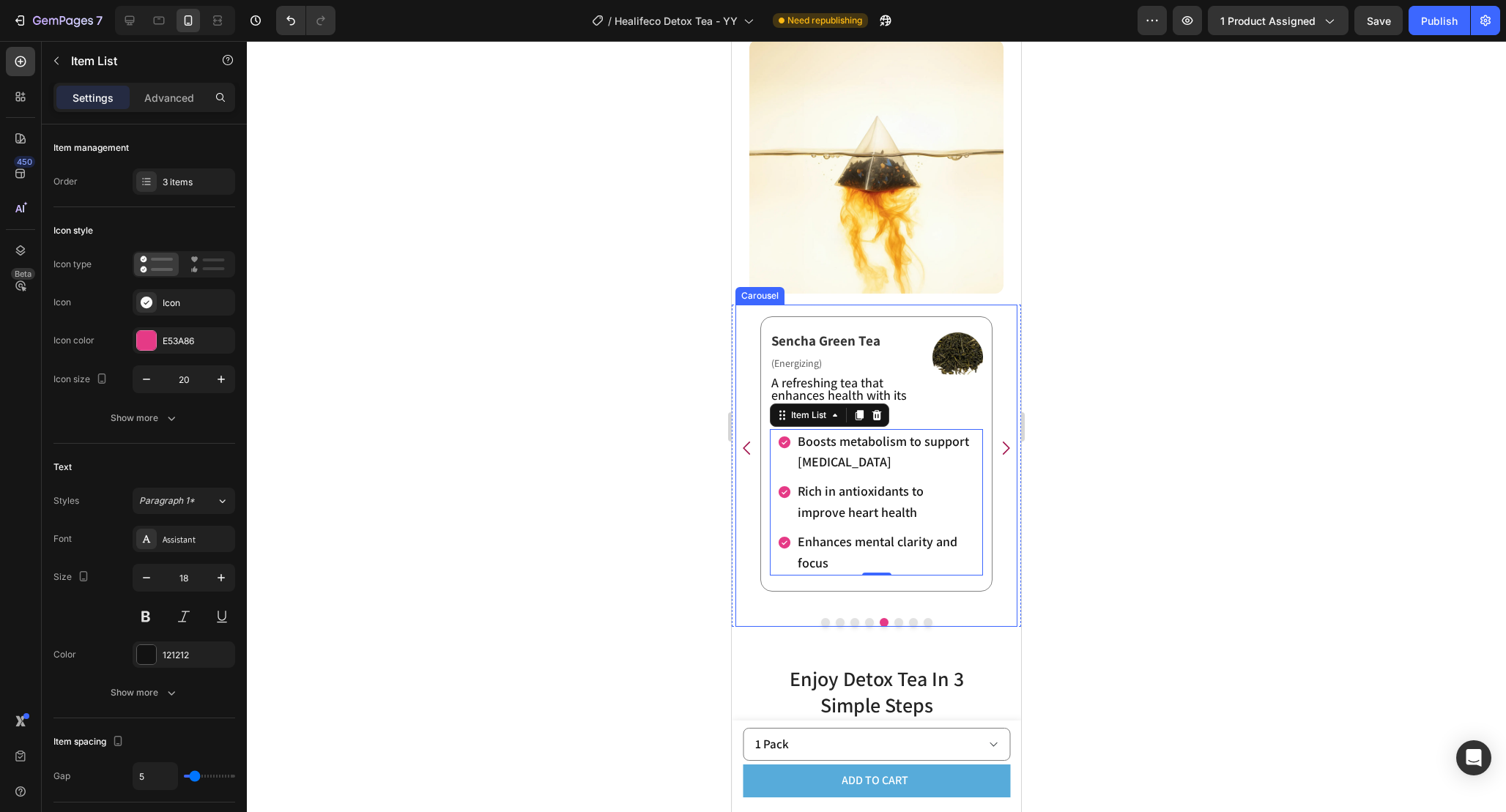
click at [1008, 453] on icon "Carousel Next Arrow" at bounding box center [1006, 448] width 19 height 19
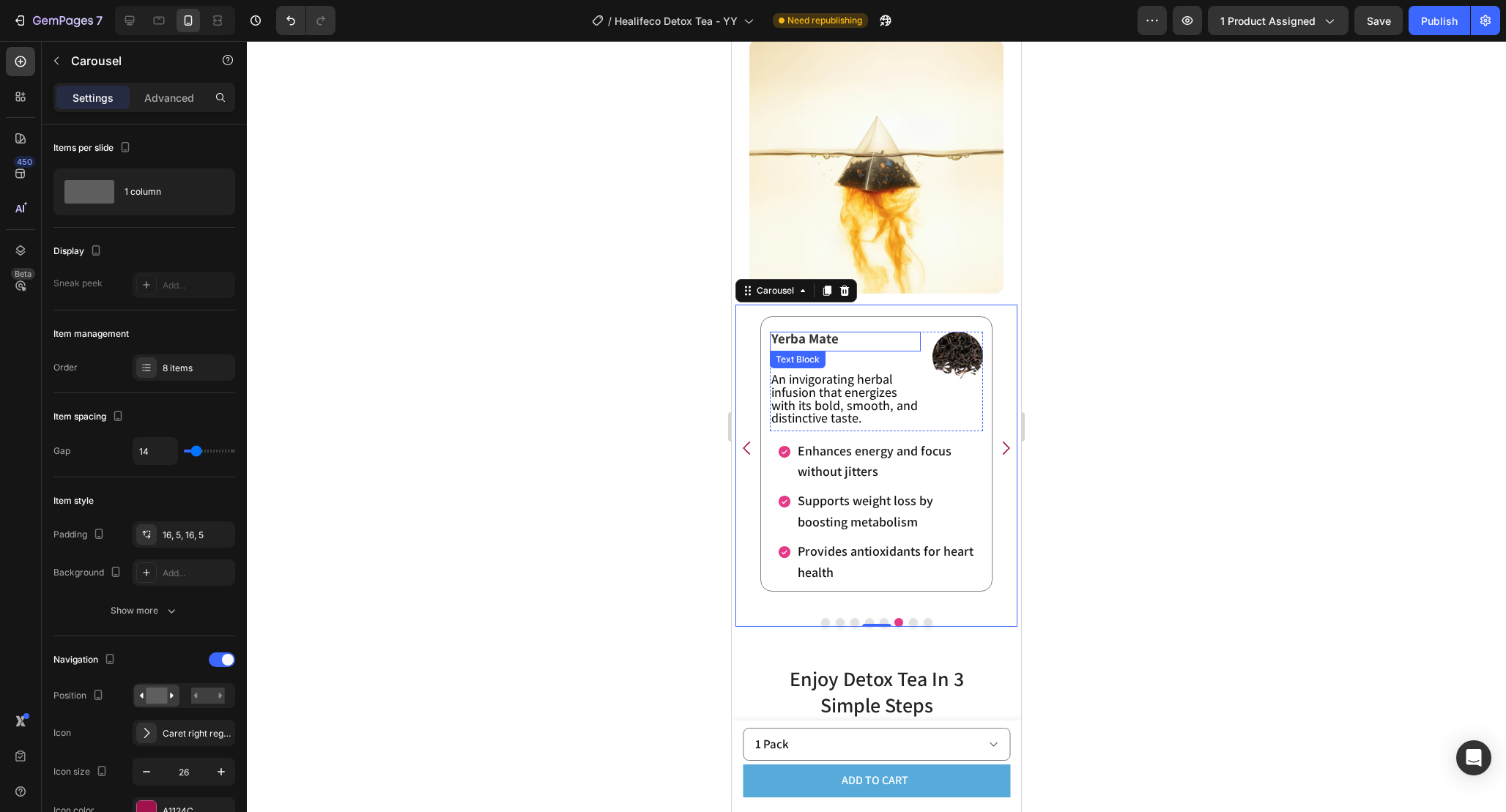
click at [840, 343] on p "Yerba Mate" at bounding box center [845, 340] width 148 height 13
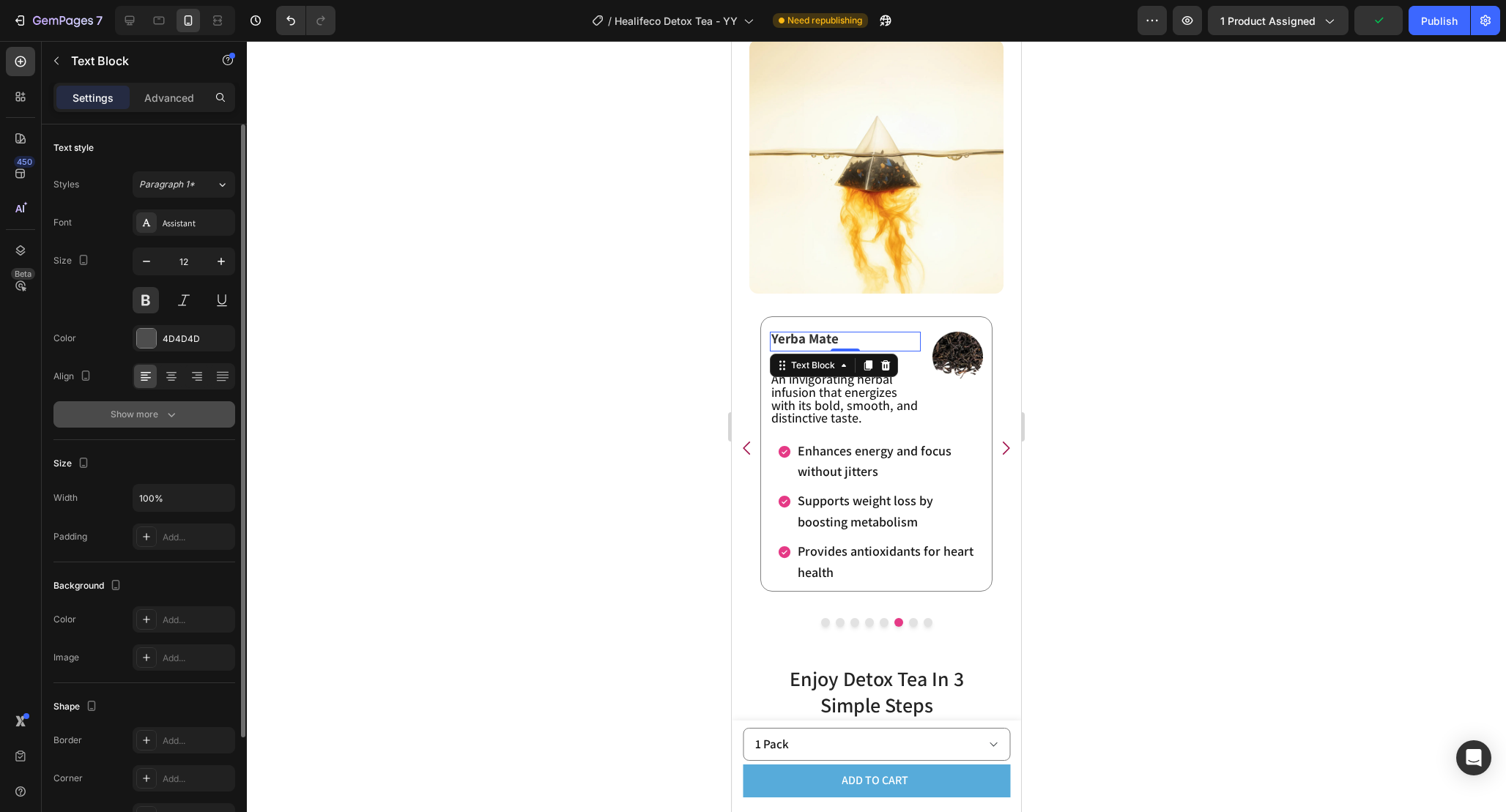
click at [157, 408] on div "Show more" at bounding box center [145, 414] width 68 height 14
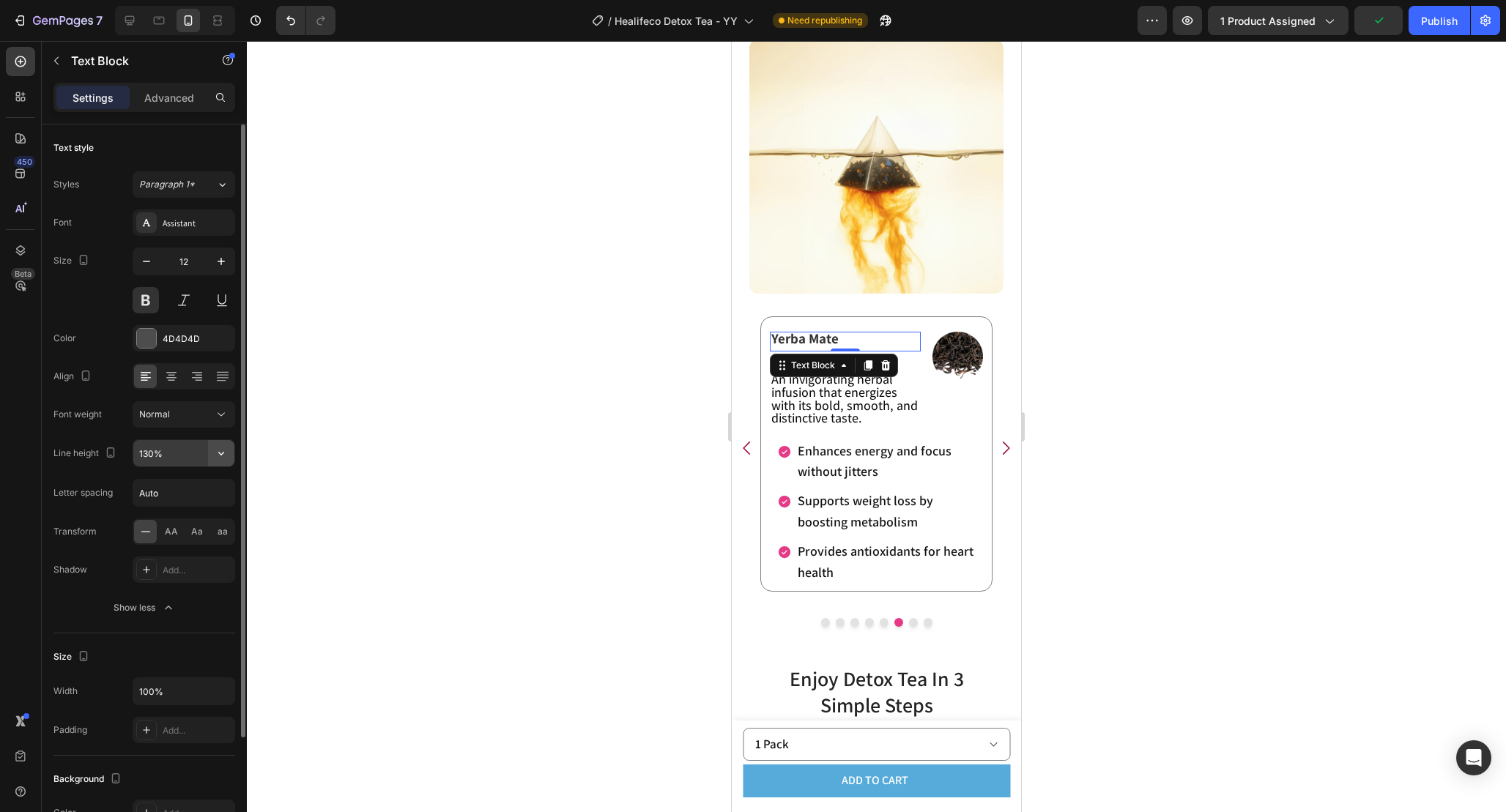
click at [223, 445] on button "button" at bounding box center [221, 453] width 26 height 26
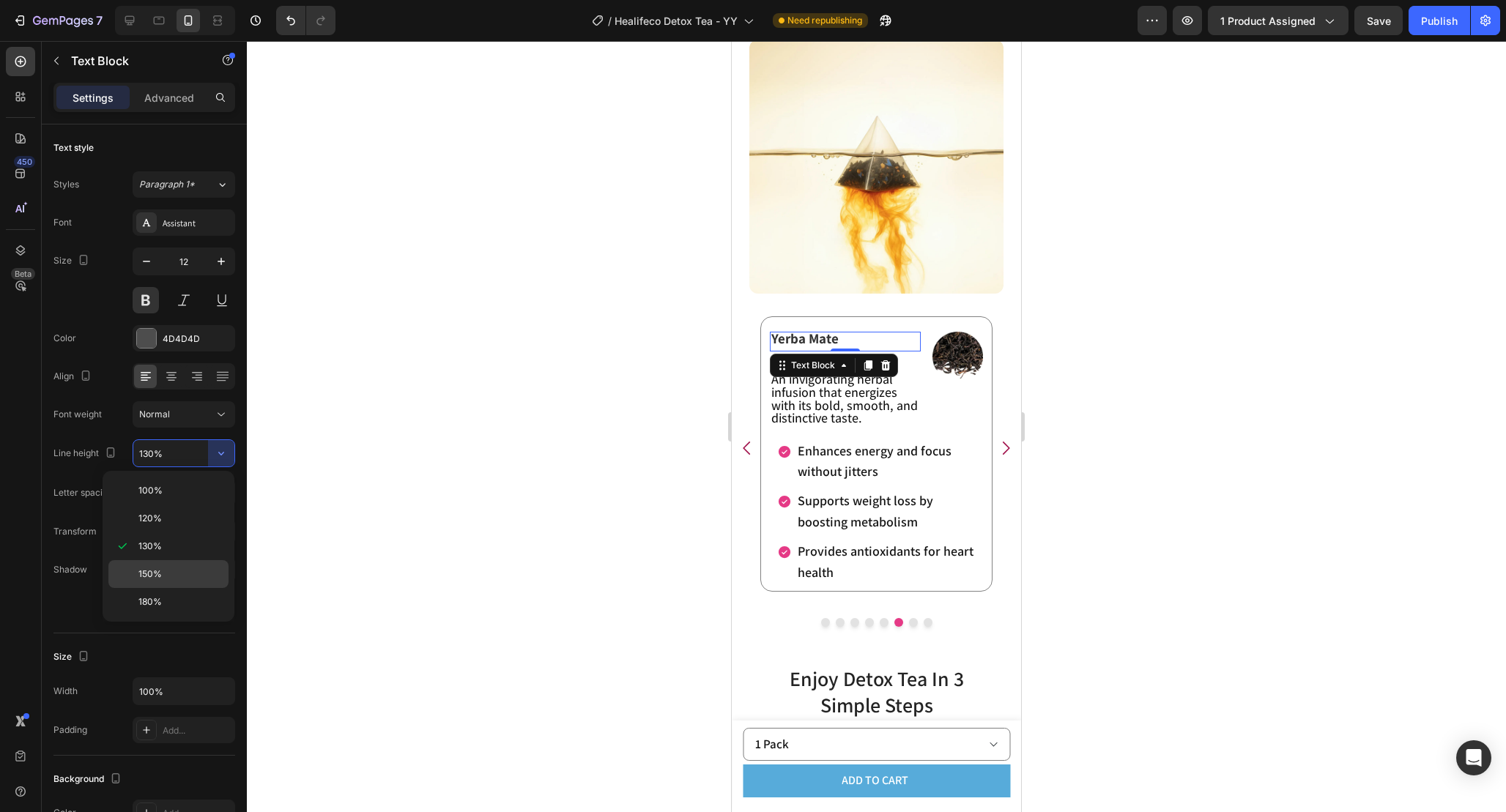
click at [180, 577] on p "150%" at bounding box center [180, 574] width 84 height 13
type input "150%"
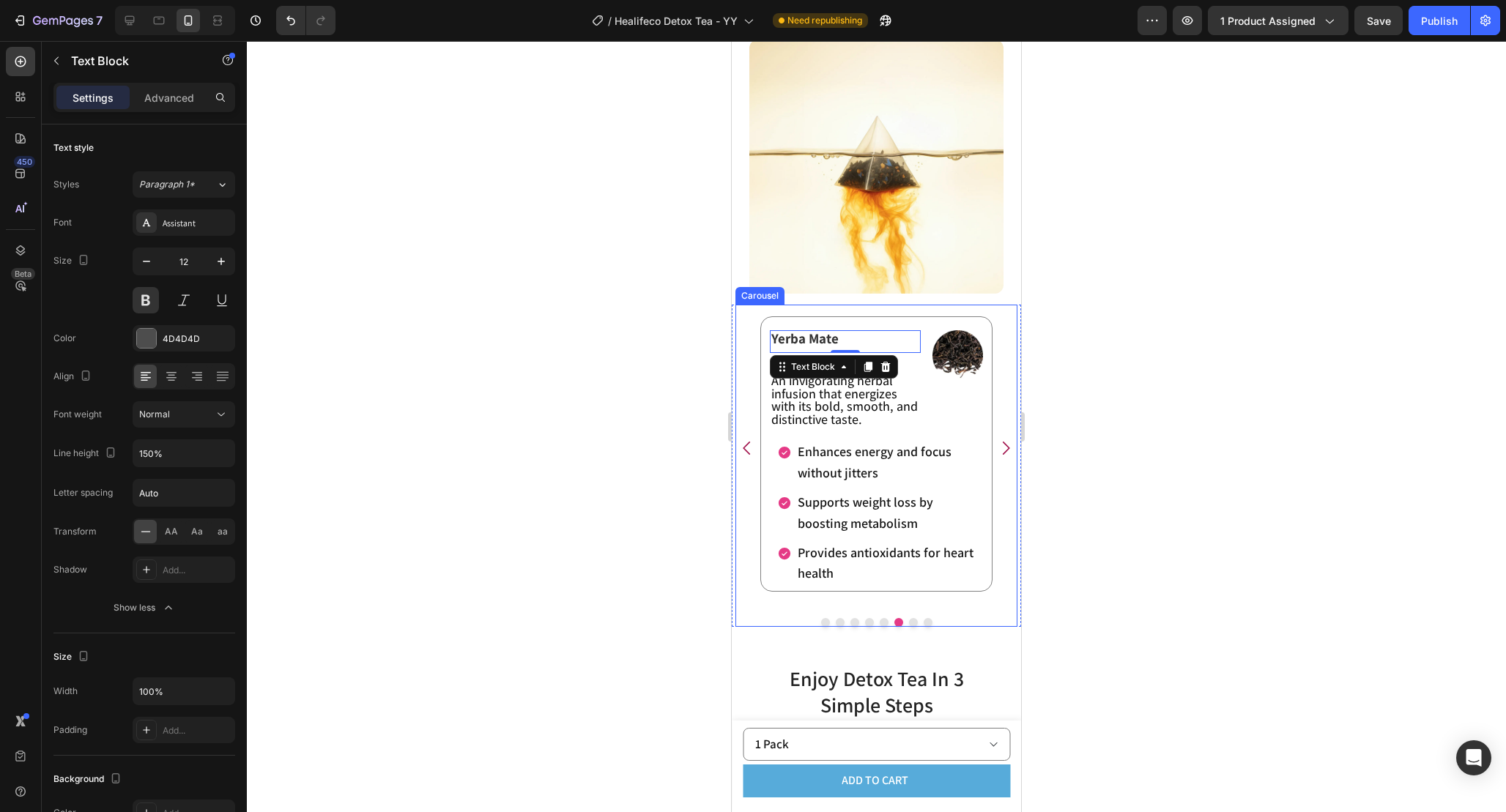
click at [1009, 452] on icon "Carousel Next Arrow" at bounding box center [1006, 448] width 19 height 19
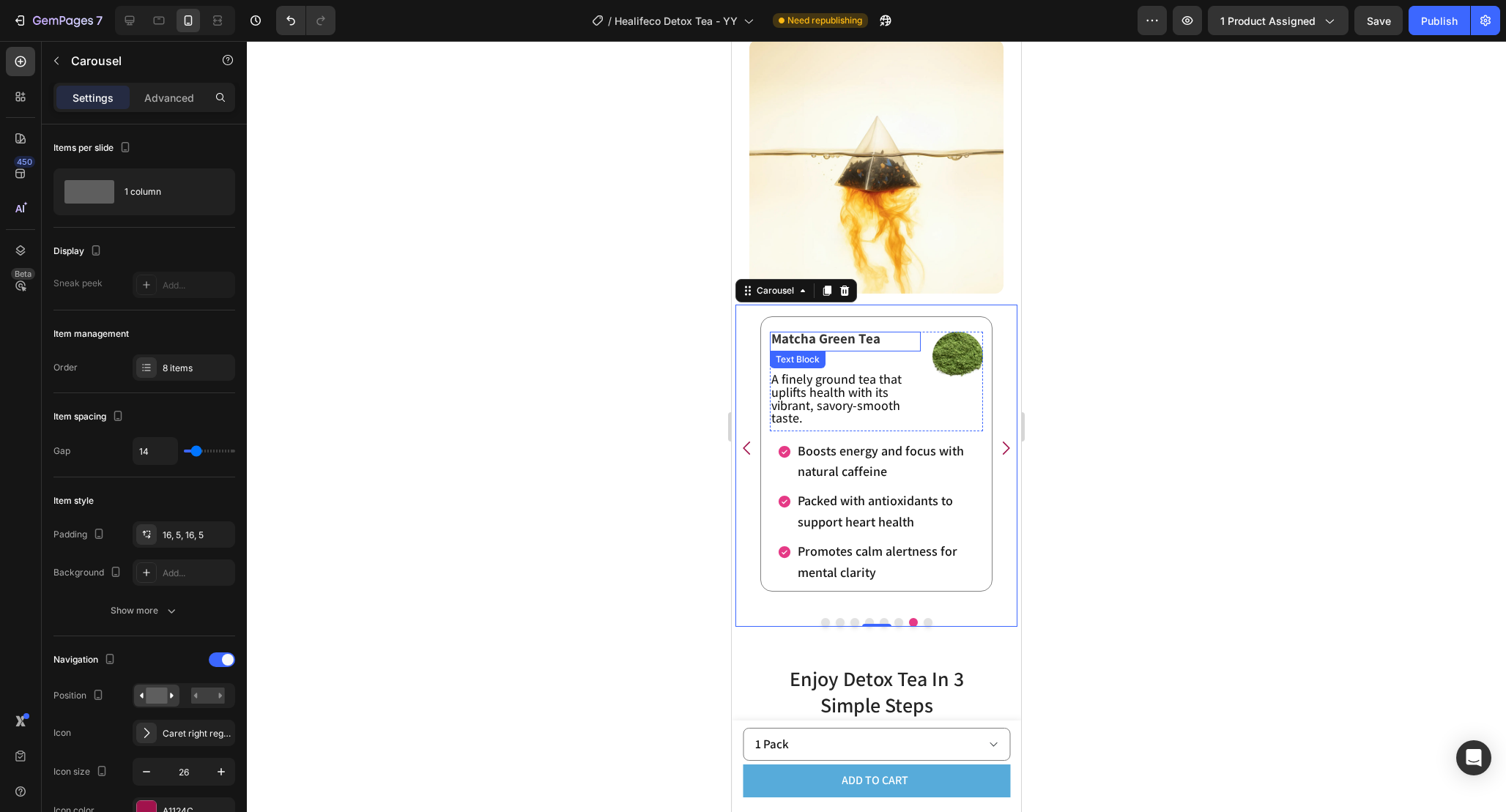
click at [885, 338] on p "Matcha Green Tea" at bounding box center [845, 340] width 148 height 13
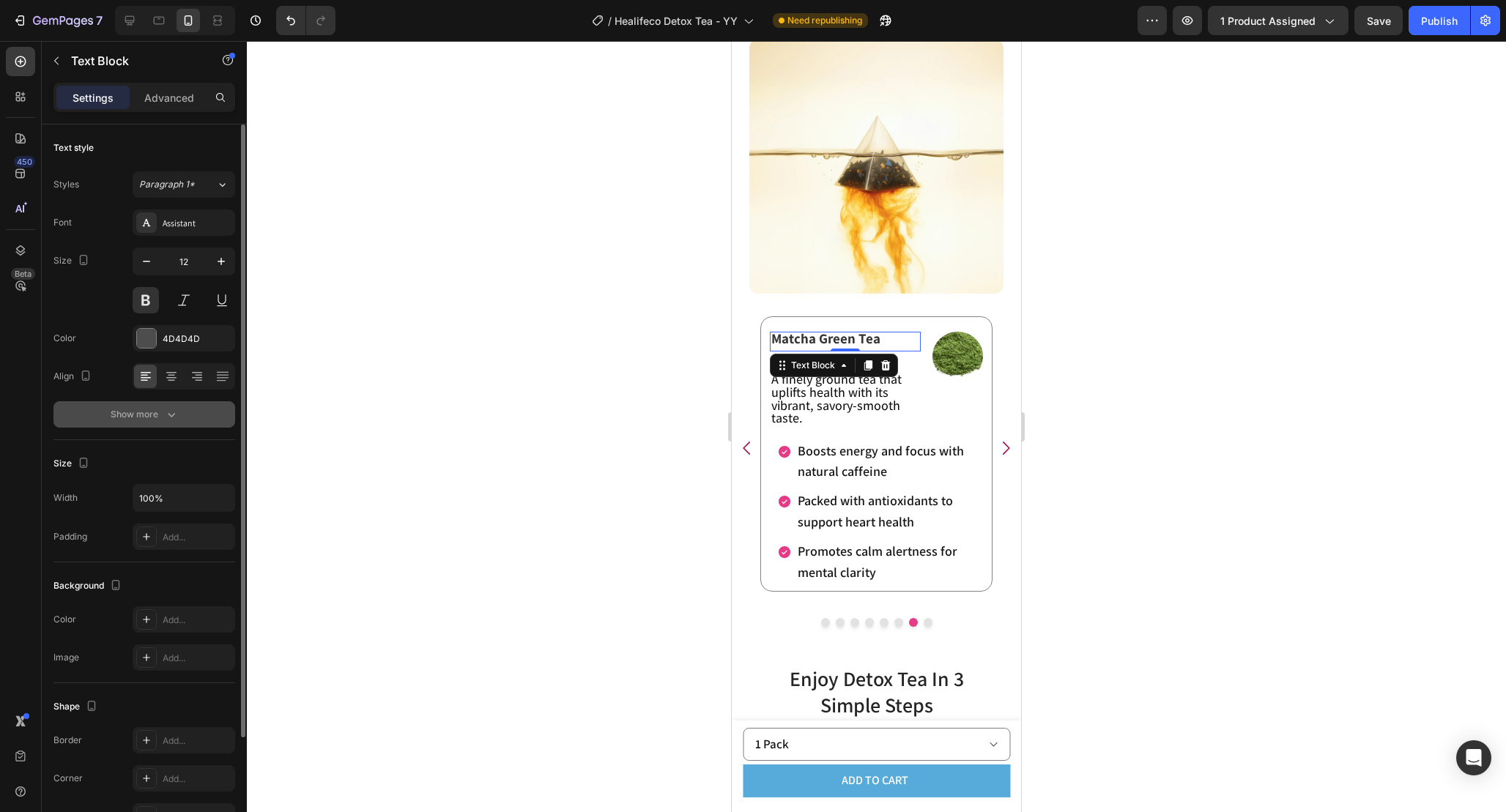
click at [148, 411] on div "Show more" at bounding box center [145, 414] width 68 height 14
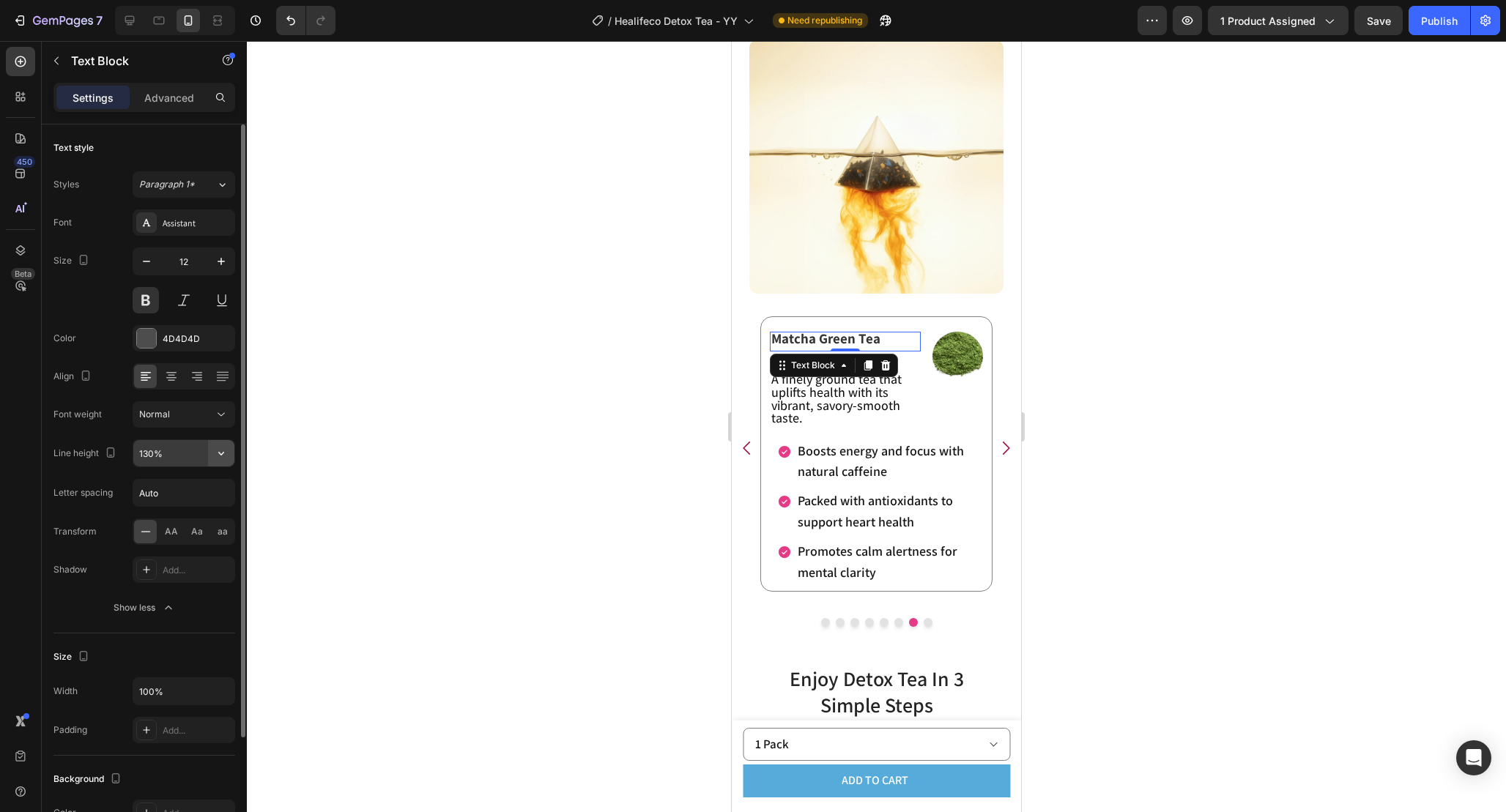
click at [227, 448] on icon "button" at bounding box center [220, 453] width 14 height 14
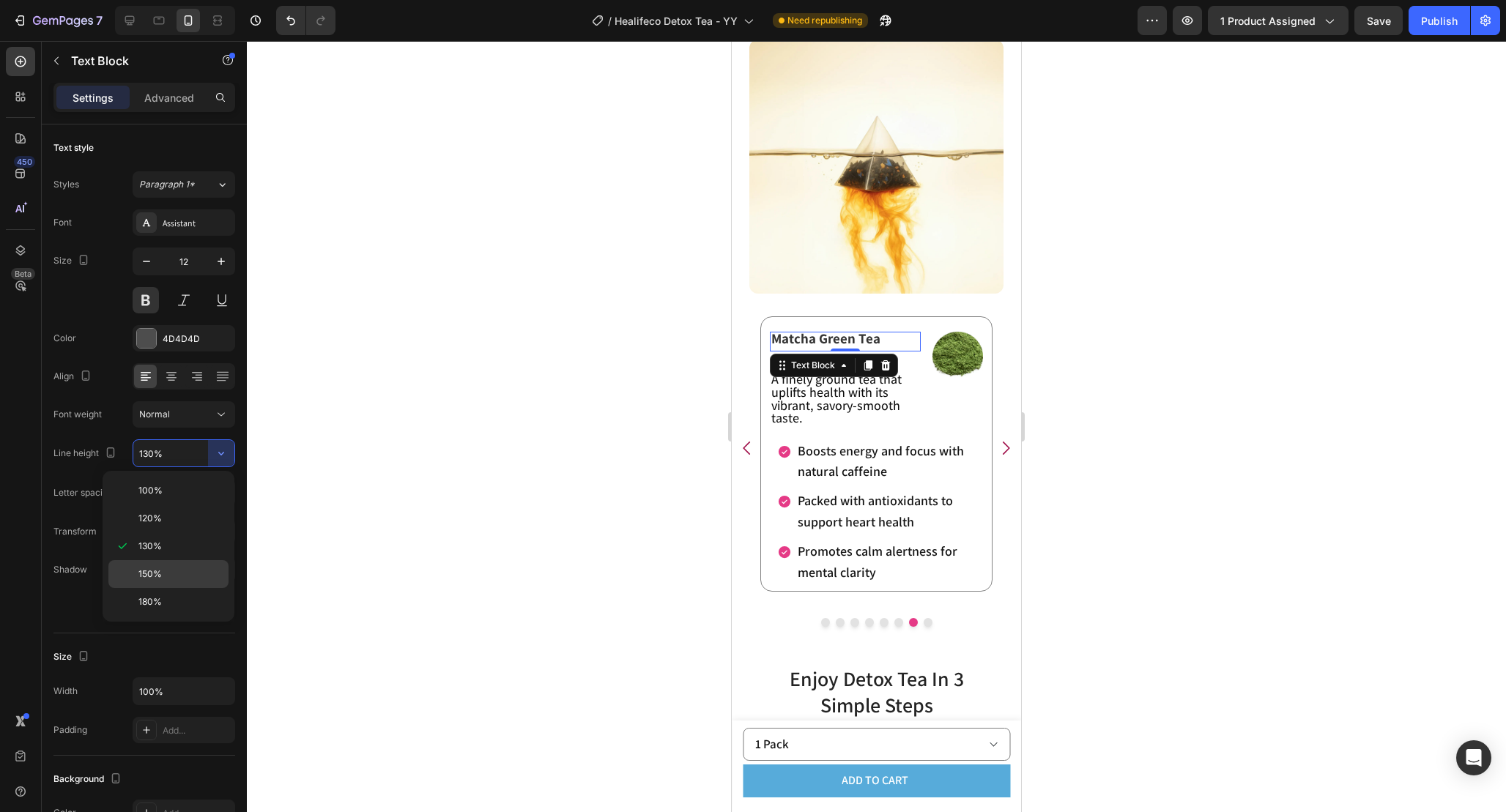
click at [182, 588] on div "150%" at bounding box center [168, 601] width 120 height 28
type input "150%"
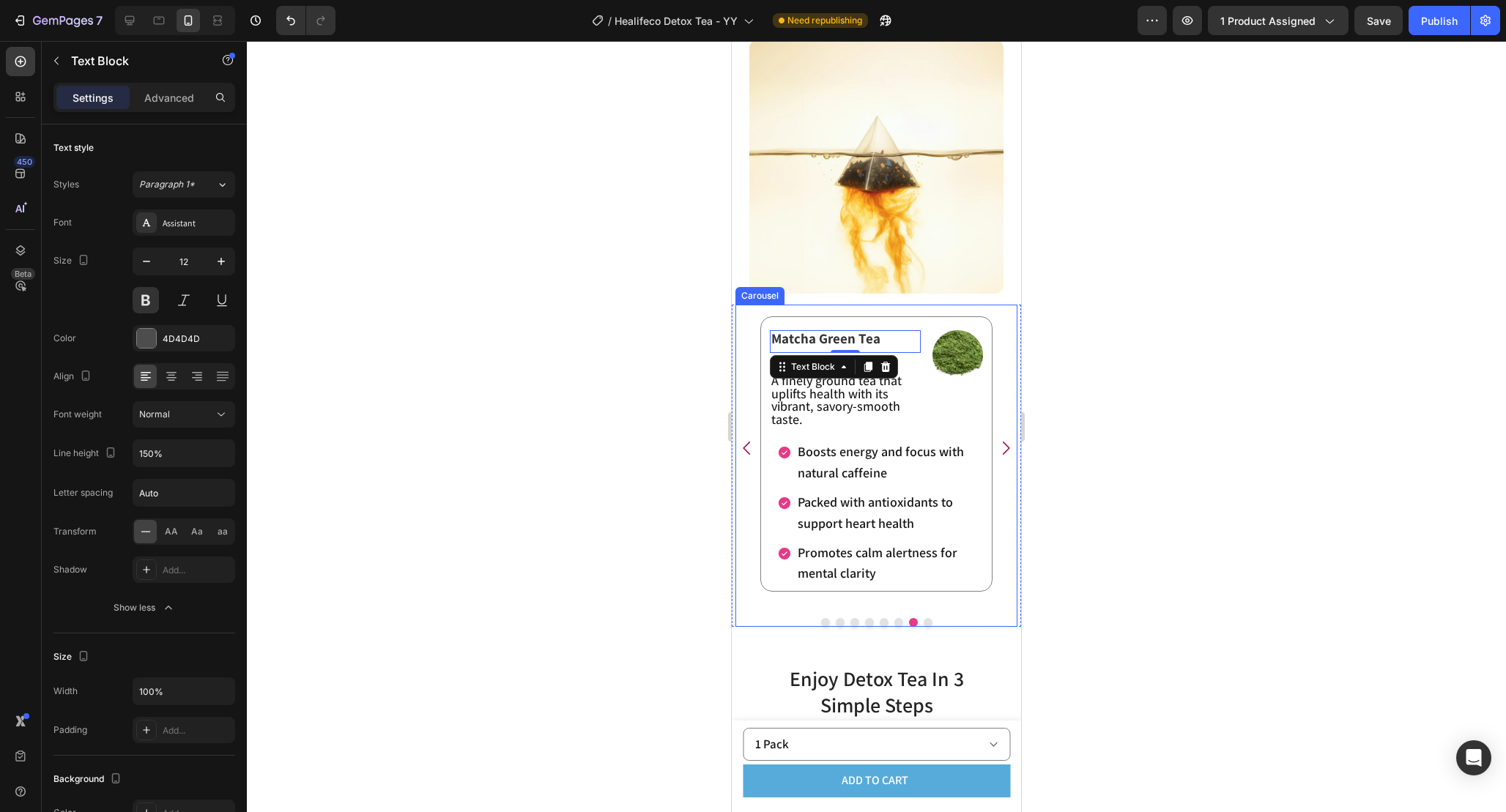
click at [1010, 451] on icon "Carousel Next Arrow" at bounding box center [1006, 448] width 19 height 19
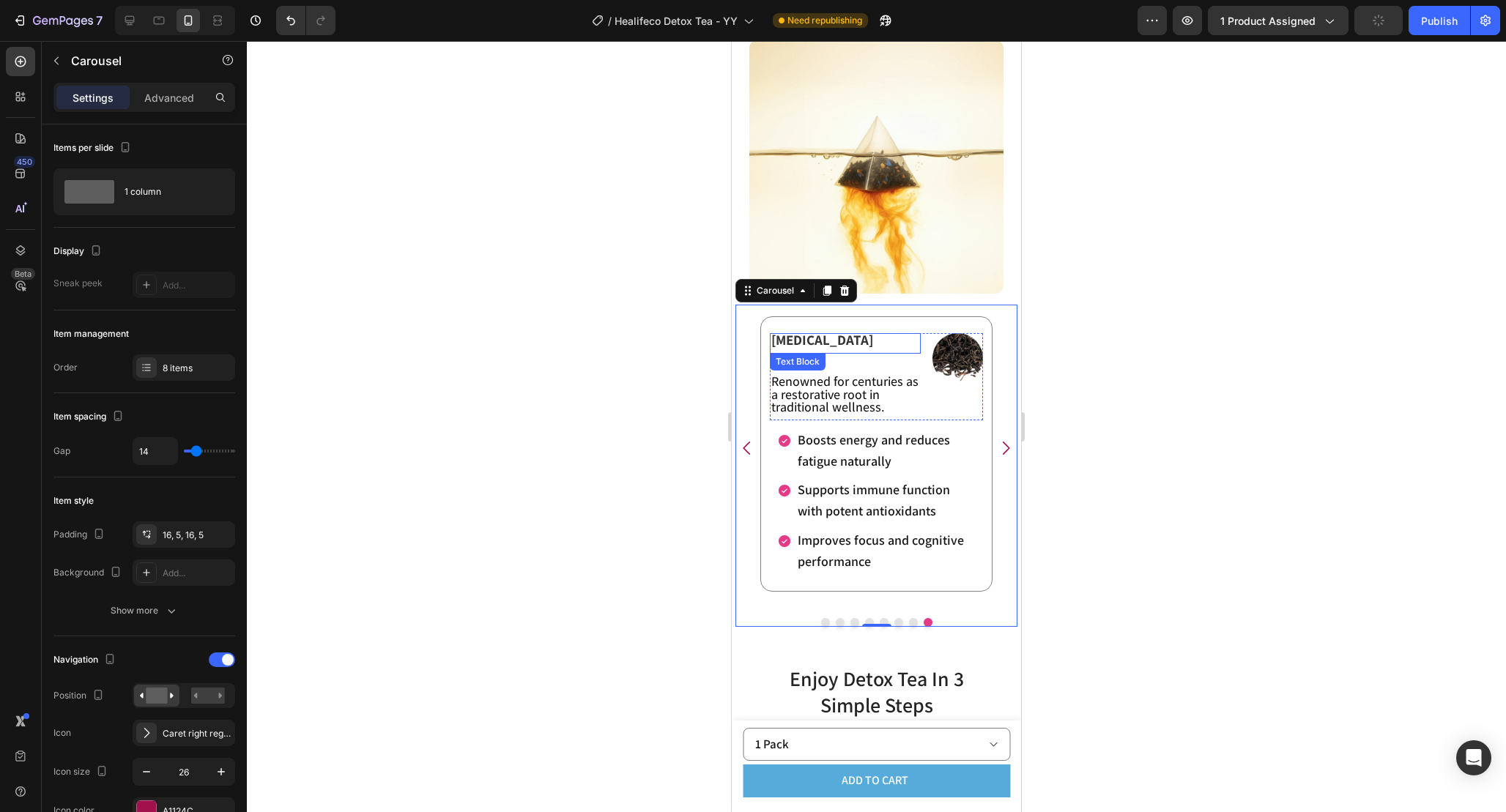
click at [889, 337] on p "[MEDICAL_DATA]" at bounding box center [845, 340] width 148 height 13
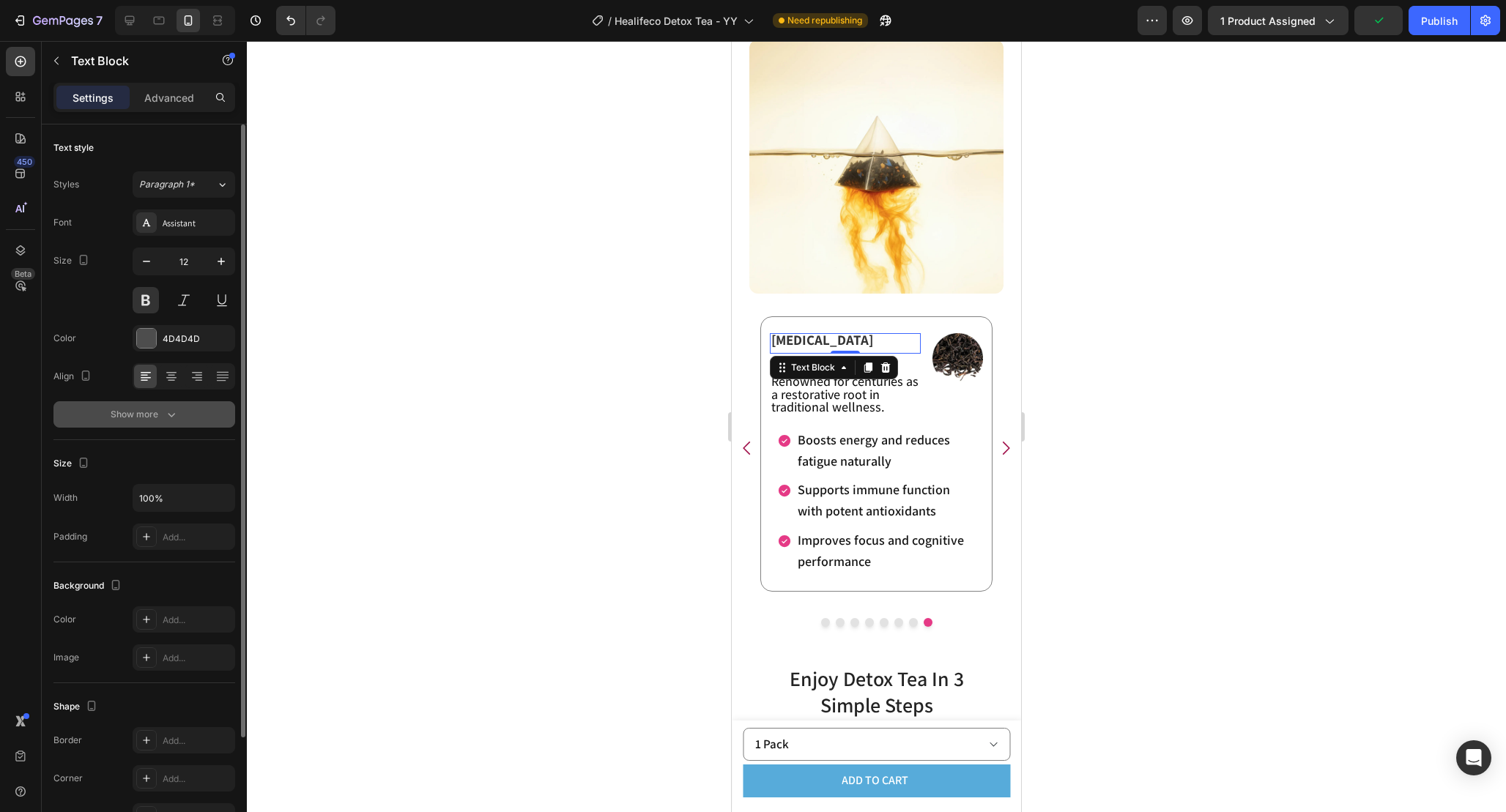
click at [173, 414] on icon "button" at bounding box center [171, 415] width 8 height 5
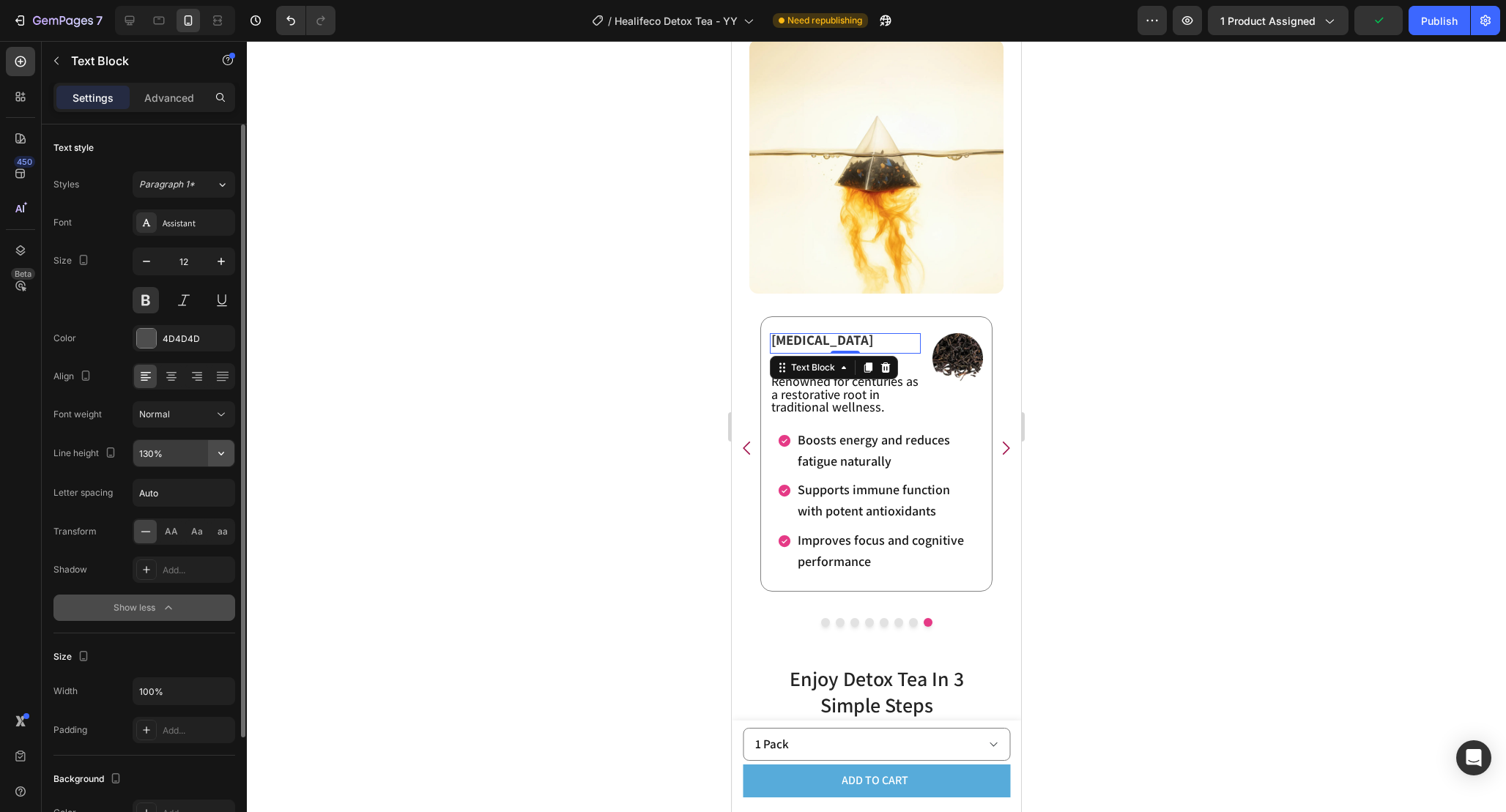
click at [223, 453] on icon "button" at bounding box center [221, 454] width 6 height 4
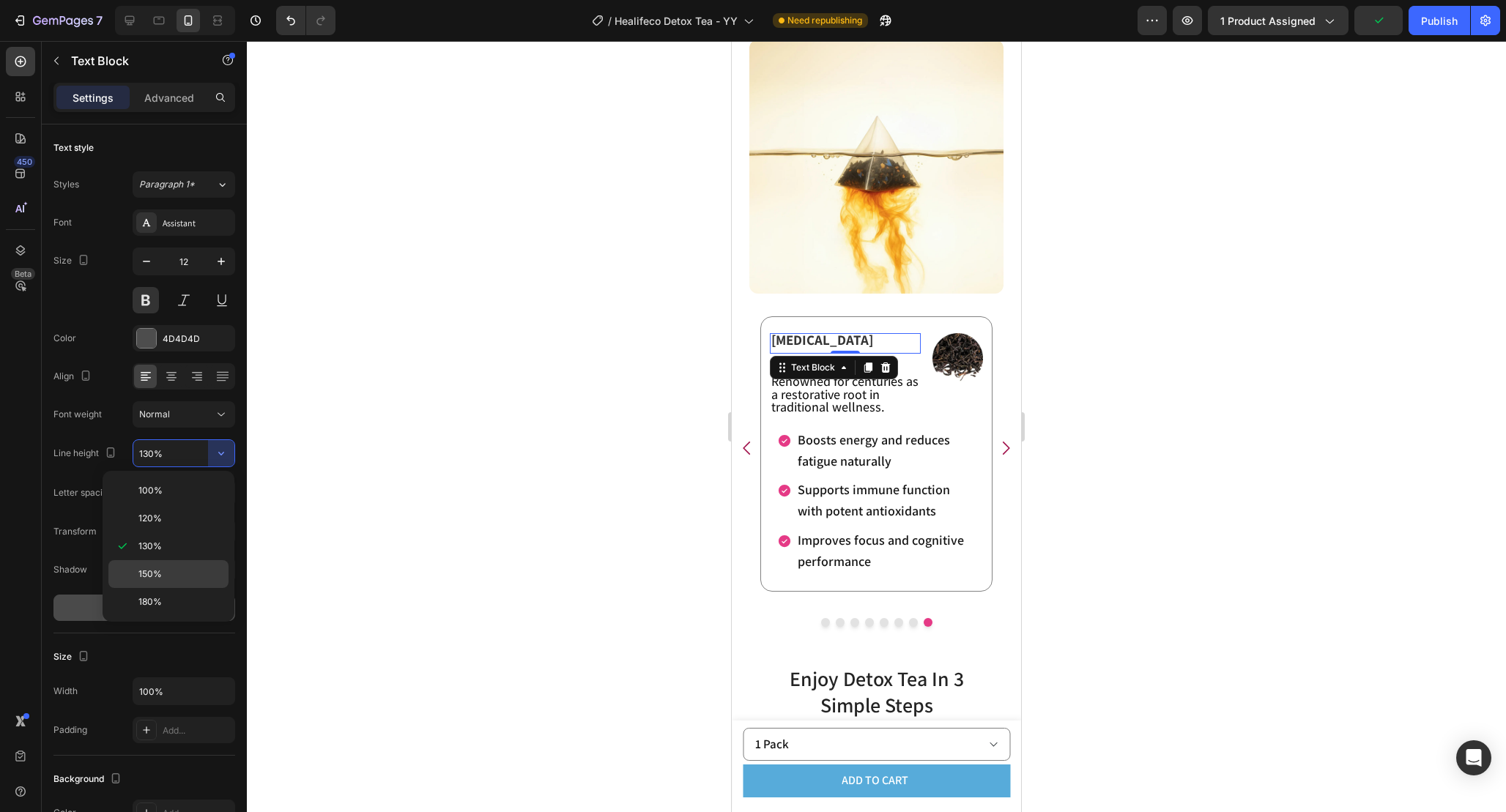
click at [182, 588] on div "150%" at bounding box center [168, 601] width 120 height 28
type input "150%"
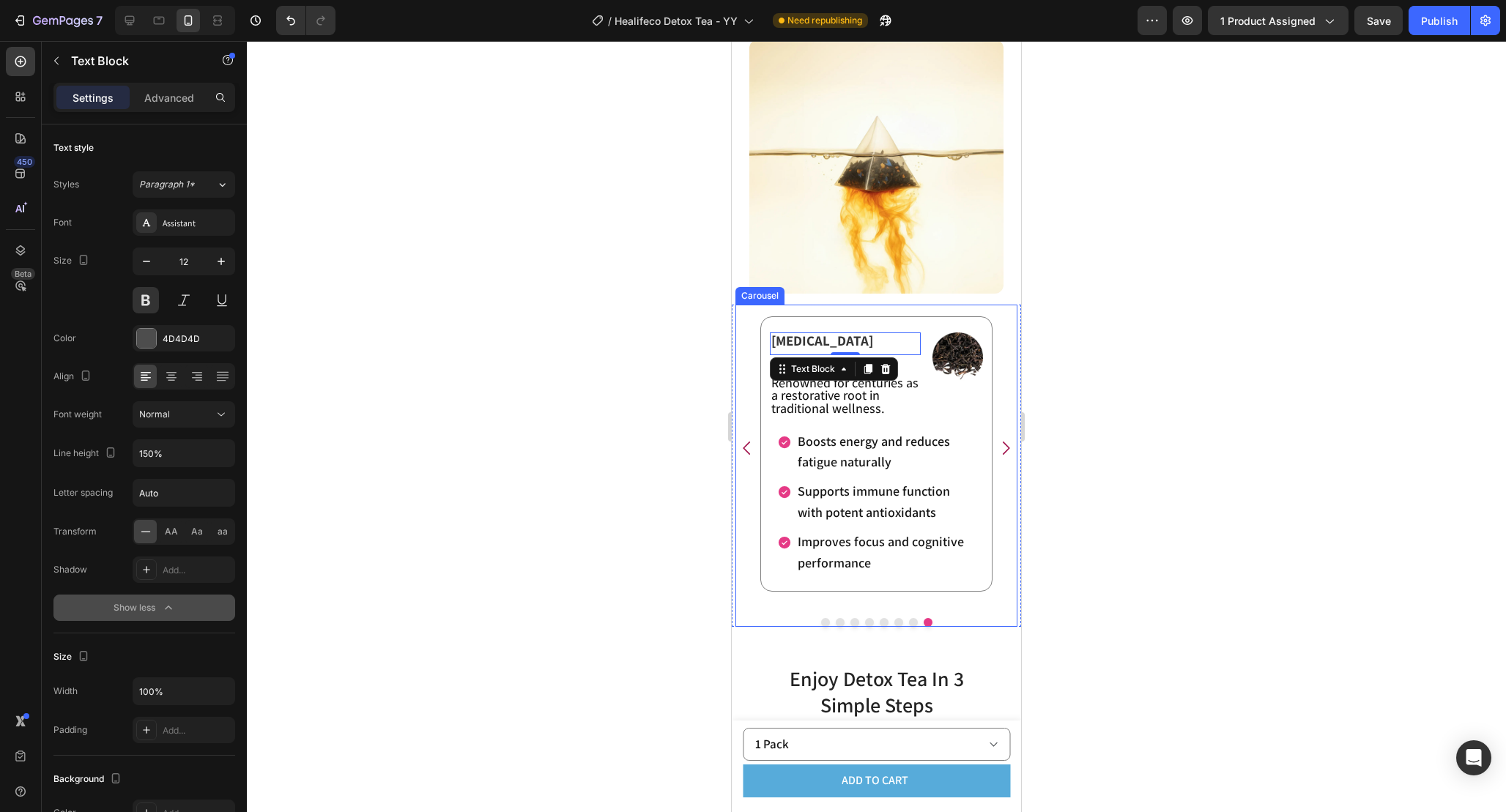
click at [1009, 454] on icon "Carousel Next Arrow" at bounding box center [1006, 448] width 19 height 19
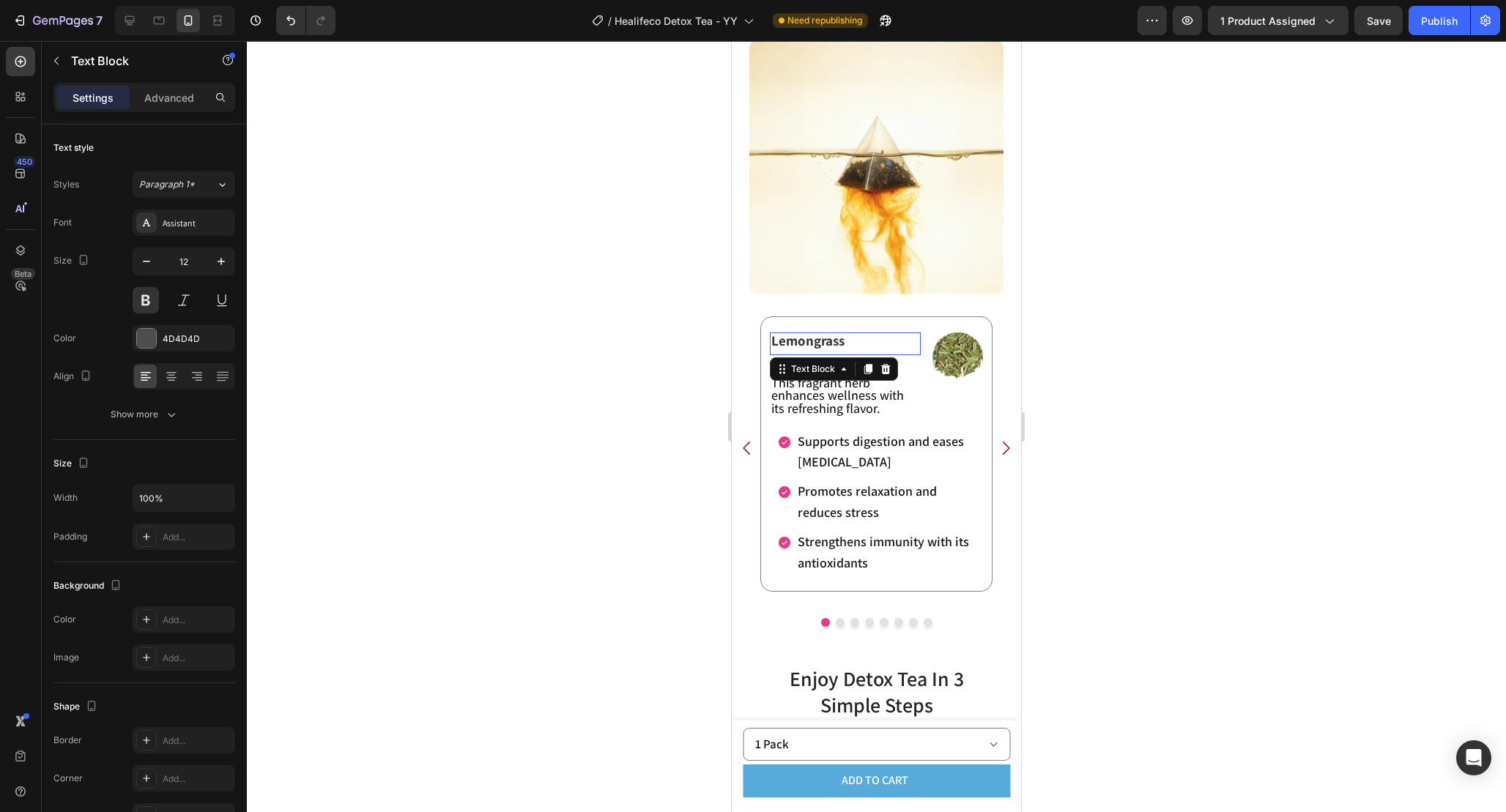
click at [853, 337] on p "Lemongrass" at bounding box center [845, 341] width 148 height 15
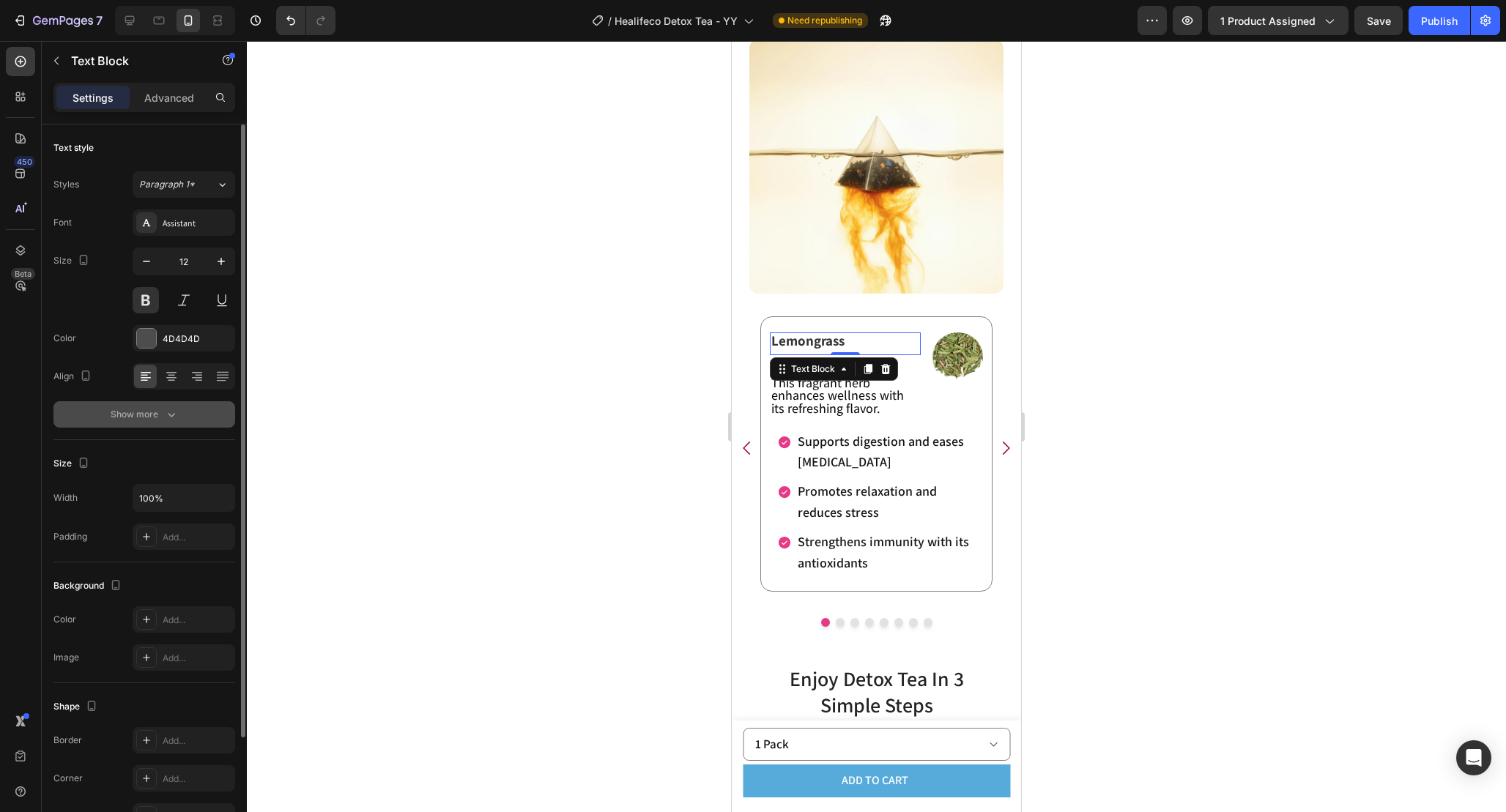
click at [187, 420] on button "Show more" at bounding box center [144, 414] width 182 height 26
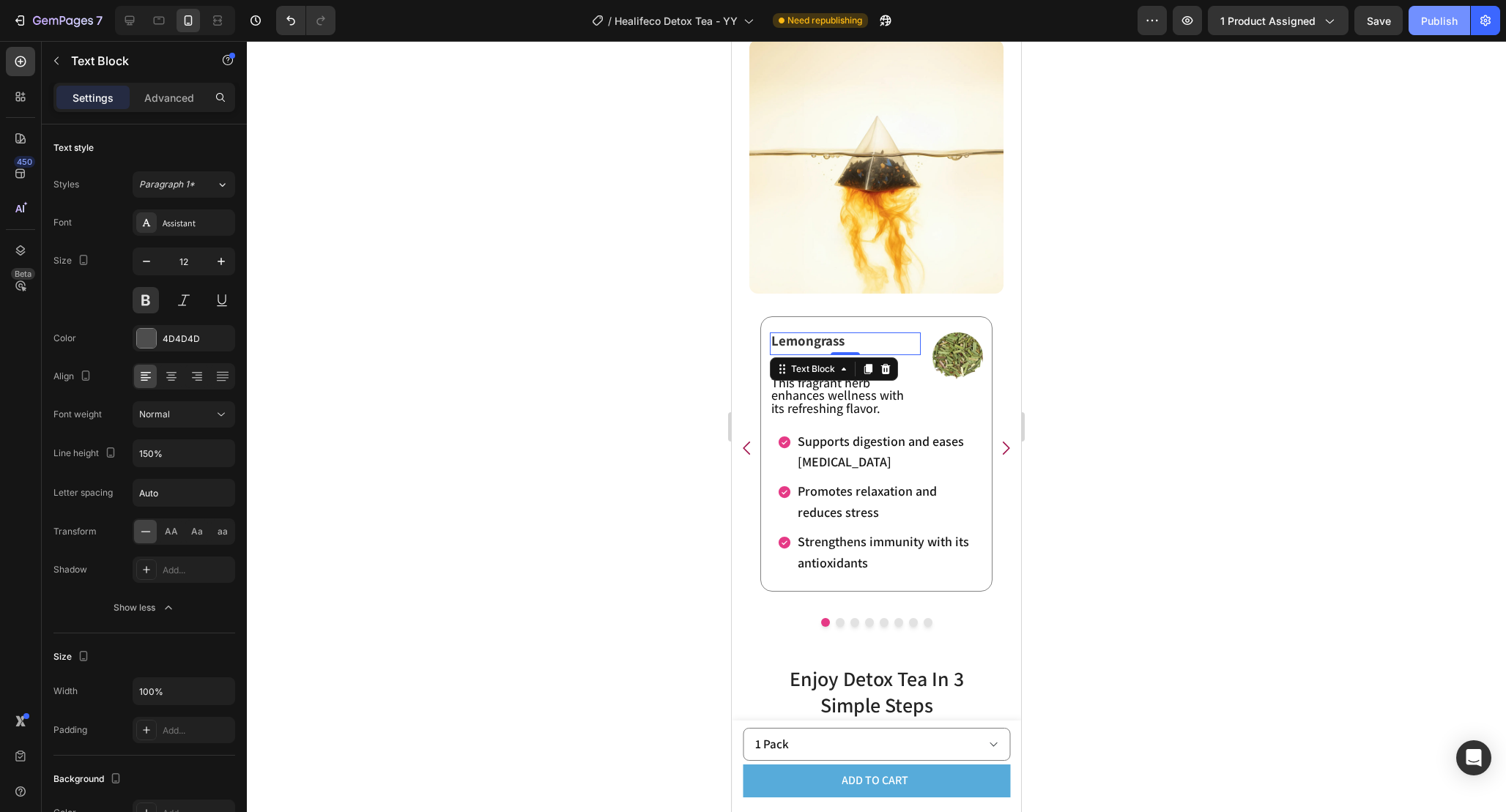
click at [1434, 20] on div "Publish" at bounding box center [1439, 20] width 37 height 15
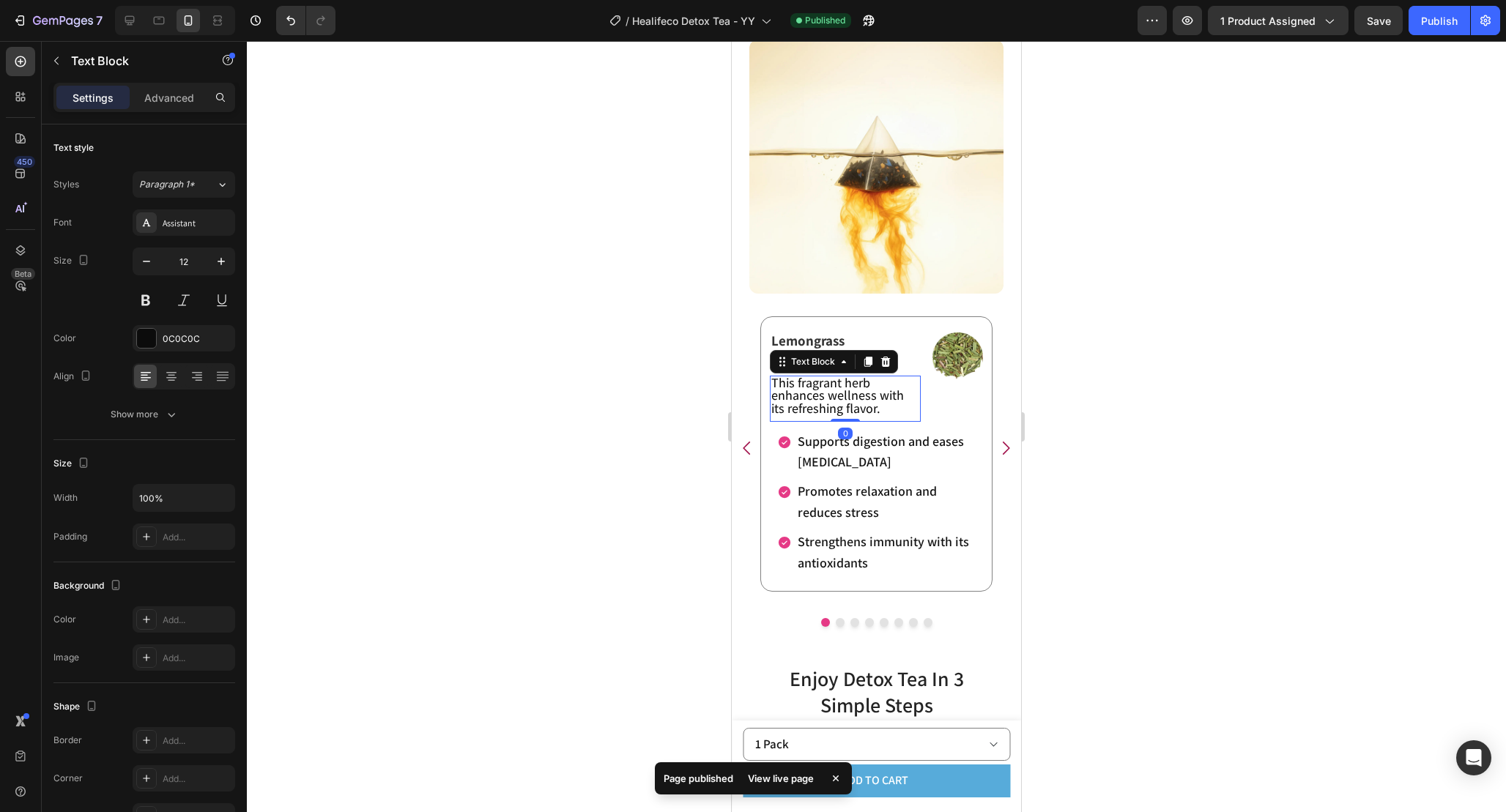
click at [895, 387] on span "This fragrant herb enhances wellness with its refreshing flavor." at bounding box center [838, 395] width 133 height 42
click at [1091, 439] on div at bounding box center [876, 426] width 1259 height 771
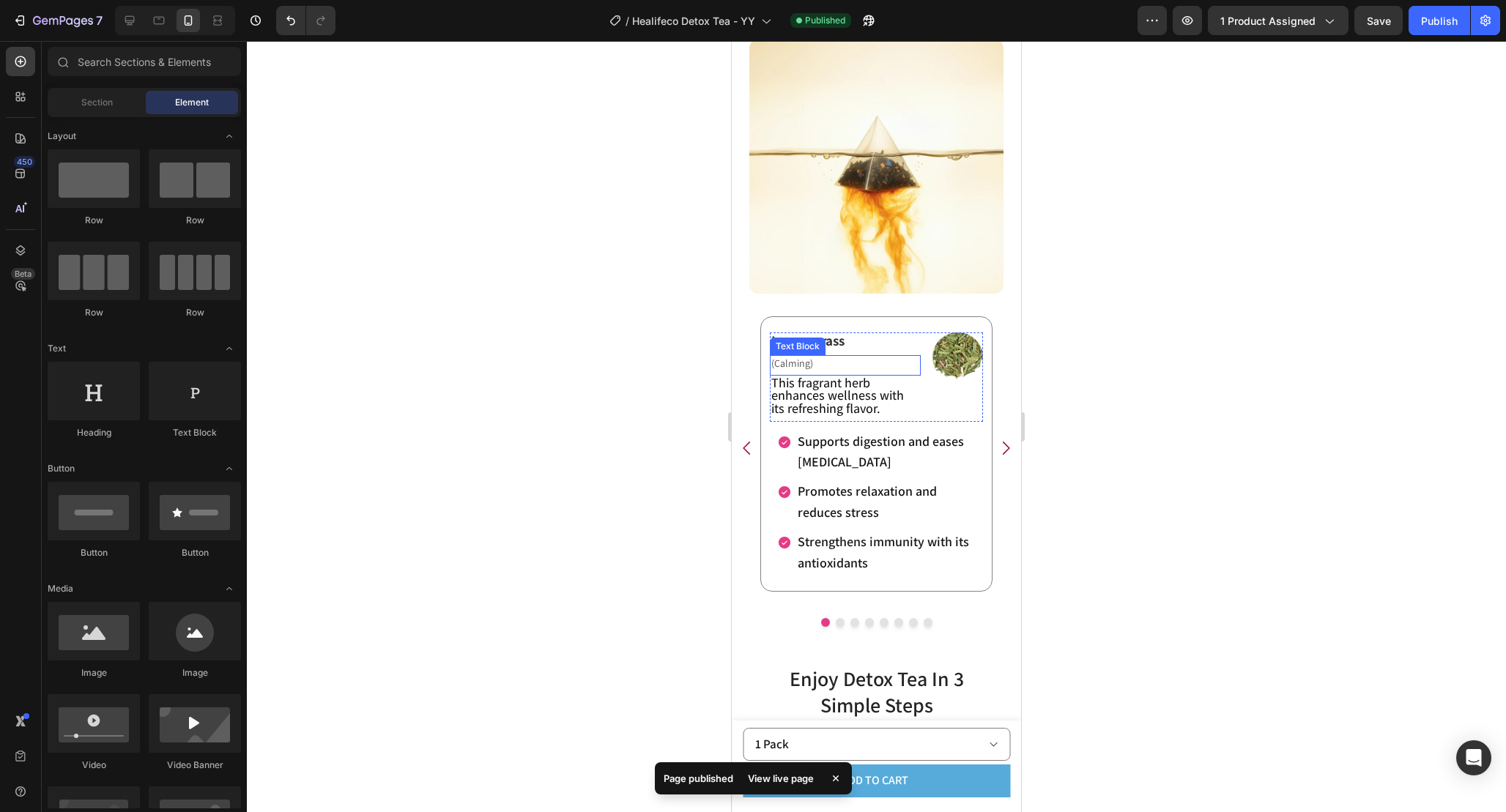
click at [858, 362] on p "(Calming)" at bounding box center [845, 363] width 148 height 13
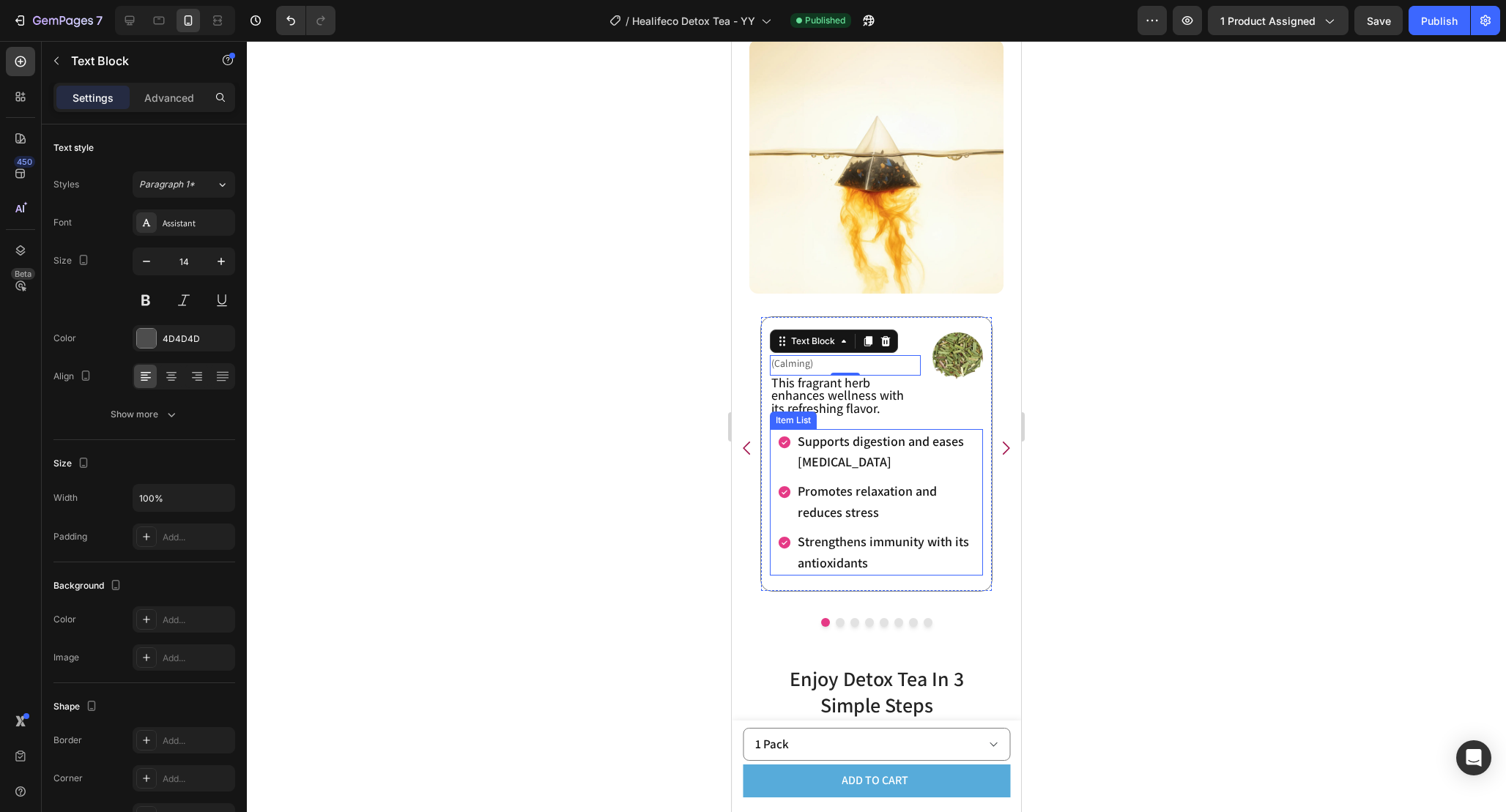
click at [773, 468] on div "Supports digestion and eases [MEDICAL_DATA] Promotes relaxation and reduces str…" at bounding box center [876, 503] width 213 height 147
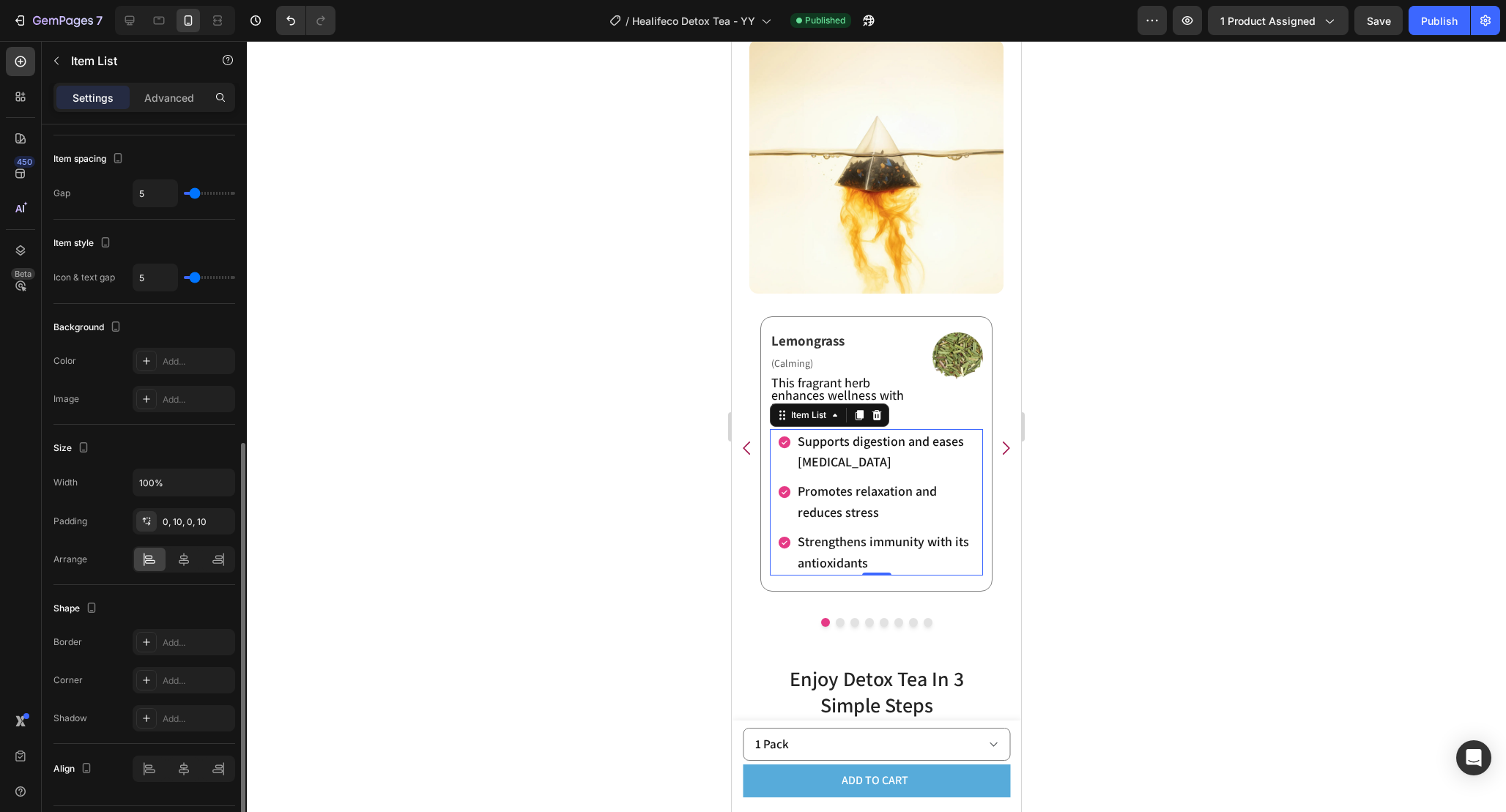
scroll to position [587, 0]
click at [196, 521] on div "0, 10, 0, 10" at bounding box center [183, 517] width 42 height 13
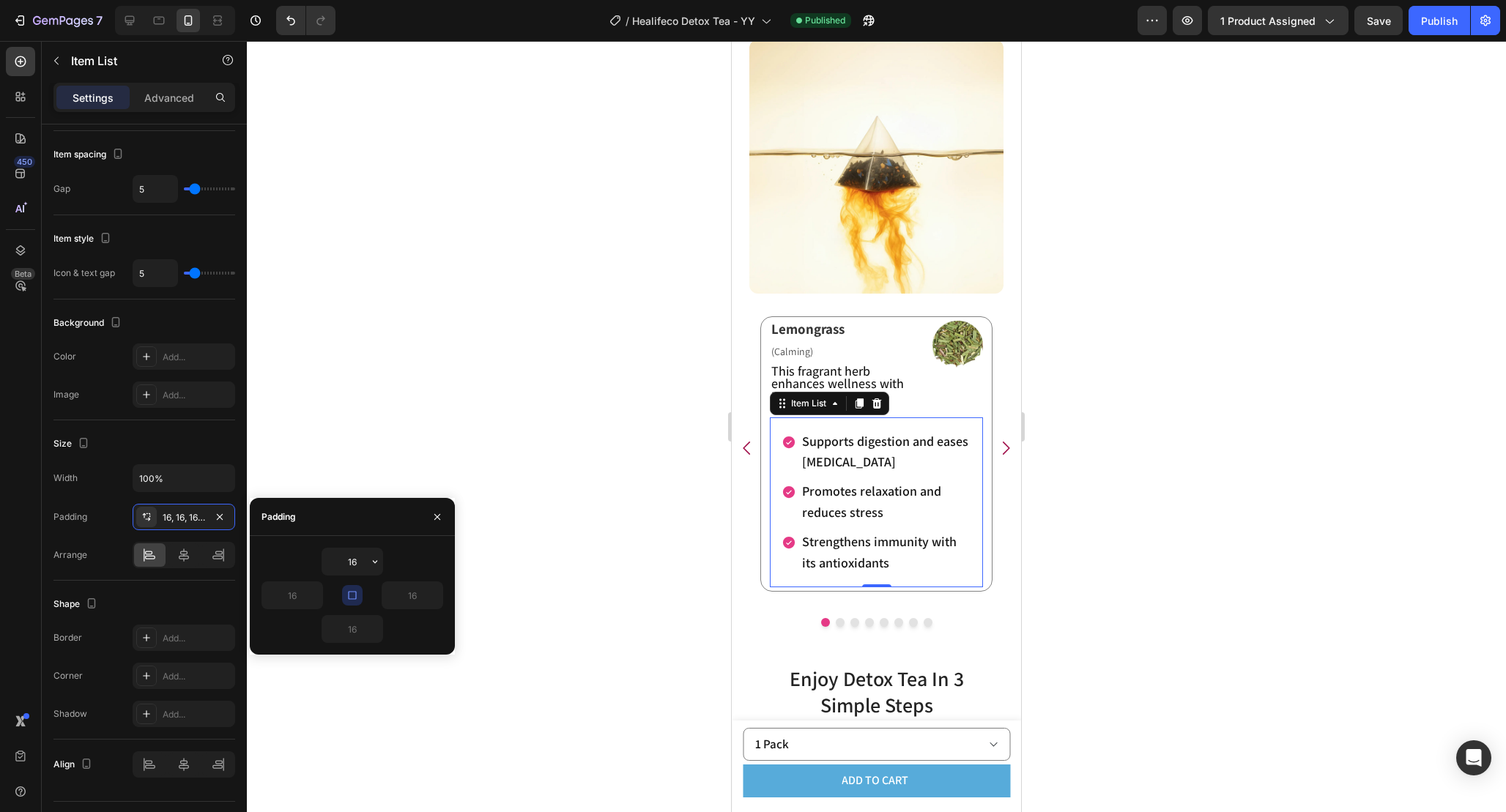
click at [359, 602] on button "button" at bounding box center [352, 595] width 20 height 20
click at [296, 595] on input "16" at bounding box center [292, 595] width 60 height 26
type input "0"
click at [115, 497] on div "Width 100% Padding 16, 16, 16, 16 Arrange" at bounding box center [144, 516] width 182 height 104
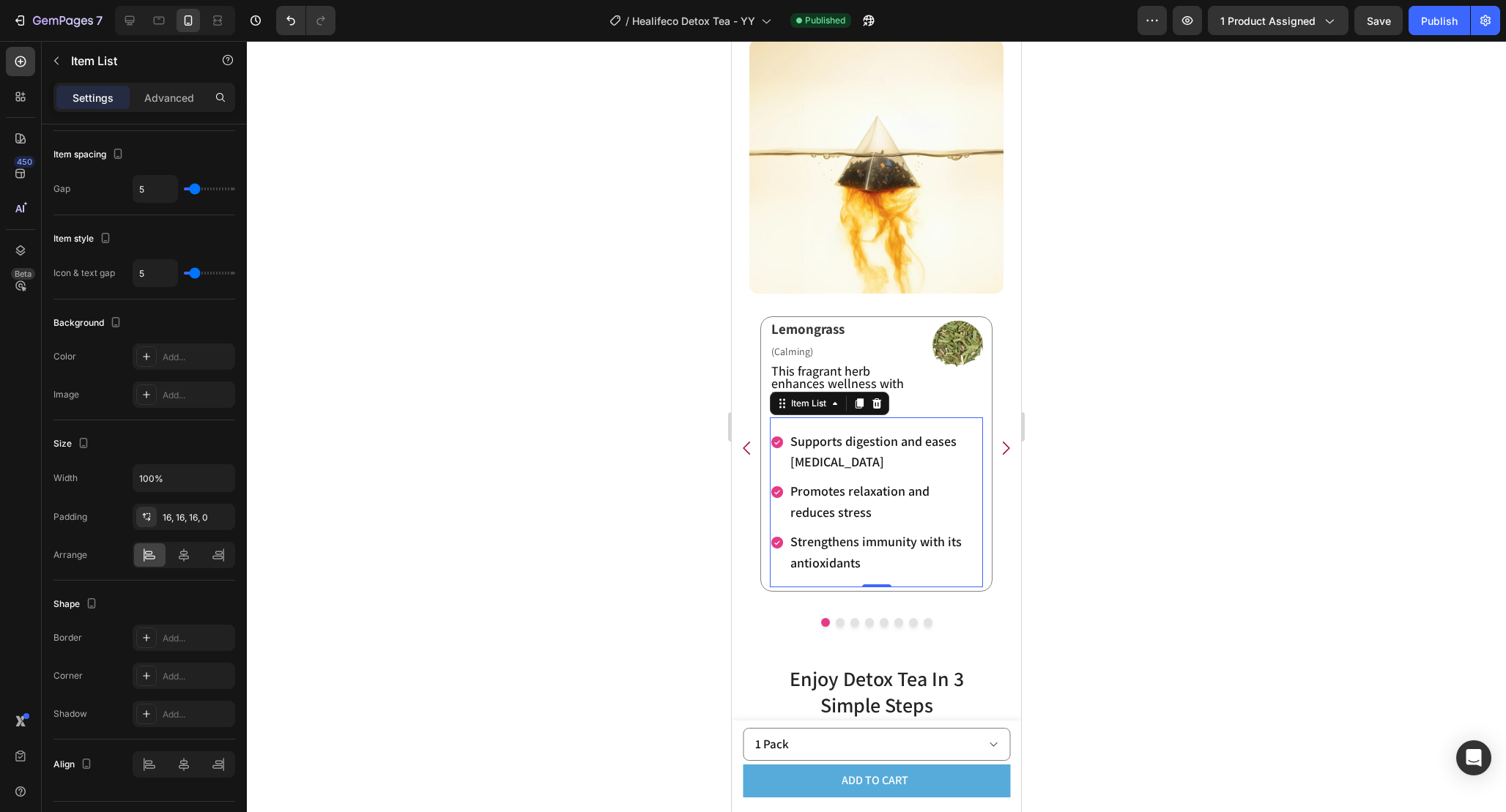
click at [781, 465] on div "Supports digestion and eases [MEDICAL_DATA]" at bounding box center [870, 453] width 202 height 47
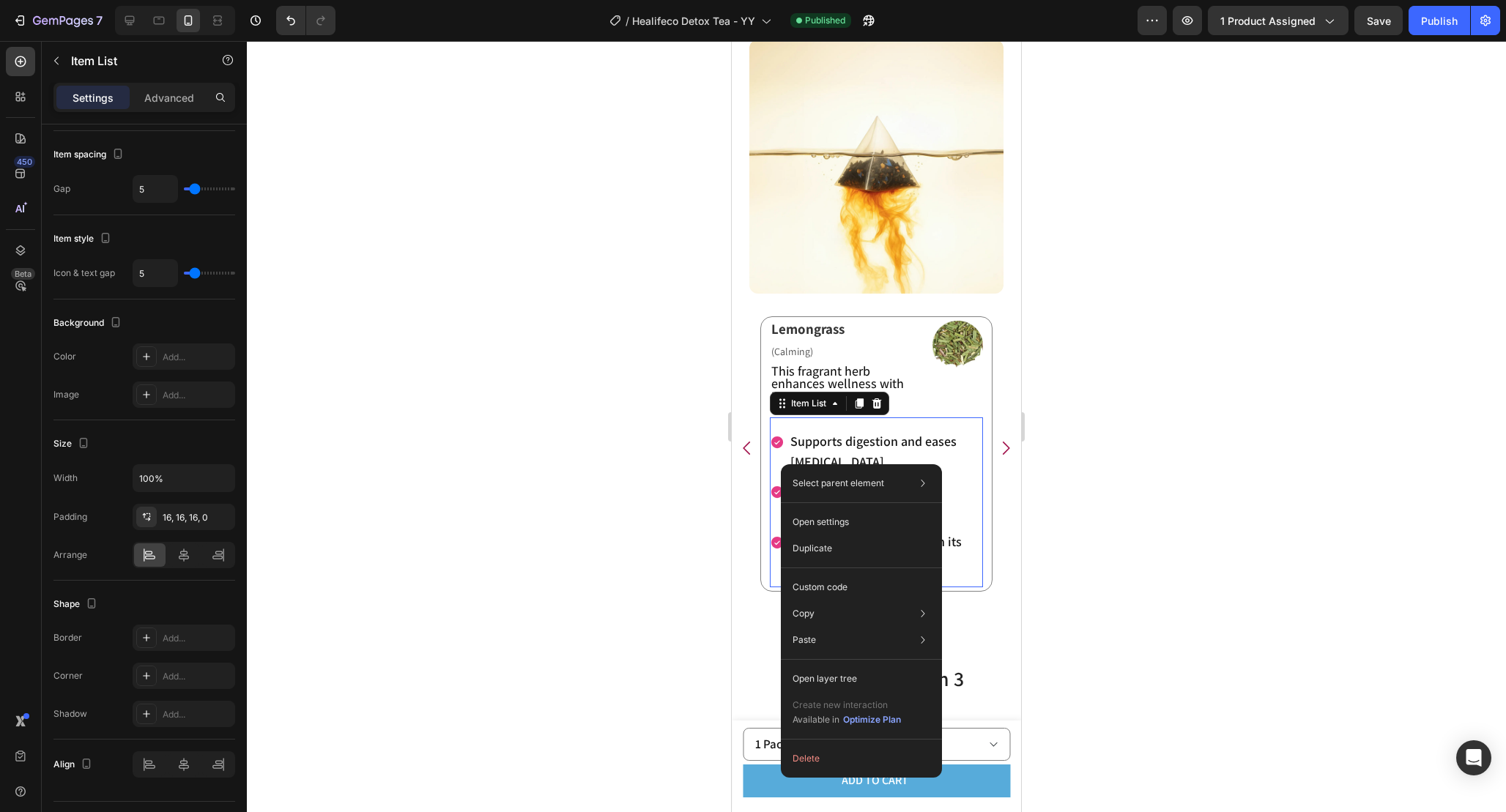
drag, startPoint x: 781, startPoint y: 464, endPoint x: 1520, endPoint y: 509, distance: 740.4
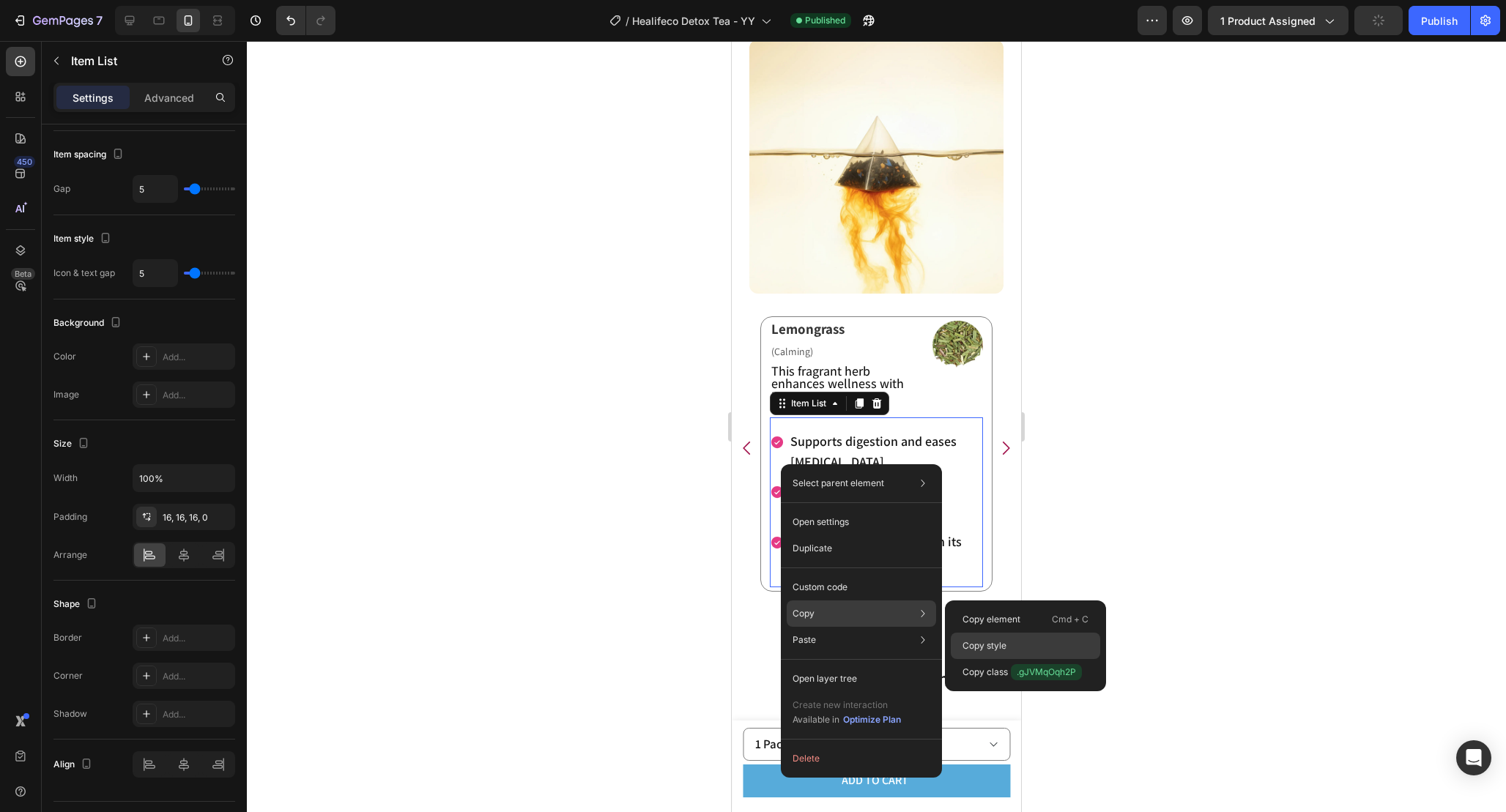
click at [973, 659] on div "Copy style" at bounding box center [1026, 672] width 149 height 26
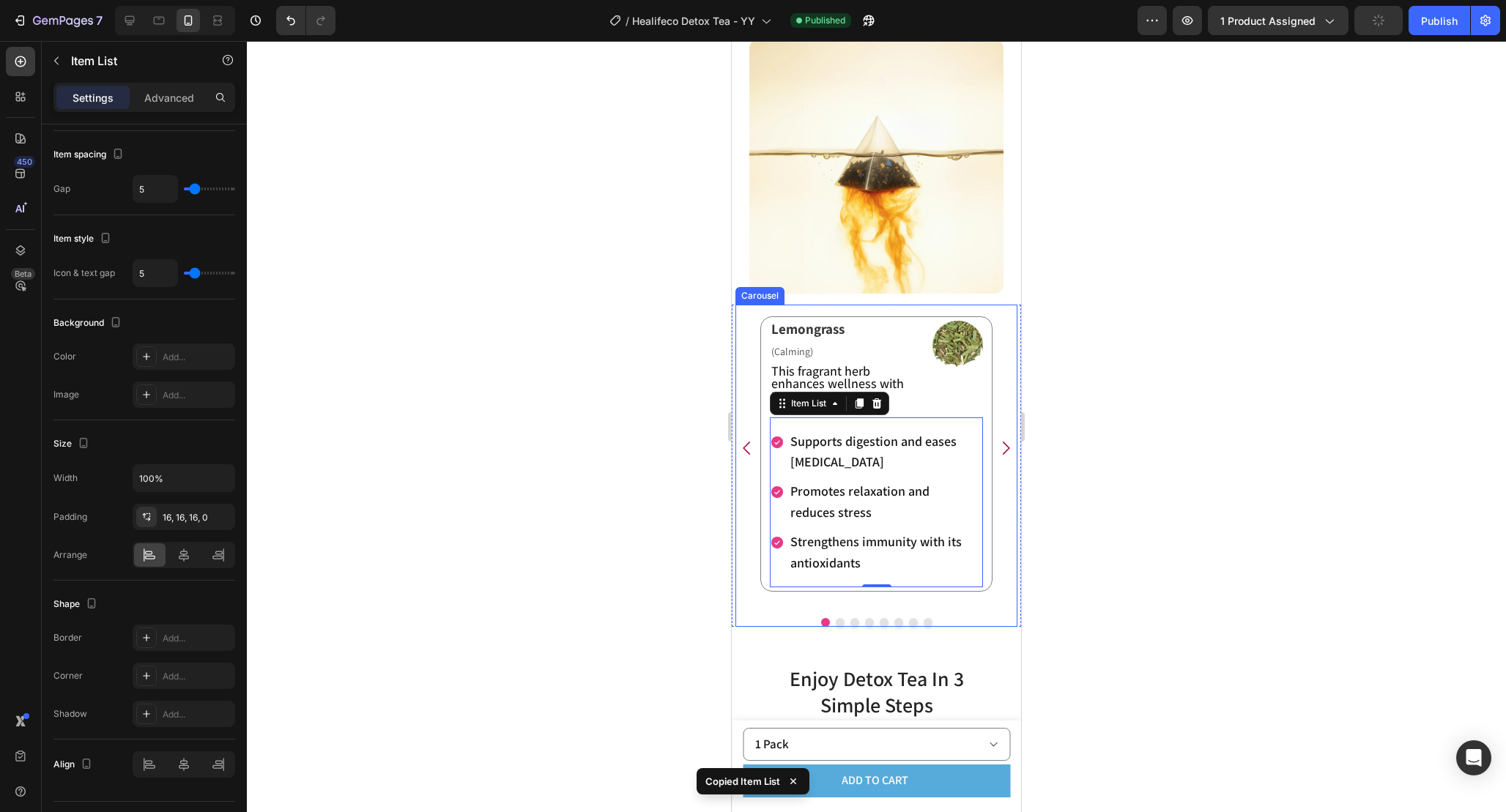
click at [1002, 454] on icon "Carousel Next Arrow" at bounding box center [1006, 448] width 19 height 19
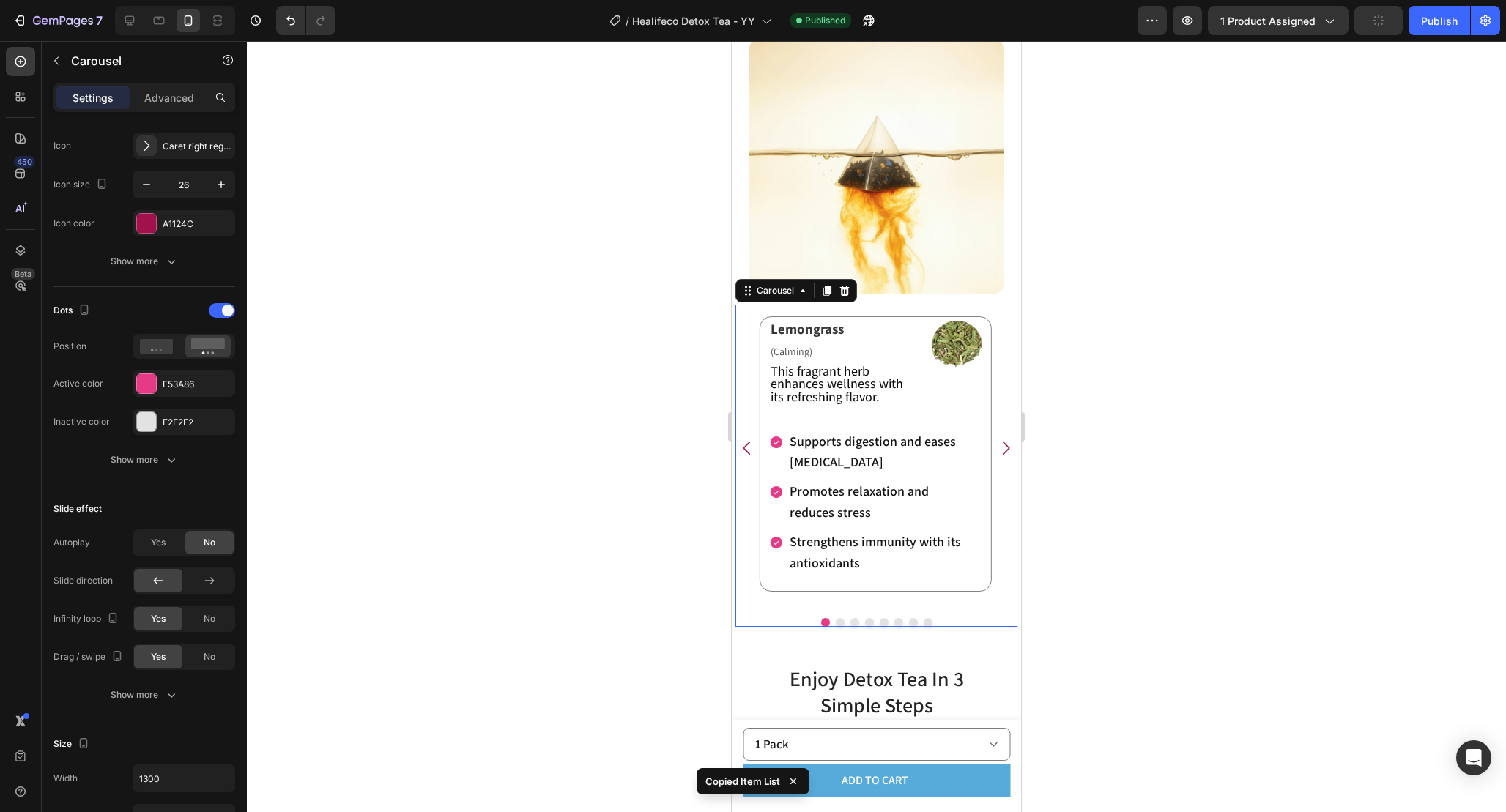
scroll to position [0, 0]
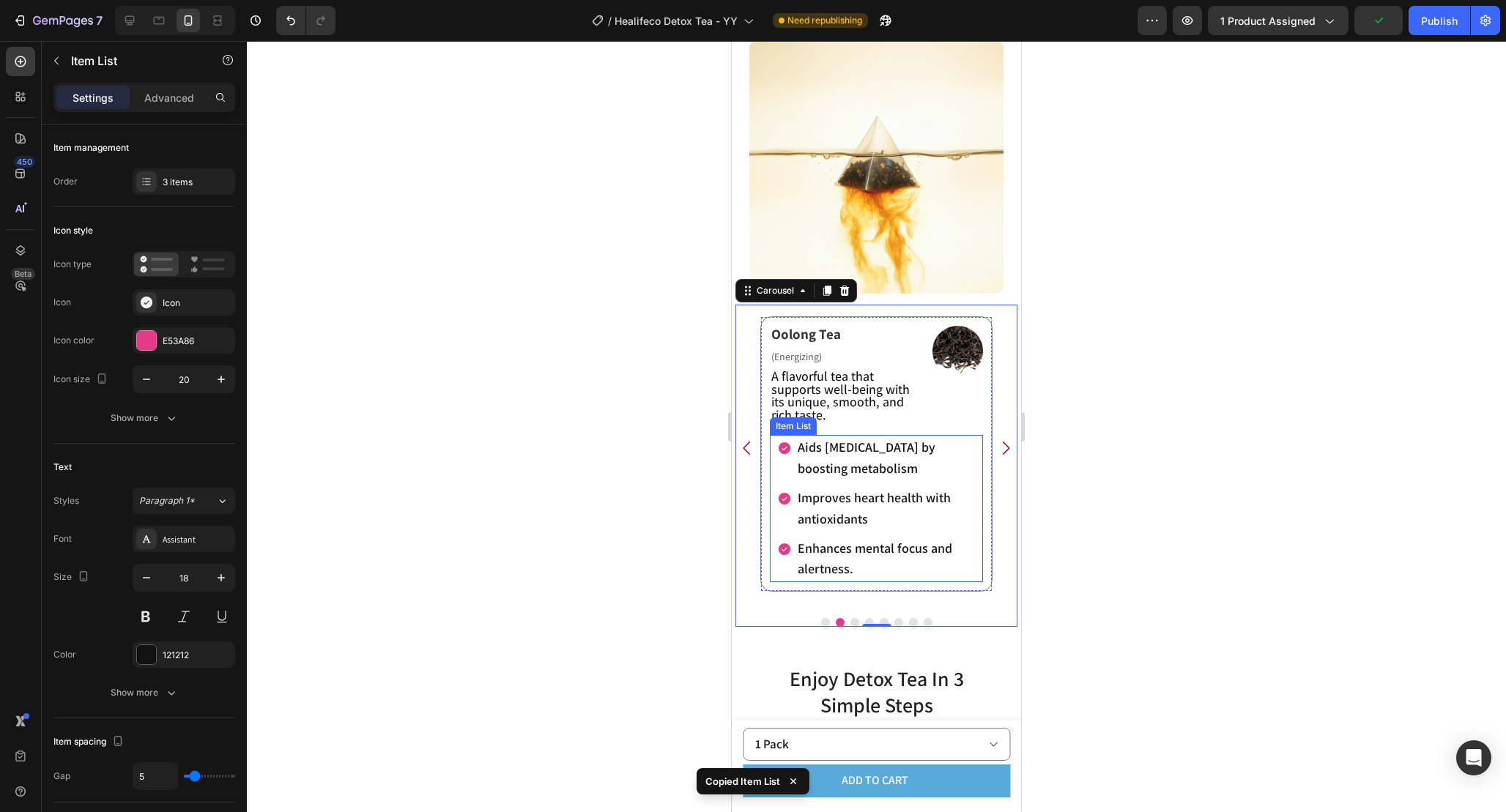
click at [778, 472] on div "Aids [MEDICAL_DATA] by boosting metabolism" at bounding box center [876, 458] width 199 height 47
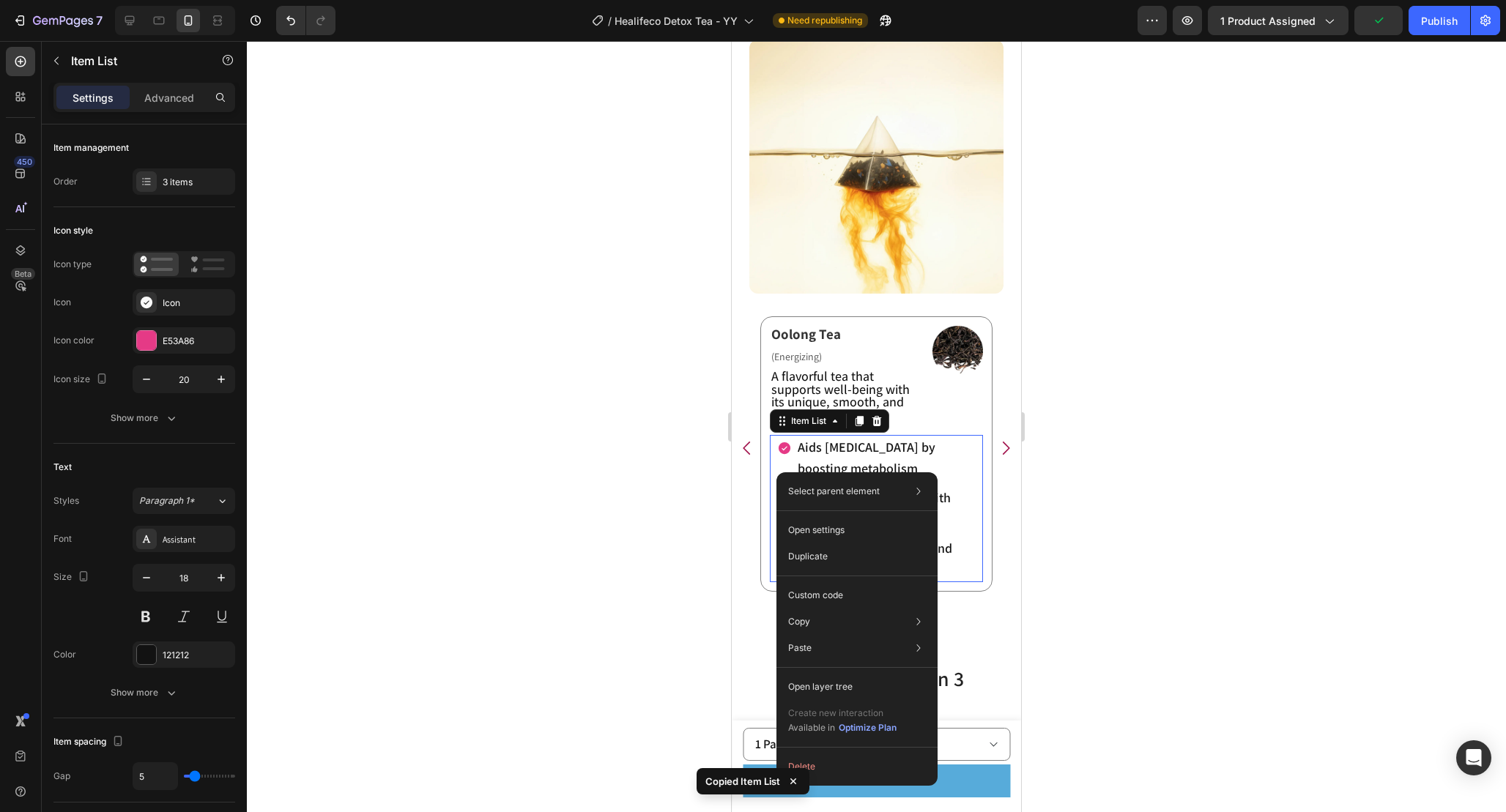
drag, startPoint x: 777, startPoint y: 472, endPoint x: 1549, endPoint y: 559, distance: 776.9
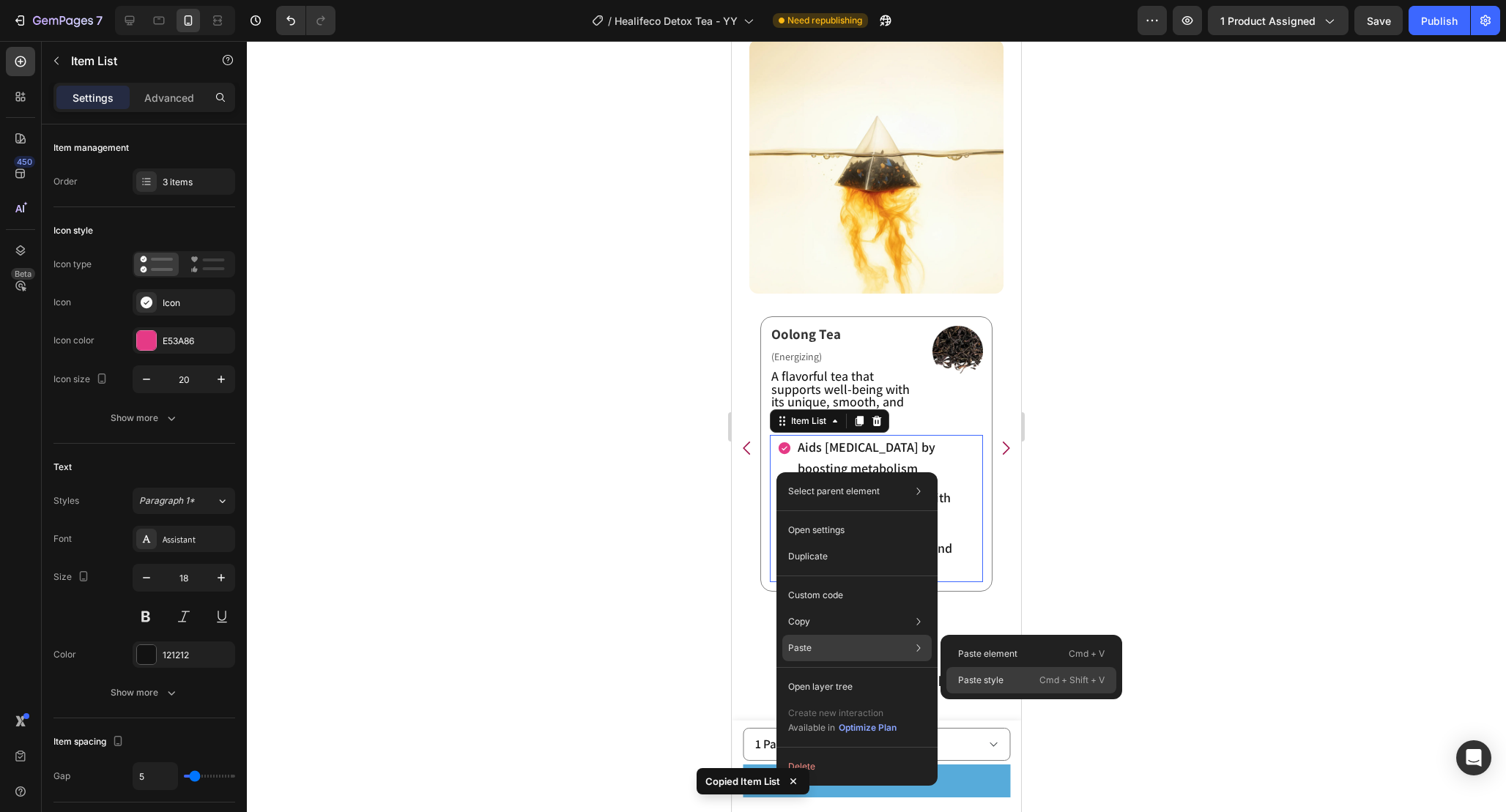
click at [1021, 680] on div "Paste style Cmd + Shift + V" at bounding box center [1031, 680] width 170 height 26
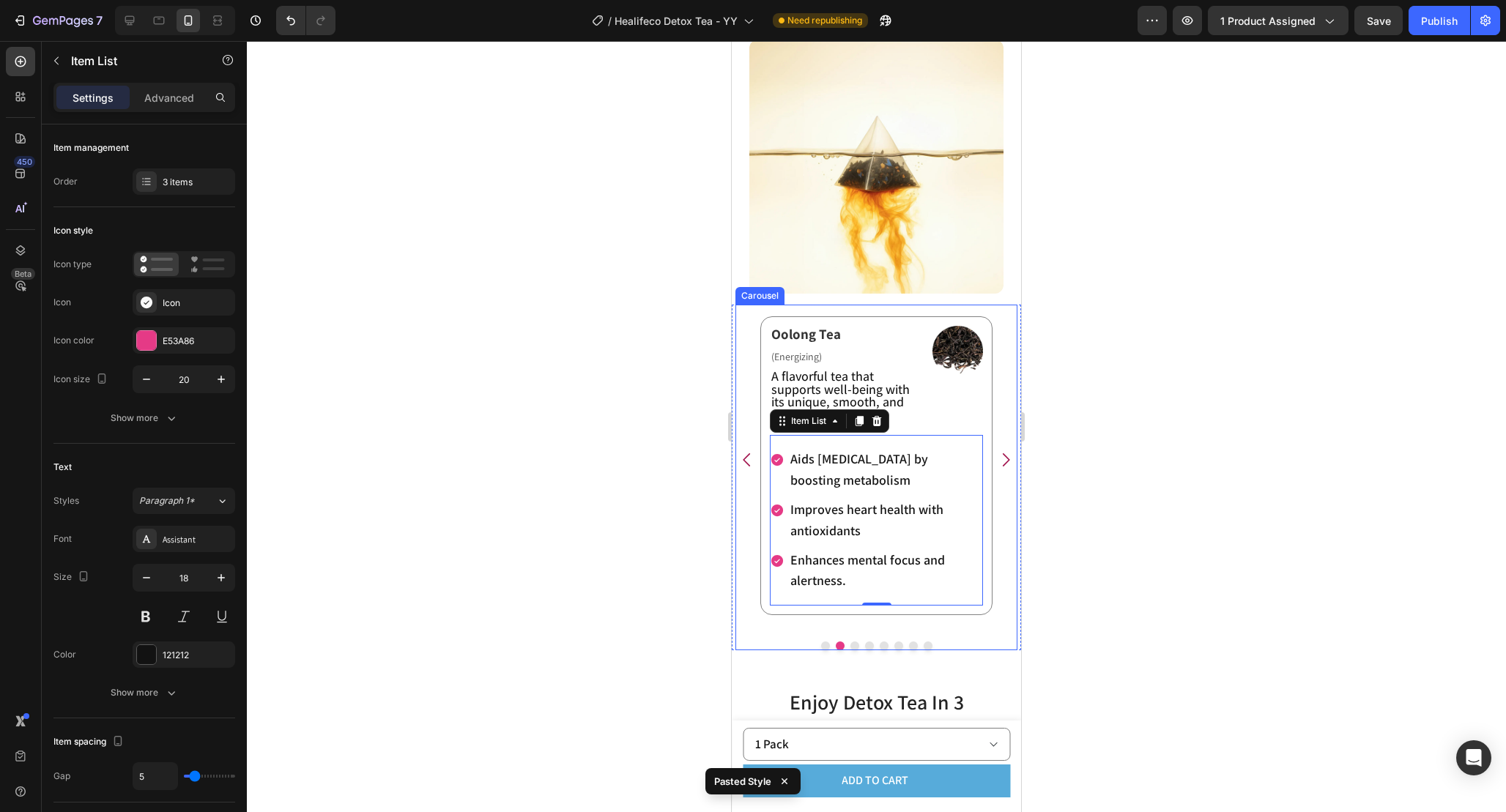
click at [749, 460] on icon "Carousel Back Arrow" at bounding box center [747, 460] width 19 height 19
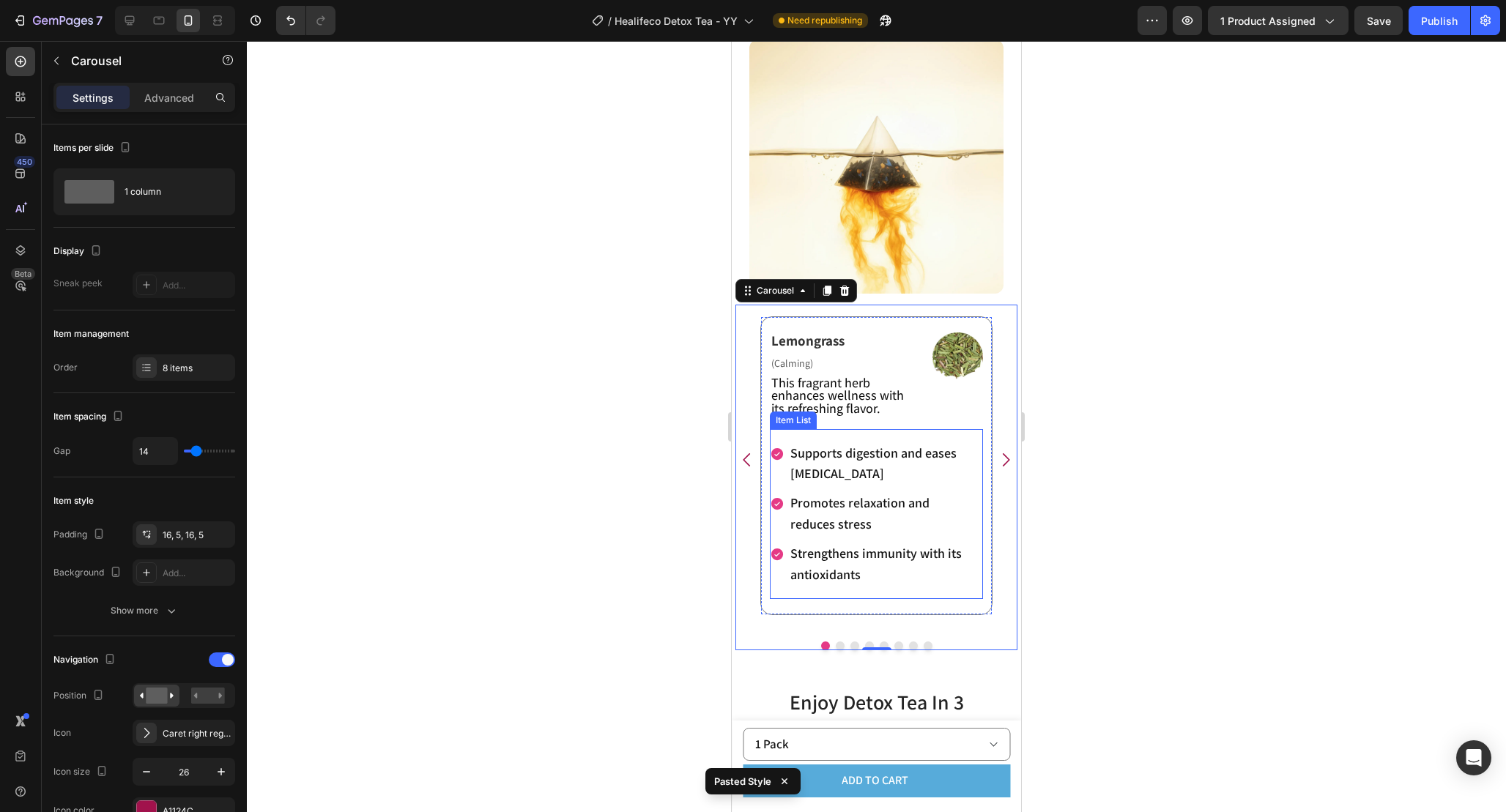
click at [861, 437] on div "Supports digestion and eases [MEDICAL_DATA] Promotes relaxation and reduces str…" at bounding box center [876, 515] width 213 height 171
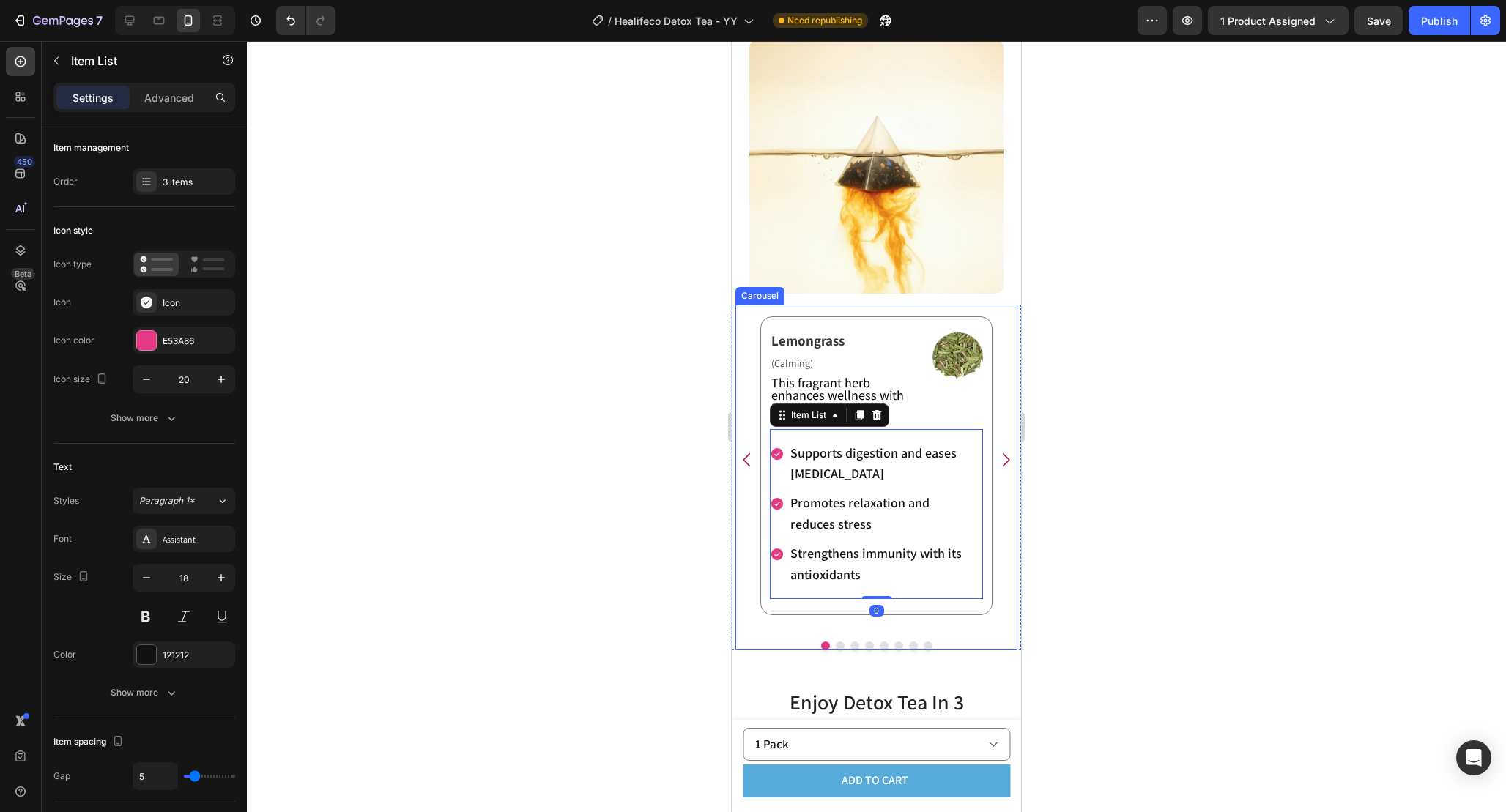
click at [1000, 459] on icon "Carousel Next Arrow" at bounding box center [1006, 460] width 19 height 19
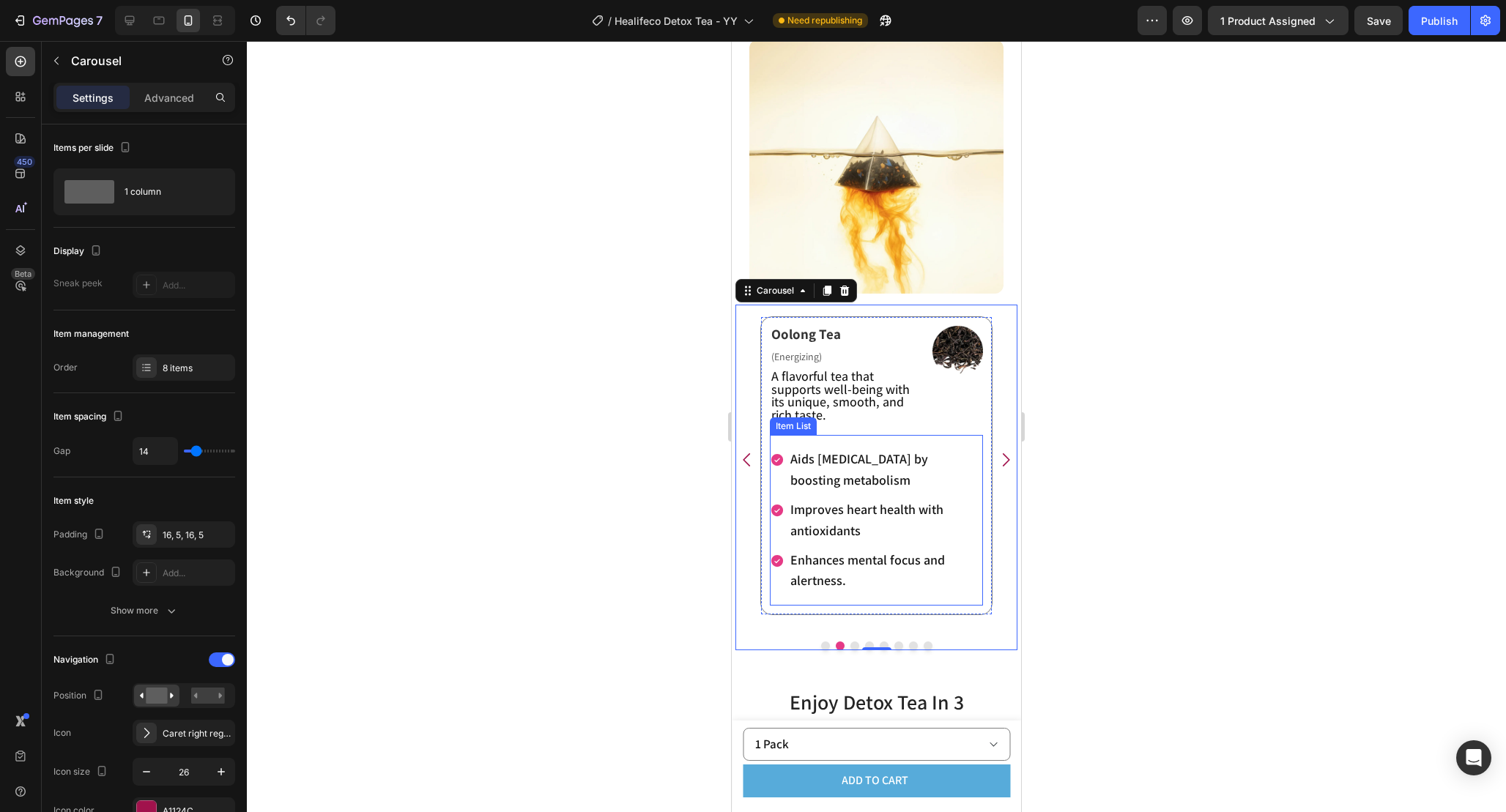
click at [796, 438] on div "Aids [MEDICAL_DATA] by boosting metabolism Improves heart health with antioxida…" at bounding box center [876, 520] width 213 height 171
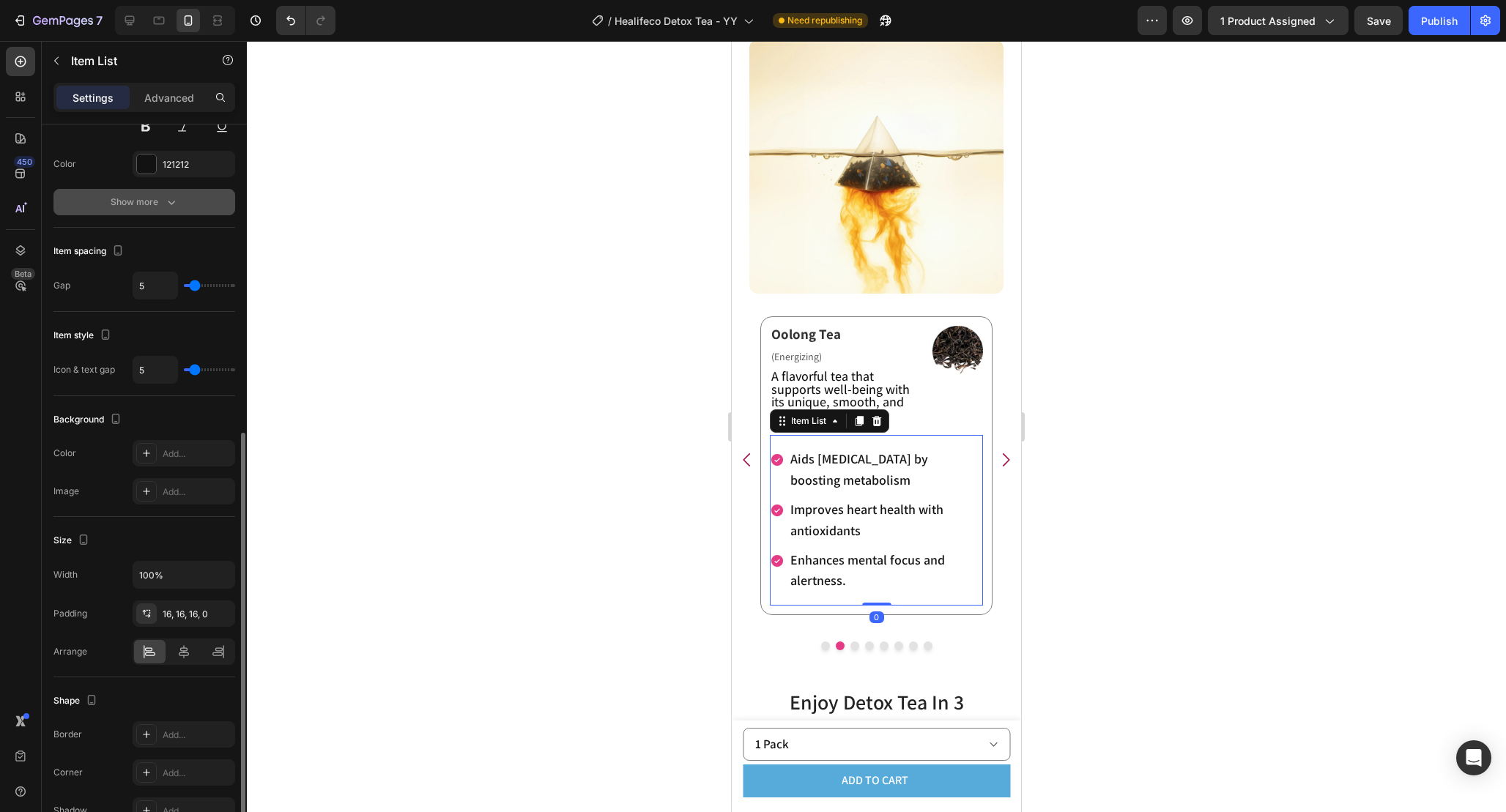
scroll to position [528, 0]
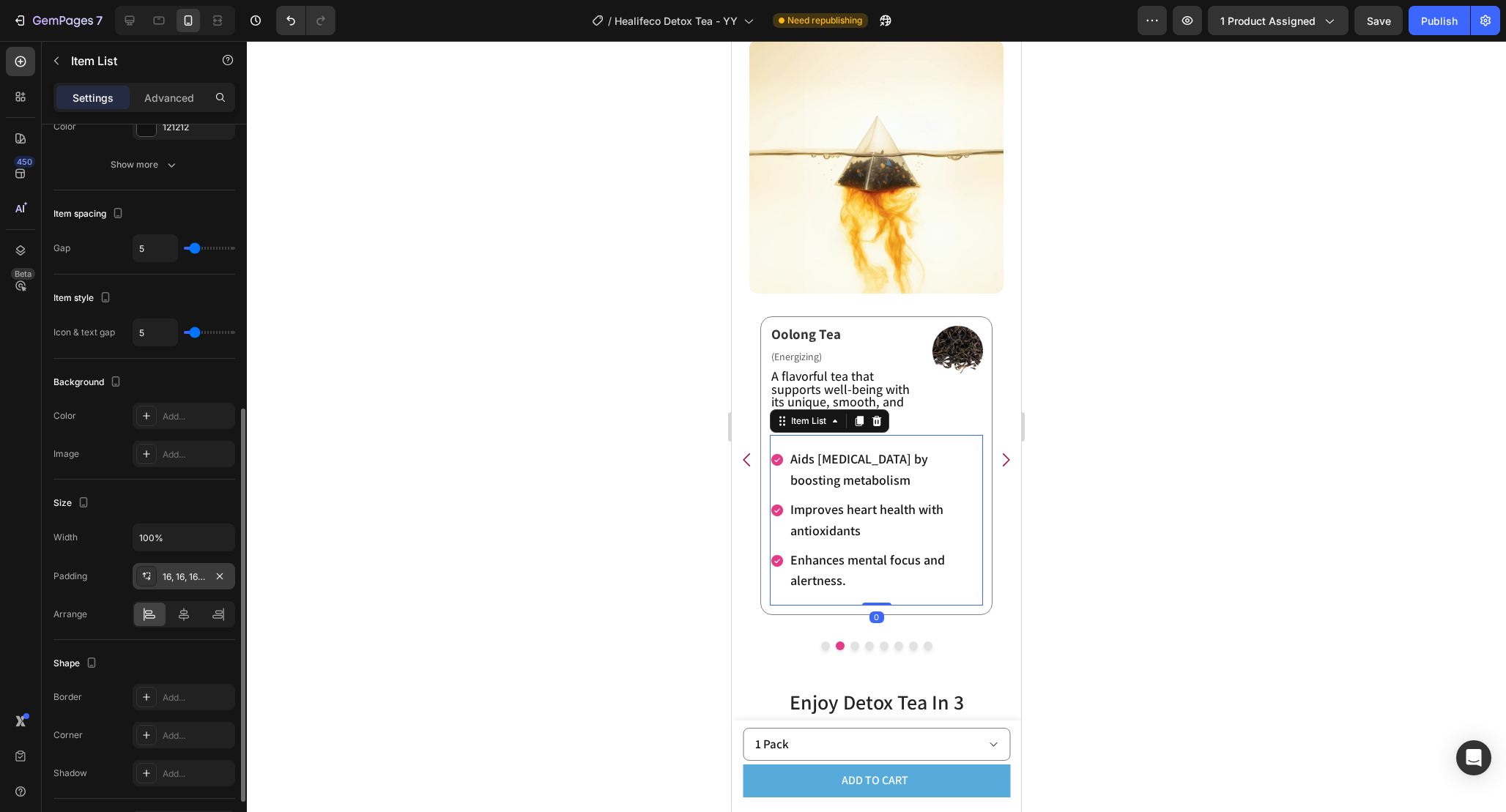
click at [190, 566] on div "16, 16, 16, 0" at bounding box center [184, 576] width 103 height 26
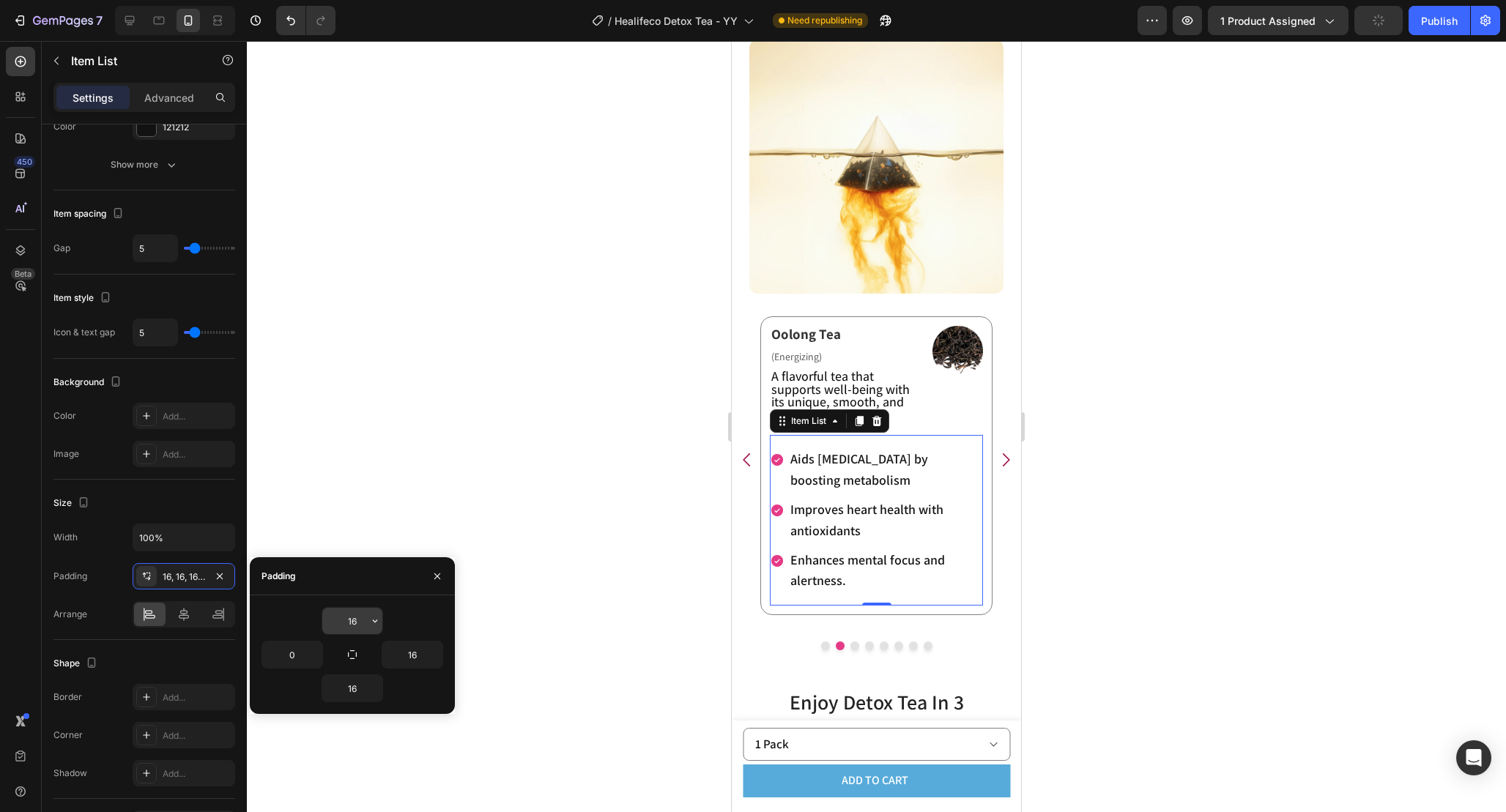
click at [359, 620] on input "16" at bounding box center [353, 620] width 60 height 26
type input "0"
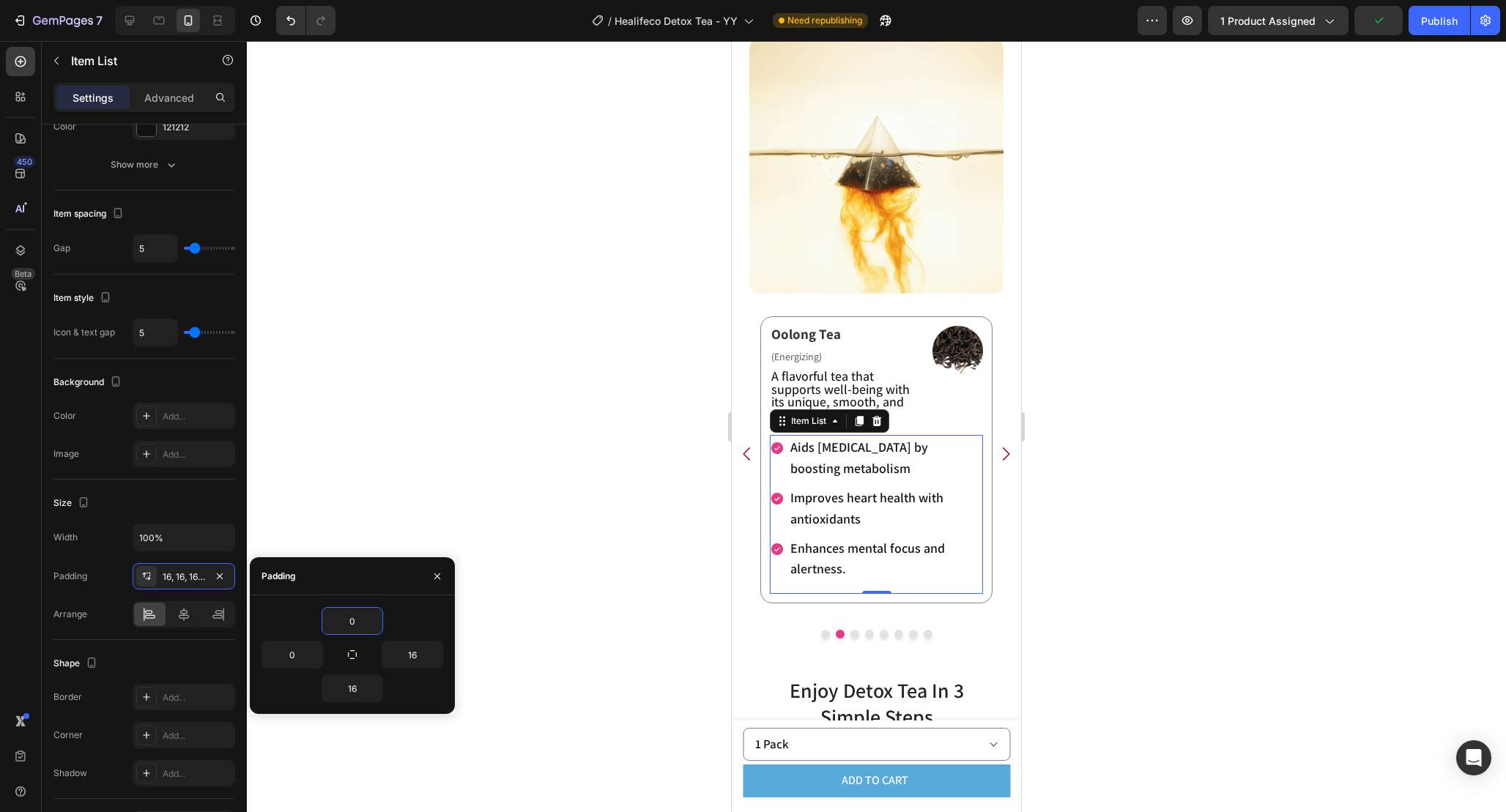
click at [1119, 586] on div at bounding box center [876, 426] width 1259 height 771
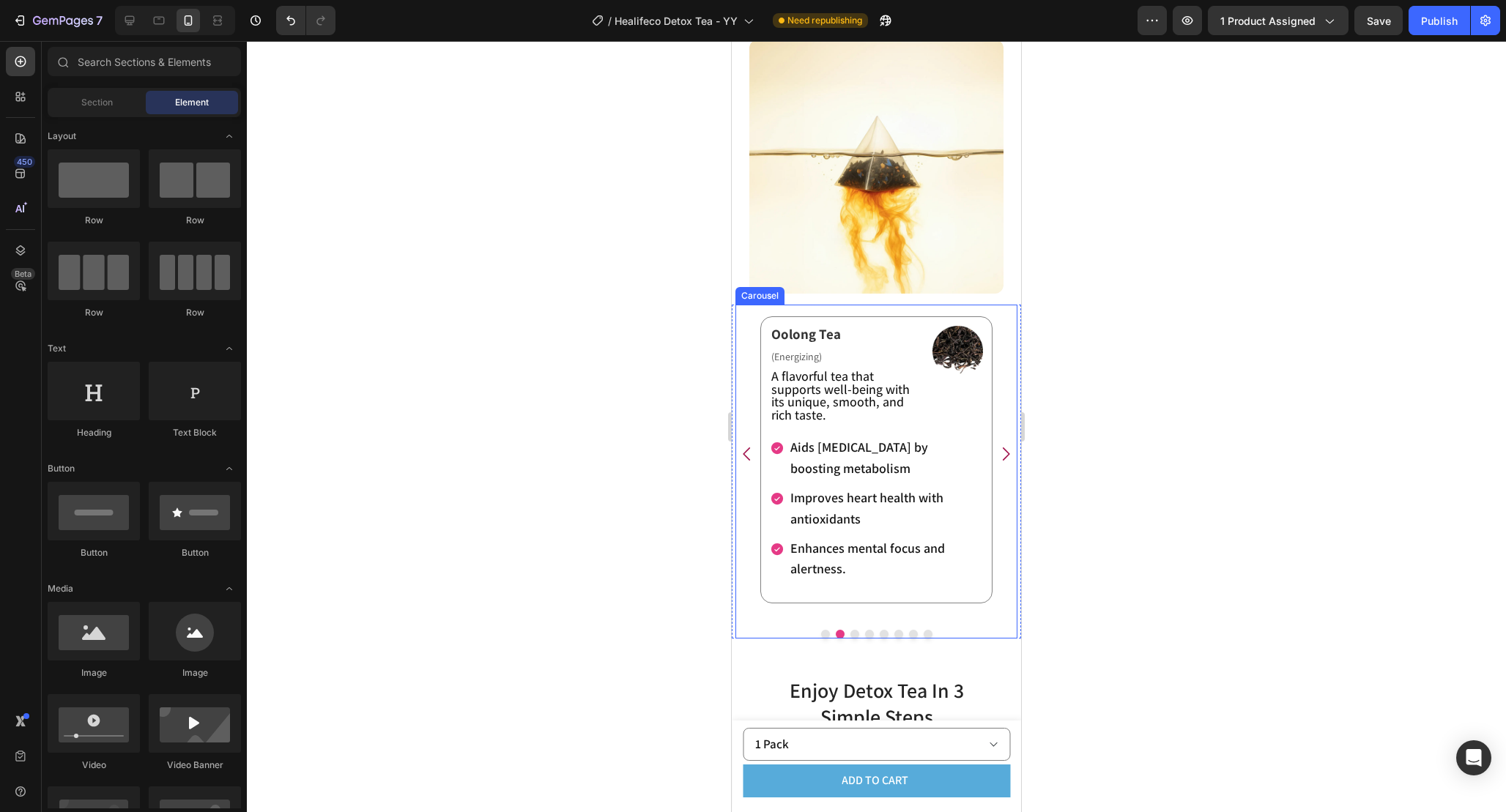
click at [744, 453] on icon "Carousel Back Arrow" at bounding box center [747, 454] width 19 height 19
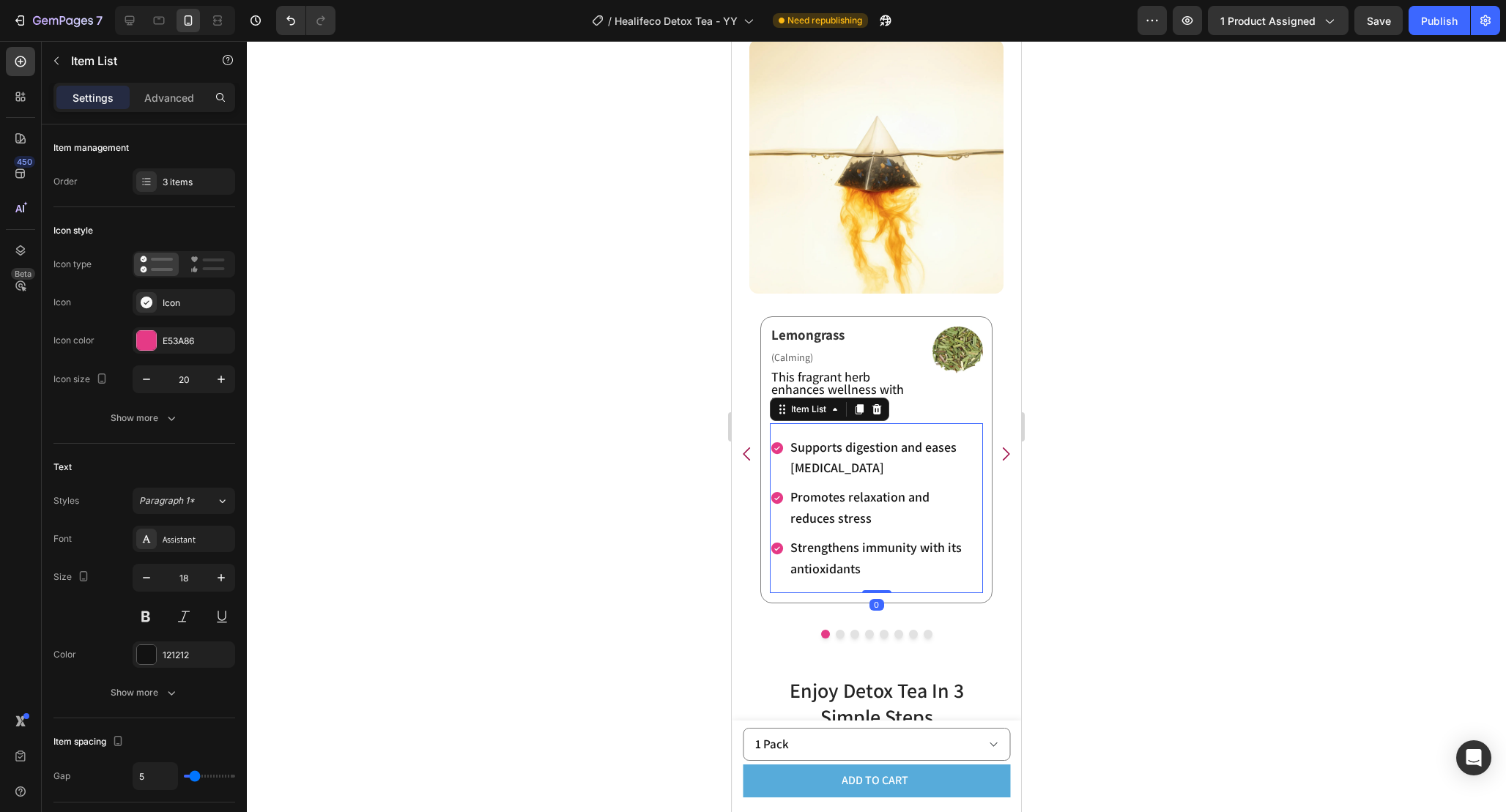
click at [868, 432] on div "Supports digestion and eases [MEDICAL_DATA] Promotes relaxation and reduces str…" at bounding box center [876, 509] width 213 height 171
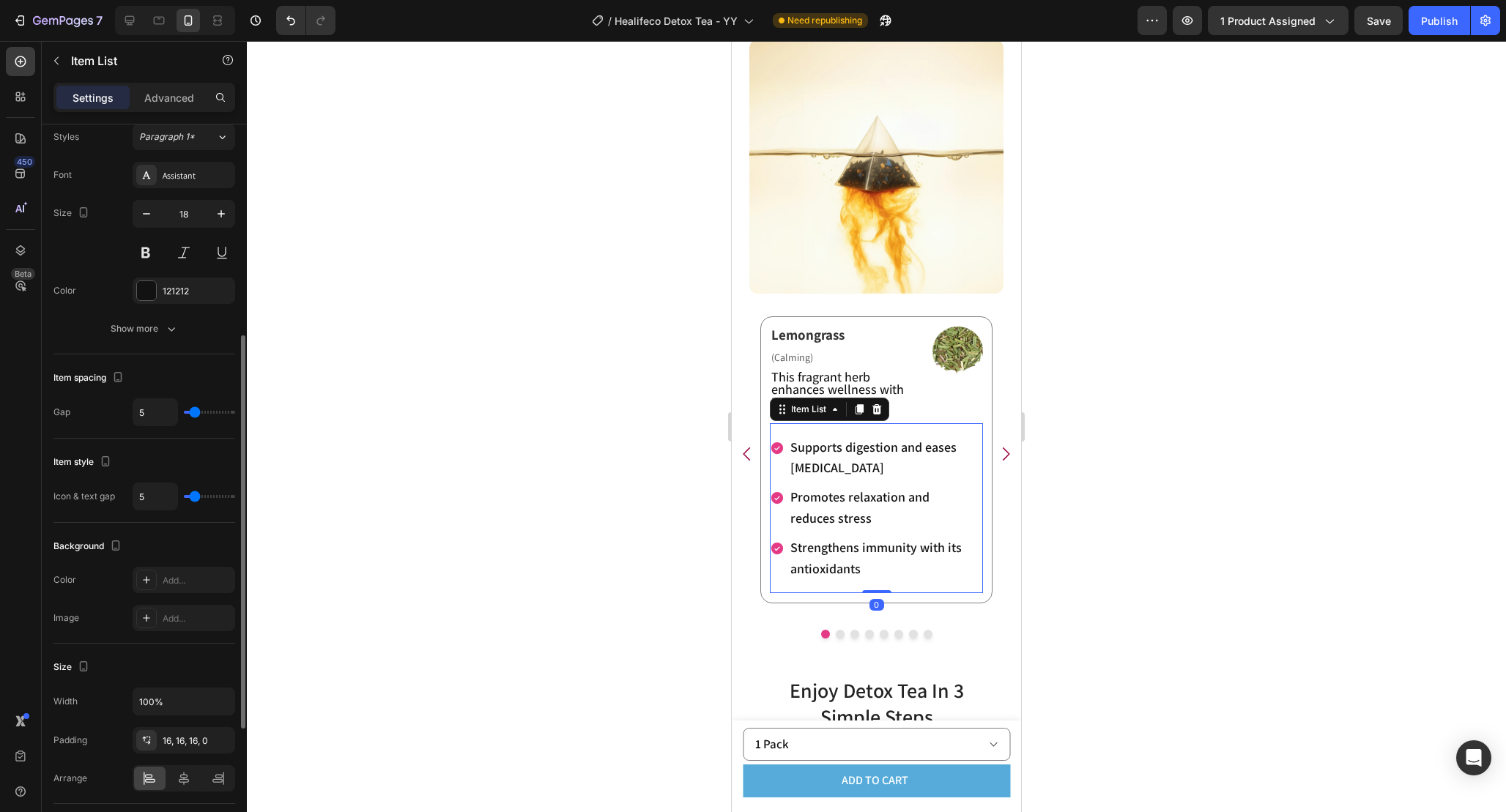
scroll to position [383, 0]
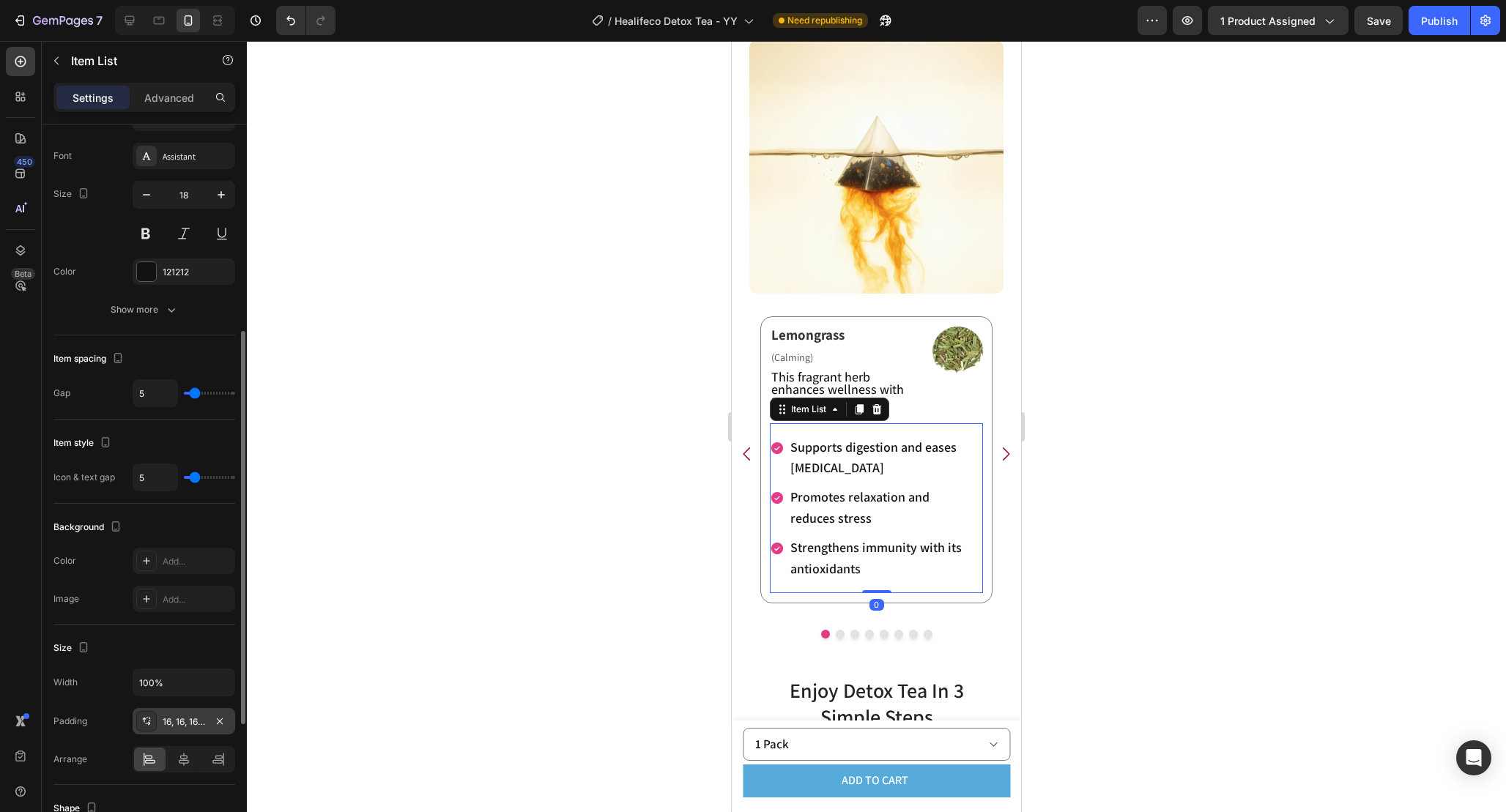
click at [191, 708] on div "16, 16, 16, 0" at bounding box center [184, 721] width 103 height 26
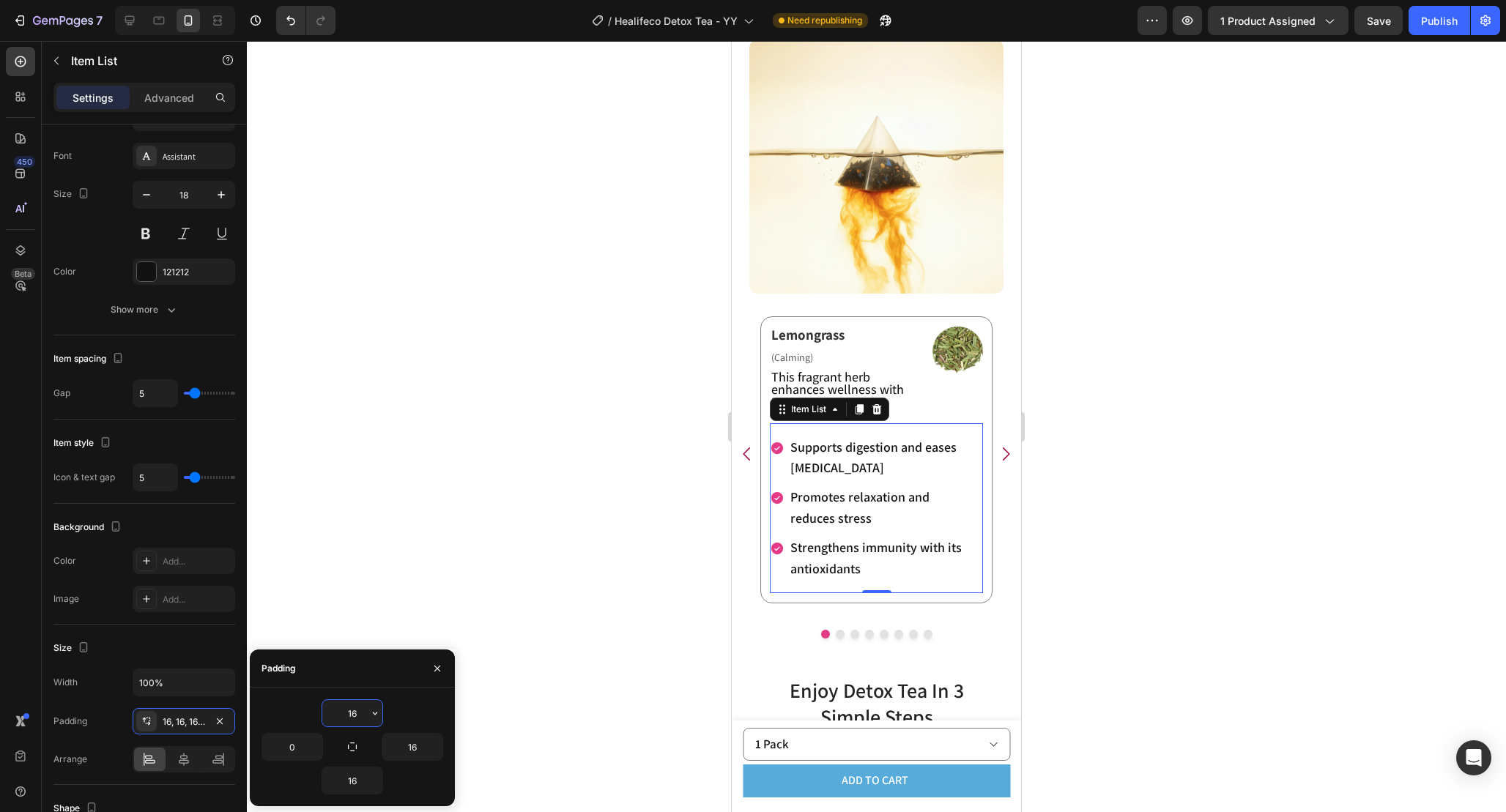
click at [362, 711] on input "16" at bounding box center [353, 713] width 60 height 26
type input "0"
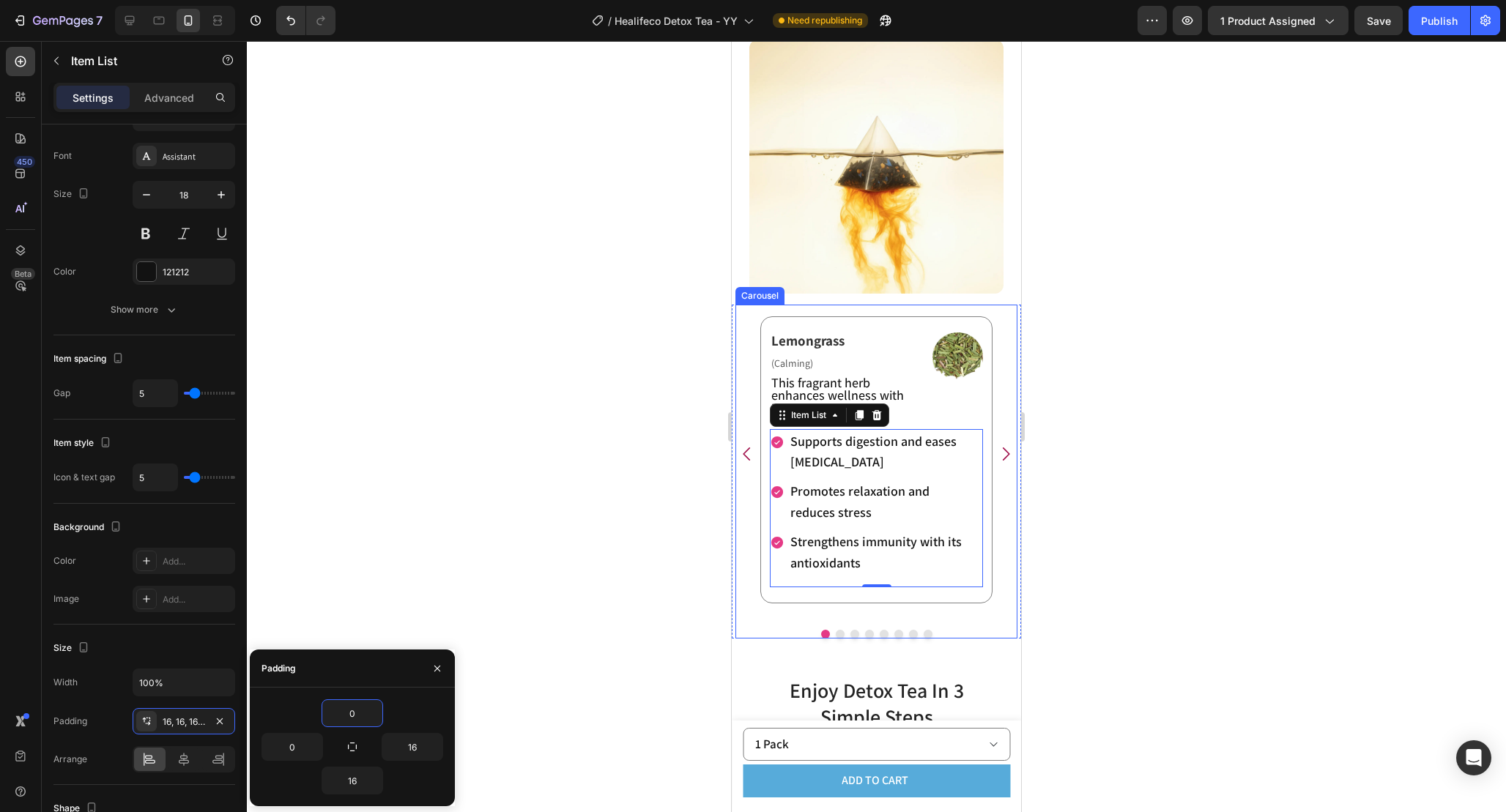
click at [1009, 459] on icon "Carousel Next Arrow" at bounding box center [1006, 454] width 19 height 19
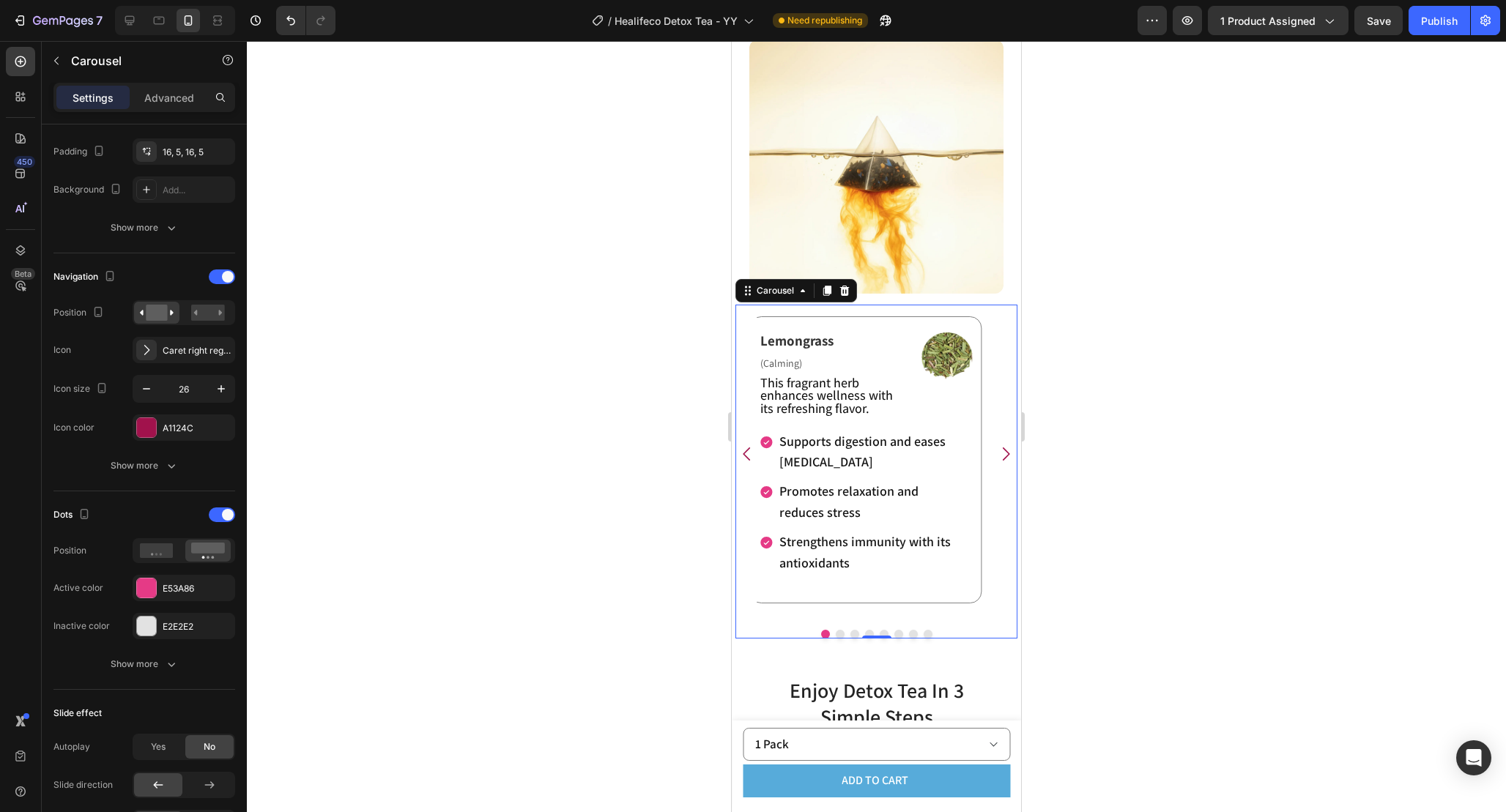
scroll to position [0, 0]
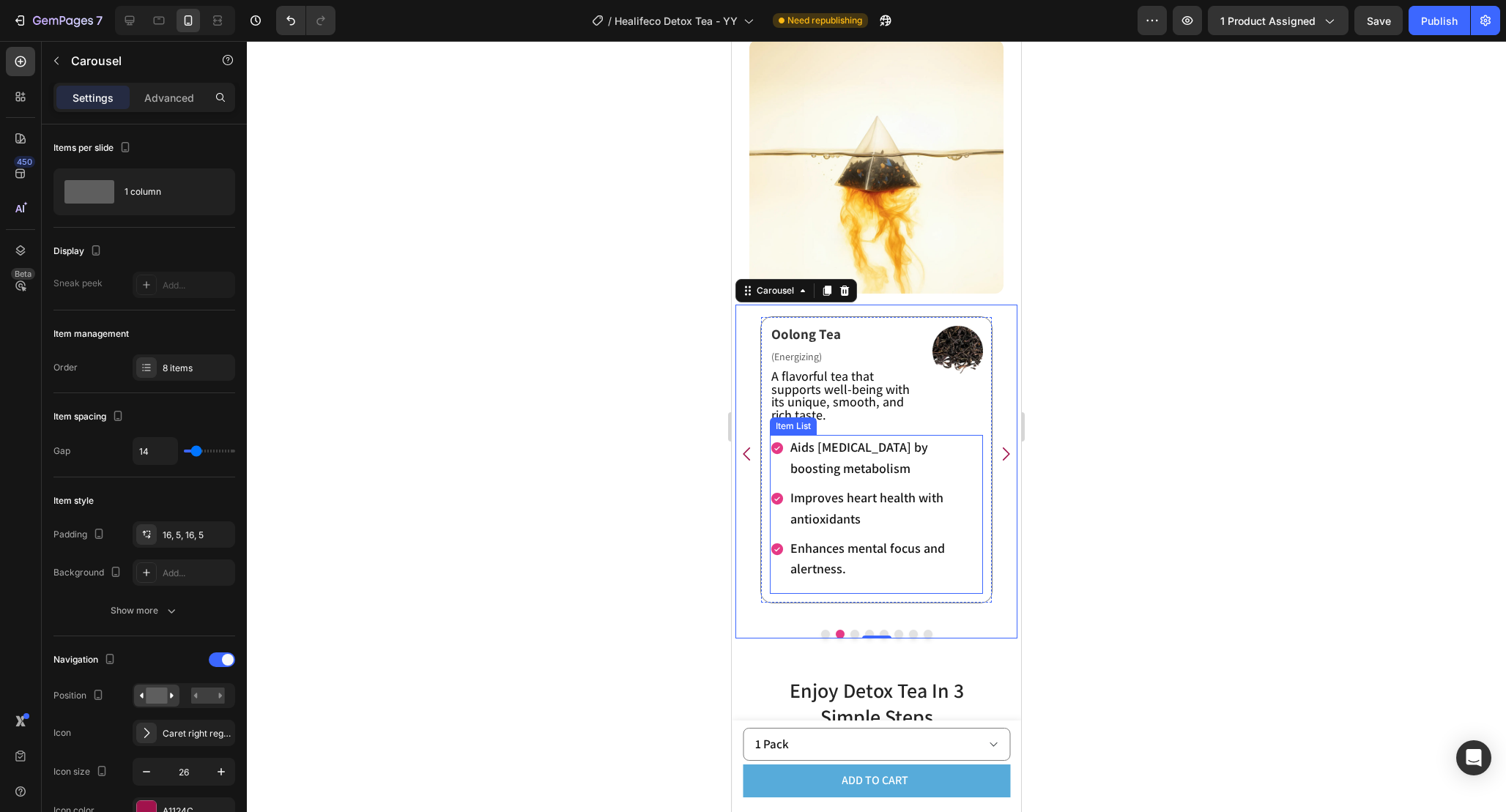
click at [809, 586] on div "Aids [MEDICAL_DATA] by boosting metabolism Improves heart health with antioxida…" at bounding box center [876, 514] width 213 height 159
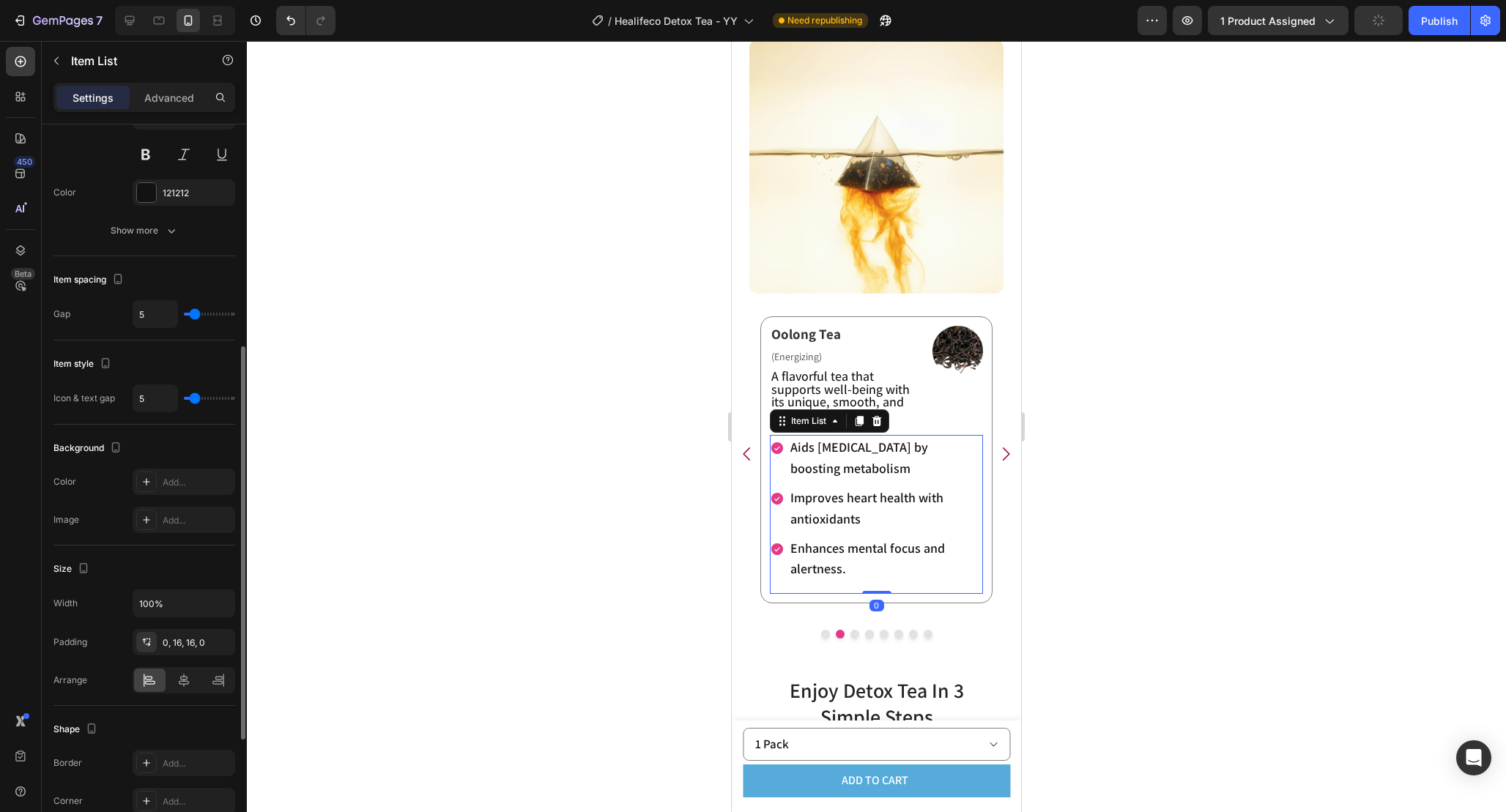
scroll to position [469, 0]
click at [174, 634] on div "0, 16, 16, 0" at bounding box center [183, 635] width 42 height 13
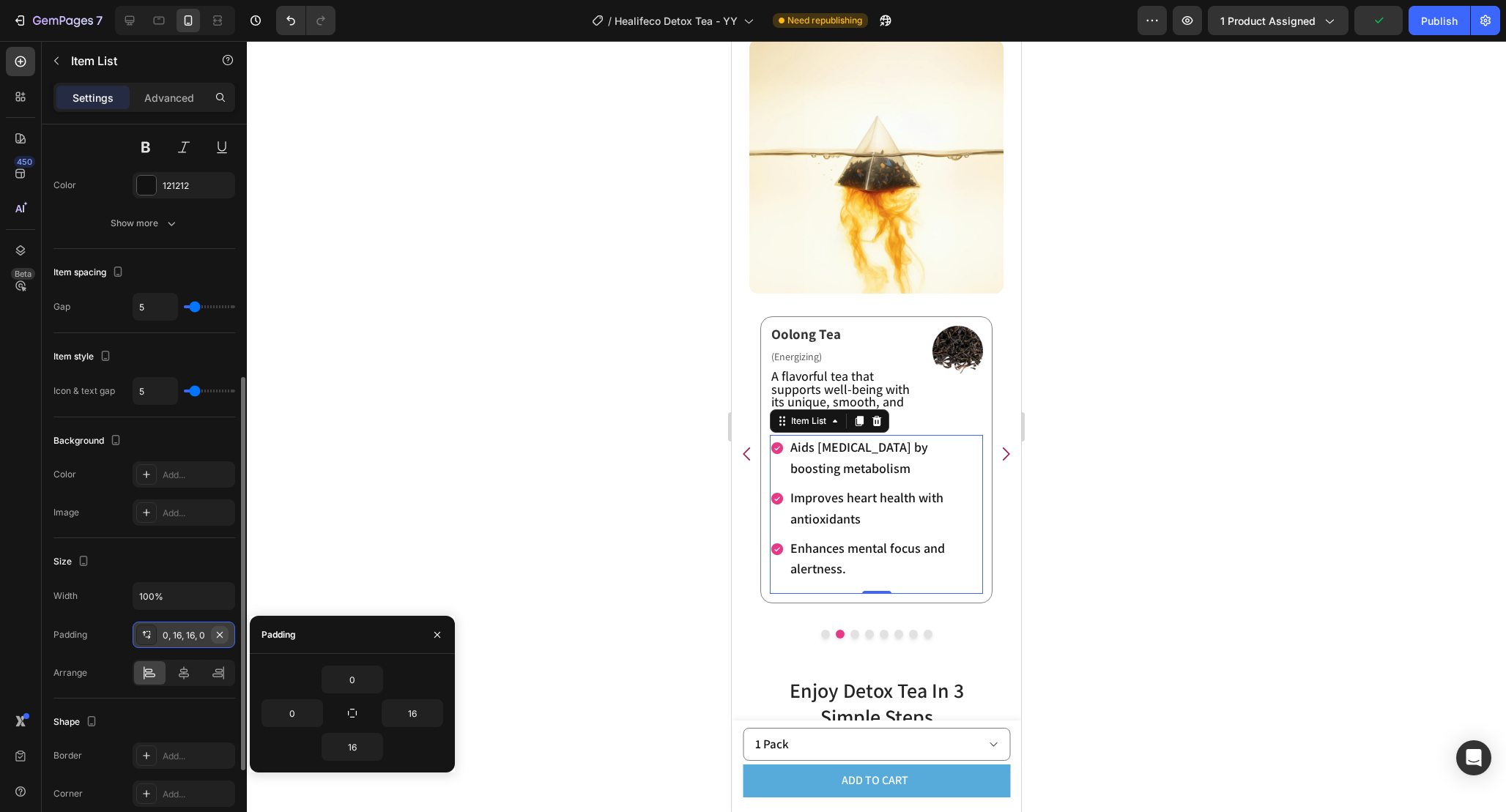
click at [217, 631] on icon "button" at bounding box center [220, 635] width 12 height 12
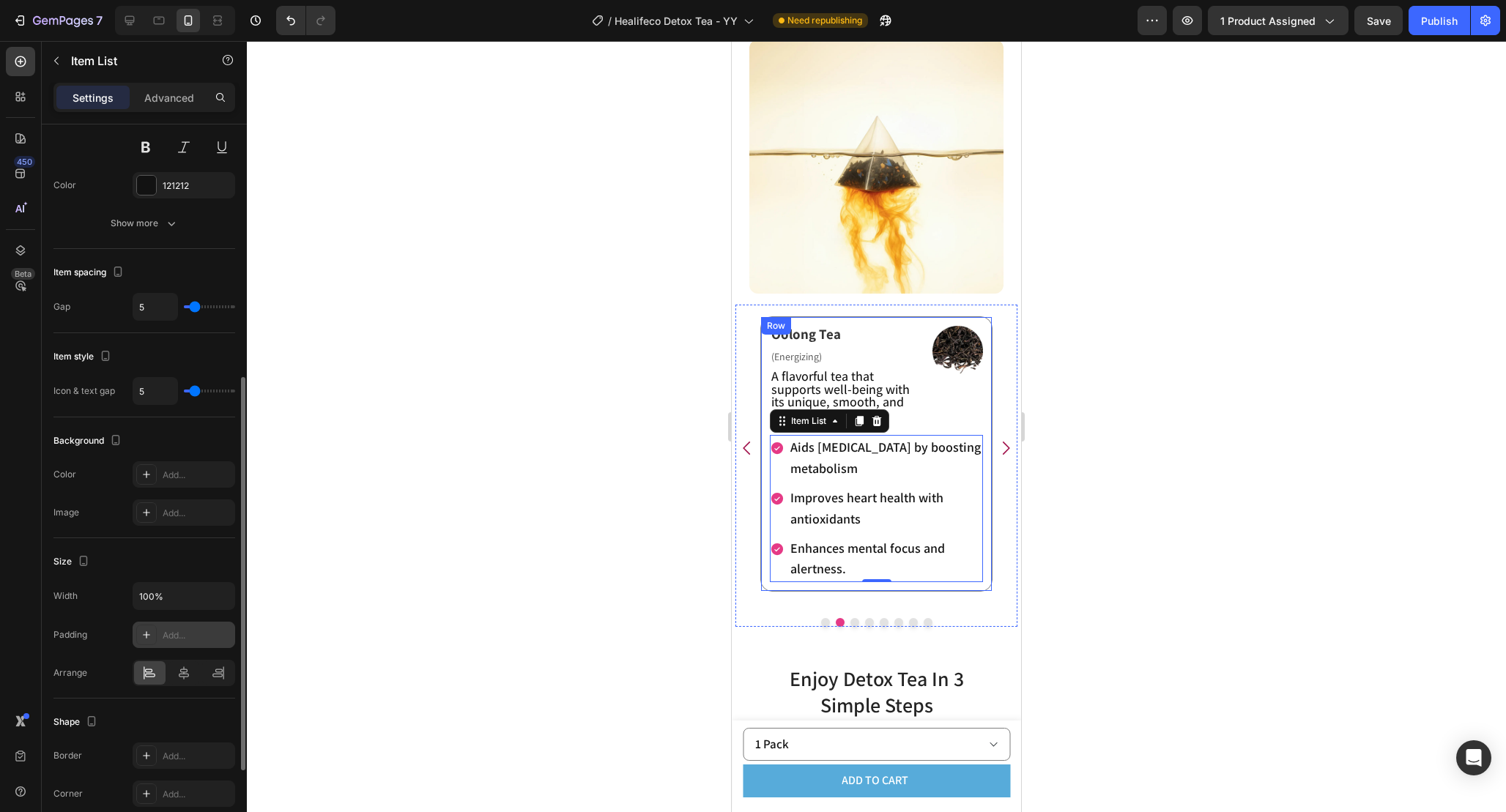
click at [751, 445] on icon "Carousel Back Arrow" at bounding box center [747, 448] width 19 height 19
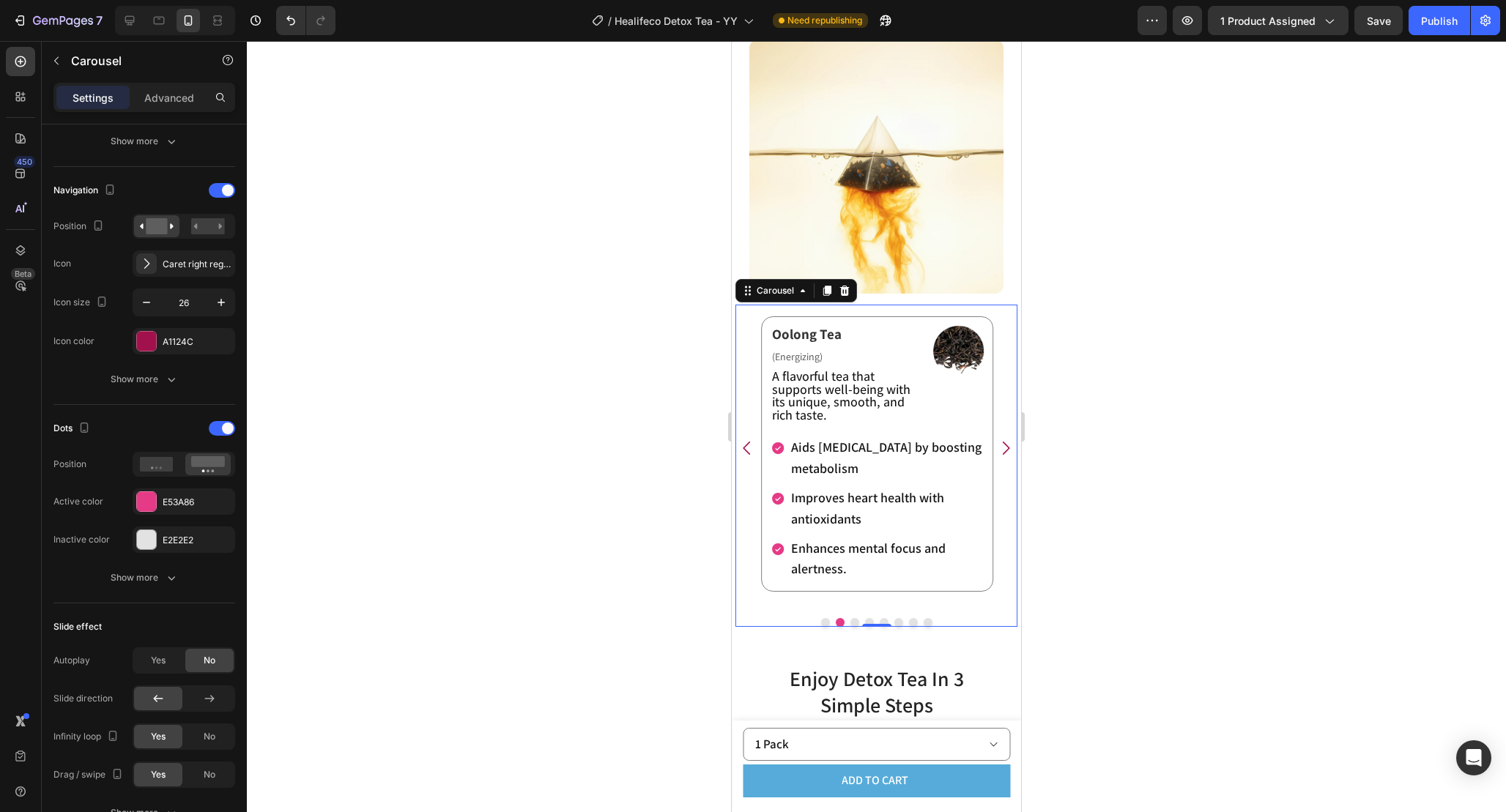
scroll to position [0, 0]
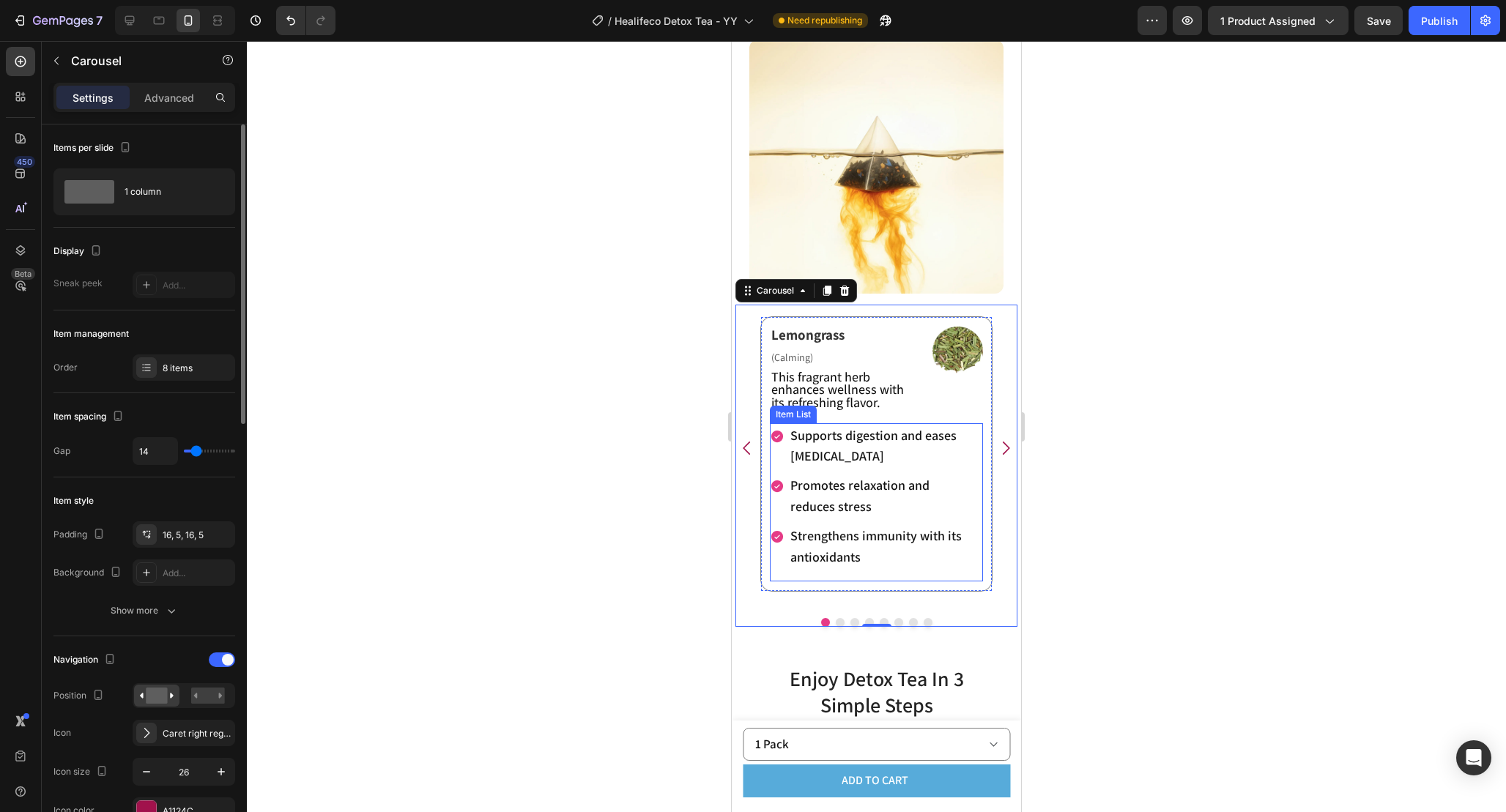
click at [976, 469] on div "Supports digestion and eases [MEDICAL_DATA] Promotes relaxation and reduces str…" at bounding box center [876, 503] width 213 height 159
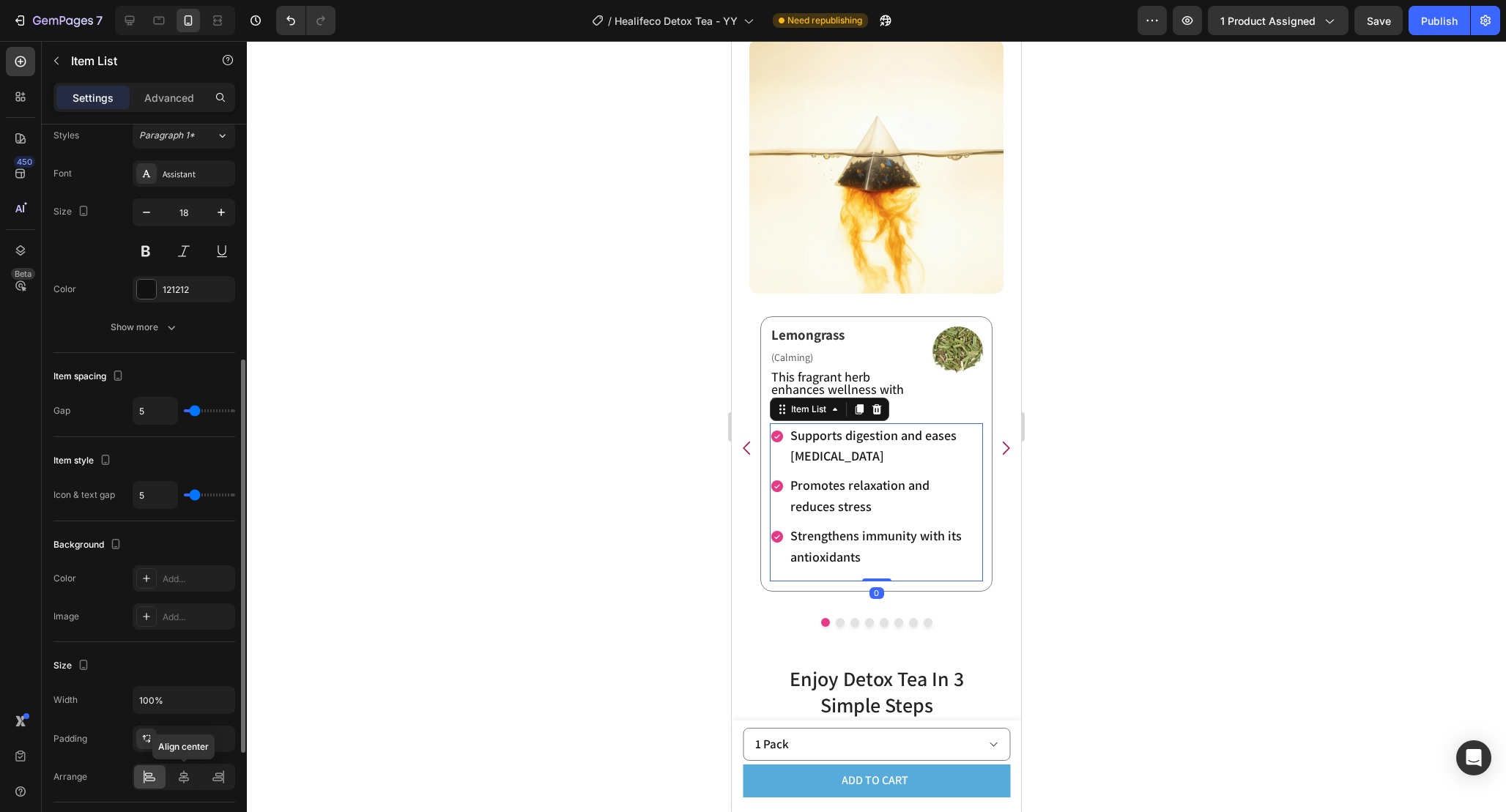
scroll to position [411, 0]
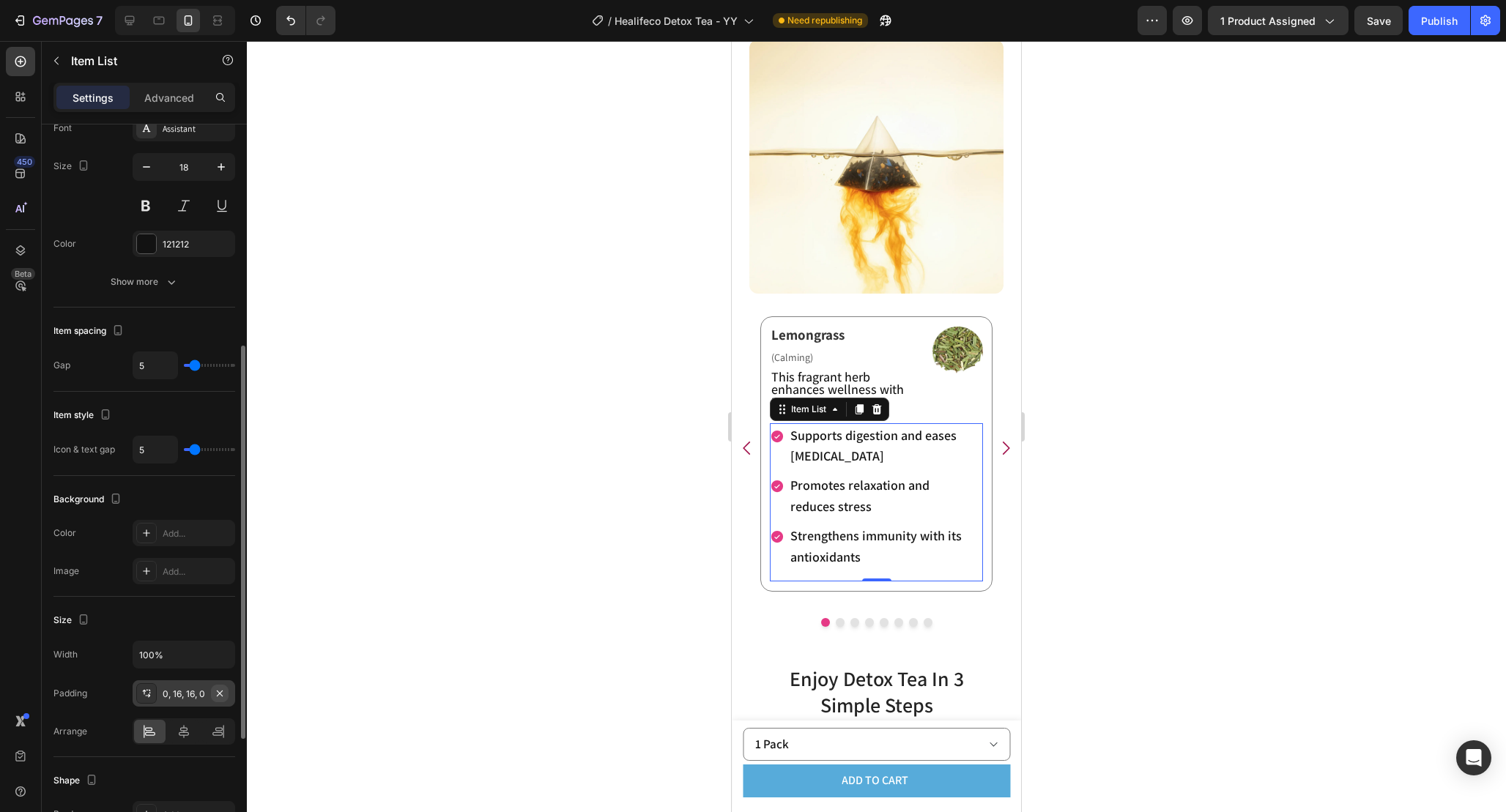
click at [221, 688] on icon "button" at bounding box center [220, 694] width 12 height 12
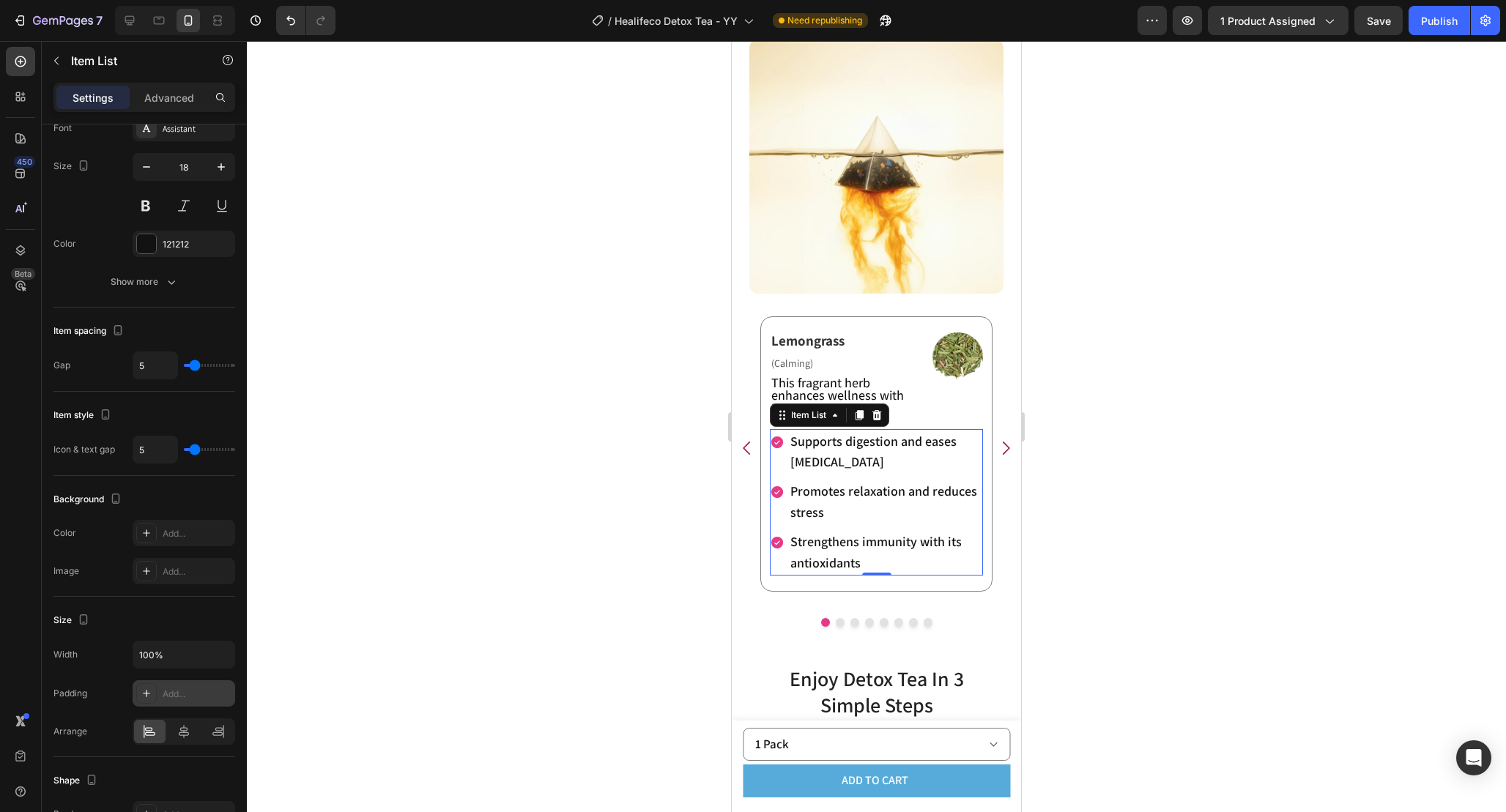
click at [1166, 469] on div at bounding box center [876, 426] width 1259 height 771
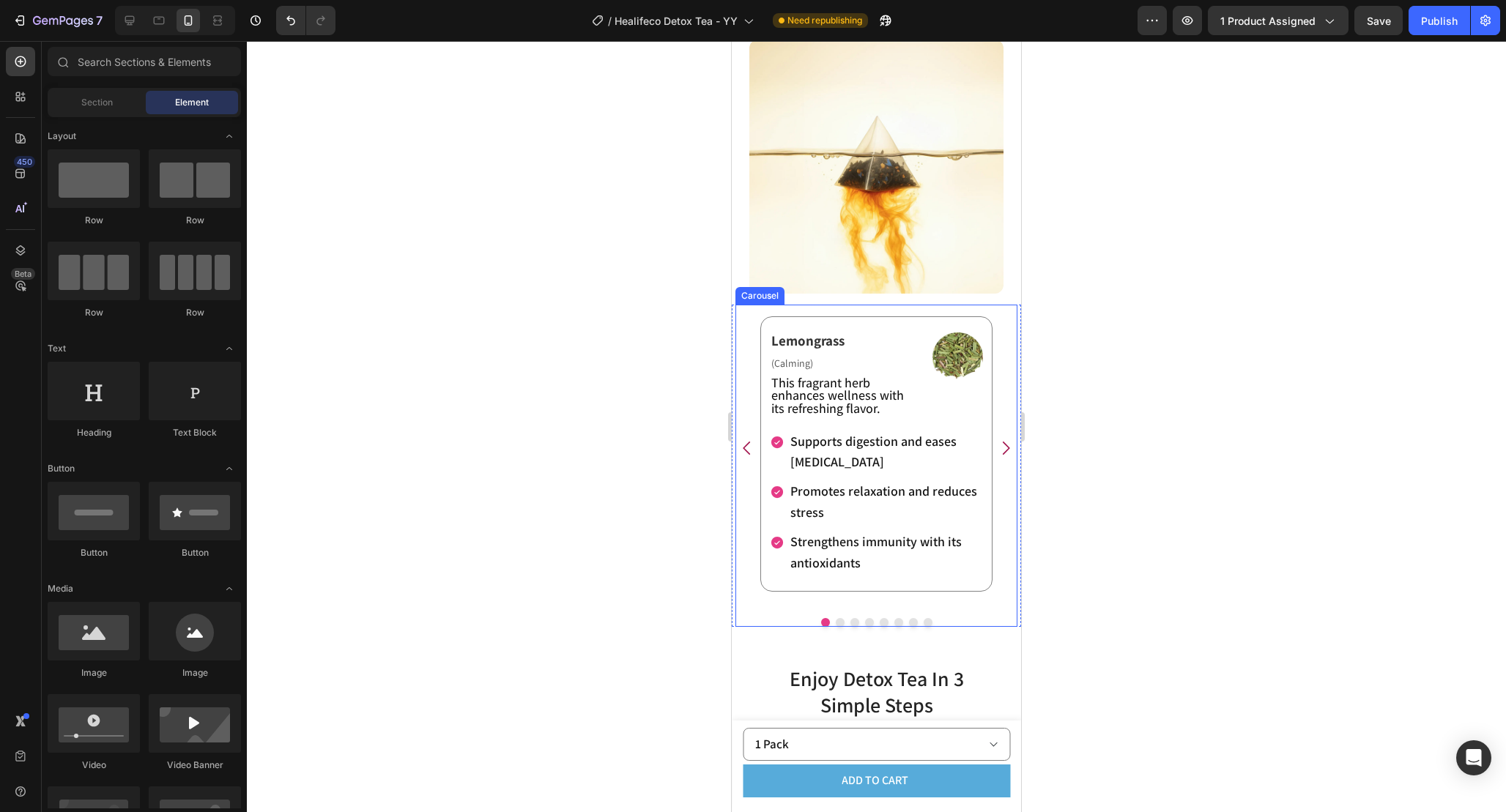
click at [1009, 450] on icon "Carousel Next Arrow" at bounding box center [1006, 448] width 19 height 19
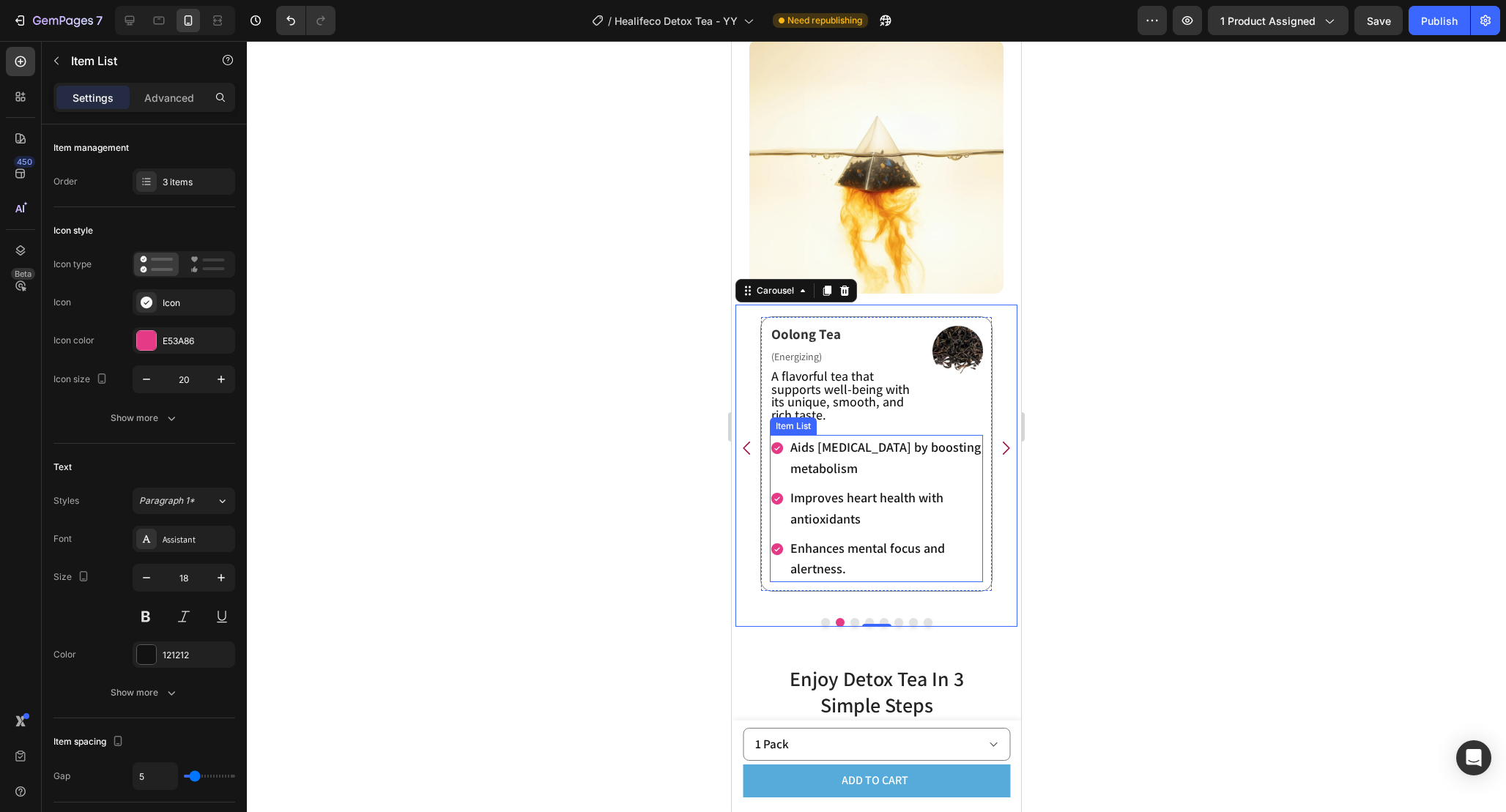
click at [778, 478] on div "Aids [MEDICAL_DATA] by boosting metabolism" at bounding box center [876, 458] width 213 height 47
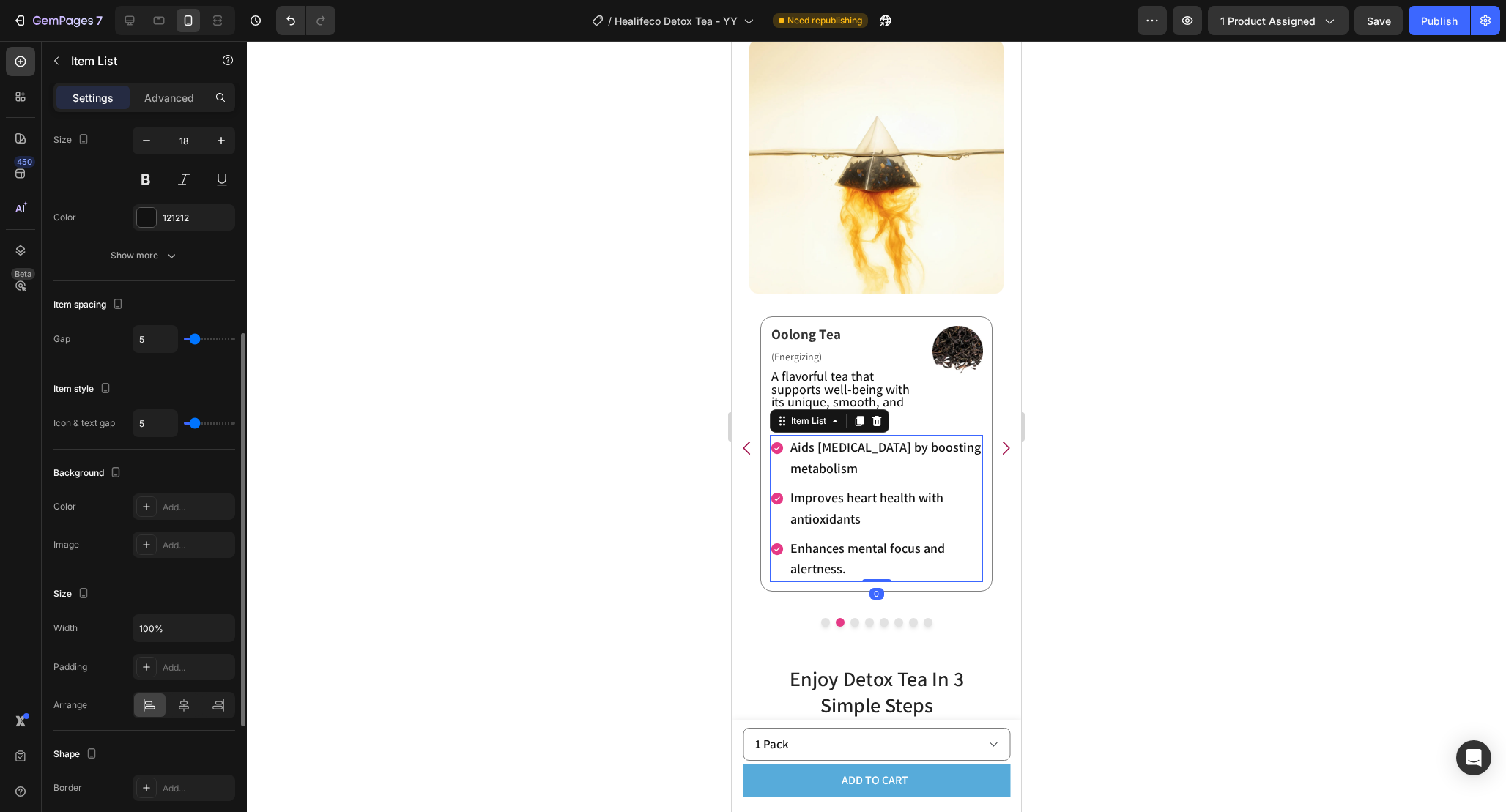
scroll to position [450, 0]
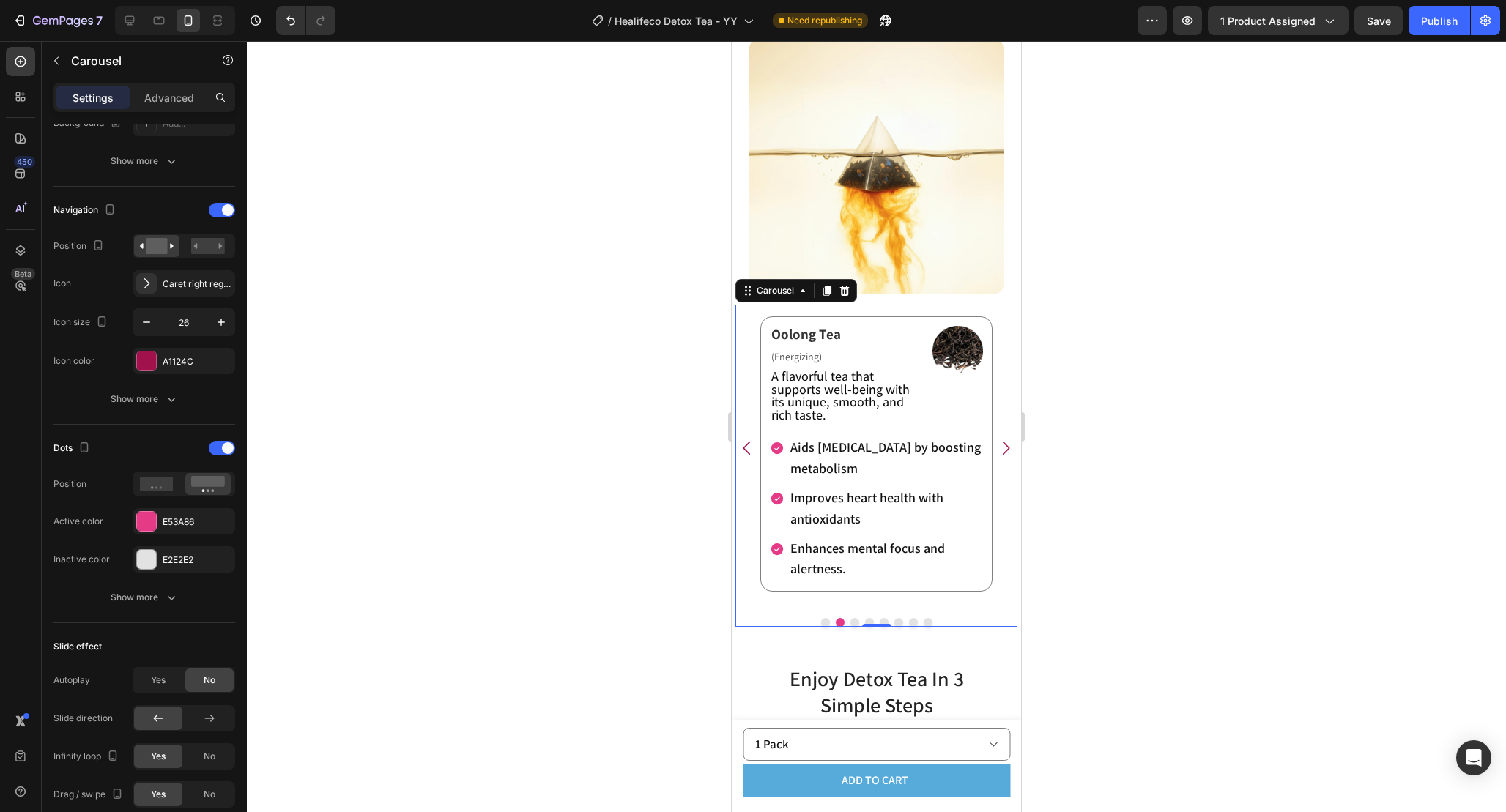
click at [1003, 447] on icon "Carousel Next Arrow" at bounding box center [1006, 448] width 19 height 19
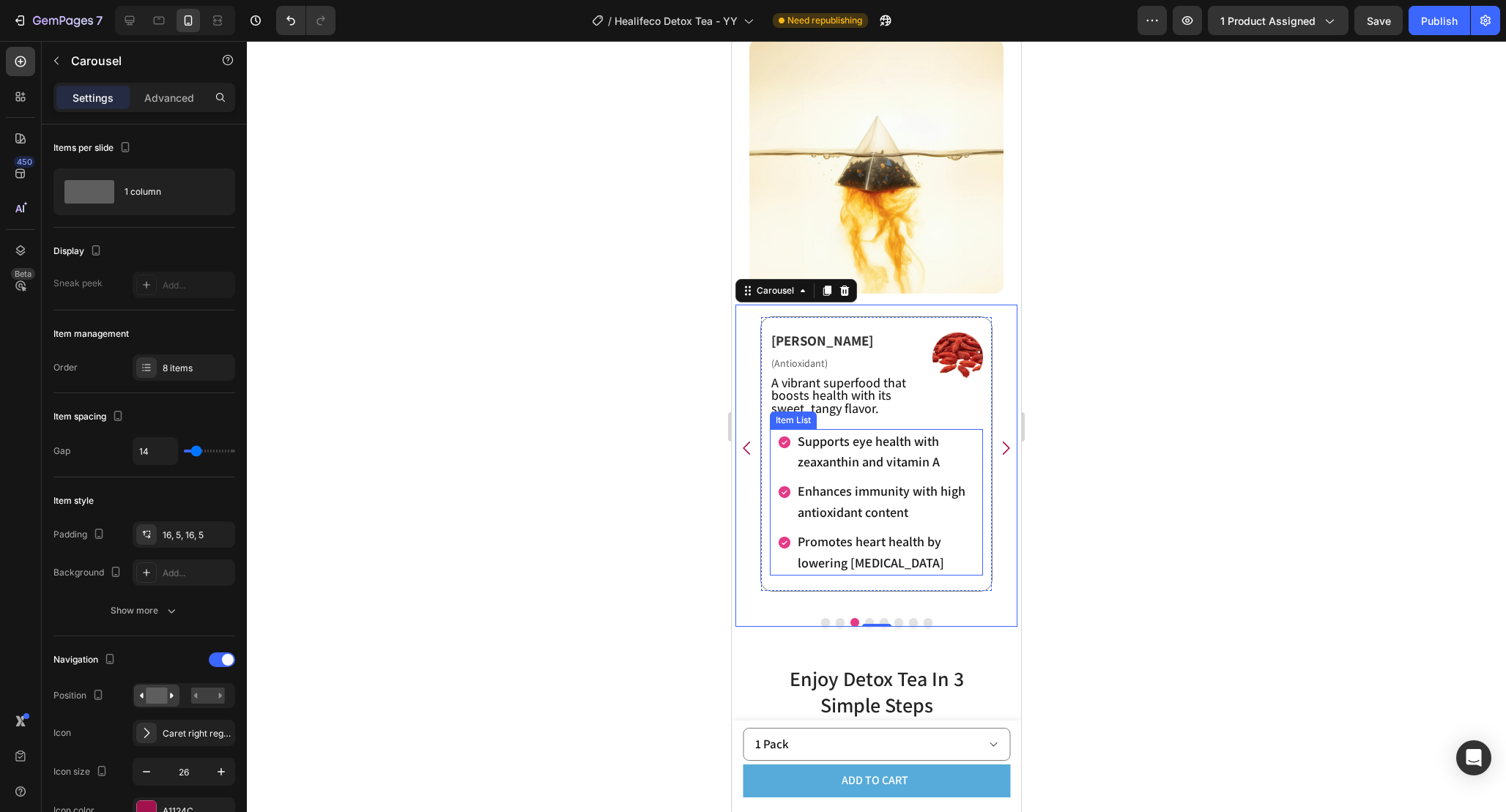
click at [778, 473] on div "Supports eye health with zeaxanthin and vitamin A" at bounding box center [876, 453] width 199 height 47
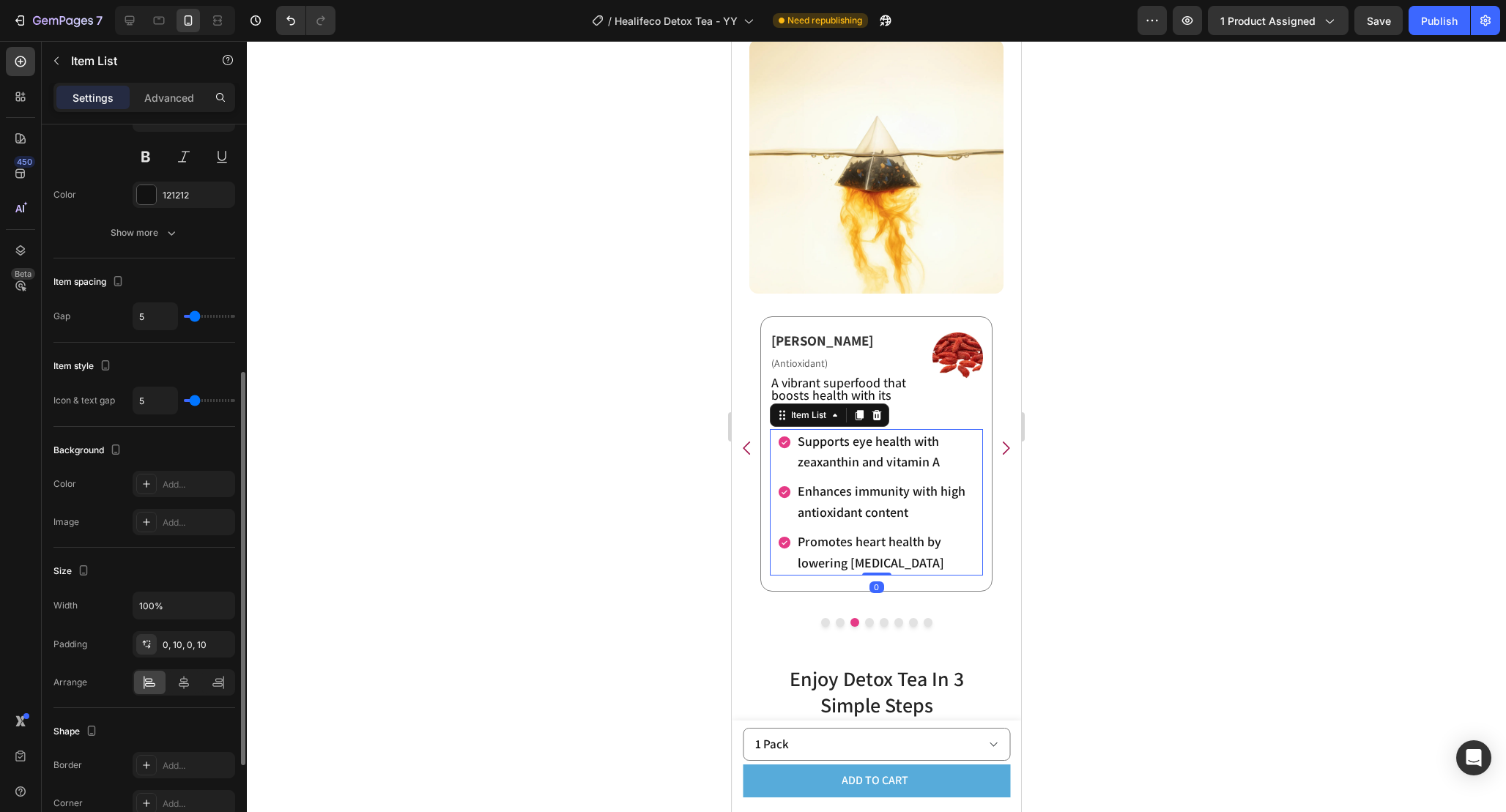
scroll to position [473, 0]
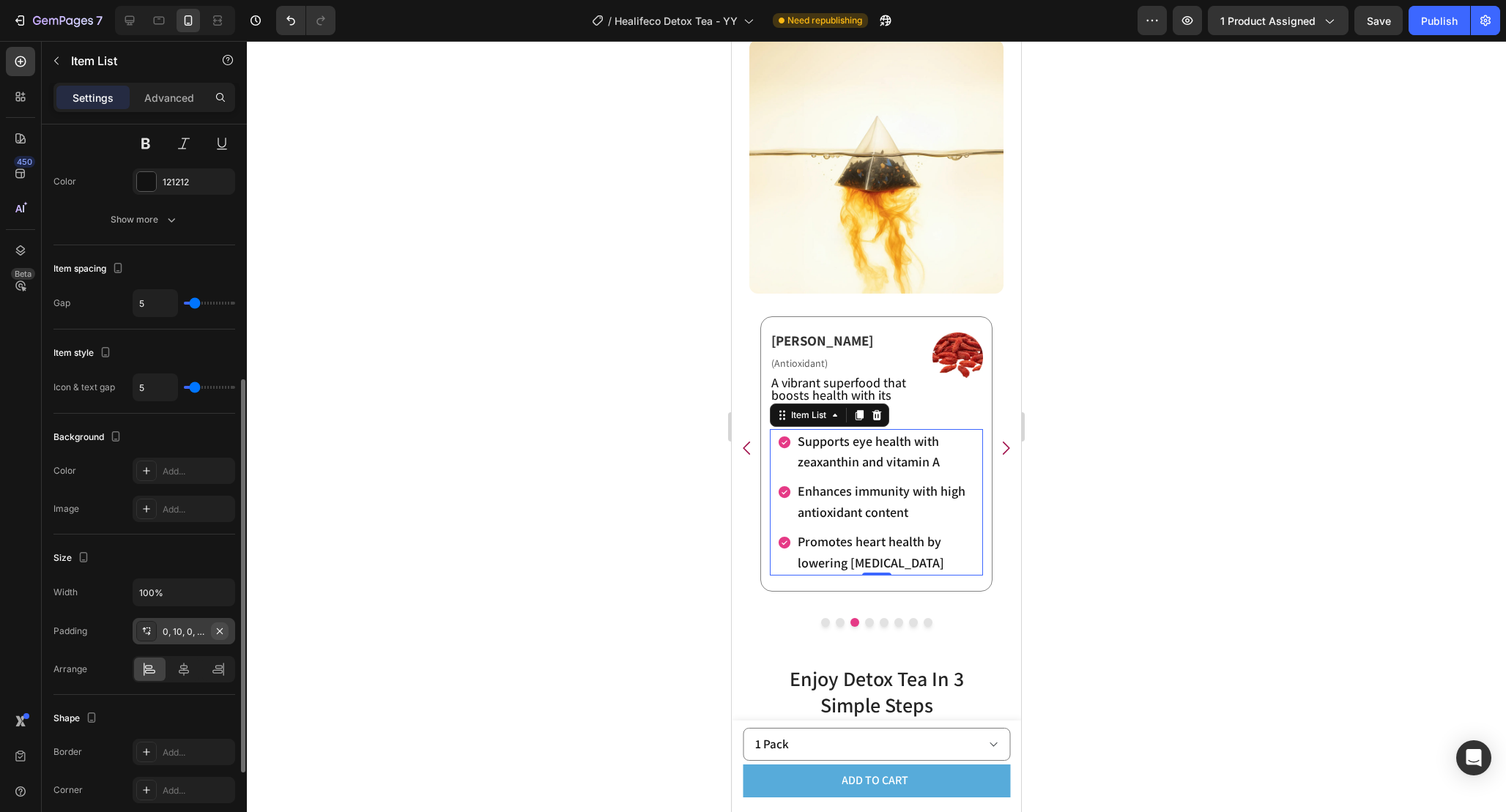
click at [224, 632] on icon "button" at bounding box center [220, 632] width 12 height 12
